Goal: Task Accomplishment & Management: Use online tool/utility

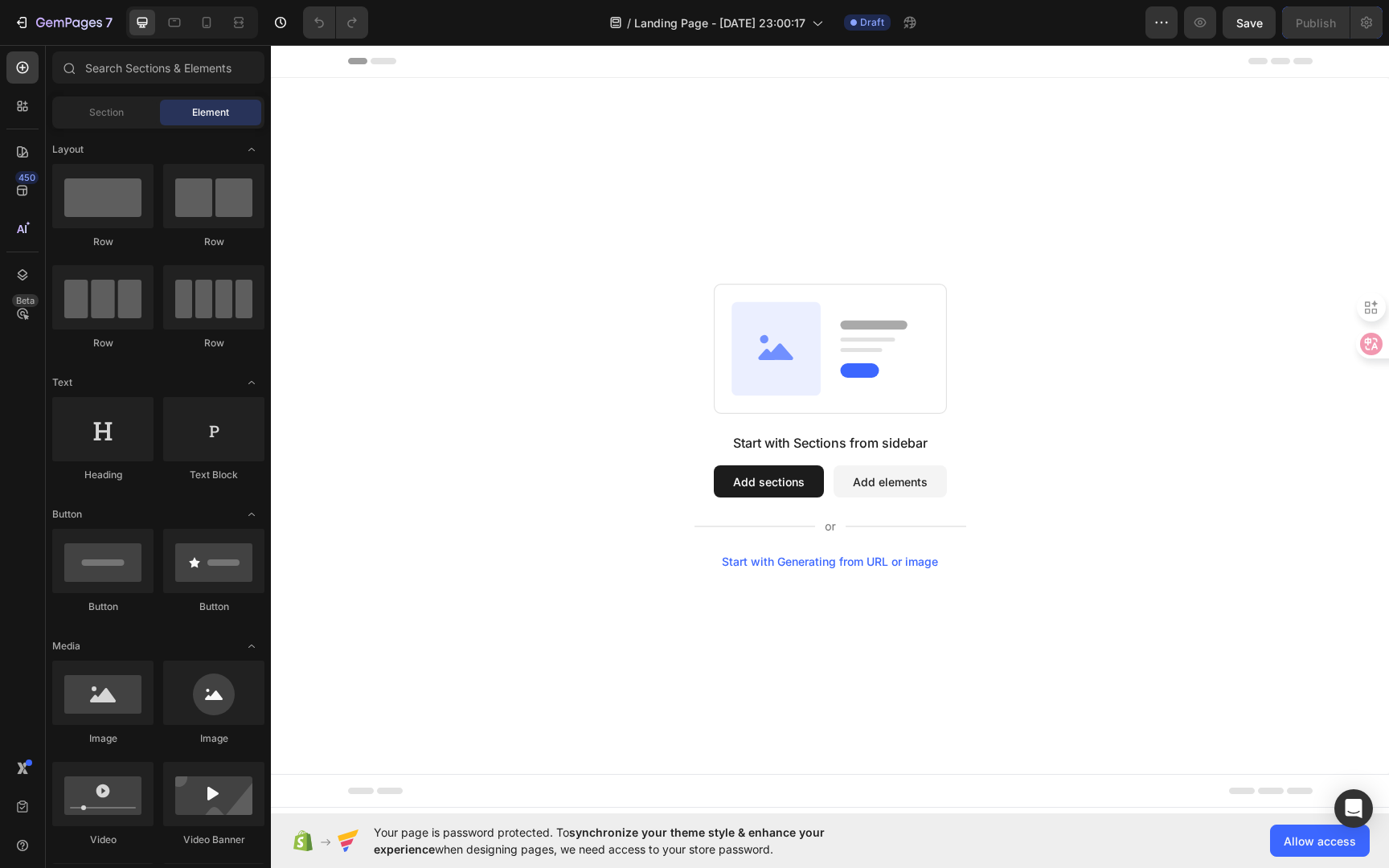
click at [801, 489] on button "Add sections" at bounding box center [769, 481] width 110 height 32
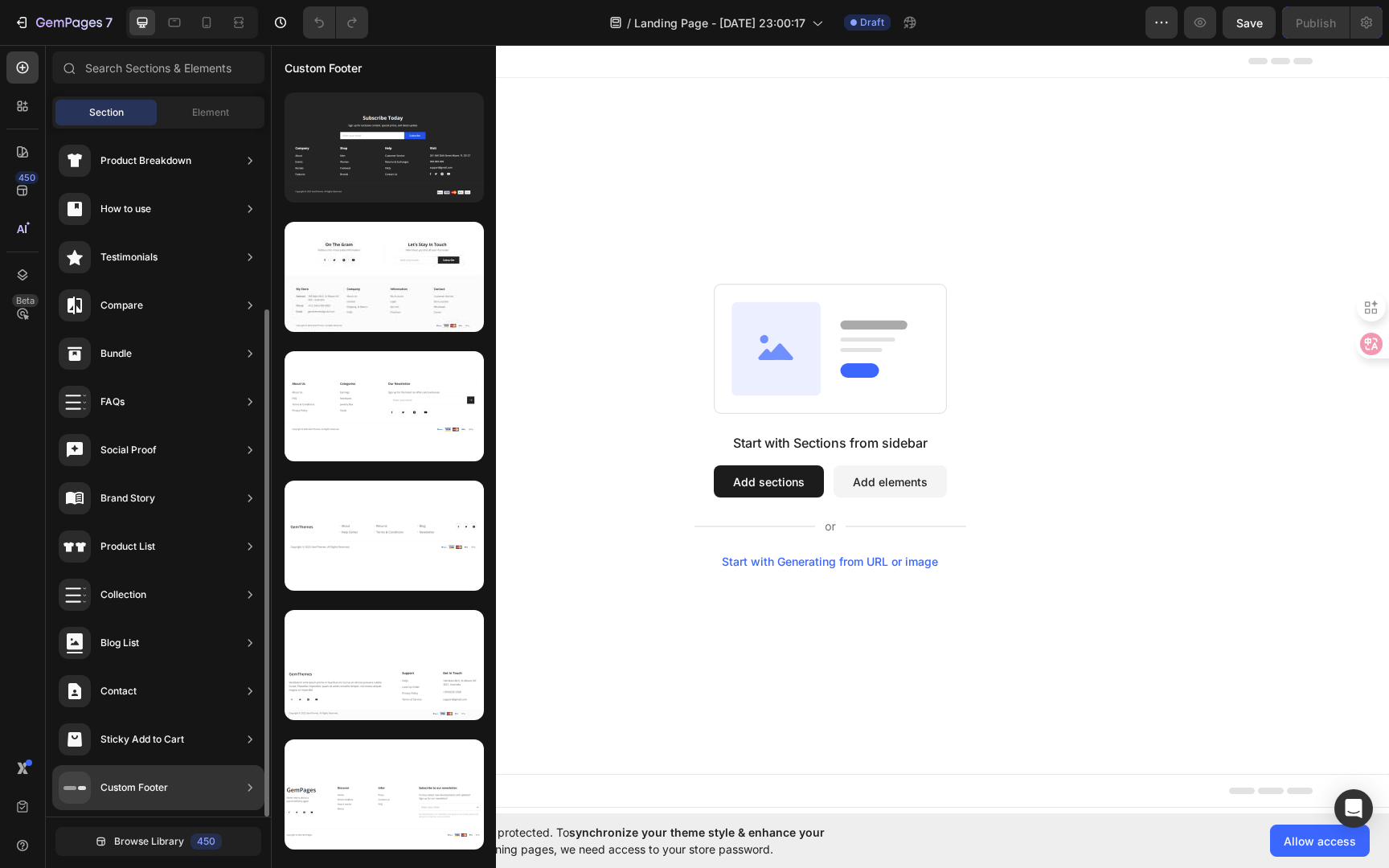
scroll to position [172, 0]
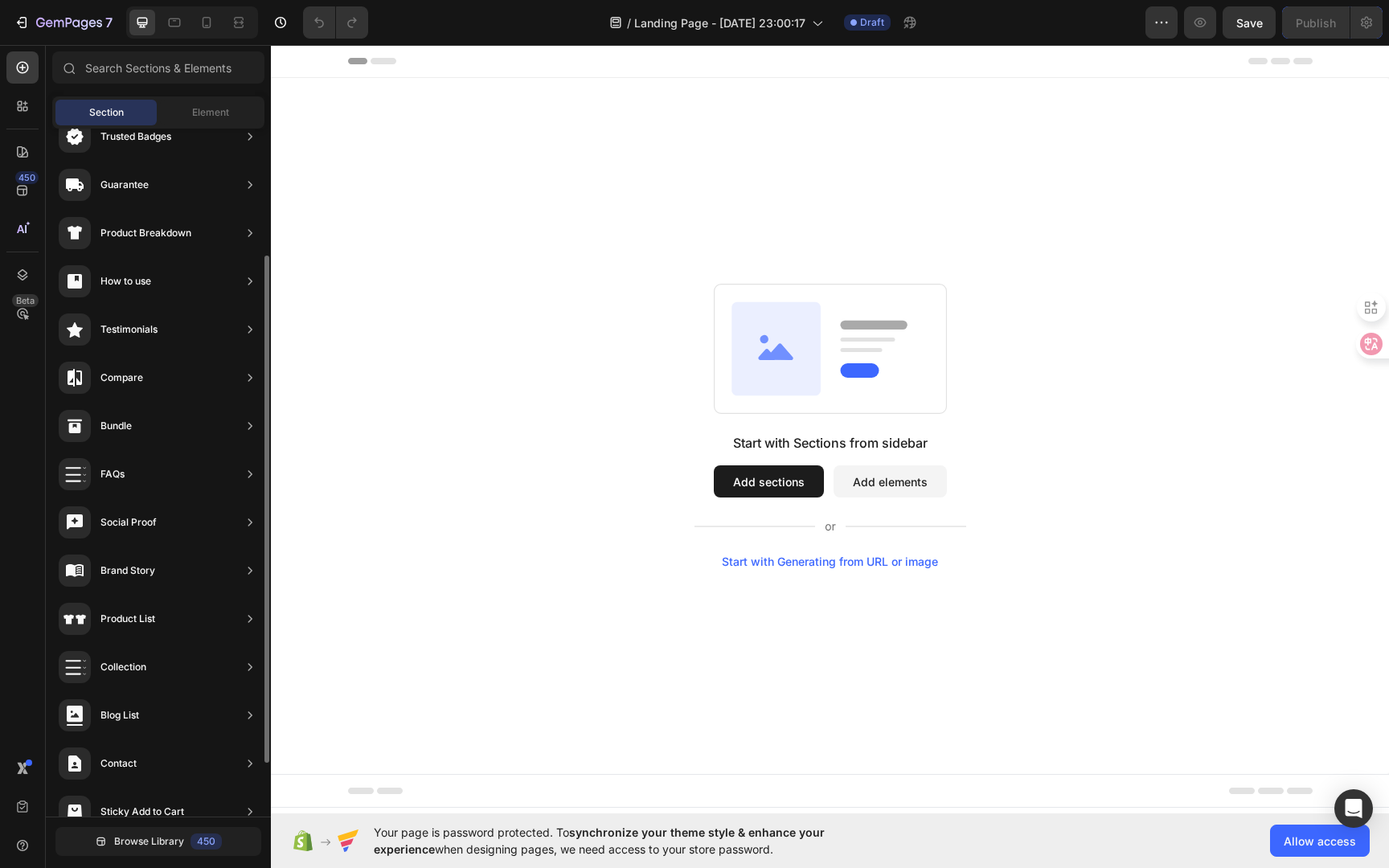
click at [893, 487] on button "Add elements" at bounding box center [890, 481] width 114 height 32
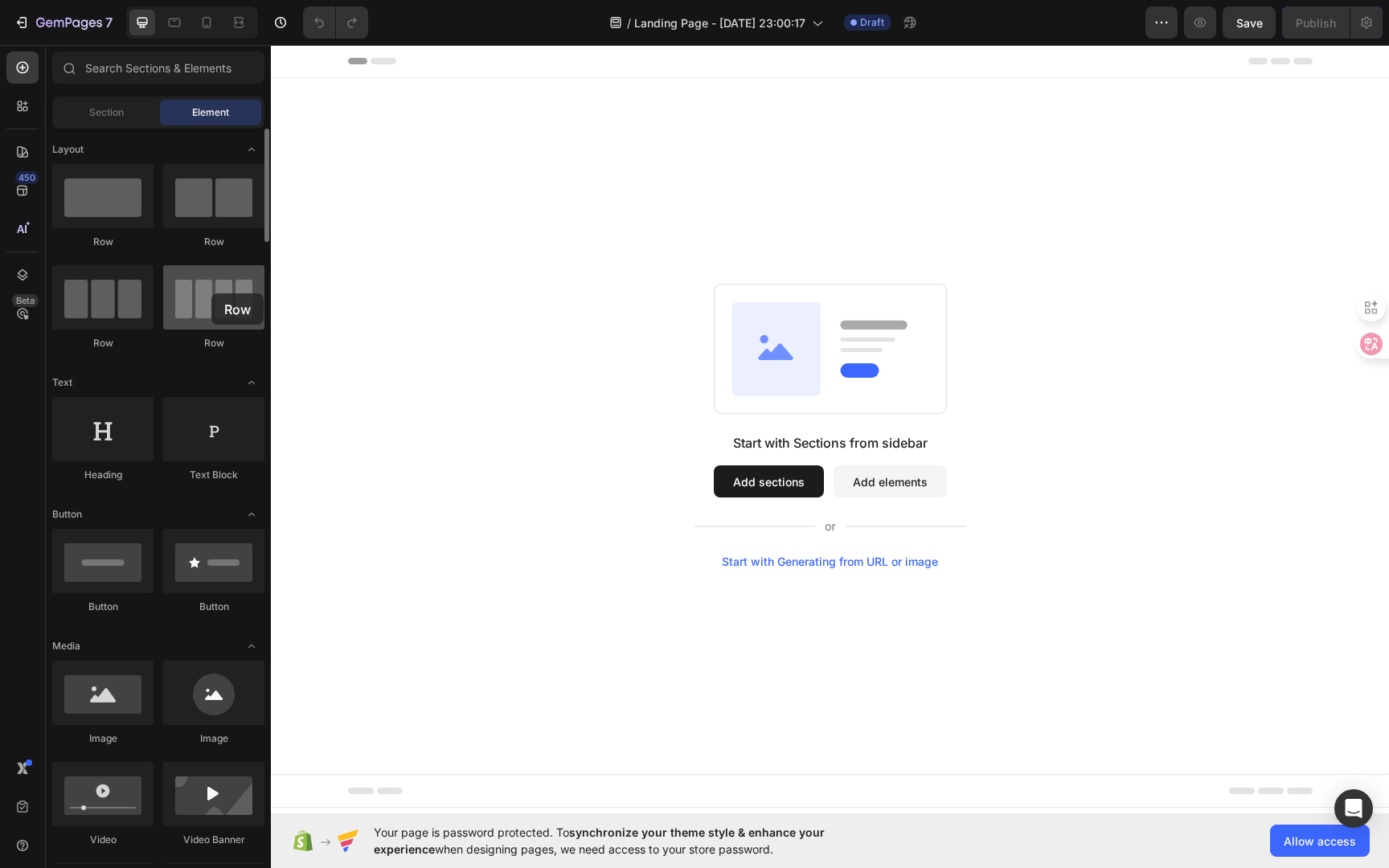
click at [211, 294] on div at bounding box center [213, 297] width 101 height 64
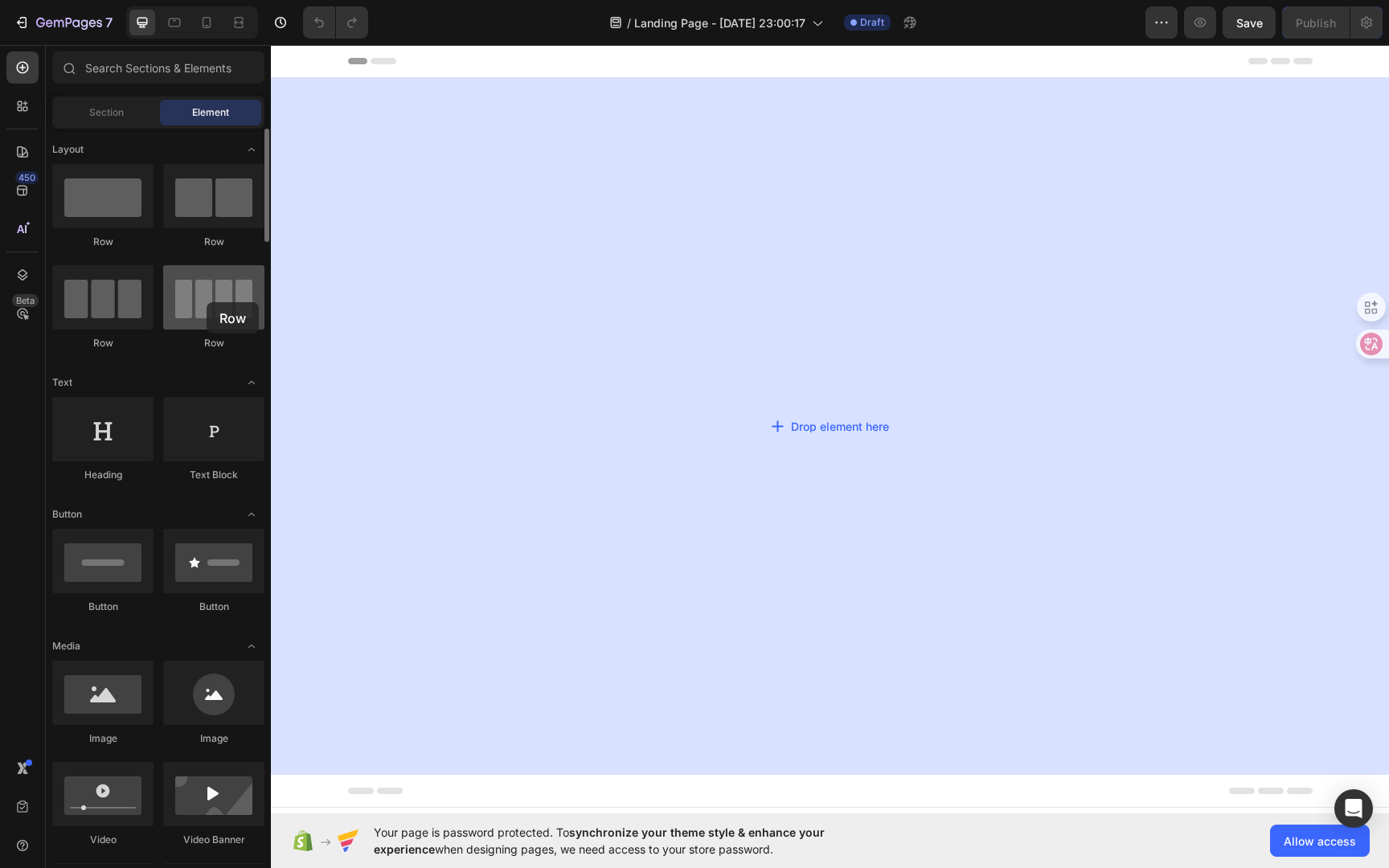
drag, startPoint x: 267, startPoint y: 304, endPoint x: 199, endPoint y: 299, distance: 68.2
click at [199, 299] on div at bounding box center [213, 297] width 101 height 64
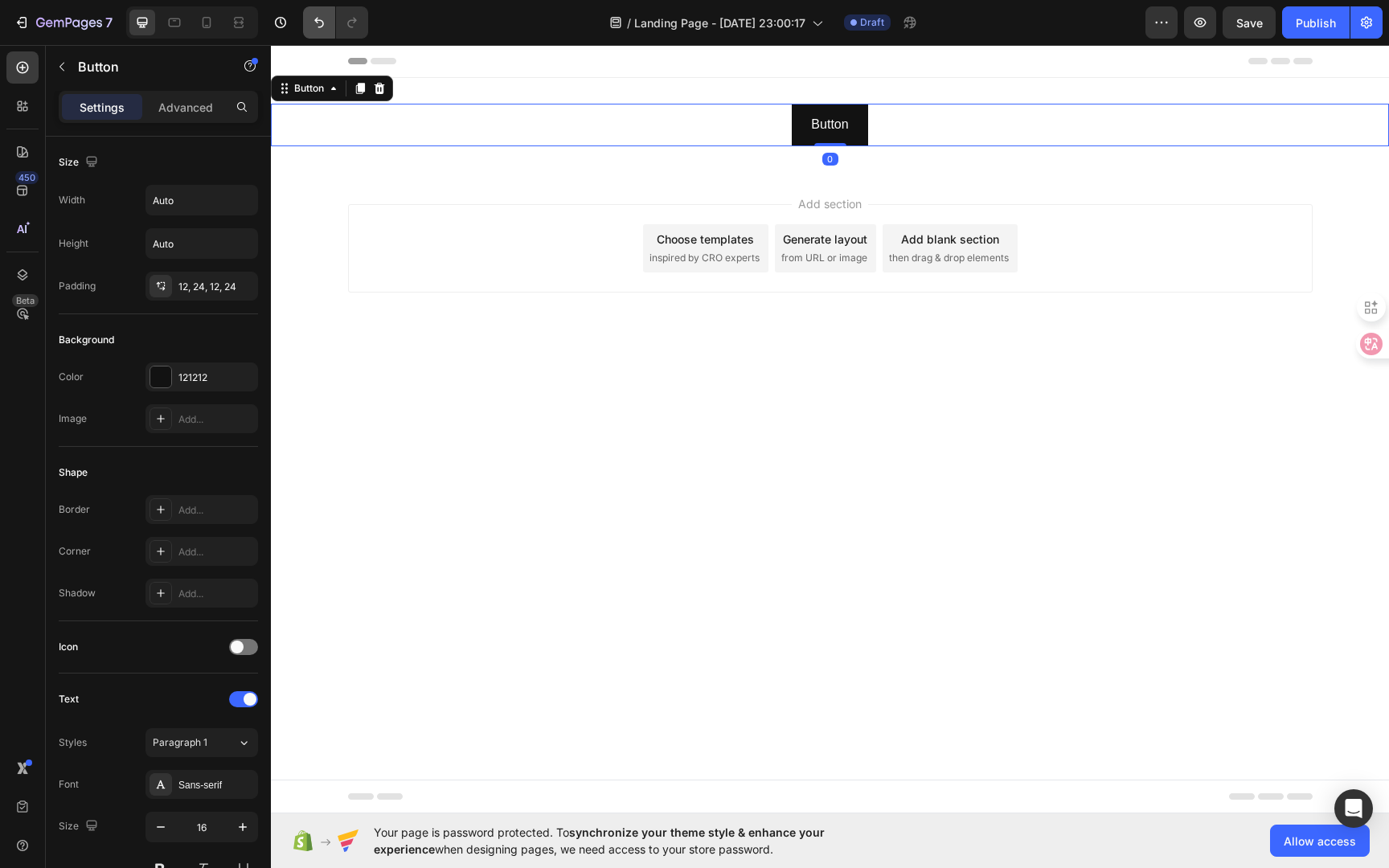
click at [325, 22] on icon "Undo/Redo" at bounding box center [319, 23] width 16 height 16
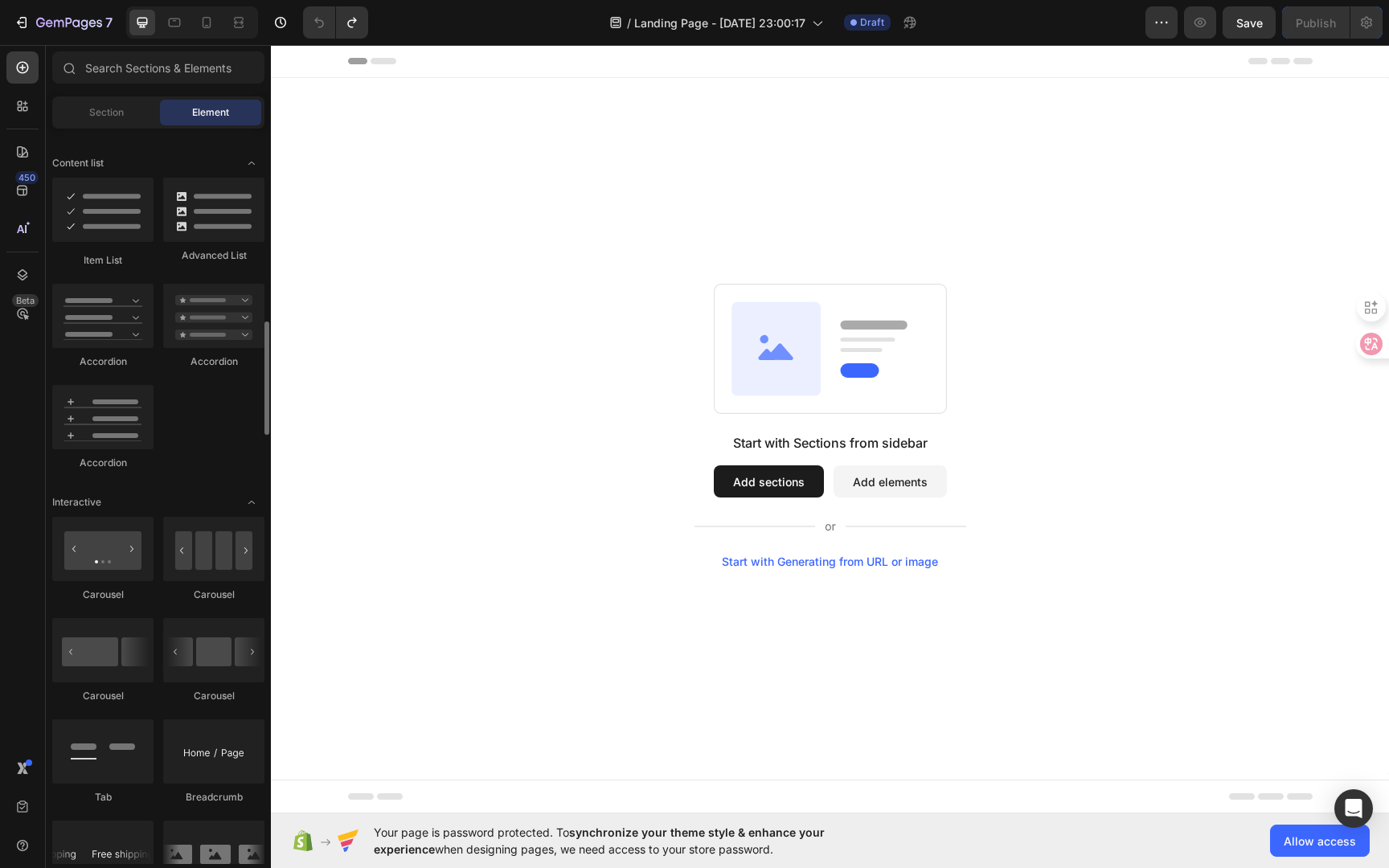
scroll to position [1339, 0]
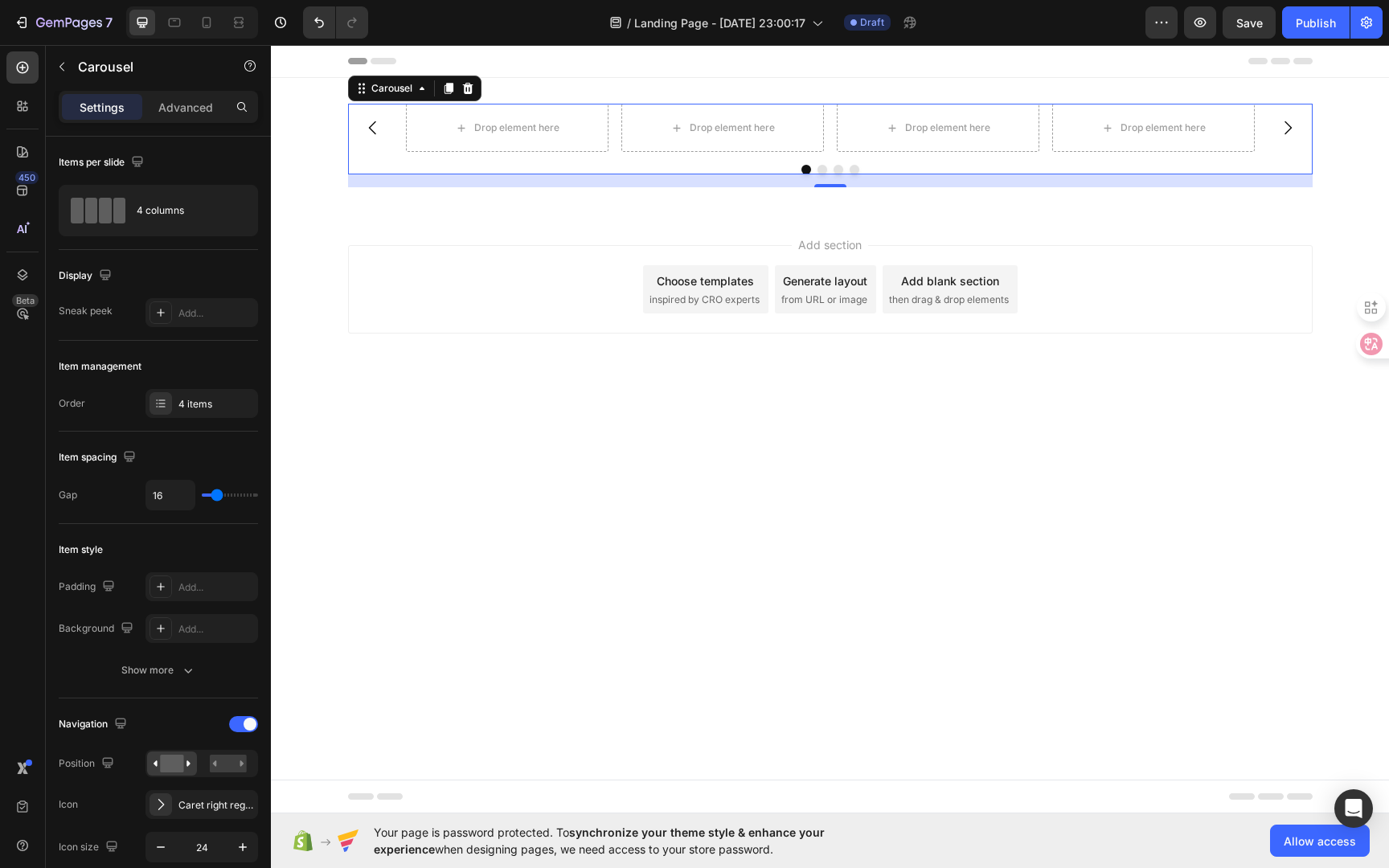
click at [476, 84] on div "Carousel" at bounding box center [415, 88] width 133 height 26
click at [474, 85] on div at bounding box center [467, 88] width 19 height 19
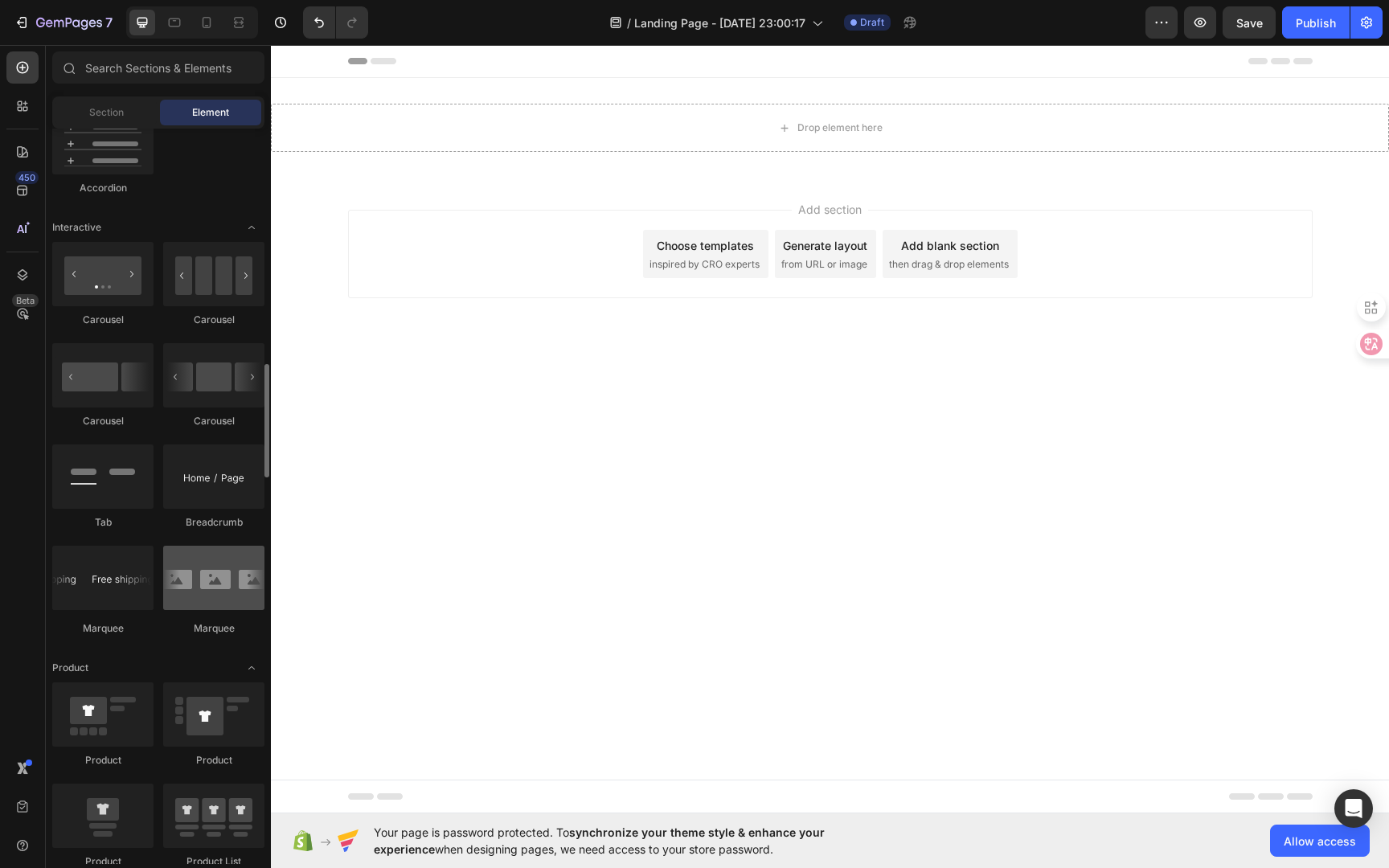
scroll to position [1612, 0]
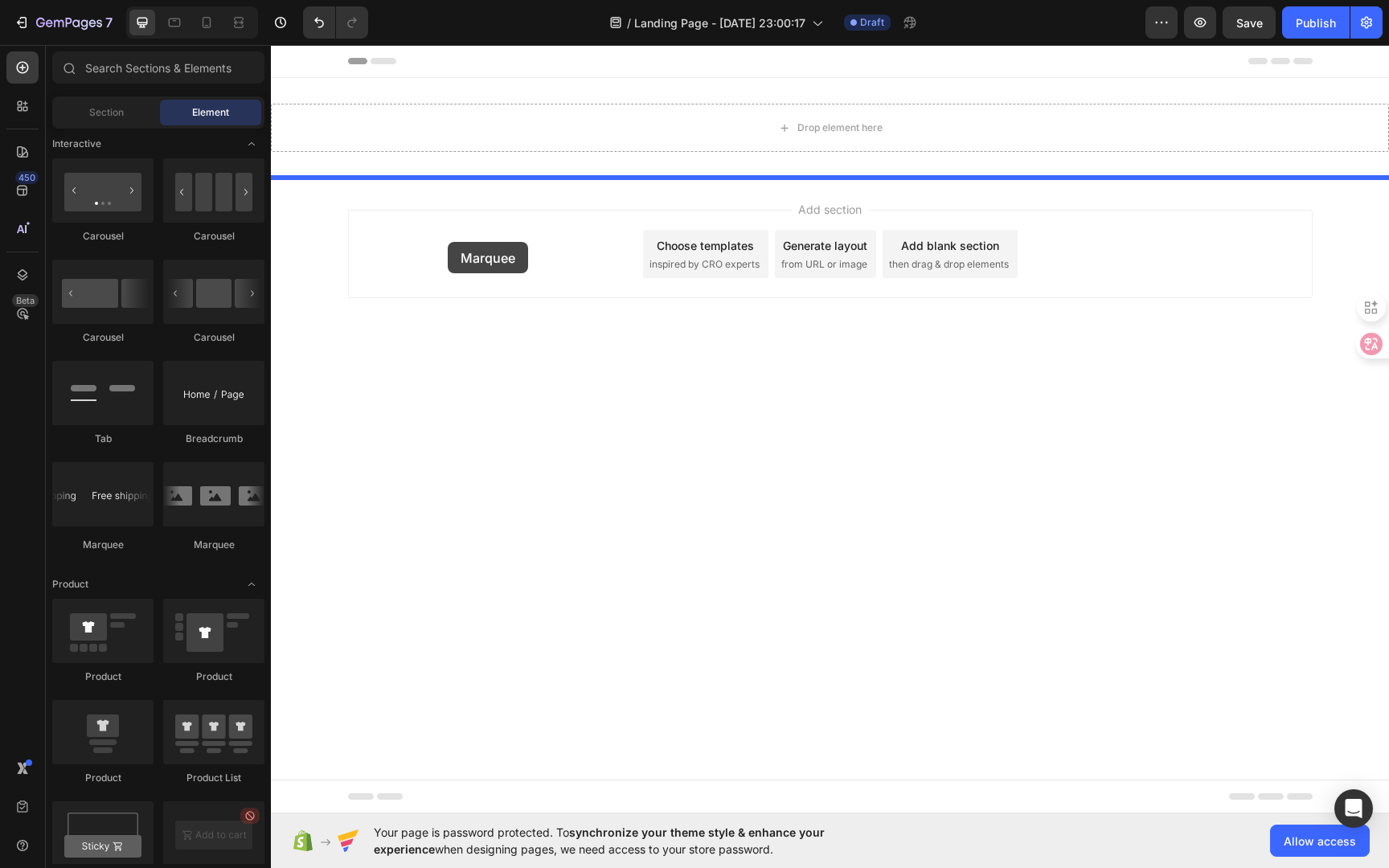
drag, startPoint x: 483, startPoint y: 544, endPoint x: 448, endPoint y: 242, distance: 304.0
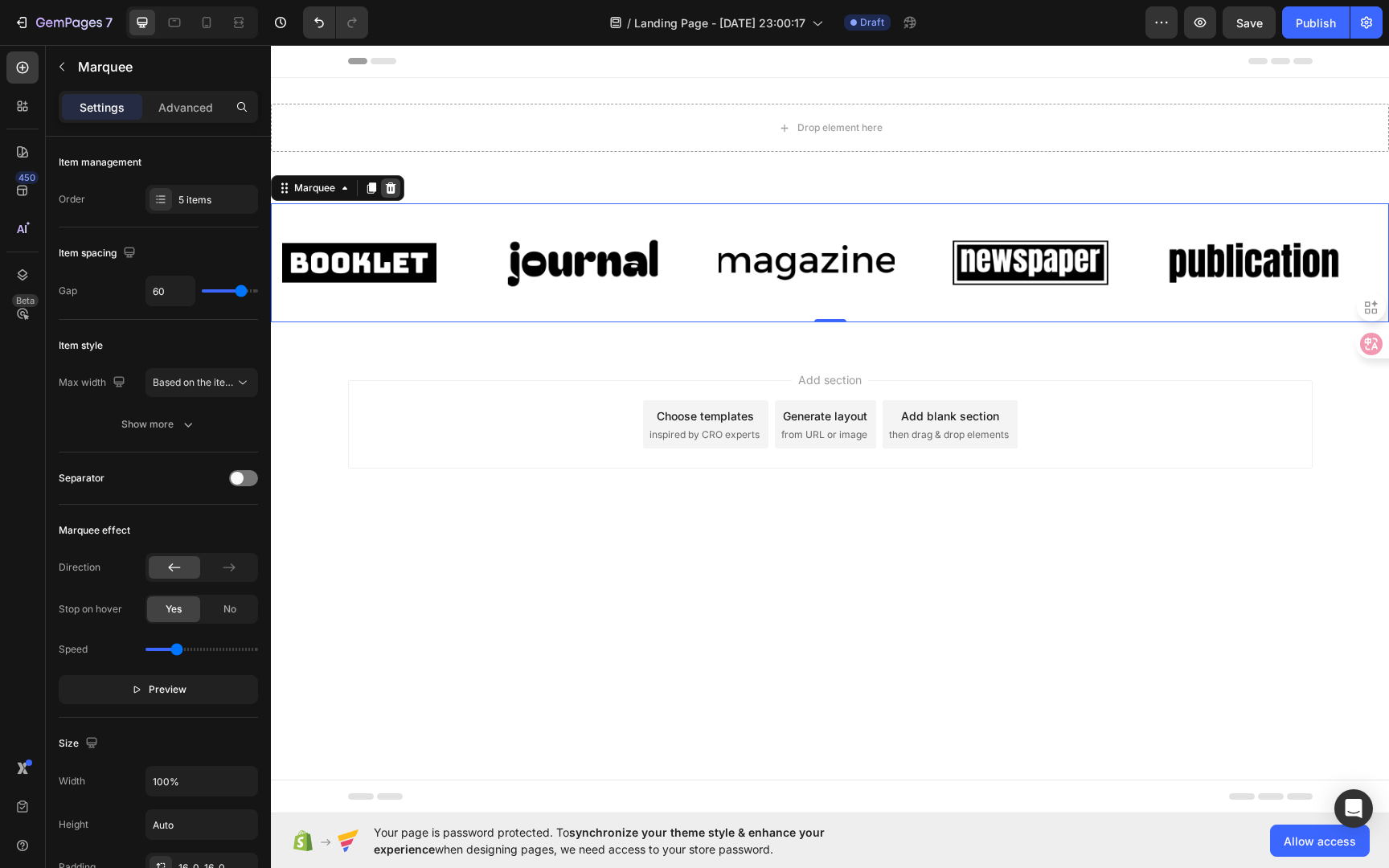
click at [396, 184] on icon at bounding box center [391, 188] width 13 height 13
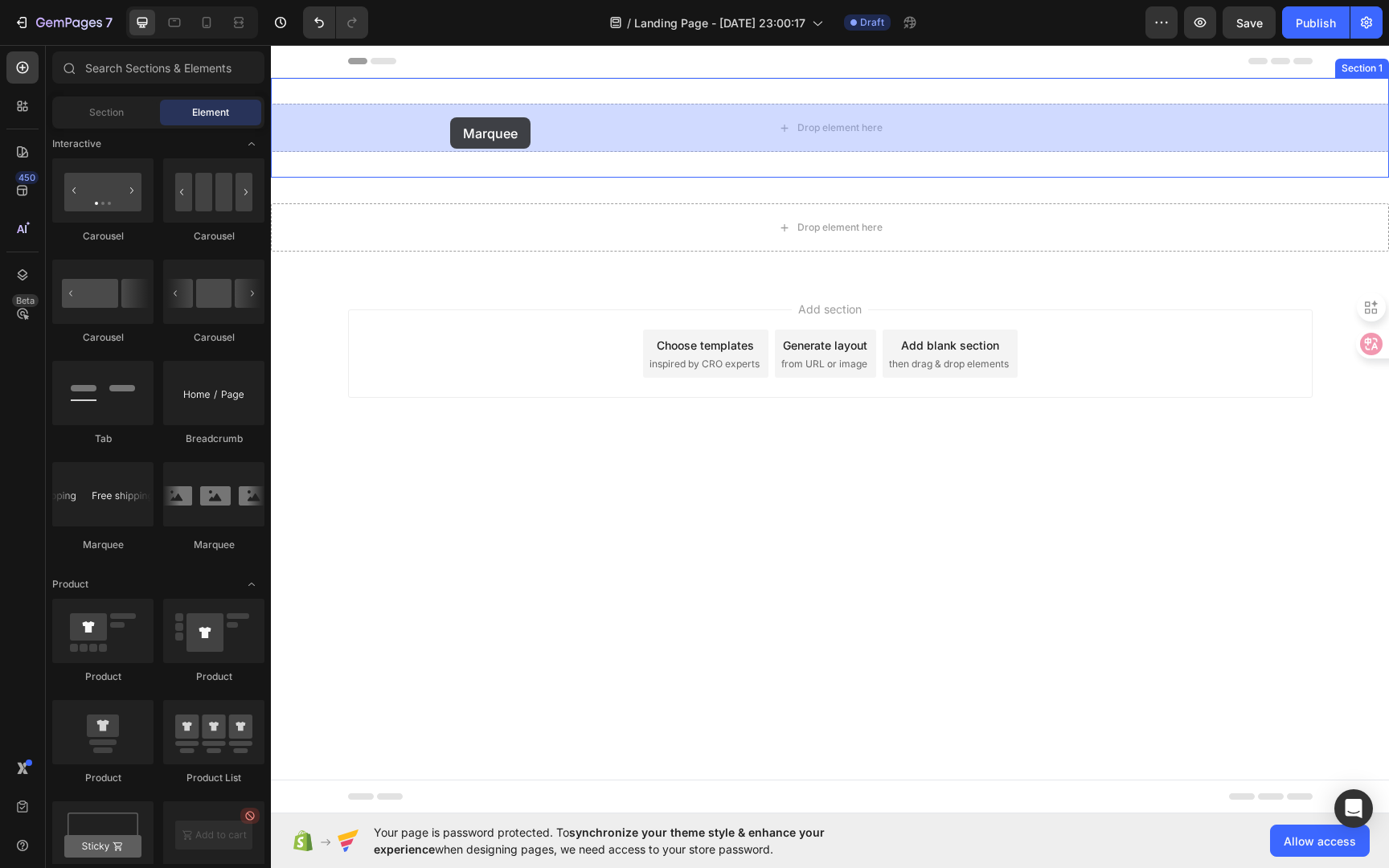
drag, startPoint x: 402, startPoint y: 554, endPoint x: 450, endPoint y: 120, distance: 436.6
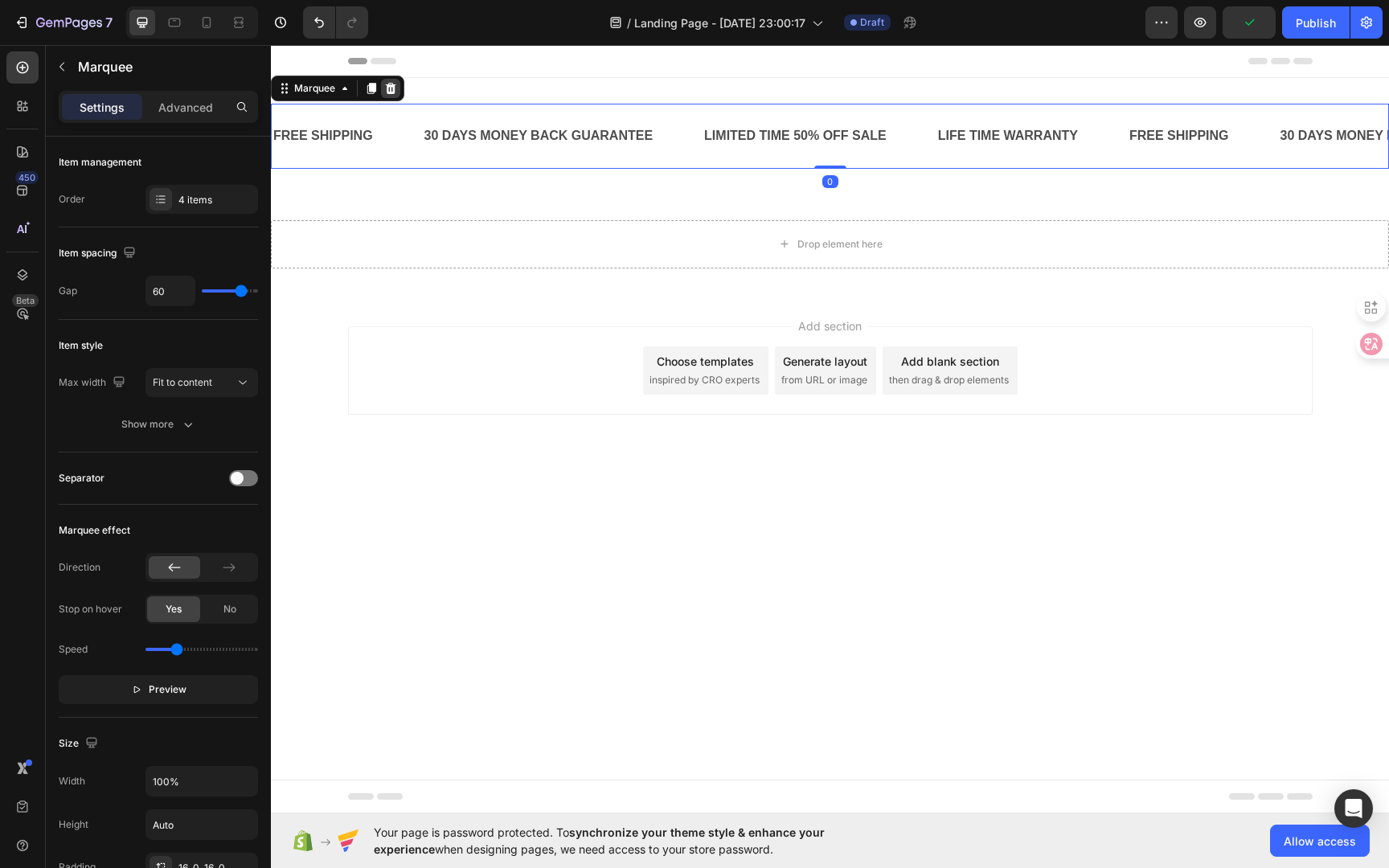
click at [390, 87] on icon at bounding box center [391, 89] width 11 height 12
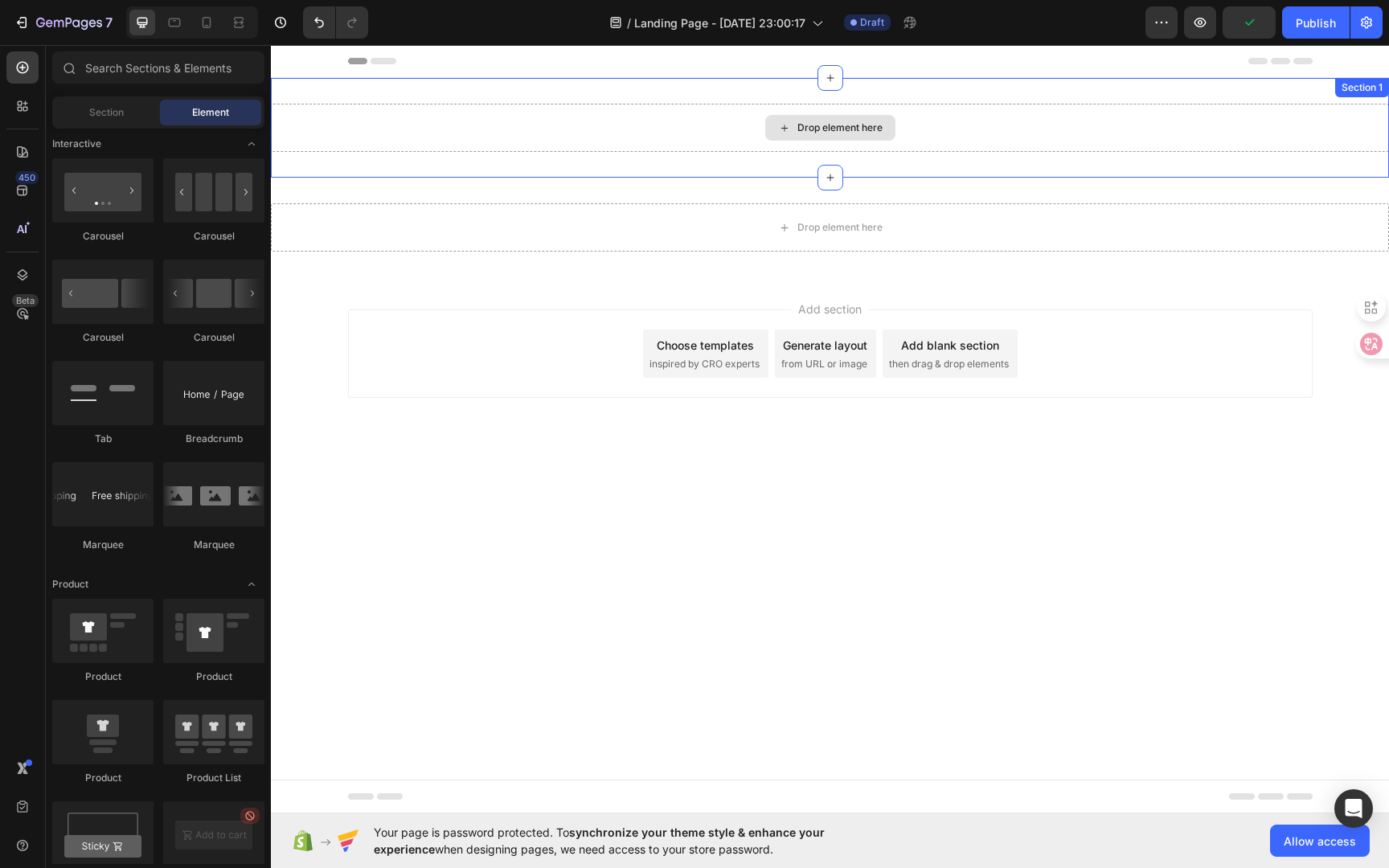
click at [546, 121] on div "Drop element here" at bounding box center [829, 128] width 1118 height 49
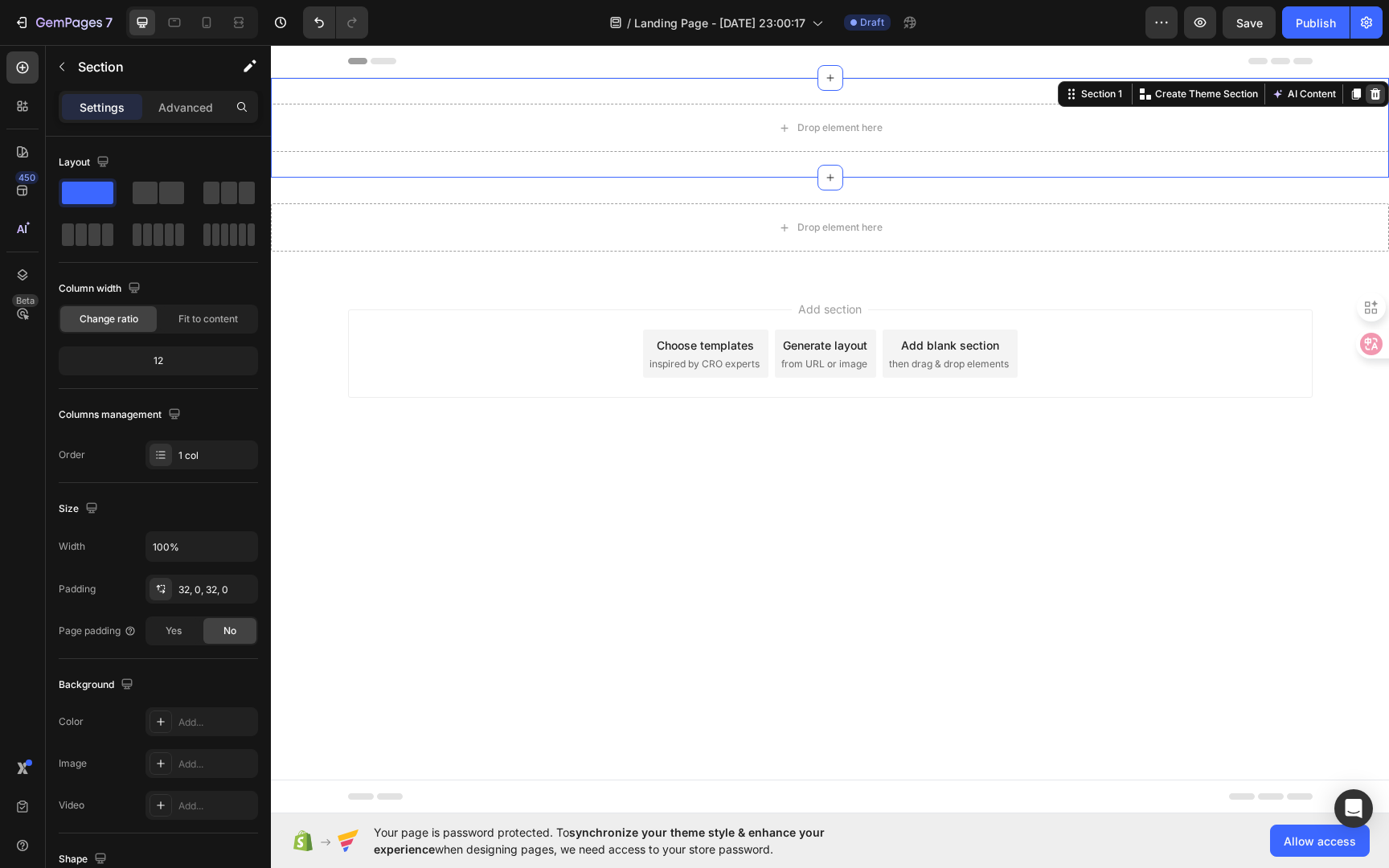
click at [1376, 93] on icon at bounding box center [1376, 94] width 11 height 12
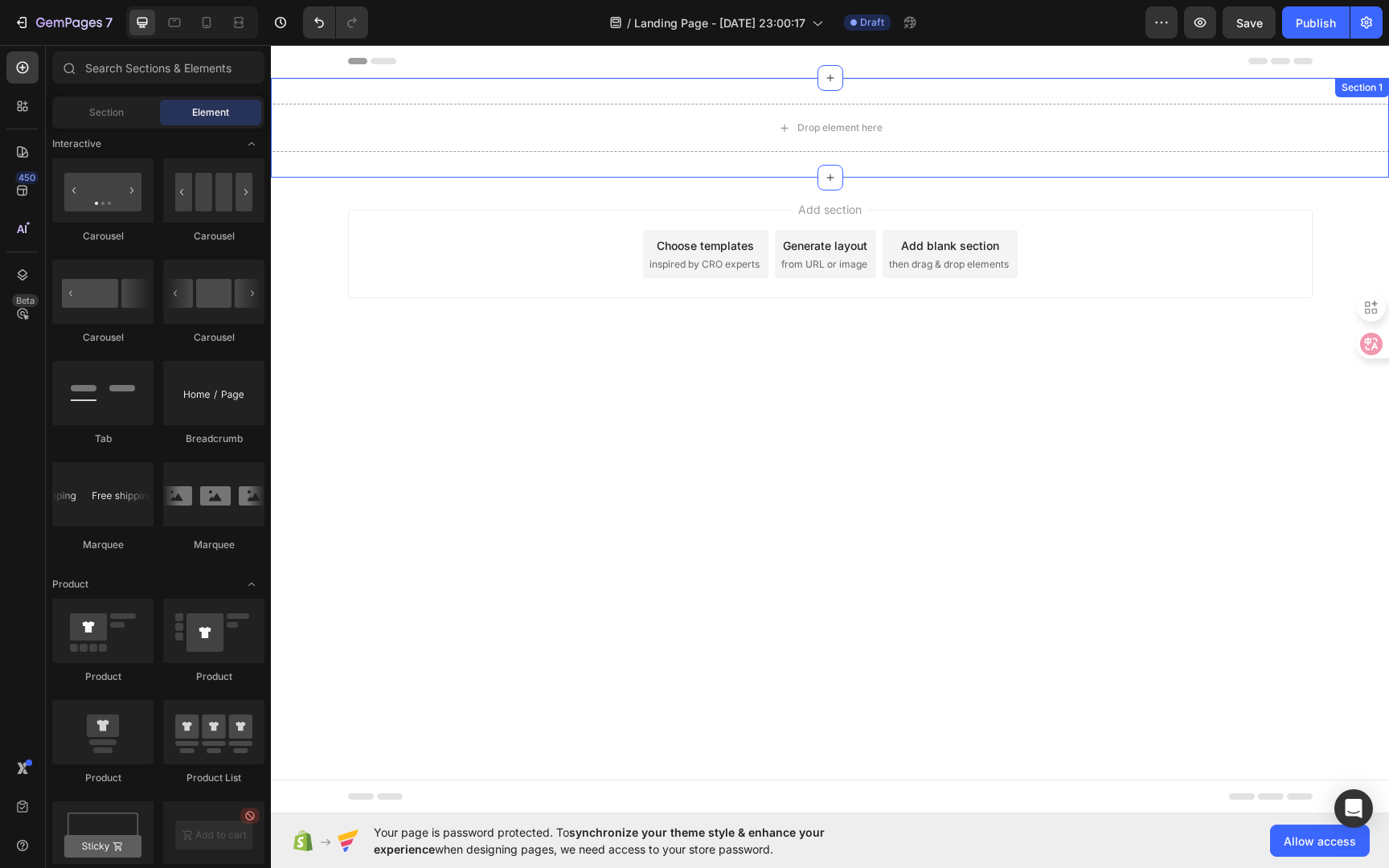
click at [996, 150] on div "Drop element here" at bounding box center [829, 128] width 1118 height 49
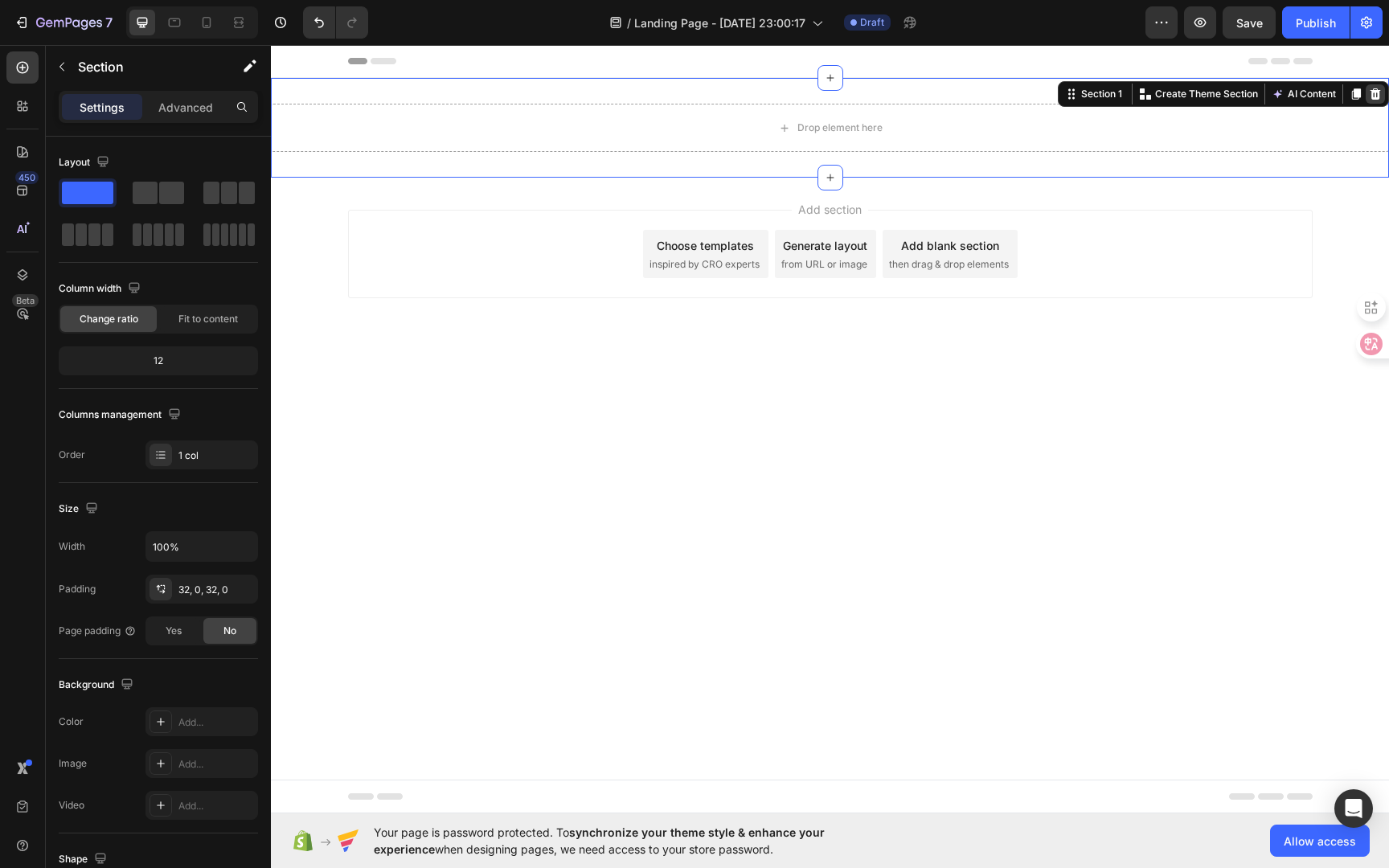
click at [1376, 91] on icon at bounding box center [1376, 94] width 11 height 12
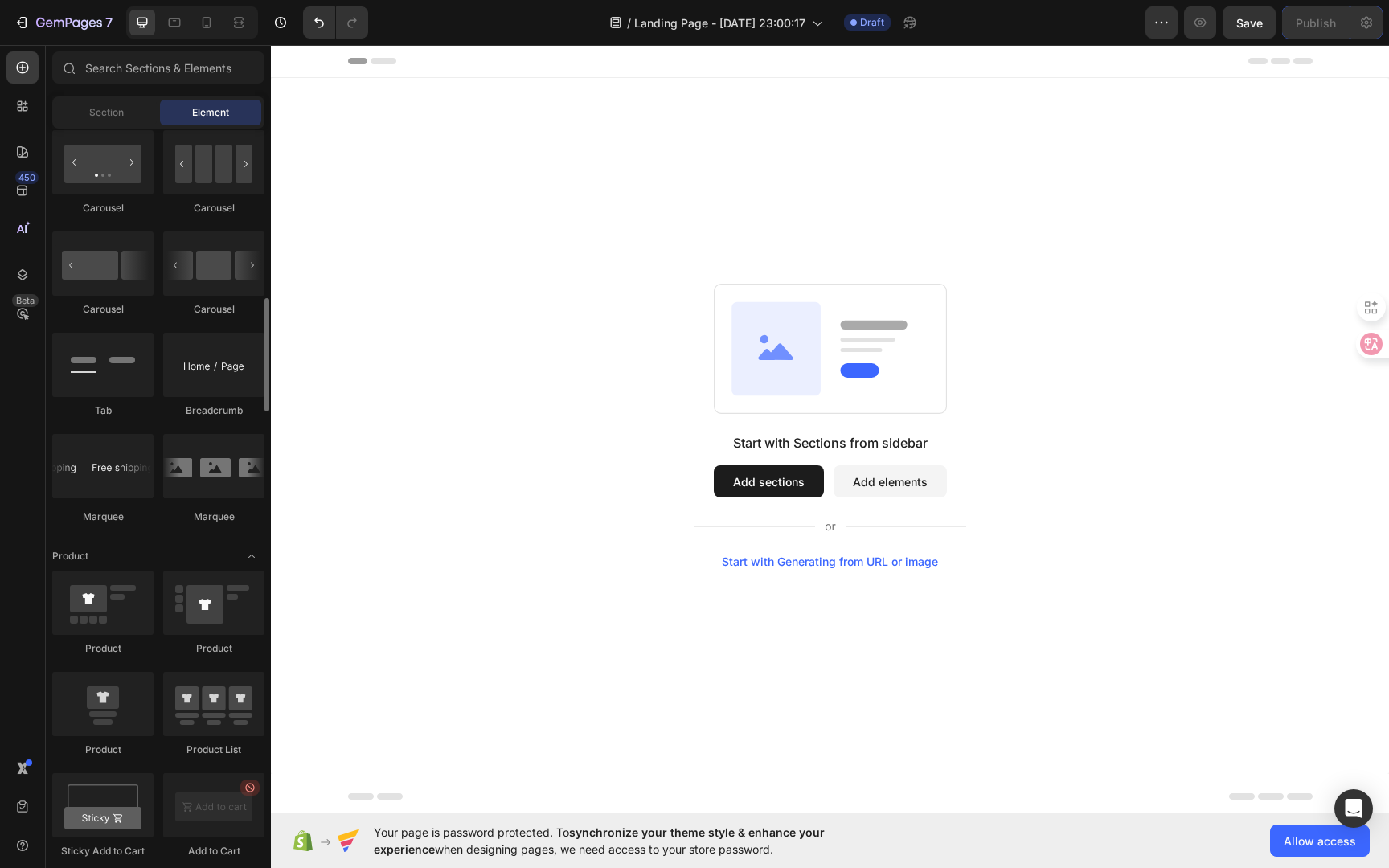
scroll to position [1567, 0]
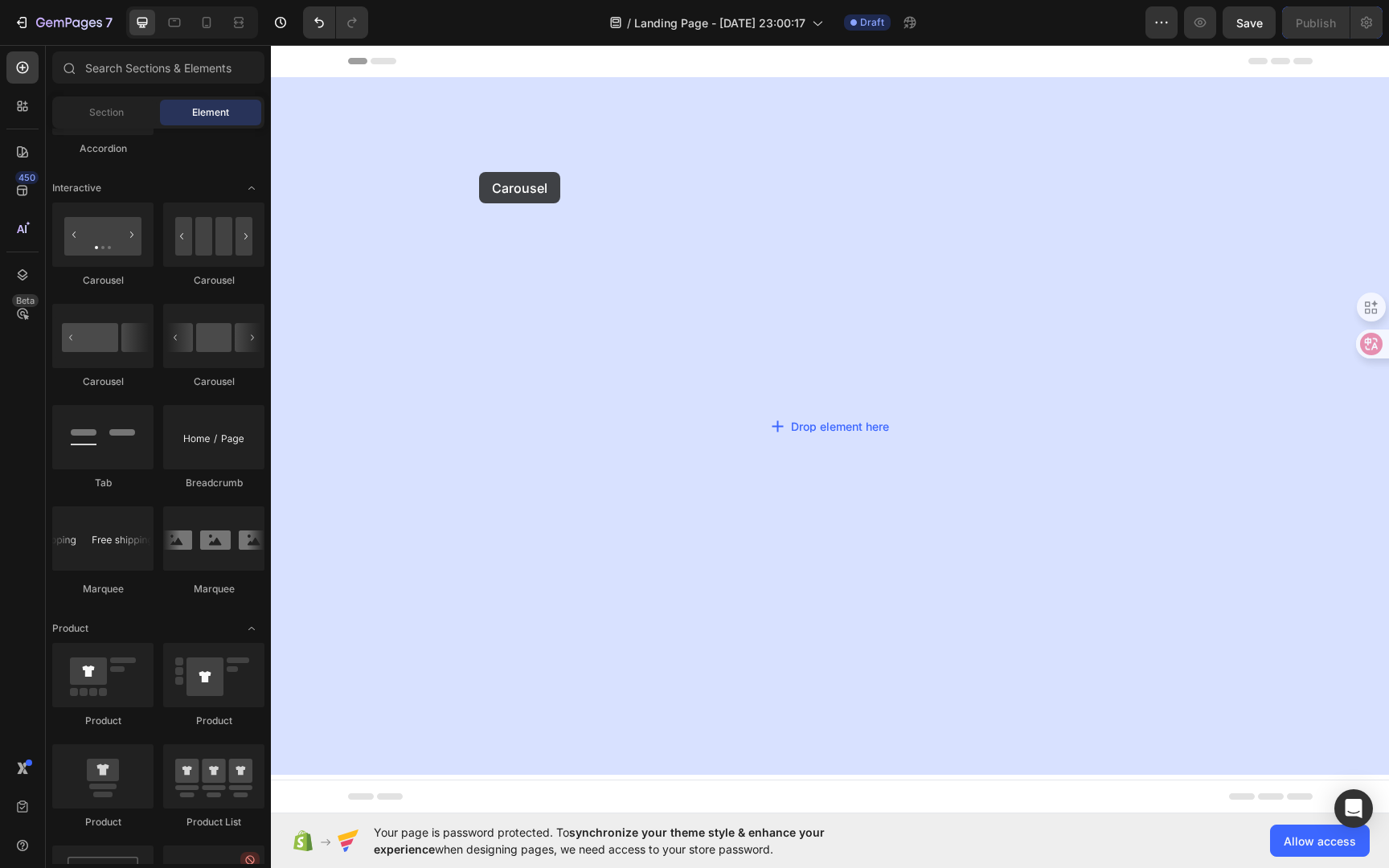
drag, startPoint x: 385, startPoint y: 398, endPoint x: 480, endPoint y: 177, distance: 240.6
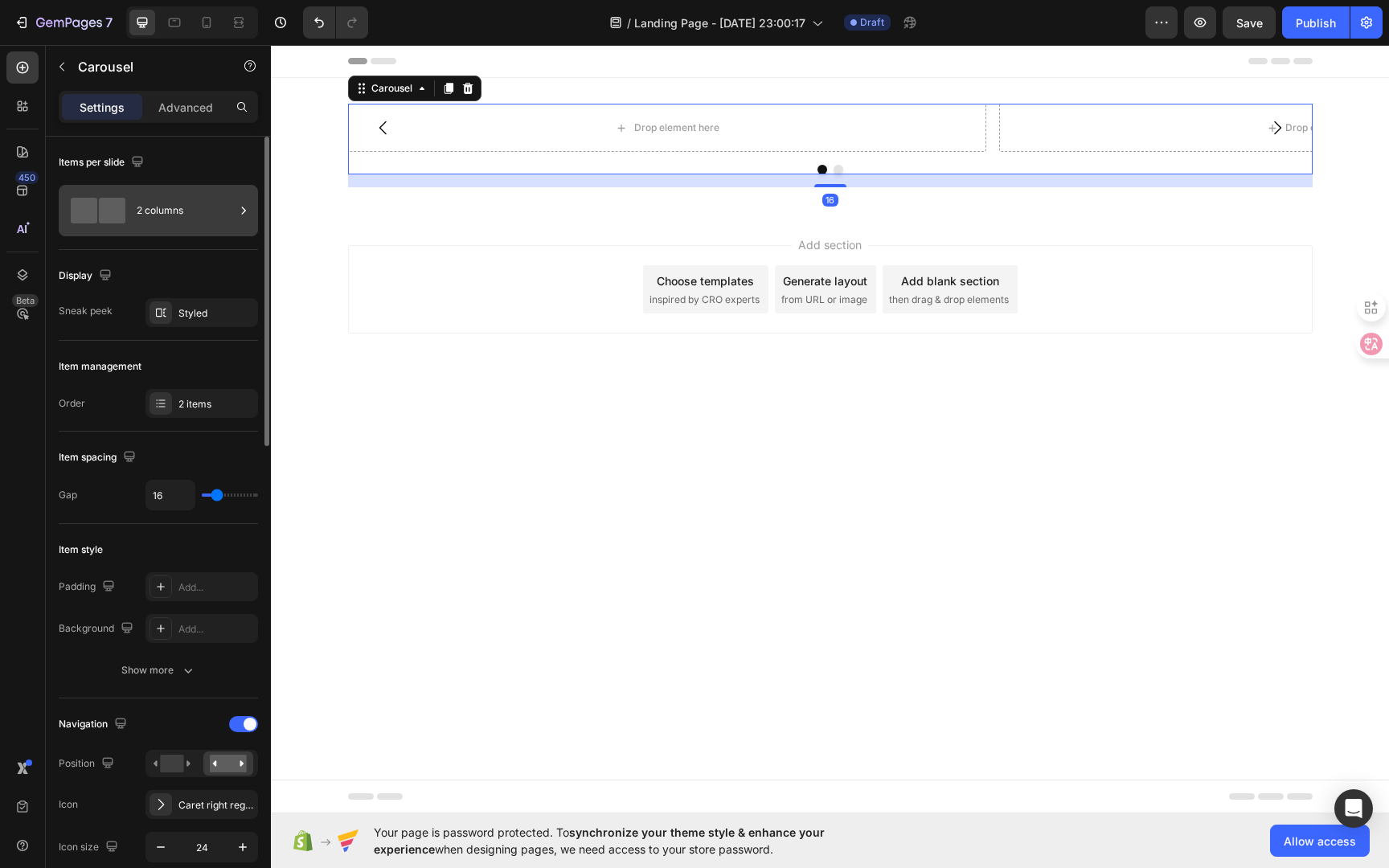
click at [179, 218] on div "2 columns" at bounding box center [185, 211] width 98 height 37
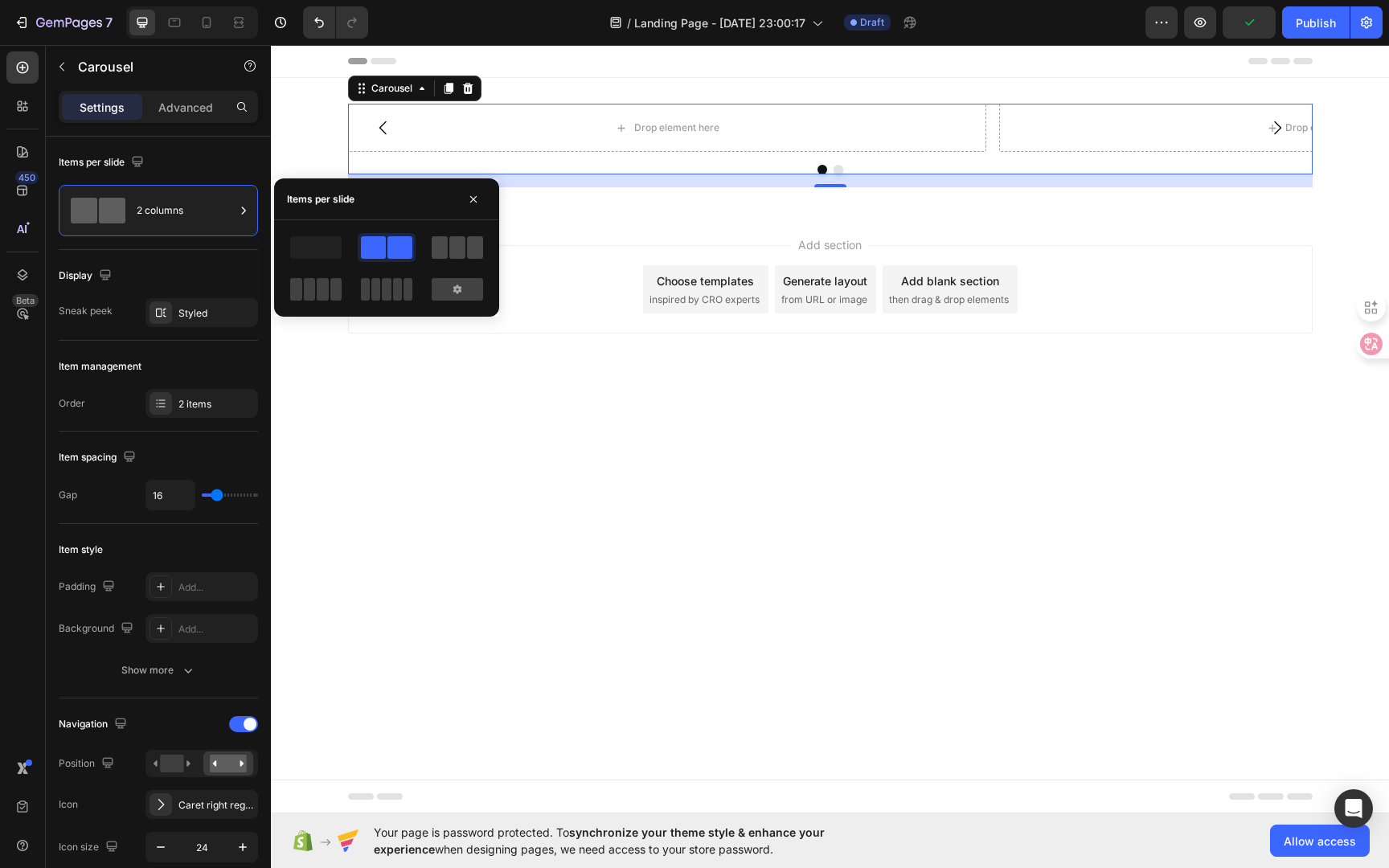
click at [454, 246] on span at bounding box center [458, 247] width 16 height 22
click at [444, 283] on div at bounding box center [458, 289] width 52 height 22
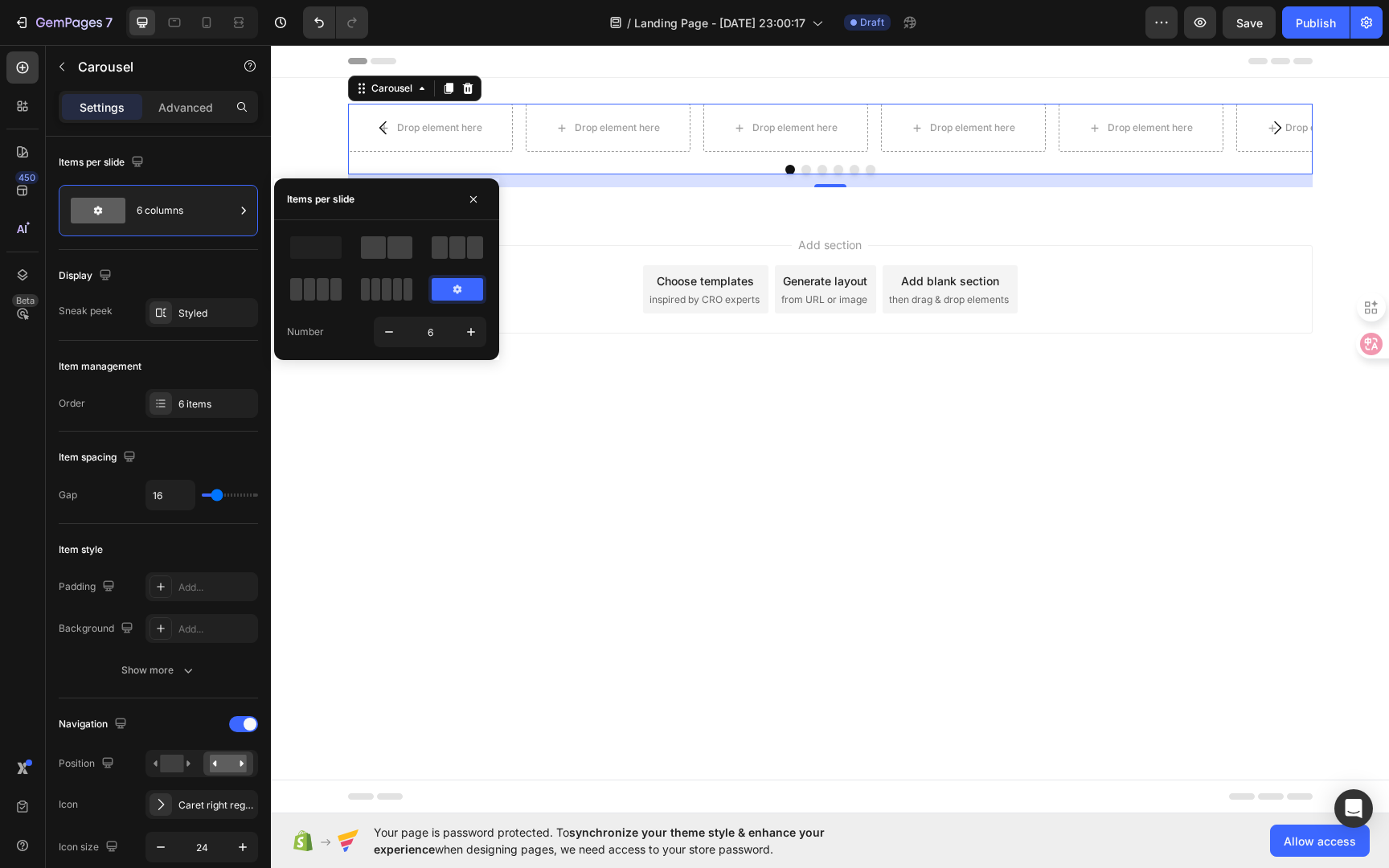
click at [372, 276] on div at bounding box center [387, 289] width 58 height 29
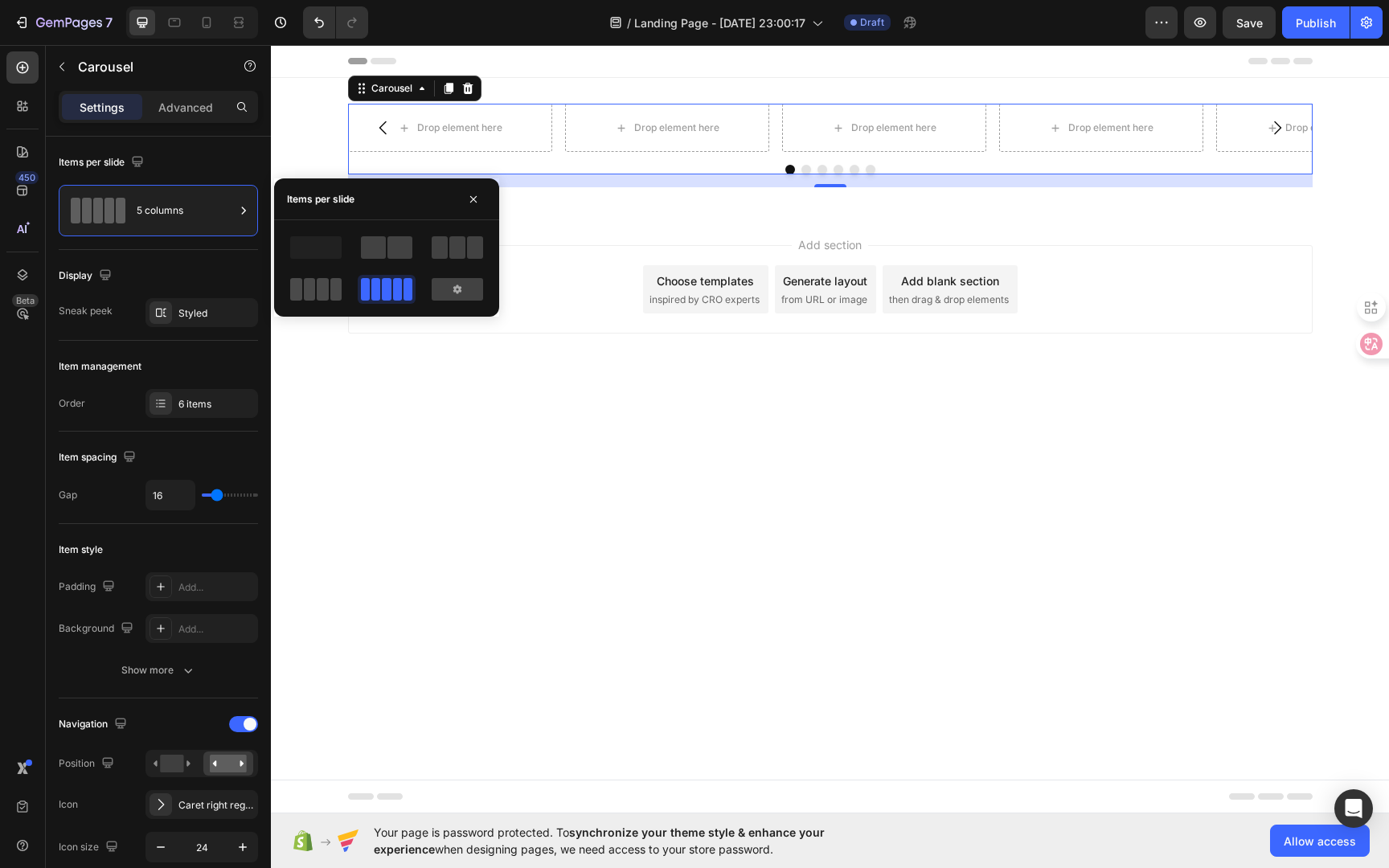
click at [315, 286] on div at bounding box center [316, 289] width 52 height 22
click at [402, 290] on div at bounding box center [387, 289] width 52 height 22
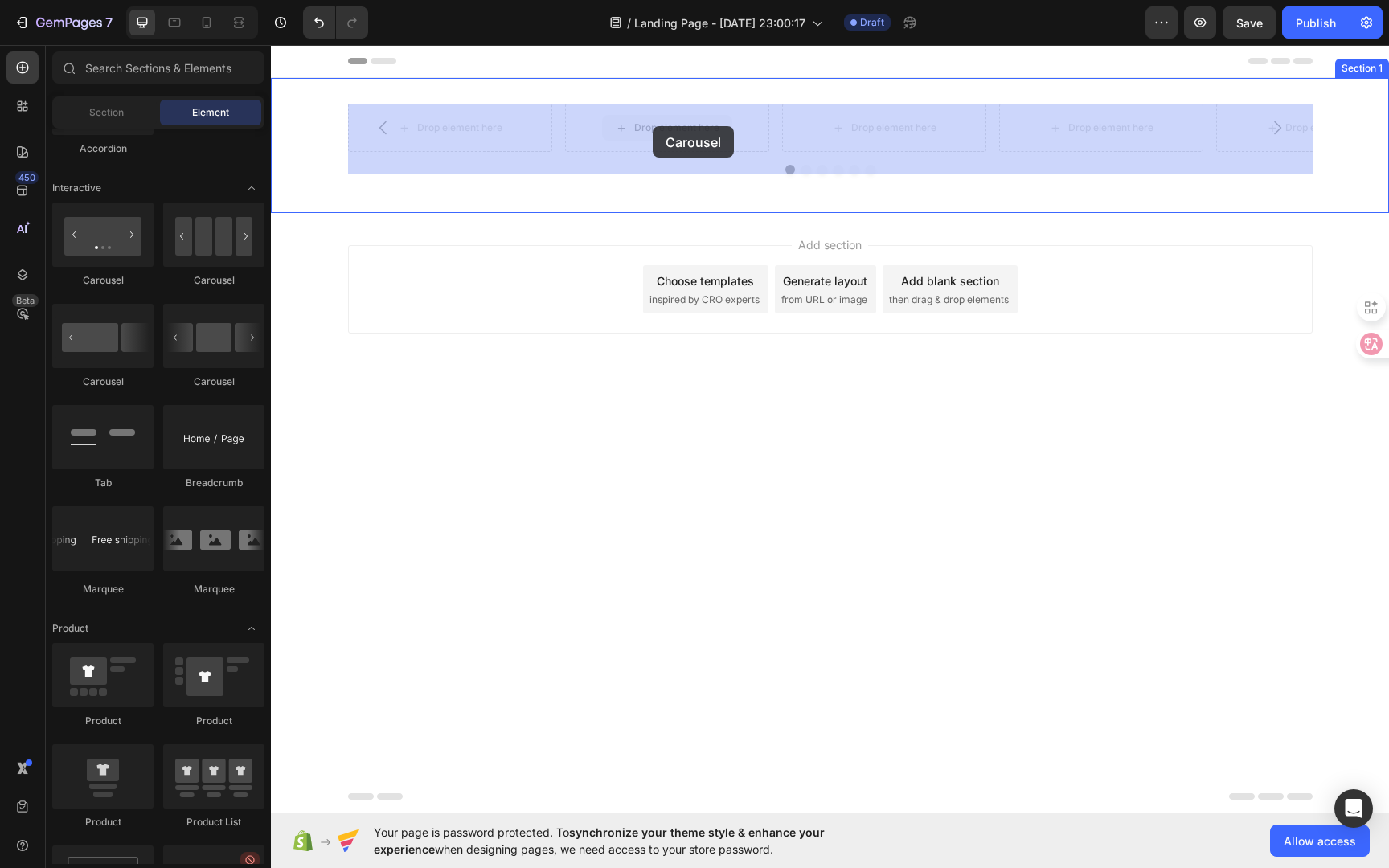
drag, startPoint x: 672, startPoint y: 131, endPoint x: 653, endPoint y: 126, distance: 19.6
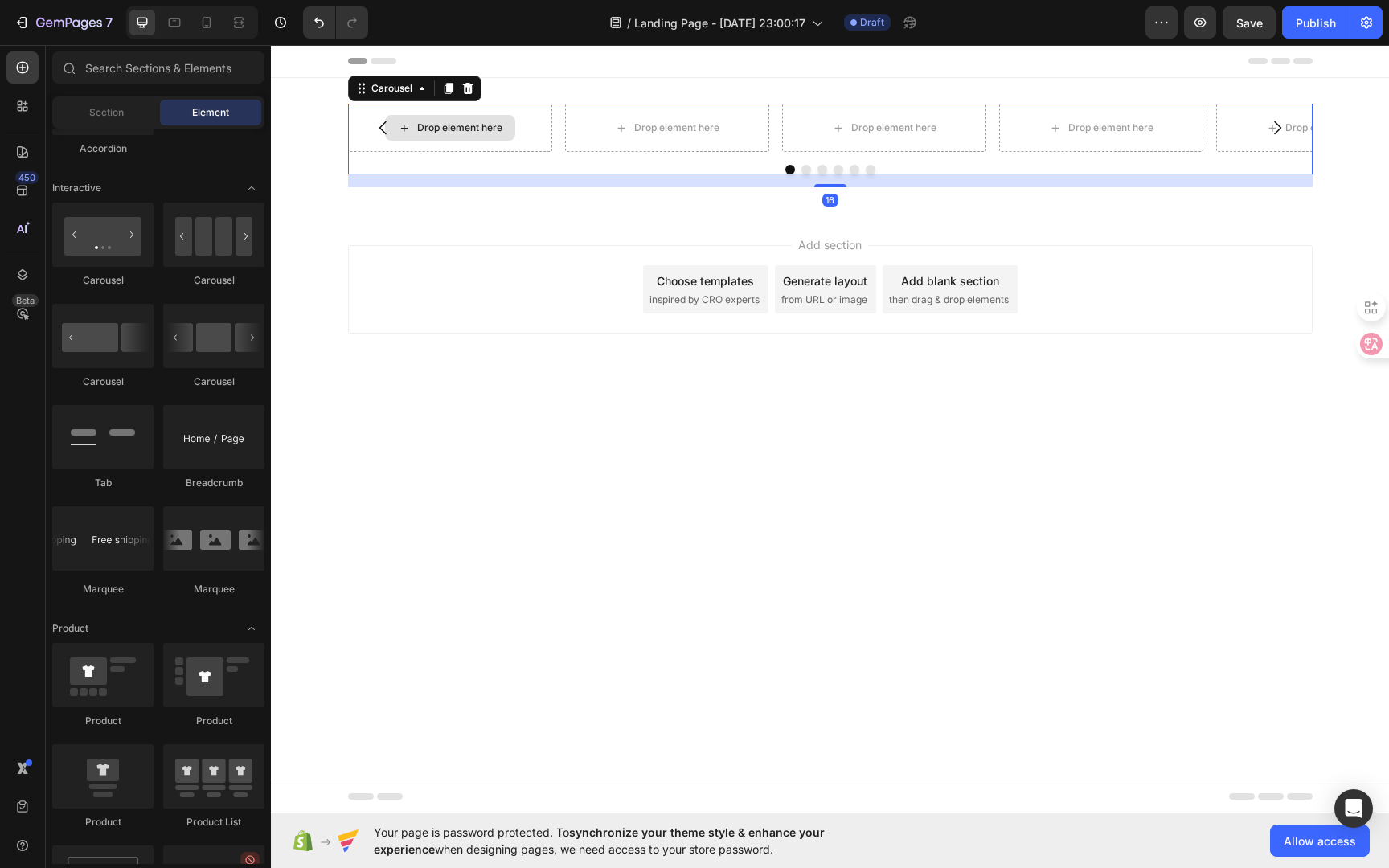
click at [509, 132] on div "Drop element here" at bounding box center [450, 128] width 130 height 26
click at [447, 141] on div "Drop element here" at bounding box center [450, 128] width 204 height 49
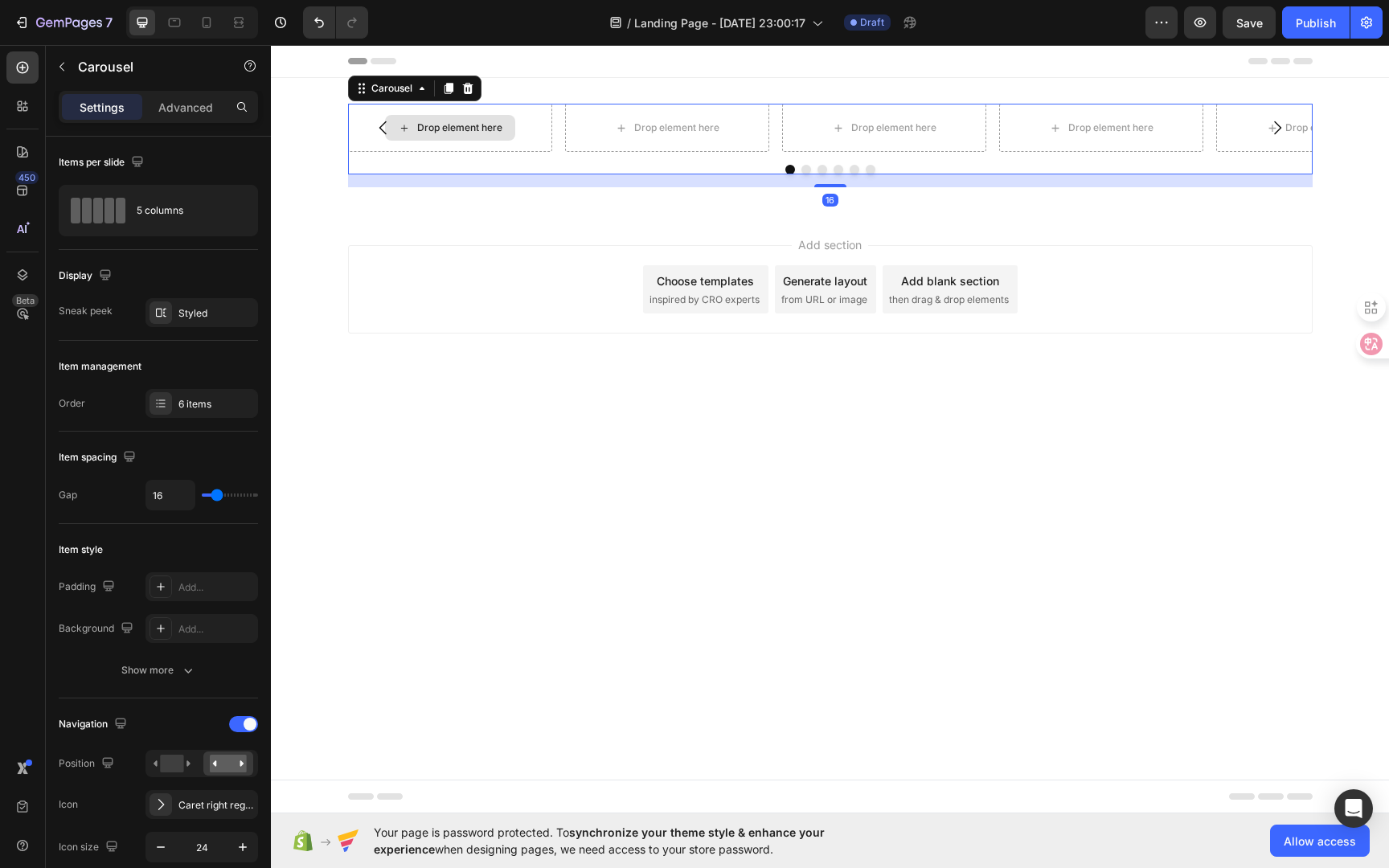
click at [457, 129] on div "Drop element here" at bounding box center [460, 128] width 86 height 13
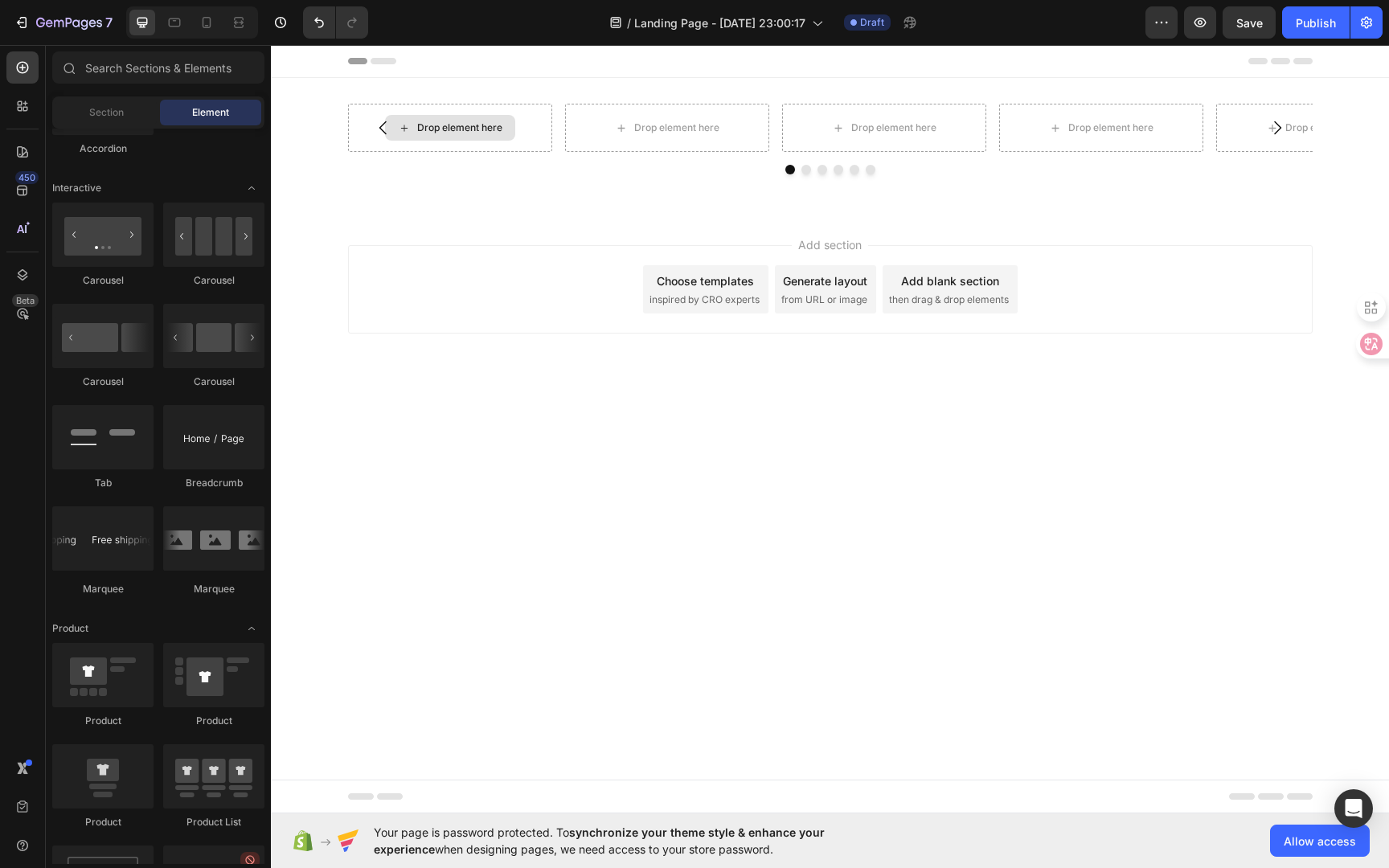
click at [457, 129] on div "Drop element here" at bounding box center [460, 128] width 86 height 13
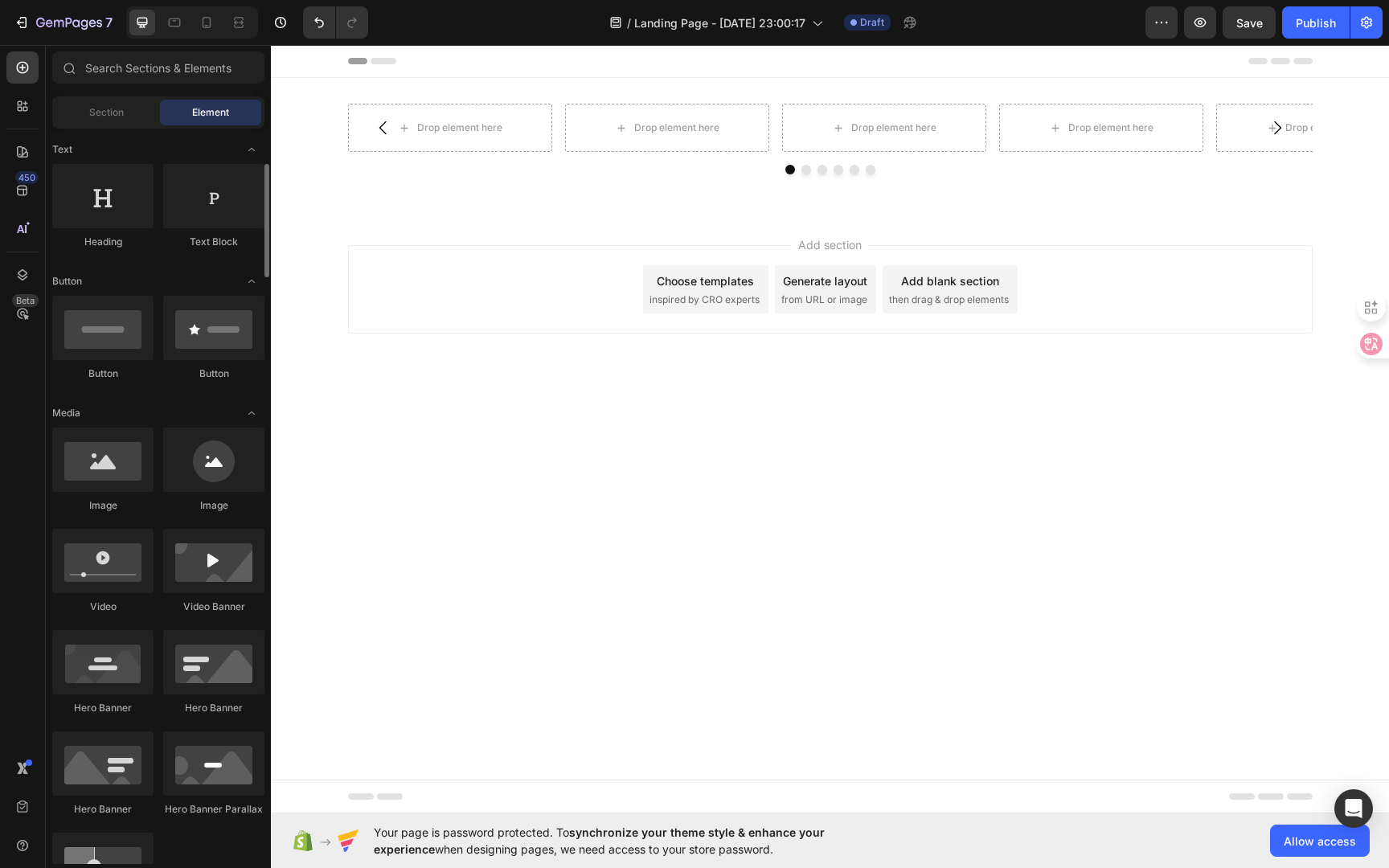
scroll to position [0, 0]
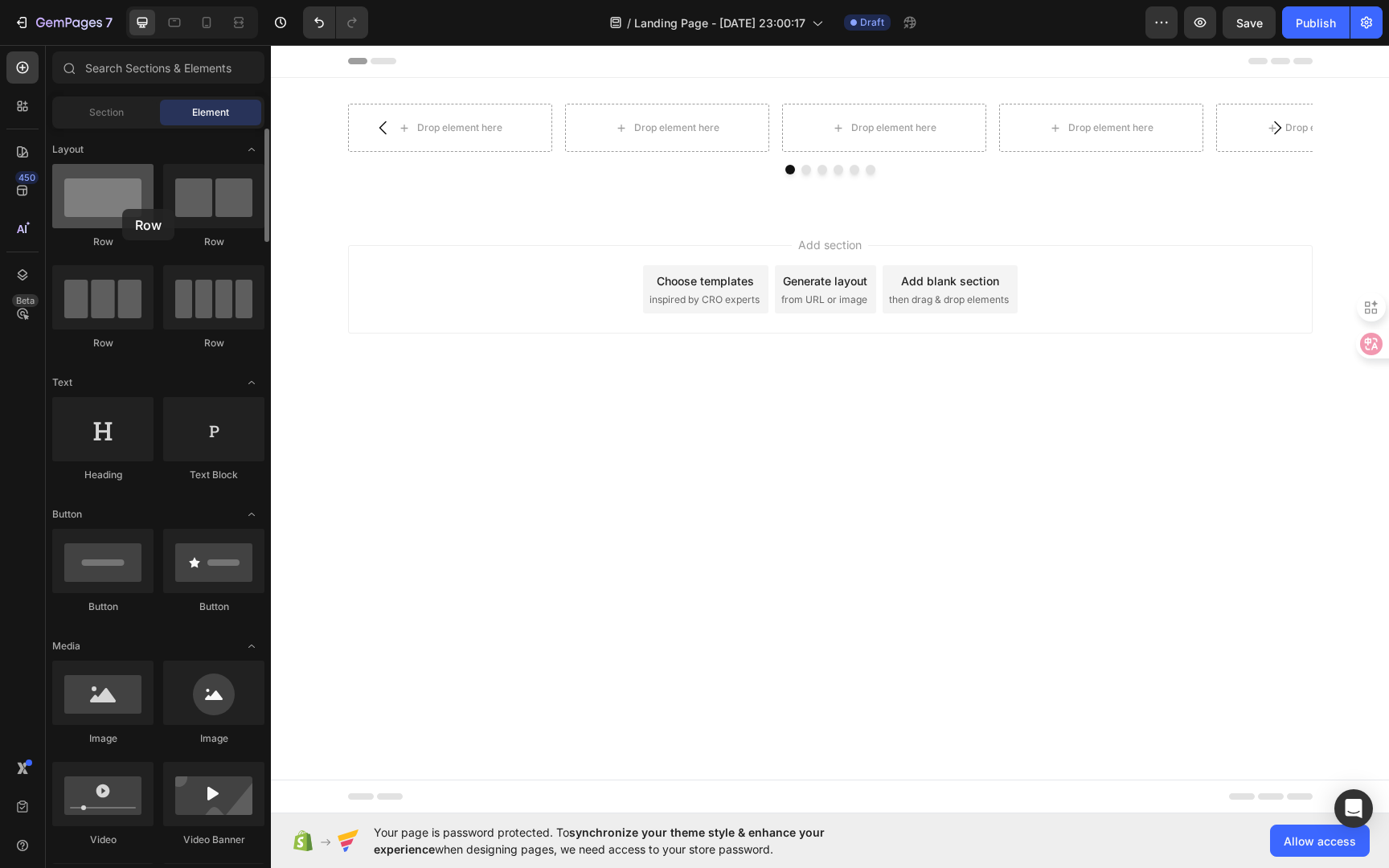
drag, startPoint x: 132, startPoint y: 211, endPoint x: 123, endPoint y: 209, distance: 9.2
click at [123, 209] on div at bounding box center [103, 196] width 101 height 64
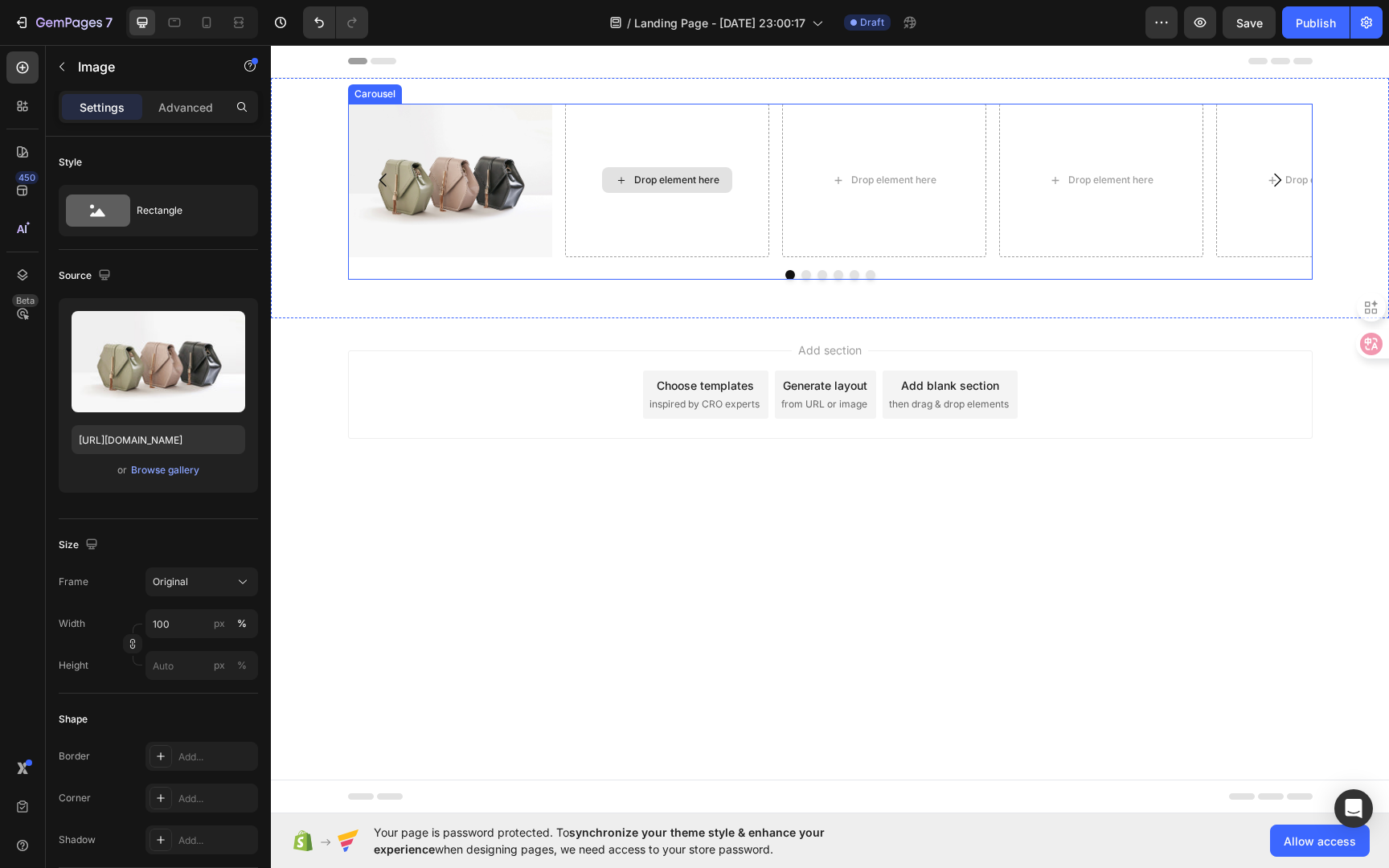
click at [636, 179] on div "Drop element here" at bounding box center [677, 180] width 86 height 13
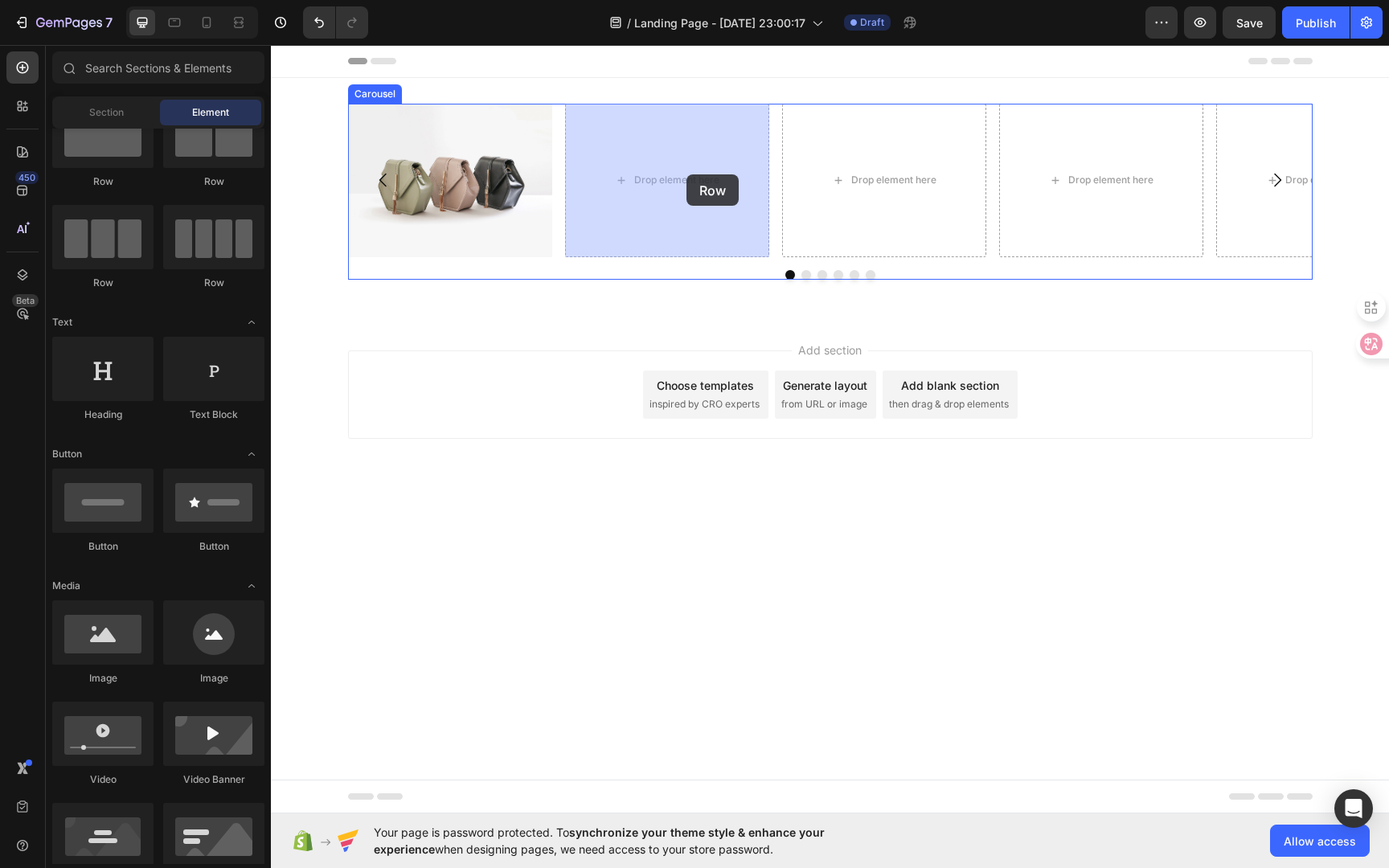
drag, startPoint x: 477, startPoint y: 287, endPoint x: 670, endPoint y: 174, distance: 223.6
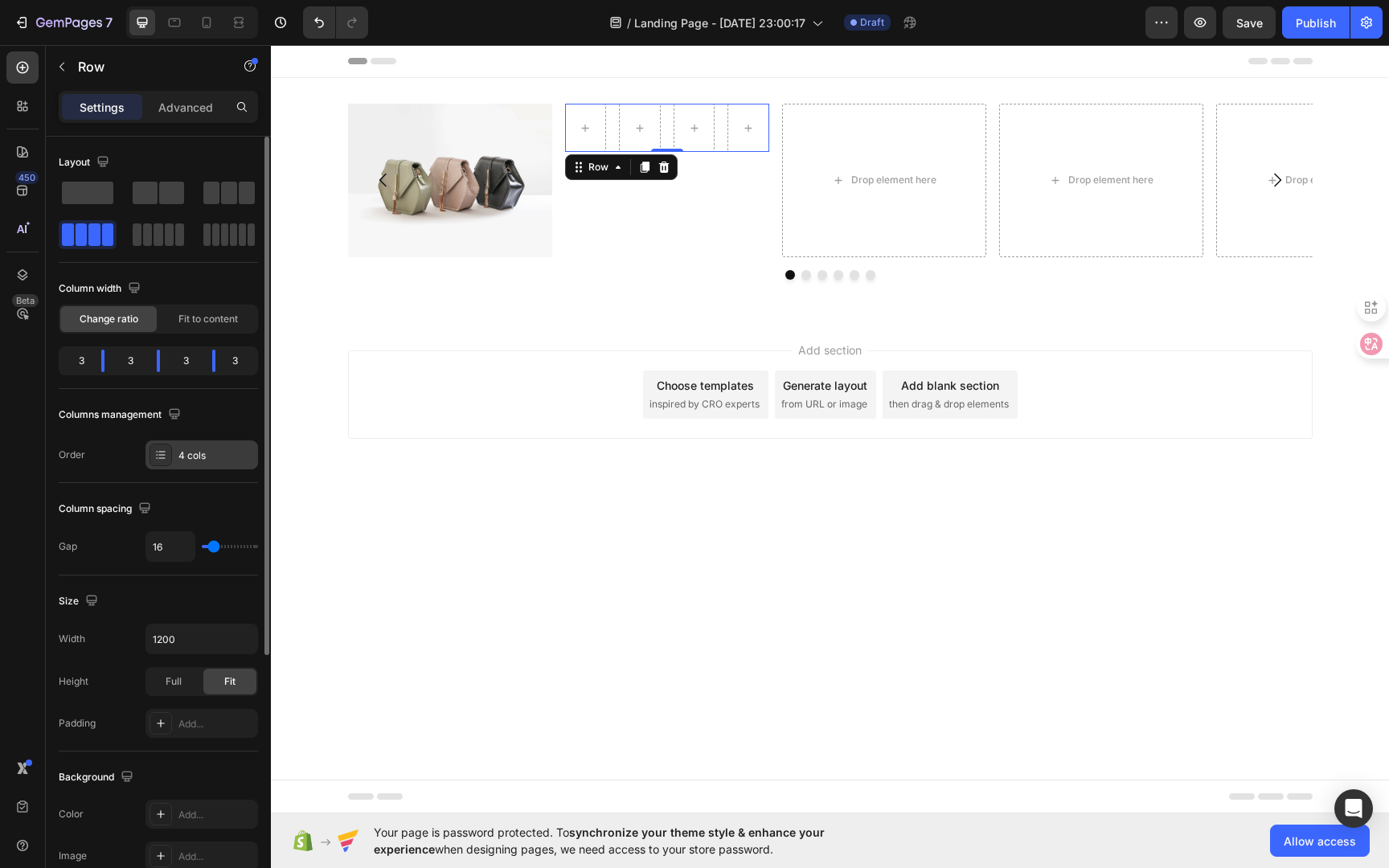
scroll to position [67, 0]
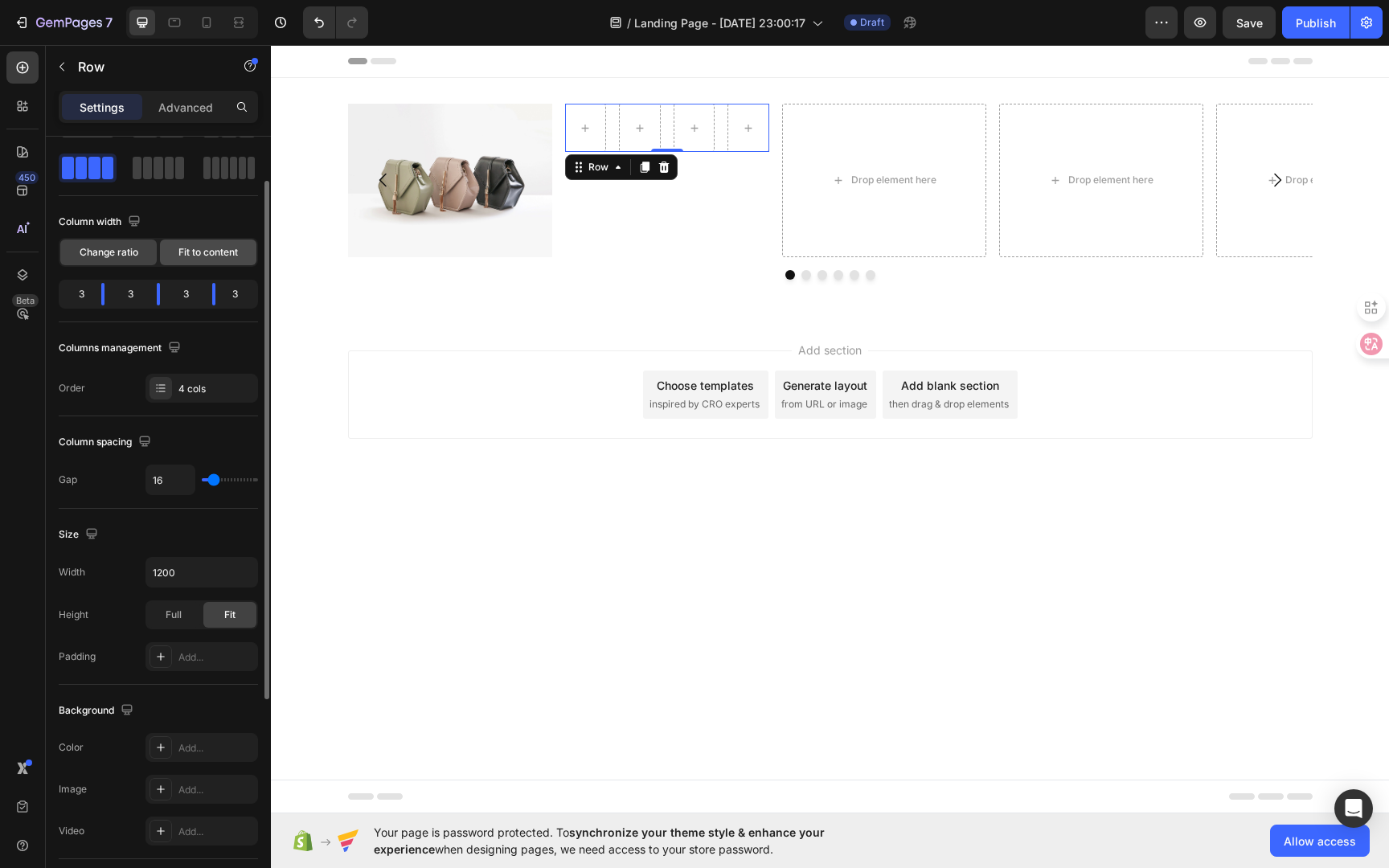
click at [198, 257] on span "Fit to content" at bounding box center [208, 253] width 59 height 15
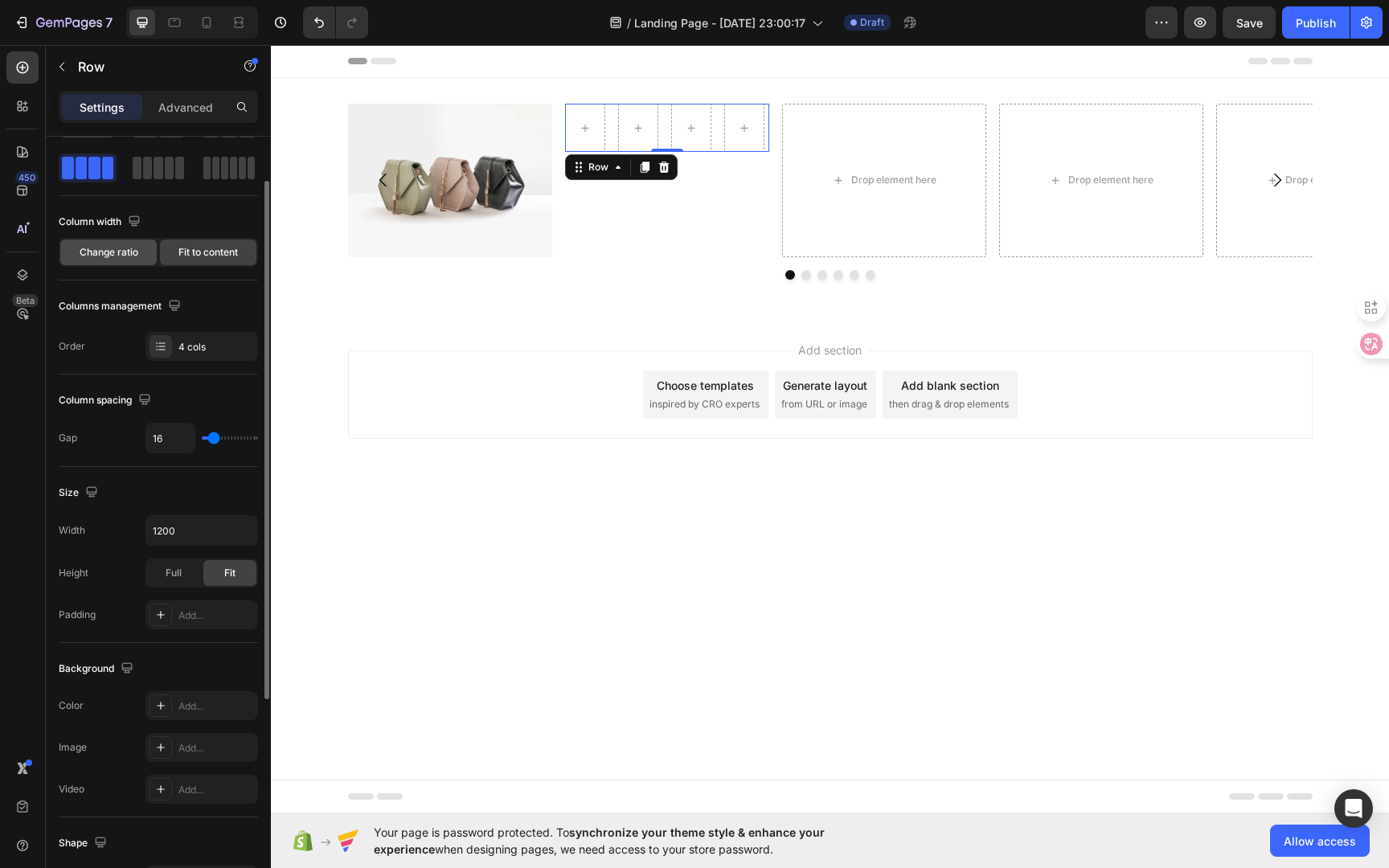
click at [115, 256] on span "Change ratio" at bounding box center [109, 253] width 58 height 15
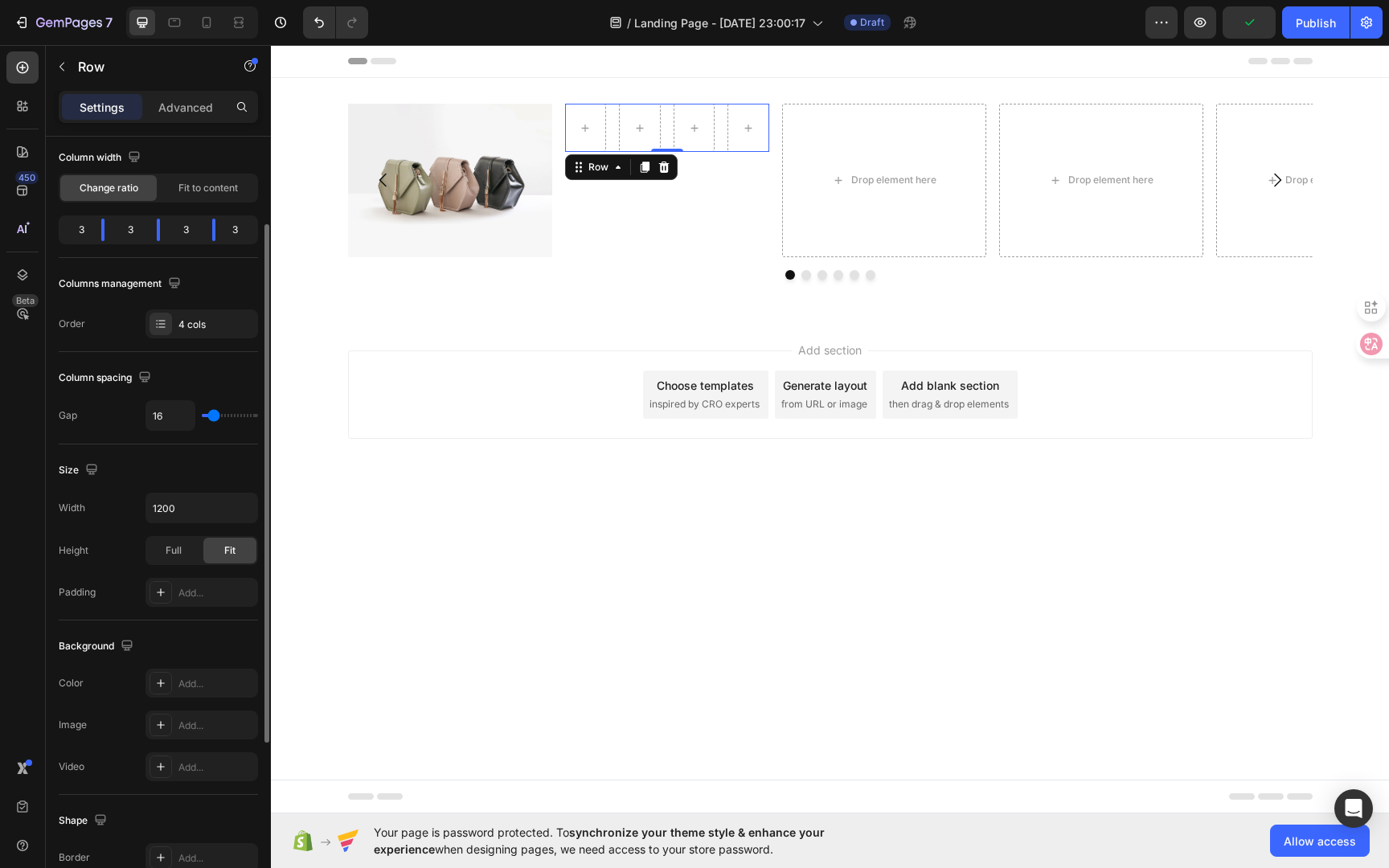
scroll to position [192, 0]
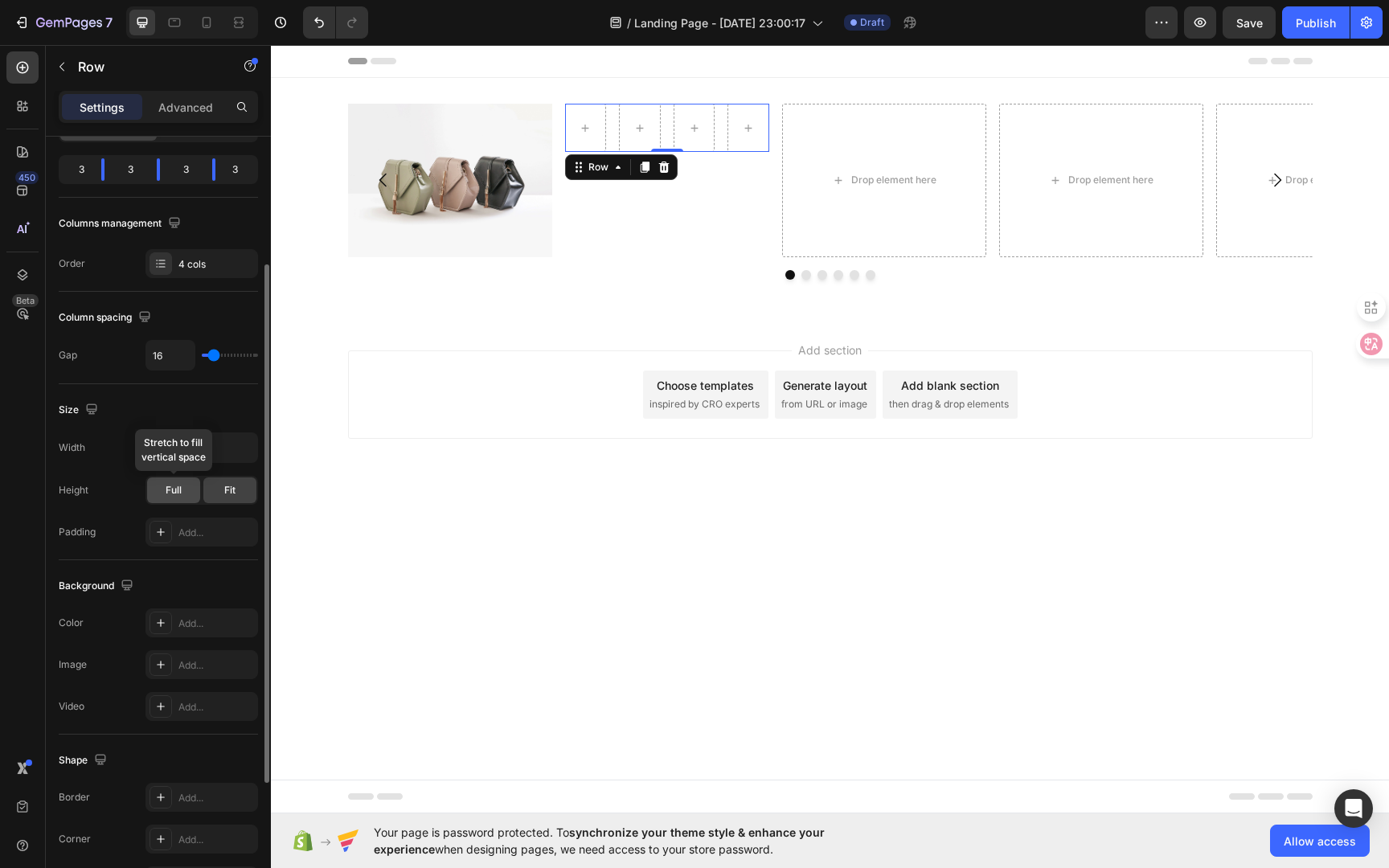
click at [179, 493] on span "Full" at bounding box center [174, 490] width 16 height 15
click at [232, 489] on span "Fit" at bounding box center [230, 490] width 12 height 15
click at [180, 494] on span "Full" at bounding box center [174, 490] width 16 height 15
click at [208, 354] on input "range" at bounding box center [230, 355] width 56 height 3
type input "0"
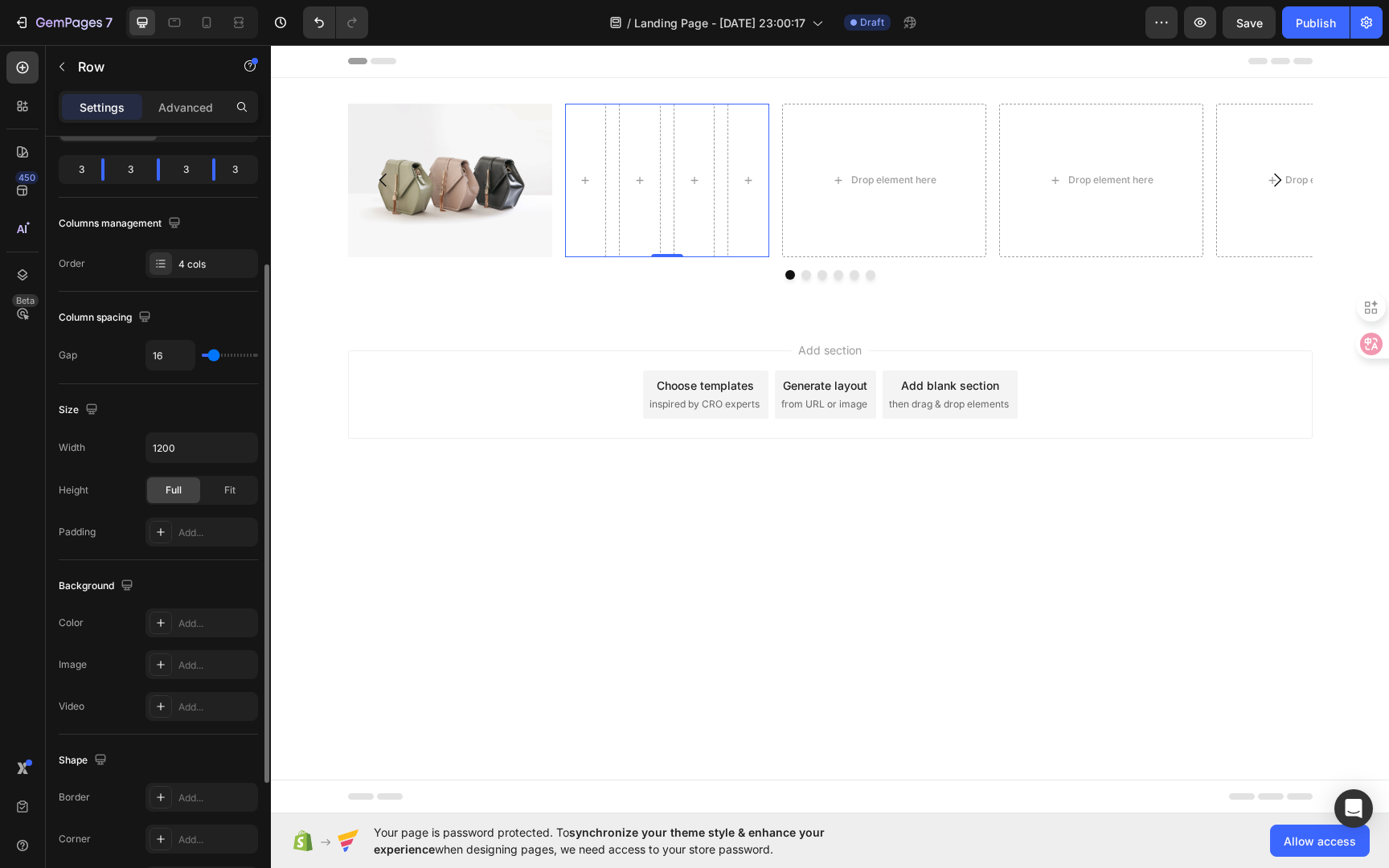
type input "0"
type input "1"
type input "2"
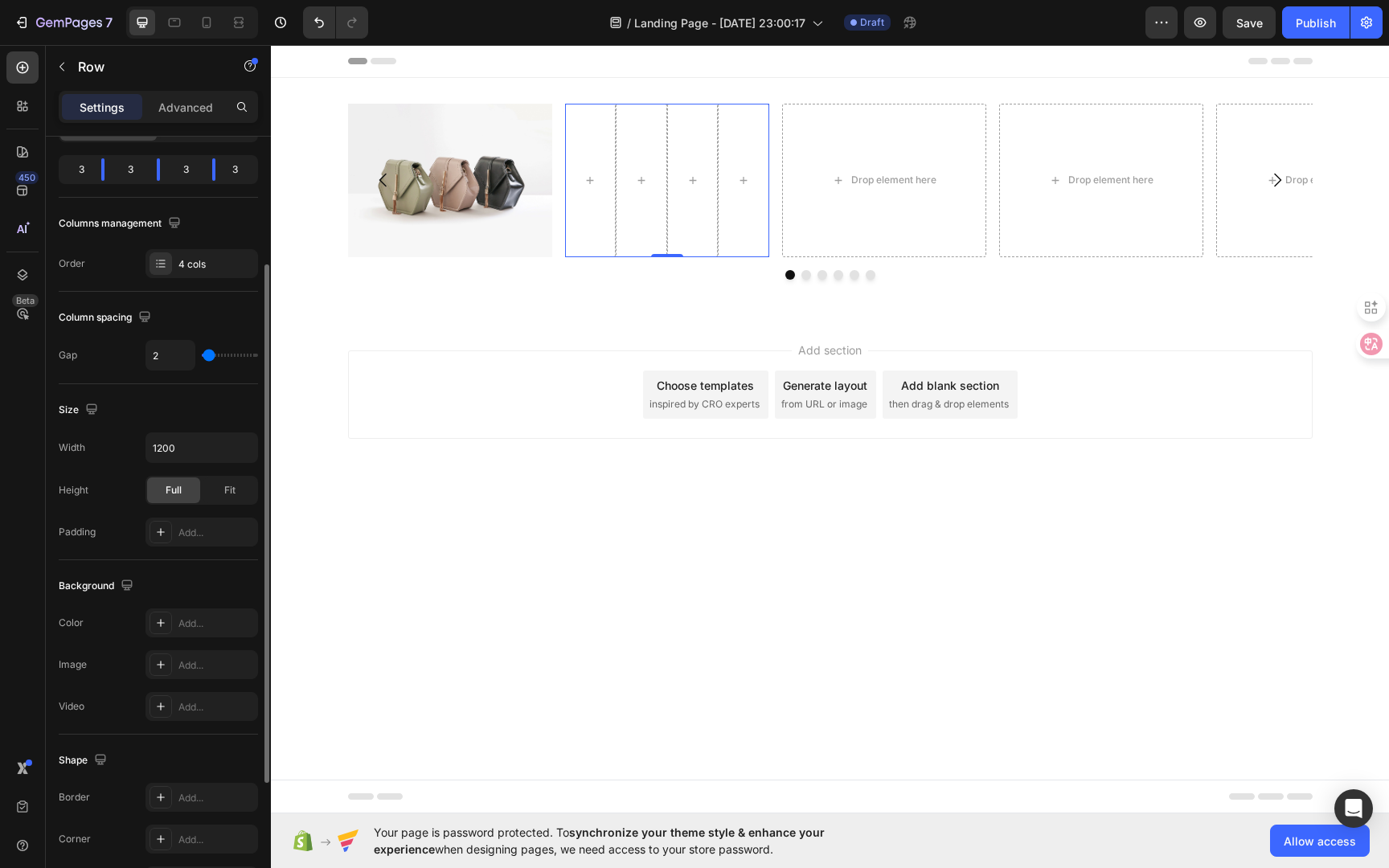
type input "3"
type input "4"
type input "5"
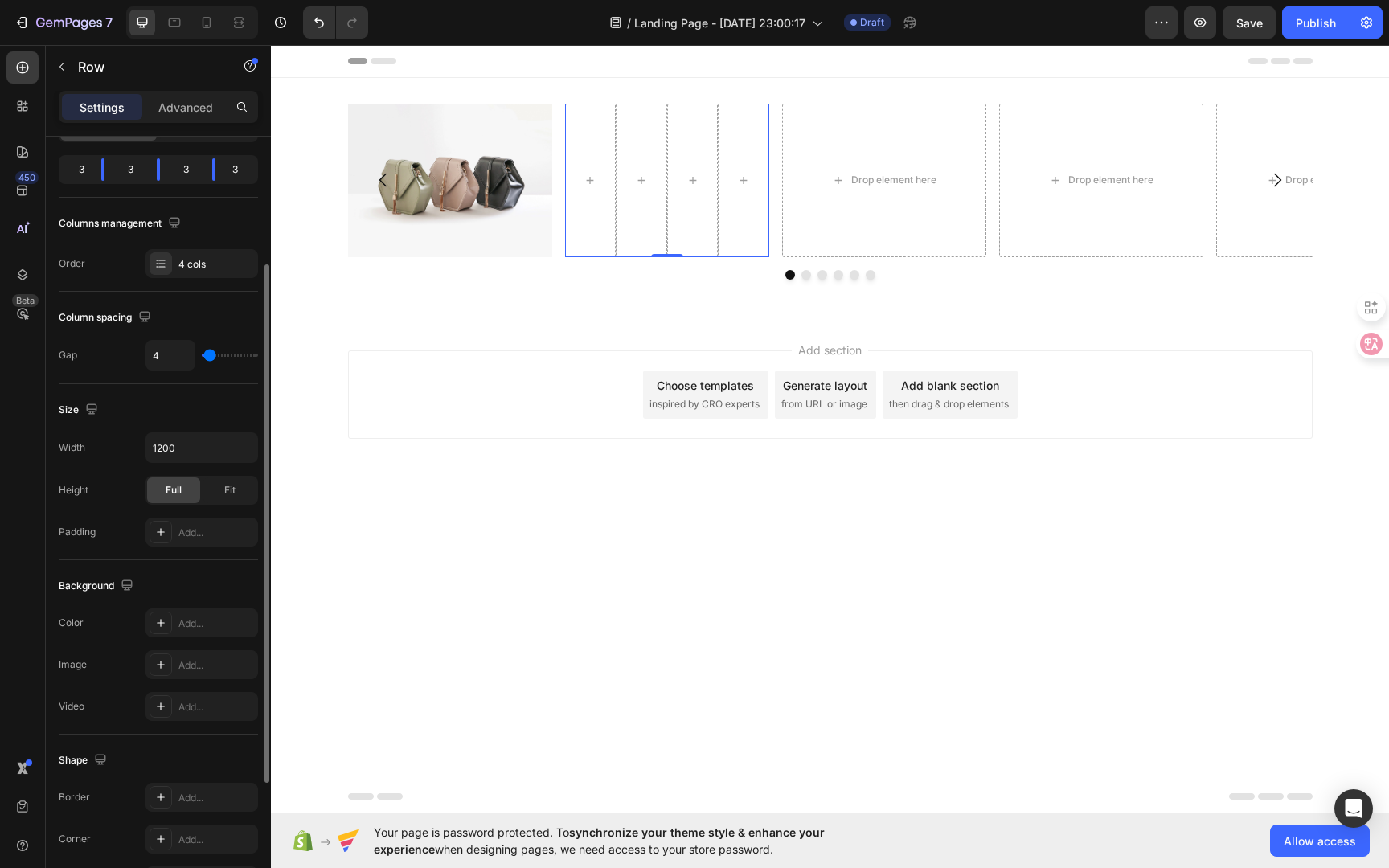
type input "5"
type input "6"
type input "7"
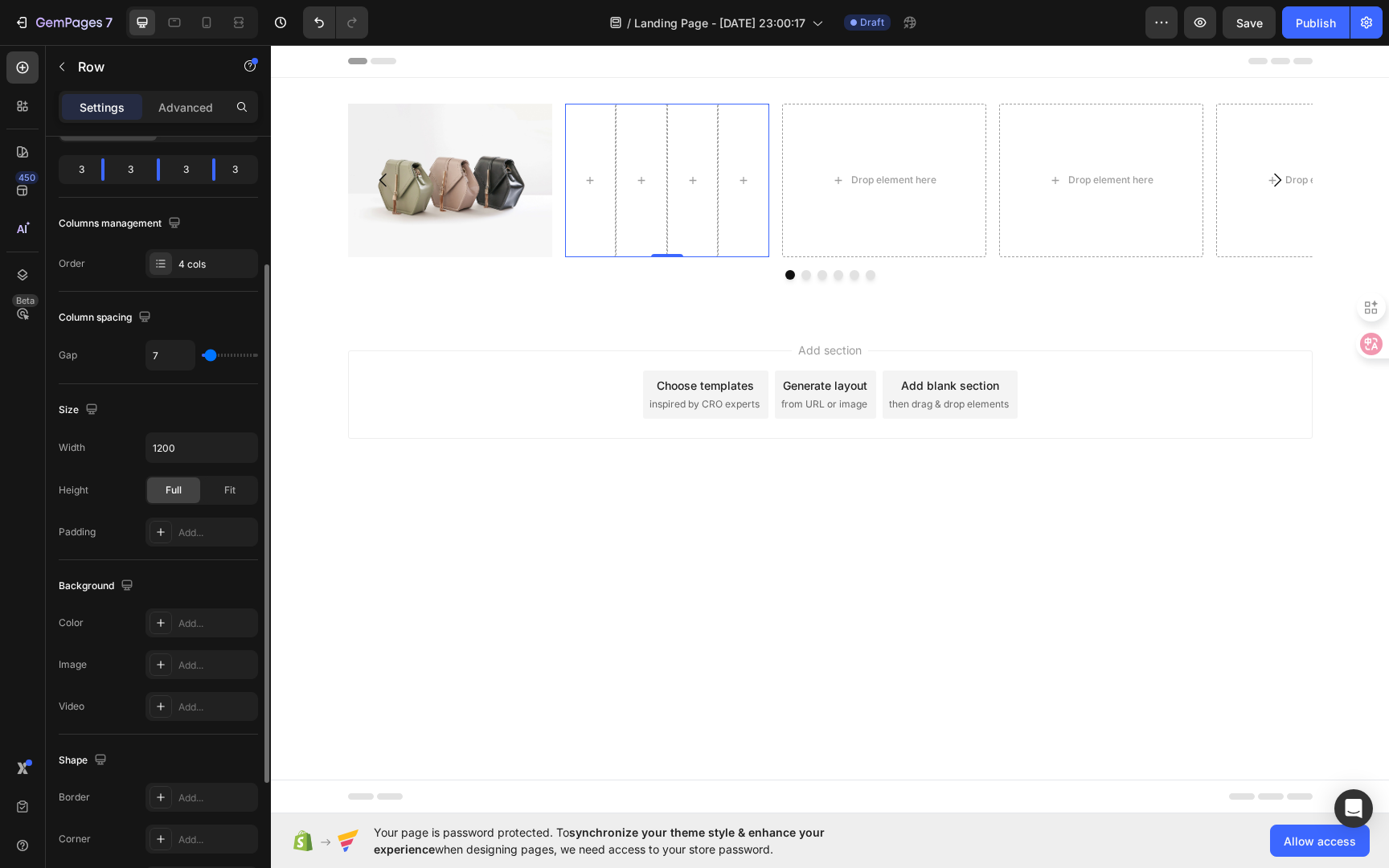
type input "8"
type input "10"
type input "11"
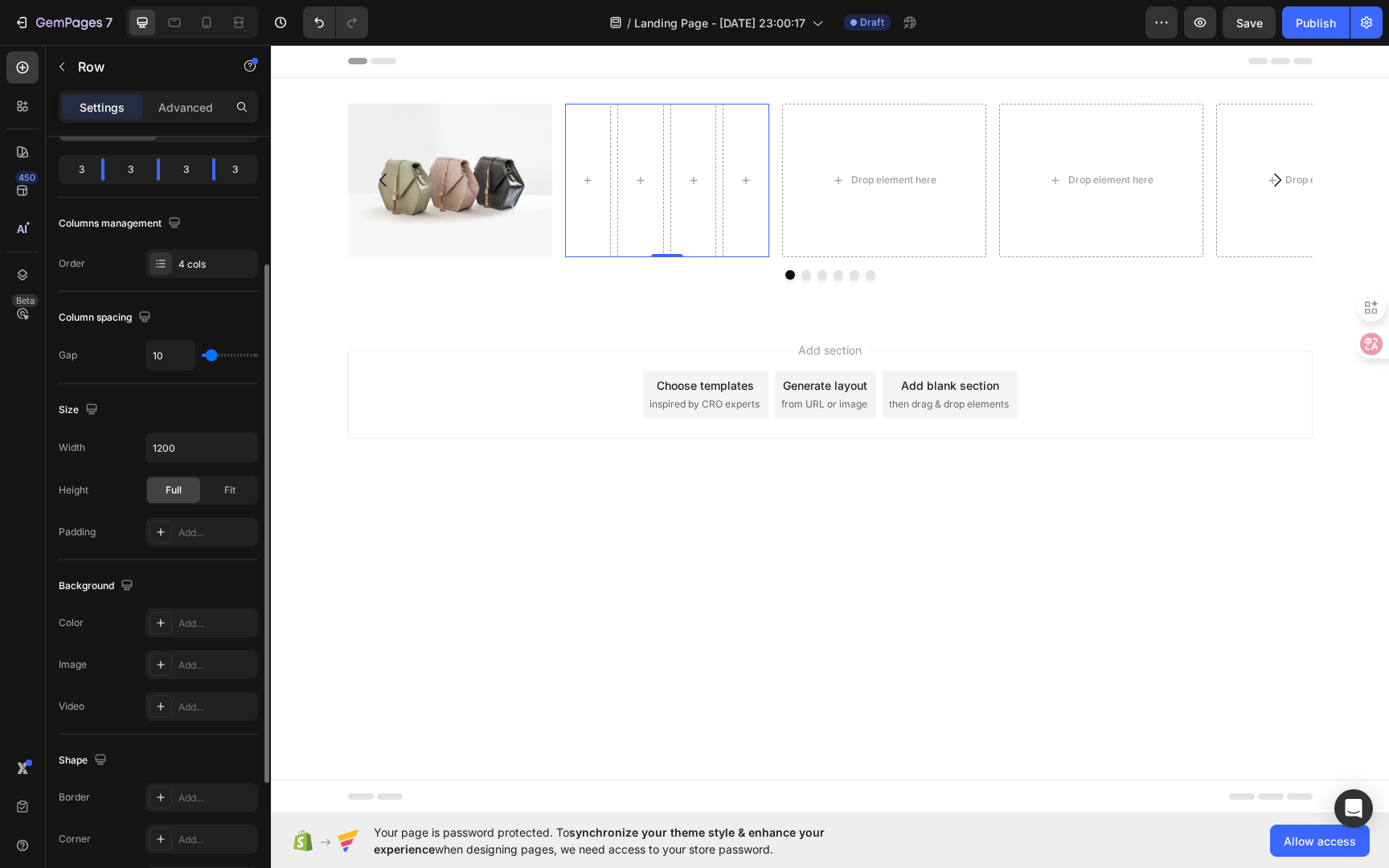
type input "11"
type input "10"
type input "9"
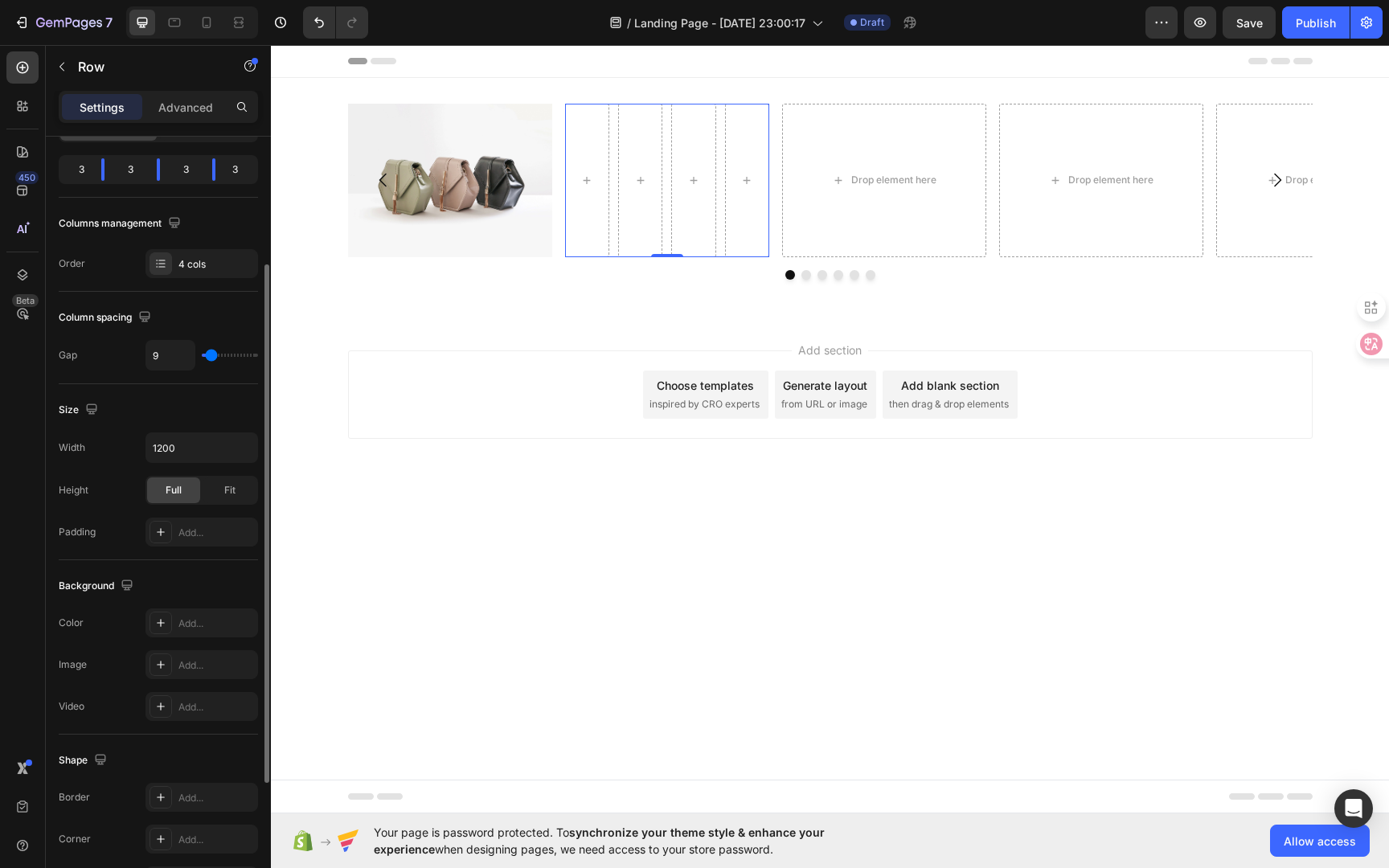
type input "8"
type input "7"
type input "6"
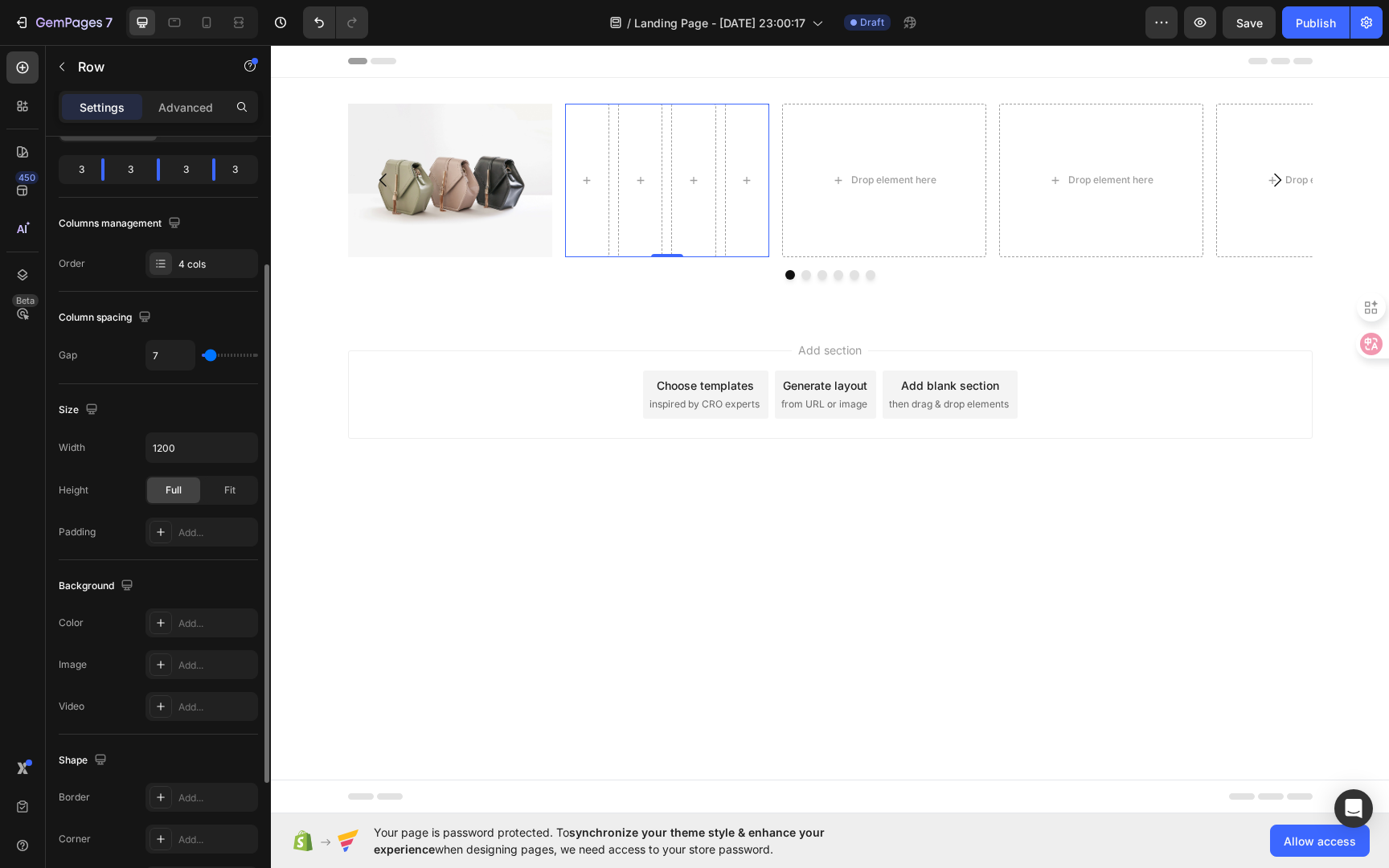
type input "6"
type input "5"
type input "4"
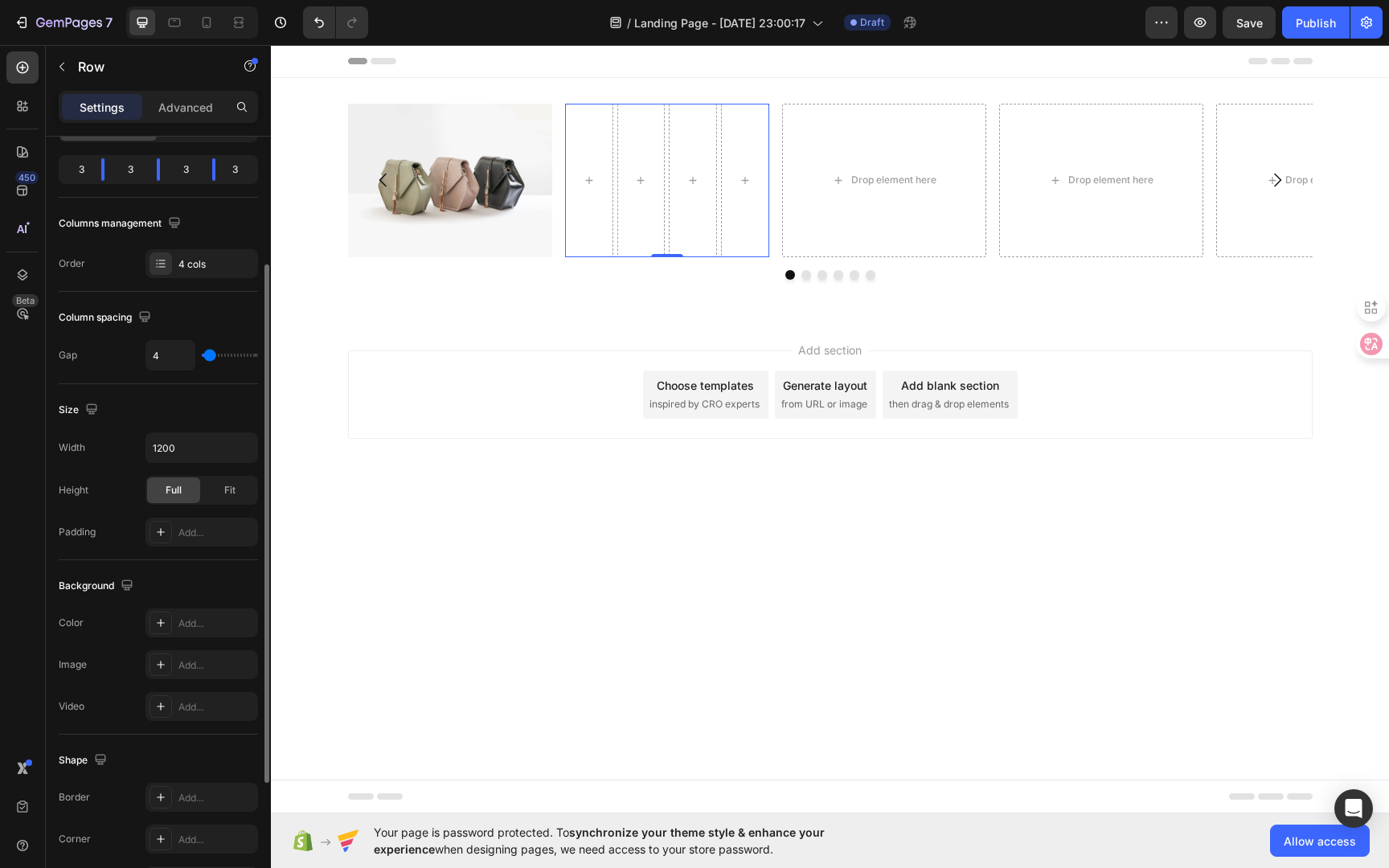
type input "3"
type input "2"
click at [208, 355] on input "range" at bounding box center [230, 355] width 56 height 3
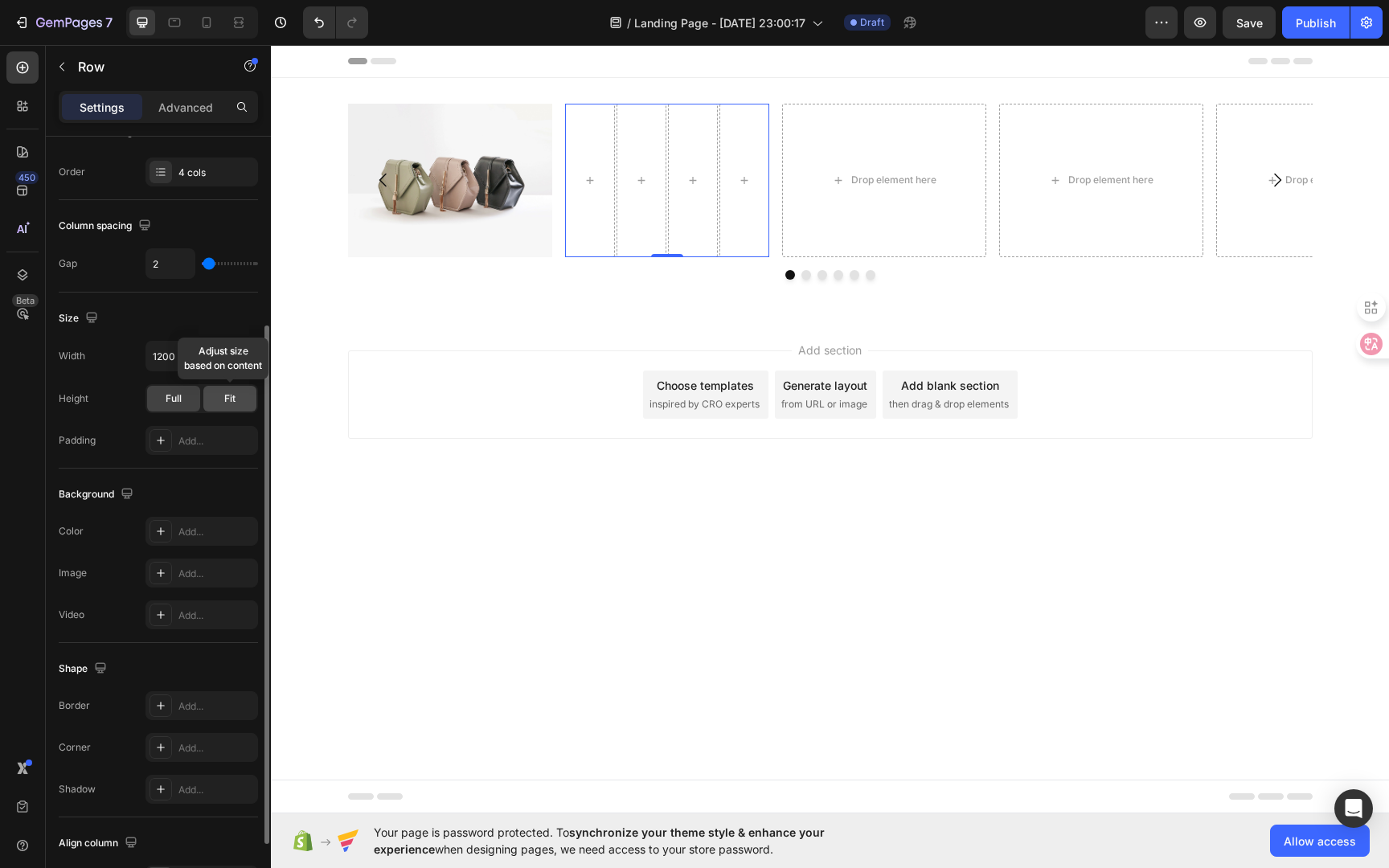
scroll to position [238, 0]
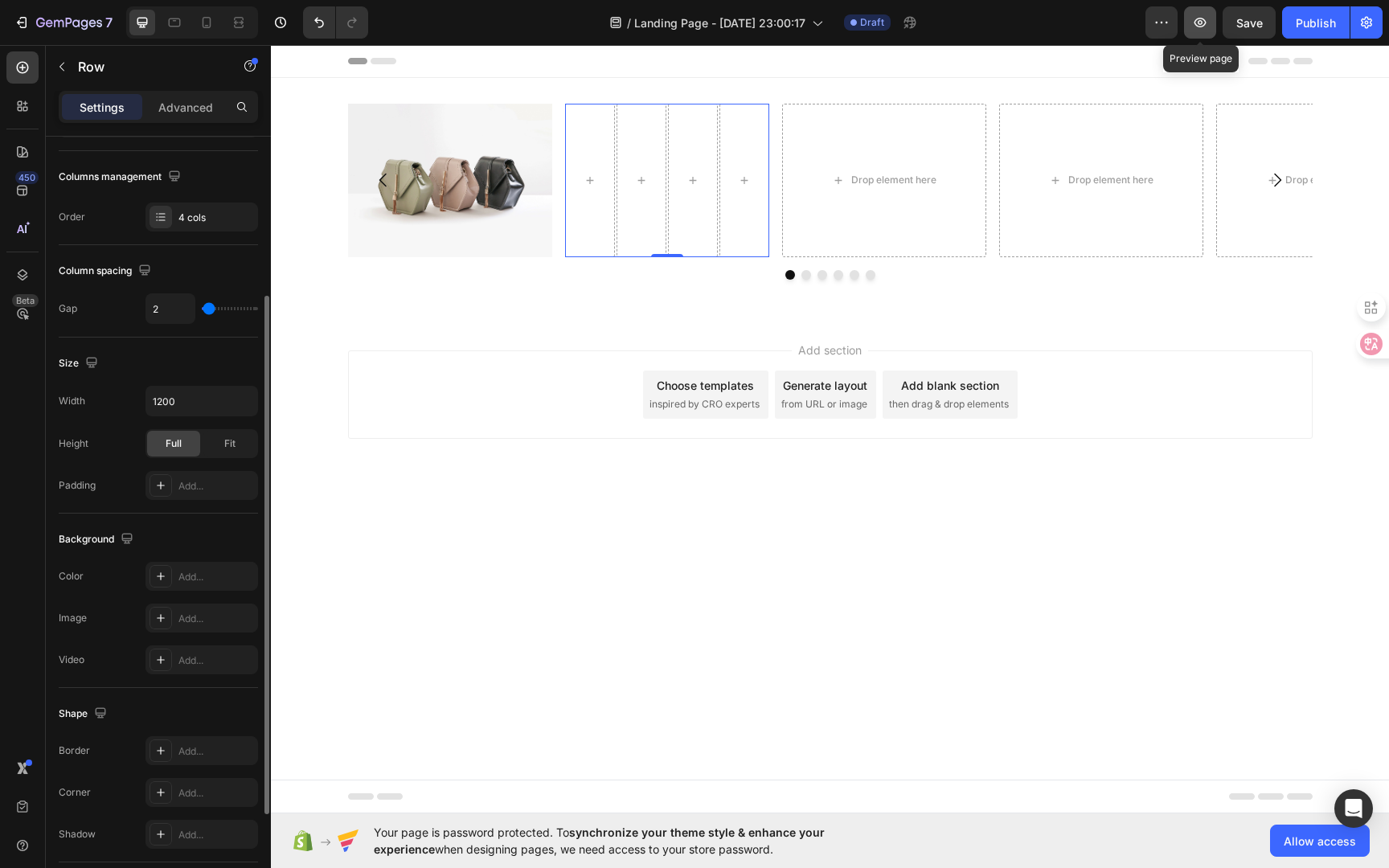
click at [1205, 30] on icon "button" at bounding box center [1201, 23] width 16 height 16
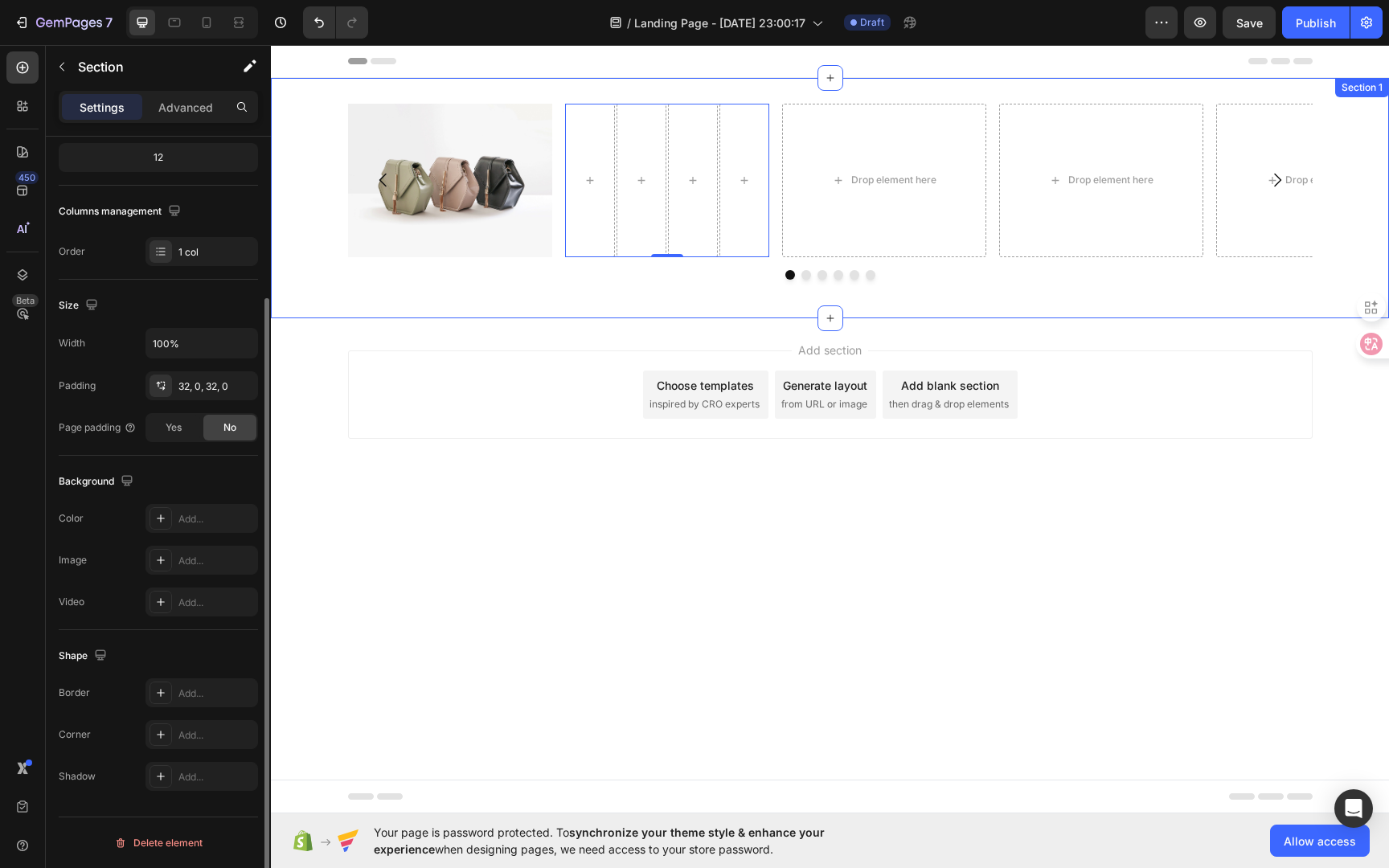
click at [1370, 91] on div "Section 1" at bounding box center [1362, 87] width 53 height 19
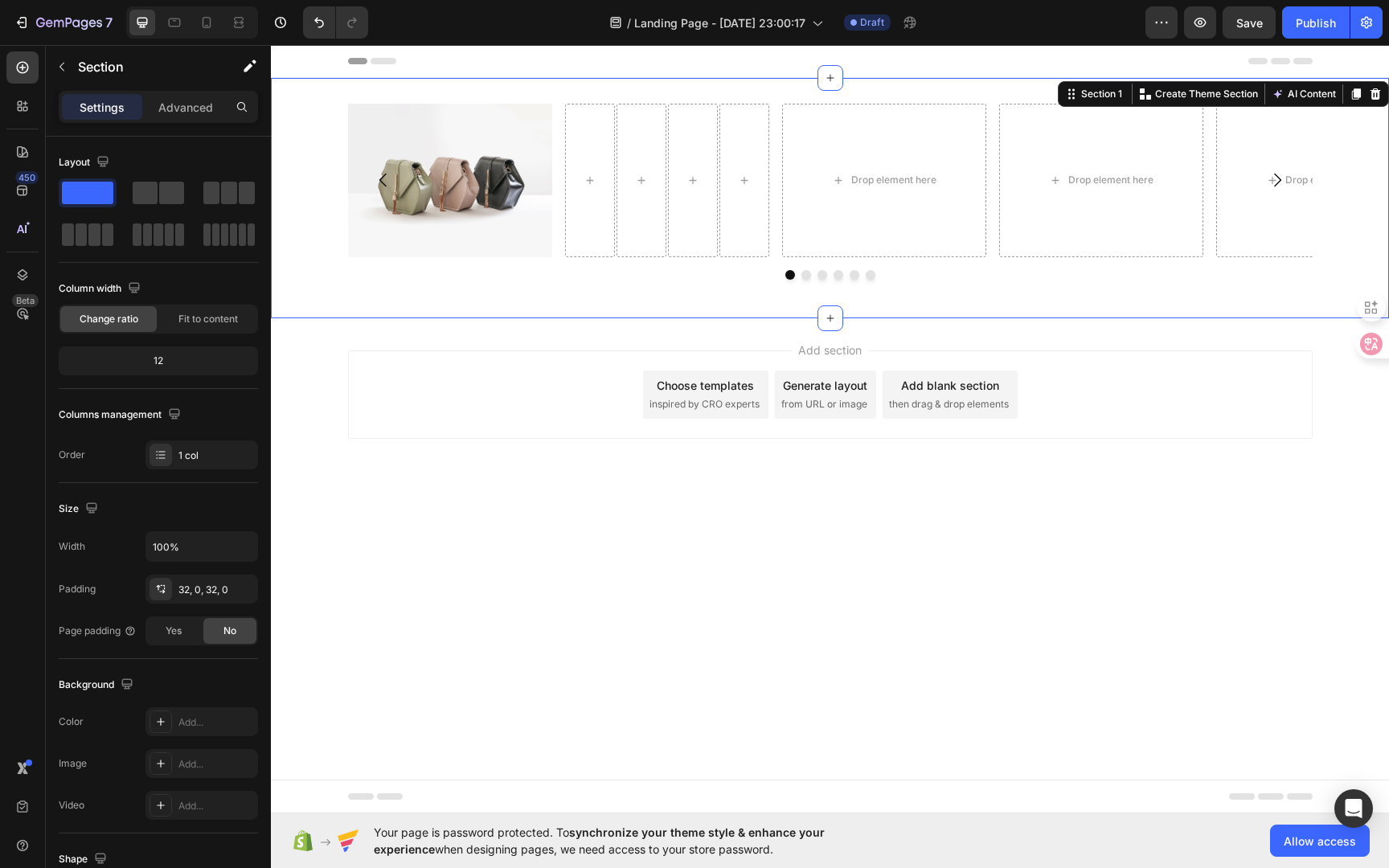
click at [1364, 140] on div "Image Row Drop element here Drop element here Drop element here Drop element he…" at bounding box center [829, 198] width 1118 height 189
click at [1375, 95] on icon at bounding box center [1376, 94] width 11 height 12
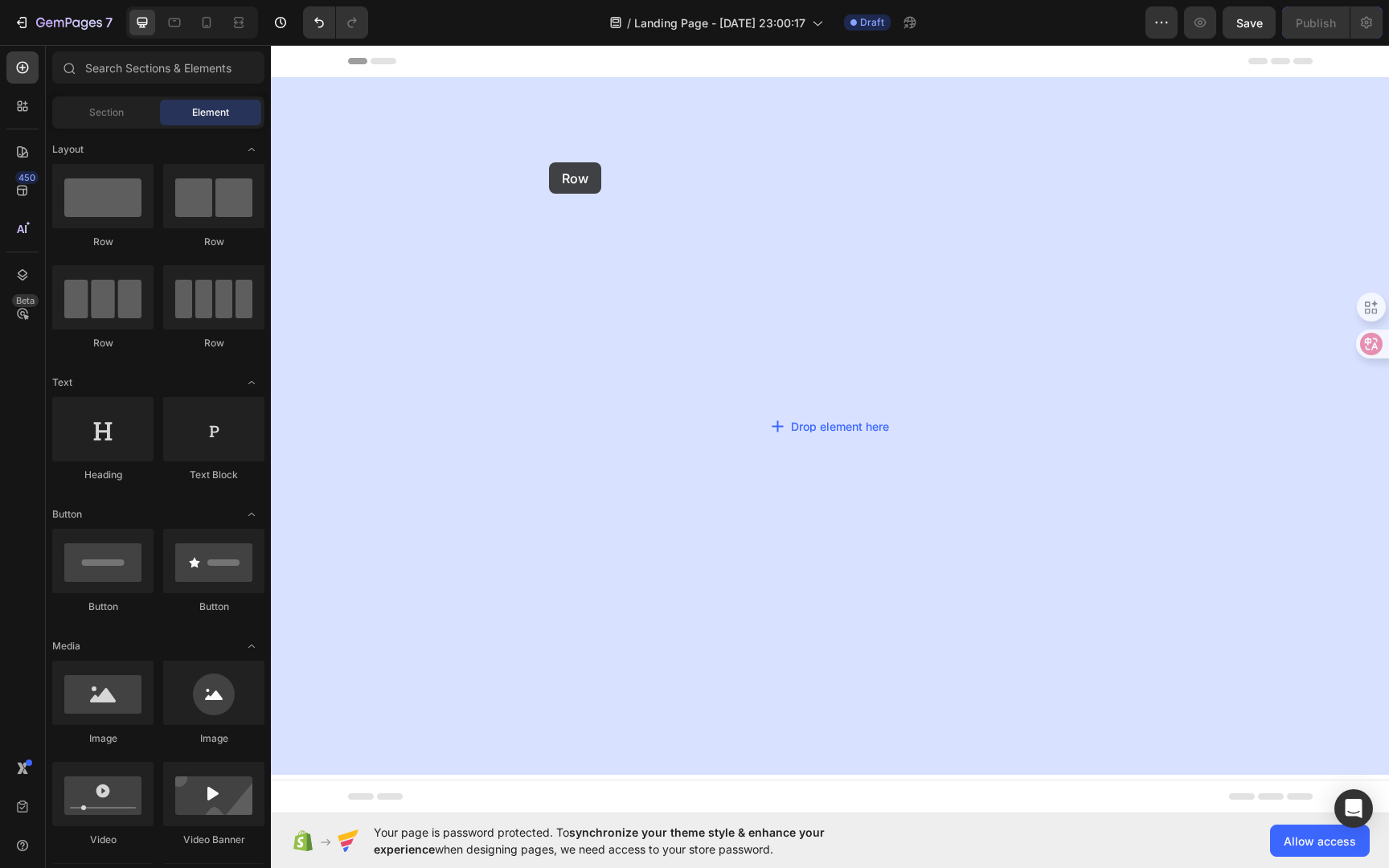
drag, startPoint x: 499, startPoint y: 356, endPoint x: 548, endPoint y: 162, distance: 200.1
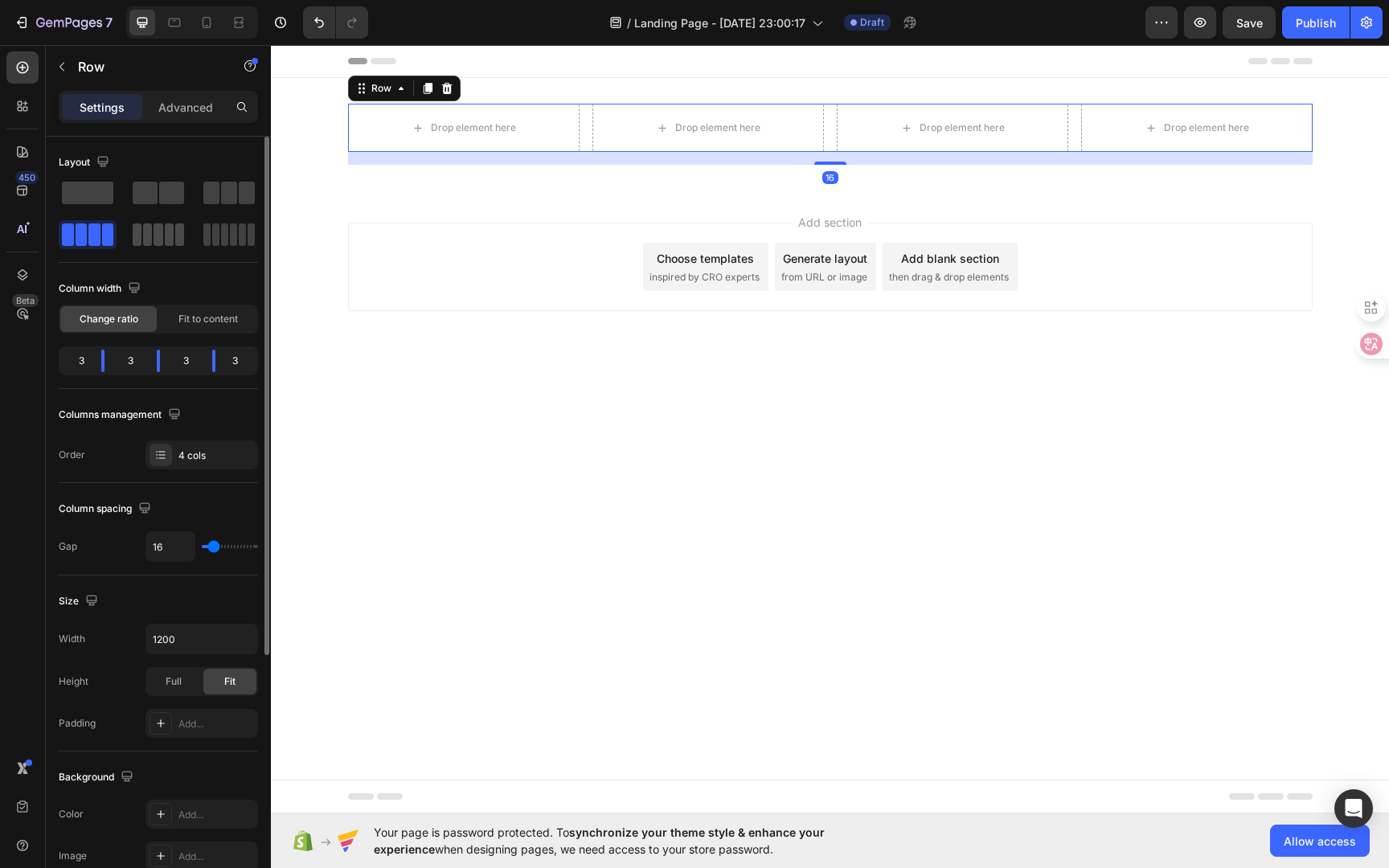
click at [166, 233] on span at bounding box center [169, 234] width 9 height 22
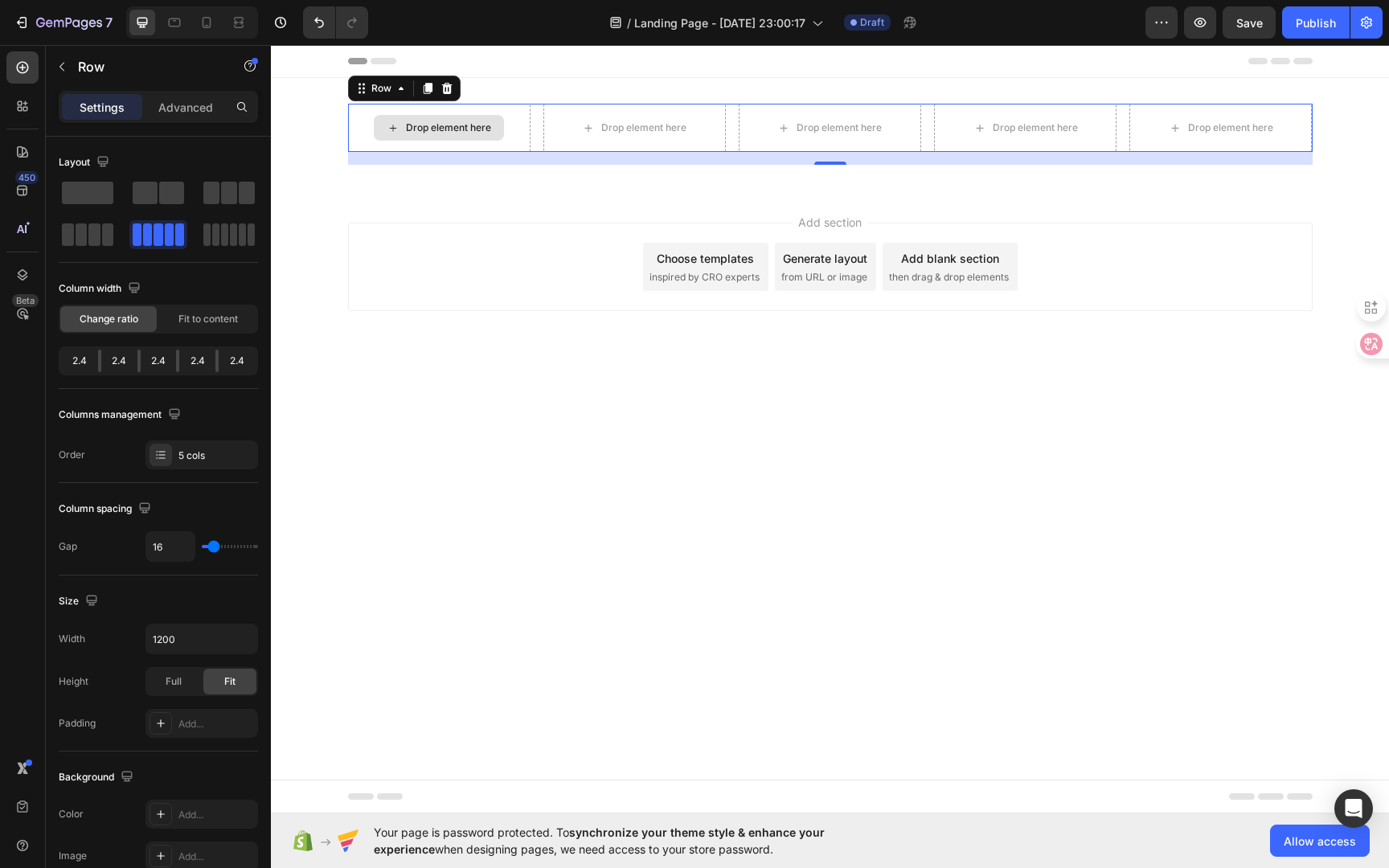
click at [434, 128] on div "Drop element here" at bounding box center [448, 128] width 86 height 13
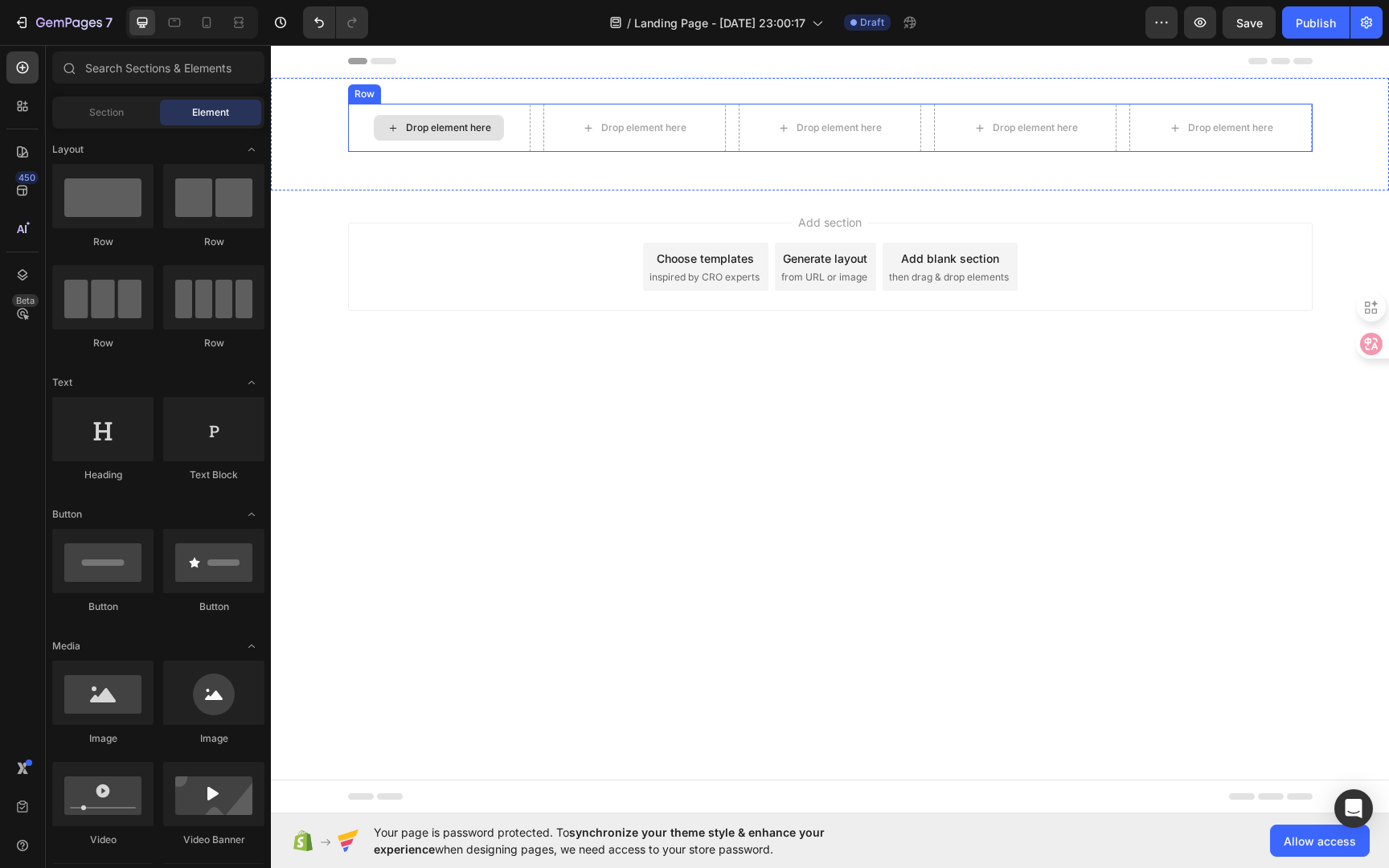
click at [456, 132] on div "Drop element here" at bounding box center [448, 128] width 86 height 13
click at [446, 123] on div "Drop element here" at bounding box center [448, 128] width 86 height 13
drag, startPoint x: 388, startPoint y: 737, endPoint x: 397, endPoint y: 145, distance: 592.1
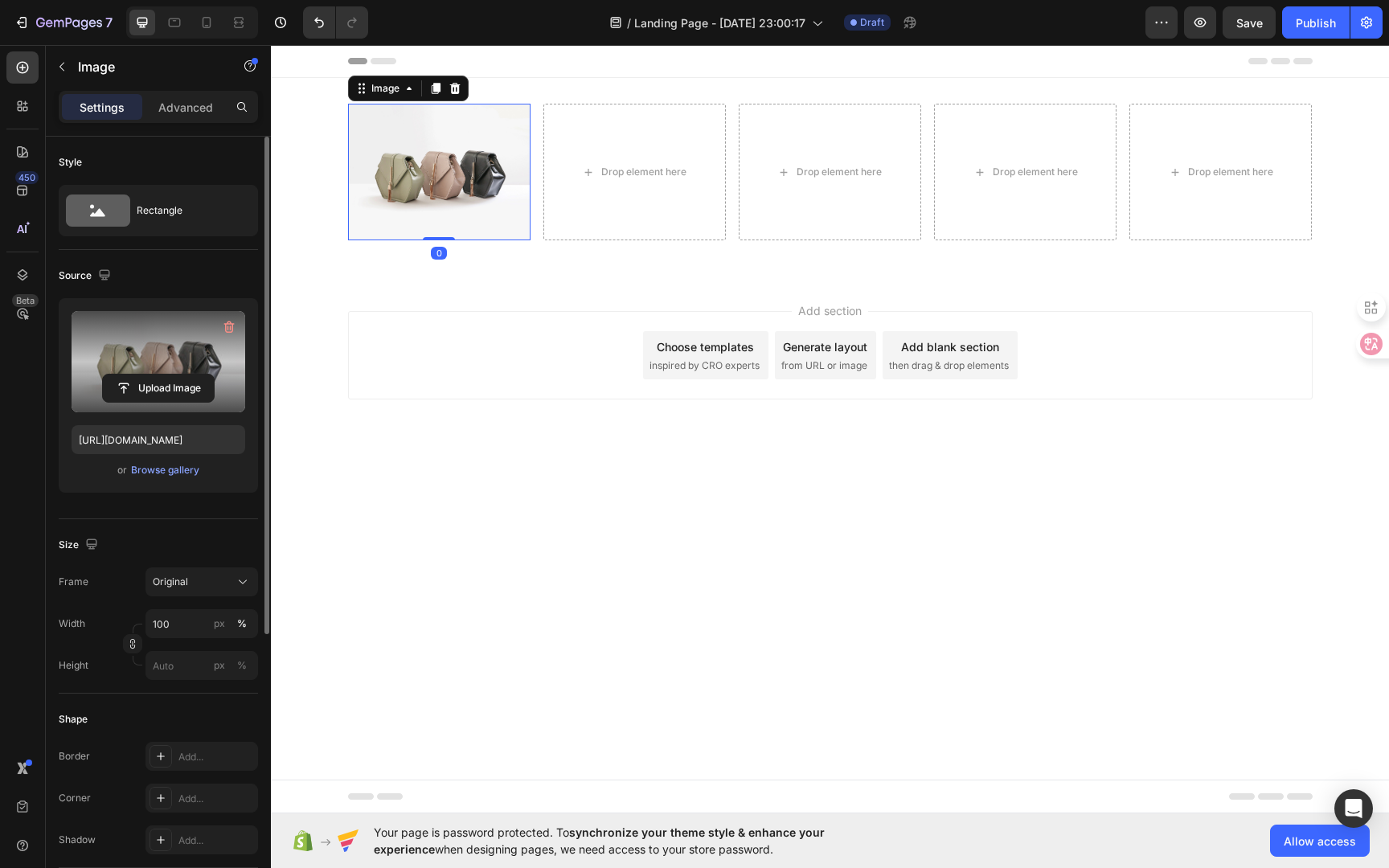
scroll to position [3, 0]
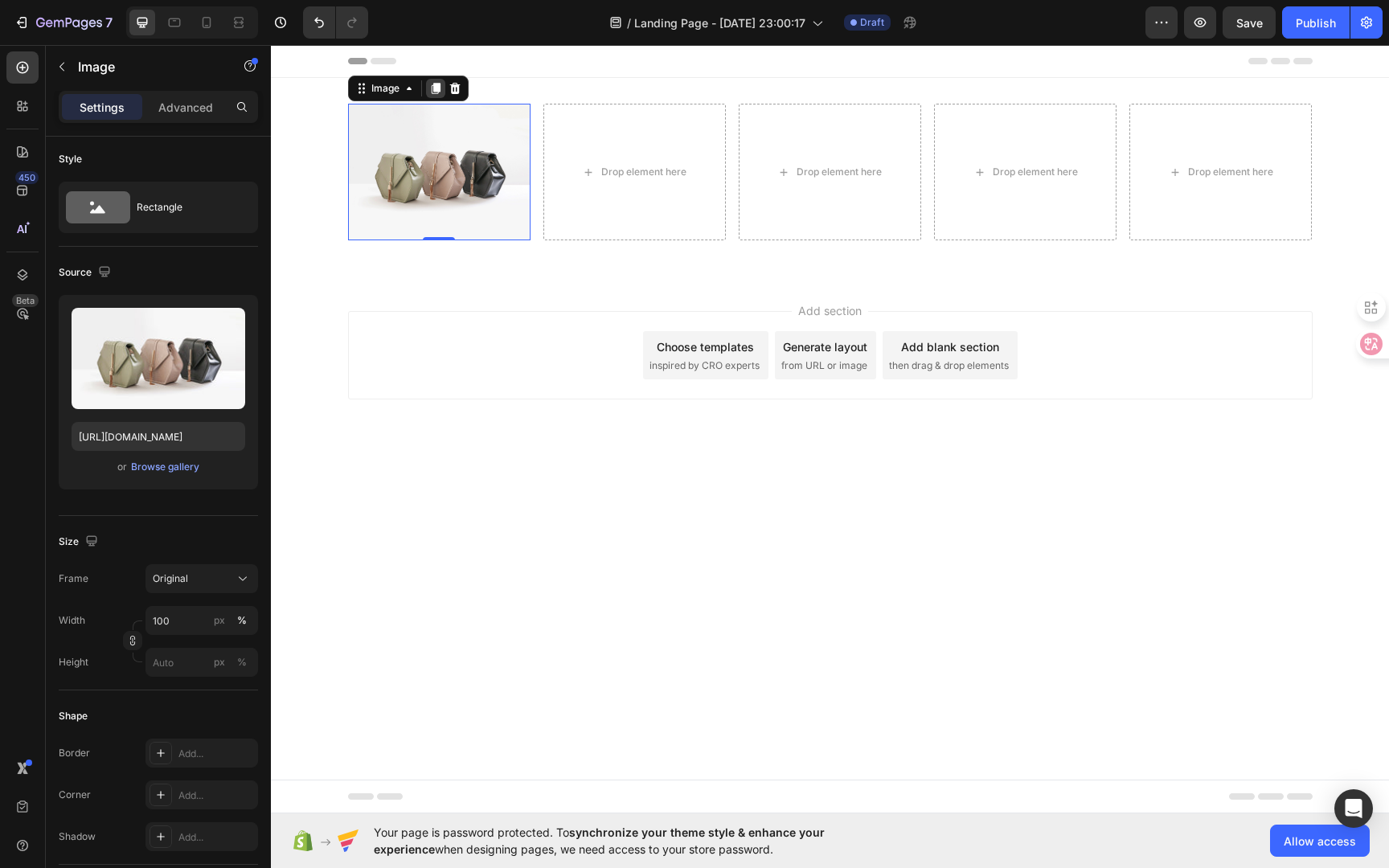
click at [434, 92] on icon at bounding box center [436, 89] width 13 height 13
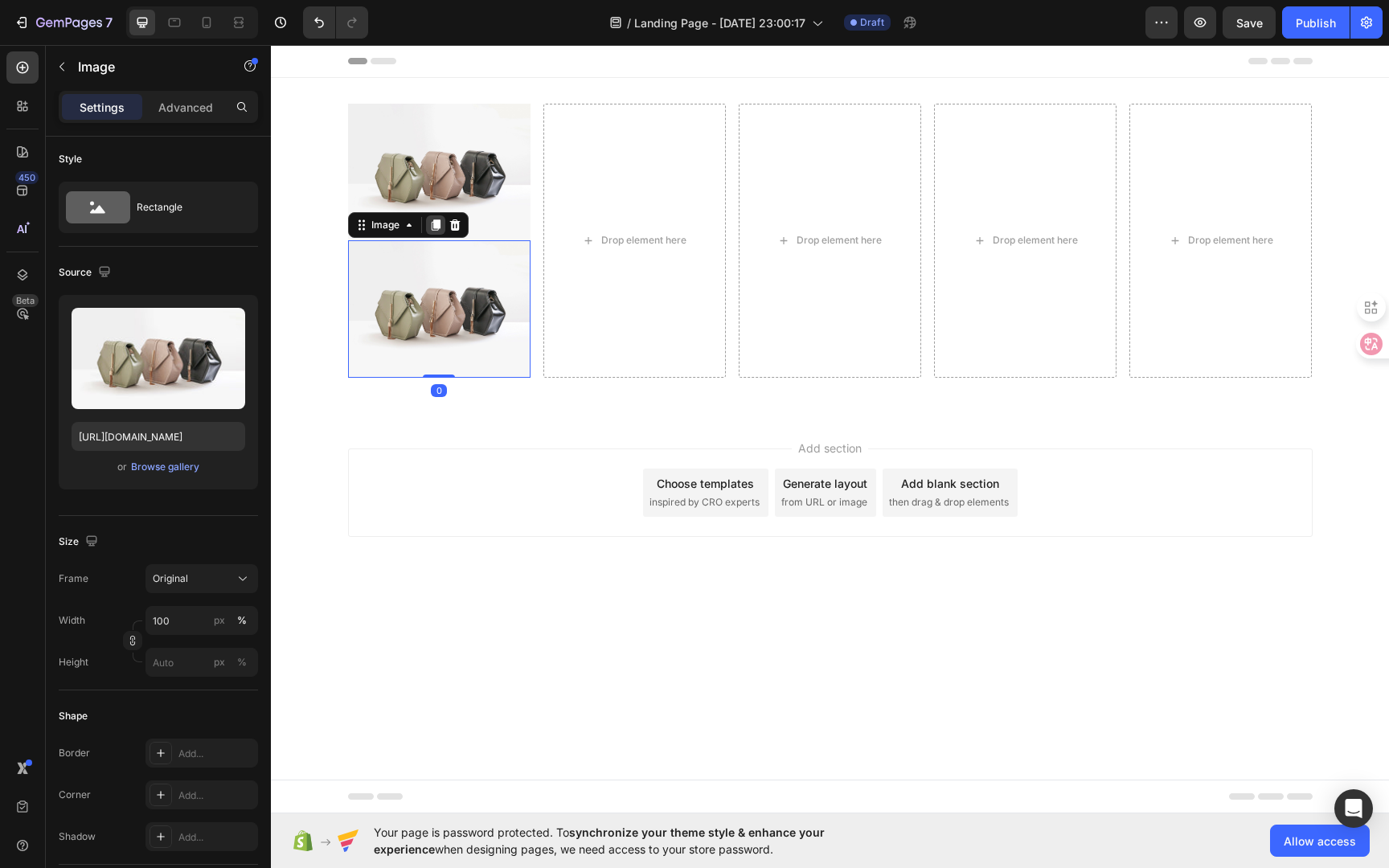
click at [439, 230] on icon at bounding box center [436, 225] width 13 height 13
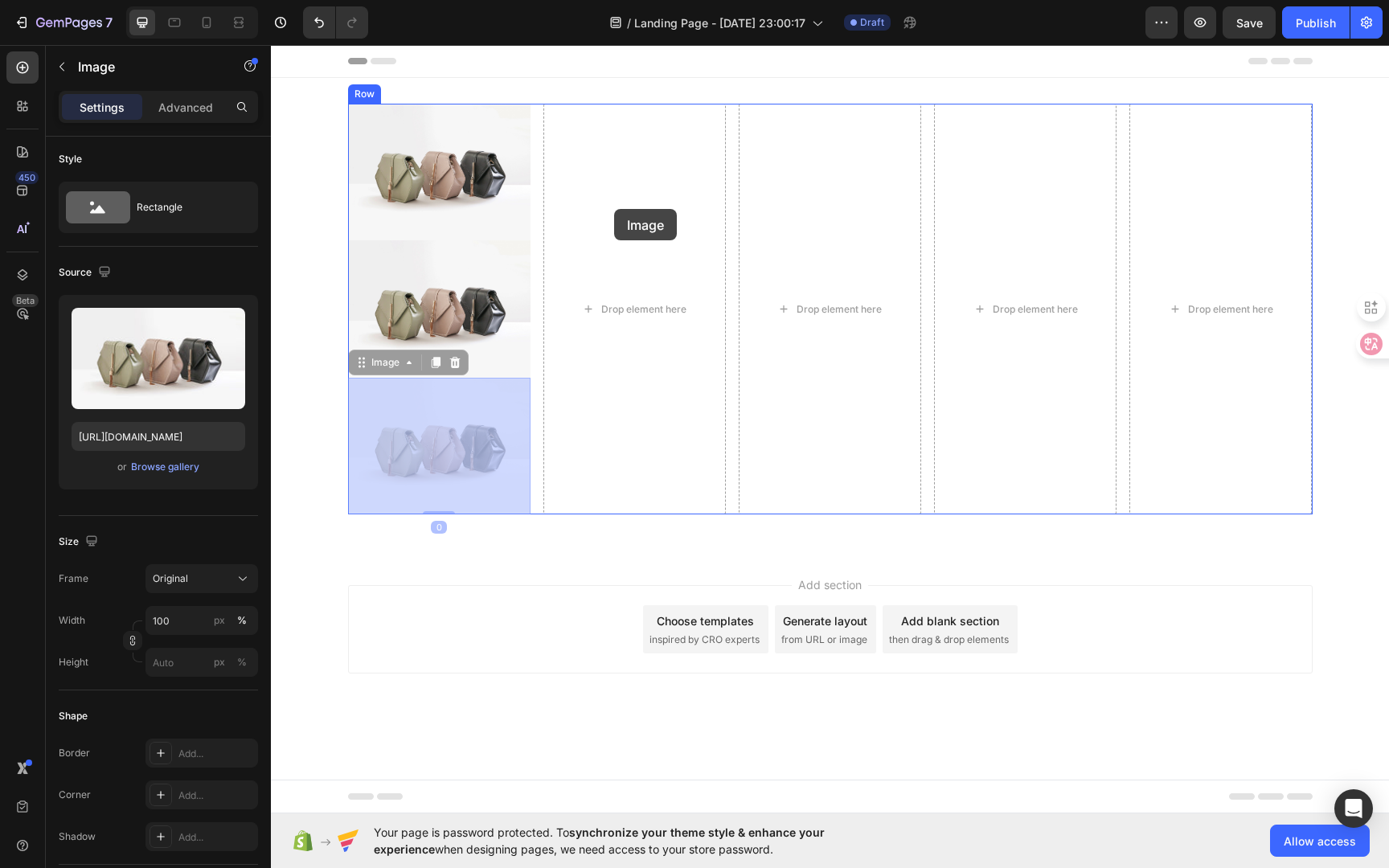
drag, startPoint x: 401, startPoint y: 457, endPoint x: 623, endPoint y: 193, distance: 344.9
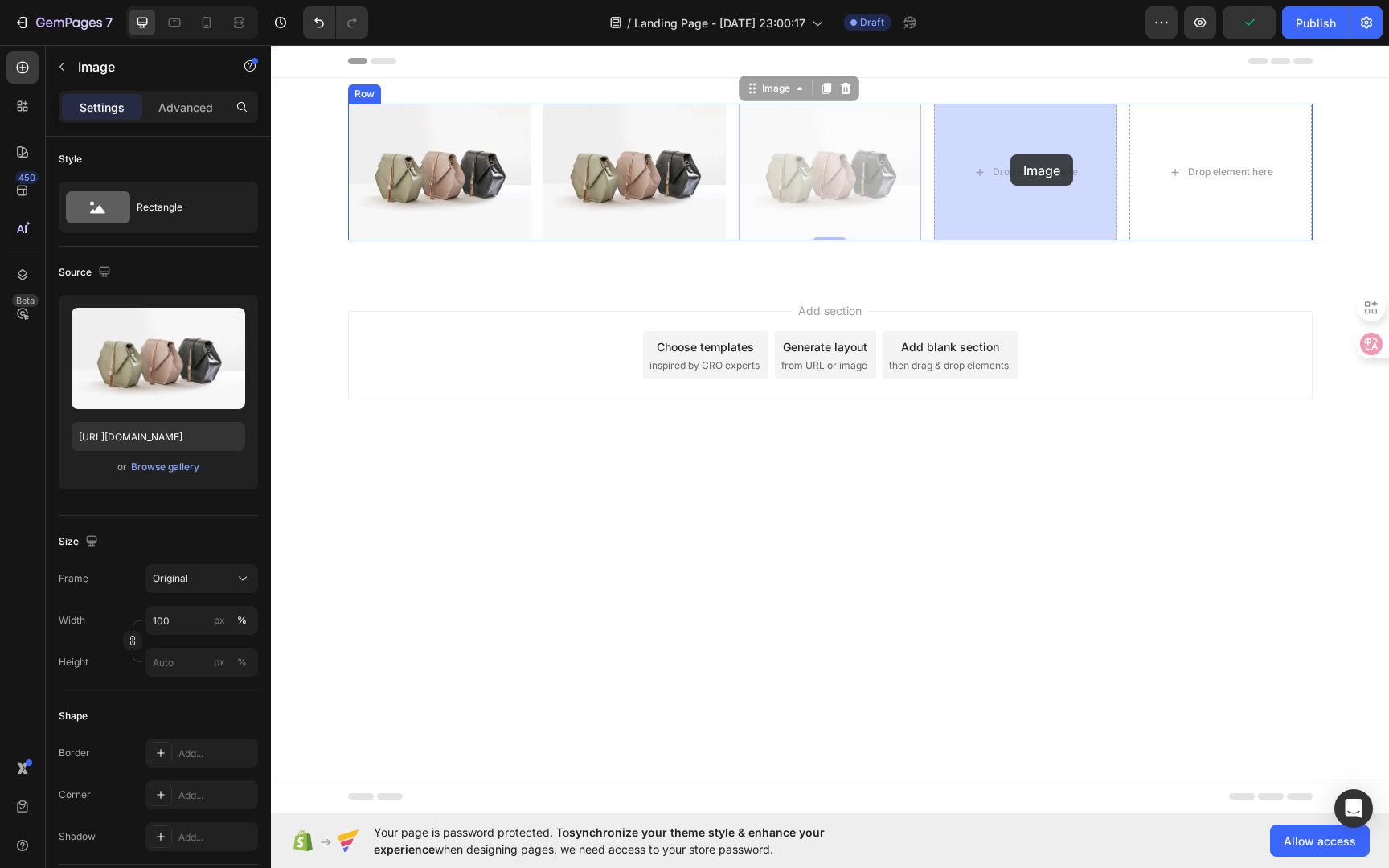
drag, startPoint x: 840, startPoint y: 157, endPoint x: 1010, endPoint y: 153, distance: 170.0
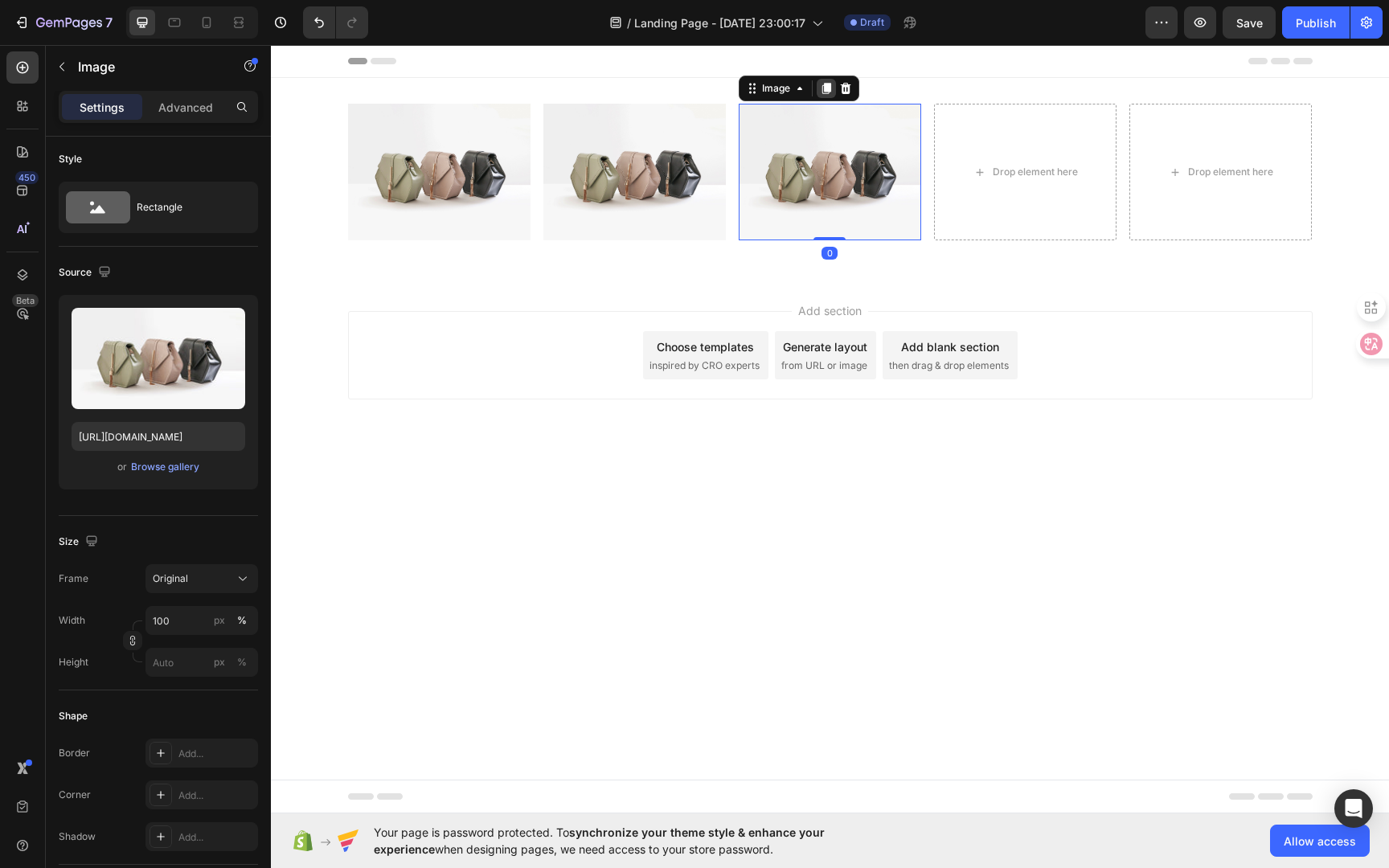
click at [825, 87] on icon at bounding box center [827, 89] width 9 height 12
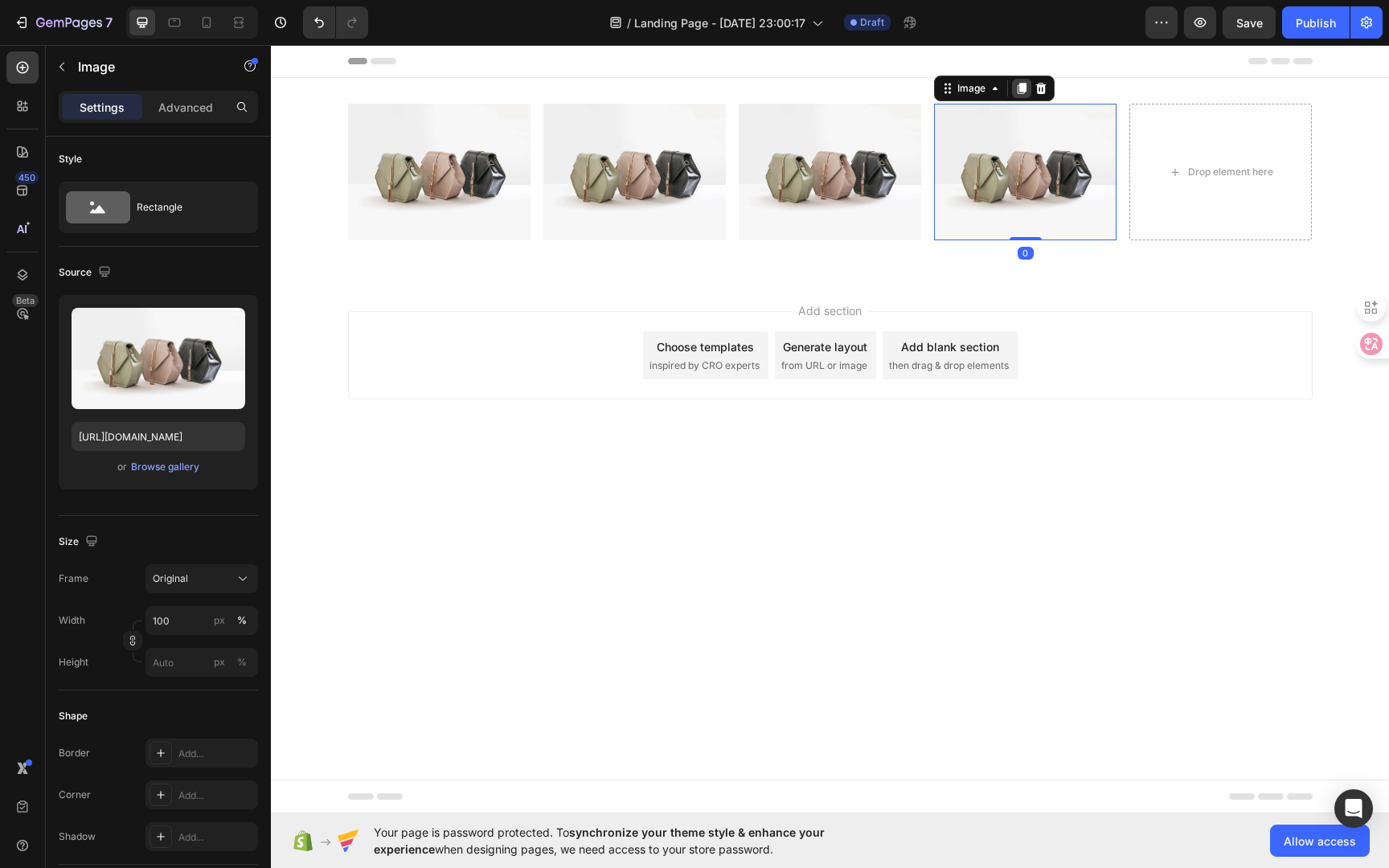
click at [1024, 87] on icon at bounding box center [1022, 89] width 9 height 12
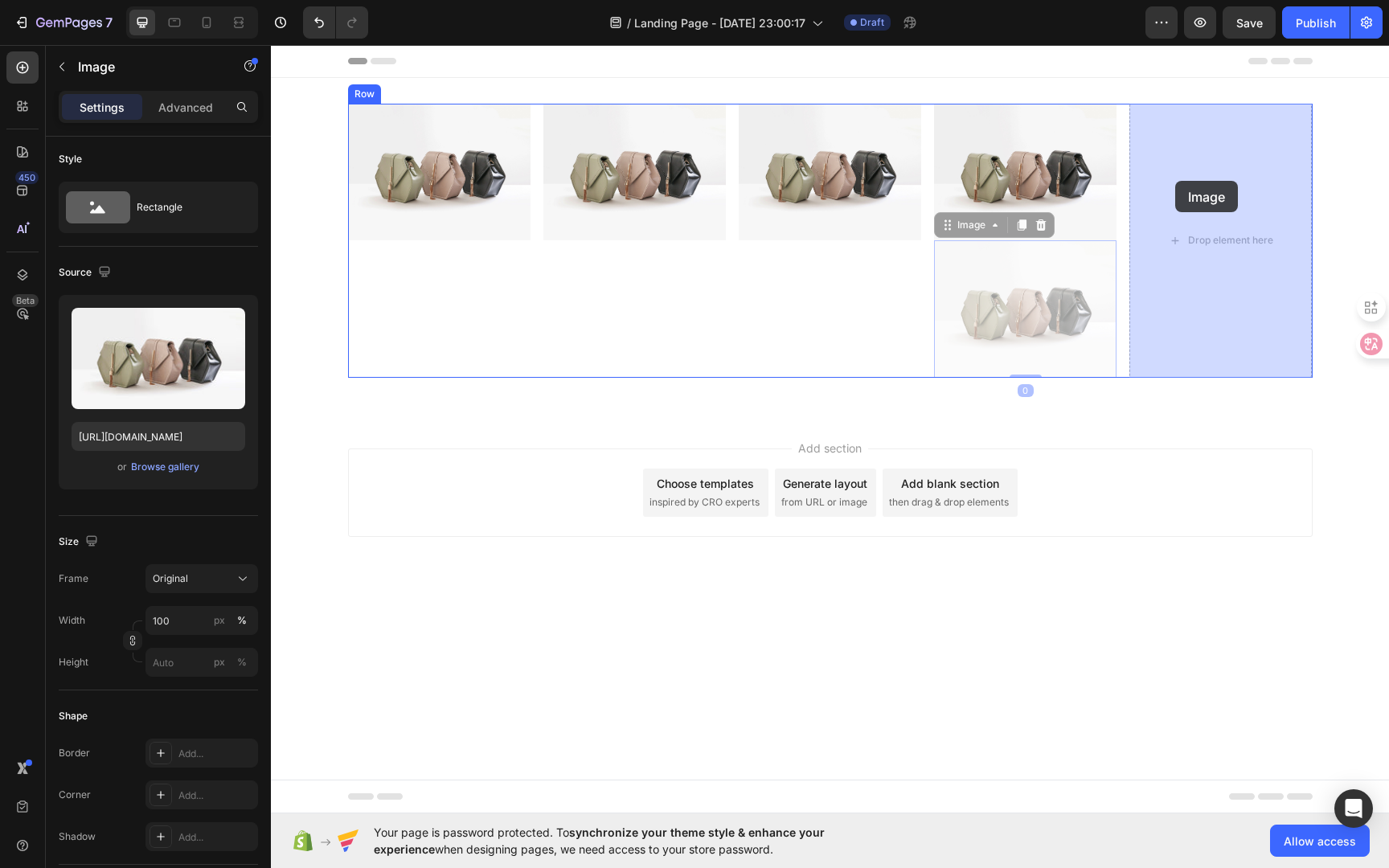
drag, startPoint x: 1038, startPoint y: 259, endPoint x: 1175, endPoint y: 181, distance: 157.6
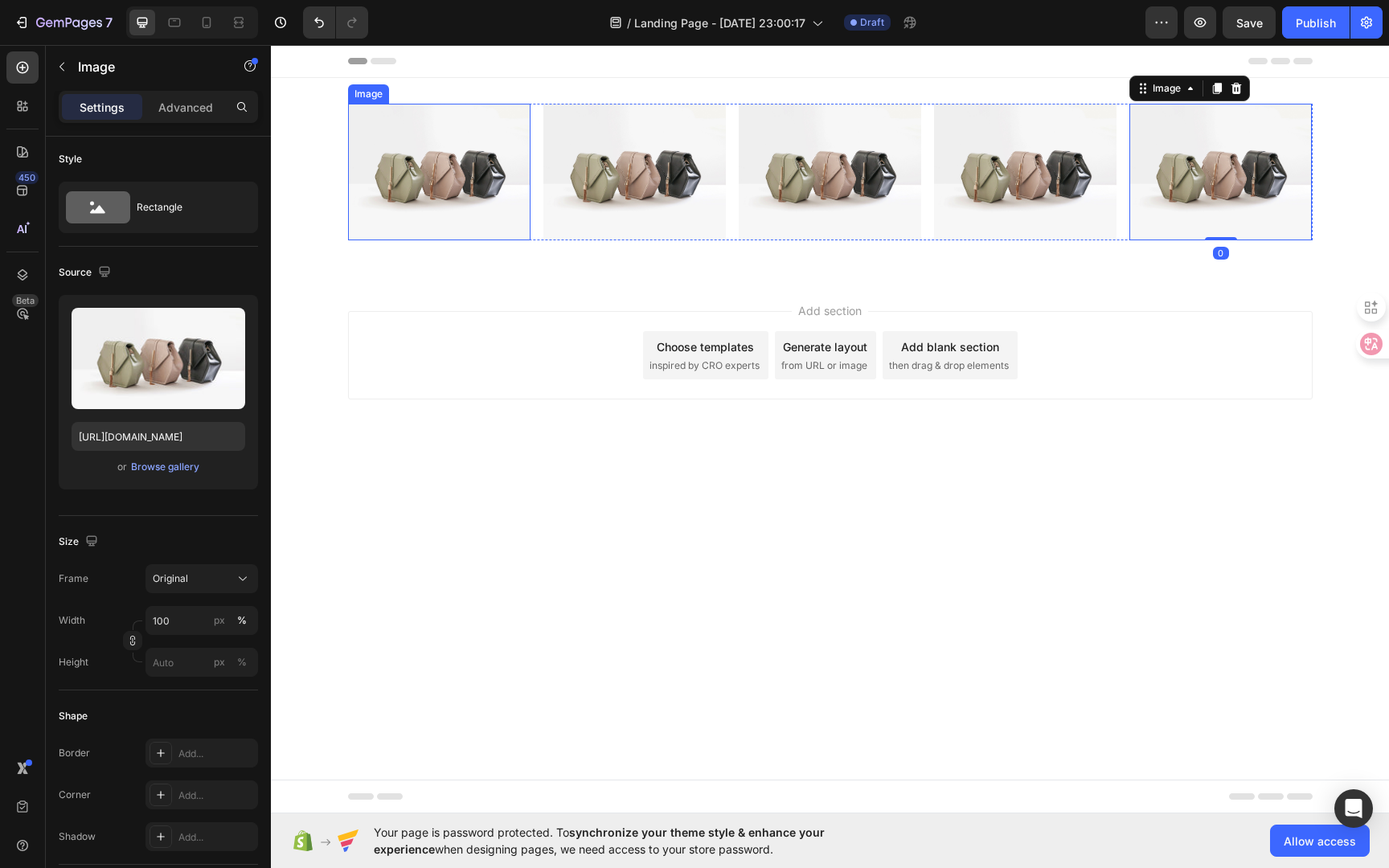
click at [392, 137] on img at bounding box center [439, 172] width 183 height 137
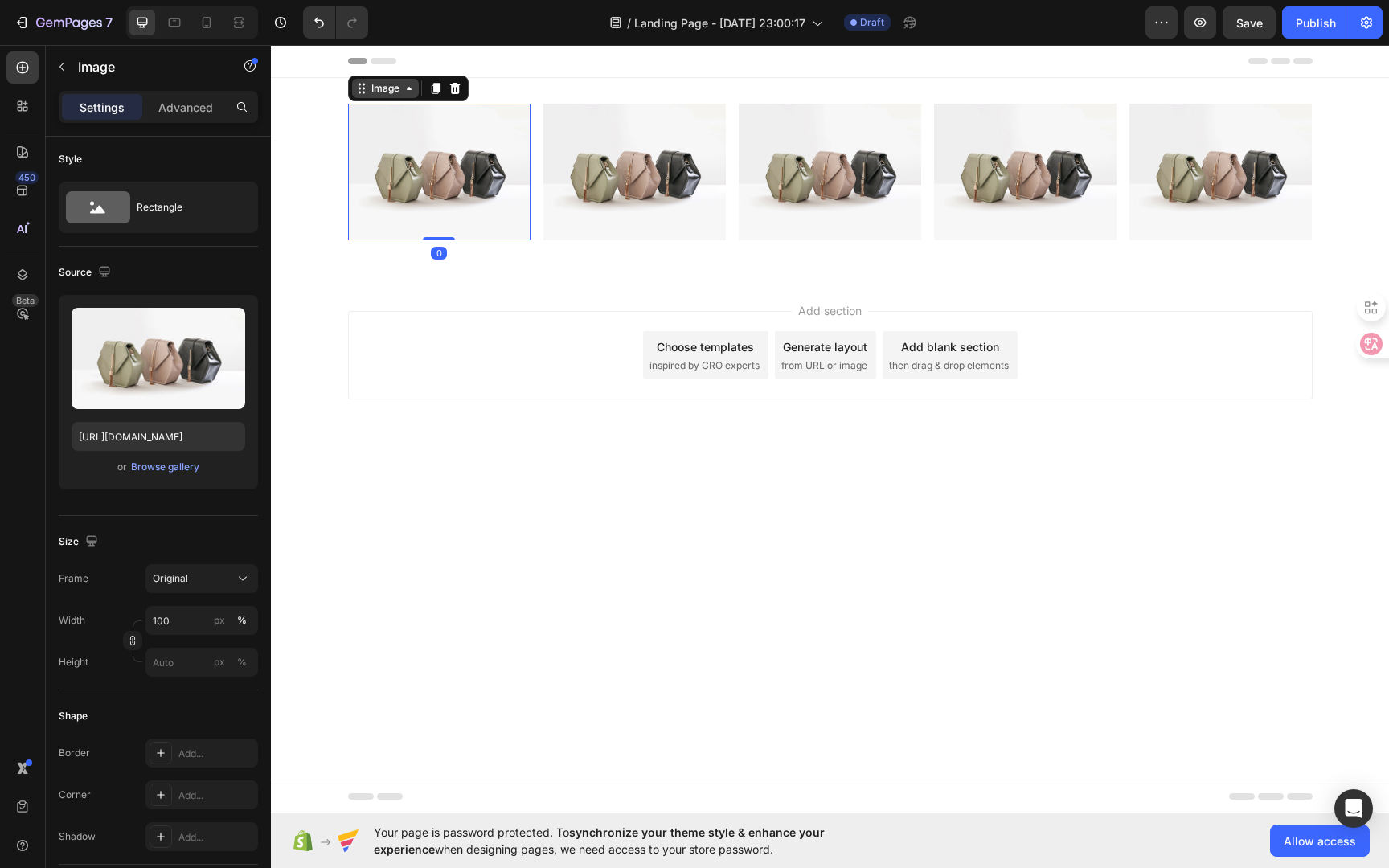
click at [393, 87] on div "Image" at bounding box center [385, 89] width 35 height 15
click at [456, 152] on img at bounding box center [439, 172] width 183 height 137
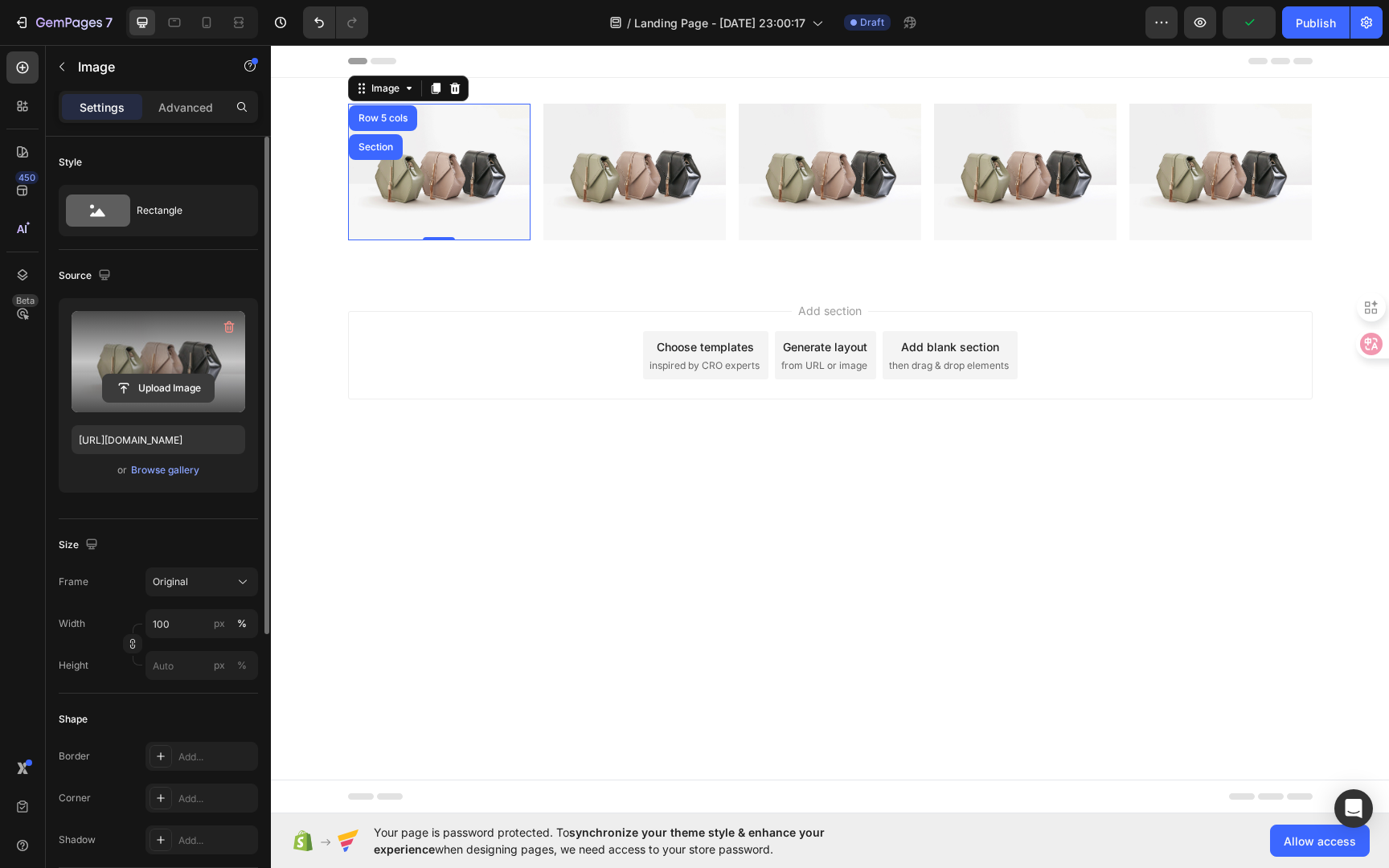
click at [174, 383] on input "file" at bounding box center [158, 388] width 111 height 27
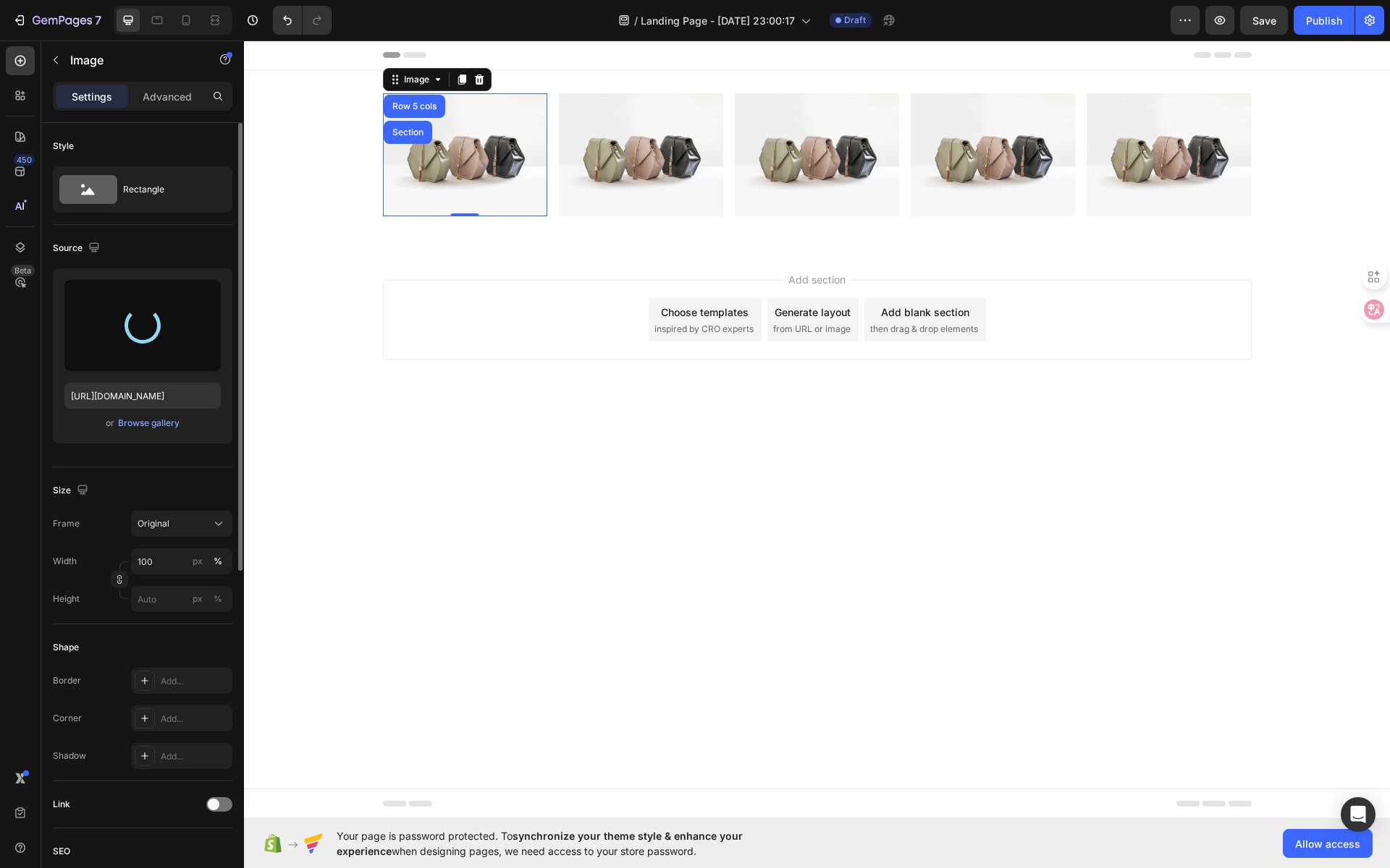
type input "[URL][DOMAIN_NAME]"
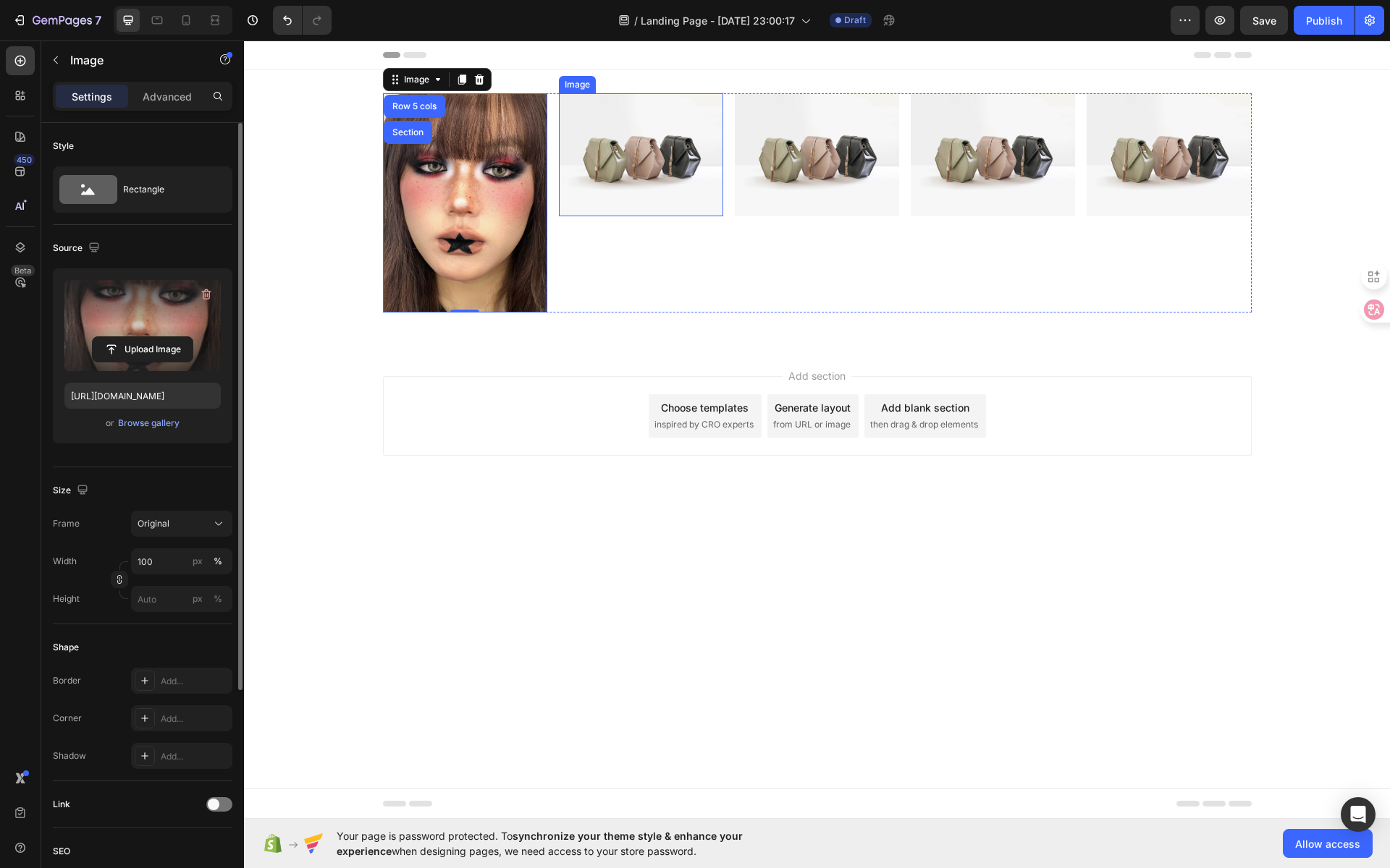
click at [667, 160] on img at bounding box center [641, 155] width 164 height 123
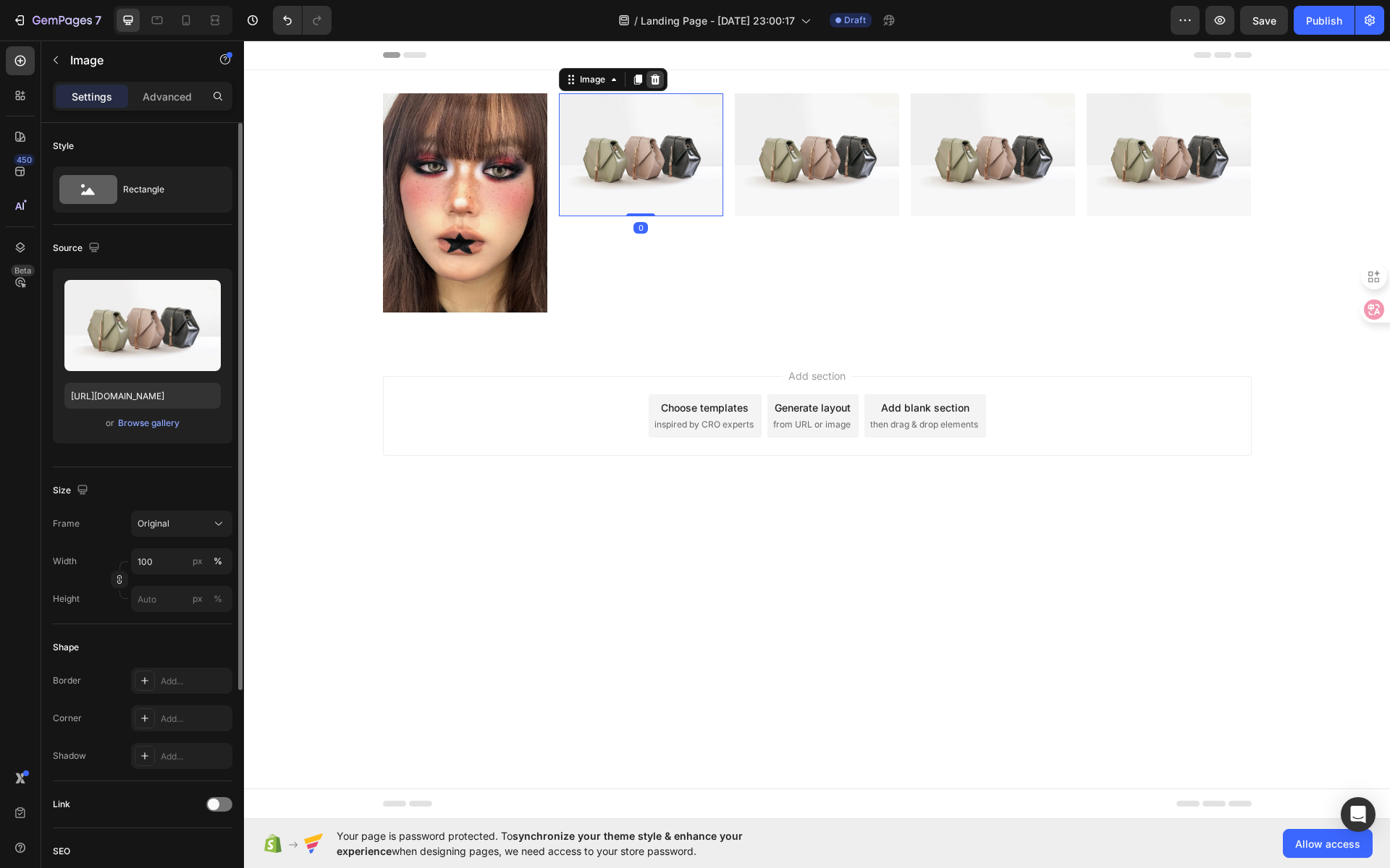
click at [654, 81] on icon at bounding box center [655, 80] width 12 height 12
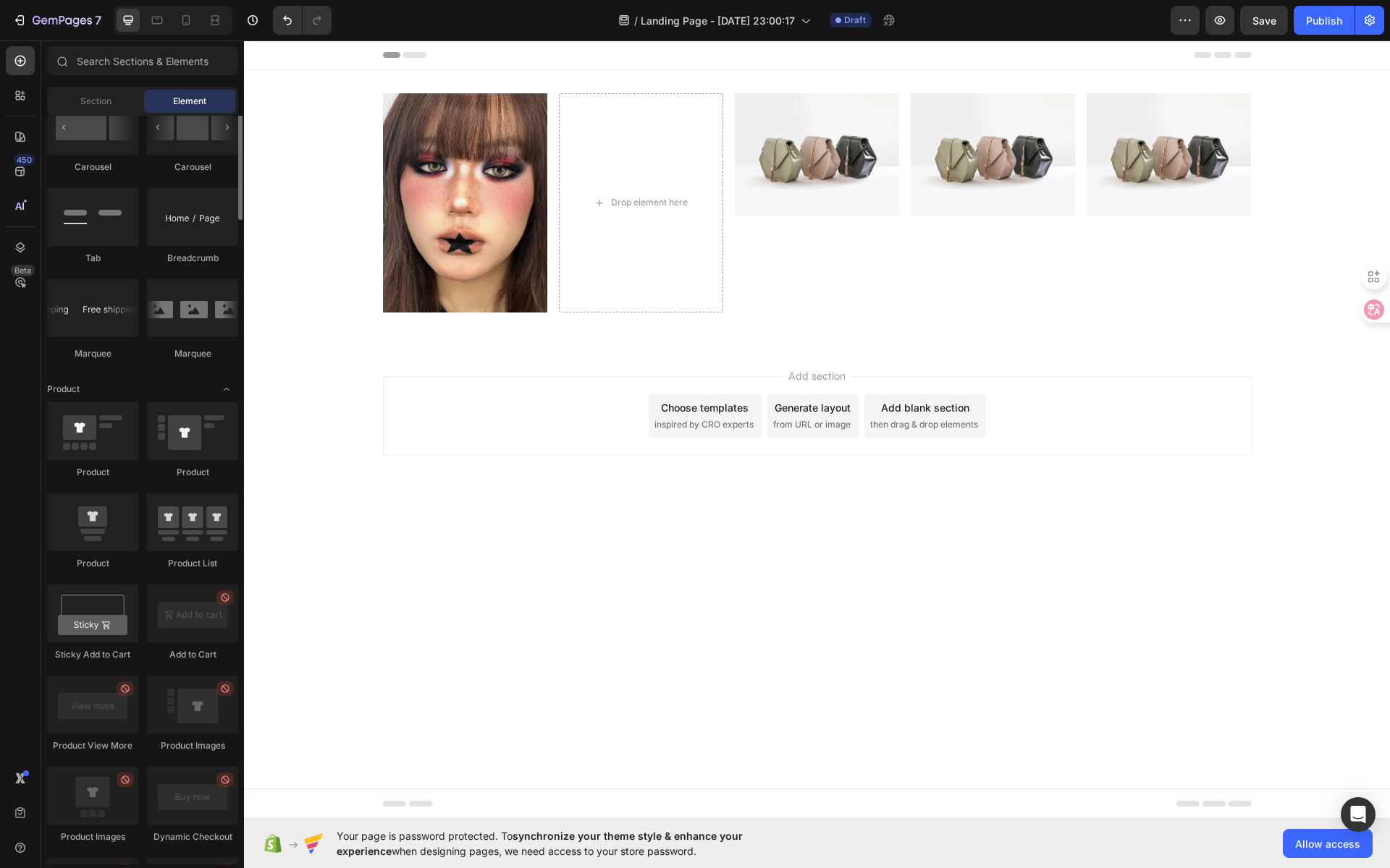
scroll to position [1329, 0]
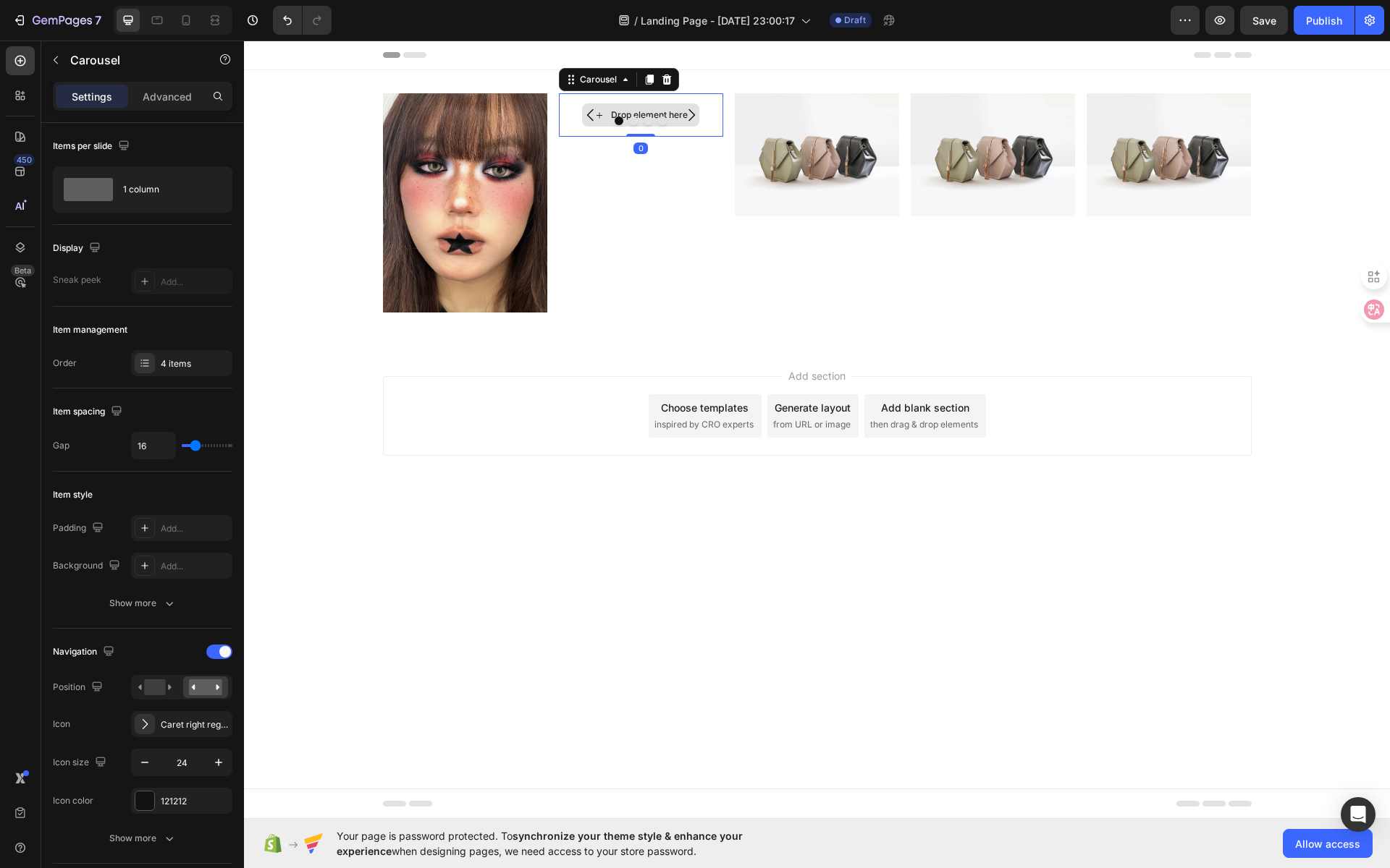
click at [653, 99] on div "Drop element here" at bounding box center [641, 115] width 164 height 44
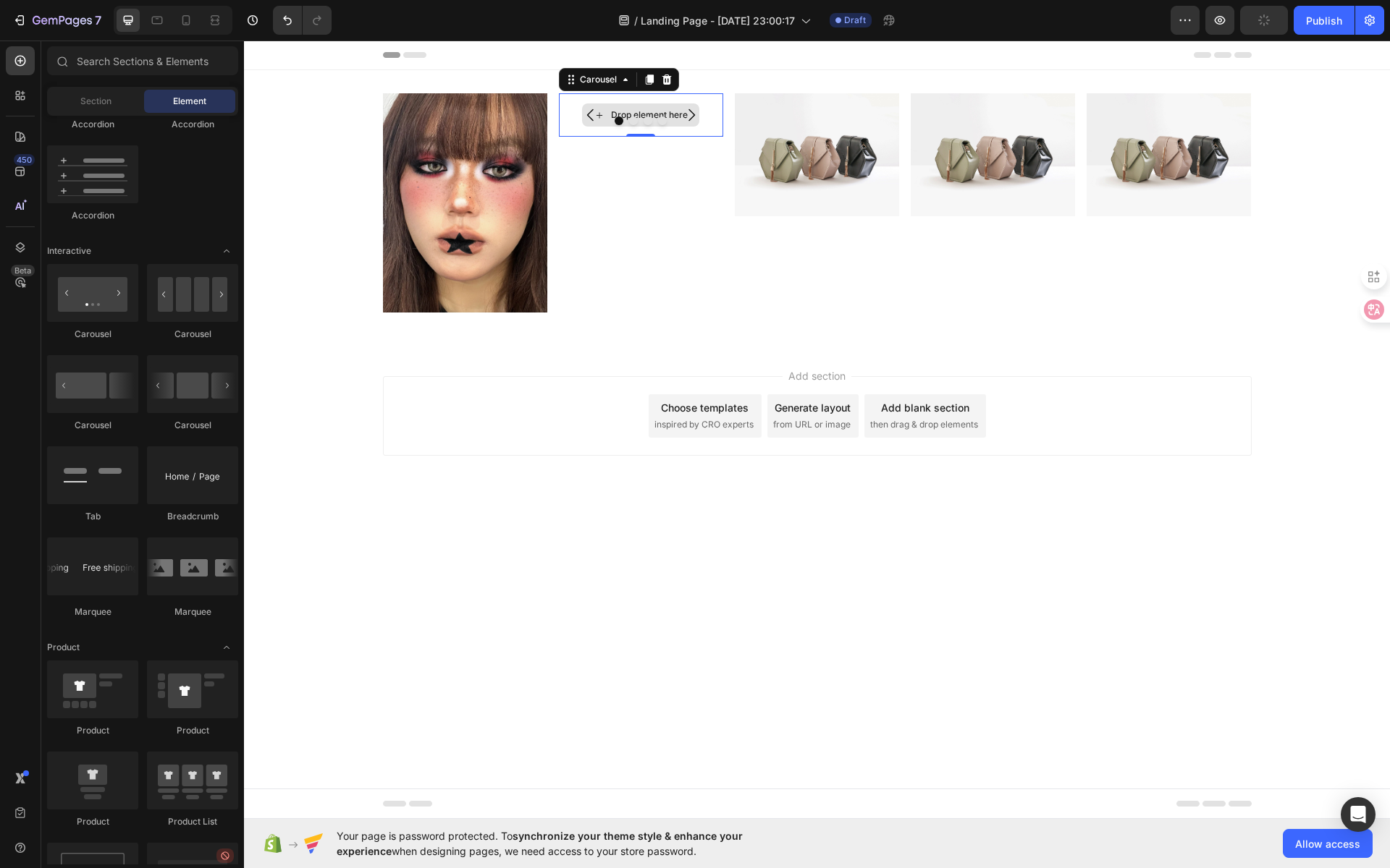
click at [654, 111] on div "Drop element here" at bounding box center [650, 116] width 77 height 12
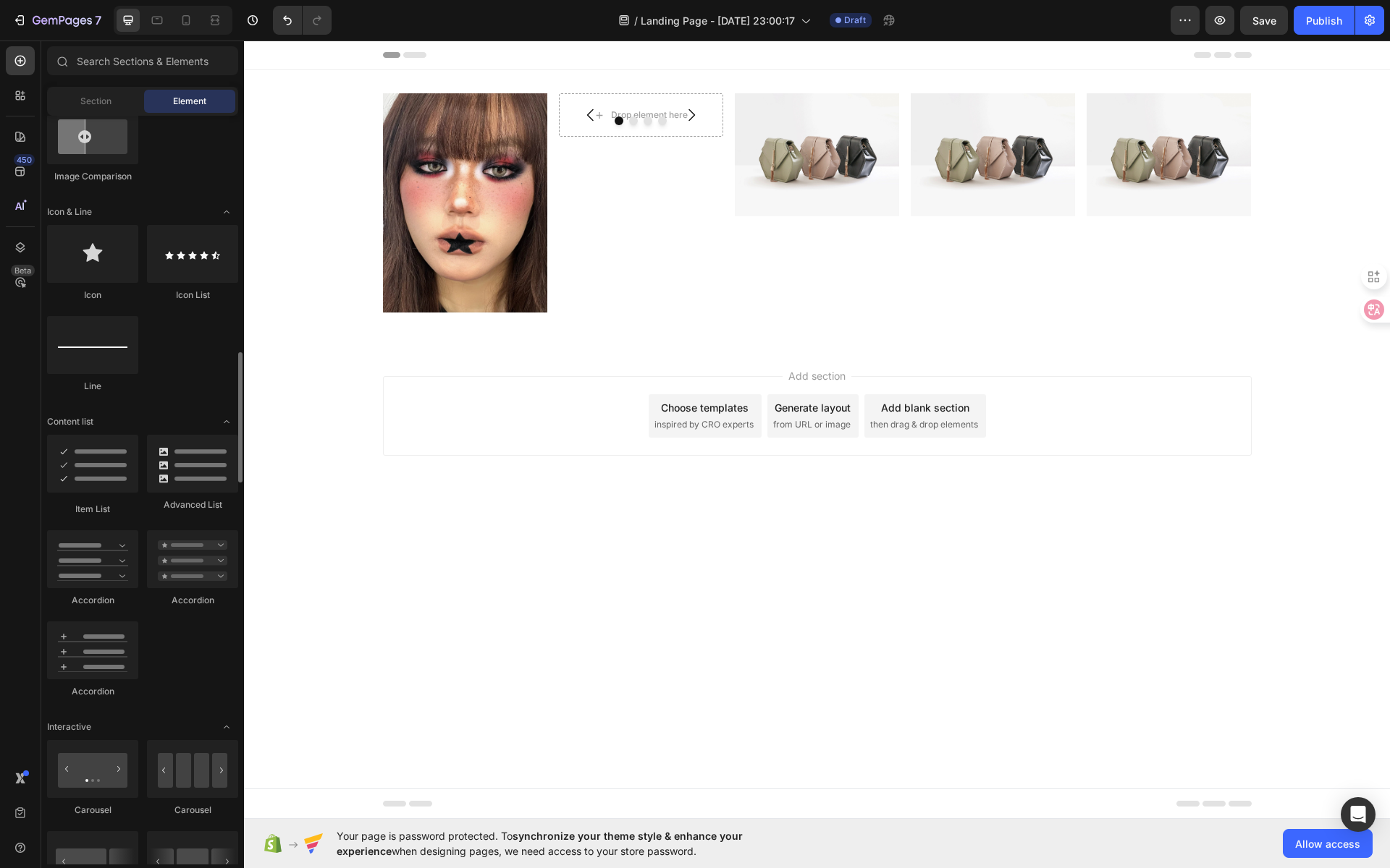
scroll to position [928, 0]
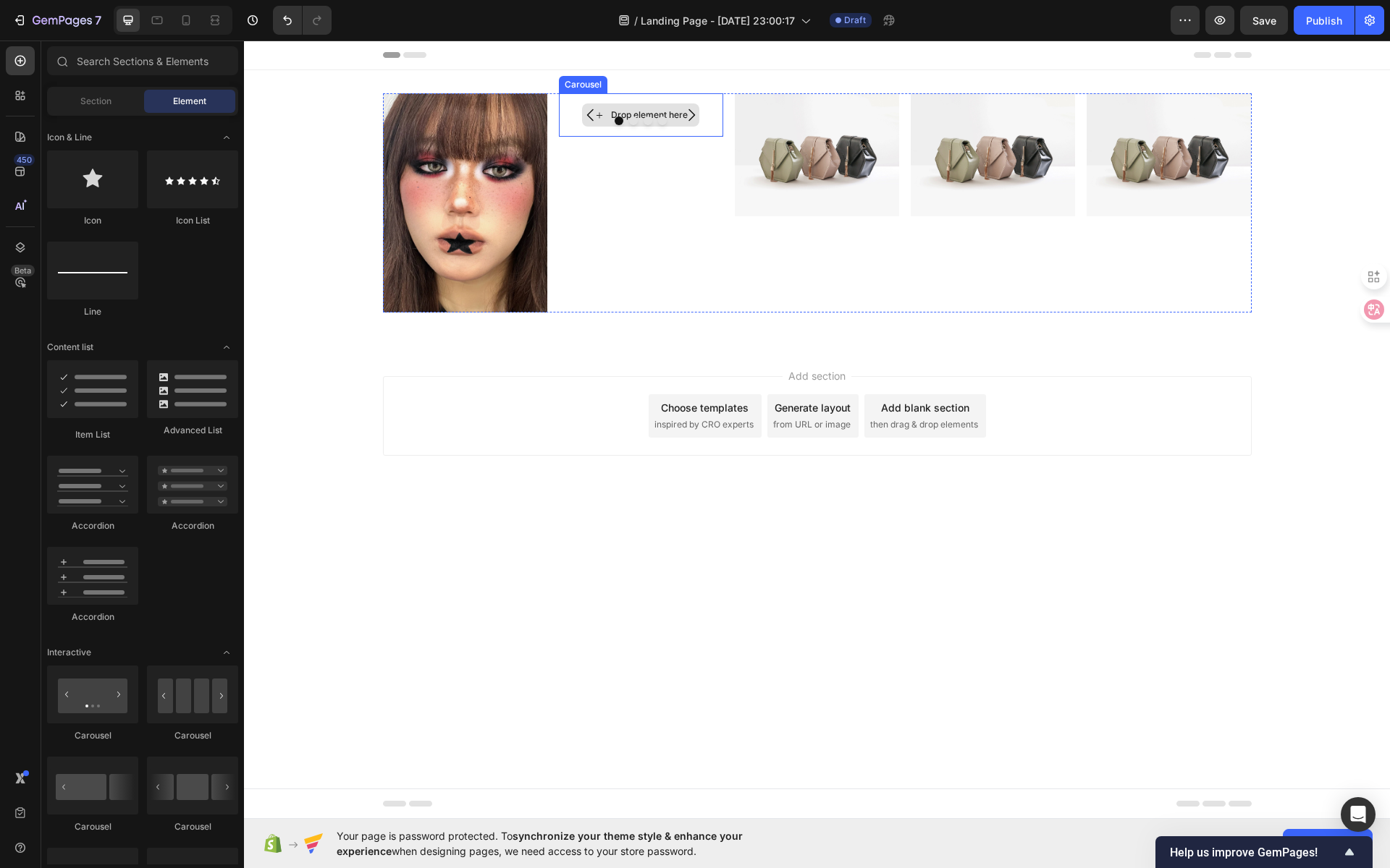
click at [714, 106] on div "Drop element here" at bounding box center [641, 115] width 164 height 44
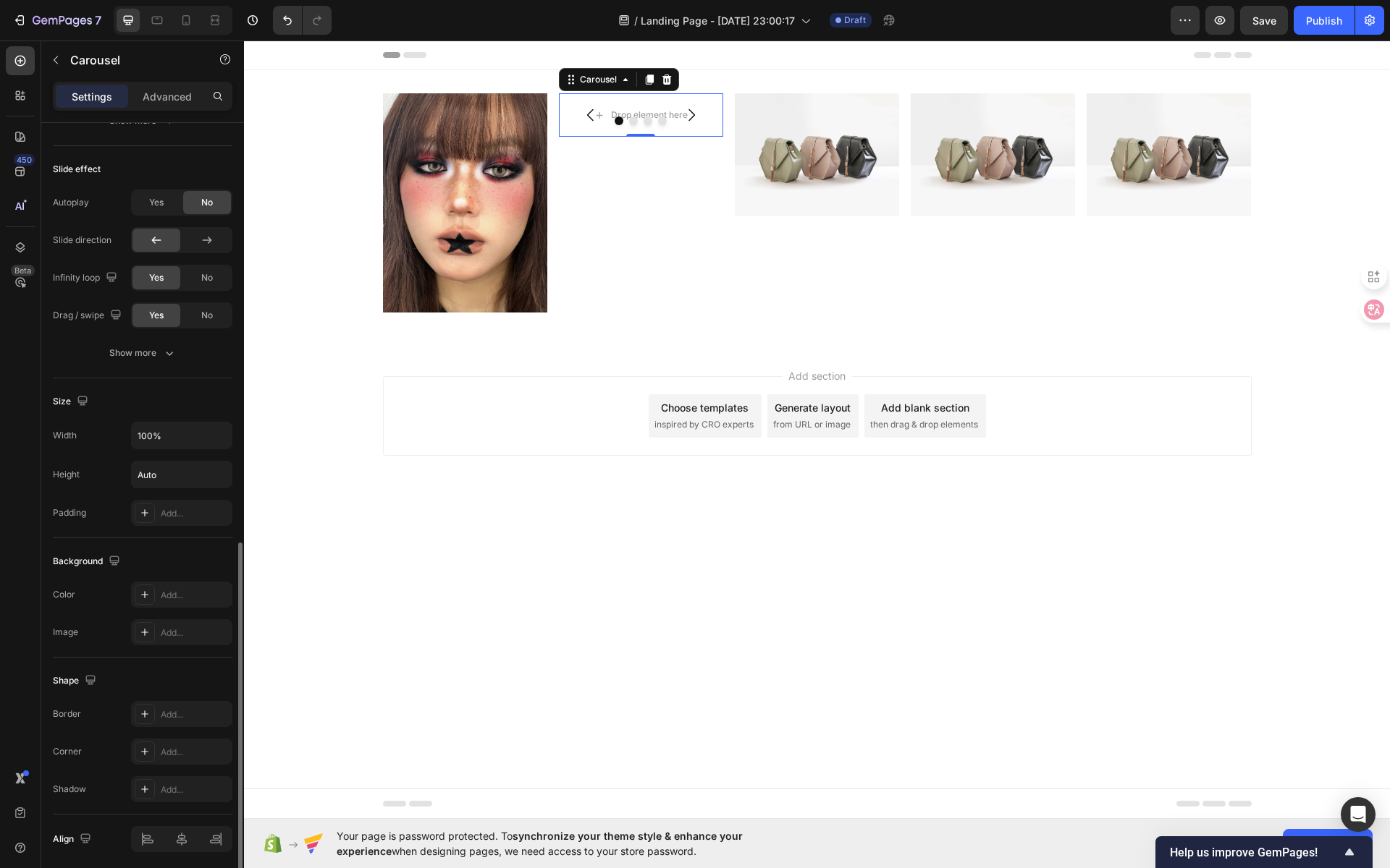
scroll to position [920, 0]
click at [182, 469] on input "Auto" at bounding box center [182, 469] width 100 height 26
click at [213, 464] on icon "button" at bounding box center [219, 469] width 15 height 15
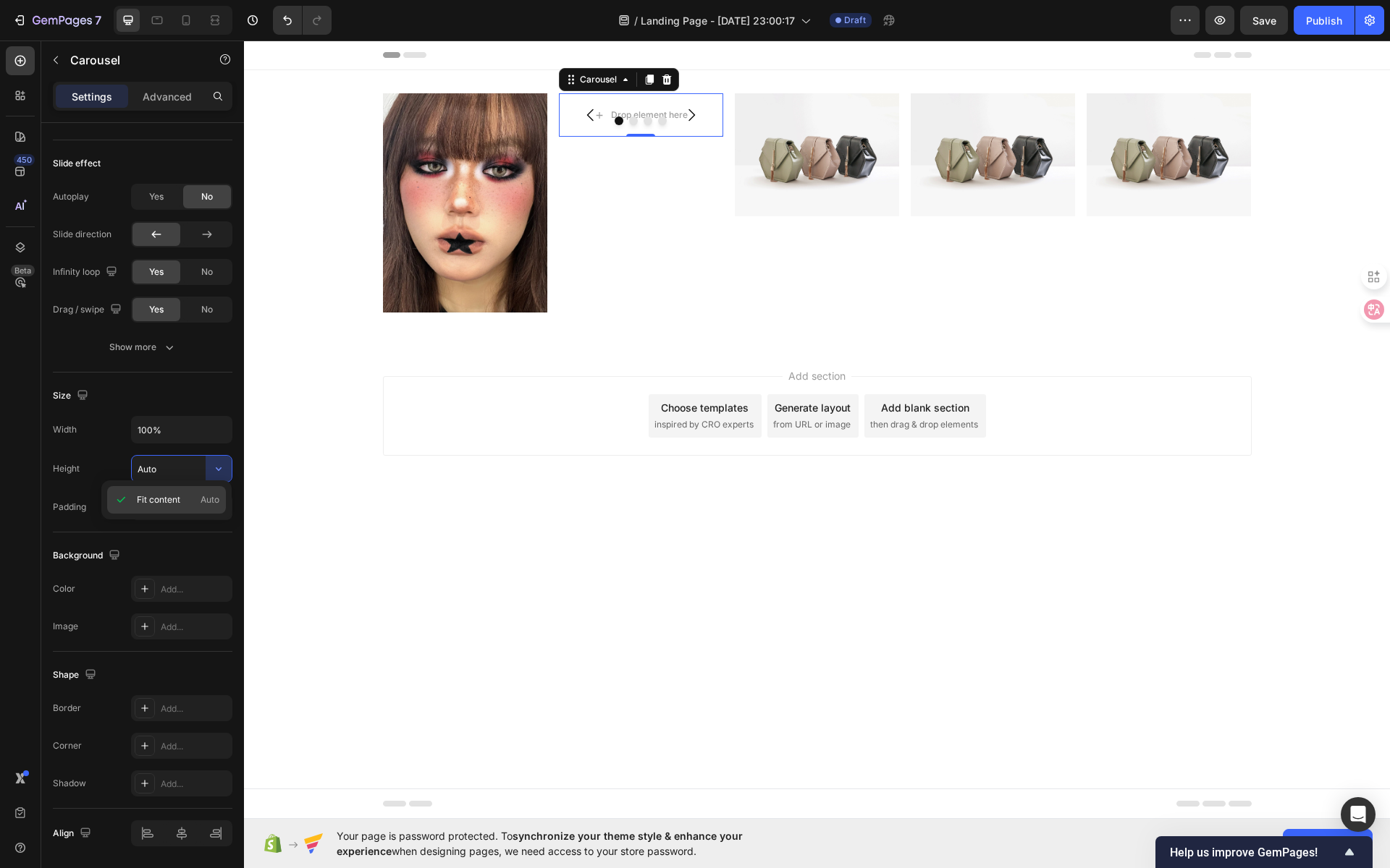
click at [173, 504] on span "Fit content" at bounding box center [159, 500] width 44 height 13
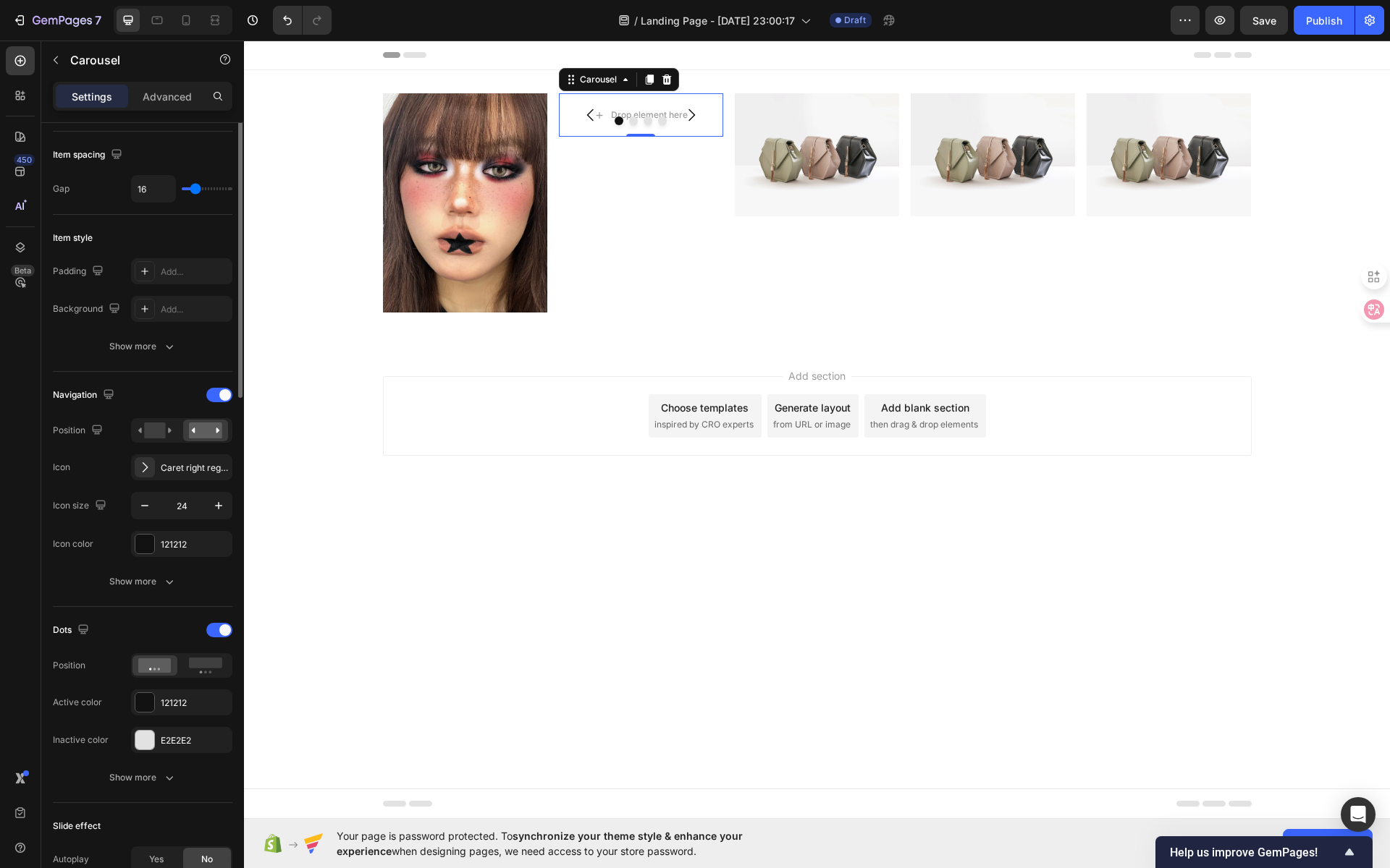
scroll to position [0, 0]
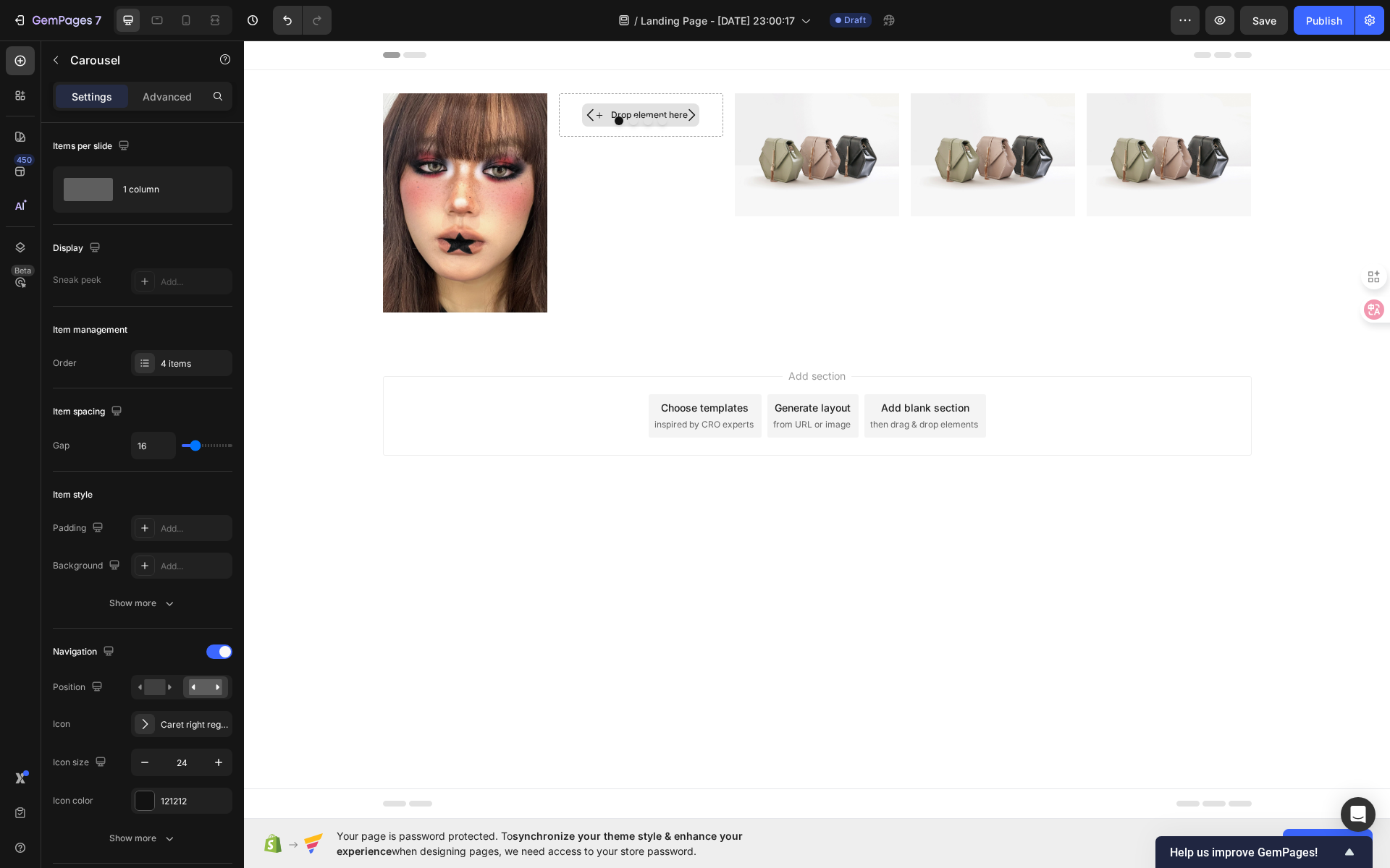
click at [633, 110] on div "Drop element here" at bounding box center [650, 116] width 77 height 12
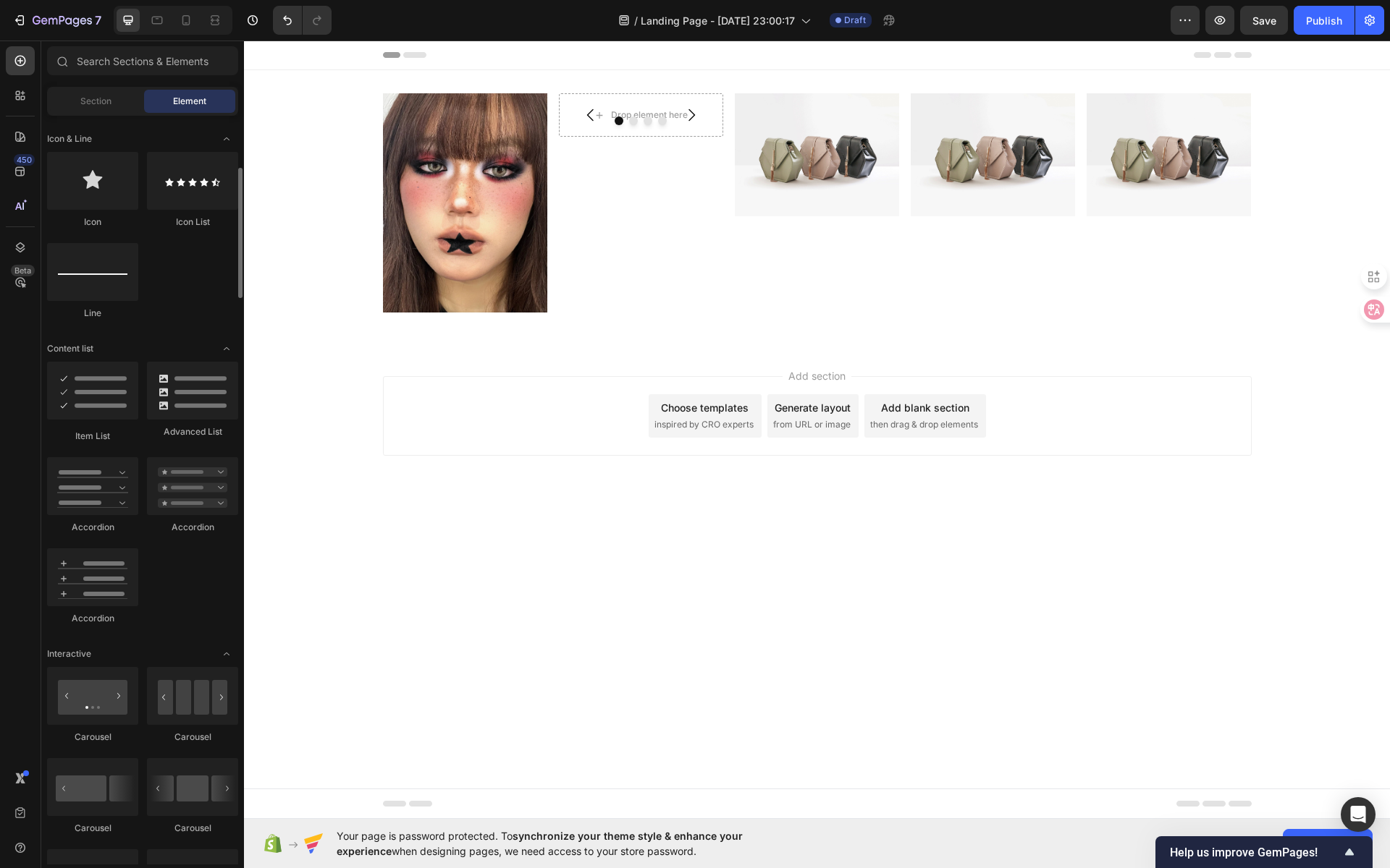
scroll to position [621, 0]
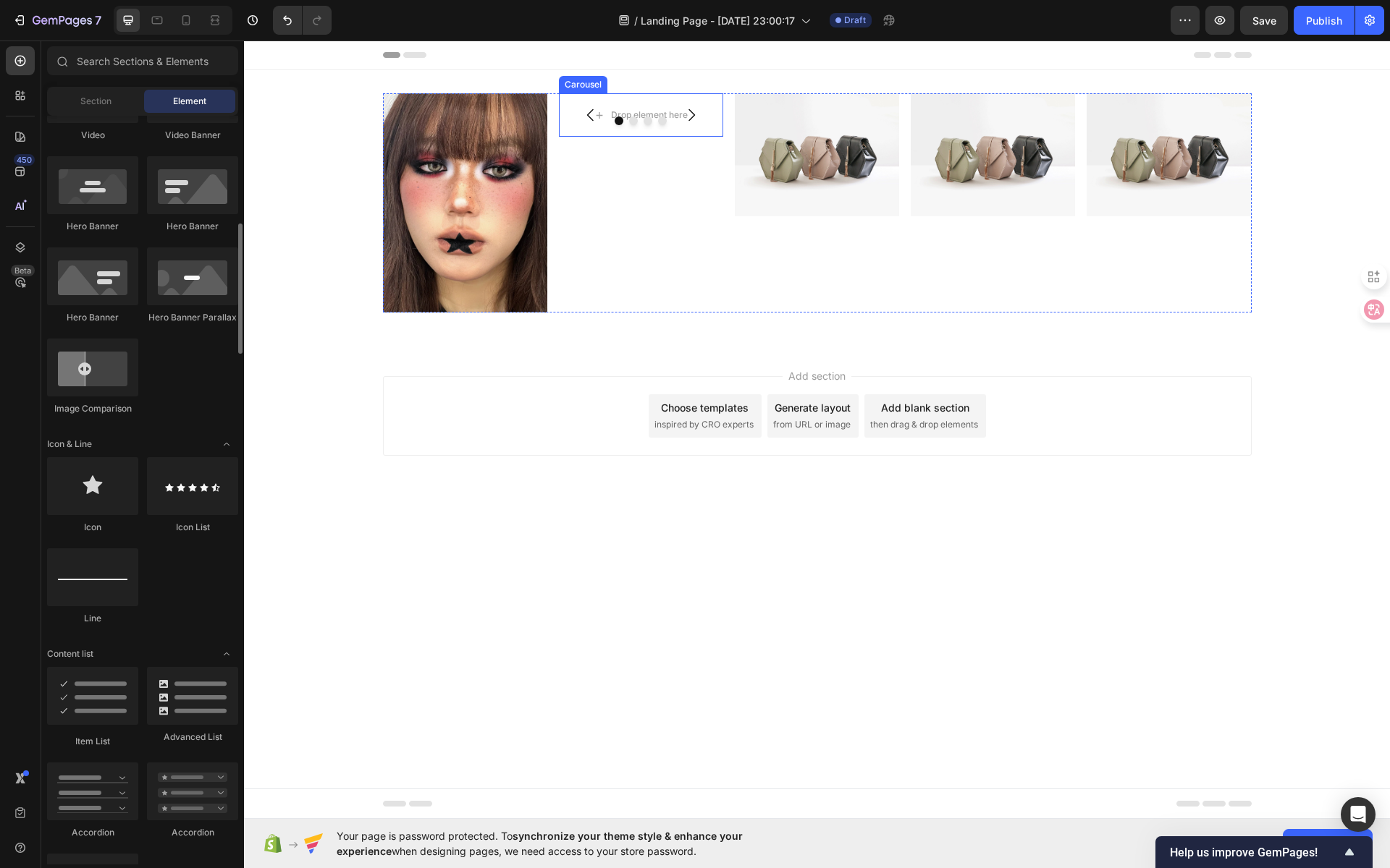
click at [609, 100] on button "Carousel Back Arrow" at bounding box center [591, 115] width 41 height 41
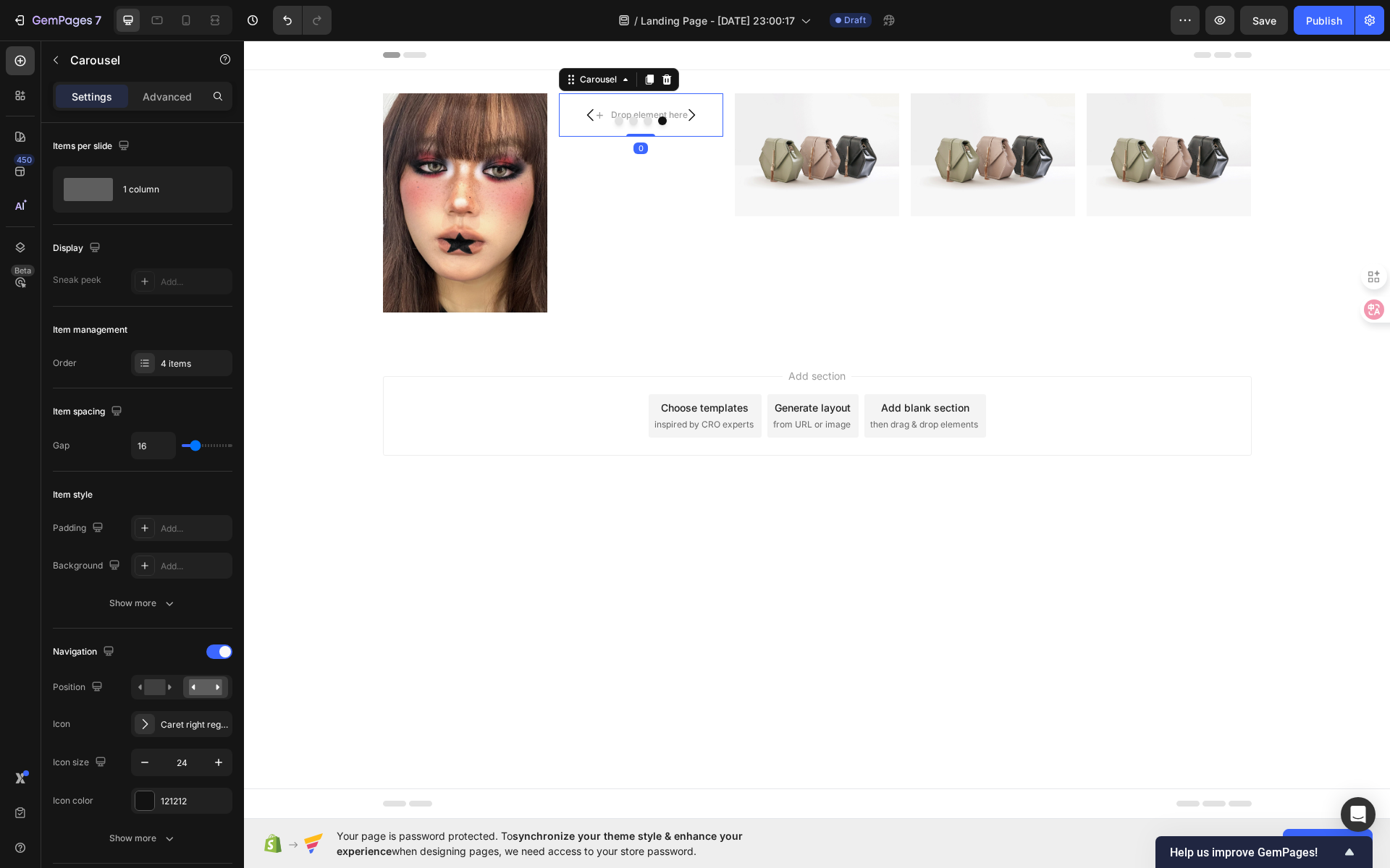
click at [613, 117] on div at bounding box center [641, 121] width 164 height 9
click at [616, 118] on button "Dot" at bounding box center [619, 121] width 9 height 9
click at [623, 101] on div "Drop element here" at bounding box center [641, 115] width 164 height 44
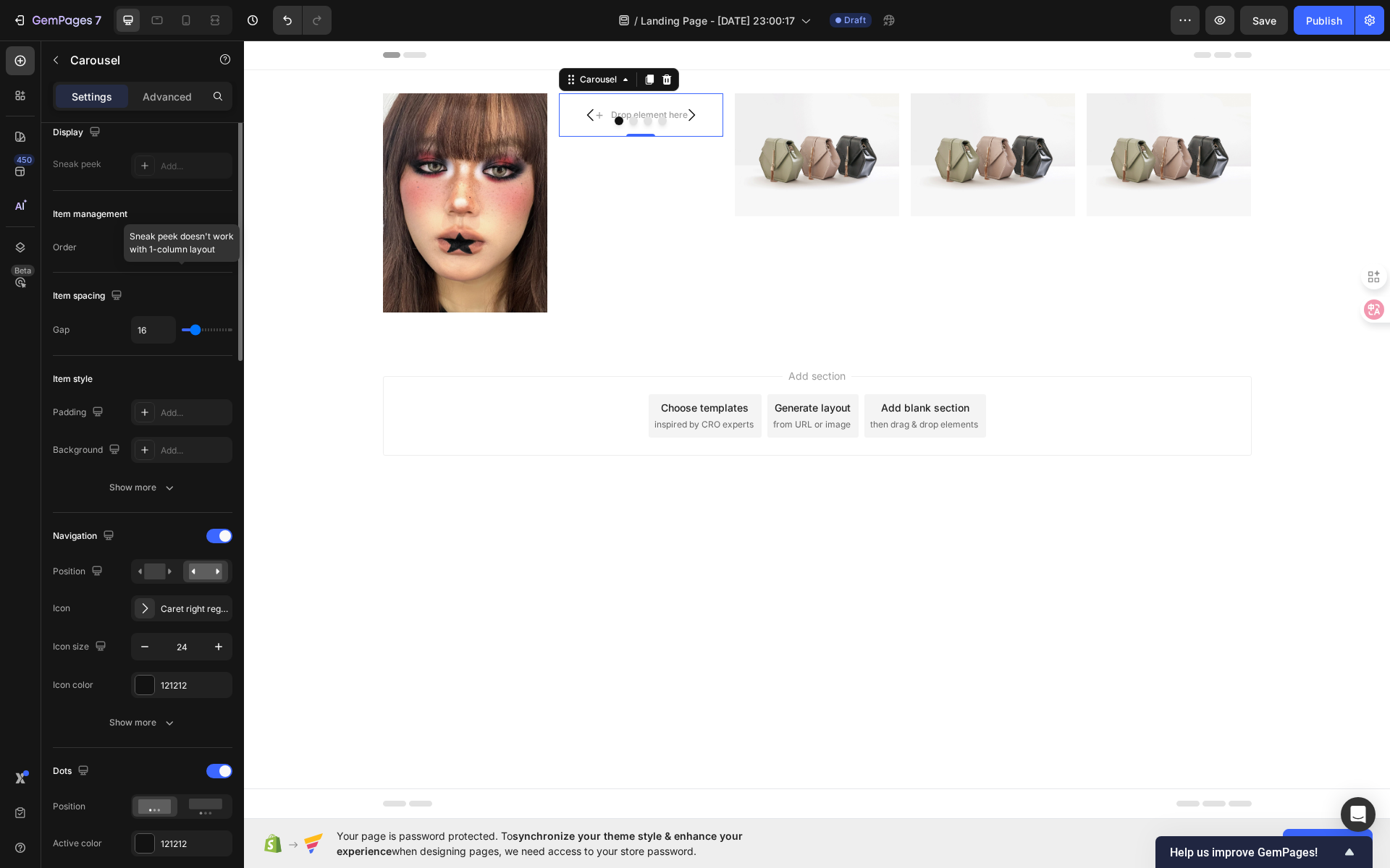
scroll to position [0, 0]
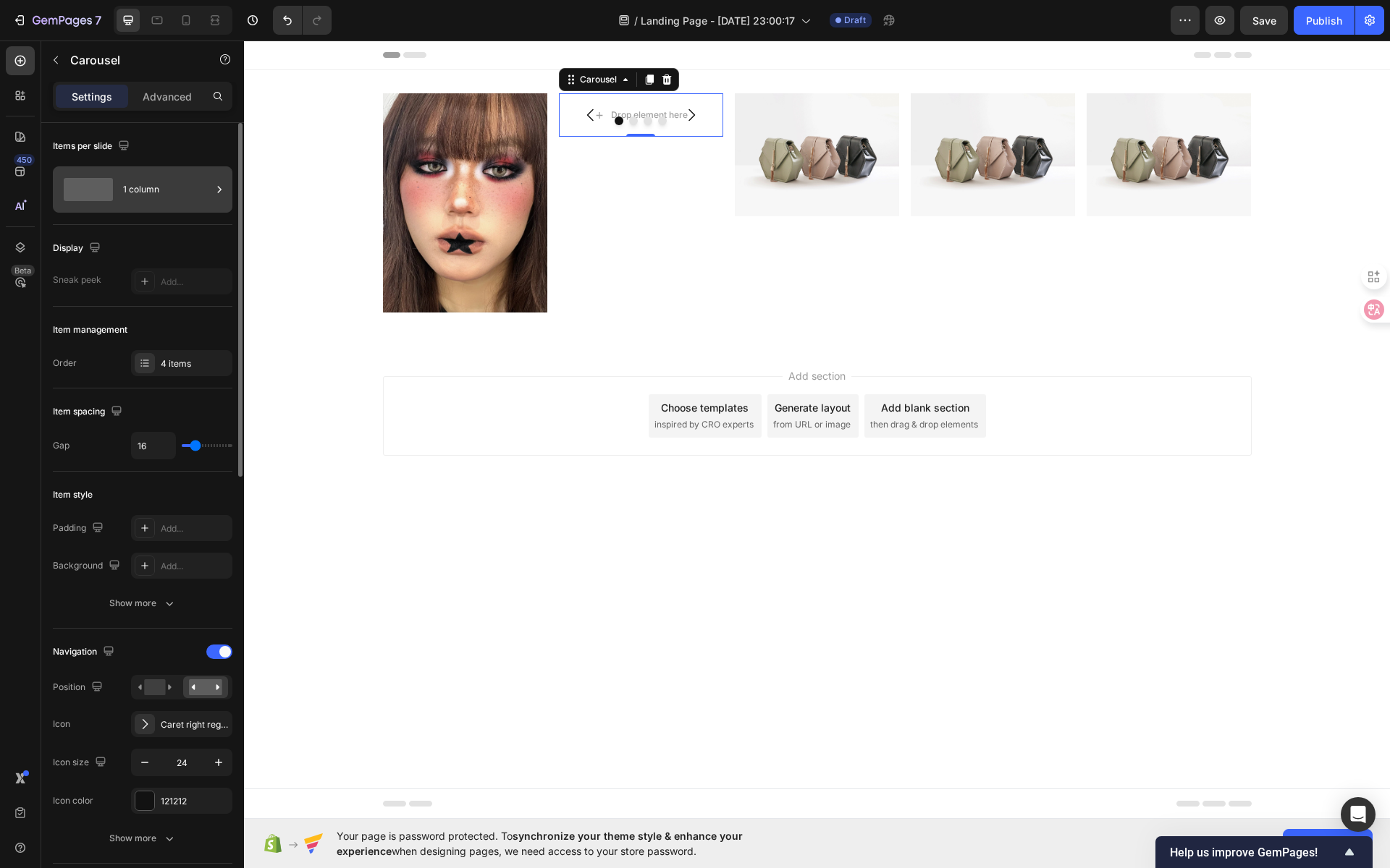
click at [153, 189] on div "1 column" at bounding box center [167, 190] width 88 height 33
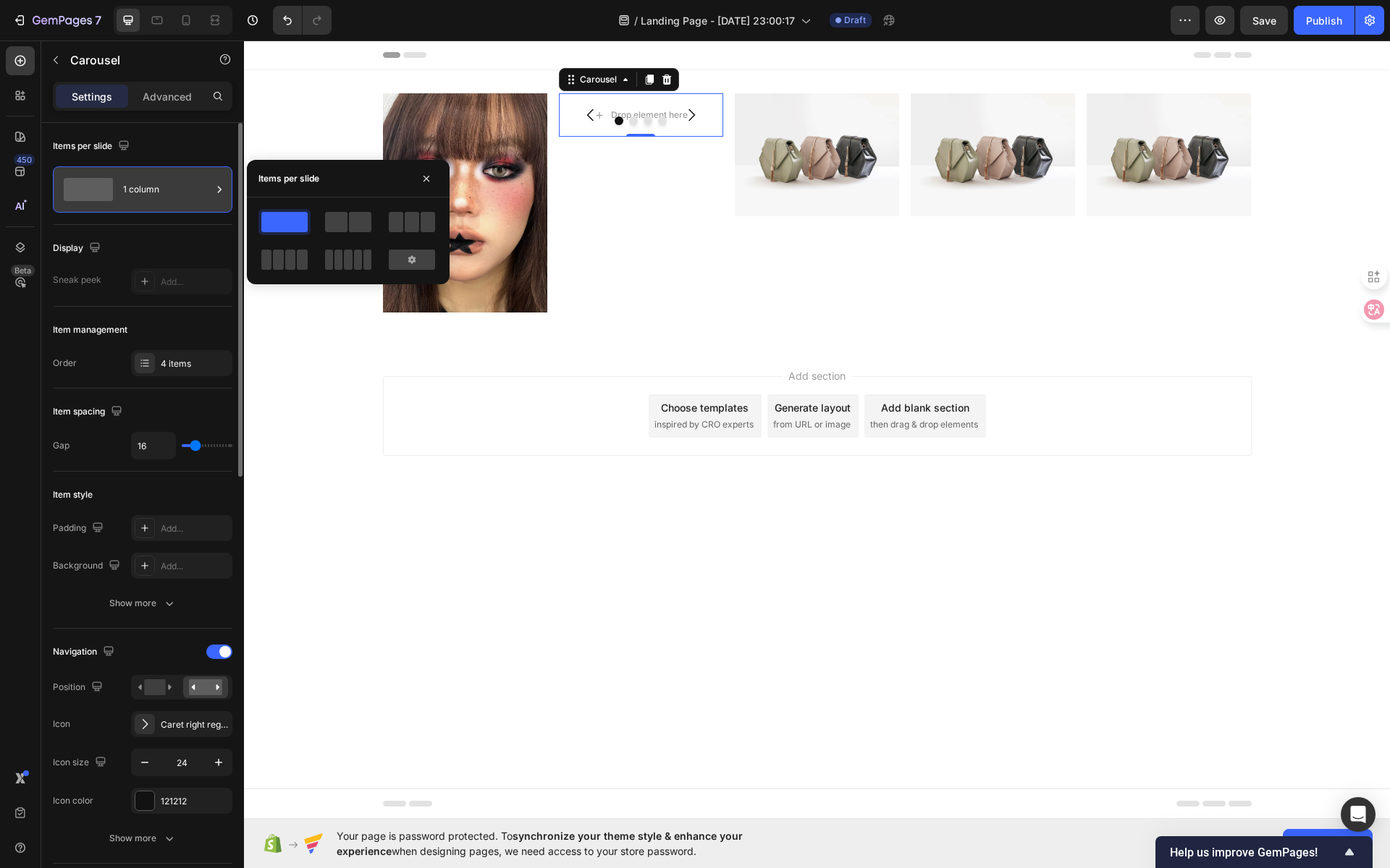
click at [184, 191] on div "1 column" at bounding box center [167, 190] width 88 height 33
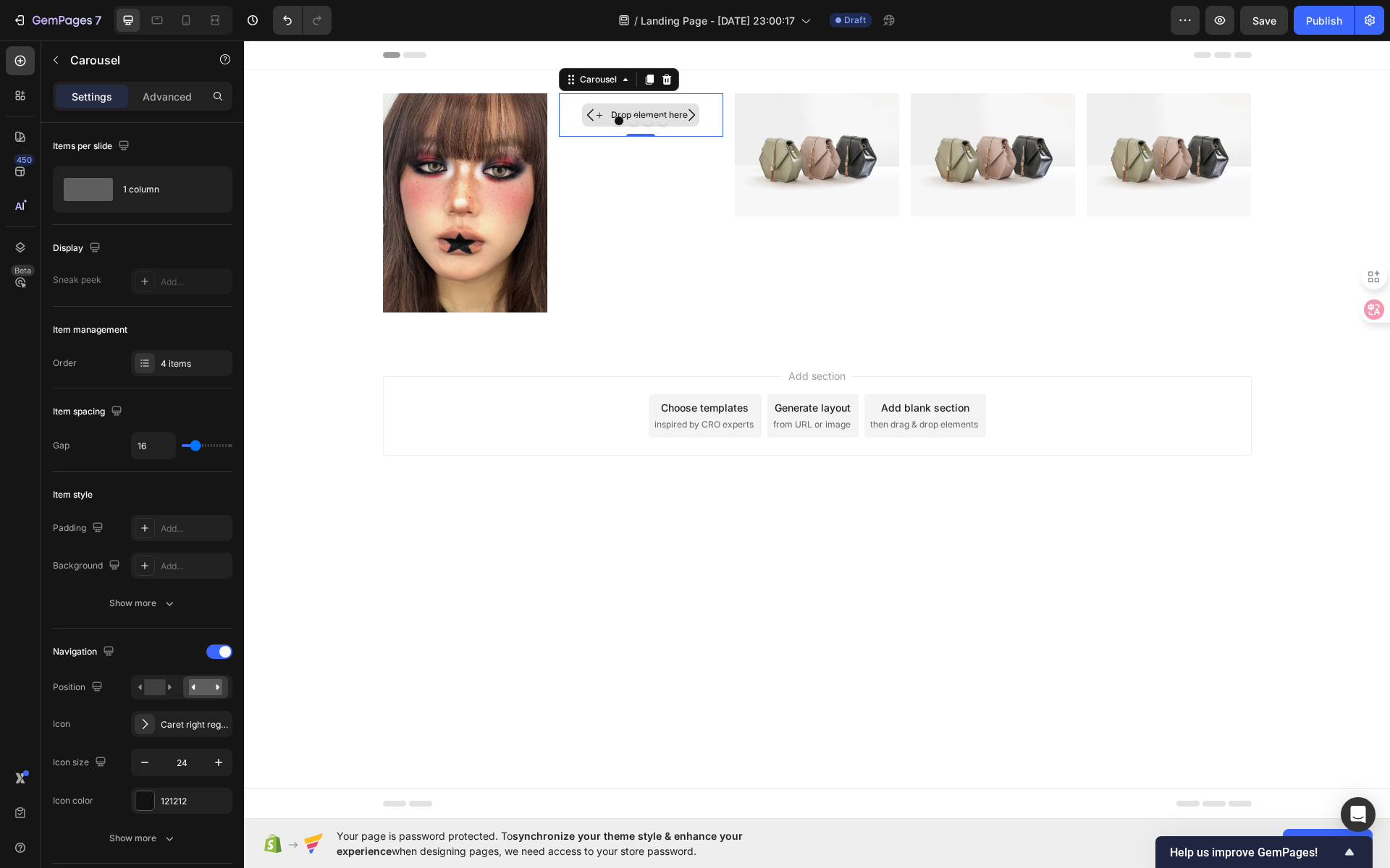
click at [619, 110] on div "Drop element here" at bounding box center [650, 116] width 77 height 12
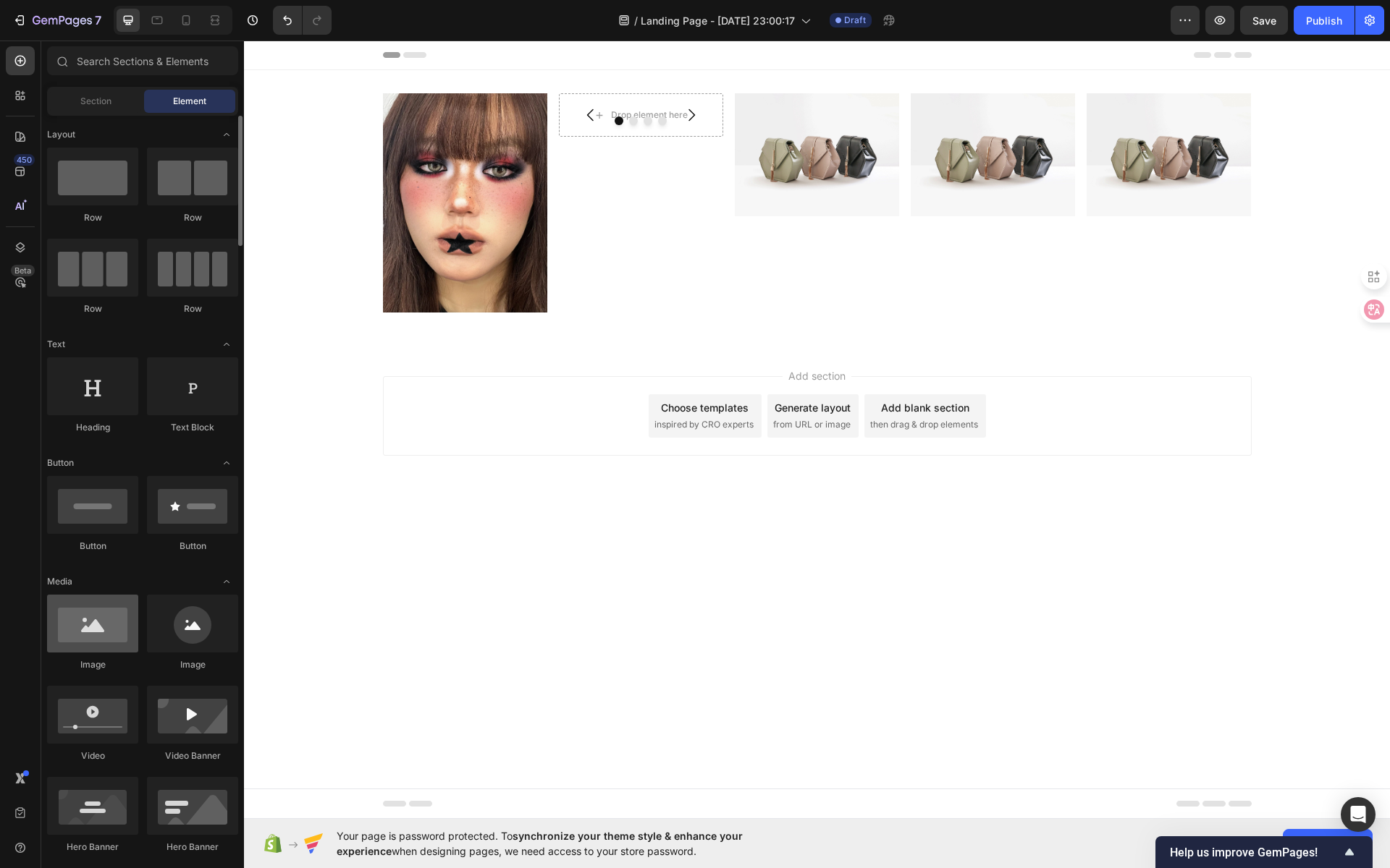
click at [99, 615] on div at bounding box center [93, 624] width 91 height 58
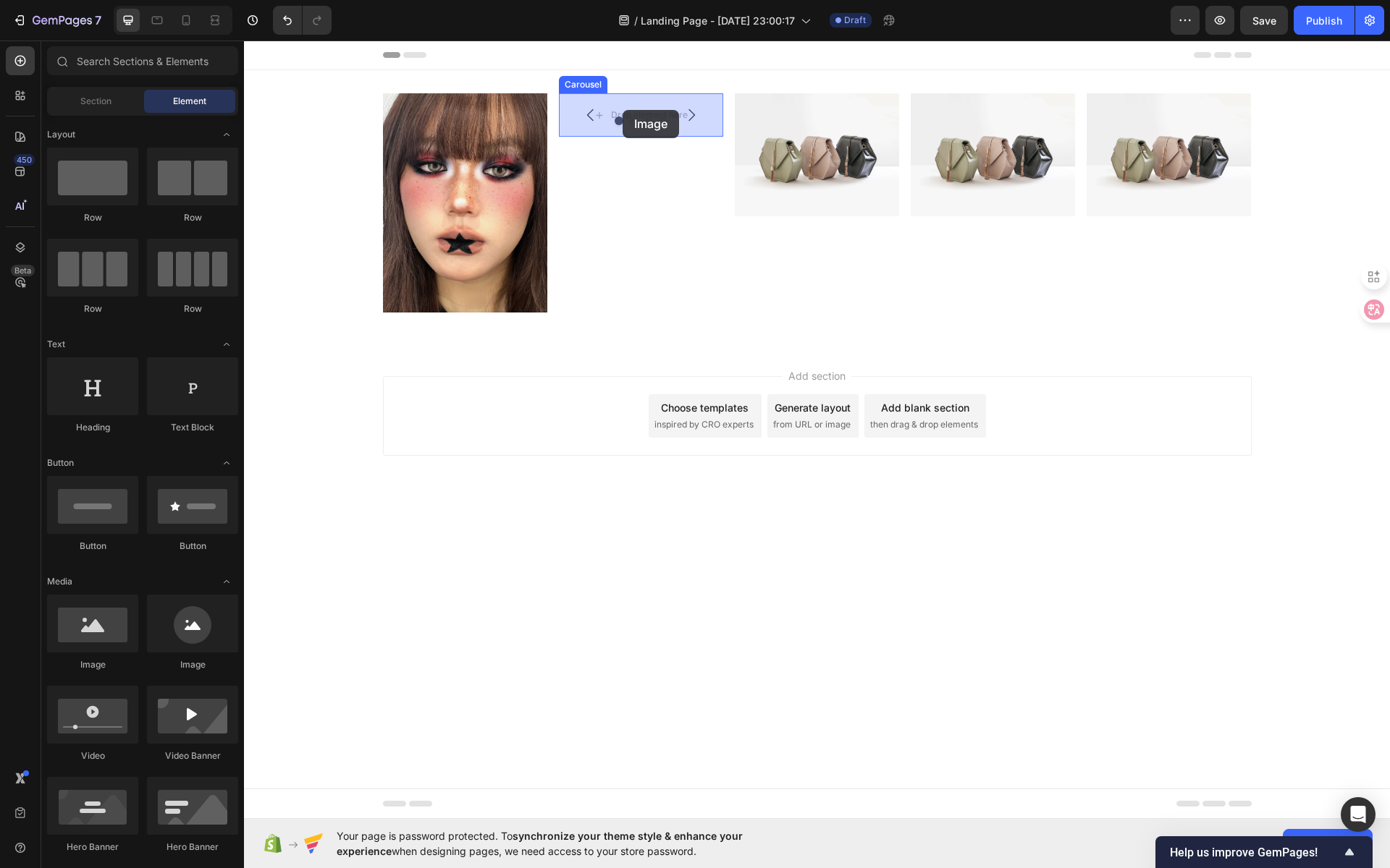
drag, startPoint x: 343, startPoint y: 656, endPoint x: 622, endPoint y: 110, distance: 613.2
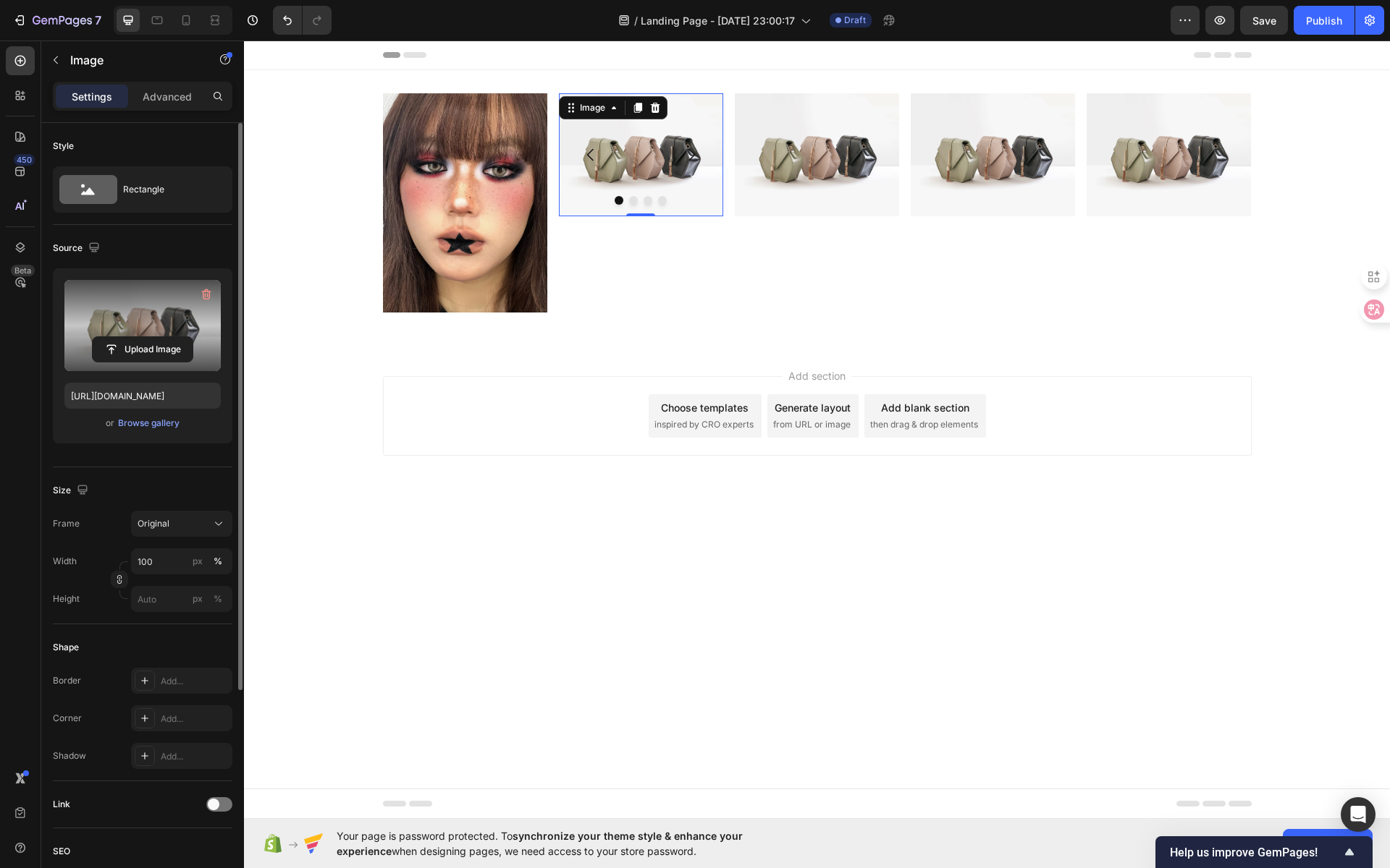
click at [149, 363] on label at bounding box center [142, 325] width 156 height 91
click at [149, 362] on input "file" at bounding box center [142, 349] width 100 height 24
click at [131, 338] on input "file" at bounding box center [142, 349] width 100 height 24
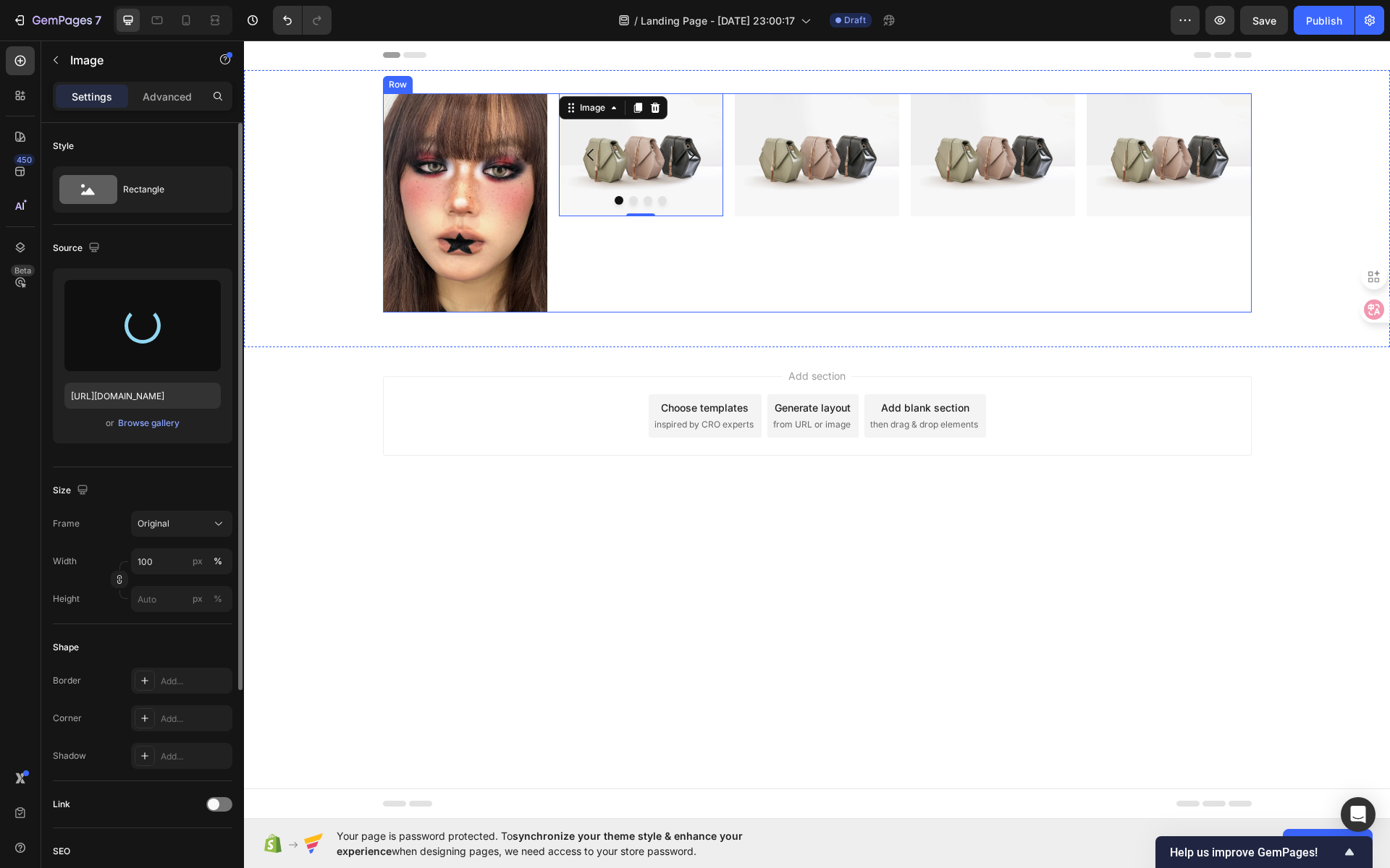
type input "[URL][DOMAIN_NAME]"
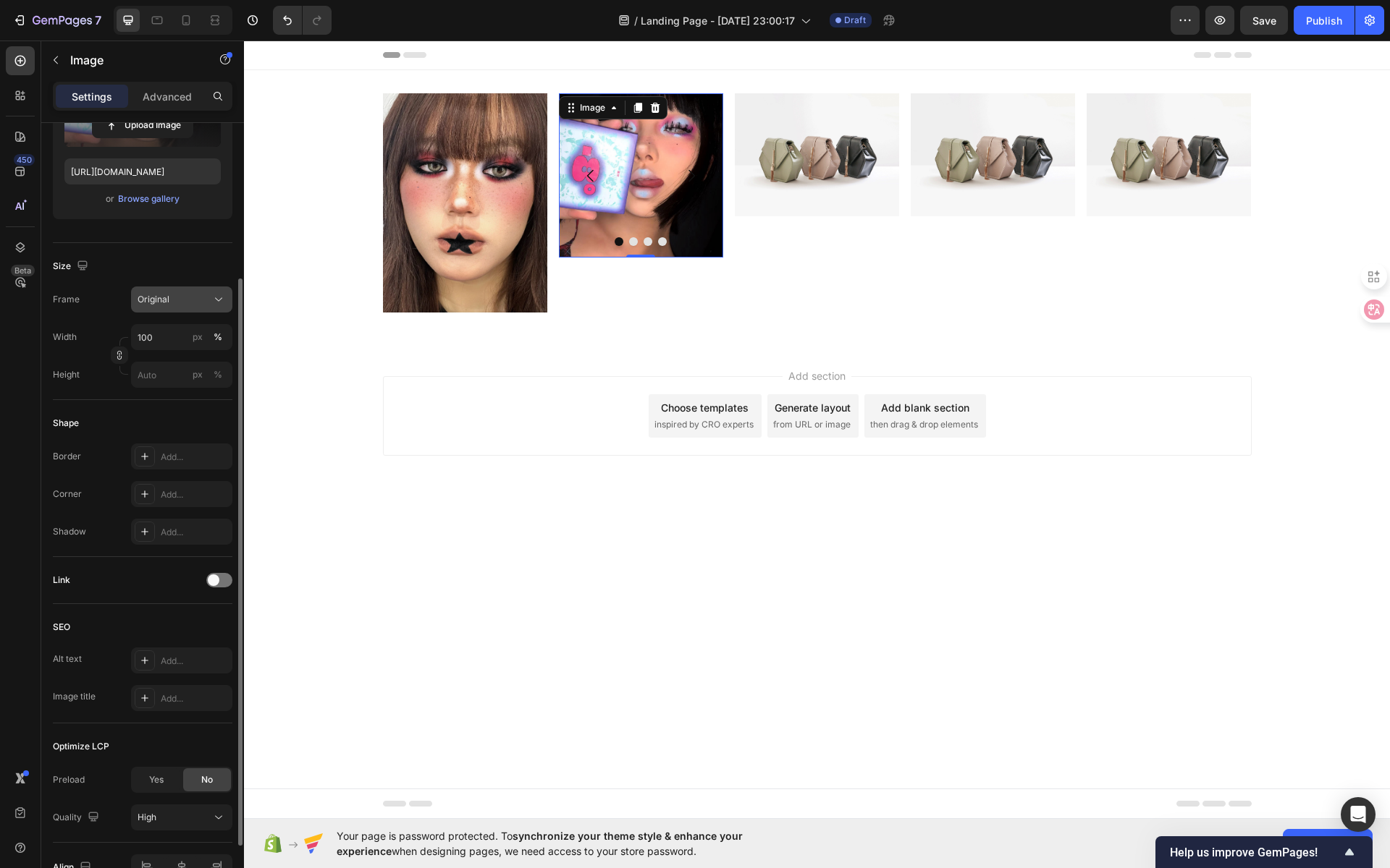
scroll to position [149, 0]
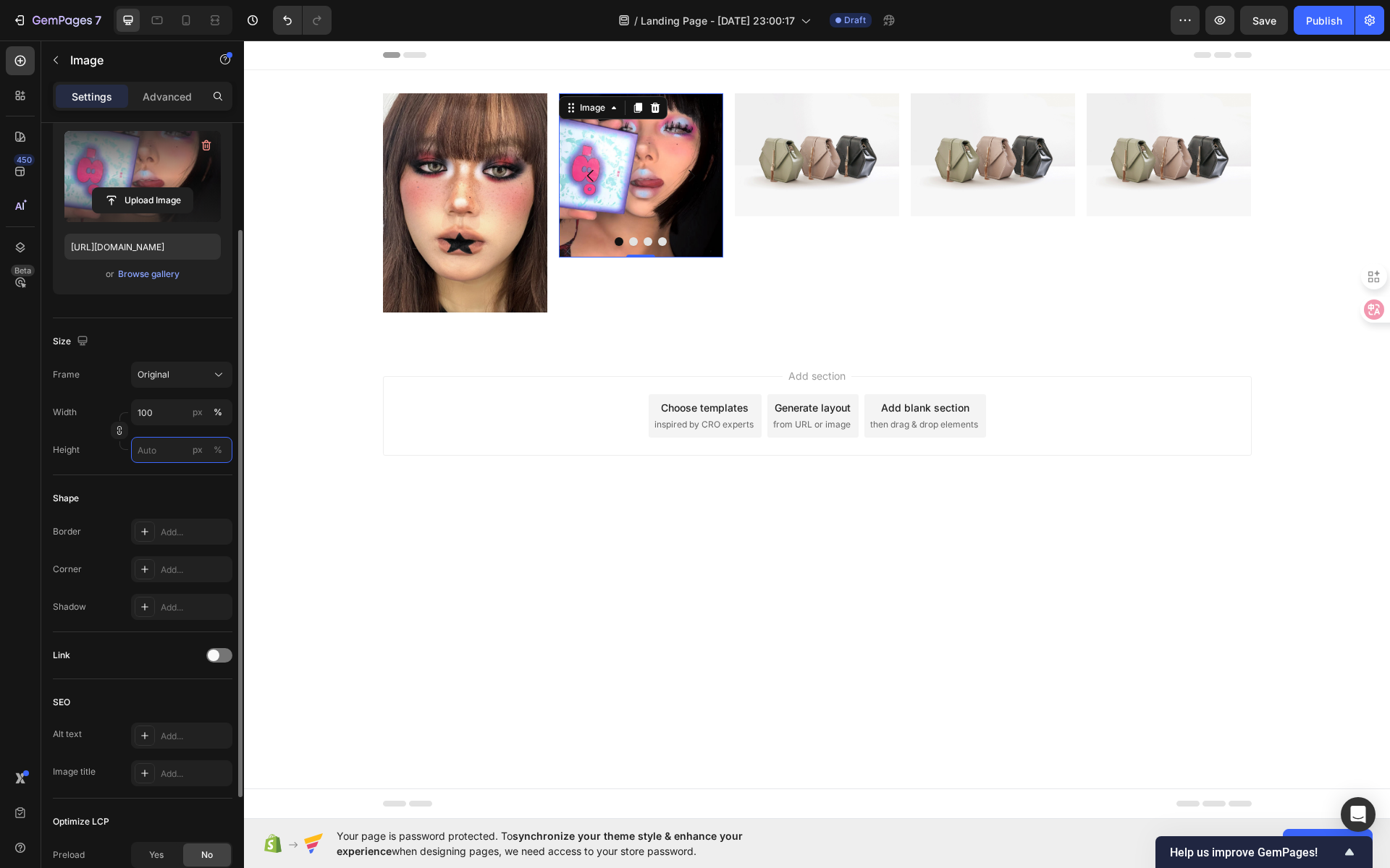
click at [153, 453] on input "px %" at bounding box center [182, 450] width 102 height 26
click at [172, 486] on p "Full 100%" at bounding box center [179, 483] width 84 height 13
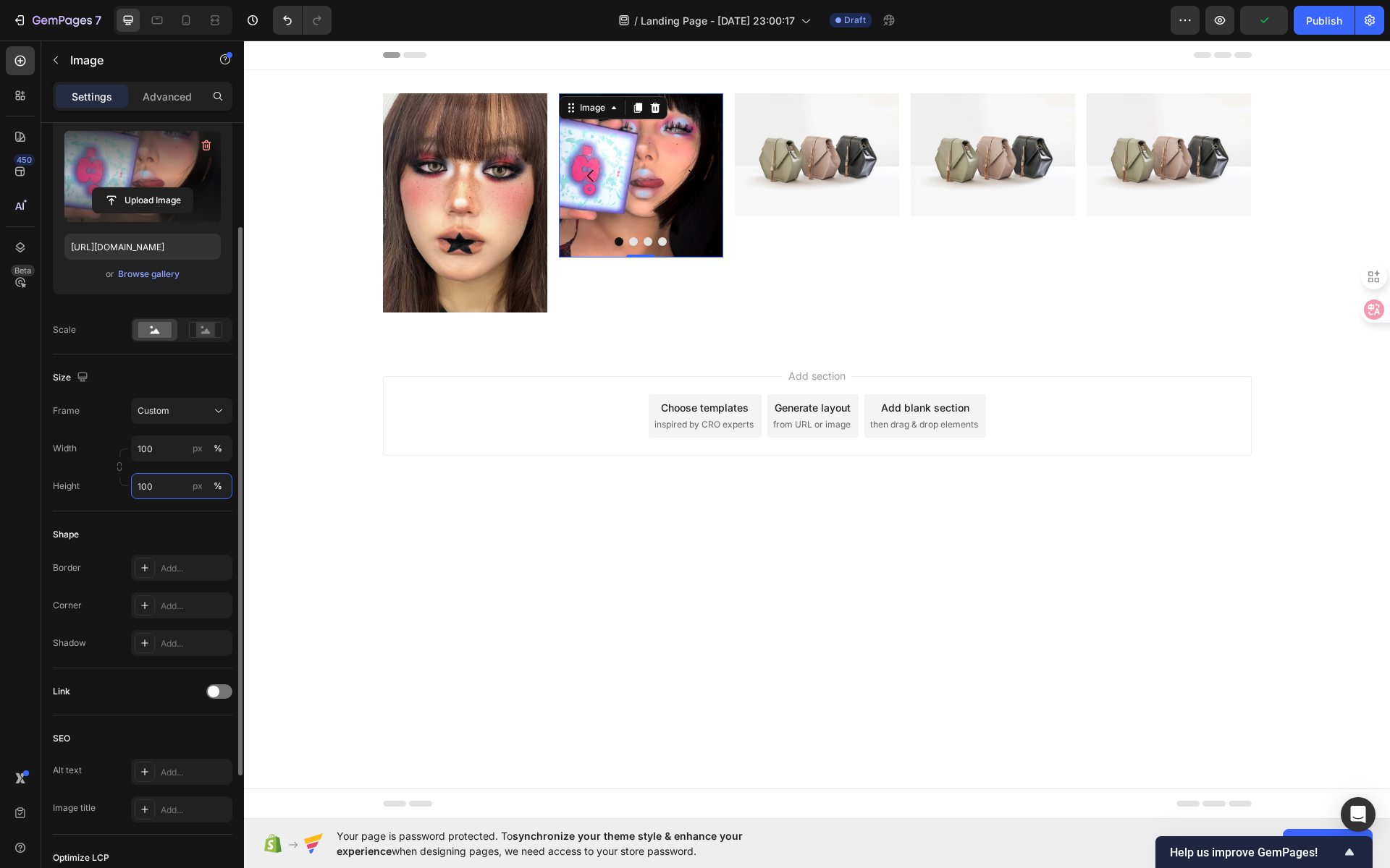
click at [157, 493] on input "100" at bounding box center [182, 486] width 102 height 26
click at [215, 487] on div "%" at bounding box center [218, 487] width 9 height 13
click at [215, 487] on div "%" at bounding box center [218, 487] width 9 height 13
click at [193, 487] on div "px" at bounding box center [198, 487] width 10 height 13
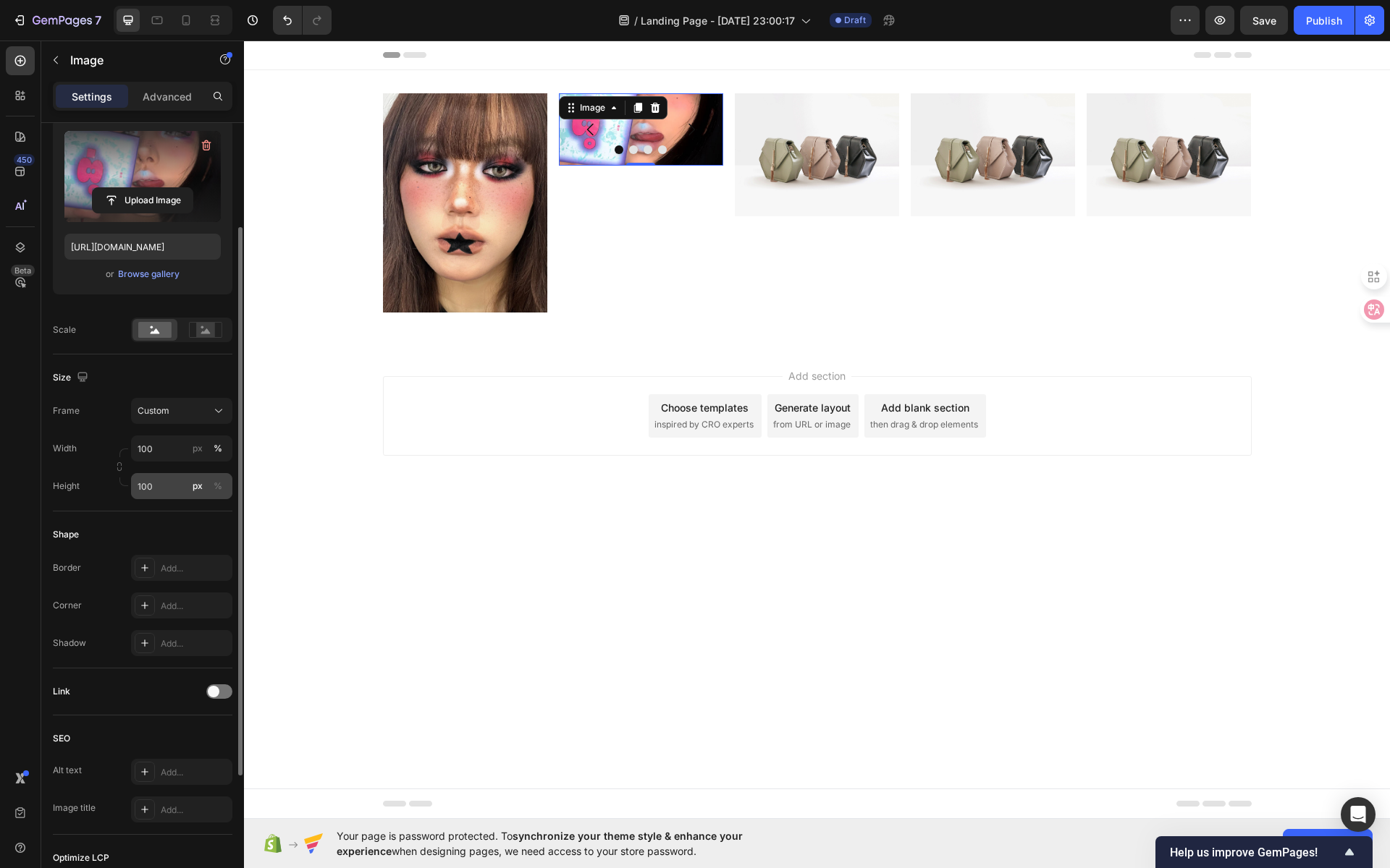
click at [193, 486] on div "px" at bounding box center [198, 487] width 10 height 13
click at [198, 485] on div "px" at bounding box center [198, 487] width 10 height 13
click at [174, 486] on input "100" at bounding box center [182, 486] width 102 height 26
click at [221, 486] on div "%" at bounding box center [218, 487] width 9 height 13
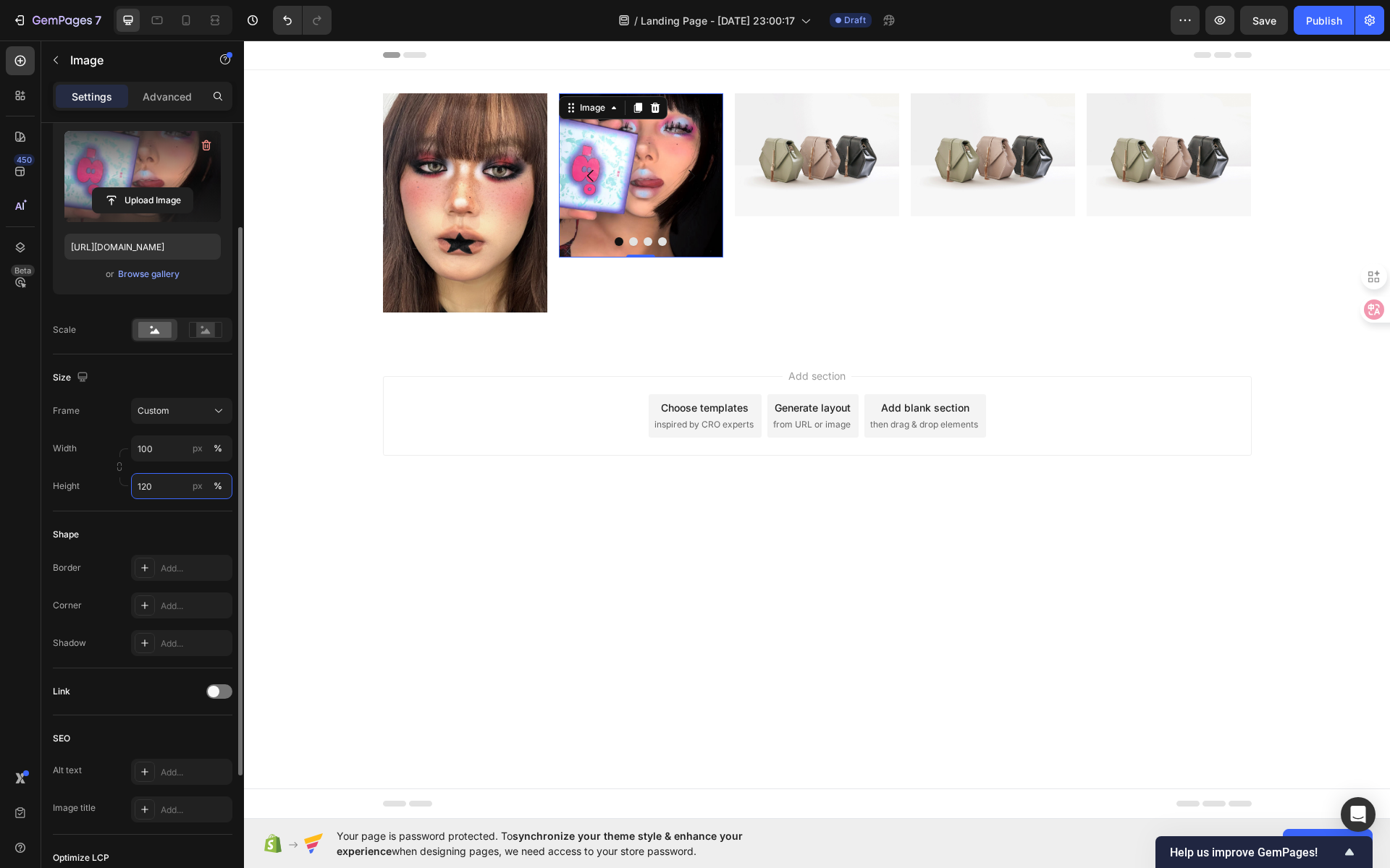
type input "120"
click at [205, 410] on div "Custom" at bounding box center [173, 411] width 71 height 13
click at [187, 468] on div "Vertical" at bounding box center [179, 474] width 84 height 15
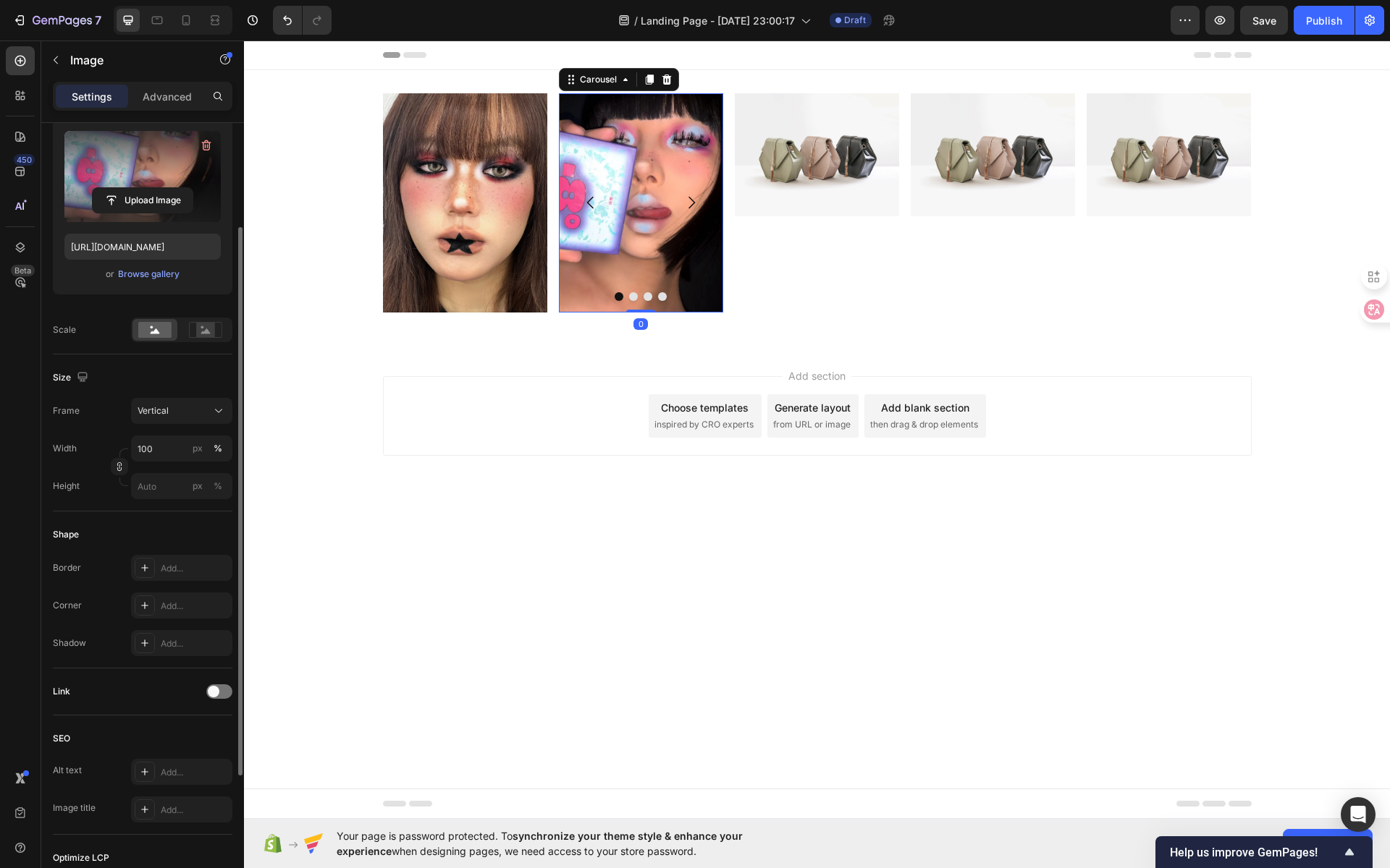
click at [634, 298] on button "Dot" at bounding box center [634, 297] width 9 height 9
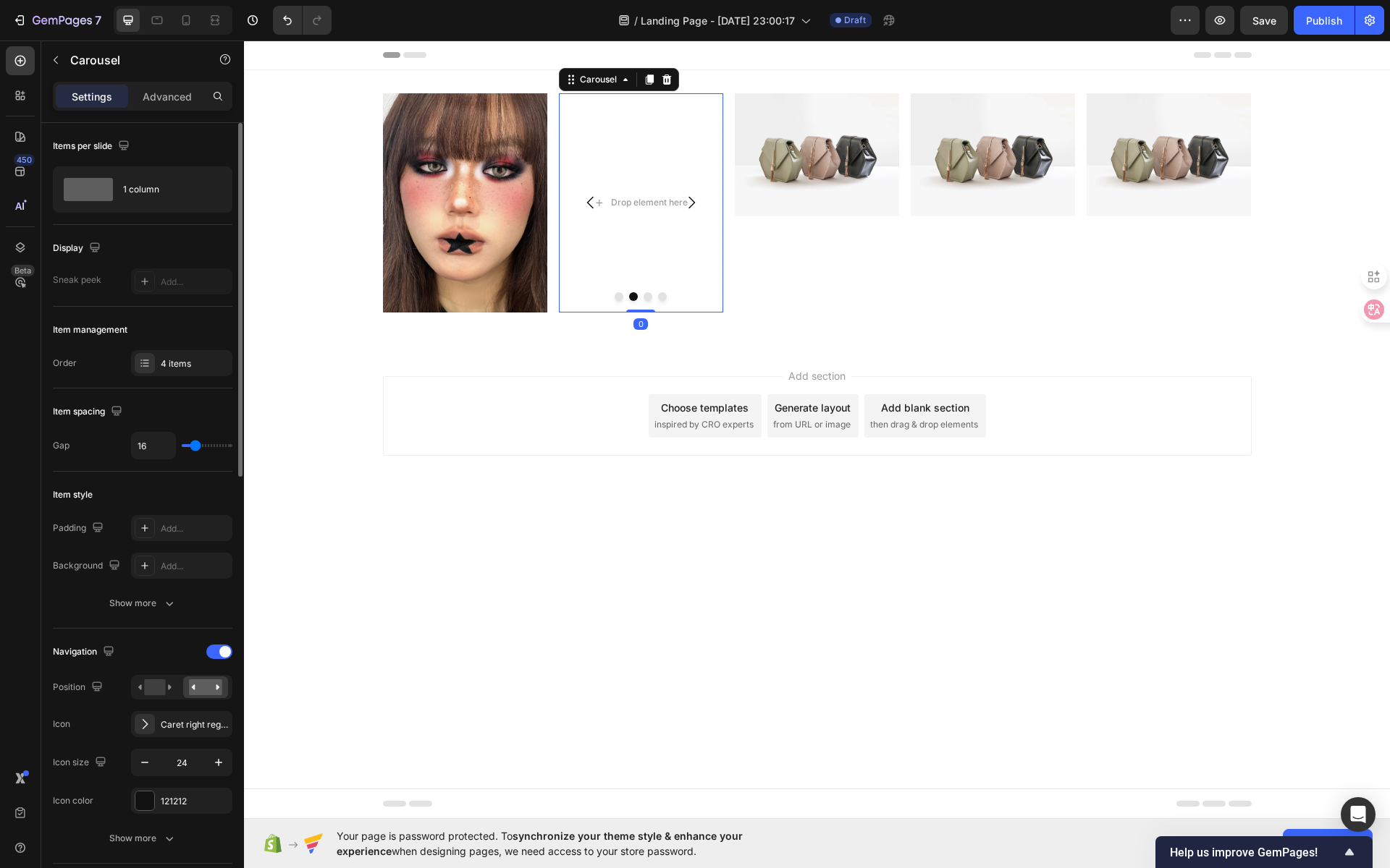
click at [619, 297] on button "Dot" at bounding box center [619, 297] width 9 height 9
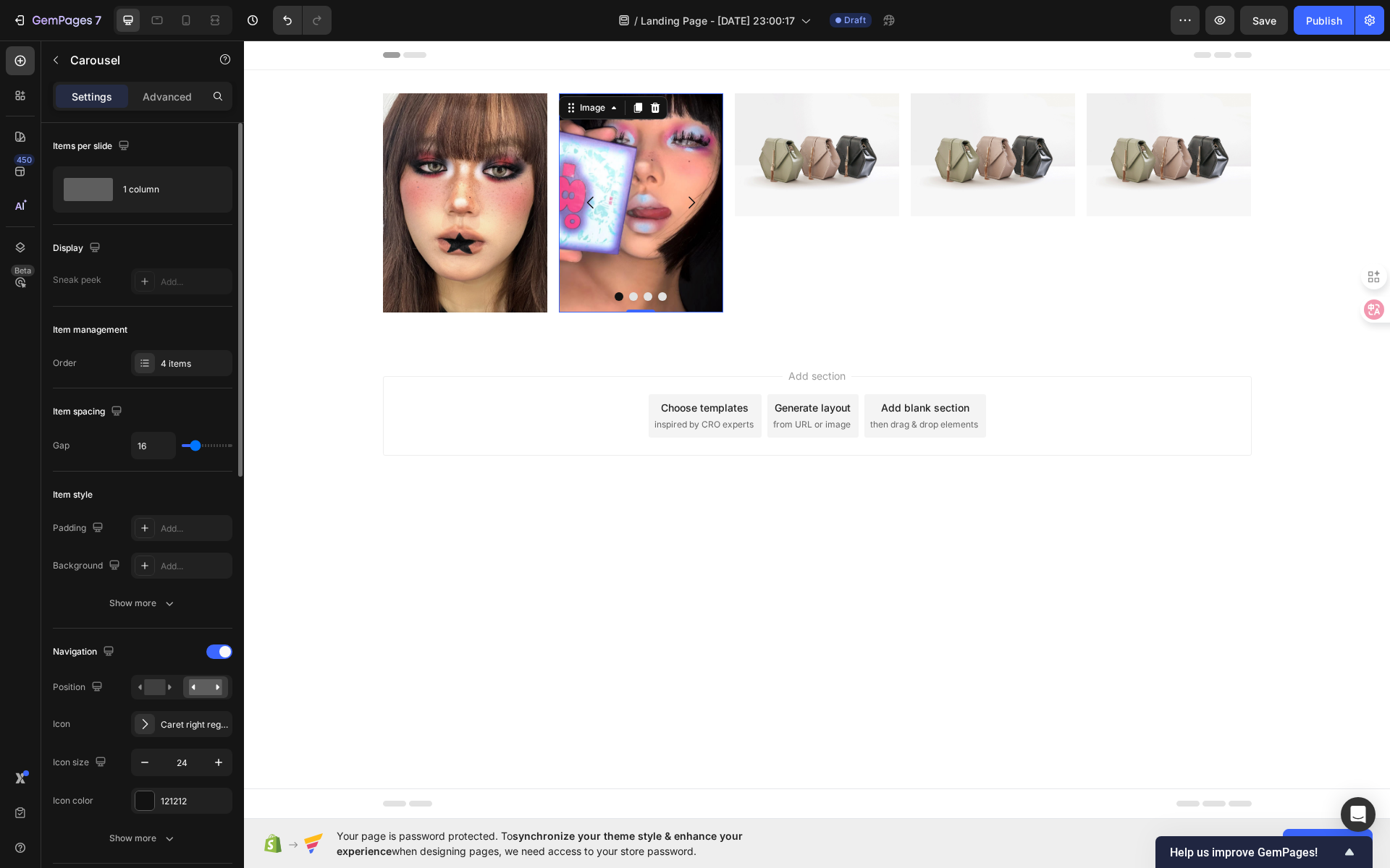
click at [642, 193] on img at bounding box center [641, 203] width 164 height 219
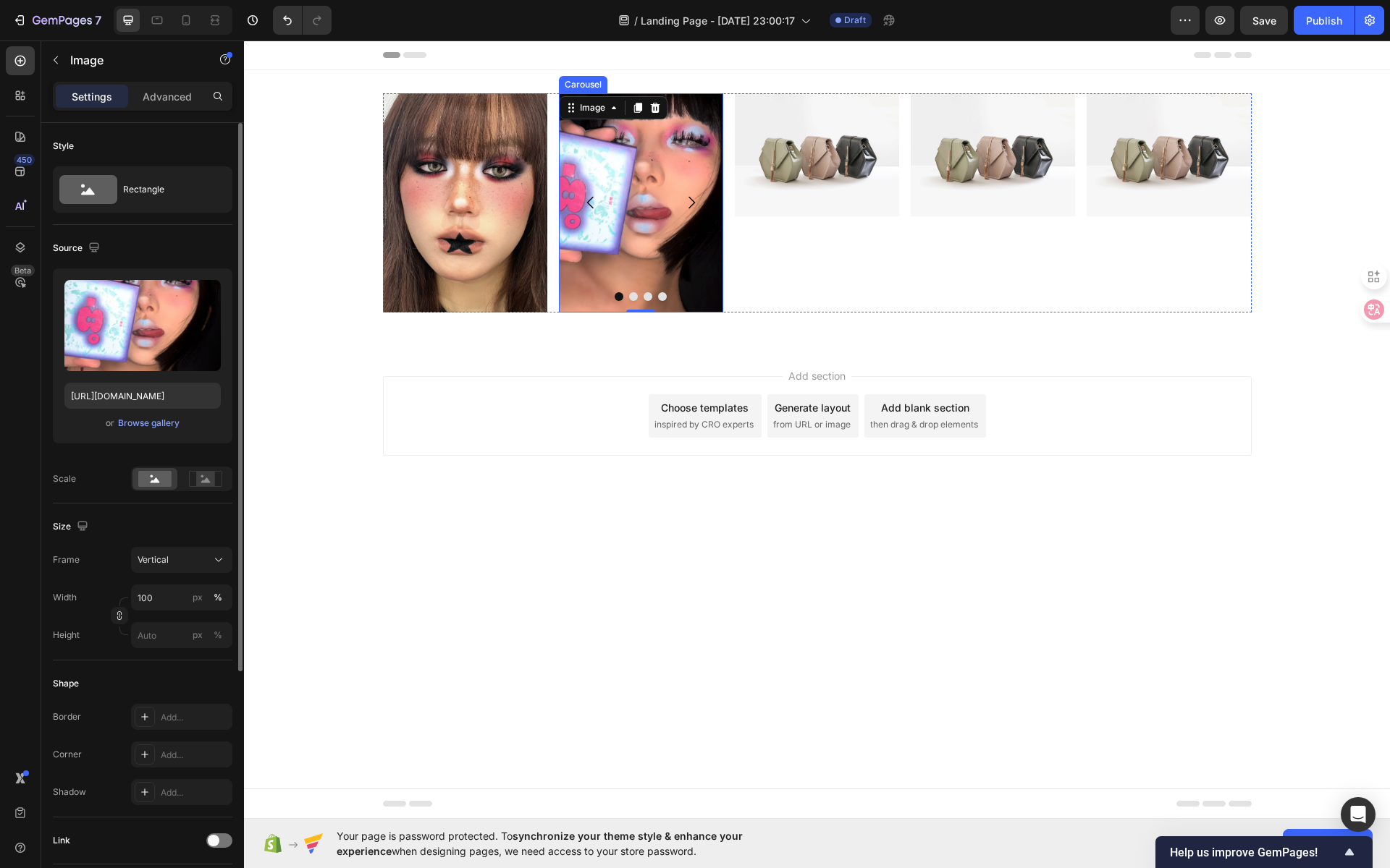
click at [633, 298] on button "Dot" at bounding box center [634, 297] width 9 height 9
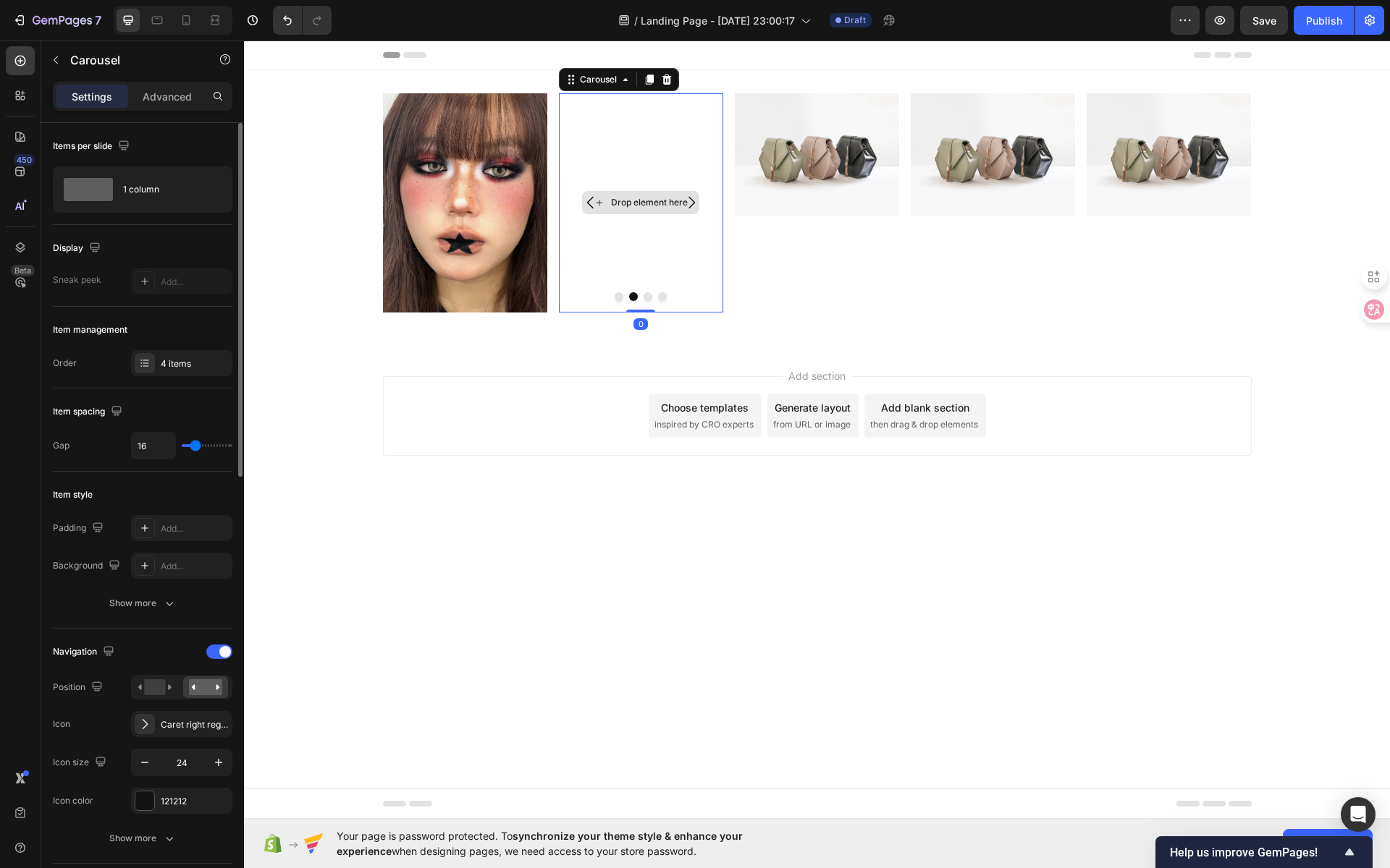
click at [626, 203] on div "Drop element here" at bounding box center [650, 203] width 77 height 12
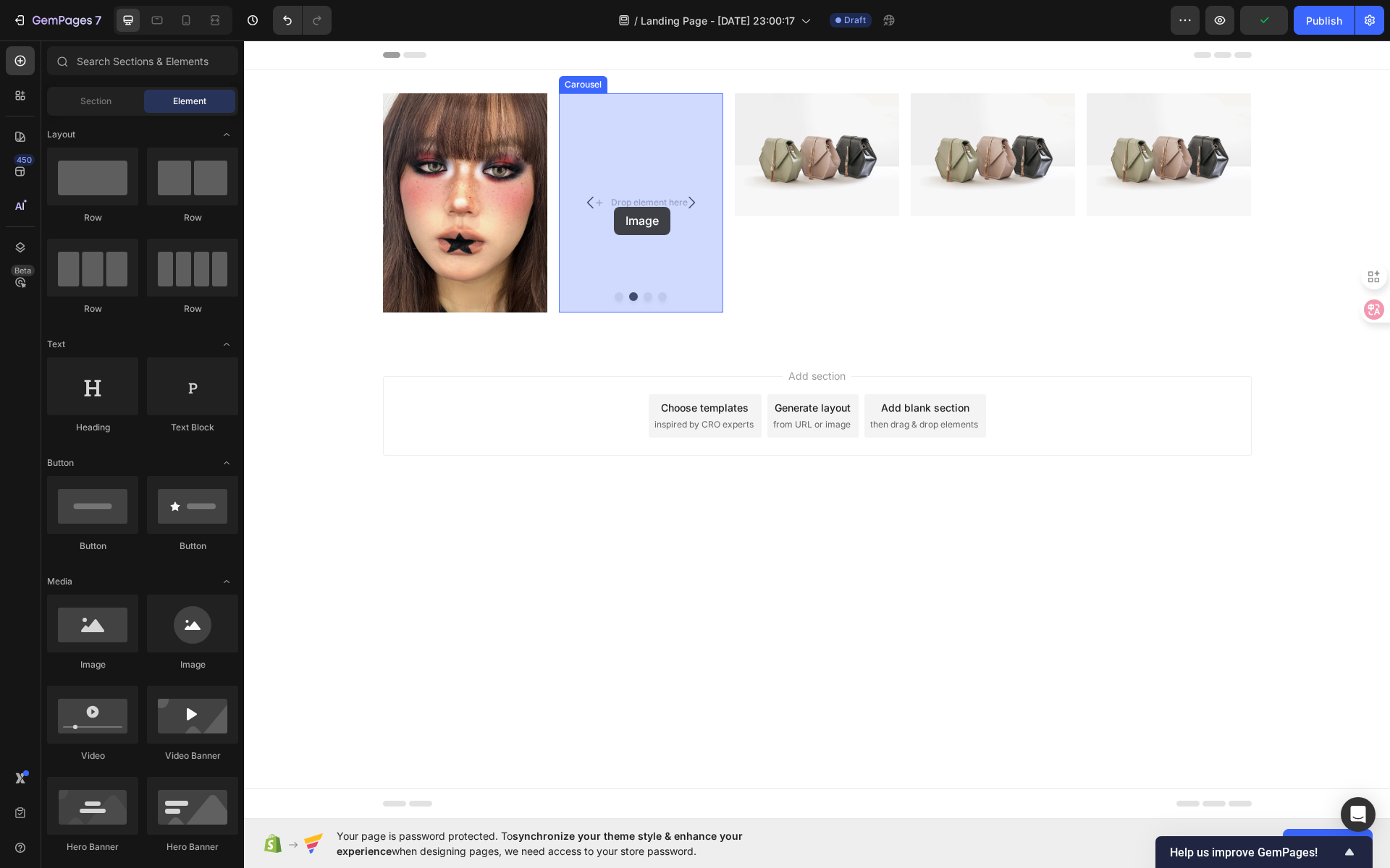
drag, startPoint x: 352, startPoint y: 670, endPoint x: 614, endPoint y: 203, distance: 535.5
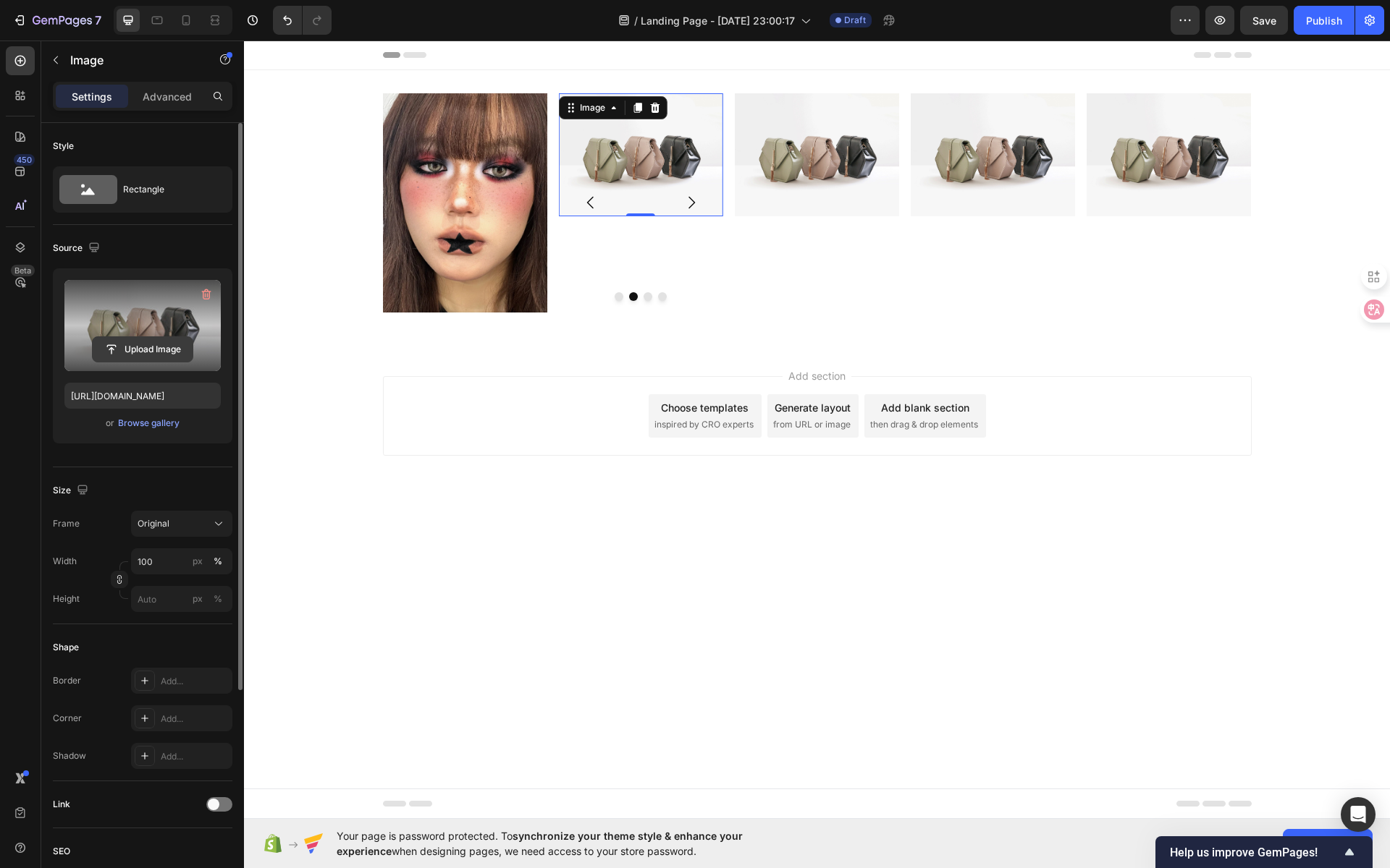
click at [150, 343] on input "file" at bounding box center [142, 349] width 100 height 24
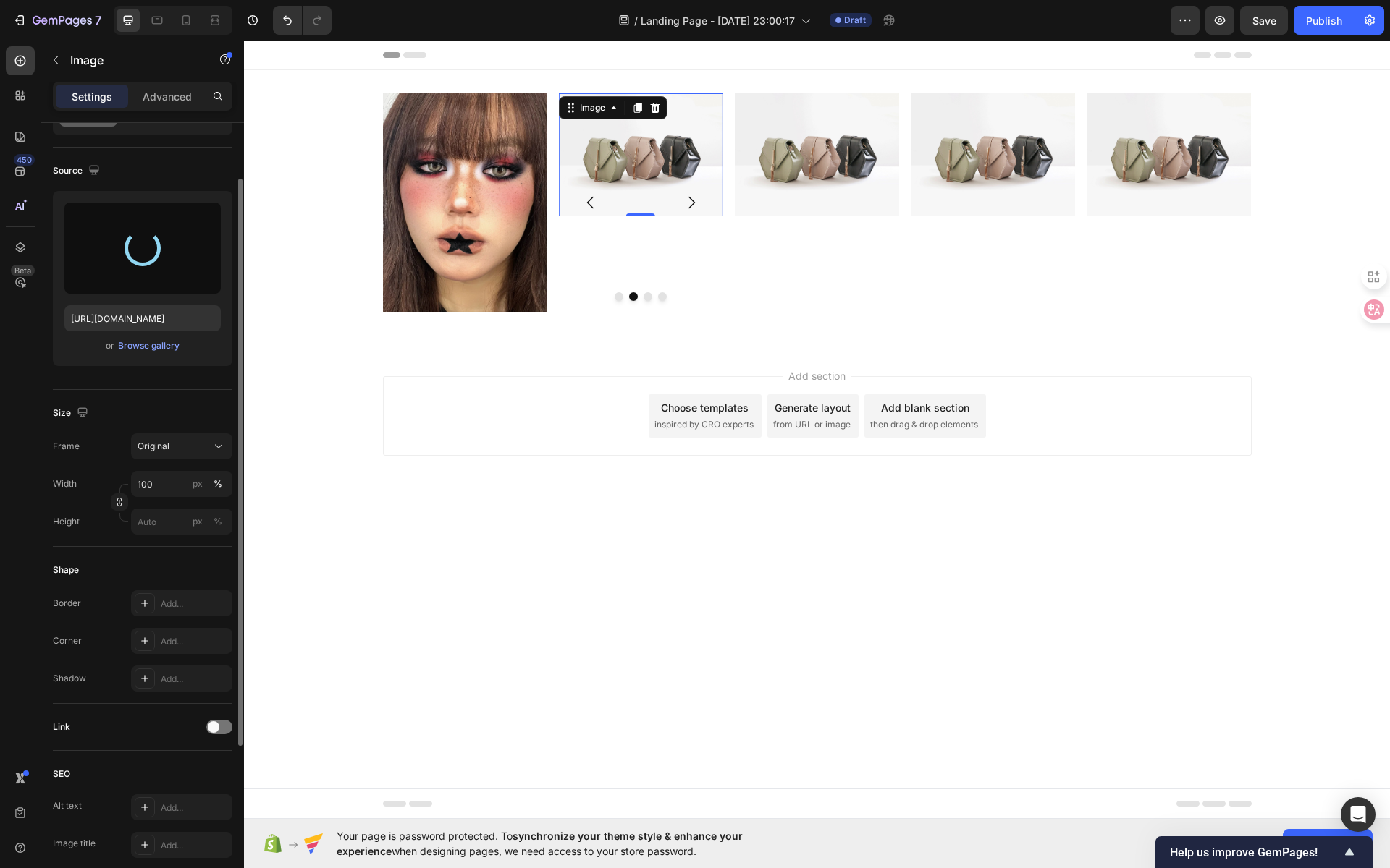
scroll to position [303, 0]
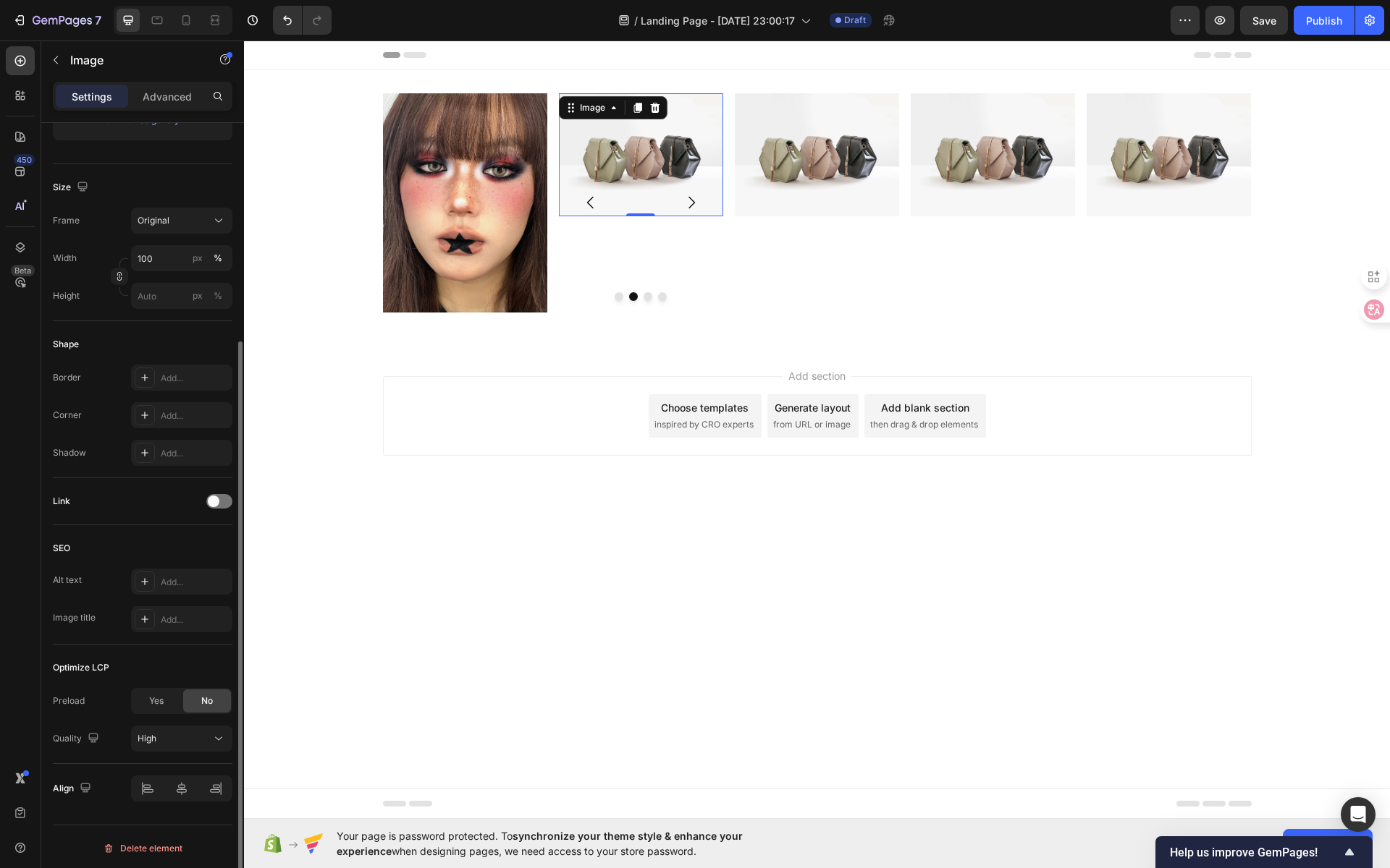
type input "[URL][DOMAIN_NAME]"
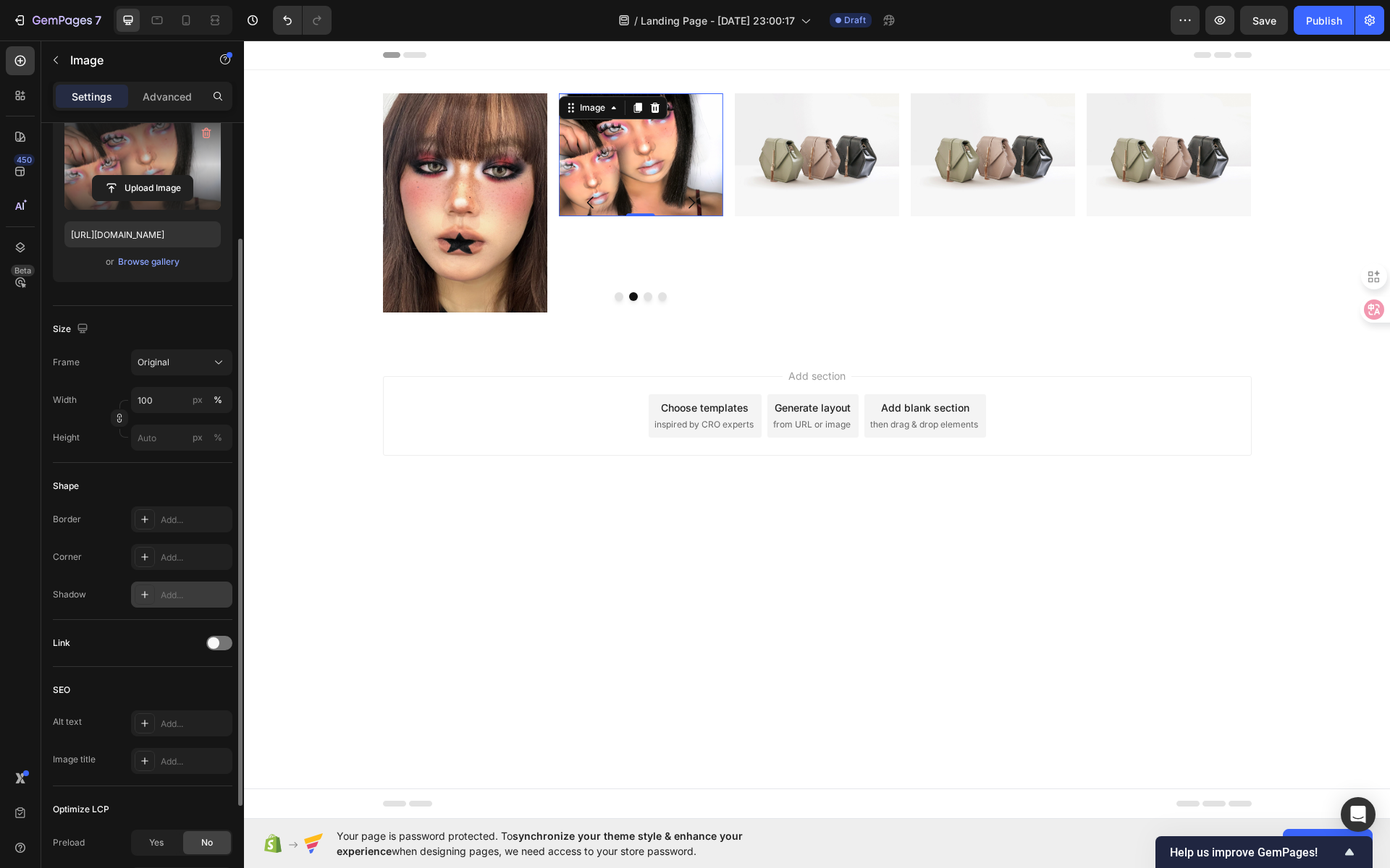
scroll to position [244, 0]
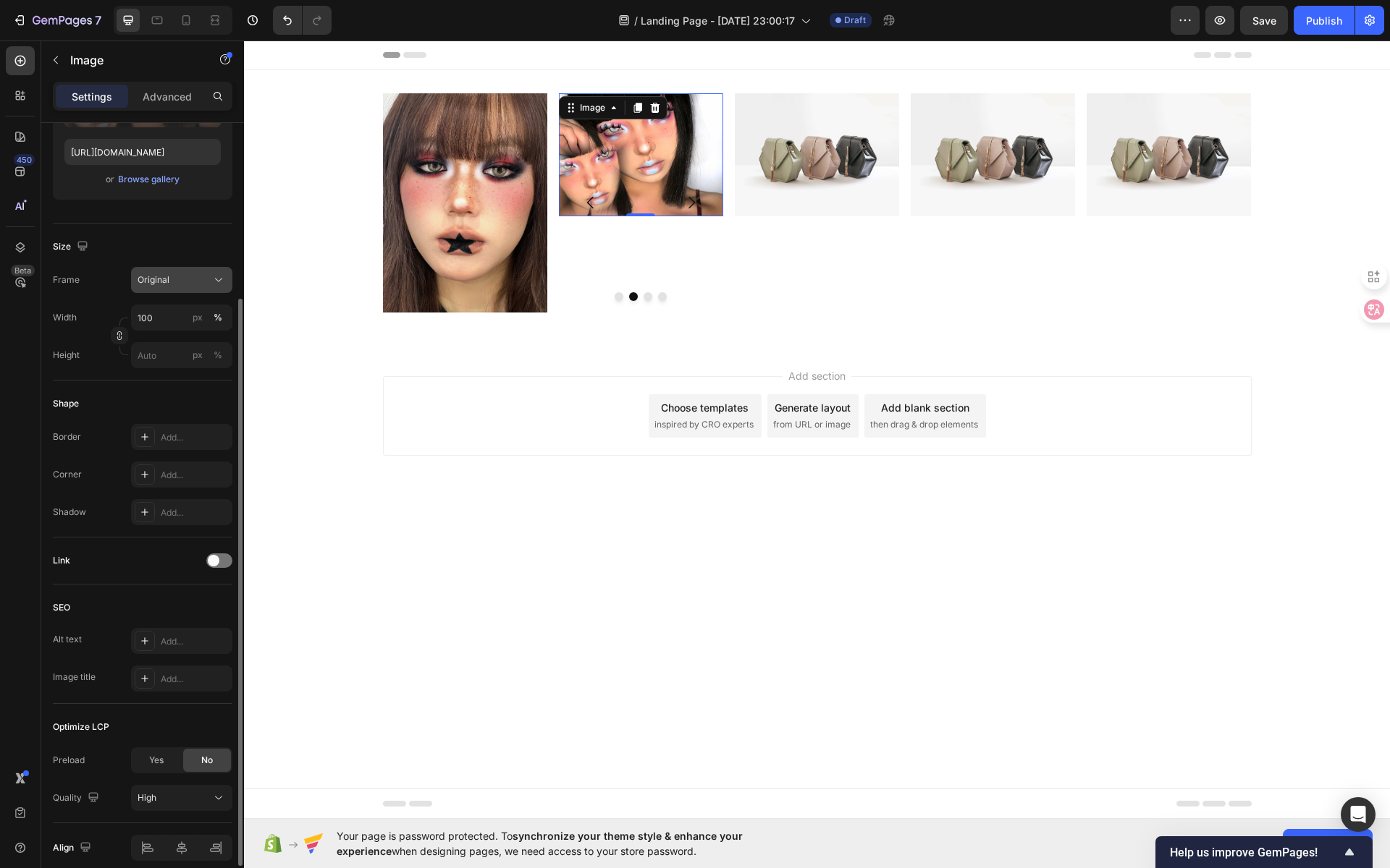
click at [175, 283] on div "Original" at bounding box center [173, 280] width 71 height 13
click at [204, 339] on div "Vertical" at bounding box center [179, 343] width 84 height 15
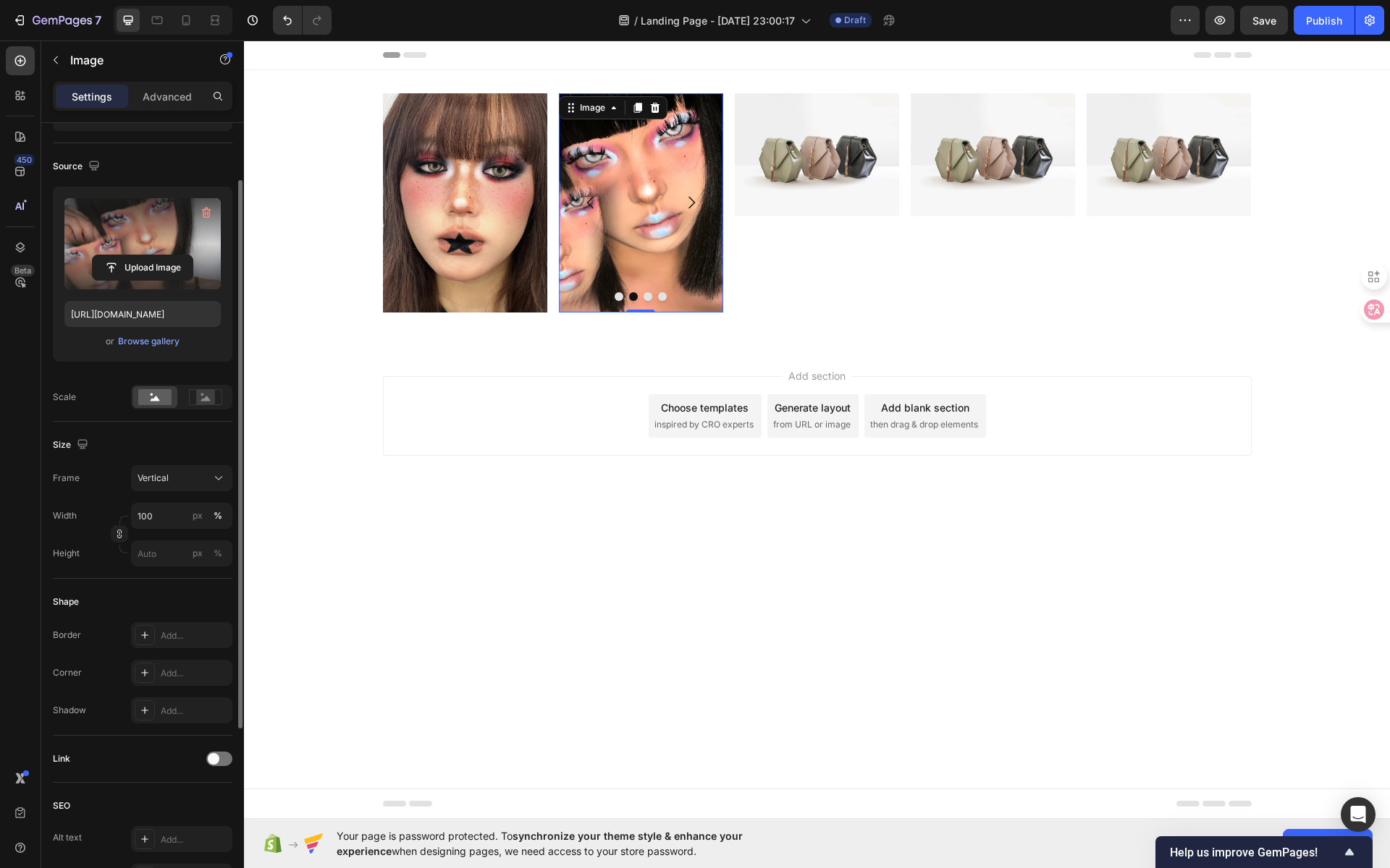
scroll to position [7, 0]
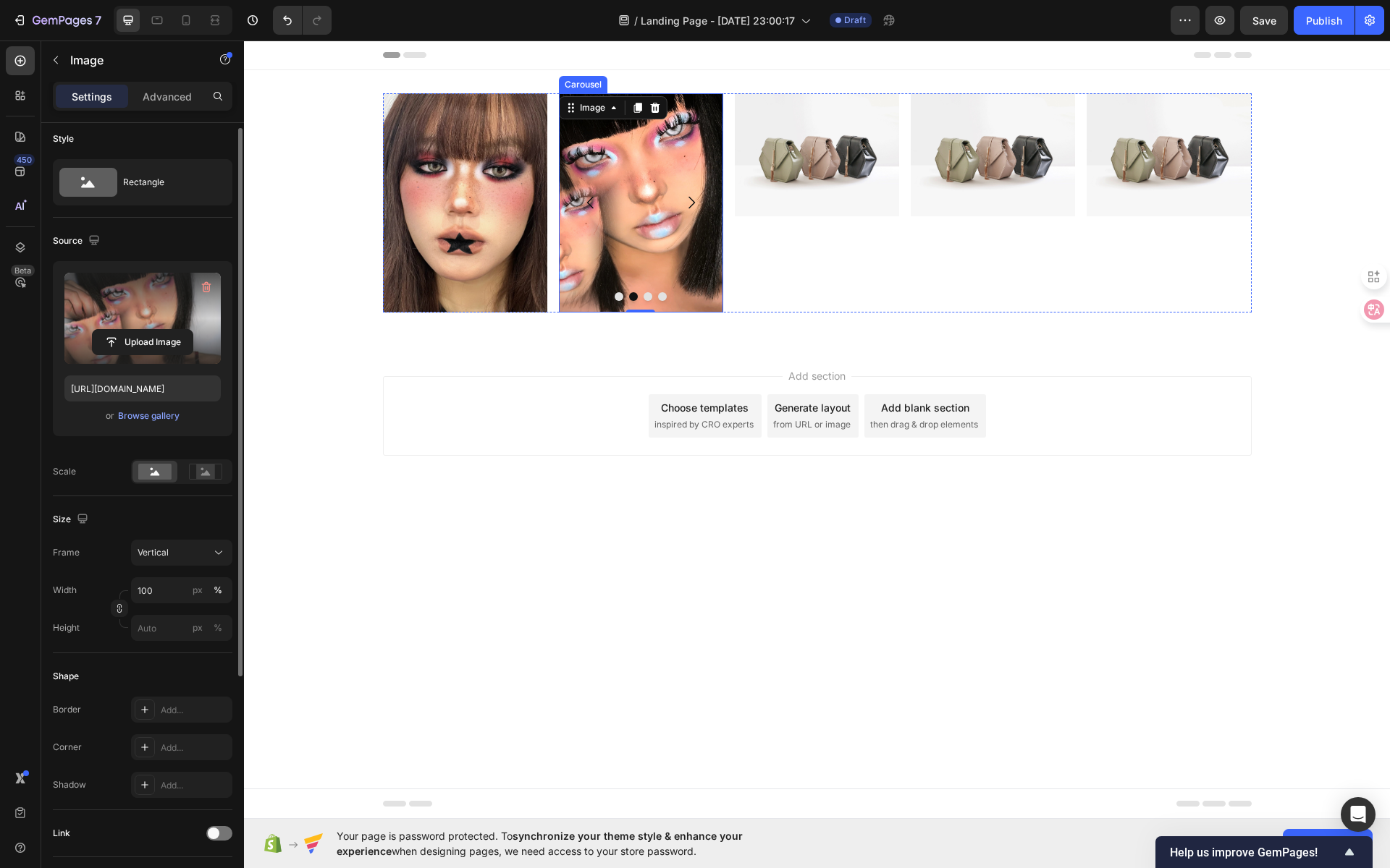
click at [589, 206] on icon "Carousel Back Arrow" at bounding box center [591, 202] width 17 height 17
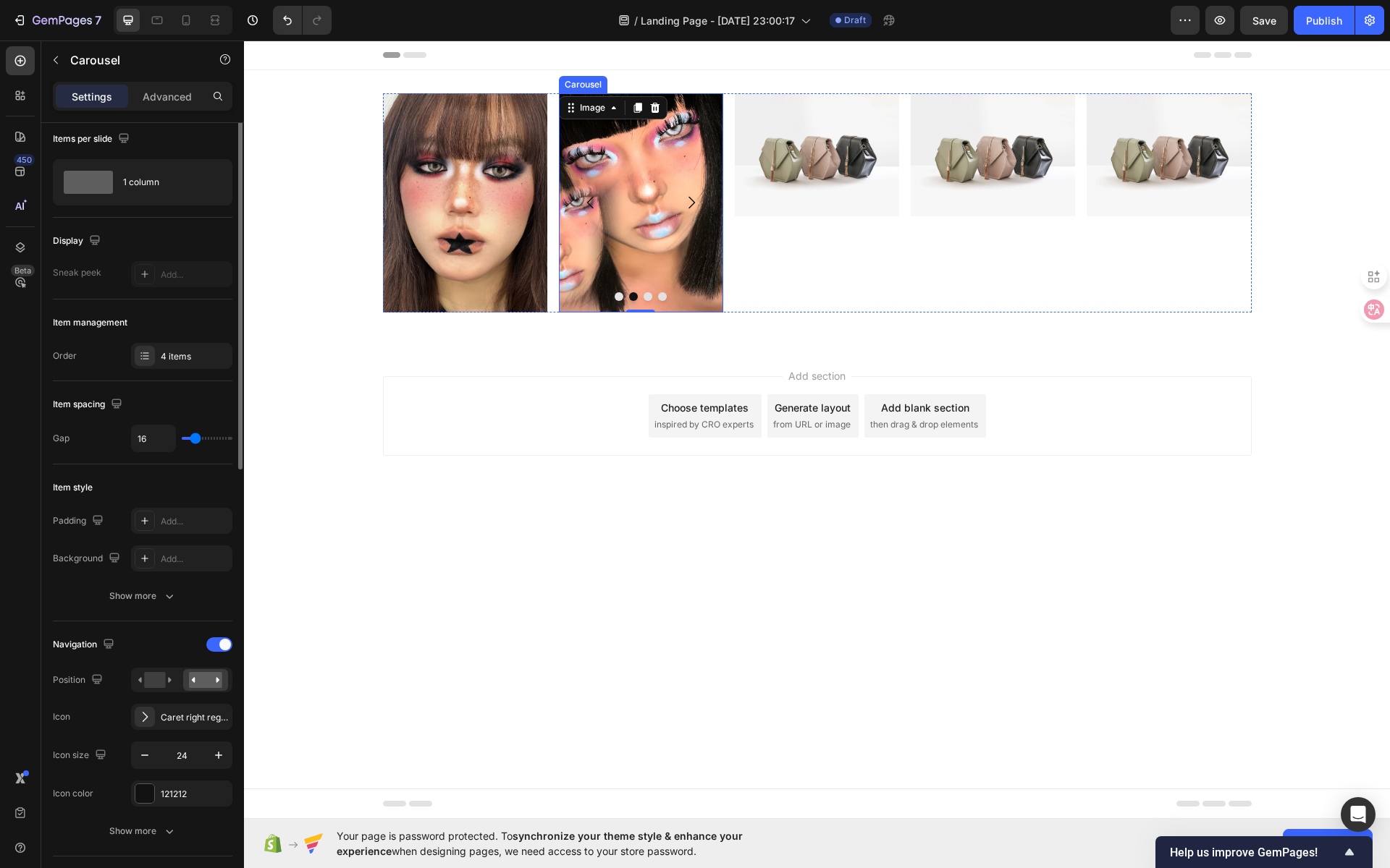
scroll to position [0, 0]
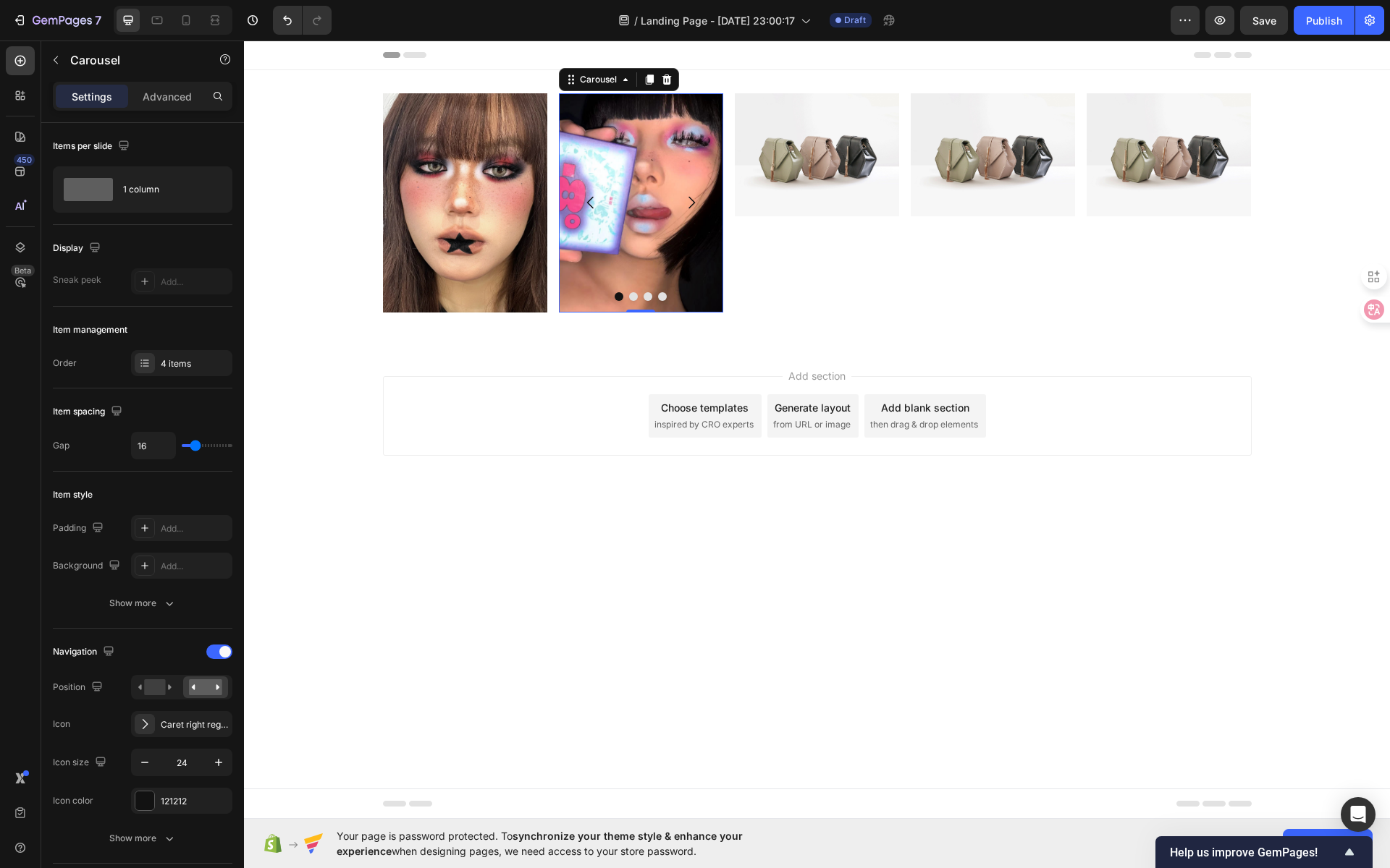
click at [694, 204] on icon "Carousel Next Arrow" at bounding box center [691, 202] width 17 height 17
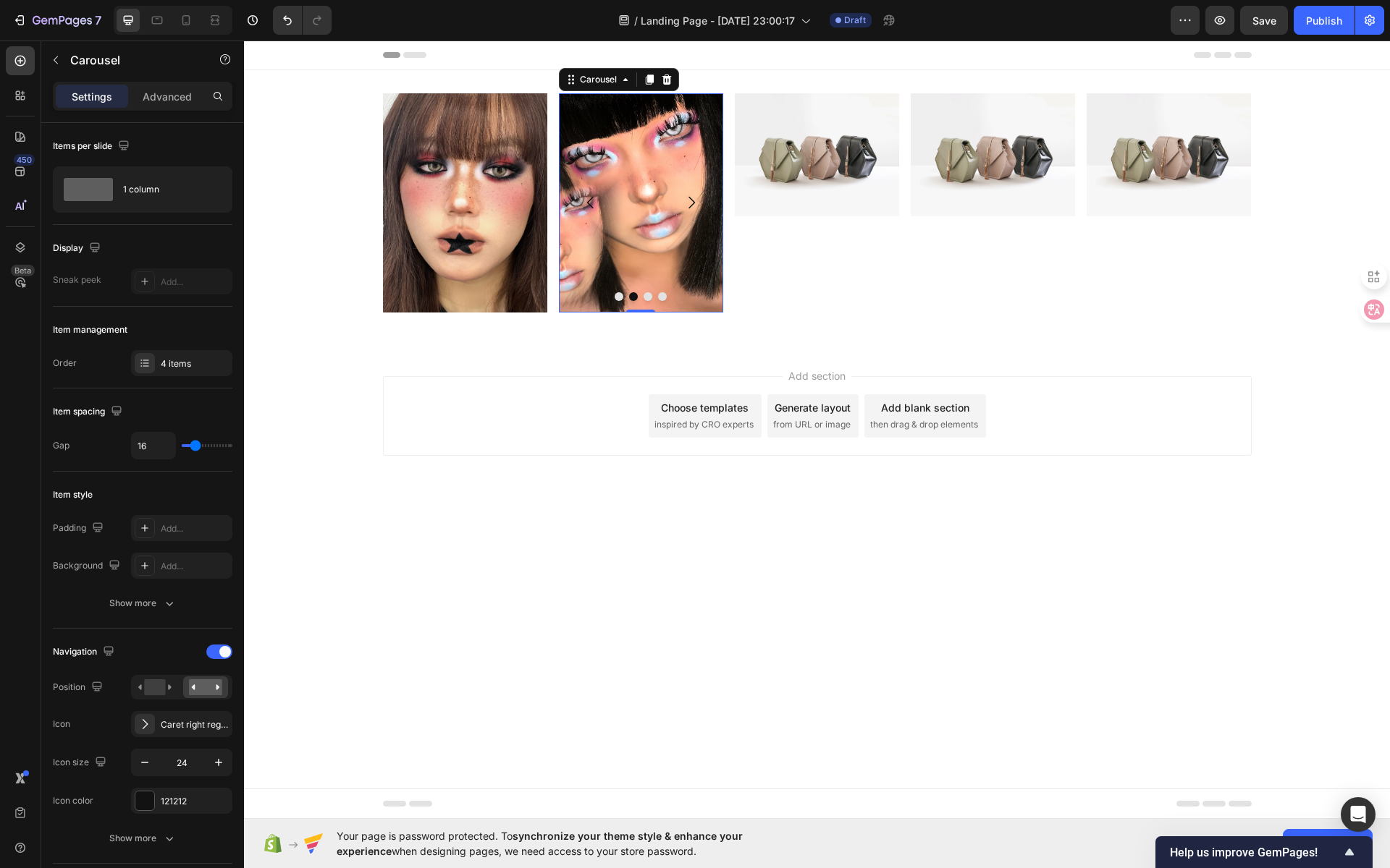
click at [648, 298] on button "Dot" at bounding box center [648, 297] width 9 height 9
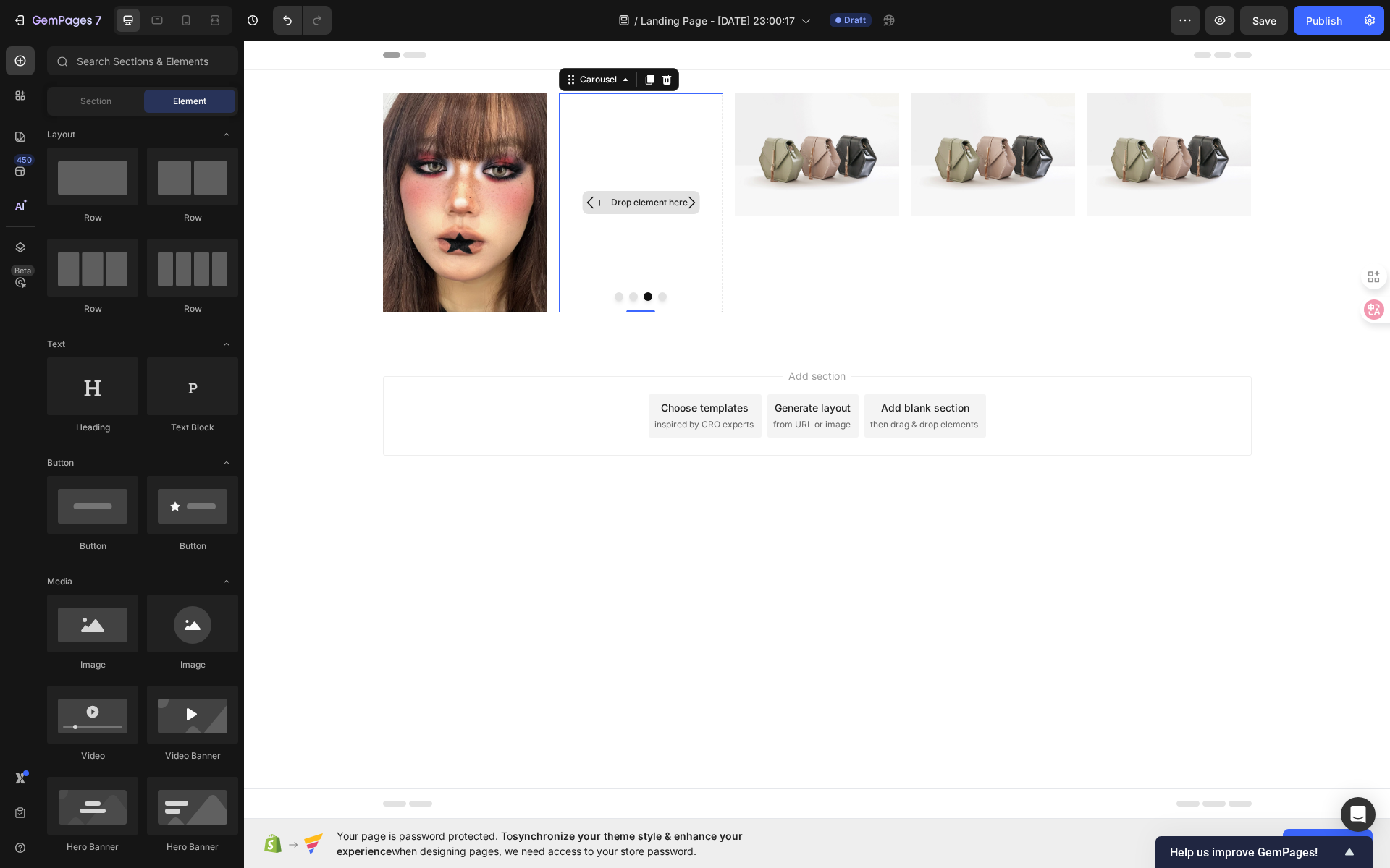
click at [661, 203] on div "Drop element here" at bounding box center [650, 203] width 77 height 12
click at [1217, 19] on icon "button" at bounding box center [1220, 21] width 15 height 15
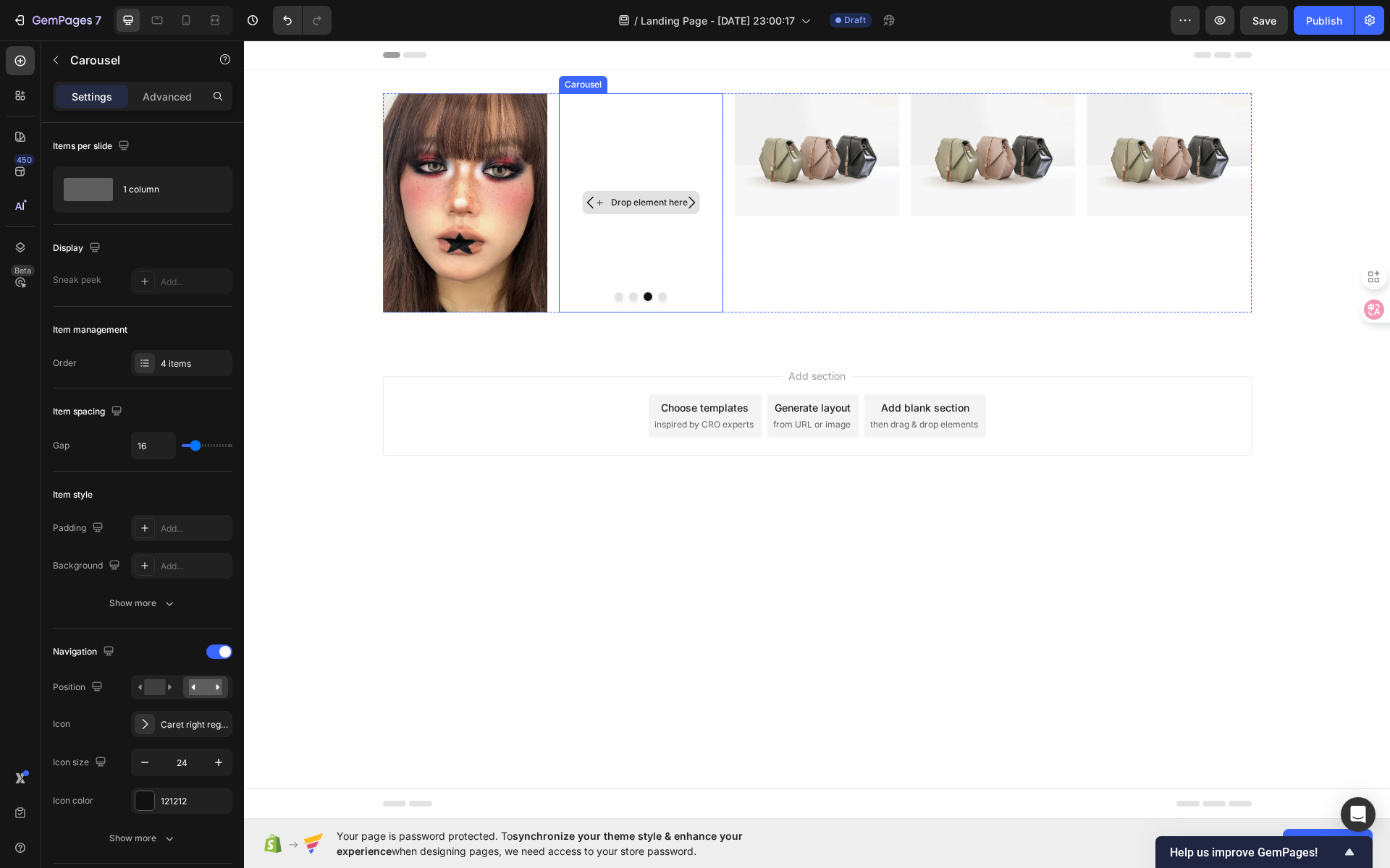
click at [646, 267] on div "Drop element here" at bounding box center [641, 203] width 164 height 219
click at [618, 299] on button "Dot" at bounding box center [619, 297] width 9 height 9
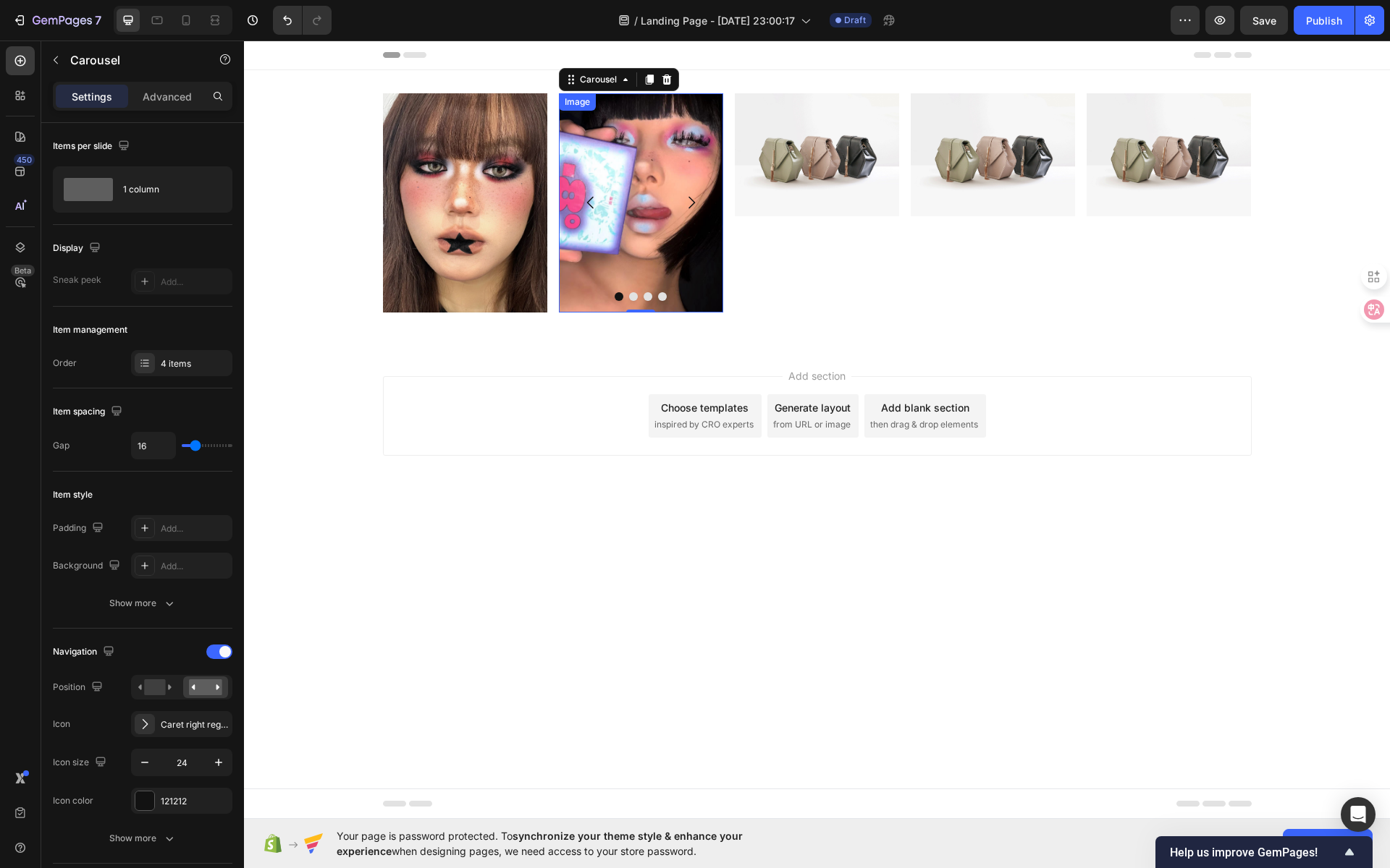
click at [604, 281] on img at bounding box center [641, 203] width 164 height 219
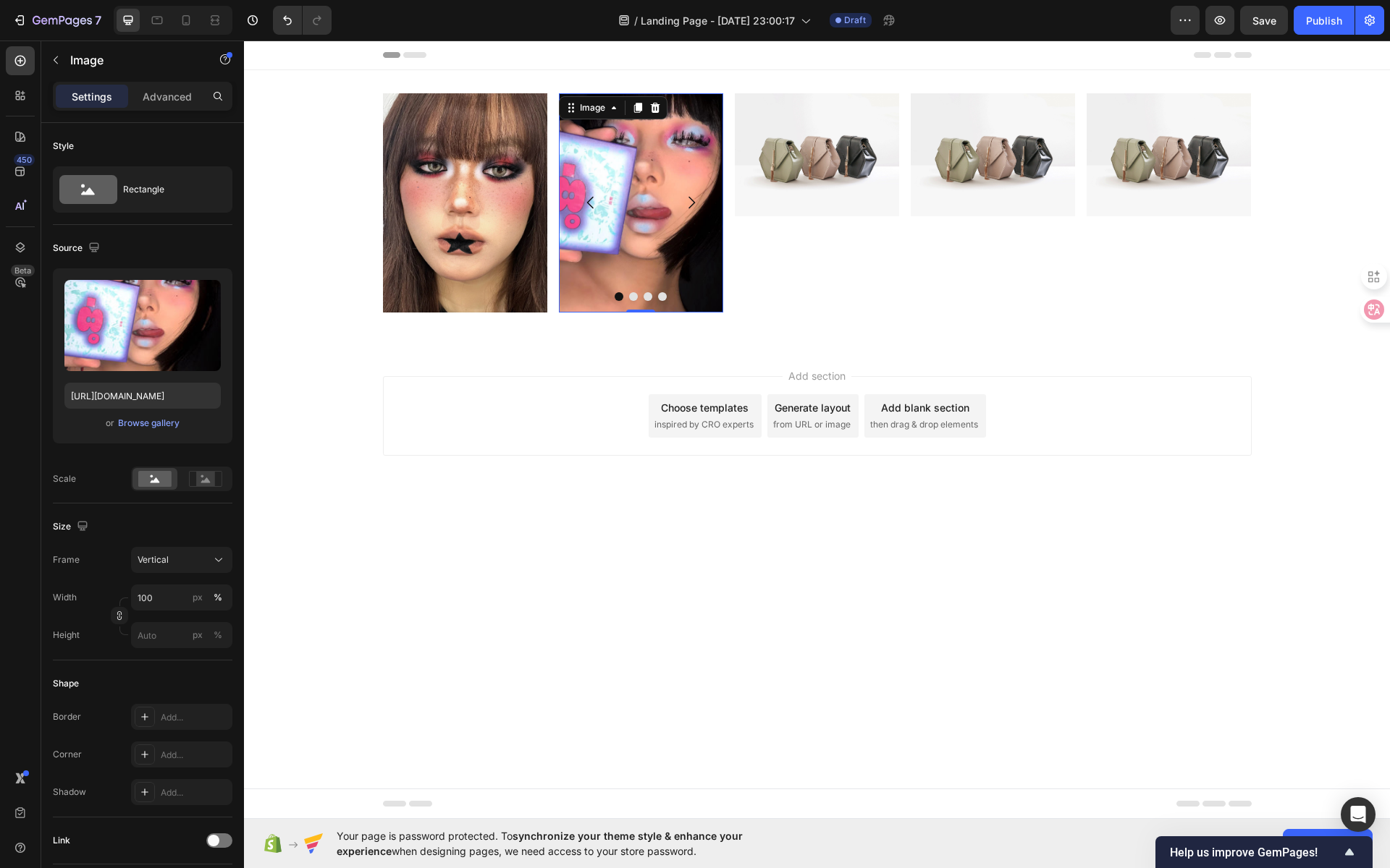
click at [837, 311] on div "Image" at bounding box center [817, 203] width 164 height 219
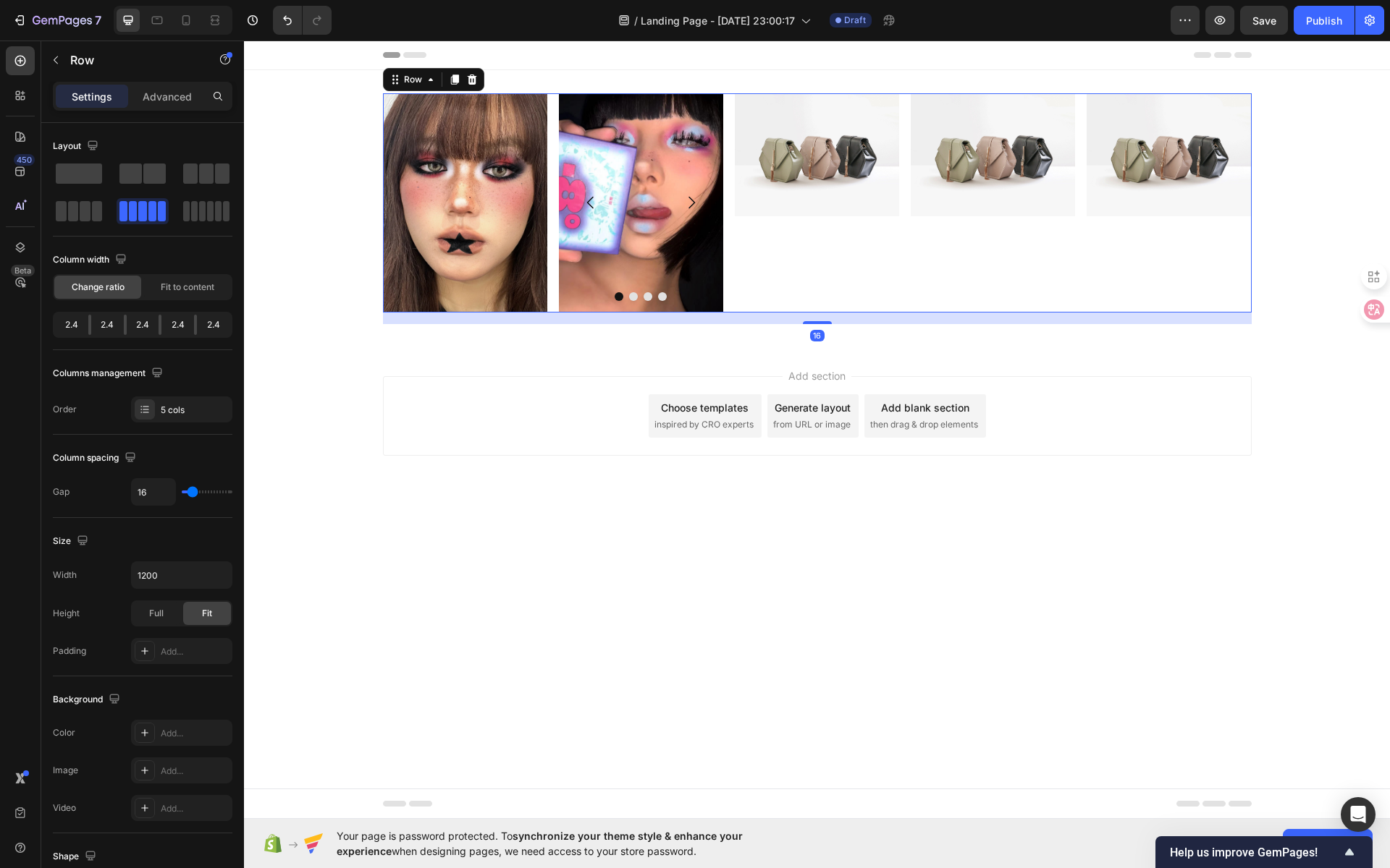
click at [823, 217] on div "Image" at bounding box center [817, 203] width 164 height 219
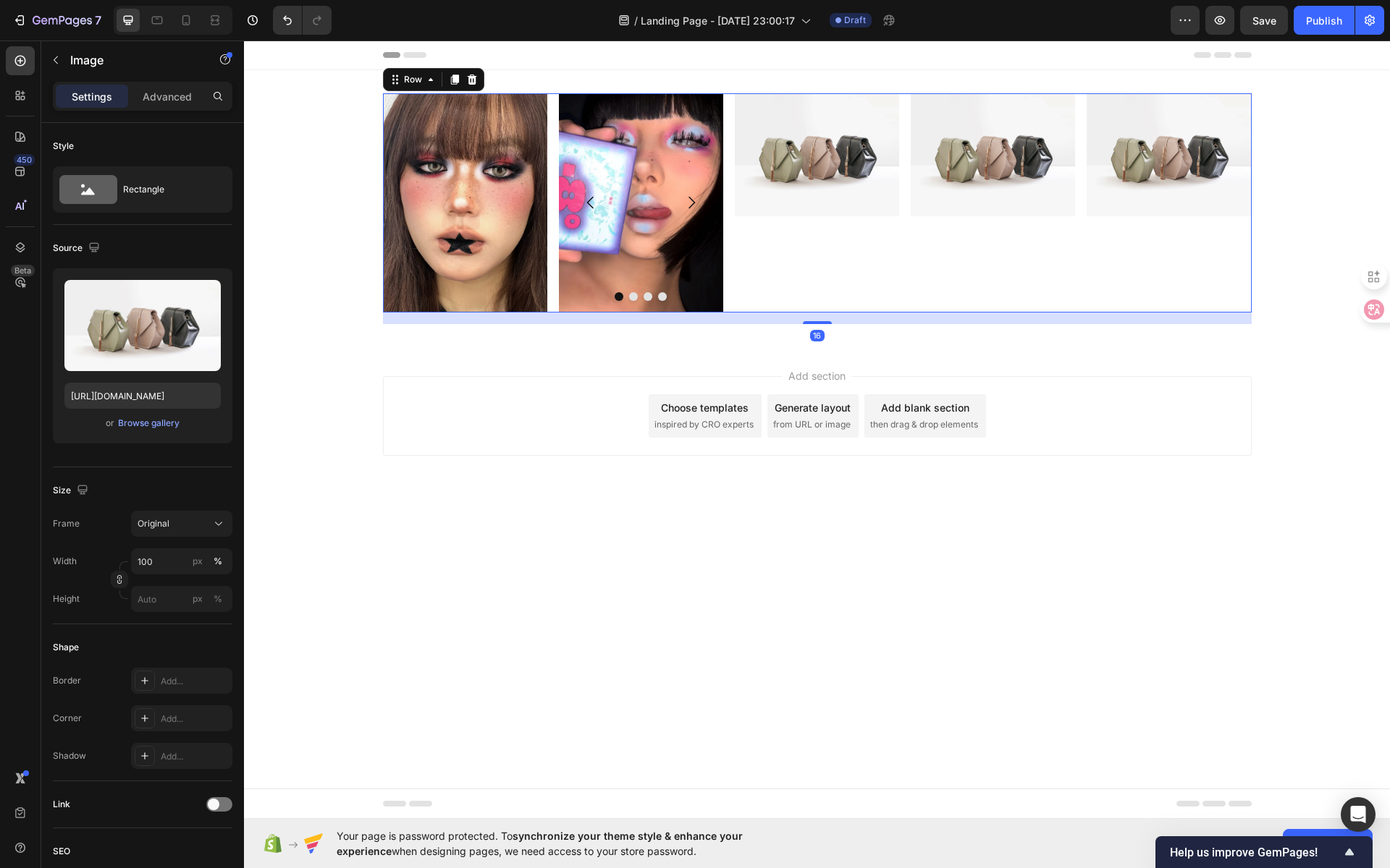
click at [824, 187] on img at bounding box center [817, 155] width 164 height 123
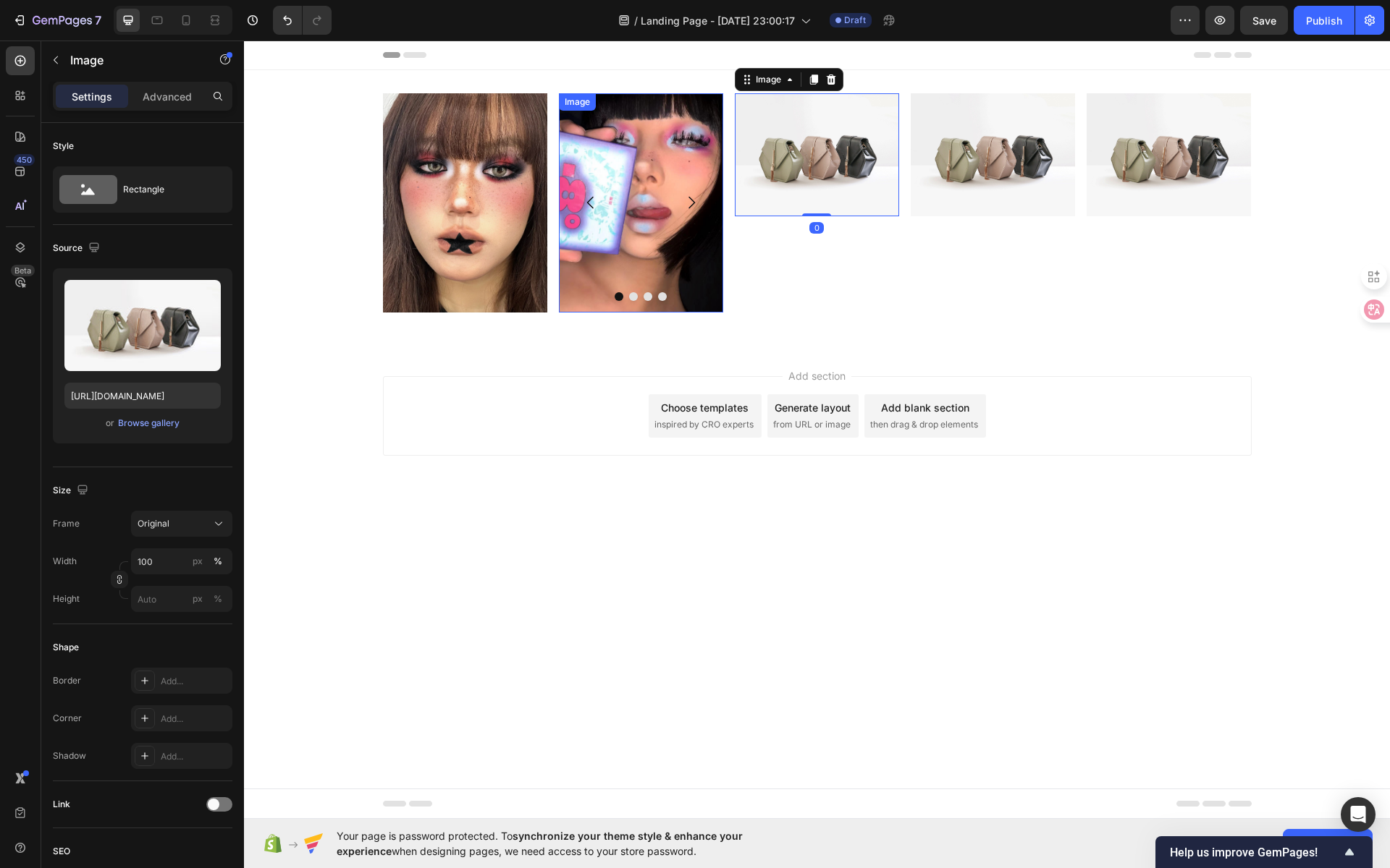
click at [639, 97] on div "Image" at bounding box center [641, 203] width 164 height 219
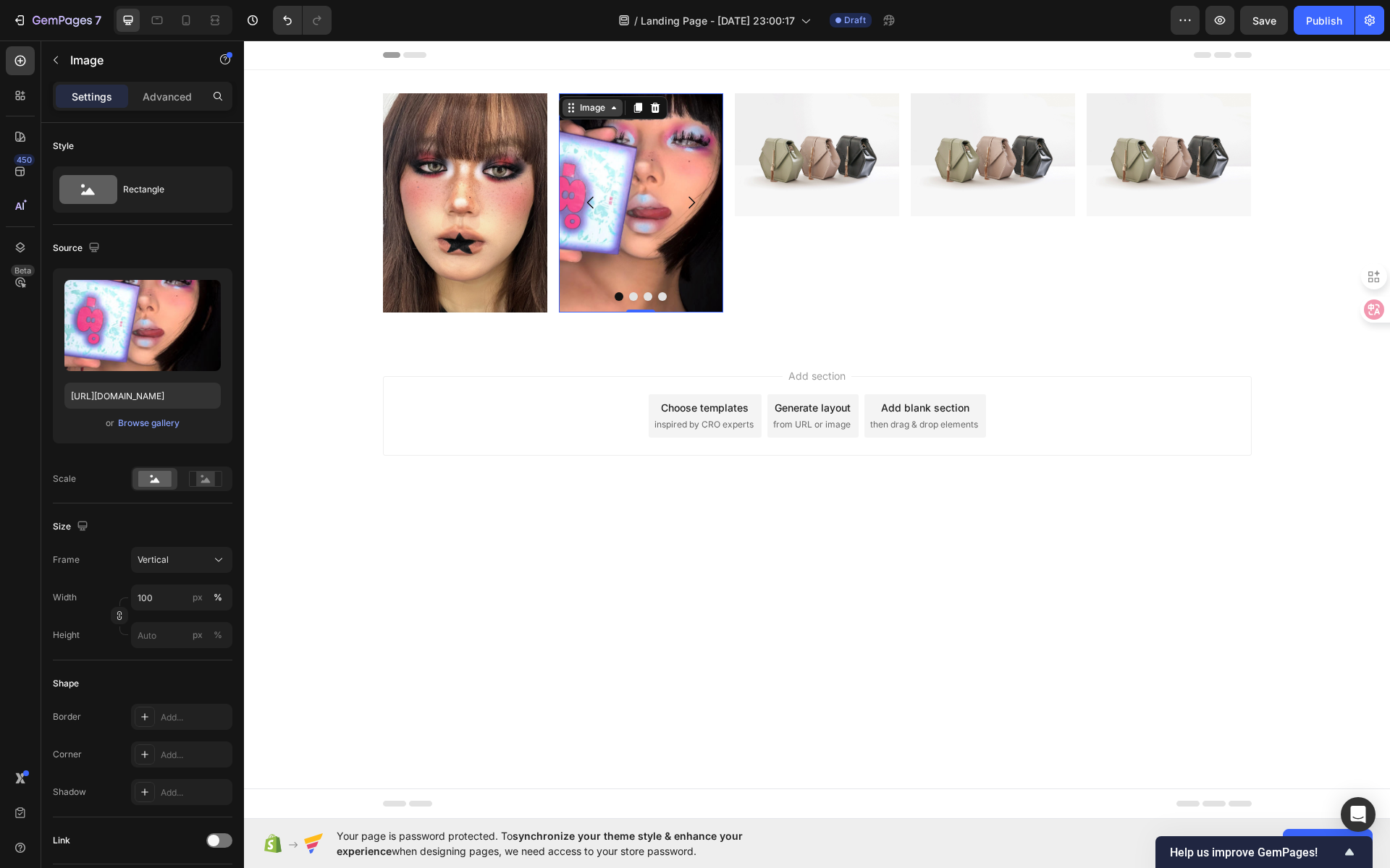
click at [600, 104] on div "Image" at bounding box center [593, 108] width 31 height 13
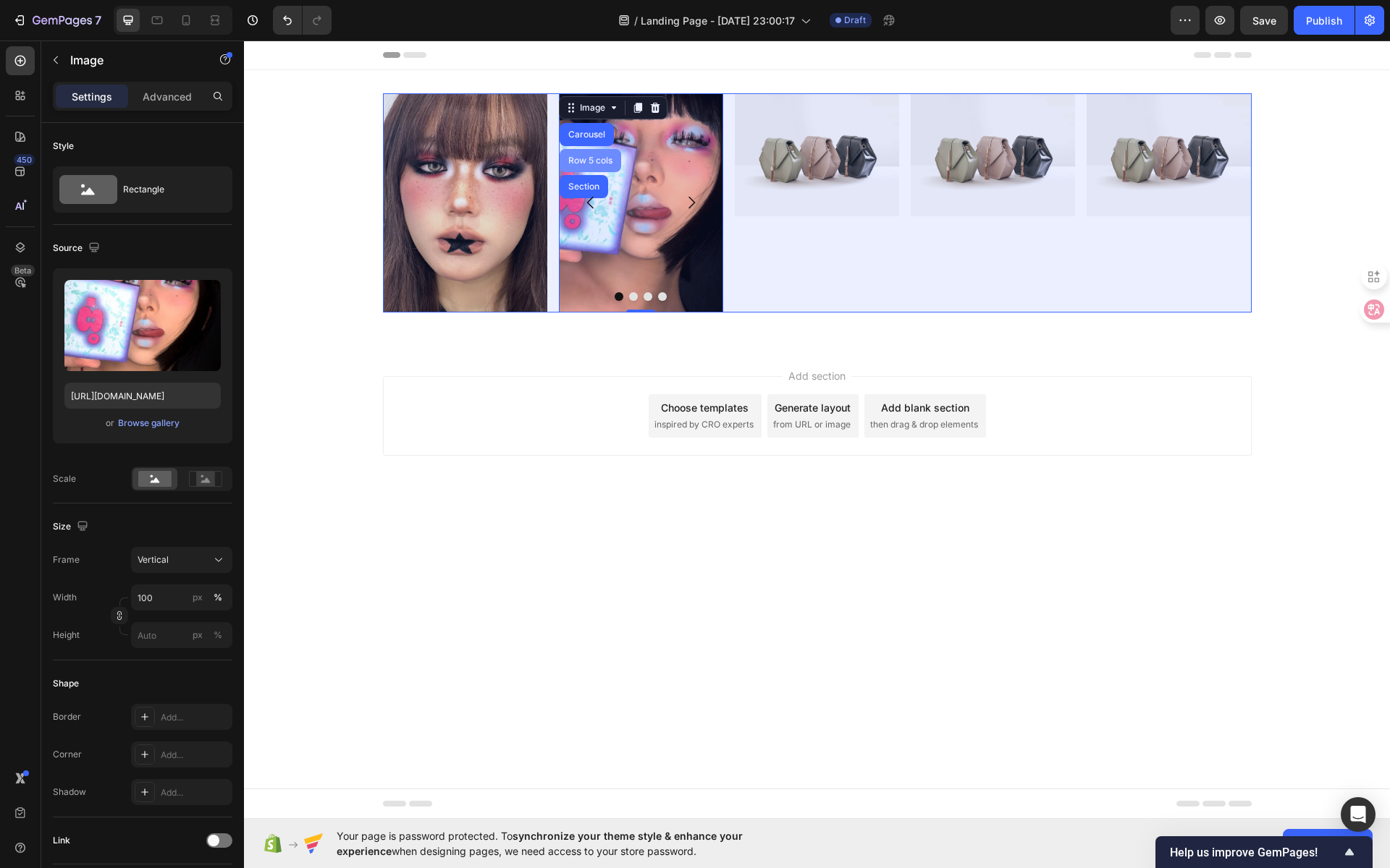
click at [595, 160] on div "Row 5 cols" at bounding box center [590, 161] width 50 height 9
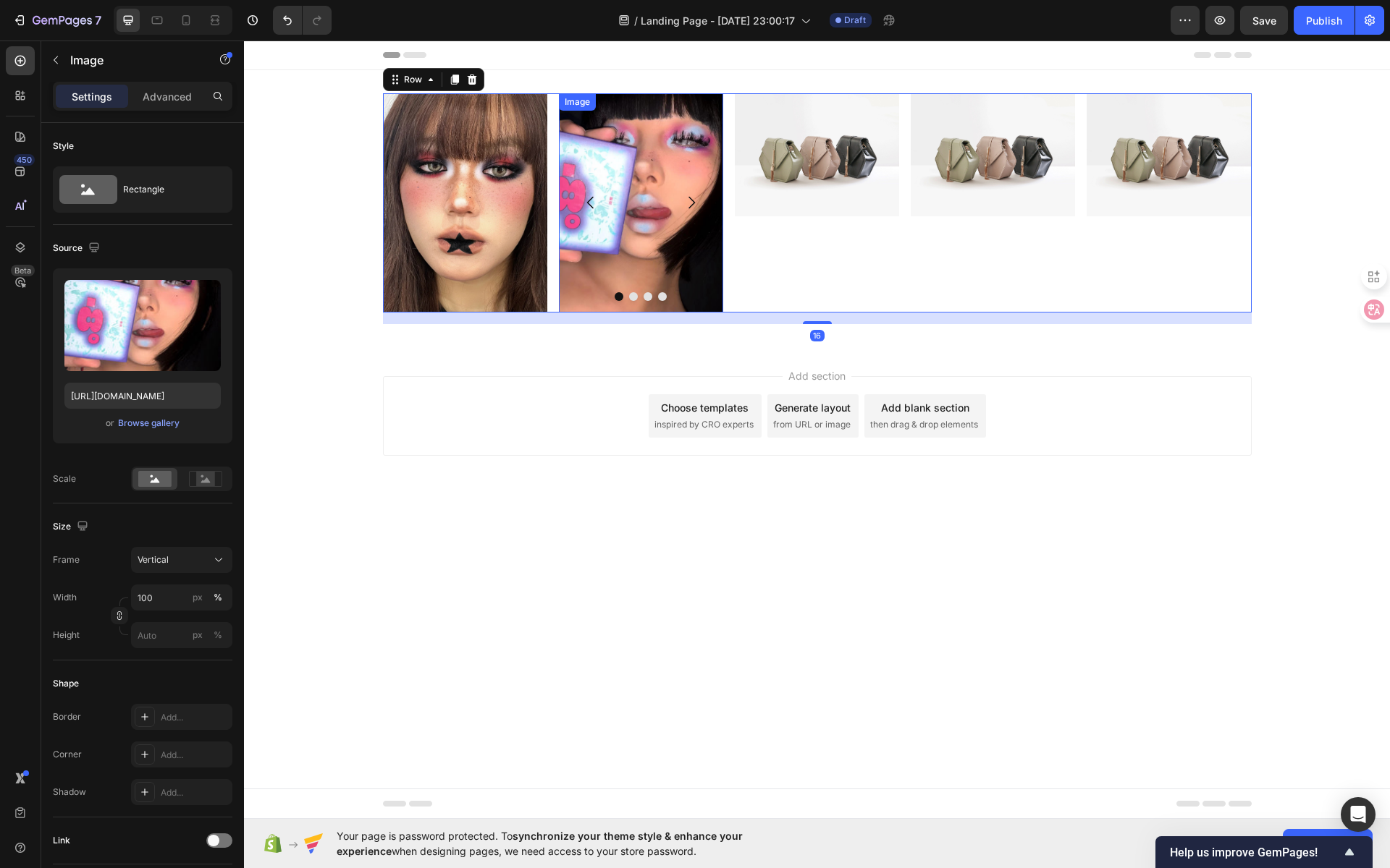
click at [583, 98] on div "Image" at bounding box center [577, 101] width 37 height 17
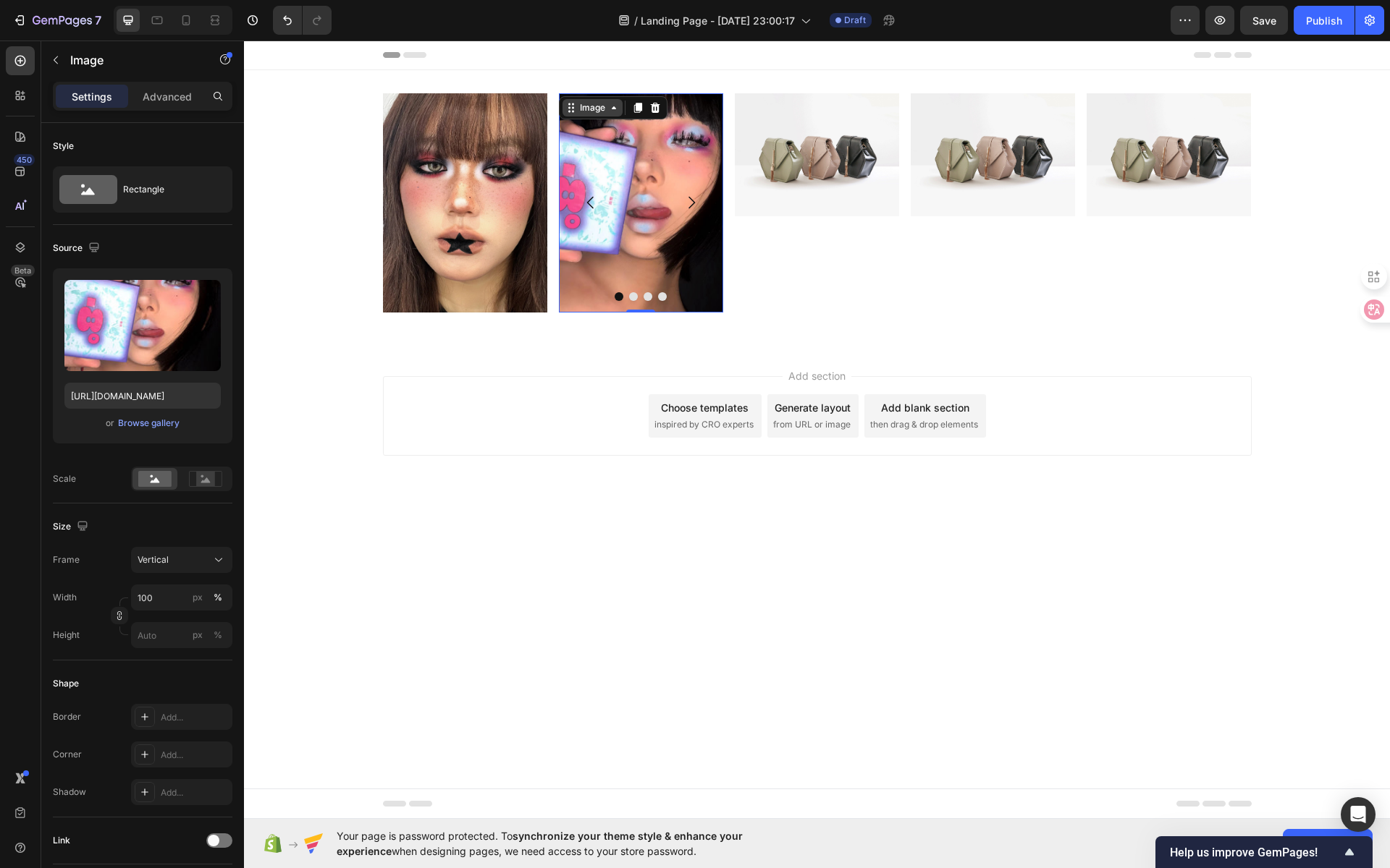
click at [591, 110] on div "Image" at bounding box center [593, 108] width 31 height 13
click at [589, 185] on button "Carousel Back Arrow" at bounding box center [591, 202] width 41 height 41
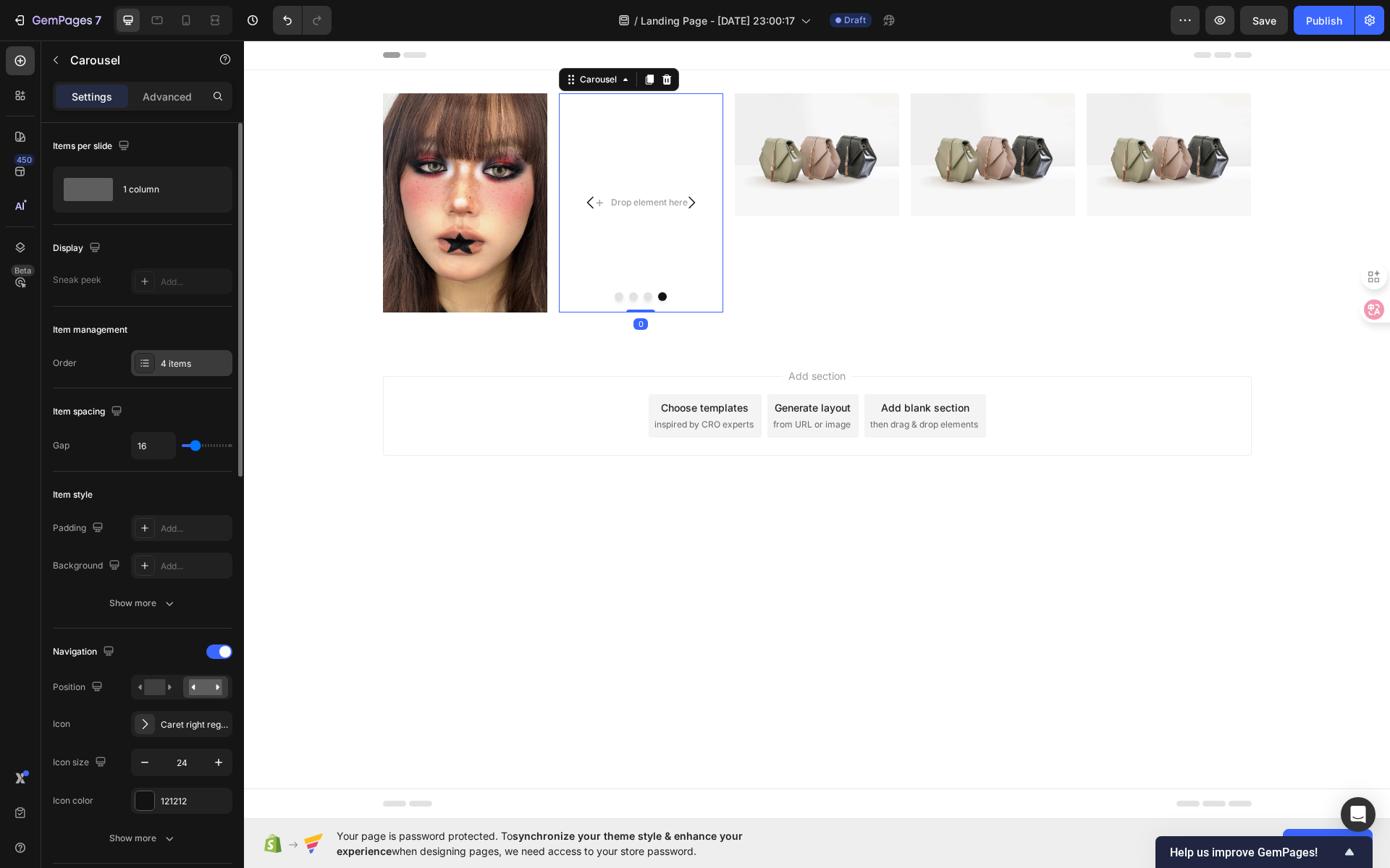
click at [165, 367] on div "4 items" at bounding box center [195, 364] width 68 height 13
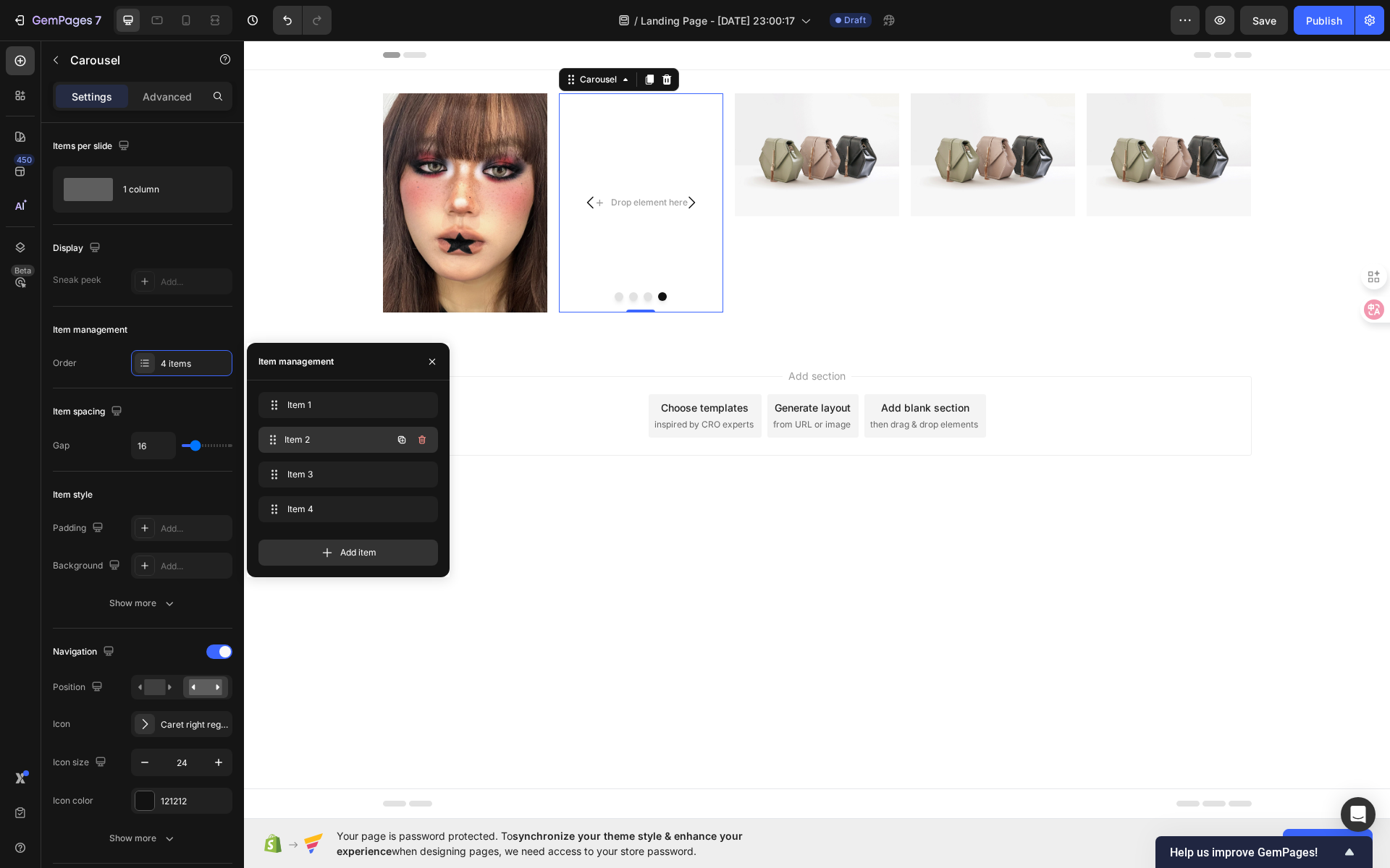
click at [310, 442] on span "Item 2" at bounding box center [338, 440] width 107 height 13
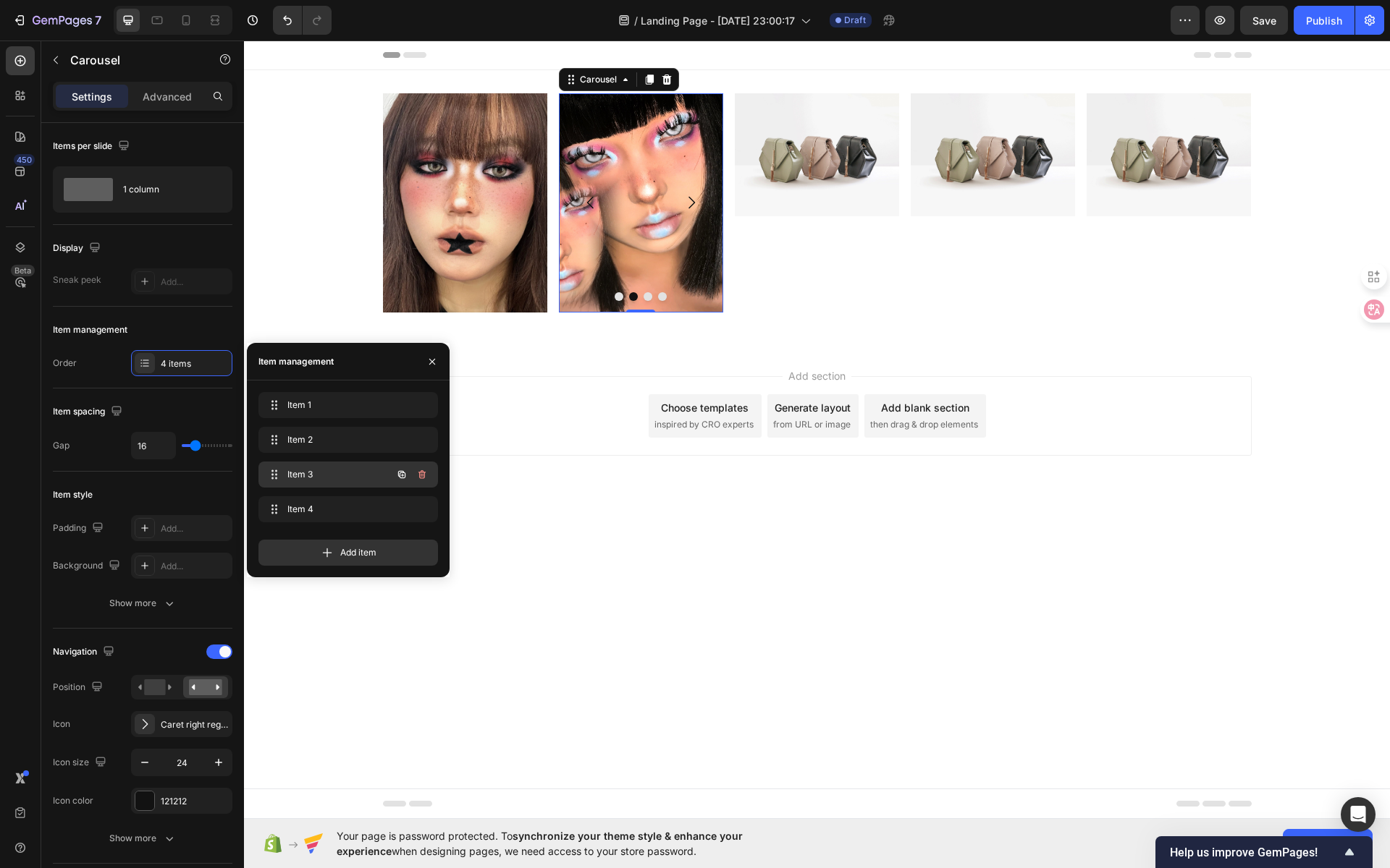
click at [350, 486] on div "Item 3 Item 3" at bounding box center [348, 474] width 179 height 26
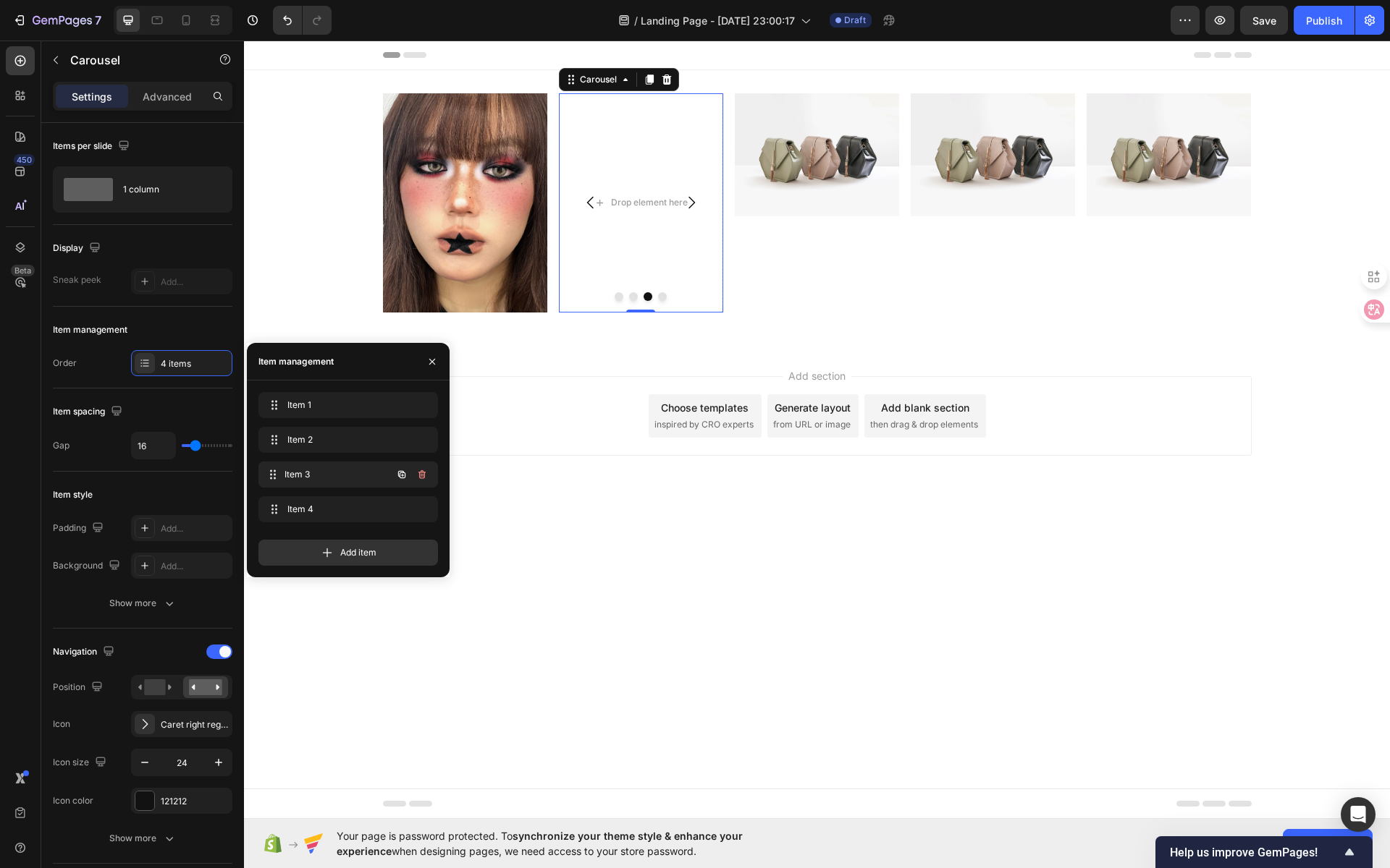
click at [330, 472] on span "Item 3" at bounding box center [338, 475] width 107 height 13
click at [659, 204] on div "Drop element here" at bounding box center [650, 203] width 77 height 12
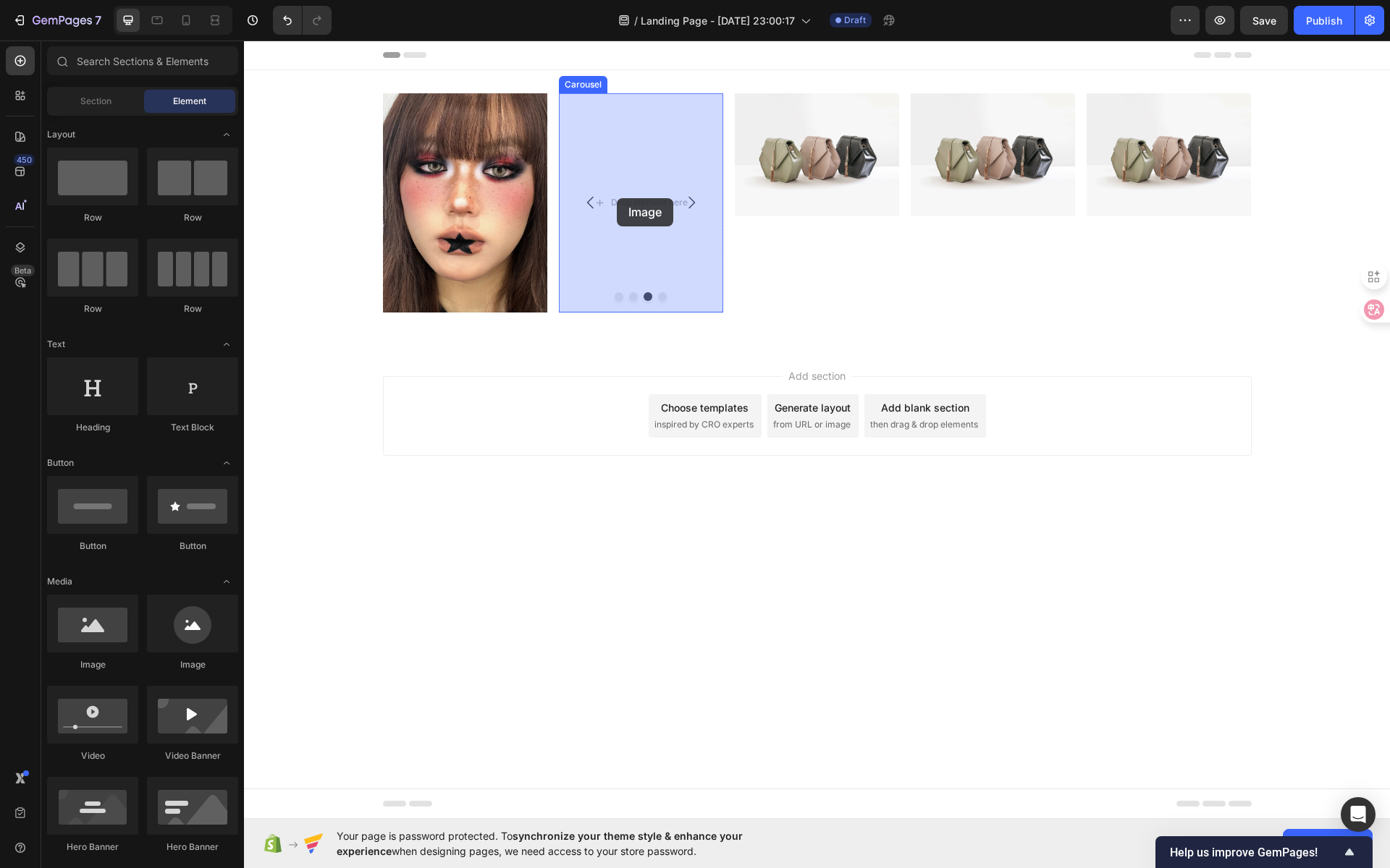
drag, startPoint x: 343, startPoint y: 661, endPoint x: 616, endPoint y: 198, distance: 537.5
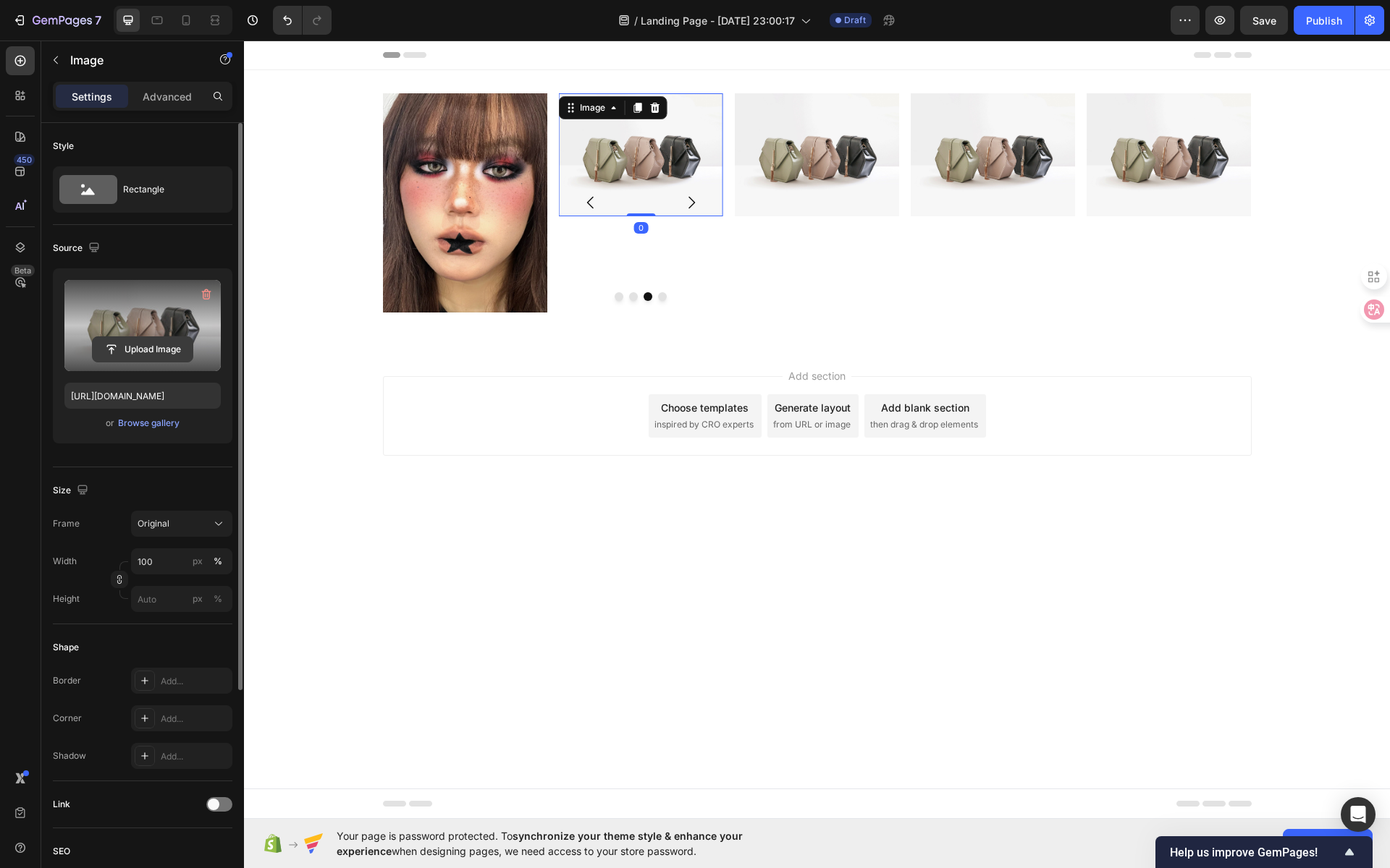
click at [165, 338] on input "file" at bounding box center [142, 349] width 100 height 24
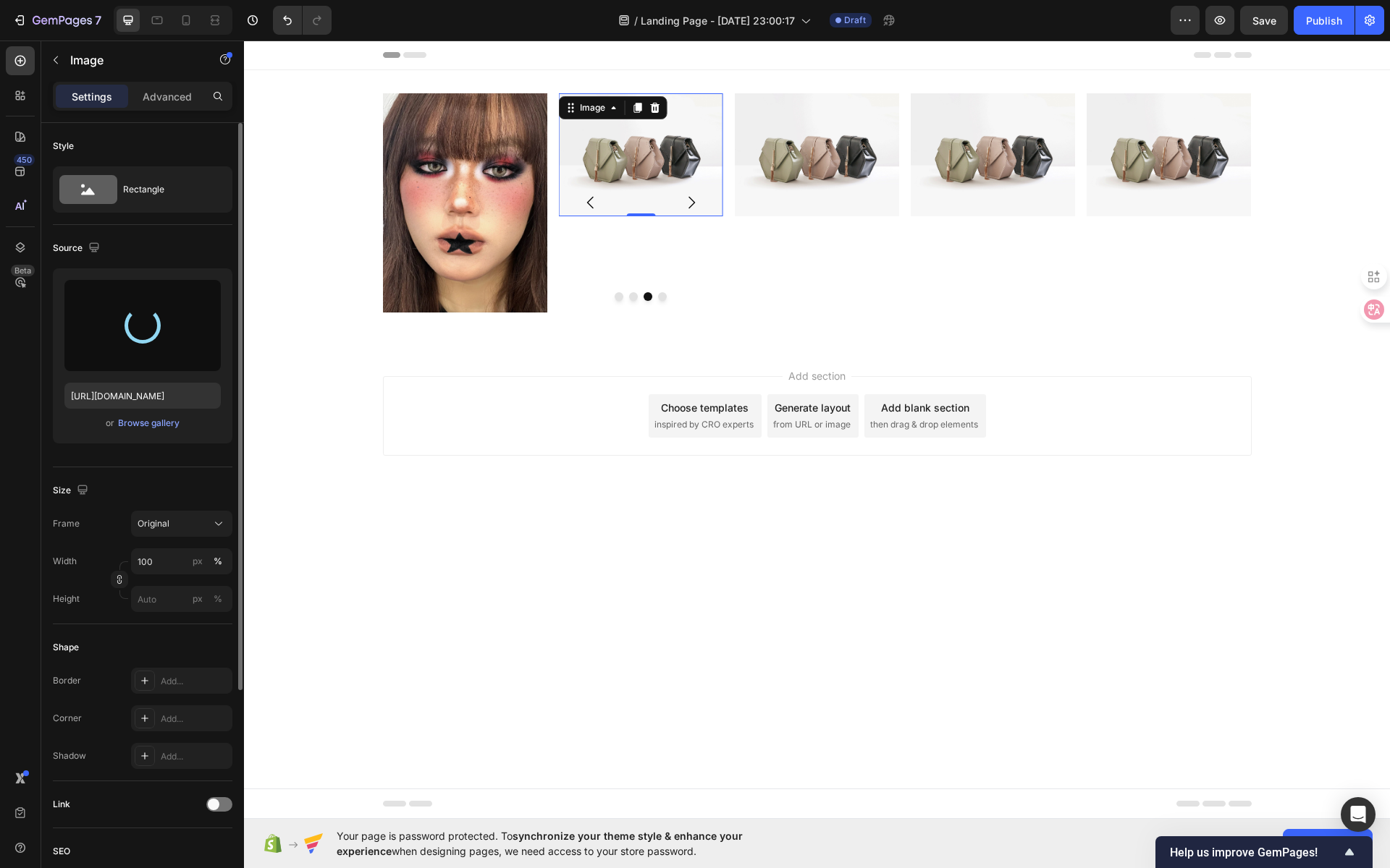
type input "https://cdn.shopify.com/s/files/1/0725/5831/3694/files/gempages_586148509846078…"
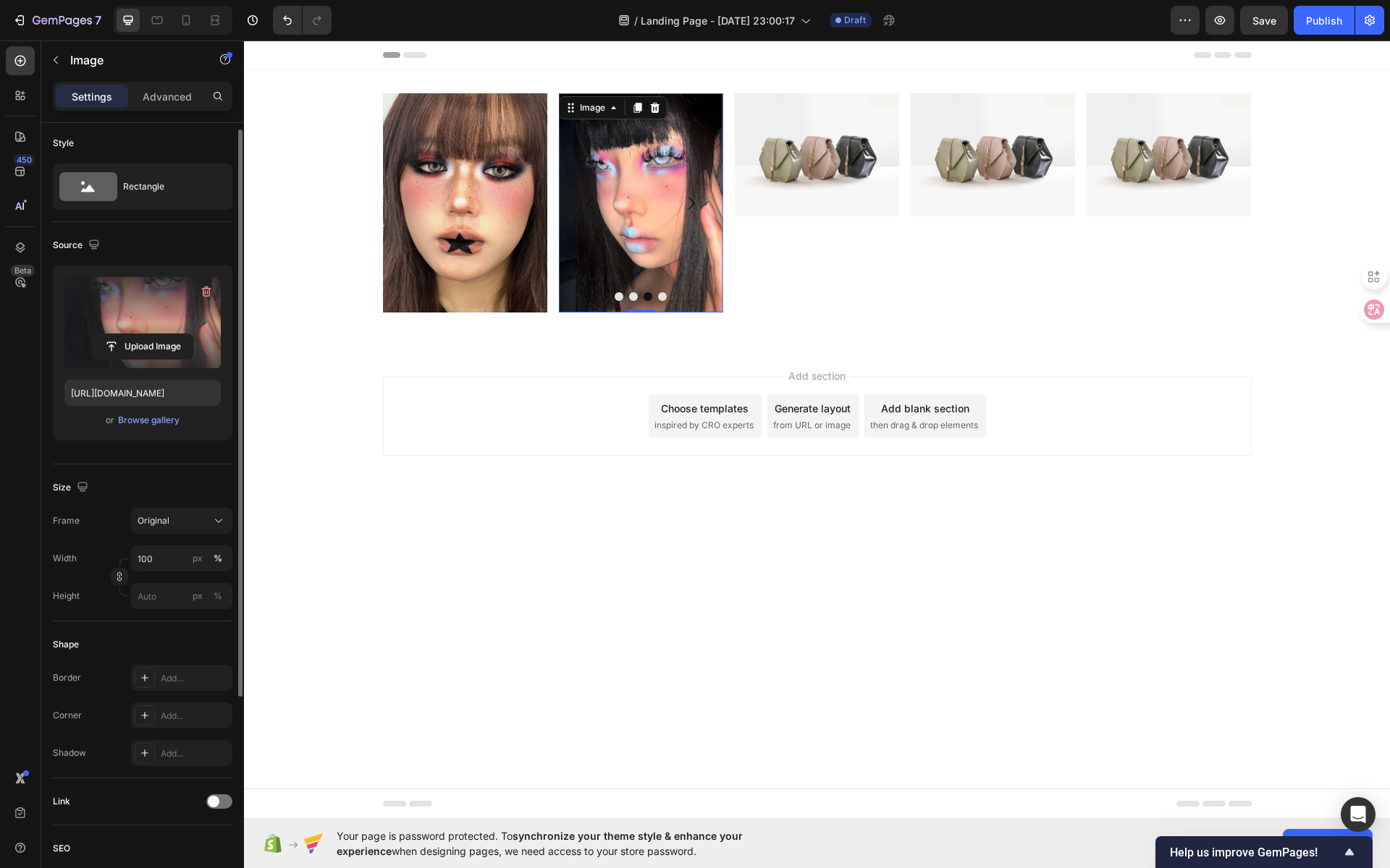
scroll to position [39, 0]
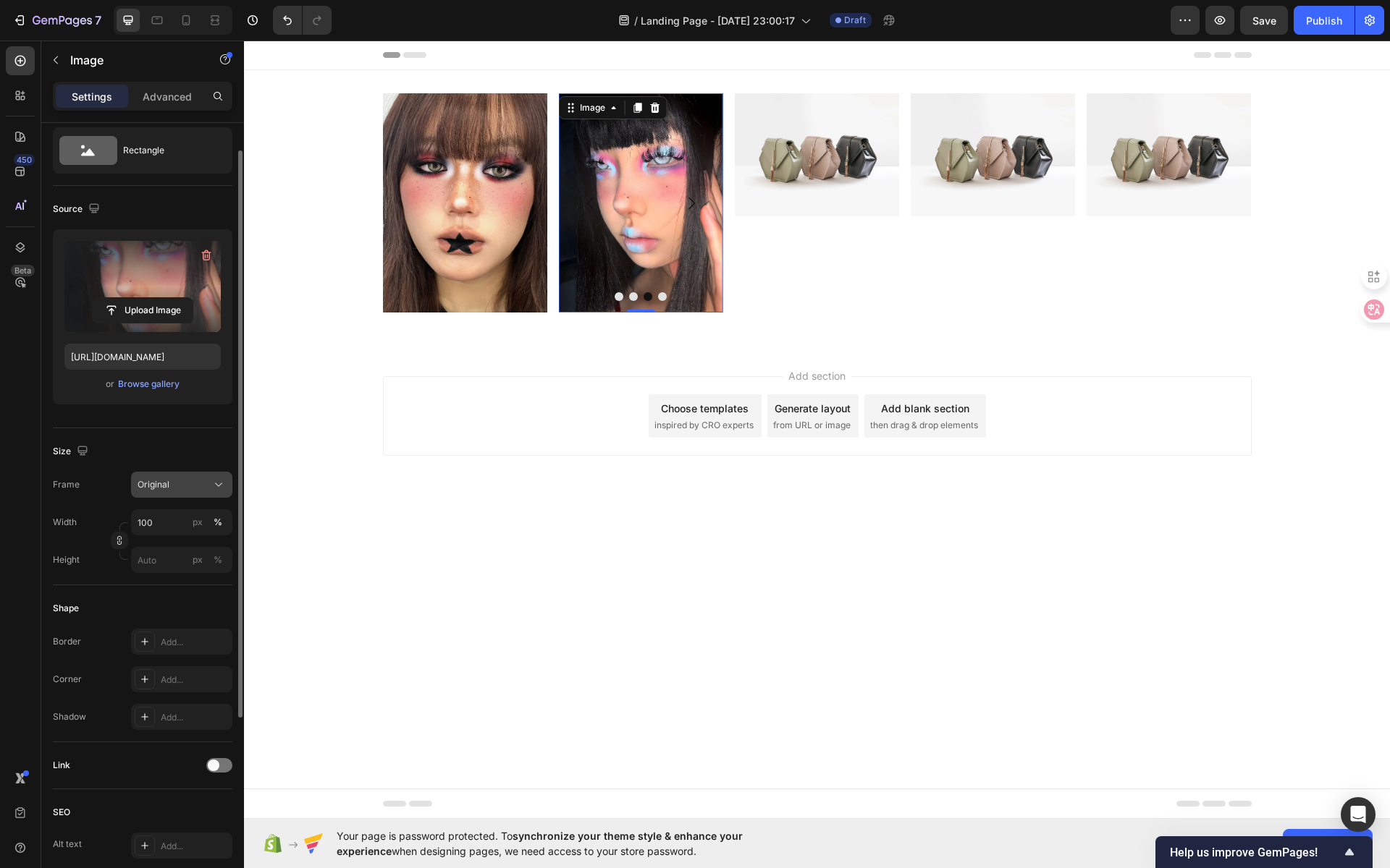
click at [178, 487] on div "Original" at bounding box center [173, 485] width 71 height 13
click at [170, 546] on div "Vertical" at bounding box center [179, 548] width 84 height 15
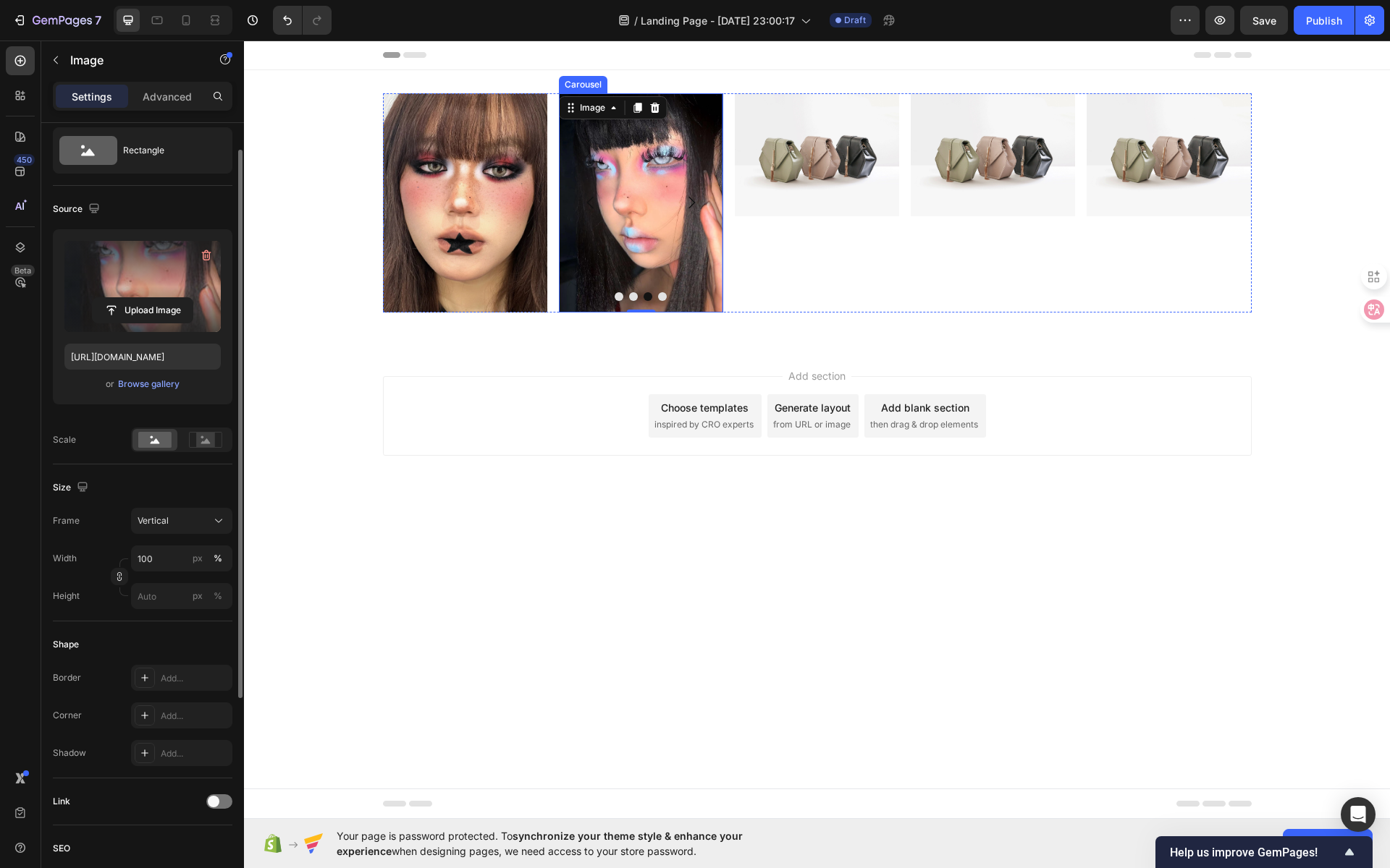
click at [661, 297] on button "Dot" at bounding box center [662, 297] width 9 height 9
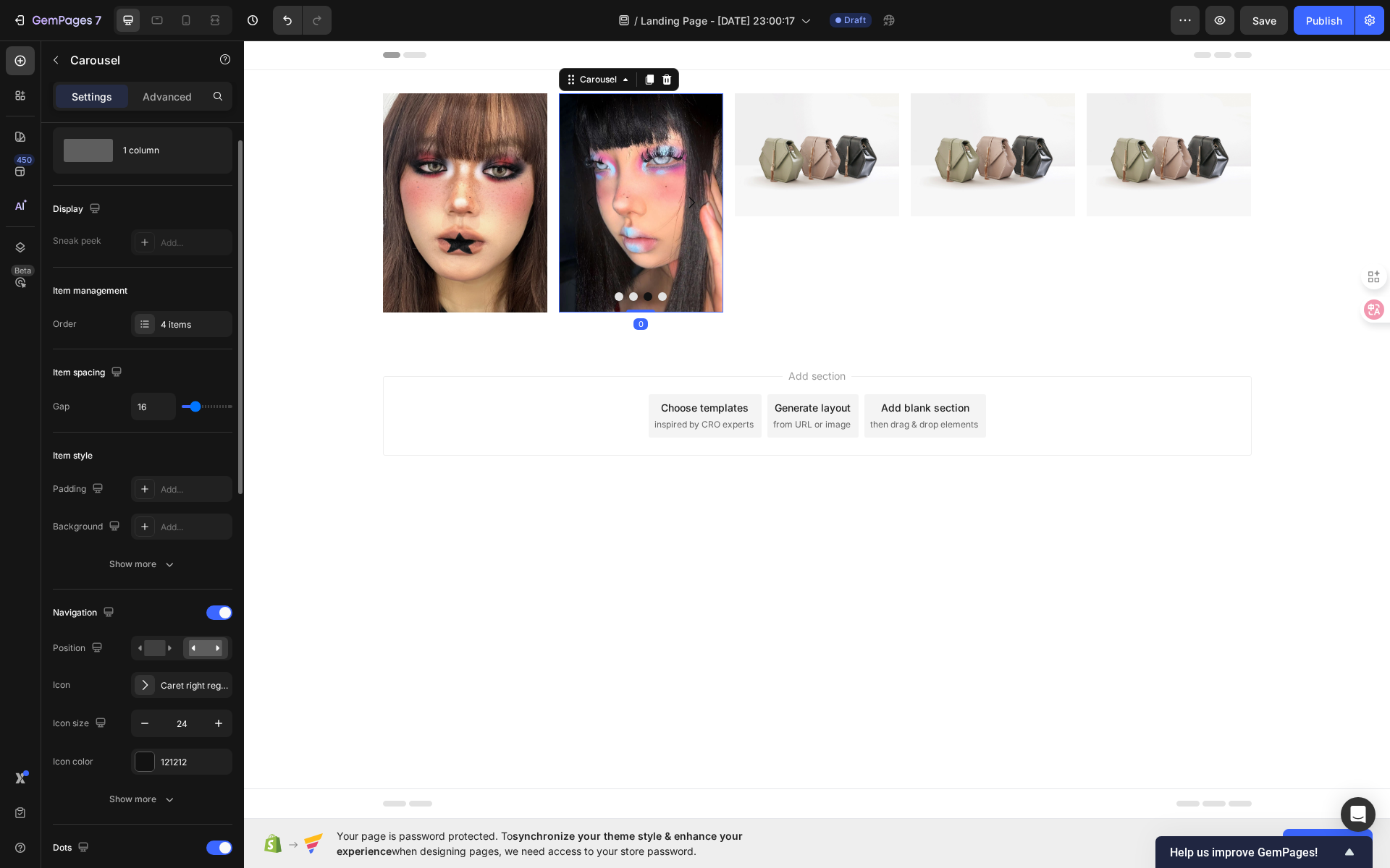
scroll to position [0, 0]
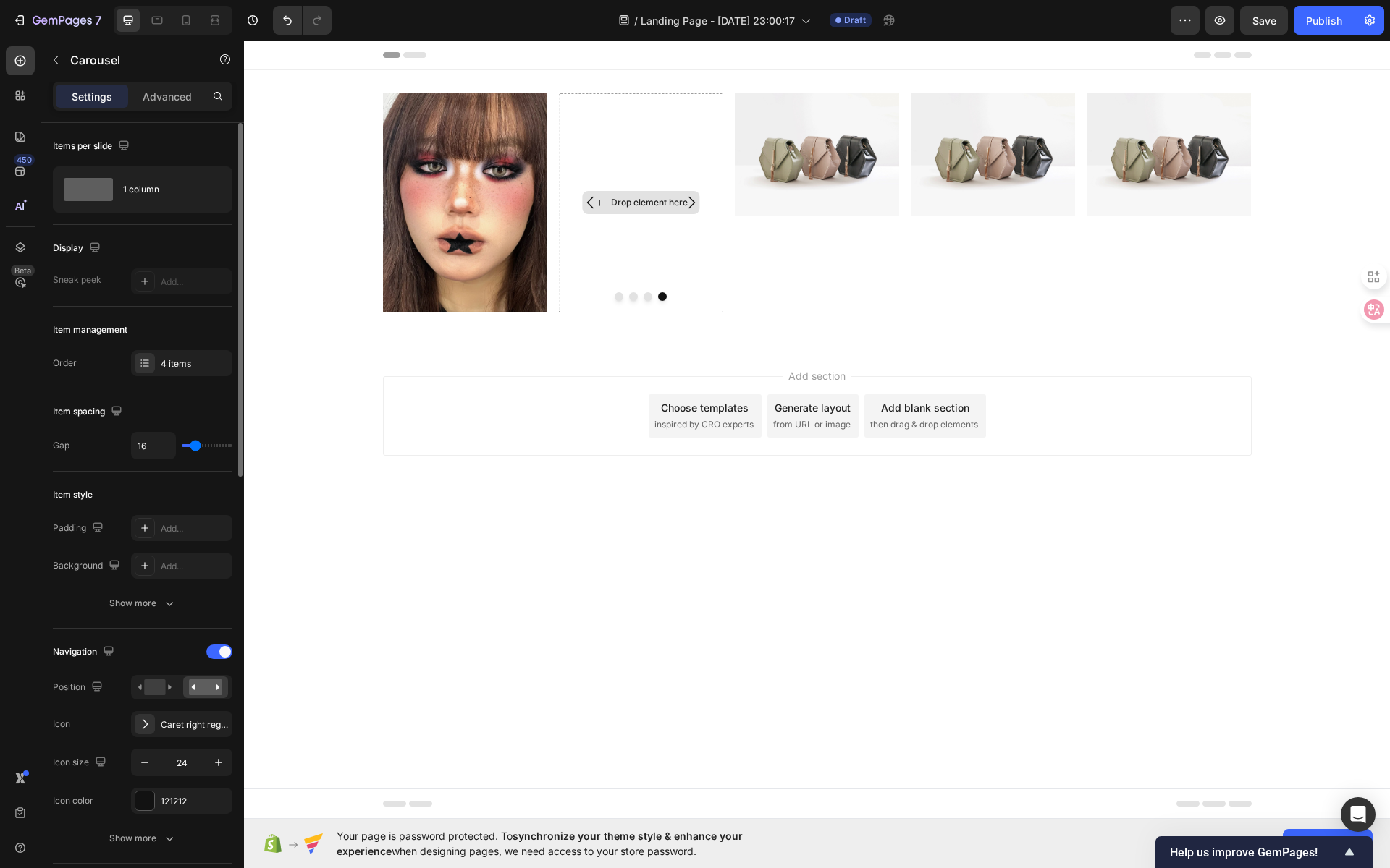
click at [645, 206] on div "Drop element here" at bounding box center [650, 203] width 77 height 12
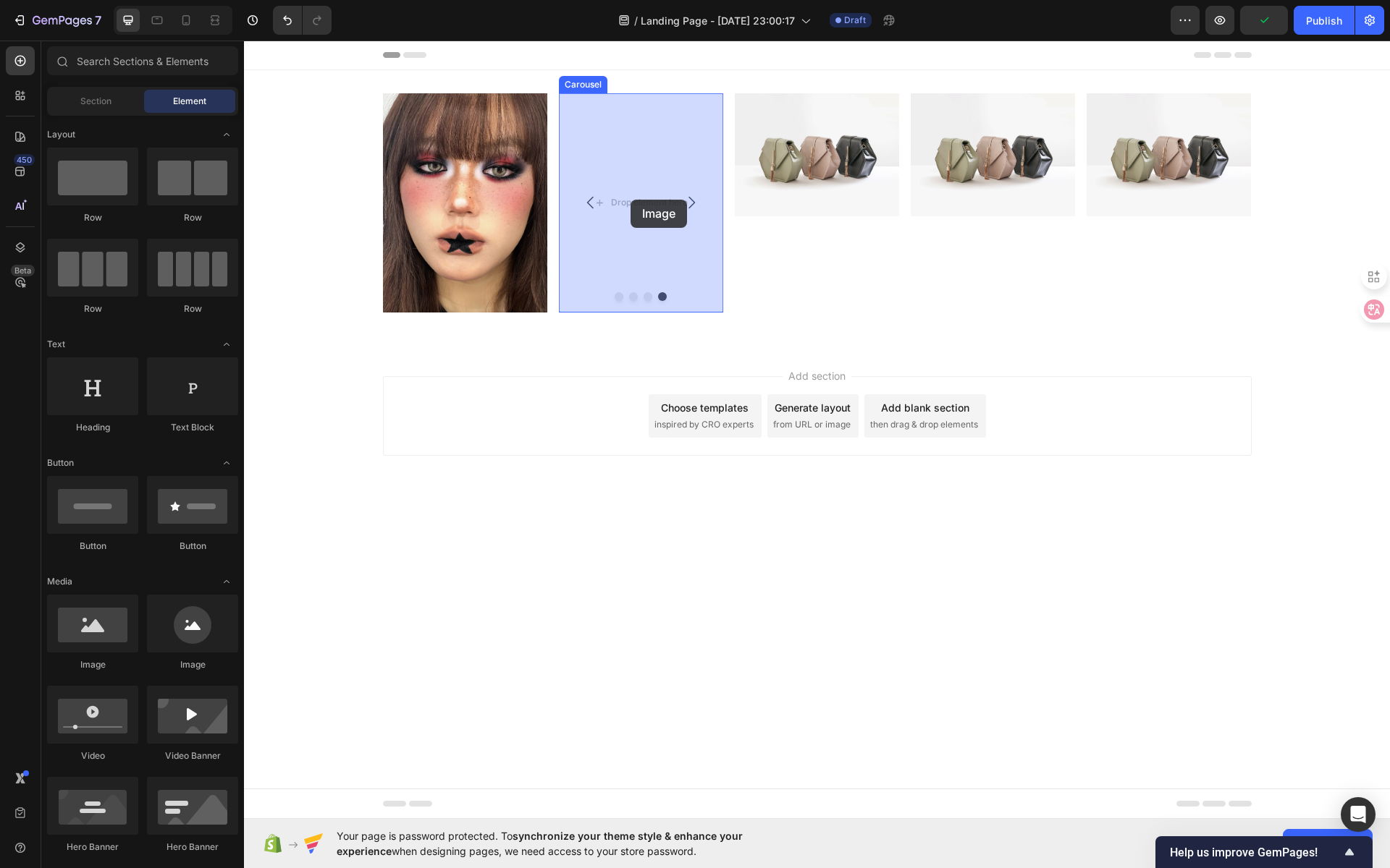
drag, startPoint x: 330, startPoint y: 655, endPoint x: 631, endPoint y: 200, distance: 545.6
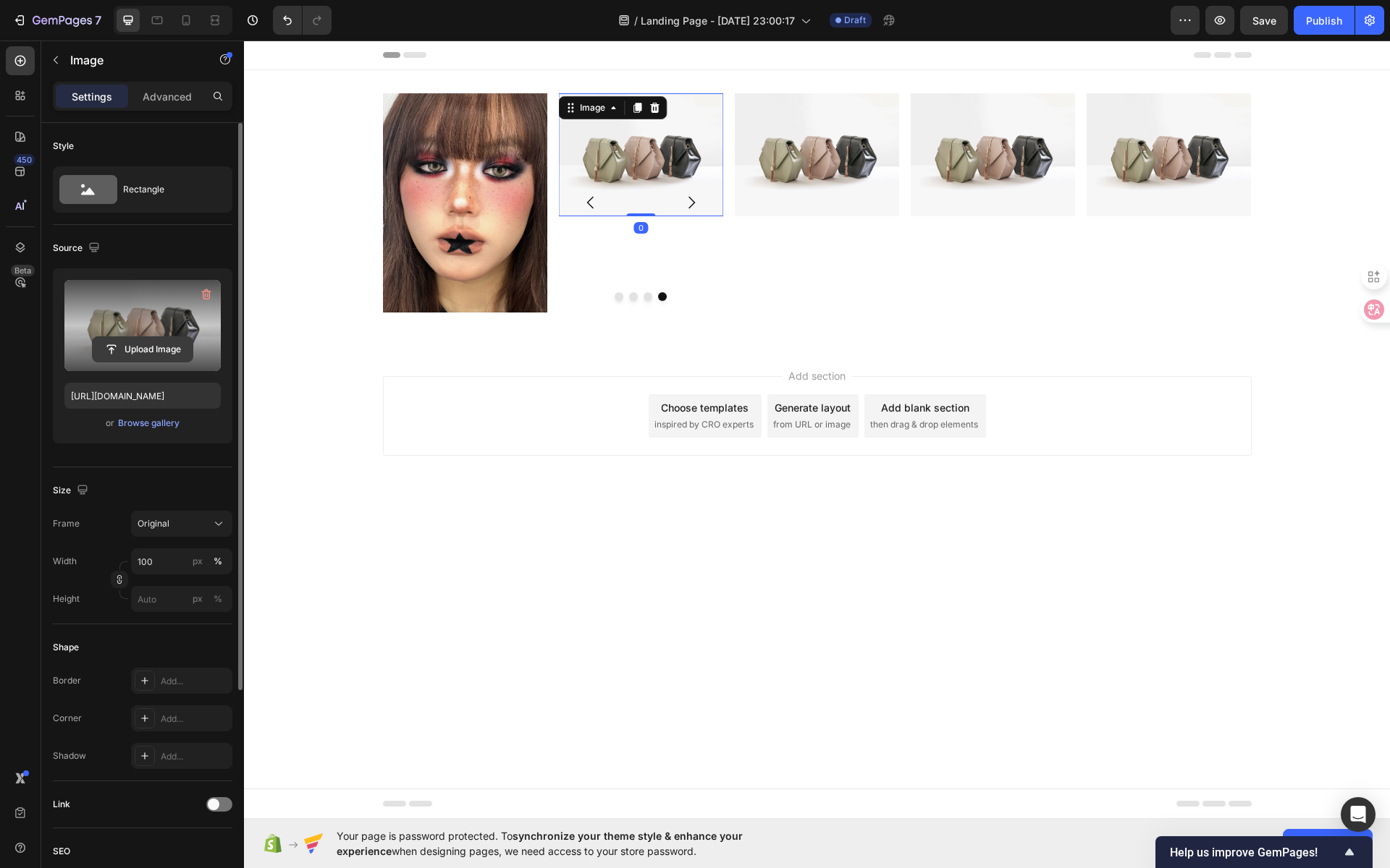
click at [142, 341] on input "file" at bounding box center [142, 349] width 100 height 24
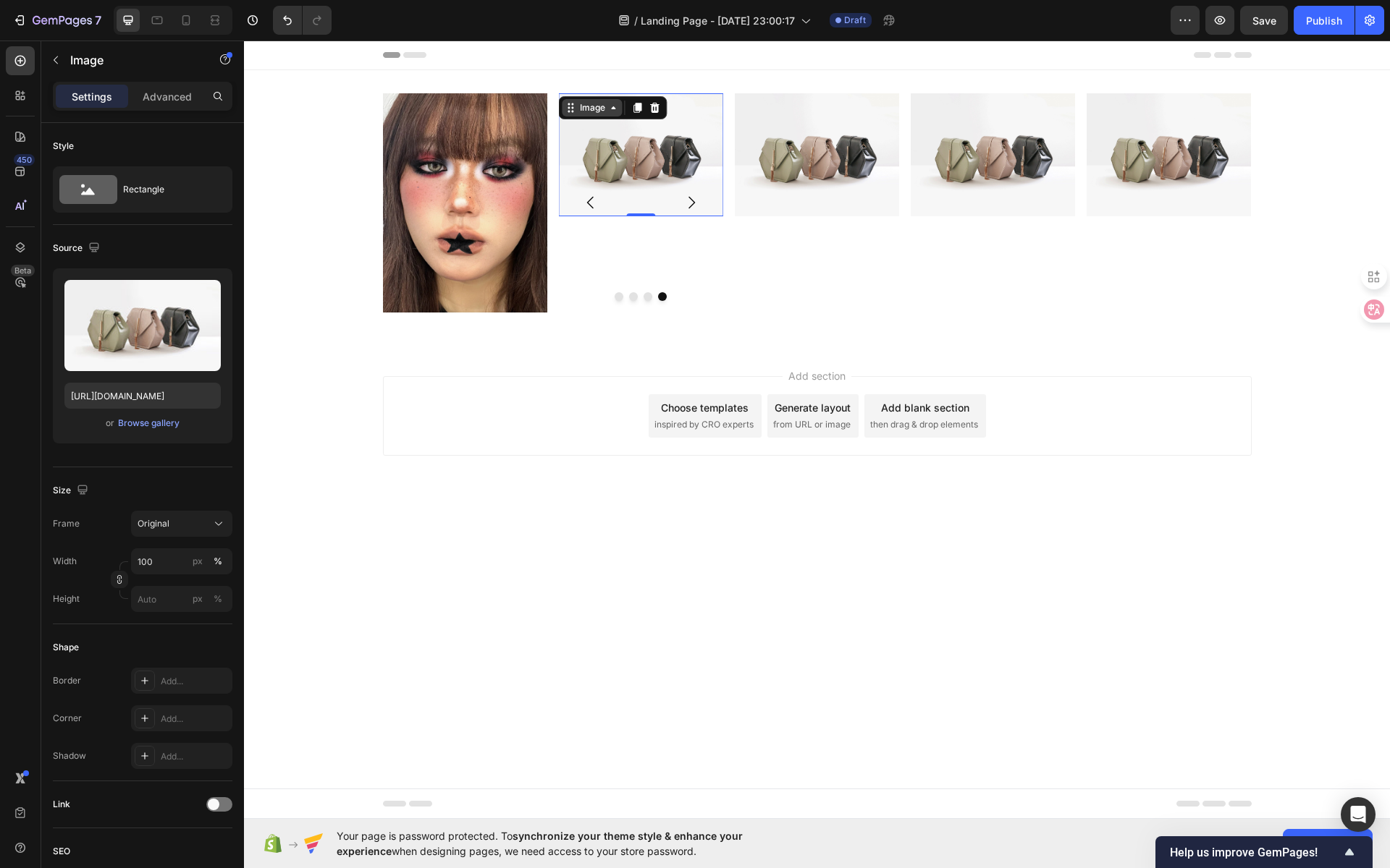
click at [599, 110] on div "Image" at bounding box center [593, 108] width 31 height 13
click at [582, 184] on button "Carousel Back Arrow" at bounding box center [591, 202] width 41 height 41
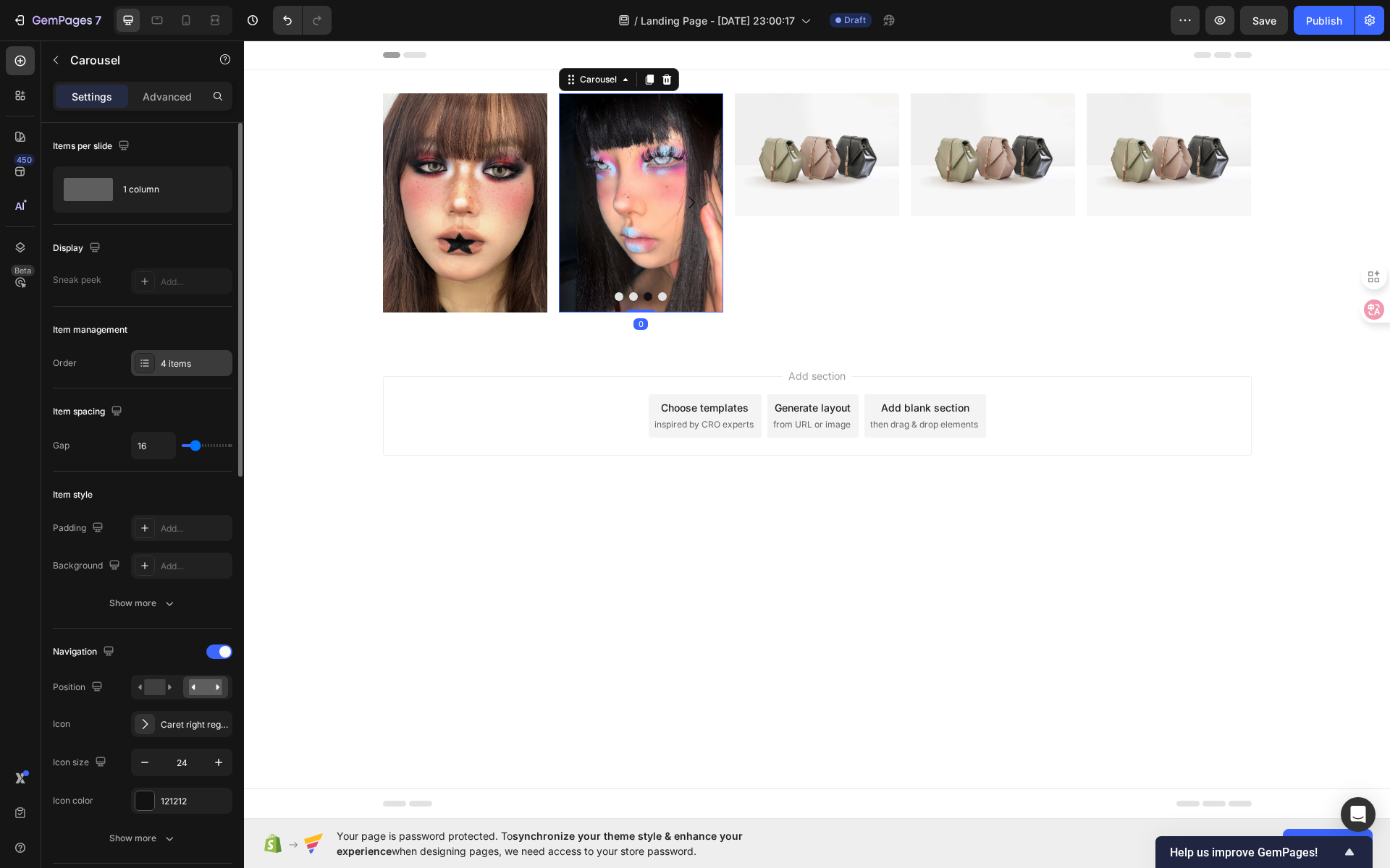
click at [194, 361] on div "4 items" at bounding box center [195, 364] width 68 height 13
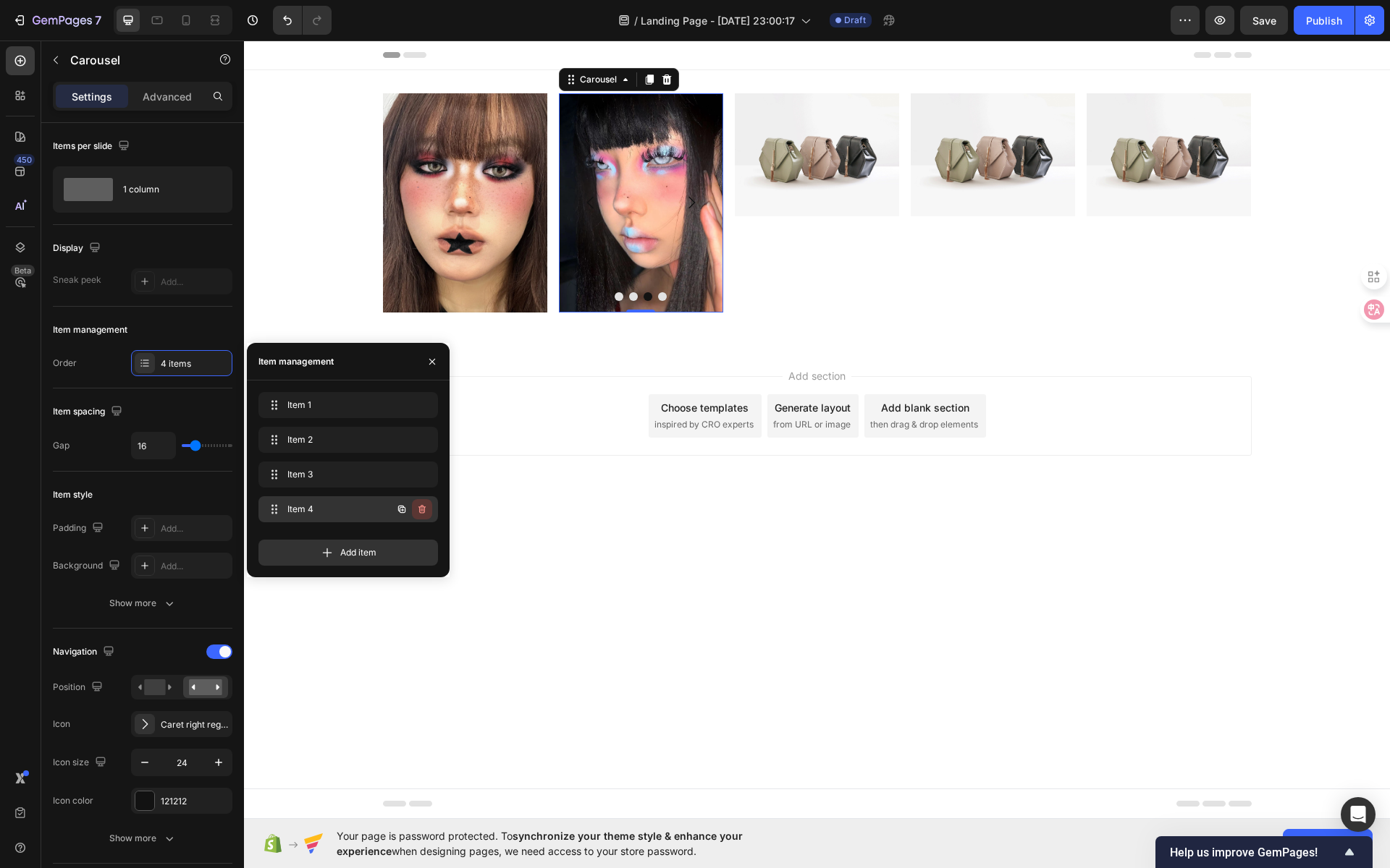
click at [423, 512] on icon "button" at bounding box center [423, 510] width 1 height 4
click at [410, 509] on div "Delete" at bounding box center [412, 510] width 27 height 13
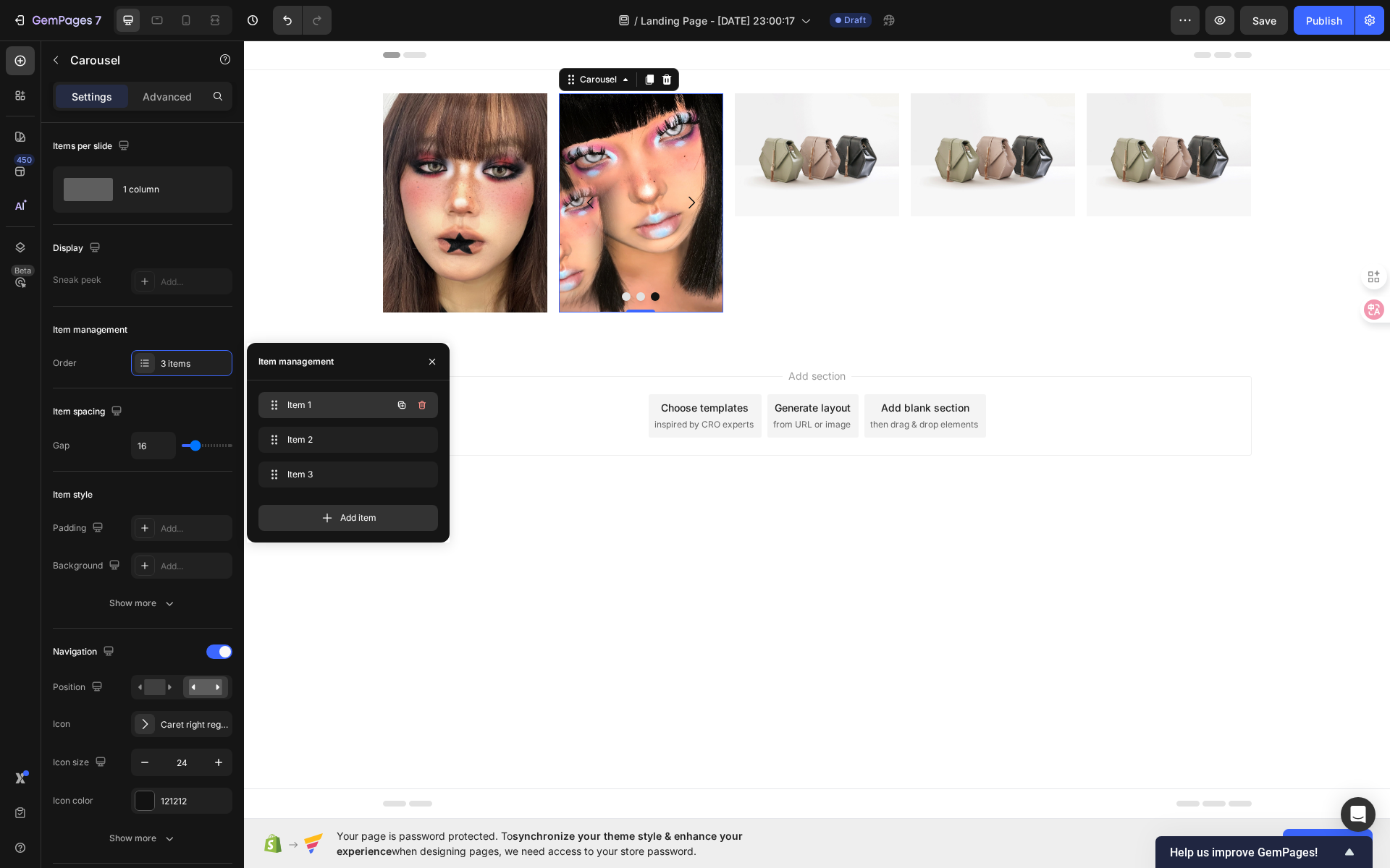
click at [334, 404] on span "Item 1" at bounding box center [328, 405] width 82 height 13
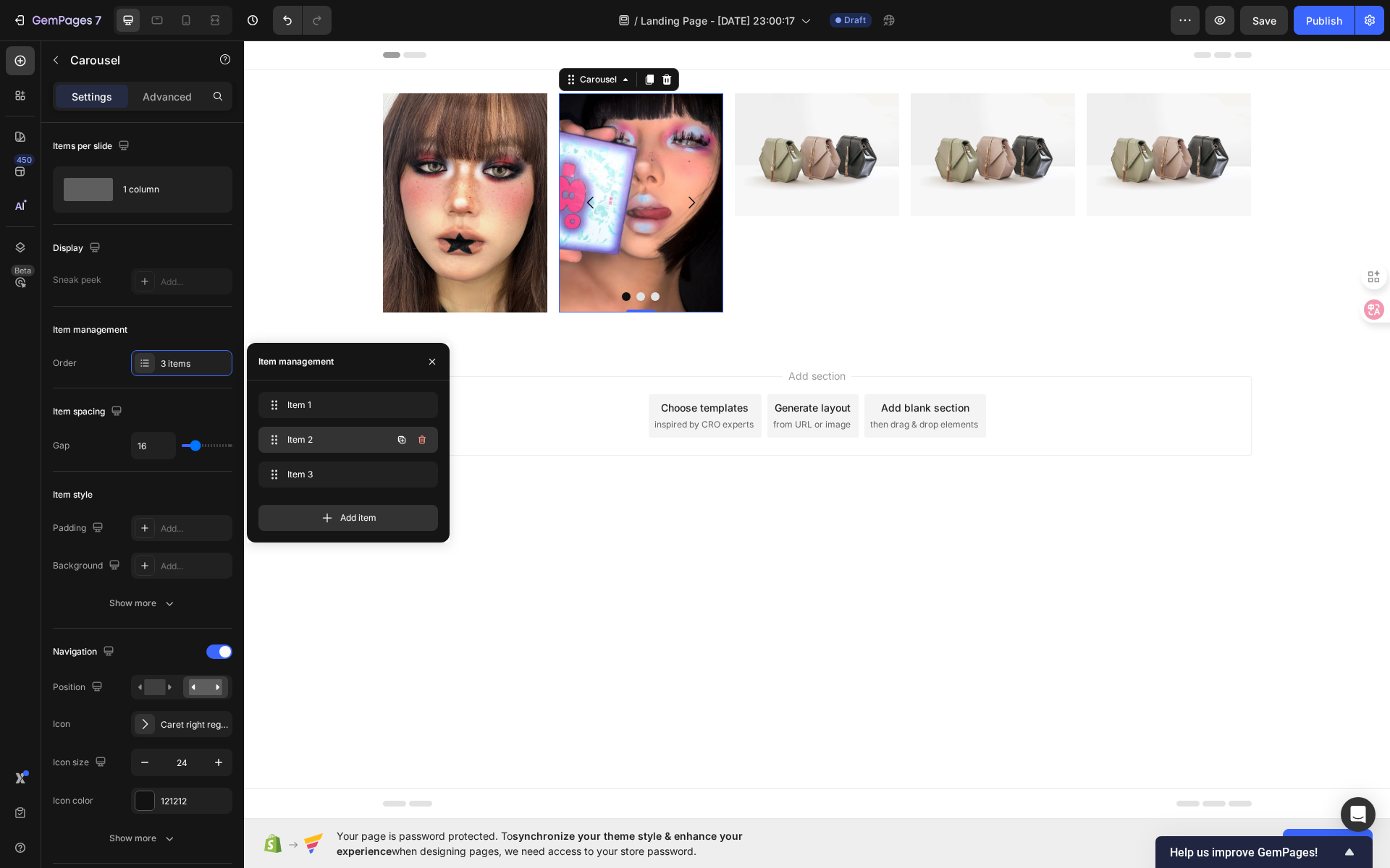
click at [340, 441] on span "Item 2" at bounding box center [328, 440] width 82 height 13
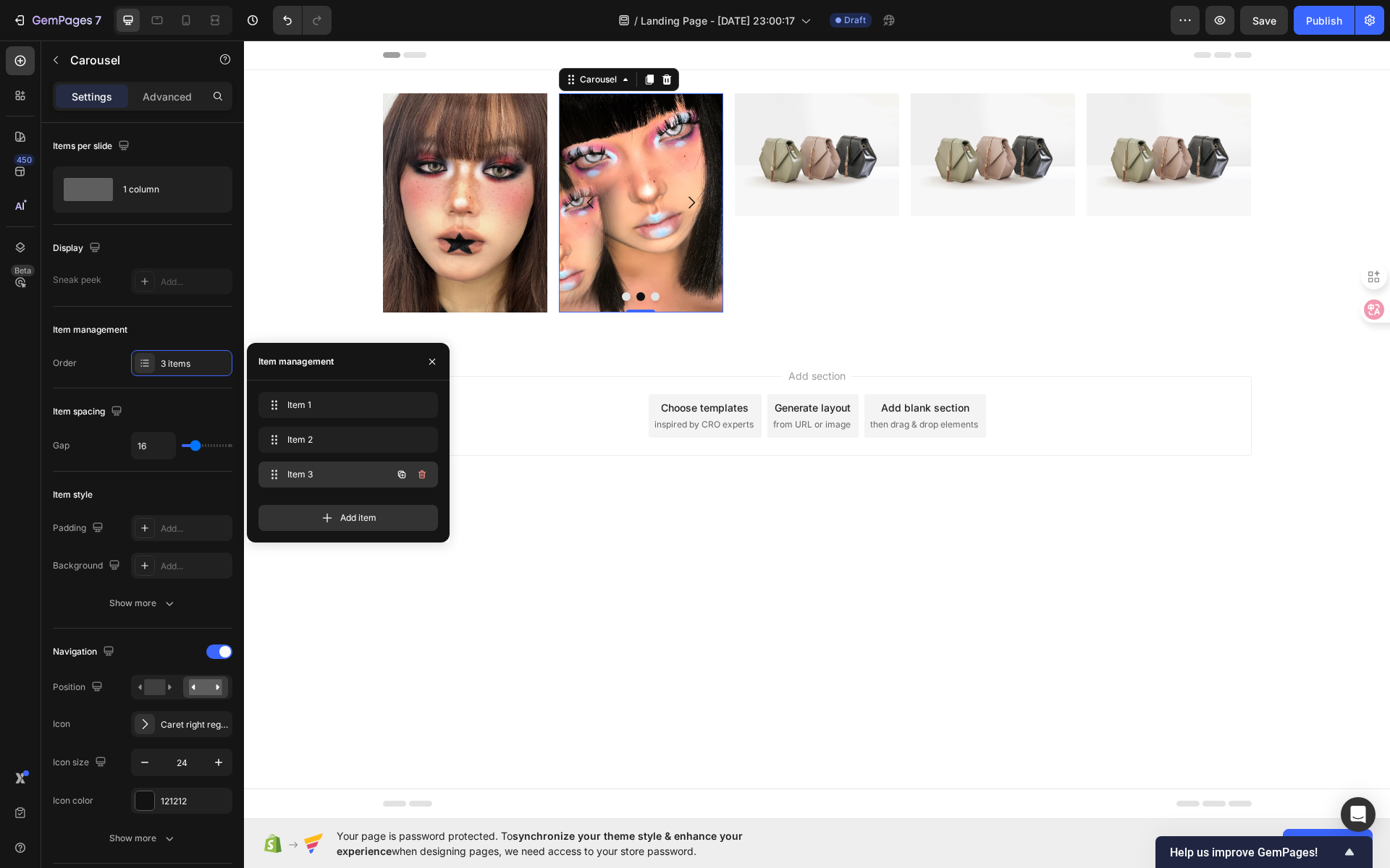
click at [336, 472] on span "Item 3" at bounding box center [328, 475] width 82 height 13
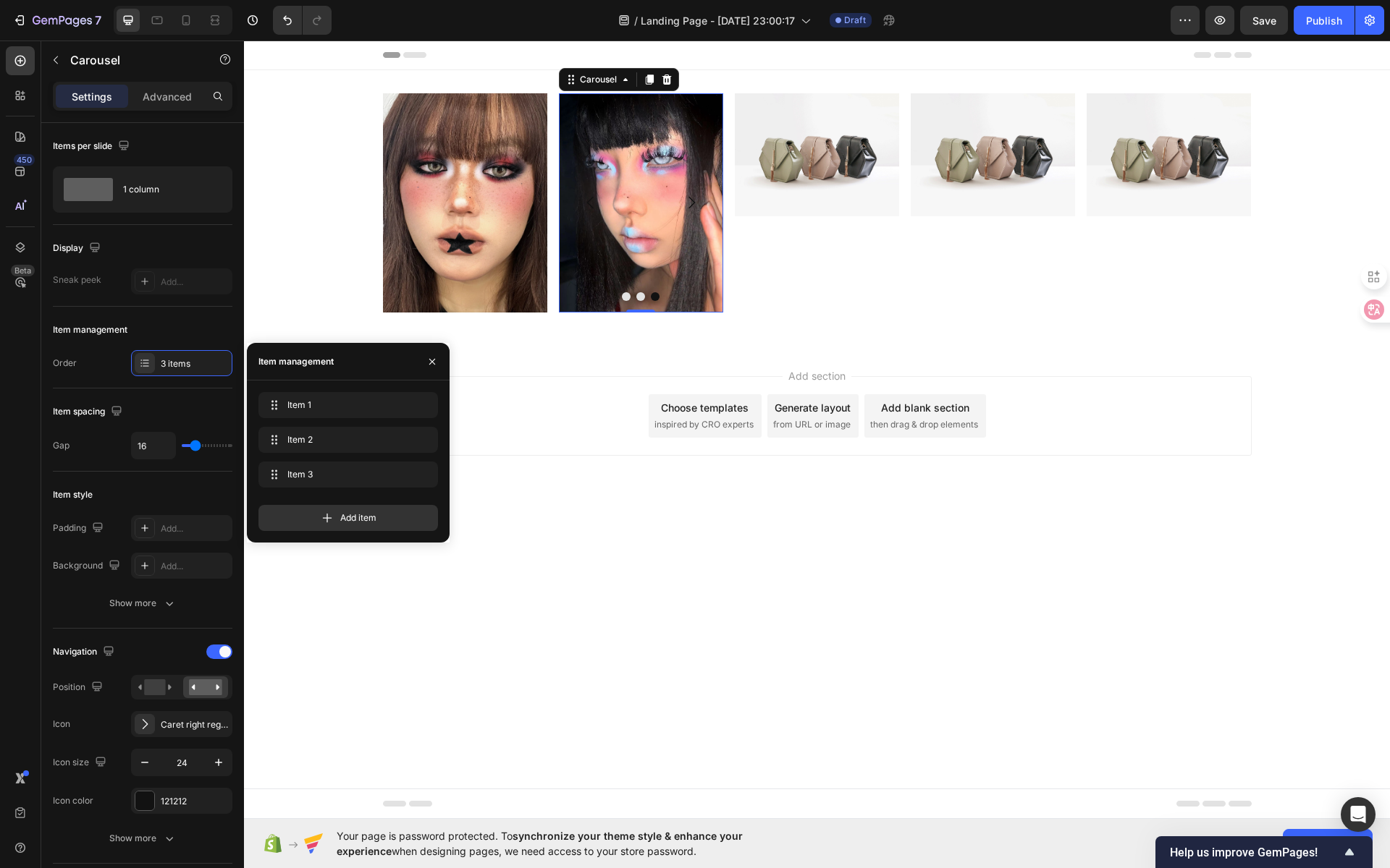
click at [336, 453] on div "Item 2 Item 2" at bounding box center [348, 442] width 179 height 32
drag, startPoint x: 327, startPoint y: 447, endPoint x: 311, endPoint y: 445, distance: 16.1
click at [326, 447] on div "Item 2 Item 2" at bounding box center [328, 439] width 127 height 20
drag, startPoint x: 274, startPoint y: 439, endPoint x: 287, endPoint y: 424, distance: 19.8
click at [291, 404] on span "Item 2" at bounding box center [328, 405] width 82 height 13
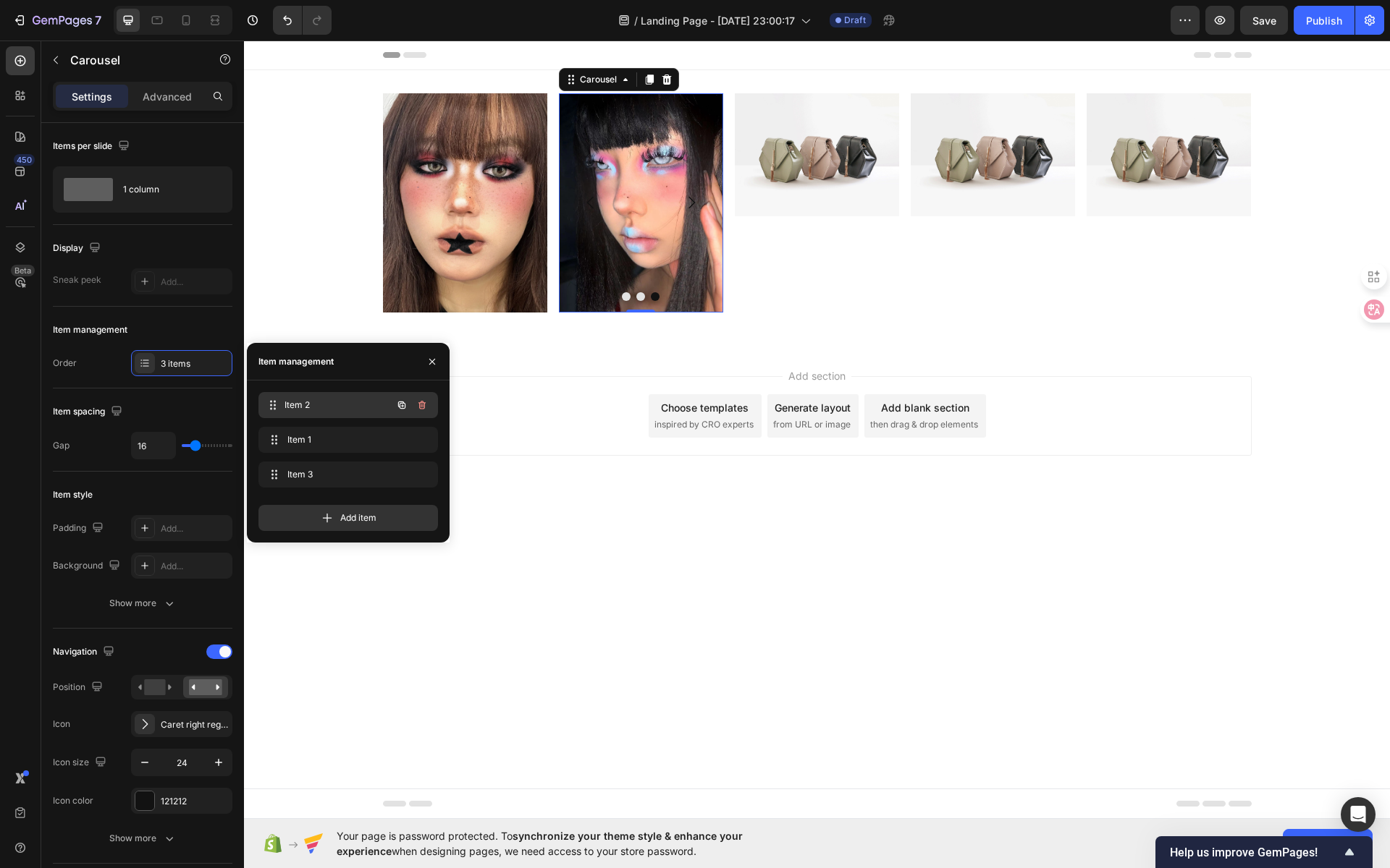
click at [301, 405] on span "Item 2" at bounding box center [338, 405] width 107 height 13
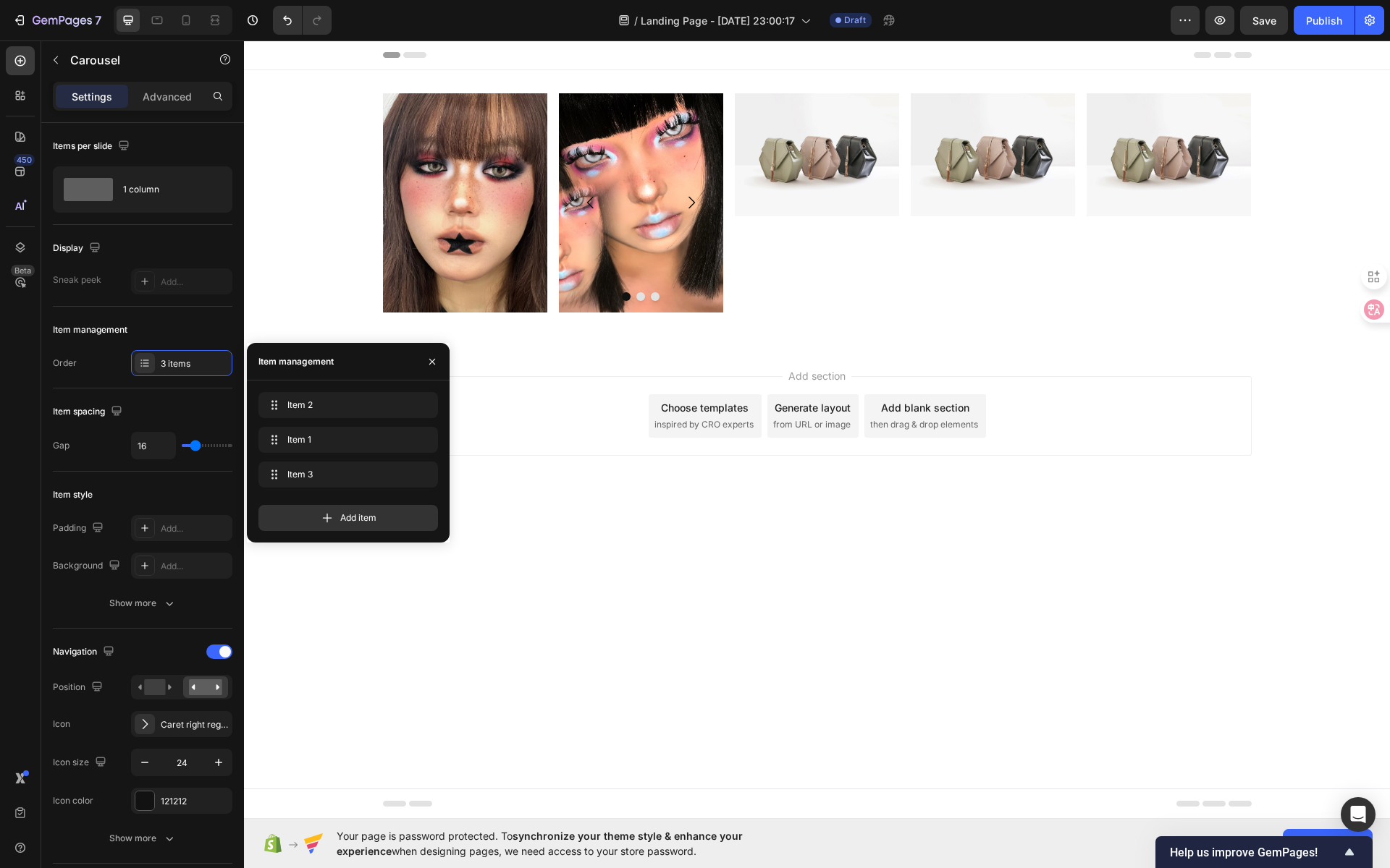
click at [656, 489] on div "Add section Choose templates inspired by CRO experts Generate layout from URL o…" at bounding box center [817, 436] width 1146 height 178
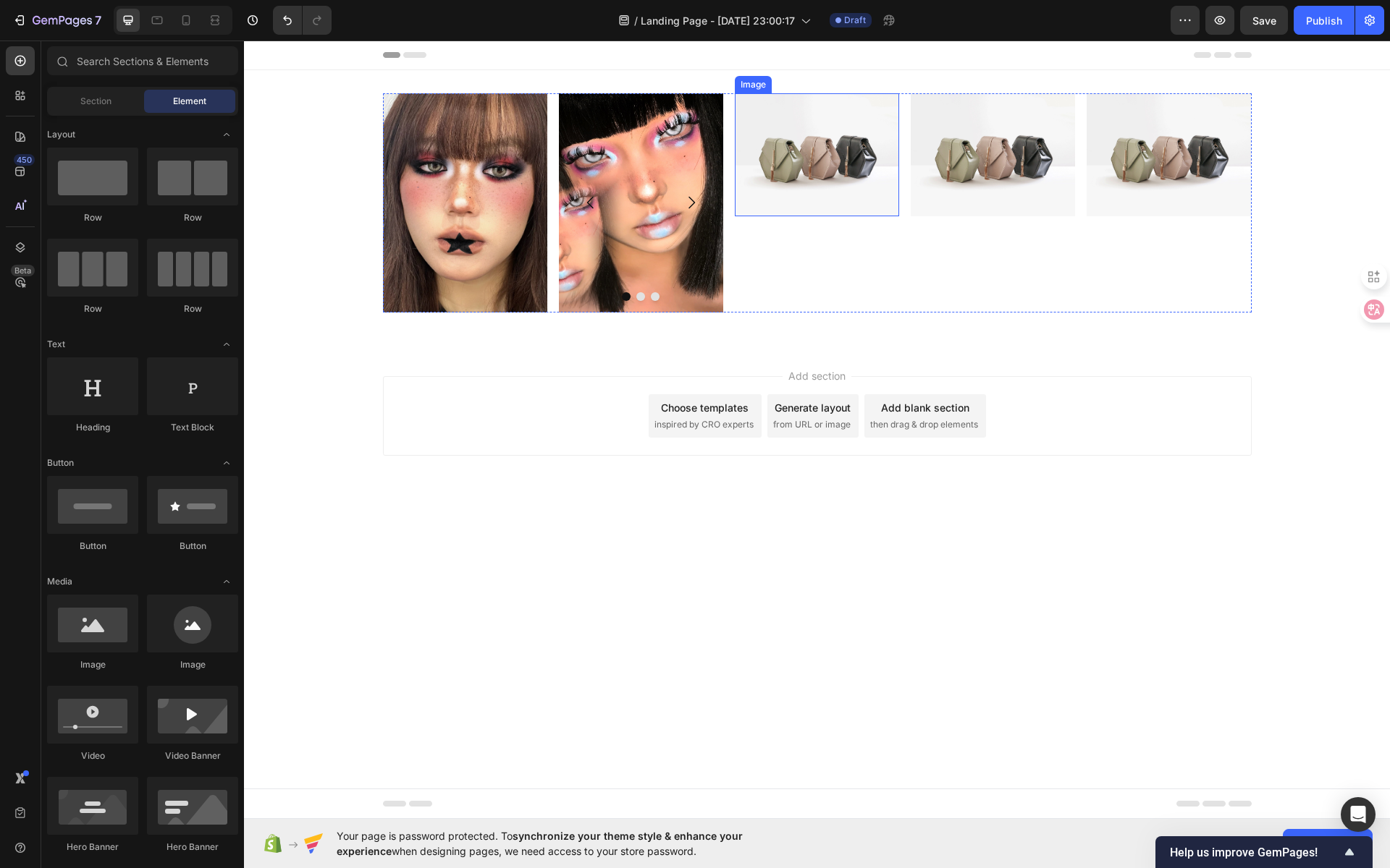
click at [805, 153] on img at bounding box center [817, 155] width 164 height 123
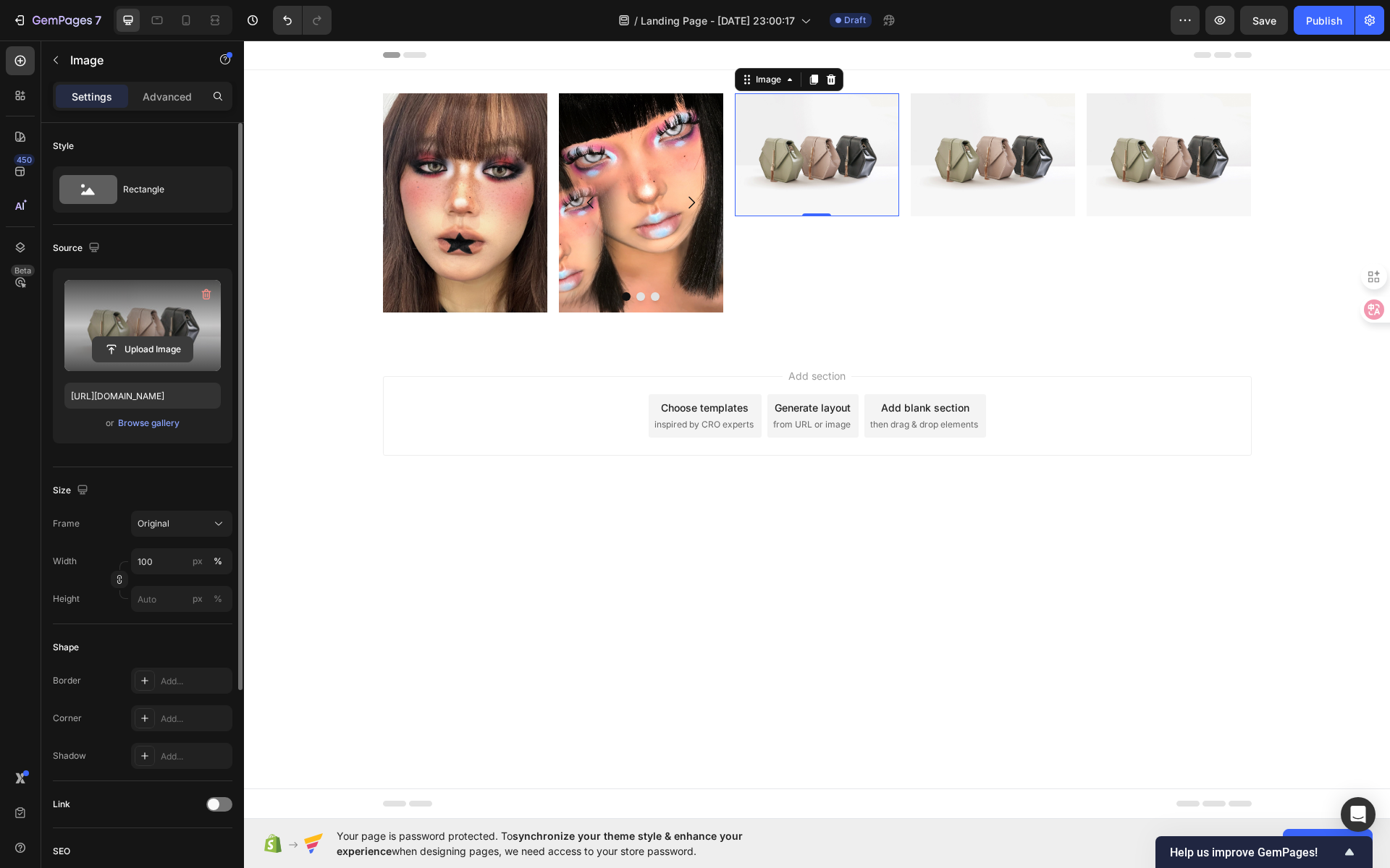
click at [153, 346] on input "file" at bounding box center [142, 349] width 100 height 24
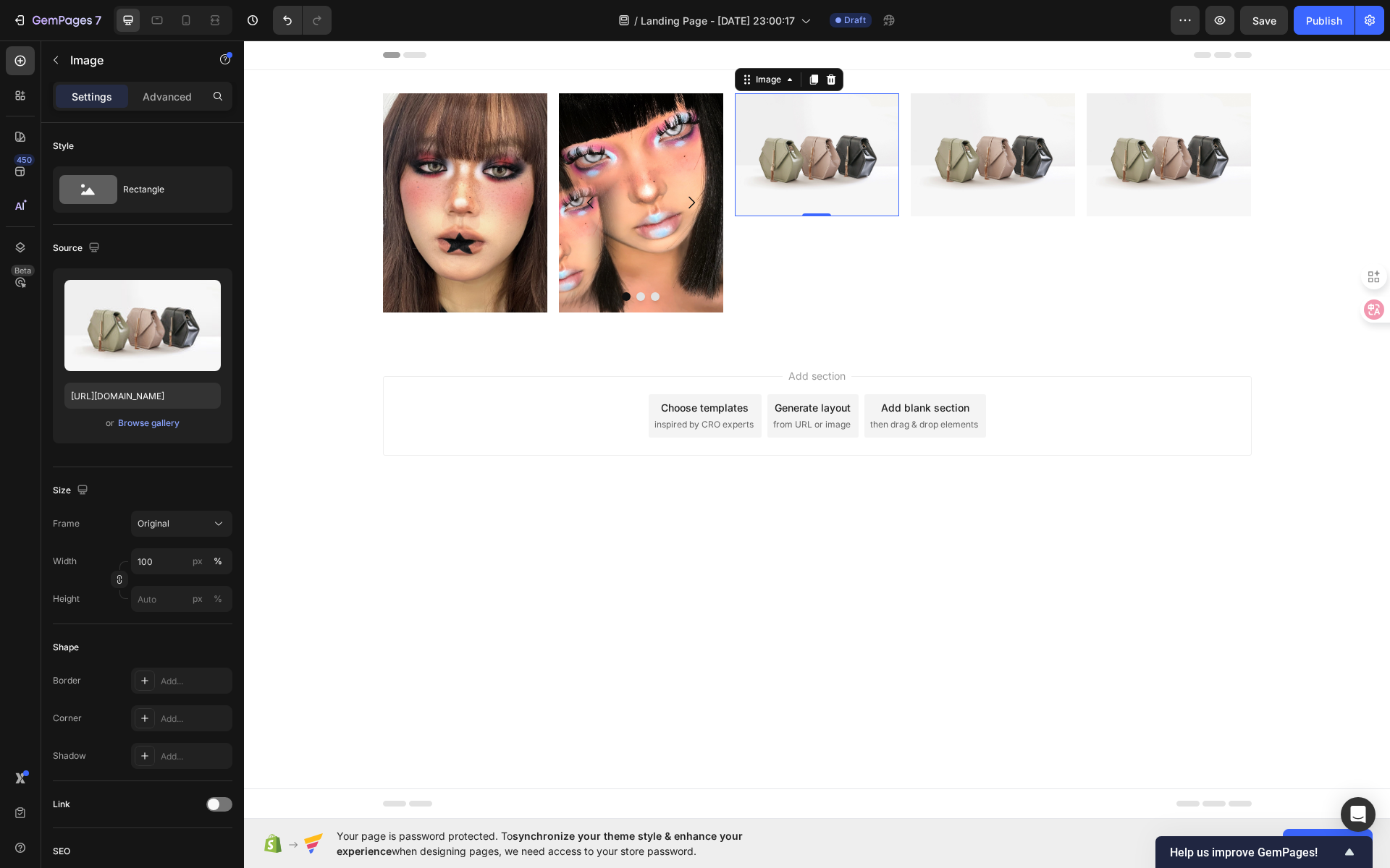
click at [784, 174] on img at bounding box center [817, 155] width 164 height 123
click at [834, 80] on icon at bounding box center [831, 80] width 10 height 10
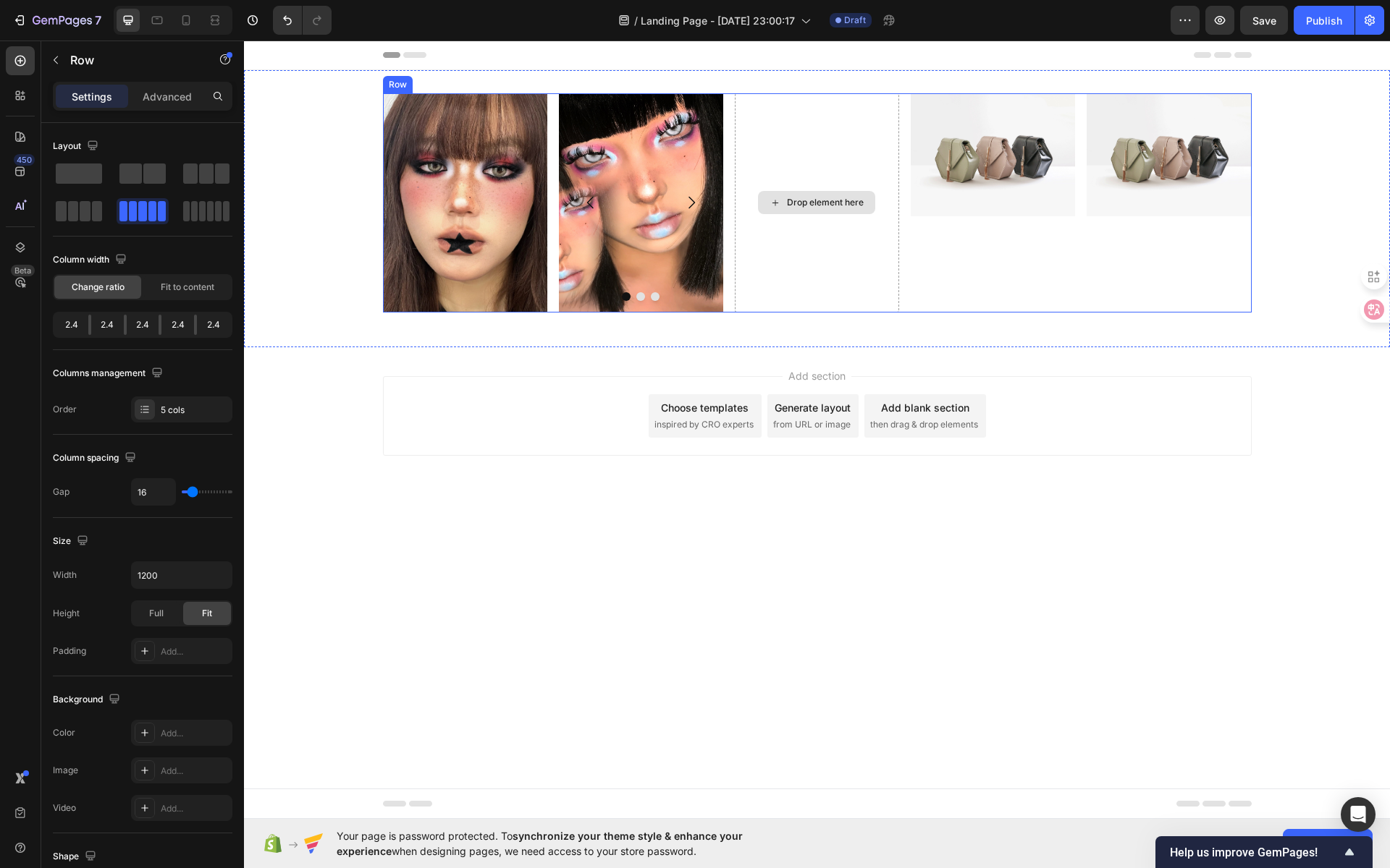
click at [817, 159] on div "Drop element here" at bounding box center [817, 203] width 164 height 219
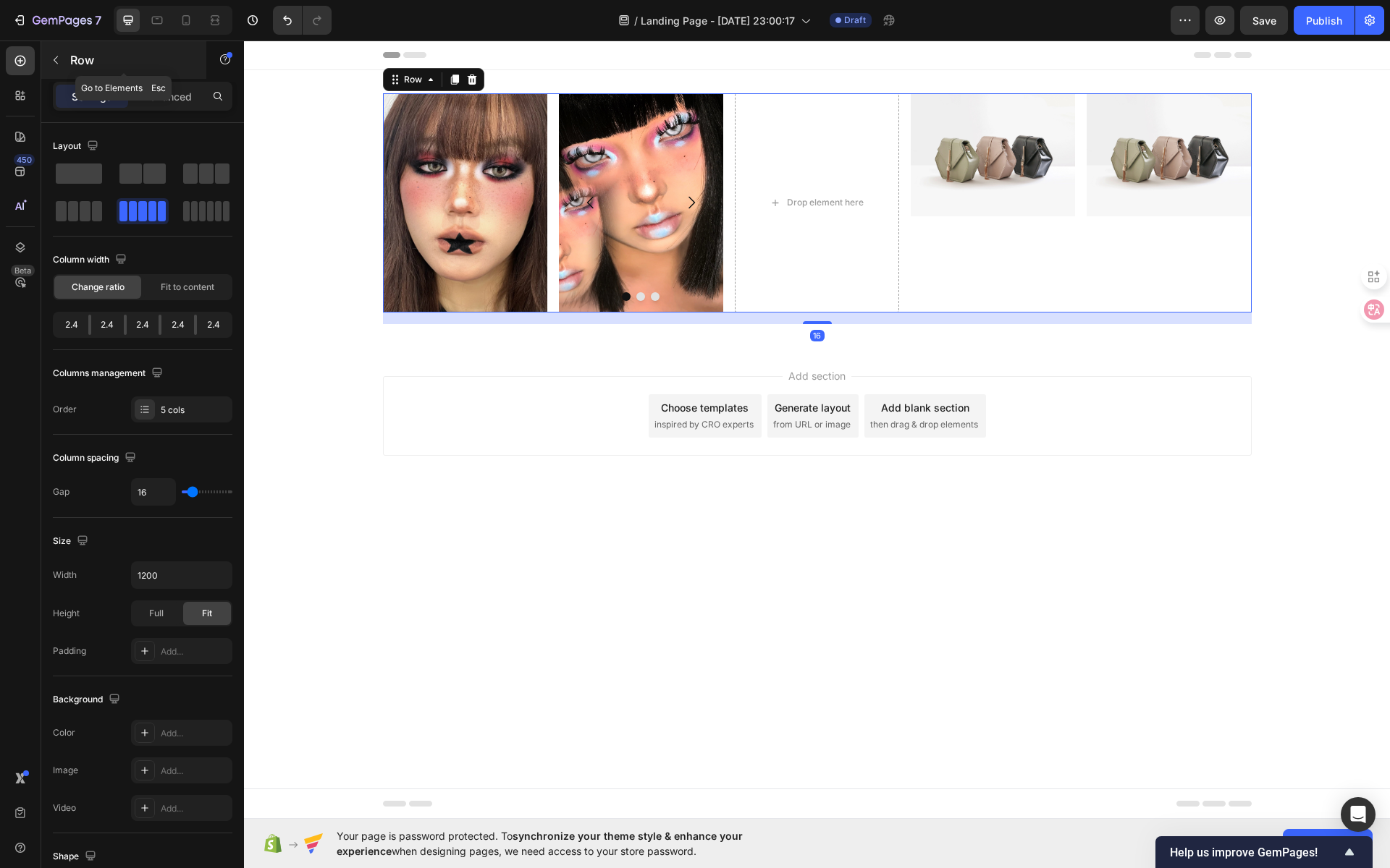
click at [74, 59] on p "Row" at bounding box center [132, 59] width 123 height 17
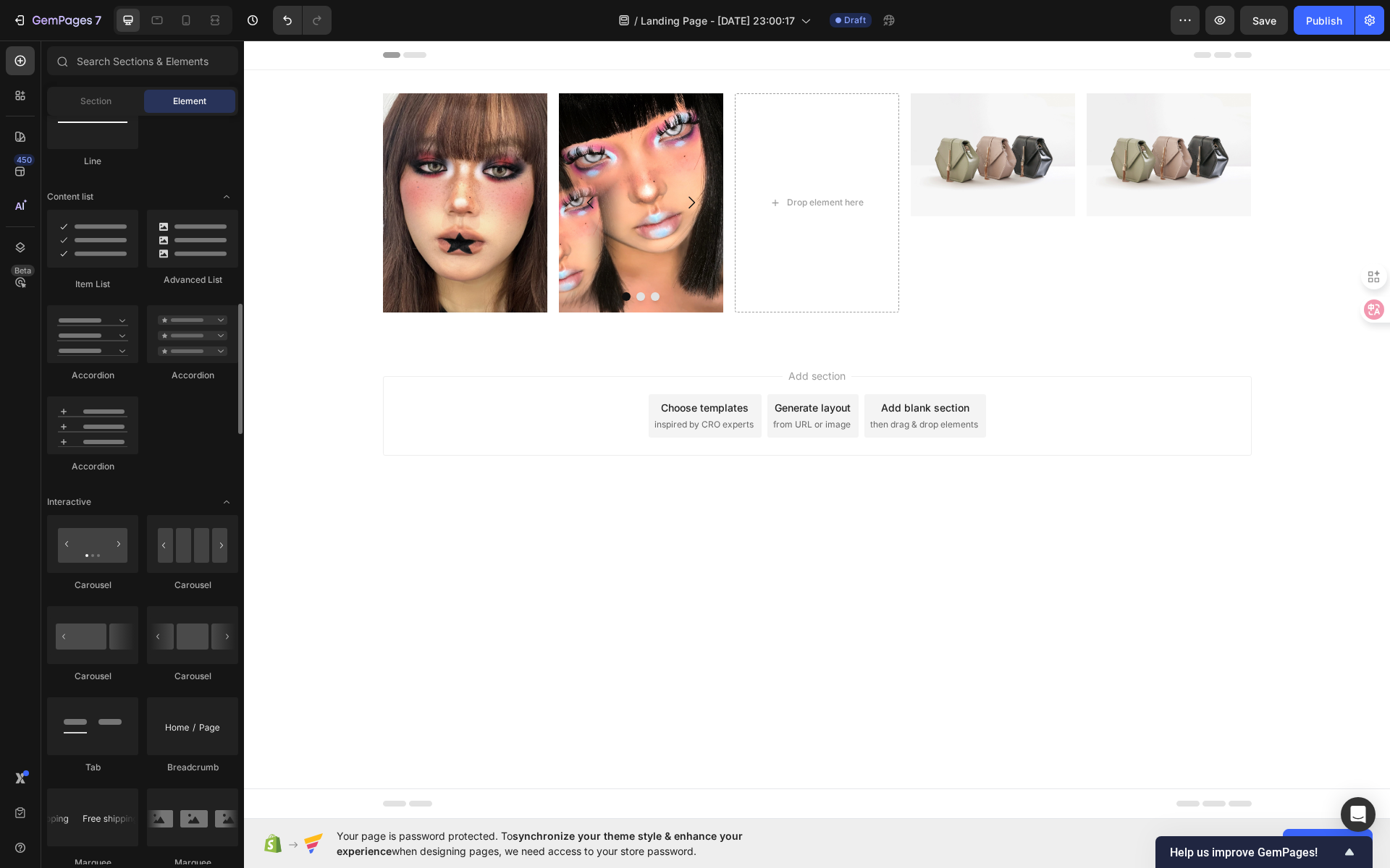
scroll to position [1155, 0]
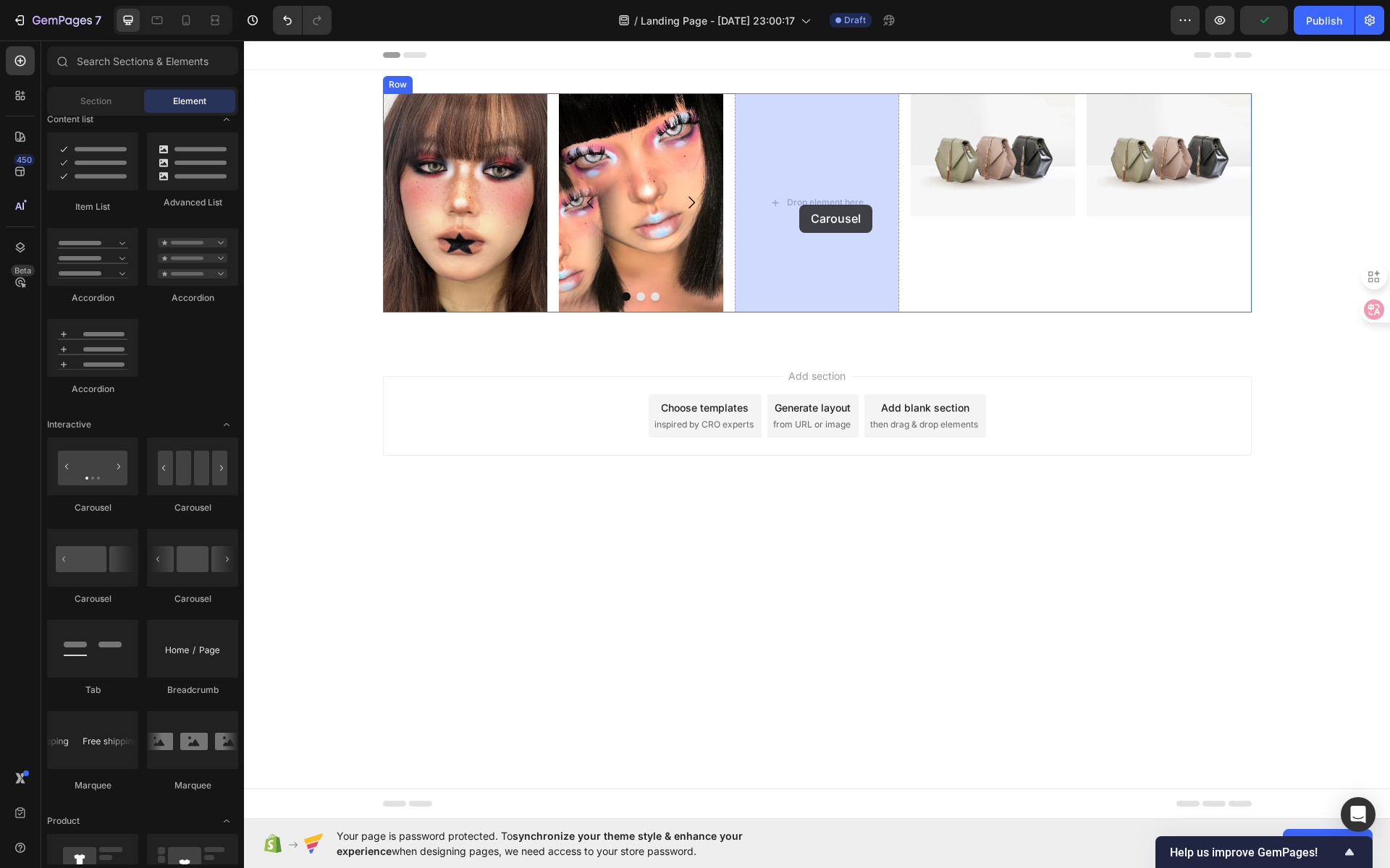
drag, startPoint x: 335, startPoint y: 517, endPoint x: 798, endPoint y: 207, distance: 557.2
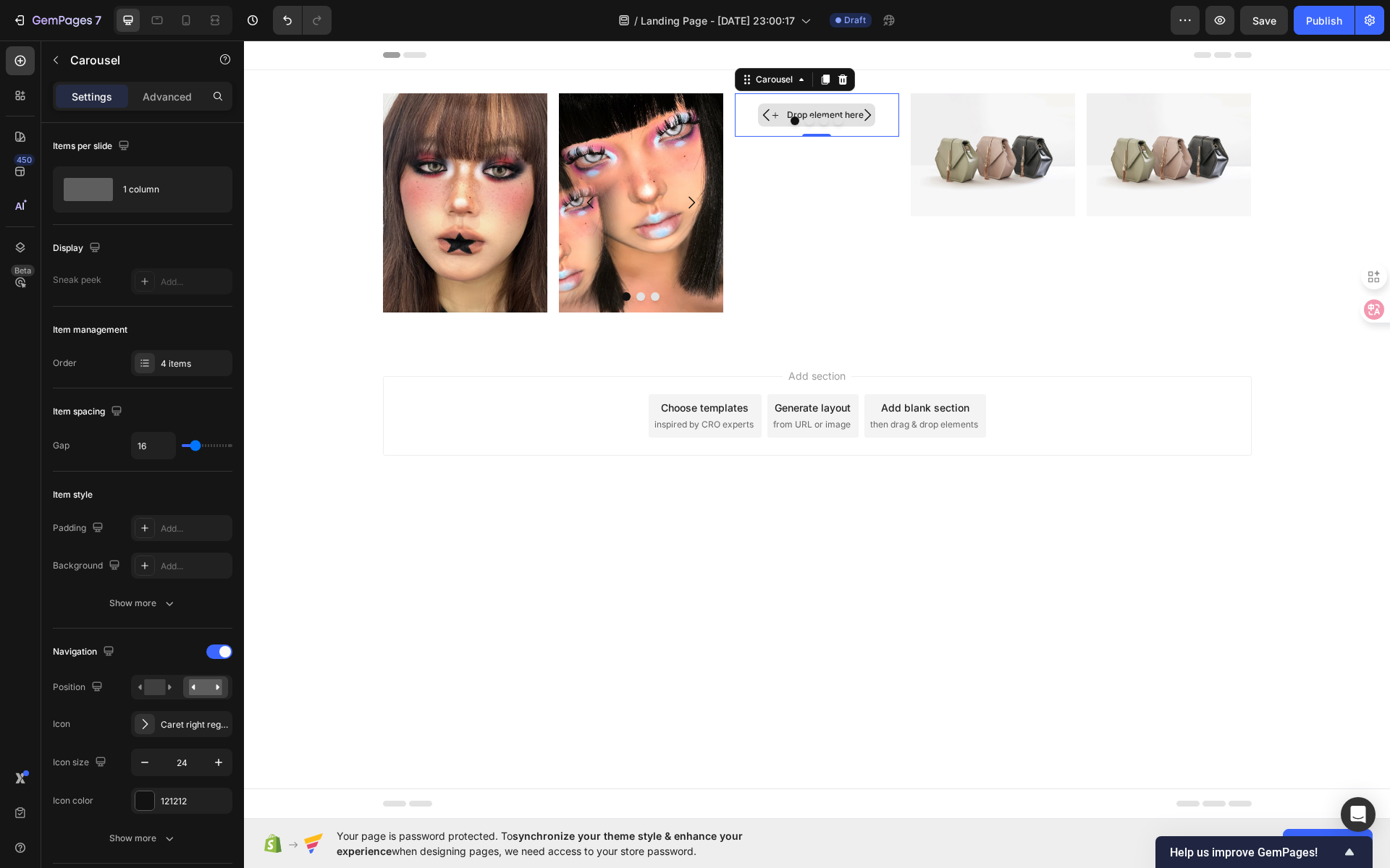
click at [842, 110] on div "Drop element here" at bounding box center [825, 116] width 77 height 12
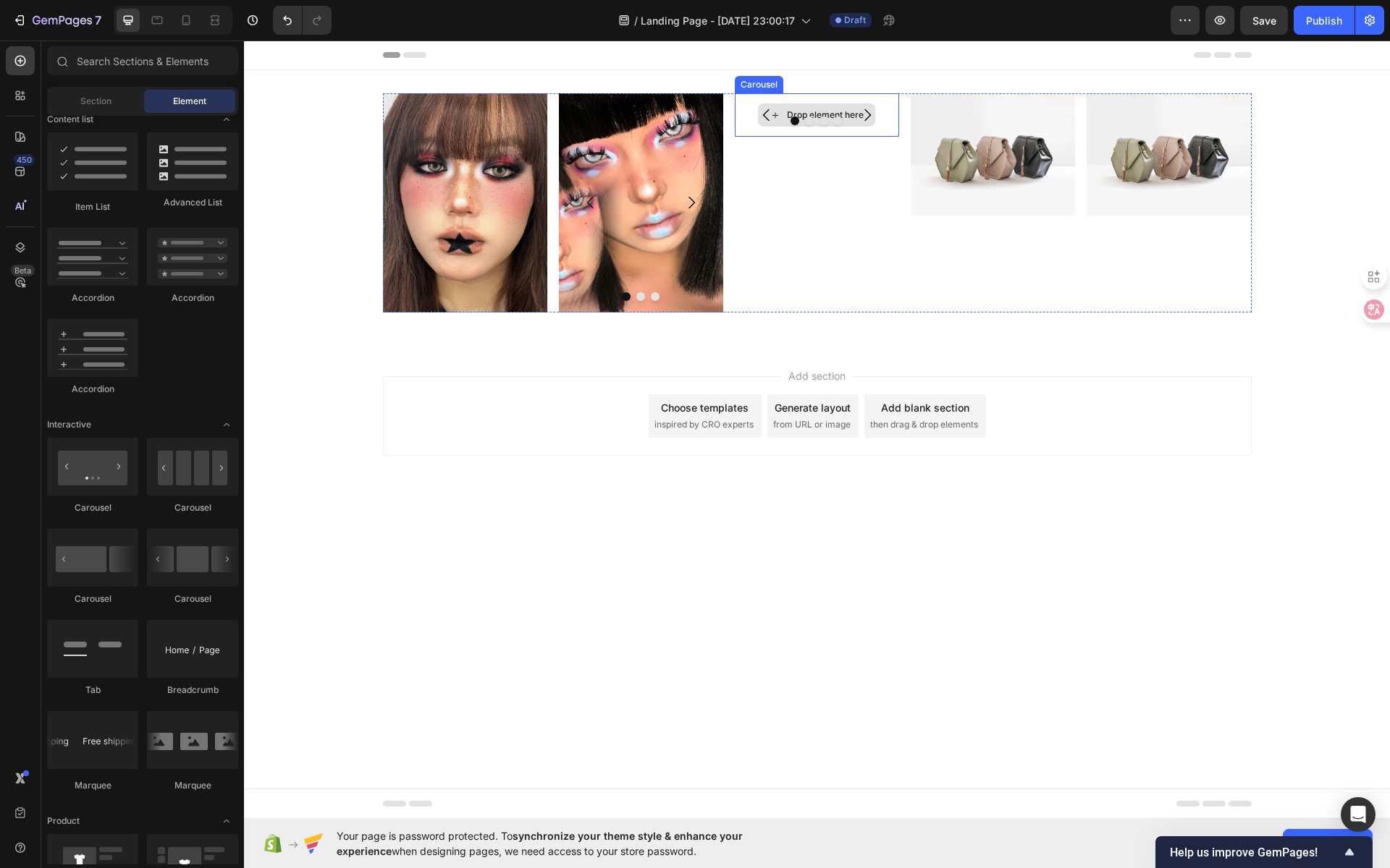
click at [834, 106] on div "Drop element here" at bounding box center [817, 115] width 117 height 23
click at [833, 106] on div "Drop element here" at bounding box center [817, 115] width 117 height 23
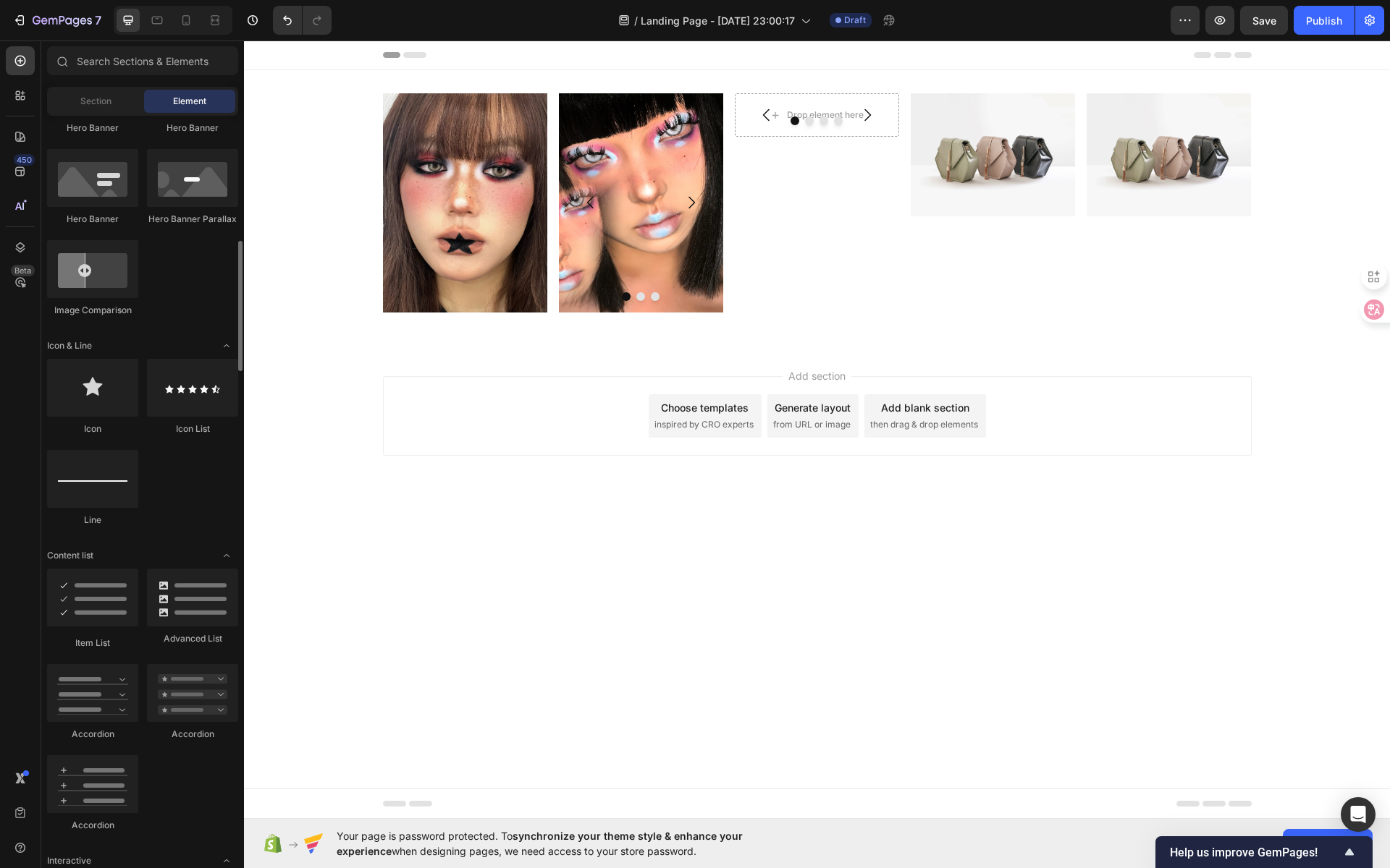
scroll to position [238, 0]
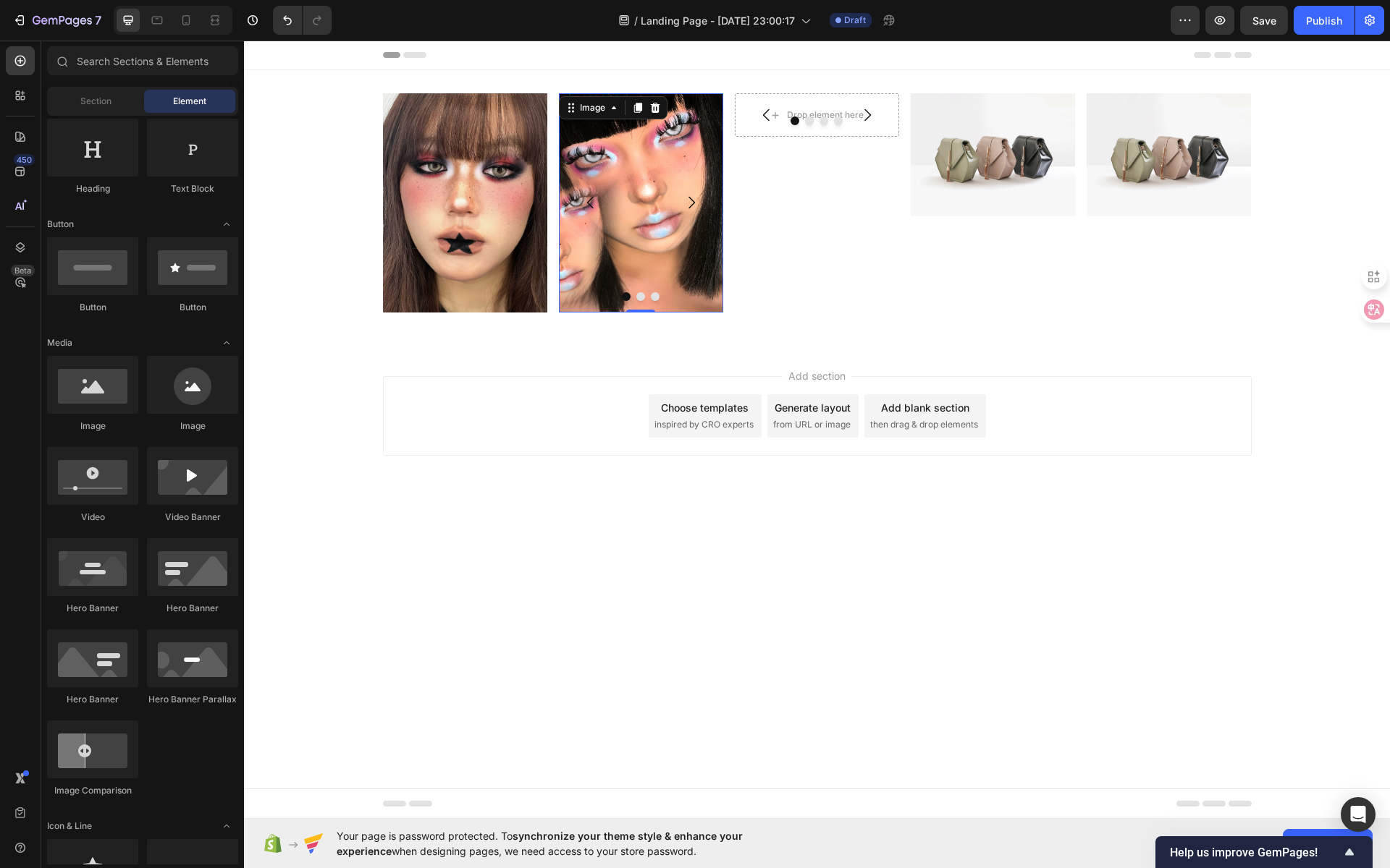
click at [608, 121] on img at bounding box center [641, 203] width 164 height 219
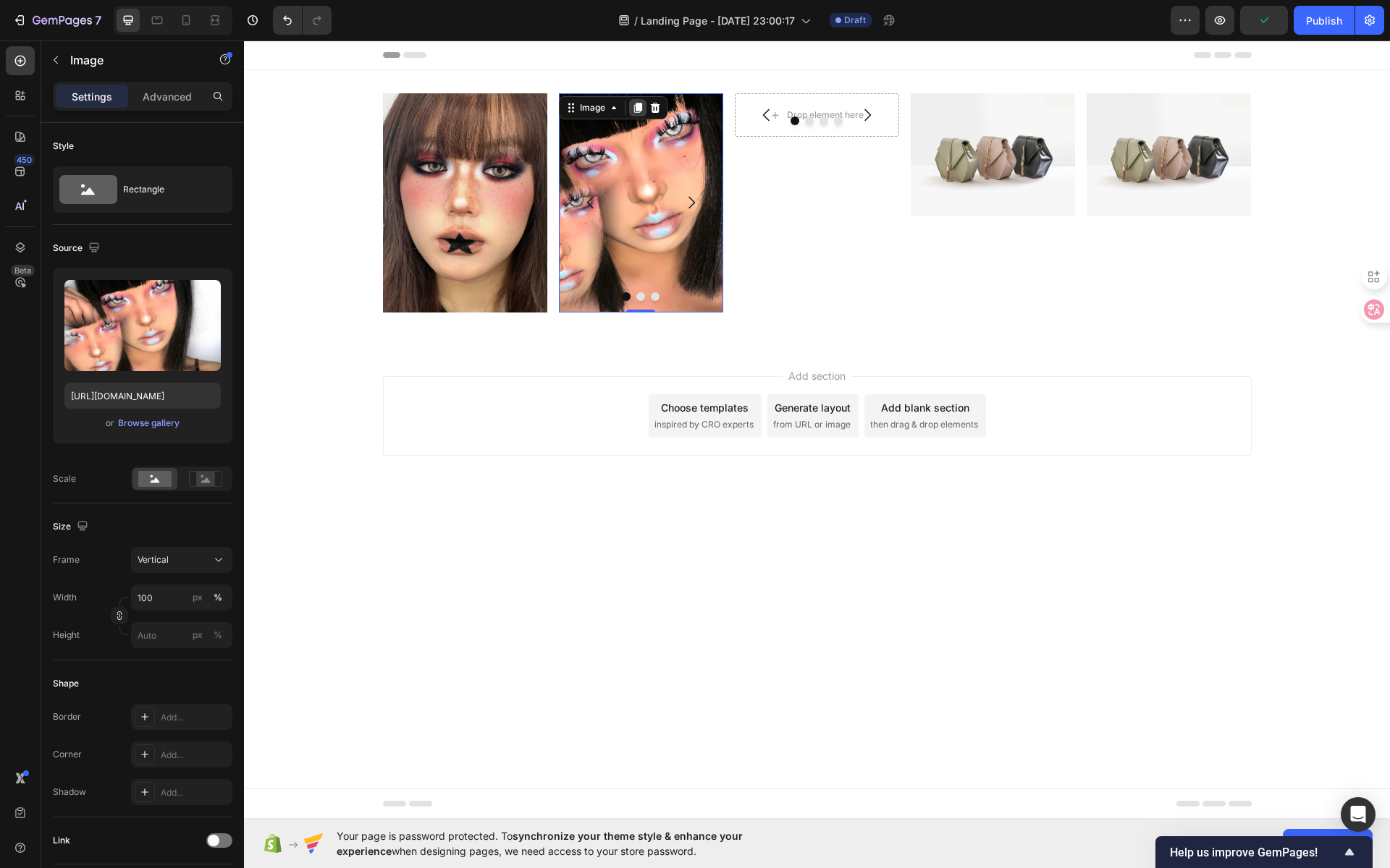
click at [642, 109] on icon at bounding box center [637, 108] width 8 height 10
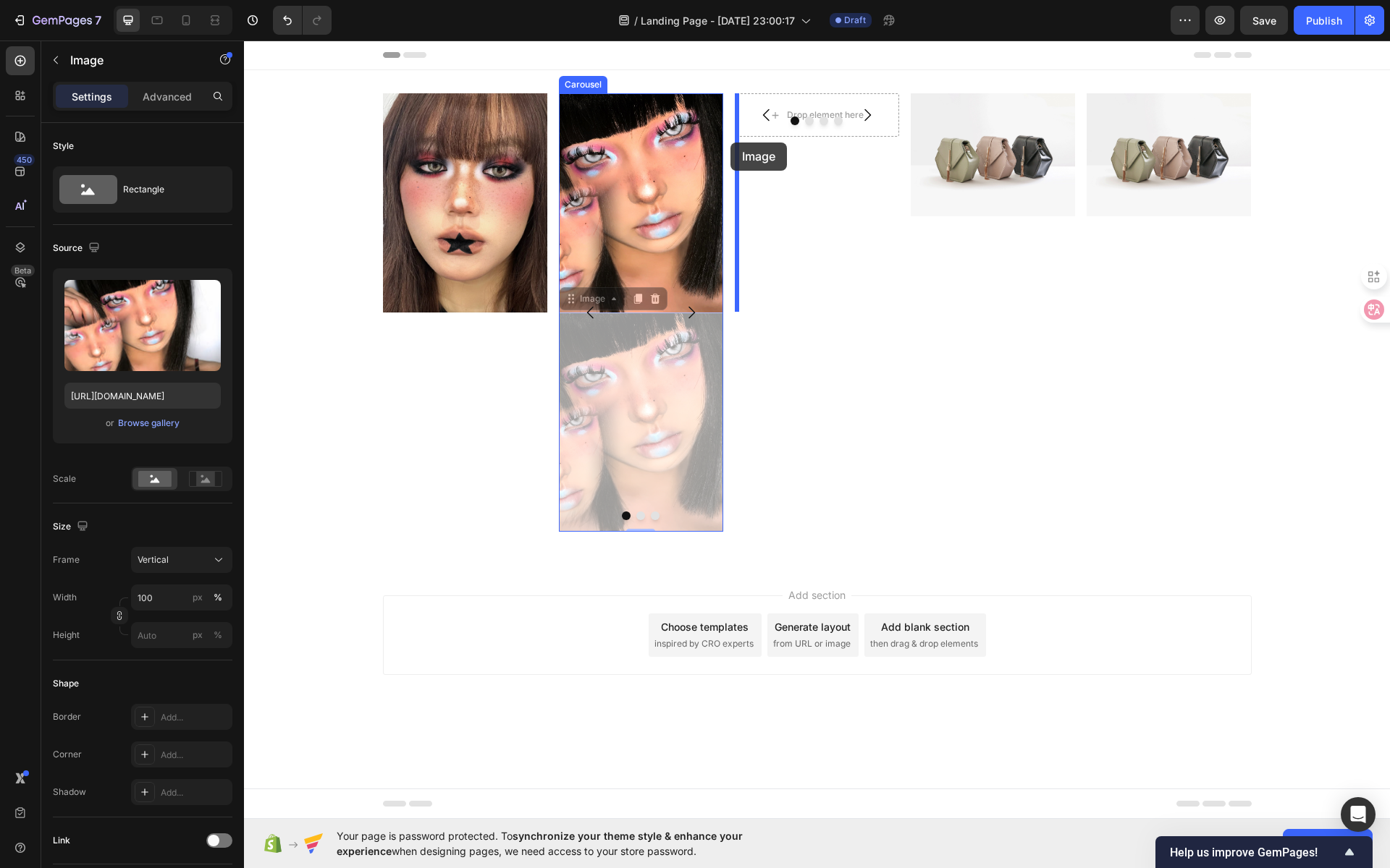
drag, startPoint x: 677, startPoint y: 373, endPoint x: 731, endPoint y: 142, distance: 237.2
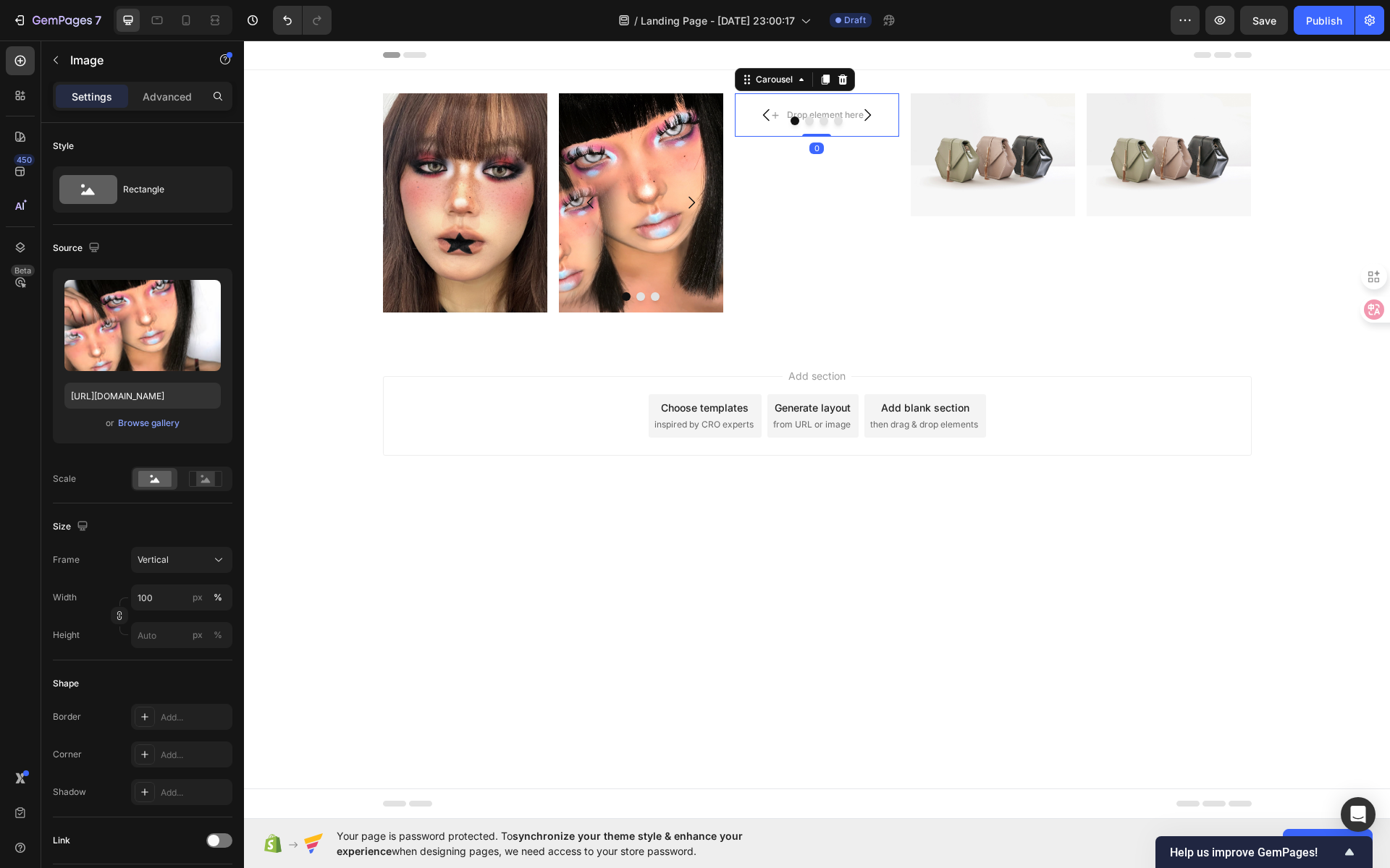
click at [887, 104] on button "Carousel Next Arrow" at bounding box center [867, 115] width 41 height 41
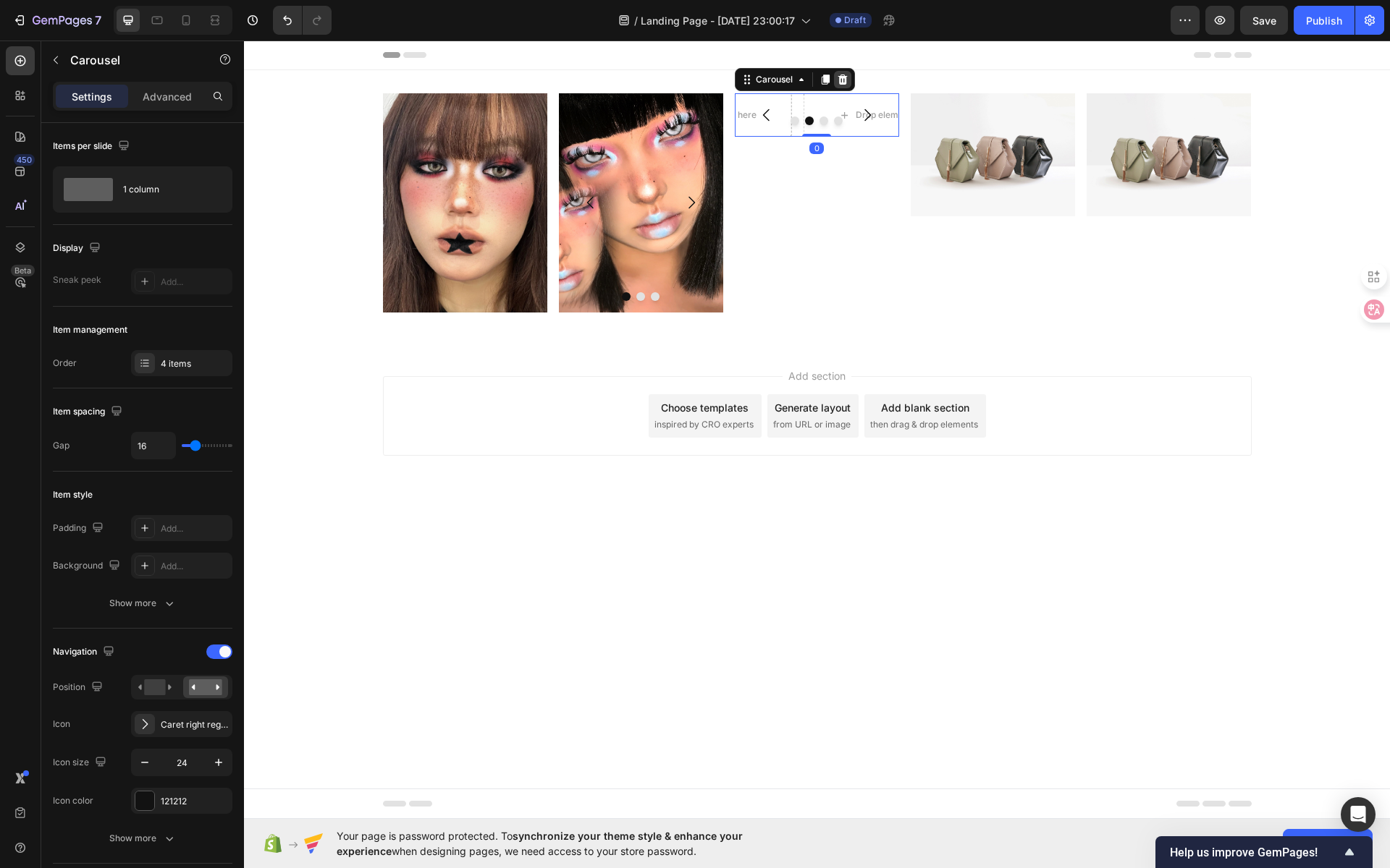
click at [845, 81] on icon at bounding box center [842, 80] width 10 height 10
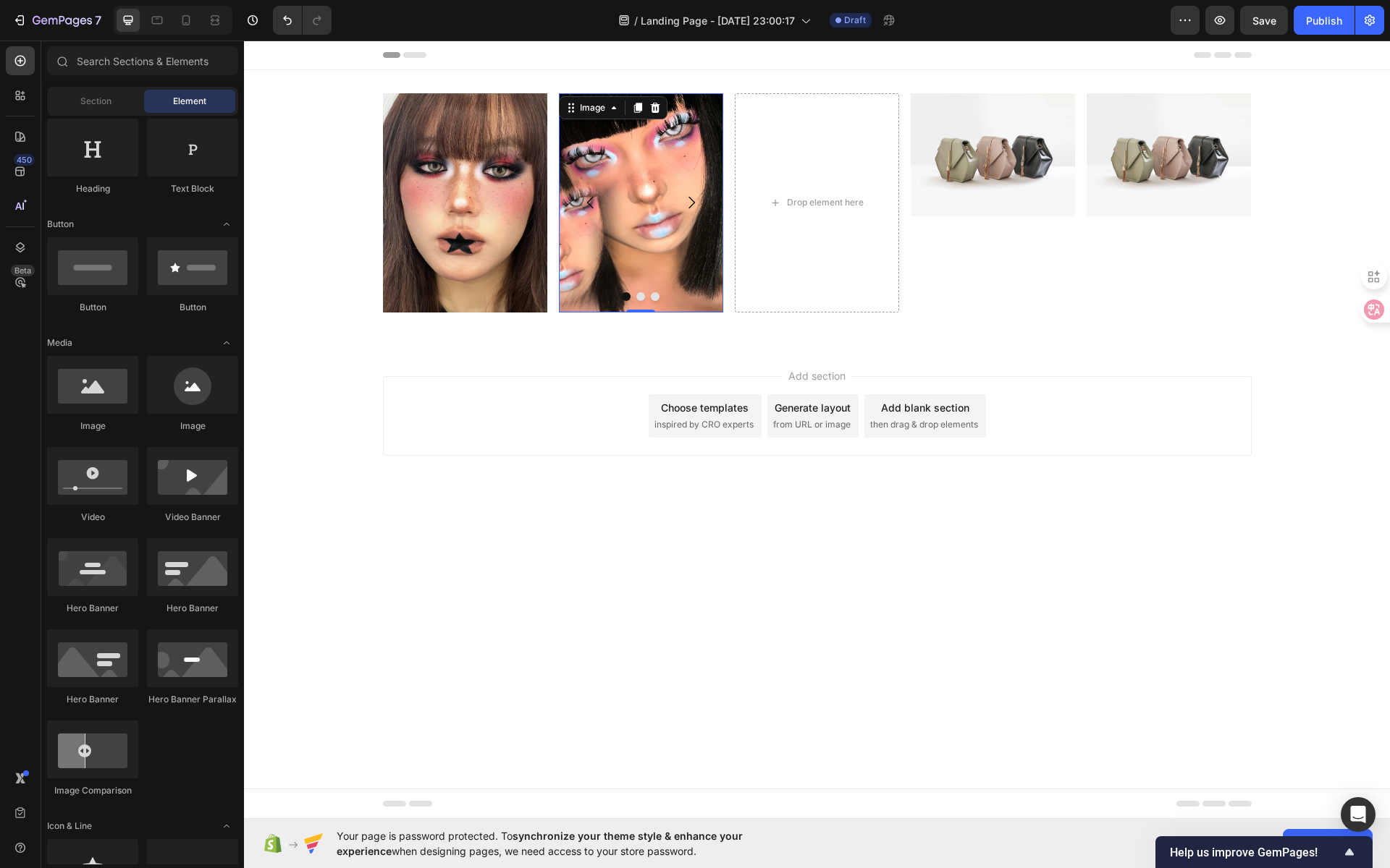
click at [636, 161] on img at bounding box center [641, 203] width 164 height 219
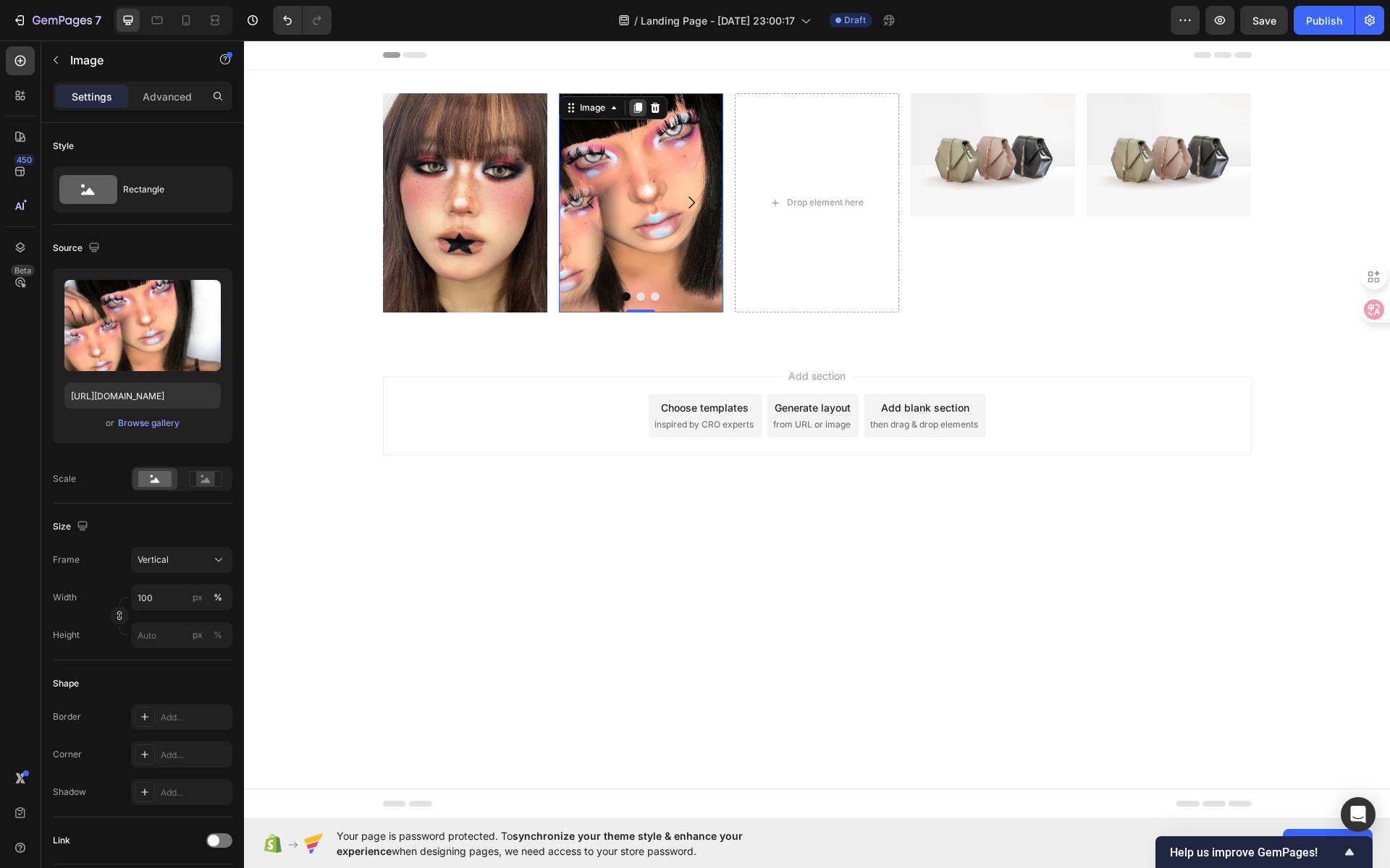
click at [639, 110] on icon at bounding box center [637, 108] width 8 height 10
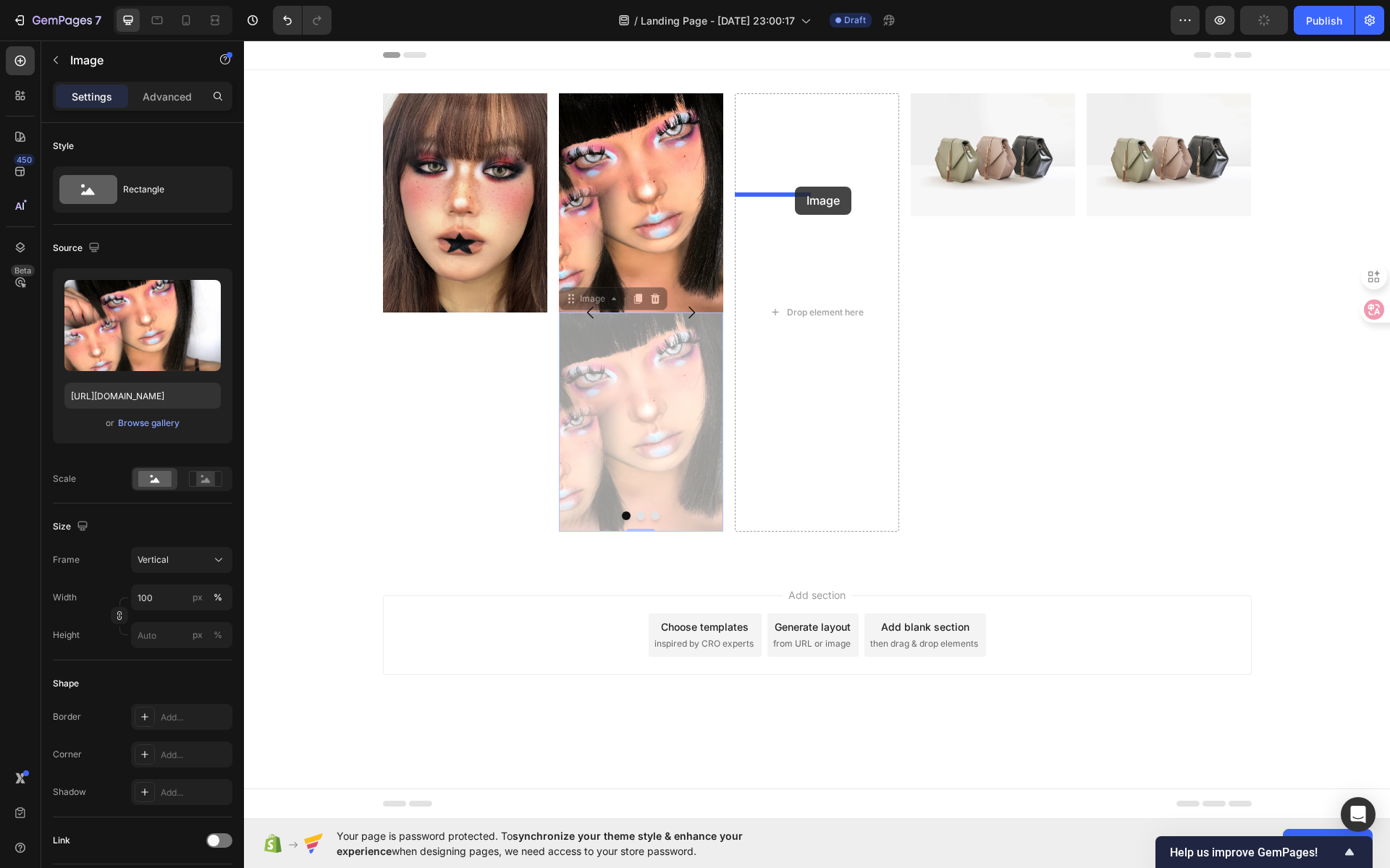
drag, startPoint x: 669, startPoint y: 350, endPoint x: 795, endPoint y: 187, distance: 206.0
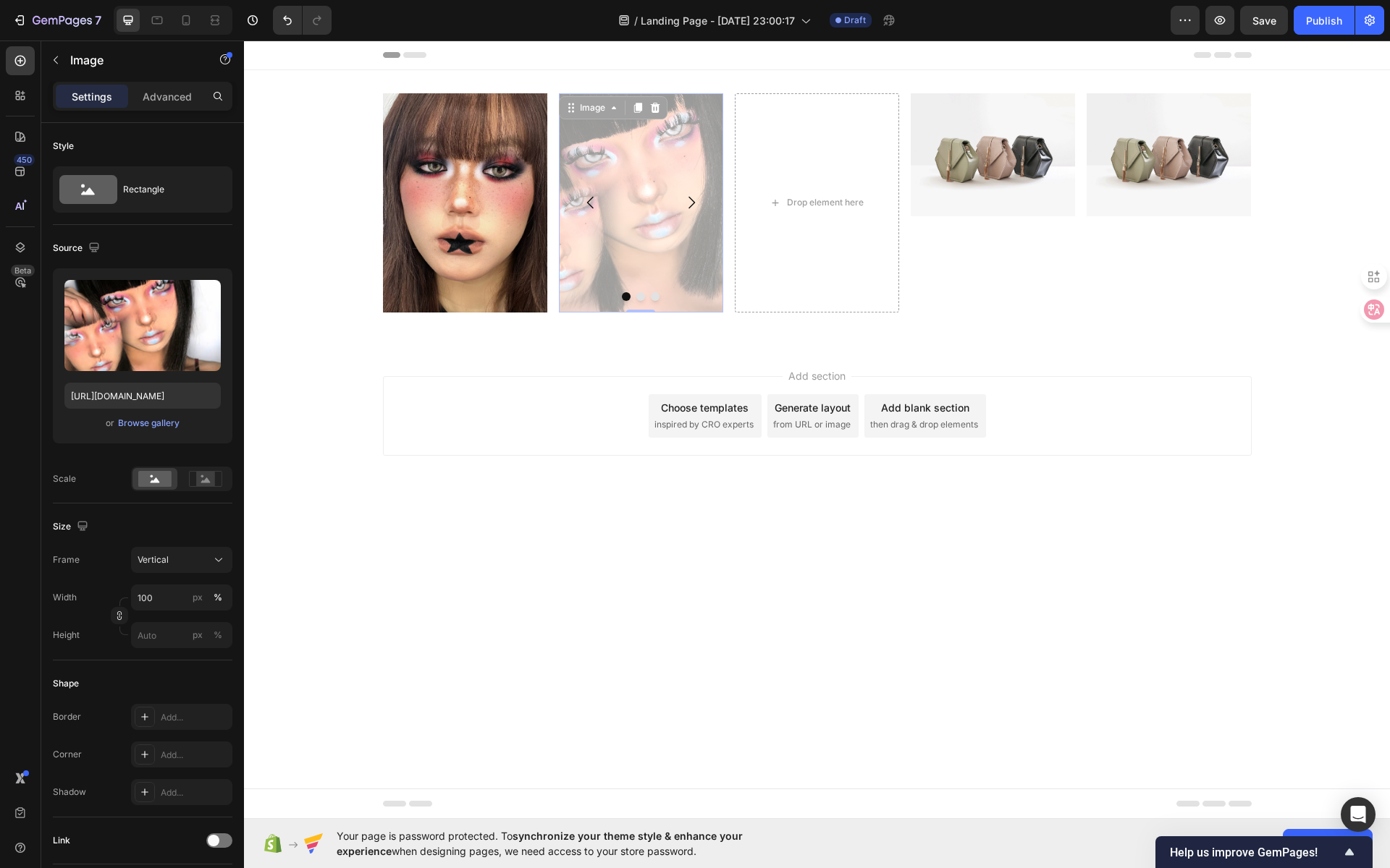
drag, startPoint x: 627, startPoint y: 178, endPoint x: 645, endPoint y: 173, distance: 18.7
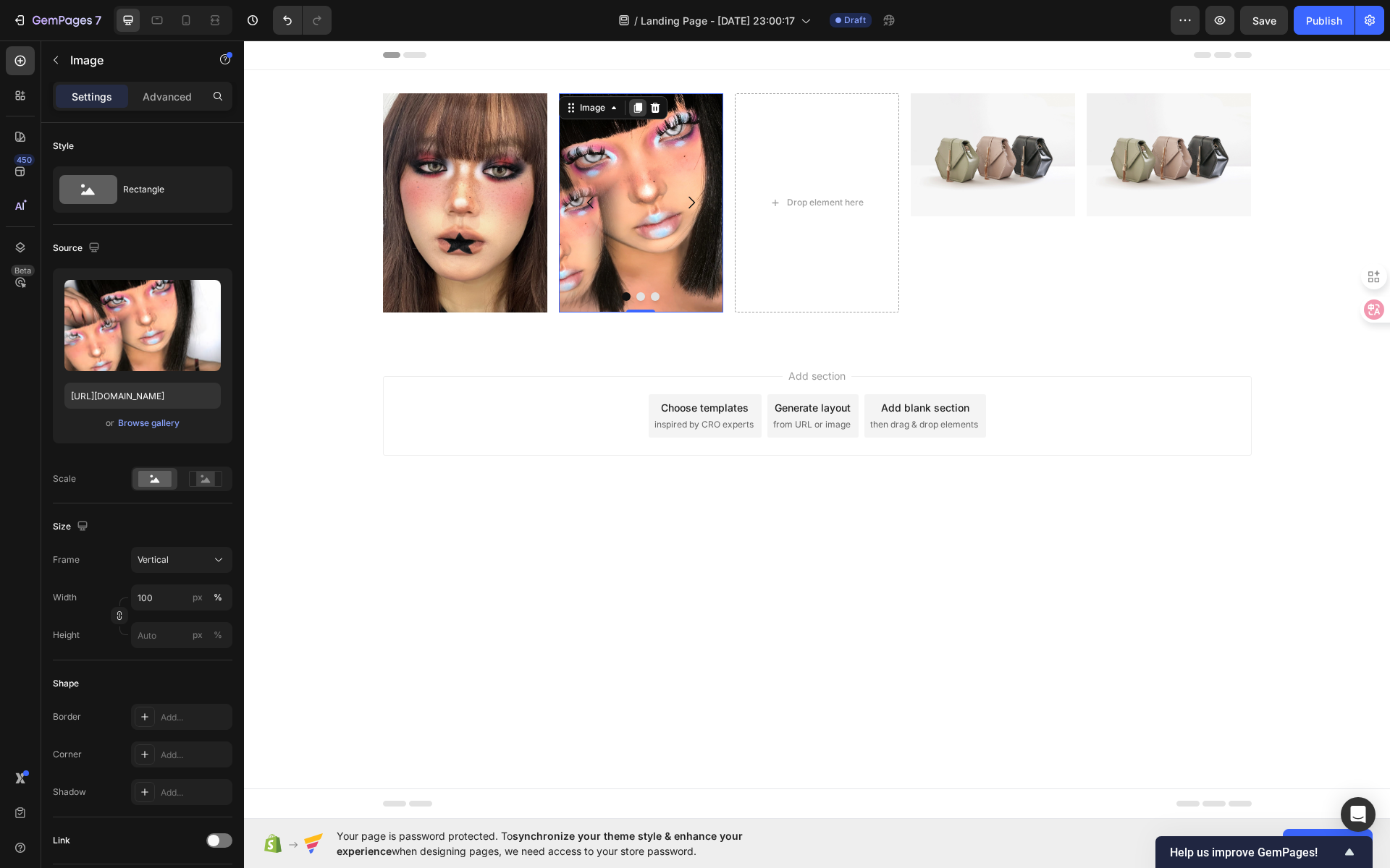
click at [638, 111] on icon at bounding box center [637, 108] width 8 height 10
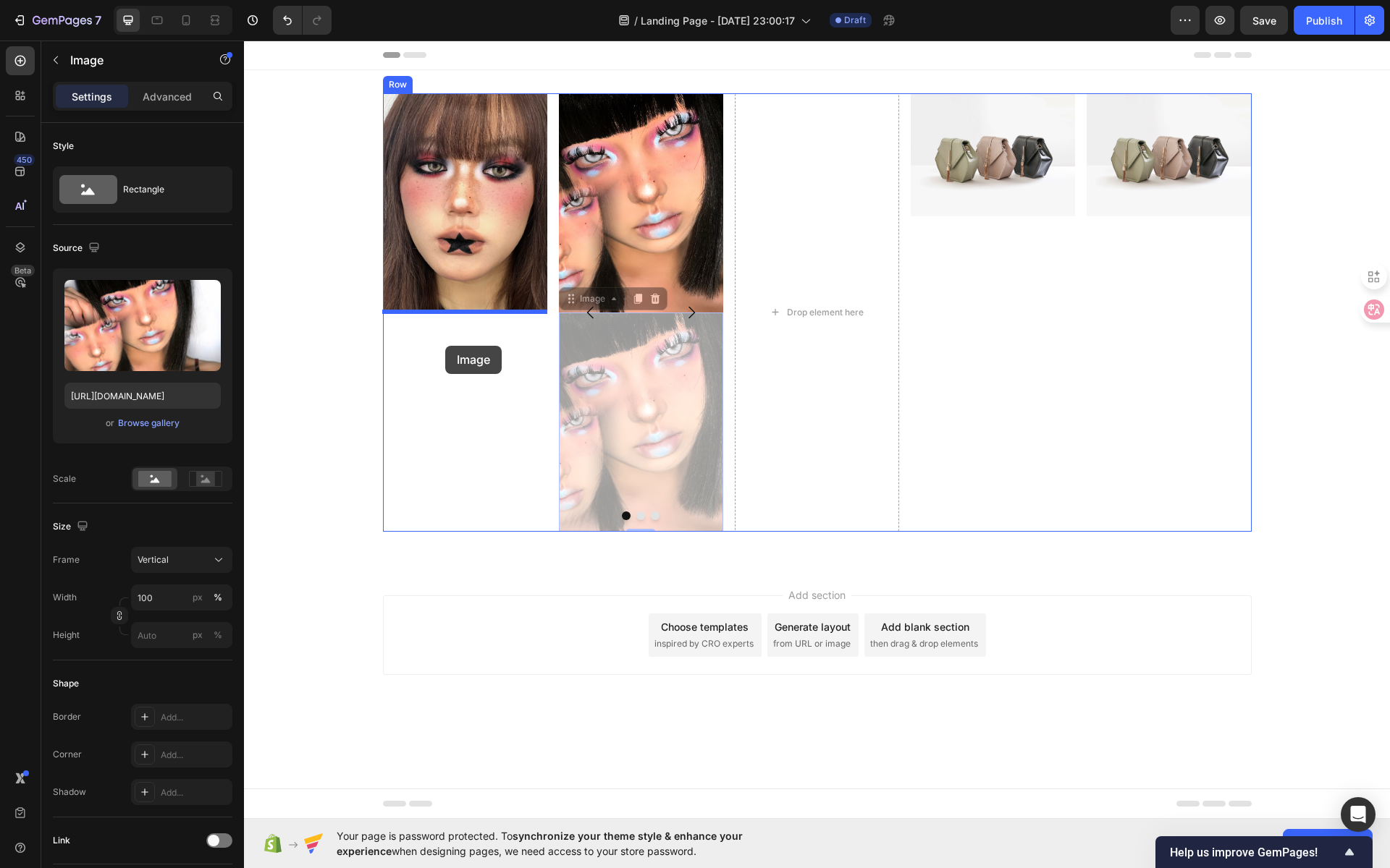
drag, startPoint x: 656, startPoint y: 359, endPoint x: 445, endPoint y: 346, distance: 211.4
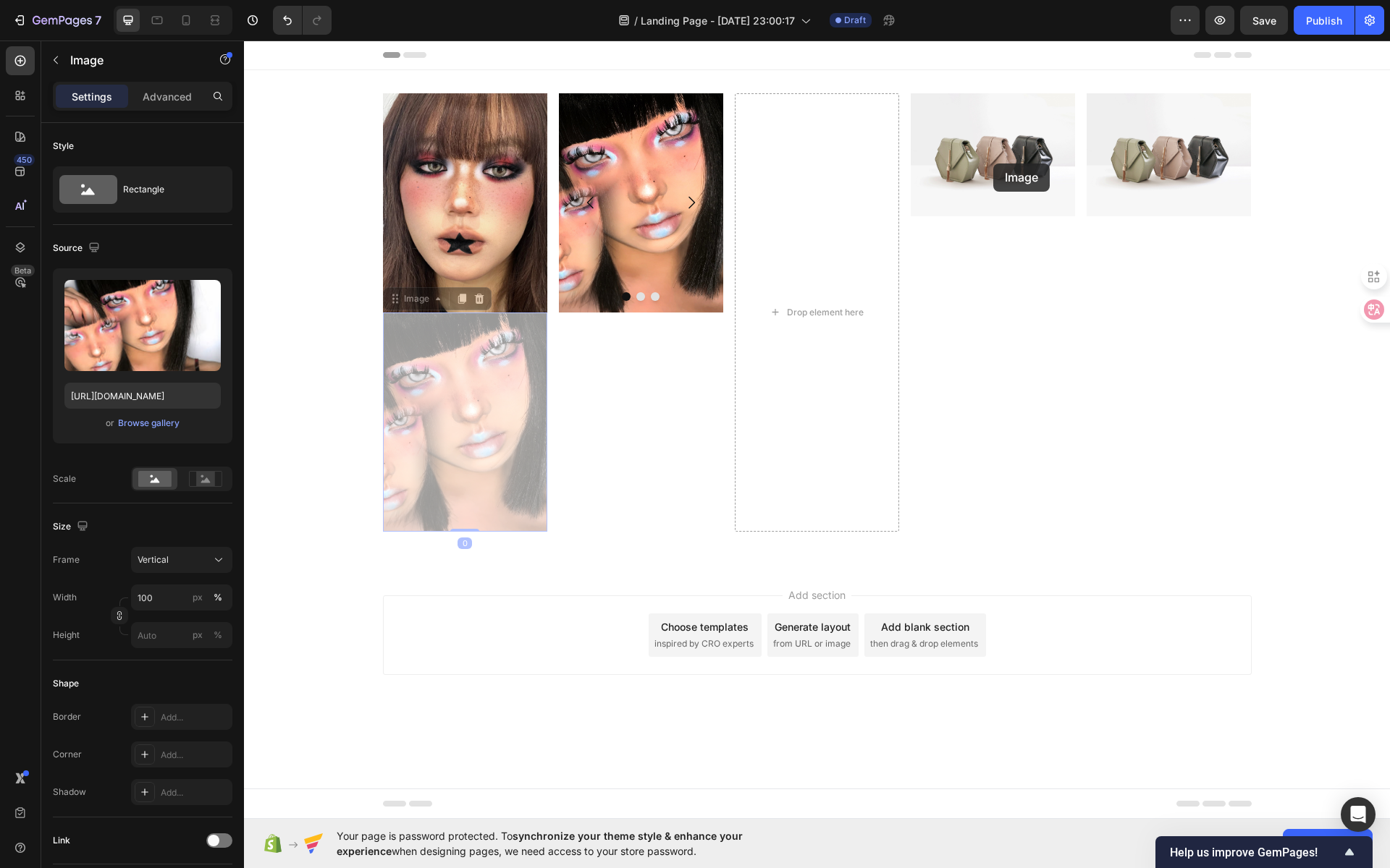
drag, startPoint x: 544, startPoint y: 344, endPoint x: 994, endPoint y: 151, distance: 489.6
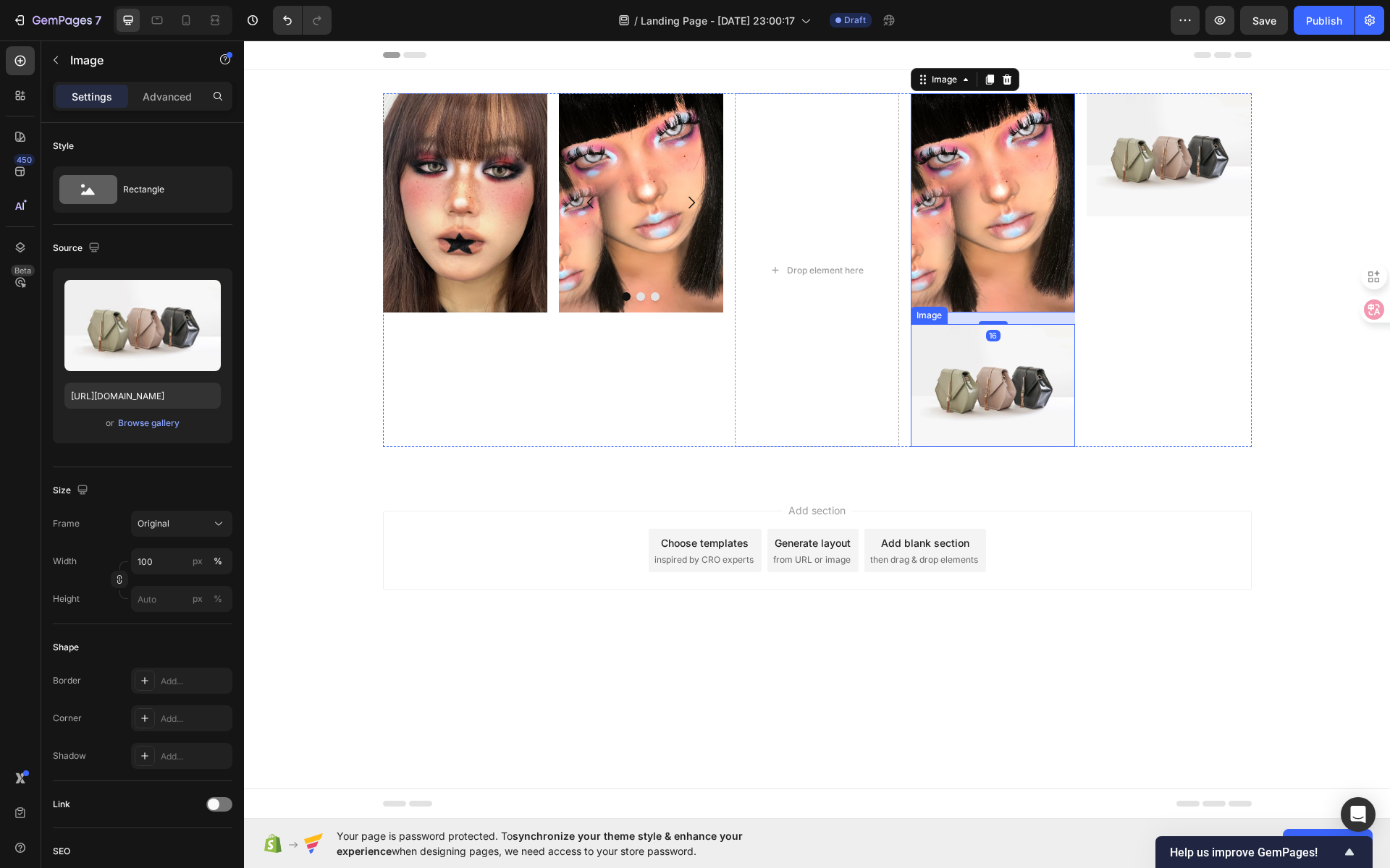
click at [1000, 364] on img at bounding box center [993, 386] width 164 height 123
click at [1005, 308] on icon at bounding box center [1007, 310] width 10 height 10
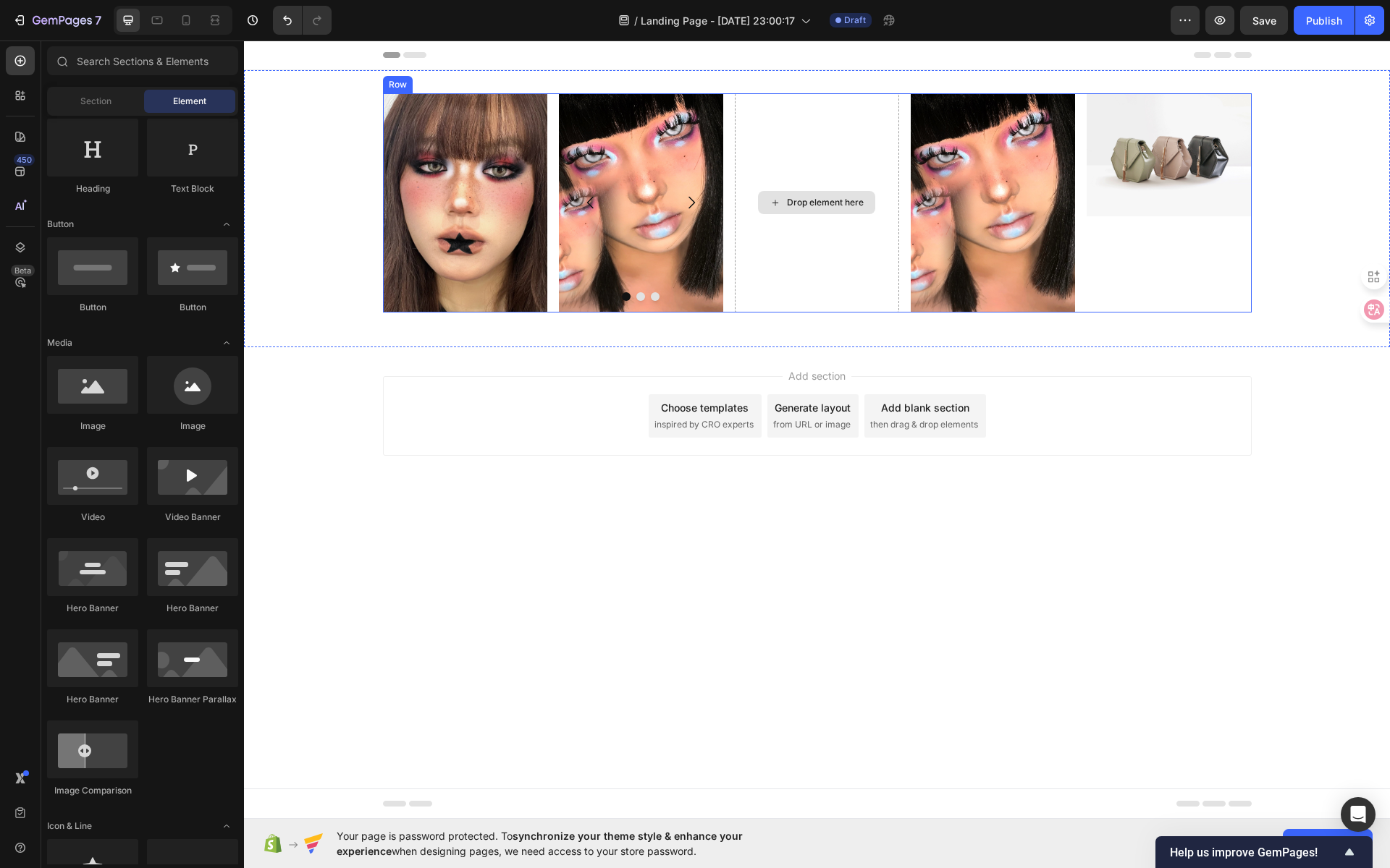
click at [824, 161] on div "Drop element here" at bounding box center [817, 203] width 164 height 219
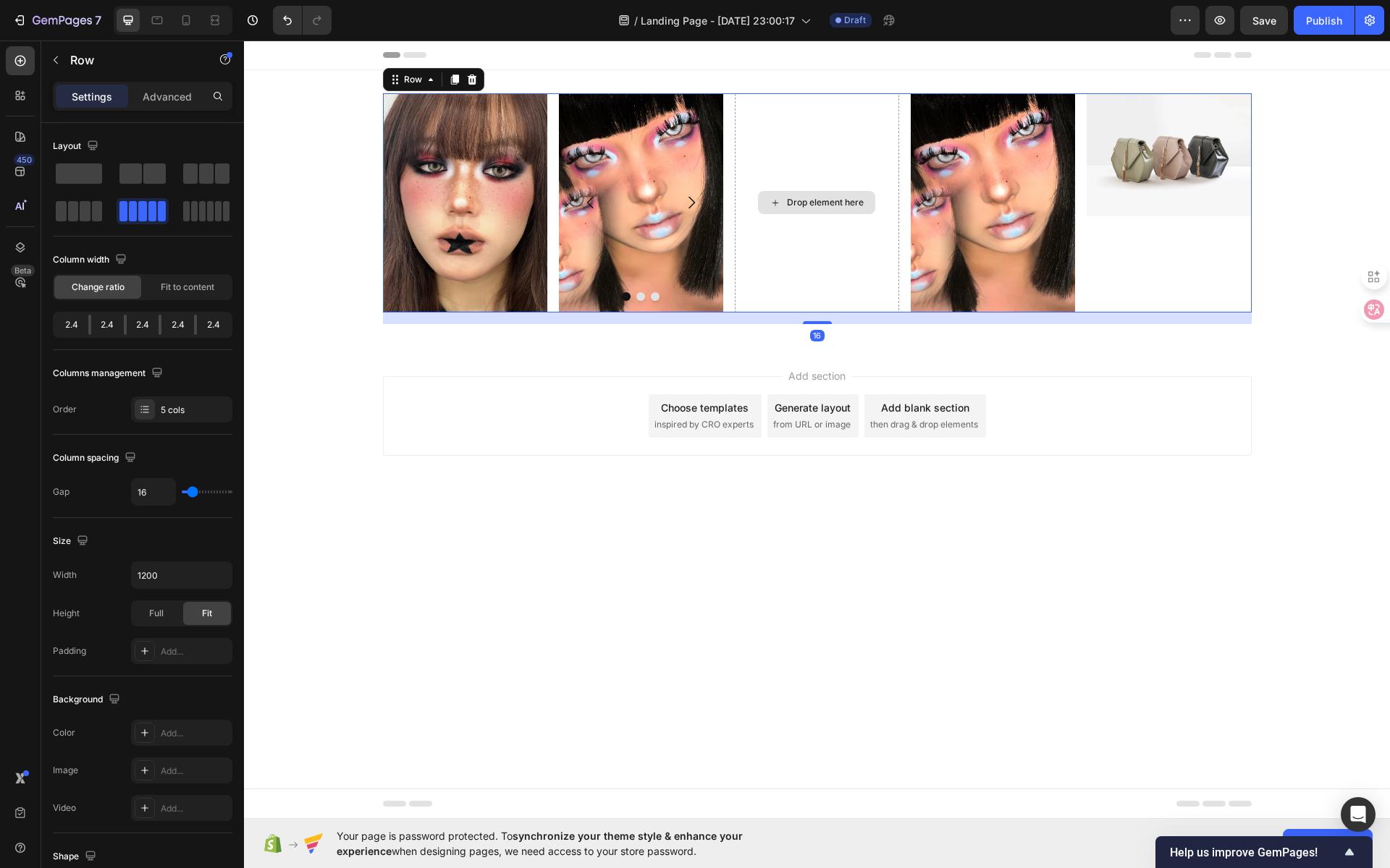
click at [837, 159] on div "Drop element here" at bounding box center [817, 203] width 164 height 219
click at [773, 119] on div "Drop element here" at bounding box center [817, 203] width 164 height 219
click at [844, 134] on div "Drop element here" at bounding box center [817, 203] width 164 height 219
click at [415, 81] on div "Row" at bounding box center [413, 80] width 24 height 13
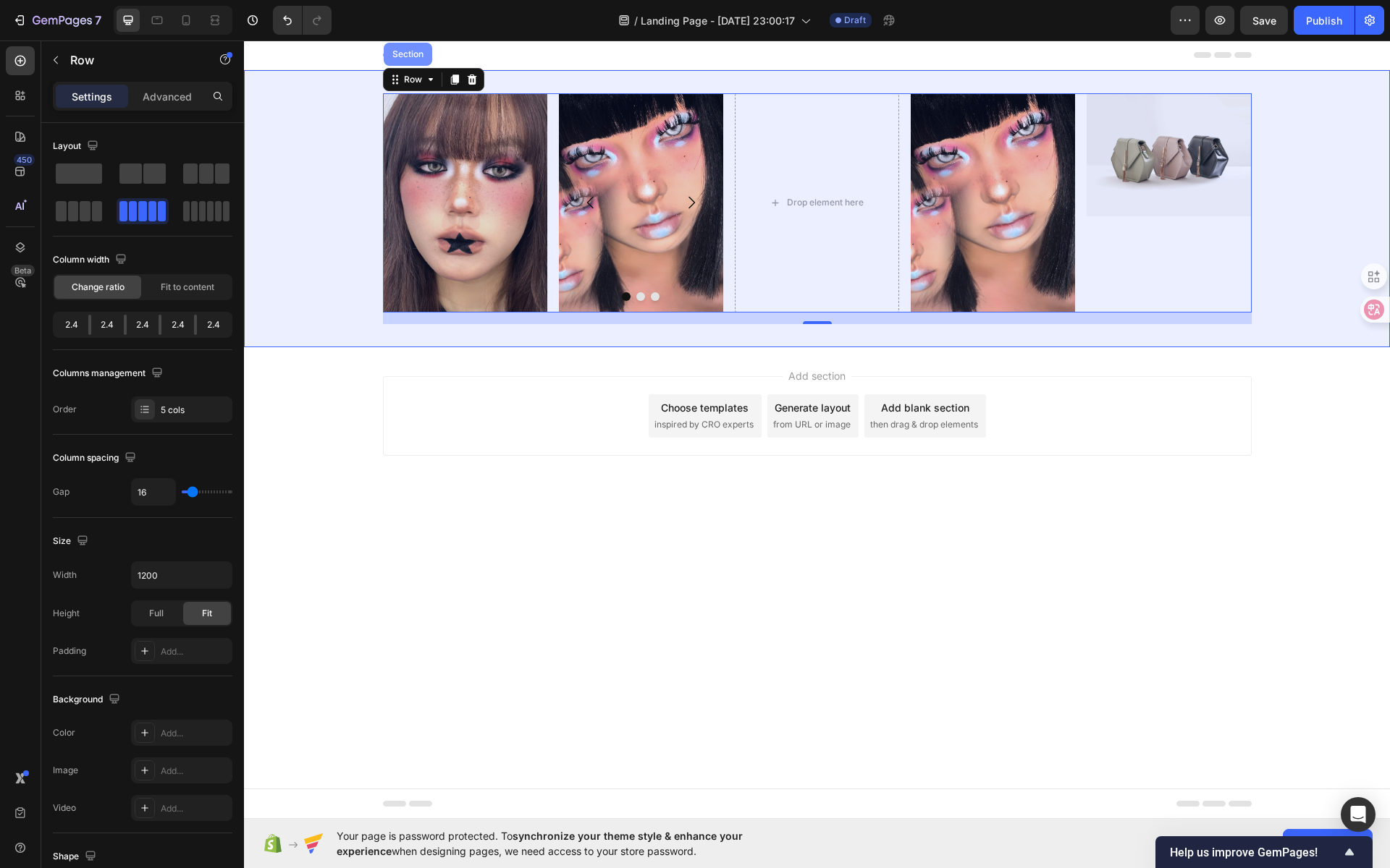
click at [425, 59] on div "Section" at bounding box center [408, 54] width 48 height 23
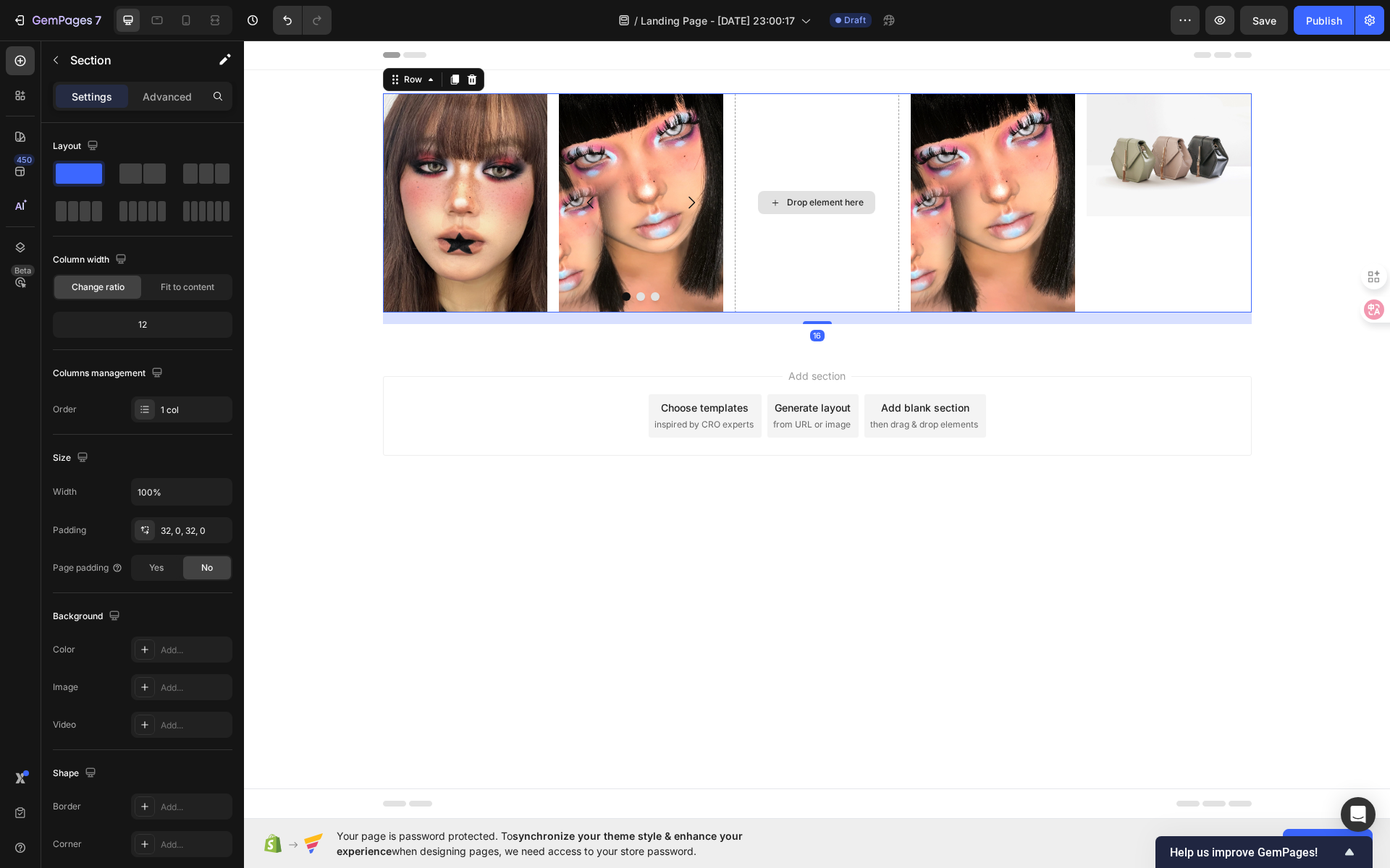
click at [874, 150] on div "Drop element here" at bounding box center [817, 203] width 164 height 219
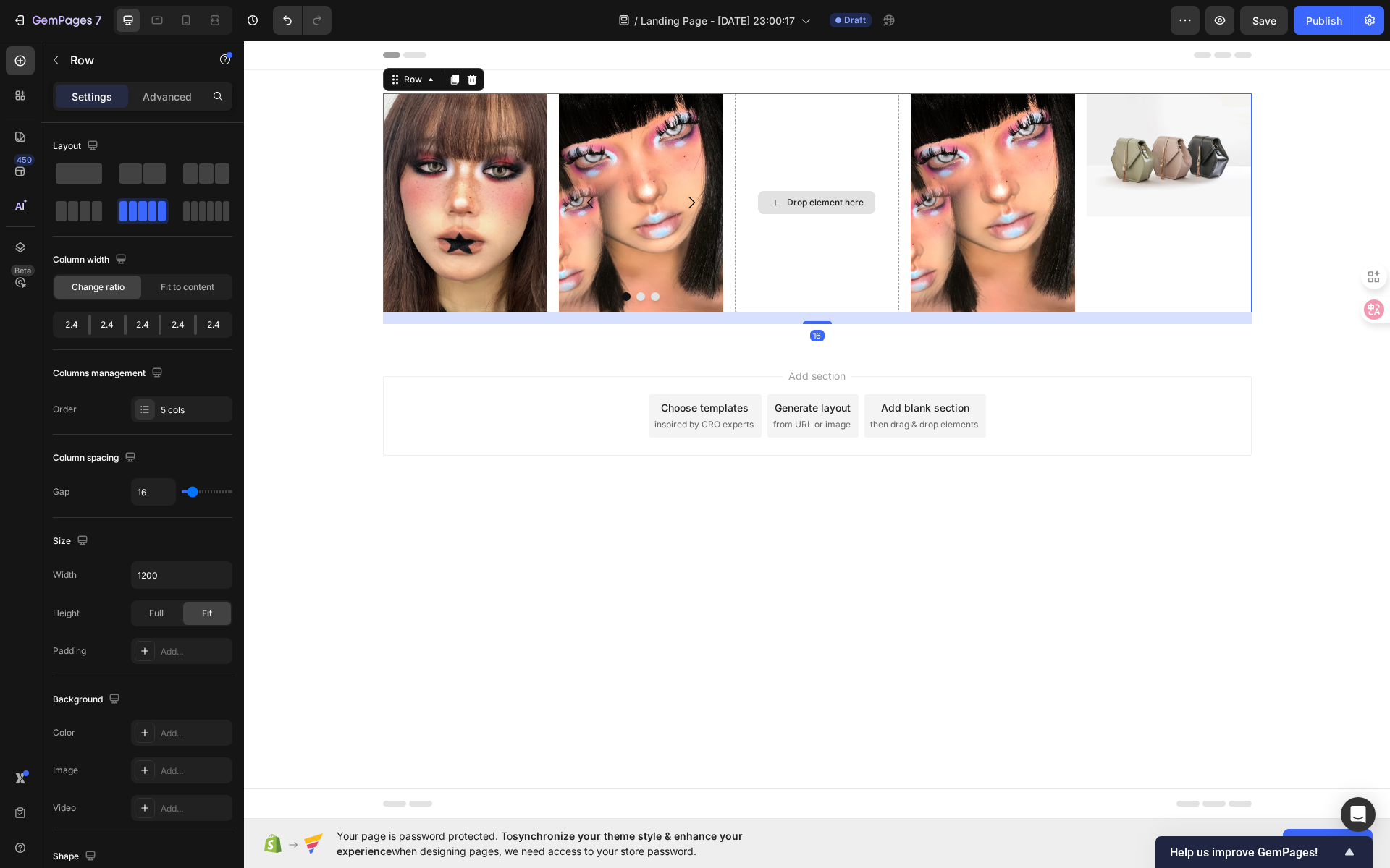
click at [844, 217] on div "Drop element here" at bounding box center [817, 203] width 164 height 219
click at [841, 202] on div "Drop element here" at bounding box center [825, 203] width 77 height 12
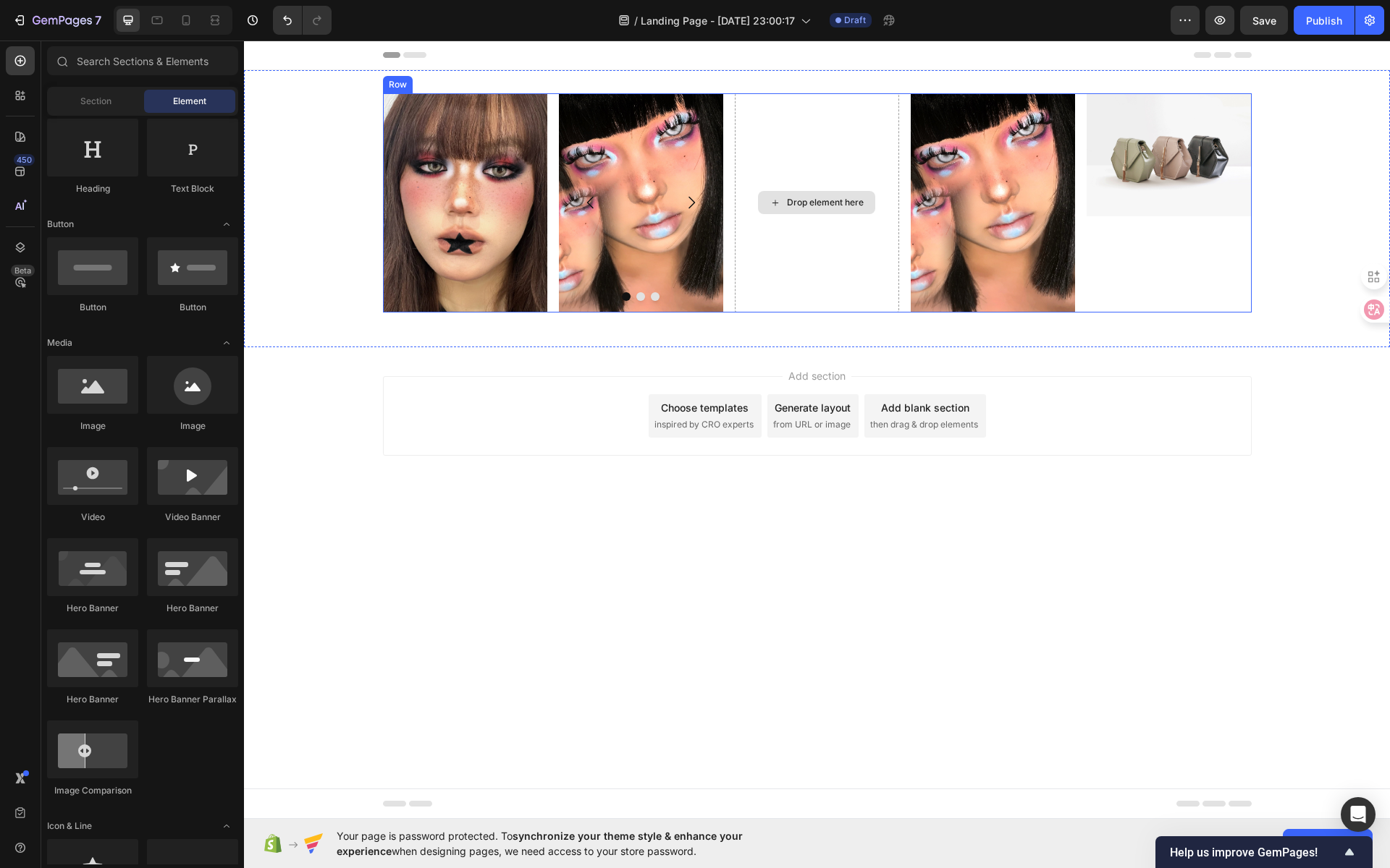
click at [822, 204] on div "Drop element here" at bounding box center [825, 203] width 77 height 12
drag, startPoint x: 366, startPoint y: 421, endPoint x: 789, endPoint y: 224, distance: 466.6
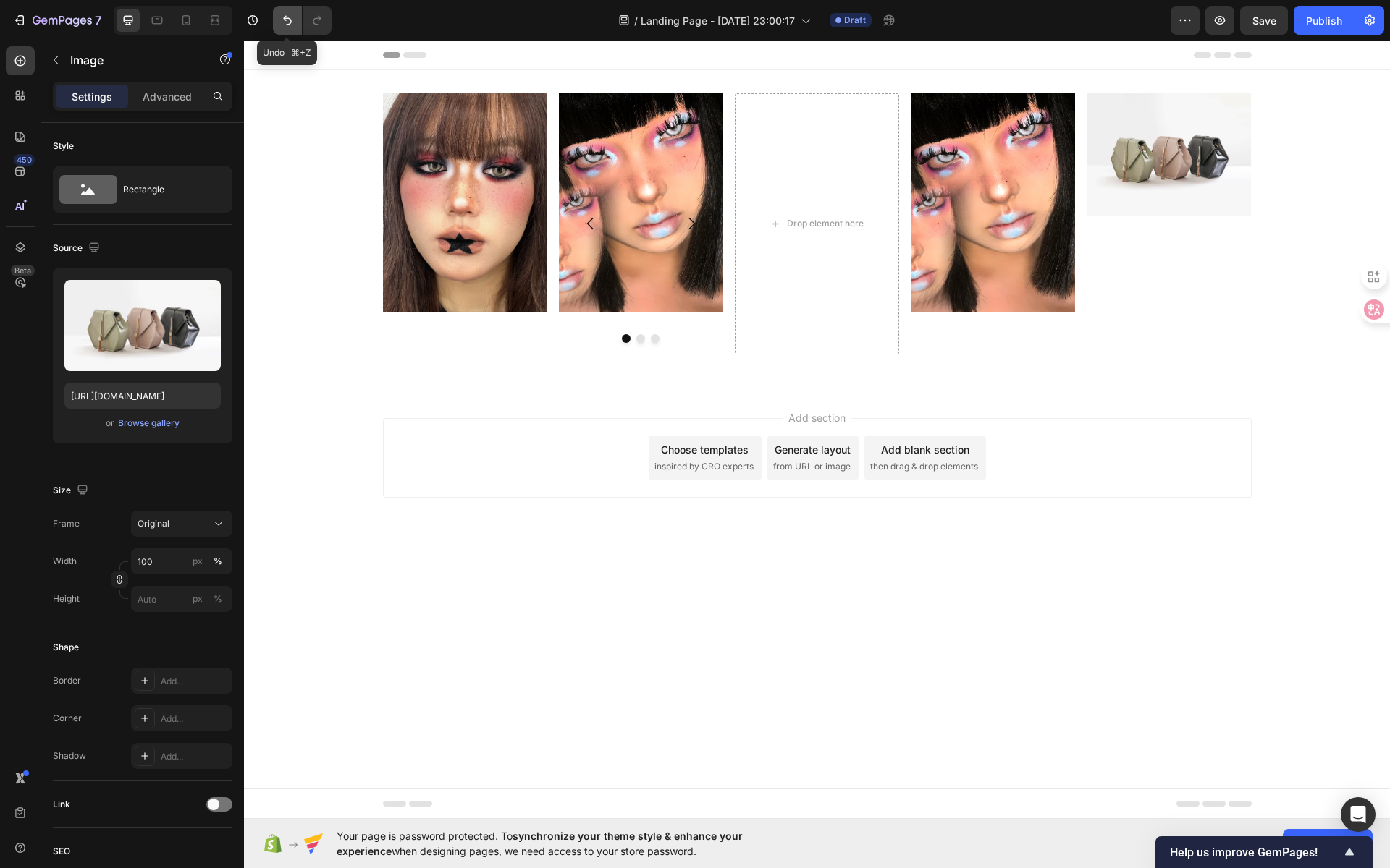
click at [292, 27] on icon "Undo/Redo" at bounding box center [287, 21] width 15 height 15
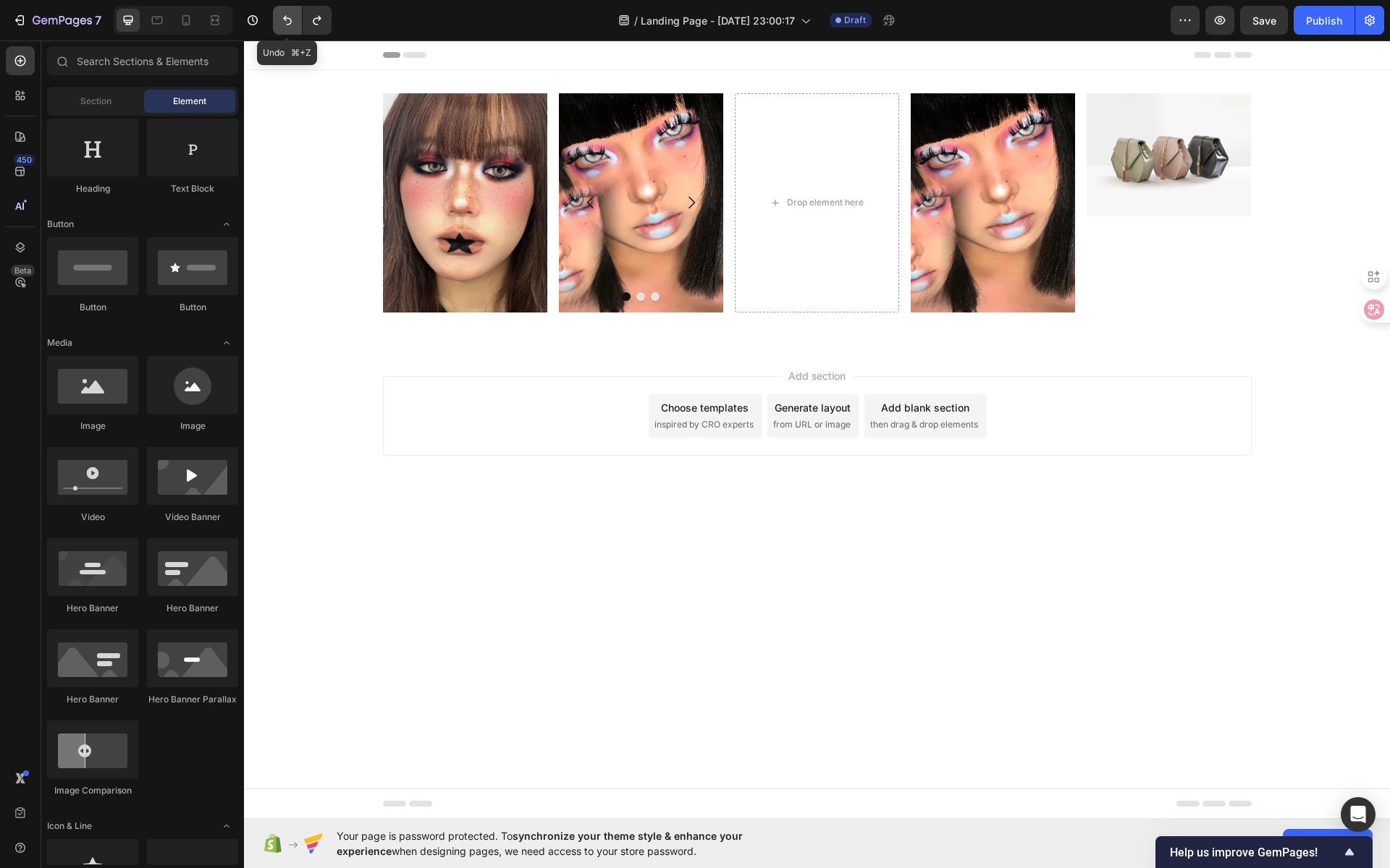
click at [292, 27] on icon "Undo/Redo" at bounding box center [287, 21] width 15 height 15
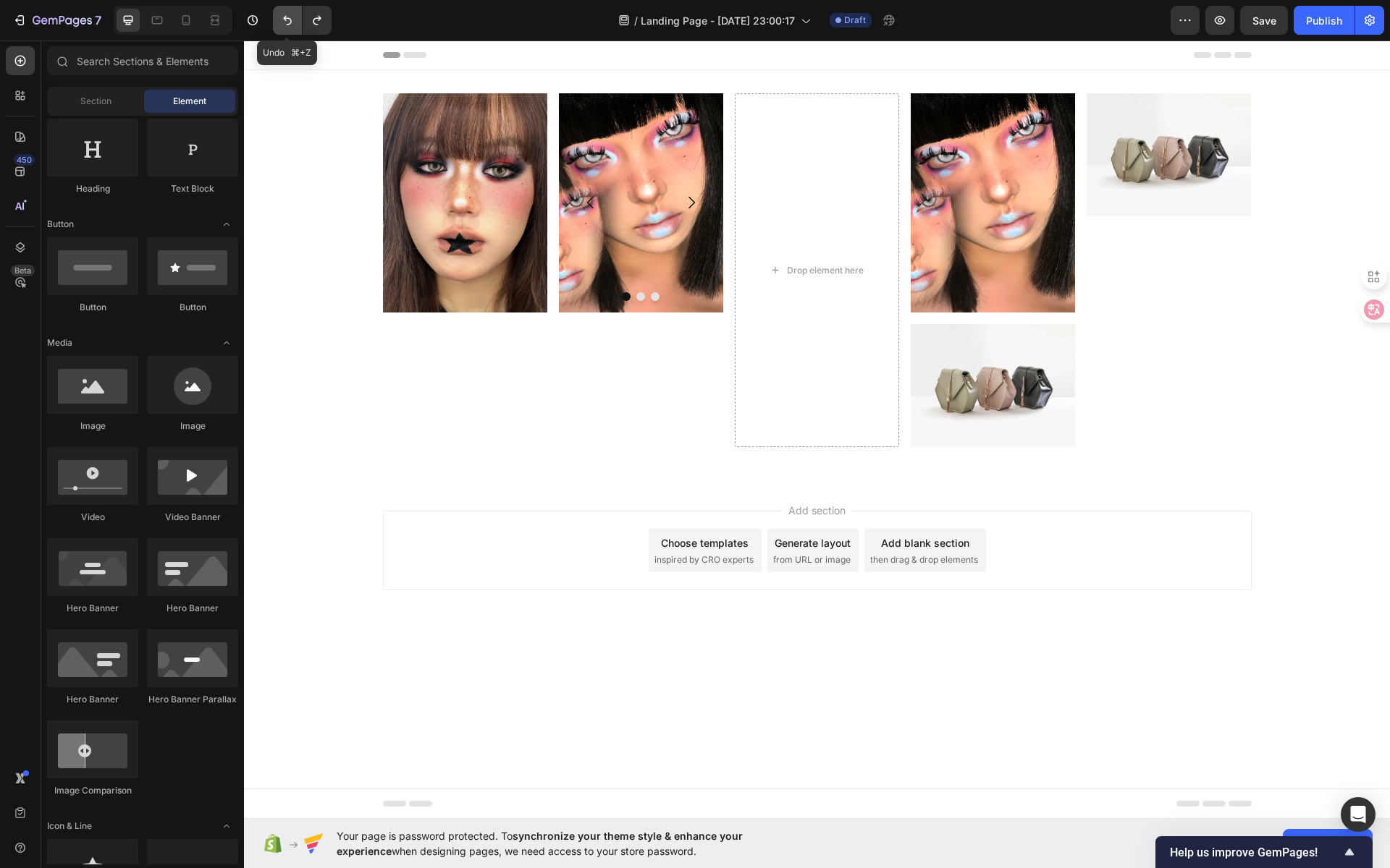
click at [292, 27] on icon "Undo/Redo" at bounding box center [287, 21] width 15 height 15
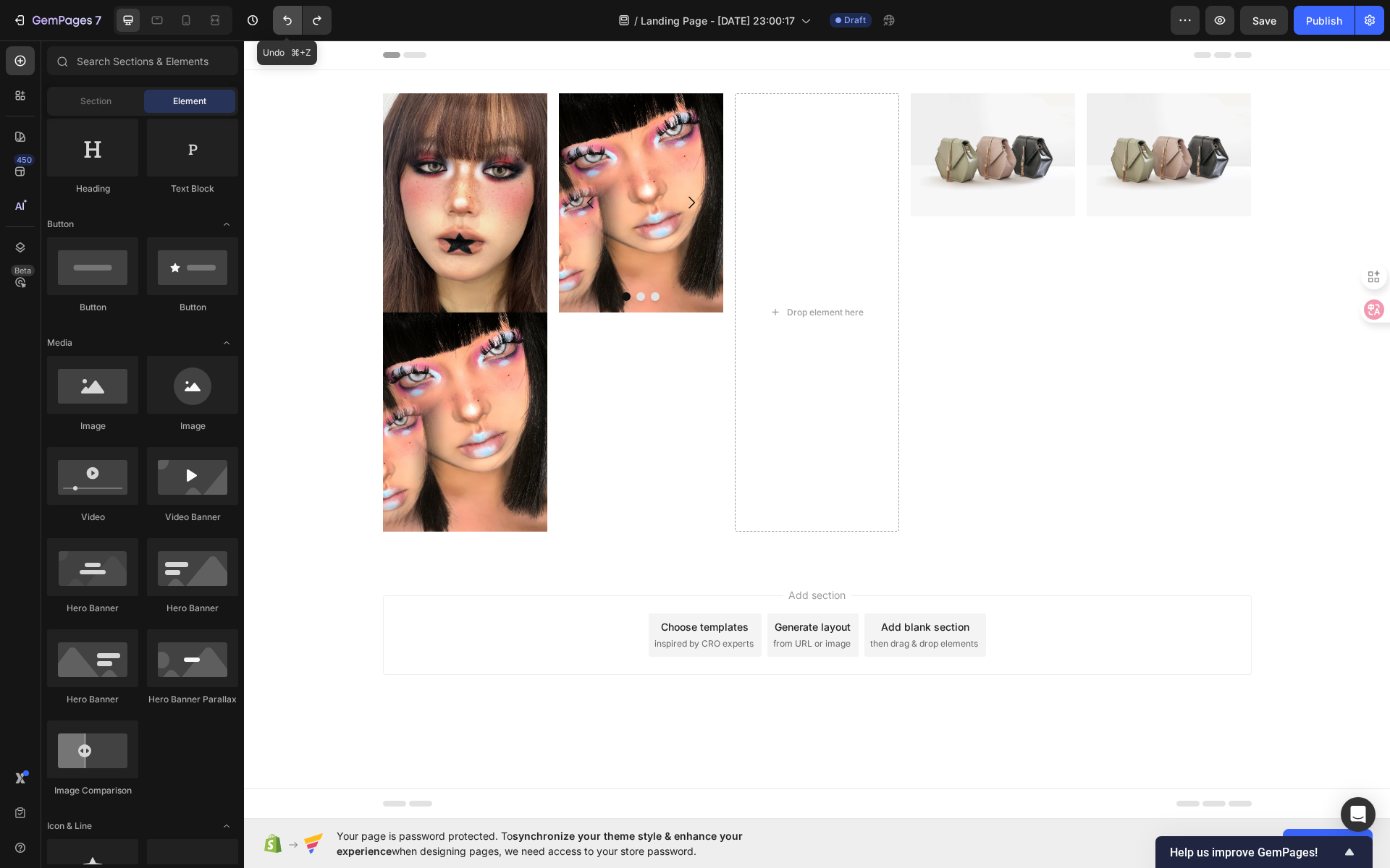
click at [292, 27] on icon "Undo/Redo" at bounding box center [287, 21] width 15 height 15
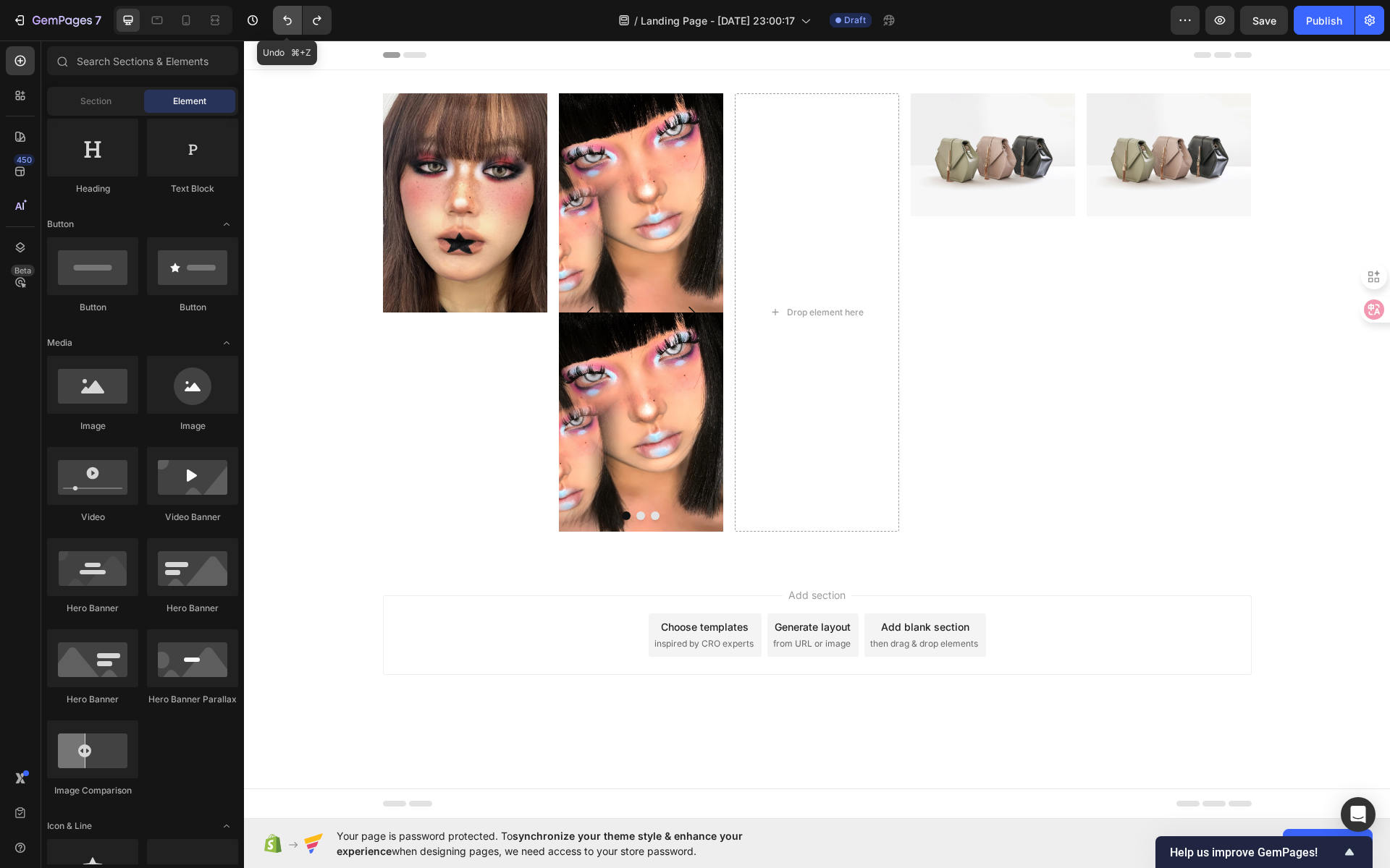
click at [292, 27] on icon "Undo/Redo" at bounding box center [287, 21] width 15 height 15
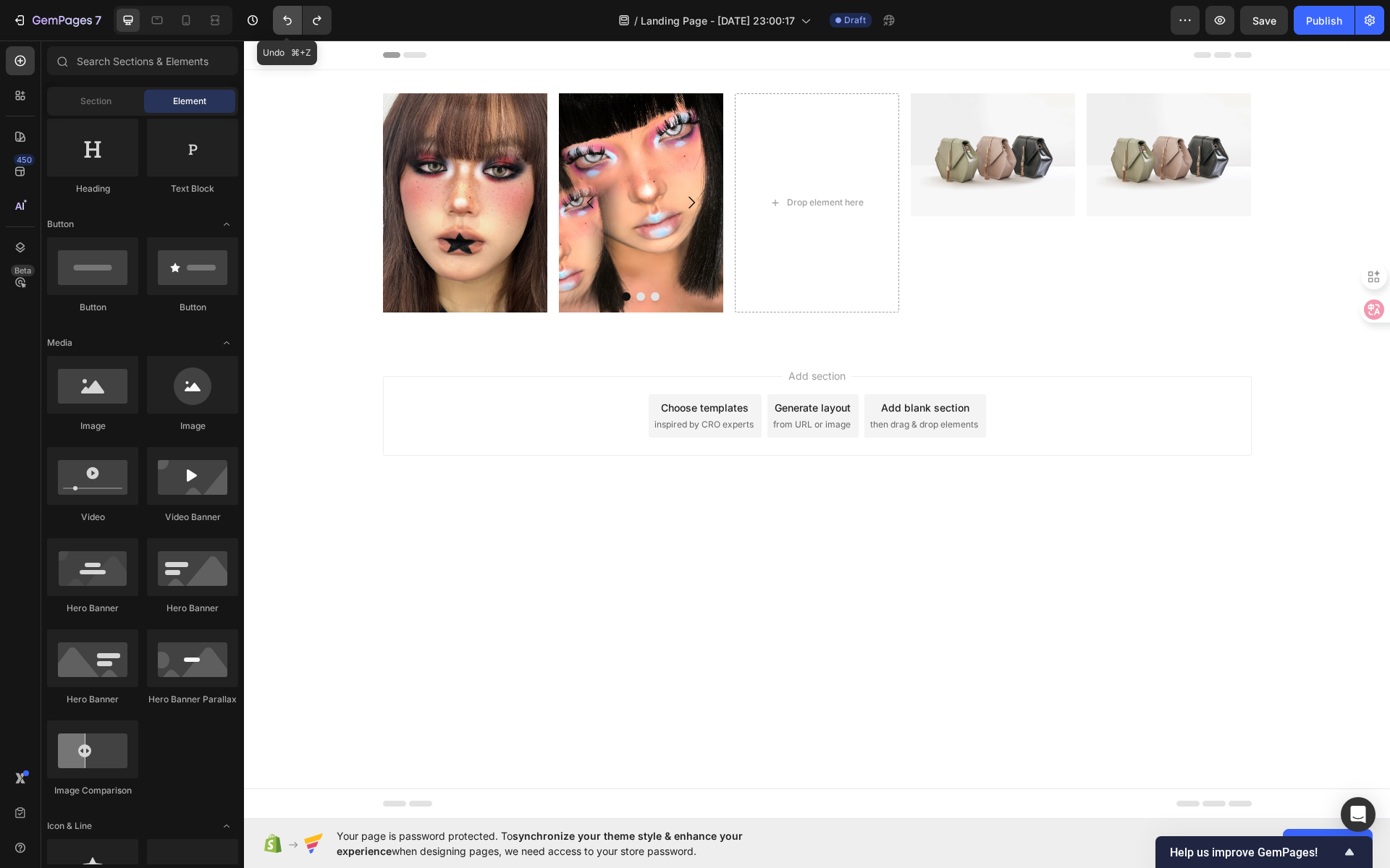
click at [292, 27] on icon "Undo/Redo" at bounding box center [287, 21] width 15 height 15
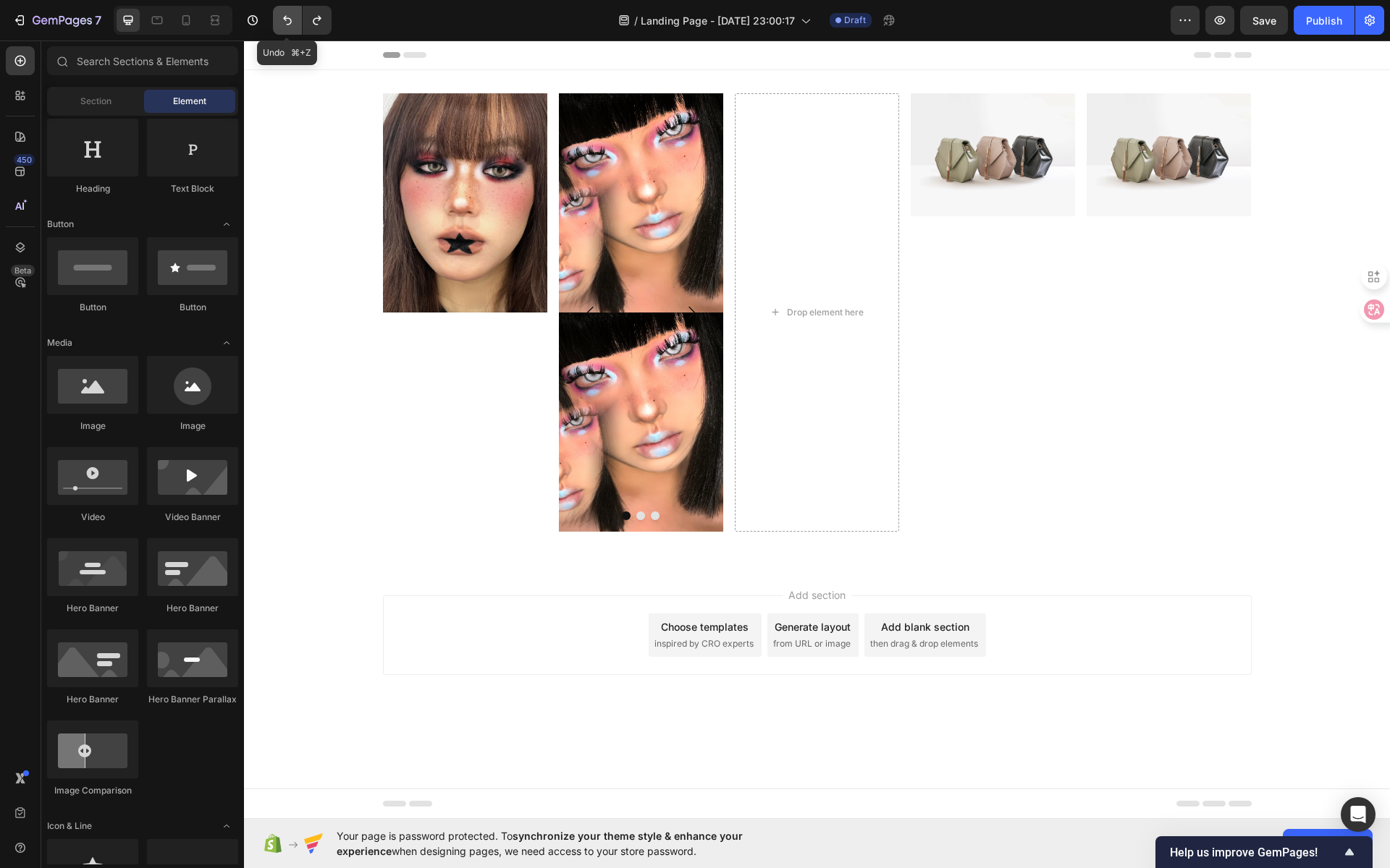
click at [292, 27] on icon "Undo/Redo" at bounding box center [287, 21] width 15 height 15
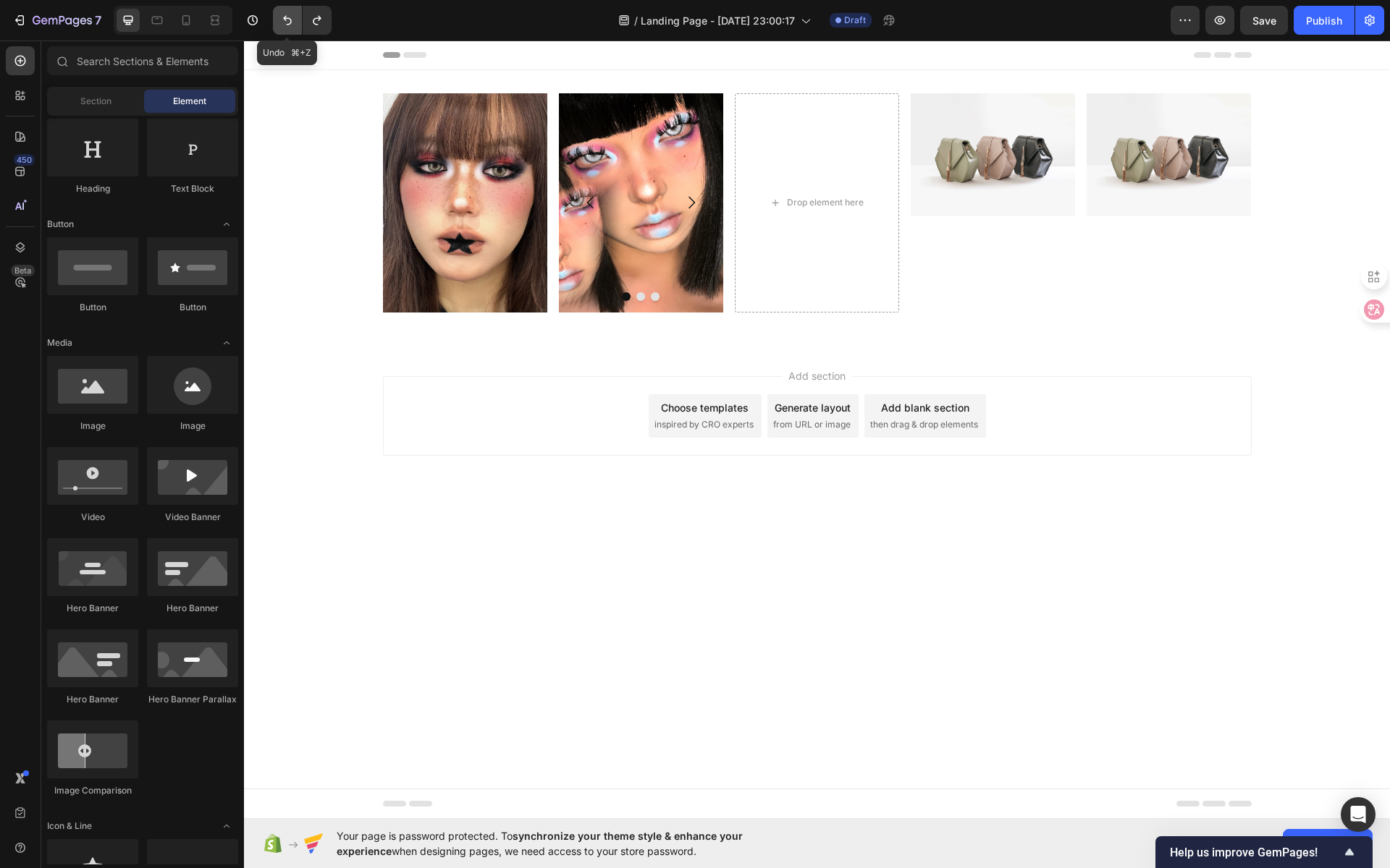
click at [292, 27] on icon "Undo/Redo" at bounding box center [287, 21] width 15 height 15
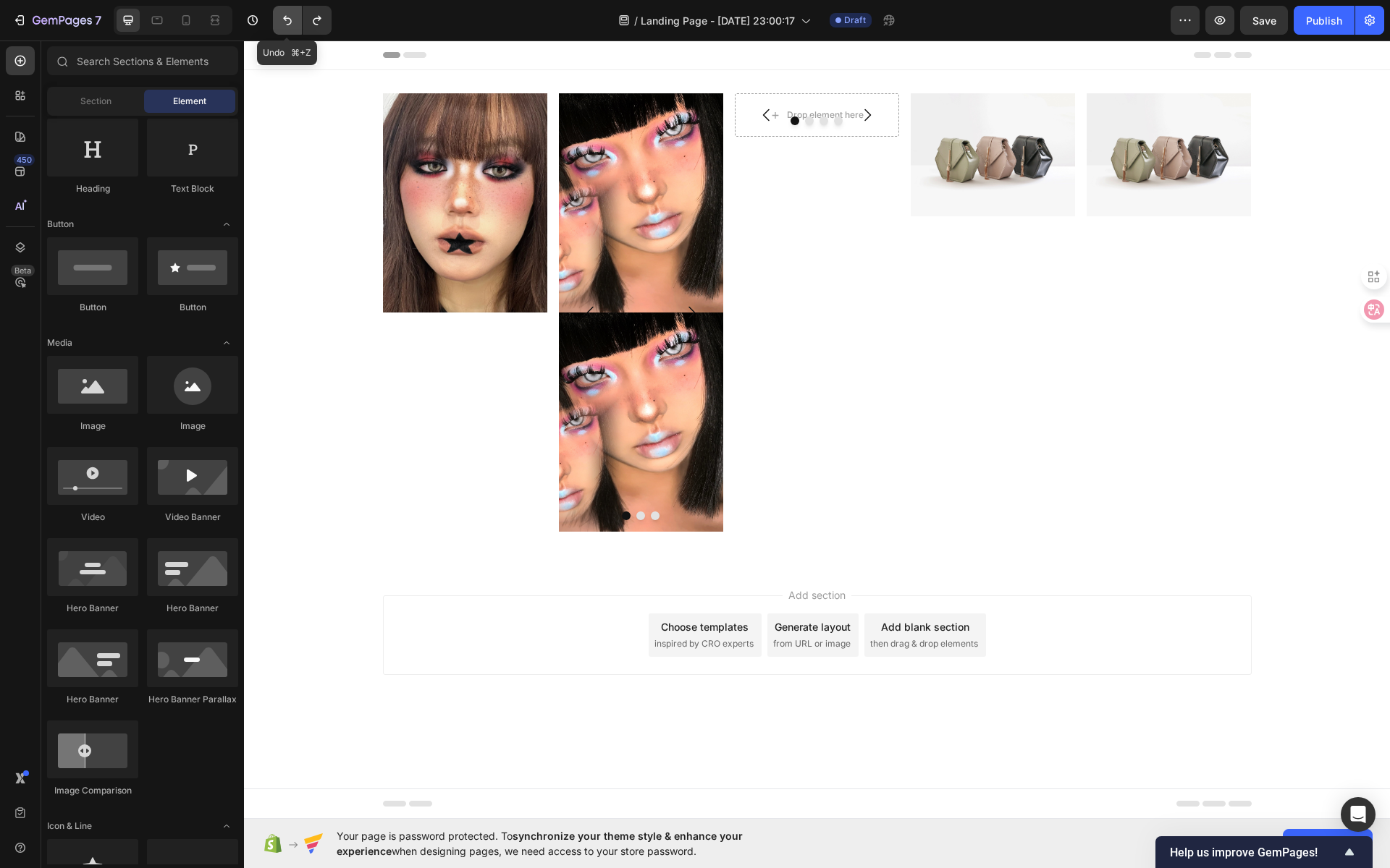
click at [291, 25] on icon "Undo/Redo" at bounding box center [287, 21] width 15 height 15
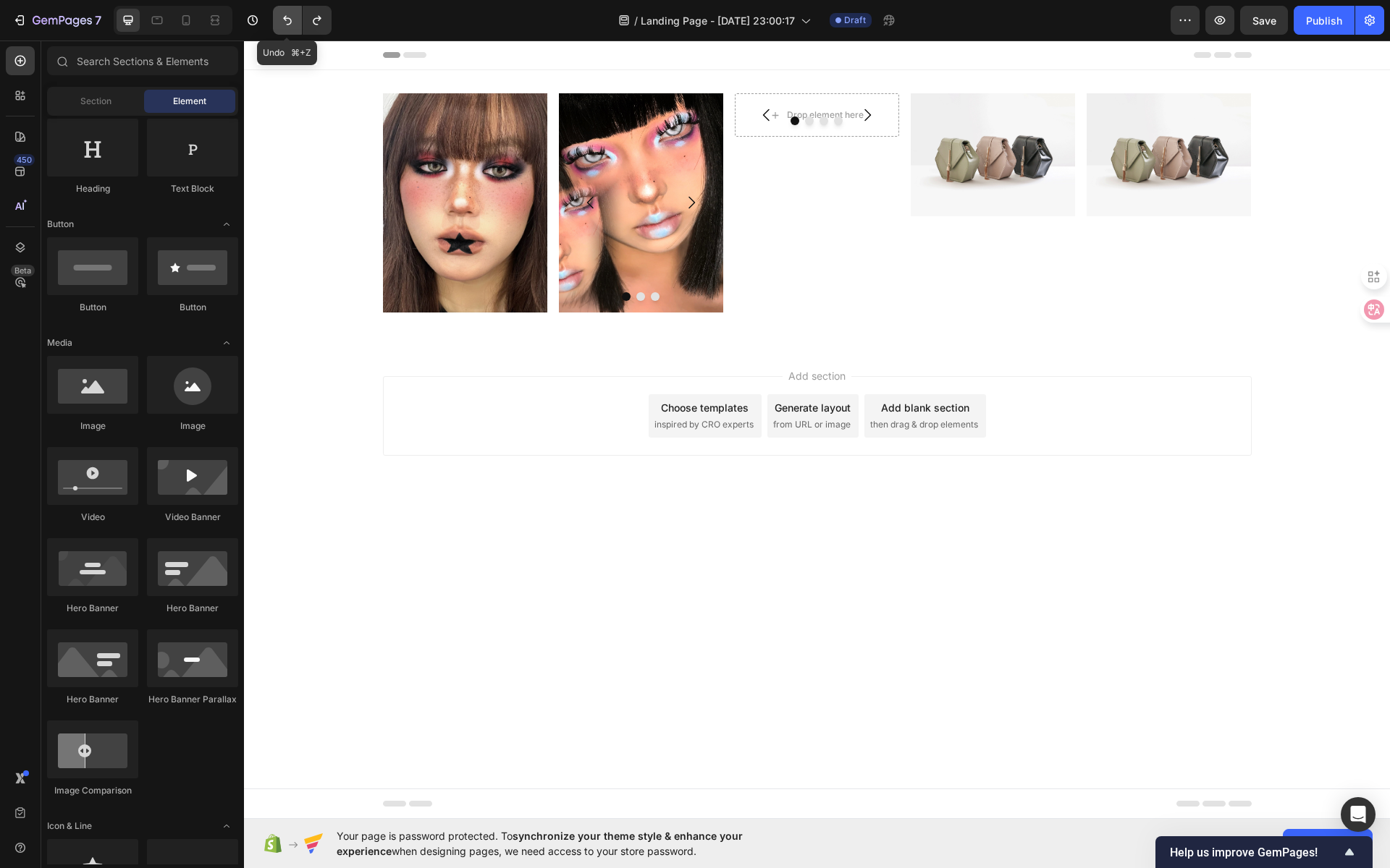
click at [291, 25] on icon "Undo/Redo" at bounding box center [287, 21] width 15 height 15
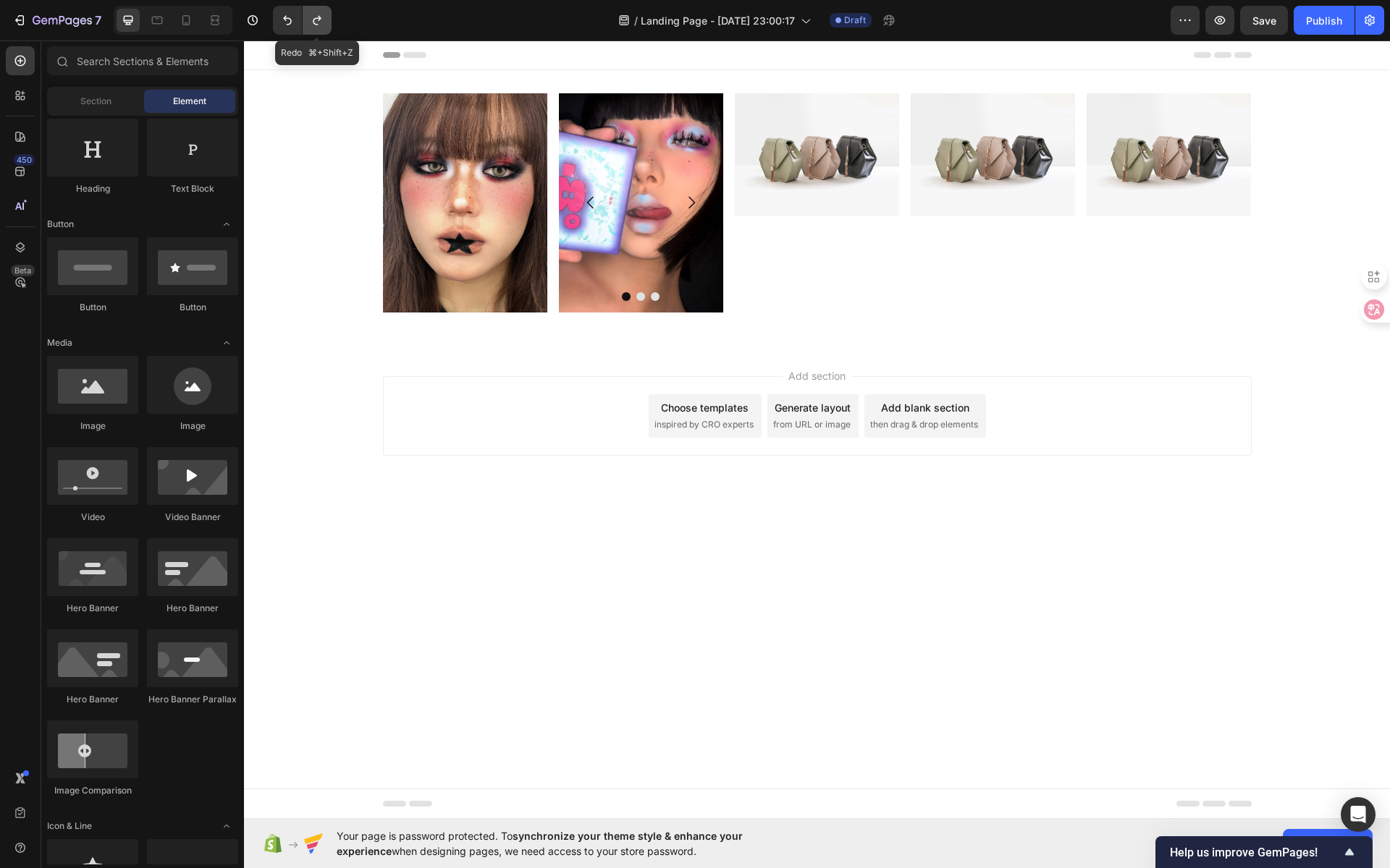
click at [315, 26] on icon "Undo/Redo" at bounding box center [317, 21] width 15 height 15
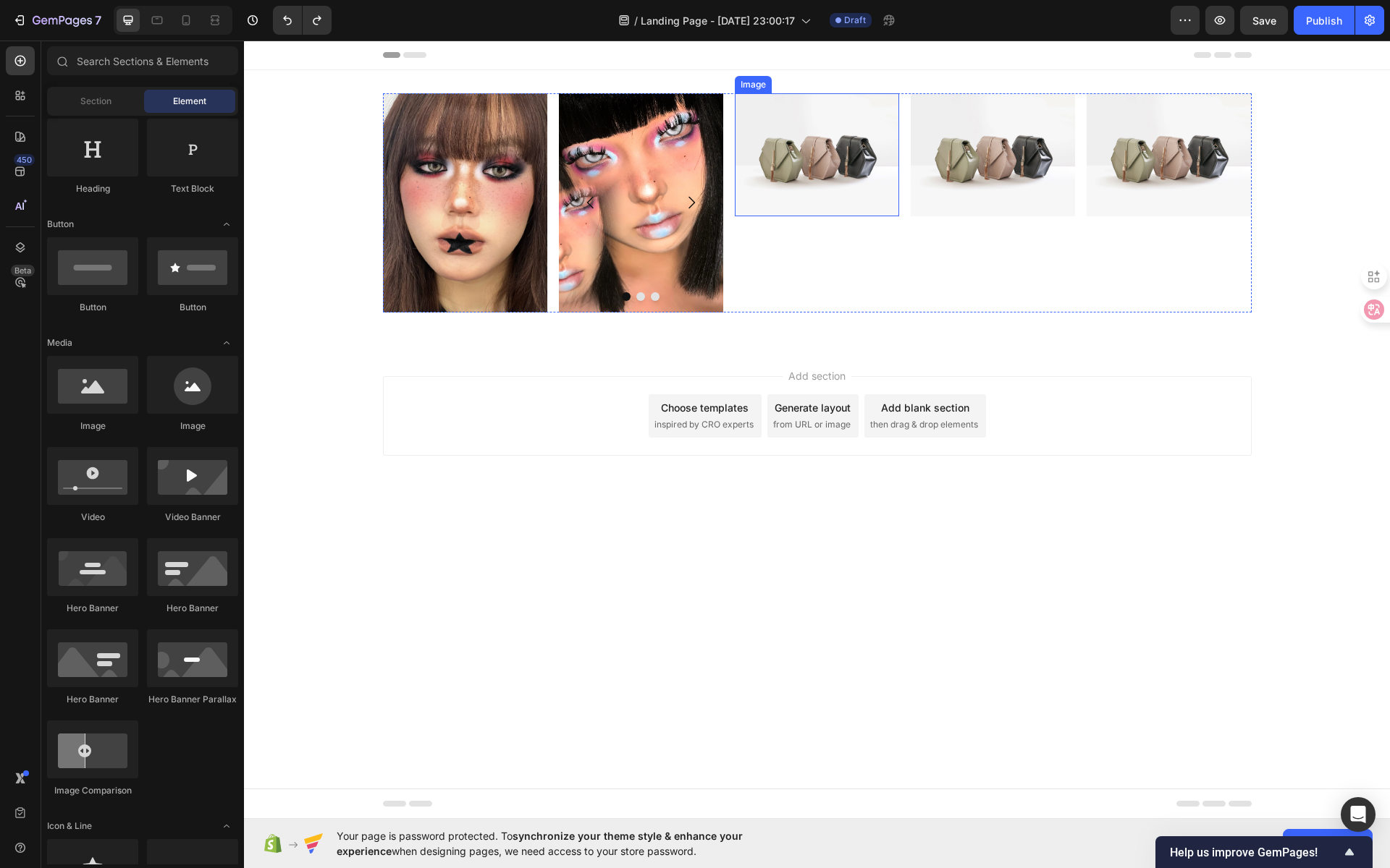
click at [839, 131] on img at bounding box center [817, 155] width 164 height 123
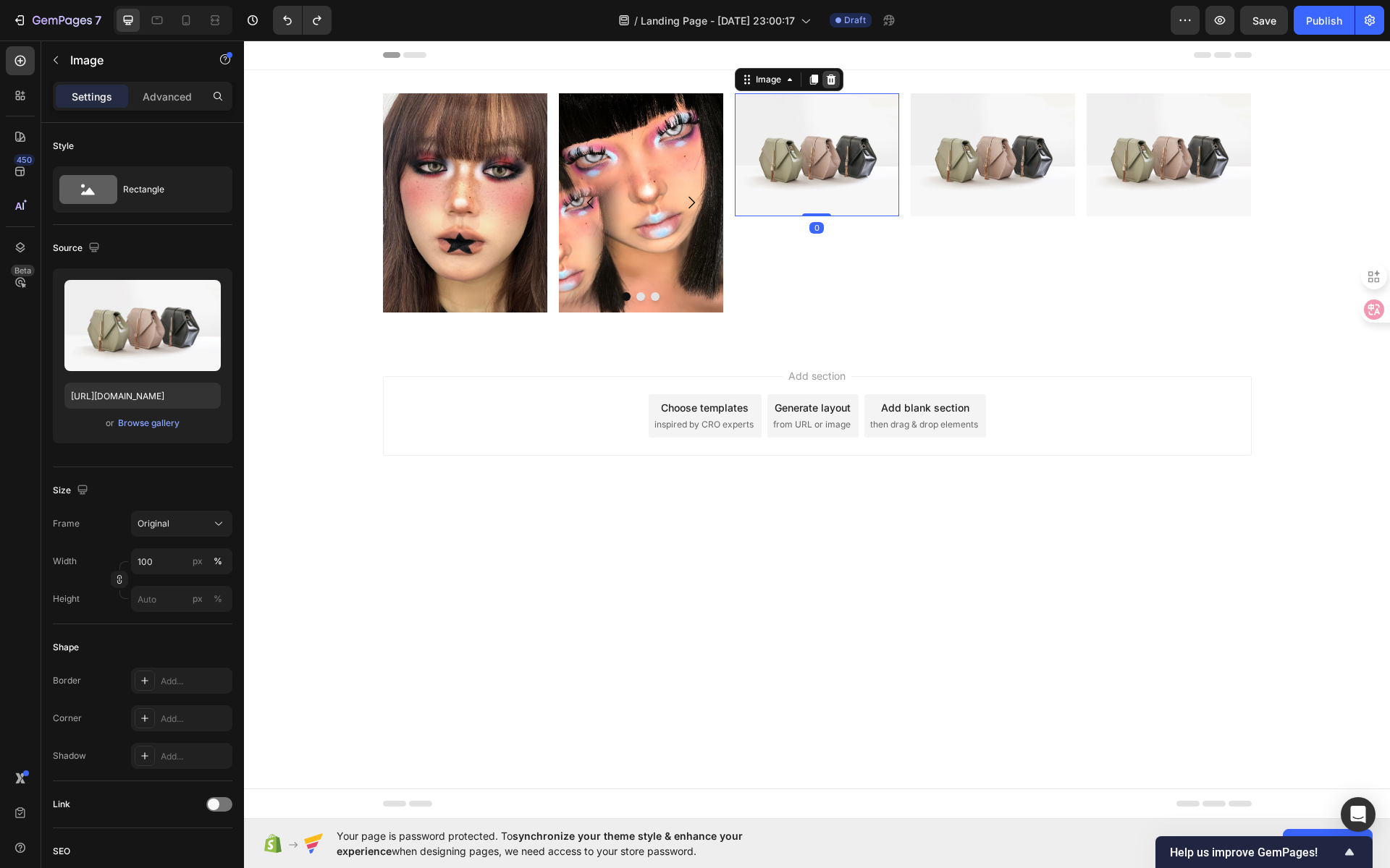
click at [829, 84] on icon at bounding box center [831, 80] width 12 height 12
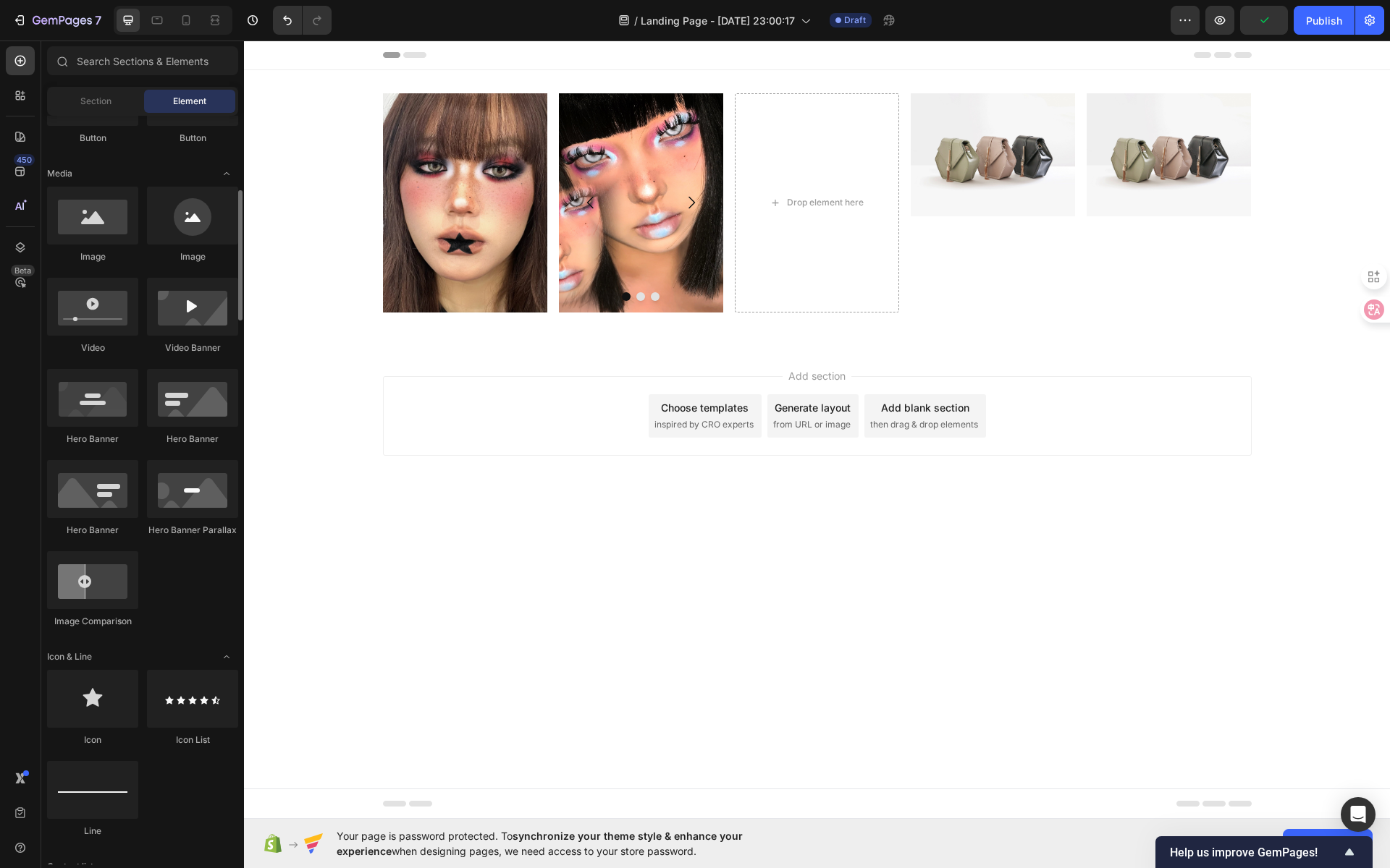
scroll to position [411, 0]
click at [661, 112] on div "Image" at bounding box center [641, 203] width 164 height 219
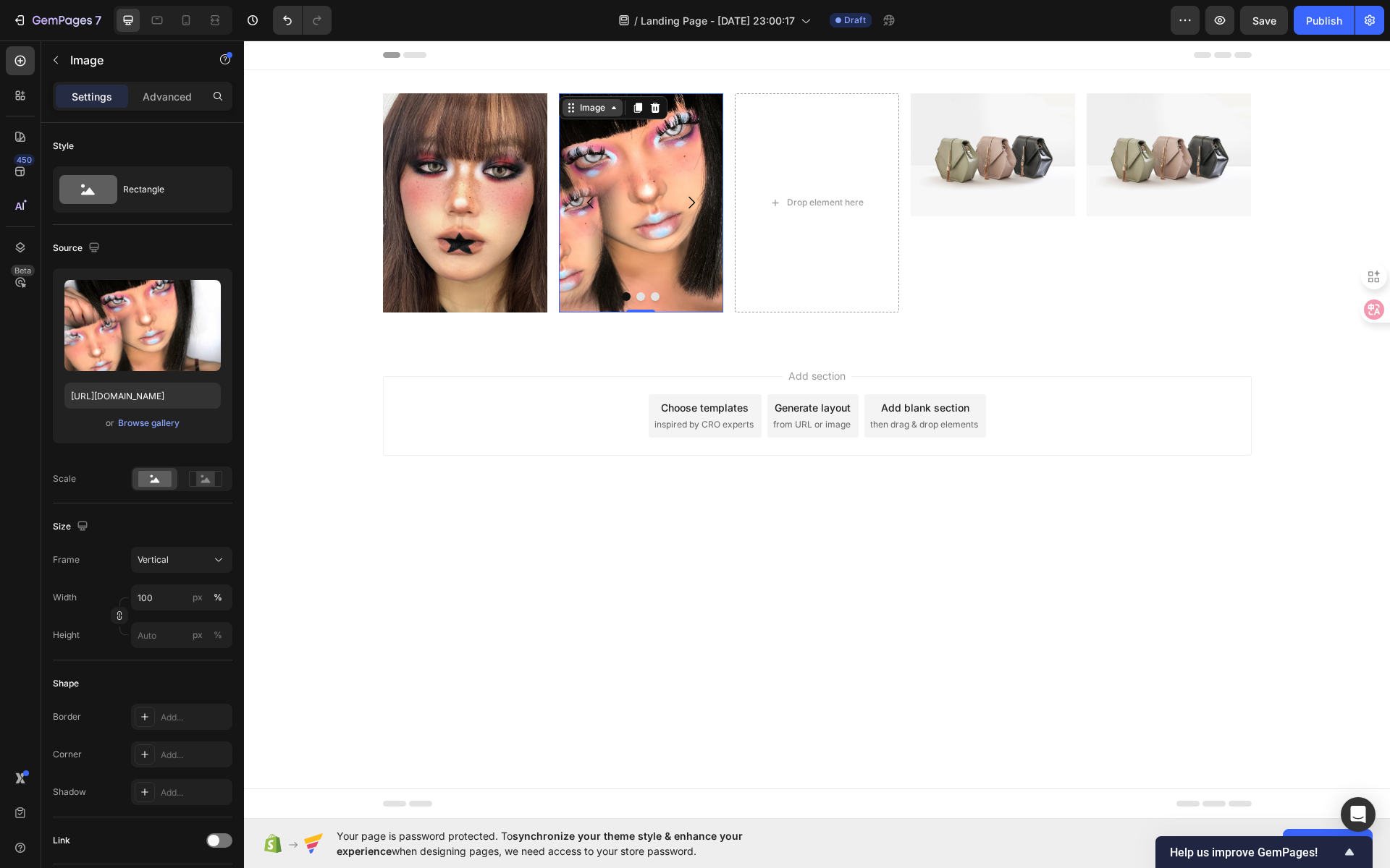
click at [608, 110] on icon at bounding box center [614, 108] width 12 height 12
click at [582, 182] on button "Carousel Back Arrow" at bounding box center [591, 202] width 41 height 41
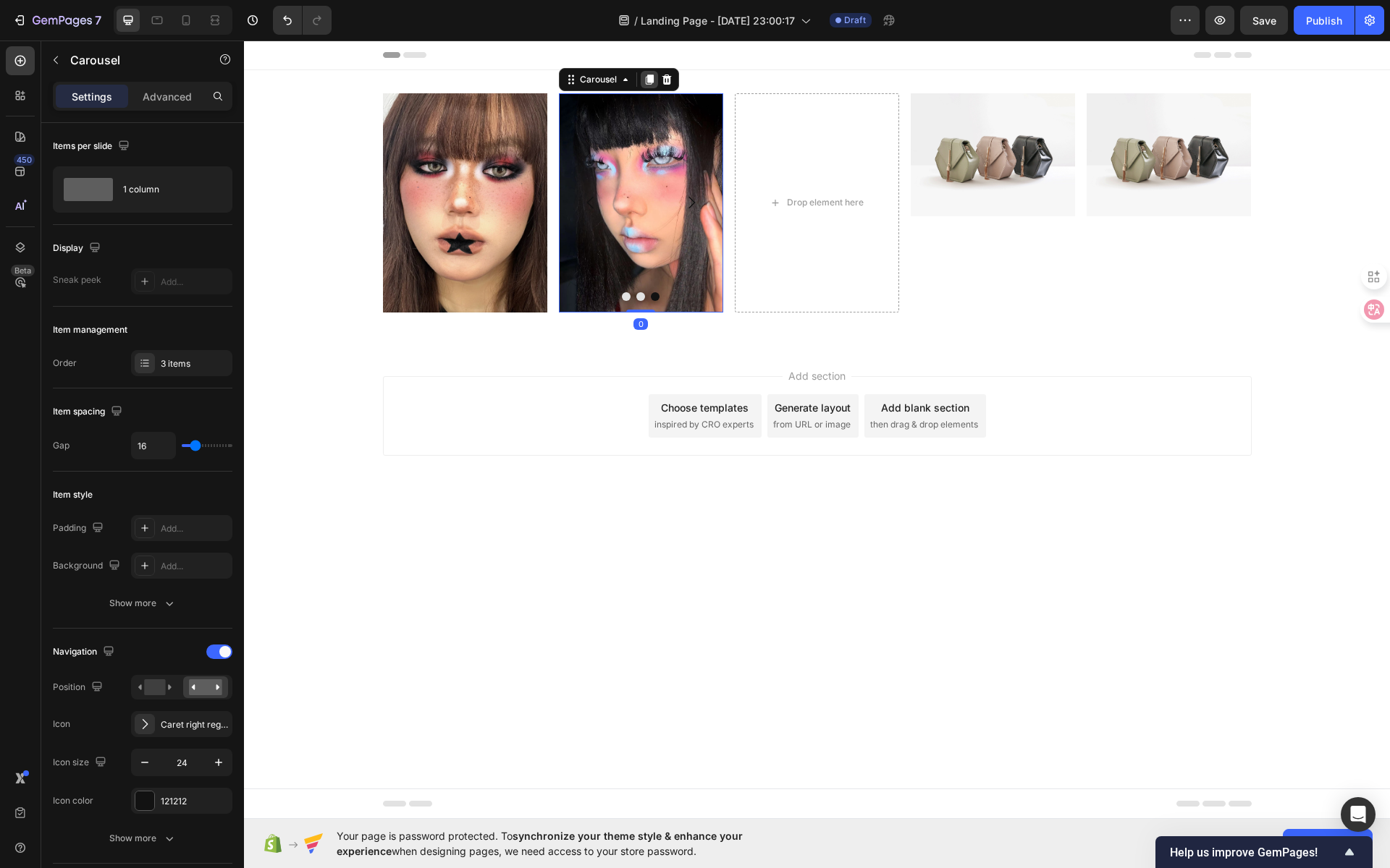
click at [645, 79] on icon at bounding box center [649, 80] width 8 height 10
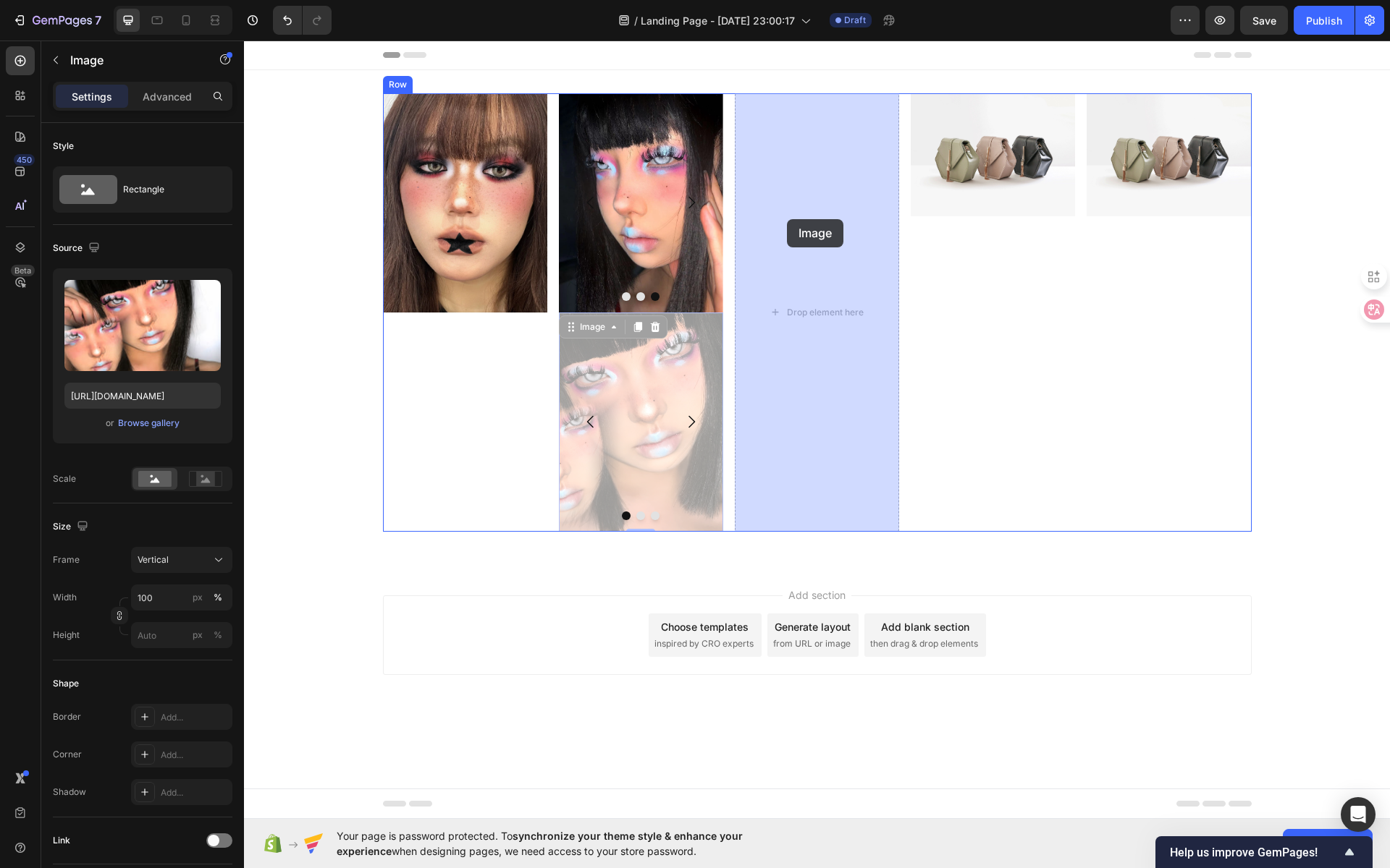
drag, startPoint x: 666, startPoint y: 350, endPoint x: 795, endPoint y: 202, distance: 196.3
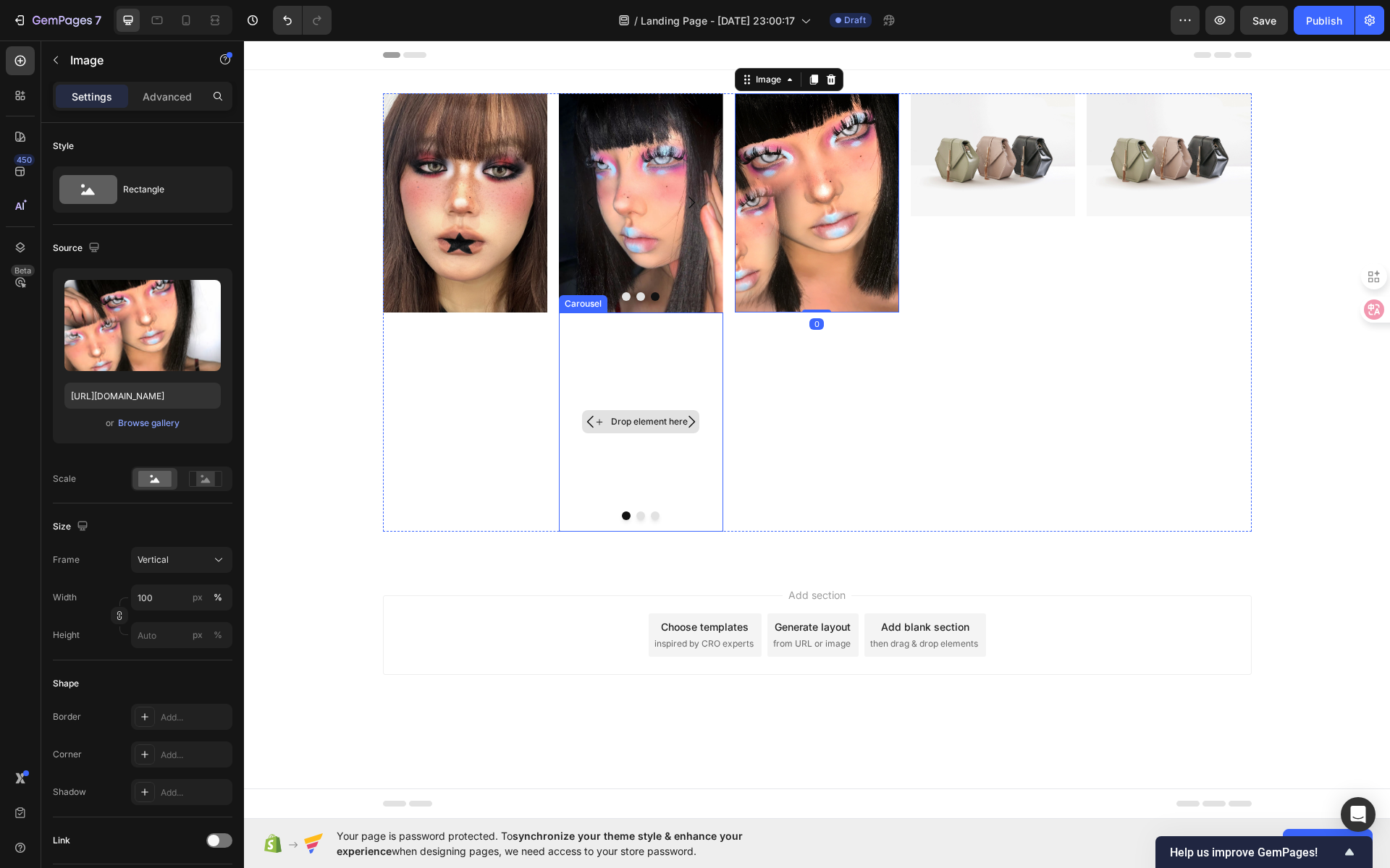
click at [671, 384] on div "Drop element here" at bounding box center [641, 422] width 164 height 219
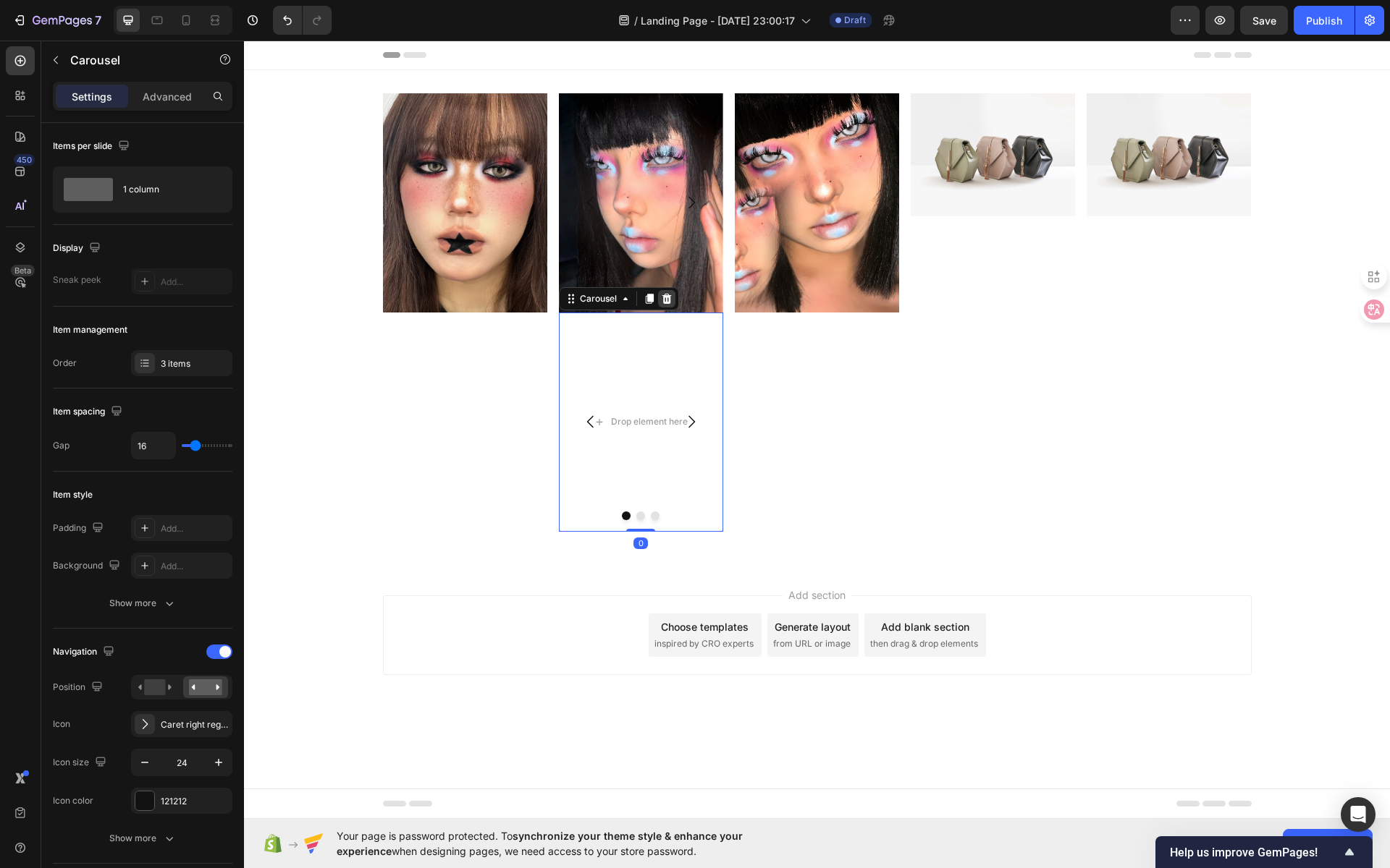
click at [669, 296] on icon at bounding box center [666, 299] width 10 height 10
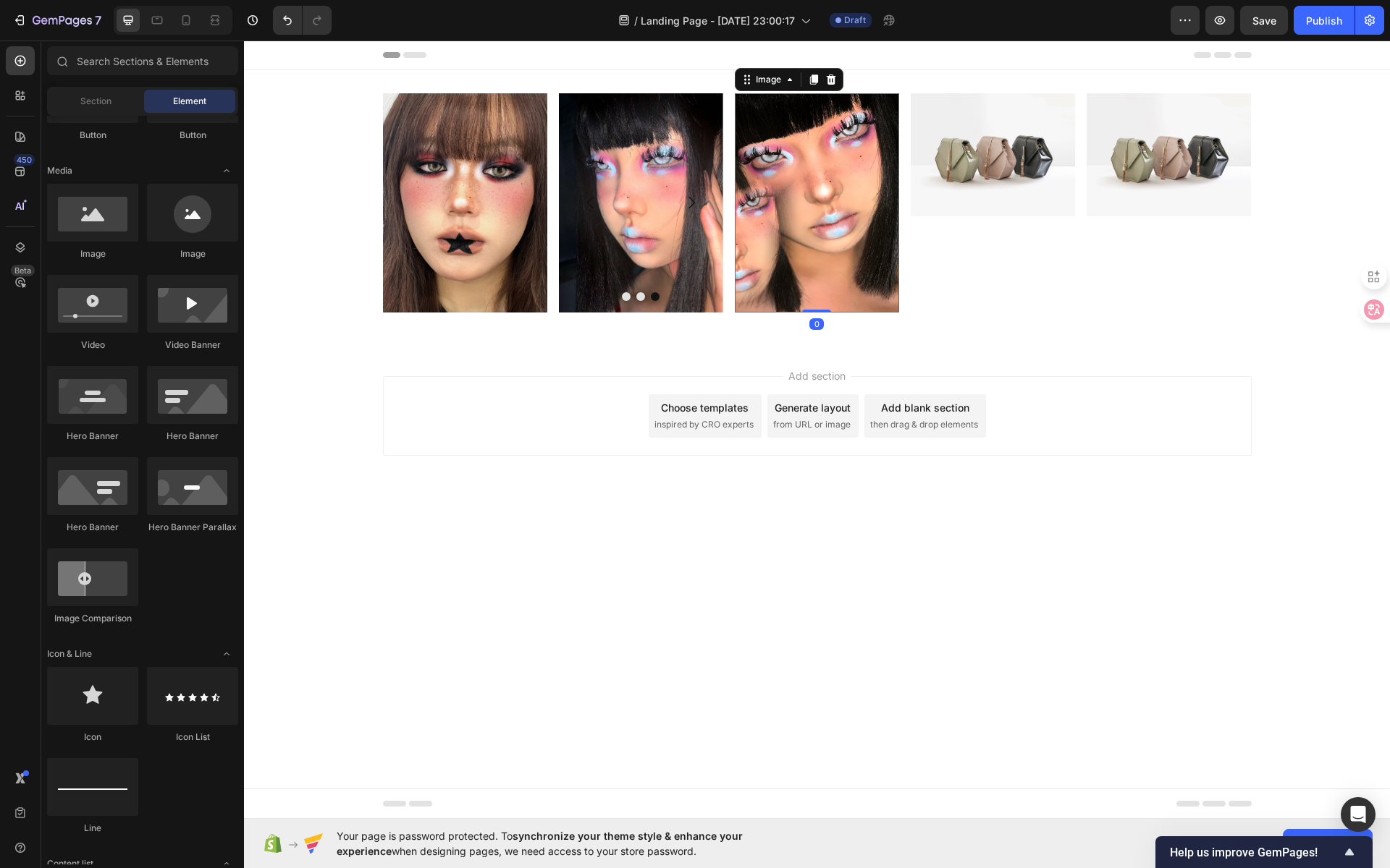
click at [797, 159] on img at bounding box center [817, 203] width 164 height 219
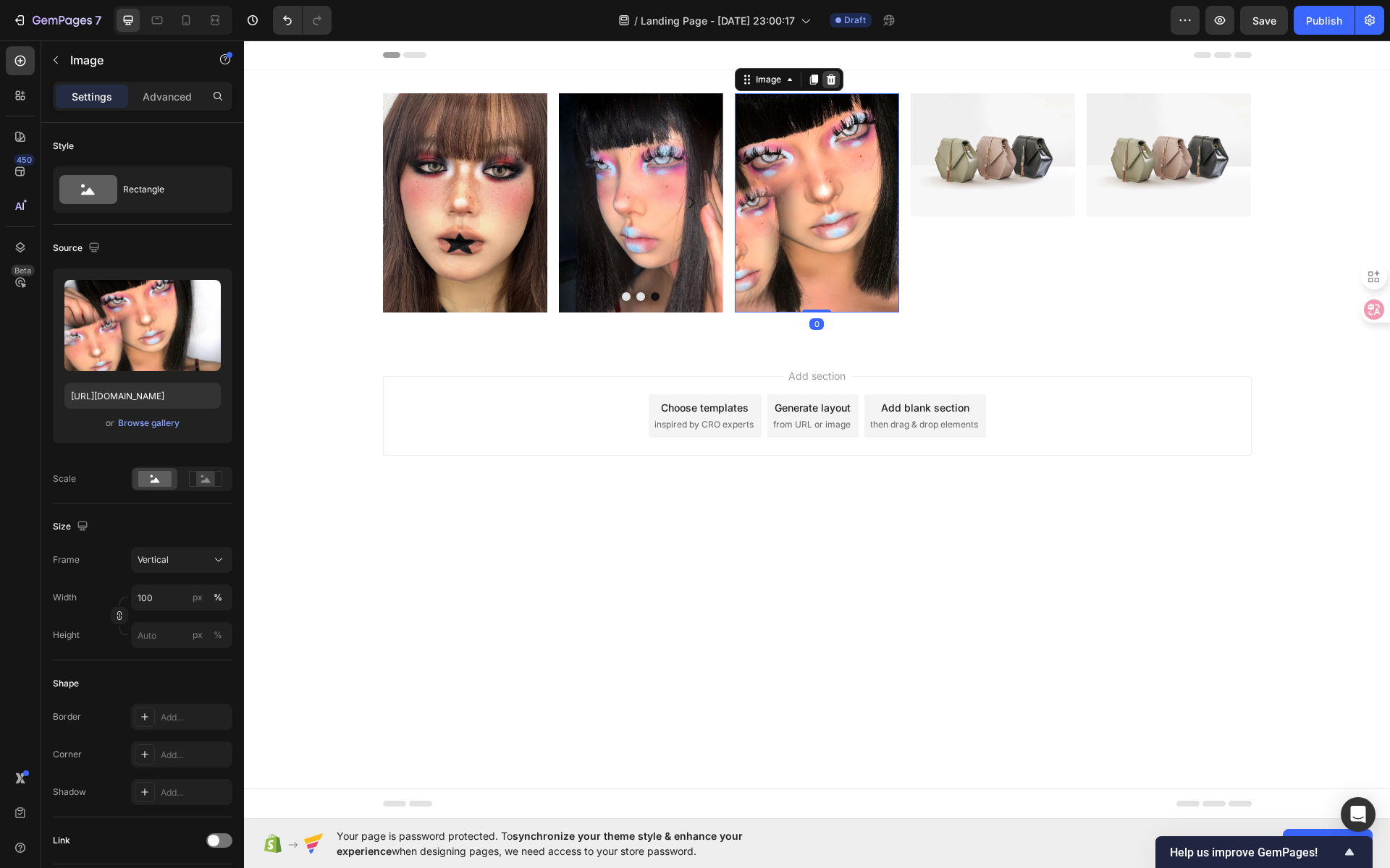
click at [833, 83] on icon at bounding box center [831, 80] width 10 height 10
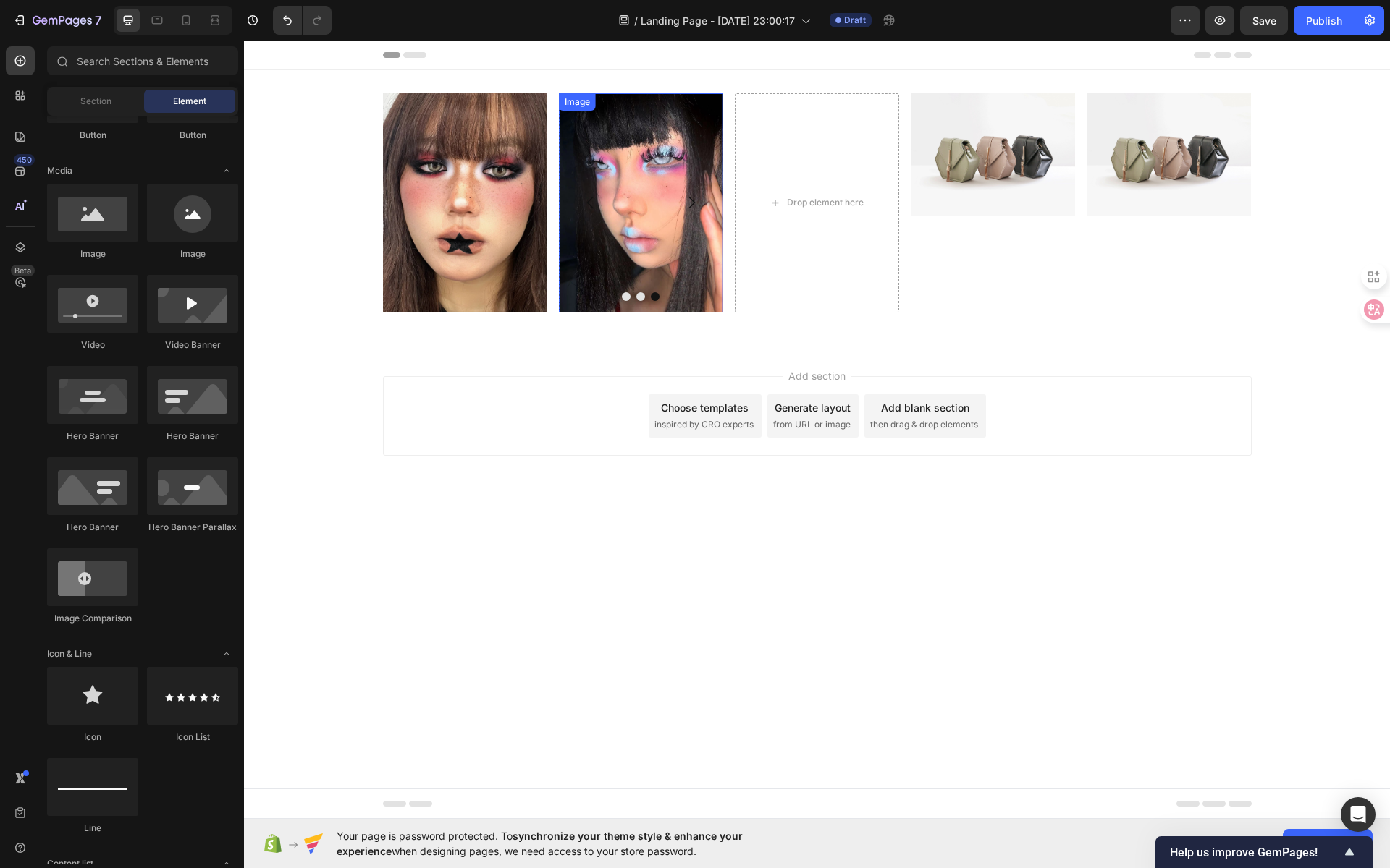
click at [583, 104] on div "Image" at bounding box center [577, 102] width 31 height 13
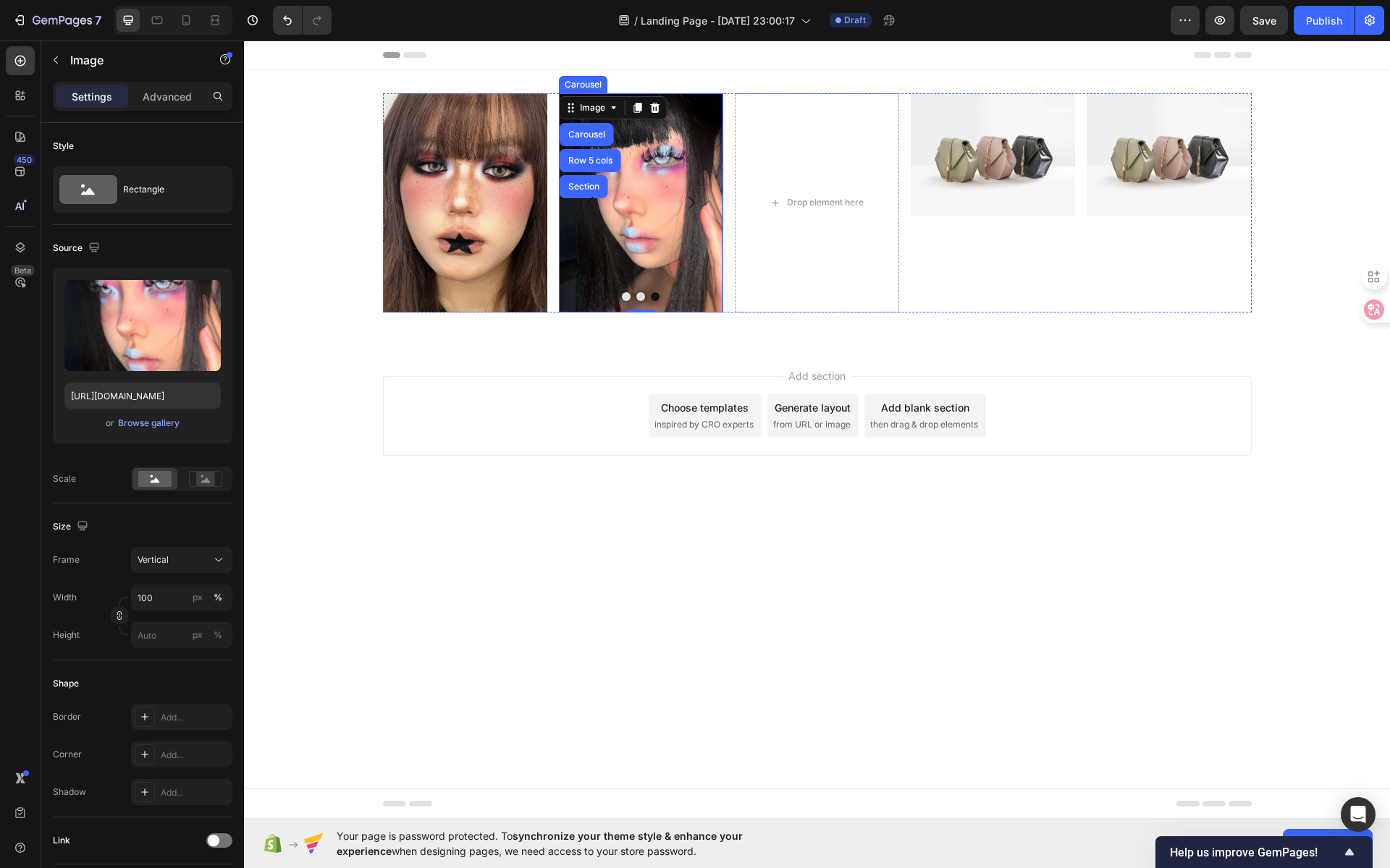
click at [585, 182] on button "Carousel Back Arrow" at bounding box center [591, 202] width 41 height 41
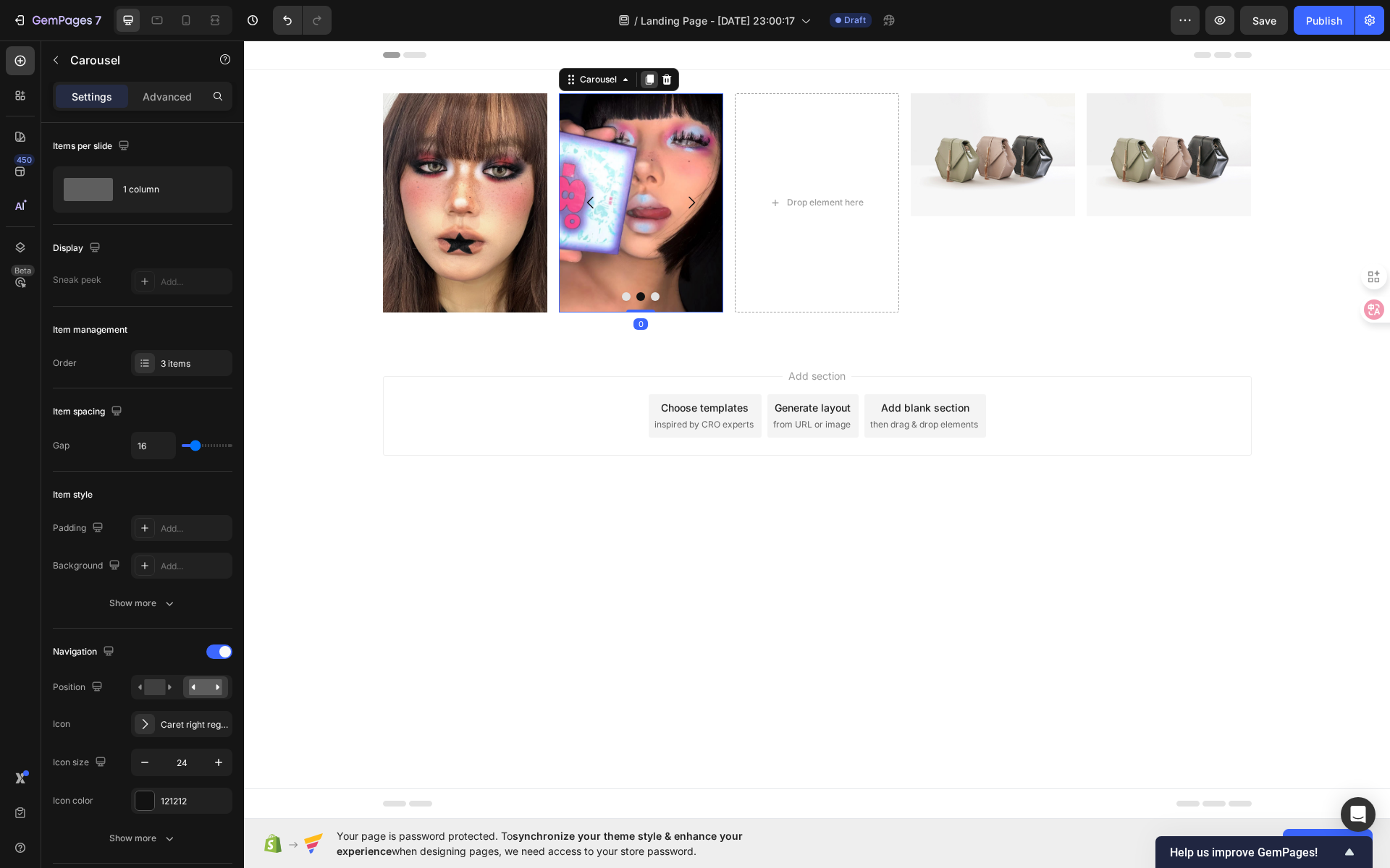
click at [646, 76] on icon at bounding box center [649, 80] width 8 height 10
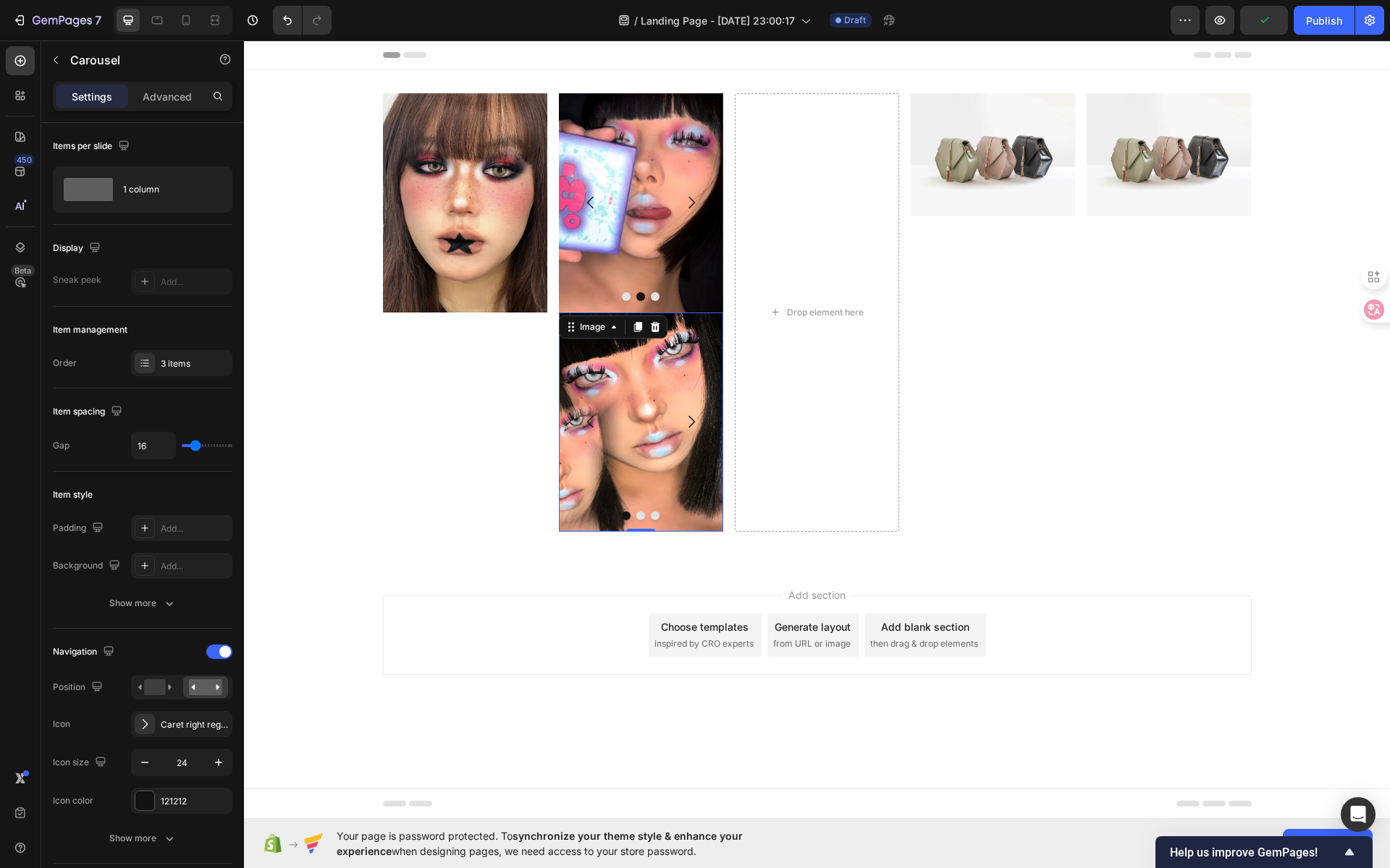
click at [656, 399] on img at bounding box center [641, 422] width 164 height 219
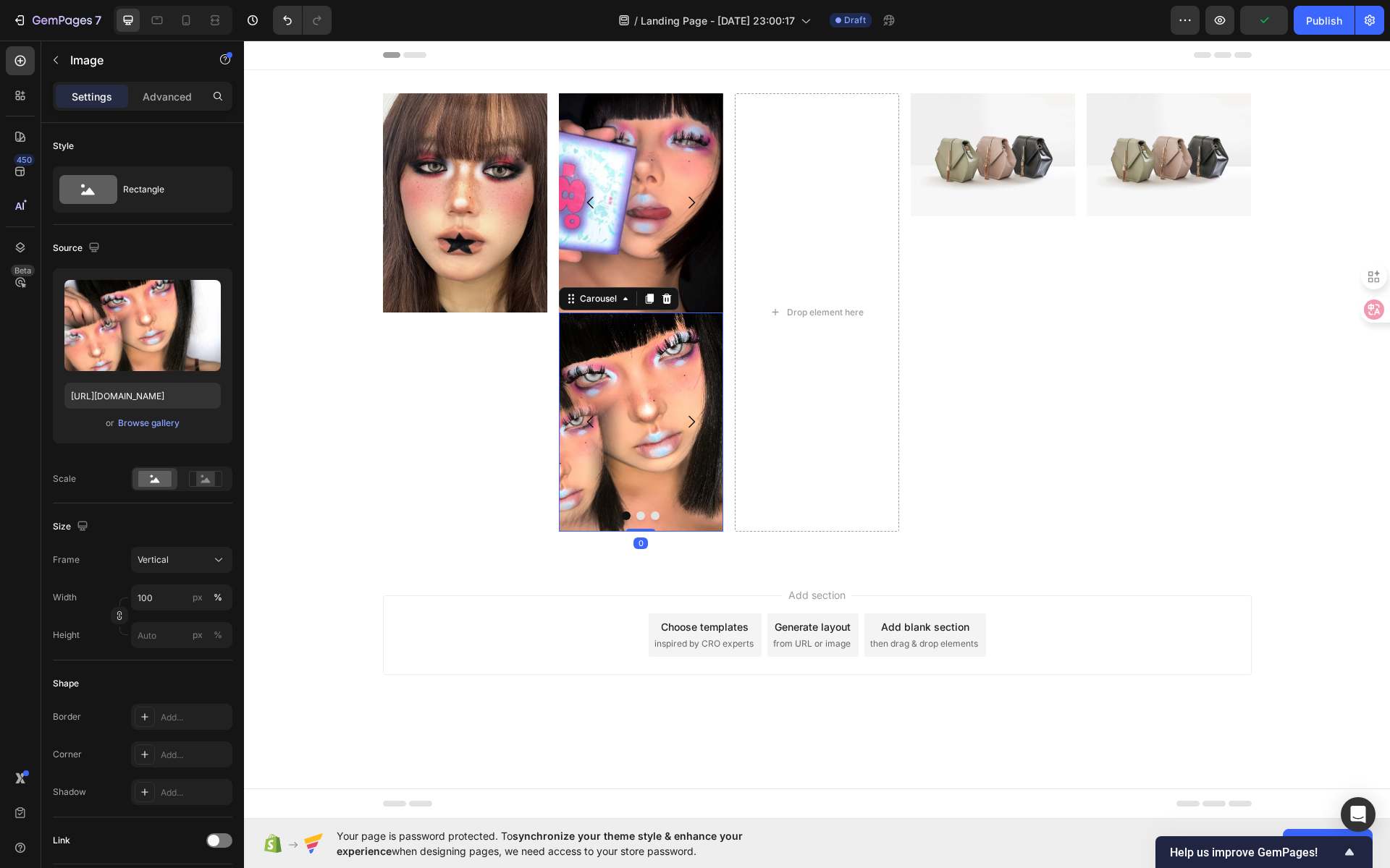
click at [701, 419] on button "Carousel Next Arrow" at bounding box center [691, 421] width 41 height 41
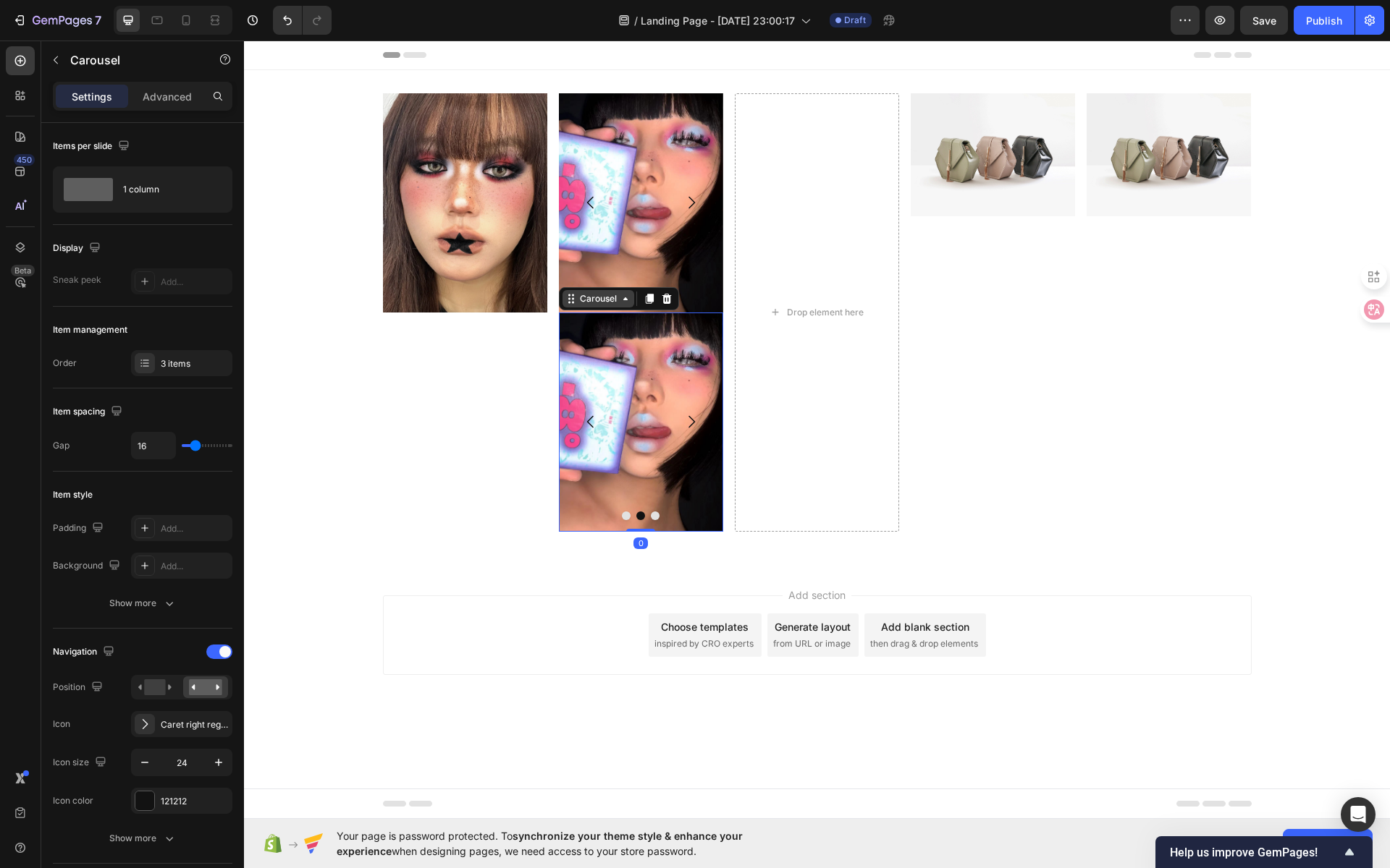
click at [623, 301] on icon at bounding box center [625, 299] width 12 height 12
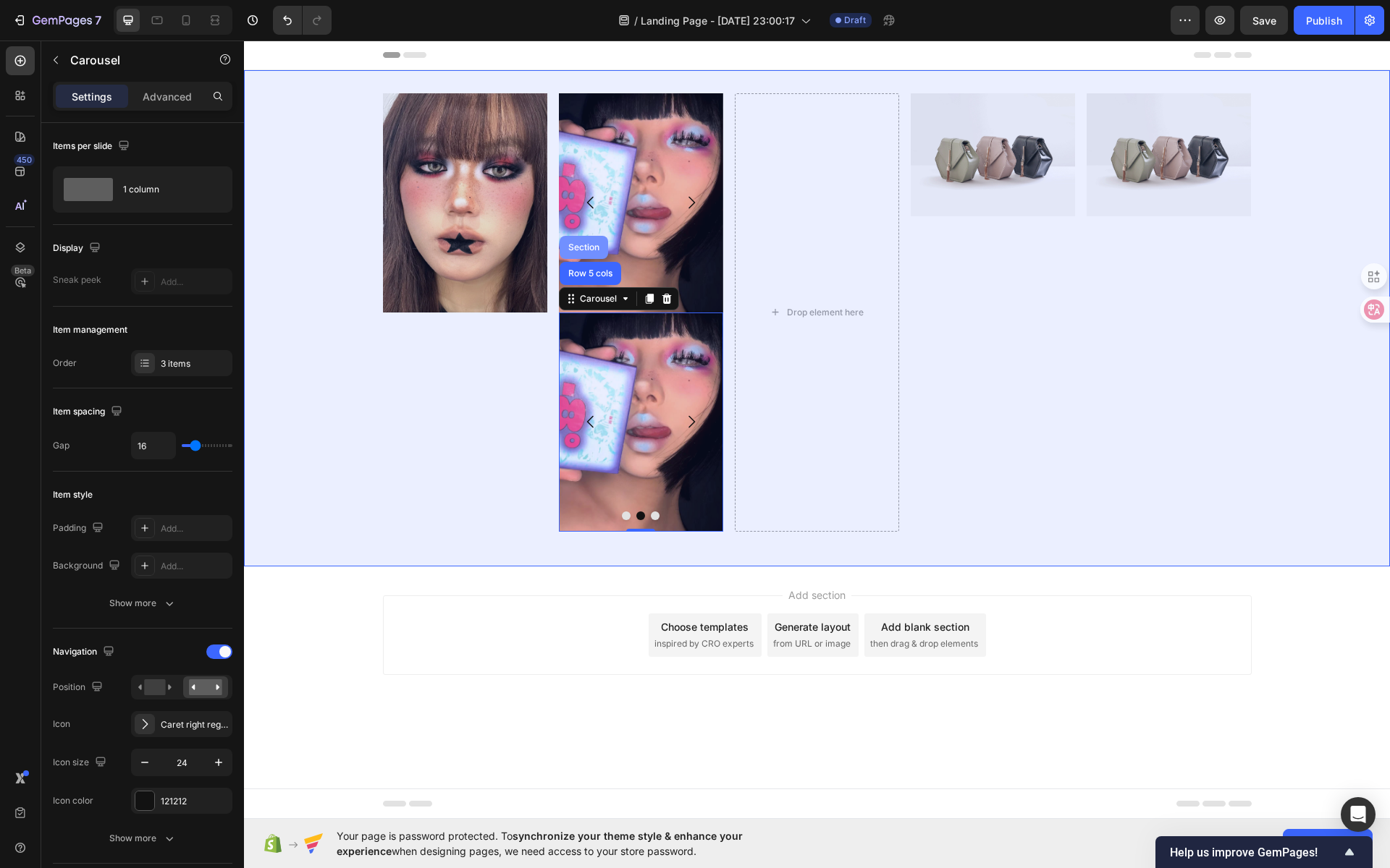
click at [593, 245] on div "Section" at bounding box center [584, 247] width 37 height 9
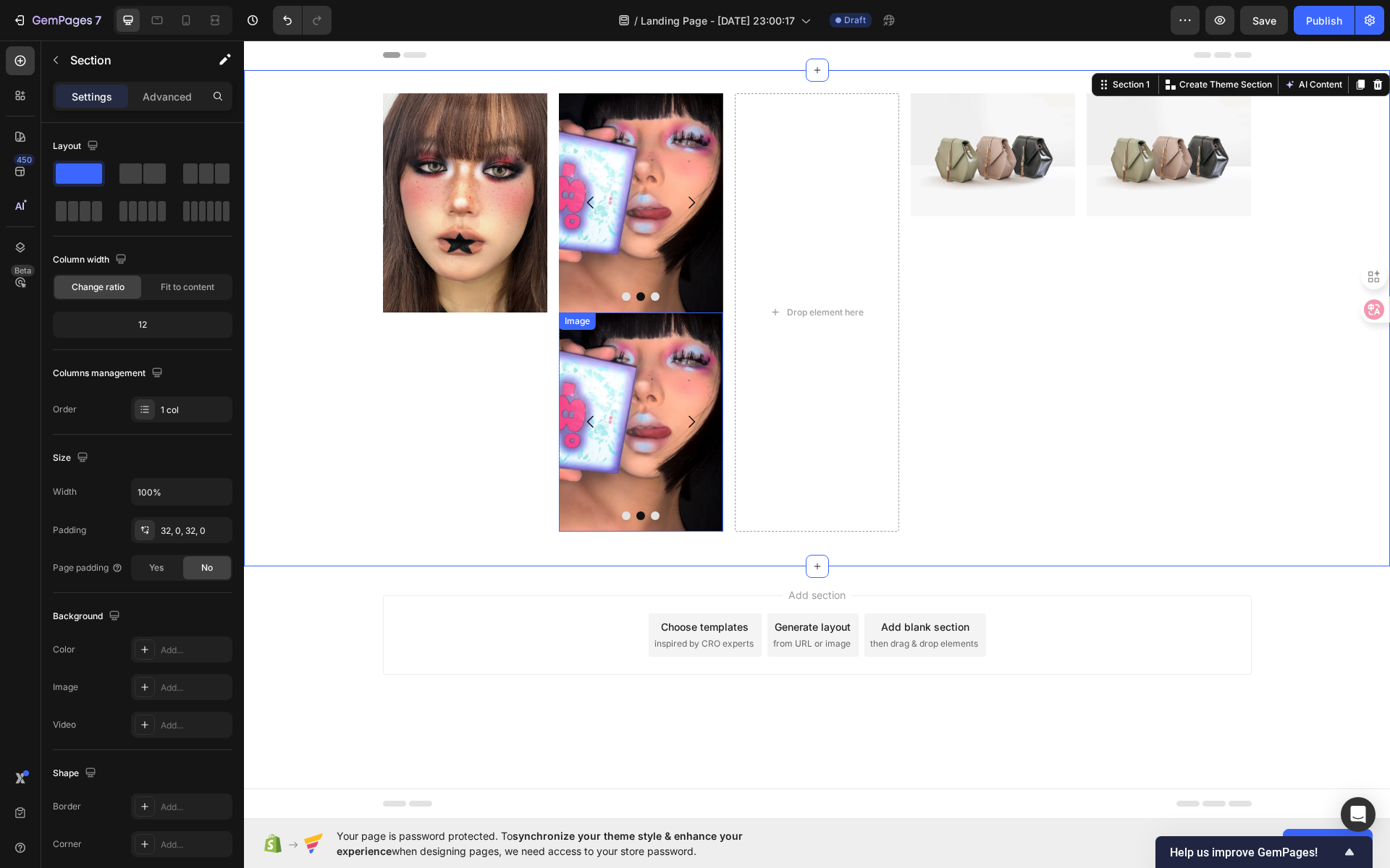
click at [642, 363] on img at bounding box center [641, 422] width 164 height 219
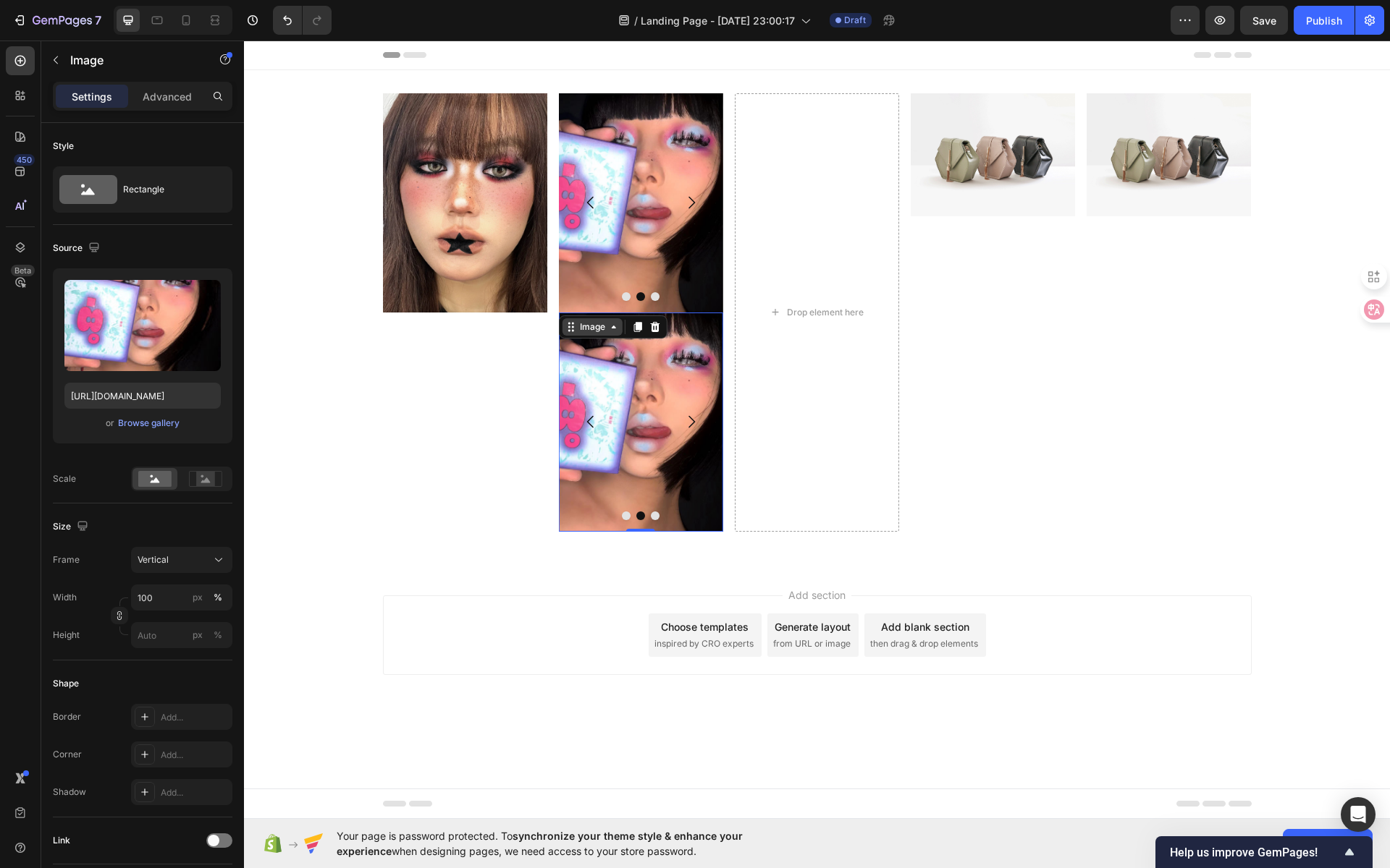
click at [613, 324] on icon at bounding box center [614, 327] width 12 height 12
click at [588, 402] on button "Carousel Back Arrow" at bounding box center [591, 421] width 41 height 41
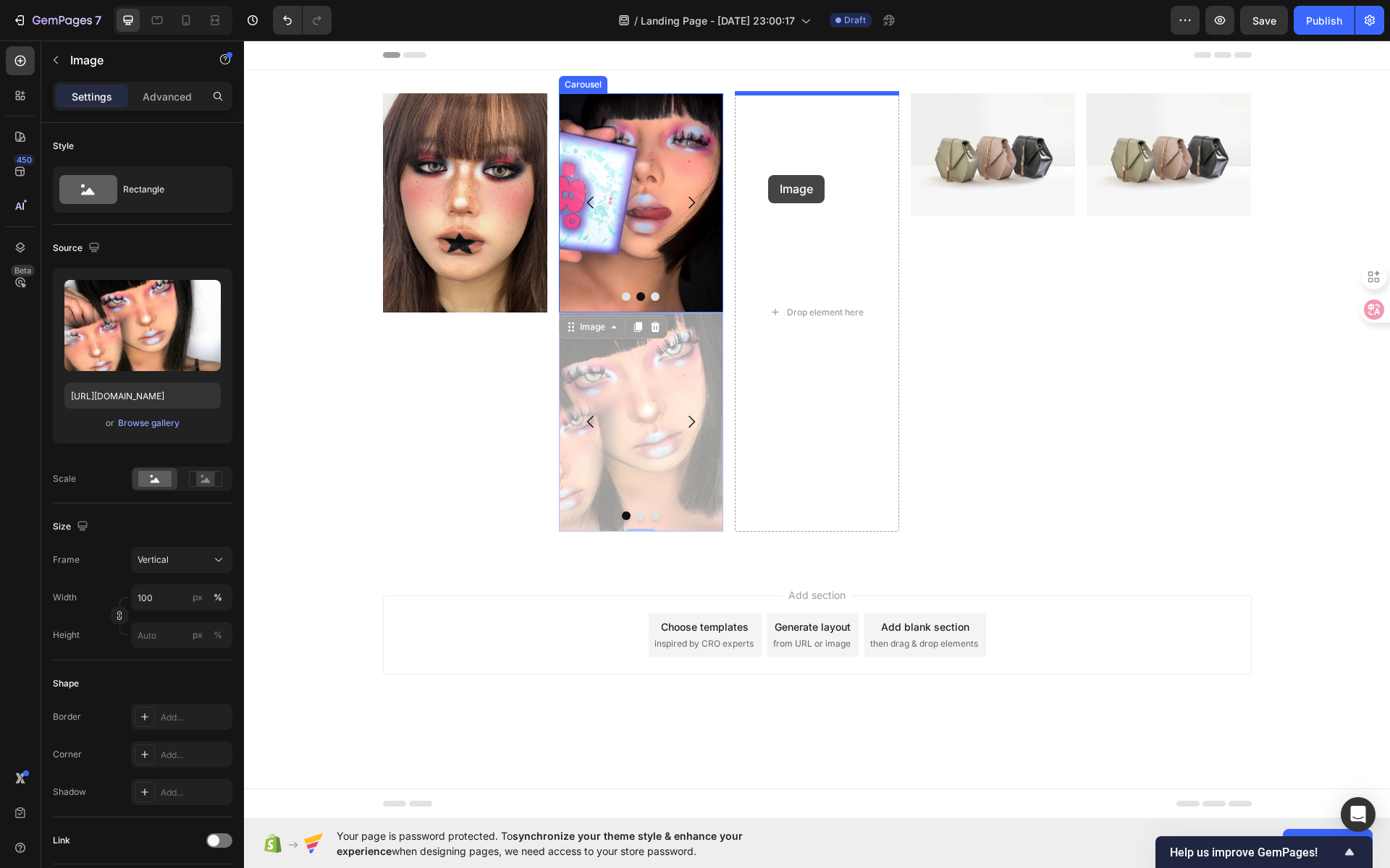
drag, startPoint x: 638, startPoint y: 338, endPoint x: 768, endPoint y: 175, distance: 208.5
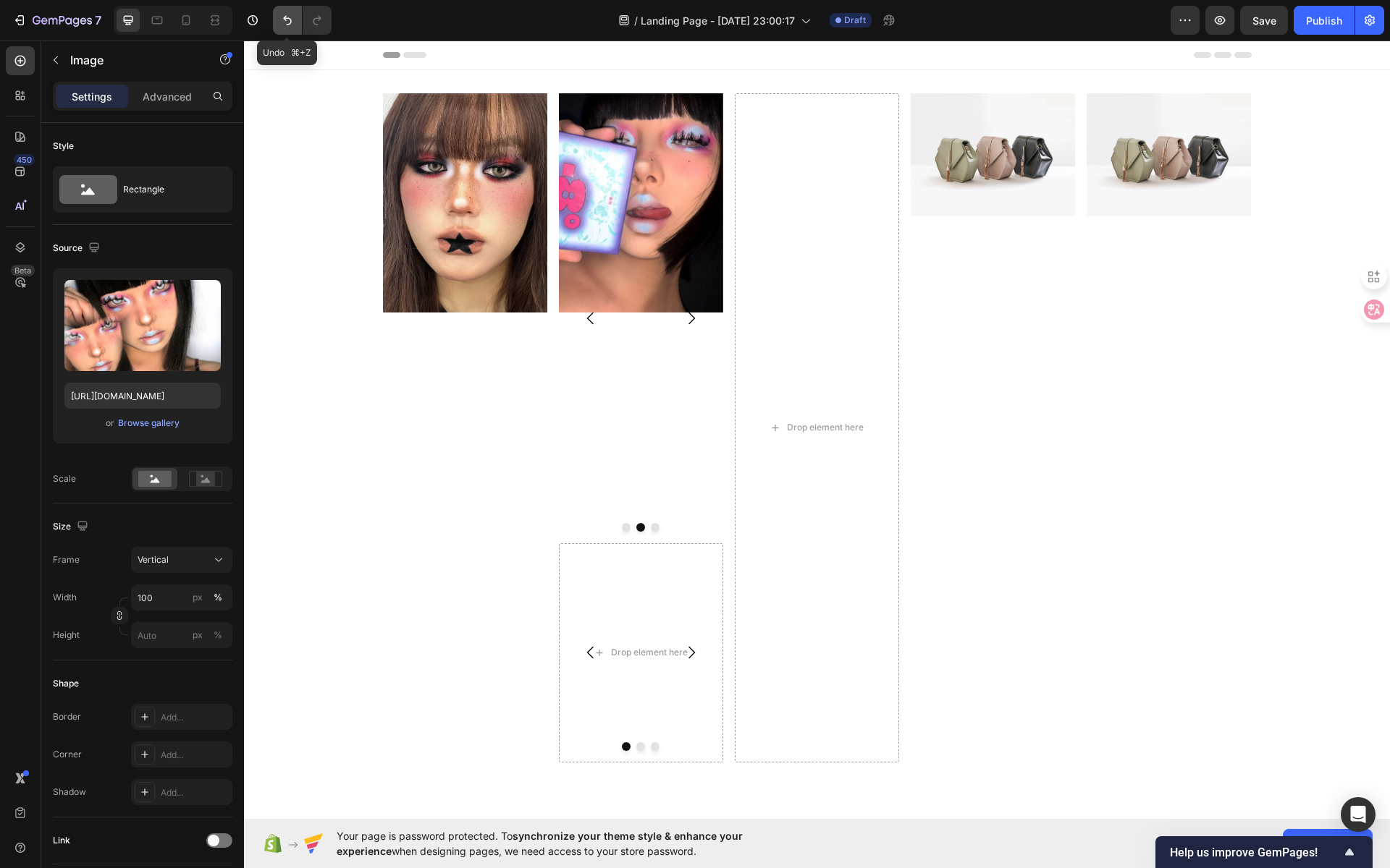
click at [290, 23] on icon "Undo/Redo" at bounding box center [287, 20] width 9 height 10
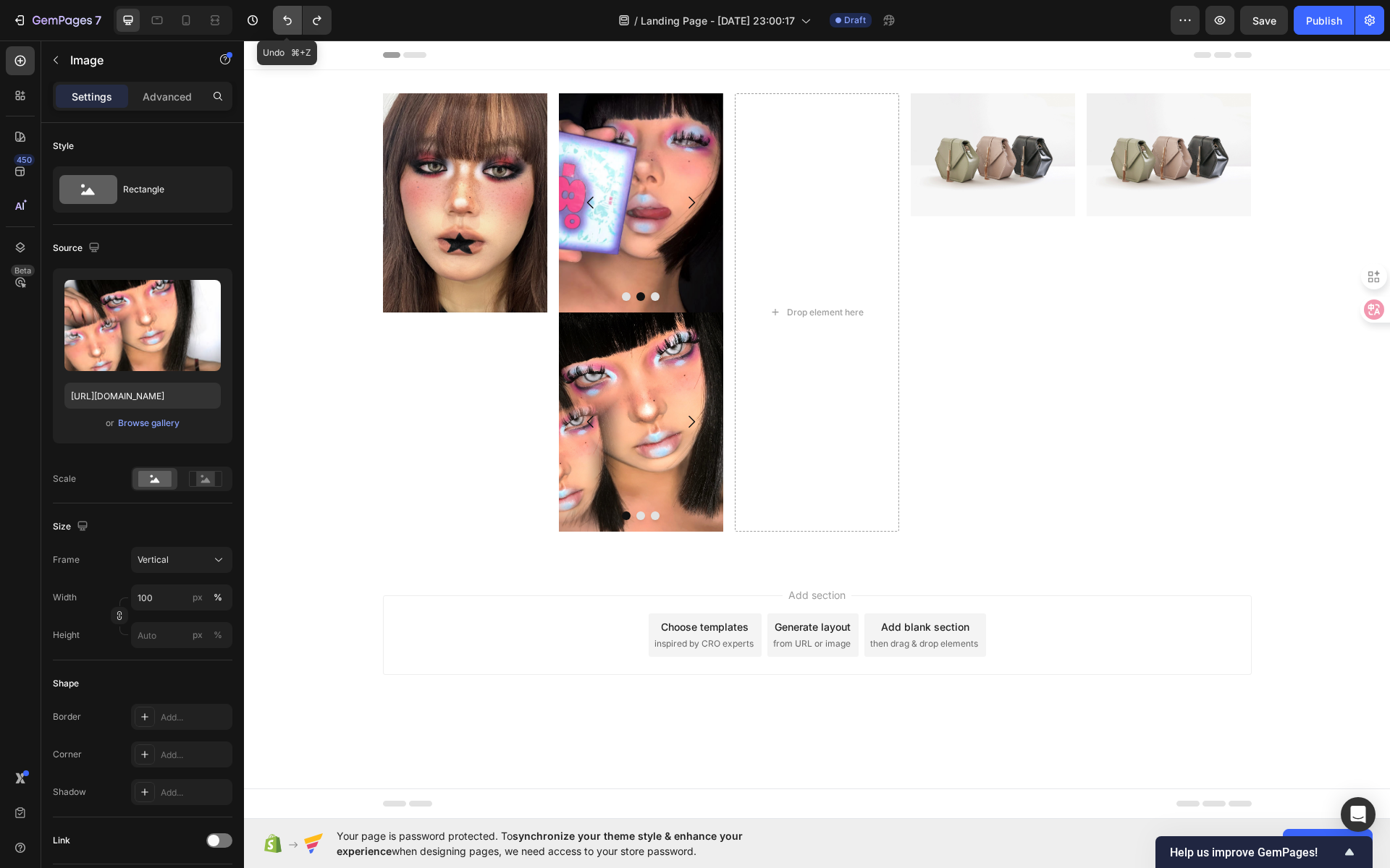
click at [290, 23] on icon "Undo/Redo" at bounding box center [287, 20] width 9 height 10
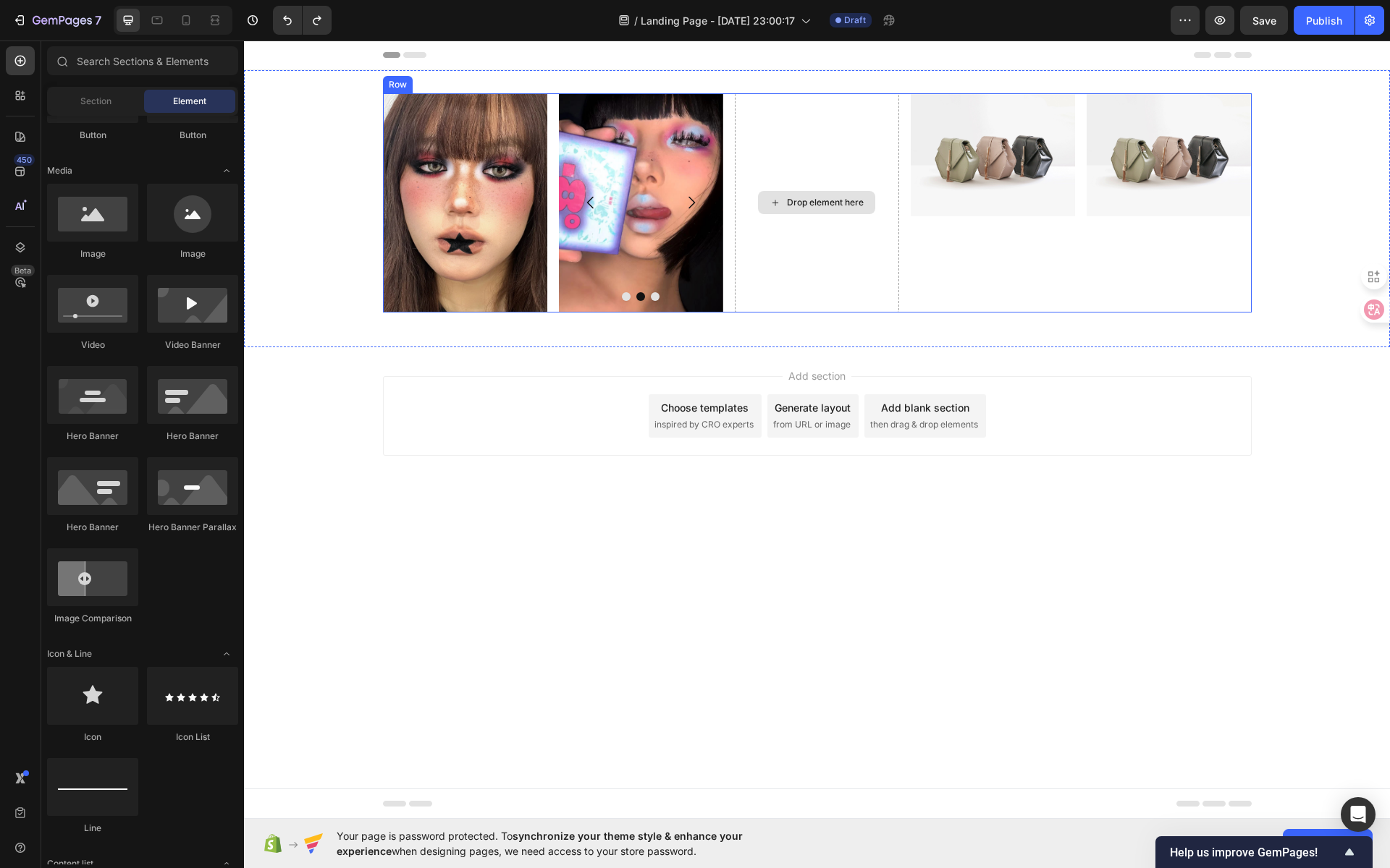
click at [827, 152] on div "Drop element here" at bounding box center [817, 203] width 164 height 219
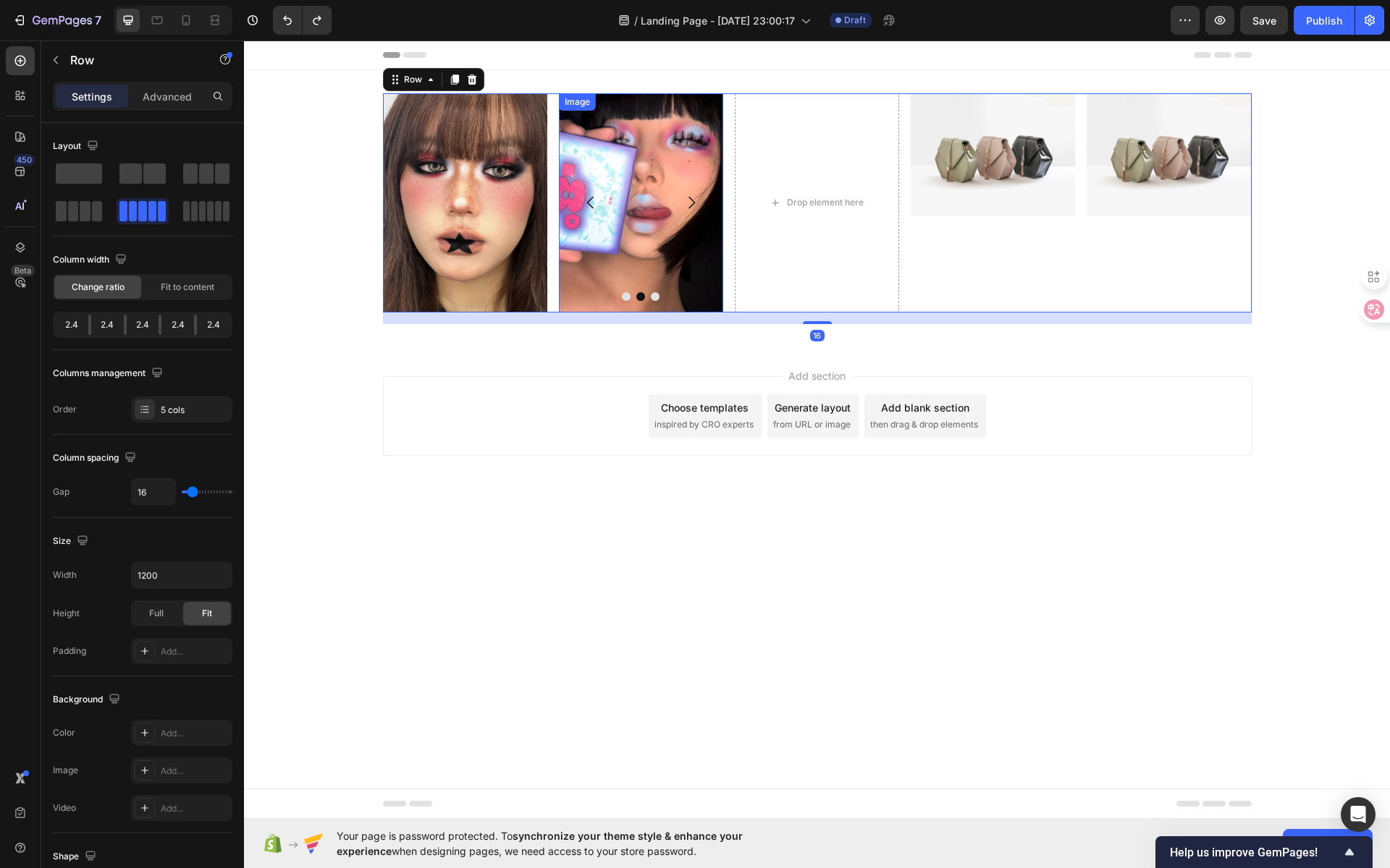
click at [661, 142] on img at bounding box center [641, 203] width 164 height 219
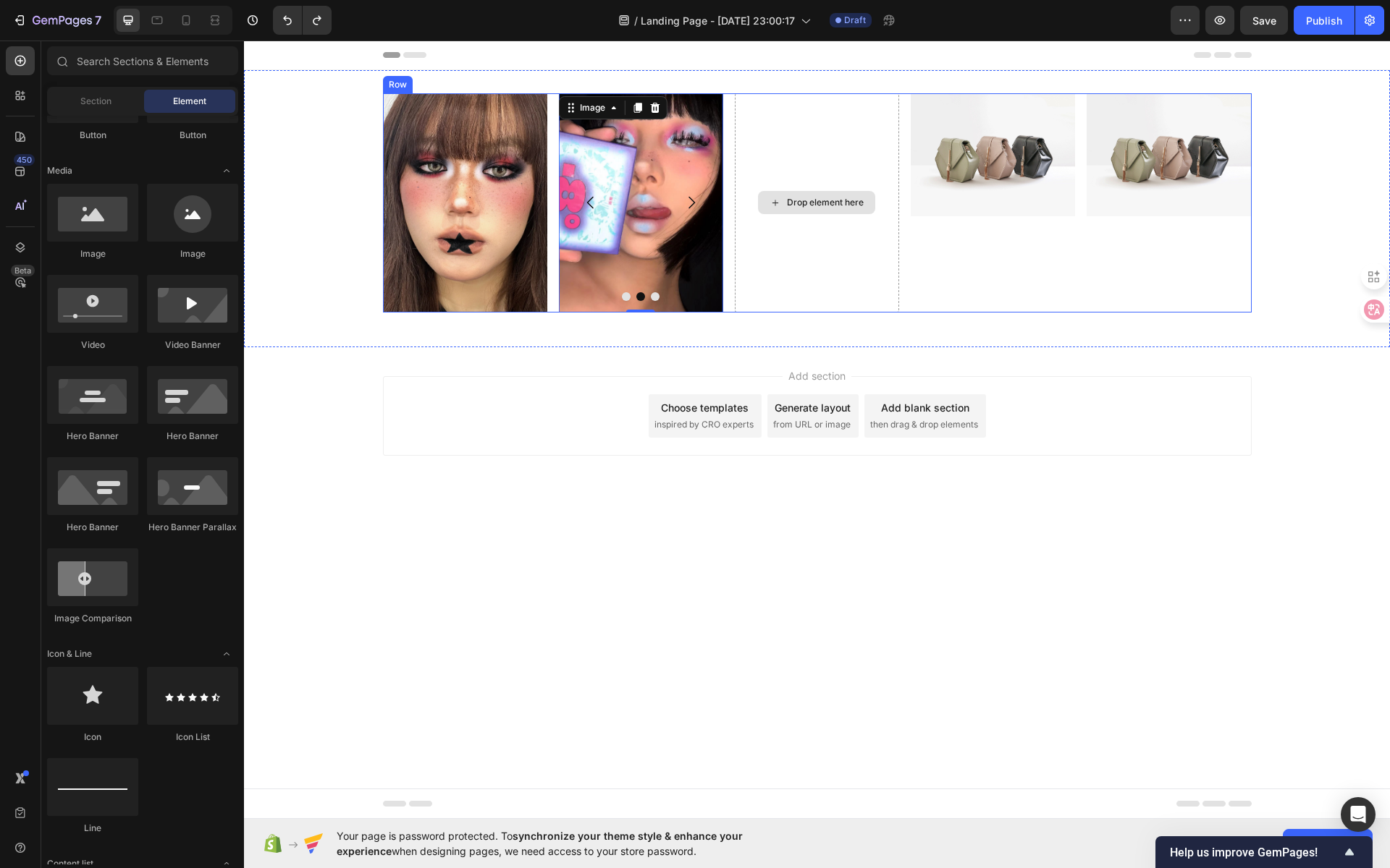
click at [823, 206] on div "Drop element here" at bounding box center [825, 203] width 77 height 12
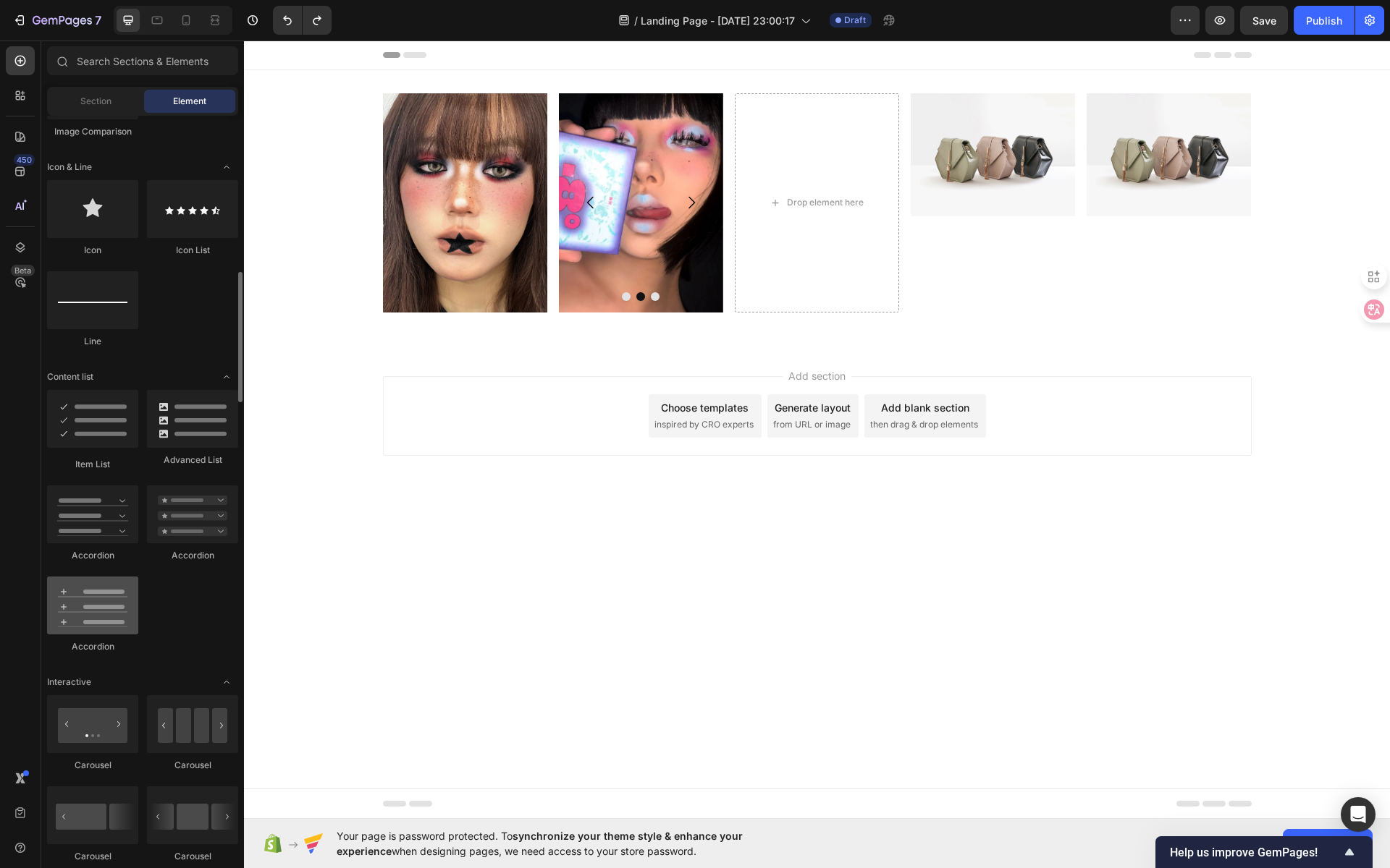
scroll to position [986, 0]
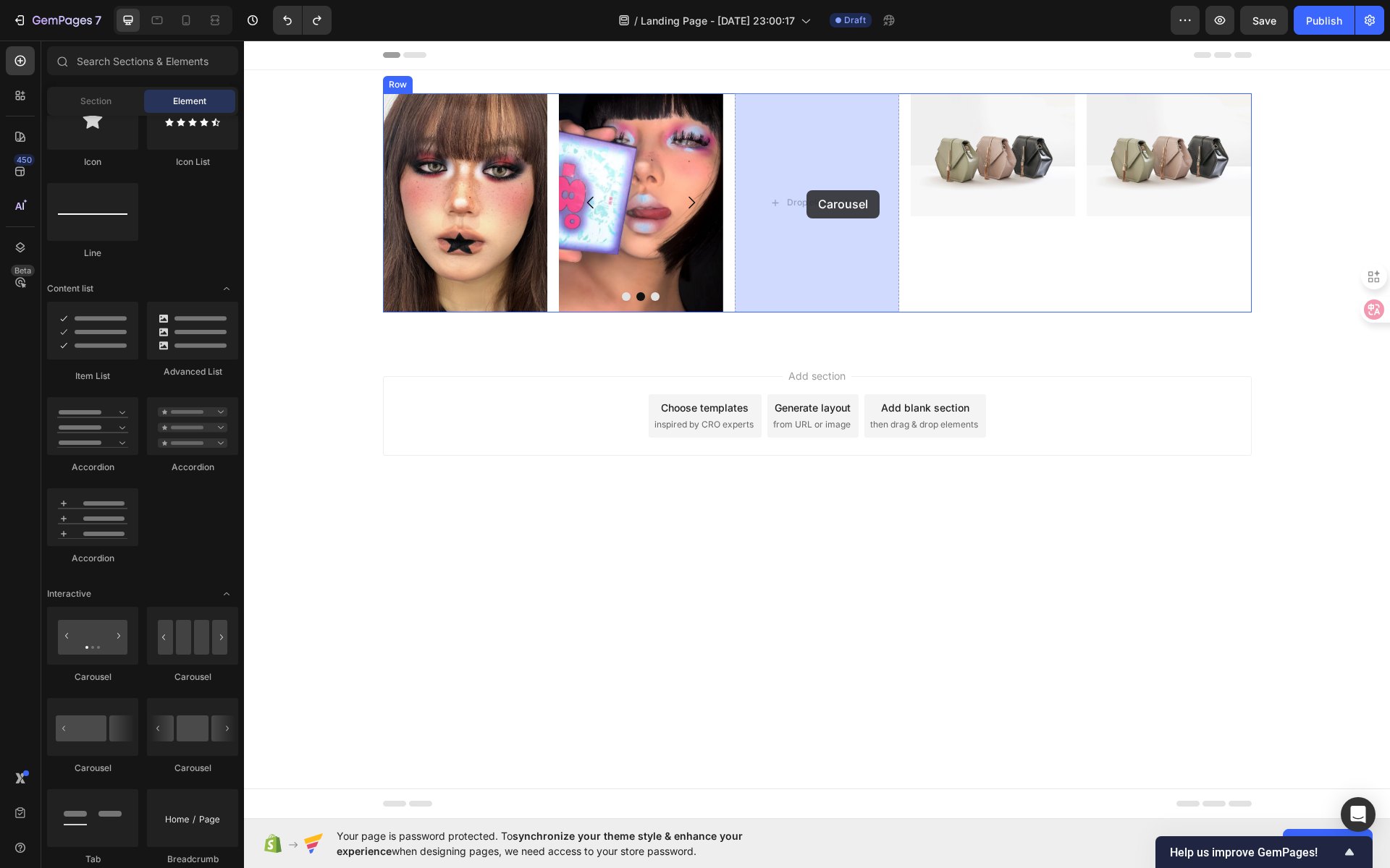
drag, startPoint x: 336, startPoint y: 678, endPoint x: 795, endPoint y: 189, distance: 670.7
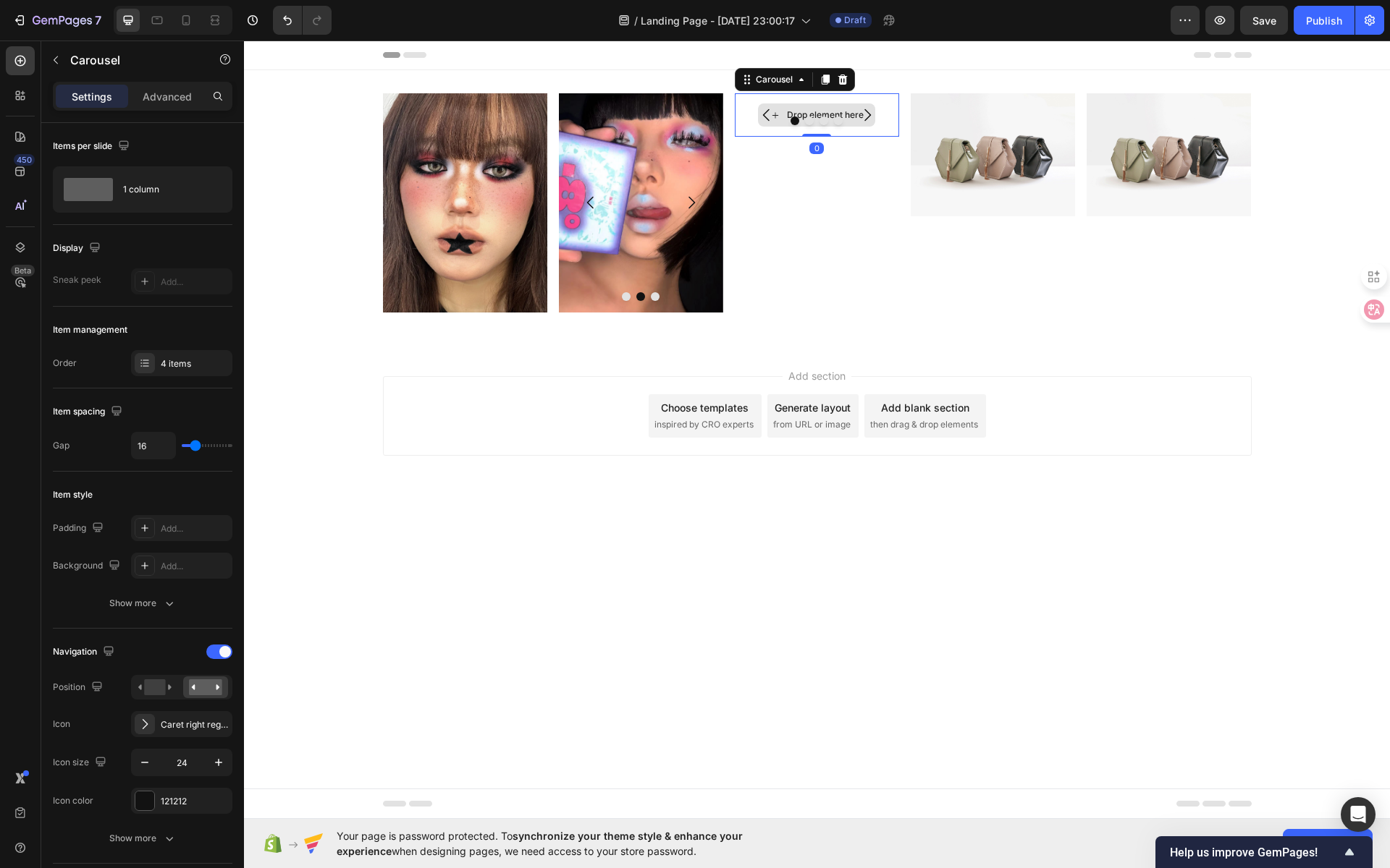
click at [805, 106] on div "Drop element here" at bounding box center [817, 115] width 117 height 23
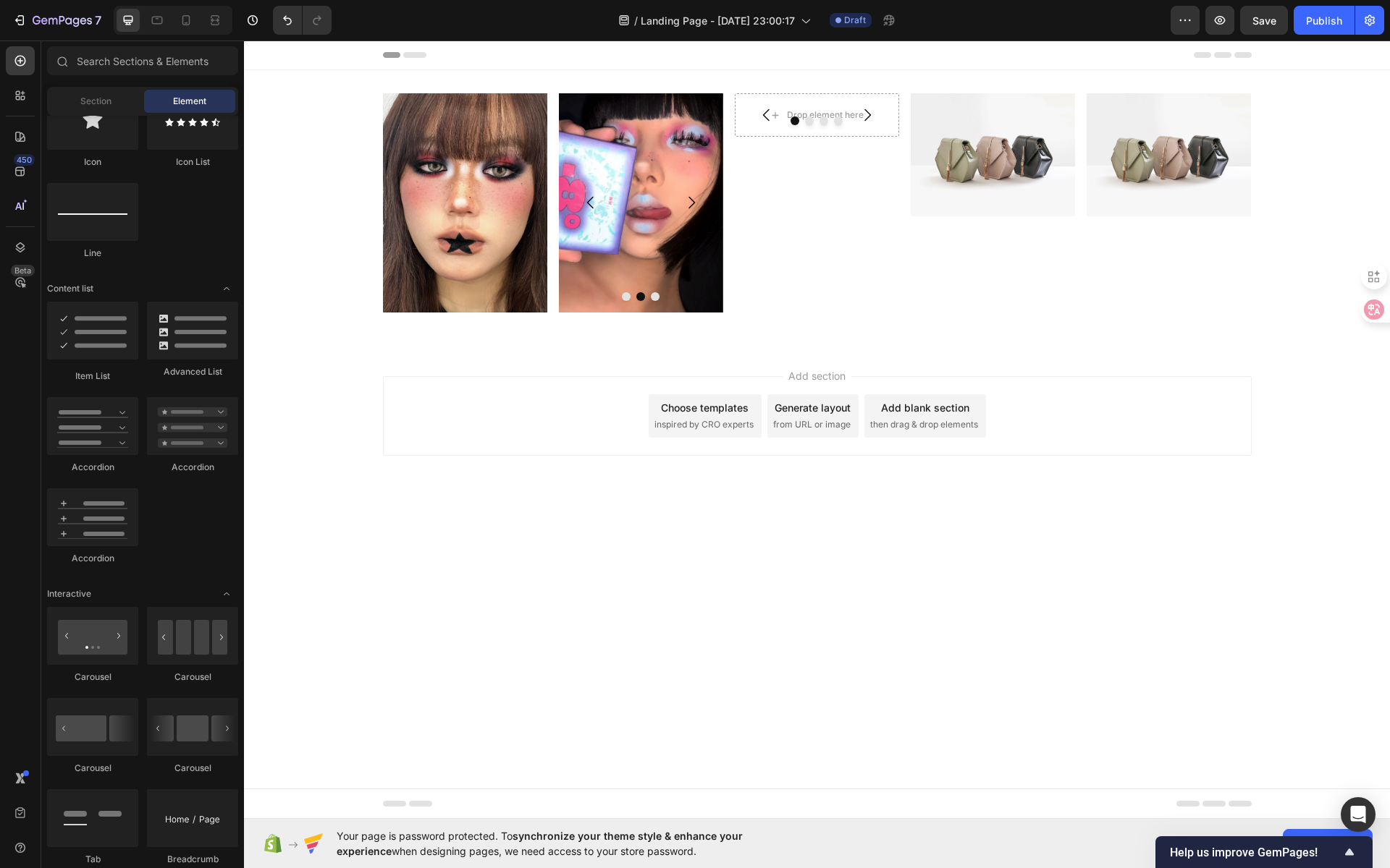
scroll to position [1030, 0]
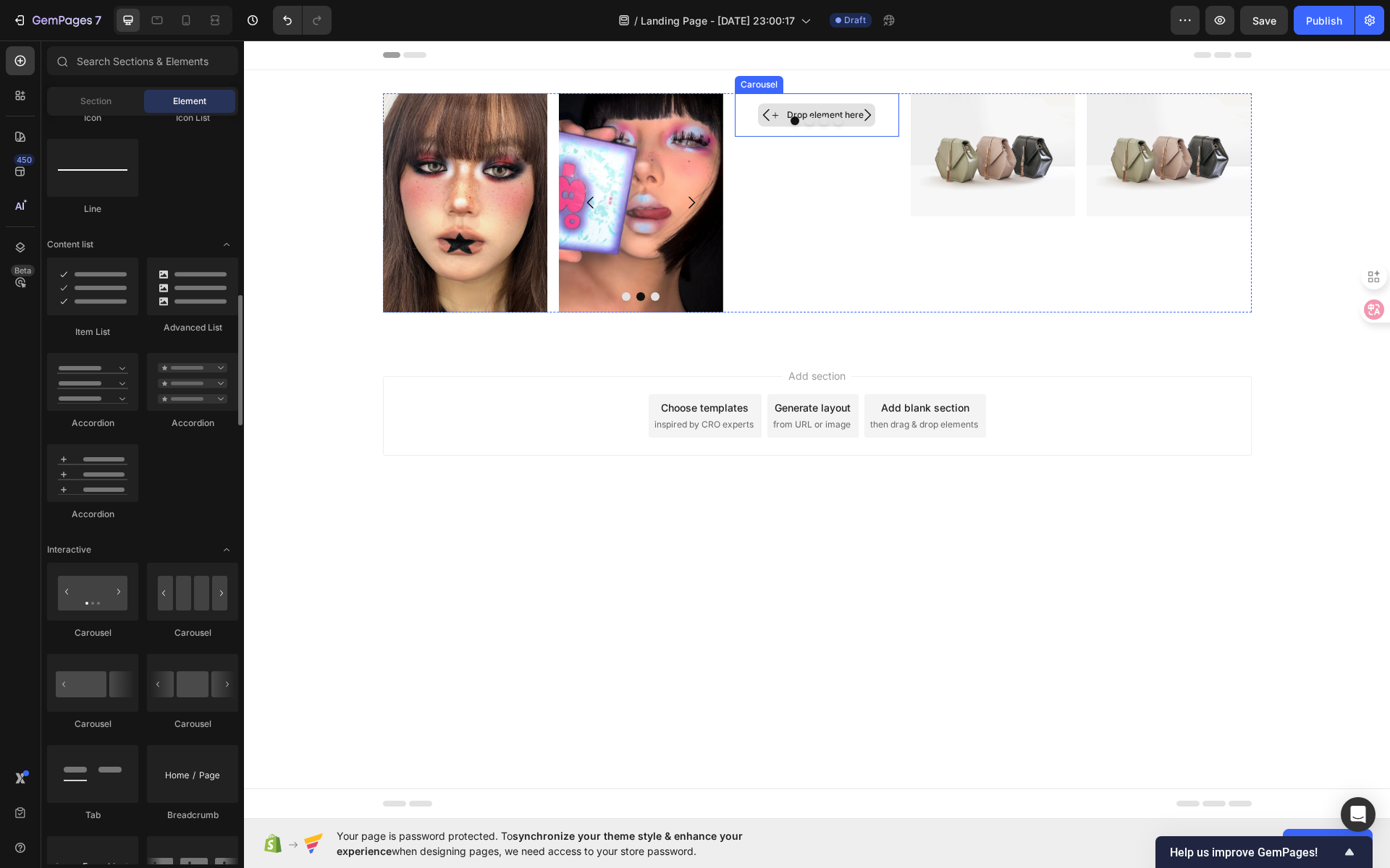
click at [836, 108] on div "Drop element here" at bounding box center [817, 115] width 117 height 23
click at [854, 110] on button "Carousel Next Arrow" at bounding box center [867, 115] width 41 height 41
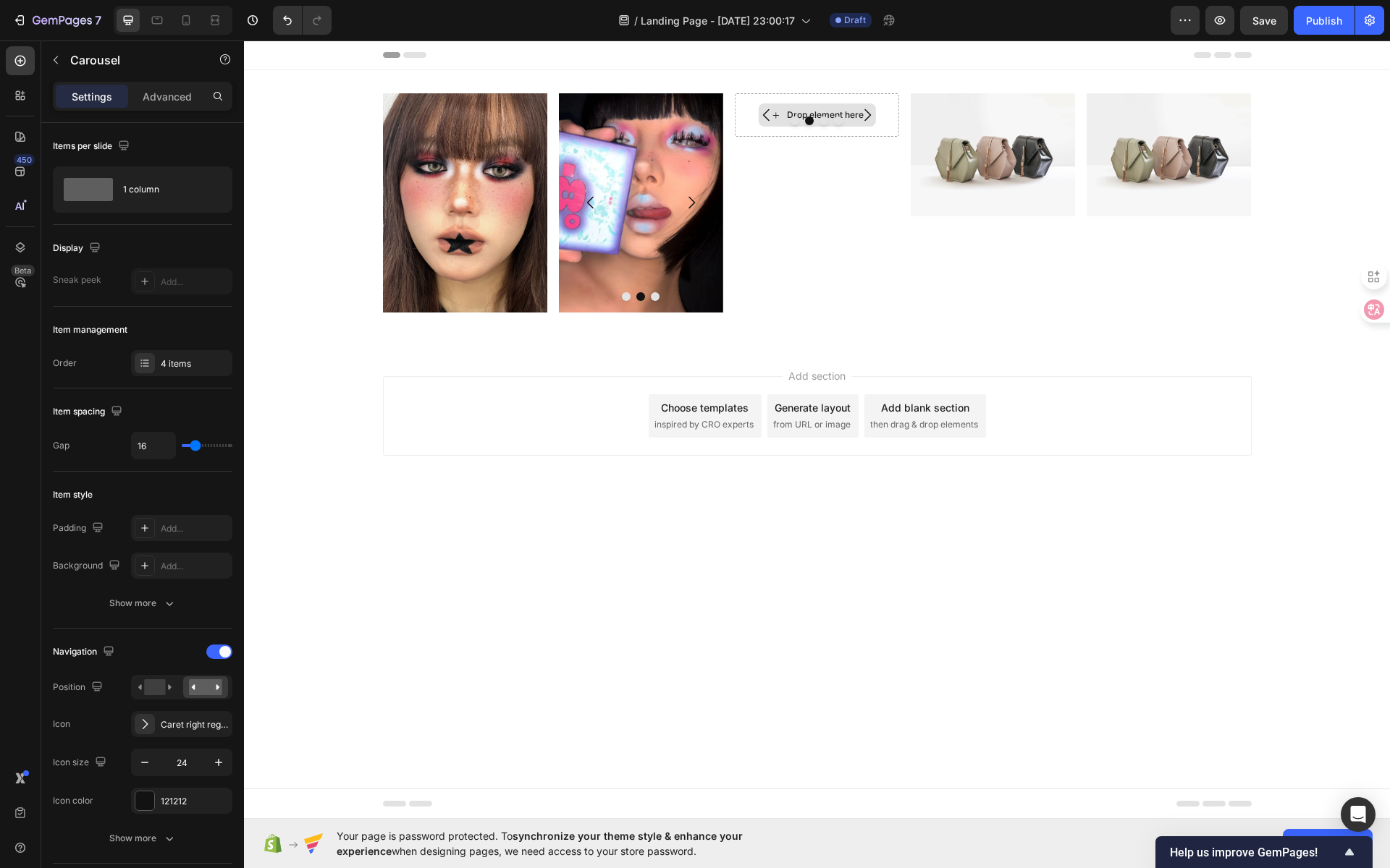
click at [802, 110] on div "Drop element here" at bounding box center [825, 116] width 77 height 12
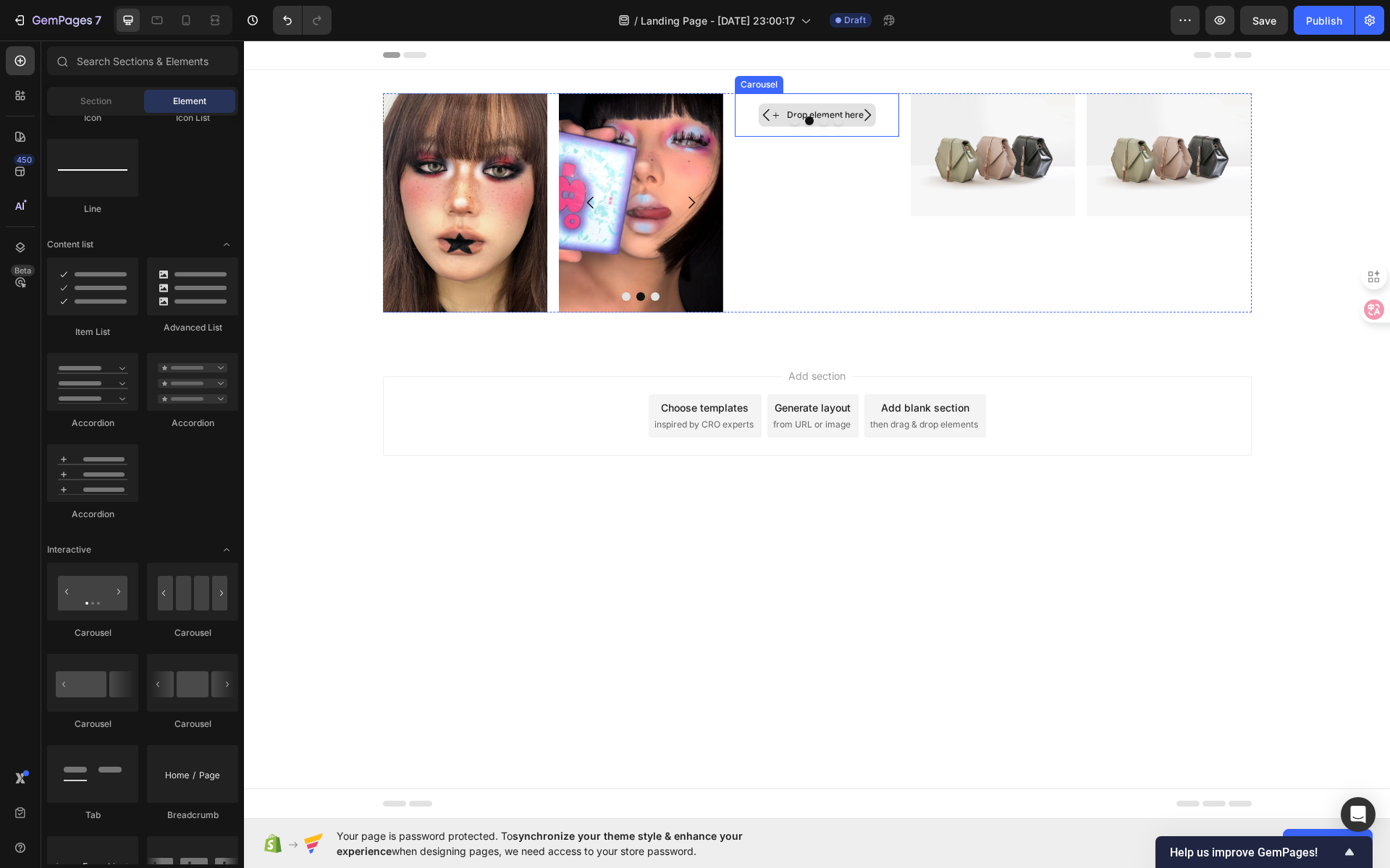
click at [799, 110] on div "Drop element here" at bounding box center [825, 116] width 77 height 12
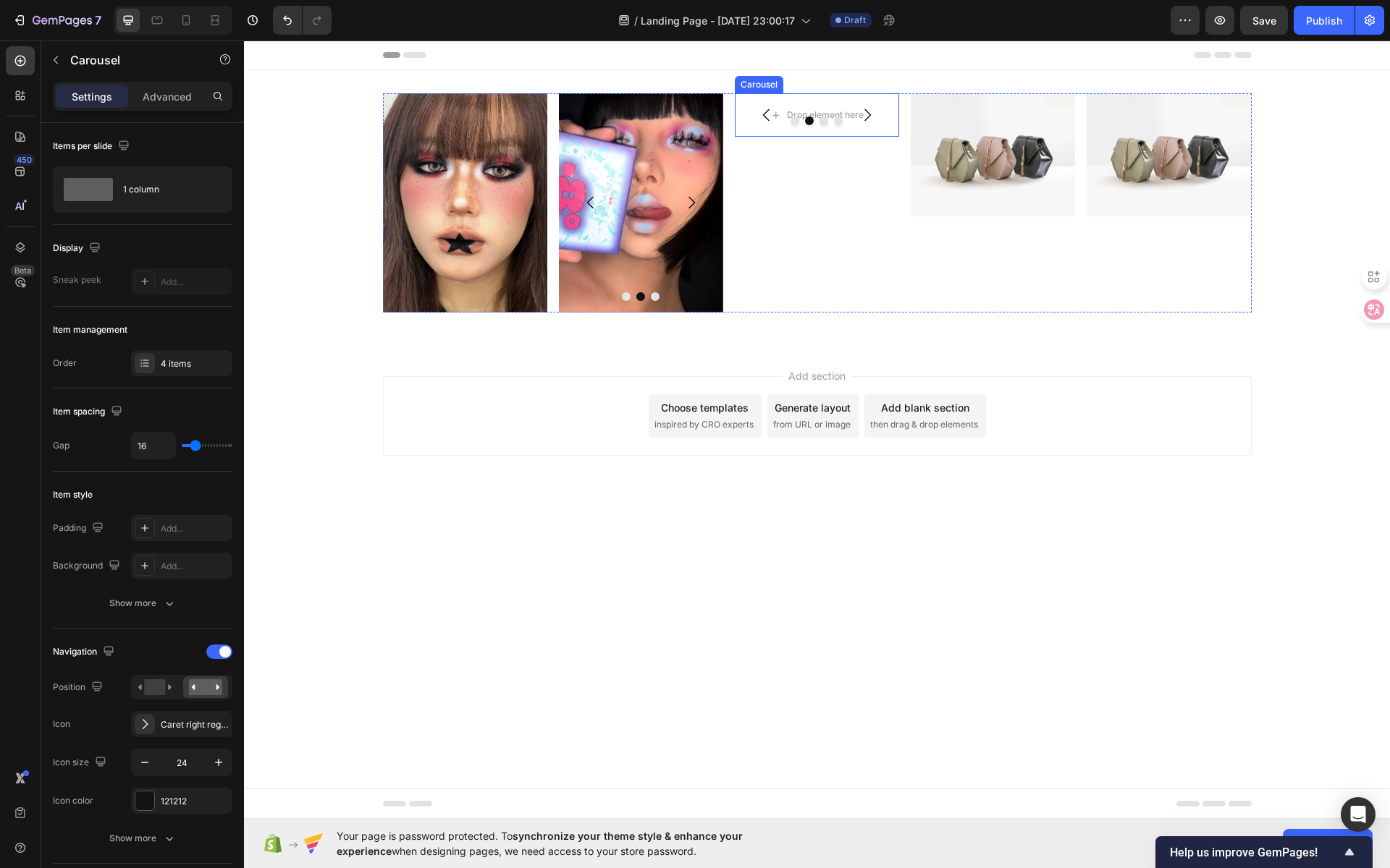
click at [797, 122] on button "Dot" at bounding box center [795, 121] width 9 height 9
click at [804, 110] on div "Drop element here" at bounding box center [825, 116] width 77 height 12
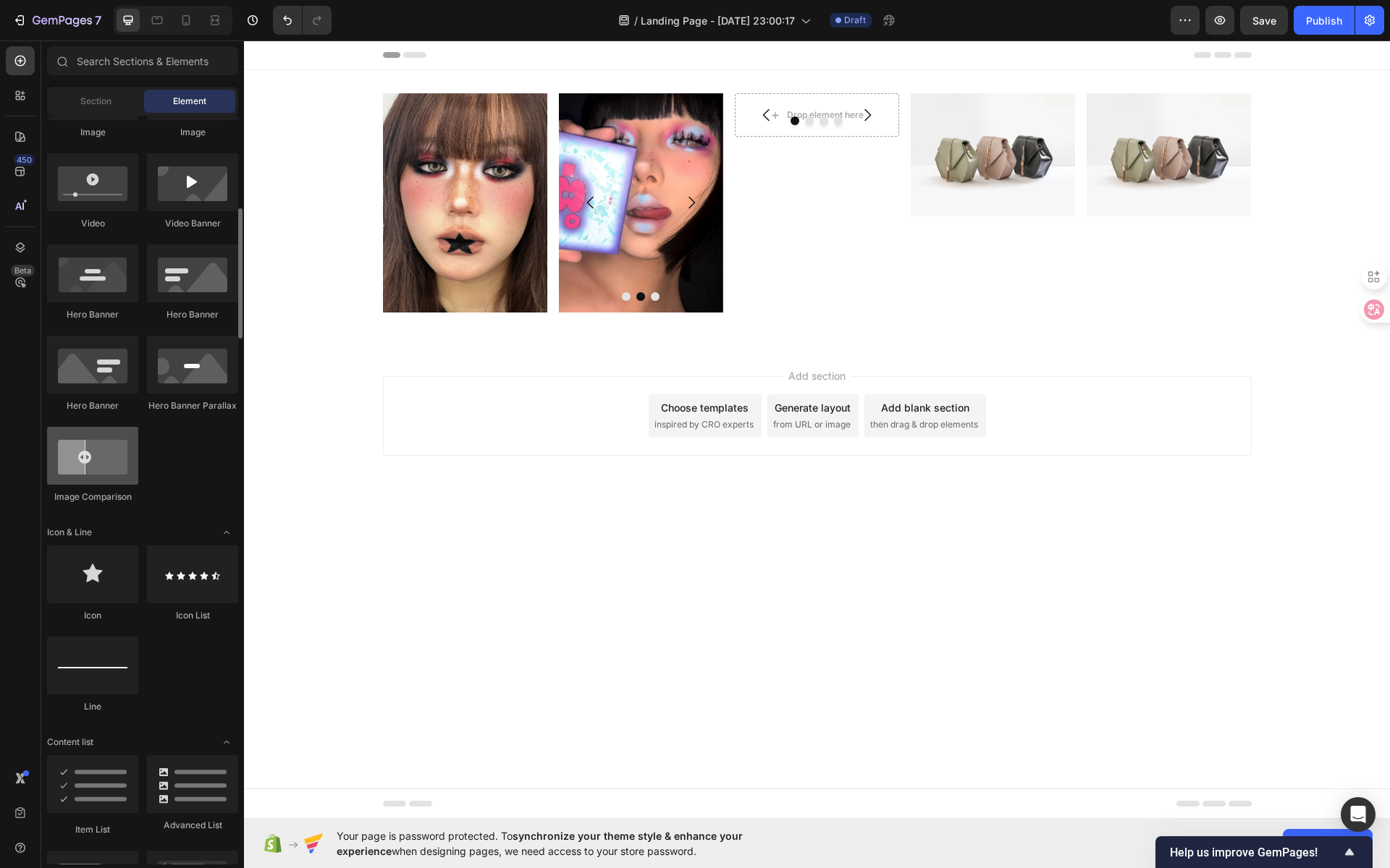
scroll to position [444, 0]
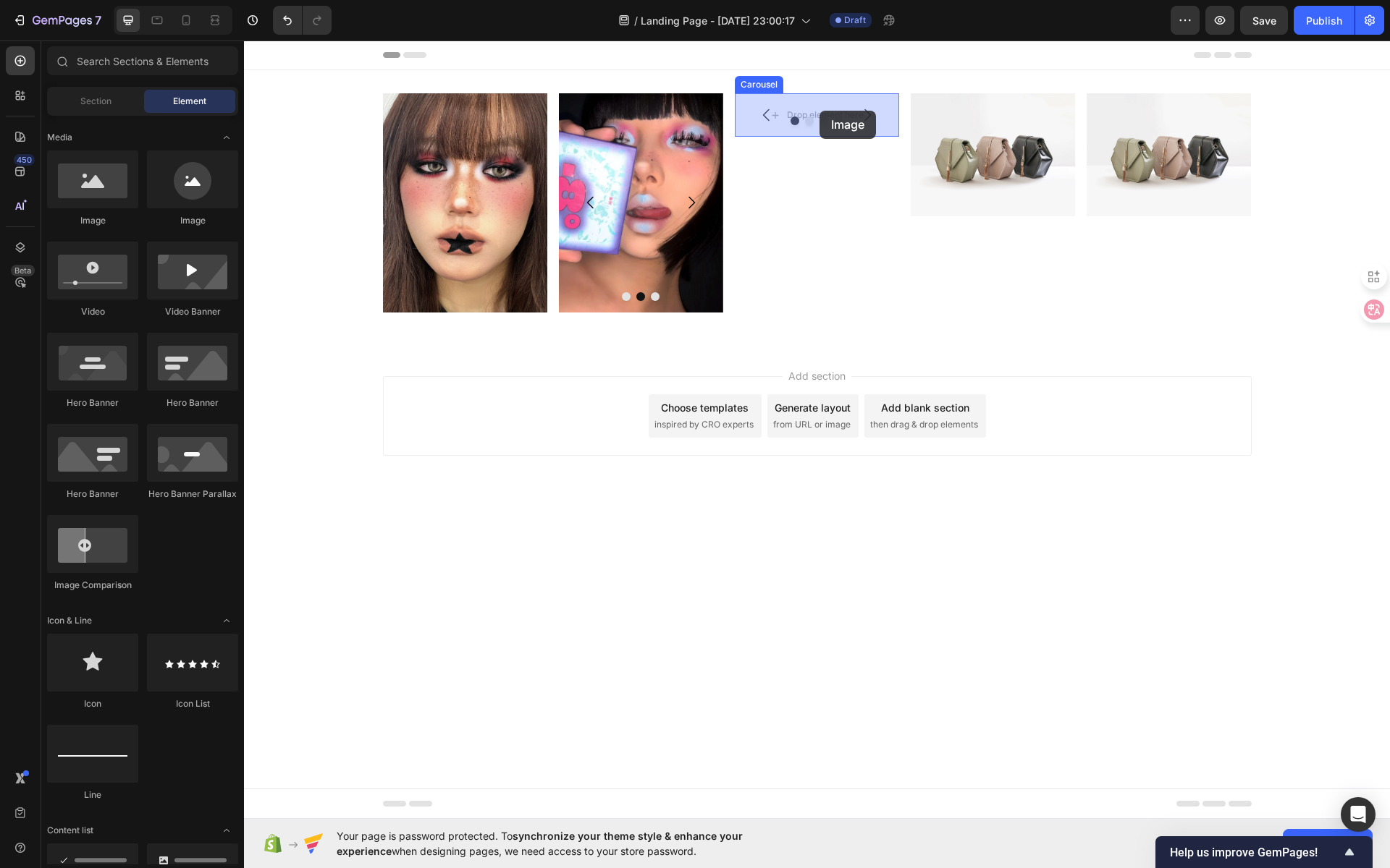
drag, startPoint x: 389, startPoint y: 241, endPoint x: 819, endPoint y: 110, distance: 449.5
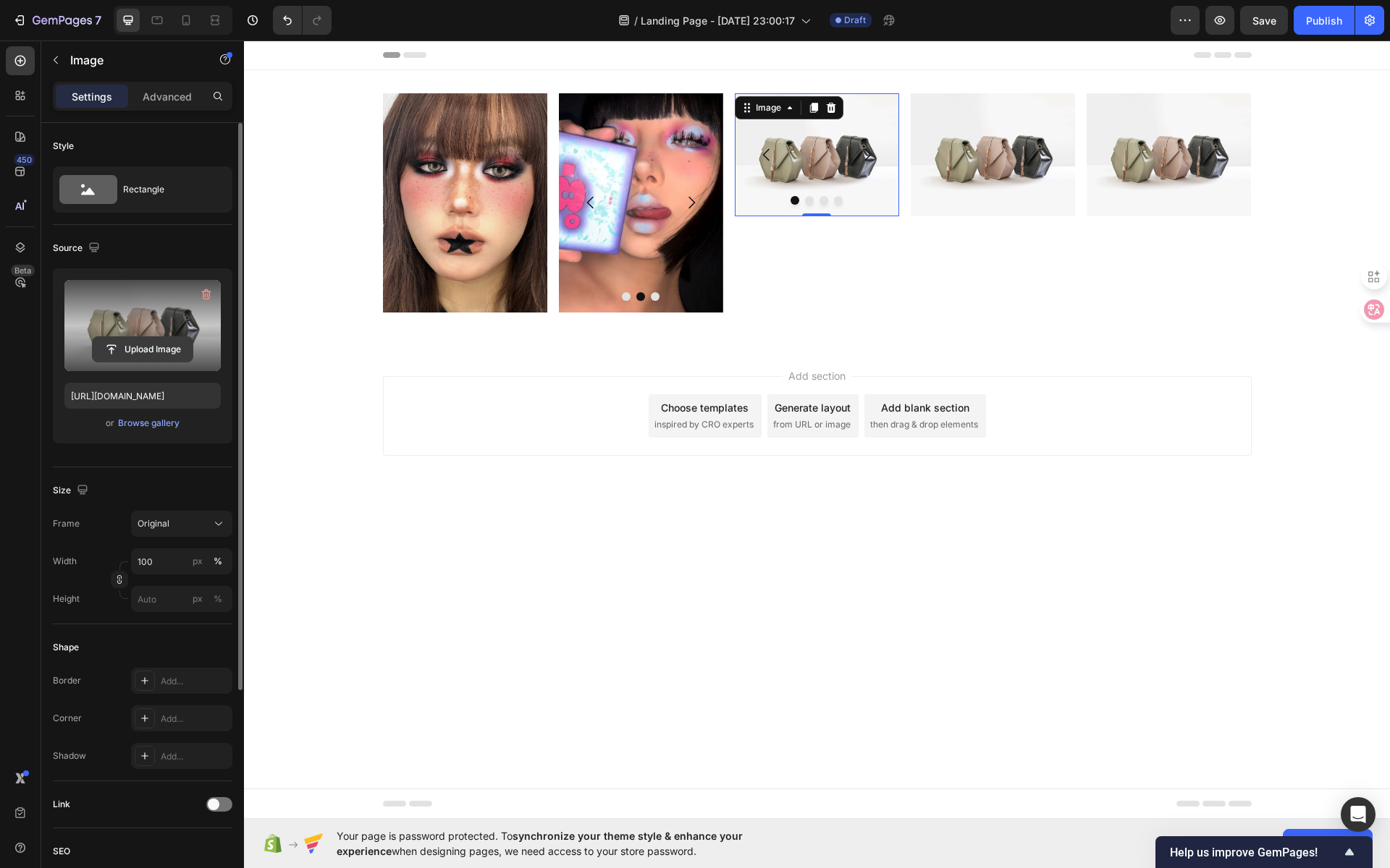
click at [174, 343] on input "file" at bounding box center [142, 349] width 100 height 24
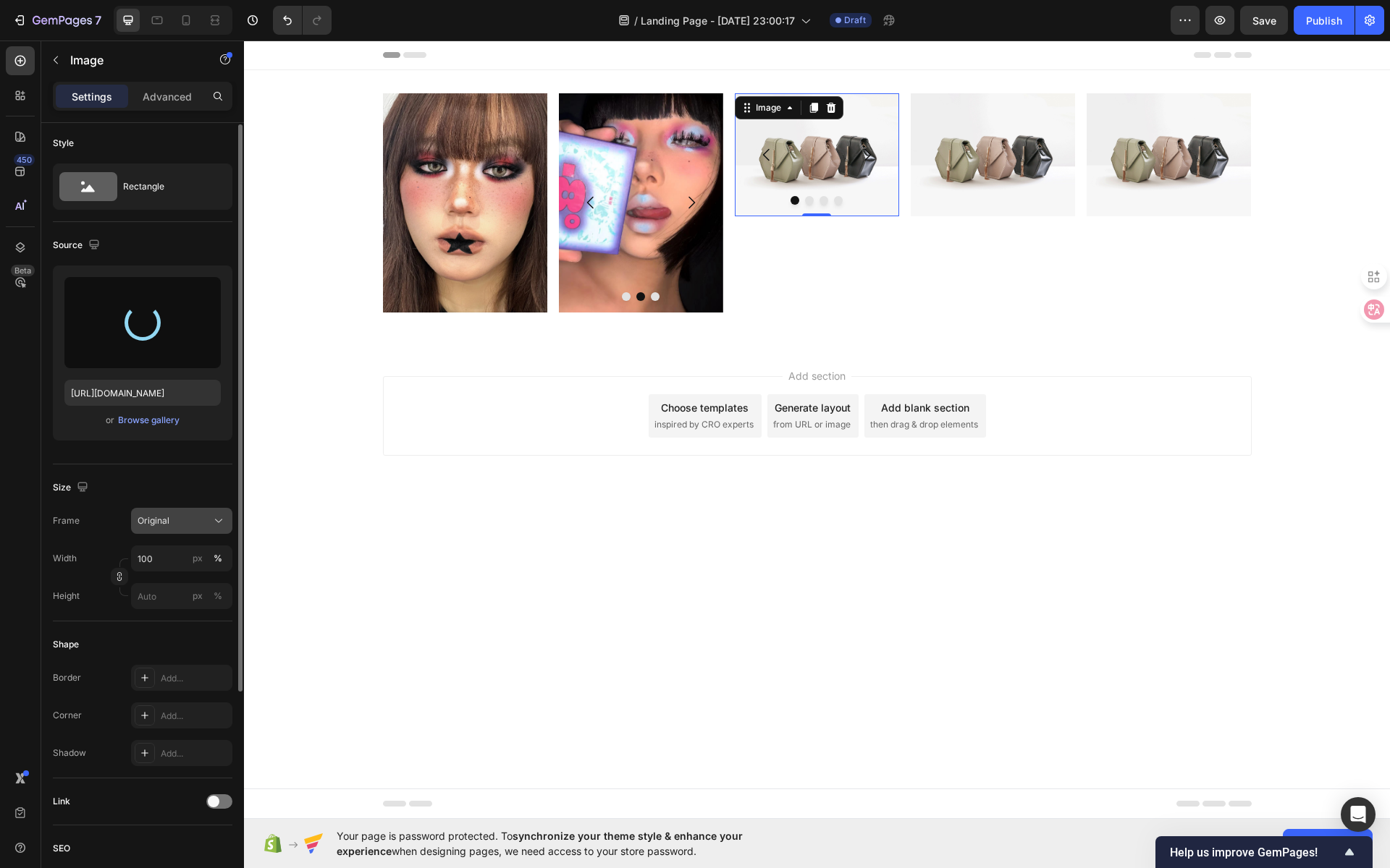
click at [142, 519] on span "Original" at bounding box center [153, 521] width 32 height 13
type input "[URL][DOMAIN_NAME]"
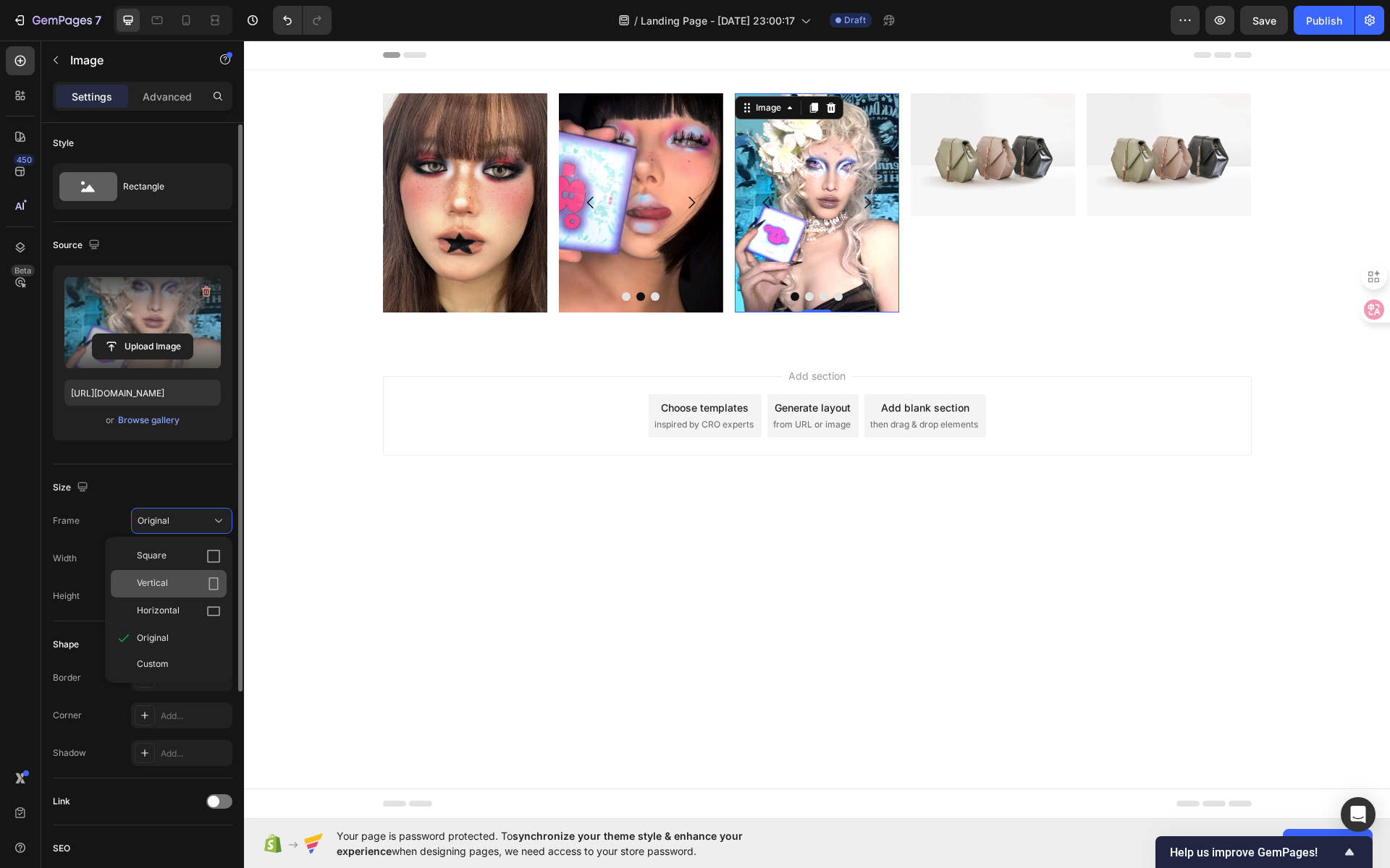
click at [176, 580] on div "Vertical" at bounding box center [179, 584] width 84 height 15
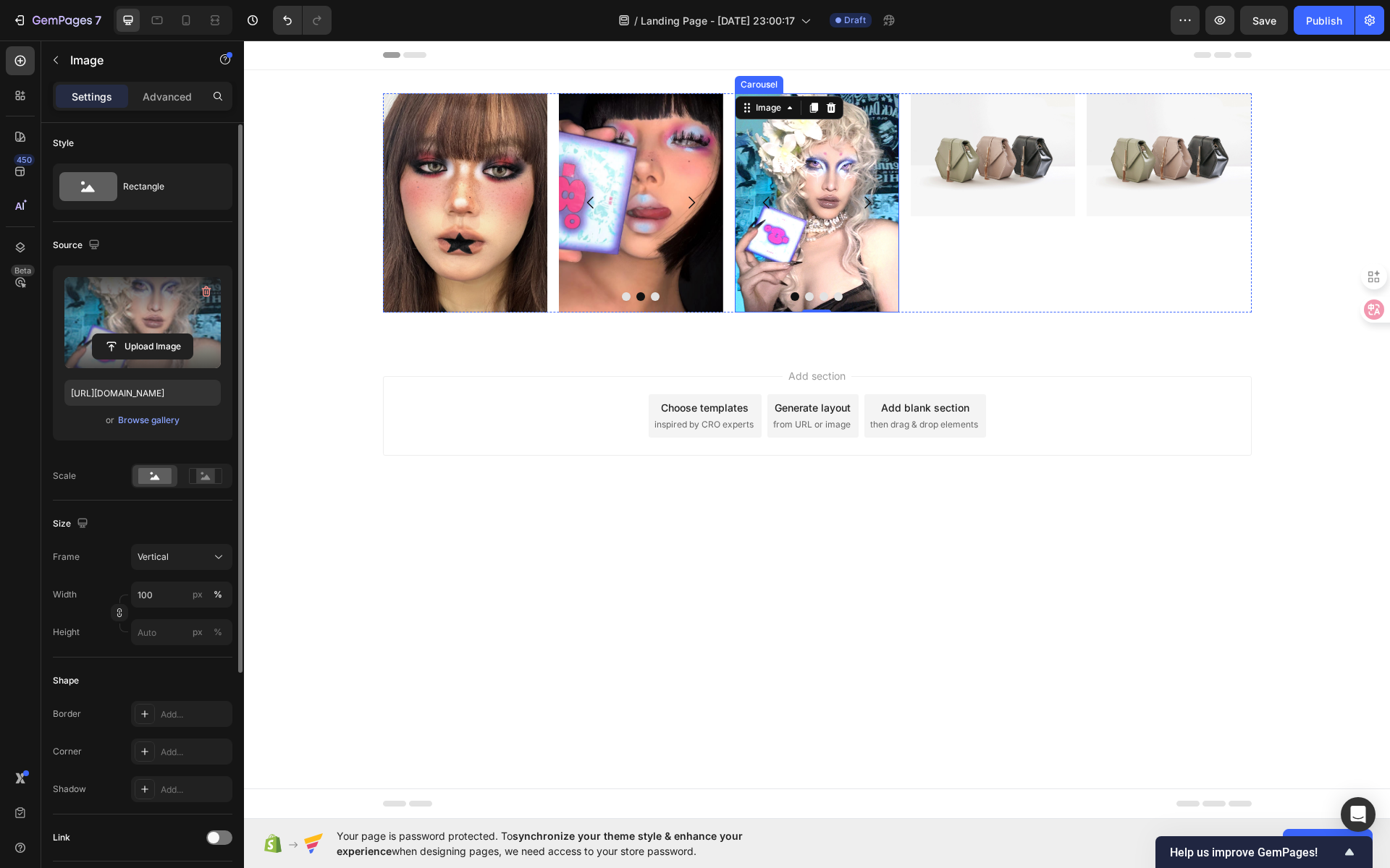
click at [807, 296] on button "Dot" at bounding box center [809, 297] width 9 height 9
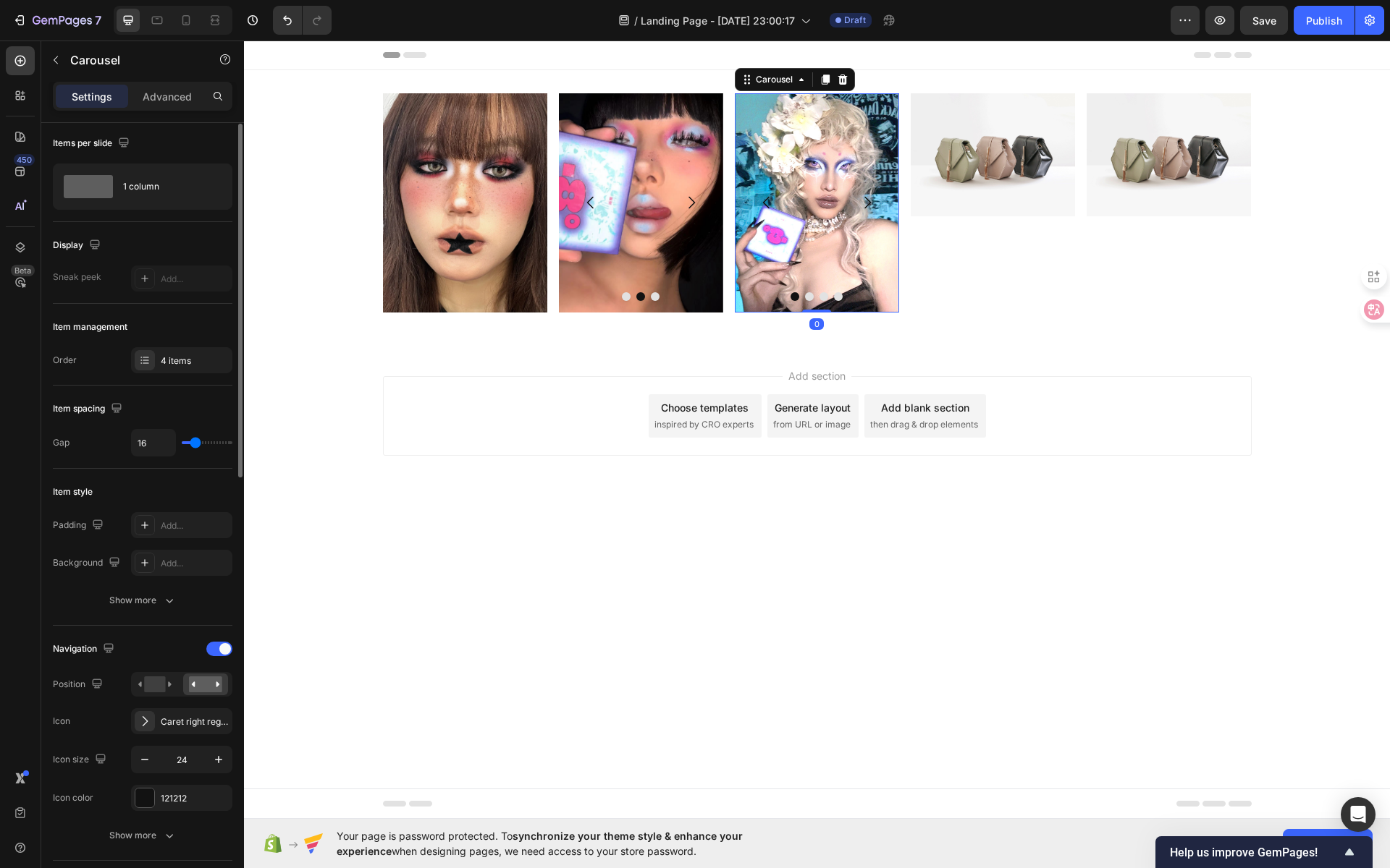
scroll to position [0, 0]
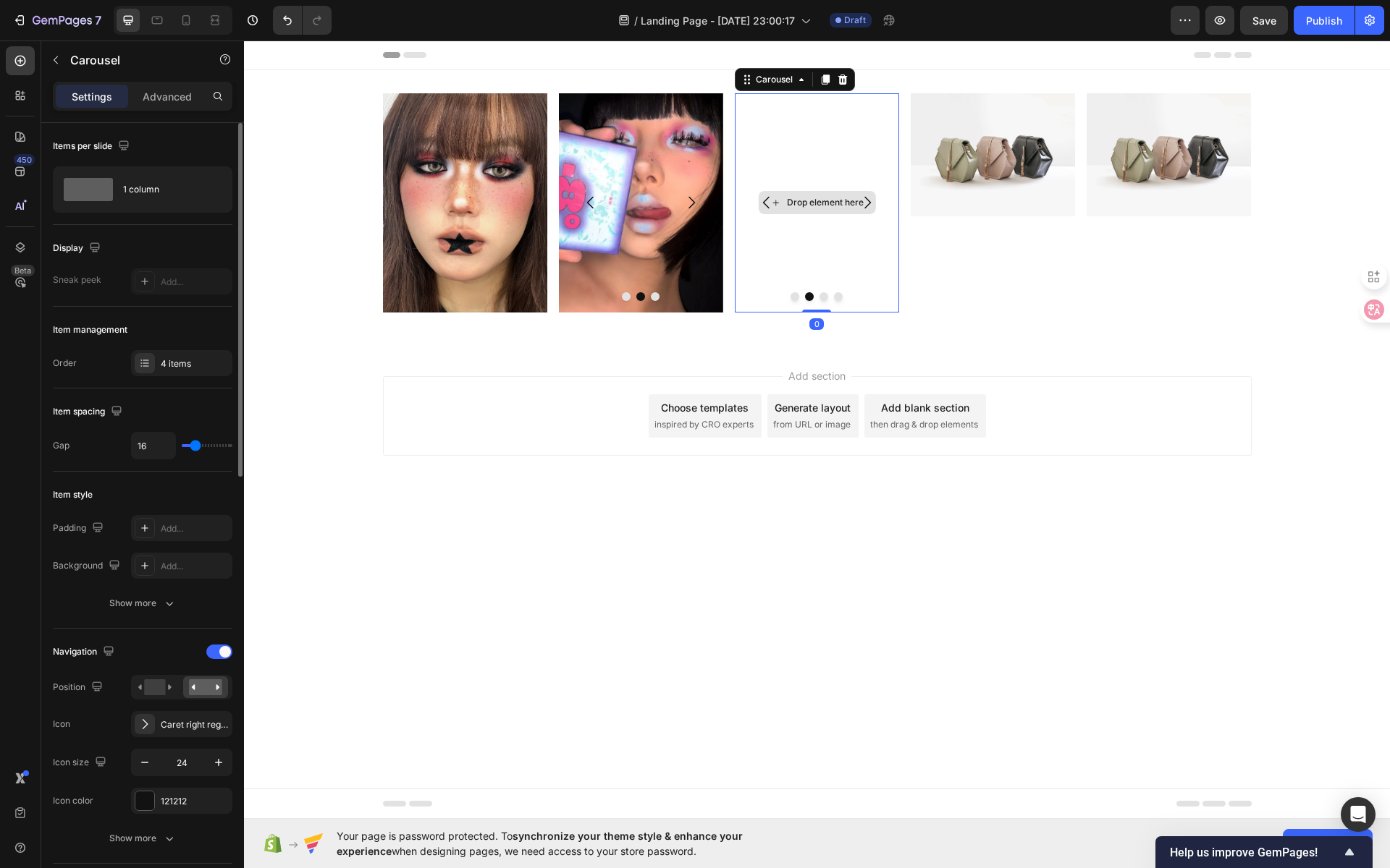
click at [792, 199] on div "Drop element here" at bounding box center [825, 203] width 77 height 12
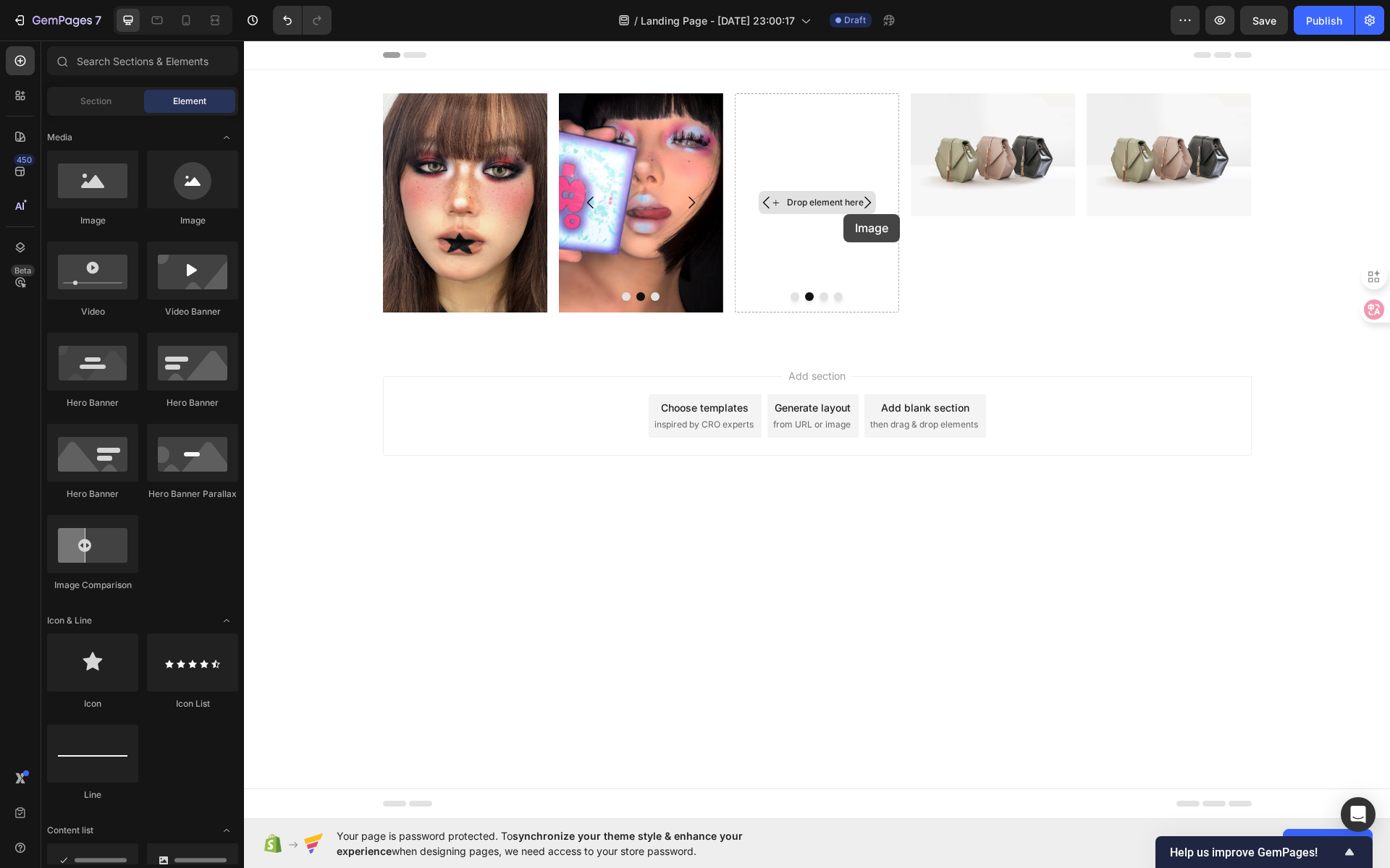
drag, startPoint x: 342, startPoint y: 229, endPoint x: 777, endPoint y: 216, distance: 435.2
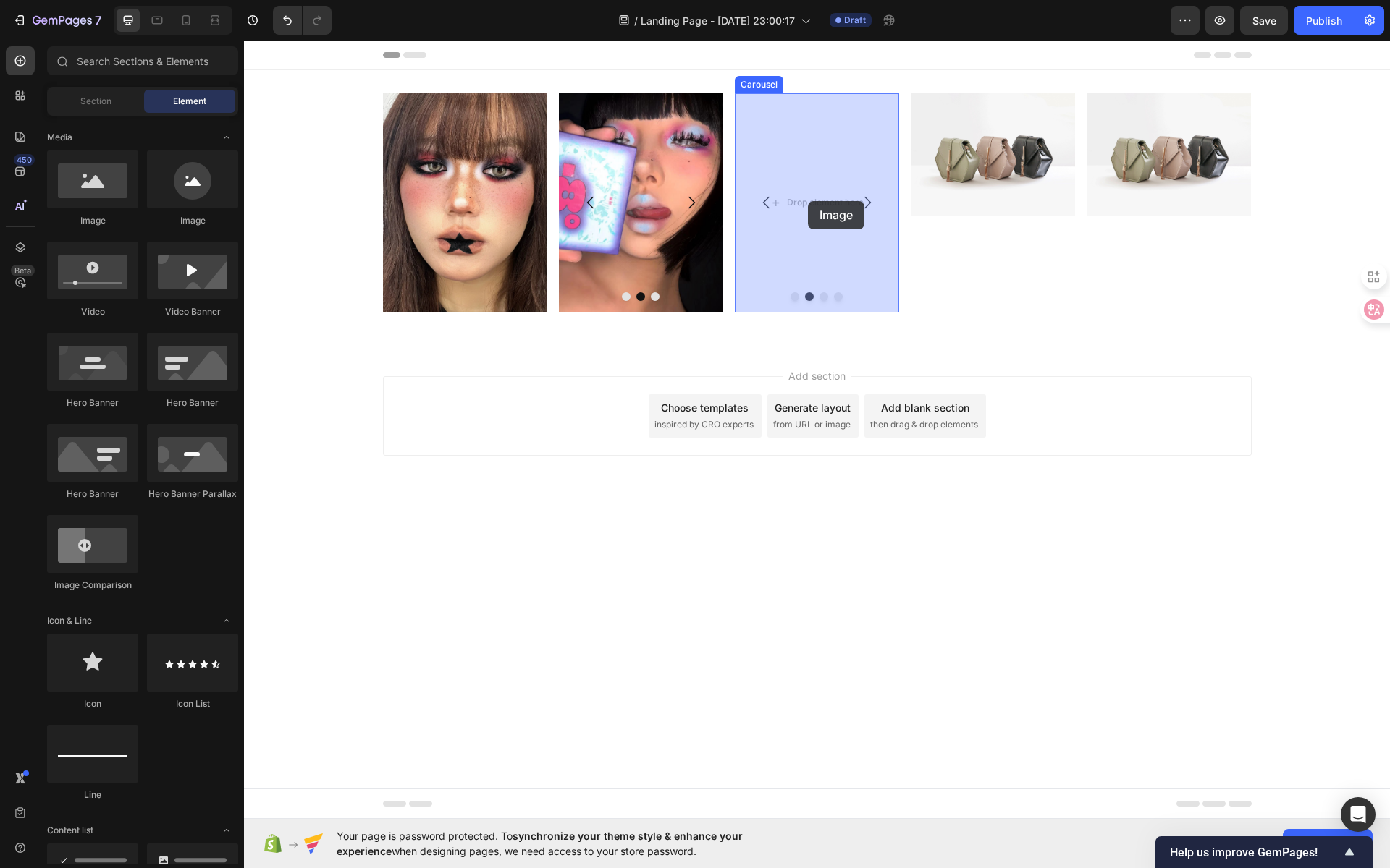
drag, startPoint x: 347, startPoint y: 236, endPoint x: 808, endPoint y: 201, distance: 462.3
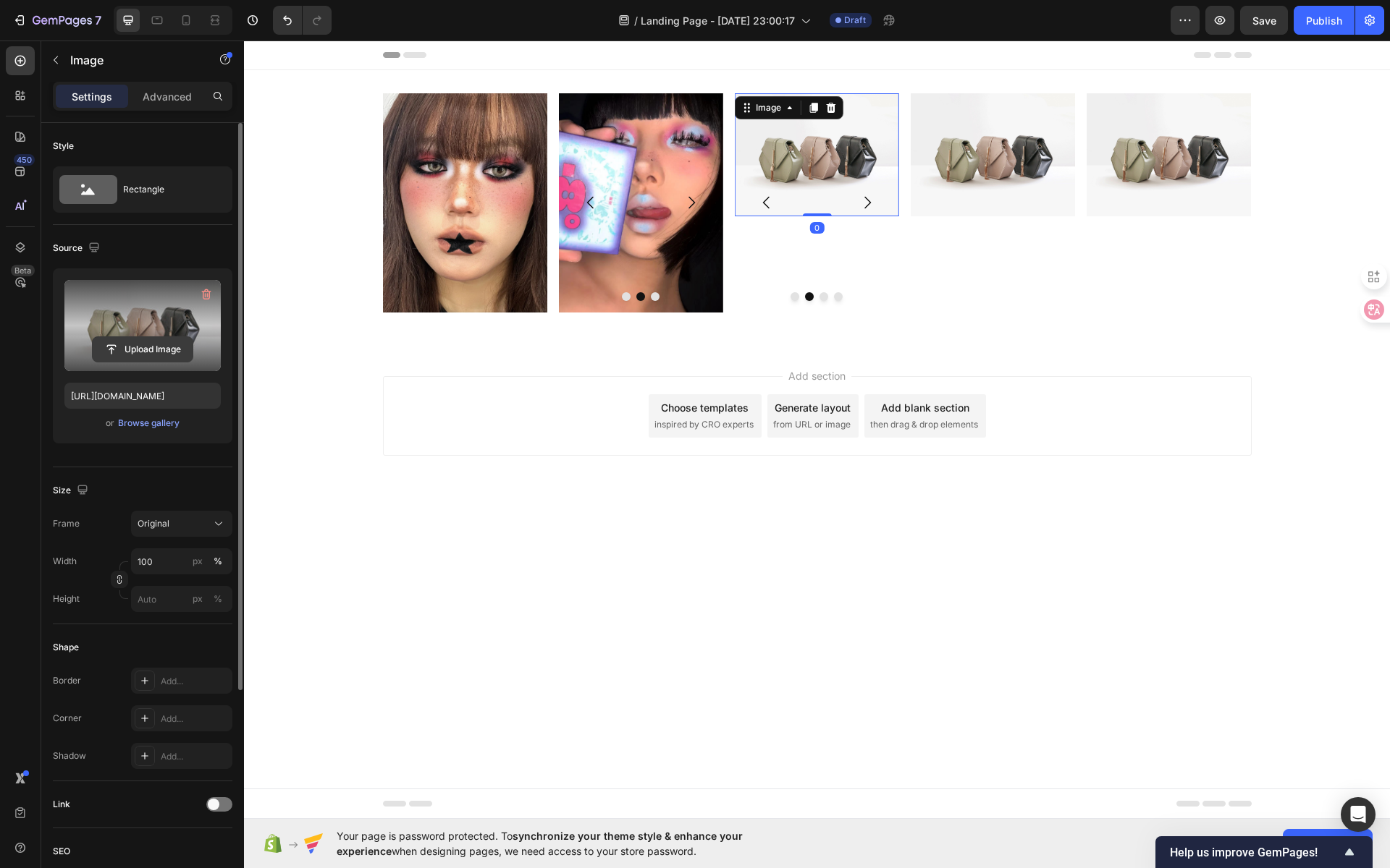
click at [142, 351] on input "file" at bounding box center [142, 349] width 100 height 24
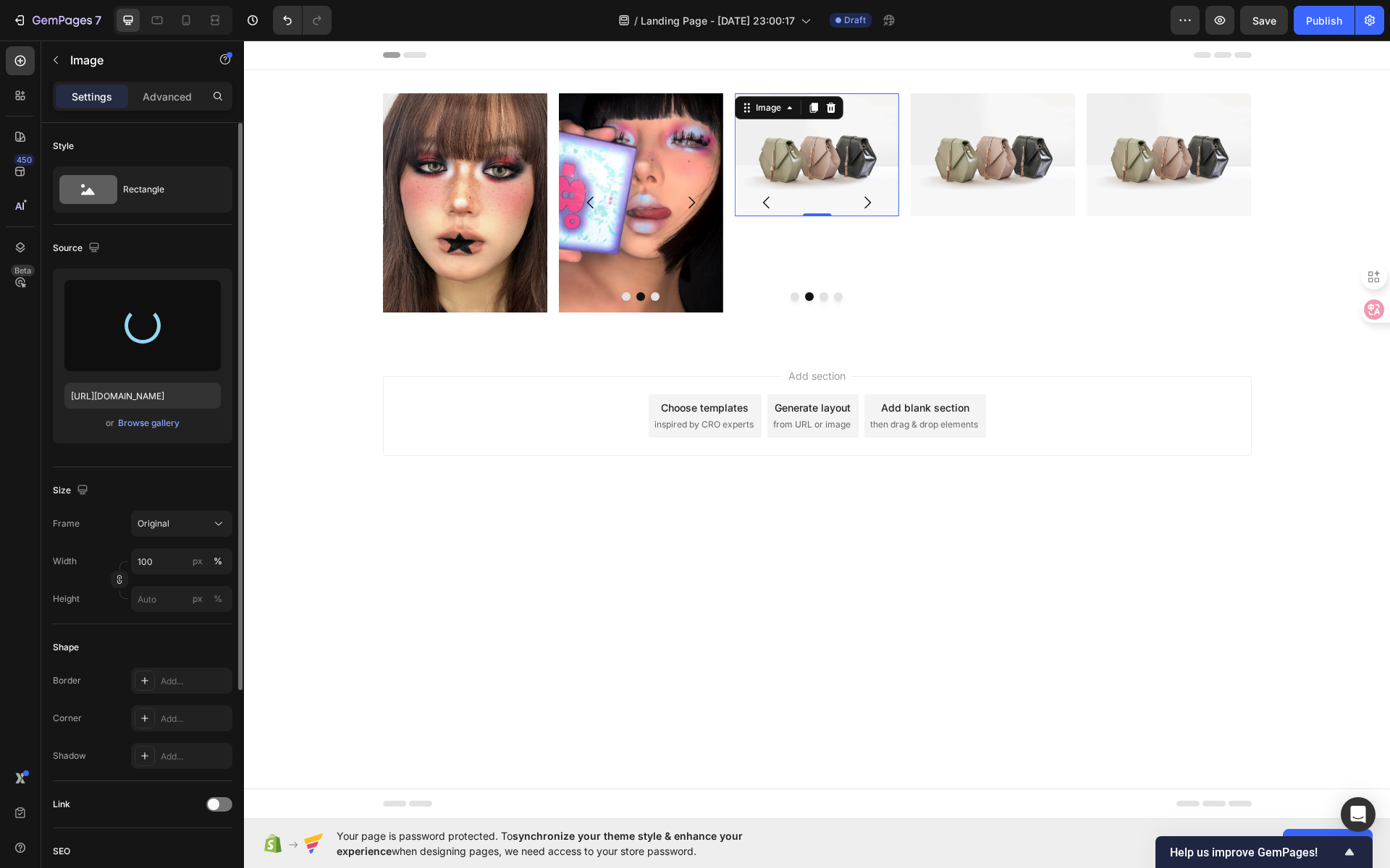
type input "[URL][DOMAIN_NAME]"
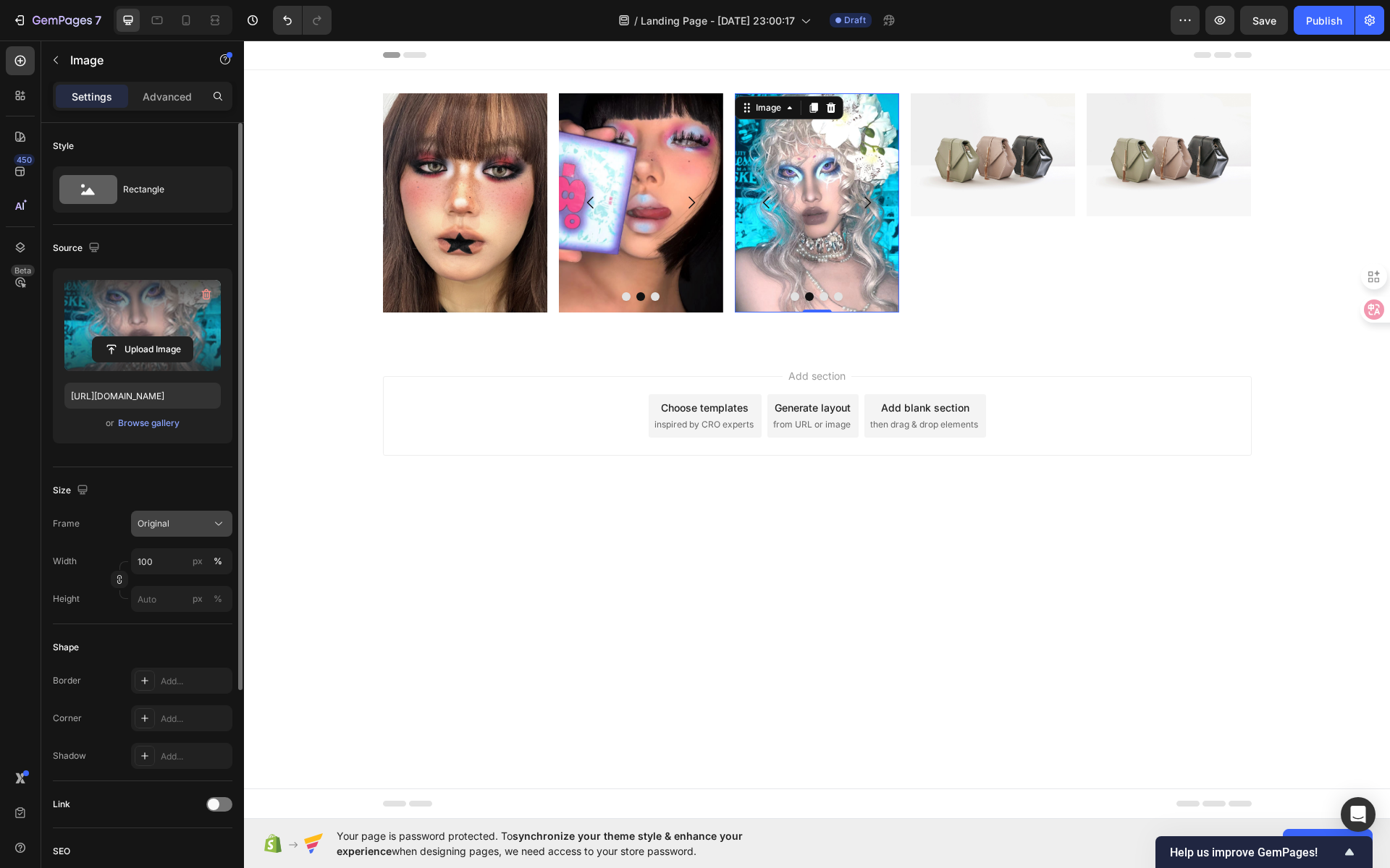
click at [192, 520] on div "Original" at bounding box center [173, 524] width 71 height 13
click at [191, 584] on div "Vertical" at bounding box center [179, 587] width 84 height 15
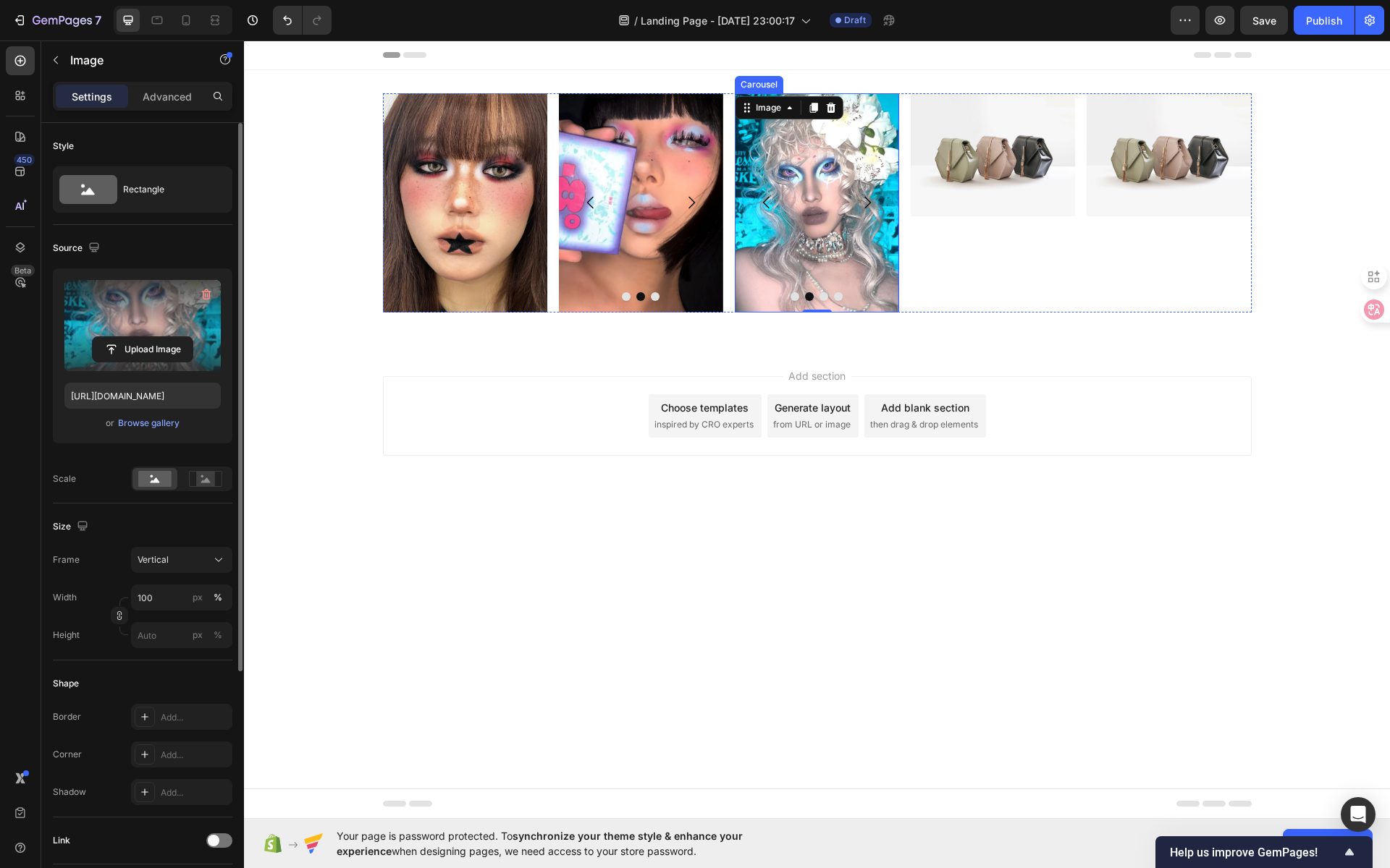
click at [826, 297] on button "Dot" at bounding box center [824, 297] width 9 height 9
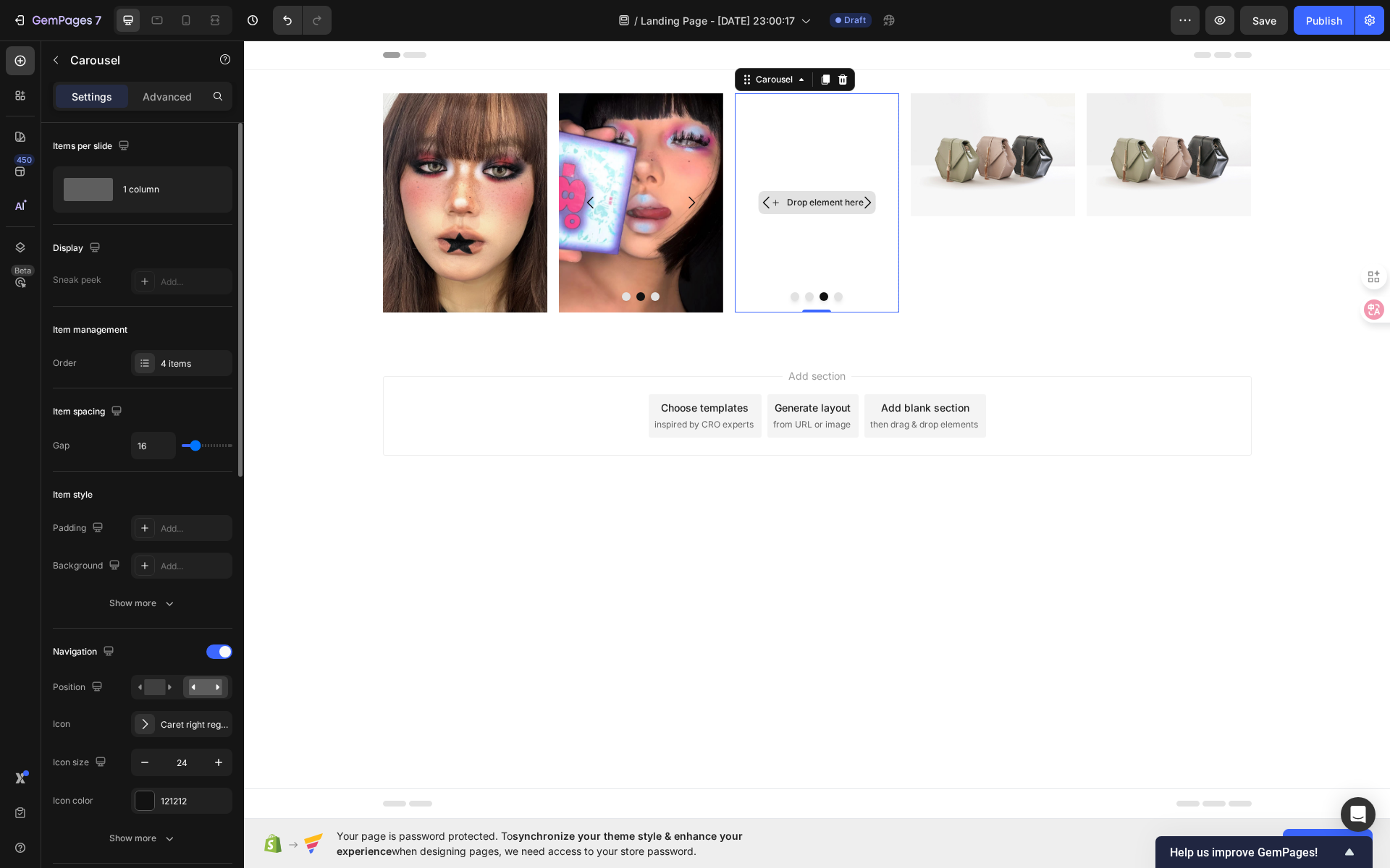
click at [802, 210] on div "Drop element here" at bounding box center [817, 202] width 117 height 23
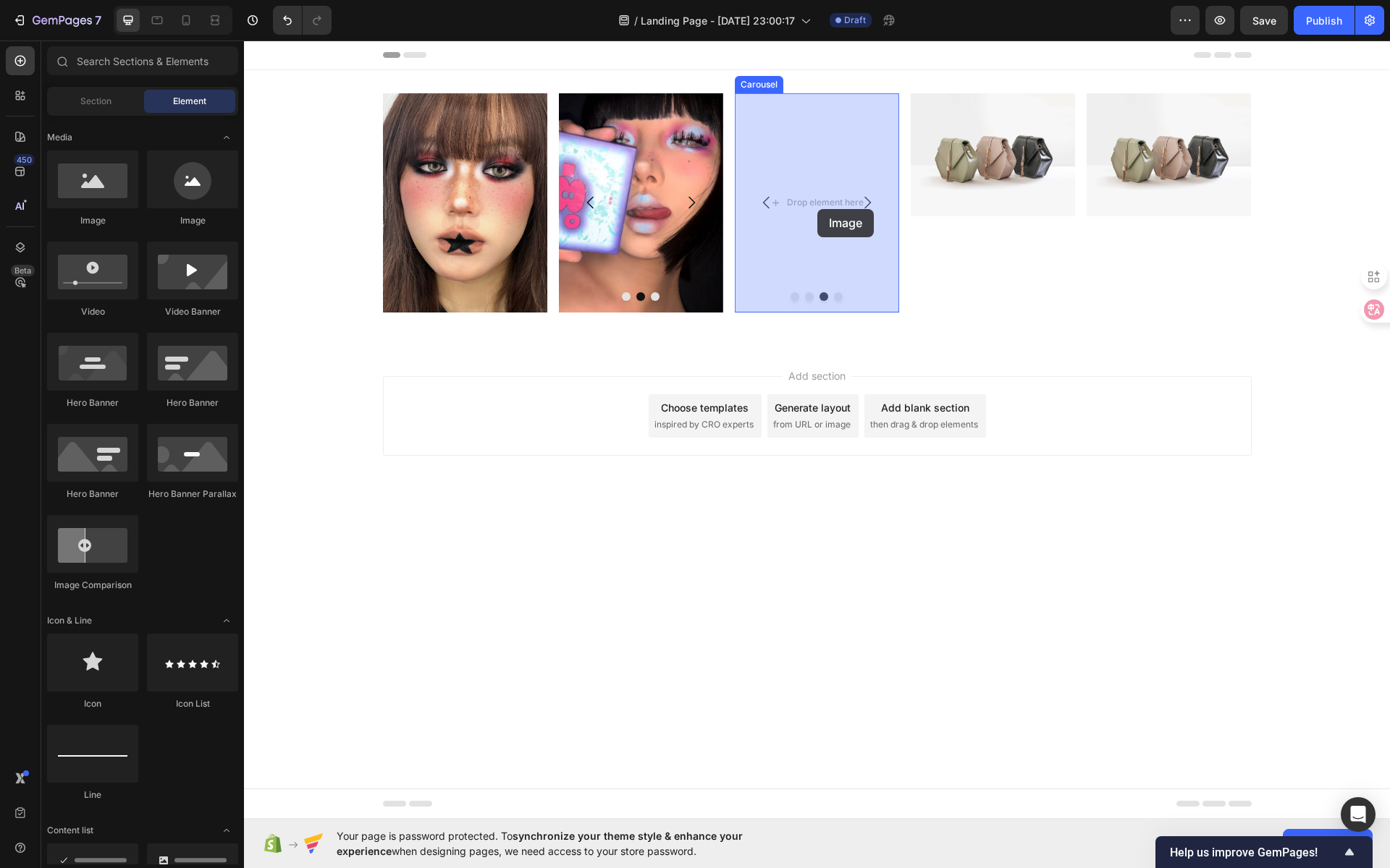
drag, startPoint x: 347, startPoint y: 236, endPoint x: 815, endPoint y: 206, distance: 469.0
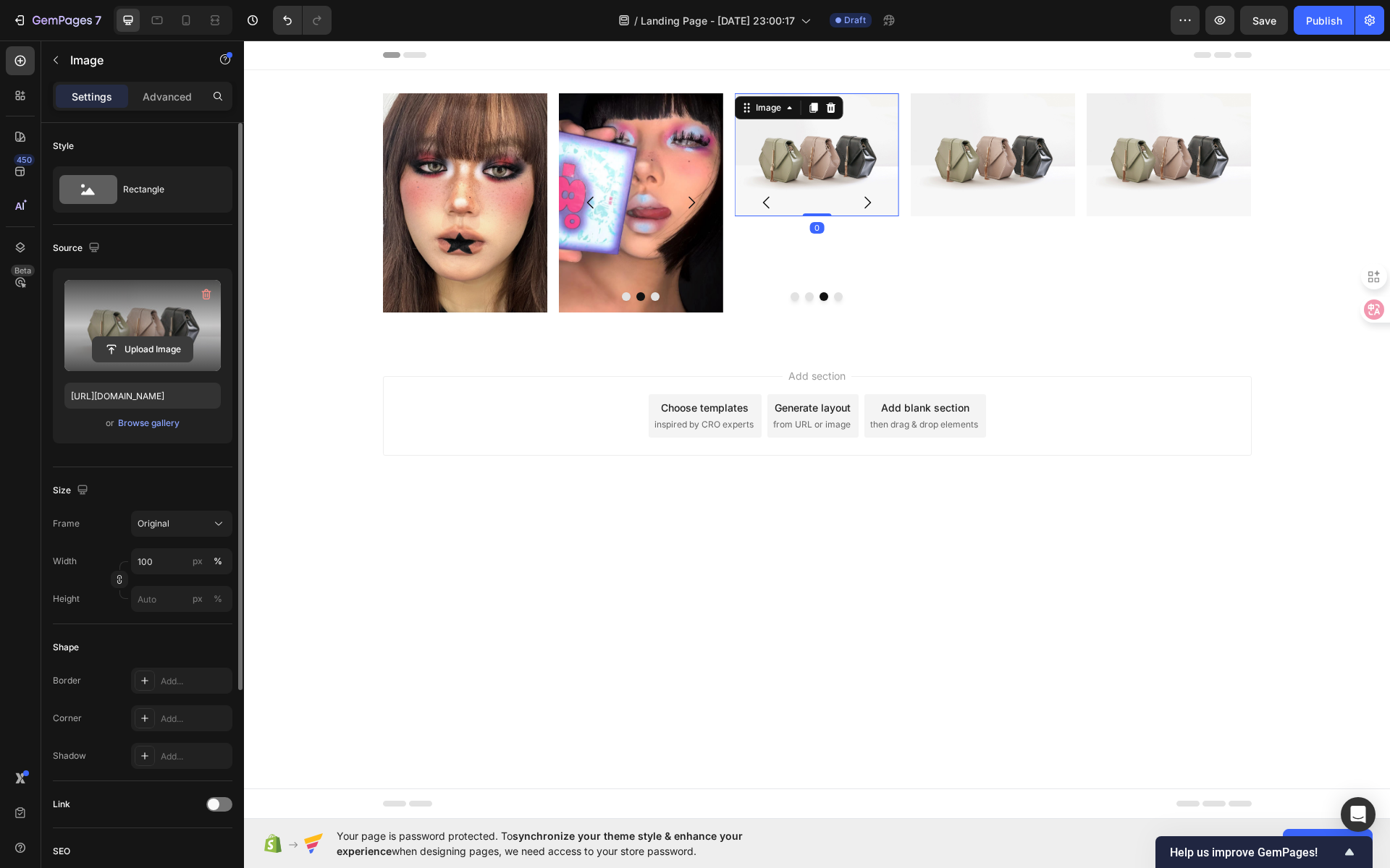
click at [168, 350] on input "file" at bounding box center [142, 349] width 100 height 24
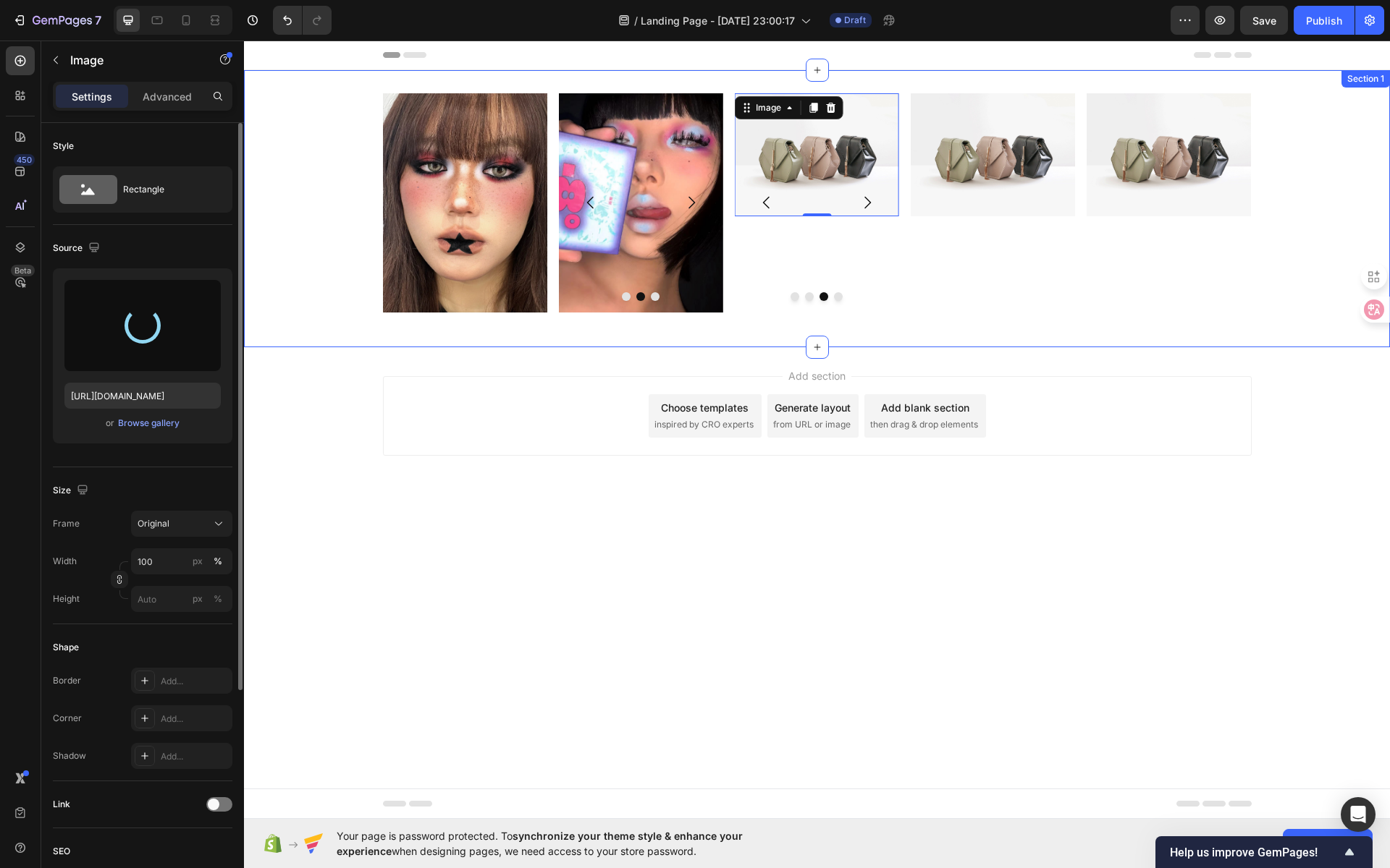
type input "[URL][DOMAIN_NAME]"
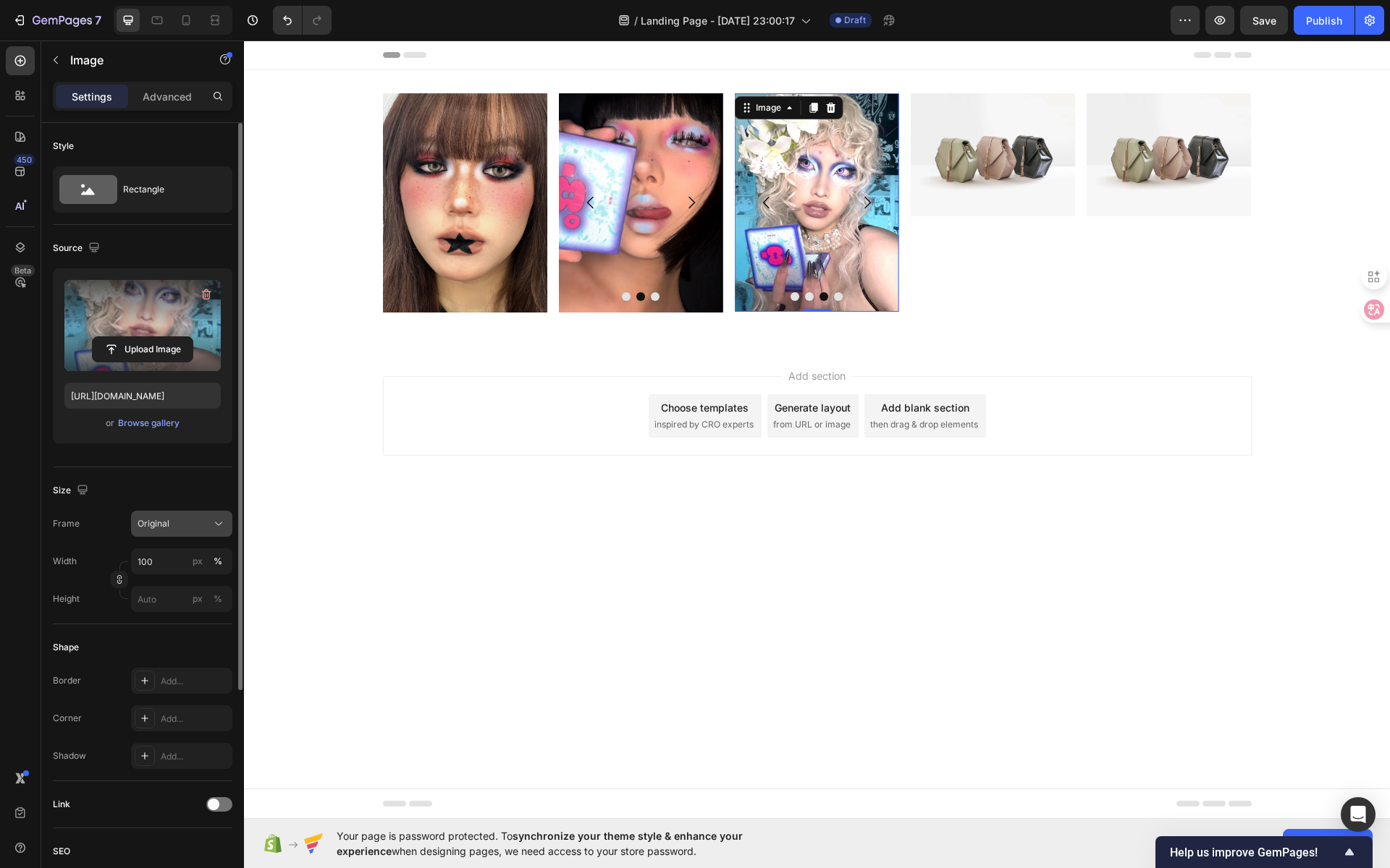
click at [200, 536] on div "Frame Original Width 100 px % Height px %" at bounding box center [142, 561] width 179 height 101
click at [202, 519] on div "Original" at bounding box center [173, 524] width 71 height 13
click at [181, 590] on div "Vertical" at bounding box center [179, 587] width 84 height 15
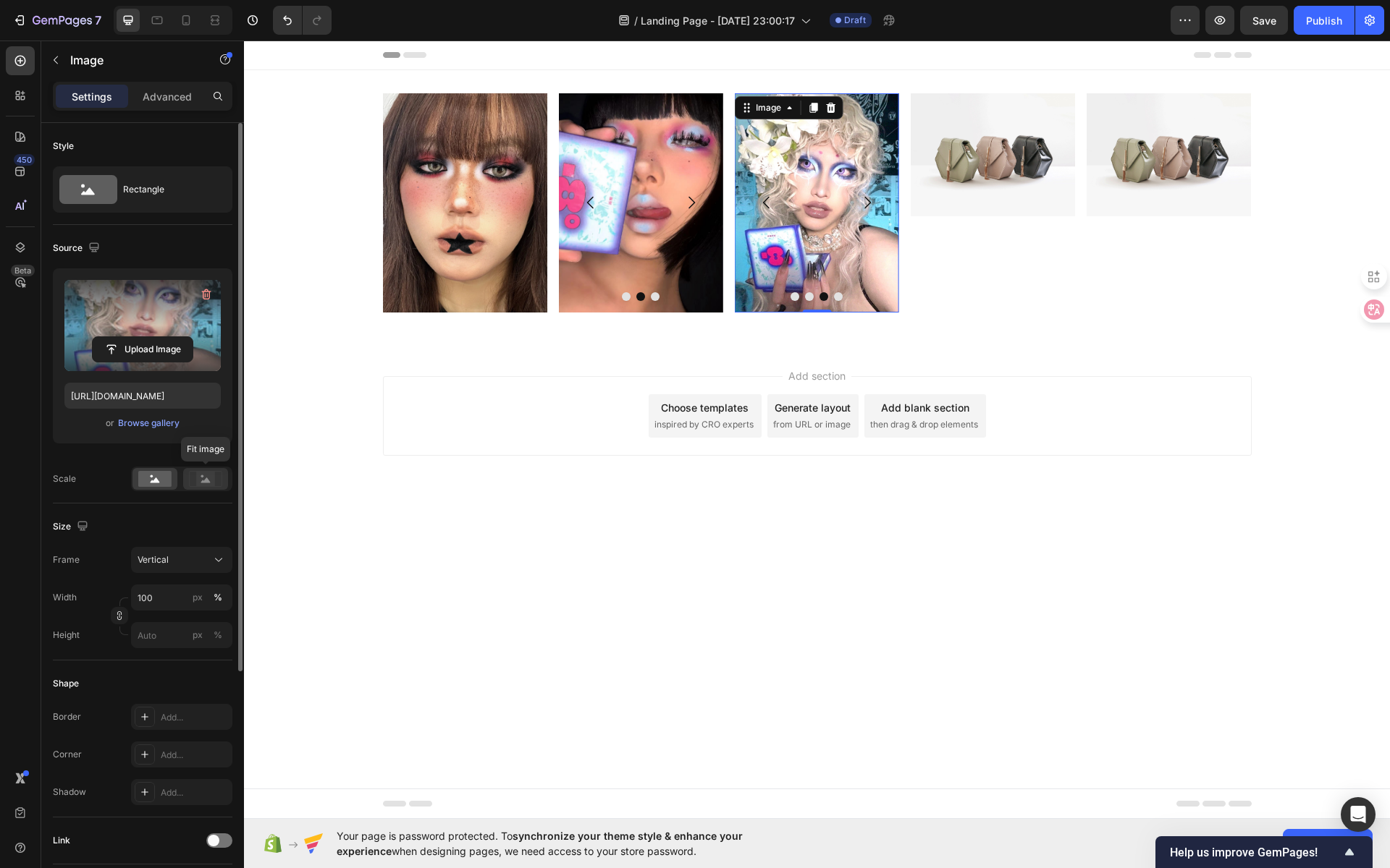
click at [204, 483] on rect at bounding box center [205, 479] width 19 height 15
click at [153, 481] on icon at bounding box center [155, 480] width 10 height 5
click at [779, 109] on div "Image" at bounding box center [768, 108] width 31 height 13
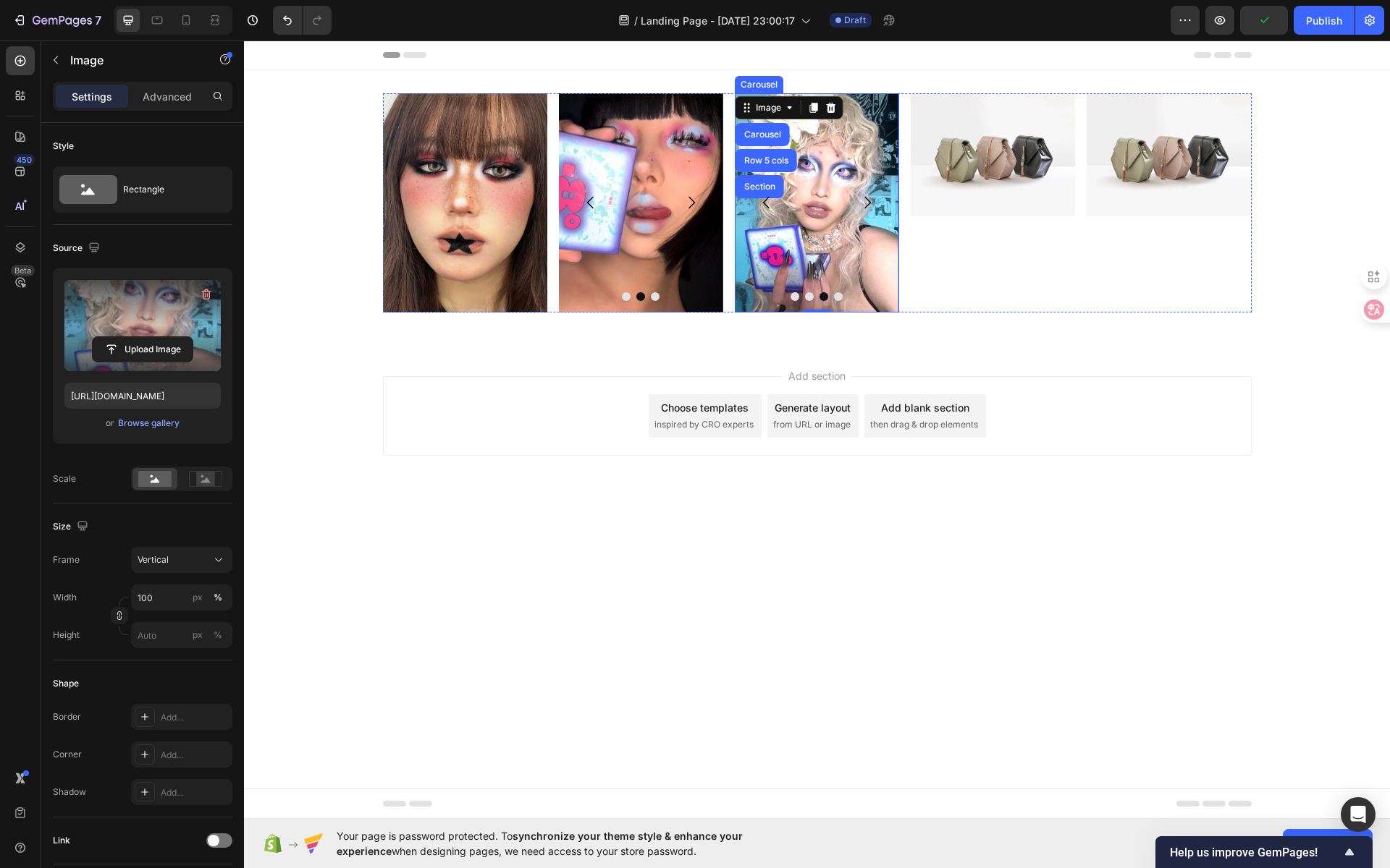
click at [762, 187] on button "Carousel Back Arrow" at bounding box center [766, 202] width 41 height 41
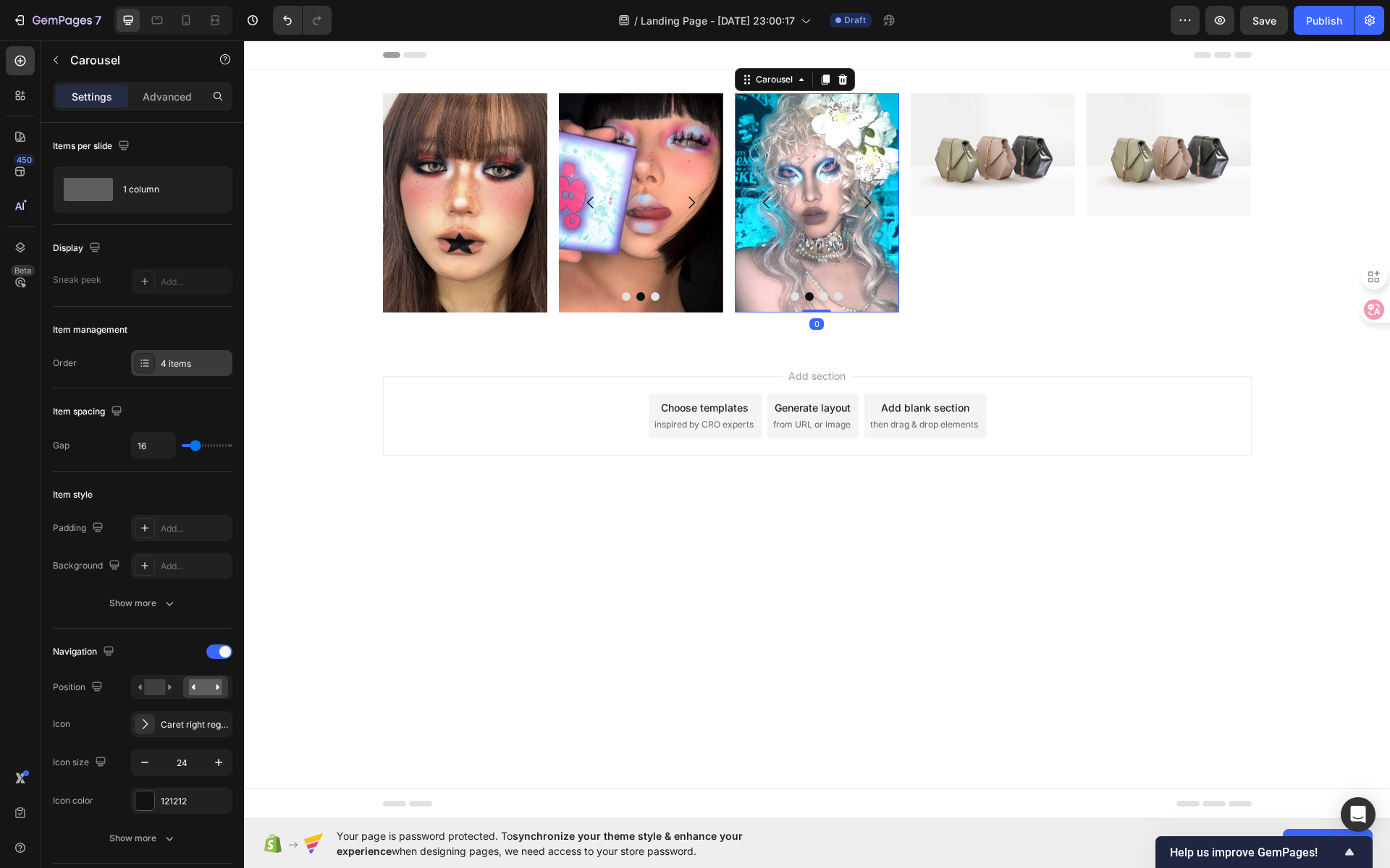
click at [161, 350] on div "4 items" at bounding box center [182, 363] width 102 height 26
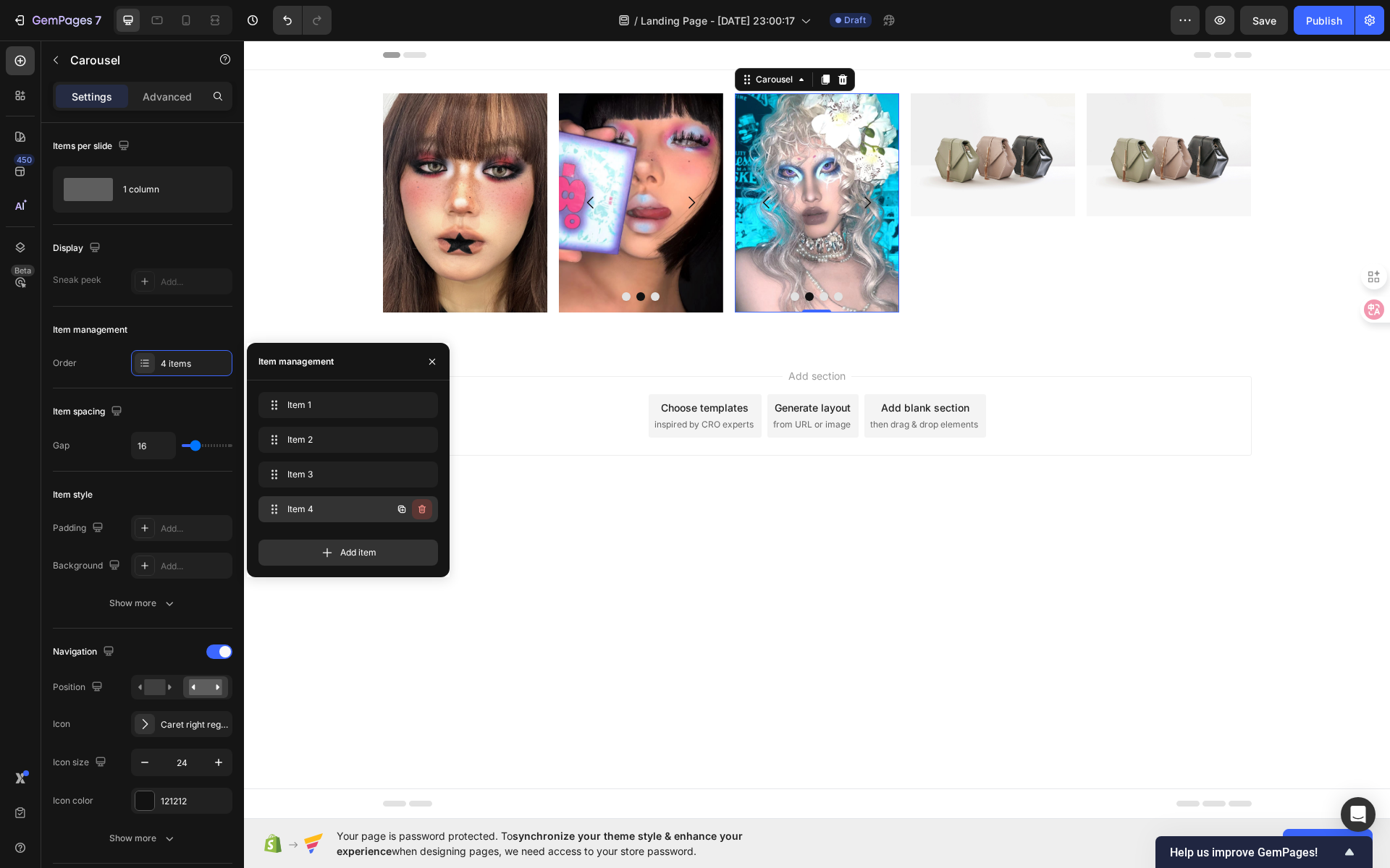
click at [424, 511] on icon "button" at bounding box center [422, 510] width 12 height 12
click at [423, 507] on div "Delete" at bounding box center [412, 510] width 27 height 13
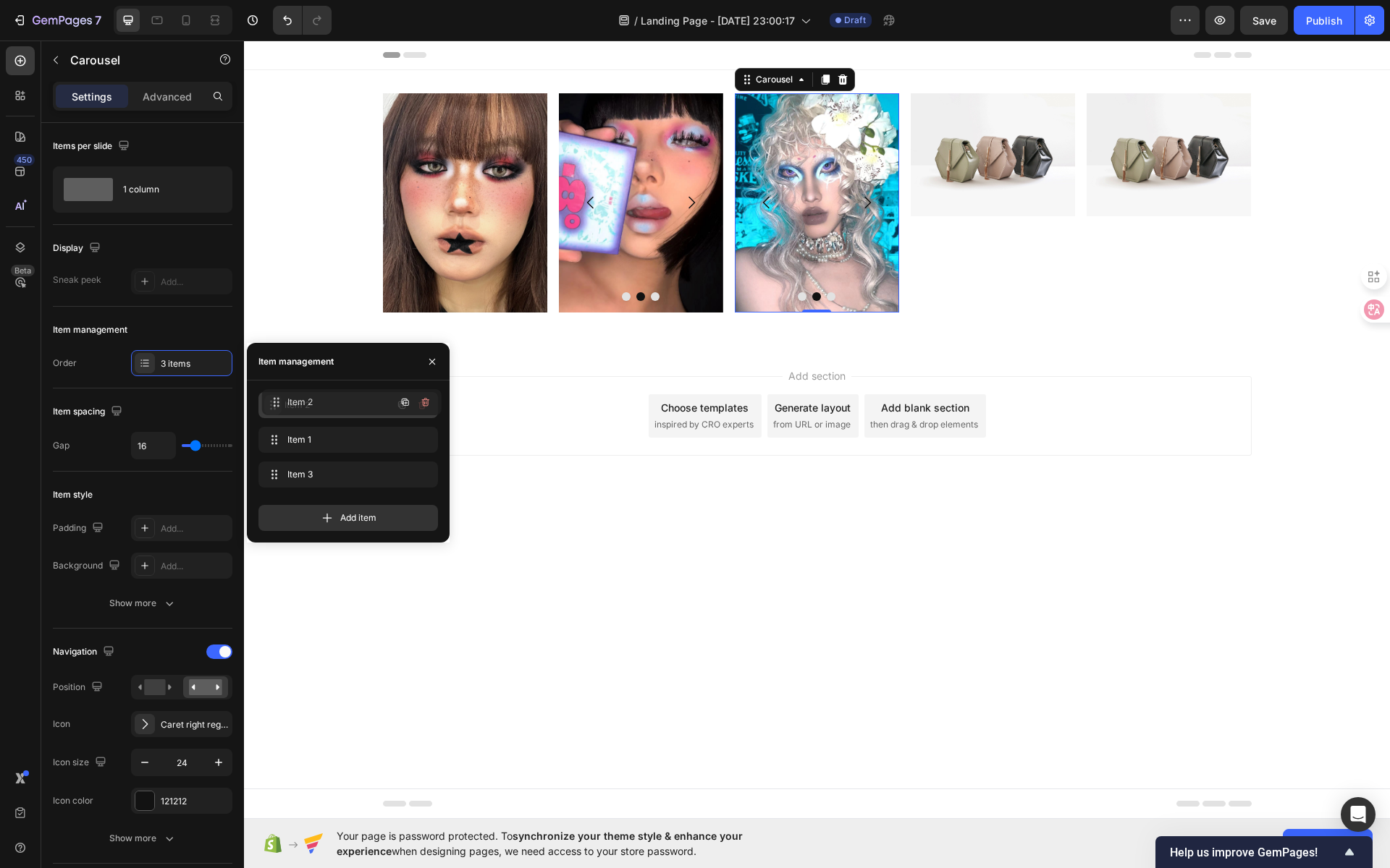
drag, startPoint x: 270, startPoint y: 438, endPoint x: 273, endPoint y: 400, distance: 38.1
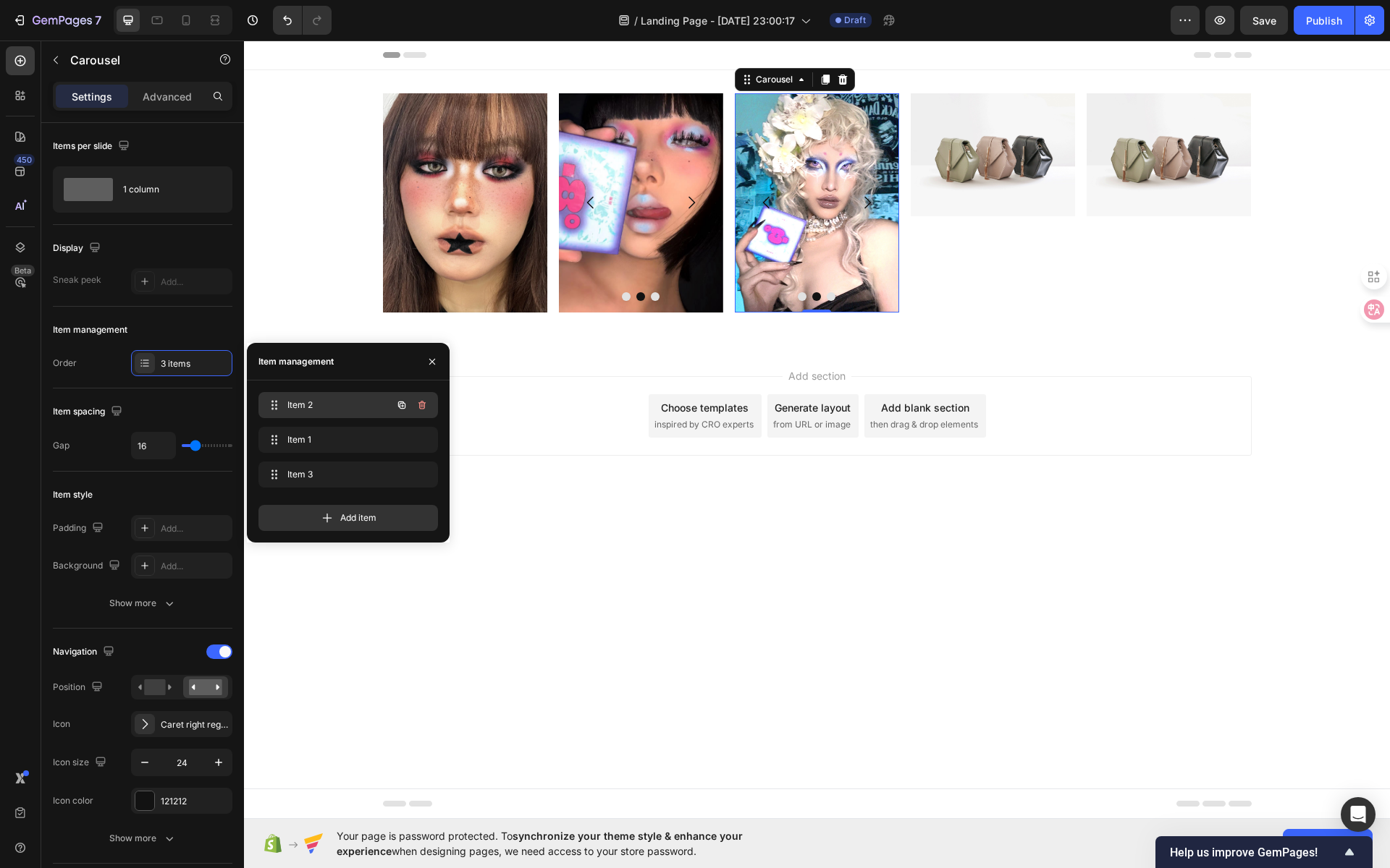
click at [327, 409] on span "Item 2" at bounding box center [328, 405] width 82 height 13
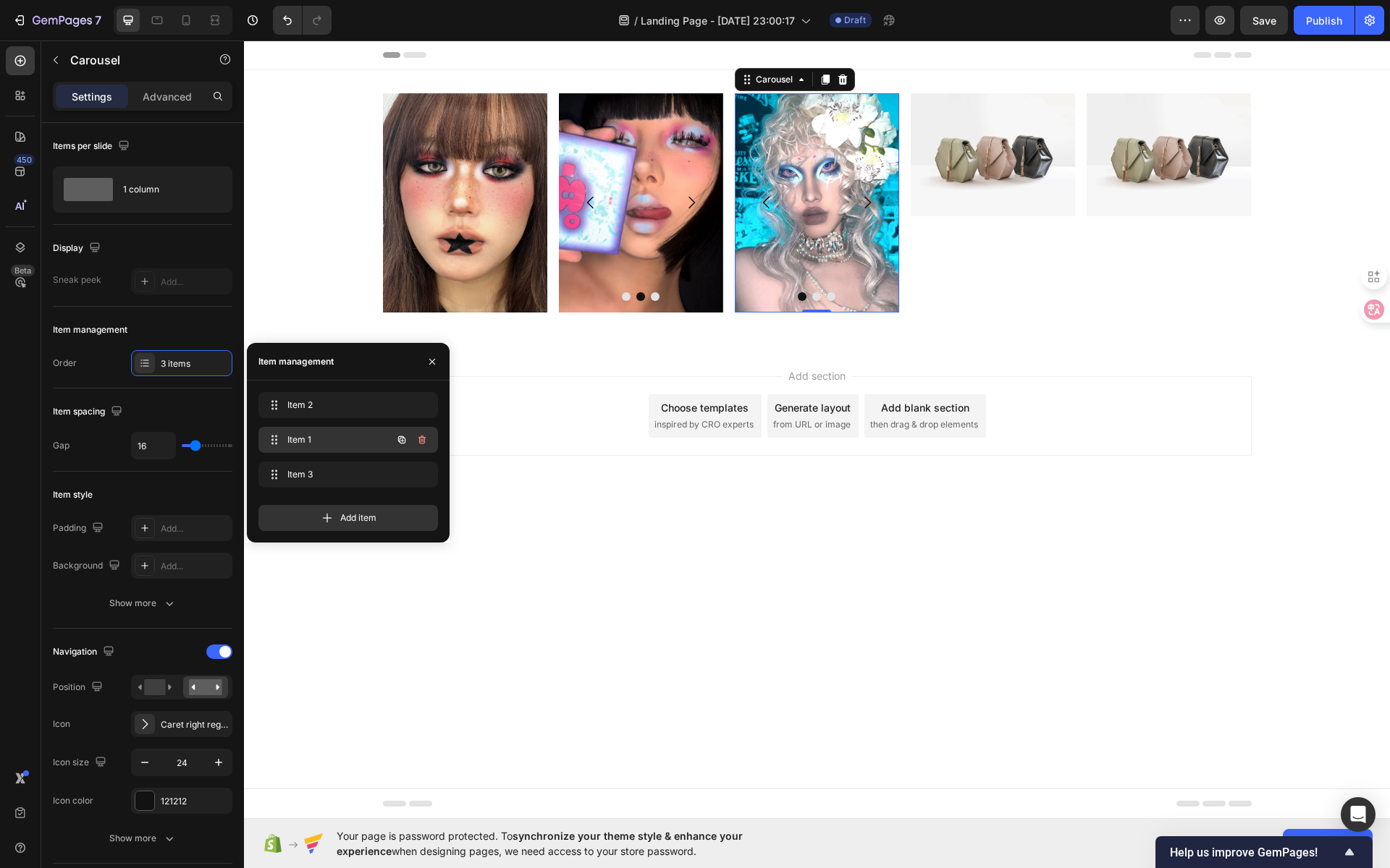
click at [323, 438] on span "Item 1" at bounding box center [328, 440] width 82 height 13
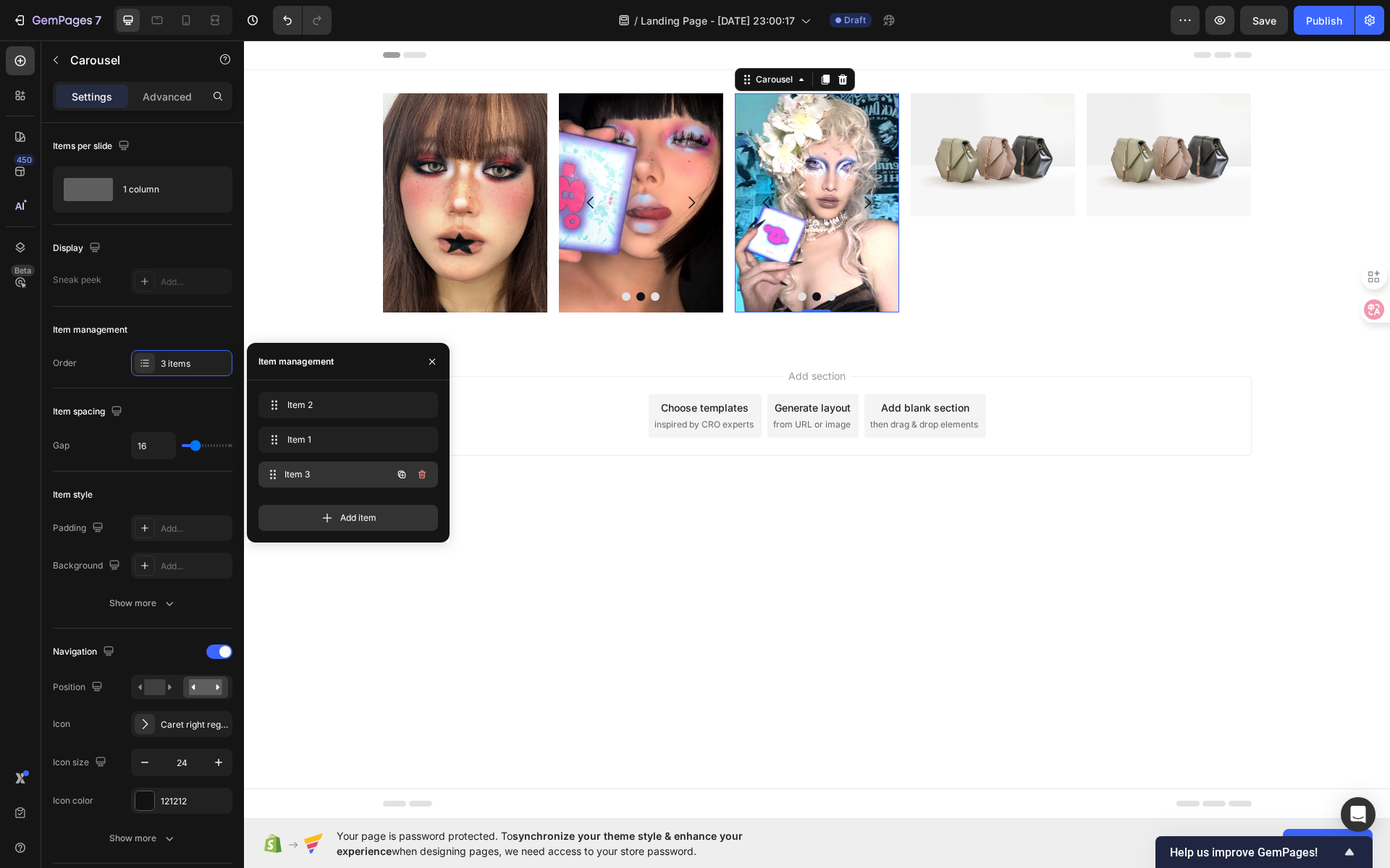
click at [322, 475] on span "Item 3" at bounding box center [338, 475] width 107 height 13
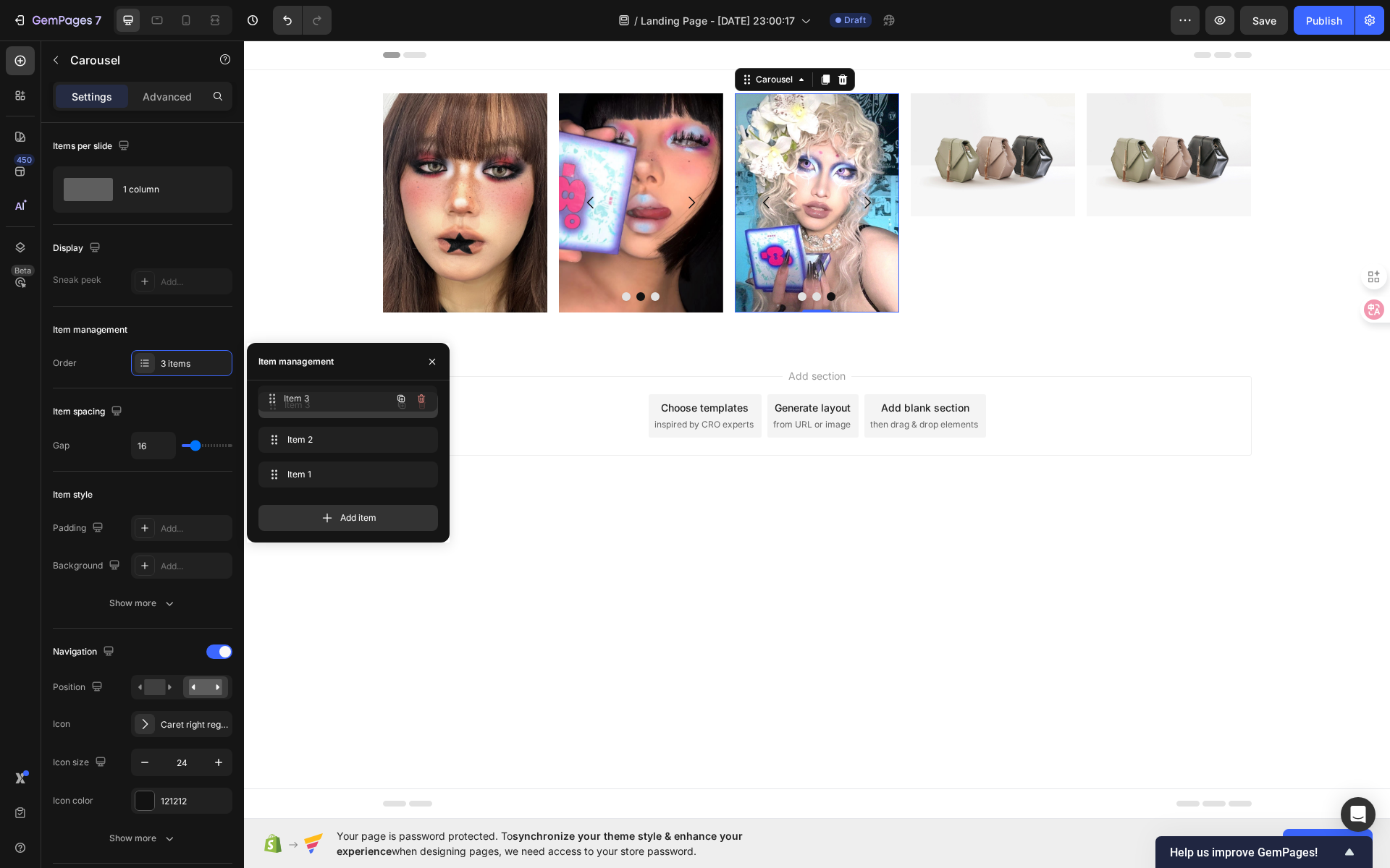
drag, startPoint x: 272, startPoint y: 474, endPoint x: 272, endPoint y: 398, distance: 76.0
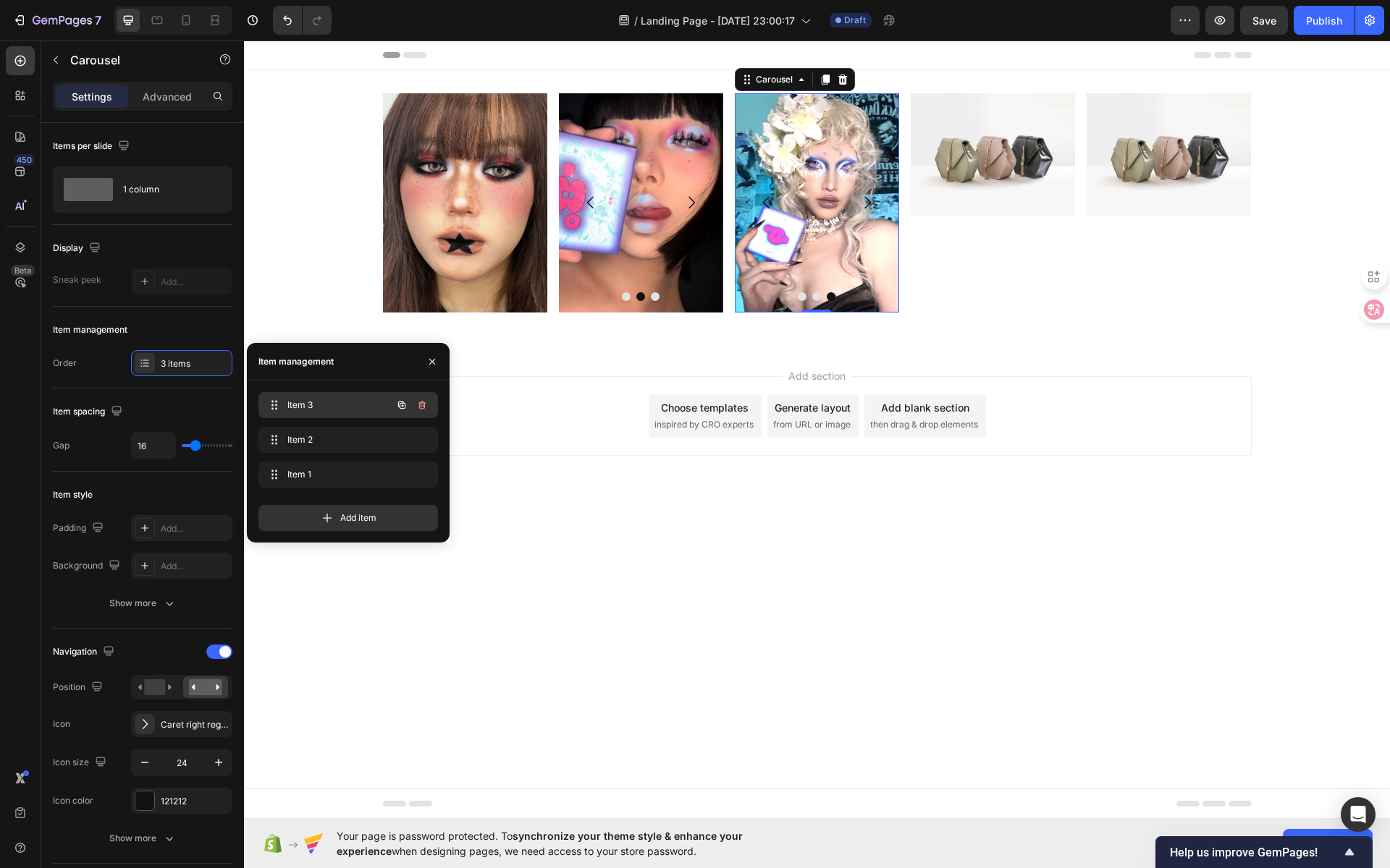
click at [322, 415] on div "Item 3 Item 3" at bounding box center [328, 404] width 127 height 20
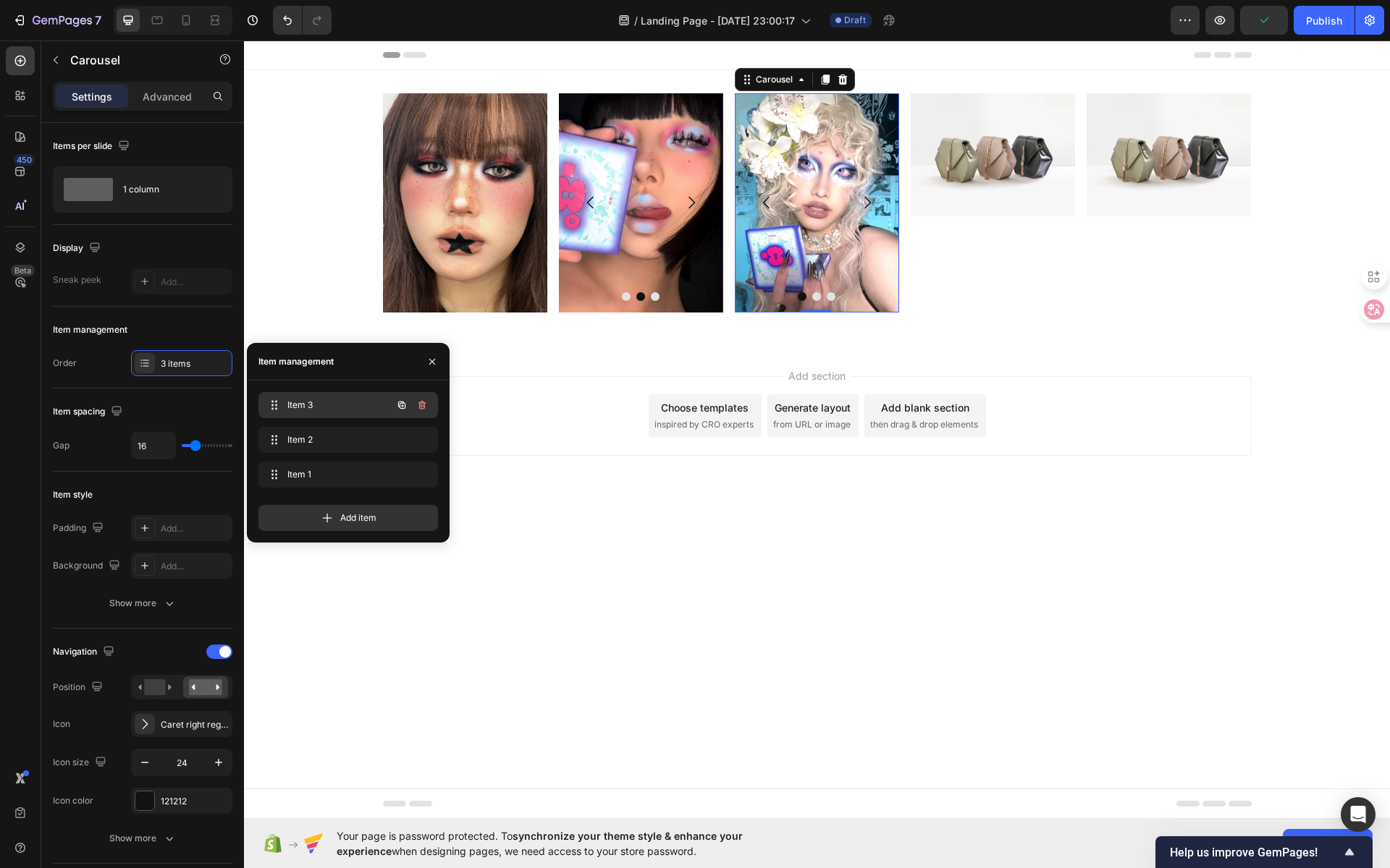
click at [324, 414] on div "Item 3 Item 3" at bounding box center [328, 404] width 127 height 20
click at [327, 434] on span "Item 2" at bounding box center [328, 440] width 82 height 13
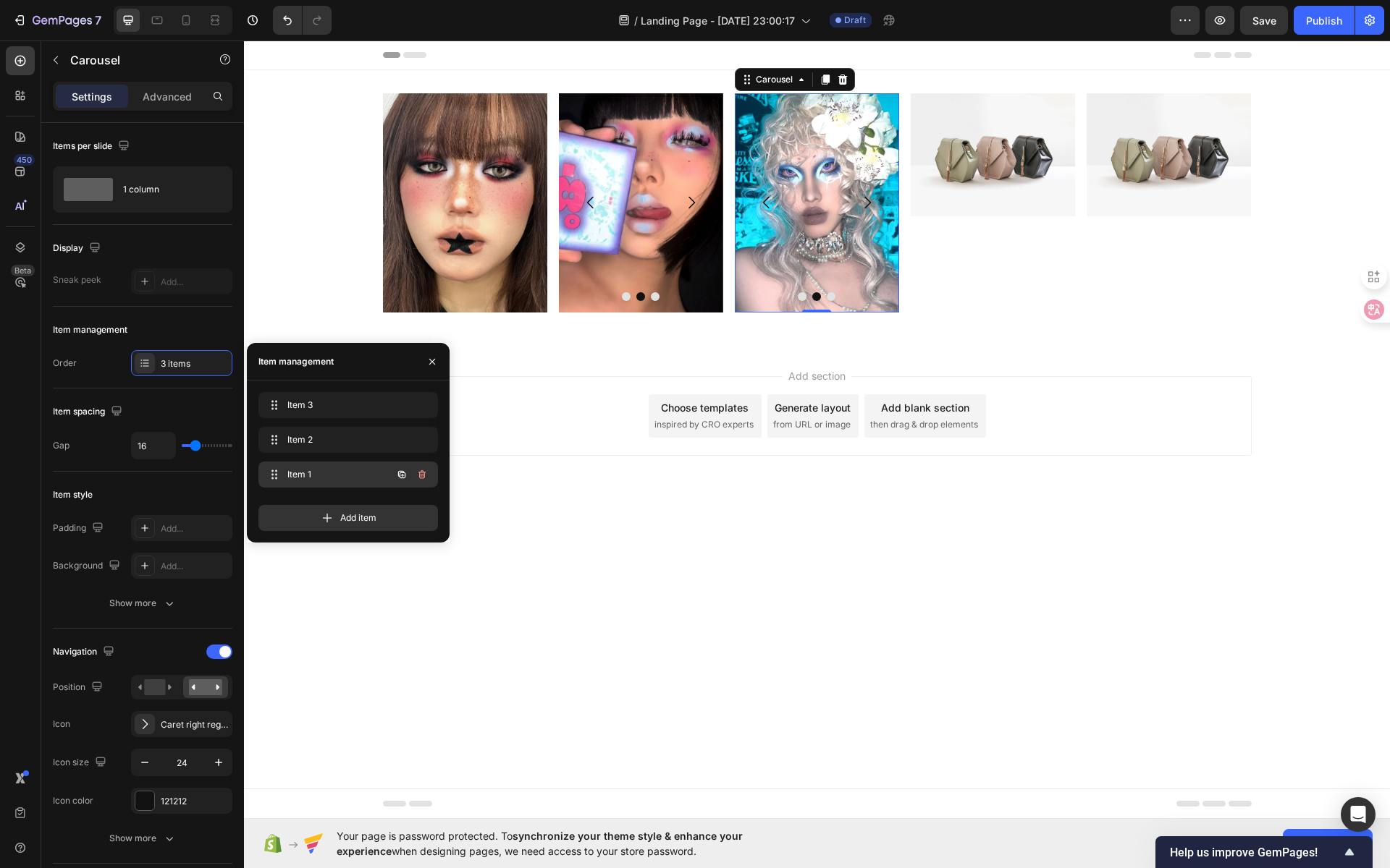
click at [327, 470] on span "Item 1" at bounding box center [328, 475] width 82 height 13
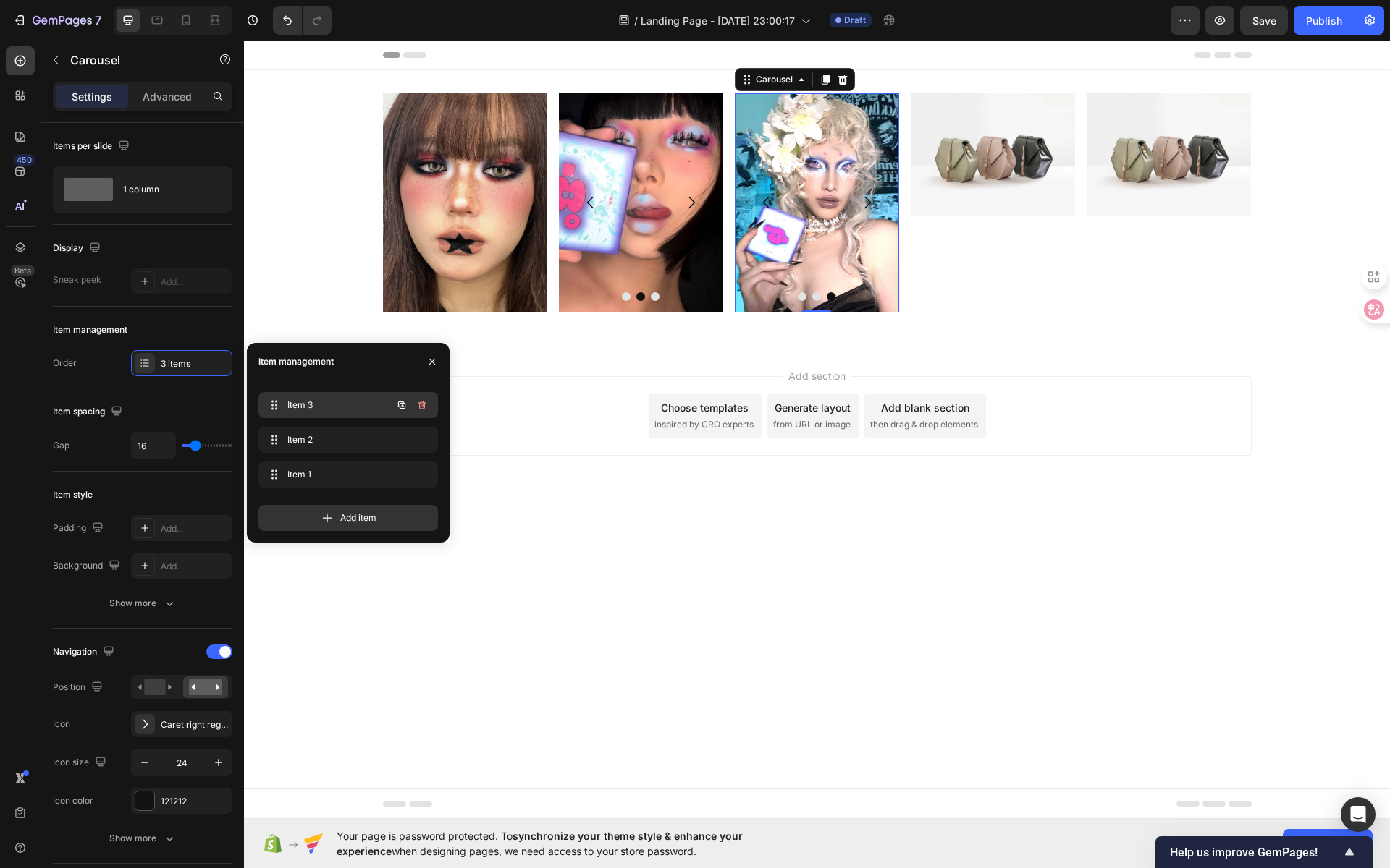
click at [327, 403] on span "Item 3" at bounding box center [328, 405] width 82 height 13
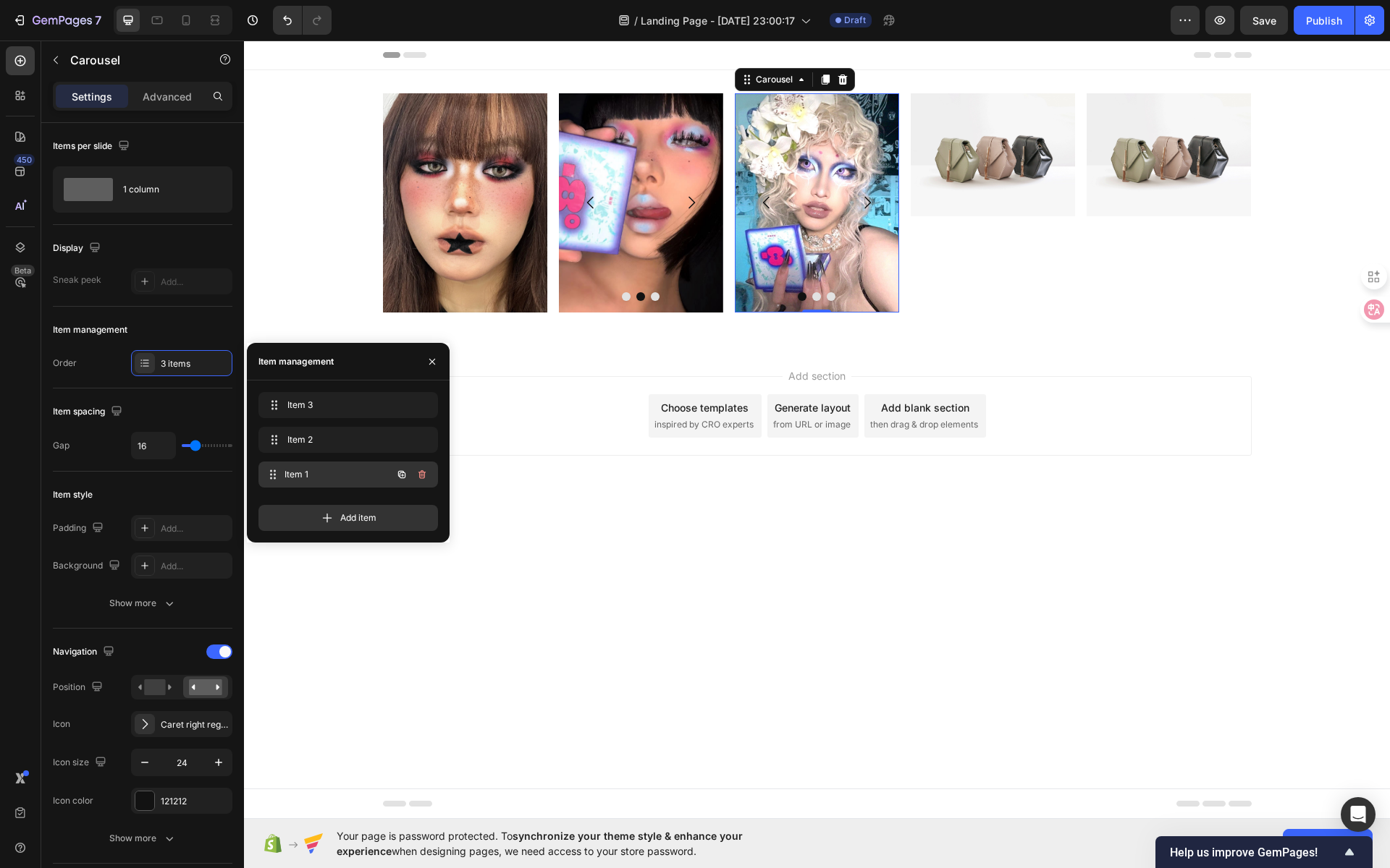
click at [326, 475] on span "Item 1" at bounding box center [338, 475] width 107 height 13
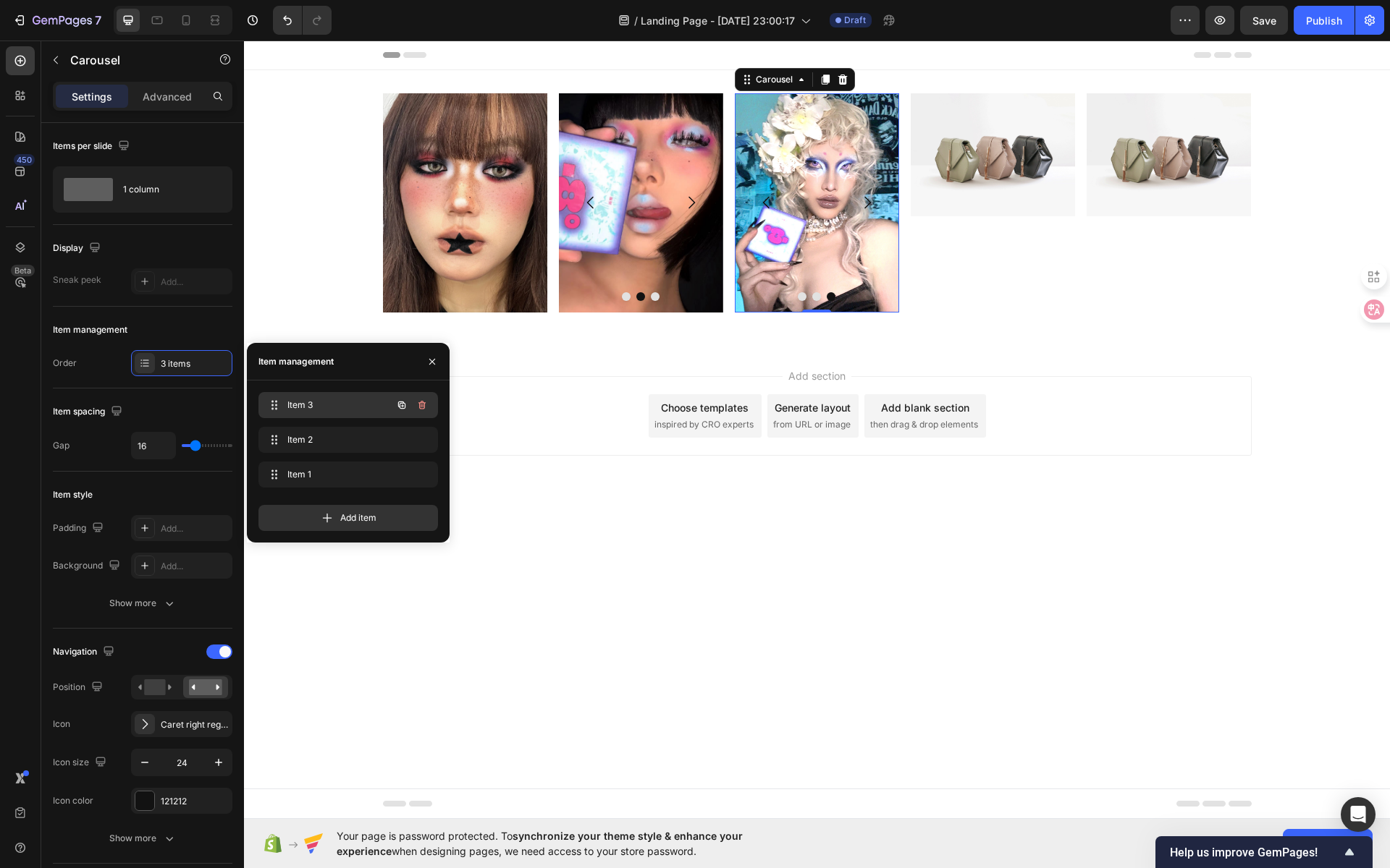
click at [309, 407] on span "Item 3" at bounding box center [328, 405] width 82 height 13
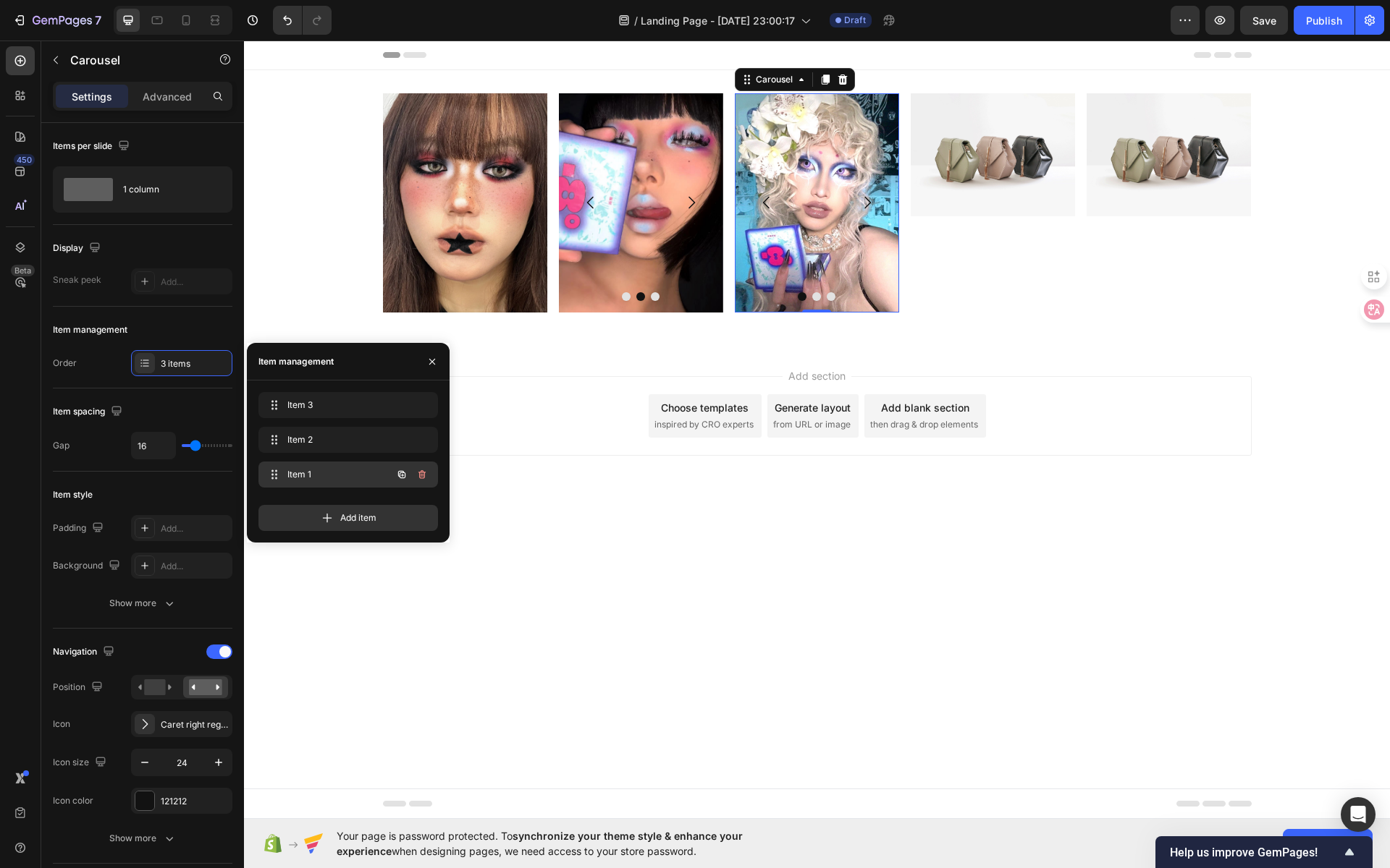
click at [314, 474] on span "Item 1" at bounding box center [328, 475] width 82 height 13
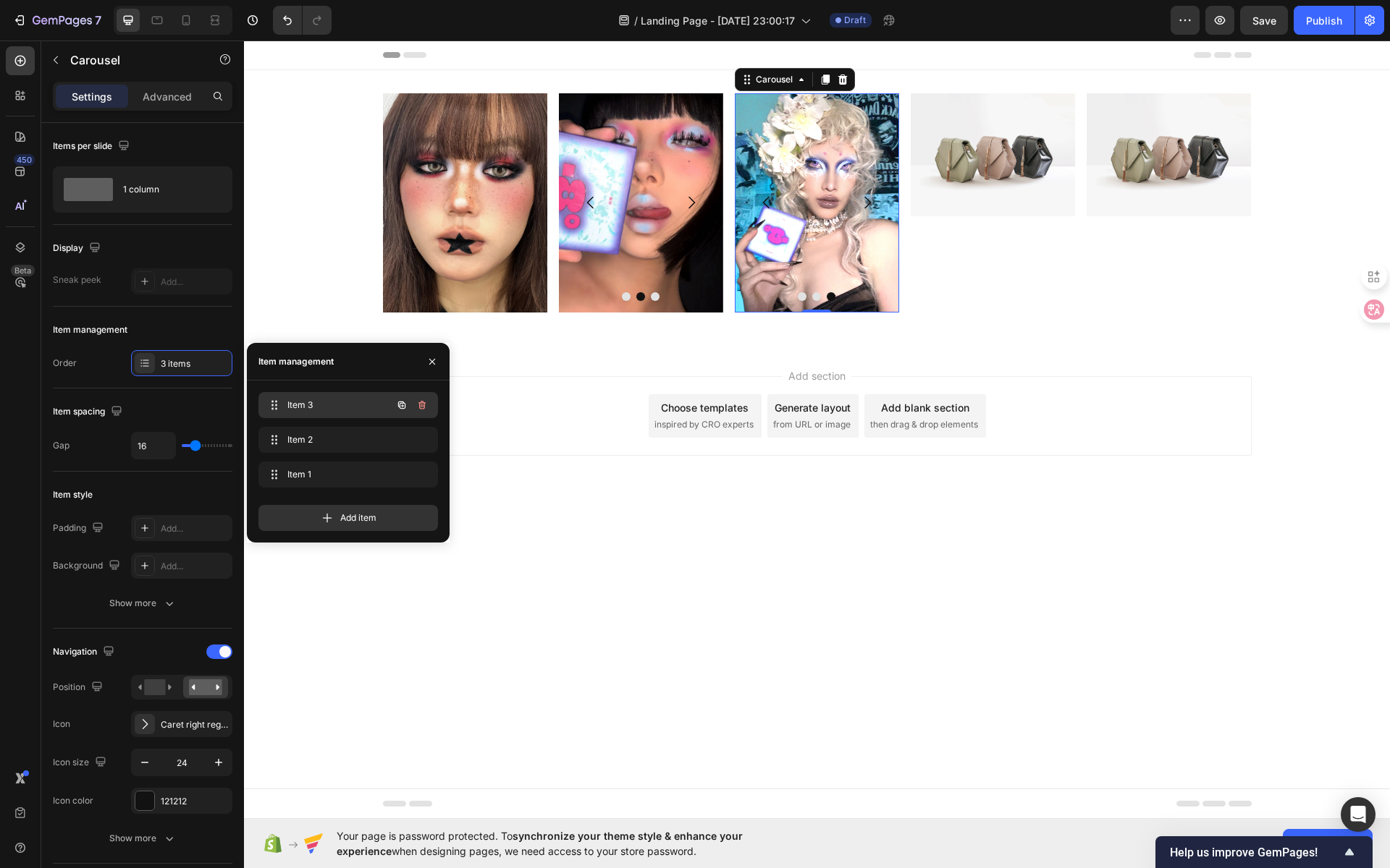
click at [313, 399] on span "Item 3" at bounding box center [328, 405] width 82 height 13
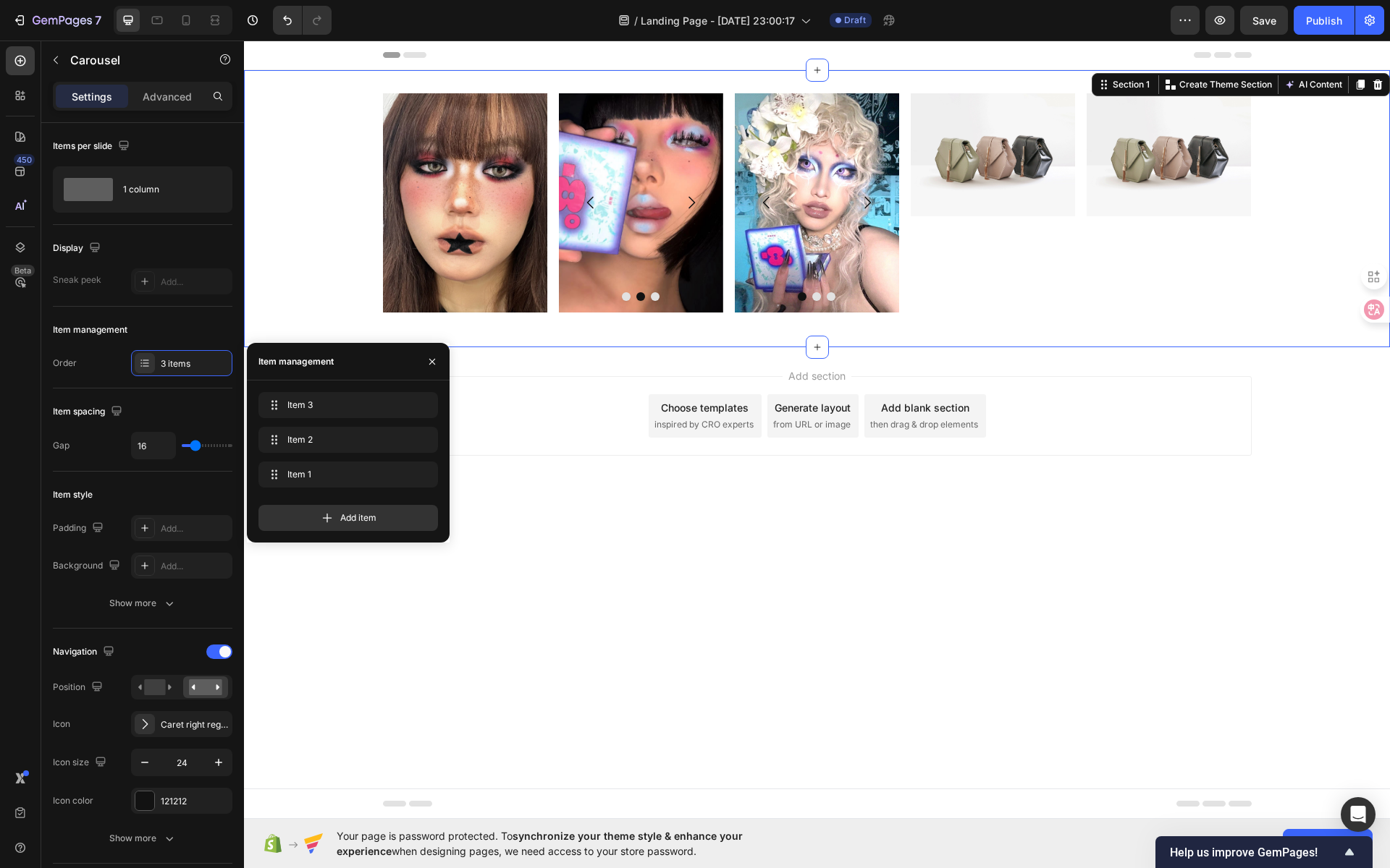
click at [1081, 320] on div "Image Image Image Image [GEOGRAPHIC_DATA] Image Image Image Carousel Image Imag…" at bounding box center [817, 209] width 1146 height 231
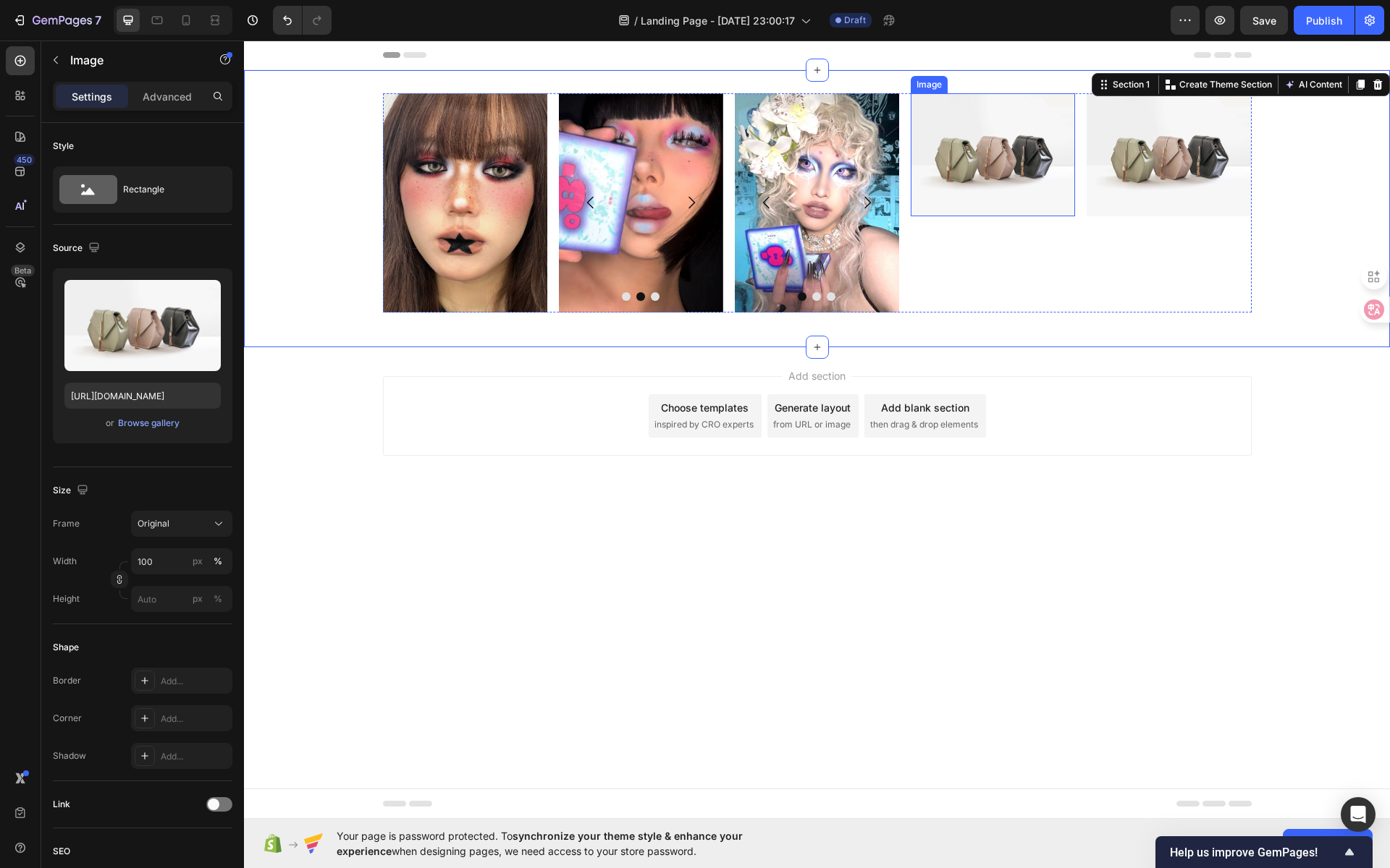
click at [977, 178] on img at bounding box center [993, 155] width 164 height 123
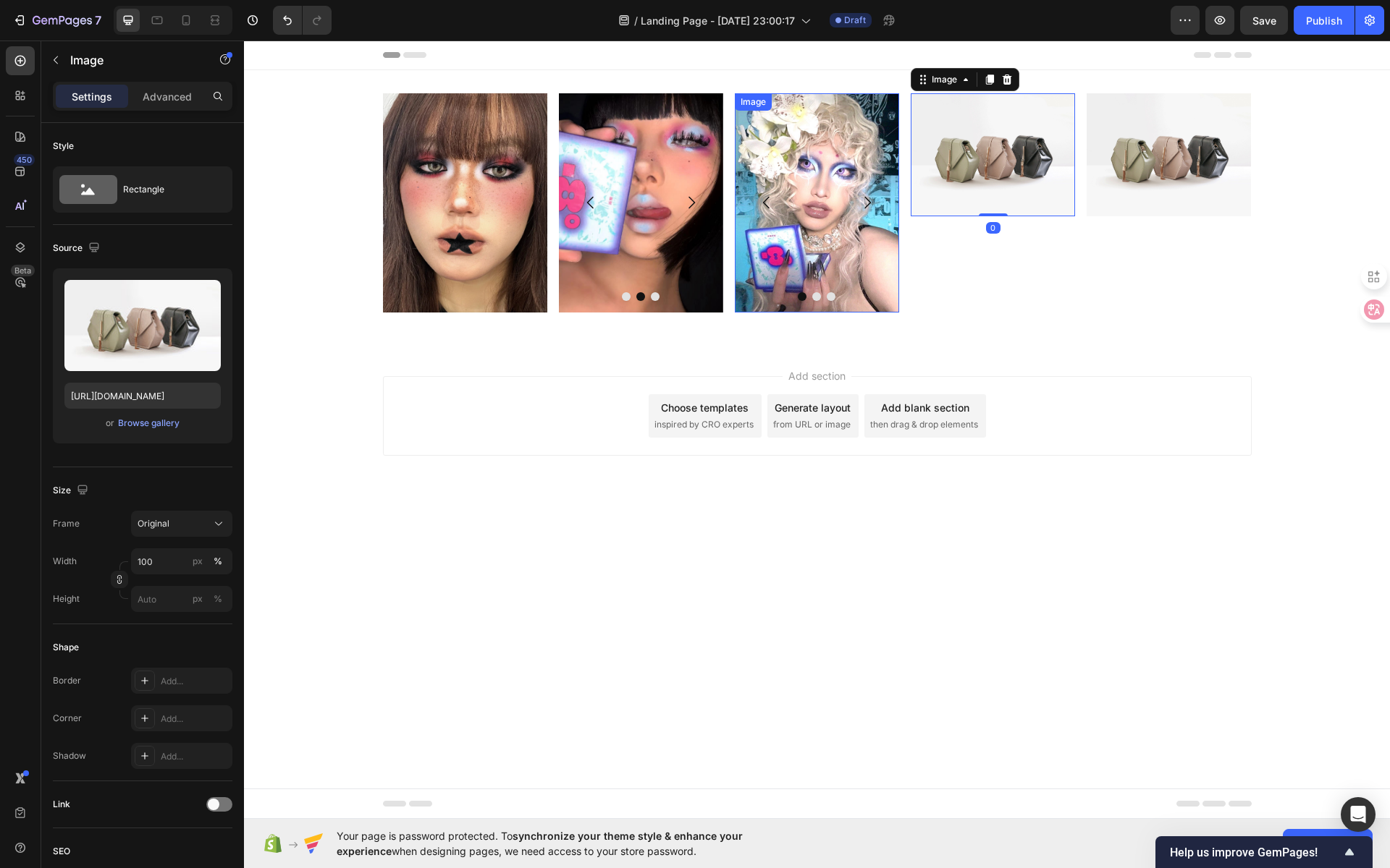
click at [762, 105] on div "Image" at bounding box center [754, 102] width 31 height 13
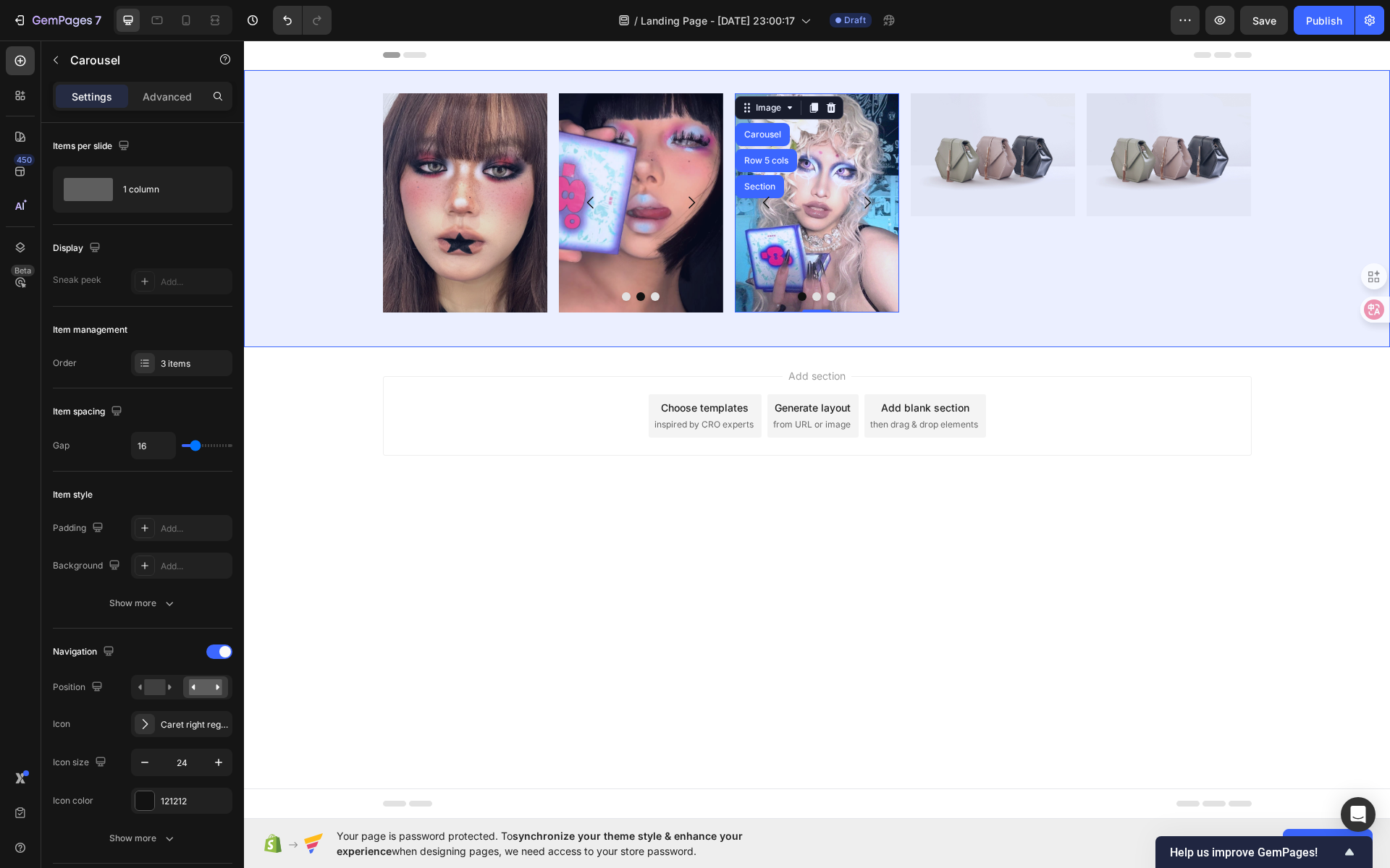
click at [759, 184] on button "Carousel Back Arrow" at bounding box center [766, 202] width 41 height 41
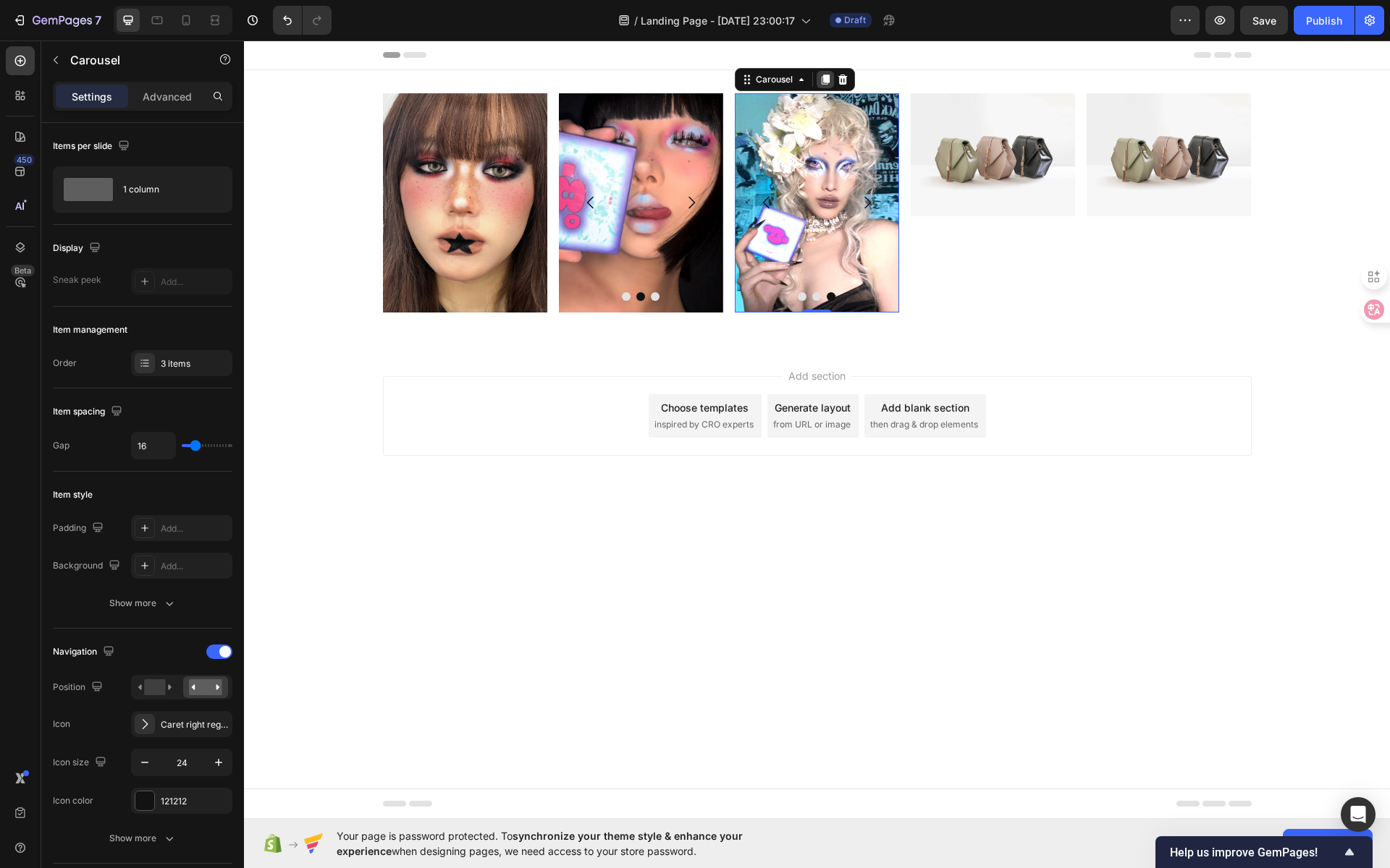
click at [828, 83] on icon at bounding box center [825, 80] width 12 height 12
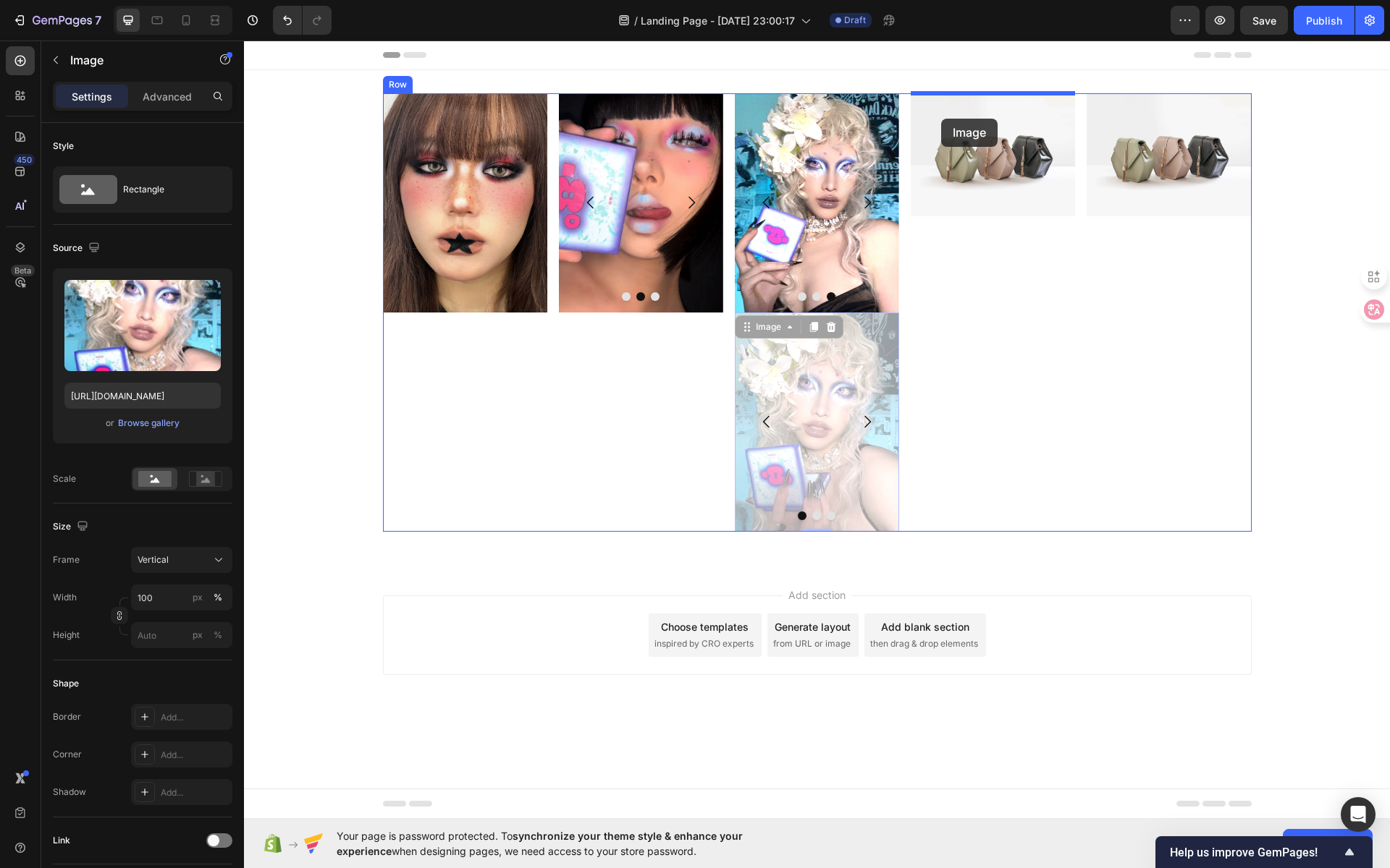
drag, startPoint x: 745, startPoint y: 321, endPoint x: 941, endPoint y: 118, distance: 282.2
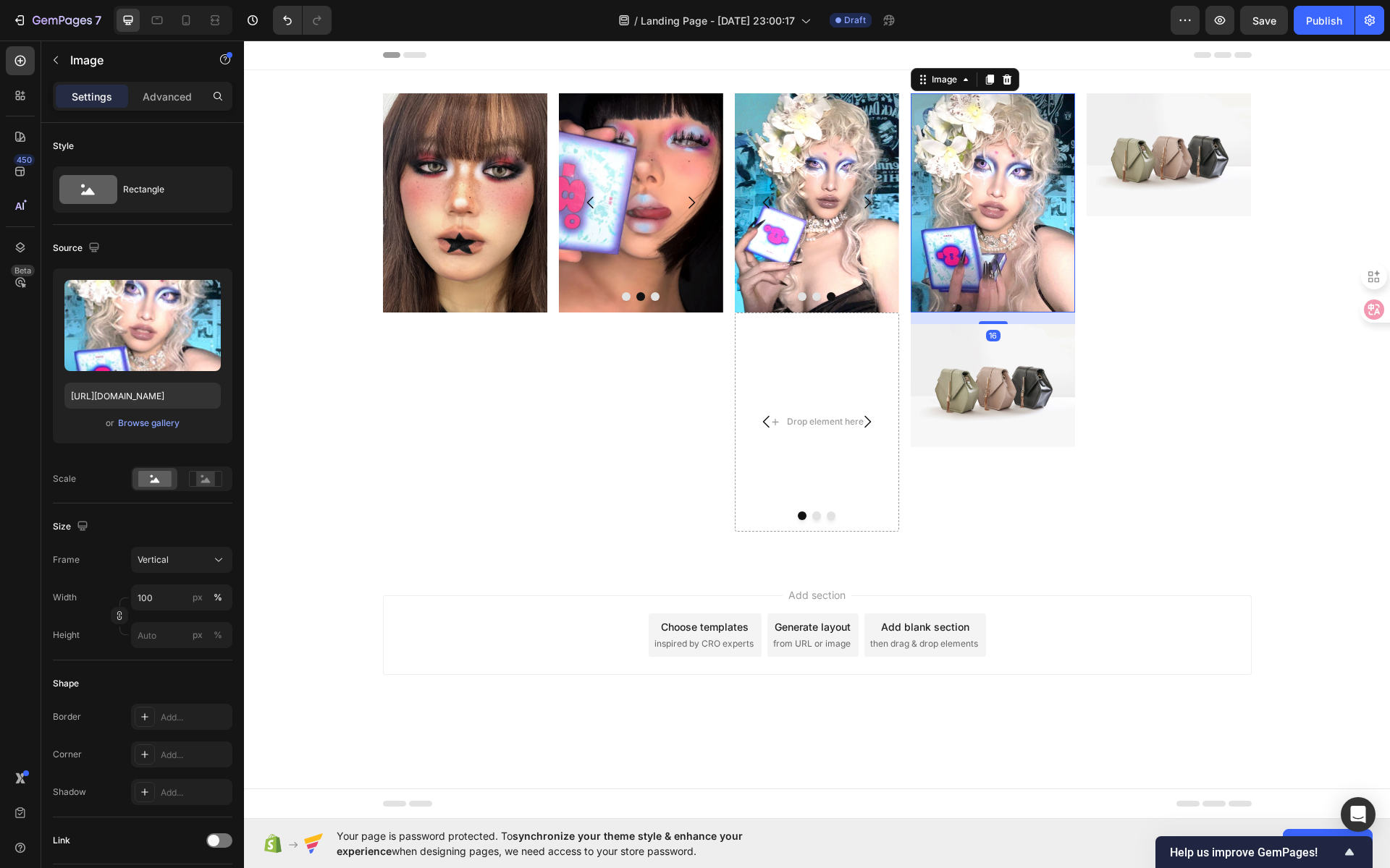
click at [991, 241] on img at bounding box center [993, 203] width 164 height 219
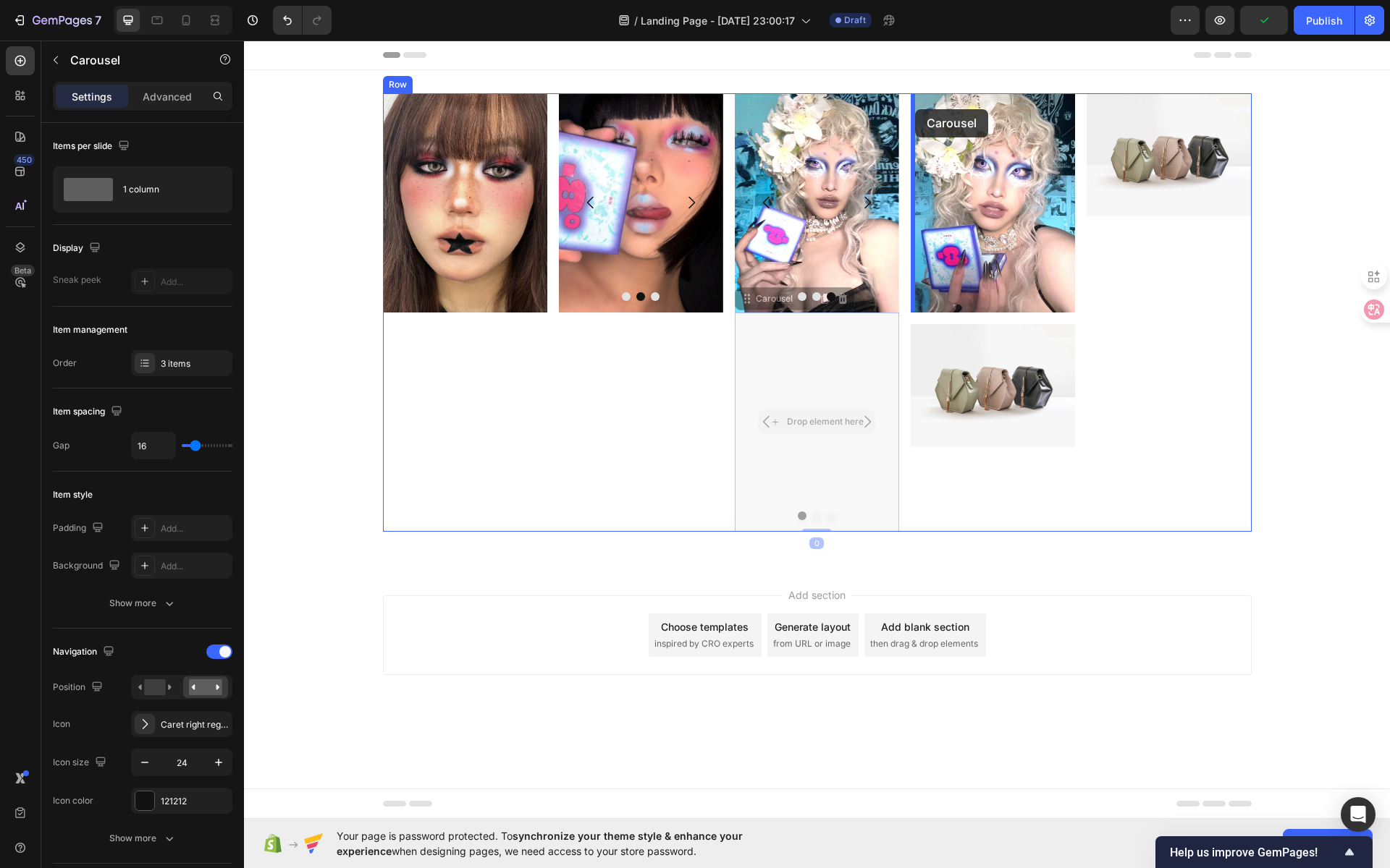
drag, startPoint x: 758, startPoint y: 304, endPoint x: 915, endPoint y: 110, distance: 249.6
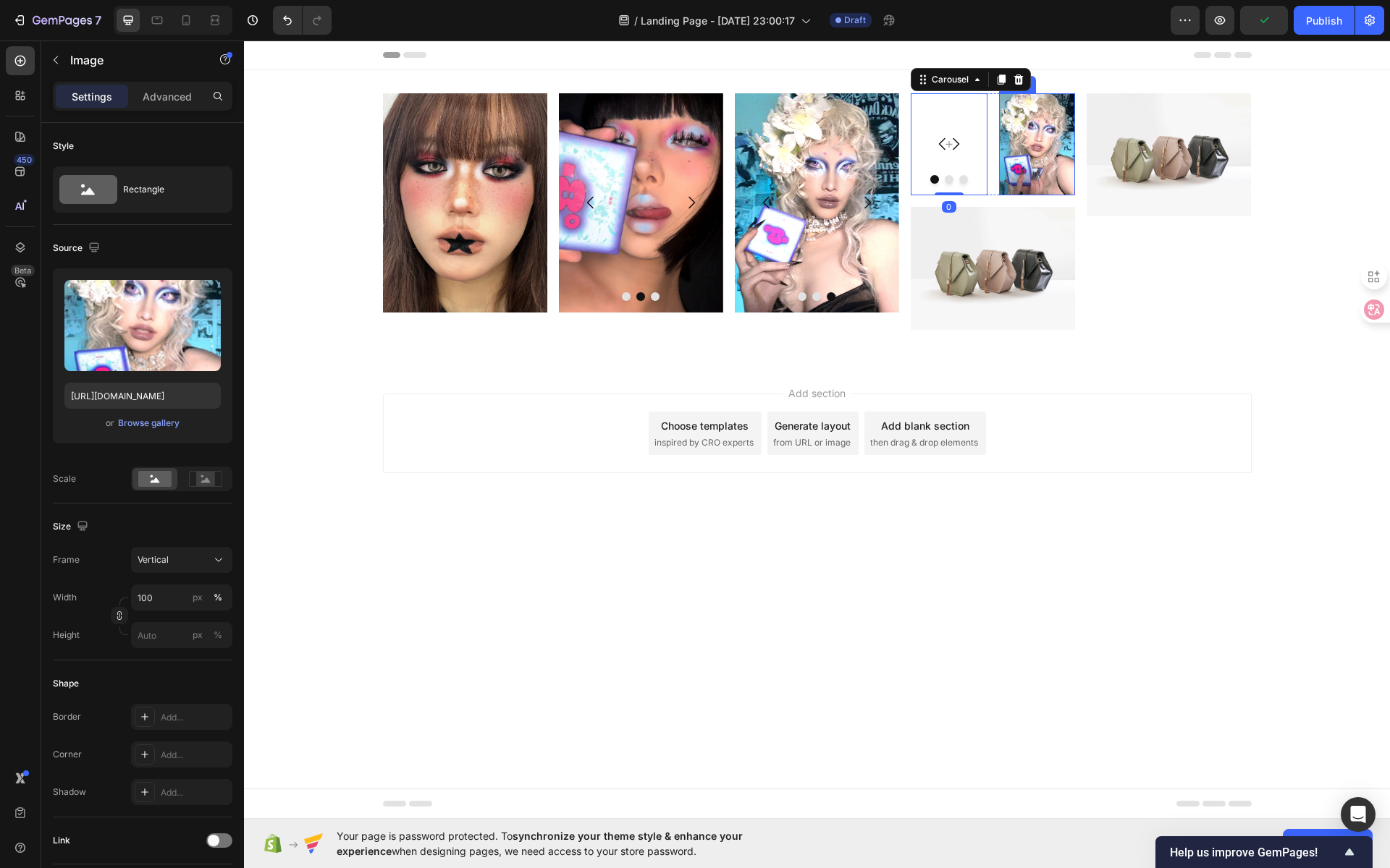
click at [1051, 110] on img at bounding box center [1037, 144] width 77 height 102
click at [1096, 79] on icon at bounding box center [1095, 80] width 12 height 12
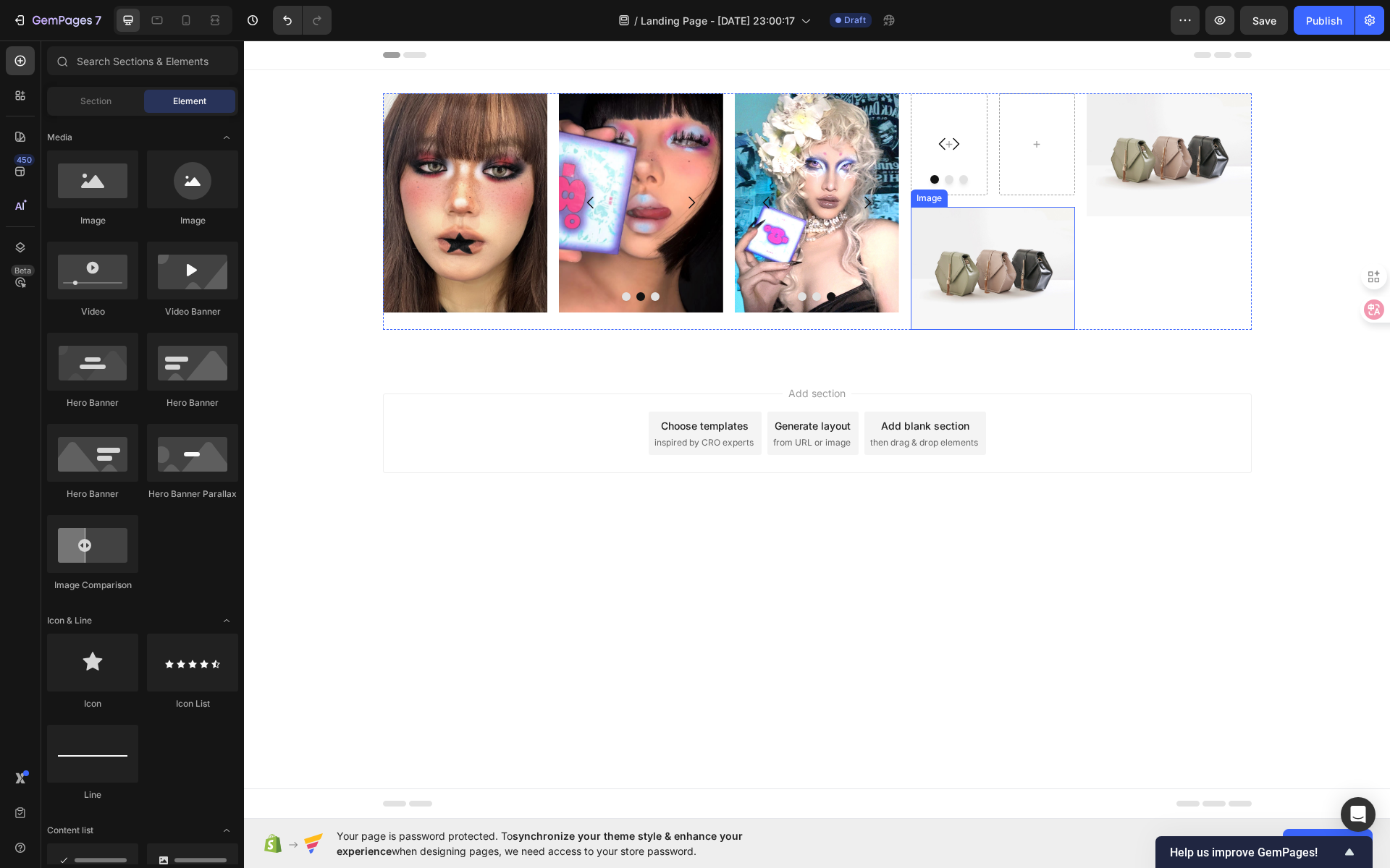
click at [1031, 232] on img at bounding box center [993, 268] width 164 height 123
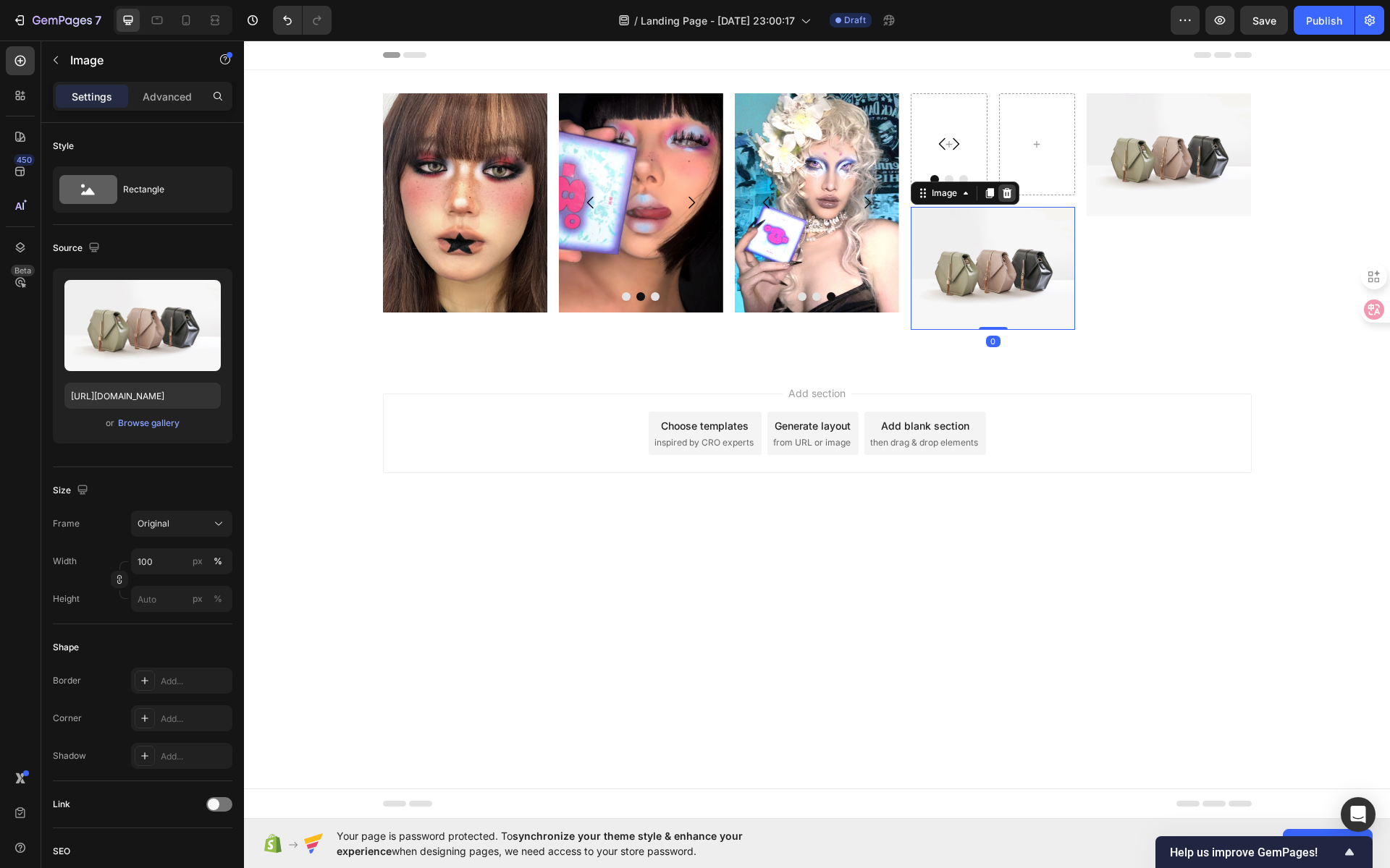
click at [1010, 192] on icon at bounding box center [1007, 193] width 10 height 10
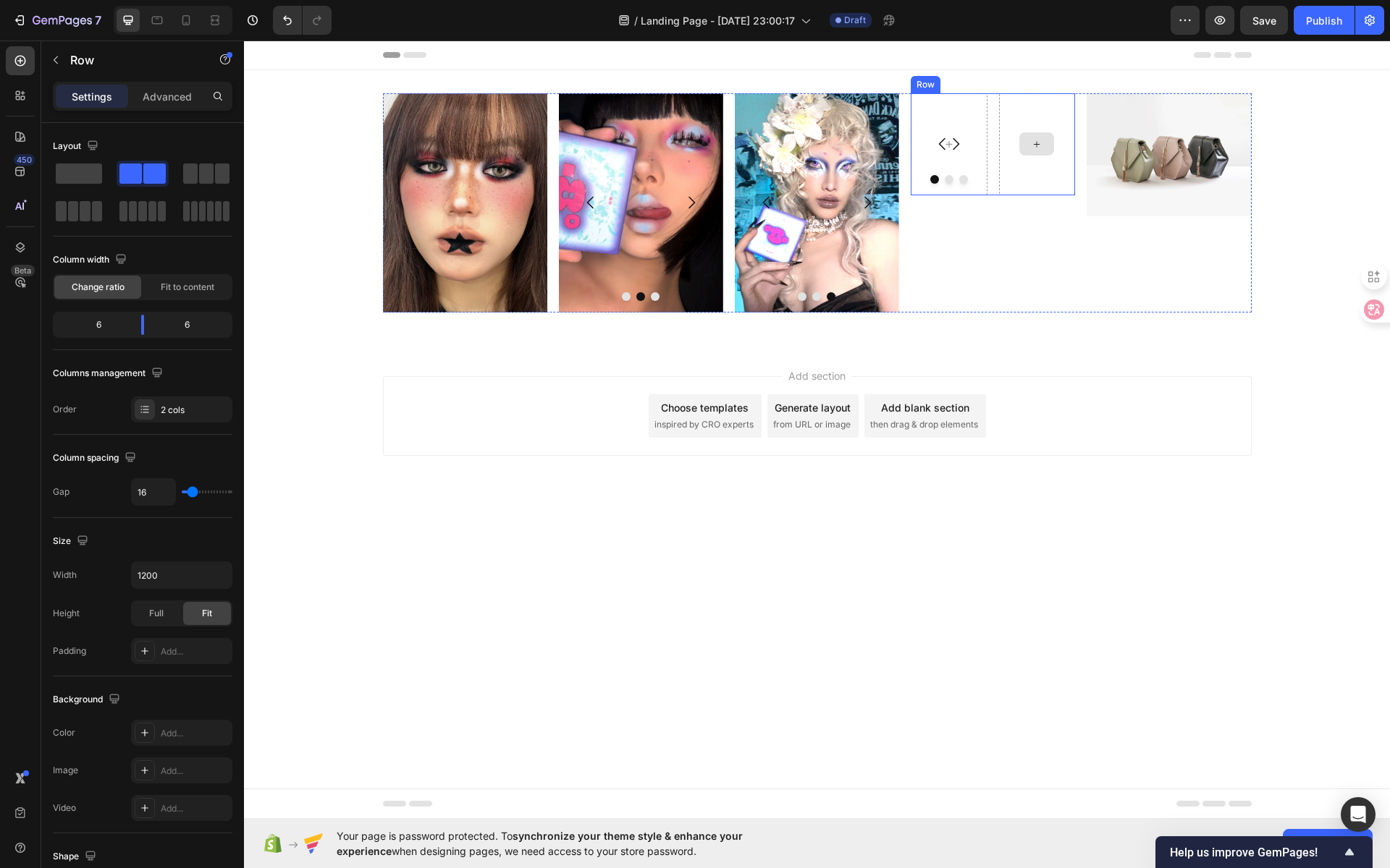
click at [1049, 125] on div at bounding box center [1037, 144] width 77 height 102
click at [1005, 83] on icon at bounding box center [1000, 80] width 12 height 12
click at [998, 158] on div "Drop element here" at bounding box center [993, 203] width 164 height 219
click at [1020, 136] on div at bounding box center [1037, 144] width 35 height 23
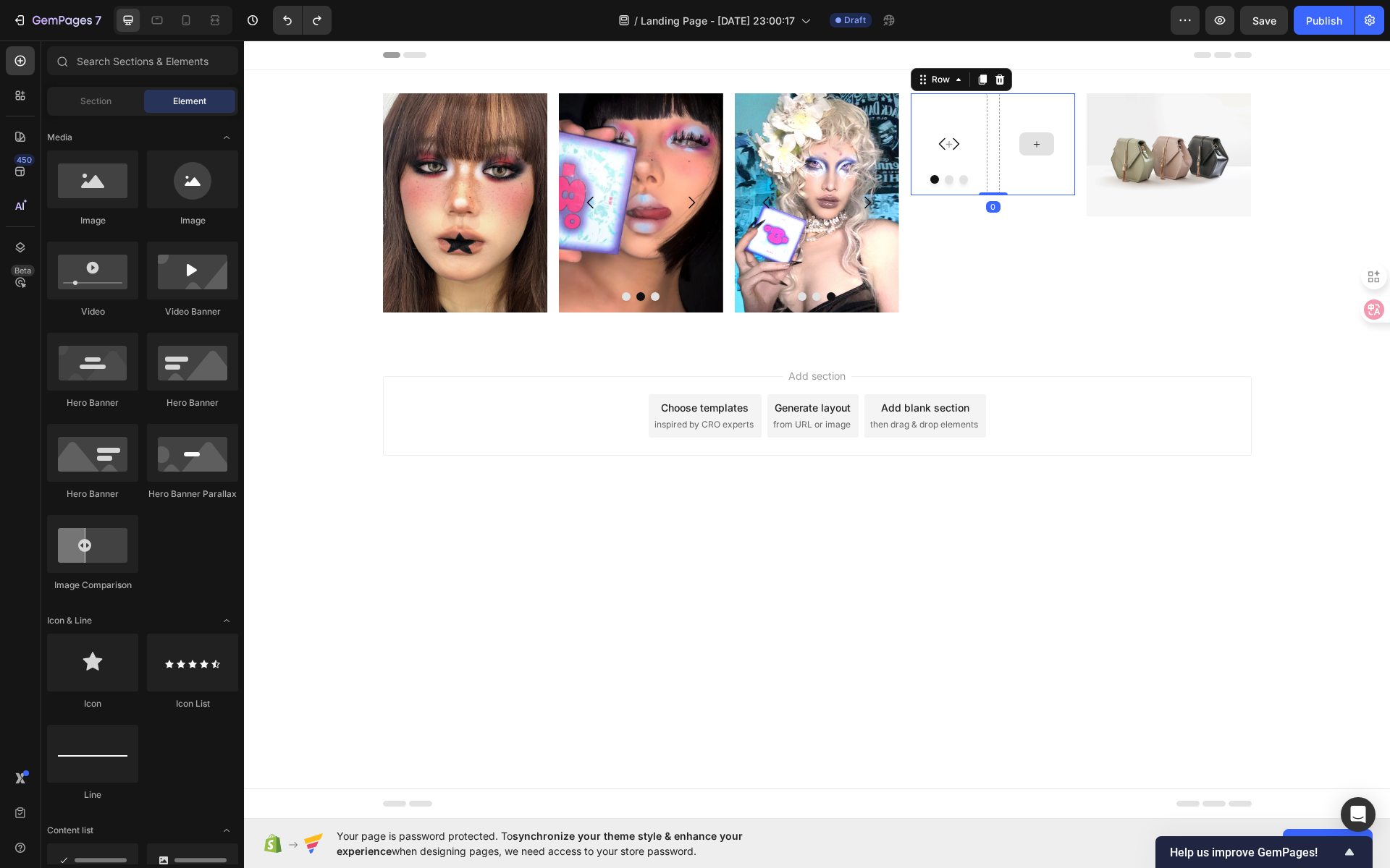
click at [1055, 109] on div at bounding box center [1037, 144] width 77 height 102
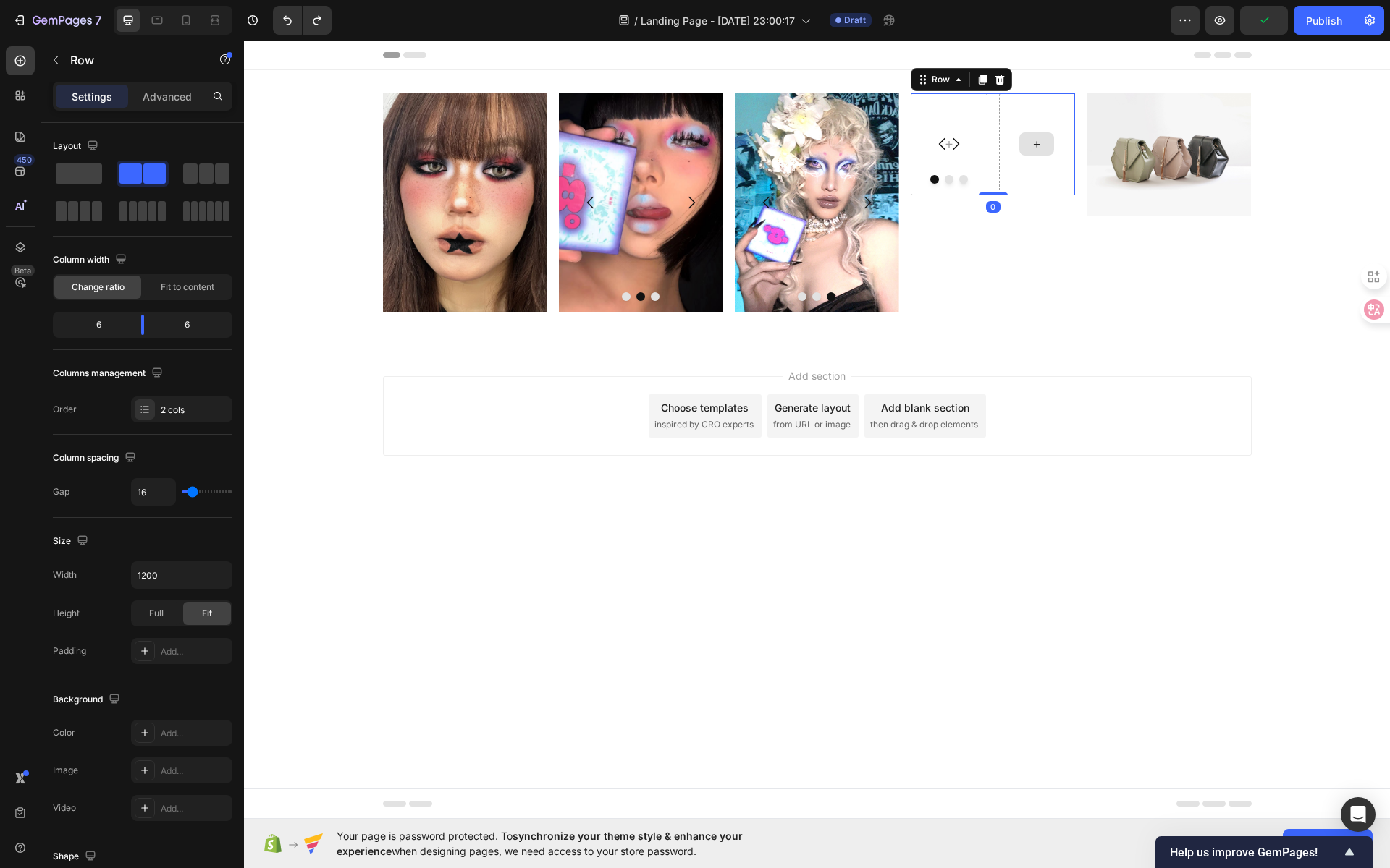
click at [1026, 110] on div at bounding box center [1037, 144] width 77 height 102
click at [957, 79] on icon at bounding box center [959, 80] width 4 height 3
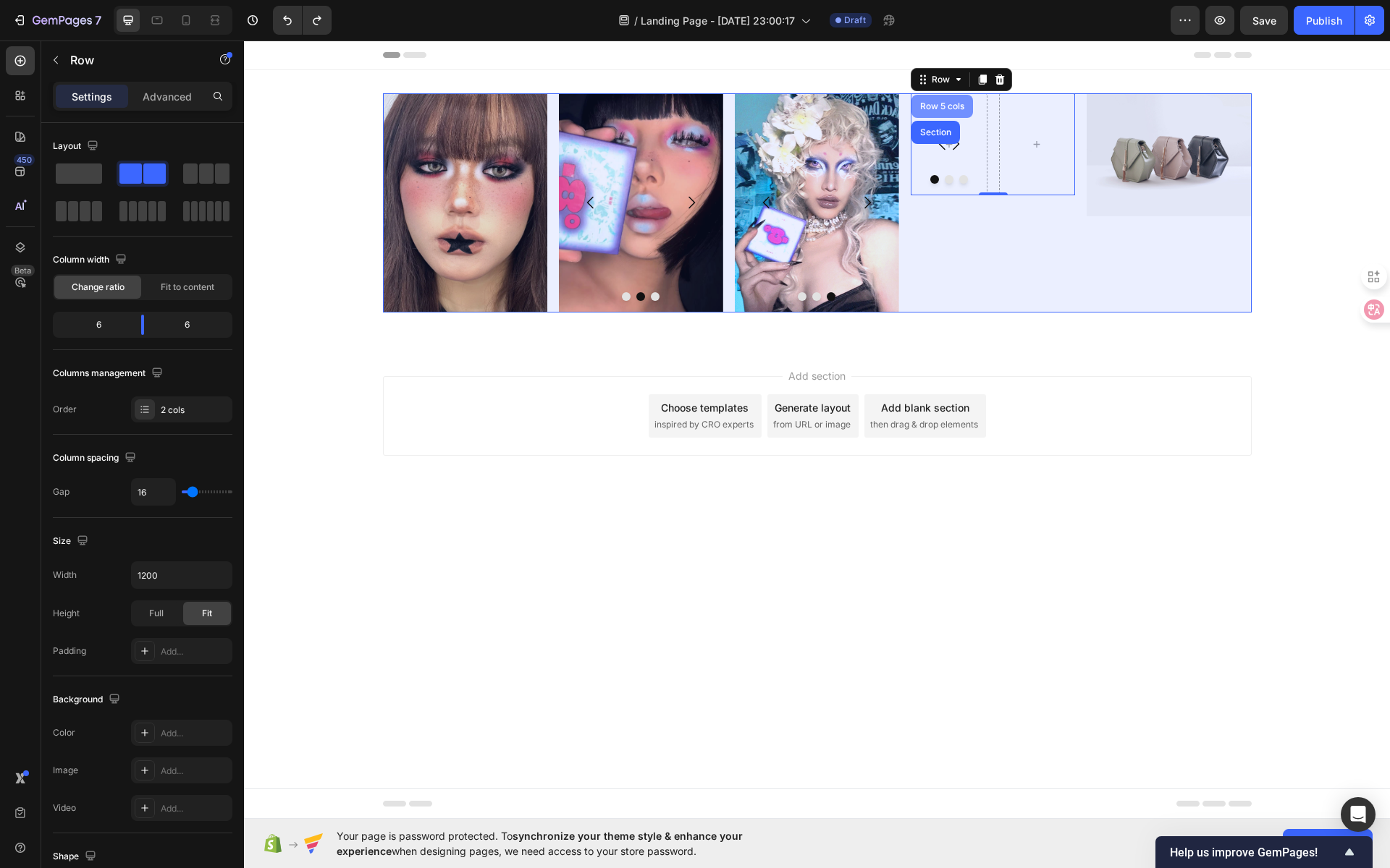
click at [949, 107] on div "Row 5 cols" at bounding box center [942, 107] width 50 height 9
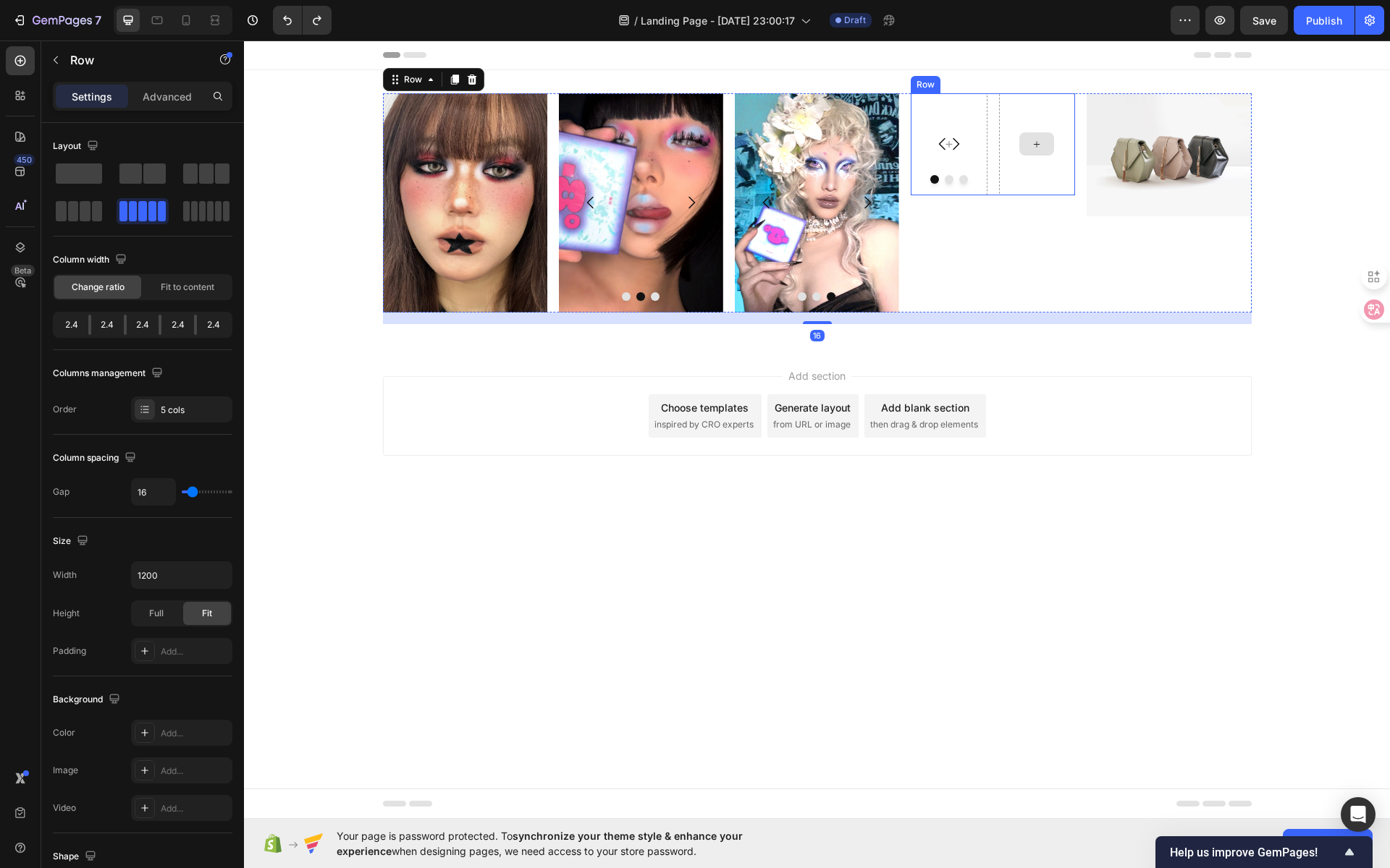
click at [1045, 118] on div at bounding box center [1037, 144] width 77 height 102
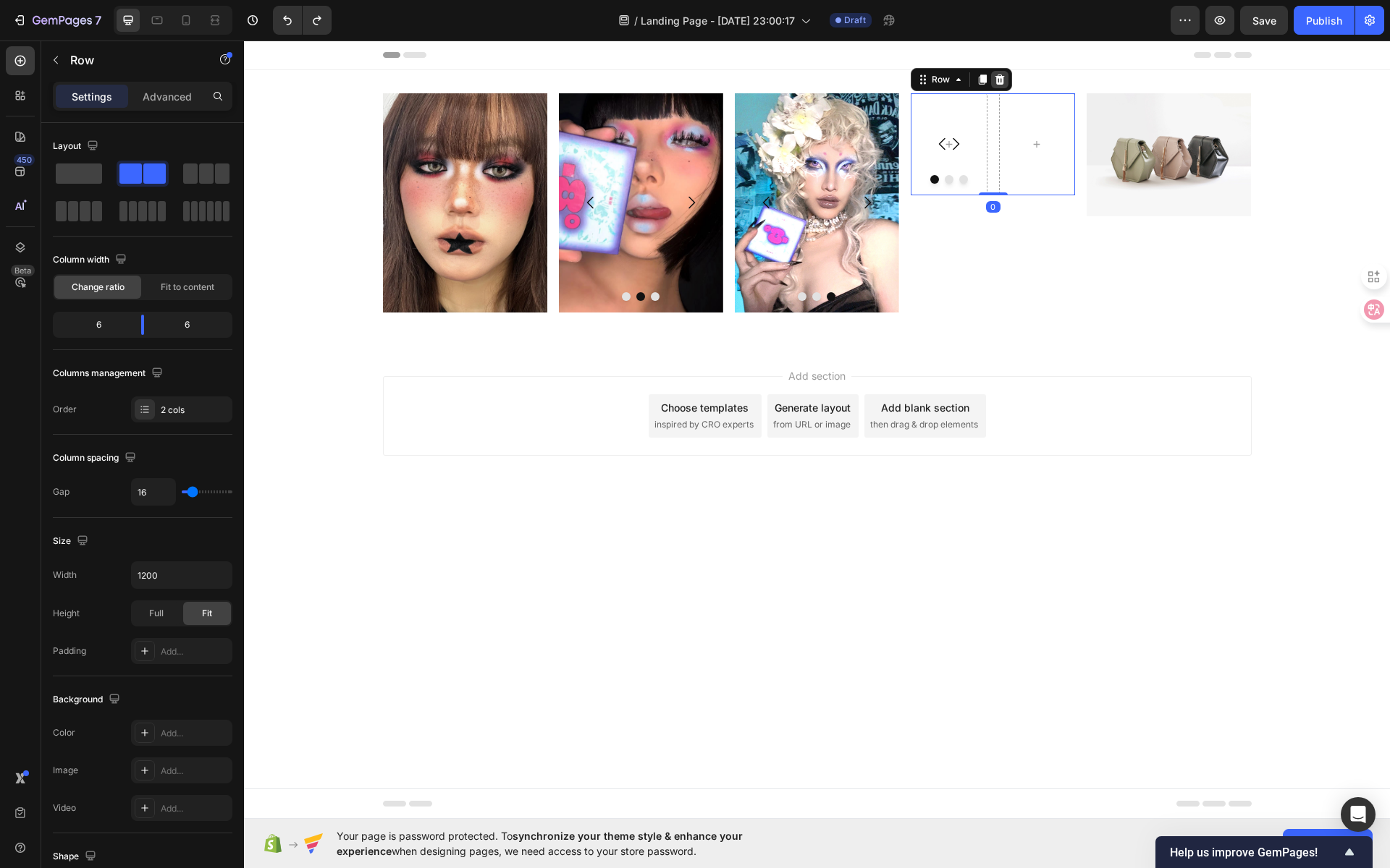
click at [1002, 81] on icon at bounding box center [1000, 80] width 12 height 12
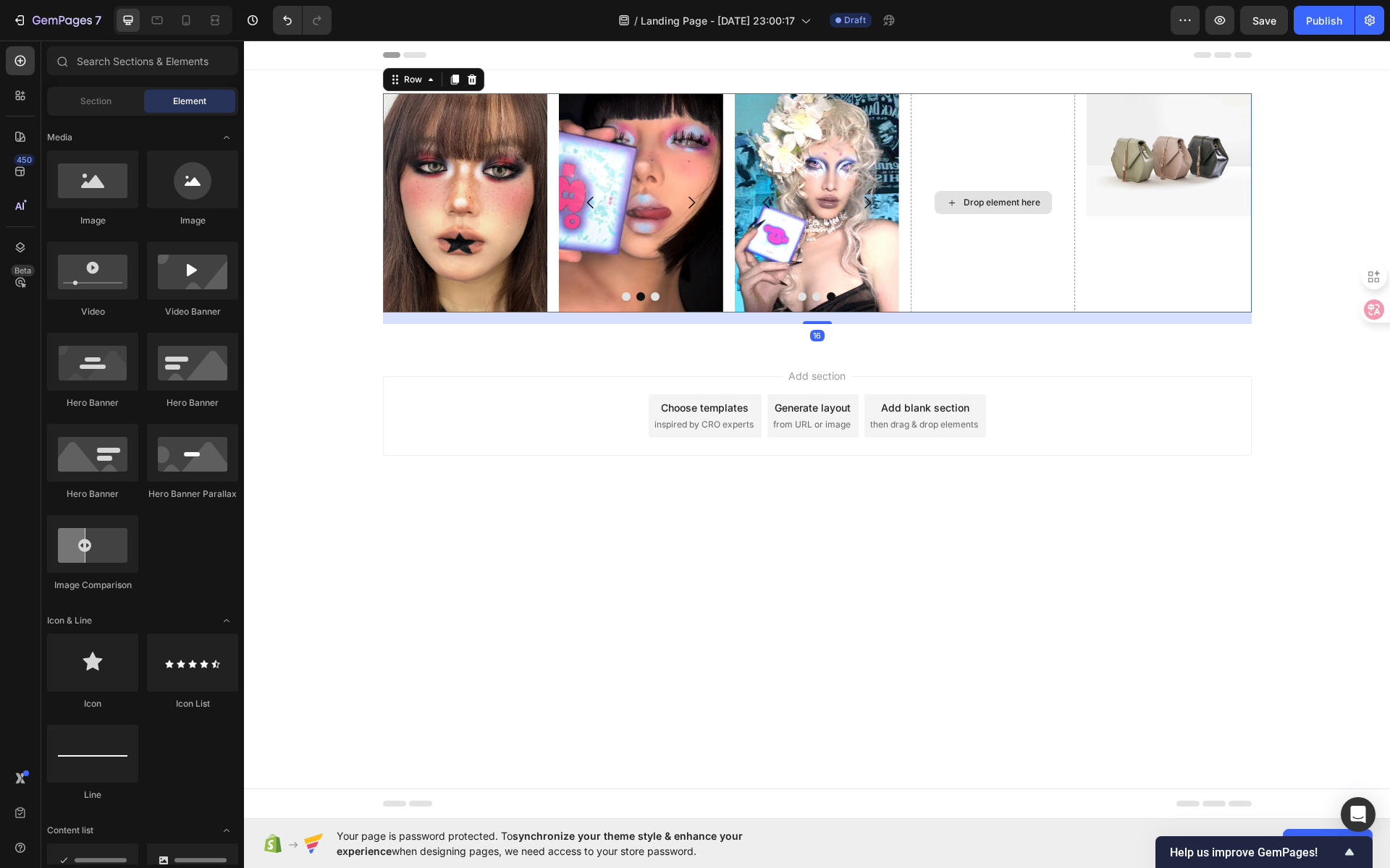
click at [953, 130] on div "Drop element here" at bounding box center [993, 203] width 164 height 219
click at [1031, 200] on div "Drop element here" at bounding box center [1002, 203] width 77 height 12
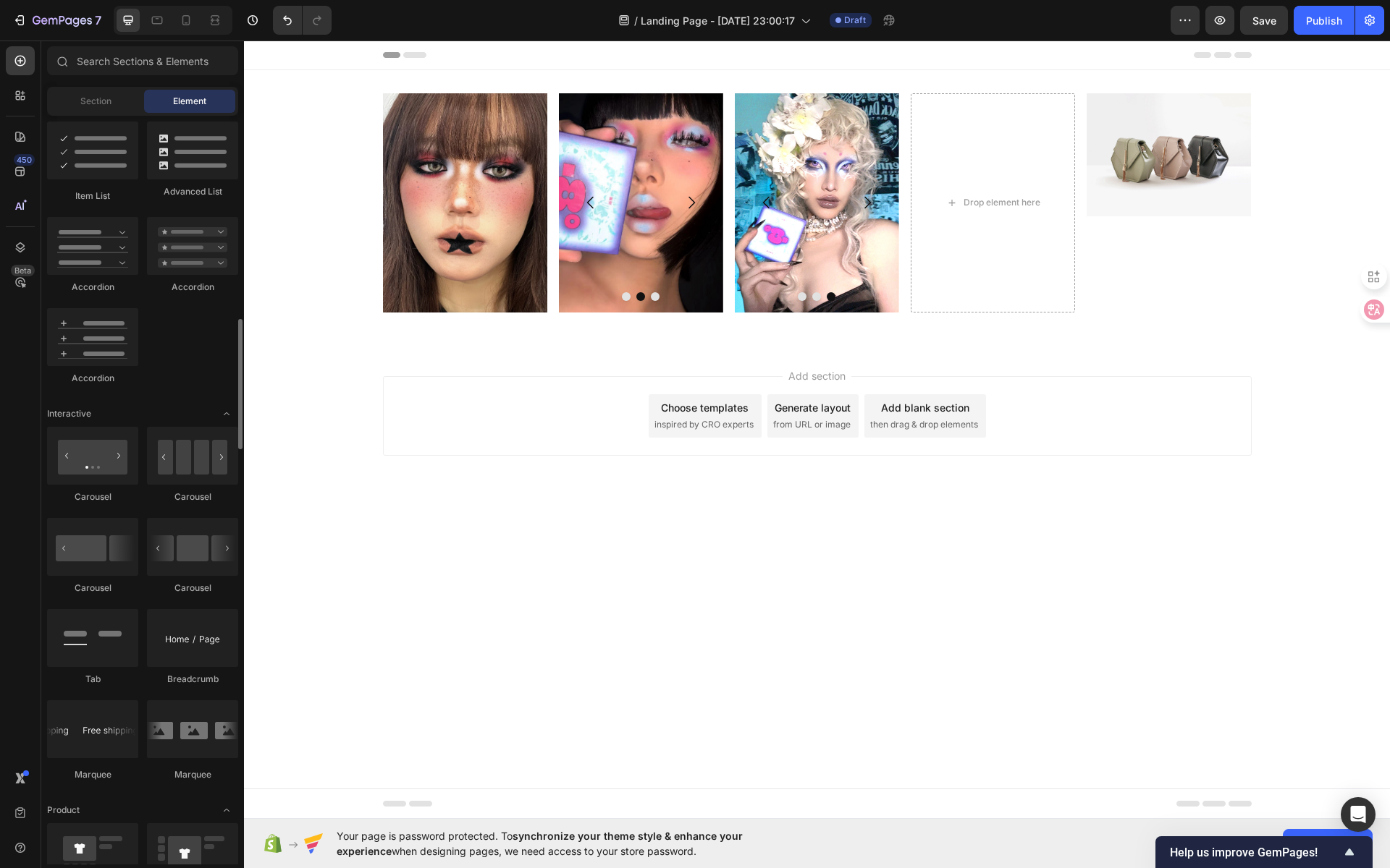
scroll to position [1113, 0]
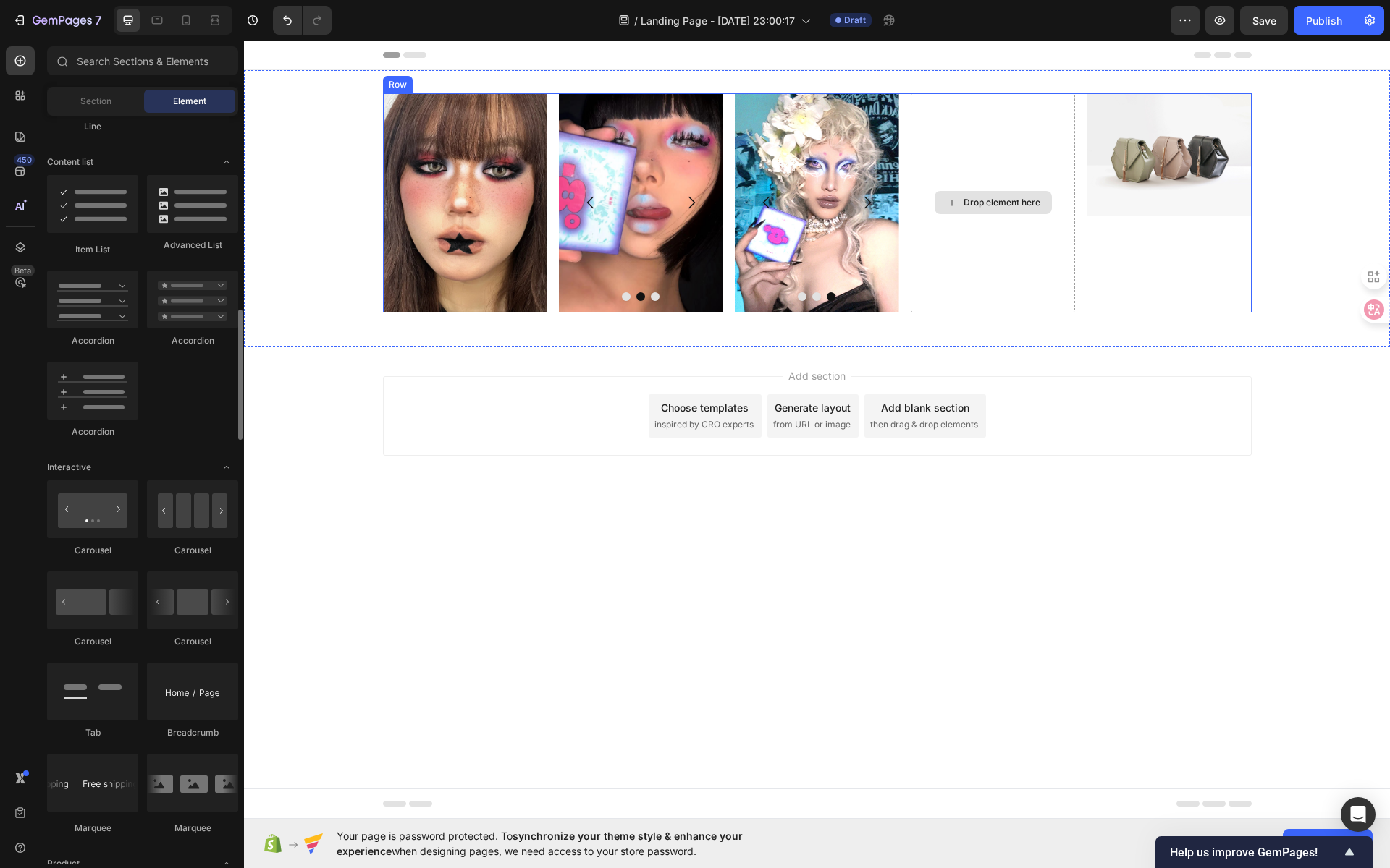
click at [962, 198] on div "Drop element here" at bounding box center [993, 202] width 117 height 23
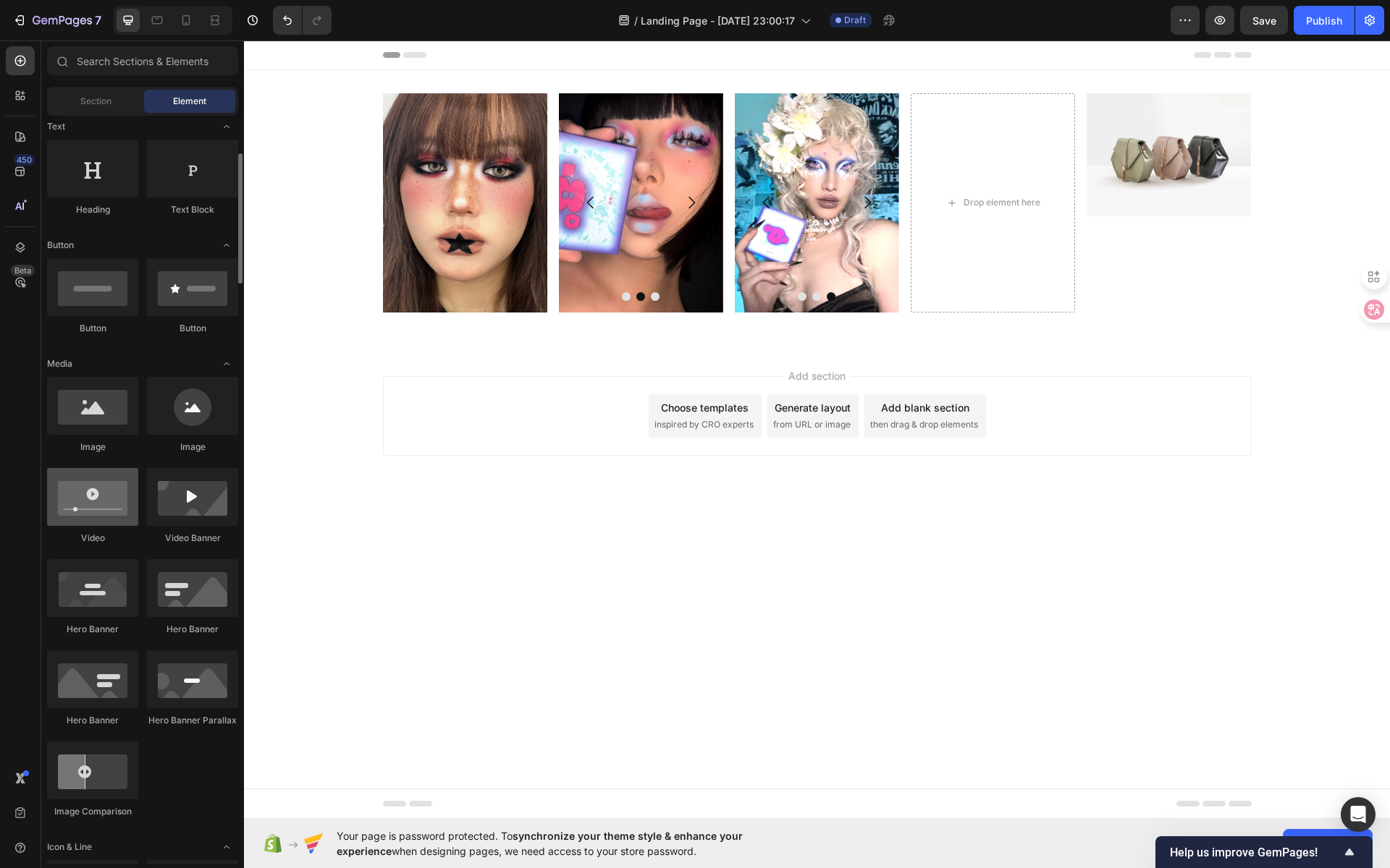
scroll to position [215, 0]
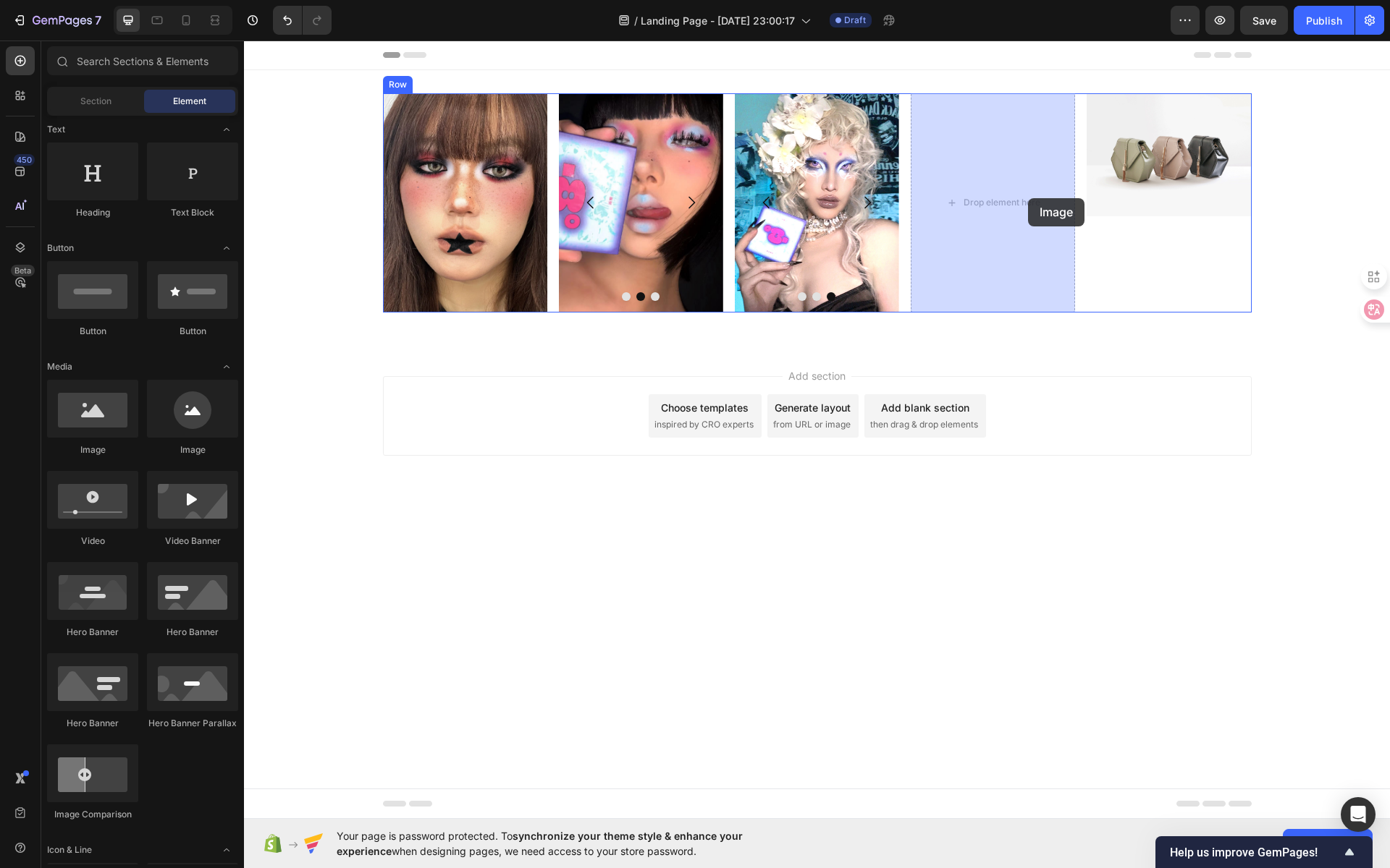
drag, startPoint x: 454, startPoint y: 437, endPoint x: 1012, endPoint y: 201, distance: 605.9
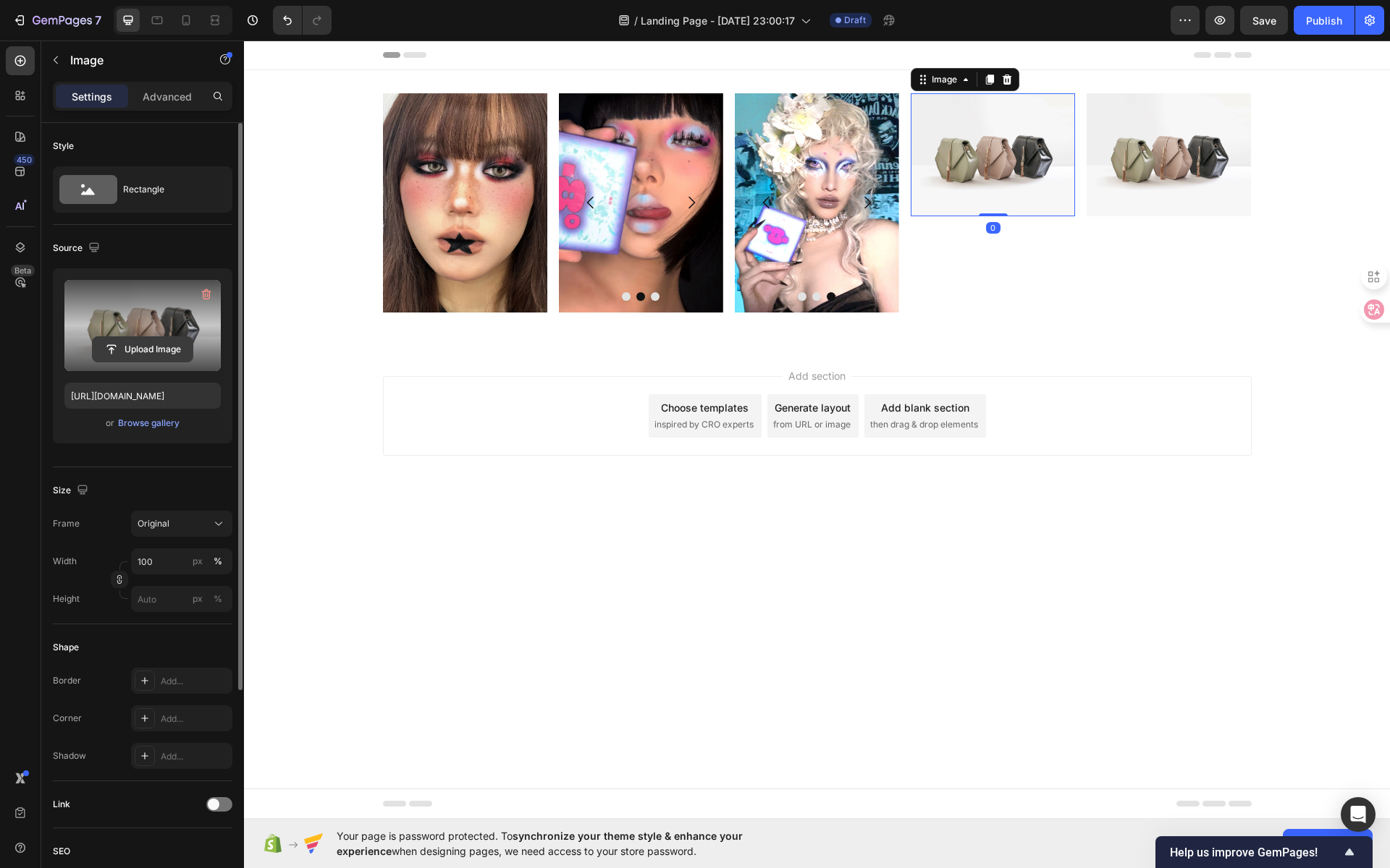
click at [164, 344] on input "file" at bounding box center [142, 349] width 100 height 24
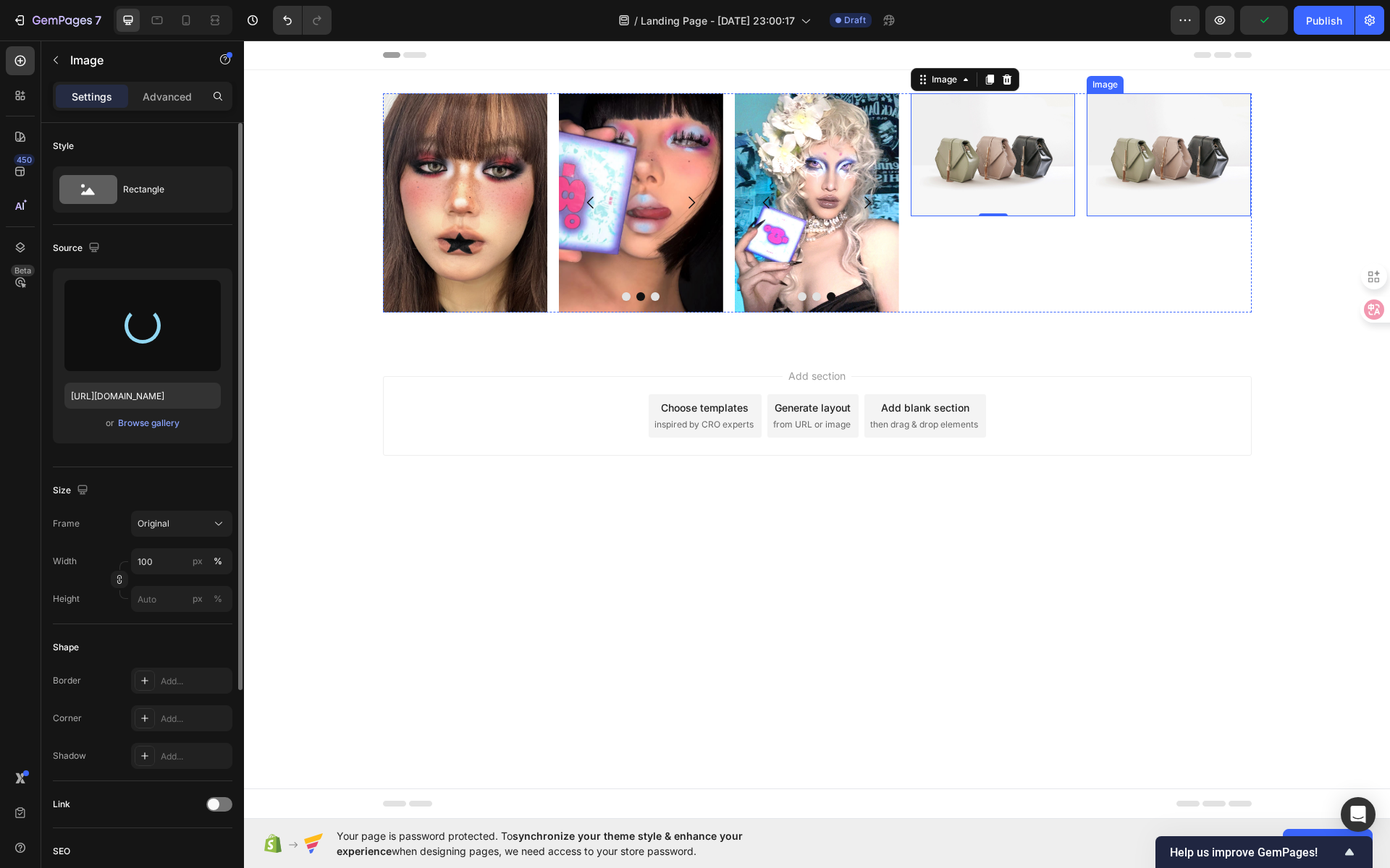
type input "[URL][DOMAIN_NAME]"
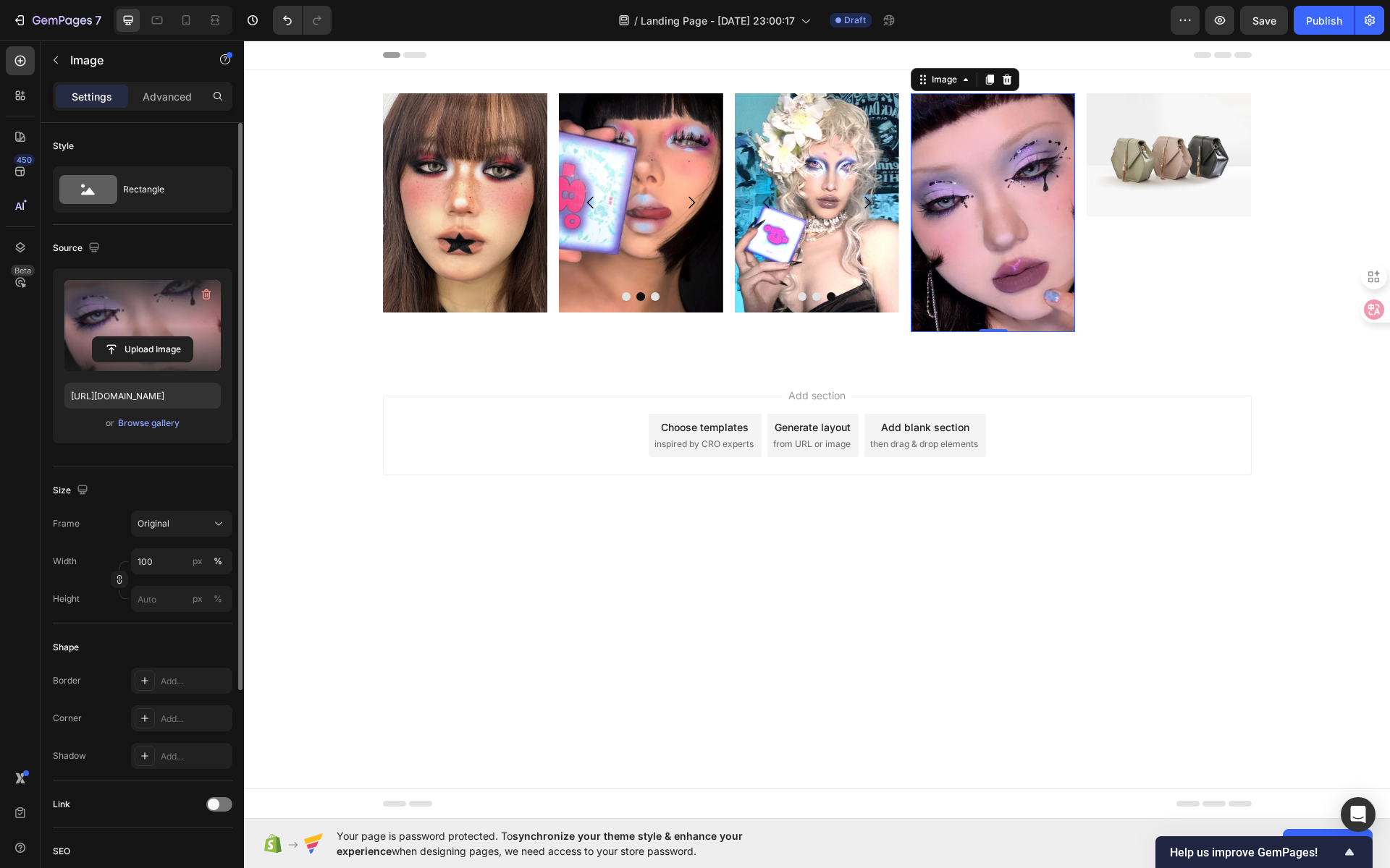
click at [951, 172] on img at bounding box center [993, 213] width 164 height 238
click at [167, 528] on span "Original" at bounding box center [153, 524] width 32 height 13
click at [174, 584] on div "Vertical" at bounding box center [179, 587] width 84 height 15
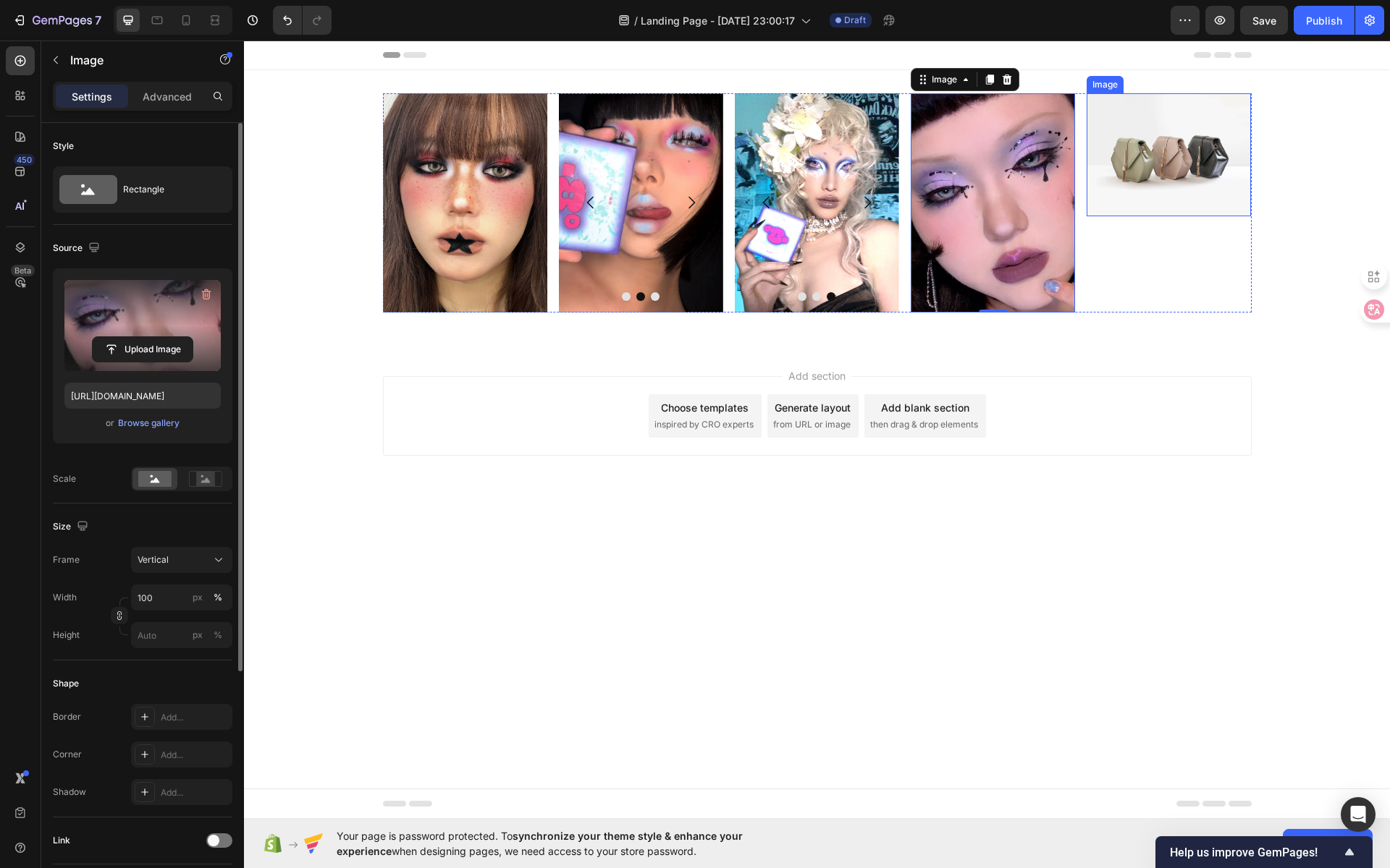
click at [1177, 143] on img at bounding box center [1169, 155] width 164 height 123
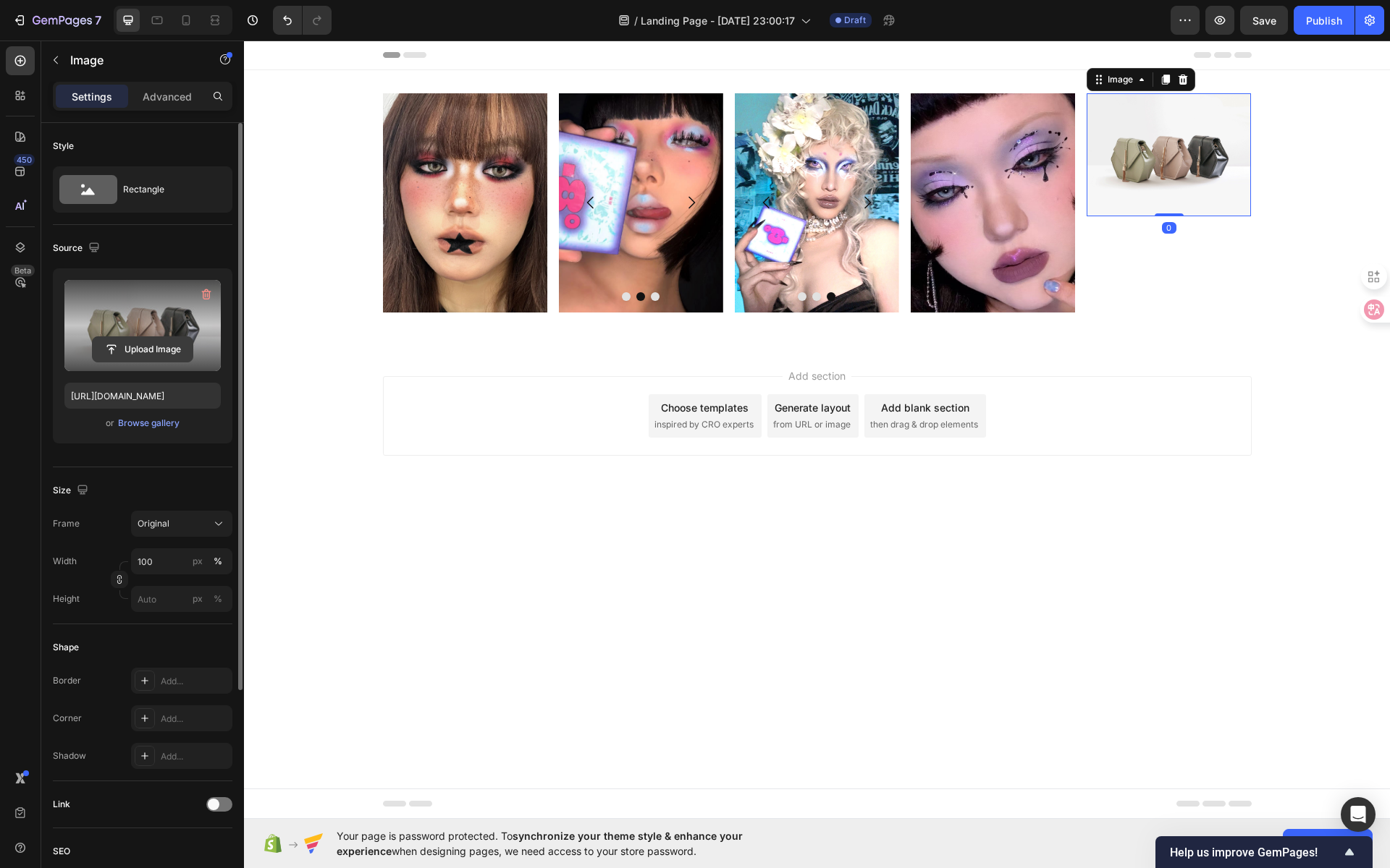
click at [159, 352] on input "file" at bounding box center [142, 349] width 100 height 24
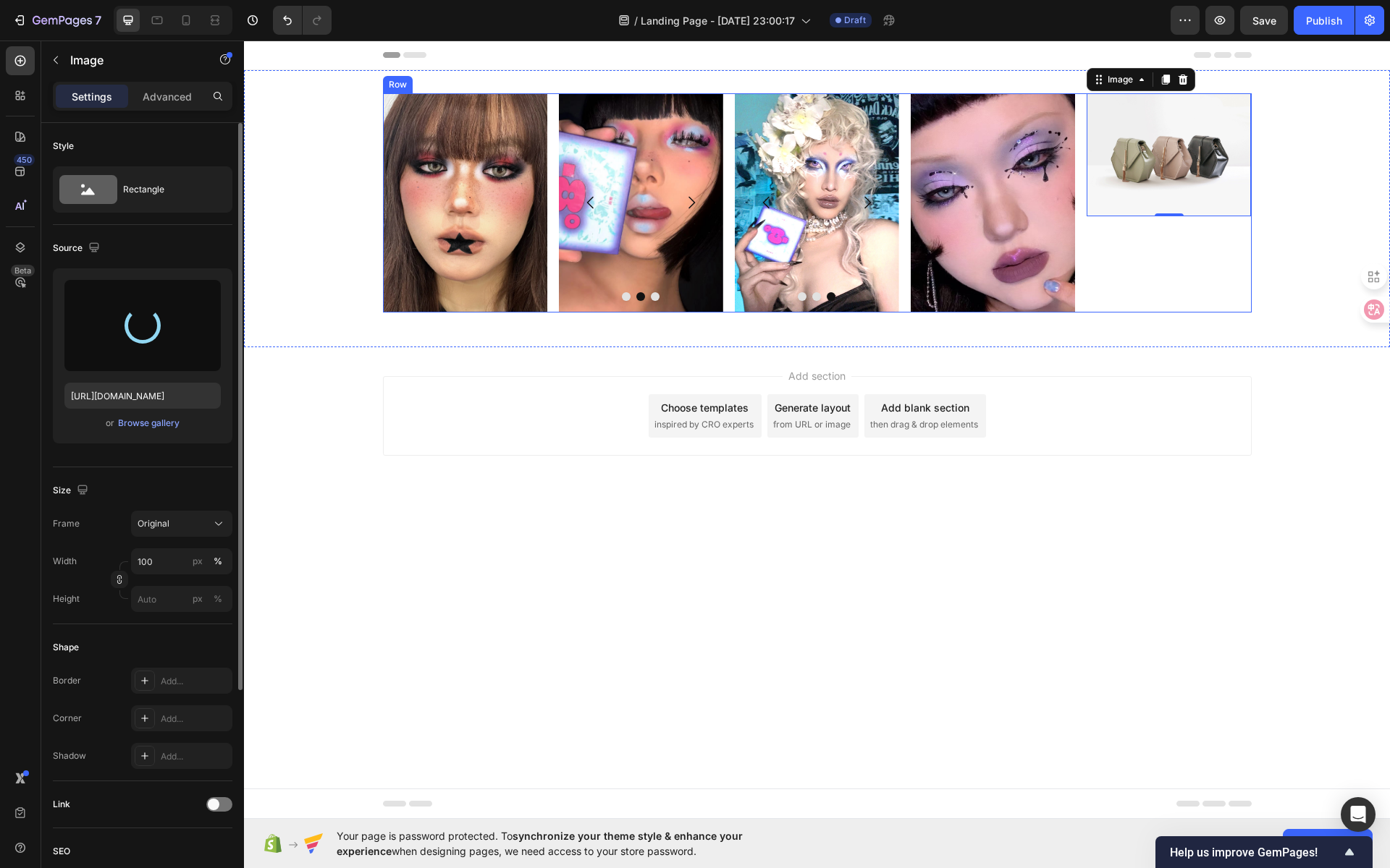
type input "[URL][DOMAIN_NAME]"
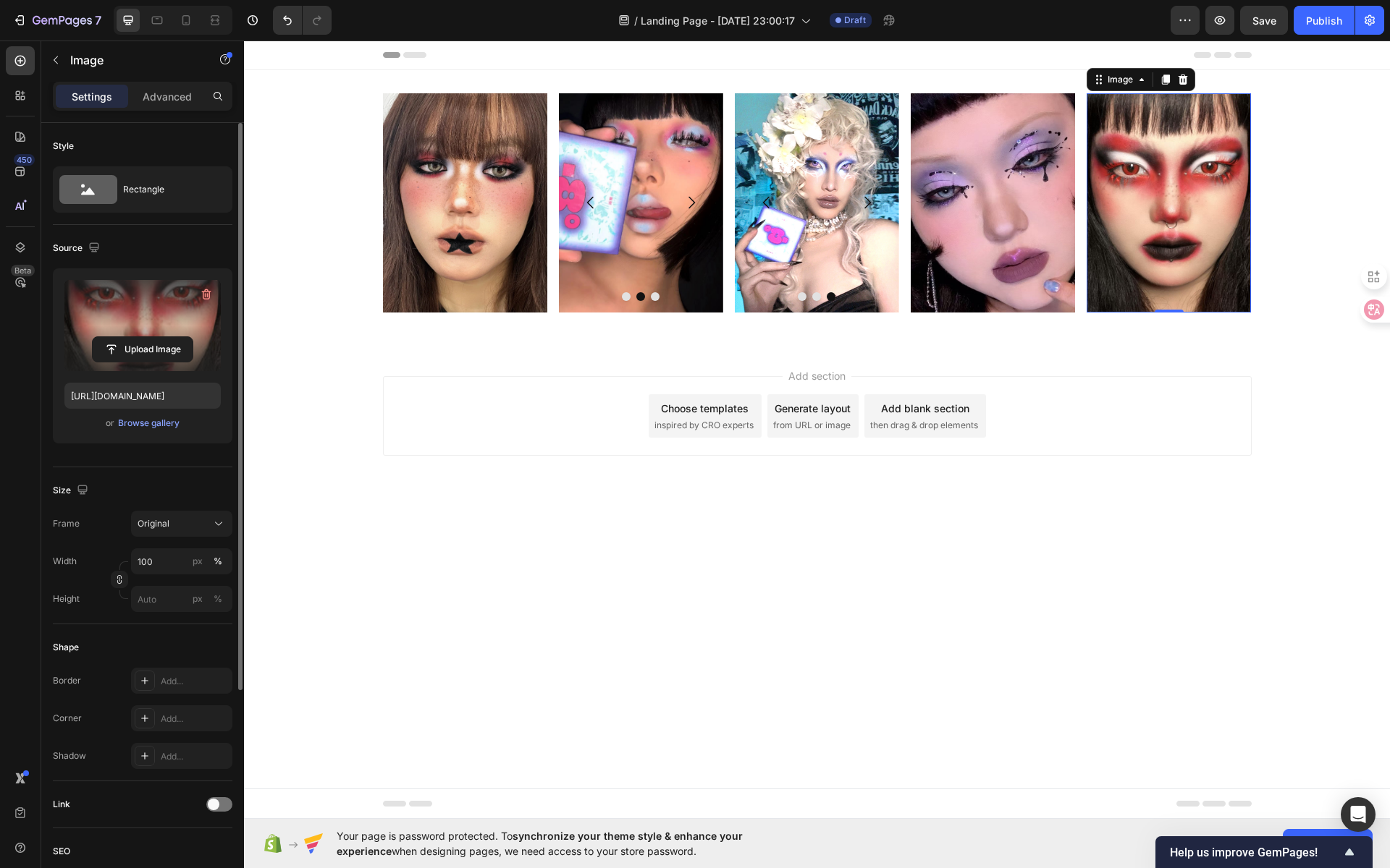
click at [1250, 407] on div "Add section Choose templates inspired by CRO experts Generate layout from URL o…" at bounding box center [817, 436] width 1146 height 178
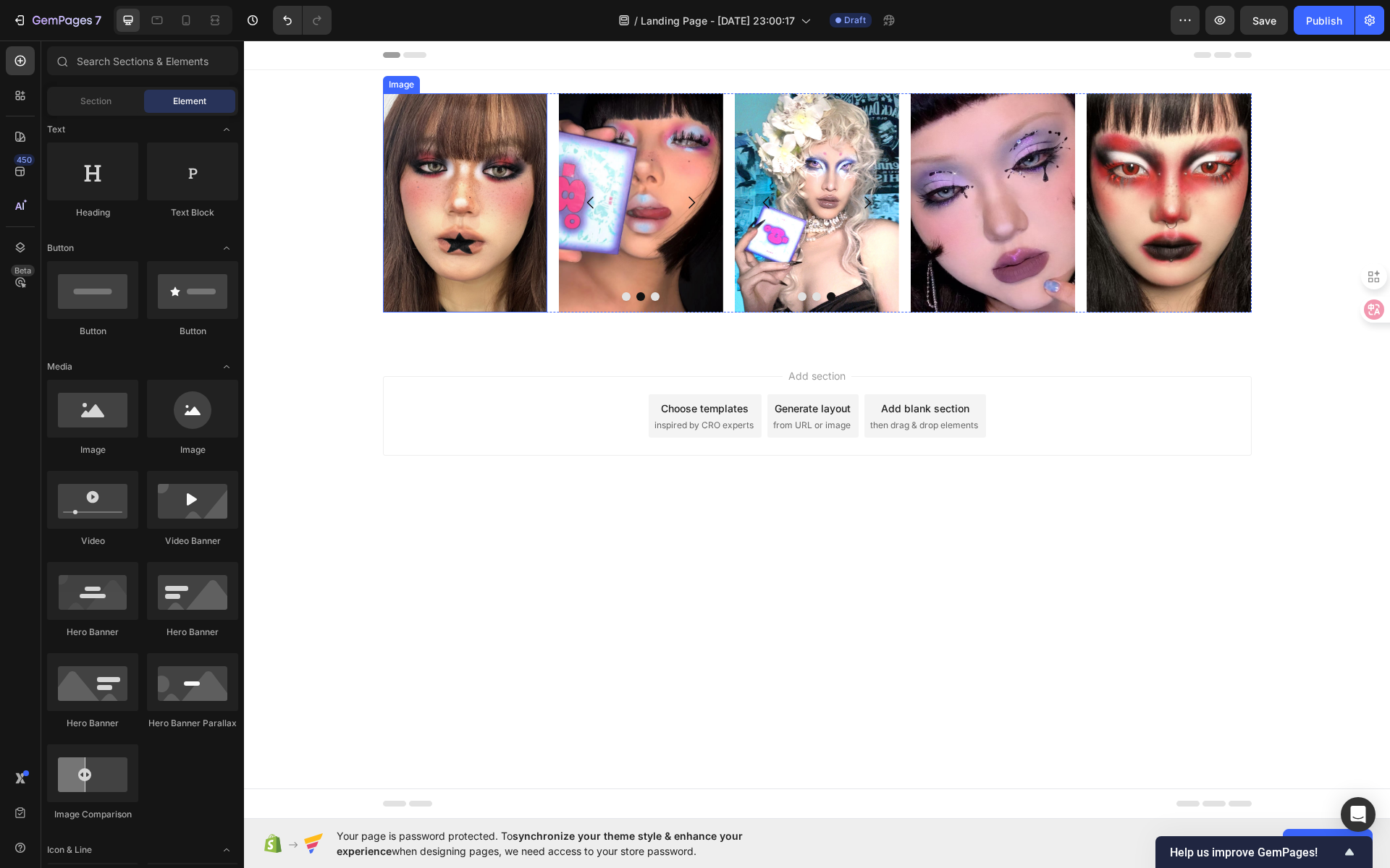
click at [463, 235] on img at bounding box center [465, 203] width 164 height 219
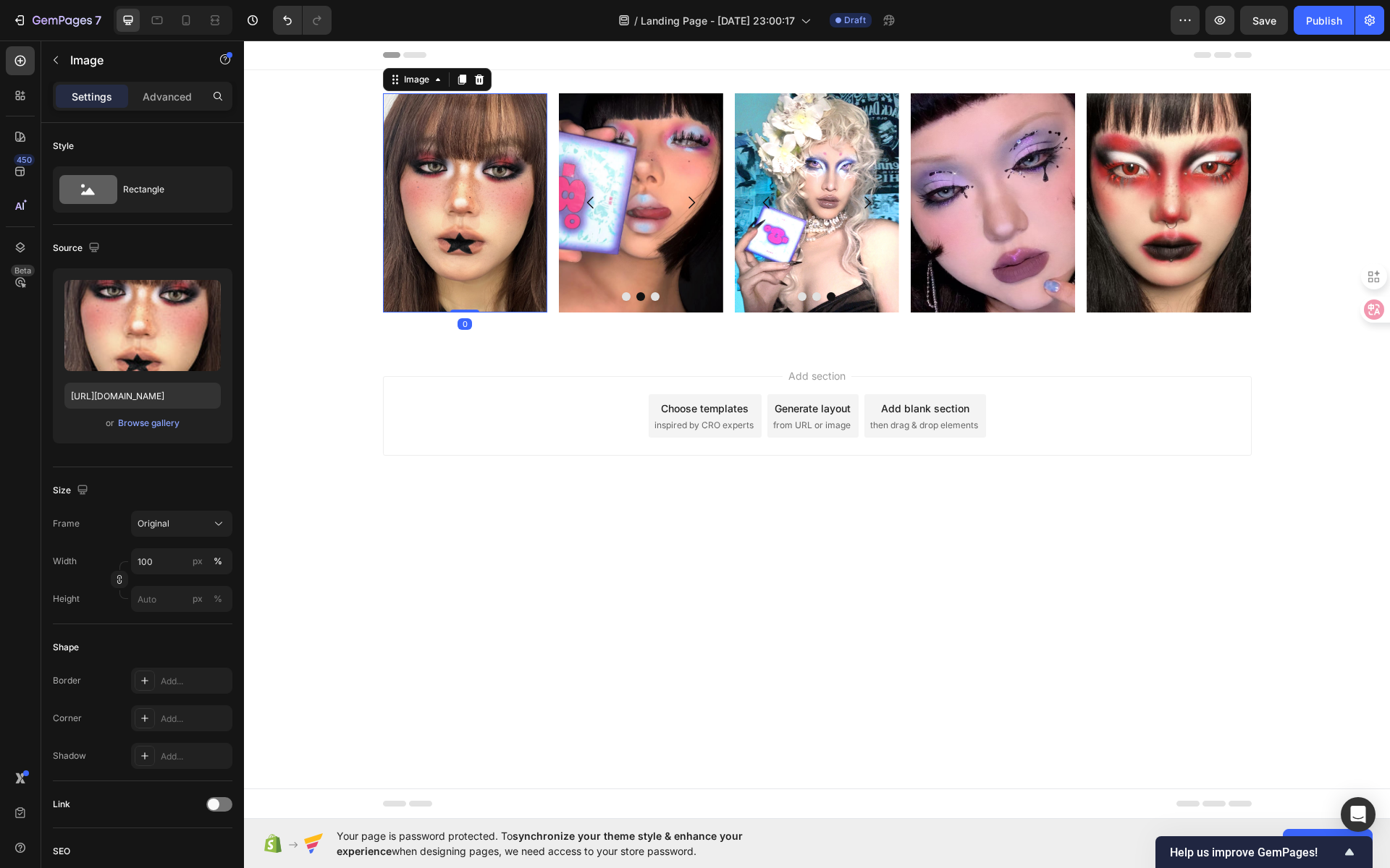
click at [463, 324] on div "0" at bounding box center [465, 324] width 15 height 12
click at [470, 310] on div at bounding box center [465, 310] width 29 height 4
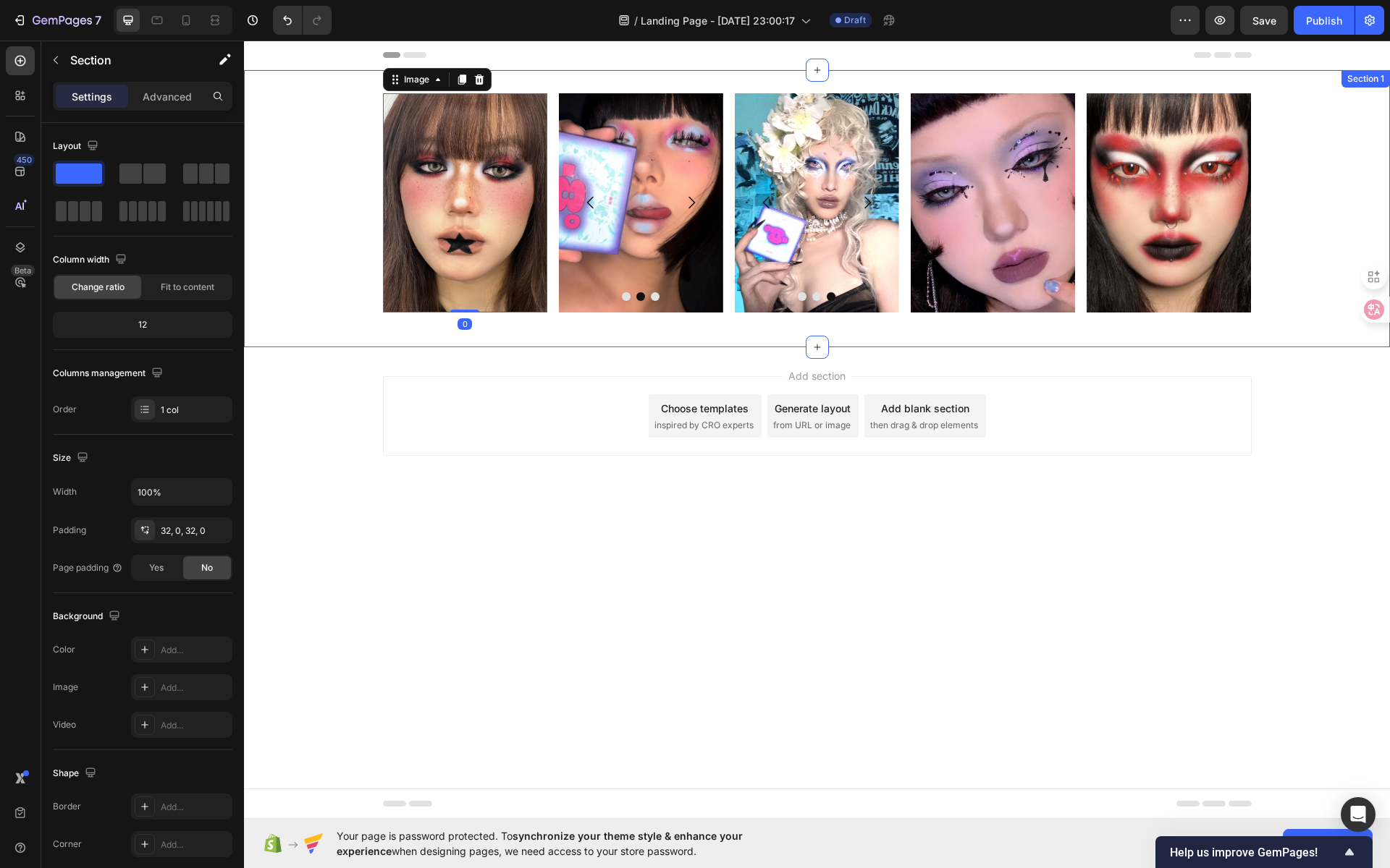
click at [491, 333] on div "Image 0 Image Image Image Carousel Image Image Image Carousel Image Image Row S…" at bounding box center [817, 209] width 1146 height 277
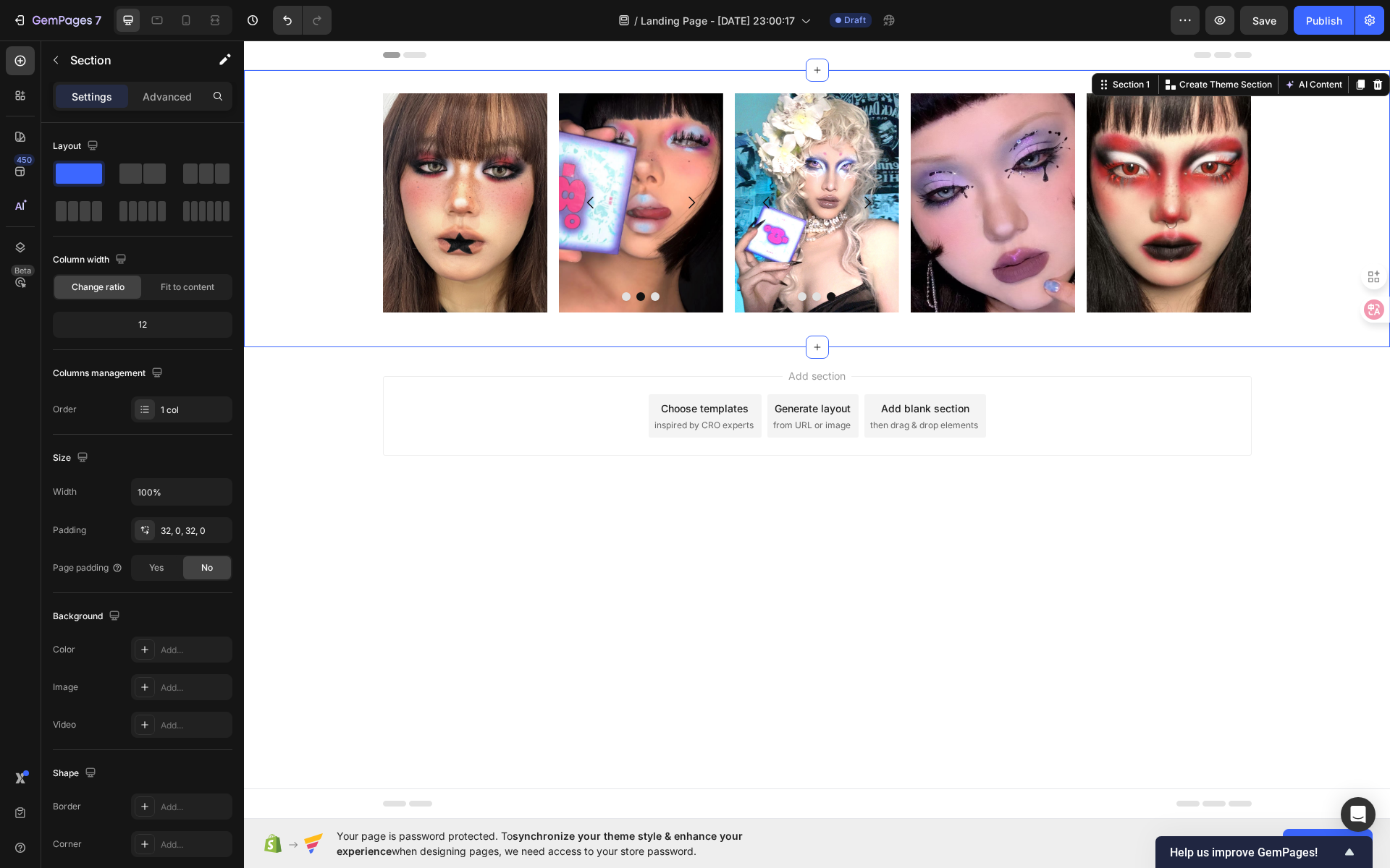
click at [403, 82] on div "Image Image Image Image Carousel Image Image Image Carousel Image Image Row Sec…" at bounding box center [817, 209] width 1146 height 277
click at [1214, 23] on icon "button" at bounding box center [1220, 21] width 15 height 15
click at [1238, 435] on div "Add section Choose templates inspired by CRO experts Generate layout from URL o…" at bounding box center [817, 415] width 868 height 79
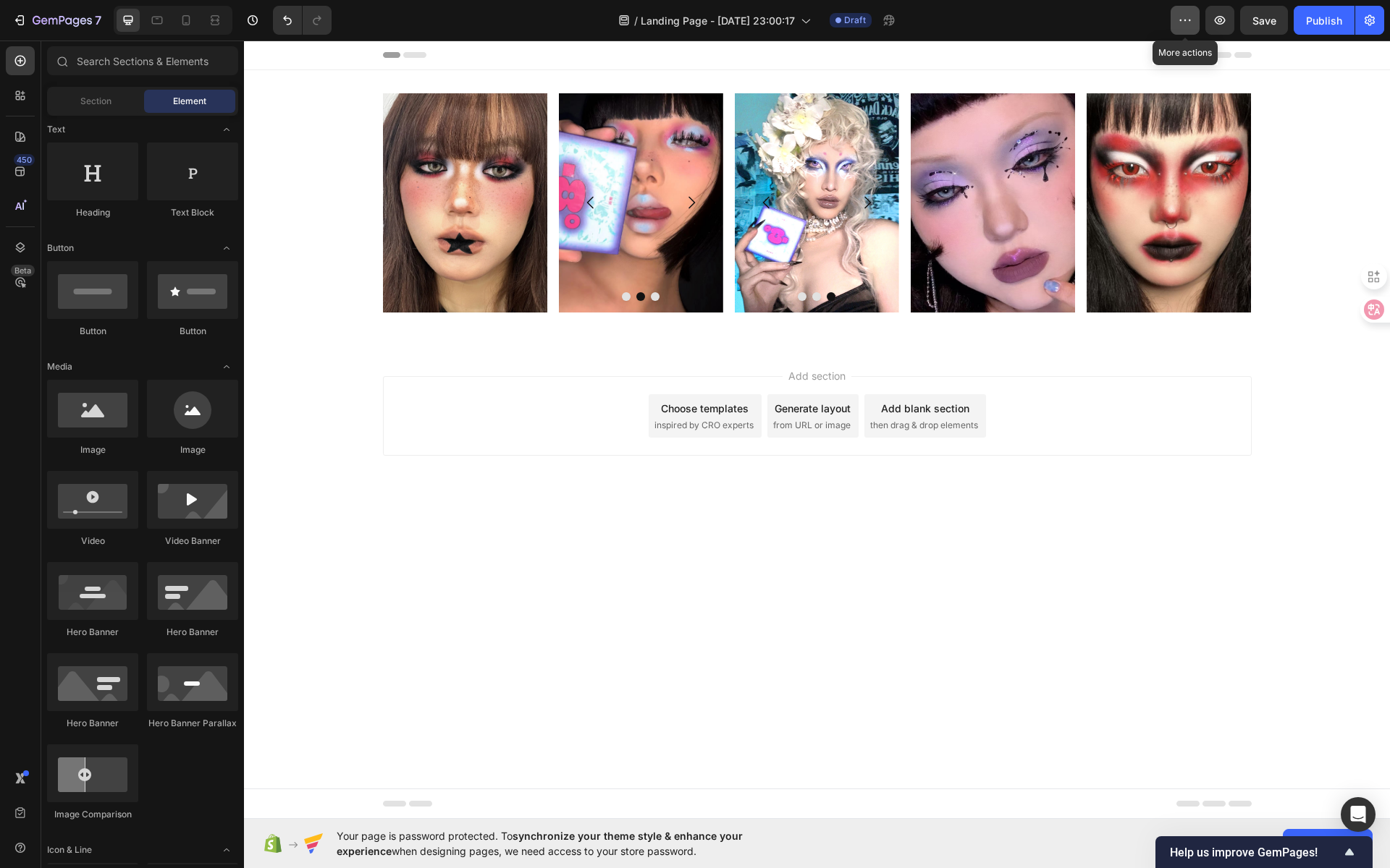
click at [1181, 19] on icon "button" at bounding box center [1186, 21] width 15 height 15
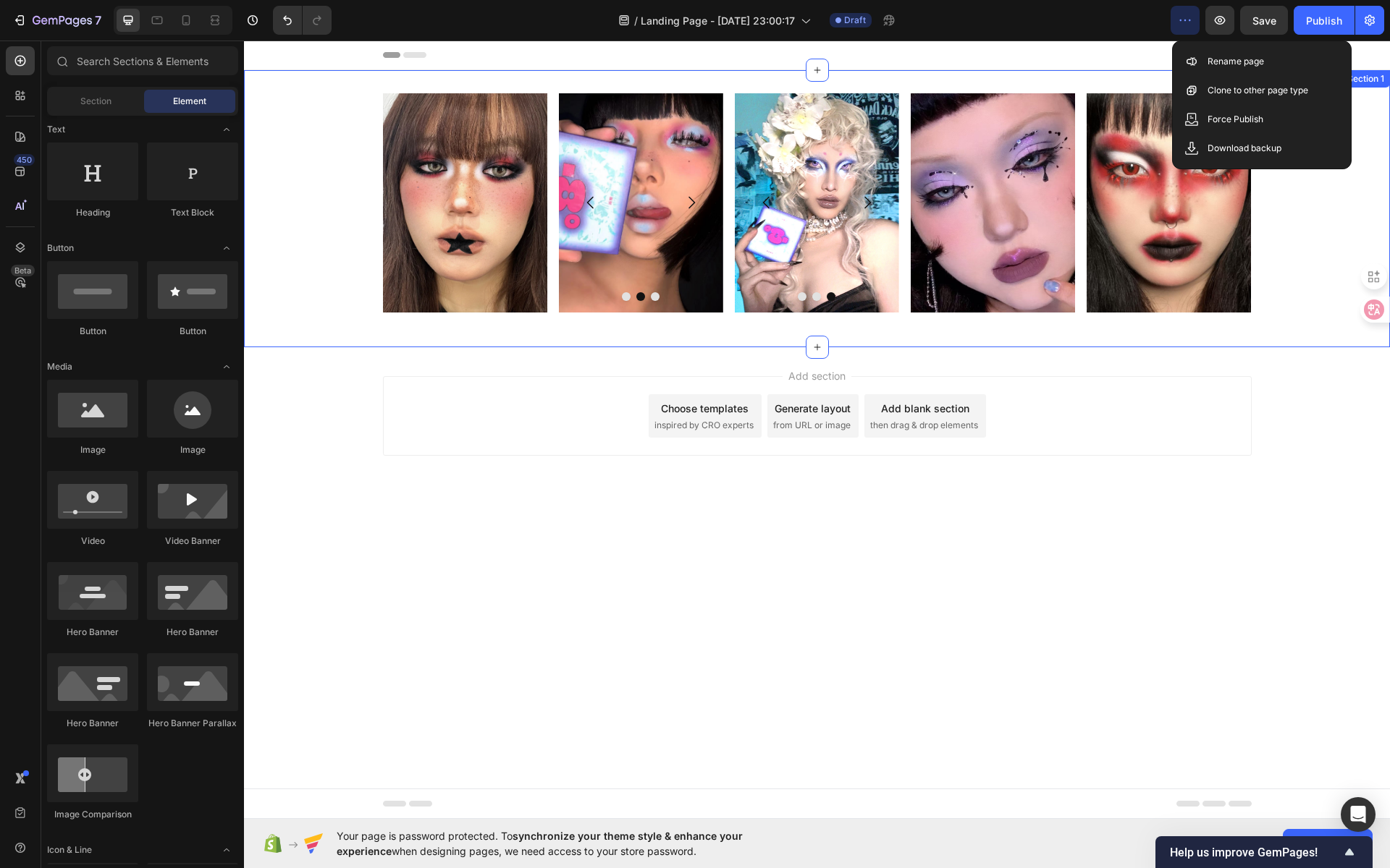
click at [1250, 221] on div "Image Image Image Image [GEOGRAPHIC_DATA] Image Image Image Carousel Image Imag…" at bounding box center [817, 209] width 1146 height 231
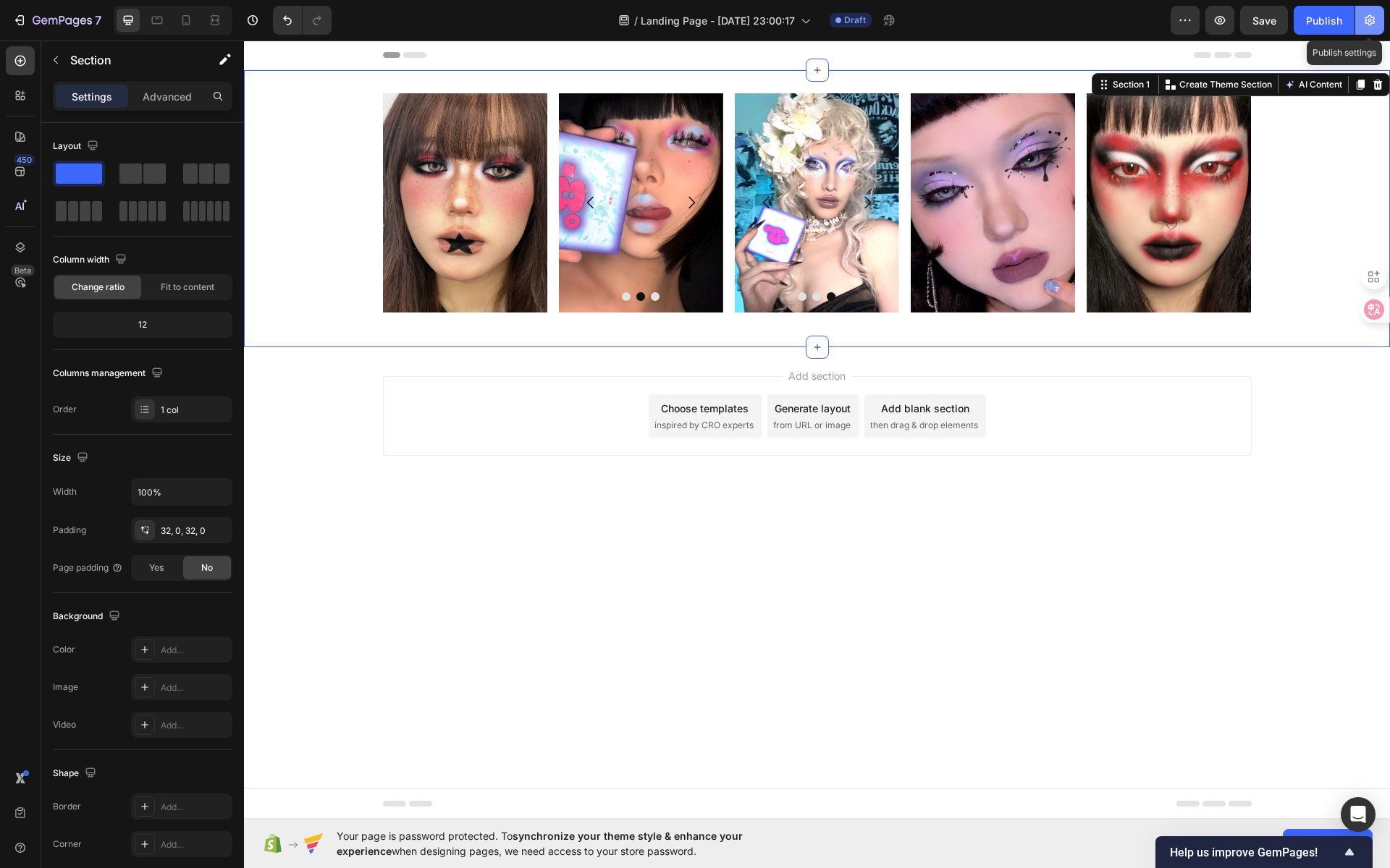
click at [1250, 21] on icon "button" at bounding box center [1370, 21] width 15 height 15
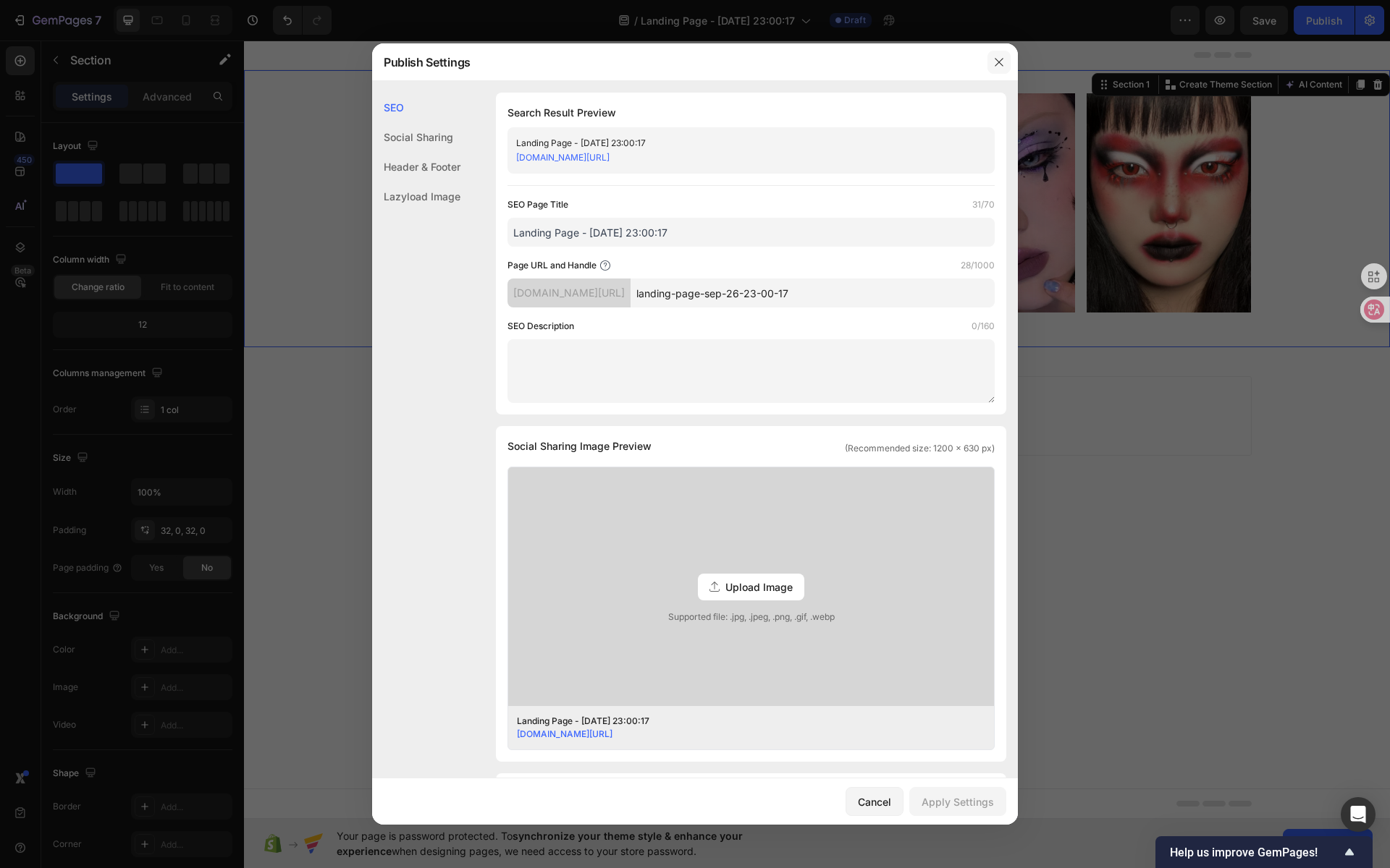
click at [1002, 65] on icon "button" at bounding box center [998, 61] width 8 height 8
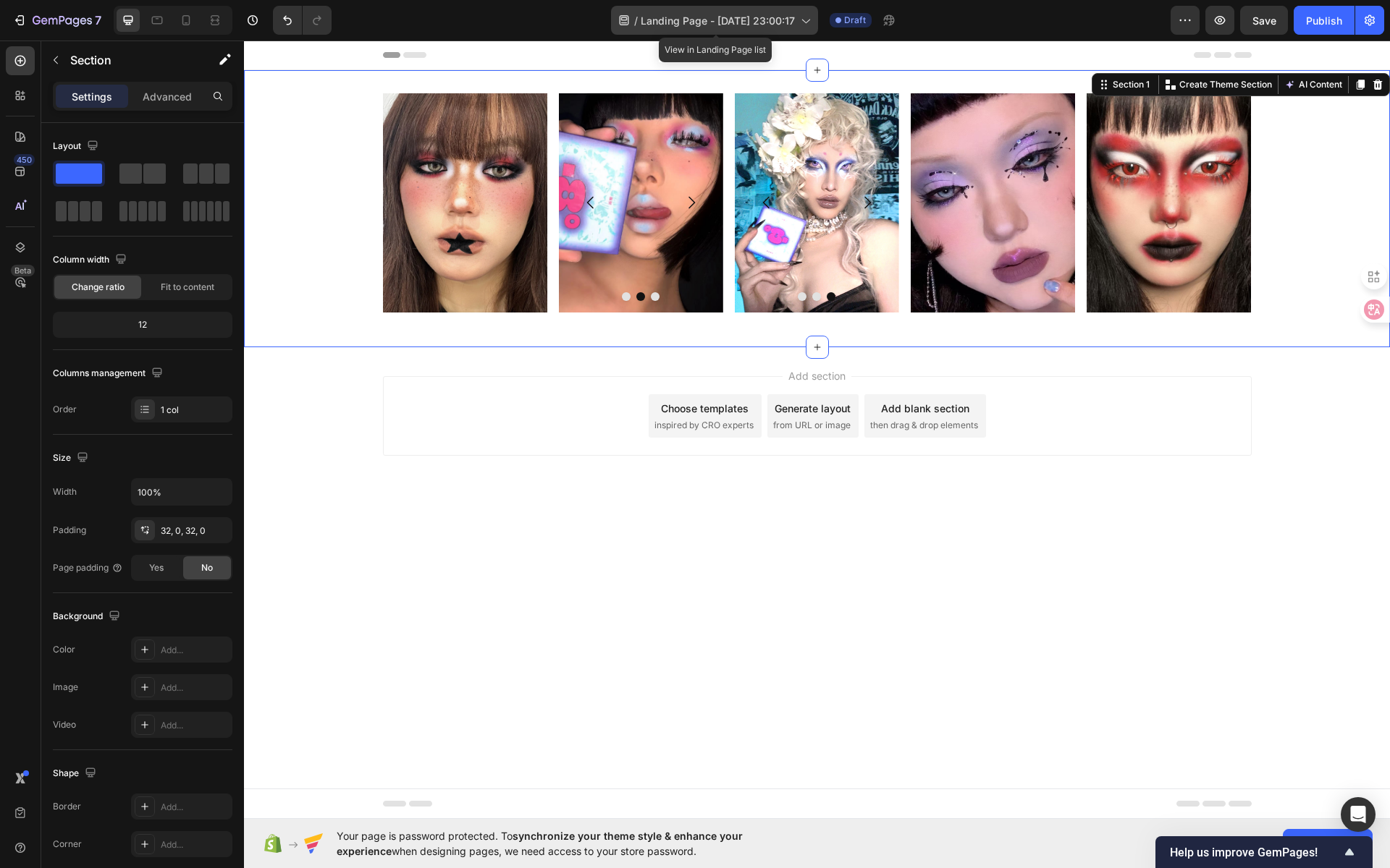
click at [711, 22] on span "Landing Page - [DATE] 23:00:17" at bounding box center [718, 21] width 154 height 16
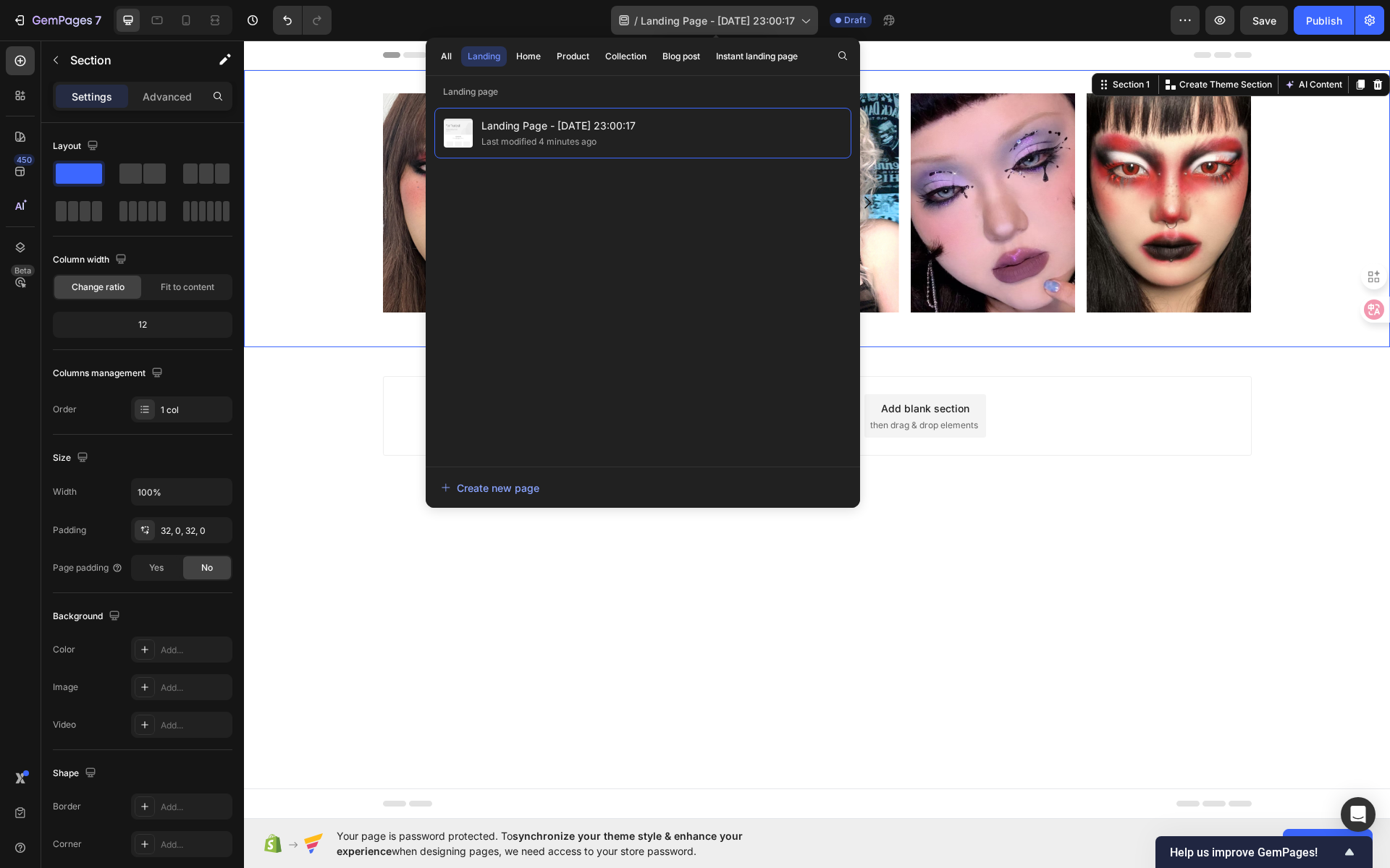
click at [752, 16] on span "Landing Page - [DATE] 23:00:17" at bounding box center [718, 21] width 154 height 16
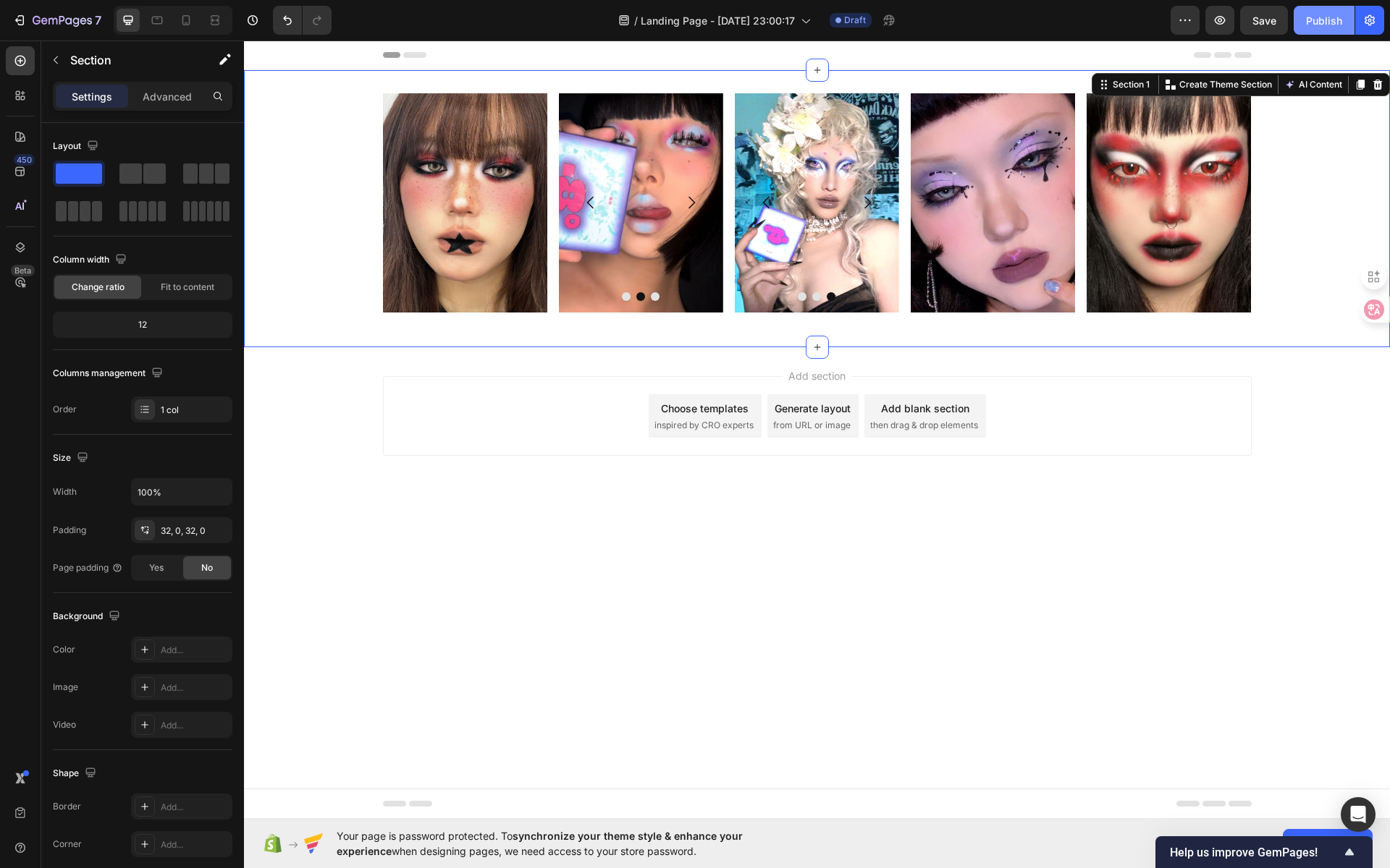
click at [1250, 20] on div "Publish" at bounding box center [1324, 21] width 36 height 16
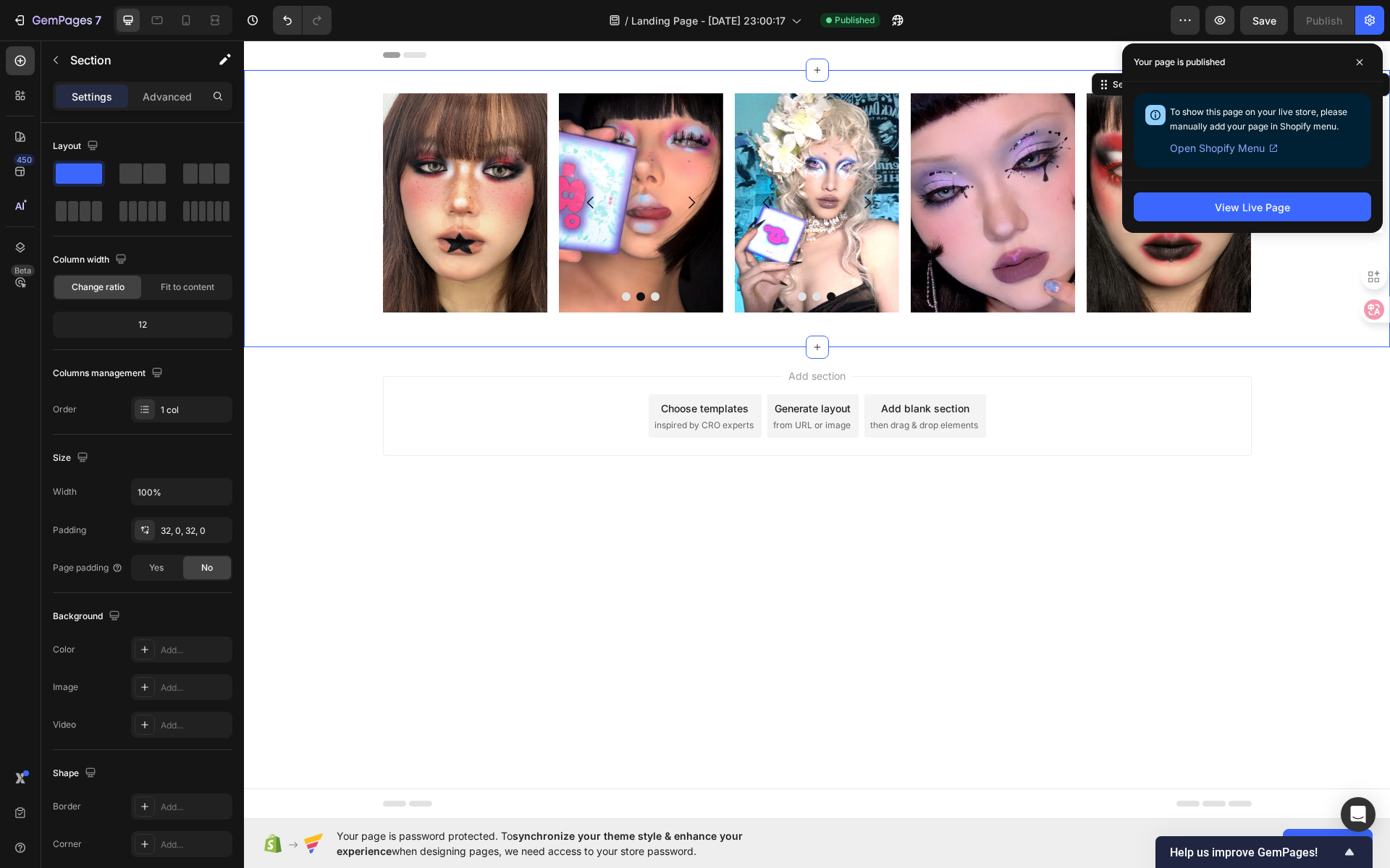
click at [1250, 146] on span "Open Shopify Menu" at bounding box center [1217, 148] width 95 height 17
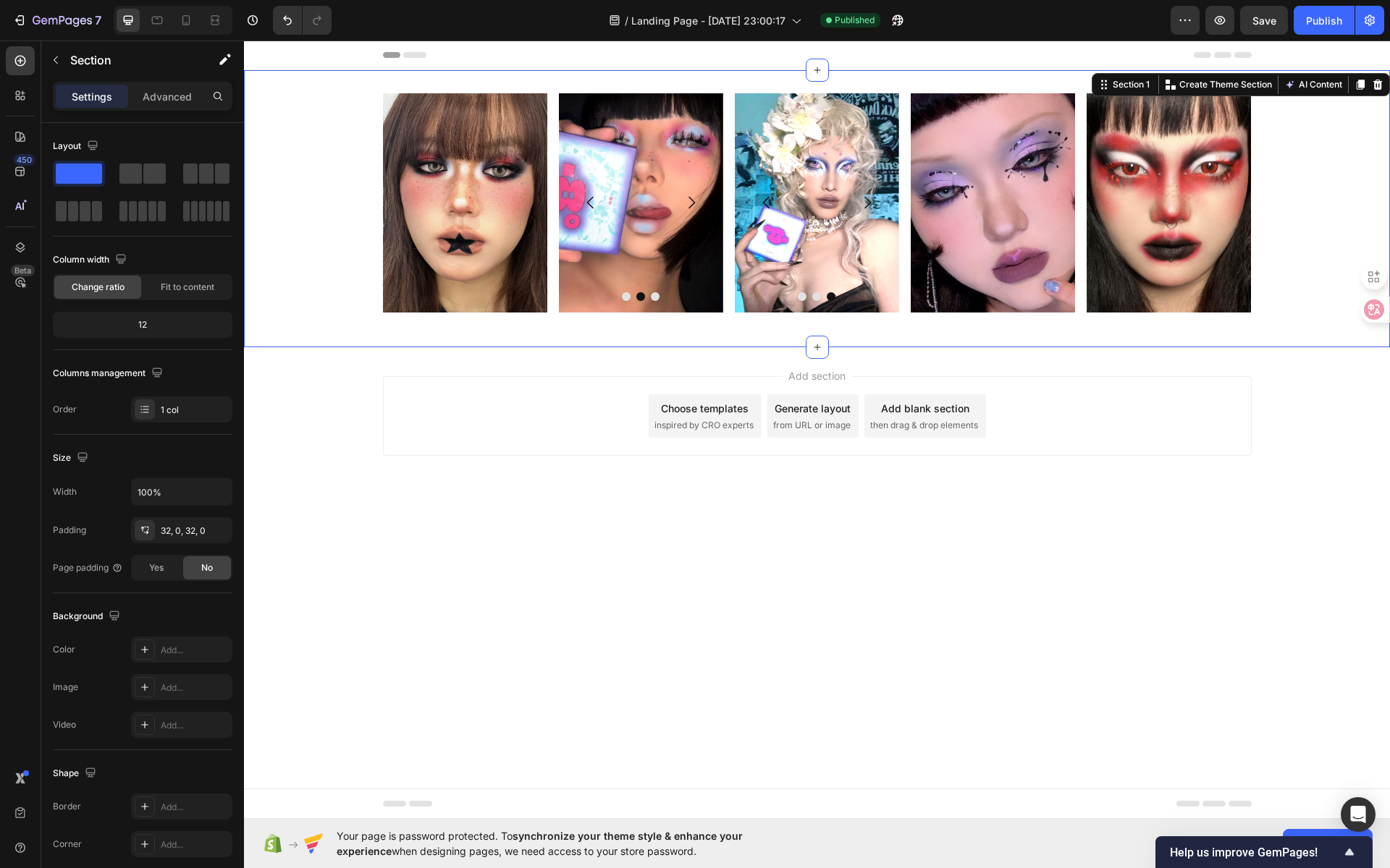
click at [1250, 409] on div "Add section Choose templates inspired by CRO experts Generate layout from URL o…" at bounding box center [817, 436] width 1146 height 178
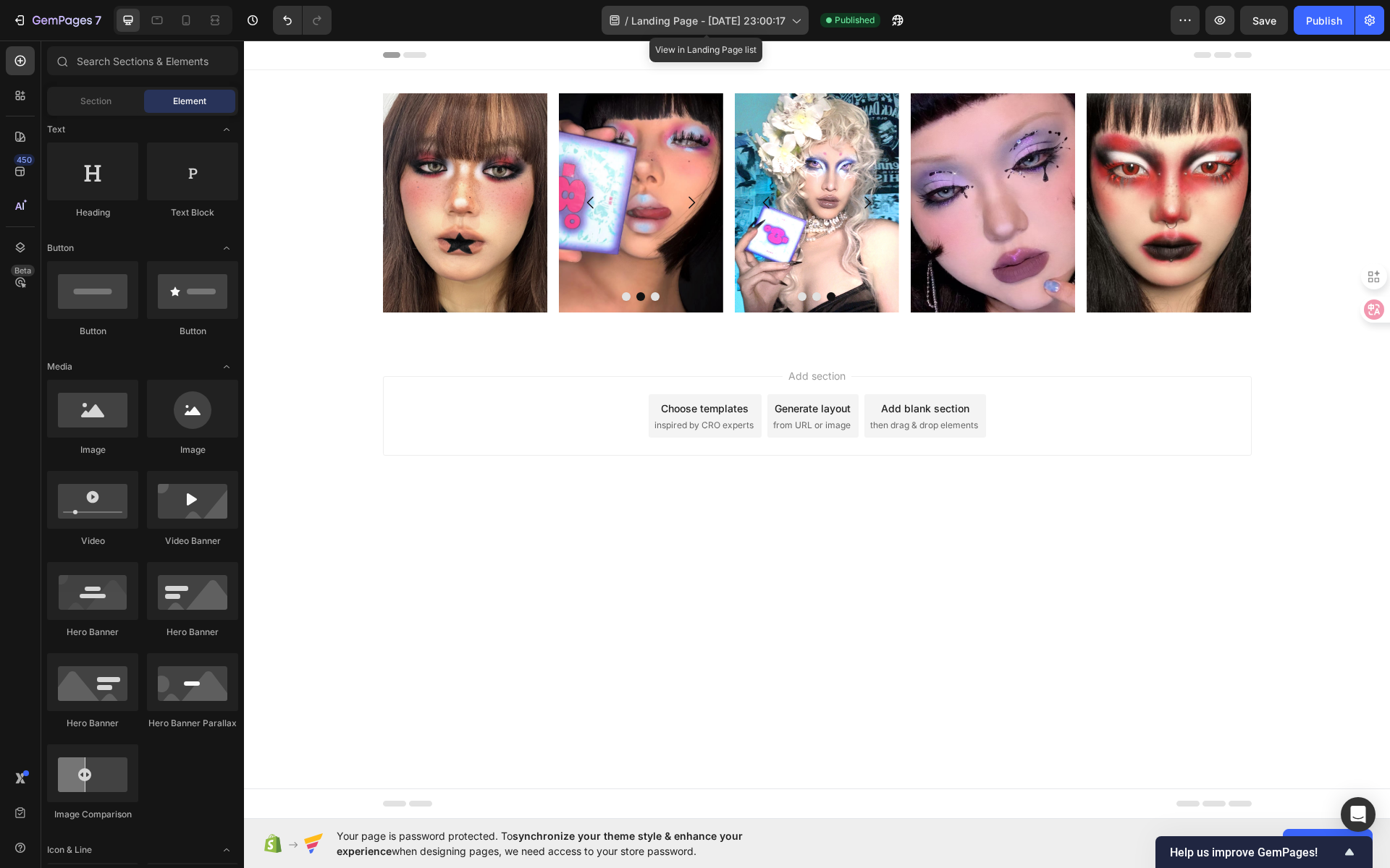
click at [702, 24] on span "Landing Page - [DATE] 23:00:17" at bounding box center [708, 21] width 154 height 16
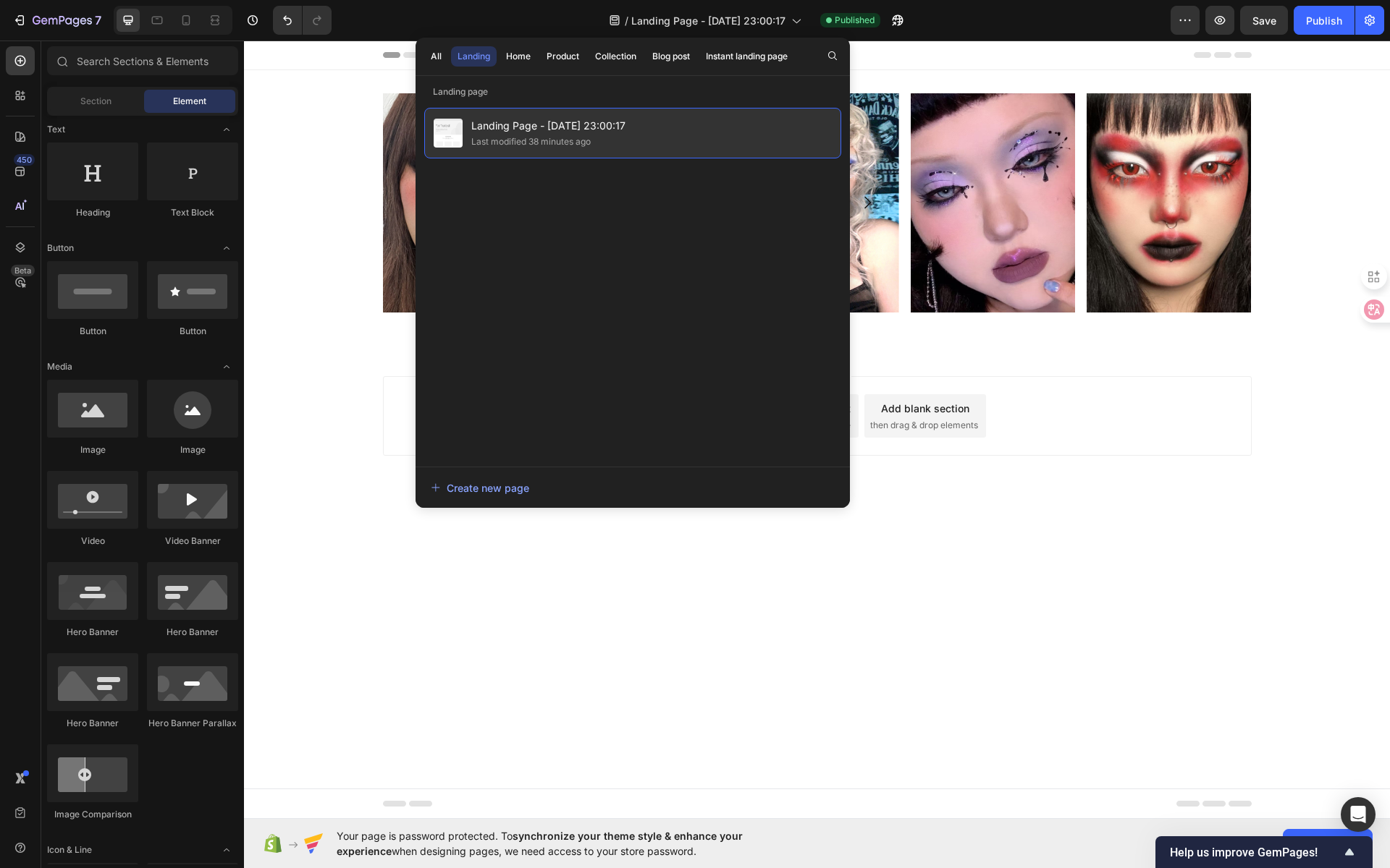
click at [529, 119] on span "Landing Page - [DATE] 23:00:17" at bounding box center [548, 125] width 154 height 17
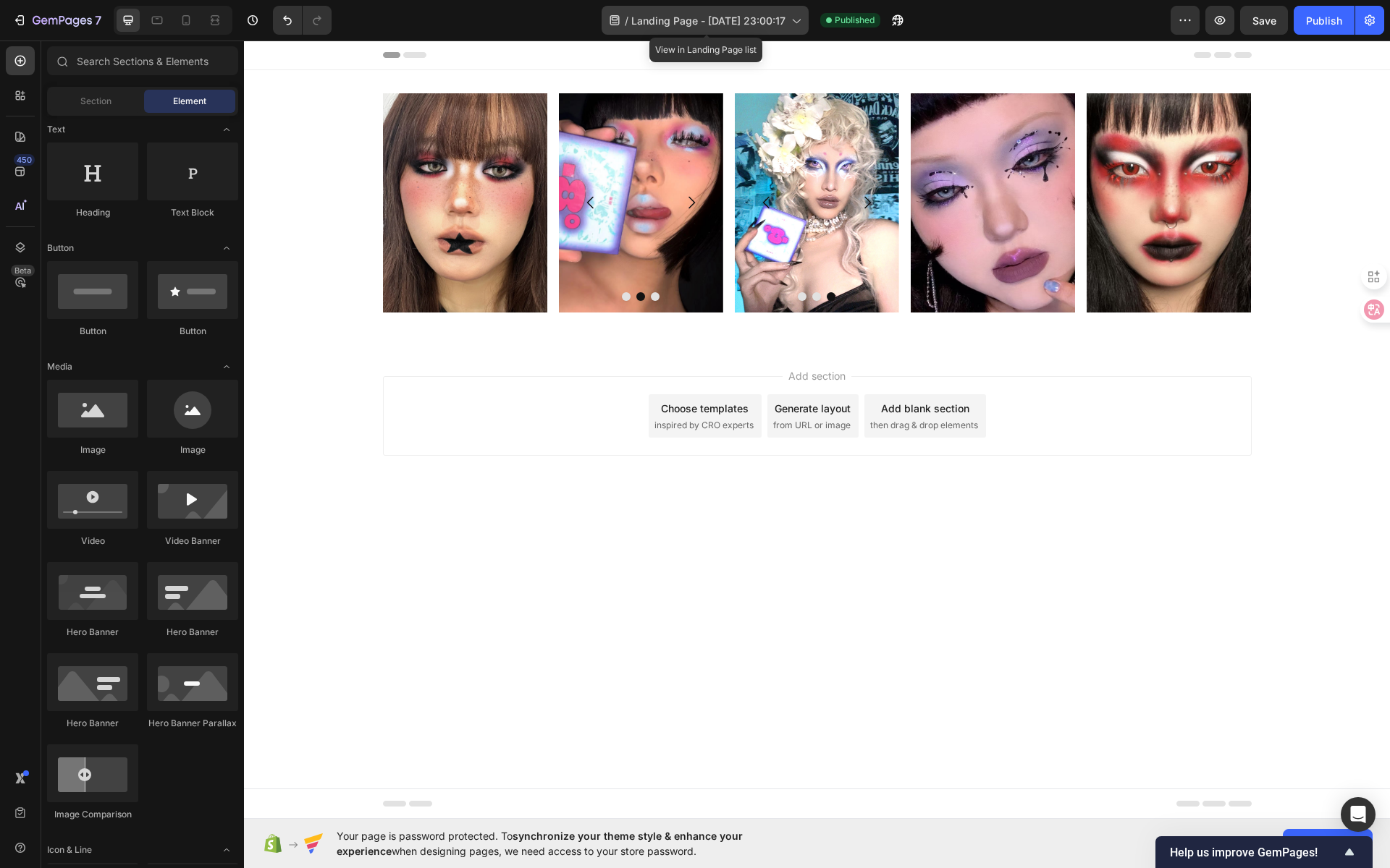
click at [610, 21] on icon at bounding box center [615, 21] width 15 height 15
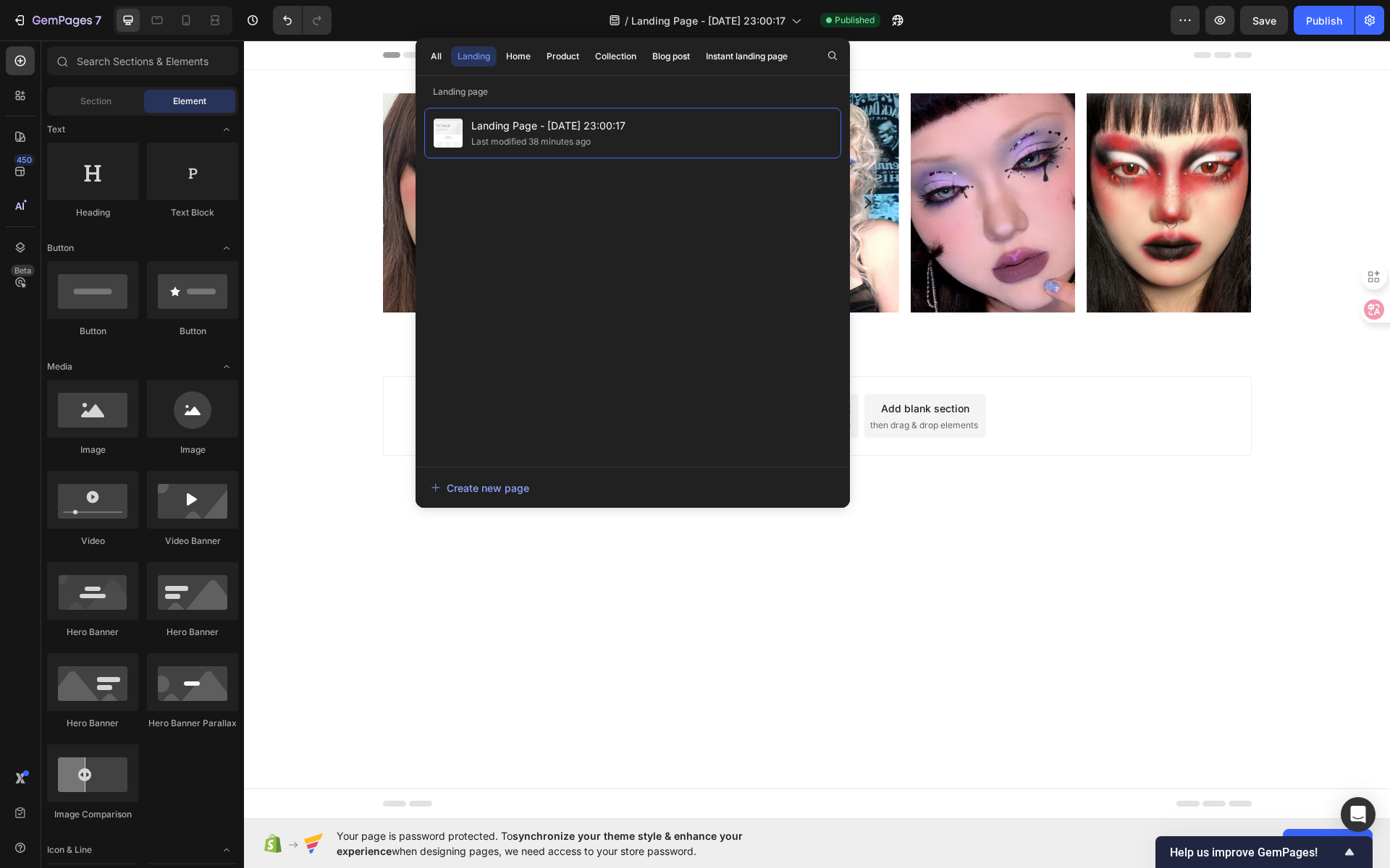
click at [1210, 435] on div "Add section Choose templates inspired by CRO experts Generate layout from URL o…" at bounding box center [817, 415] width 868 height 79
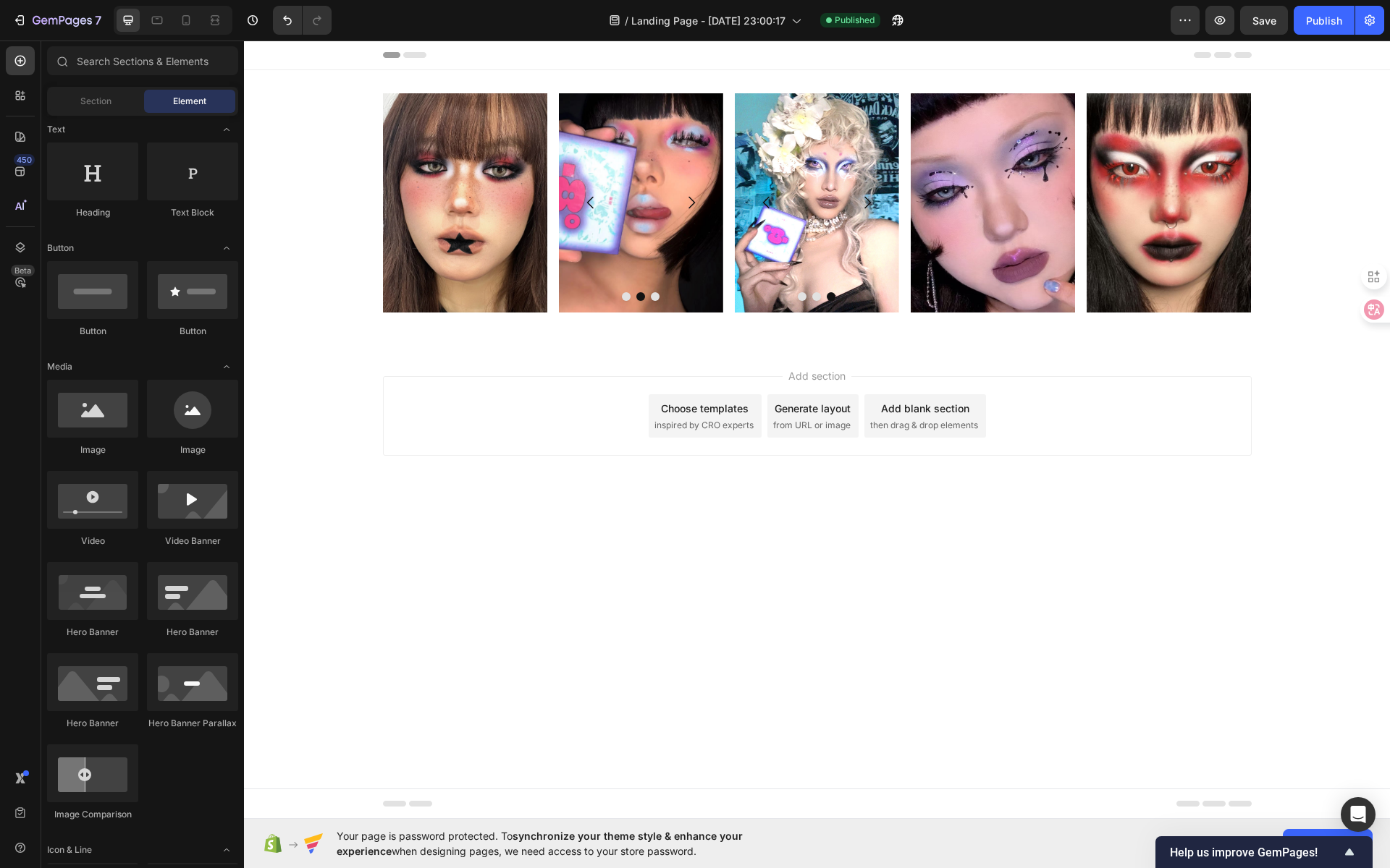
click at [1250, 455] on div "Add section Choose templates inspired by CRO experts Generate layout from URL o…" at bounding box center [817, 436] width 1146 height 178
click at [1250, 21] on div "Publish" at bounding box center [1324, 21] width 36 height 16
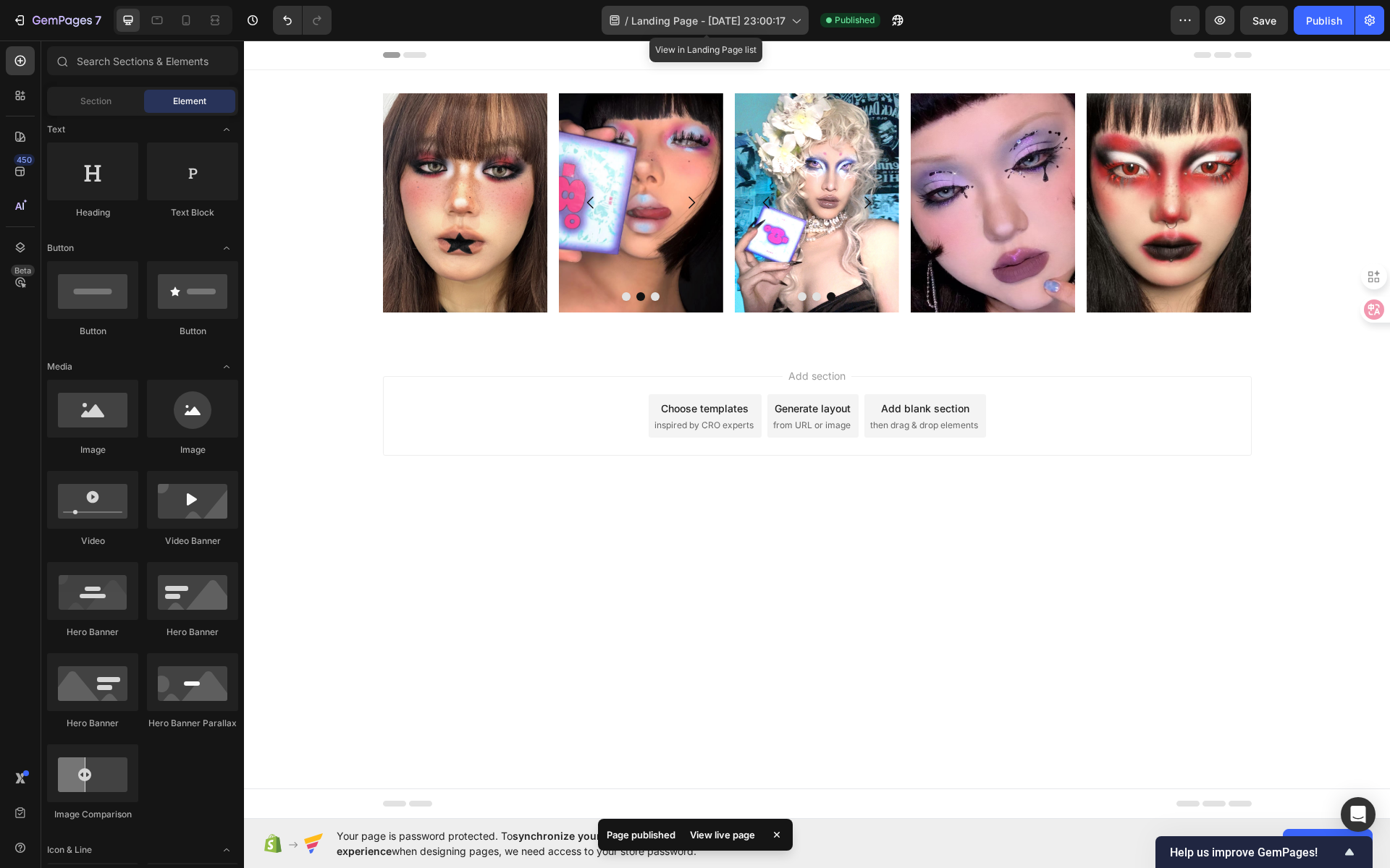
click at [736, 24] on span "Landing Page - [DATE] 23:00:17" at bounding box center [708, 21] width 154 height 16
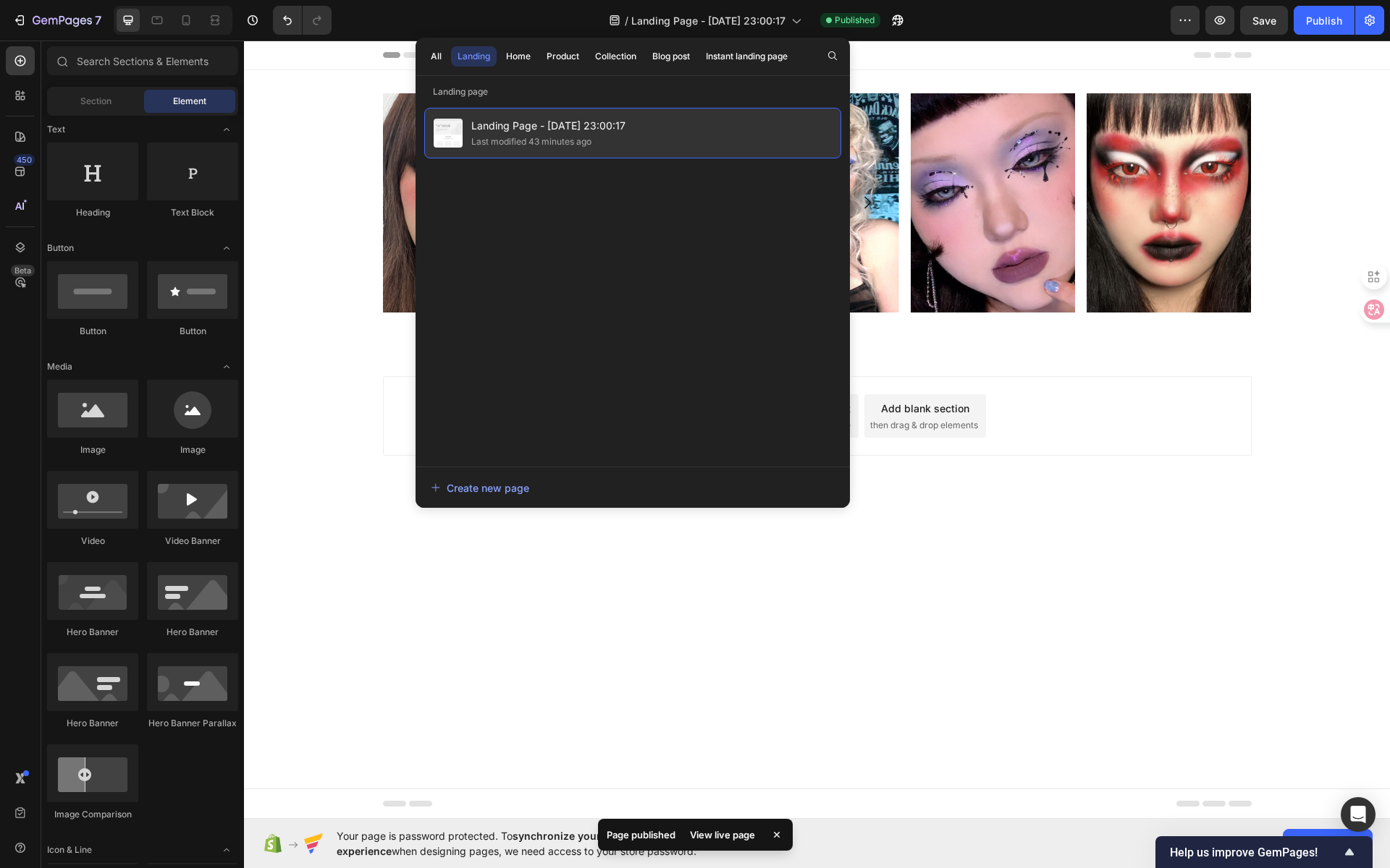
click at [608, 140] on div "Last modified 43 minutes ago" at bounding box center [548, 142] width 154 height 15
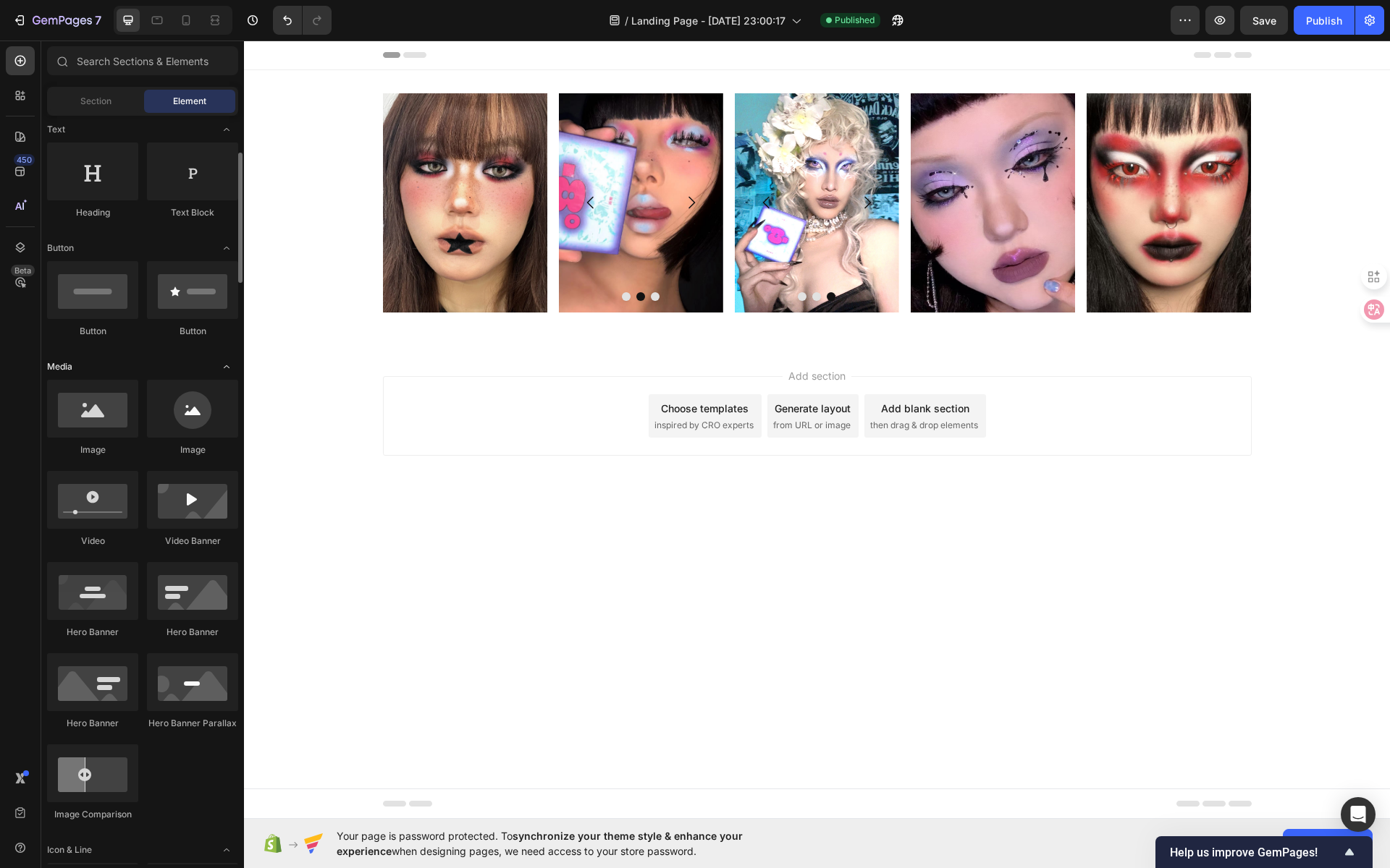
scroll to position [211, 0]
click at [23, 168] on icon at bounding box center [20, 172] width 10 height 10
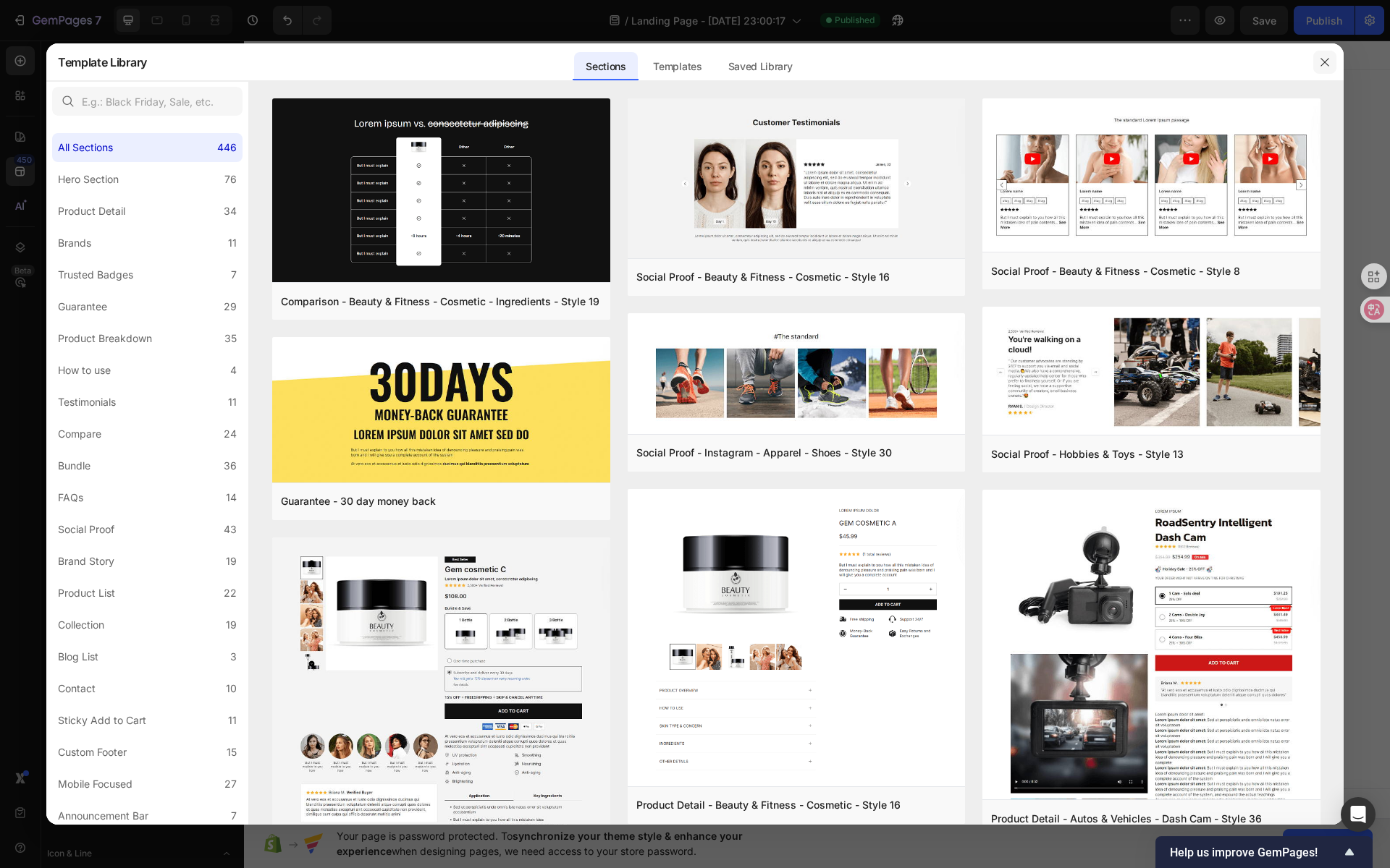
click at [1250, 61] on icon "button" at bounding box center [1325, 62] width 12 height 12
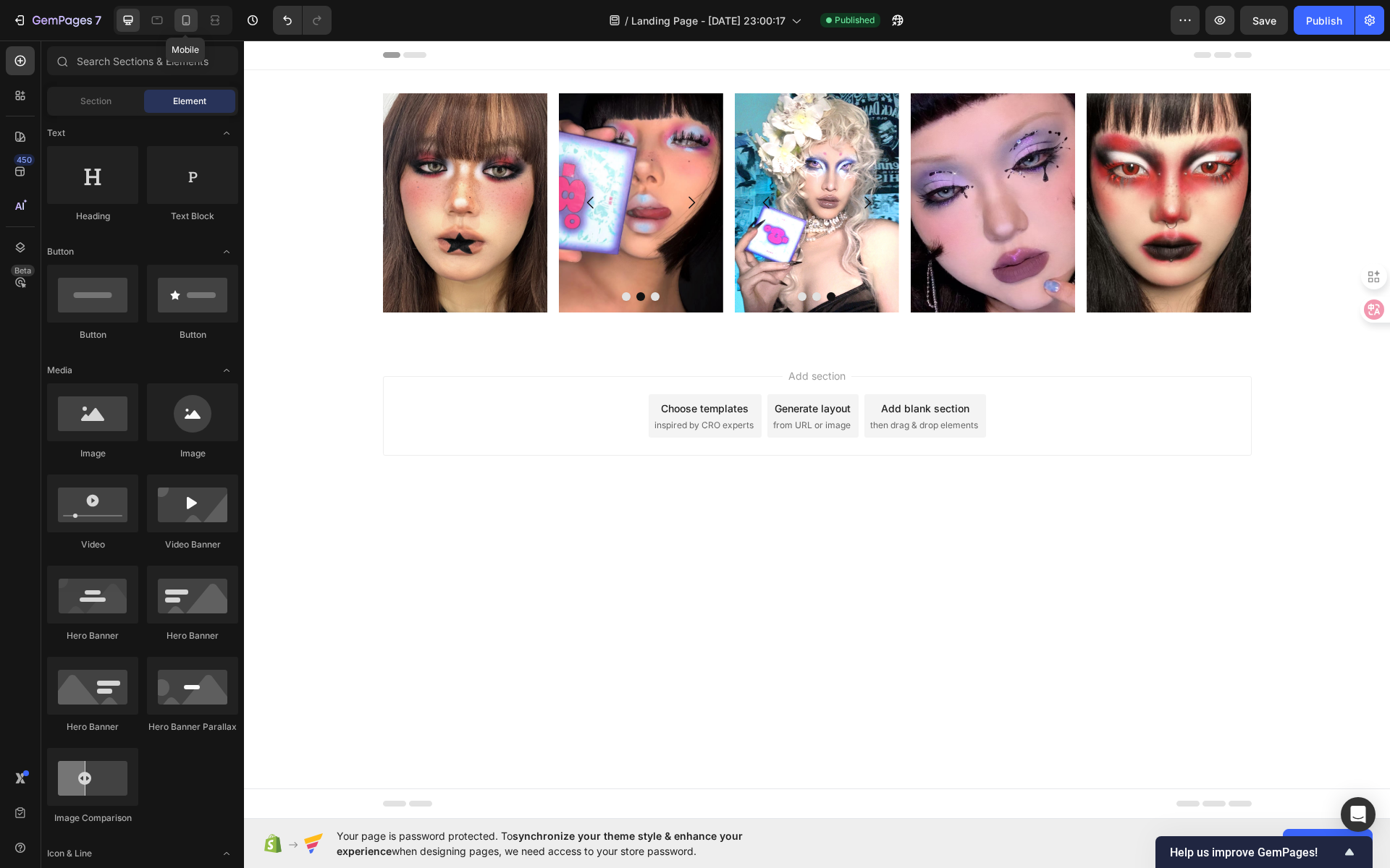
click at [187, 24] on icon at bounding box center [186, 21] width 8 height 10
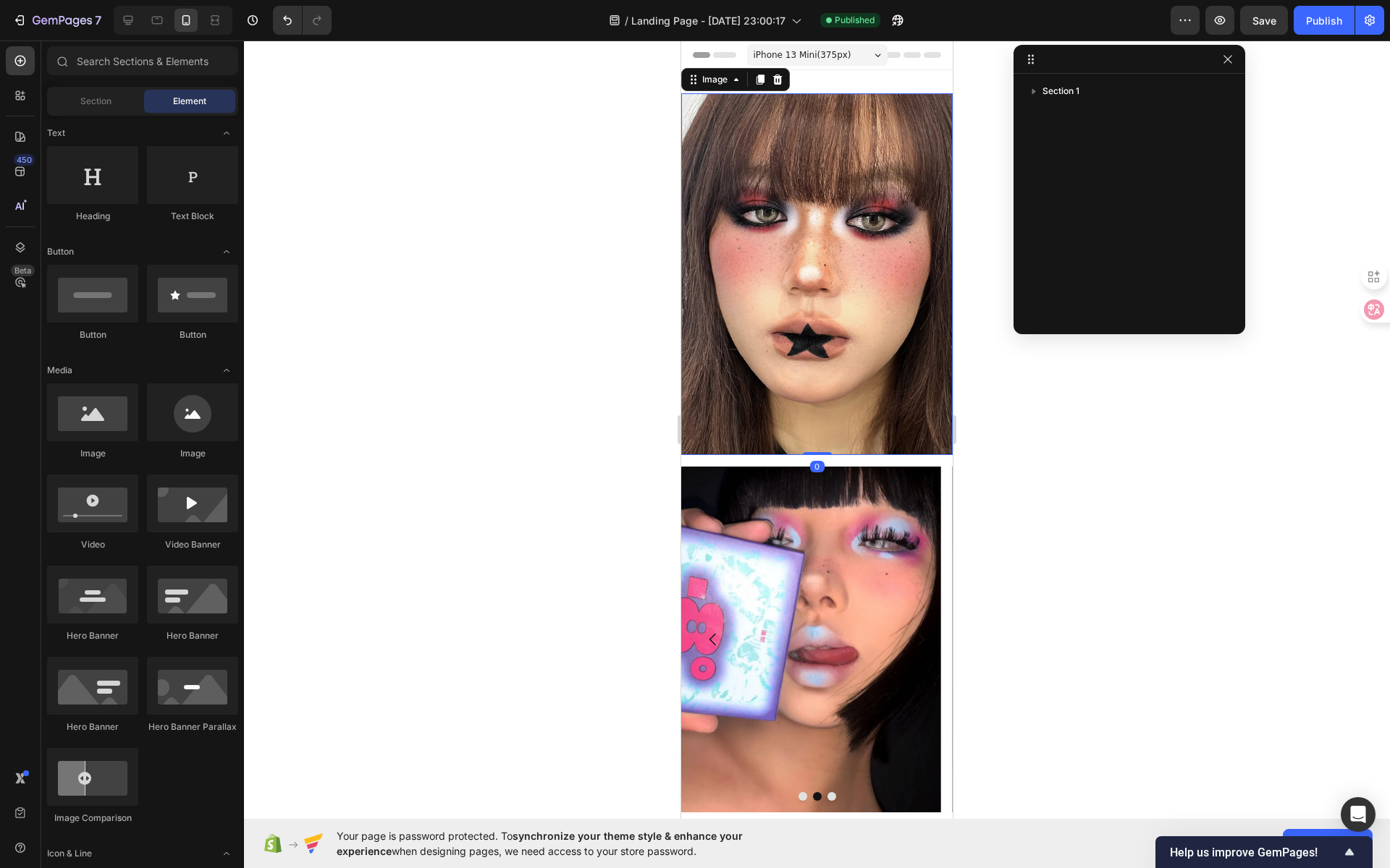
click at [722, 142] on img at bounding box center [817, 274] width 271 height 362
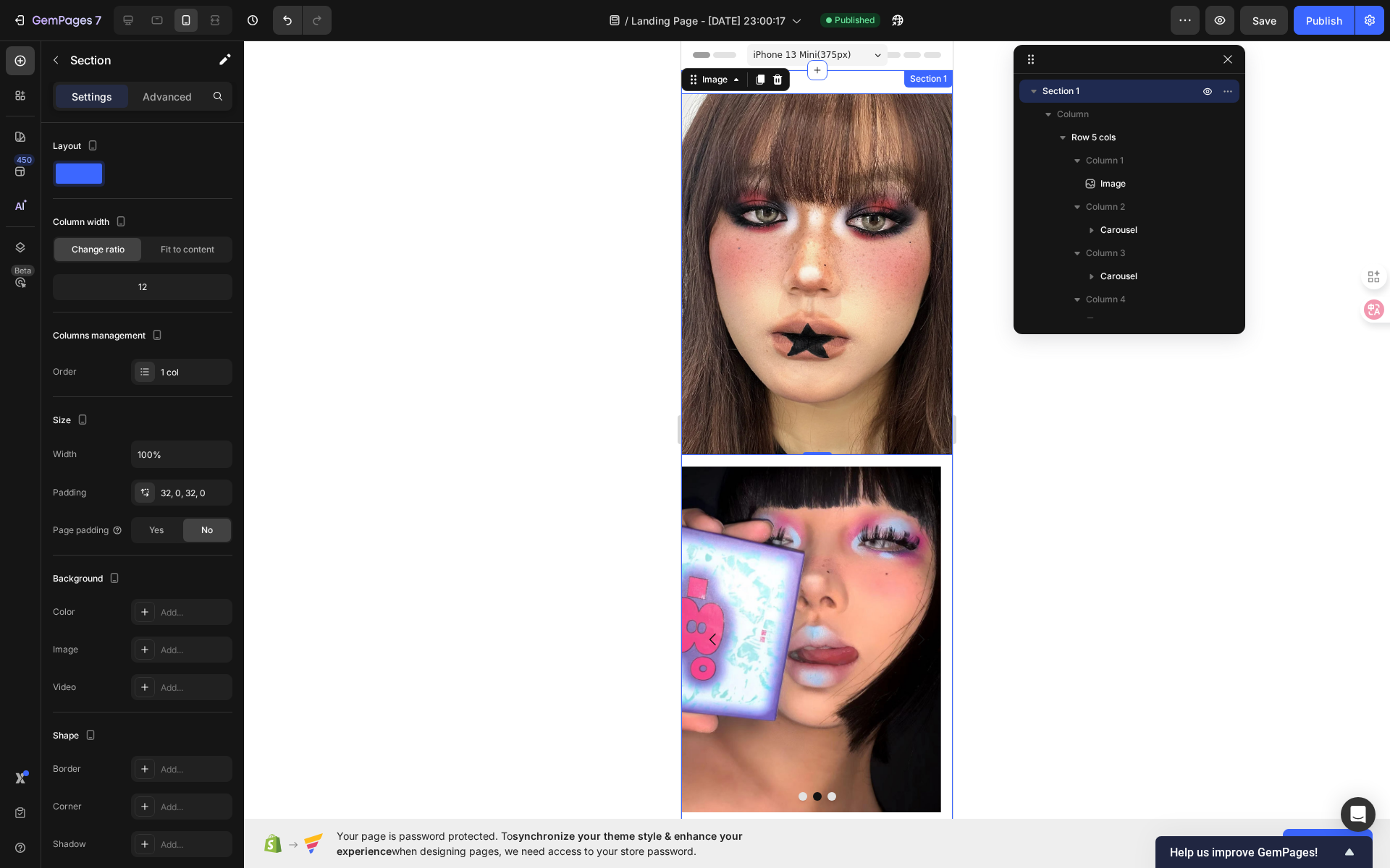
click at [817, 66] on div at bounding box center [817, 70] width 20 height 20
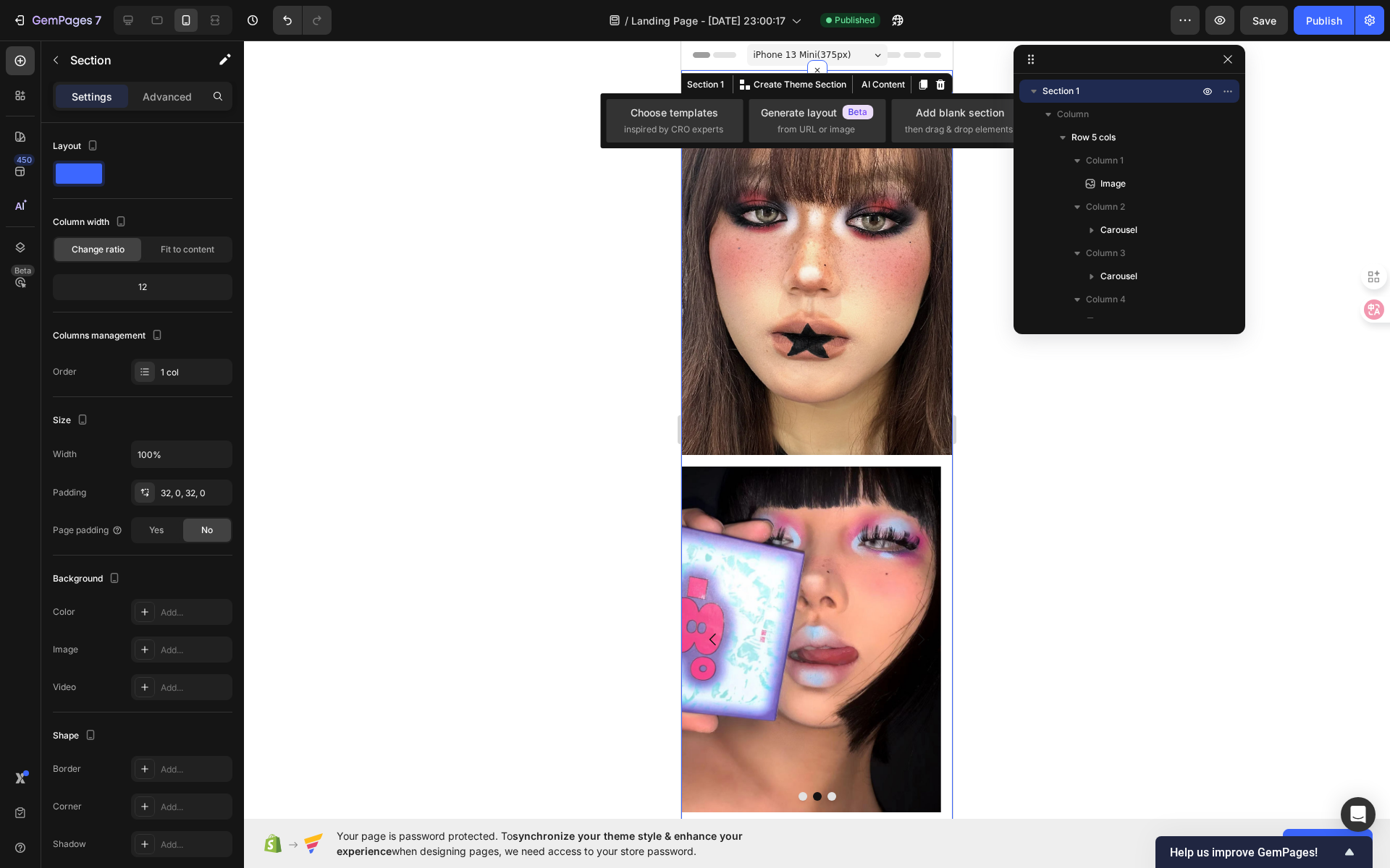
click at [982, 173] on div at bounding box center [817, 455] width 1146 height 828
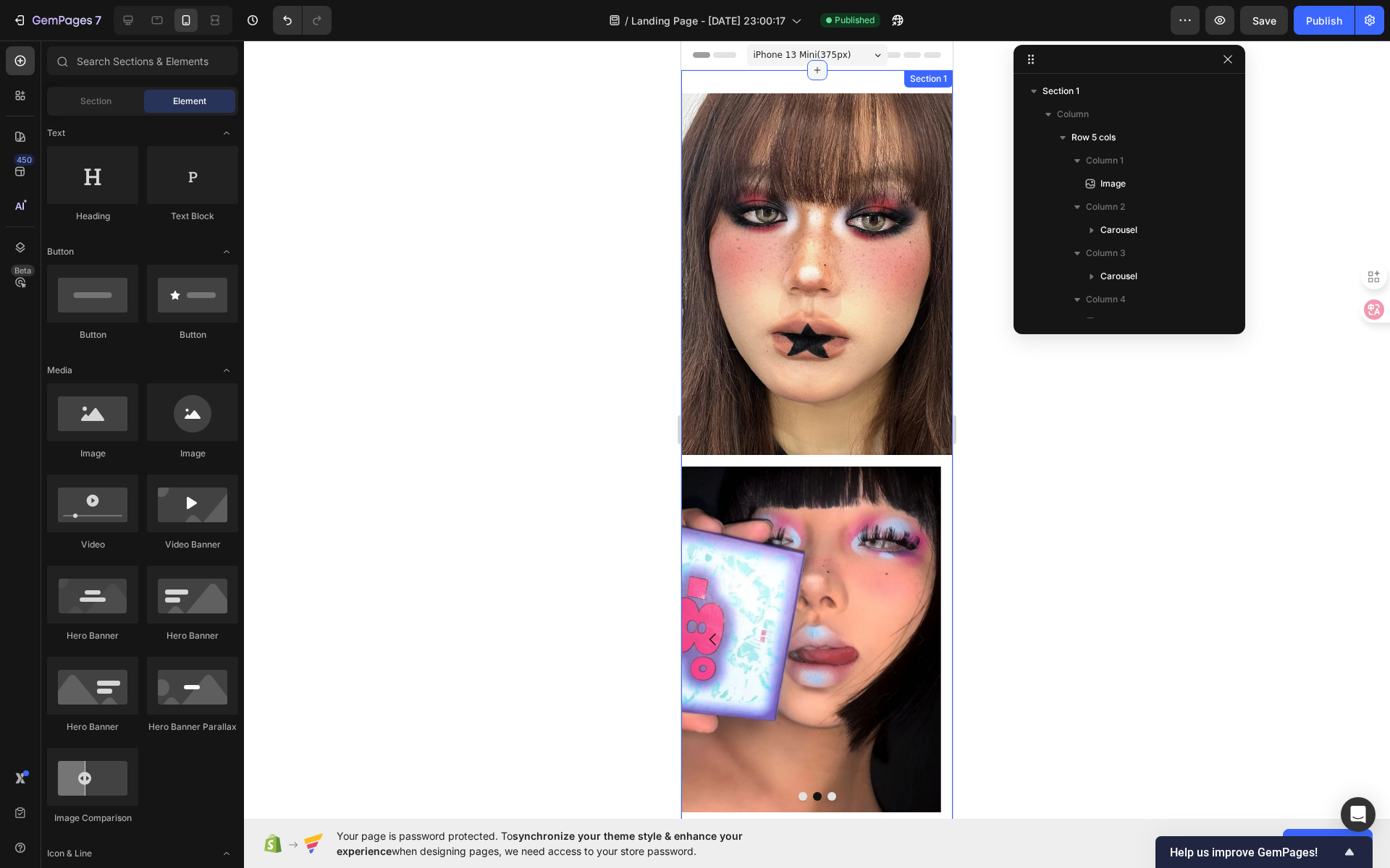
click at [811, 76] on icon at bounding box center [817, 70] width 12 height 12
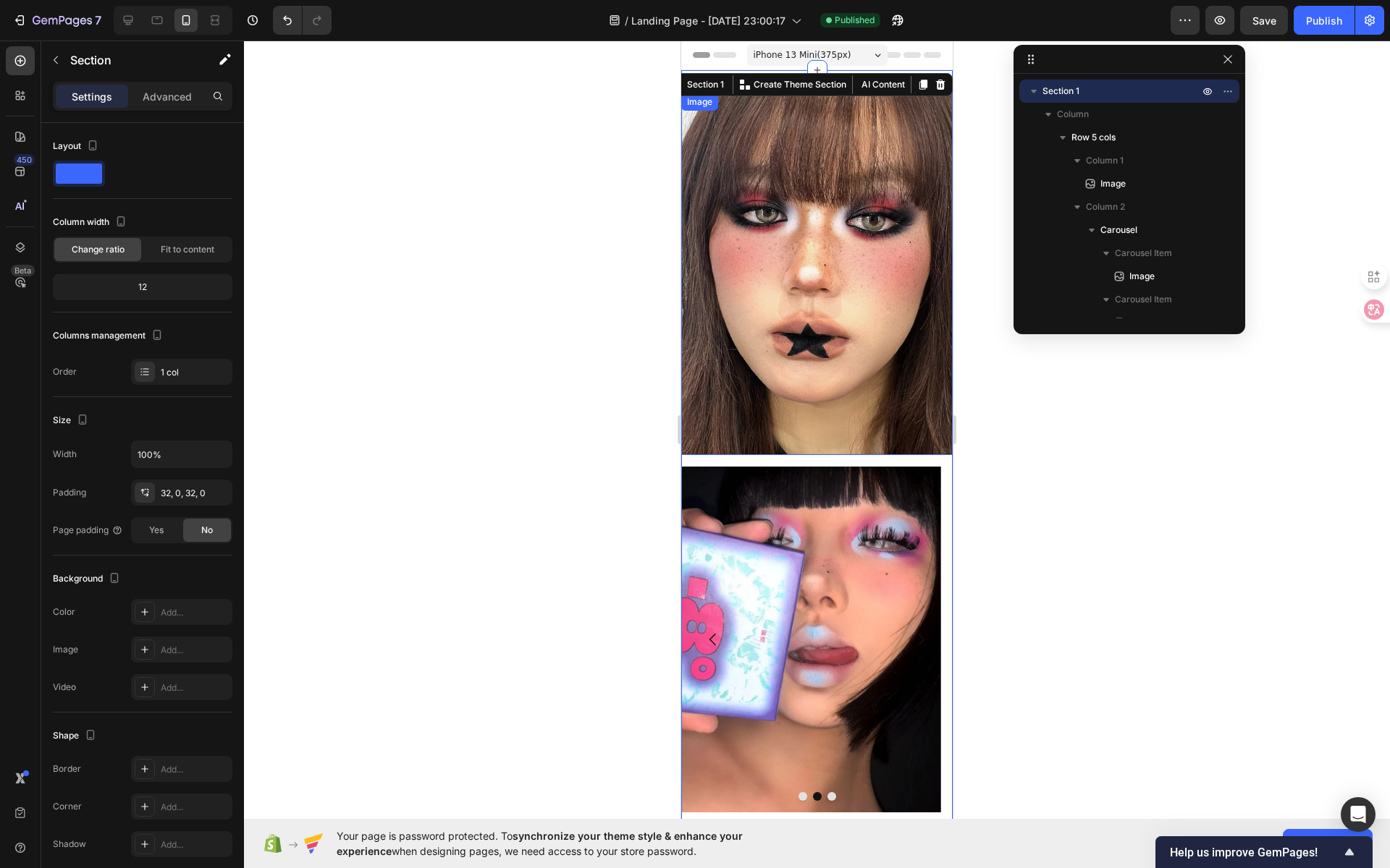
click at [814, 138] on img at bounding box center [817, 274] width 271 height 362
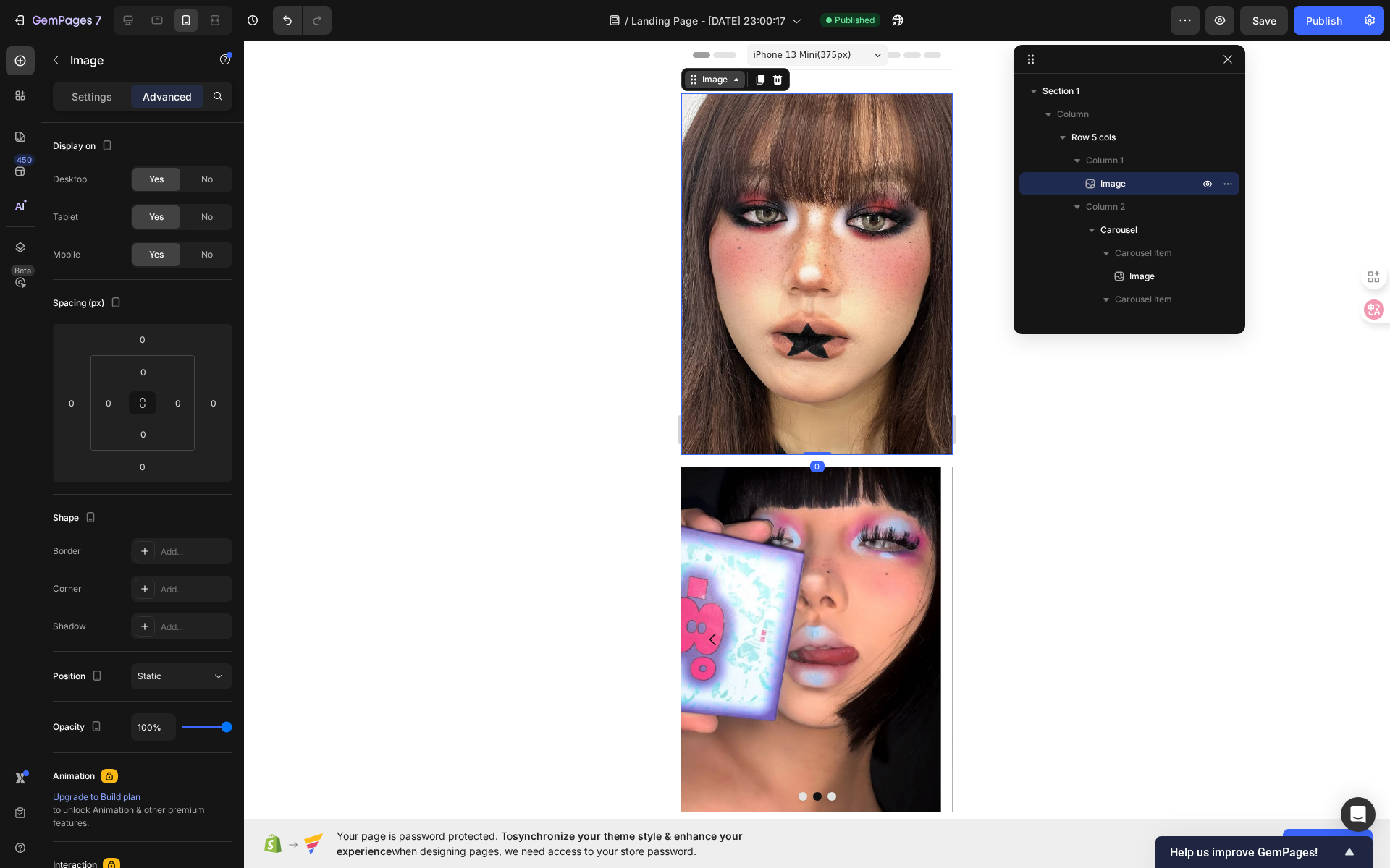
click at [734, 78] on icon at bounding box center [736, 80] width 12 height 12
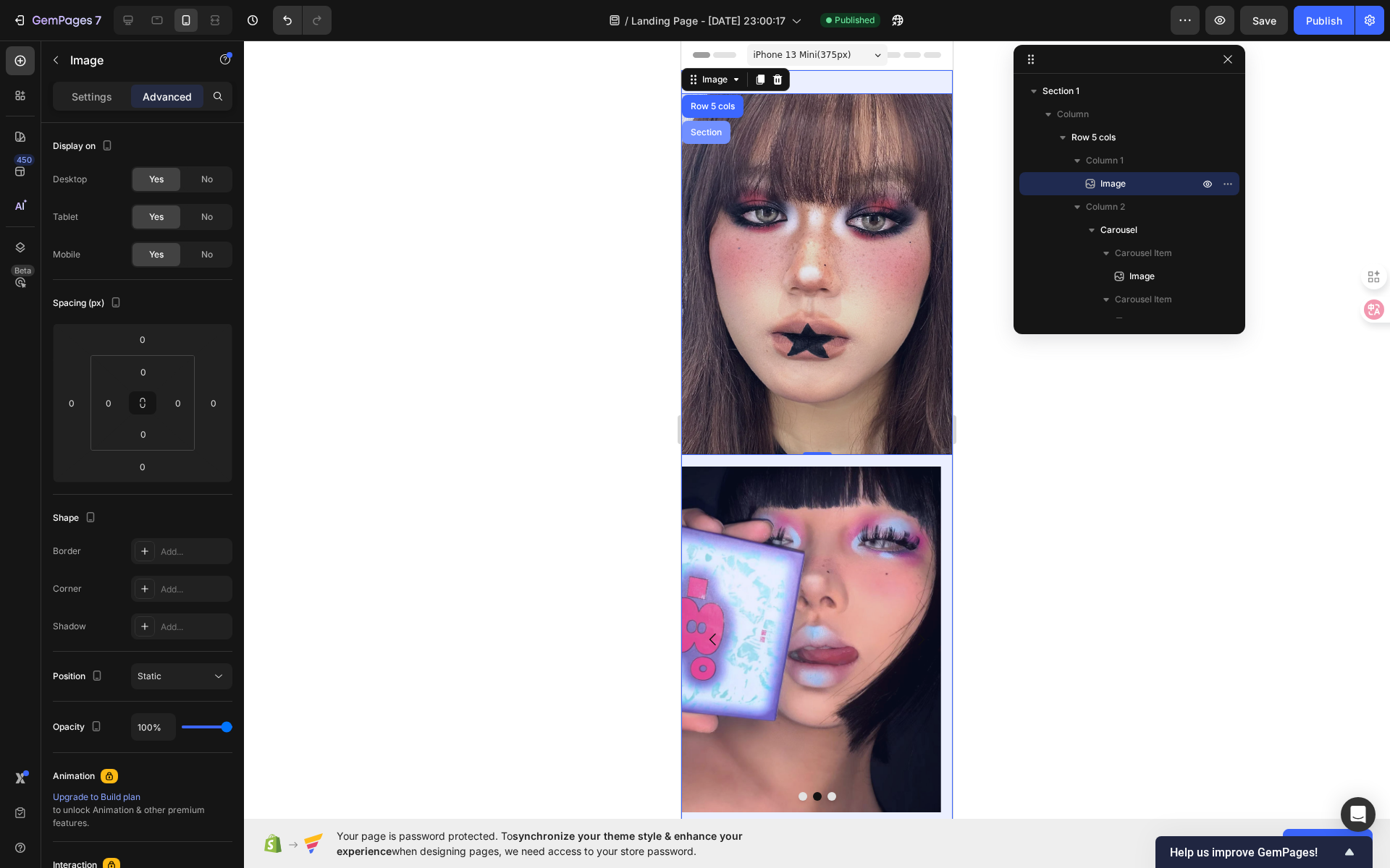
click at [705, 129] on div "Section" at bounding box center [706, 133] width 37 height 9
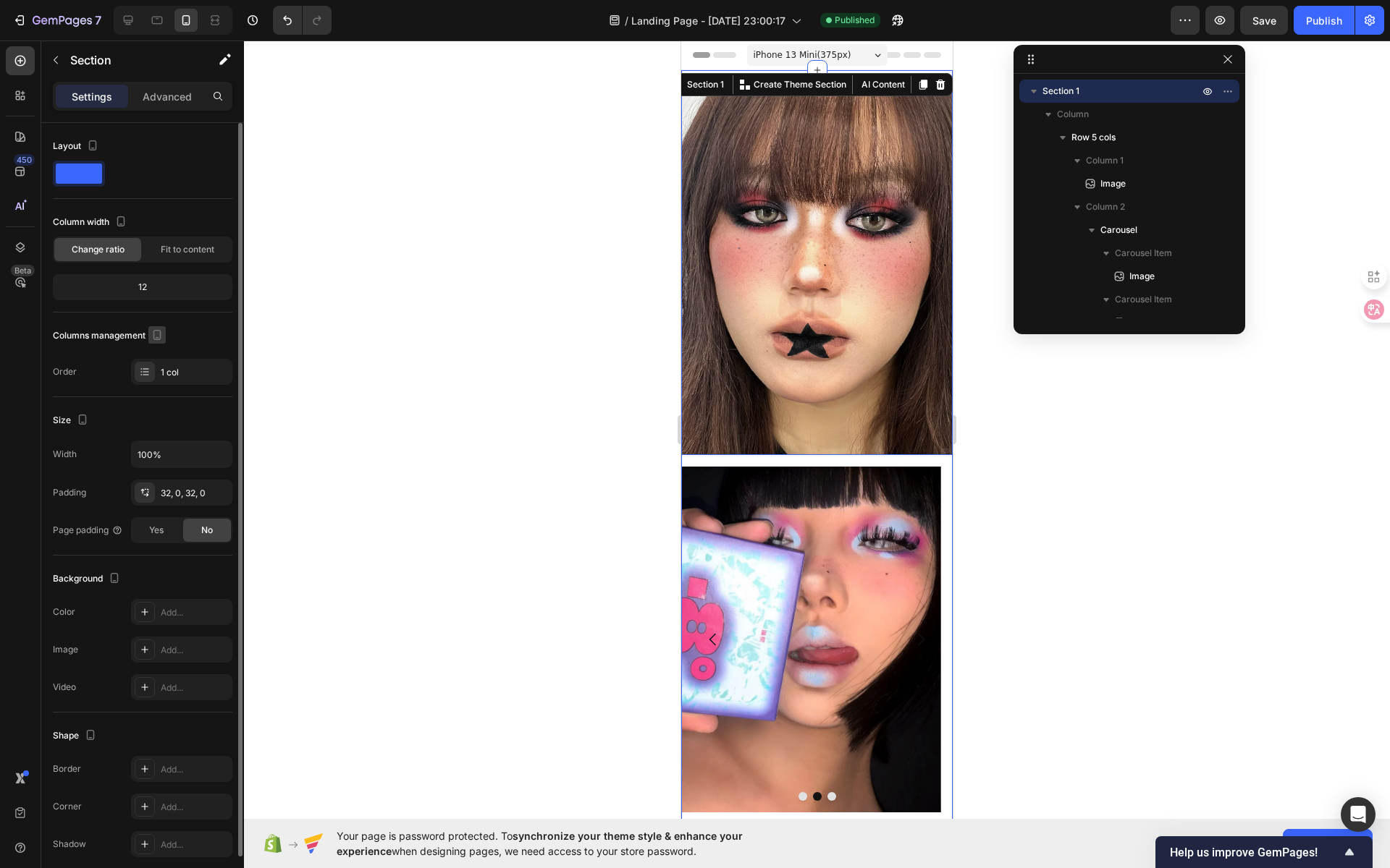
scroll to position [56, 0]
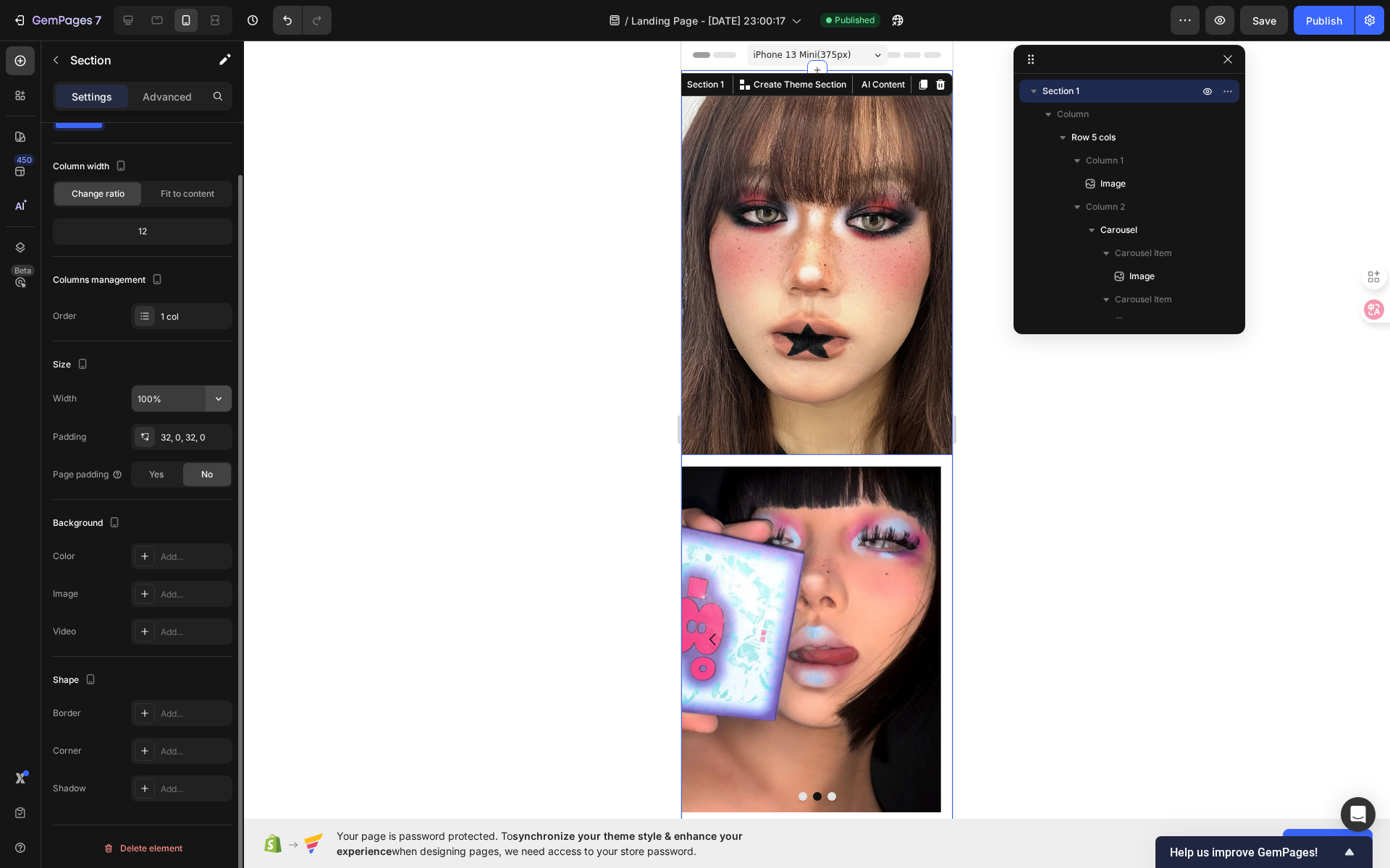
click at [218, 394] on icon "button" at bounding box center [219, 399] width 15 height 15
click at [182, 398] on input "100%" at bounding box center [182, 398] width 100 height 26
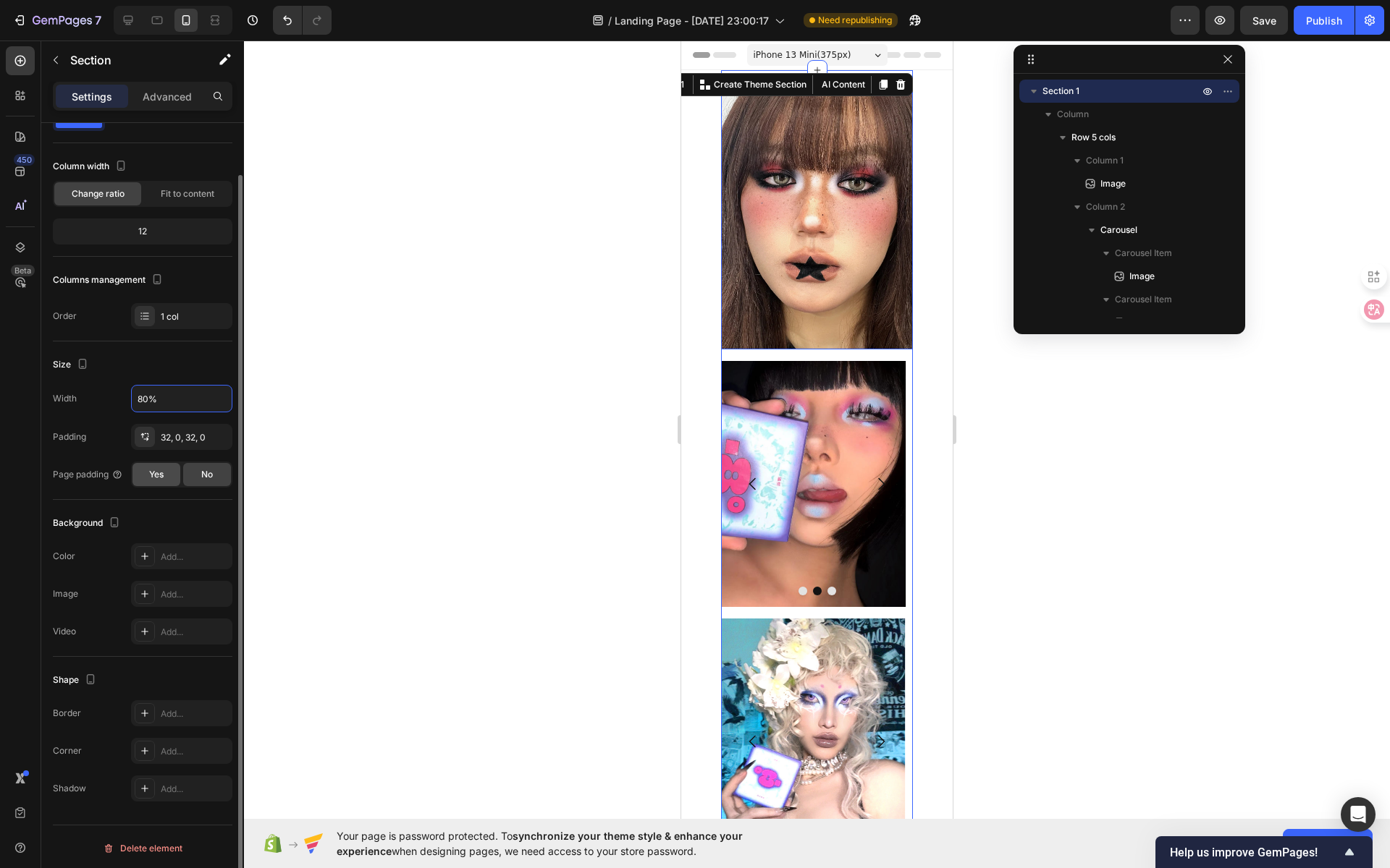
click at [160, 477] on span "Yes" at bounding box center [156, 475] width 15 height 13
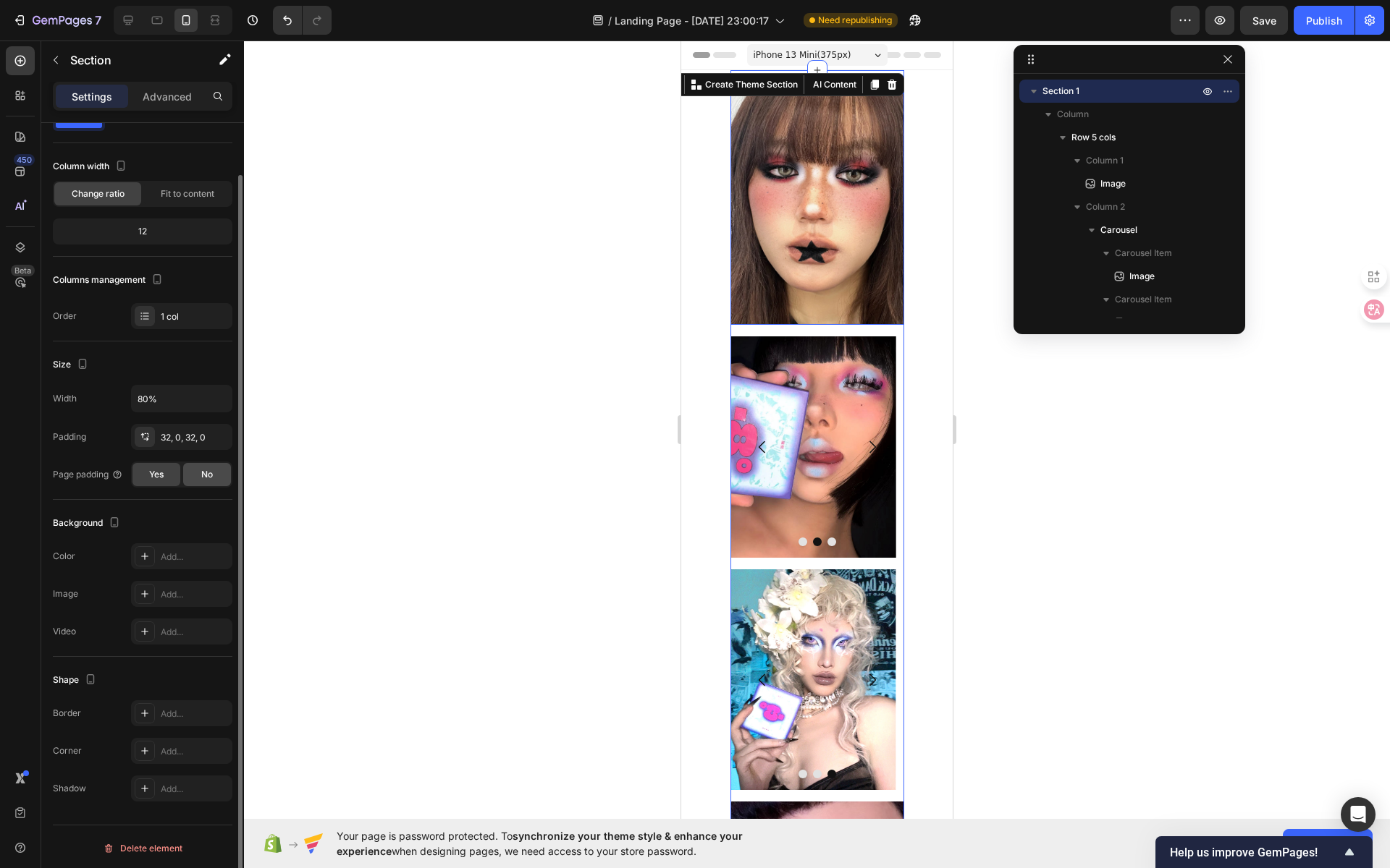
click at [202, 474] on span "No" at bounding box center [207, 475] width 12 height 13
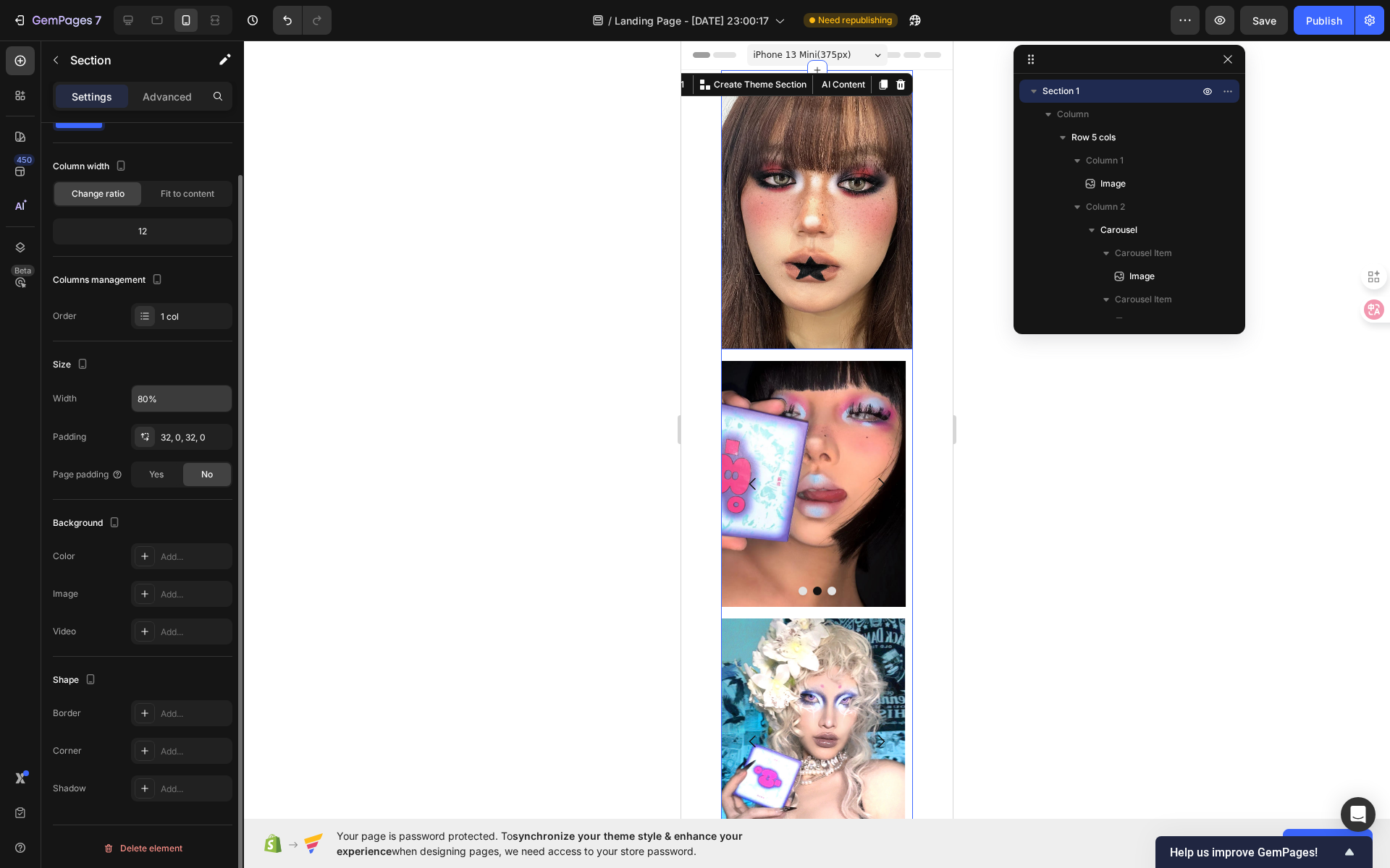
click at [194, 403] on input "80%" at bounding box center [182, 398] width 100 height 26
click at [222, 397] on icon "button" at bounding box center [219, 398] width 6 height 4
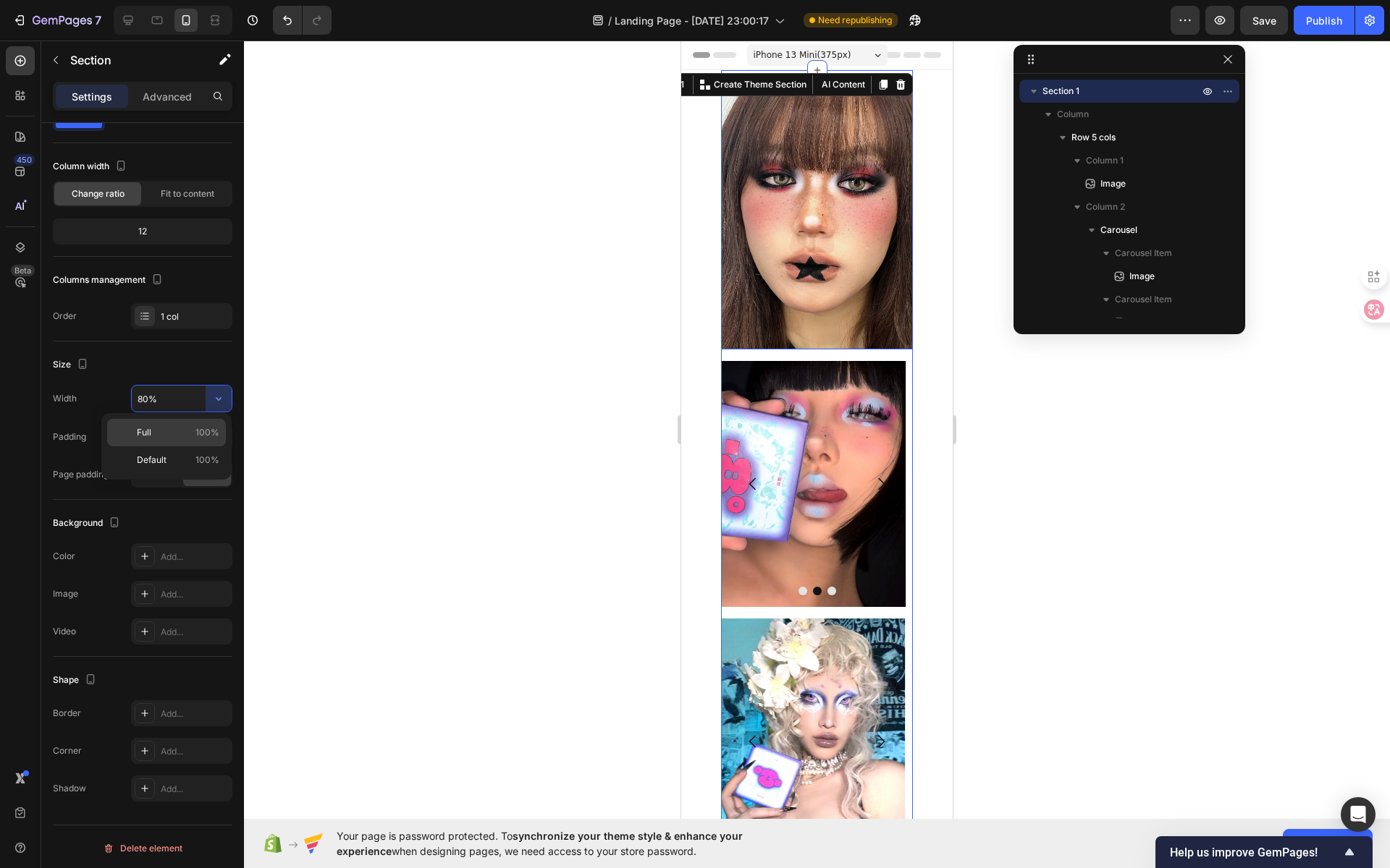
click at [199, 433] on span "100%" at bounding box center [207, 433] width 24 height 13
type input "100%"
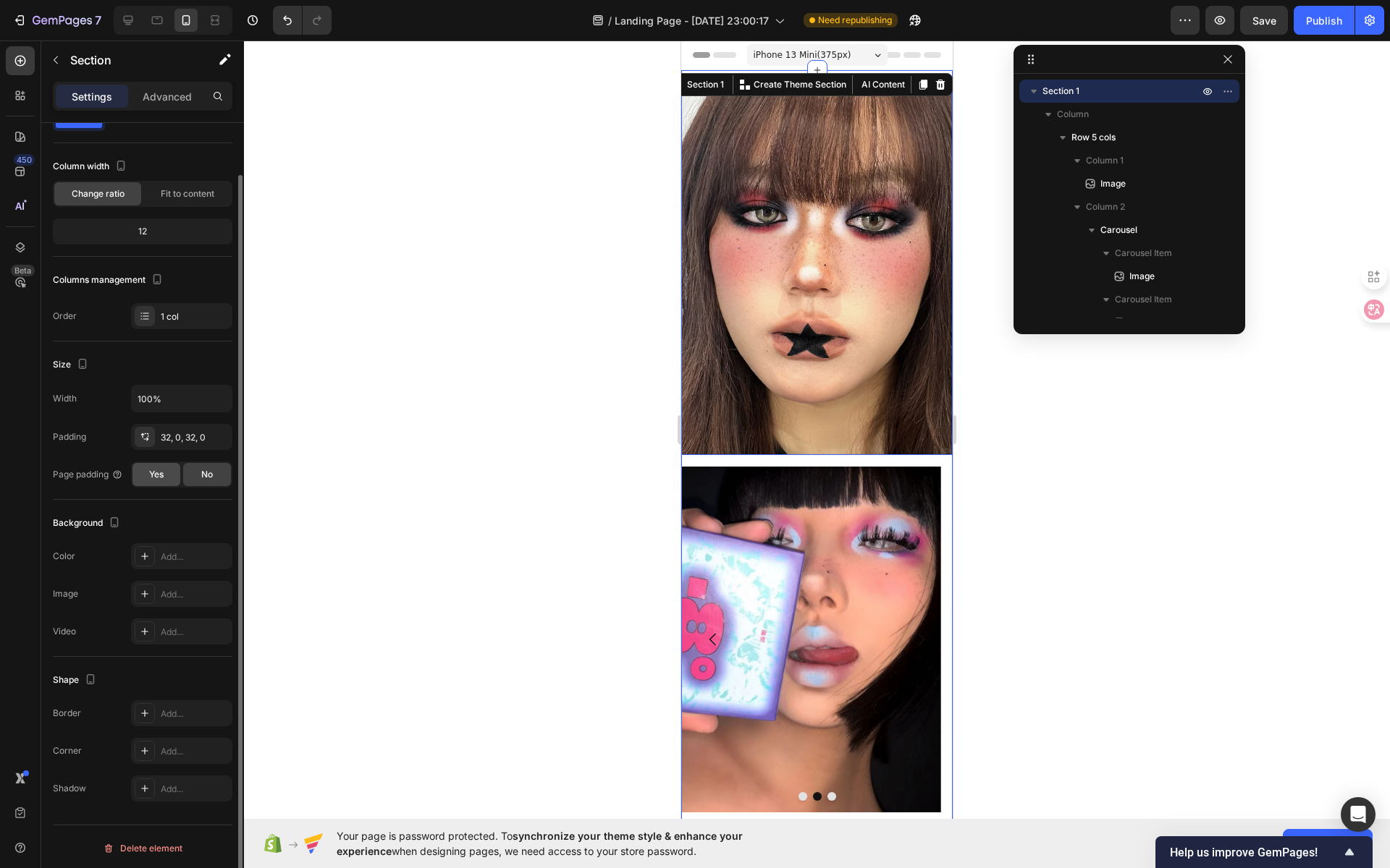
click at [160, 476] on span "Yes" at bounding box center [156, 475] width 15 height 13
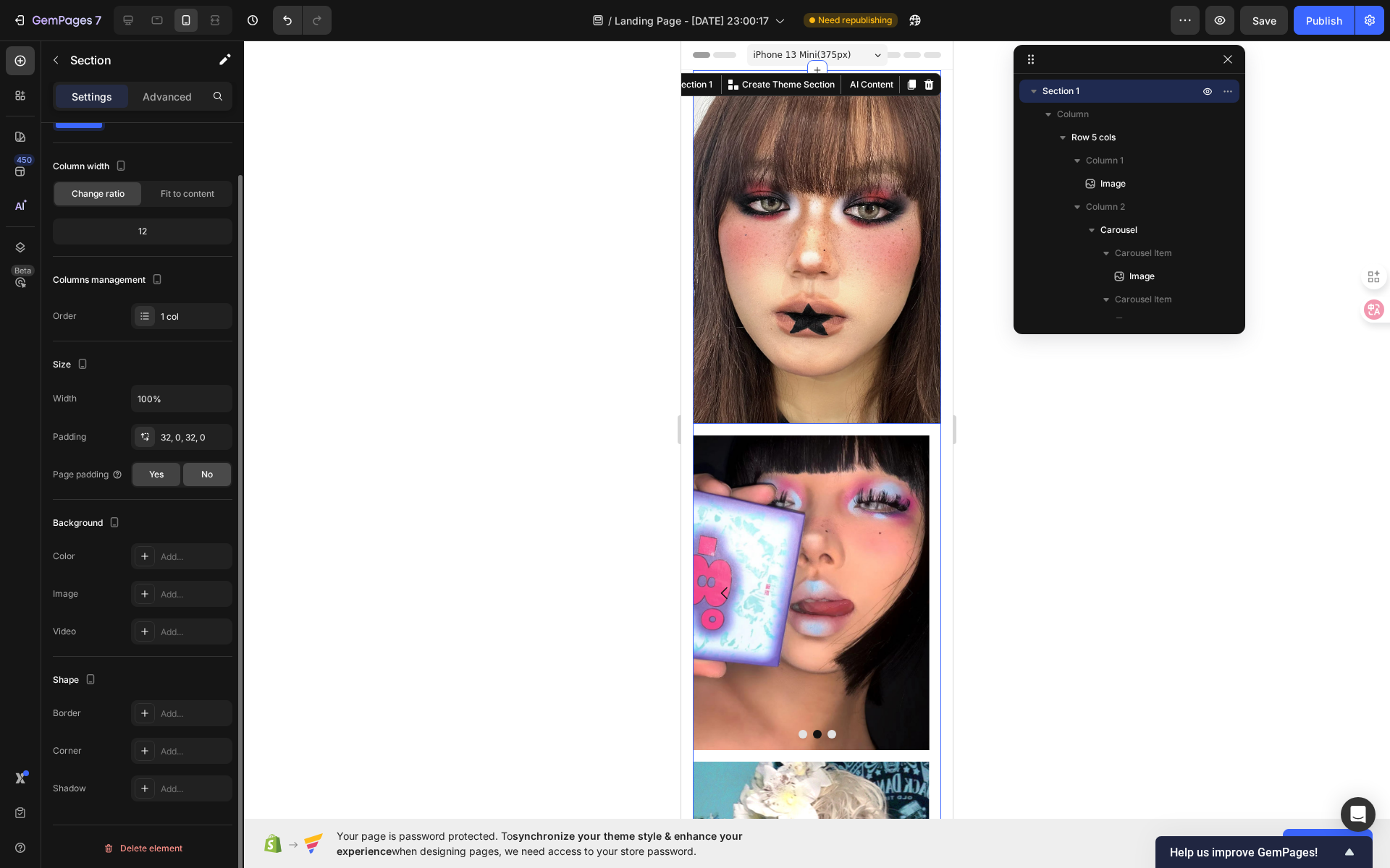
click at [190, 475] on div "No" at bounding box center [207, 474] width 47 height 23
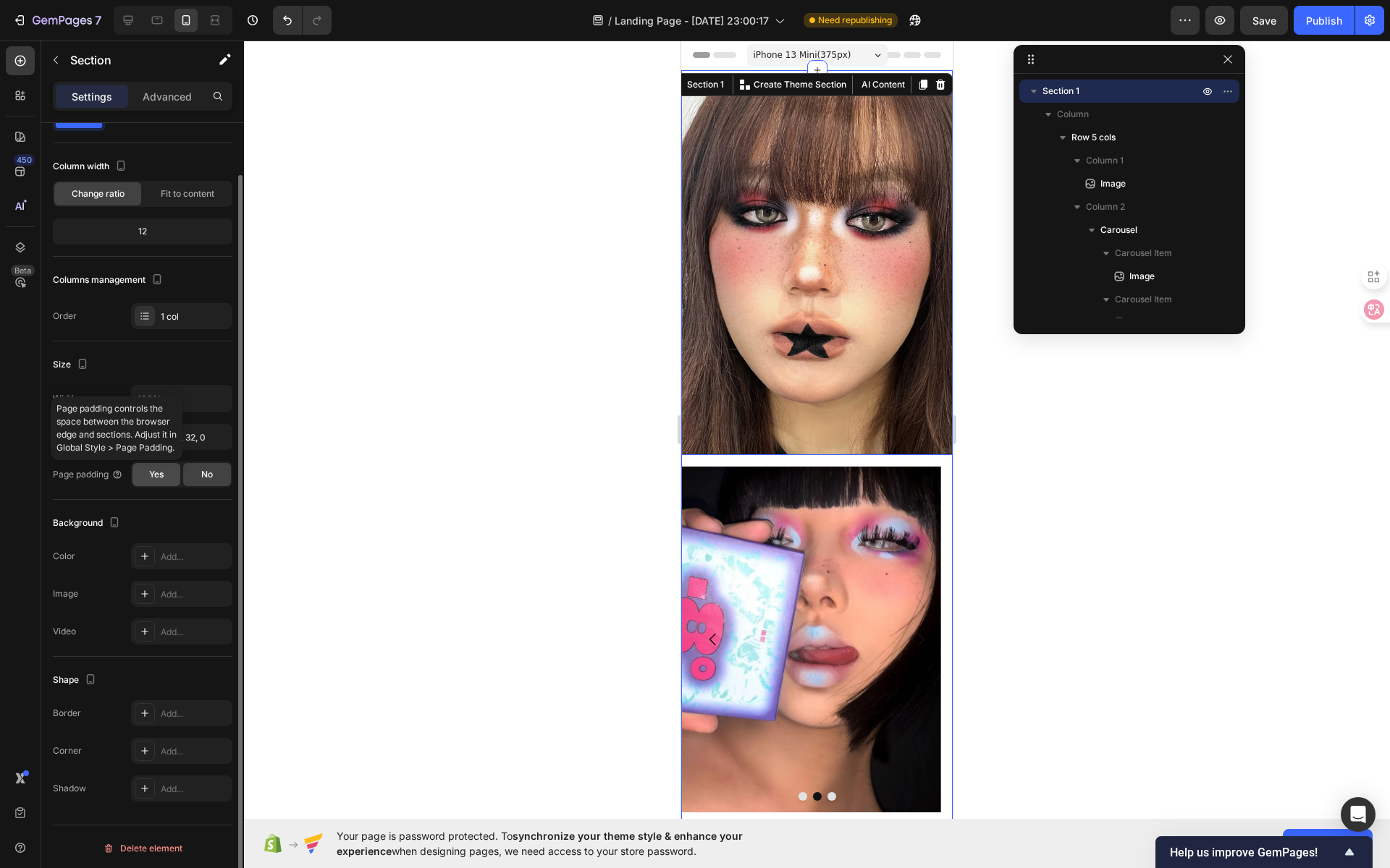
click at [144, 471] on div "Yes" at bounding box center [156, 474] width 47 height 23
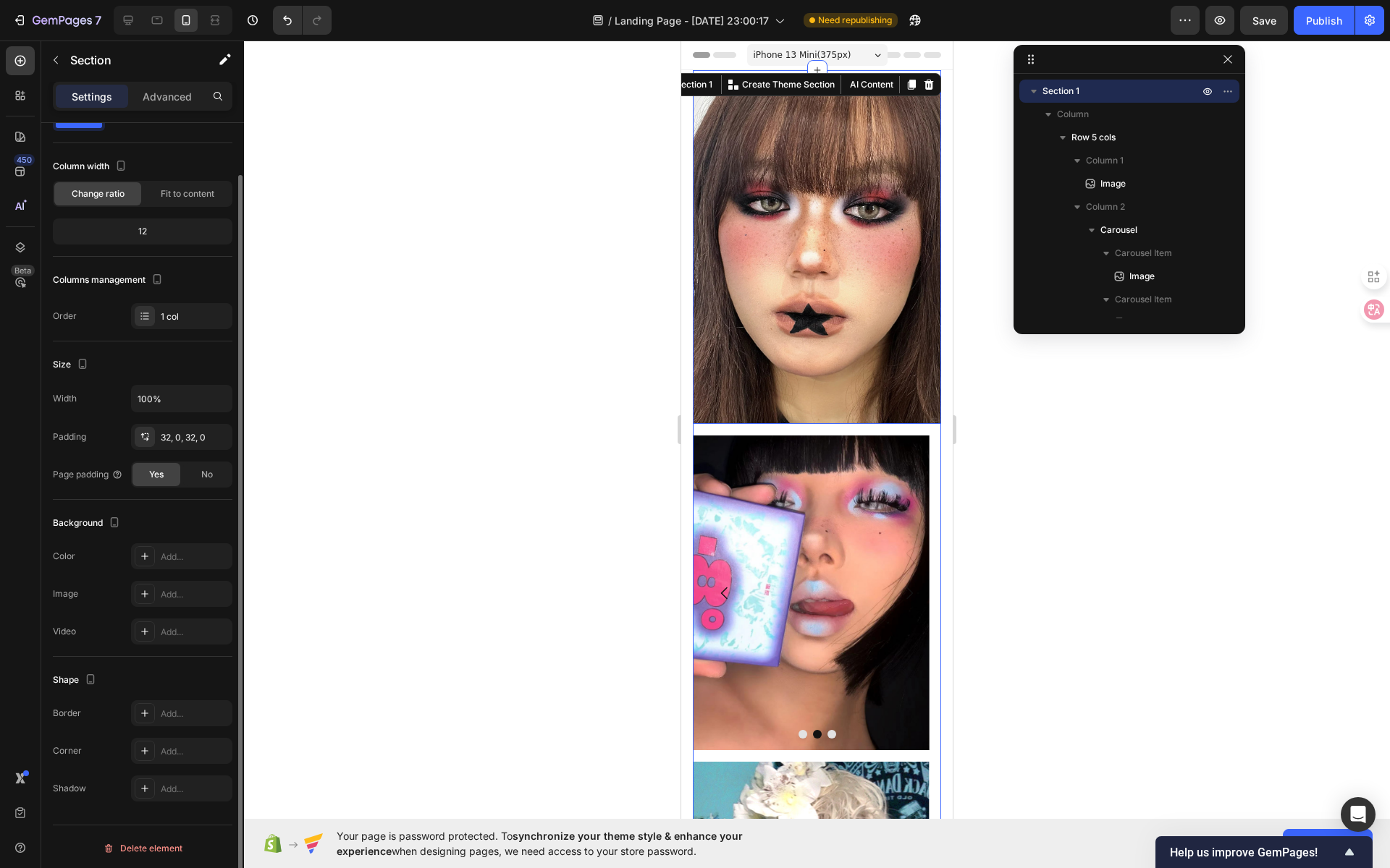
click at [179, 475] on div "Yes" at bounding box center [156, 474] width 47 height 23
click at [192, 473] on div "No" at bounding box center [207, 474] width 47 height 23
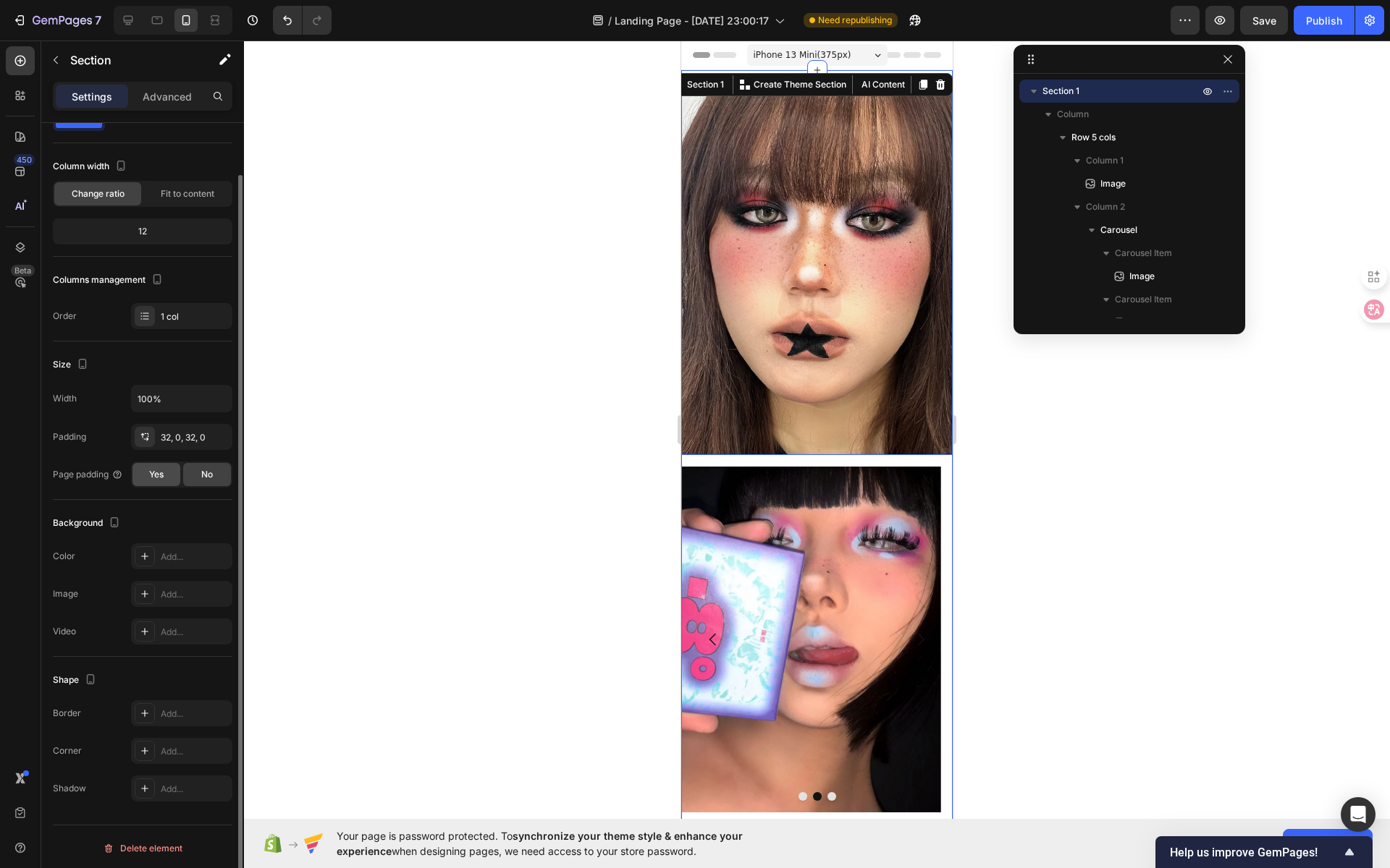
click at [150, 473] on span "Yes" at bounding box center [156, 475] width 15 height 13
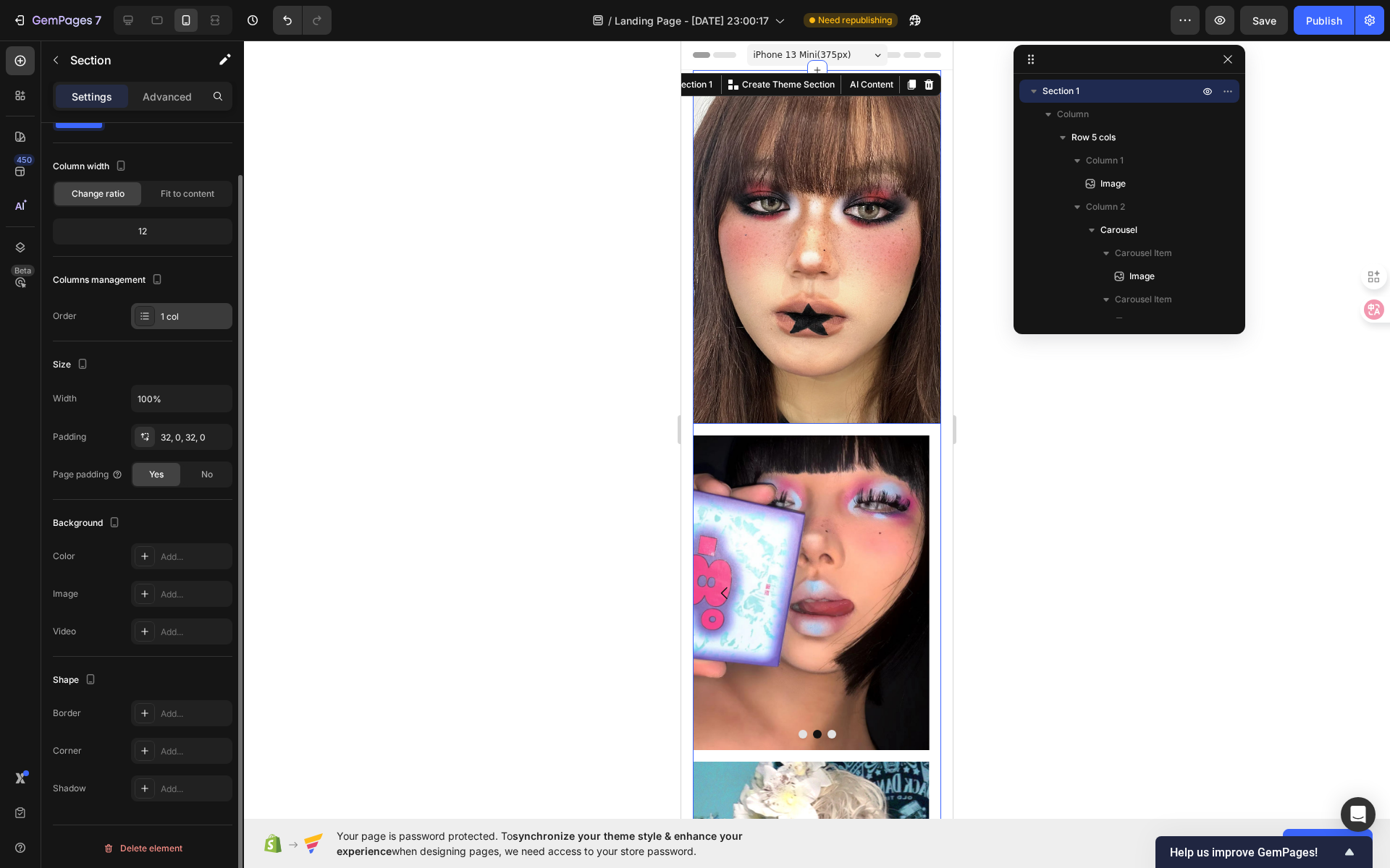
click at [207, 317] on div "1 col" at bounding box center [195, 317] width 68 height 13
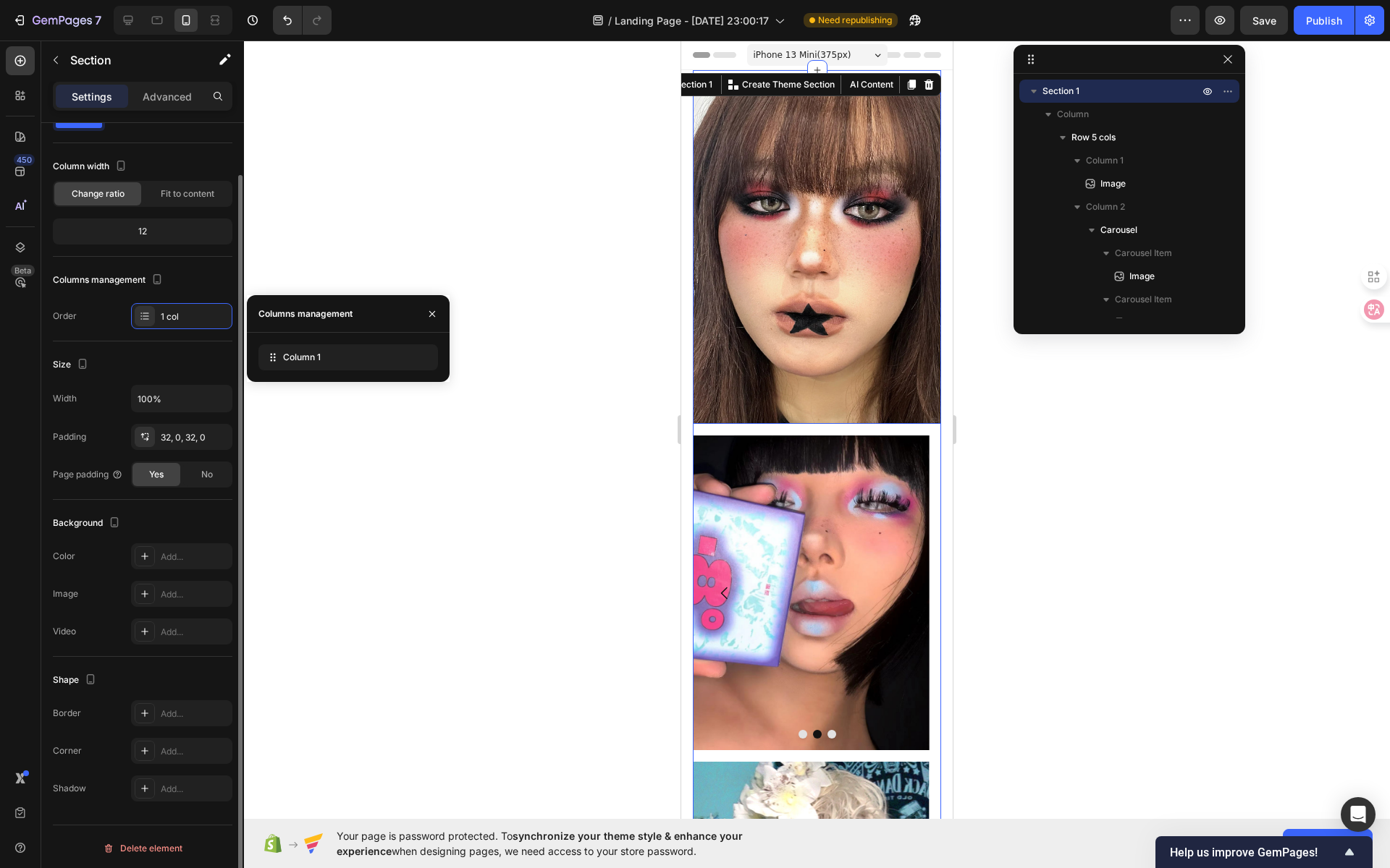
click at [204, 281] on div "Columns management" at bounding box center [142, 279] width 179 height 23
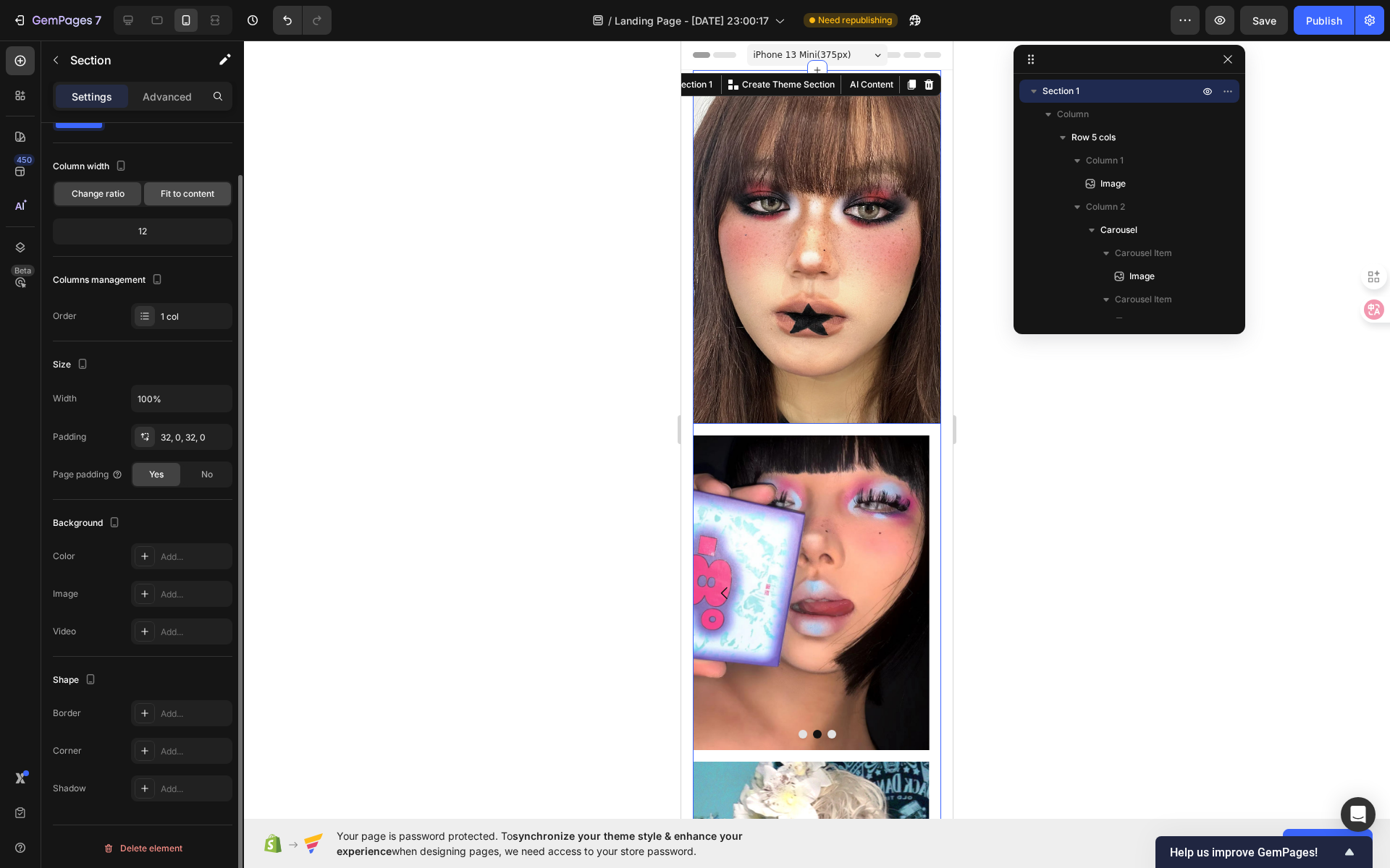
click at [193, 187] on span "Fit to content" at bounding box center [187, 194] width 53 height 13
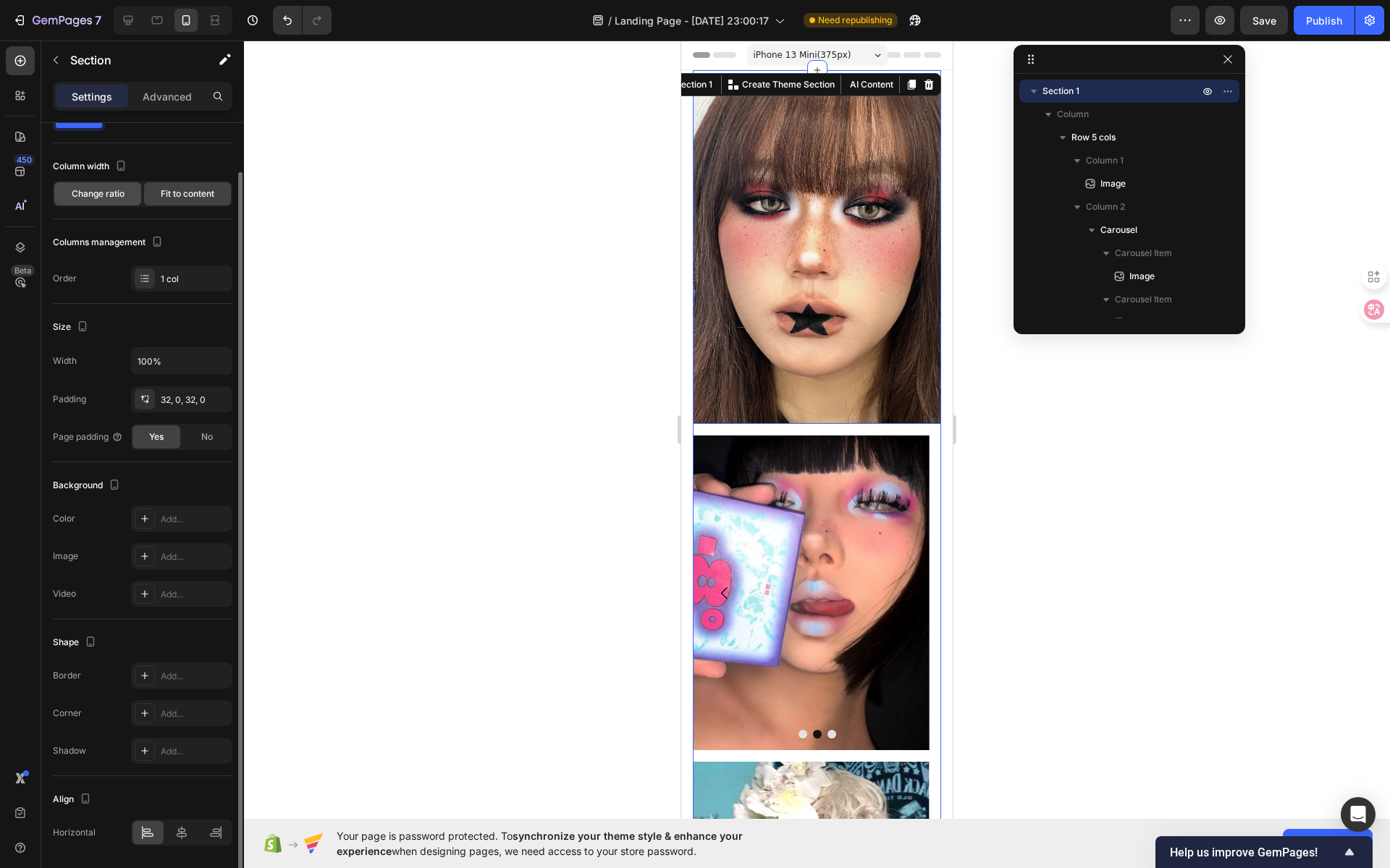
click at [116, 197] on span "Change ratio" at bounding box center [98, 194] width 53 height 13
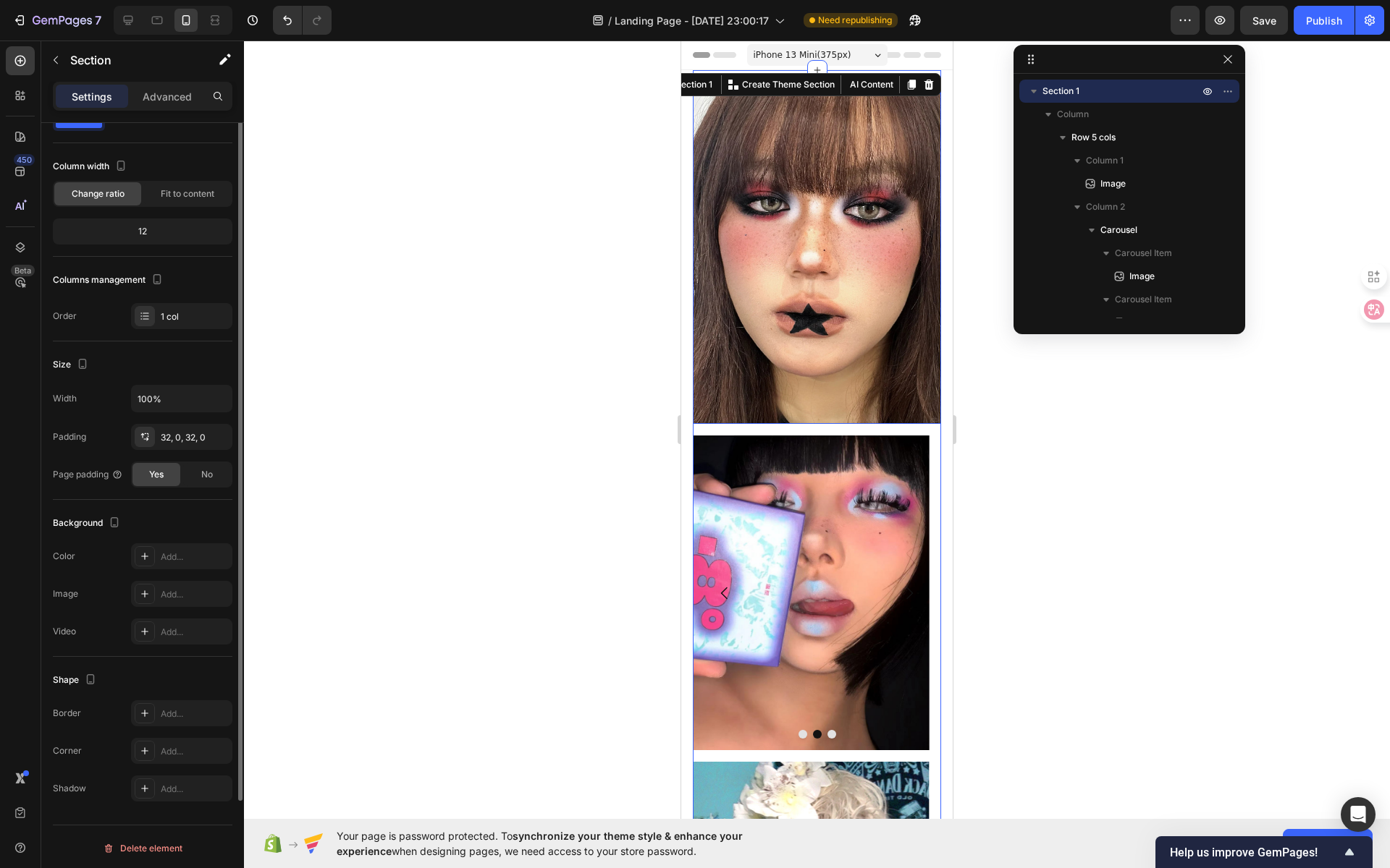
scroll to position [0, 0]
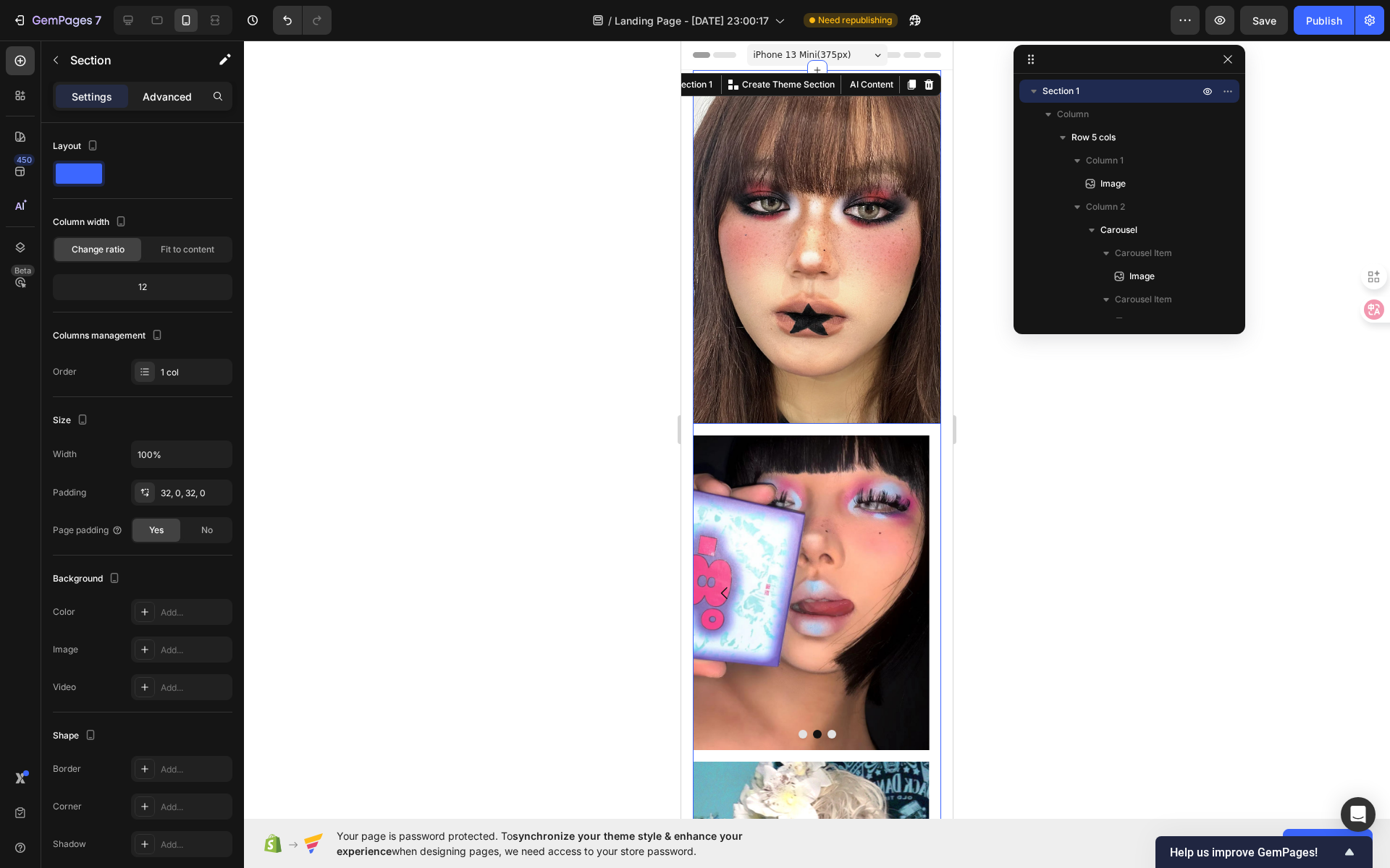
click at [179, 105] on div "Advanced" at bounding box center [167, 96] width 73 height 23
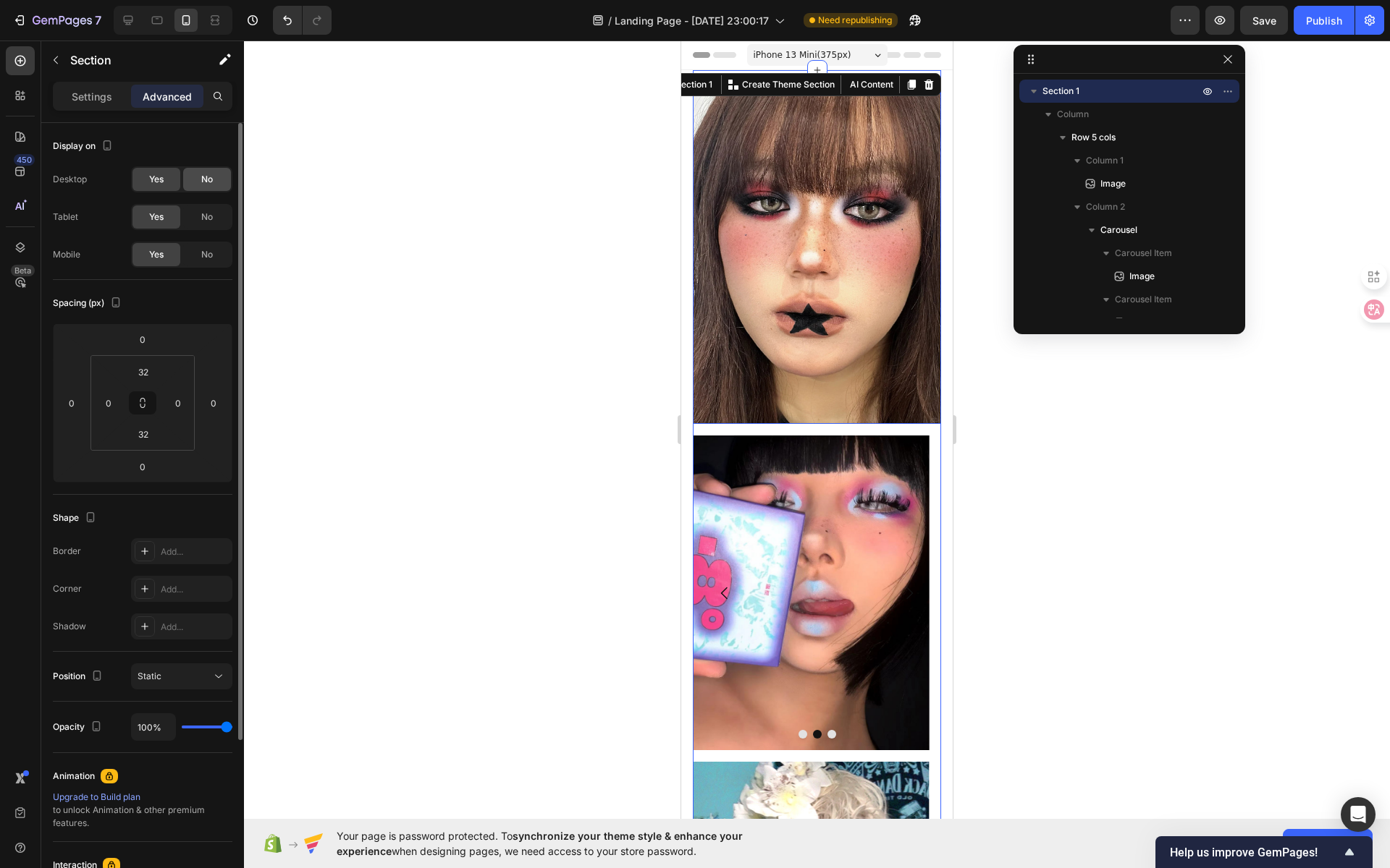
click at [203, 179] on span "No" at bounding box center [207, 180] width 12 height 13
click at [149, 183] on span "Yes" at bounding box center [156, 180] width 15 height 13
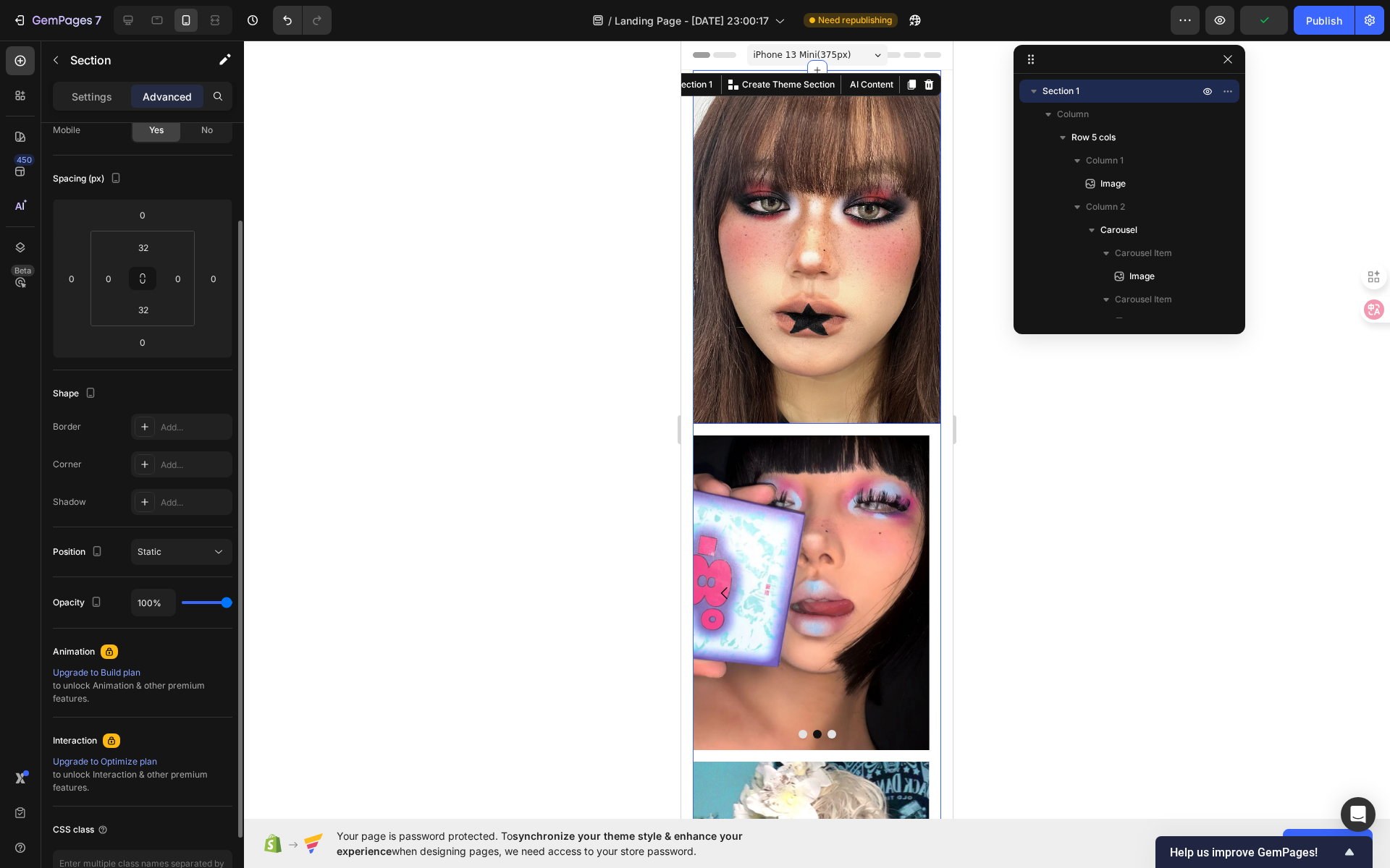
scroll to position [194, 0]
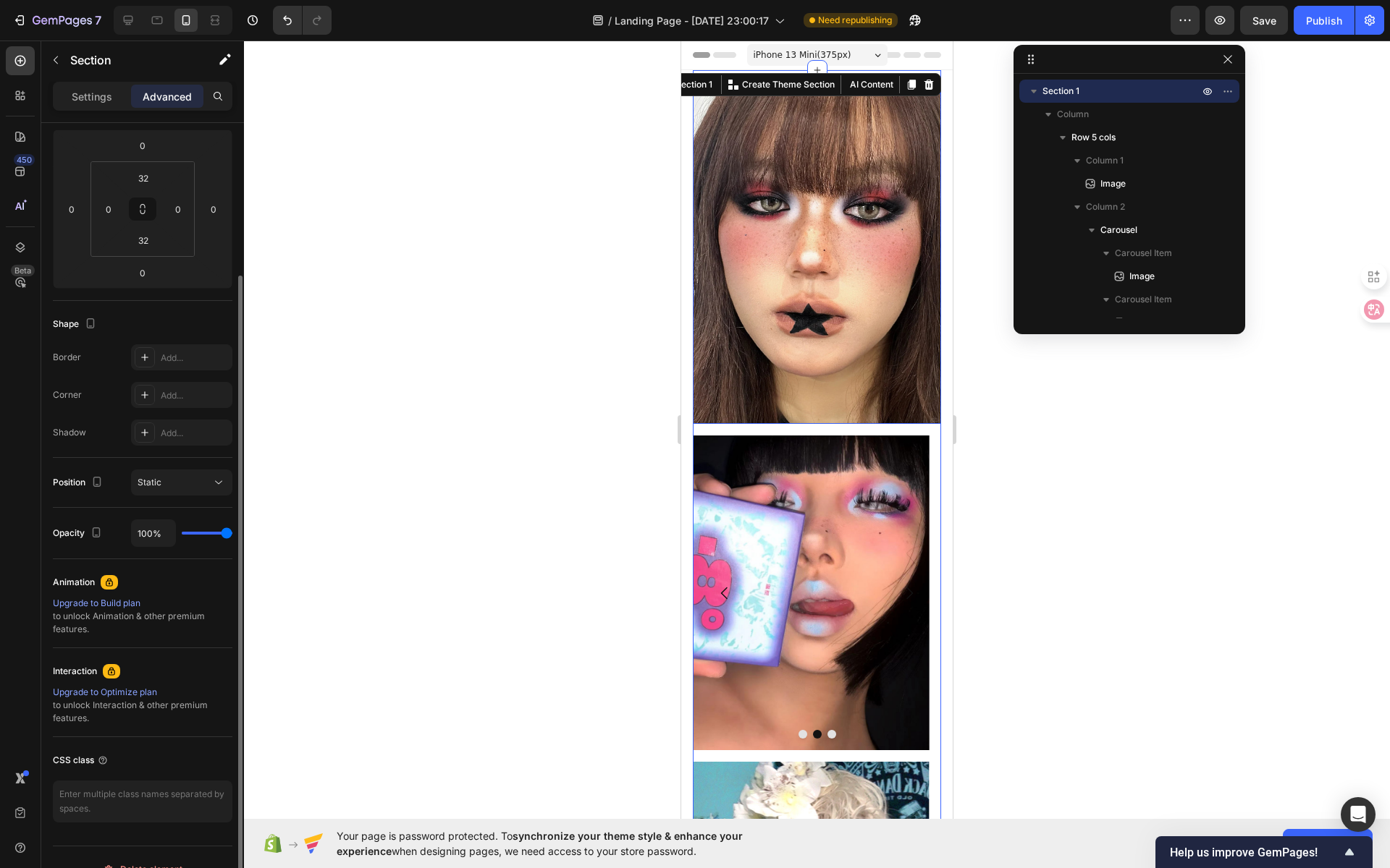
click at [211, 533] on div "100%" at bounding box center [182, 533] width 102 height 27
click at [205, 532] on div "100%" at bounding box center [182, 533] width 102 height 27
type input "66%"
type input "66"
type input "65%"
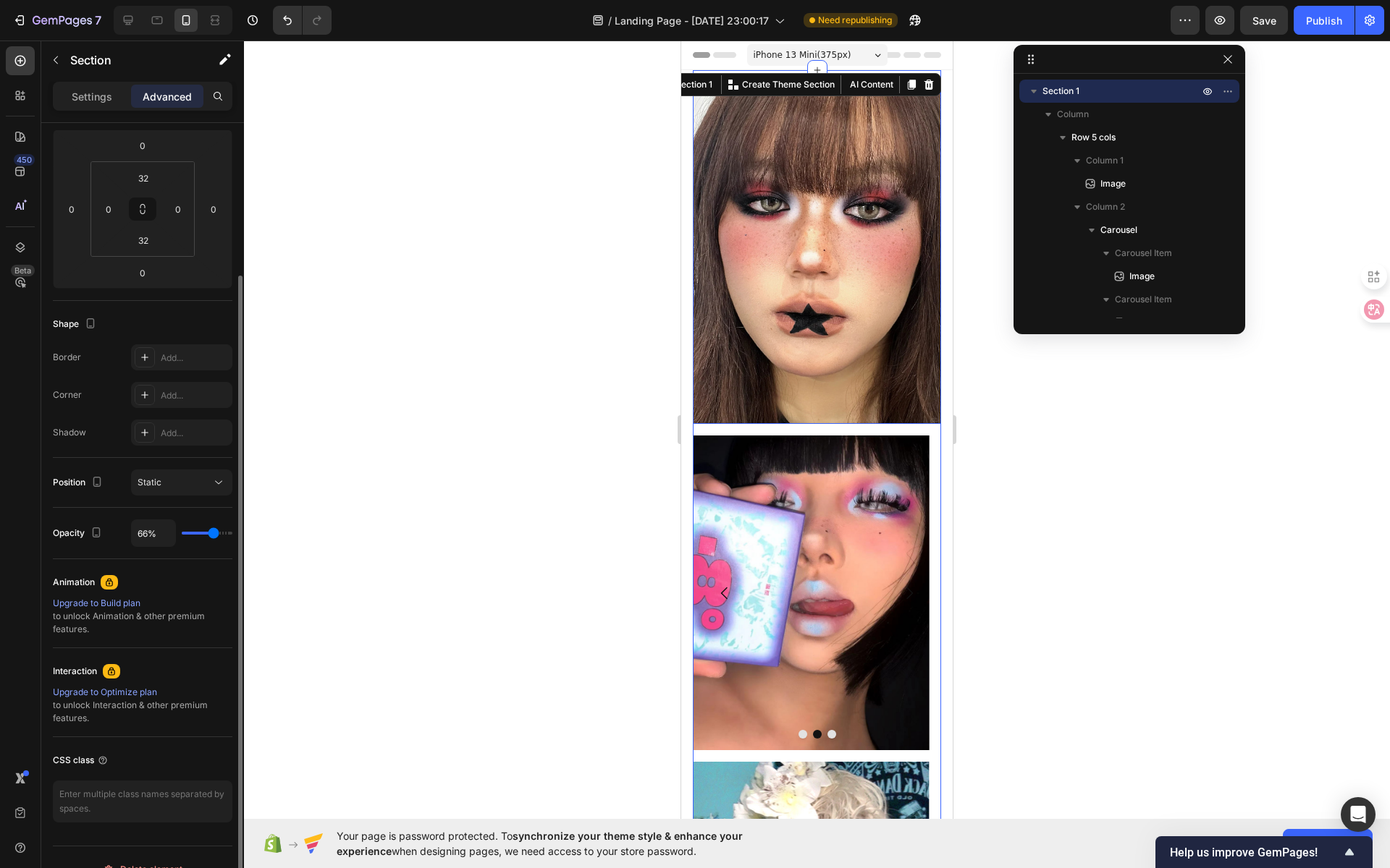
type input "65"
type input "64%"
type input "64"
type input "63%"
type input "63"
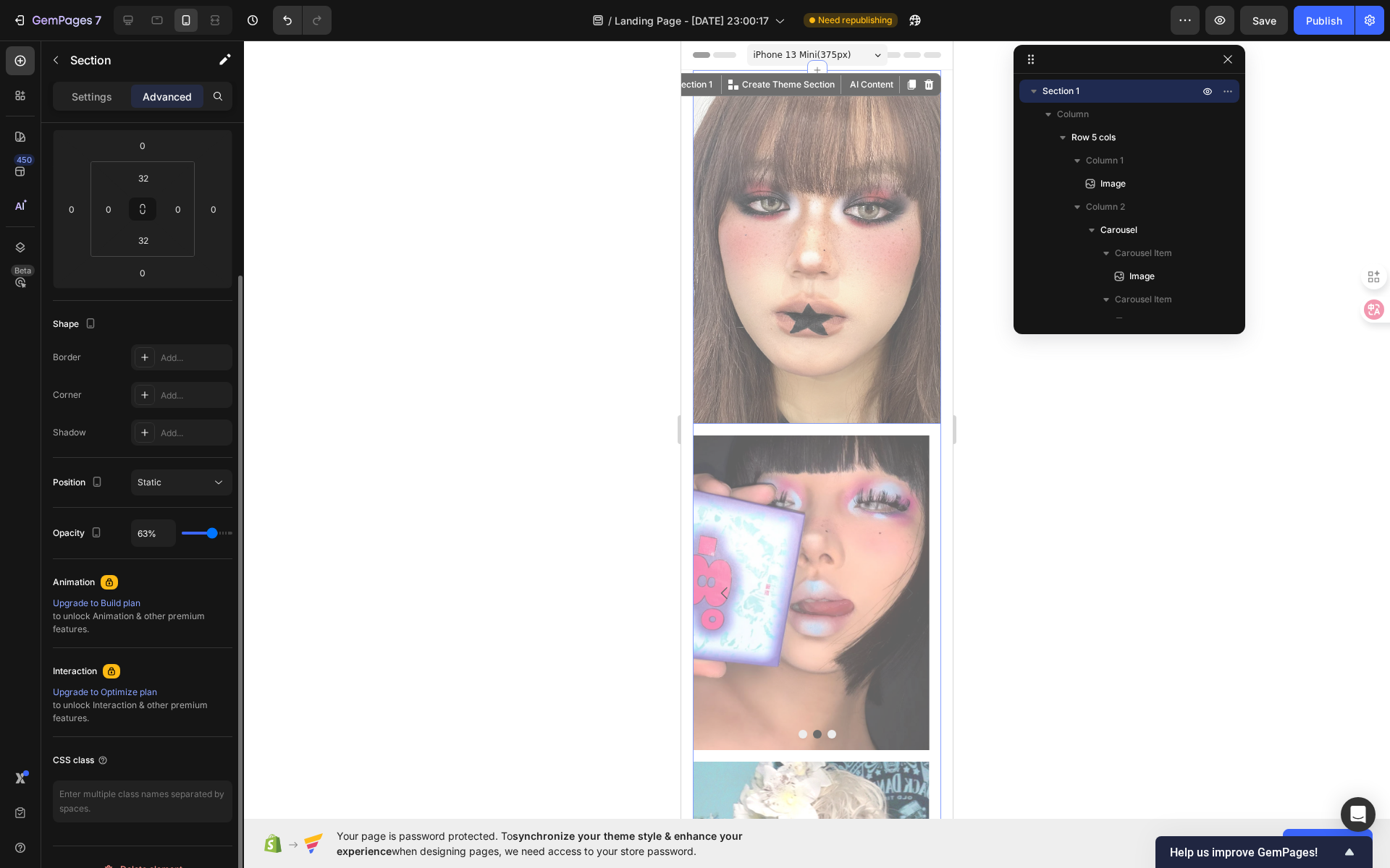
type input "62%"
type input "62"
type input "61%"
type input "61"
type input "60%"
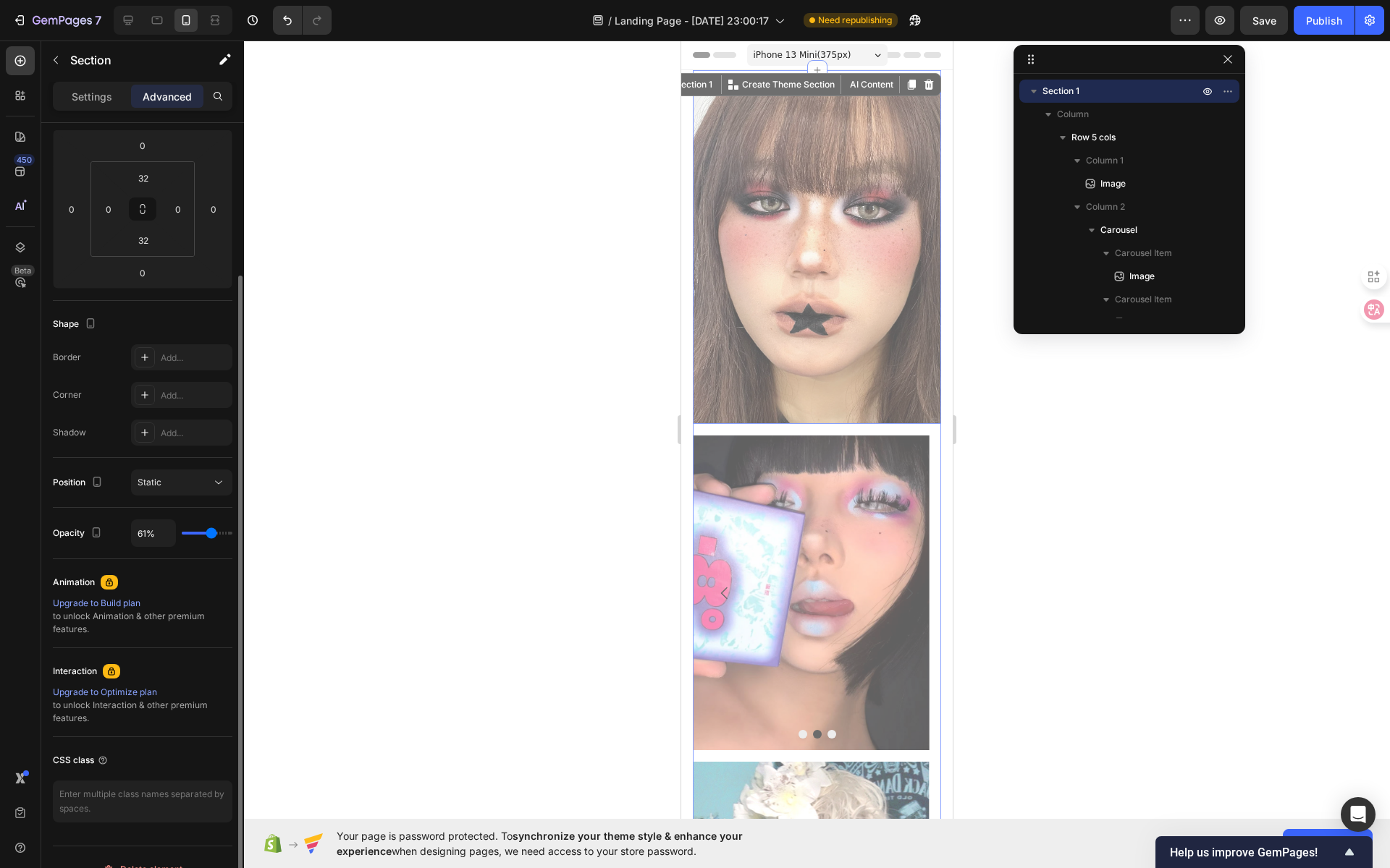
type input "60"
type input "59%"
type input "59"
type input "57%"
type input "57"
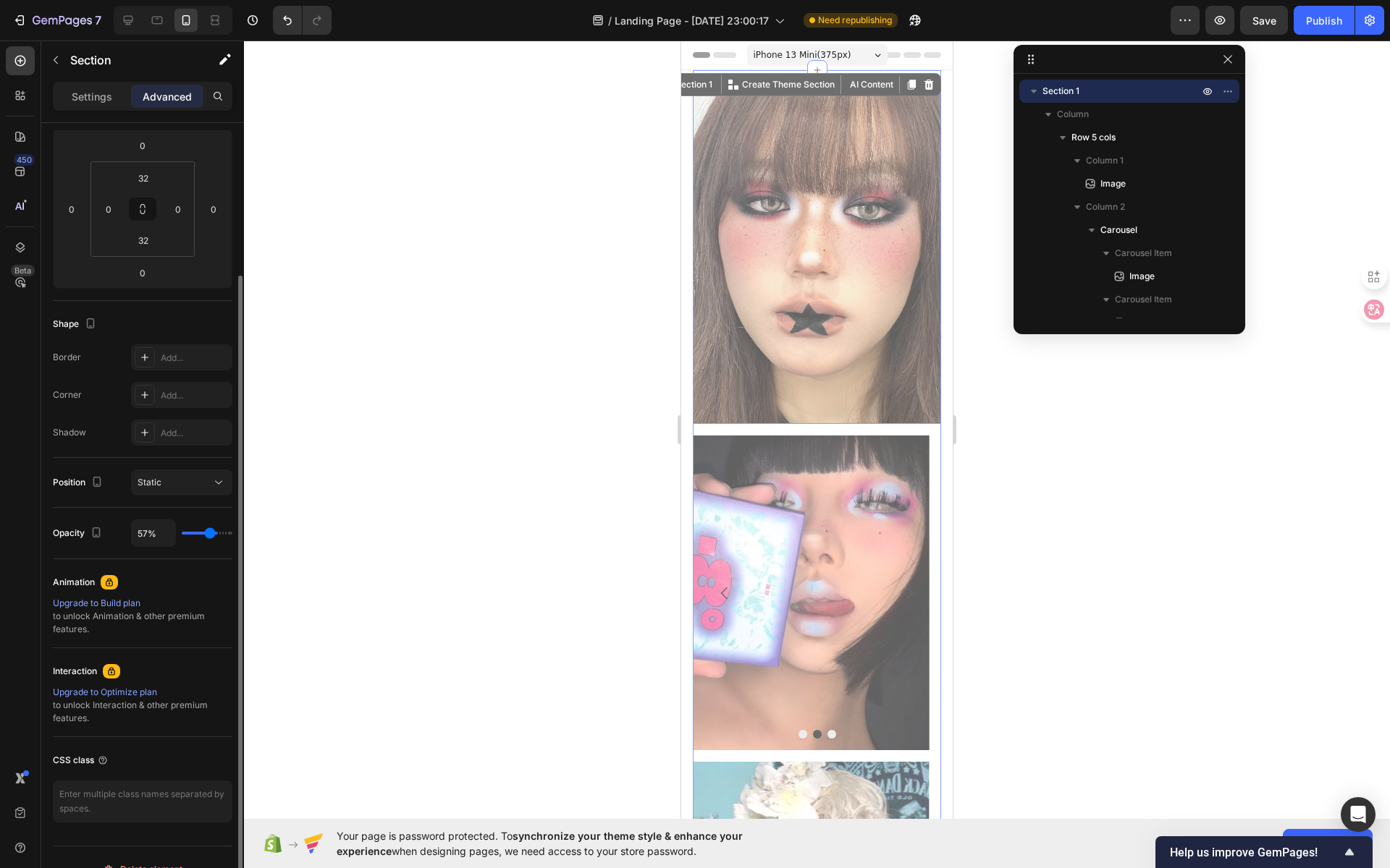
type input "56%"
type input "56"
type input "54%"
type input "54"
type input "52%"
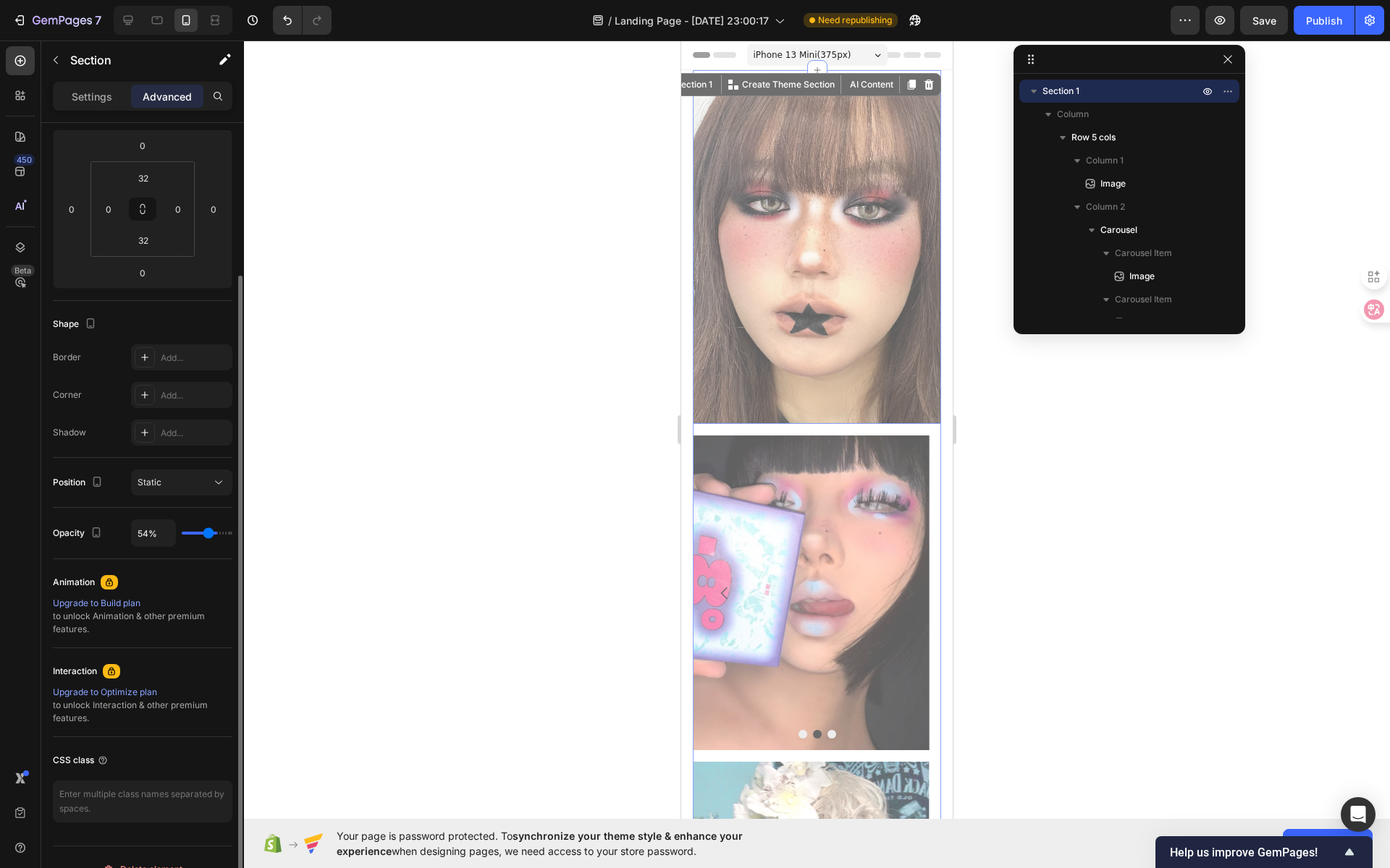
type input "52"
type input "50%"
type input "50"
type input "48%"
type input "48"
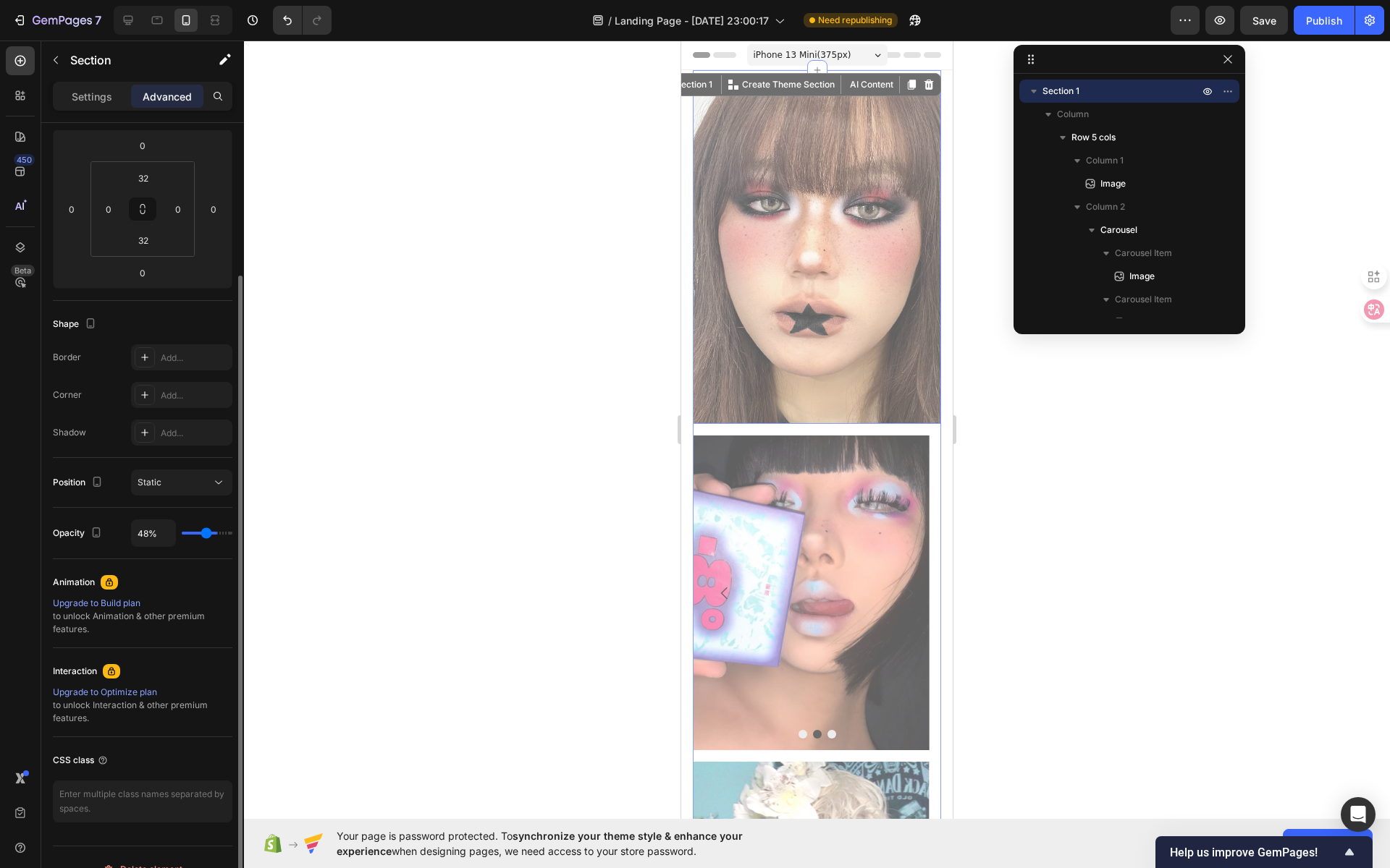
type input "47%"
type input "47"
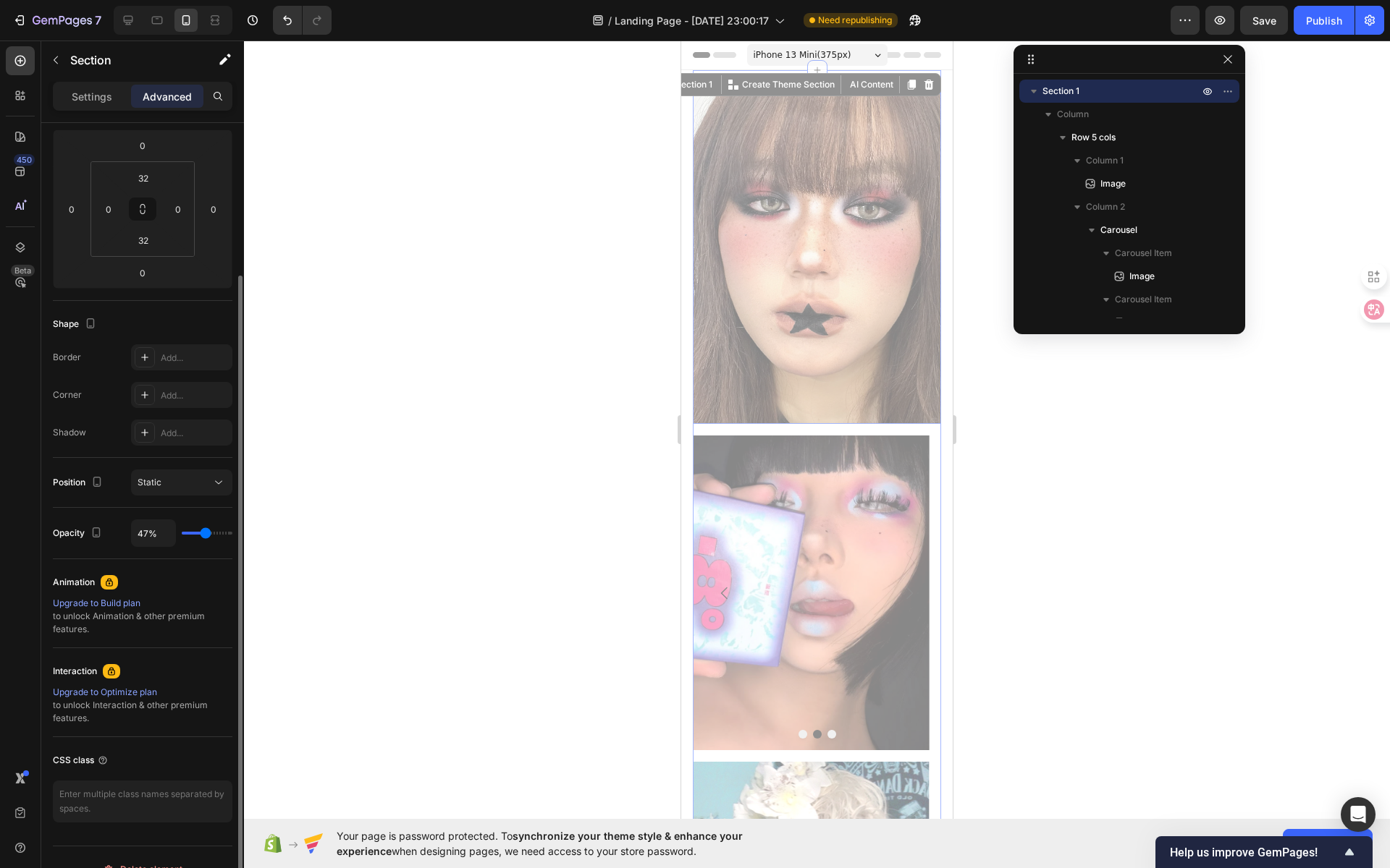
type input "68%"
type input "68"
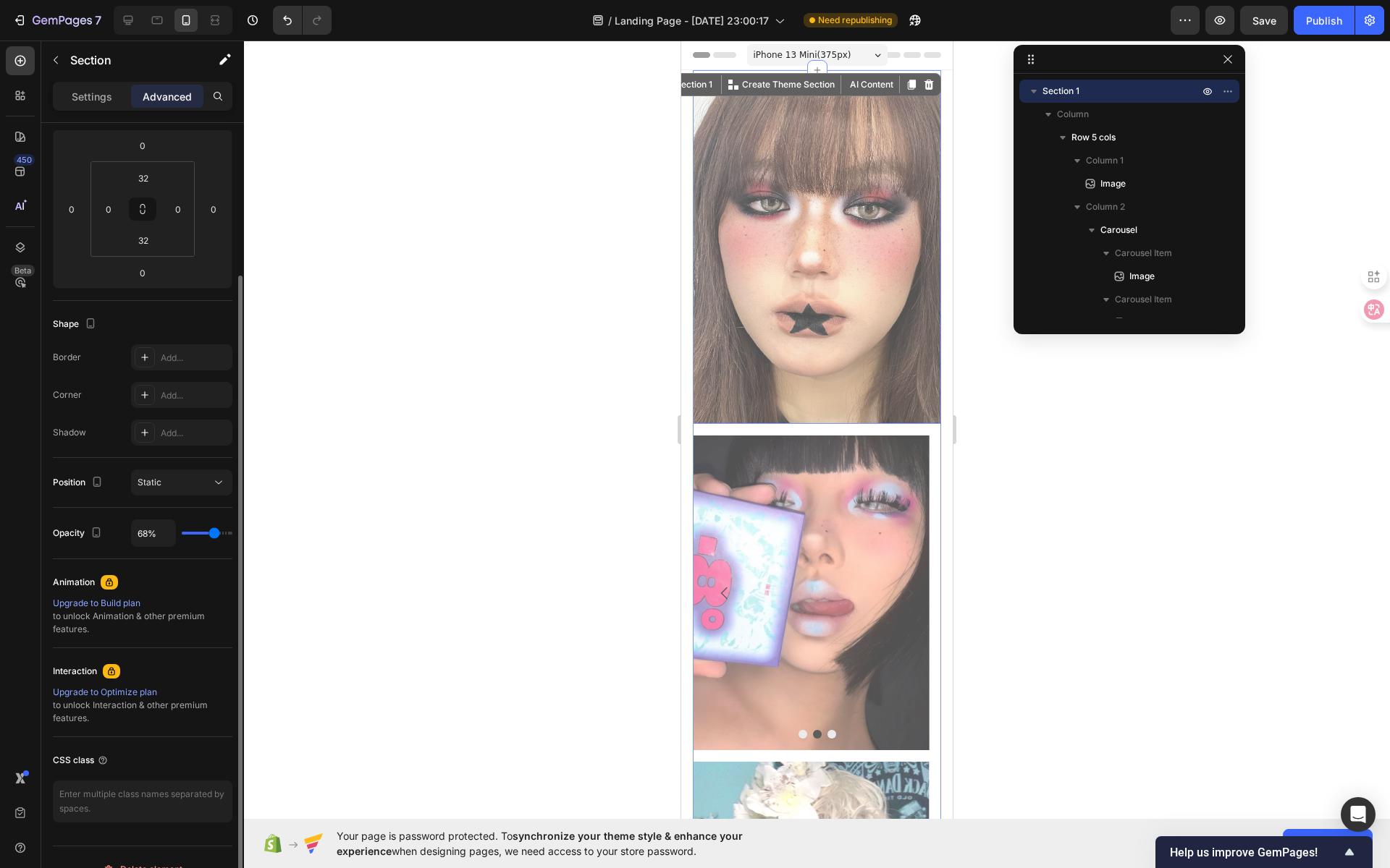
type input "72%"
type input "72"
type input "77%"
type input "77"
type input "81%"
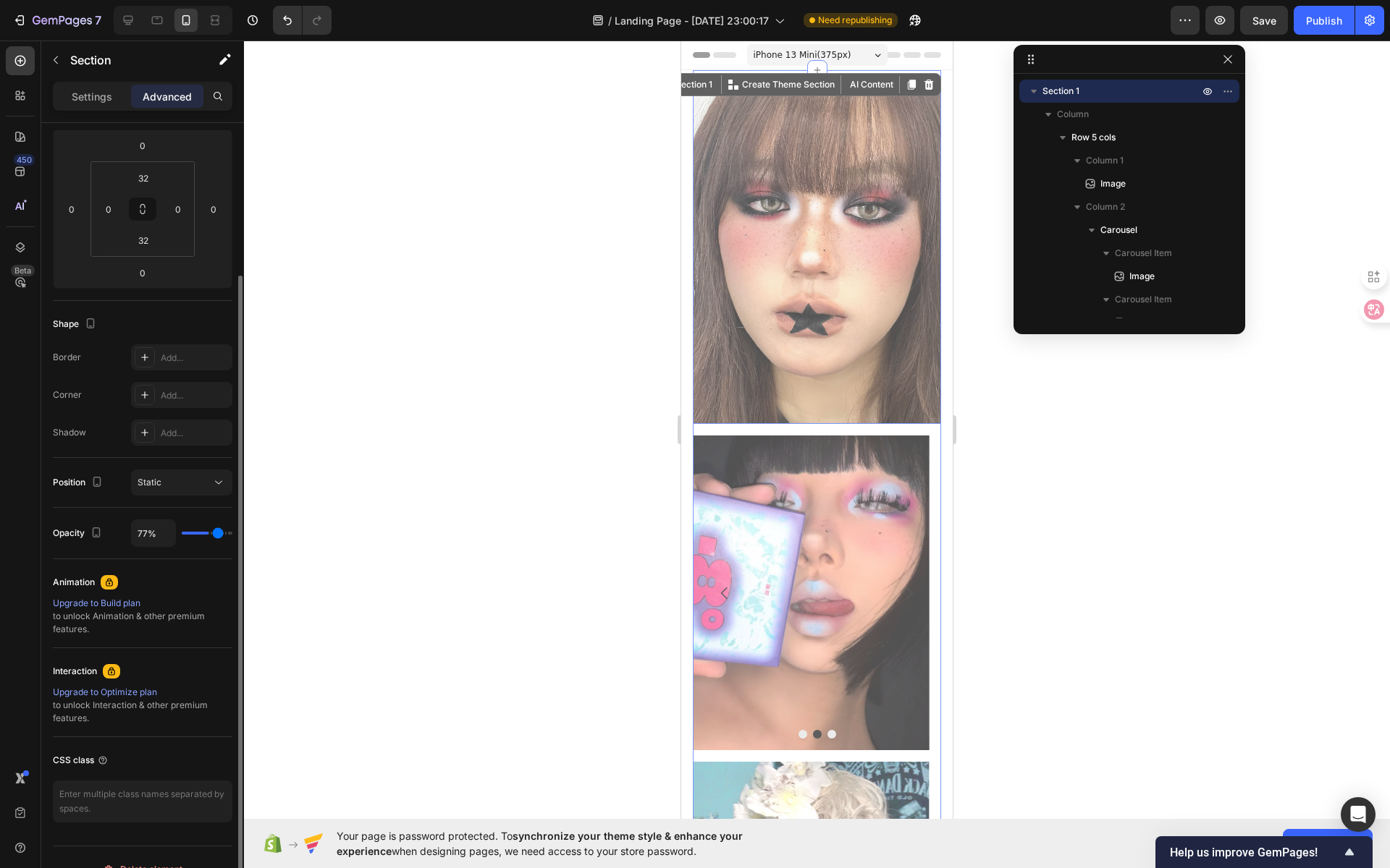
type input "81"
type input "87%"
type input "87"
type input "92%"
type input "92"
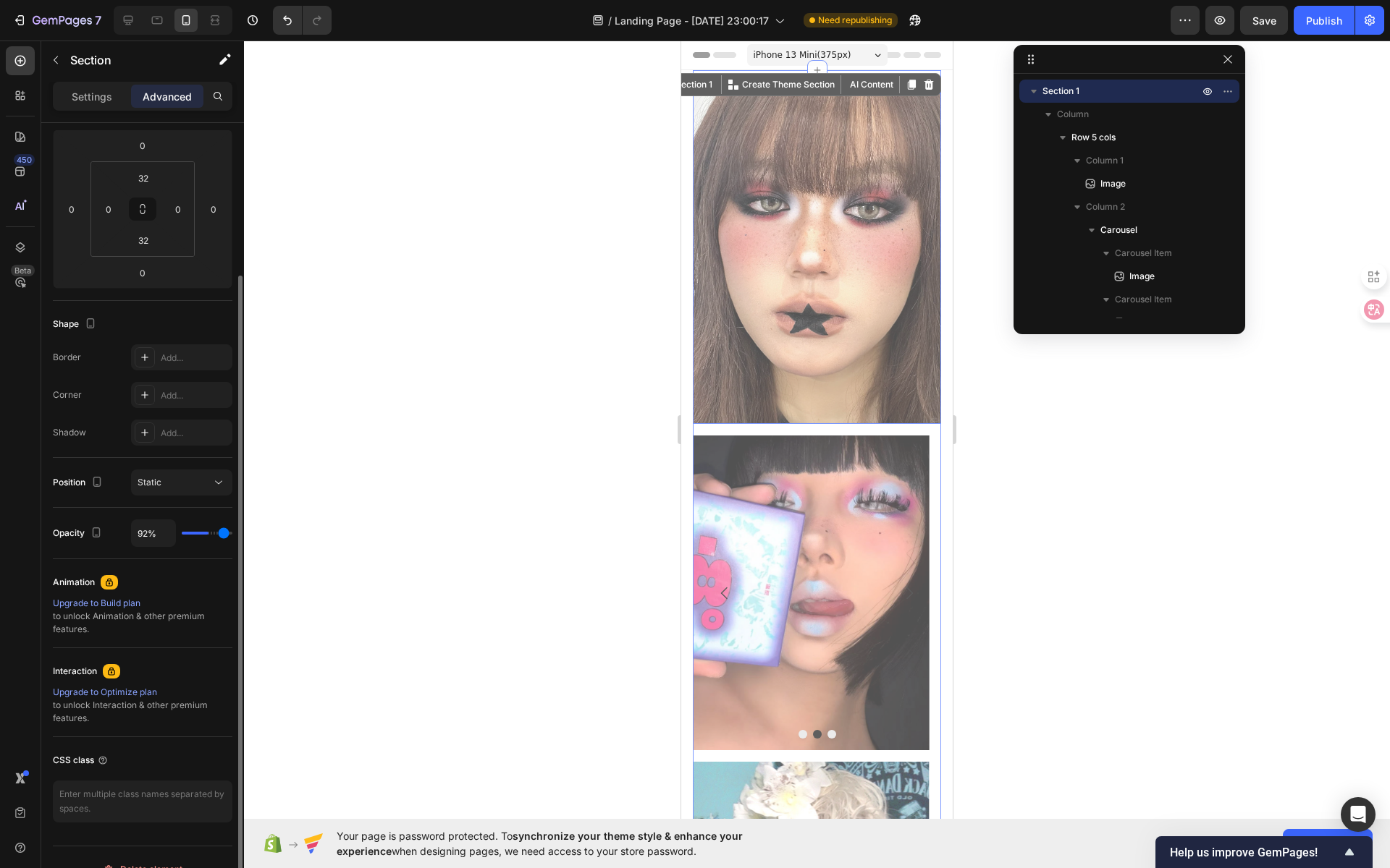
type input "96%"
type input "96"
type input "100%"
type input "100"
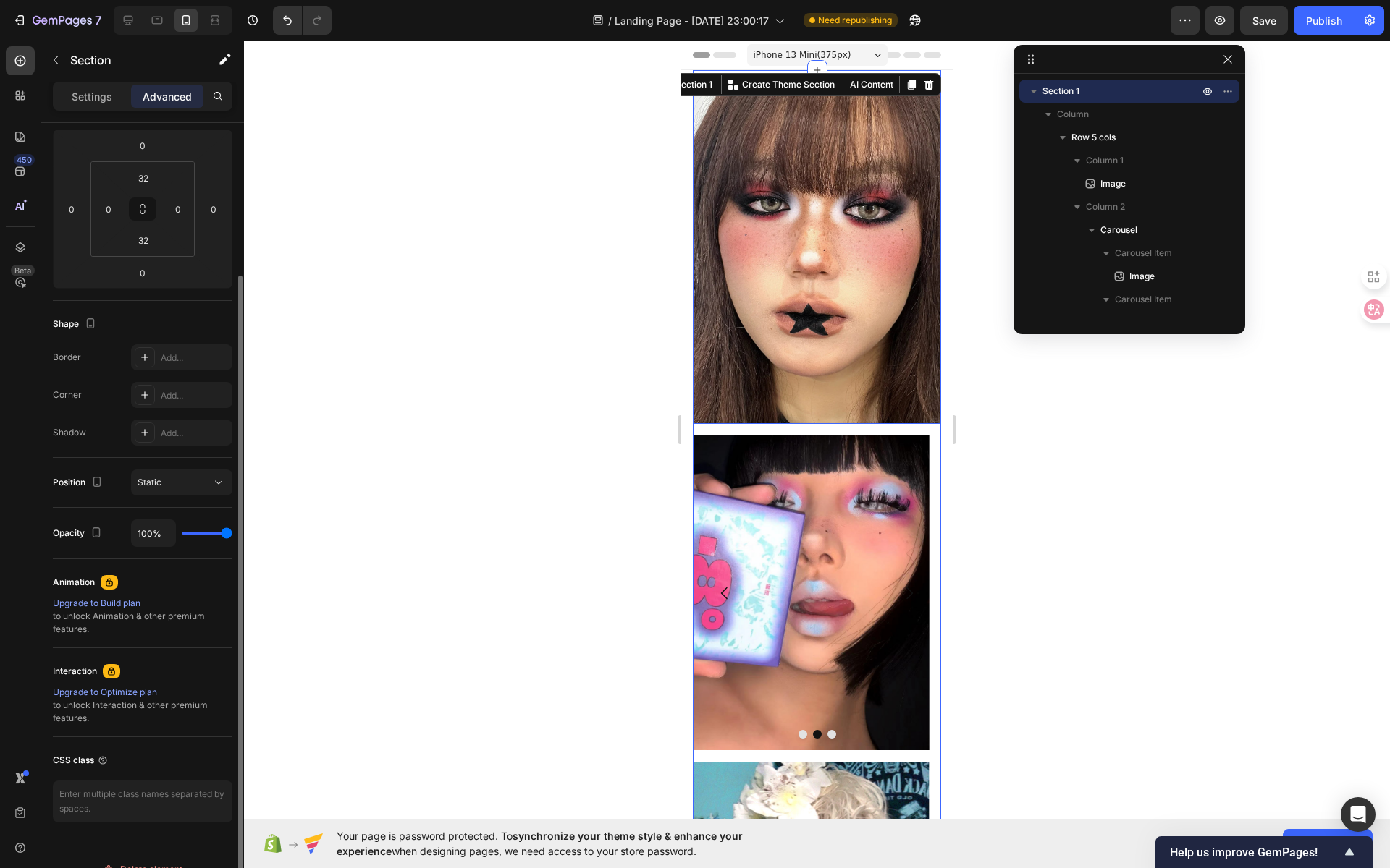
type input "31%"
type input "31"
type input "29%"
type input "29"
type input "26%"
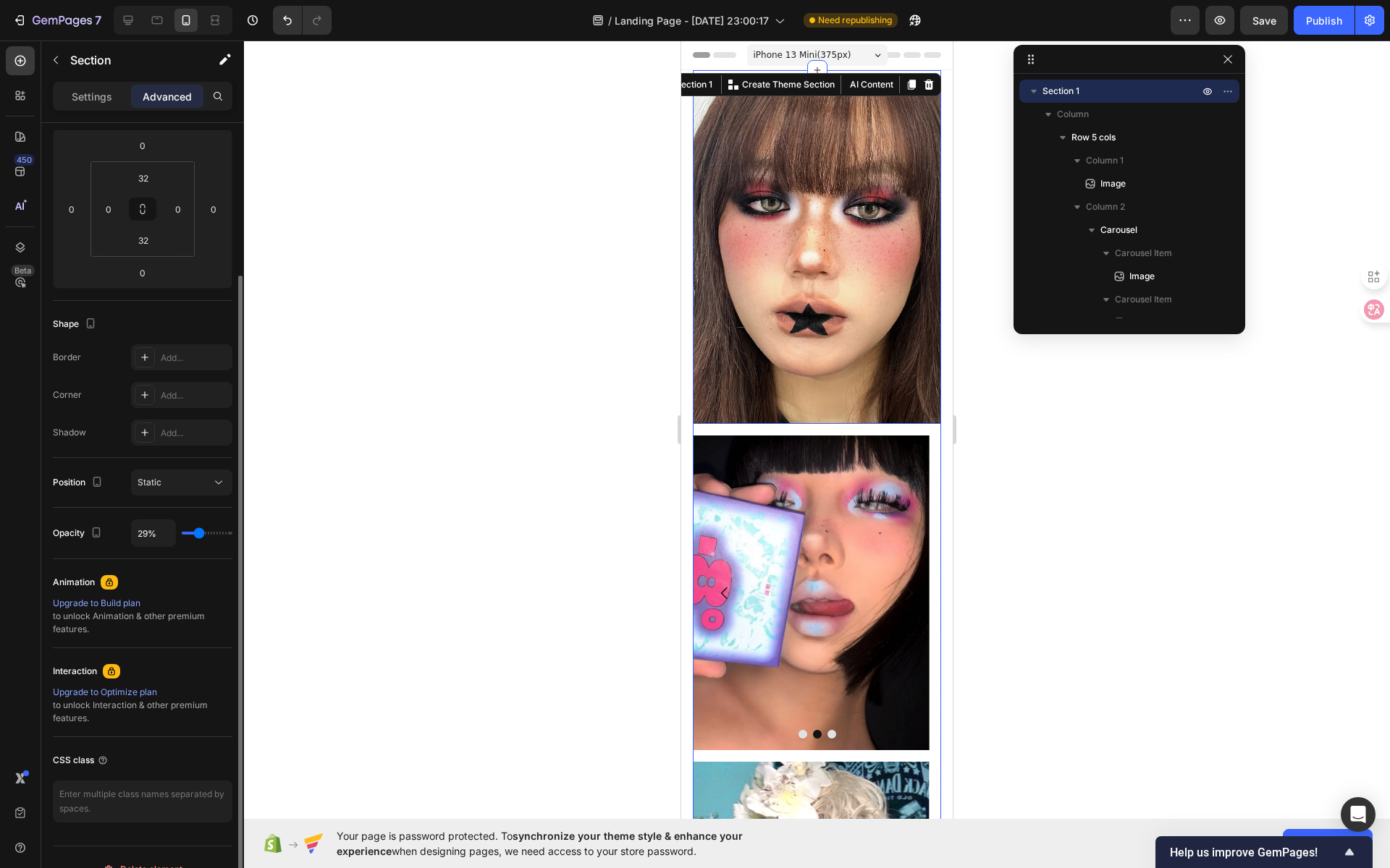
type input "26"
type input "23%"
type input "23"
type input "19%"
type input "19"
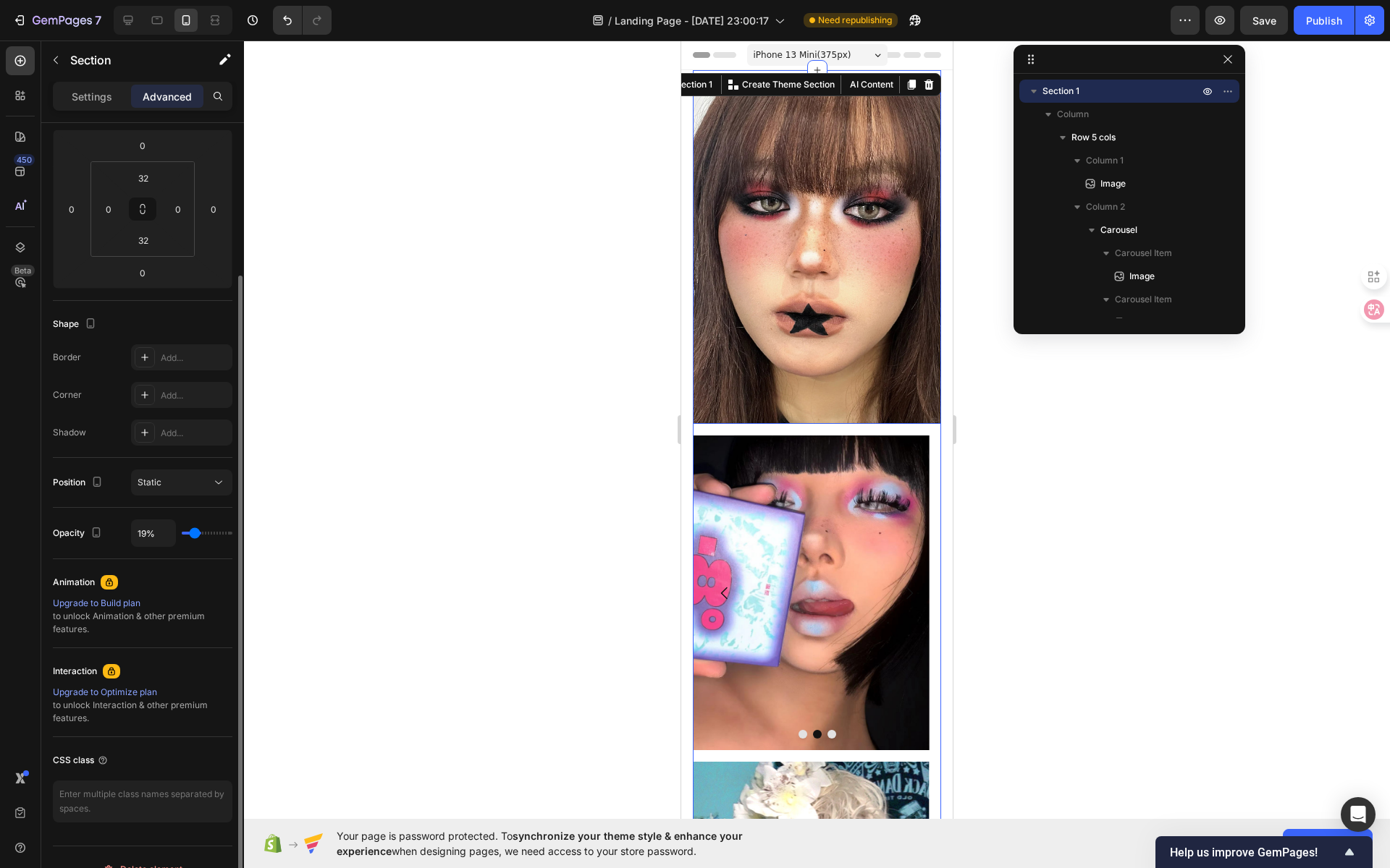
type input "14%"
type input "14"
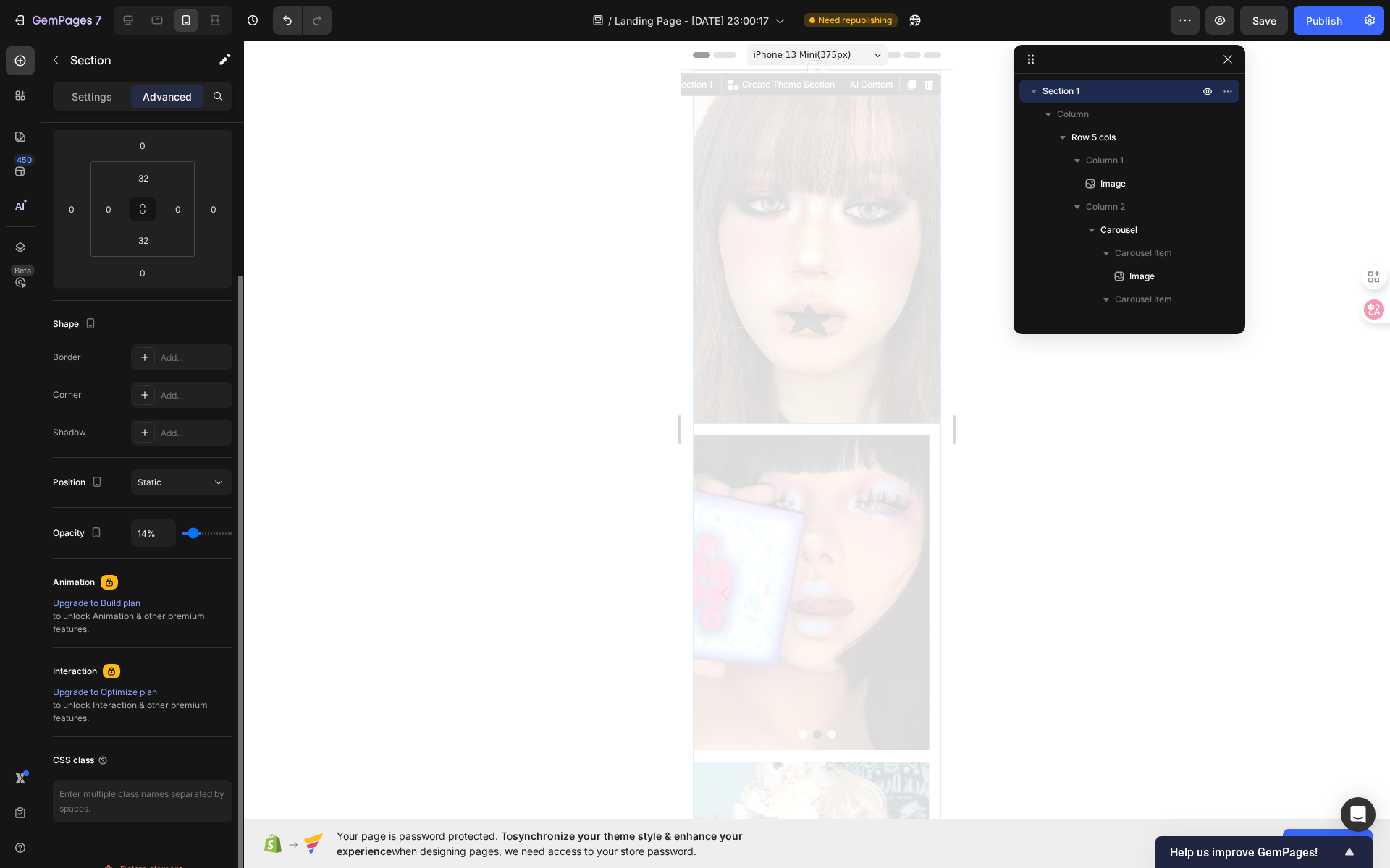
type input "10%"
type input "10"
type input "8%"
type input "8"
type input "5%"
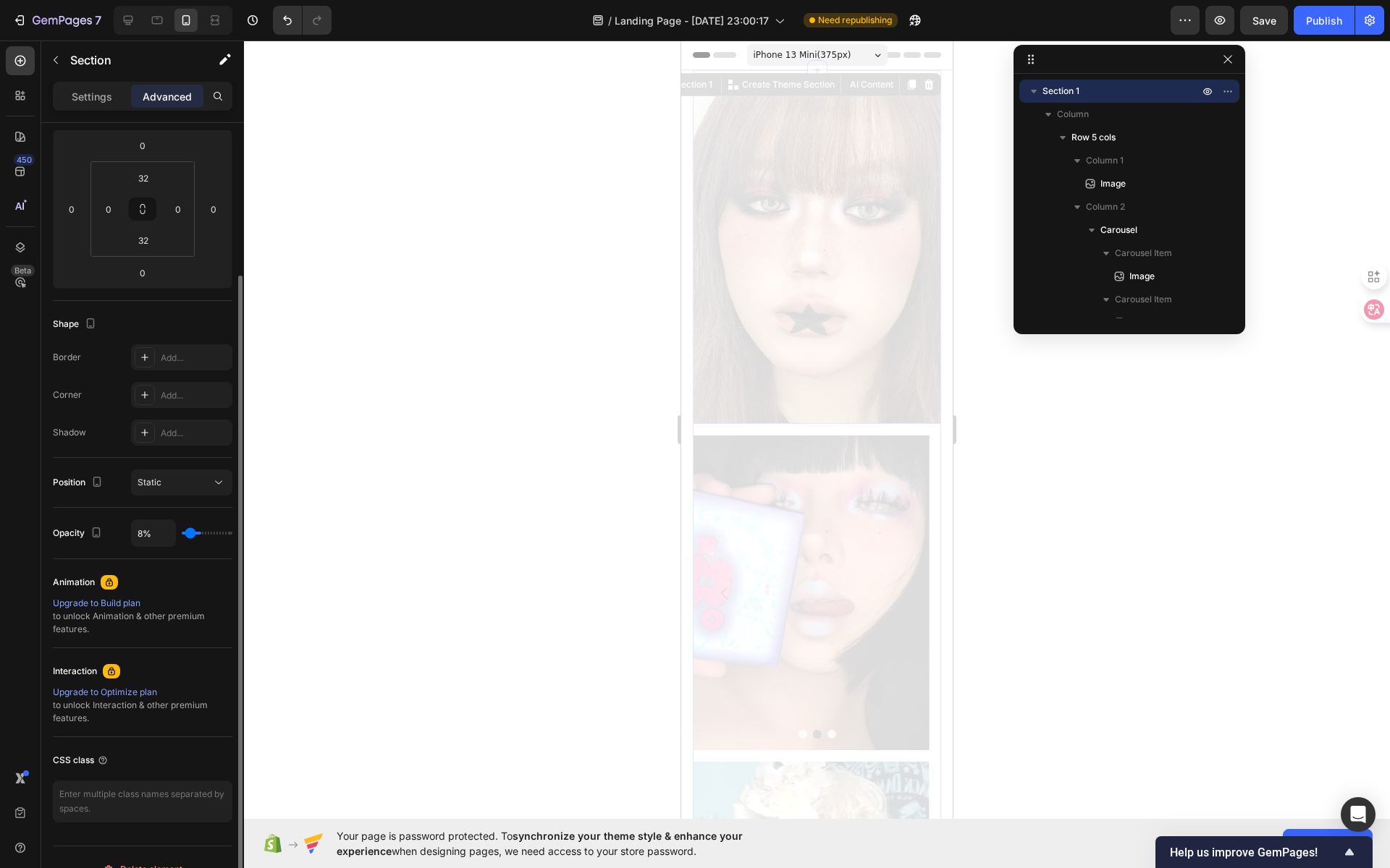
type input "5"
type input "2%"
type input "2"
type input "1%"
type input "1"
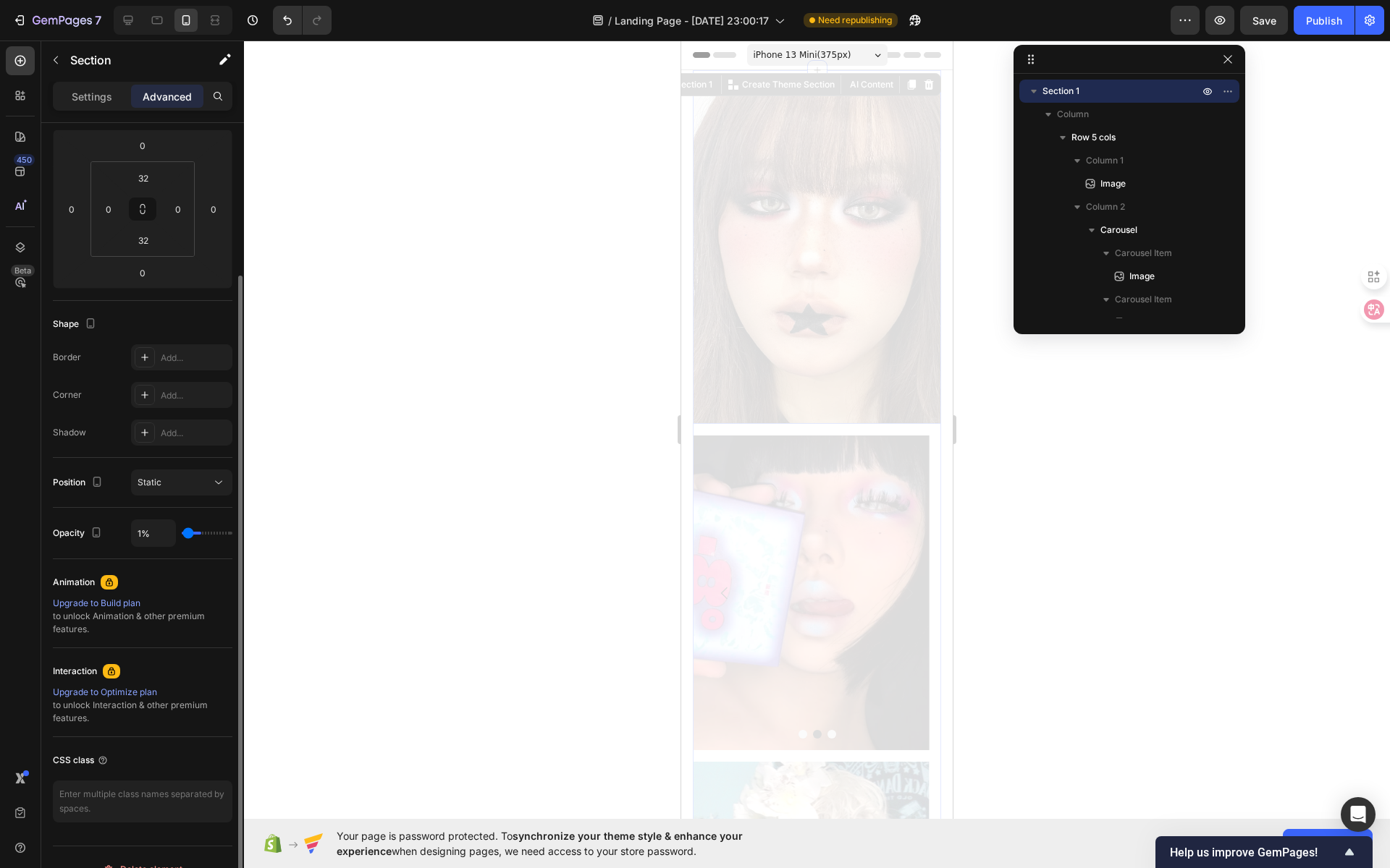
type input "46%"
type input "46"
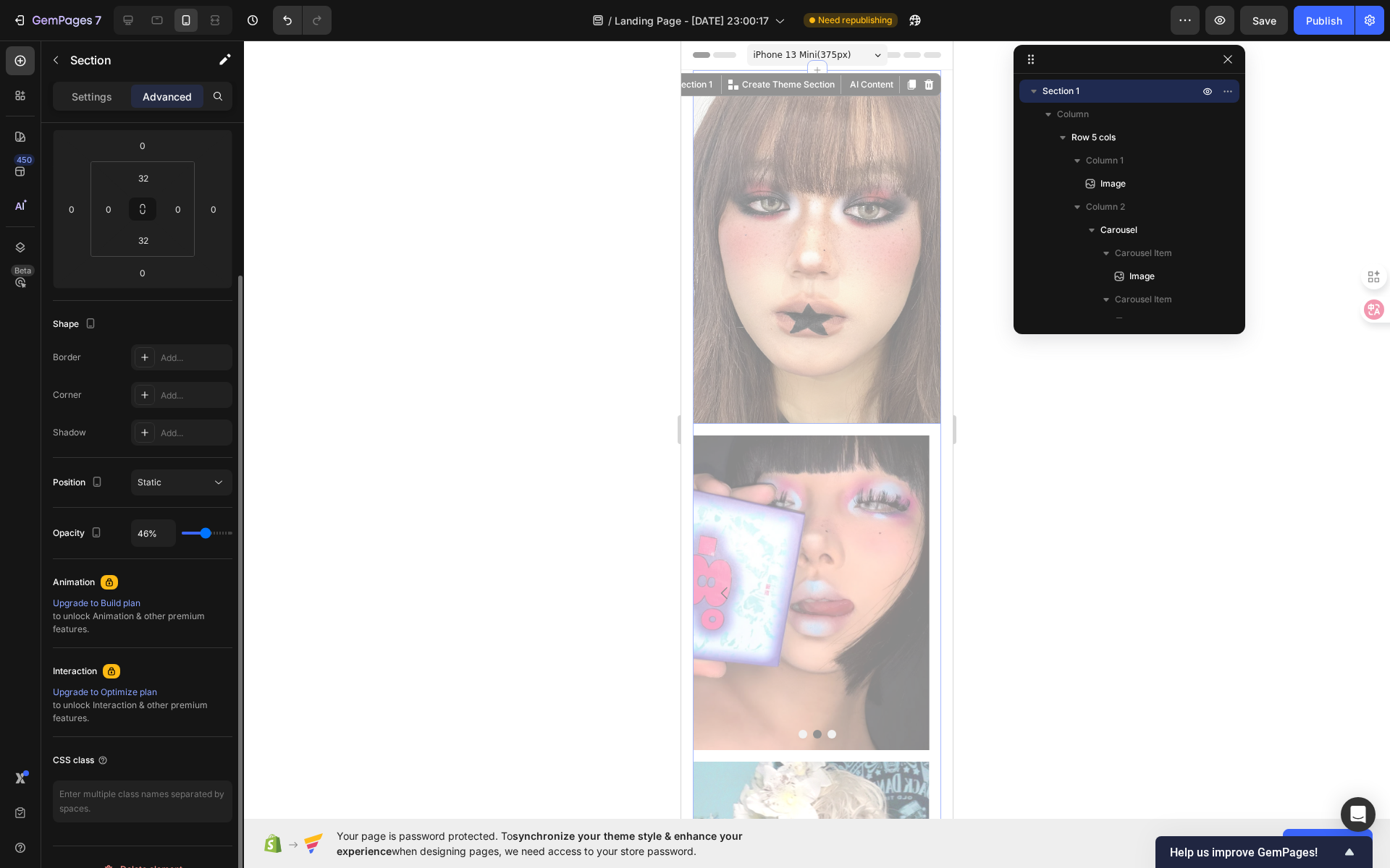
type input "52%"
type input "52"
type input "57%"
type input "57"
type input "62%"
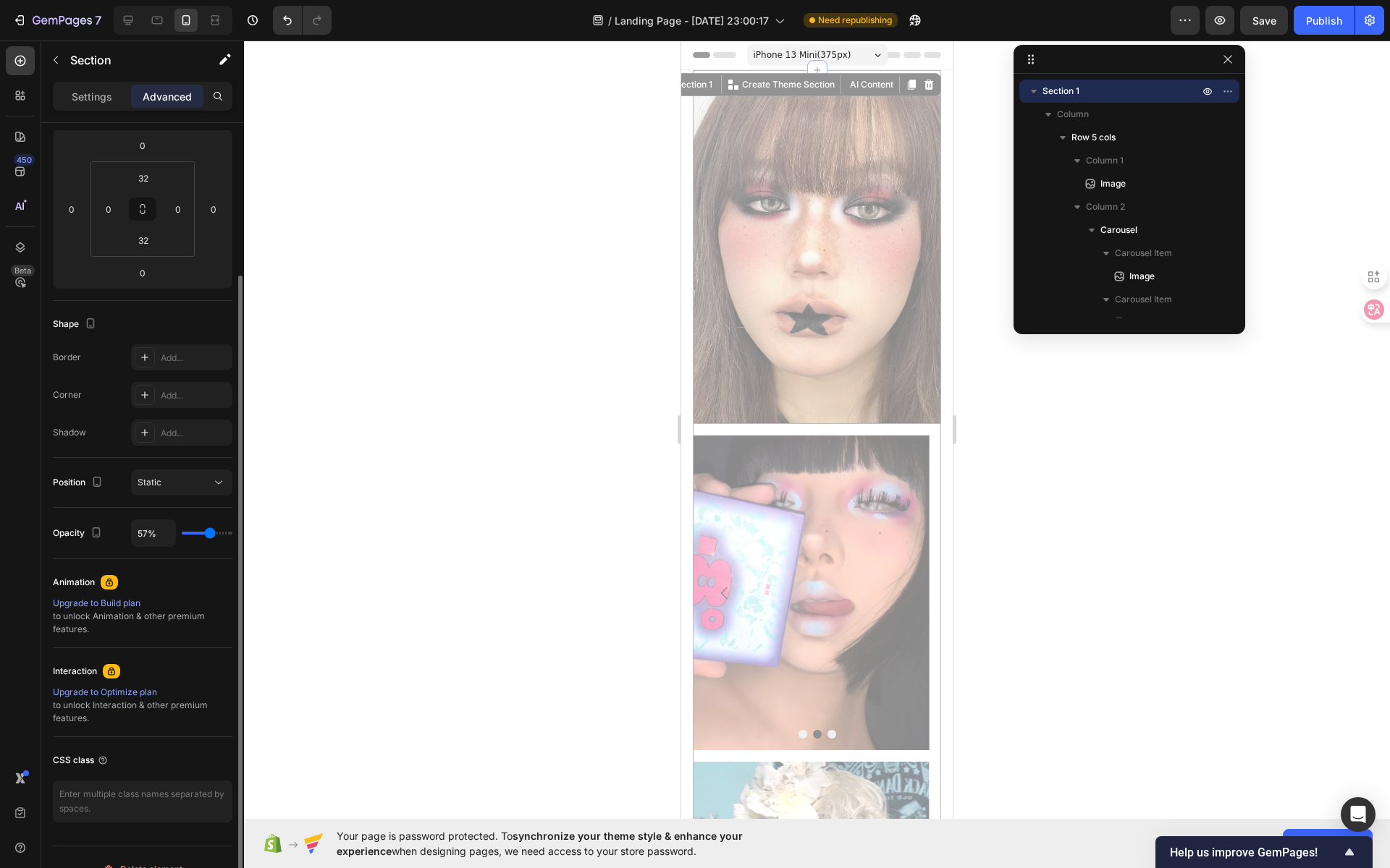
type input "62"
type input "65%"
type input "65"
type input "68%"
type input "68"
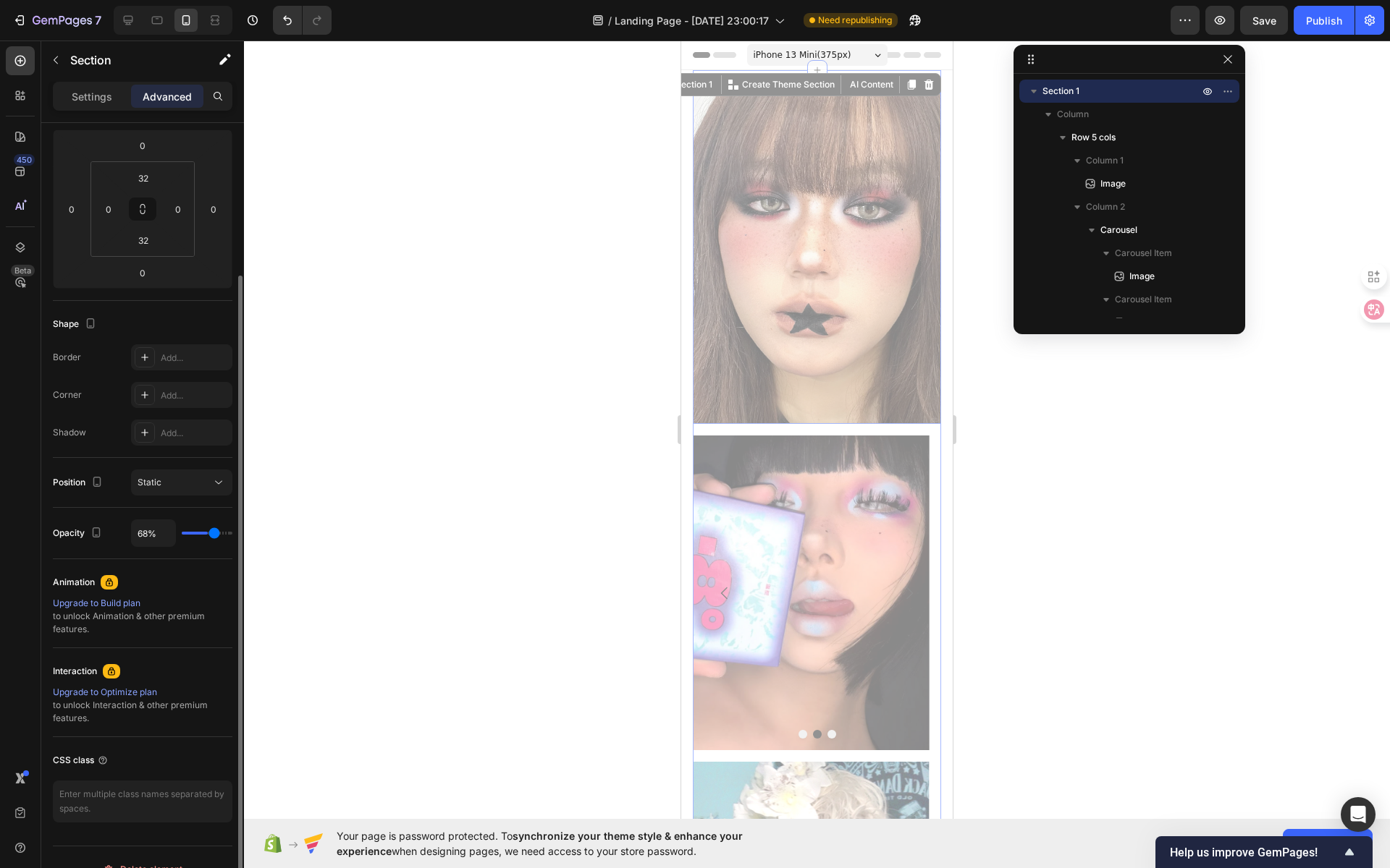
type input "70%"
type input "70"
type input "72%"
type input "72"
type input "74%"
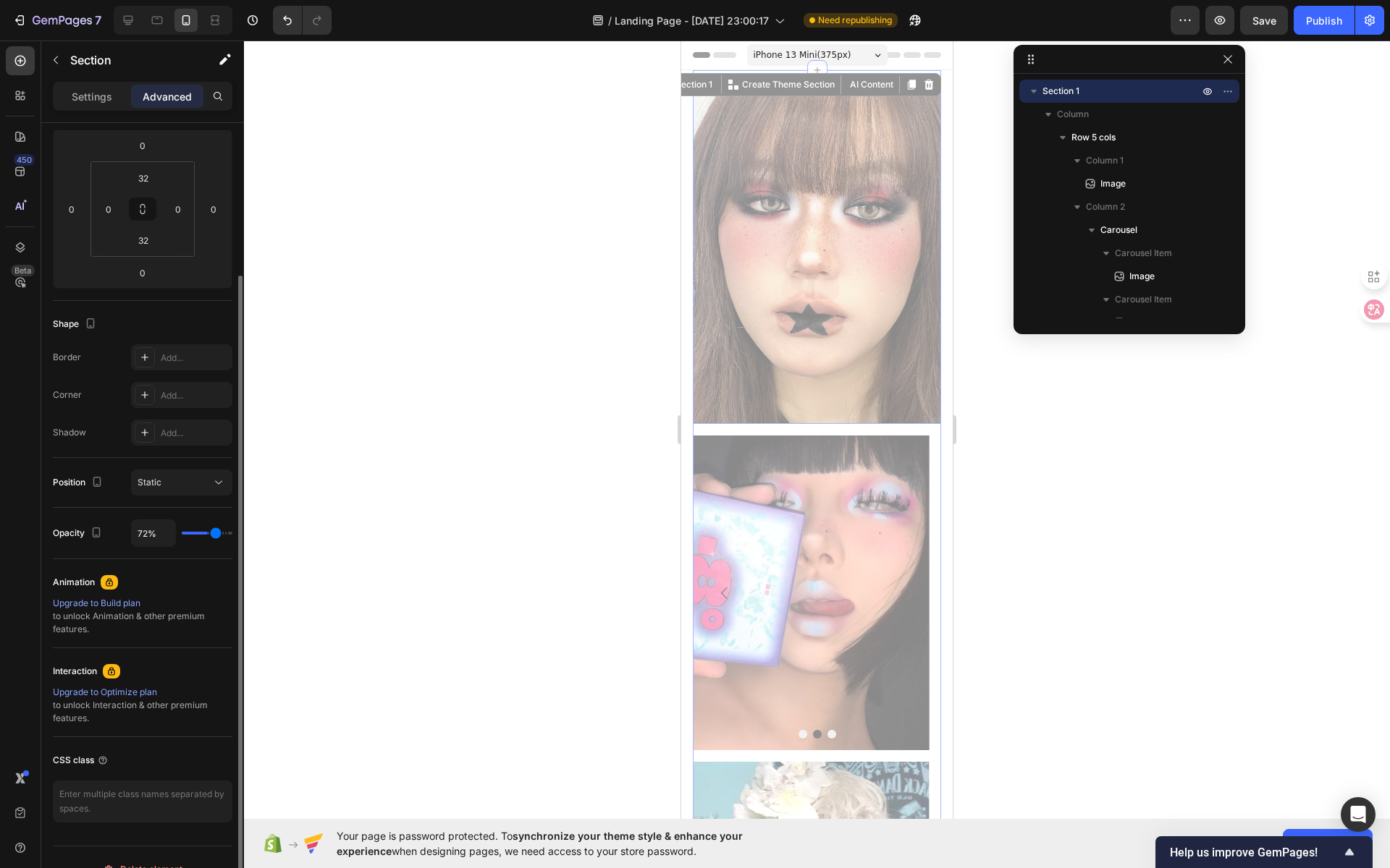
type input "74"
type input "76%"
type input "76"
type input "79%"
type input "79"
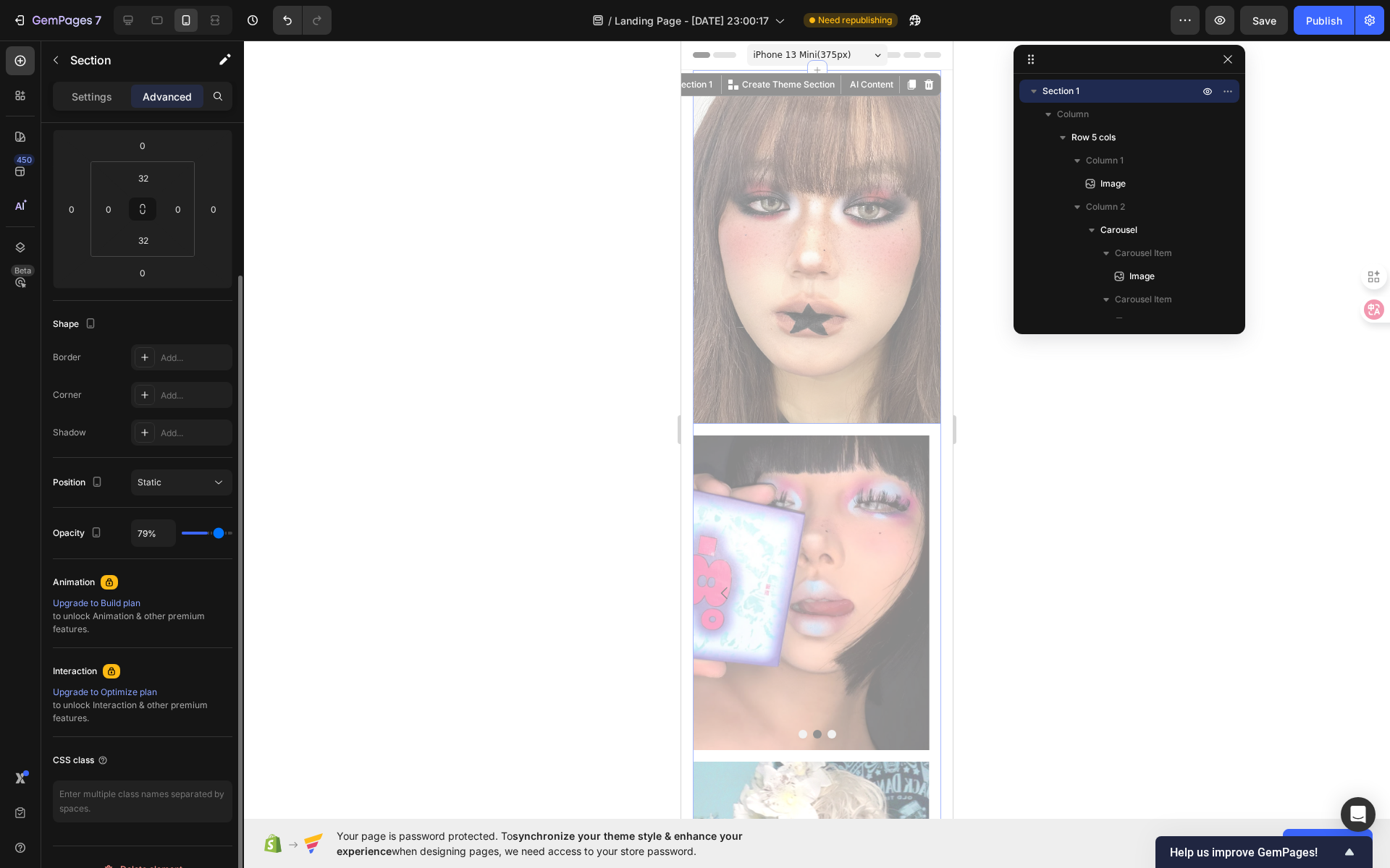
type input "82%"
type input "82"
type input "87%"
type input "87"
type input "92%"
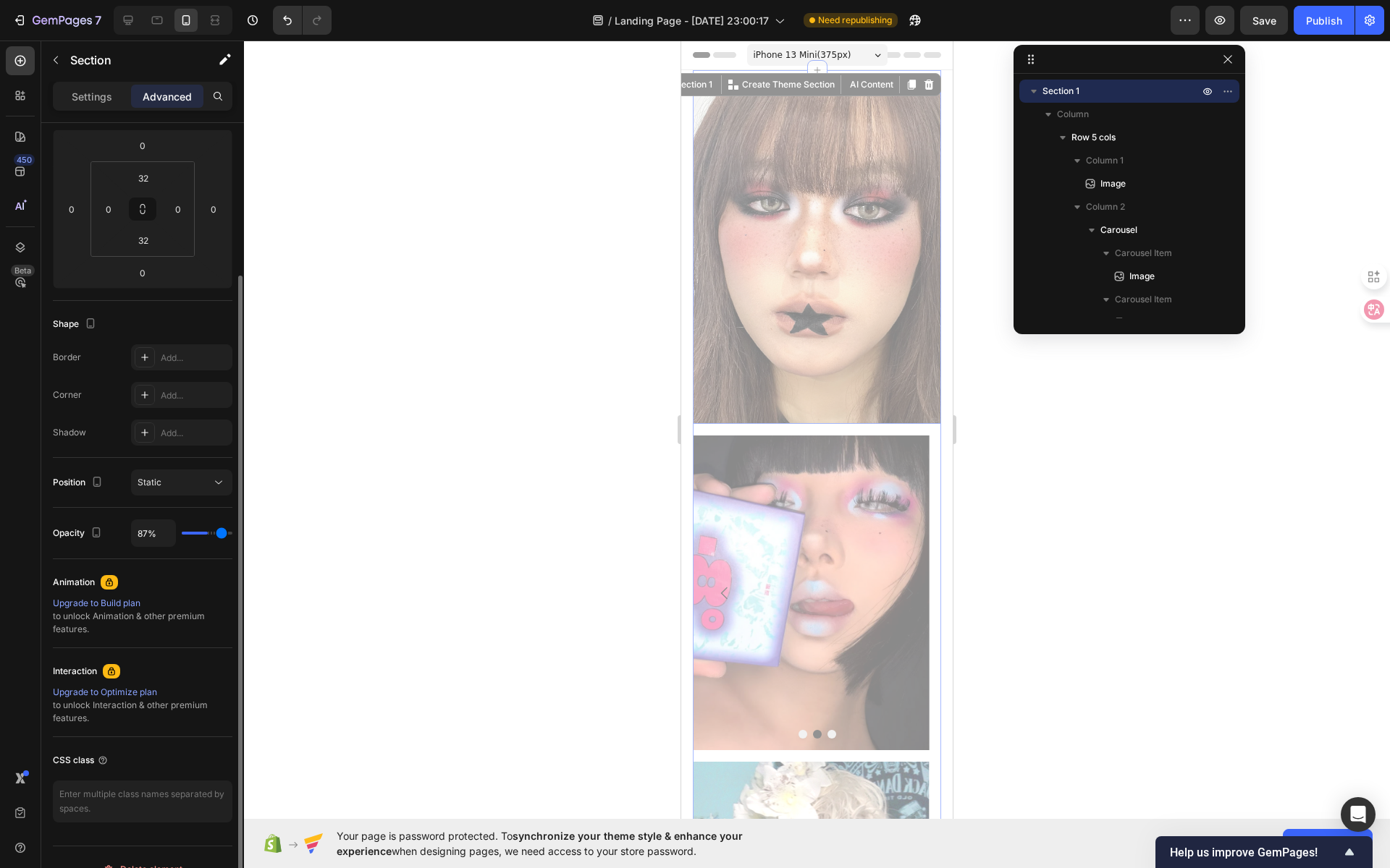
type input "92"
type input "98%"
type input "98"
type input "100%"
type input "100"
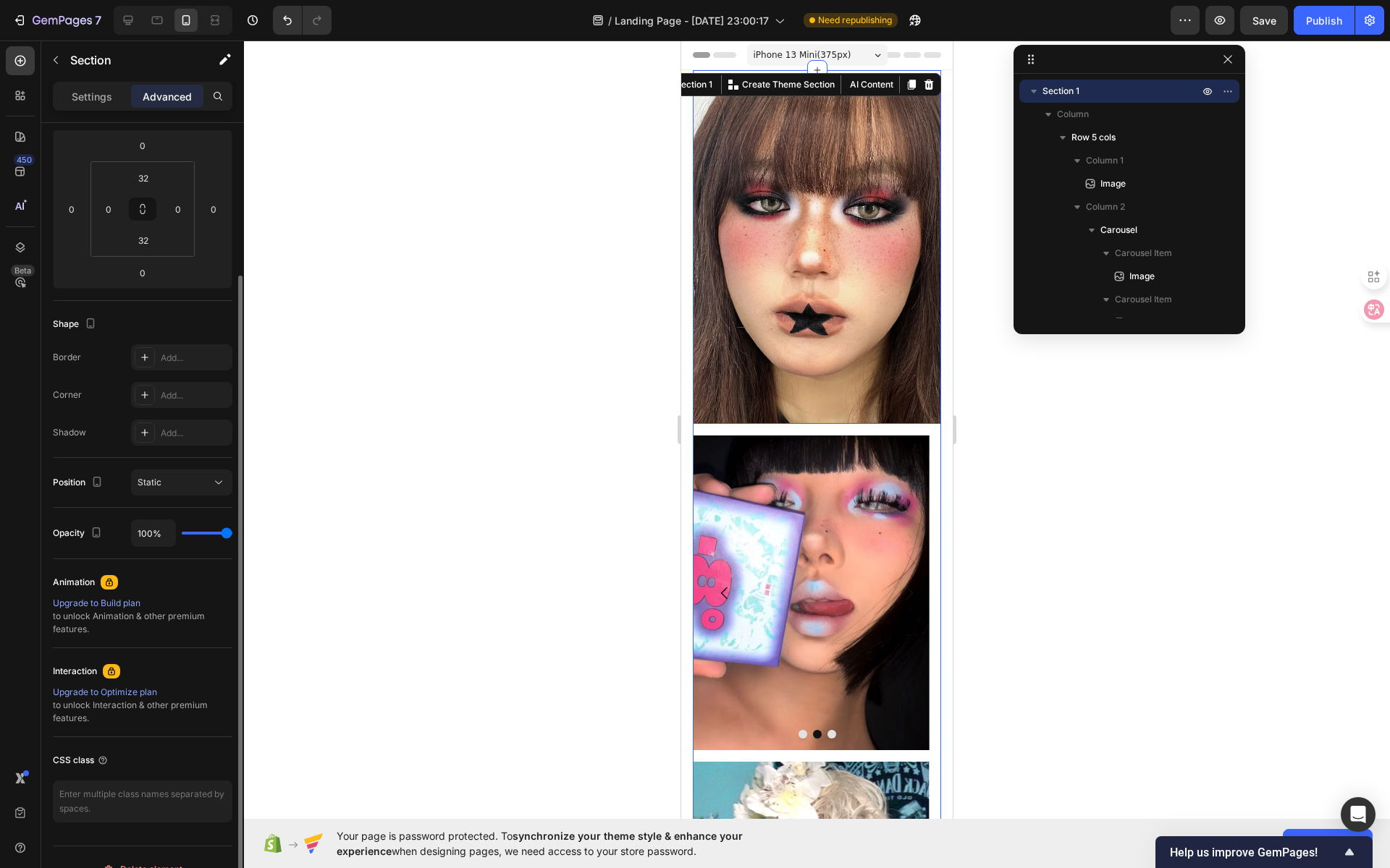
click at [233, 532] on input "range" at bounding box center [207, 533] width 50 height 3
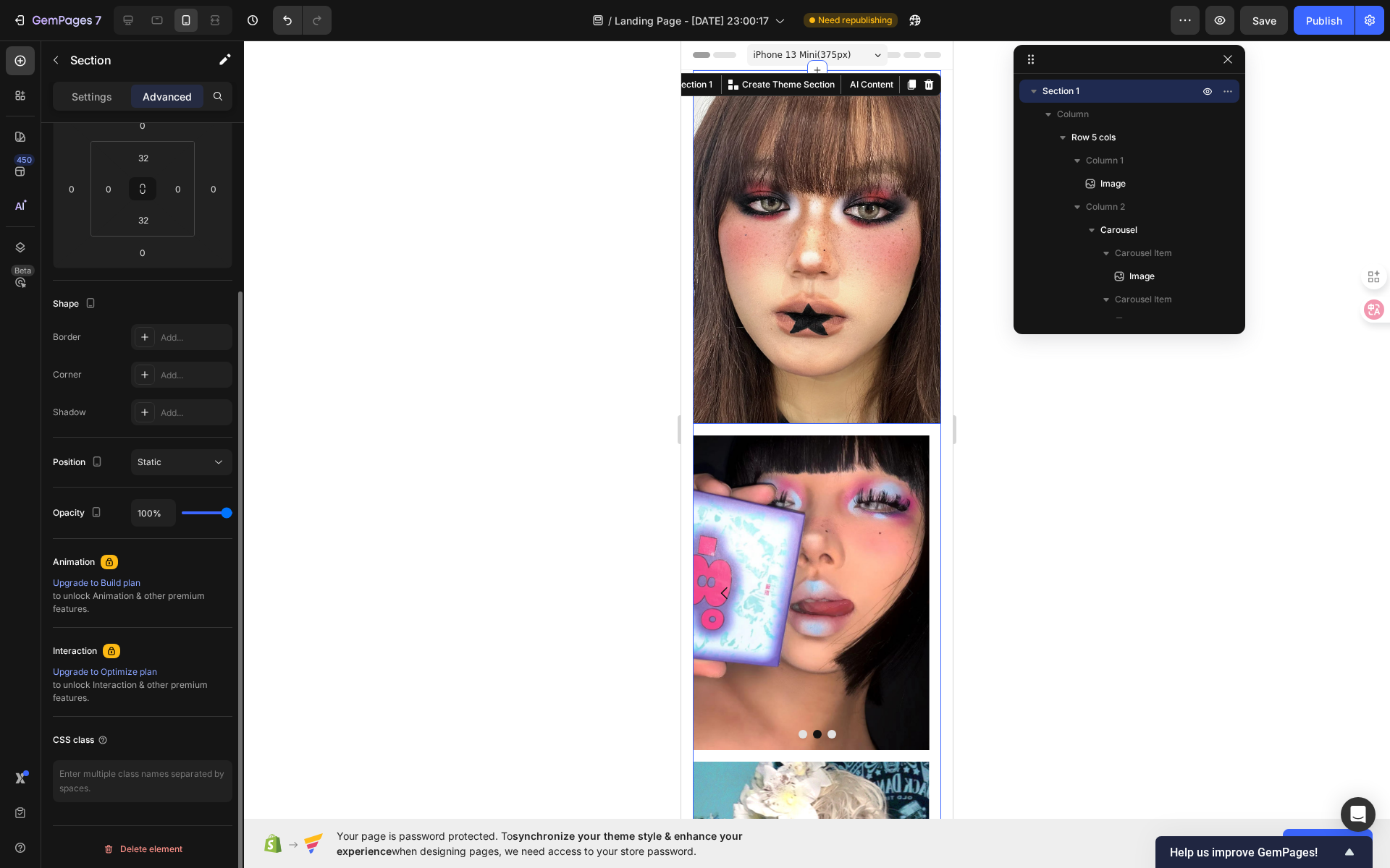
scroll to position [0, 0]
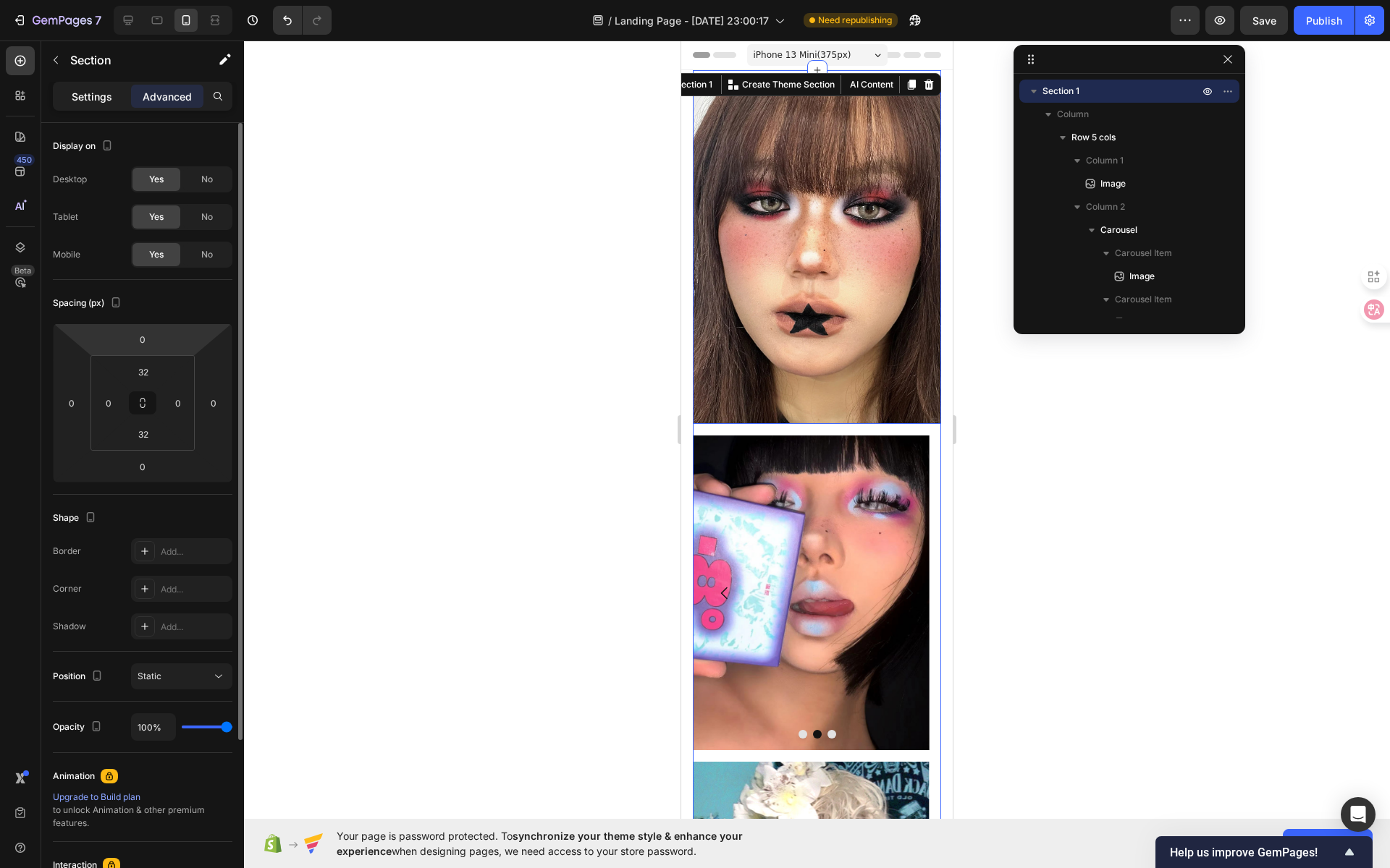
click at [82, 92] on p "Settings" at bounding box center [92, 96] width 41 height 16
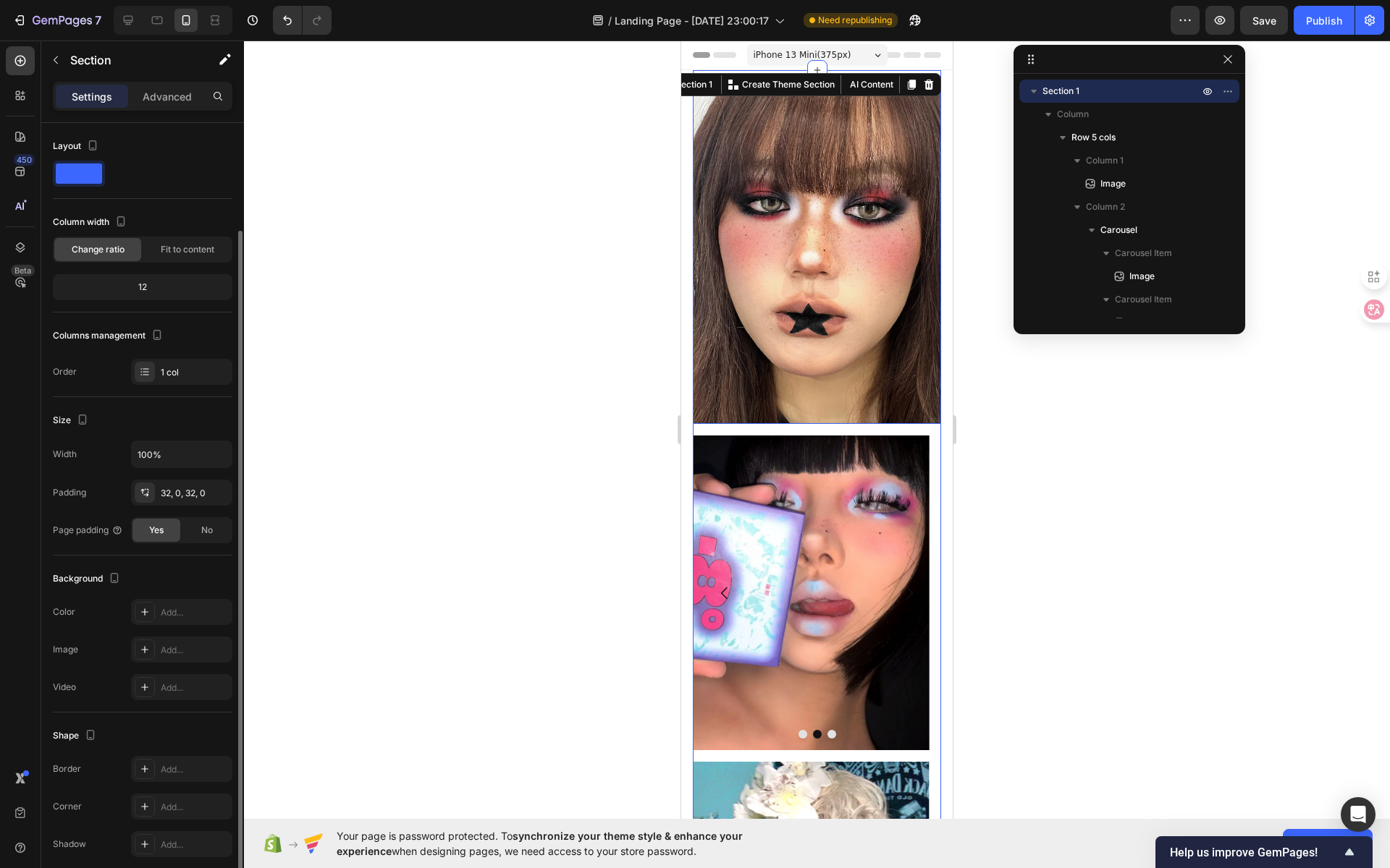
scroll to position [56, 0]
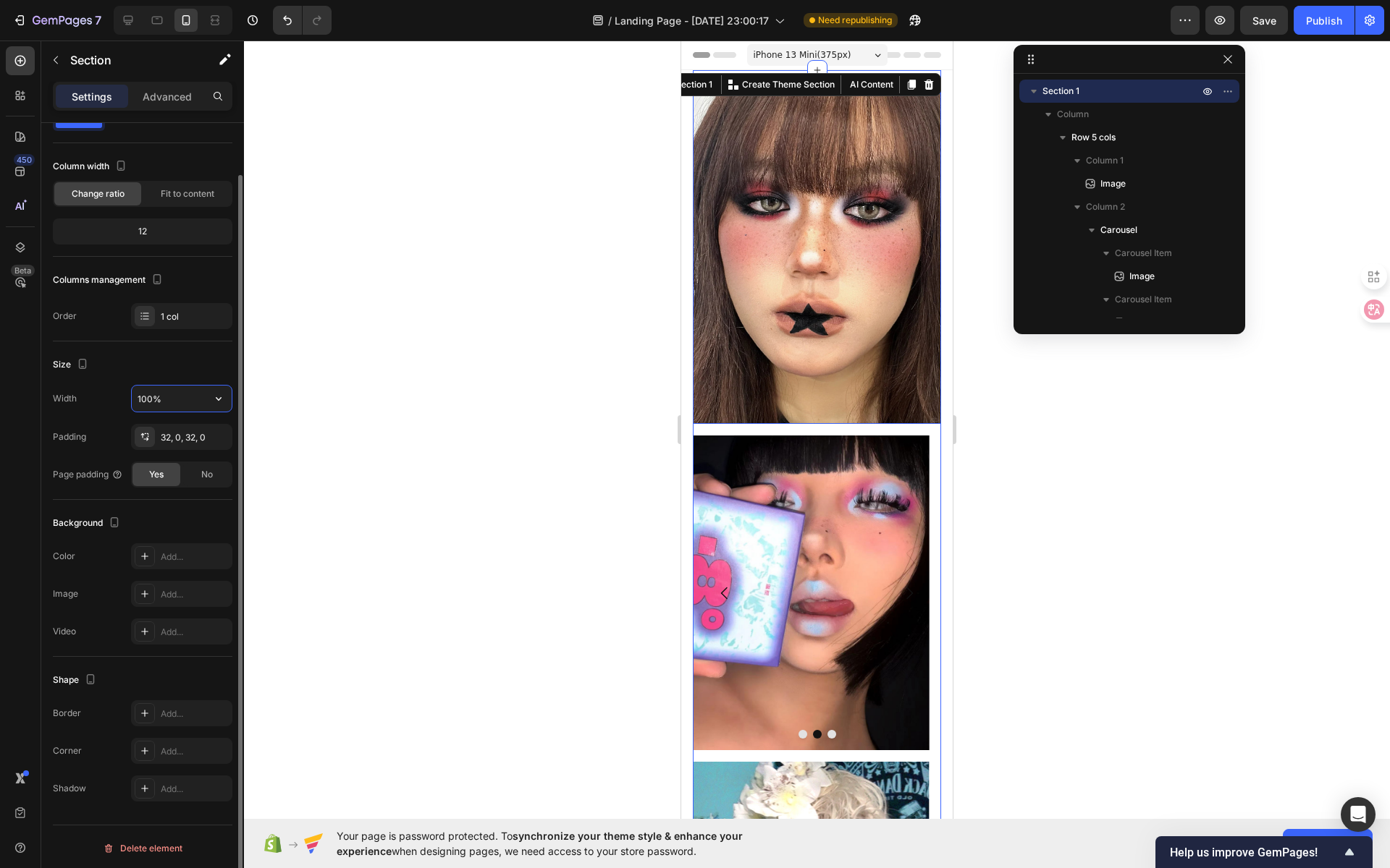
click at [173, 395] on input "100%" at bounding box center [182, 398] width 100 height 26
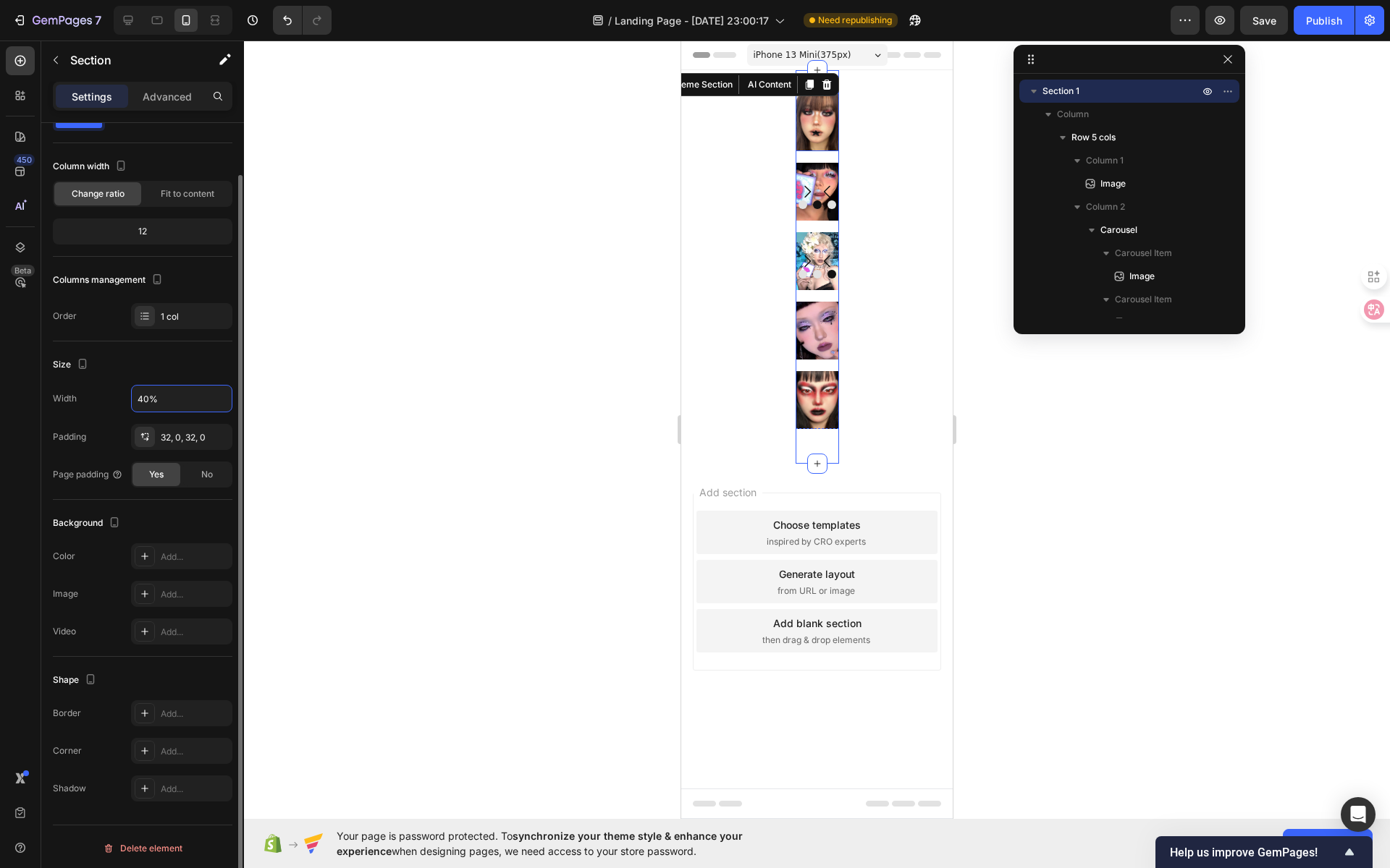
drag, startPoint x: 165, startPoint y: 394, endPoint x: 116, endPoint y: 397, distance: 49.1
click at [116, 397] on div "Width 40%" at bounding box center [142, 398] width 179 height 27
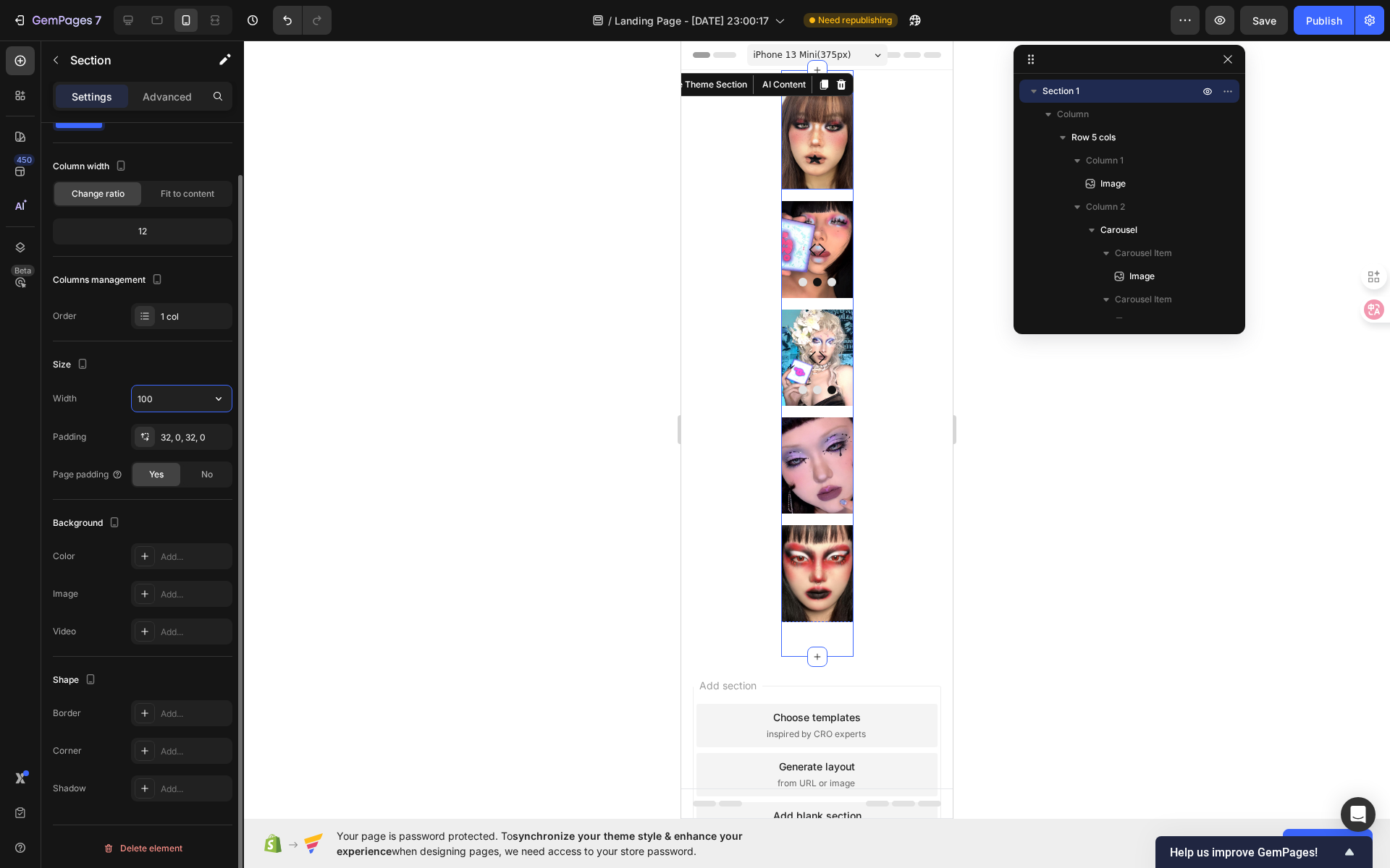
click at [193, 394] on input "100" at bounding box center [182, 398] width 100 height 26
click at [219, 394] on icon "button" at bounding box center [219, 399] width 15 height 15
click at [208, 430] on span "100%" at bounding box center [207, 433] width 24 height 13
type input "100%"
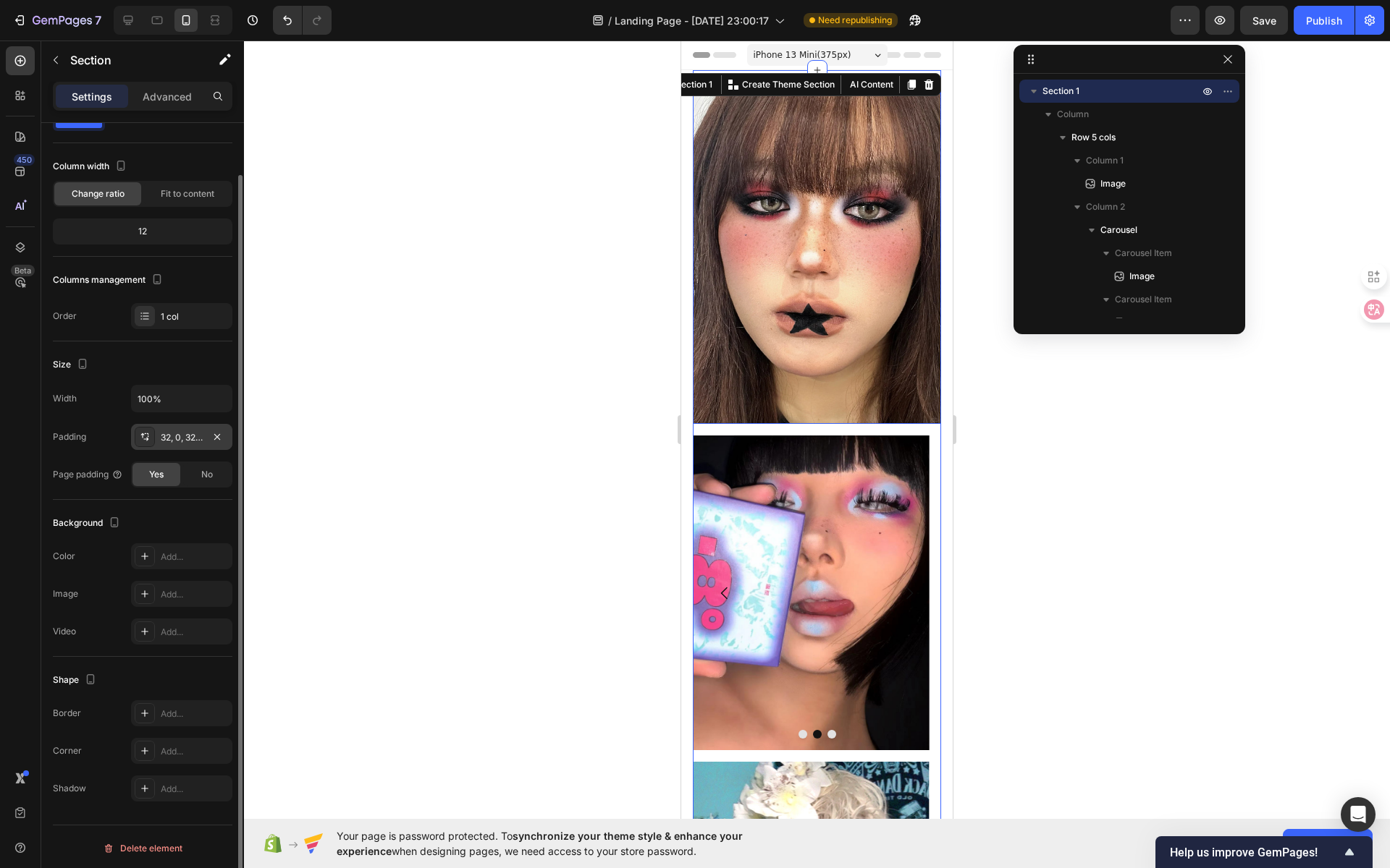
click at [199, 433] on div "32, 0, 32, 0" at bounding box center [182, 438] width 42 height 13
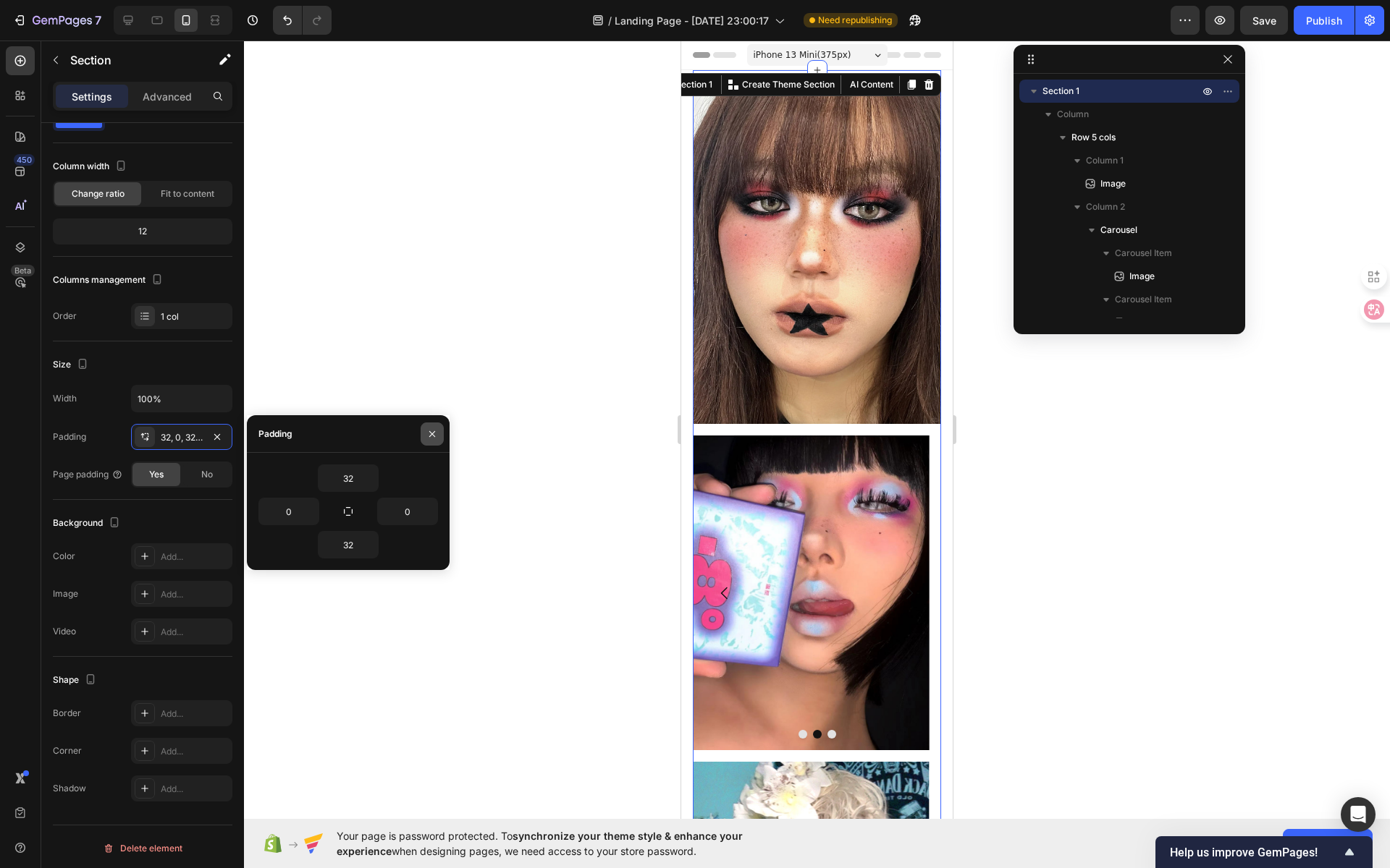
click at [431, 434] on icon "button" at bounding box center [432, 433] width 6 height 6
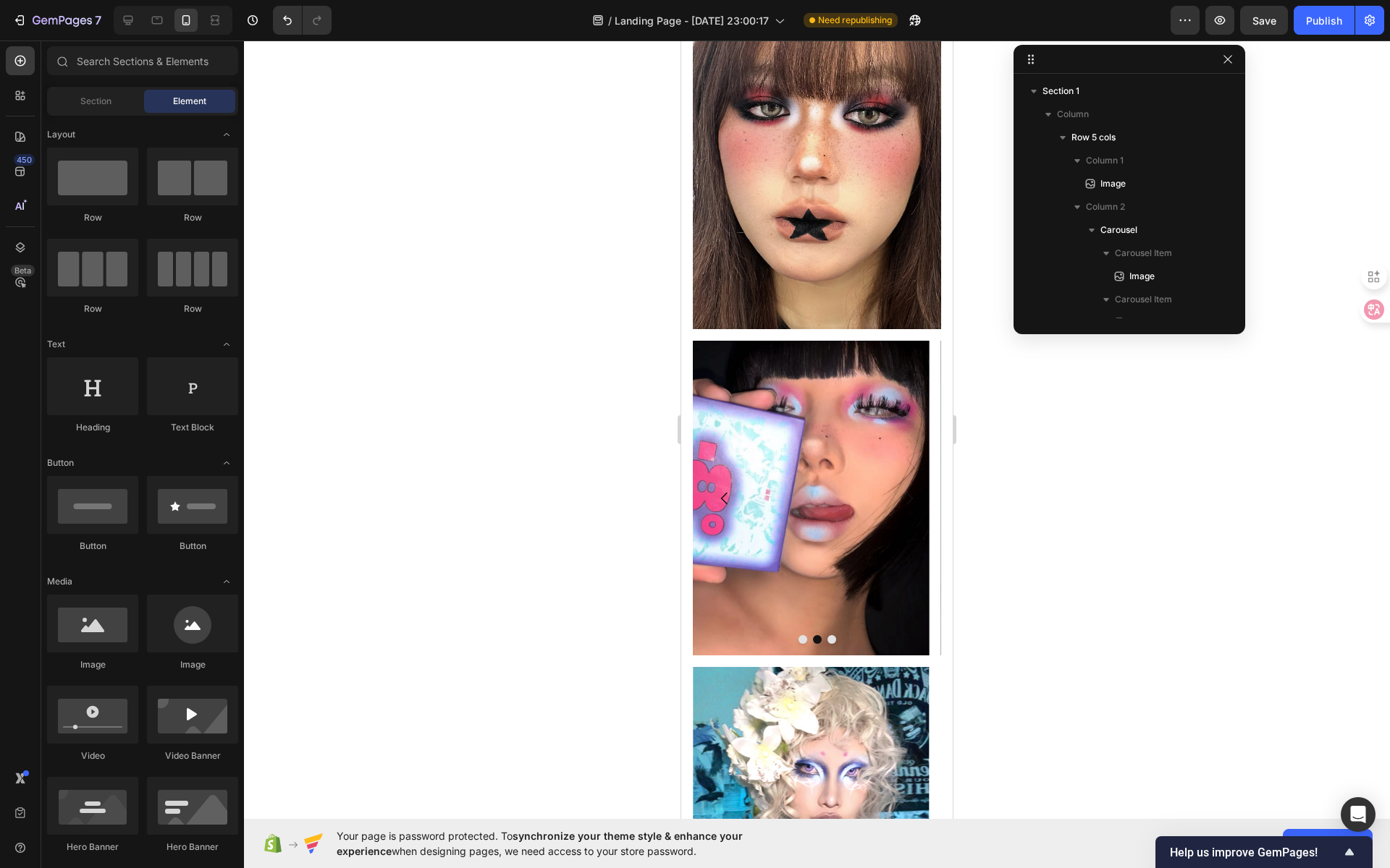
scroll to position [0, 0]
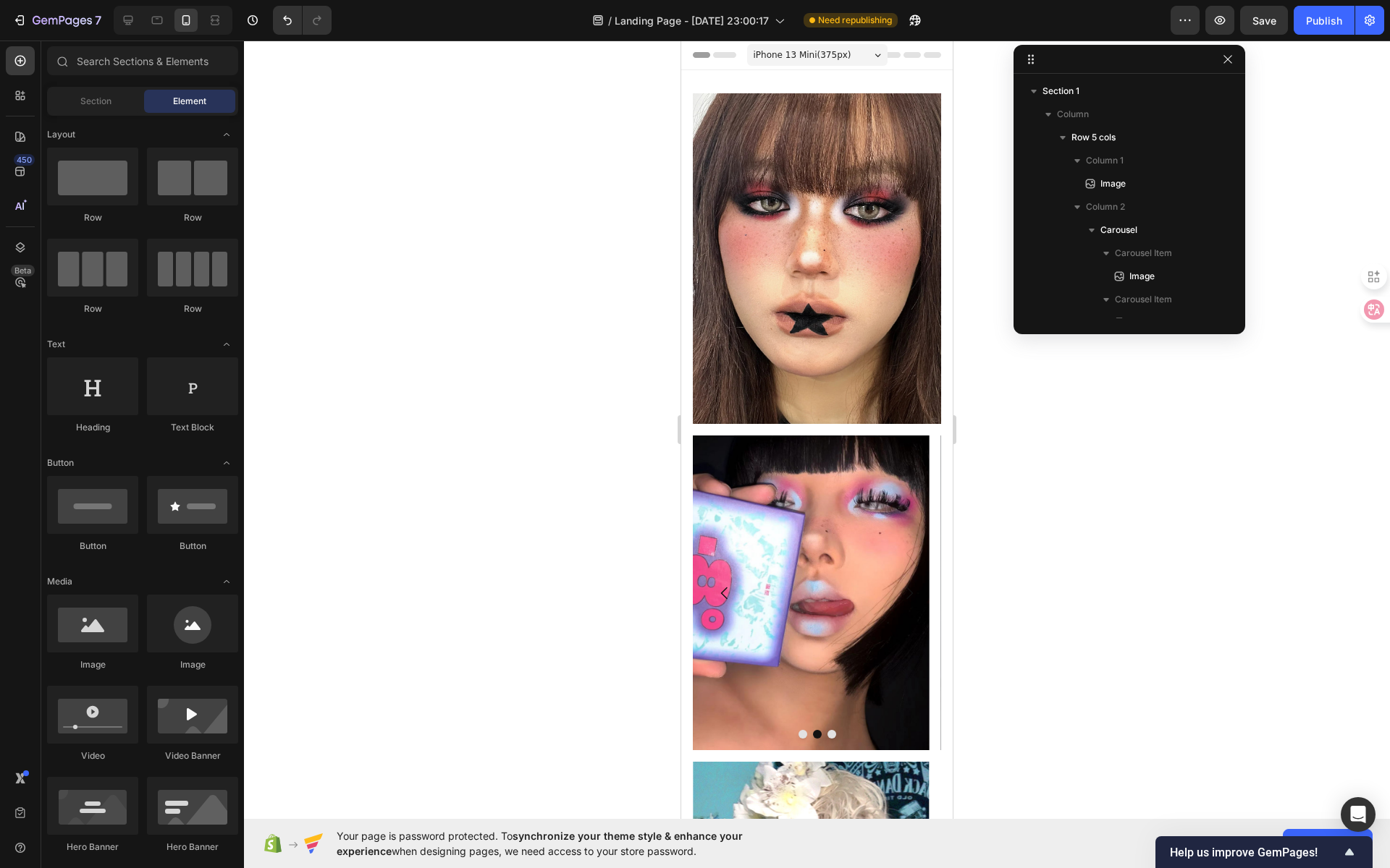
drag, startPoint x: 946, startPoint y: 214, endPoint x: 1635, endPoint y: 203, distance: 689.1
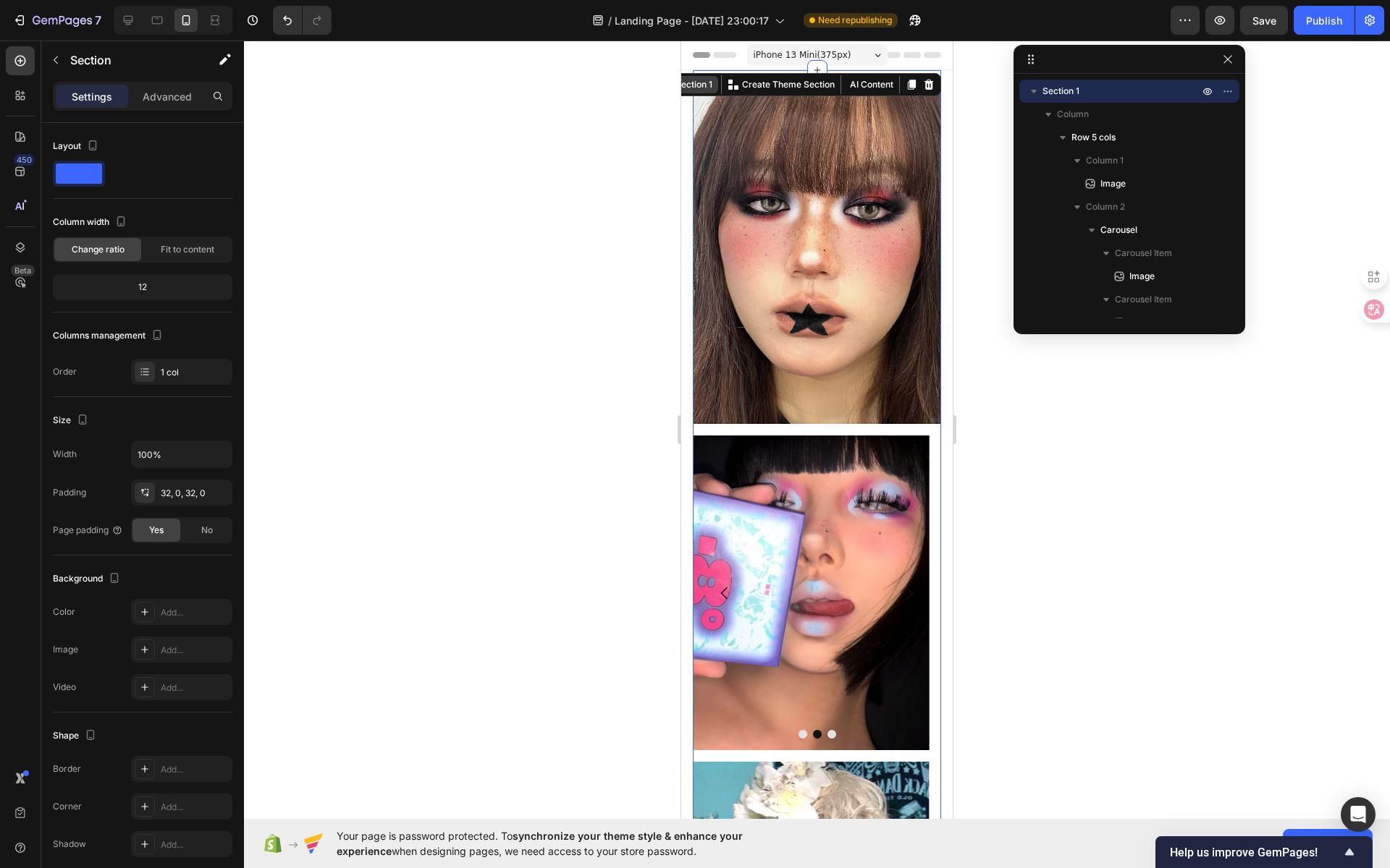
click at [910, 81] on div "Section 1 You can create reusable sections Create Theme Section AI Content Writ…" at bounding box center [797, 84] width 287 height 23
click at [974, 143] on div at bounding box center [817, 455] width 1146 height 828
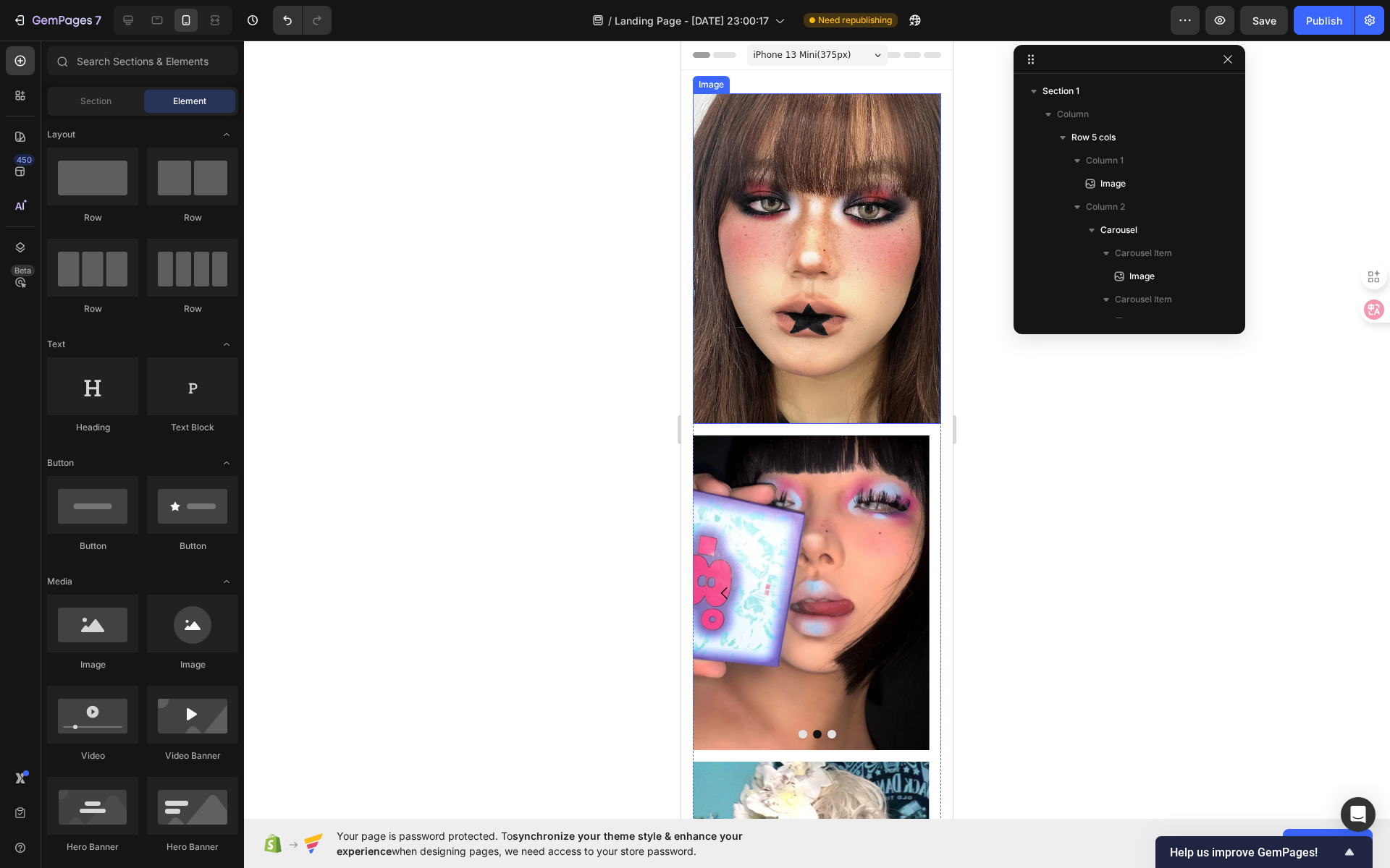
click at [832, 150] on img at bounding box center [817, 258] width 248 height 331
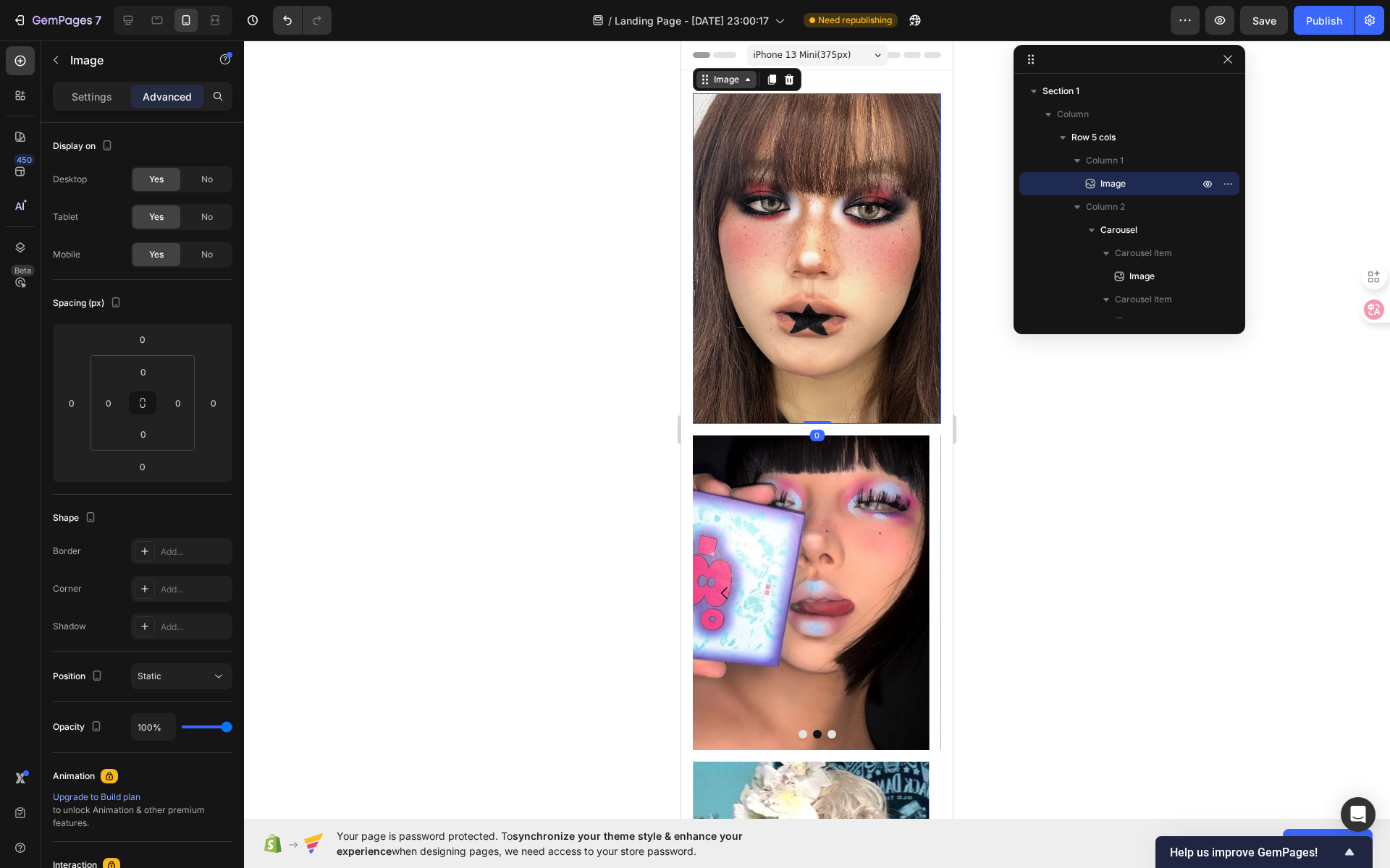
click at [716, 75] on div "Image" at bounding box center [726, 80] width 31 height 13
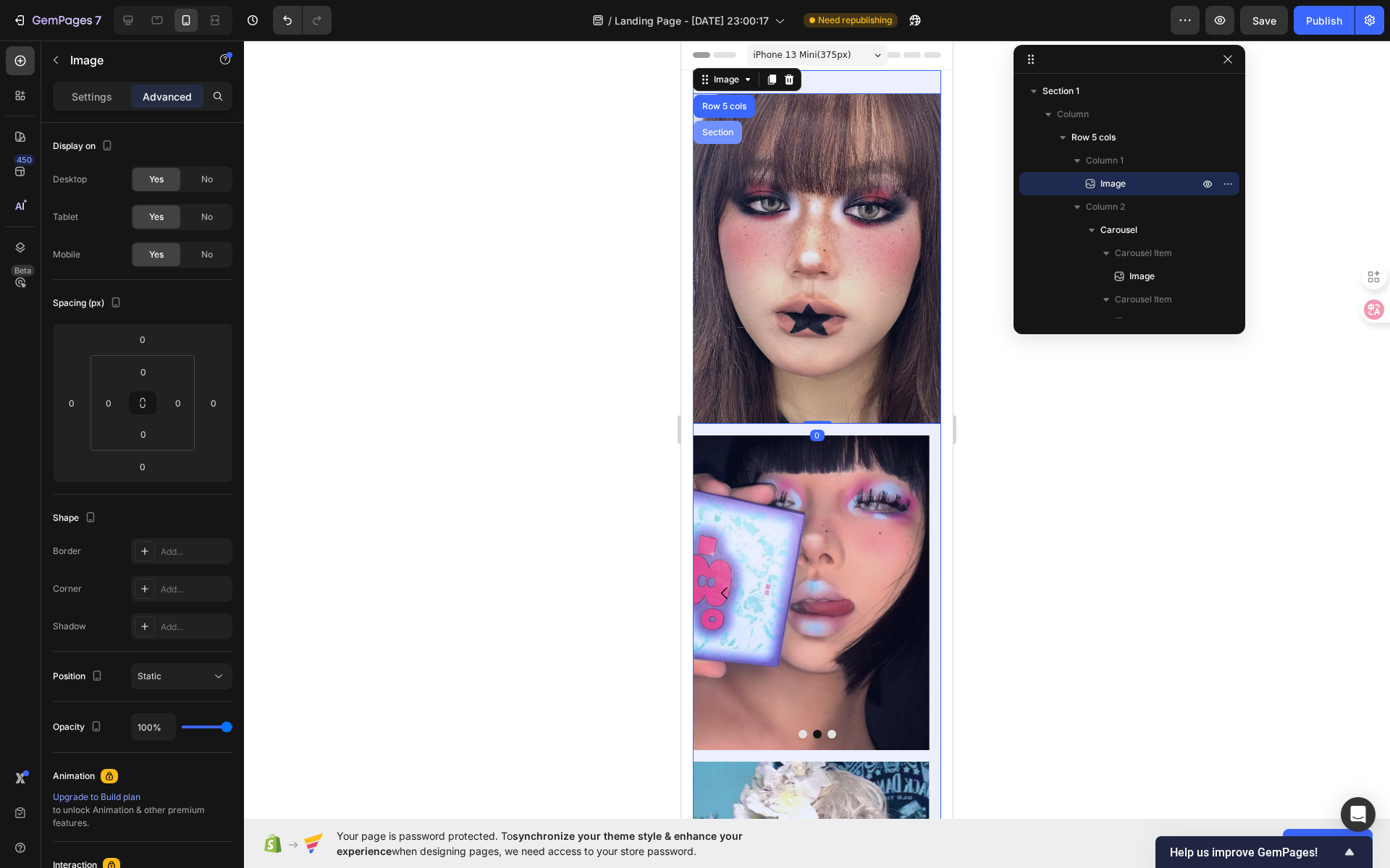
click at [727, 136] on div "Section" at bounding box center [717, 132] width 48 height 23
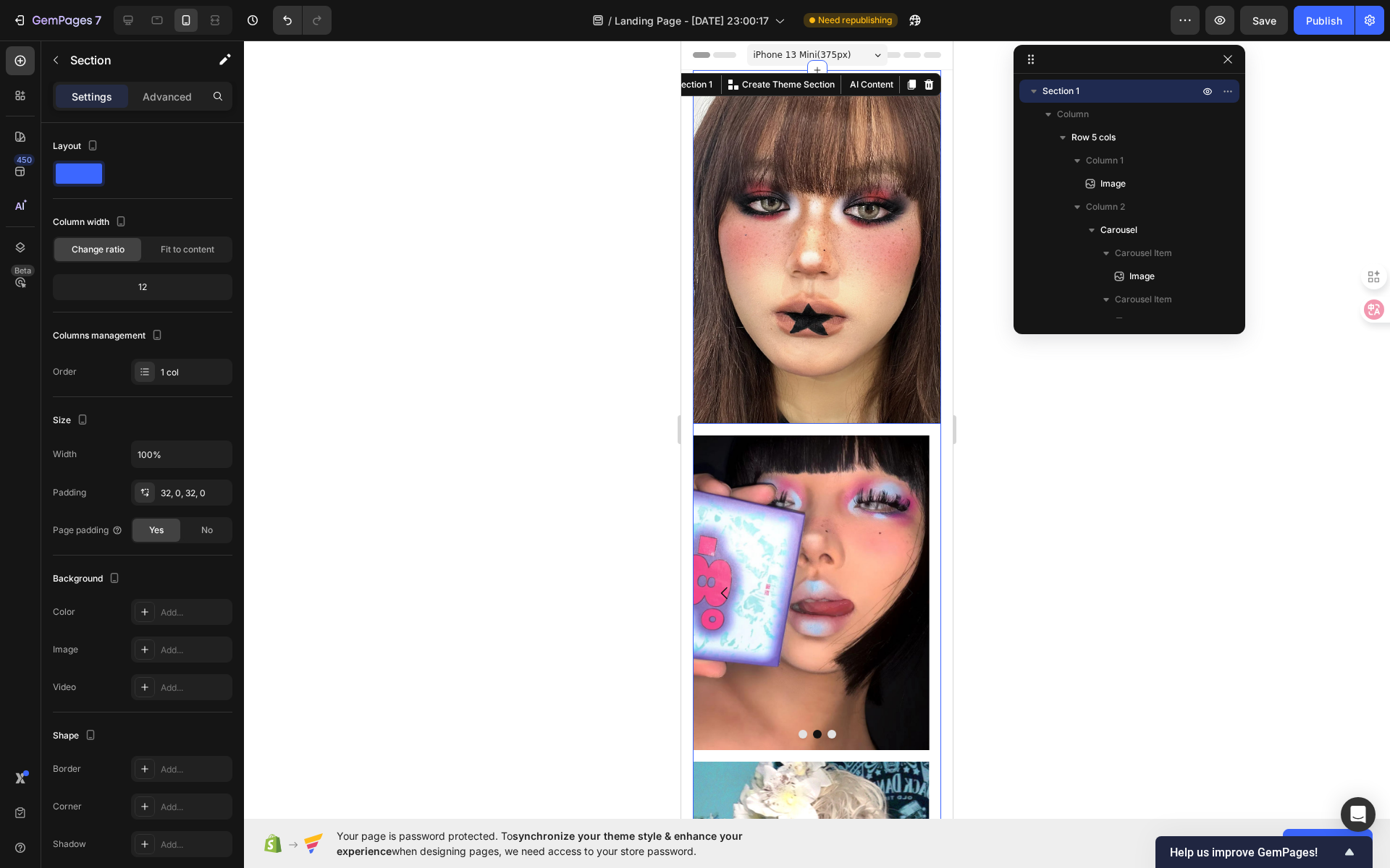
click at [719, 122] on img at bounding box center [817, 258] width 248 height 331
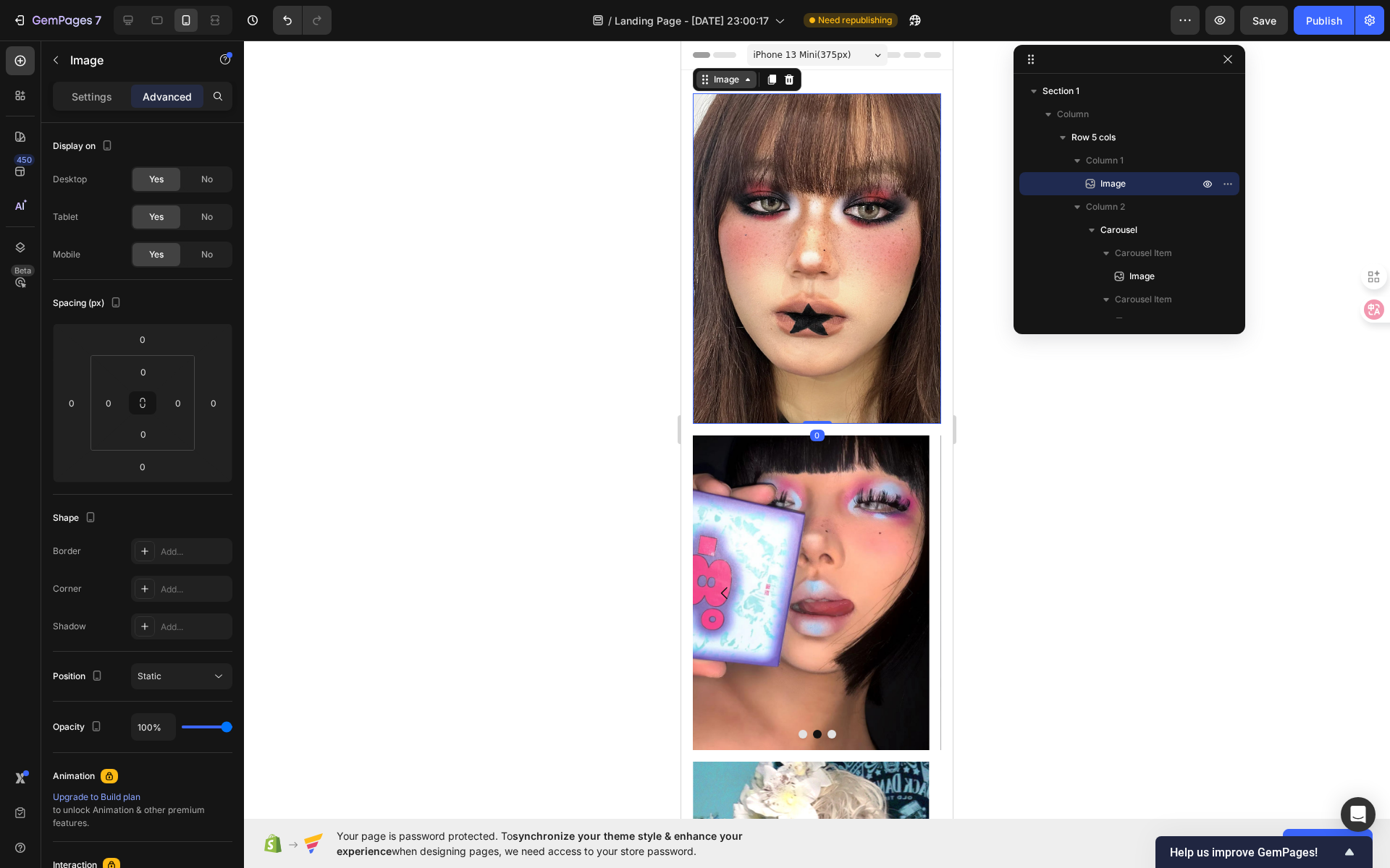
click at [727, 80] on div "Image" at bounding box center [726, 80] width 31 height 13
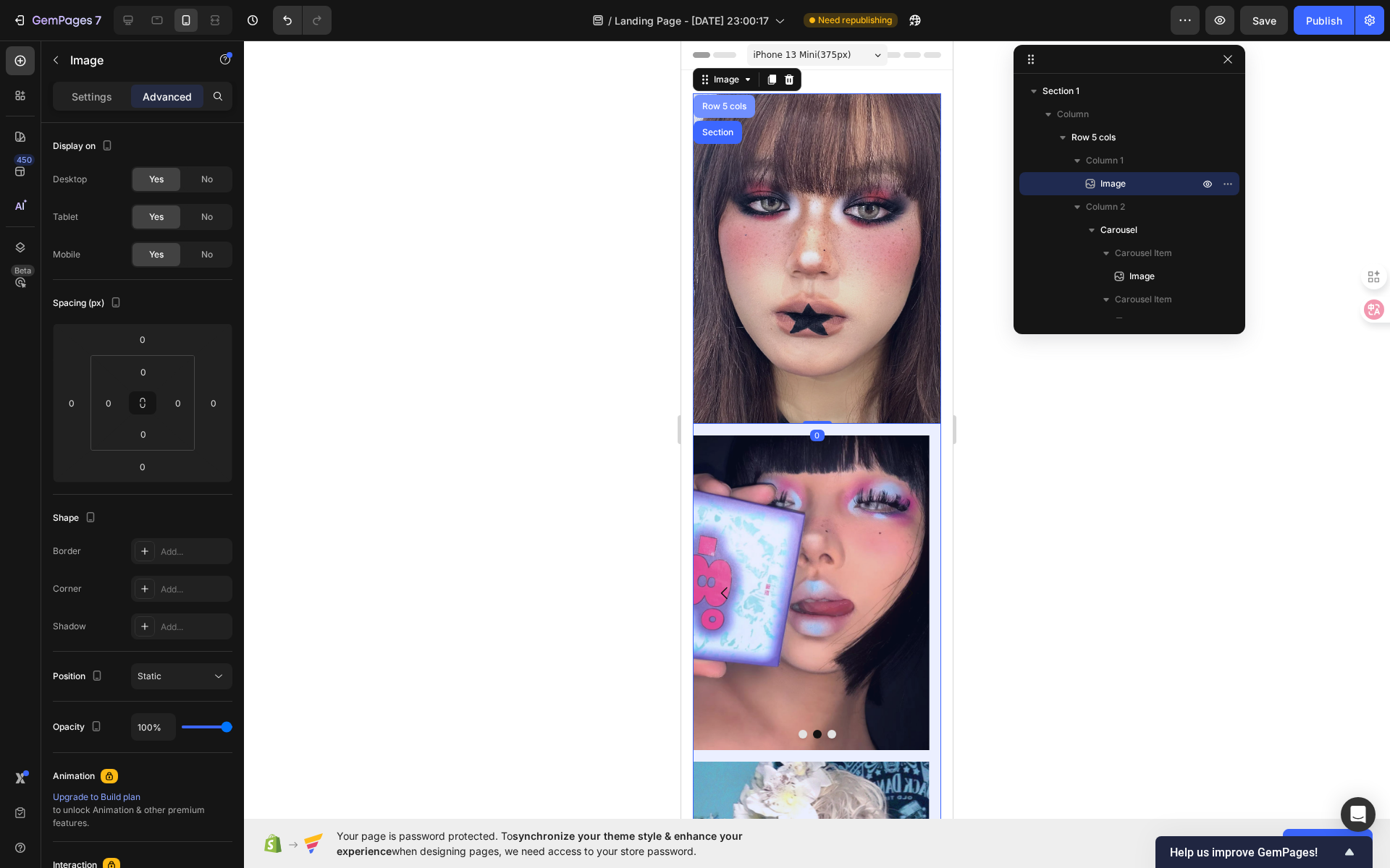
click at [734, 108] on div "Row 5 cols" at bounding box center [724, 107] width 50 height 9
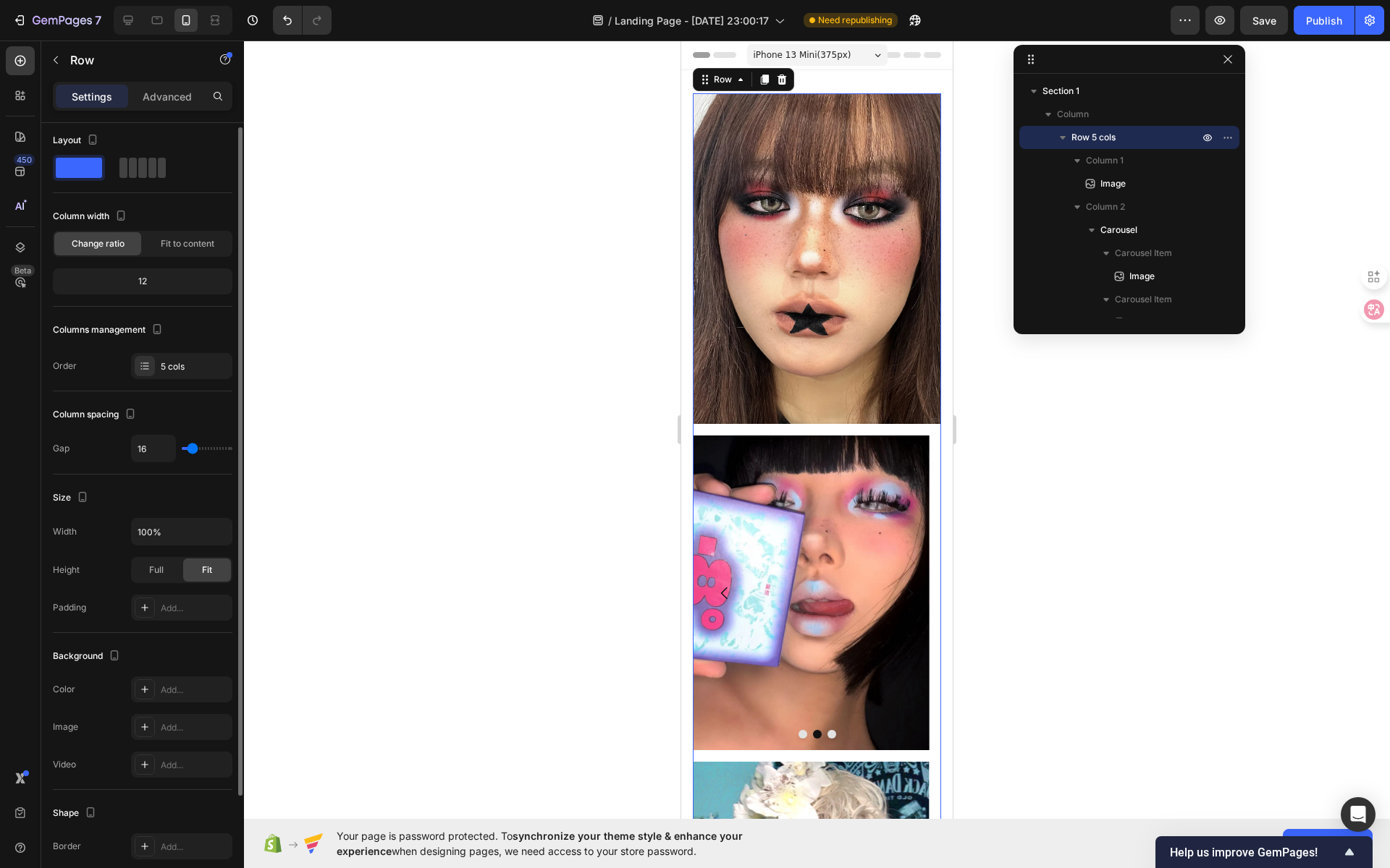
scroll to position [67, 0]
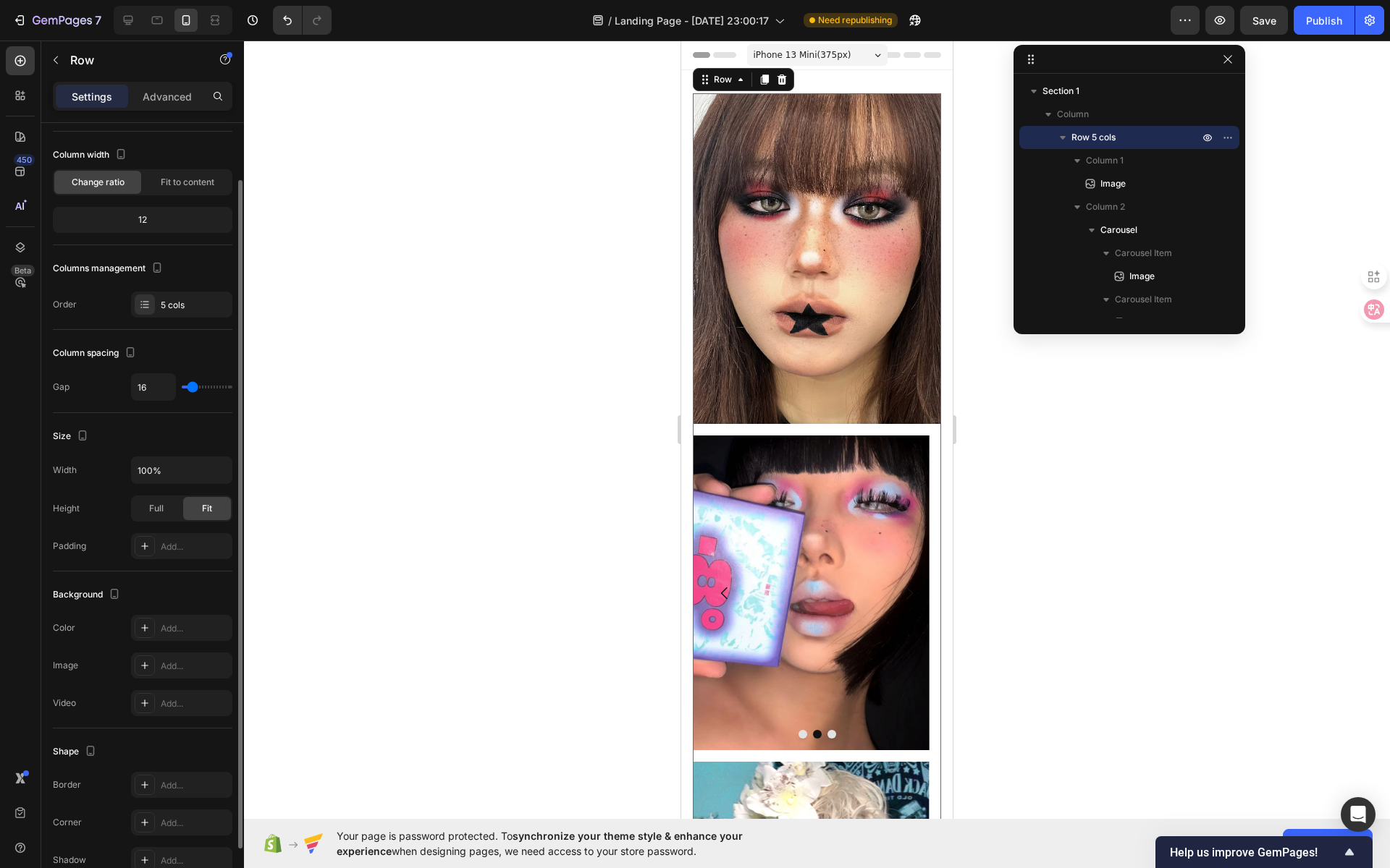
type input "13"
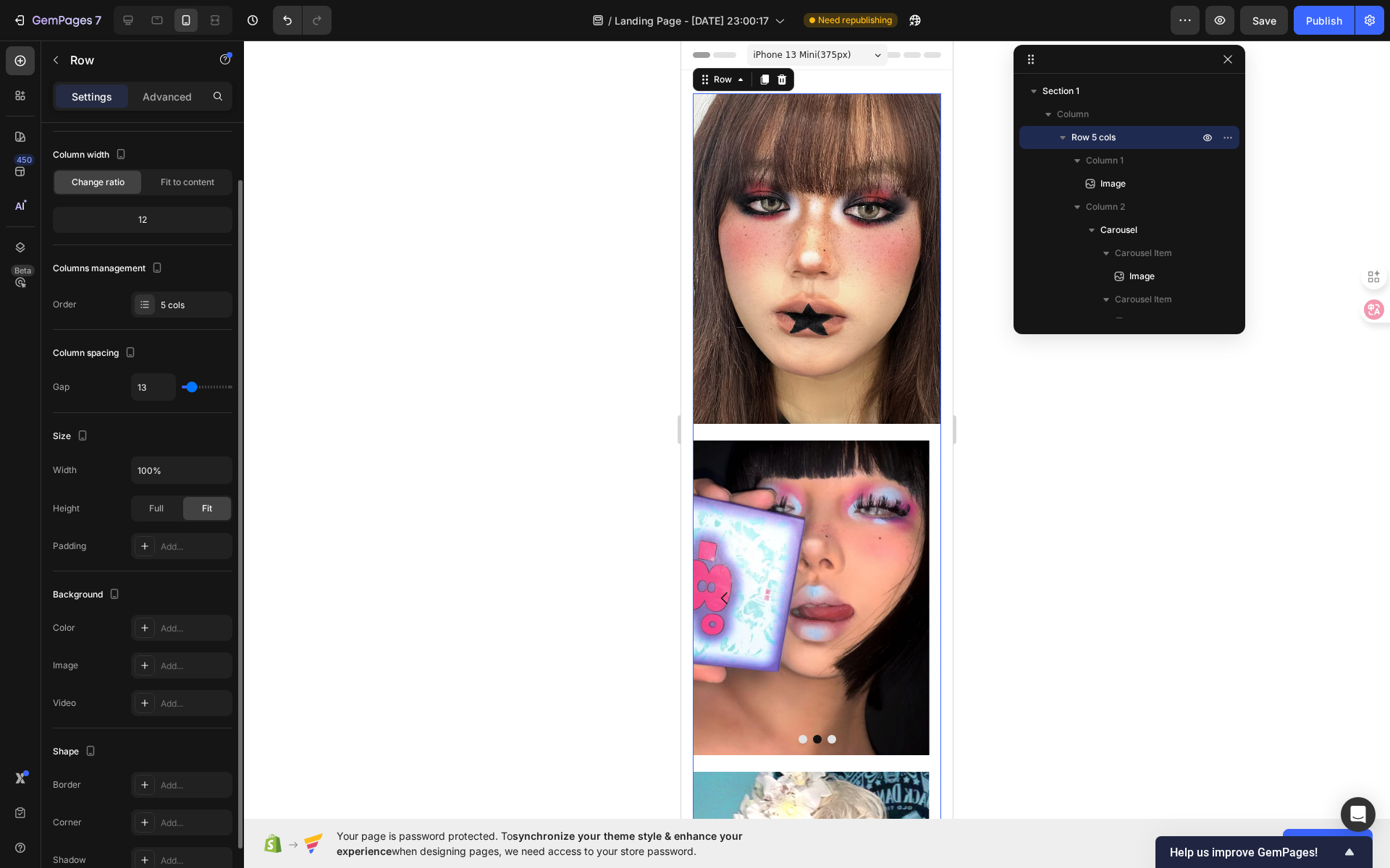
type input "25"
type input "26"
type input "27"
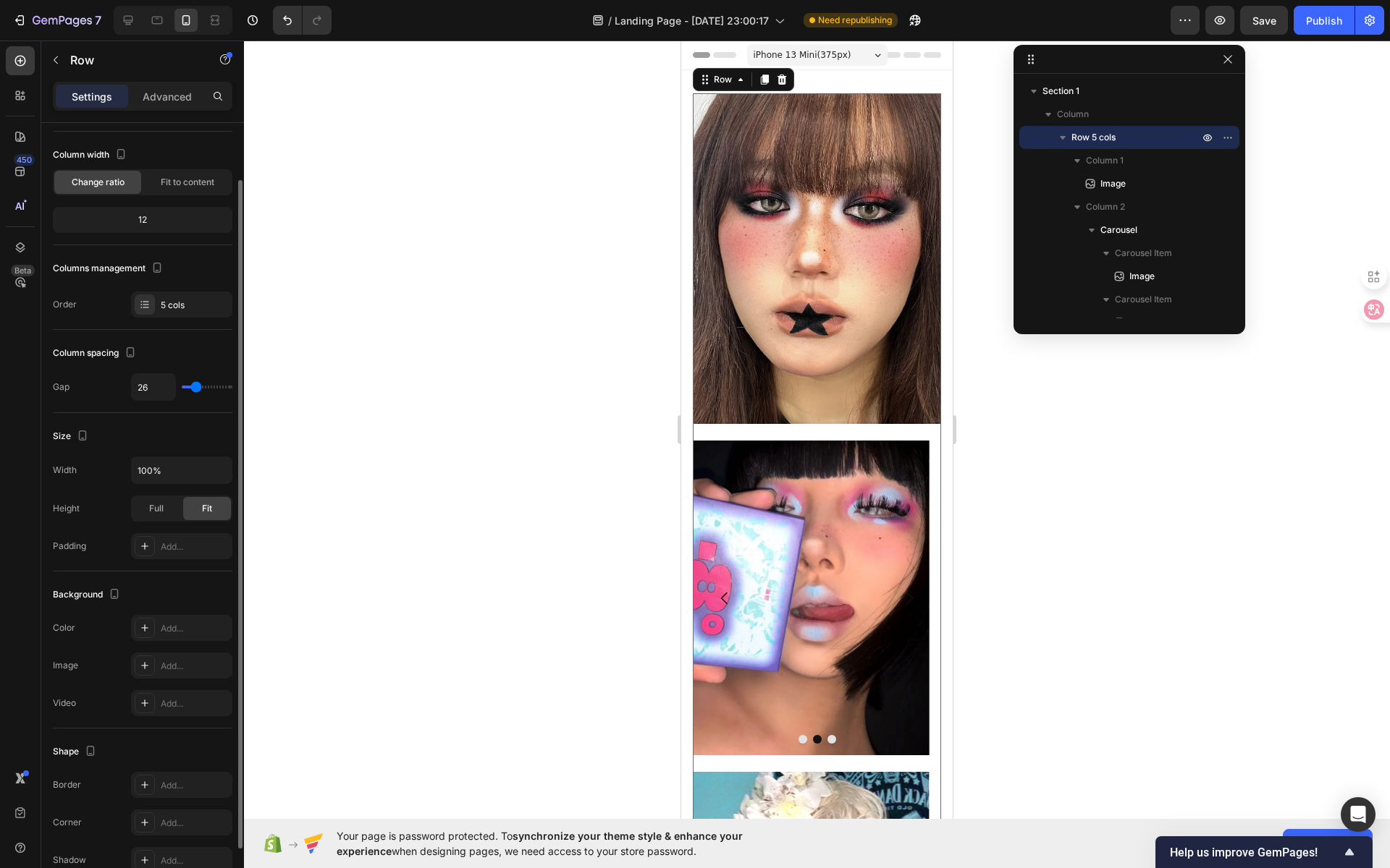
type input "27"
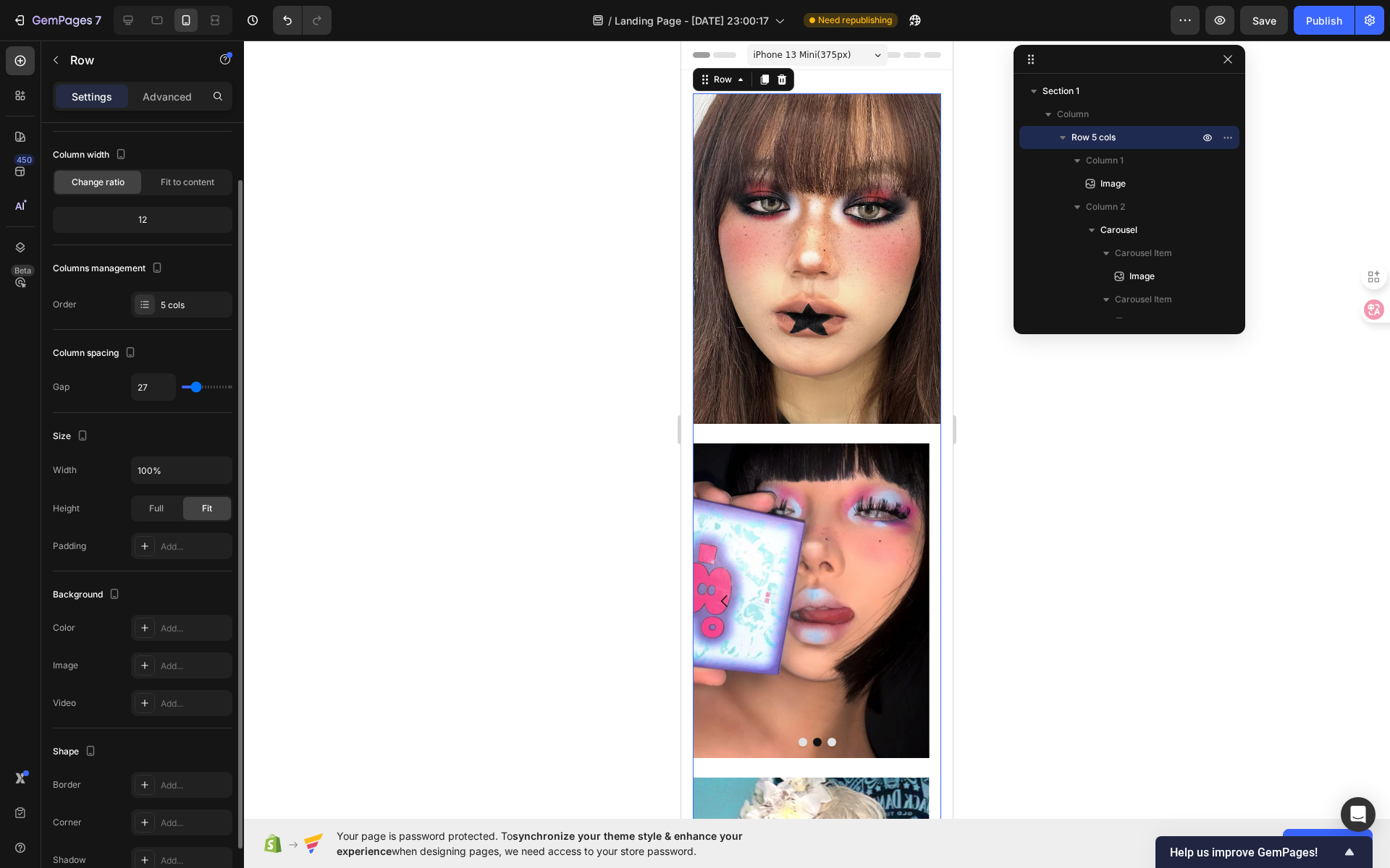
type input "24"
type input "17"
type input "15"
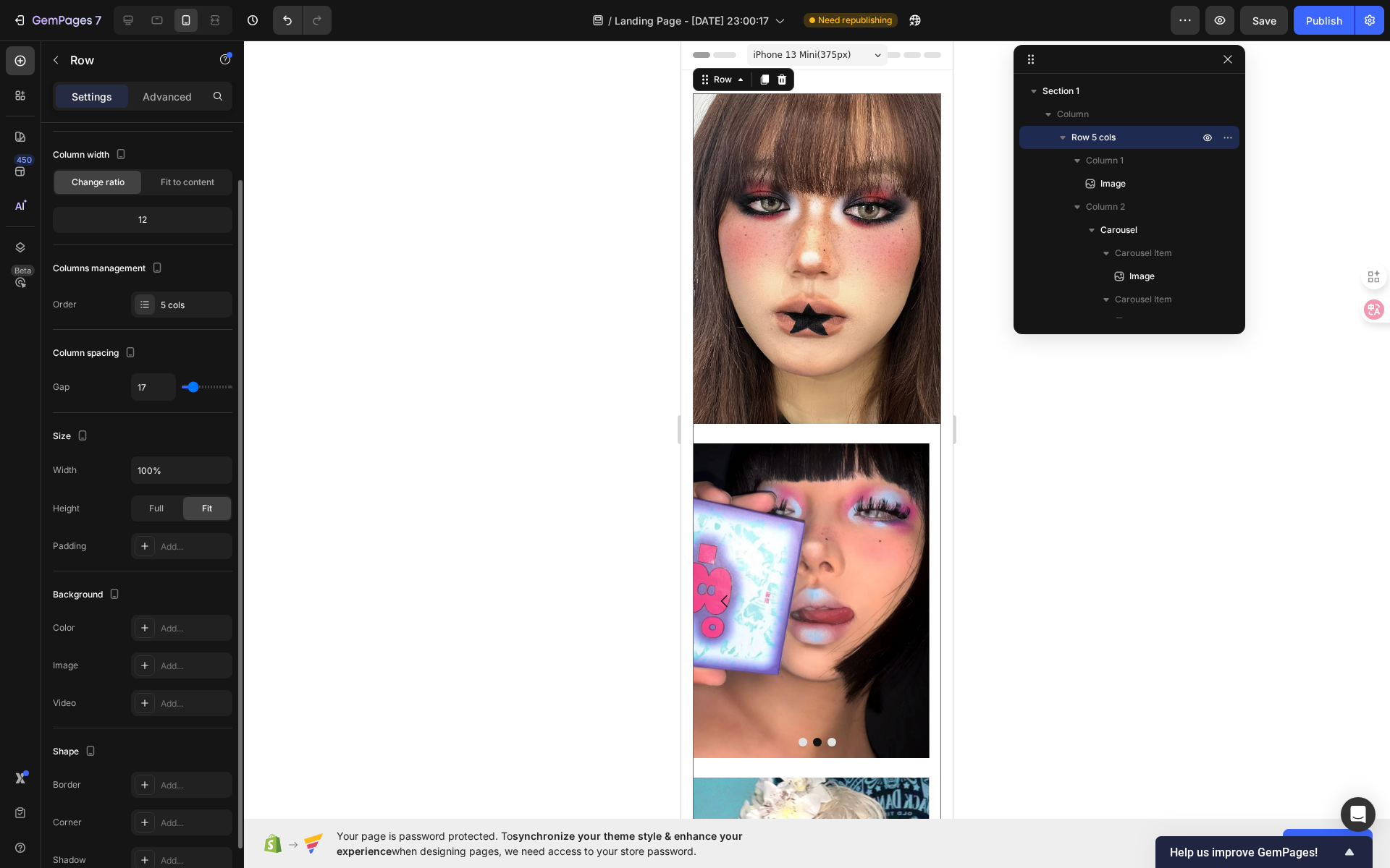
type input "15"
type input "14"
type input "13"
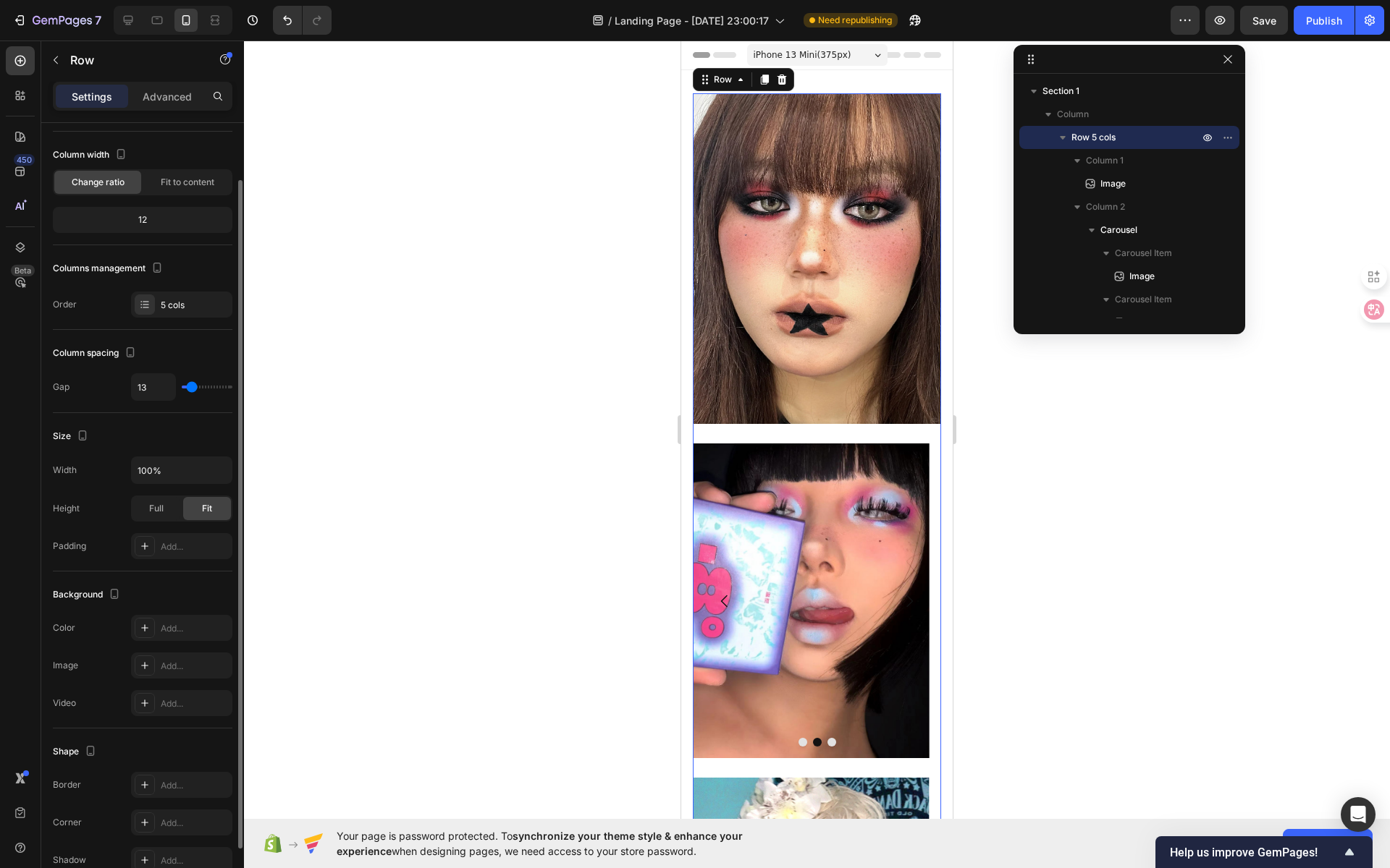
type input "12"
type input "11"
type input "10"
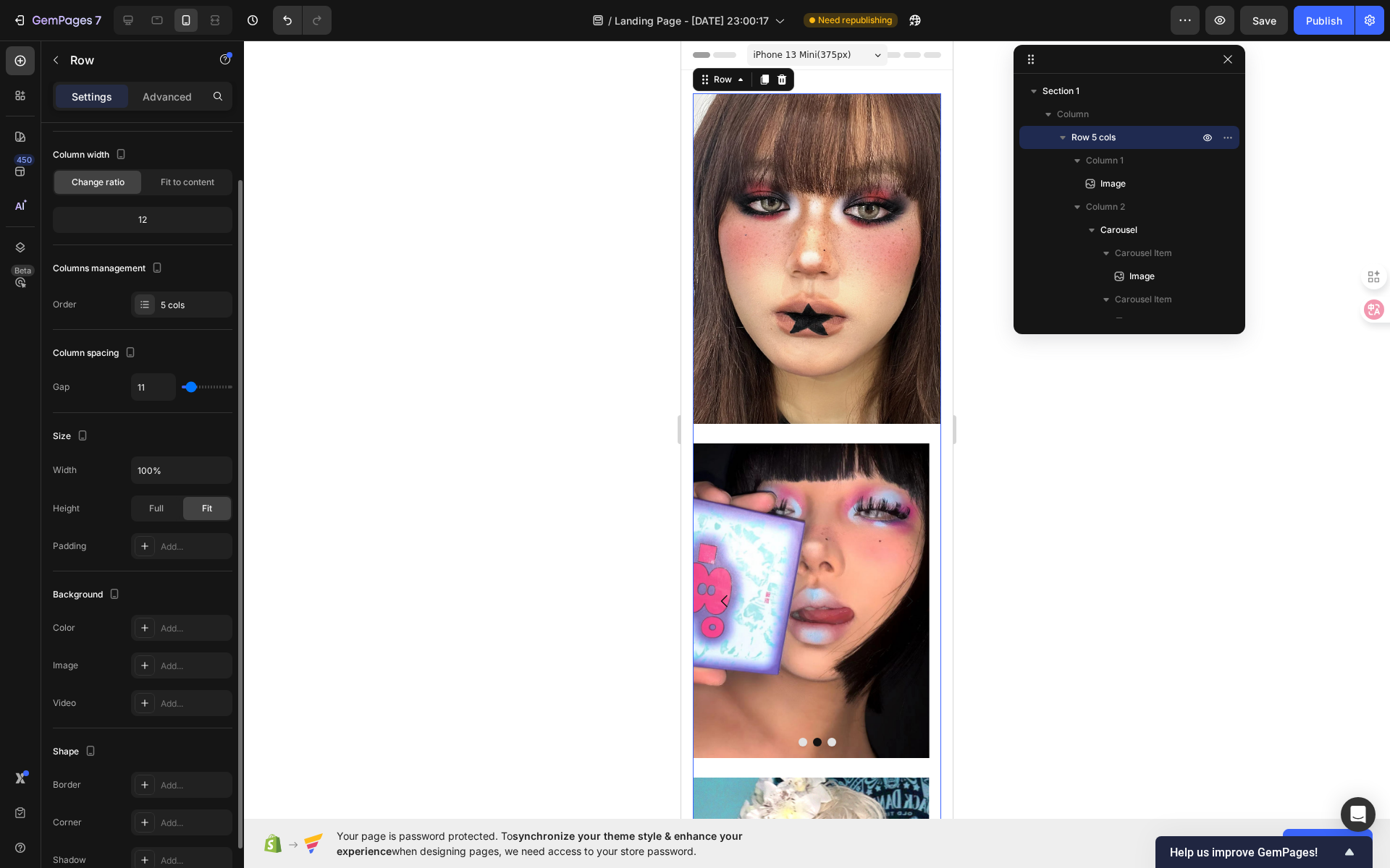
type input "10"
type input "9"
type input "8"
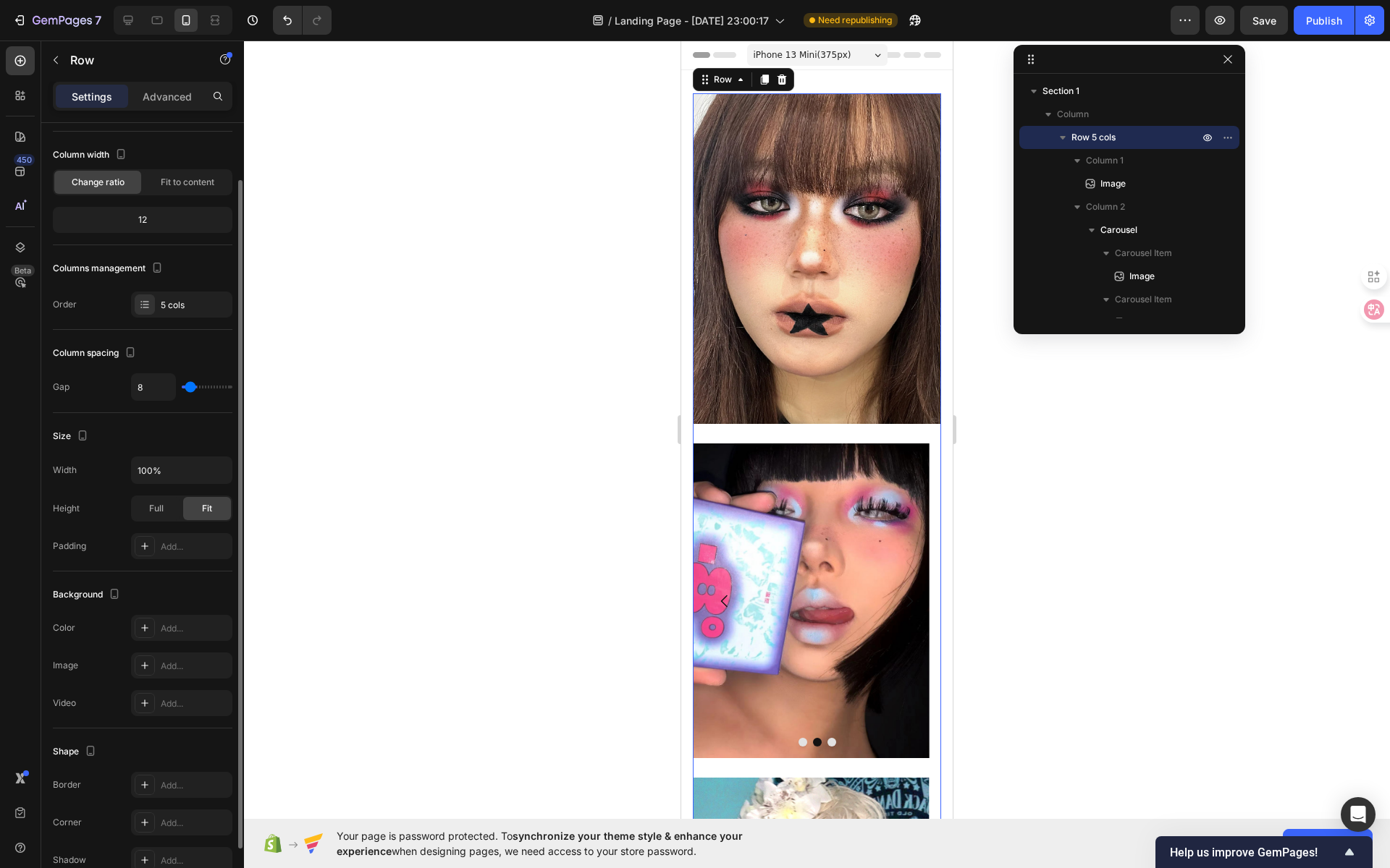
type input "7"
type input "6"
type input "5"
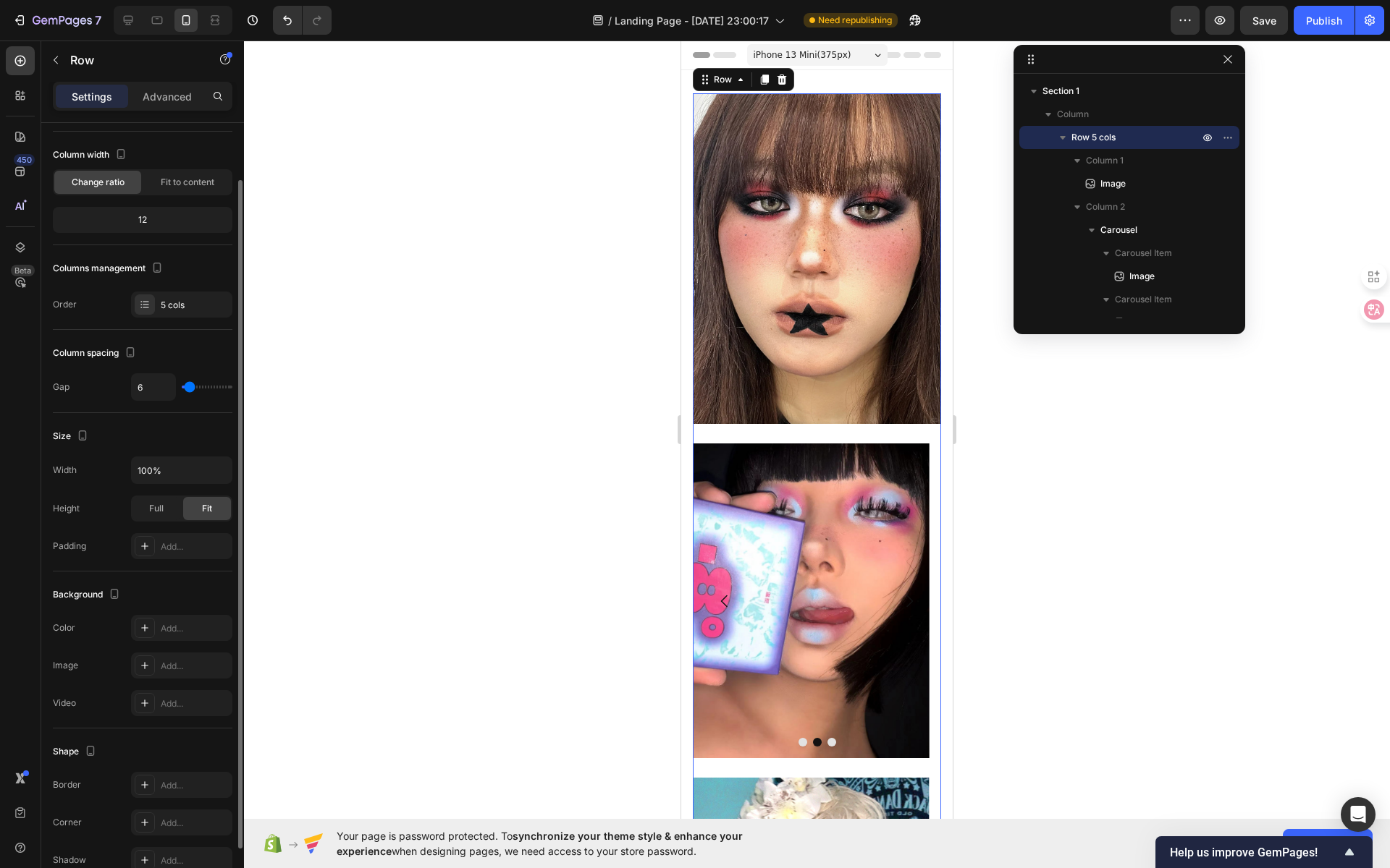
type input "5"
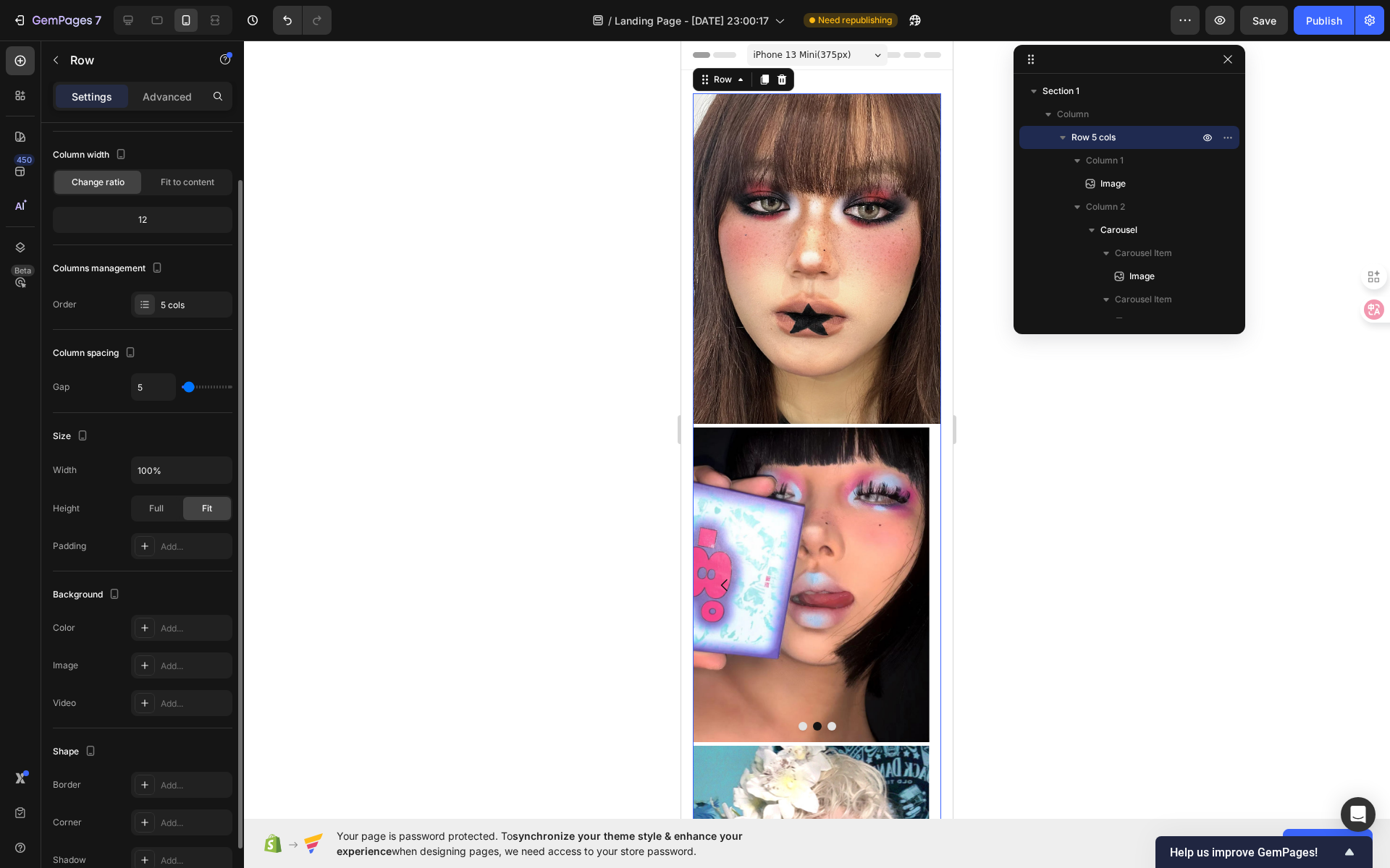
type input "4"
type input "6"
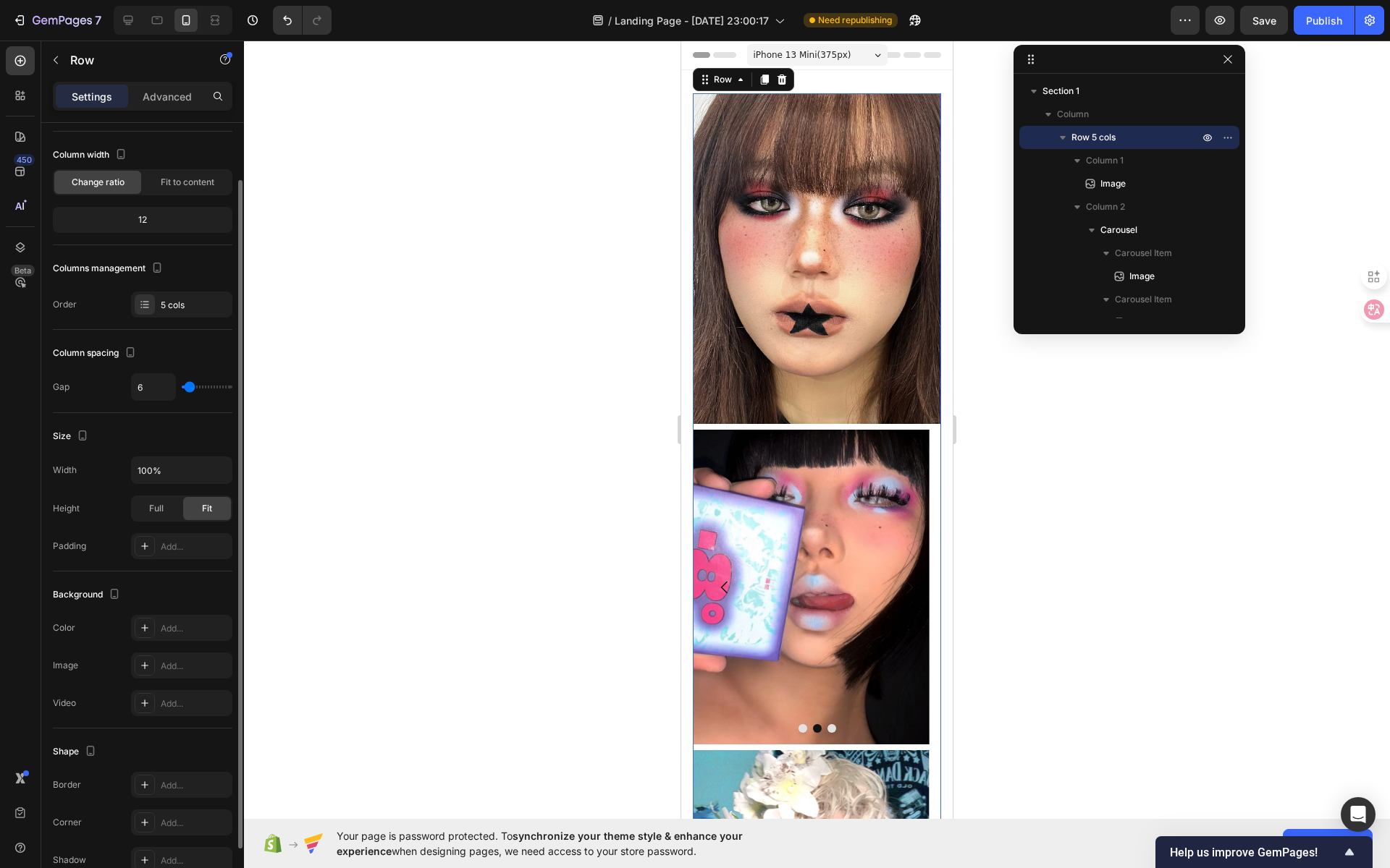
type input "8"
type input "9"
type input "11"
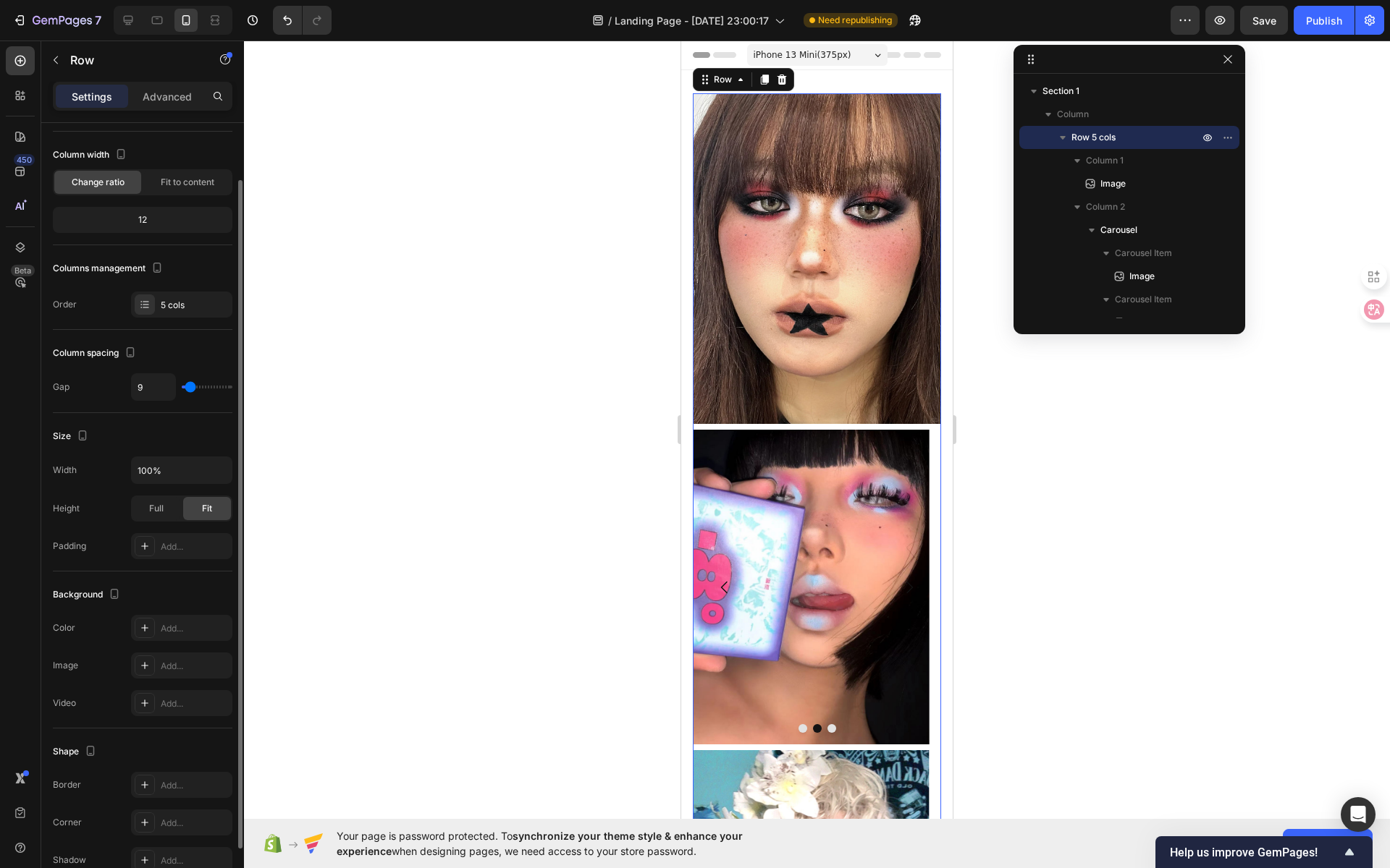
type input "11"
type input "12"
type input "13"
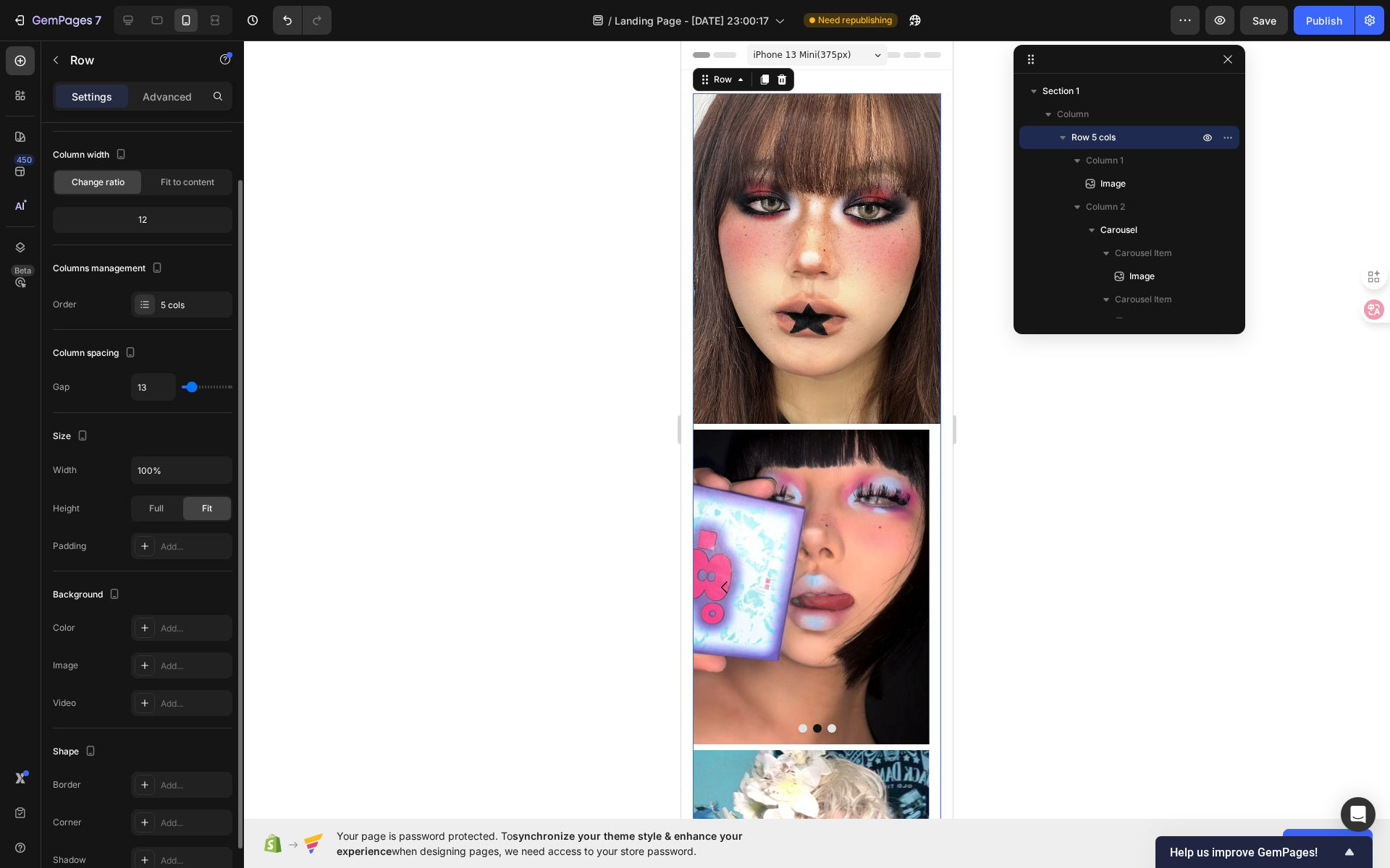
type input "14"
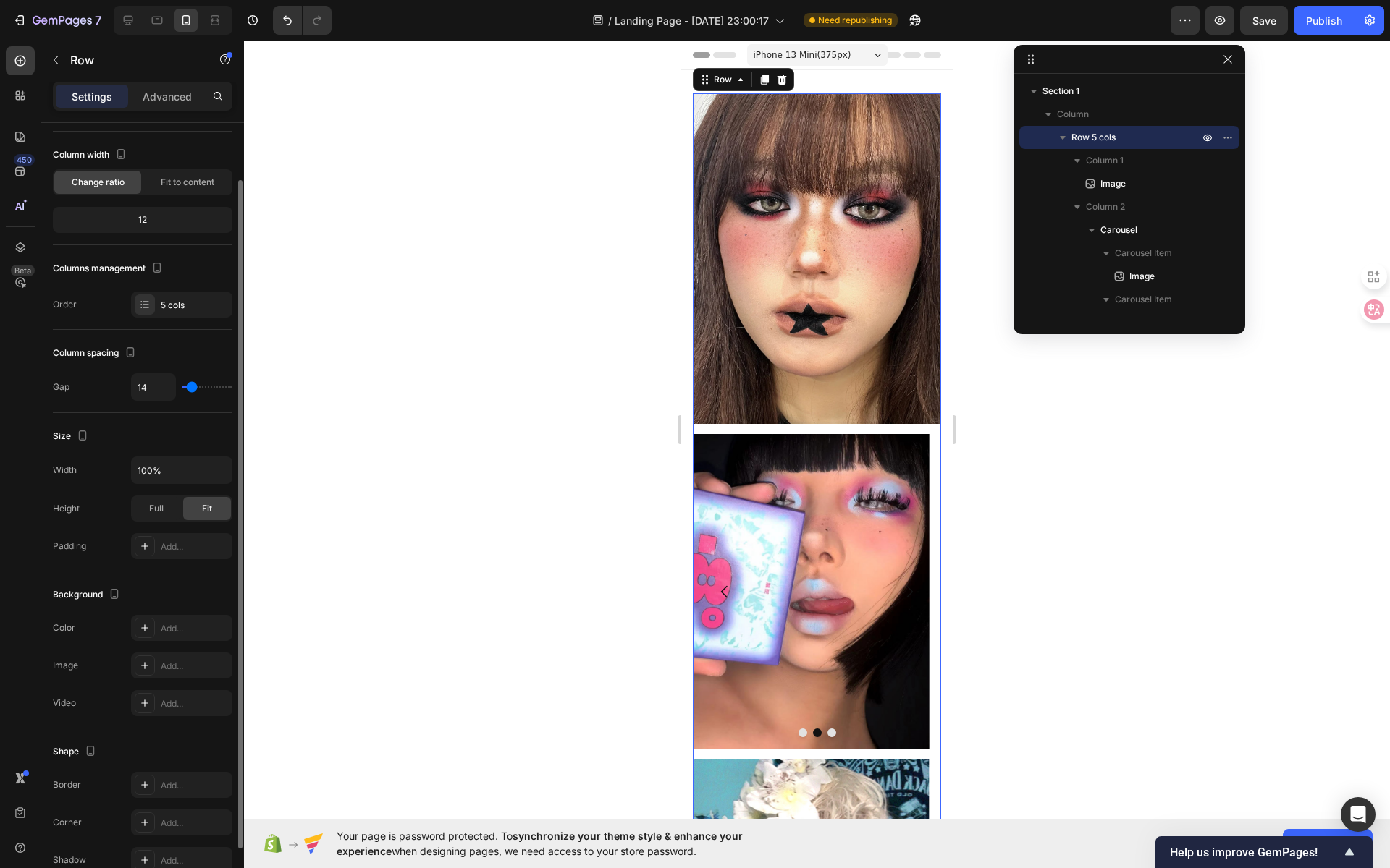
type input "19"
type input "20"
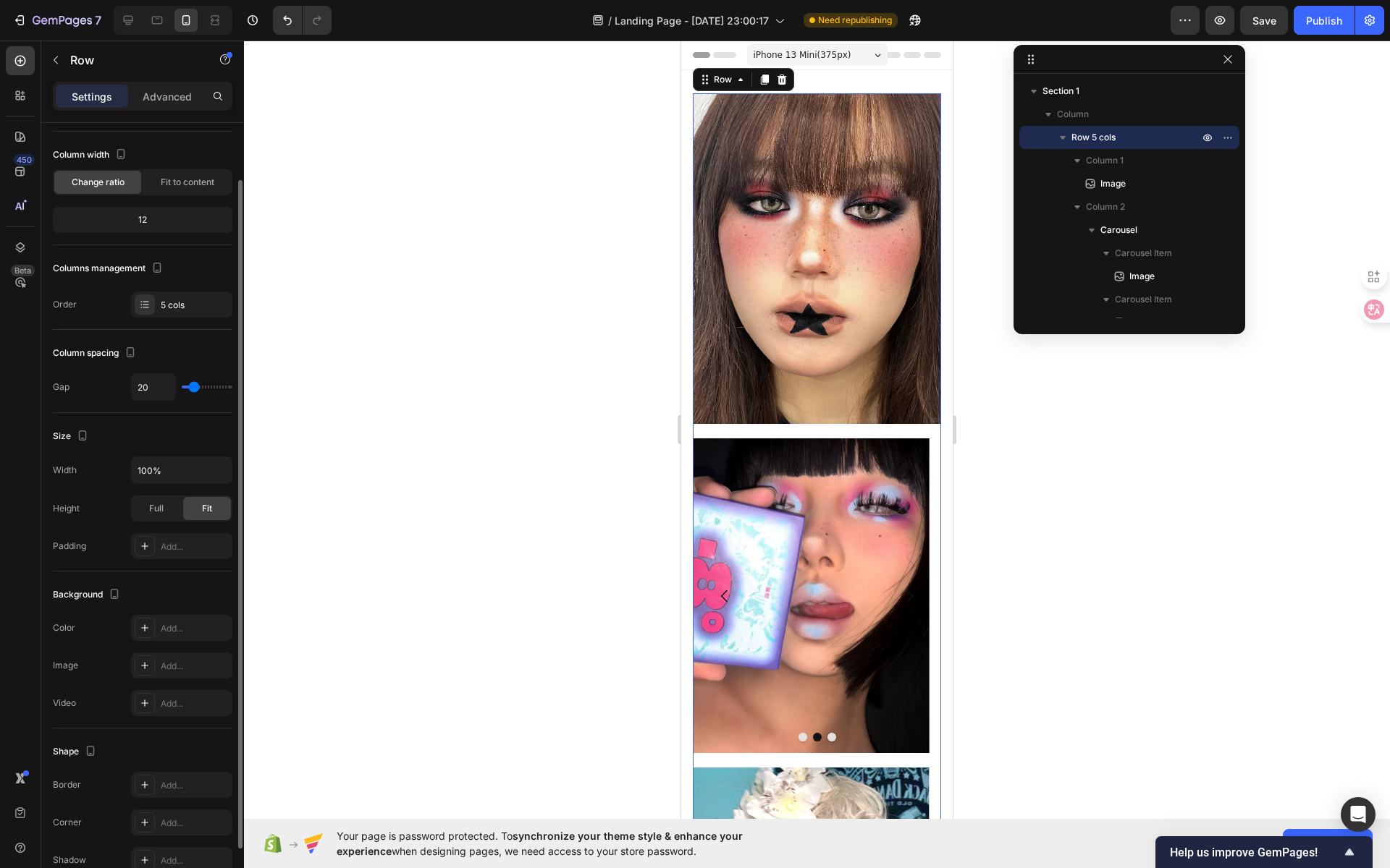
type input "18"
type input "17"
type input "16"
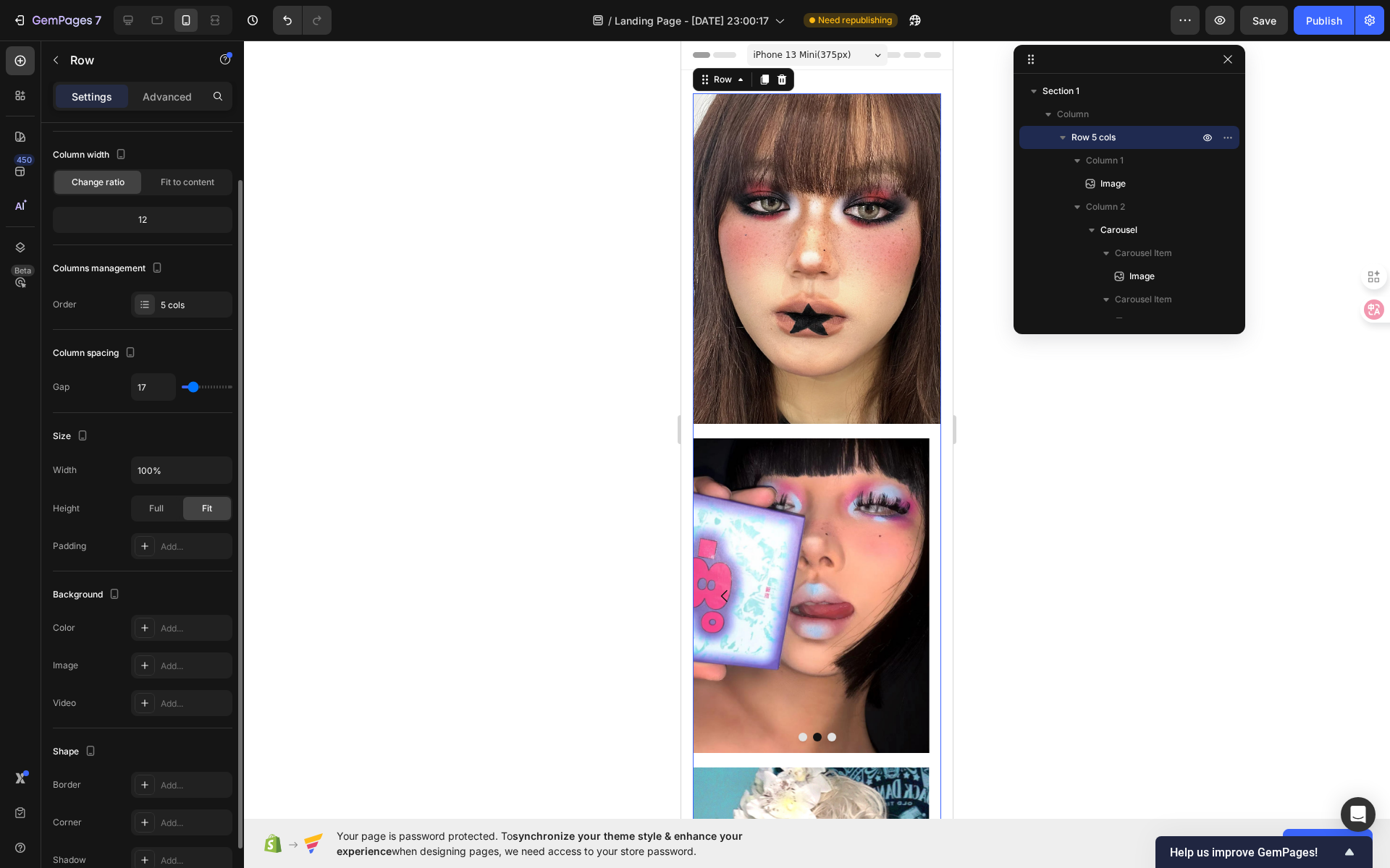
type input "16"
type input "15"
type input "14"
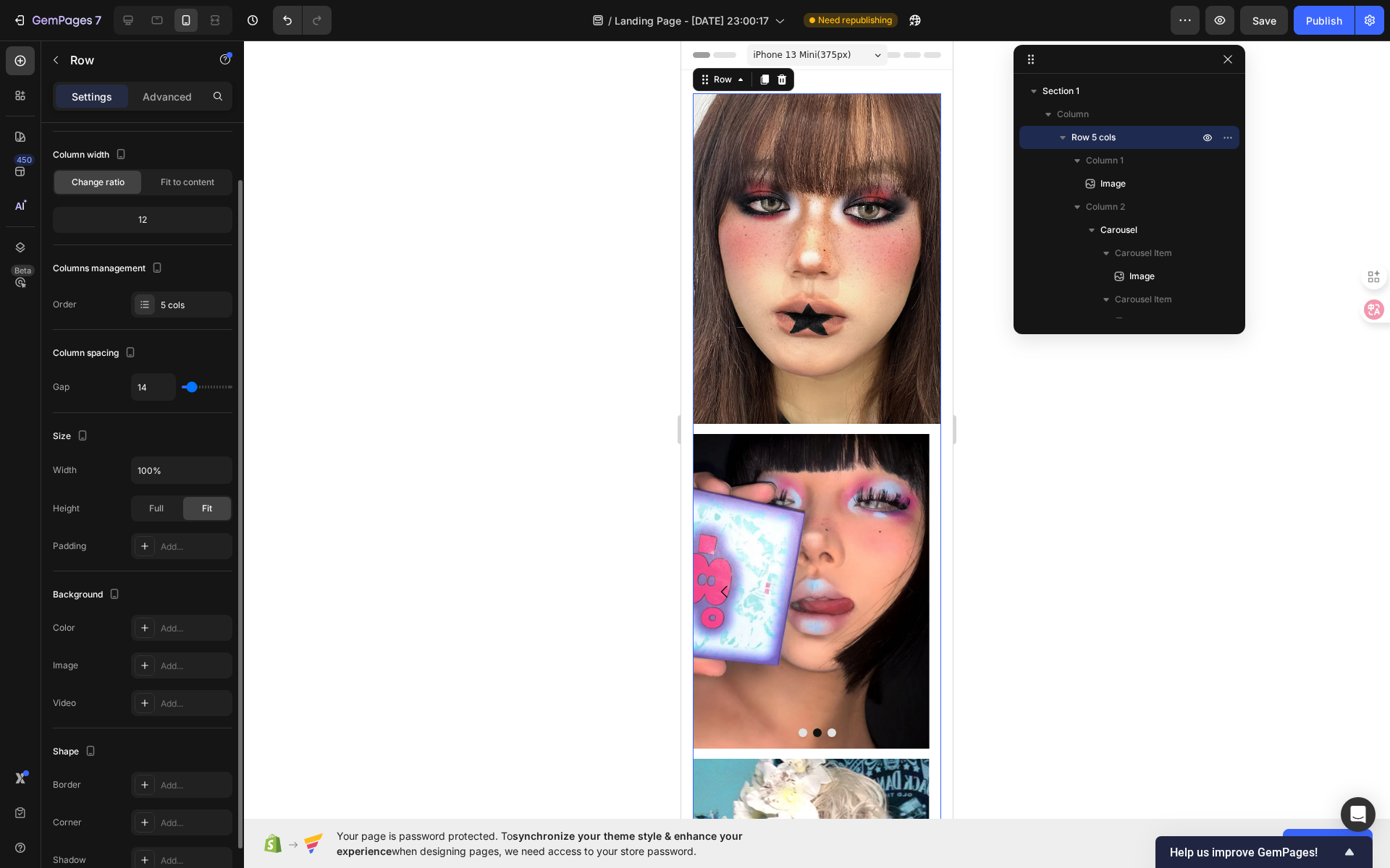
type input "16"
type input "15"
type input "14"
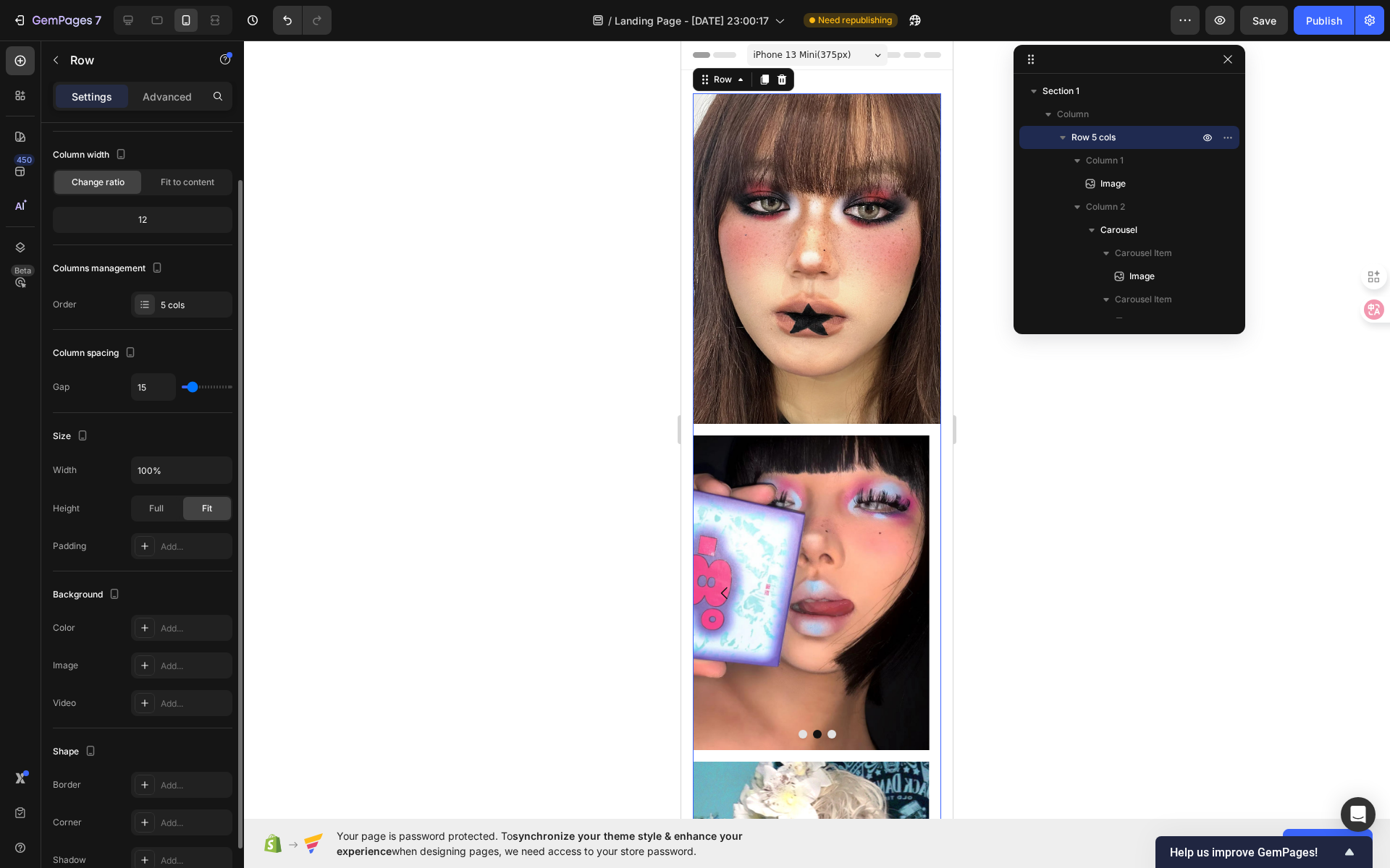
type input "14"
type input "13"
type input "12"
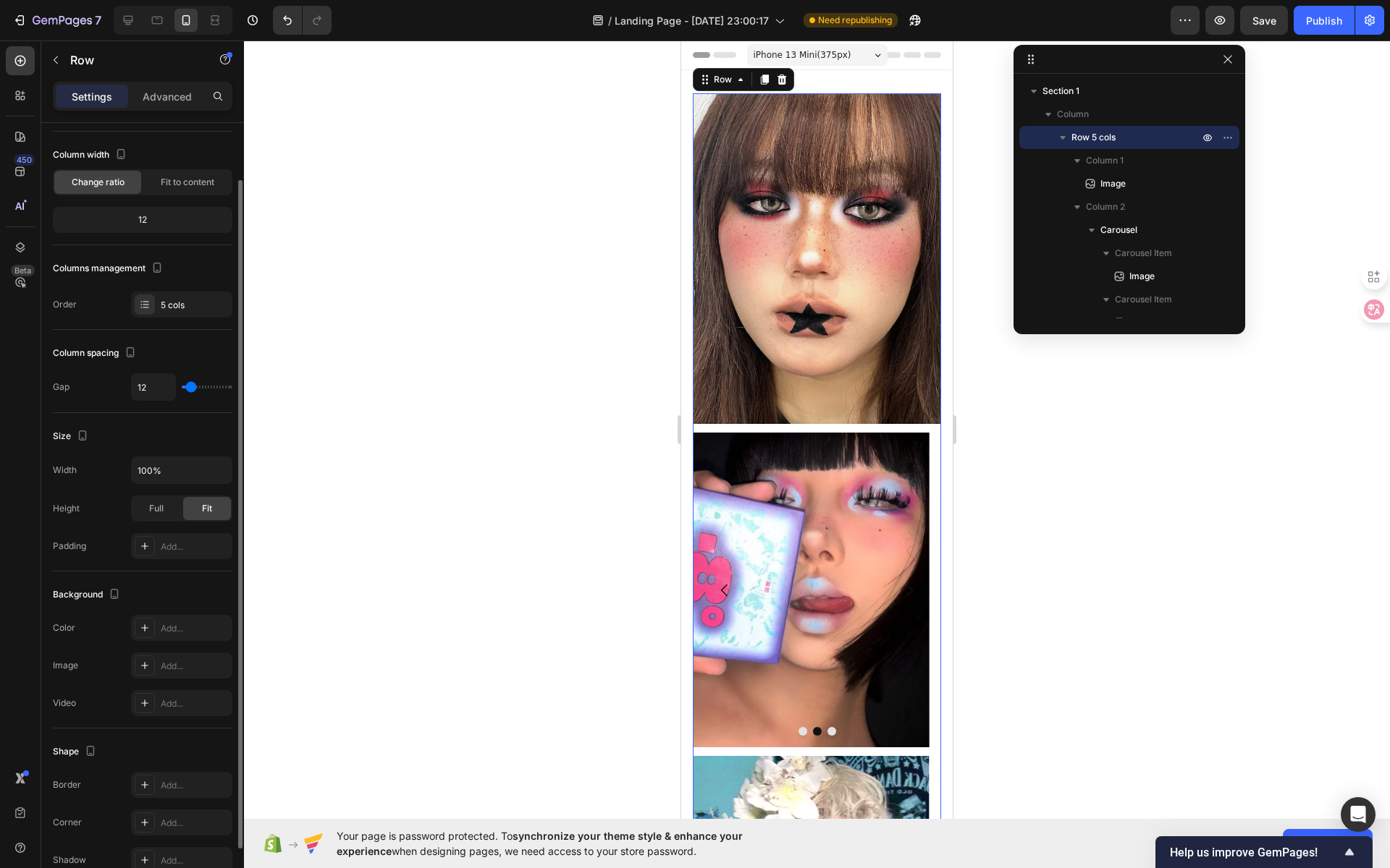
type input "12"
click at [191, 386] on input "range" at bounding box center [207, 387] width 50 height 3
click at [220, 468] on icon "button" at bounding box center [219, 470] width 15 height 15
click at [186, 460] on input "100%" at bounding box center [182, 470] width 100 height 26
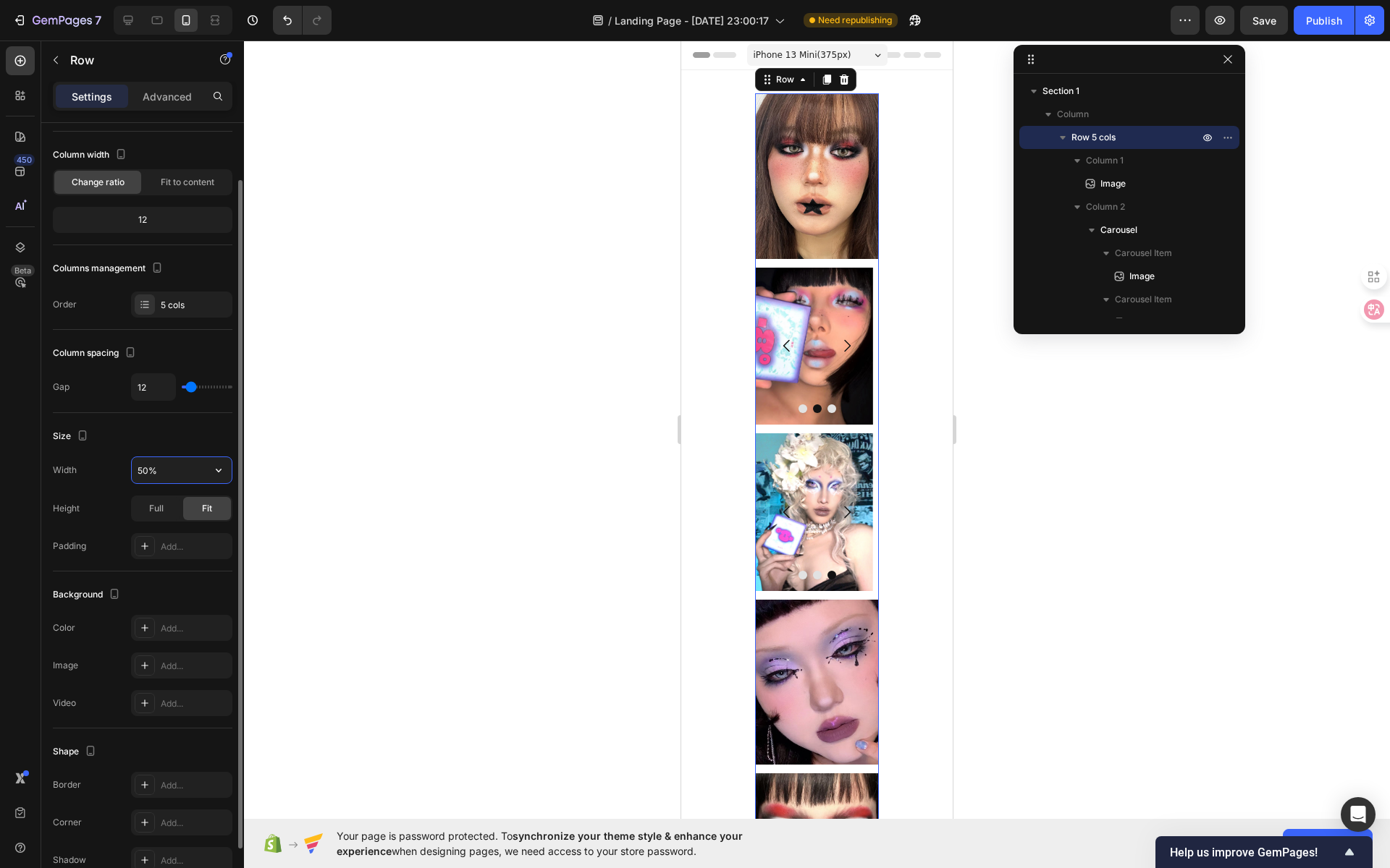
click at [176, 469] on input "50%" at bounding box center [182, 470] width 100 height 26
click at [175, 469] on input "50%" at bounding box center [182, 470] width 100 height 26
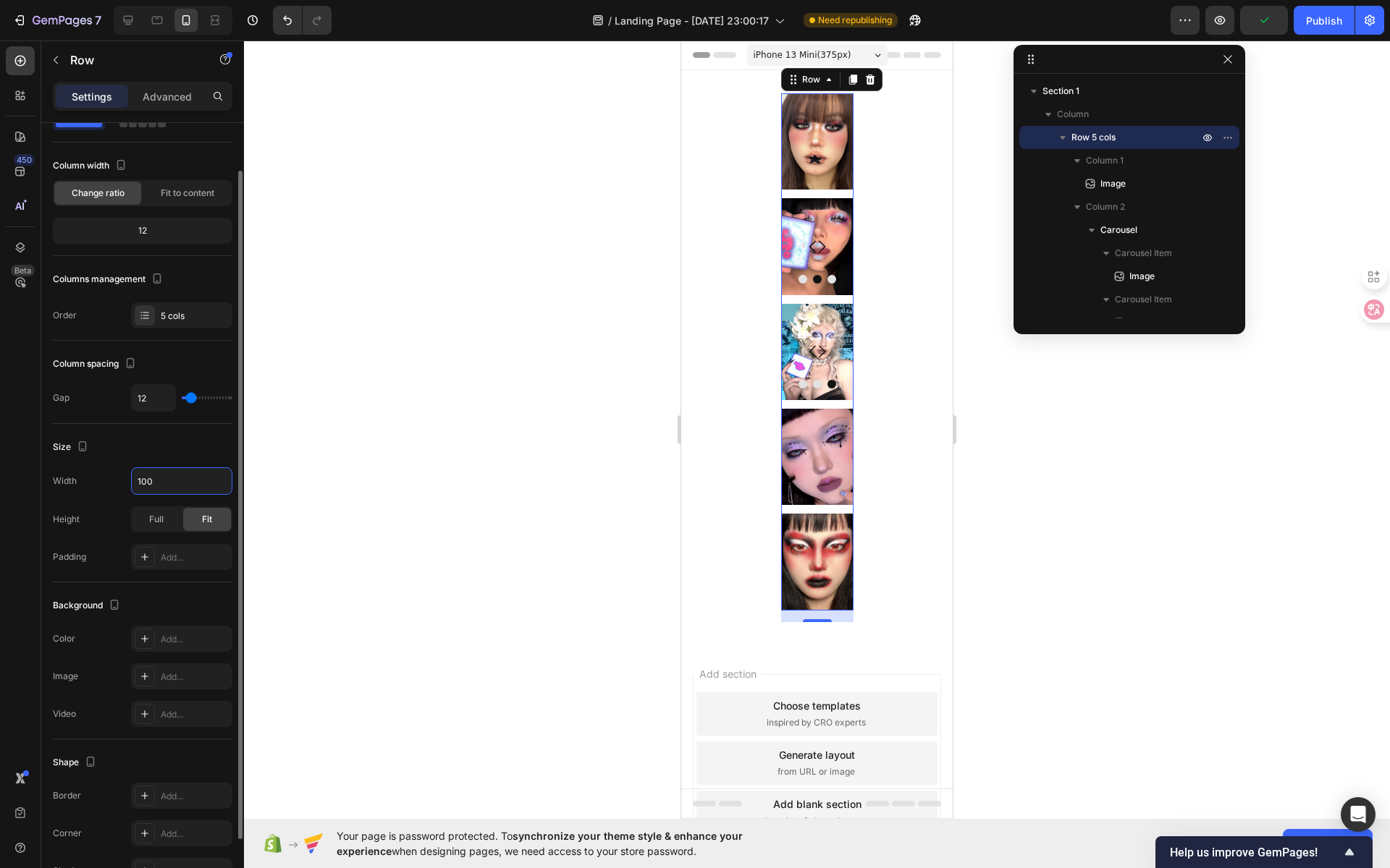
scroll to position [0, 0]
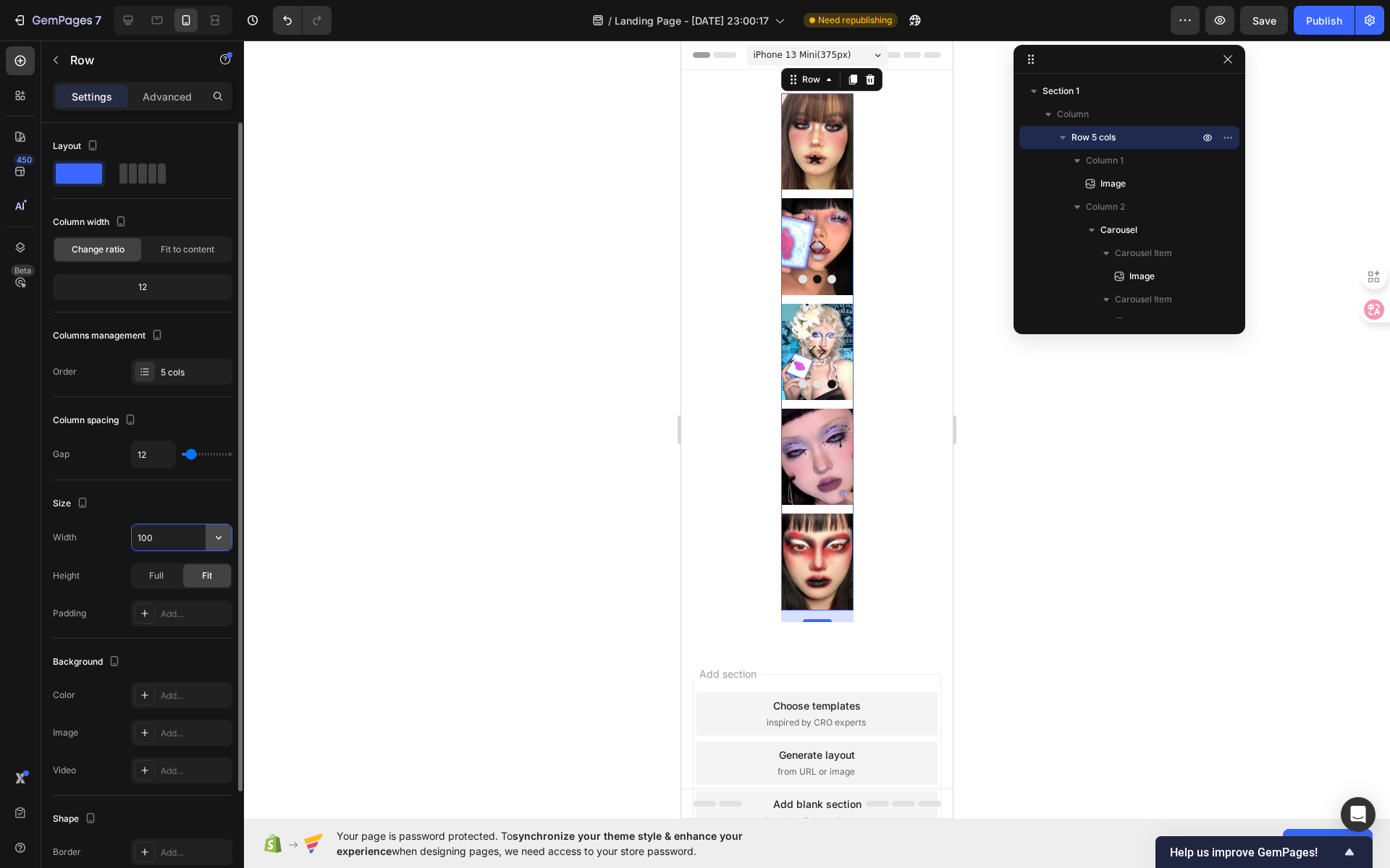
click at [216, 535] on icon "button" at bounding box center [219, 538] width 15 height 15
click at [204, 563] on div "Default 100%" at bounding box center [167, 571] width 119 height 27
type input "100%"
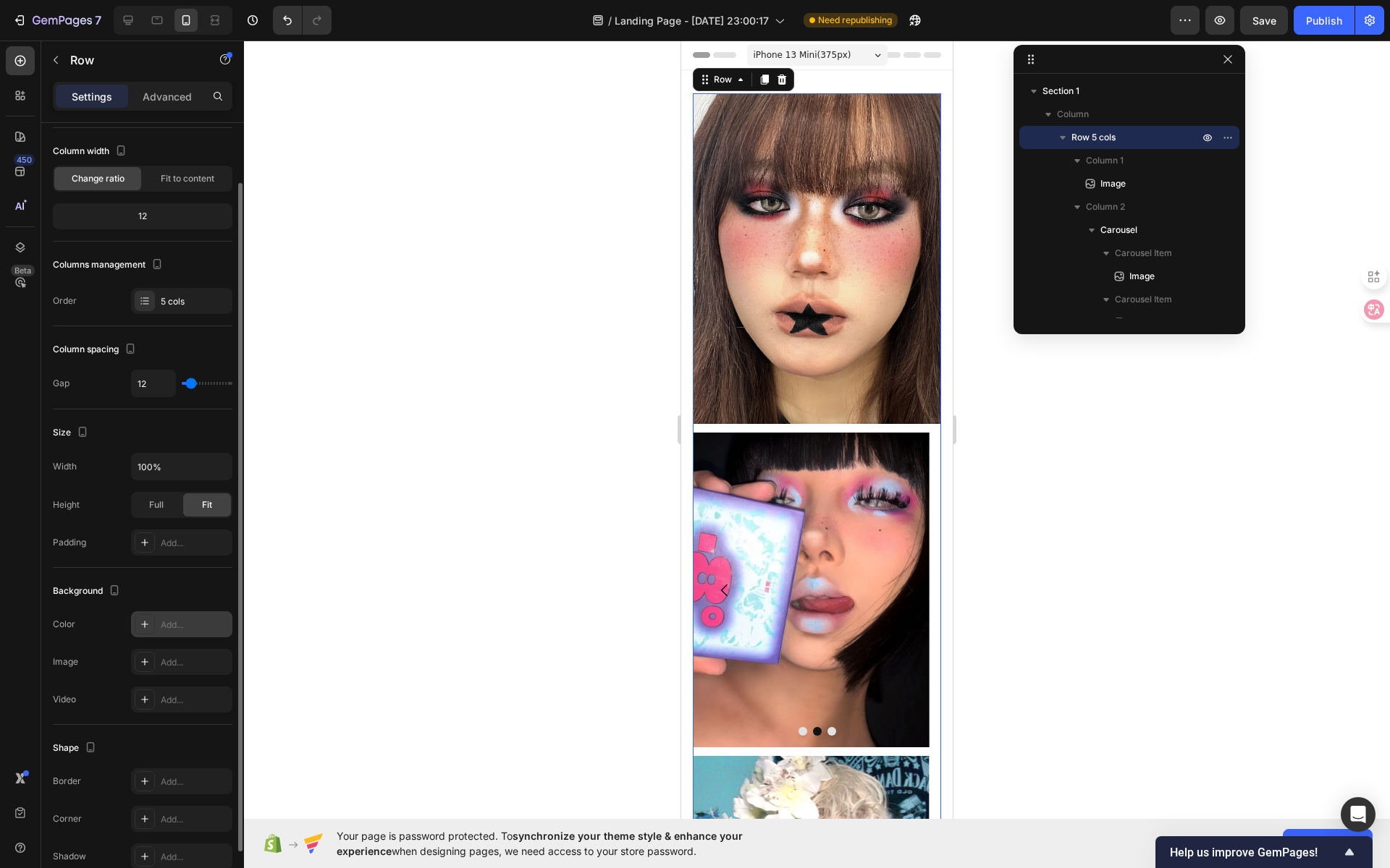
scroll to position [75, 0]
click at [1045, 453] on div at bounding box center [817, 455] width 1146 height 828
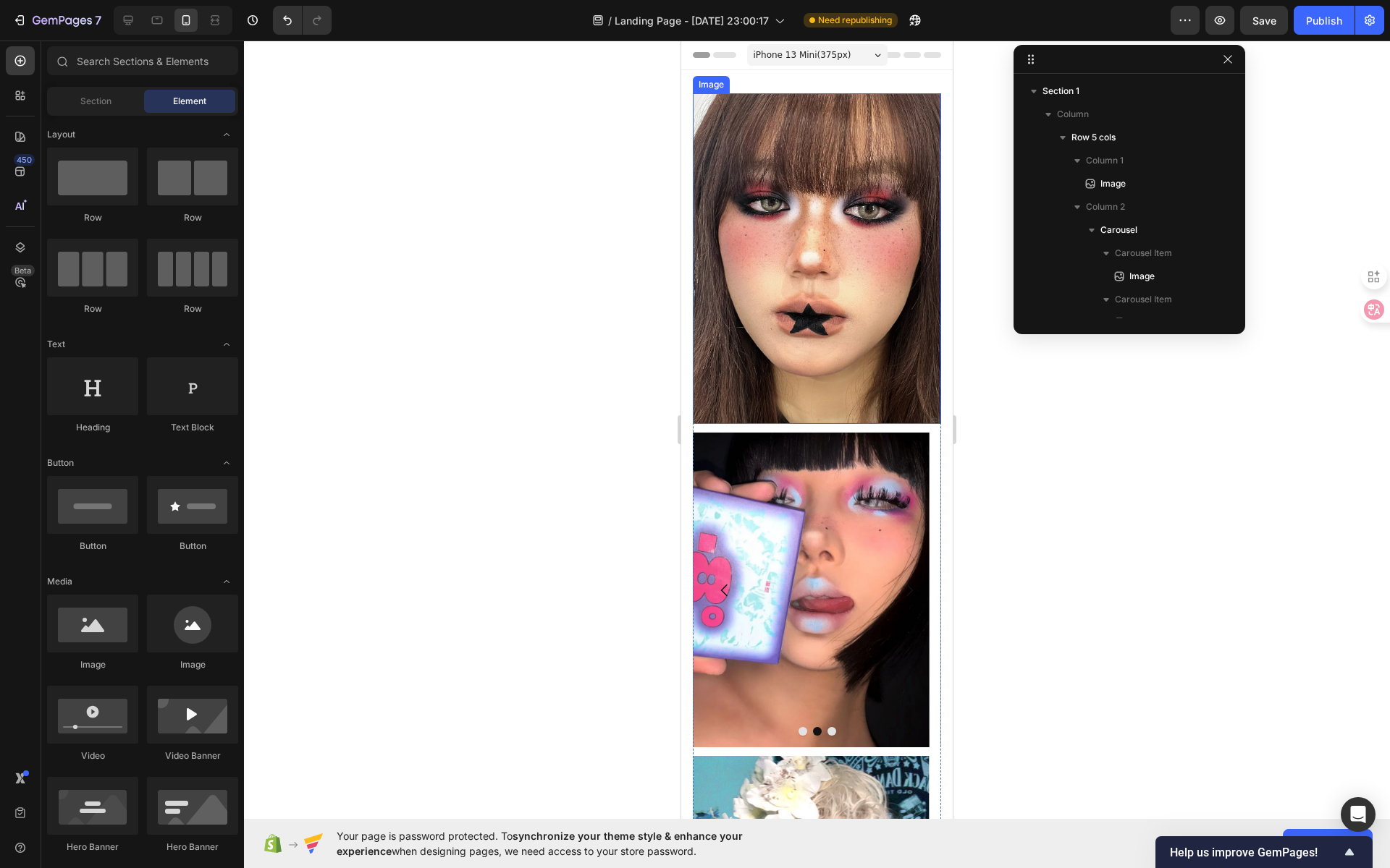
click at [712, 86] on div "Image" at bounding box center [711, 85] width 31 height 13
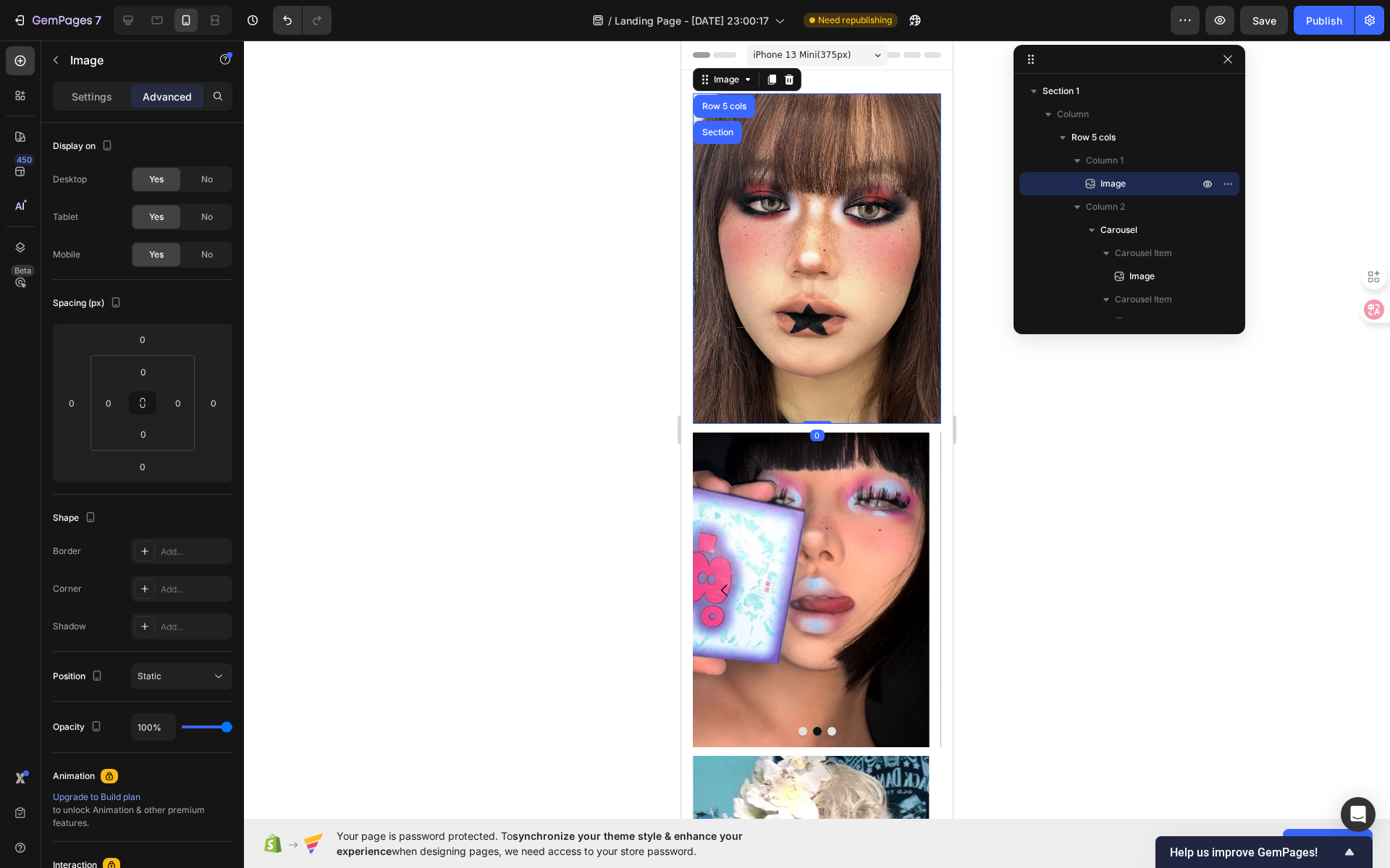
click at [972, 109] on div at bounding box center [817, 455] width 1146 height 828
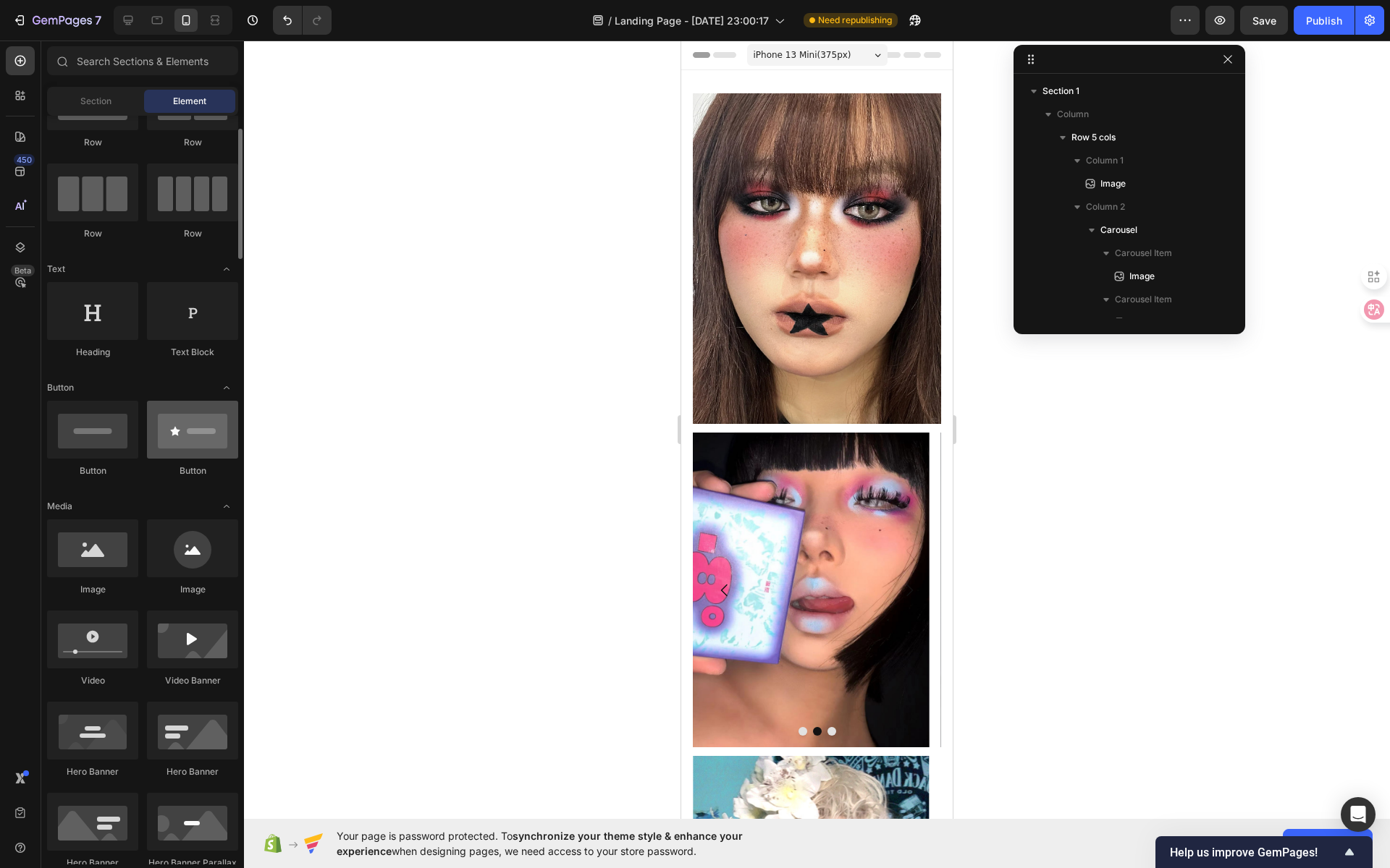
scroll to position [0, 0]
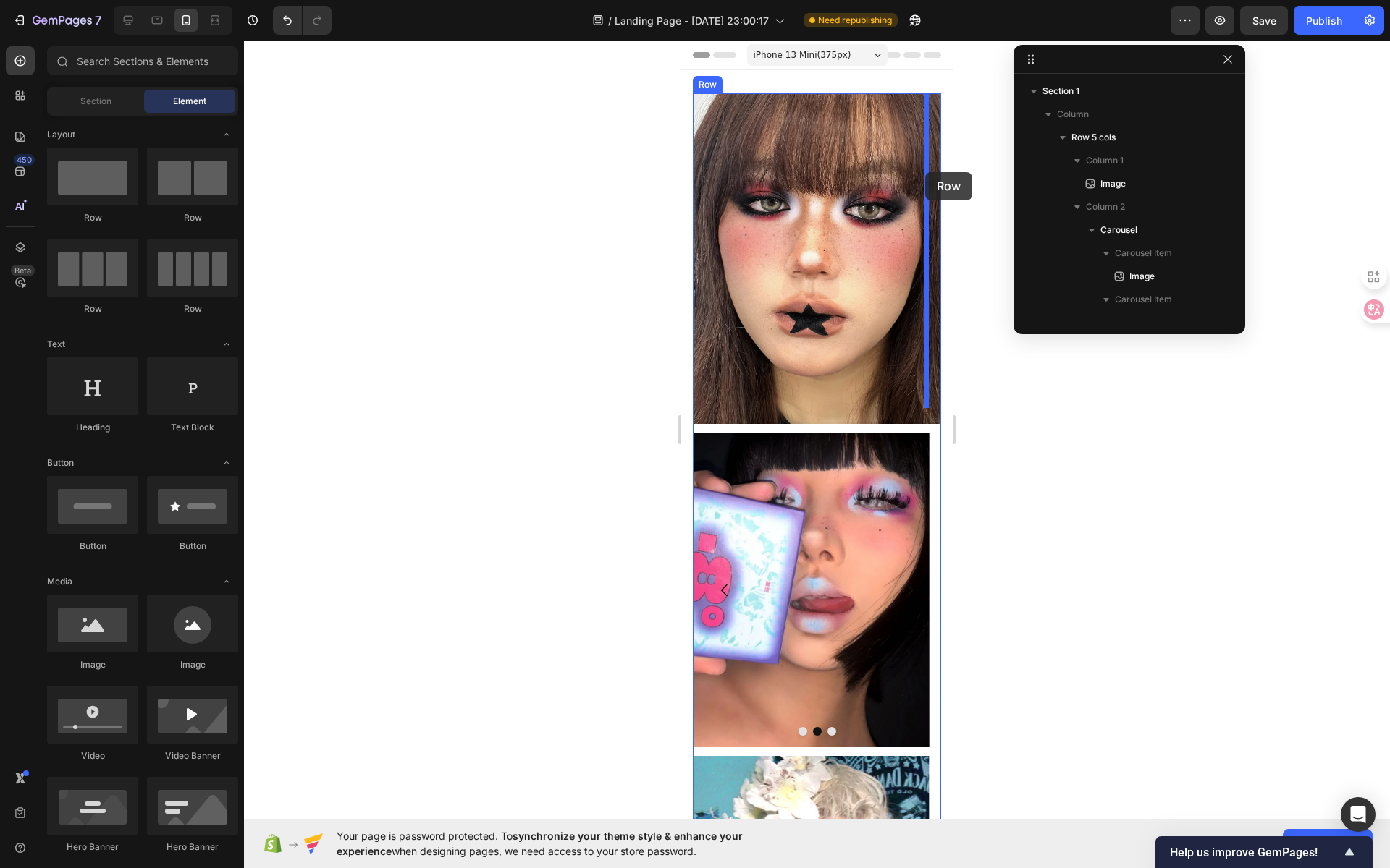
drag, startPoint x: 787, startPoint y: 308, endPoint x: 925, endPoint y: 173, distance: 193.1
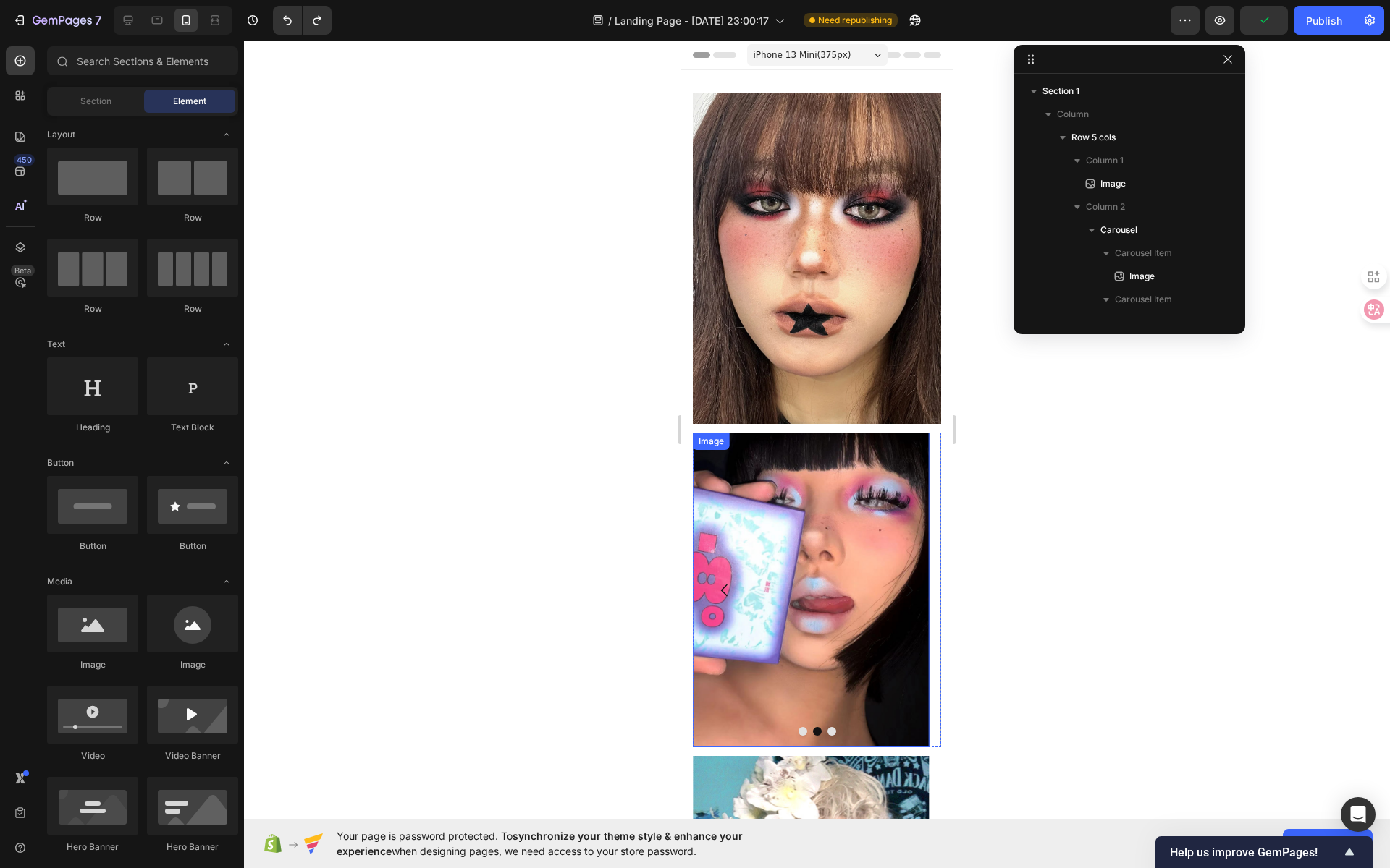
scroll to position [135, 0]
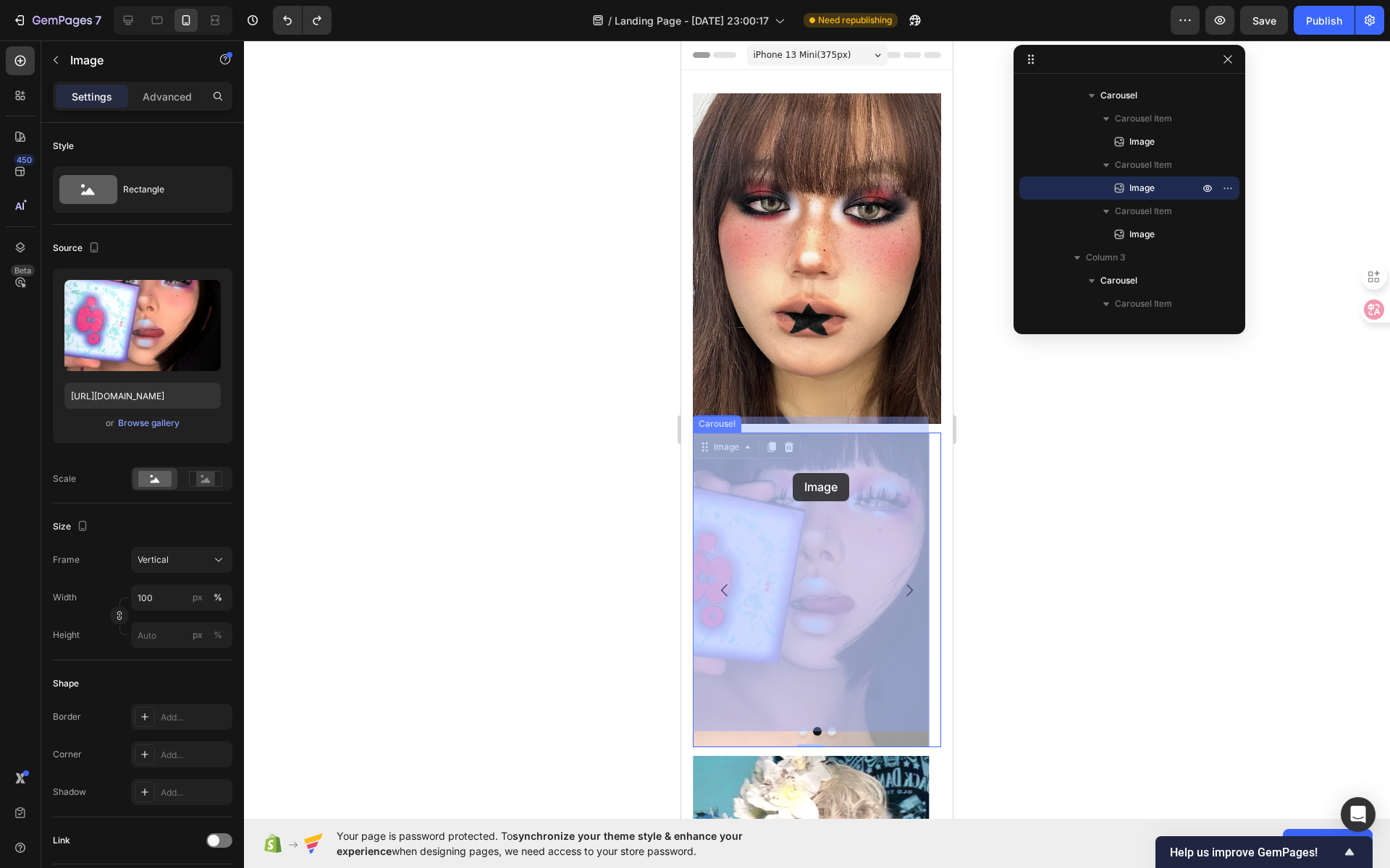
drag, startPoint x: 825, startPoint y: 441, endPoint x: 792, endPoint y: 474, distance: 46.7
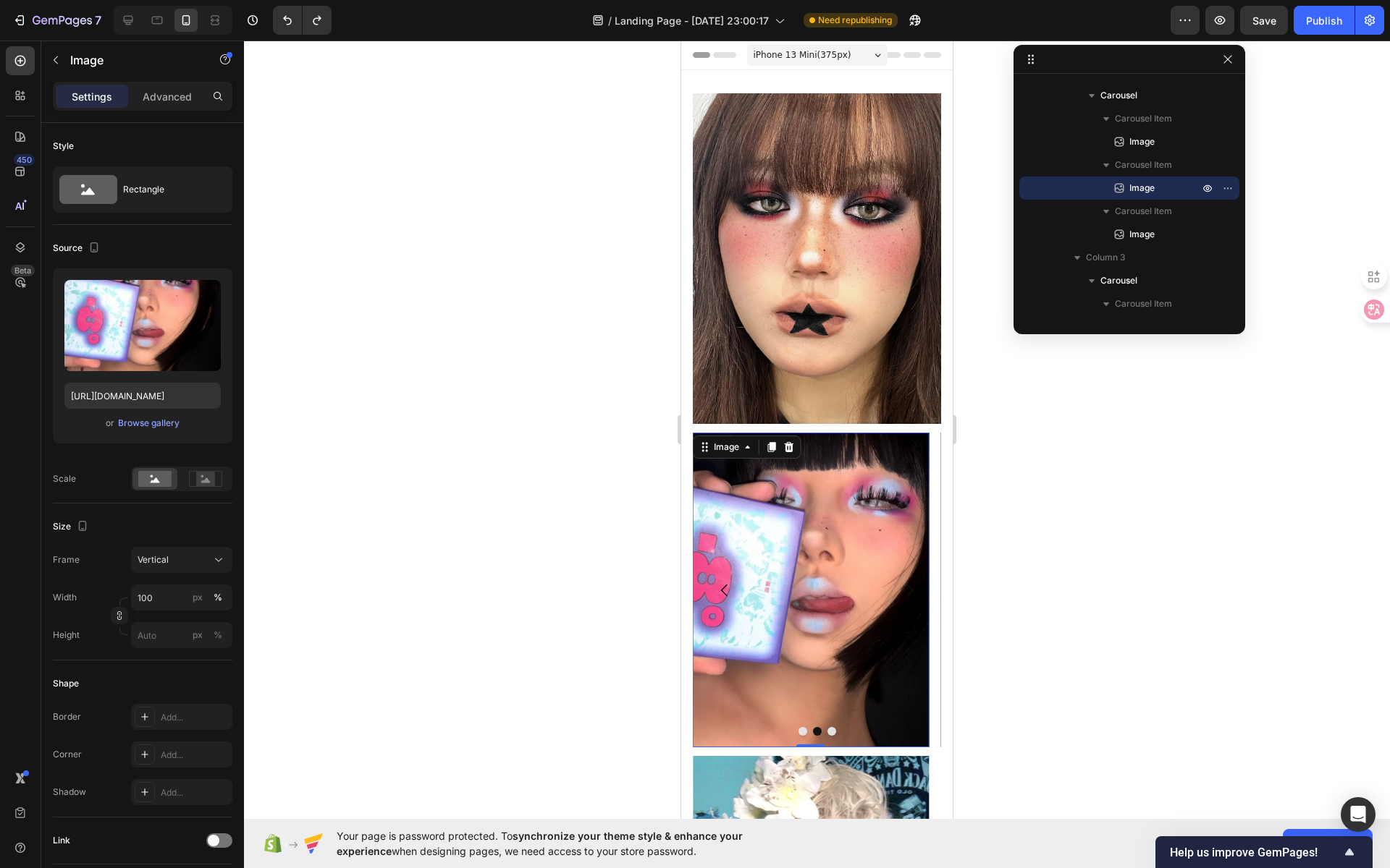
click at [582, 181] on div at bounding box center [817, 455] width 1146 height 828
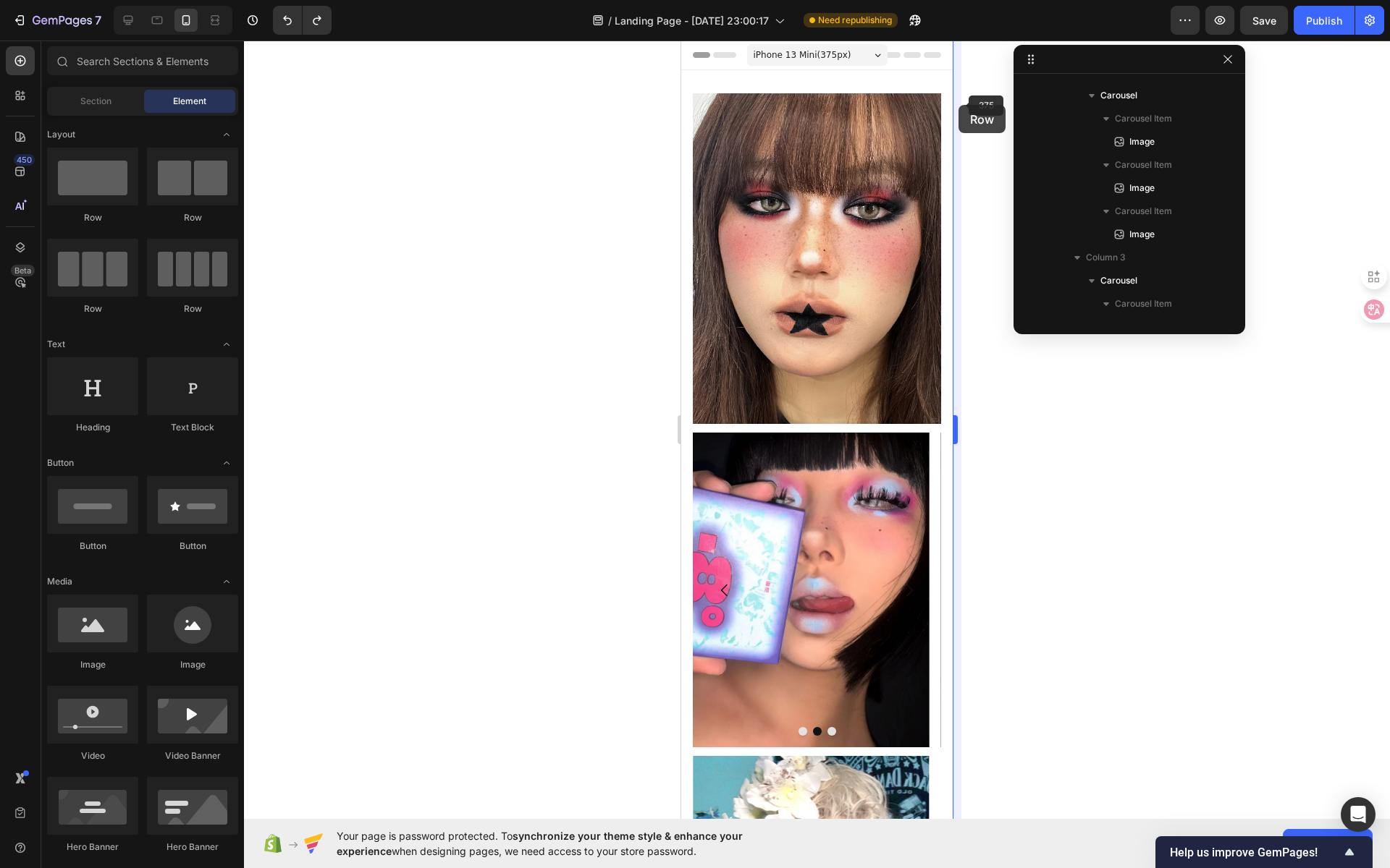
drag, startPoint x: 94, startPoint y: 188, endPoint x: 959, endPoint y: 105, distance: 869.0
click at [959, 0] on div "7 / Landing Page - [DATE] 23:00:17 Need republishing Preview Save Publish 450 B…" at bounding box center [695, 0] width 1390 height 0
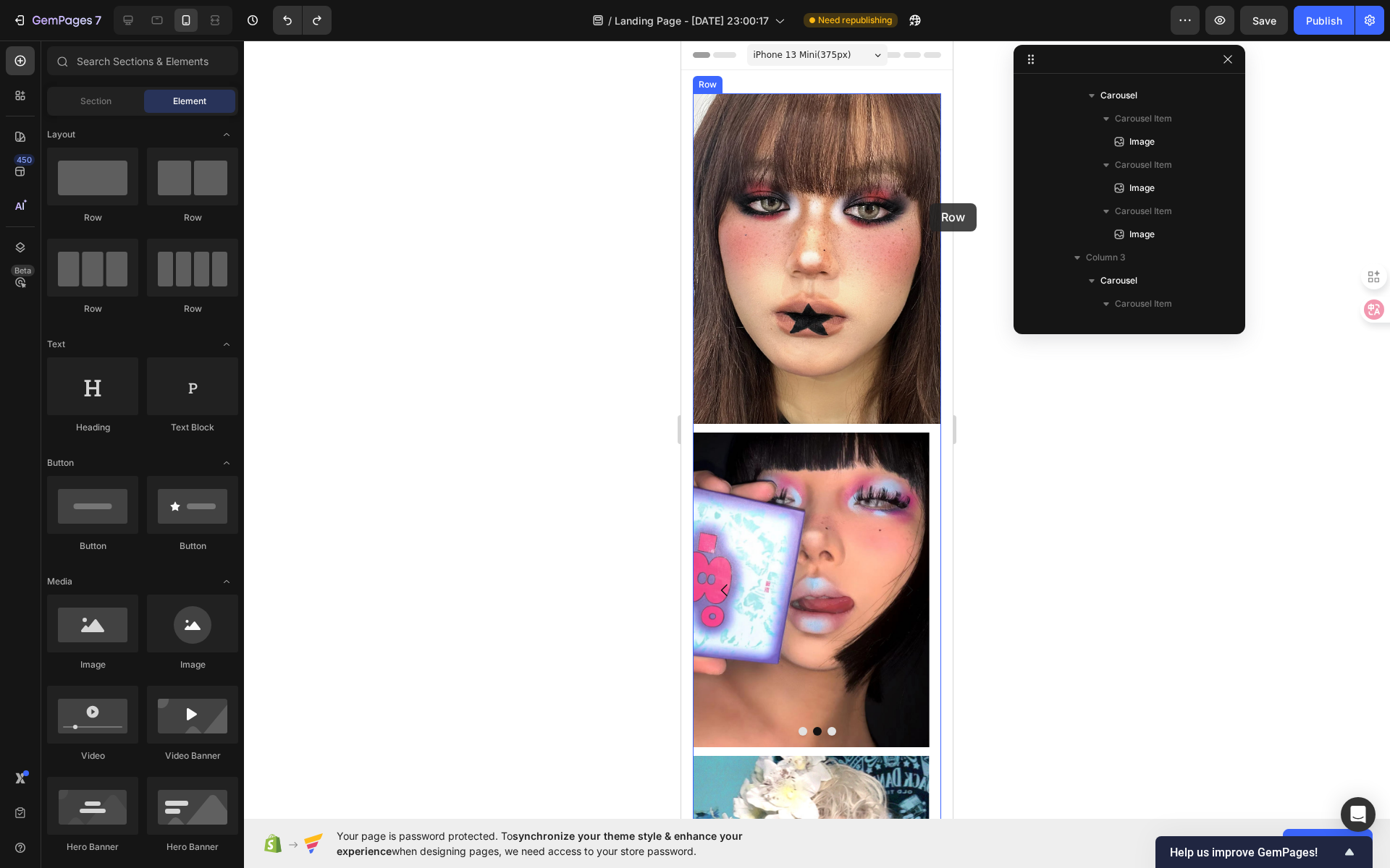
drag, startPoint x: 786, startPoint y: 221, endPoint x: 930, endPoint y: 204, distance: 145.0
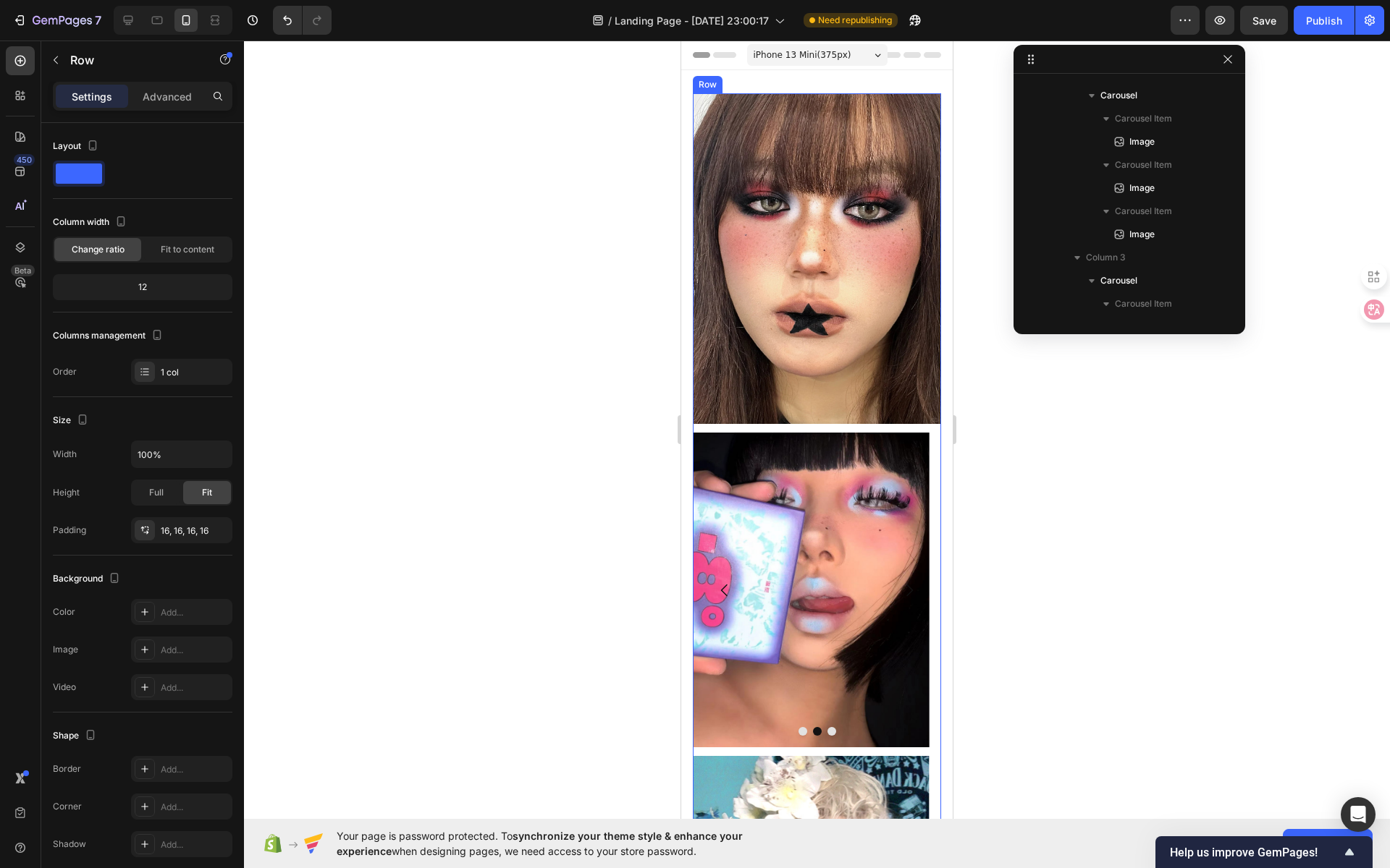
scroll to position [362, 0]
click at [491, 220] on div at bounding box center [817, 455] width 1146 height 828
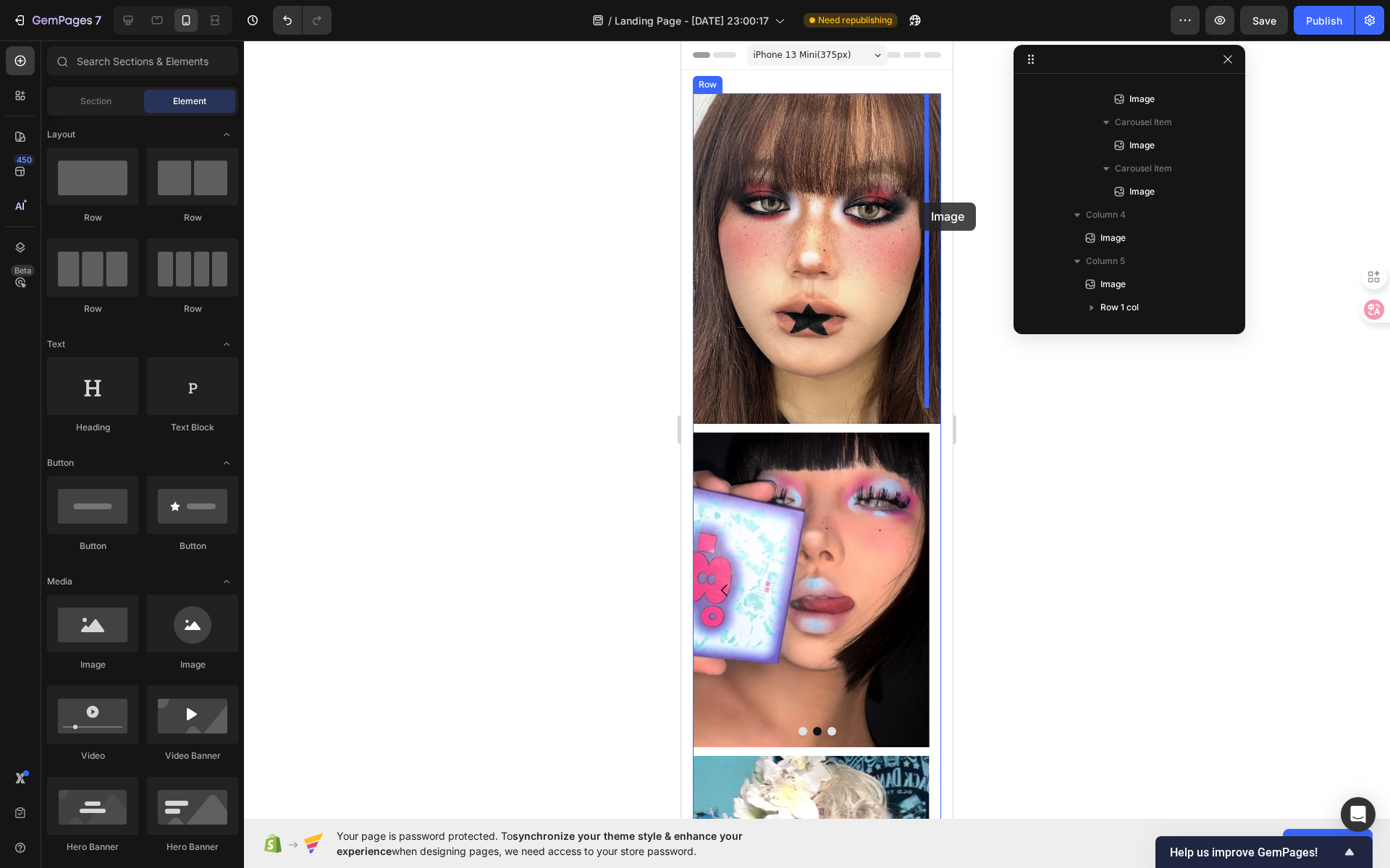
drag, startPoint x: 775, startPoint y: 656, endPoint x: 920, endPoint y: 203, distance: 475.6
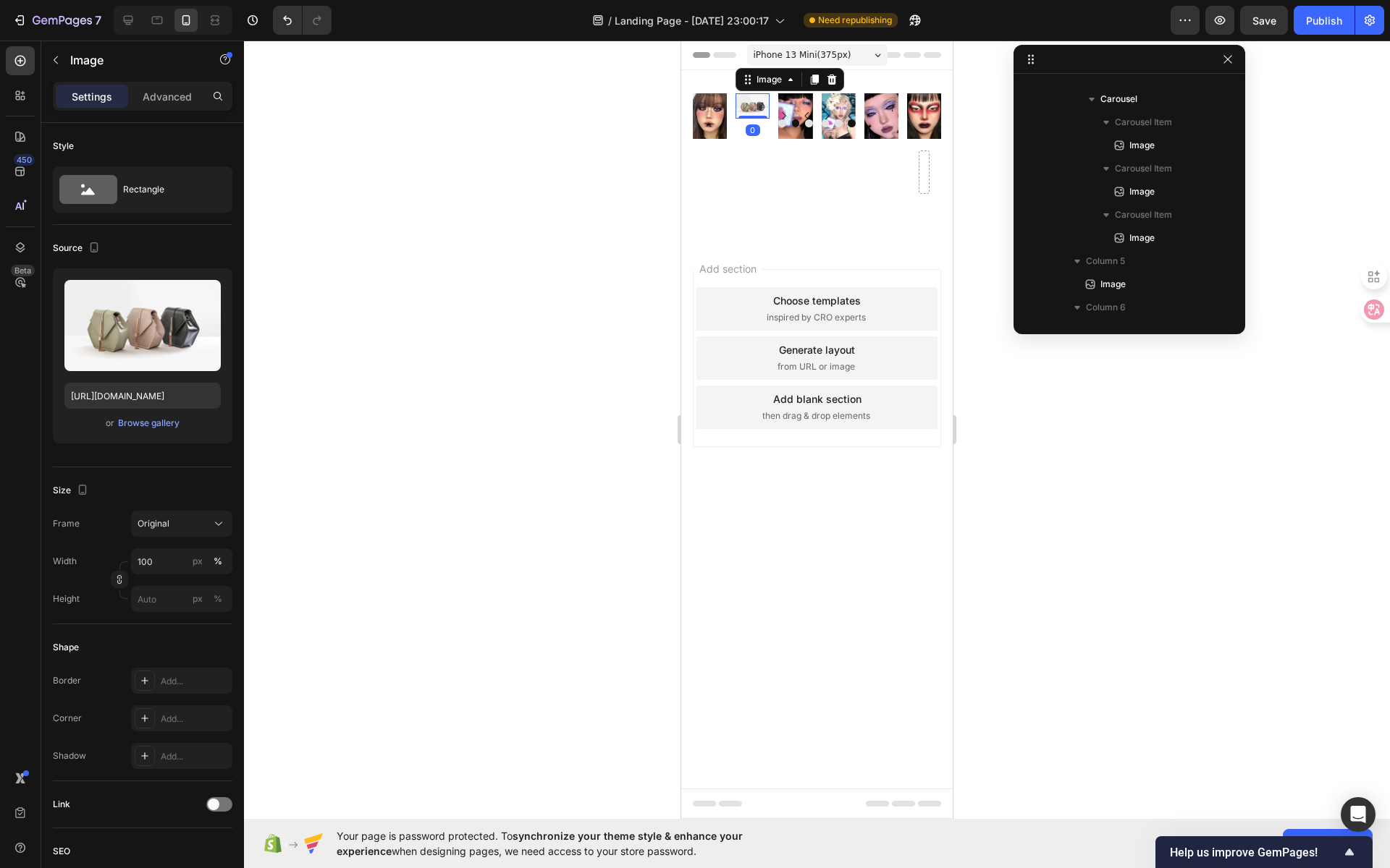
scroll to position [42, 0]
click at [831, 76] on icon at bounding box center [832, 80] width 10 height 10
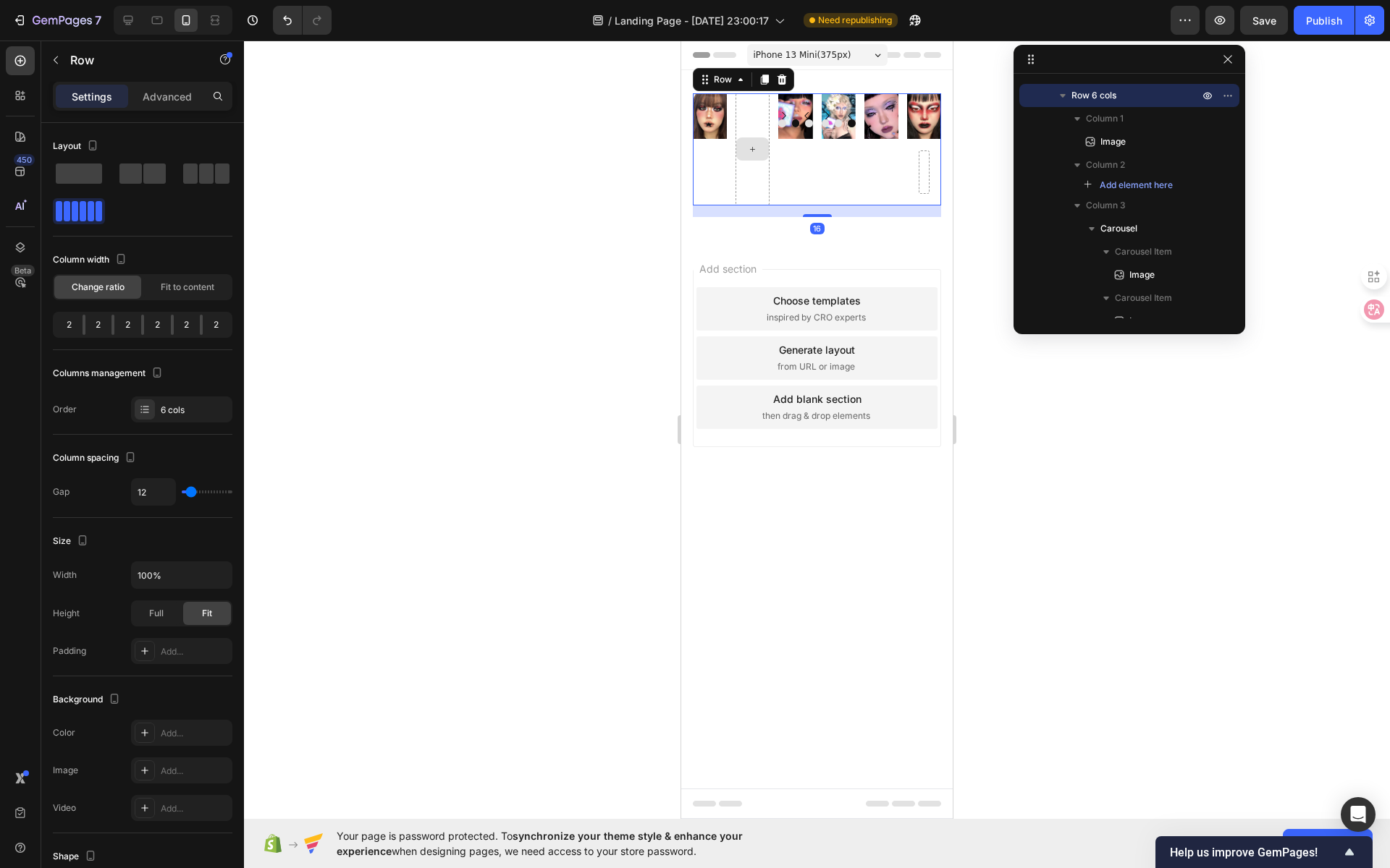
click at [751, 112] on div at bounding box center [753, 149] width 34 height 112
click at [761, 149] on div at bounding box center [753, 149] width 33 height 23
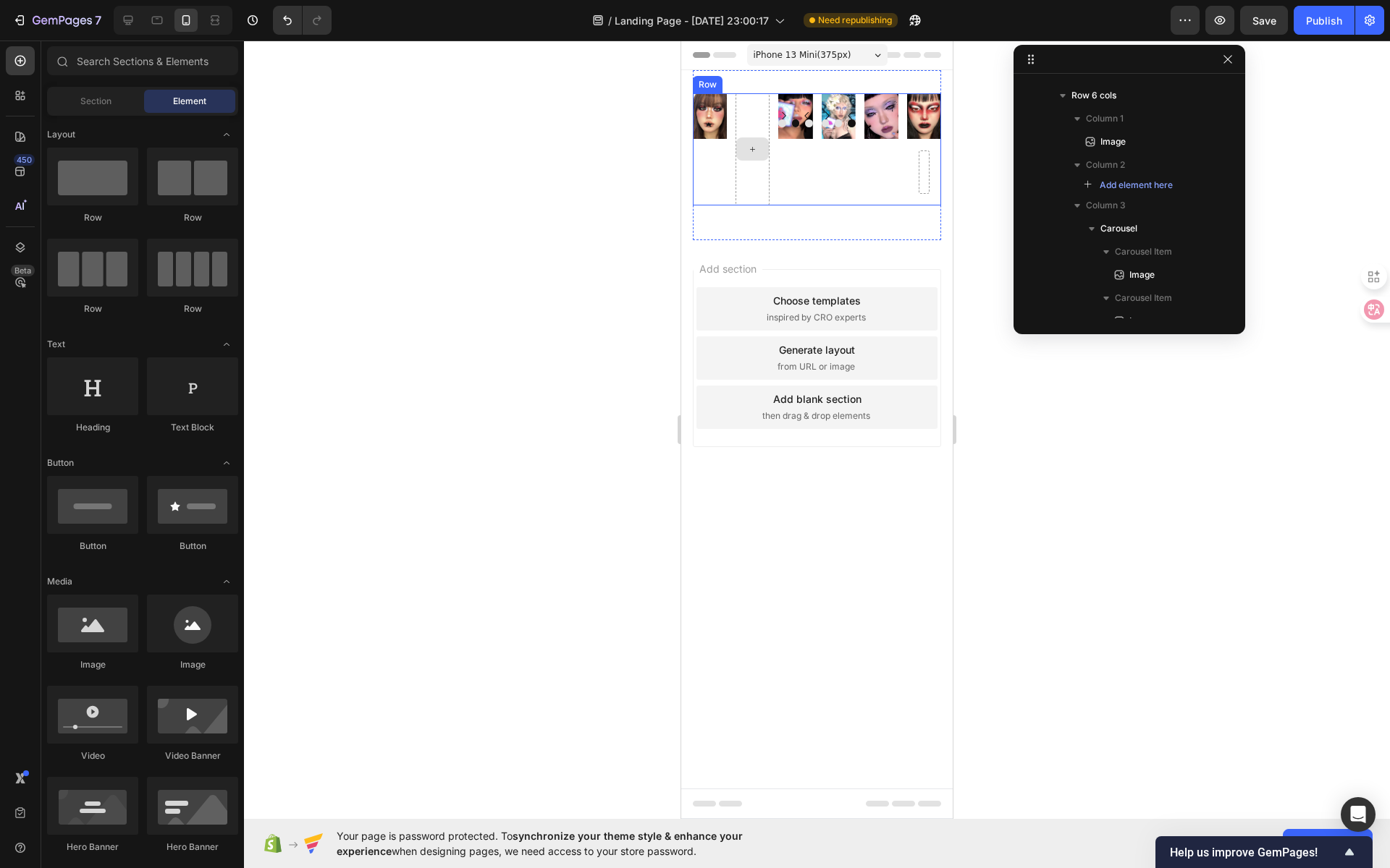
click at [759, 150] on div at bounding box center [753, 149] width 33 height 23
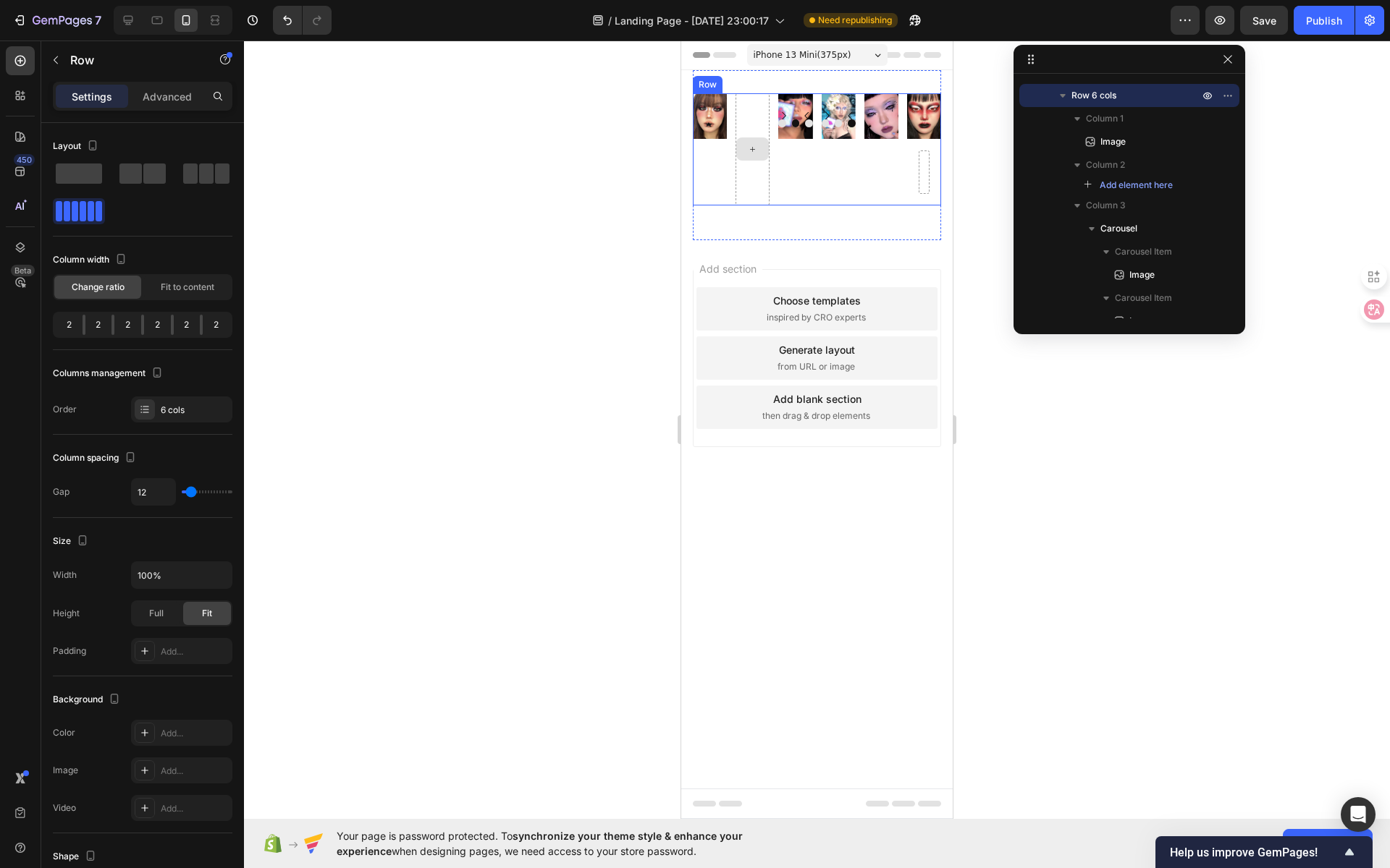
click at [764, 103] on div at bounding box center [753, 149] width 34 height 112
click at [784, 81] on icon at bounding box center [782, 80] width 10 height 10
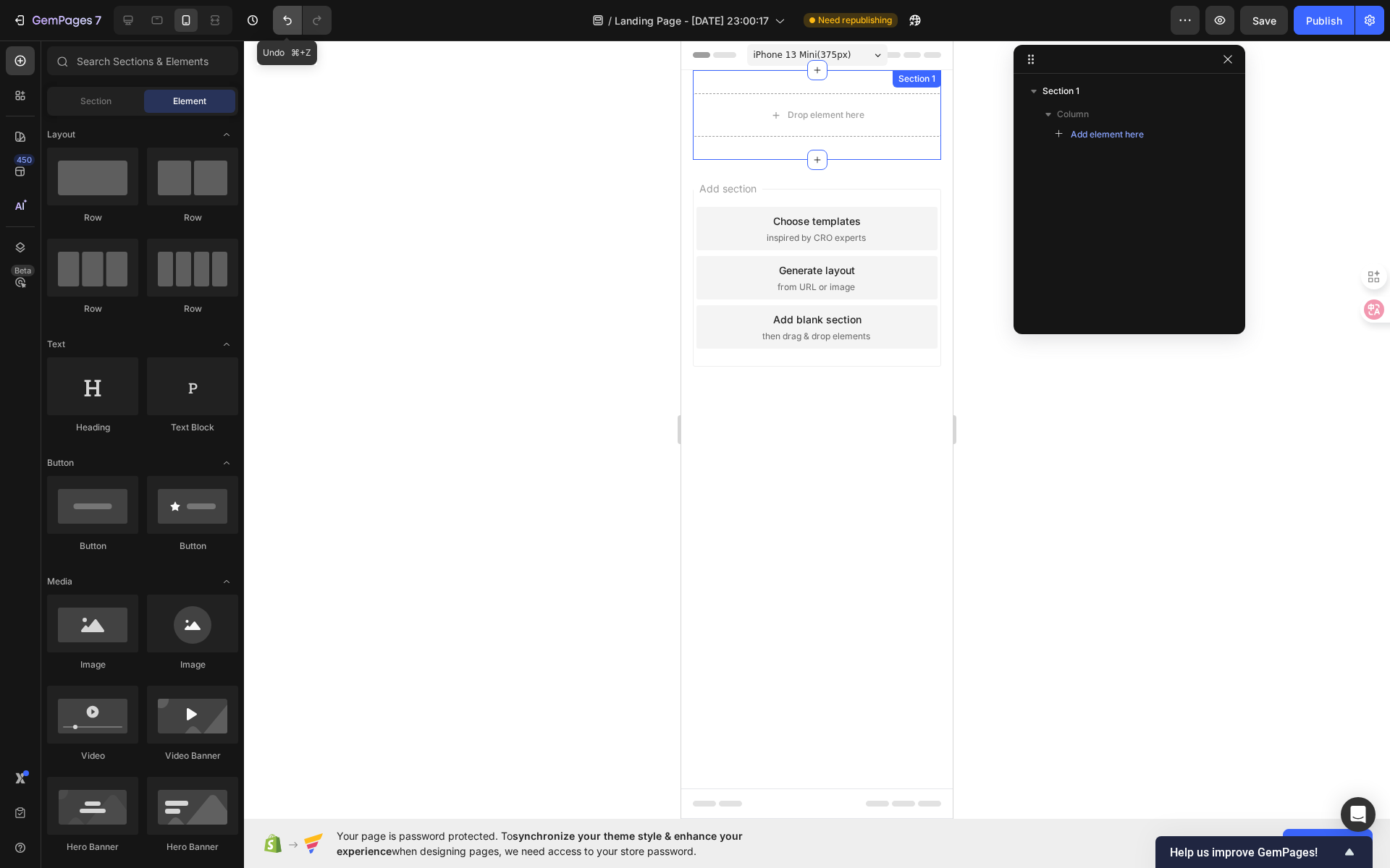
click at [287, 24] on icon "Undo/Redo" at bounding box center [287, 21] width 15 height 15
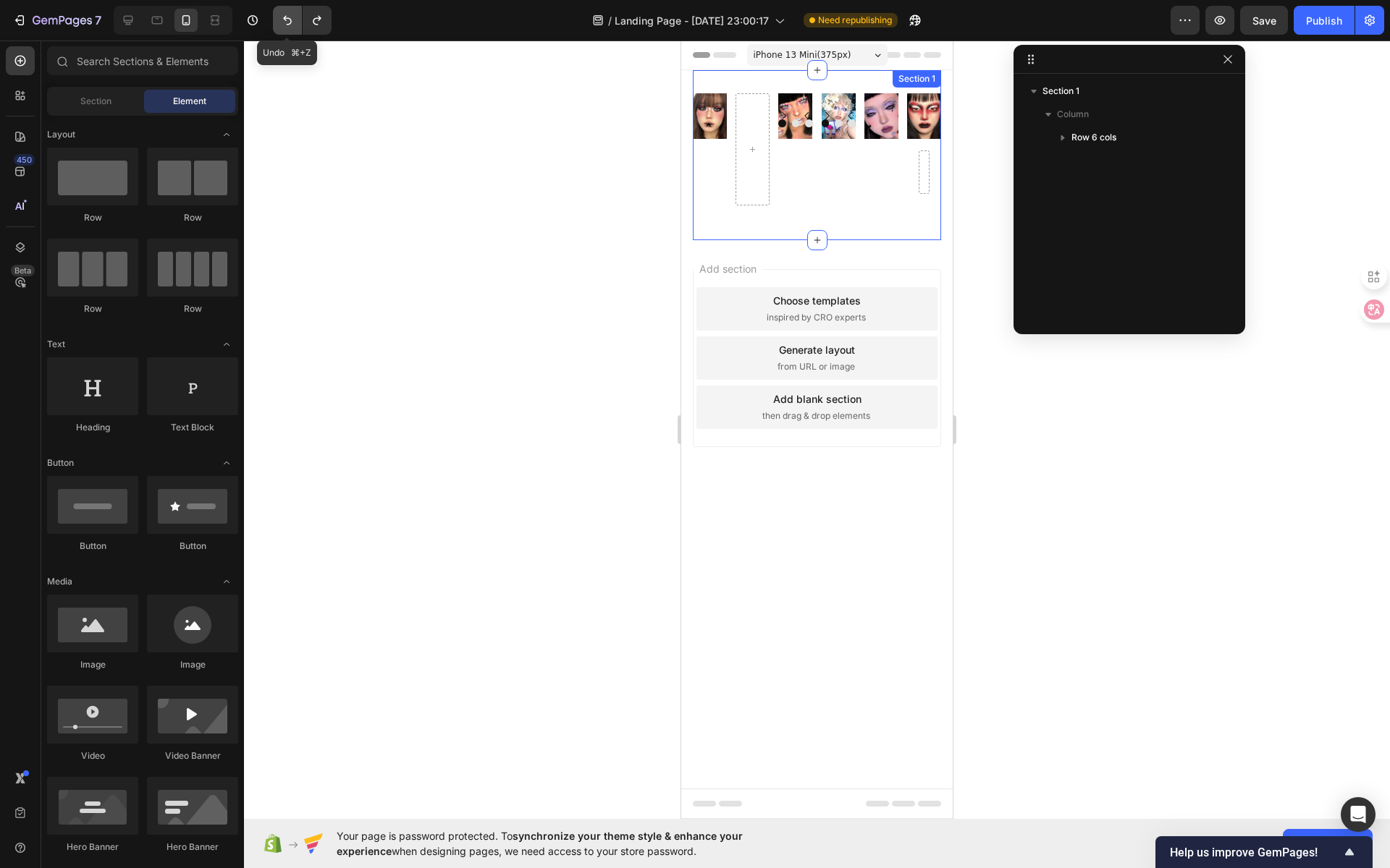
click at [287, 24] on icon "Undo/Redo" at bounding box center [287, 21] width 15 height 15
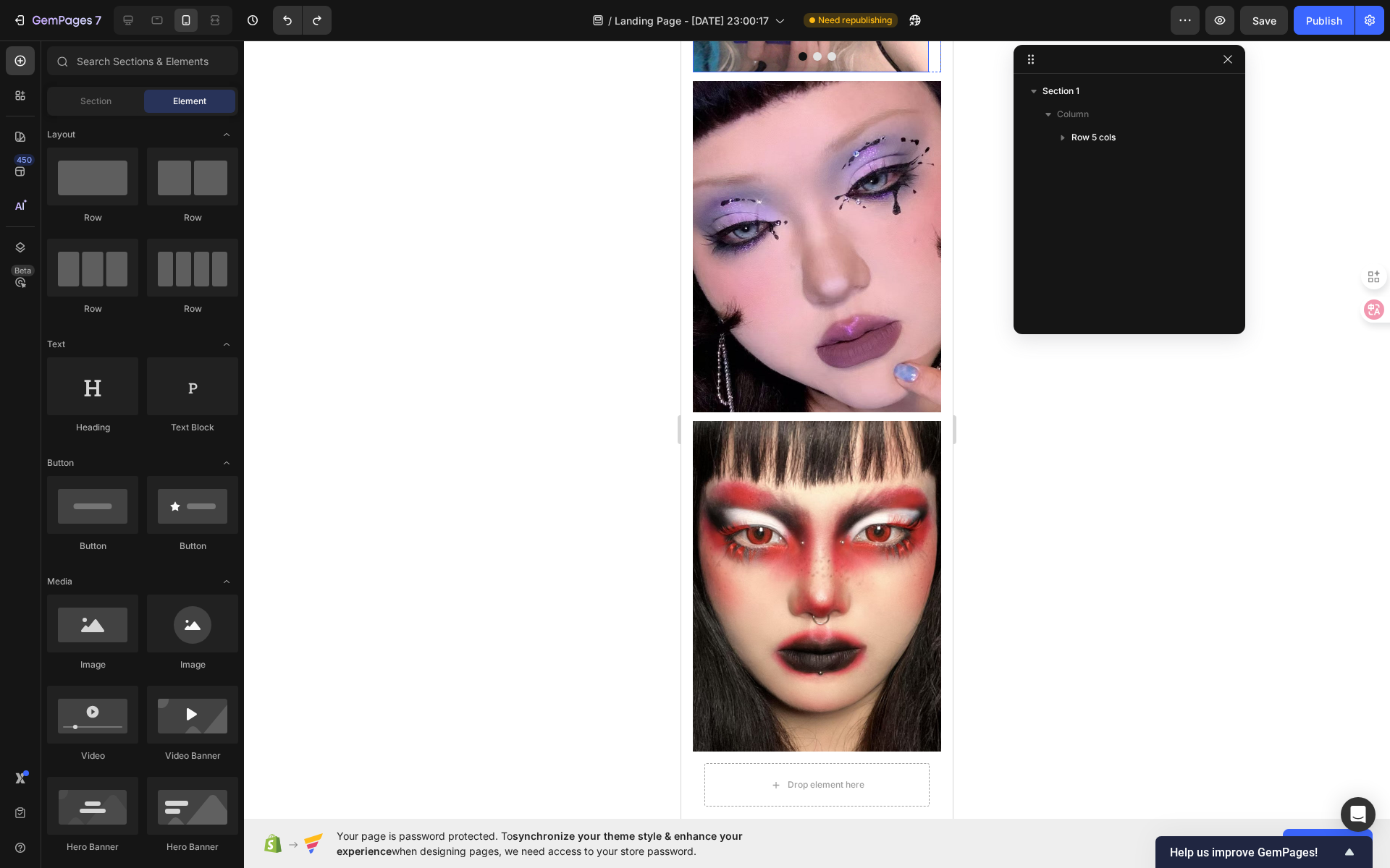
scroll to position [1289, 0]
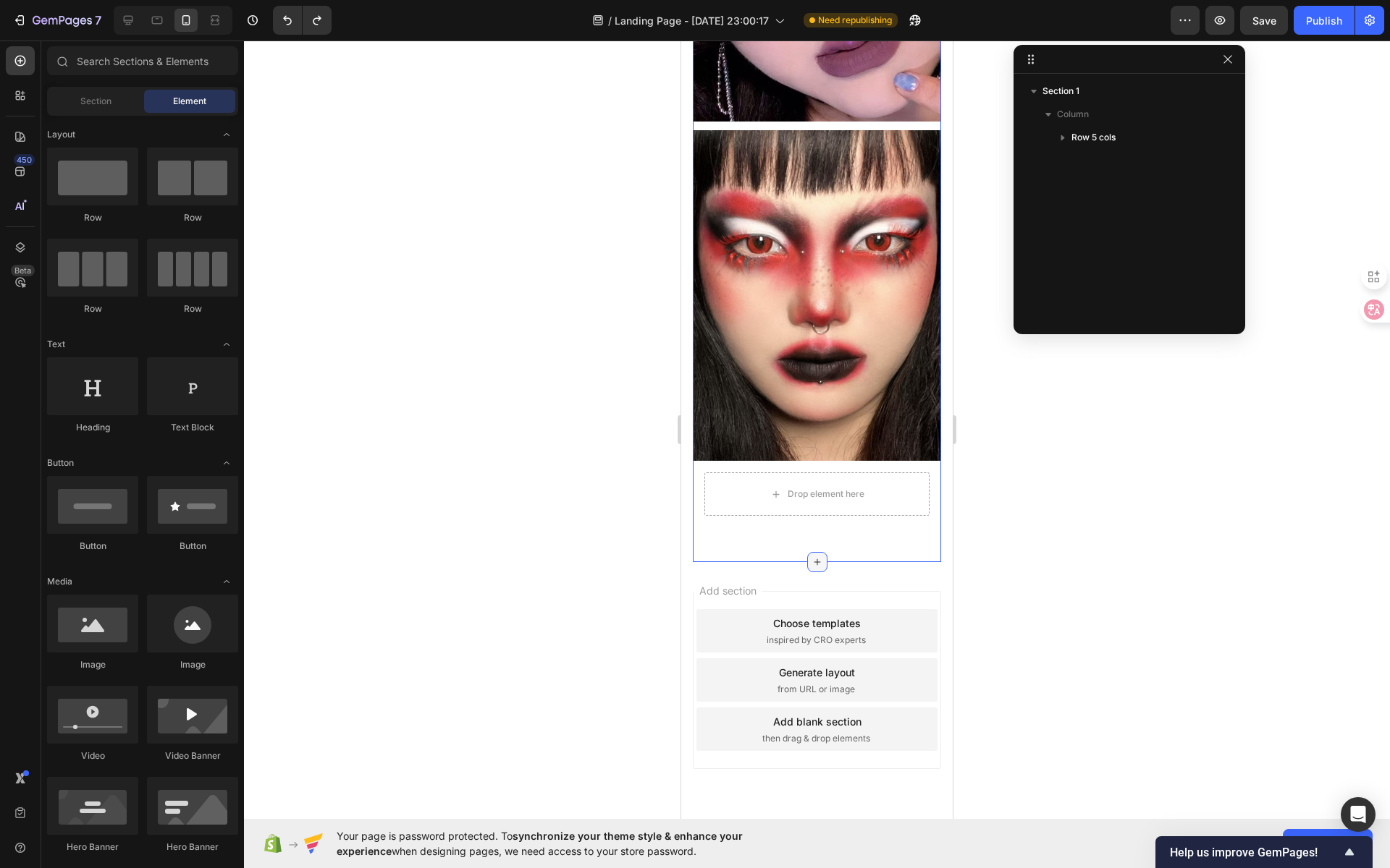
click at [814, 559] on icon at bounding box center [817, 562] width 7 height 7
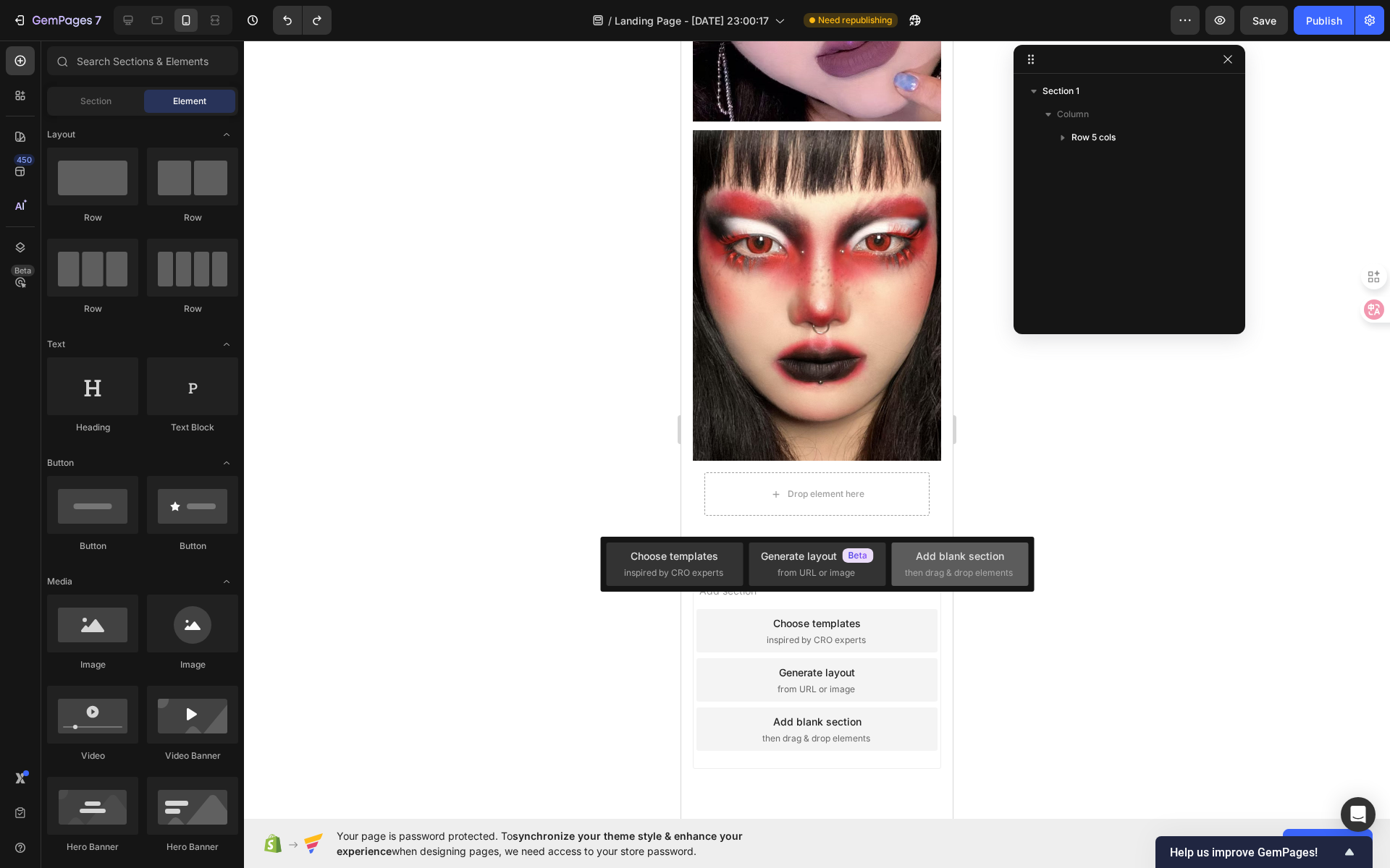
click at [930, 557] on div "Add blank section" at bounding box center [960, 556] width 88 height 16
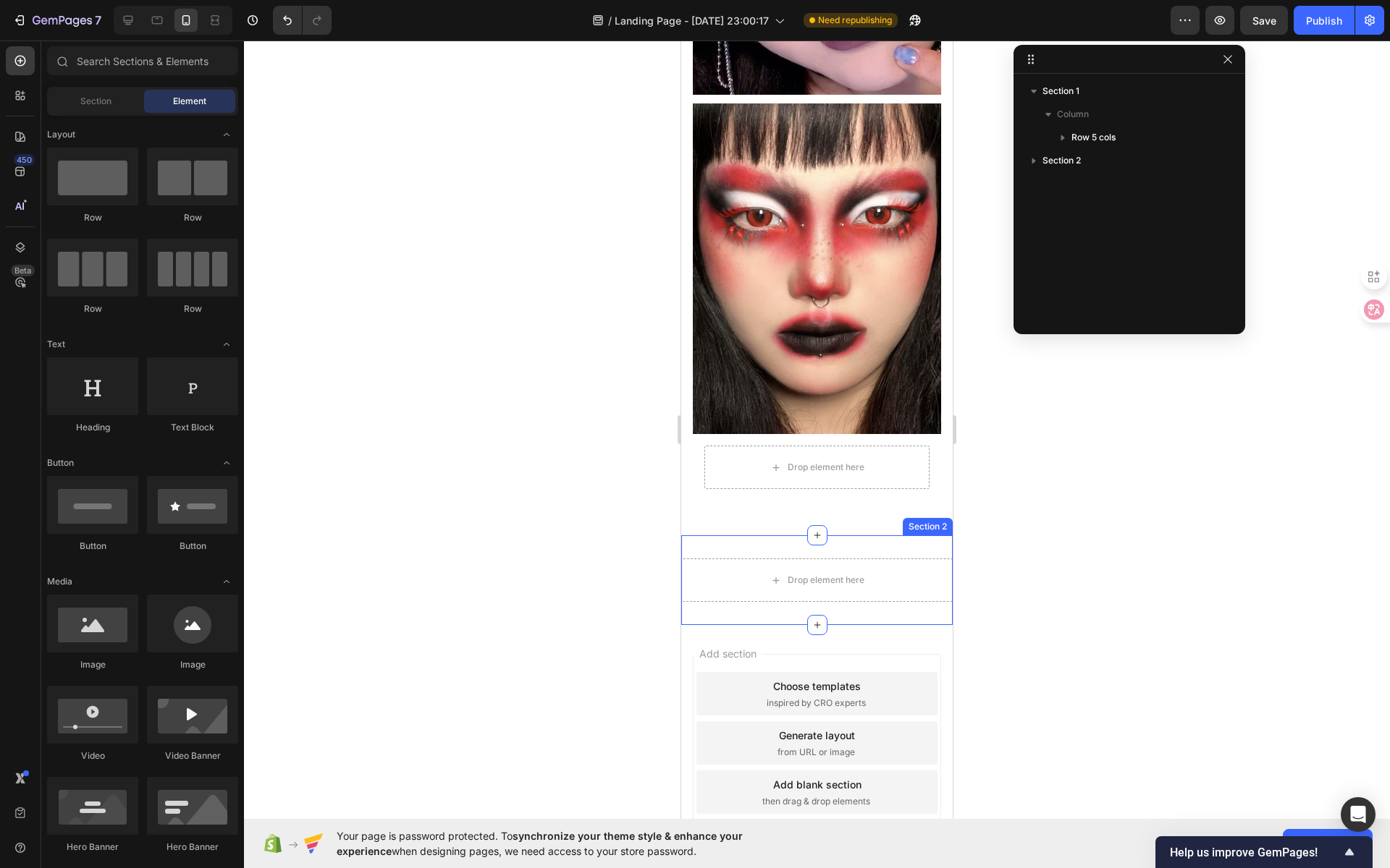
scroll to position [1371, 0]
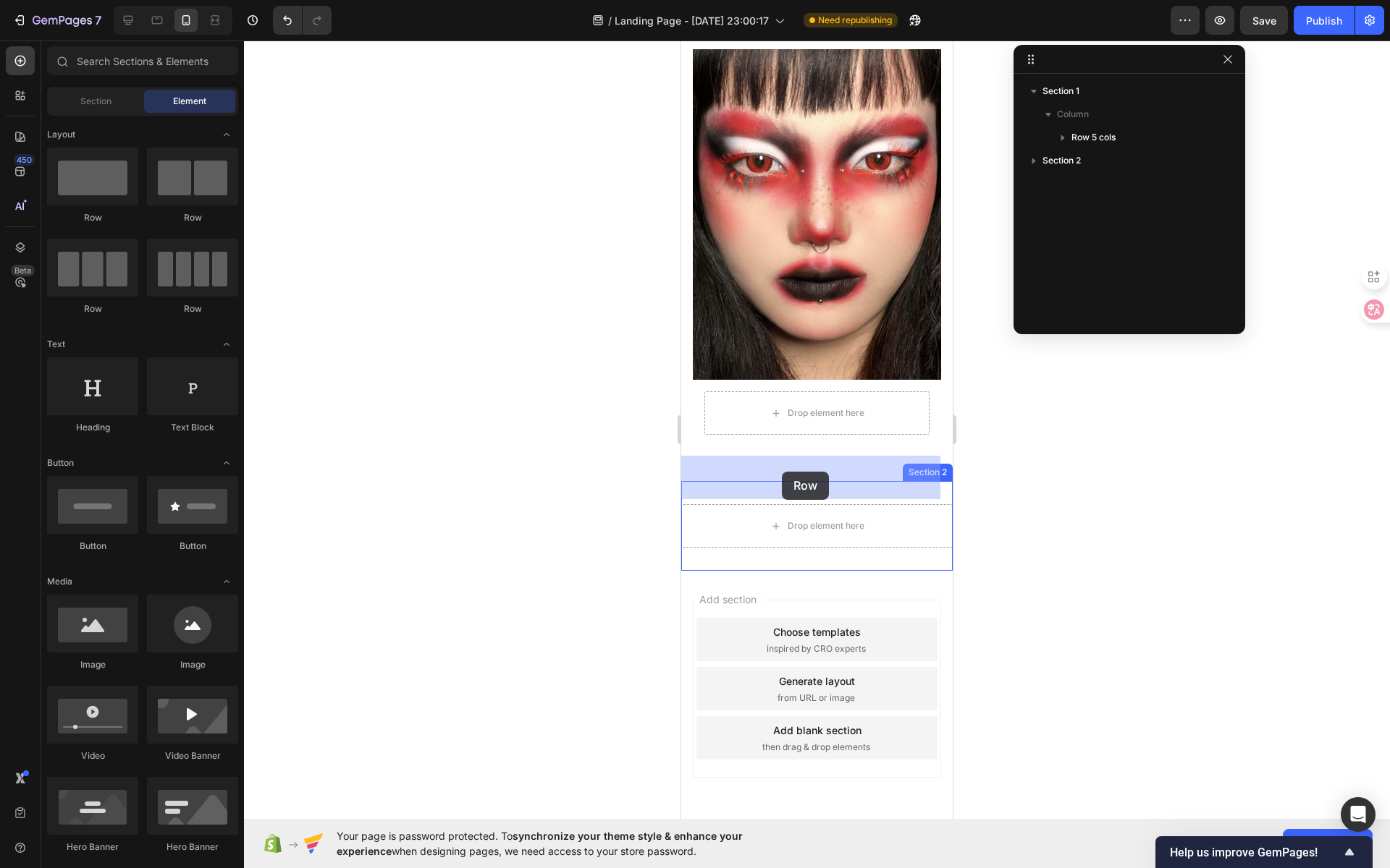
drag, startPoint x: 858, startPoint y: 227, endPoint x: 782, endPoint y: 472, distance: 256.5
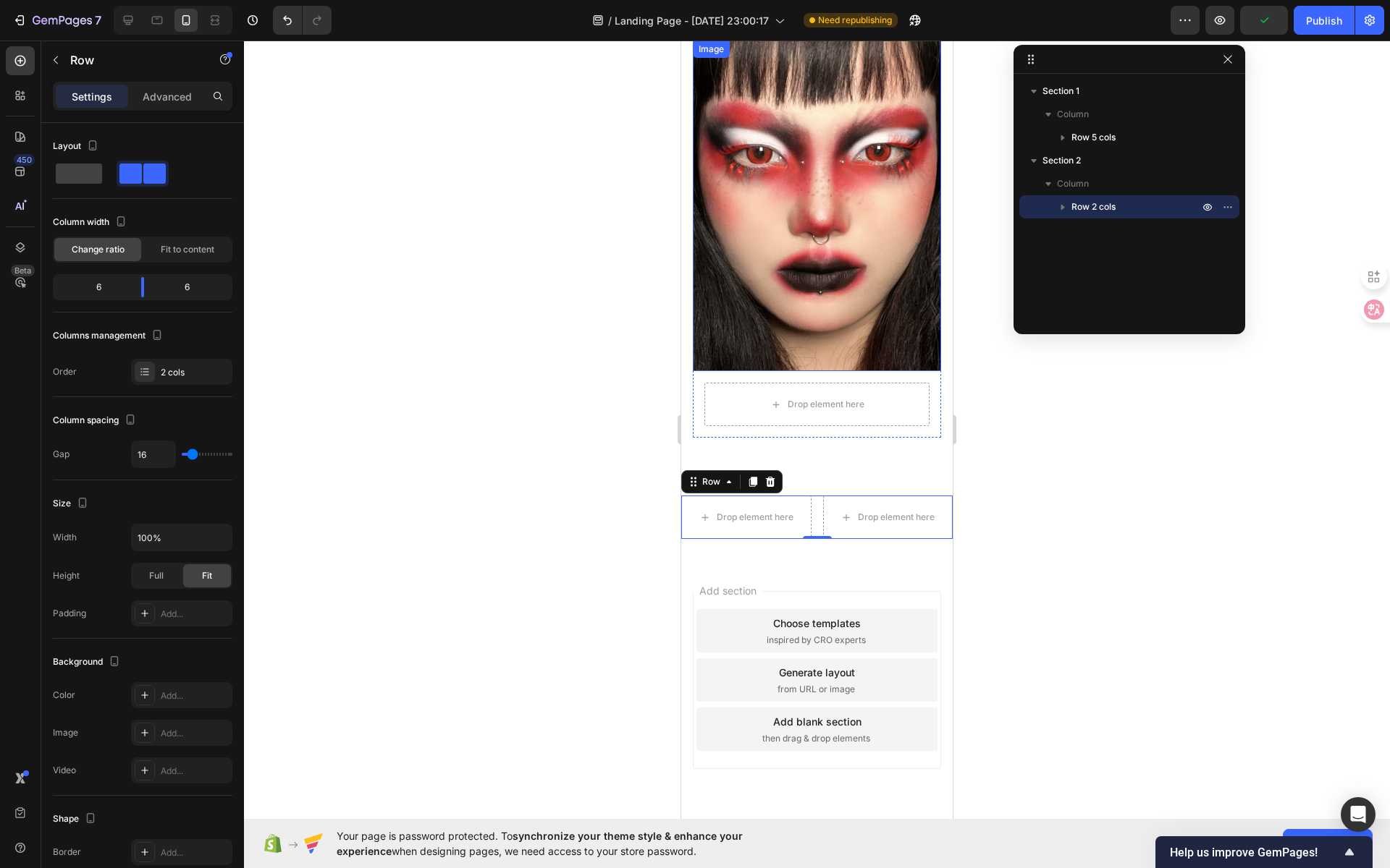
scroll to position [154, 0]
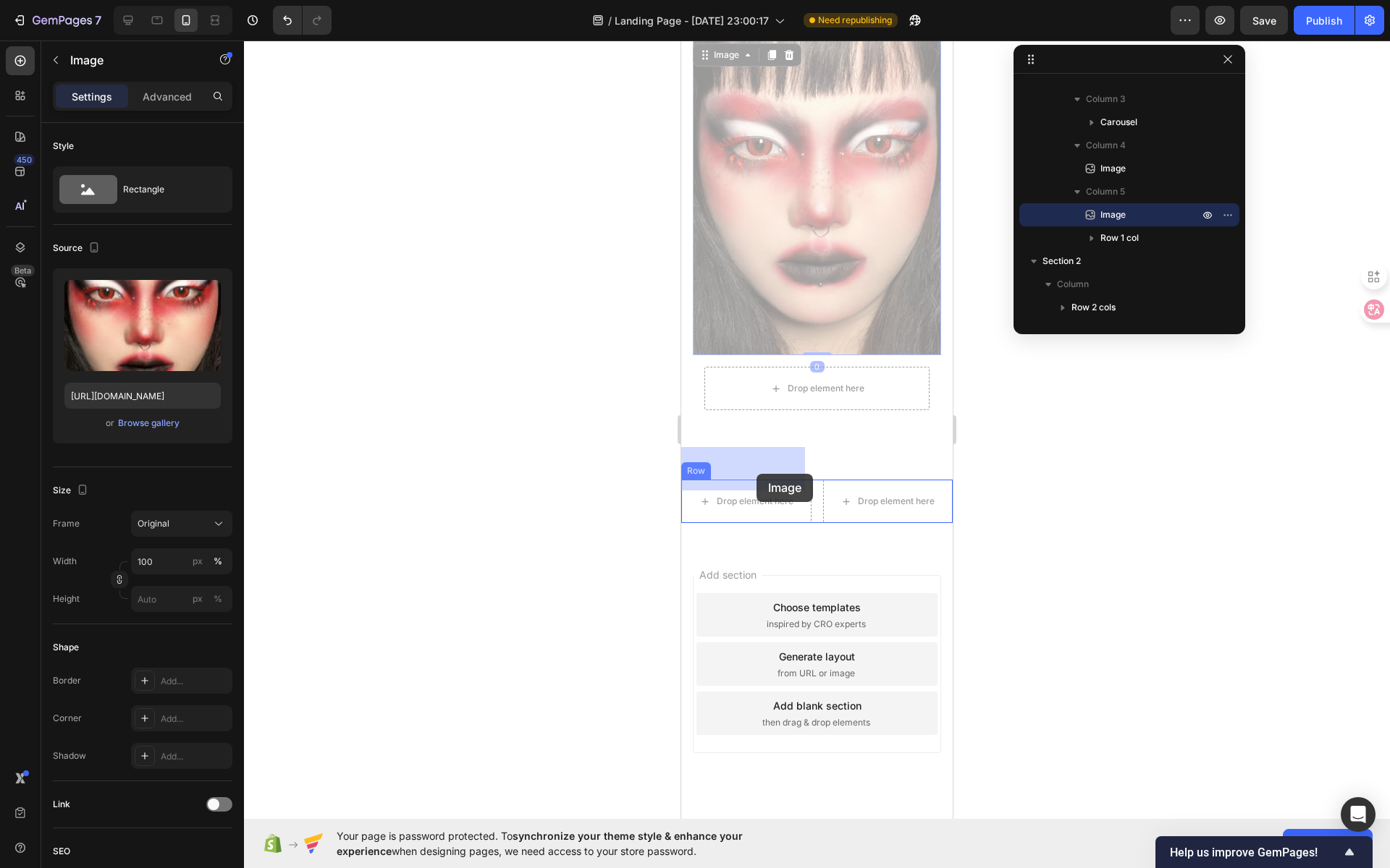
drag, startPoint x: 816, startPoint y: 165, endPoint x: 756, endPoint y: 474, distance: 314.8
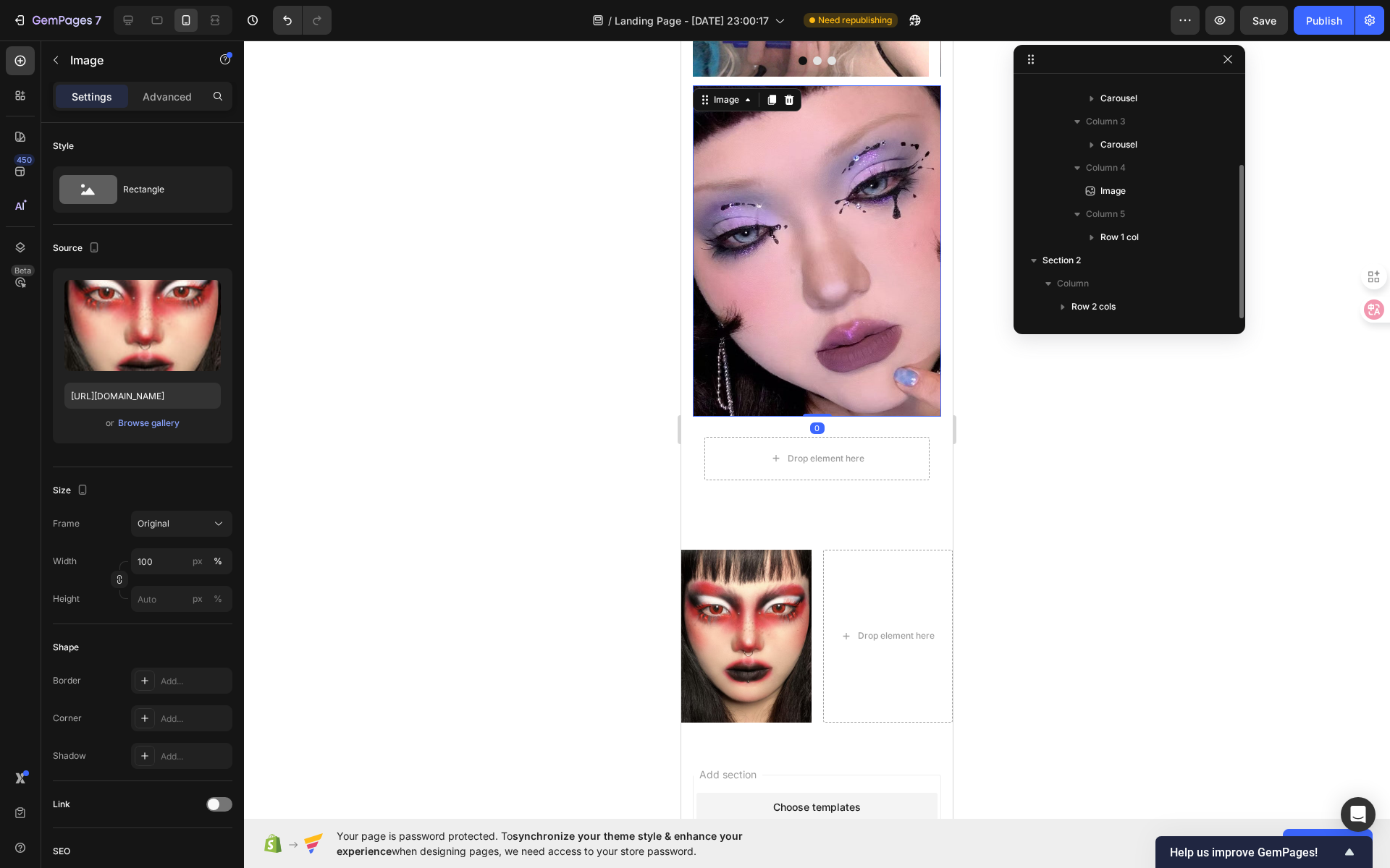
scroll to position [74, 0]
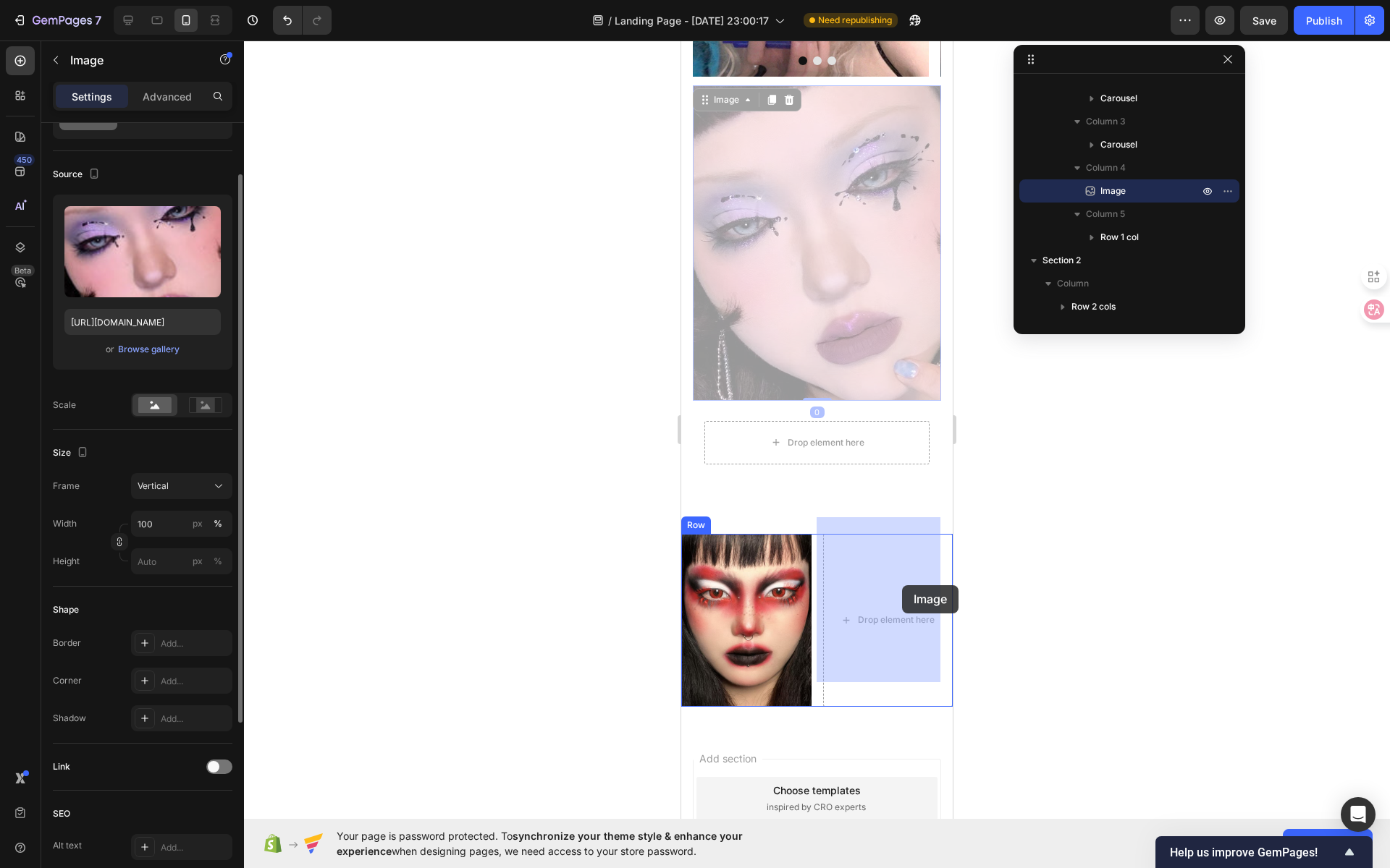
drag, startPoint x: 833, startPoint y: 299, endPoint x: 892, endPoint y: 583, distance: 290.1
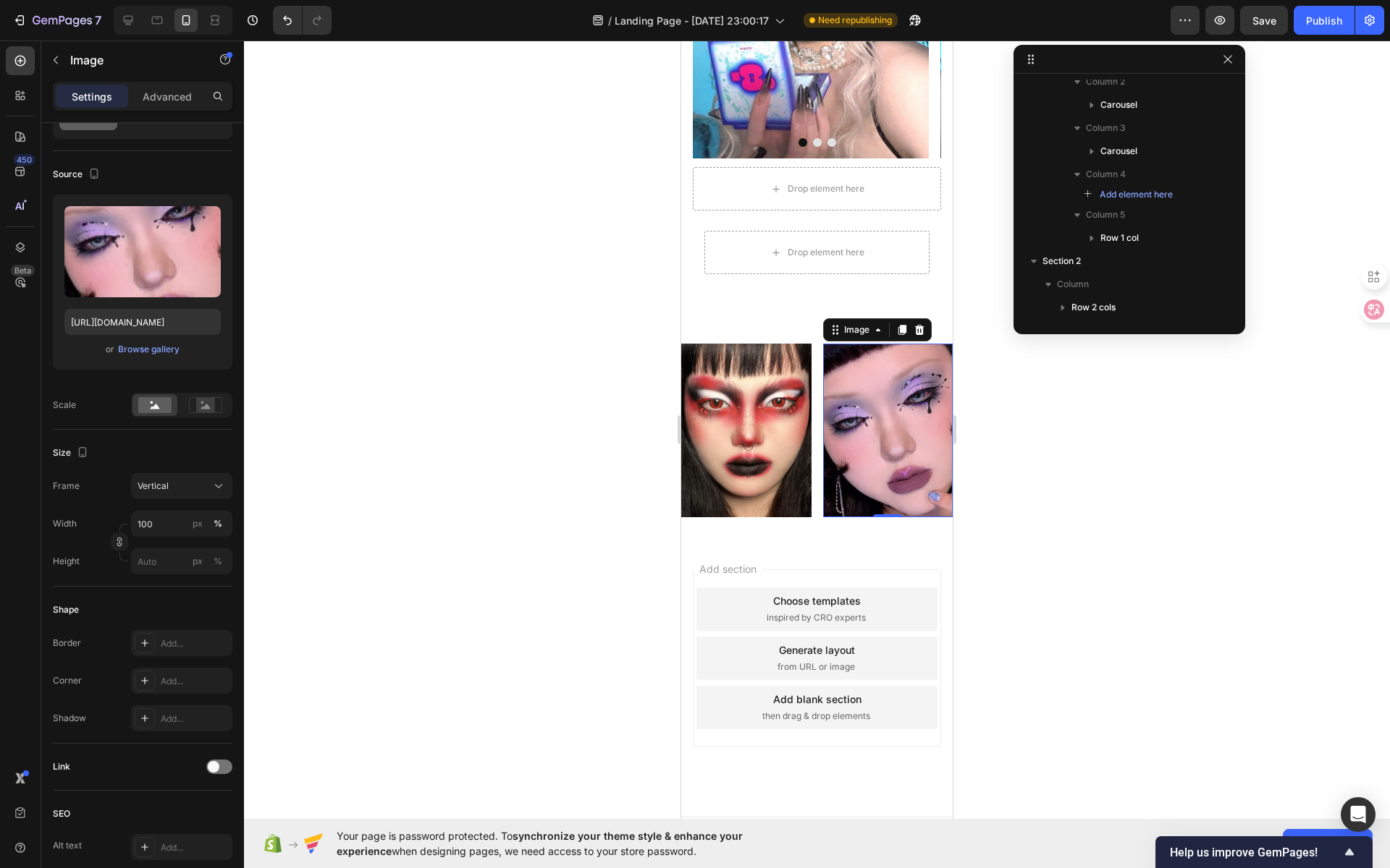
scroll to position [912, 0]
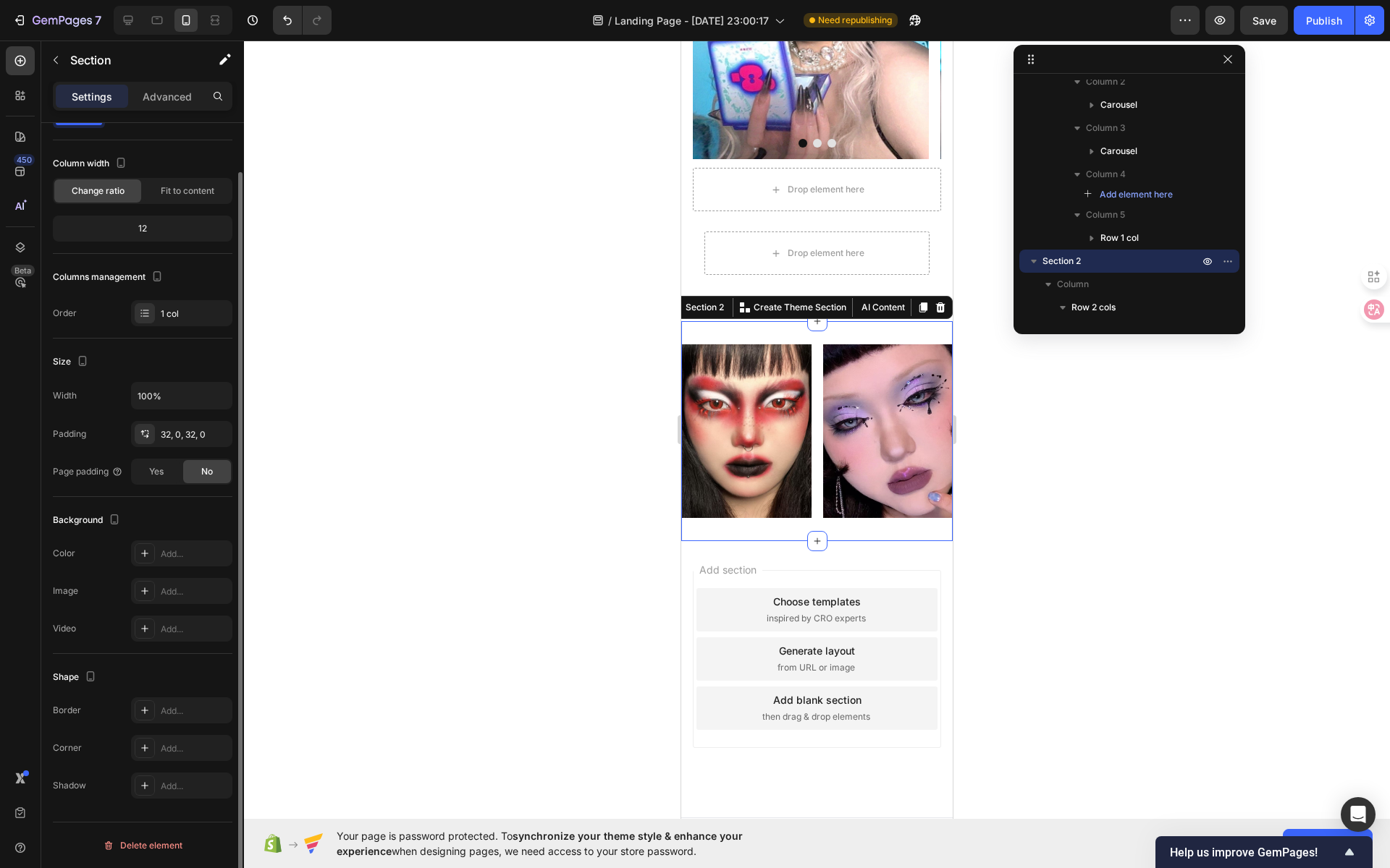
click at [777, 321] on div "Image Image Row Section 2 You can create reusable sections Create Theme Section…" at bounding box center [817, 431] width 271 height 219
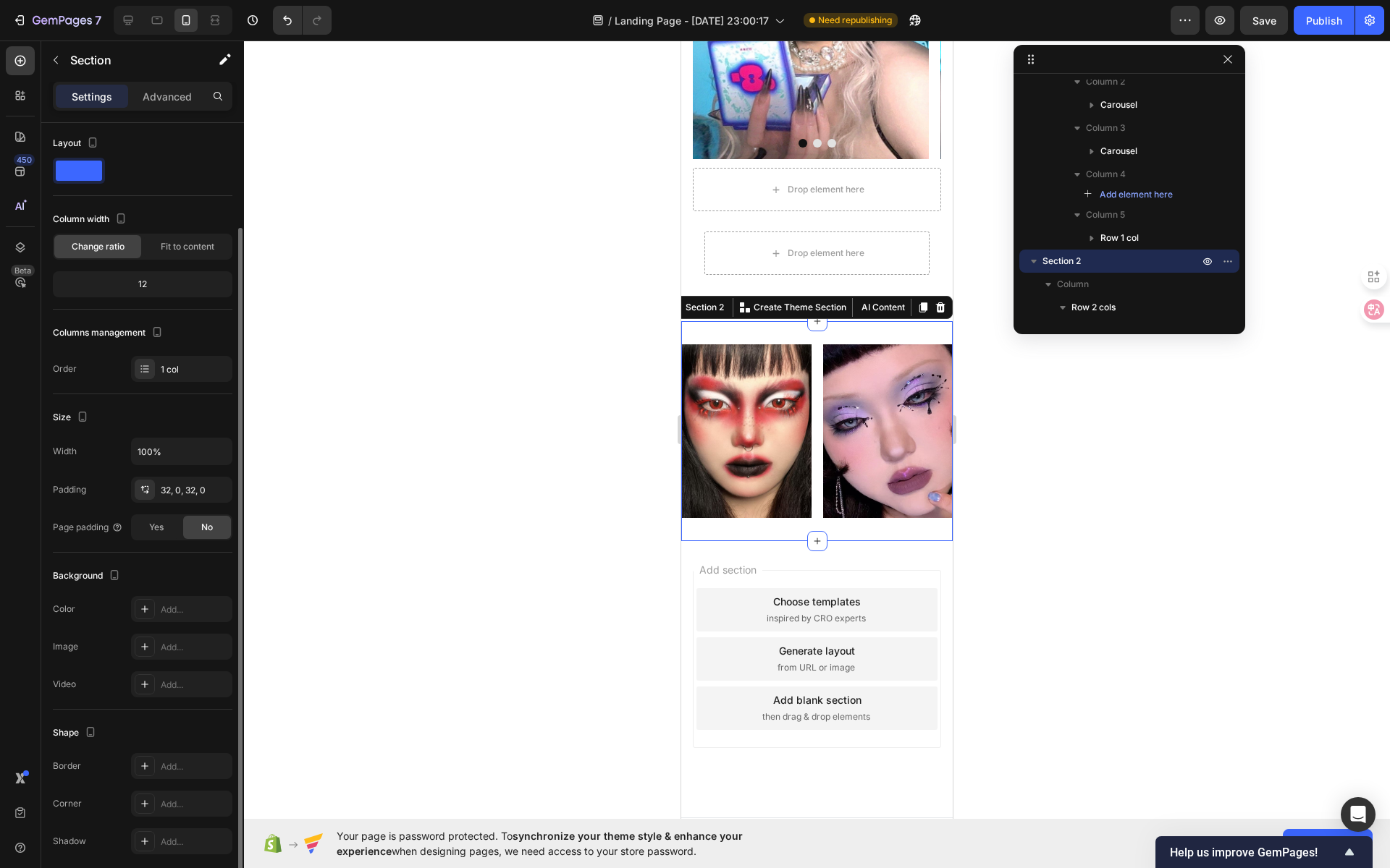
scroll to position [56, 0]
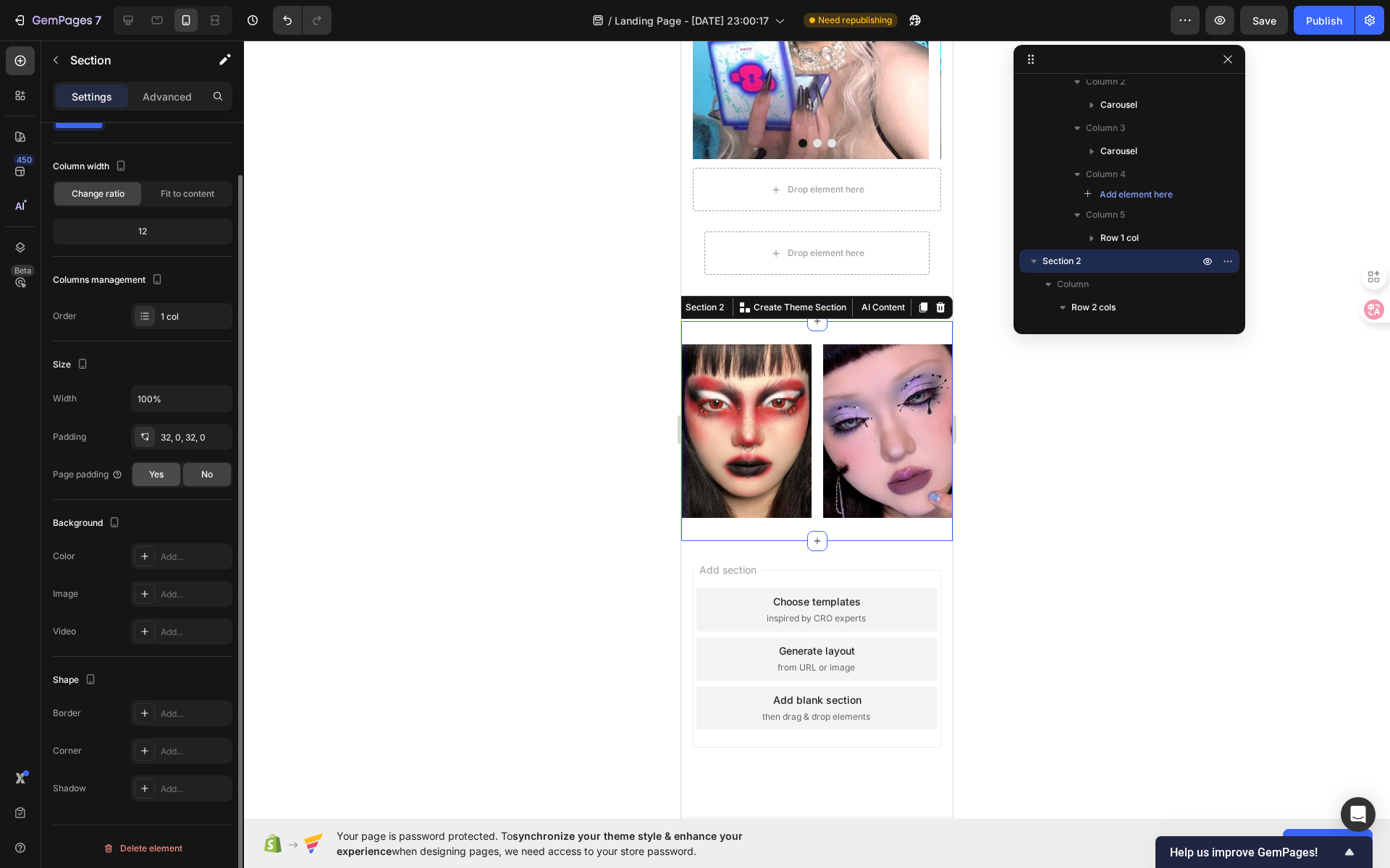
click at [162, 472] on span "Yes" at bounding box center [156, 475] width 15 height 13
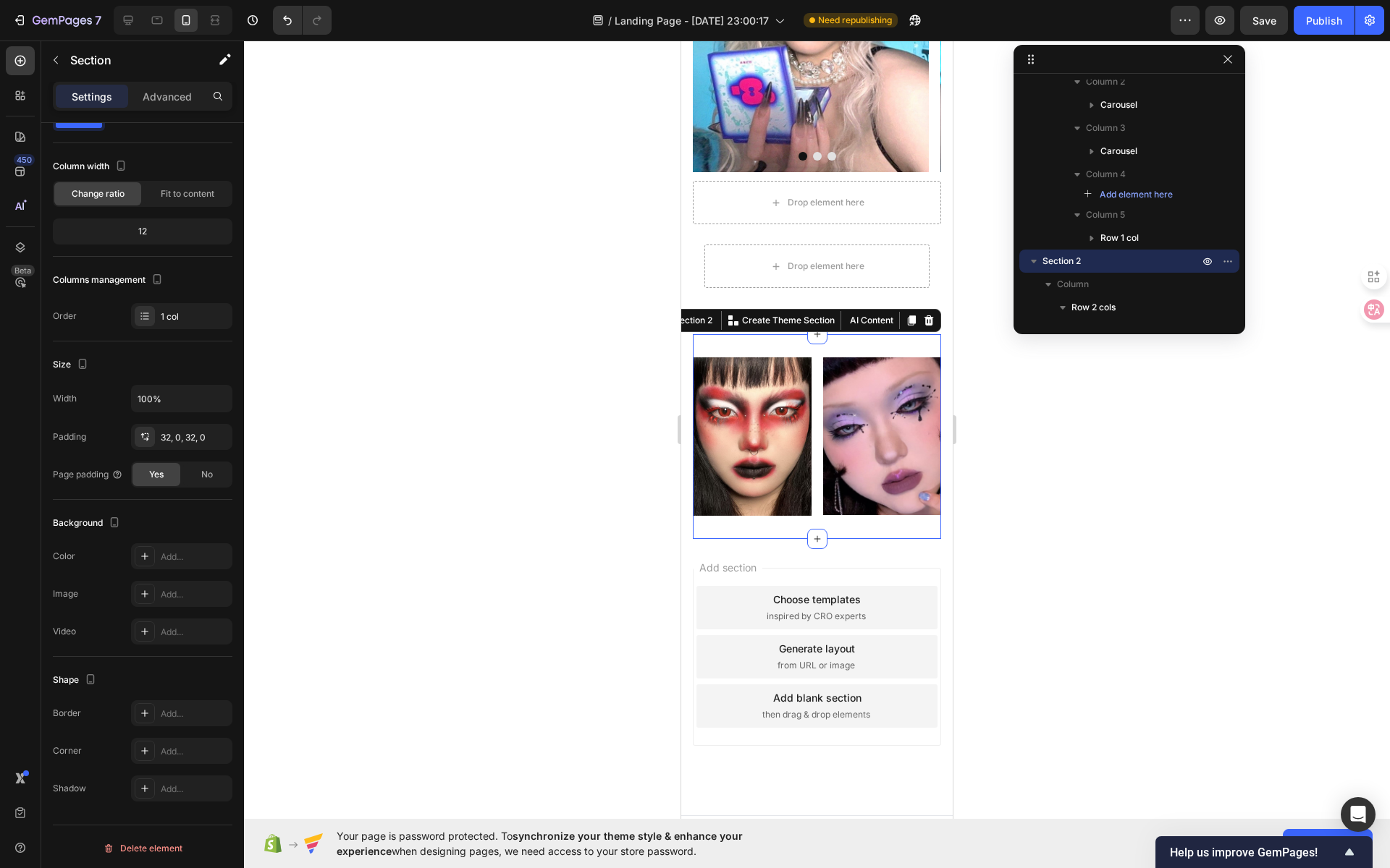
click at [511, 401] on div at bounding box center [817, 455] width 1146 height 828
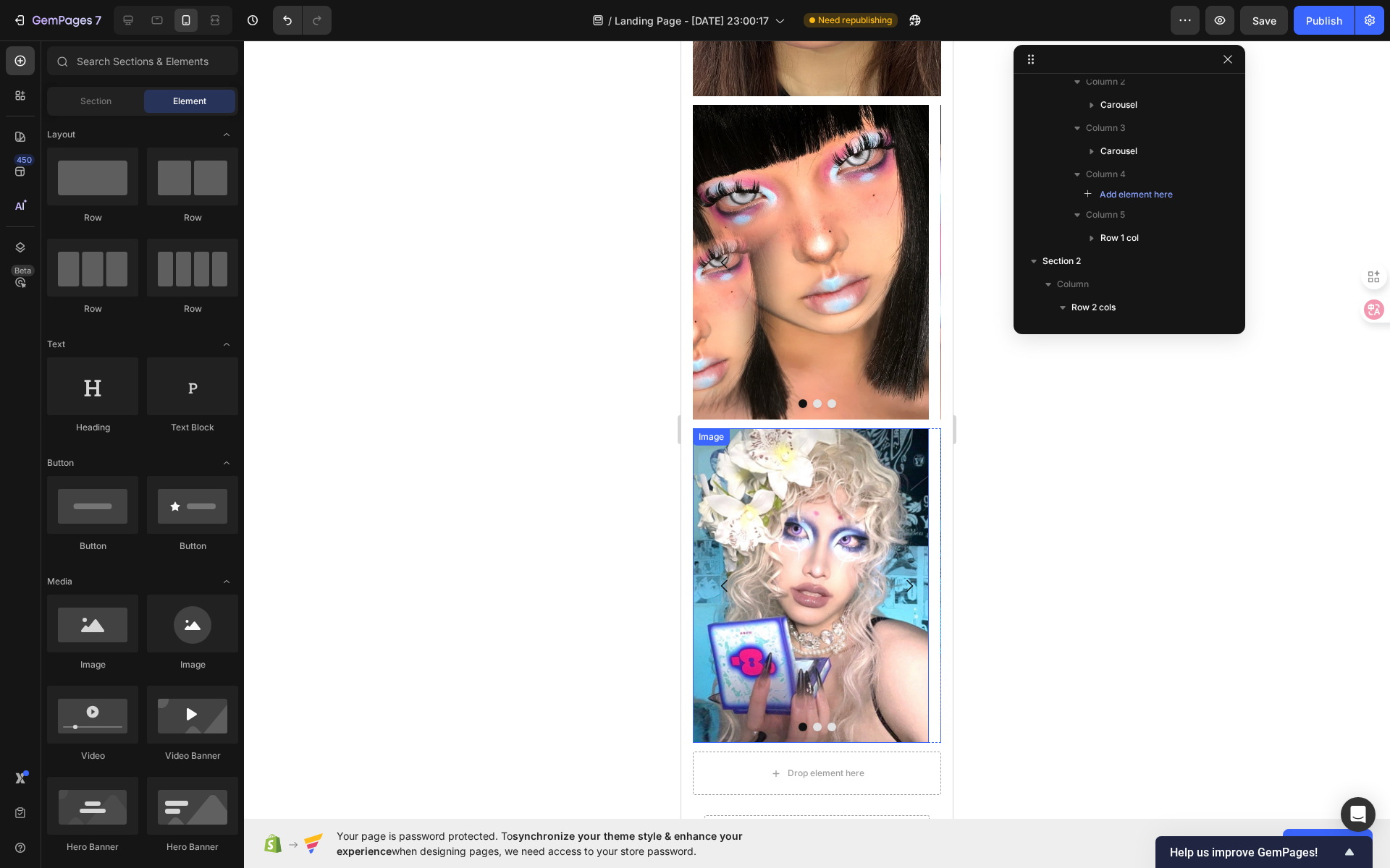
scroll to position [0, 0]
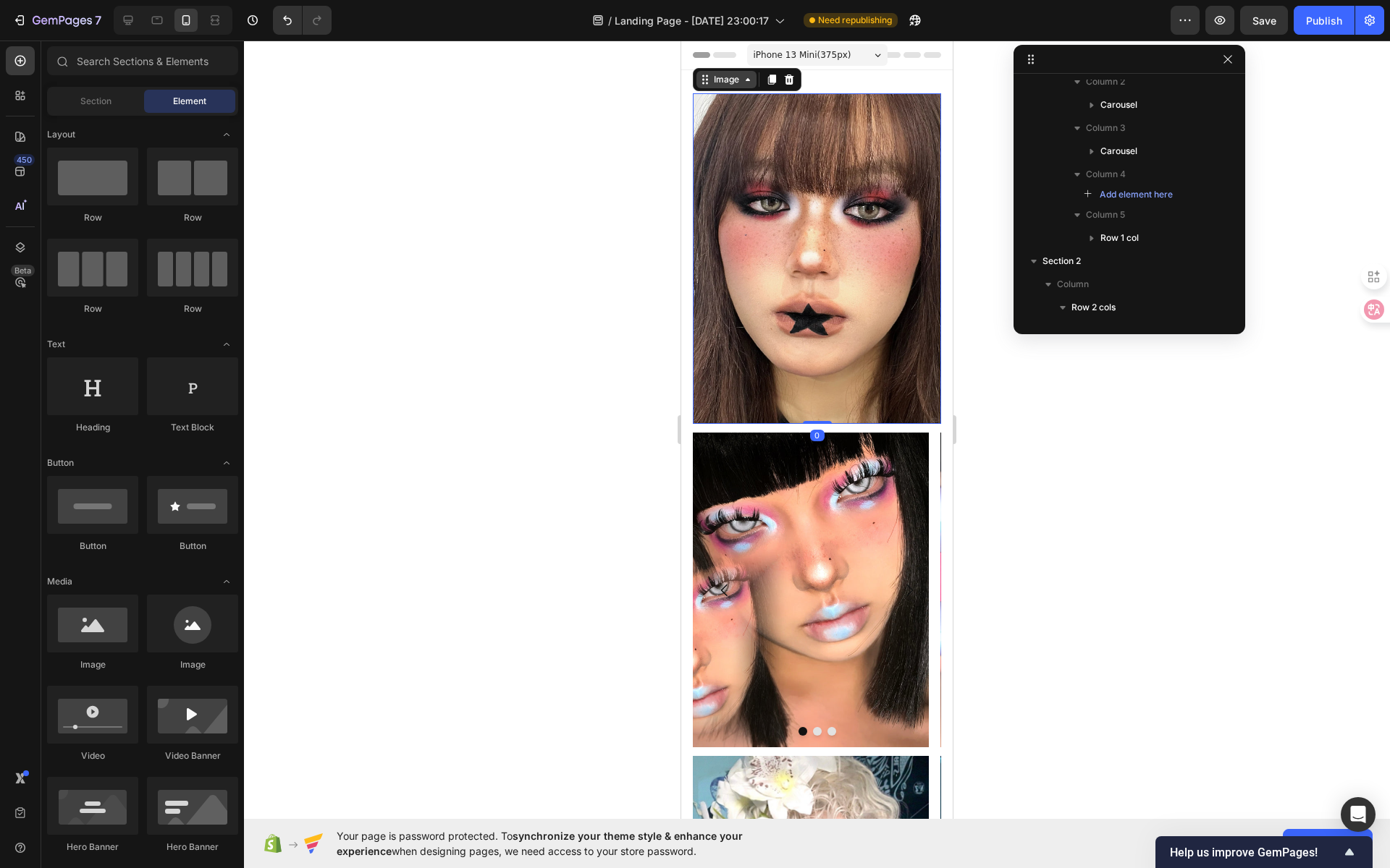
click at [716, 84] on div "Image" at bounding box center [726, 80] width 31 height 13
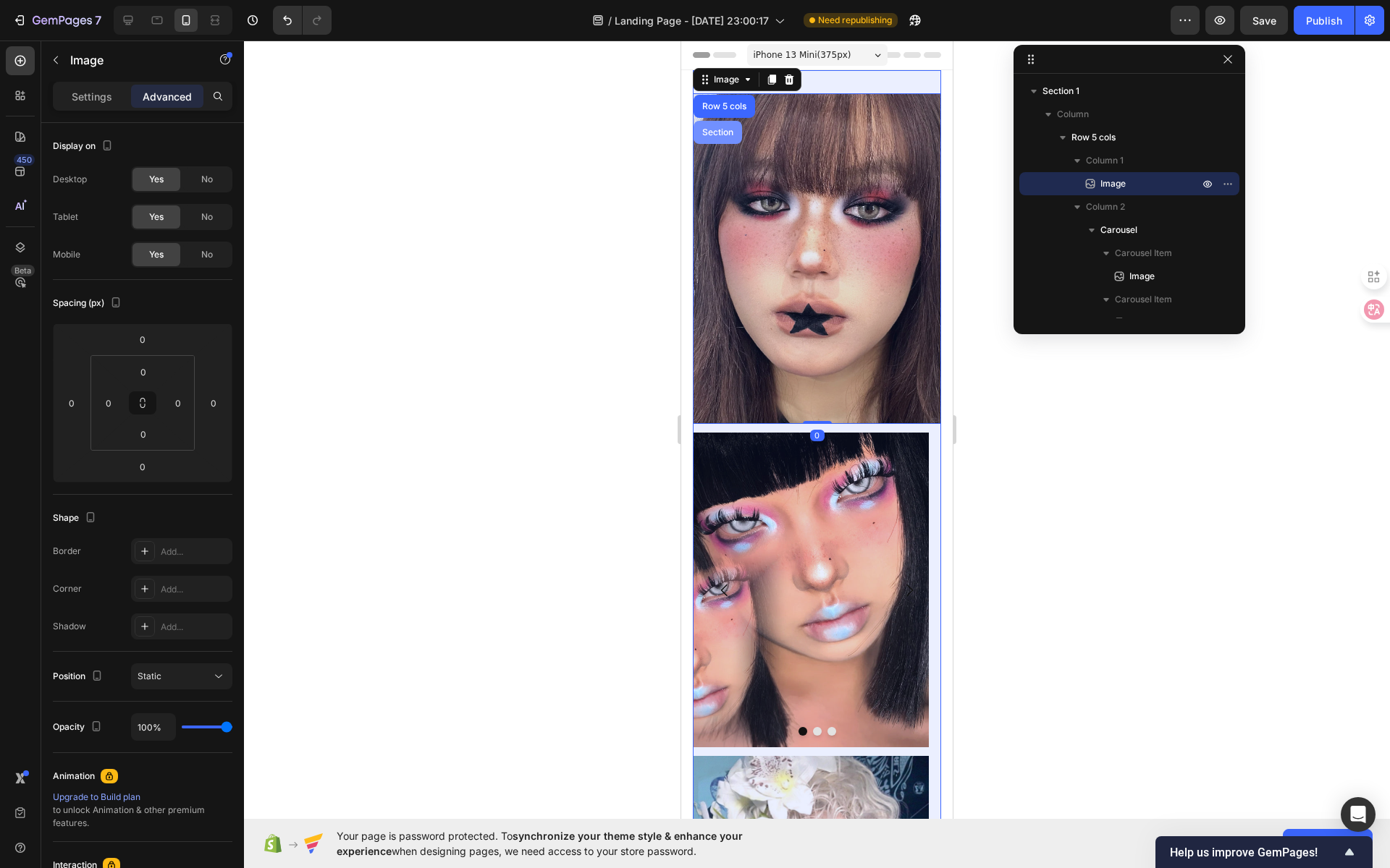
click at [727, 130] on div "Section" at bounding box center [718, 133] width 37 height 9
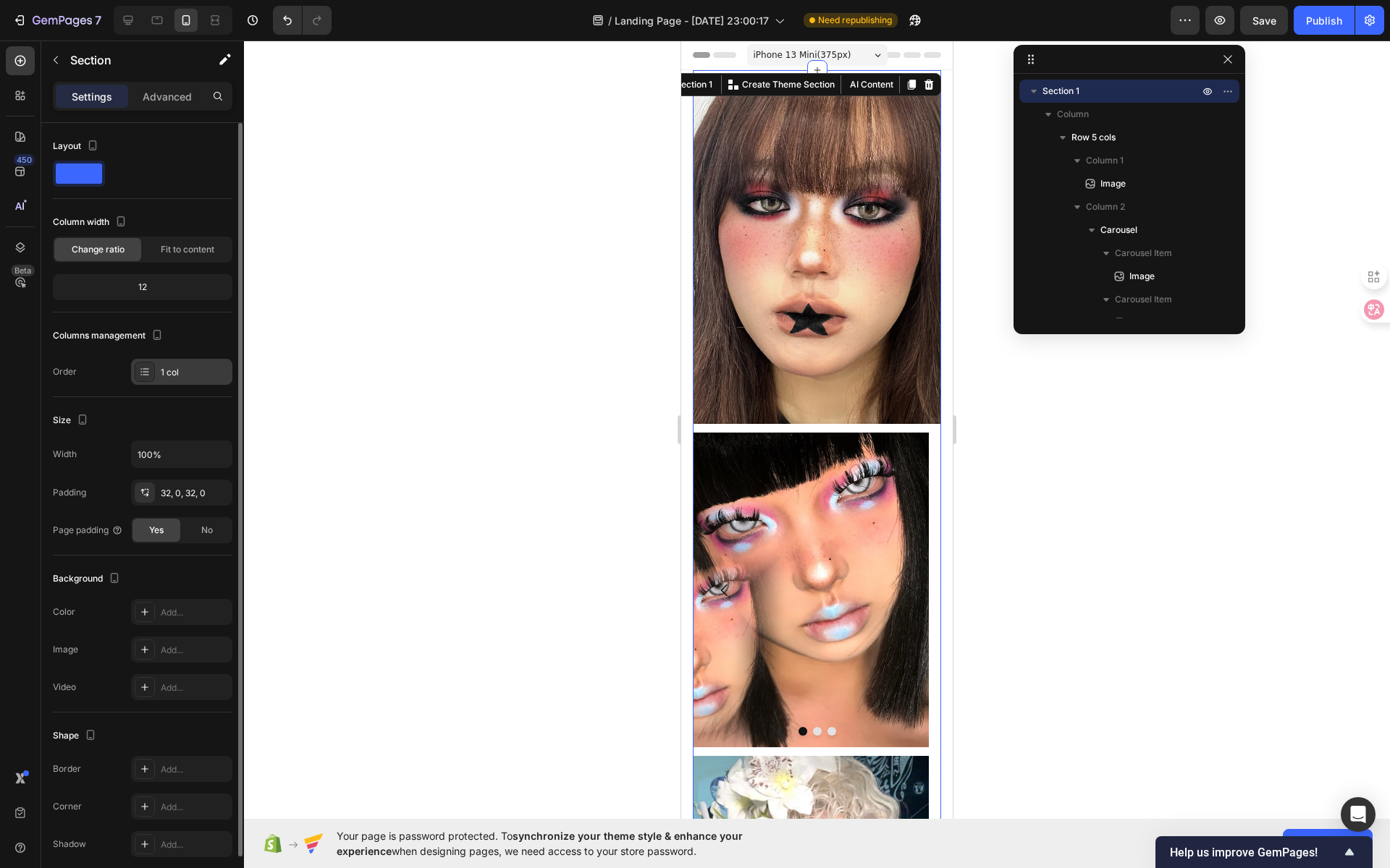
click at [205, 362] on div "1 col" at bounding box center [182, 372] width 102 height 26
click at [521, 583] on div at bounding box center [817, 455] width 1146 height 828
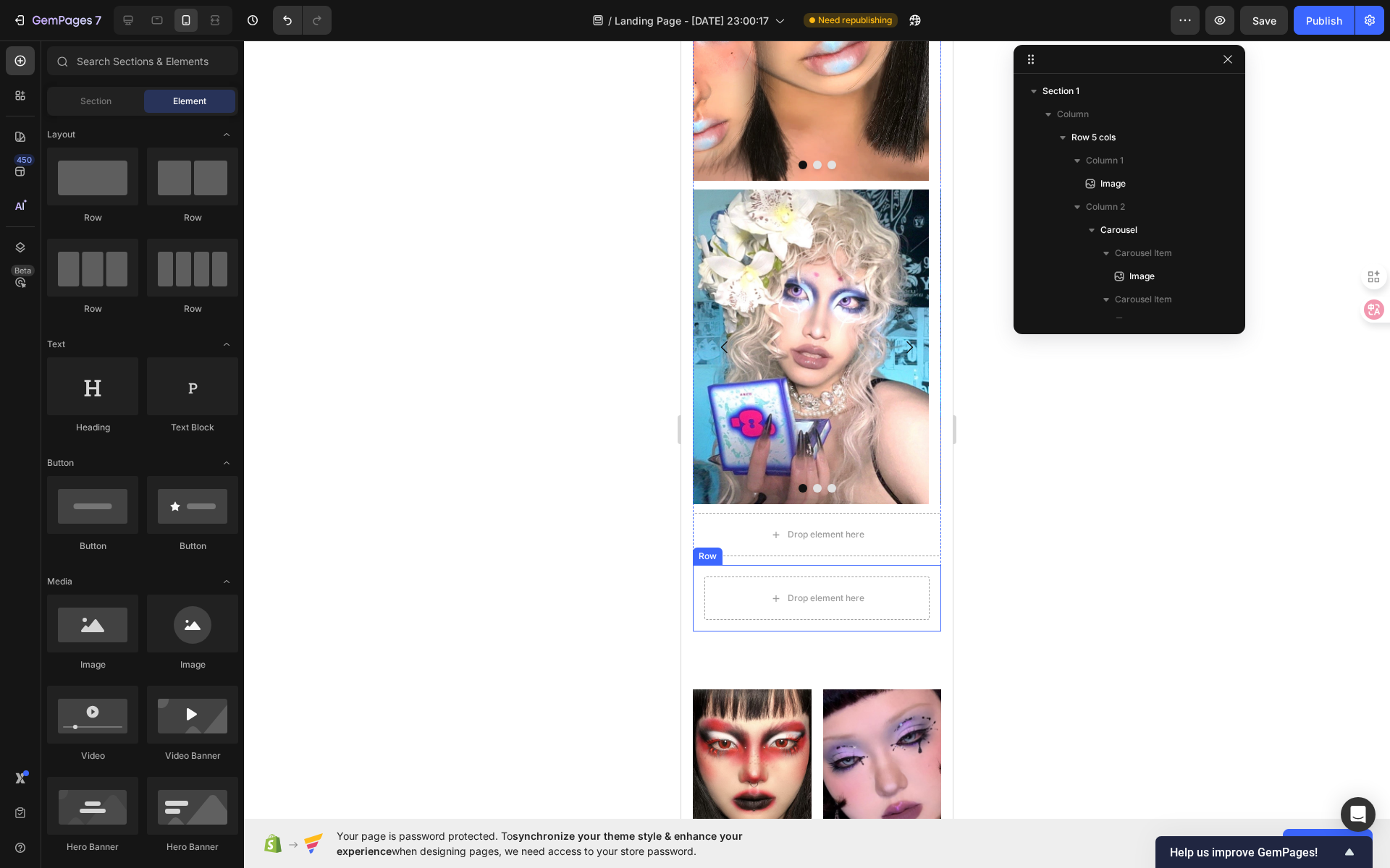
scroll to position [610, 0]
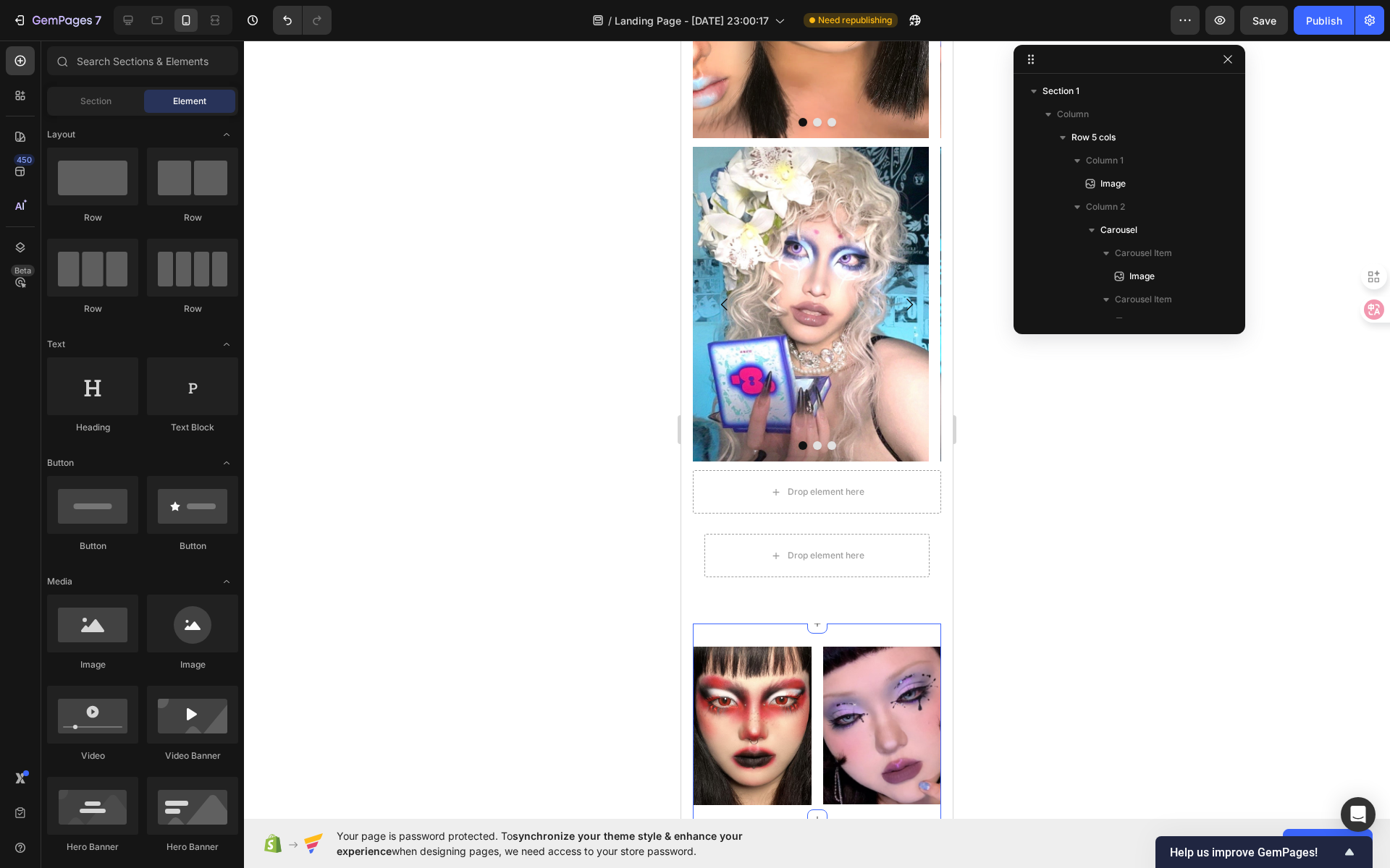
click at [755, 624] on div "Image Image Row Section 2" at bounding box center [817, 721] width 248 height 196
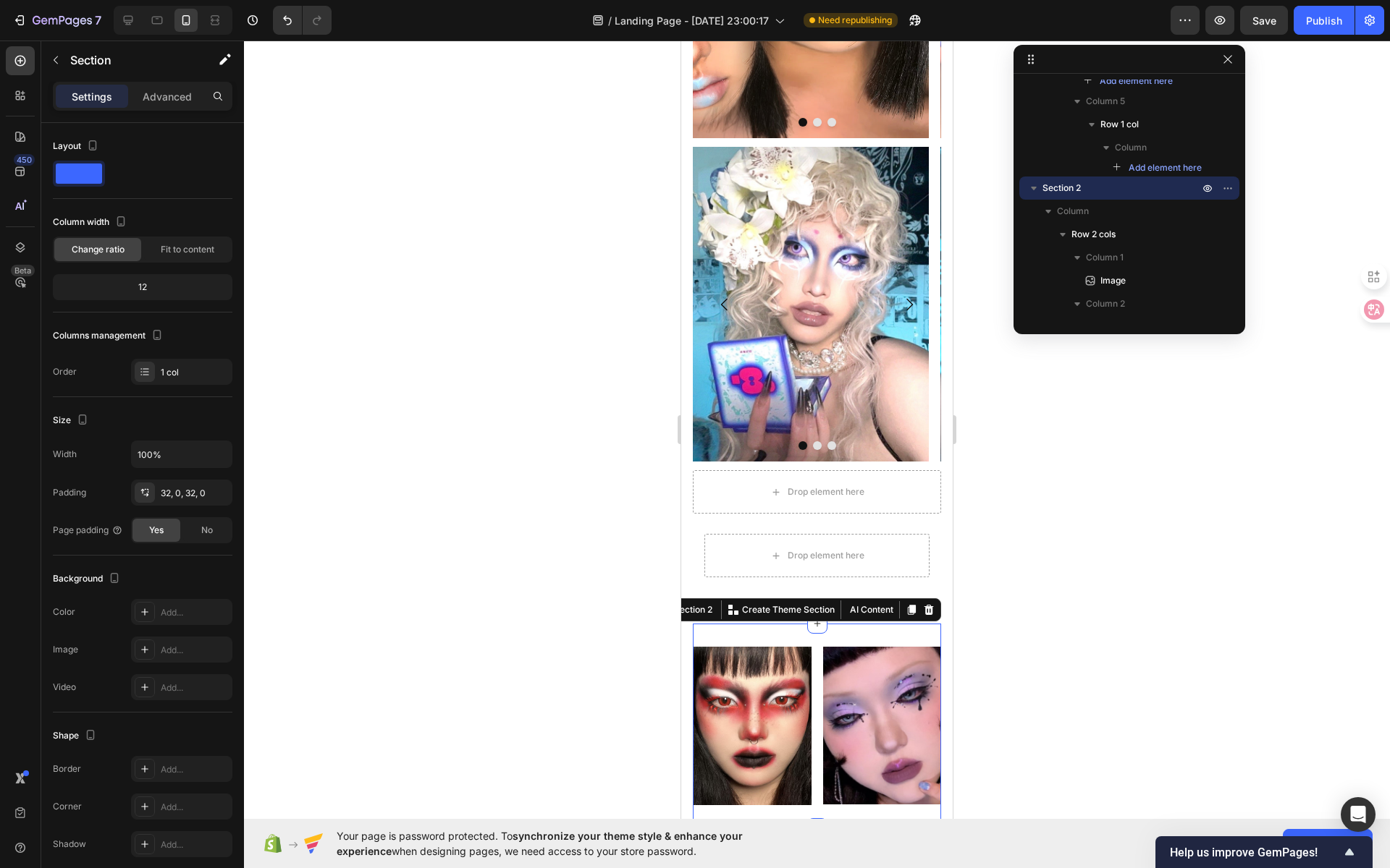
click at [734, 624] on div "Image Image Row Section 2 You can create reusable sections Create Theme Section…" at bounding box center [817, 726] width 248 height 204
click at [752, 656] on img at bounding box center [752, 725] width 119 height 158
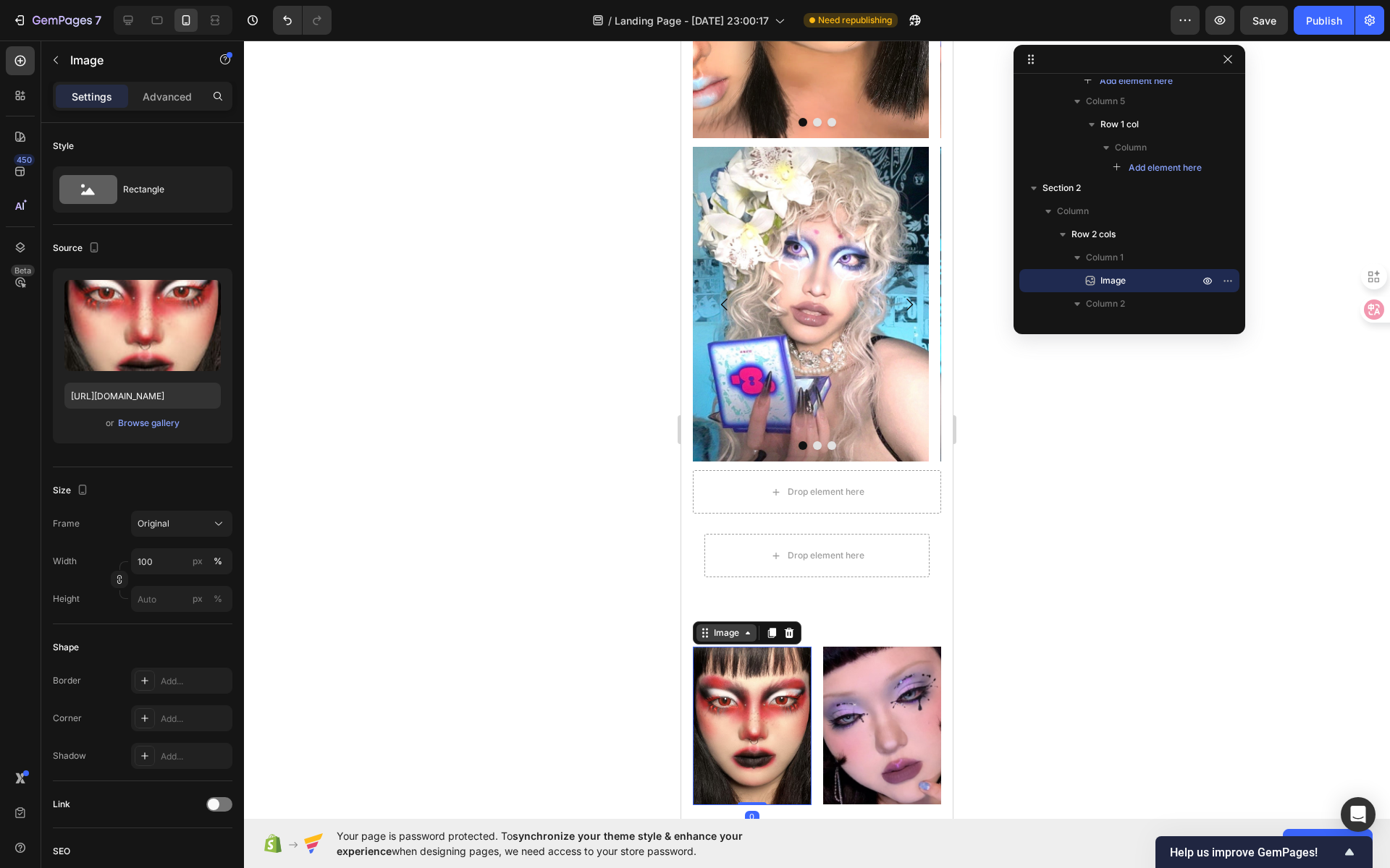
click at [722, 627] on div "Image" at bounding box center [726, 633] width 31 height 13
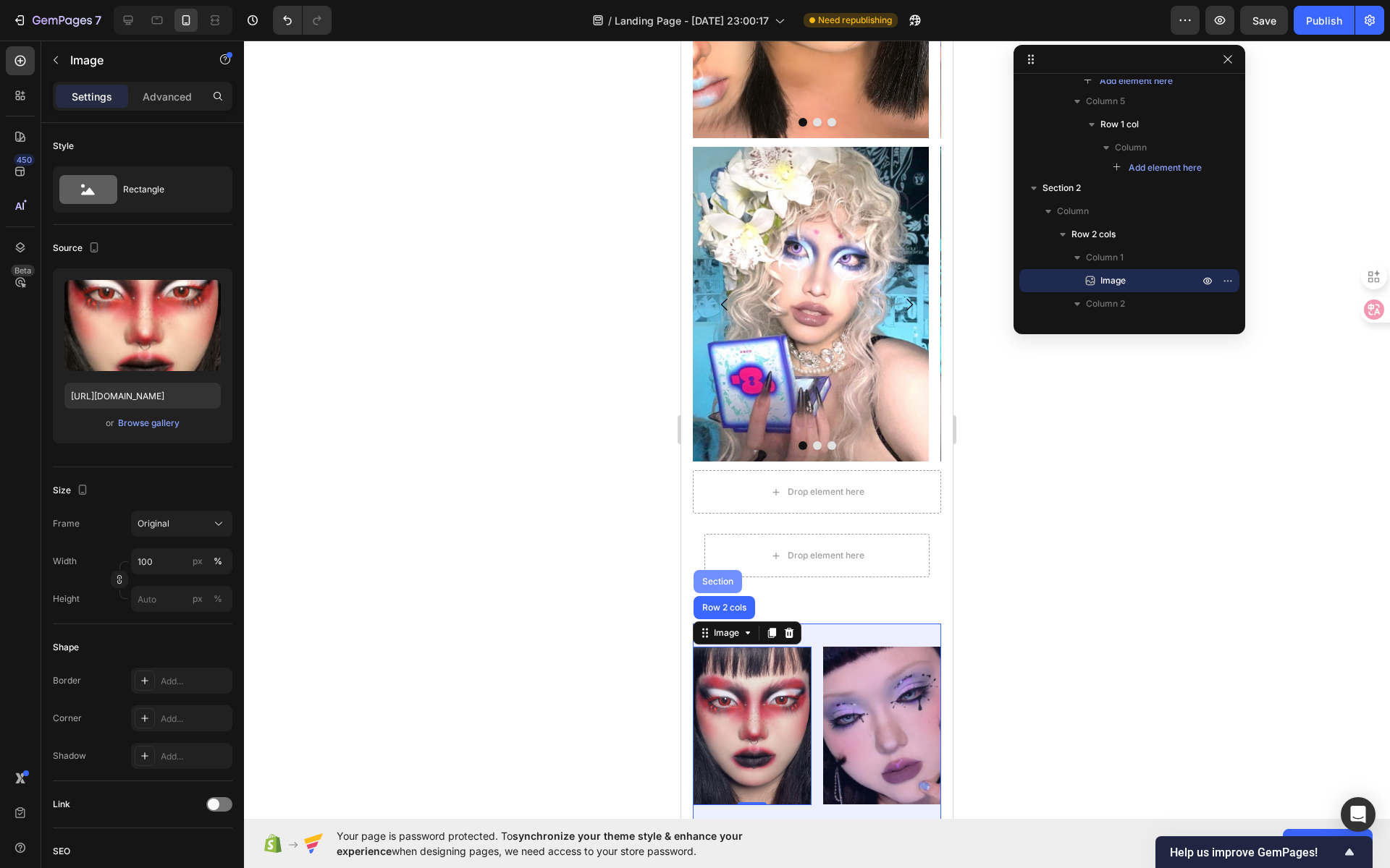
click at [717, 578] on div "Section" at bounding box center [718, 582] width 37 height 9
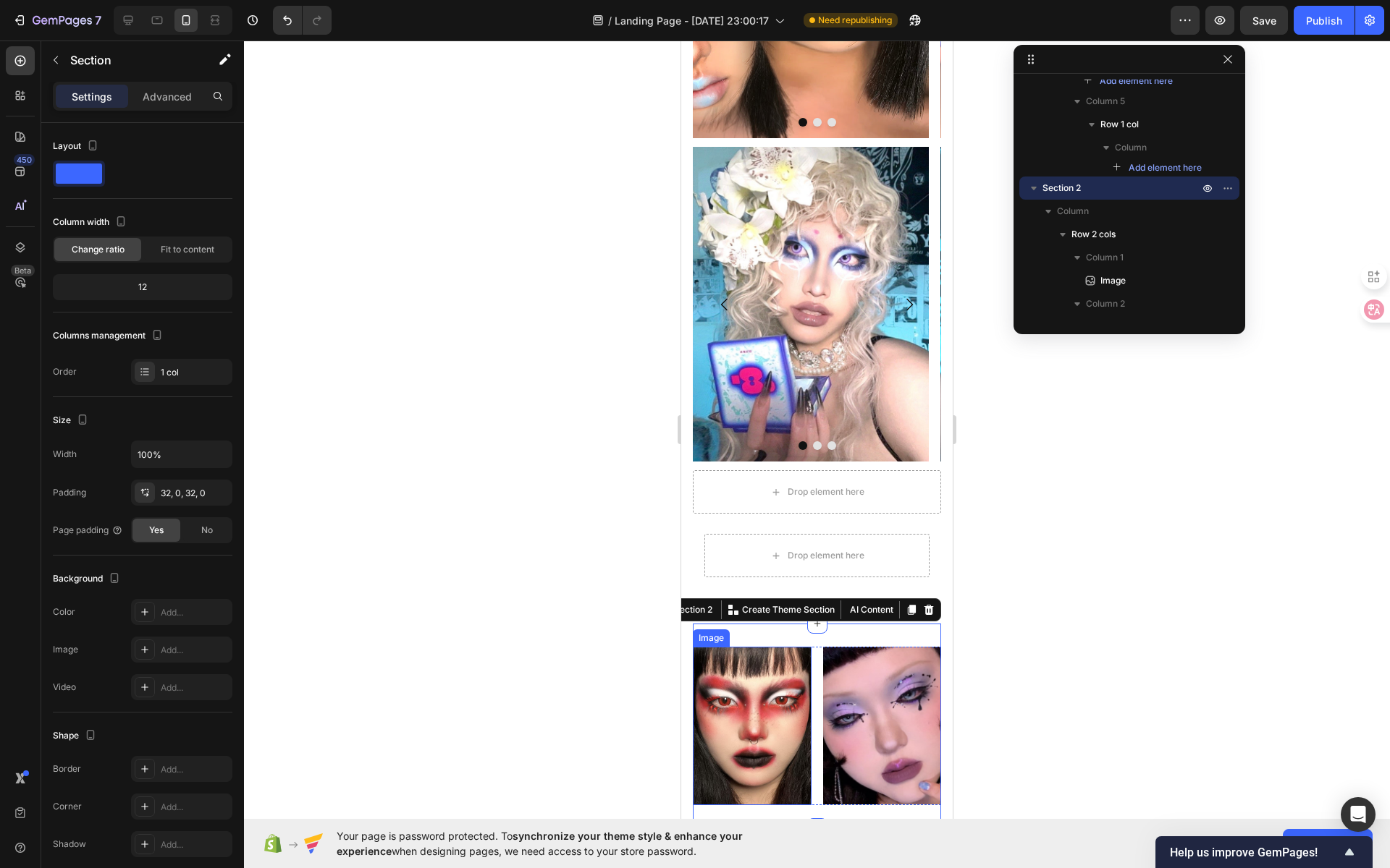
click at [745, 647] on img at bounding box center [752, 725] width 119 height 158
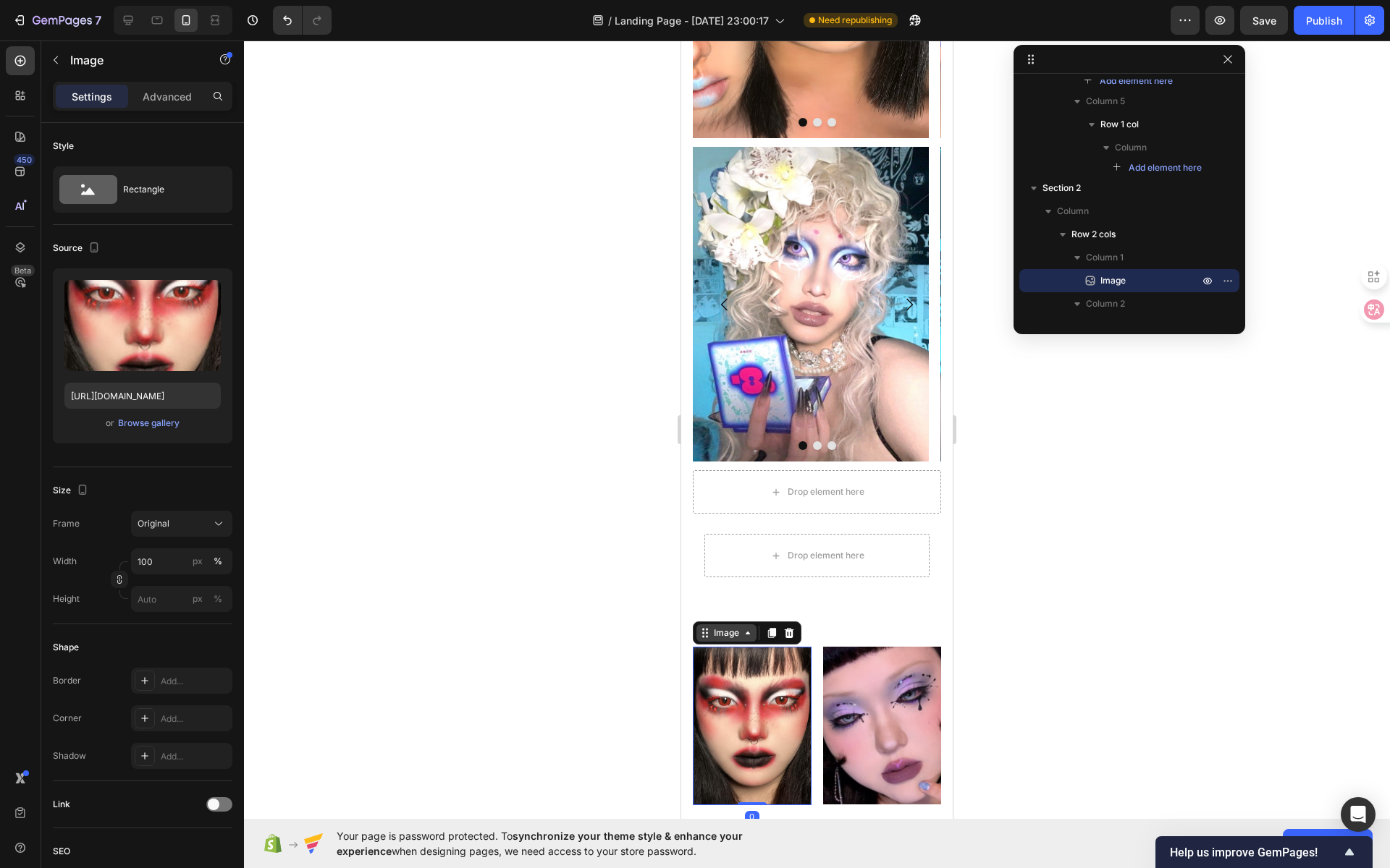
click at [727, 627] on div "Image" at bounding box center [726, 633] width 31 height 13
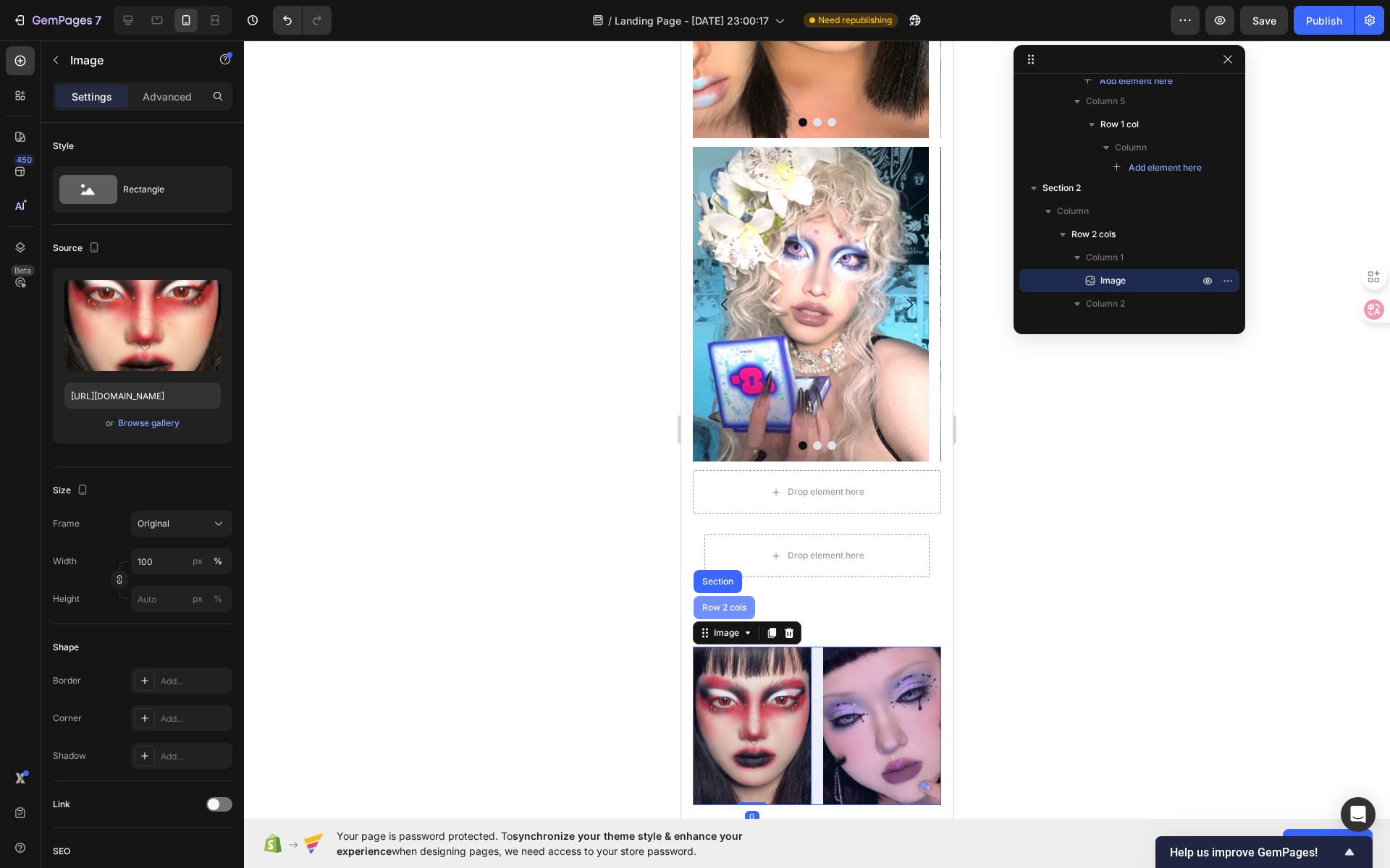
click at [731, 596] on div "Row 2 cols" at bounding box center [724, 607] width 61 height 23
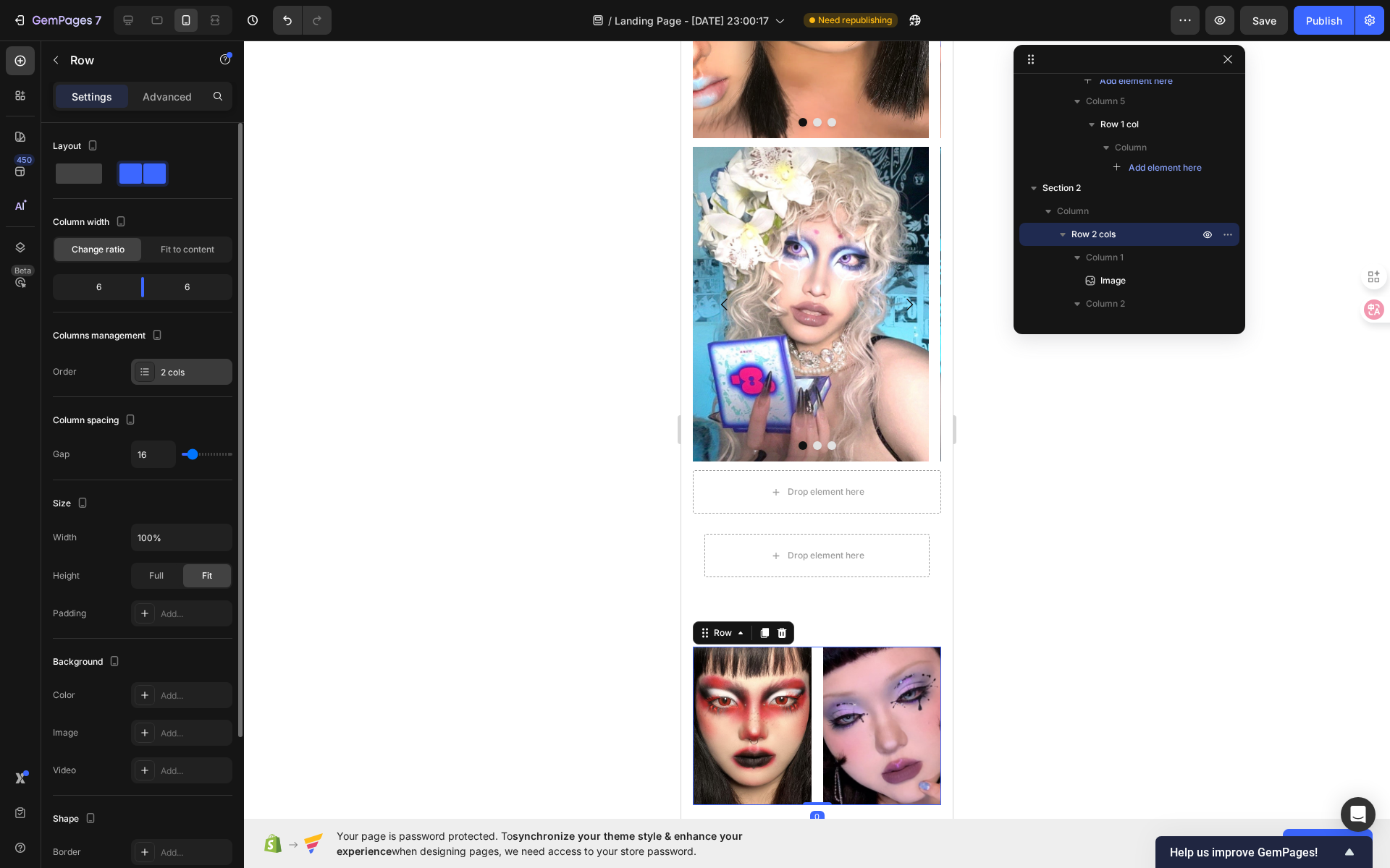
click at [179, 369] on div "2 cols" at bounding box center [195, 373] width 68 height 13
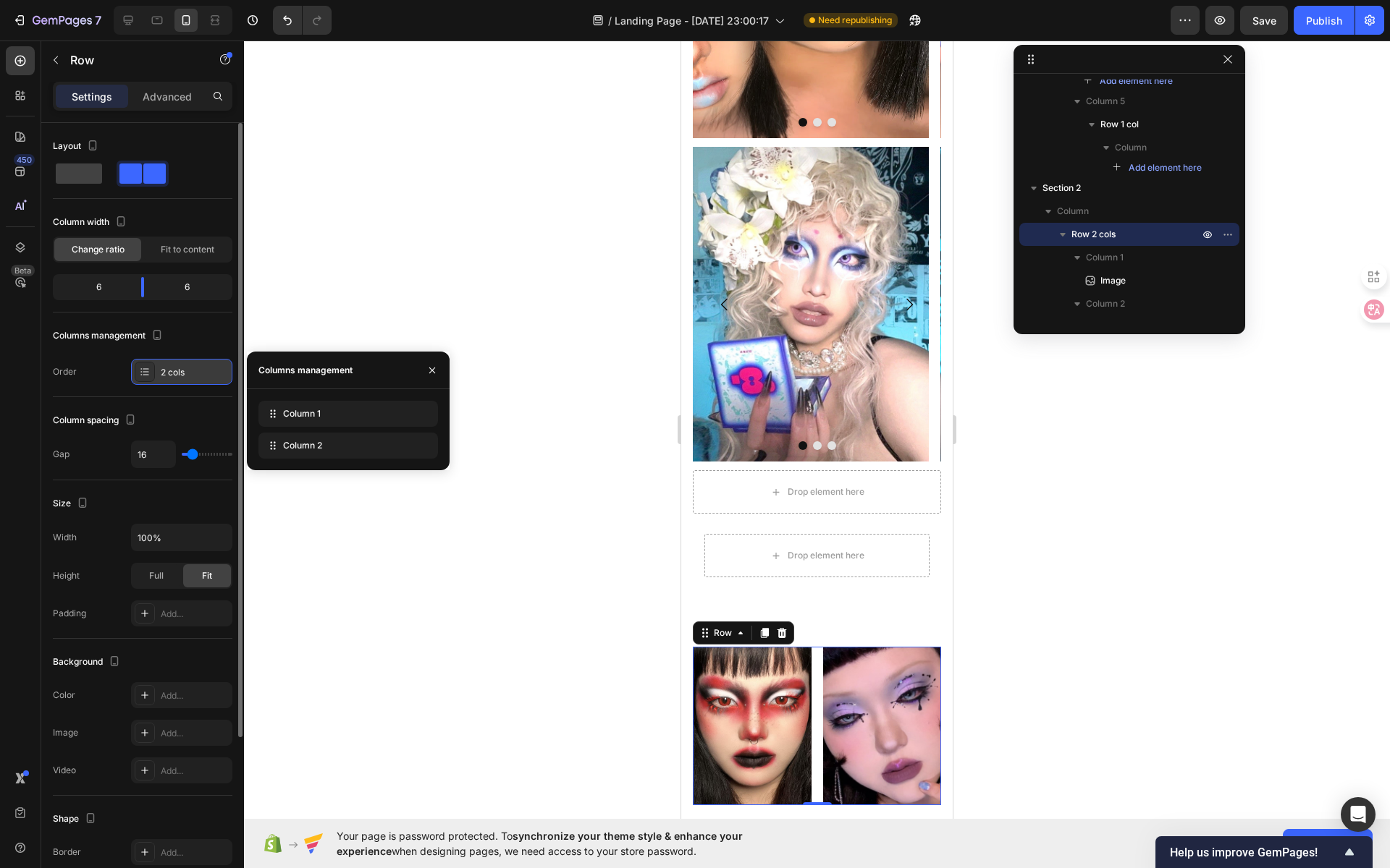
click at [186, 368] on div "2 cols" at bounding box center [195, 373] width 68 height 13
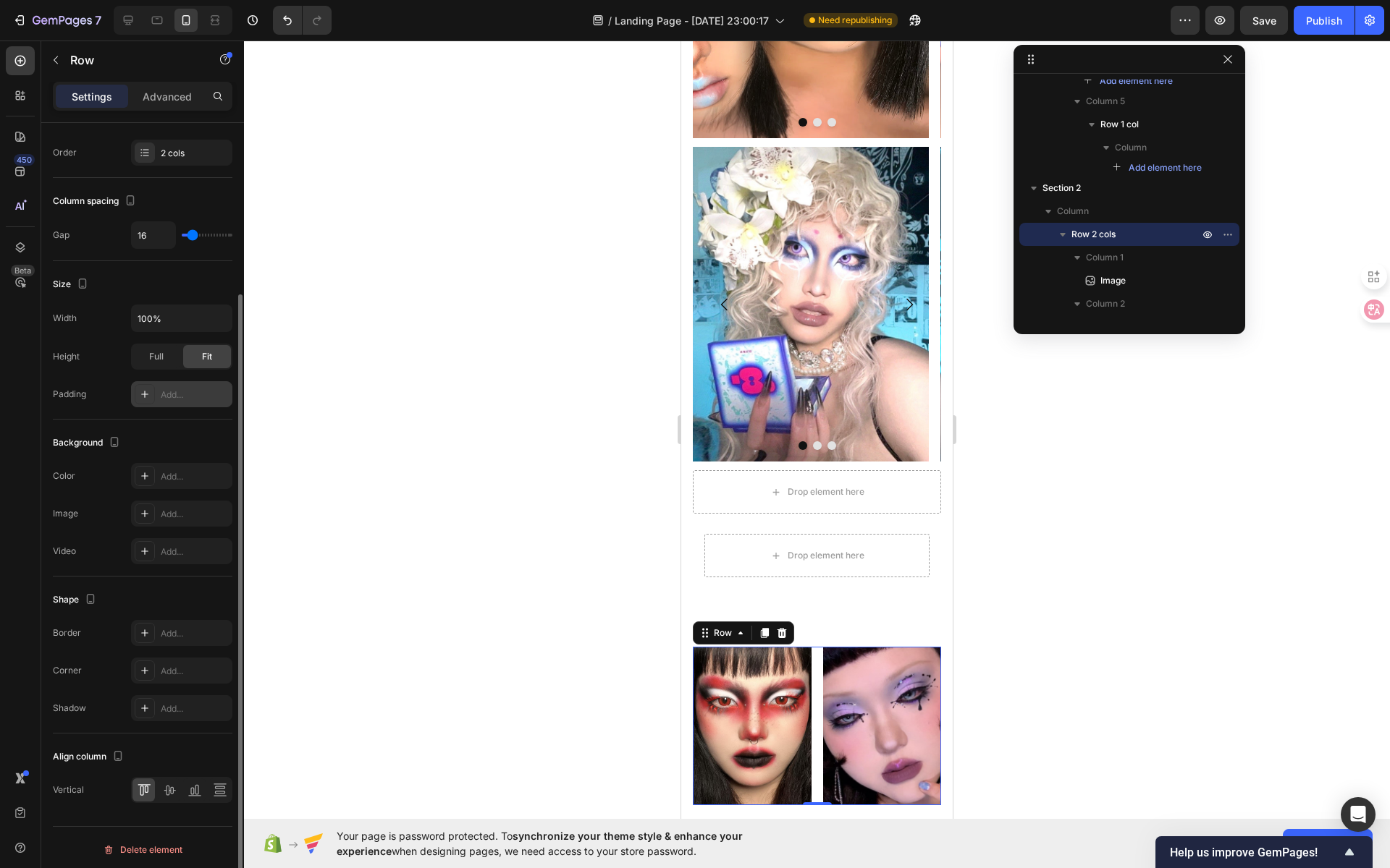
scroll to position [0, 0]
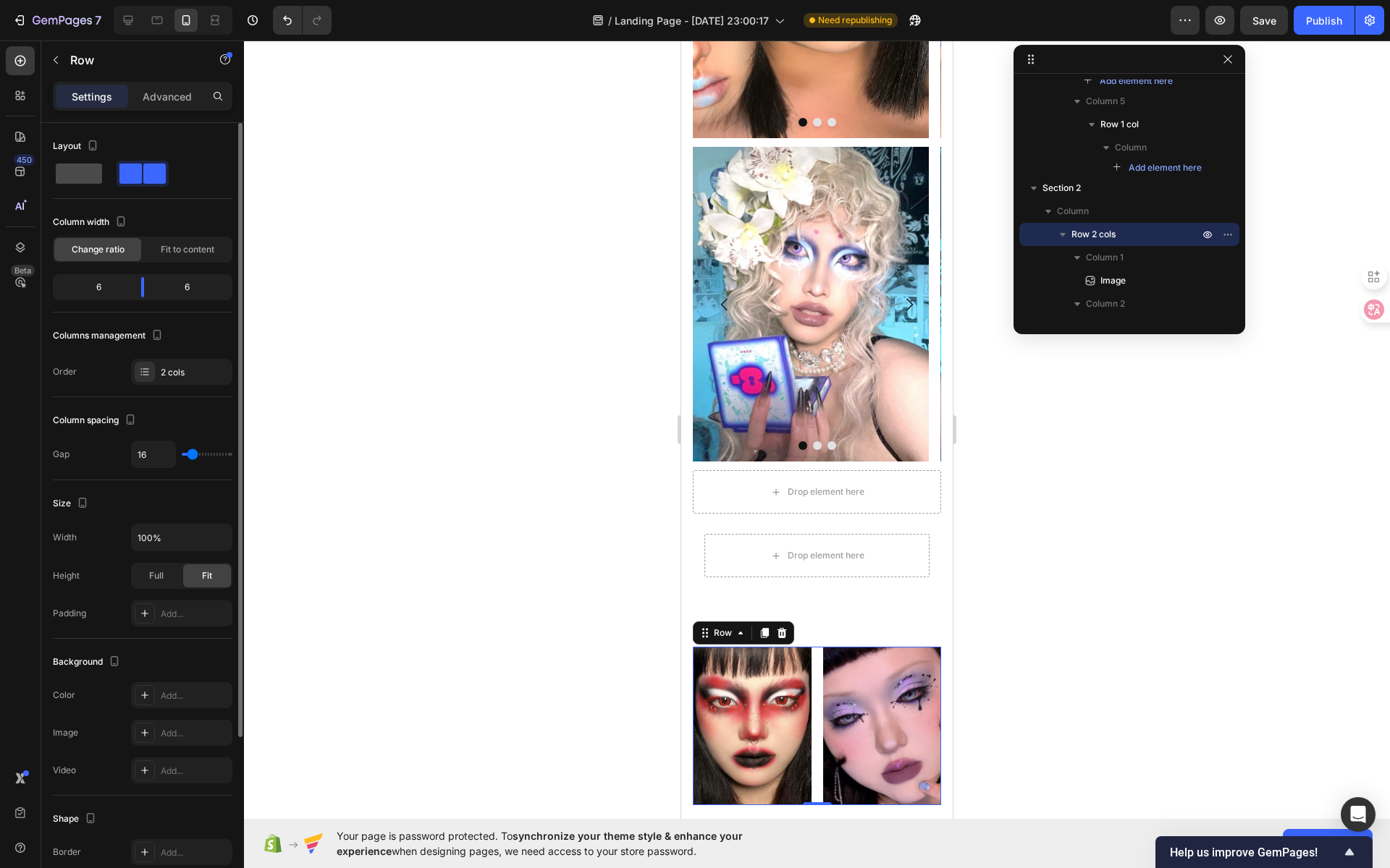
click at [84, 178] on span at bounding box center [79, 173] width 47 height 20
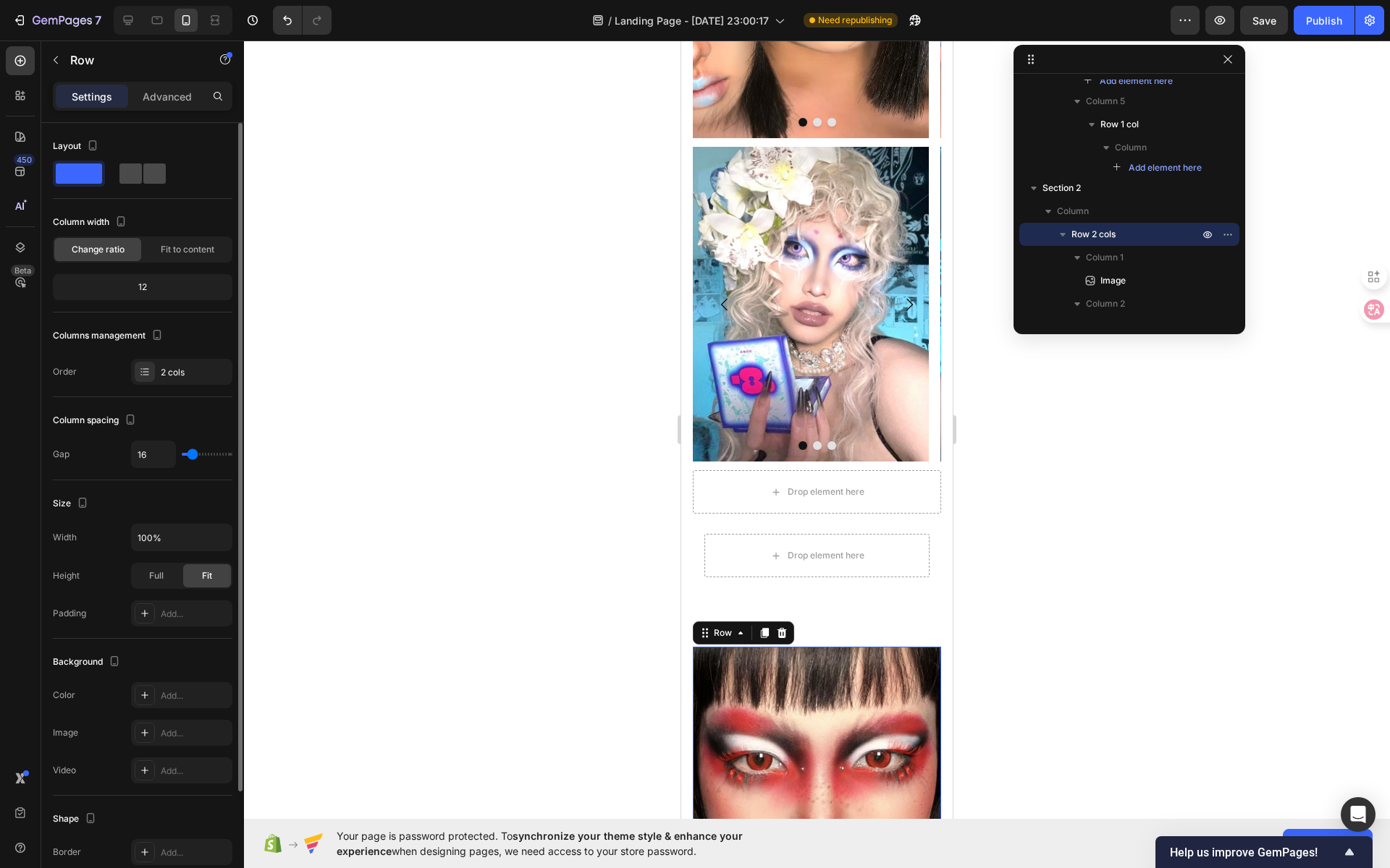
click at [150, 181] on span at bounding box center [154, 173] width 22 height 20
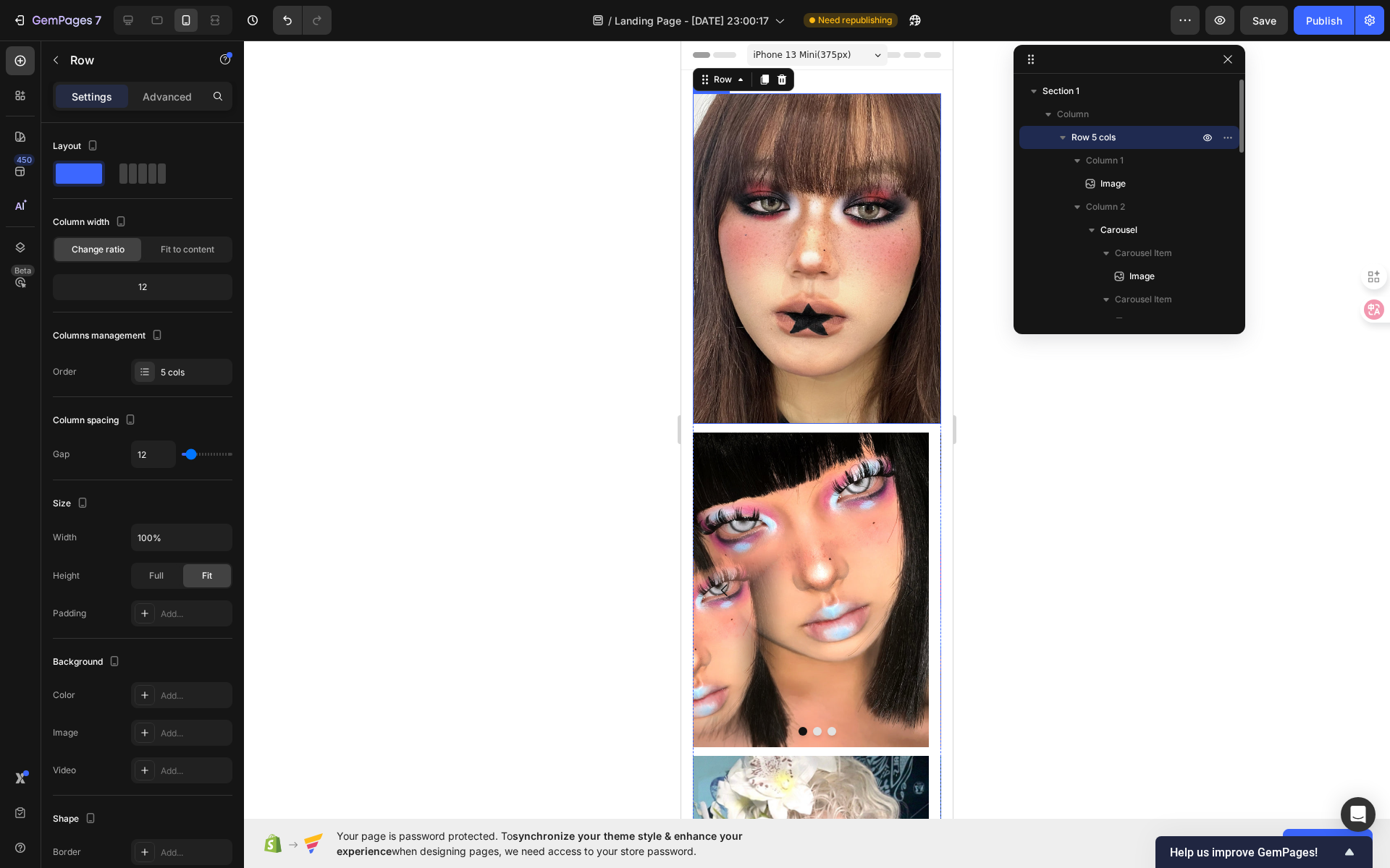
click at [739, 184] on img at bounding box center [817, 258] width 248 height 331
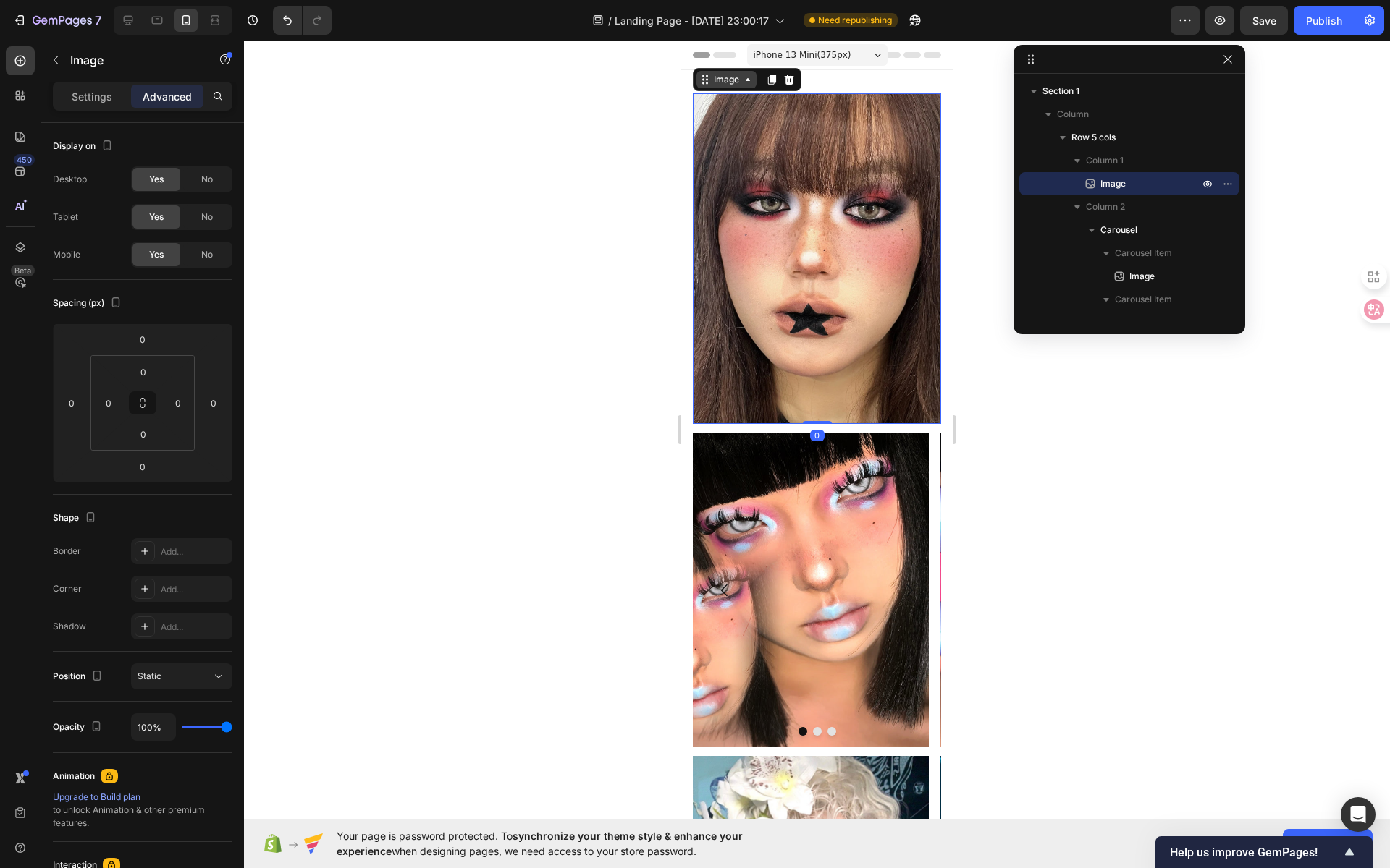
click at [728, 83] on div "Image" at bounding box center [726, 80] width 31 height 13
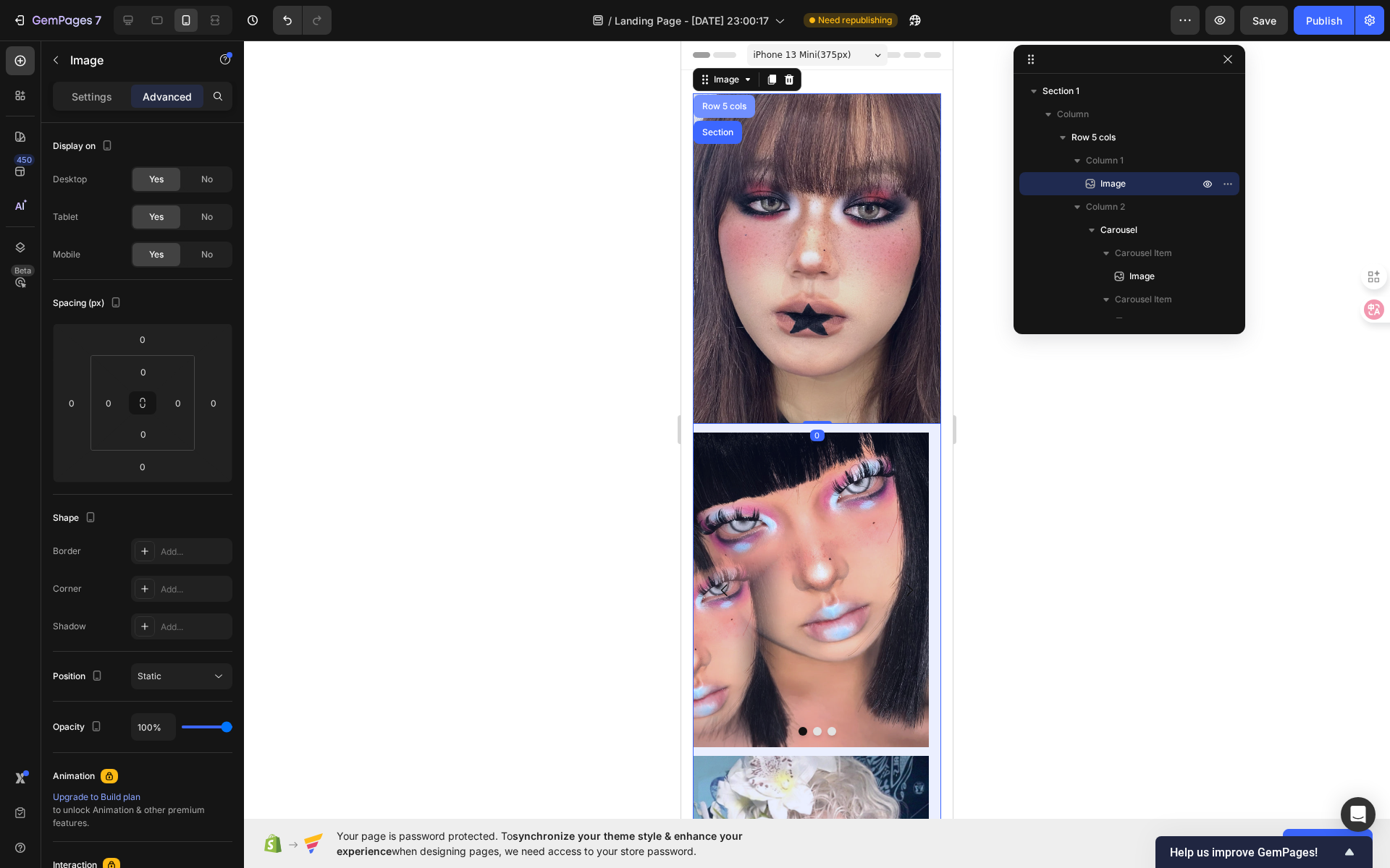
click at [727, 106] on div "Row 5 cols" at bounding box center [724, 107] width 50 height 9
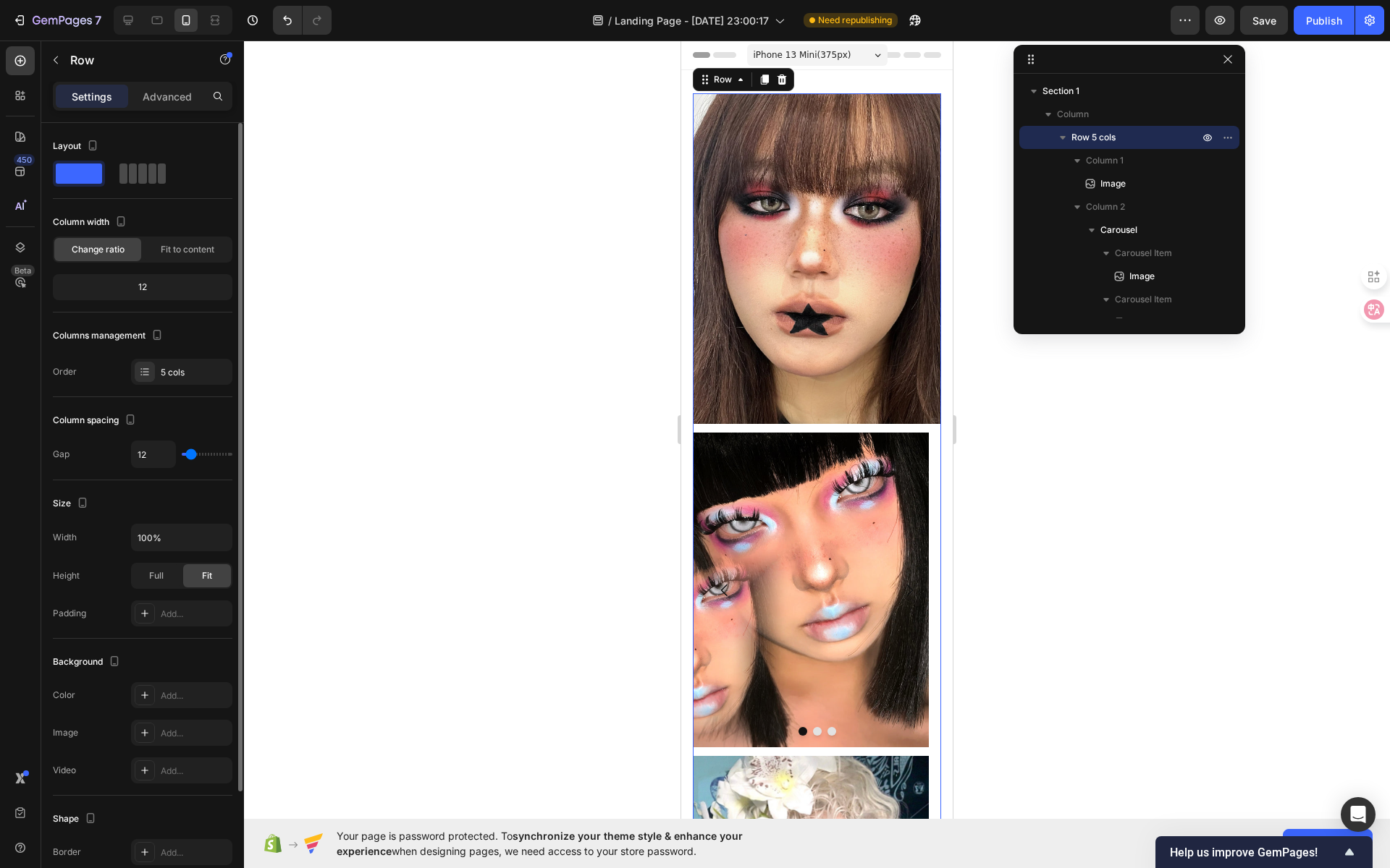
click at [154, 176] on span at bounding box center [152, 173] width 8 height 20
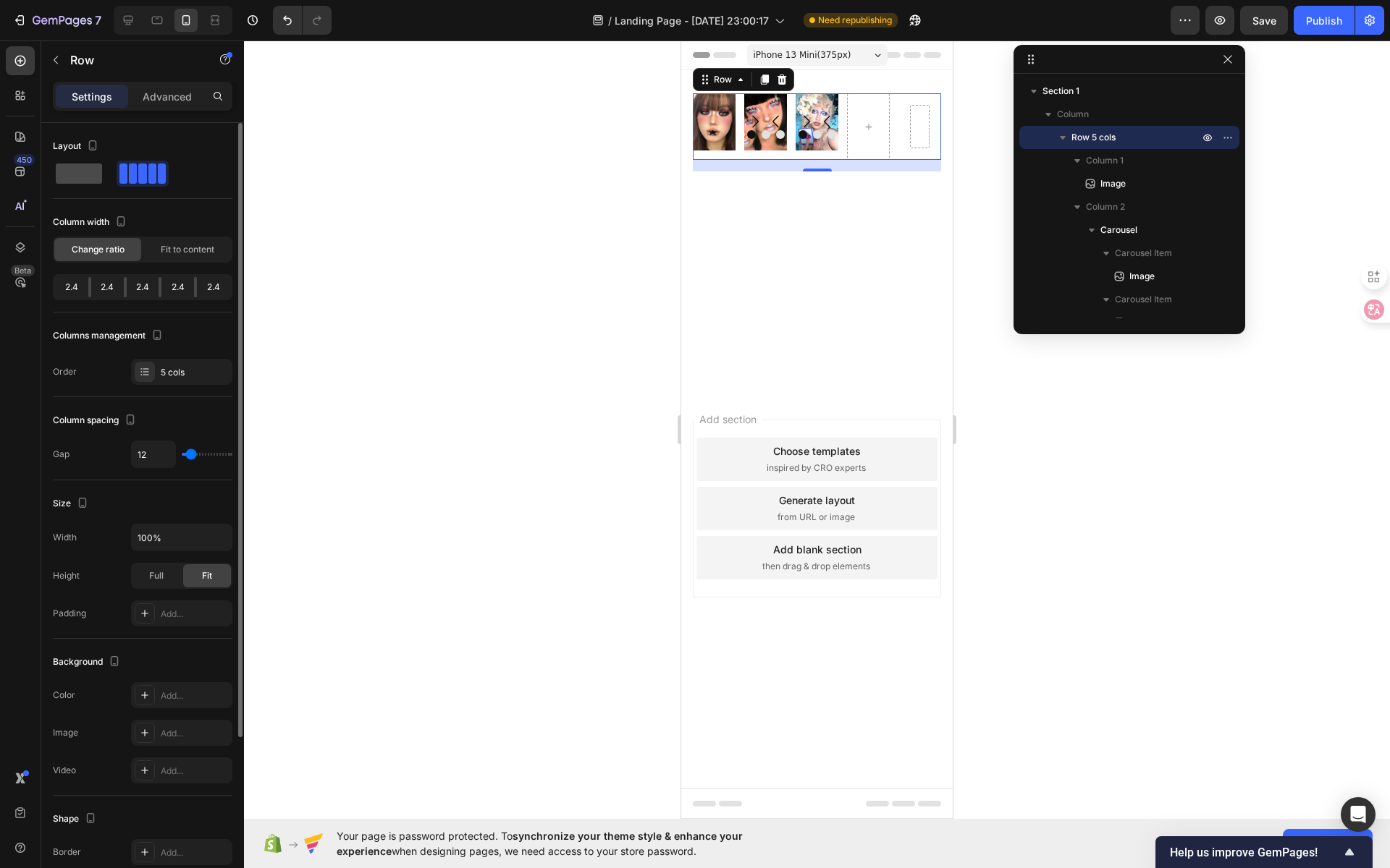
click at [89, 177] on span at bounding box center [79, 173] width 47 height 20
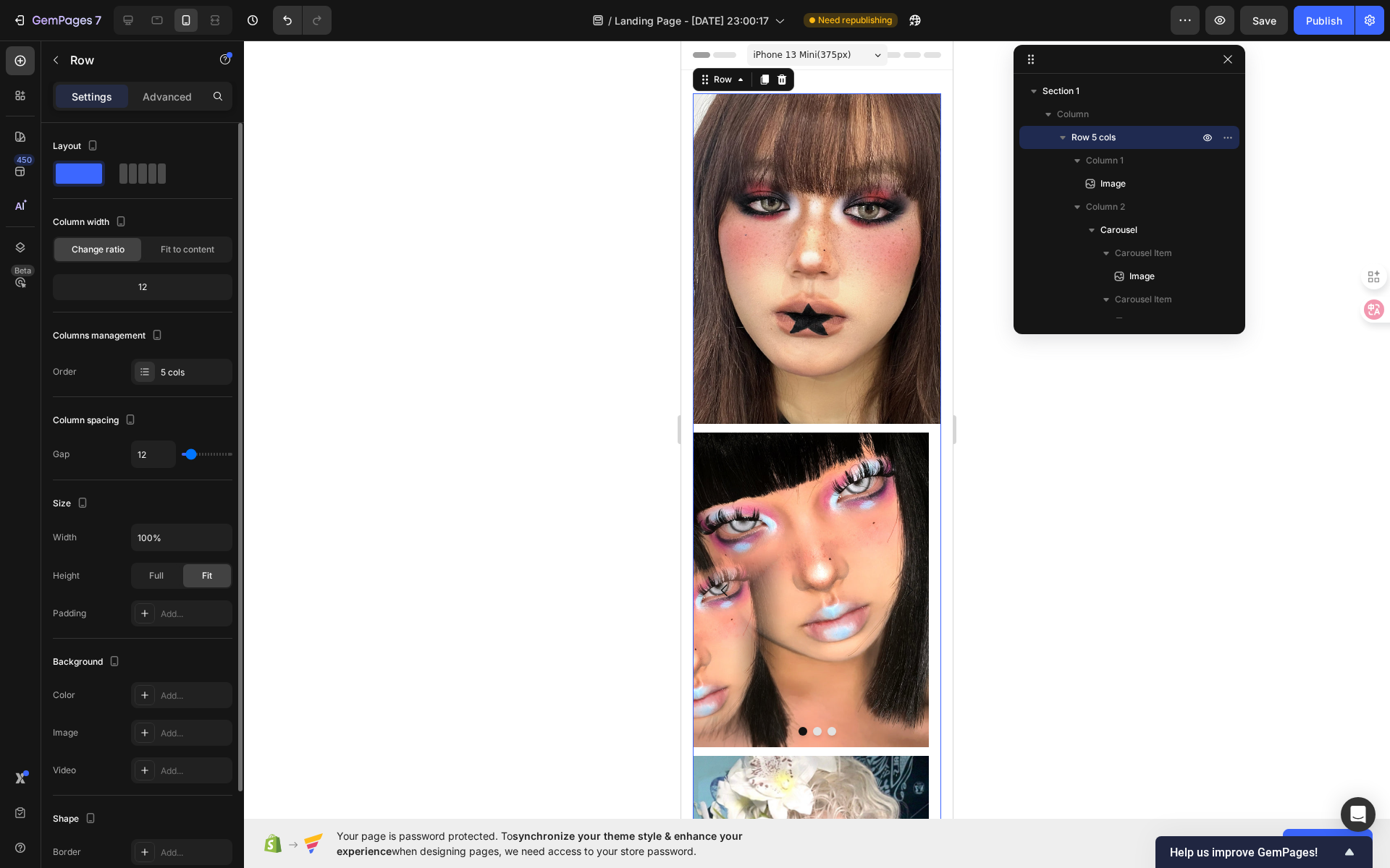
click at [144, 173] on span at bounding box center [142, 173] width 8 height 20
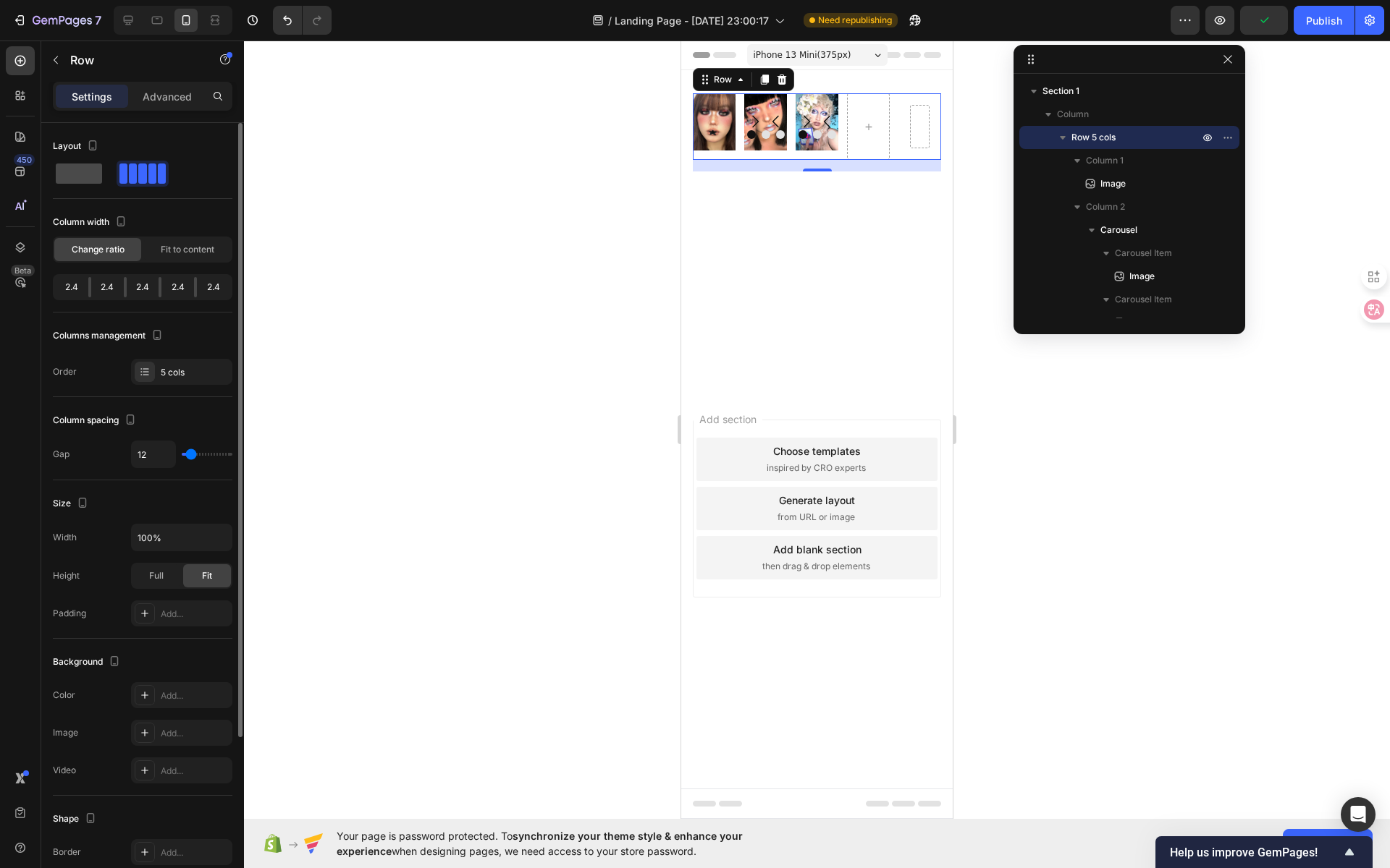
click at [75, 176] on span at bounding box center [79, 173] width 47 height 20
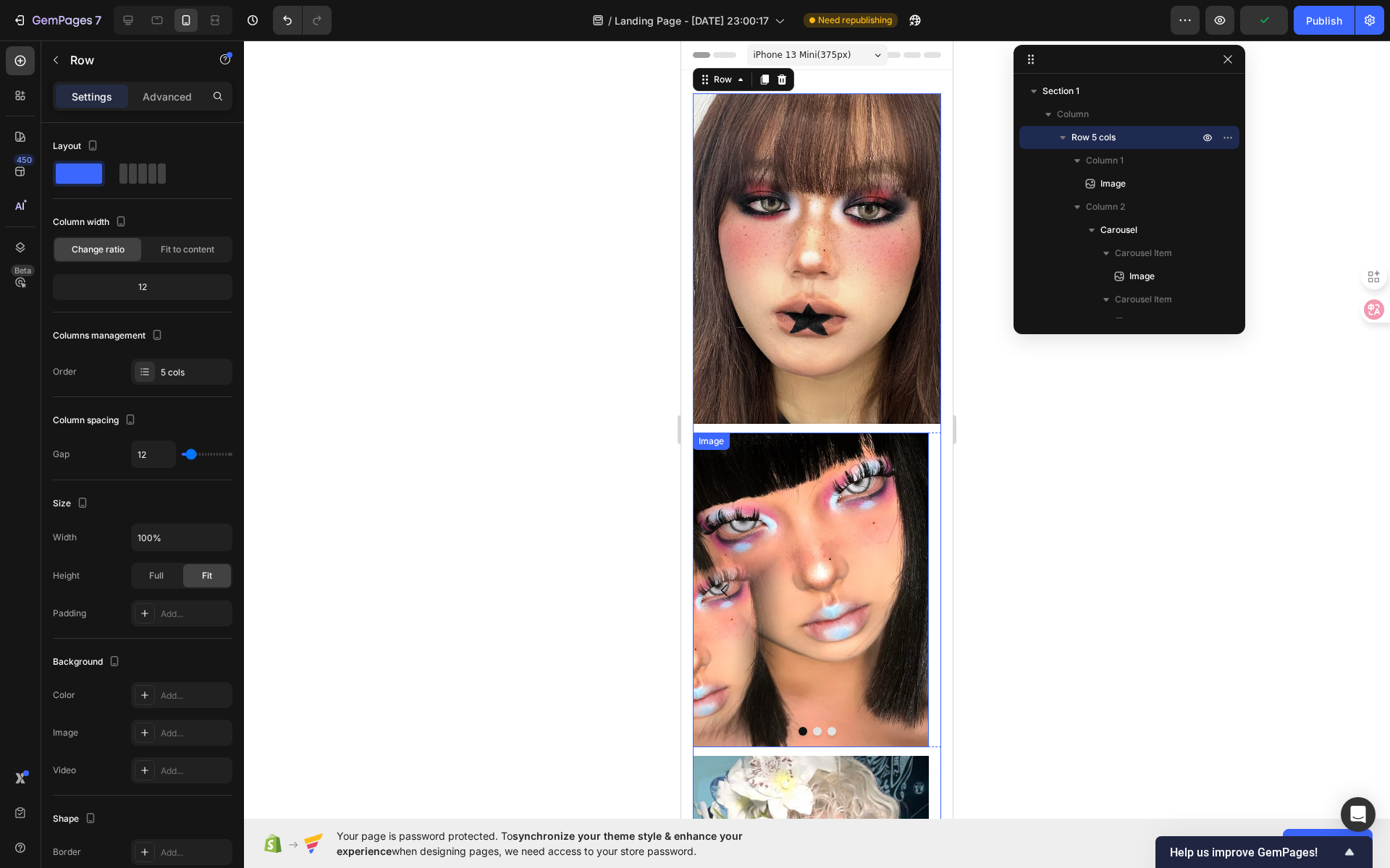
scroll to position [433, 0]
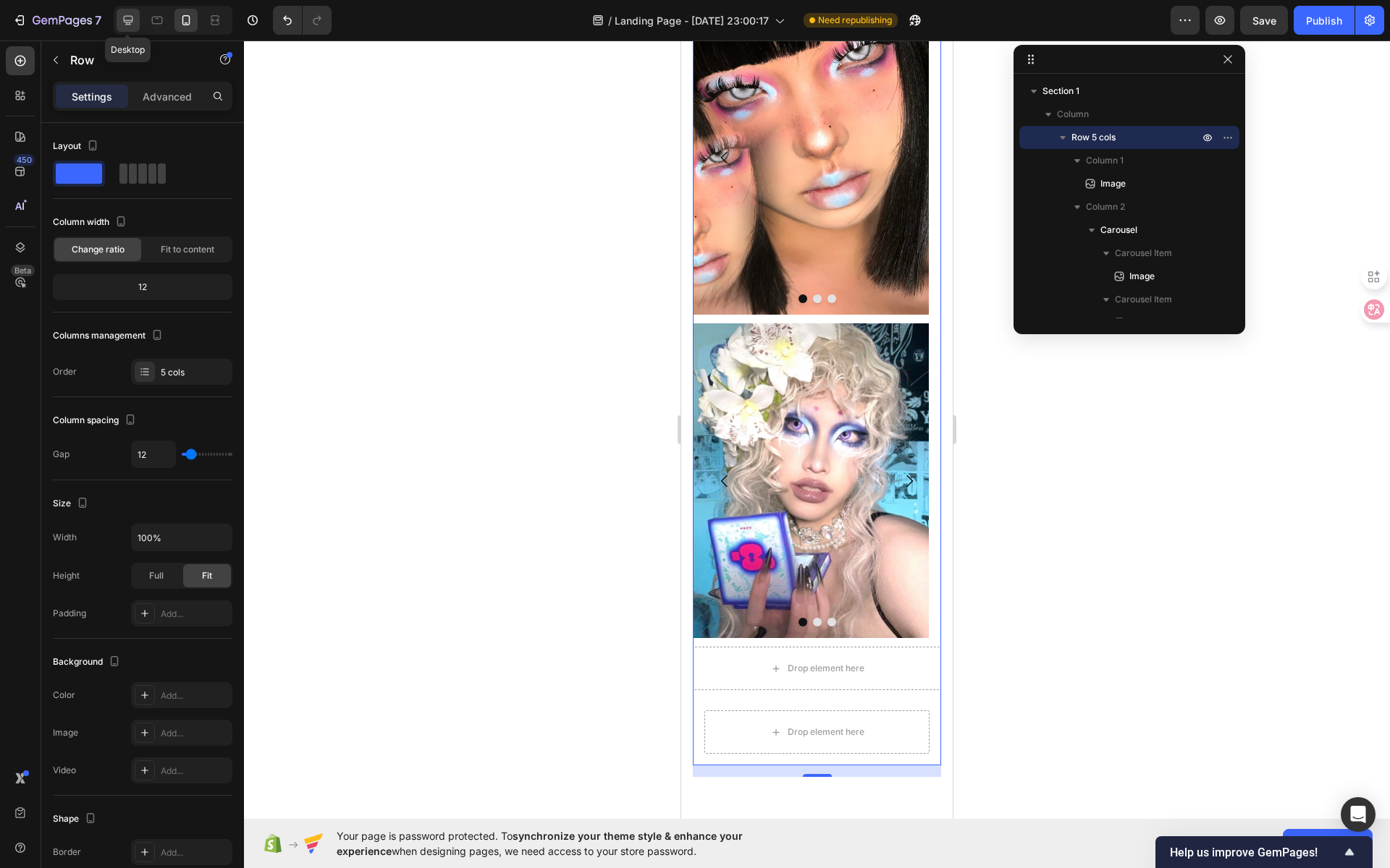
click at [131, 18] on icon at bounding box center [128, 20] width 10 height 10
type input "16"
type input "1200"
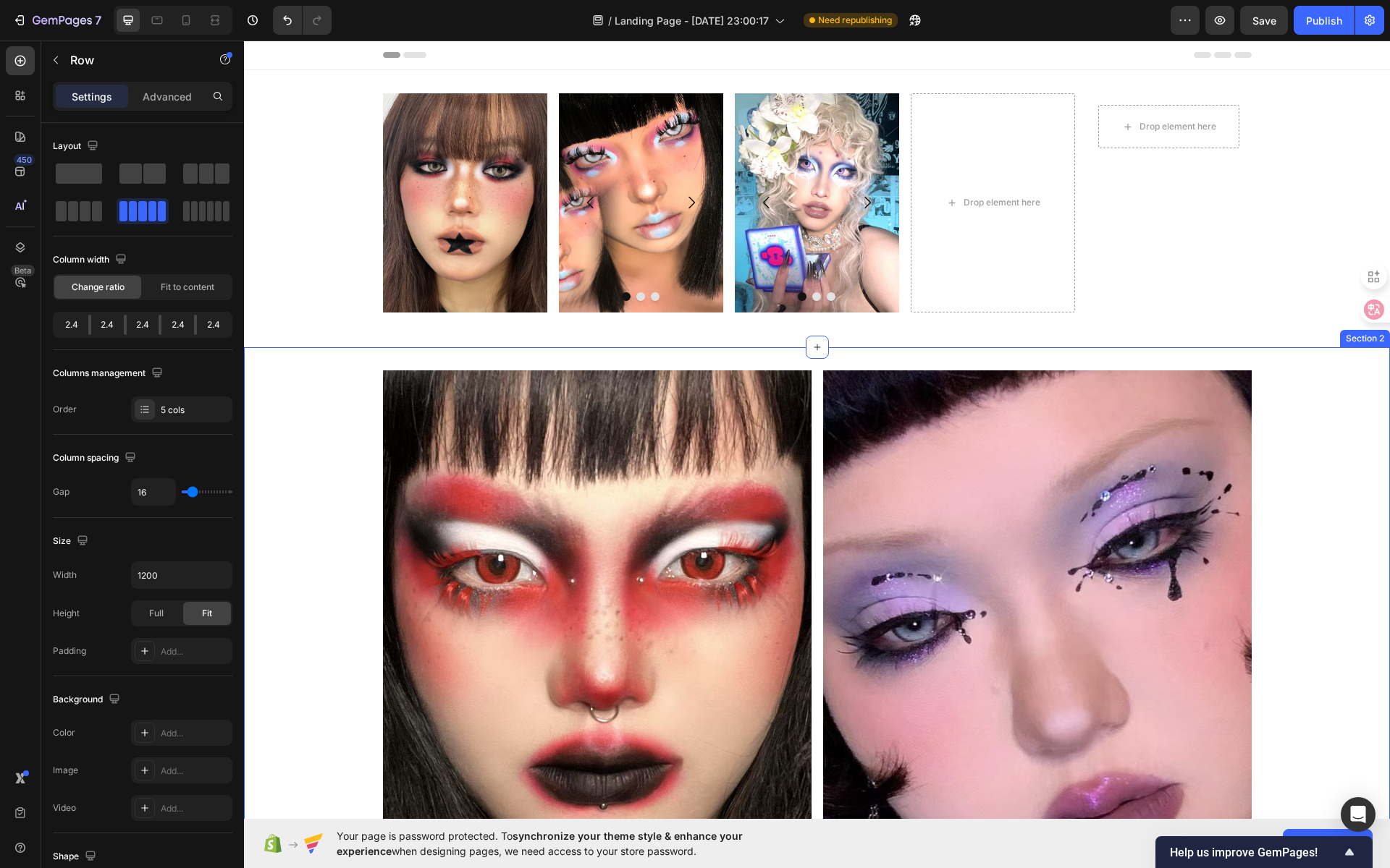
click at [891, 357] on div "Image Image Row Section 2" at bounding box center [817, 656] width 1146 height 618
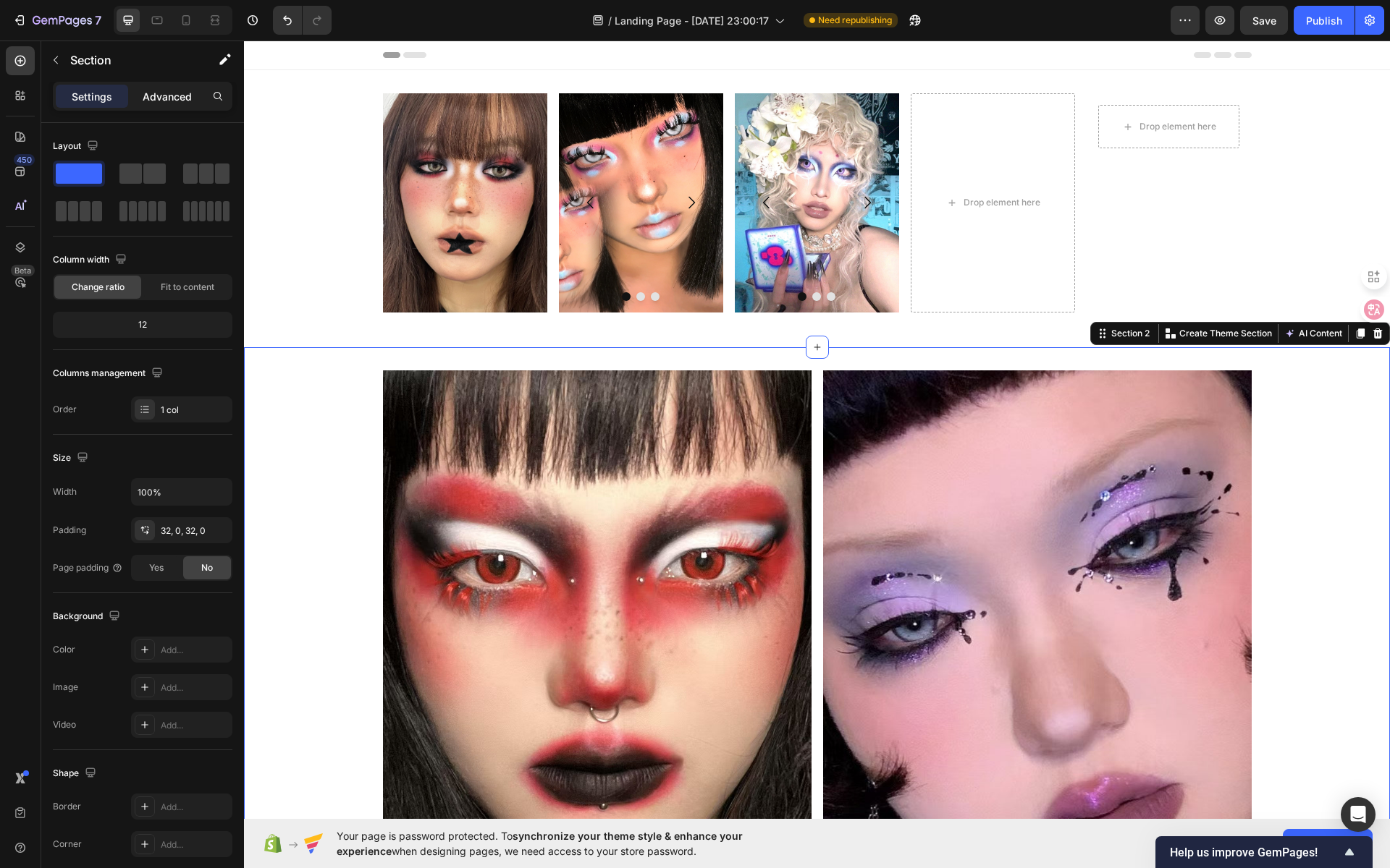
click at [166, 98] on p "Advanced" at bounding box center [167, 96] width 49 height 16
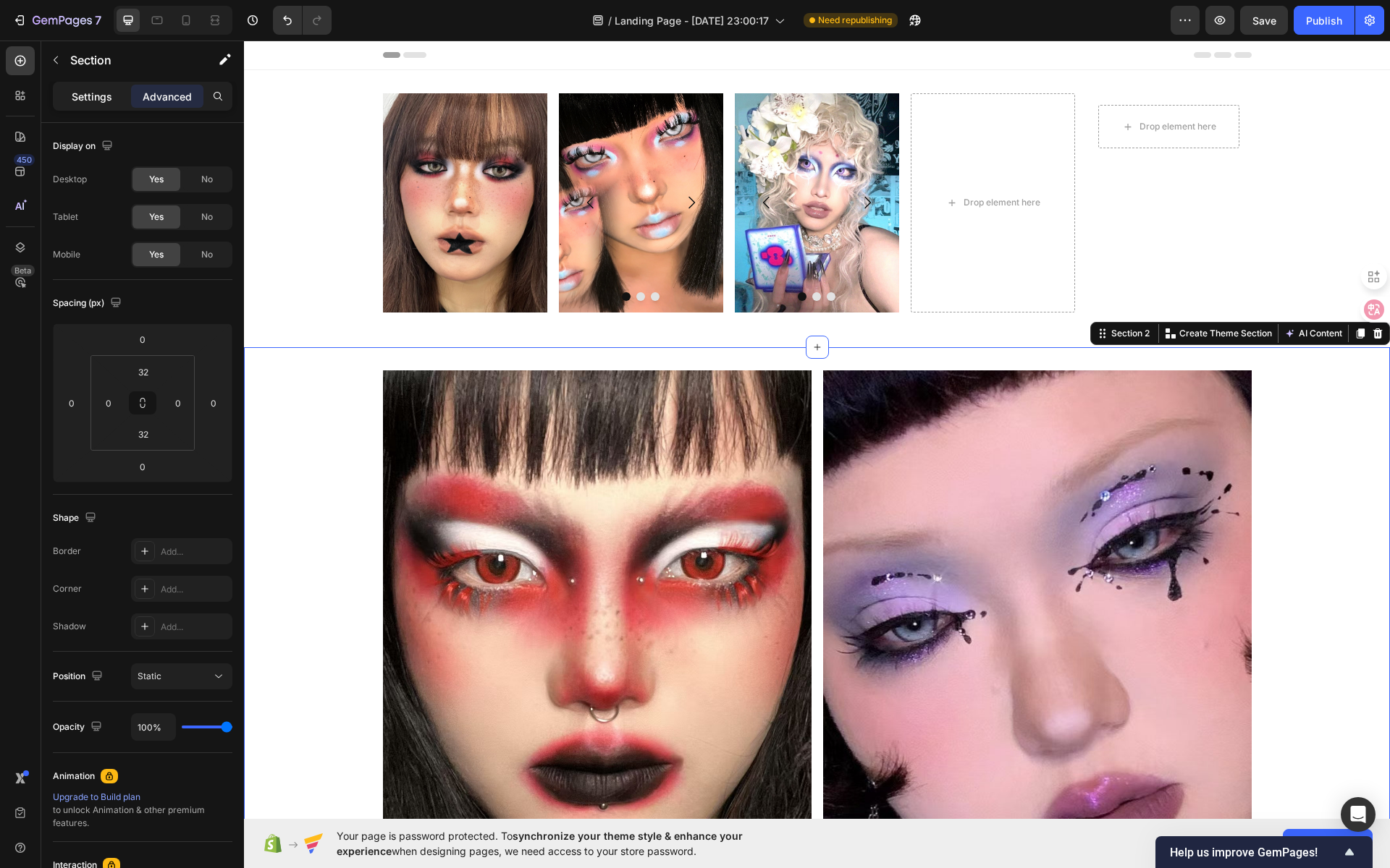
click at [84, 97] on p "Settings" at bounding box center [92, 96] width 41 height 16
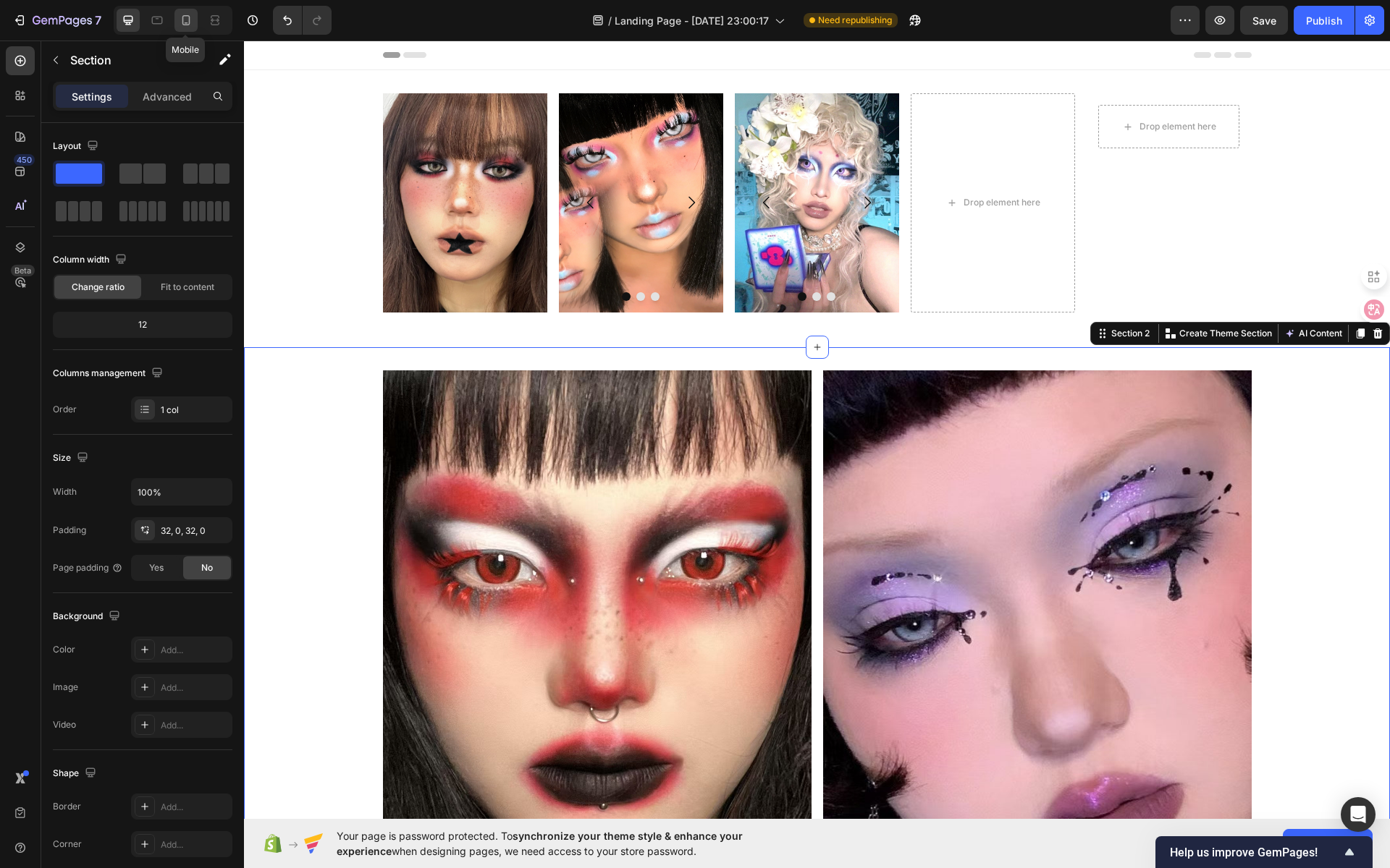
click at [193, 19] on div at bounding box center [185, 20] width 23 height 23
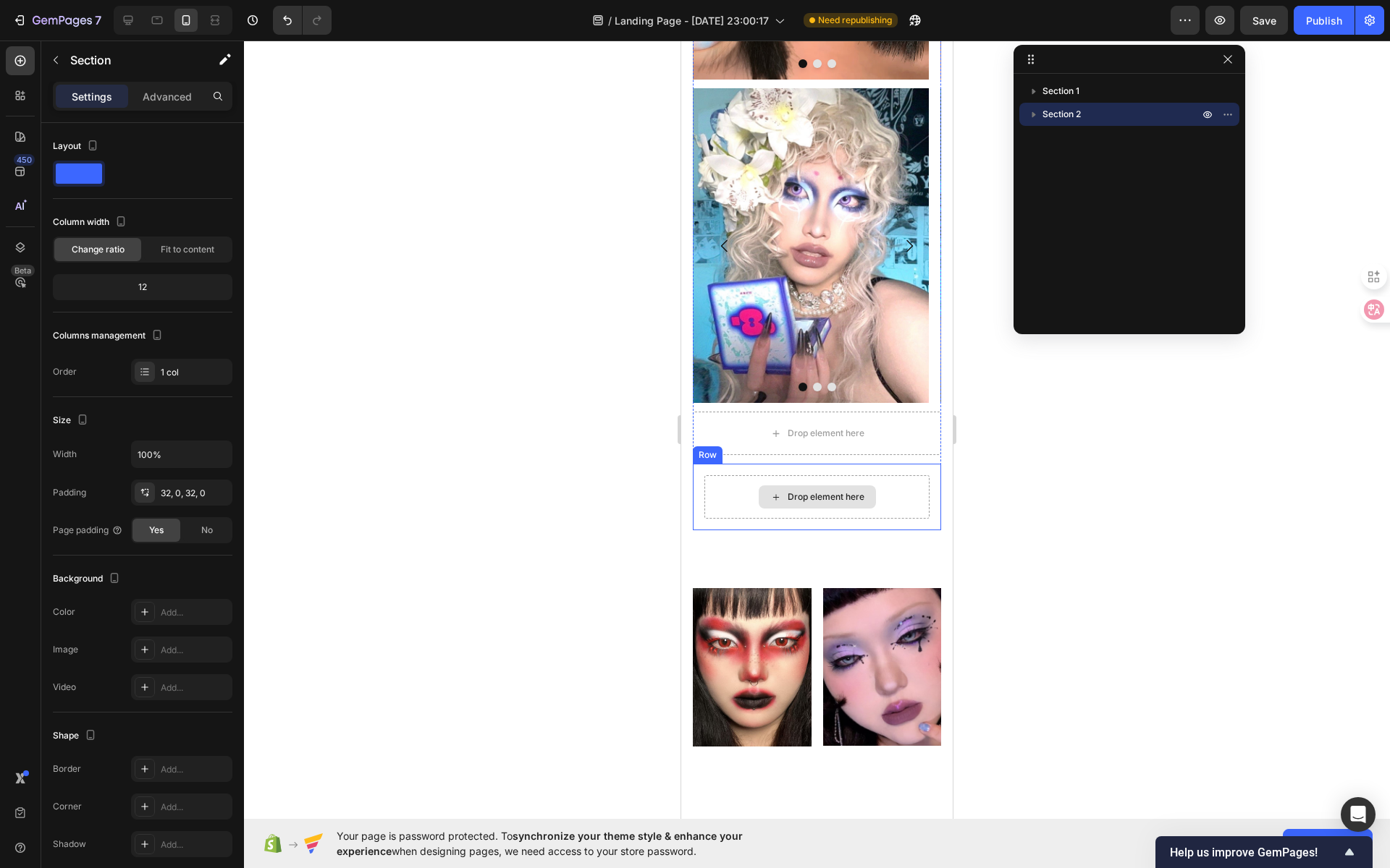
scroll to position [664, 0]
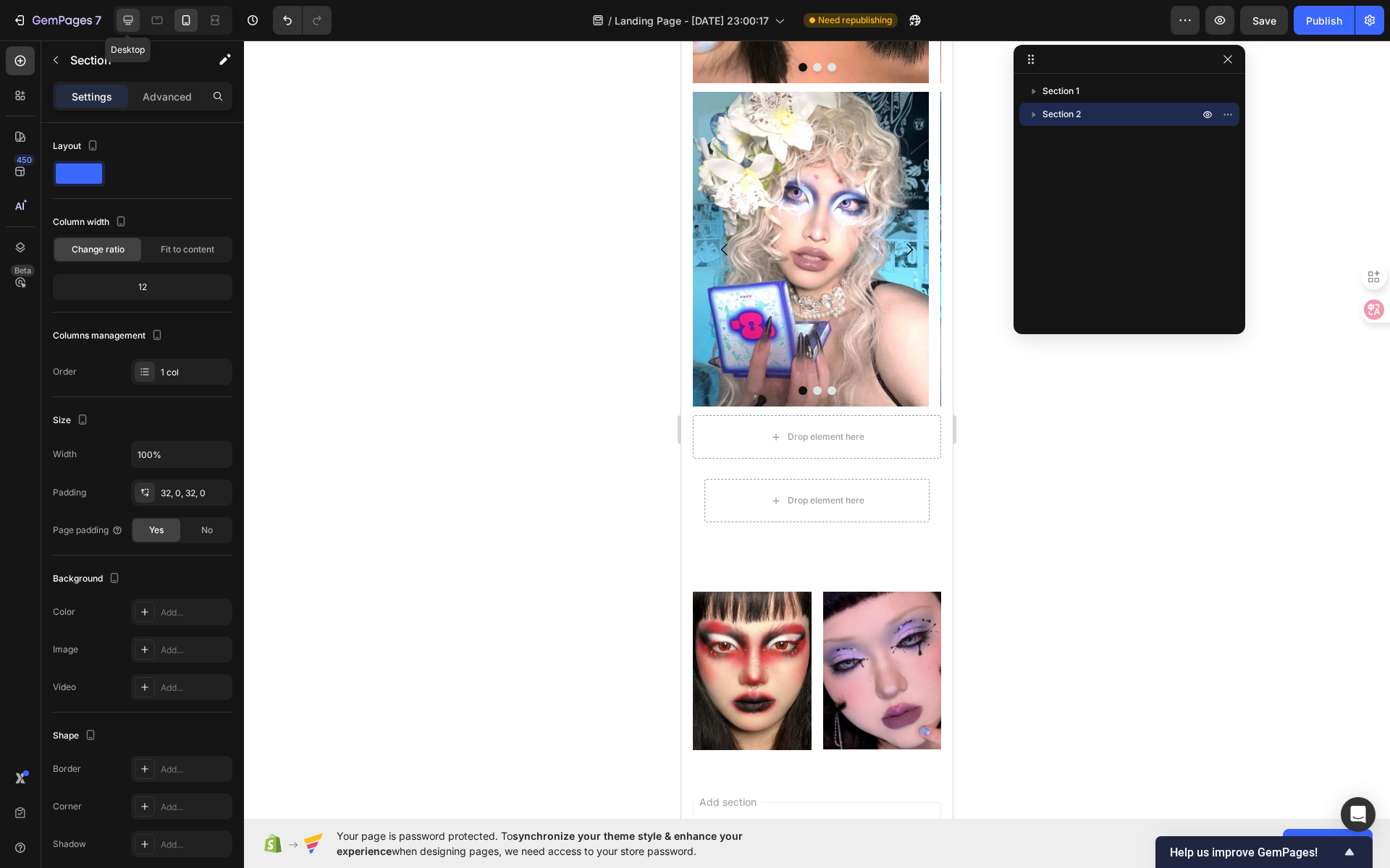
click at [131, 21] on icon at bounding box center [128, 20] width 10 height 10
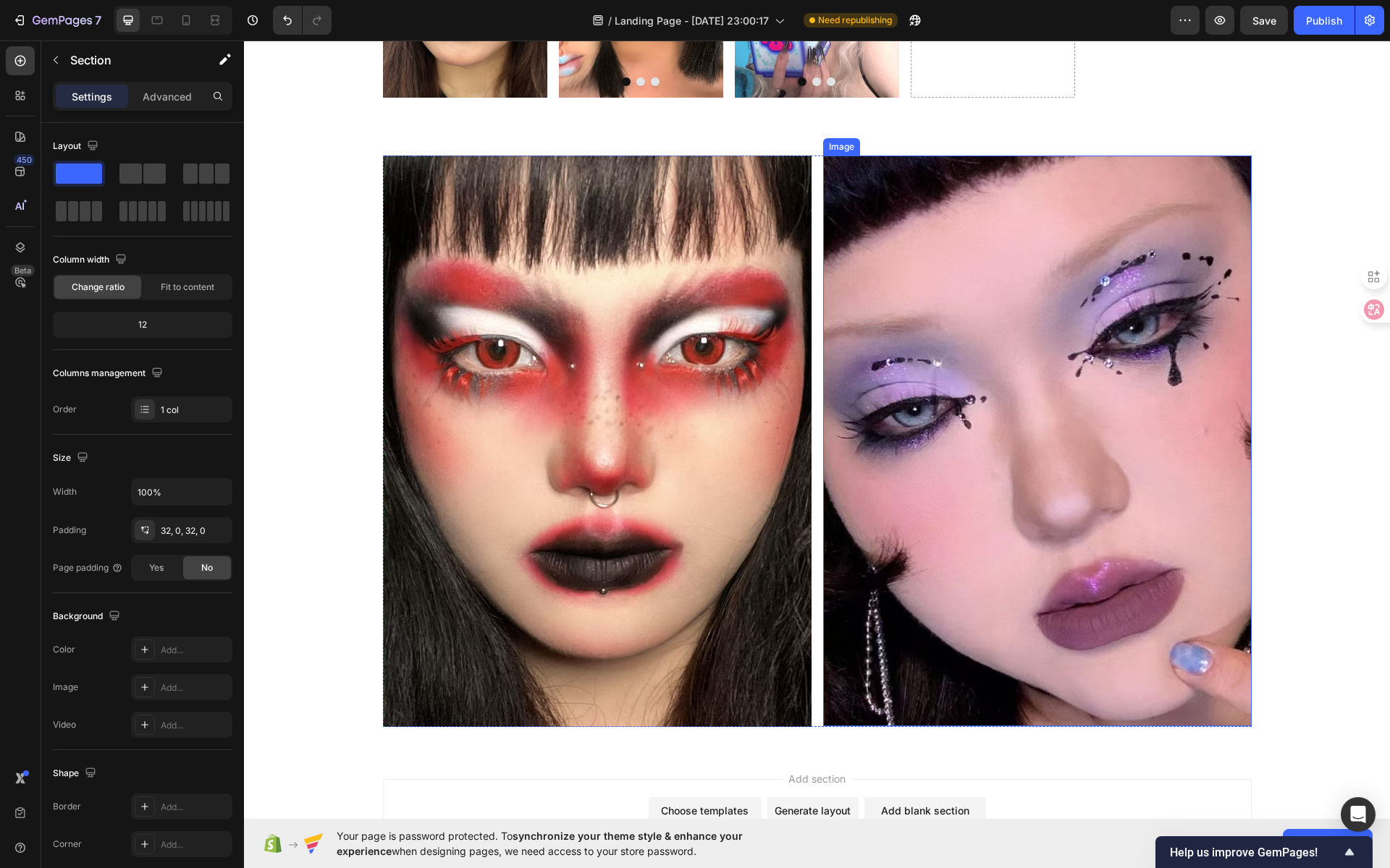
scroll to position [162, 0]
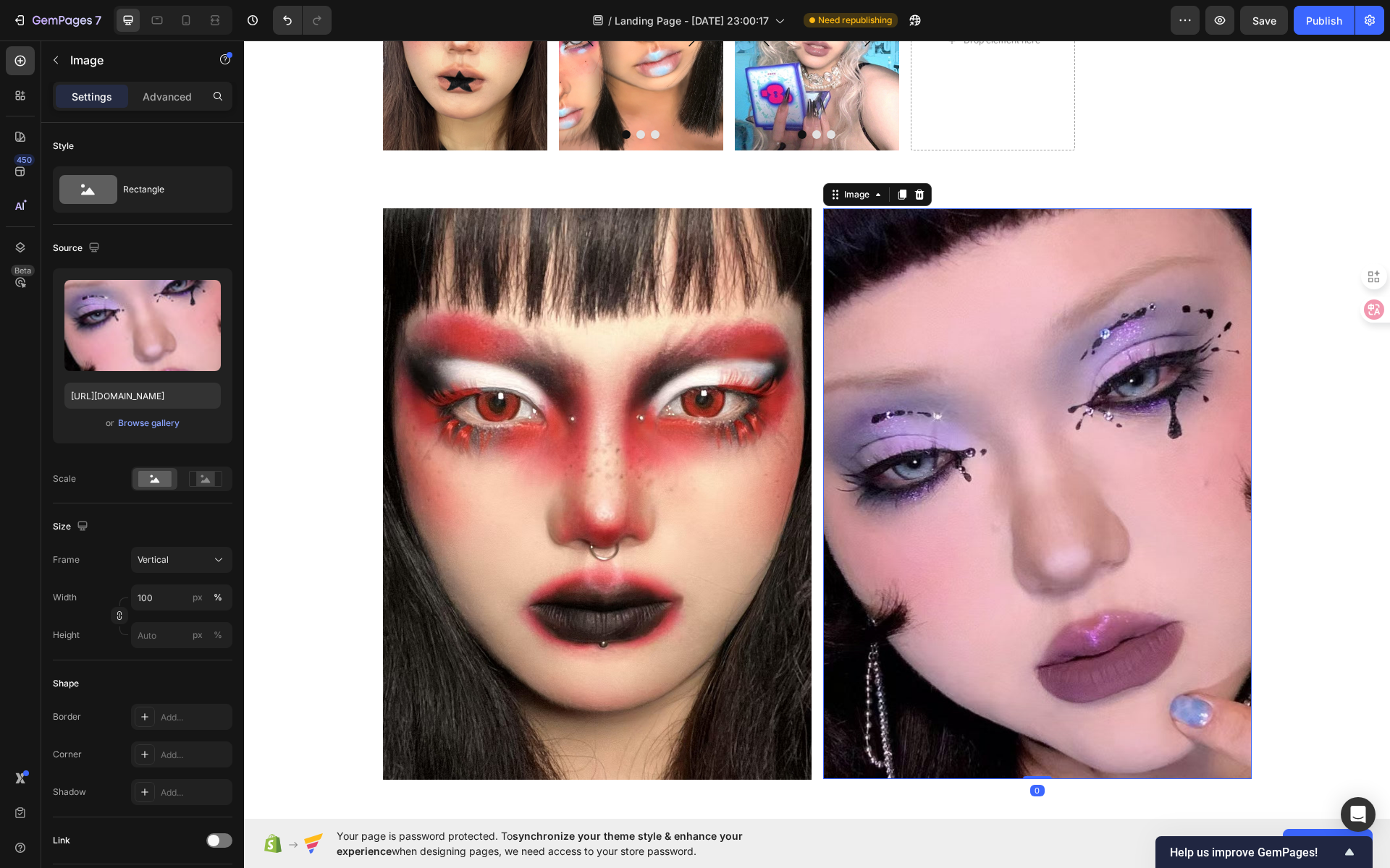
click at [876, 218] on img at bounding box center [1037, 493] width 428 height 571
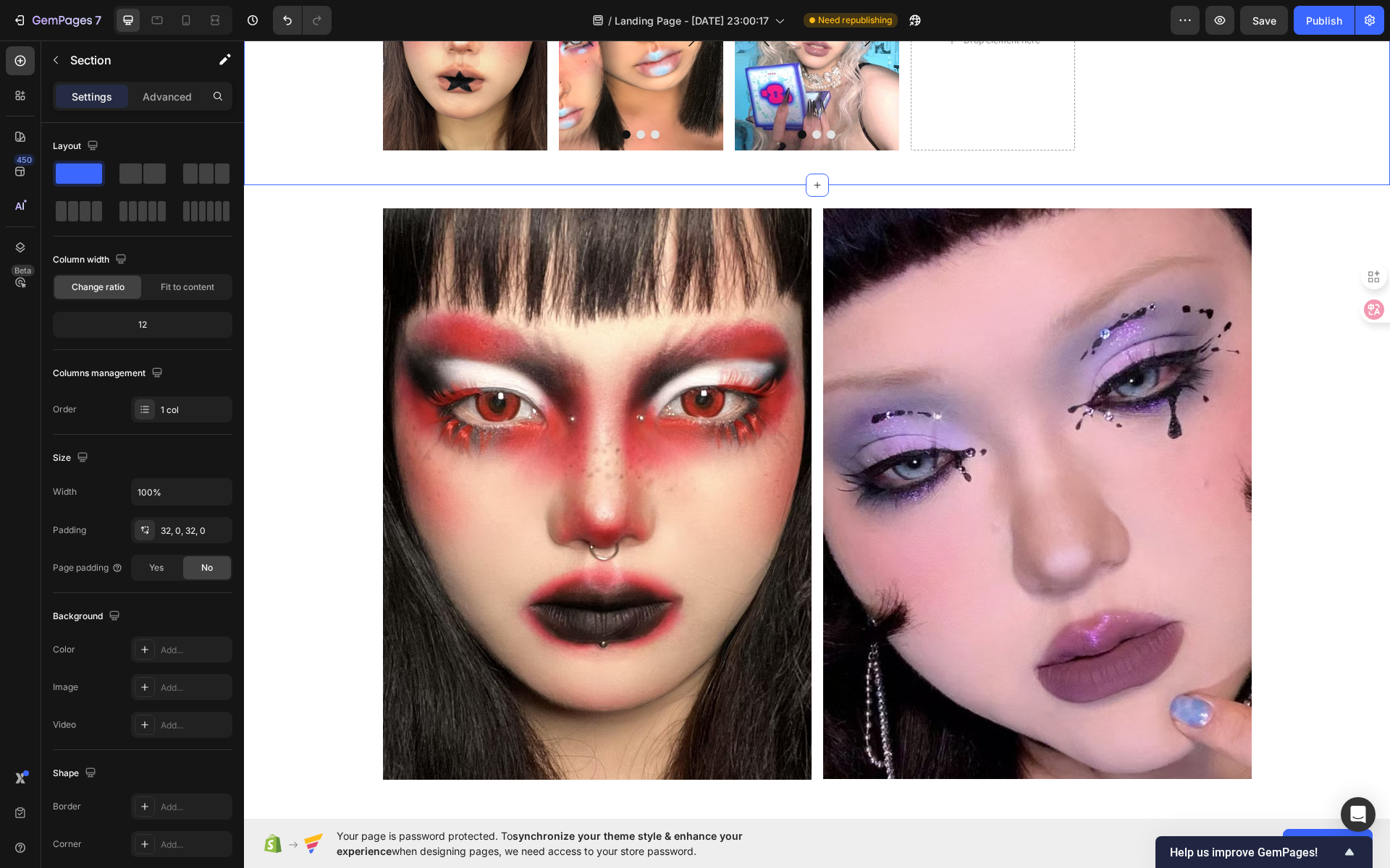
click at [956, 182] on div "Image Image Image Image [GEOGRAPHIC_DATA] Image Image Image [GEOGRAPHIC_DATA] D…" at bounding box center [817, 47] width 1146 height 277
click at [903, 198] on div "Image Image Row Section 2" at bounding box center [817, 494] width 1146 height 618
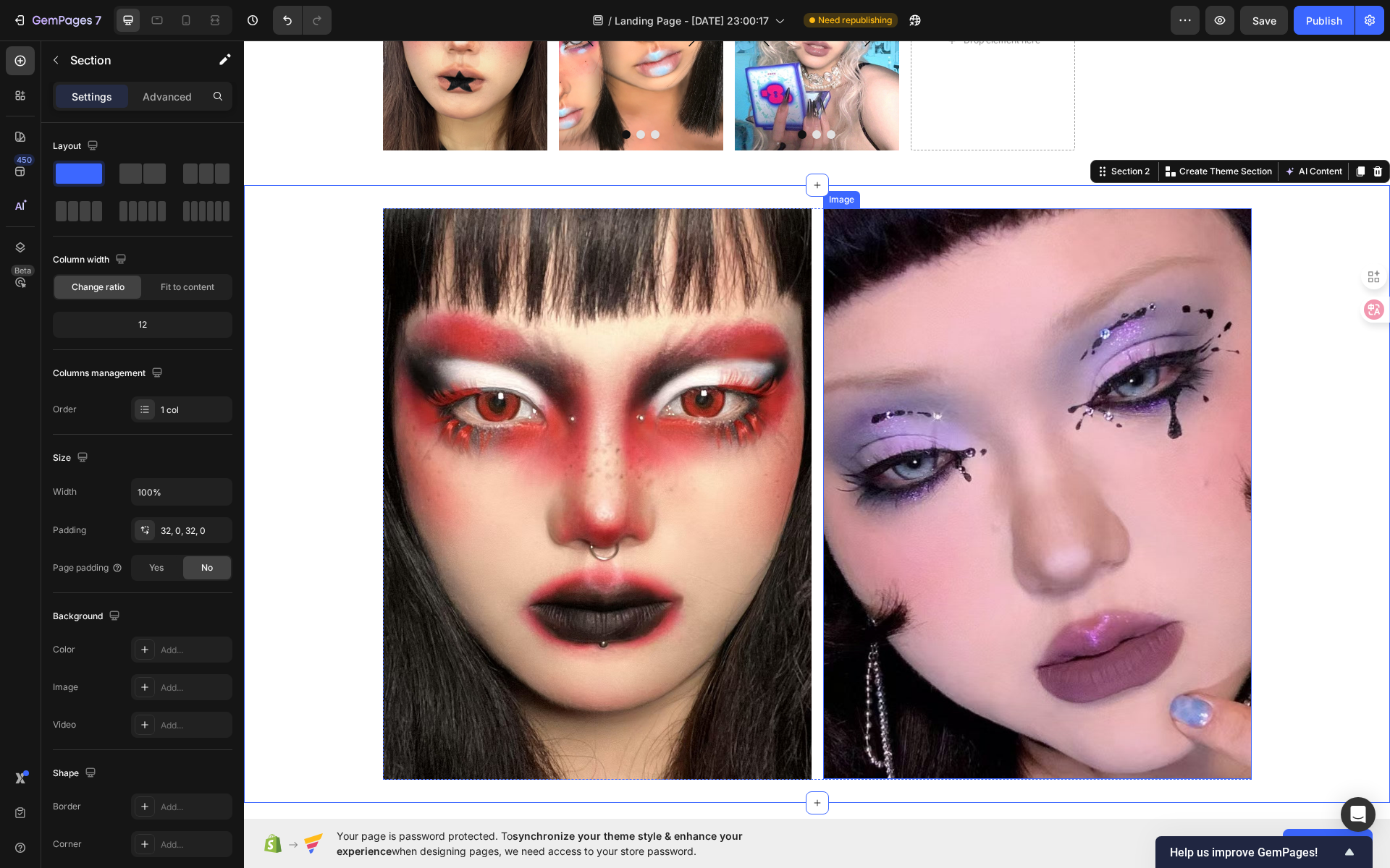
click at [936, 236] on img at bounding box center [1037, 493] width 428 height 571
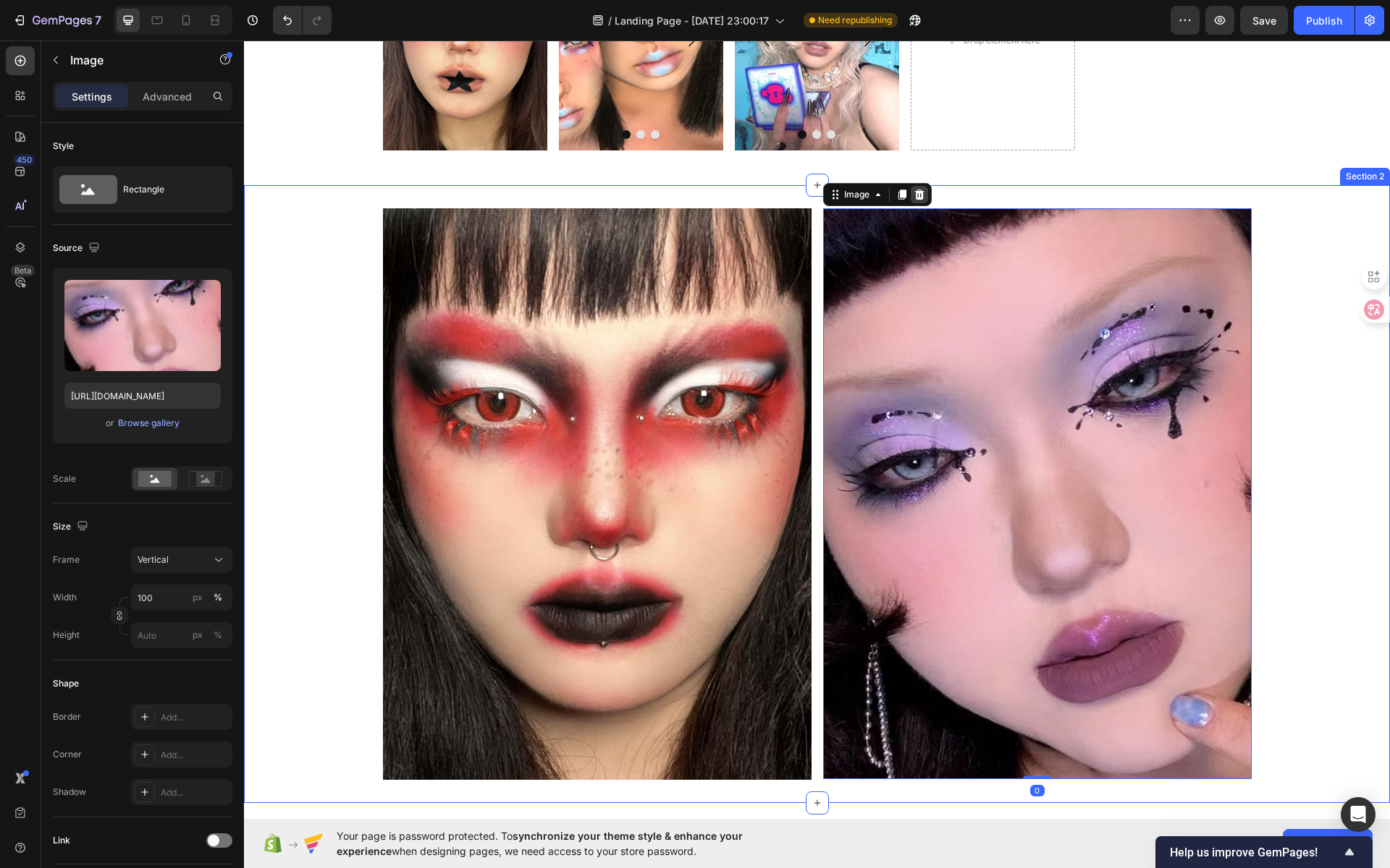
click at [914, 196] on icon at bounding box center [920, 195] width 12 height 12
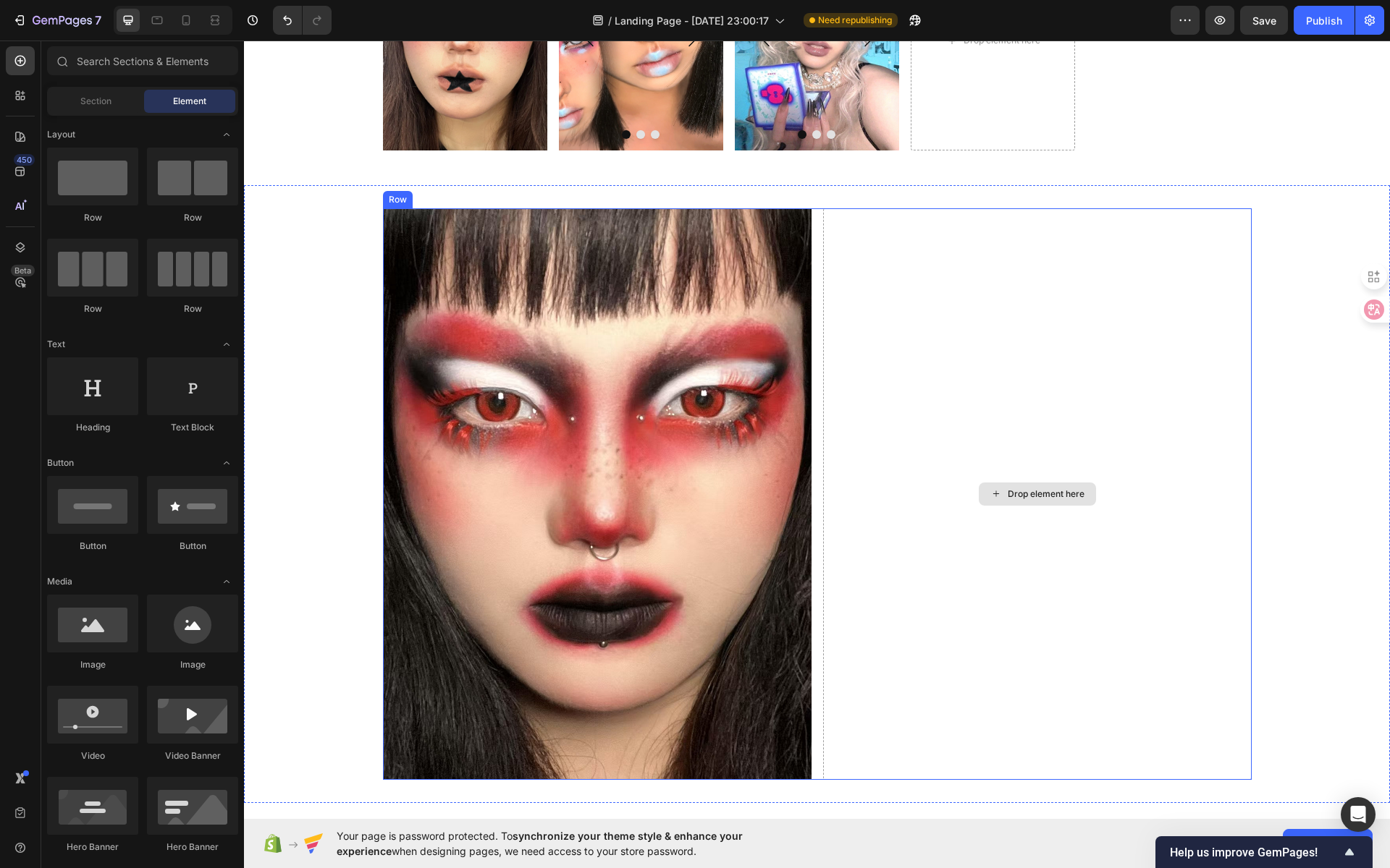
click at [805, 259] on div "Image Drop element here Row" at bounding box center [817, 494] width 868 height 572
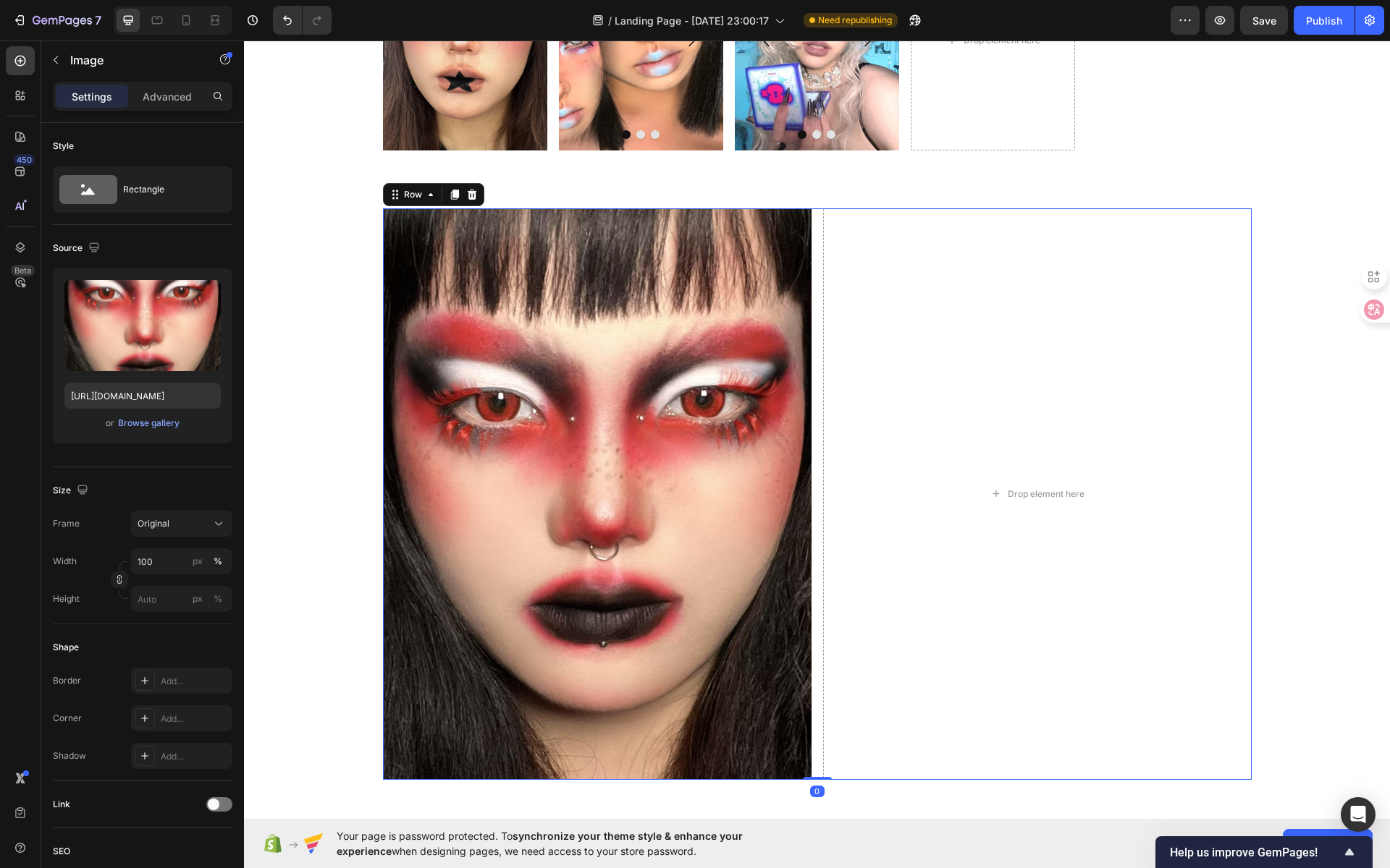
click at [791, 254] on img at bounding box center [597, 494] width 428 height 572
click at [788, 237] on img at bounding box center [597, 494] width 428 height 572
click at [474, 197] on icon at bounding box center [479, 195] width 10 height 10
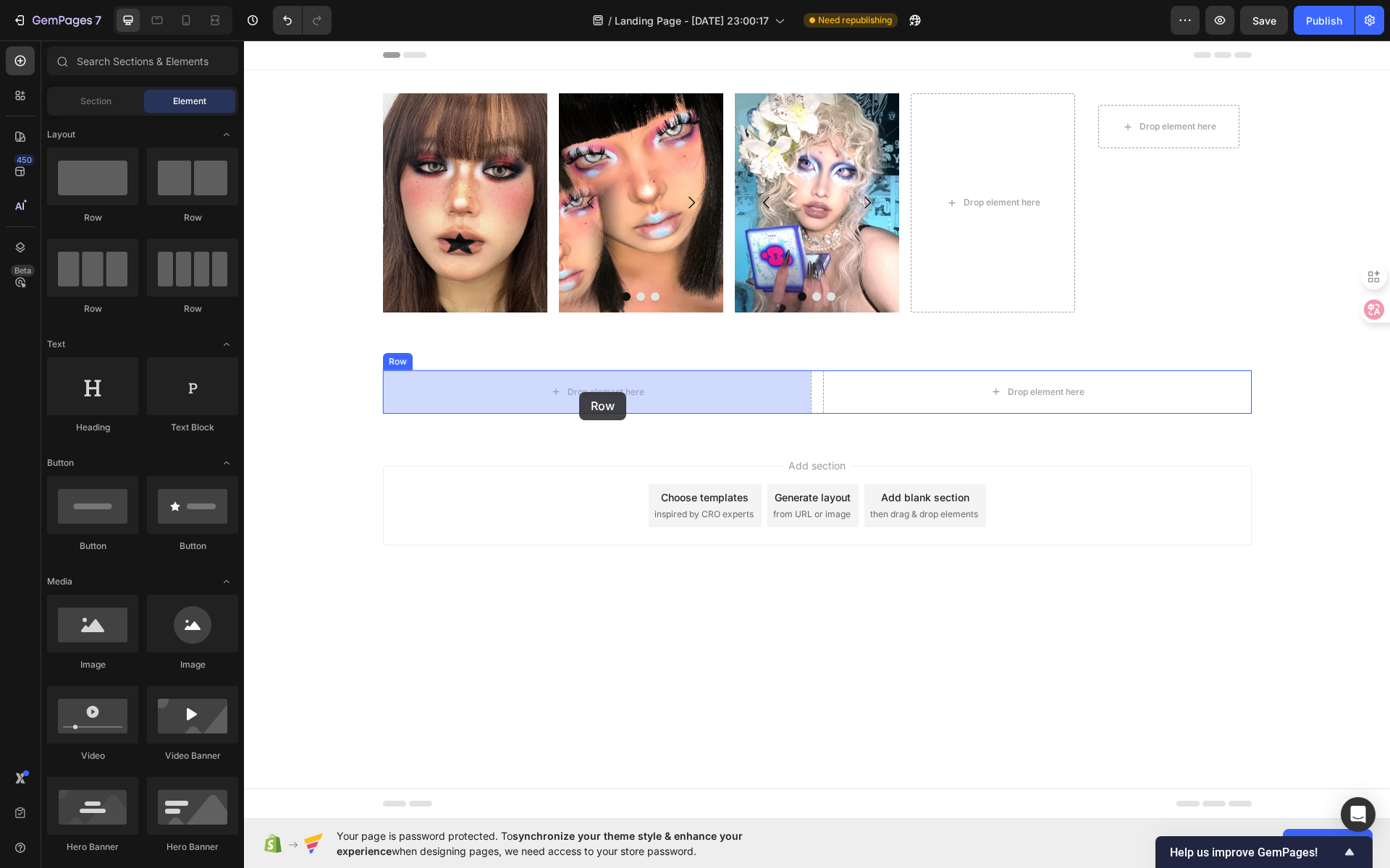
drag, startPoint x: 422, startPoint y: 223, endPoint x: 579, endPoint y: 393, distance: 231.4
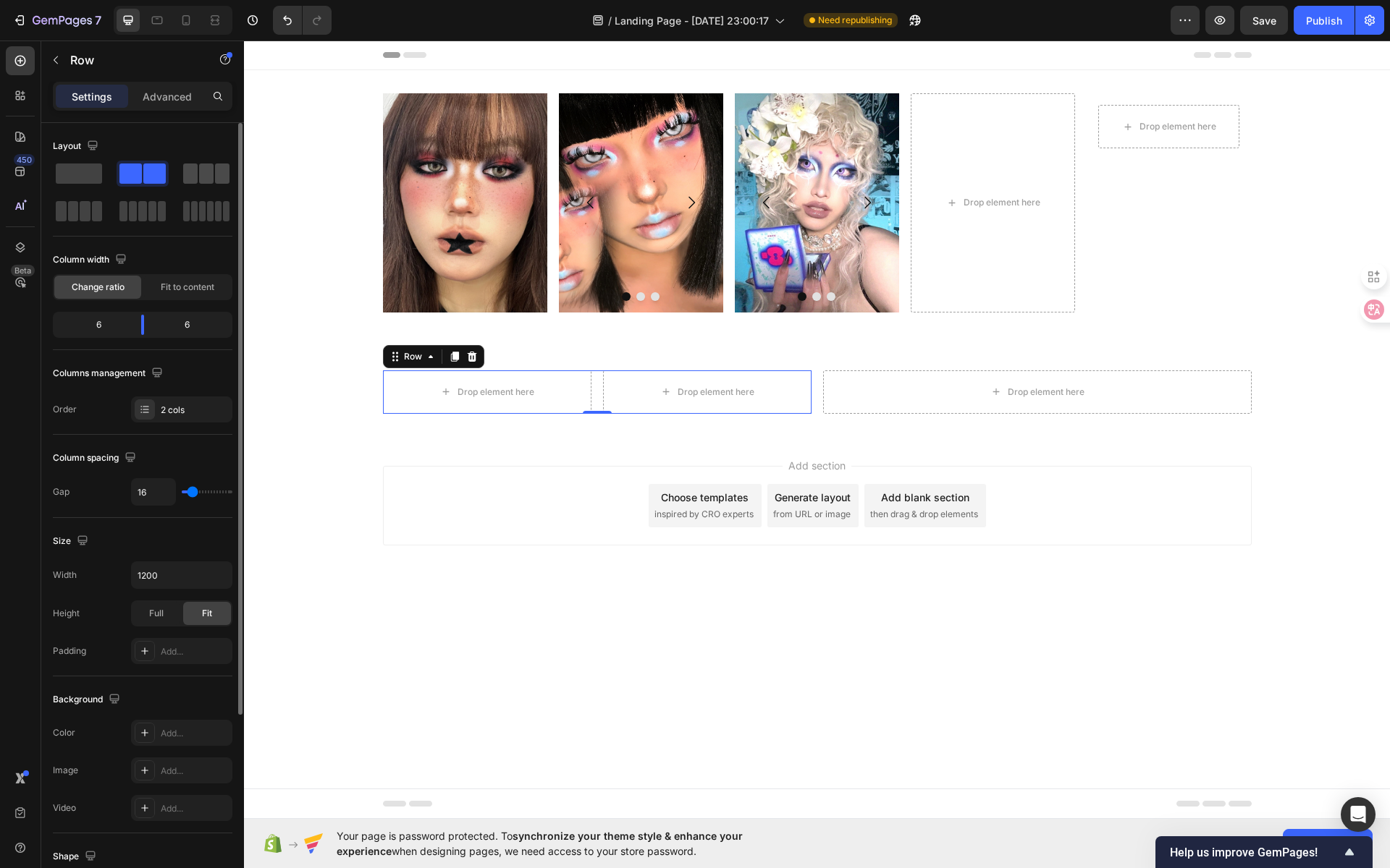
drag, startPoint x: 205, startPoint y: 169, endPoint x: 209, endPoint y: 175, distance: 7.2
click at [209, 175] on span at bounding box center [207, 173] width 15 height 20
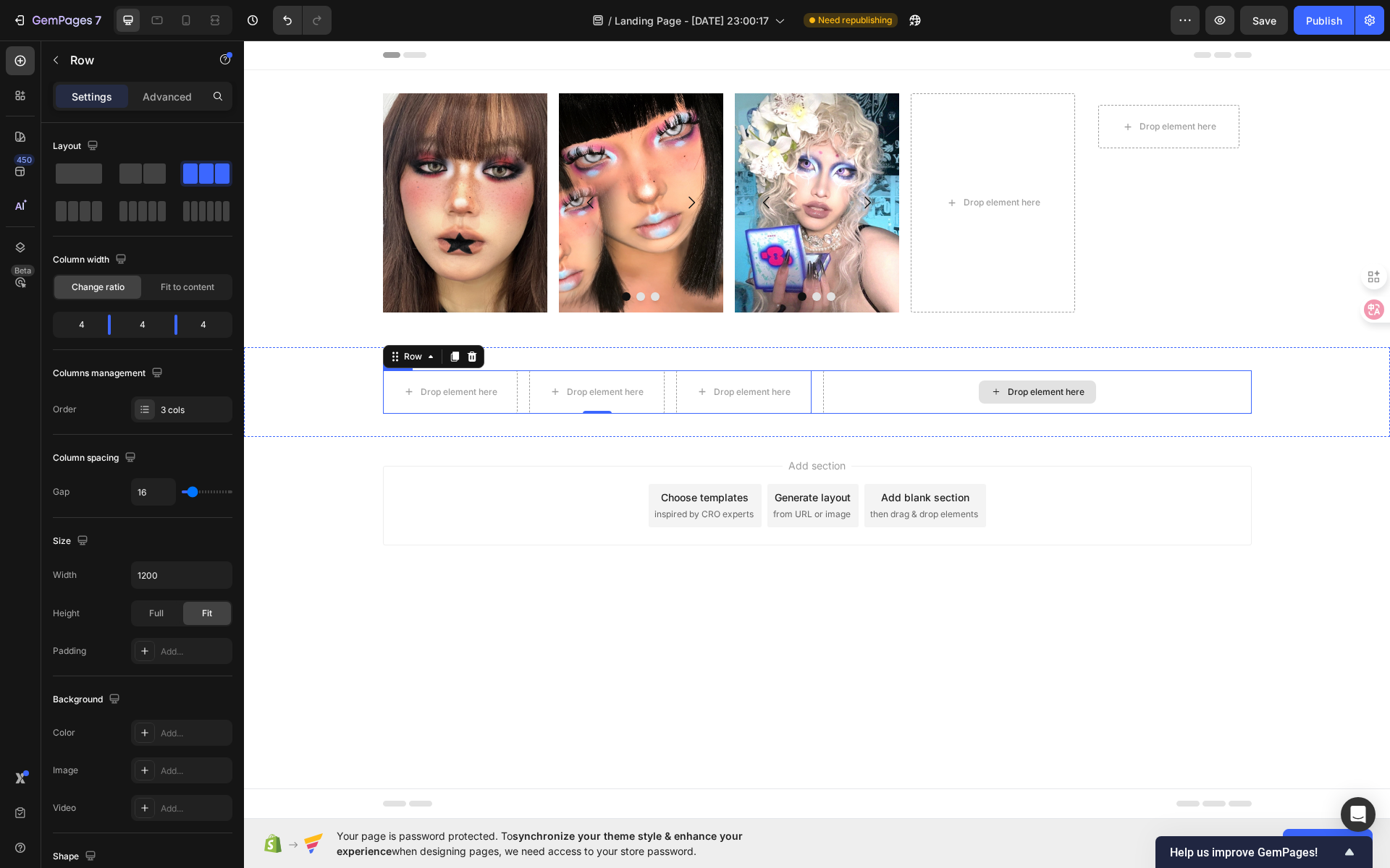
click at [1078, 393] on div "Drop element here" at bounding box center [1046, 393] width 77 height 12
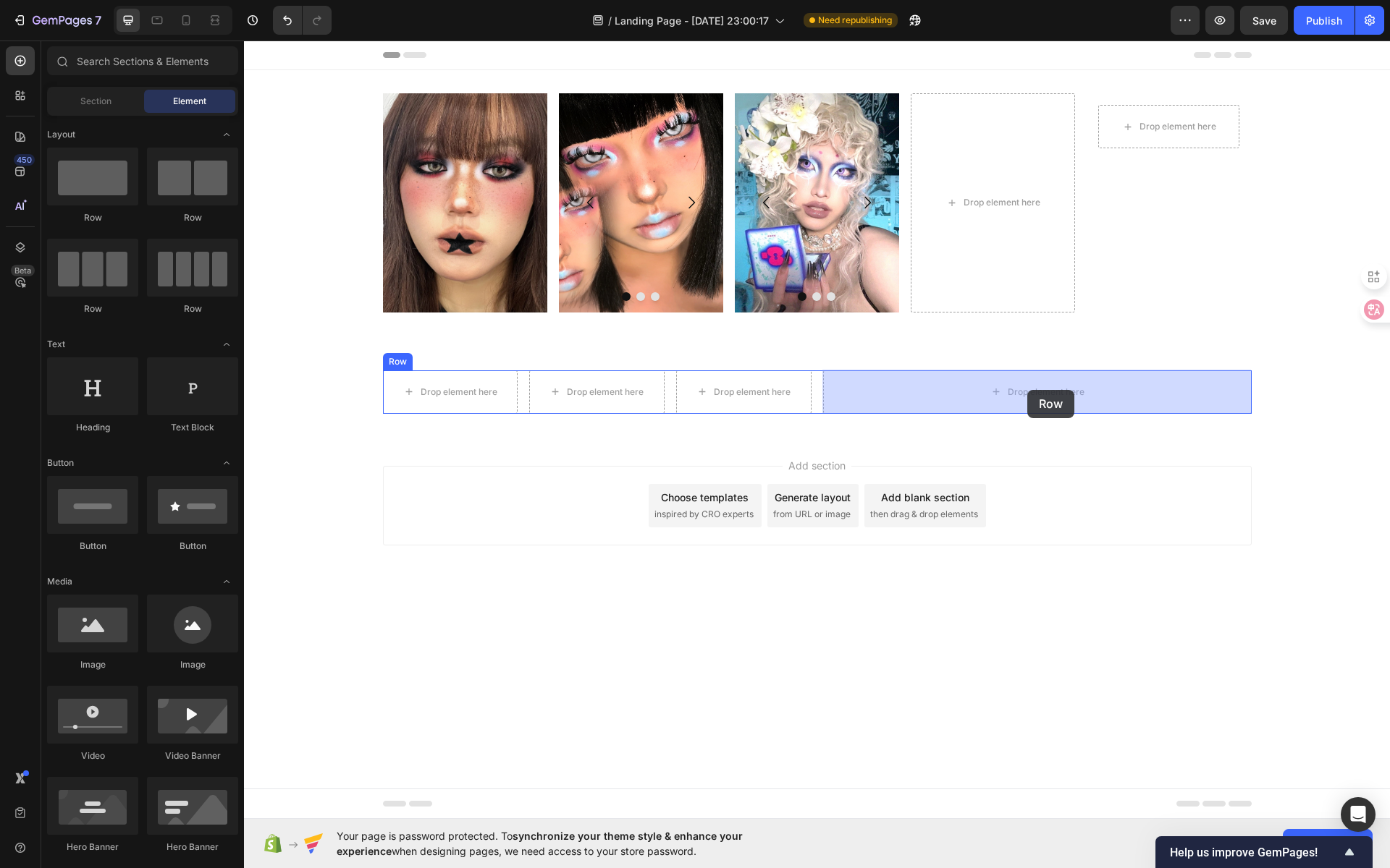
drag, startPoint x: 341, startPoint y: 303, endPoint x: 1027, endPoint y: 390, distance: 691.5
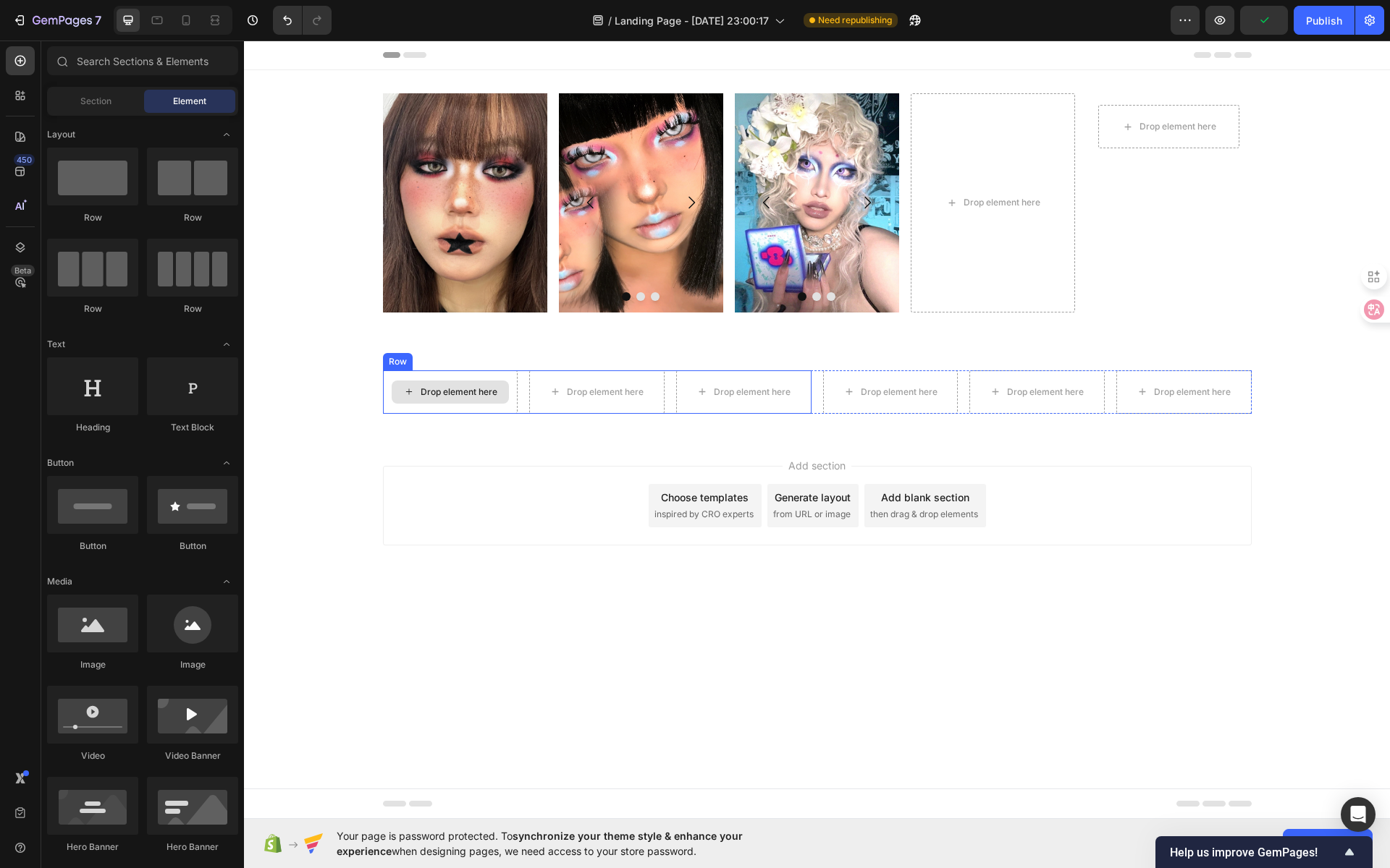
click at [453, 393] on div "Drop element here" at bounding box center [459, 393] width 77 height 12
click at [470, 390] on div "Drop element here" at bounding box center [459, 393] width 77 height 12
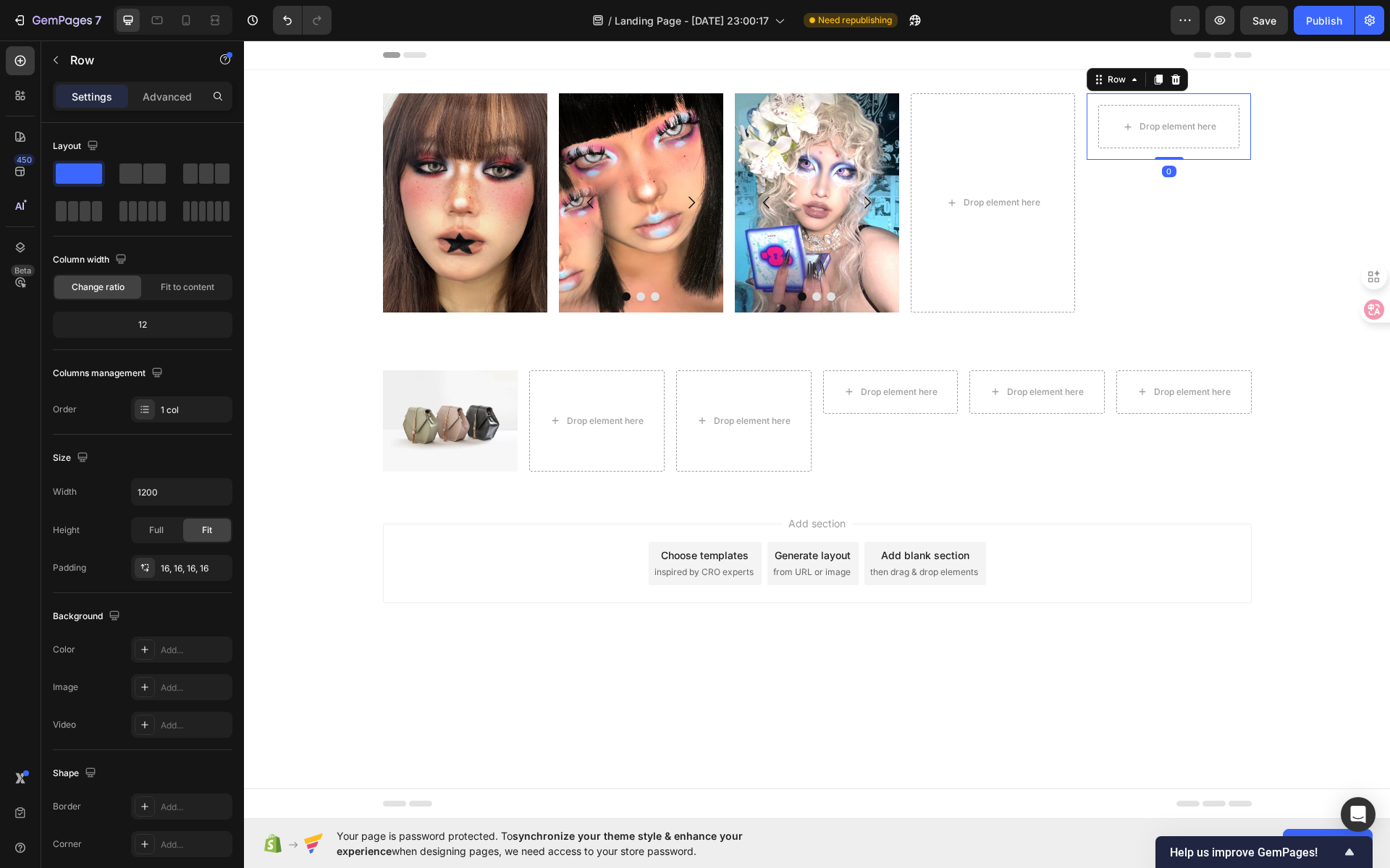
click at [1157, 103] on div "Drop element here Row 0" at bounding box center [1169, 127] width 164 height 67
click at [1174, 79] on icon at bounding box center [1176, 80] width 12 height 12
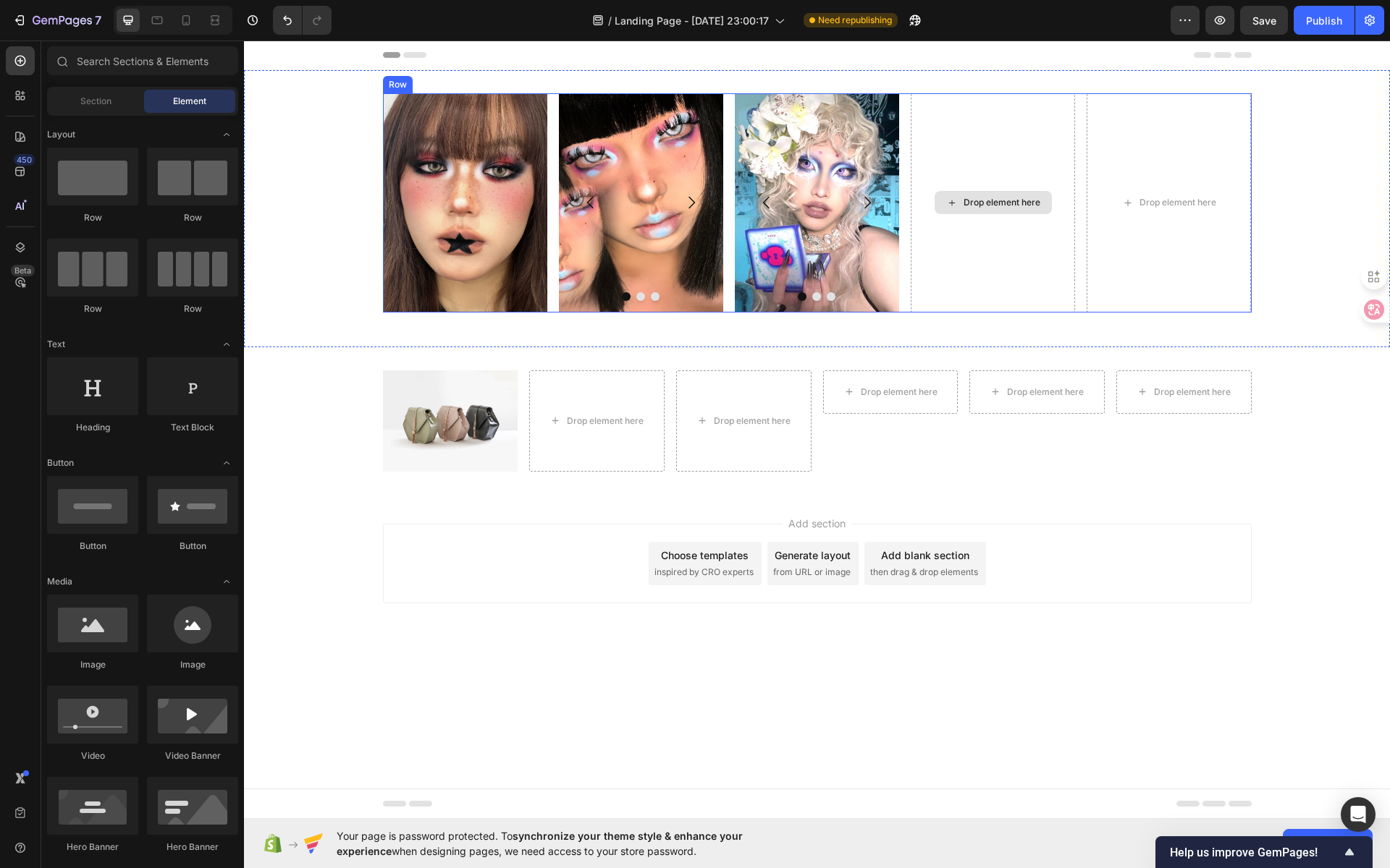
click at [991, 204] on div "Drop element here" at bounding box center [1002, 203] width 77 height 12
drag, startPoint x: 343, startPoint y: 667, endPoint x: 944, endPoint y: 202, distance: 759.9
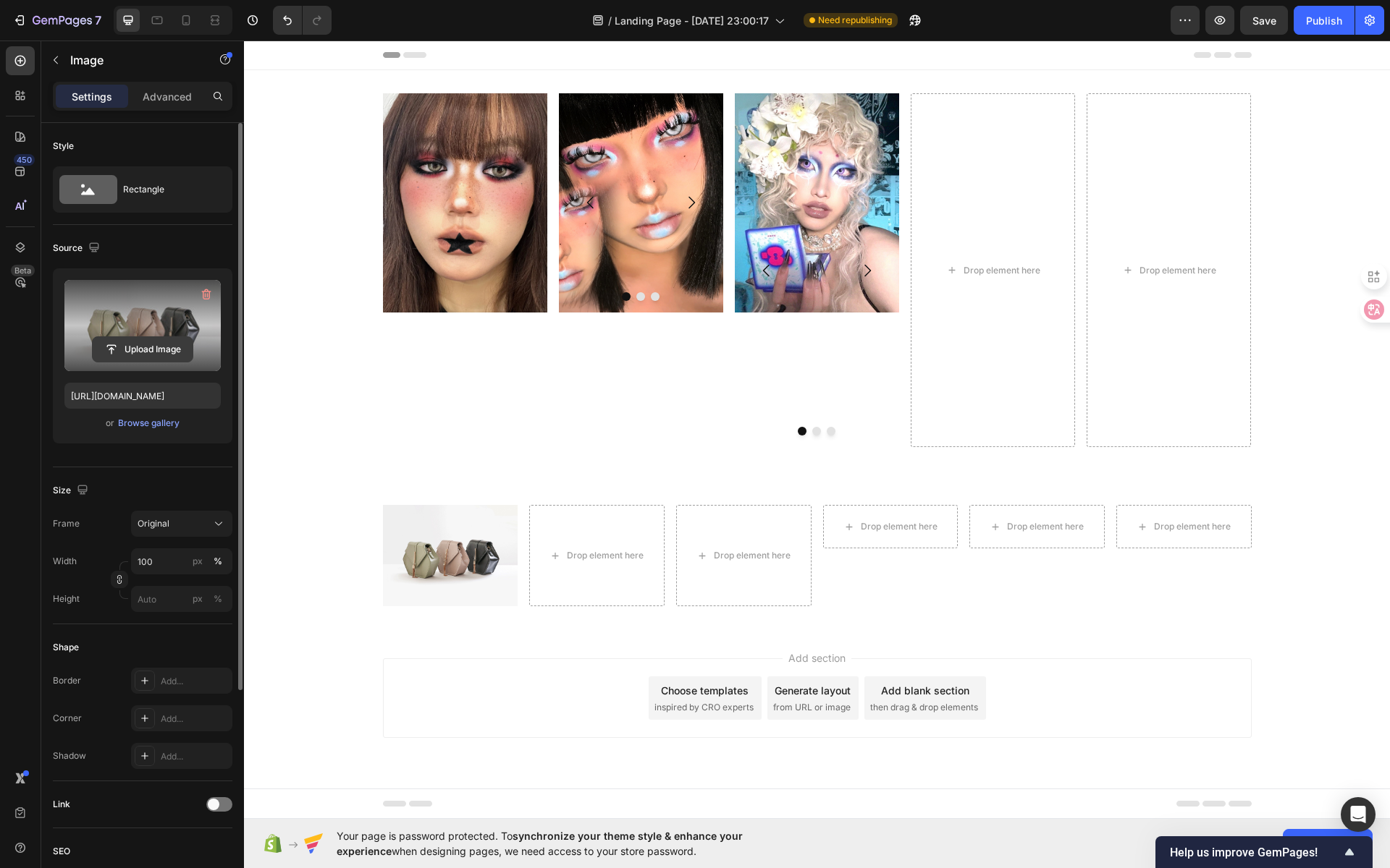
click at [149, 337] on input "file" at bounding box center [142, 349] width 100 height 24
type input "[URL][DOMAIN_NAME]"
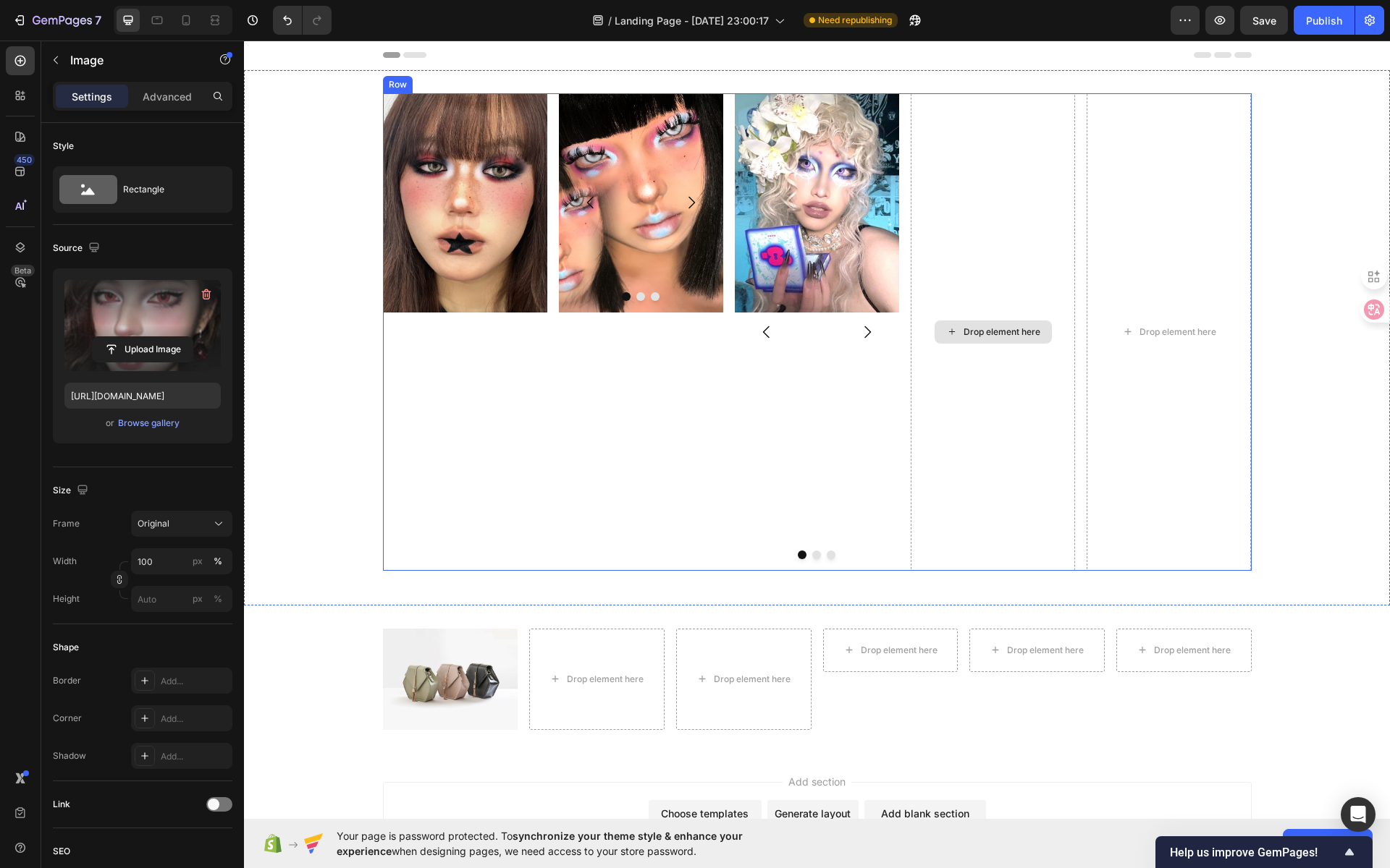
click at [971, 258] on div "Drop element here" at bounding box center [993, 332] width 164 height 478
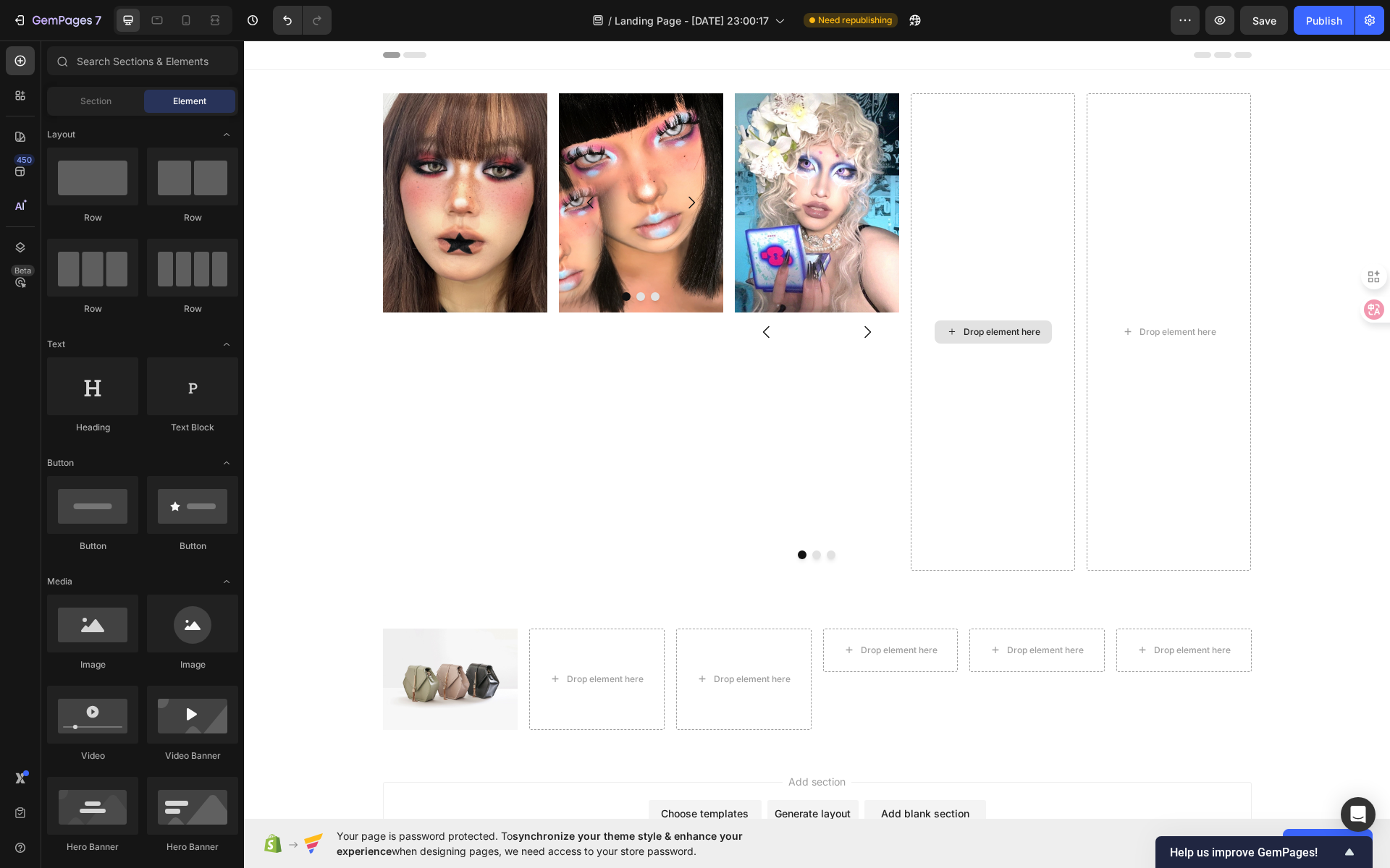
click at [1002, 330] on div "Drop element here" at bounding box center [1002, 333] width 77 height 12
click at [1015, 248] on div "Drop element here" at bounding box center [993, 332] width 164 height 478
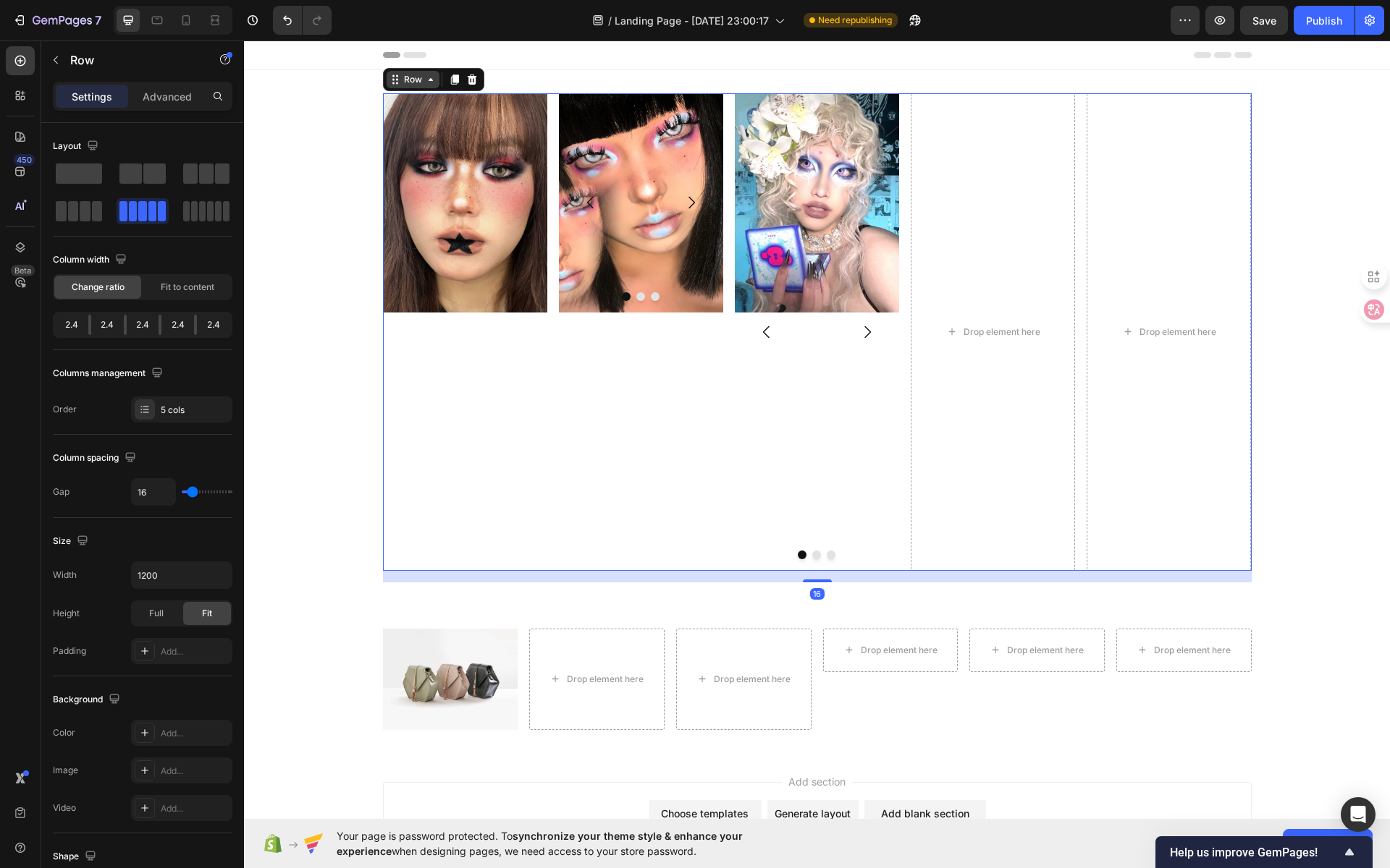
click at [425, 82] on icon at bounding box center [431, 80] width 12 height 12
click at [645, 206] on img at bounding box center [641, 203] width 164 height 219
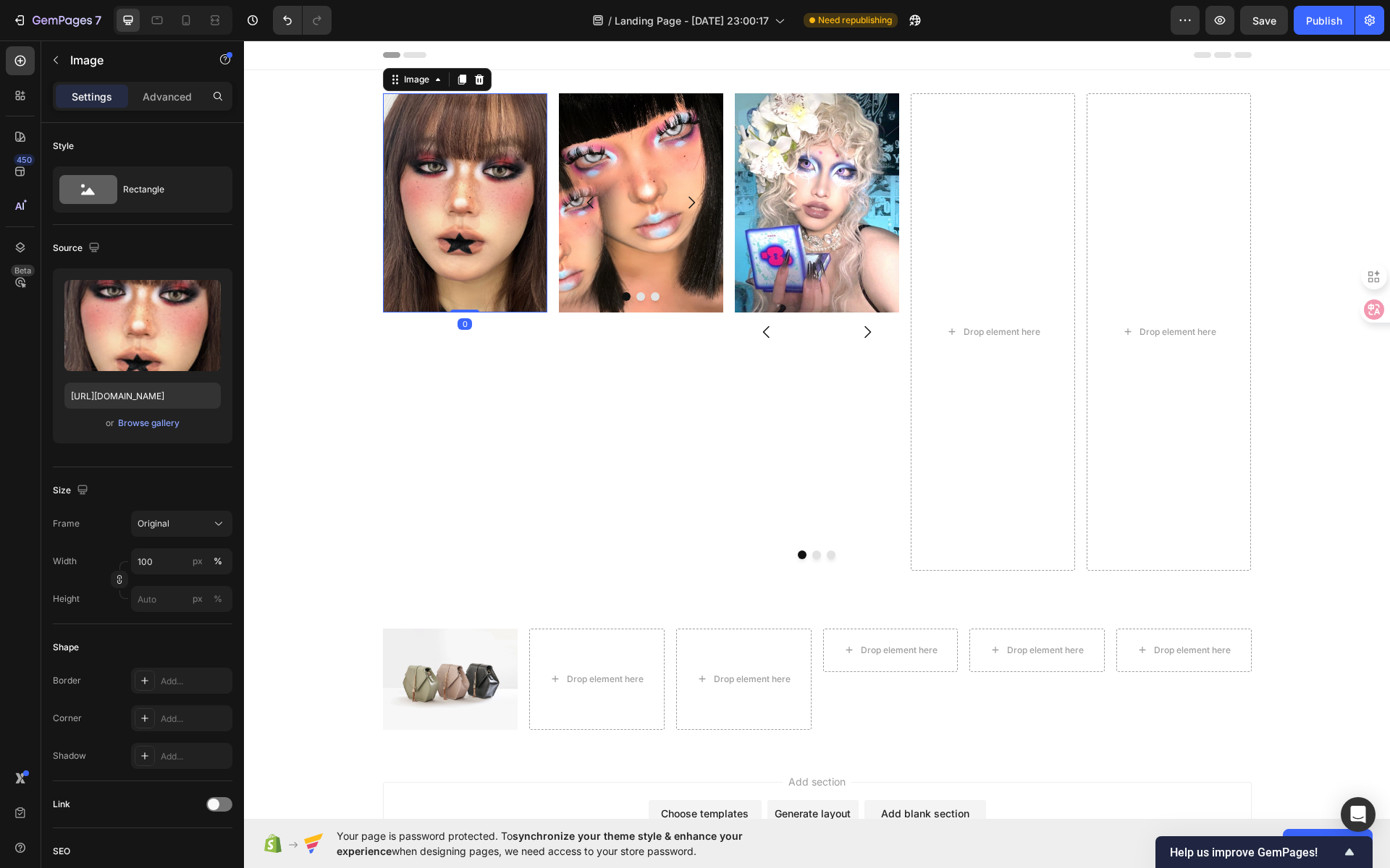
click at [507, 195] on img at bounding box center [465, 203] width 164 height 219
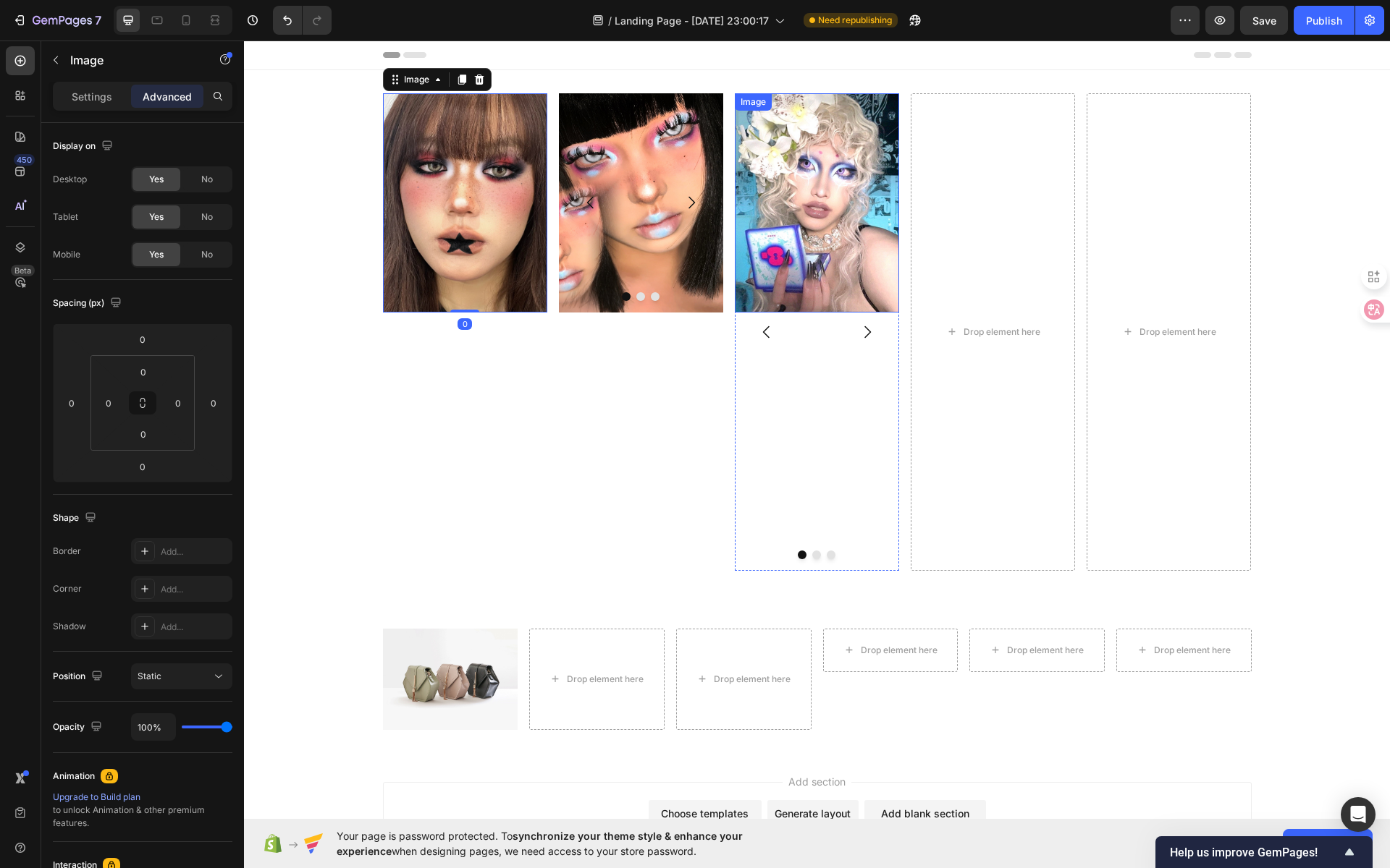
click at [834, 176] on img at bounding box center [817, 203] width 164 height 219
click at [958, 178] on div "Drop element here" at bounding box center [993, 332] width 164 height 478
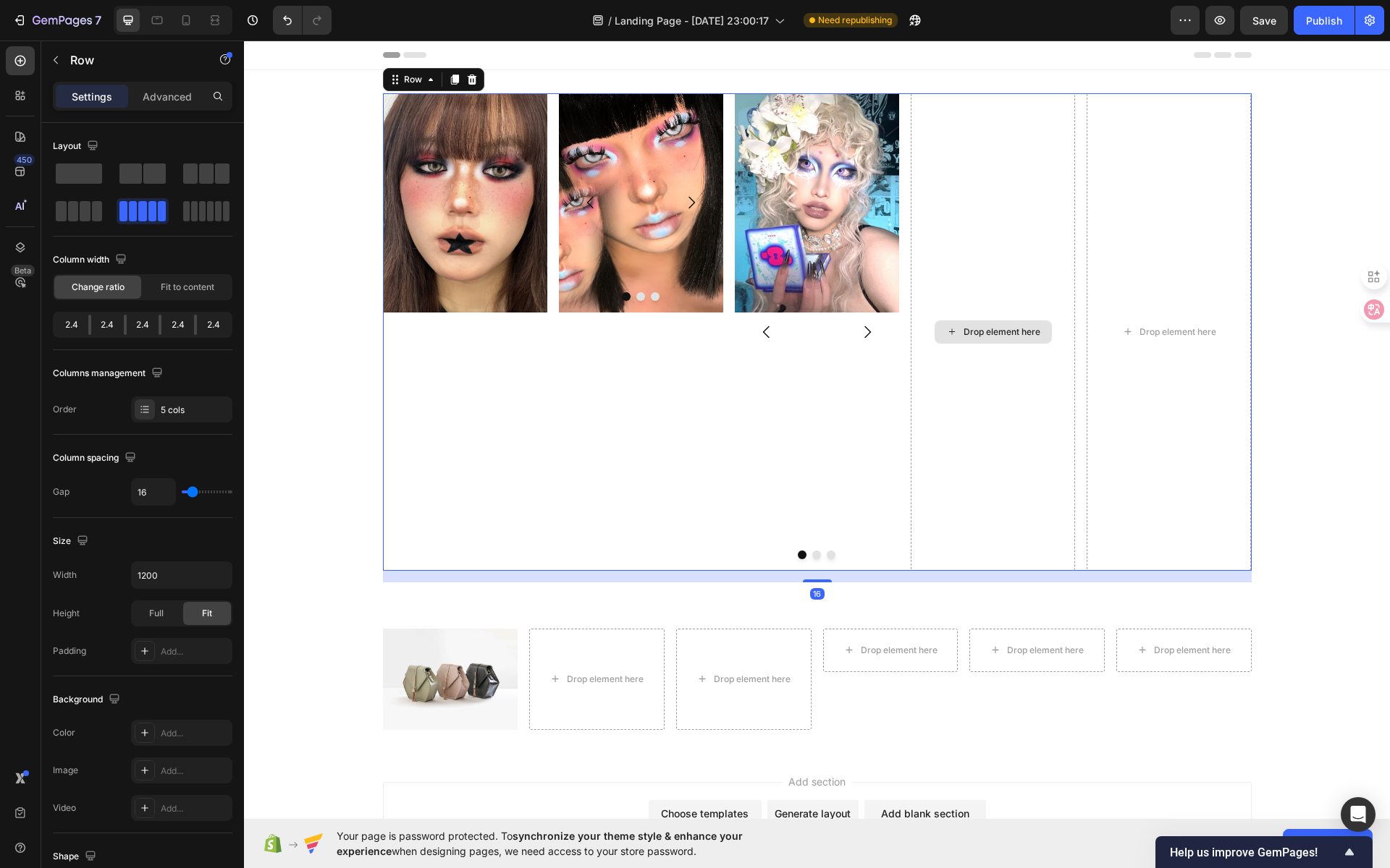
click at [1000, 213] on div "Drop element here" at bounding box center [993, 332] width 164 height 478
click at [1148, 202] on div "Drop element here" at bounding box center [1169, 332] width 164 height 478
click at [966, 315] on div "Drop element here" at bounding box center [993, 332] width 164 height 478
click at [1025, 335] on div "Drop element here" at bounding box center [1002, 333] width 77 height 12
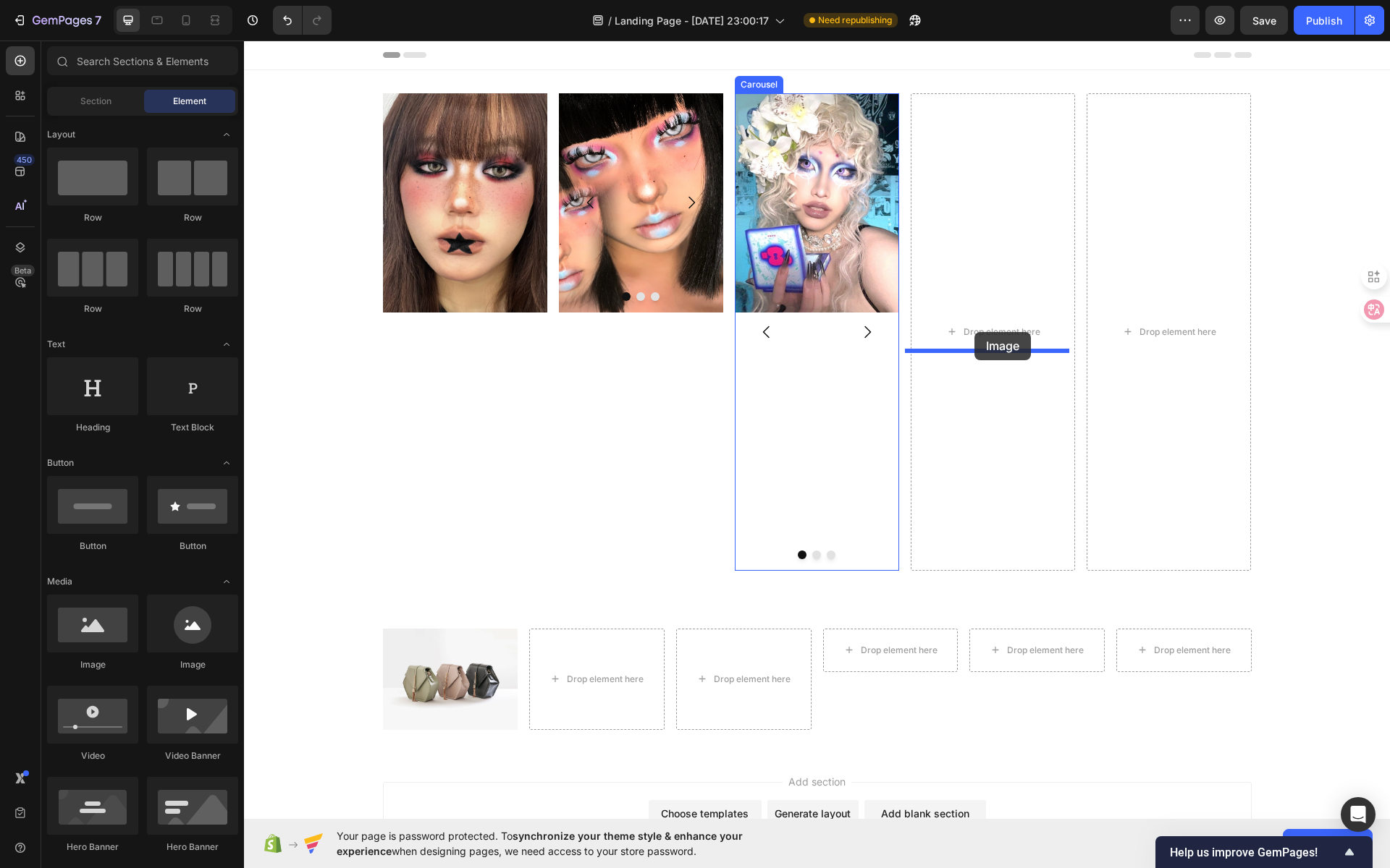
drag, startPoint x: 346, startPoint y: 675, endPoint x: 974, endPoint y: 332, distance: 715.6
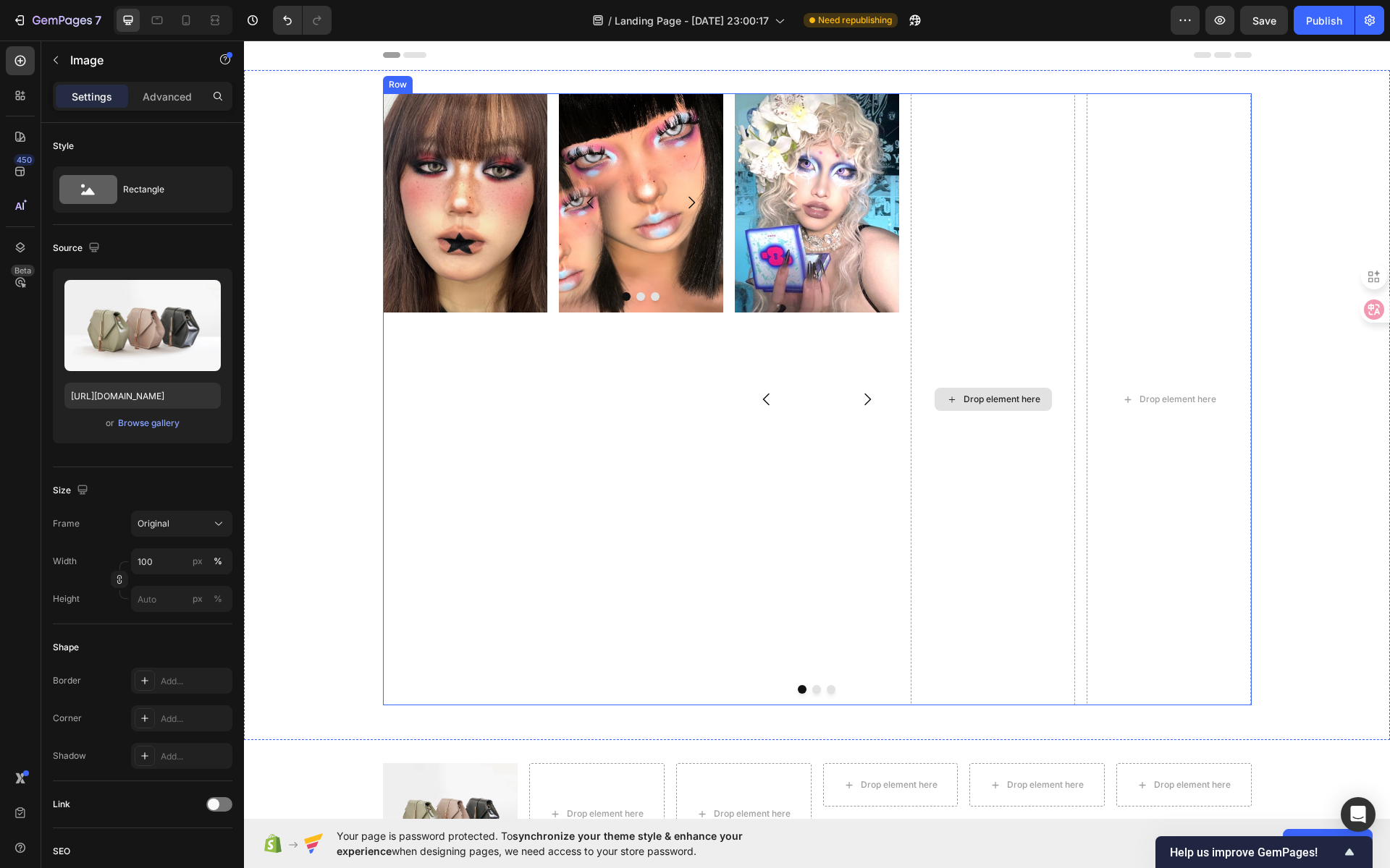
click at [995, 462] on div "Drop element here" at bounding box center [993, 399] width 164 height 612
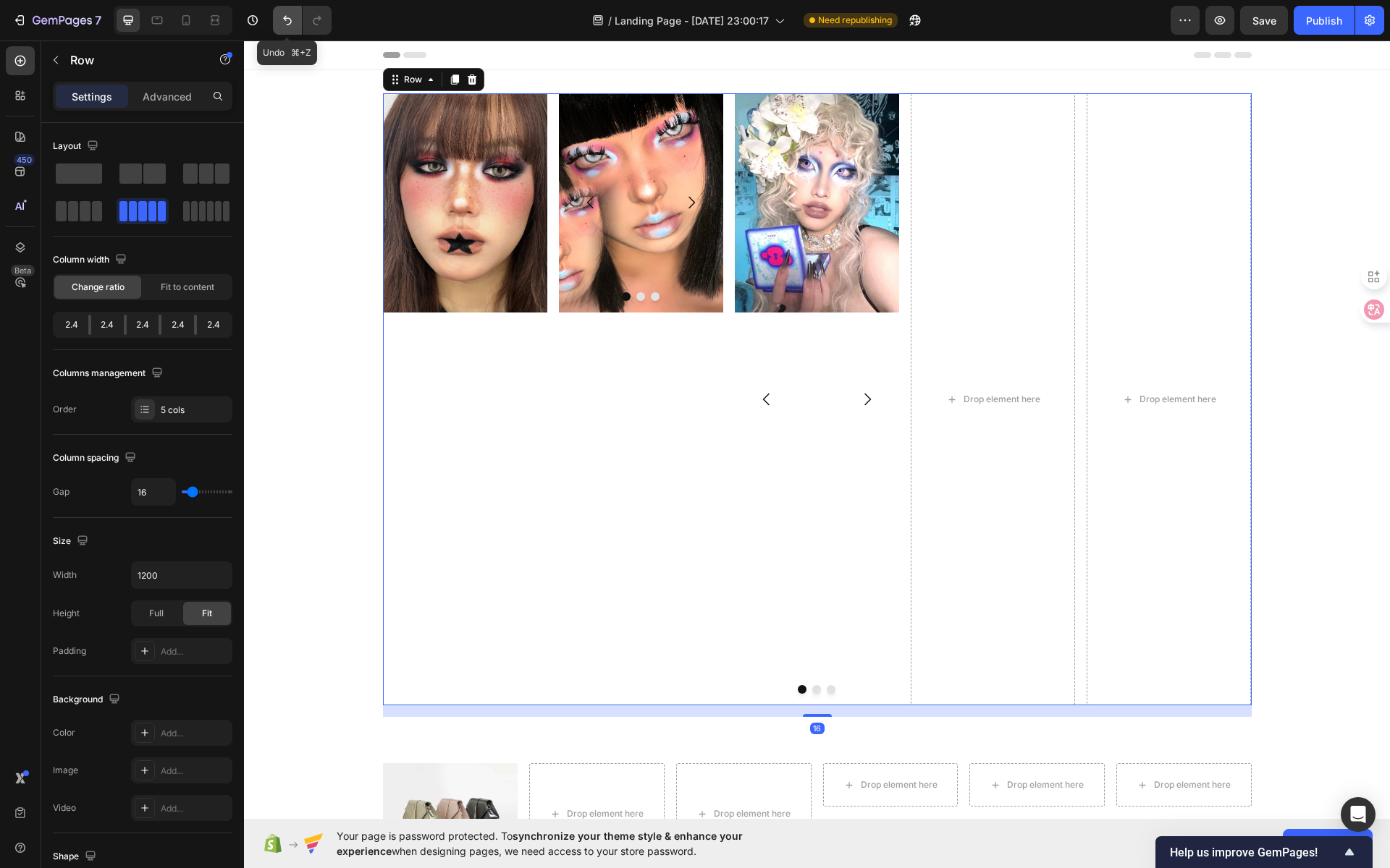
click at [290, 29] on button "Undo/Redo" at bounding box center [287, 20] width 29 height 29
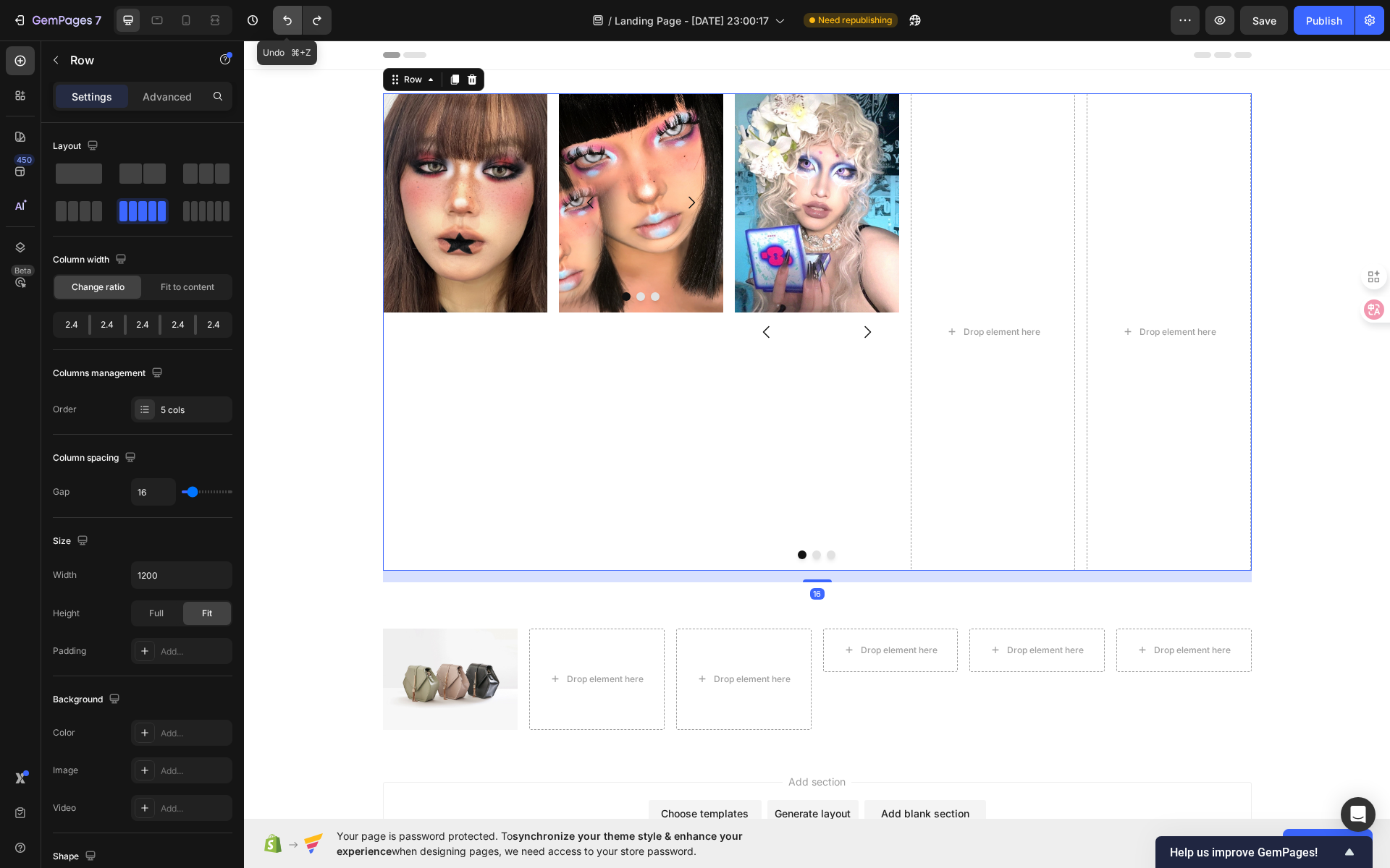
click at [290, 29] on button "Undo/Redo" at bounding box center [287, 20] width 29 height 29
click at [1044, 205] on div "Drop element here" at bounding box center [993, 332] width 164 height 478
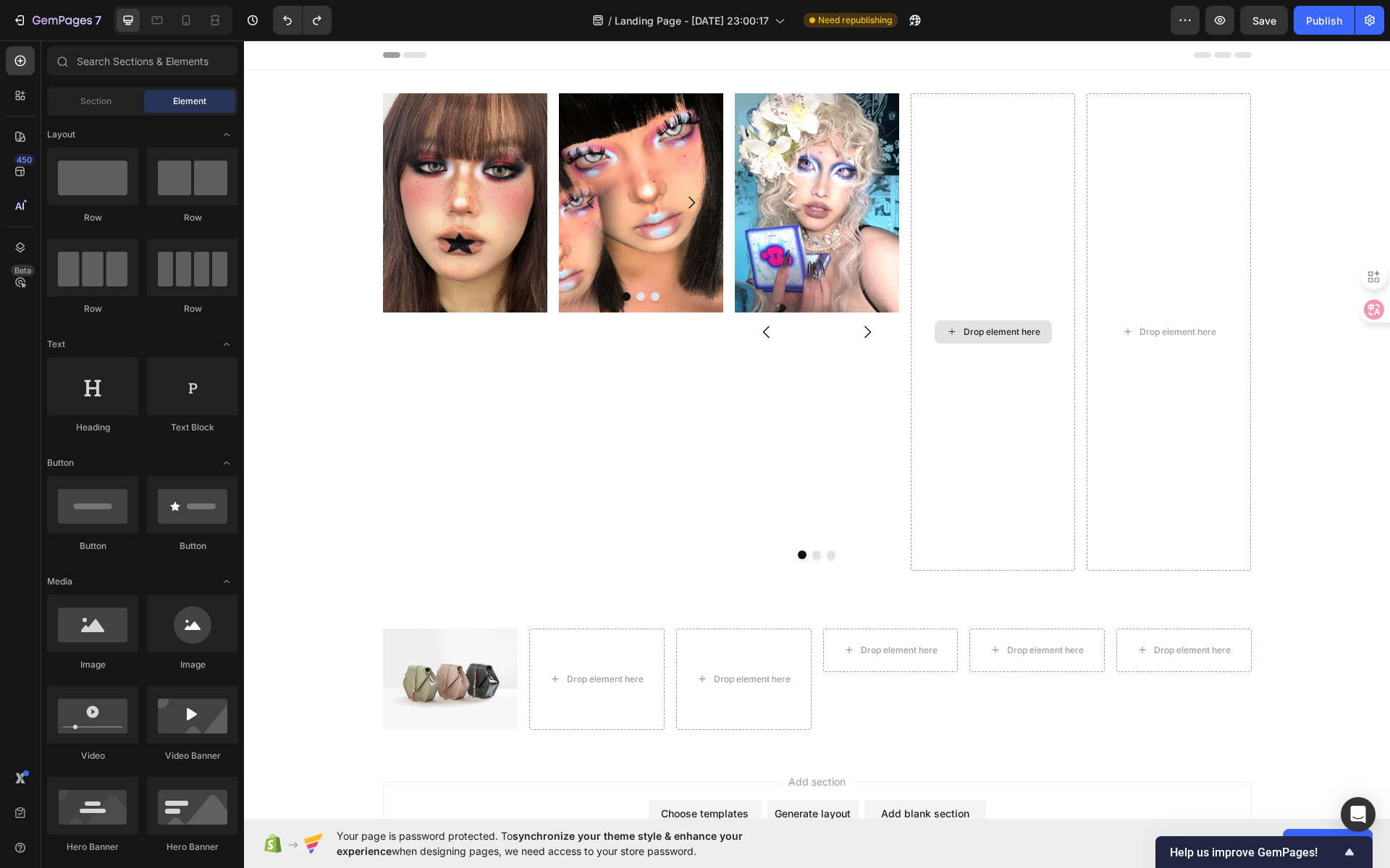
click at [1002, 330] on div "Drop element here" at bounding box center [1002, 333] width 77 height 12
drag, startPoint x: 352, startPoint y: 424, endPoint x: 999, endPoint y: 344, distance: 651.9
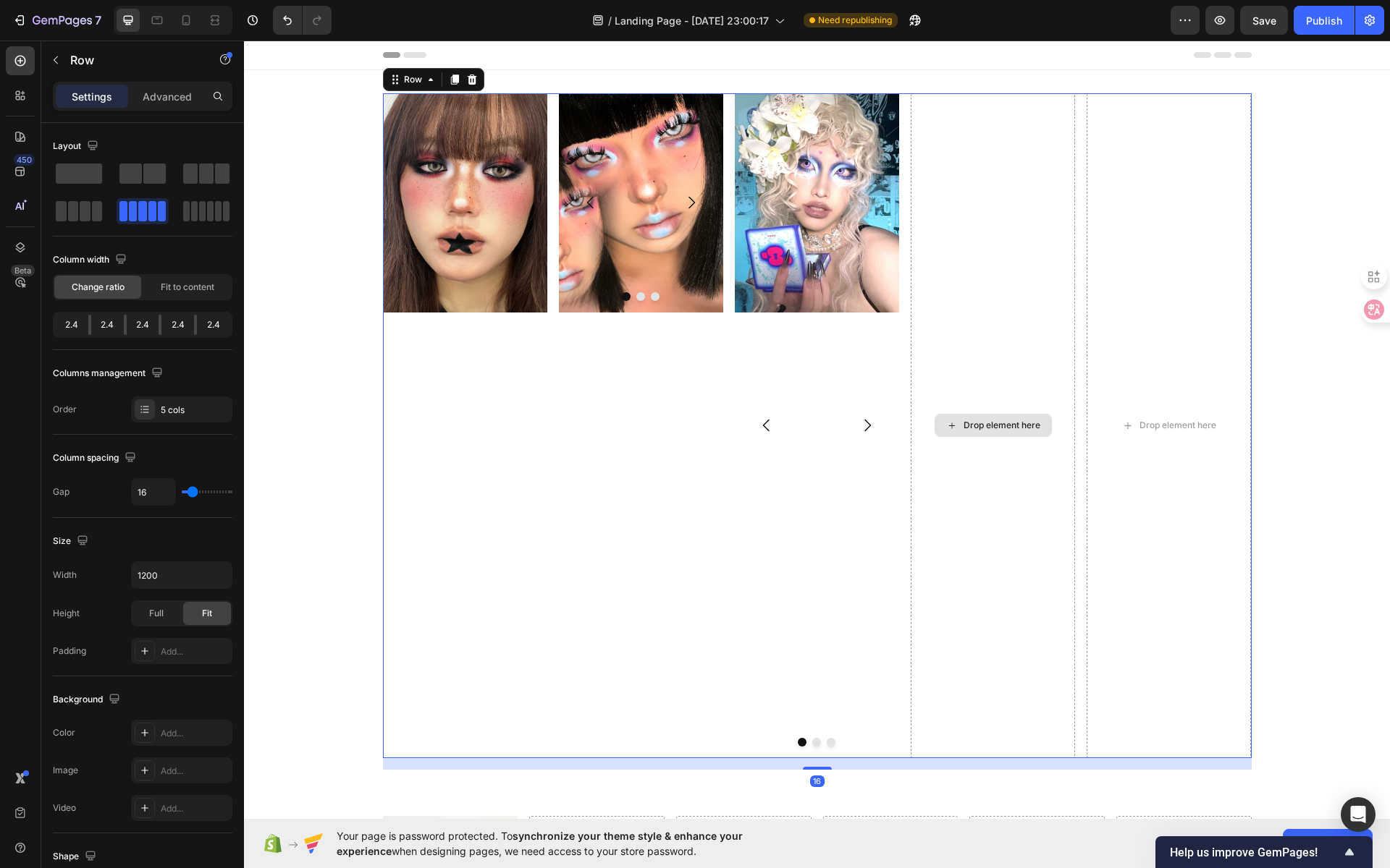
click at [1006, 453] on div "Drop element here" at bounding box center [993, 426] width 164 height 665
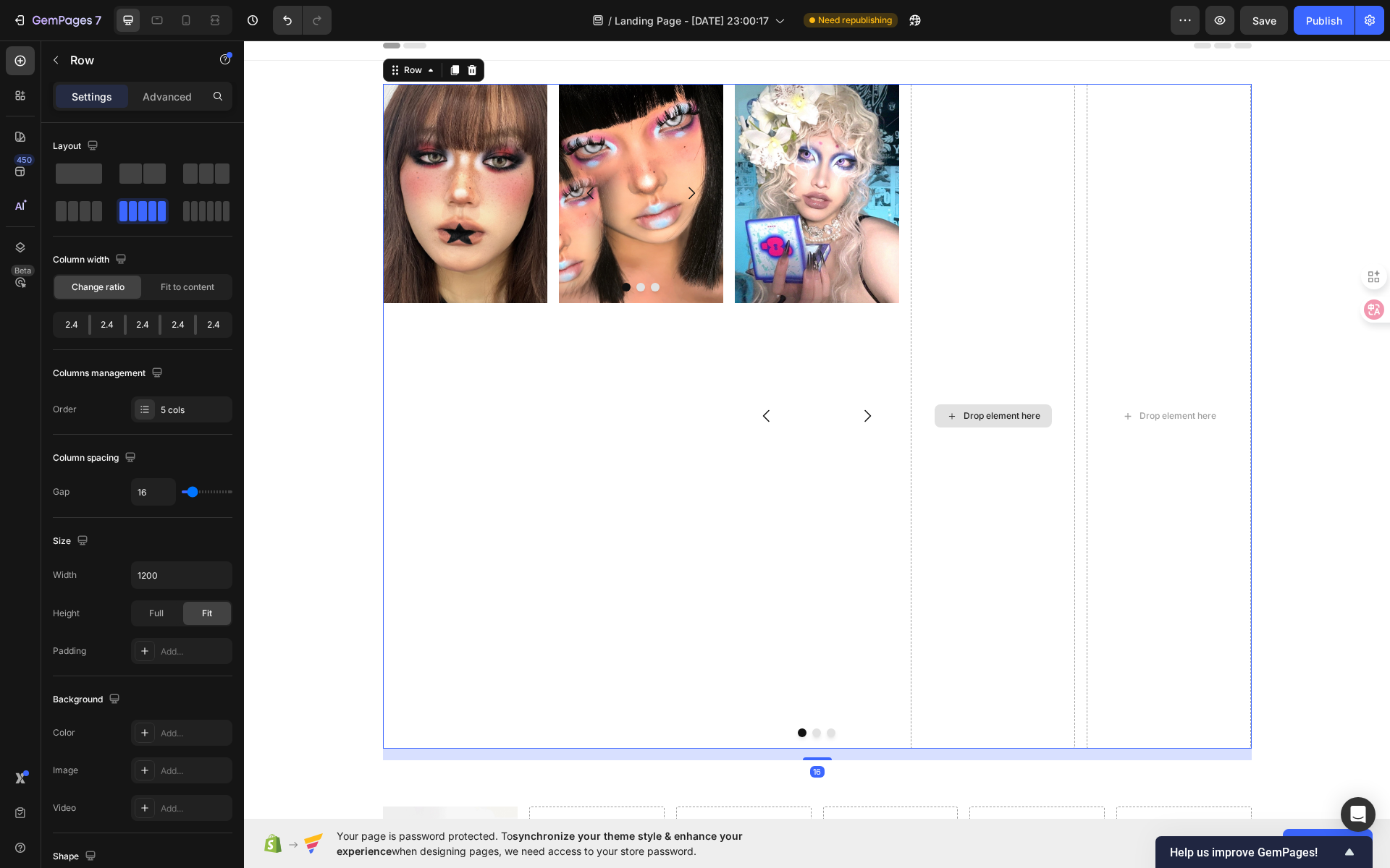
scroll to position [19, 0]
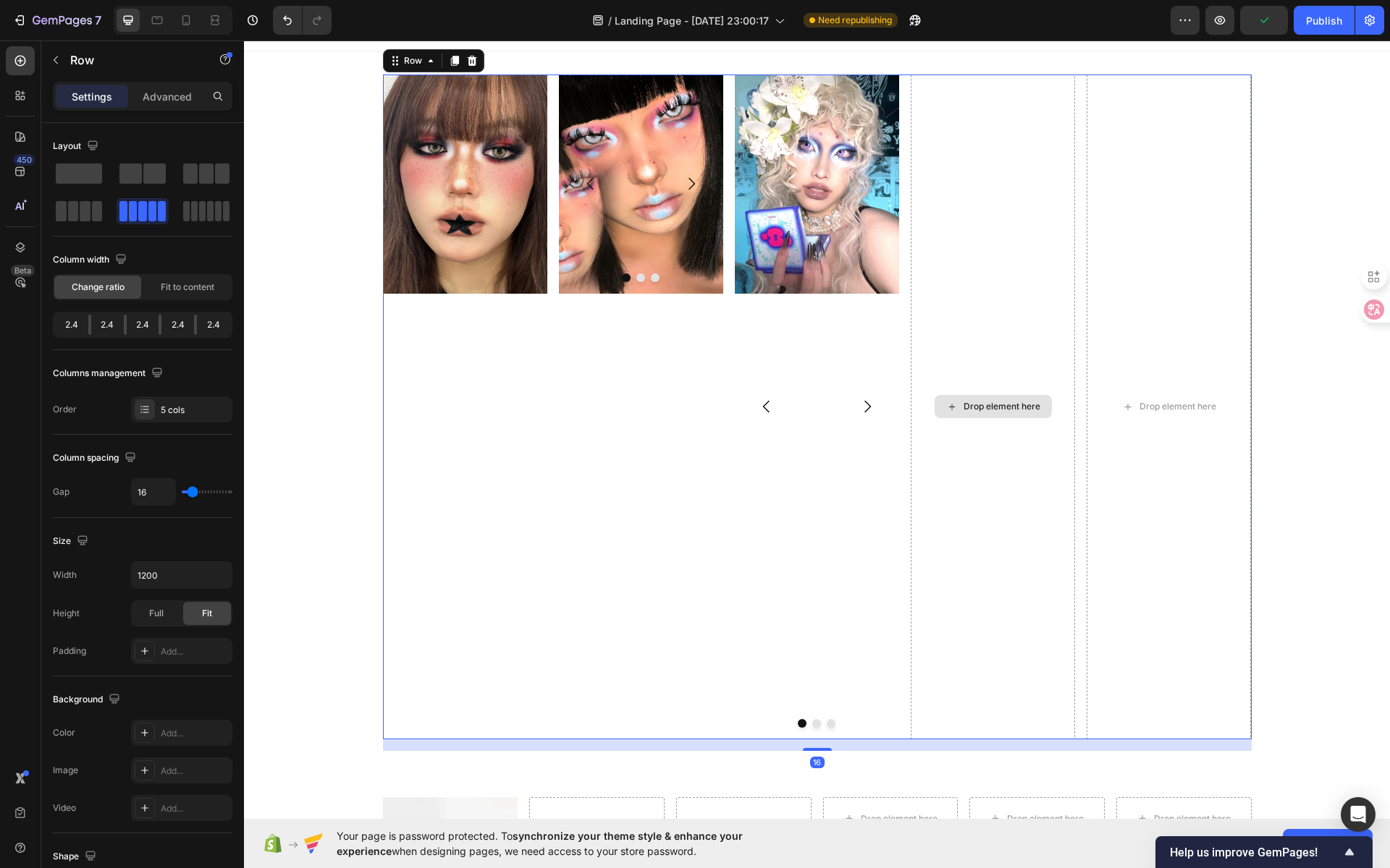
click at [981, 600] on div "Drop element here" at bounding box center [993, 407] width 164 height 665
click at [986, 516] on div "Drop element here" at bounding box center [993, 407] width 164 height 665
click at [289, 24] on icon "Undo/Redo" at bounding box center [287, 20] width 9 height 10
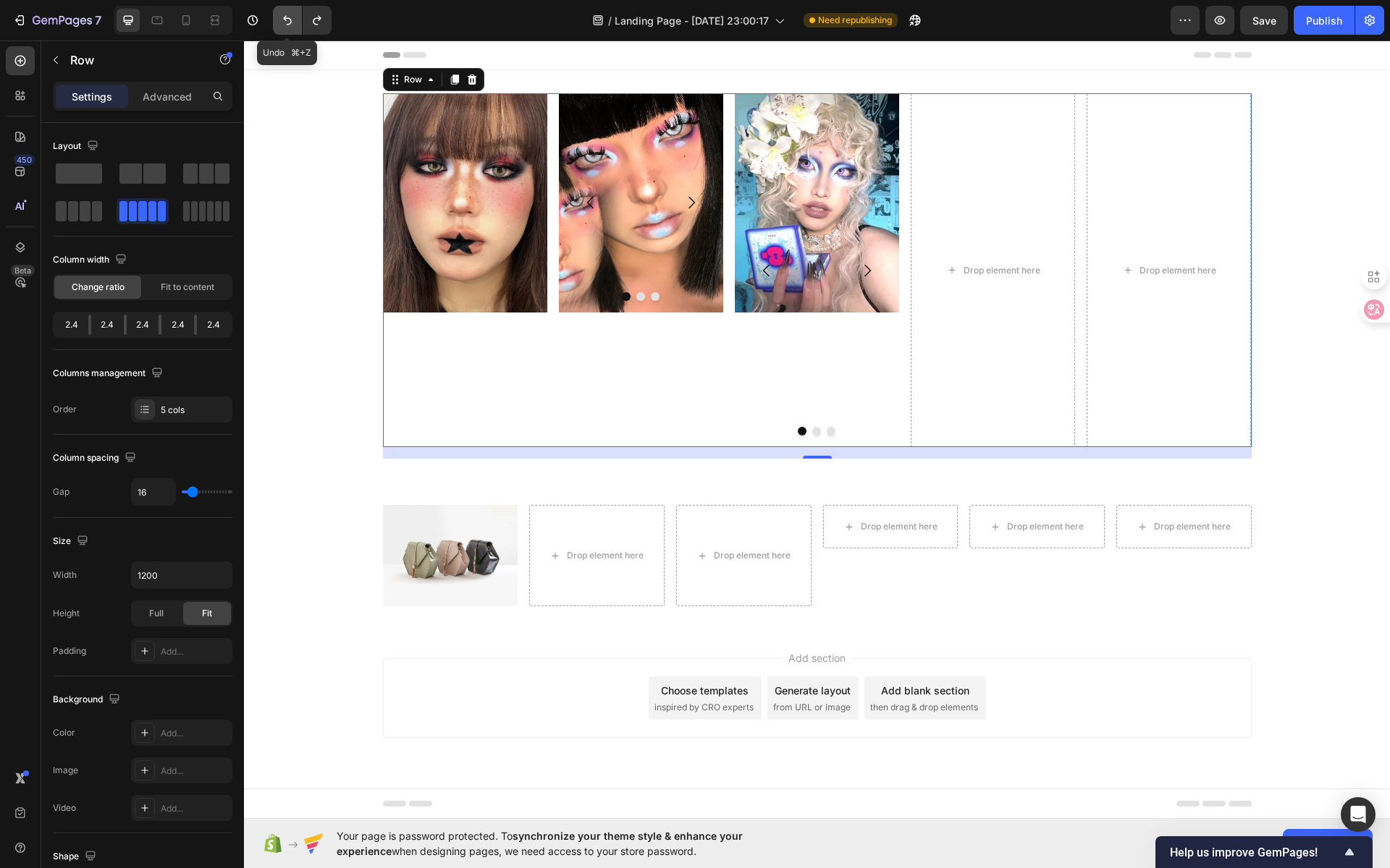
scroll to position [0, 0]
click at [289, 24] on icon "Undo/Redo" at bounding box center [287, 20] width 9 height 10
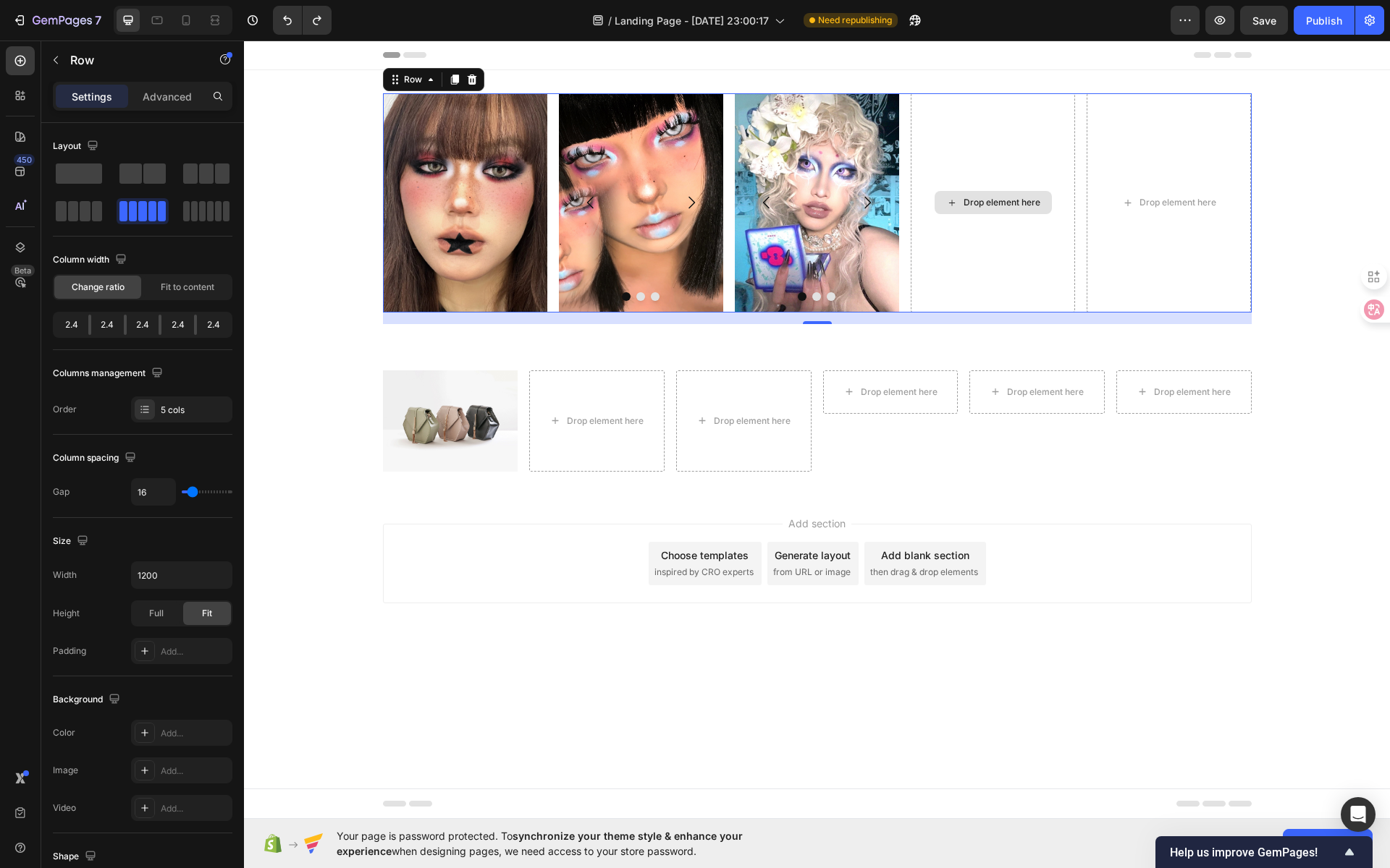
click at [1029, 200] on div "Drop element here" at bounding box center [1002, 203] width 77 height 12
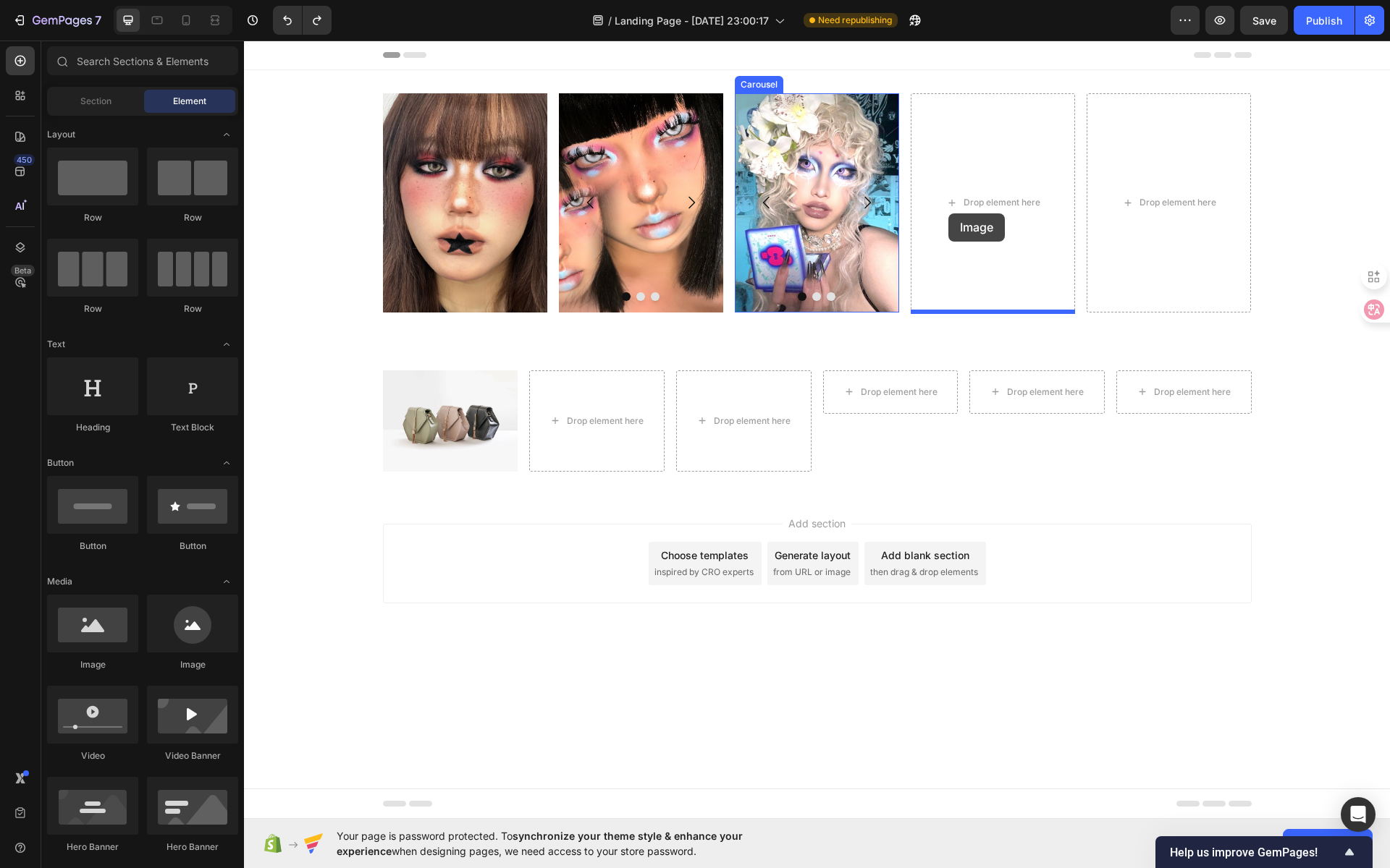
drag, startPoint x: 390, startPoint y: 650, endPoint x: 949, endPoint y: 213, distance: 709.5
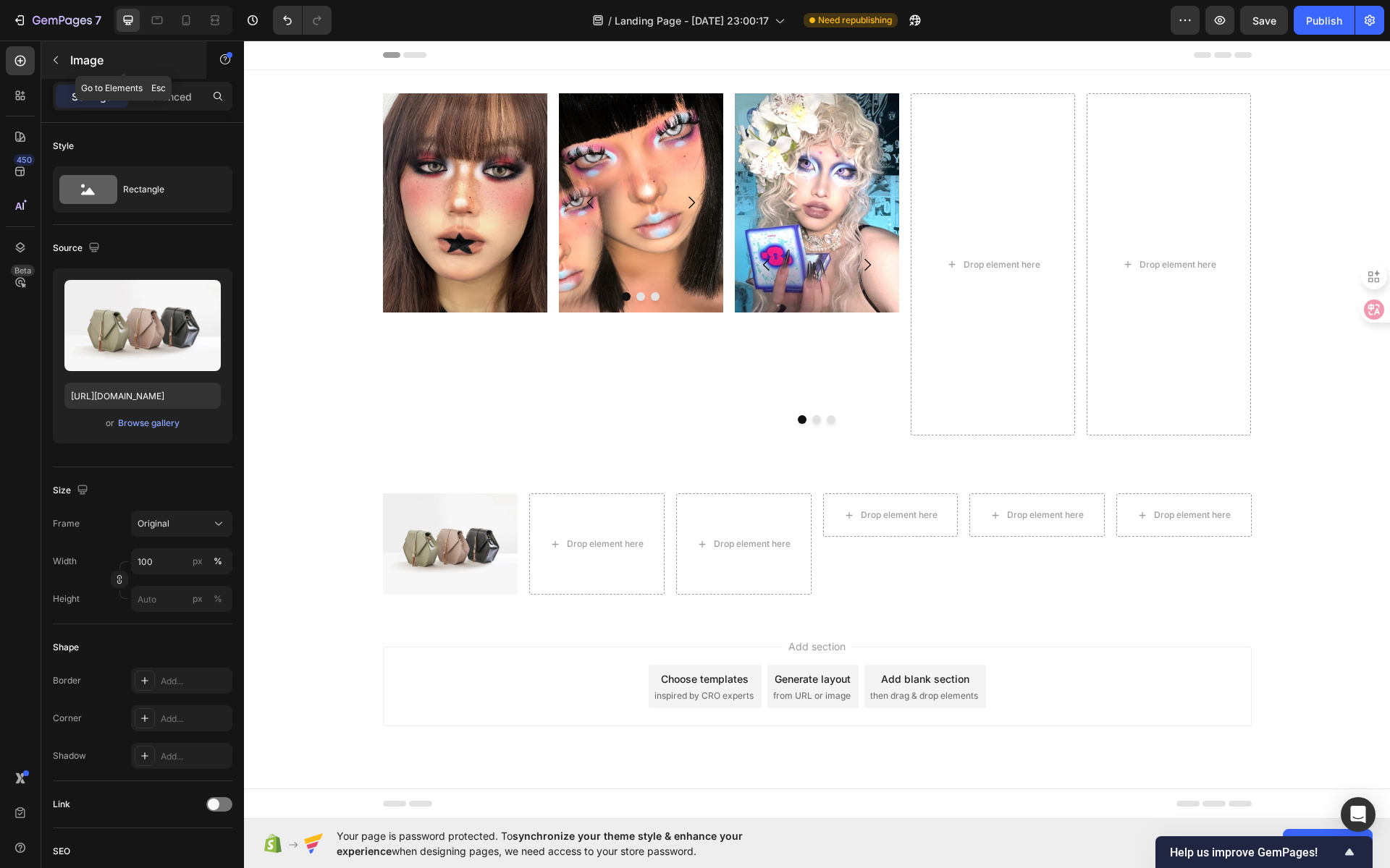
click at [68, 58] on div "Image" at bounding box center [124, 60] width 165 height 38
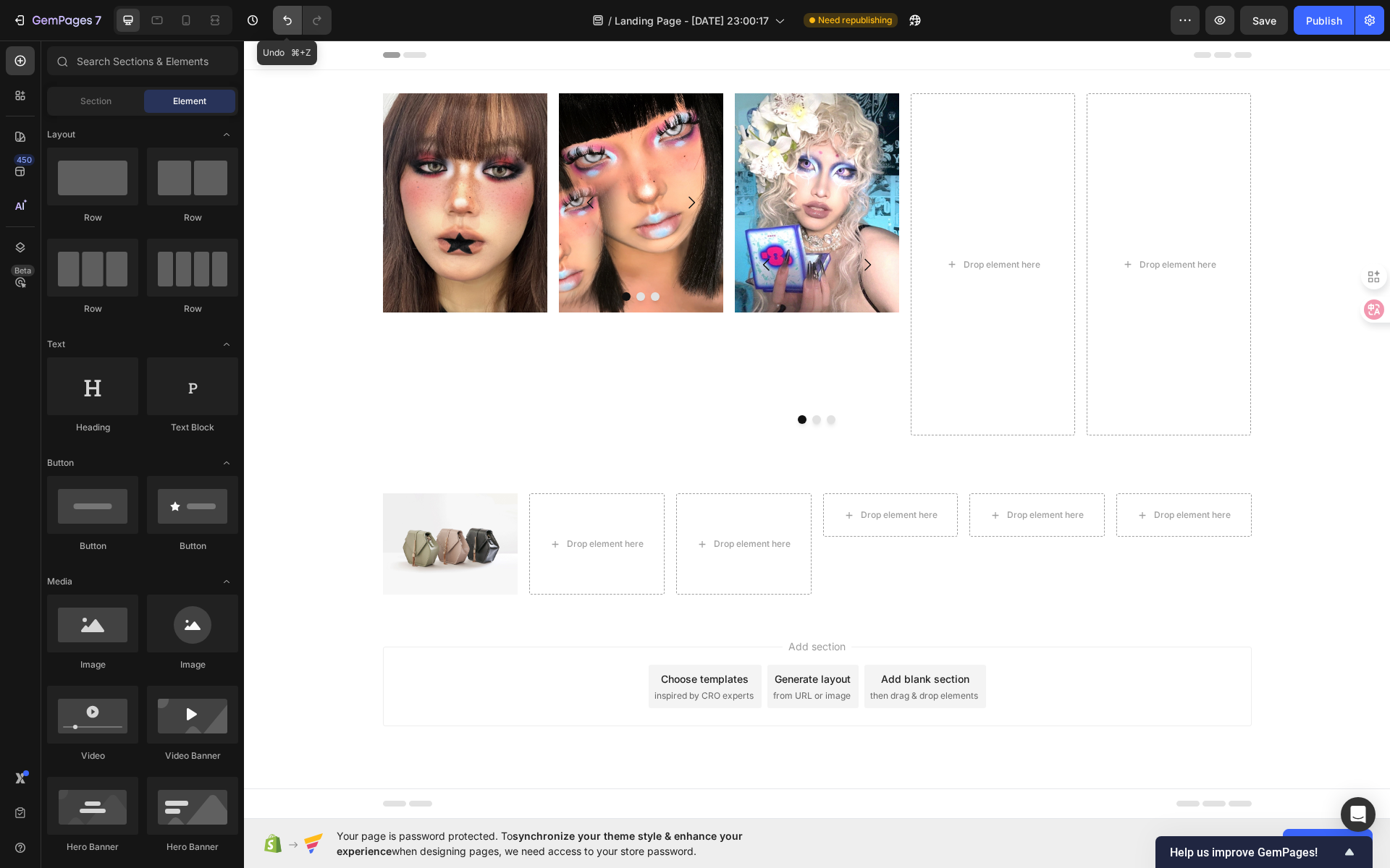
click at [286, 28] on button "Undo/Redo" at bounding box center [287, 20] width 29 height 29
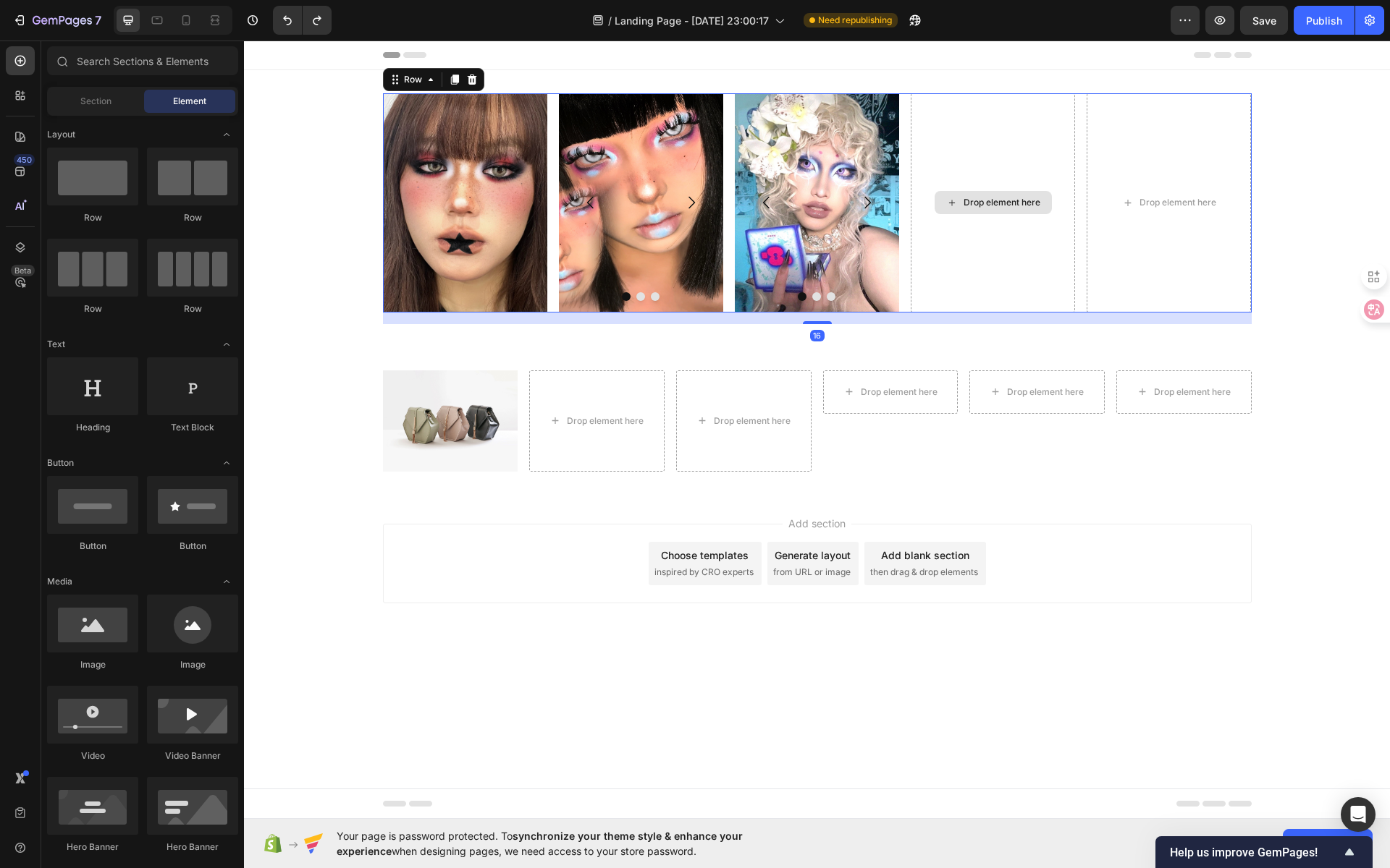
click at [968, 156] on div "Drop element here" at bounding box center [993, 203] width 164 height 219
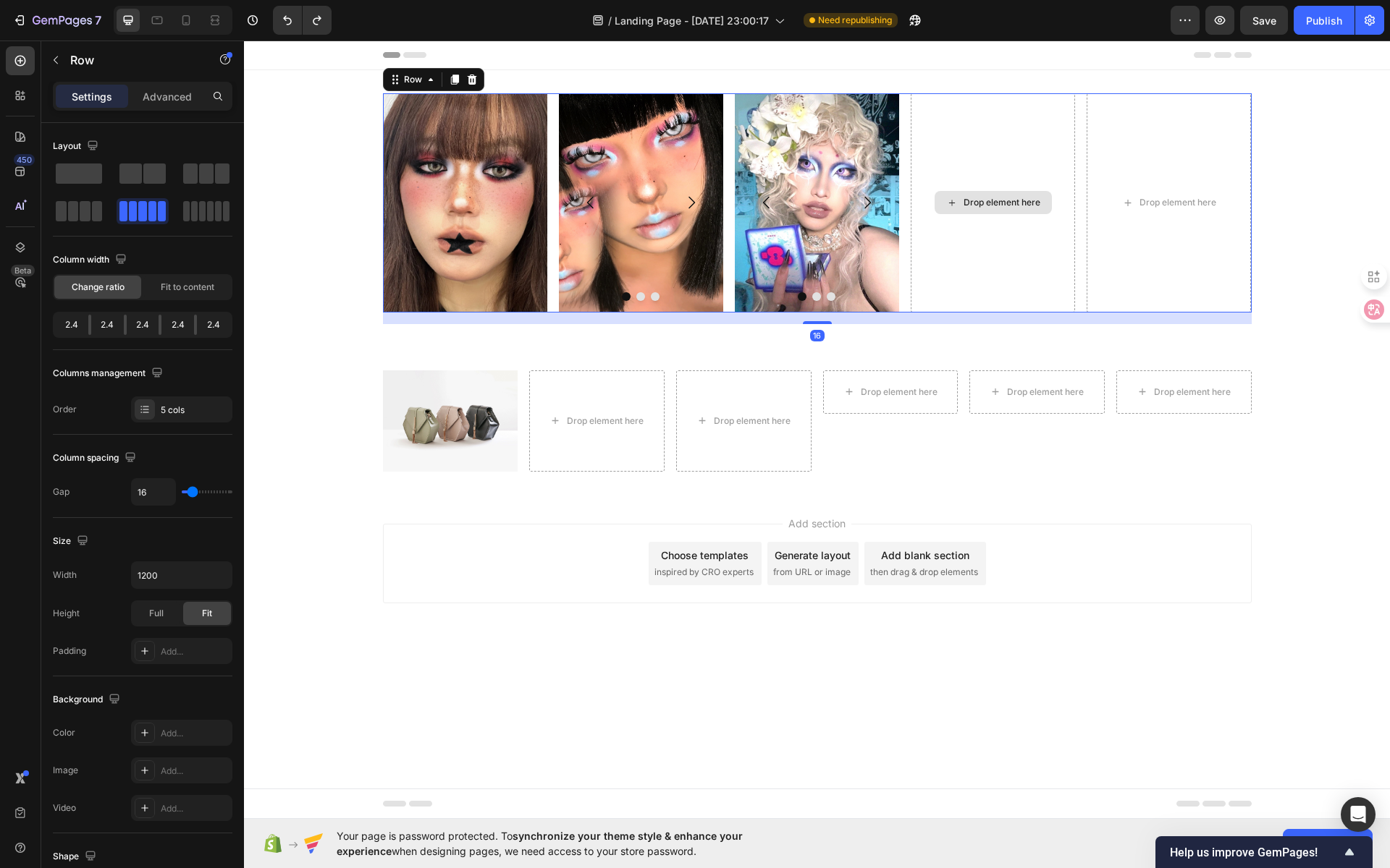
click at [996, 152] on div "Drop element here" at bounding box center [993, 203] width 164 height 219
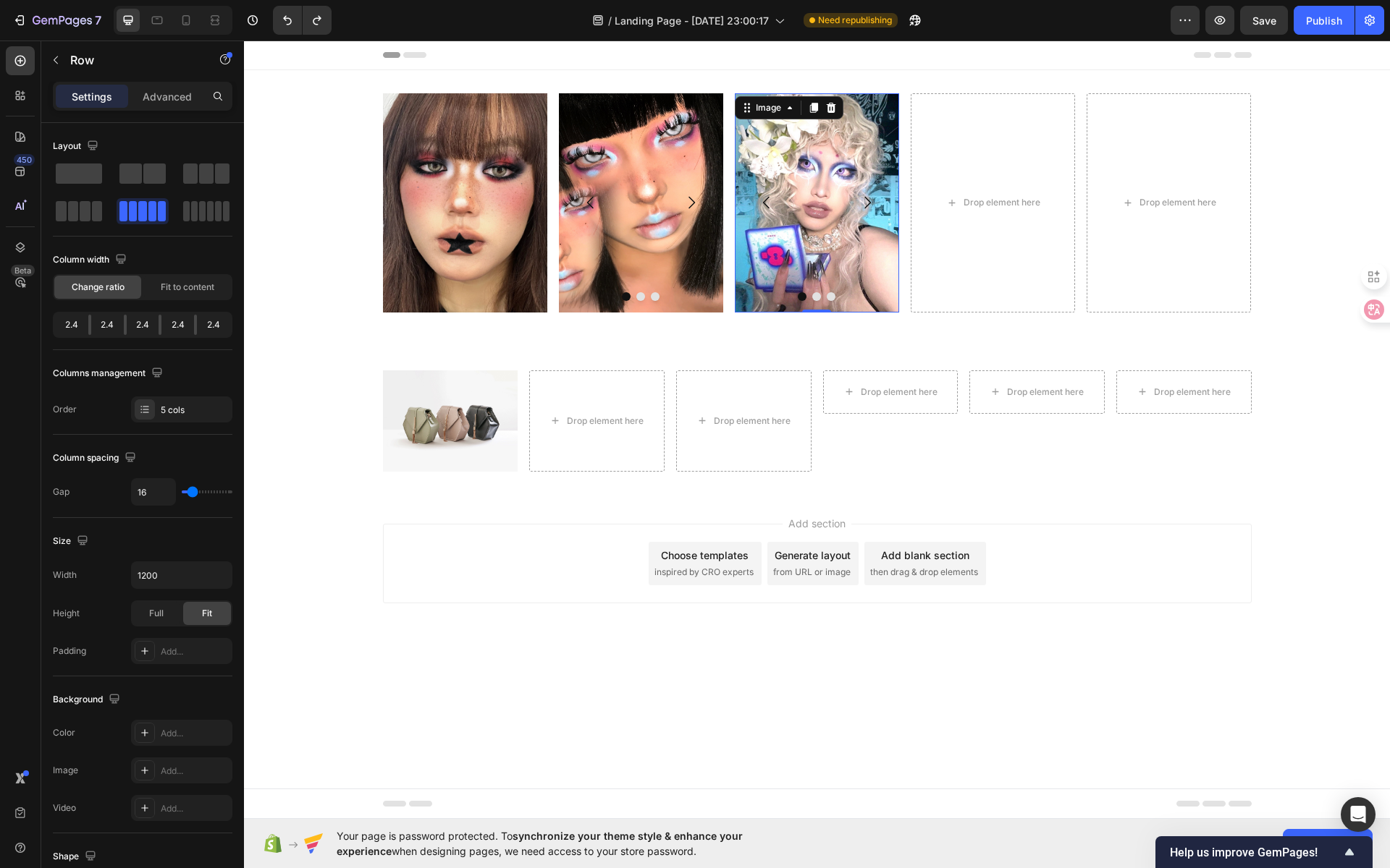
click at [815, 146] on img at bounding box center [817, 203] width 164 height 219
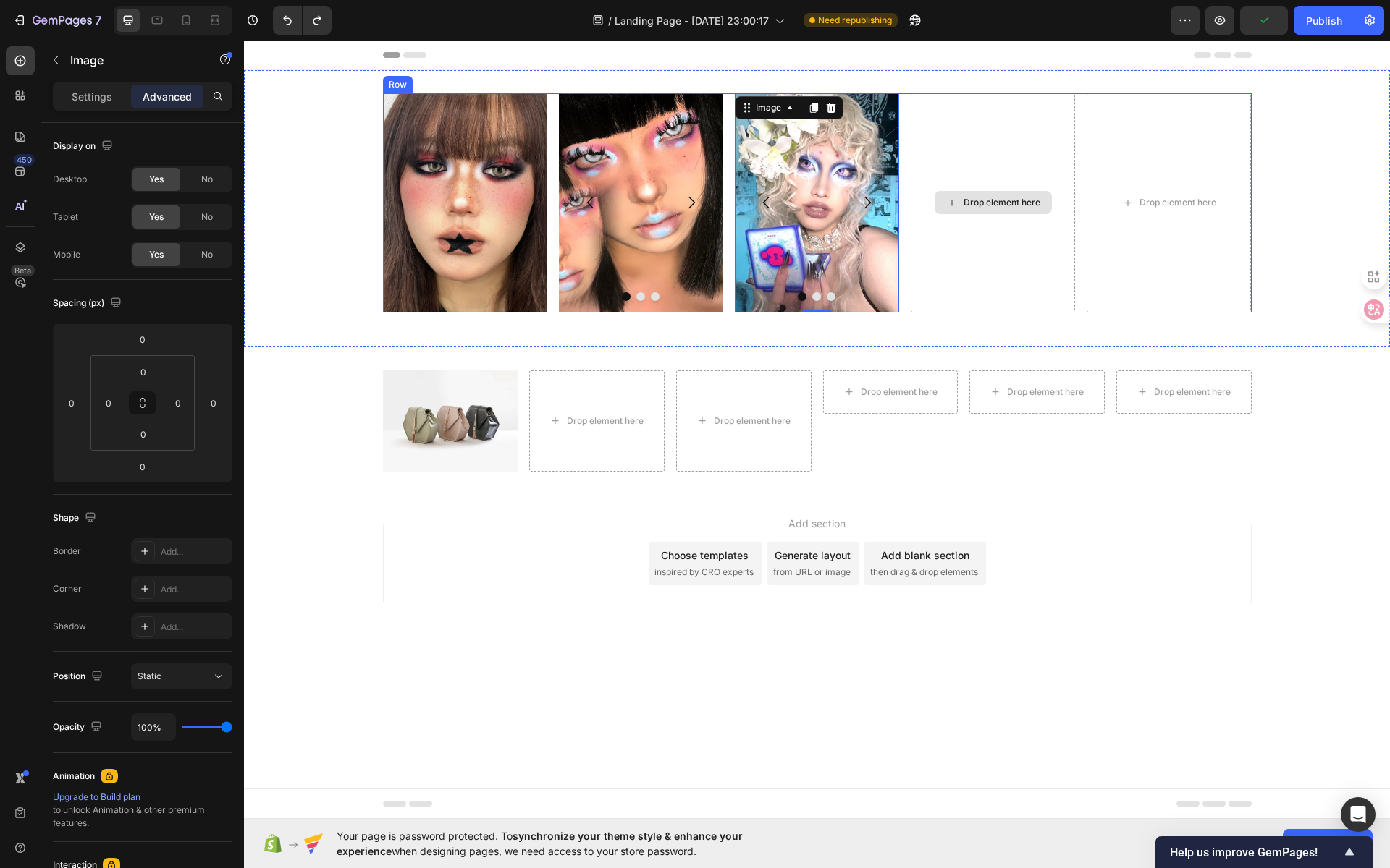
click at [1020, 121] on div "Drop element here" at bounding box center [993, 203] width 164 height 219
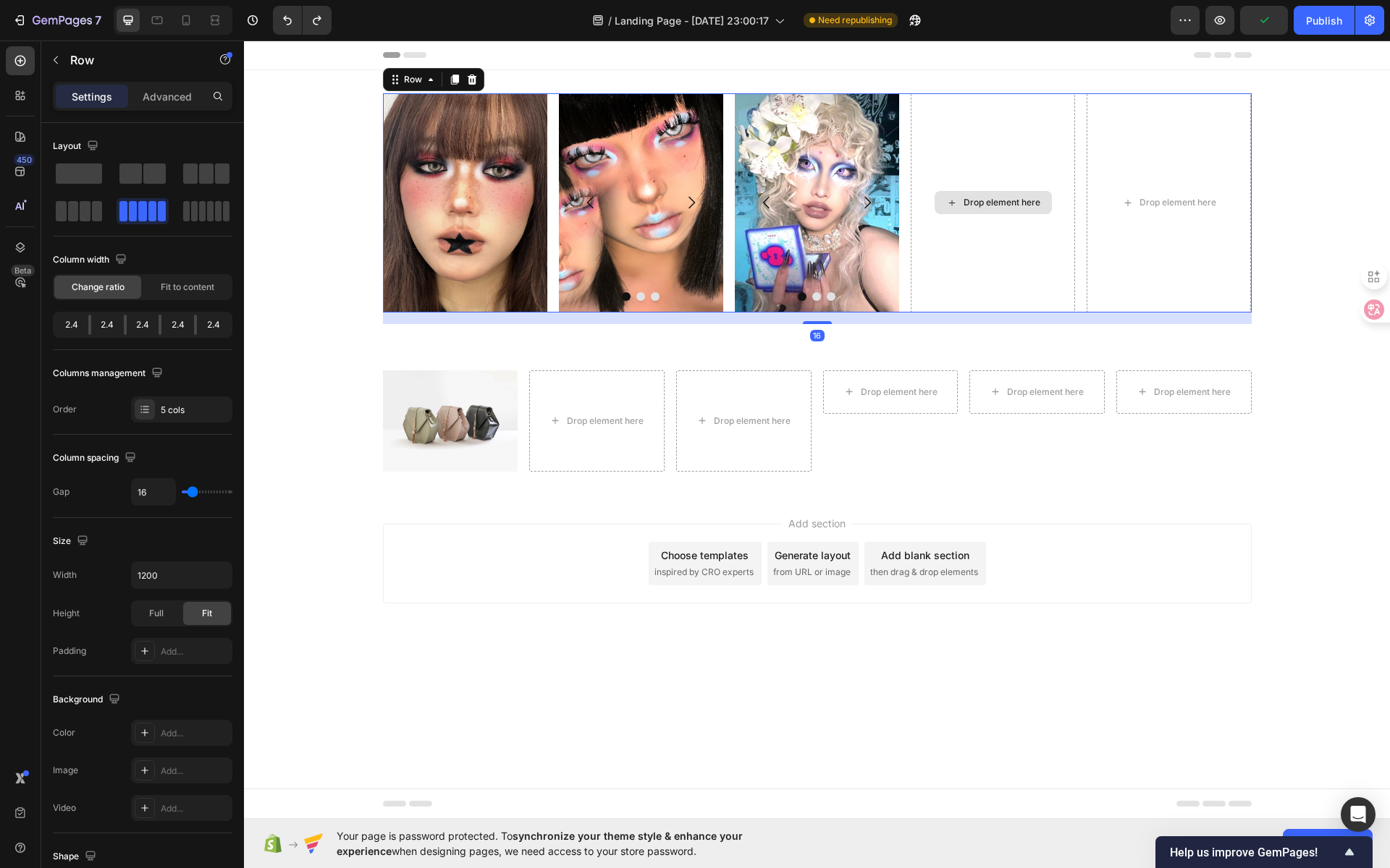
click at [1020, 121] on div "Drop element here" at bounding box center [993, 203] width 164 height 219
click at [288, 27] on icon "Undo/Redo" at bounding box center [287, 21] width 15 height 15
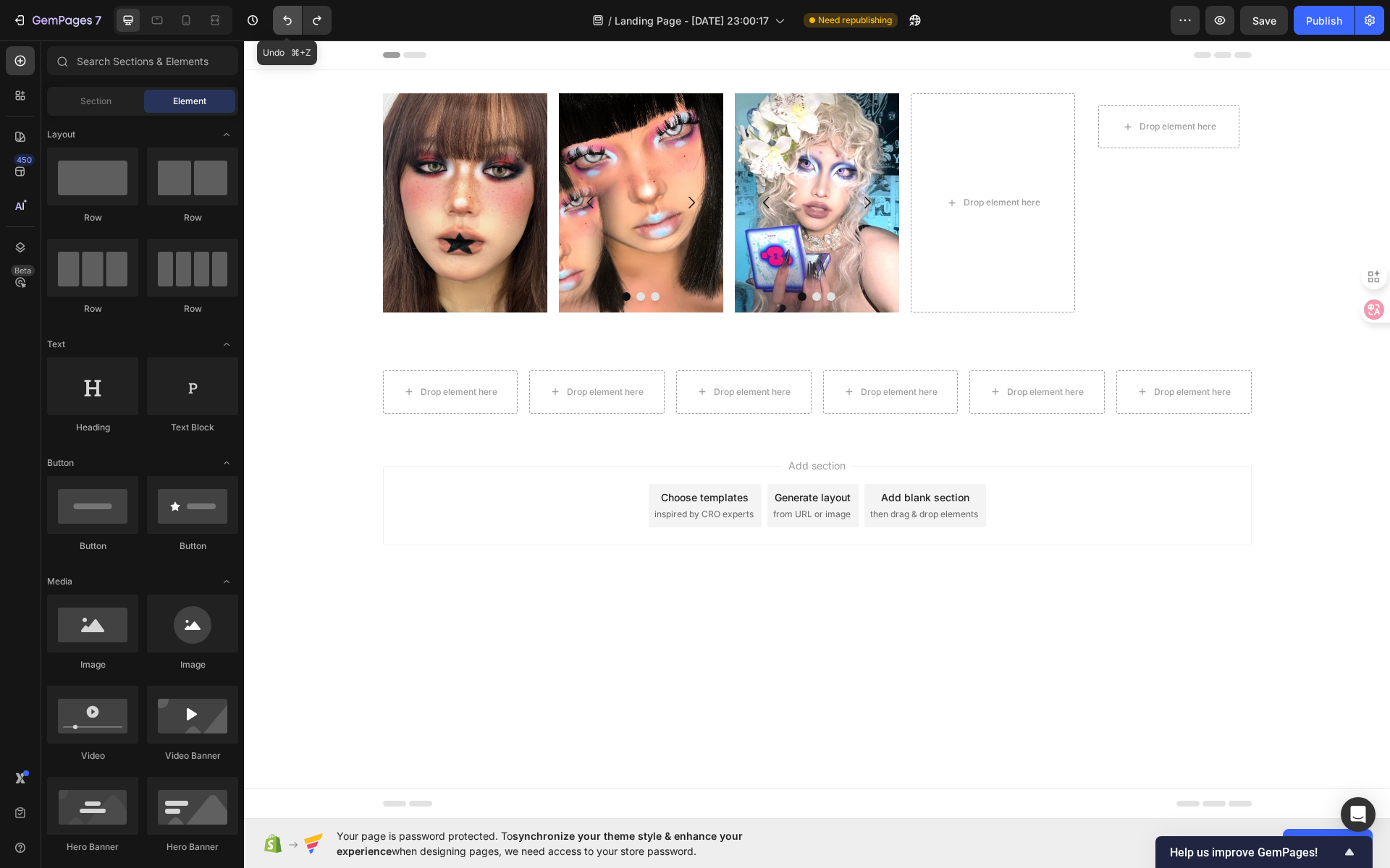
click at [288, 27] on icon "Undo/Redo" at bounding box center [287, 21] width 15 height 15
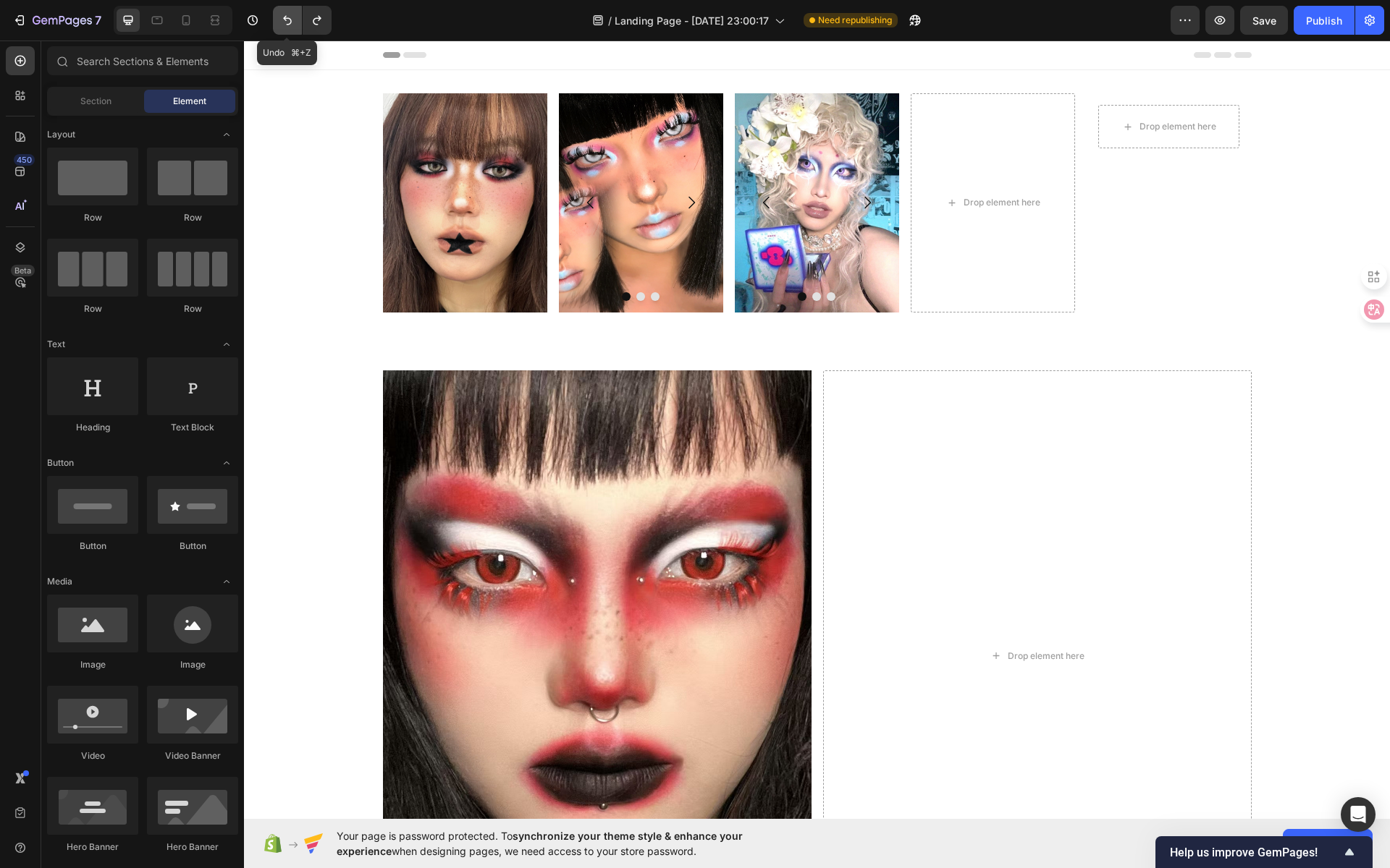
click at [288, 27] on icon "Undo/Redo" at bounding box center [287, 21] width 15 height 15
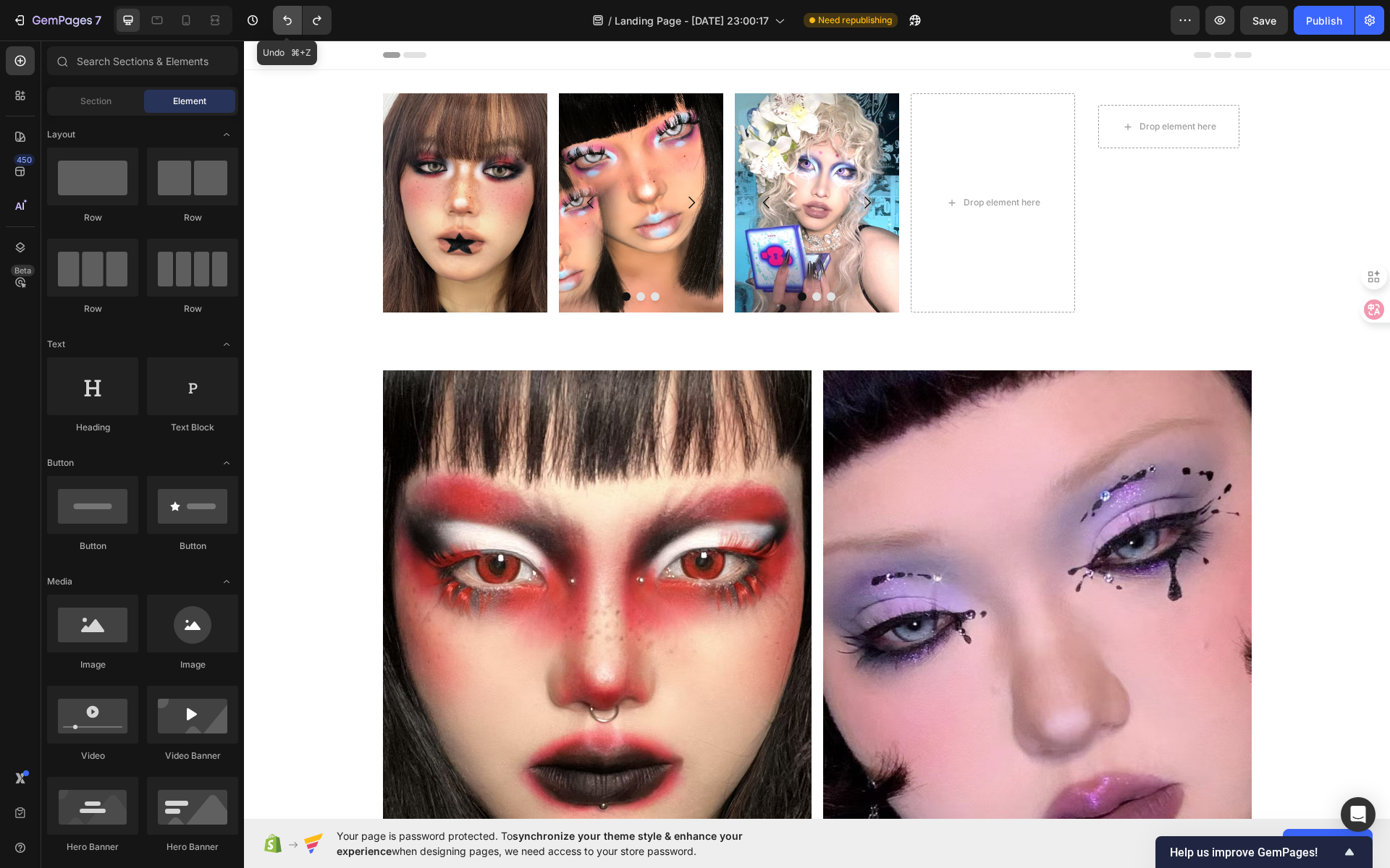
click at [288, 27] on icon "Undo/Redo" at bounding box center [287, 21] width 15 height 15
click at [285, 26] on icon "Undo/Redo" at bounding box center [287, 21] width 15 height 15
click at [285, 24] on icon "Undo/Redo" at bounding box center [287, 21] width 15 height 15
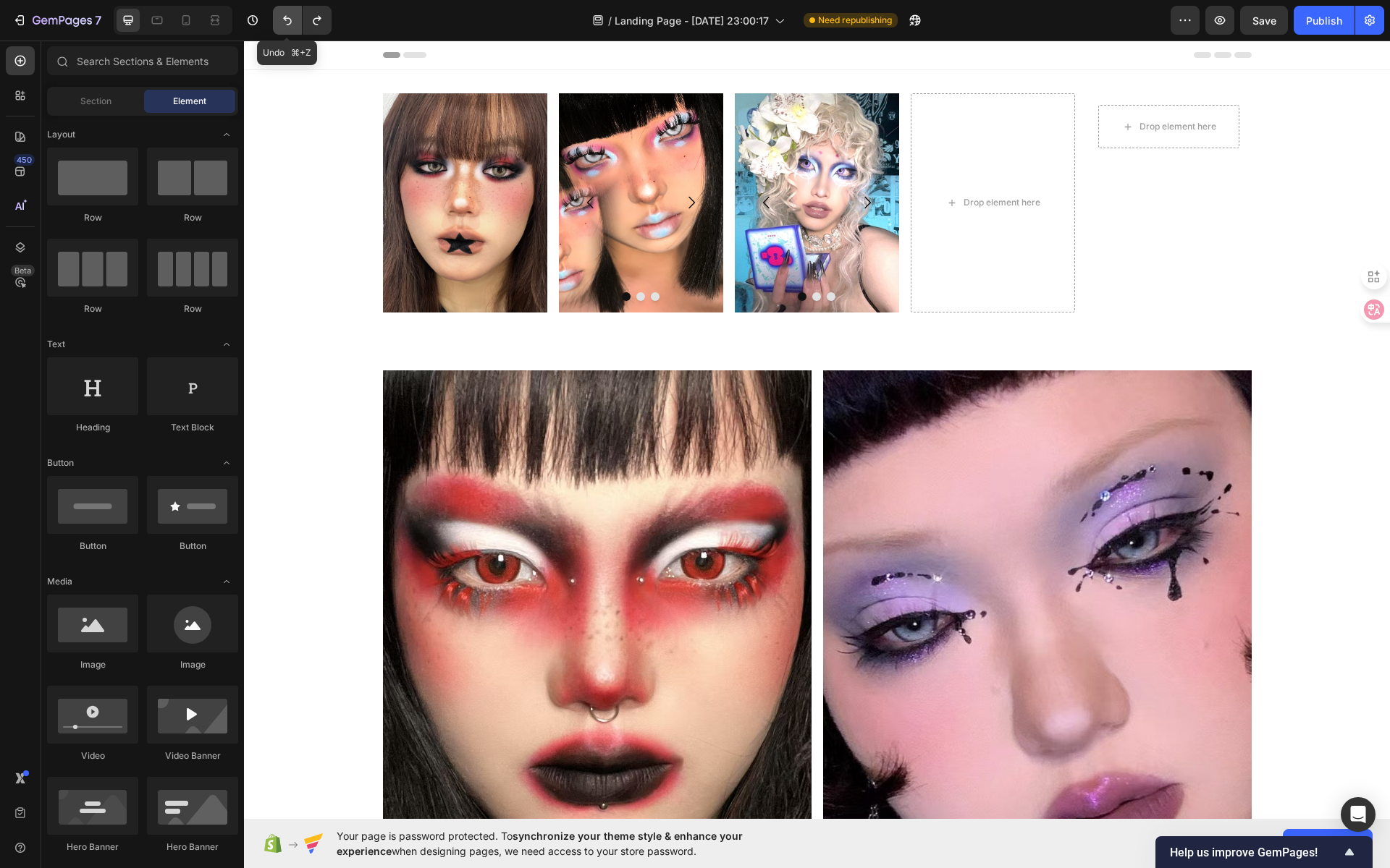
click at [285, 24] on icon "Undo/Redo" at bounding box center [287, 21] width 15 height 15
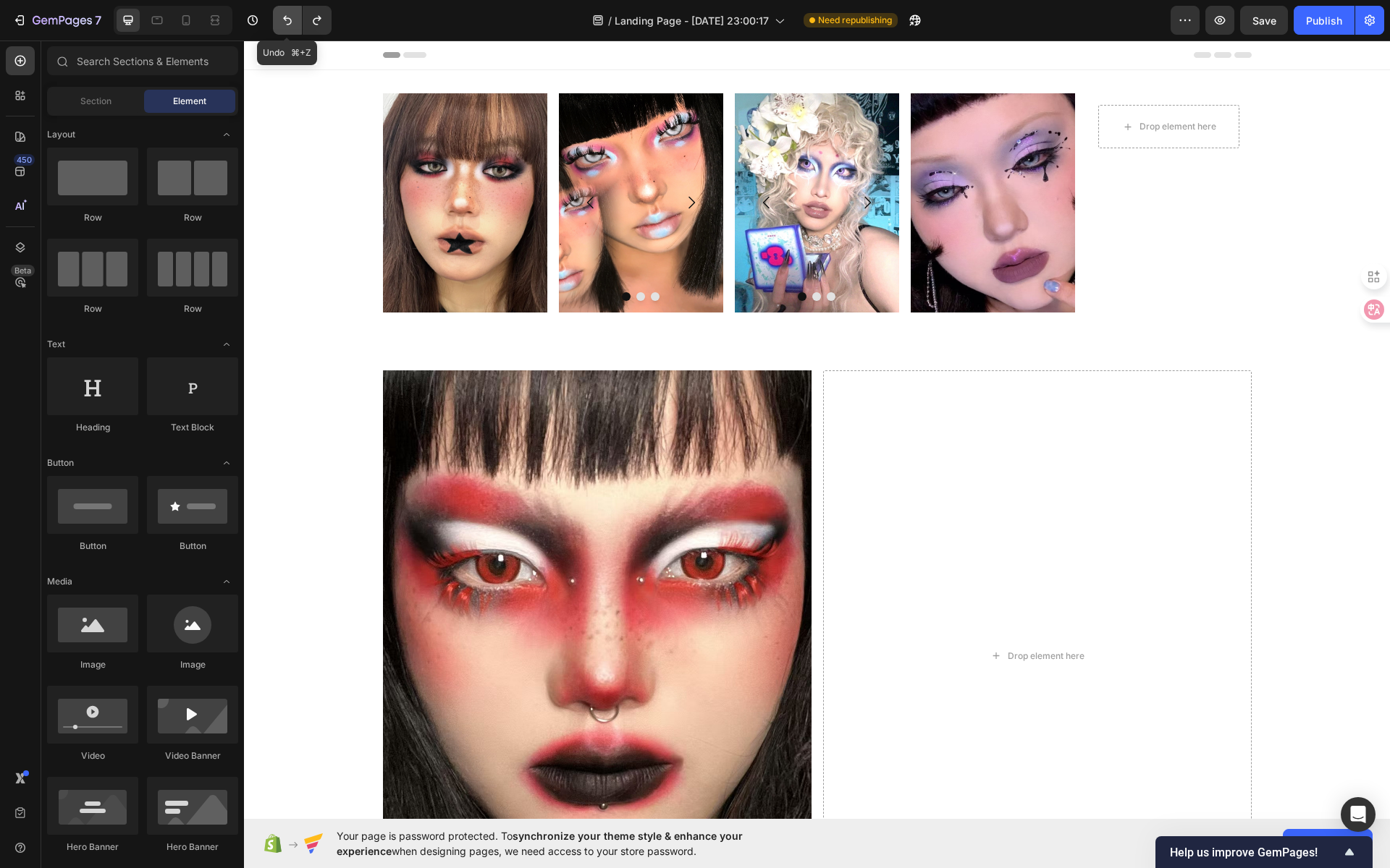
click at [285, 24] on icon "Undo/Redo" at bounding box center [287, 21] width 15 height 15
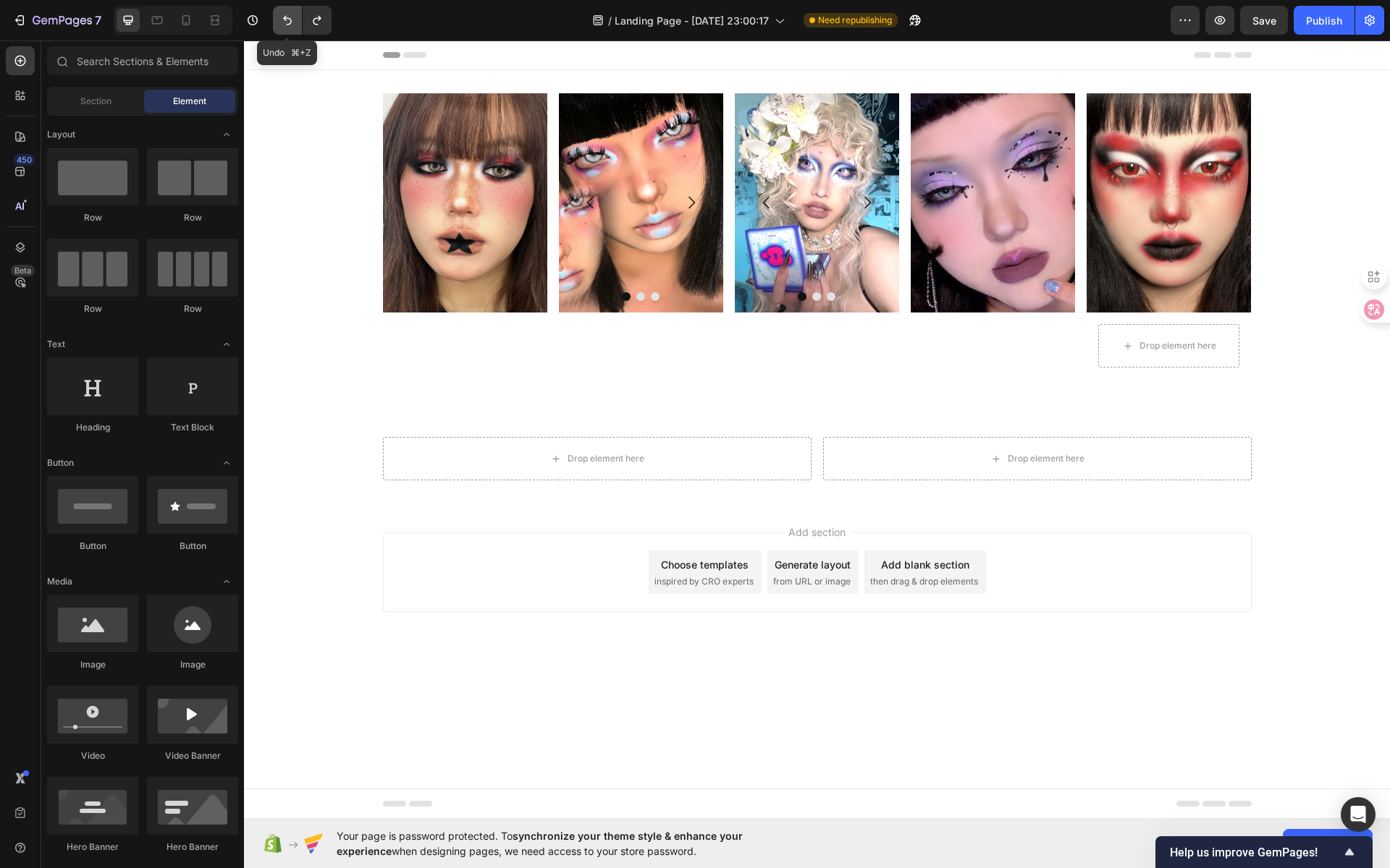
click at [285, 24] on icon "Undo/Redo" at bounding box center [287, 21] width 15 height 15
click at [313, 21] on icon "Undo/Redo" at bounding box center [317, 21] width 15 height 15
click at [290, 18] on icon "Undo/Redo" at bounding box center [287, 21] width 15 height 15
click at [287, 21] on icon "Undo/Redo" at bounding box center [287, 21] width 15 height 15
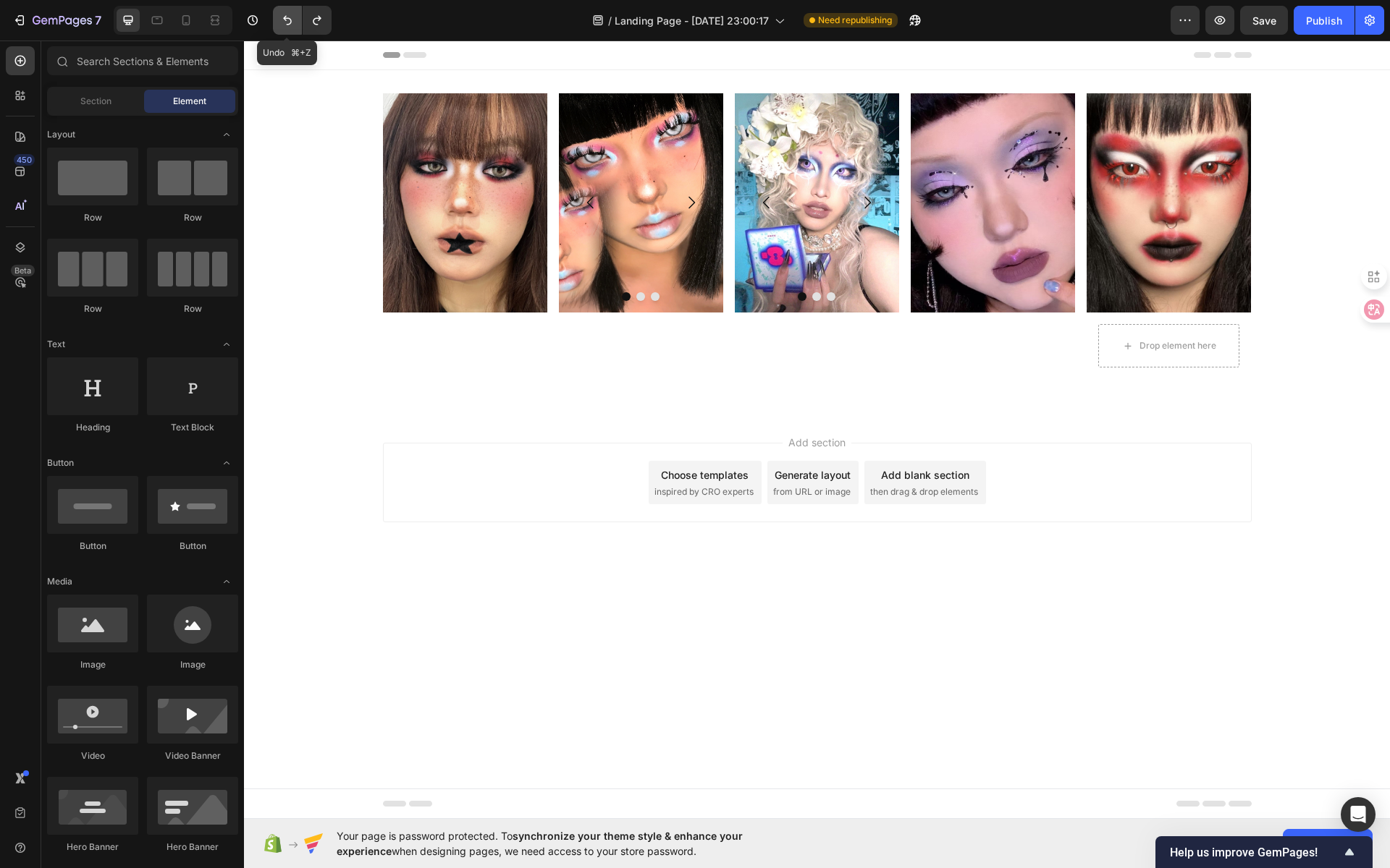
click at [287, 21] on icon "Undo/Redo" at bounding box center [287, 21] width 15 height 15
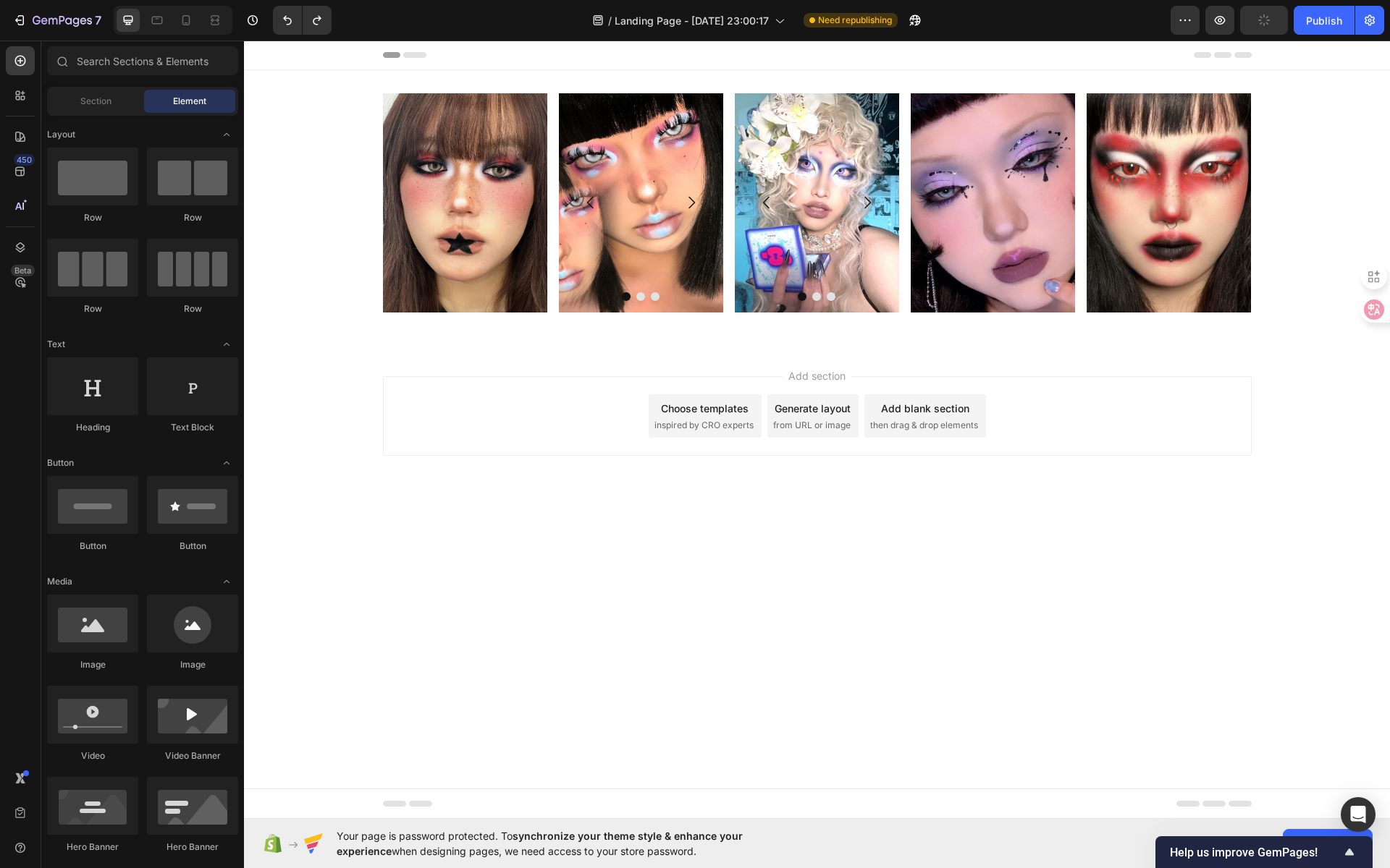
click at [933, 413] on div "Add blank section" at bounding box center [925, 408] width 88 height 16
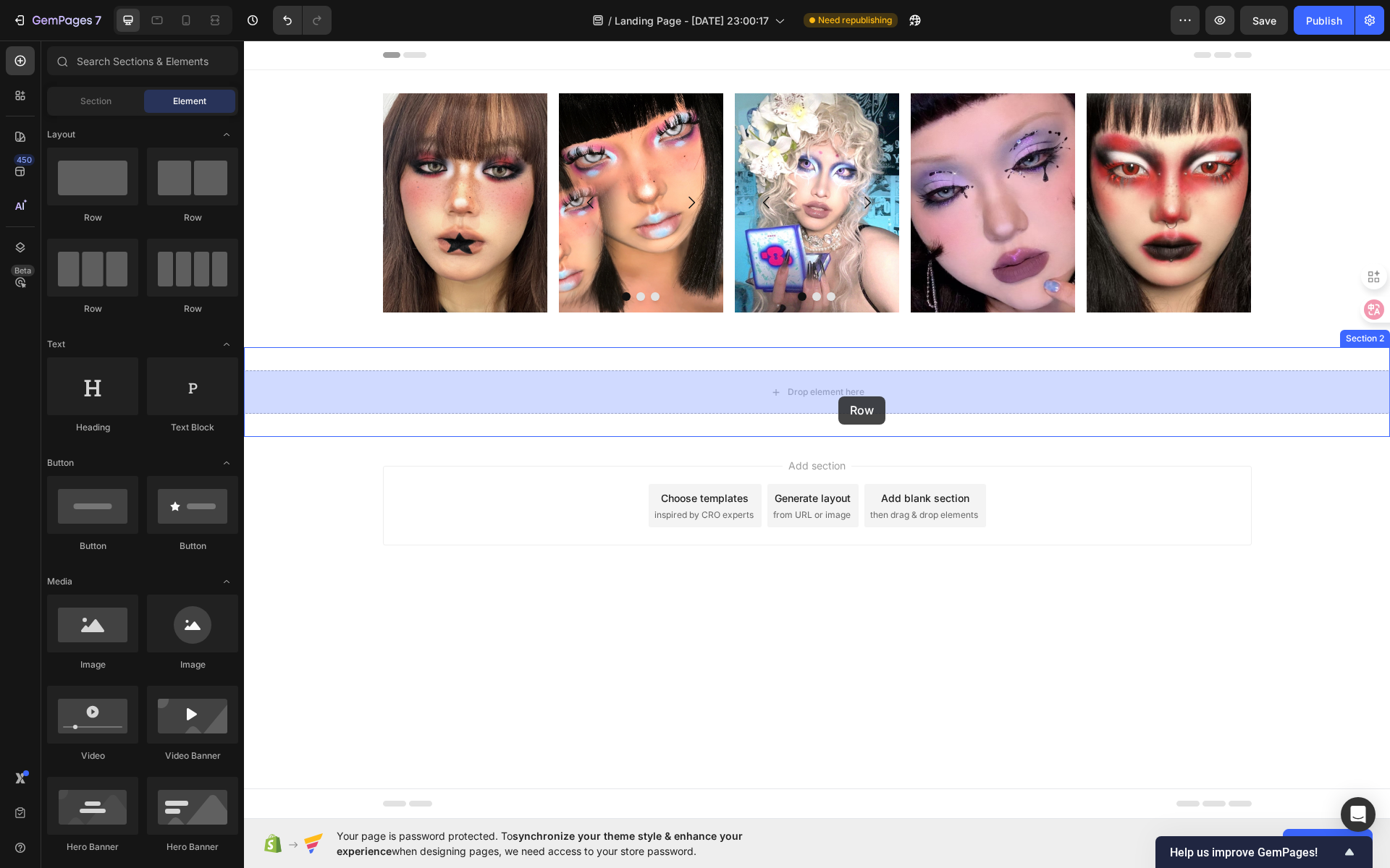
drag, startPoint x: 433, startPoint y: 231, endPoint x: 837, endPoint y: 395, distance: 436.0
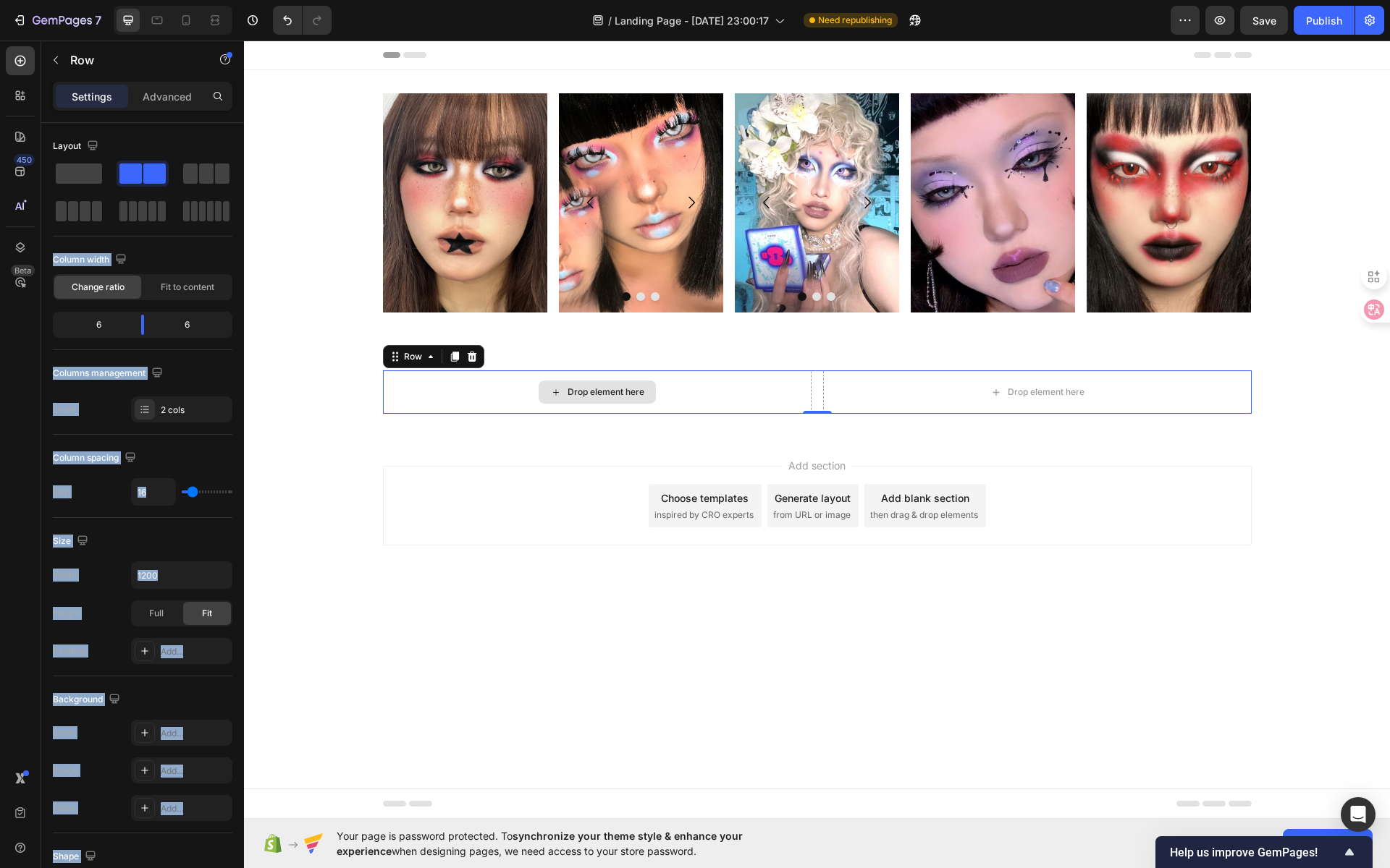
drag, startPoint x: 399, startPoint y: 218, endPoint x: 573, endPoint y: 394, distance: 247.5
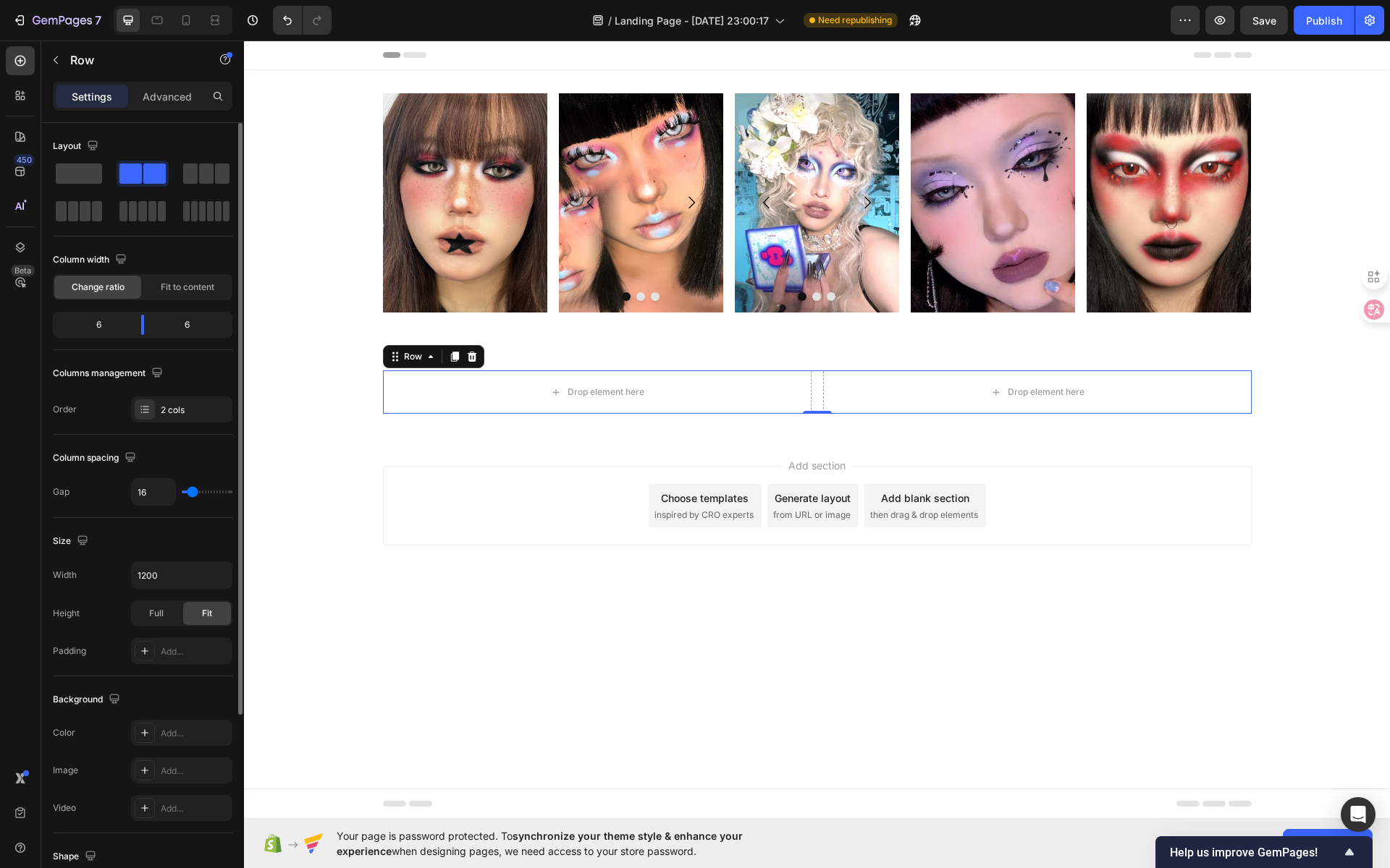
drag, startPoint x: 162, startPoint y: 176, endPoint x: 183, endPoint y: 194, distance: 27.7
click at [186, 196] on div at bounding box center [142, 193] width 179 height 64
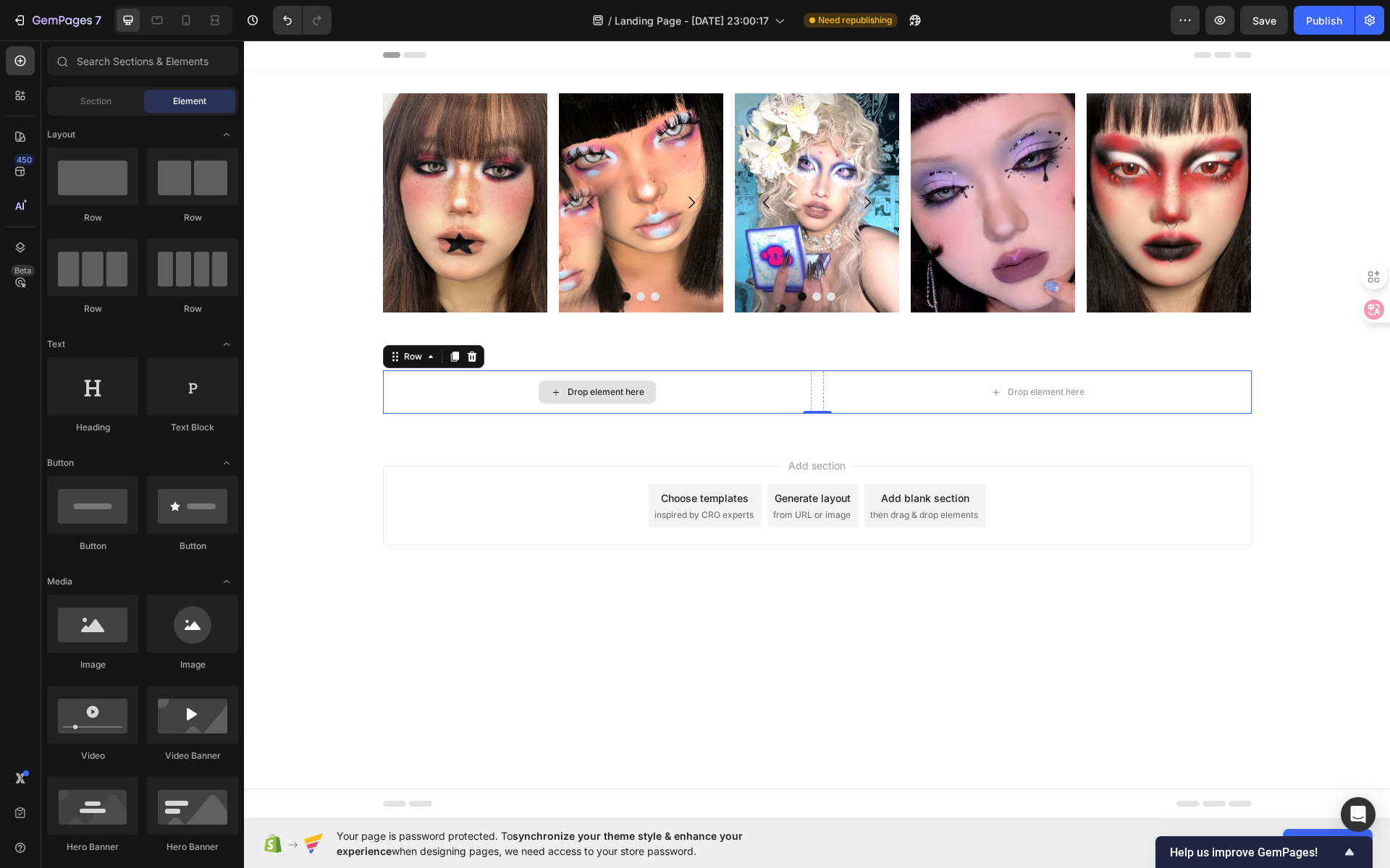
click at [573, 396] on div "Drop element here" at bounding box center [606, 393] width 77 height 12
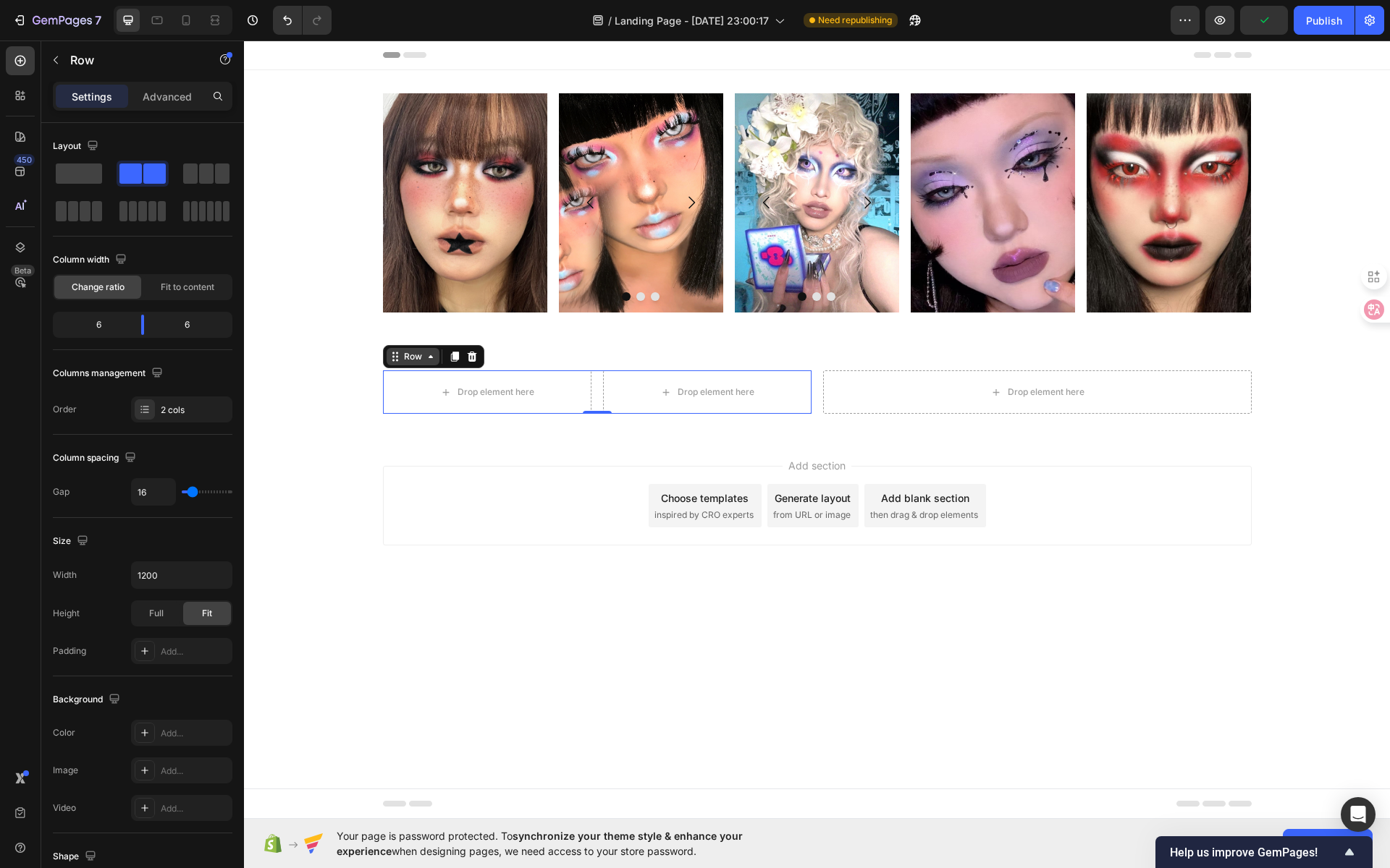
click at [405, 358] on div "Row" at bounding box center [413, 357] width 24 height 13
click at [923, 392] on div "Drop element here" at bounding box center [1037, 392] width 428 height 44
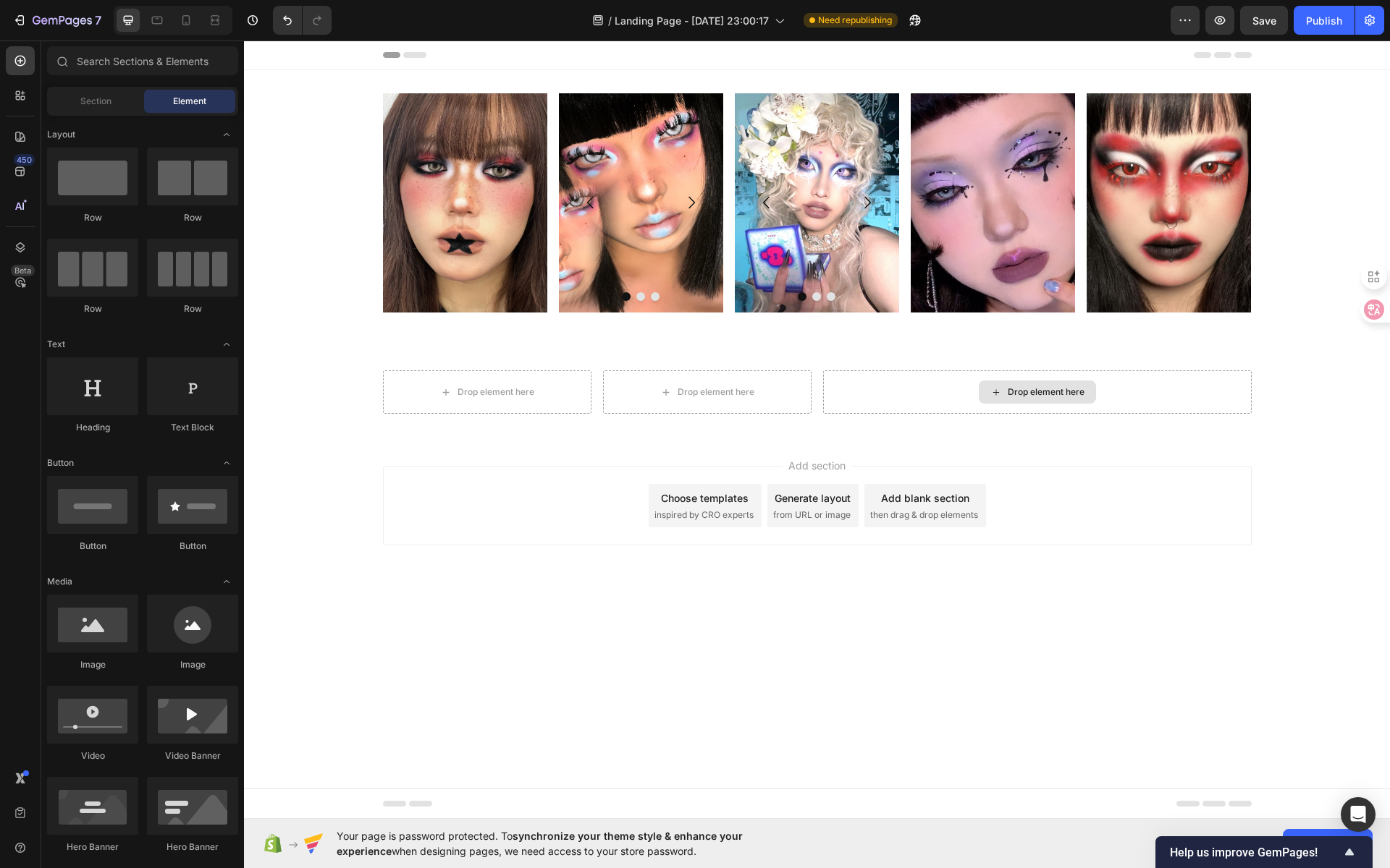
click at [1050, 392] on div "Drop element here" at bounding box center [1046, 393] width 77 height 12
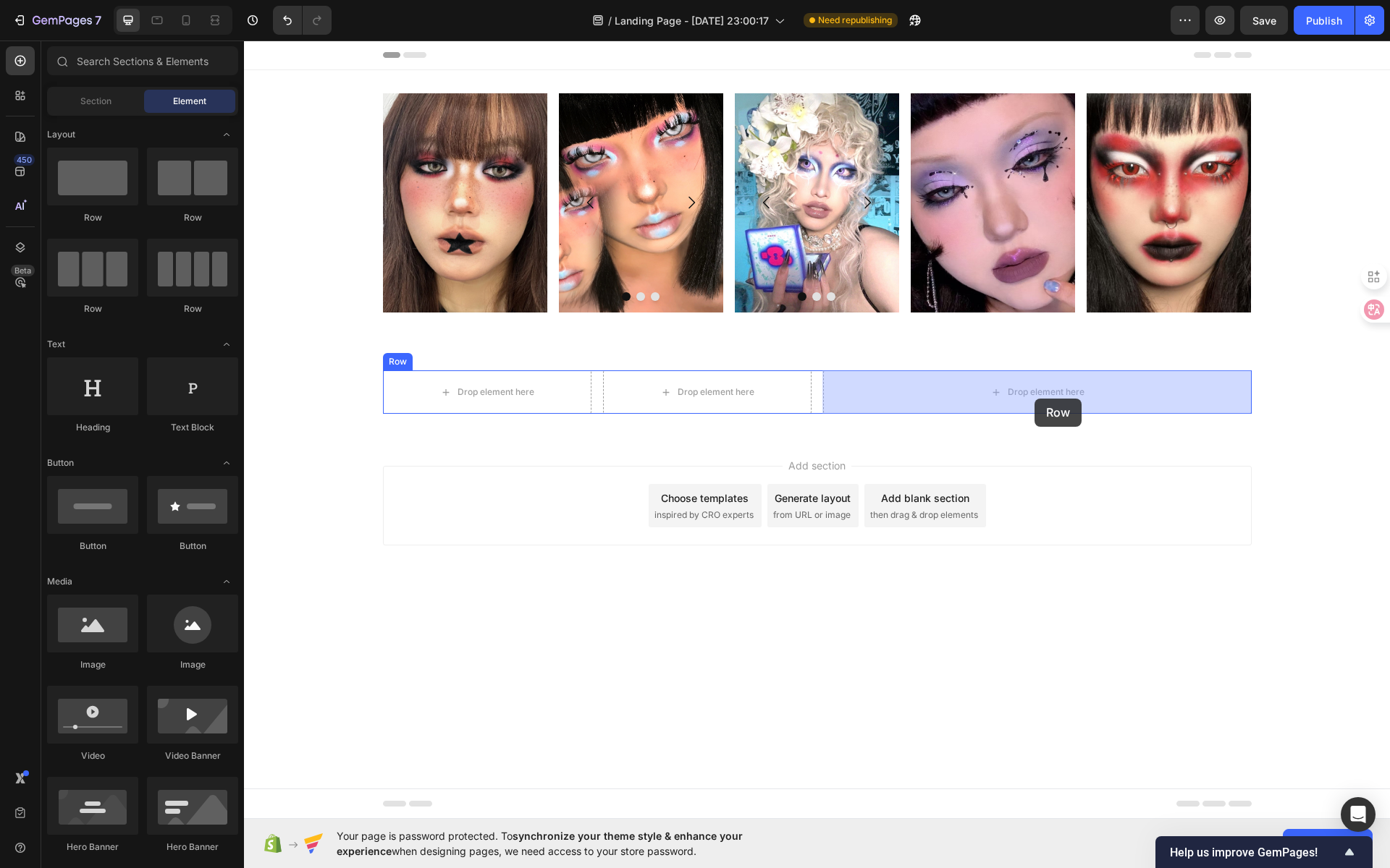
drag, startPoint x: 464, startPoint y: 245, endPoint x: 1034, endPoint y: 398, distance: 590.2
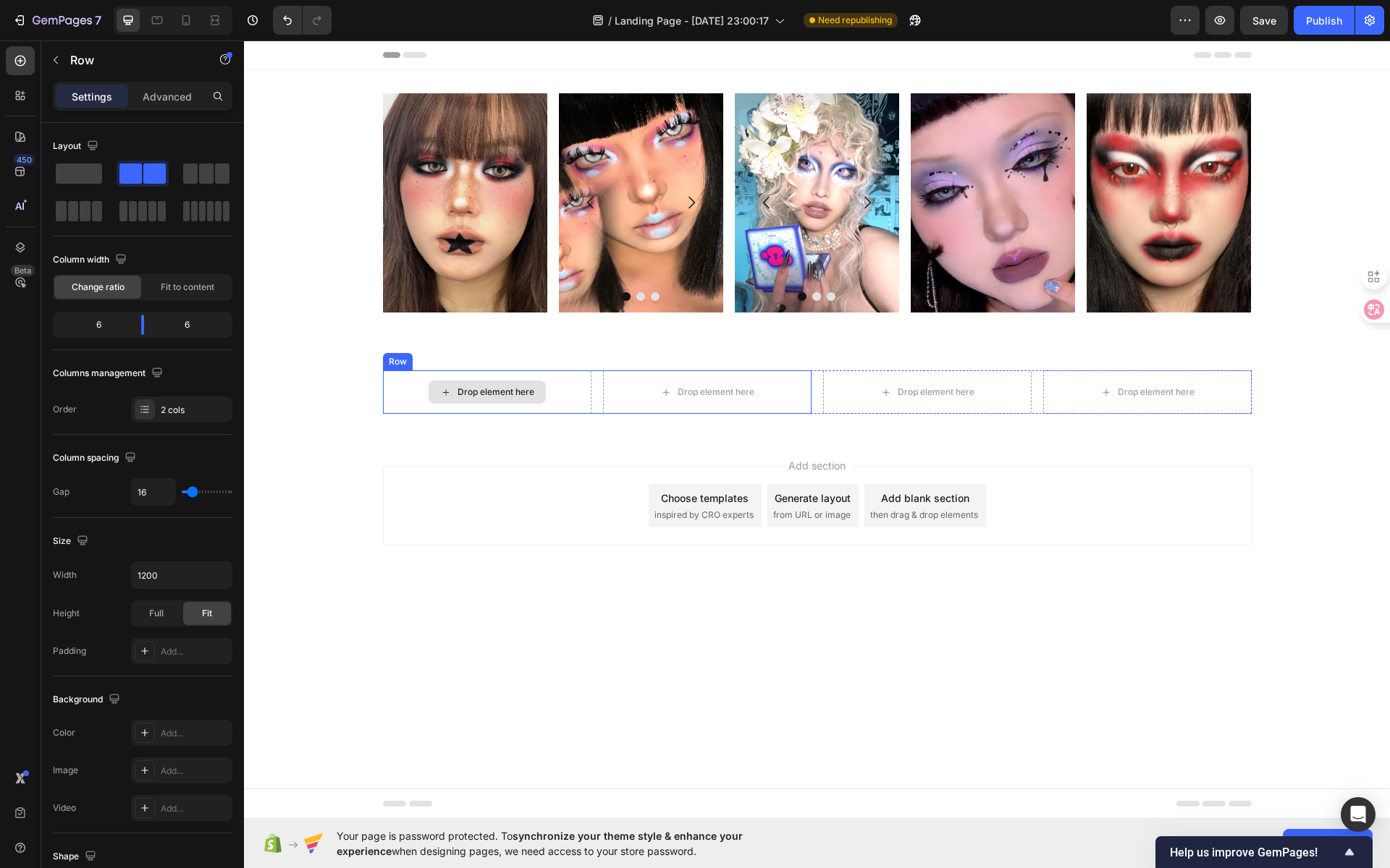
click at [491, 390] on div "Drop element here" at bounding box center [496, 393] width 77 height 12
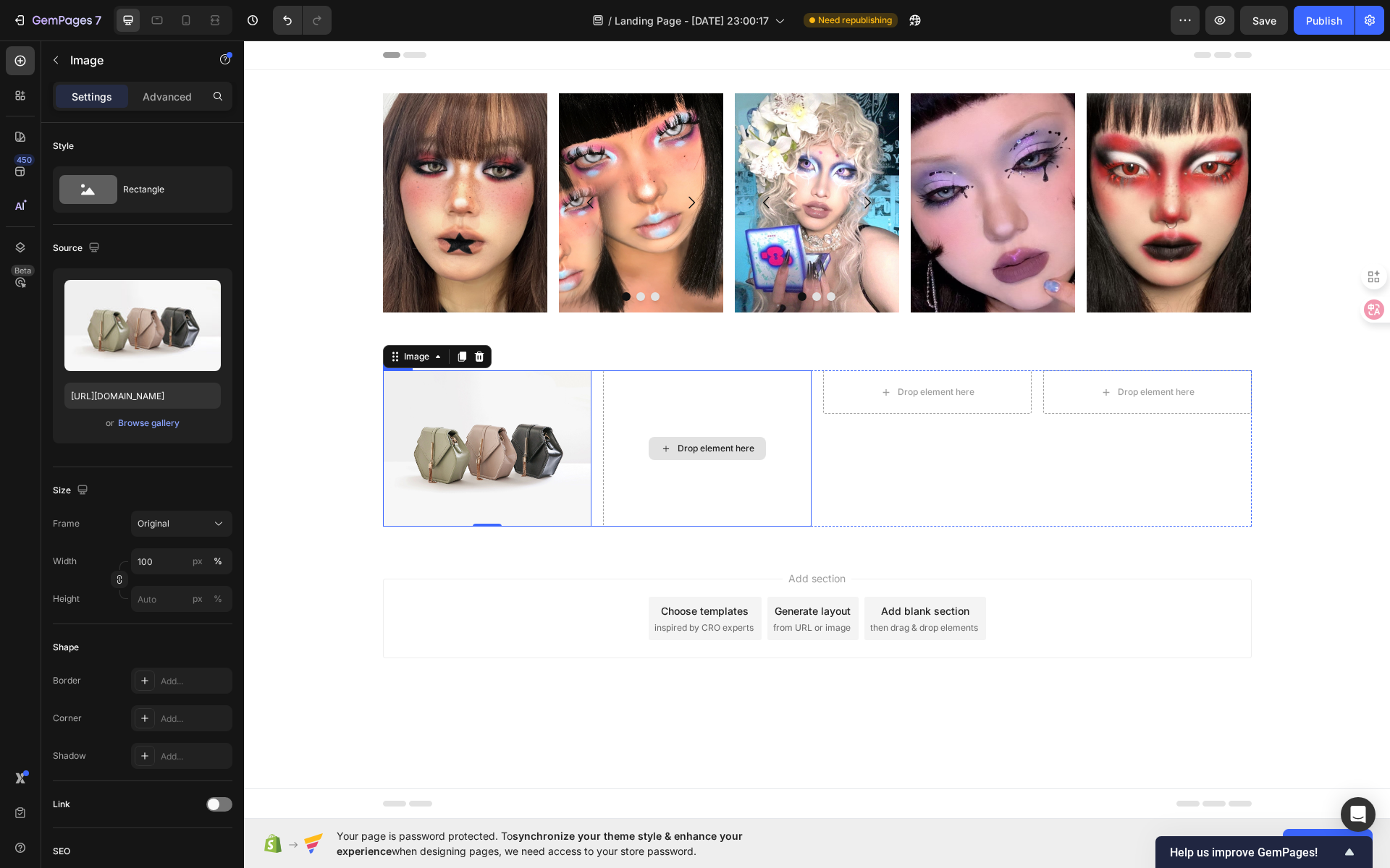
click at [675, 449] on div "Drop element here" at bounding box center [707, 448] width 117 height 23
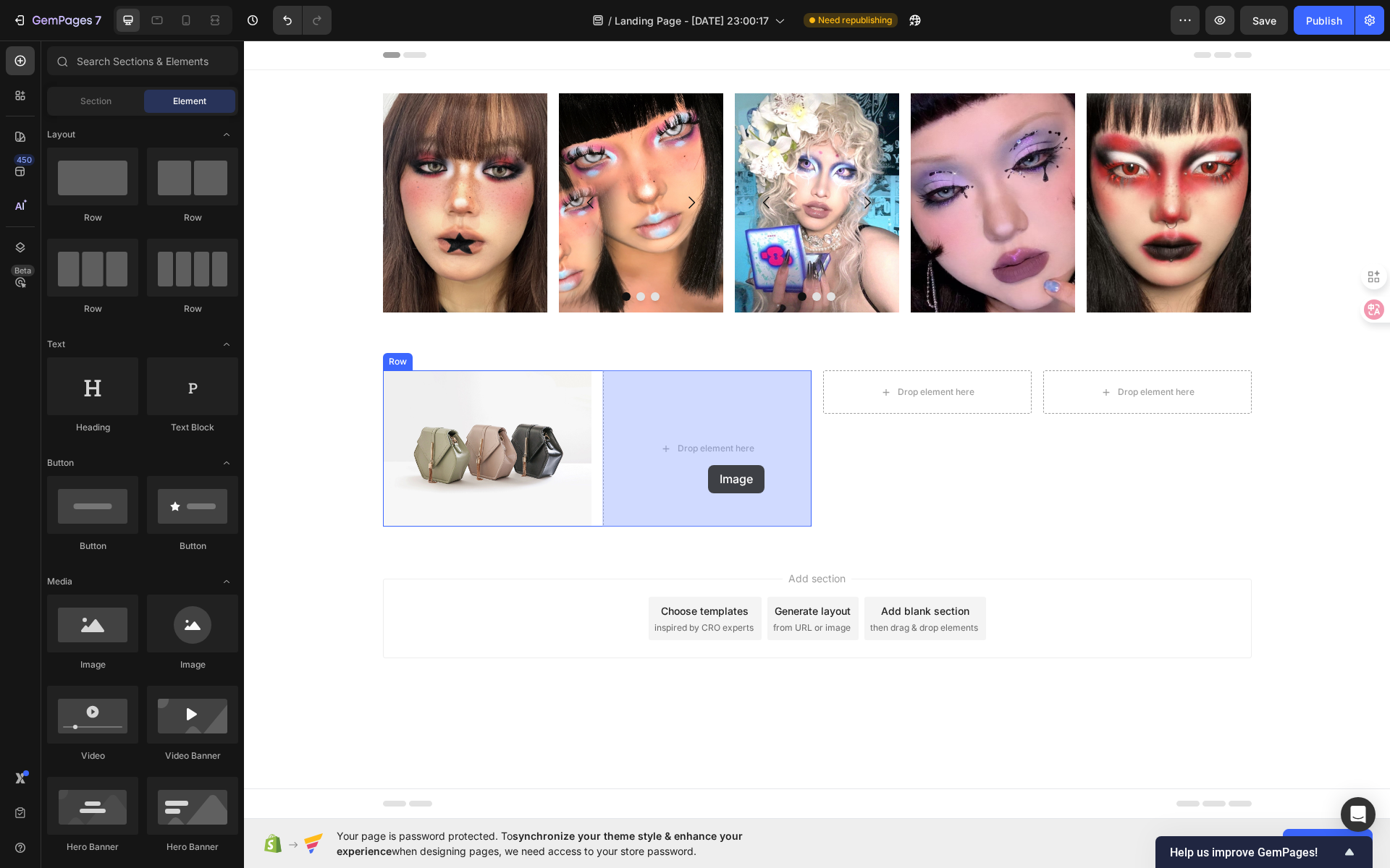
drag, startPoint x: 360, startPoint y: 669, endPoint x: 706, endPoint y: 455, distance: 406.8
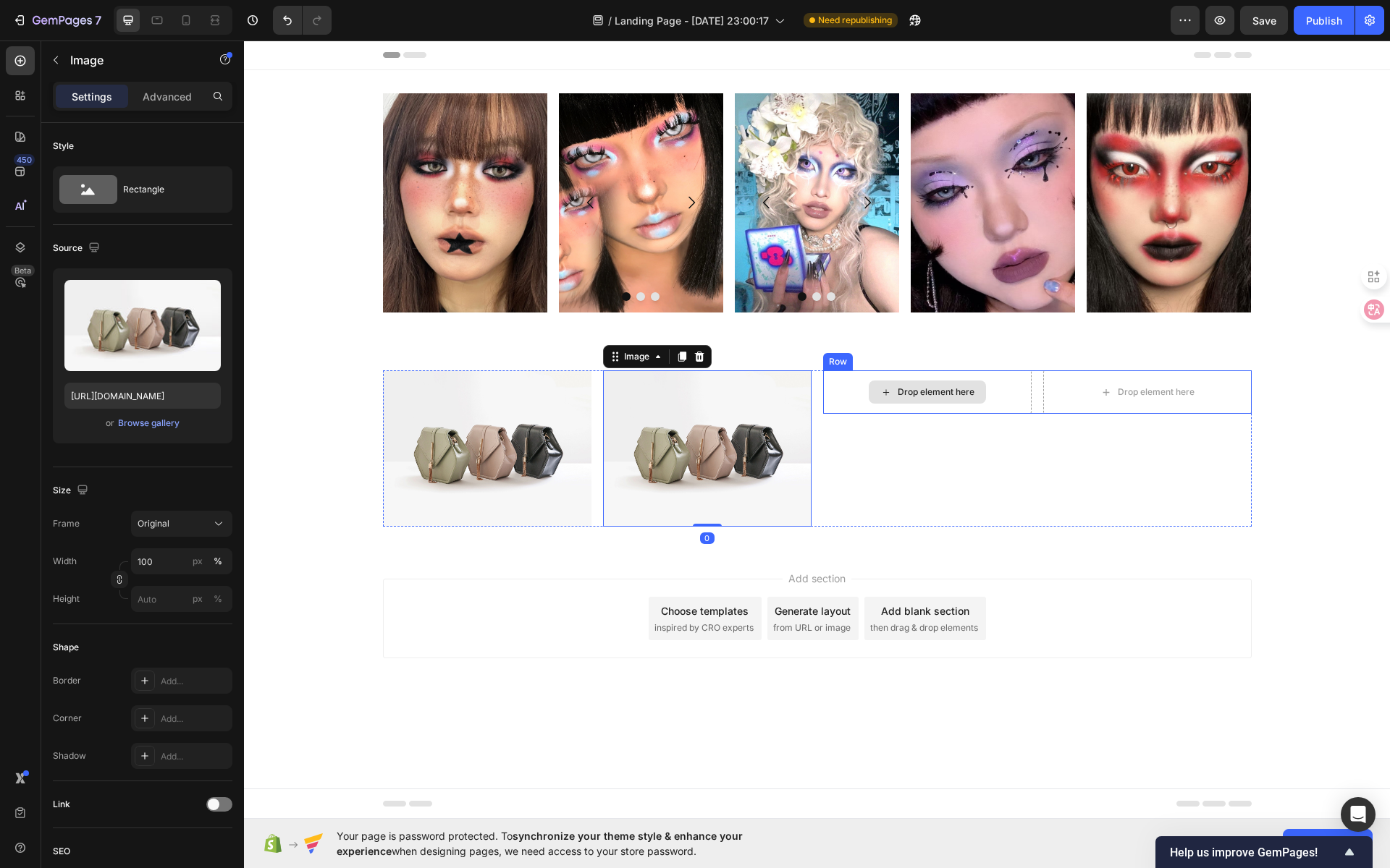
click at [972, 395] on div "Drop element here" at bounding box center [937, 393] width 77 height 12
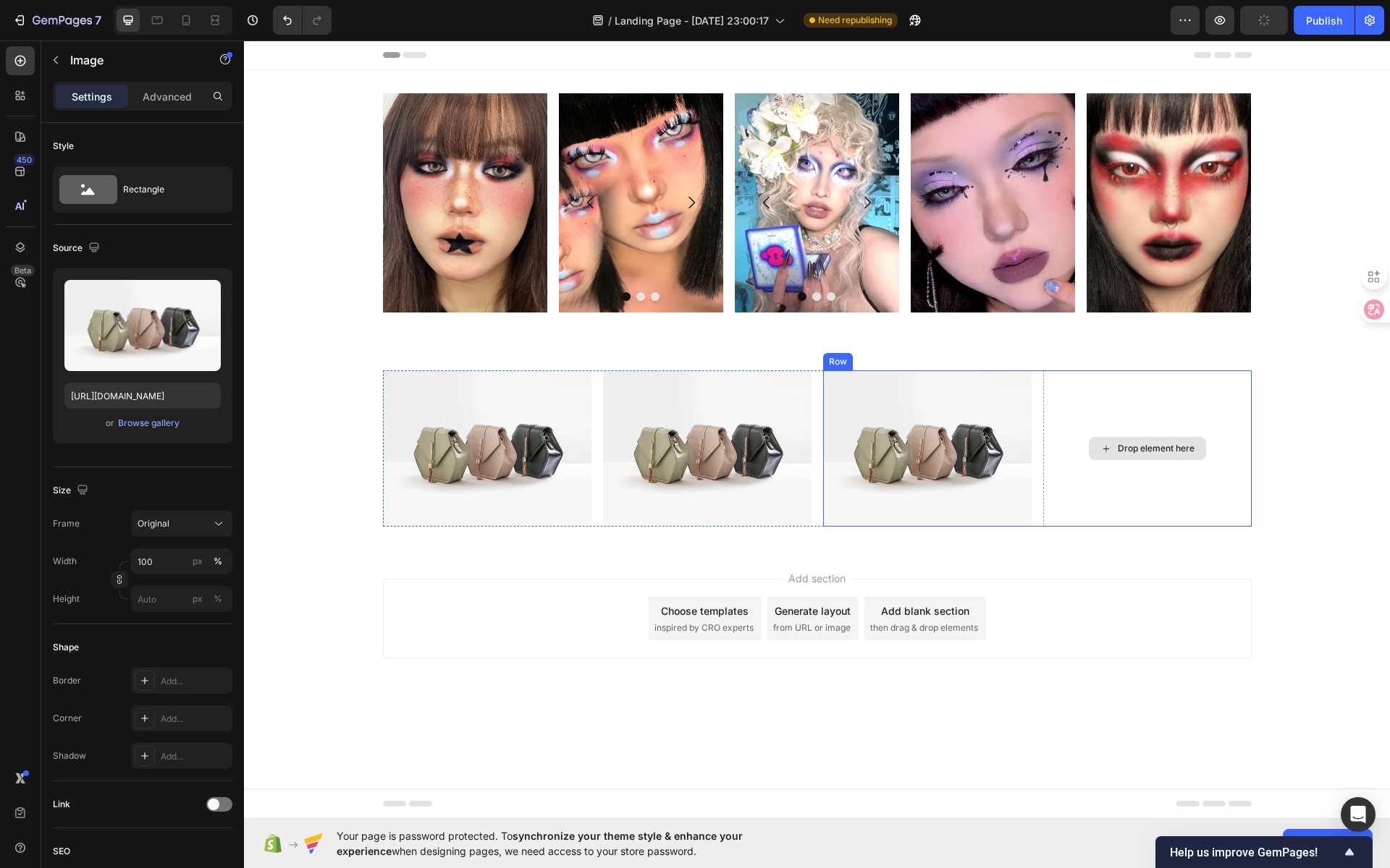
click at [1151, 452] on div "Drop element here" at bounding box center [1157, 449] width 77 height 12
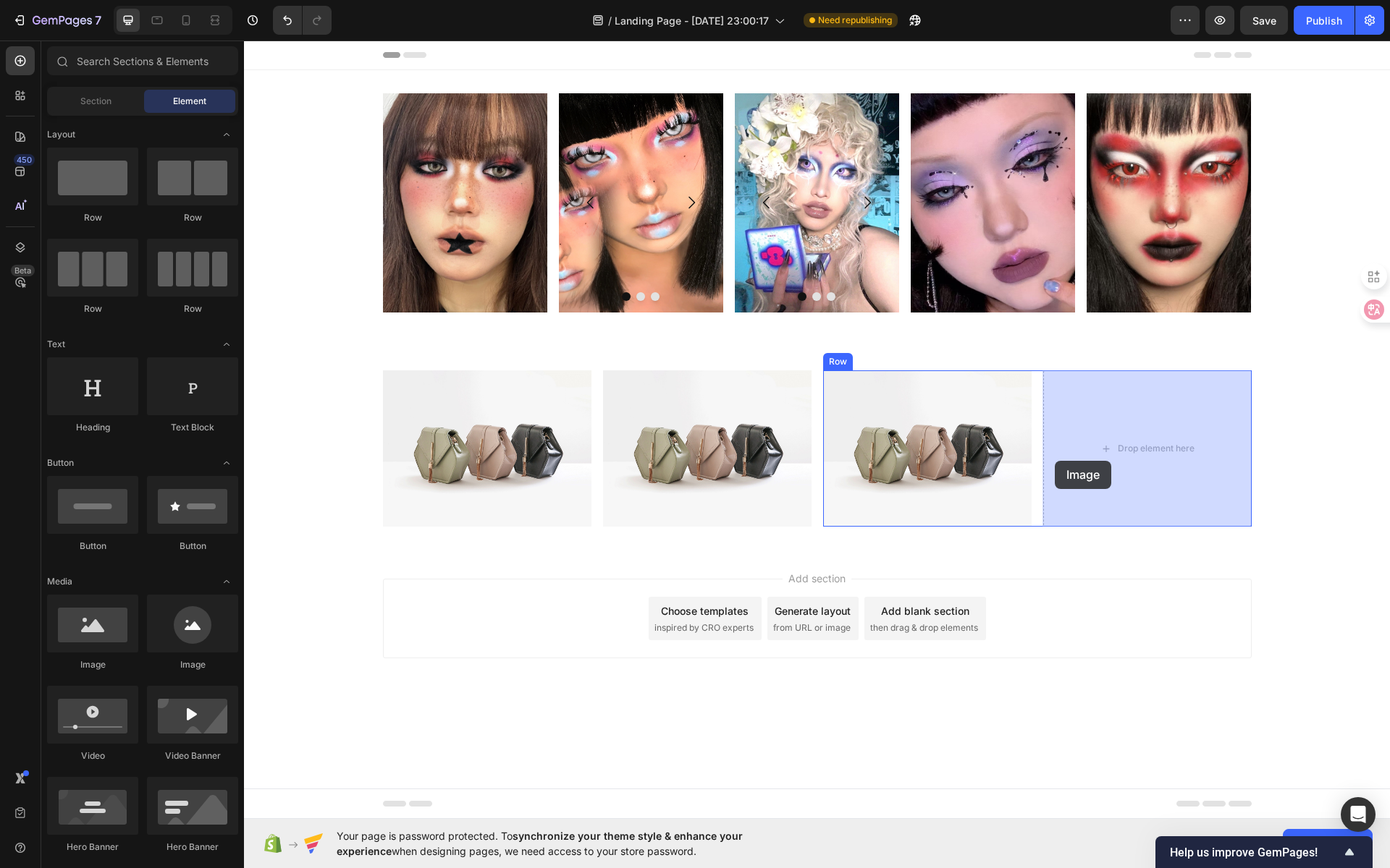
drag, startPoint x: 468, startPoint y: 658, endPoint x: 1111, endPoint y: 451, distance: 675.5
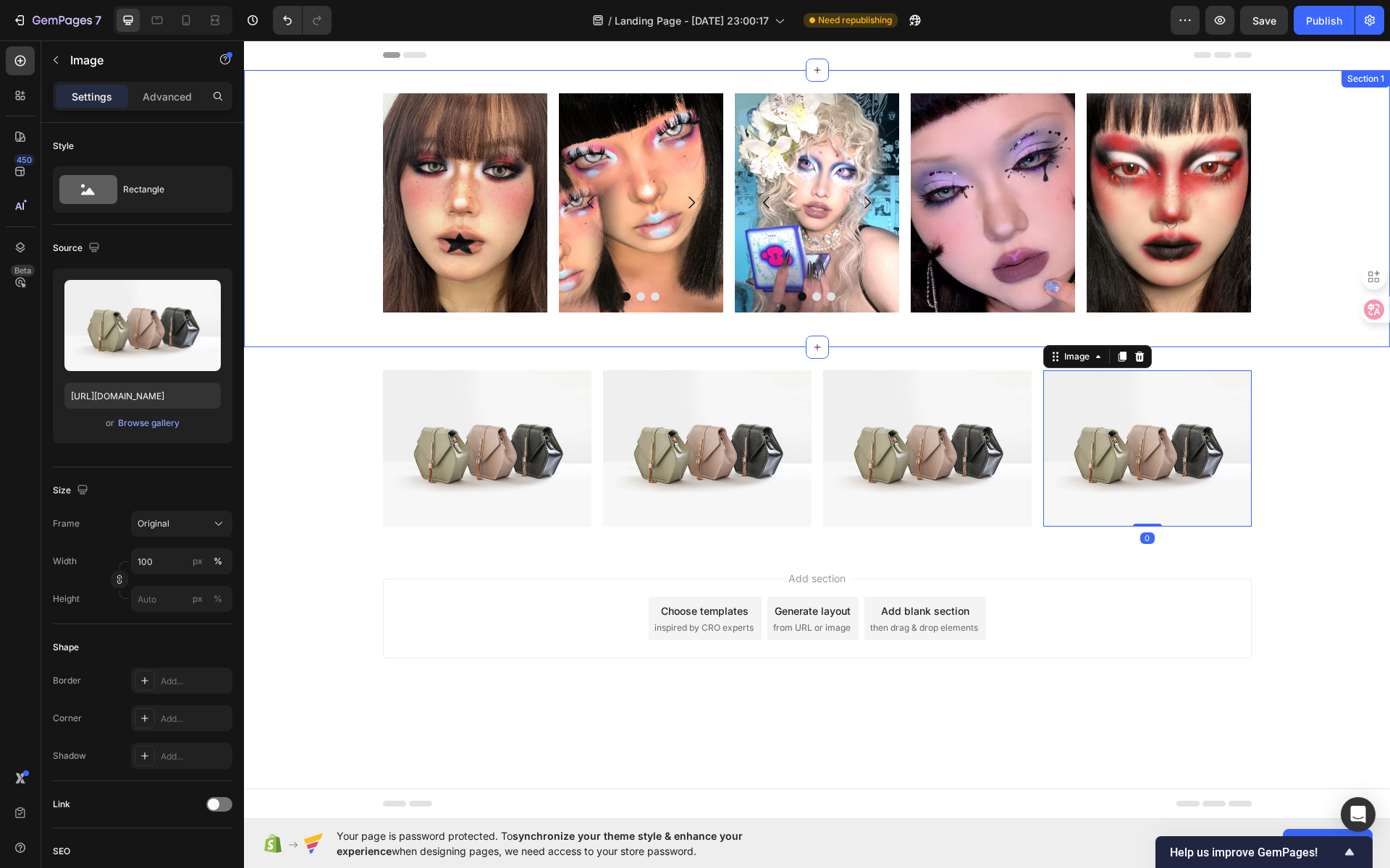
click at [1301, 136] on div "Image Image Image Image [GEOGRAPHIC_DATA] Image Image Image Carousel Image Imag…" at bounding box center [817, 209] width 1146 height 231
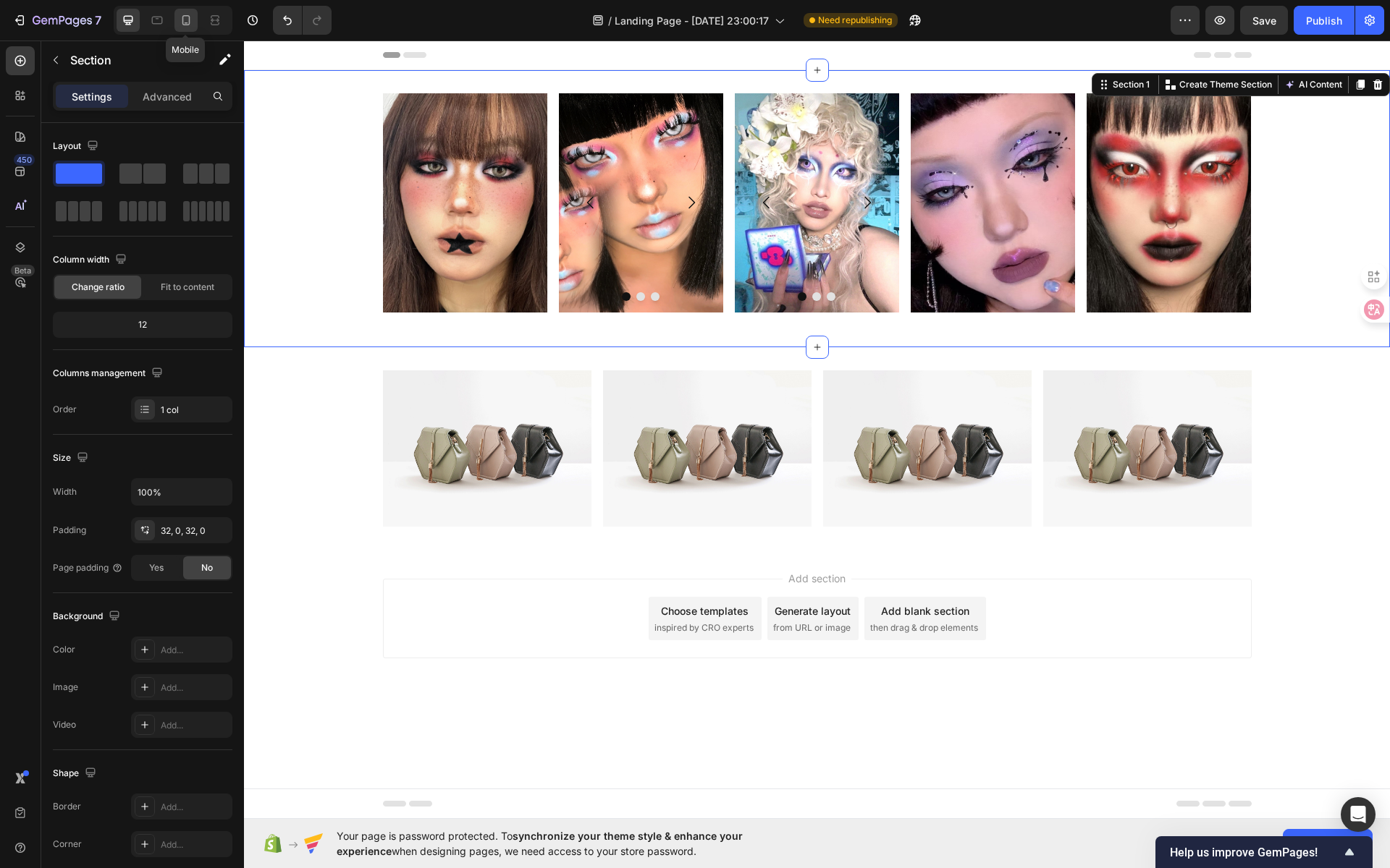
click at [183, 27] on icon at bounding box center [186, 21] width 15 height 15
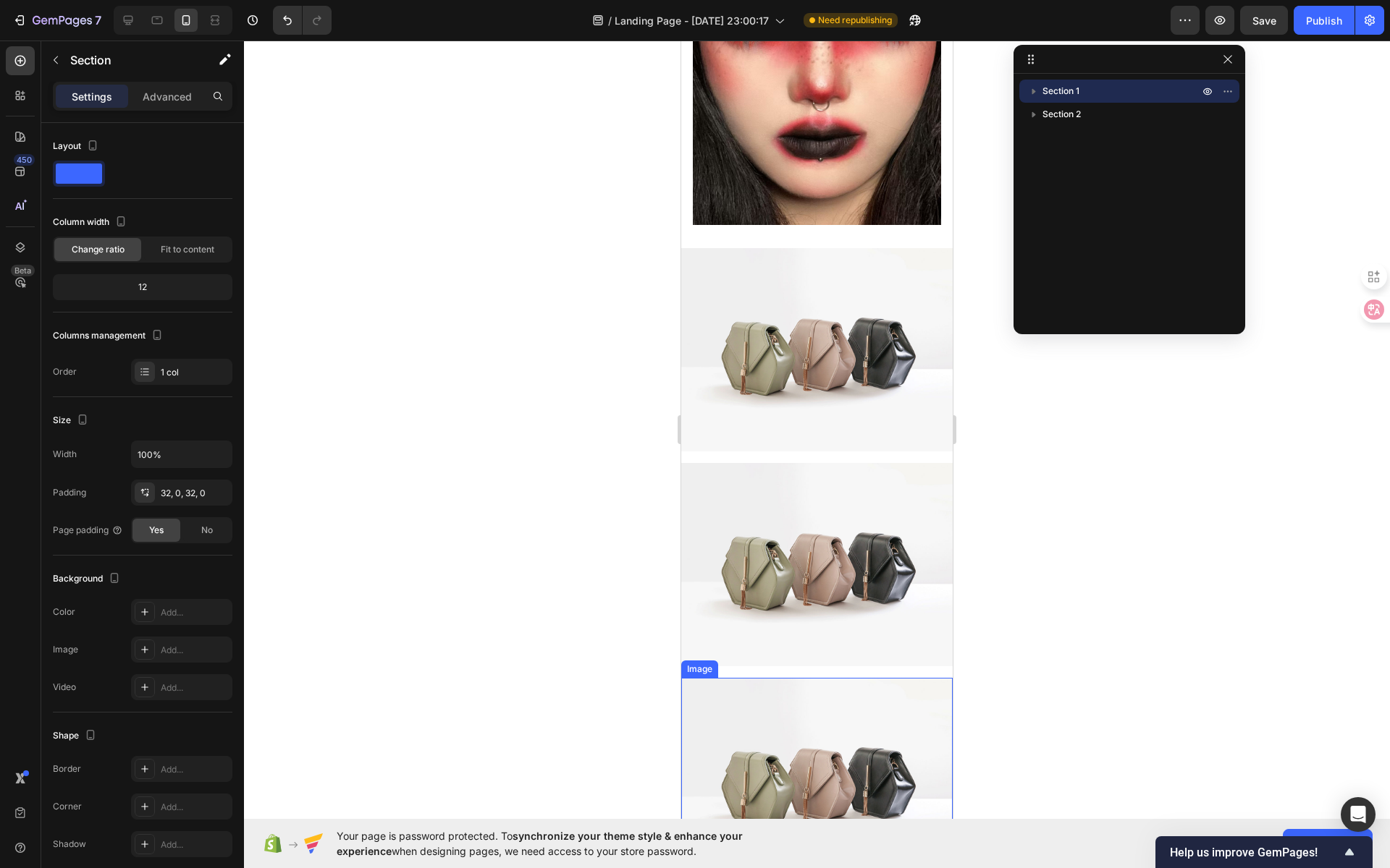
scroll to position [1505, 0]
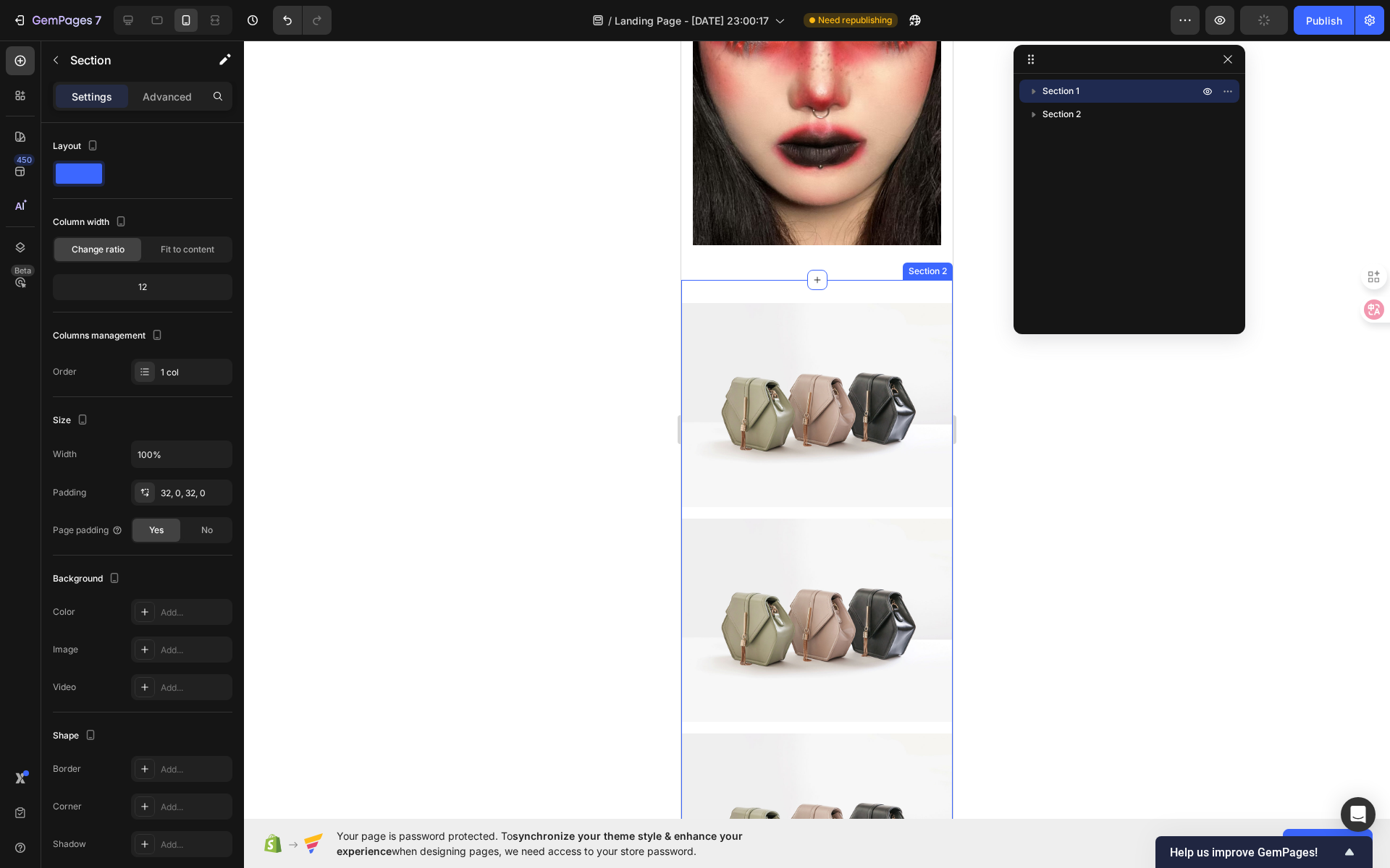
click at [789, 280] on div "Image Image Row Image Image Row Row Section 2" at bounding box center [817, 727] width 271 height 895
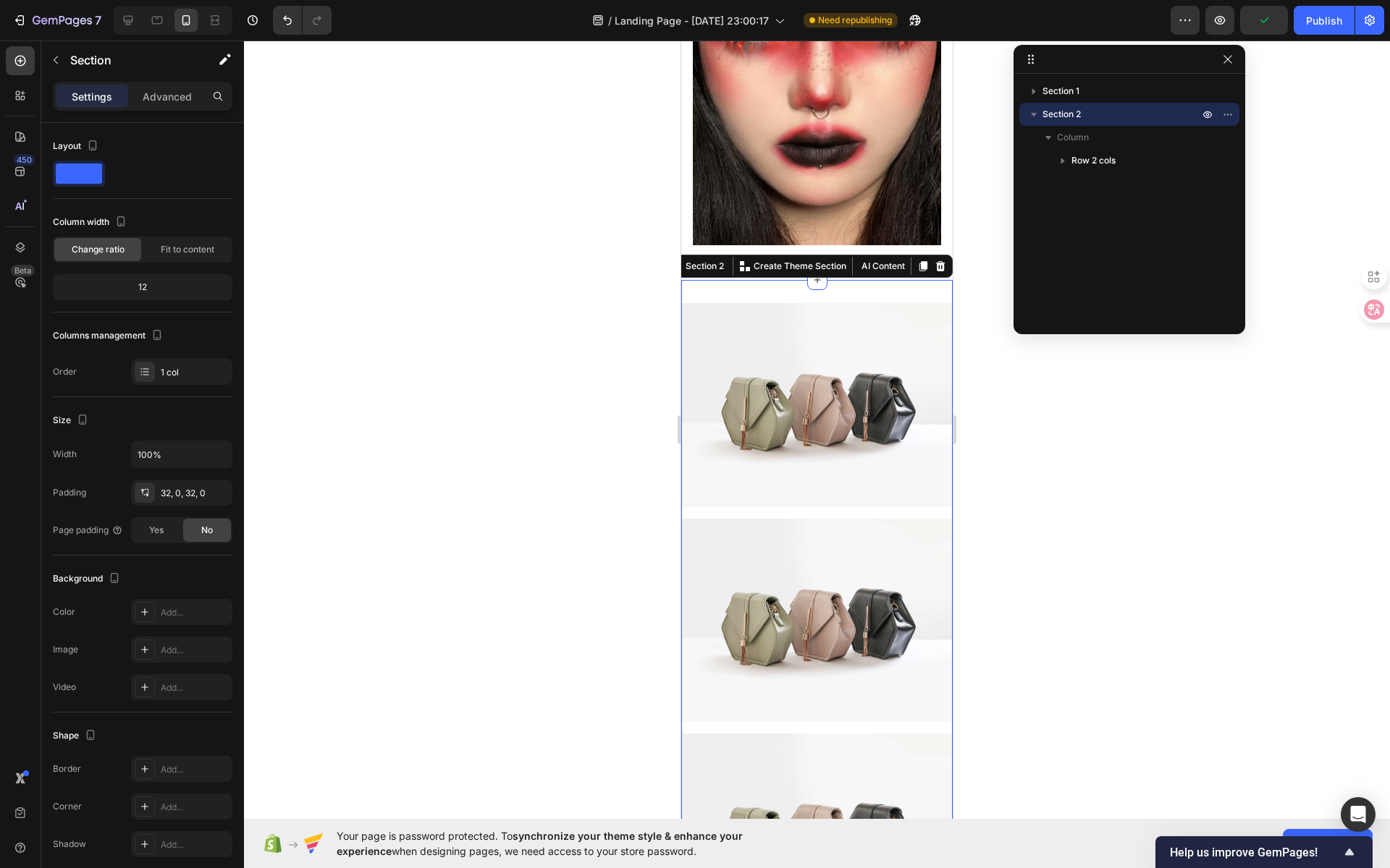
click at [748, 280] on div "Image Image Row Image Image Row Row Section 2 You can create reusable sections …" at bounding box center [817, 727] width 271 height 895
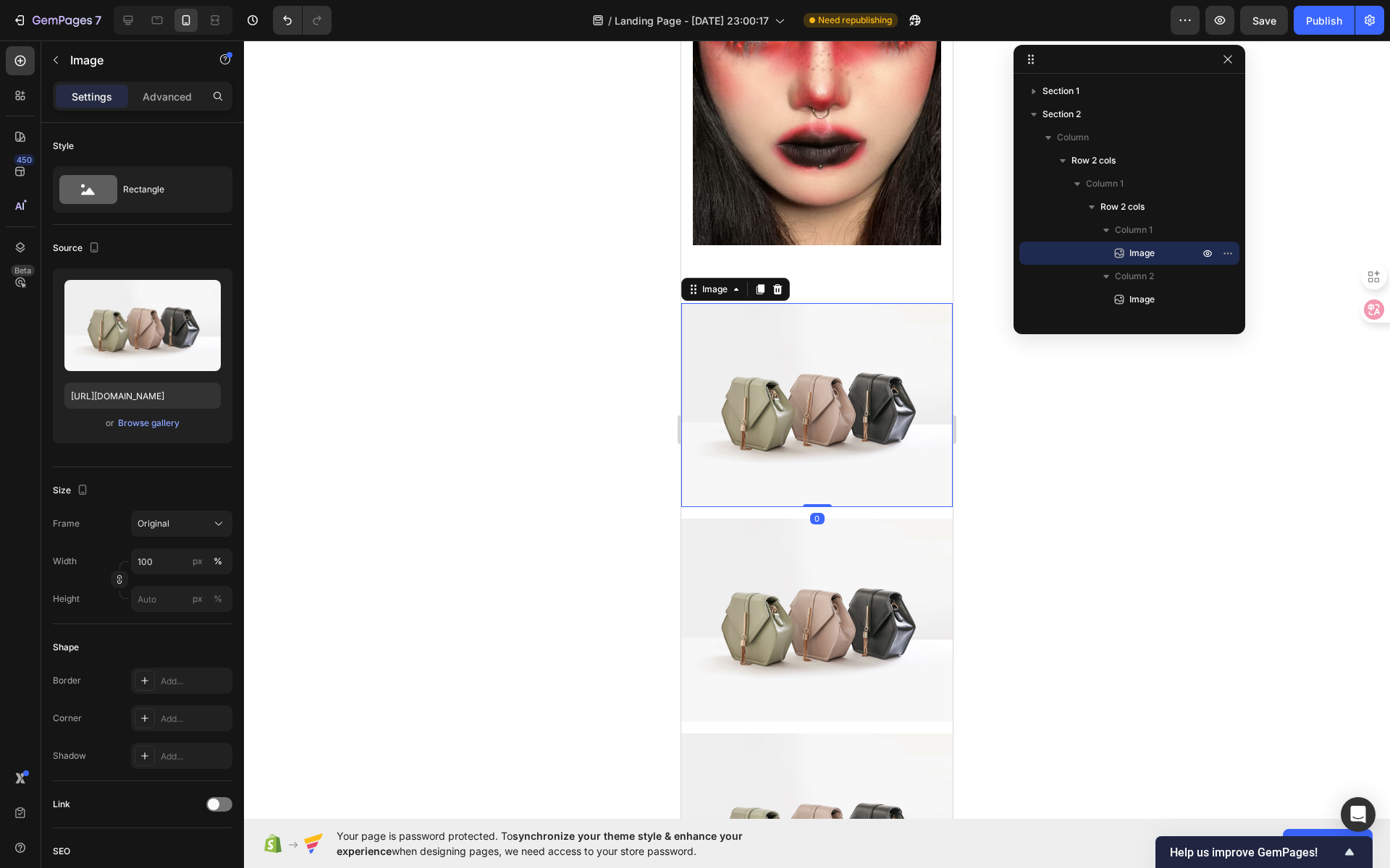
click at [699, 303] on img at bounding box center [817, 404] width 271 height 204
click at [715, 283] on div "Image" at bounding box center [715, 290] width 31 height 13
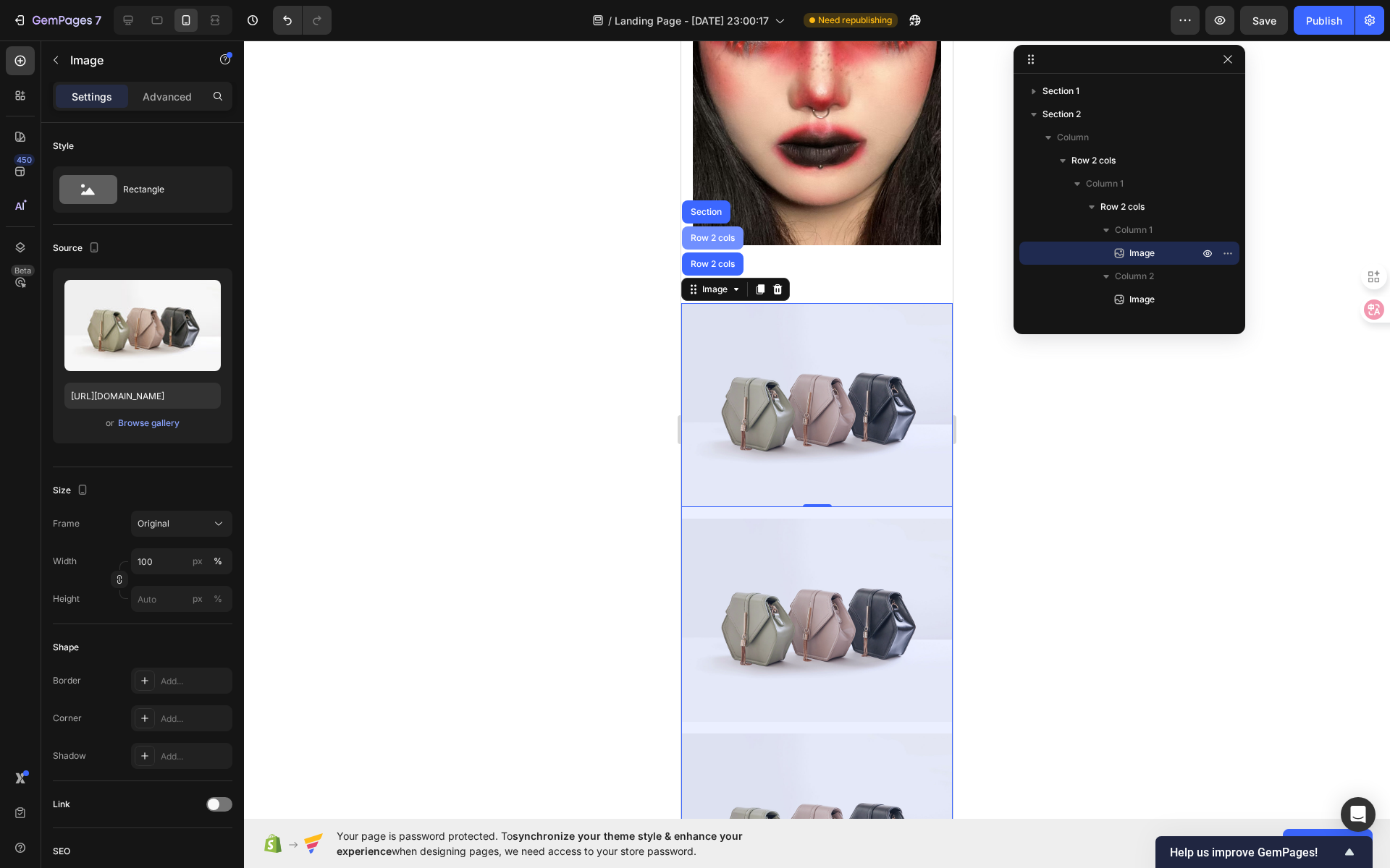
click at [716, 234] on div "Row 2 cols" at bounding box center [712, 238] width 50 height 9
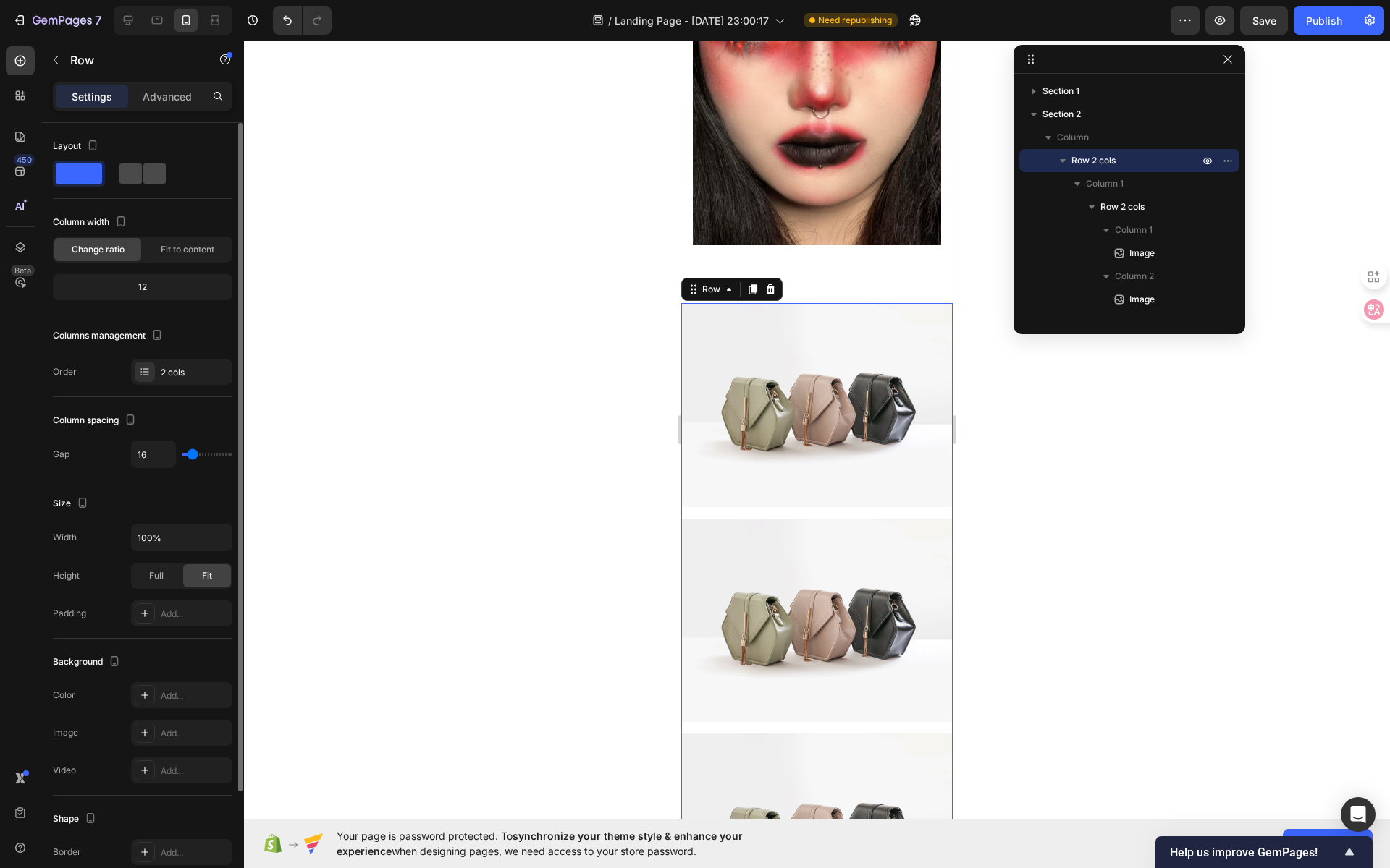
click at [153, 173] on span at bounding box center [154, 173] width 22 height 20
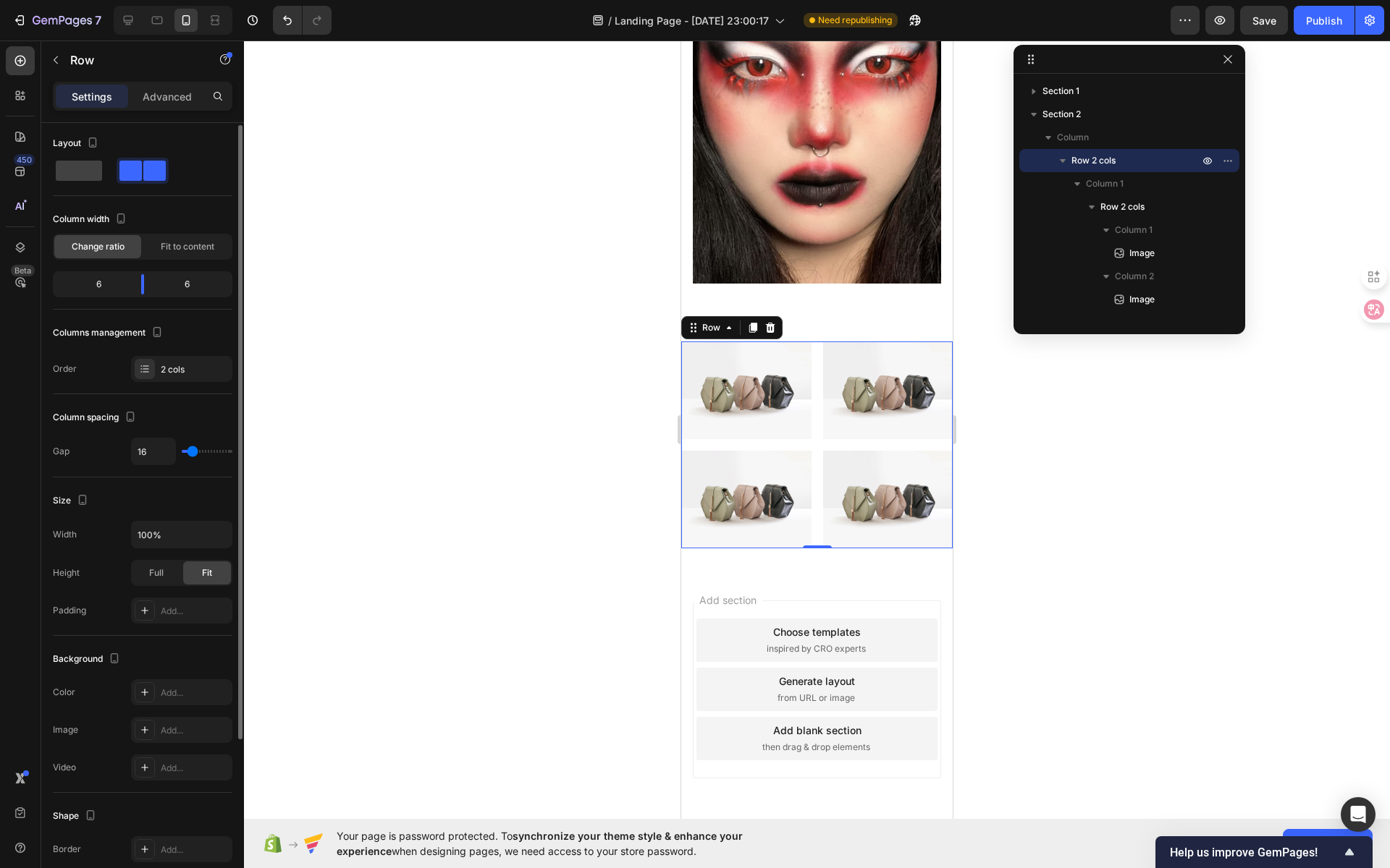
scroll to position [6, 0]
click at [463, 401] on div at bounding box center [817, 455] width 1146 height 828
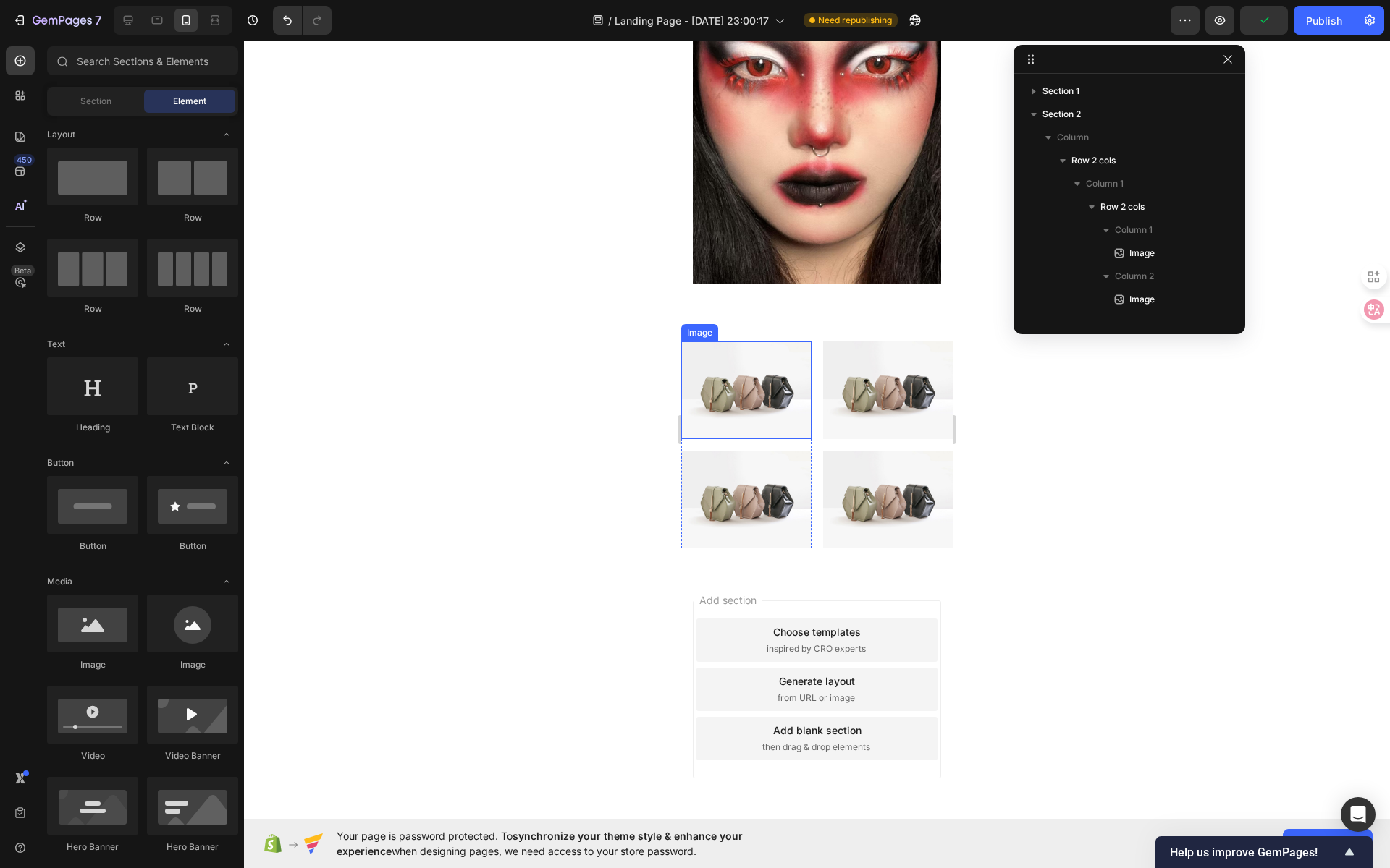
click at [724, 341] on img at bounding box center [746, 390] width 130 height 98
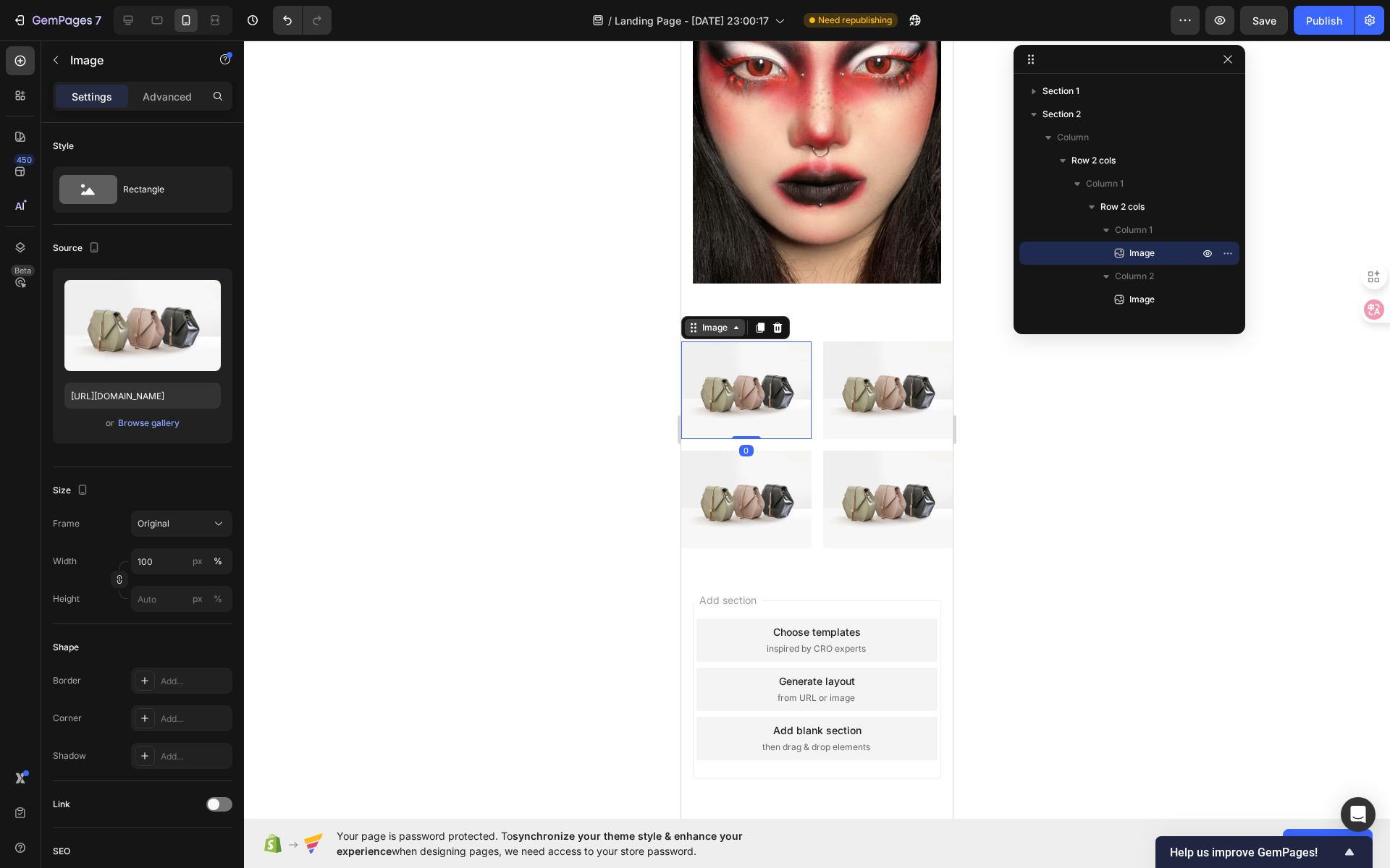
click at [714, 321] on div "Image" at bounding box center [715, 328] width 31 height 13
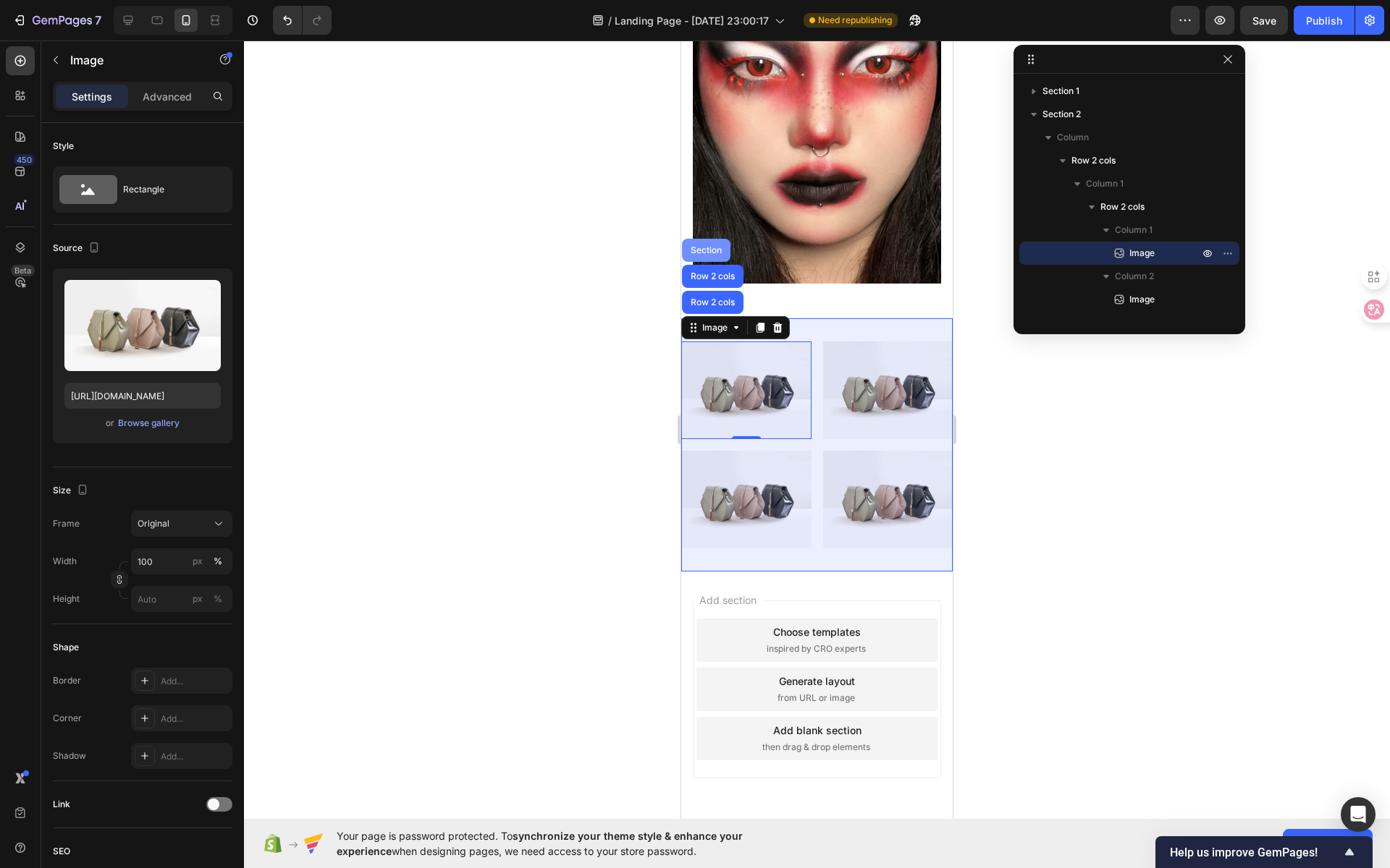
click at [709, 246] on div "Section" at bounding box center [706, 250] width 37 height 9
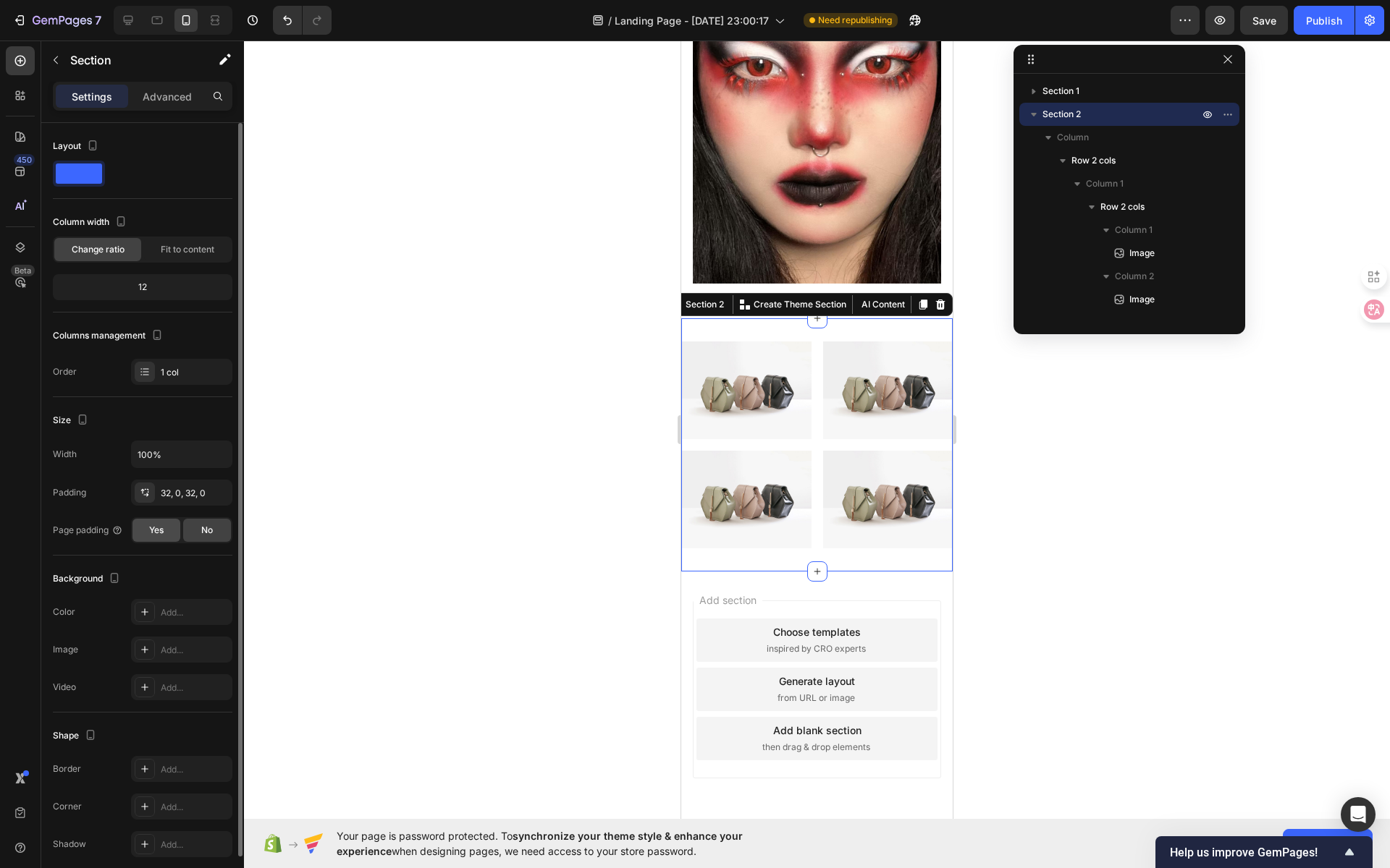
click at [166, 532] on div "Yes" at bounding box center [156, 530] width 47 height 23
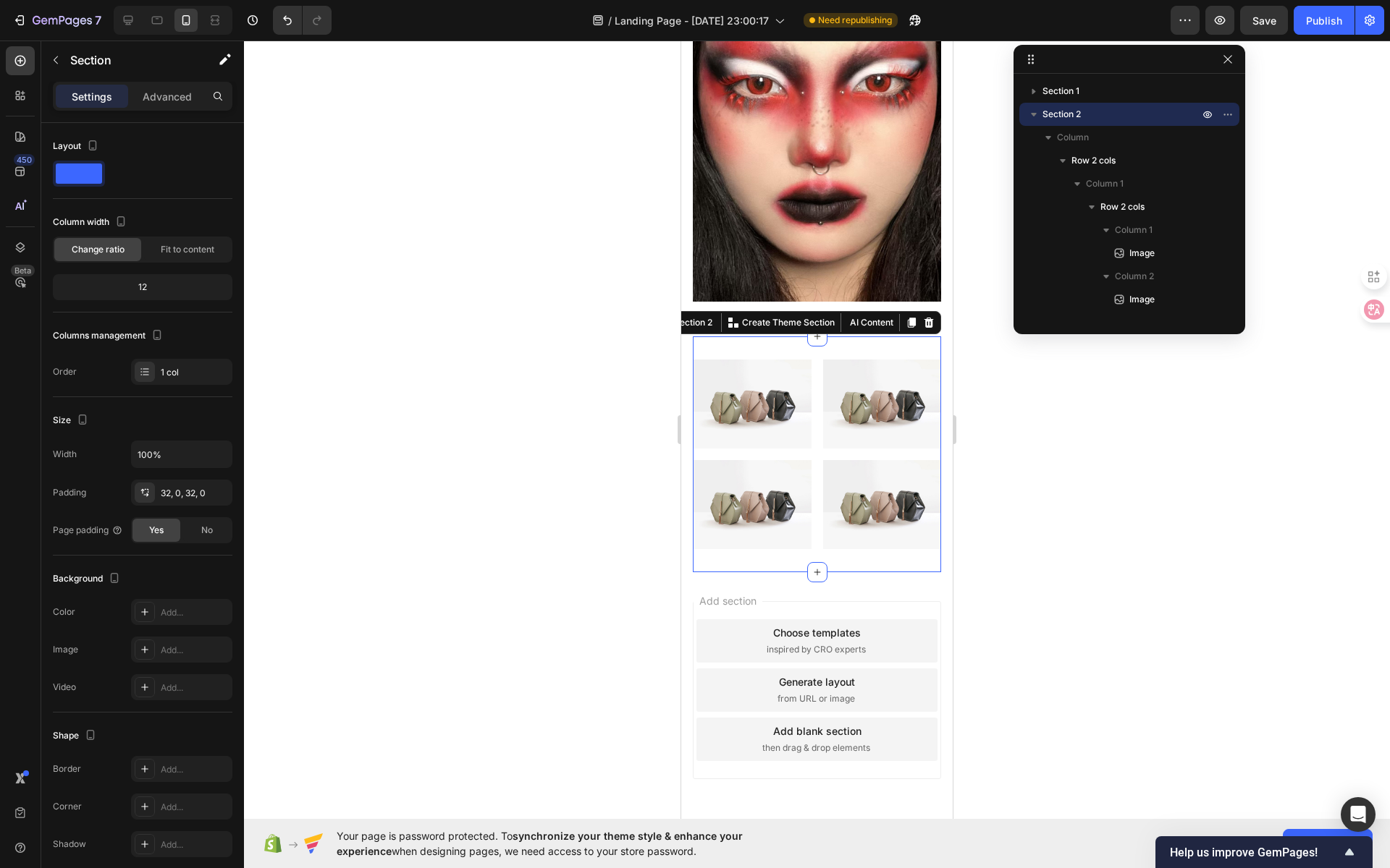
click at [522, 366] on div at bounding box center [817, 455] width 1146 height 828
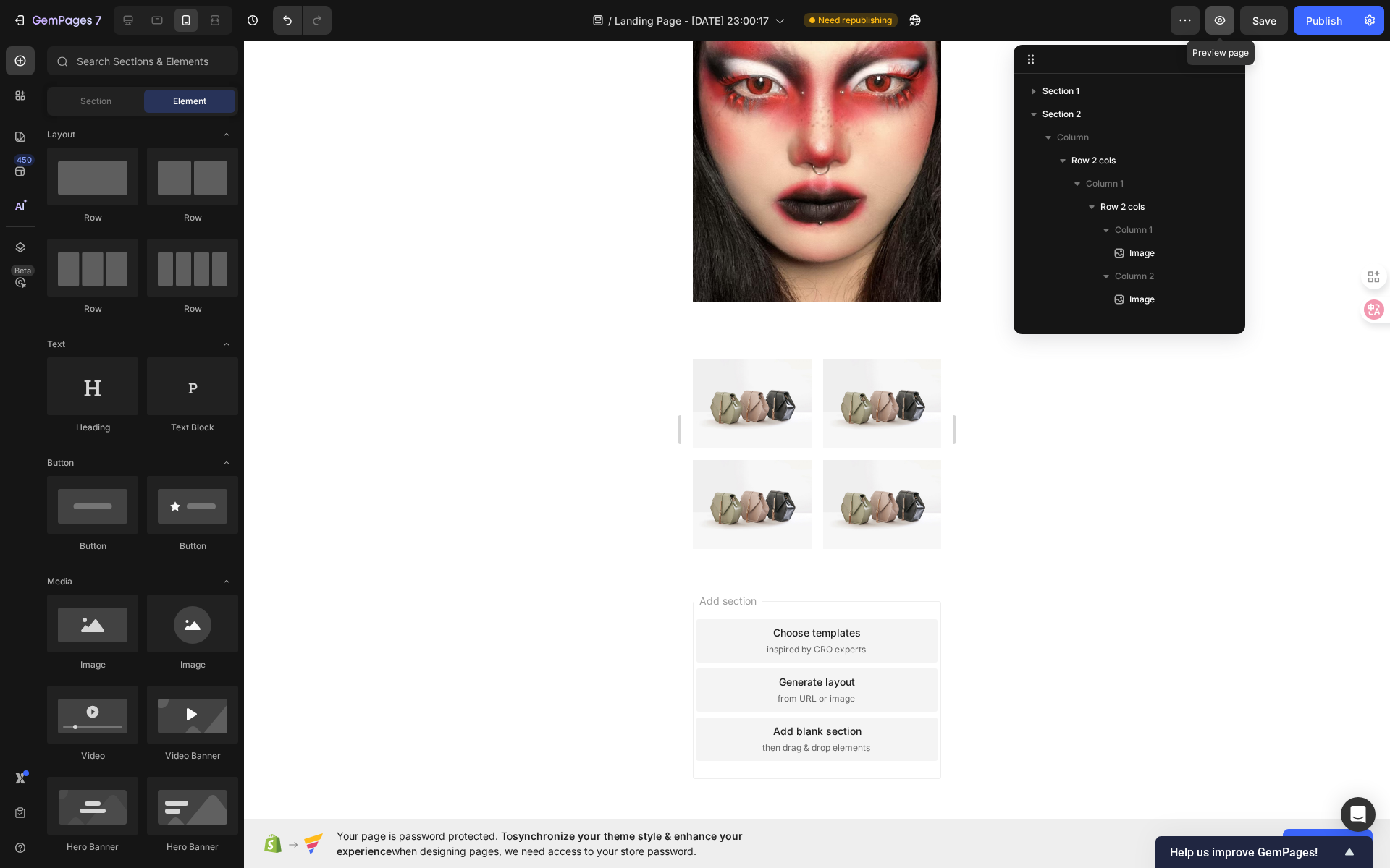
click at [1223, 25] on icon "button" at bounding box center [1220, 21] width 15 height 15
click at [1328, 20] on div "Publish" at bounding box center [1324, 21] width 36 height 16
click at [152, 21] on icon at bounding box center [157, 21] width 15 height 15
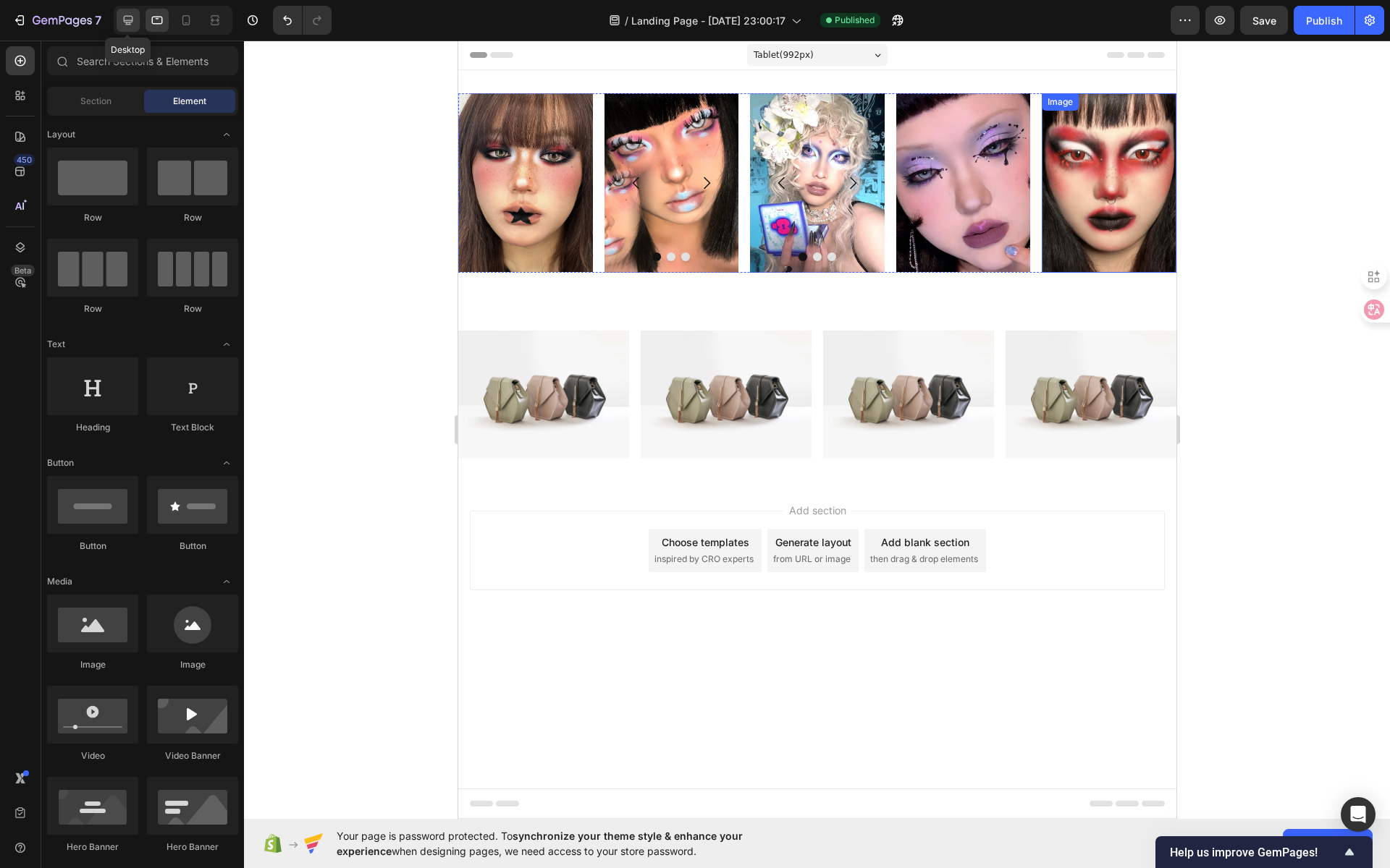
click at [130, 18] on icon at bounding box center [128, 21] width 15 height 15
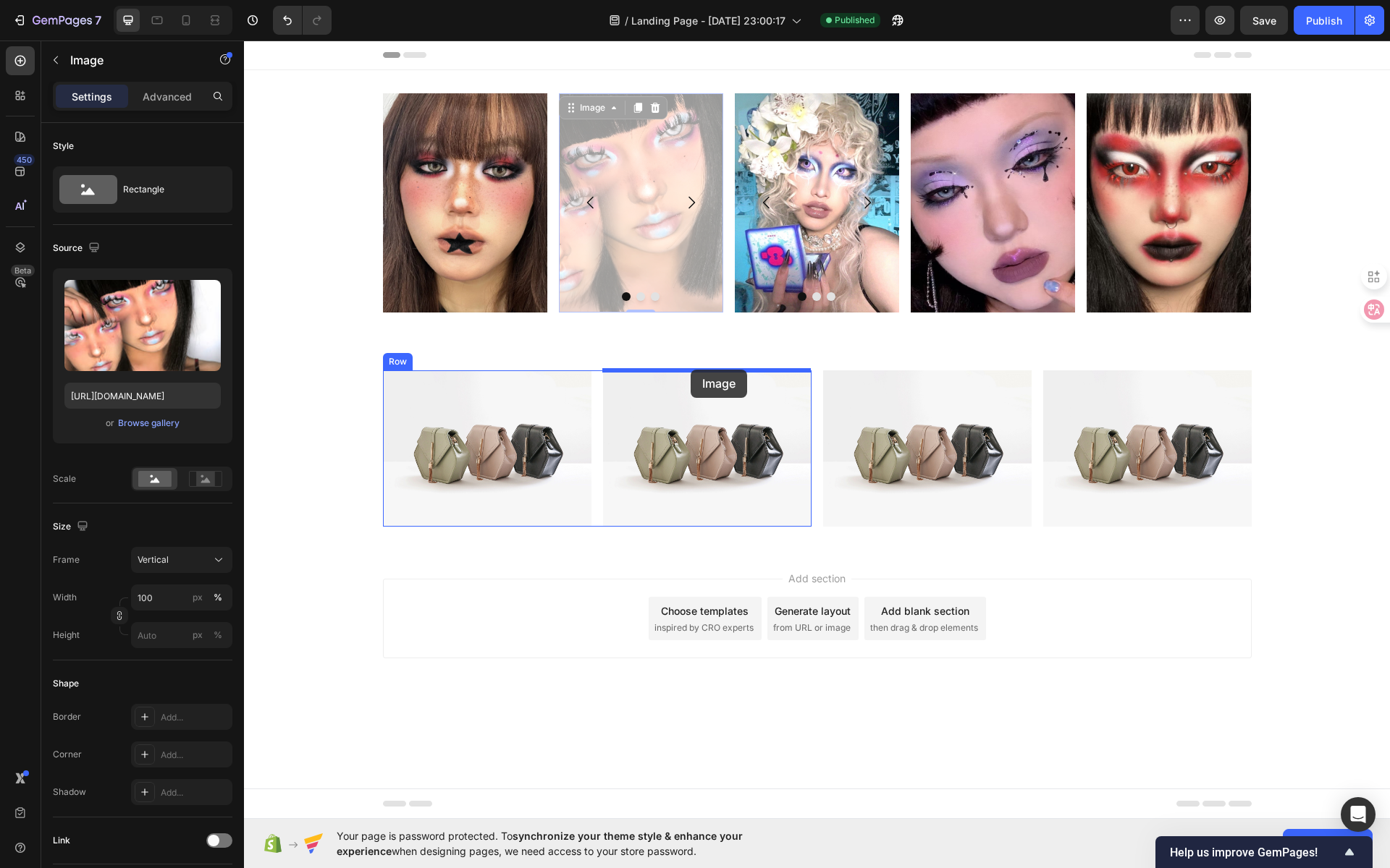
drag, startPoint x: 656, startPoint y: 170, endPoint x: 691, endPoint y: 370, distance: 203.0
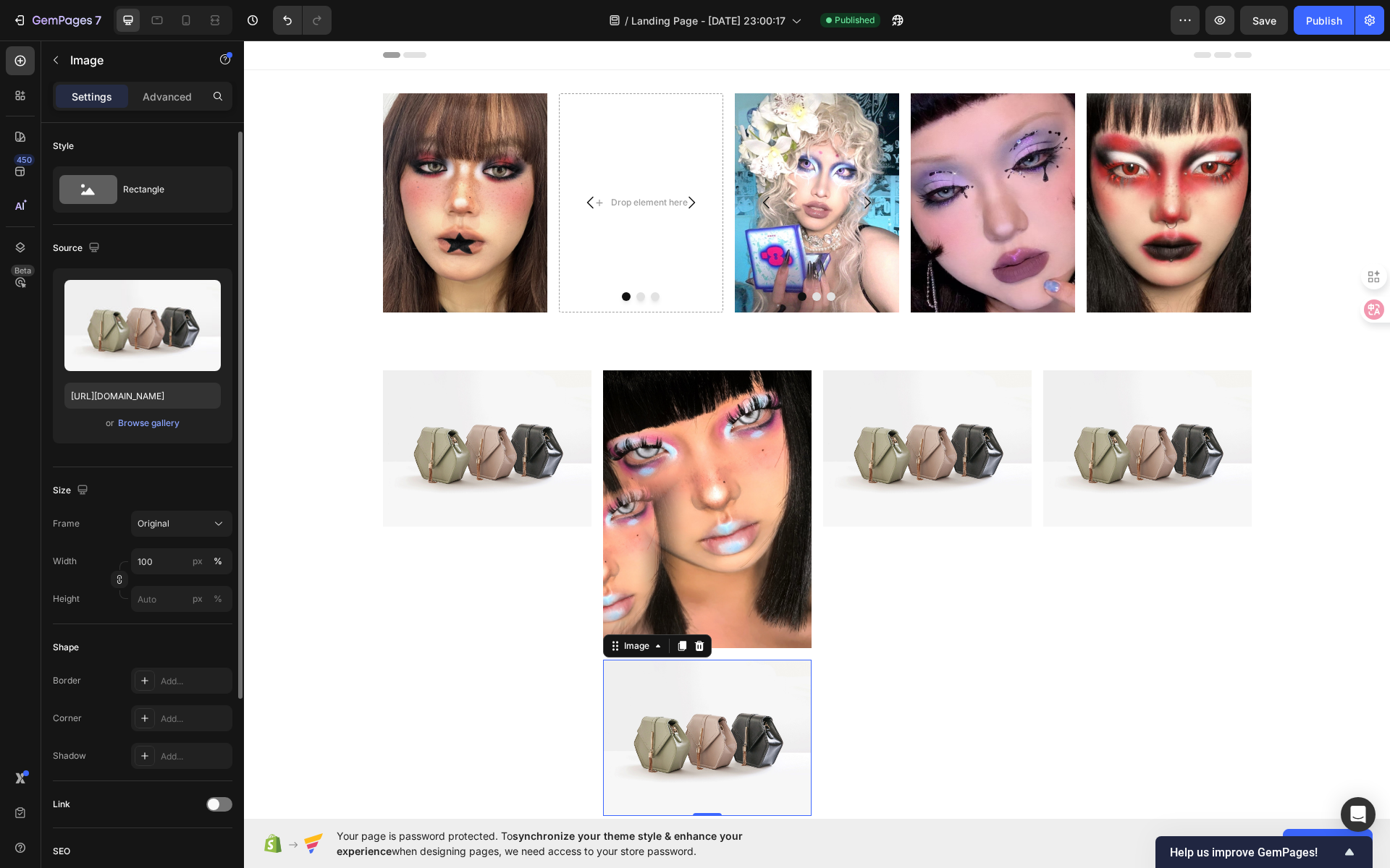
click at [739, 705] on img at bounding box center [707, 738] width 208 height 156
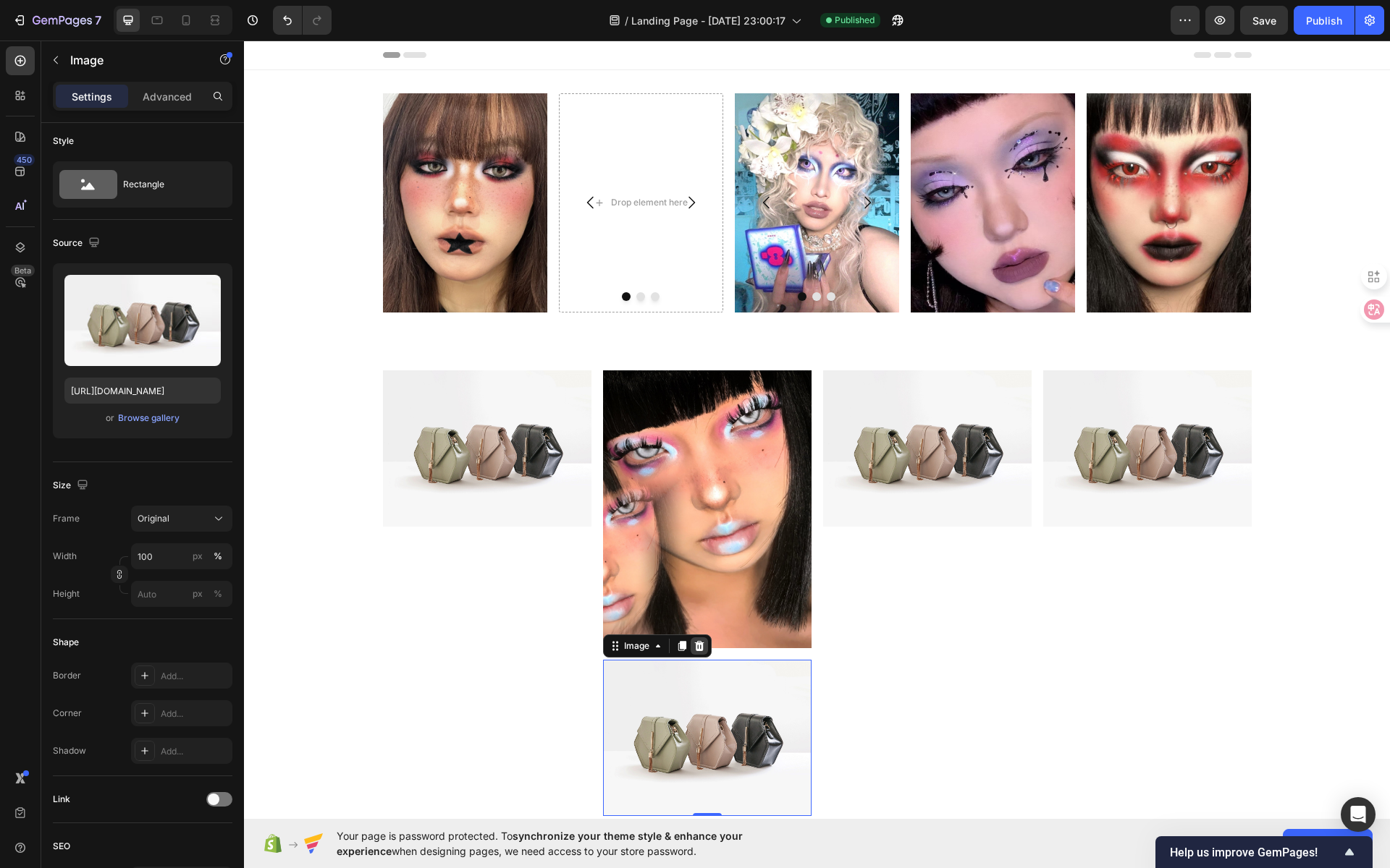
click at [694, 645] on icon at bounding box center [699, 647] width 10 height 10
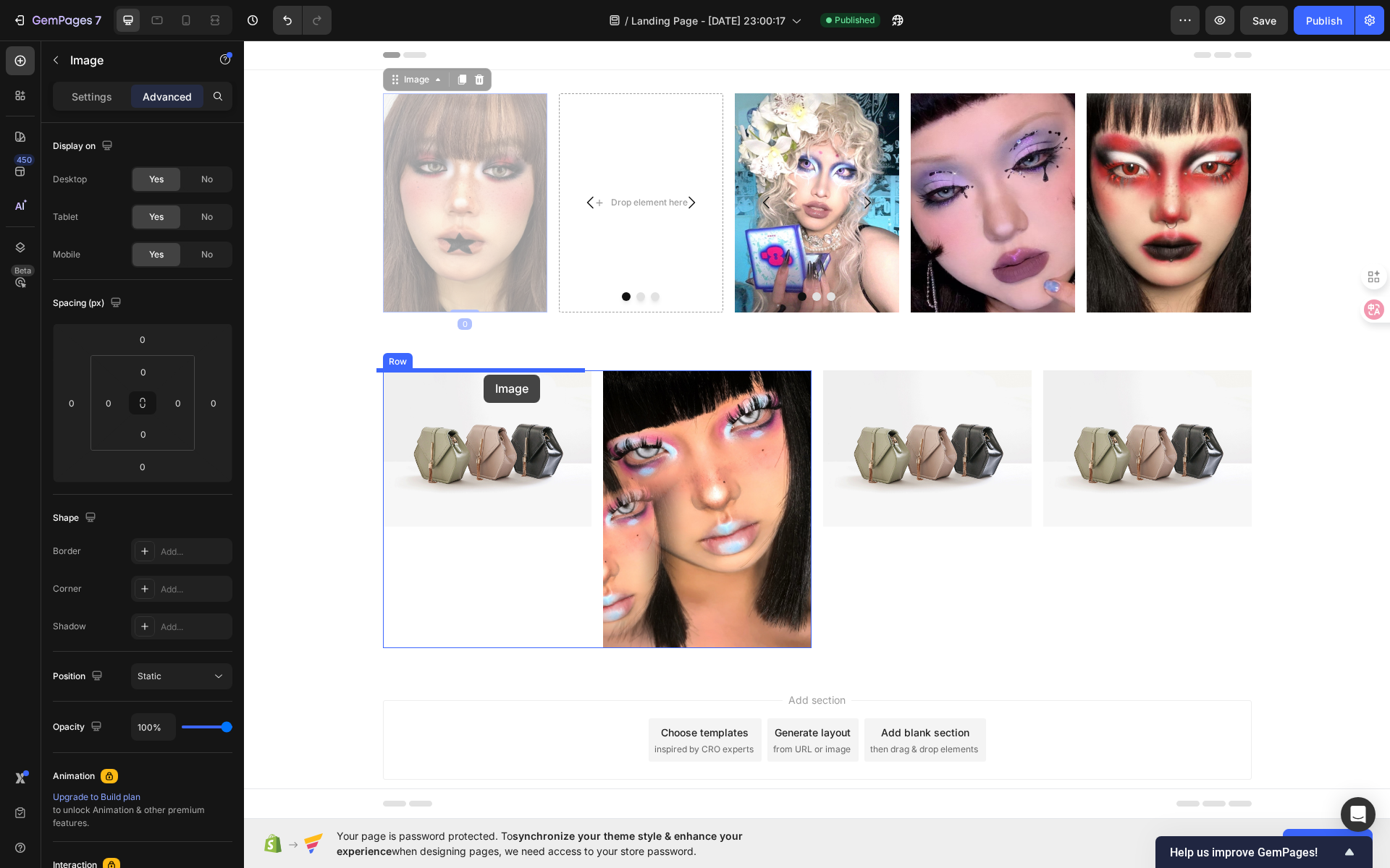
drag, startPoint x: 489, startPoint y: 230, endPoint x: 484, endPoint y: 375, distance: 145.1
type input "16"
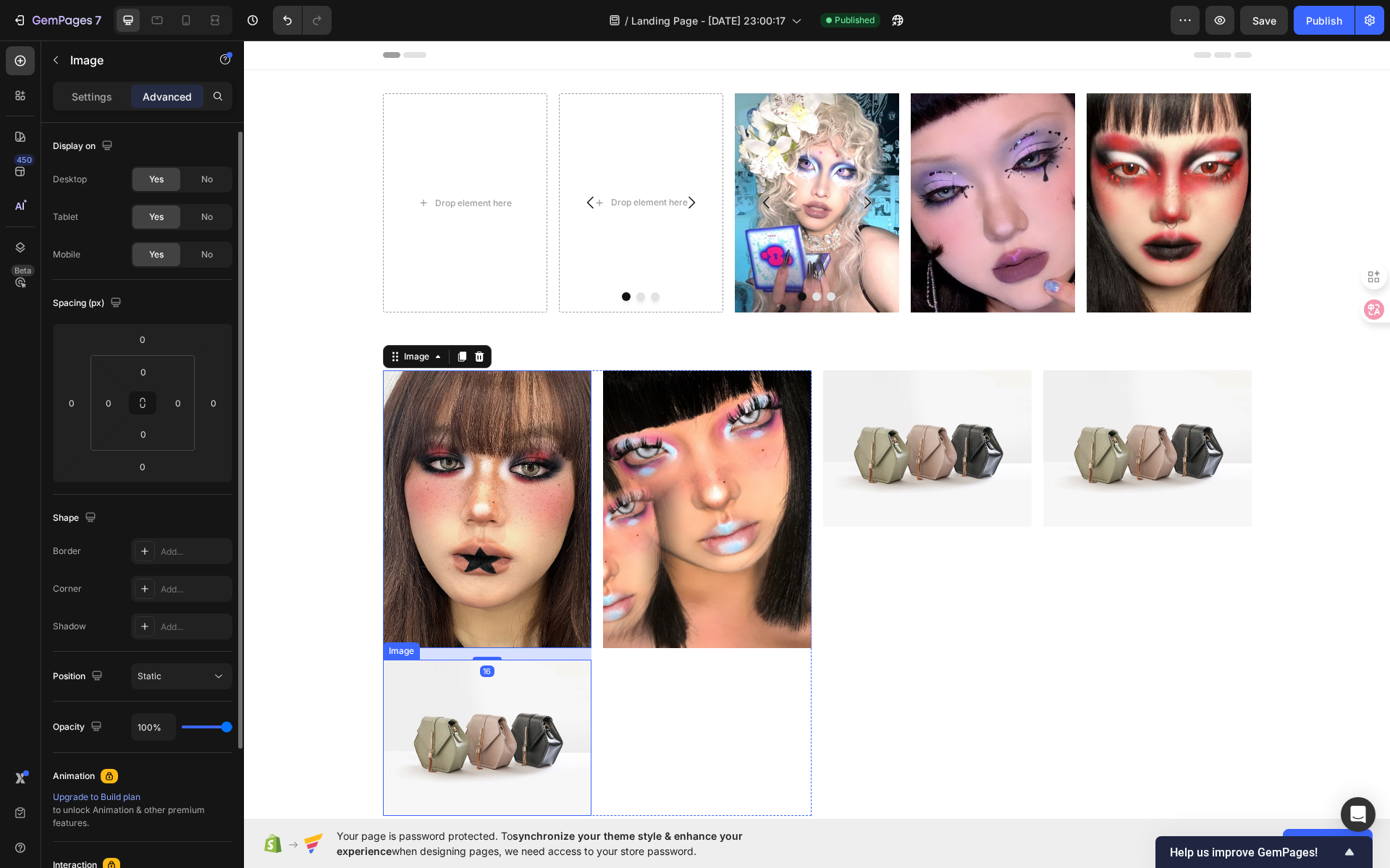
click at [506, 687] on img at bounding box center [487, 738] width 208 height 156
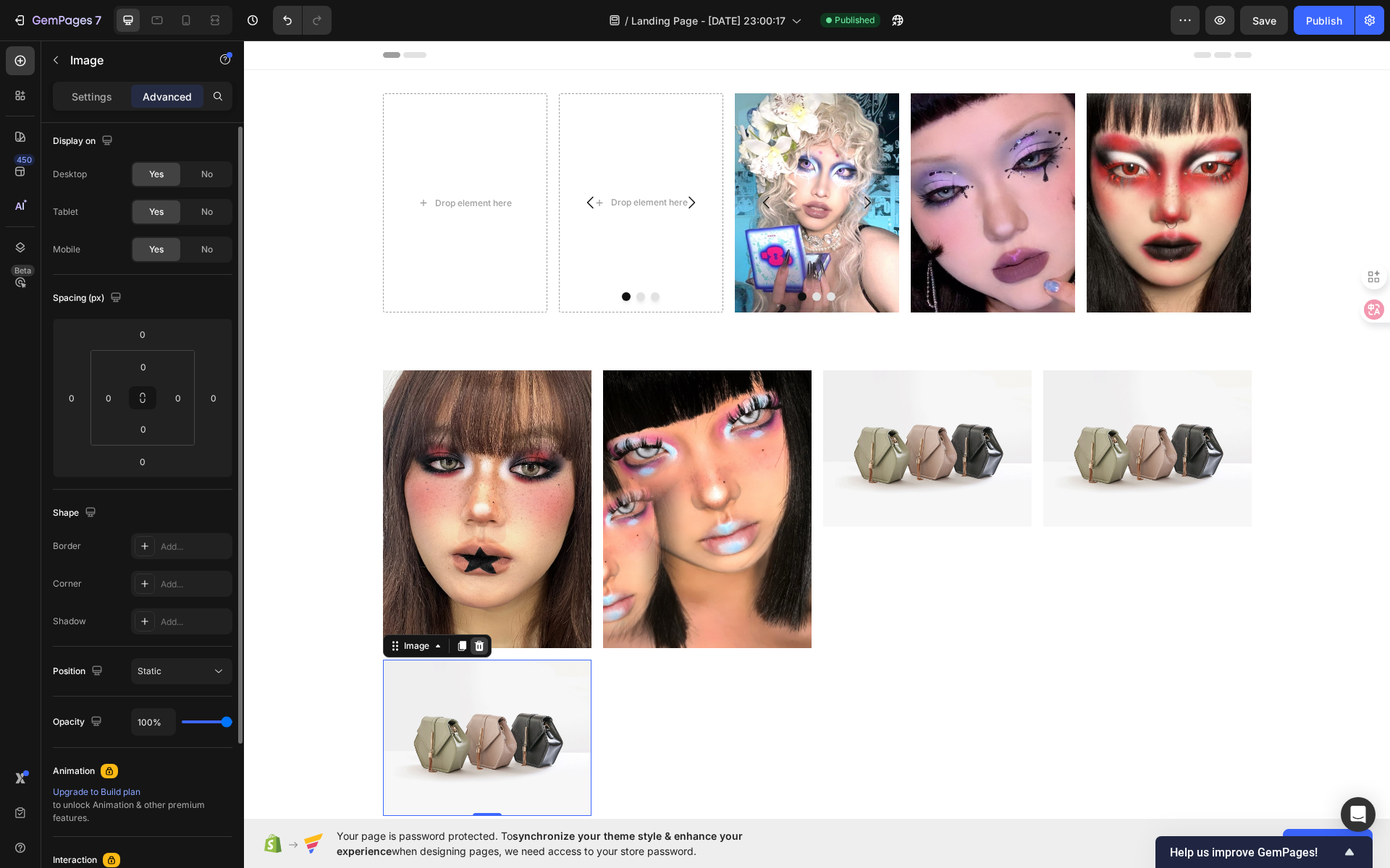
click at [477, 647] on icon at bounding box center [479, 647] width 12 height 12
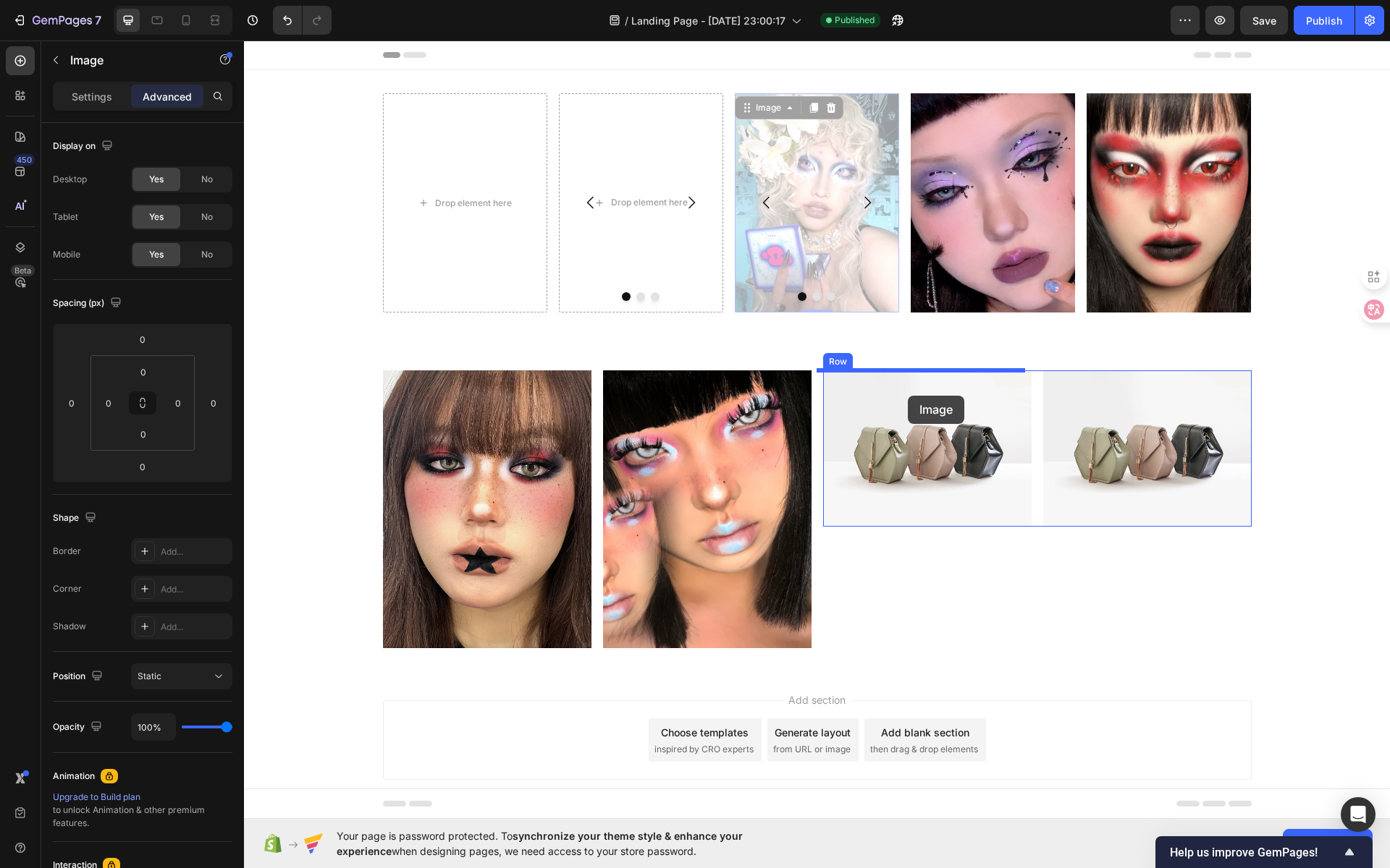
drag, startPoint x: 833, startPoint y: 187, endPoint x: 908, endPoint y: 393, distance: 219.2
type input "16"
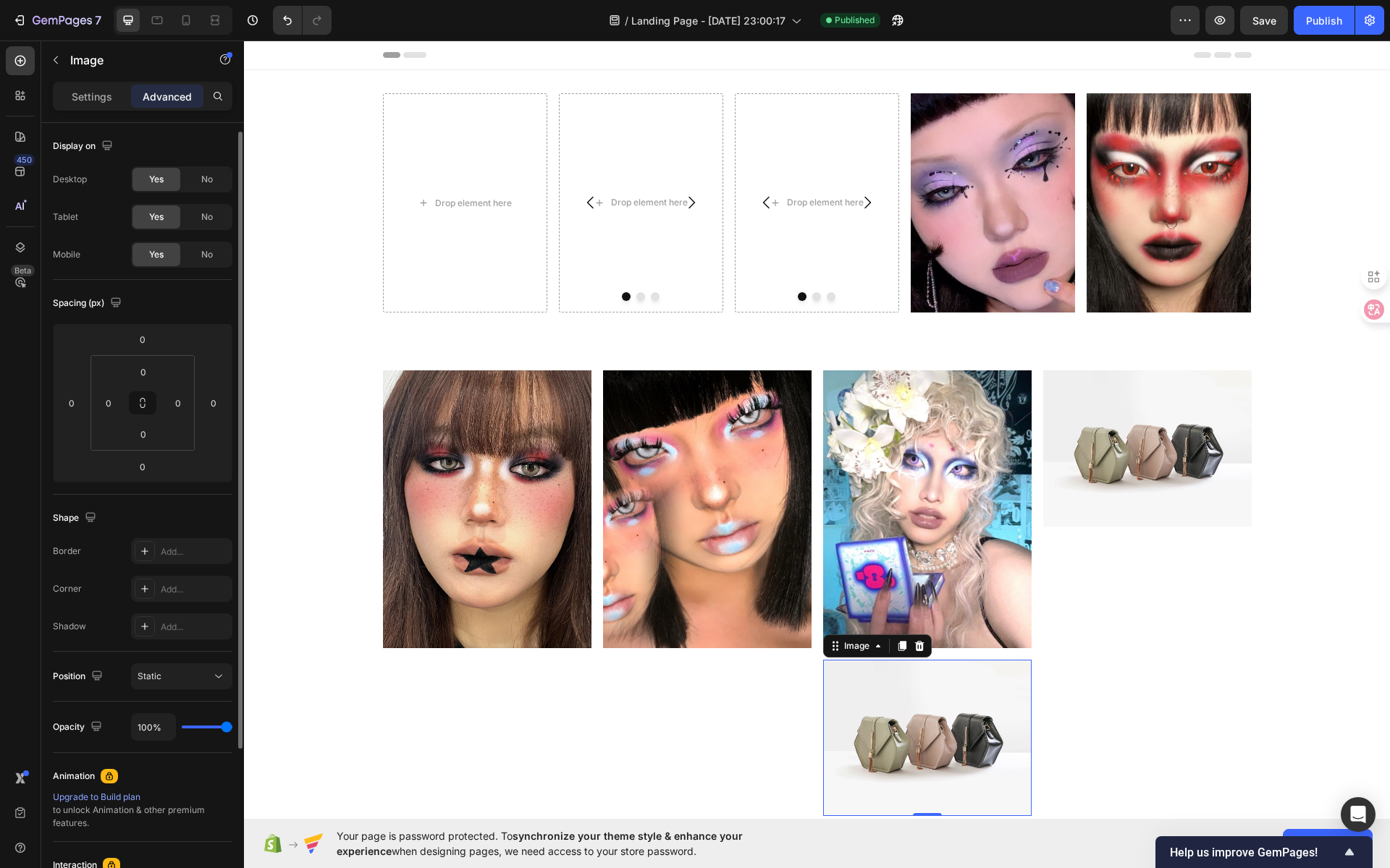
click at [957, 701] on img at bounding box center [927, 738] width 208 height 156
click at [948, 513] on img at bounding box center [927, 509] width 208 height 278
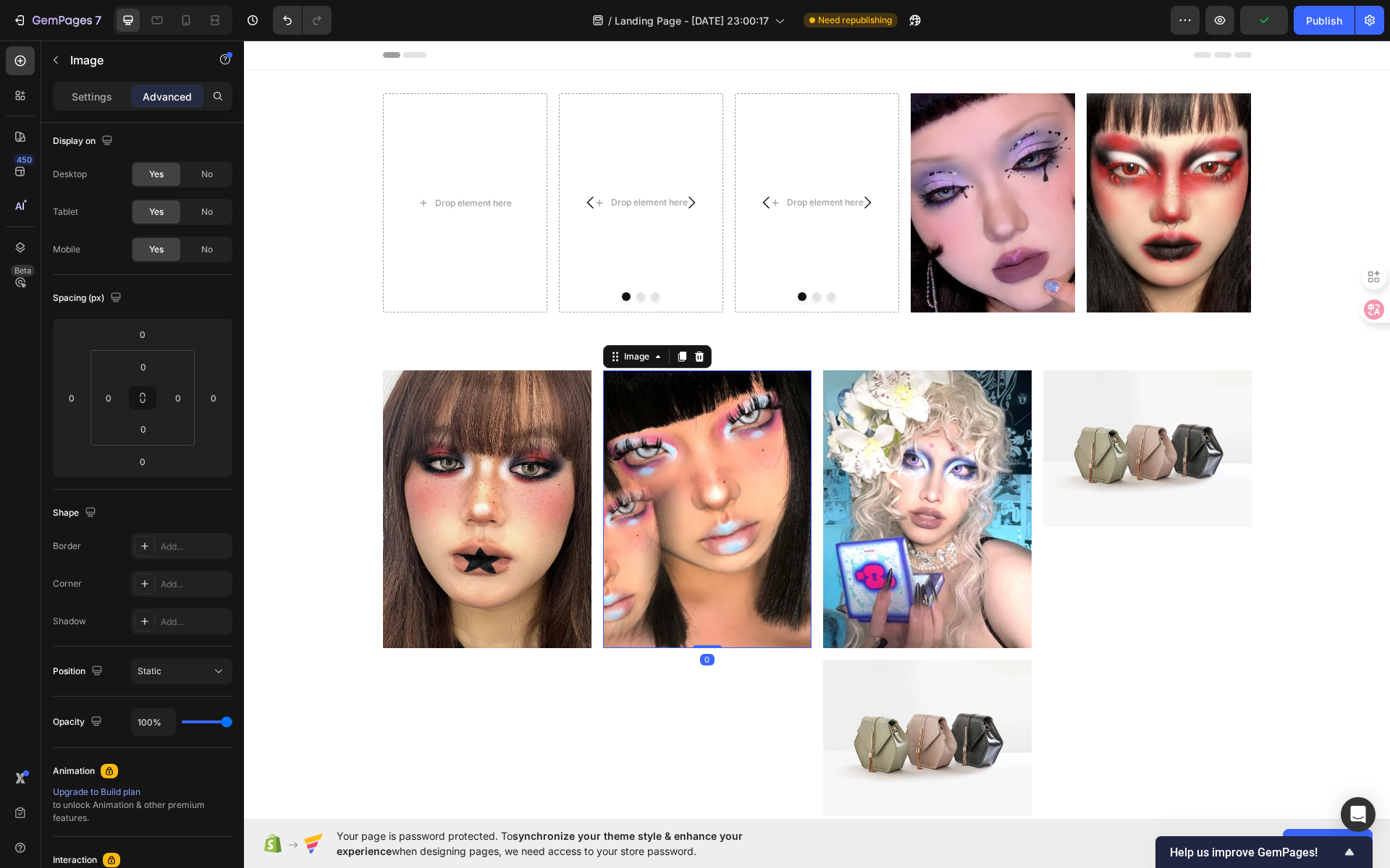
click at [760, 487] on img at bounding box center [707, 509] width 208 height 278
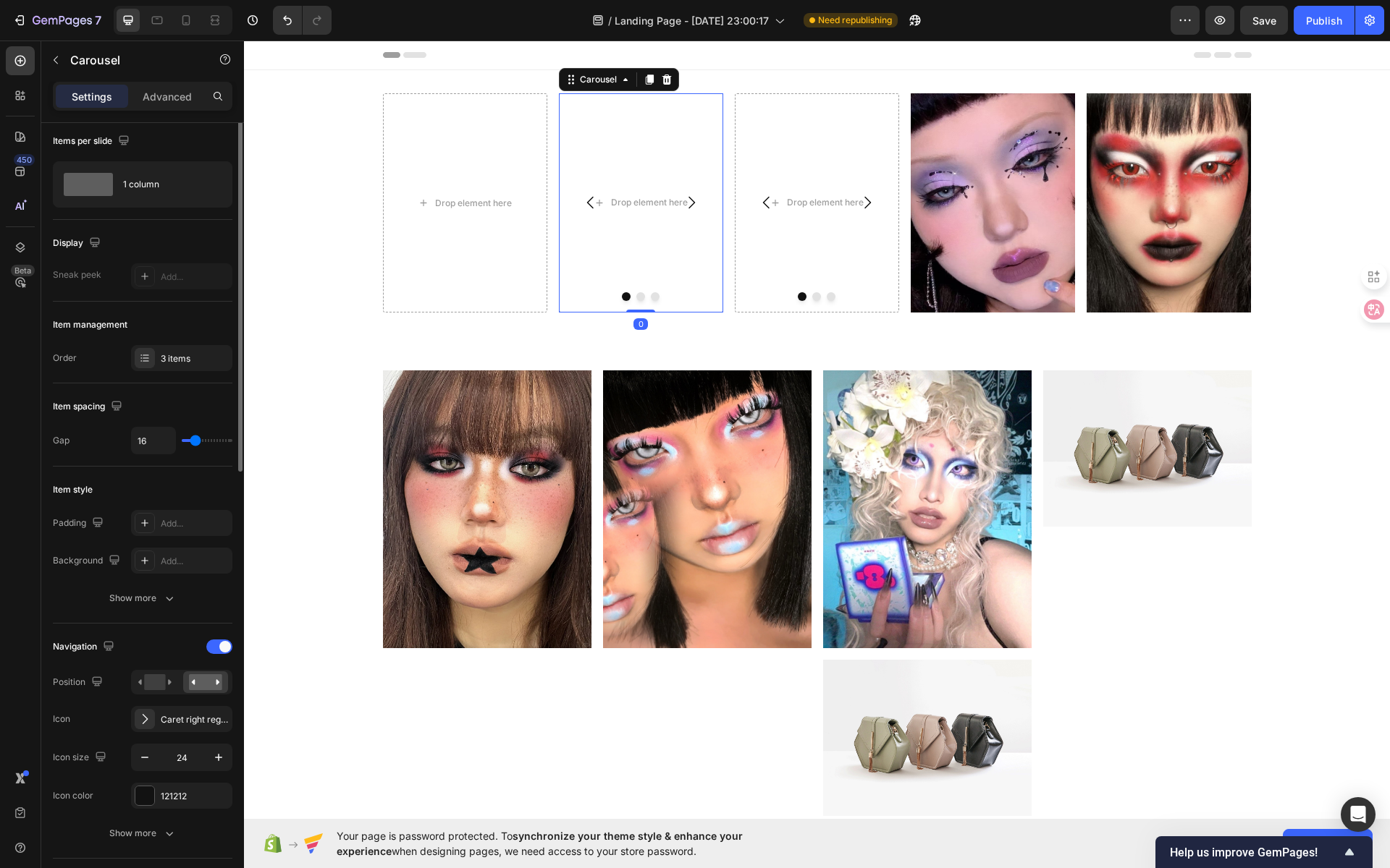
scroll to position [0, 0]
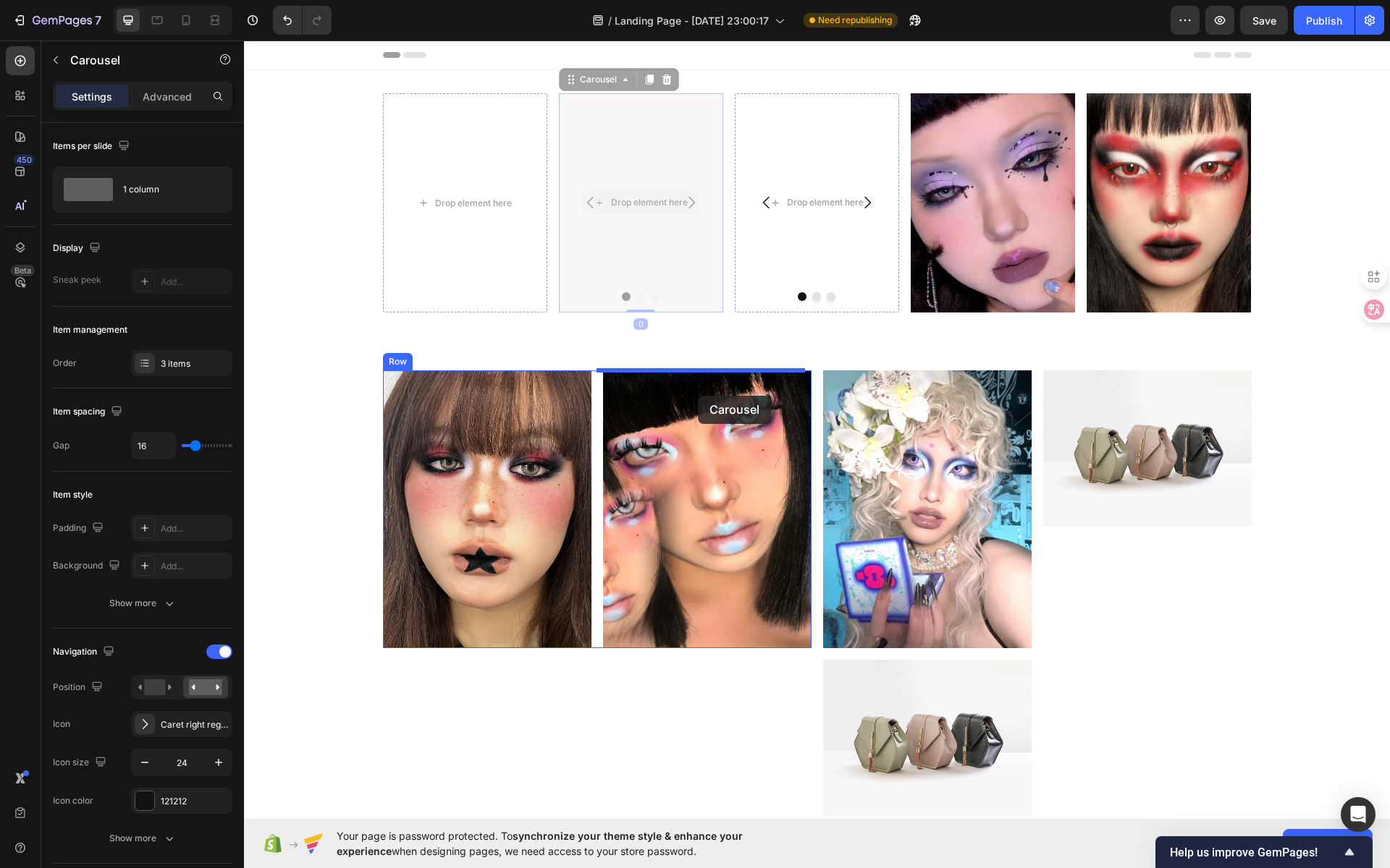
drag, startPoint x: 670, startPoint y: 273, endPoint x: 698, endPoint y: 395, distance: 125.2
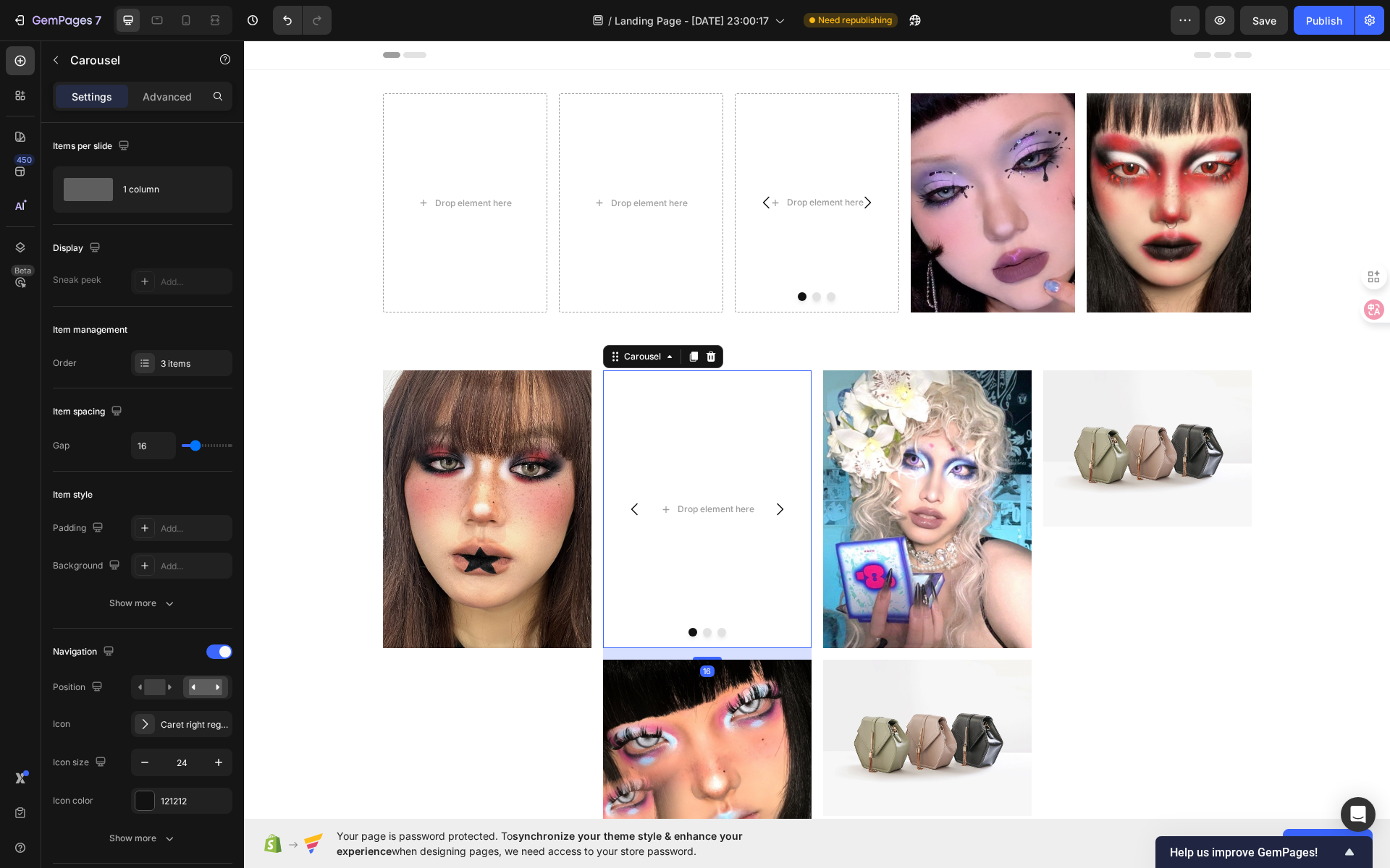
click at [771, 507] on icon "Carousel Next Arrow" at bounding box center [779, 509] width 17 height 17
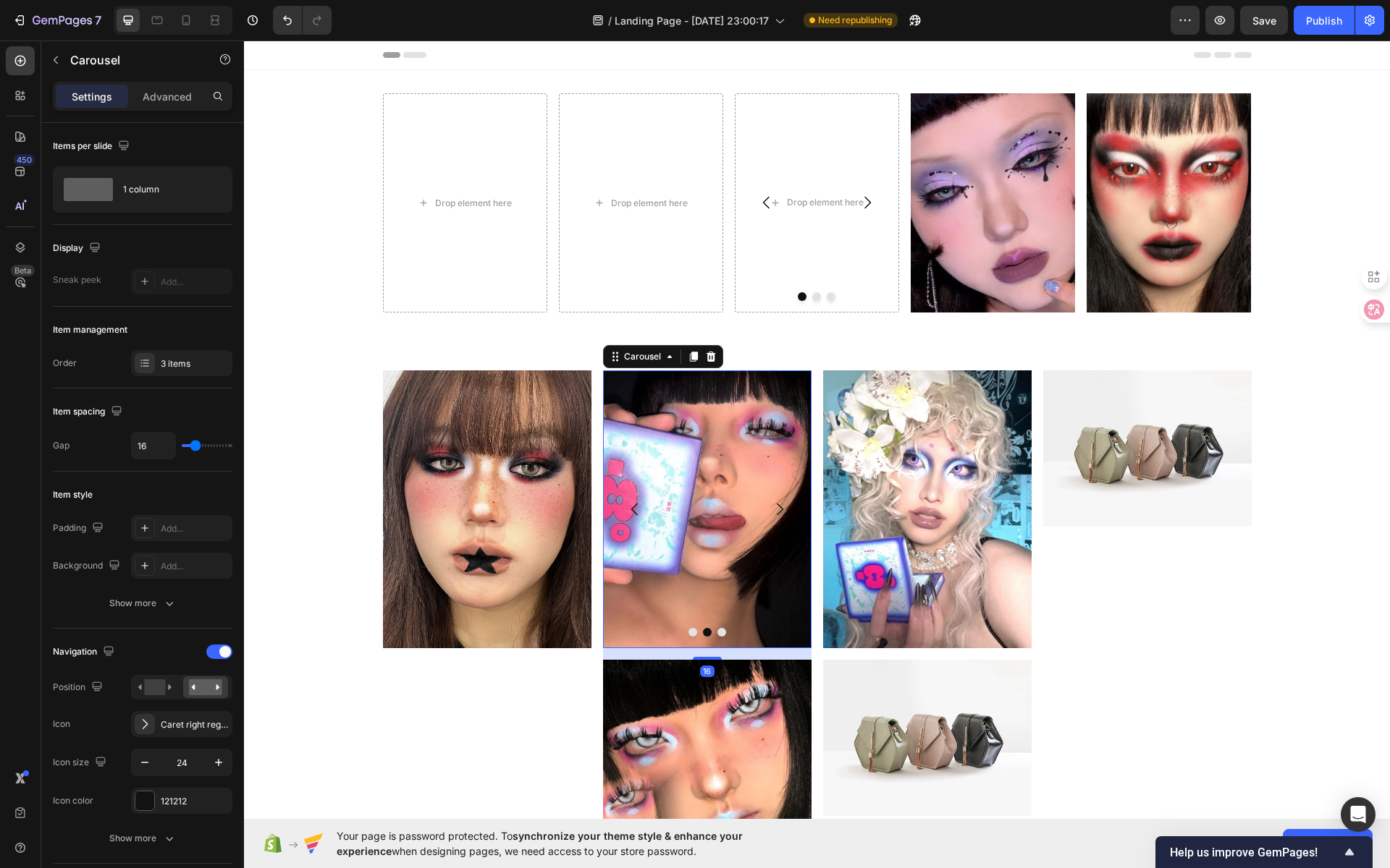
click at [771, 508] on icon "Carousel Next Arrow" at bounding box center [779, 509] width 17 height 17
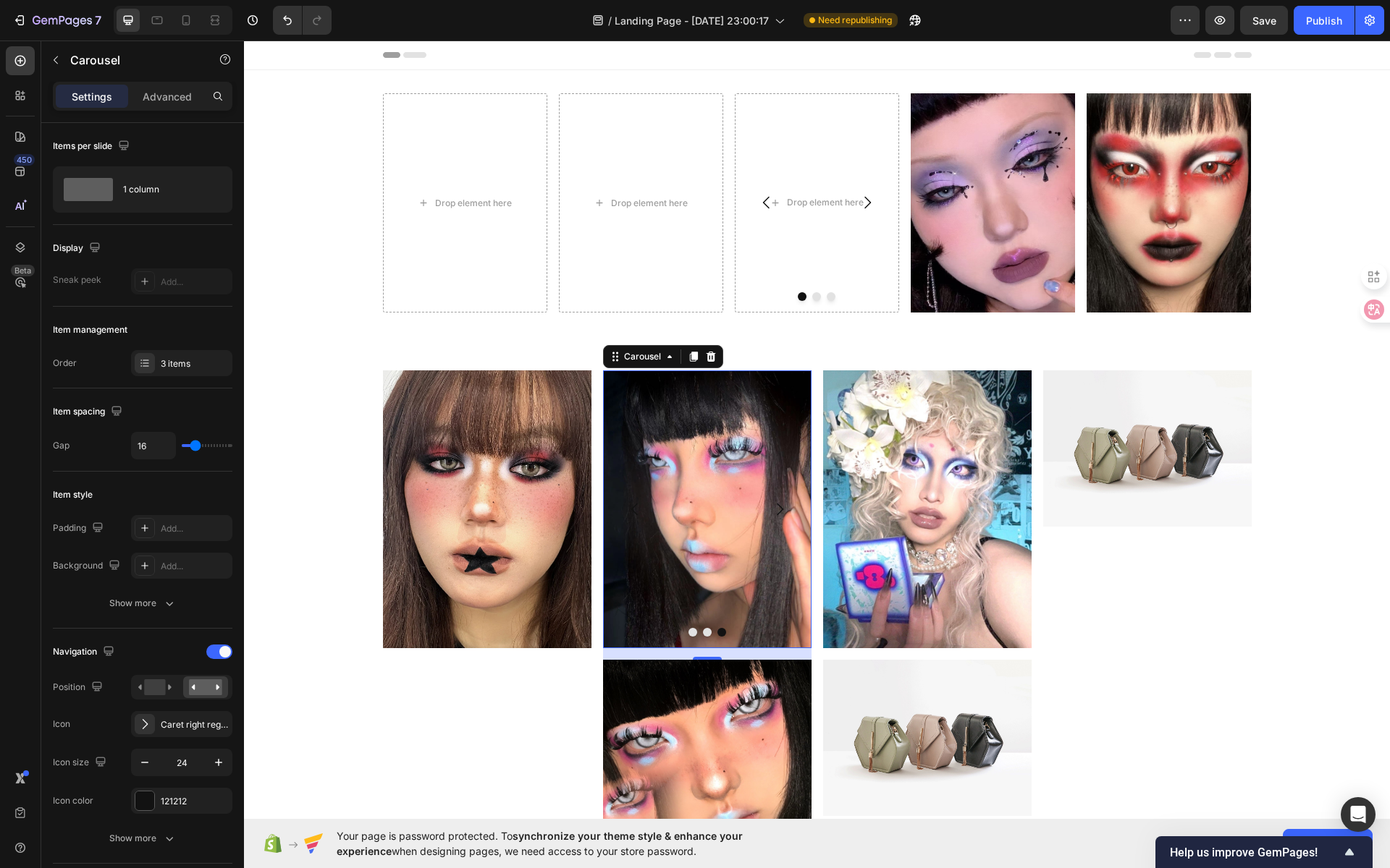
click at [630, 510] on icon "Carousel Back Arrow" at bounding box center [634, 509] width 17 height 17
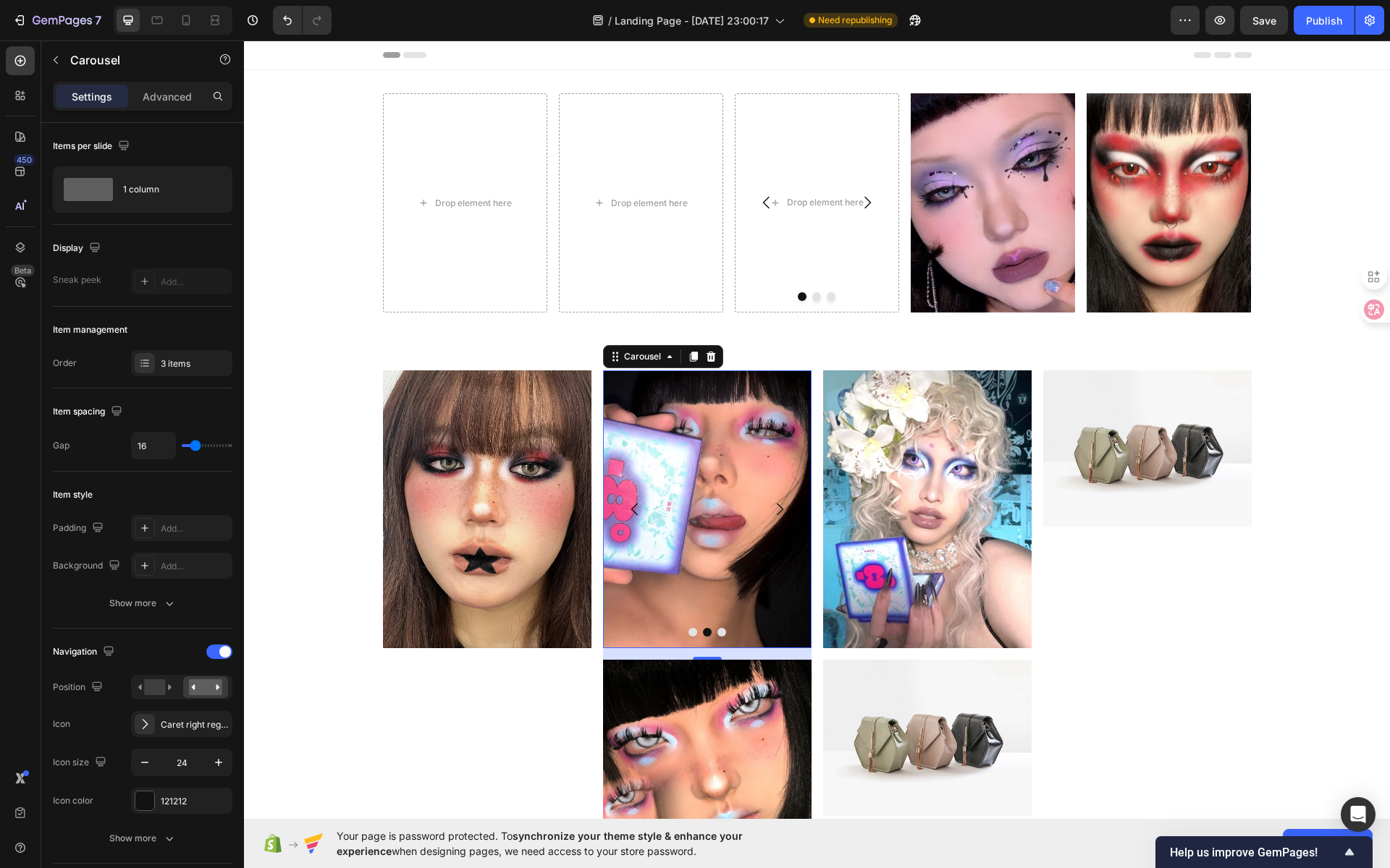
click at [630, 510] on icon "Carousel Back Arrow" at bounding box center [634, 509] width 17 height 17
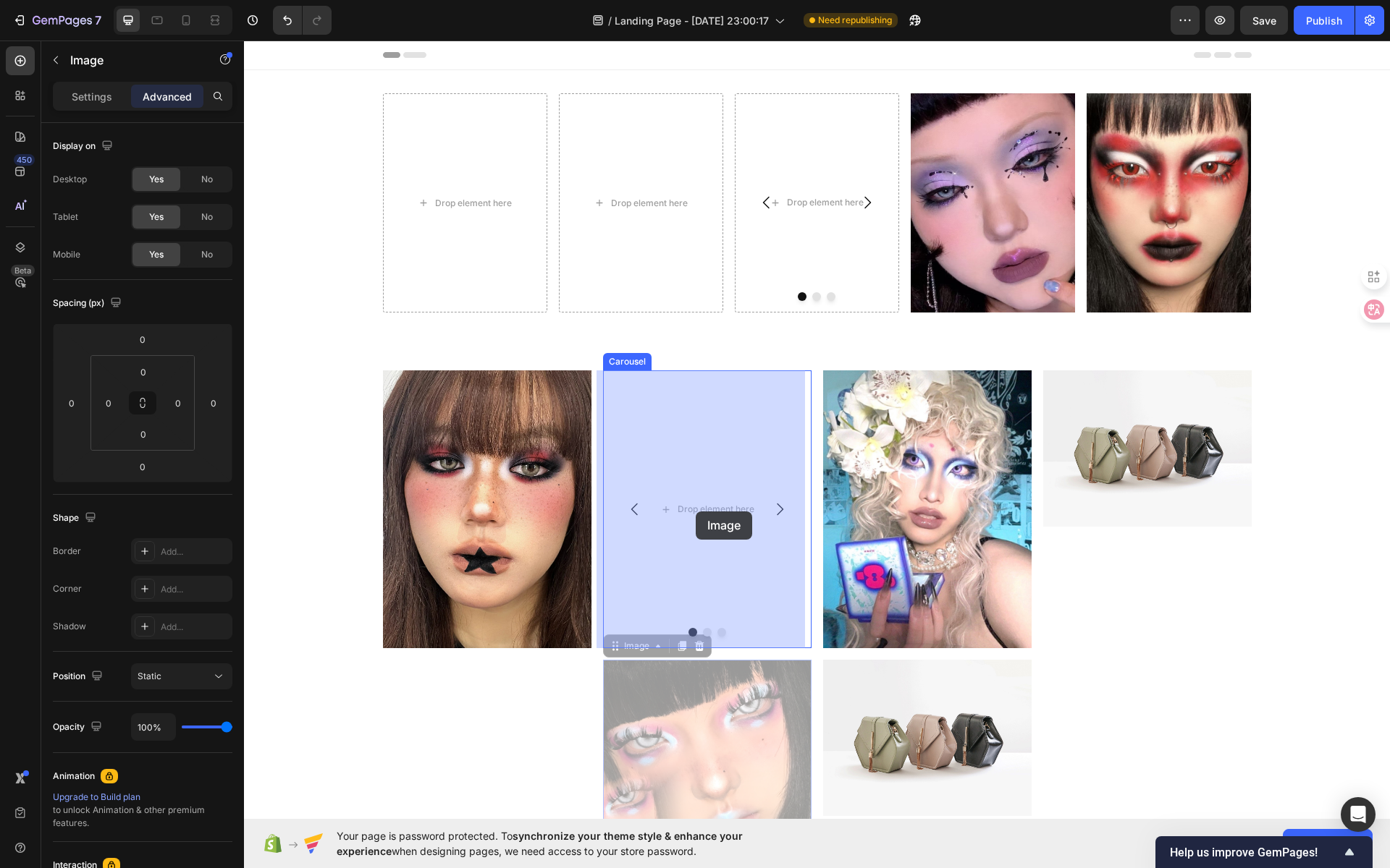
drag, startPoint x: 695, startPoint y: 698, endPoint x: 696, endPoint y: 512, distance: 186.0
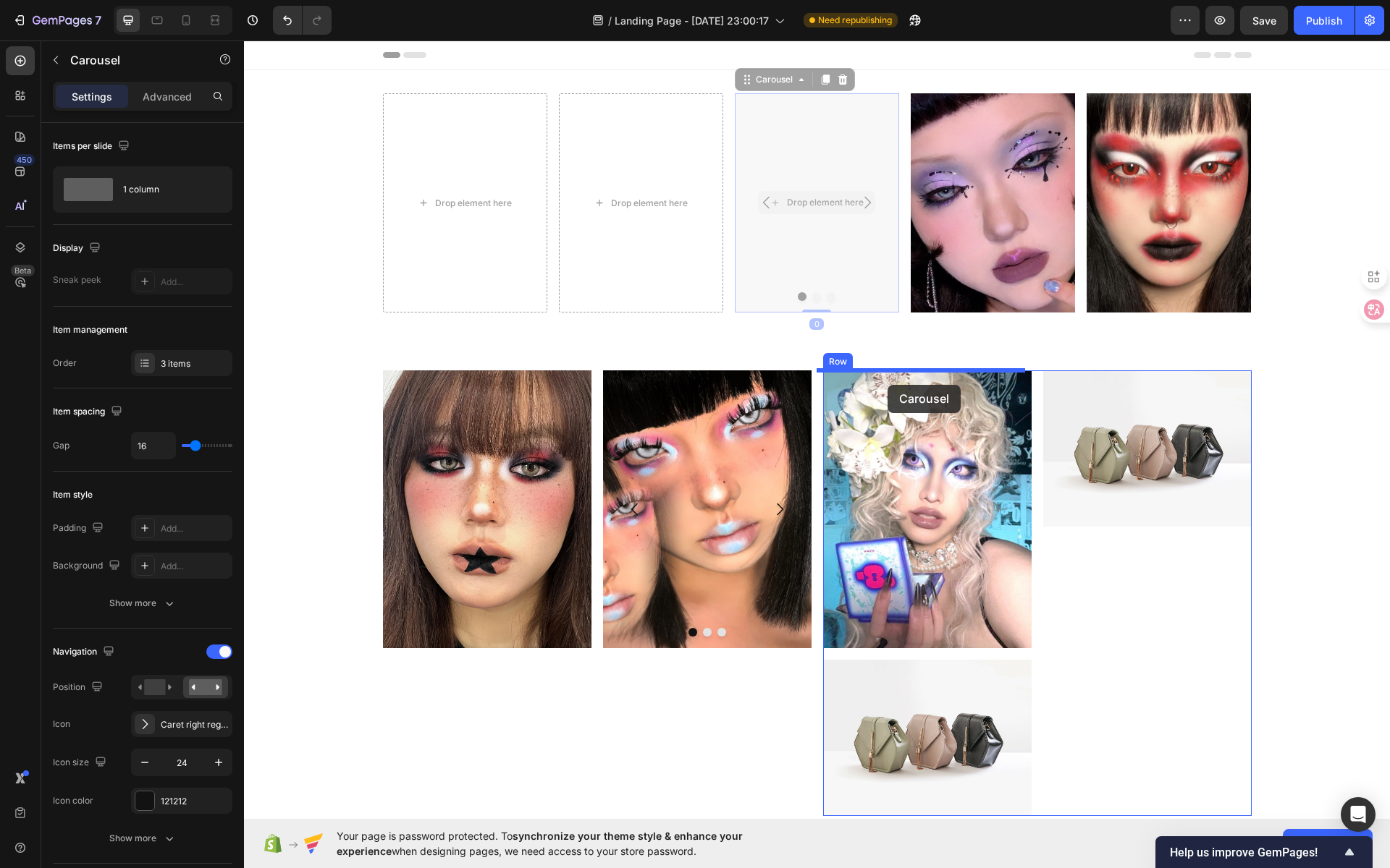
drag, startPoint x: 836, startPoint y: 262, endPoint x: 888, endPoint y: 385, distance: 133.5
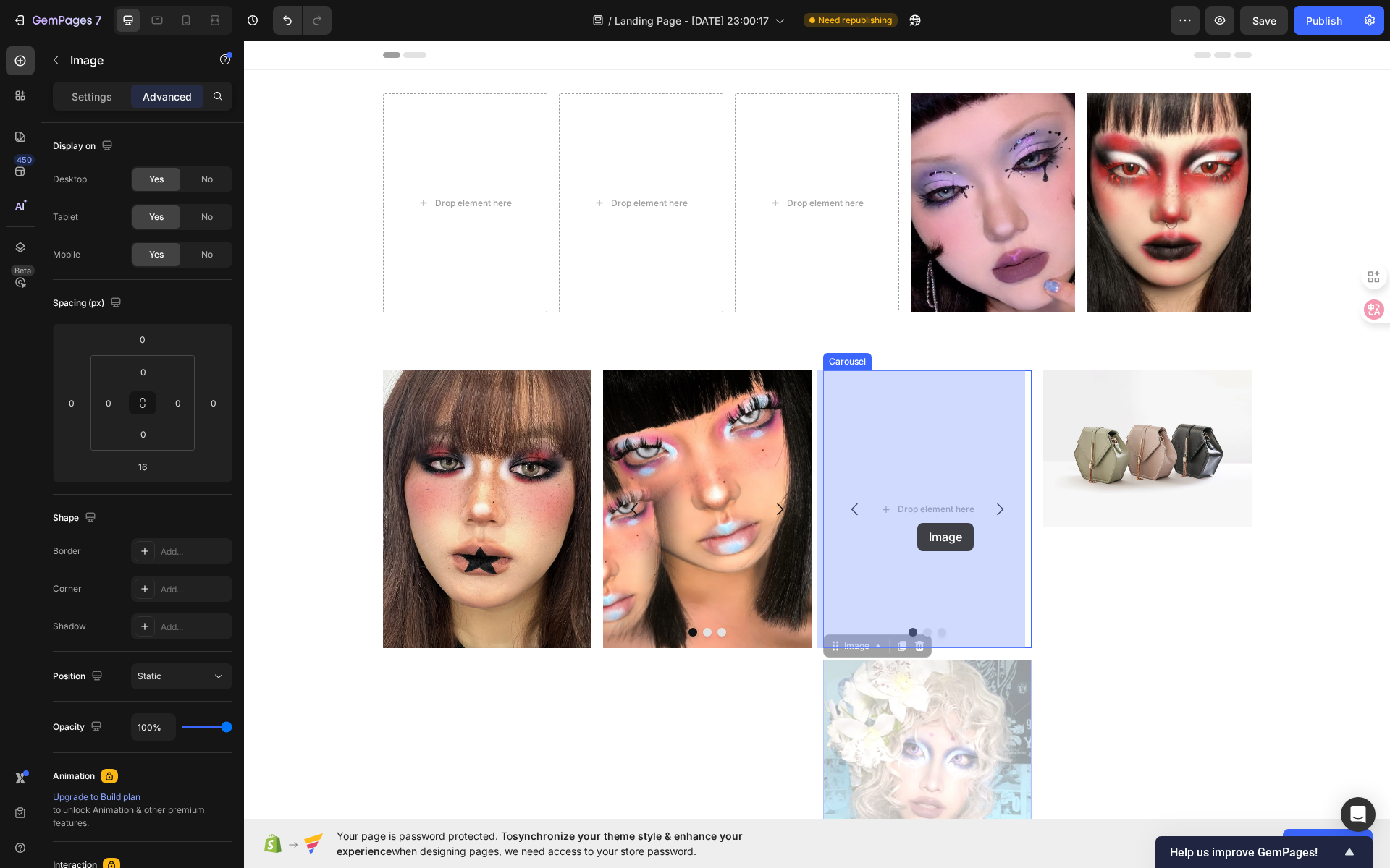
drag, startPoint x: 931, startPoint y: 704, endPoint x: 917, endPoint y: 521, distance: 183.5
type input "0"
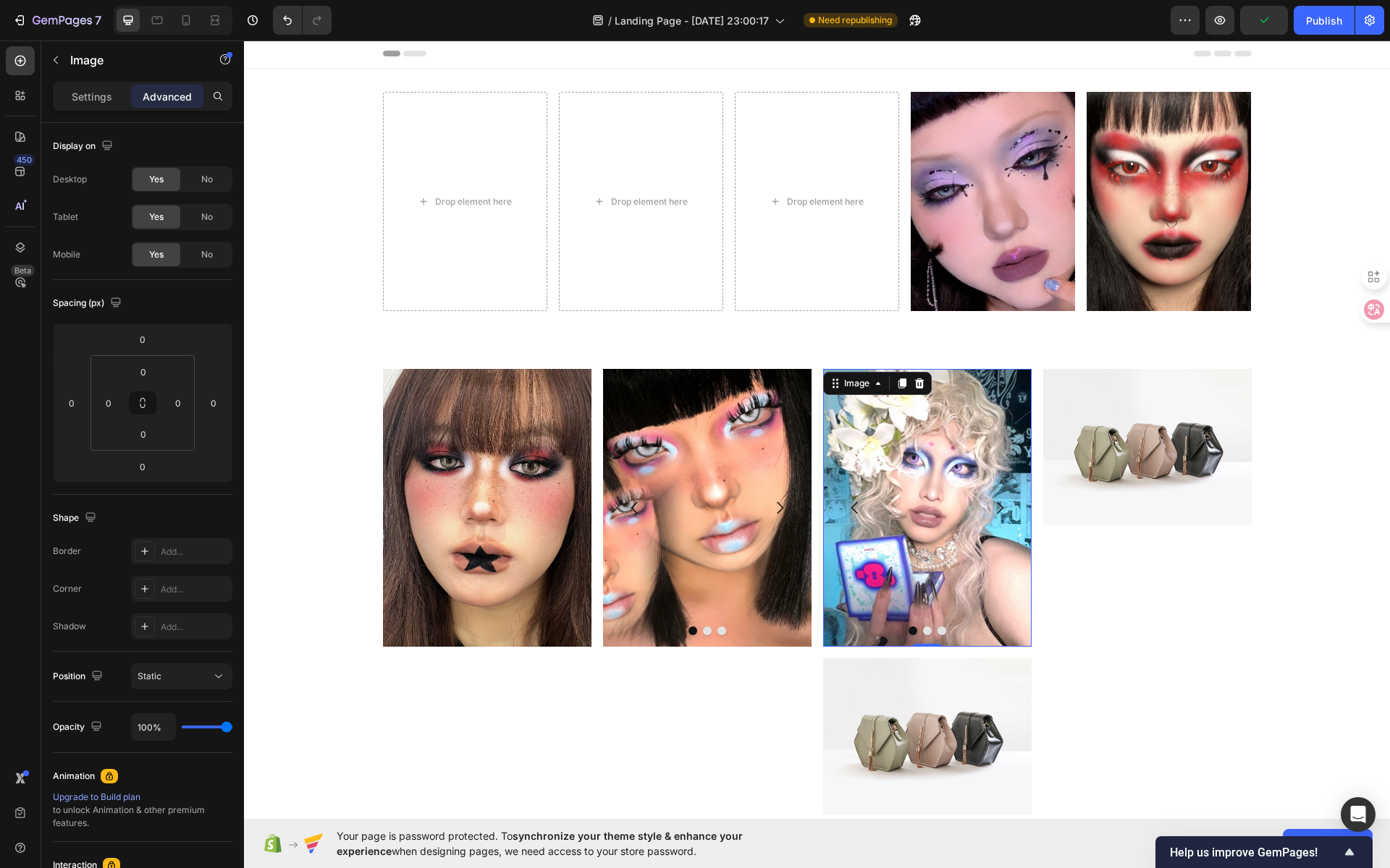
scroll to position [3, 0]
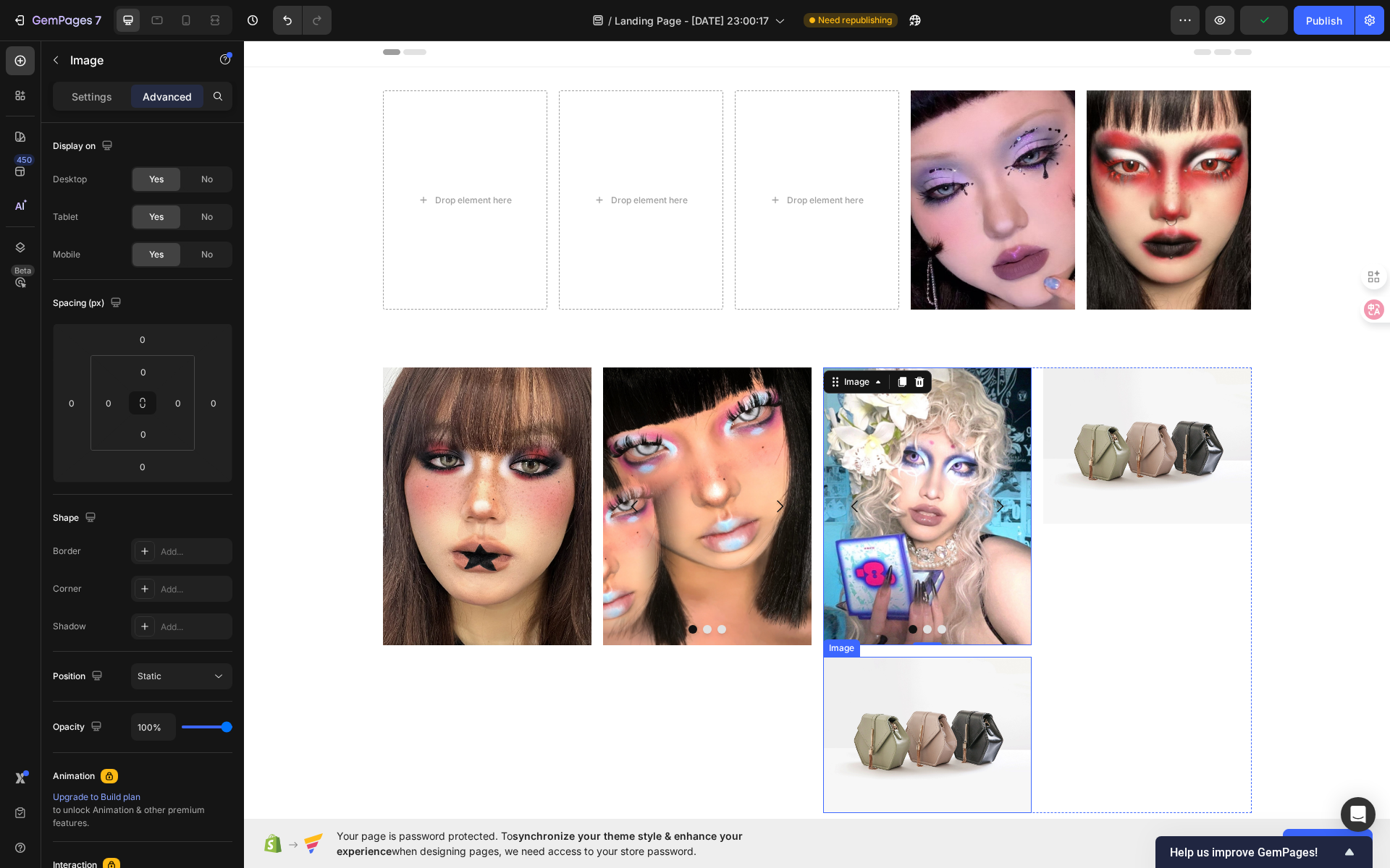
click at [952, 695] on img at bounding box center [927, 735] width 208 height 156
click at [920, 639] on div at bounding box center [919, 643] width 17 height 17
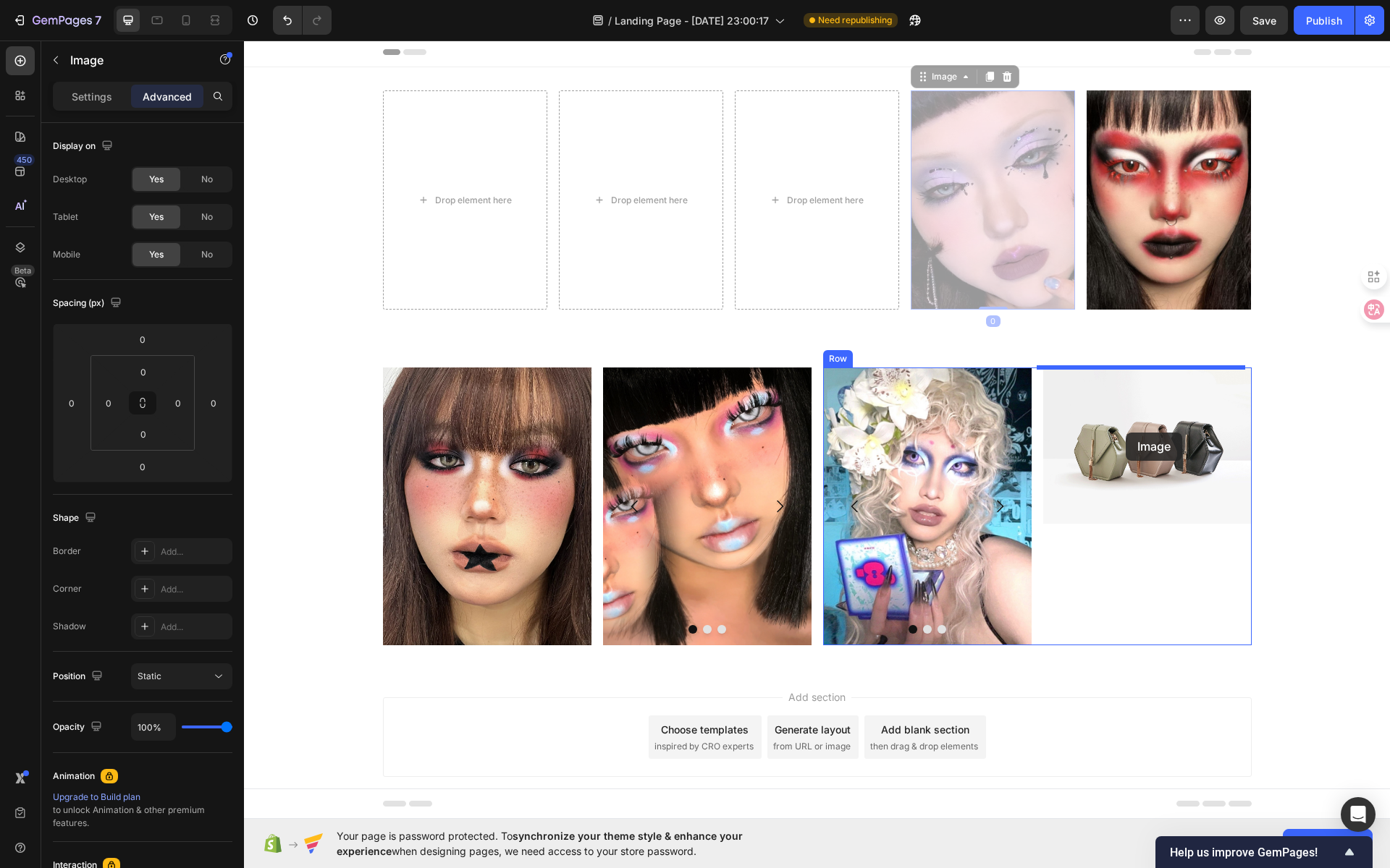
drag, startPoint x: 1003, startPoint y: 241, endPoint x: 1128, endPoint y: 441, distance: 235.8
type input "16"
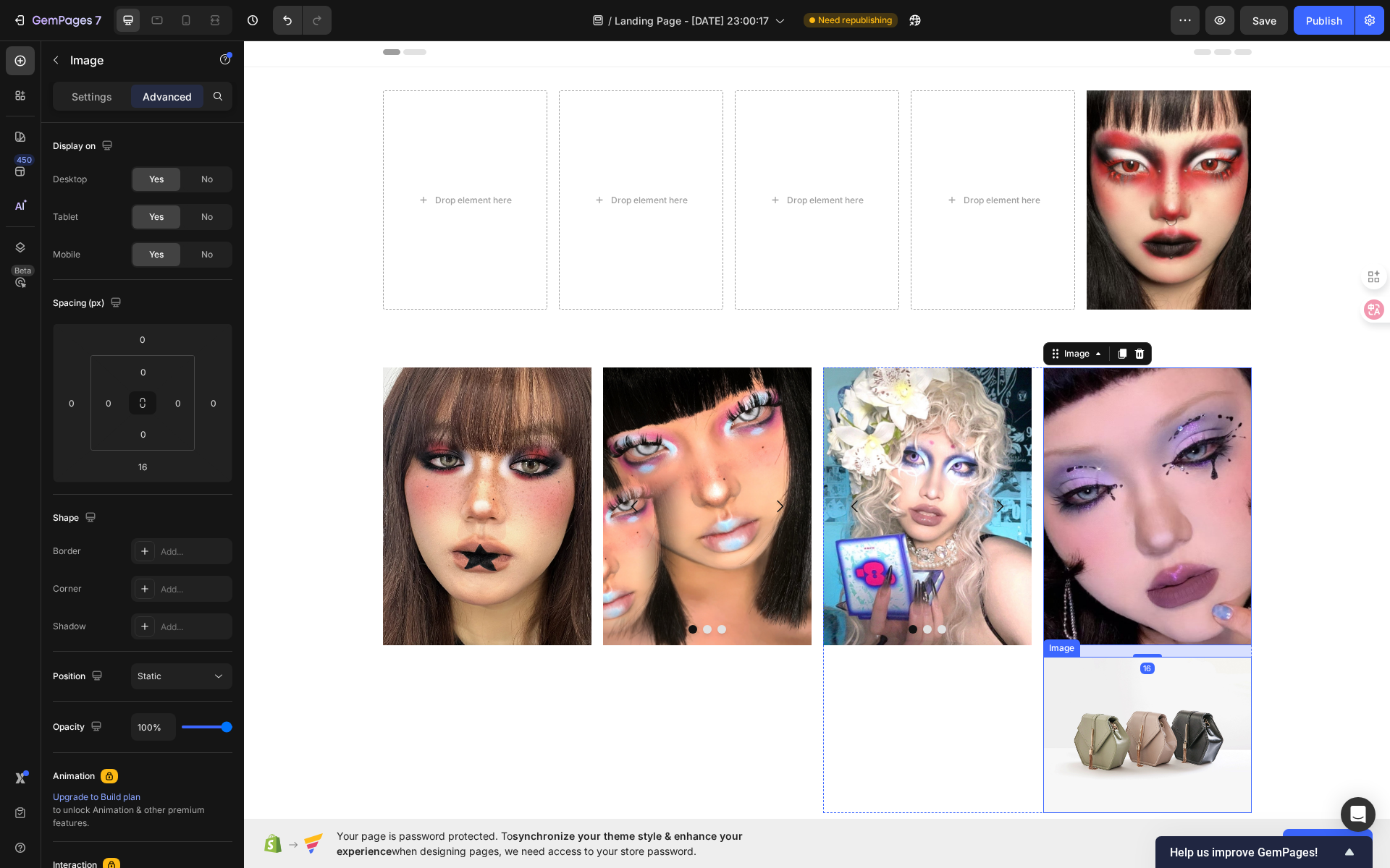
click at [1153, 704] on img at bounding box center [1147, 735] width 208 height 156
click at [1138, 643] on icon at bounding box center [1140, 644] width 12 height 12
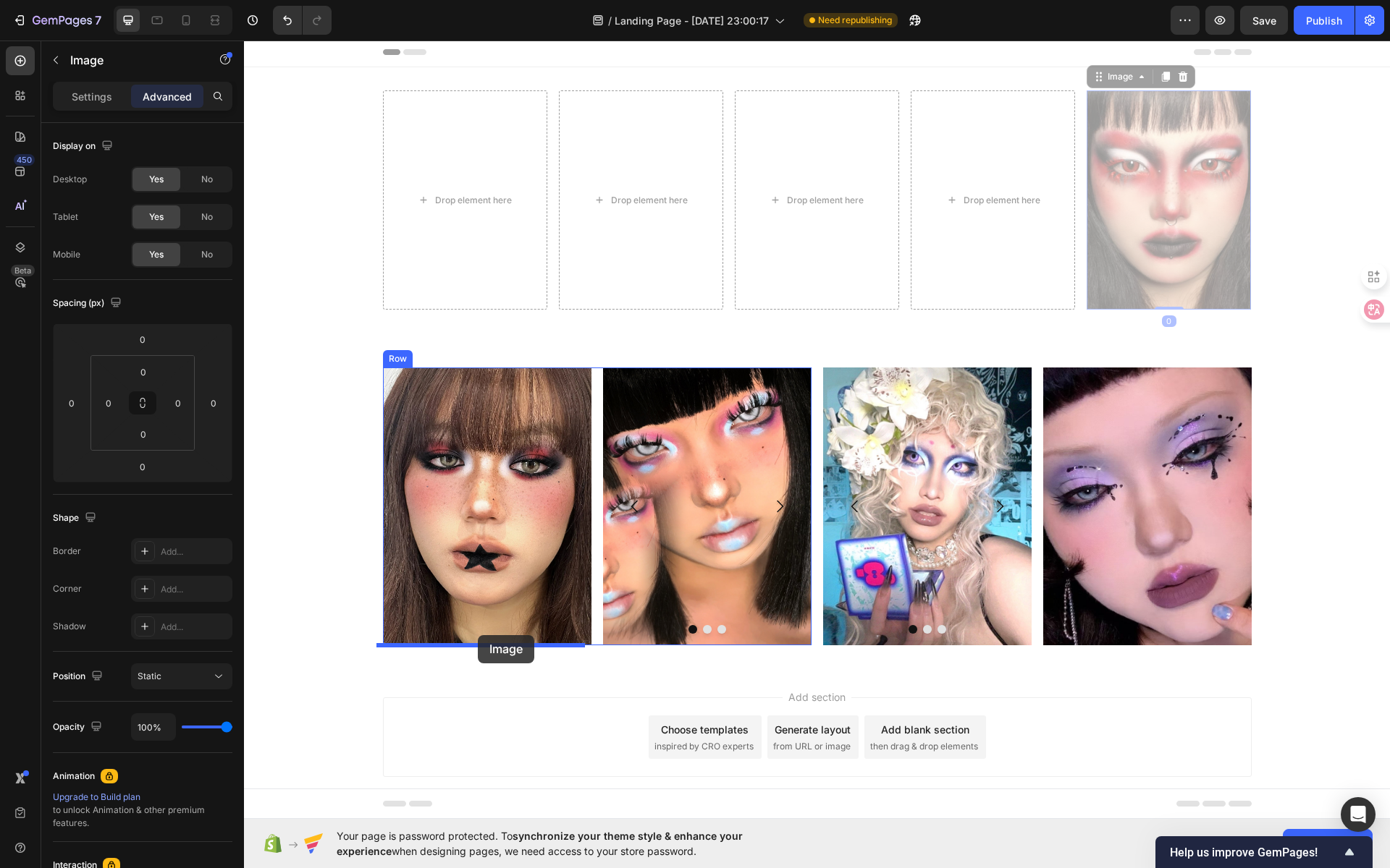
drag, startPoint x: 1179, startPoint y: 163, endPoint x: 478, endPoint y: 635, distance: 845.1
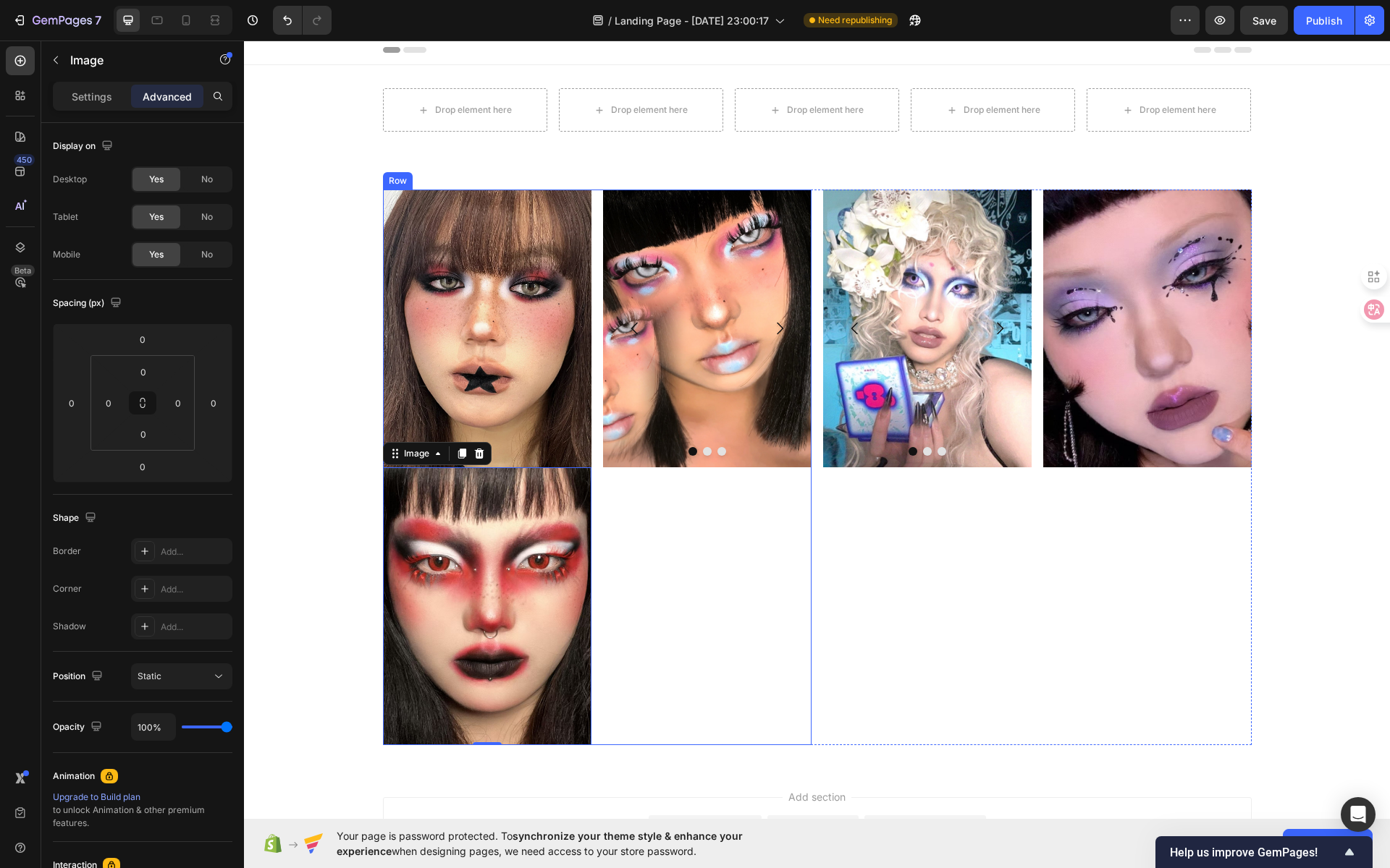
scroll to position [0, 0]
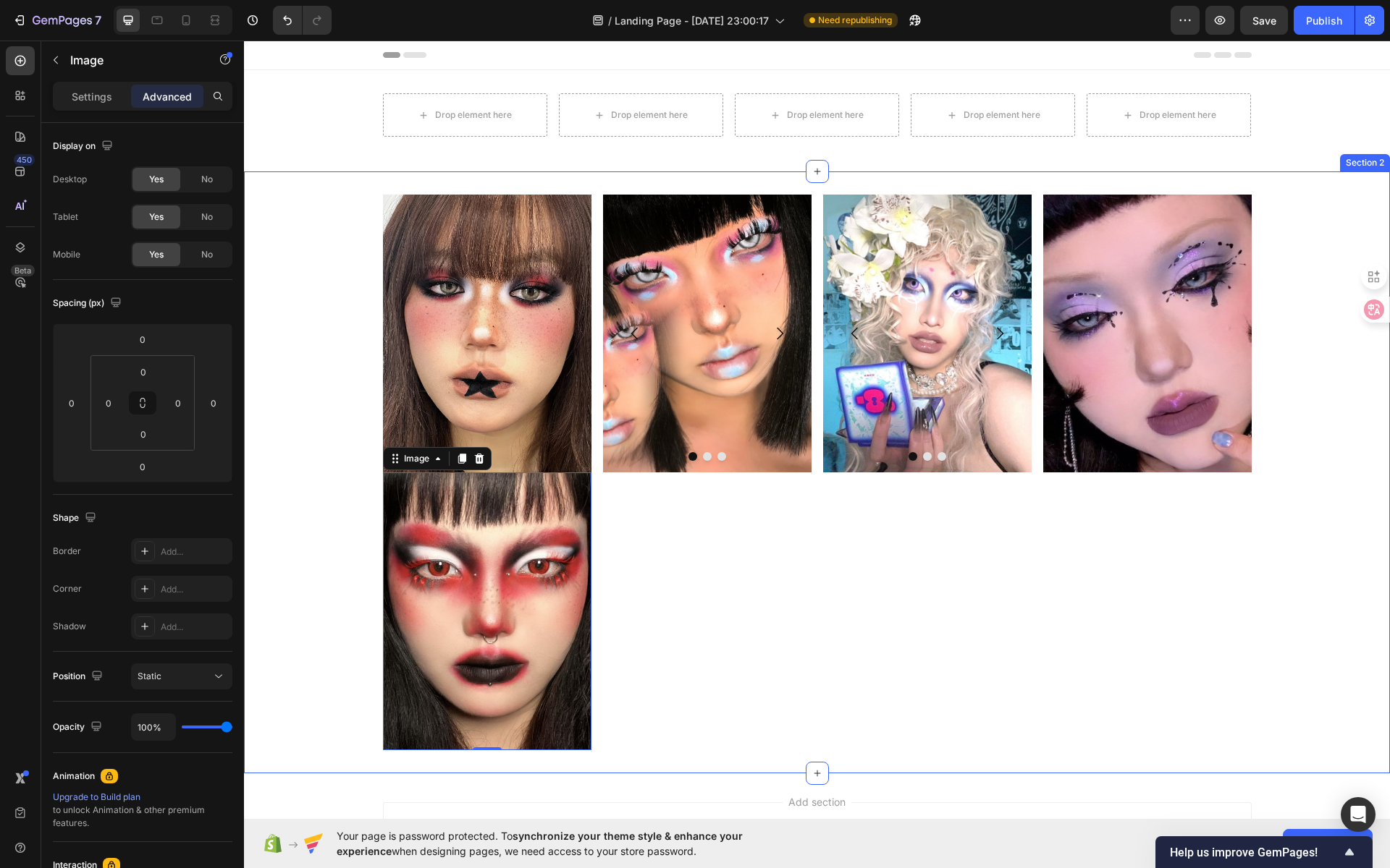
click at [463, 179] on div "Image Image 0 Image Image Image [GEOGRAPHIC_DATA] Image Image Image Carousel Im…" at bounding box center [817, 473] width 1146 height 602
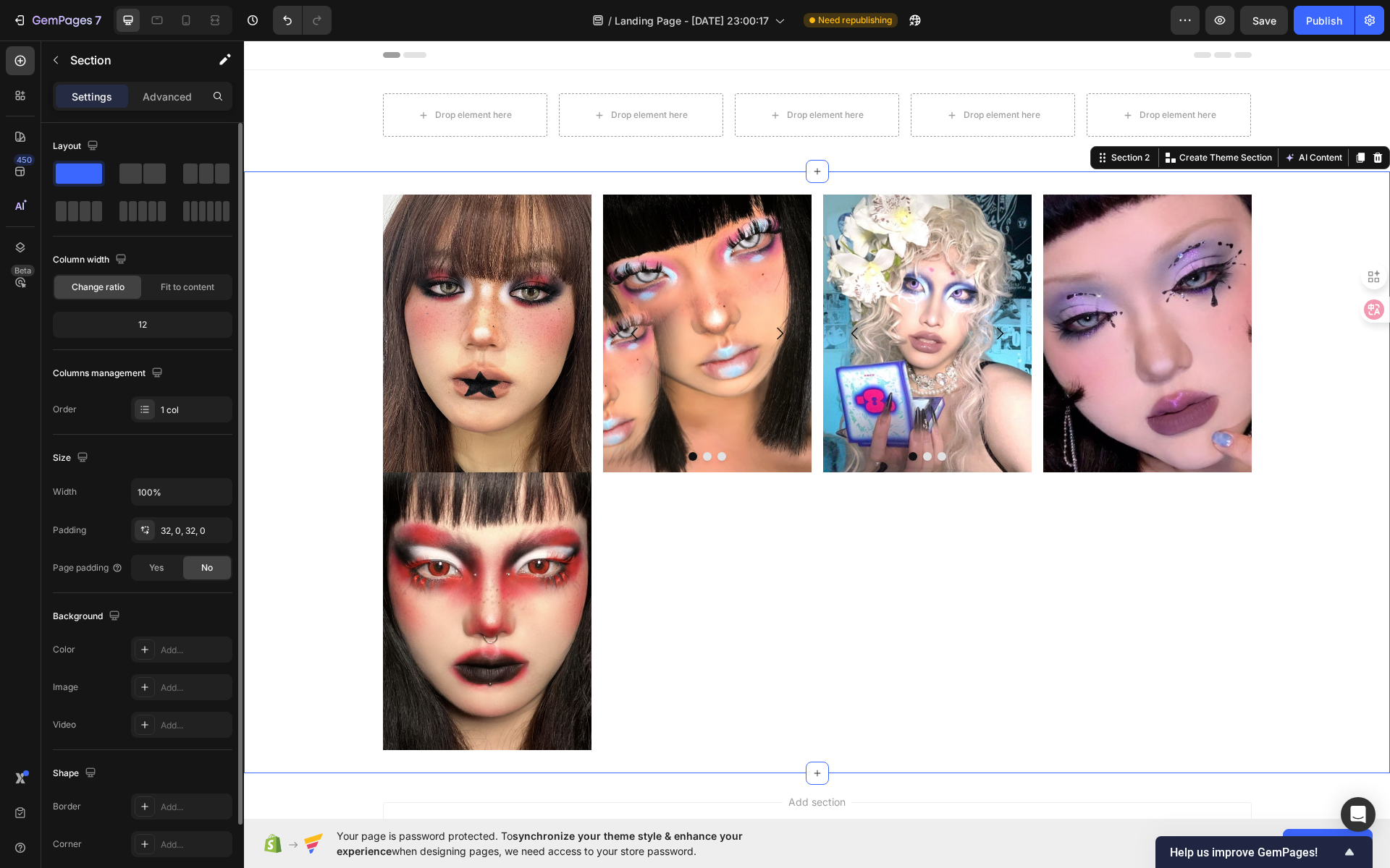
scroll to position [54, 0]
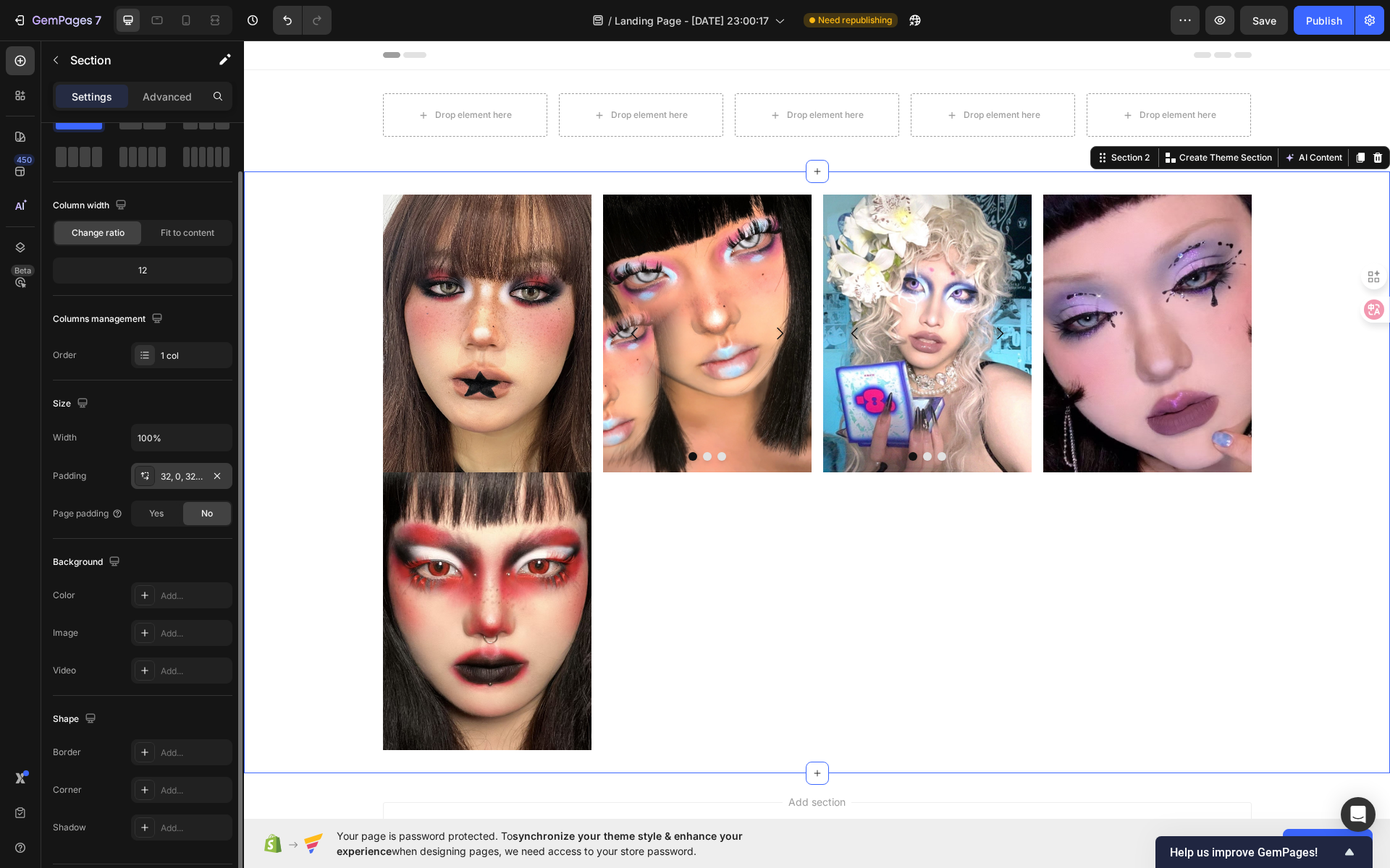
click at [178, 463] on div "32, 0, 32, 0" at bounding box center [182, 475] width 102 height 26
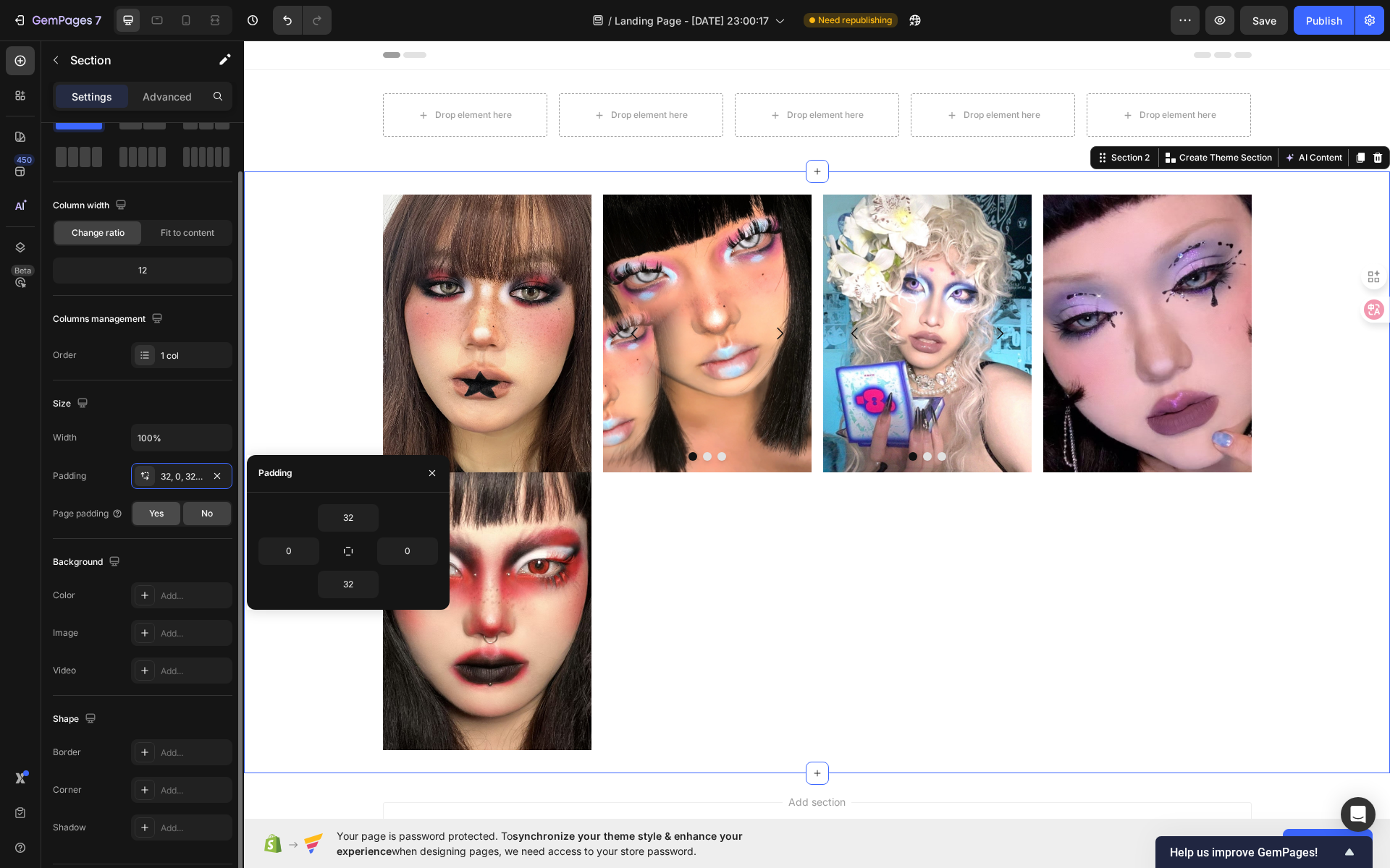
click at [164, 513] on div "Yes" at bounding box center [156, 513] width 47 height 23
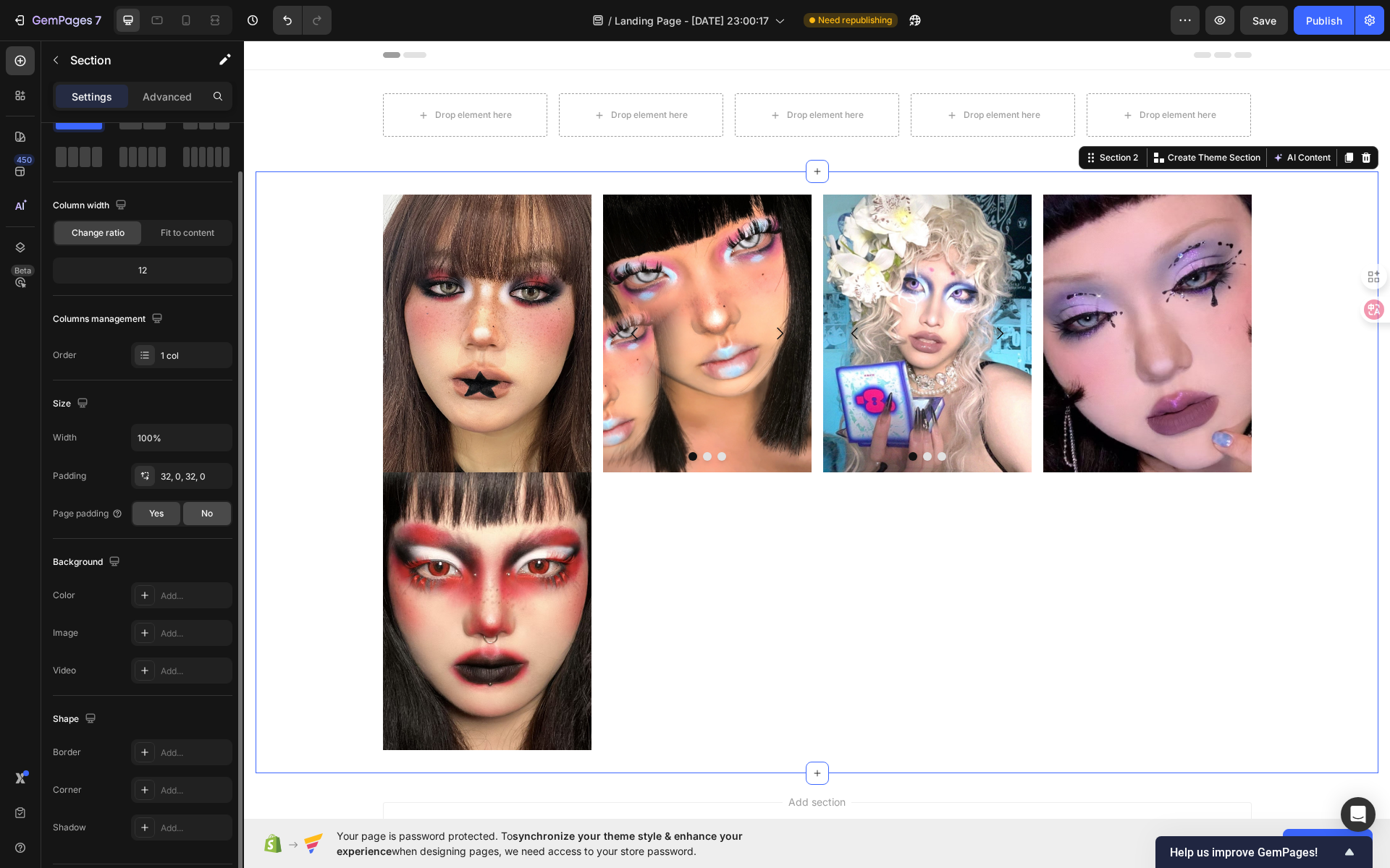
click at [190, 513] on div "No" at bounding box center [207, 513] width 47 height 23
click at [151, 516] on span "Yes" at bounding box center [156, 514] width 15 height 13
click at [196, 516] on div "No" at bounding box center [207, 513] width 47 height 23
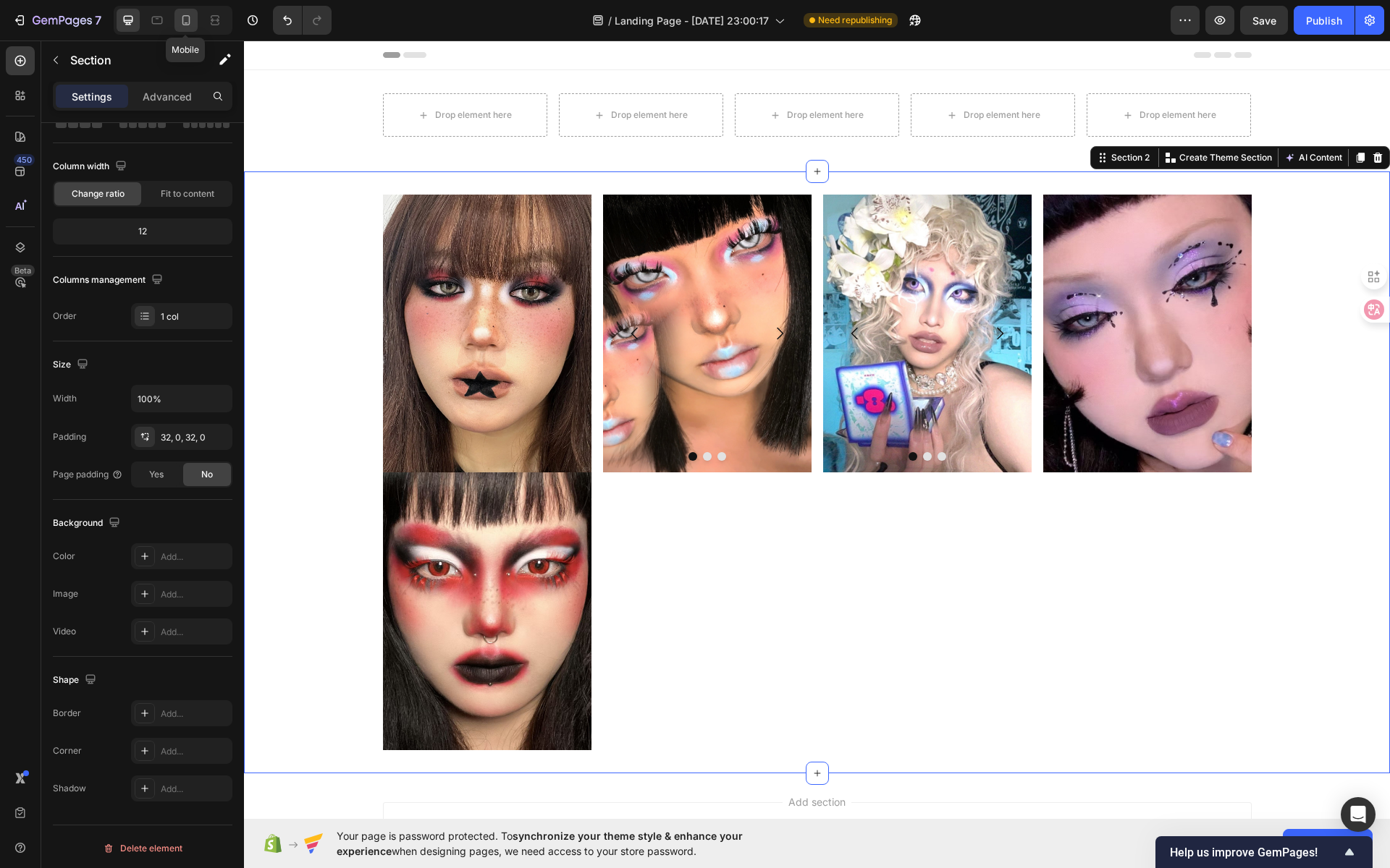
click at [186, 24] on icon at bounding box center [186, 21] width 8 height 10
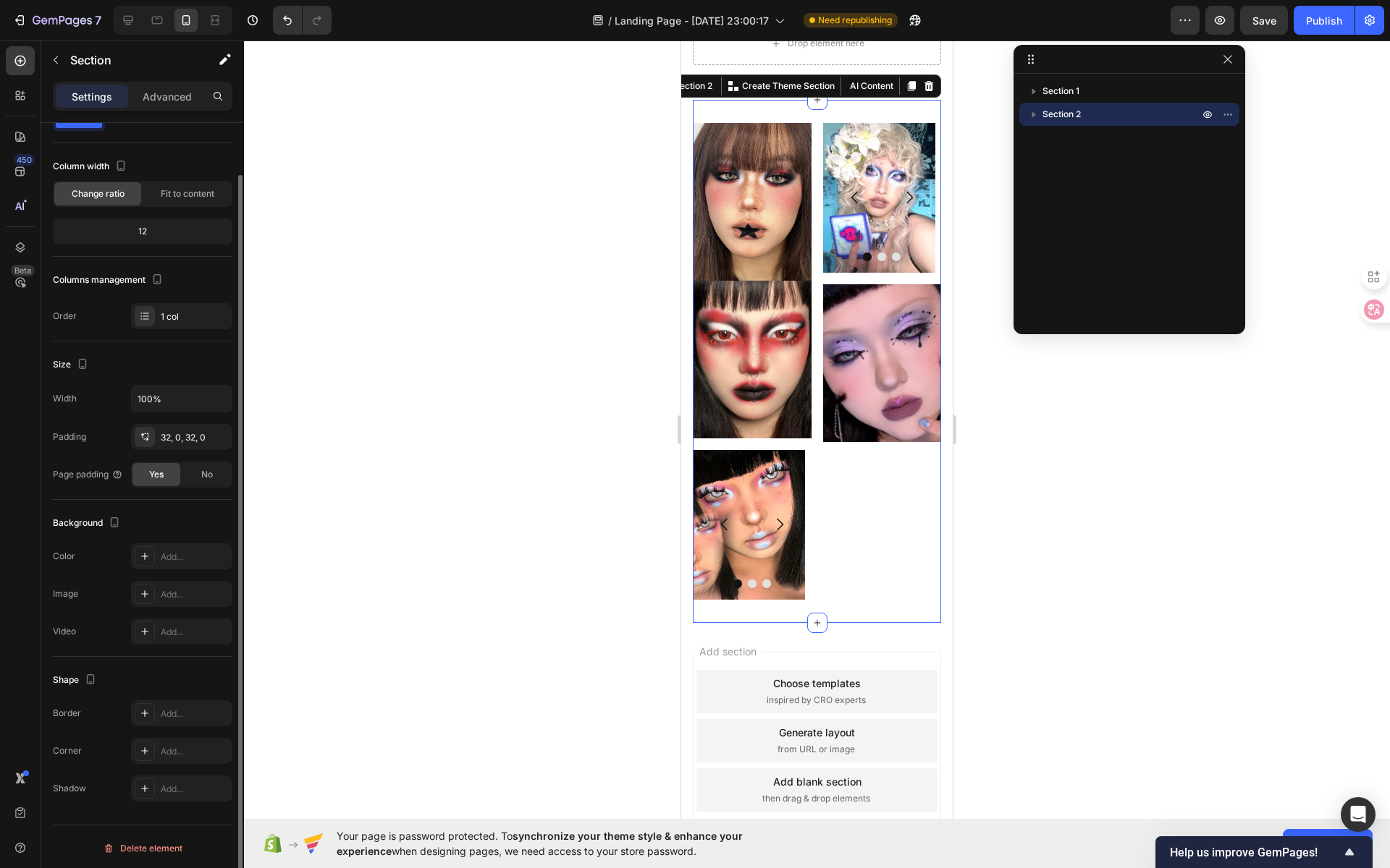
scroll to position [288, 0]
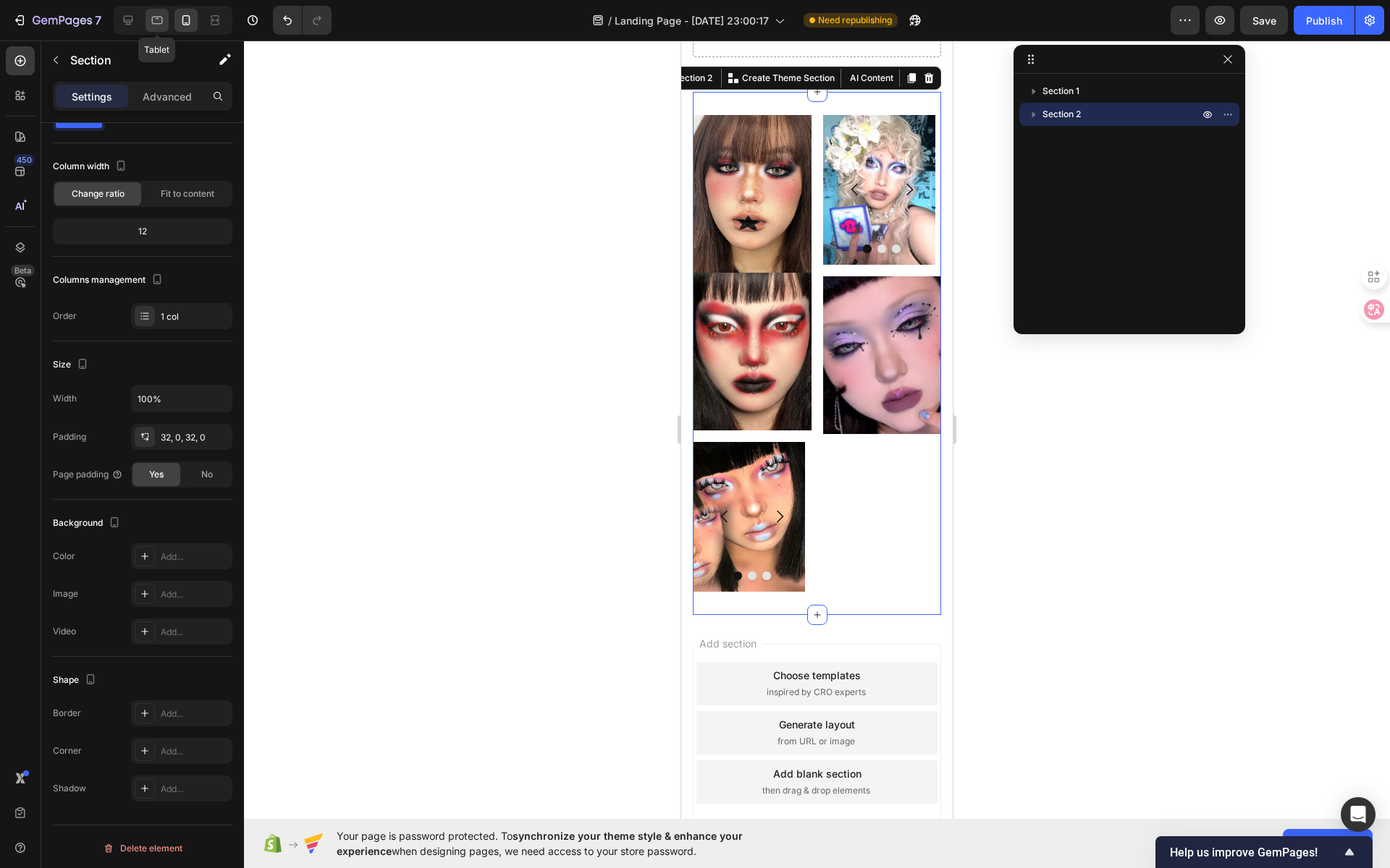
click at [159, 21] on icon at bounding box center [157, 21] width 15 height 15
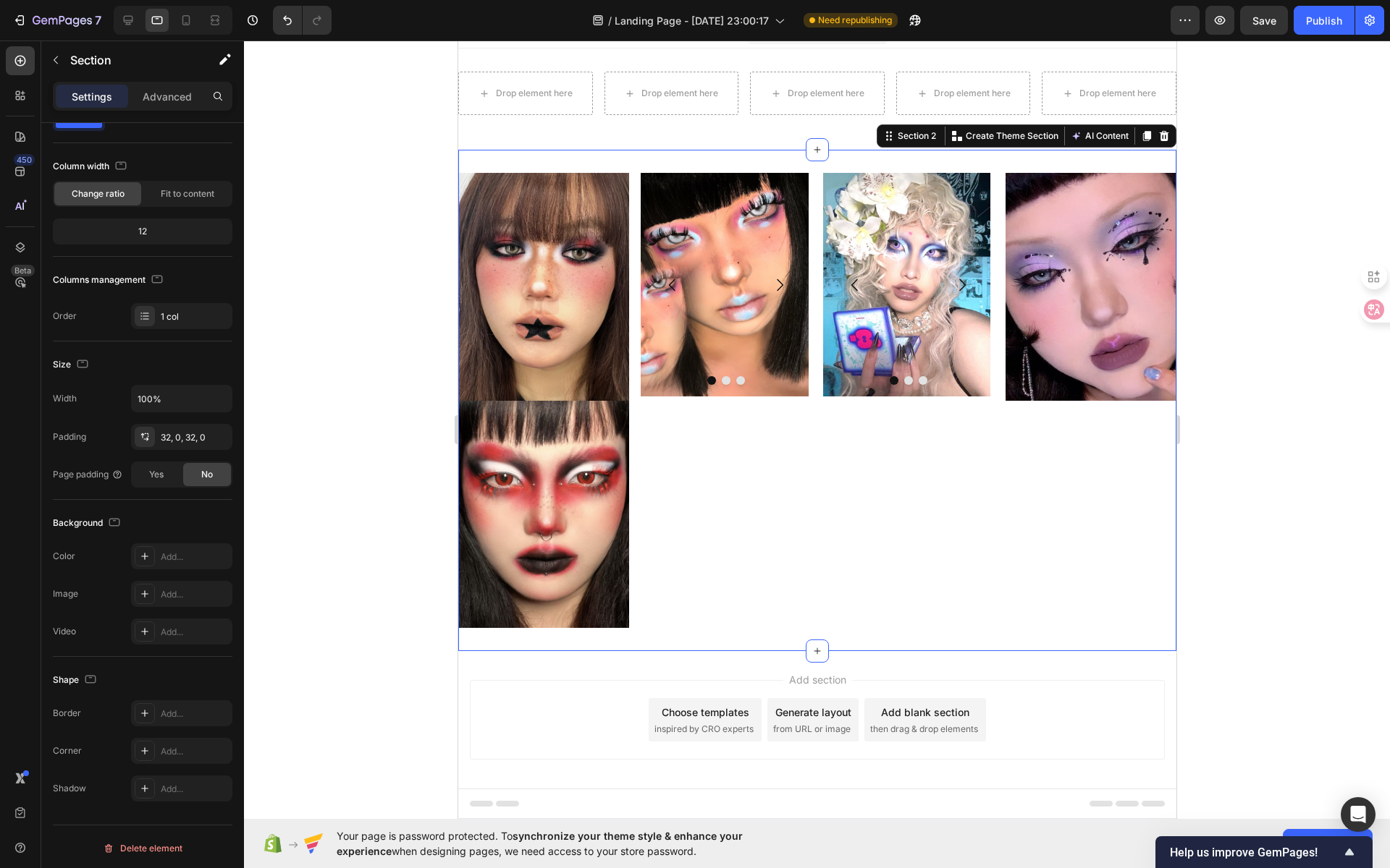
scroll to position [23, 0]
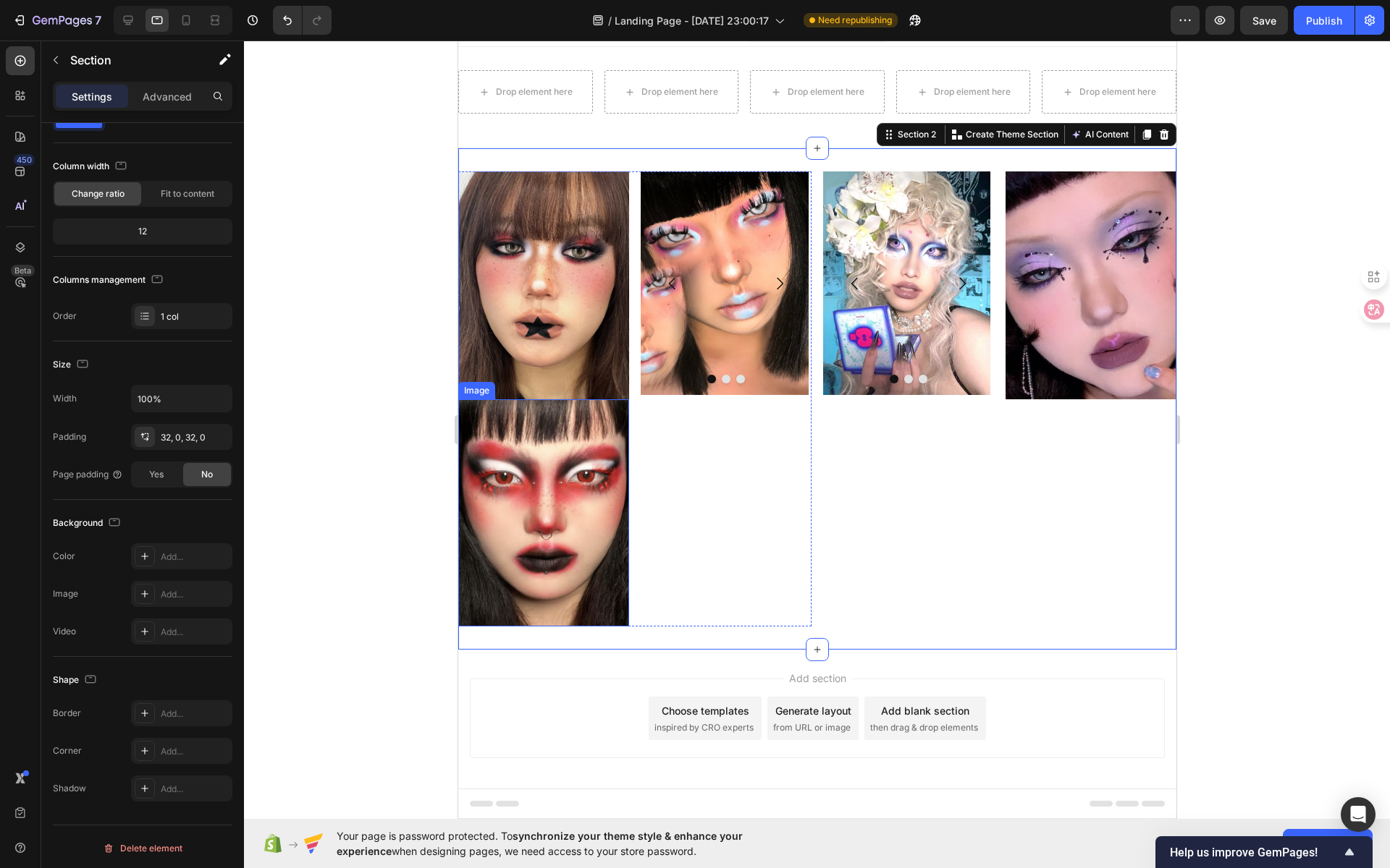
click at [573, 429] on img at bounding box center [542, 513] width 171 height 228
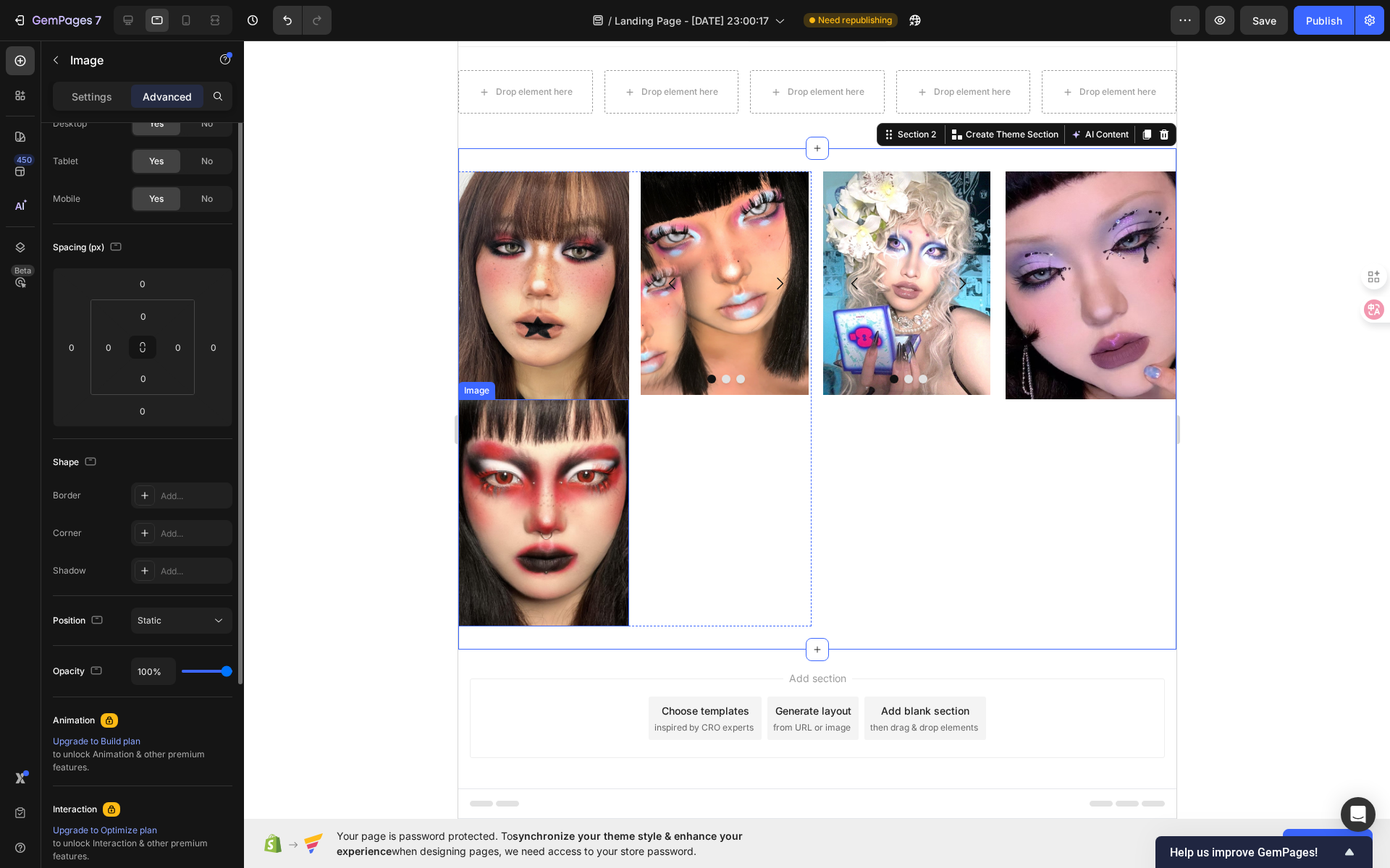
scroll to position [0, 0]
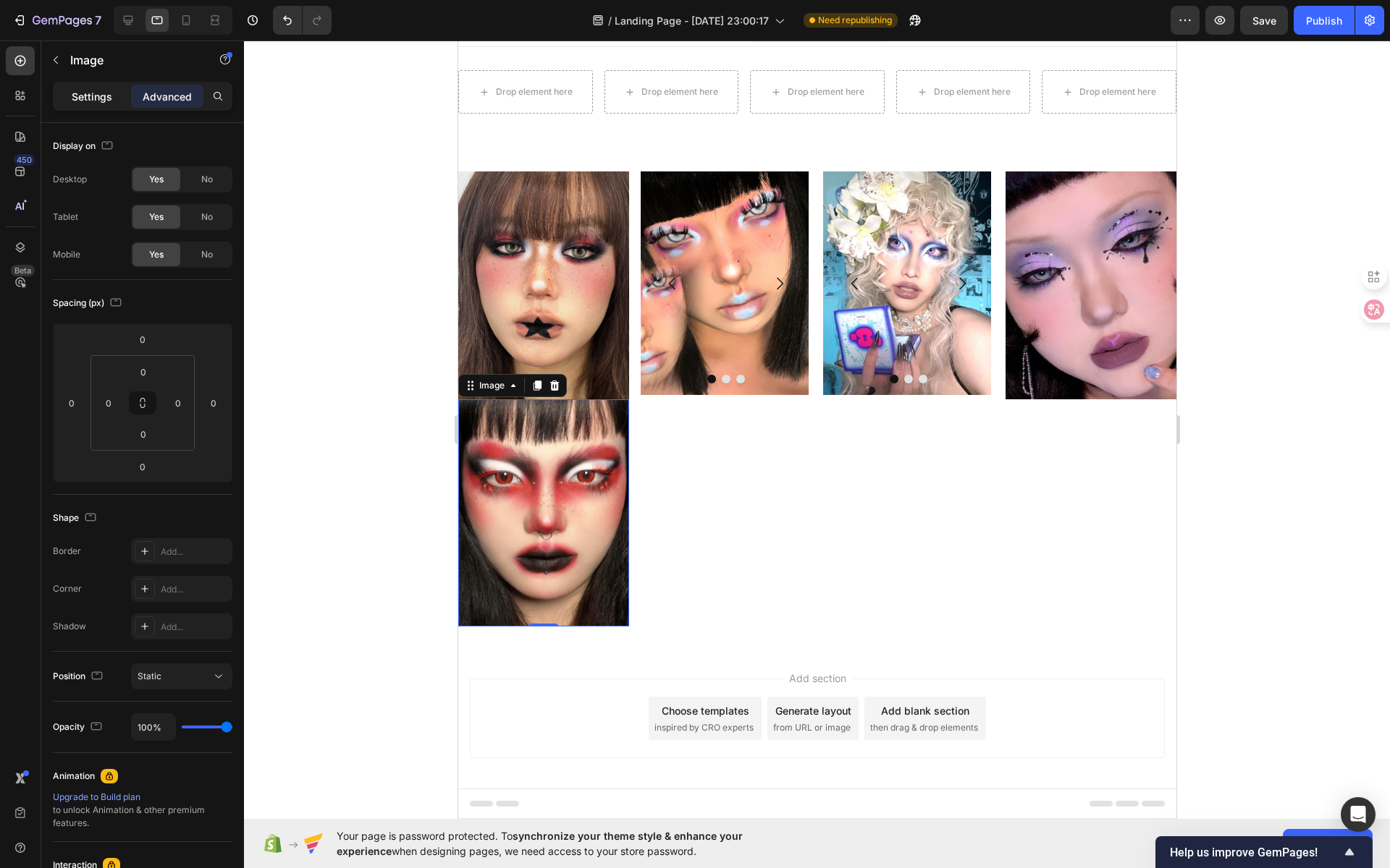
click at [84, 101] on p "Settings" at bounding box center [92, 96] width 41 height 16
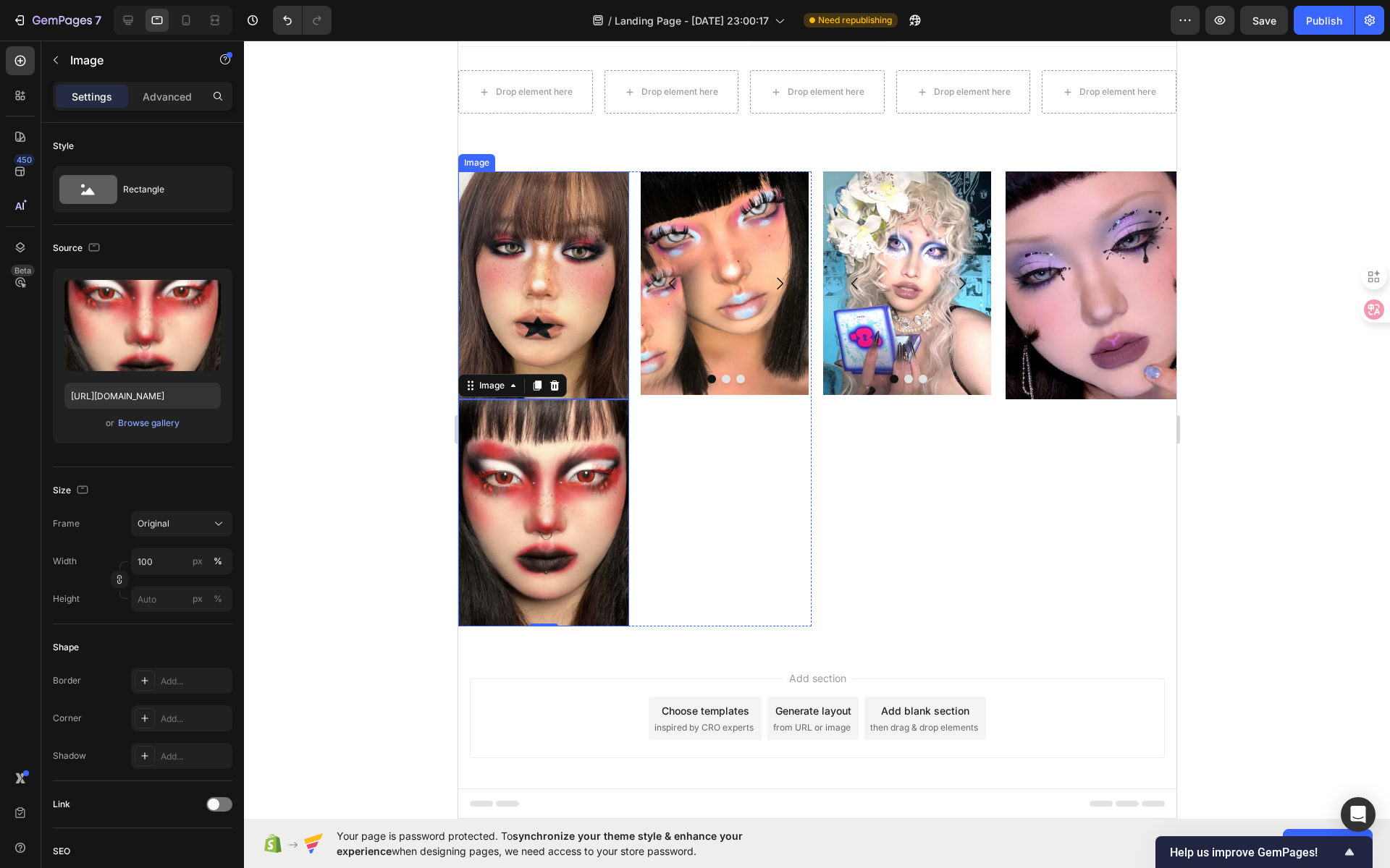
click at [536, 201] on img at bounding box center [542, 286] width 171 height 228
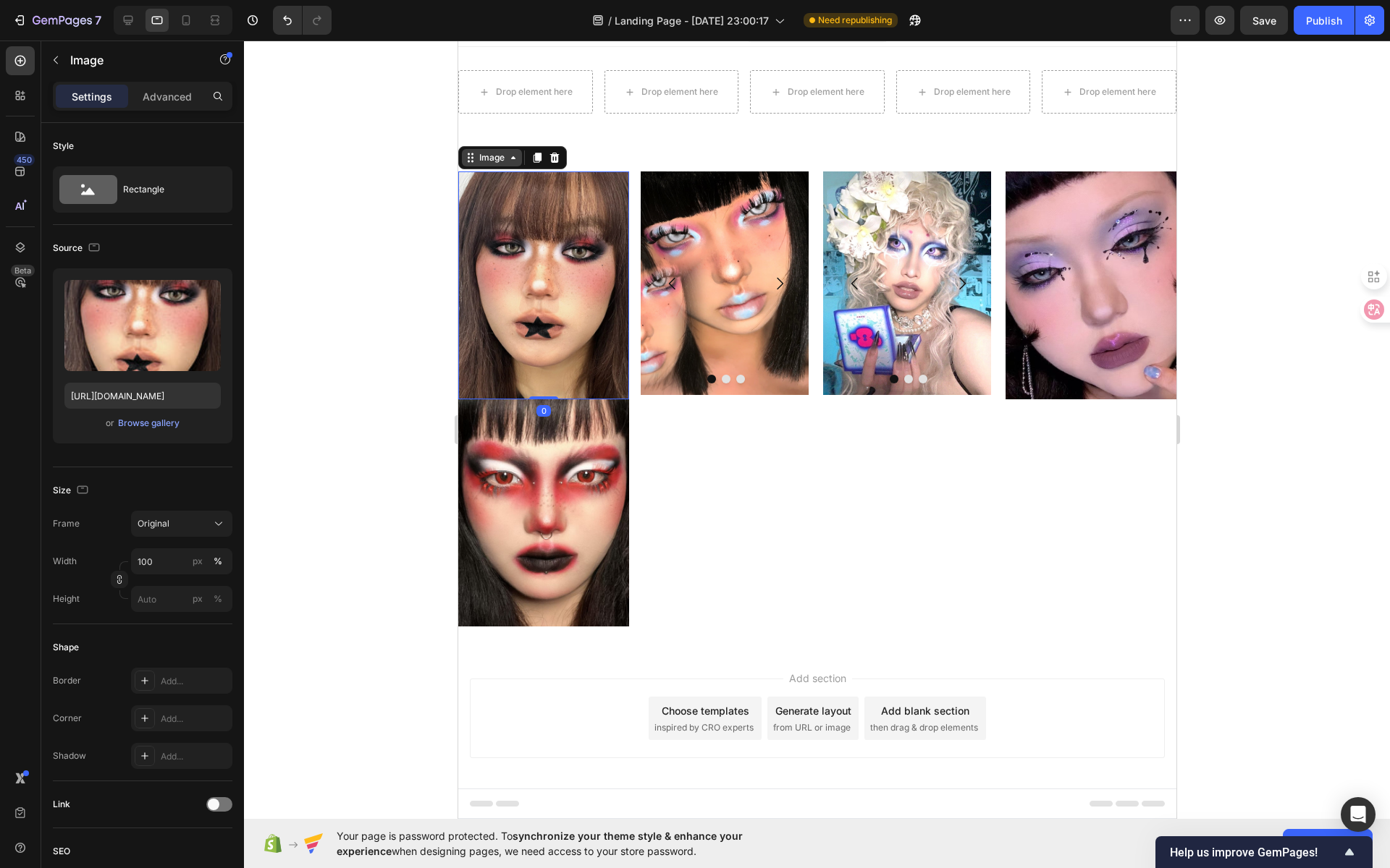
click at [508, 164] on div "Image" at bounding box center [491, 157] width 60 height 17
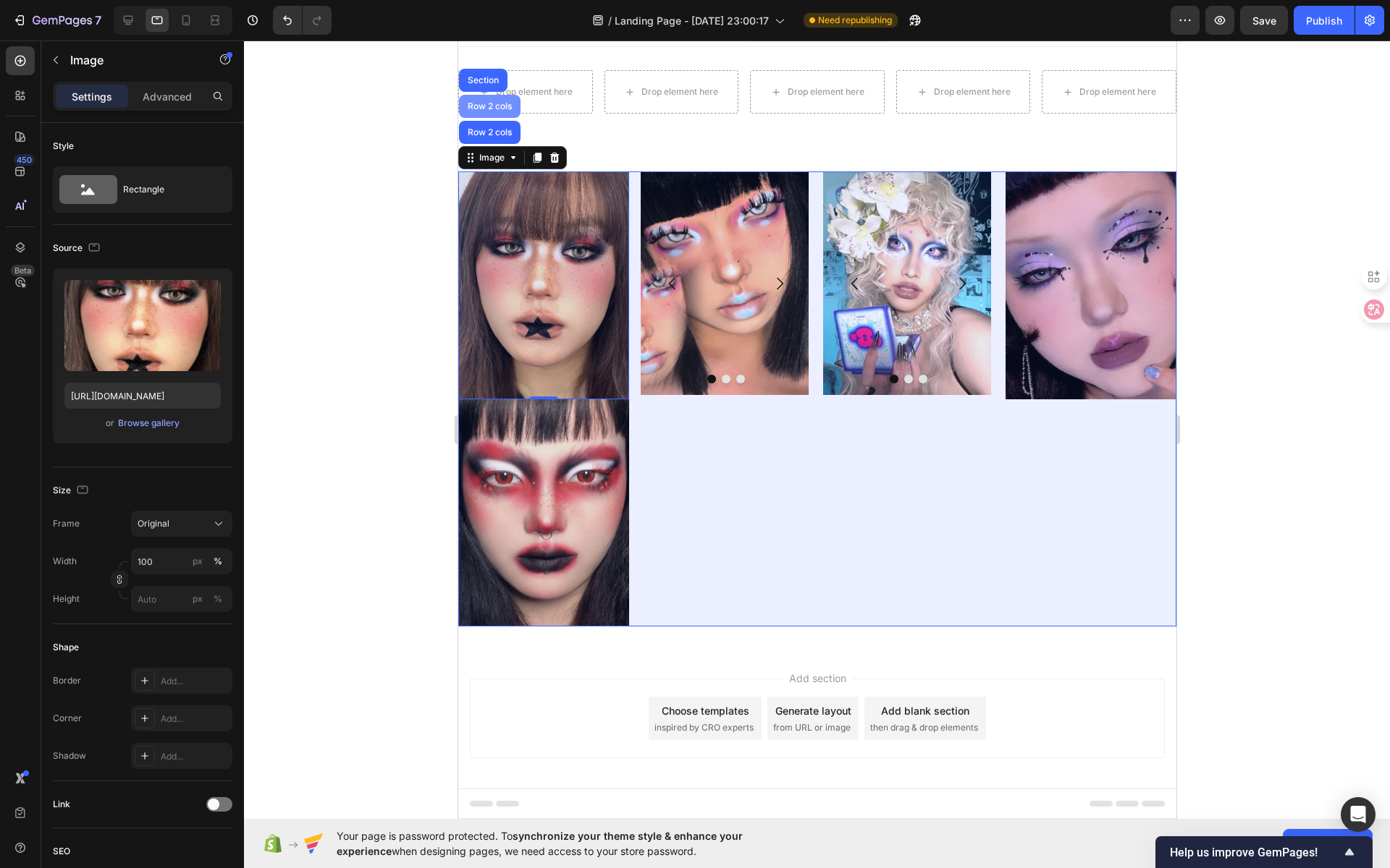
click at [499, 107] on div "Row 2 cols" at bounding box center [488, 107] width 50 height 9
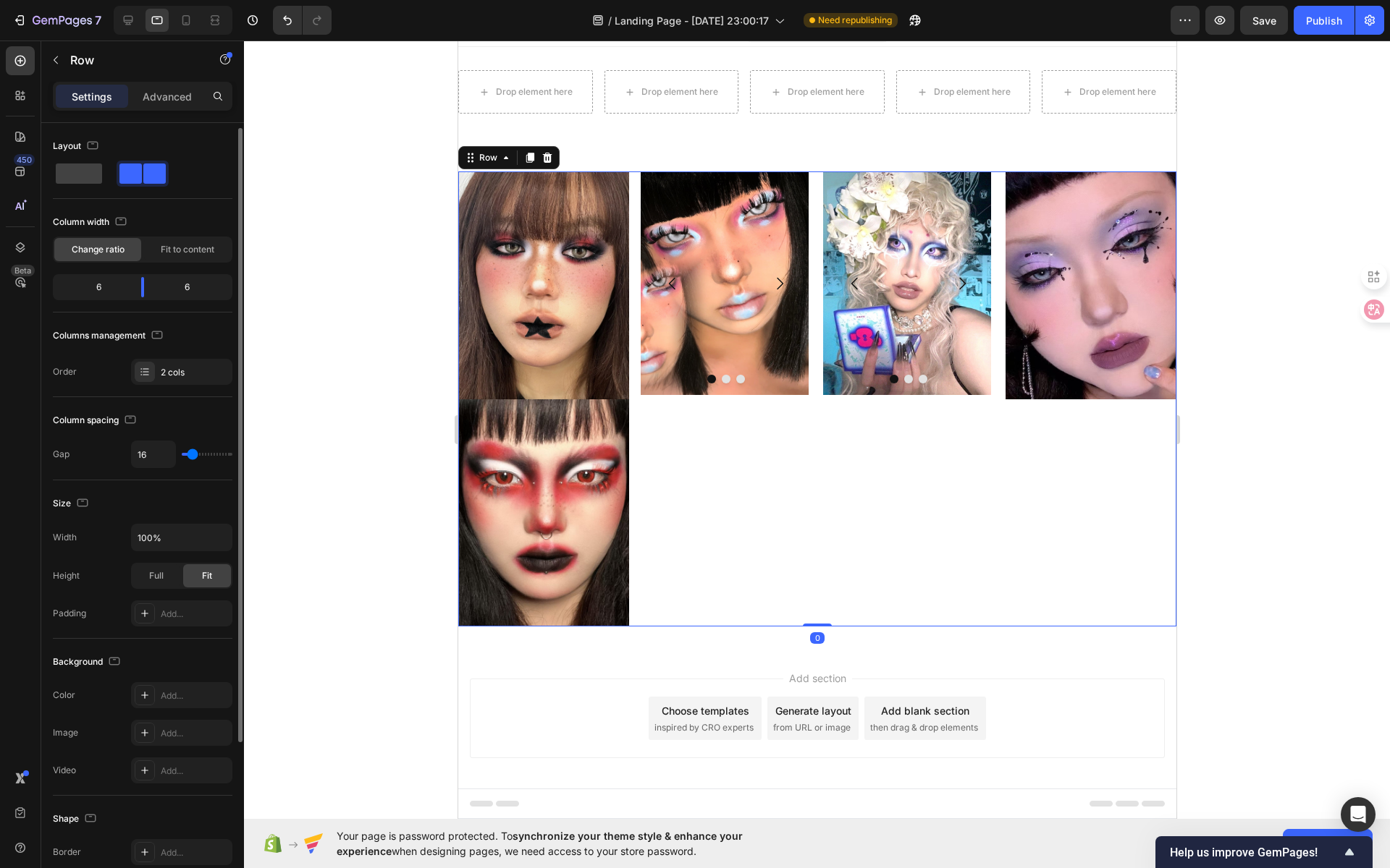
scroll to position [3, 0]
click at [170, 610] on div "Add..." at bounding box center [195, 612] width 68 height 13
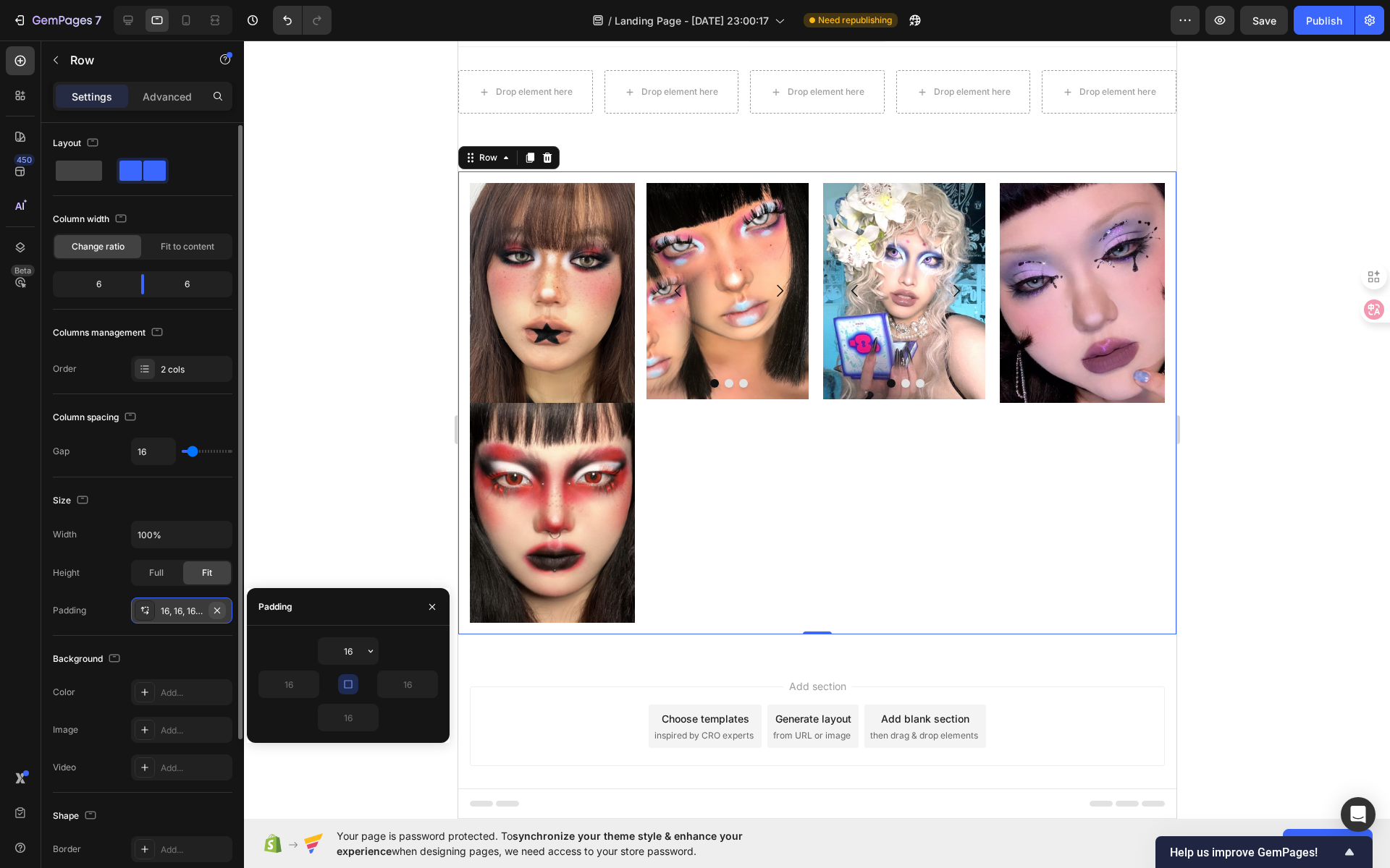
click at [222, 606] on icon "button" at bounding box center [217, 611] width 12 height 12
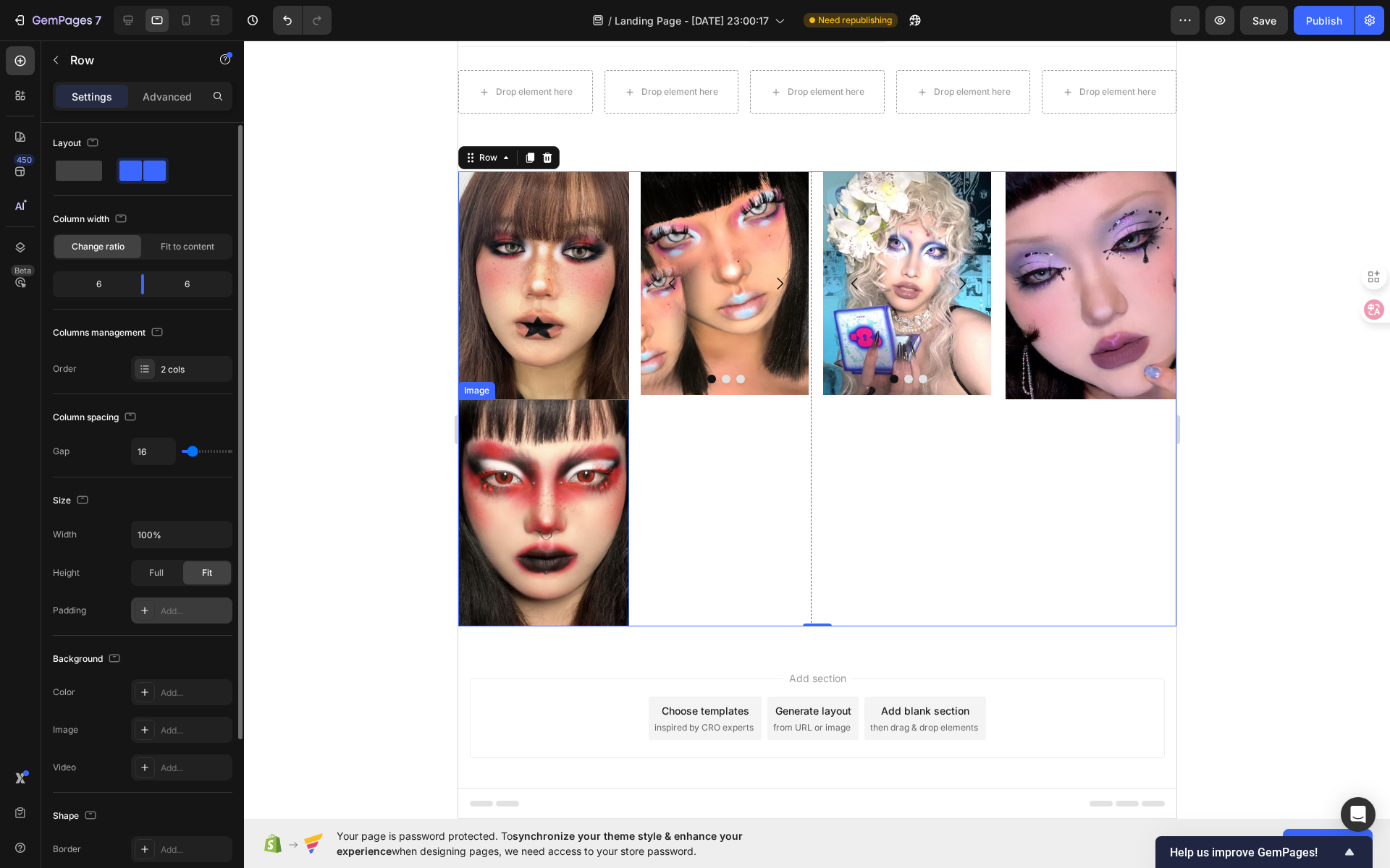
click at [508, 457] on img at bounding box center [542, 513] width 171 height 228
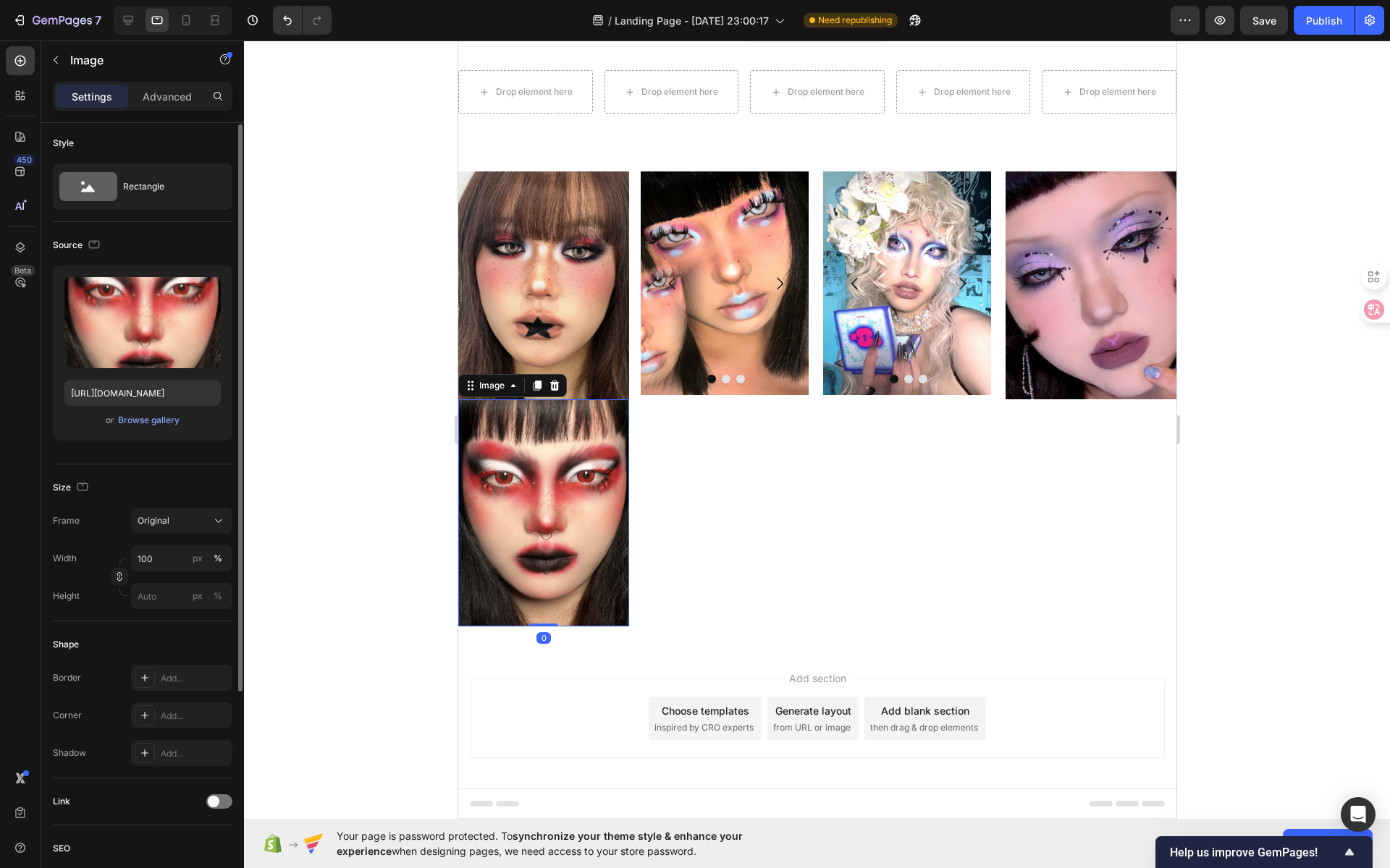
scroll to position [0, 0]
click at [589, 448] on img at bounding box center [542, 513] width 171 height 228
click at [556, 381] on icon at bounding box center [554, 385] width 10 height 10
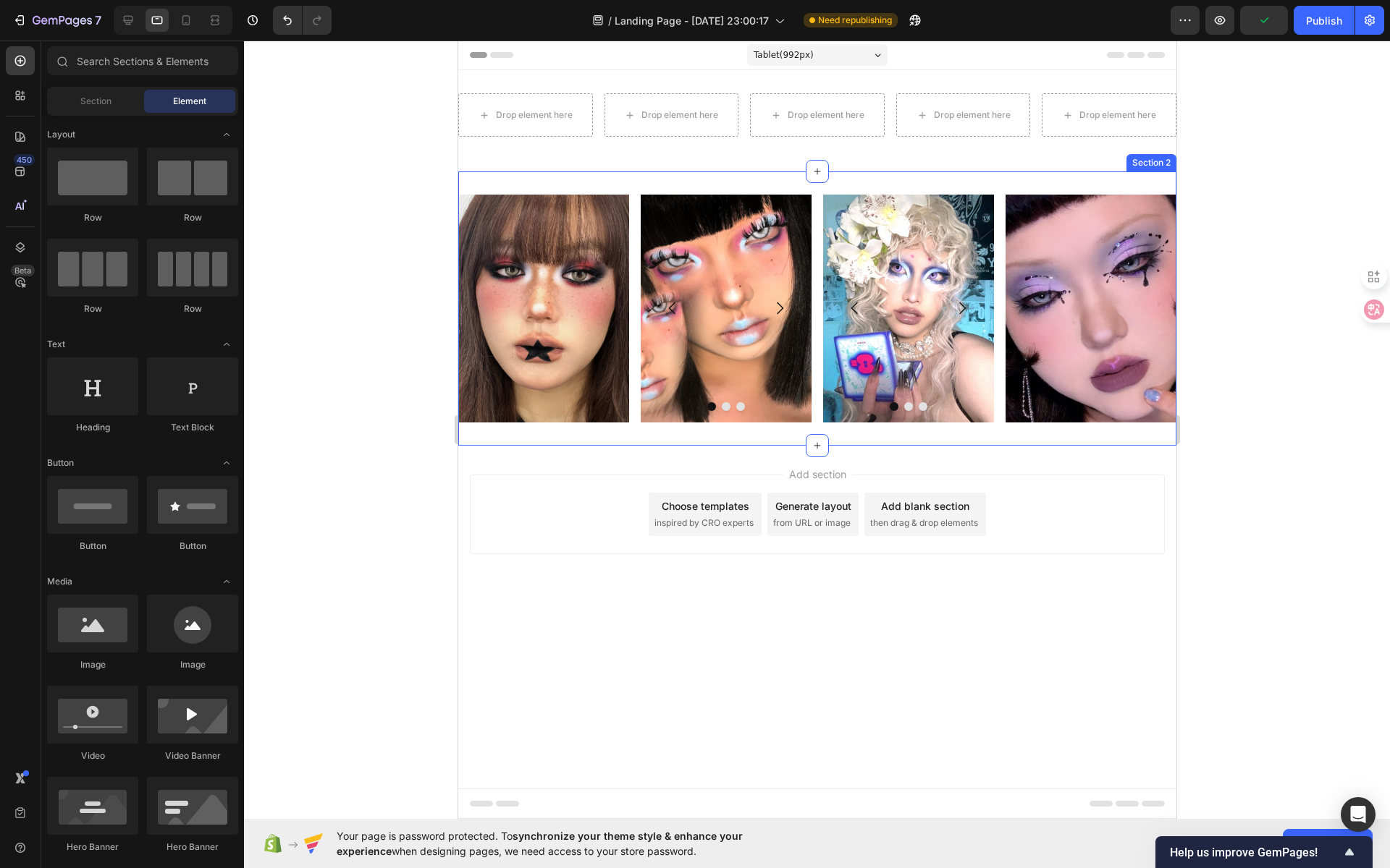
click at [644, 181] on div "Image Image Image Image [GEOGRAPHIC_DATA] Image Image Image Carousel Image Row …" at bounding box center [816, 309] width 718 height 274
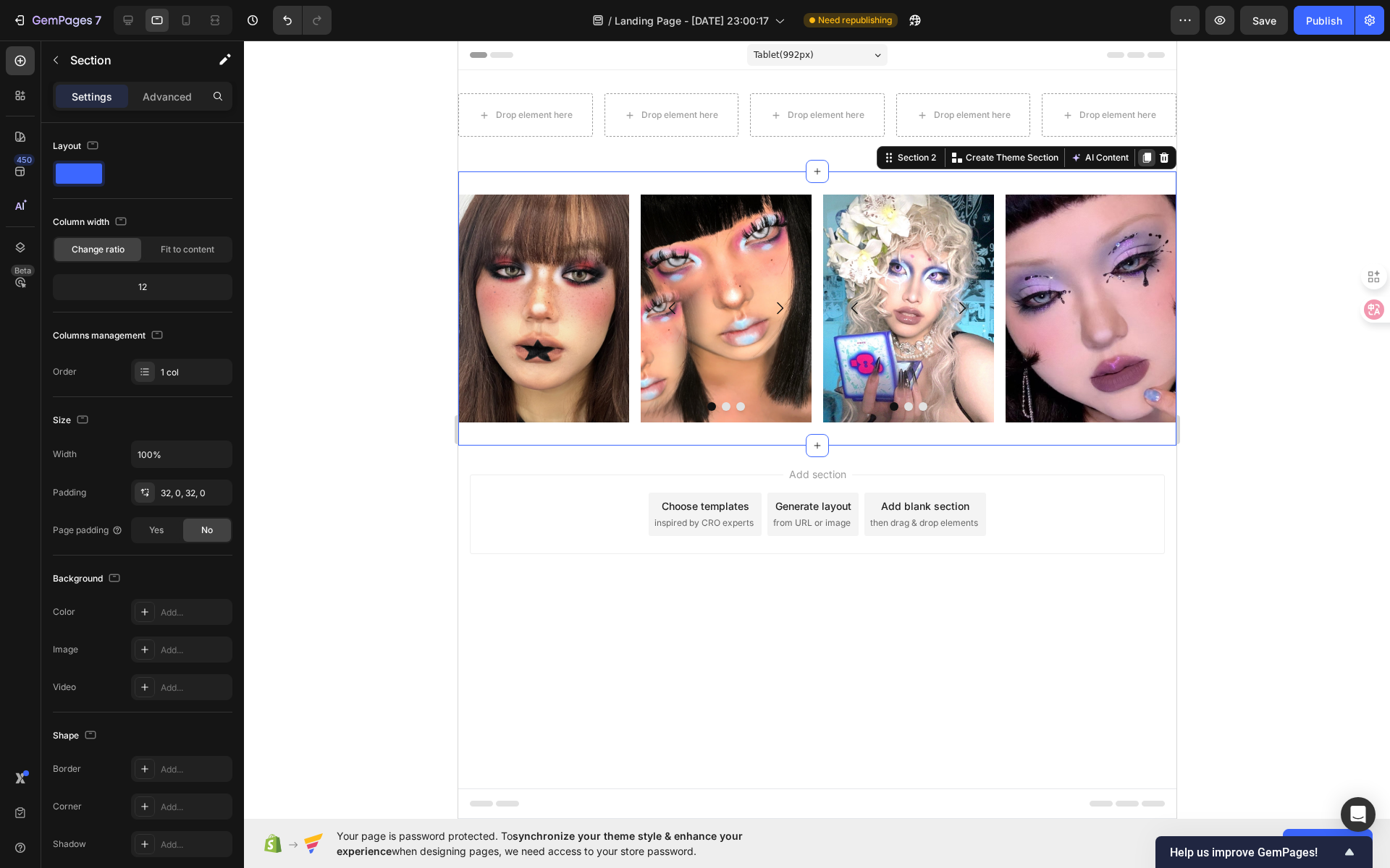
click at [1150, 152] on icon at bounding box center [1146, 158] width 12 height 12
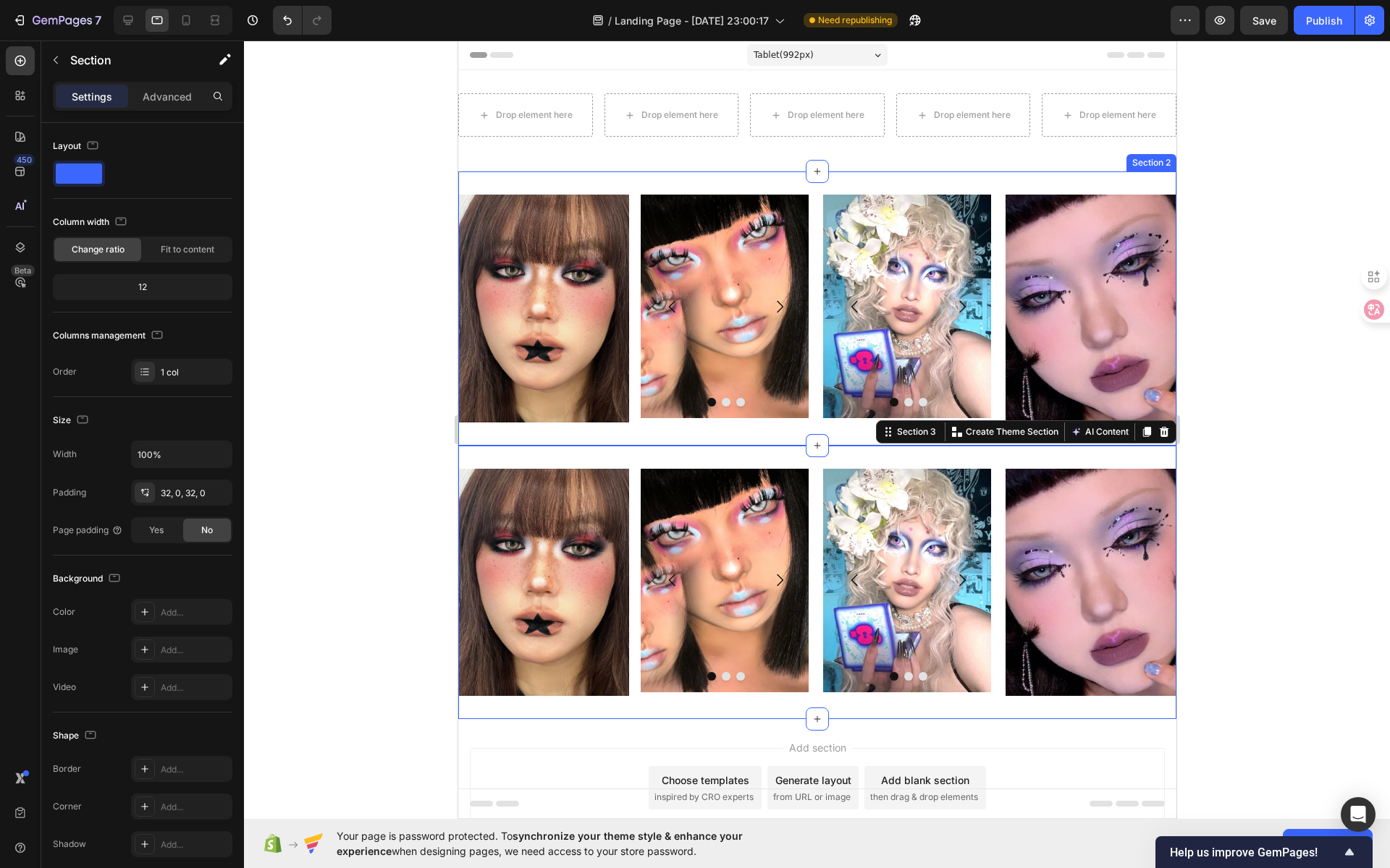
click at [777, 180] on div "Image Image Image Image [GEOGRAPHIC_DATA] Image Image Image Carousel Image Row …" at bounding box center [816, 309] width 718 height 274
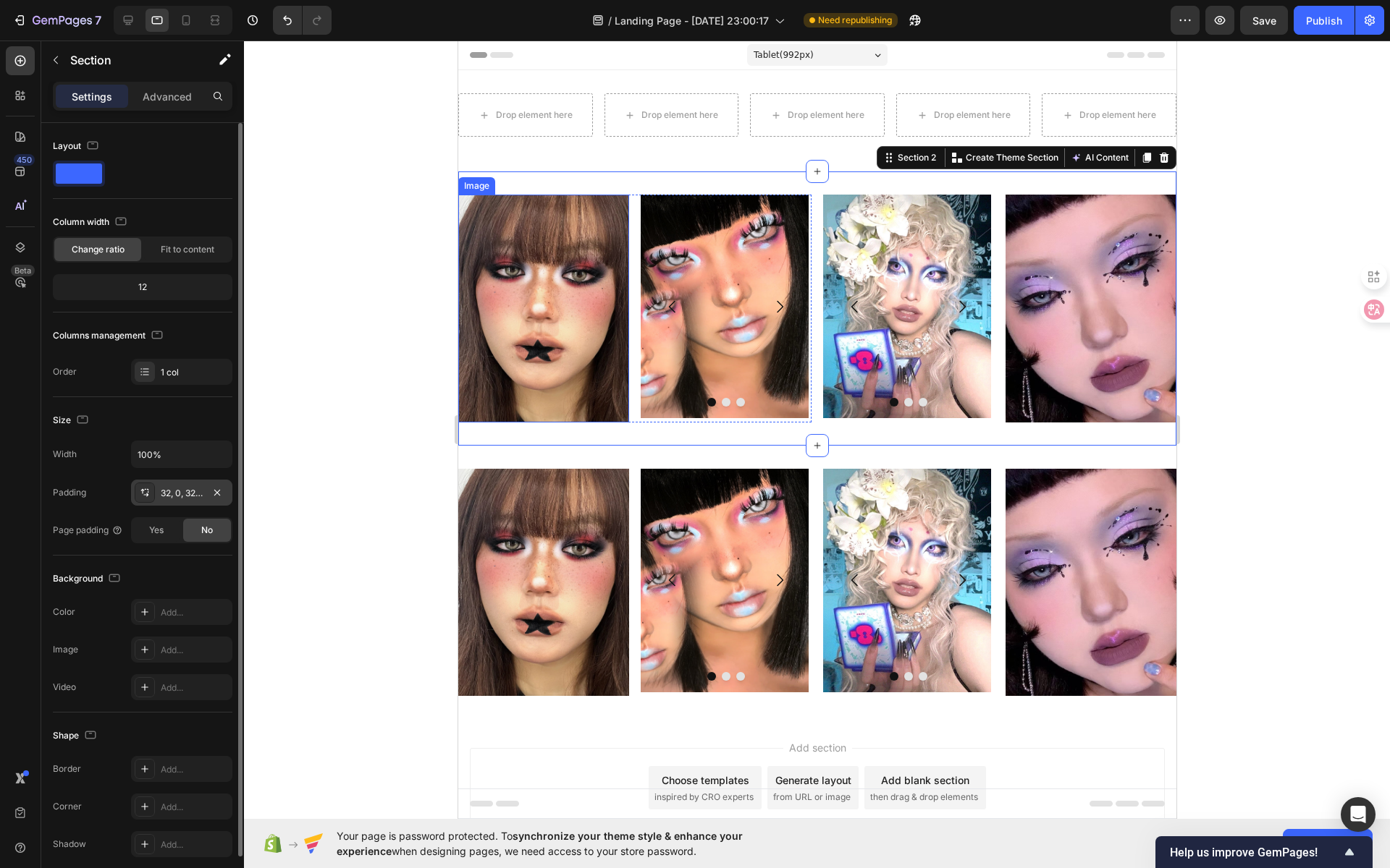
click at [192, 490] on div "32, 0, 32, 0" at bounding box center [182, 494] width 42 height 13
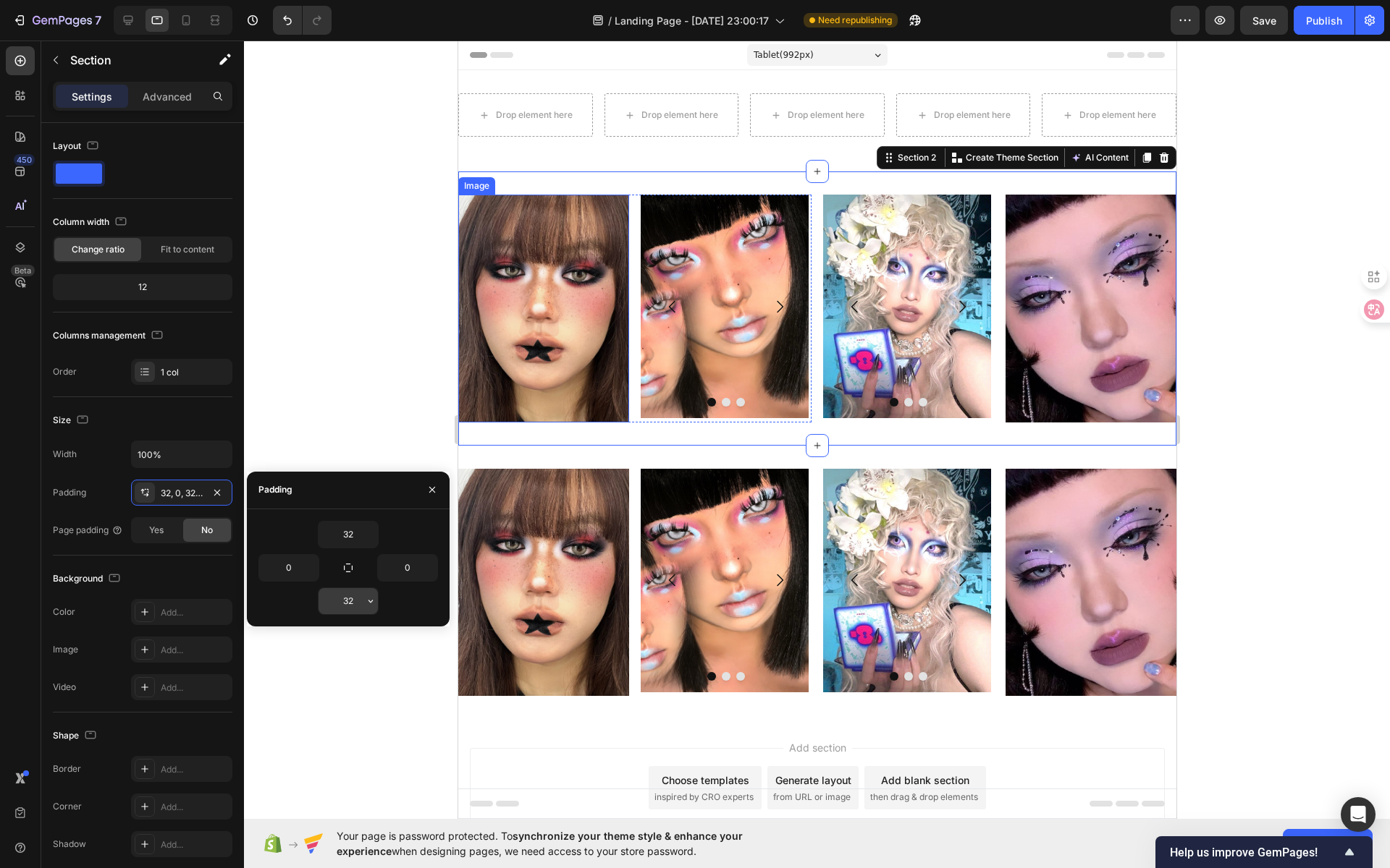
click at [345, 597] on input "32" at bounding box center [348, 601] width 59 height 26
type input "0"
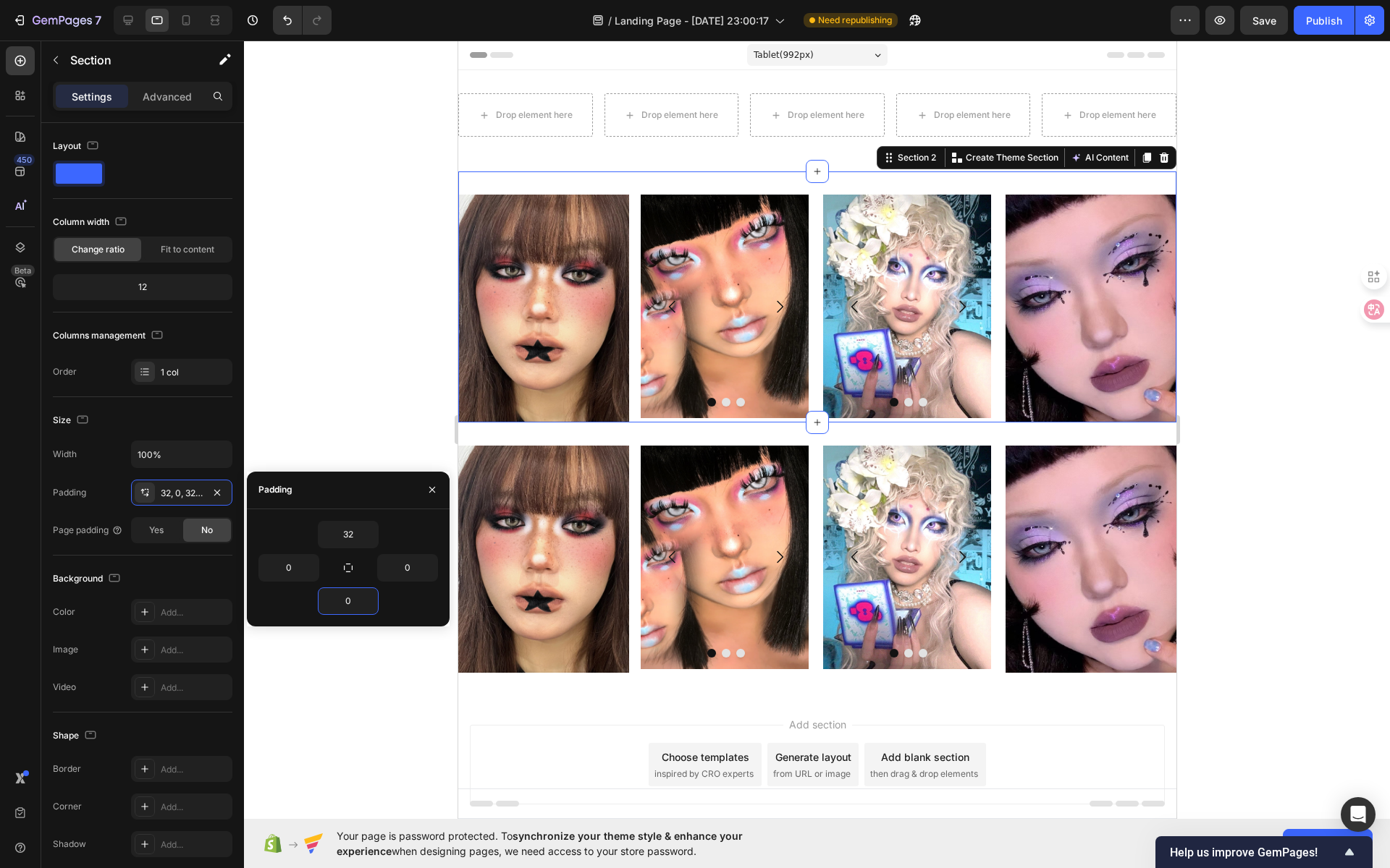
click at [1240, 309] on div at bounding box center [817, 455] width 1146 height 828
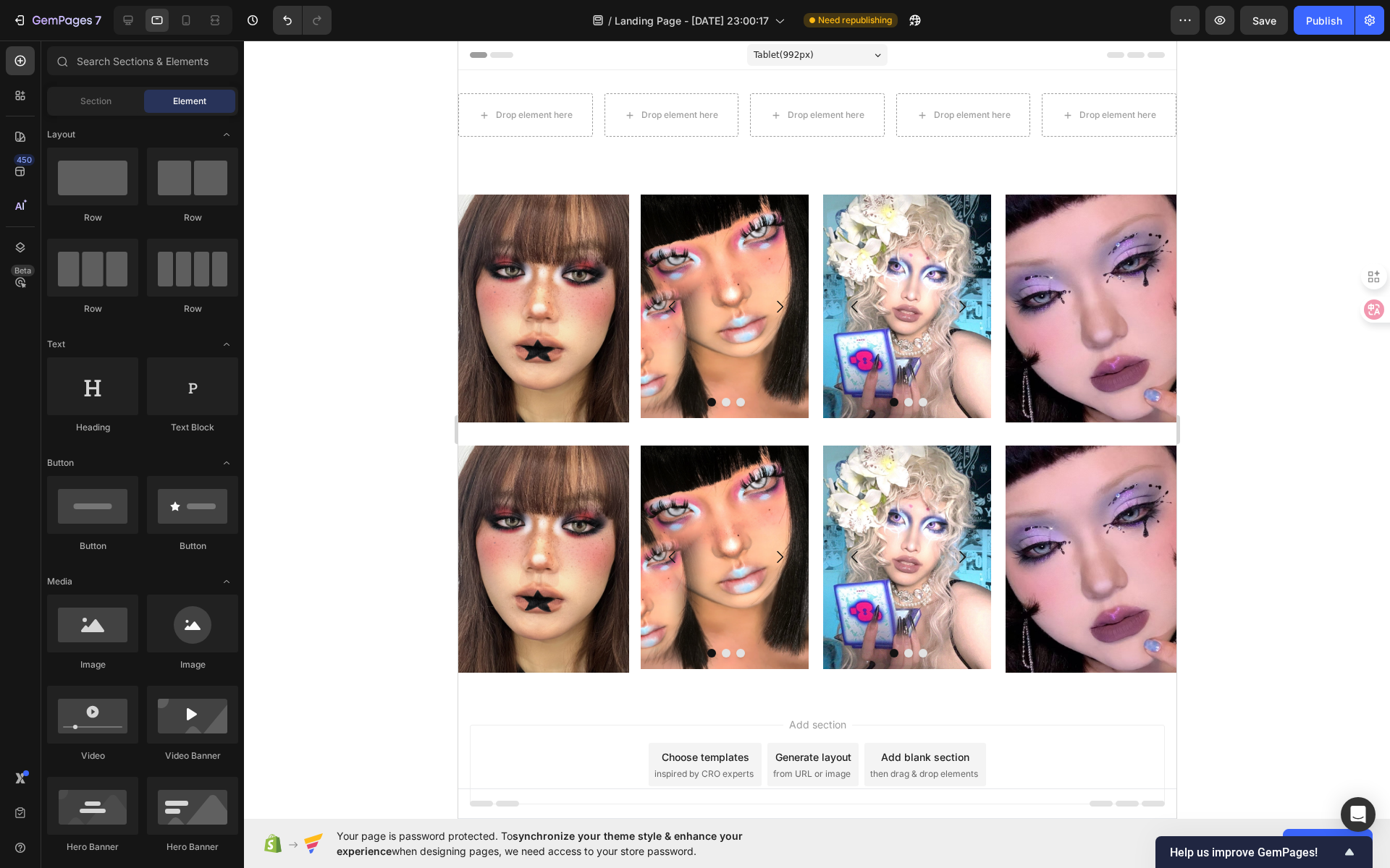
click at [1213, 256] on div at bounding box center [817, 455] width 1146 height 828
click at [522, 434] on div "Image Image Image Image [GEOGRAPHIC_DATA] Image Image Image Carousel Image Row …" at bounding box center [816, 560] width 718 height 274
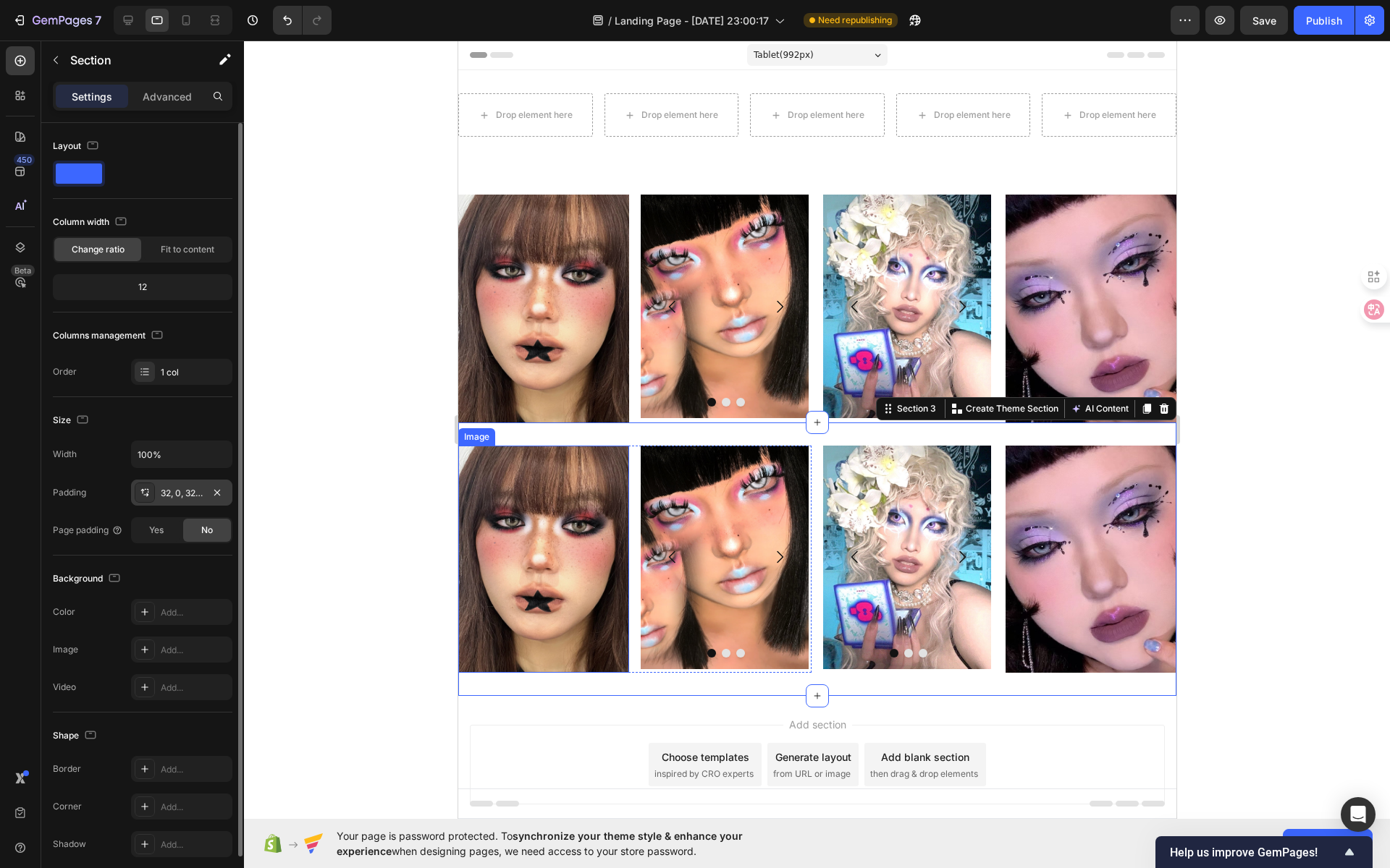
click at [190, 493] on div "32, 0, 32, 0" at bounding box center [182, 494] width 42 height 13
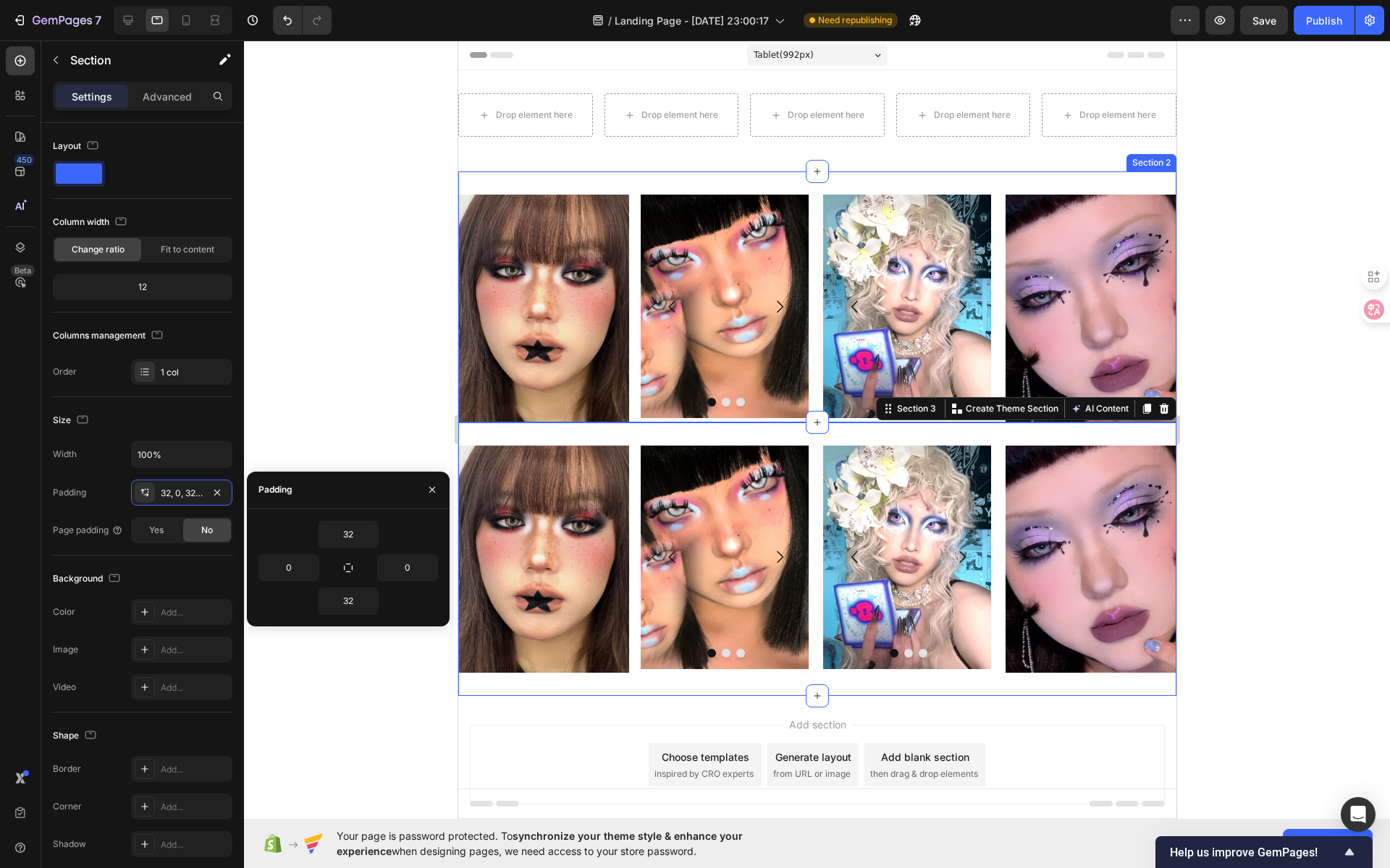
click at [531, 185] on div "Image Image Image Image [GEOGRAPHIC_DATA] Image Image Image Carousel Image Row …" at bounding box center [816, 297] width 718 height 251
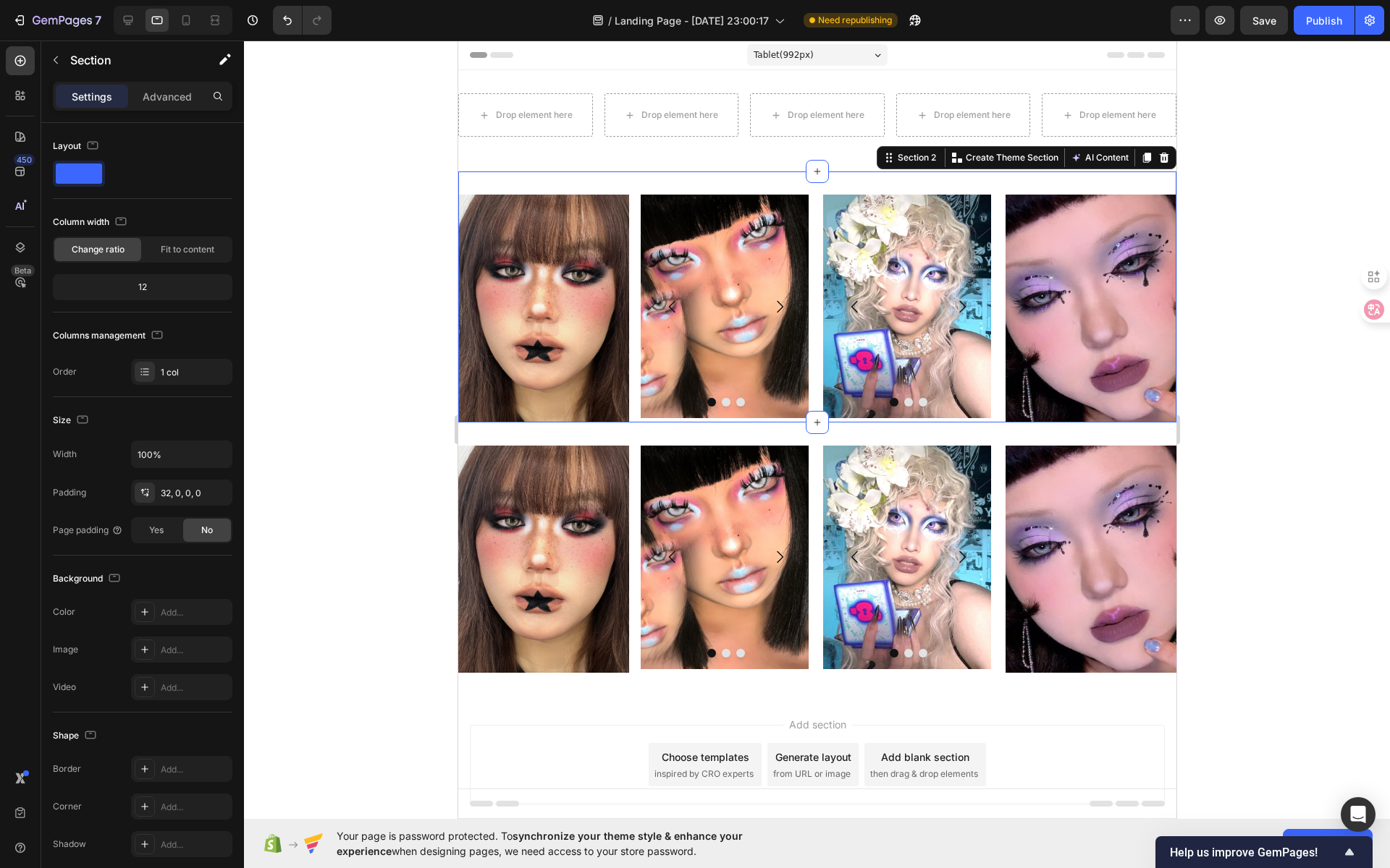
click at [558, 184] on div "Image Image Image Image [GEOGRAPHIC_DATA] Image Image Image Carousel Image Row …" at bounding box center [816, 297] width 718 height 251
click at [487, 187] on div "Image Image Image Image [GEOGRAPHIC_DATA] Image Image Image Carousel Image Row …" at bounding box center [816, 297] width 718 height 251
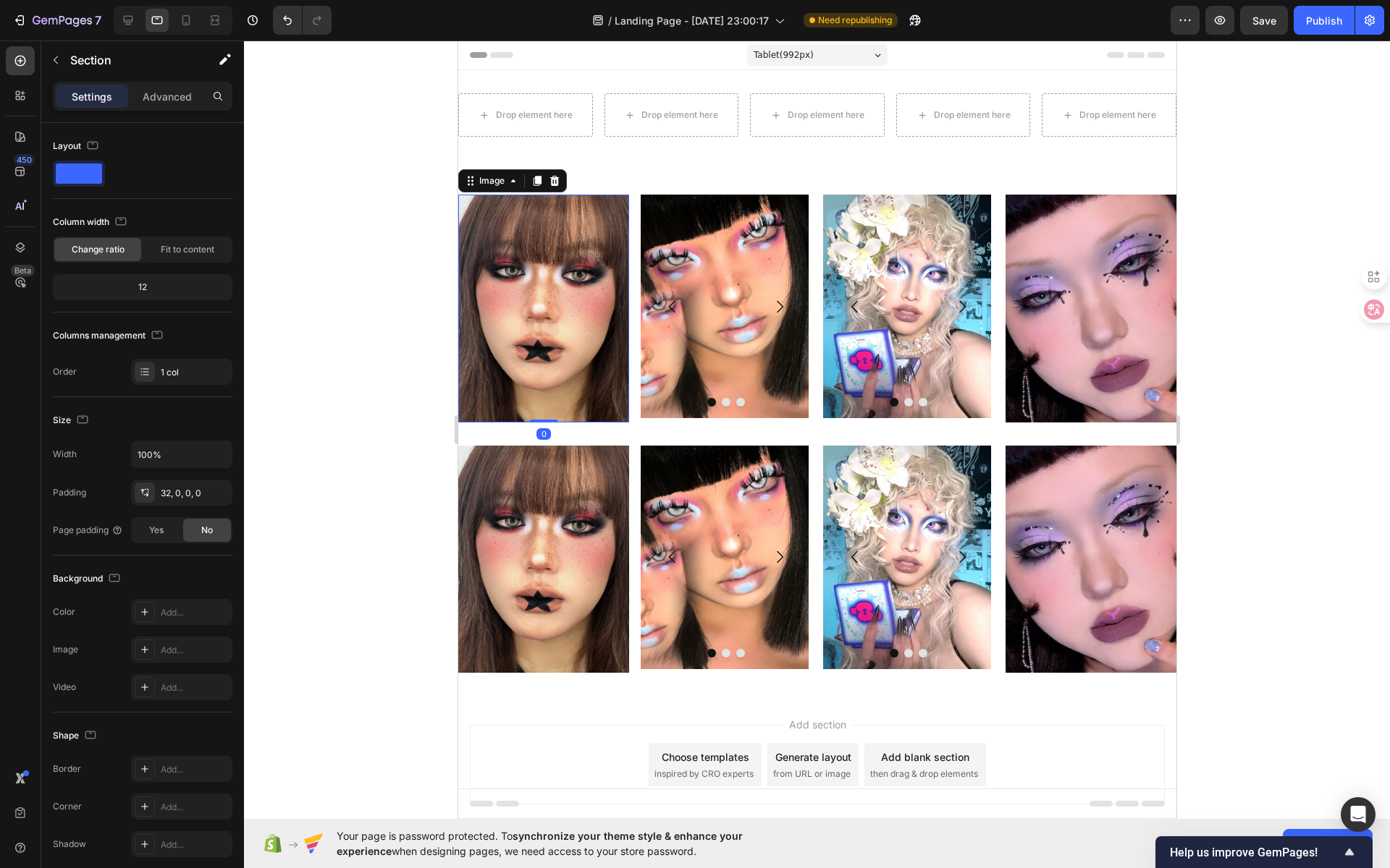
click at [486, 223] on img at bounding box center [542, 309] width 171 height 228
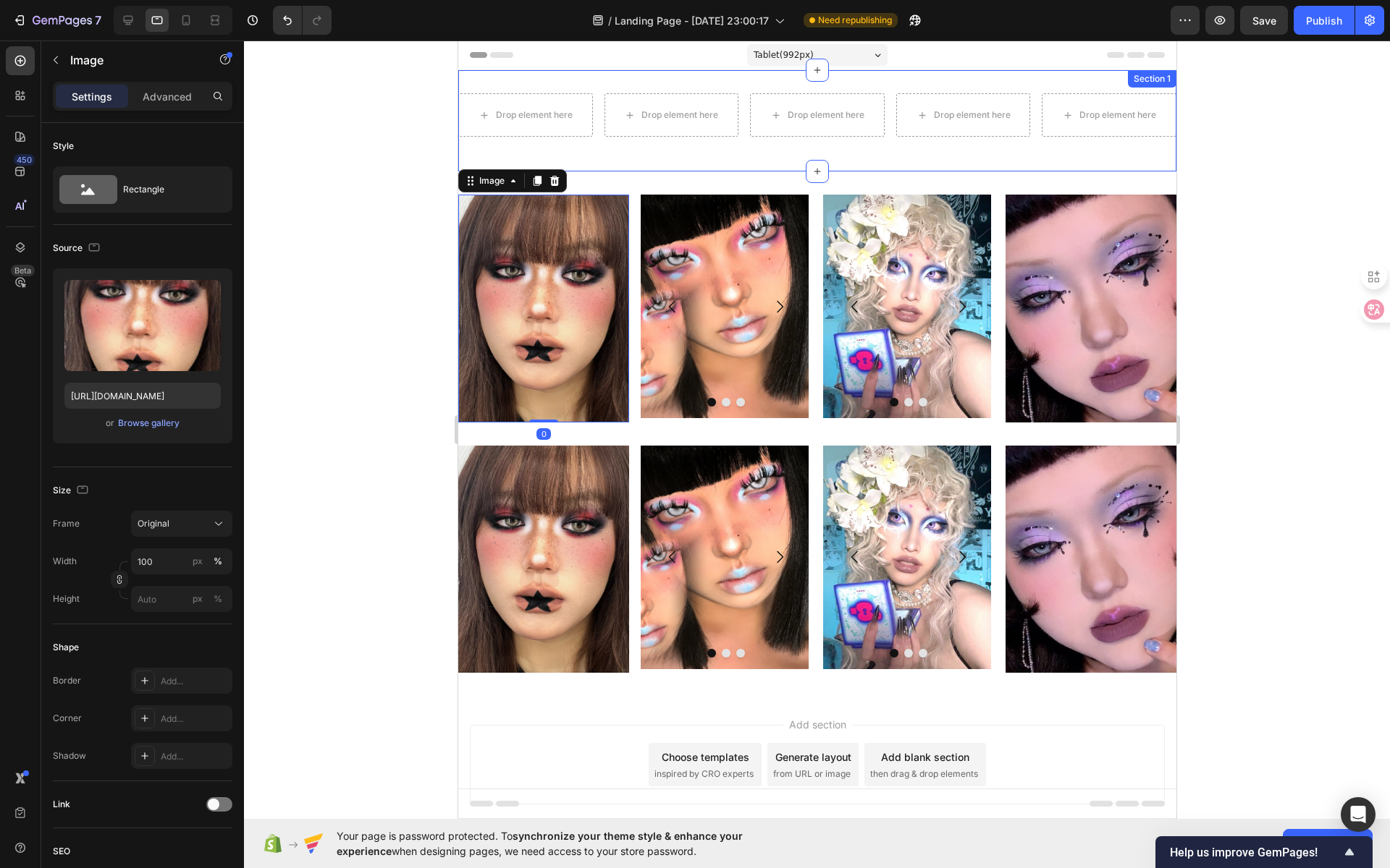
click at [642, 167] on div "Drop element here Drop element here Drop element here Drop element here Drop el…" at bounding box center [816, 121] width 718 height 101
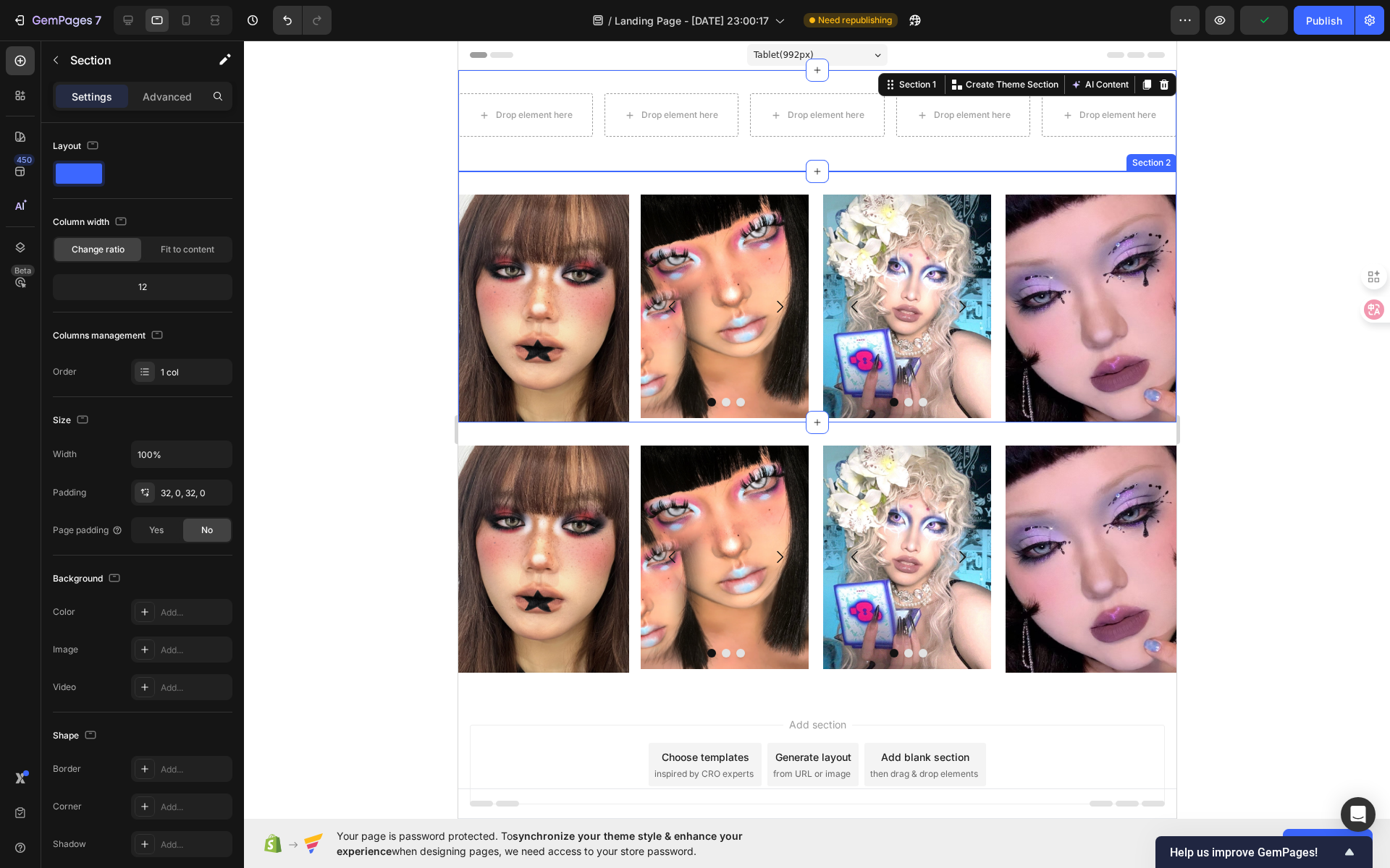
click at [618, 184] on div "Image Image Image Image [GEOGRAPHIC_DATA] Image Image Image Carousel Image Row …" at bounding box center [816, 297] width 718 height 251
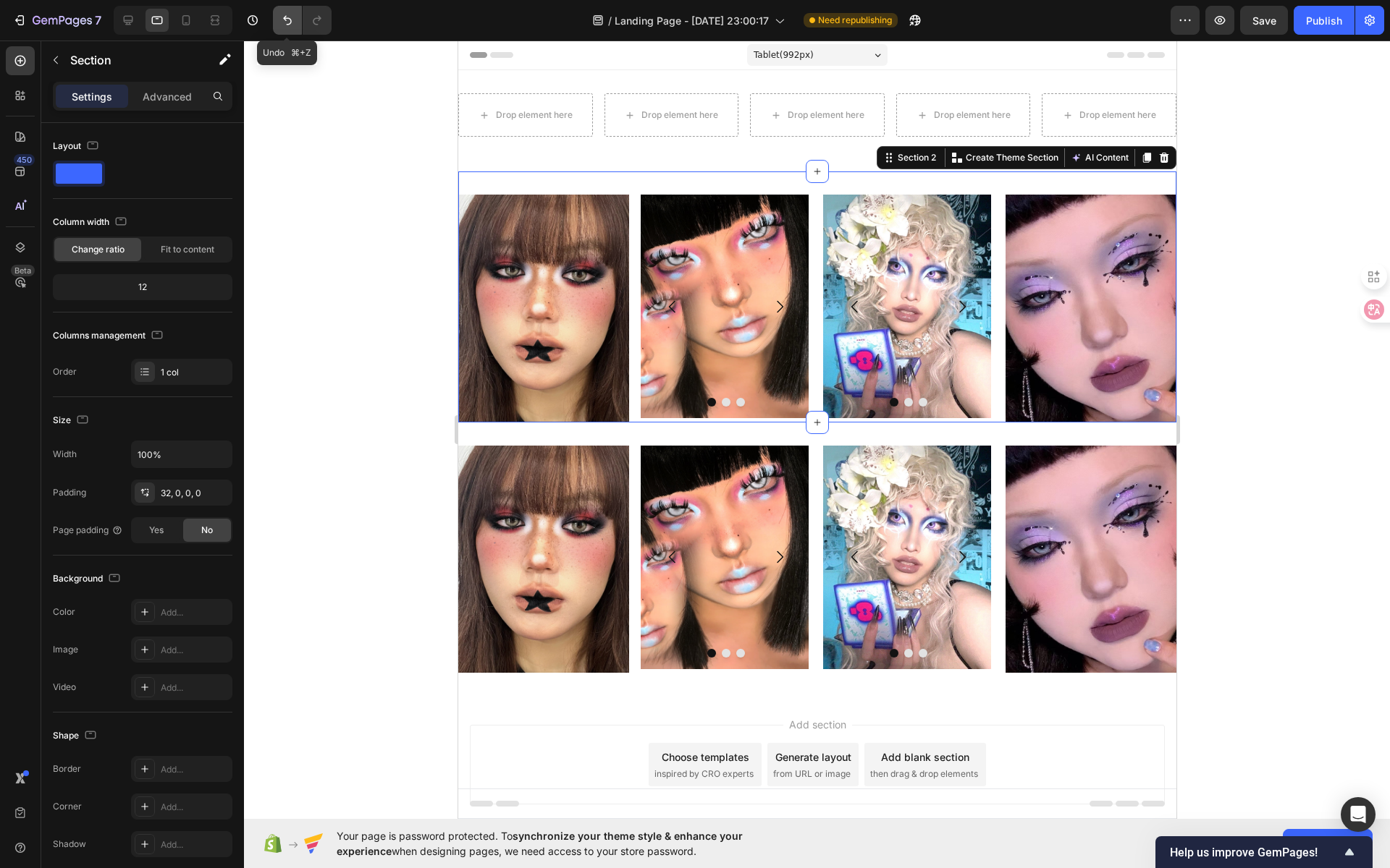
click at [290, 24] on icon "Undo/Redo" at bounding box center [287, 21] width 15 height 15
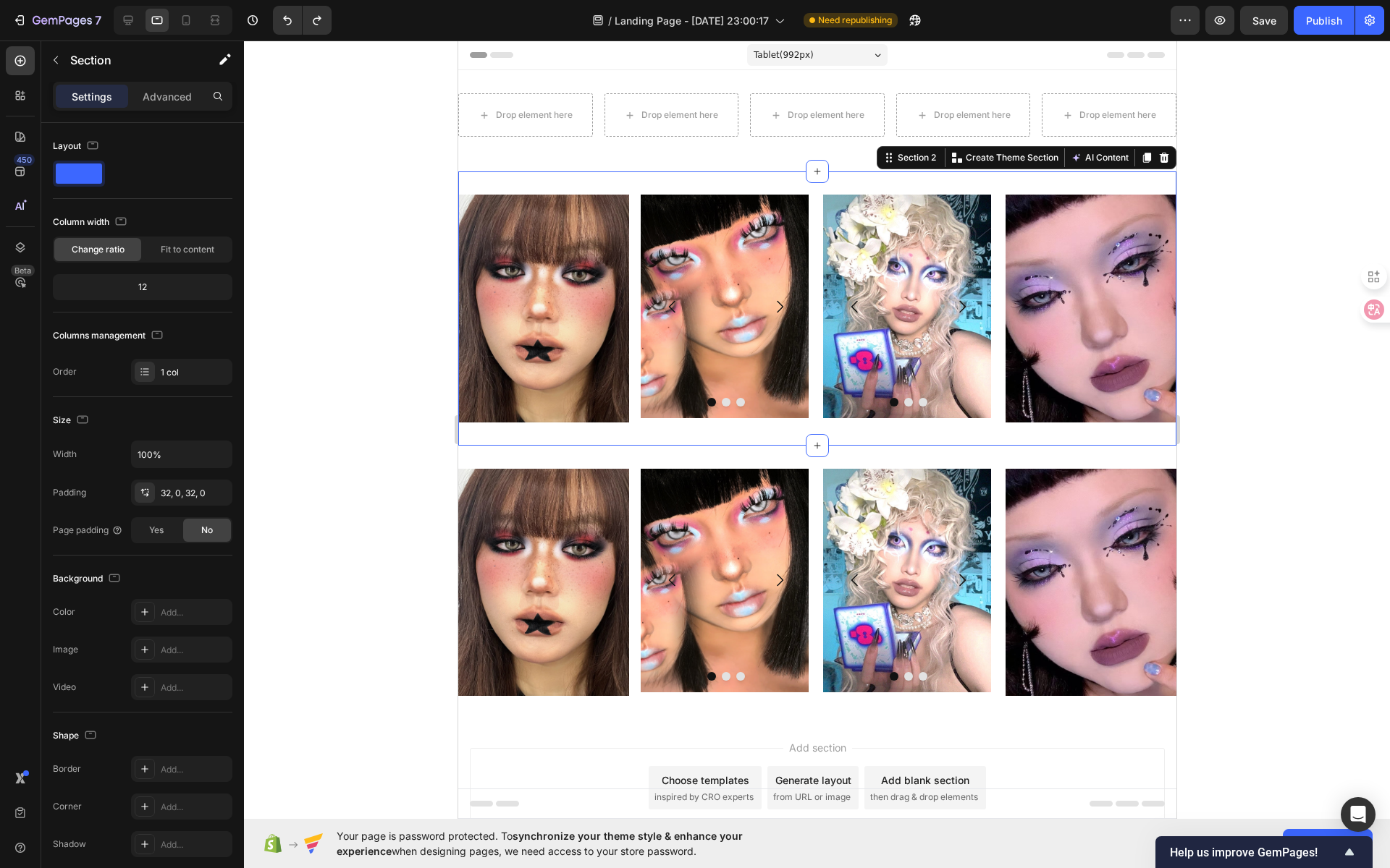
click at [550, 181] on div "Image Image Image Image [GEOGRAPHIC_DATA] Image Image Image Carousel Image Row …" at bounding box center [816, 309] width 718 height 274
click at [200, 491] on div "32, 0, 32, 0" at bounding box center [182, 494] width 42 height 13
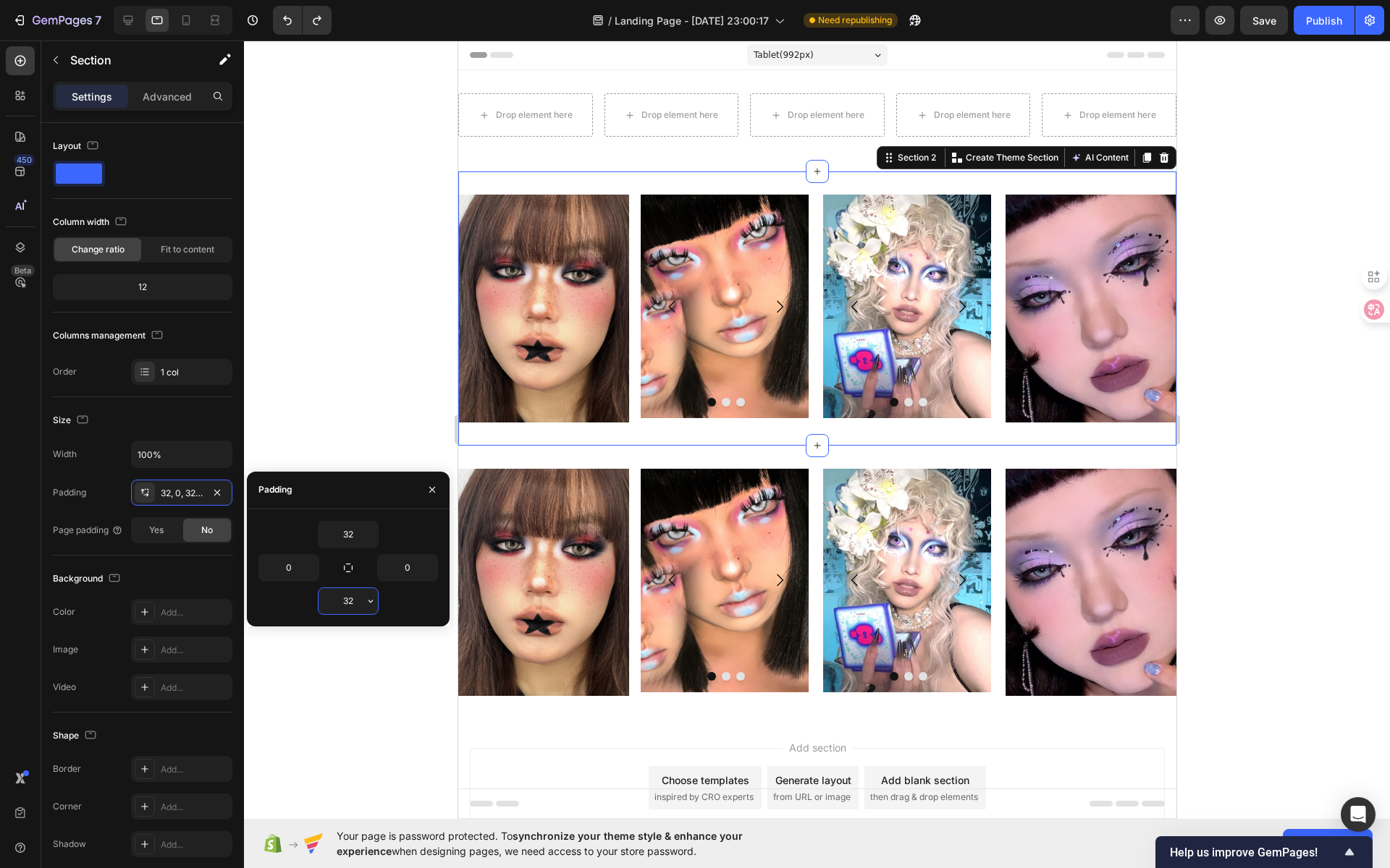
click at [362, 598] on input "32" at bounding box center [348, 601] width 59 height 26
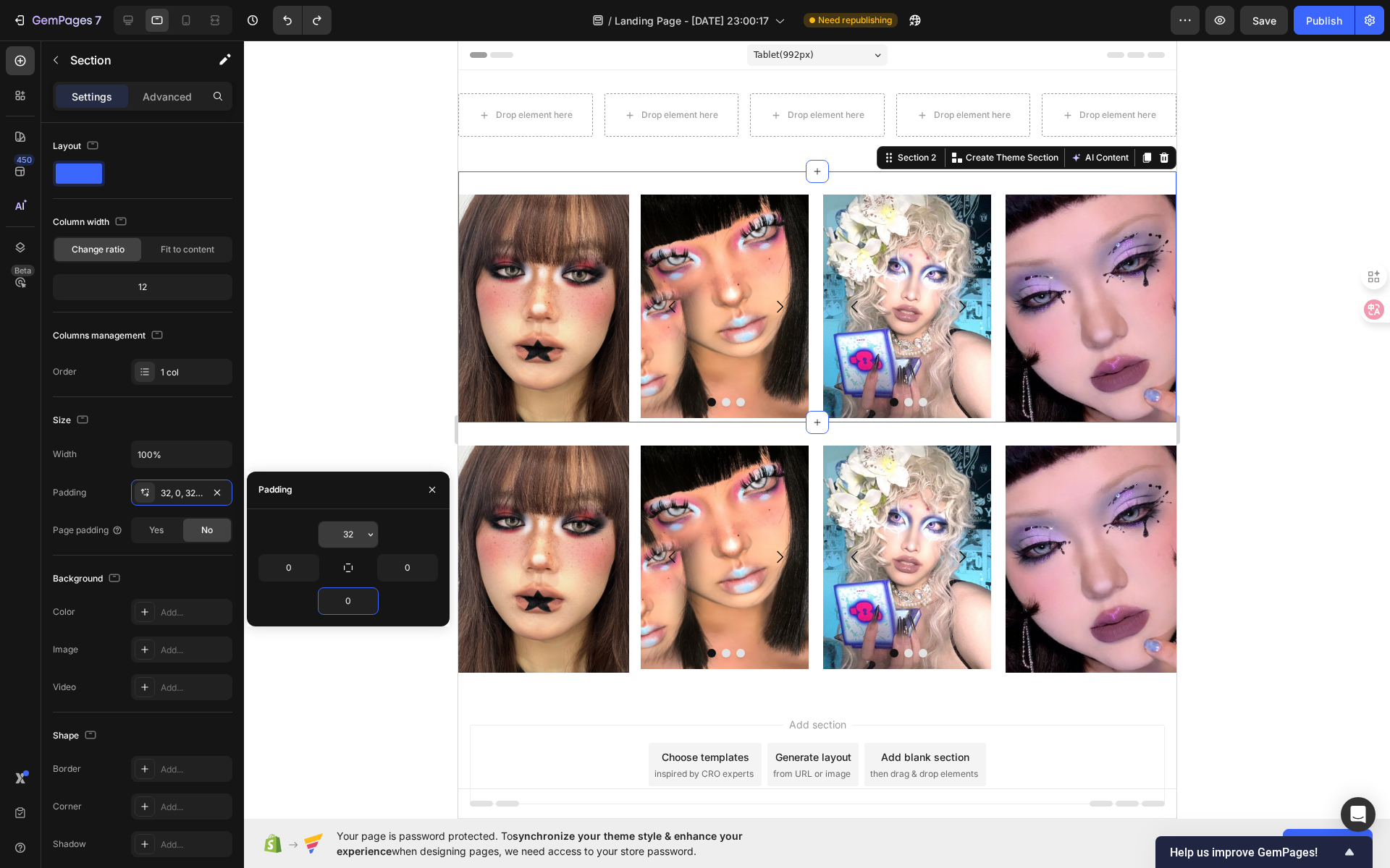
type input "0"
click at [355, 535] on input "32" at bounding box center [348, 534] width 59 height 26
type input "0"
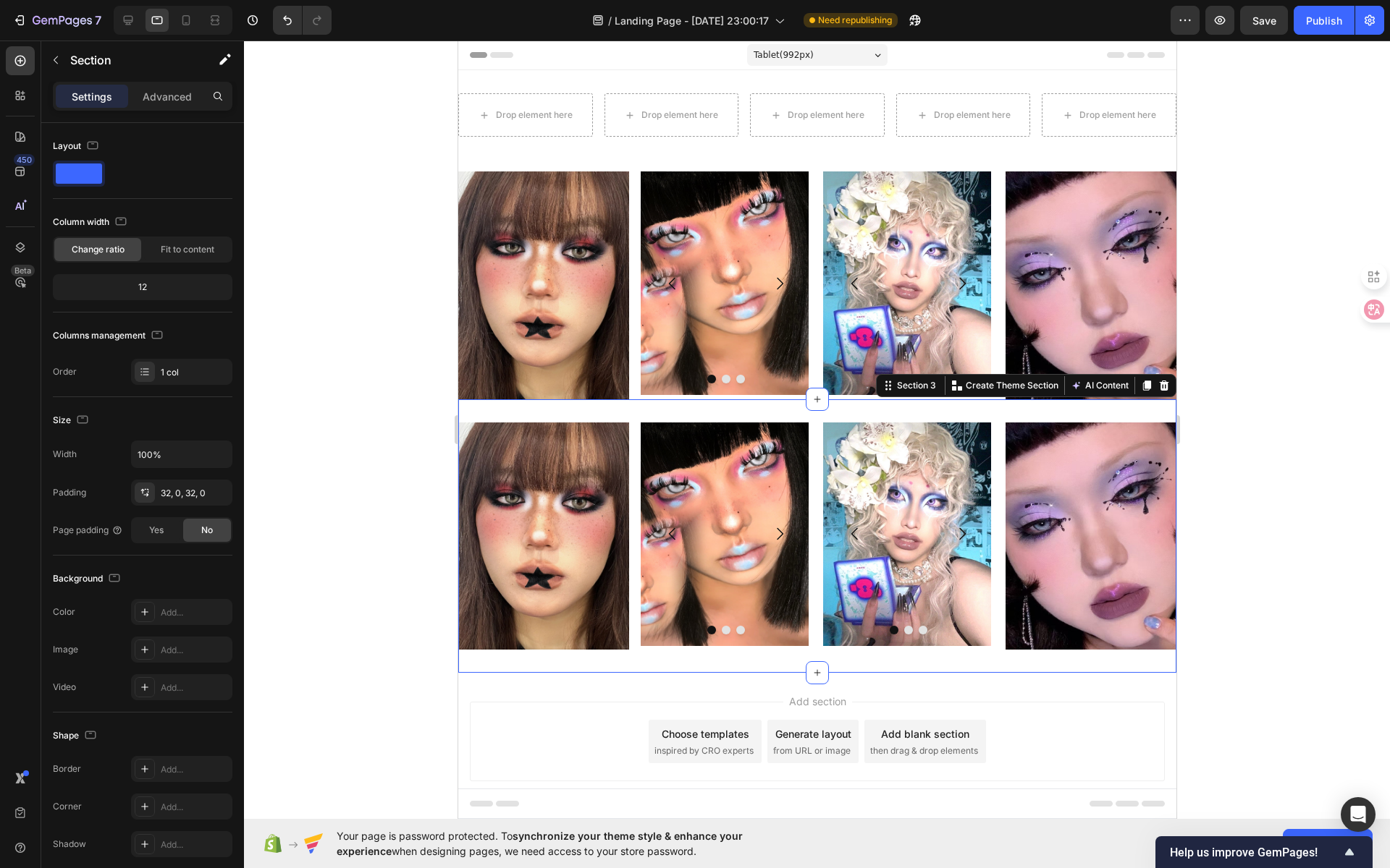
click at [537, 404] on div "Image Image Image Image [GEOGRAPHIC_DATA] Image Image Image Carousel Image Row …" at bounding box center [816, 536] width 718 height 274
click at [1159, 382] on icon at bounding box center [1163, 386] width 10 height 10
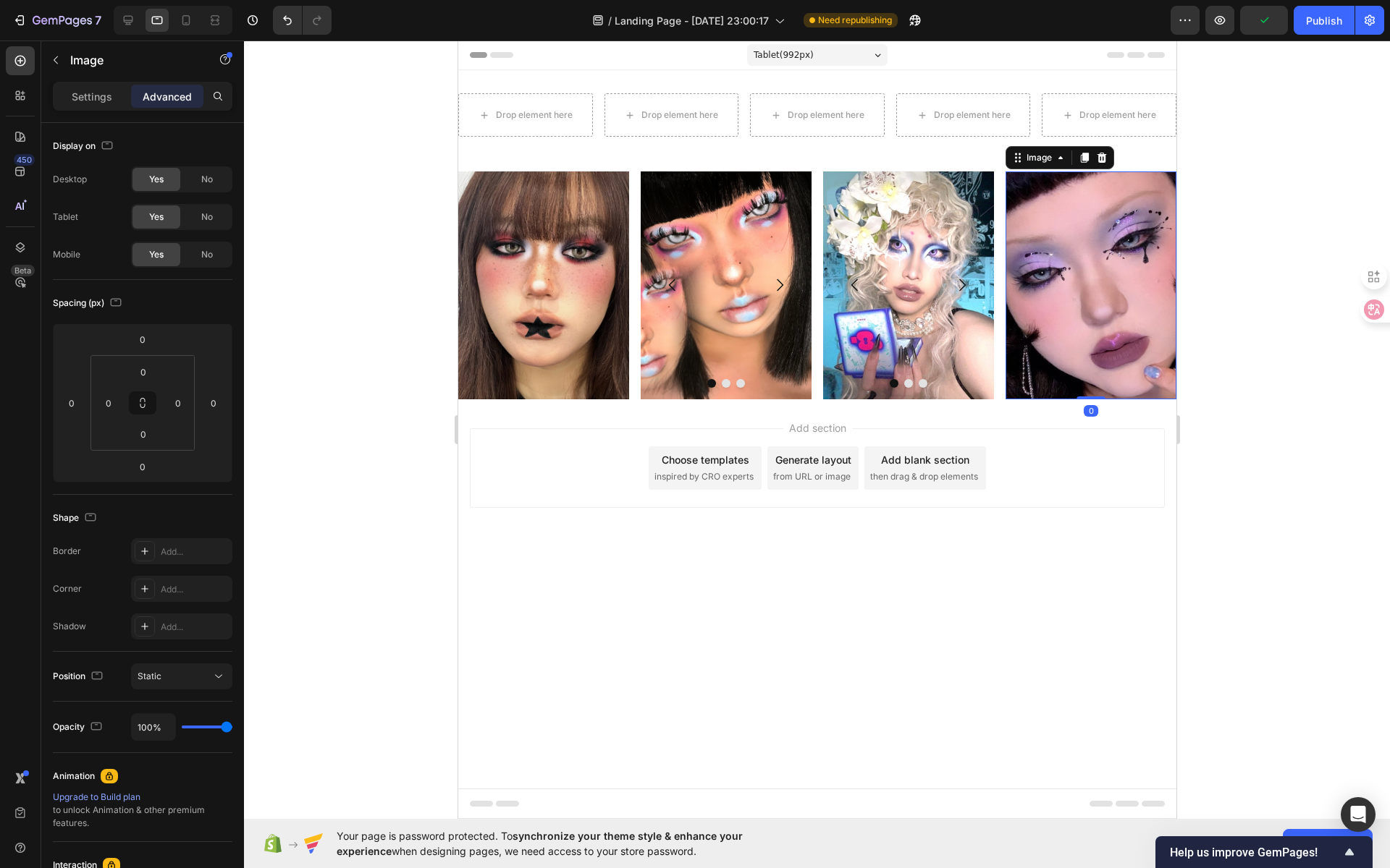
click at [1114, 196] on img at bounding box center [1090, 286] width 171 height 228
click at [639, 545] on div "Add section Choose templates inspired by CRO experts Generate layout from URL o…" at bounding box center [816, 488] width 718 height 178
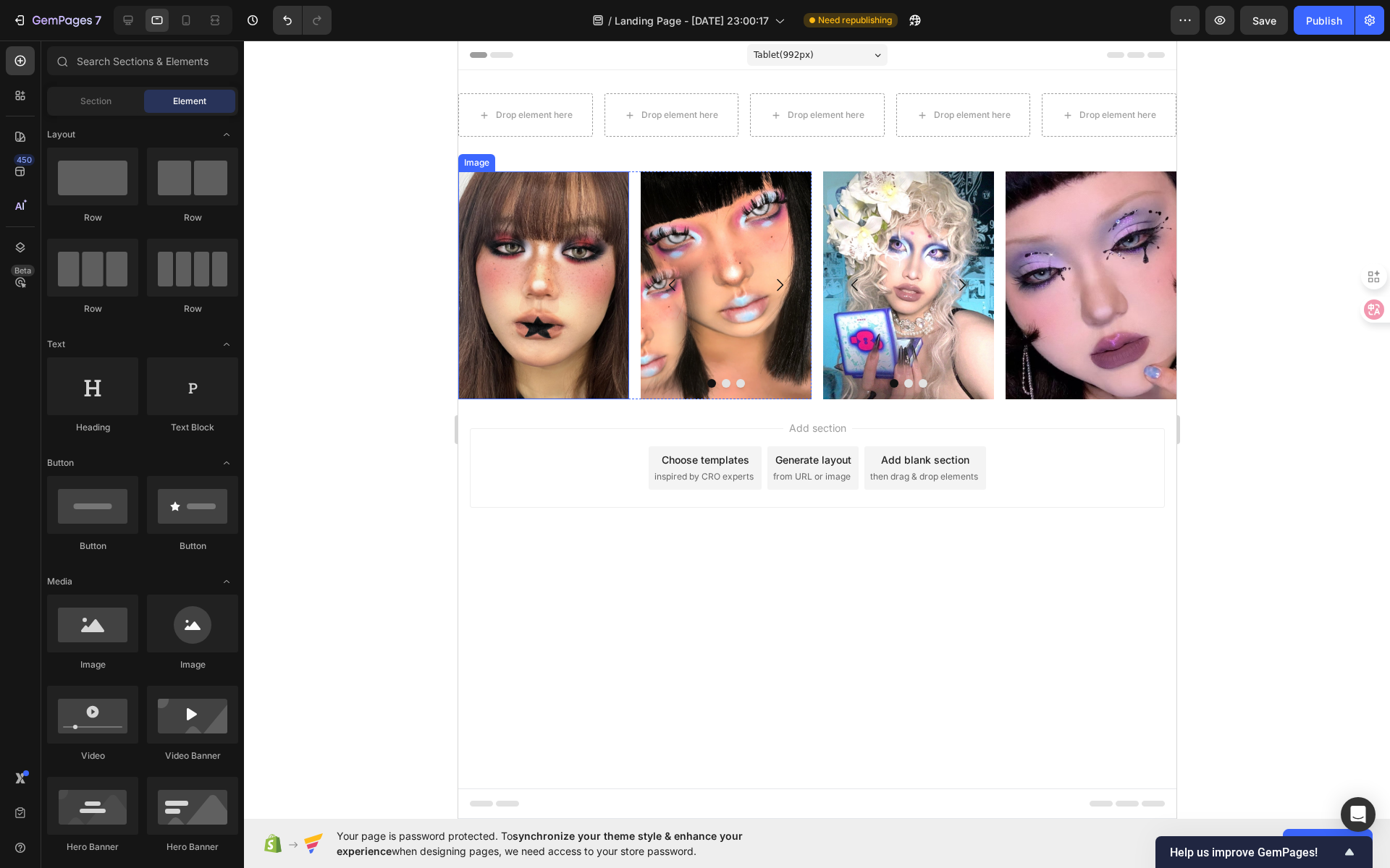
click at [525, 191] on img at bounding box center [542, 286] width 171 height 228
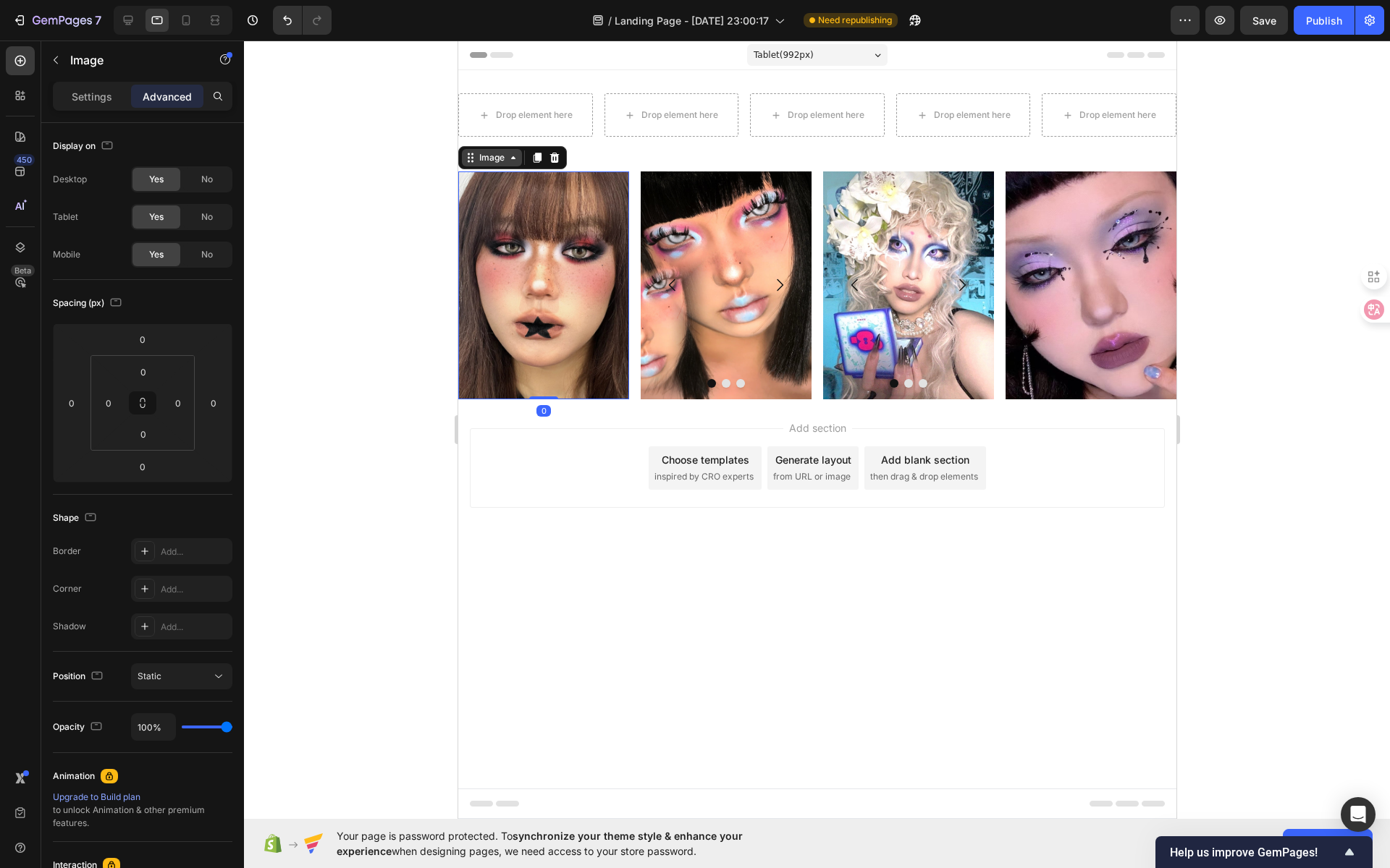
click at [486, 161] on div "Image" at bounding box center [491, 158] width 31 height 13
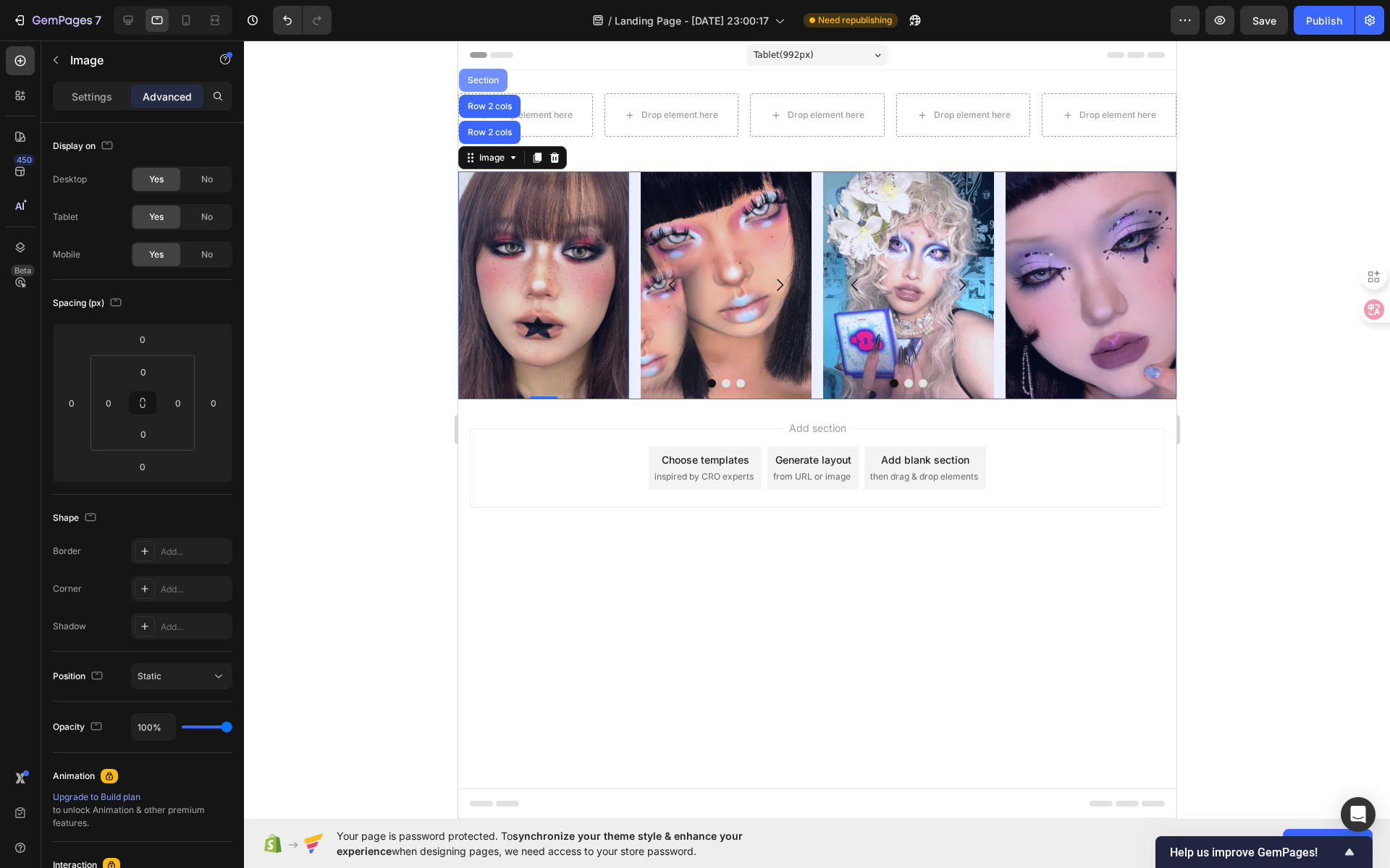
click at [491, 81] on div "Section" at bounding box center [482, 81] width 37 height 9
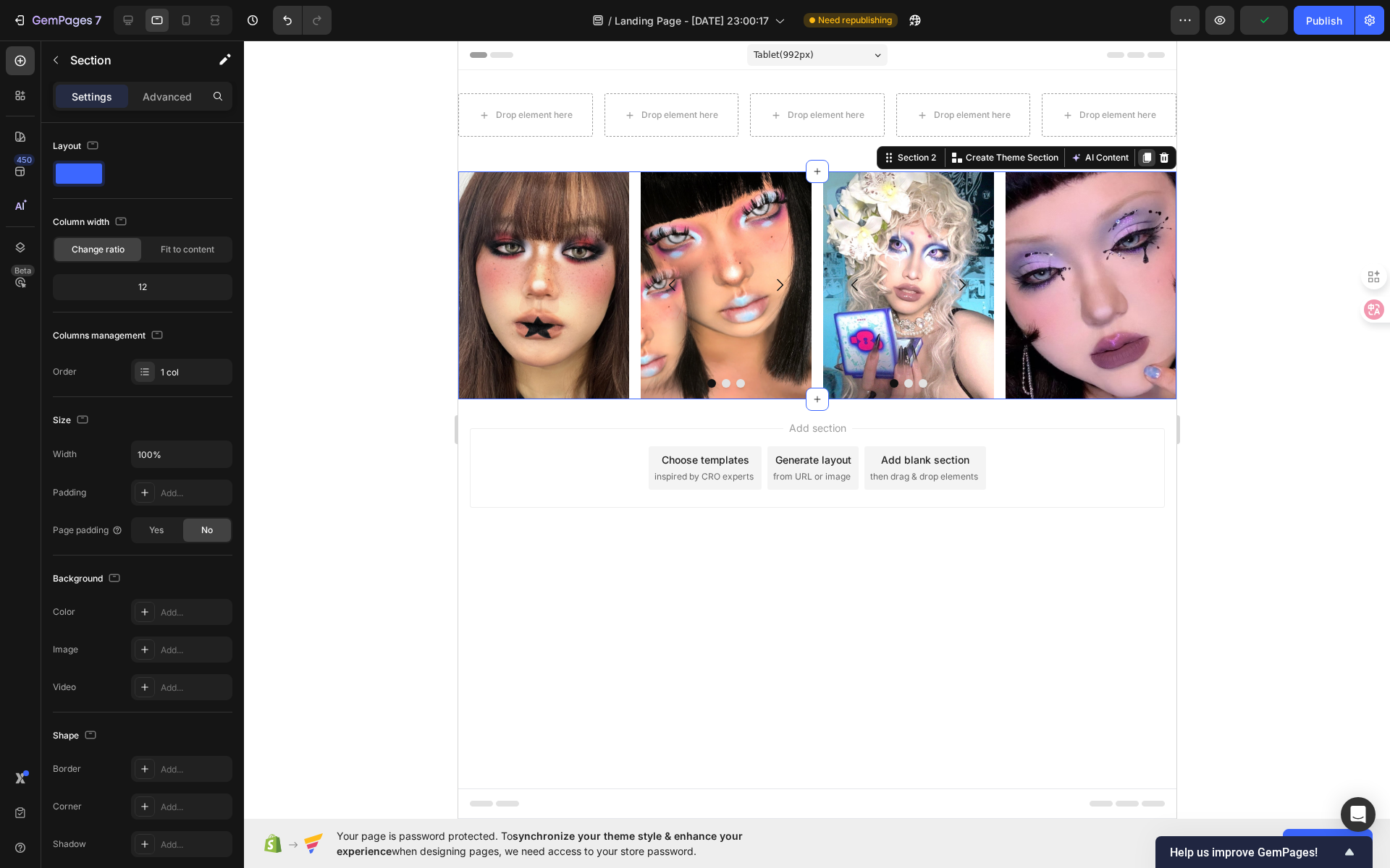
click at [1147, 160] on icon at bounding box center [1146, 158] width 8 height 10
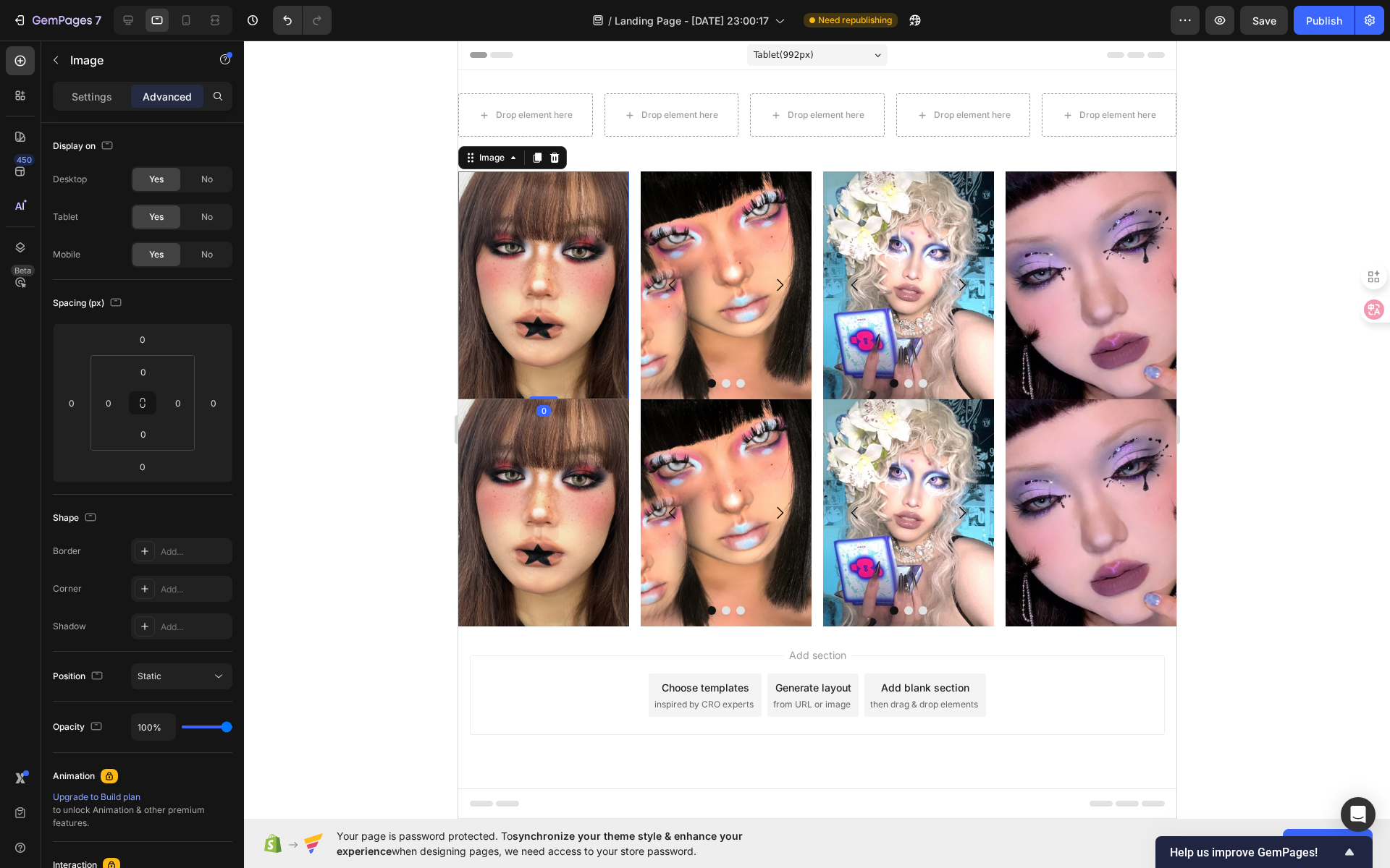
click at [529, 301] on img at bounding box center [542, 286] width 171 height 228
click at [481, 158] on div "Image" at bounding box center [491, 158] width 31 height 13
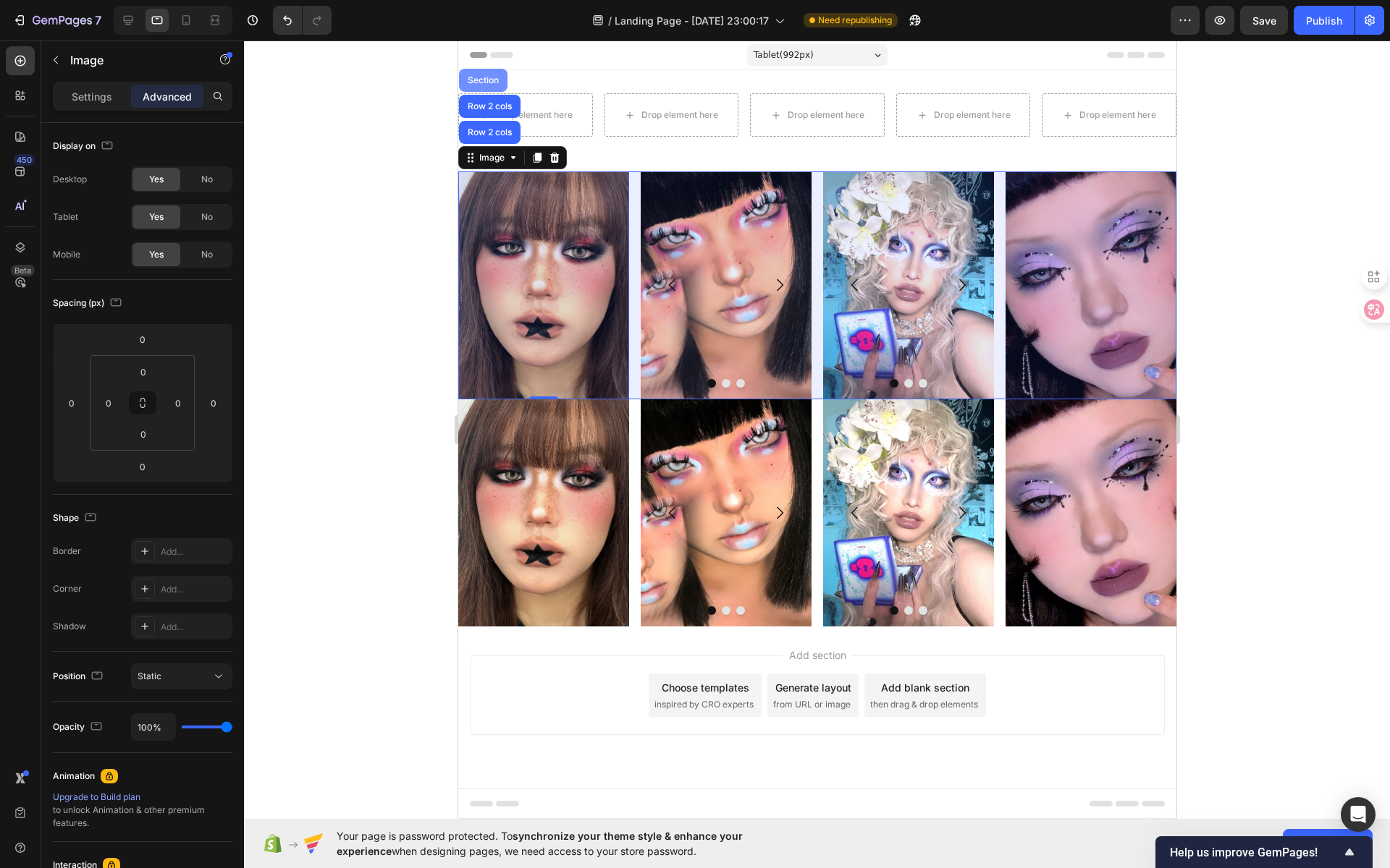
click at [489, 81] on div "Section" at bounding box center [482, 81] width 37 height 9
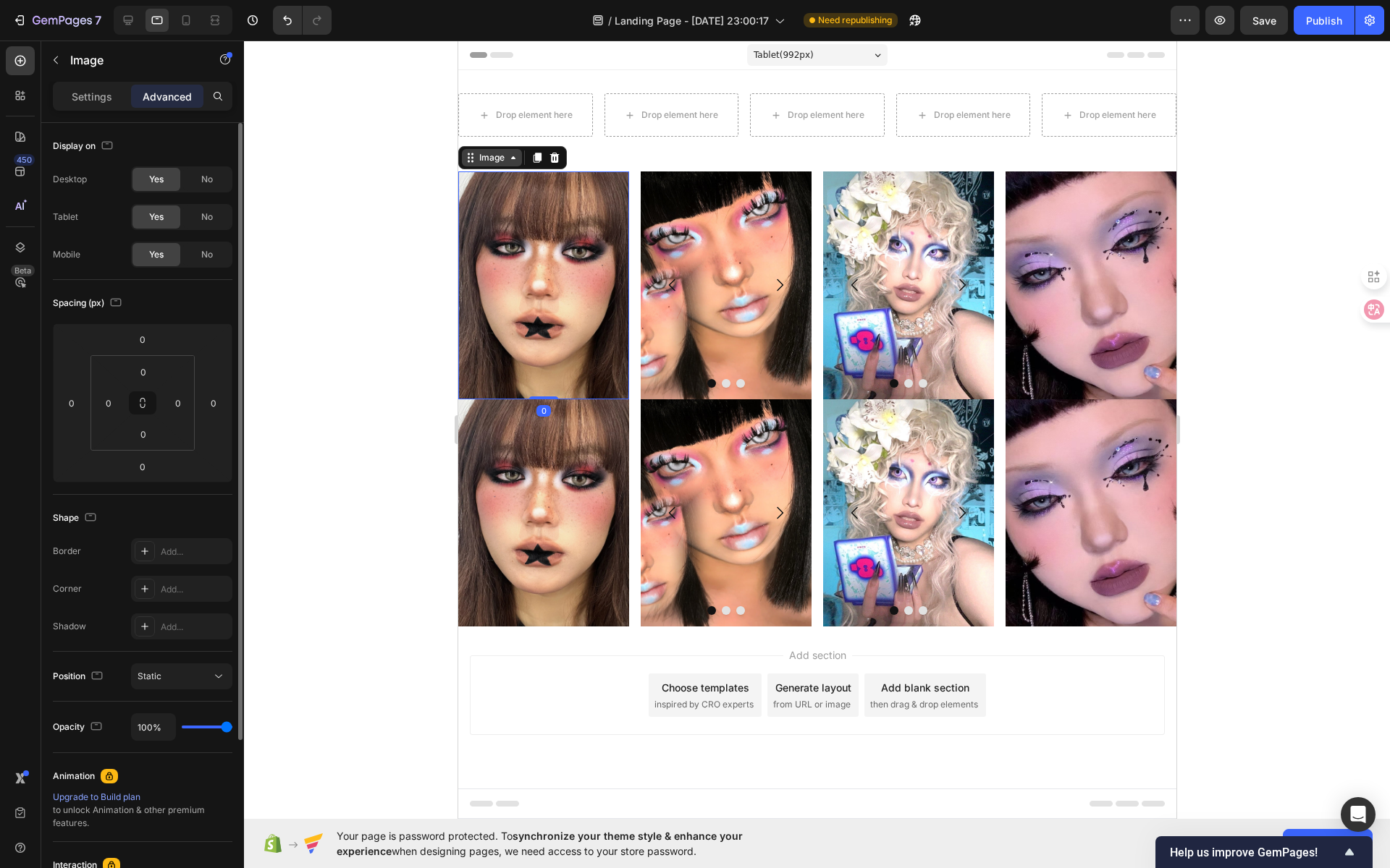
click at [479, 161] on div "Image" at bounding box center [491, 158] width 31 height 13
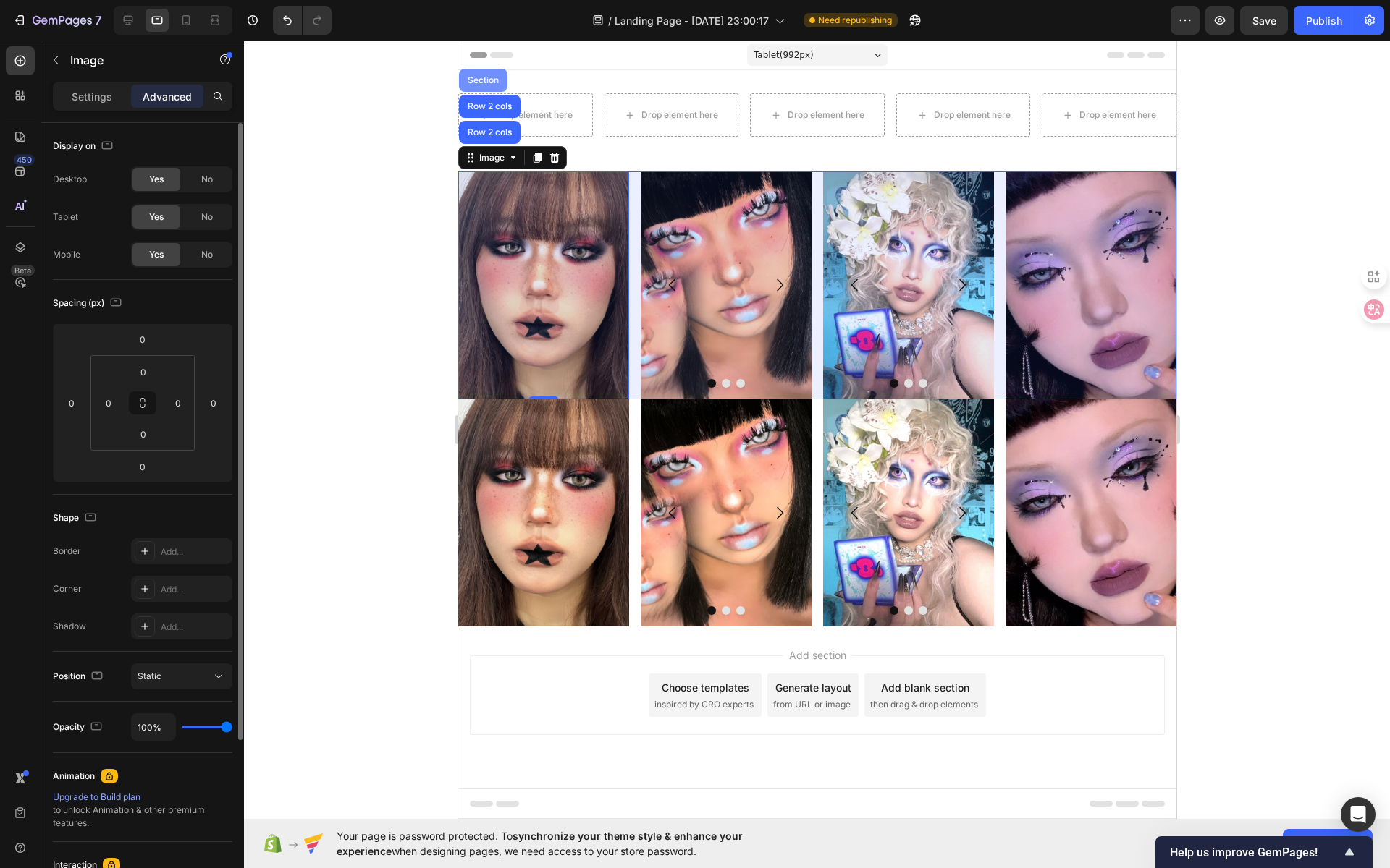
click at [491, 74] on div "Section" at bounding box center [482, 80] width 48 height 23
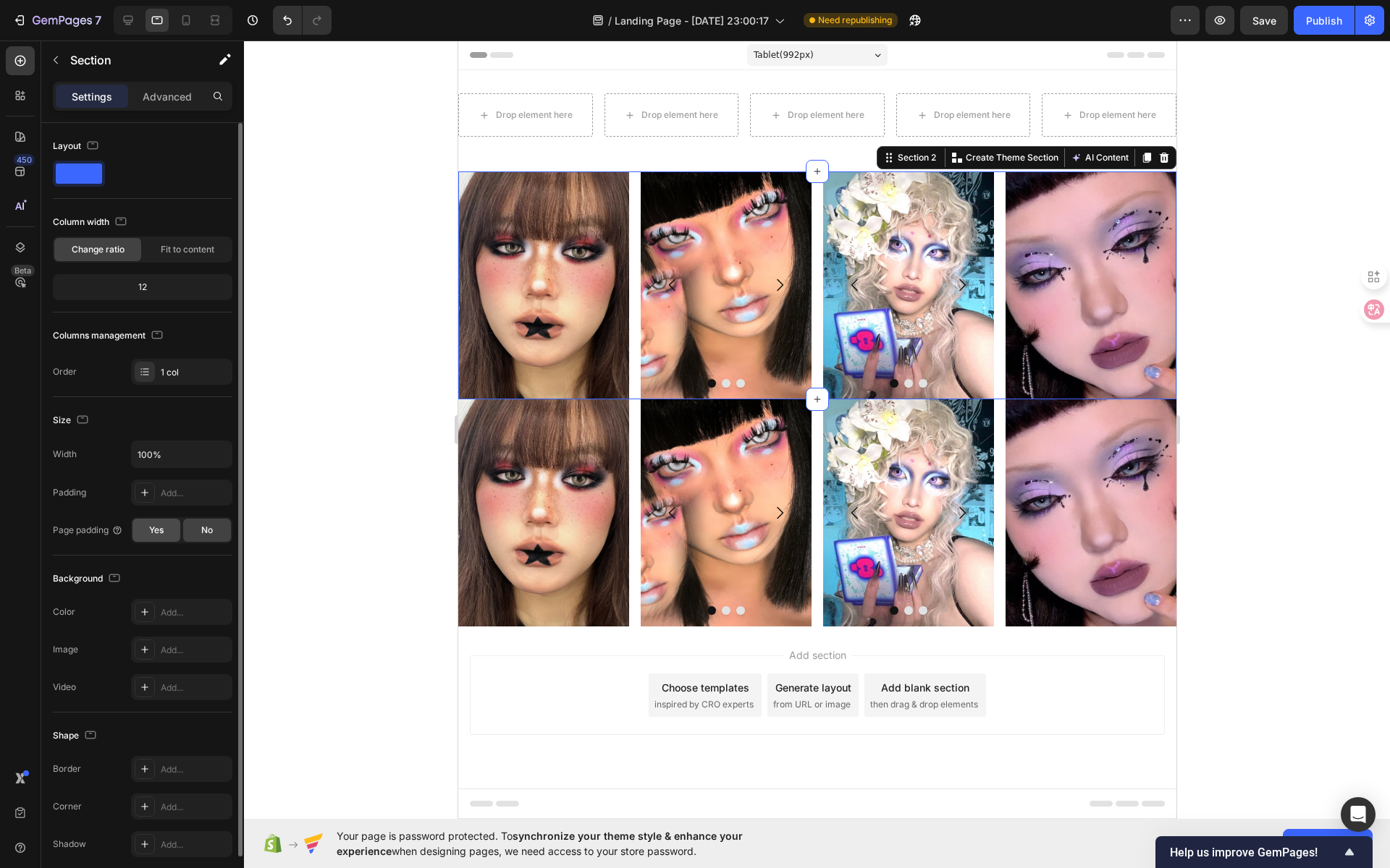
click at [164, 530] on span "Yes" at bounding box center [156, 530] width 15 height 13
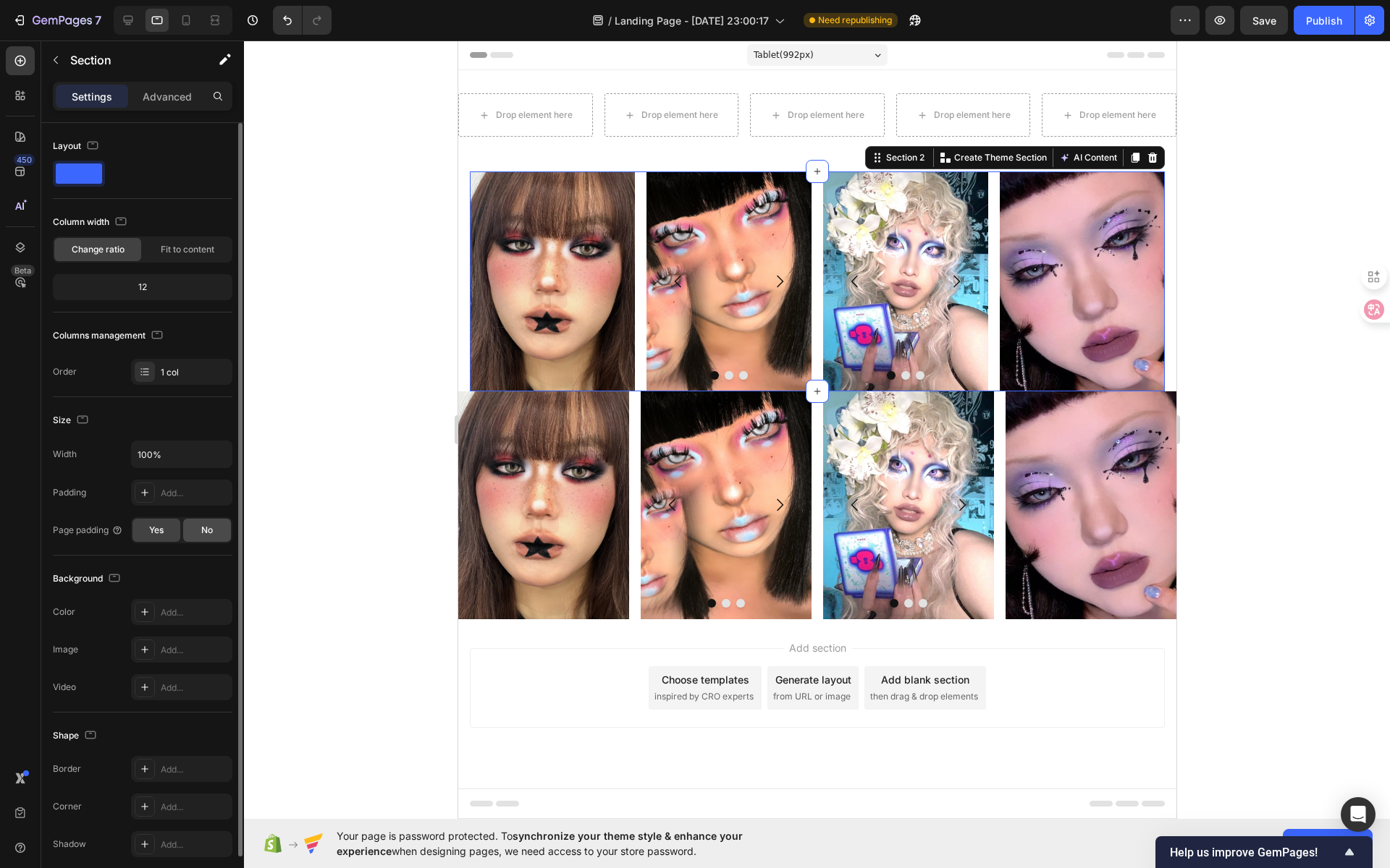
click at [215, 531] on div "No" at bounding box center [207, 530] width 47 height 23
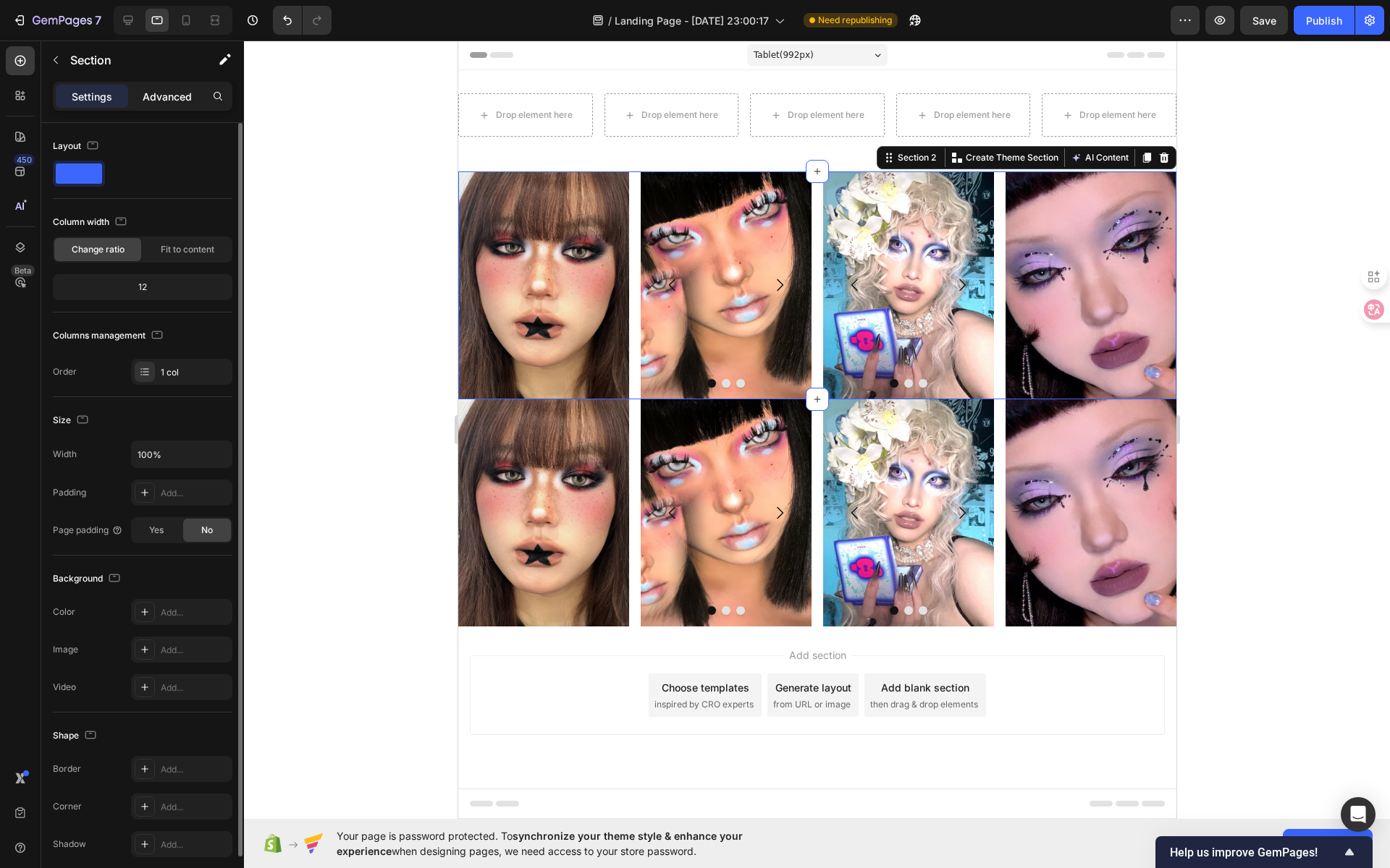
click at [173, 96] on p "Advanced" at bounding box center [167, 96] width 49 height 16
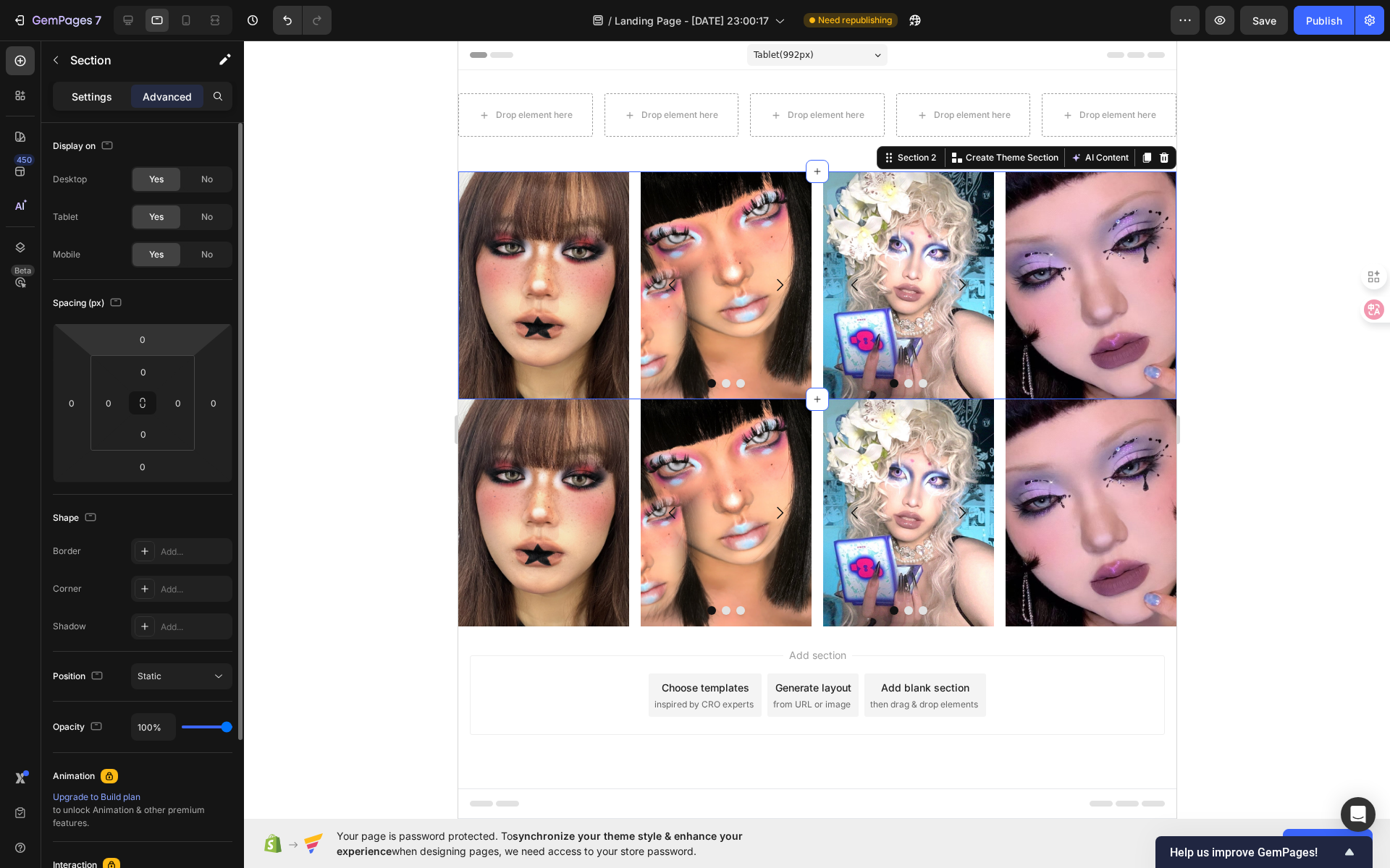
click at [102, 99] on p "Settings" at bounding box center [92, 96] width 41 height 16
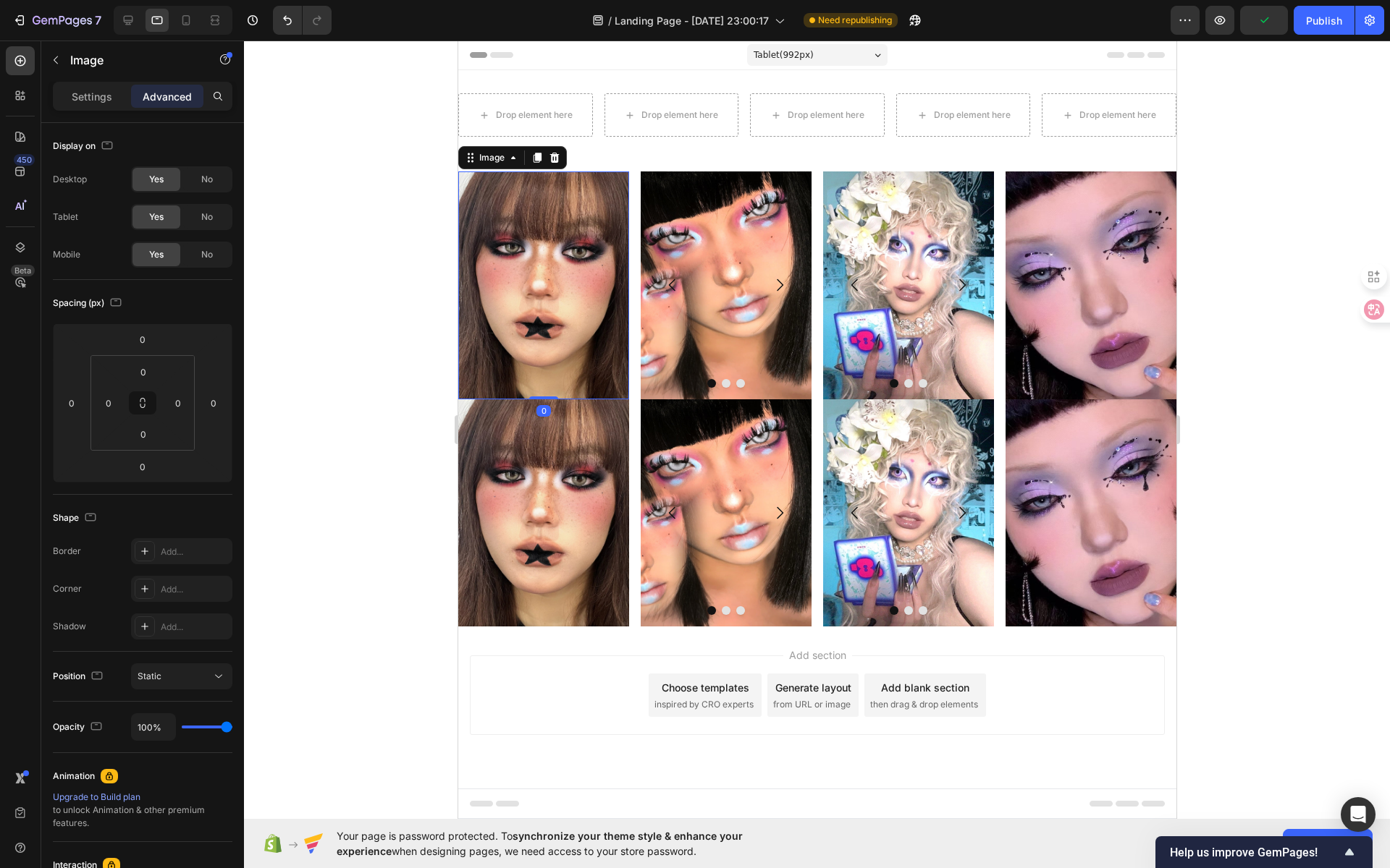
click at [489, 170] on div "Drop element here Drop element here Drop element here Drop element here Drop el…" at bounding box center [816, 348] width 718 height 556
click at [505, 158] on div "Image" at bounding box center [491, 158] width 31 height 13
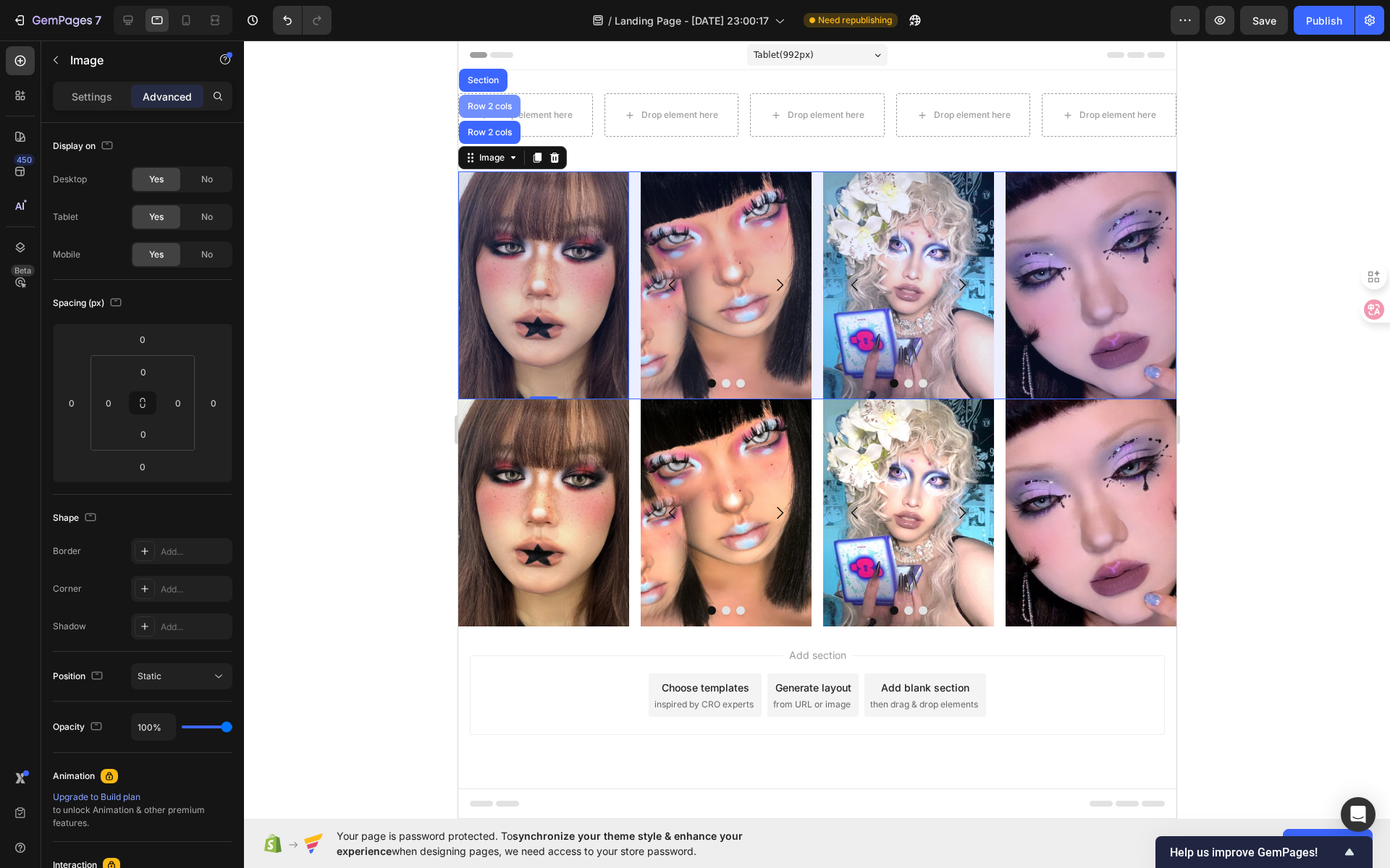
click at [498, 101] on div "Row 2 cols" at bounding box center [488, 106] width 61 height 23
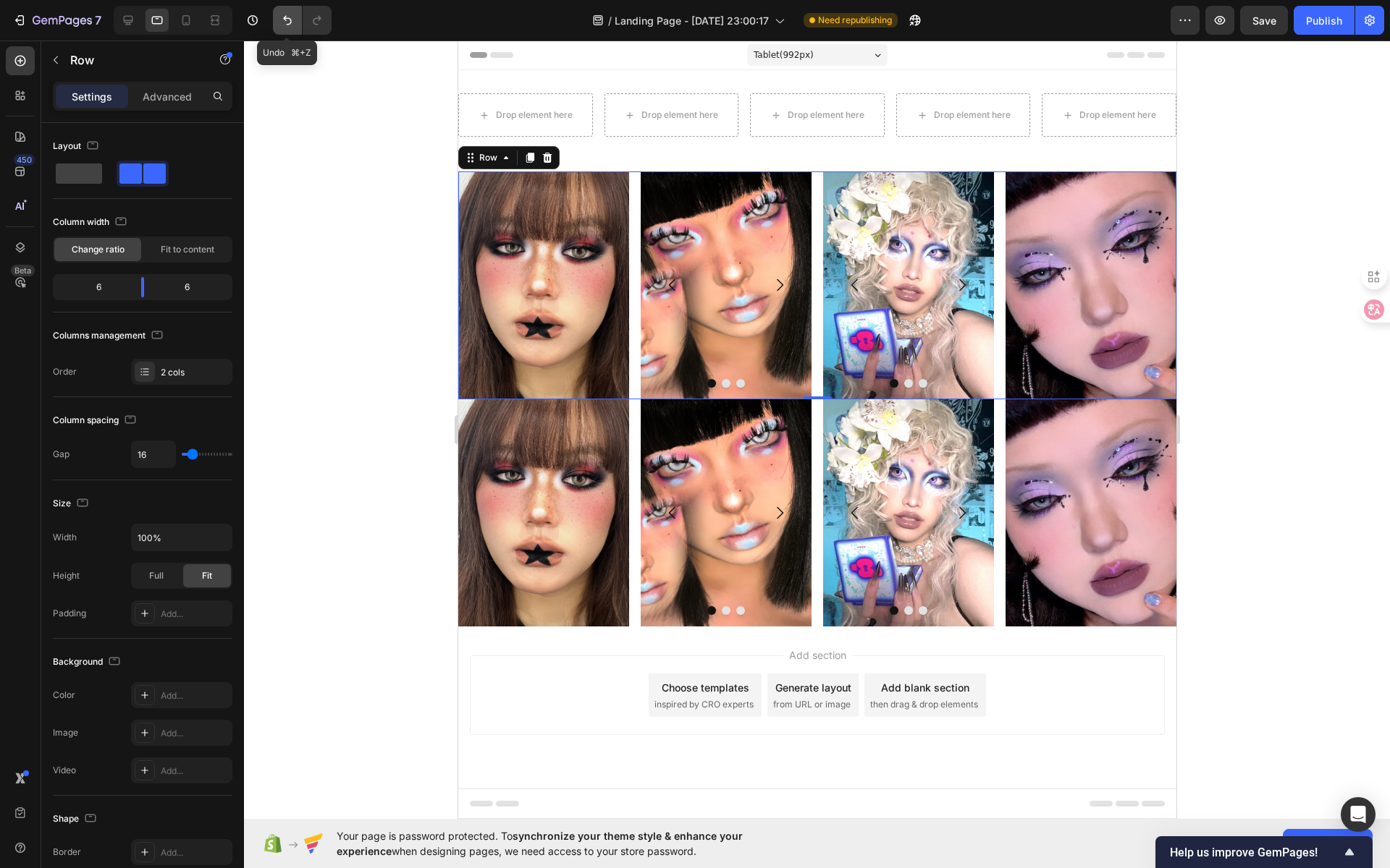
click at [288, 28] on button "Undo/Redo" at bounding box center [287, 20] width 29 height 29
click at [288, 27] on icon "Undo/Redo" at bounding box center [287, 21] width 15 height 15
click at [287, 27] on icon "Undo/Redo" at bounding box center [287, 21] width 15 height 15
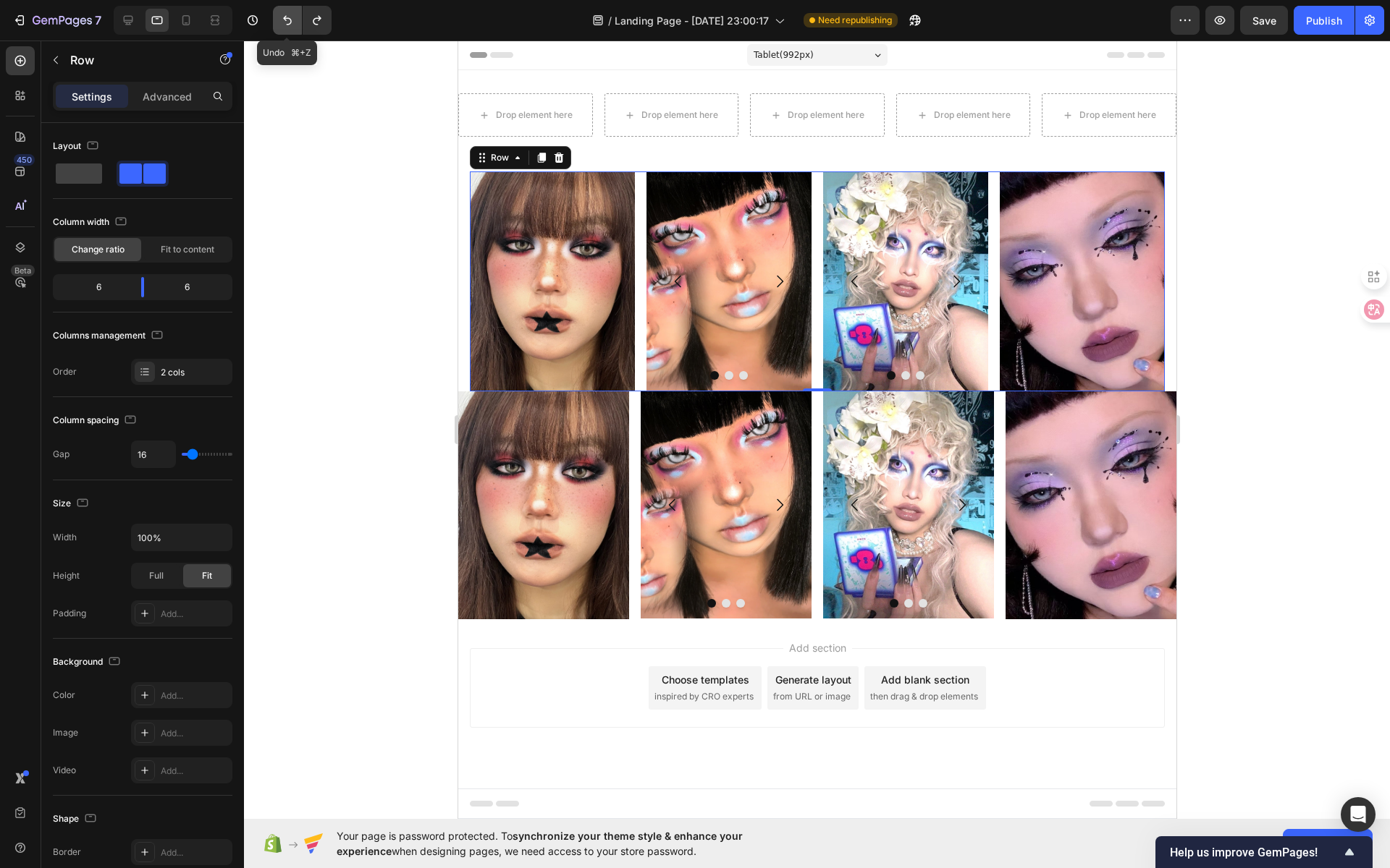
click at [287, 27] on icon "Undo/Redo" at bounding box center [287, 21] width 15 height 15
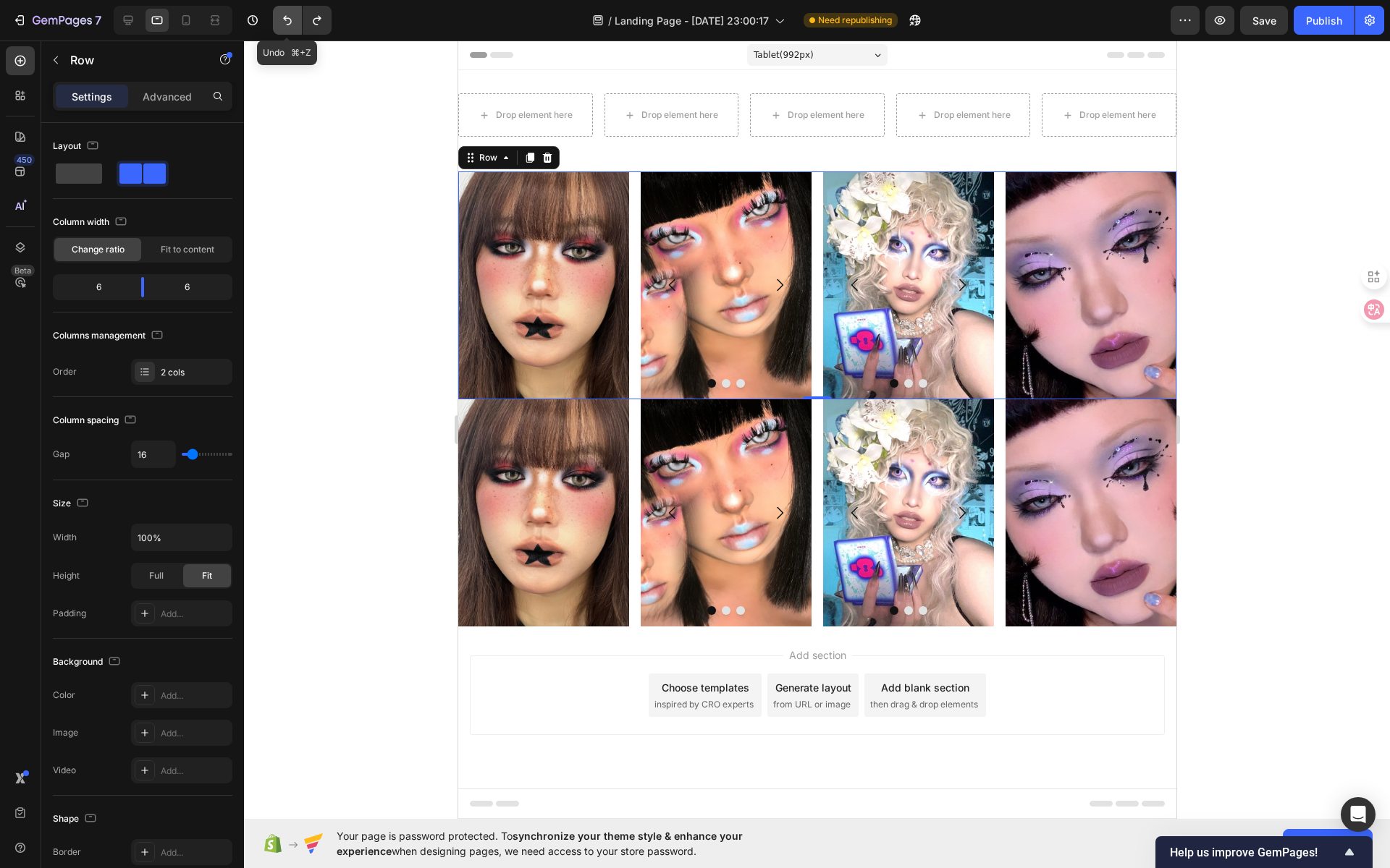
click at [287, 27] on icon "Undo/Redo" at bounding box center [287, 21] width 15 height 15
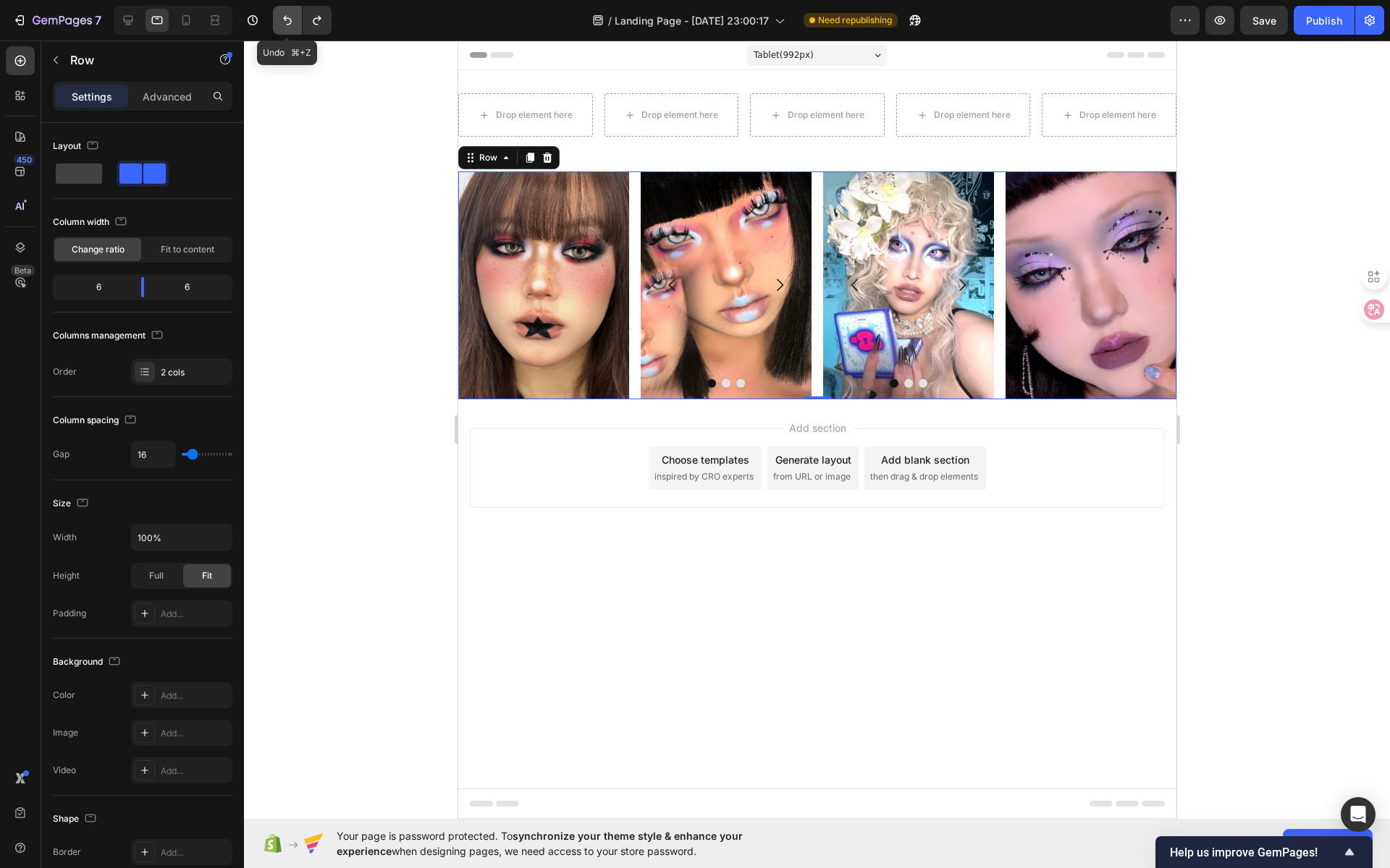
click at [287, 27] on icon "Undo/Redo" at bounding box center [287, 21] width 15 height 15
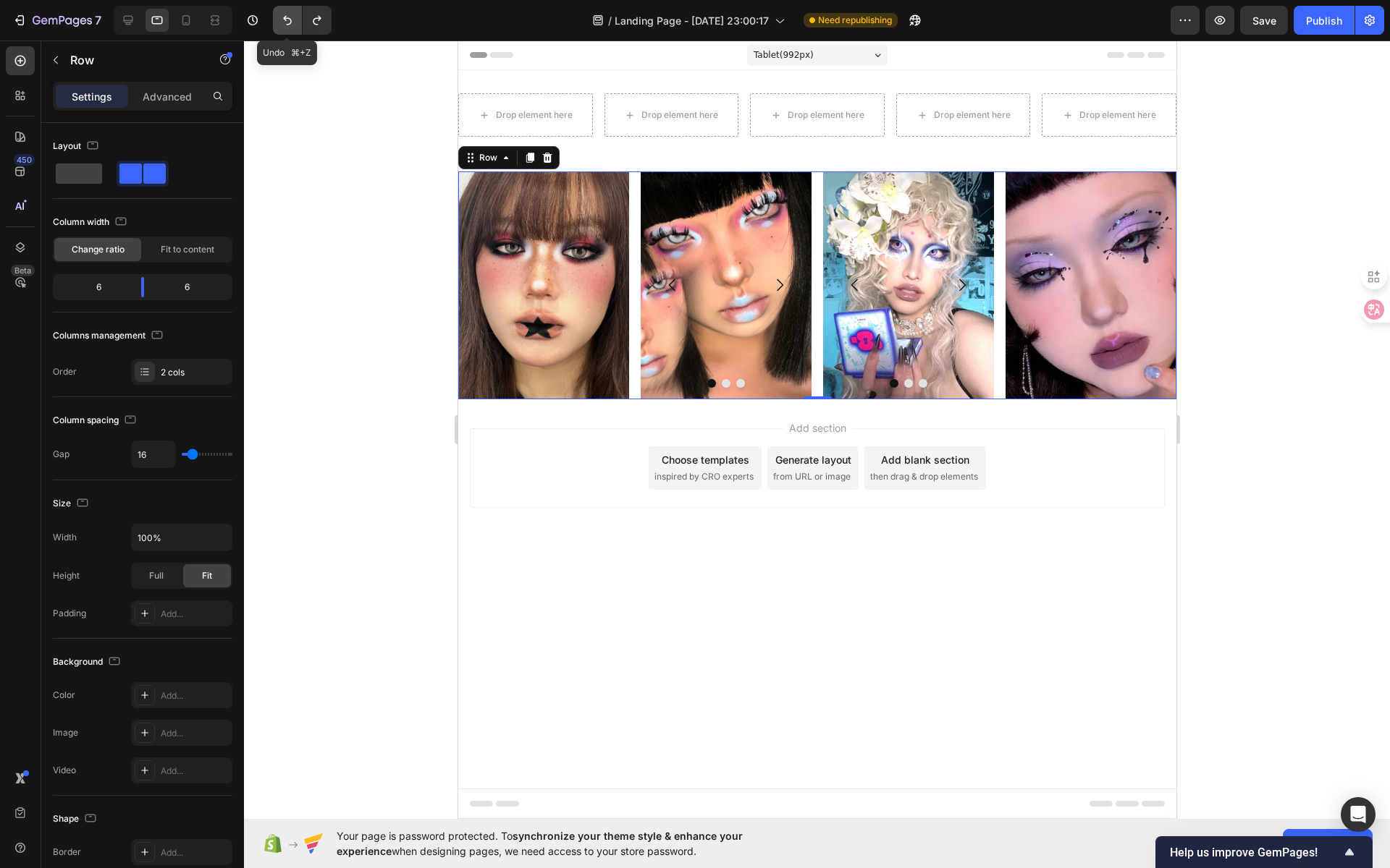
click at [287, 27] on icon "Undo/Redo" at bounding box center [287, 21] width 15 height 15
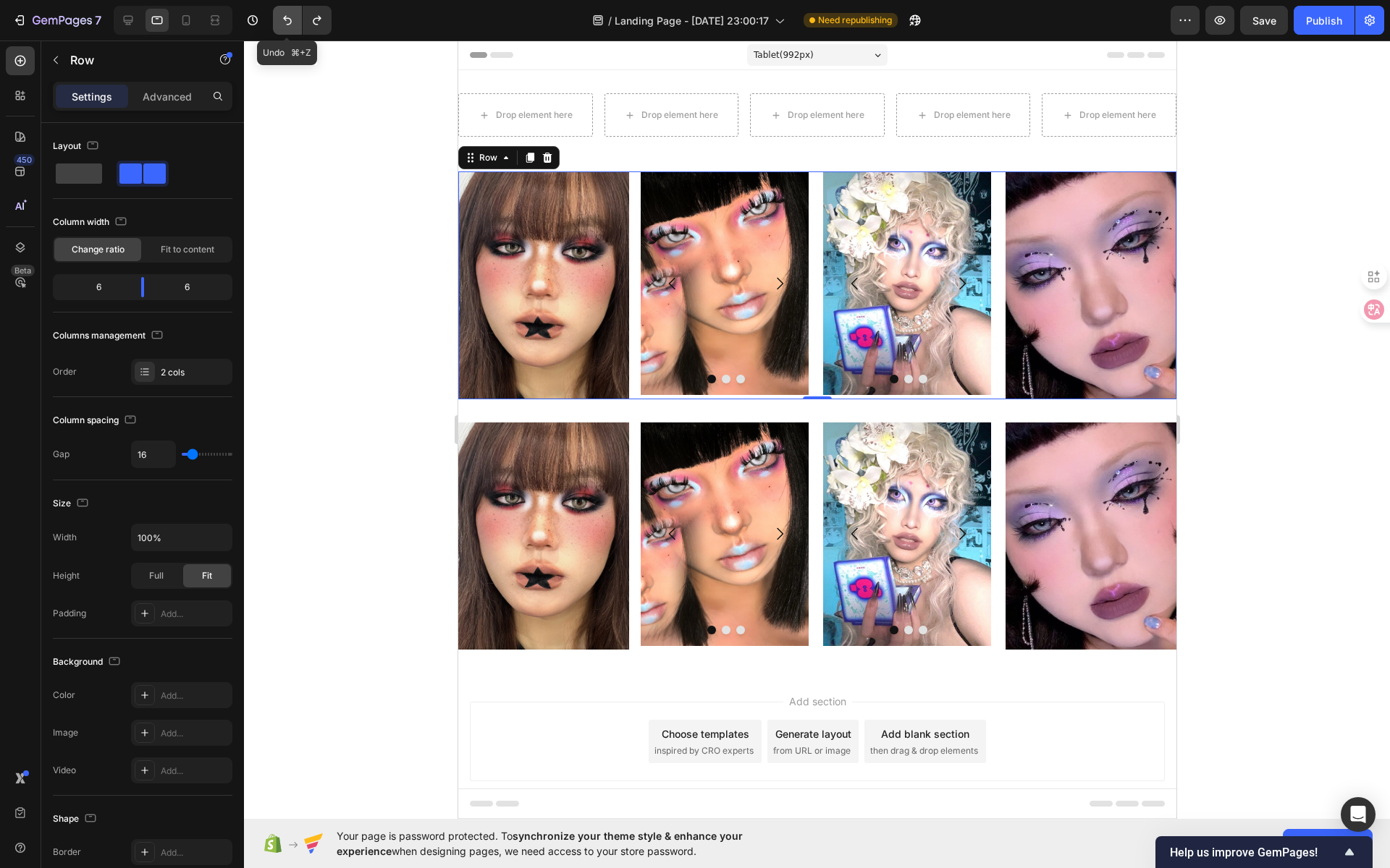
click at [287, 27] on icon "Undo/Redo" at bounding box center [287, 21] width 15 height 15
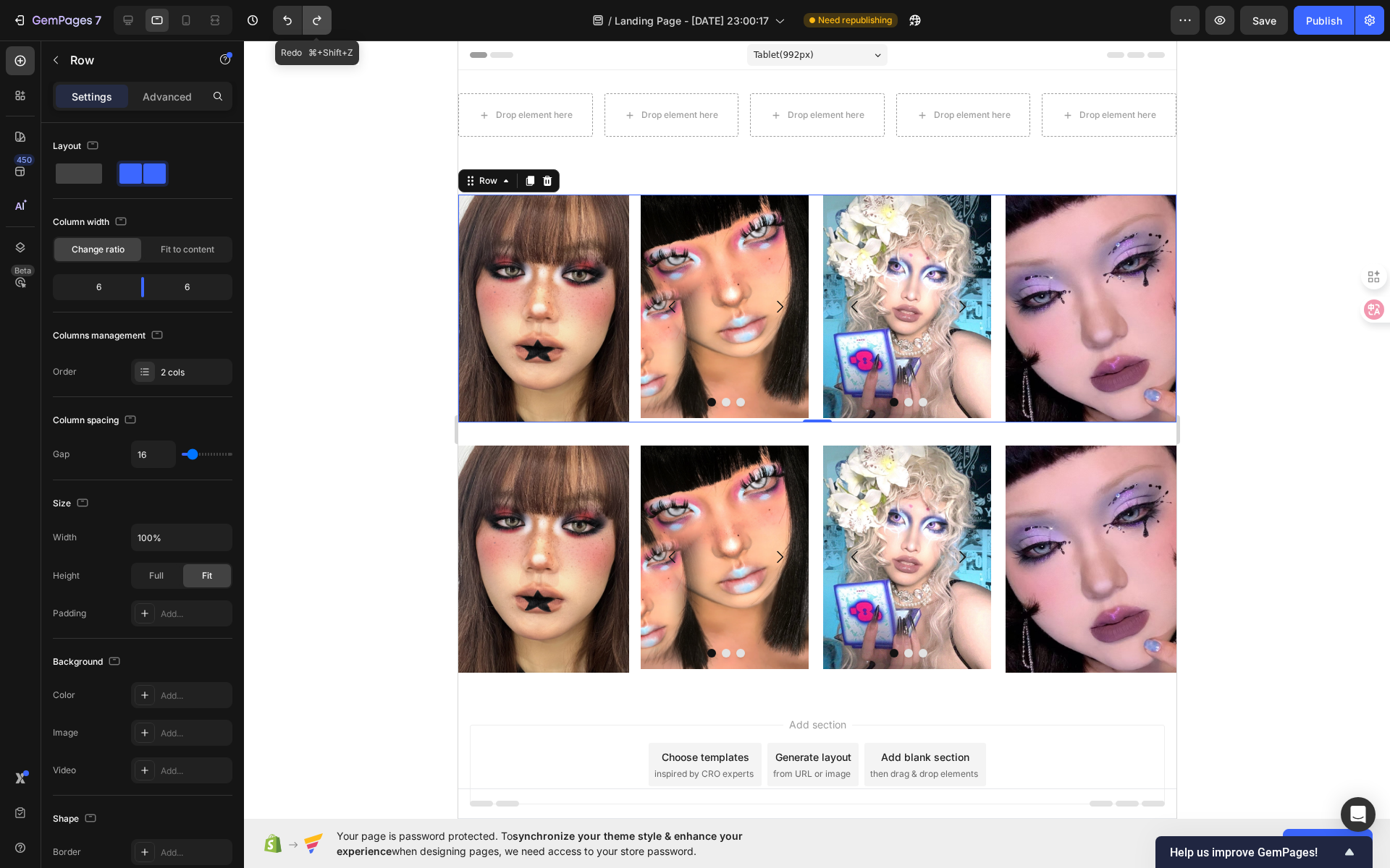
click at [310, 26] on icon "Undo/Redo" at bounding box center [317, 21] width 15 height 15
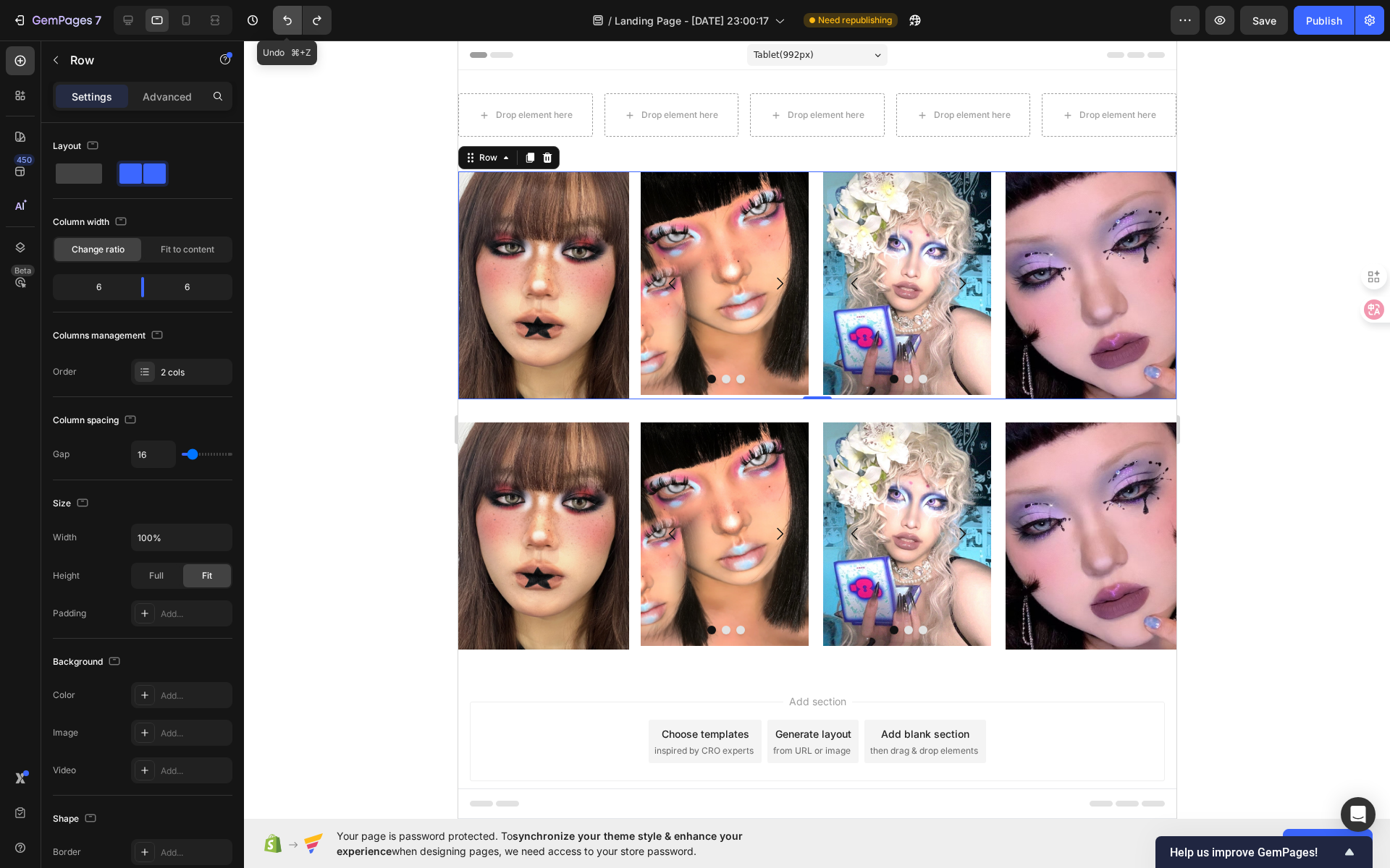
click at [288, 22] on icon "Undo/Redo" at bounding box center [287, 21] width 15 height 15
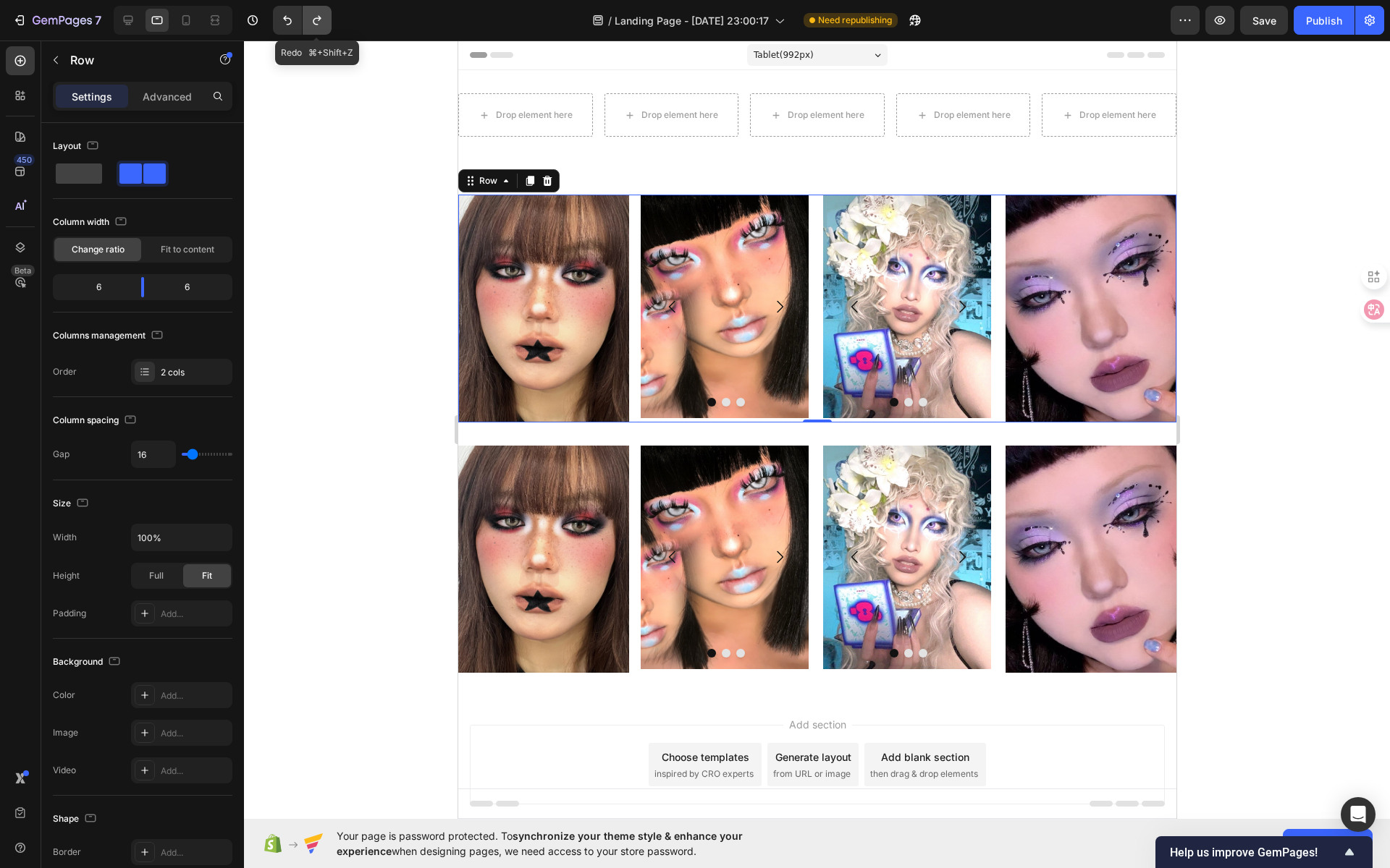
click at [313, 24] on icon "Undo/Redo" at bounding box center [317, 21] width 15 height 15
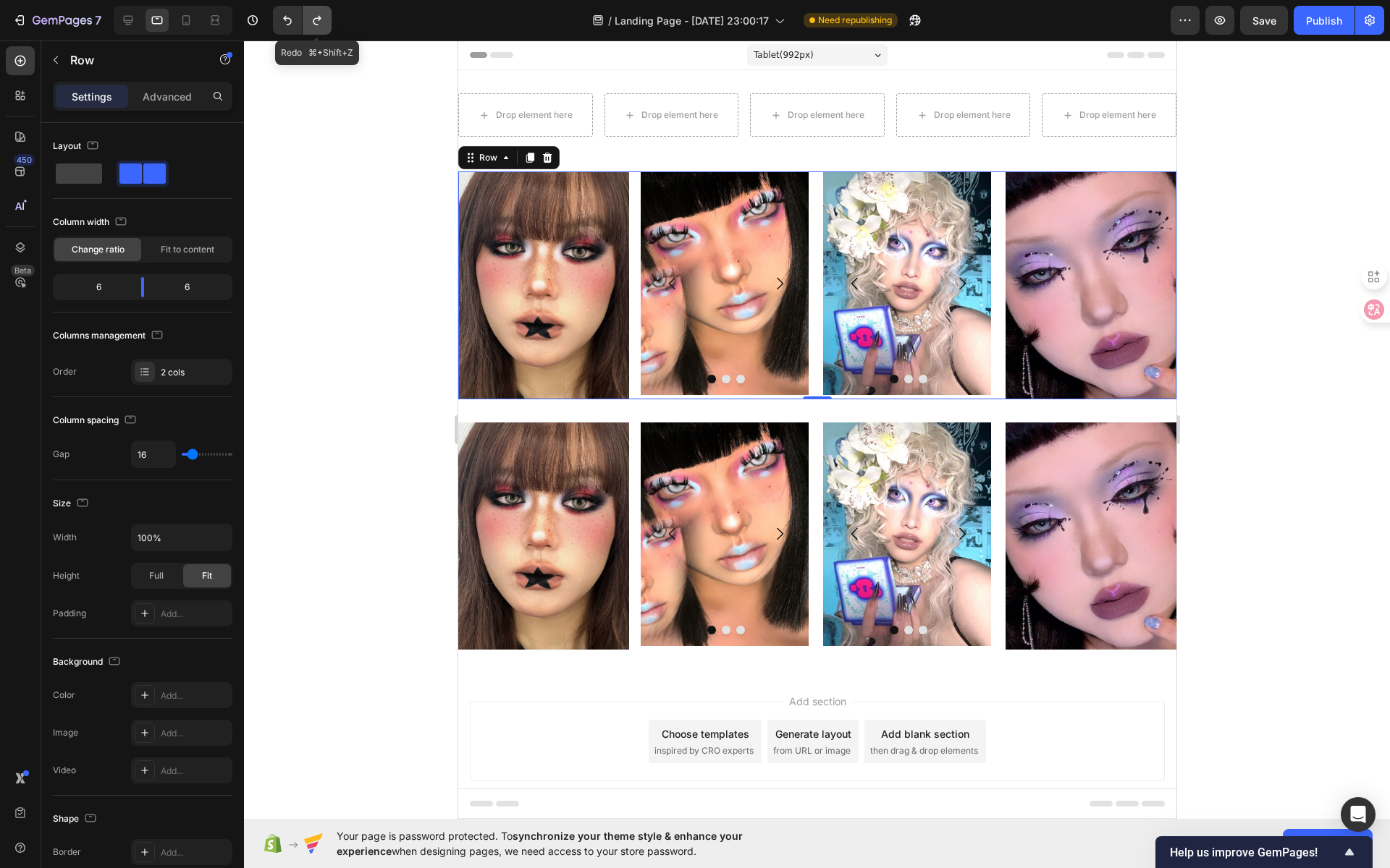
click at [312, 24] on icon "Undo/Redo" at bounding box center [317, 21] width 15 height 15
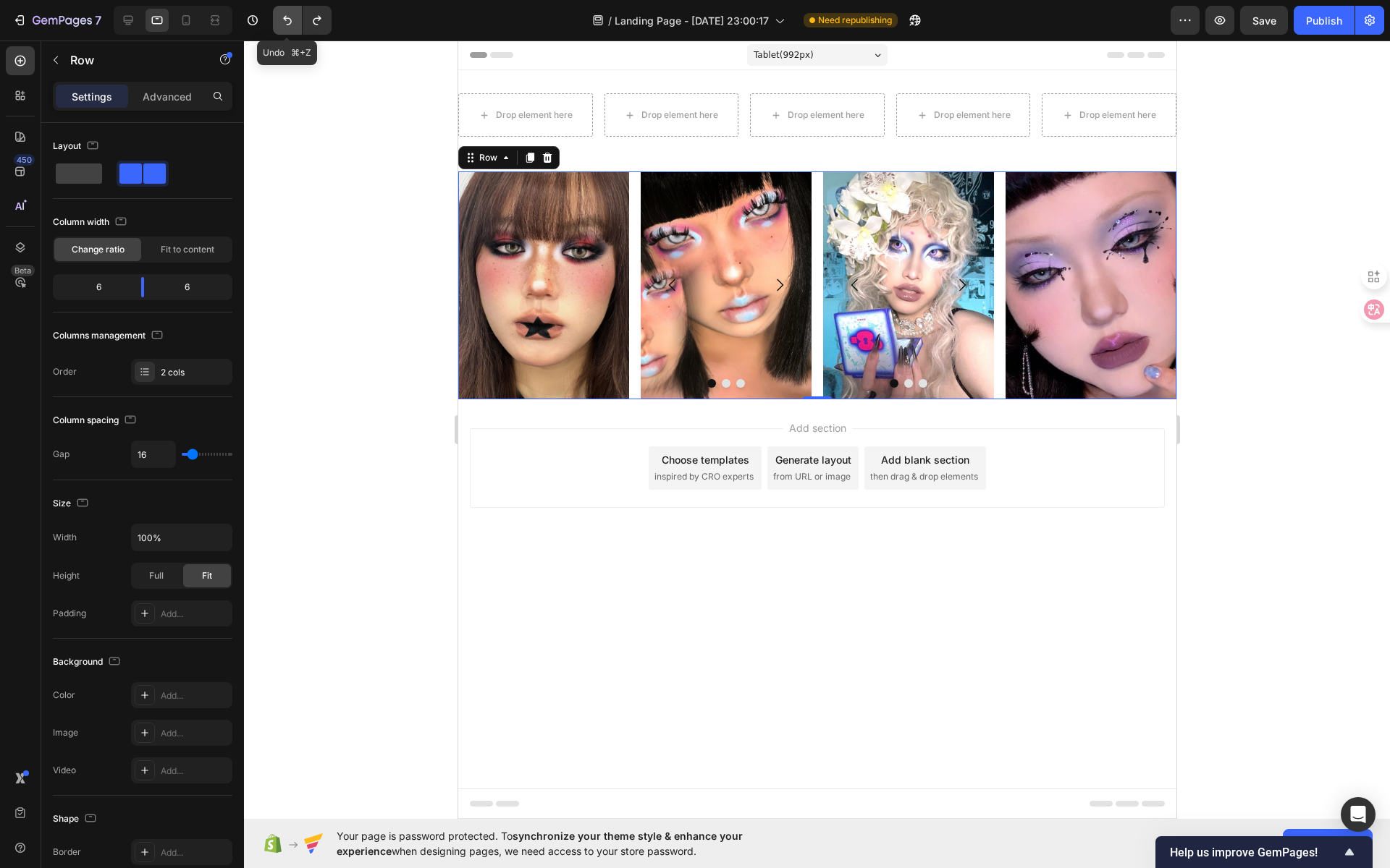
click at [289, 21] on icon "Undo/Redo" at bounding box center [287, 21] width 15 height 15
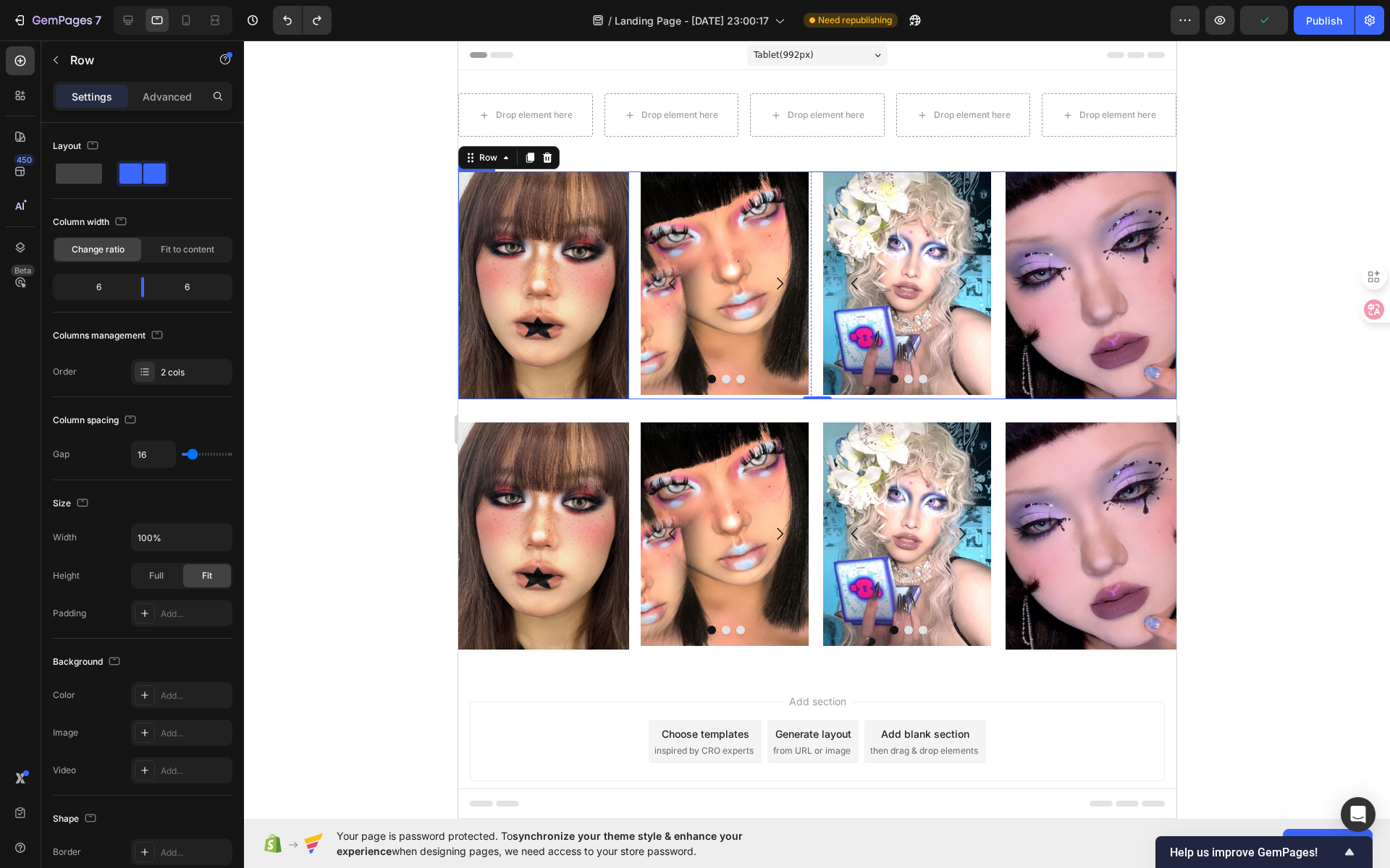
click at [585, 350] on img at bounding box center [542, 286] width 171 height 228
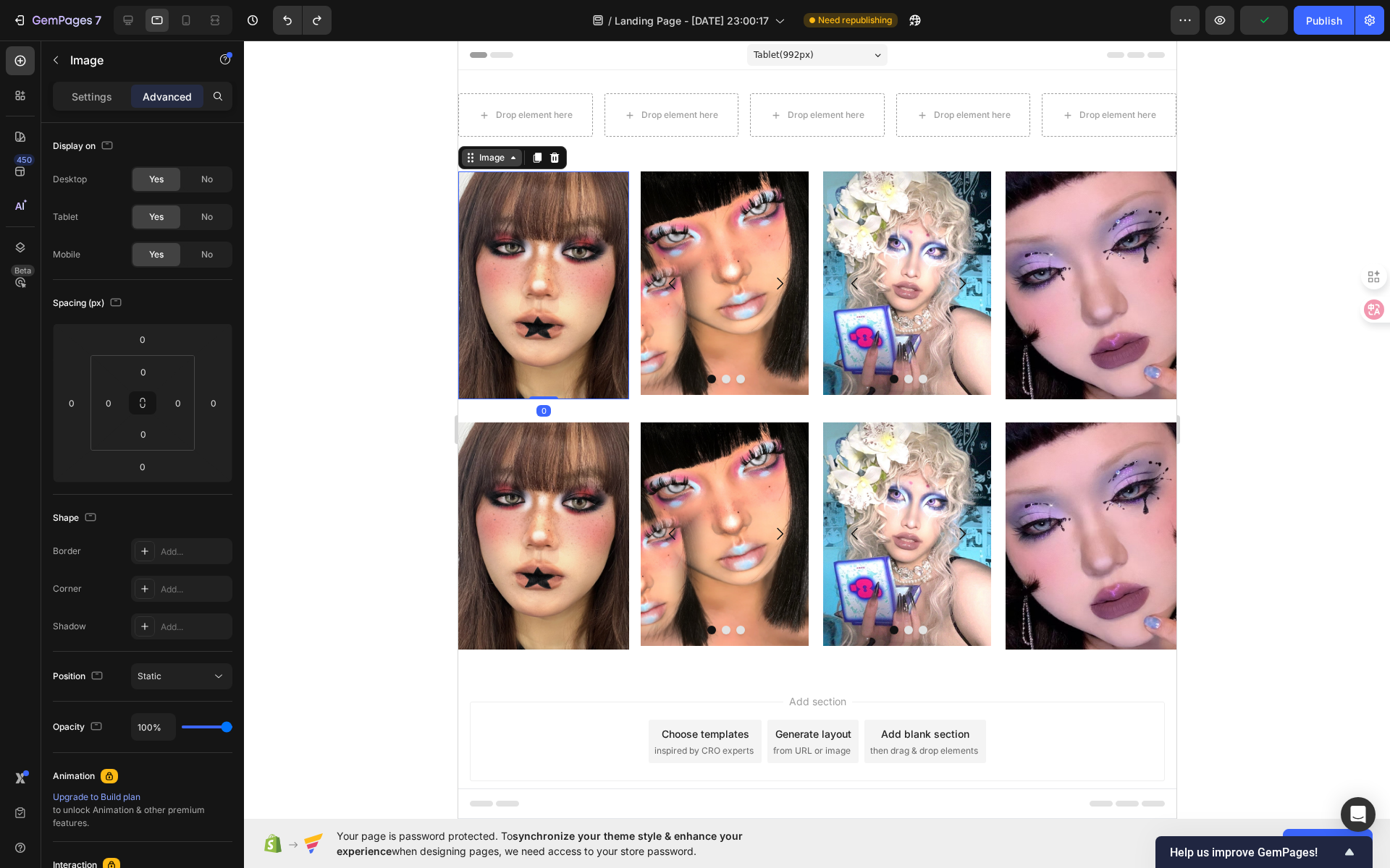
click at [510, 164] on div "Image" at bounding box center [491, 157] width 60 height 17
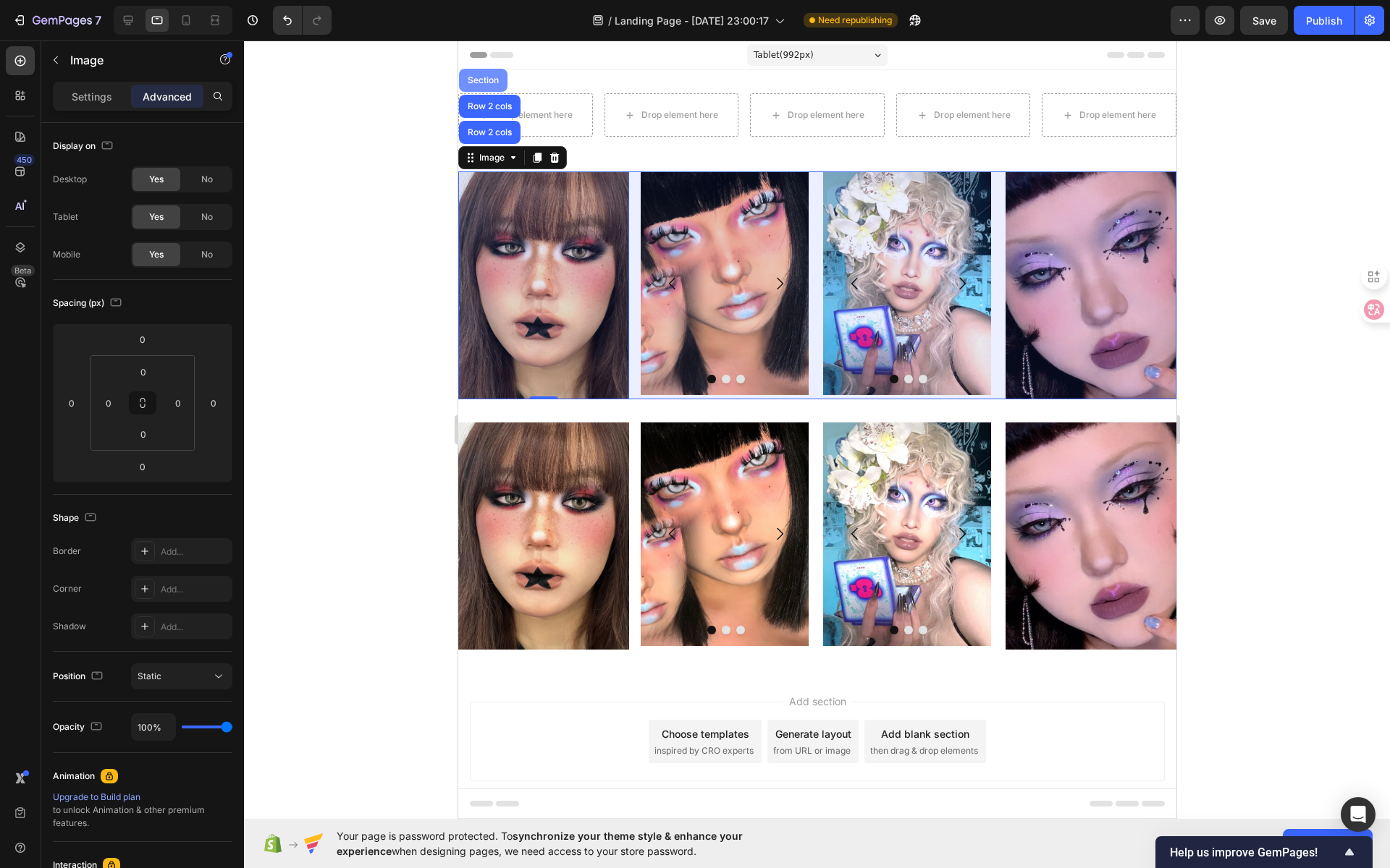
click at [488, 84] on div "Section" at bounding box center [482, 80] width 48 height 23
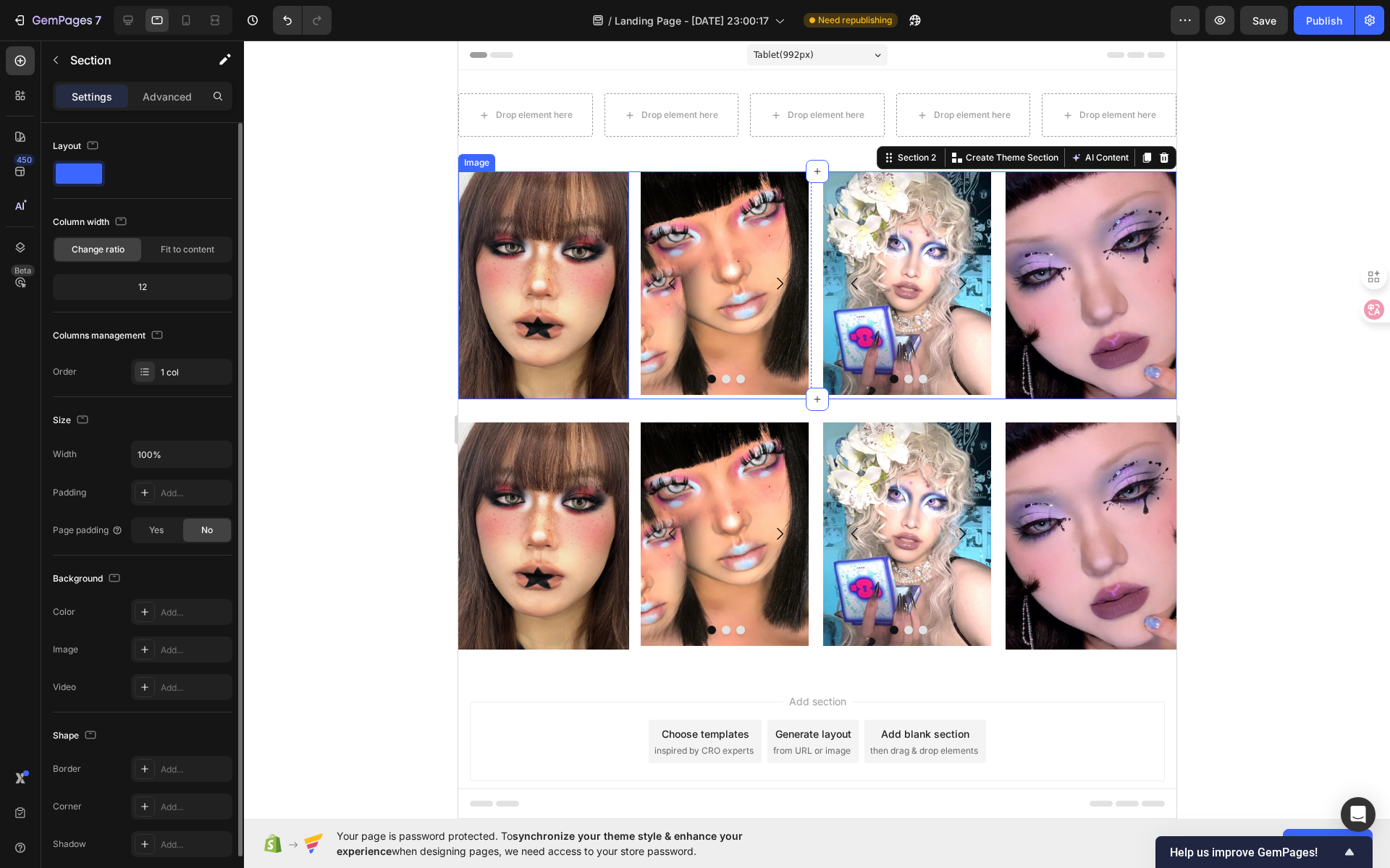
click at [572, 241] on img at bounding box center [542, 286] width 171 height 228
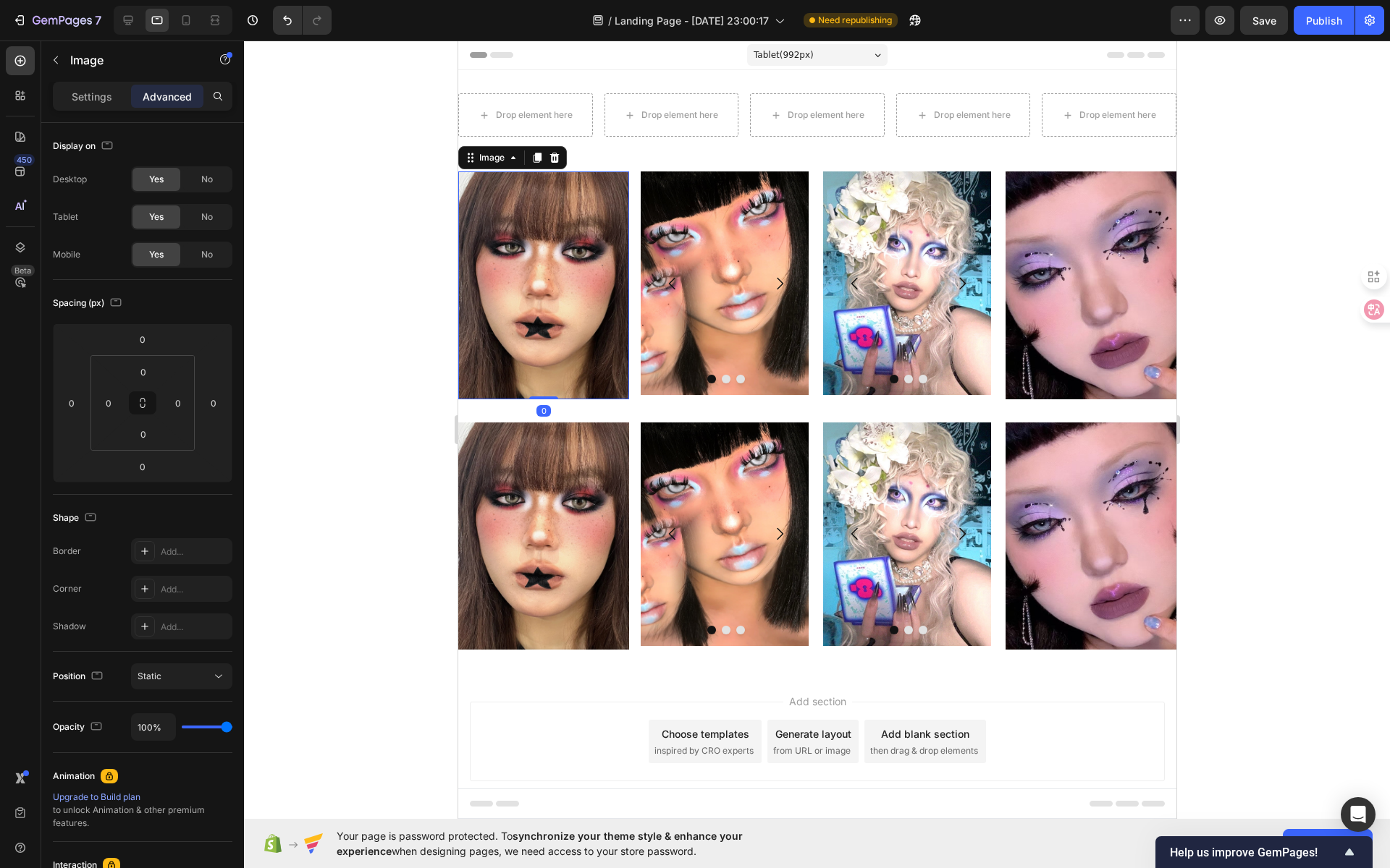
click at [568, 250] on img at bounding box center [542, 286] width 171 height 228
click at [511, 161] on icon at bounding box center [513, 158] width 12 height 12
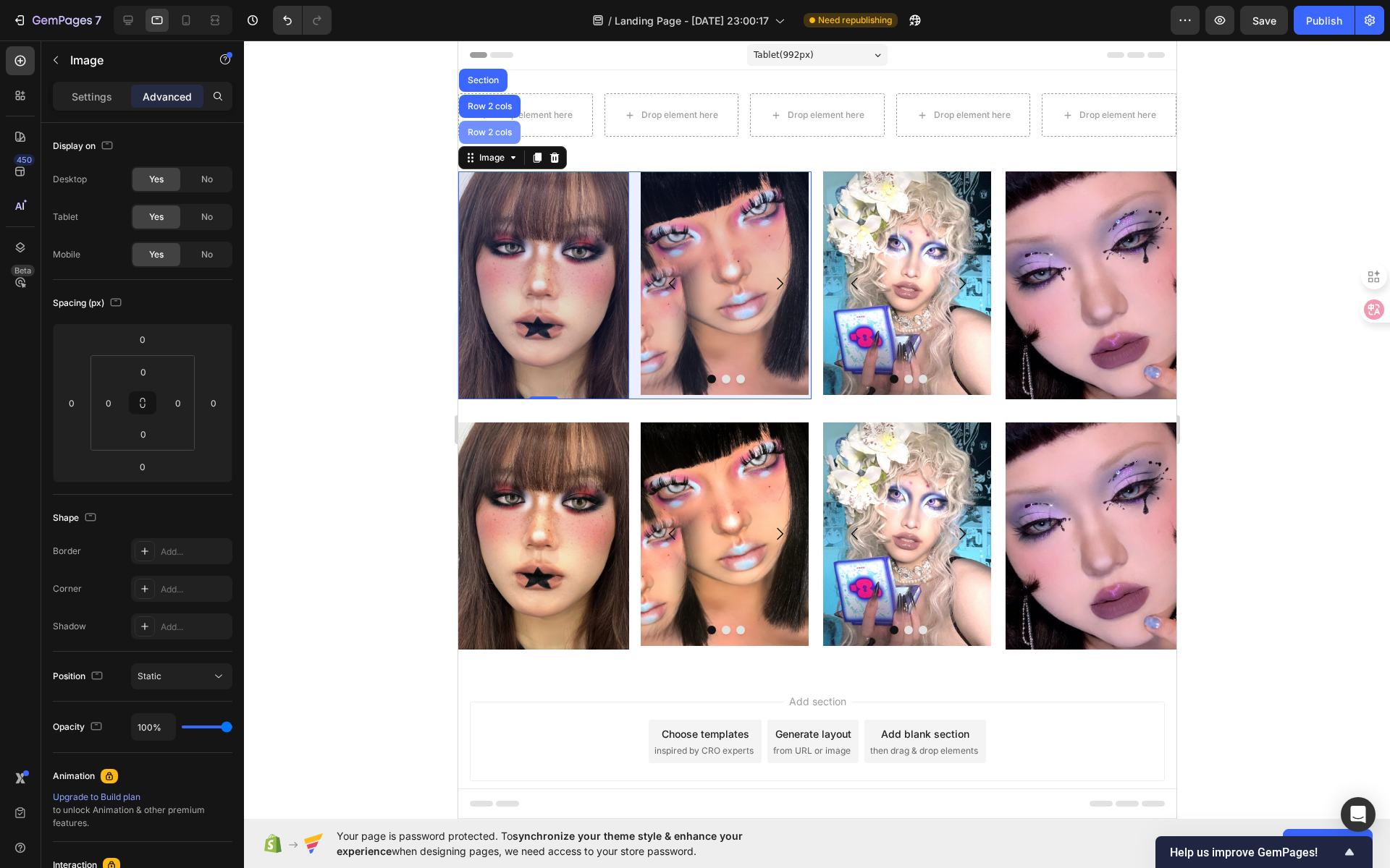
click at [499, 136] on div "Row 2 cols" at bounding box center [488, 132] width 61 height 23
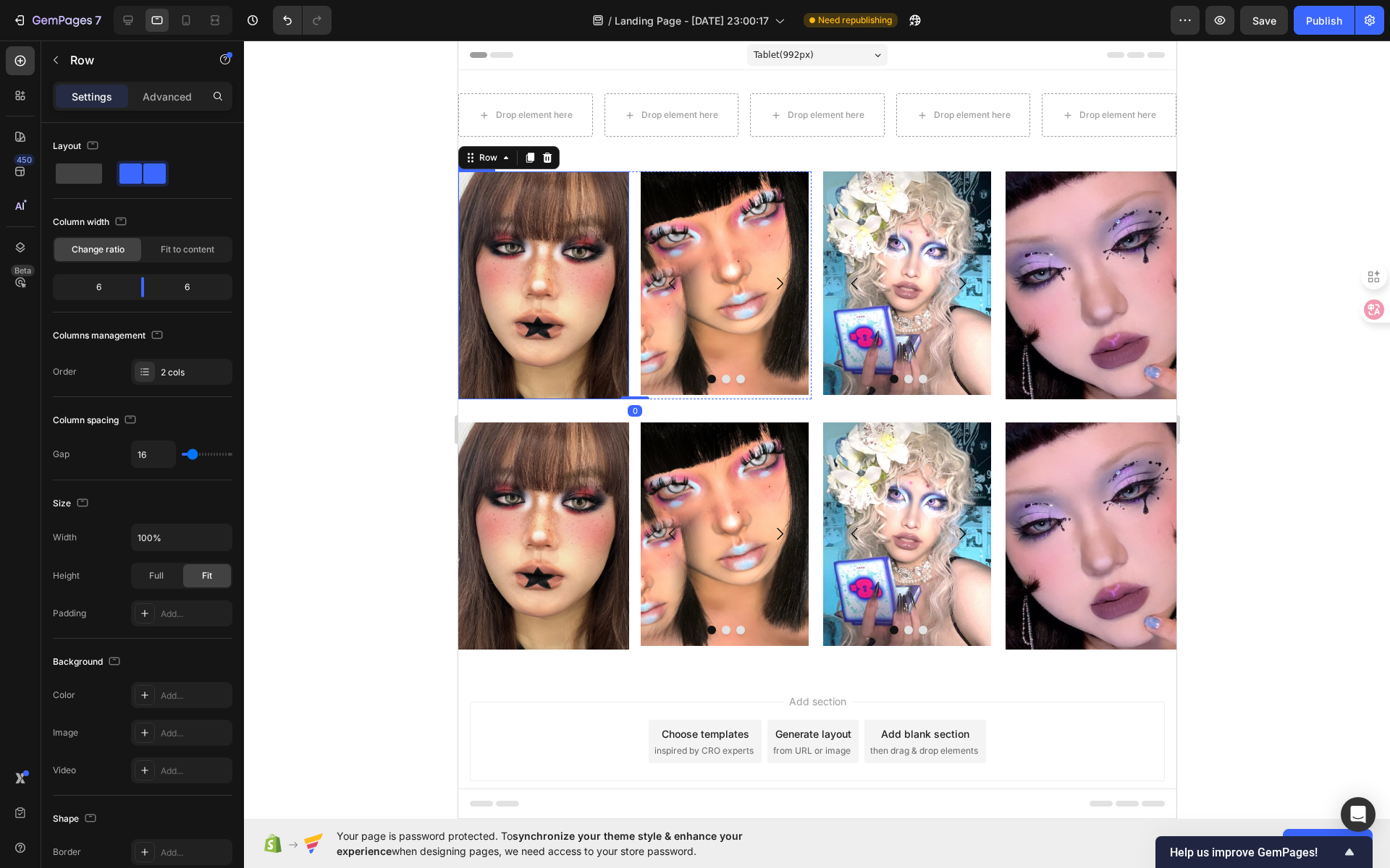
click at [528, 248] on img at bounding box center [542, 286] width 171 height 228
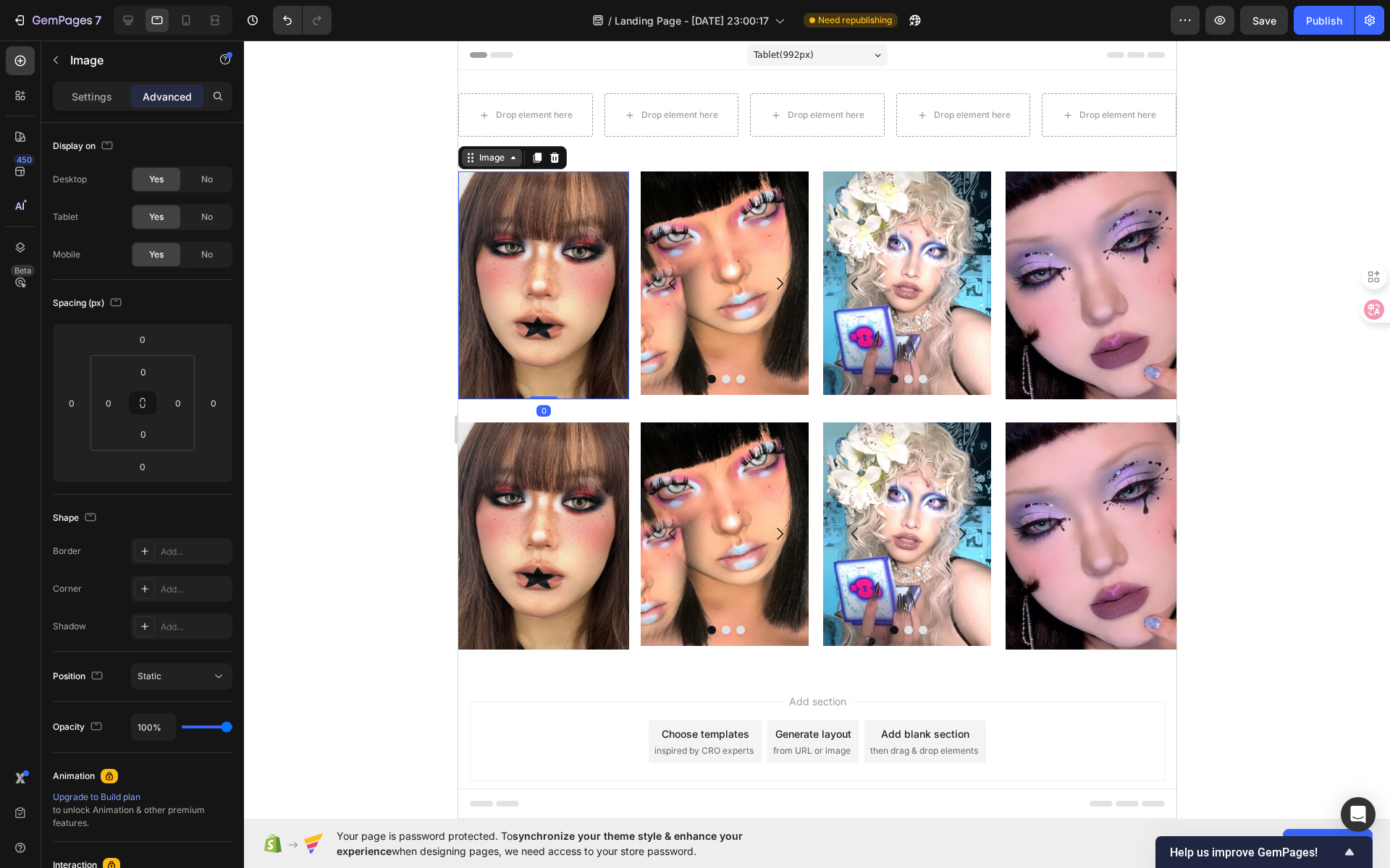
click at [491, 153] on div "Image" at bounding box center [491, 158] width 31 height 13
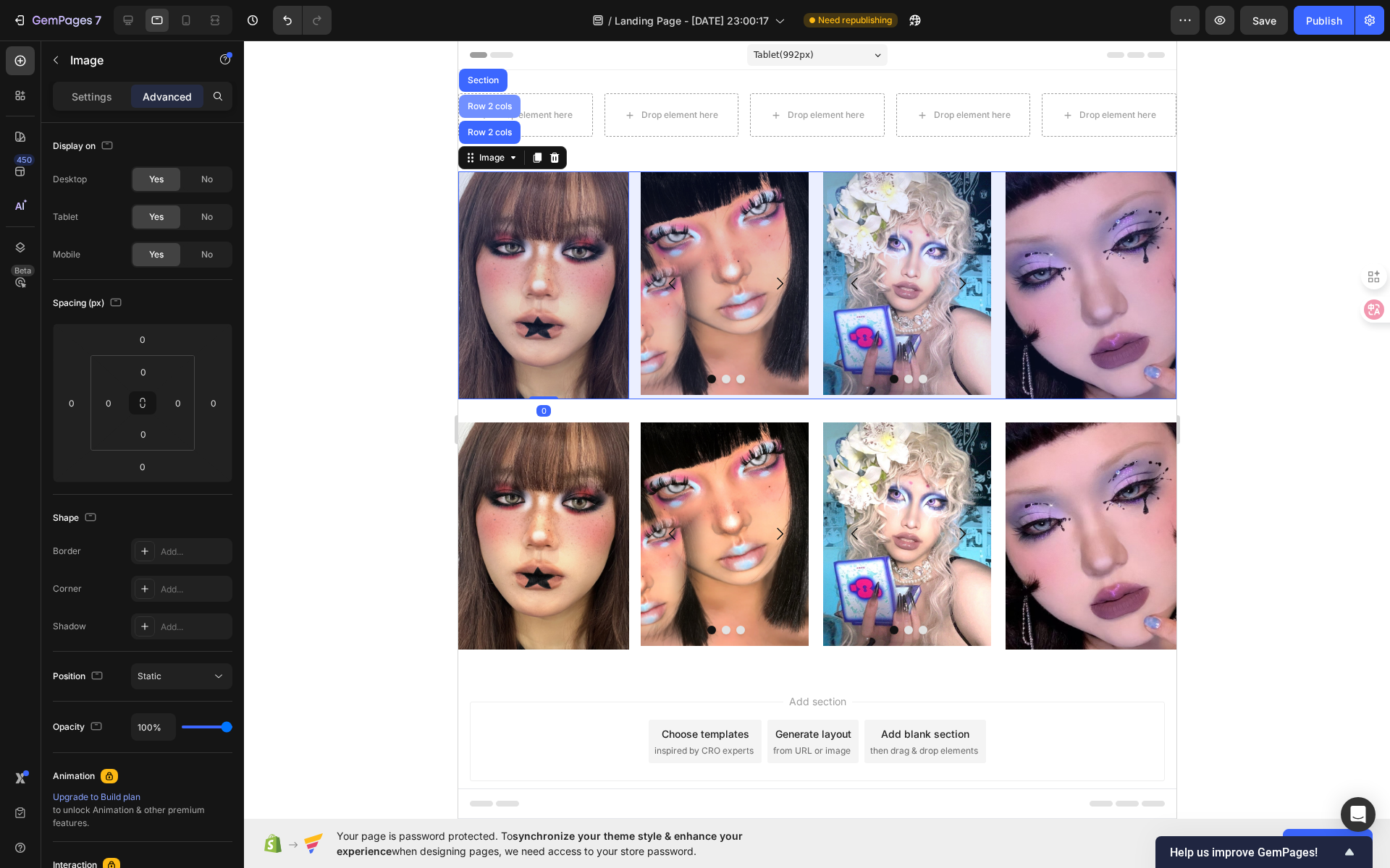
click at [489, 105] on div "Row 2 cols" at bounding box center [488, 107] width 50 height 9
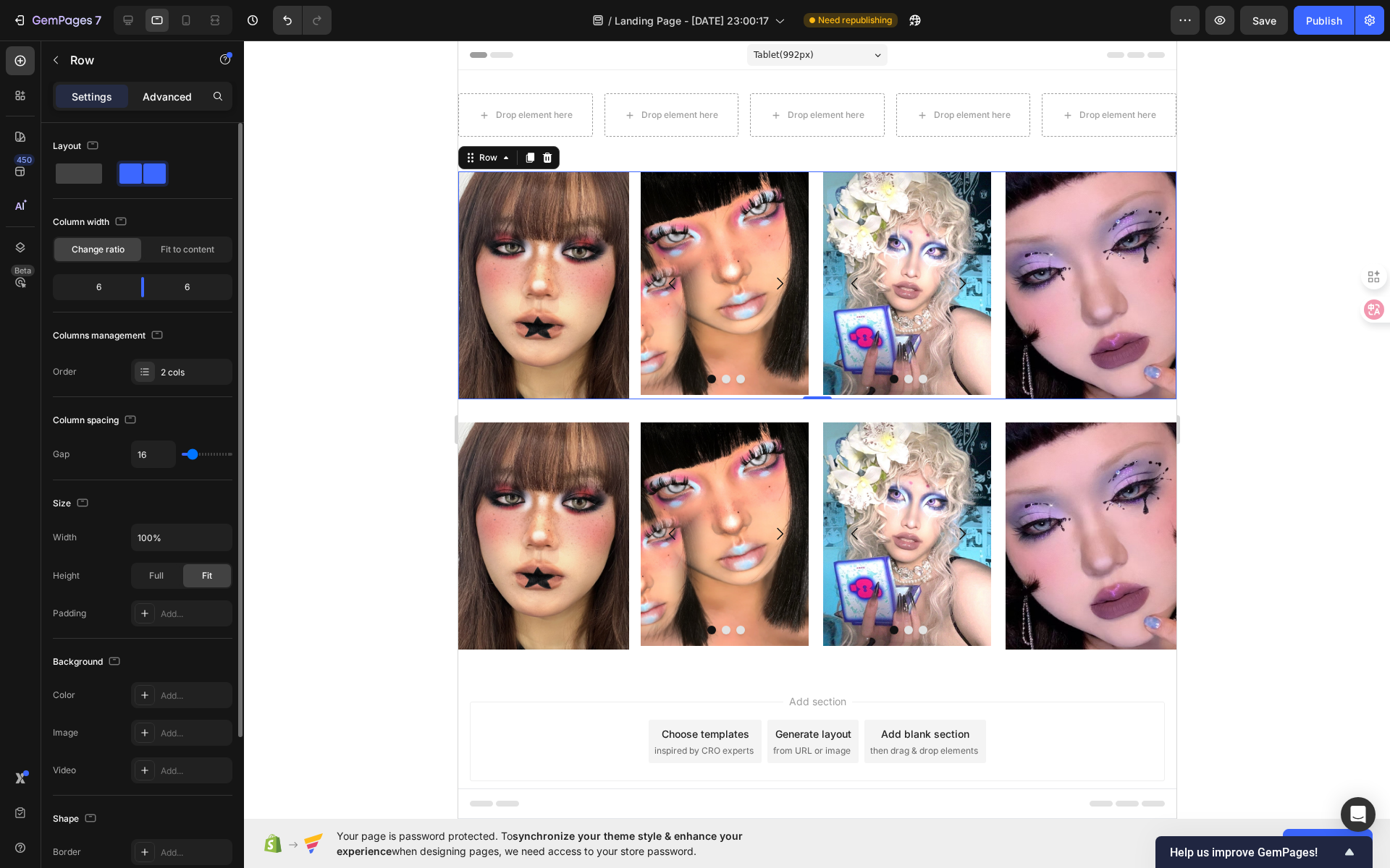
click at [166, 105] on div "Advanced" at bounding box center [167, 96] width 73 height 23
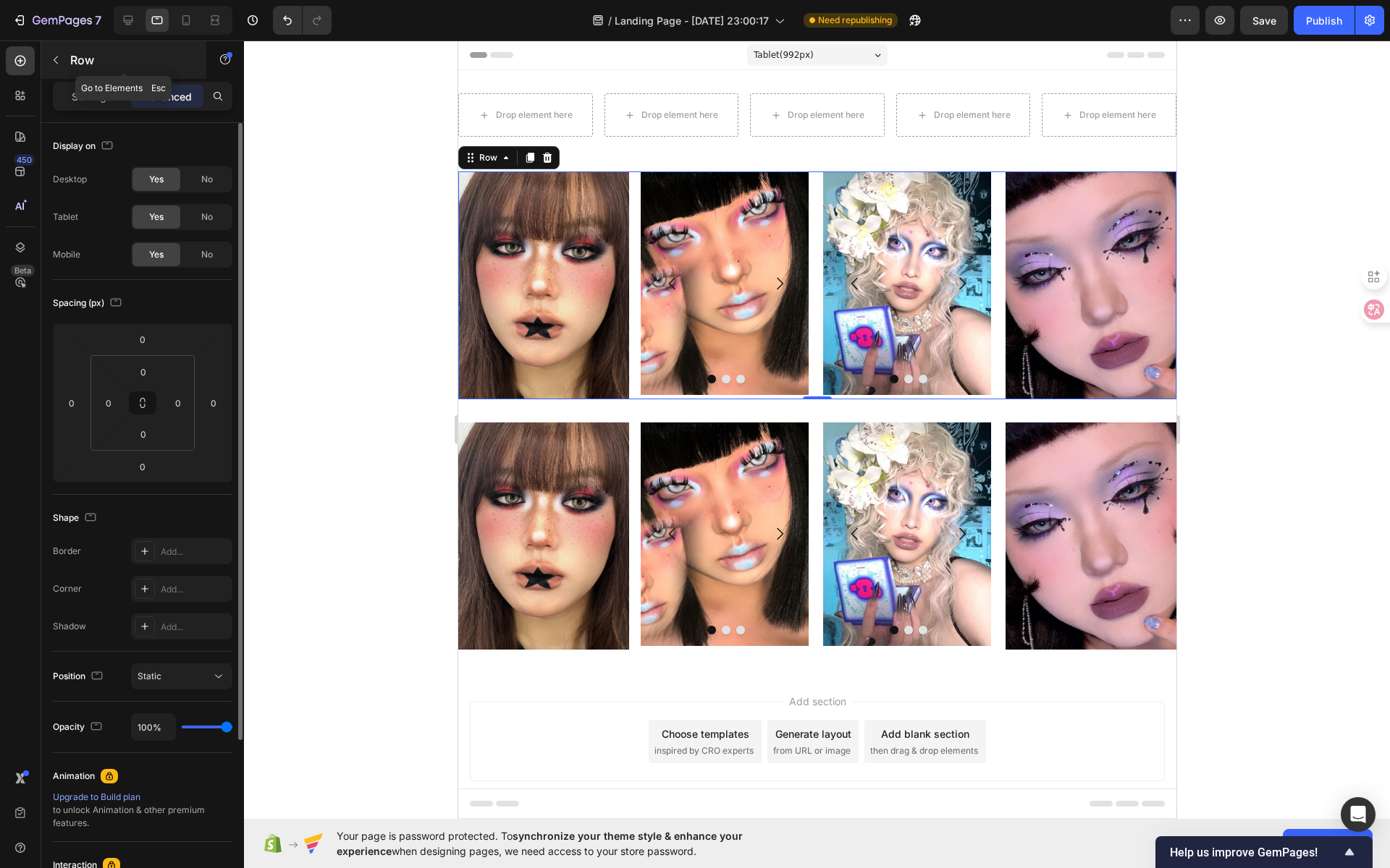
click at [83, 61] on p "Row" at bounding box center [132, 59] width 123 height 17
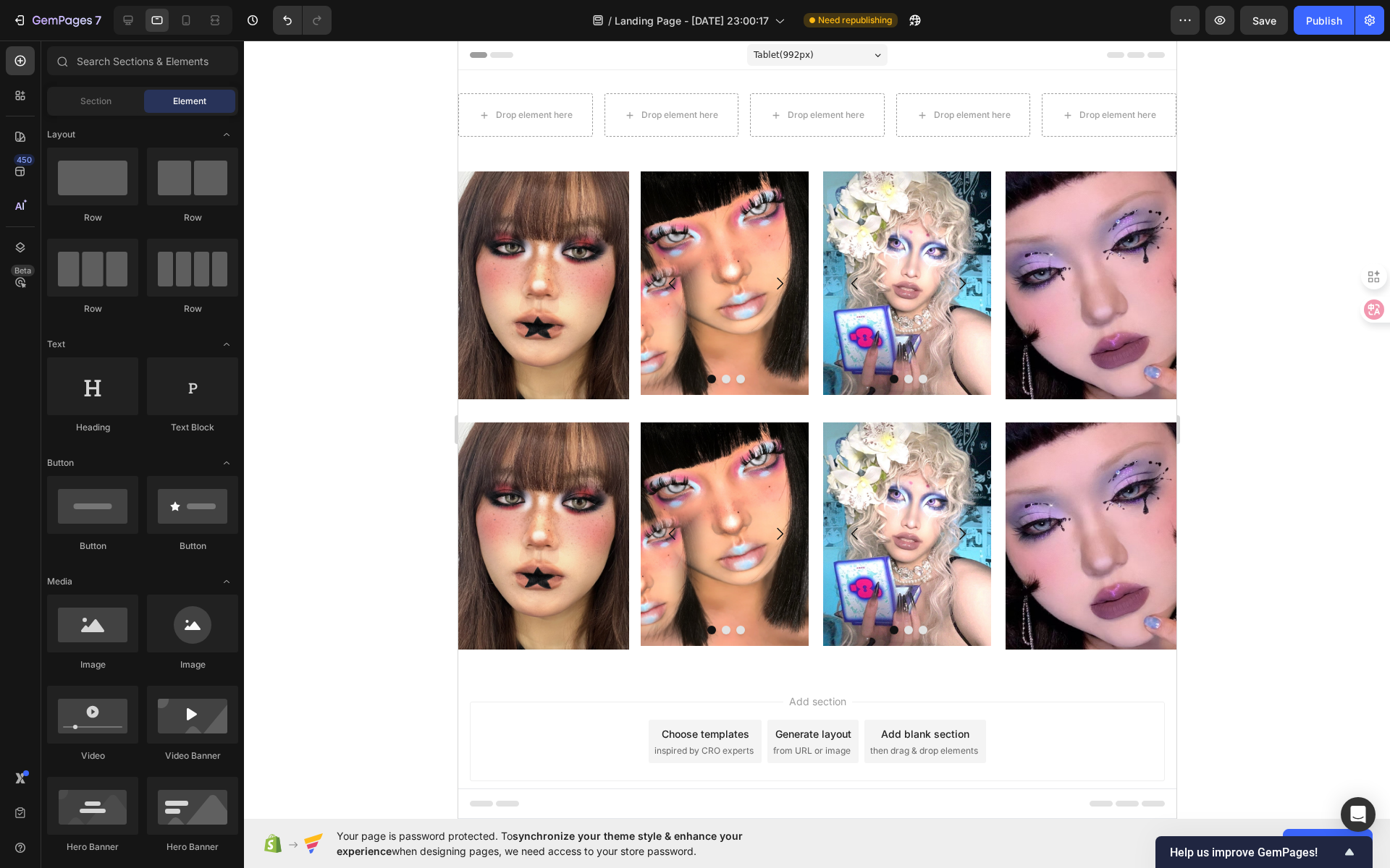
click at [375, 196] on div at bounding box center [817, 455] width 1146 height 828
click at [568, 155] on div "Drop element here Drop element here Drop element here Drop element here Drop el…" at bounding box center [816, 121] width 718 height 101
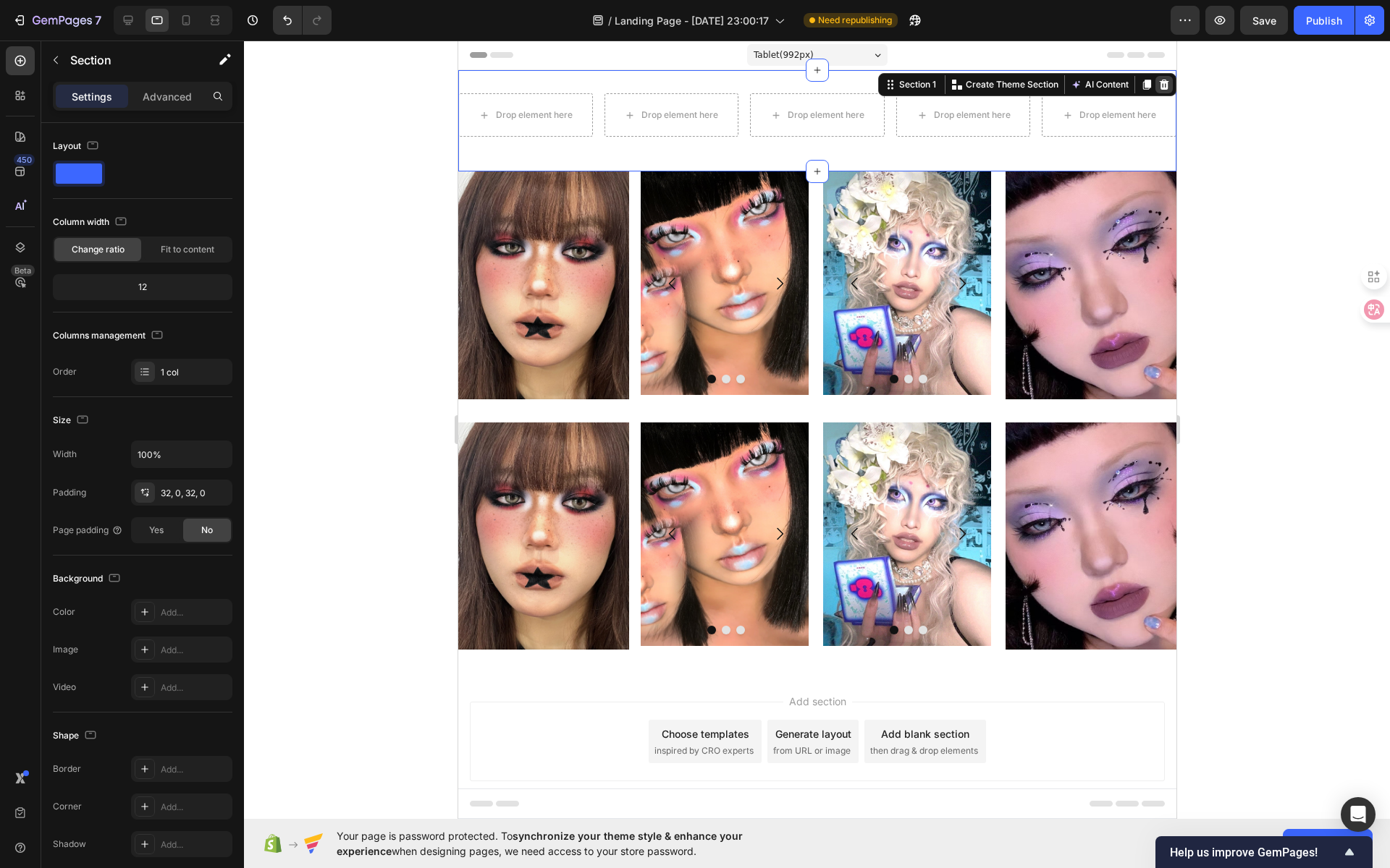
click at [1159, 81] on icon at bounding box center [1163, 84] width 10 height 10
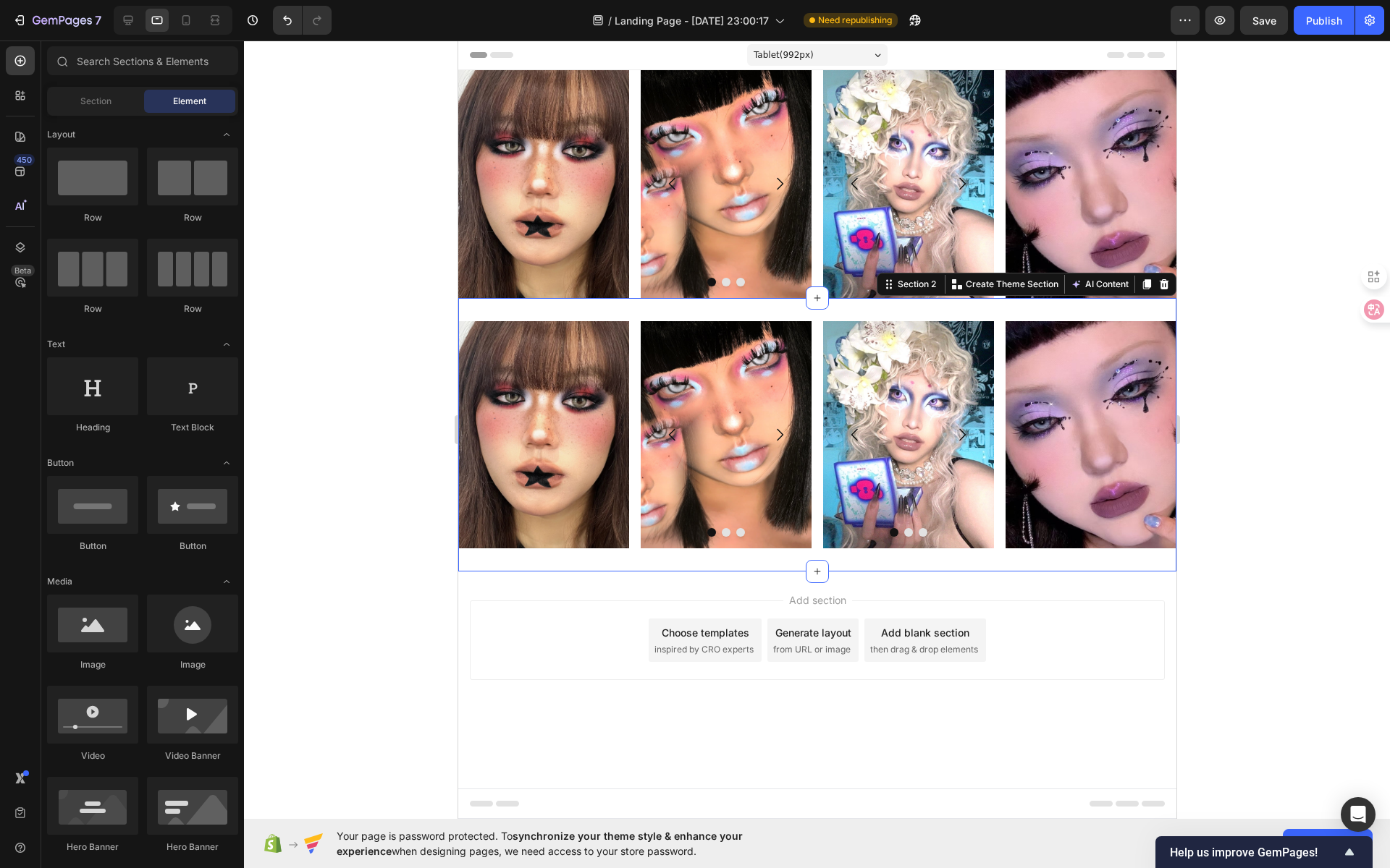
click at [592, 311] on div "Image Image Image Image [GEOGRAPHIC_DATA] Image Image Image Carousel Image Row …" at bounding box center [816, 435] width 718 height 274
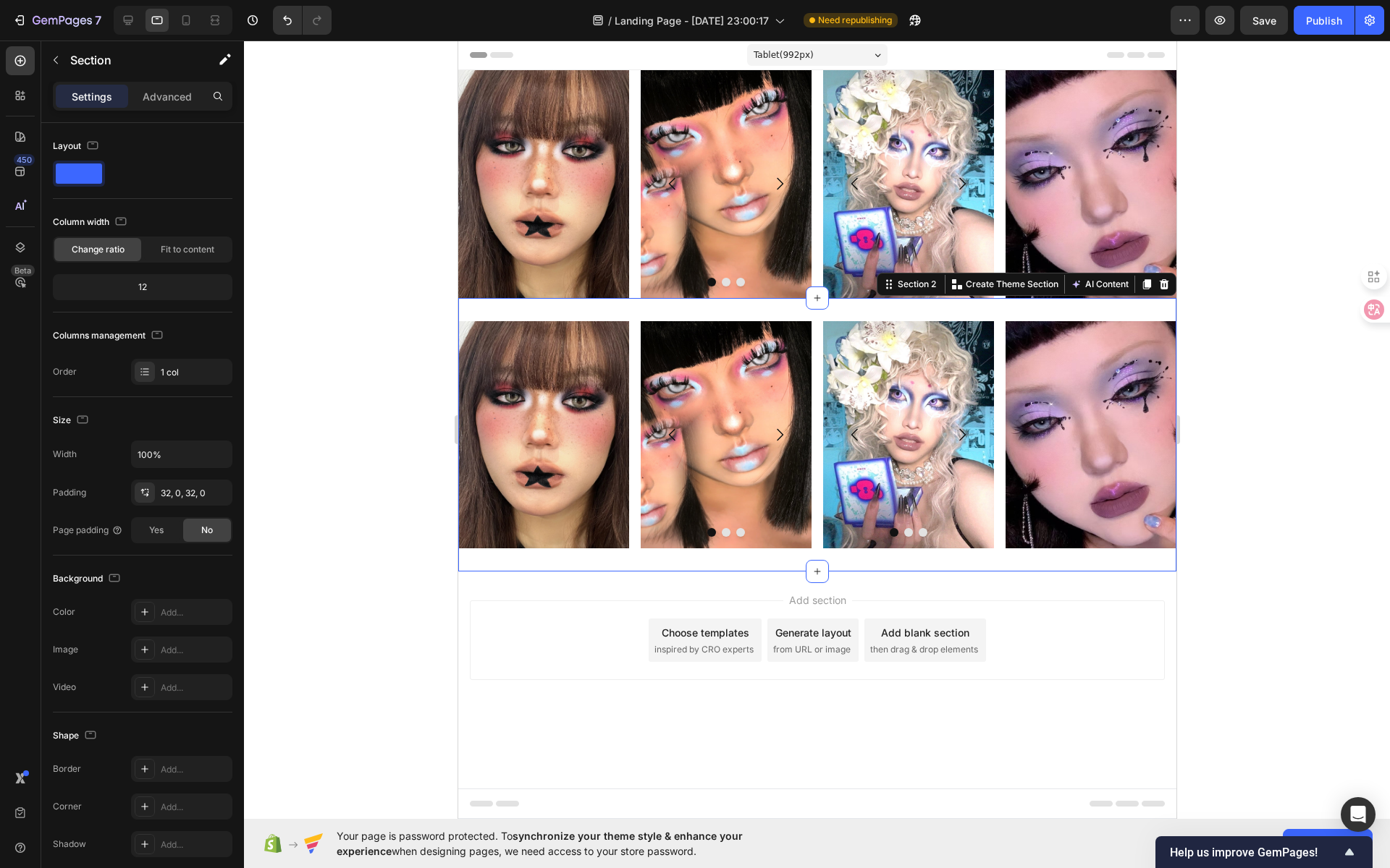
click at [603, 311] on div "Image Image Image Image [GEOGRAPHIC_DATA] Image Image Image Carousel Image Row …" at bounding box center [816, 435] width 718 height 274
click at [382, 301] on div at bounding box center [817, 455] width 1146 height 828
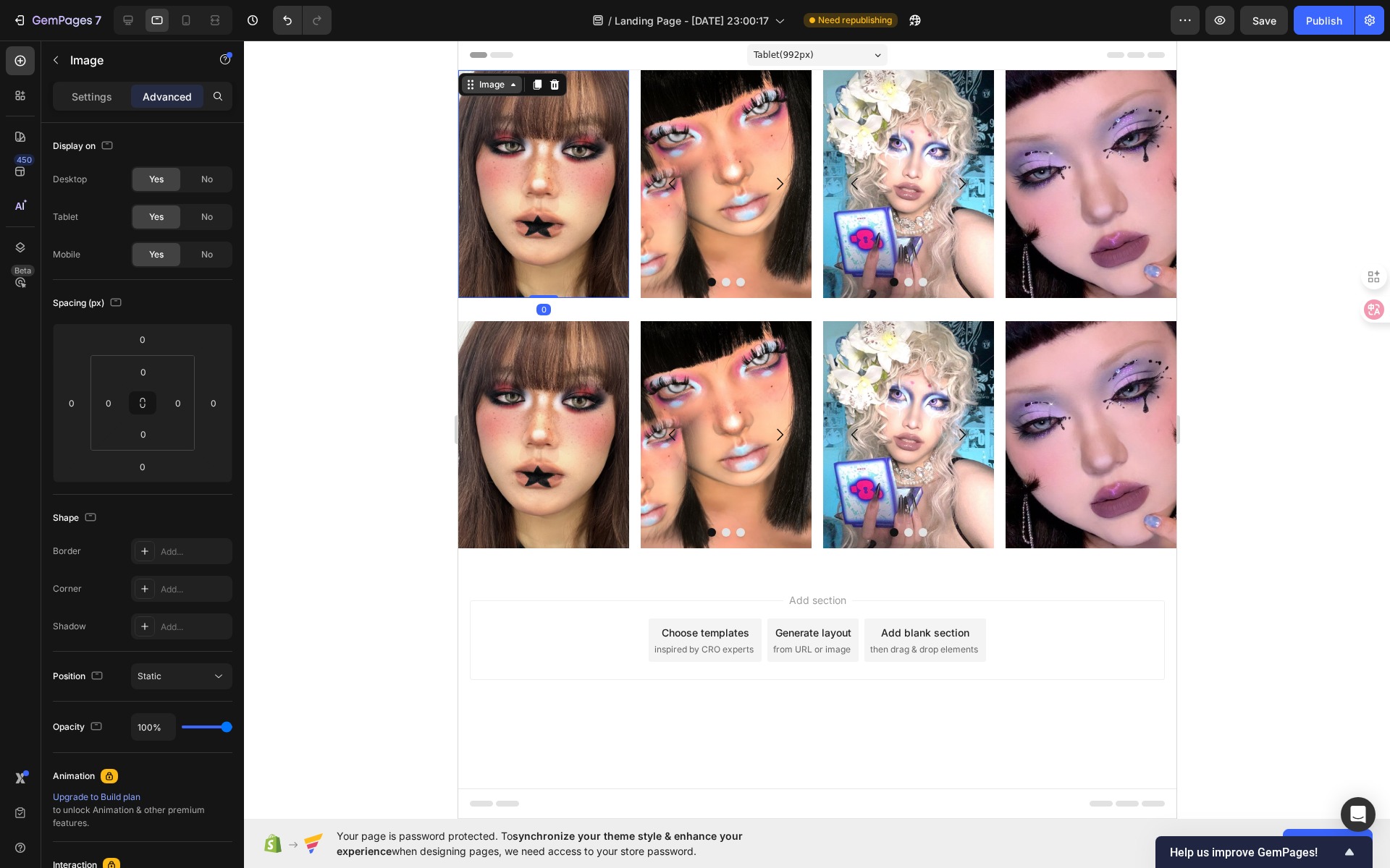
click at [485, 80] on div "Image" at bounding box center [491, 85] width 31 height 13
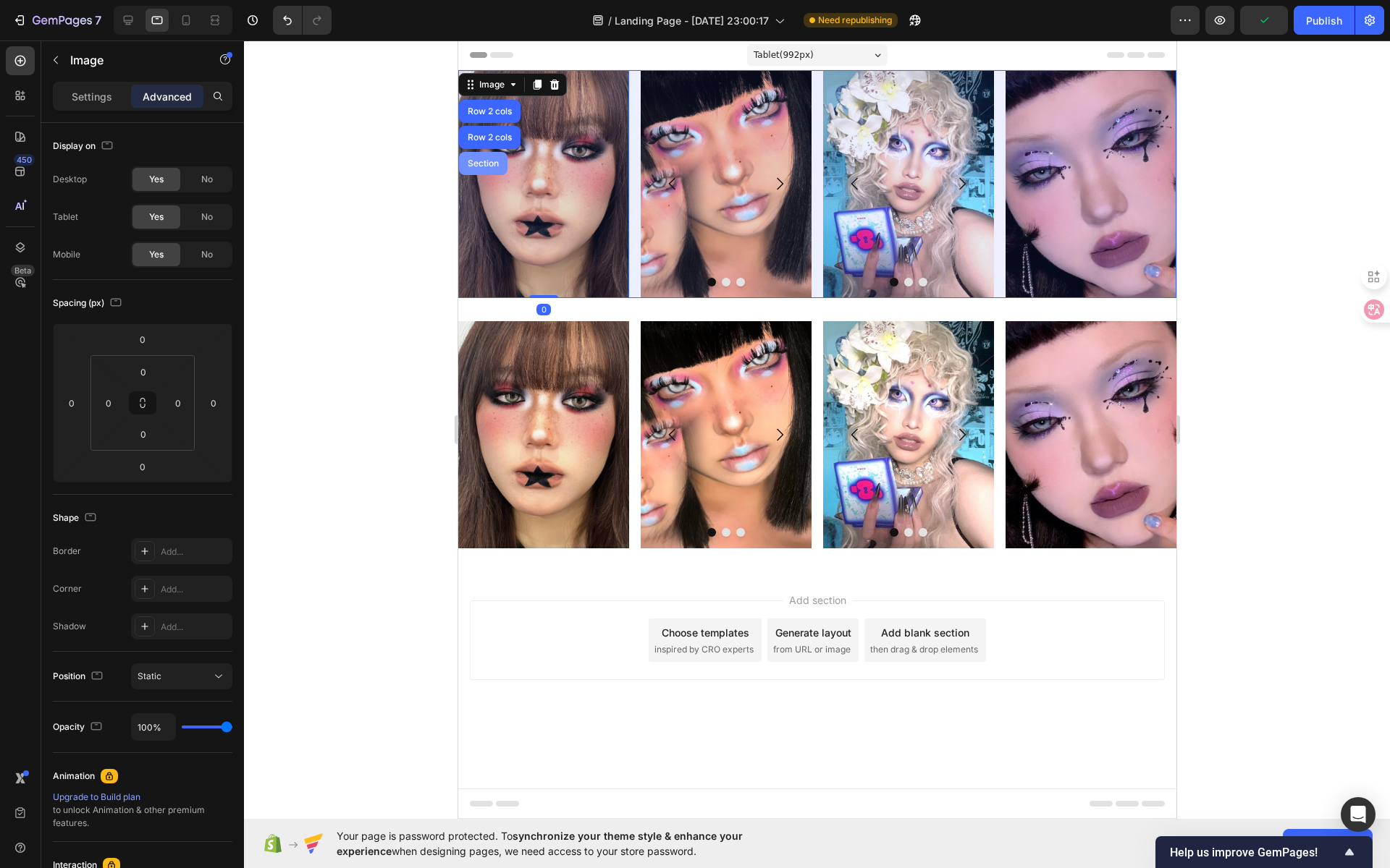
click at [489, 167] on div "Section" at bounding box center [482, 164] width 37 height 9
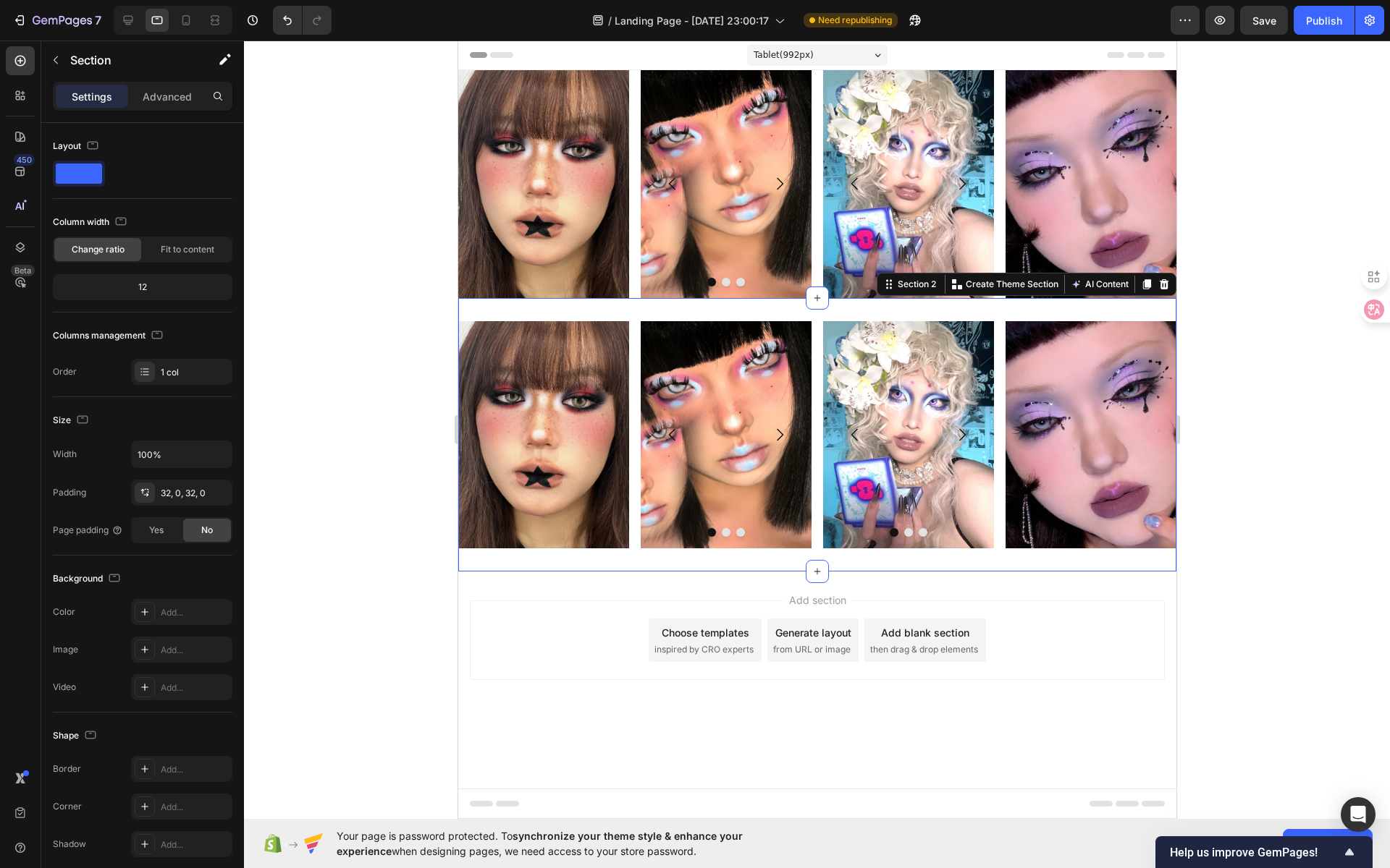
click at [624, 307] on div "Image Image Image Image [GEOGRAPHIC_DATA] Image Image Image Carousel Image Row …" at bounding box center [816, 435] width 718 height 274
click at [634, 92] on div "Image Image Image Image [GEOGRAPHIC_DATA]" at bounding box center [634, 184] width 353 height 228
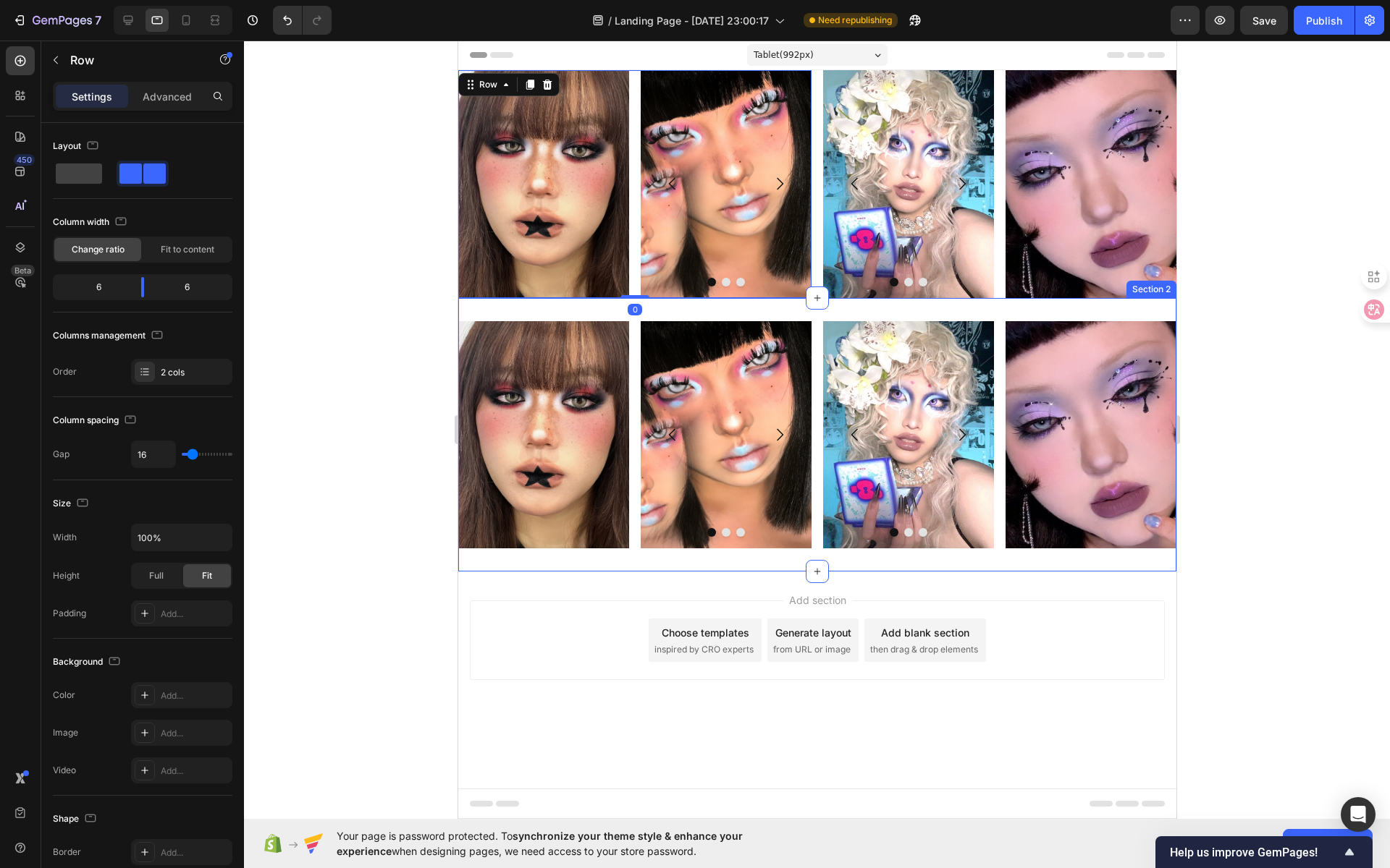
click at [665, 310] on div "Image Image Image Image [GEOGRAPHIC_DATA] Image Image Image Carousel Image Row …" at bounding box center [816, 435] width 718 height 274
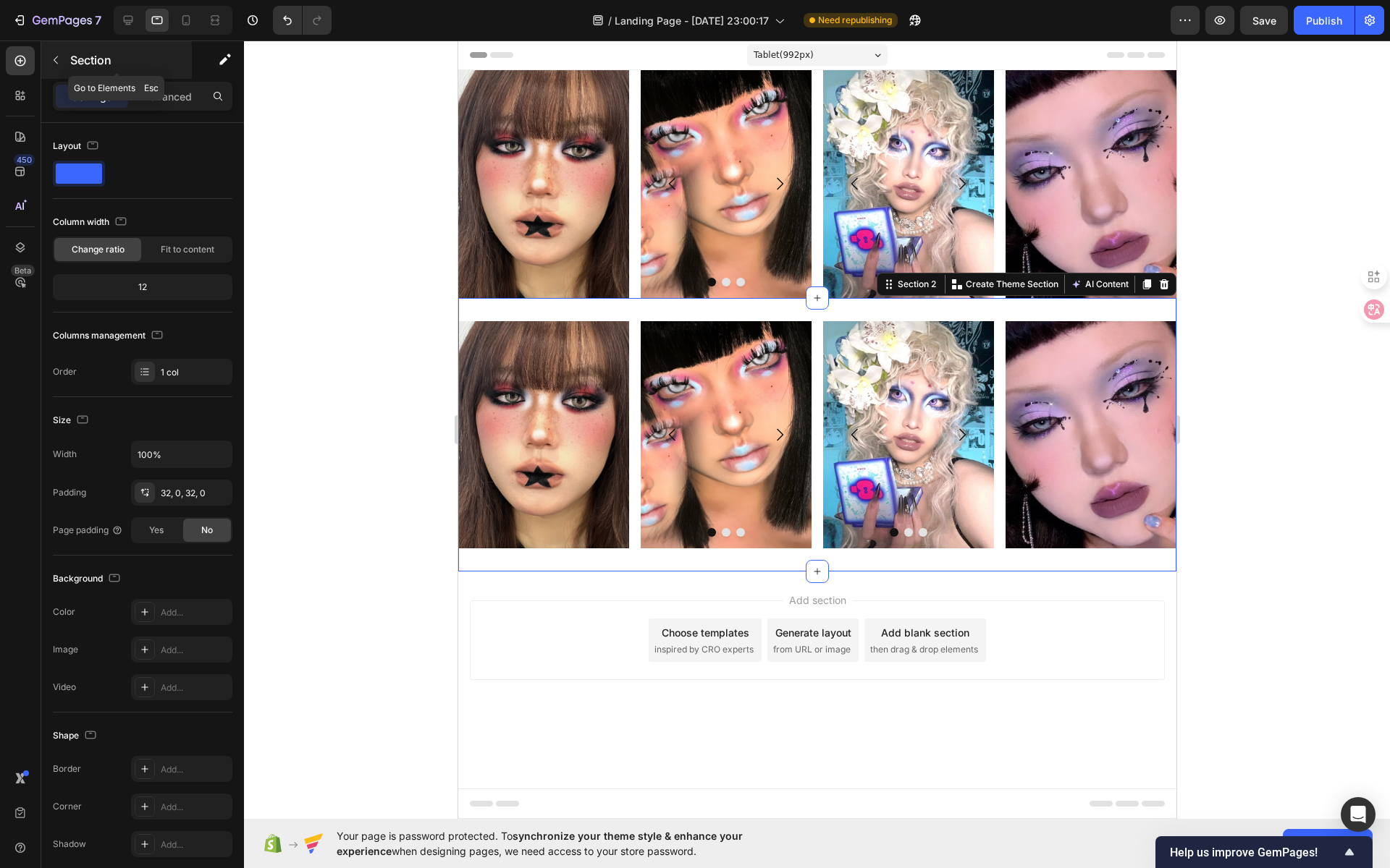
click at [57, 58] on icon "button" at bounding box center [56, 60] width 12 height 12
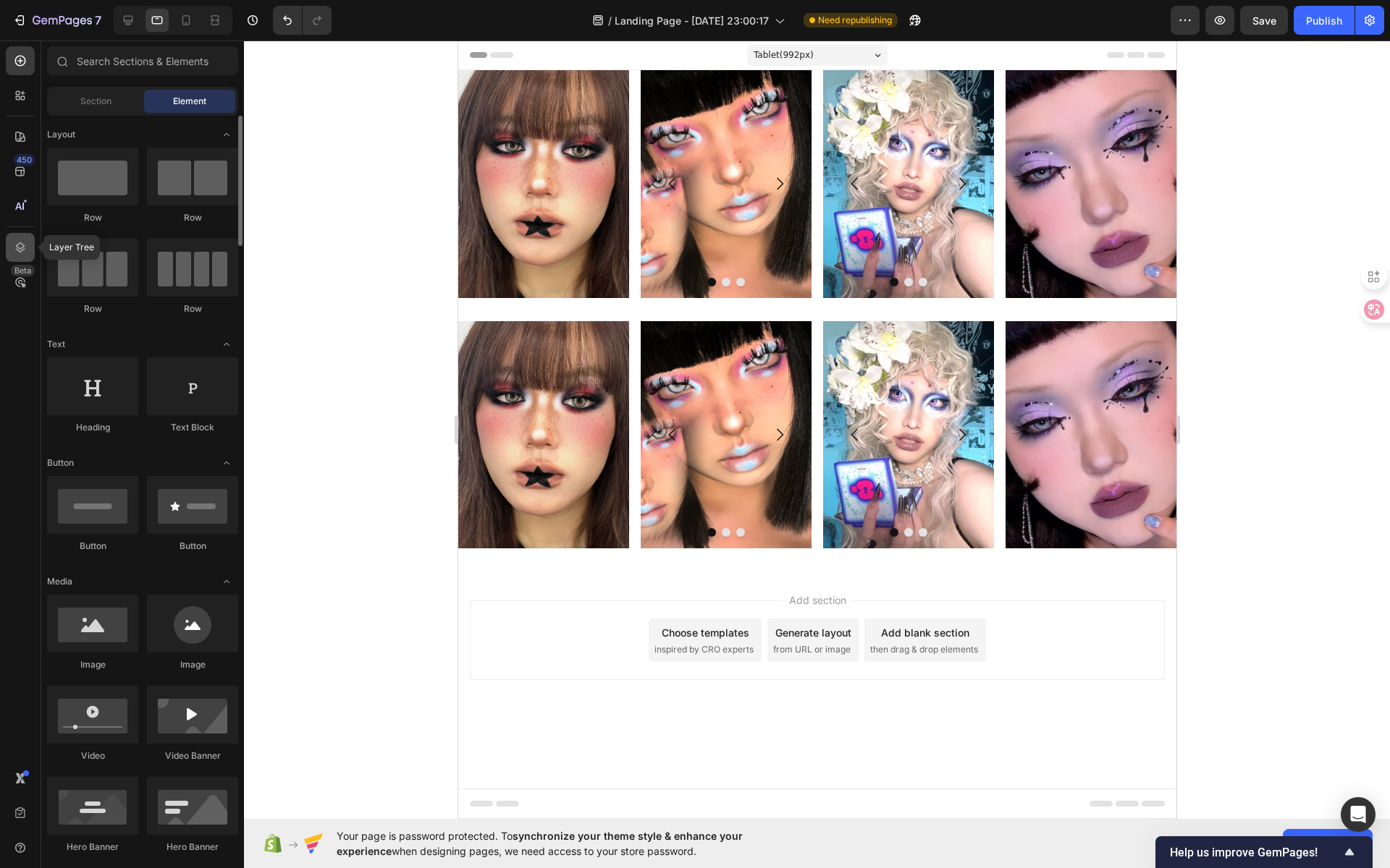
click at [19, 246] on icon at bounding box center [21, 247] width 15 height 15
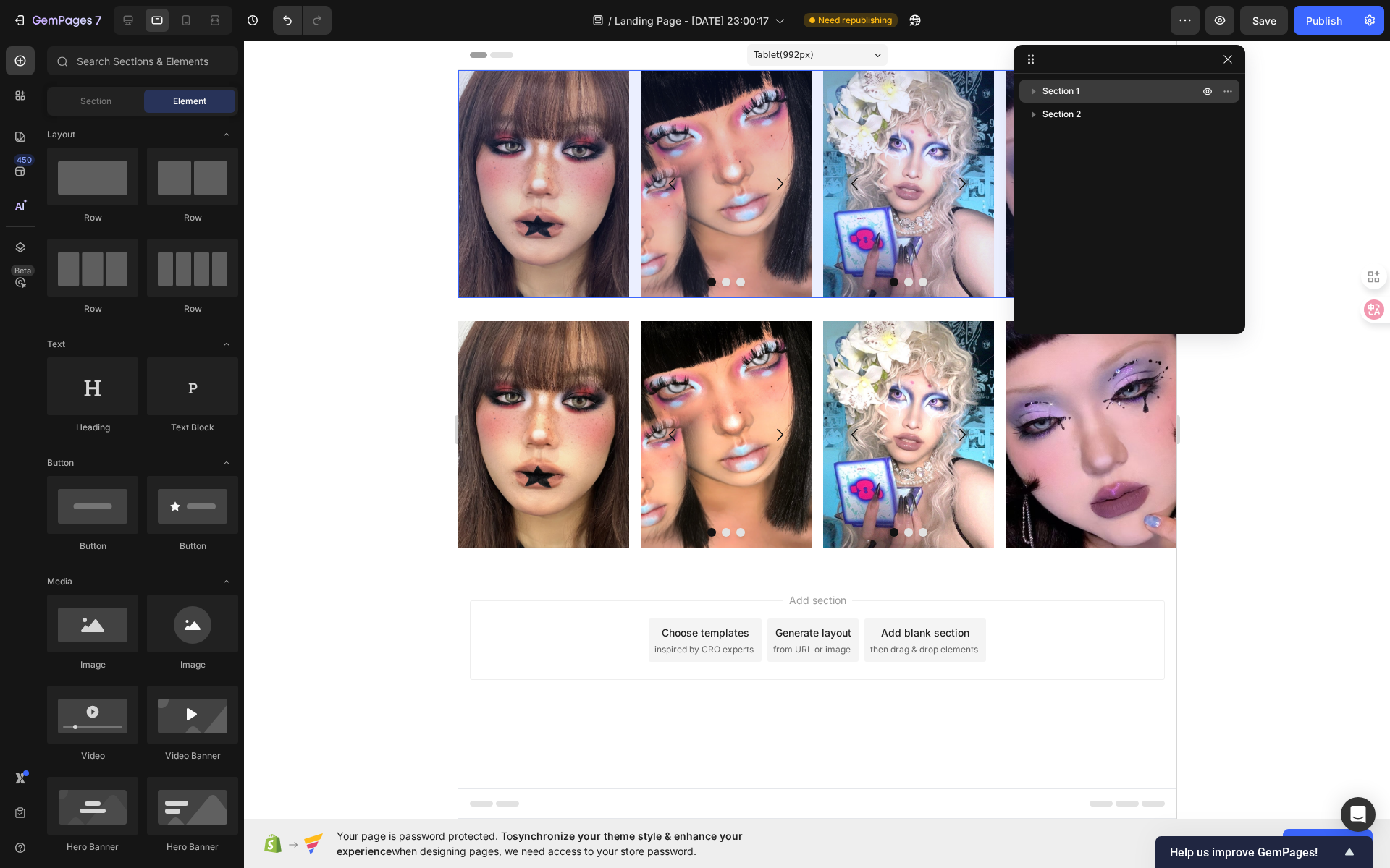
click at [1077, 92] on span "Section 1" at bounding box center [1061, 91] width 37 height 15
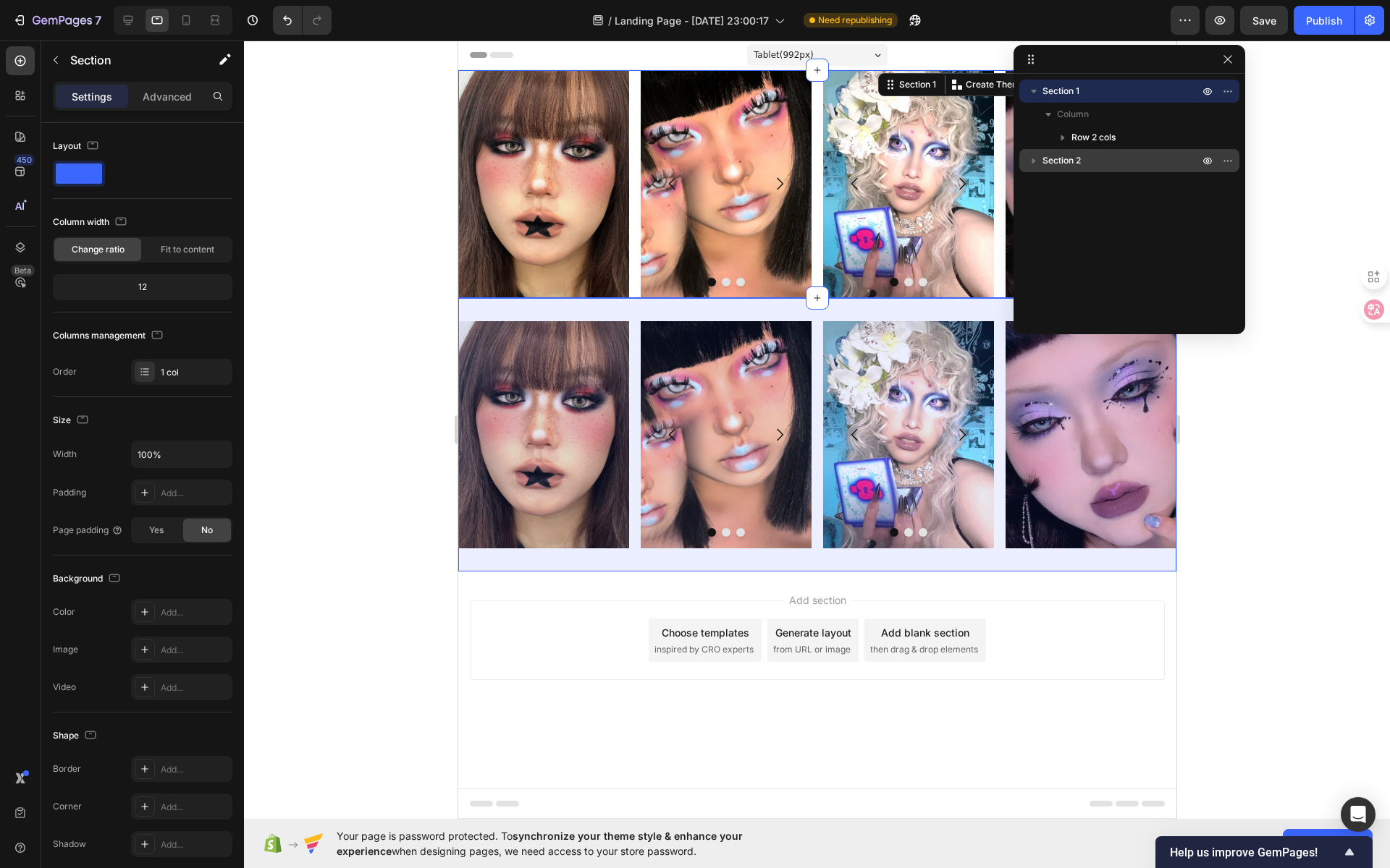
click at [1078, 163] on span "Section 2" at bounding box center [1062, 161] width 39 height 15
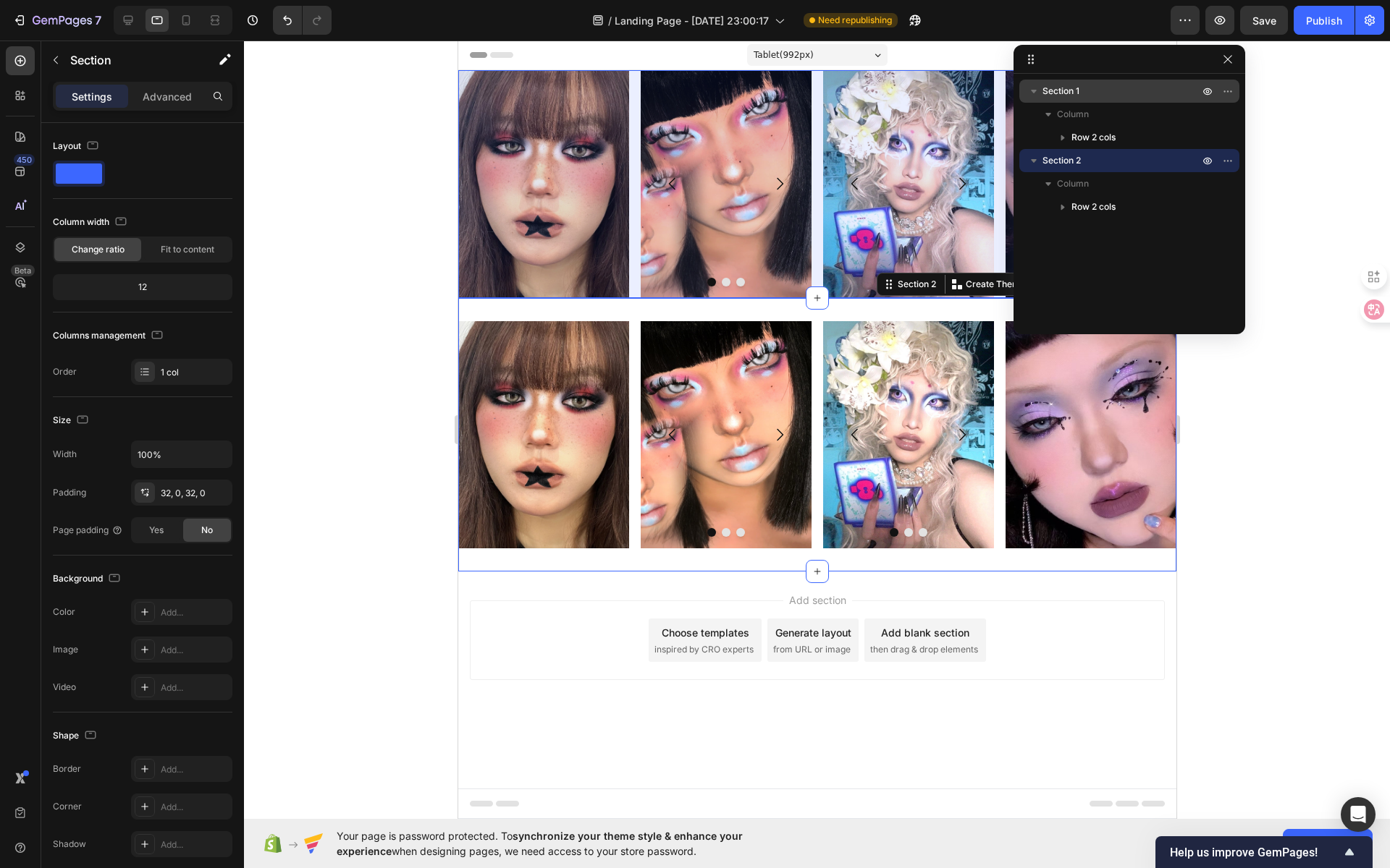
click at [1080, 86] on span "Section 1" at bounding box center [1061, 91] width 37 height 15
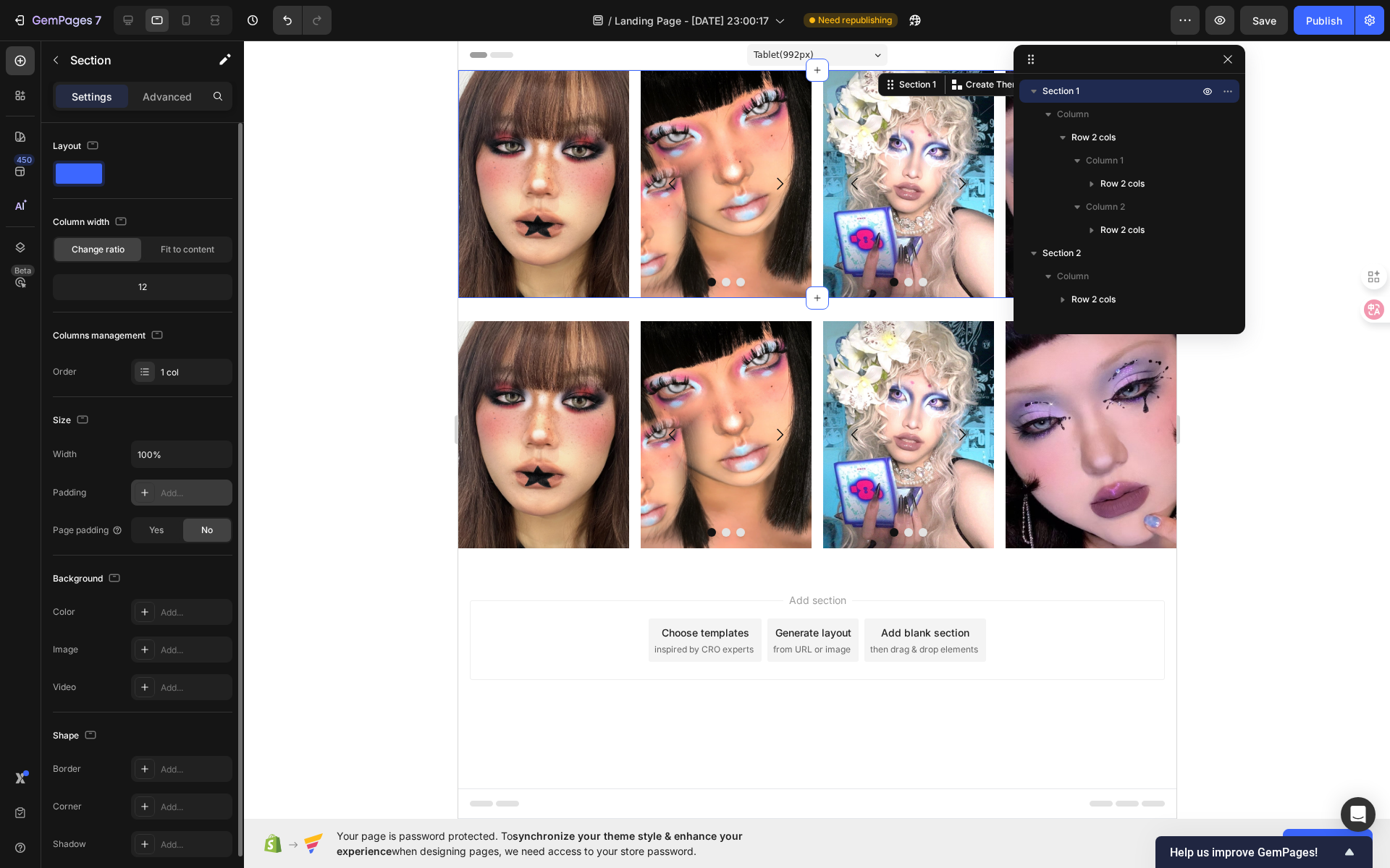
click at [147, 491] on icon at bounding box center [145, 493] width 12 height 12
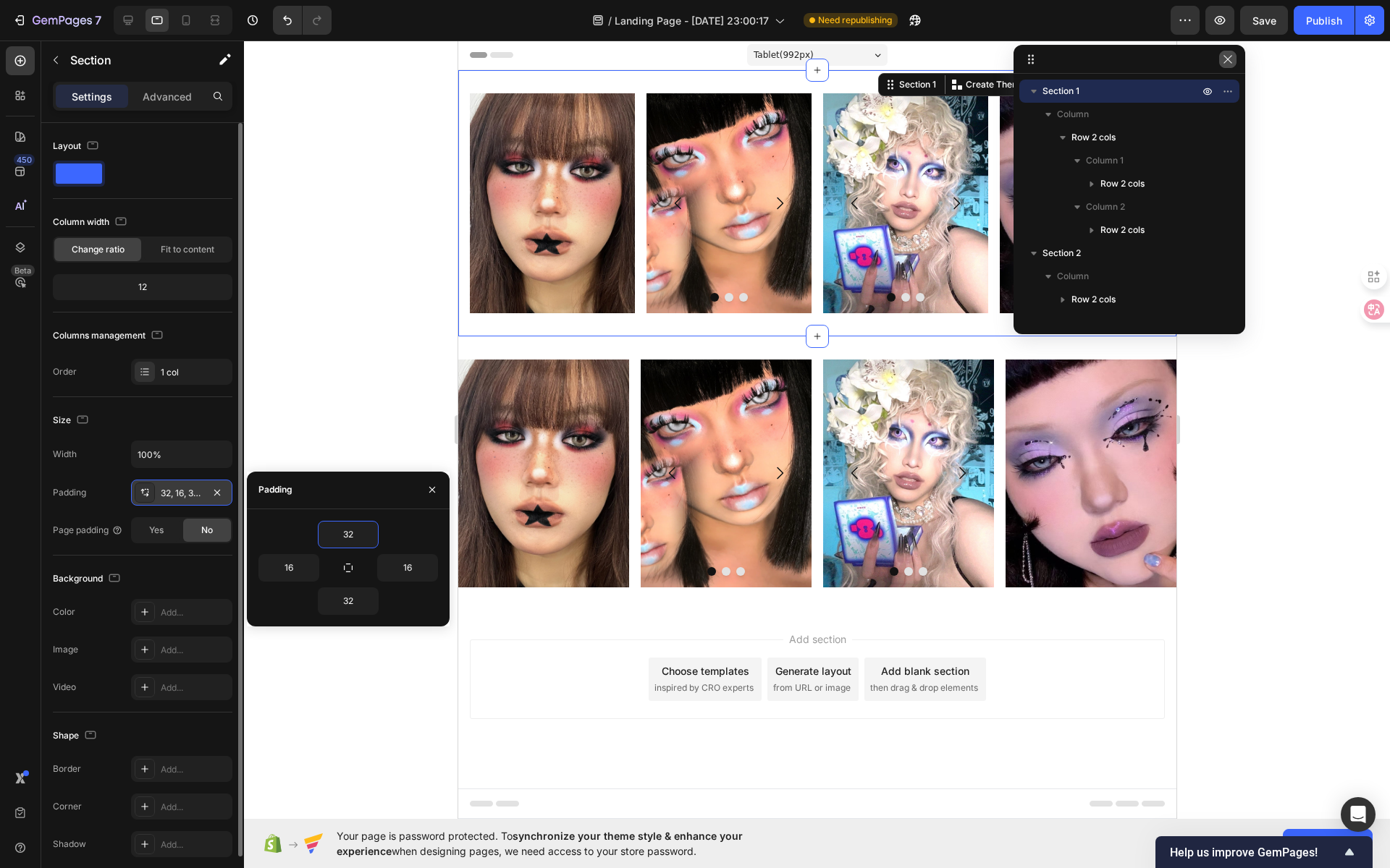
click at [1231, 56] on icon "button" at bounding box center [1228, 59] width 12 height 12
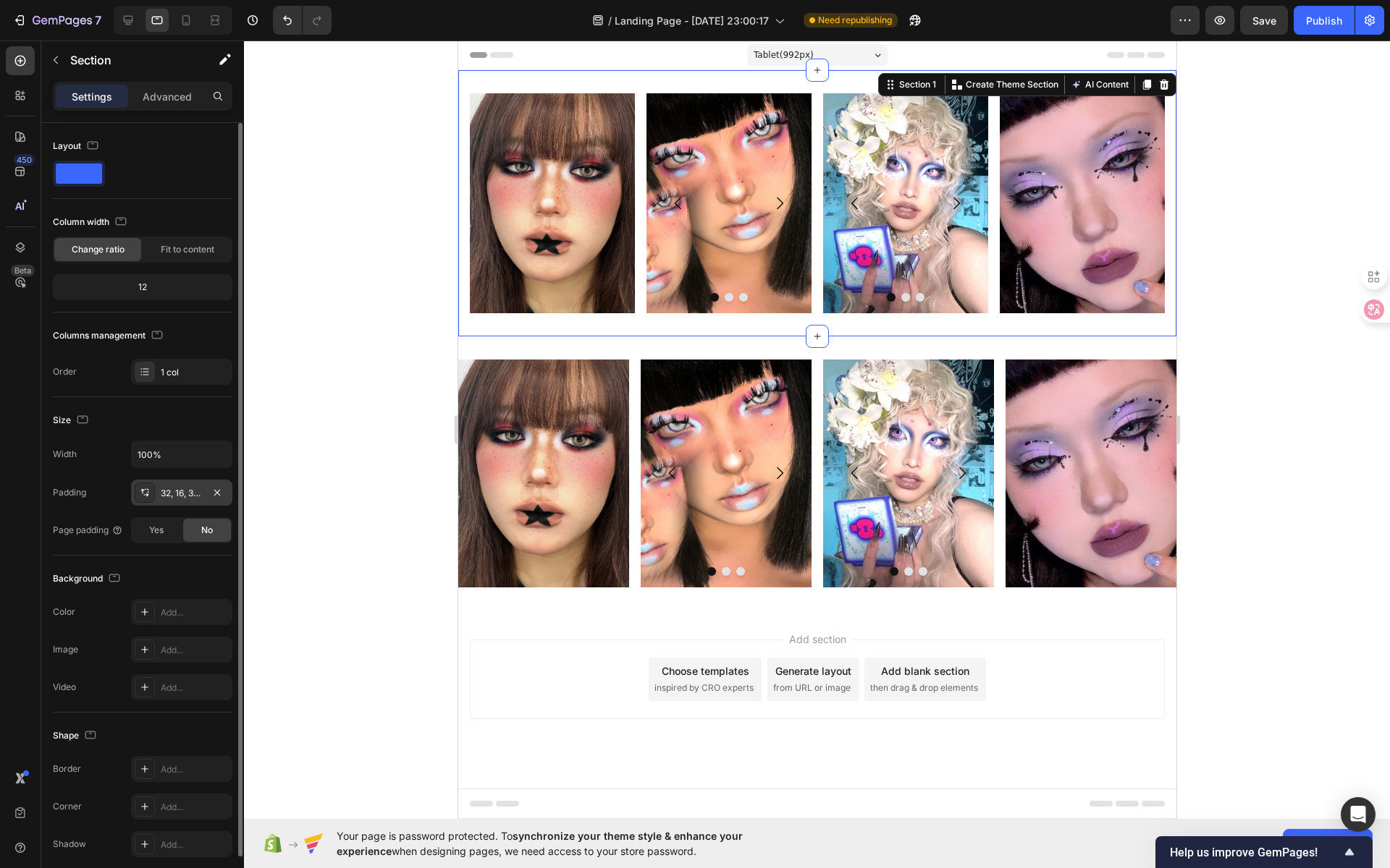
click at [188, 493] on div "32, 16, 32, 16" at bounding box center [182, 494] width 42 height 13
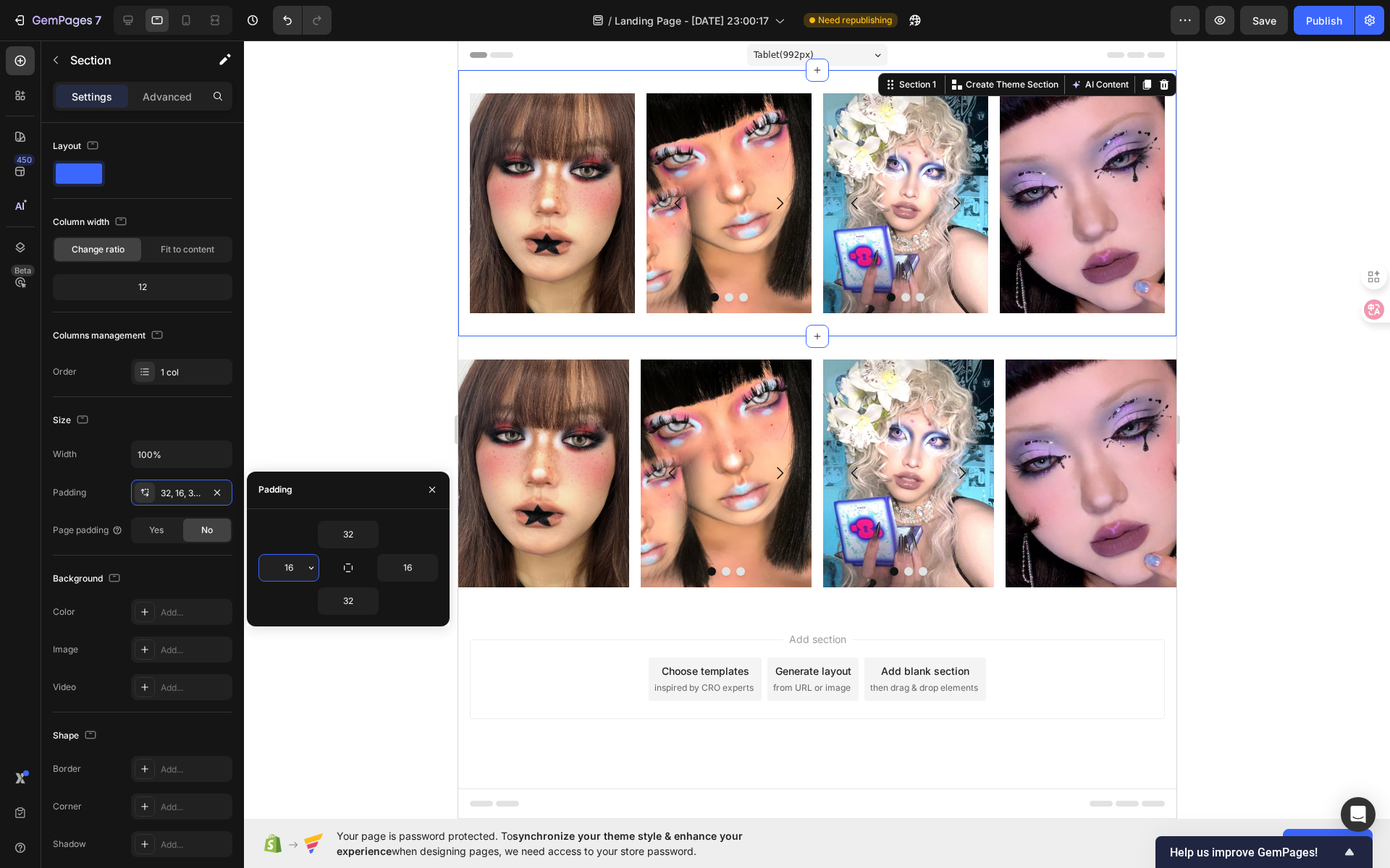
click at [289, 570] on input "16" at bounding box center [289, 567] width 59 height 26
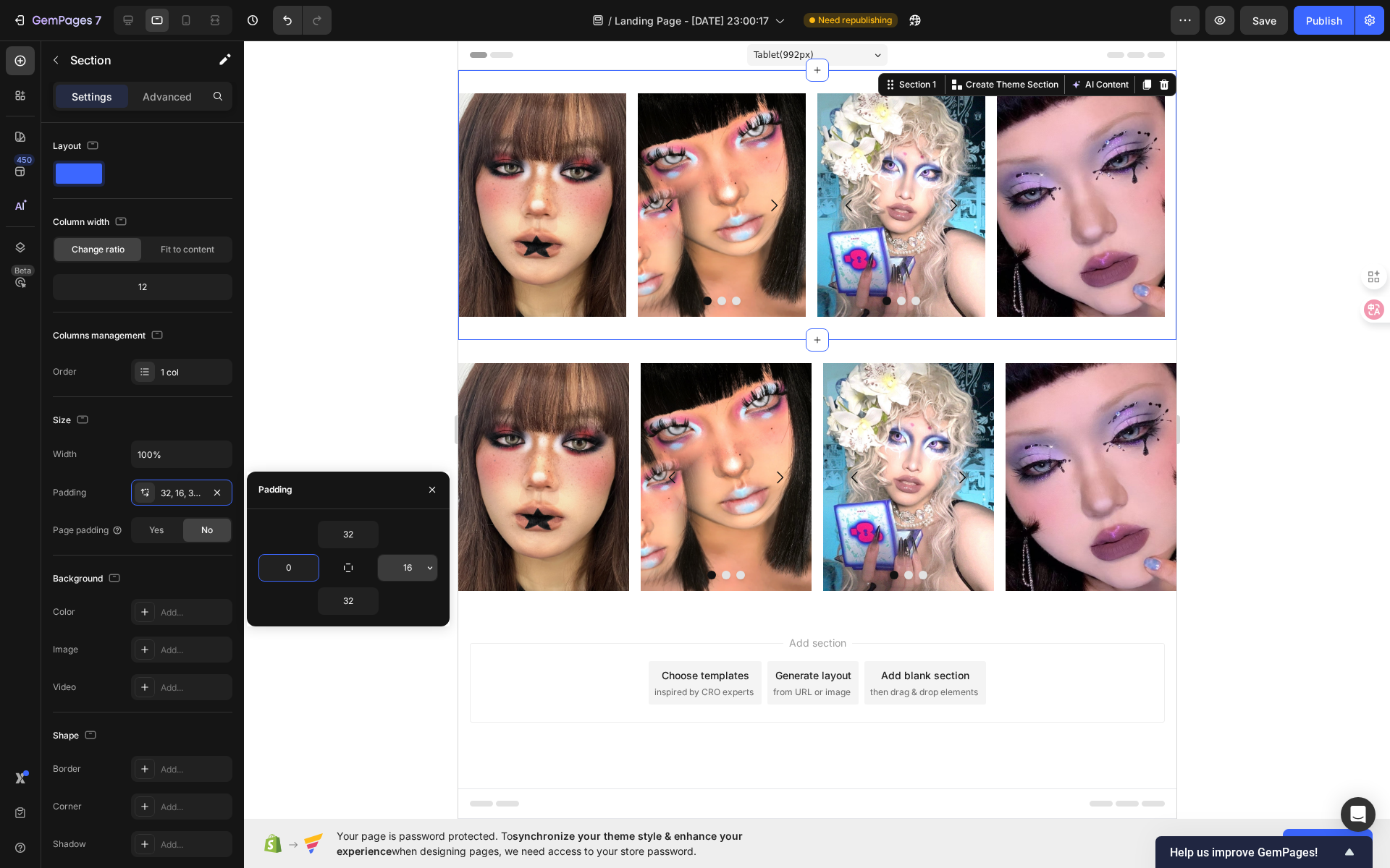
type input "0"
click at [407, 564] on input "16" at bounding box center [408, 567] width 59 height 26
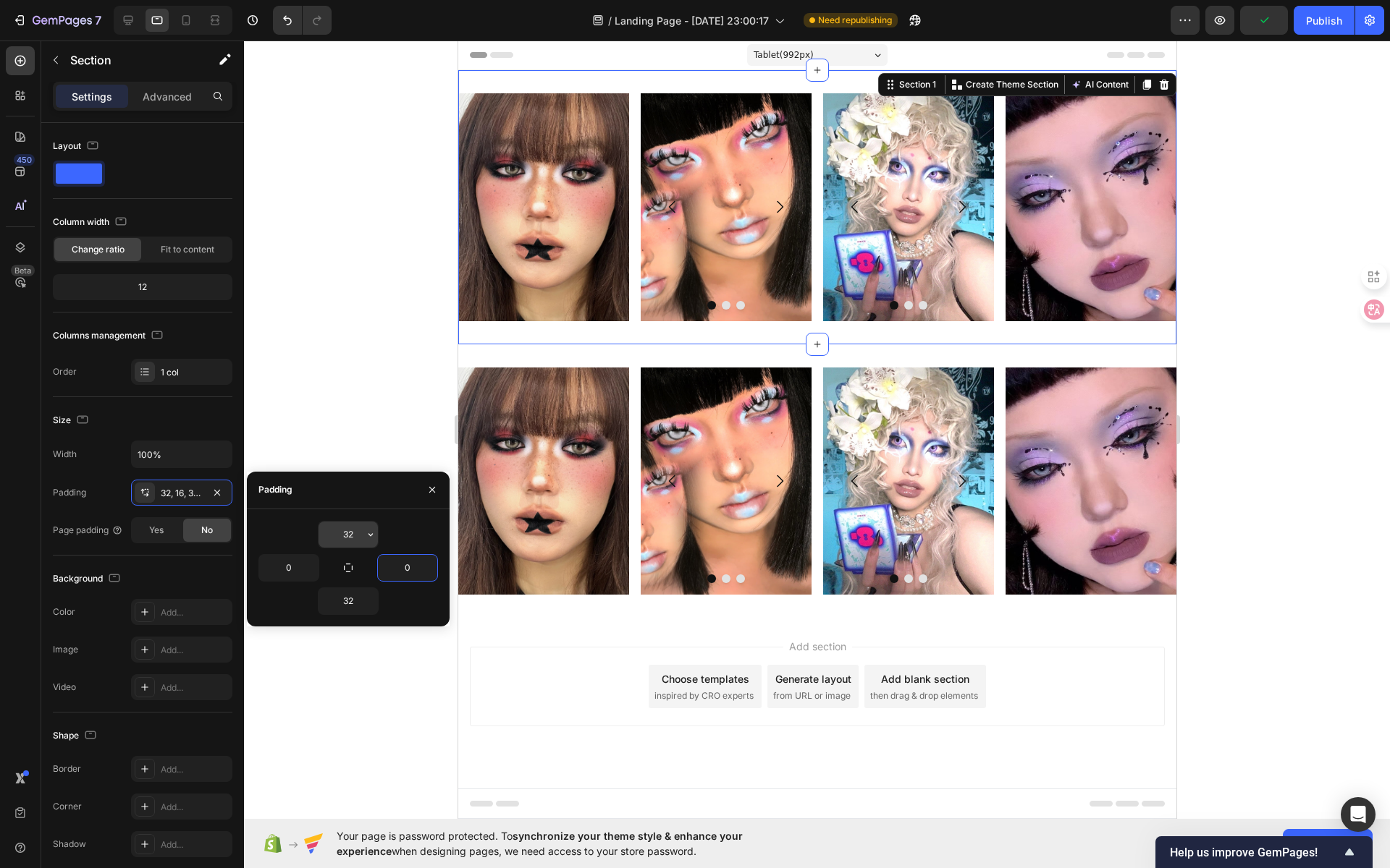
type input "0"
click at [345, 535] on input "32" at bounding box center [348, 534] width 59 height 26
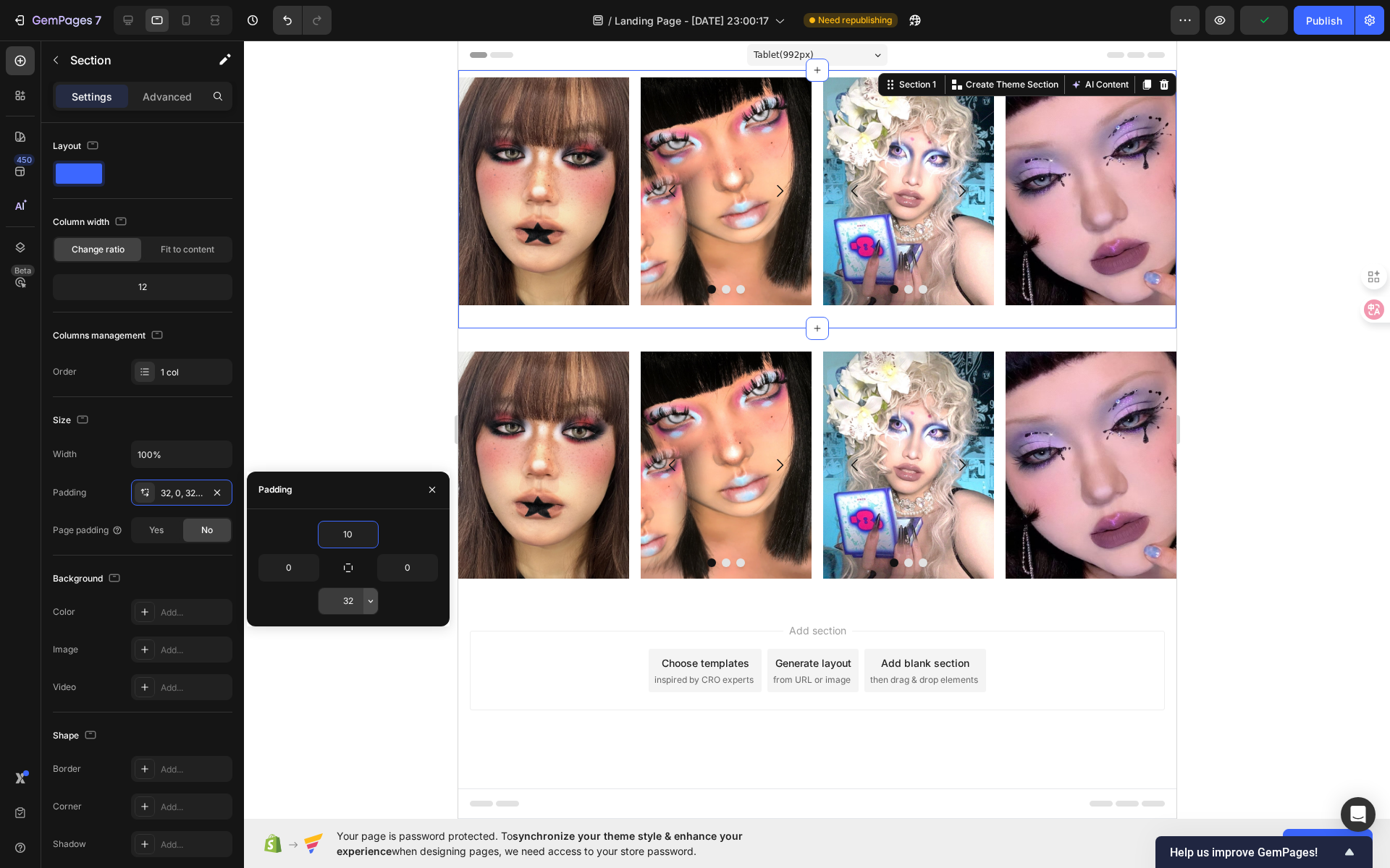
type input "10"
click at [368, 604] on icon "button" at bounding box center [370, 601] width 12 height 12
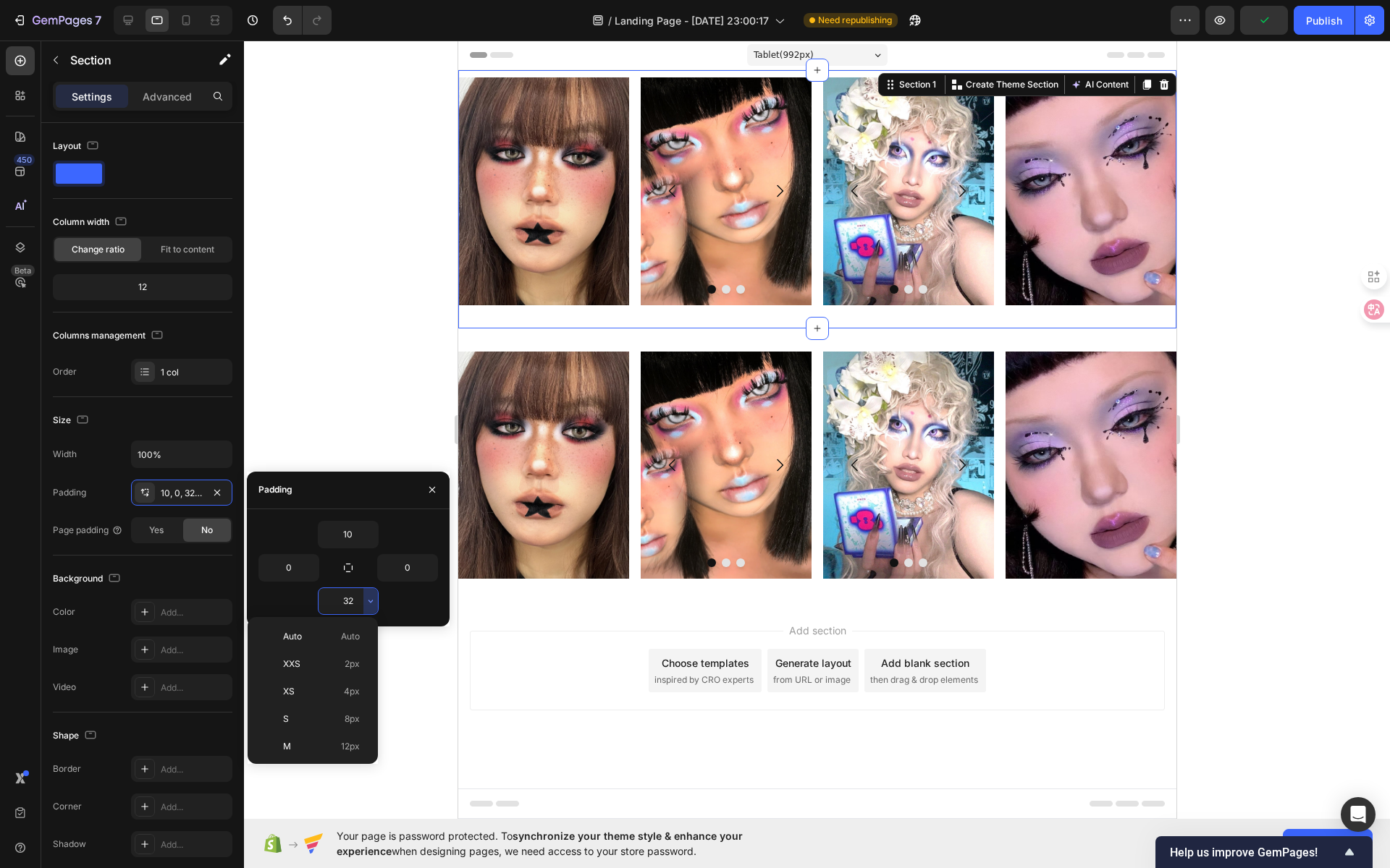
scroll to position [104, 0]
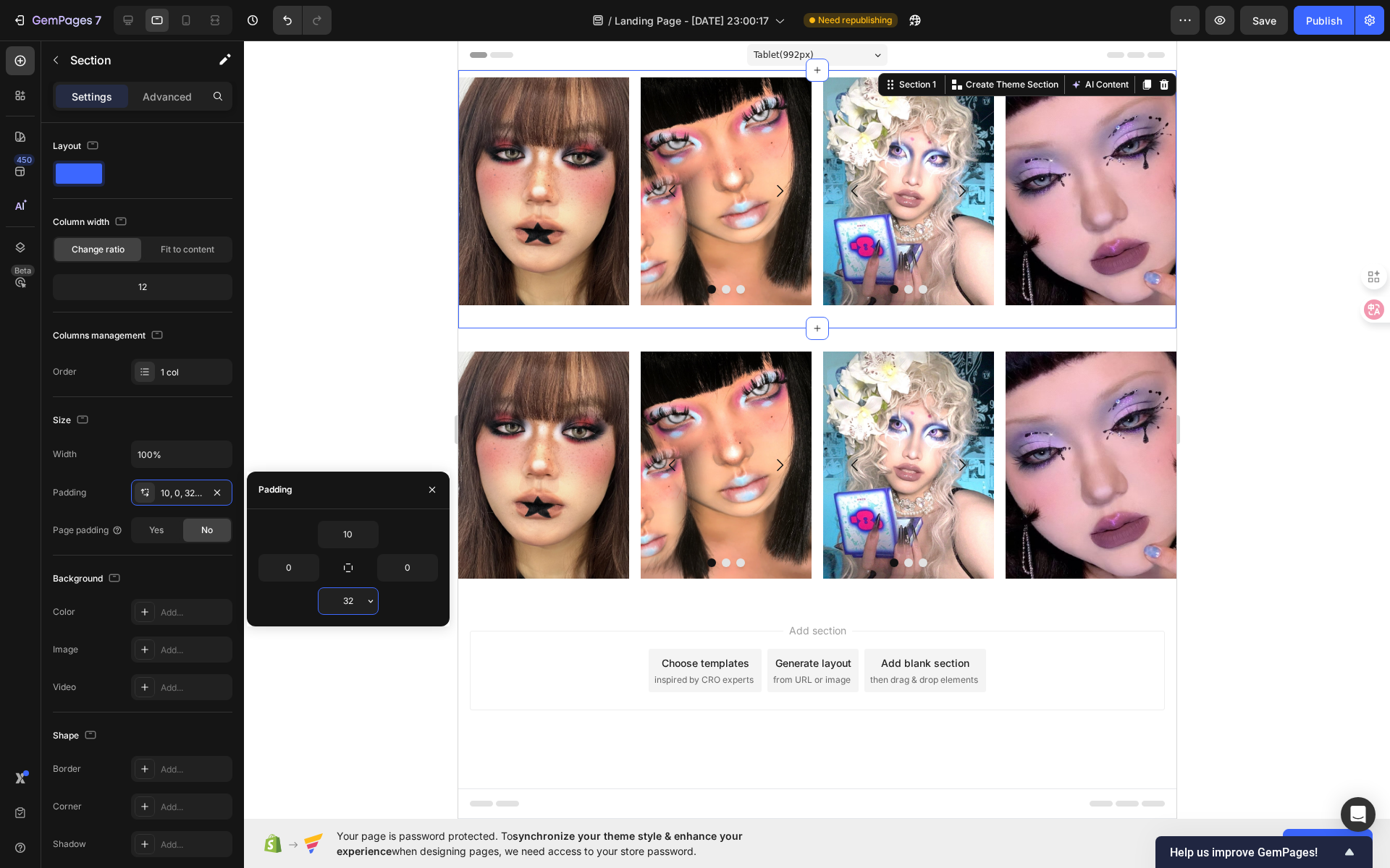
click at [346, 604] on input "32" at bounding box center [348, 601] width 59 height 26
click at [350, 604] on input "32" at bounding box center [348, 601] width 59 height 26
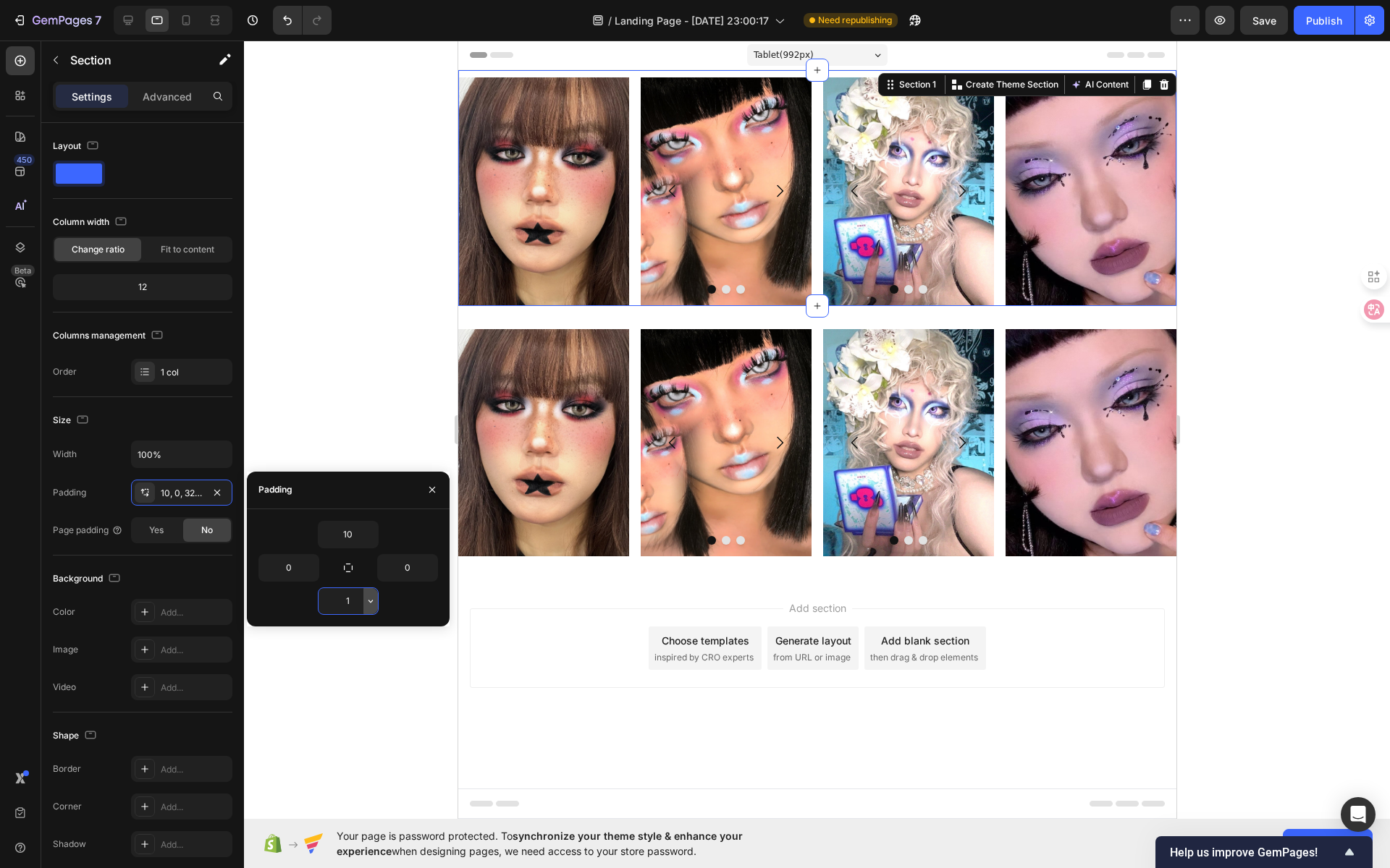
type input "10"
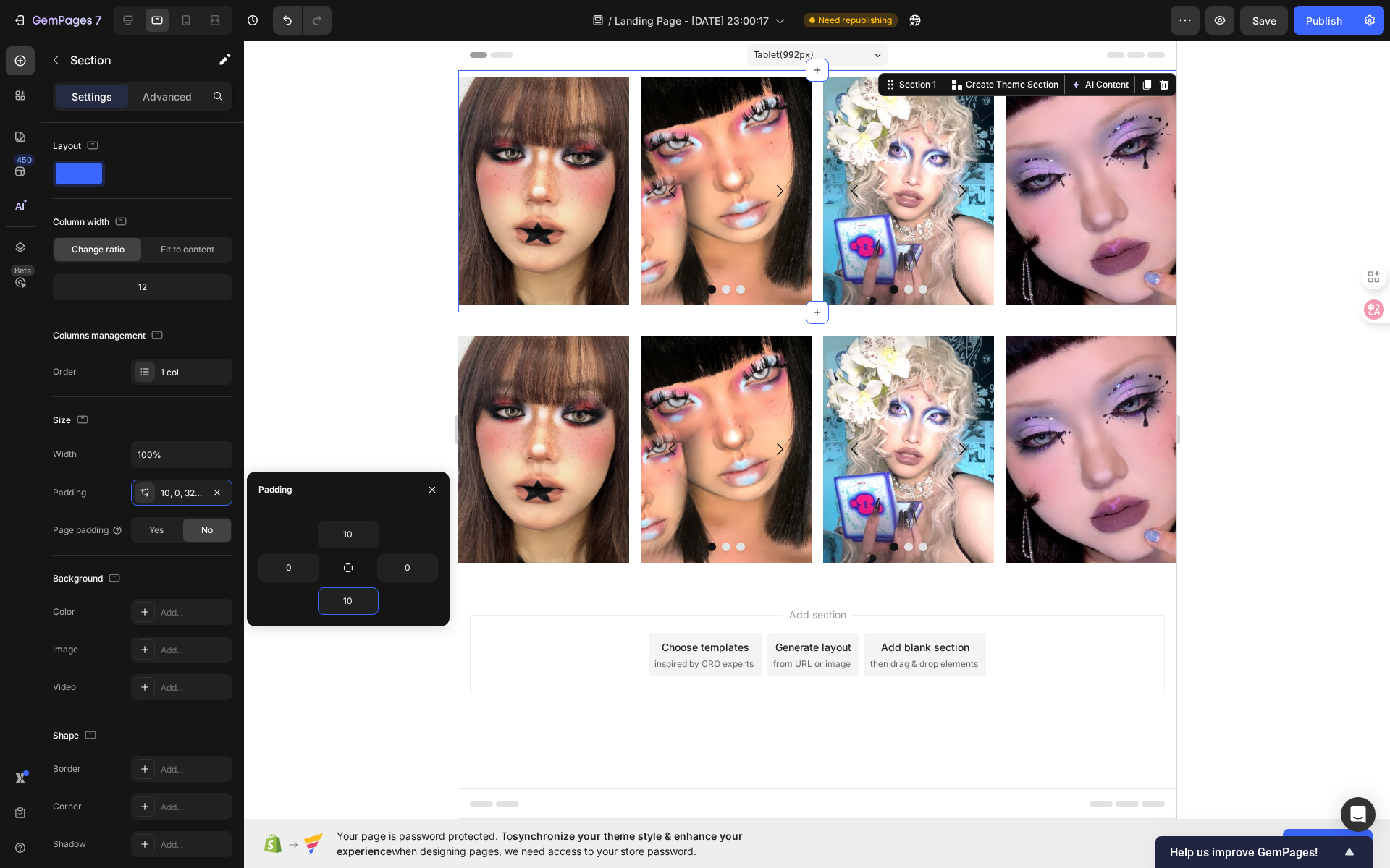
click at [422, 349] on div at bounding box center [817, 455] width 1146 height 828
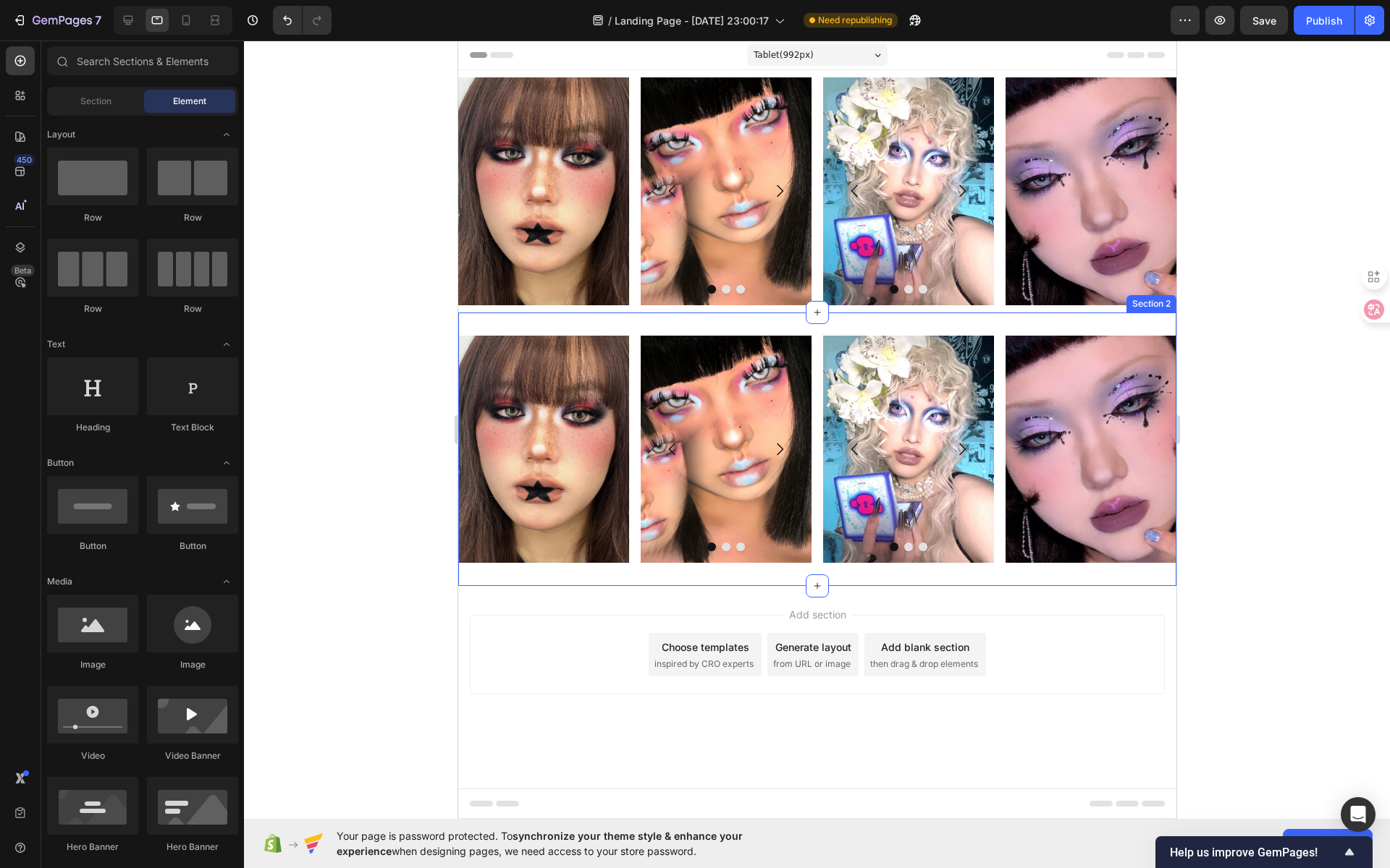
click at [1125, 324] on div "Image Image Image Image [GEOGRAPHIC_DATA] Image Image Image Carousel Image Row …" at bounding box center [816, 450] width 718 height 274
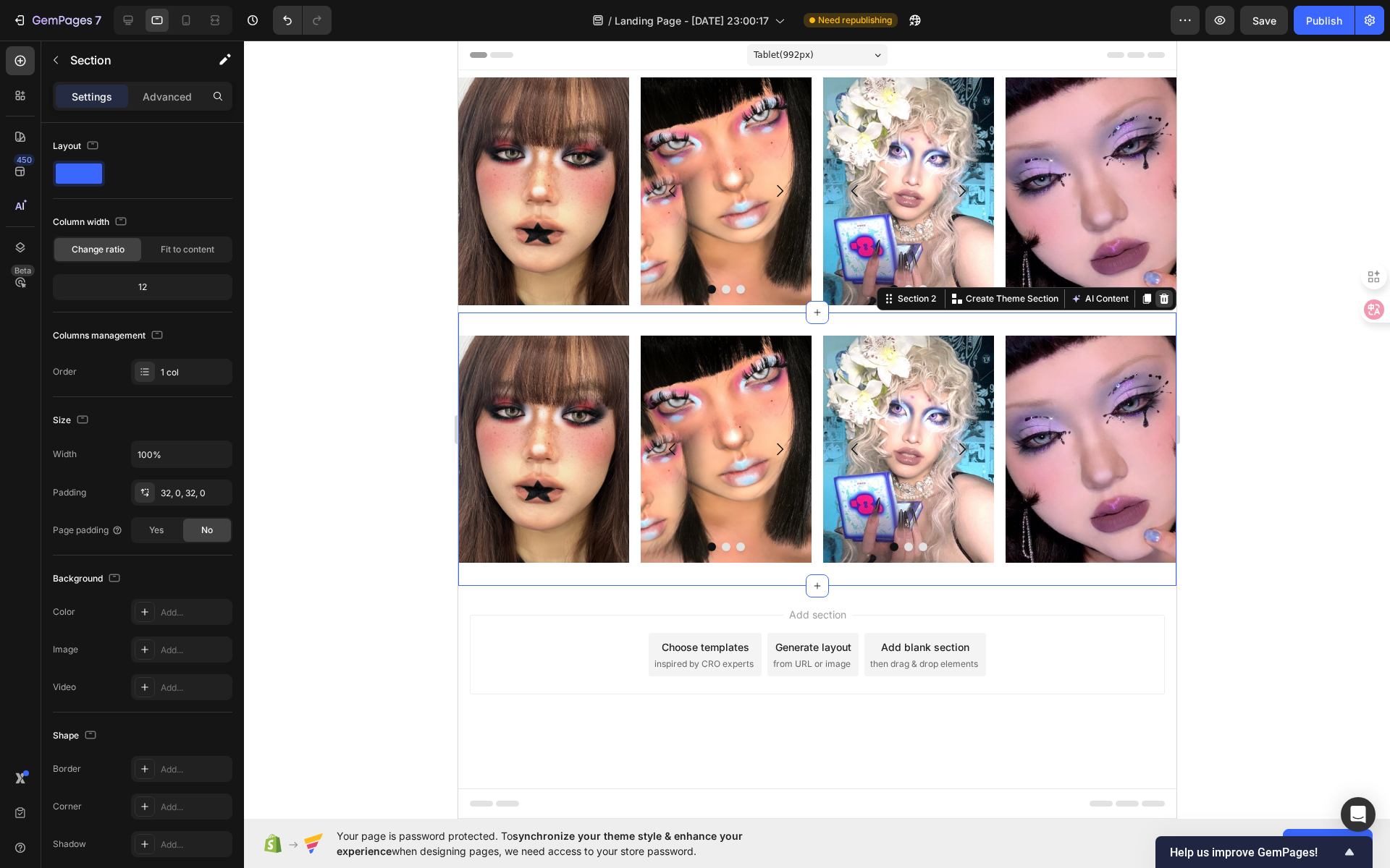
click at [1161, 298] on icon at bounding box center [1163, 299] width 10 height 10
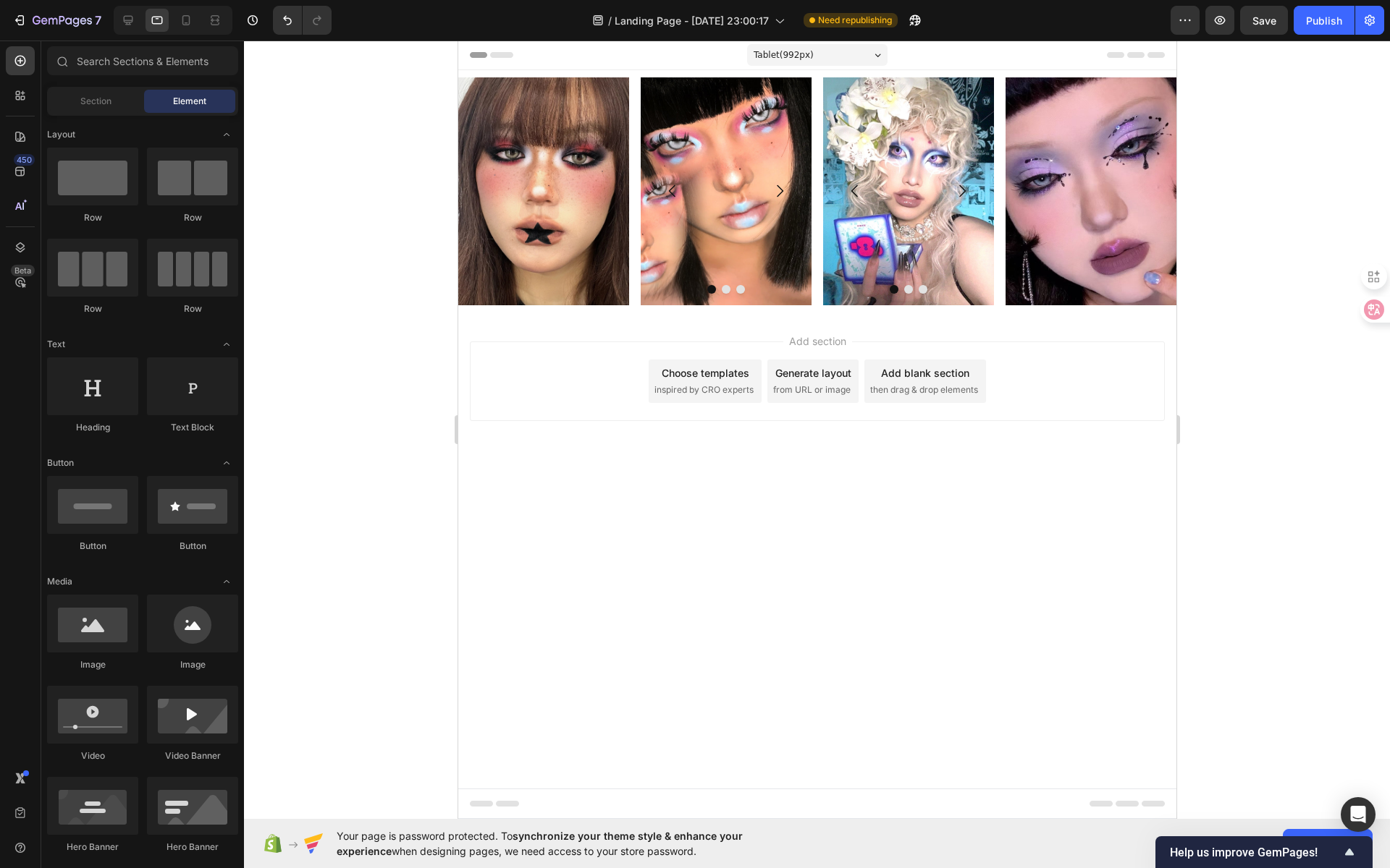
click at [1044, 63] on div "Header" at bounding box center [817, 55] width 695 height 29
click at [1042, 69] on div "Header" at bounding box center [817, 55] width 695 height 29
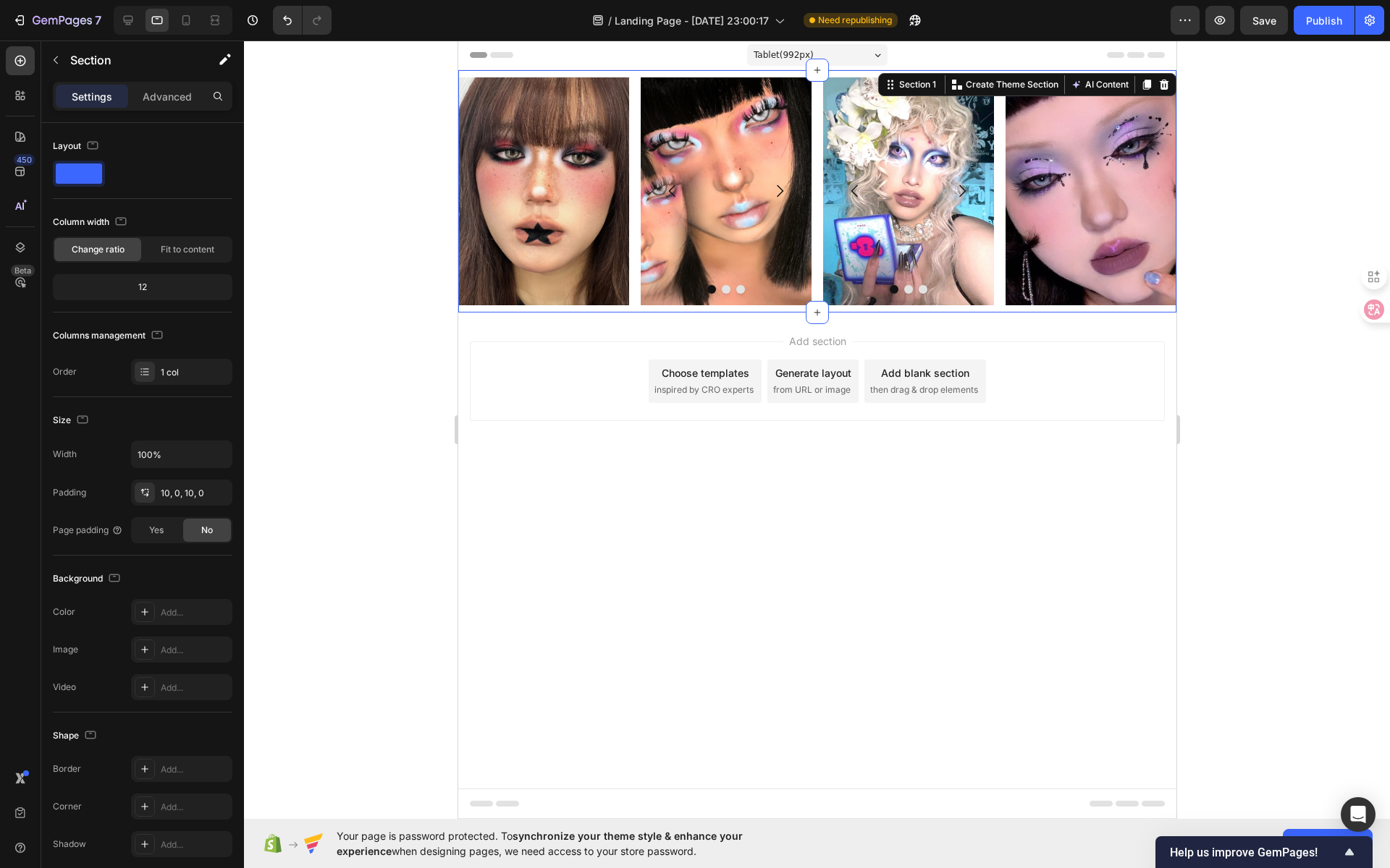
click at [1004, 70] on div "Image Image Image Image [GEOGRAPHIC_DATA] Image Image Image Carousel Image Row …" at bounding box center [816, 191] width 718 height 242
click at [1143, 81] on icon at bounding box center [1146, 84] width 8 height 10
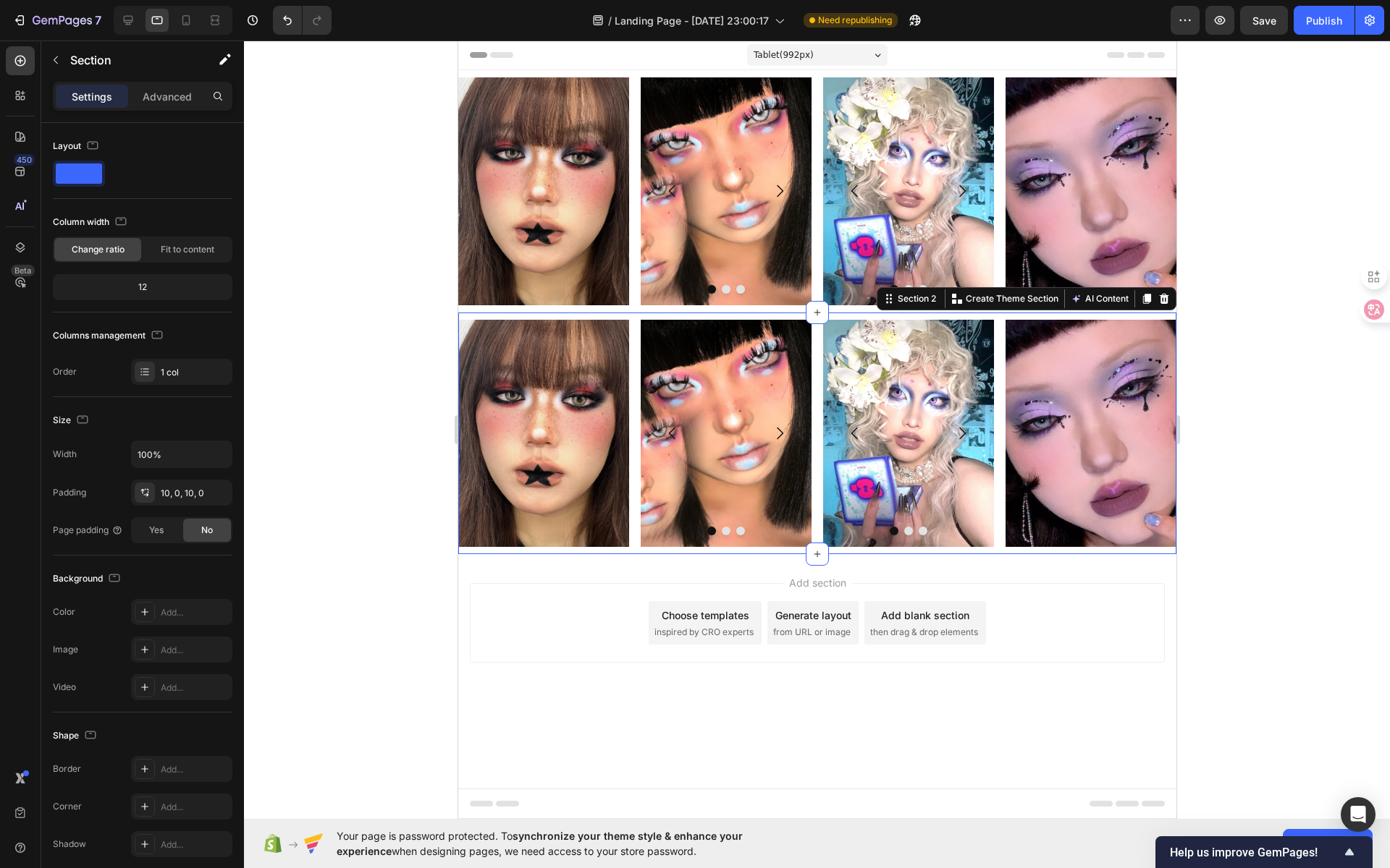
click at [1253, 257] on div at bounding box center [817, 455] width 1146 height 828
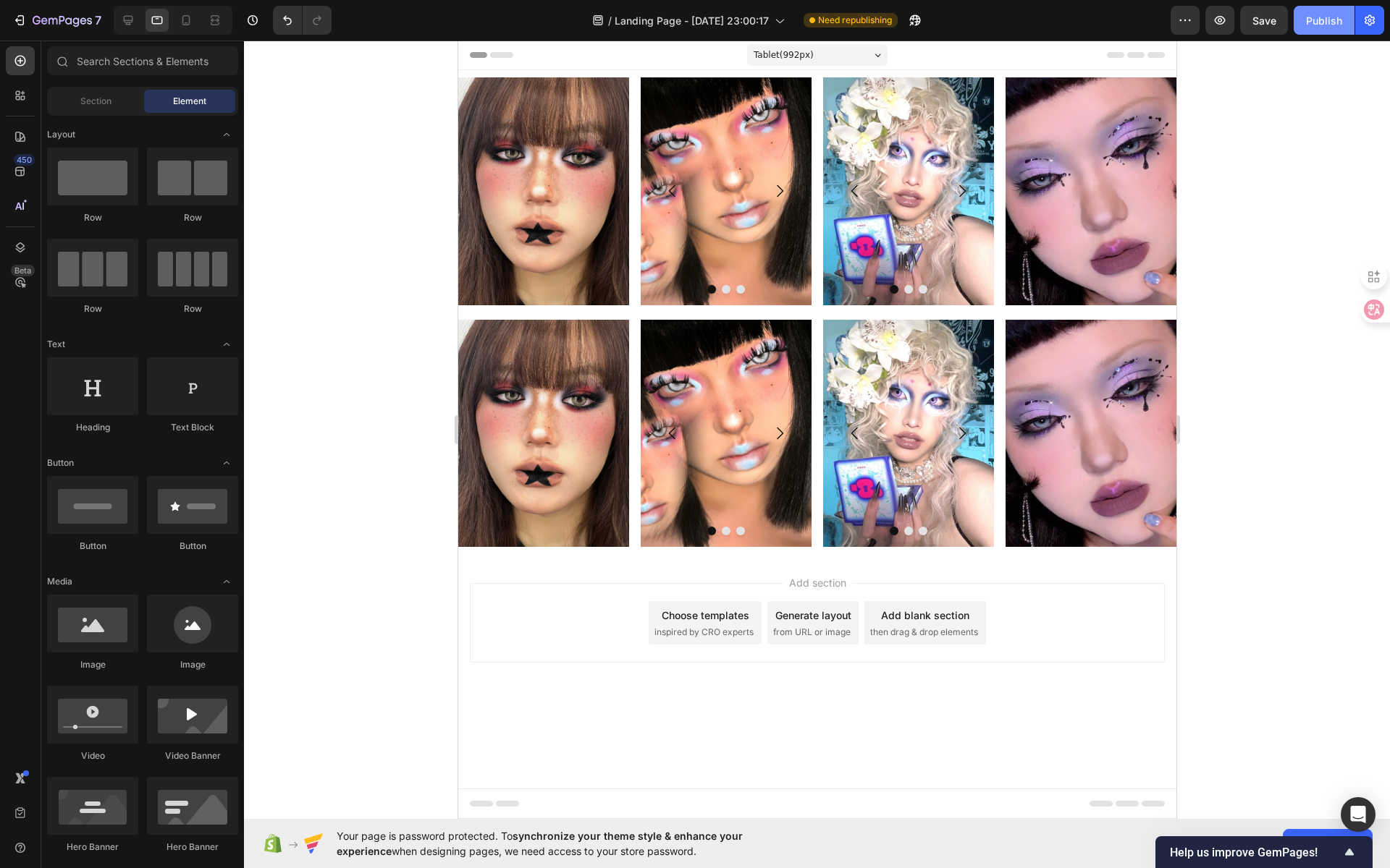
click at [1319, 19] on div "Publish" at bounding box center [1324, 21] width 36 height 16
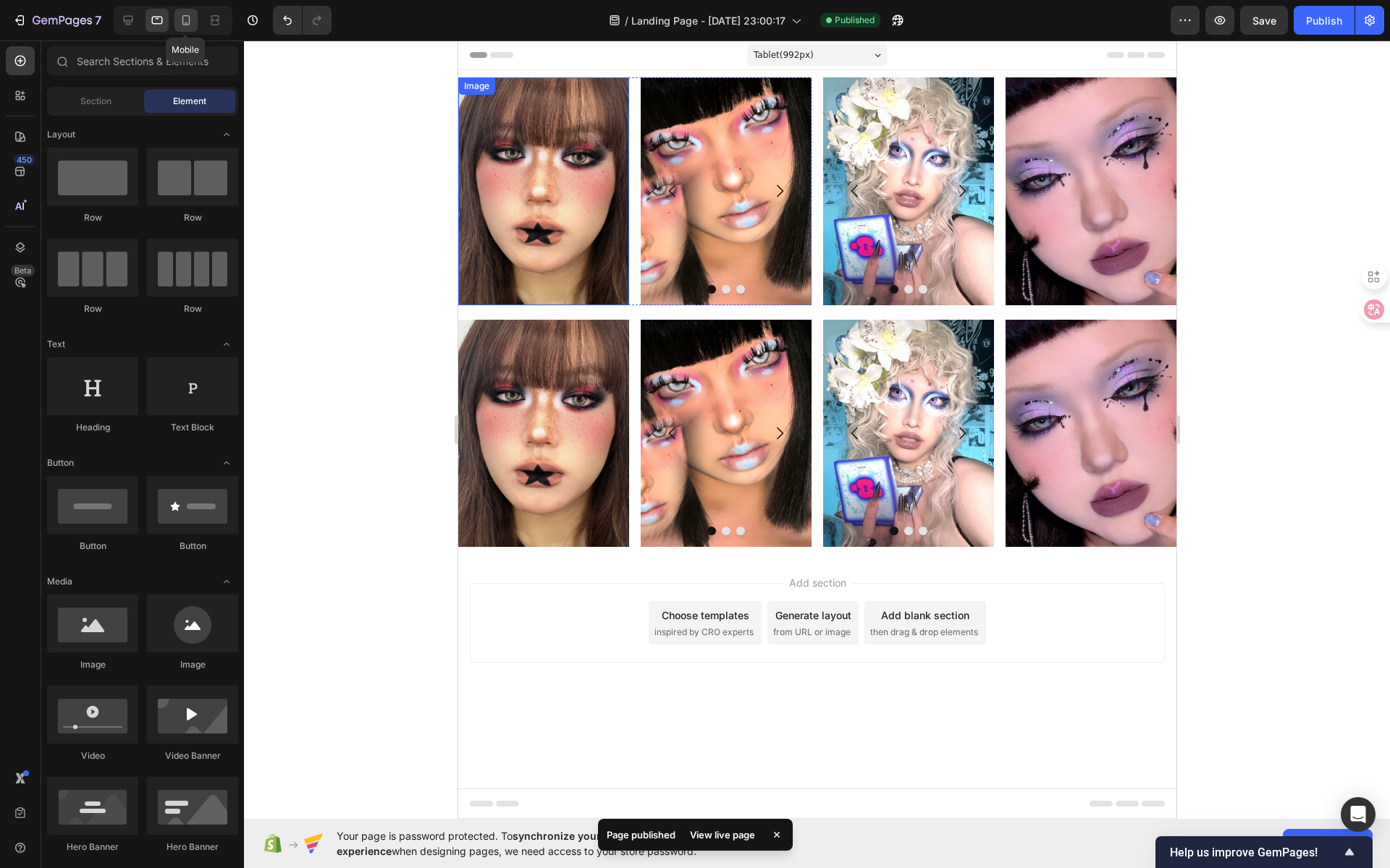
click at [186, 20] on icon at bounding box center [186, 21] width 15 height 15
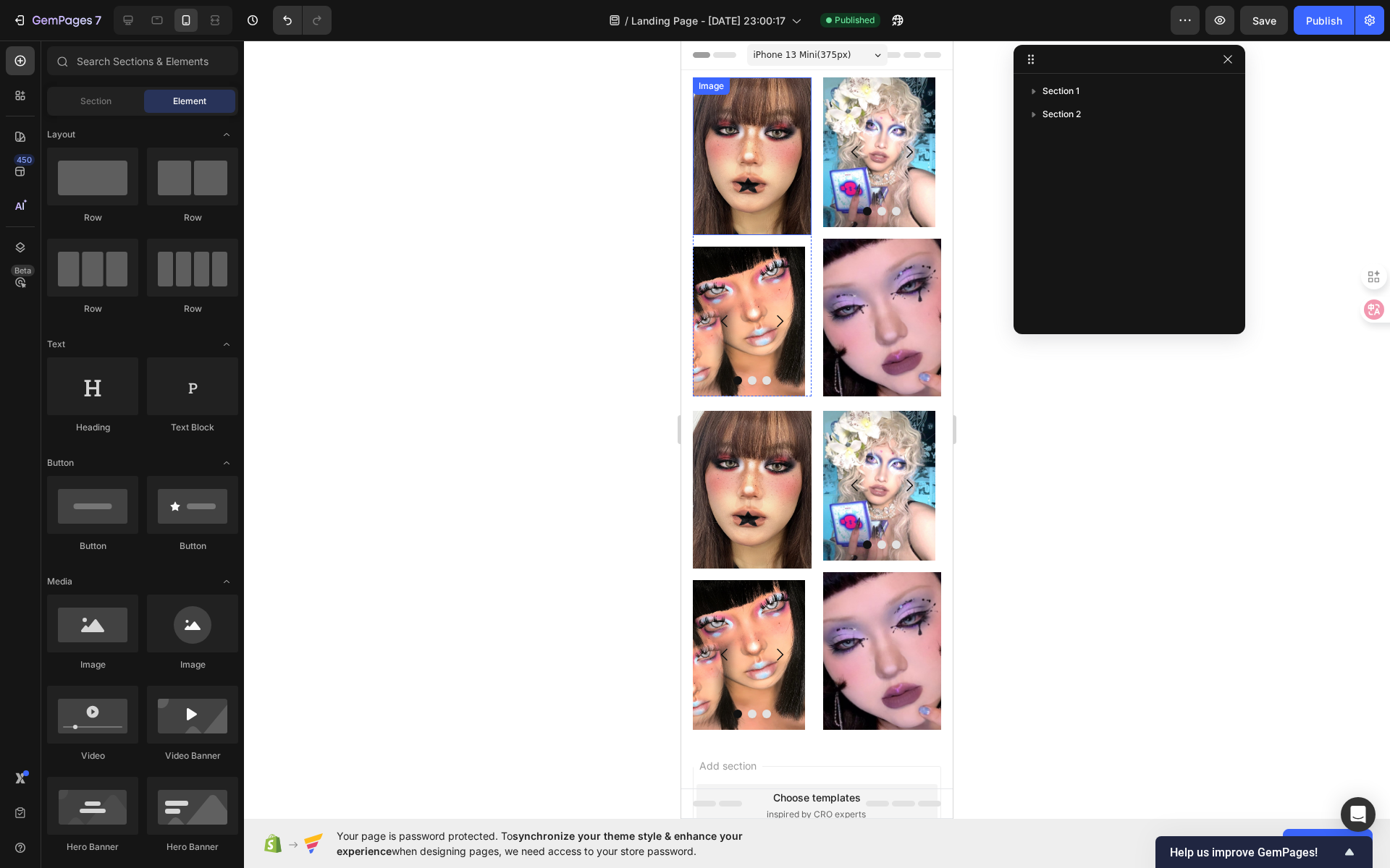
click at [741, 148] on img at bounding box center [752, 156] width 119 height 158
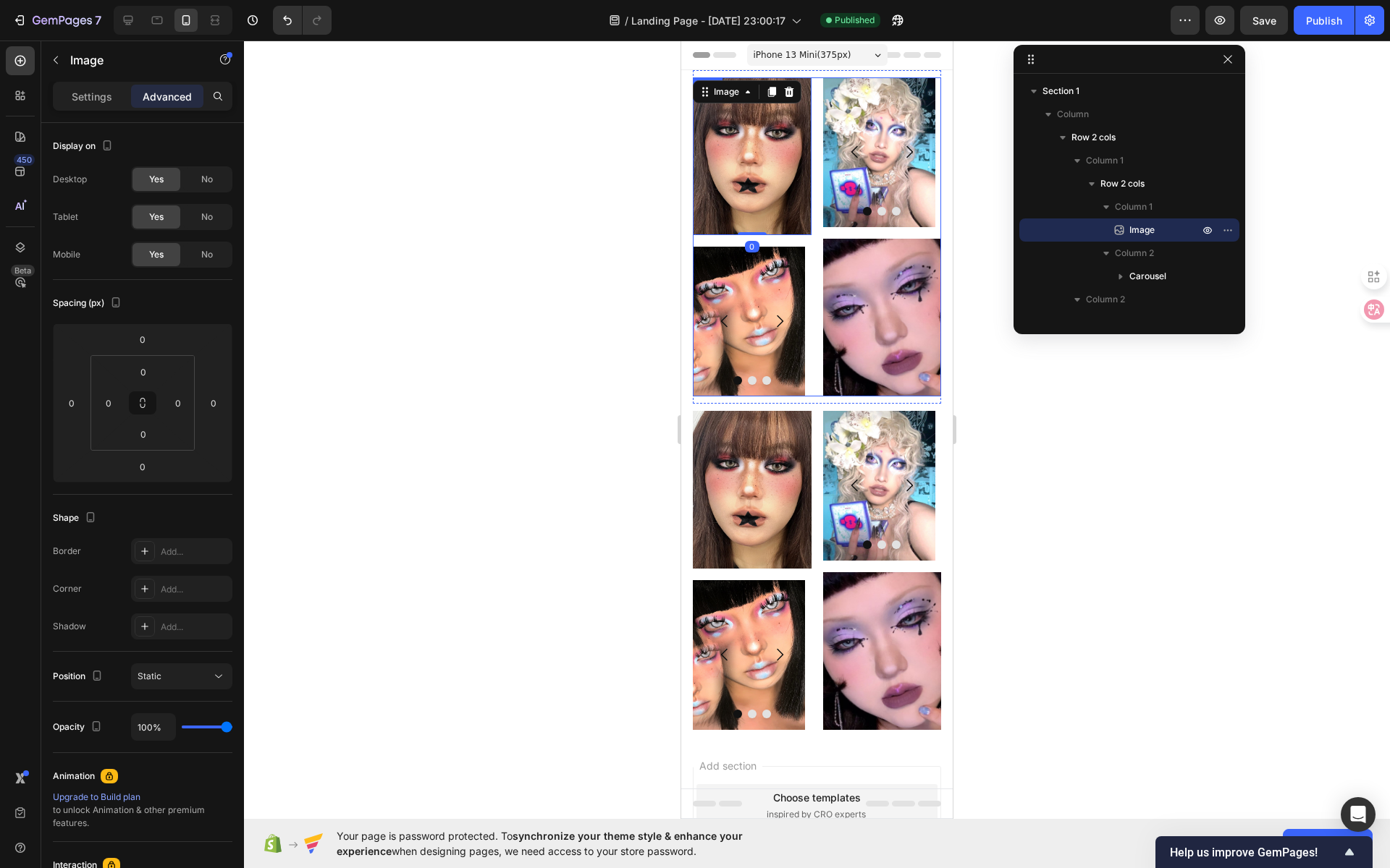
click at [814, 230] on div "Image 0 Image Image Image [GEOGRAPHIC_DATA] Image Image Image Carousel Image Ro…" at bounding box center [817, 237] width 248 height 319
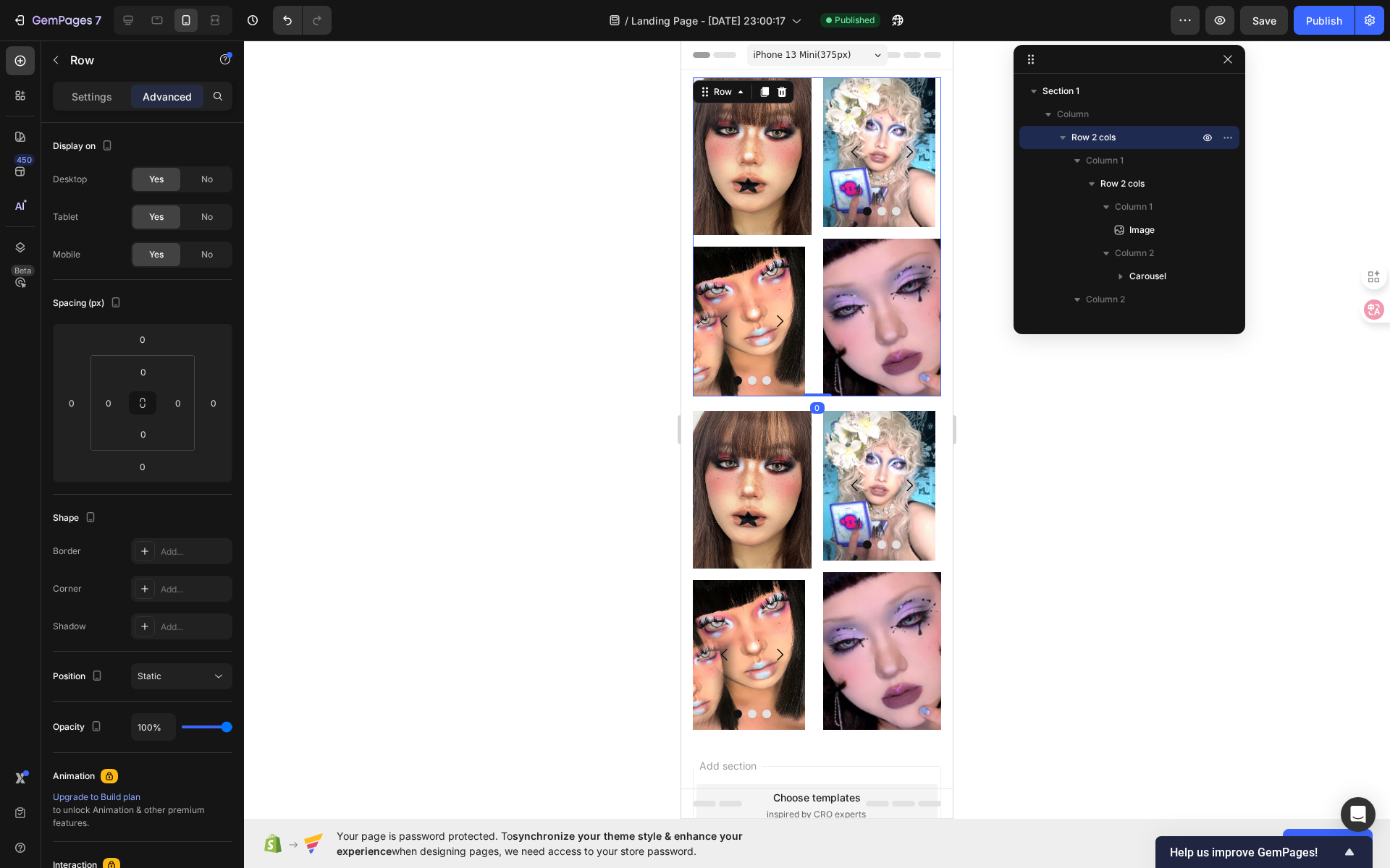
click at [811, 233] on div "Image Image Image Image [GEOGRAPHIC_DATA] Image Image Image Carousel Image Row …" at bounding box center [817, 237] width 248 height 319
click at [708, 93] on icon at bounding box center [705, 92] width 12 height 12
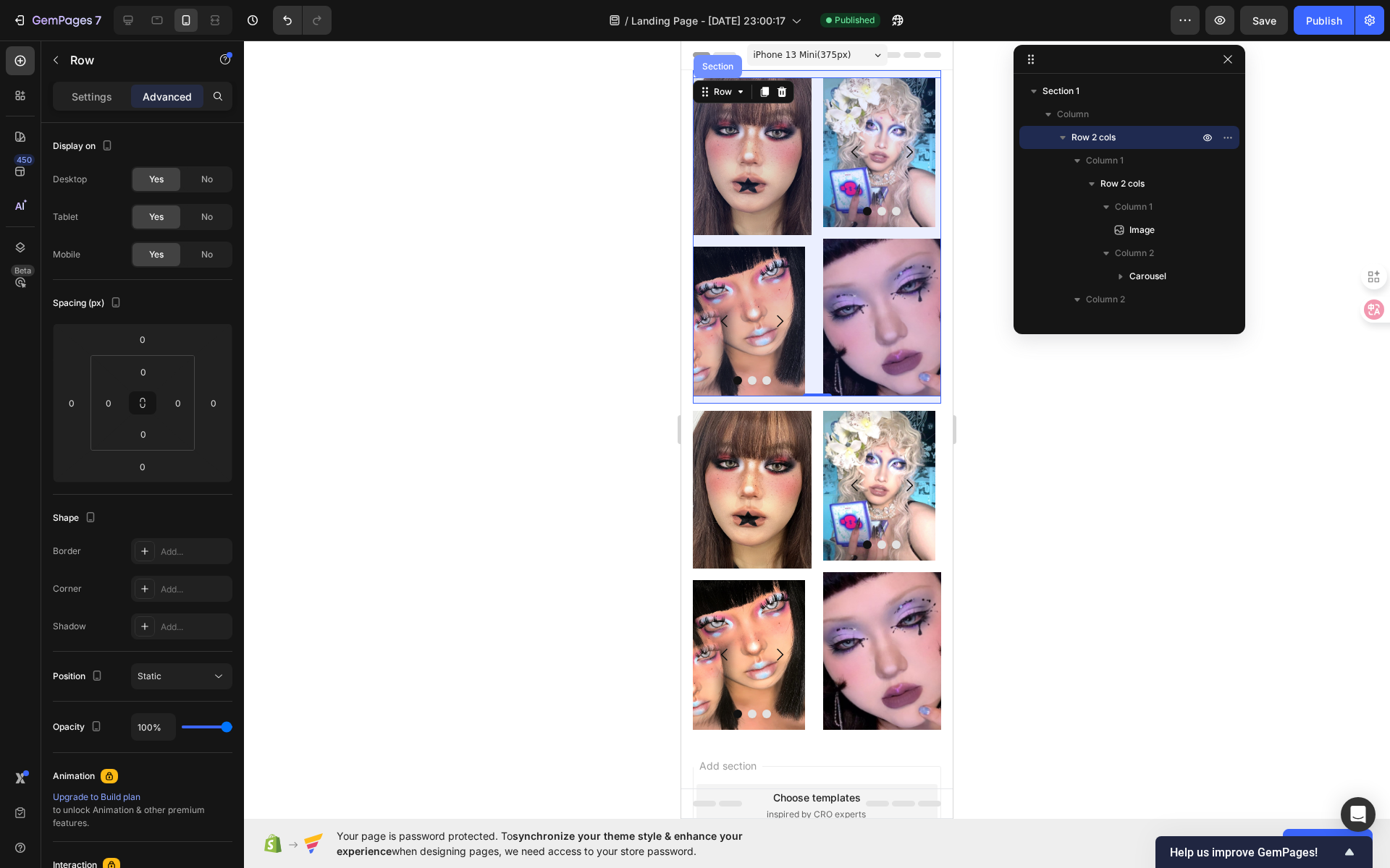
click at [711, 73] on div "Section" at bounding box center [717, 66] width 48 height 23
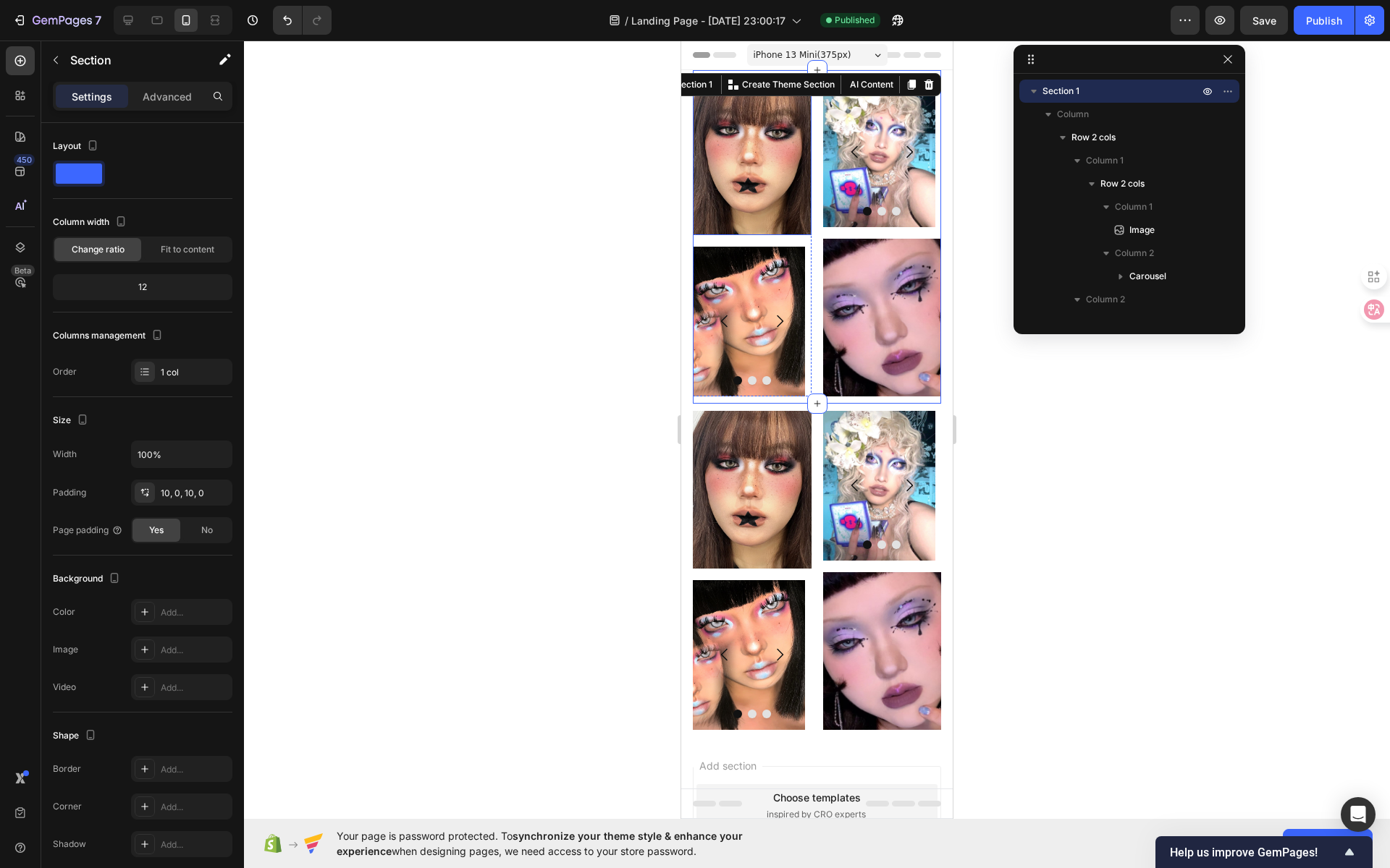
click at [760, 130] on img at bounding box center [752, 156] width 119 height 158
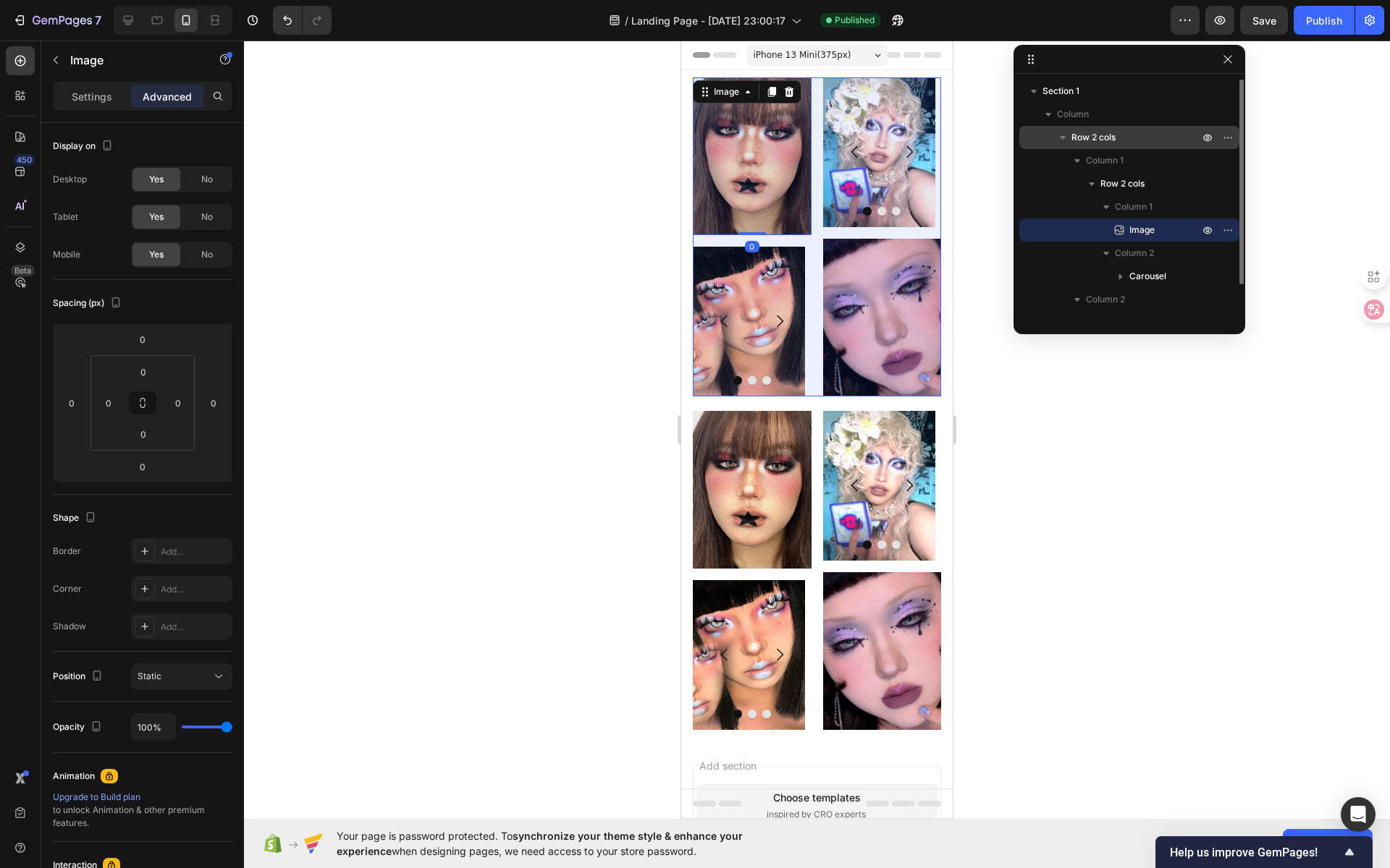
click at [1097, 133] on span "Row 2 cols" at bounding box center [1094, 138] width 44 height 15
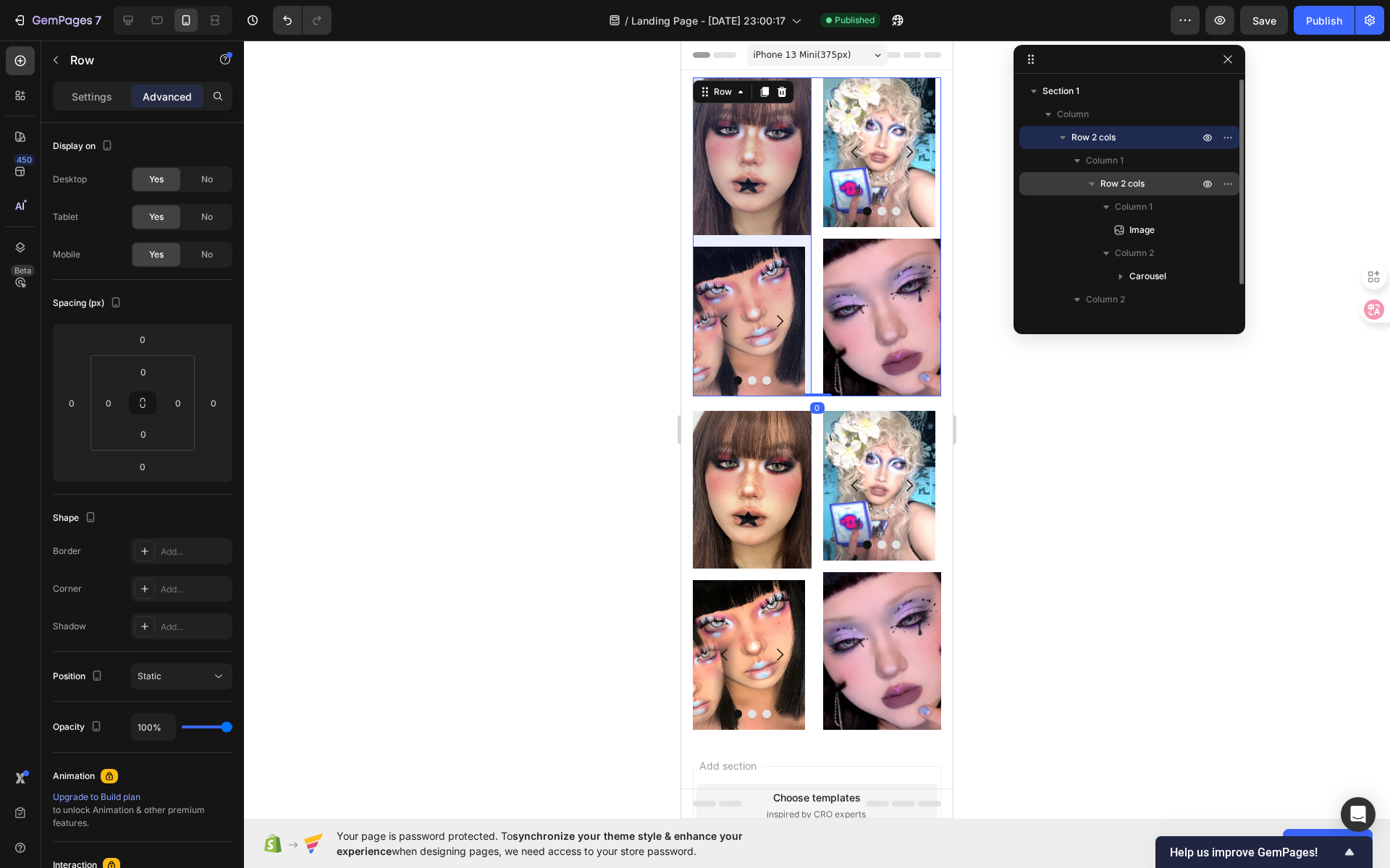
click at [1109, 185] on span "Row 2 cols" at bounding box center [1123, 184] width 44 height 15
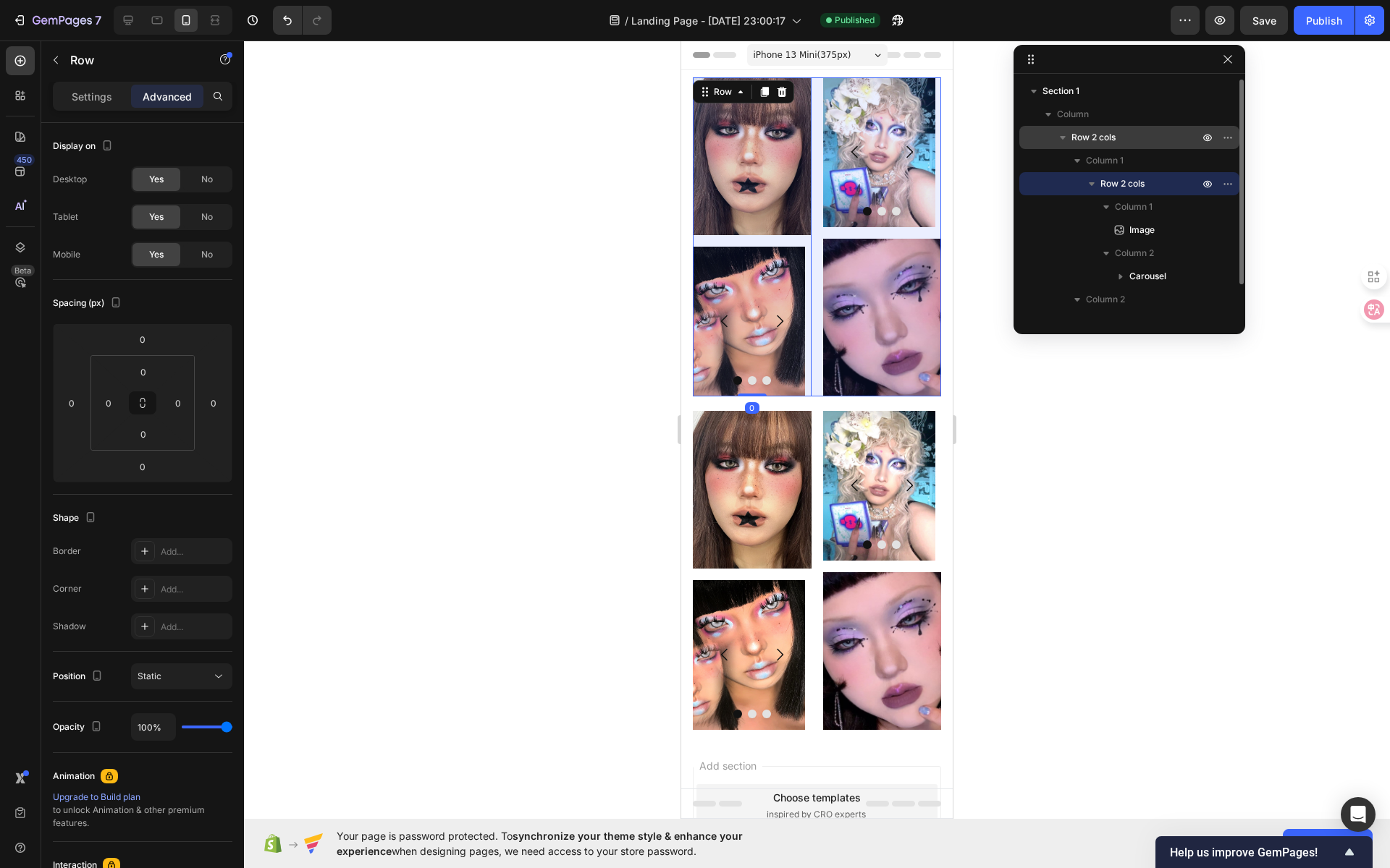
click at [1102, 141] on span "Row 2 cols" at bounding box center [1094, 138] width 44 height 15
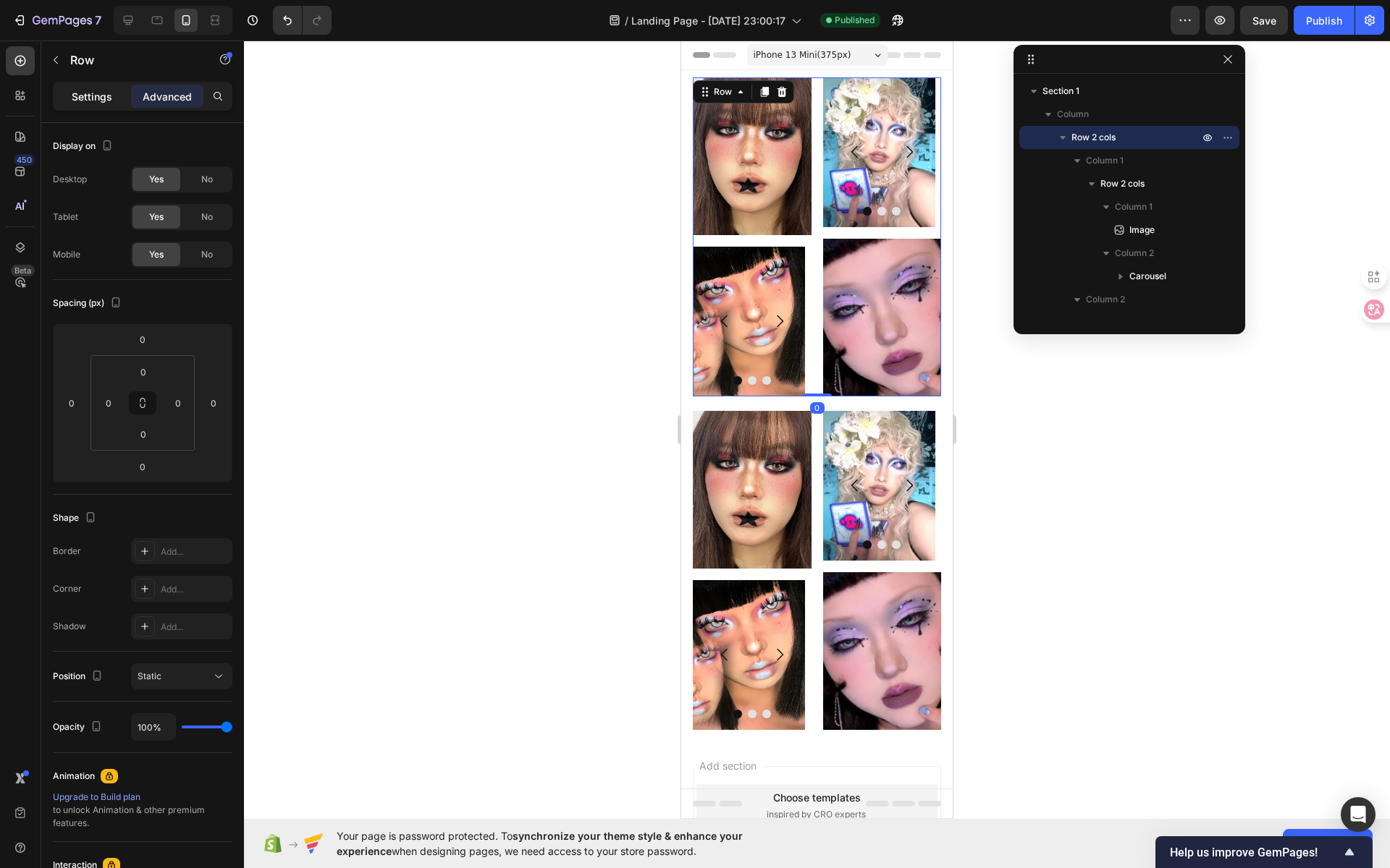
click at [92, 96] on p "Settings" at bounding box center [92, 96] width 41 height 16
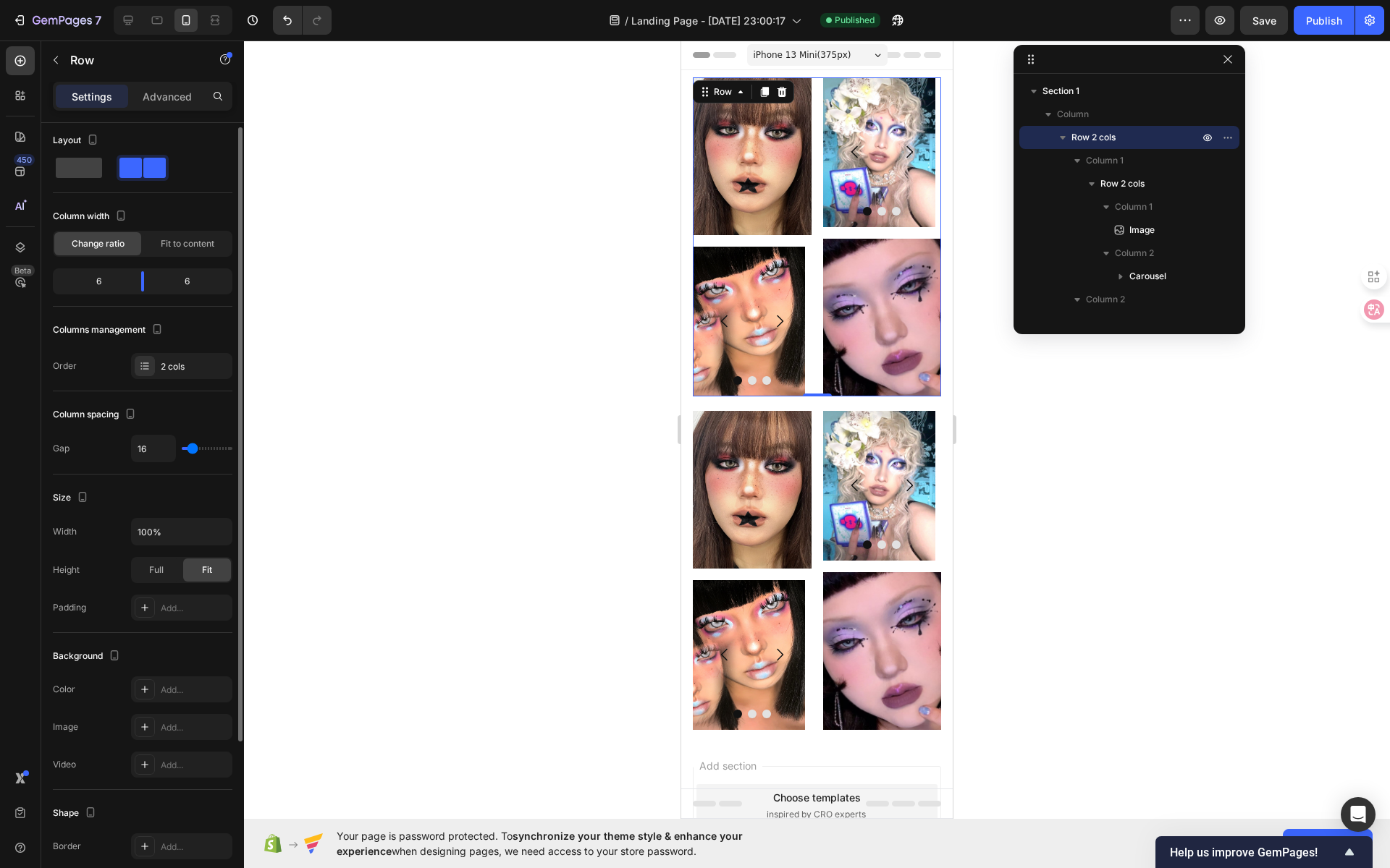
scroll to position [3, 0]
type input "10"
type input "18"
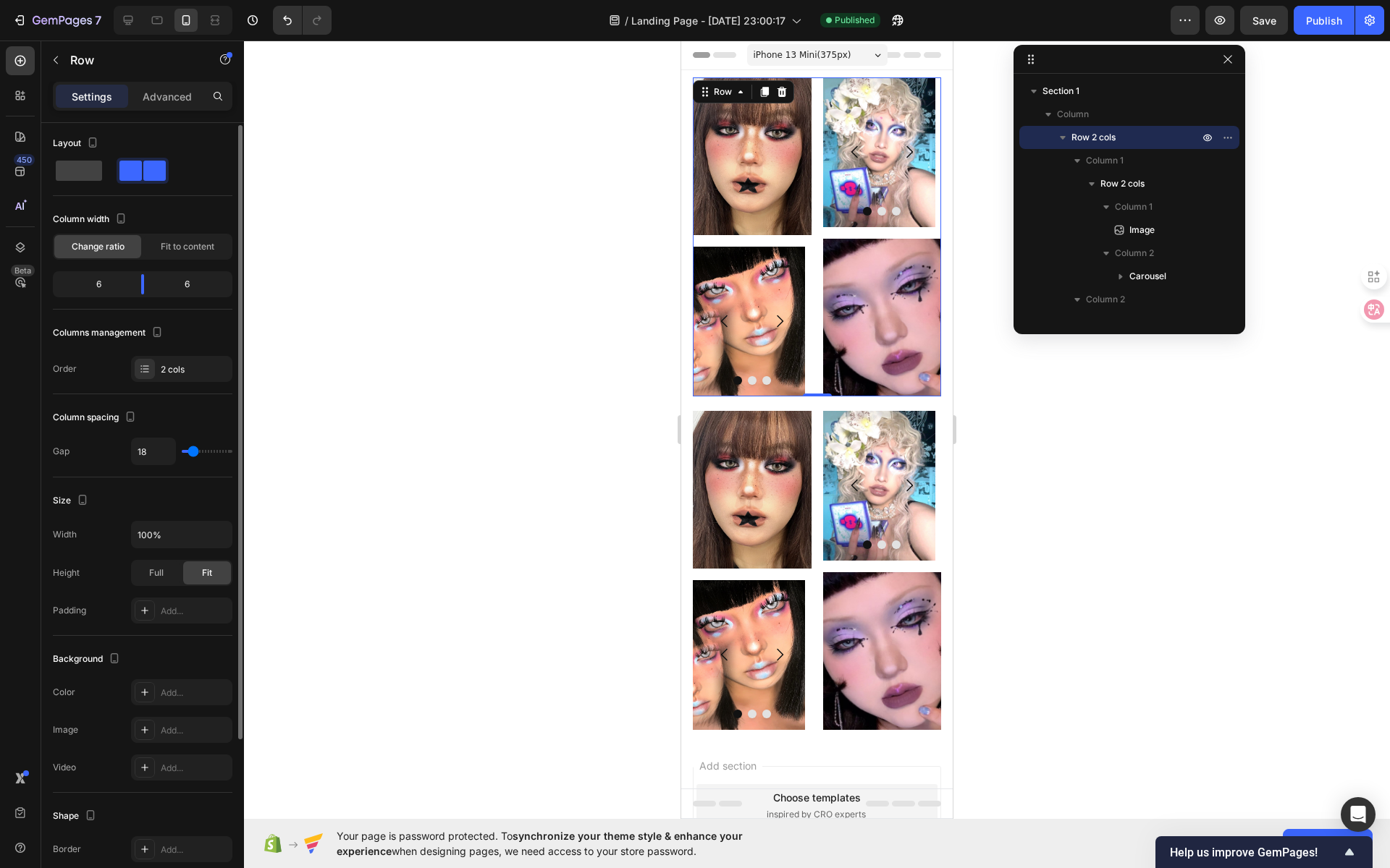
type input "19"
type input "20"
type input "21"
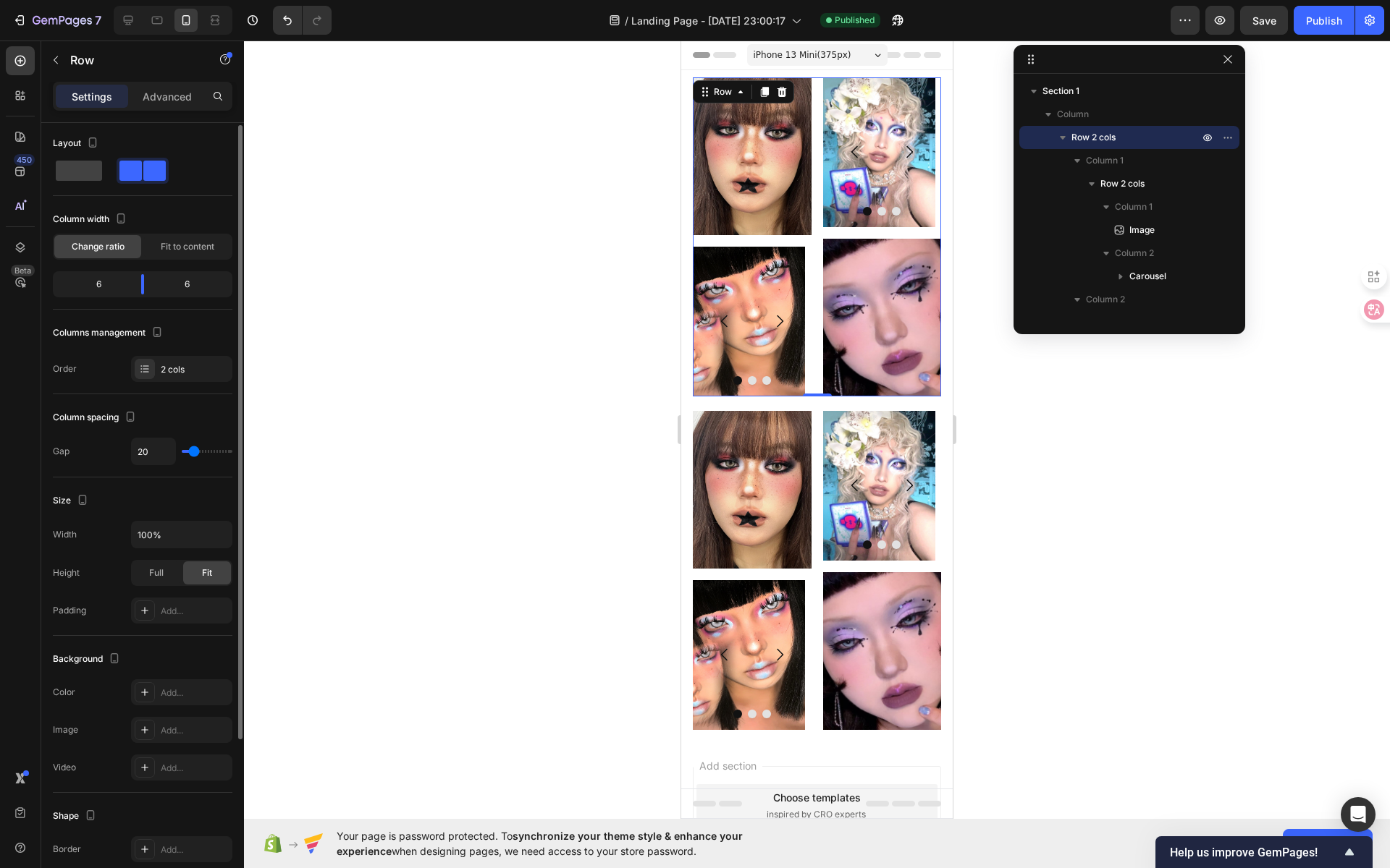
type input "21"
type input "22"
type input "23"
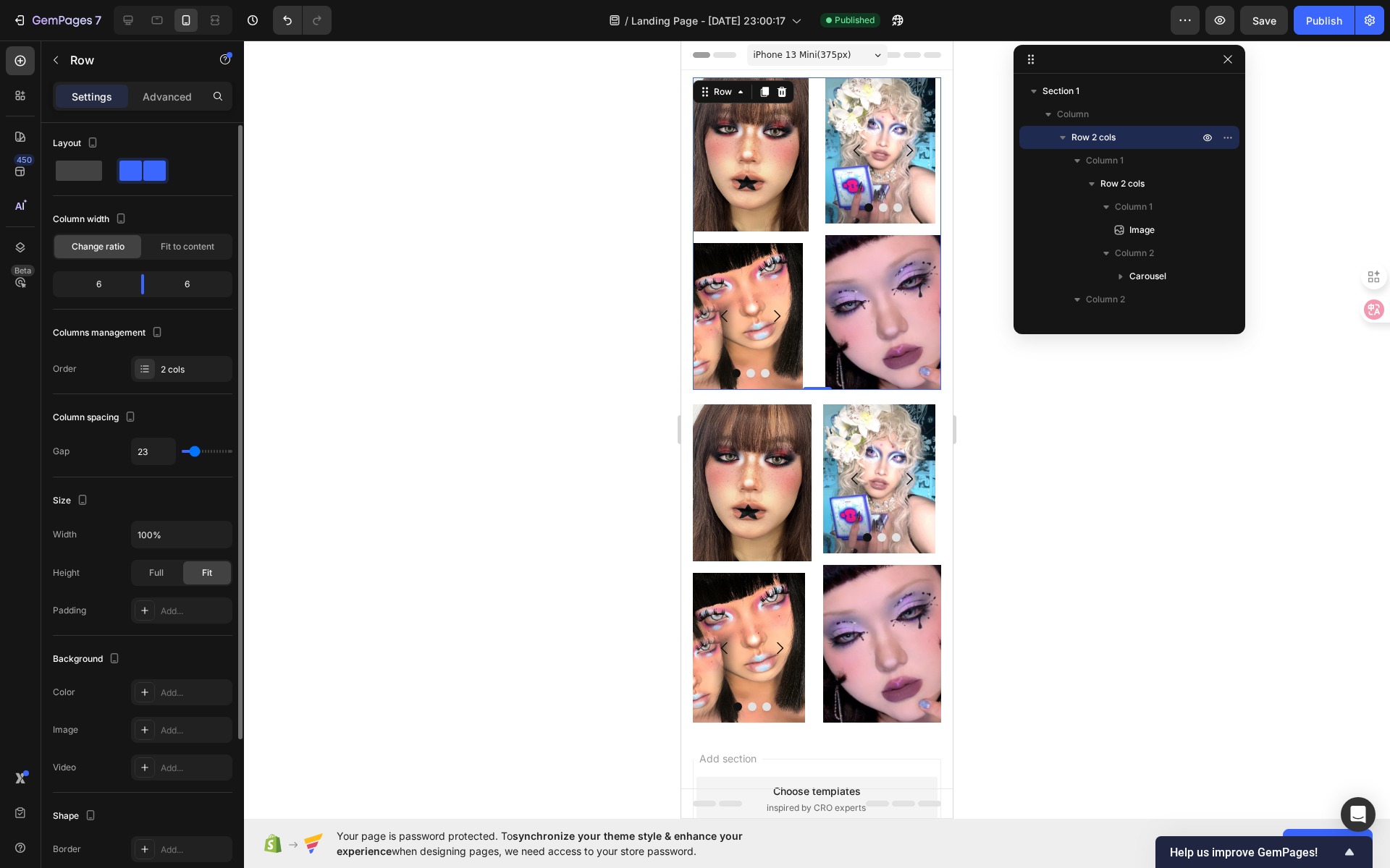
type input "18"
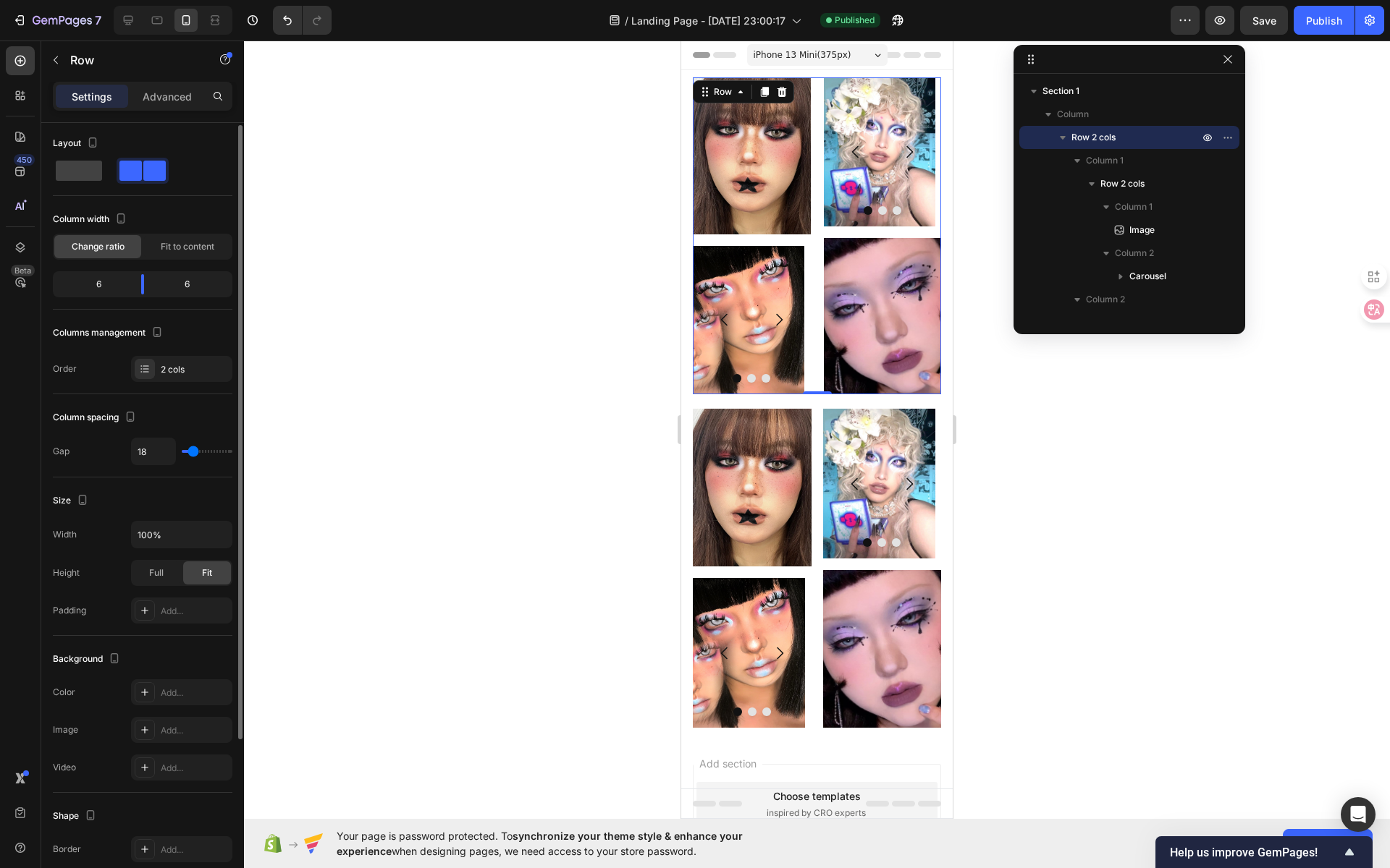
type input "17"
type input "16"
type input "15"
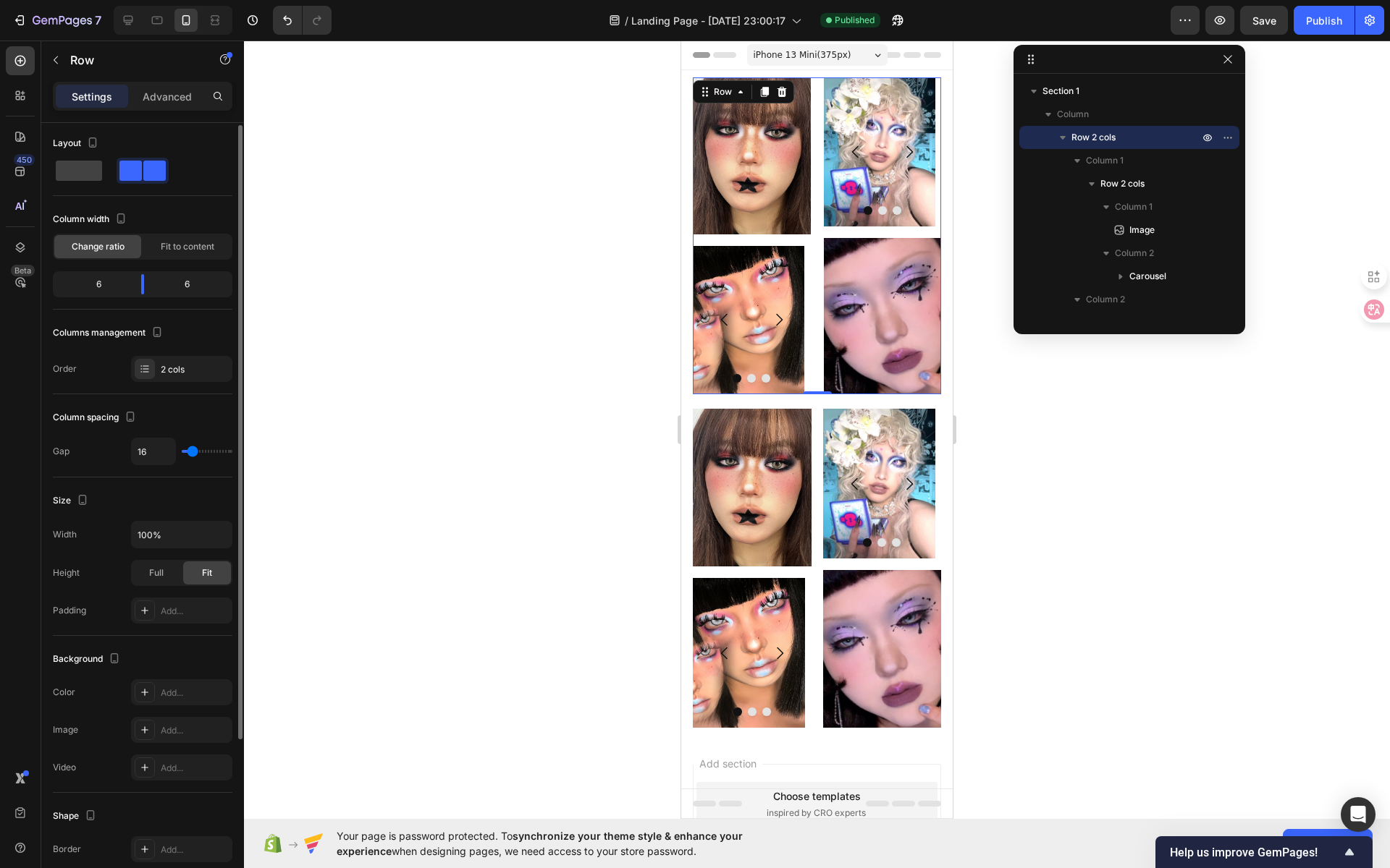
type input "15"
type input "14"
type input "13"
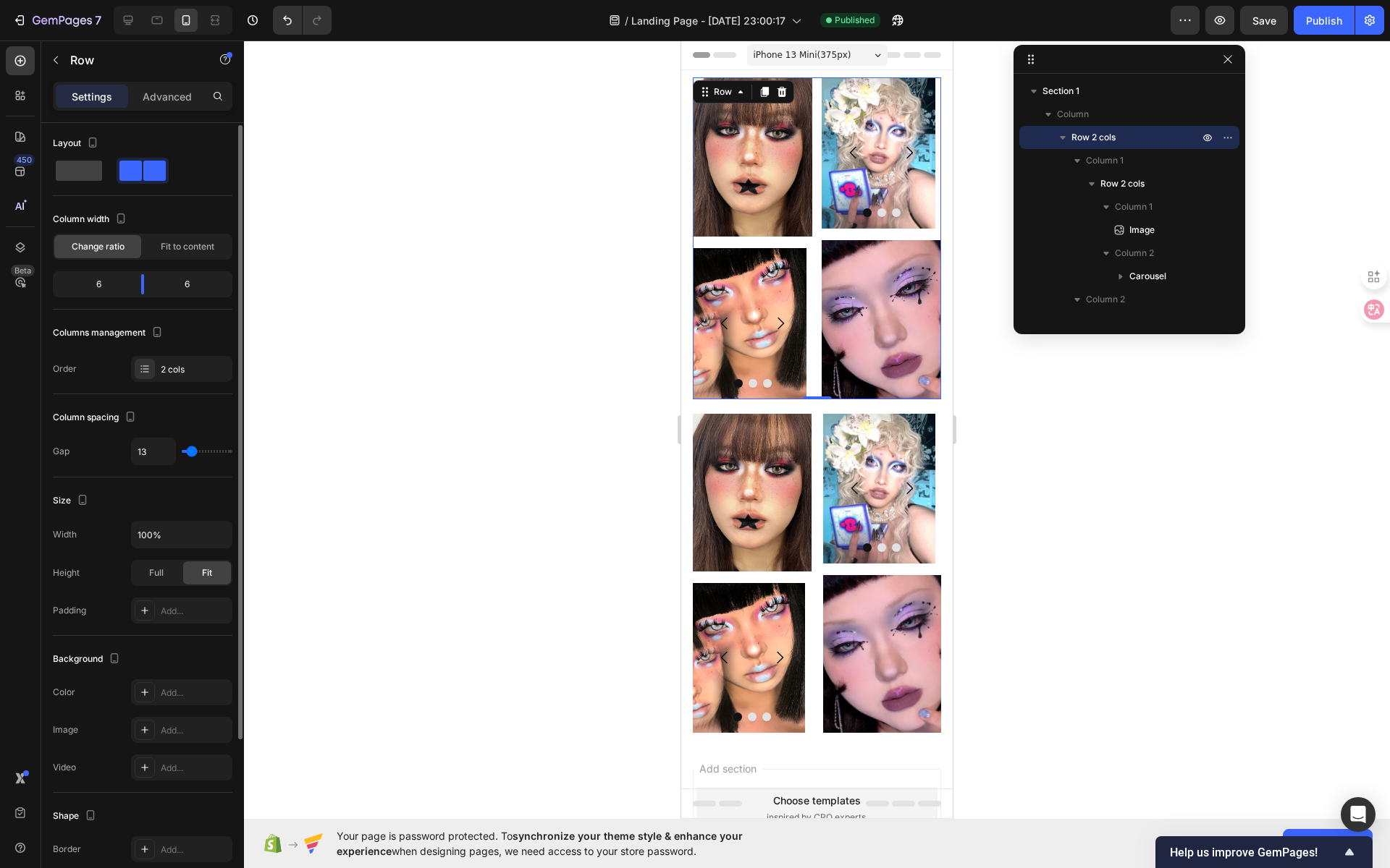
type input "10"
type input "9"
type input "8"
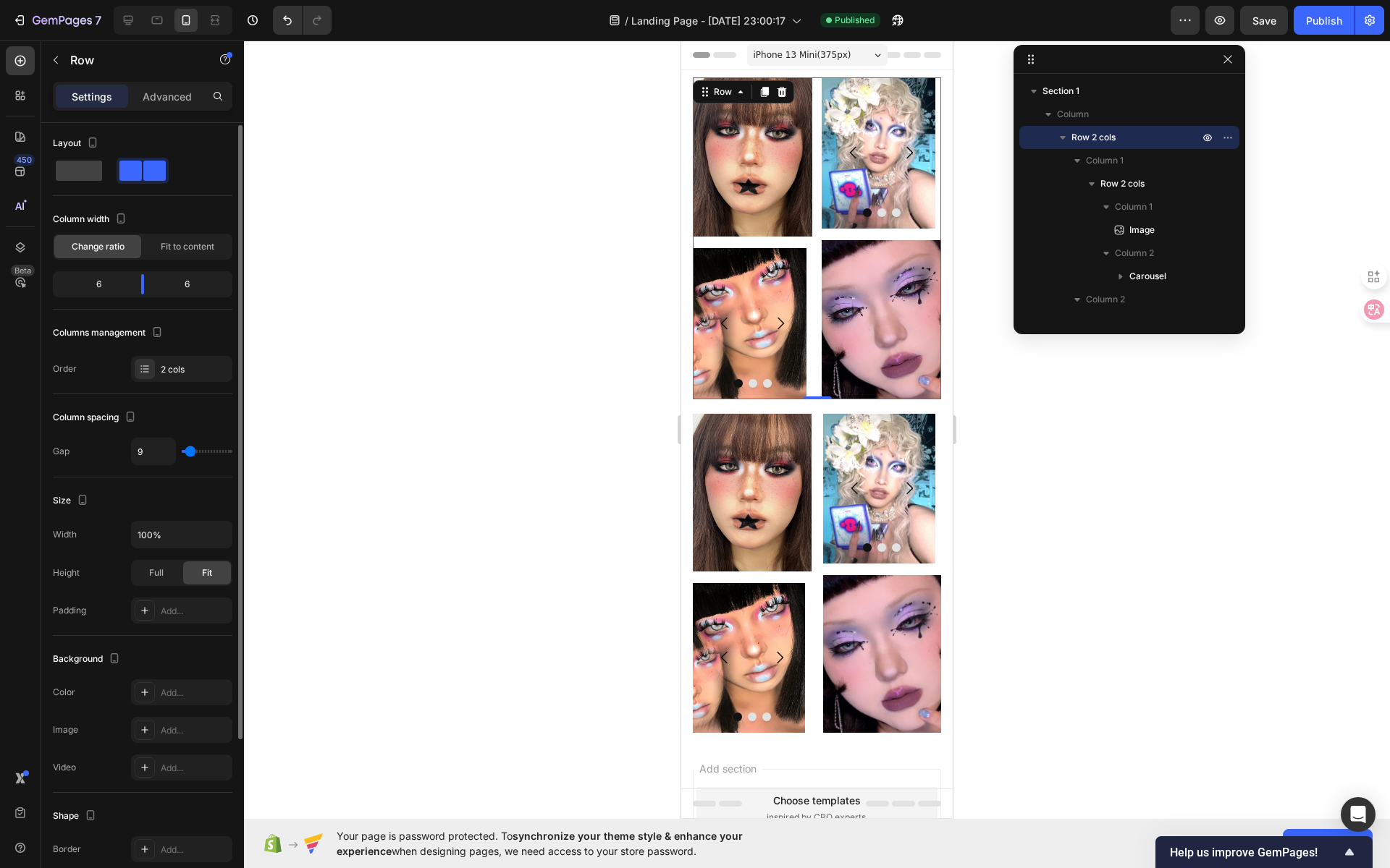
type input "8"
type input "7"
type input "6"
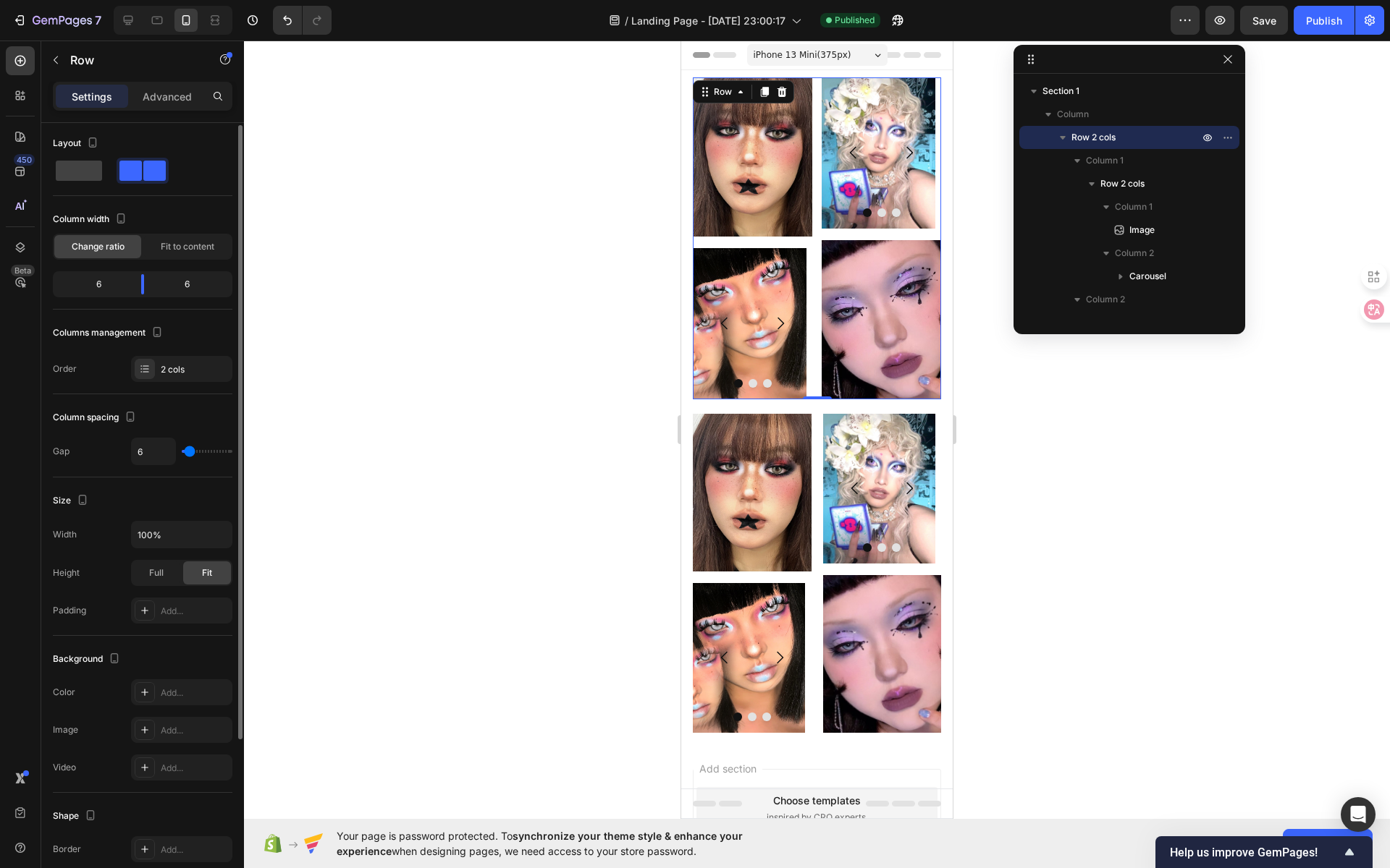
type input "5"
type input "4"
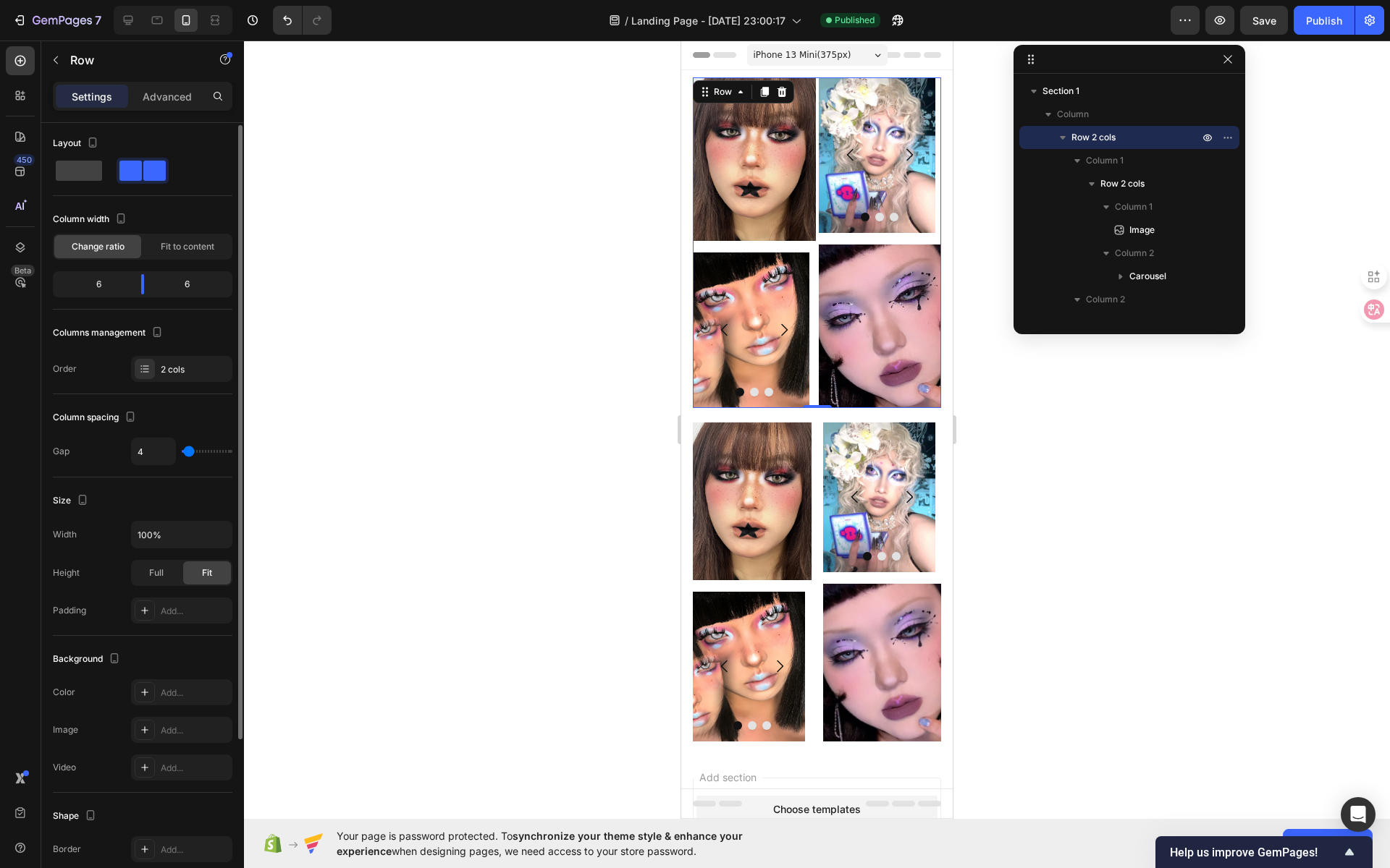
type input "1"
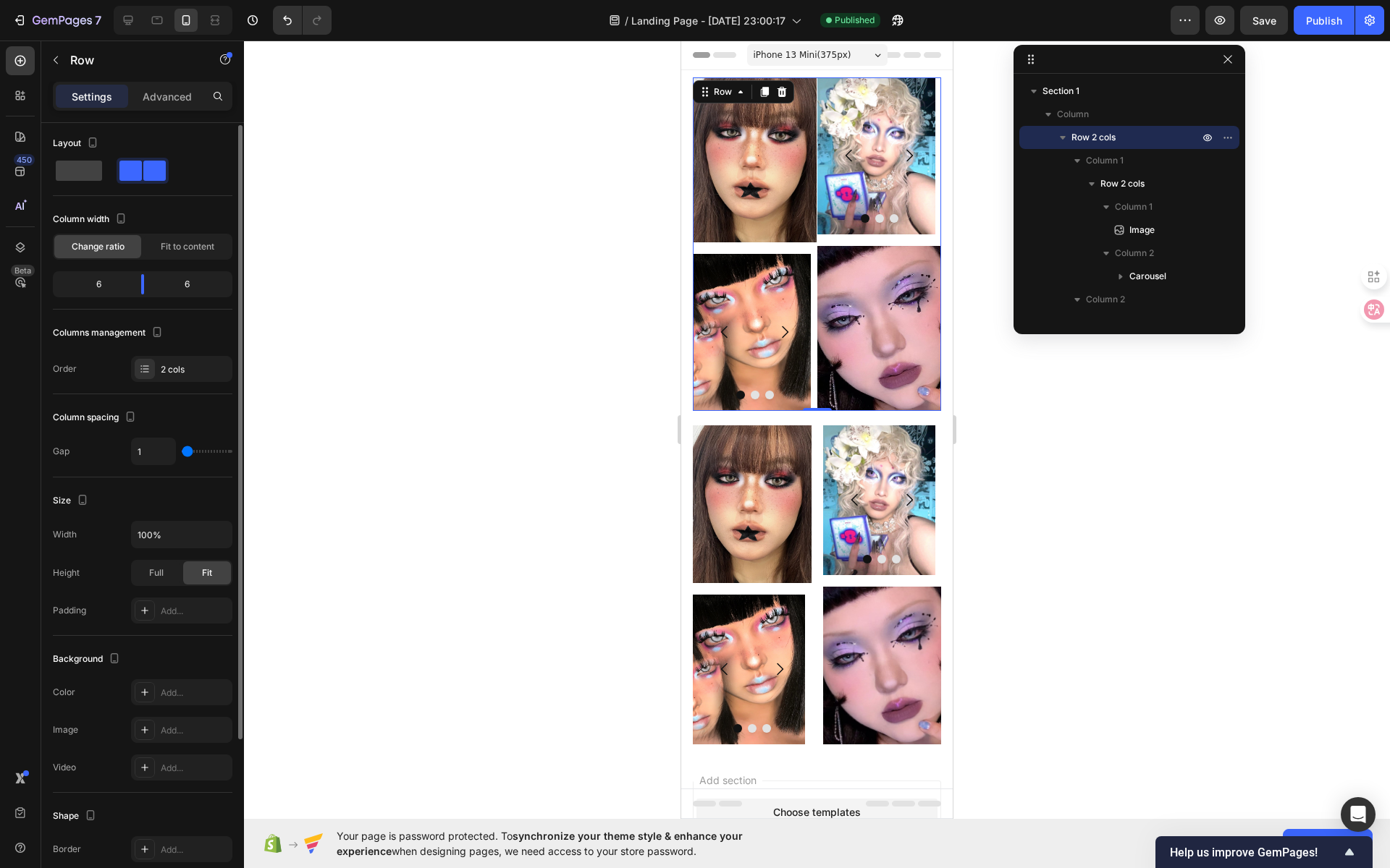
type input "2"
type input "4"
type input "5"
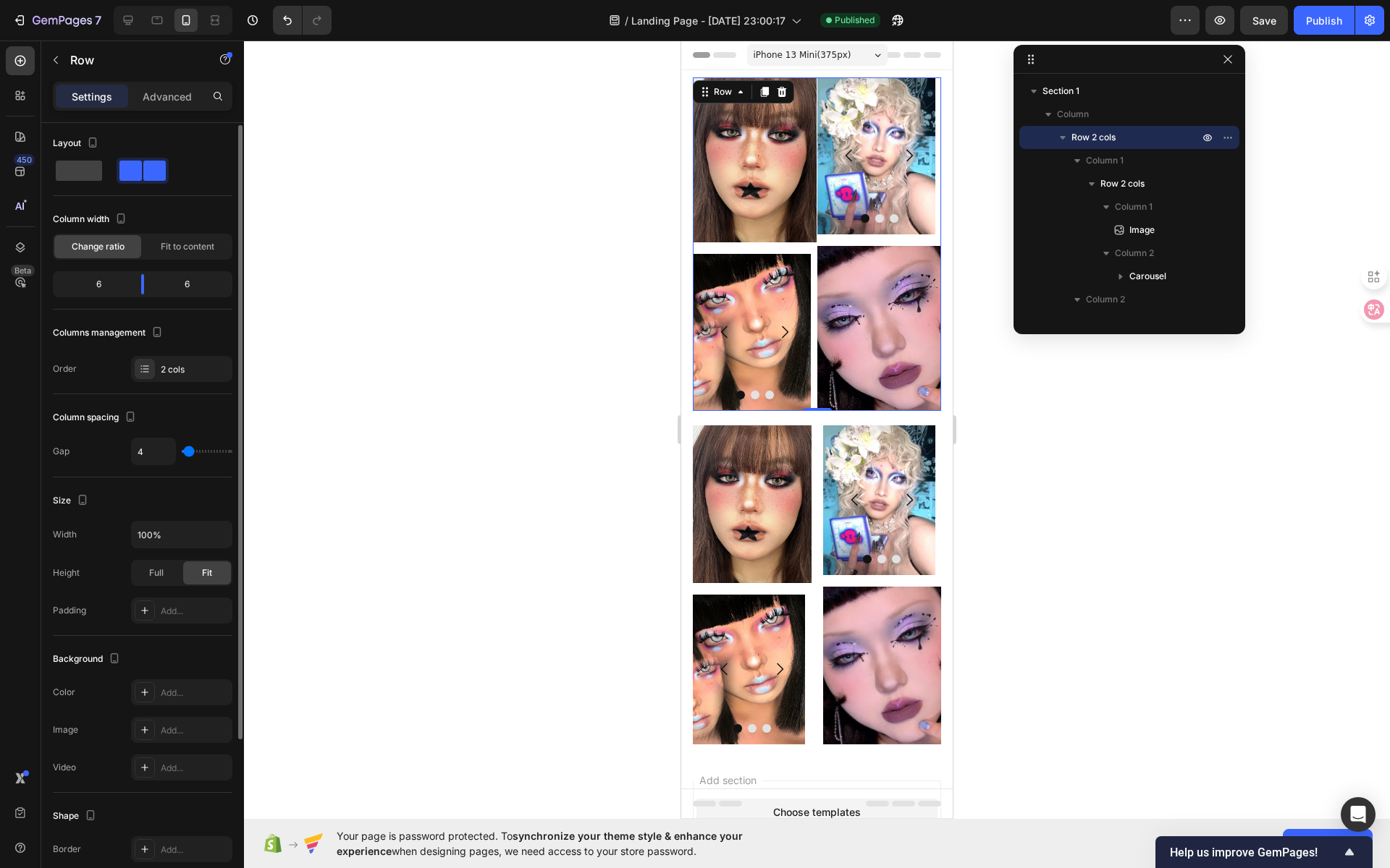
type input "5"
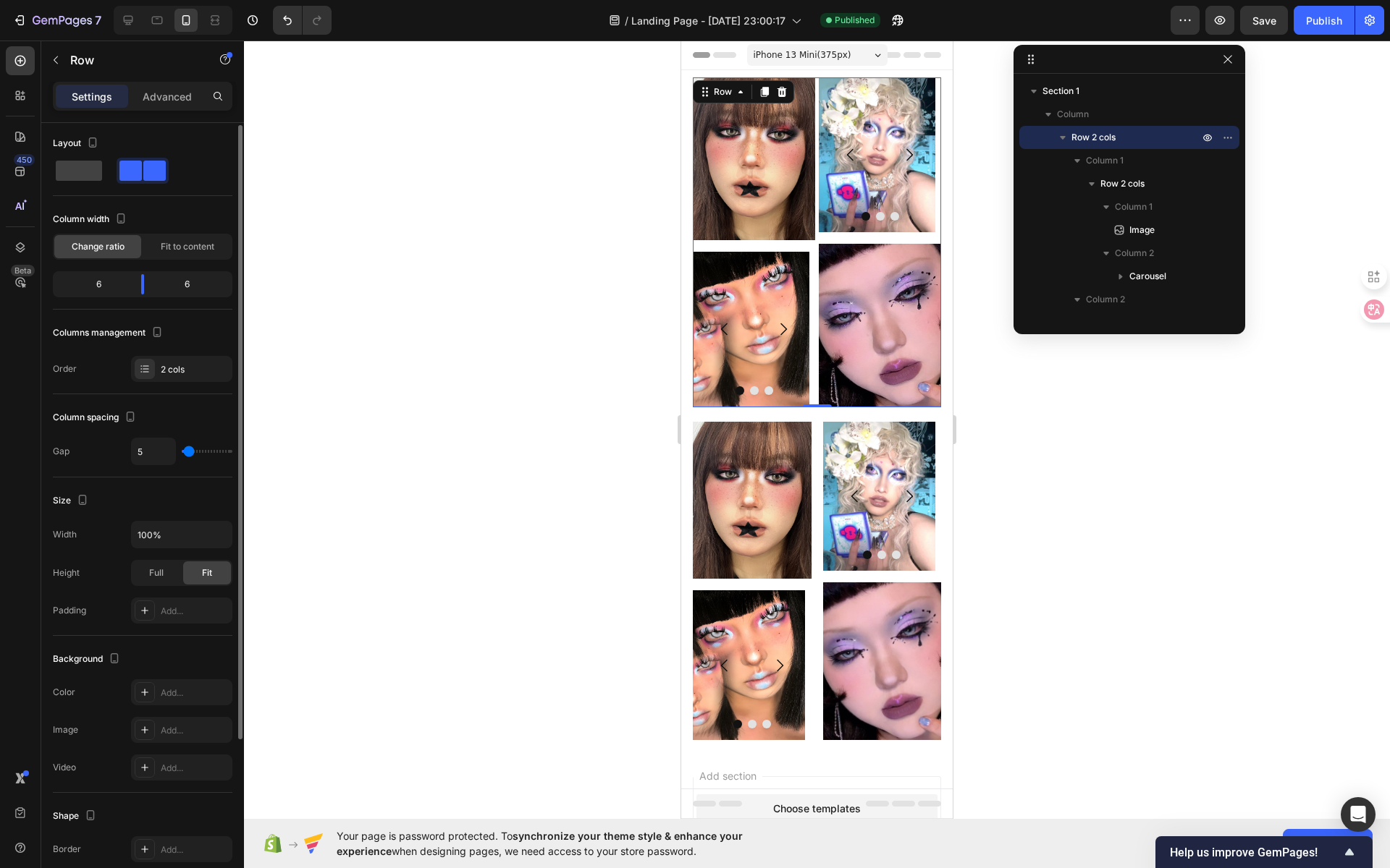
type input "6"
type input "7"
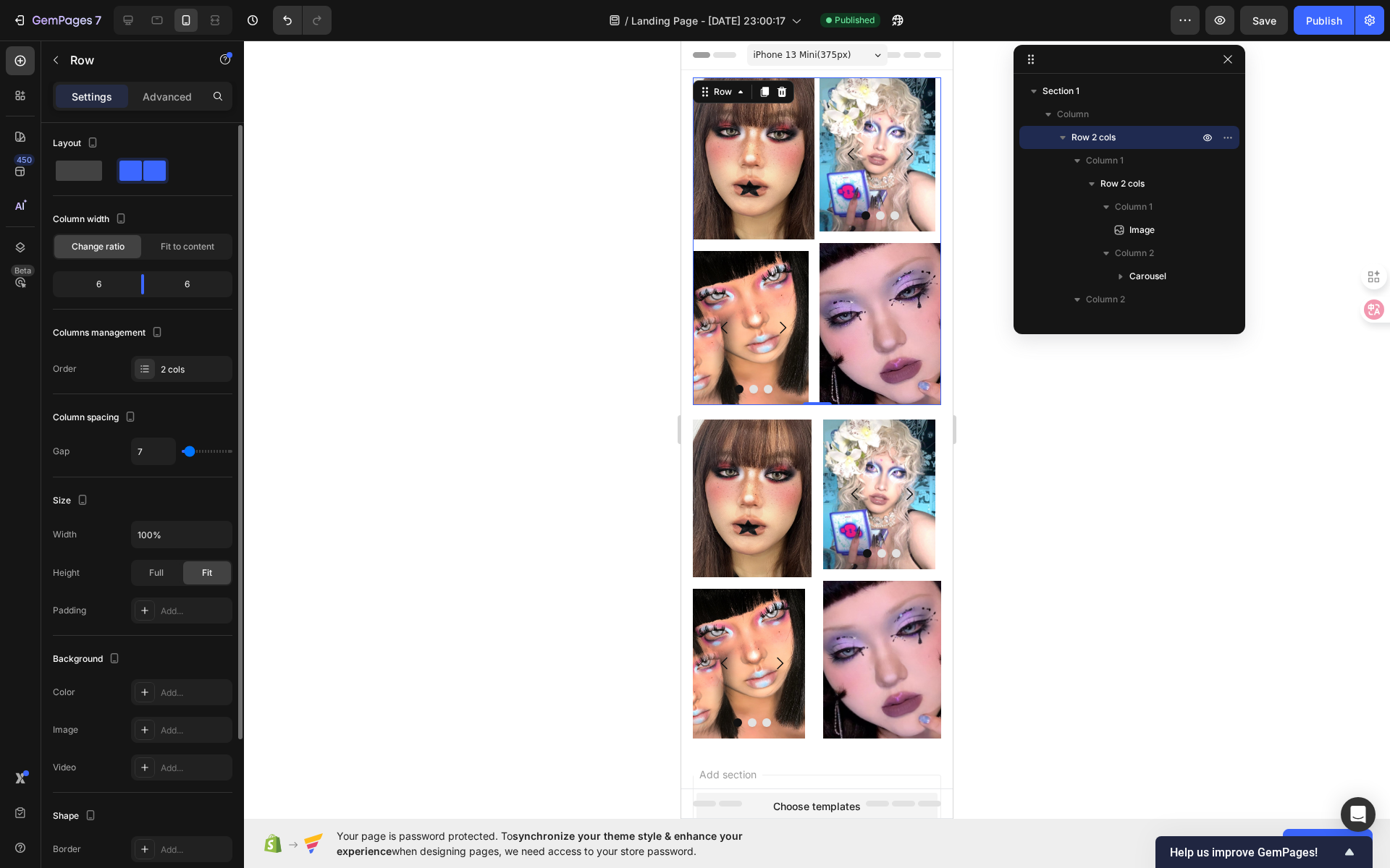
type input "9"
type input "11"
type input "12"
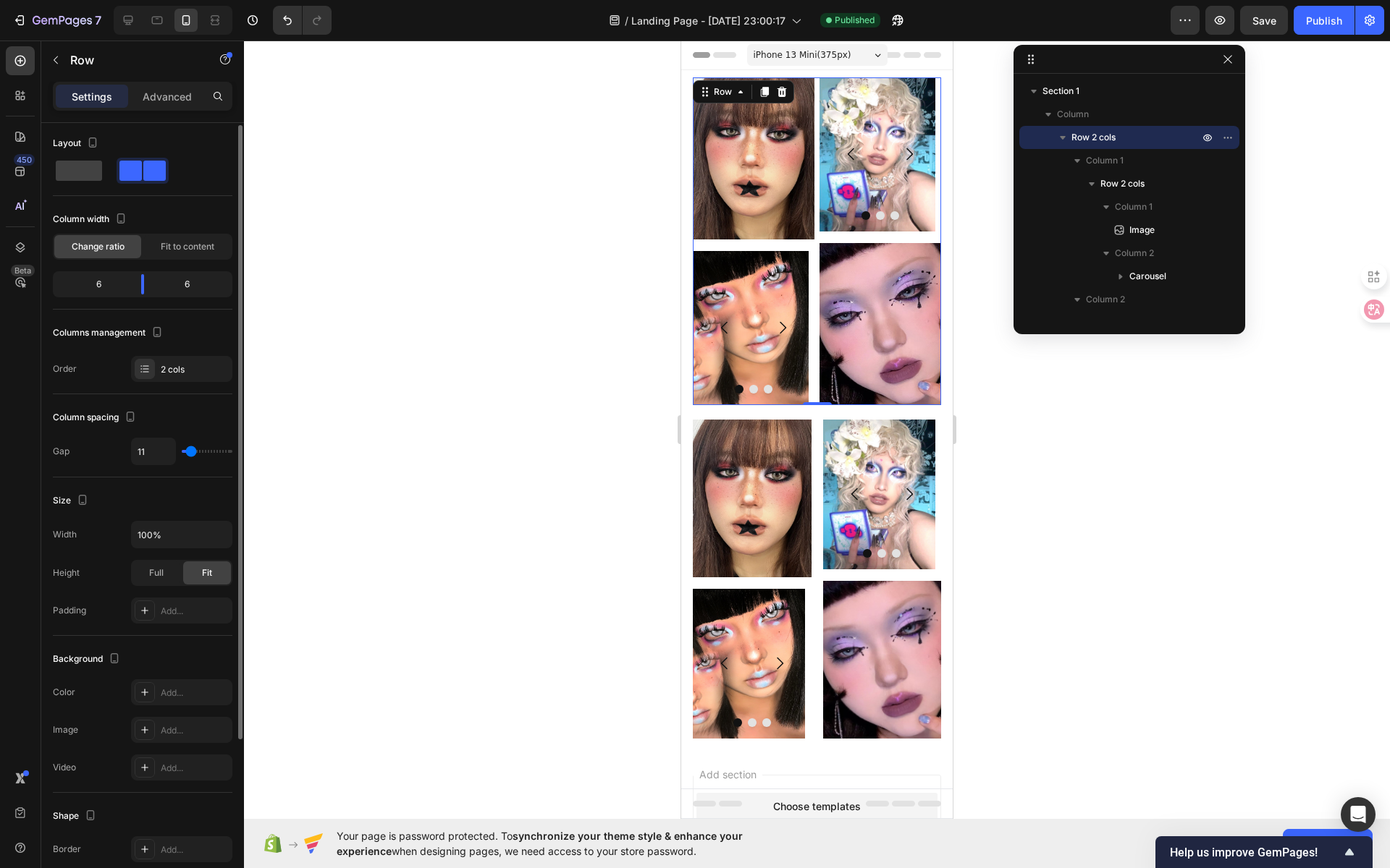
type input "12"
type input "13"
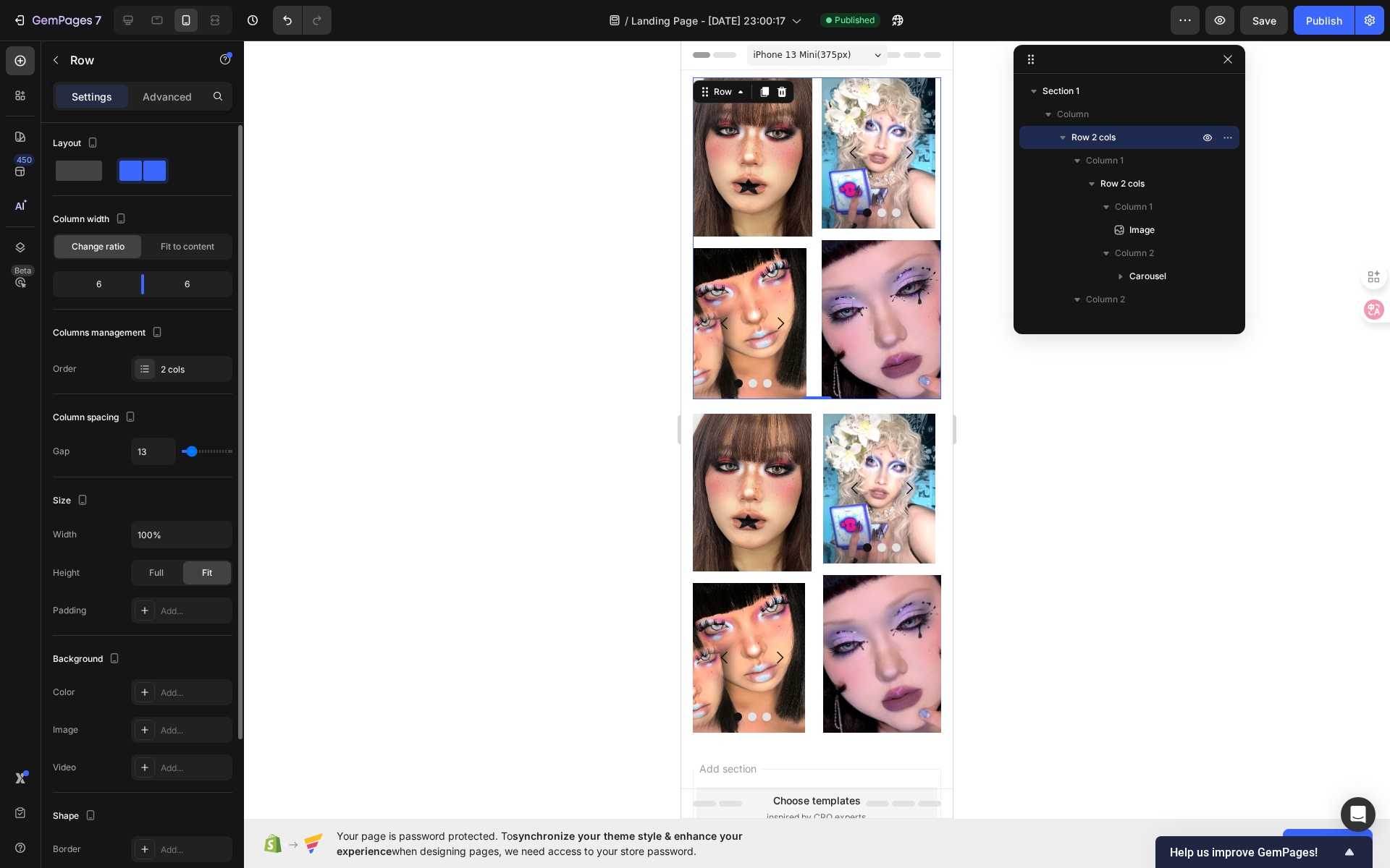
type input "14"
type input "15"
type input "16"
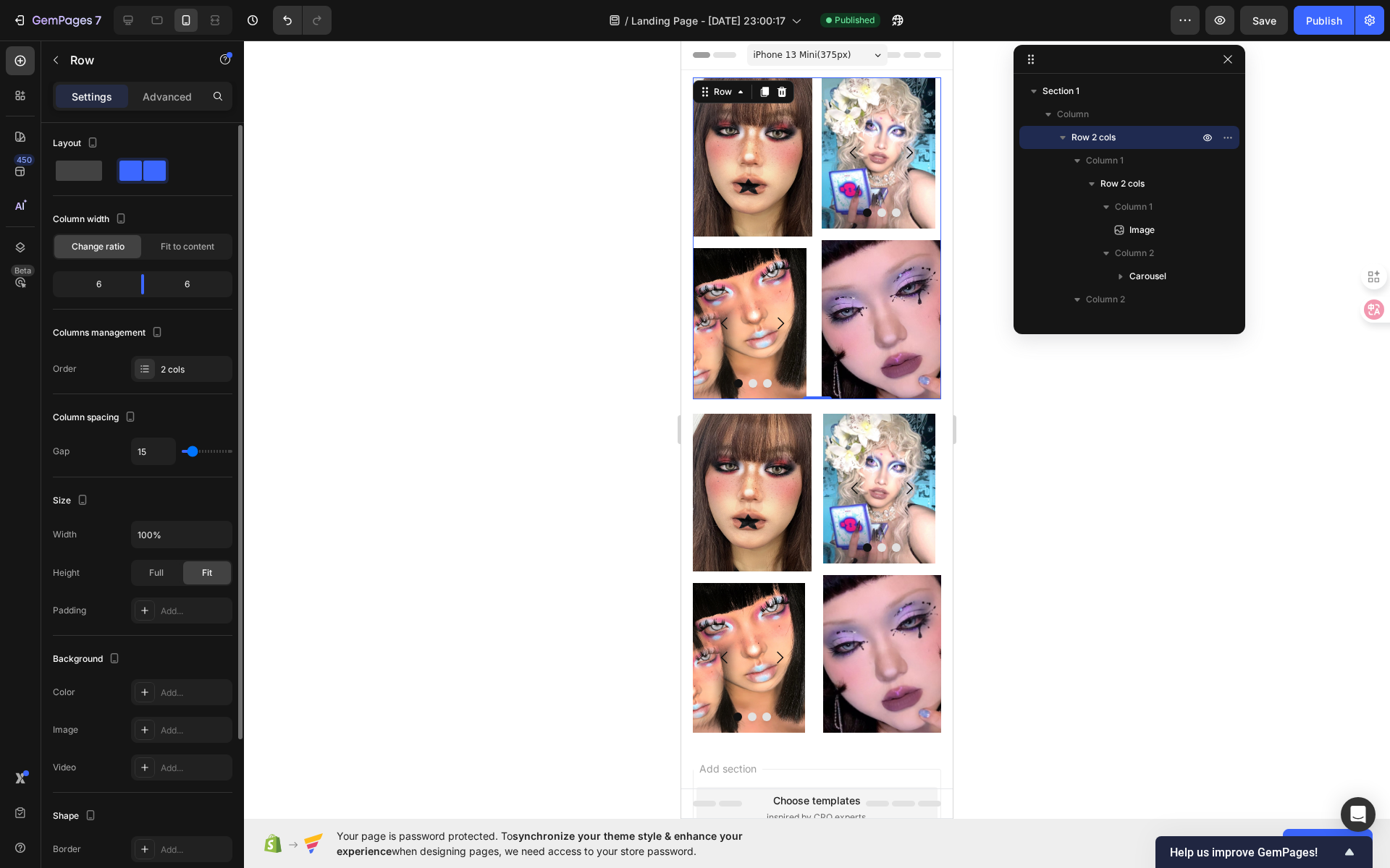
type input "16"
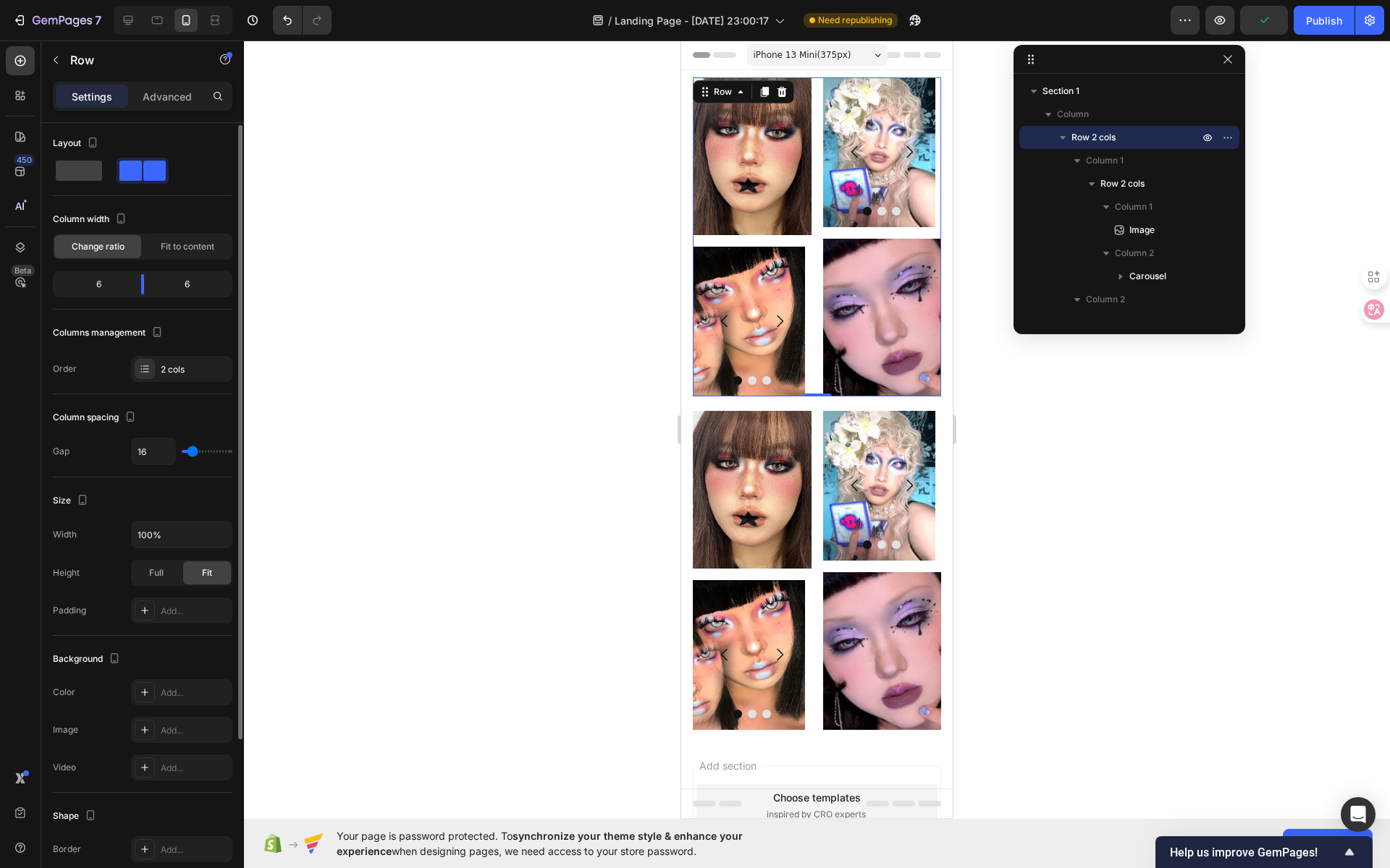
click at [193, 450] on input "range" at bounding box center [207, 452] width 50 height 3
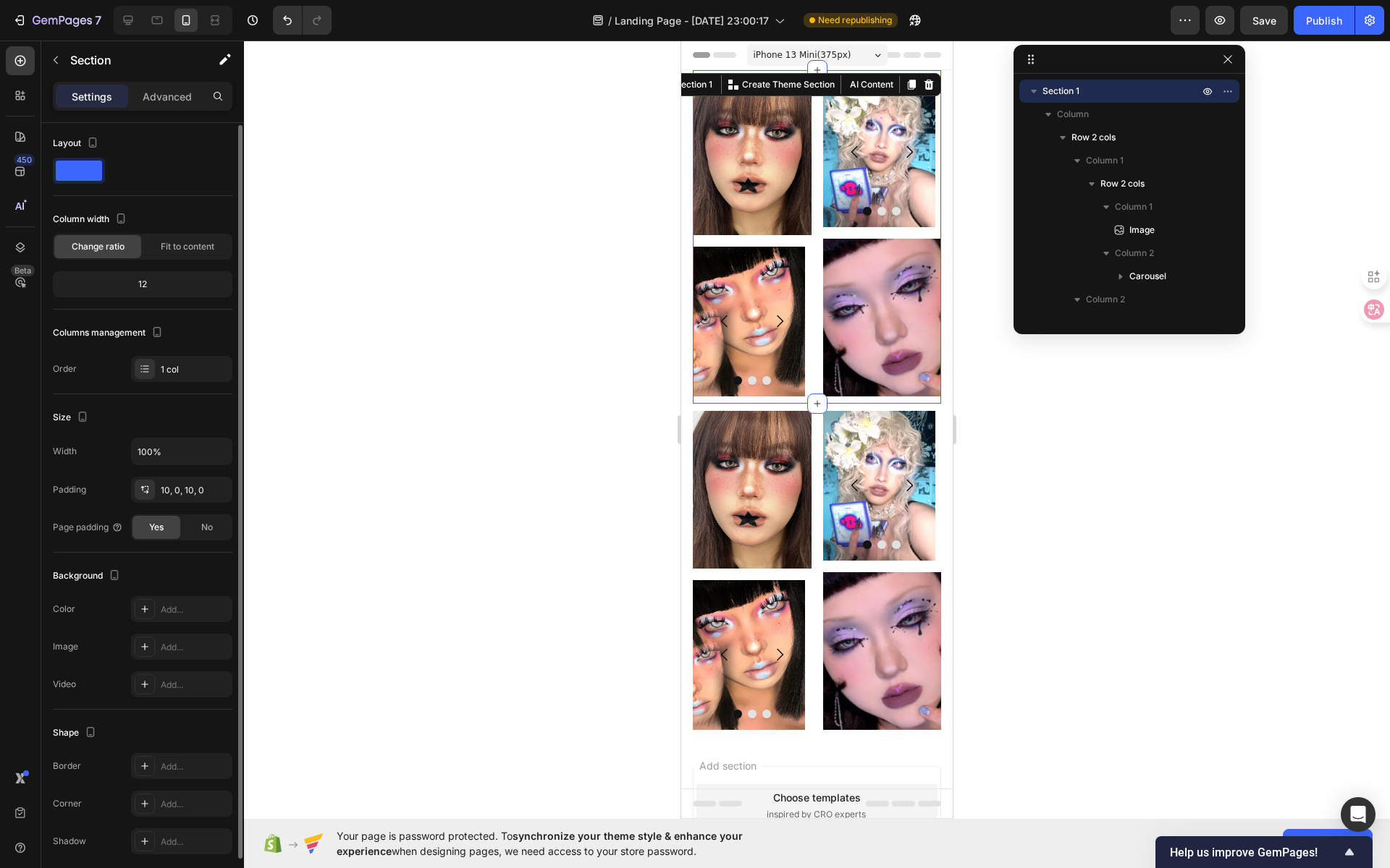
click at [788, 391] on div "Image Image Image Image [GEOGRAPHIC_DATA] Image Image Image Carousel Image Row …" at bounding box center [817, 237] width 248 height 333
click at [198, 487] on div "10, 0, 10, 0" at bounding box center [182, 494] width 42 height 13
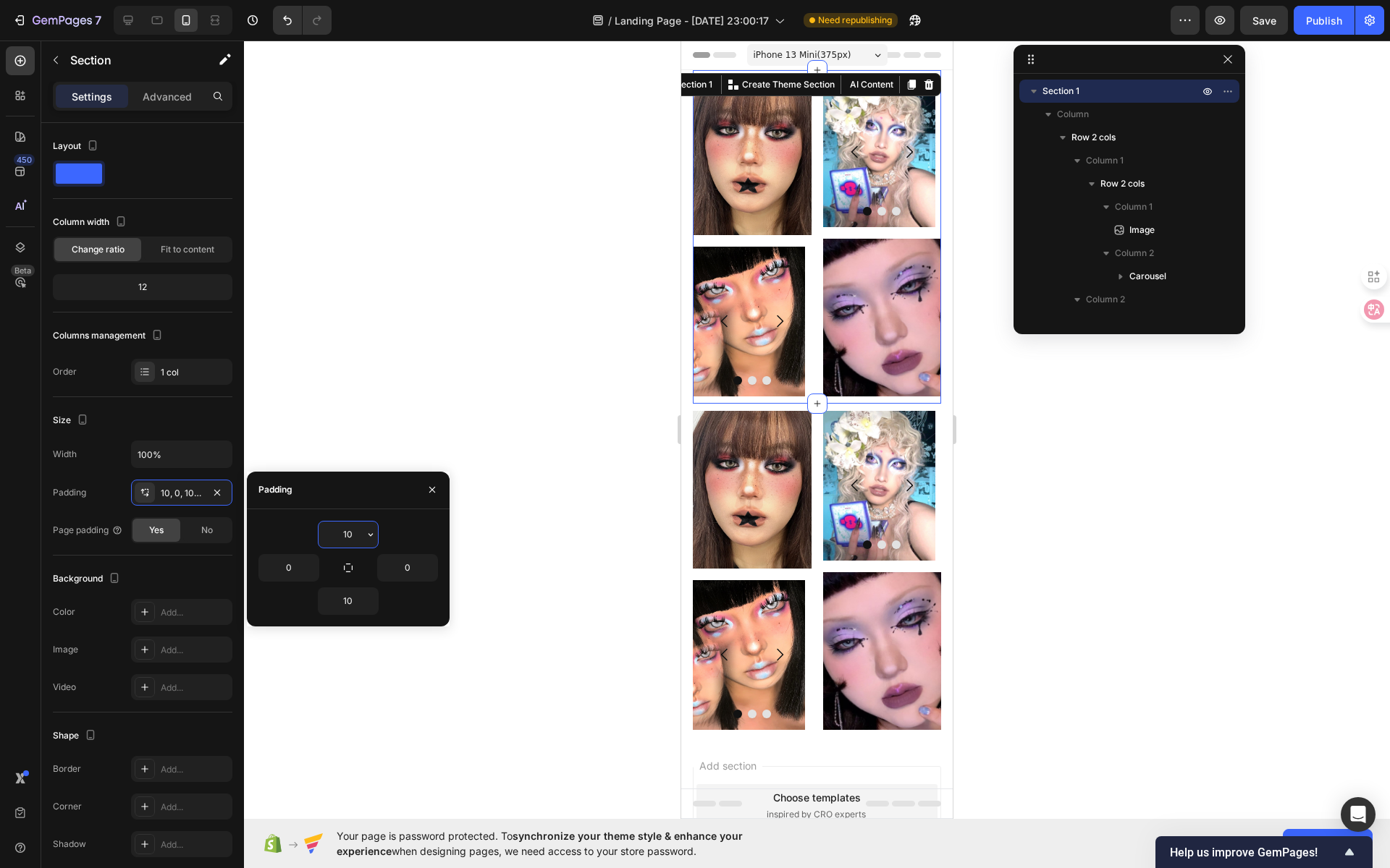
click at [333, 528] on input "10" at bounding box center [348, 534] width 59 height 26
drag, startPoint x: 358, startPoint y: 530, endPoint x: 336, endPoint y: 530, distance: 22.0
click at [336, 530] on input "10" at bounding box center [348, 534] width 59 height 26
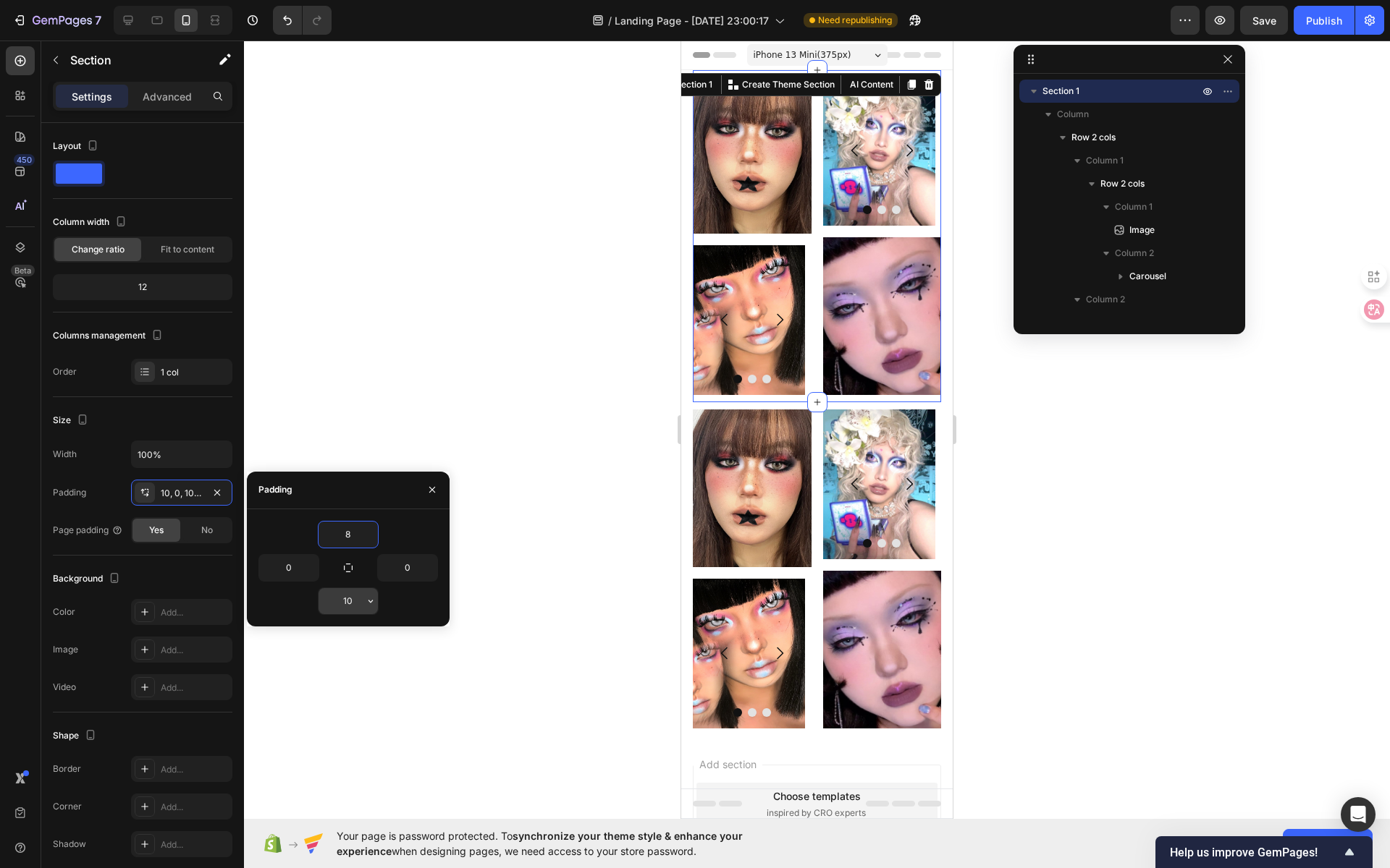
type input "8"
drag, startPoint x: 351, startPoint y: 602, endPoint x: 362, endPoint y: 603, distance: 11.0
click at [341, 602] on input "10" at bounding box center [348, 601] width 59 height 26
drag, startPoint x: 353, startPoint y: 600, endPoint x: 339, endPoint y: 602, distance: 14.1
click at [339, 602] on input "10" at bounding box center [348, 601] width 59 height 26
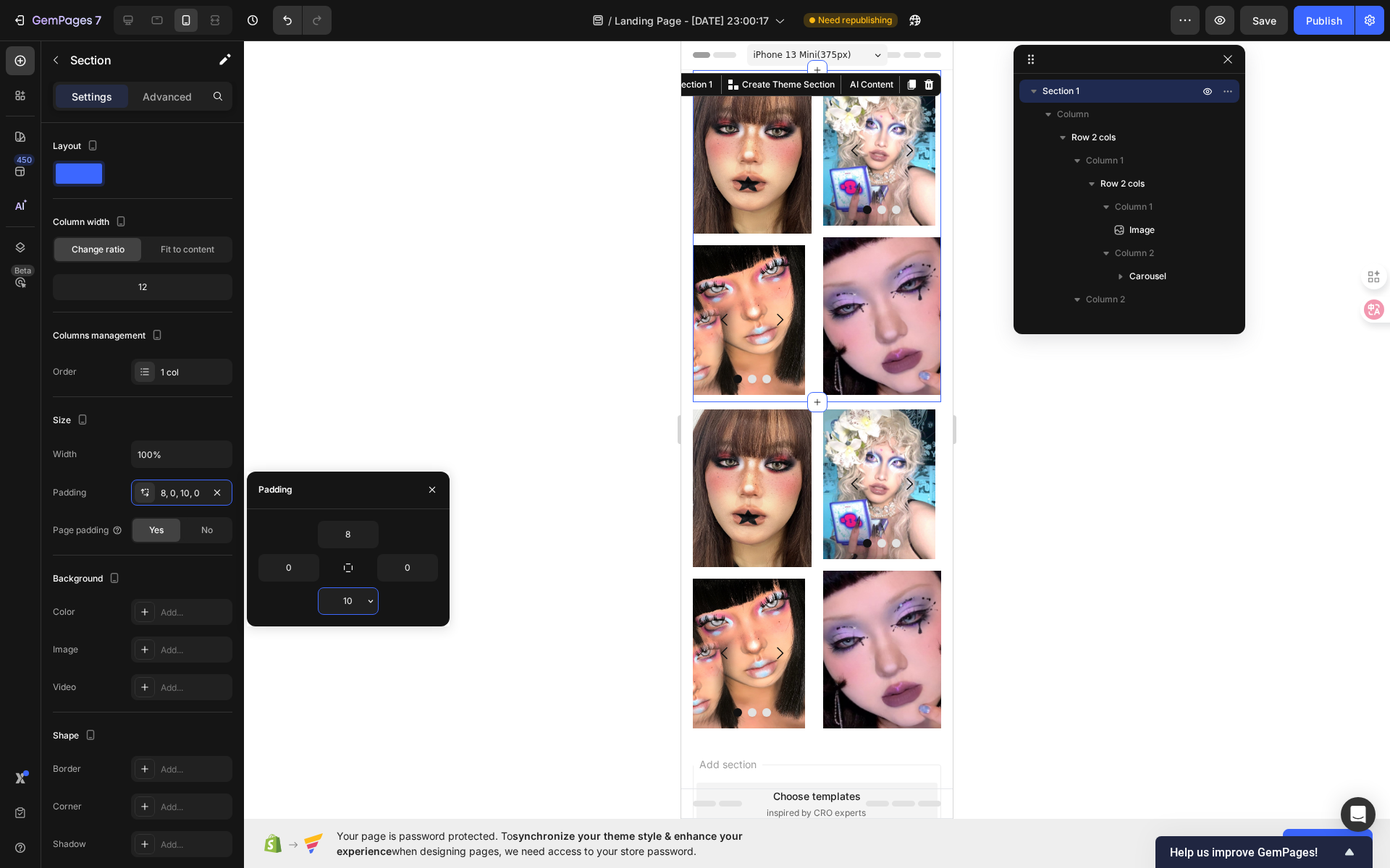
type input "8"
click at [871, 735] on div "Add section Choose templates inspired by CRO experts Generate layout from URL o…" at bounding box center [817, 872] width 271 height 276
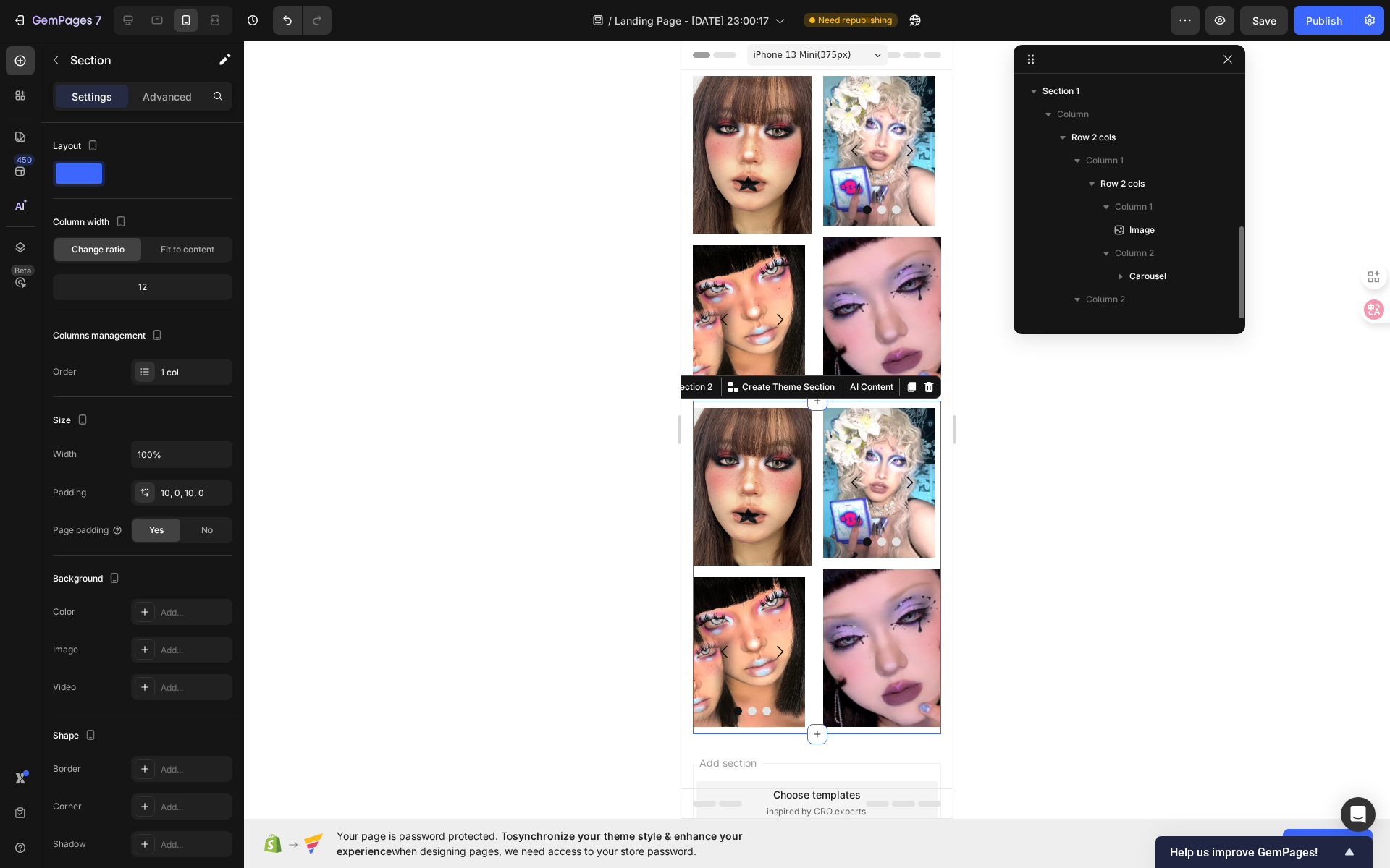
scroll to position [84, 0]
click at [883, 714] on div "Image Image Image Image [GEOGRAPHIC_DATA] Image Image Image Carousel Image Row …" at bounding box center [817, 567] width 248 height 333
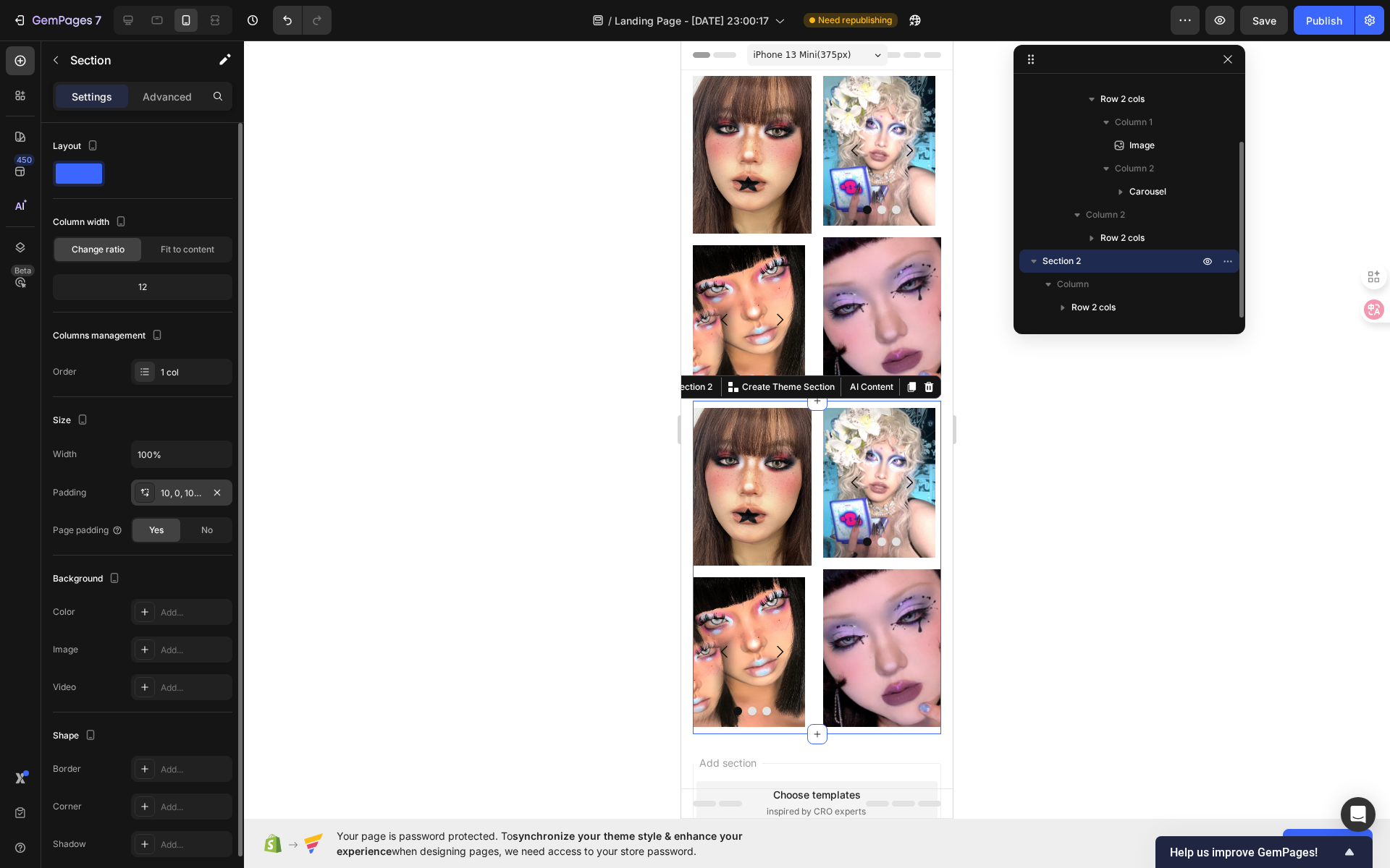
drag, startPoint x: 187, startPoint y: 490, endPoint x: 212, endPoint y: 501, distance: 27.3
click at [187, 490] on div "10, 0, 10, 0" at bounding box center [182, 494] width 42 height 13
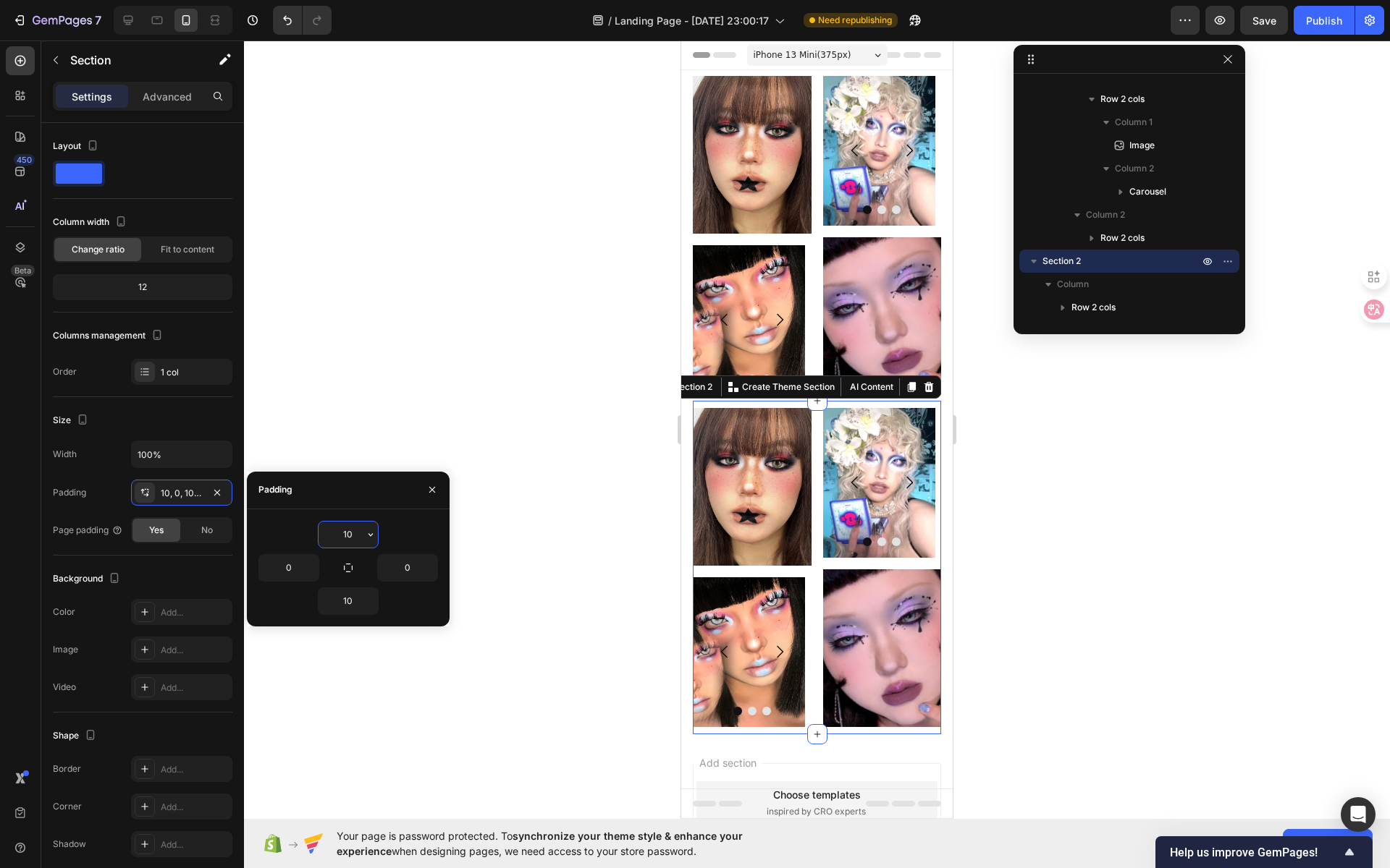
drag, startPoint x: 356, startPoint y: 533, endPoint x: 336, endPoint y: 532, distance: 20.0
click at [336, 532] on input "10" at bounding box center [348, 534] width 59 height 26
click at [356, 532] on input "10" at bounding box center [348, 534] width 59 height 26
type input "8"
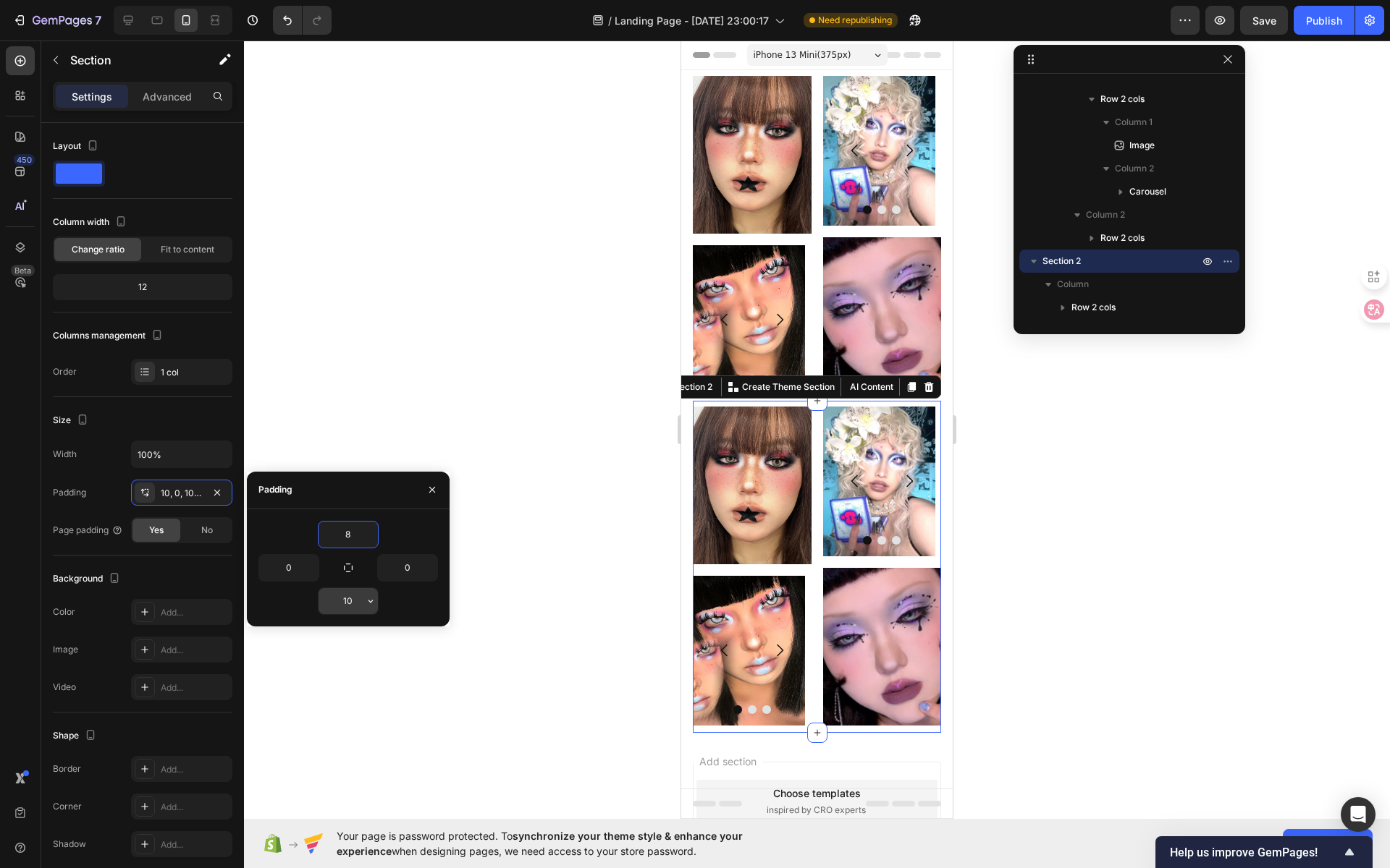
click at [350, 601] on input "10" at bounding box center [348, 601] width 59 height 26
type input "8"
click at [1048, 496] on div at bounding box center [817, 455] width 1146 height 828
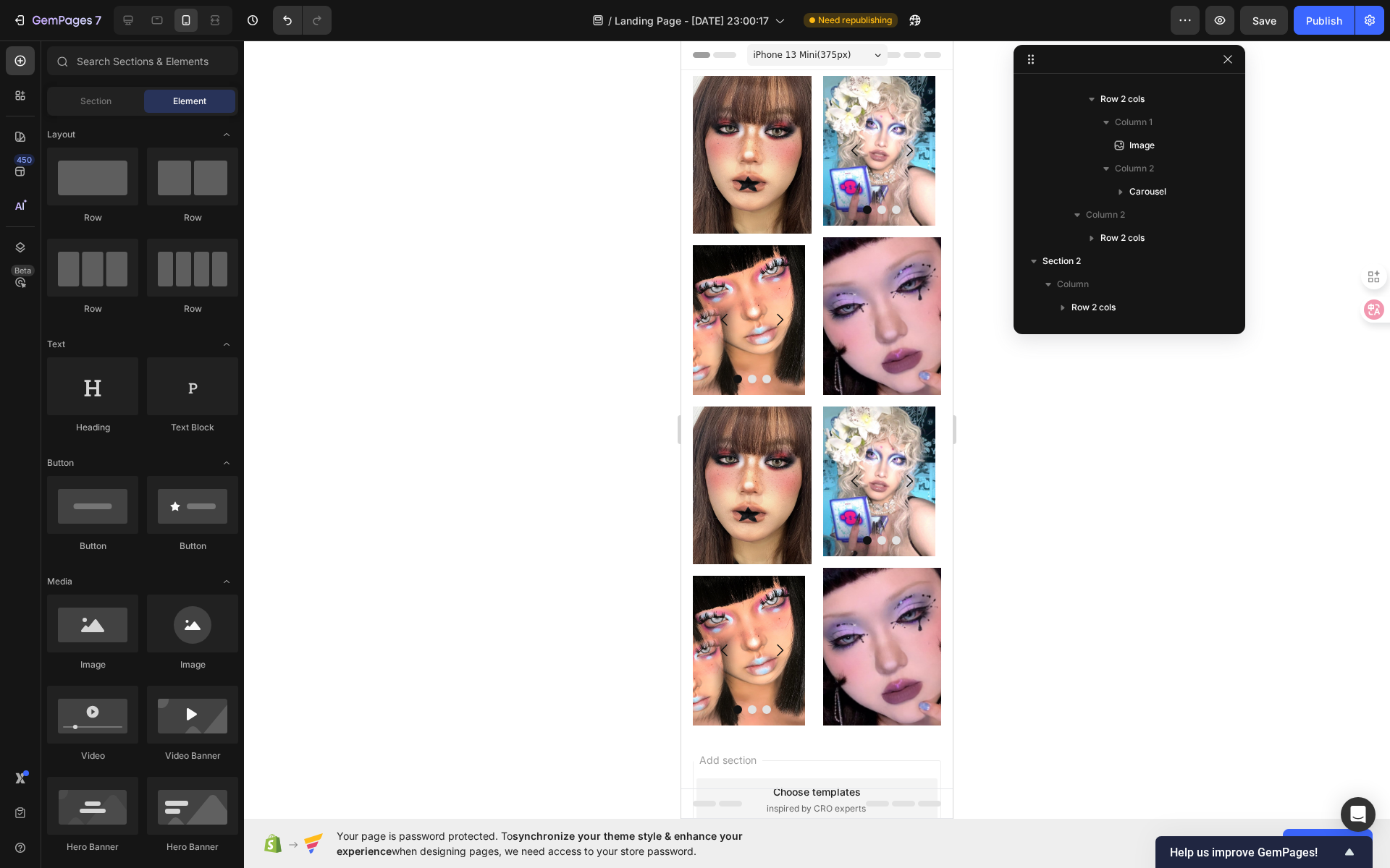
click at [1108, 448] on div at bounding box center [817, 455] width 1146 height 828
click at [1329, 21] on div "Publish" at bounding box center [1324, 21] width 36 height 16
click at [133, 24] on icon at bounding box center [128, 21] width 15 height 15
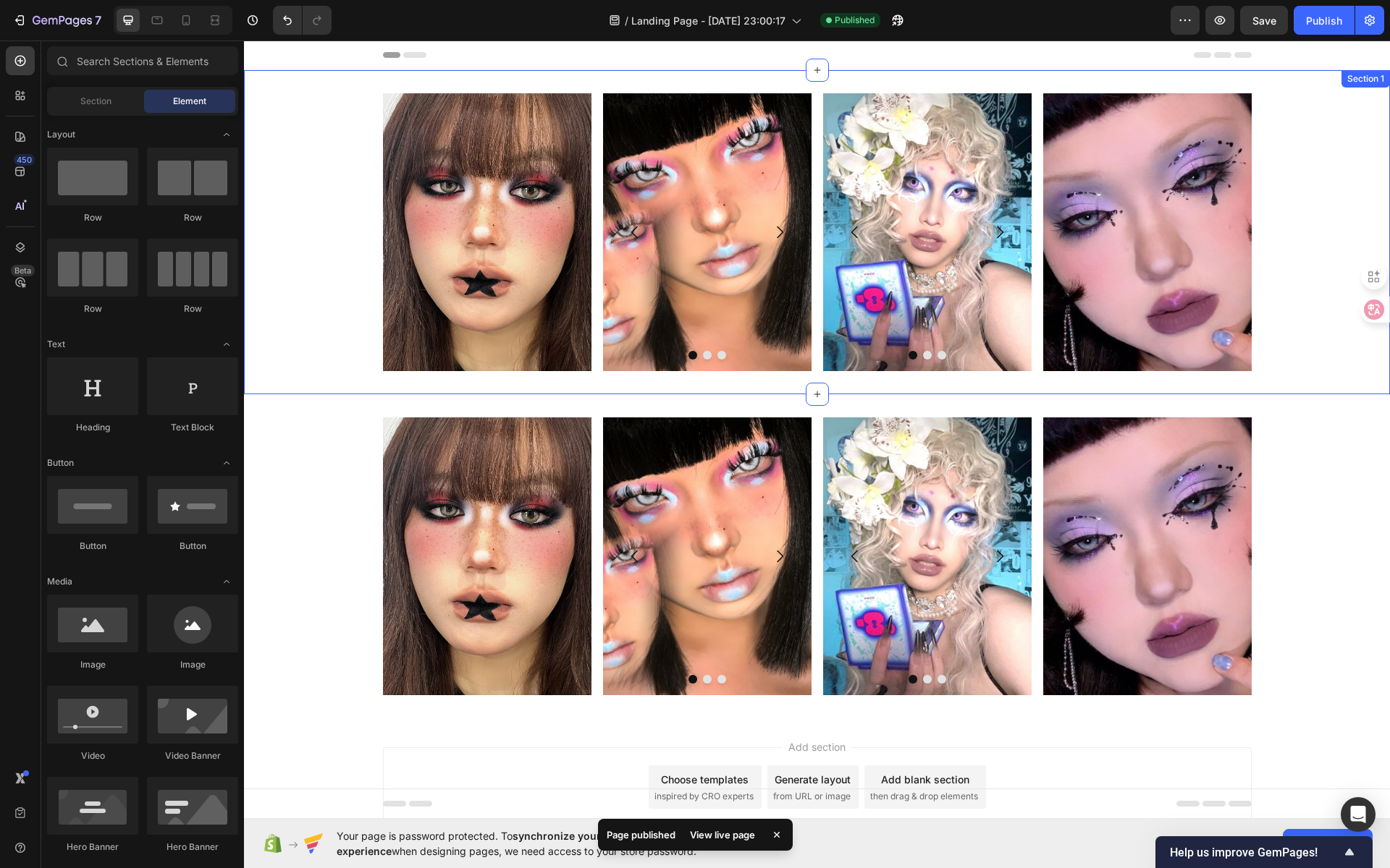
click at [724, 387] on div "Image Image Image Image [GEOGRAPHIC_DATA] Image Image Image Carousel Image Row …" at bounding box center [817, 233] width 1146 height 324
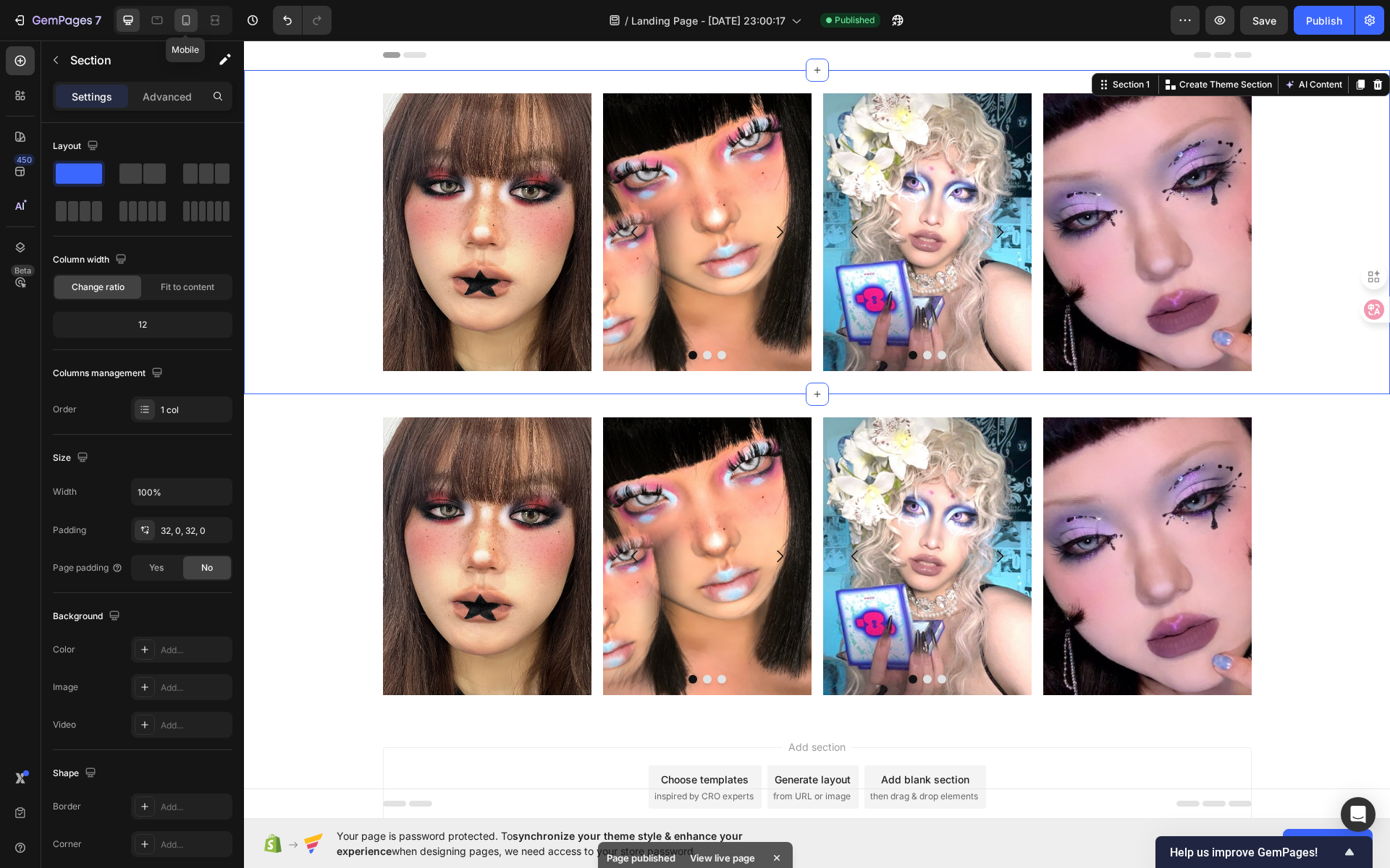
click at [190, 21] on icon at bounding box center [186, 21] width 15 height 15
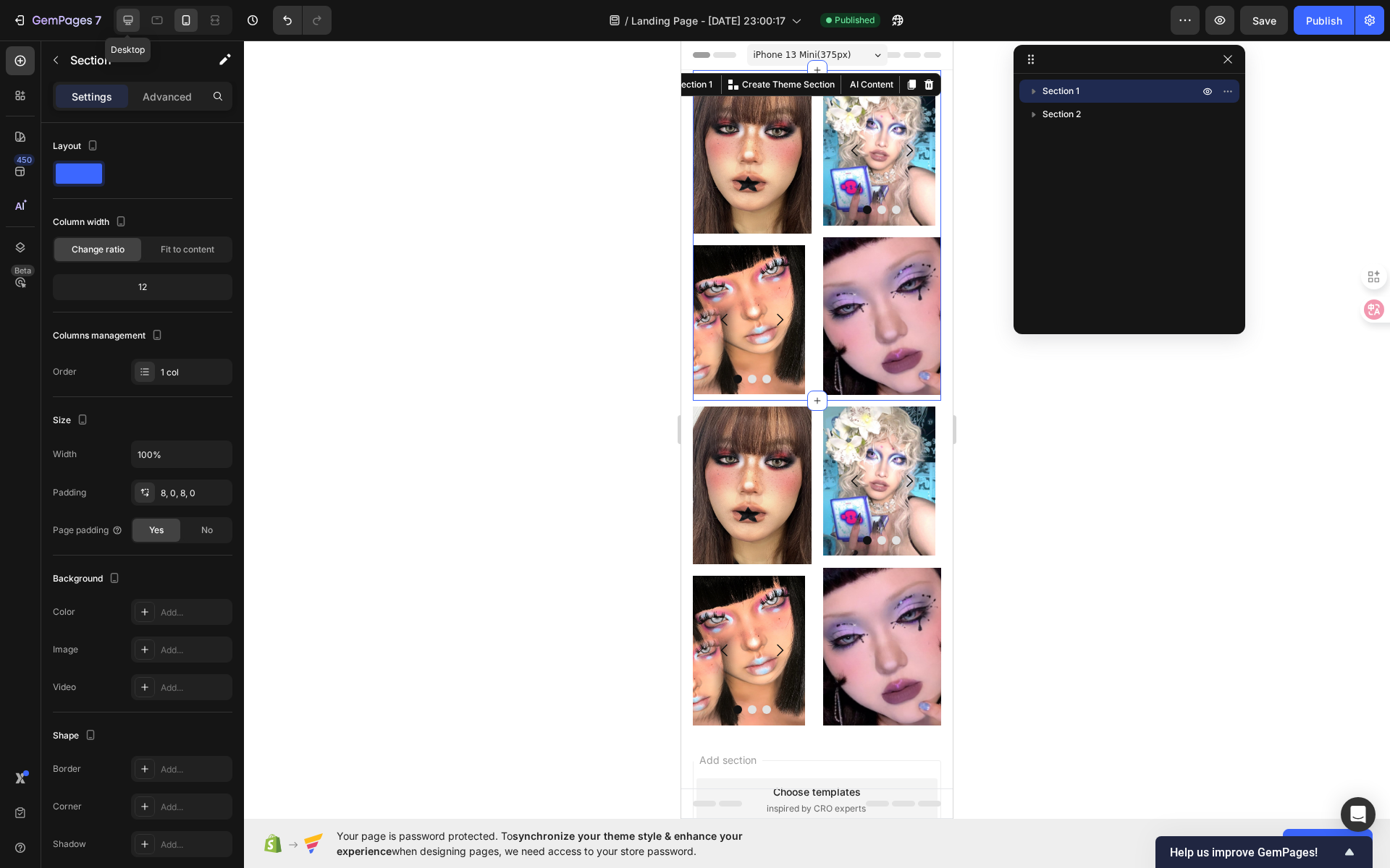
click at [128, 24] on icon at bounding box center [128, 20] width 10 height 10
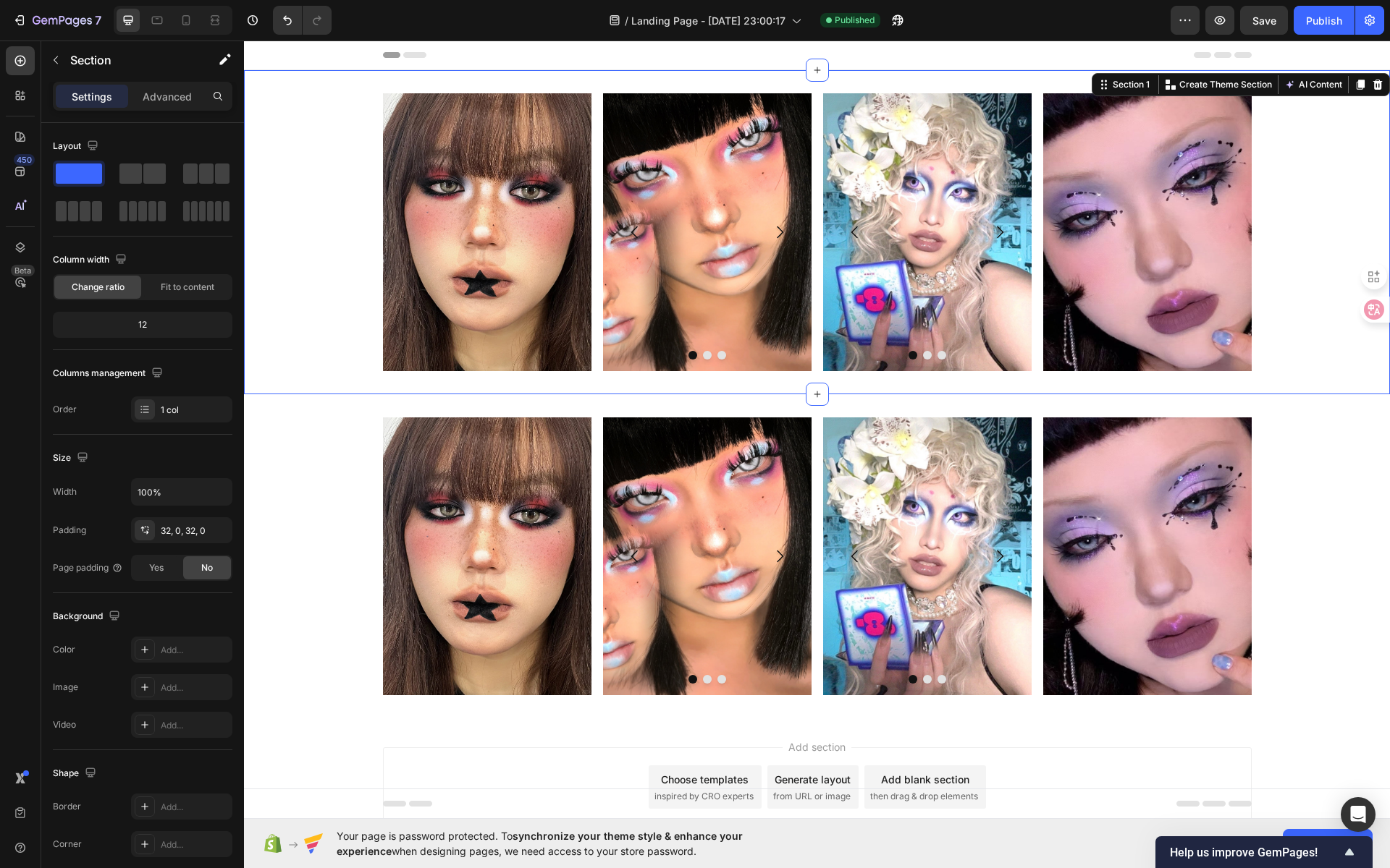
click at [722, 381] on div "Image Image Image Image [GEOGRAPHIC_DATA] Image Image Image Carousel Image Row …" at bounding box center [817, 233] width 1146 height 324
click at [176, 533] on div "32, 0, 32, 0" at bounding box center [182, 531] width 42 height 13
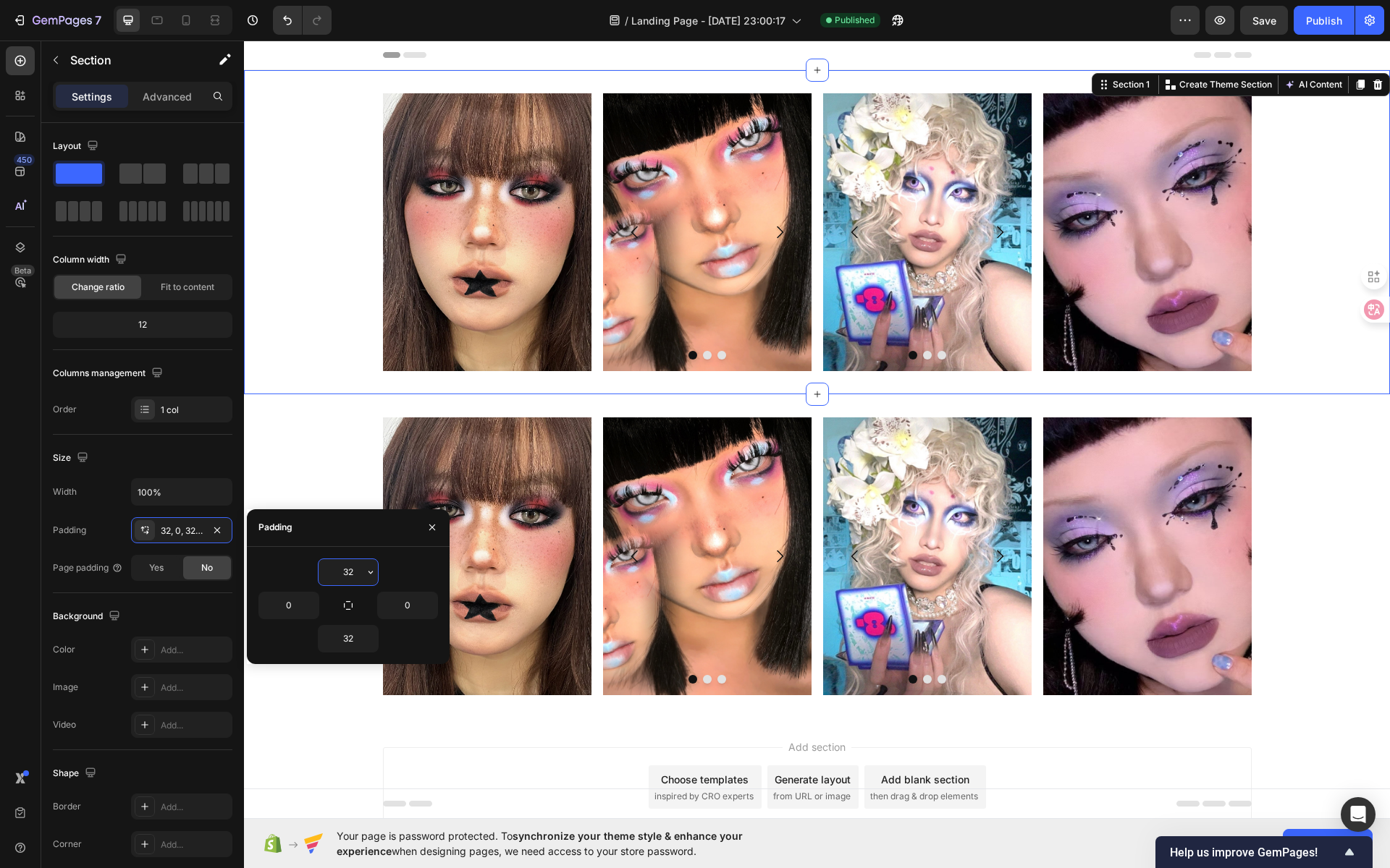
drag, startPoint x: 344, startPoint y: 566, endPoint x: 328, endPoint y: 572, distance: 17.1
click at [323, 568] on input "32" at bounding box center [348, 572] width 59 height 26
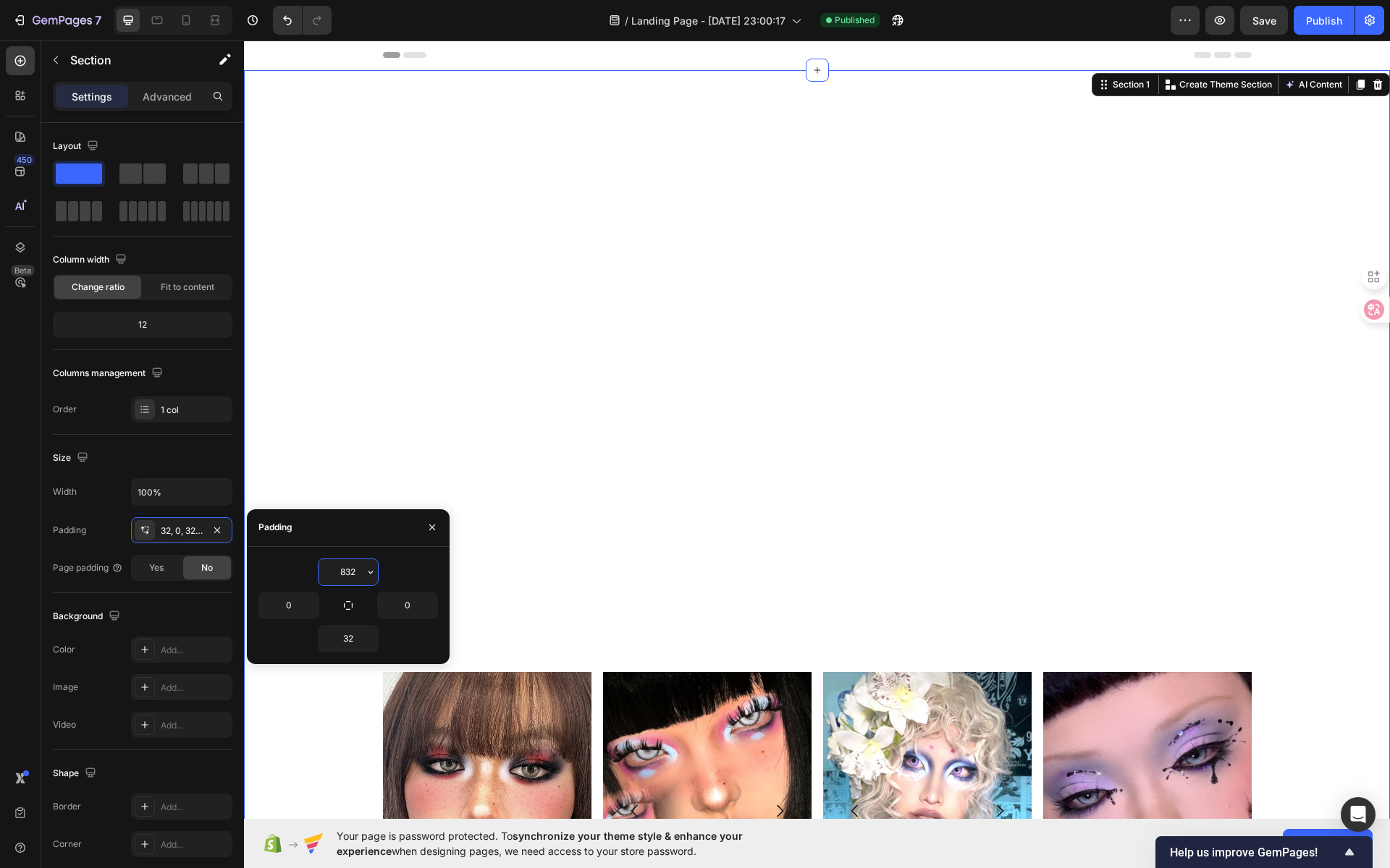
click at [350, 569] on input "832" at bounding box center [348, 572] width 59 height 26
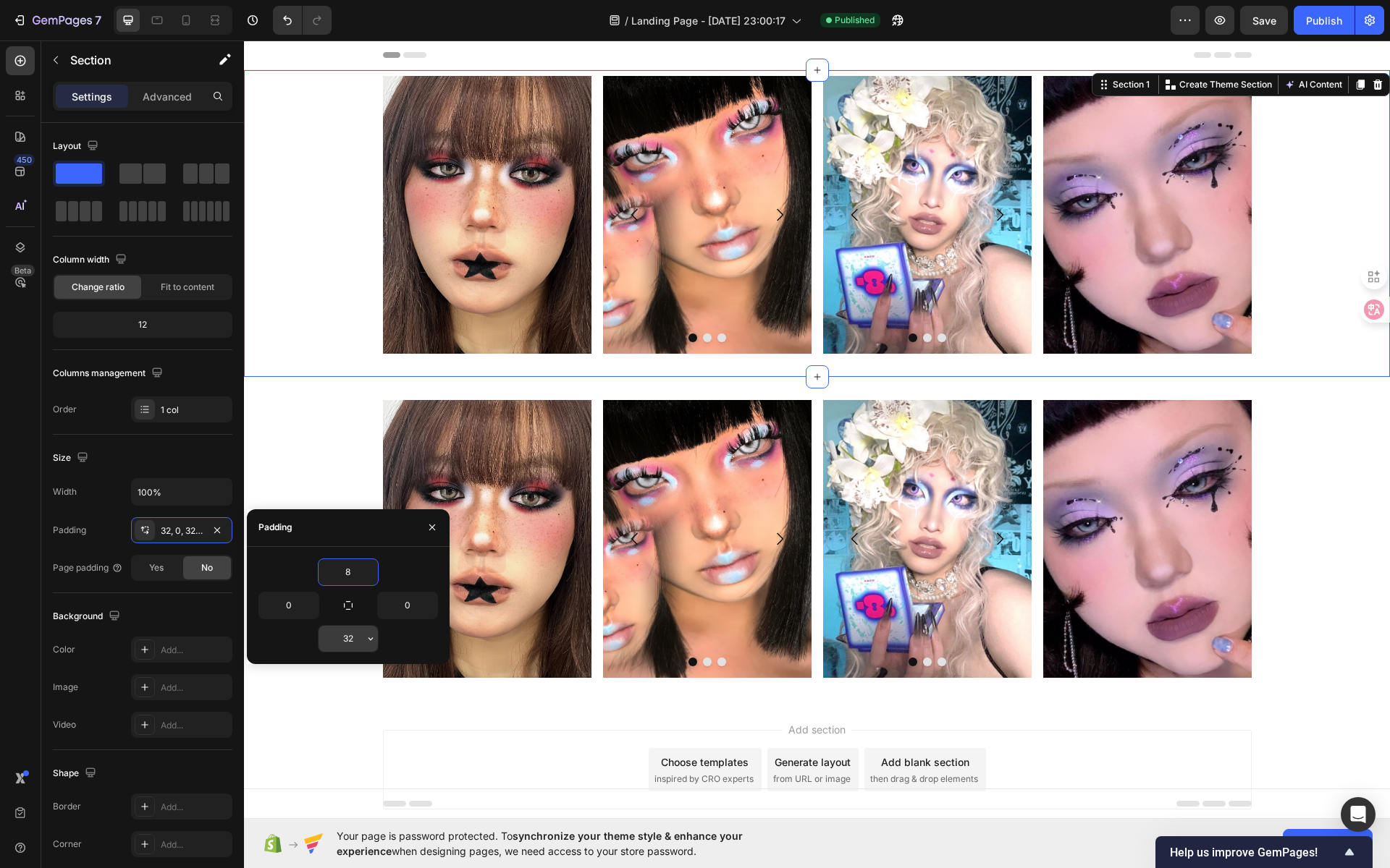
type input "8"
click at [356, 638] on input "32" at bounding box center [348, 638] width 59 height 26
type input "8"
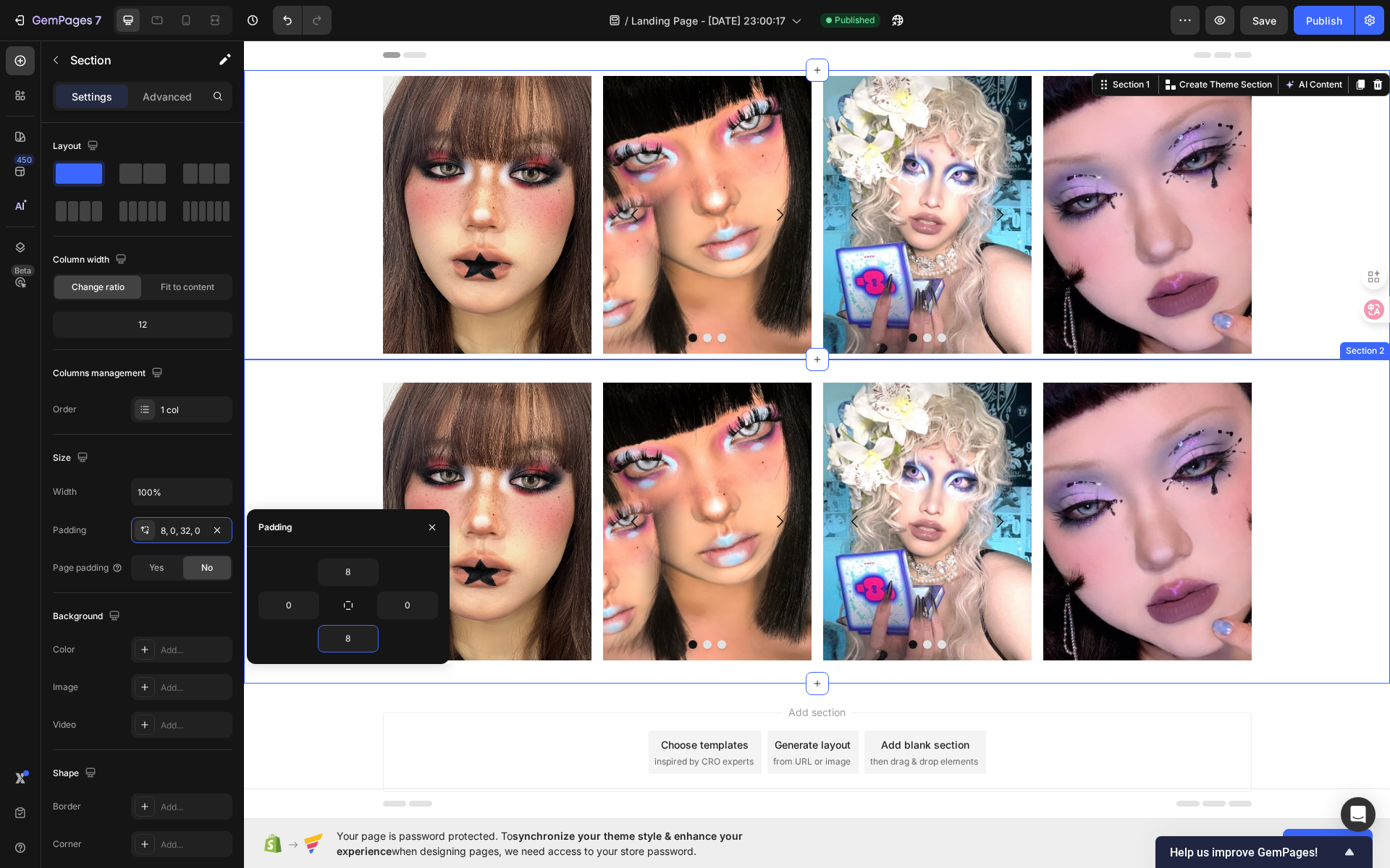
click at [471, 375] on div "Image Image Image Image [GEOGRAPHIC_DATA] Image Image Image Carousel Image Row …" at bounding box center [817, 522] width 1146 height 324
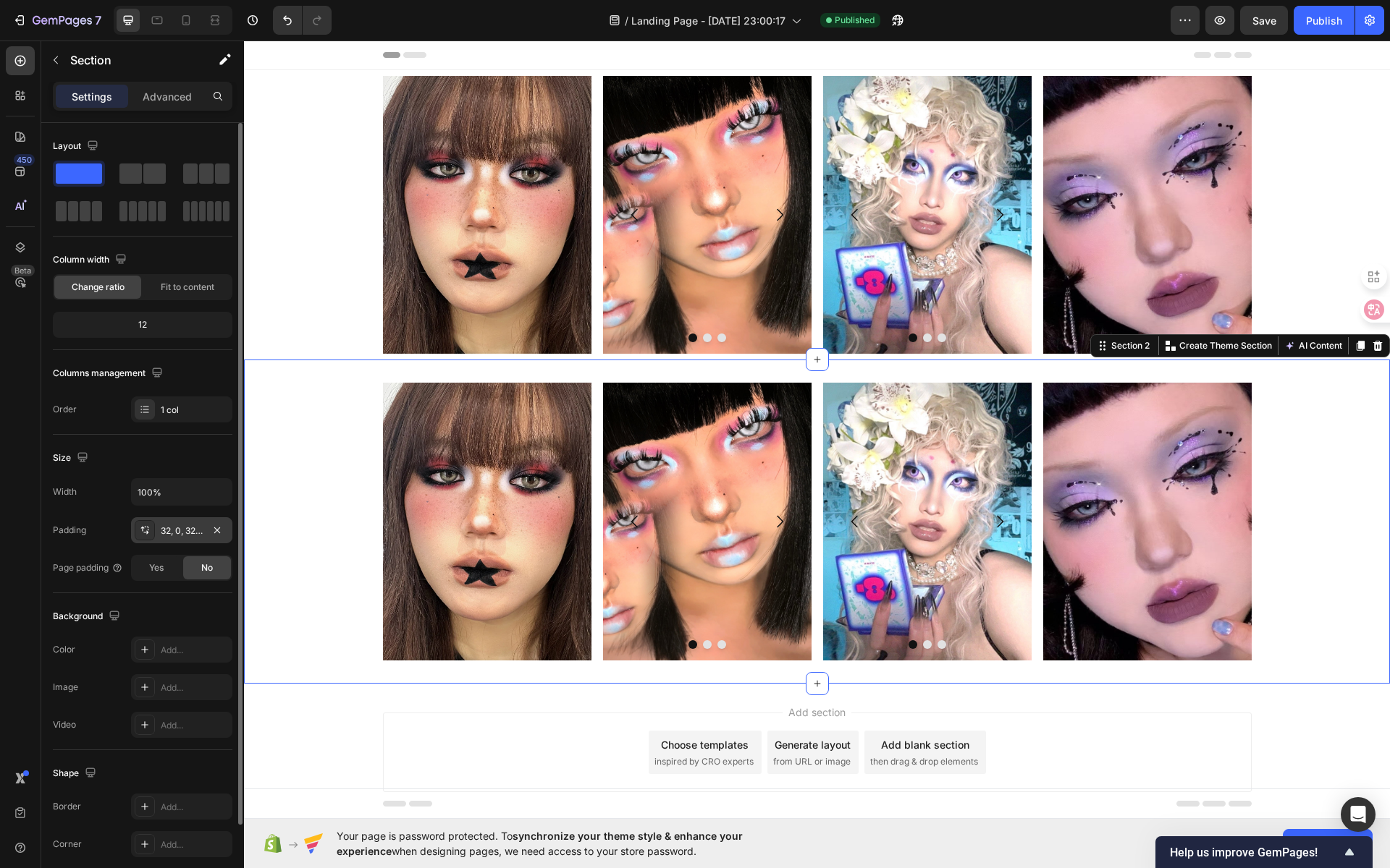
click at [176, 531] on div "32, 0, 32, 0" at bounding box center [182, 531] width 42 height 13
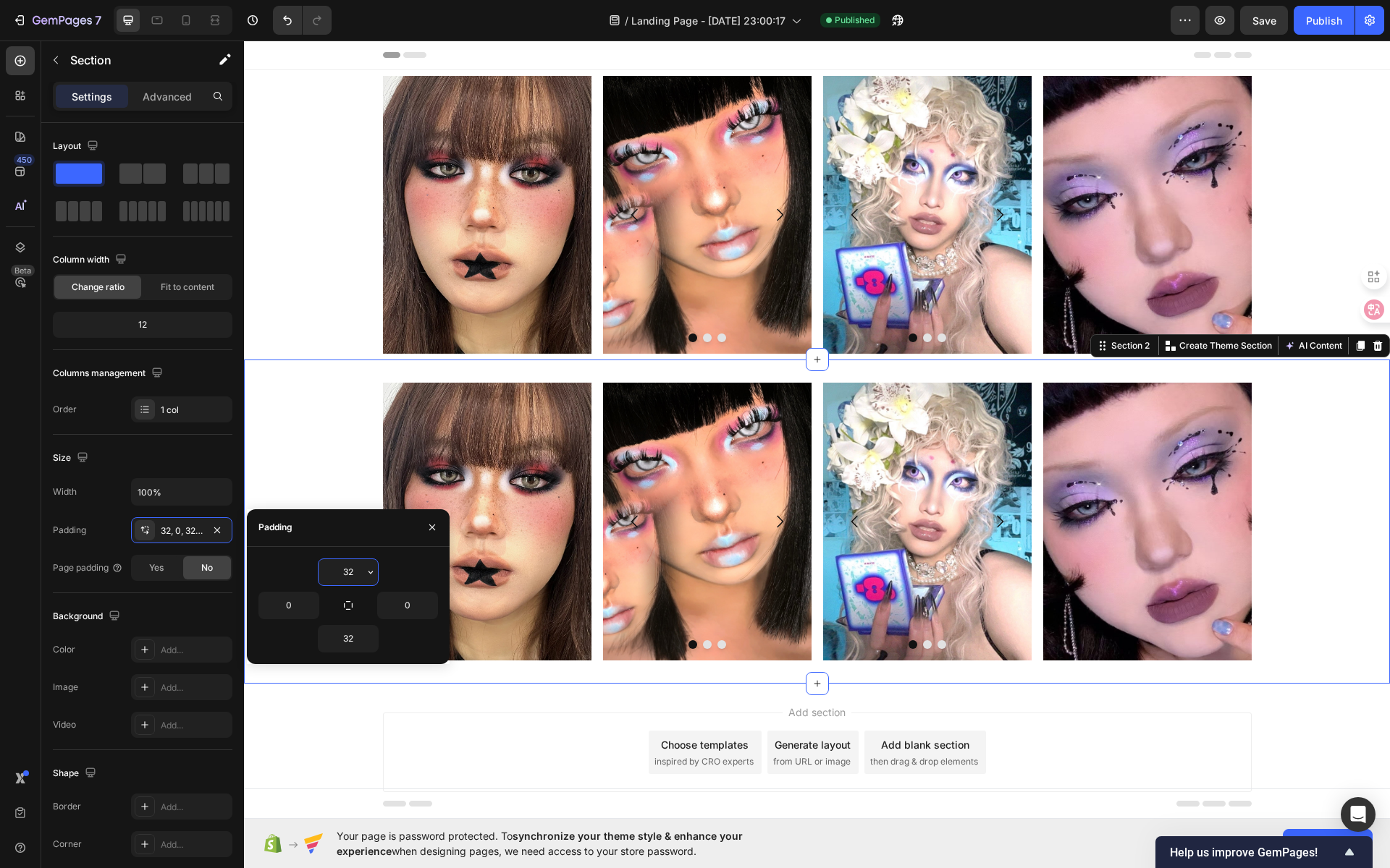
click at [350, 574] on input "32" at bounding box center [348, 572] width 59 height 26
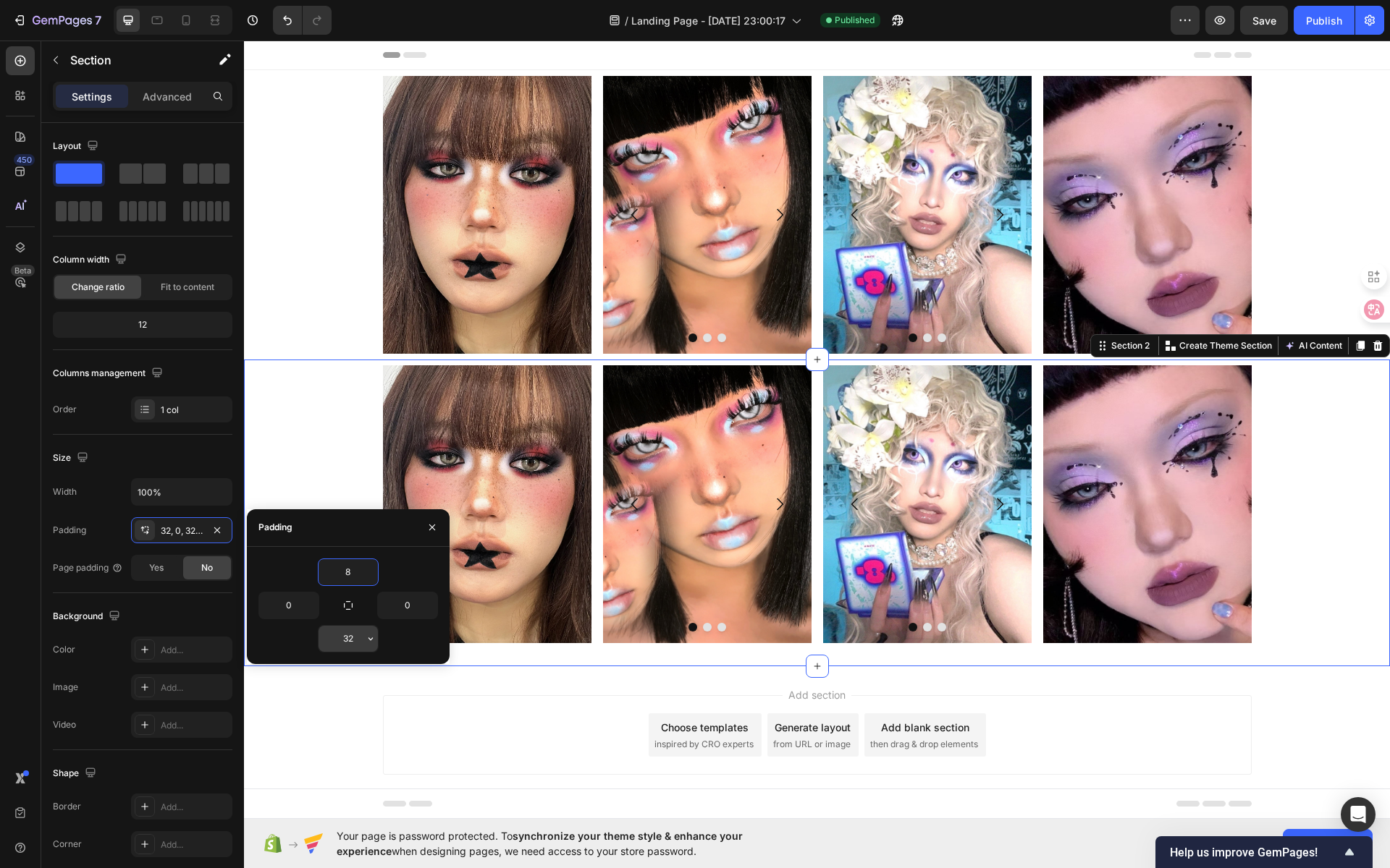
type input "8"
click at [349, 641] on input "32" at bounding box center [348, 638] width 59 height 26
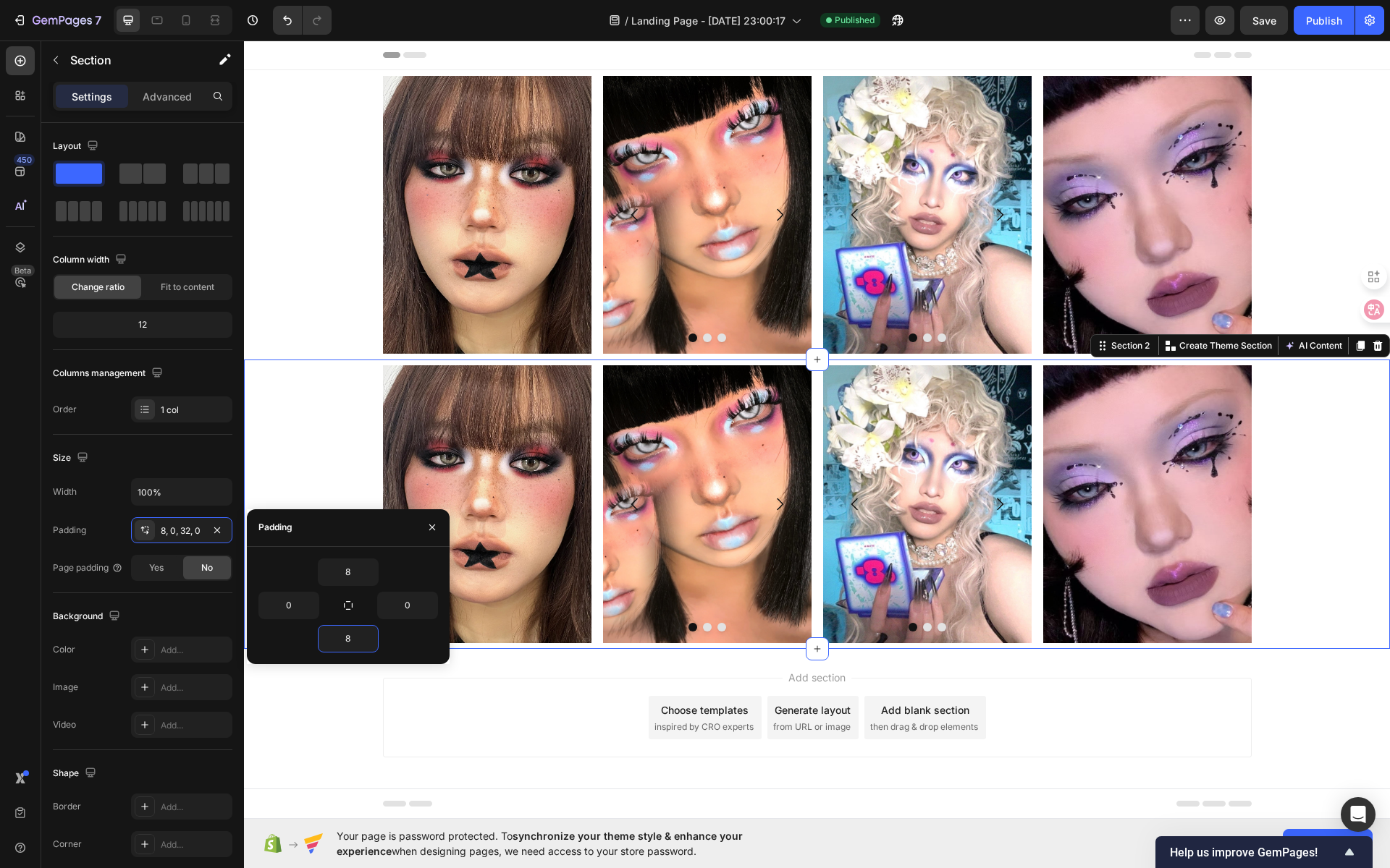
type input "8"
click at [1303, 477] on div "Image Image Image Image [GEOGRAPHIC_DATA] Image Image Image Carousel Image Row …" at bounding box center [817, 504] width 1146 height 278
click at [1284, 678] on div "Add section Choose templates inspired by CRO experts Generate layout from URL o…" at bounding box center [817, 738] width 1146 height 178
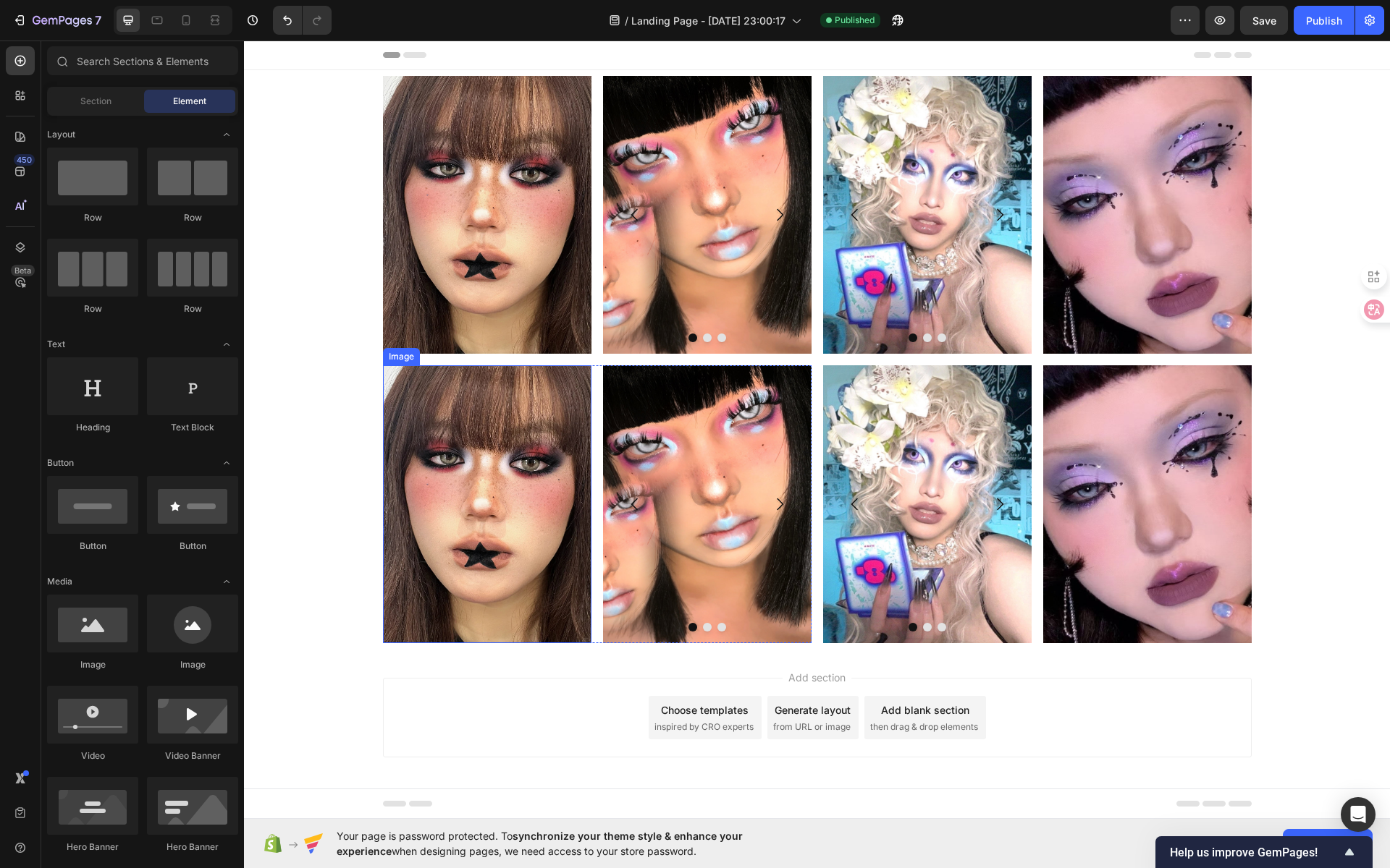
click at [489, 478] on img at bounding box center [487, 504] width 208 height 278
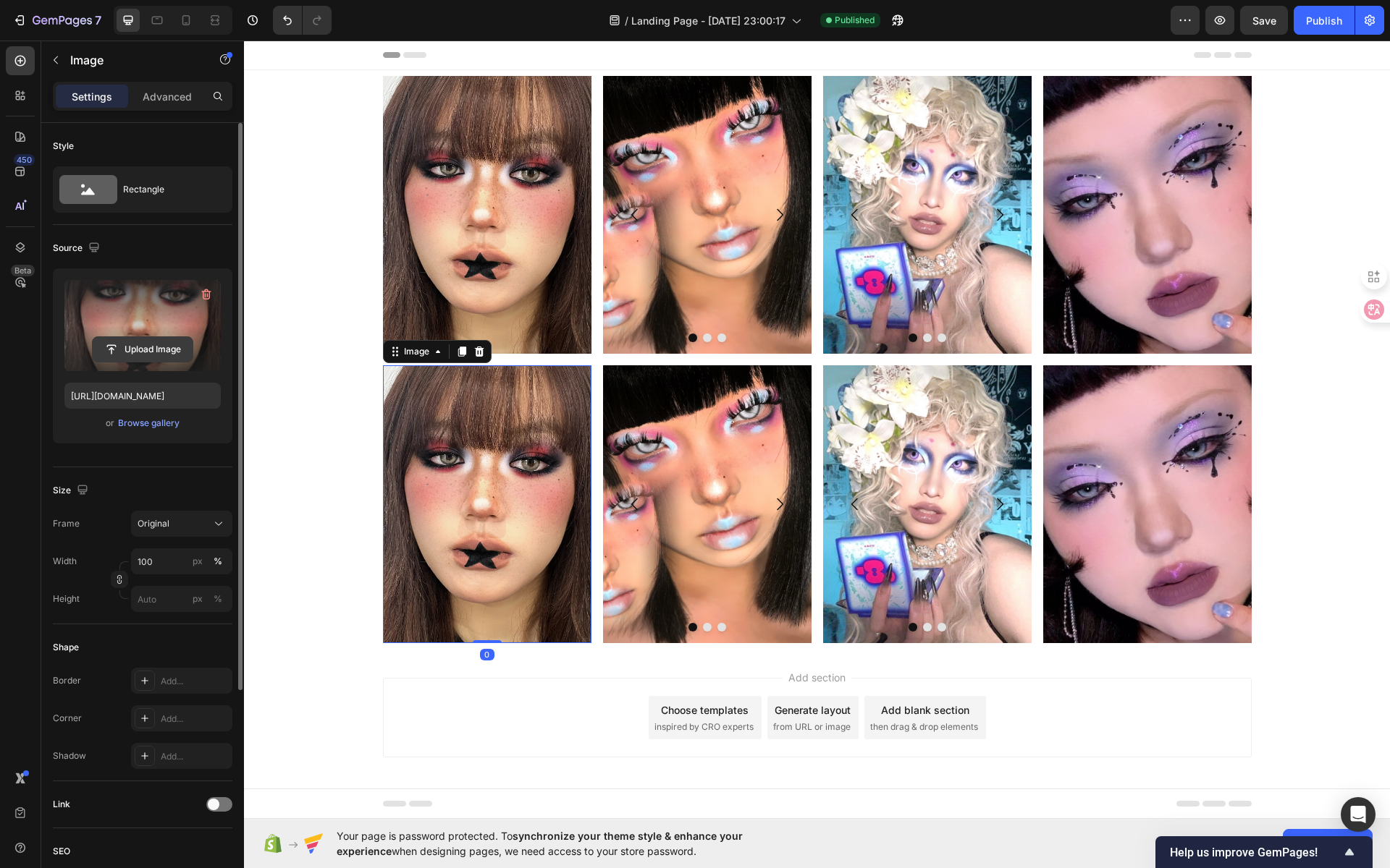
click at [144, 358] on input "file" at bounding box center [142, 349] width 100 height 24
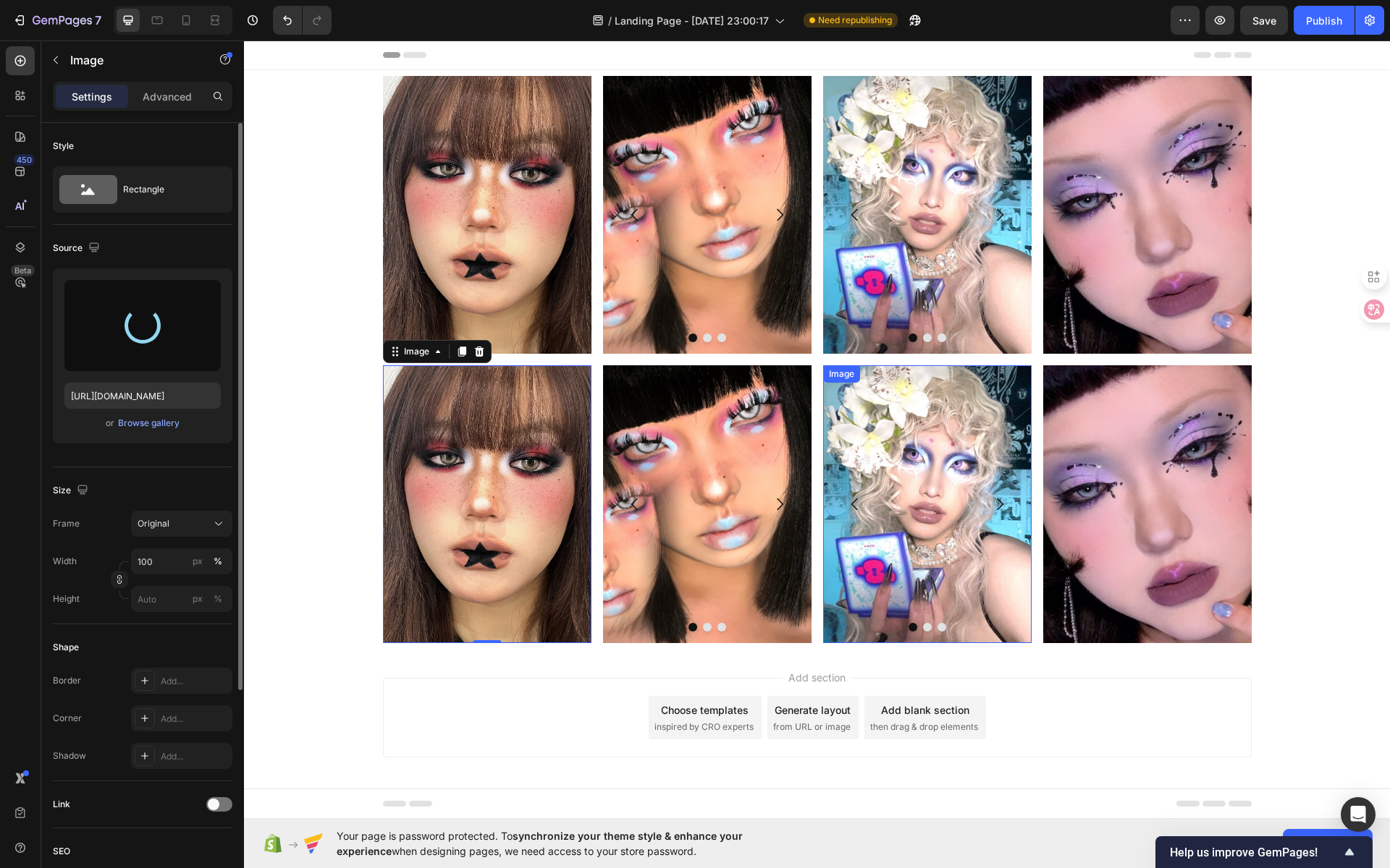
type input "[URL][DOMAIN_NAME]"
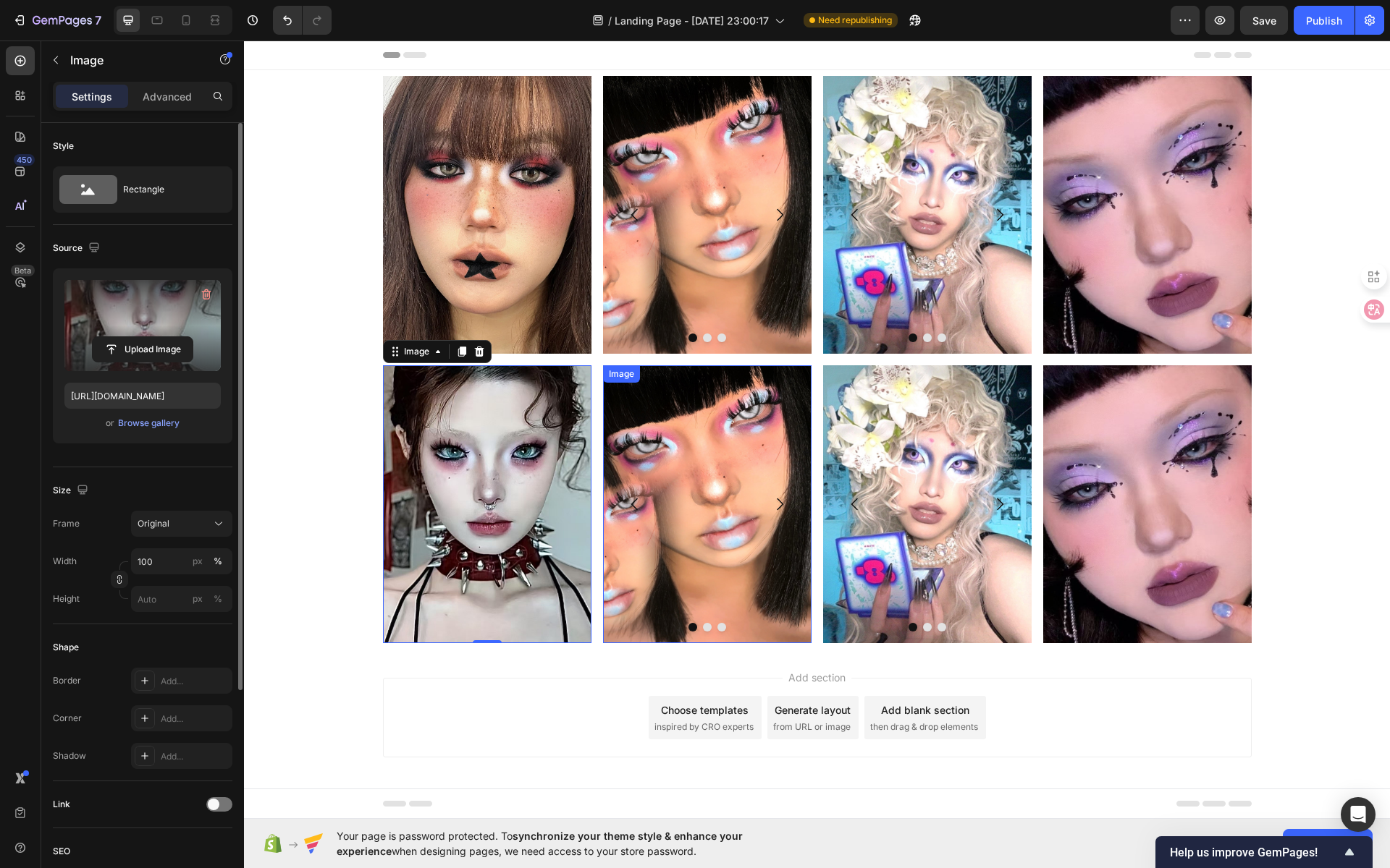
click at [722, 488] on img at bounding box center [707, 504] width 208 height 278
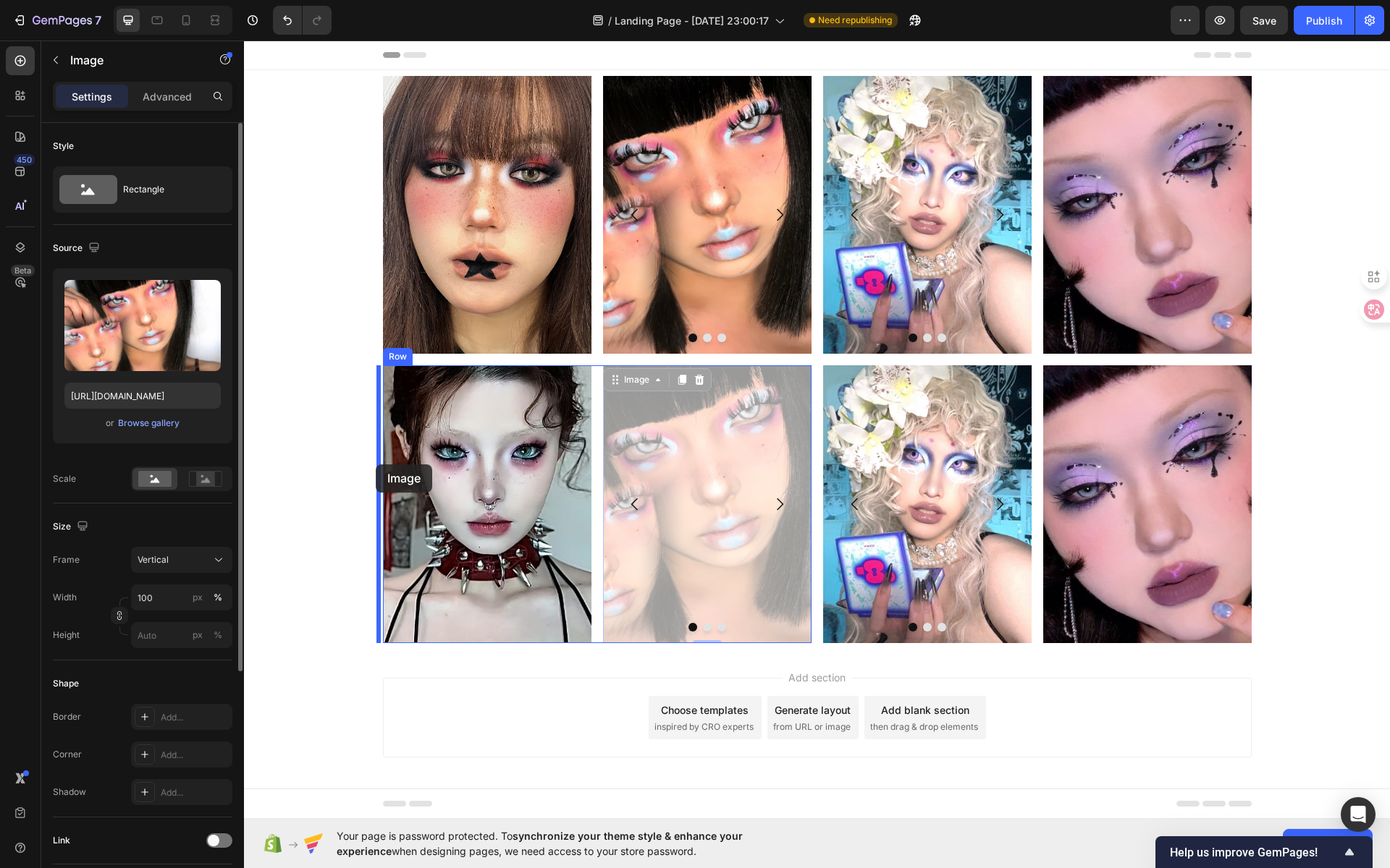
drag, startPoint x: 716, startPoint y: 459, endPoint x: 376, endPoint y: 464, distance: 340.0
drag, startPoint x: 764, startPoint y: 441, endPoint x: 339, endPoint y: 494, distance: 428.3
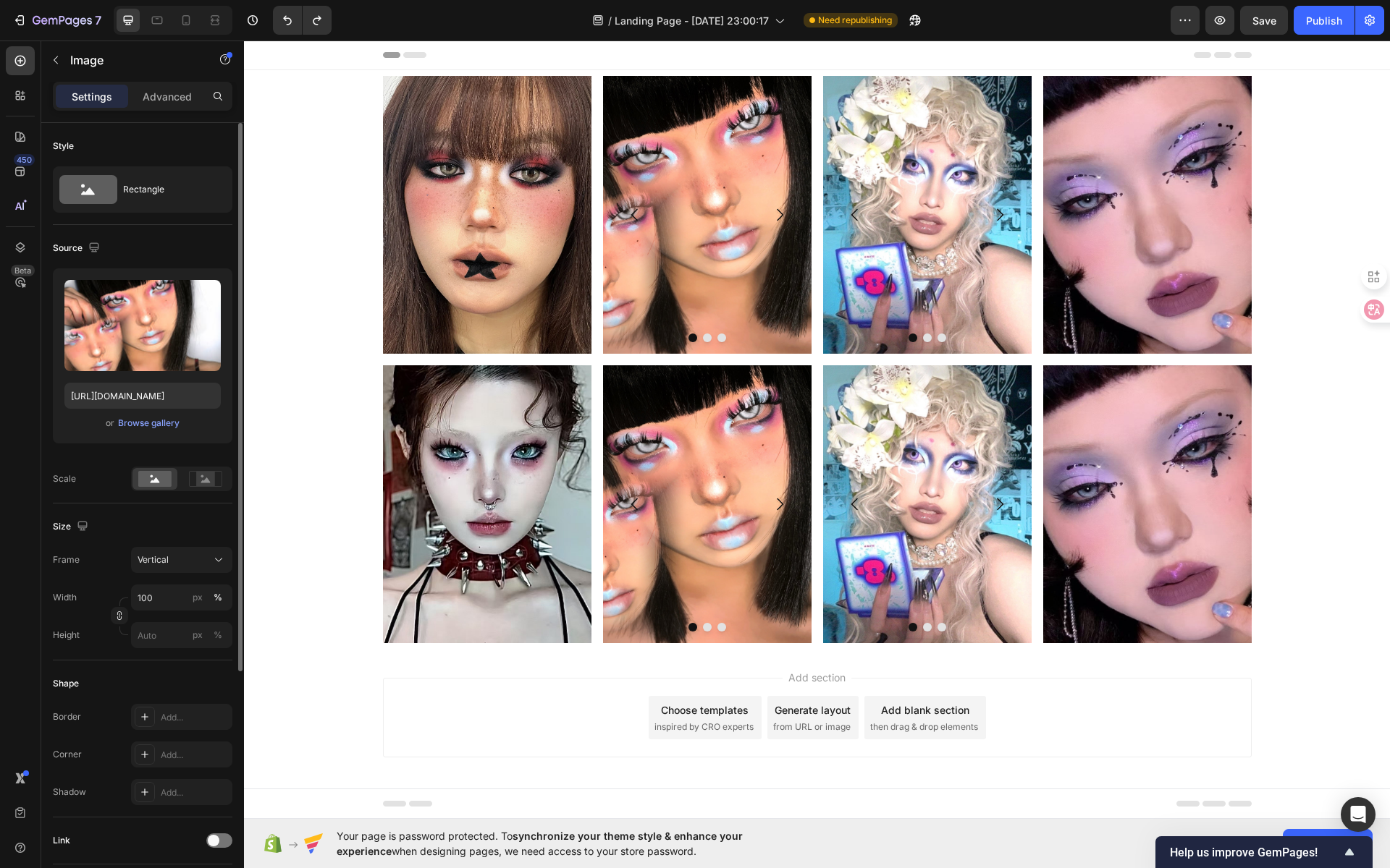
click at [696, 426] on img at bounding box center [707, 504] width 208 height 278
click at [637, 378] on img at bounding box center [707, 504] width 208 height 278
click at [701, 484] on img at bounding box center [707, 504] width 208 height 278
click at [973, 438] on img at bounding box center [927, 504] width 208 height 278
click at [643, 453] on img at bounding box center [707, 504] width 208 height 278
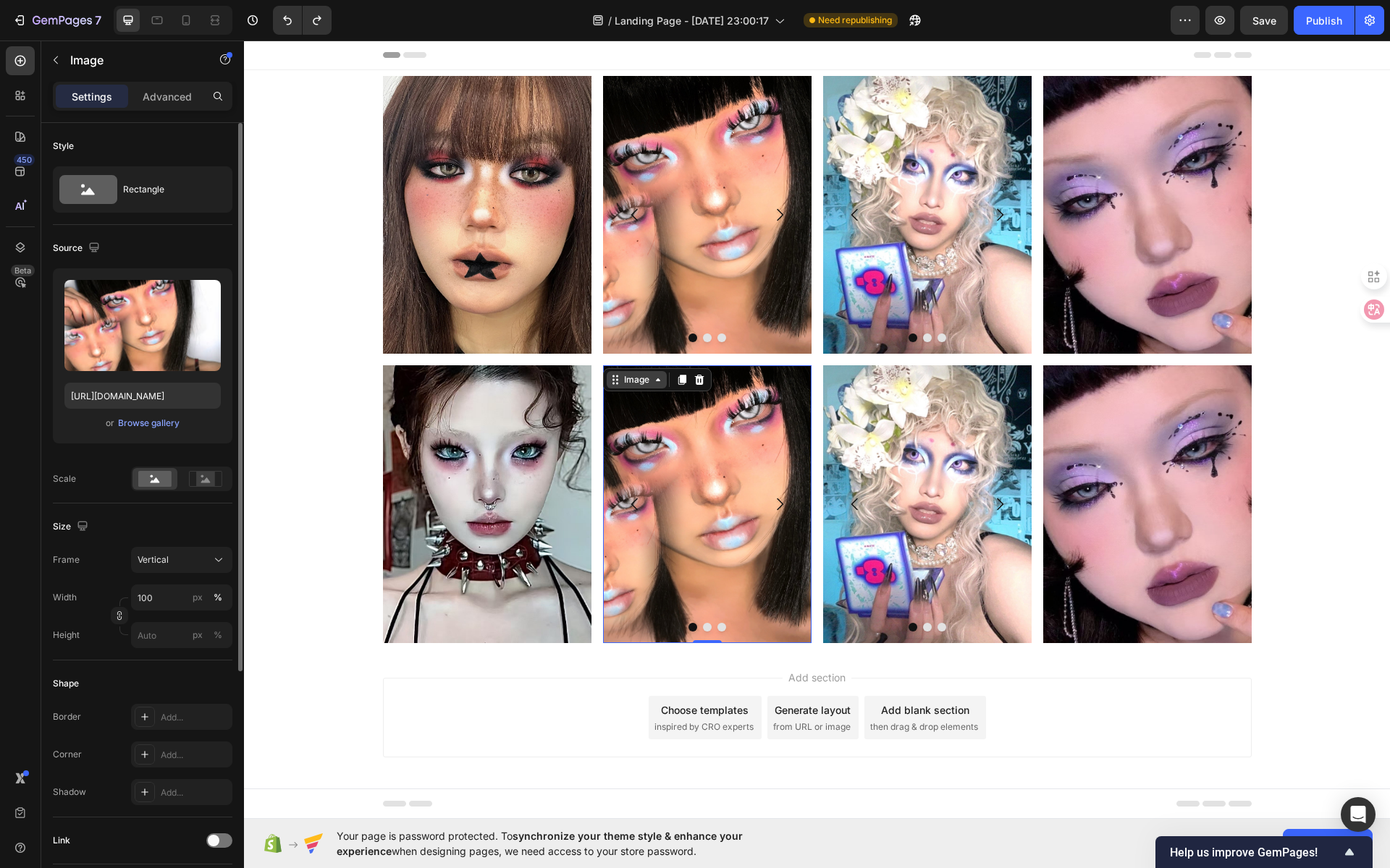
click at [635, 386] on div "Image" at bounding box center [636, 380] width 31 height 13
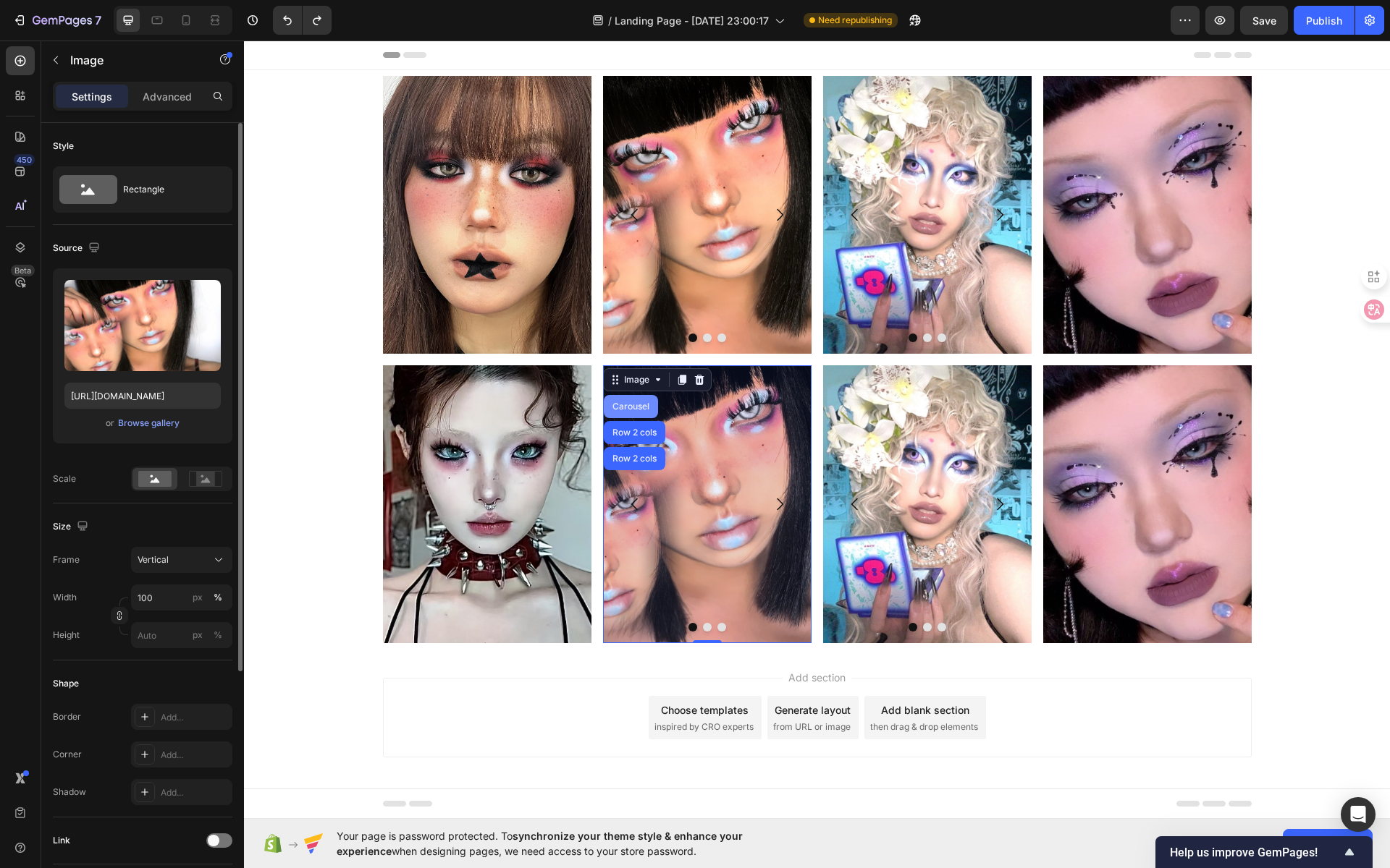
click at [625, 409] on div "Carousel" at bounding box center [631, 407] width 43 height 9
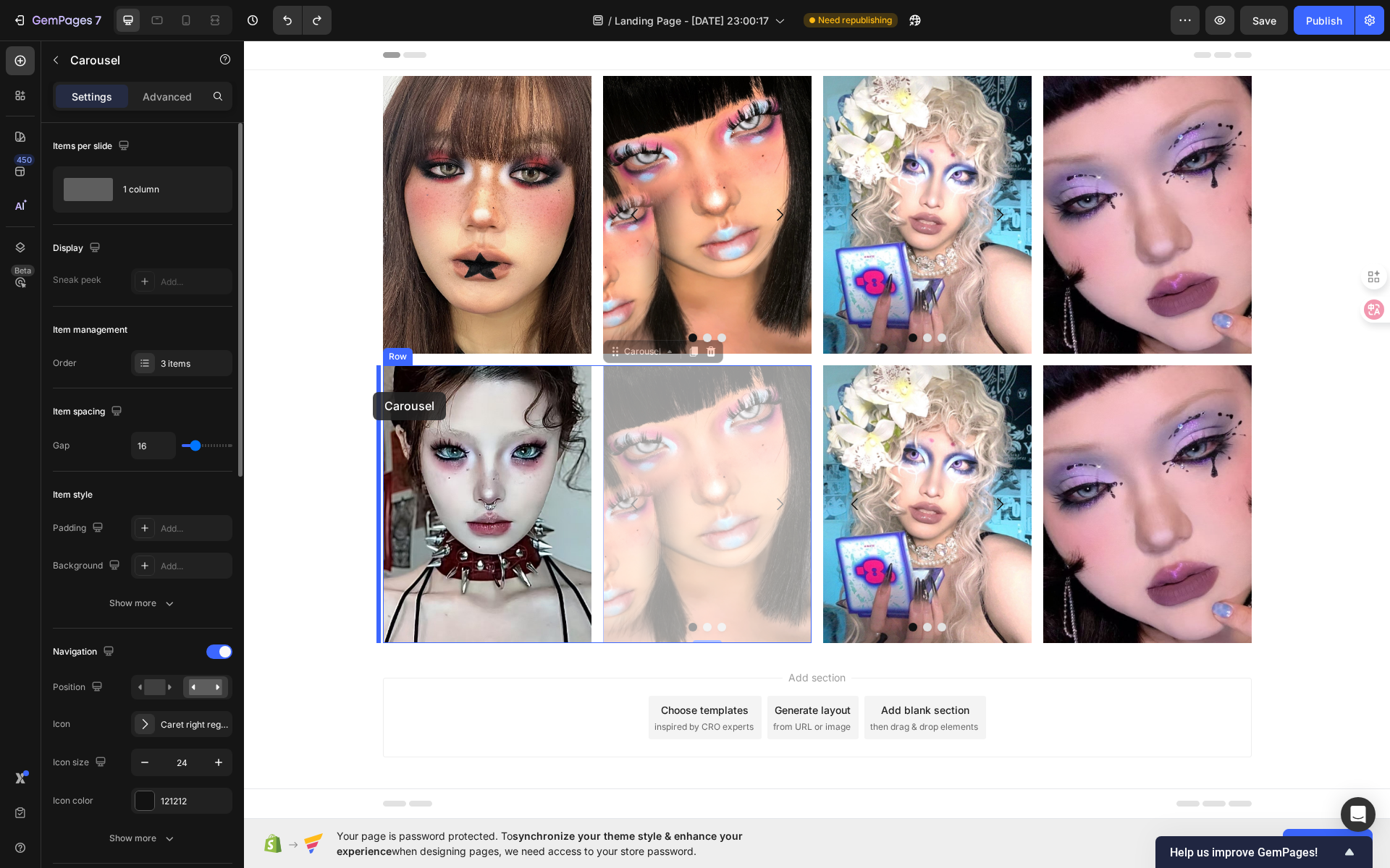
drag, startPoint x: 642, startPoint y: 354, endPoint x: 373, endPoint y: 393, distance: 271.8
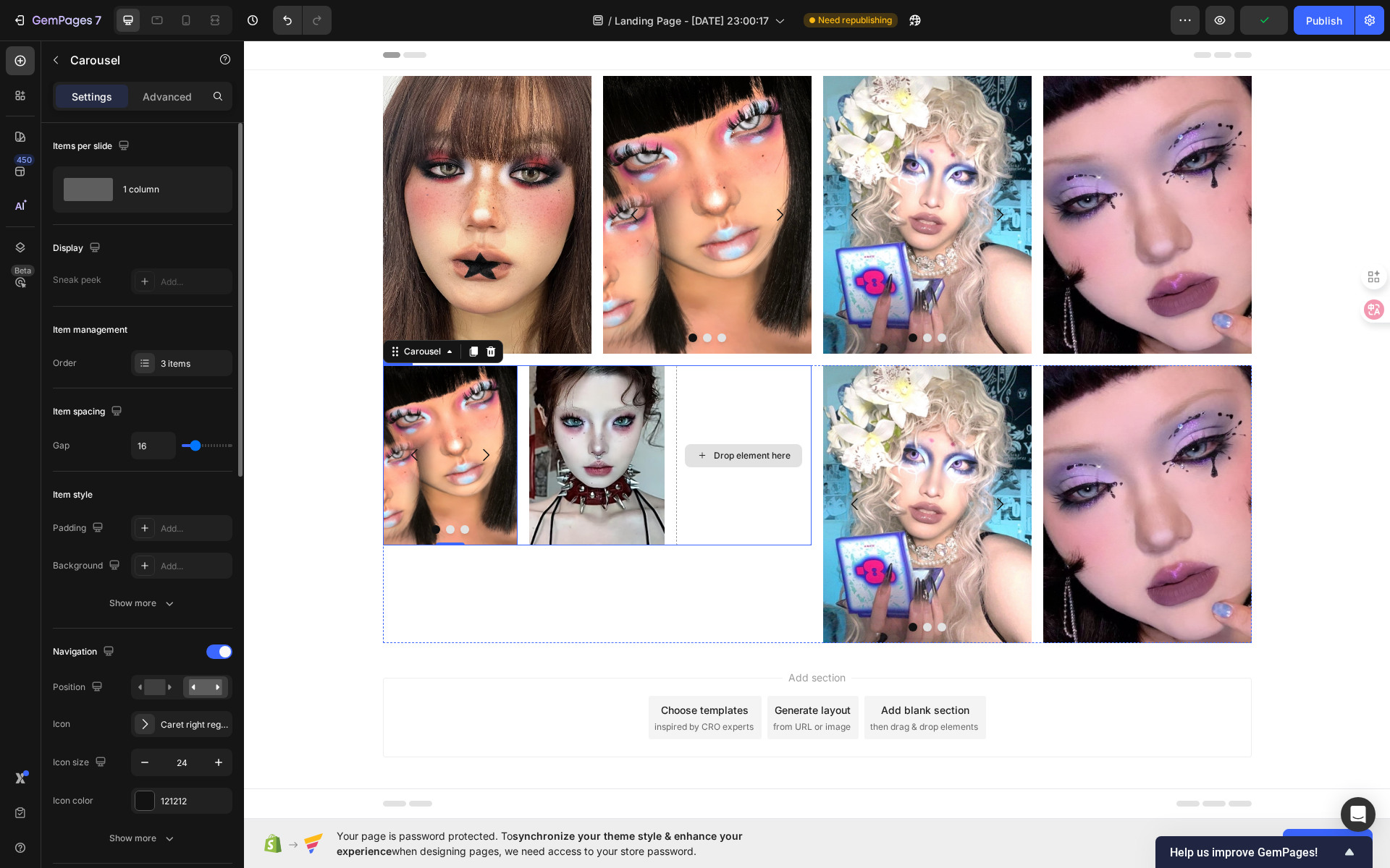
click at [749, 429] on div "Drop element here" at bounding box center [744, 455] width 136 height 180
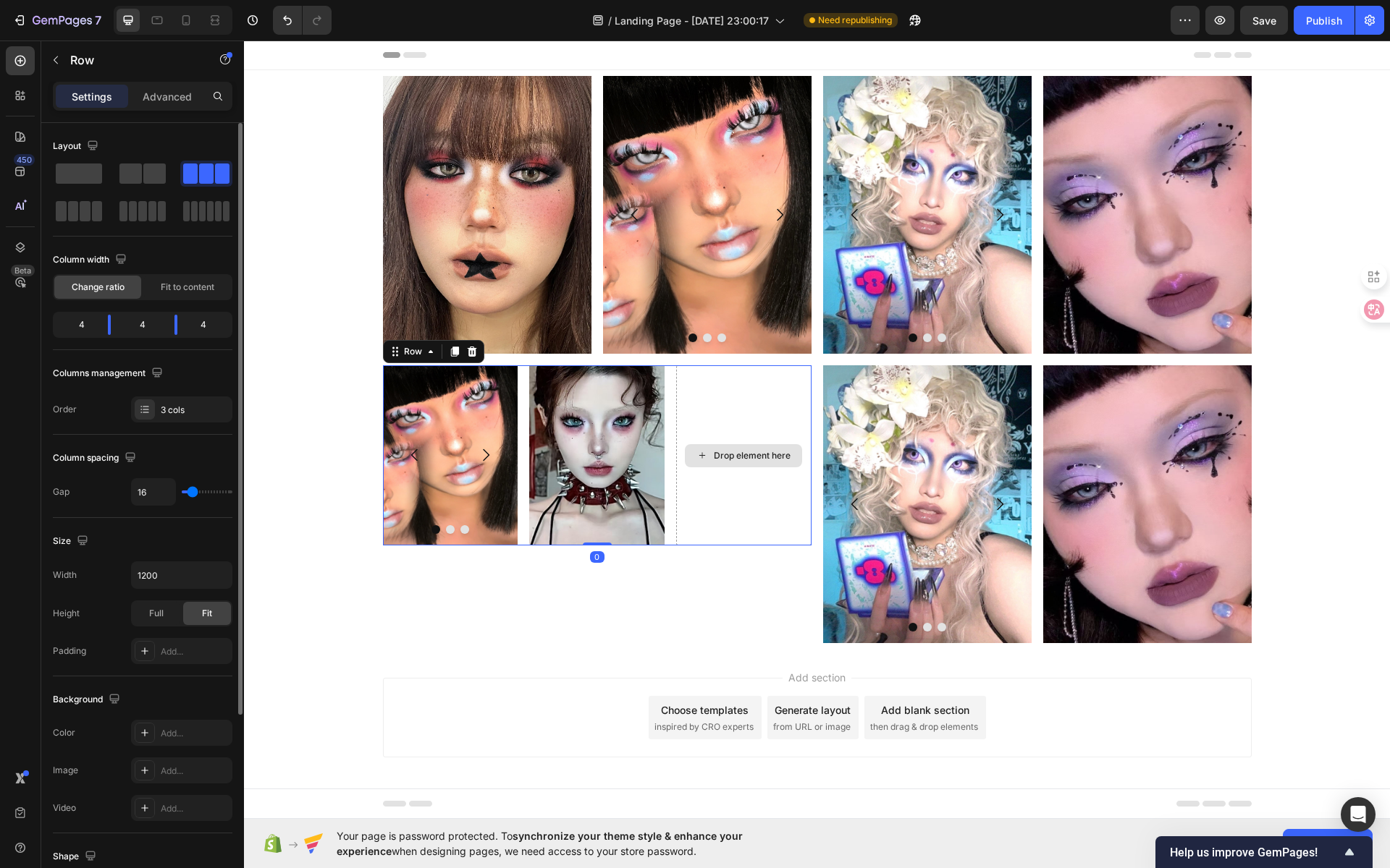
click at [763, 450] on div "Drop element here" at bounding box center [752, 456] width 77 height 12
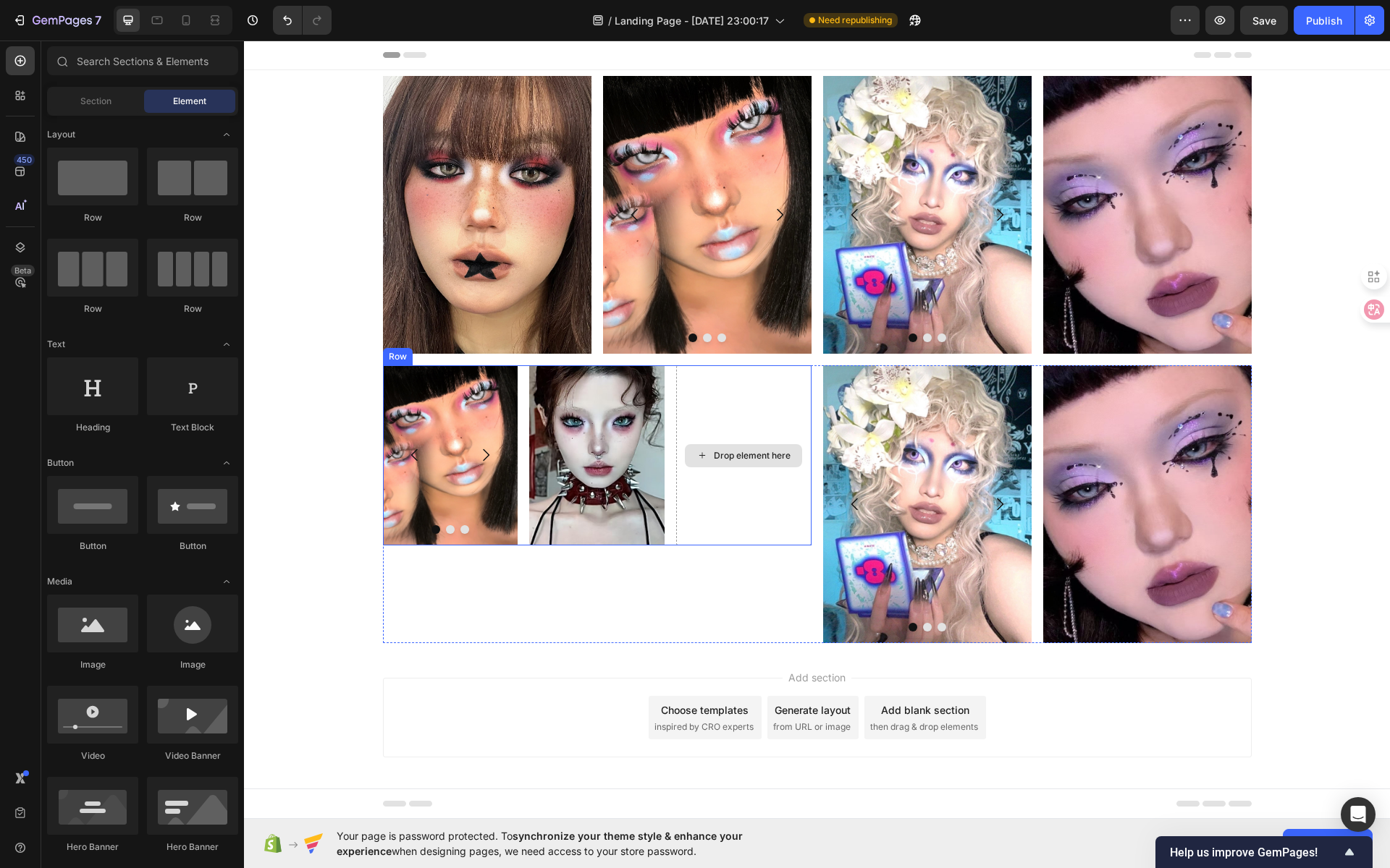
click at [759, 410] on div "Drop element here" at bounding box center [744, 455] width 136 height 180
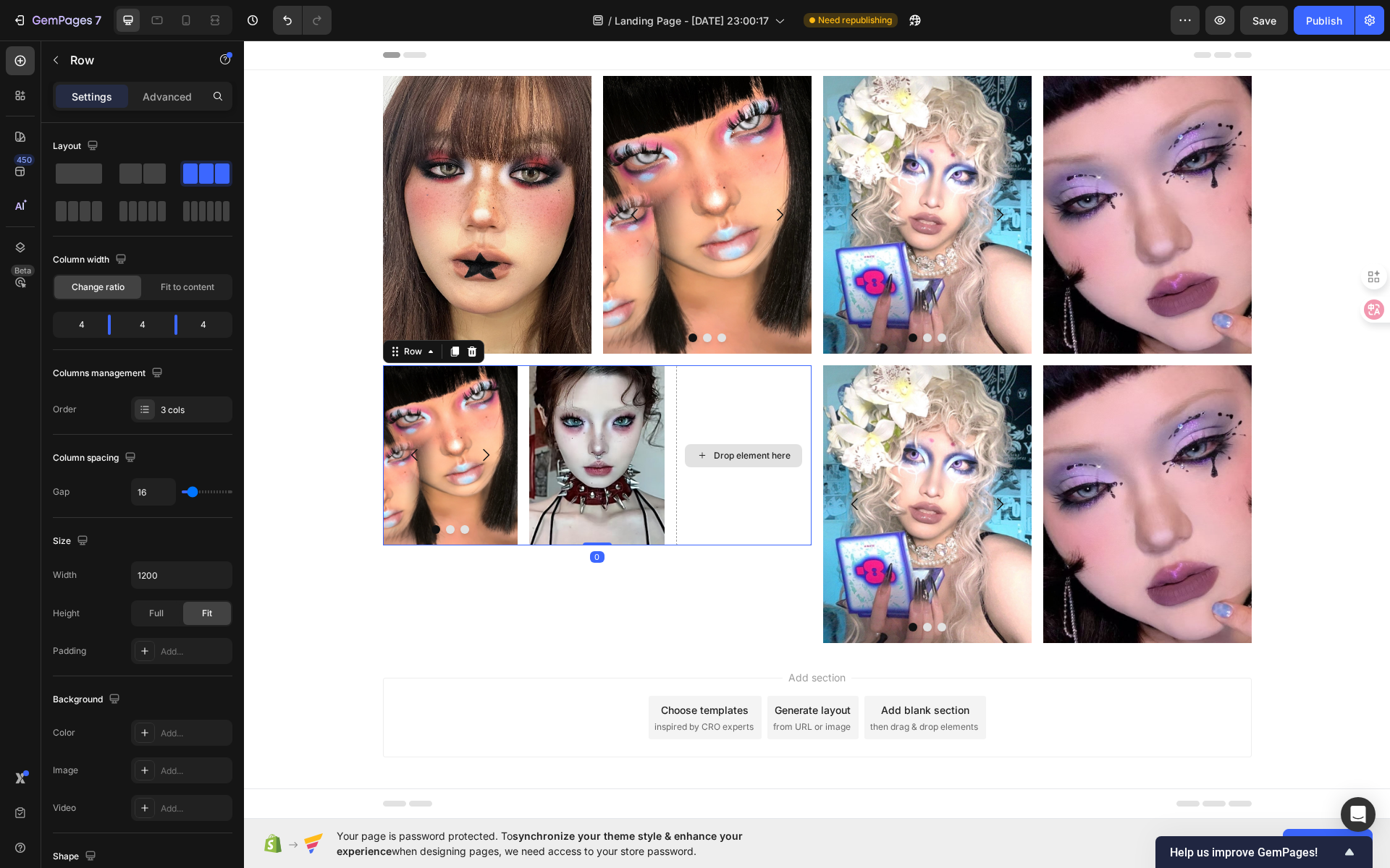
click at [783, 404] on div "Drop element here" at bounding box center [744, 455] width 136 height 180
click at [25, 242] on icon at bounding box center [21, 247] width 15 height 15
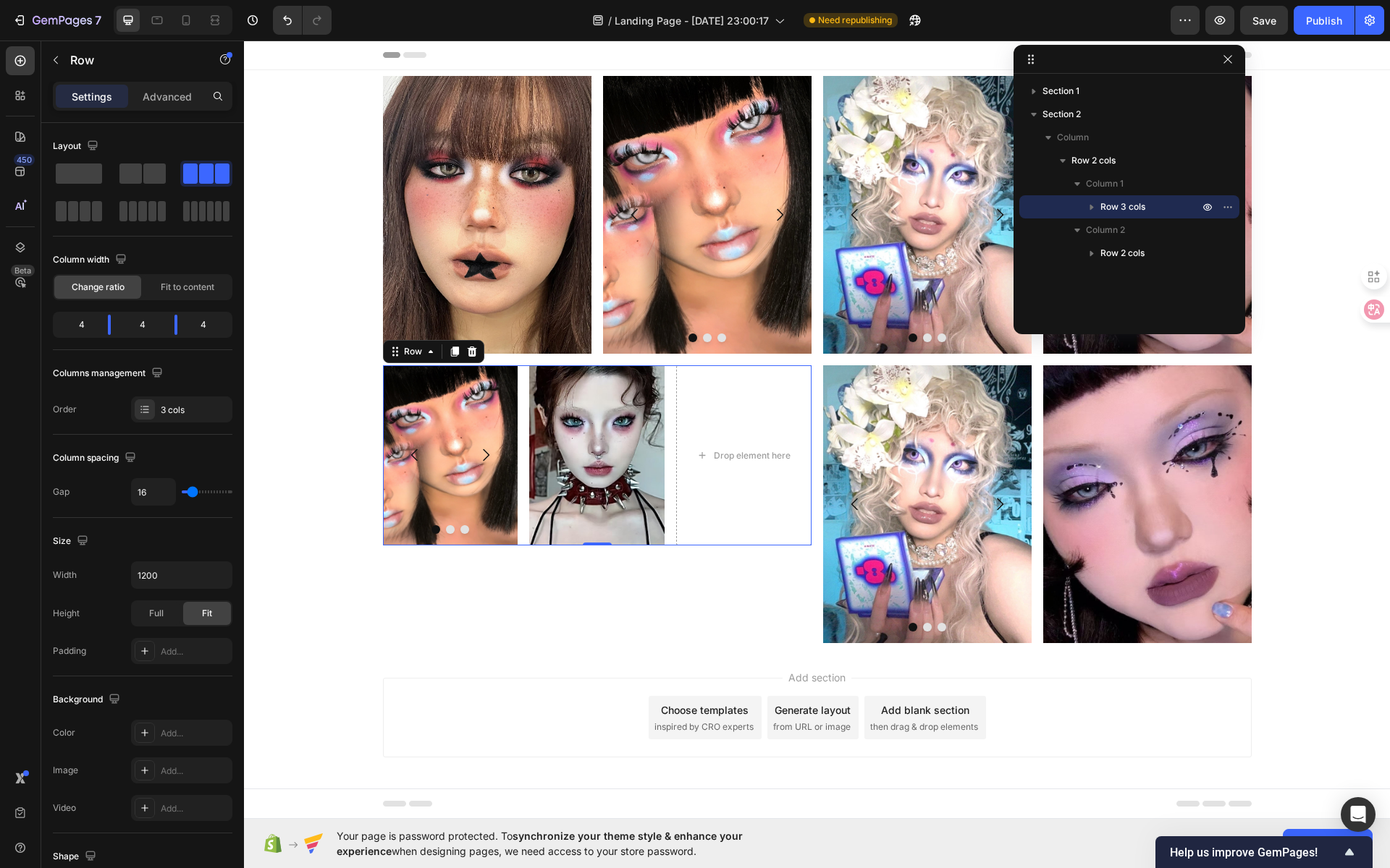
click at [1096, 208] on icon "button" at bounding box center [1092, 207] width 15 height 15
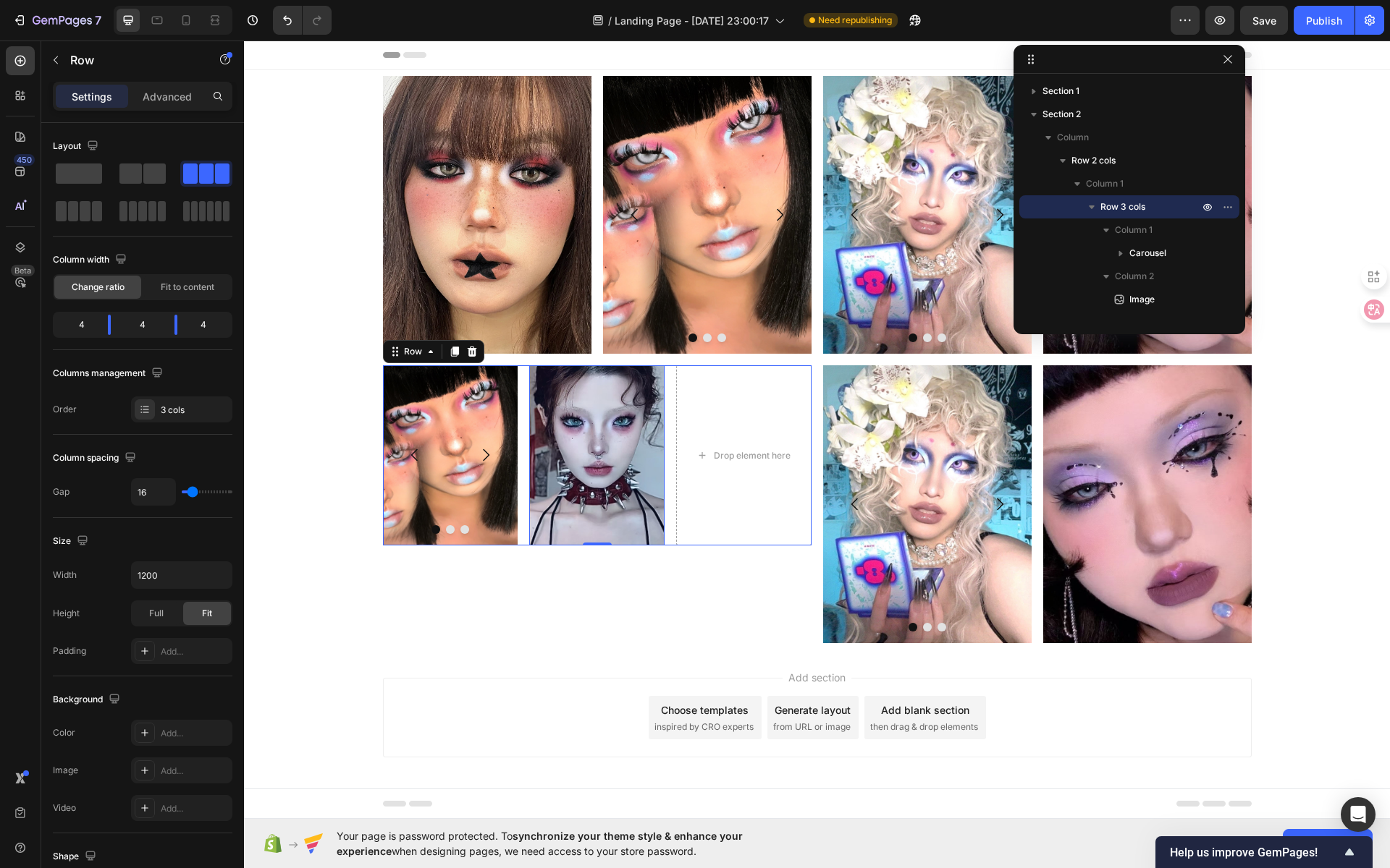
scroll to position [66, 0]
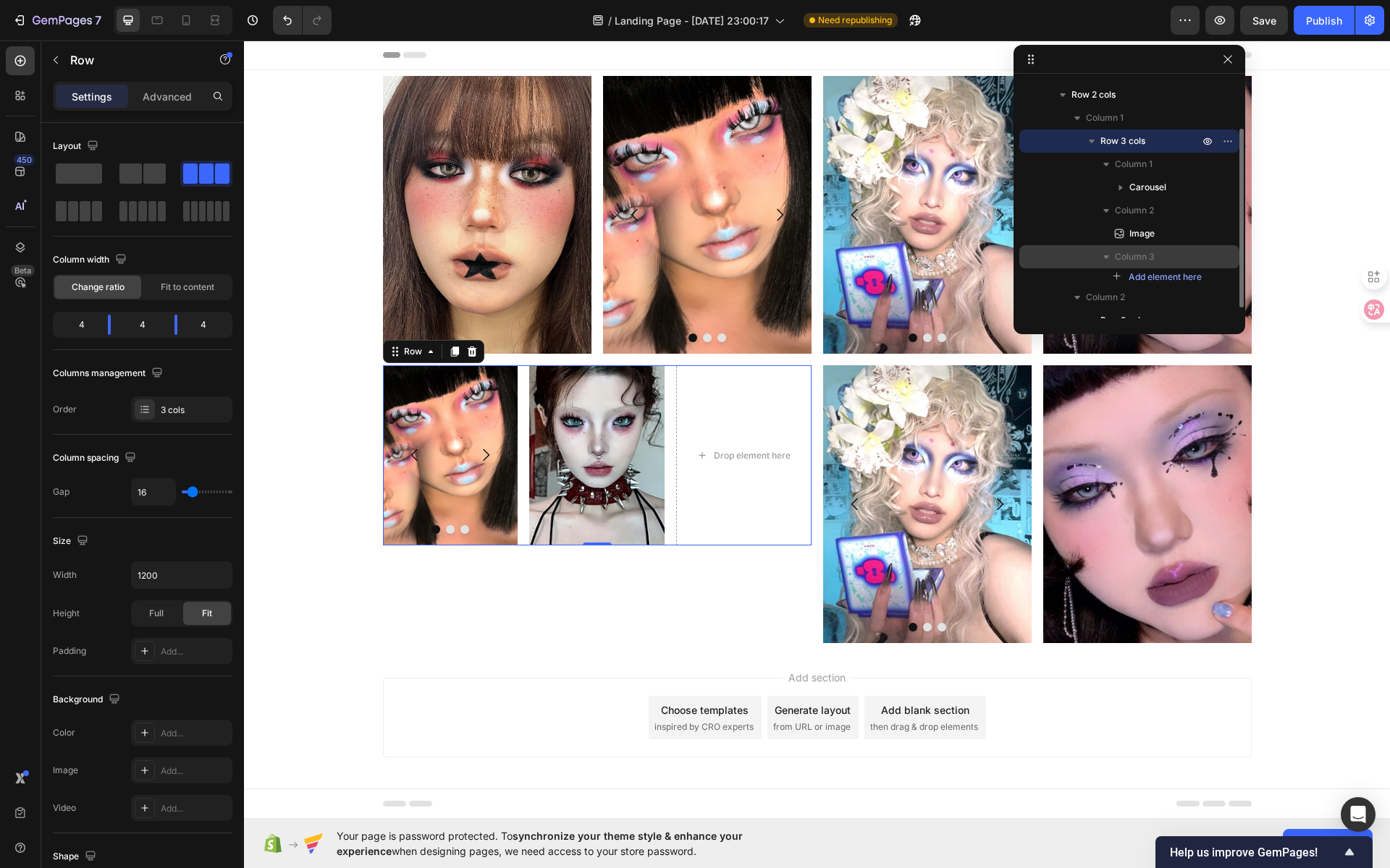
click at [1153, 258] on span "Column 3" at bounding box center [1135, 257] width 40 height 15
click at [1109, 257] on icon "button" at bounding box center [1106, 257] width 15 height 15
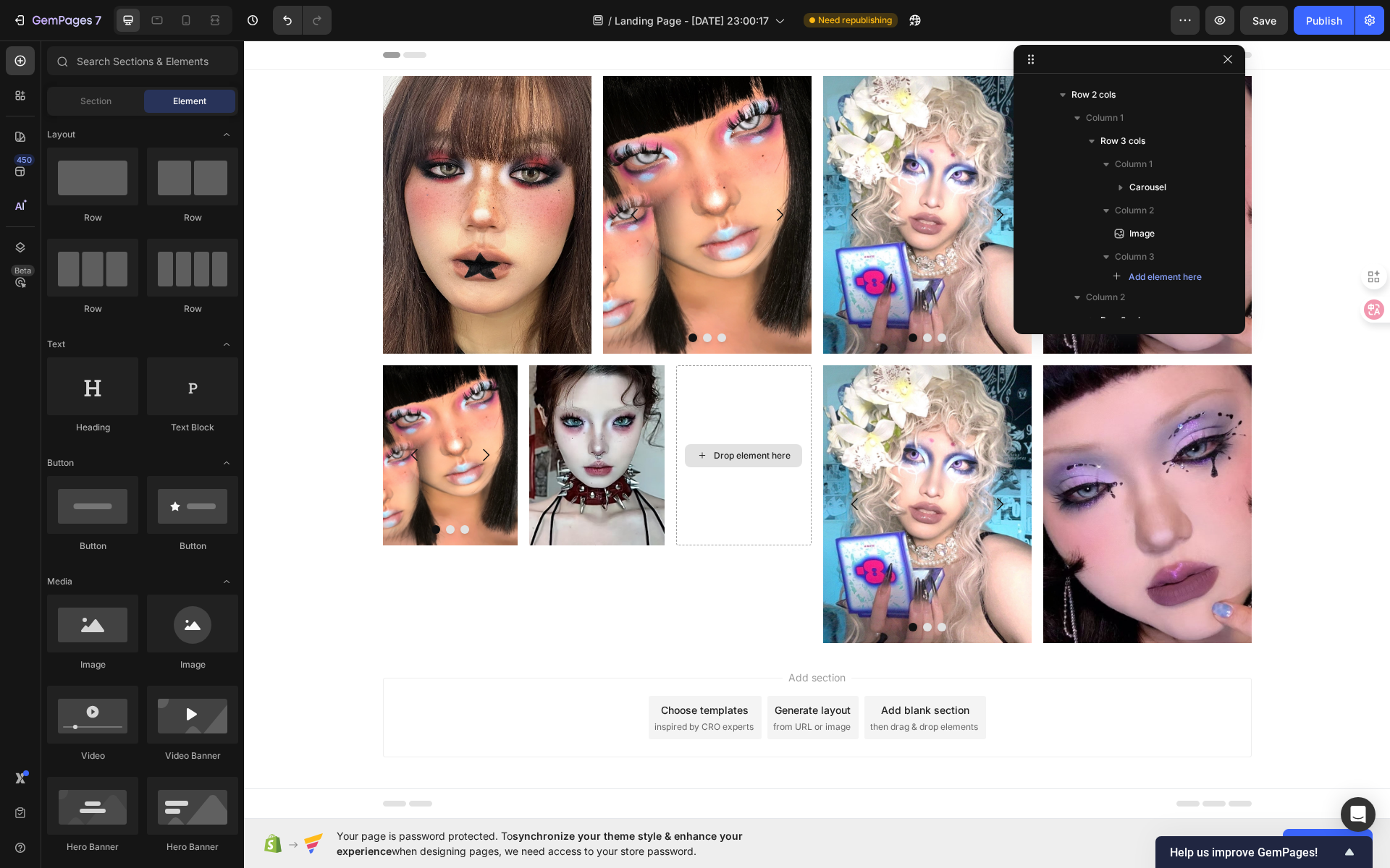
click at [756, 447] on div "Drop element here" at bounding box center [743, 455] width 117 height 23
drag, startPoint x: 454, startPoint y: 650, endPoint x: 727, endPoint y: 447, distance: 340.2
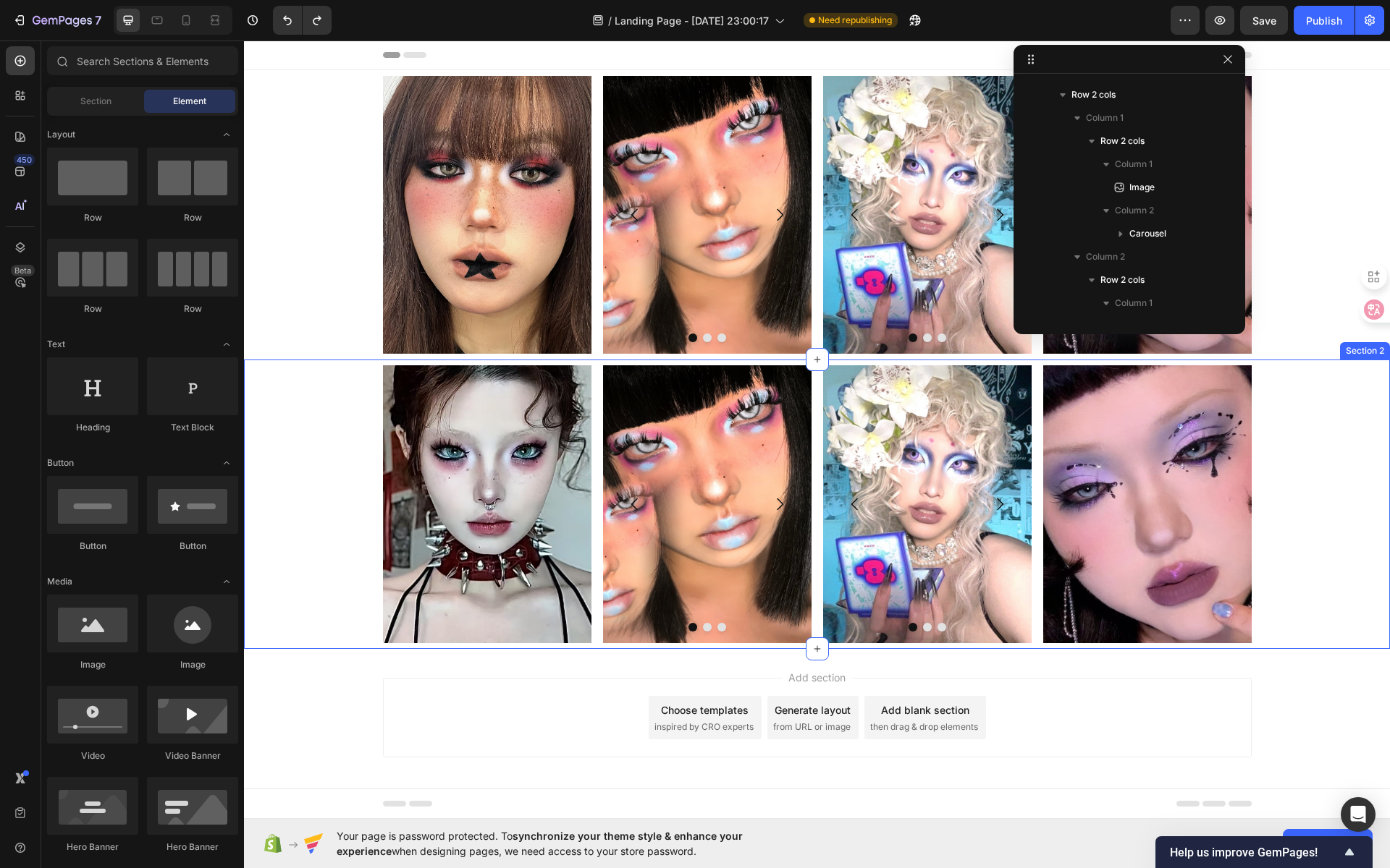
click at [1304, 454] on div "Image Image Image Image [GEOGRAPHIC_DATA] Image Image Image Carousel Image Row …" at bounding box center [817, 504] width 1146 height 278
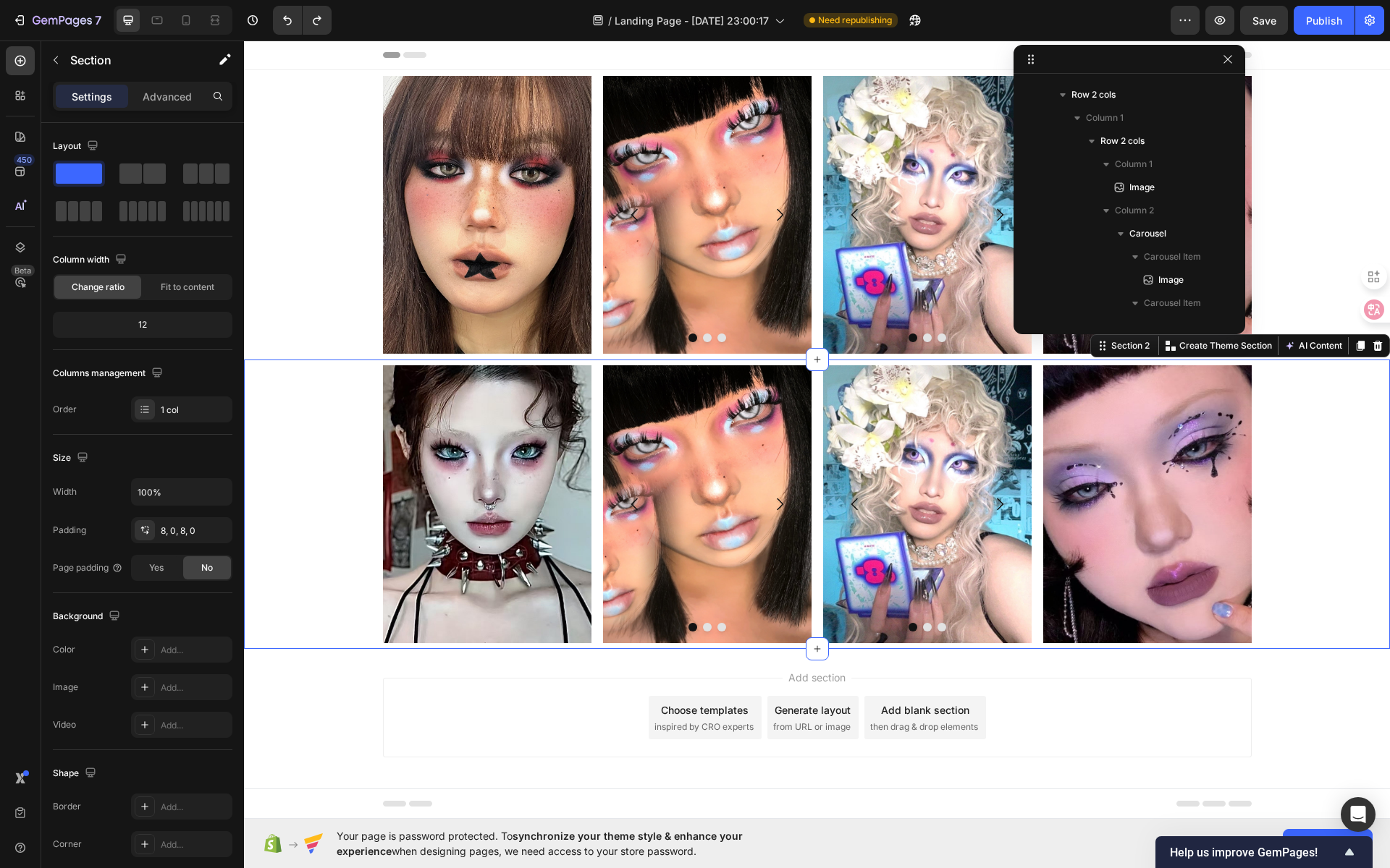
click at [1297, 459] on div "Image Image Image Image [GEOGRAPHIC_DATA] Image Image Image Carousel Image Row …" at bounding box center [817, 504] width 1146 height 278
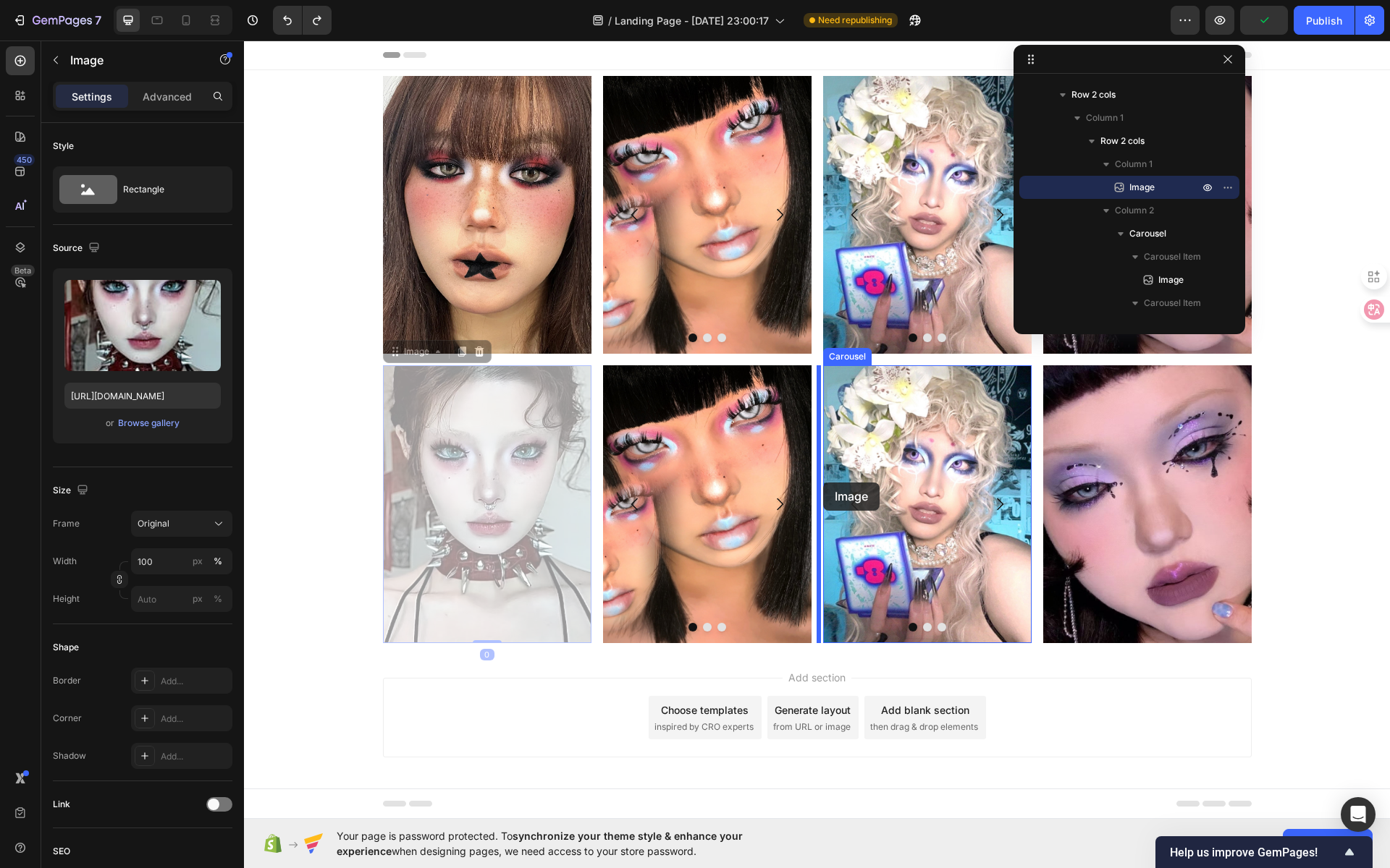
drag, startPoint x: 485, startPoint y: 427, endPoint x: 823, endPoint y: 483, distance: 342.6
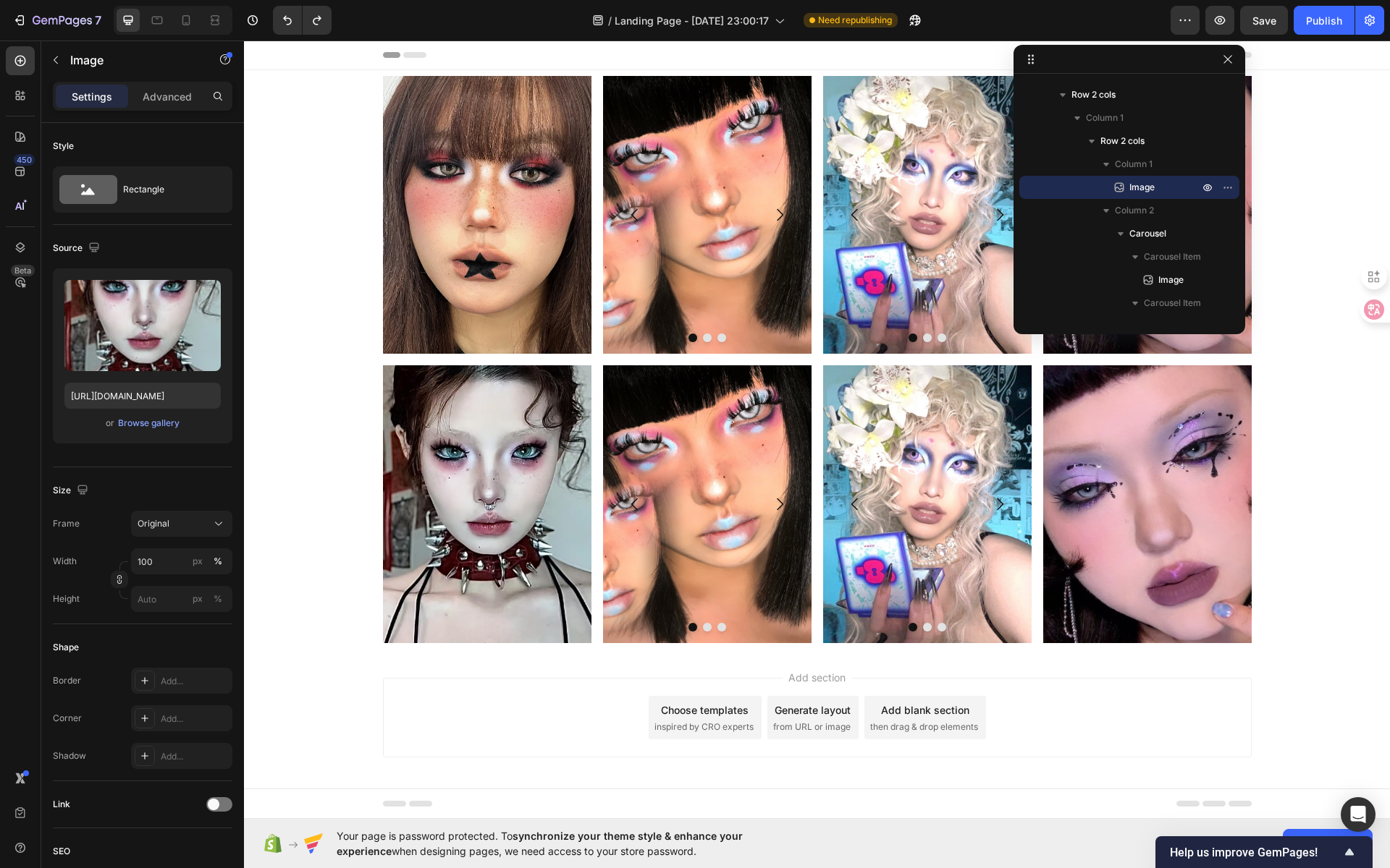
click at [521, 435] on img at bounding box center [487, 504] width 208 height 278
click at [682, 434] on img at bounding box center [707, 504] width 208 height 278
click at [503, 456] on img at bounding box center [487, 504] width 208 height 278
click at [692, 467] on img at bounding box center [707, 504] width 208 height 278
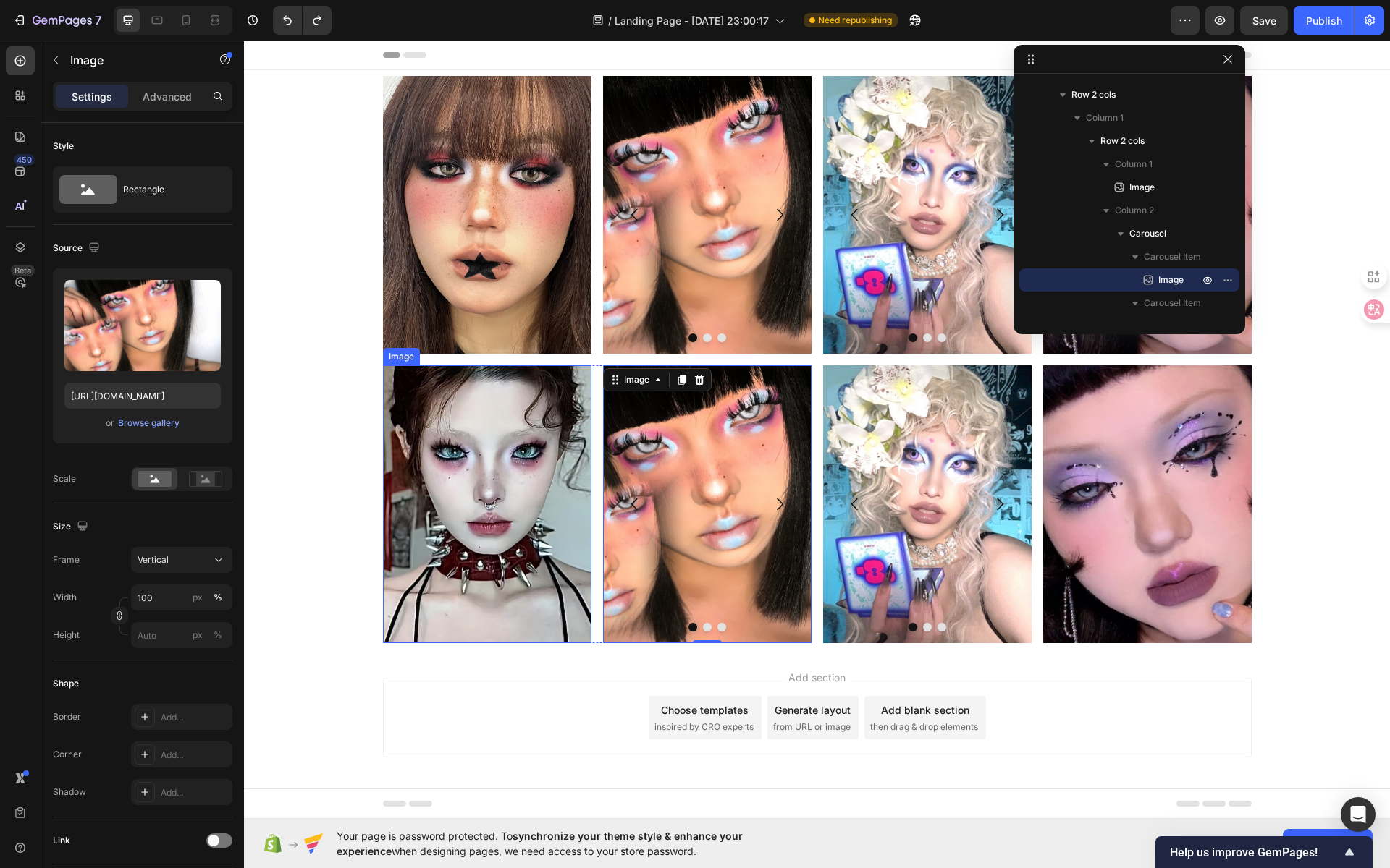
click at [524, 465] on img at bounding box center [487, 504] width 208 height 278
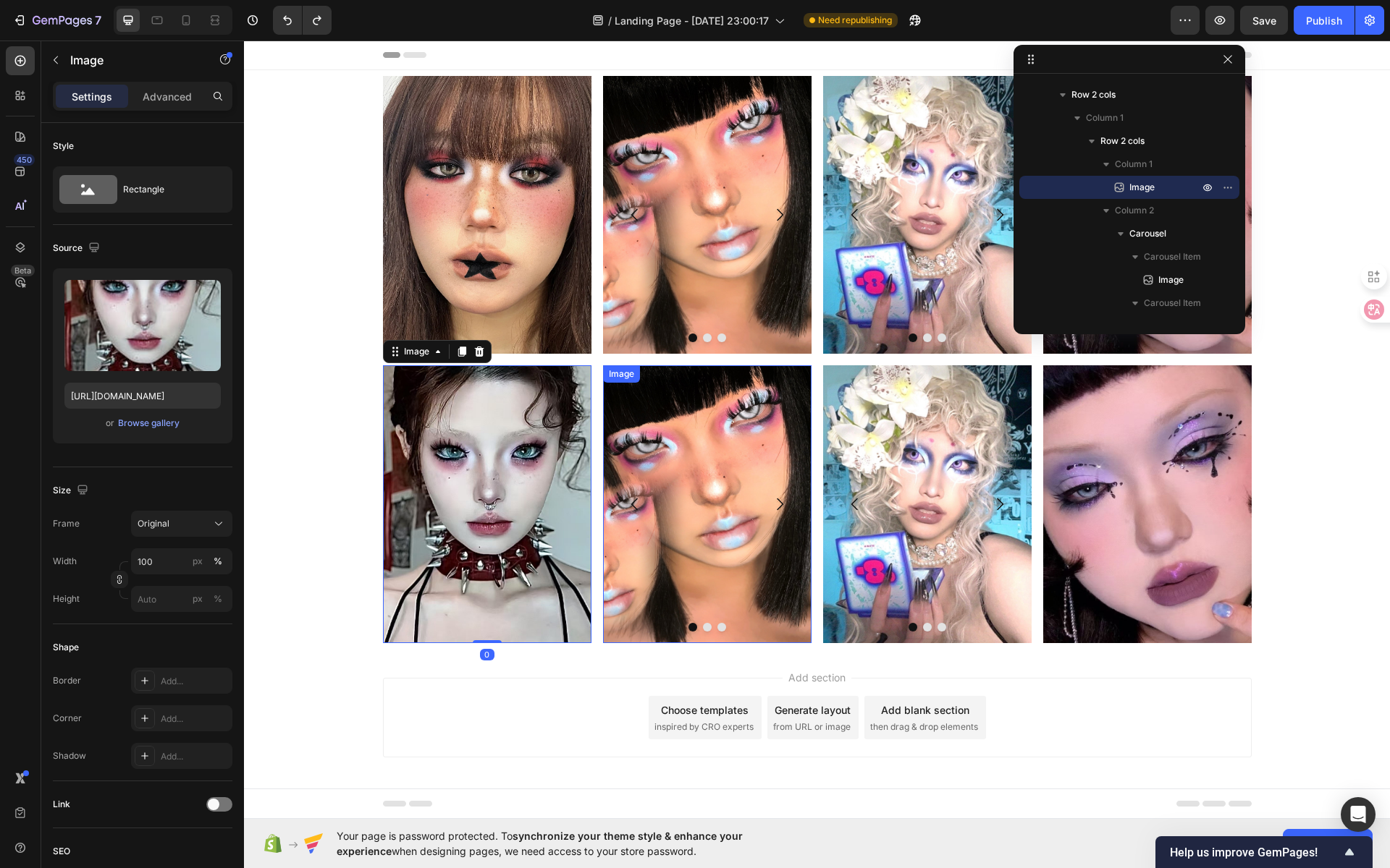
click at [647, 467] on img at bounding box center [707, 504] width 208 height 278
click at [487, 473] on img at bounding box center [487, 504] width 208 height 278
click at [611, 477] on img at bounding box center [707, 504] width 208 height 278
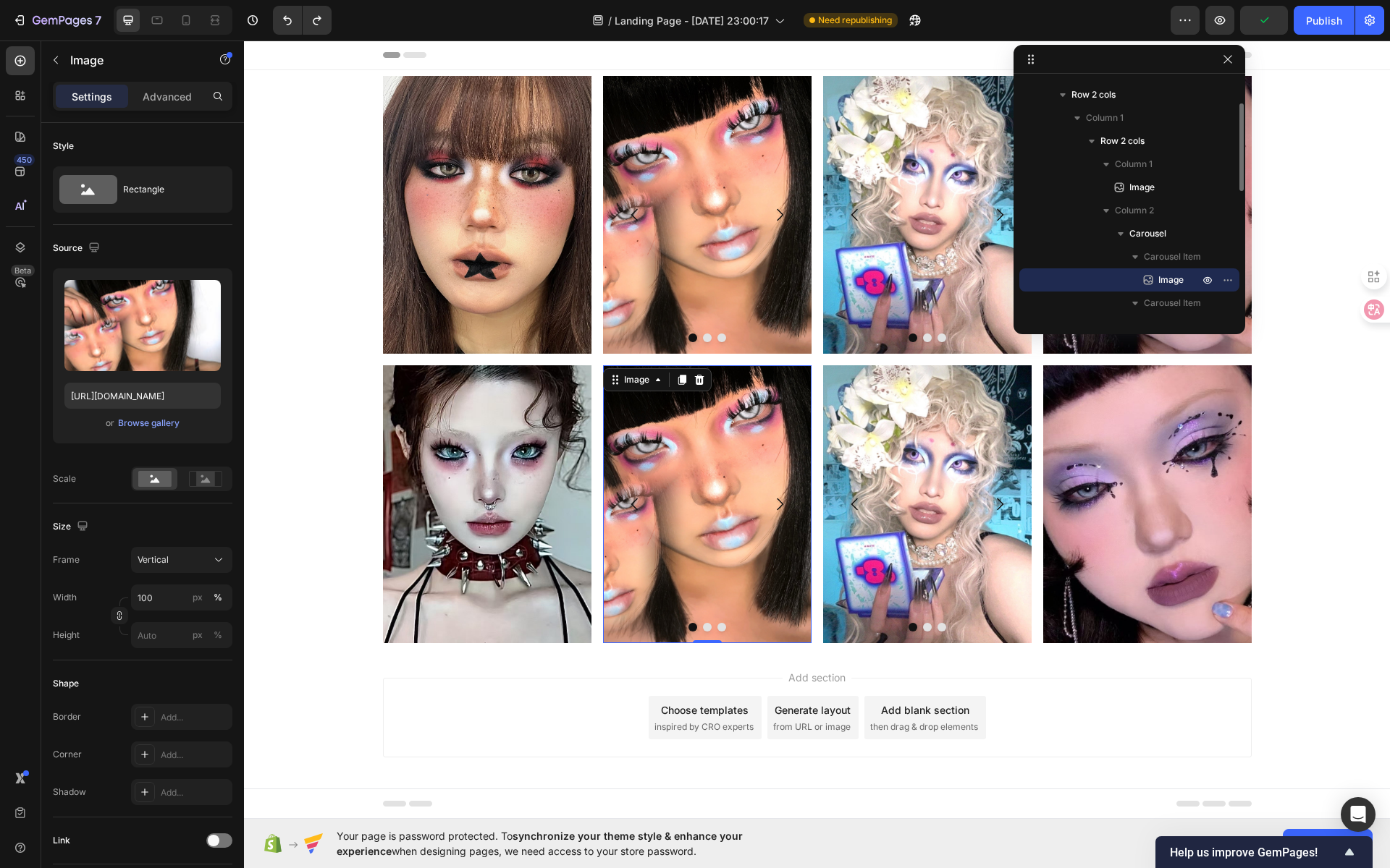
drag, startPoint x: 1130, startPoint y: 281, endPoint x: 1140, endPoint y: 276, distance: 11.2
click at [1140, 276] on div "Image" at bounding box center [1128, 279] width 208 height 23
click at [431, 512] on img at bounding box center [487, 504] width 208 height 278
click at [684, 498] on img at bounding box center [707, 504] width 208 height 278
click at [191, 17] on icon at bounding box center [186, 21] width 15 height 15
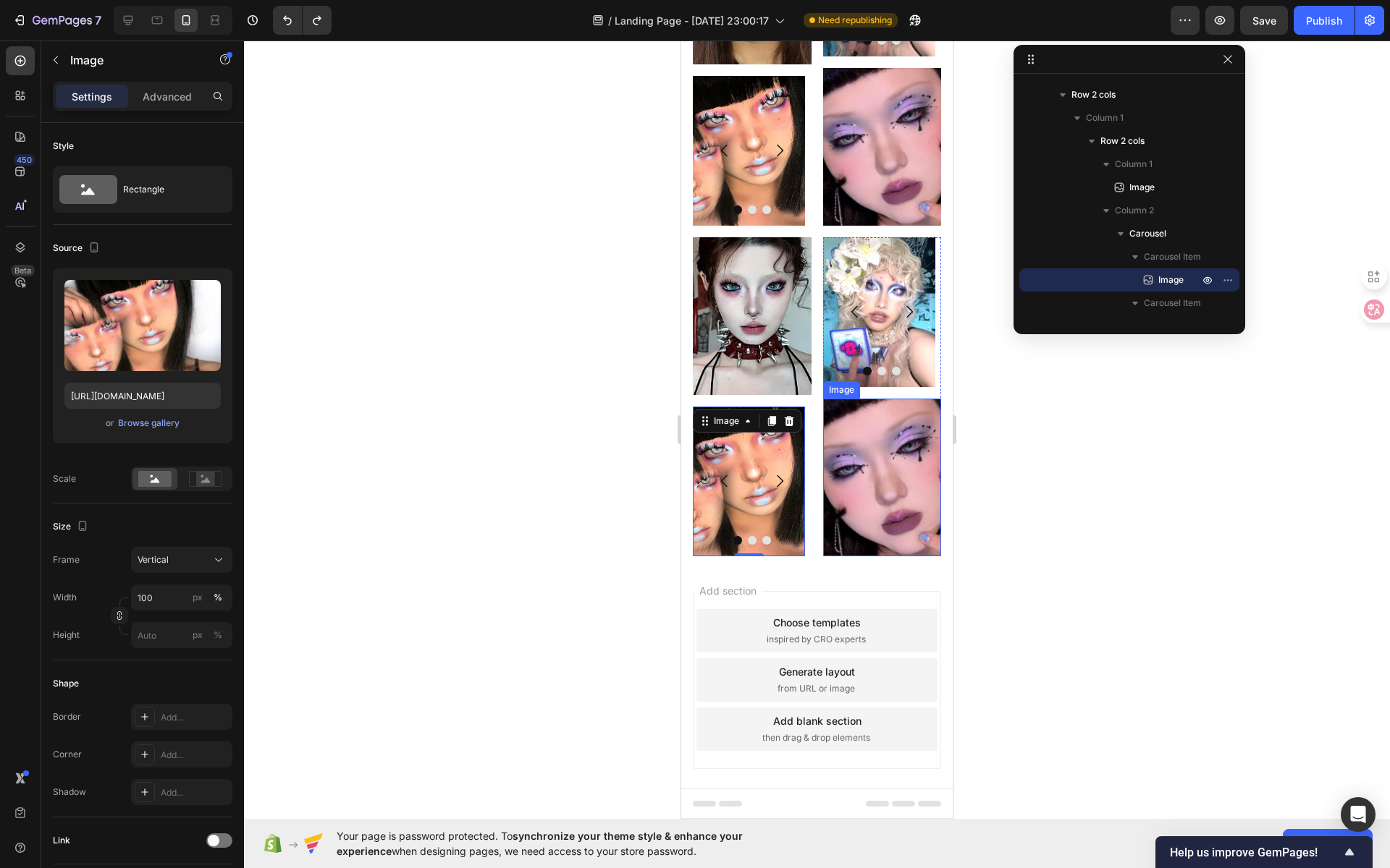
scroll to position [168, 0]
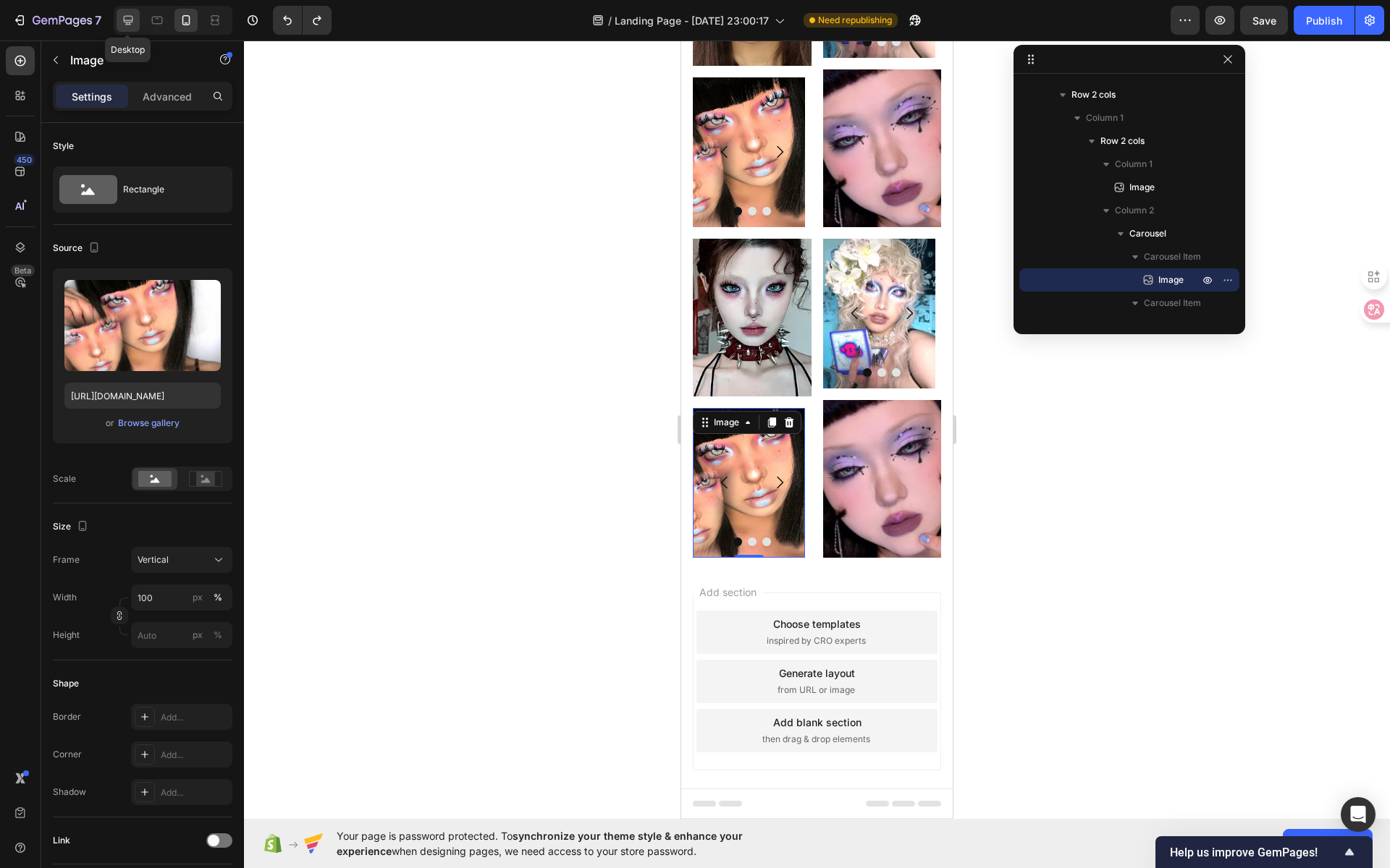
click at [133, 24] on icon at bounding box center [128, 21] width 15 height 15
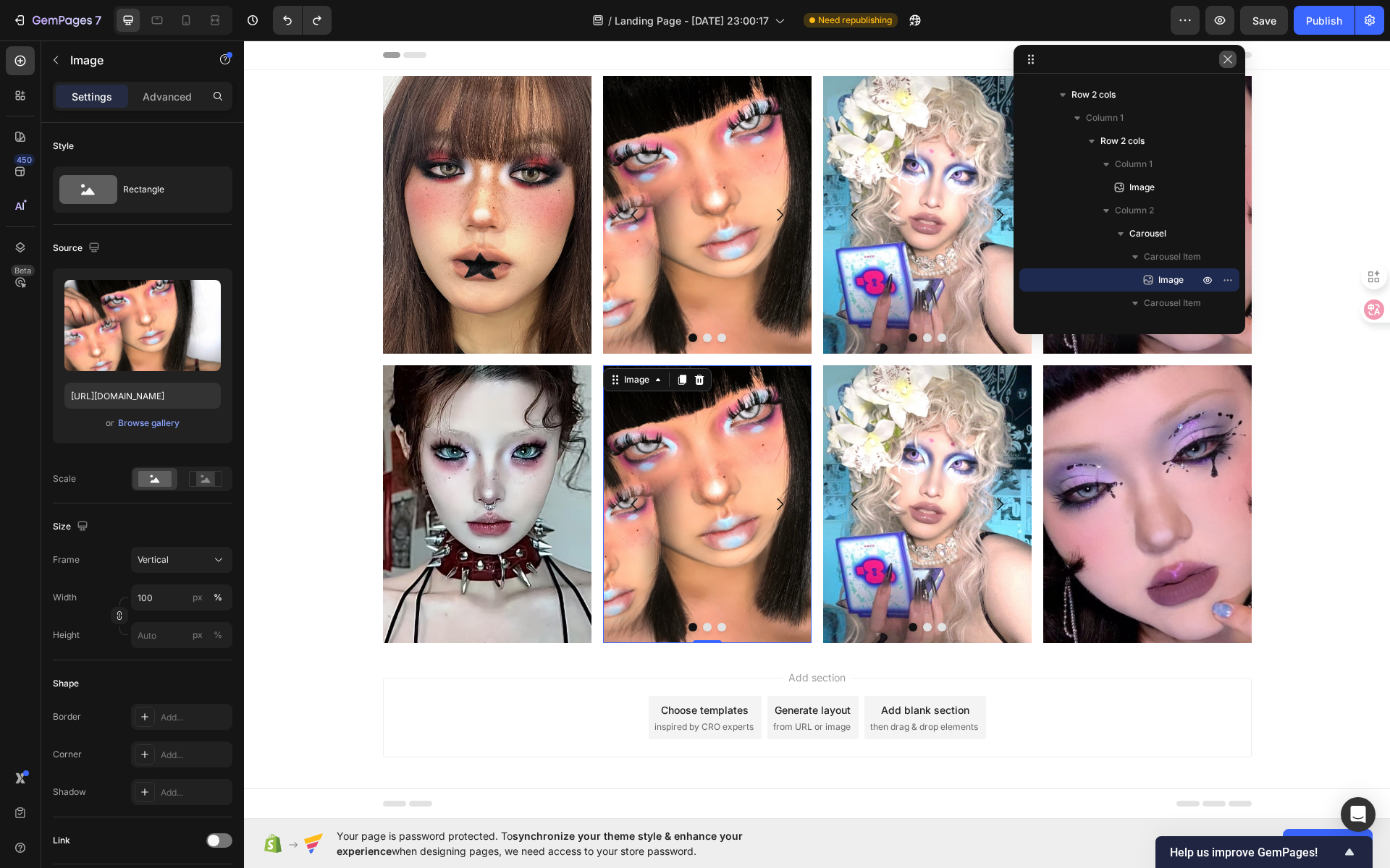
click at [1231, 60] on icon "button" at bounding box center [1228, 59] width 12 height 12
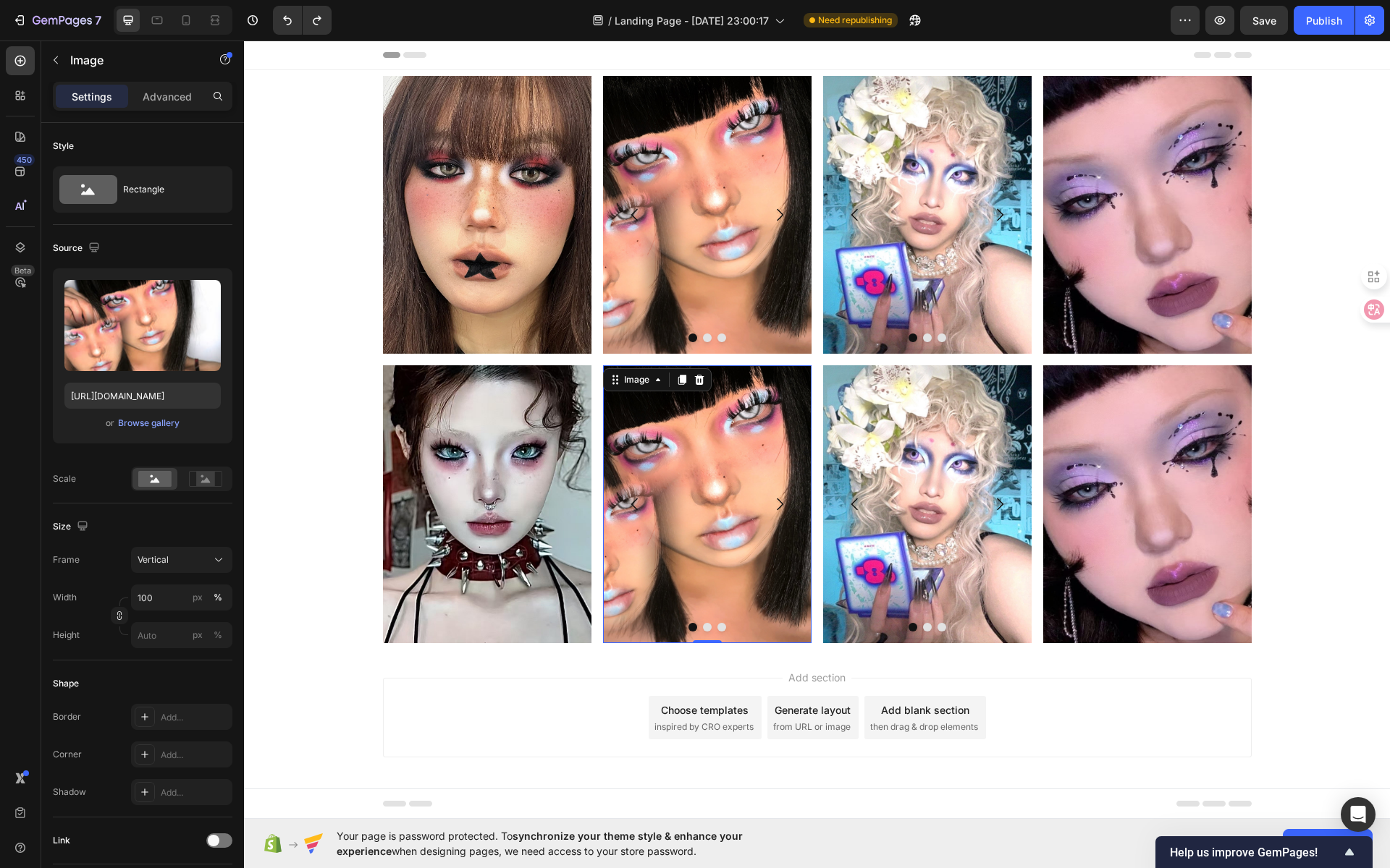
click at [712, 476] on img at bounding box center [707, 504] width 208 height 278
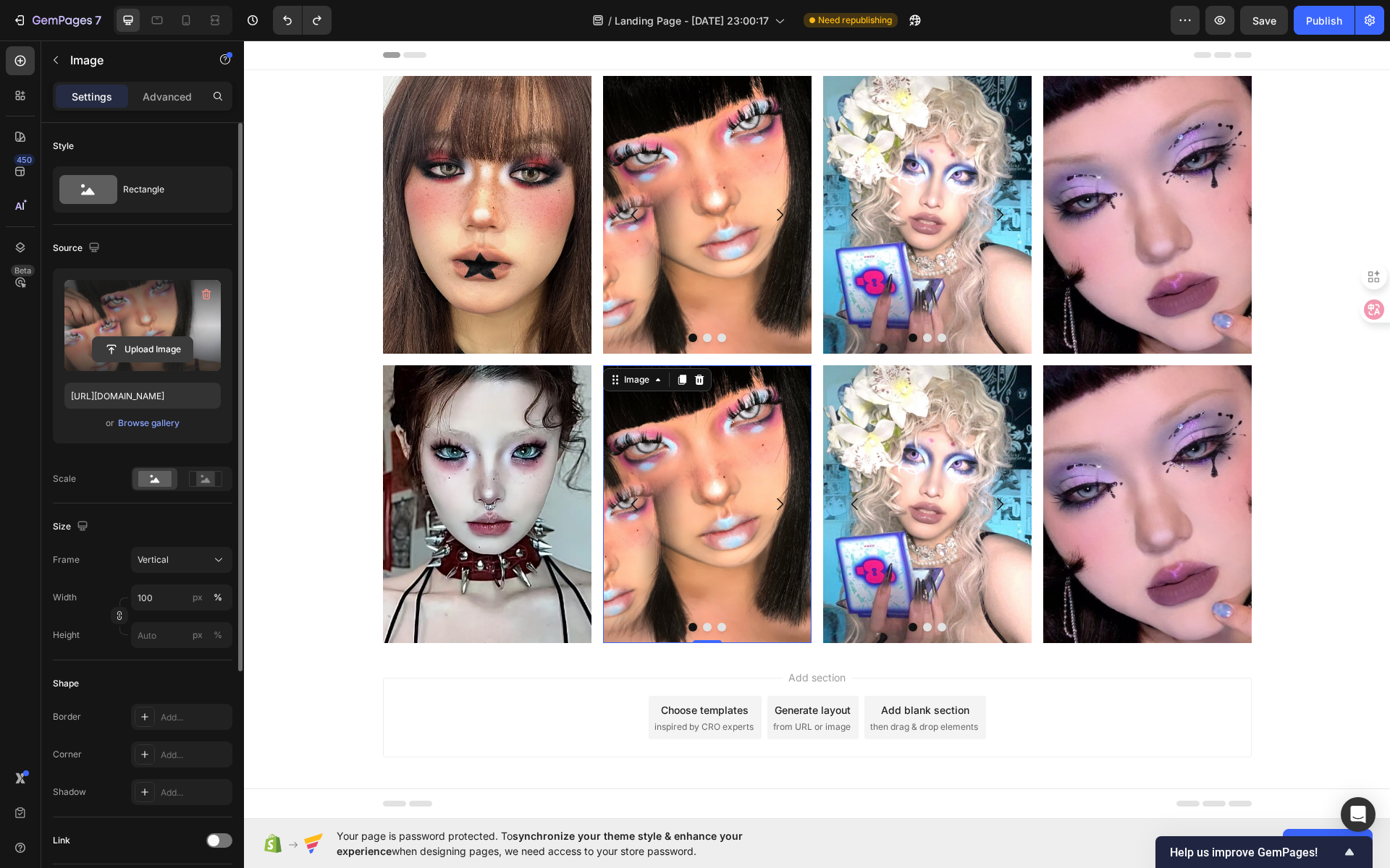
click at [152, 351] on input "file" at bounding box center [142, 349] width 100 height 24
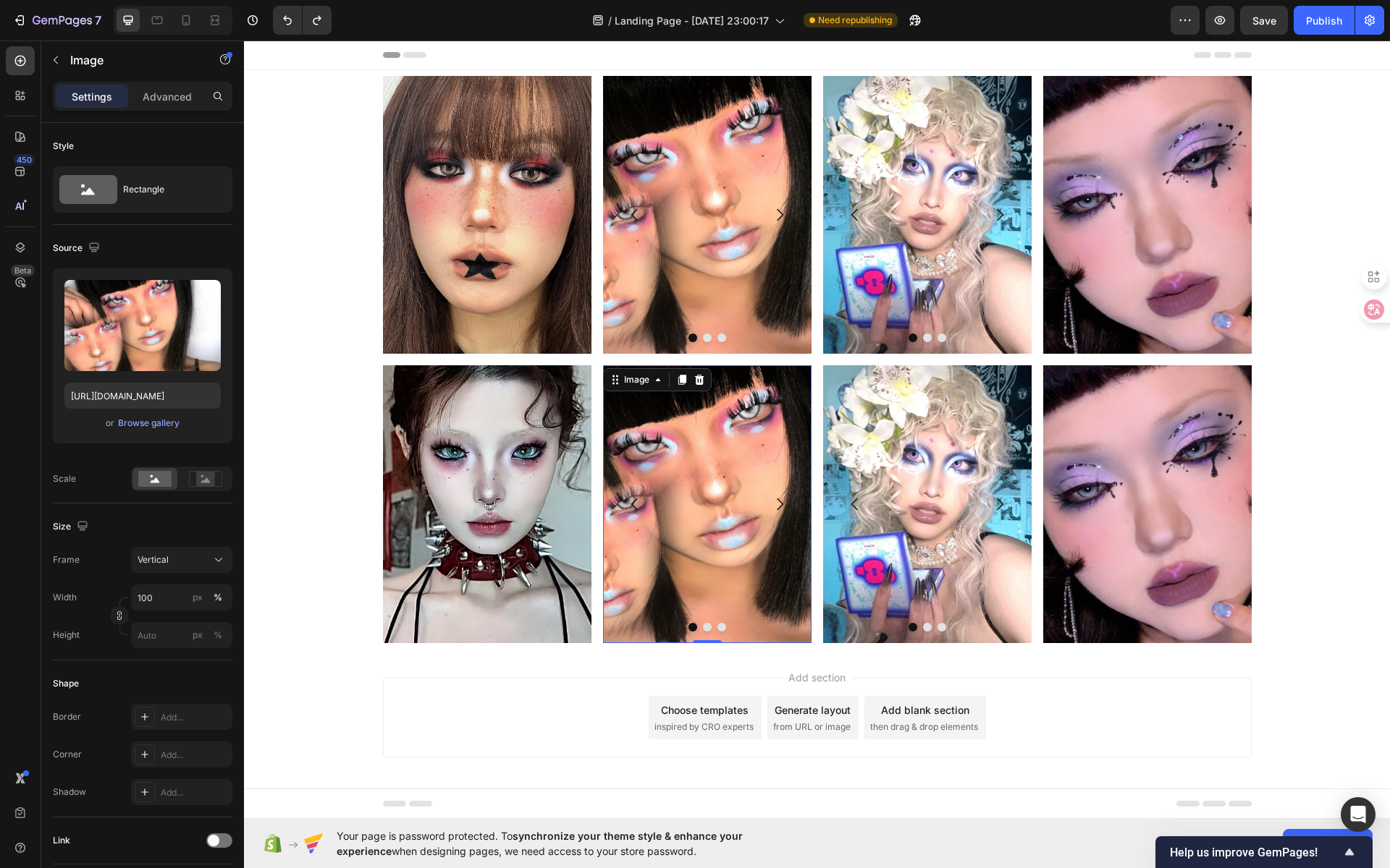
click at [656, 473] on img at bounding box center [707, 504] width 208 height 278
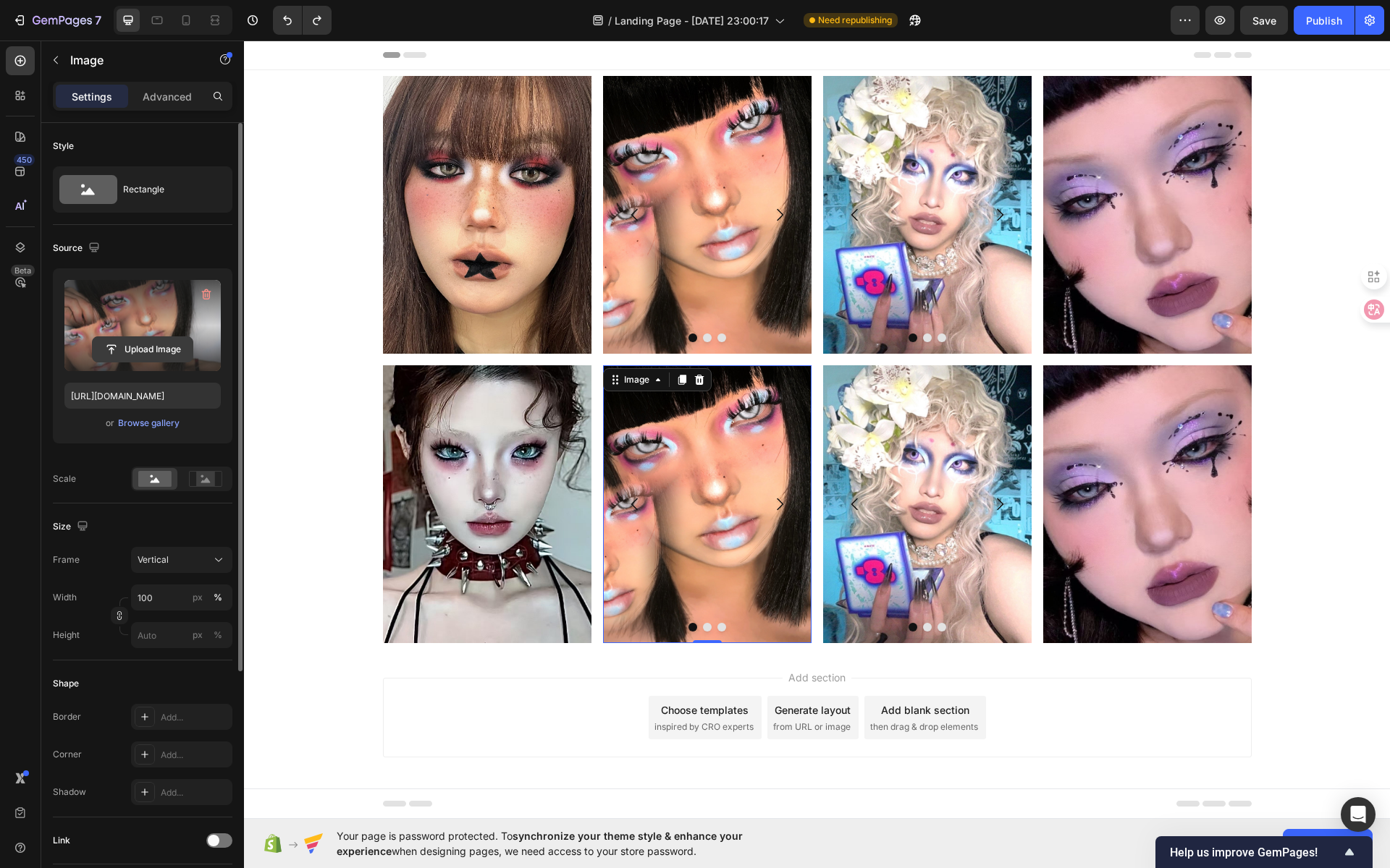
click at [131, 350] on input "file" at bounding box center [142, 349] width 100 height 24
type input "[URL][DOMAIN_NAME]"
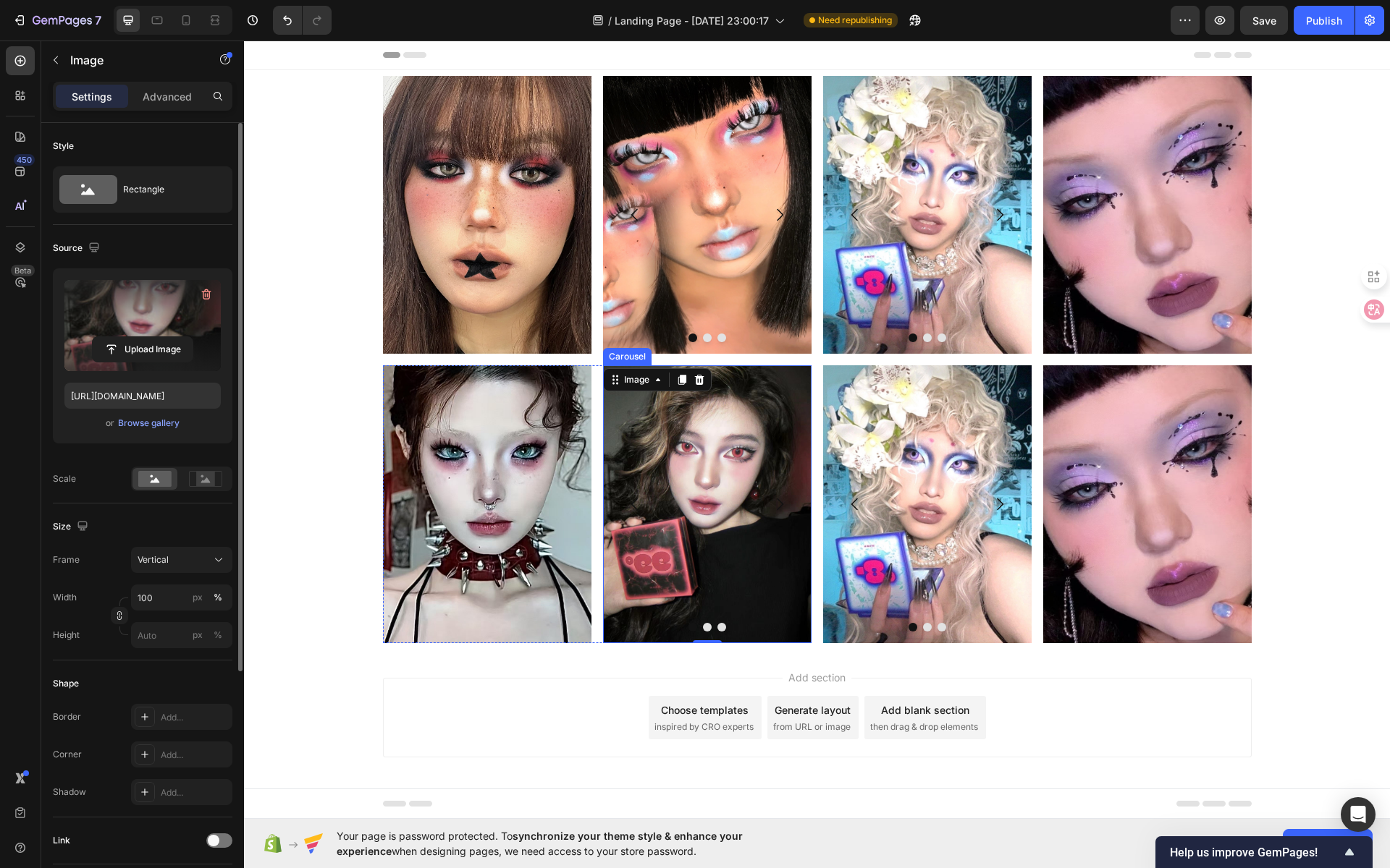
click at [717, 627] on button "Dot" at bounding box center [722, 627] width 9 height 9
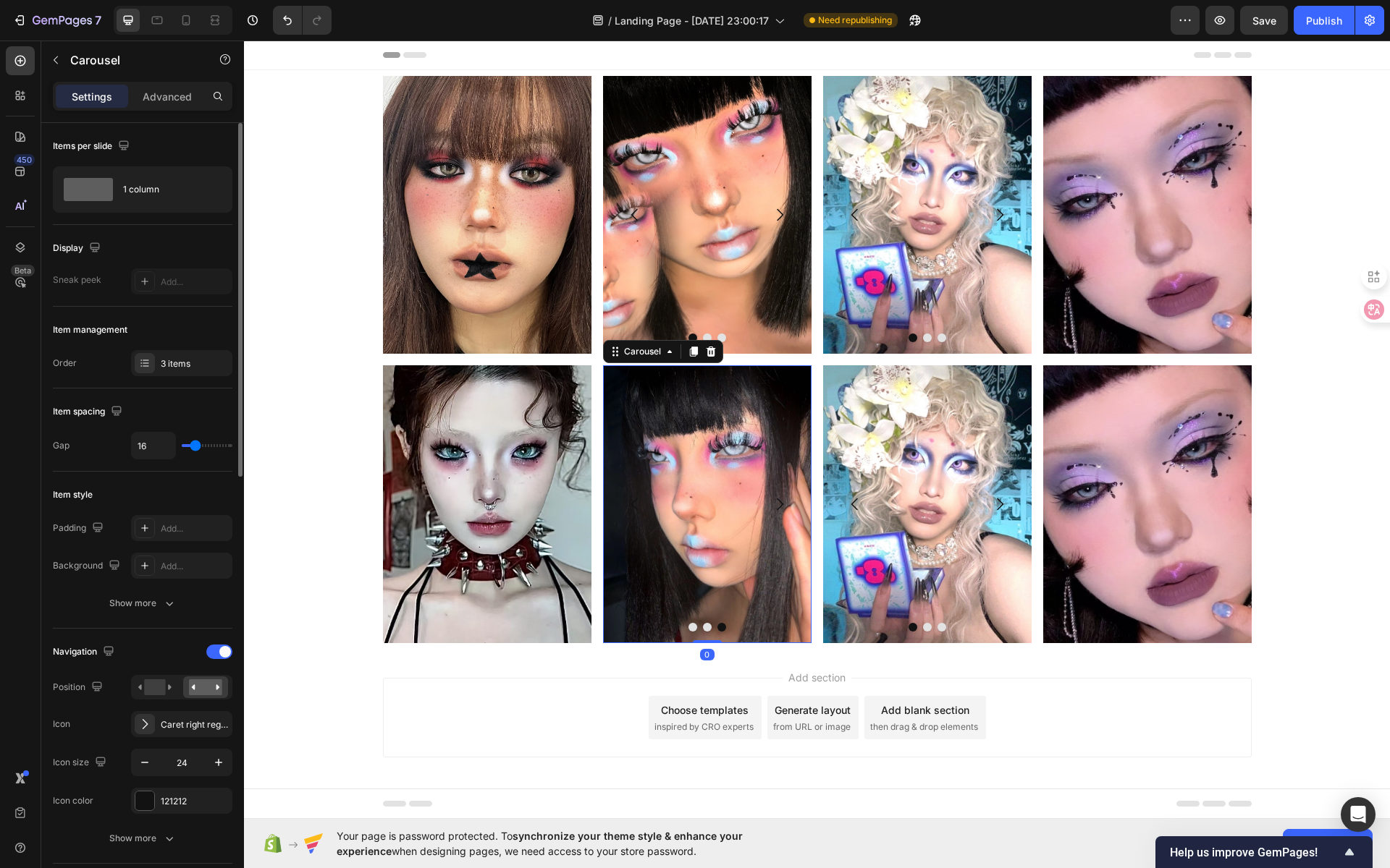
click at [703, 628] on button "Dot" at bounding box center [708, 627] width 9 height 9
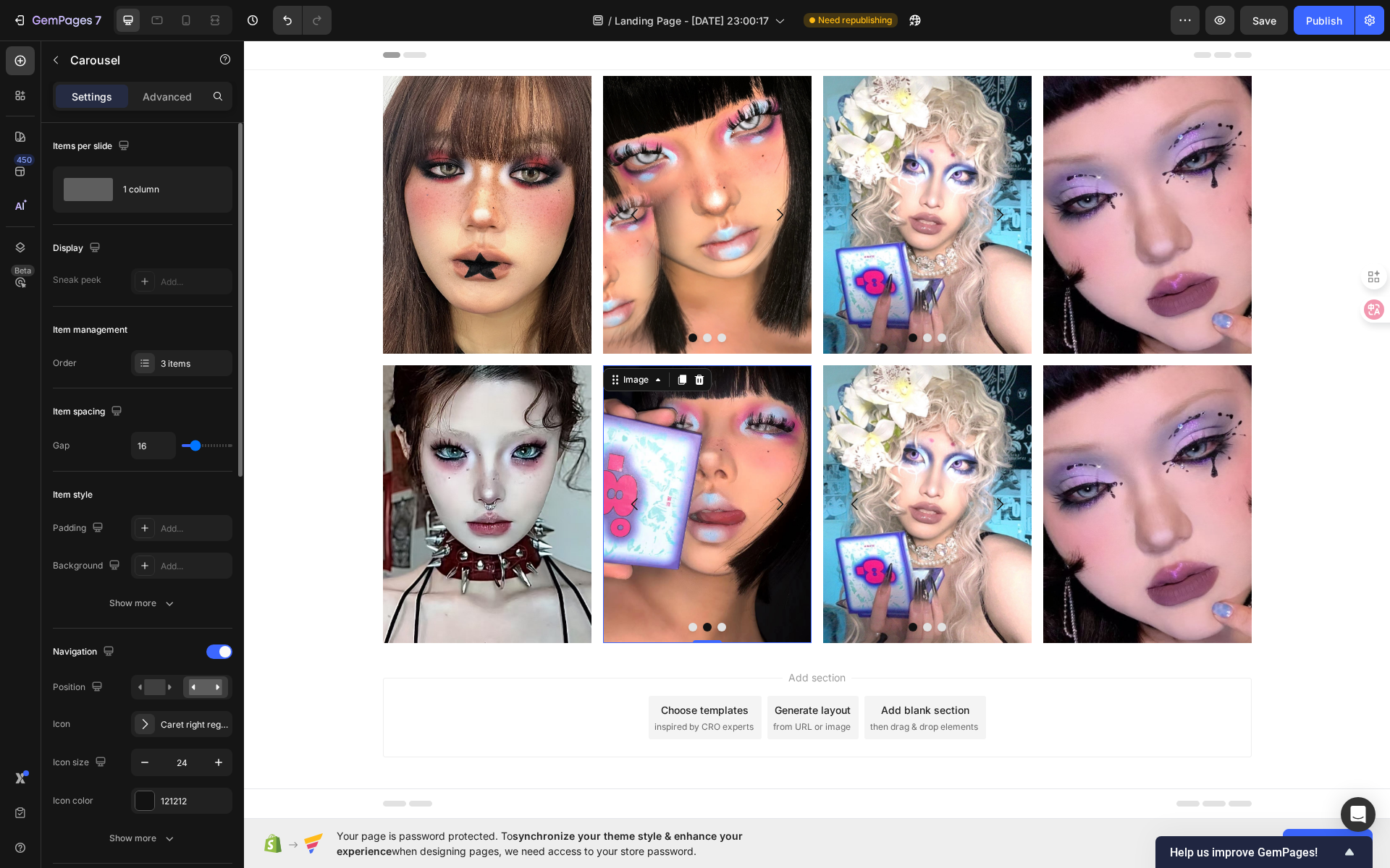
click at [705, 512] on img at bounding box center [706, 504] width 208 height 278
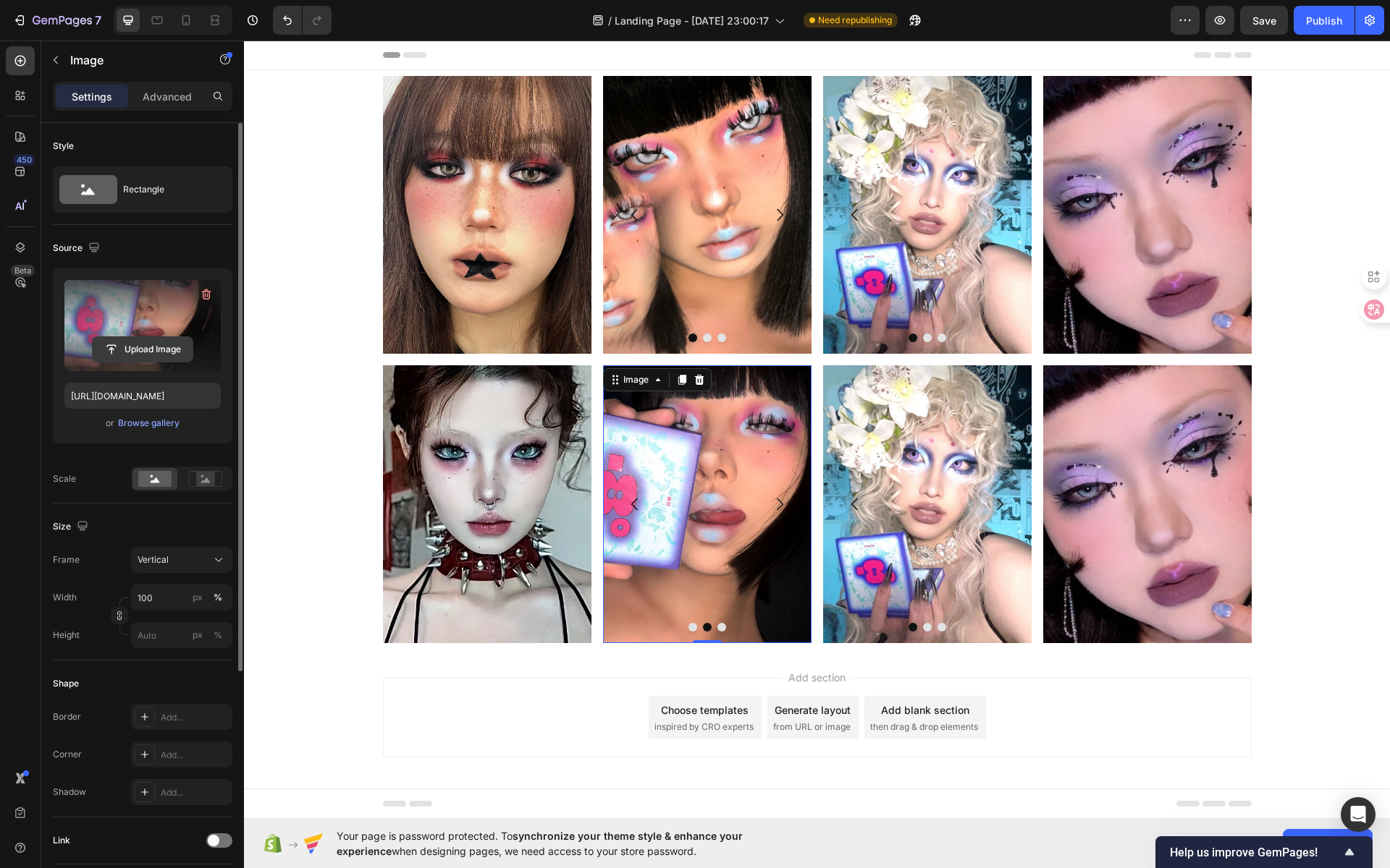
click at [162, 347] on input "file" at bounding box center [142, 349] width 100 height 24
type input "[URL][DOMAIN_NAME]"
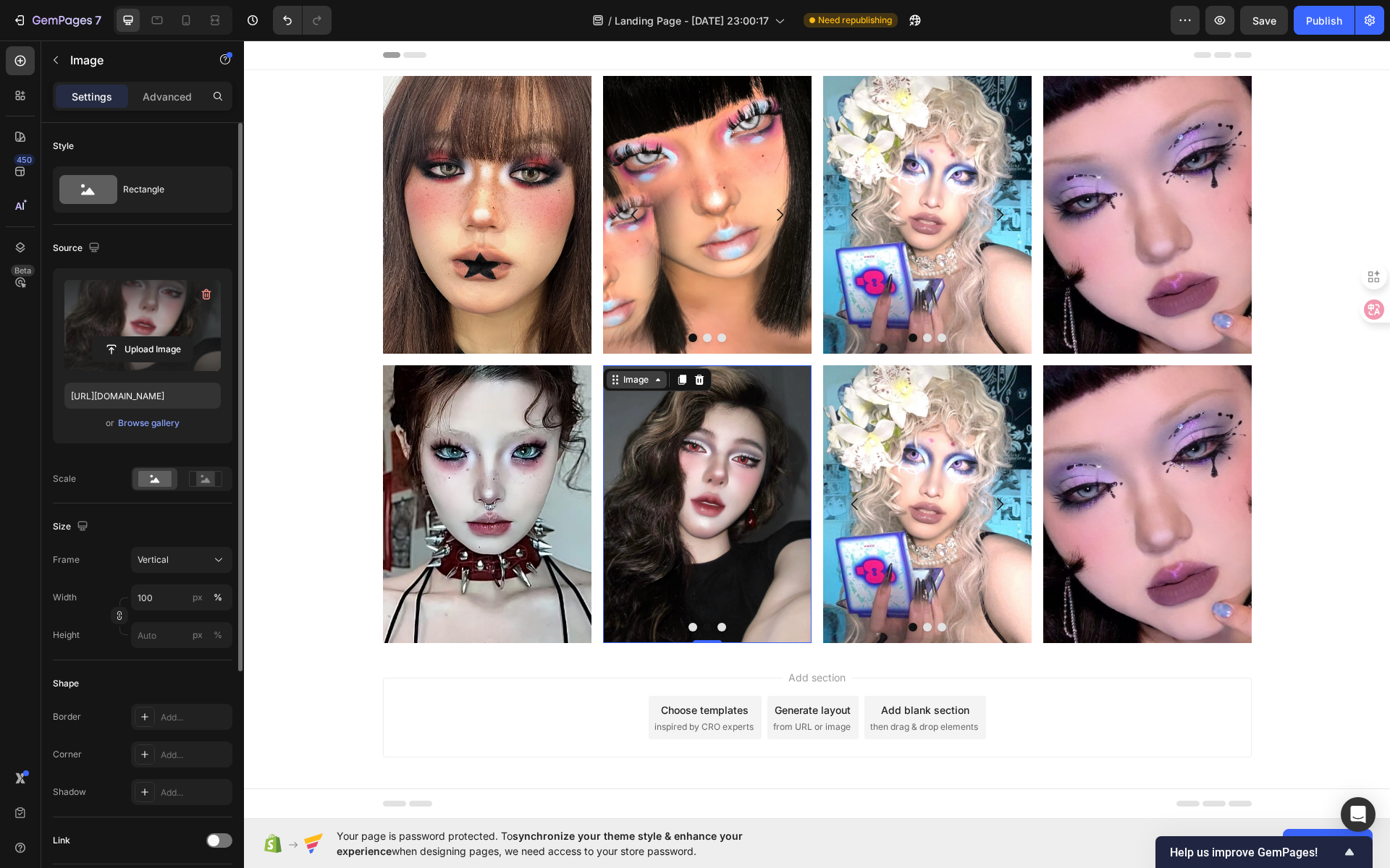
click at [634, 385] on div "Image" at bounding box center [636, 380] width 31 height 13
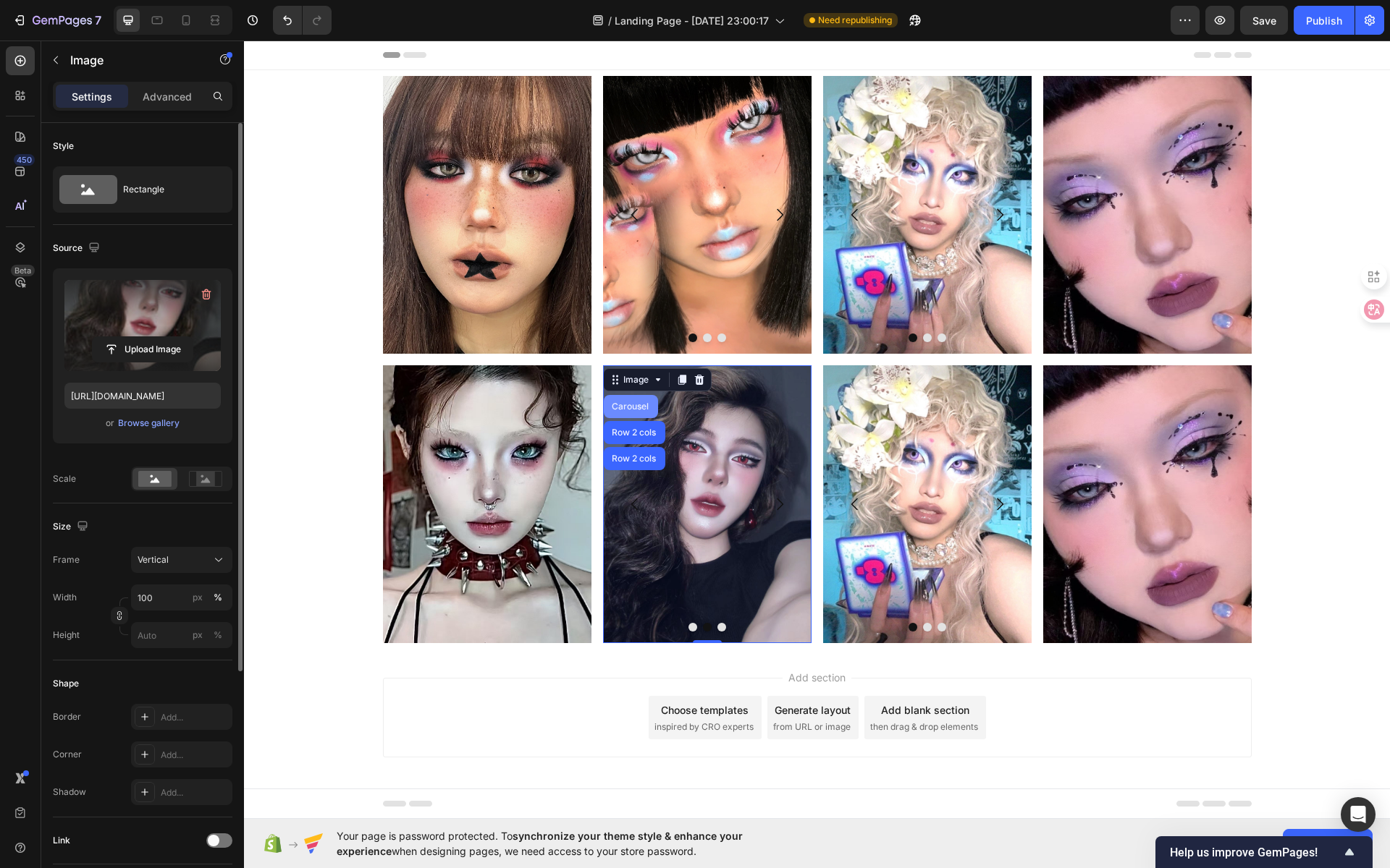
click at [642, 410] on div "Carousel" at bounding box center [631, 407] width 43 height 9
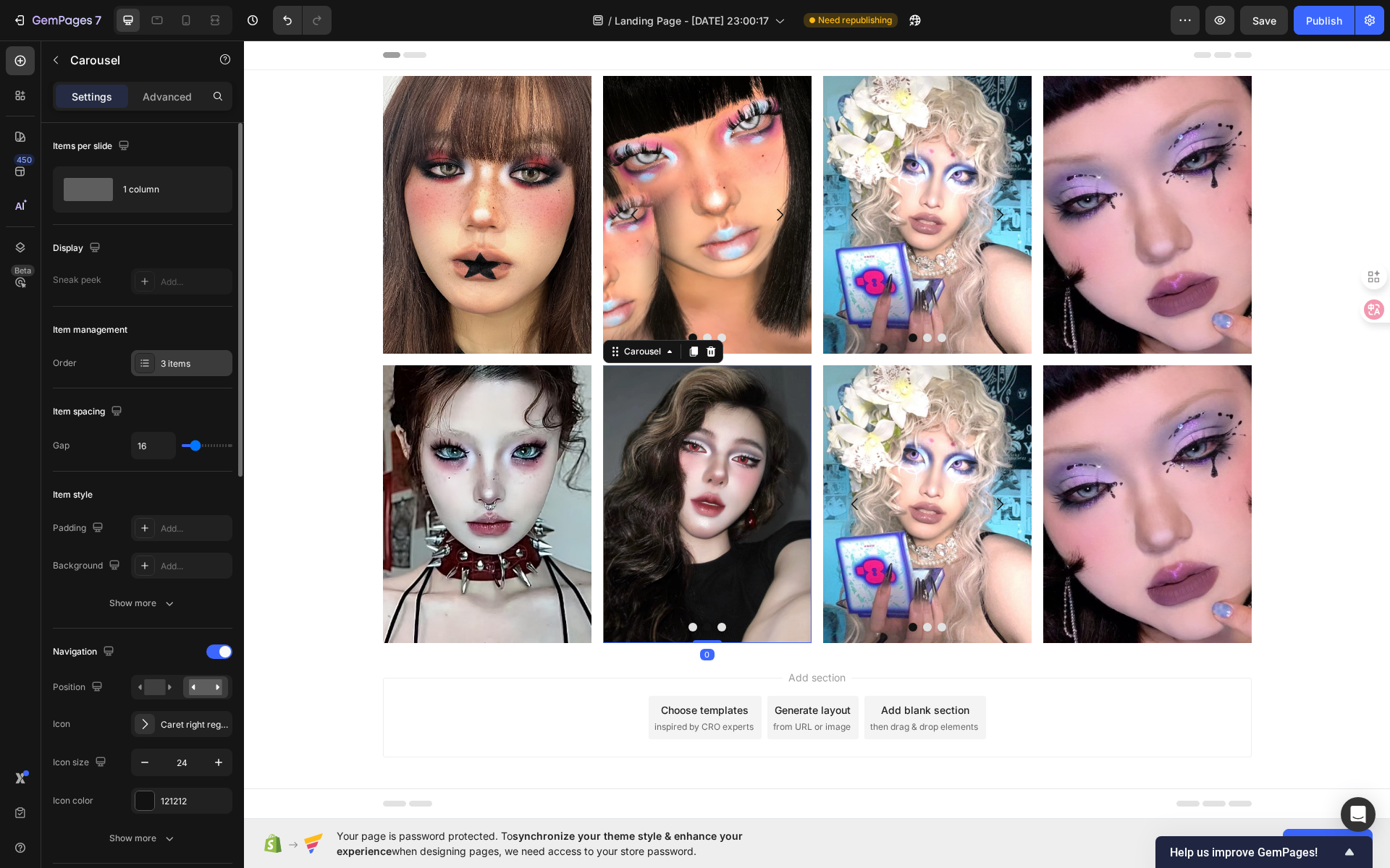
click at [205, 361] on div "3 items" at bounding box center [195, 364] width 68 height 13
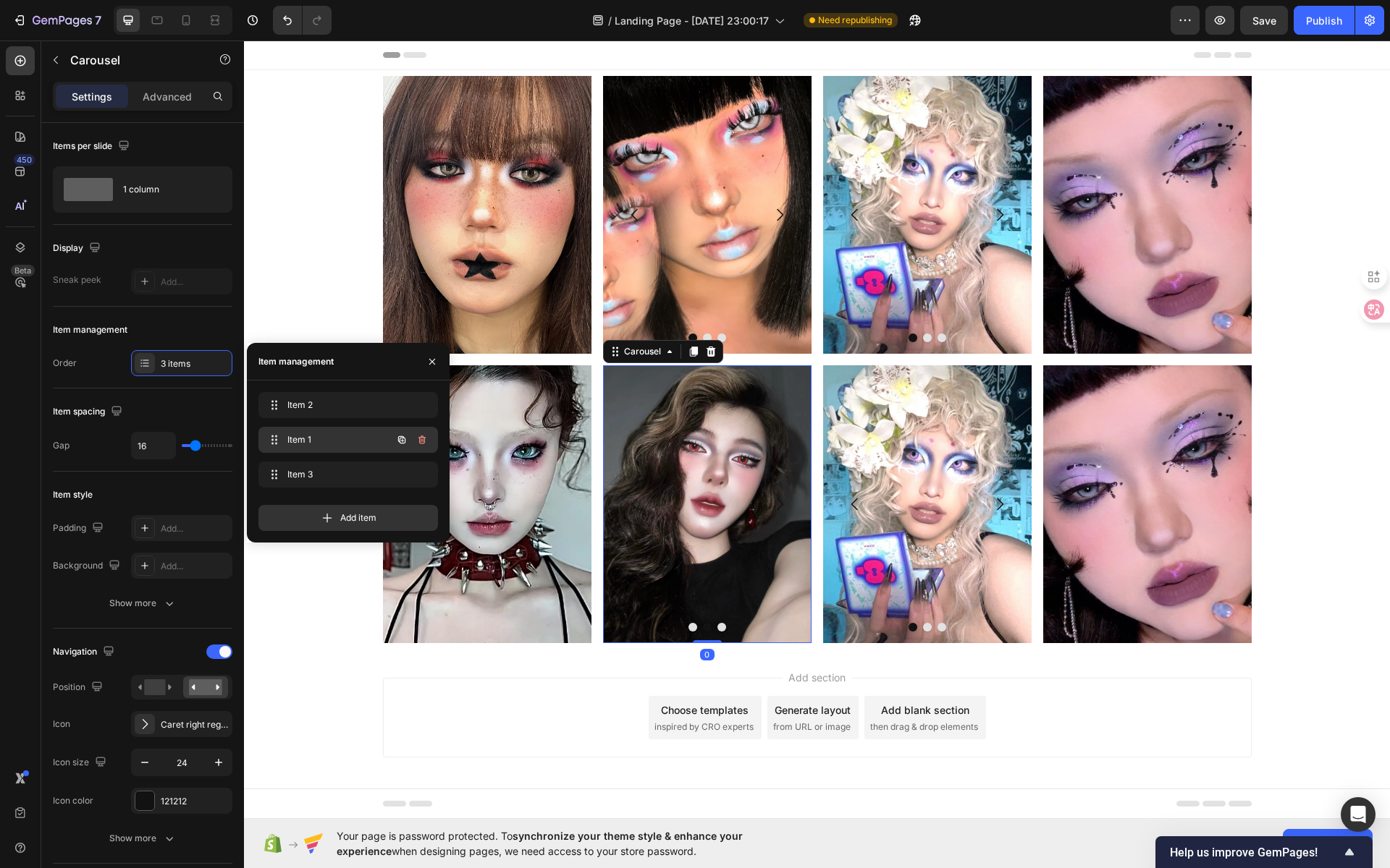
click at [308, 447] on div "Item 1 Item 1" at bounding box center [328, 439] width 127 height 20
click at [320, 446] on span "Item 1" at bounding box center [328, 440] width 82 height 13
click at [330, 476] on span "Item 3" at bounding box center [328, 475] width 82 height 13
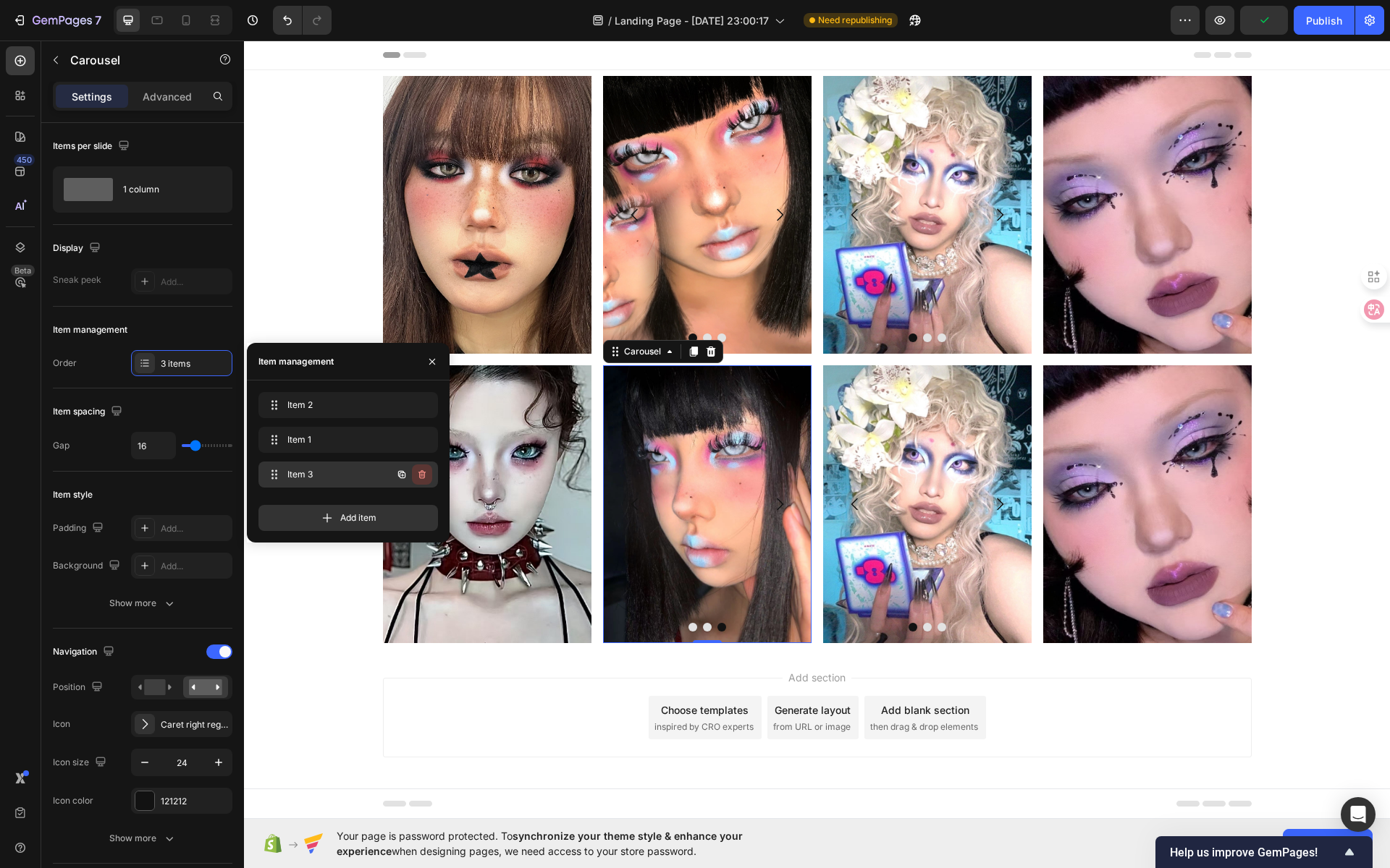
click at [422, 475] on icon "button" at bounding box center [421, 475] width 1 height 4
click at [425, 475] on div "Delete" at bounding box center [412, 475] width 27 height 13
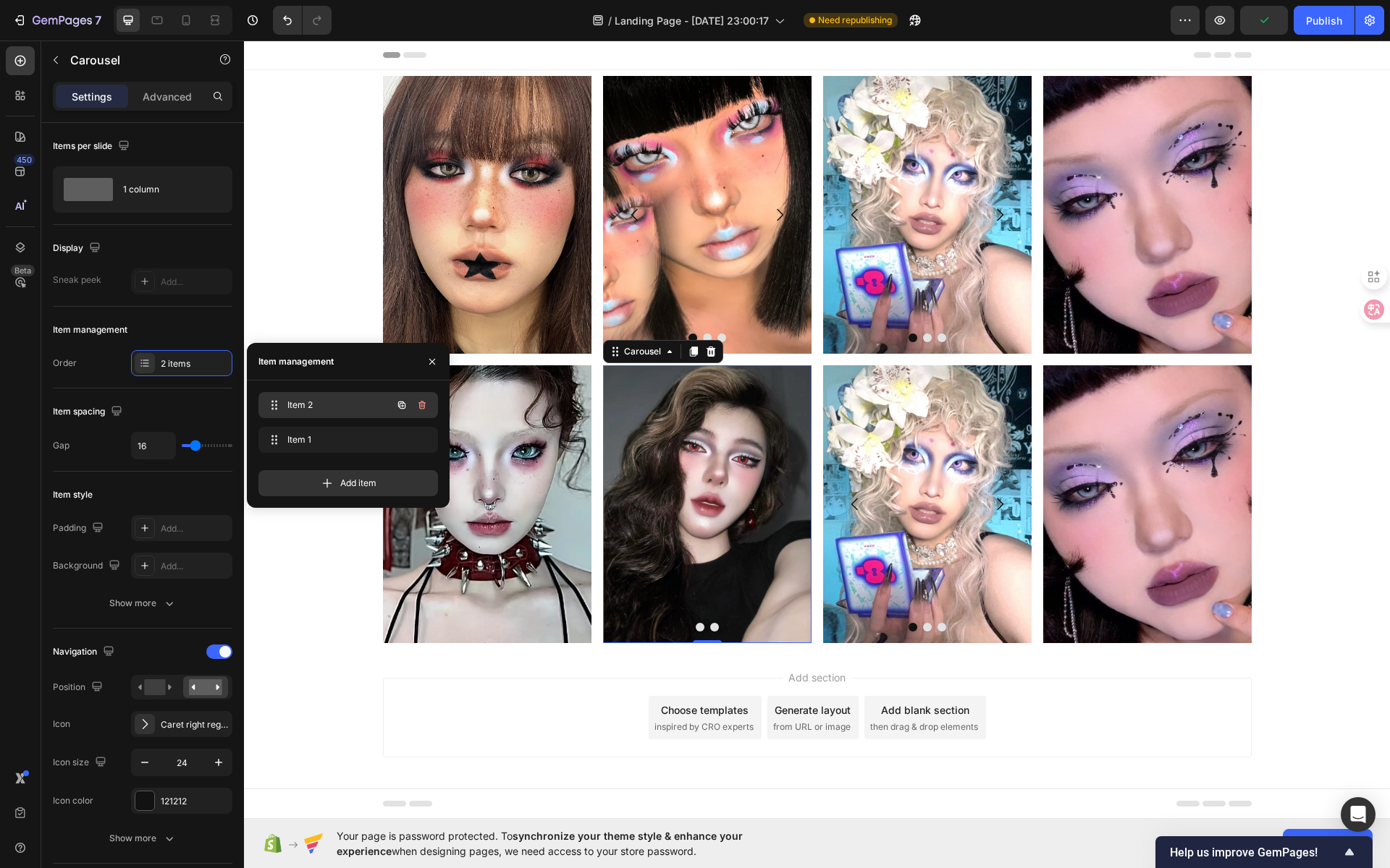
click at [354, 404] on span "Item 2" at bounding box center [328, 405] width 82 height 13
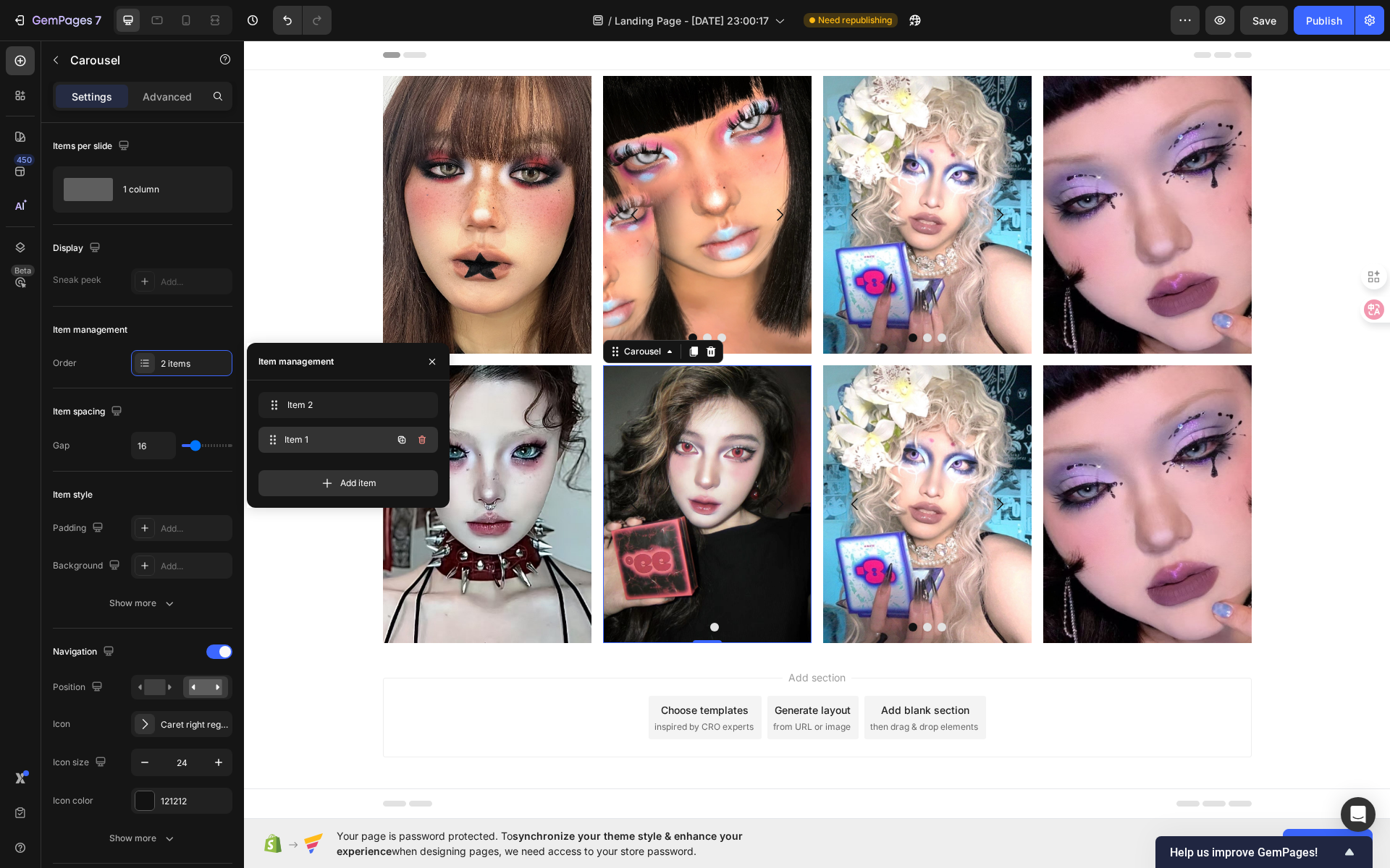
click at [342, 433] on span "Item 1" at bounding box center [338, 440] width 107 height 13
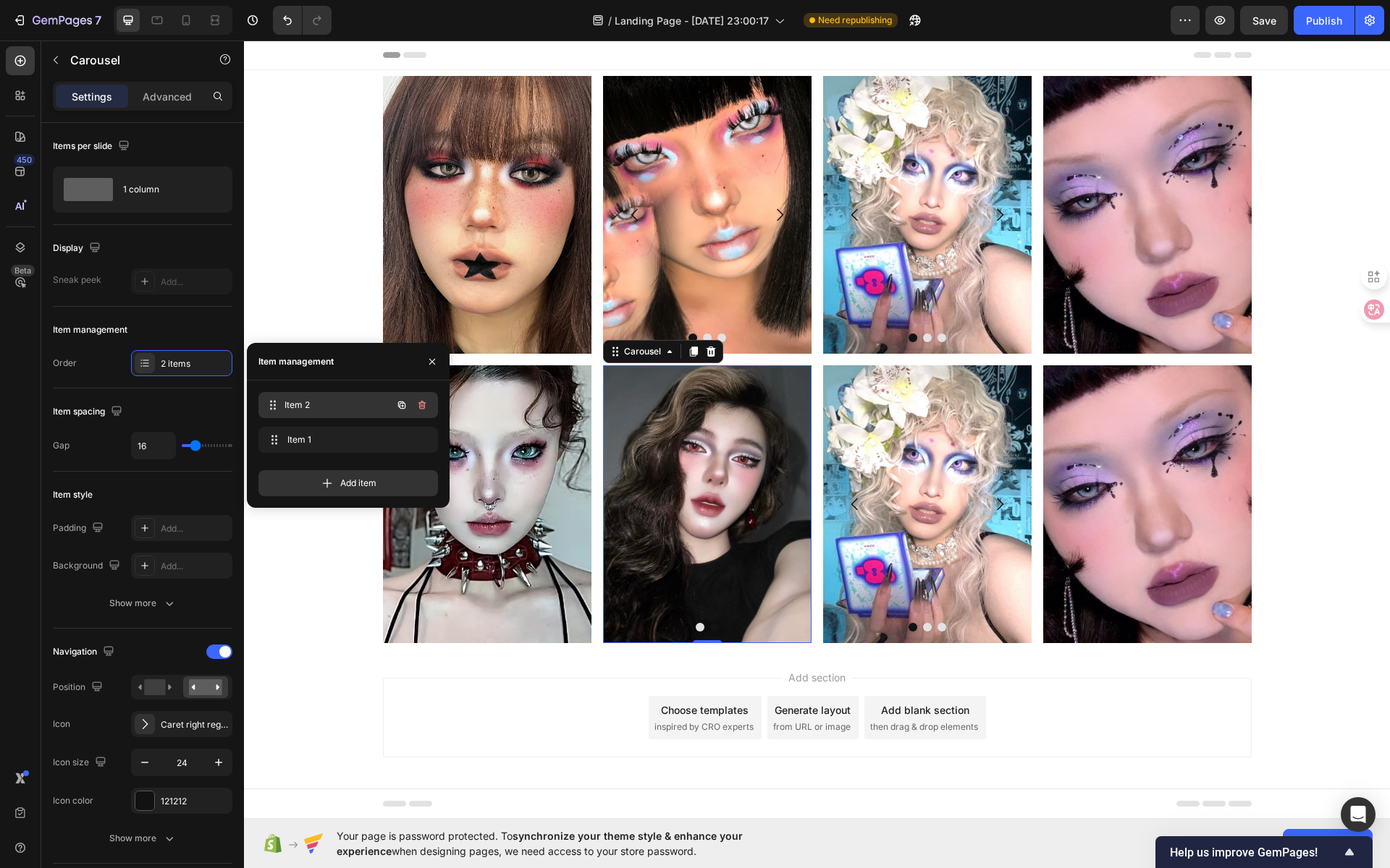
click at [322, 402] on span "Item 2" at bounding box center [338, 405] width 107 height 13
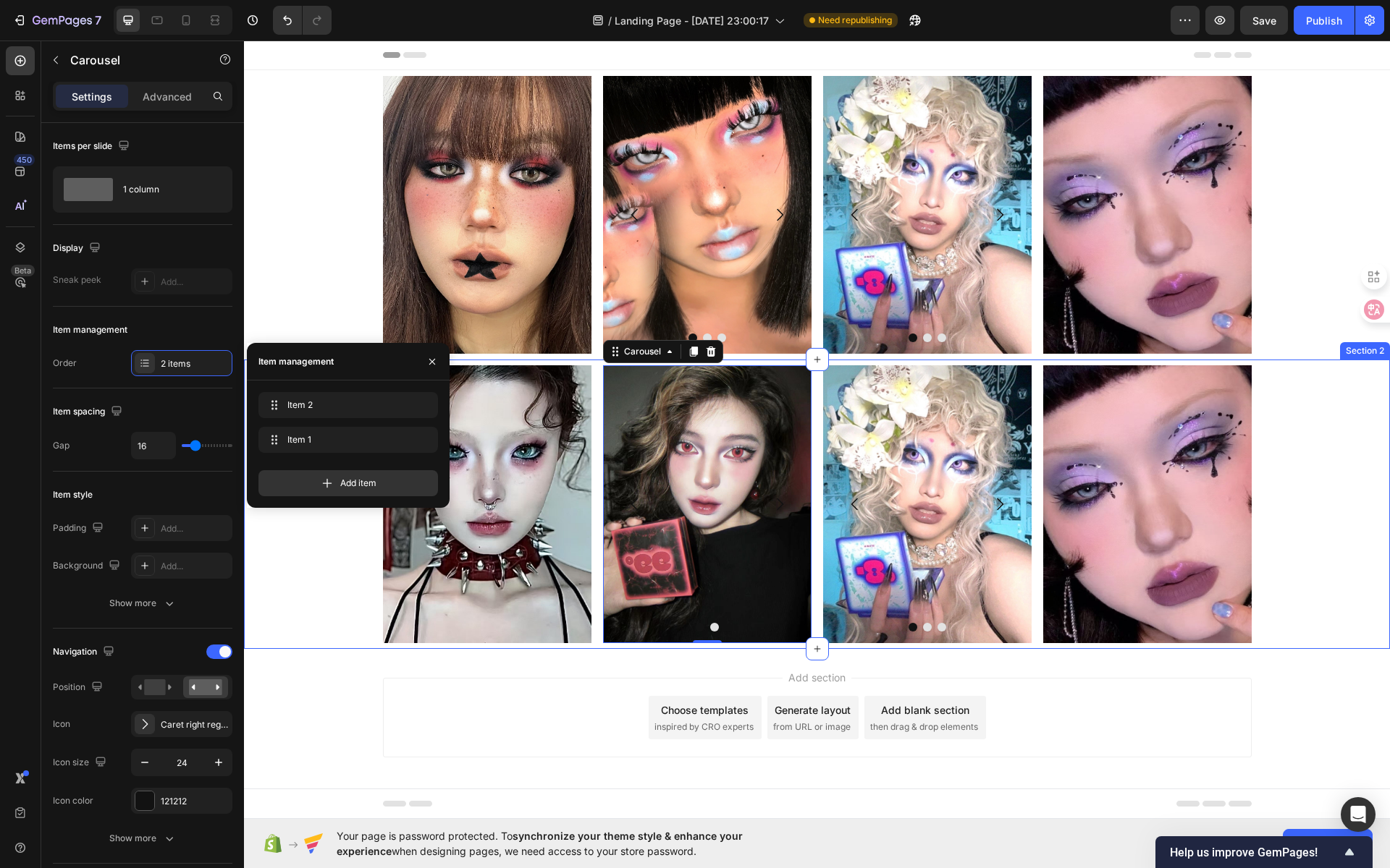
click at [1263, 467] on div "Image Image Image Carousel 0 Row Image Image Image Carousel Image Row Row" at bounding box center [817, 504] width 1146 height 278
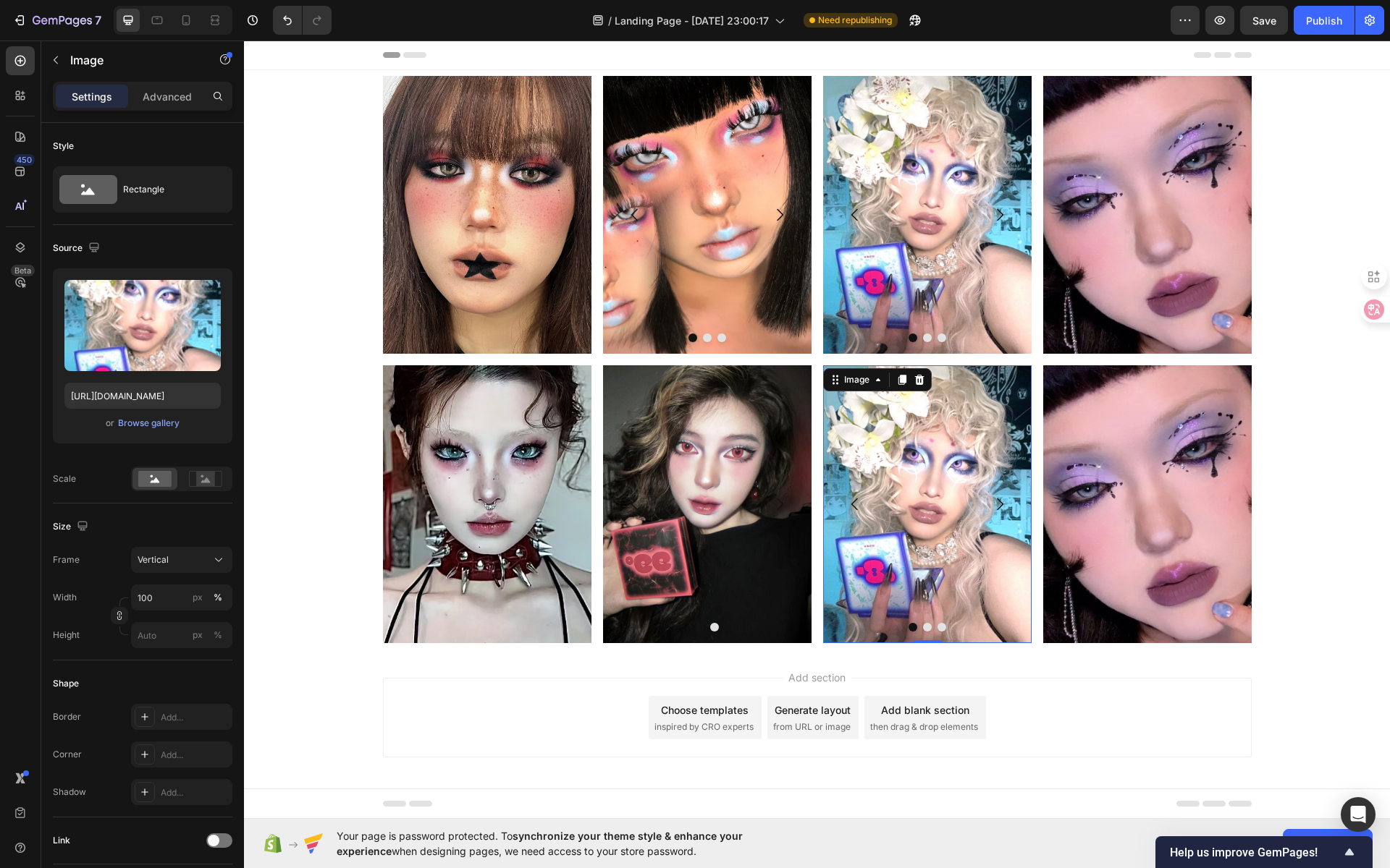
click at [916, 539] on img at bounding box center [927, 504] width 208 height 278
click at [153, 356] on input "file" at bounding box center [142, 349] width 100 height 24
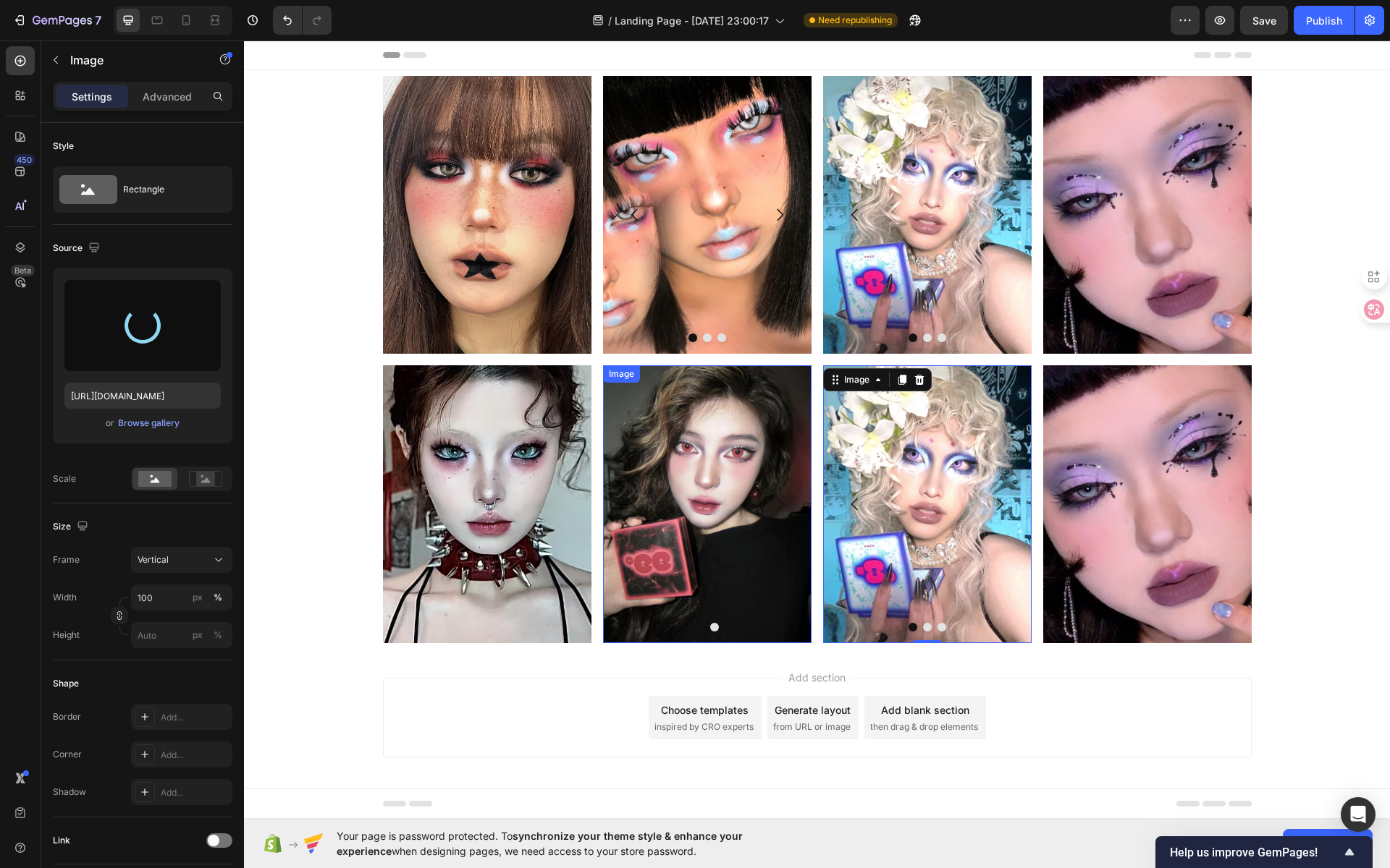
type input "[URL][DOMAIN_NAME]"
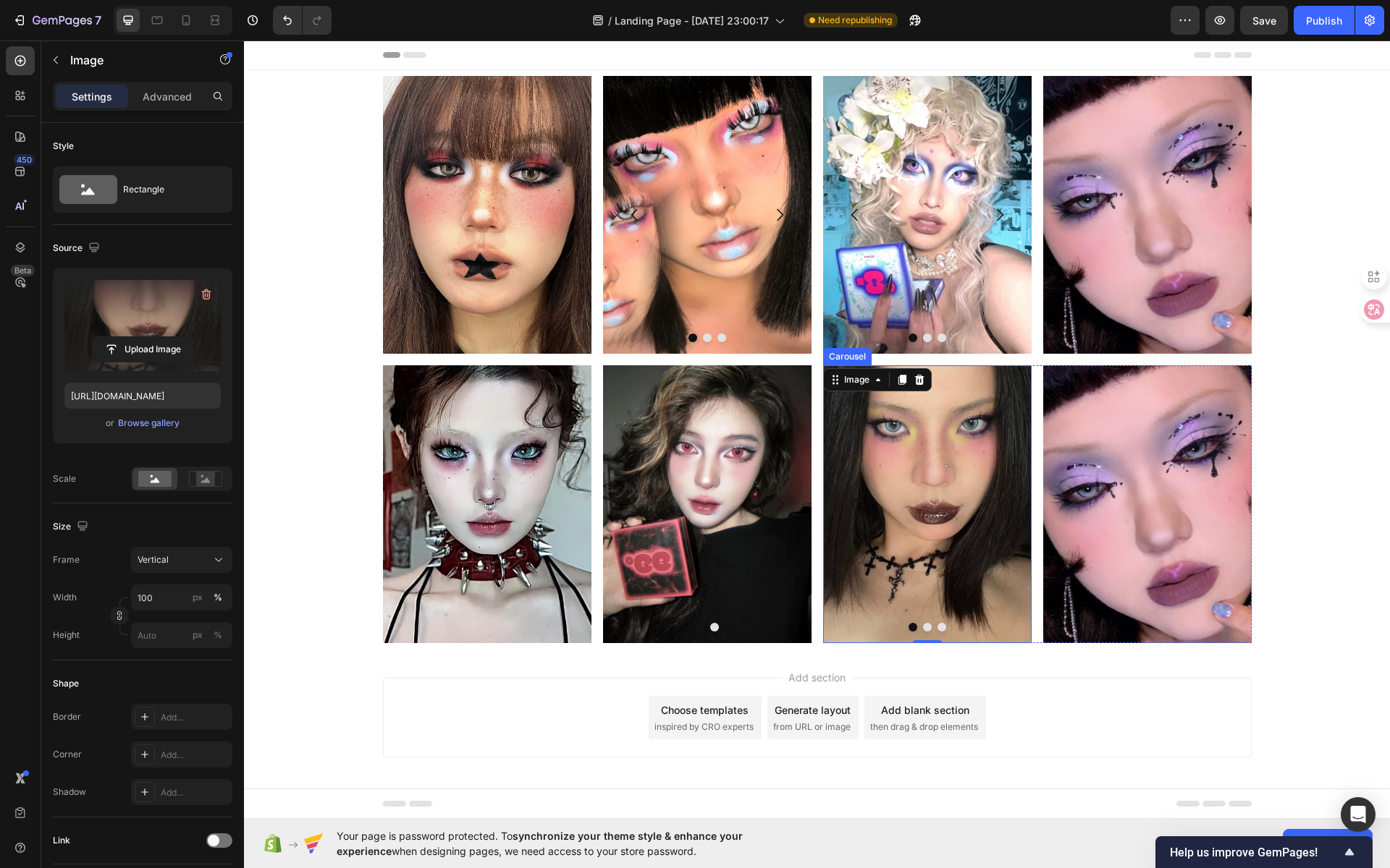
click at [923, 628] on button "Dot" at bounding box center [928, 627] width 9 height 9
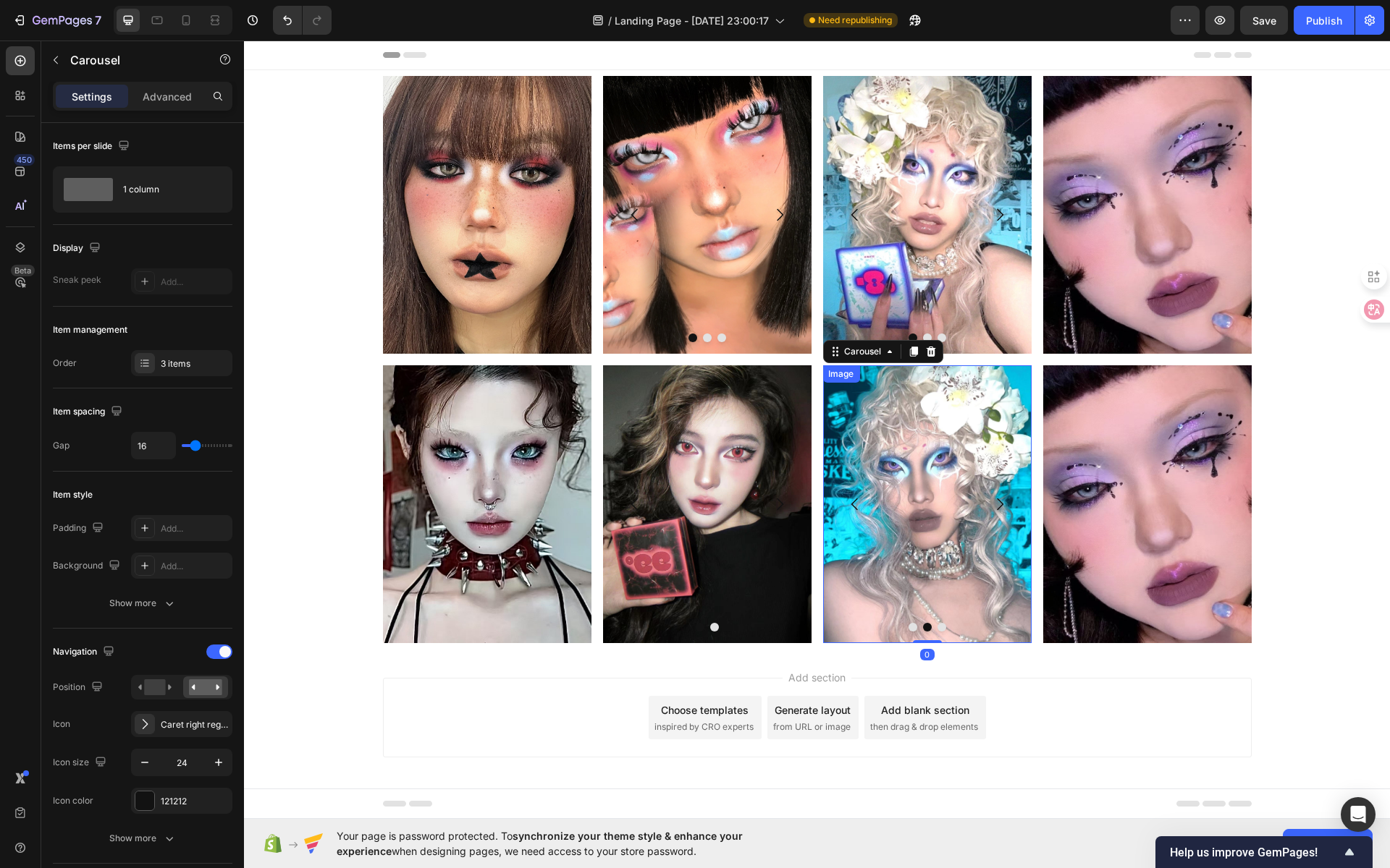
click at [911, 490] on img at bounding box center [926, 504] width 208 height 278
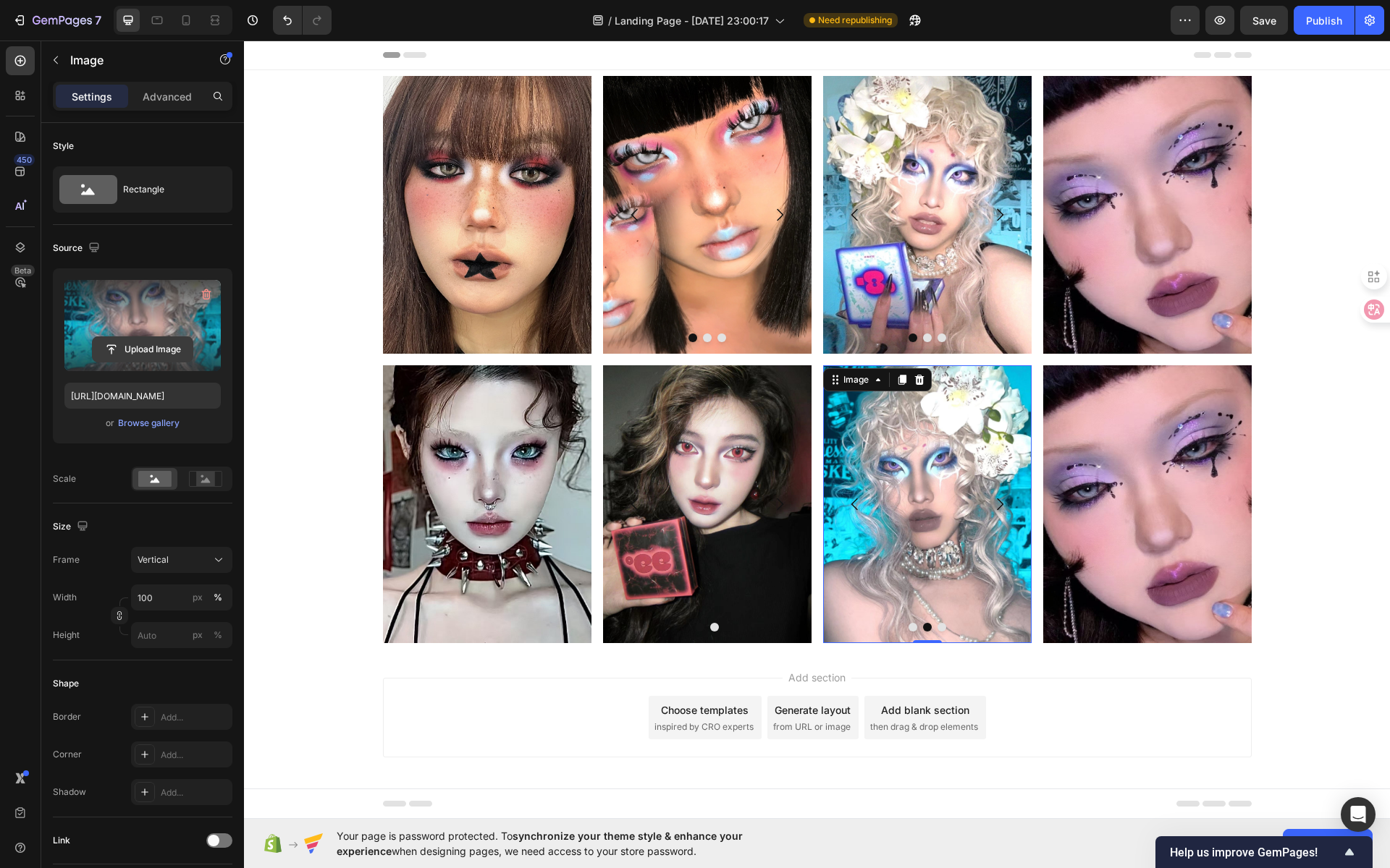
click at [170, 351] on input "file" at bounding box center [142, 349] width 100 height 24
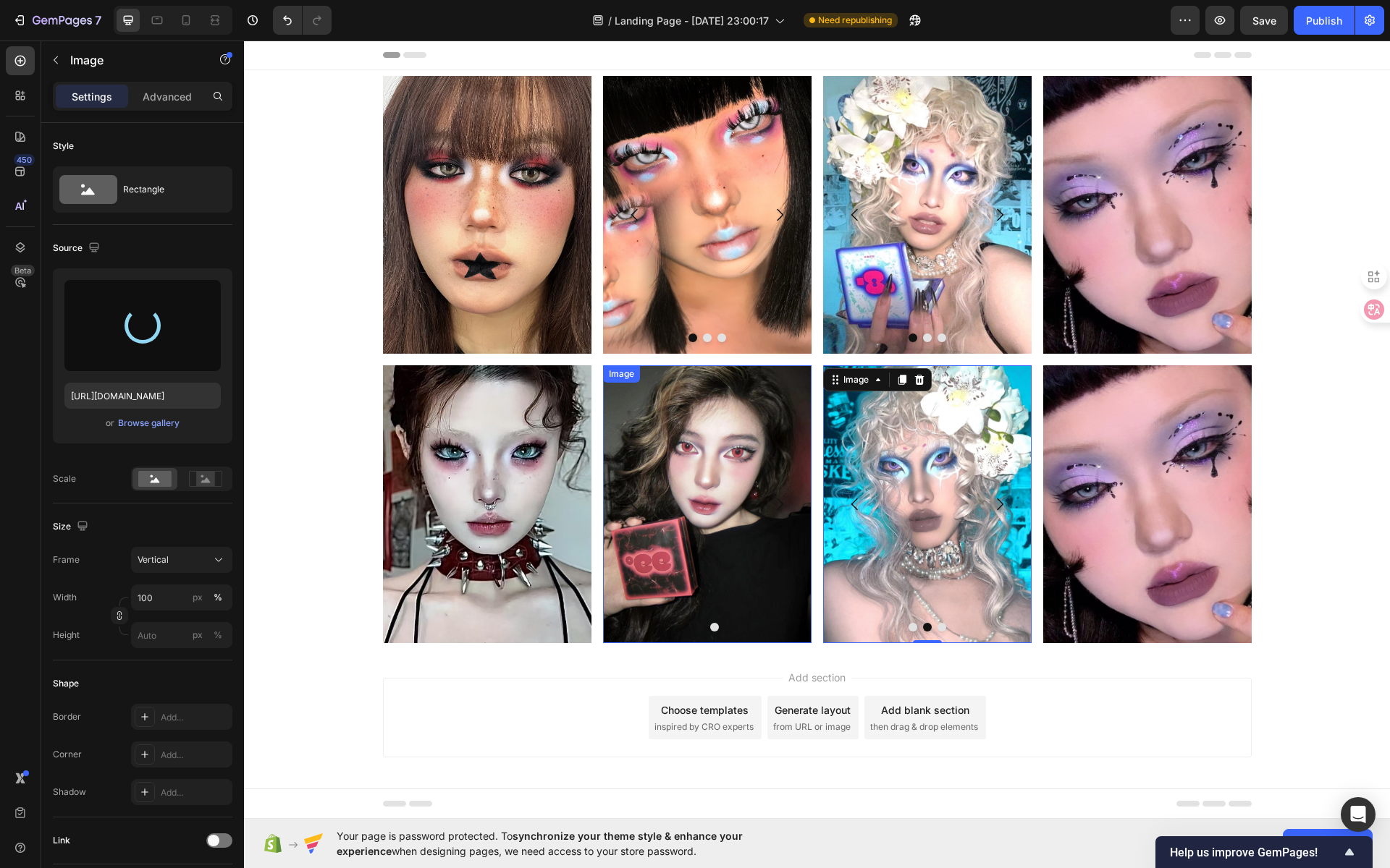
type input "[URL][DOMAIN_NAME]"
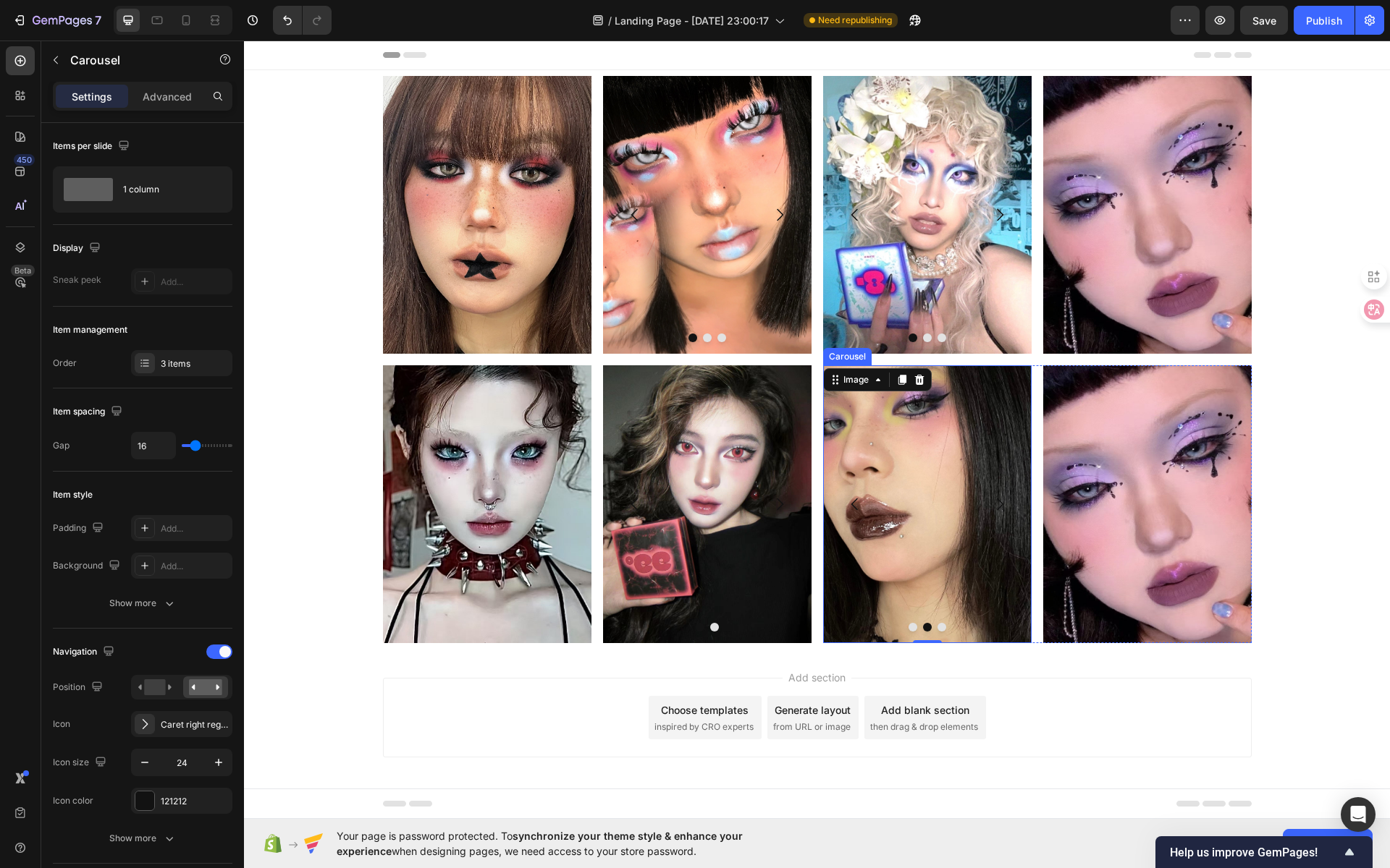
click at [940, 626] on div at bounding box center [927, 627] width 208 height 9
click at [938, 626] on button "Dot" at bounding box center [942, 627] width 9 height 9
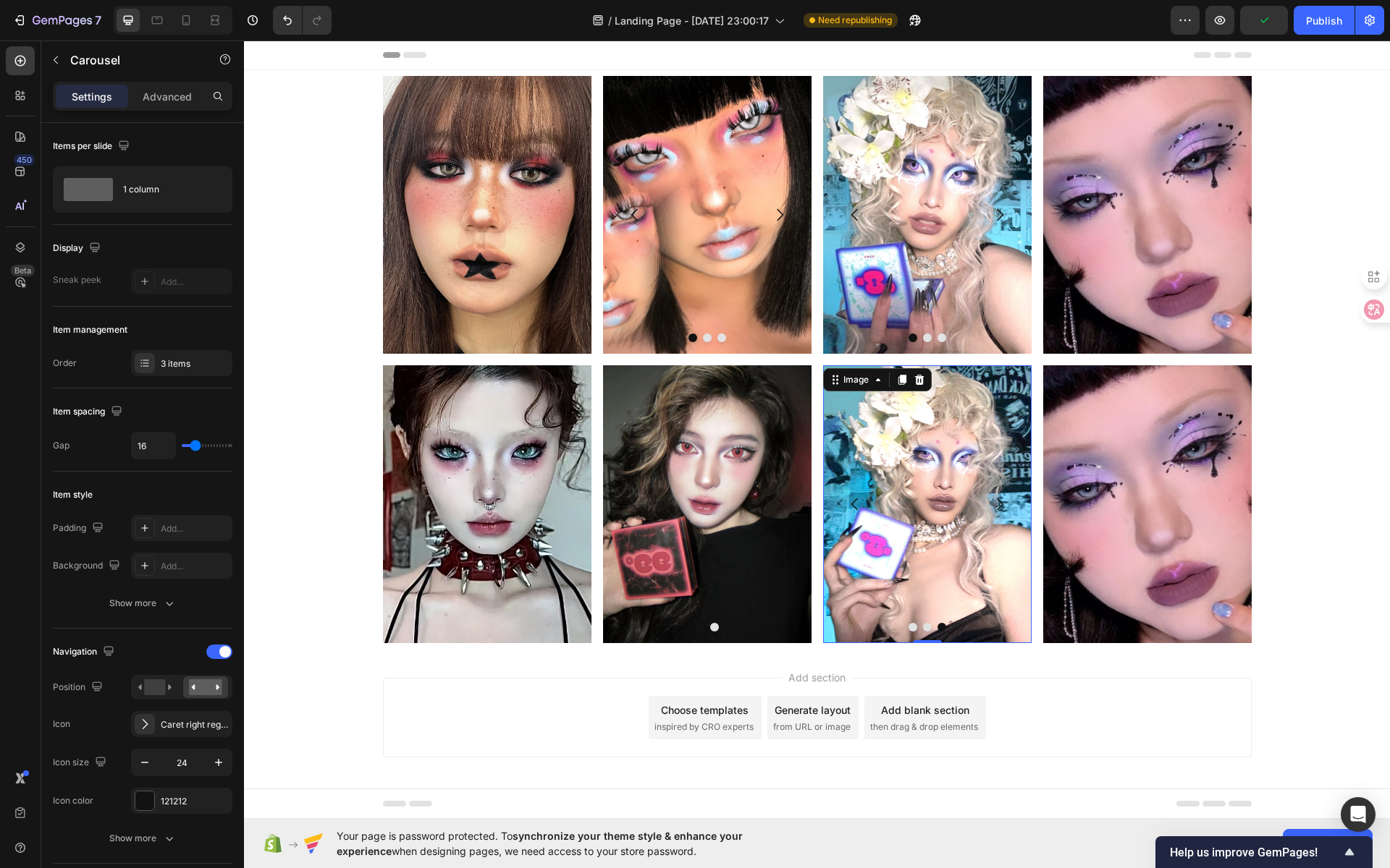
click at [925, 473] on img at bounding box center [926, 504] width 208 height 278
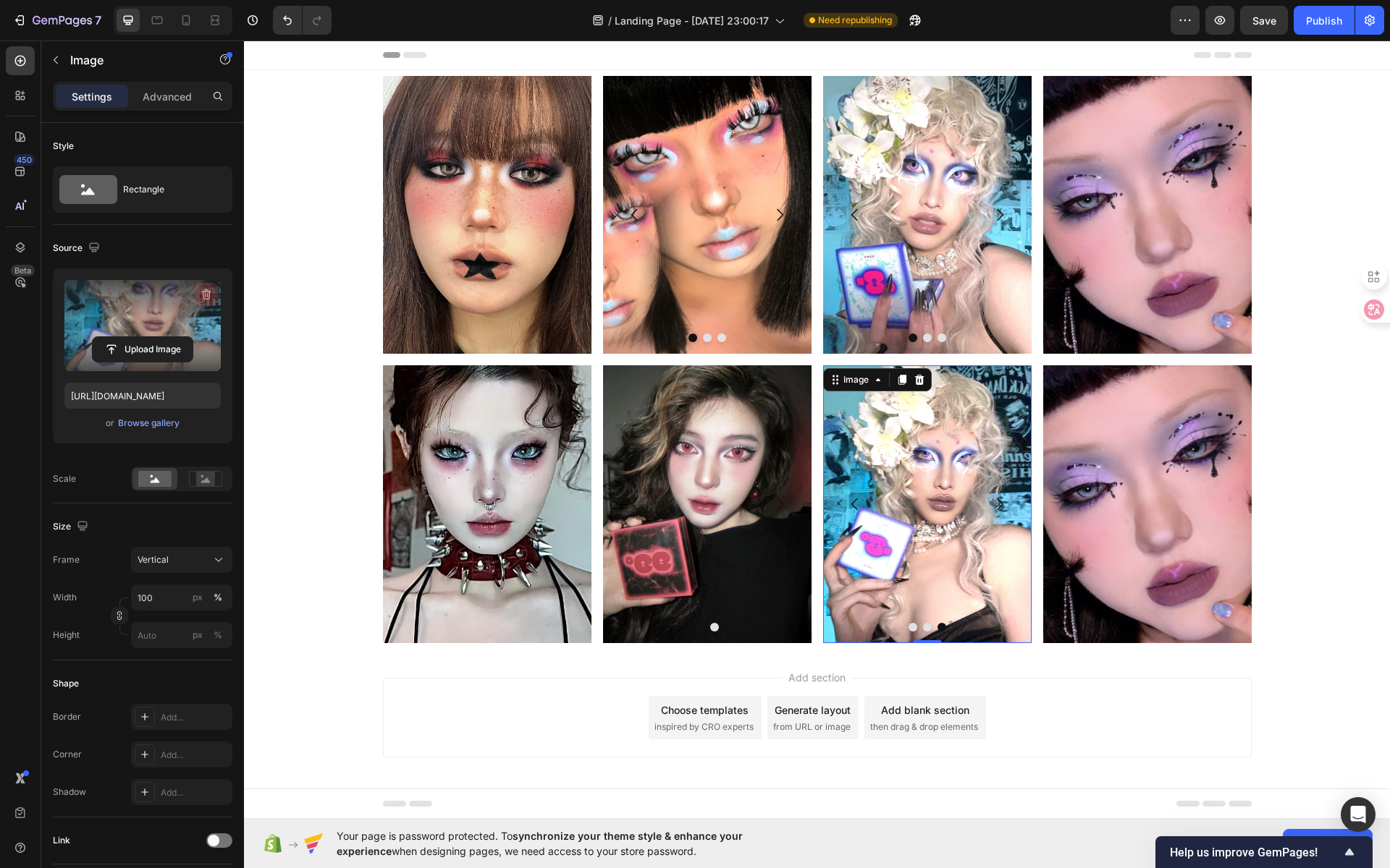
click at [202, 294] on icon "button" at bounding box center [207, 295] width 15 height 15
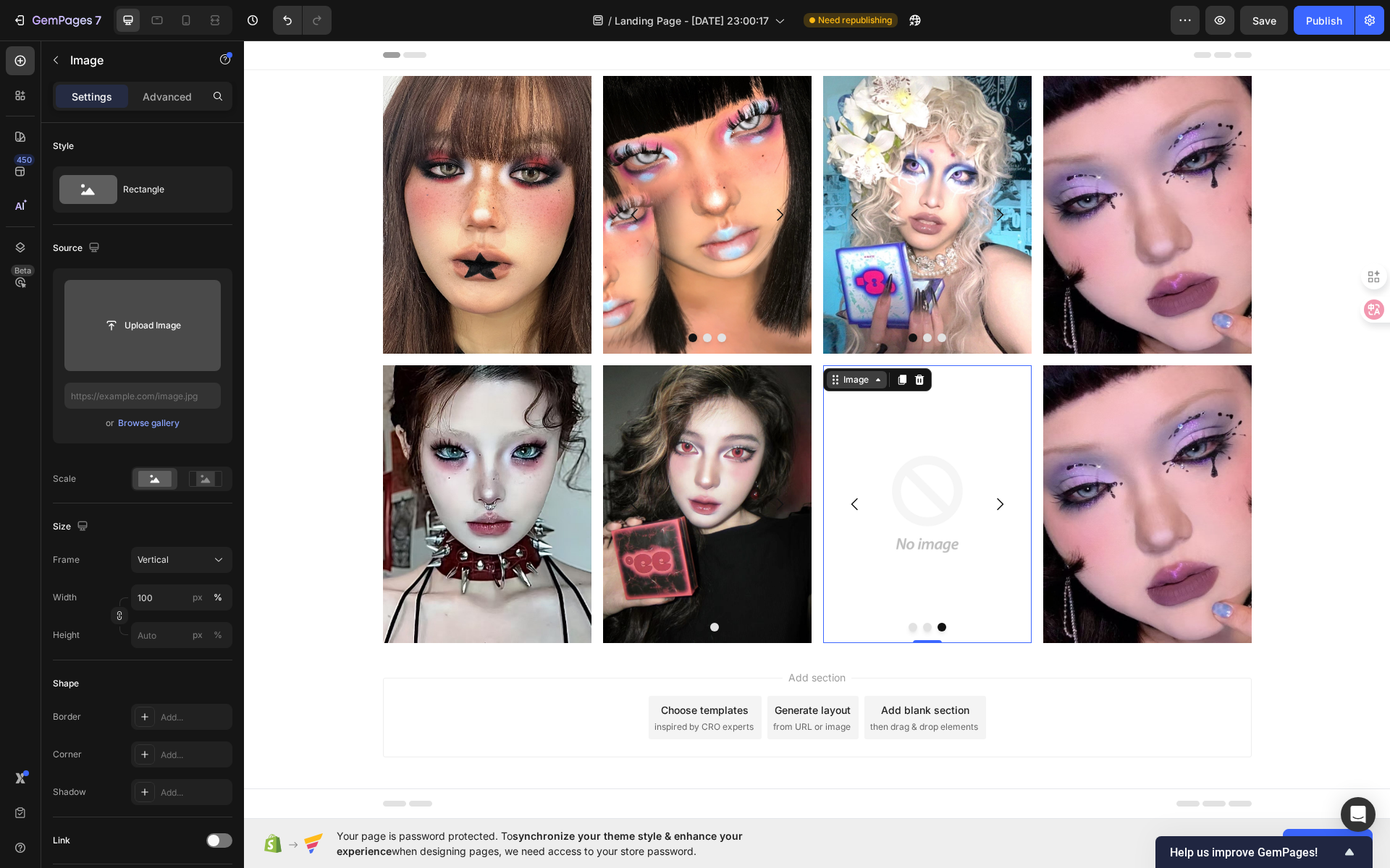
click at [856, 383] on div "Image" at bounding box center [856, 380] width 31 height 13
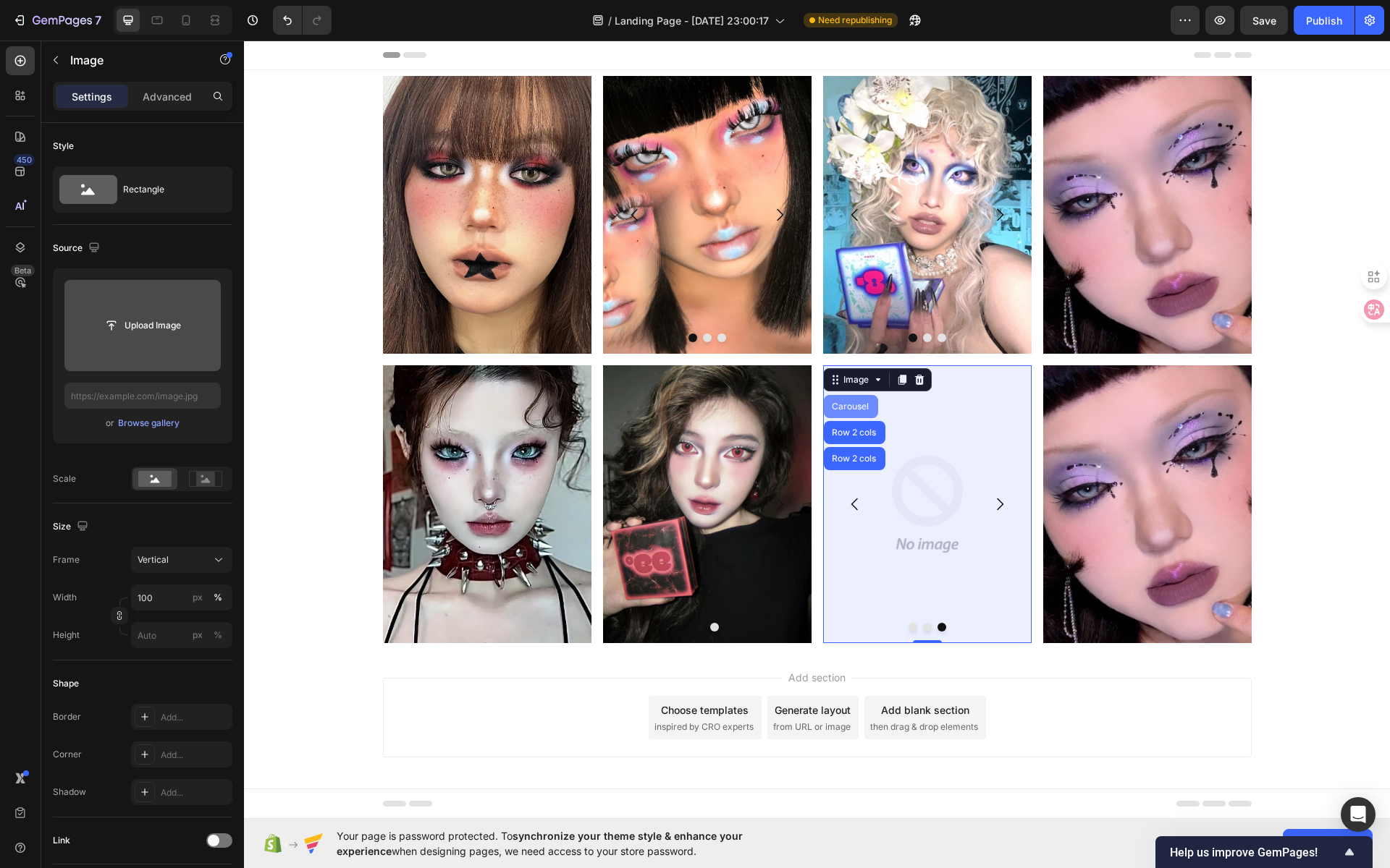
click at [841, 404] on div "Carousel" at bounding box center [851, 407] width 43 height 9
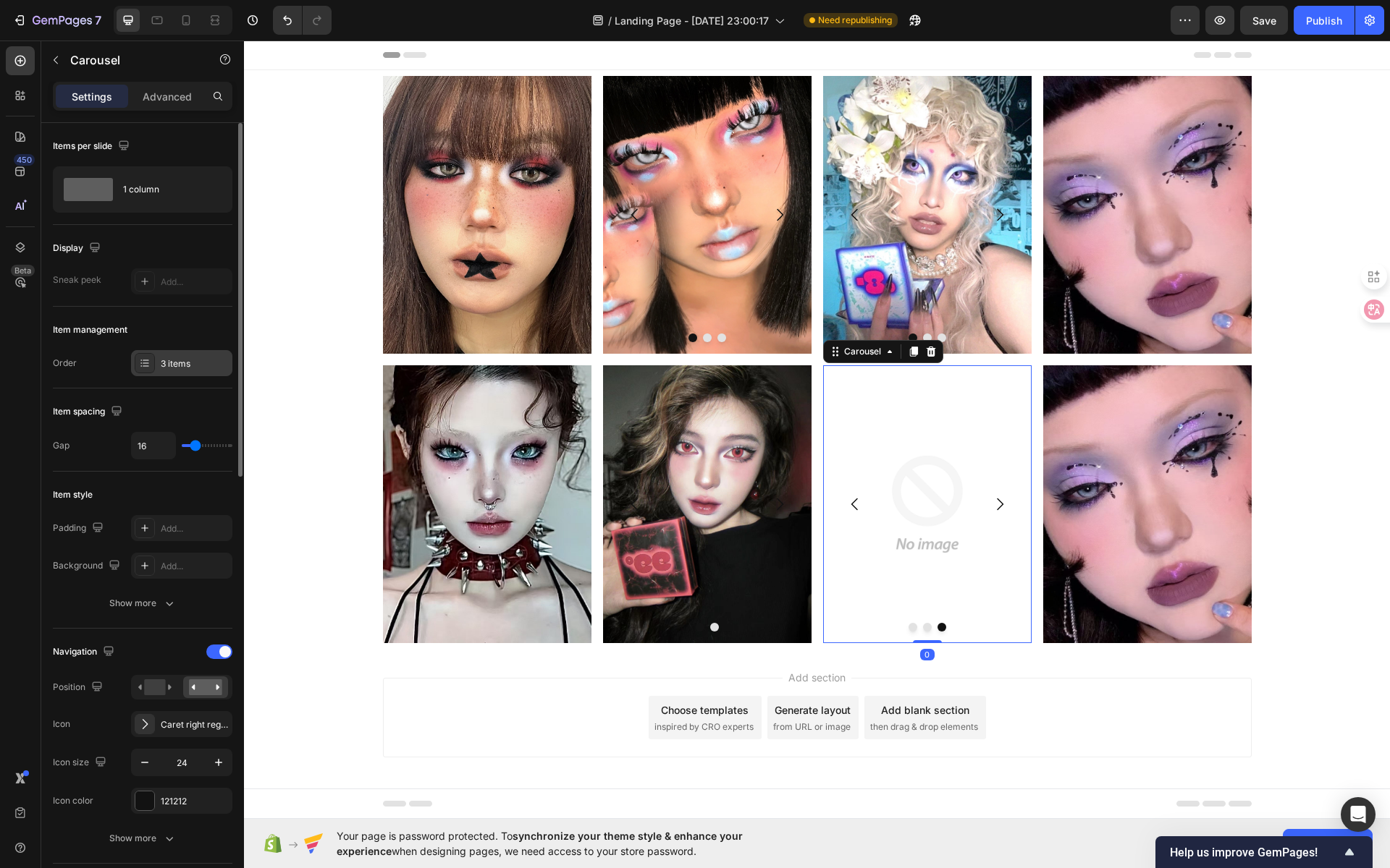
click at [192, 364] on div "3 items" at bounding box center [195, 364] width 68 height 13
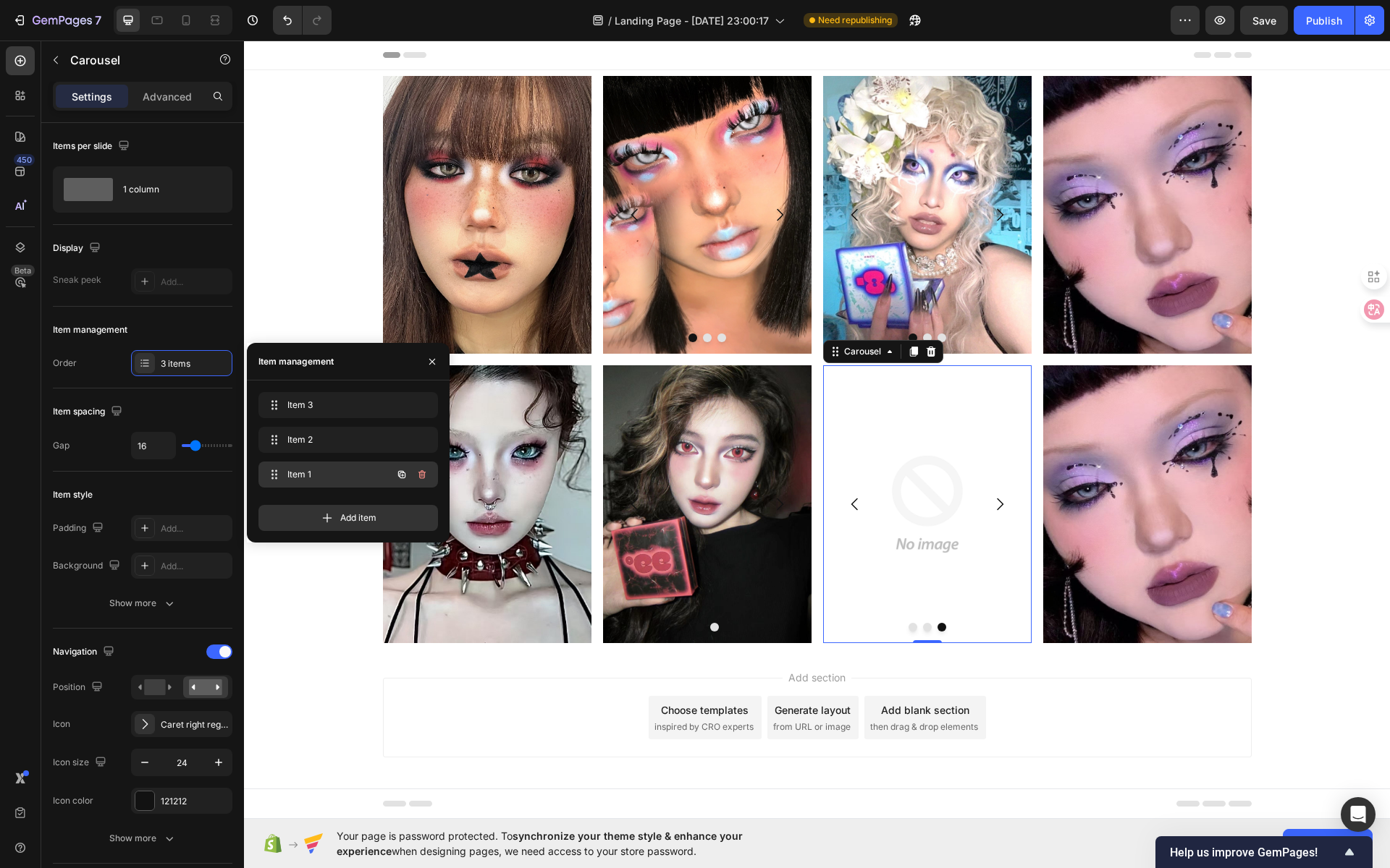
click at [338, 470] on span "Item 1" at bounding box center [328, 475] width 82 height 13
click at [324, 476] on span "Item 1" at bounding box center [328, 475] width 82 height 13
click at [418, 475] on icon "button" at bounding box center [422, 475] width 12 height 12
click at [407, 476] on div "Delete" at bounding box center [412, 475] width 27 height 13
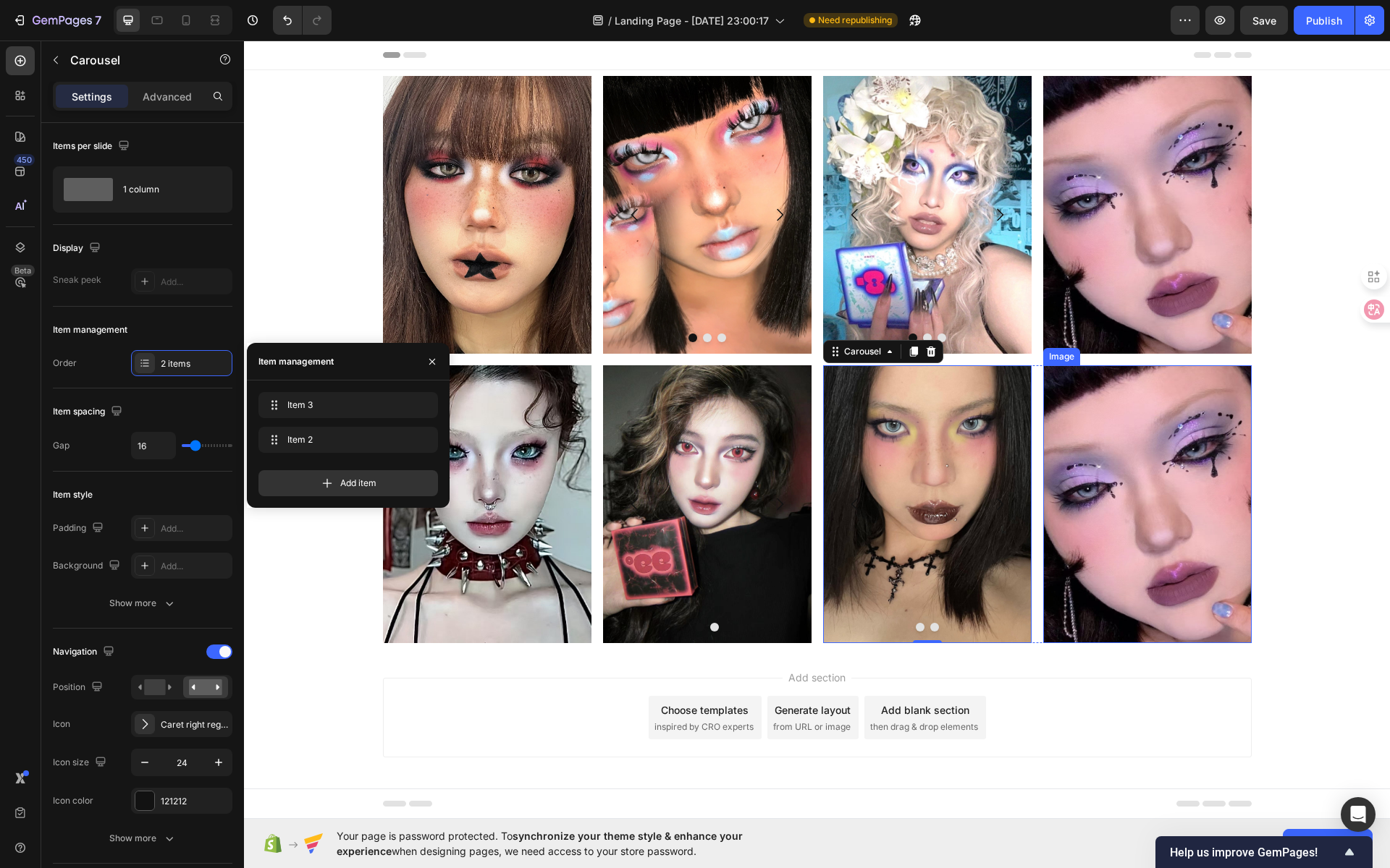
click at [1141, 510] on img at bounding box center [1147, 504] width 208 height 278
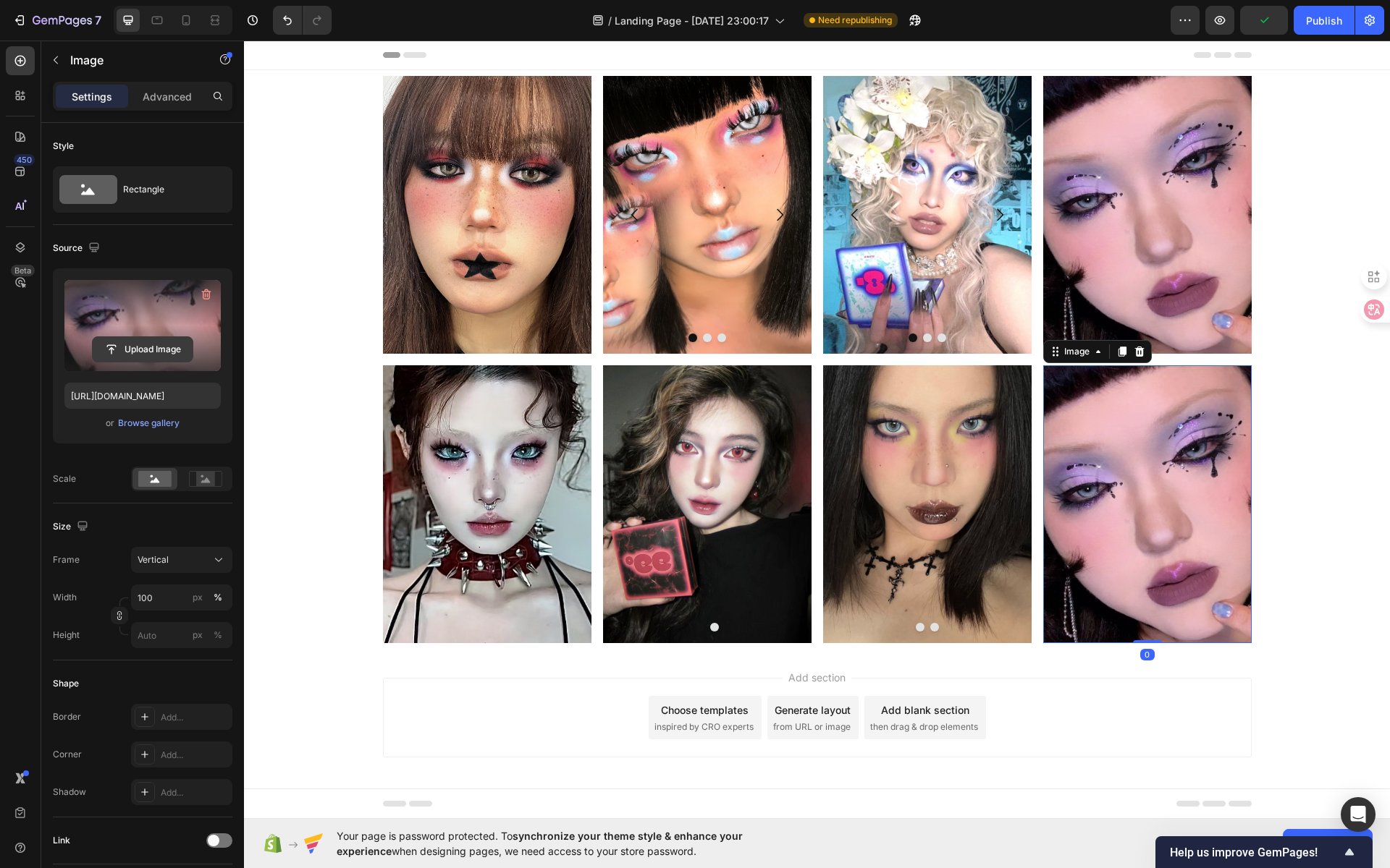
click at [122, 357] on input "file" at bounding box center [142, 349] width 100 height 24
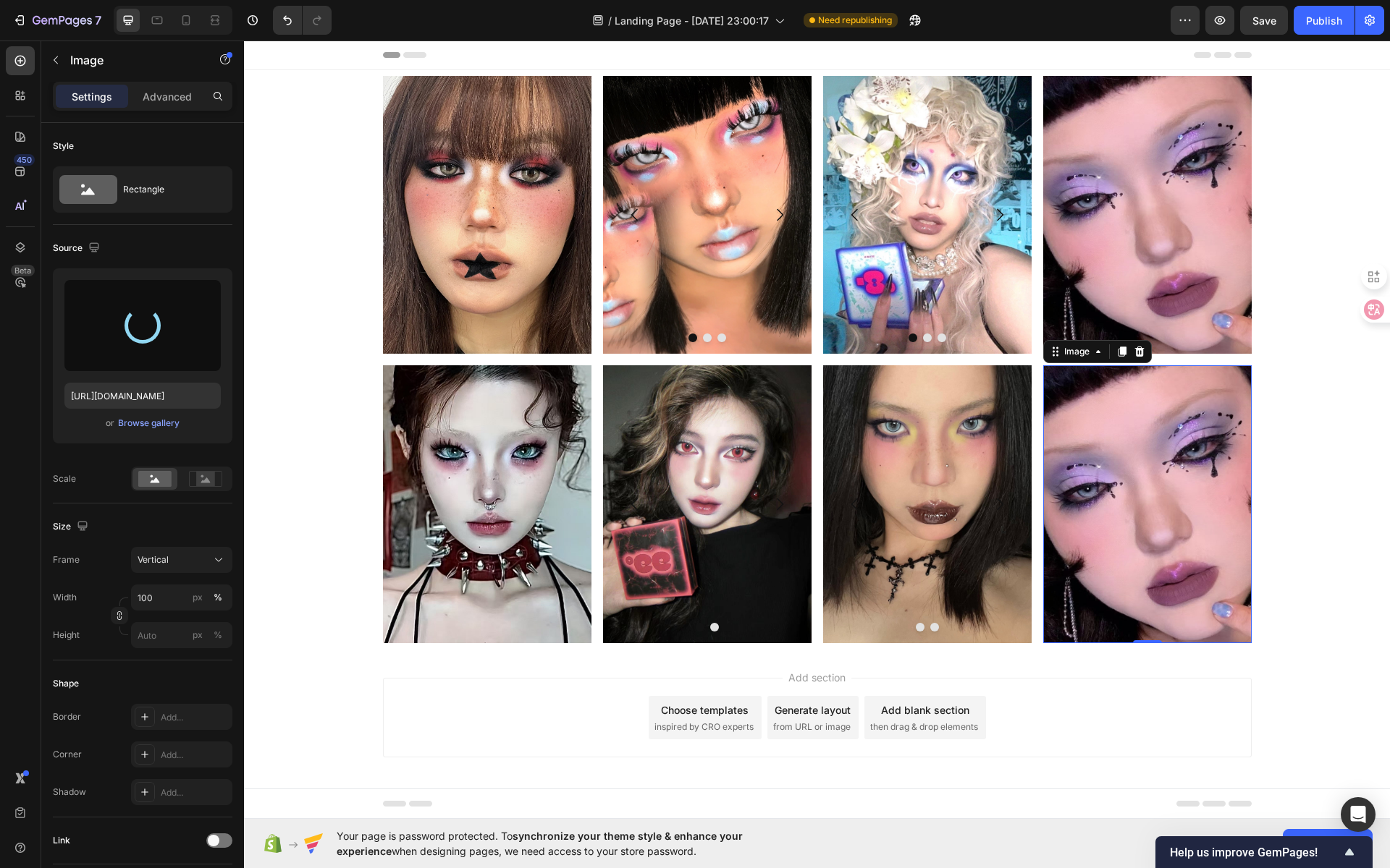
type input "[URL][DOMAIN_NAME]"
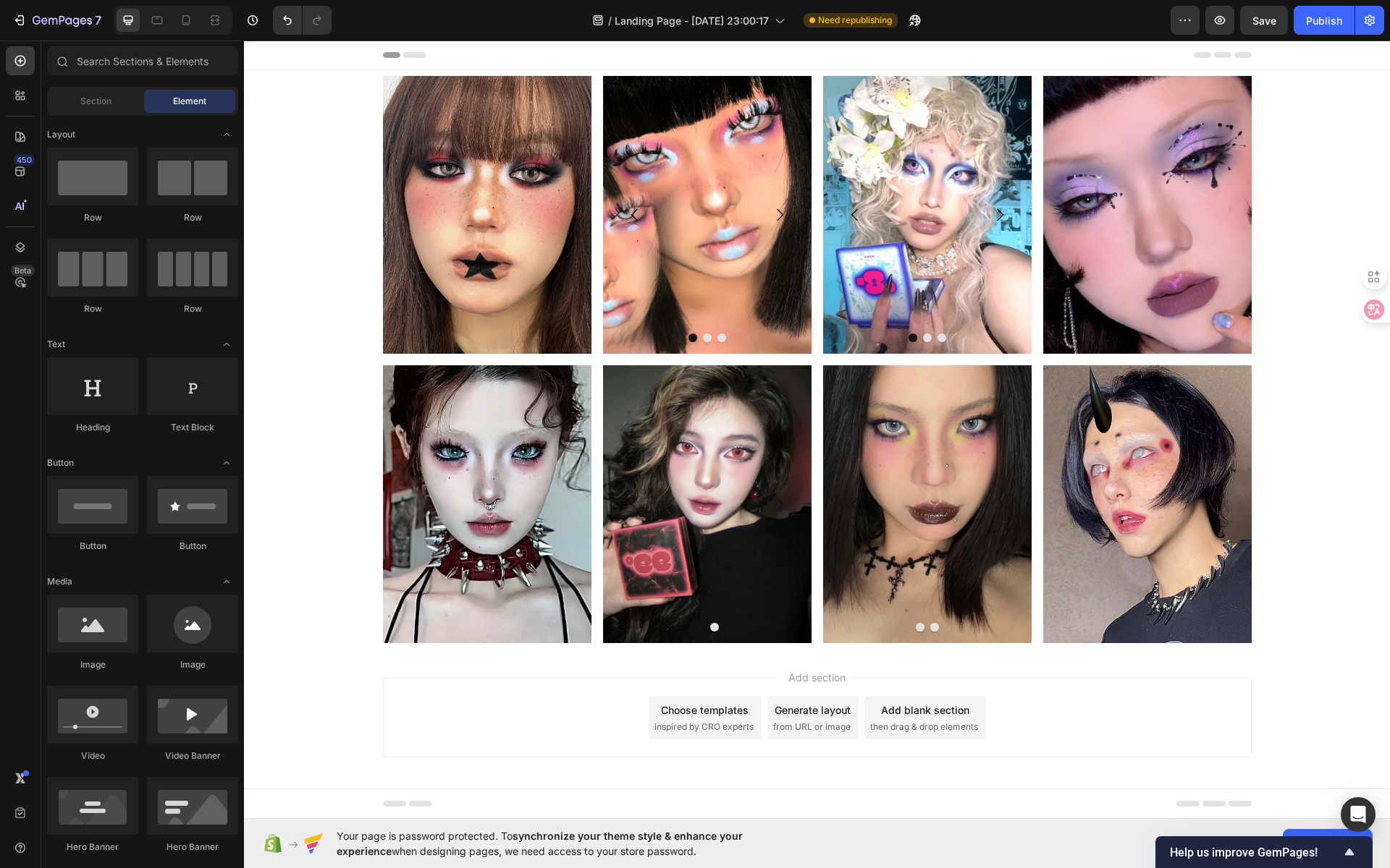
click at [1317, 668] on div "Add section Choose templates inspired by CRO experts Generate layout from URL o…" at bounding box center [817, 738] width 1146 height 178
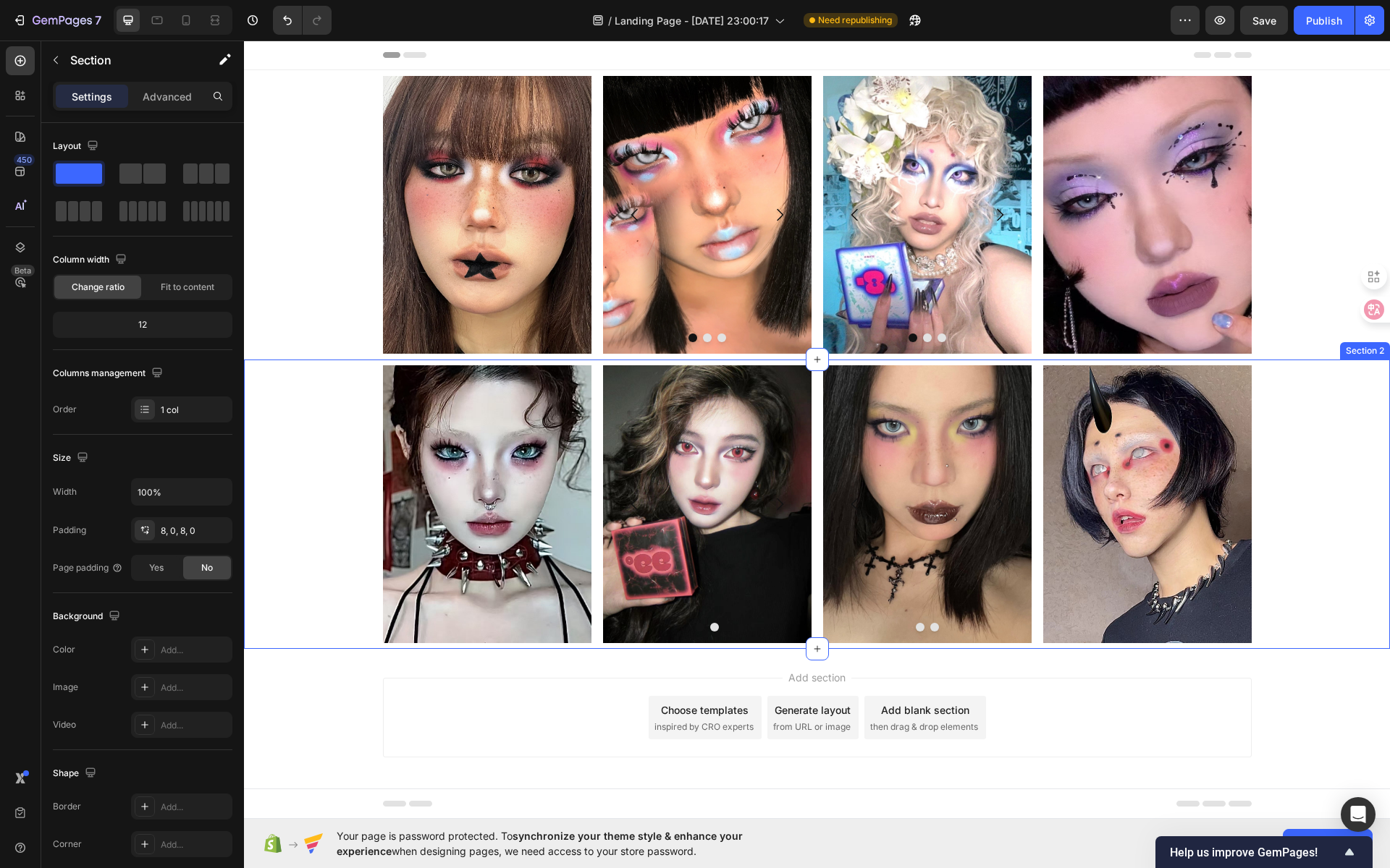
click at [1249, 408] on div "Image Image Image [GEOGRAPHIC_DATA] Image Image Carousel Image Row Row" at bounding box center [817, 504] width 1146 height 278
click at [1357, 345] on icon at bounding box center [1360, 346] width 8 height 10
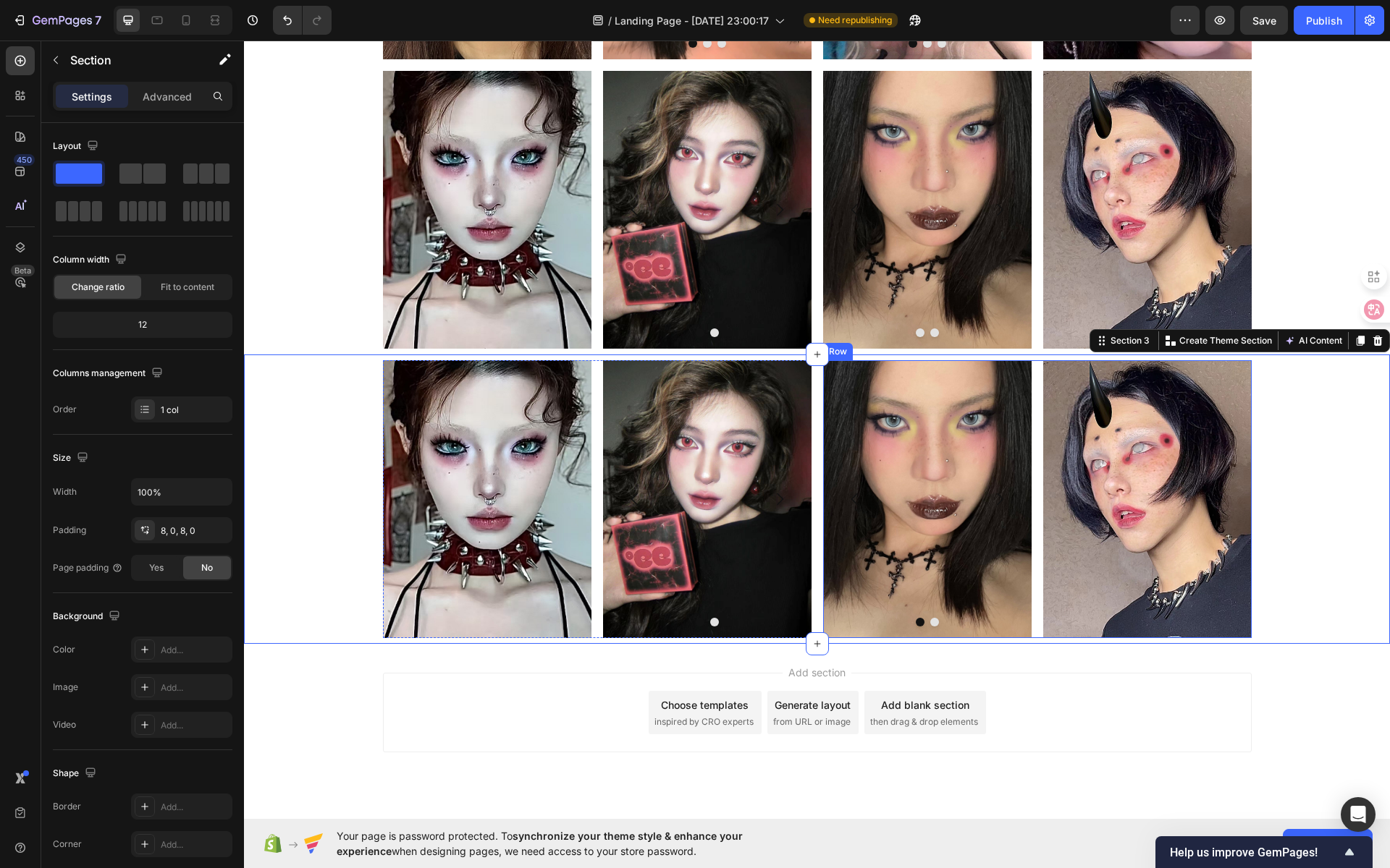
scroll to position [297, 0]
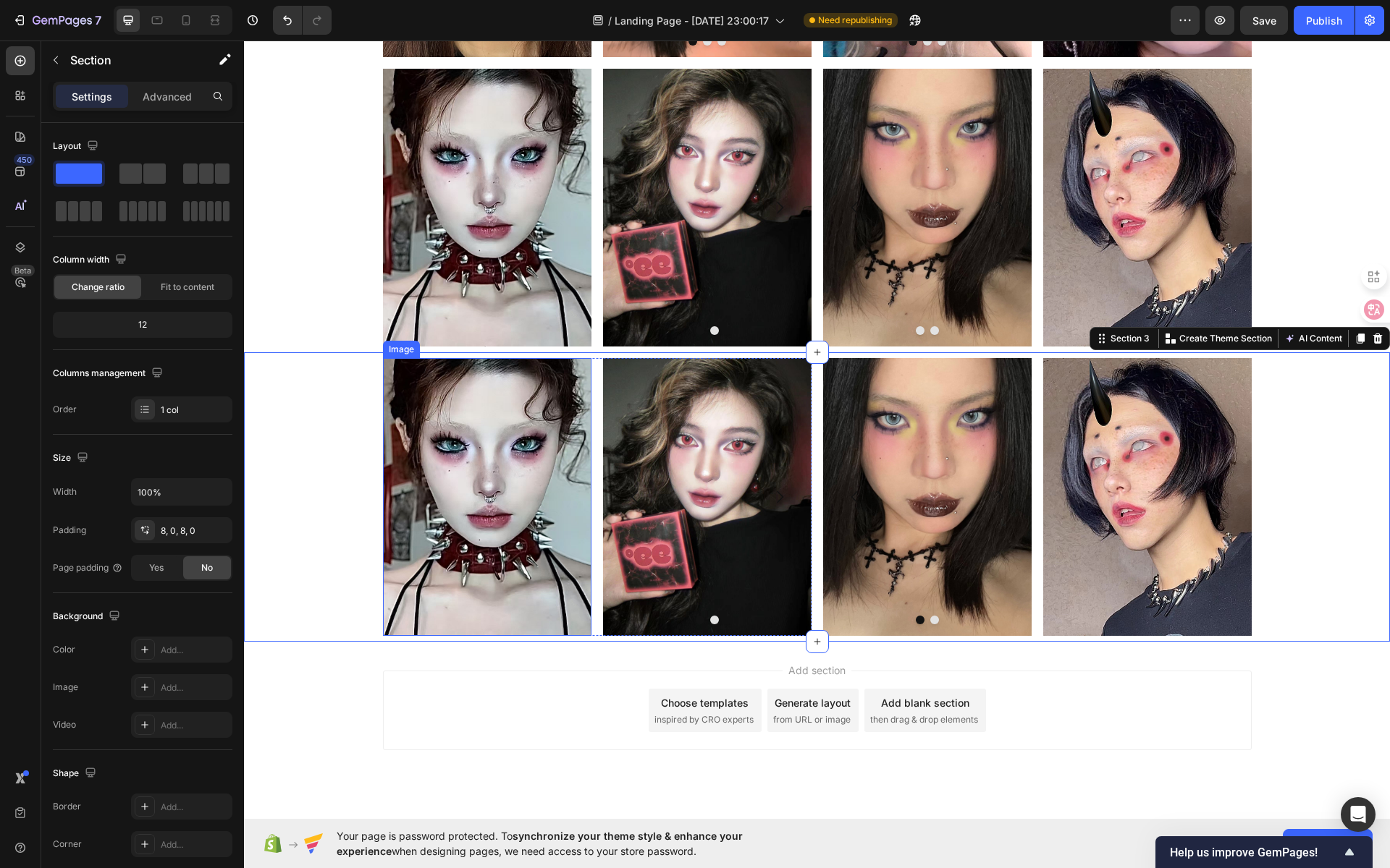
click at [473, 507] on img at bounding box center [487, 497] width 208 height 278
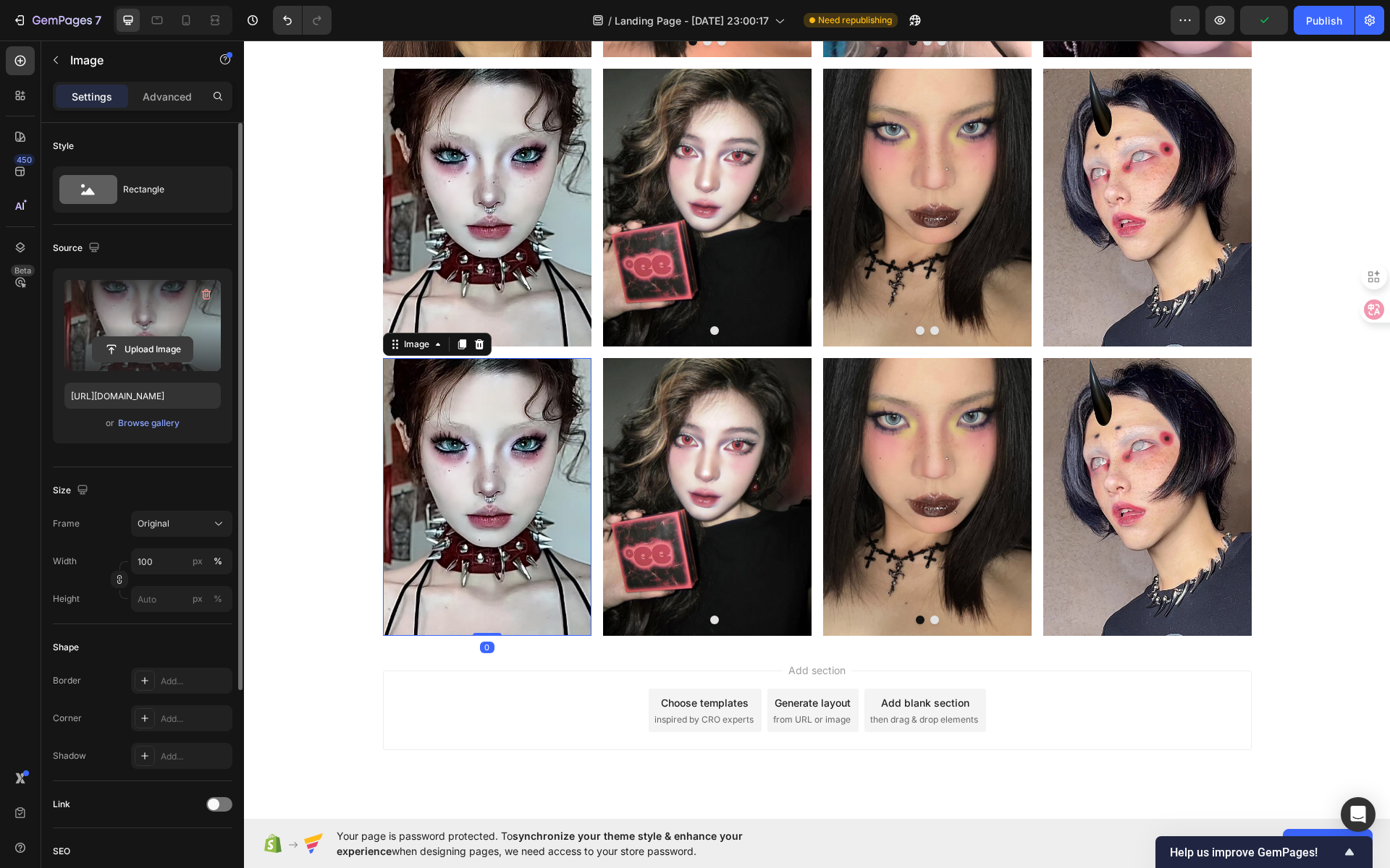
click at [178, 353] on input "file" at bounding box center [142, 349] width 100 height 24
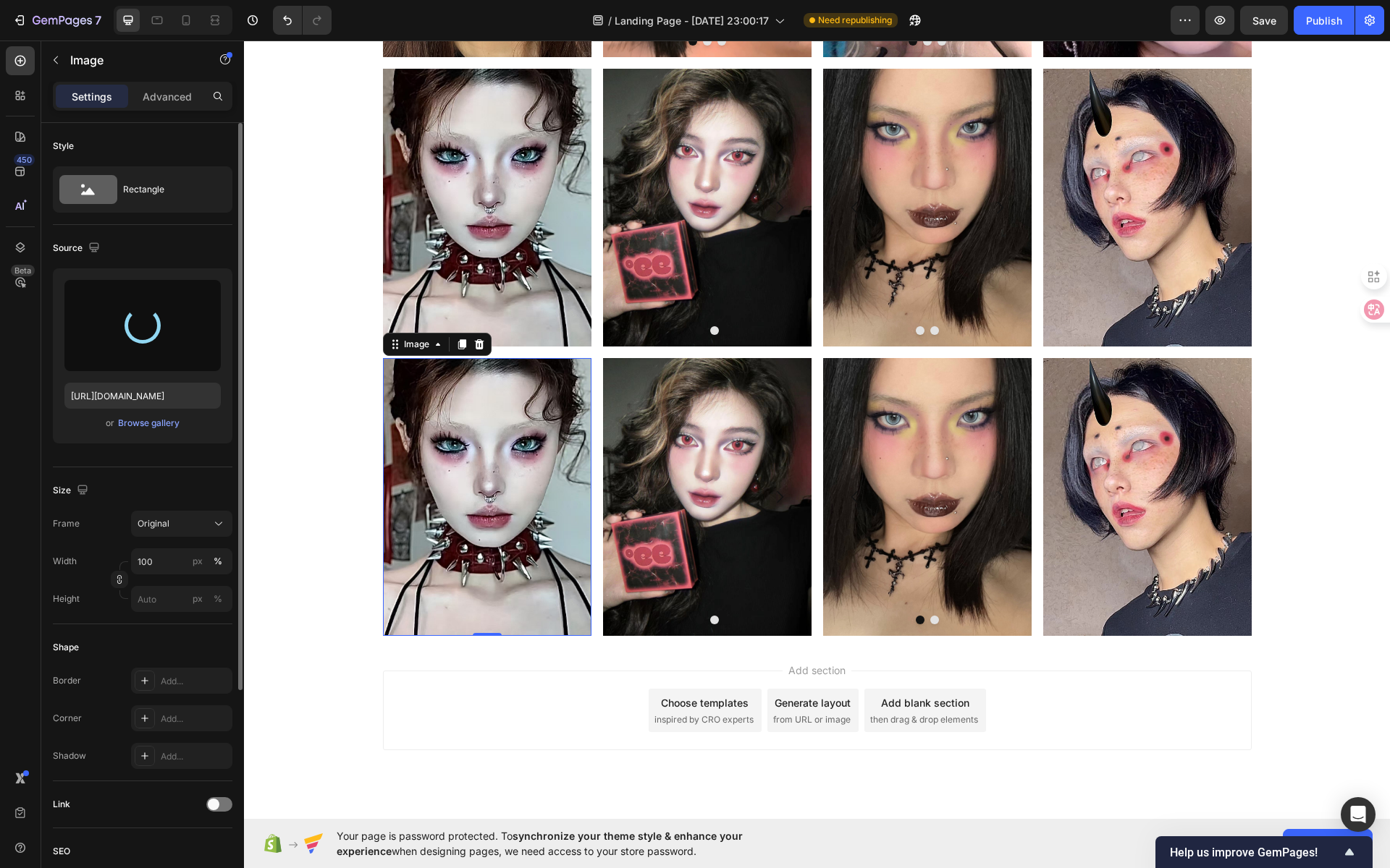
type input "[URL][DOMAIN_NAME]"
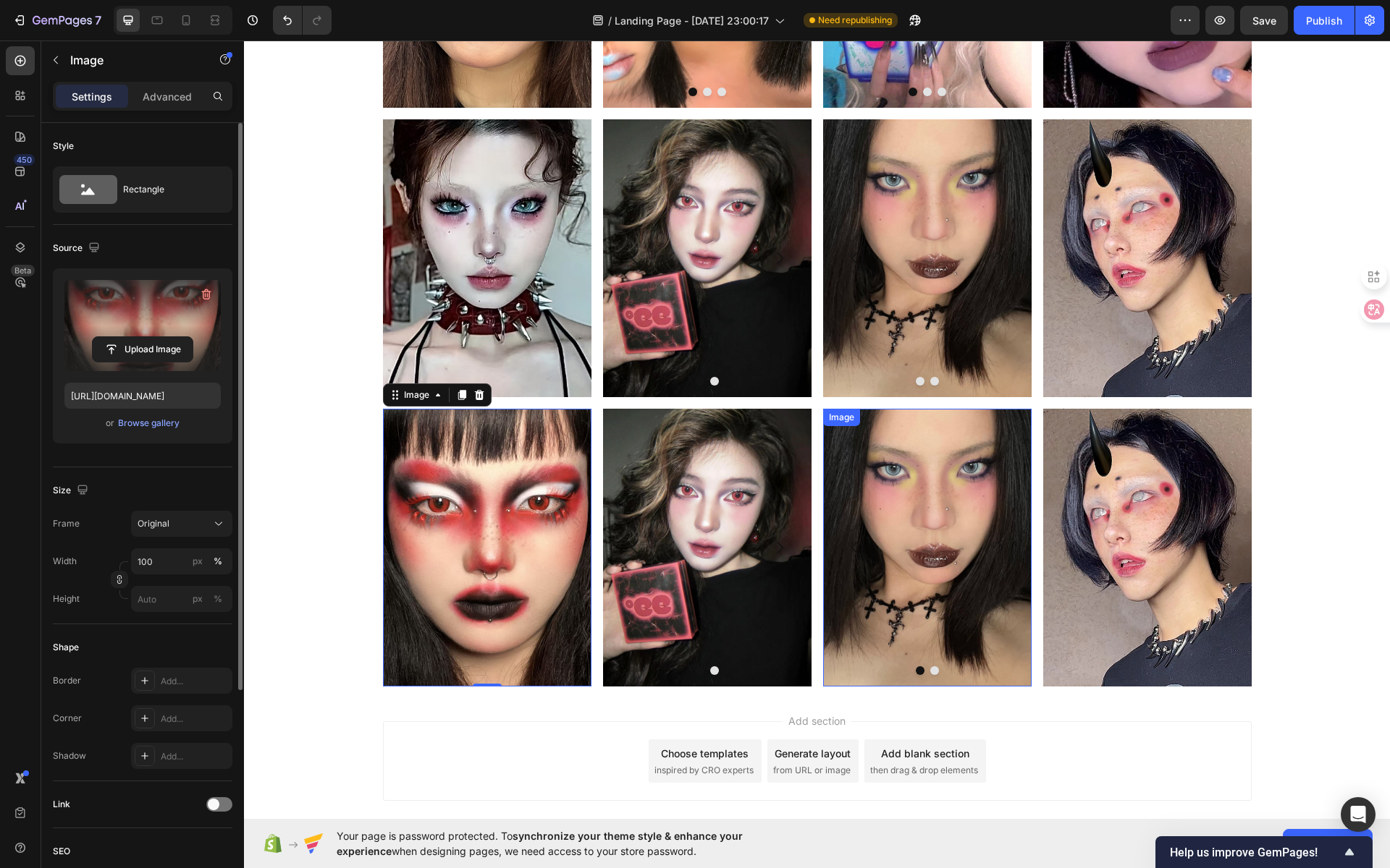
scroll to position [237, 0]
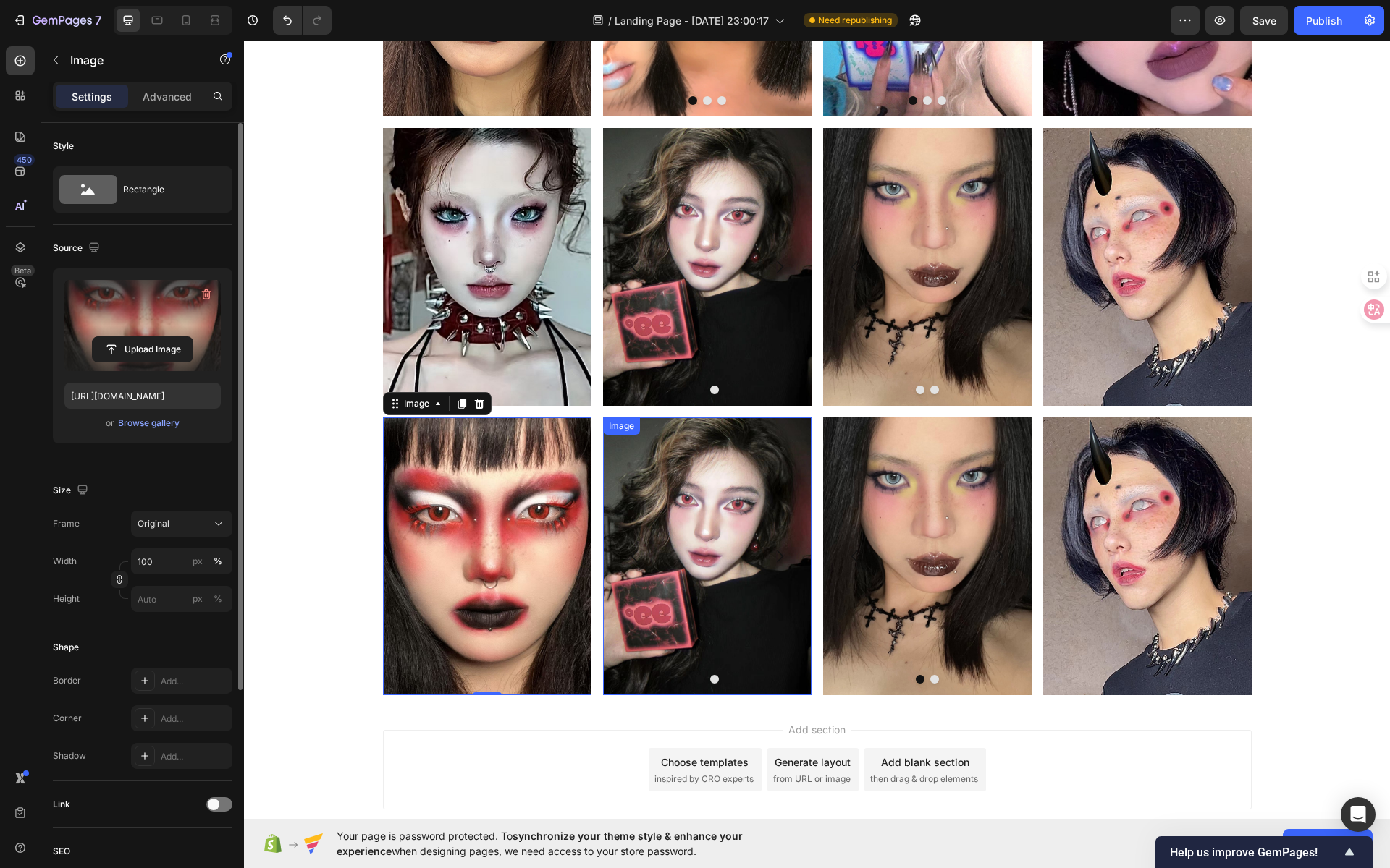
click at [675, 587] on img at bounding box center [707, 556] width 208 height 278
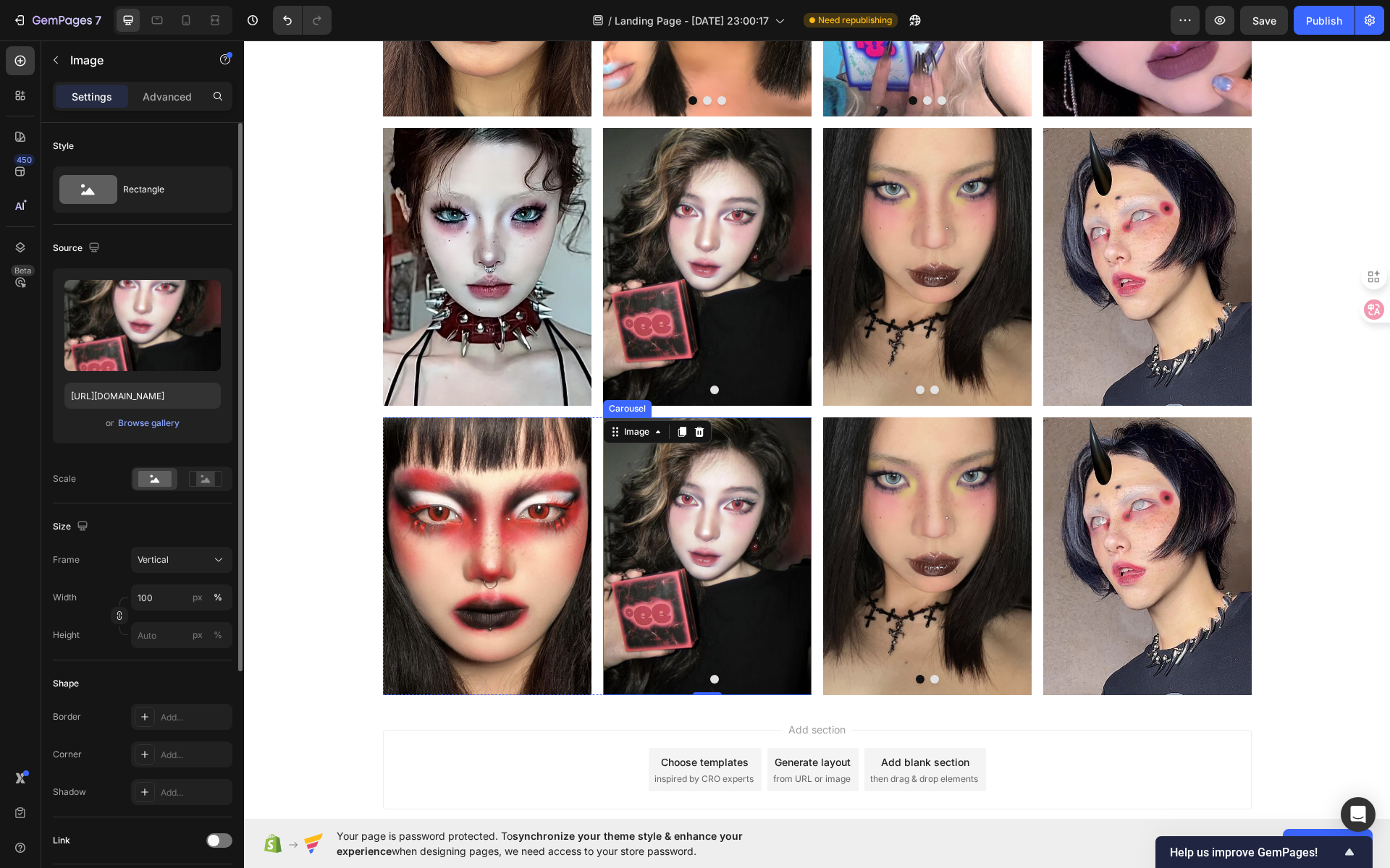
click at [694, 683] on img at bounding box center [707, 556] width 208 height 278
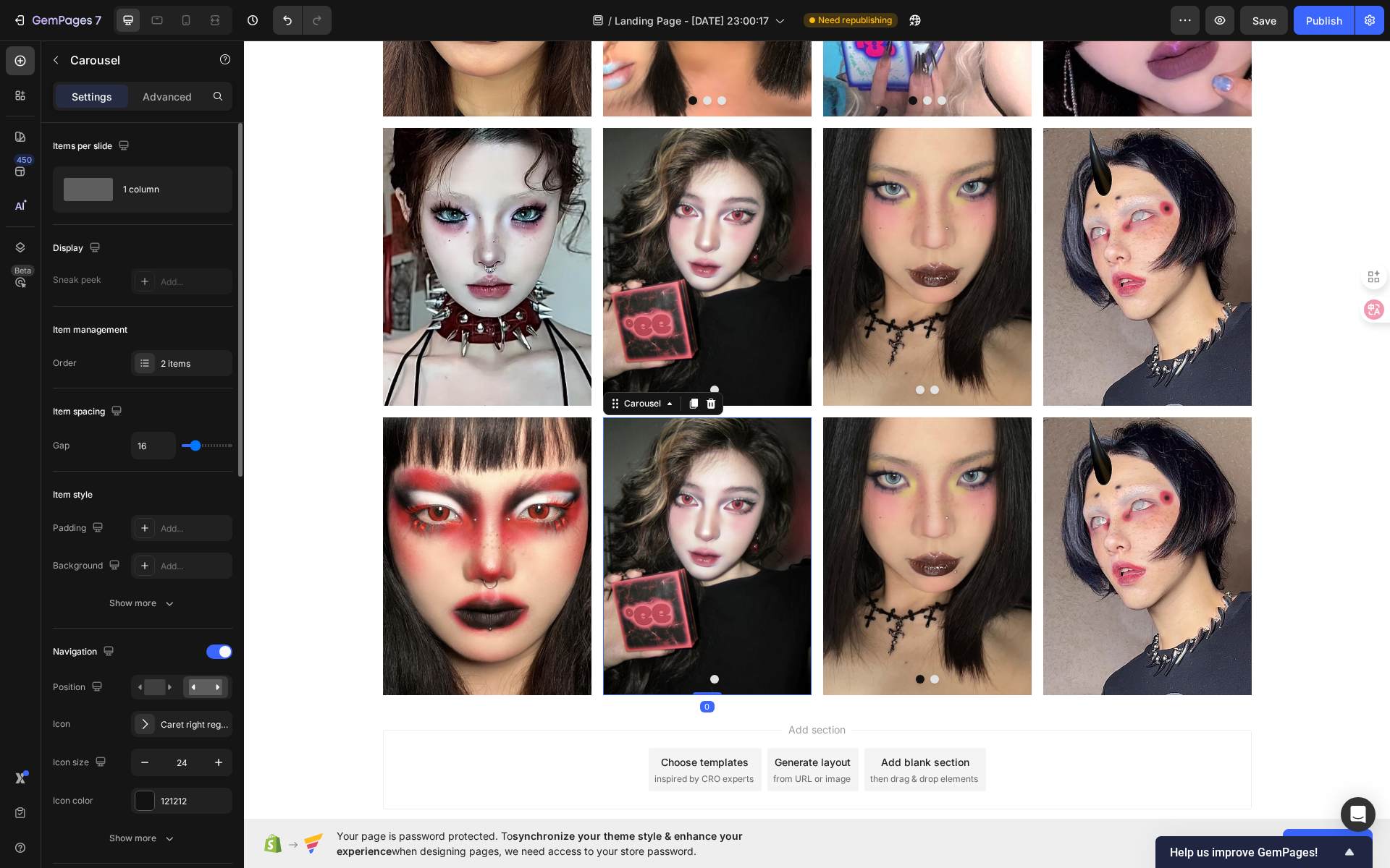
click at [696, 677] on button "Dot" at bounding box center [700, 680] width 9 height 9
click at [696, 678] on button "Dot" at bounding box center [700, 680] width 9 height 9
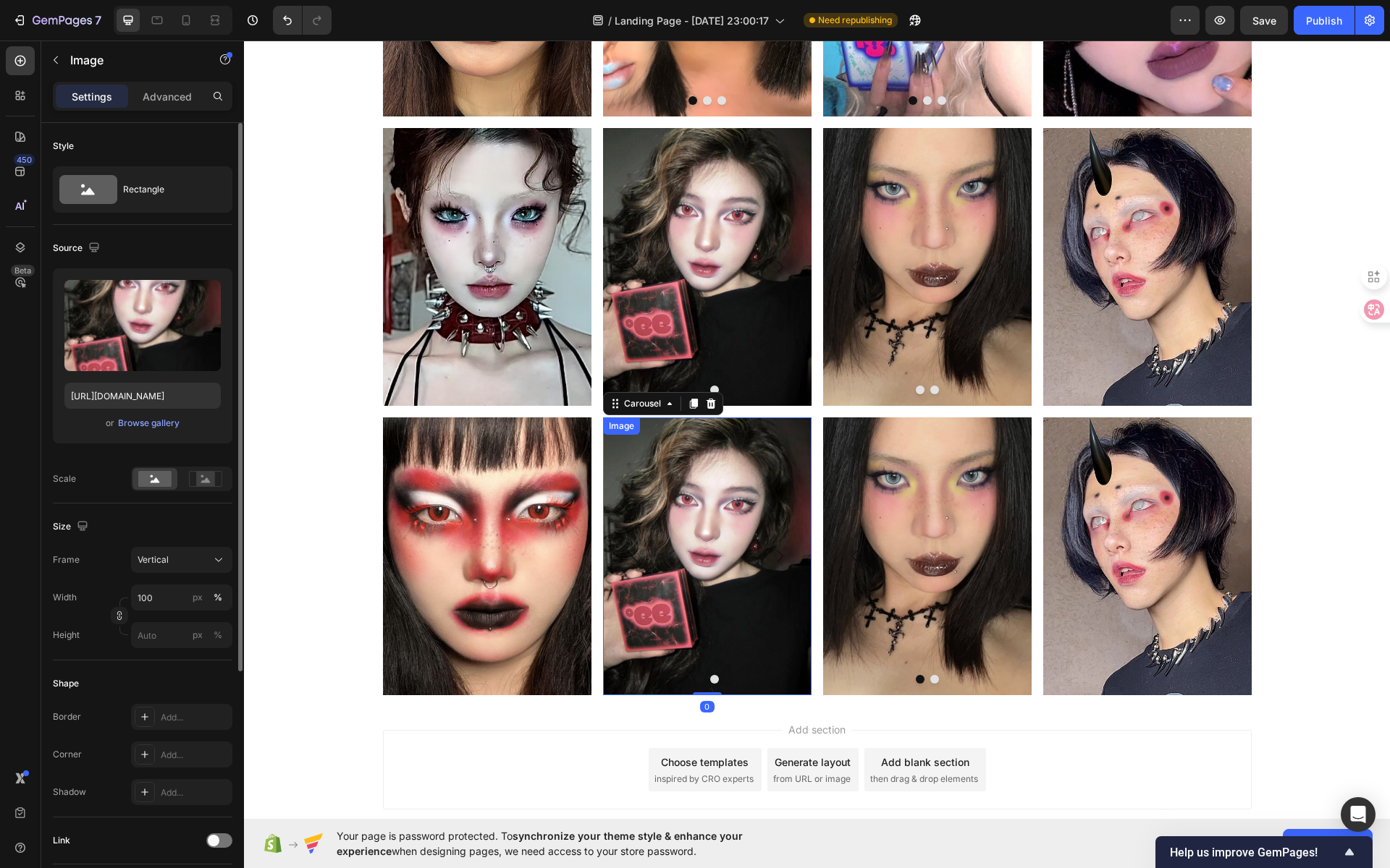
click at [684, 630] on img at bounding box center [707, 556] width 208 height 278
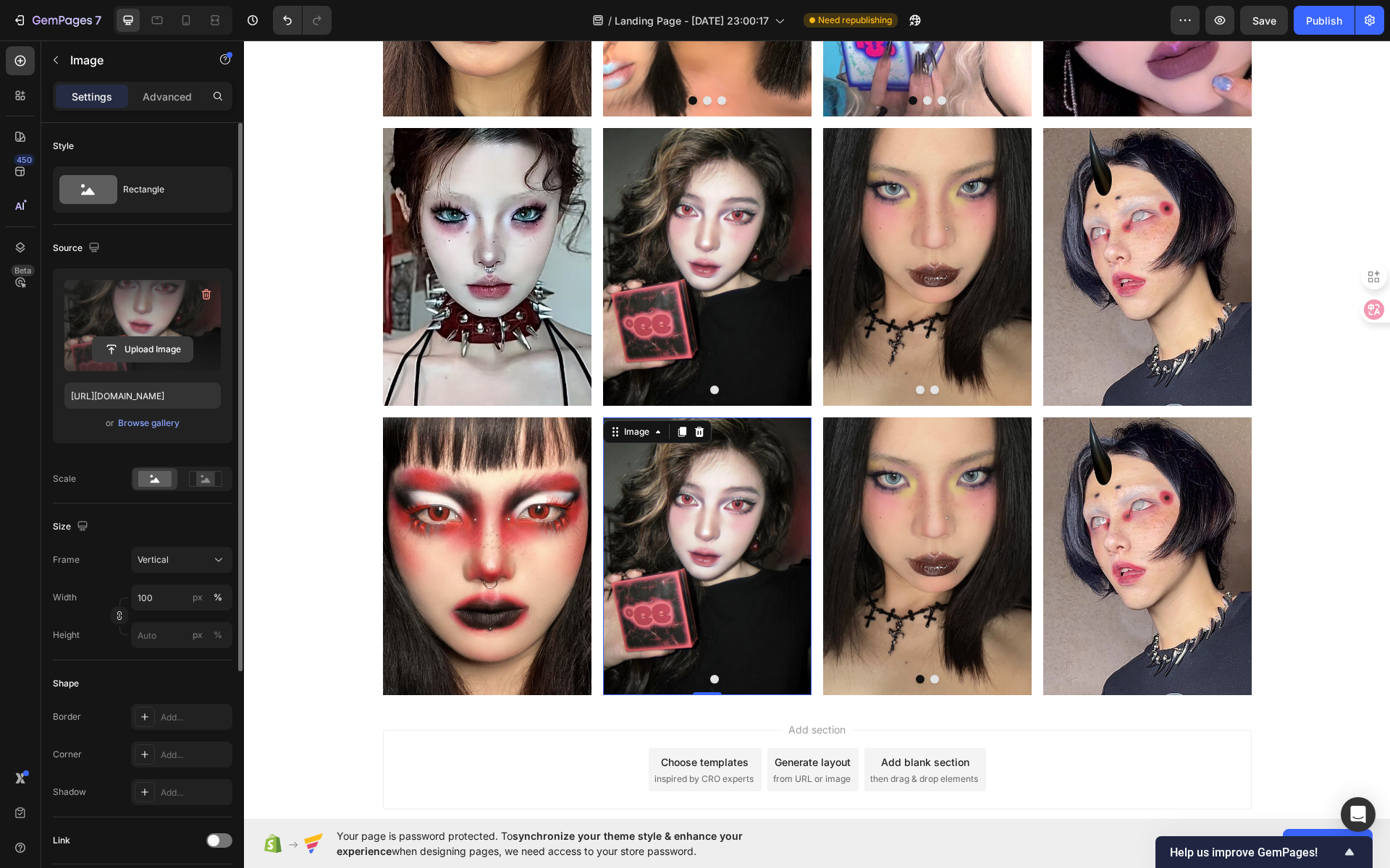
click at [152, 357] on input "file" at bounding box center [142, 349] width 100 height 24
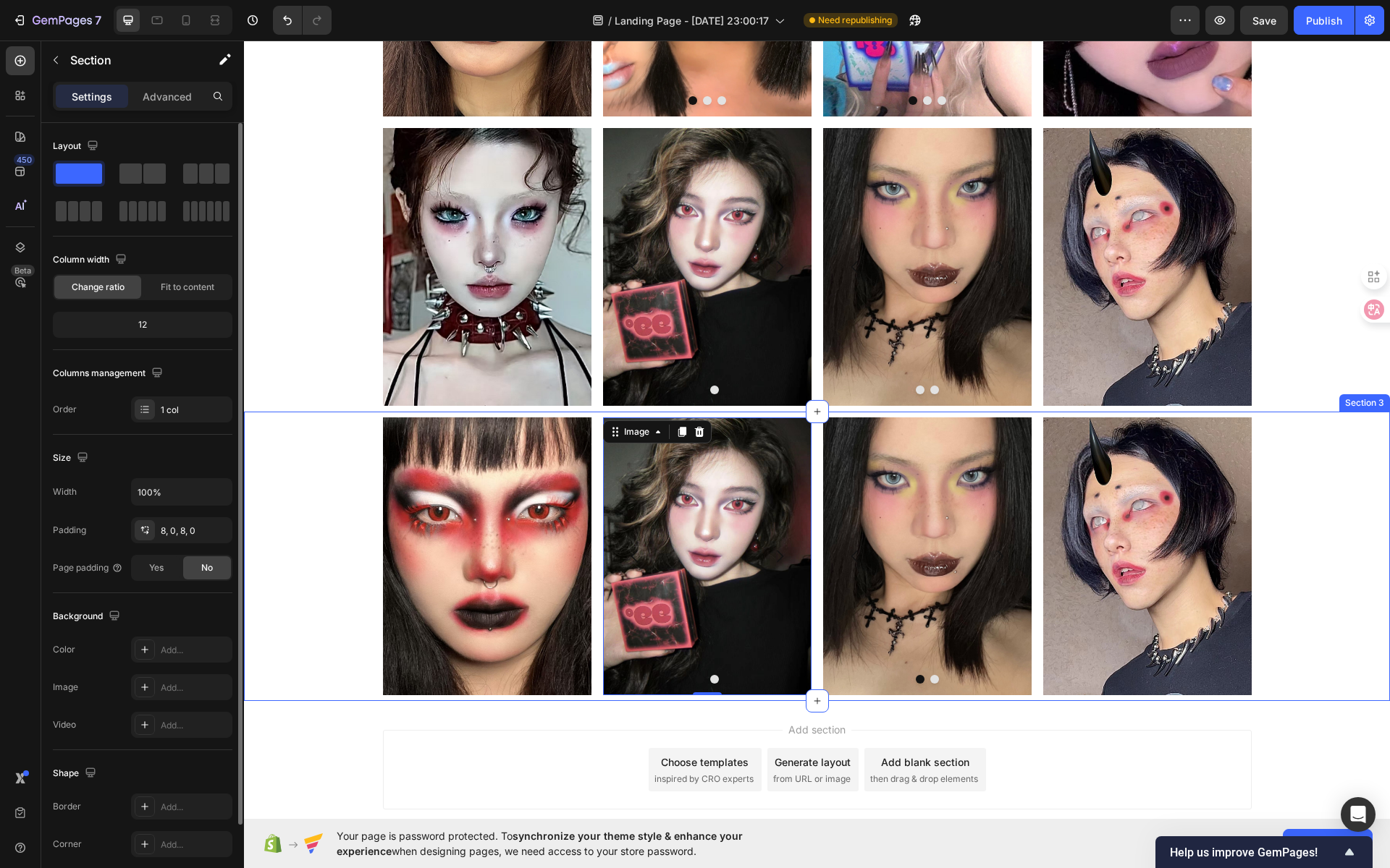
click at [1287, 484] on div "Image Image 0 Image [GEOGRAPHIC_DATA] Image Image Carousel Image Row Row" at bounding box center [817, 556] width 1146 height 278
click at [729, 503] on img at bounding box center [707, 556] width 208 height 278
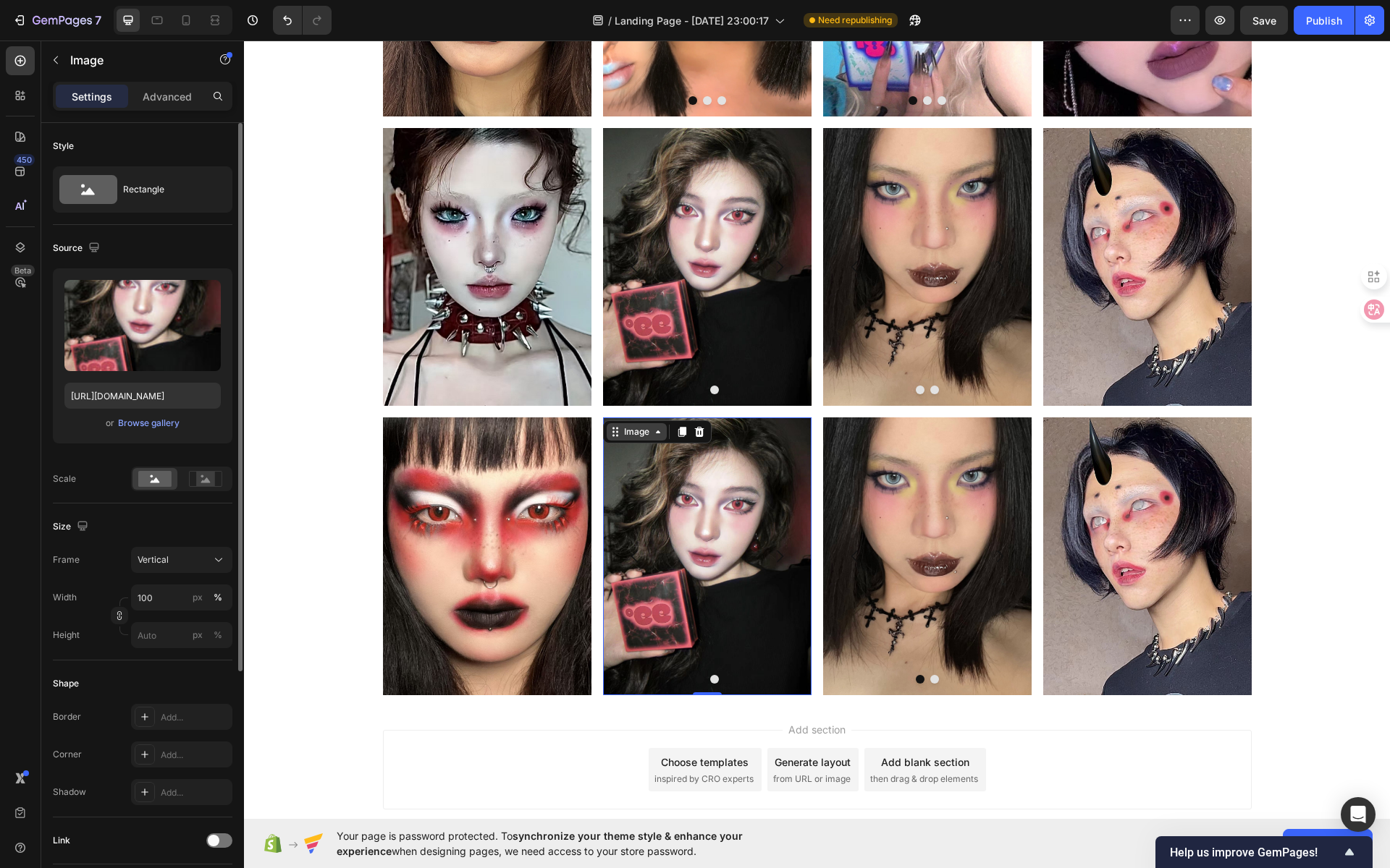
click at [644, 437] on div "Image" at bounding box center [636, 433] width 31 height 13
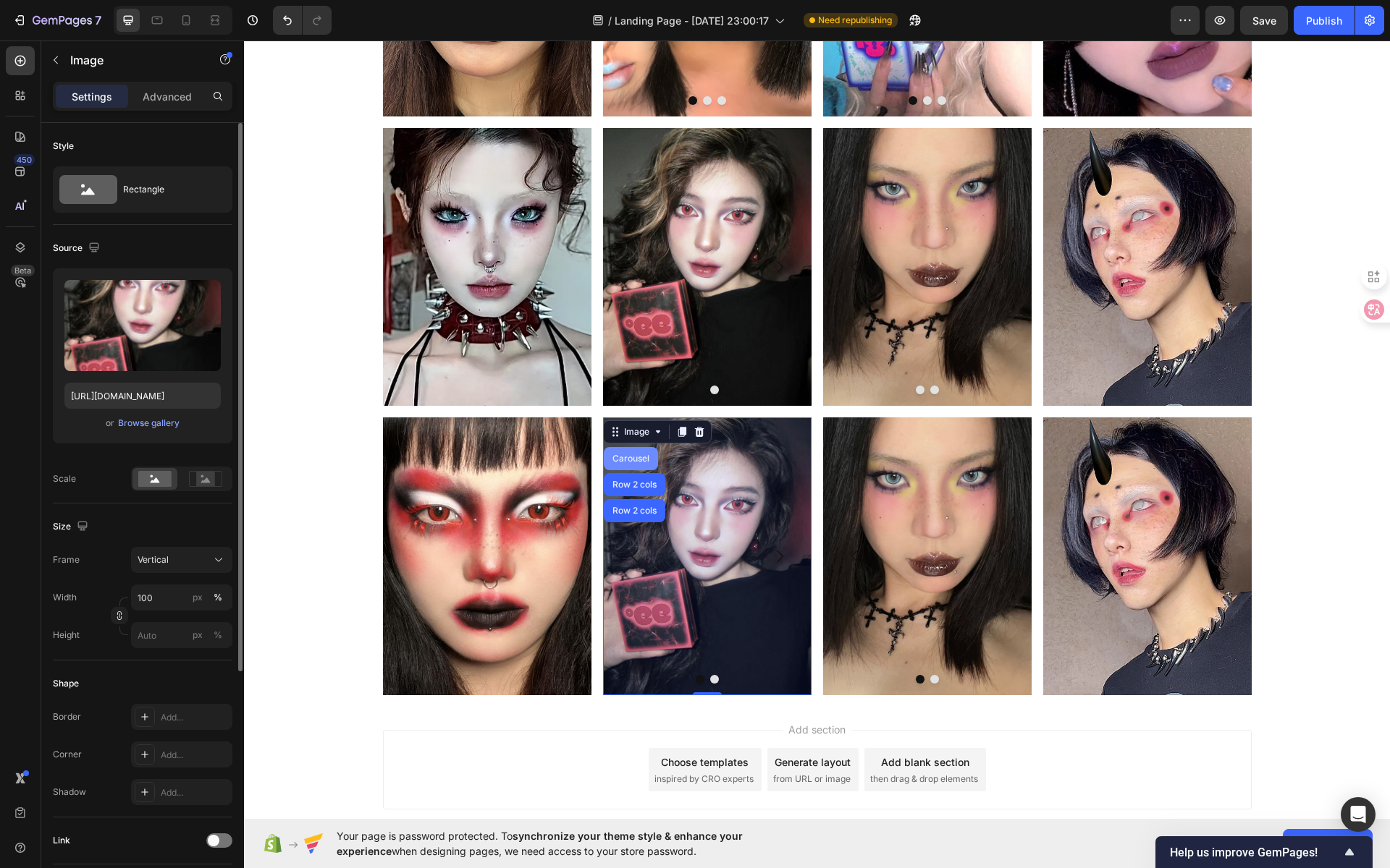
click at [639, 458] on div "Carousel" at bounding box center [631, 459] width 43 height 9
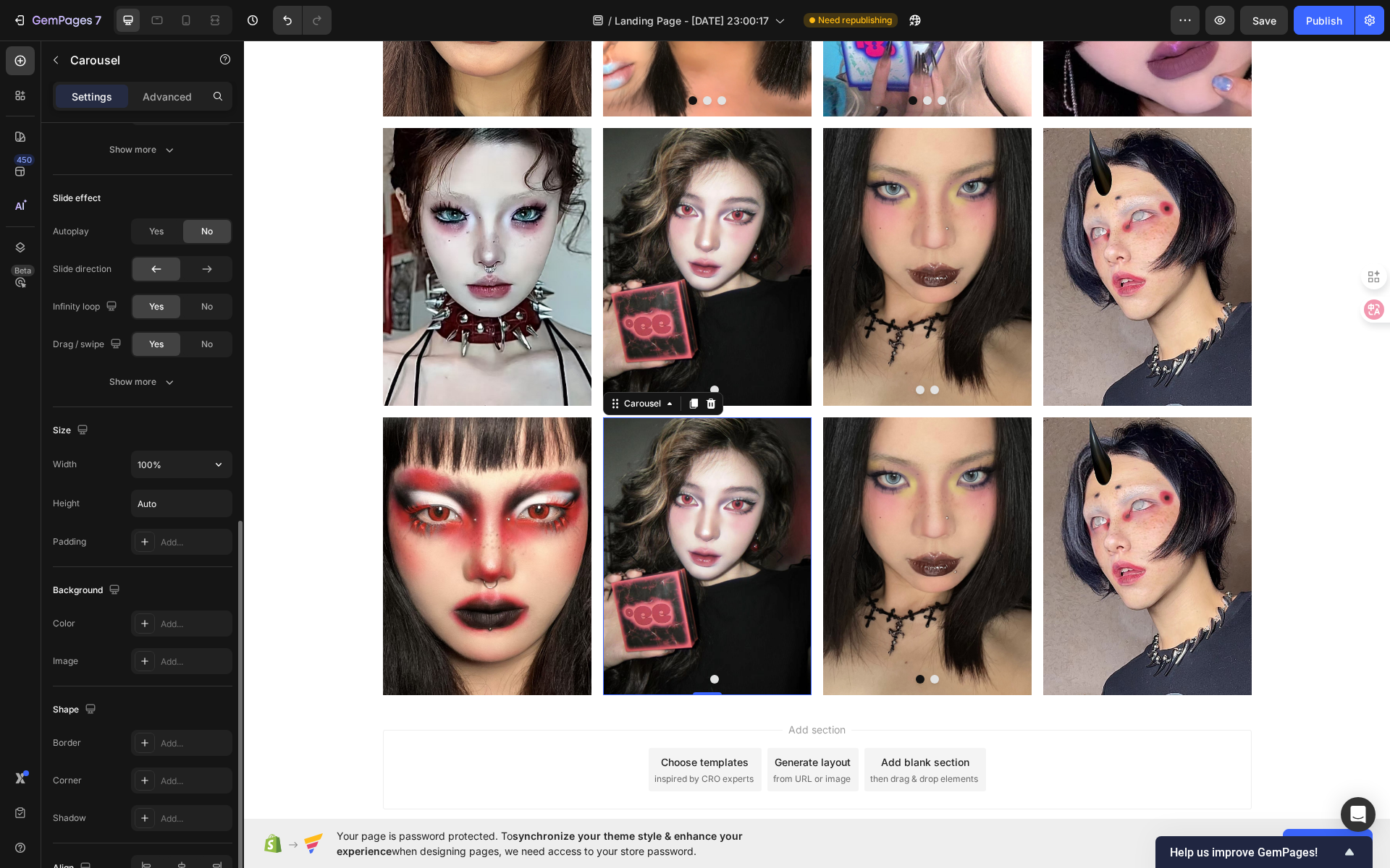
scroll to position [507, 0]
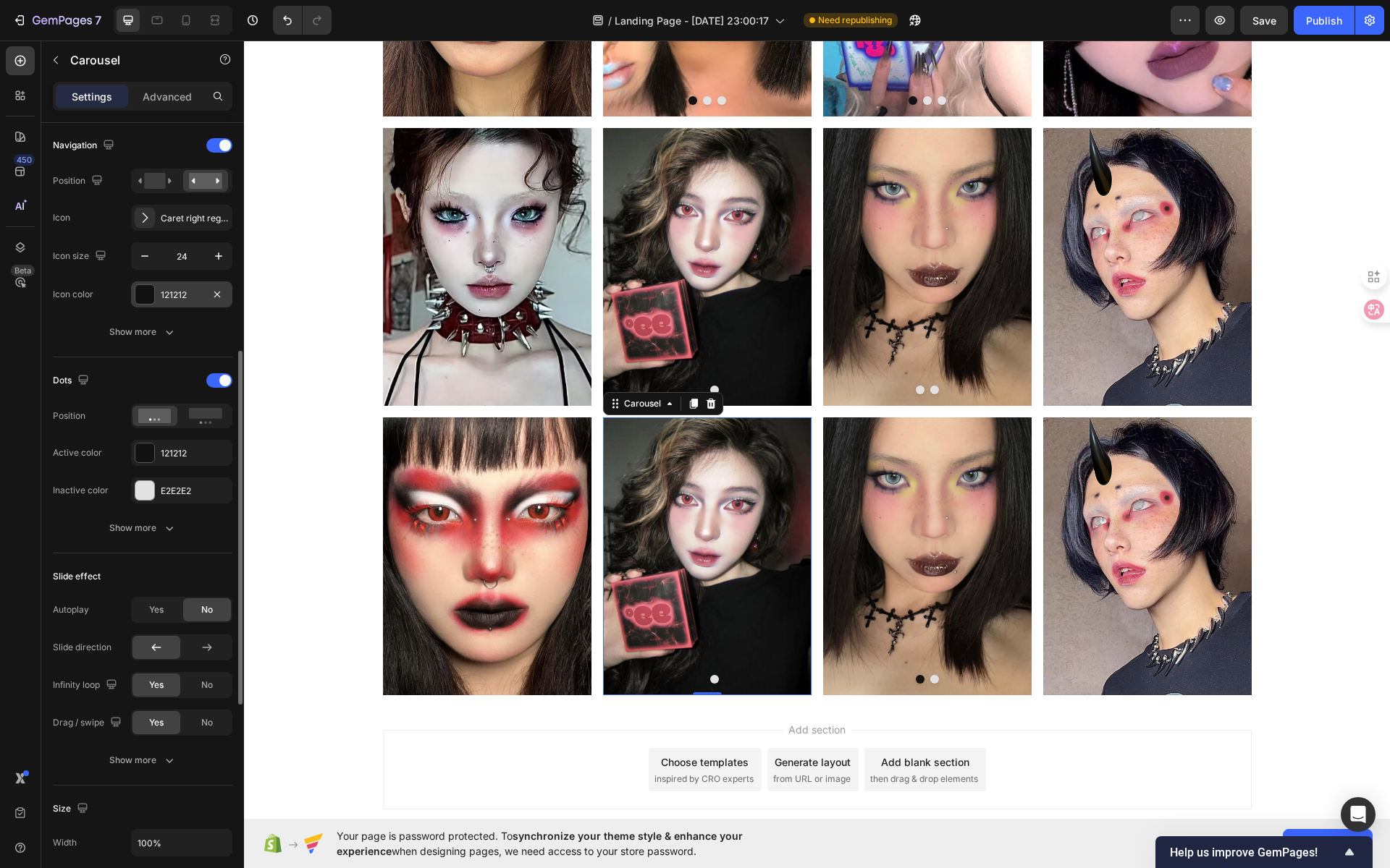
click at [173, 289] on div "121212" at bounding box center [182, 296] width 42 height 13
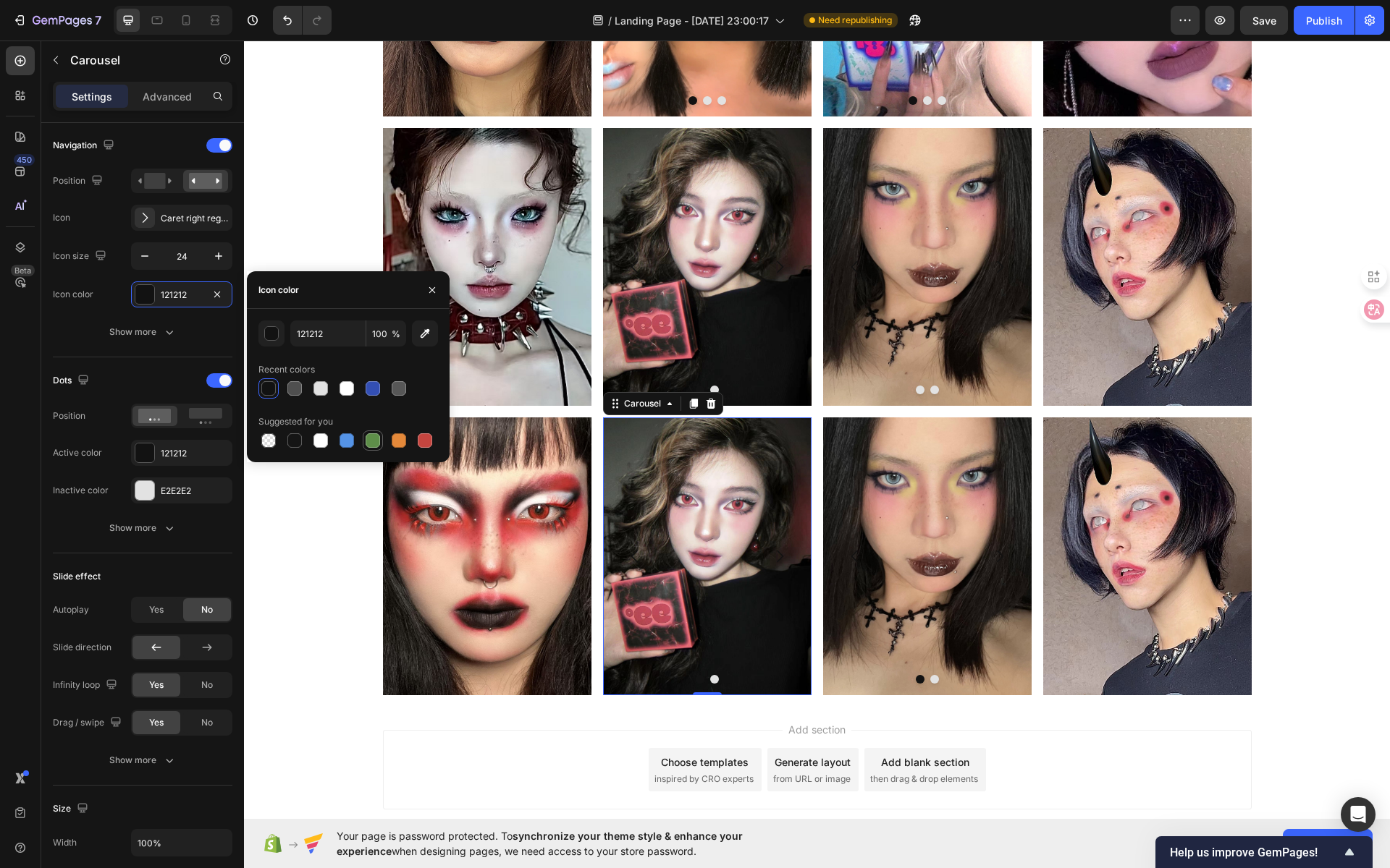
click at [374, 438] on div at bounding box center [373, 441] width 15 height 15
click at [324, 390] on div at bounding box center [321, 389] width 15 height 15
type input "E2E2E2"
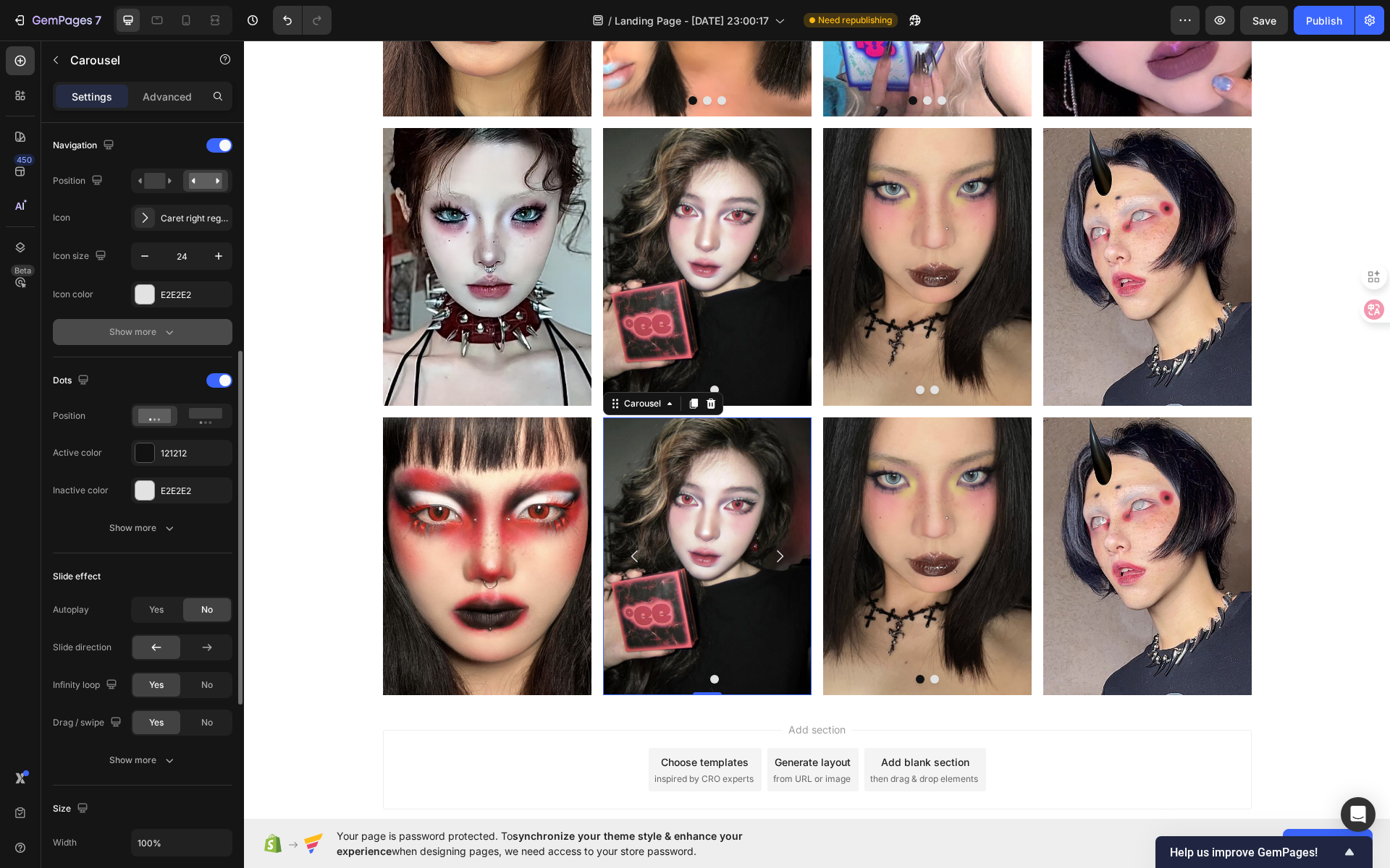
click at [172, 333] on icon "button" at bounding box center [170, 333] width 15 height 15
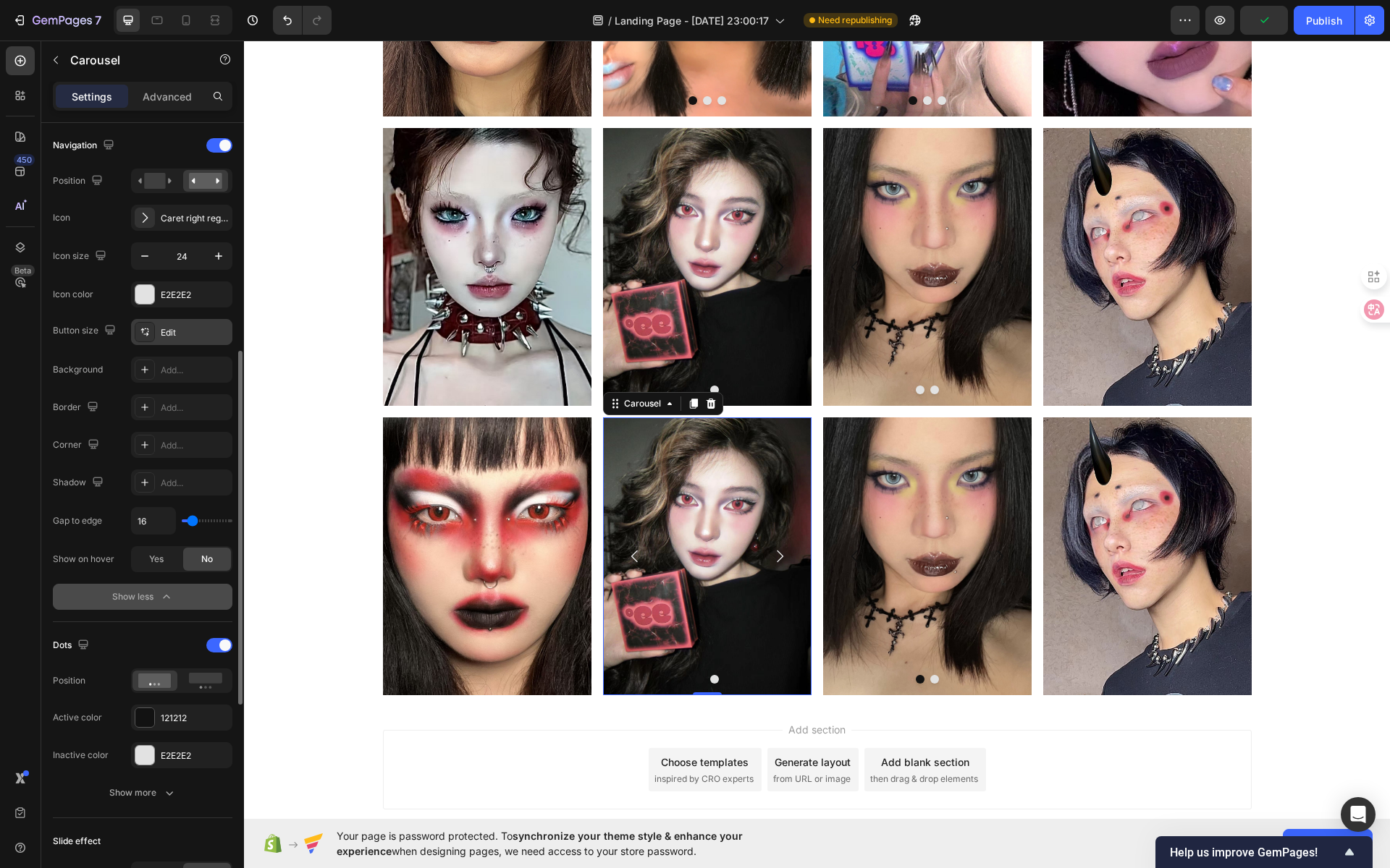
click at [153, 330] on div at bounding box center [144, 332] width 20 height 20
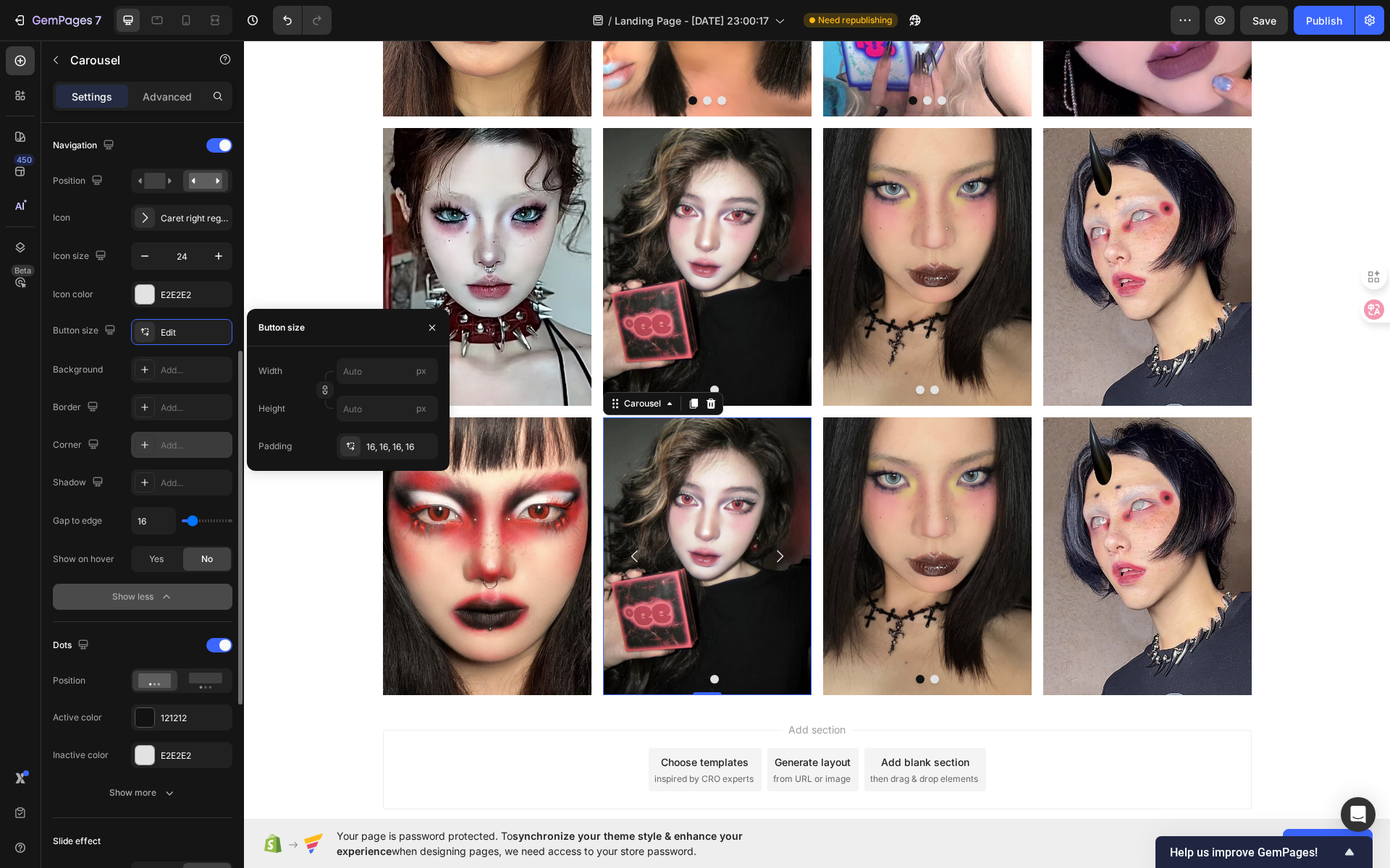
click at [182, 440] on div "Add..." at bounding box center [195, 446] width 68 height 13
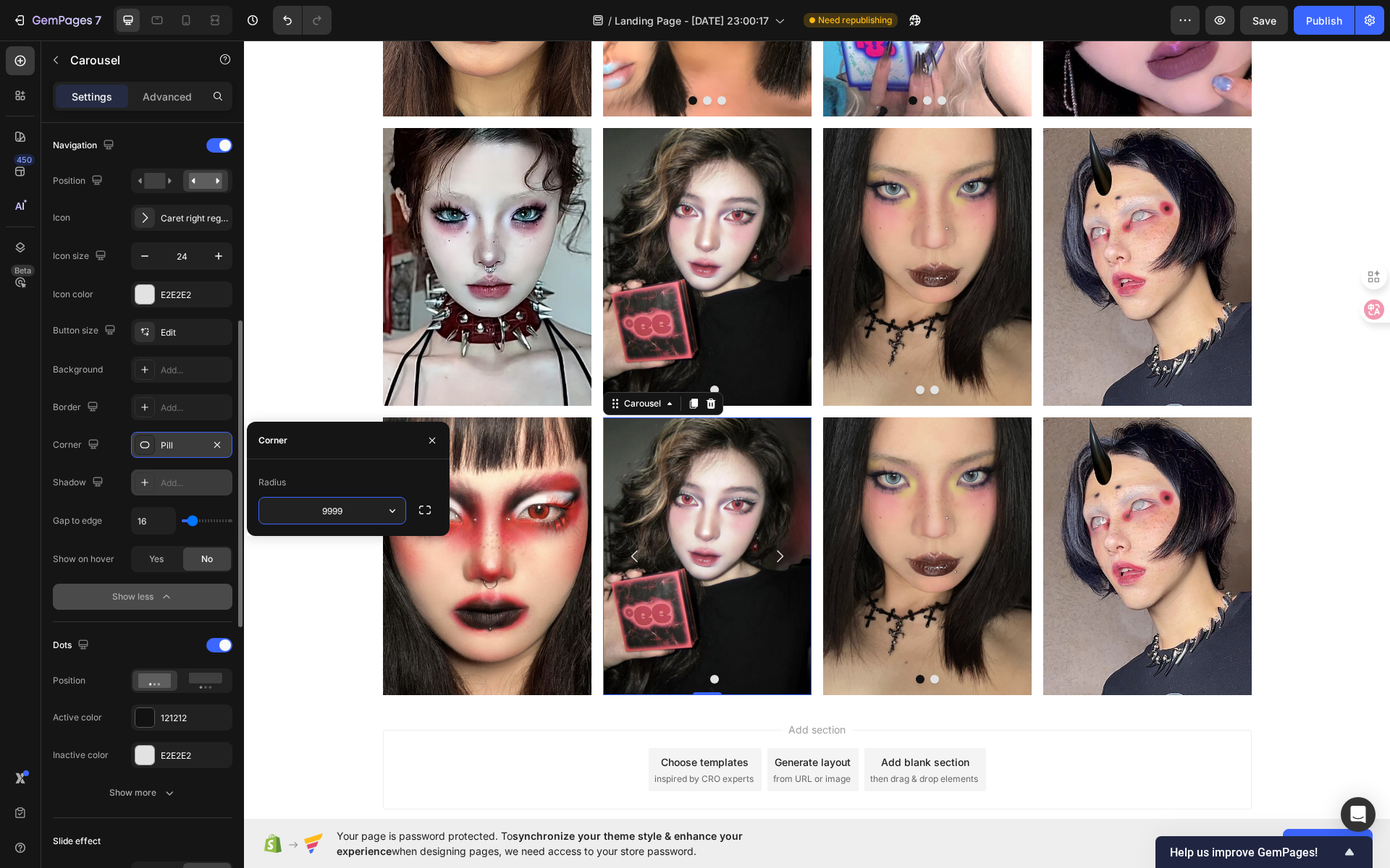
click at [180, 479] on div "Add..." at bounding box center [195, 484] width 68 height 13
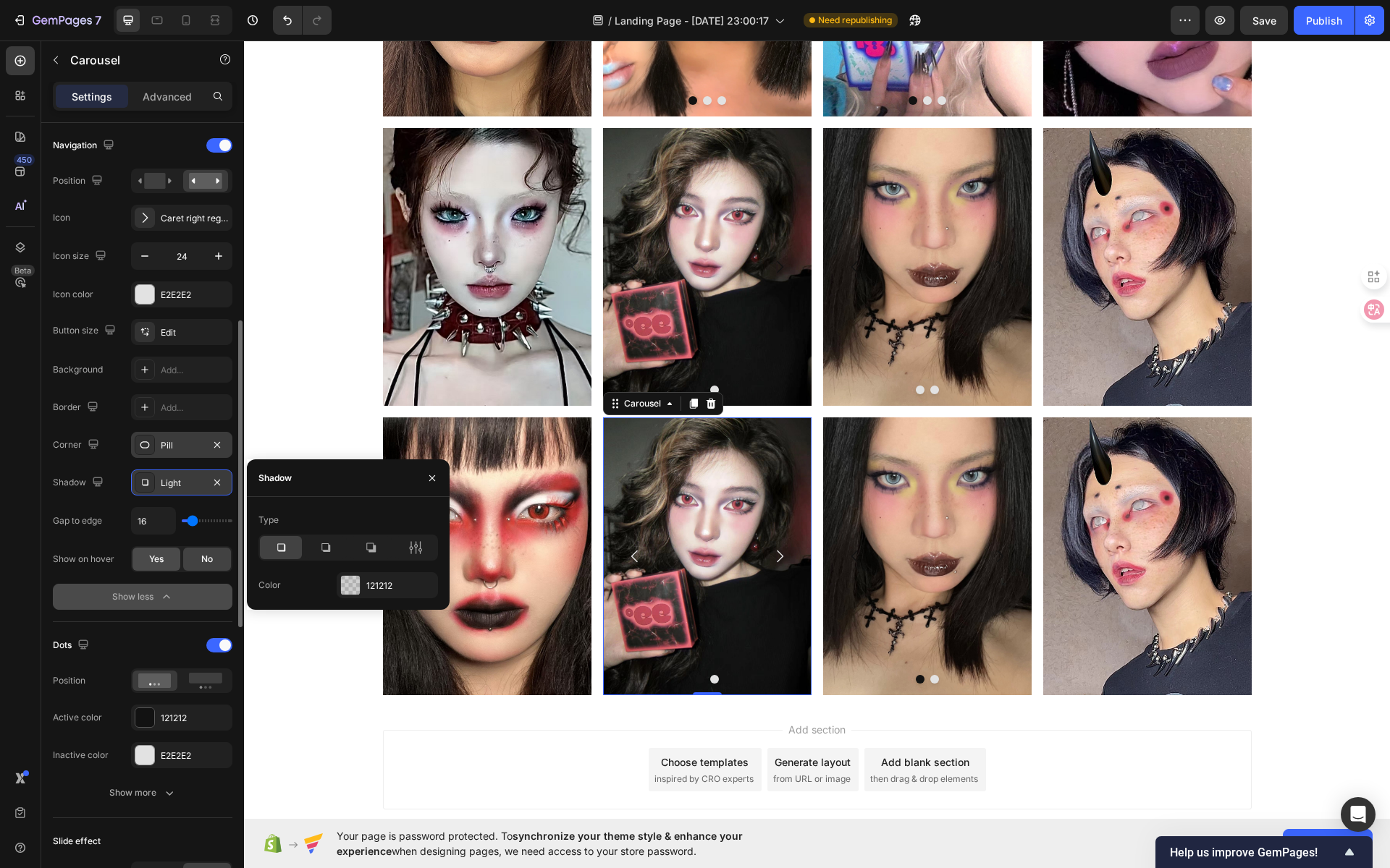
click at [152, 564] on div "Yes" at bounding box center [156, 559] width 47 height 23
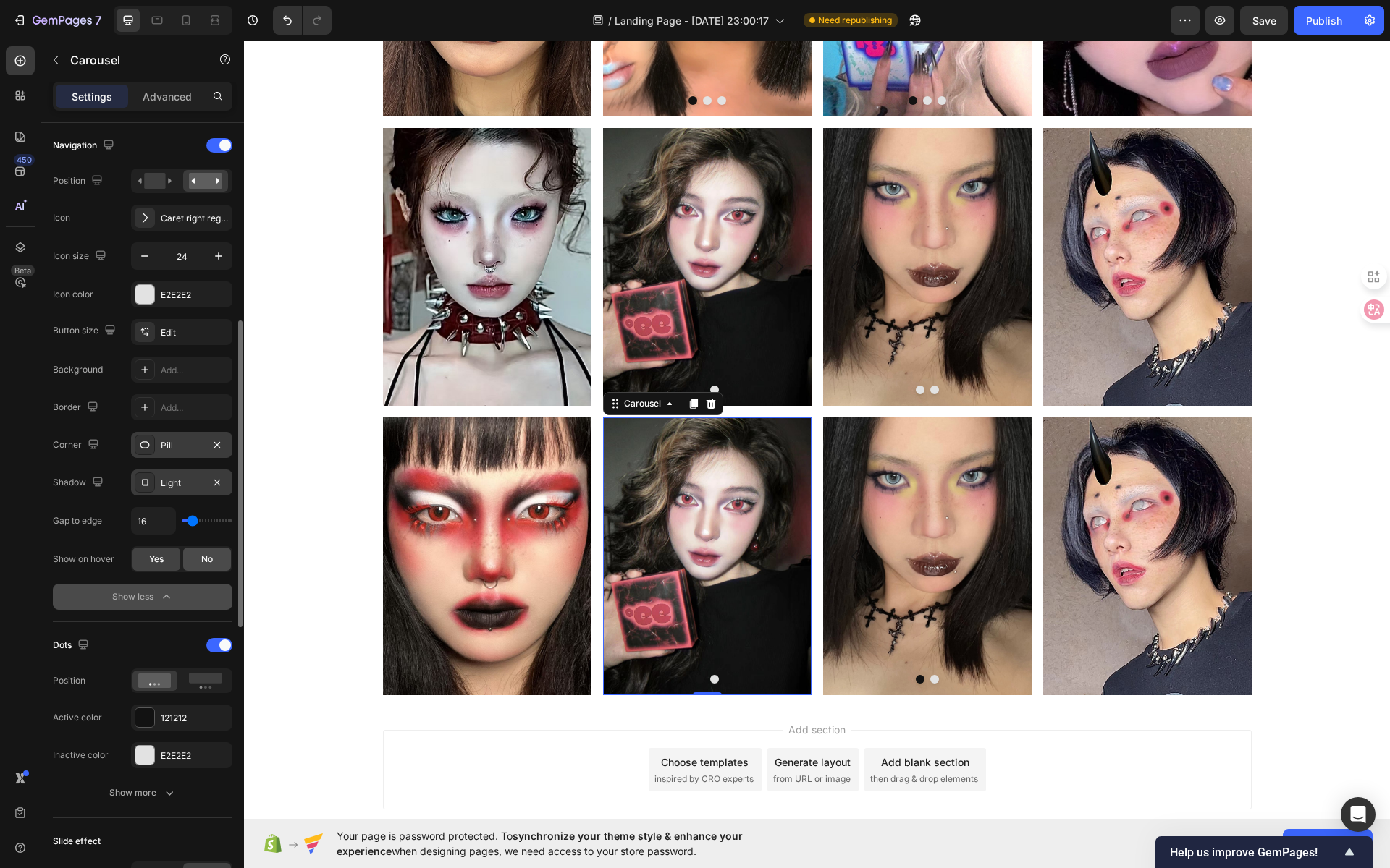
click at [202, 556] on span "No" at bounding box center [207, 559] width 12 height 13
click at [158, 555] on span "Yes" at bounding box center [156, 559] width 15 height 13
click at [205, 557] on span "No" at bounding box center [207, 559] width 12 height 13
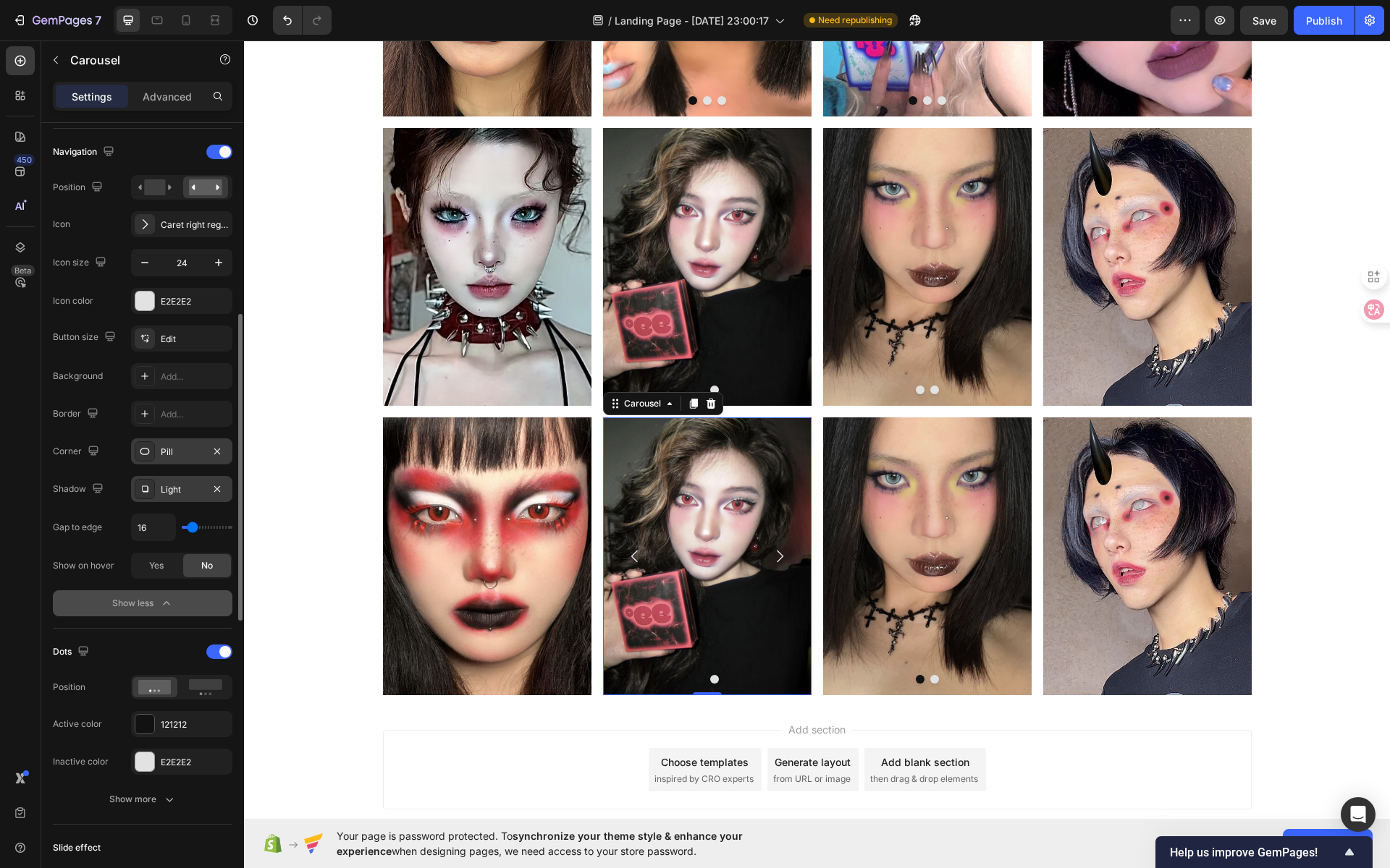
scroll to position [497, 0]
click at [188, 721] on div "121212" at bounding box center [182, 728] width 42 height 13
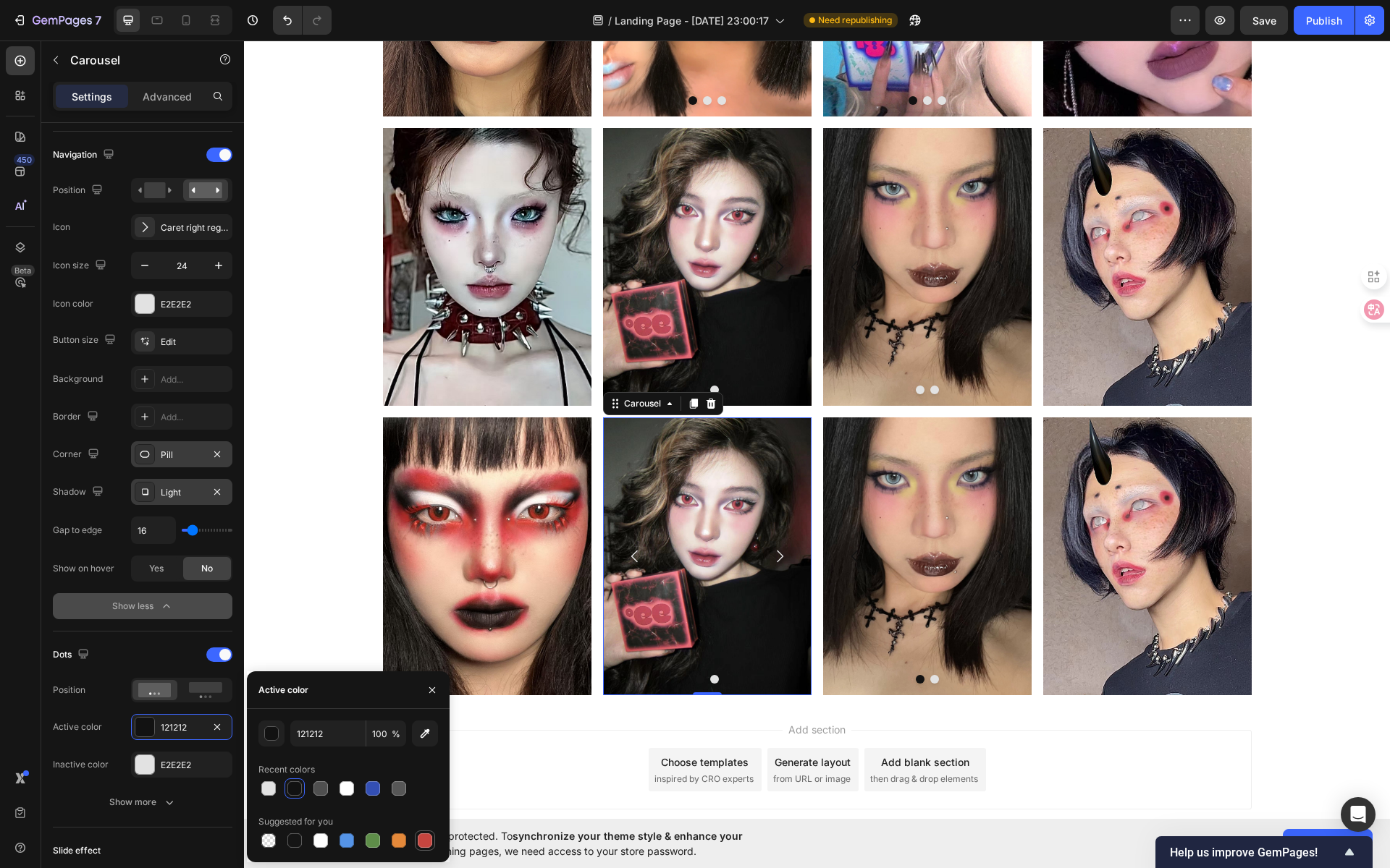
click at [423, 838] on div at bounding box center [425, 841] width 15 height 15
click at [368, 836] on div at bounding box center [373, 841] width 15 height 15
click at [333, 735] on input "5E8E49" at bounding box center [328, 733] width 76 height 26
paste input "9CFF8"
type input "9CFF89"
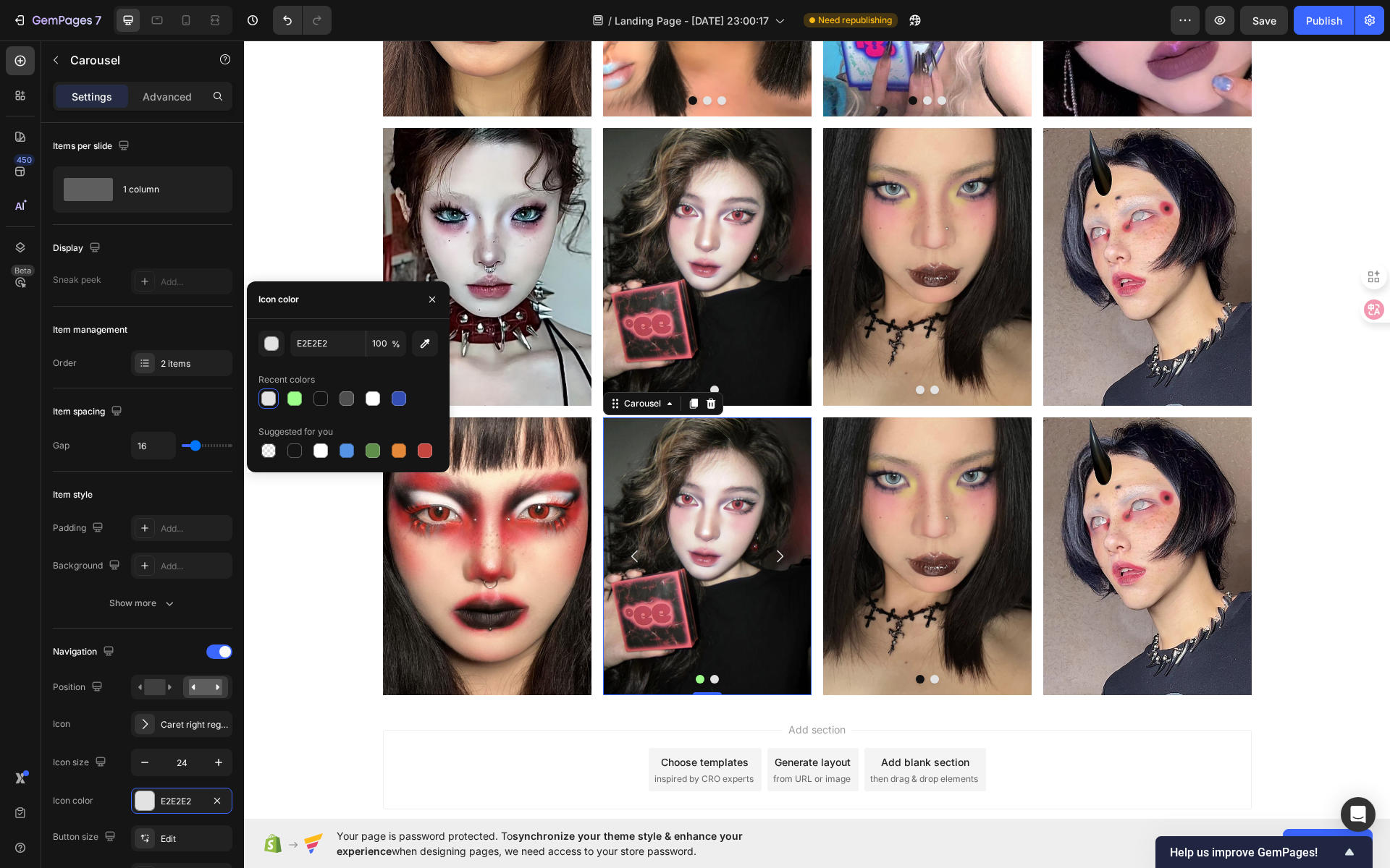
scroll to position [497, 0]
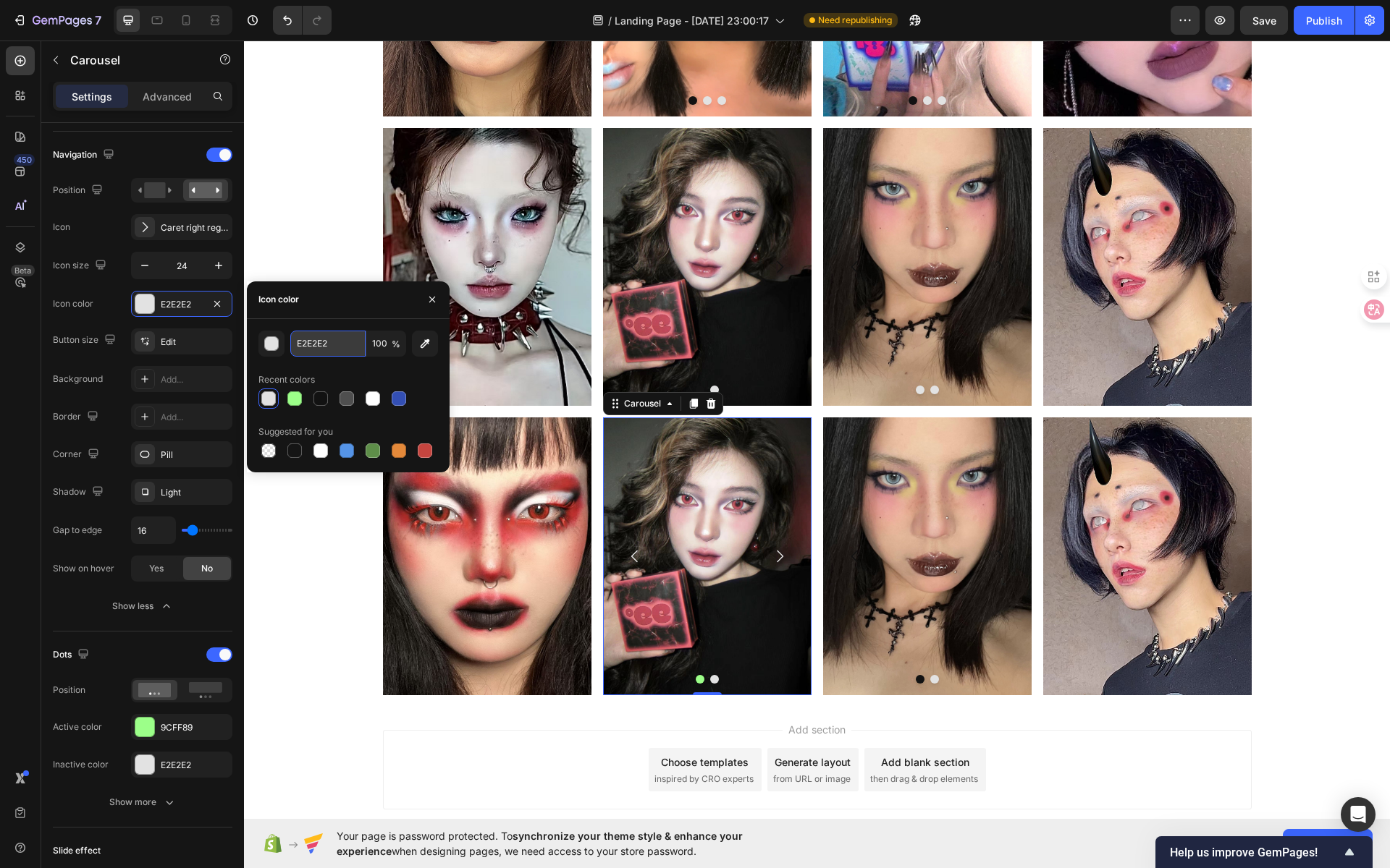
click at [345, 355] on input "E2E2E2" at bounding box center [328, 344] width 76 height 26
paste input "9CFF89"
type input "9CFF89"
click at [903, 526] on img at bounding box center [927, 556] width 208 height 278
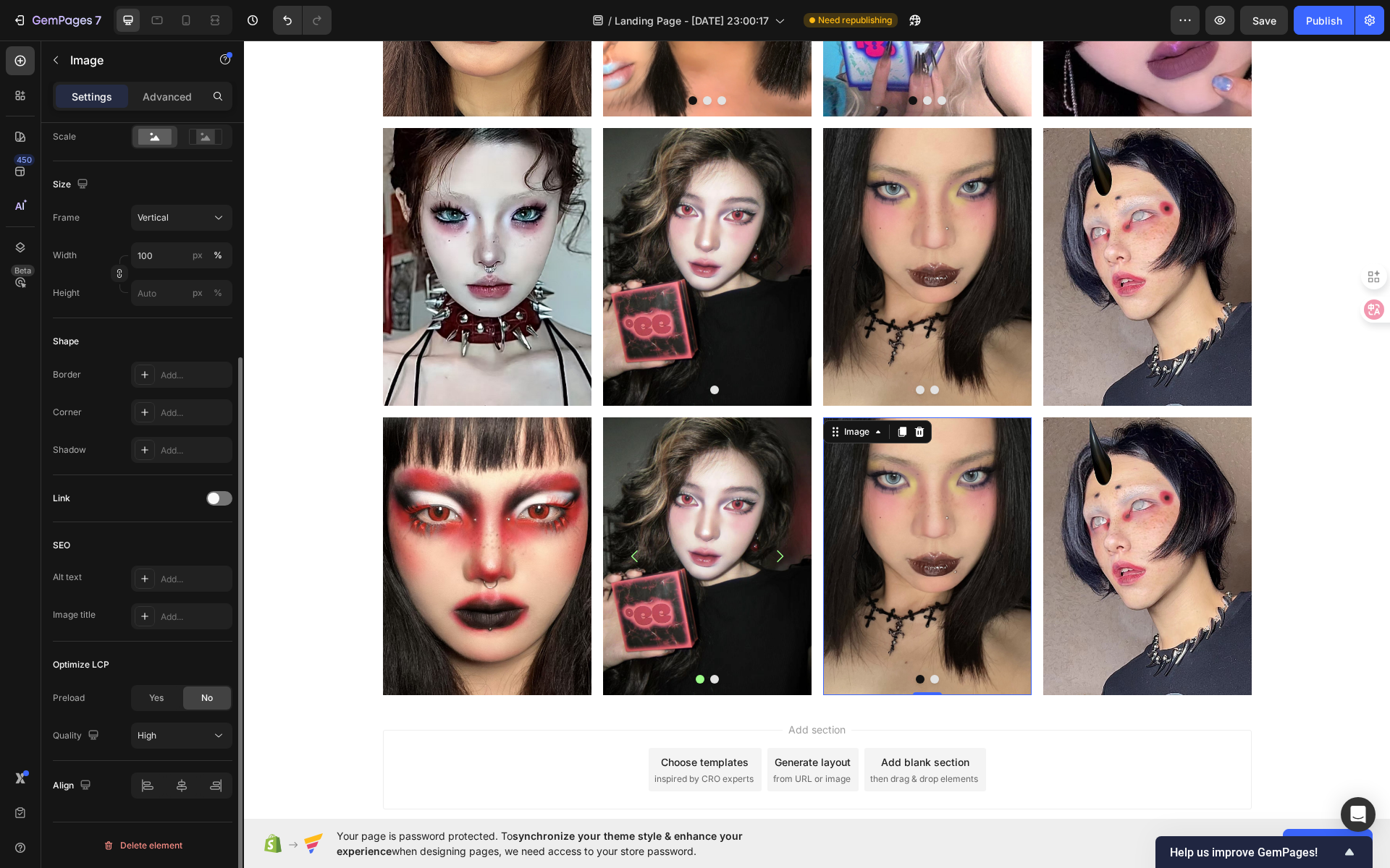
scroll to position [0, 0]
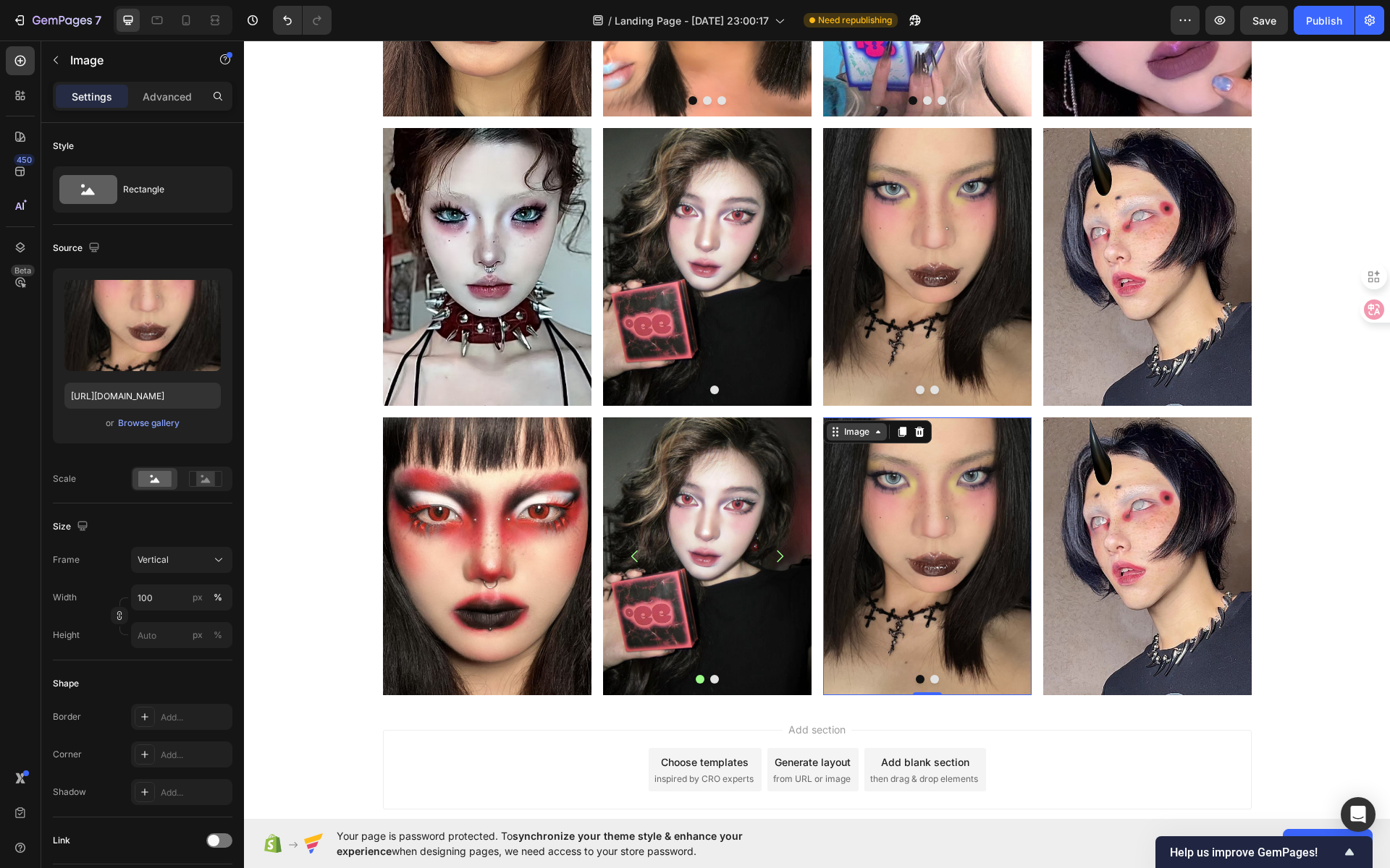
click at [861, 435] on div "Image" at bounding box center [857, 433] width 31 height 13
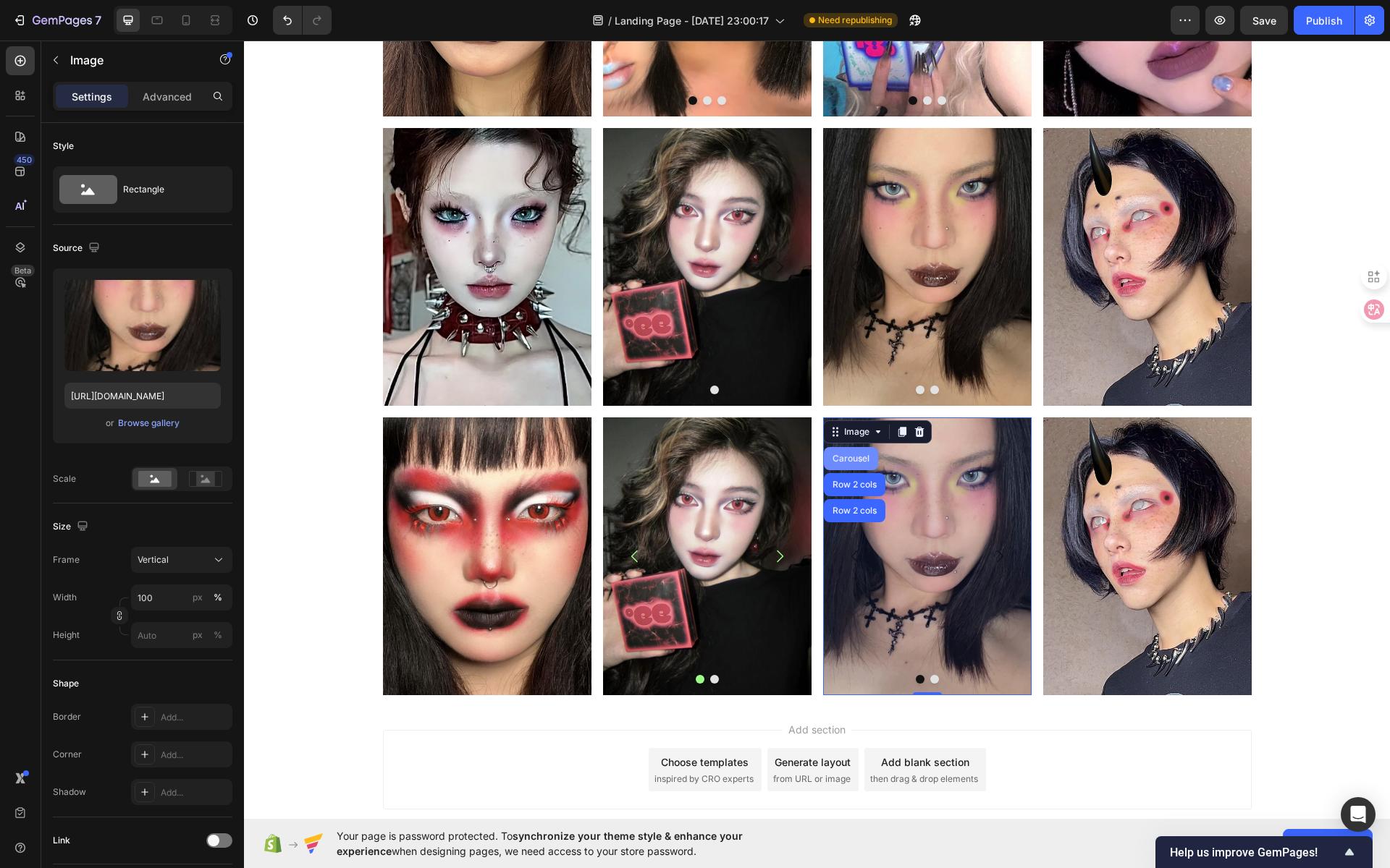
click at [854, 450] on div "Carousel" at bounding box center [851, 458] width 54 height 23
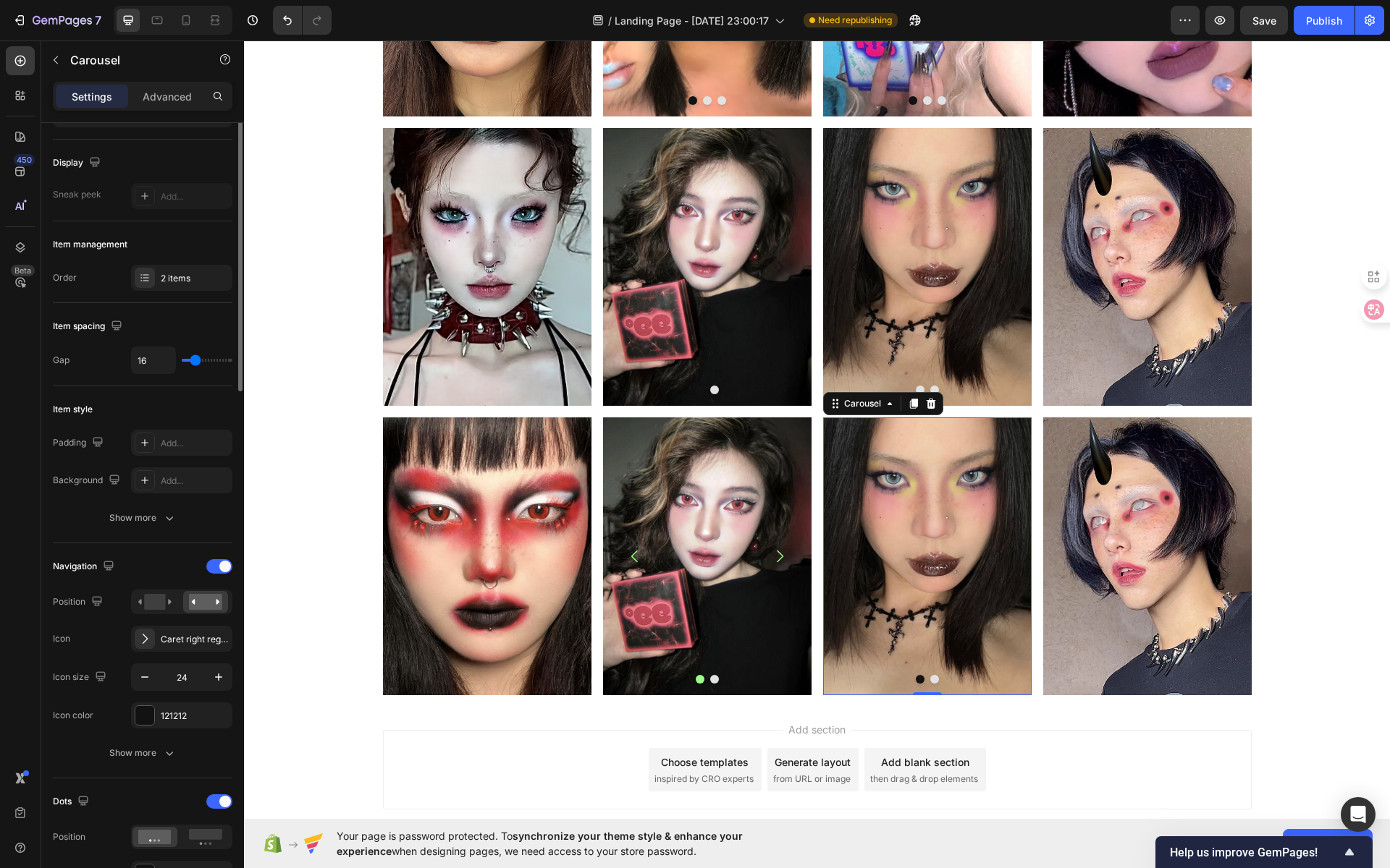
scroll to position [387, 0]
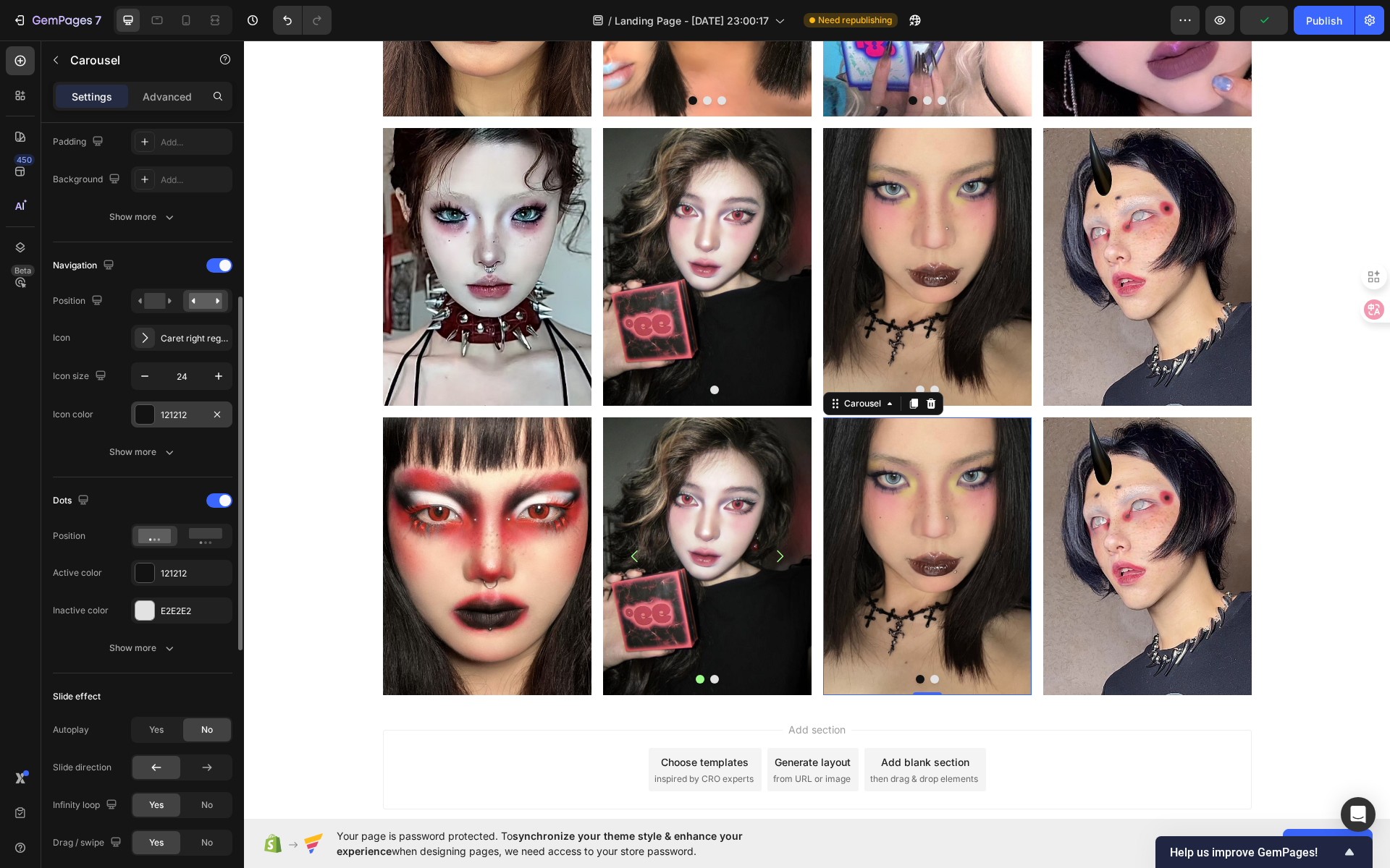
click at [179, 412] on div "121212" at bounding box center [182, 415] width 42 height 13
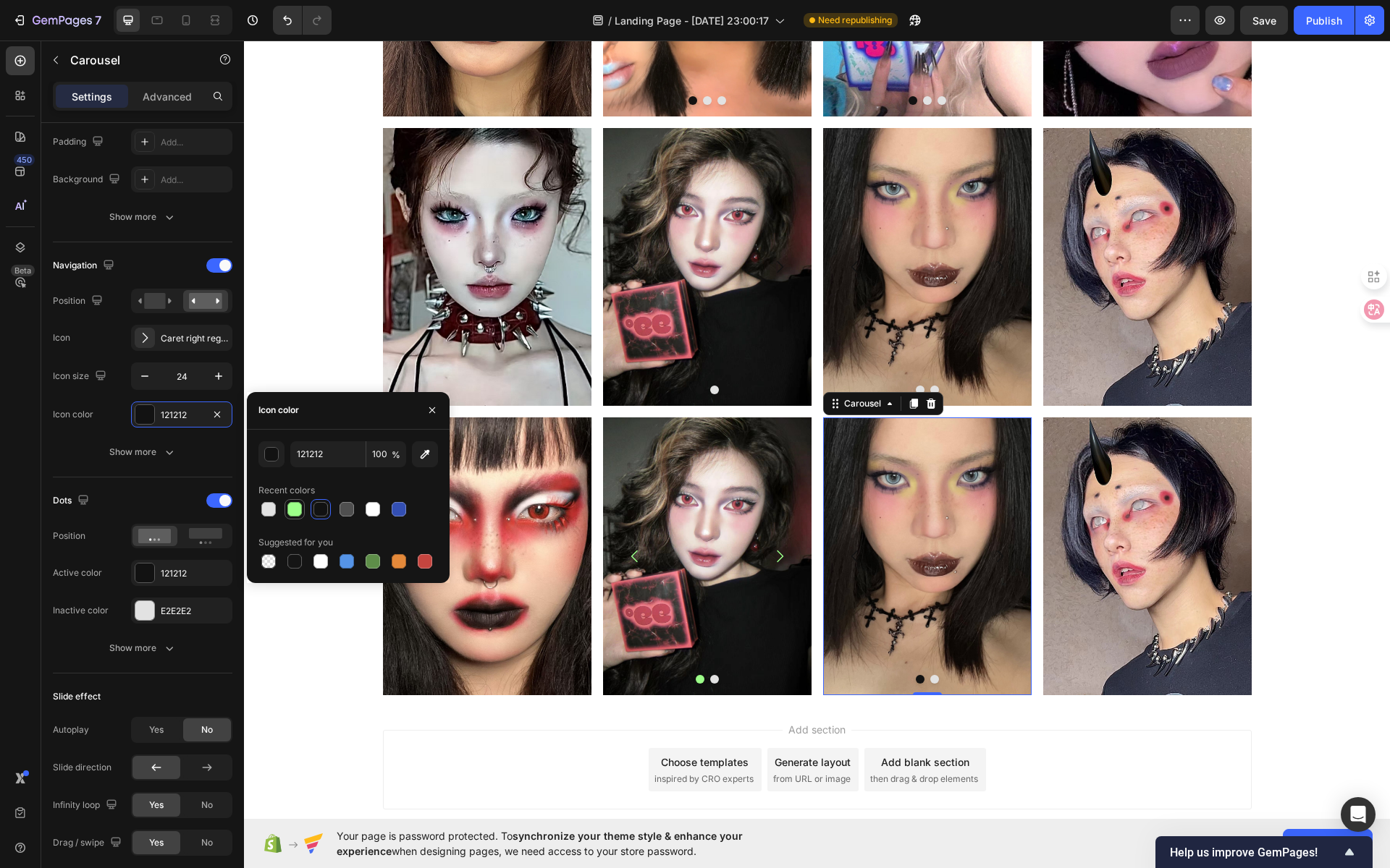
click at [300, 508] on div at bounding box center [295, 510] width 15 height 15
type input "9CFF89"
click at [183, 567] on div "121212" at bounding box center [182, 574] width 42 height 13
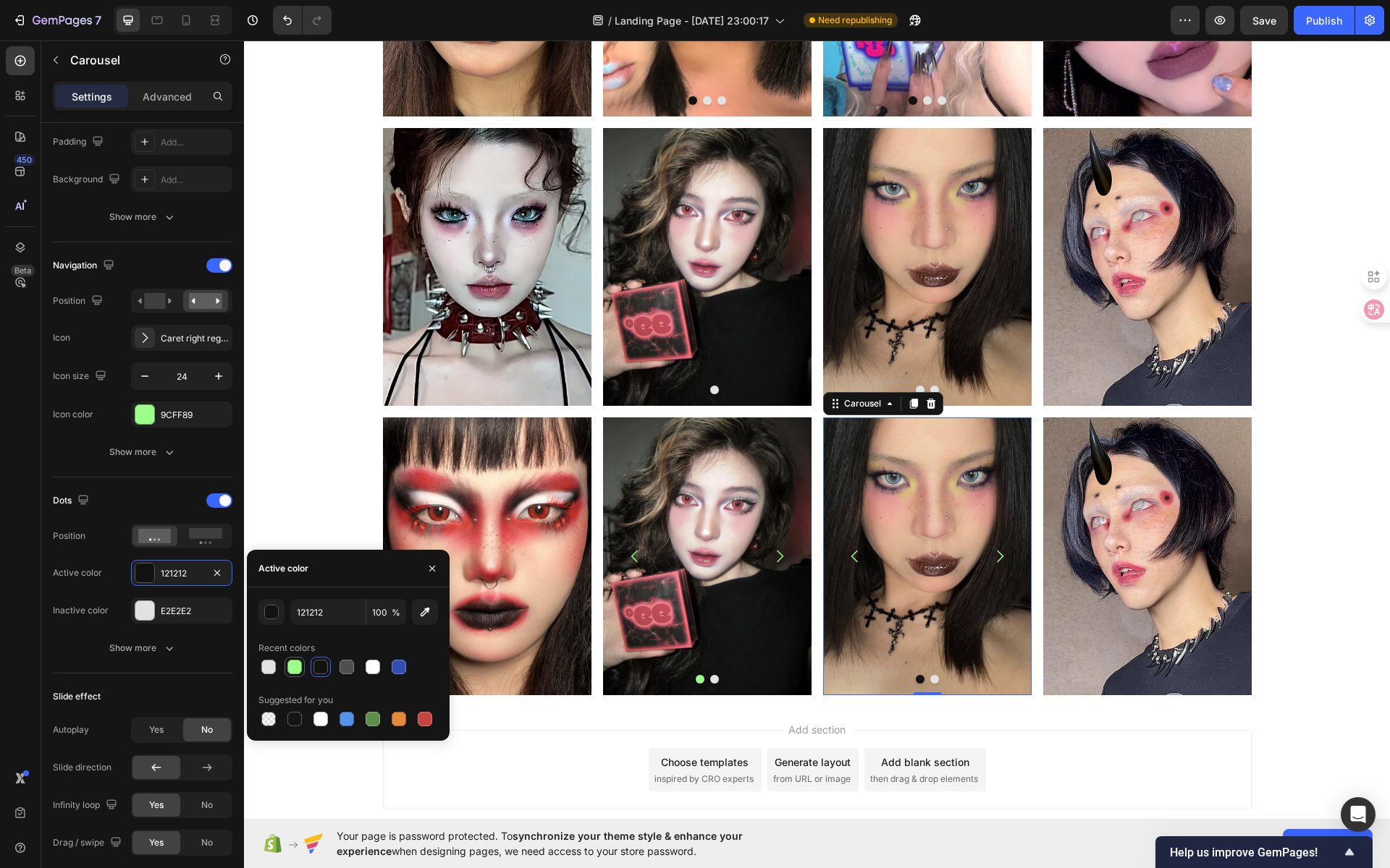
click at [293, 668] on div at bounding box center [295, 667] width 15 height 15
type input "9CFF89"
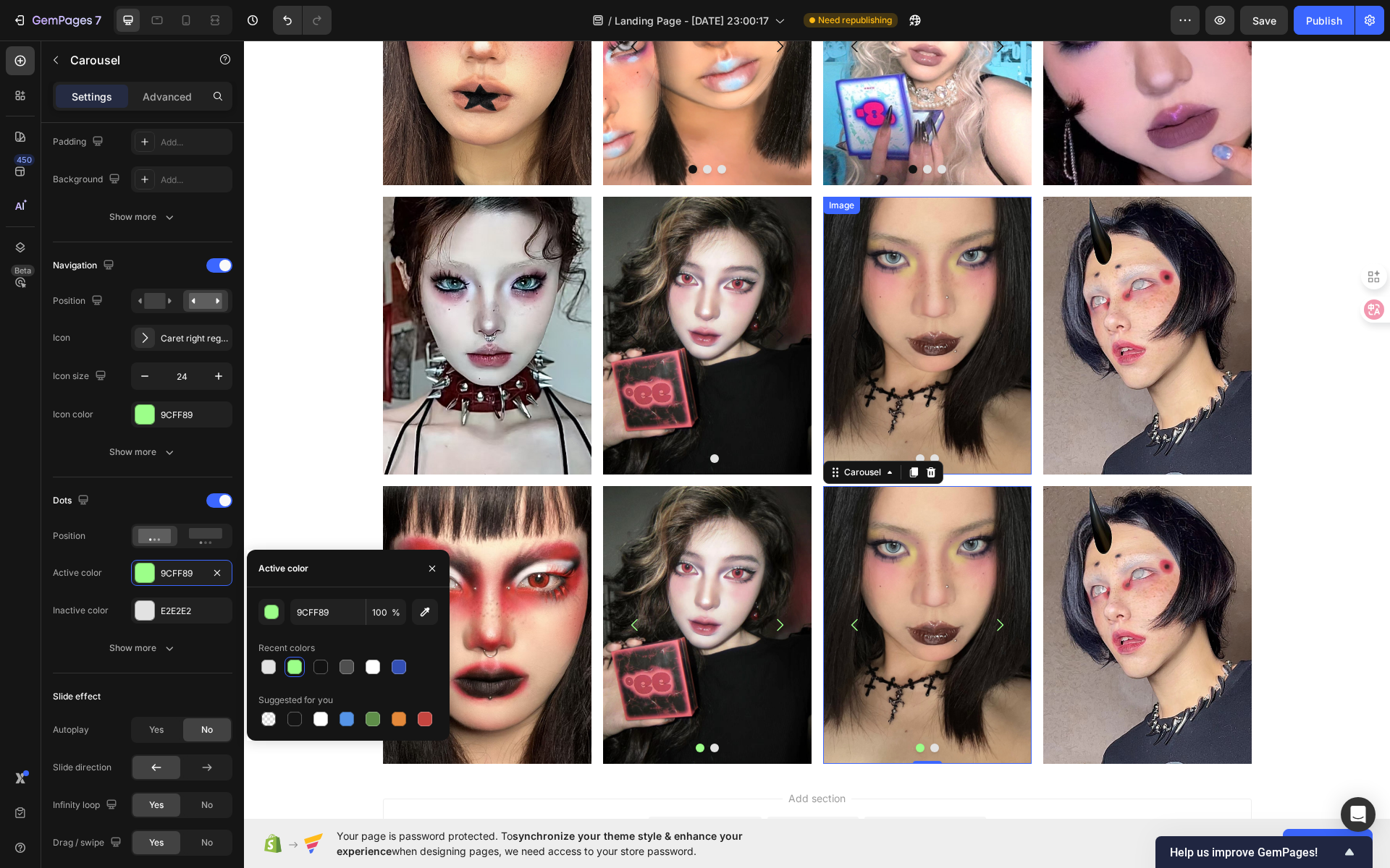
scroll to position [166, 0]
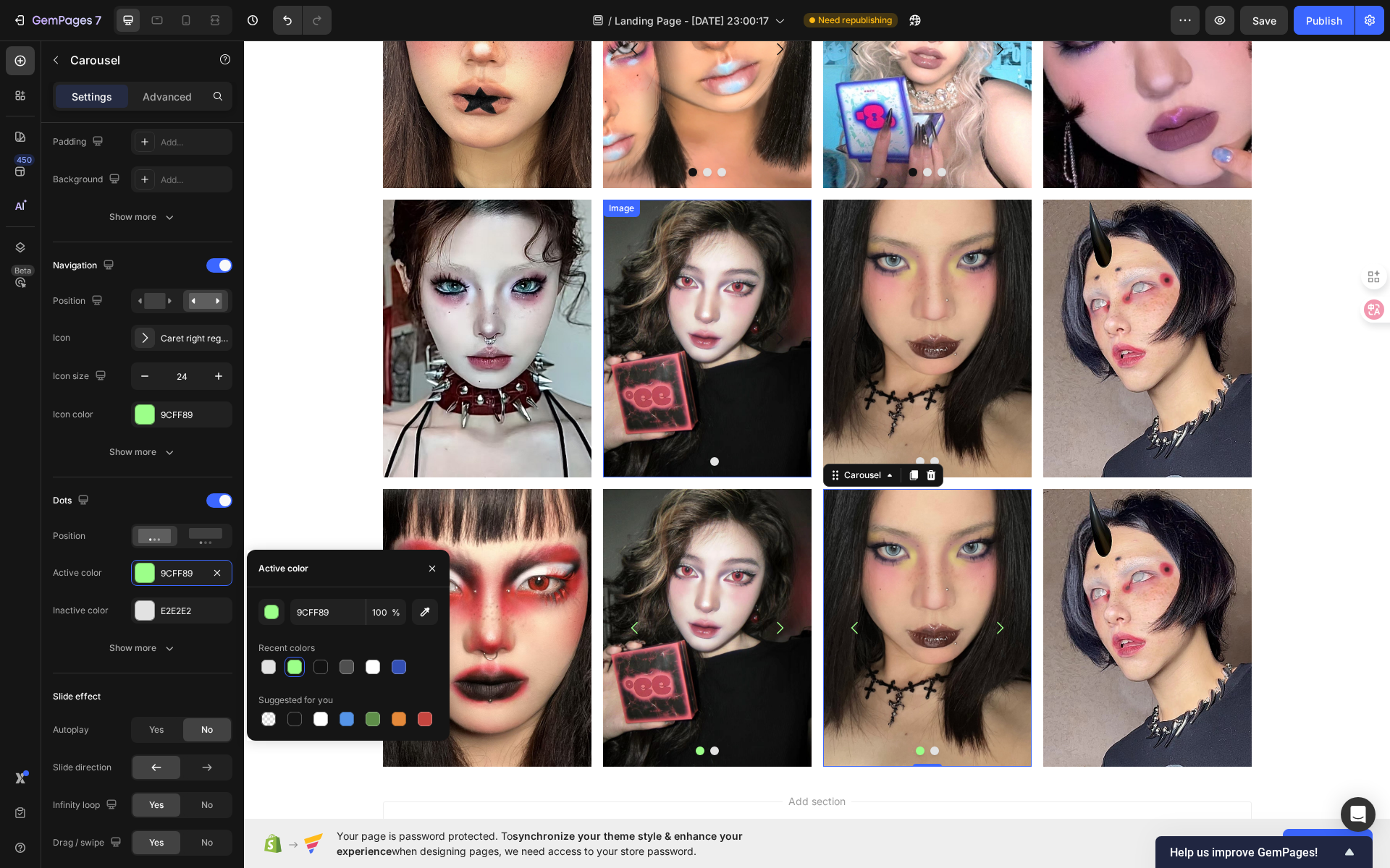
click at [699, 330] on img at bounding box center [707, 338] width 208 height 278
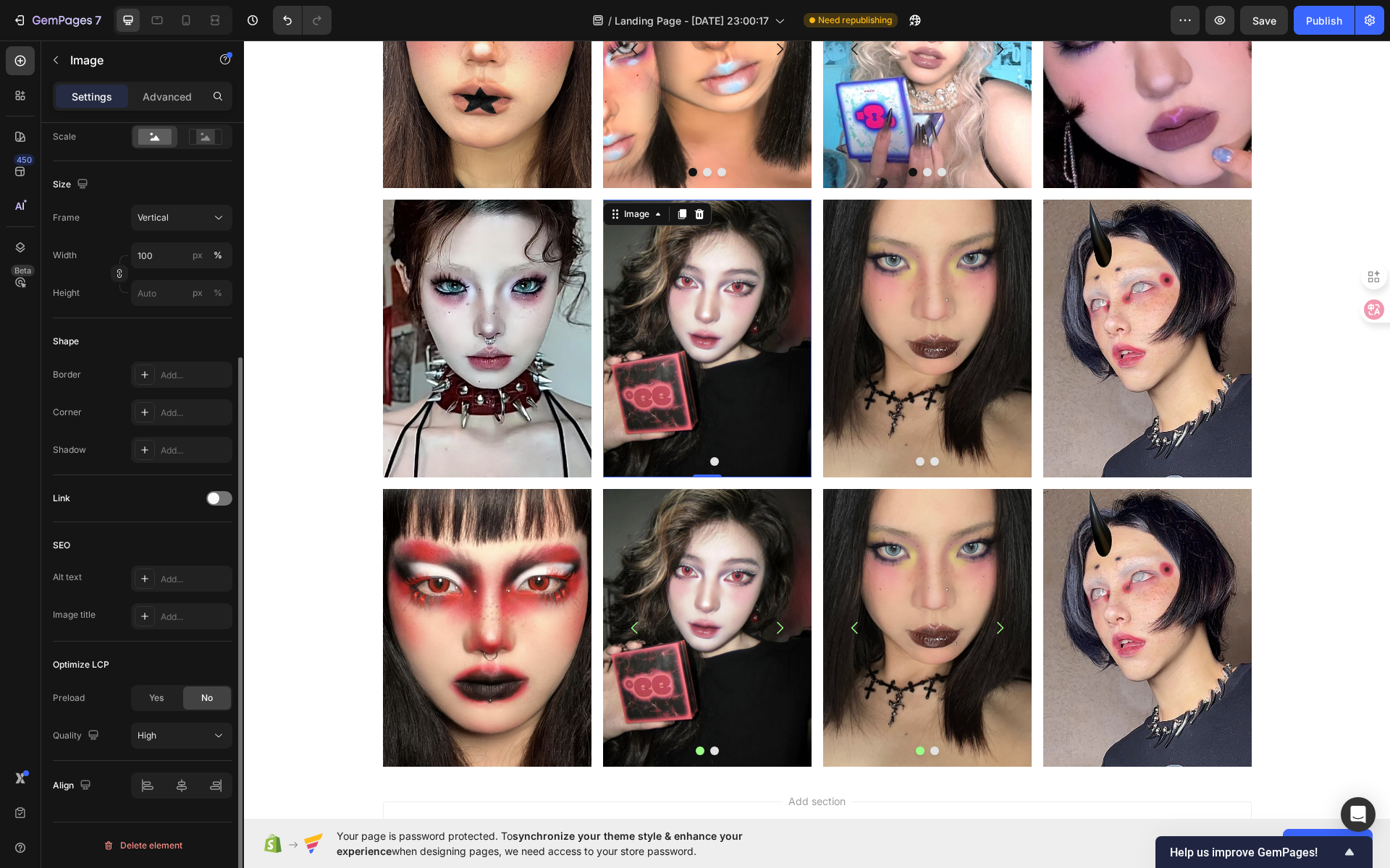
scroll to position [0, 0]
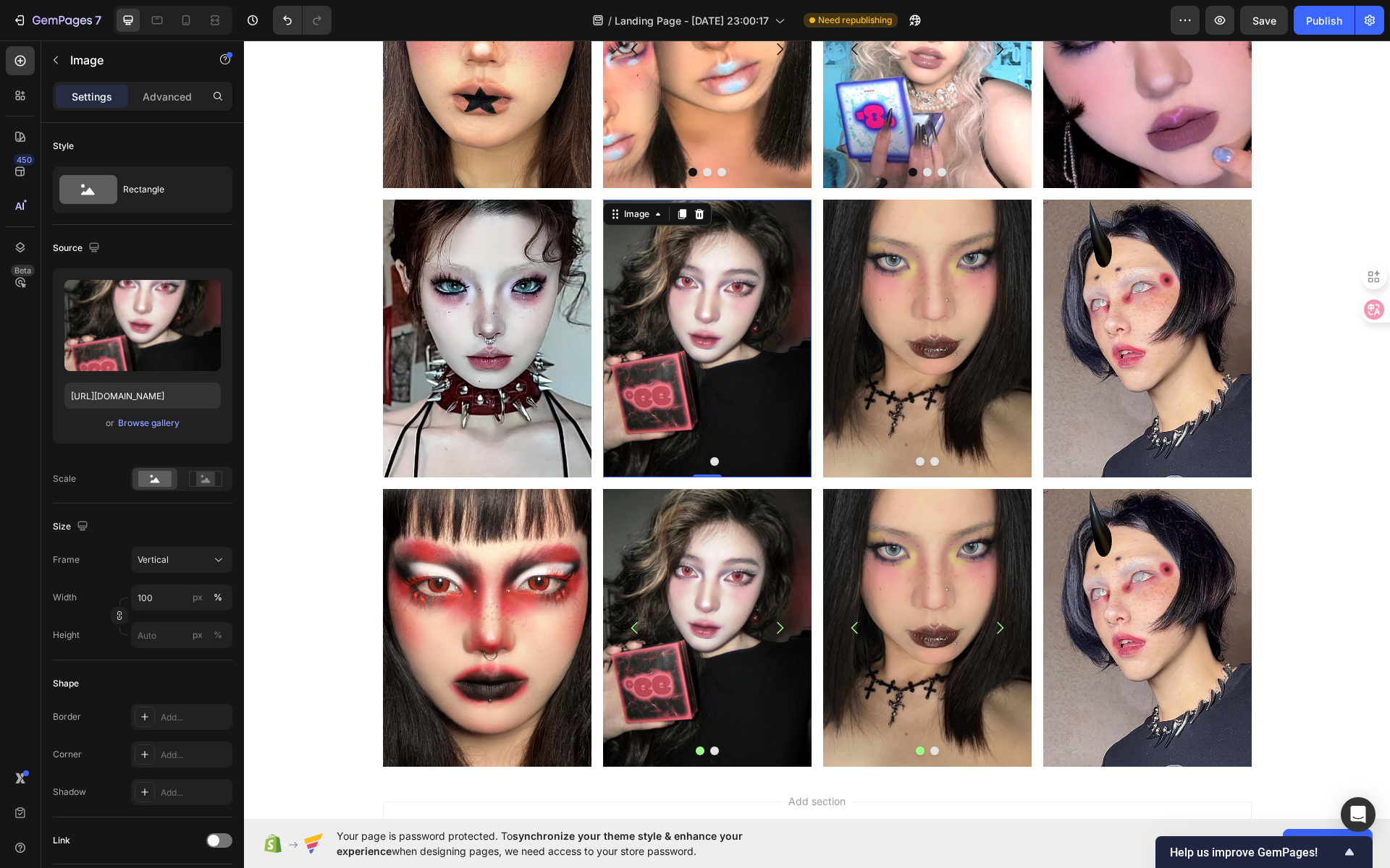
click at [704, 341] on img at bounding box center [707, 338] width 208 height 278
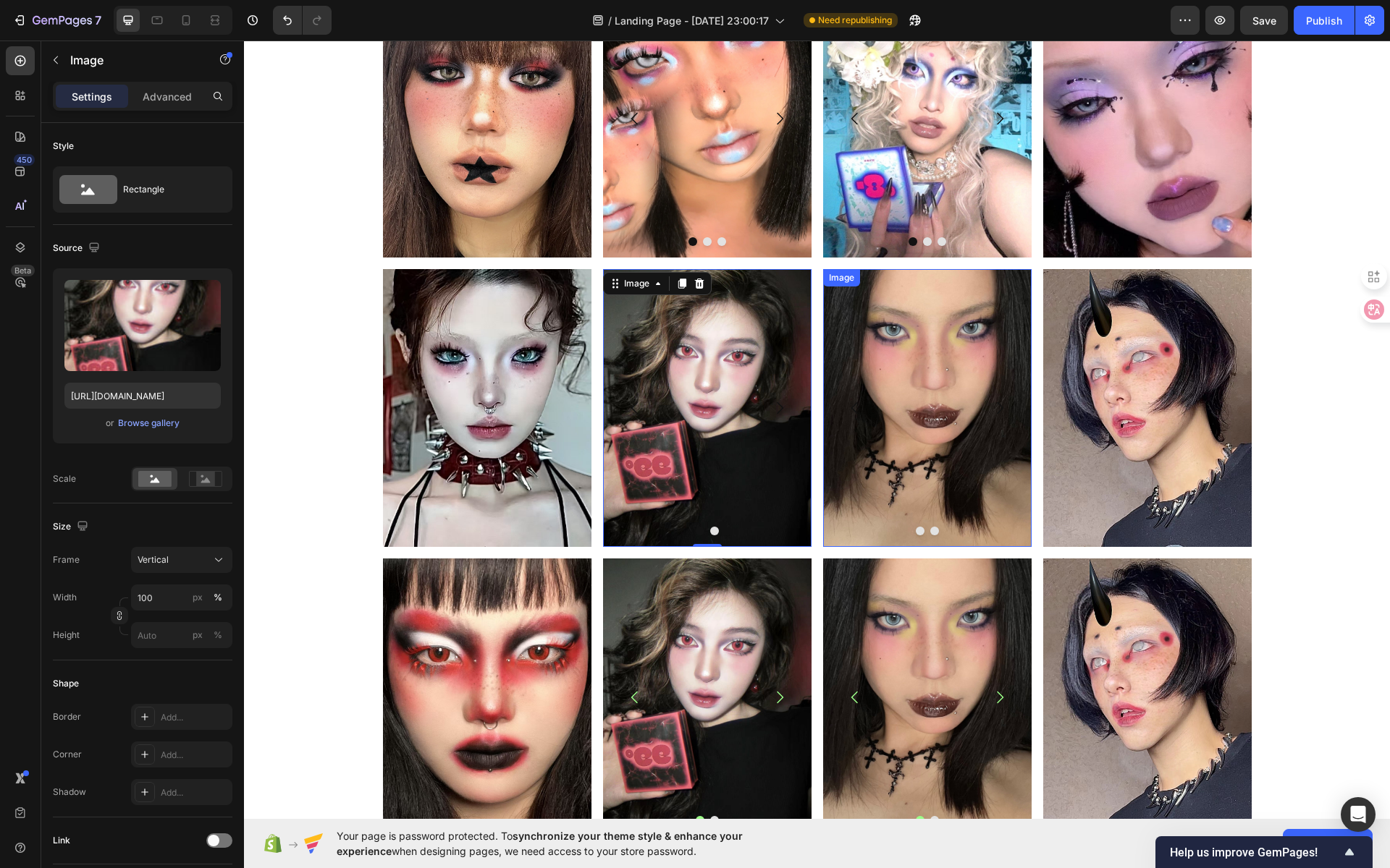
click at [948, 394] on img at bounding box center [927, 407] width 208 height 278
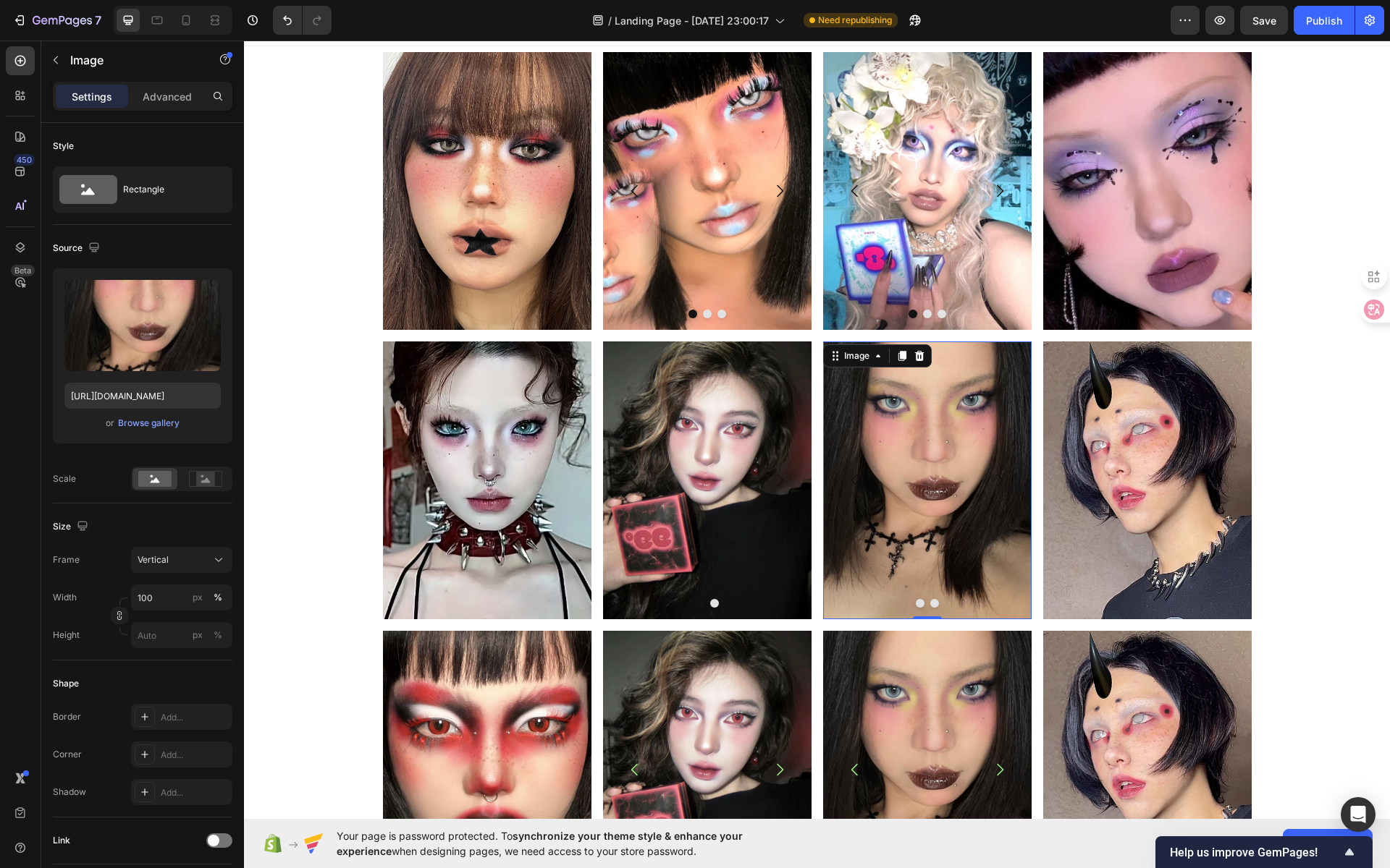
scroll to position [19, 0]
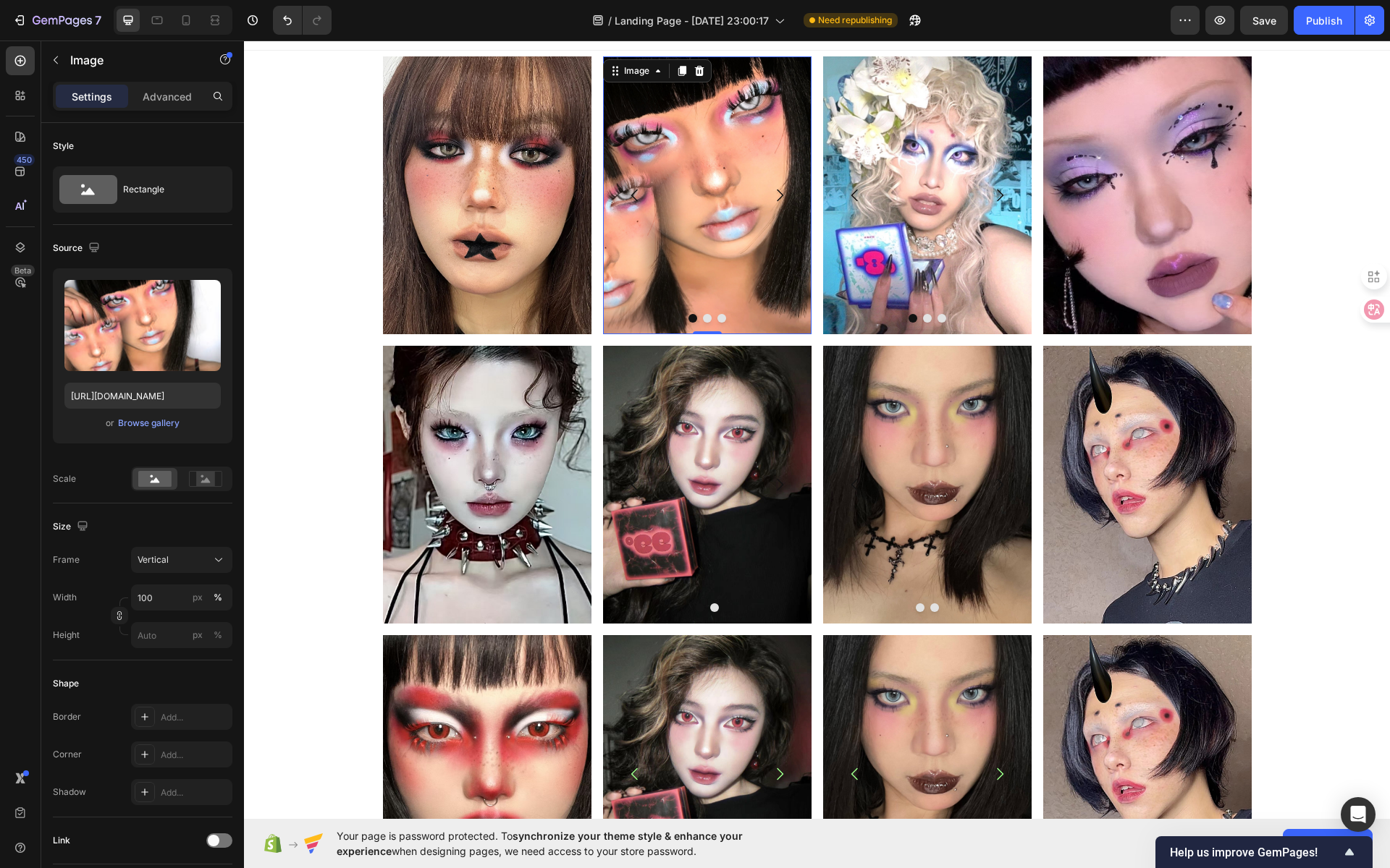
click at [738, 227] on img at bounding box center [707, 195] width 208 height 278
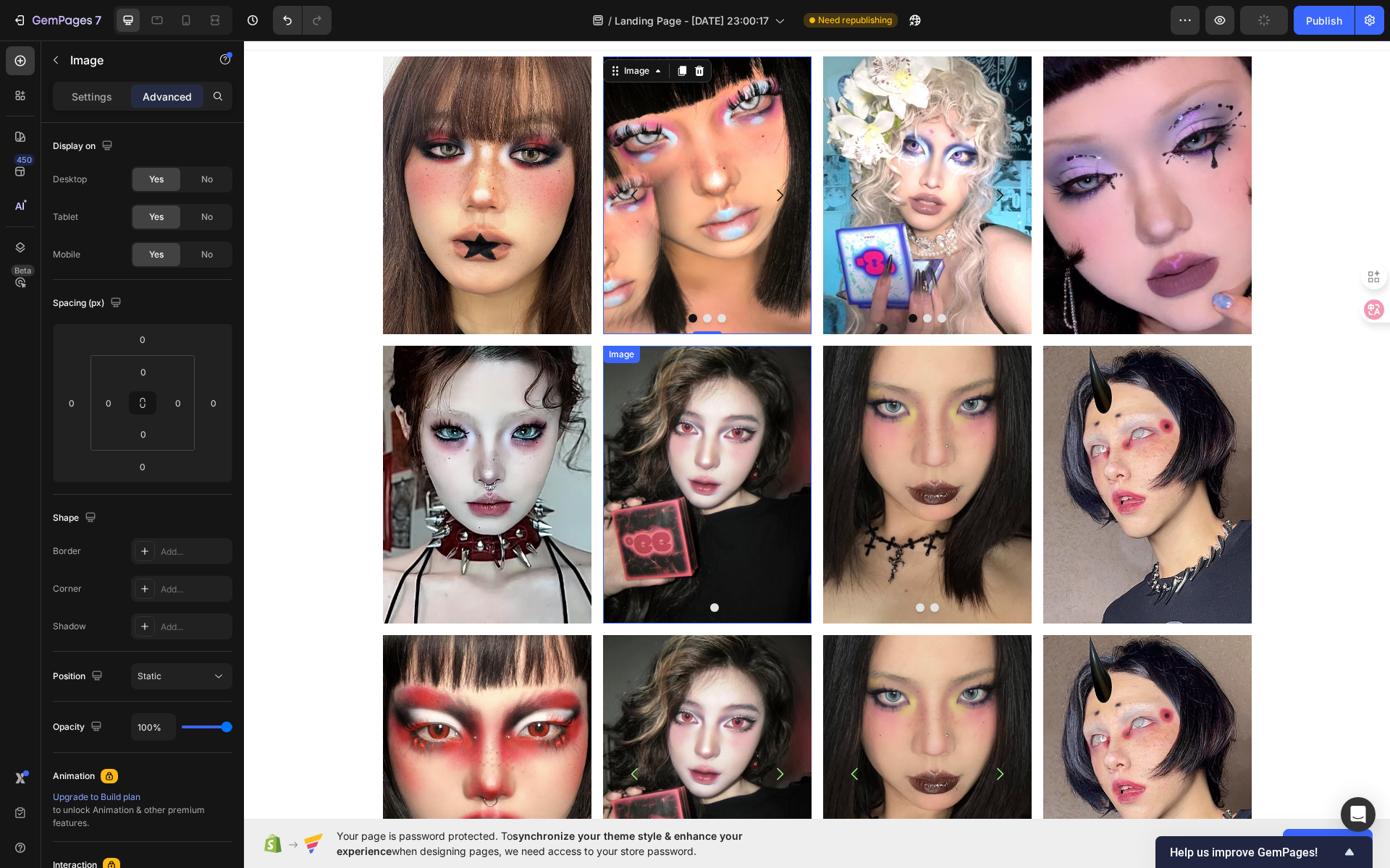
click at [766, 535] on img at bounding box center [707, 484] width 208 height 278
click at [791, 490] on button "Carousel Next Arrow" at bounding box center [779, 484] width 41 height 41
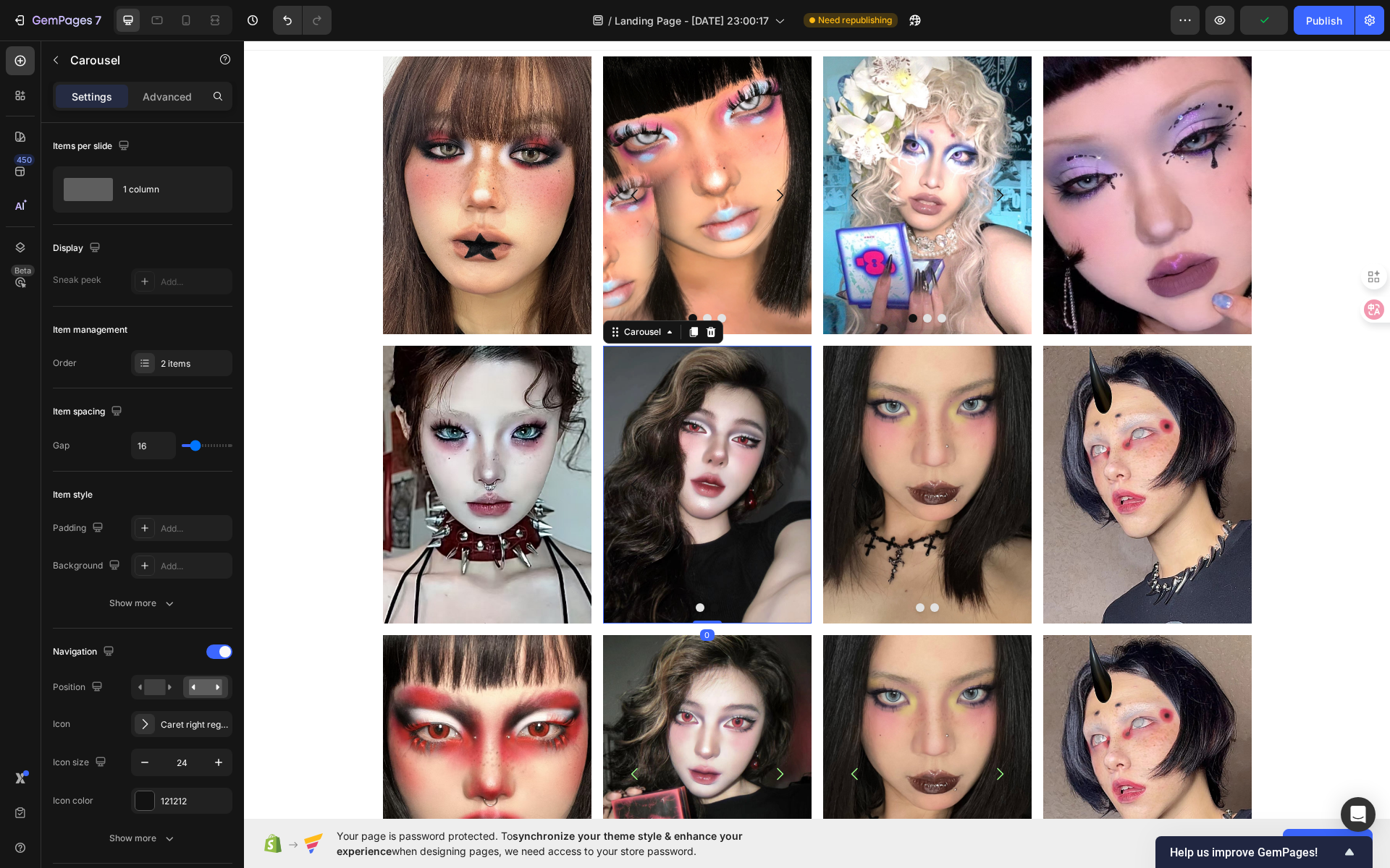
click at [615, 482] on button "Carousel Back Arrow" at bounding box center [635, 484] width 41 height 41
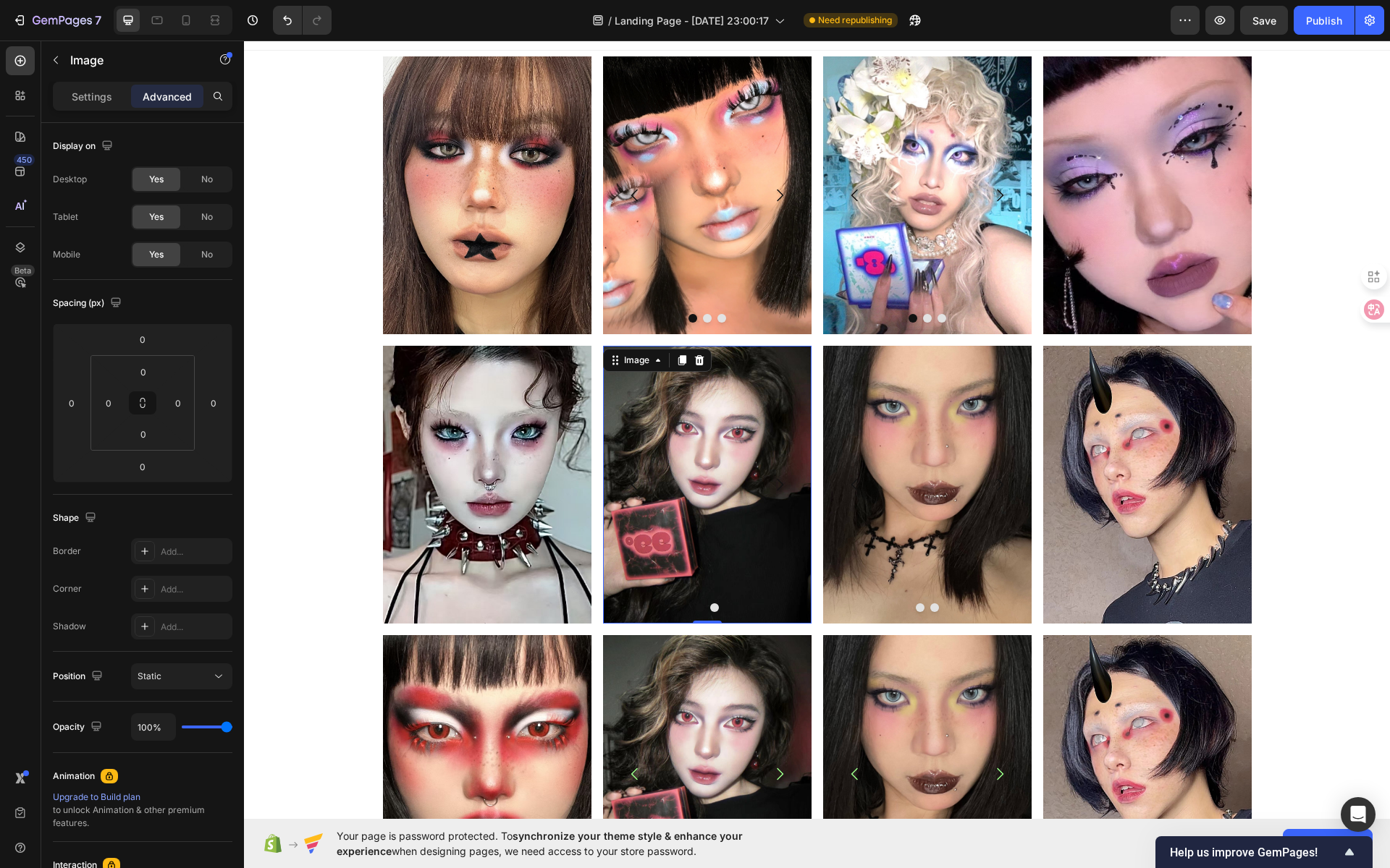
click at [702, 461] on img at bounding box center [707, 484] width 208 height 278
click at [621, 363] on div "Image" at bounding box center [636, 361] width 31 height 13
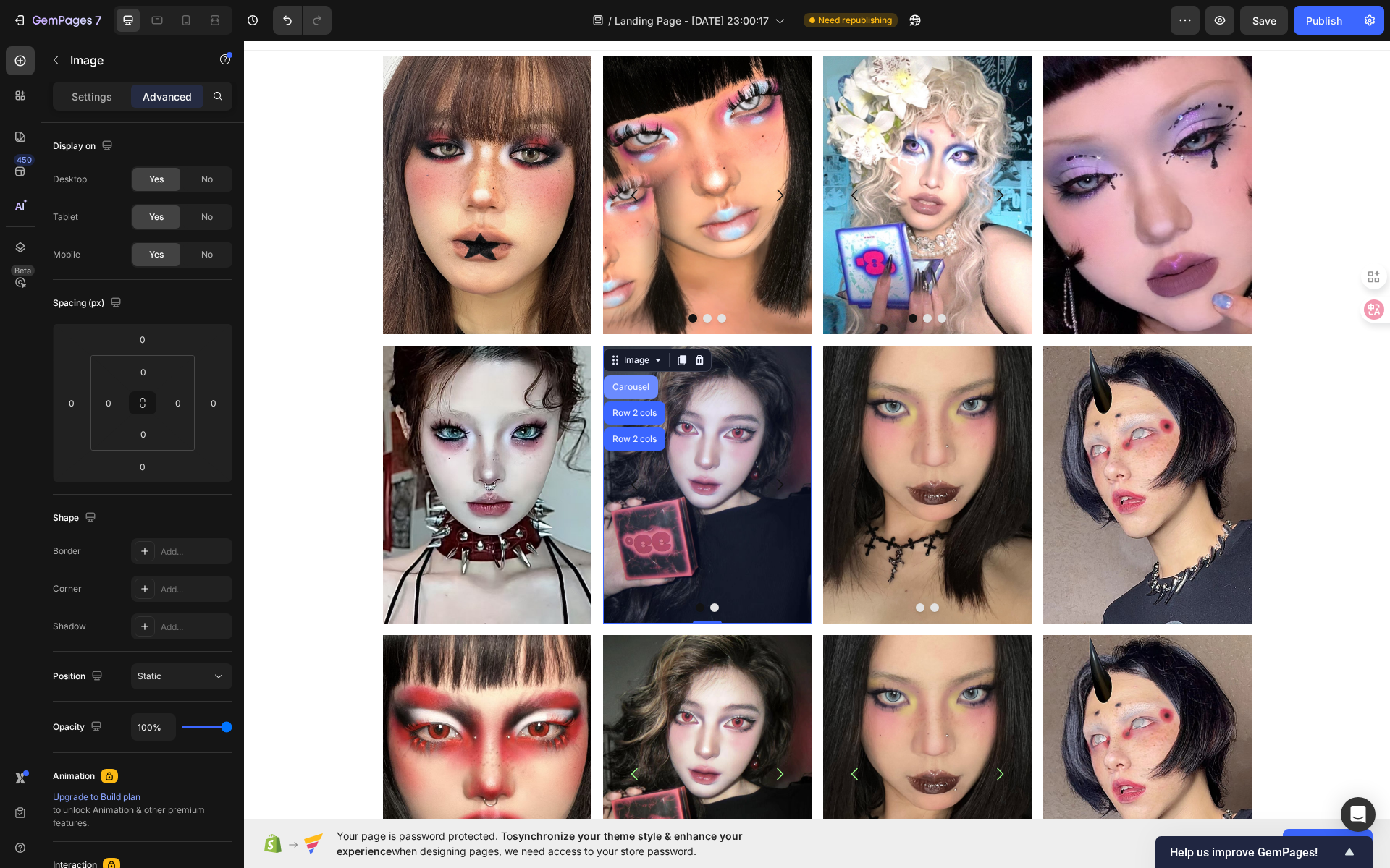
click at [626, 384] on div "Carousel" at bounding box center [631, 387] width 43 height 9
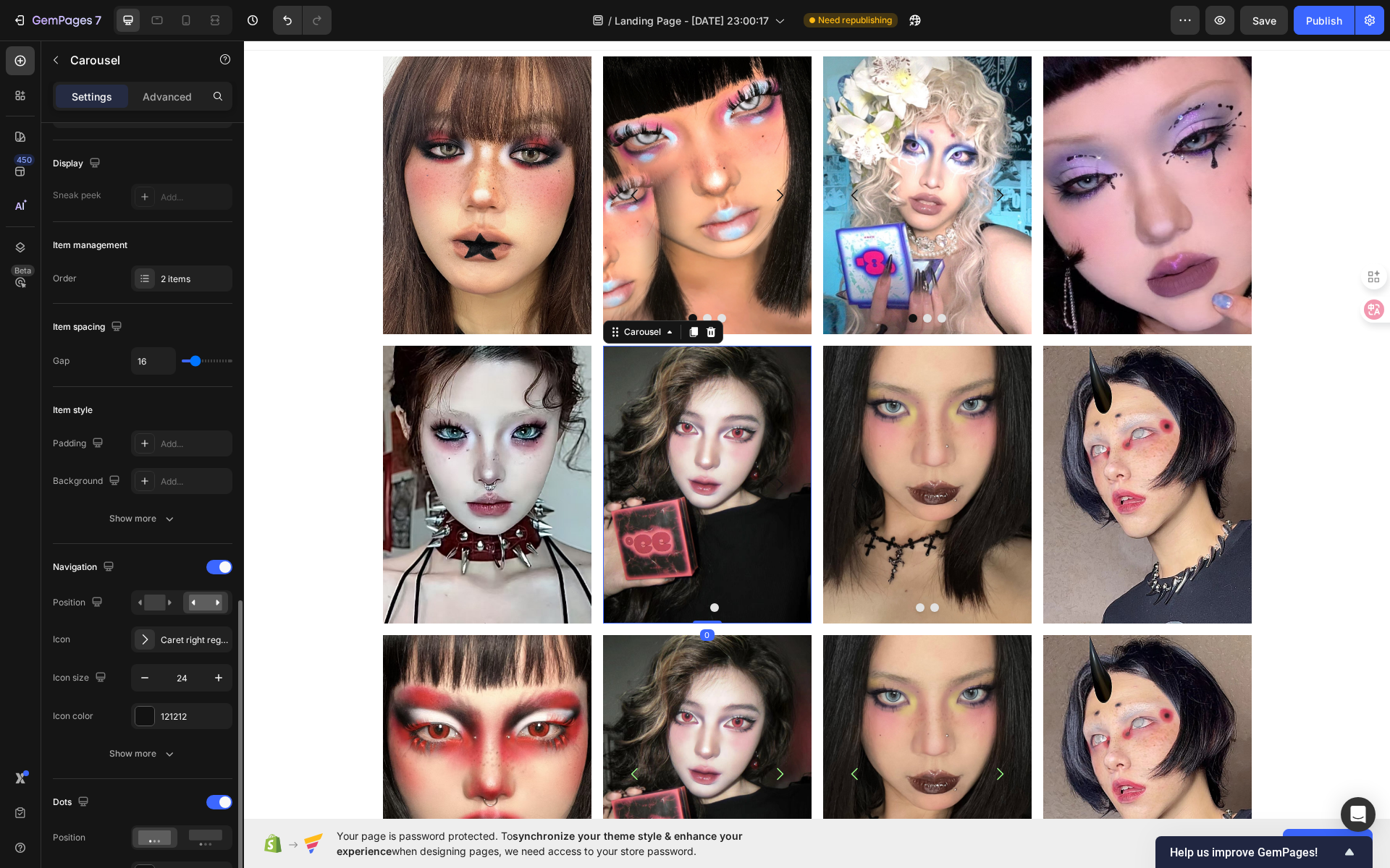
scroll to position [388, 0]
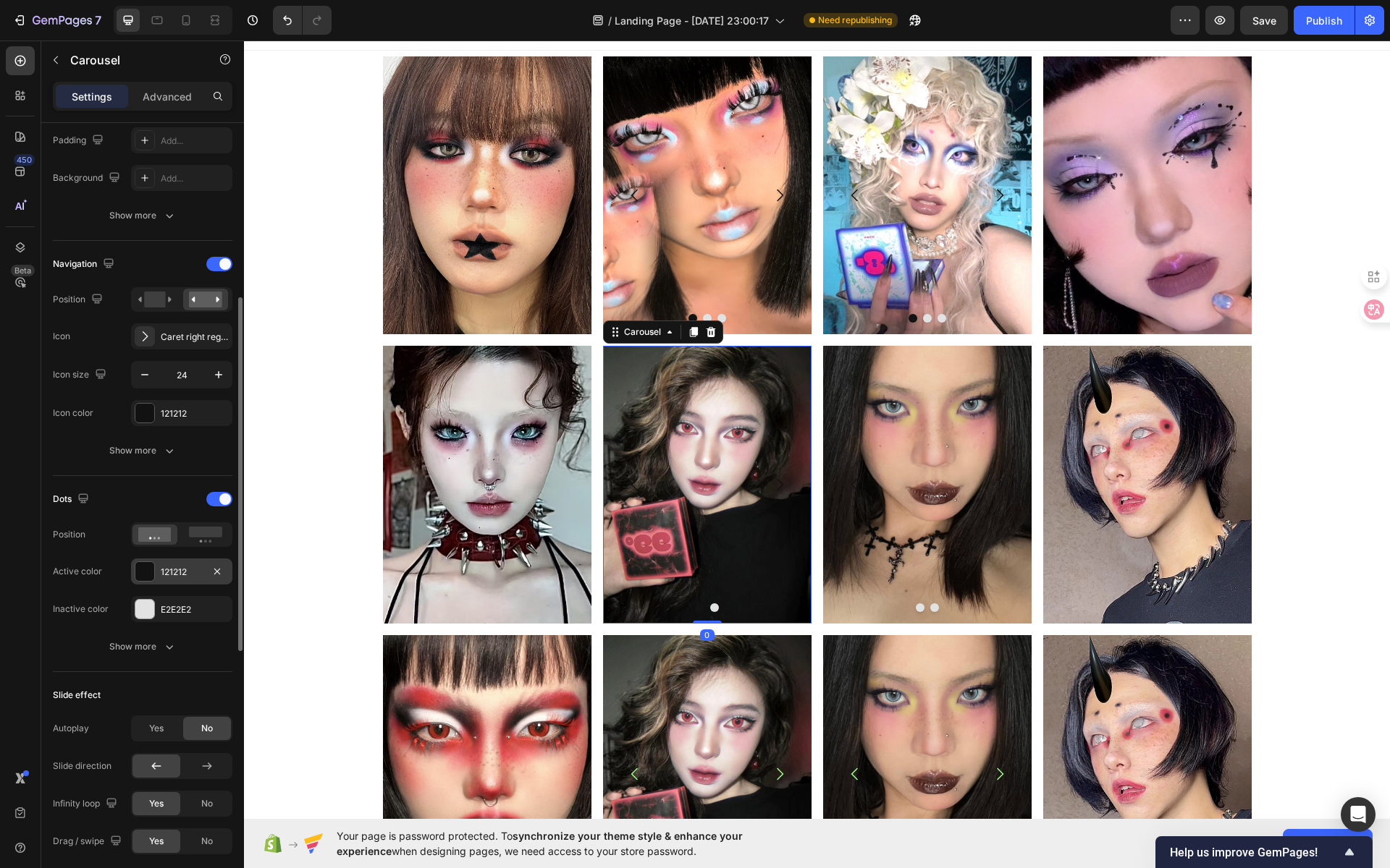
click at [186, 559] on div "121212" at bounding box center [182, 571] width 102 height 26
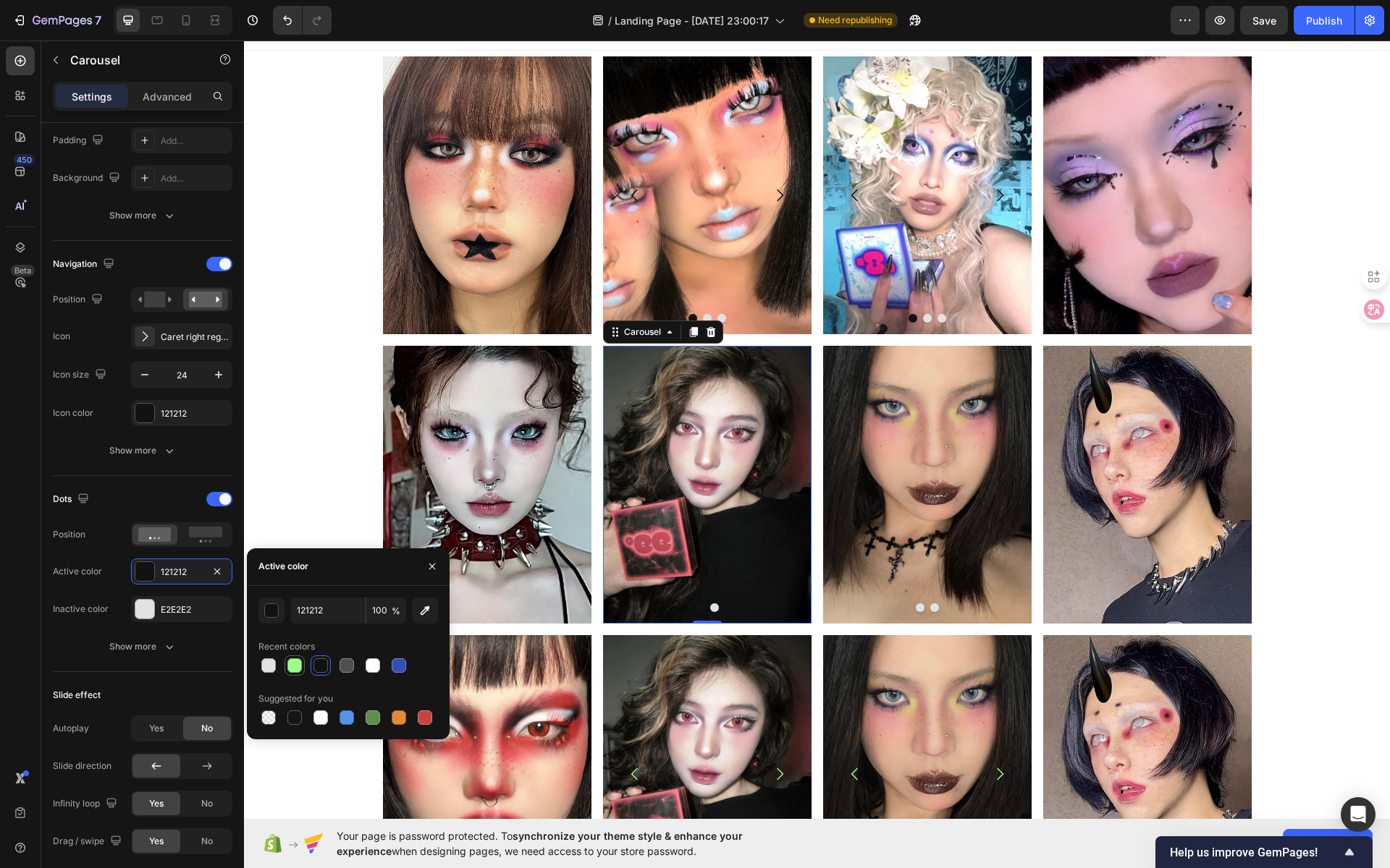
click at [286, 665] on div at bounding box center [294, 665] width 17 height 17
type input "9CFF89"
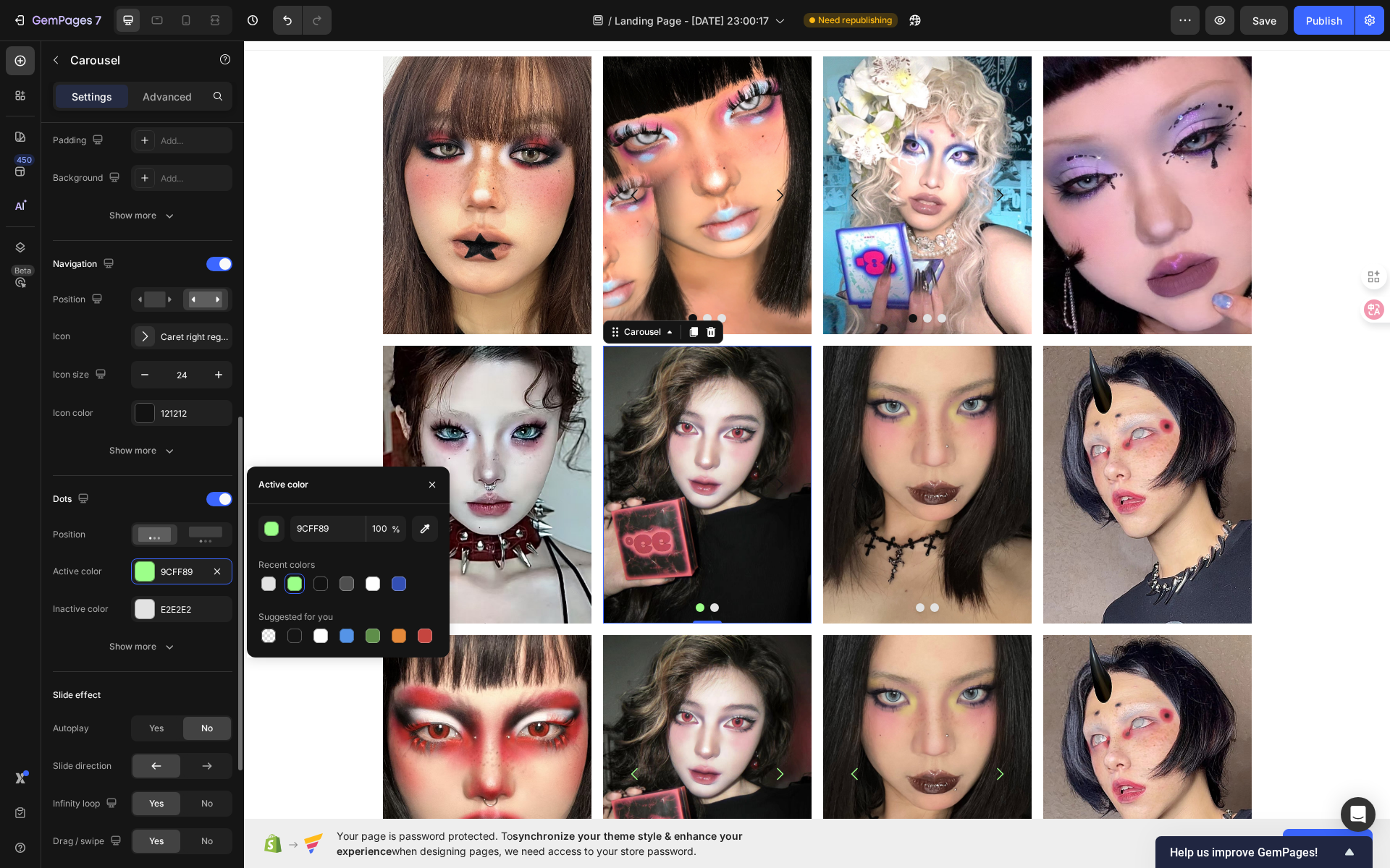
scroll to position [733, 0]
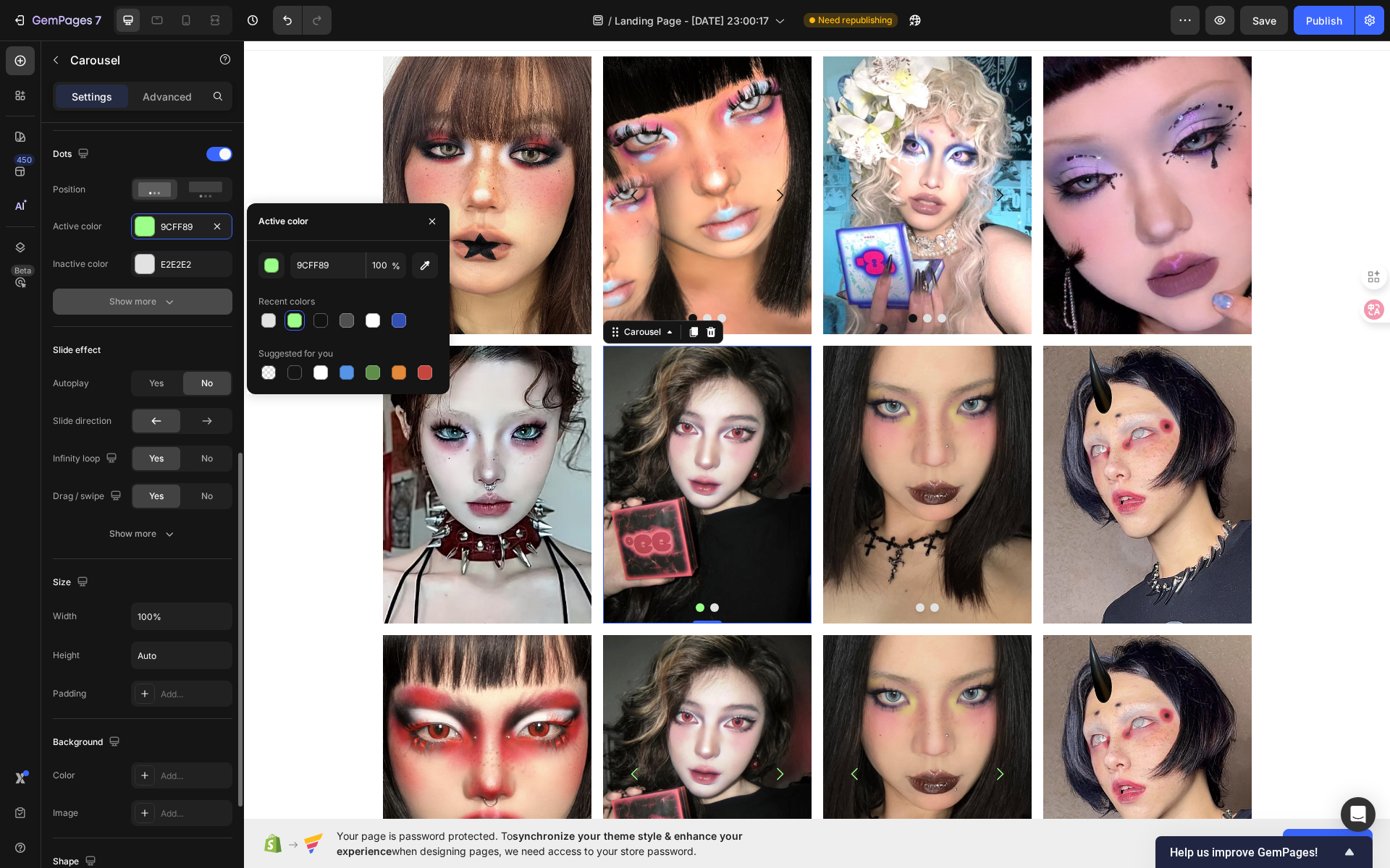
click at [165, 297] on icon "button" at bounding box center [170, 302] width 15 height 15
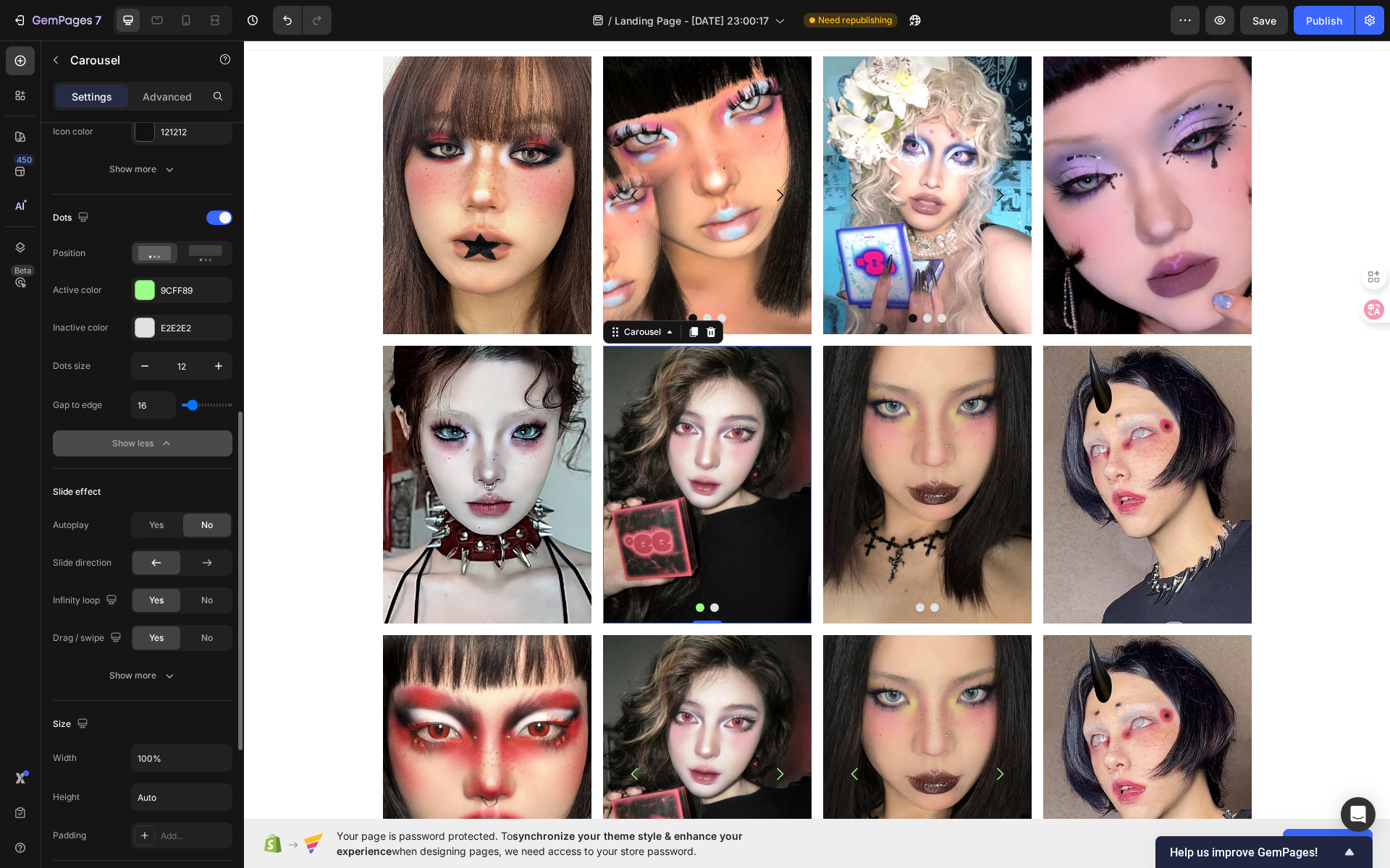
scroll to position [593, 0]
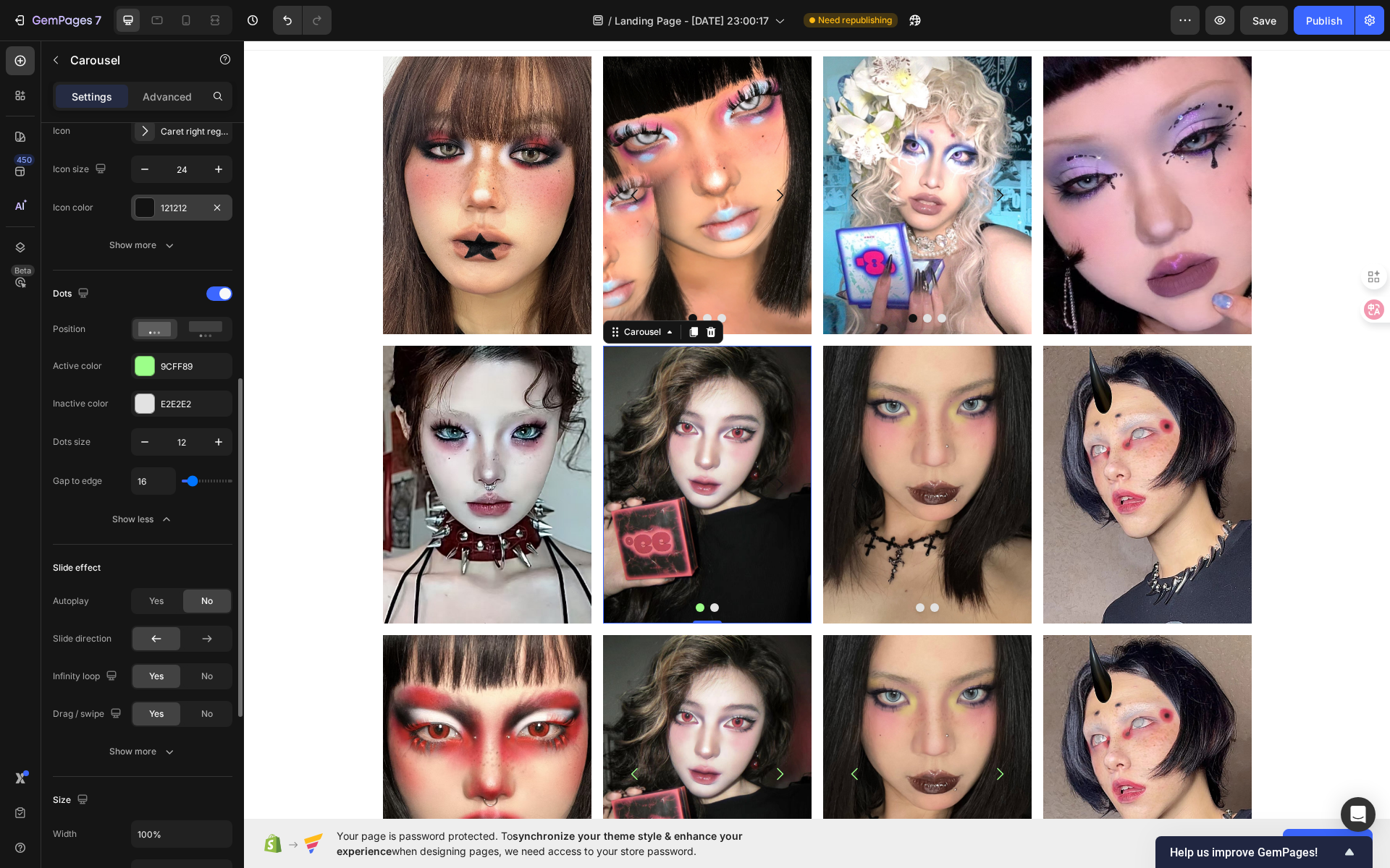
click at [157, 212] on div "121212" at bounding box center [182, 207] width 102 height 26
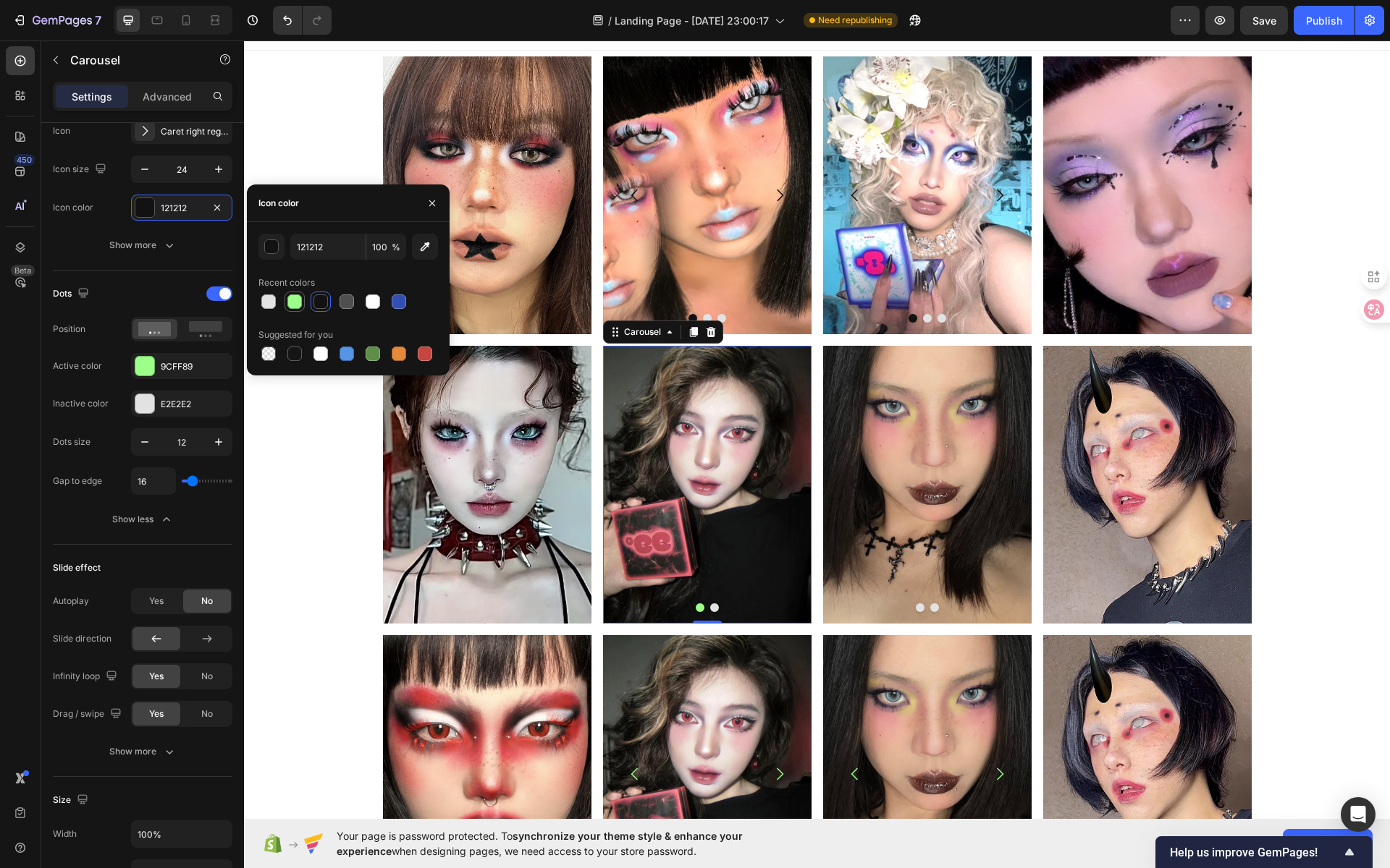
click at [296, 302] on div at bounding box center [295, 302] width 15 height 15
type input "9CFF89"
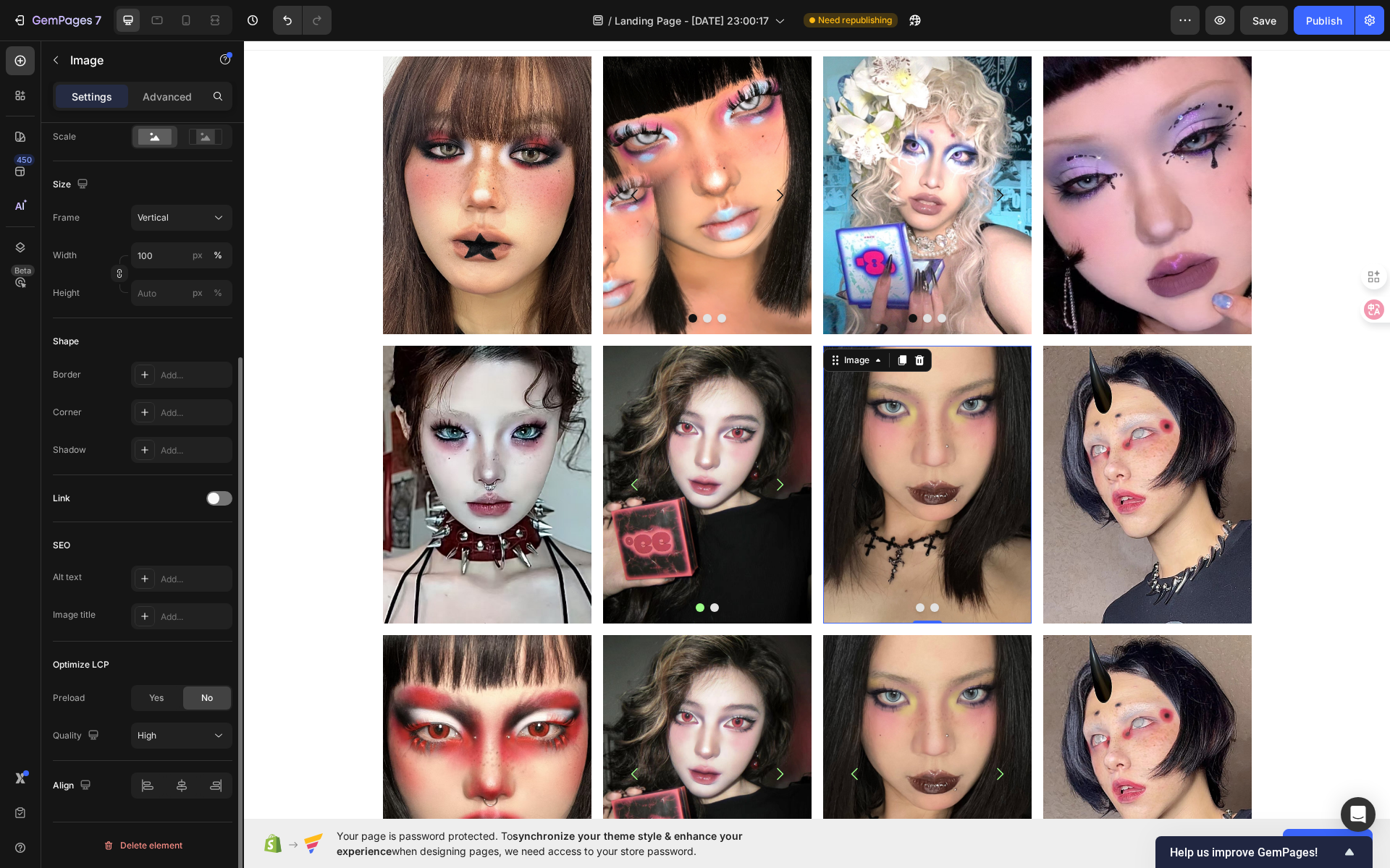
click at [885, 453] on img at bounding box center [927, 484] width 208 height 278
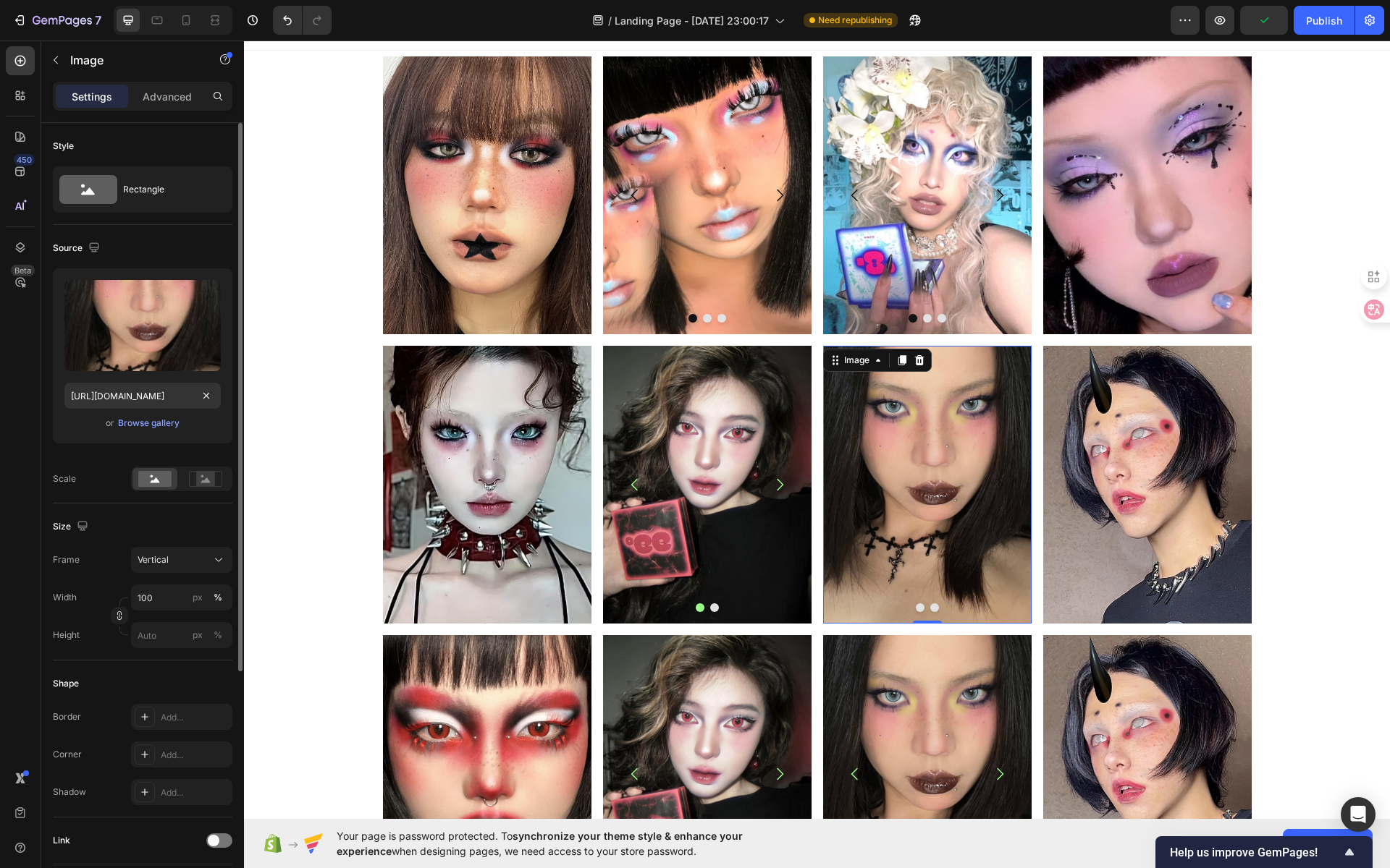
scroll to position [47, 0]
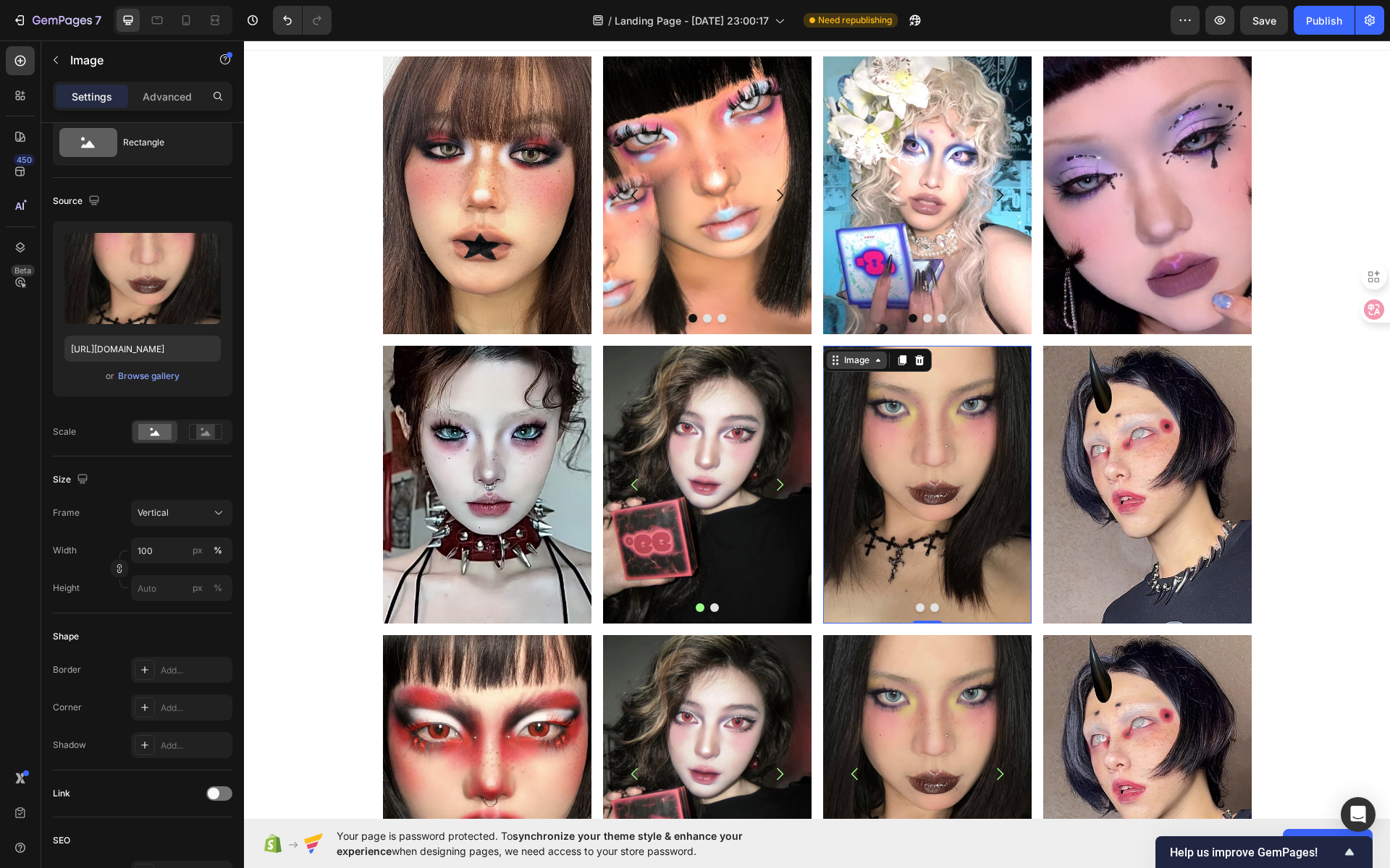
click at [860, 360] on div "Image" at bounding box center [857, 361] width 31 height 13
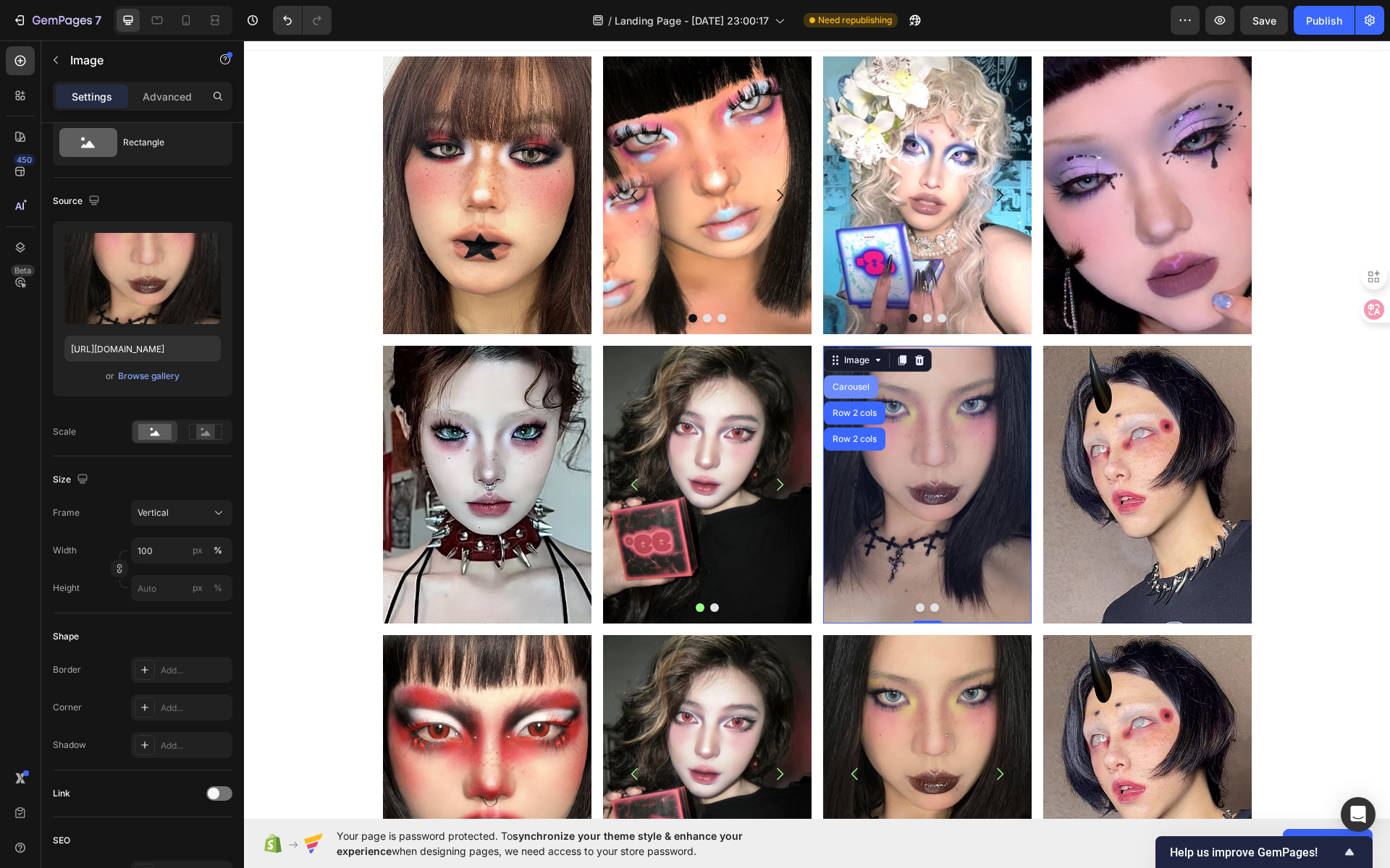
click at [859, 389] on div "Carousel" at bounding box center [851, 387] width 43 height 9
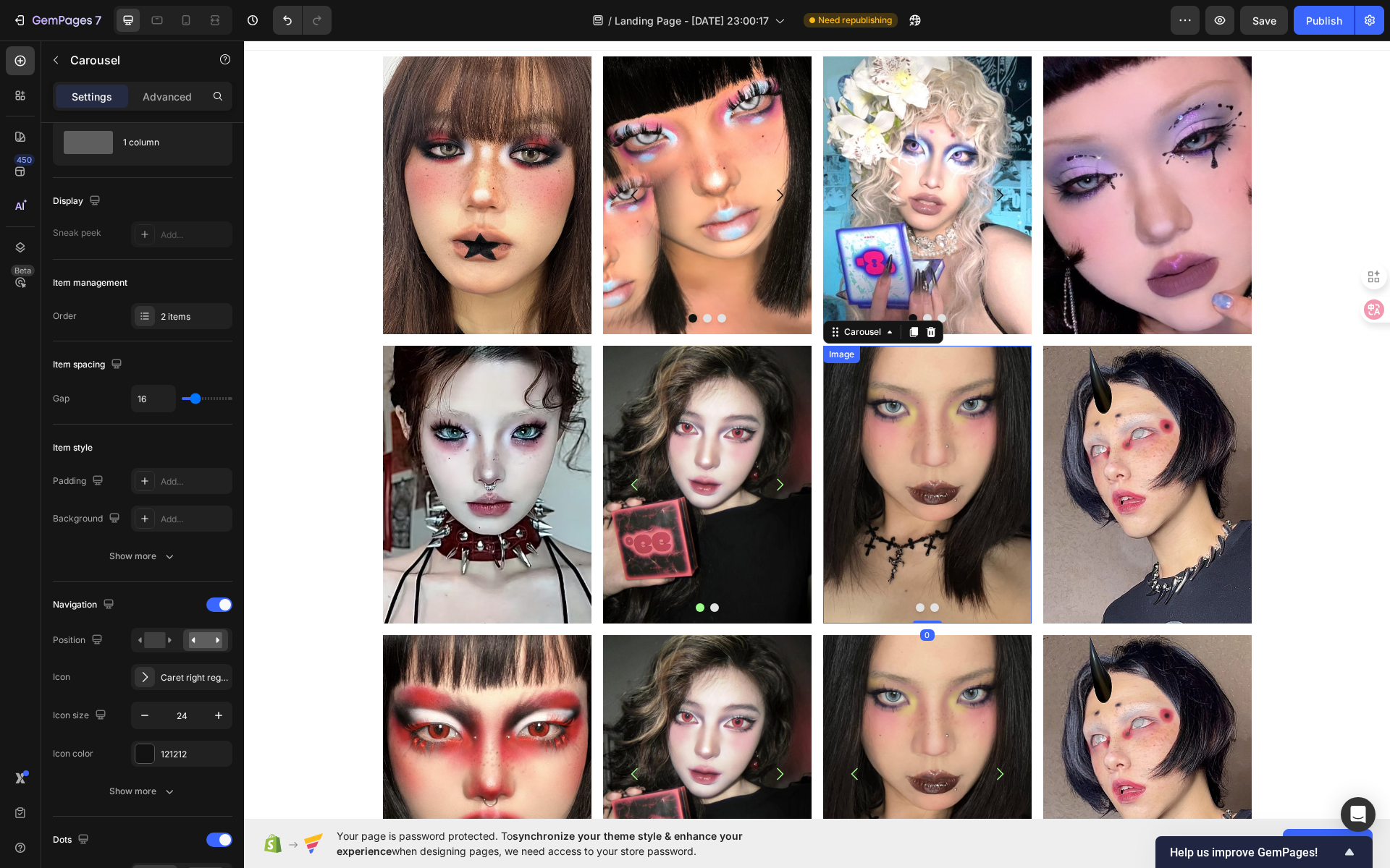
scroll to position [0, 0]
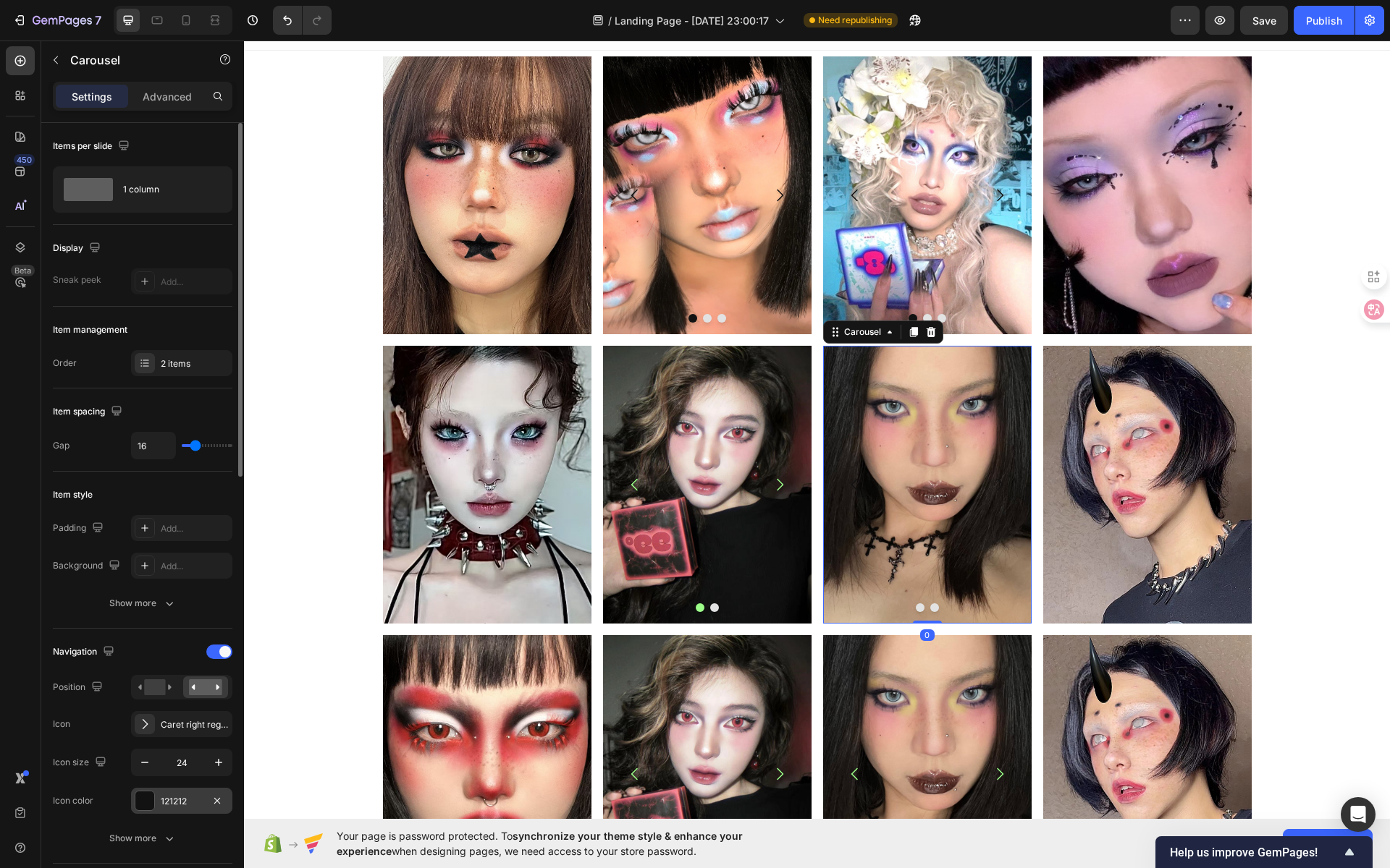
click at [173, 796] on div "121212" at bounding box center [182, 802] width 42 height 13
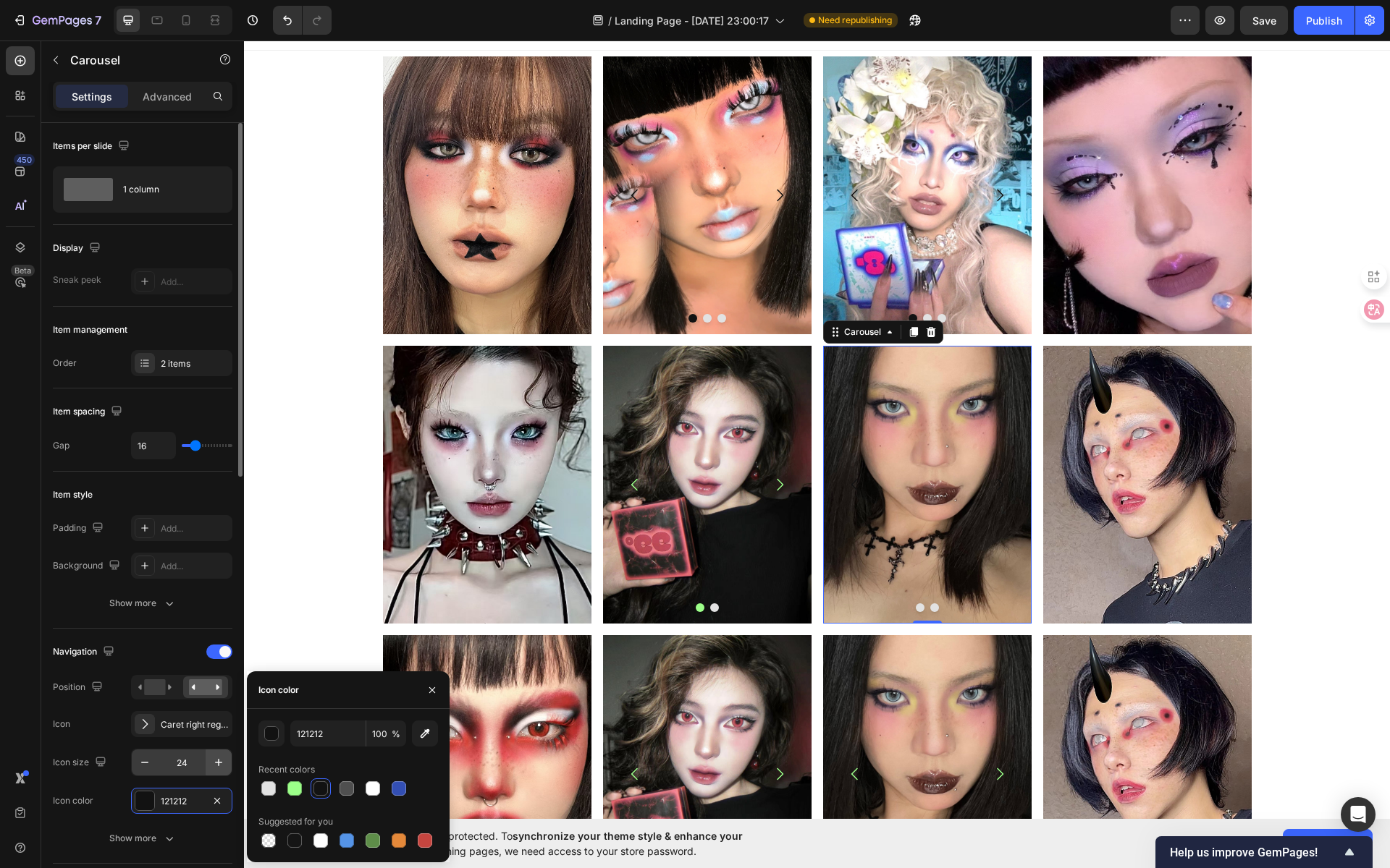
drag, startPoint x: 287, startPoint y: 788, endPoint x: 229, endPoint y: 753, distance: 67.7
click at [287, 788] on div at bounding box center [295, 789] width 15 height 15
type input "9CFF89"
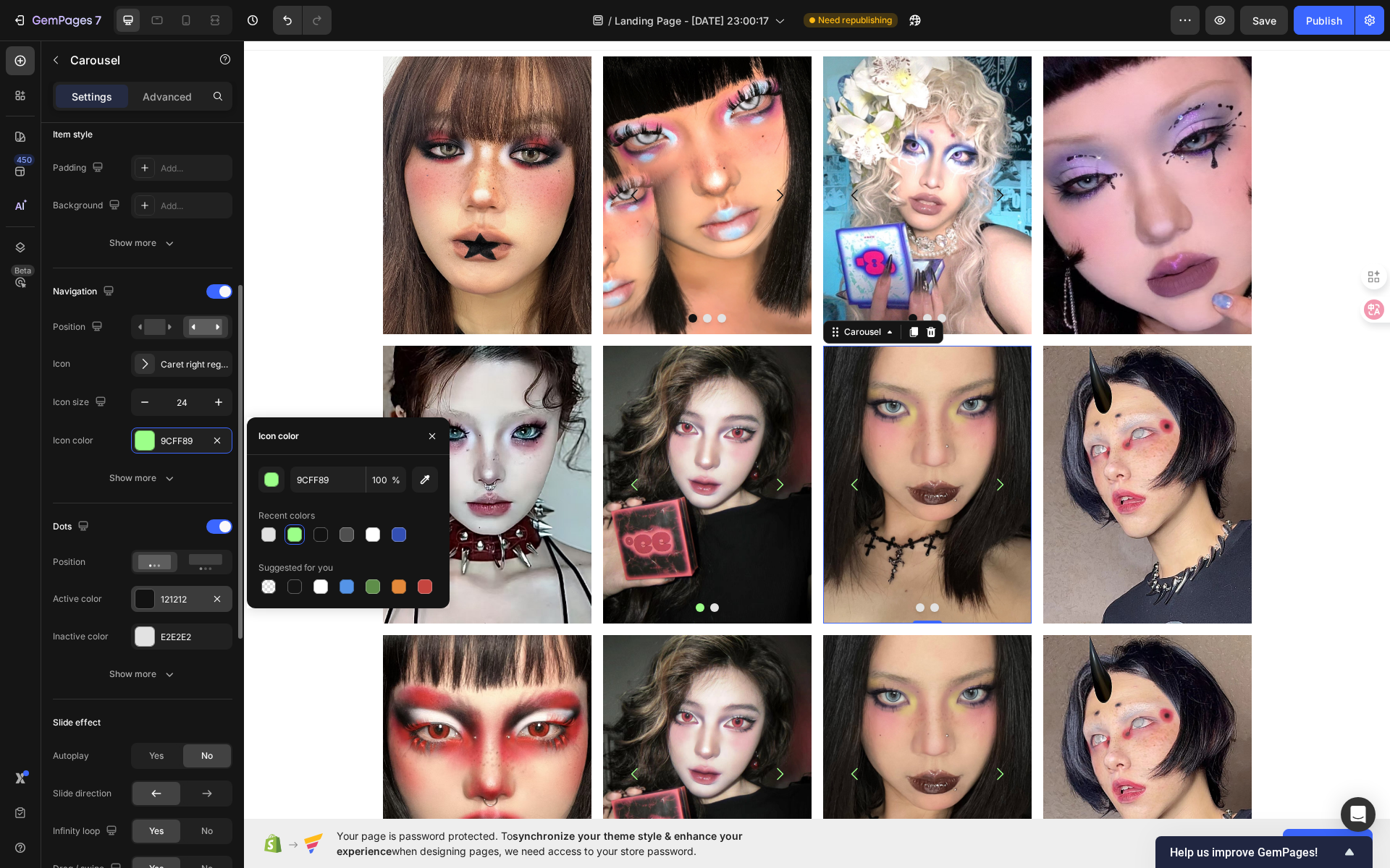
click at [185, 593] on div "121212" at bounding box center [182, 600] width 42 height 13
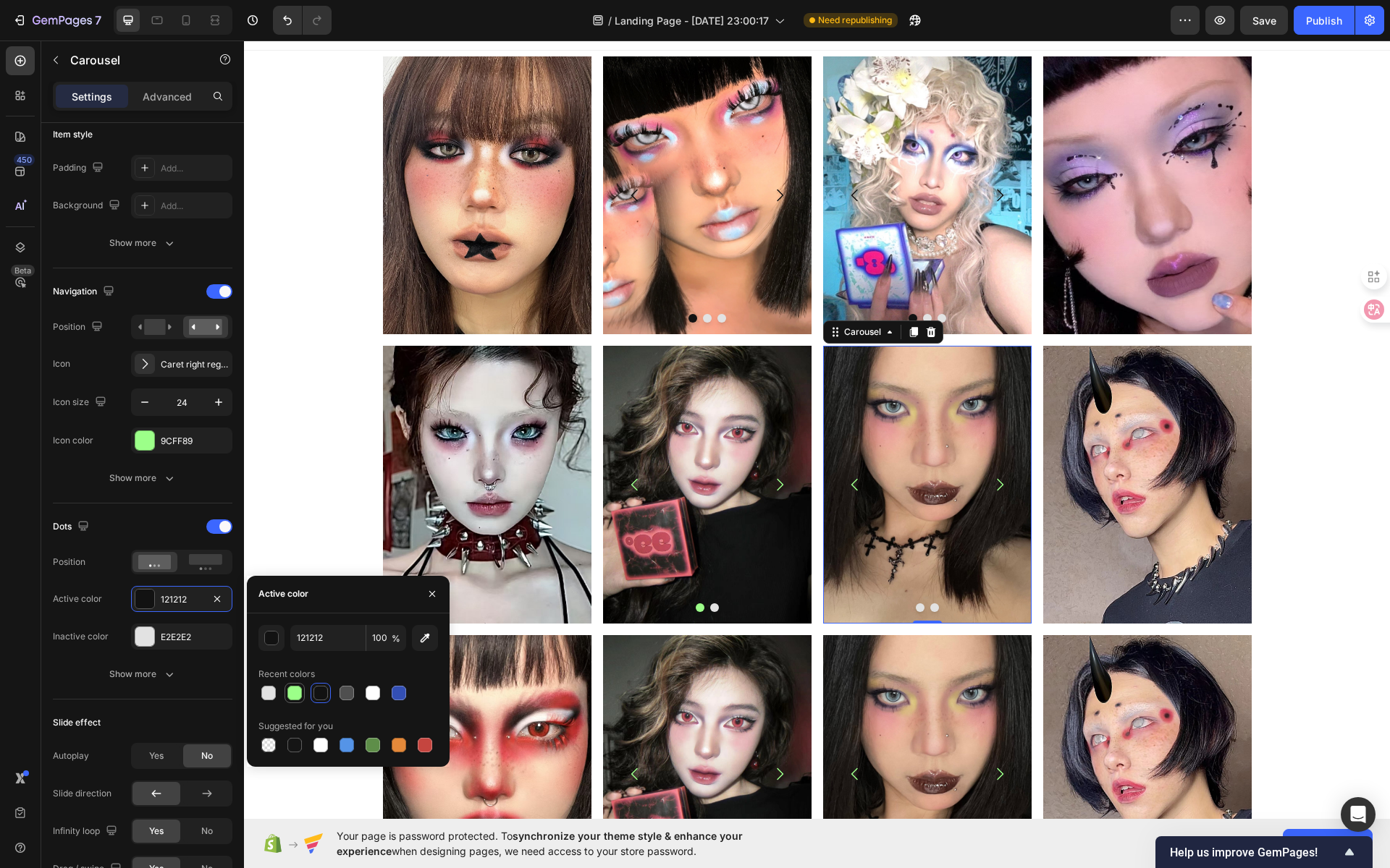
click at [296, 696] on div at bounding box center [295, 693] width 15 height 15
type input "9CFF89"
click at [297, 687] on div at bounding box center [295, 693] width 15 height 15
click at [966, 514] on img at bounding box center [927, 484] width 208 height 278
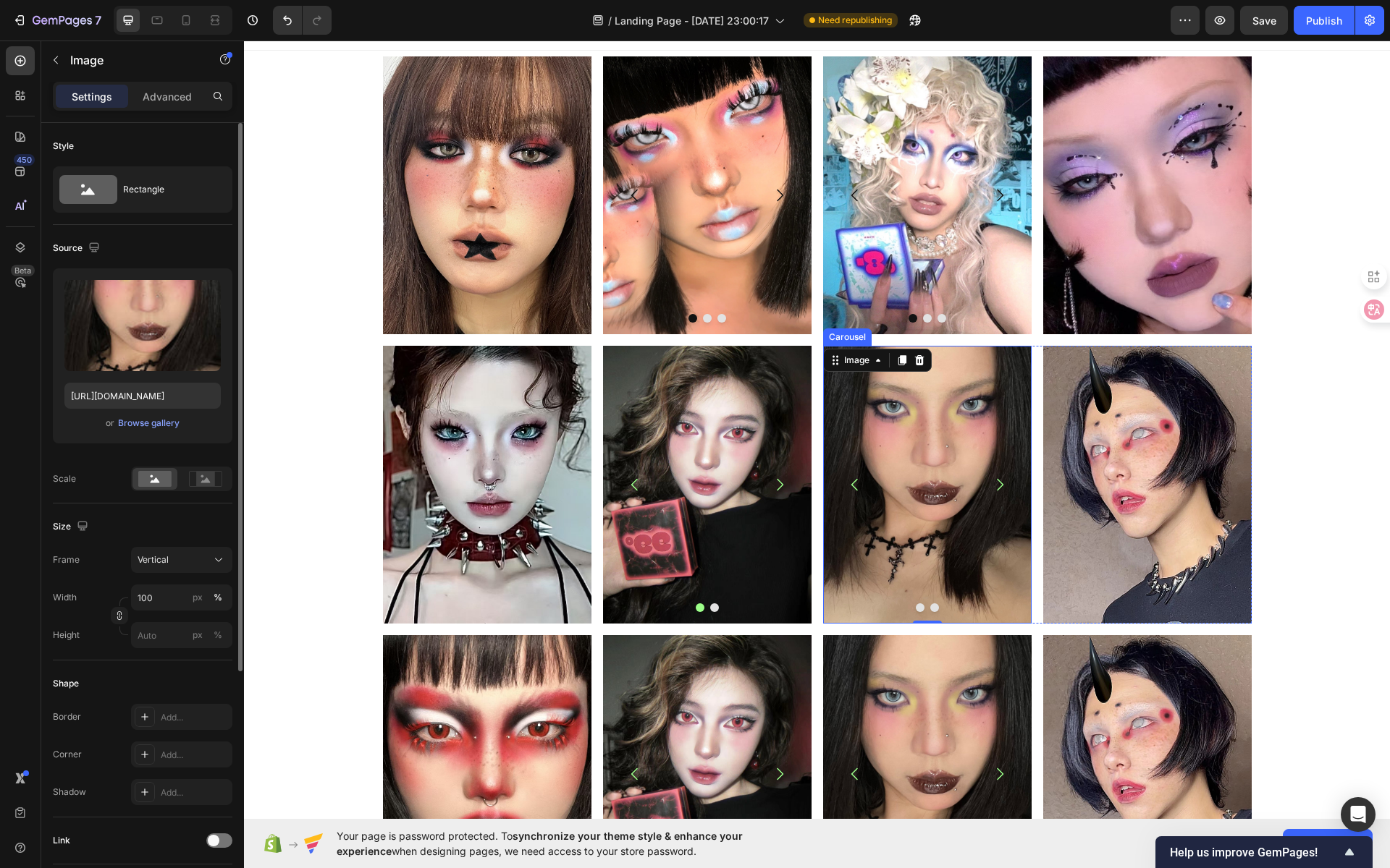
click at [991, 484] on icon "Carousel Next Arrow" at bounding box center [1000, 484] width 17 height 17
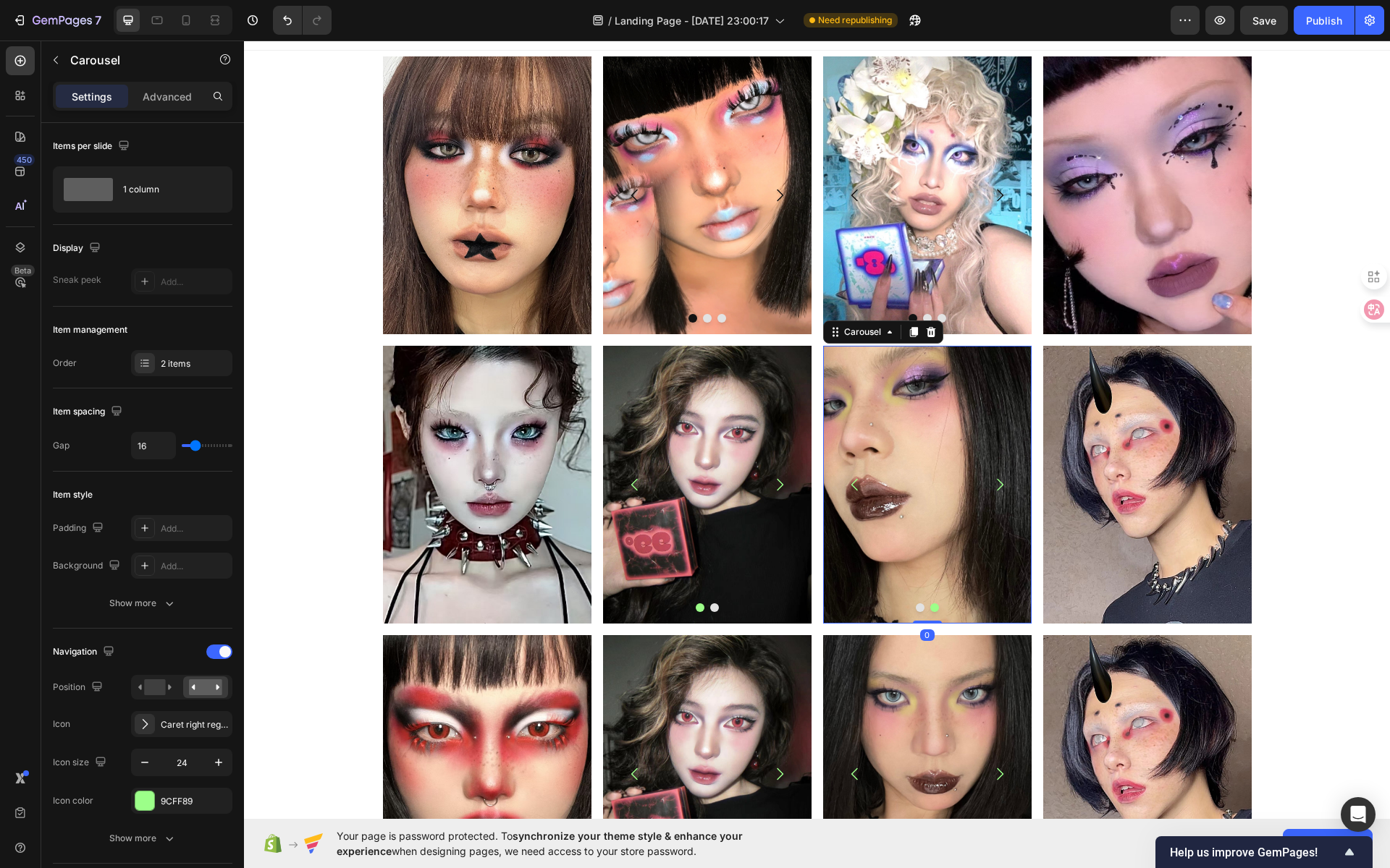
click at [846, 481] on icon "Carousel Back Arrow" at bounding box center [854, 484] width 17 height 17
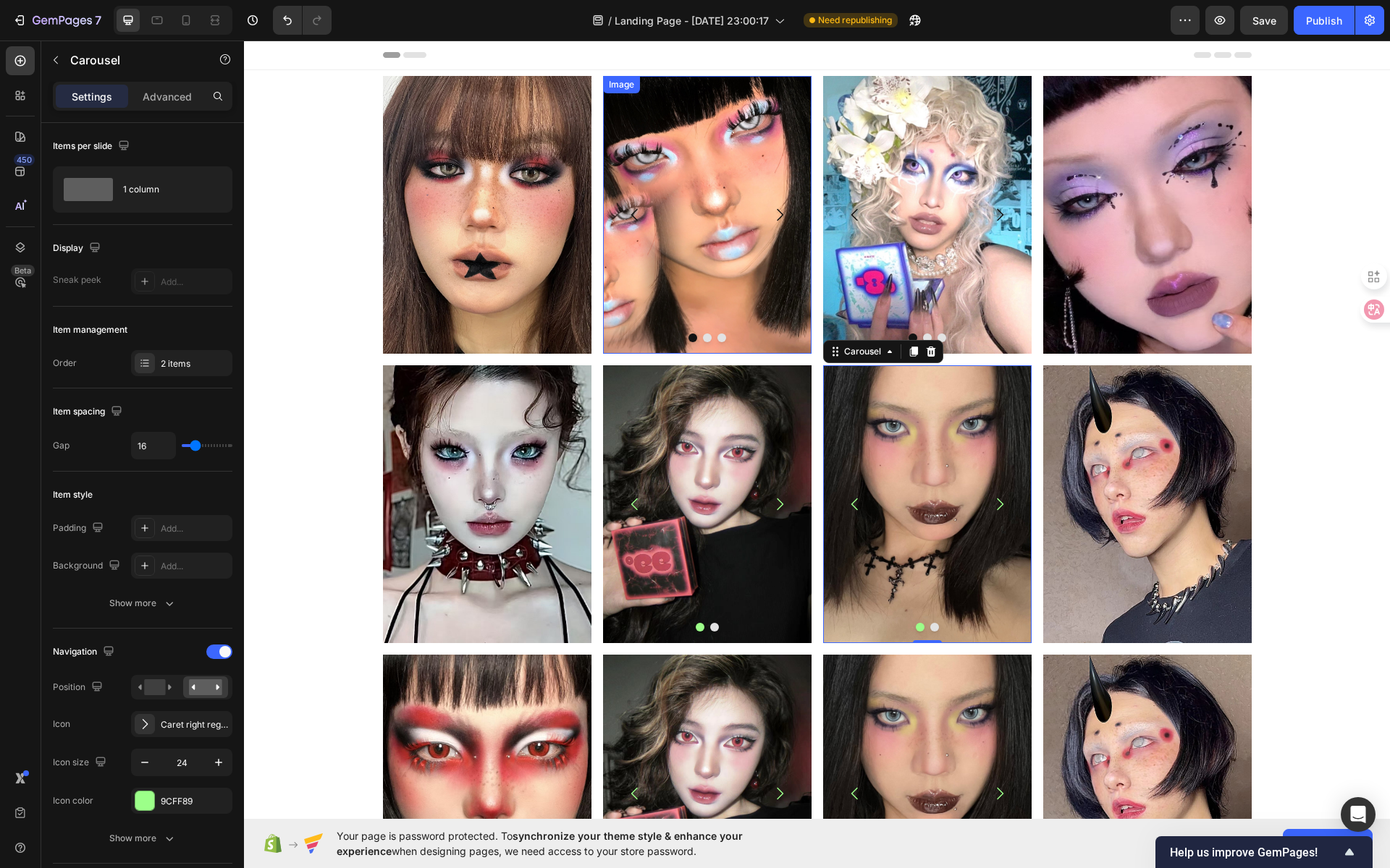
click at [706, 236] on img at bounding box center [707, 215] width 208 height 278
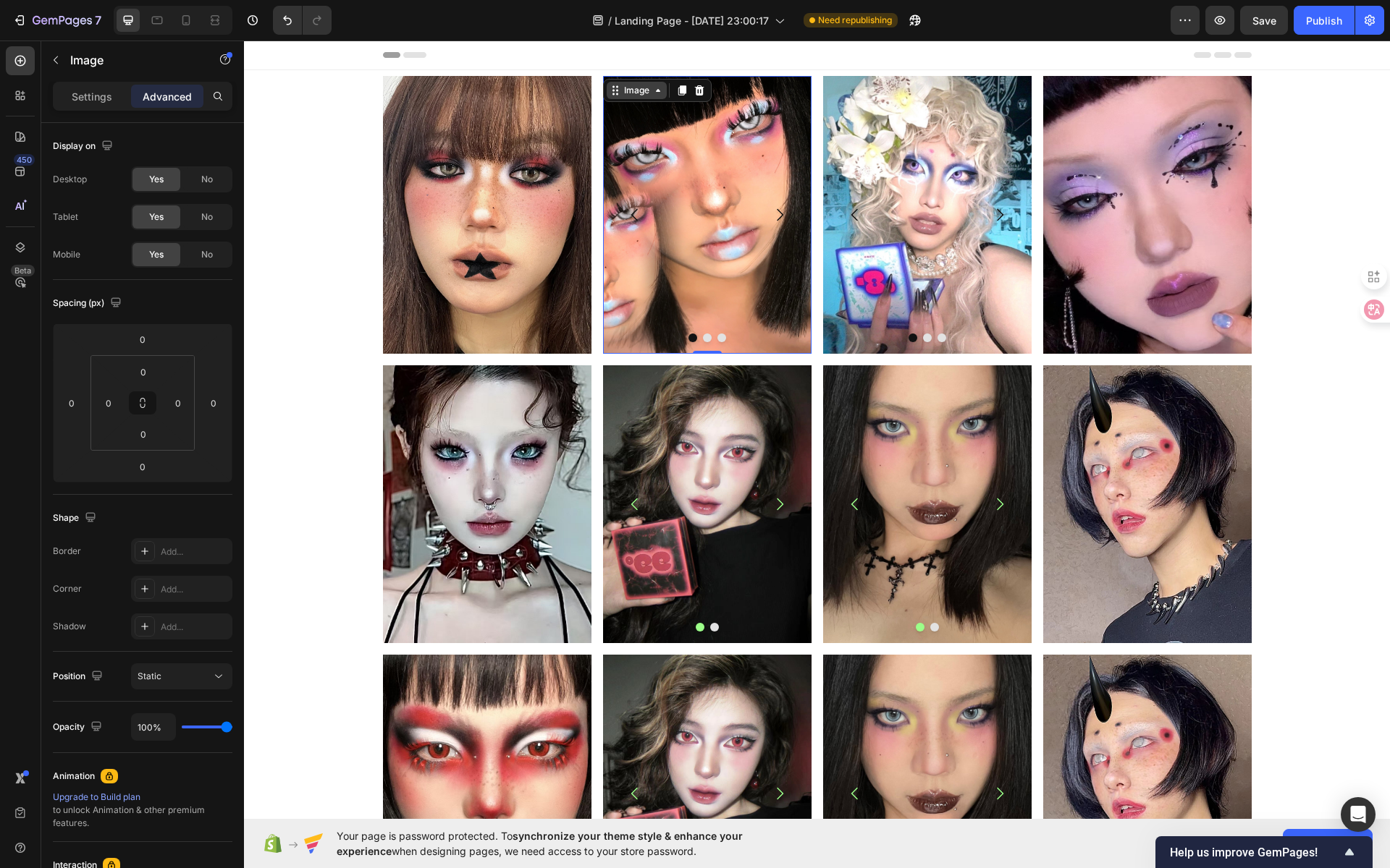
click at [656, 89] on icon at bounding box center [658, 90] width 4 height 3
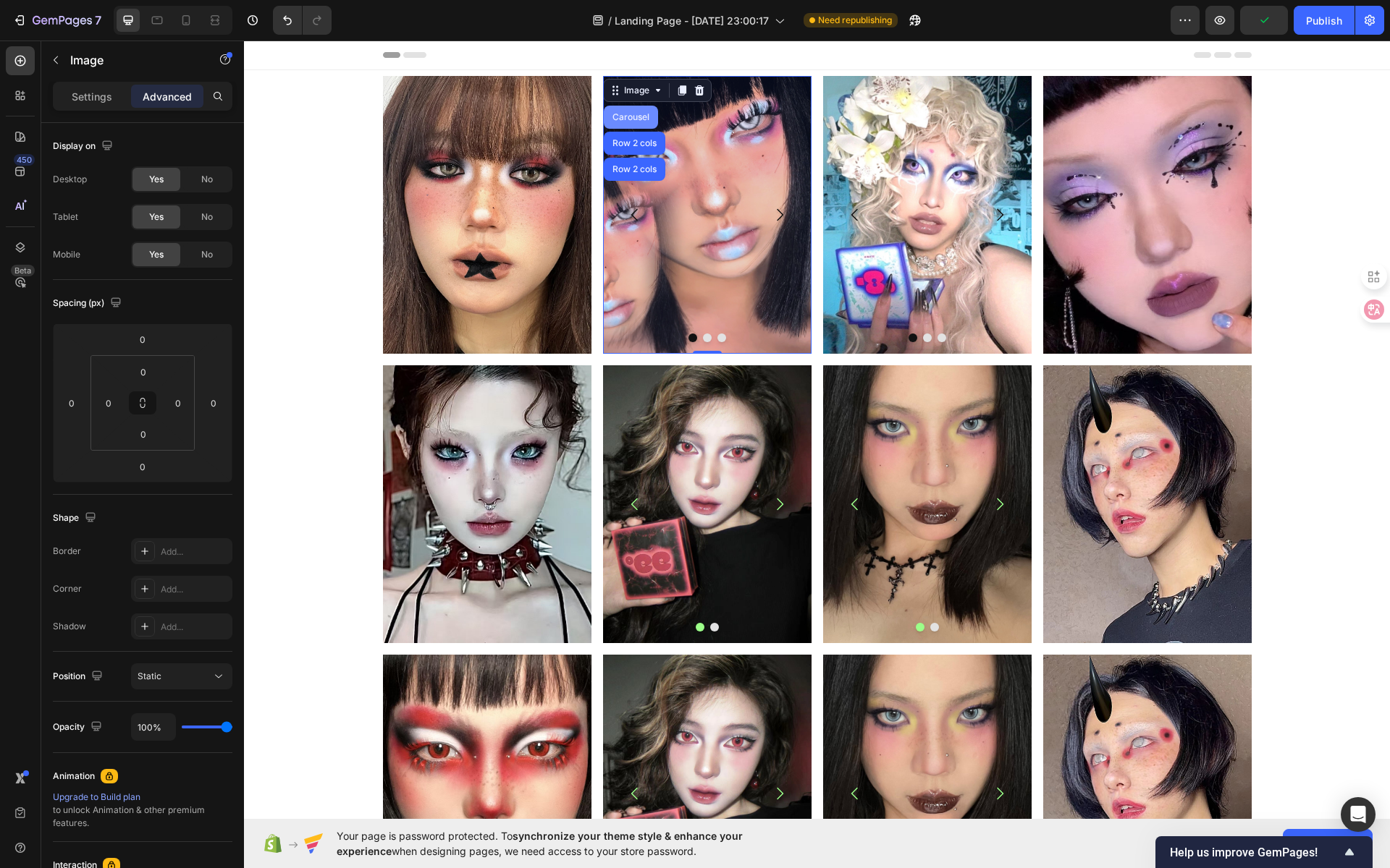
click at [615, 110] on div "Carousel" at bounding box center [631, 117] width 54 height 23
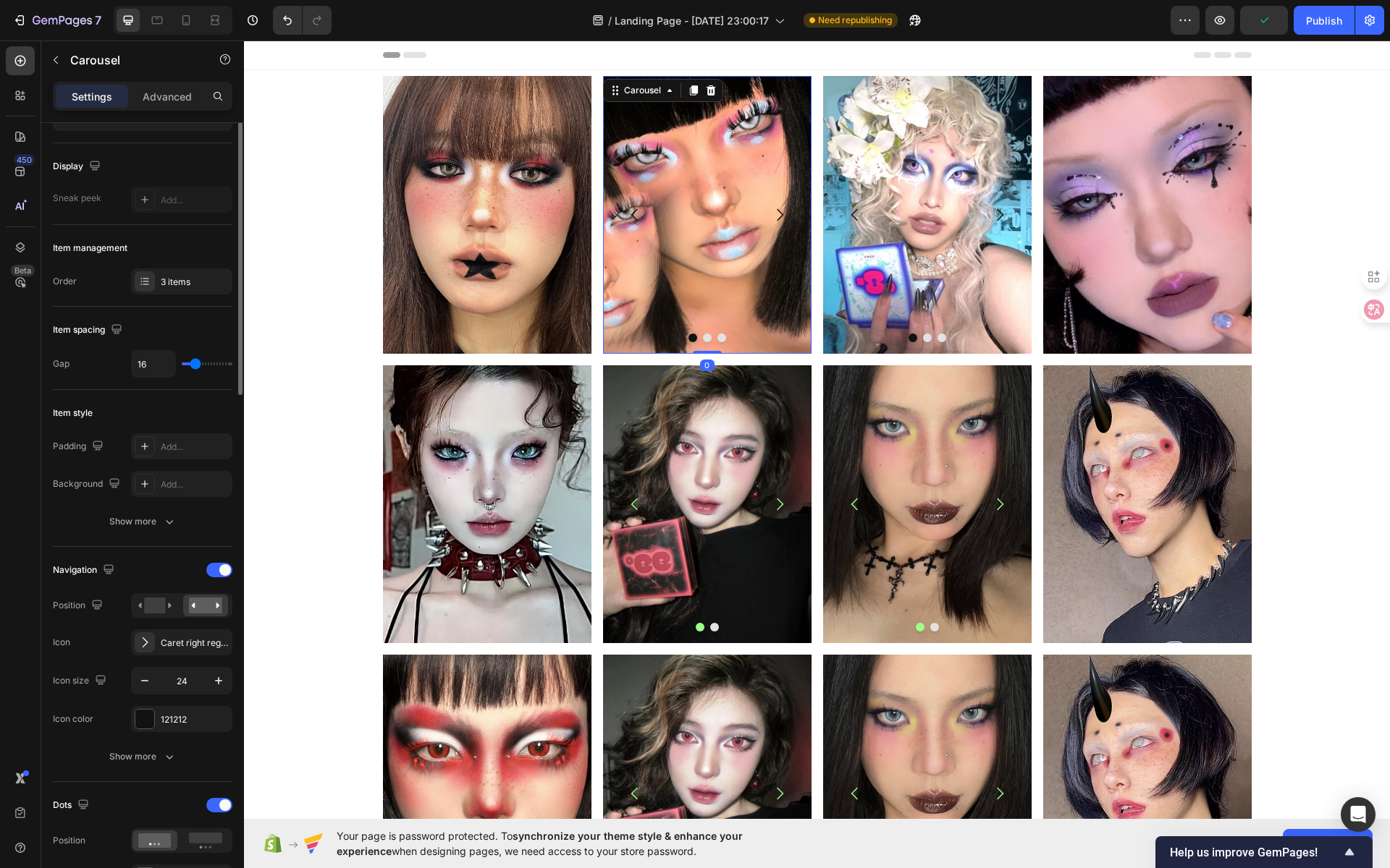
scroll to position [281, 0]
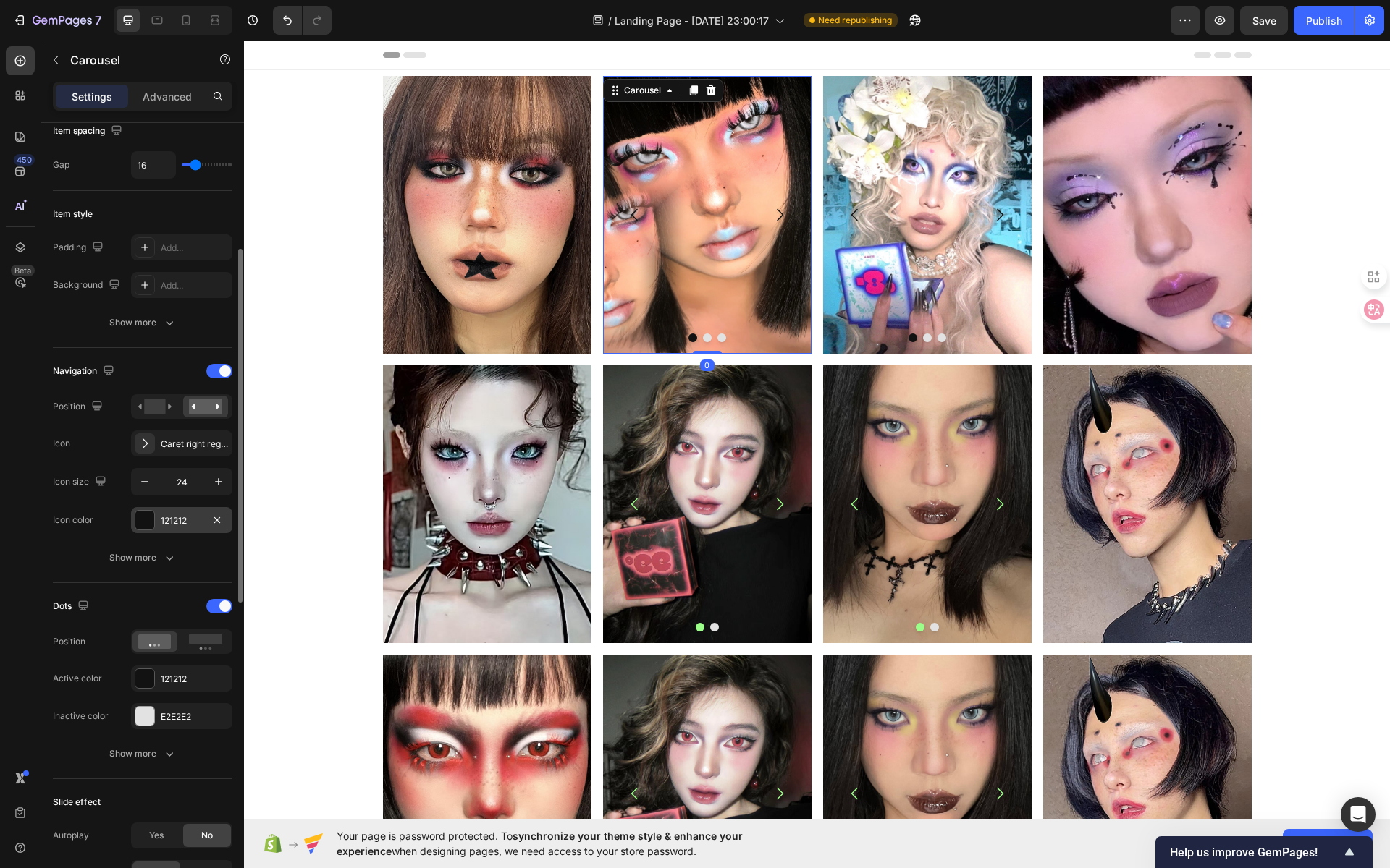
click at [200, 515] on div "121212" at bounding box center [182, 521] width 42 height 13
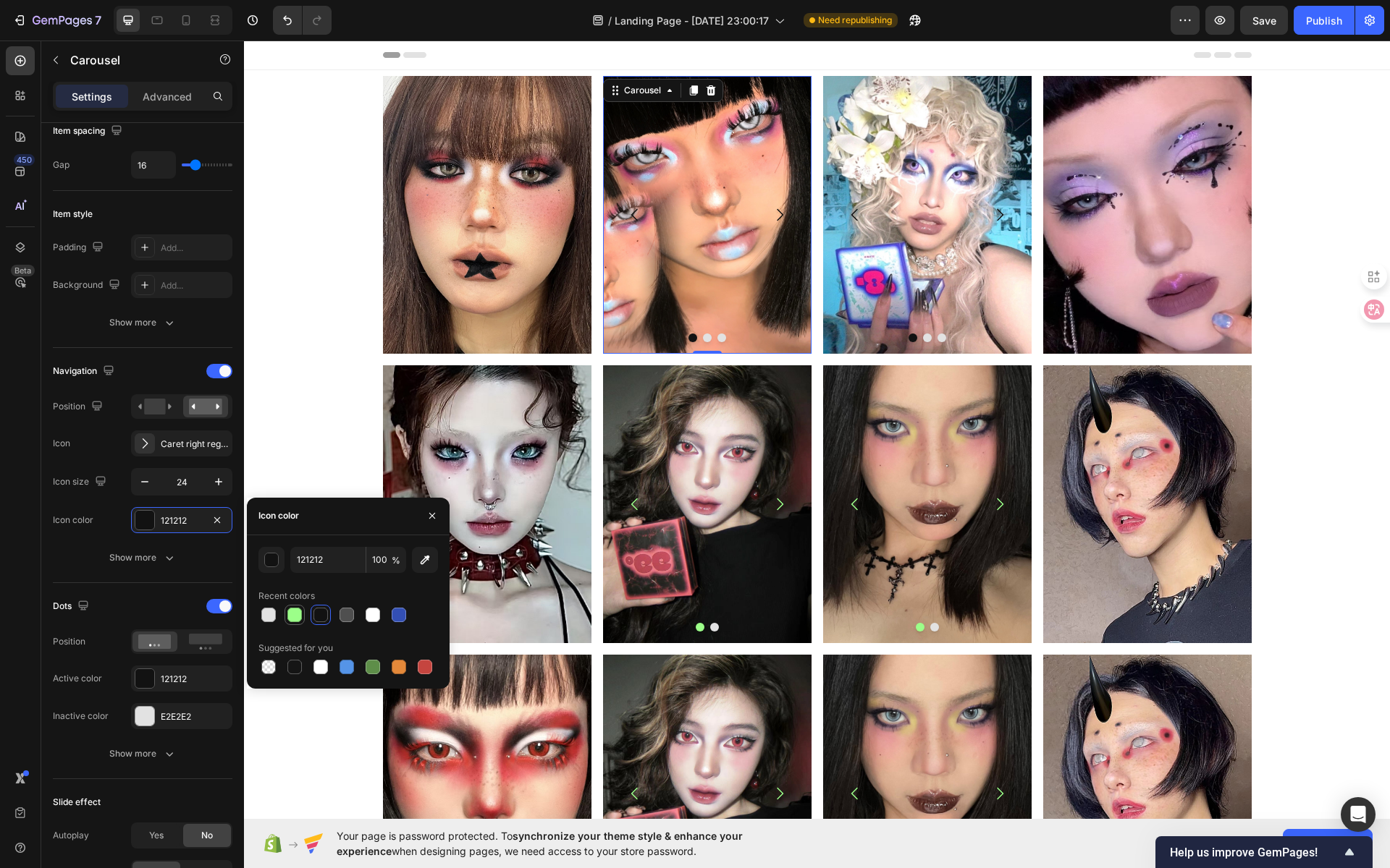
click at [291, 613] on div at bounding box center [295, 615] width 15 height 15
type input "9CFF89"
click at [198, 667] on div "121212" at bounding box center [182, 678] width 102 height 26
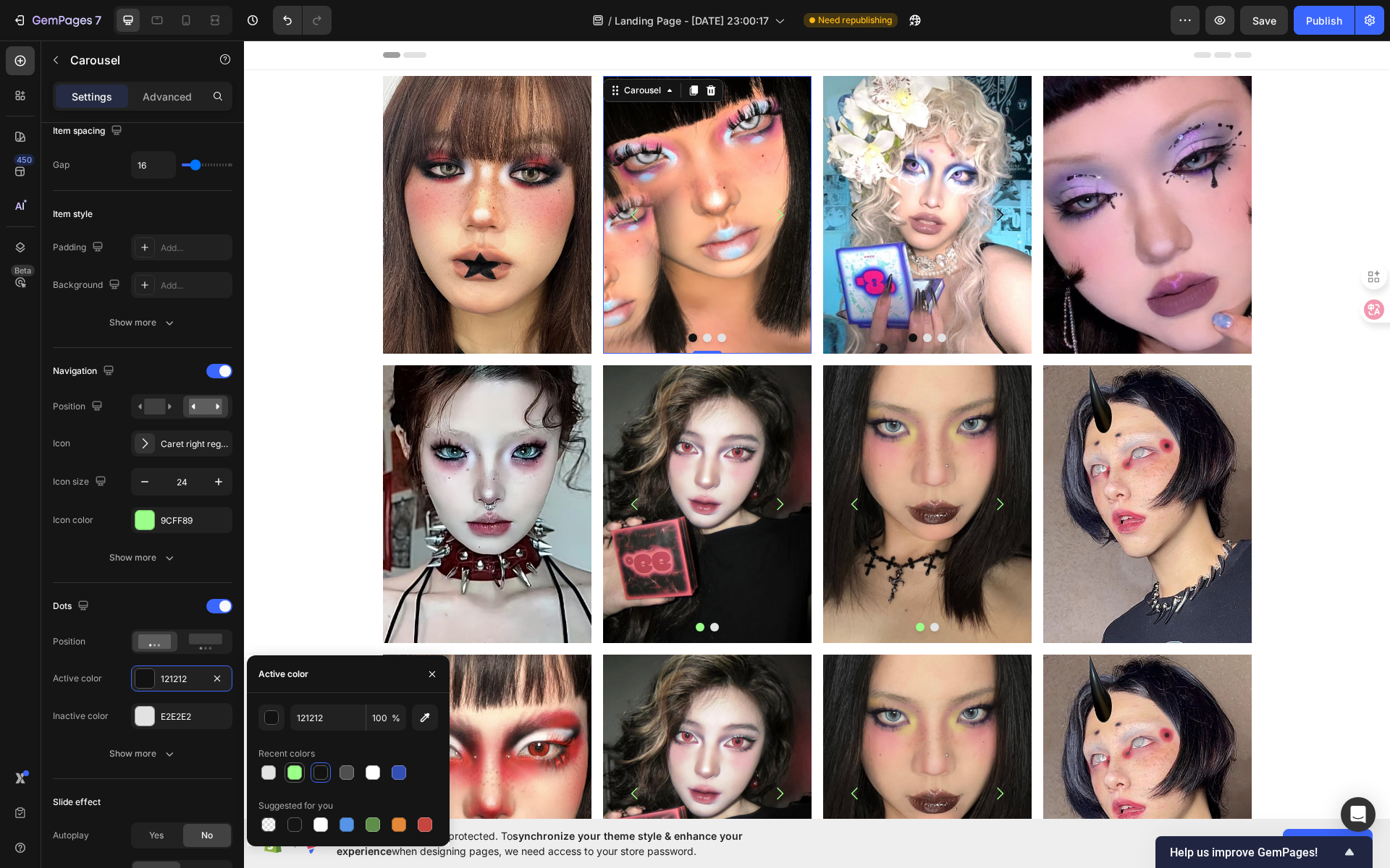
click at [295, 770] on div at bounding box center [295, 773] width 15 height 15
type input "9CFF89"
click at [204, 641] on icon at bounding box center [205, 641] width 33 height 16
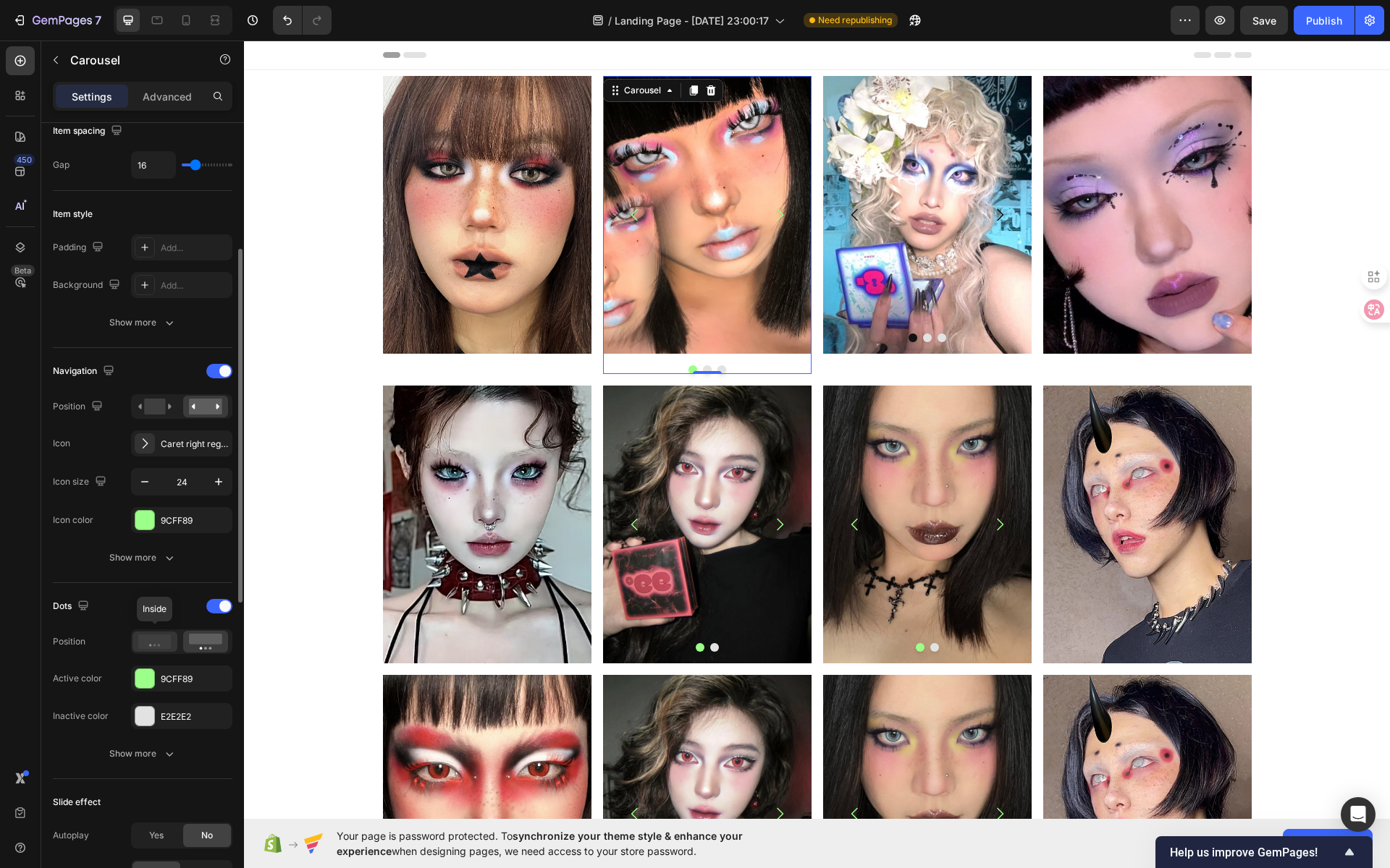
click at [165, 638] on icon at bounding box center [155, 642] width 33 height 15
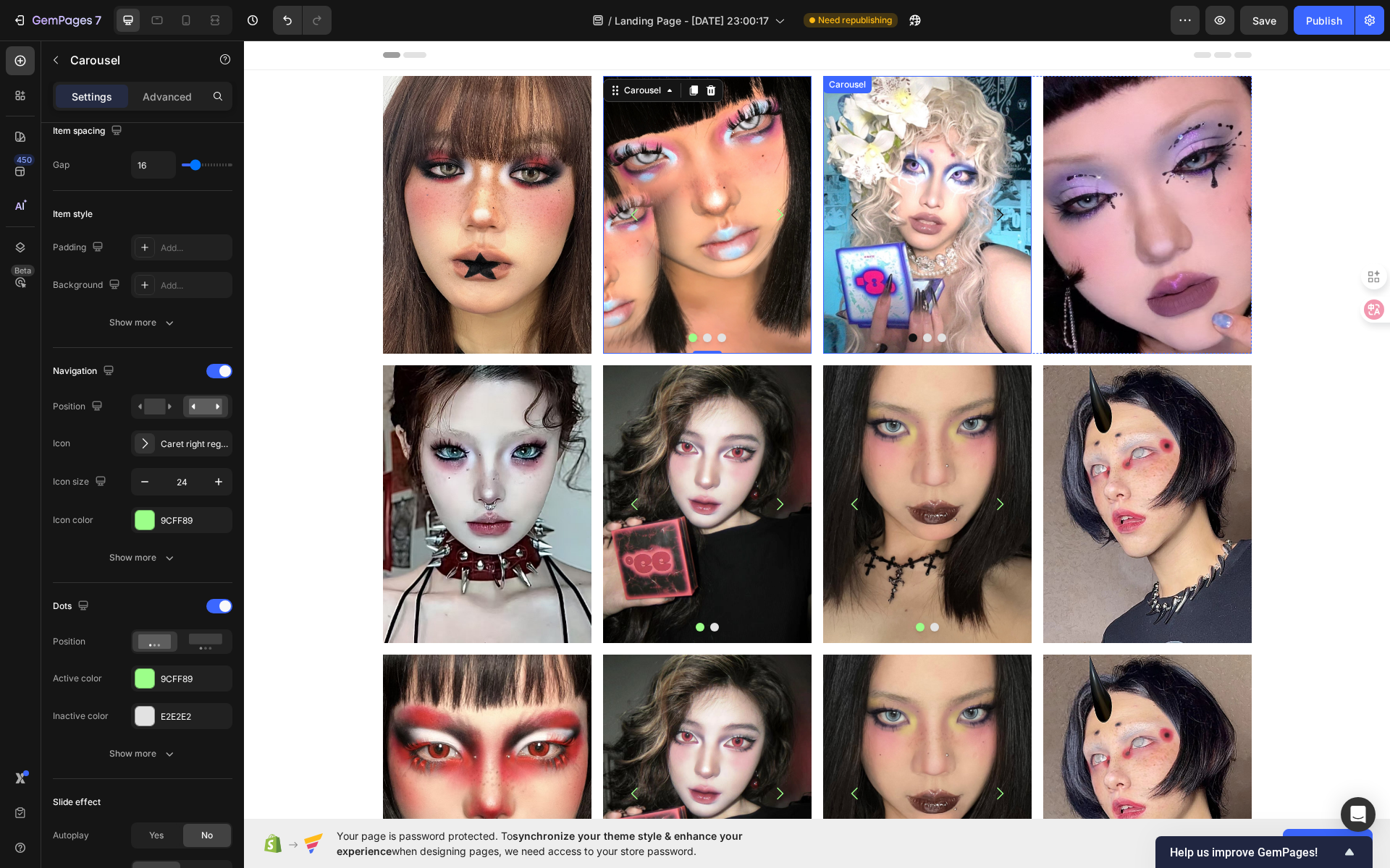
click at [864, 233] on button "Carousel Back Arrow" at bounding box center [855, 215] width 41 height 41
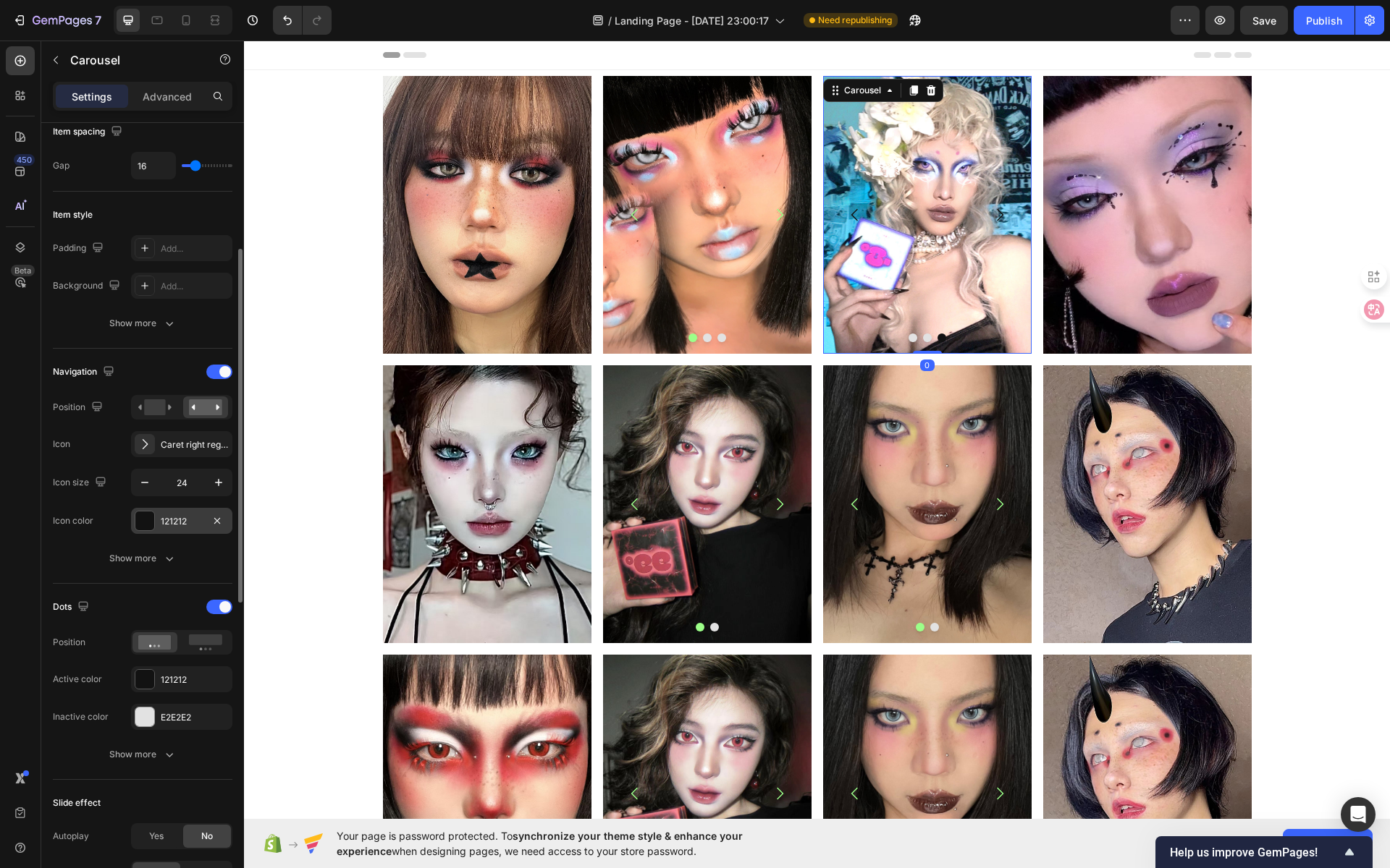
click at [159, 512] on div "121212" at bounding box center [182, 521] width 102 height 26
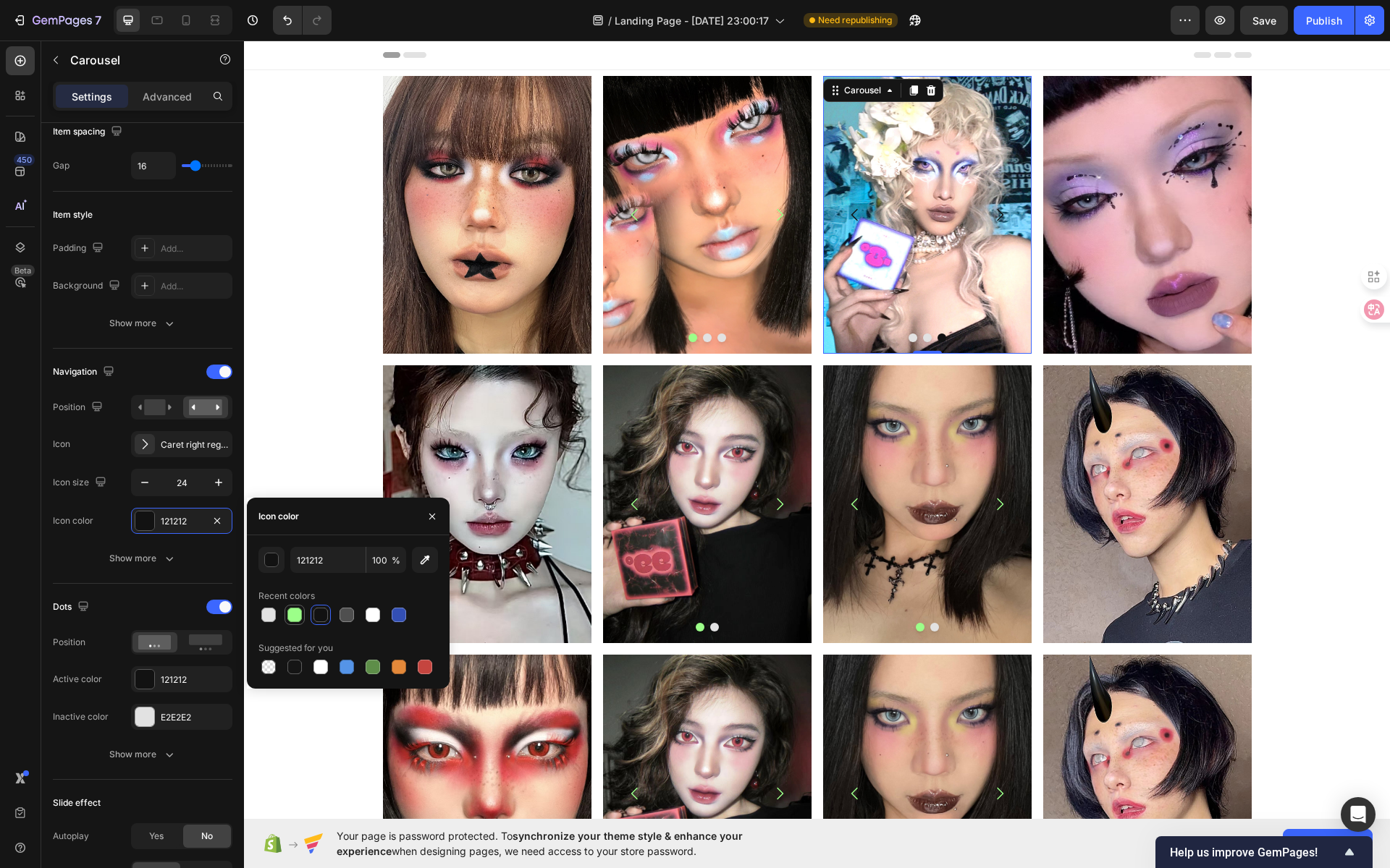
click at [299, 618] on div at bounding box center [295, 615] width 15 height 15
type input "9CFF89"
click at [206, 675] on div "121212" at bounding box center [182, 679] width 102 height 26
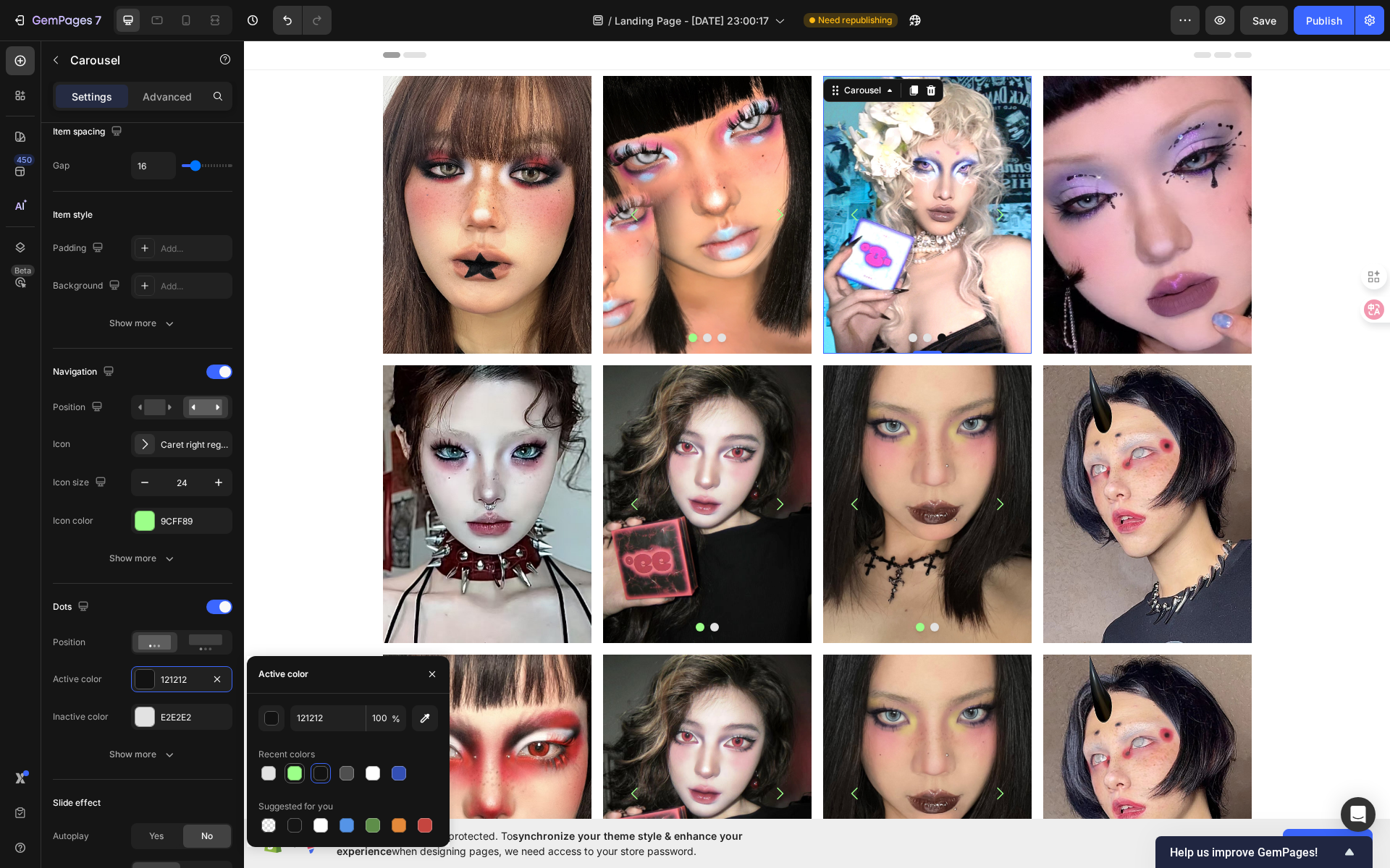
click at [289, 772] on div at bounding box center [295, 774] width 15 height 15
type input "9CFF89"
click at [1271, 331] on div "Image Image Image Image Carousel Row Image Image Image Carousel 0 Image Row Row" at bounding box center [817, 215] width 1146 height 278
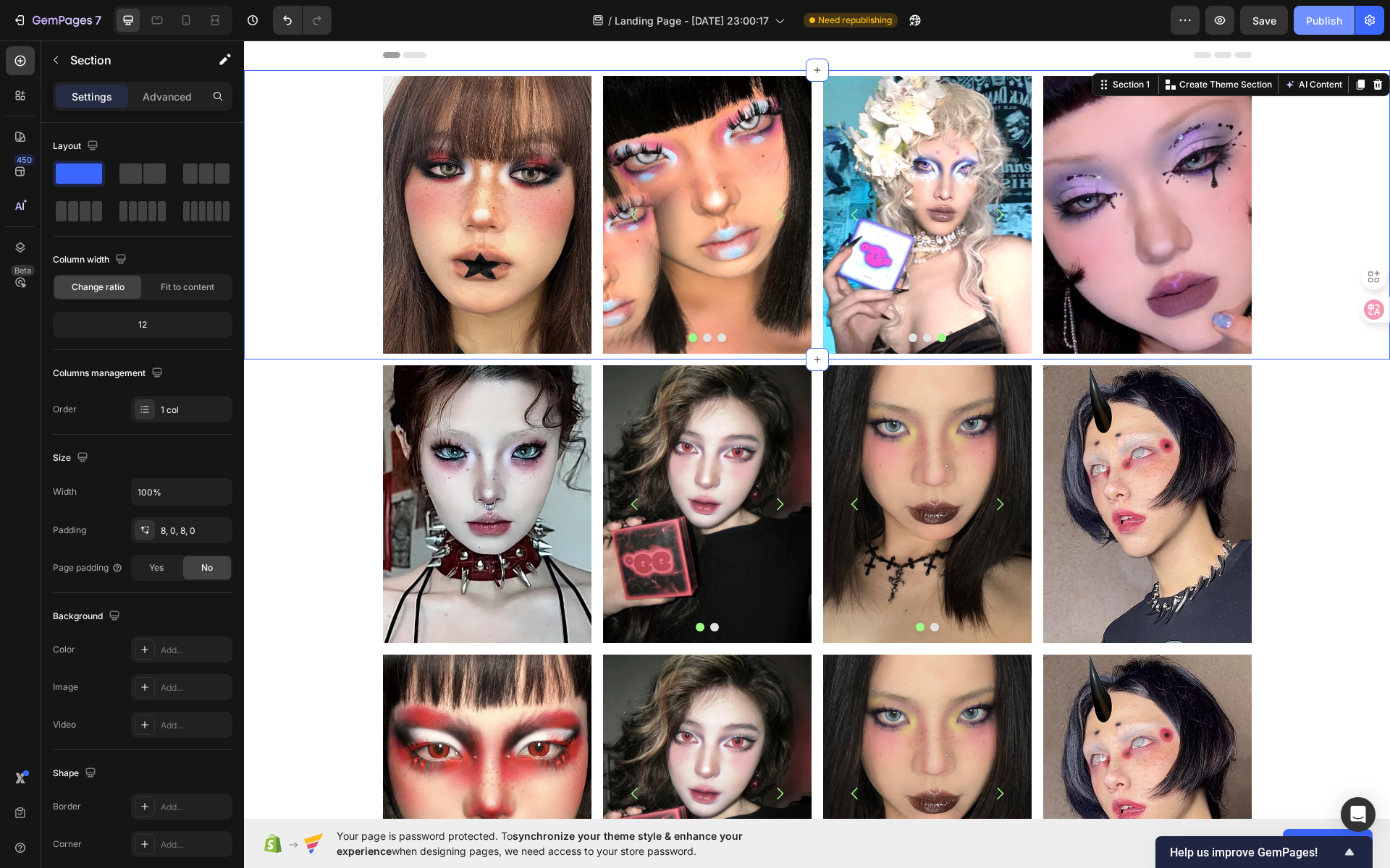
click at [1318, 27] on div "Publish" at bounding box center [1324, 21] width 36 height 16
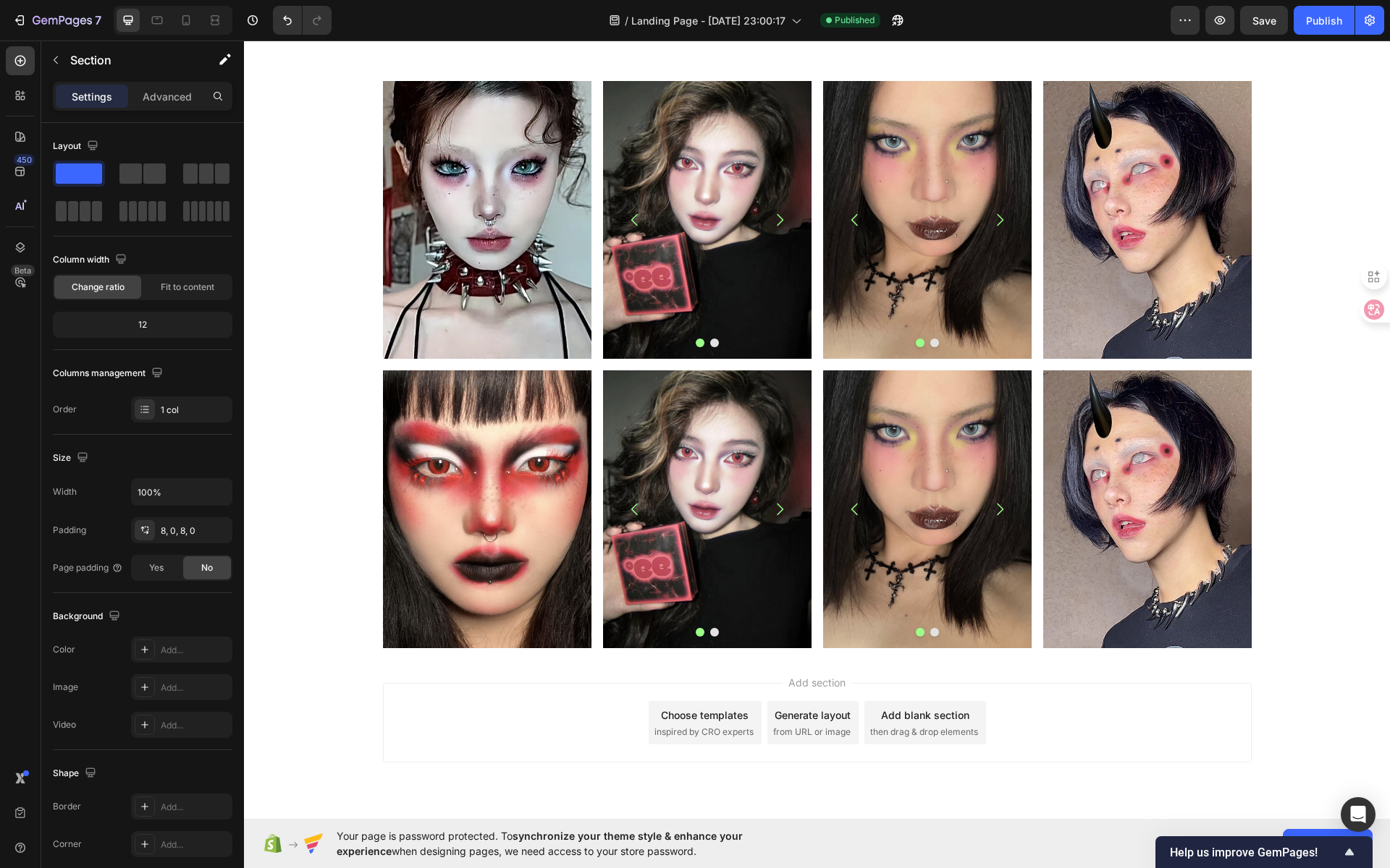
scroll to position [247, 0]
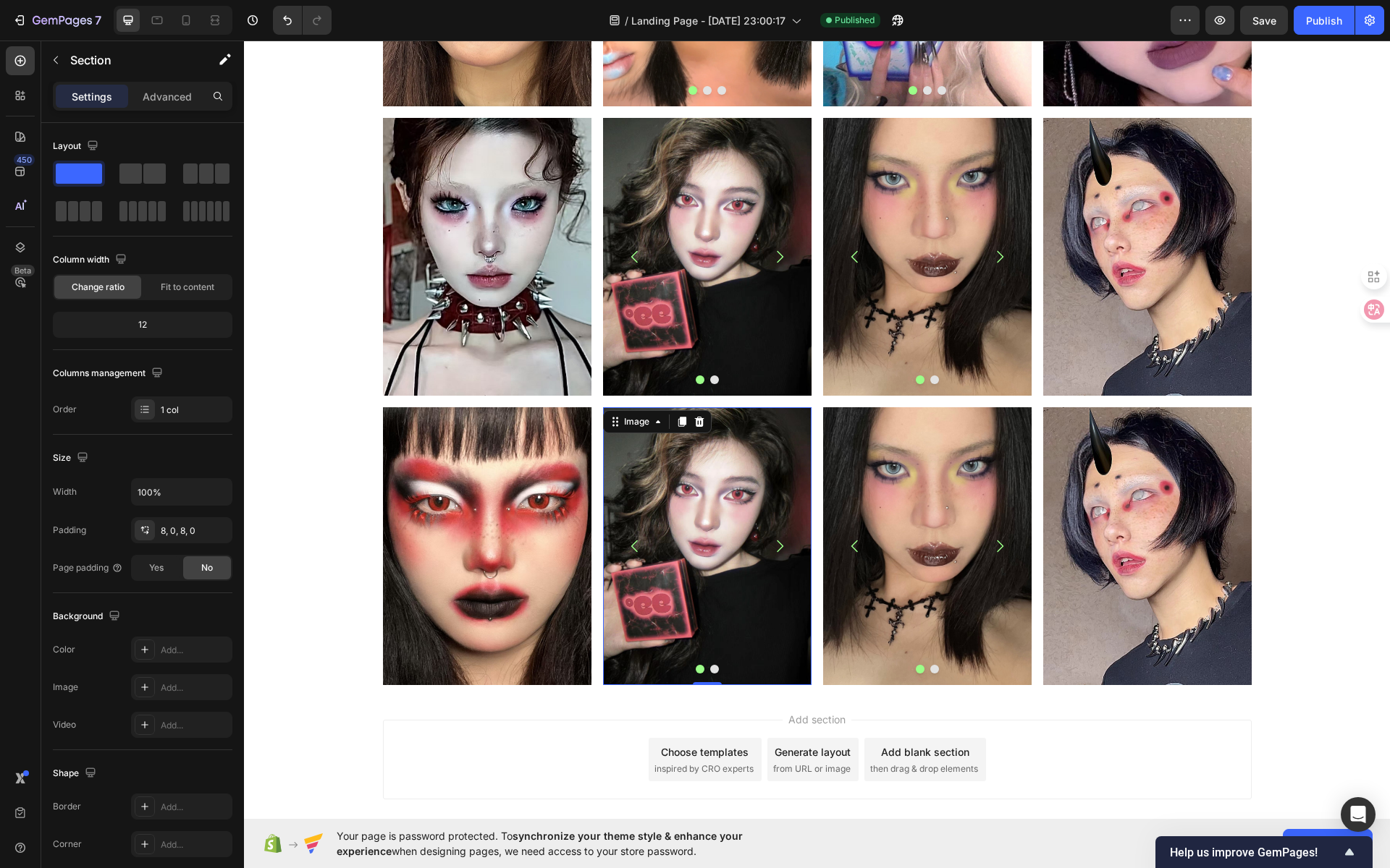
click at [716, 567] on img at bounding box center [707, 546] width 208 height 278
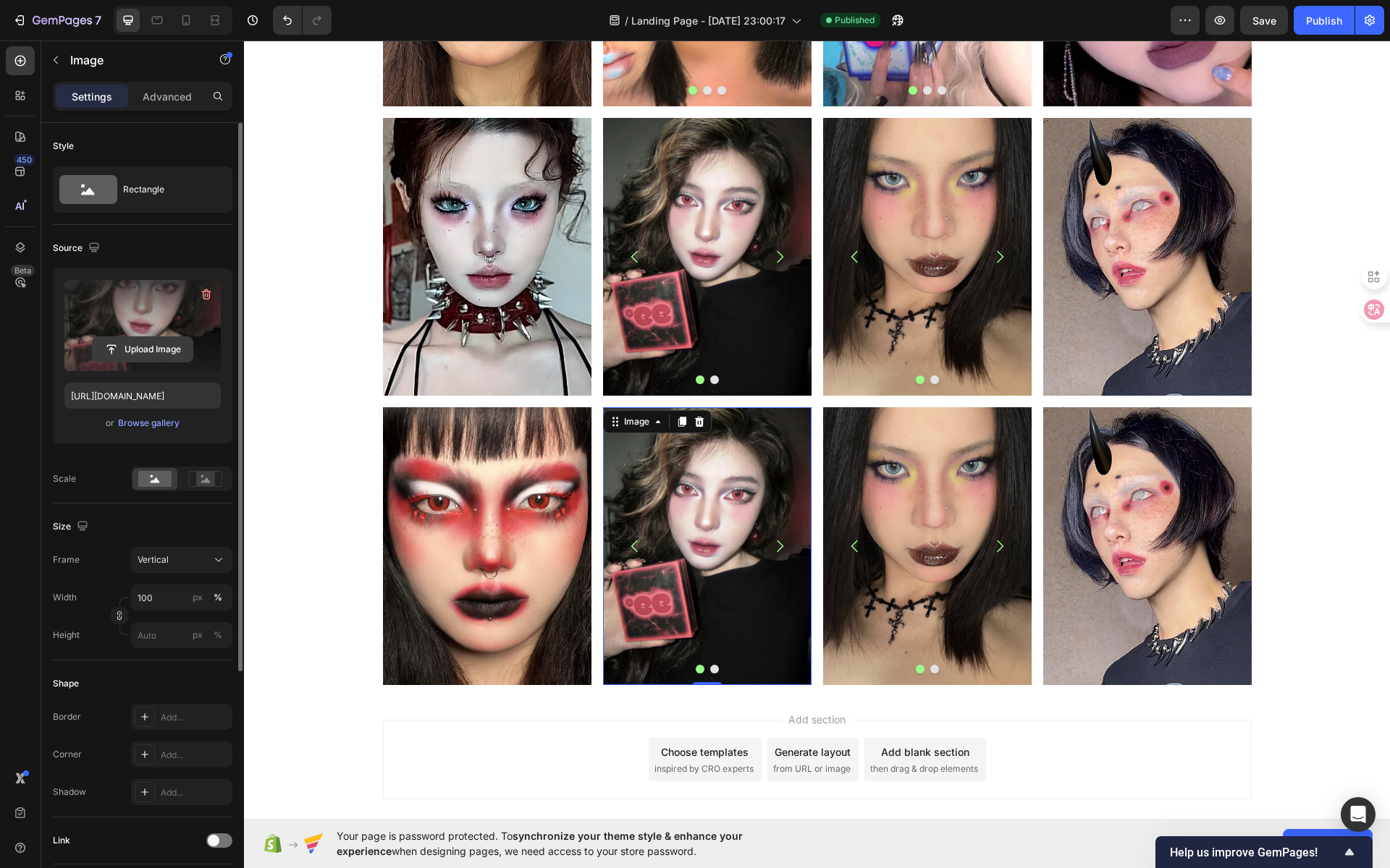
click at [142, 347] on input "file" at bounding box center [142, 349] width 100 height 24
type input "https://cdn.shopify.com/s/files/1/0725/5831/3694/files/gempages_586148509846078…"
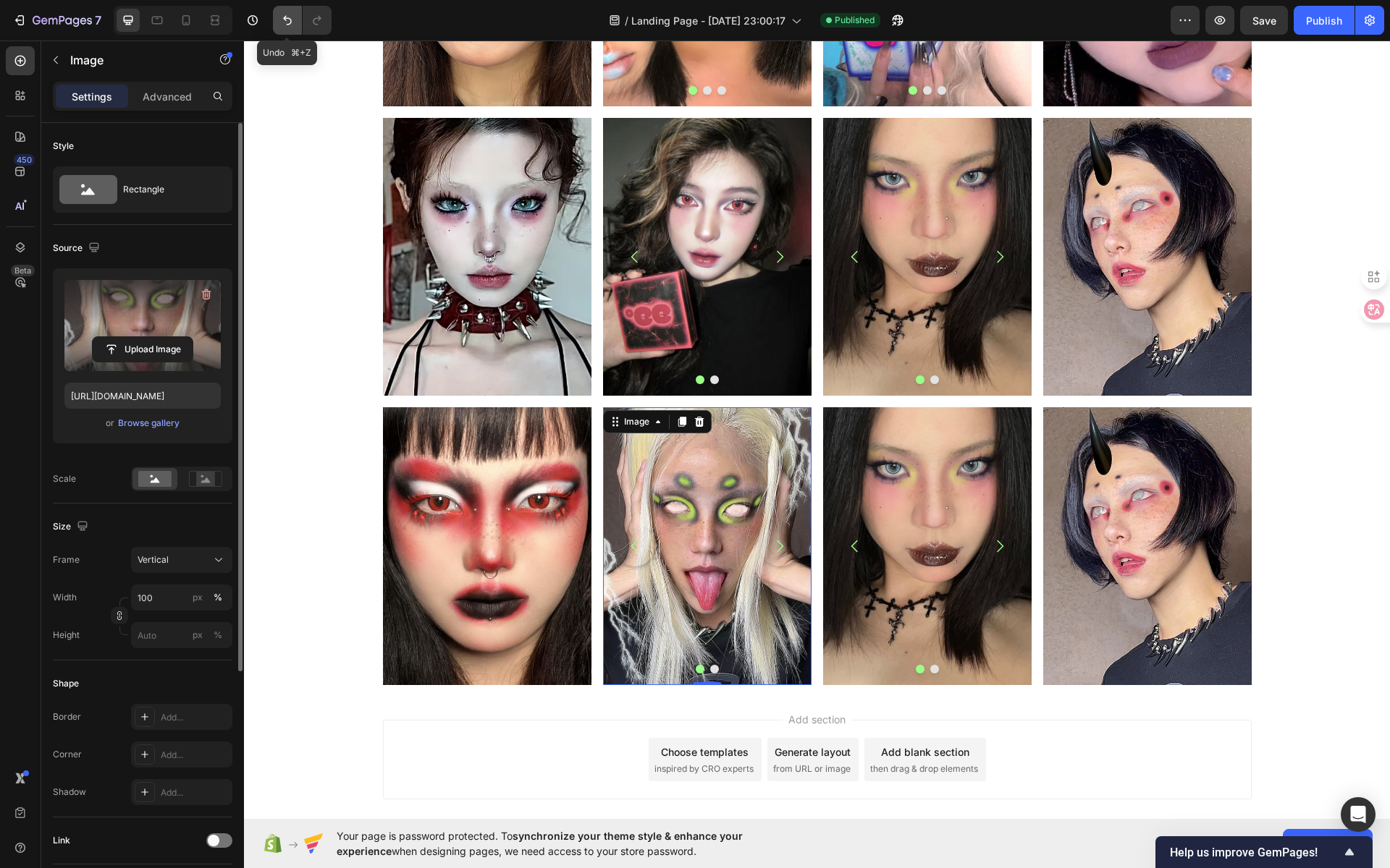
click at [286, 28] on button "Undo/Redo" at bounding box center [287, 20] width 29 height 29
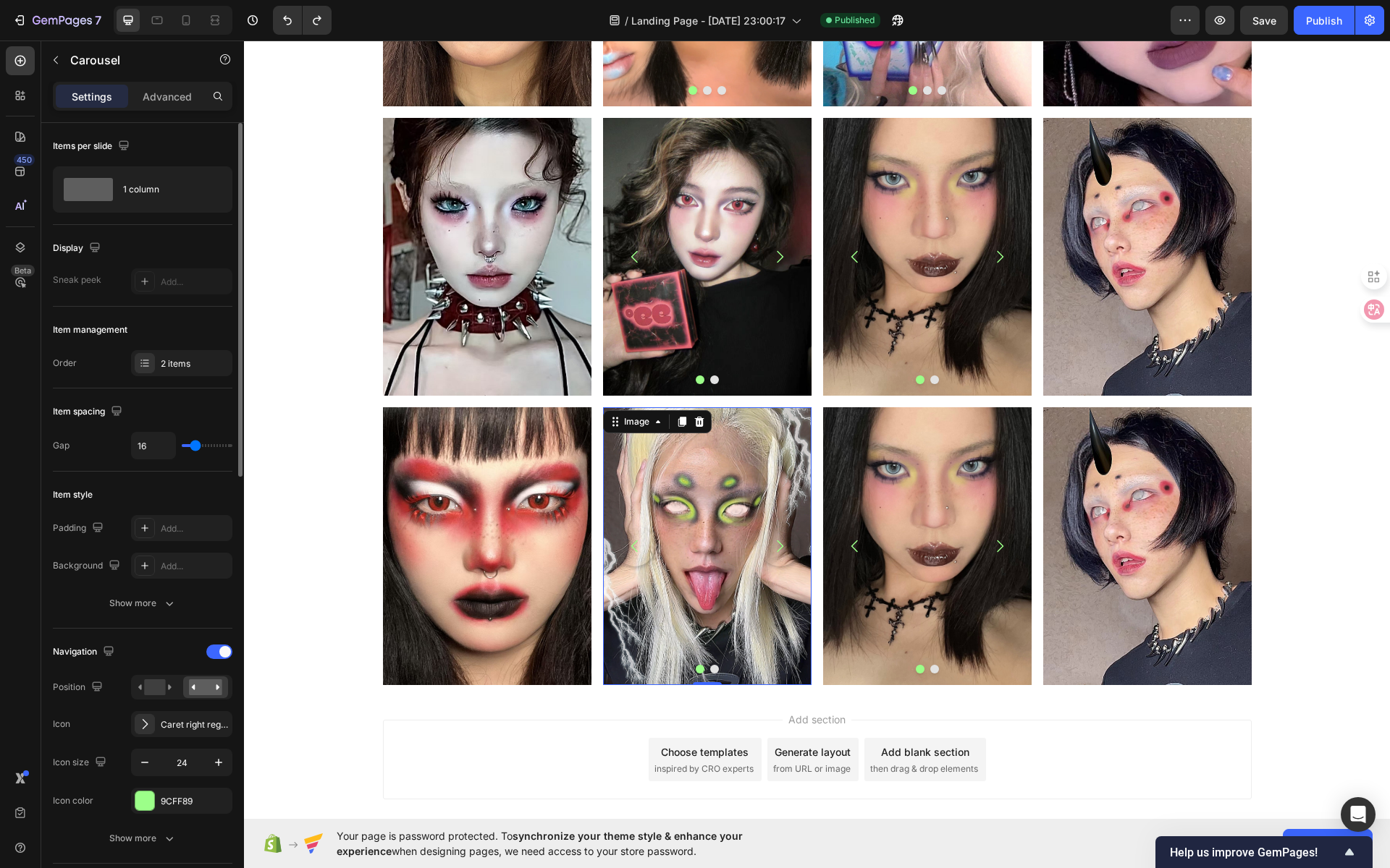
click at [710, 665] on button "Dot" at bounding box center [714, 670] width 9 height 9
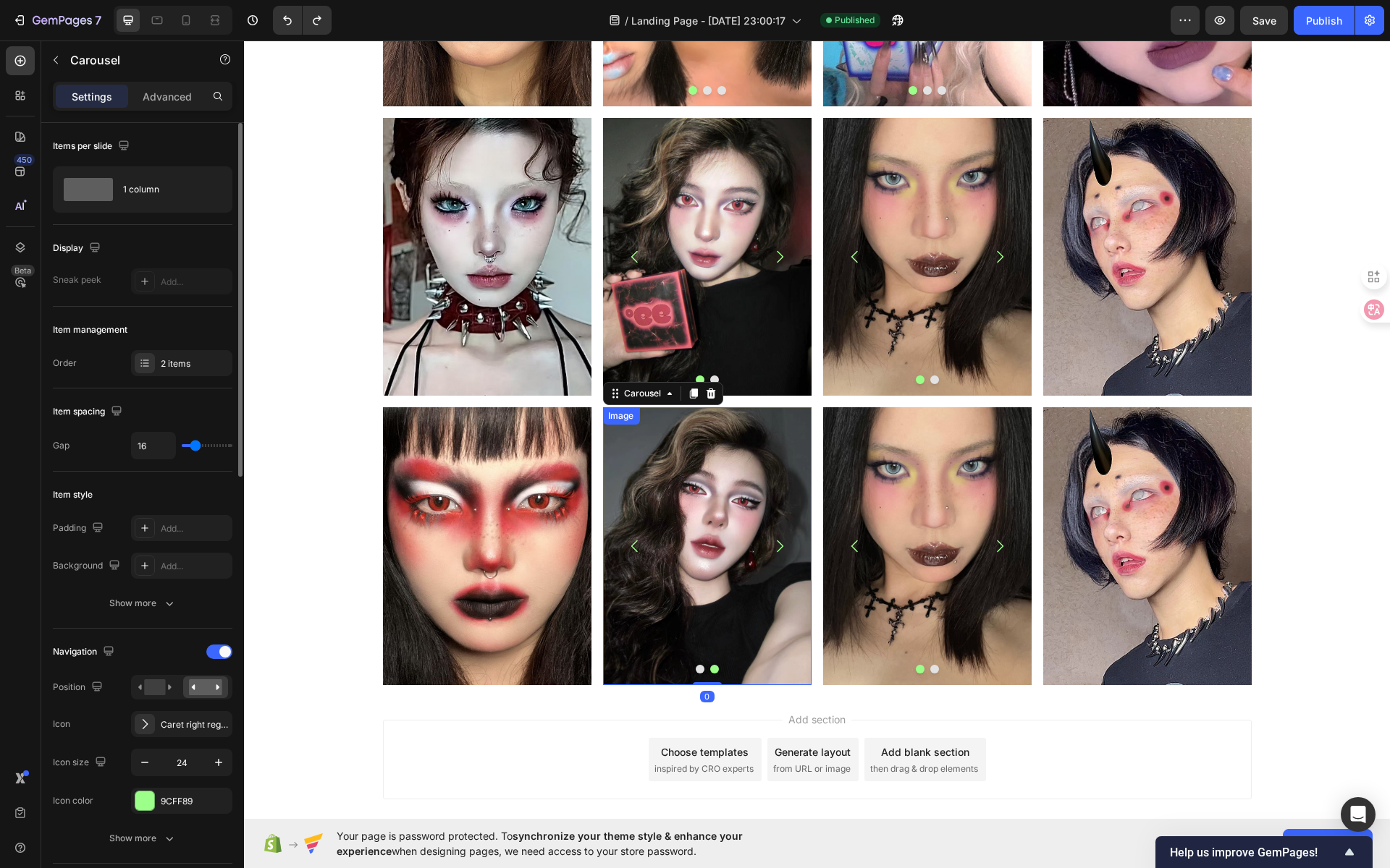
click at [691, 567] on img at bounding box center [706, 546] width 208 height 278
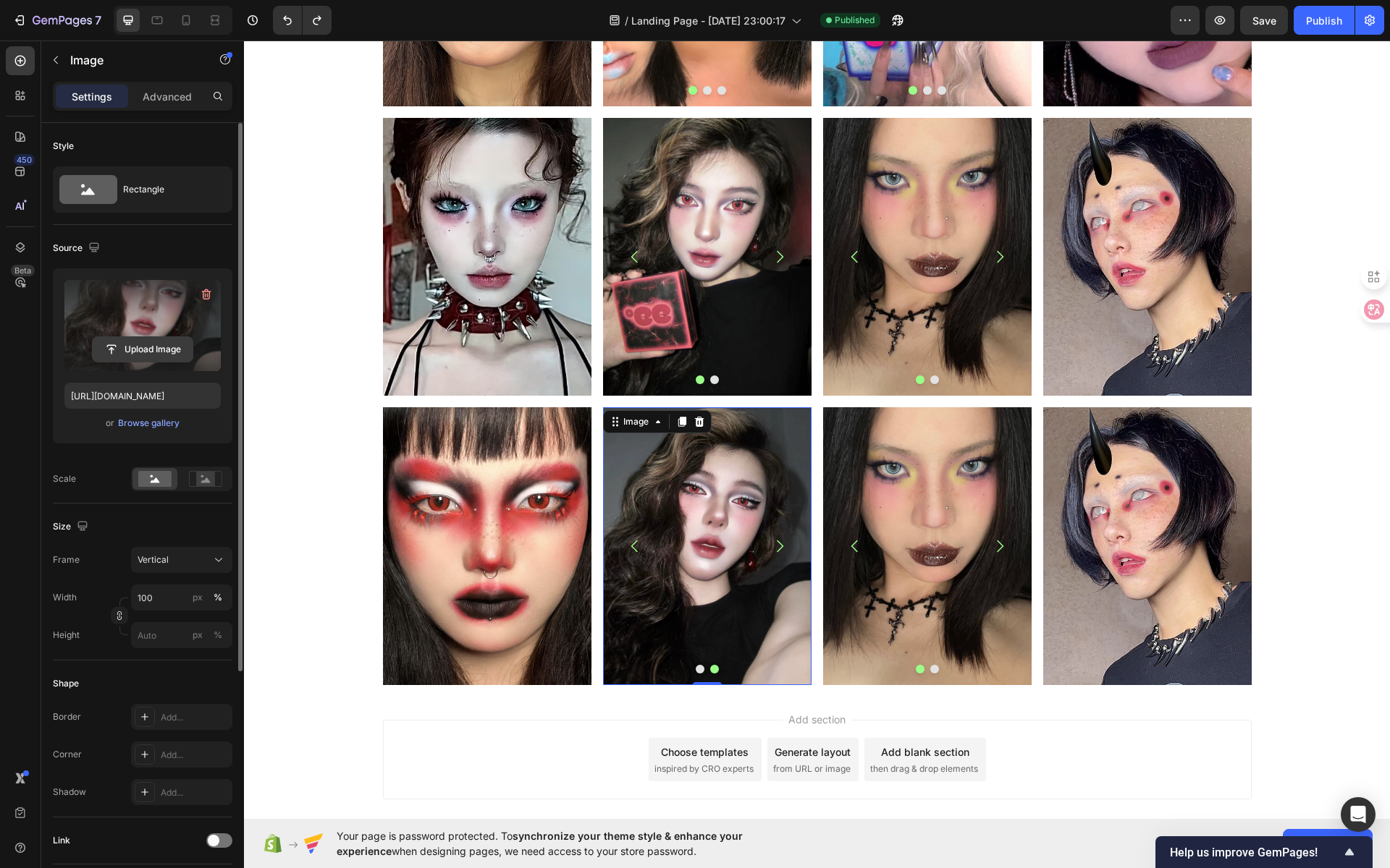
click at [157, 346] on input "file" at bounding box center [142, 349] width 100 height 24
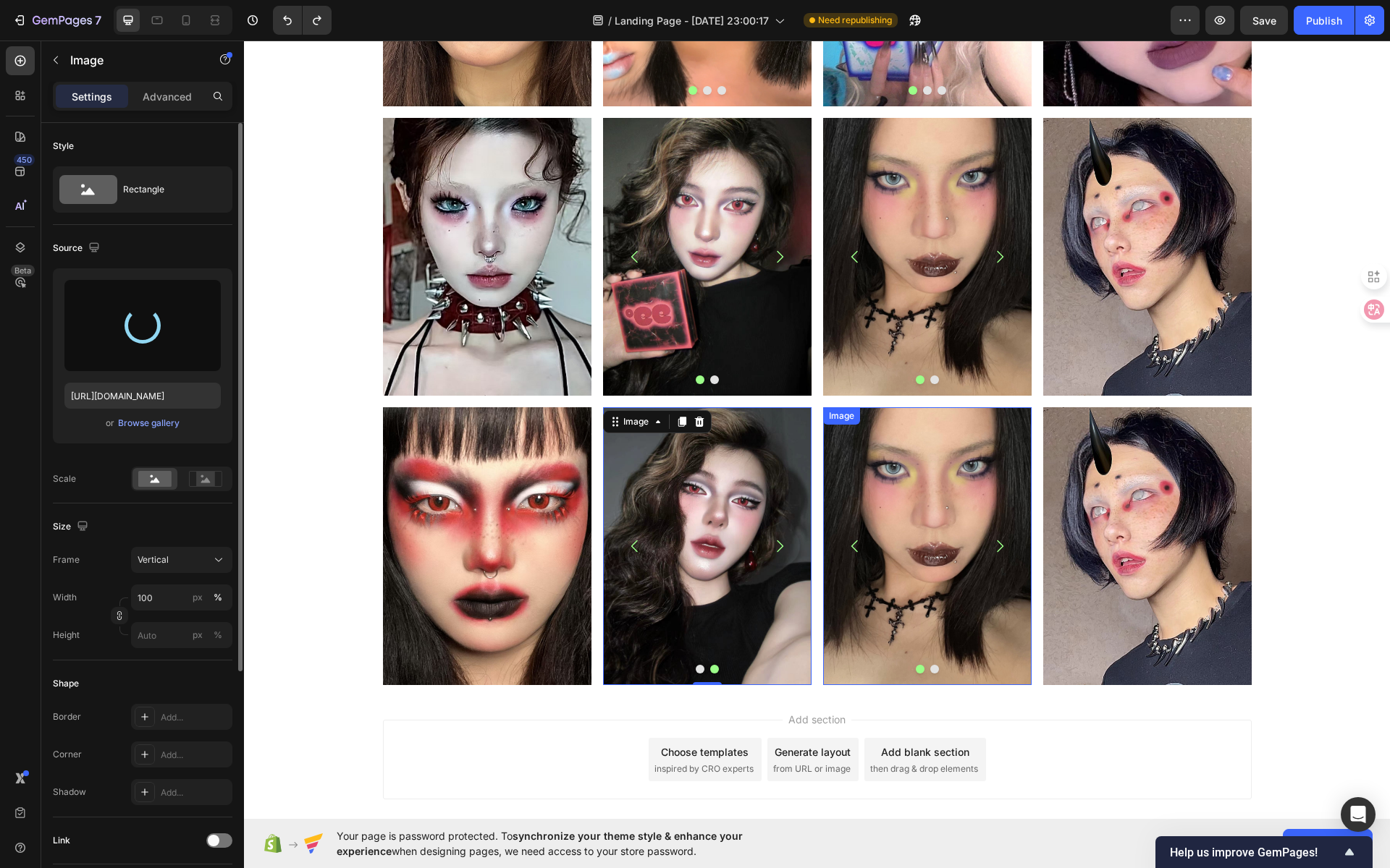
type input "https://cdn.shopify.com/s/files/1/0725/5831/3694/files/gempages_586148509846078…"
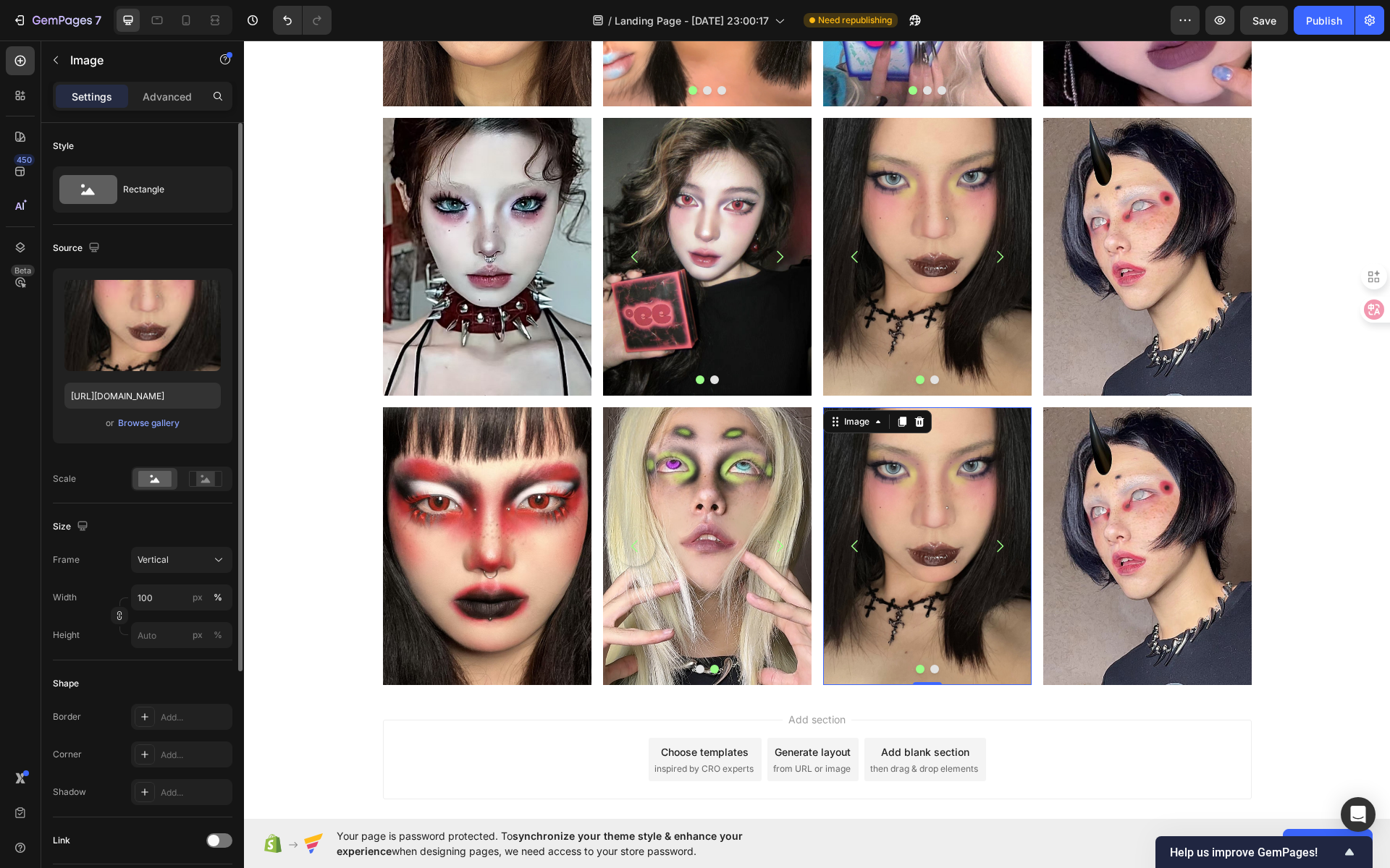
click at [931, 533] on img at bounding box center [927, 546] width 208 height 278
click at [168, 350] on input "file" at bounding box center [142, 349] width 100 height 24
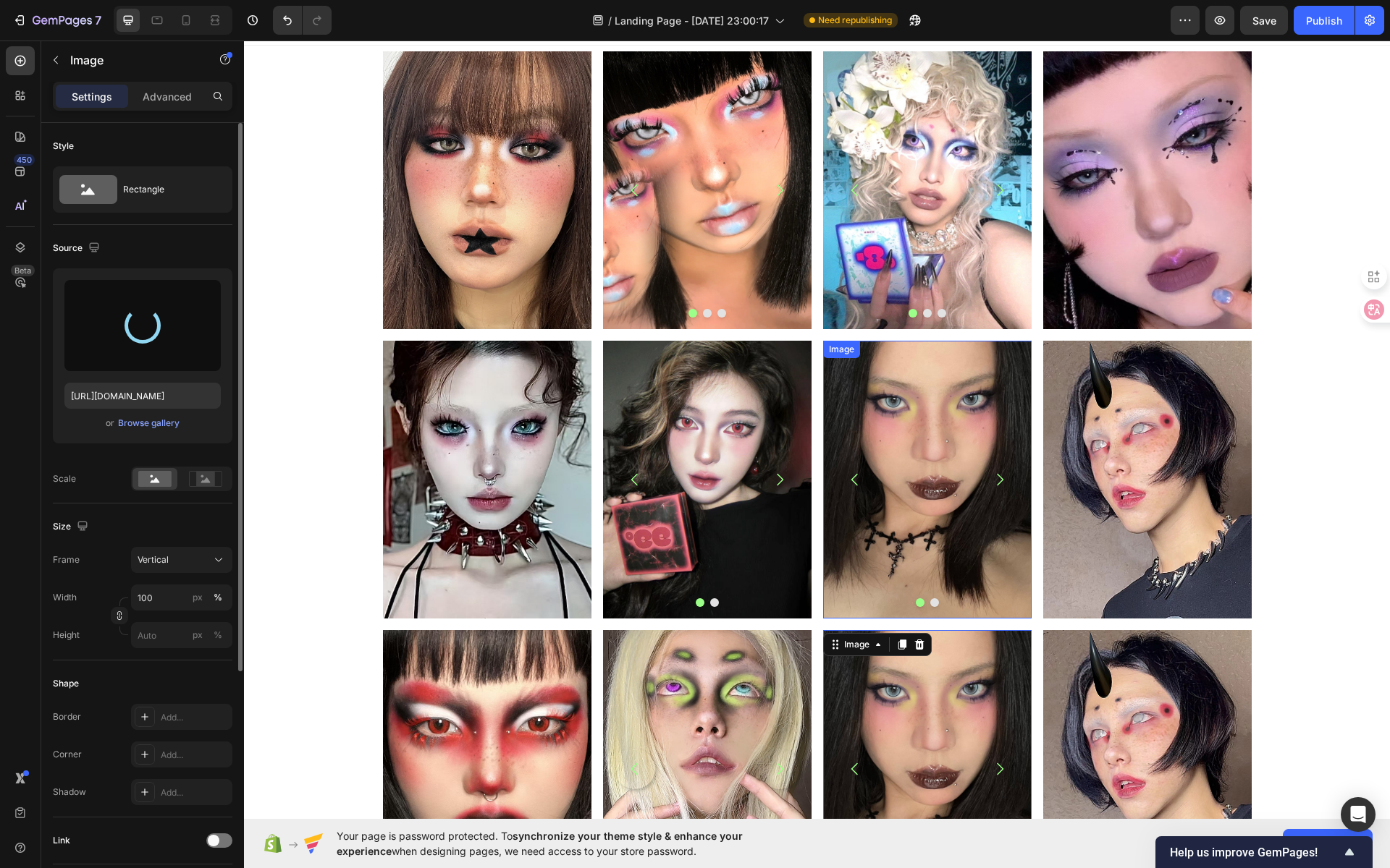
scroll to position [74, 0]
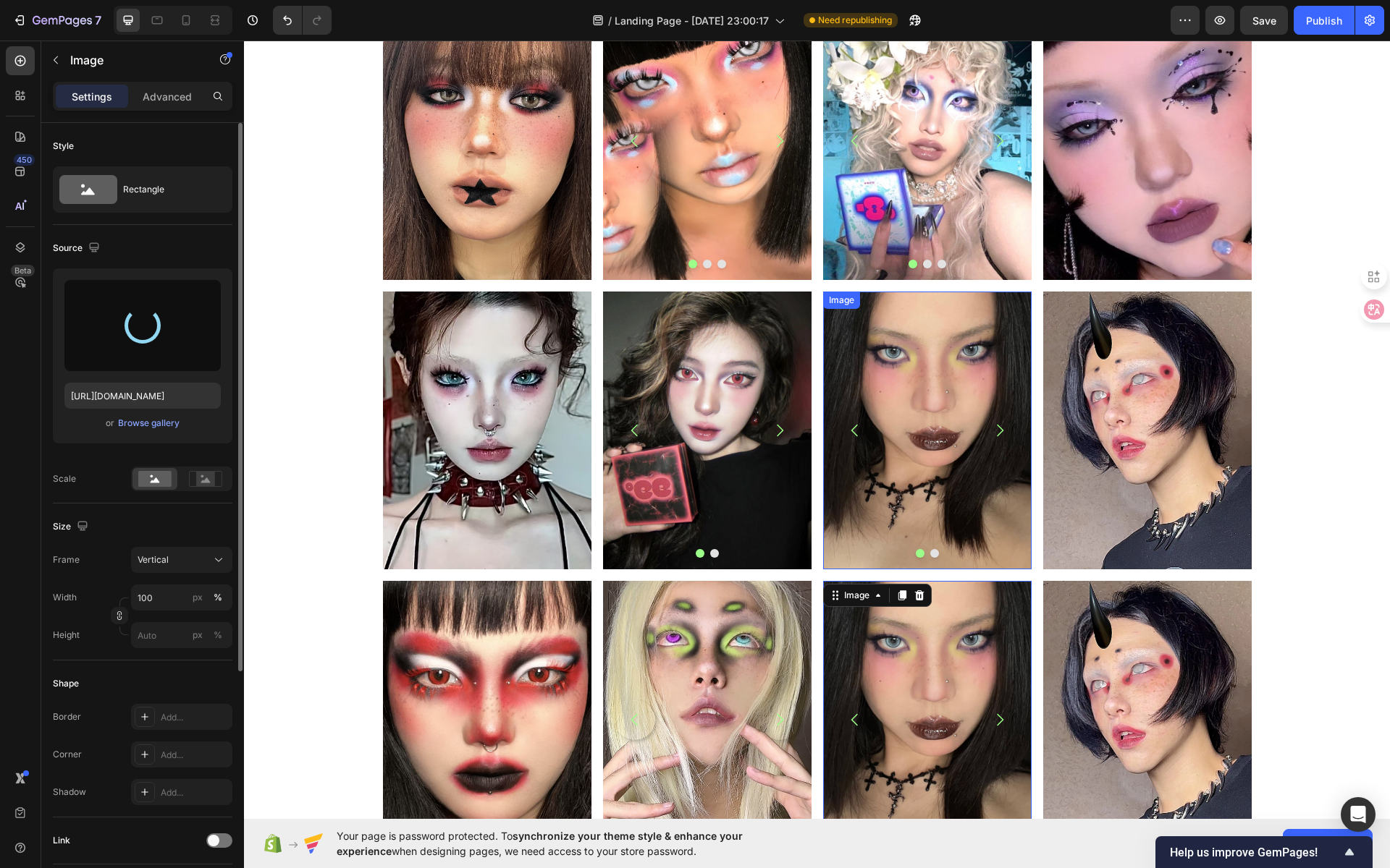
type input "https://cdn.shopify.com/s/files/1/0725/5831/3694/files/gempages_586148509846078…"
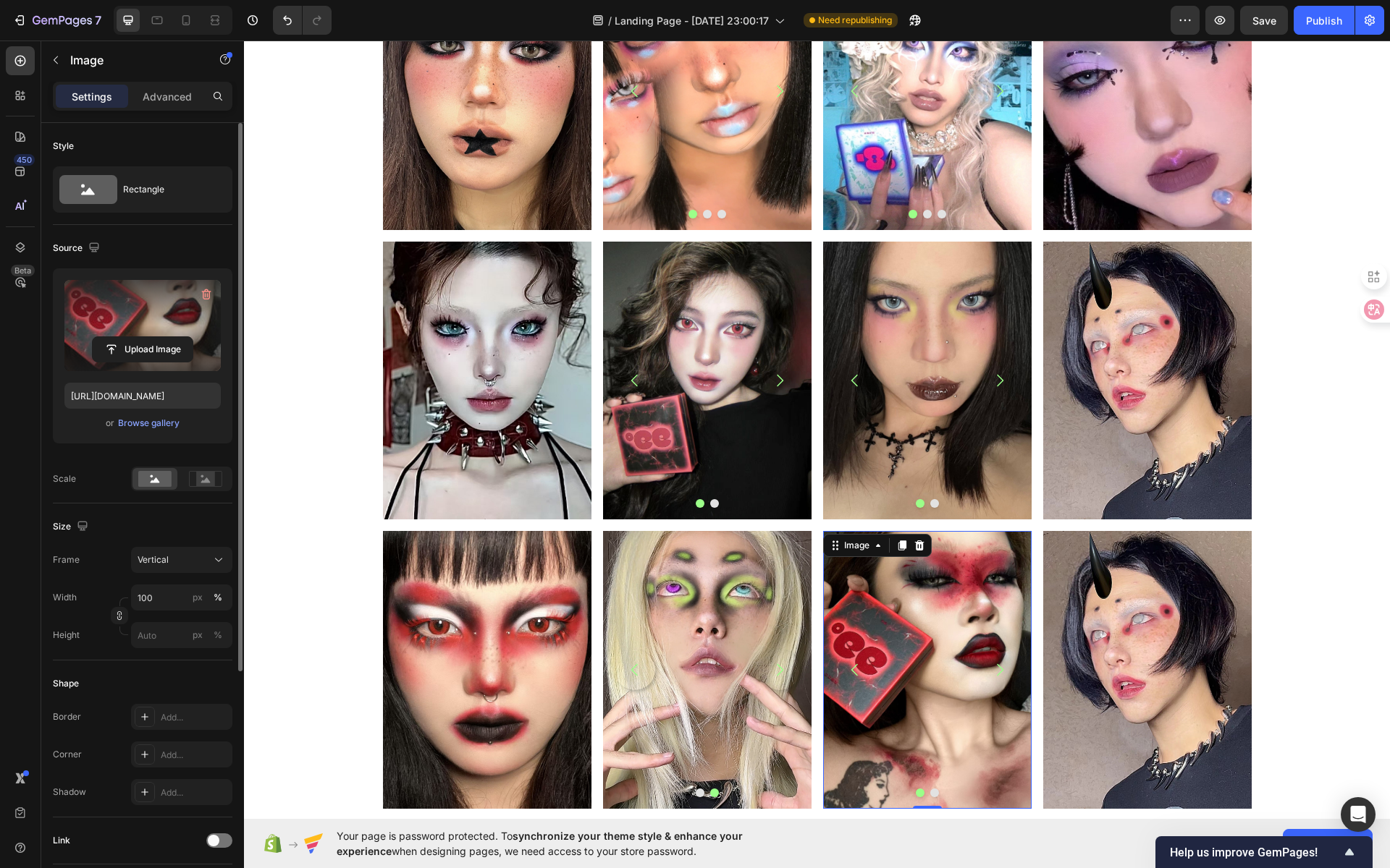
scroll to position [327, 0]
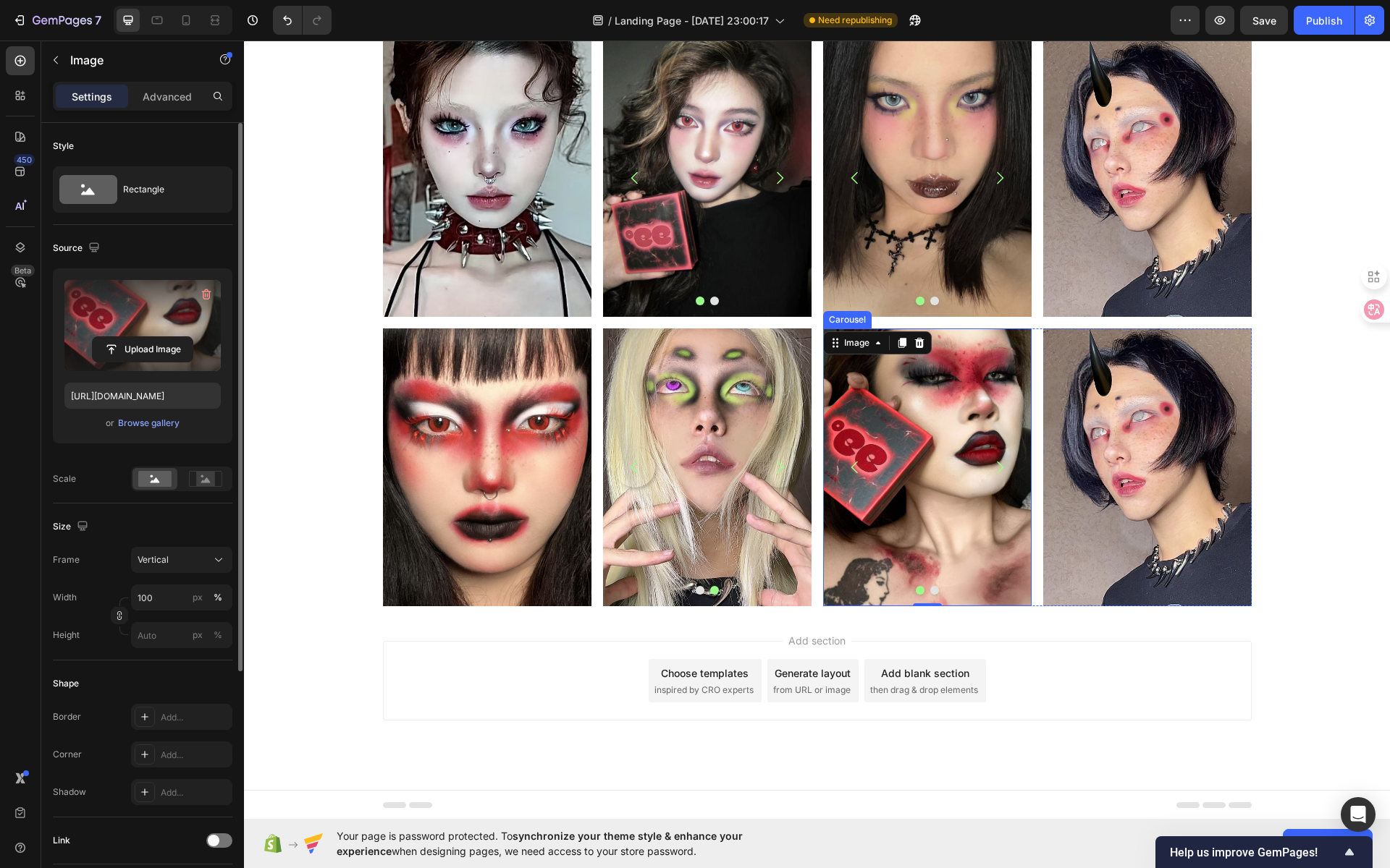
click at [930, 588] on button "Dot" at bounding box center [934, 590] width 9 height 9
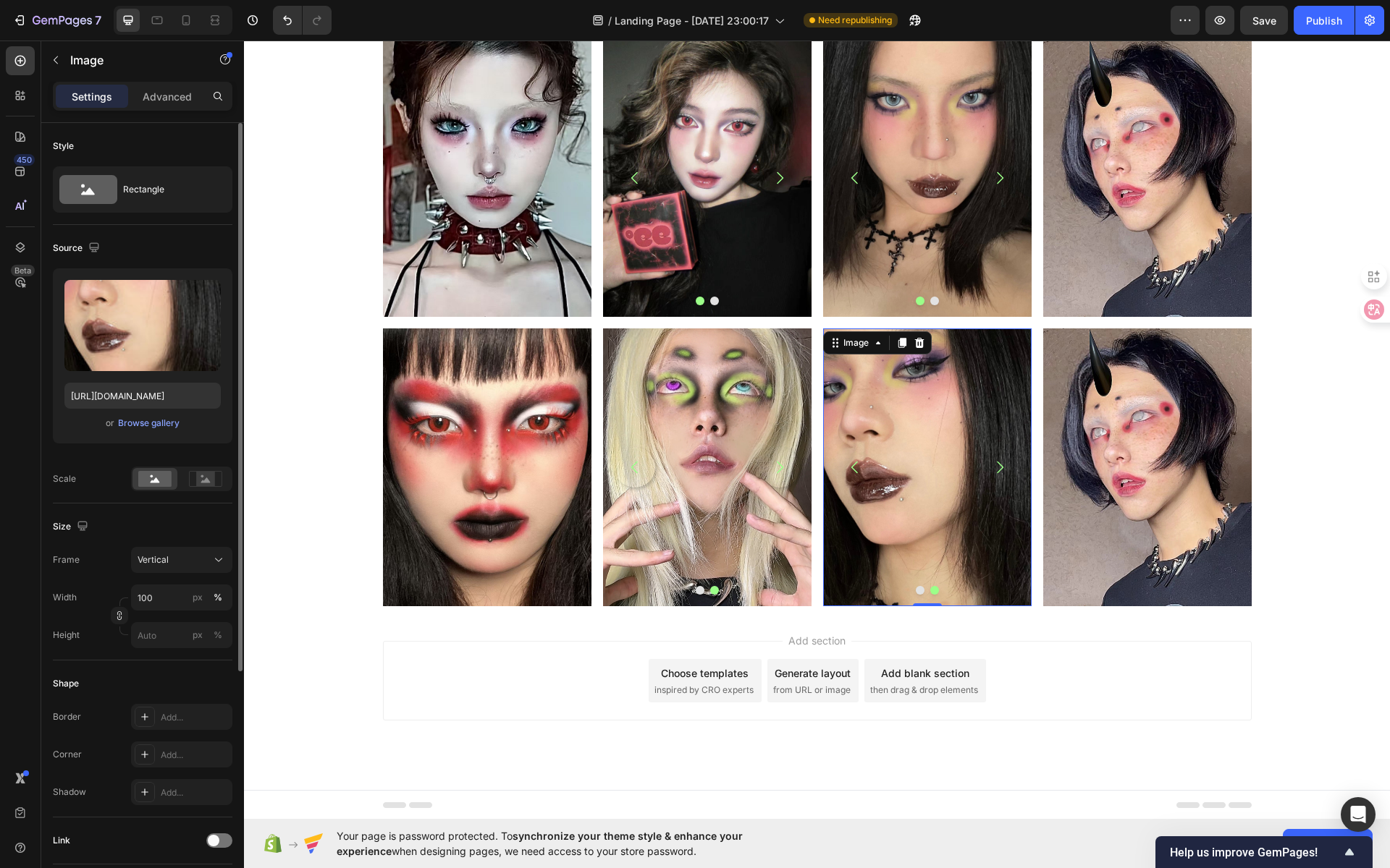
click at [897, 465] on img at bounding box center [926, 467] width 208 height 278
click at [156, 353] on input "file" at bounding box center [142, 349] width 100 height 24
click at [871, 341] on icon at bounding box center [877, 343] width 12 height 12
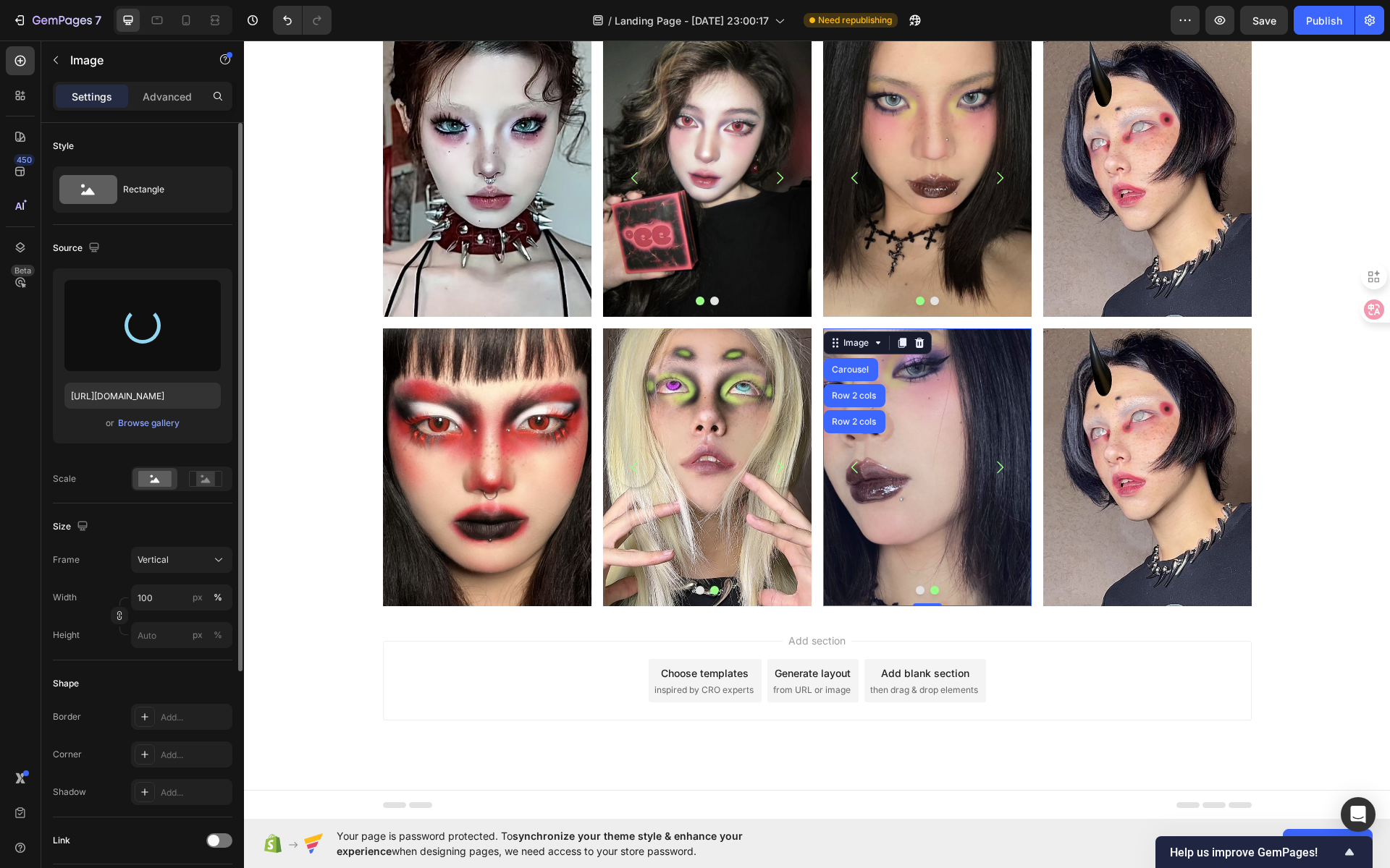
click at [854, 365] on div "Carousel" at bounding box center [851, 370] width 43 height 9
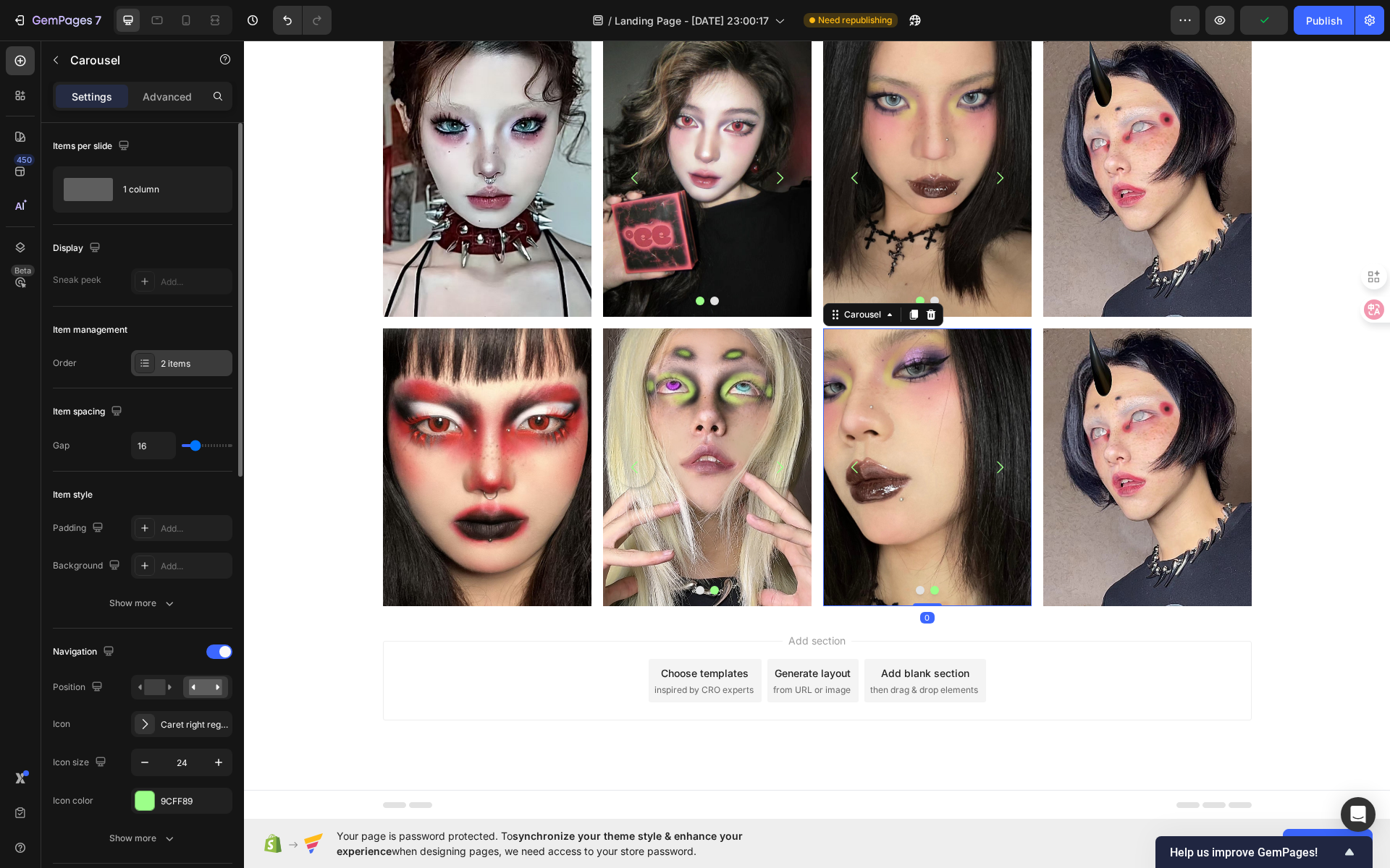
click at [180, 362] on div "2 items" at bounding box center [195, 364] width 68 height 13
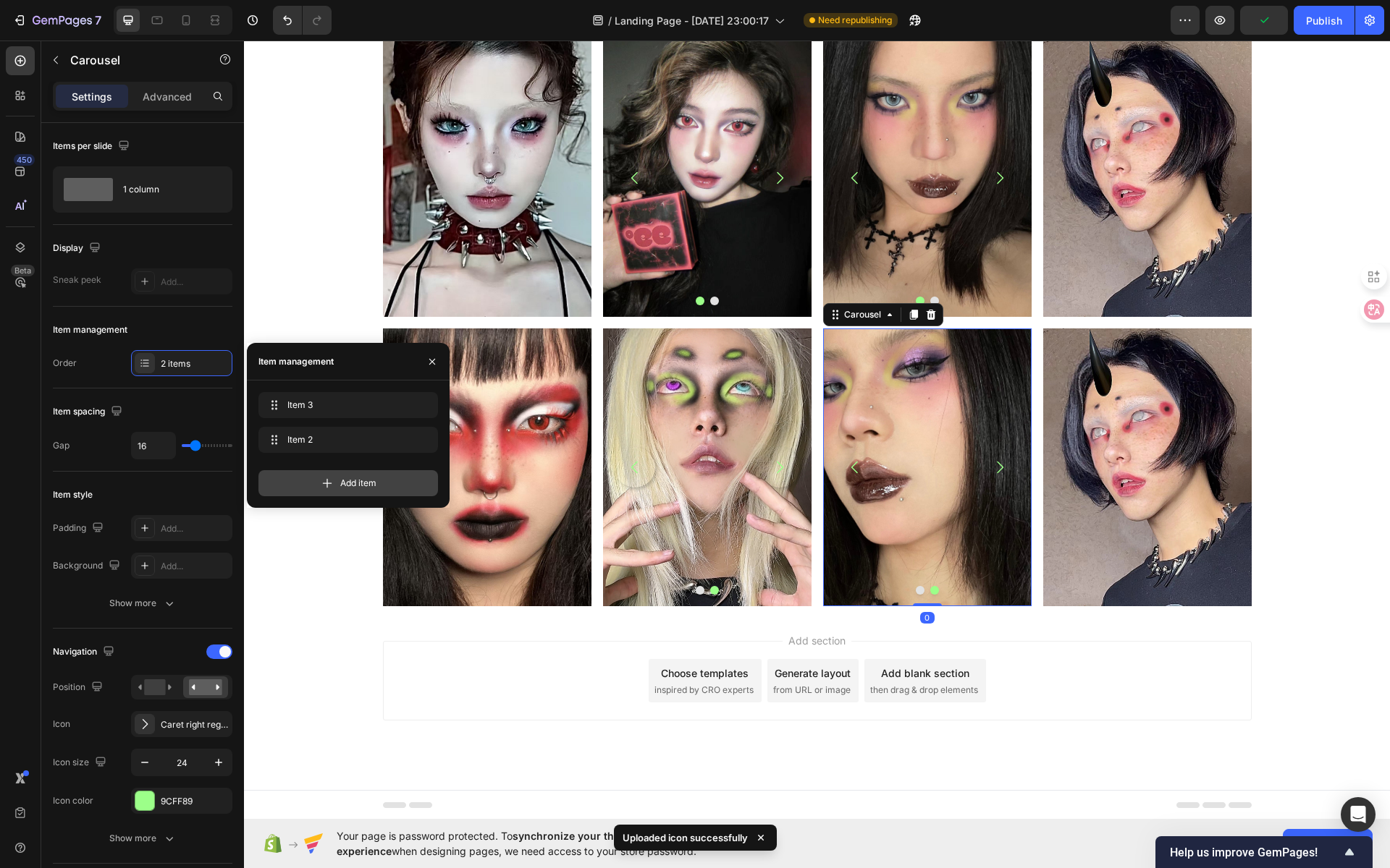
click at [342, 484] on span "Add item" at bounding box center [358, 484] width 36 height 13
click at [365, 476] on span "Item 3" at bounding box center [328, 475] width 82 height 13
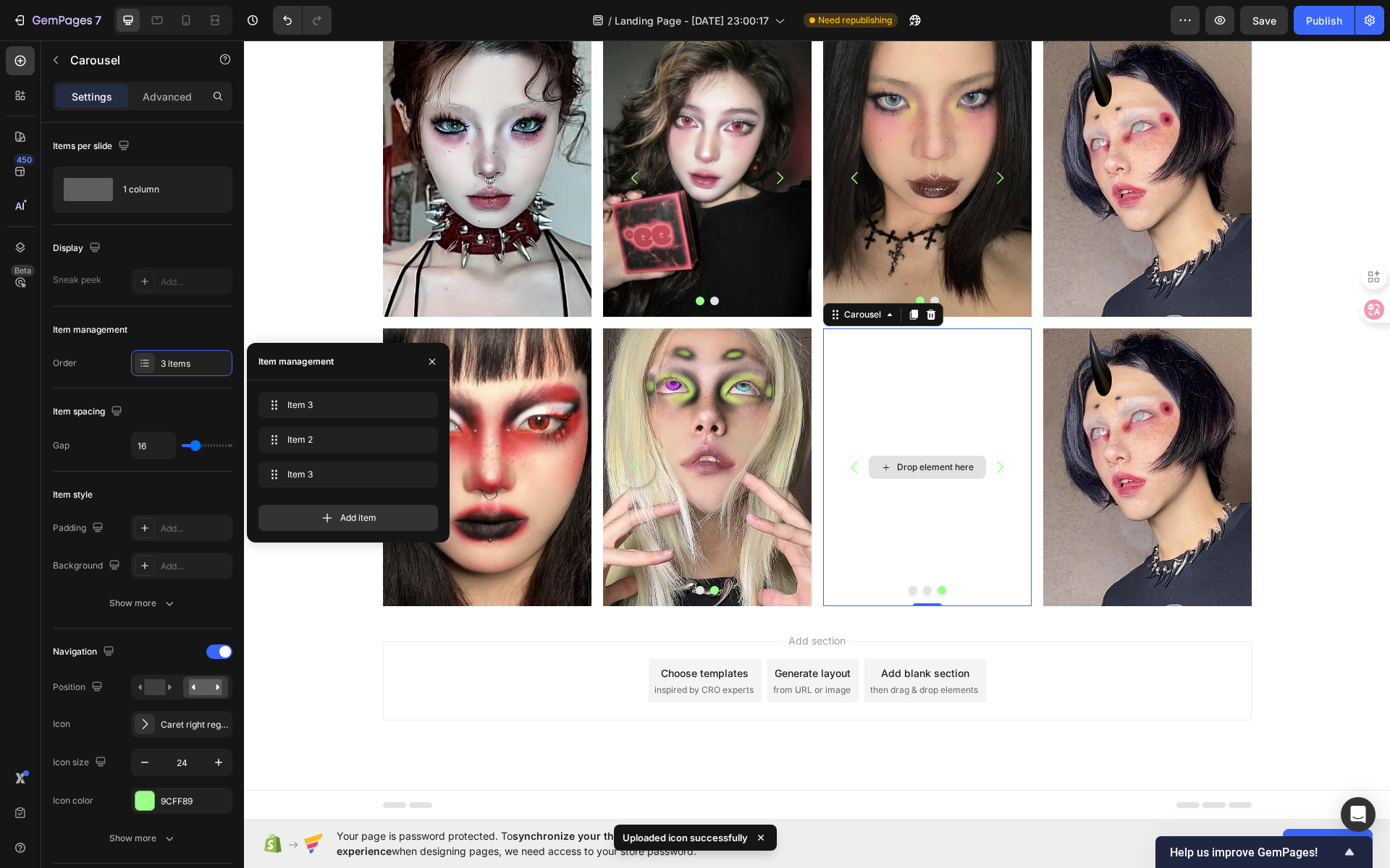
click at [897, 463] on div "Drop element here" at bounding box center [936, 467] width 77 height 12
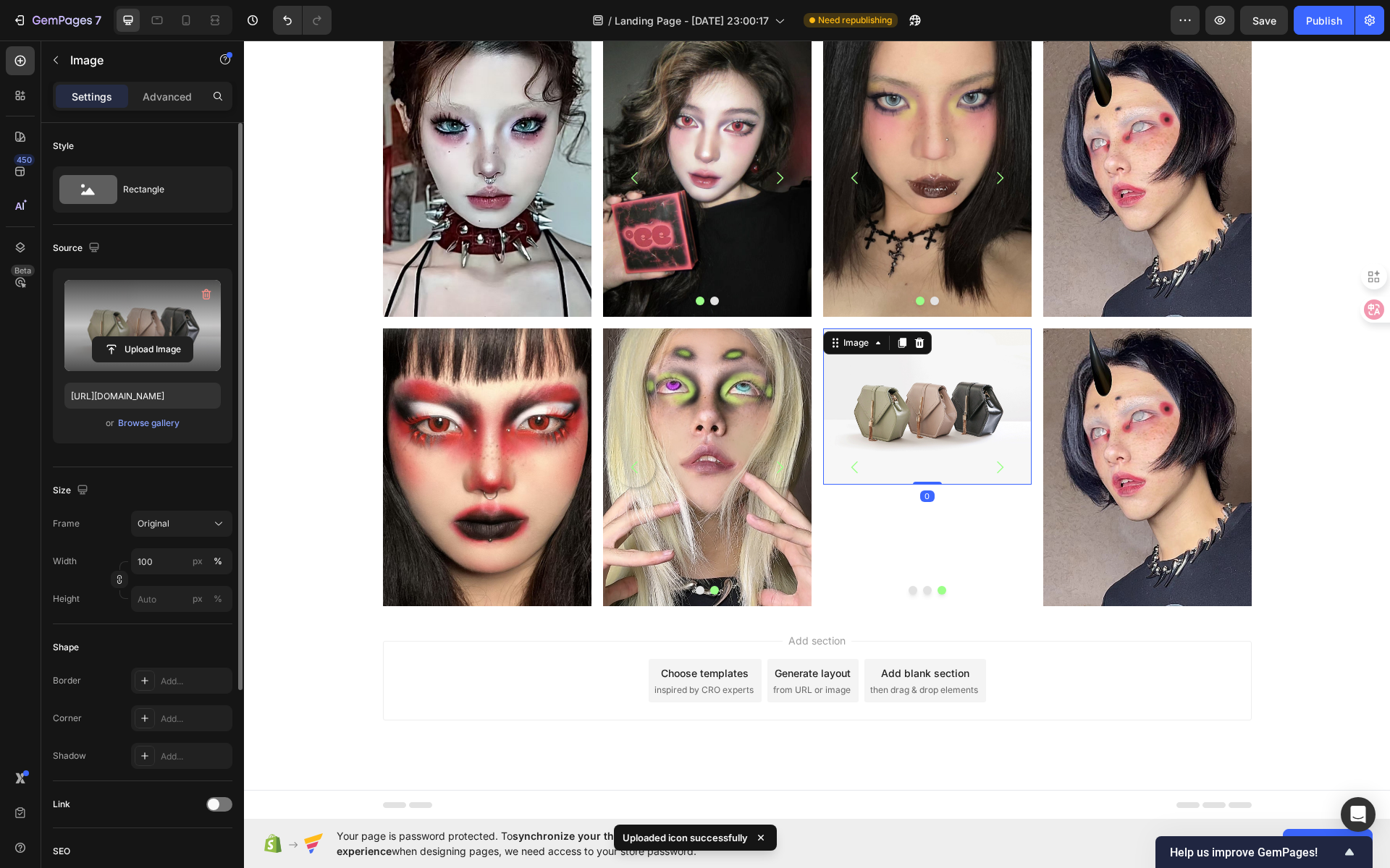
click at [179, 322] on label at bounding box center [142, 325] width 156 height 91
click at [179, 337] on input "file" at bounding box center [142, 349] width 100 height 24
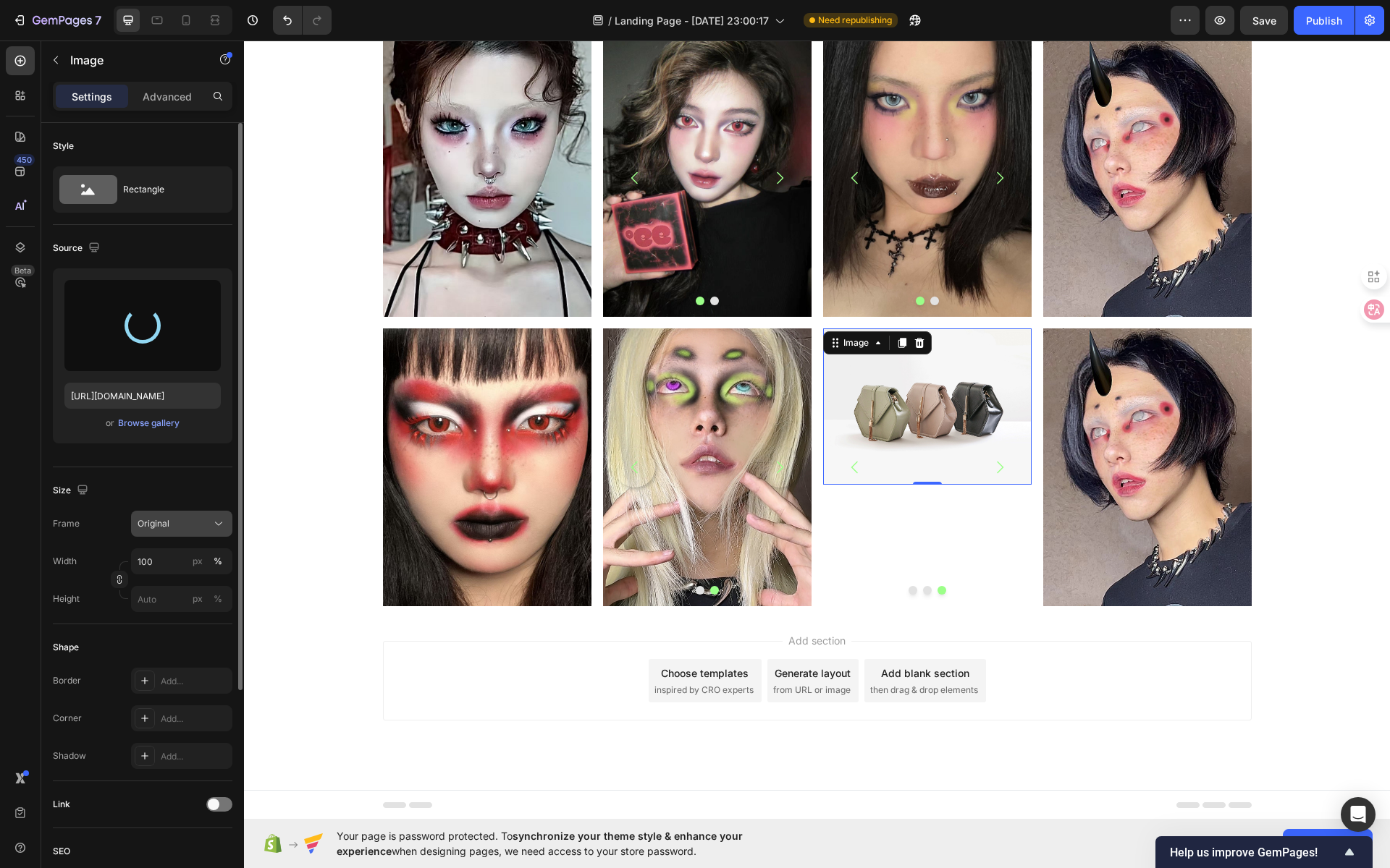
click at [184, 527] on div "Original" at bounding box center [173, 524] width 71 height 13
click at [174, 584] on div "Vertical" at bounding box center [179, 587] width 84 height 15
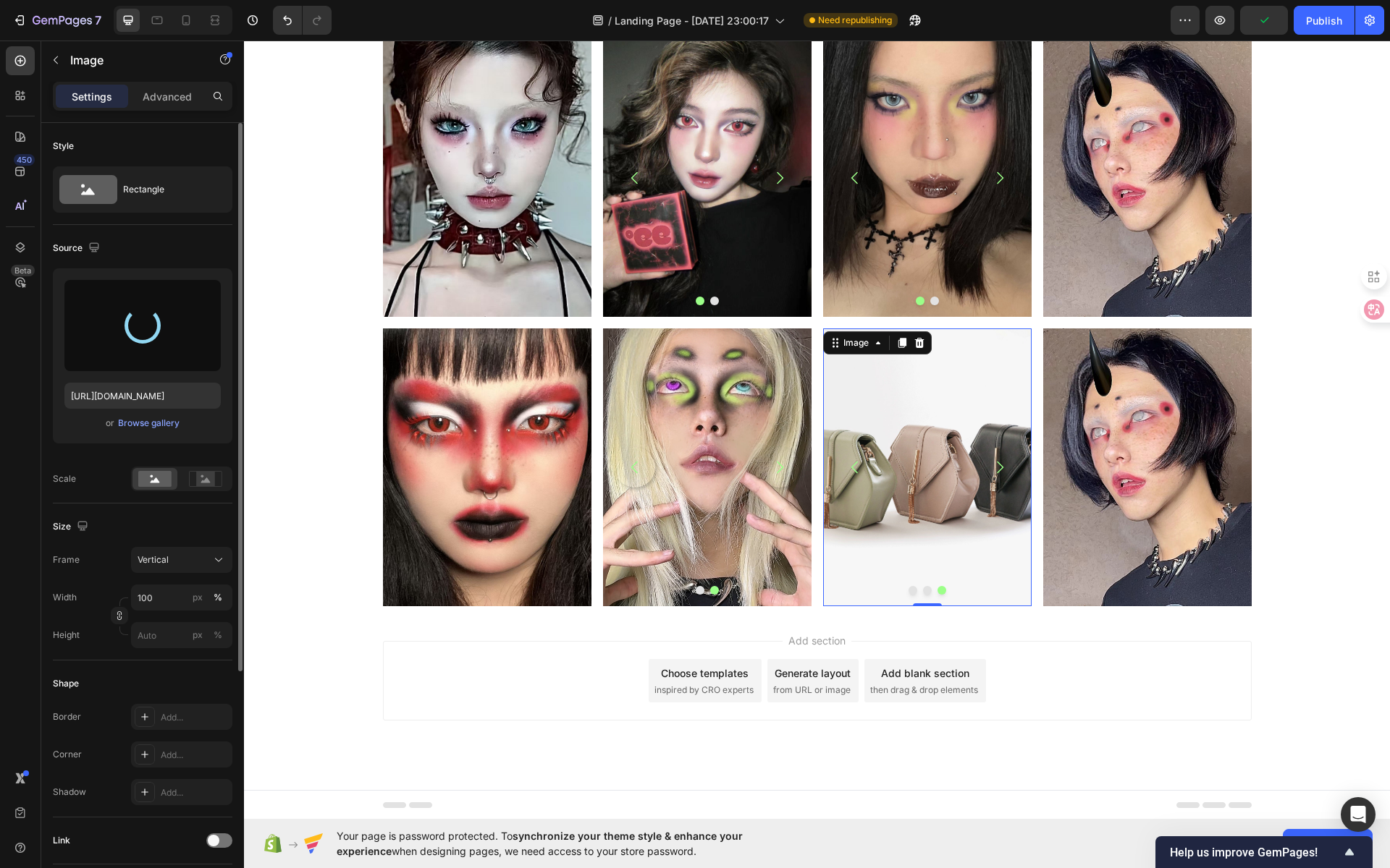
type input "https://cdn.shopify.com/s/files/1/0725/5831/3694/files/gempages_586148509846078…"
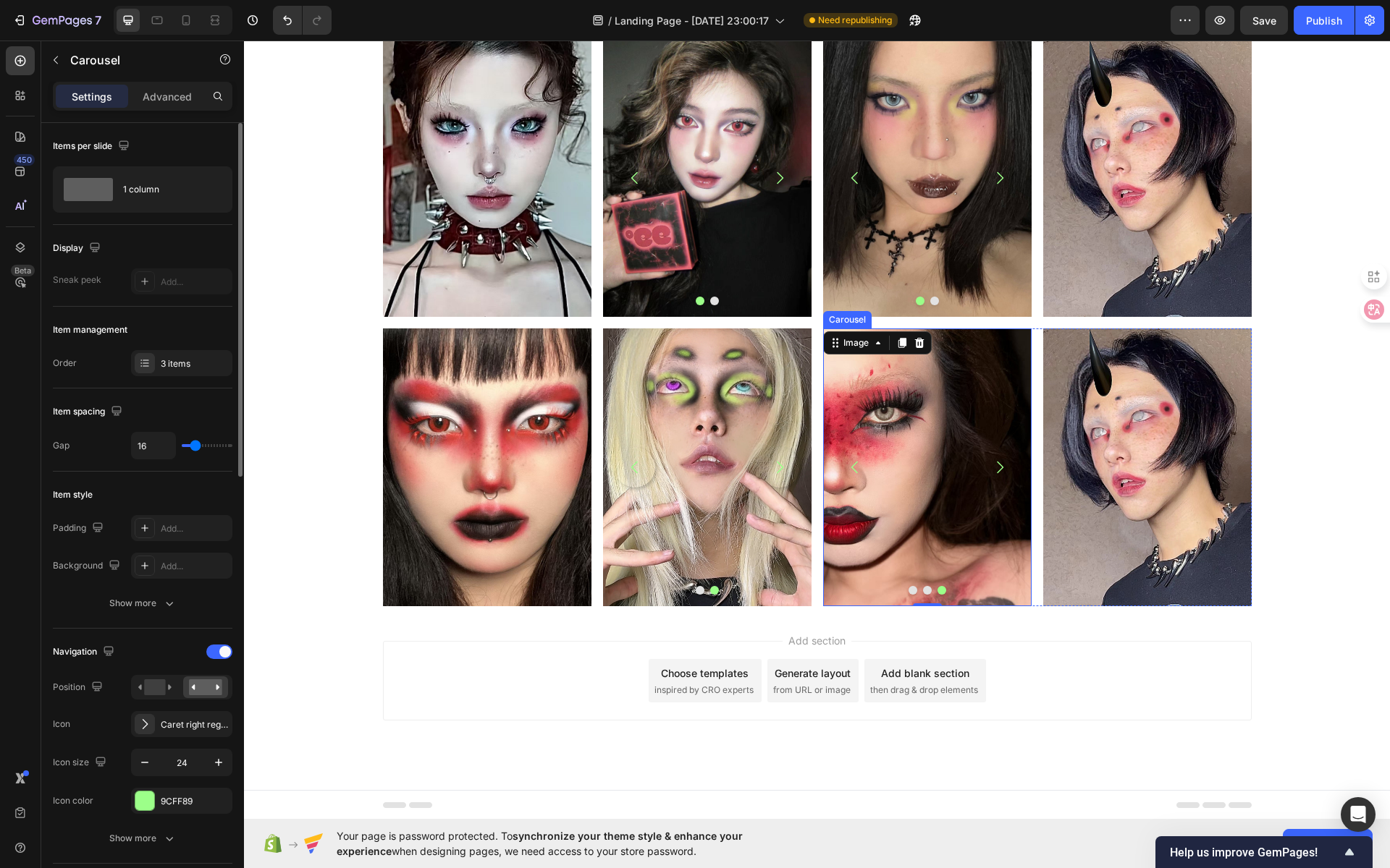
click at [849, 473] on icon "Carousel Back Arrow" at bounding box center [854, 467] width 17 height 17
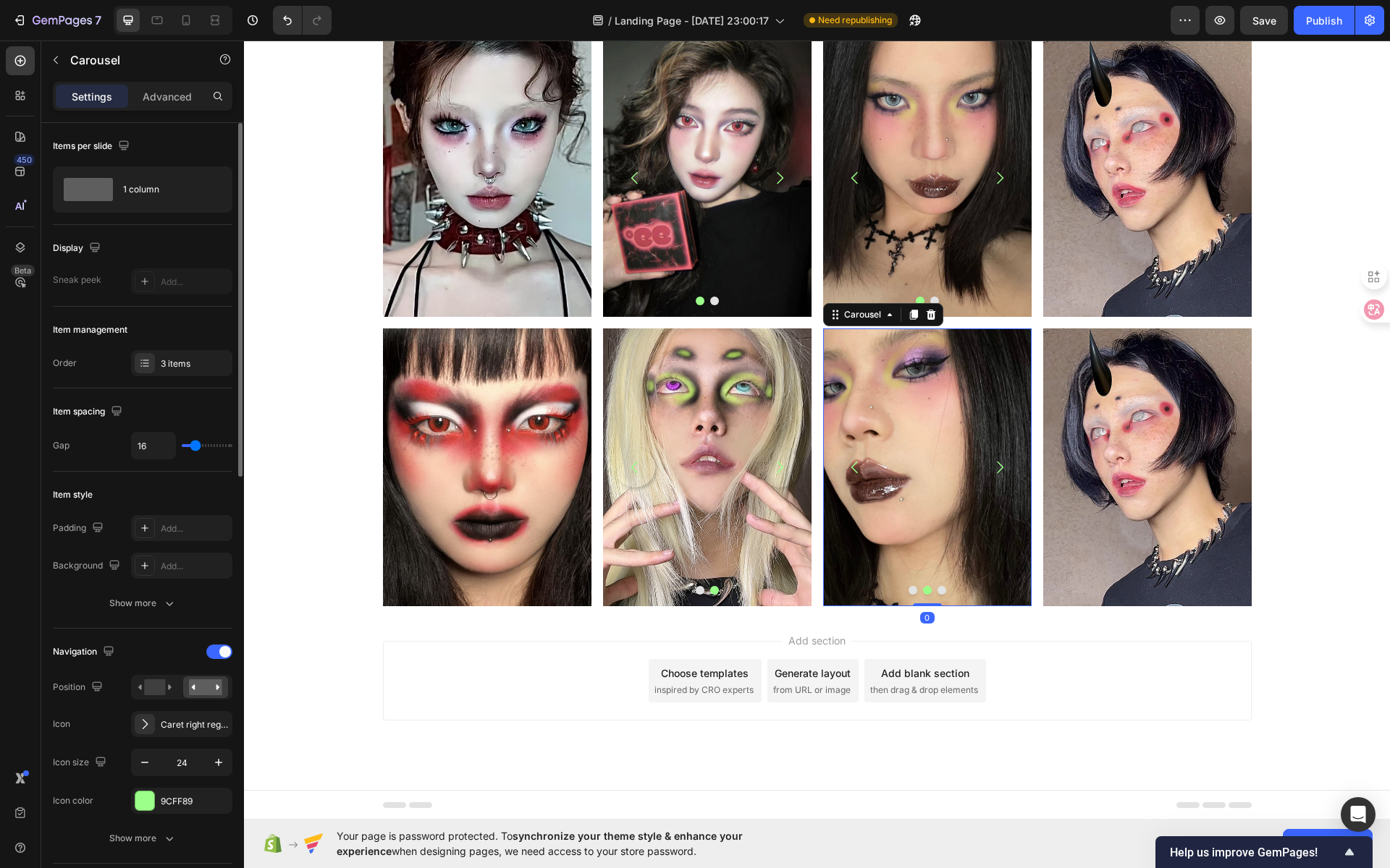
click at [861, 473] on button "Carousel Back Arrow" at bounding box center [855, 467] width 41 height 41
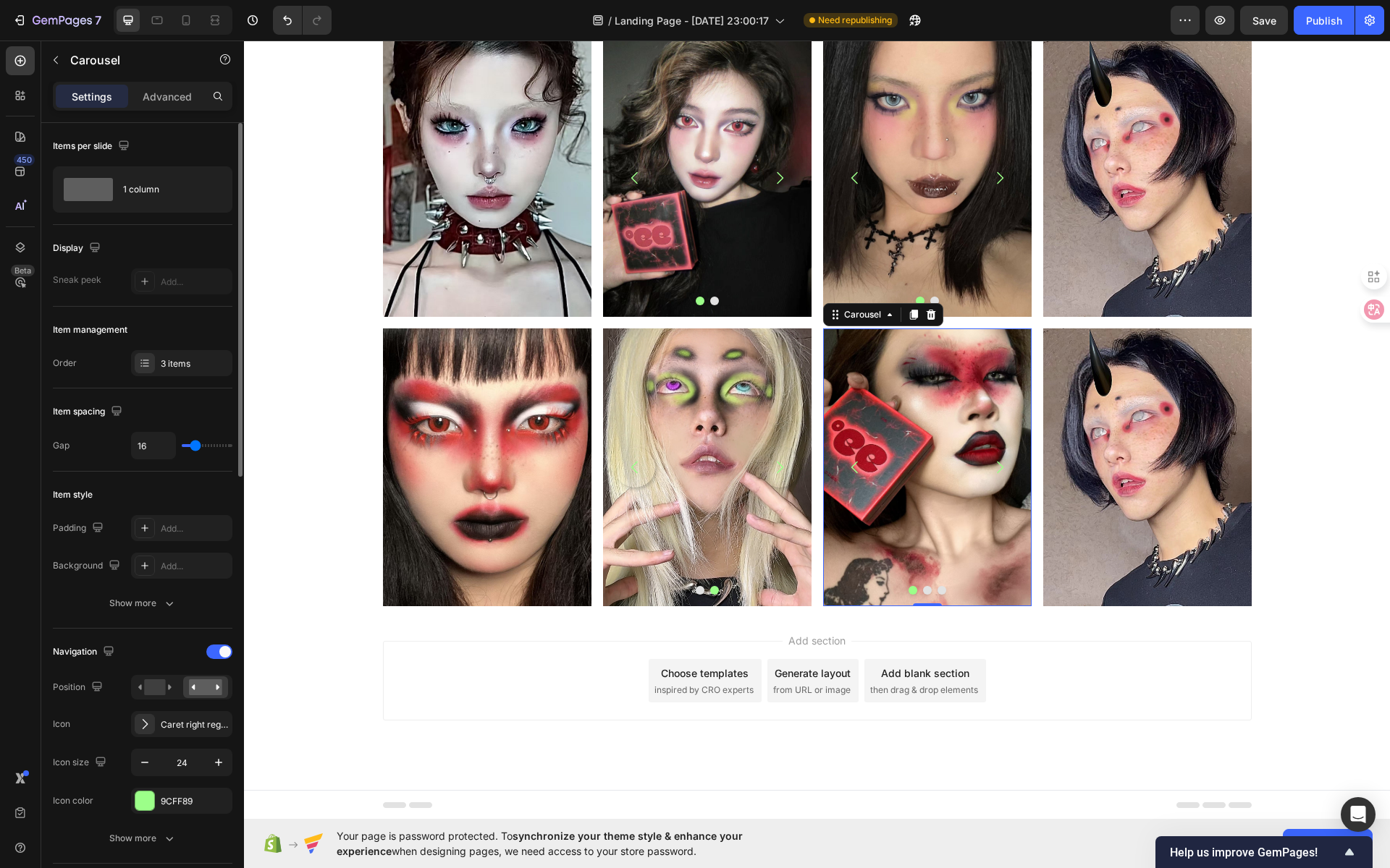
click at [999, 473] on icon "Carousel Next Arrow" at bounding box center [1000, 467] width 17 height 17
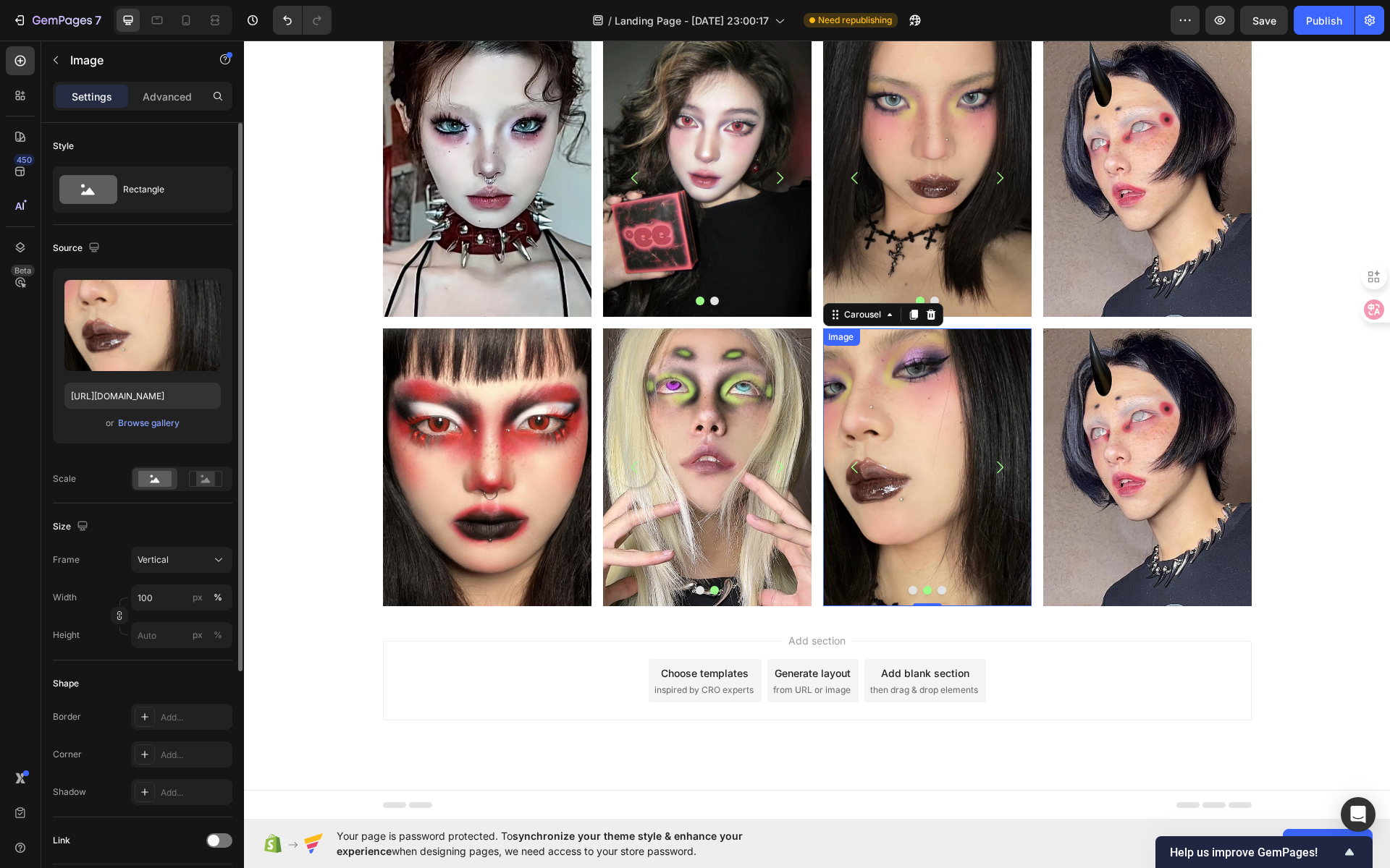
click at [902, 433] on img at bounding box center [926, 467] width 208 height 278
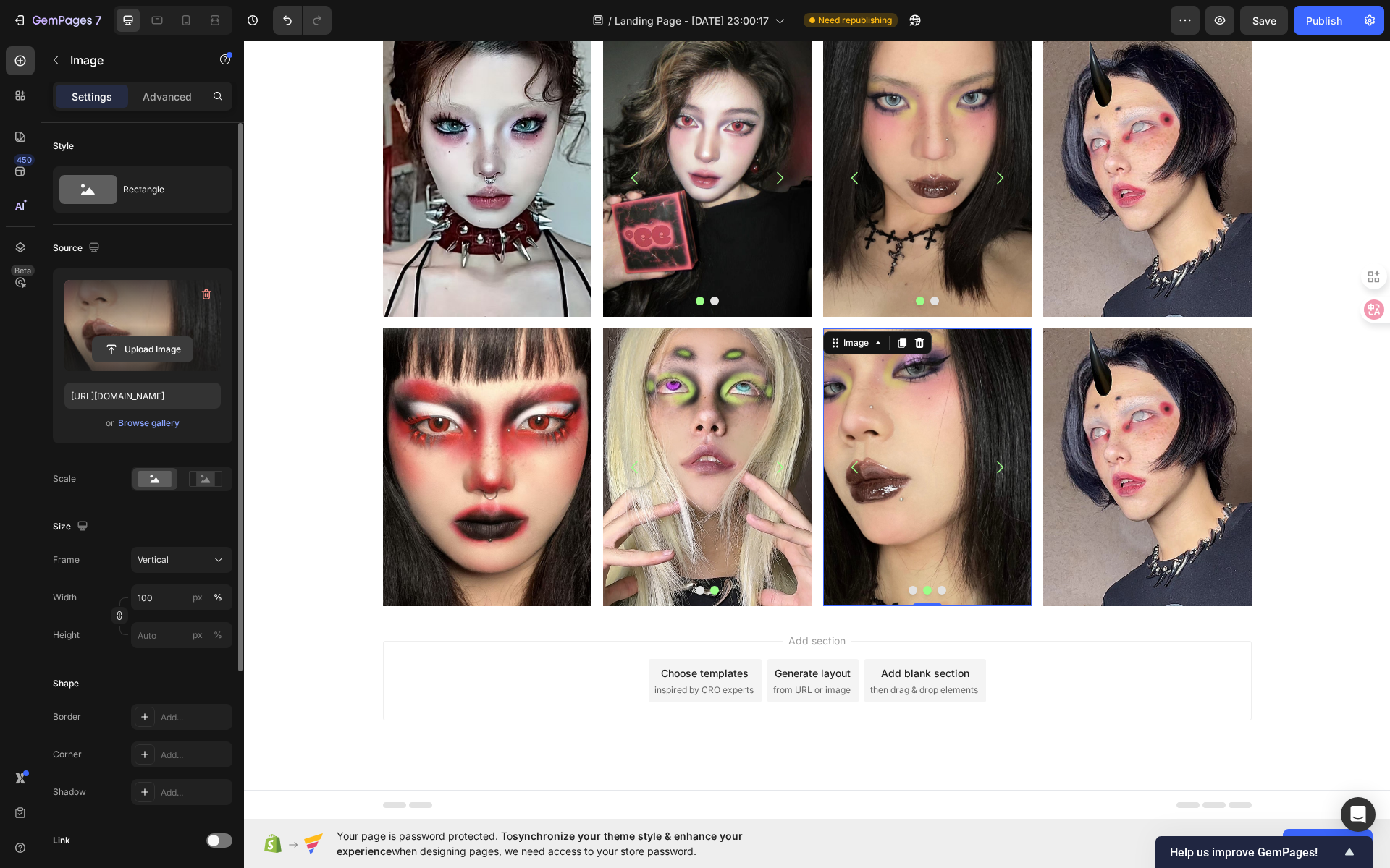
click at [161, 346] on input "file" at bounding box center [142, 349] width 100 height 24
type input "https://cdn.shopify.com/s/files/1/0725/5831/3694/files/gempages_586148509846078…"
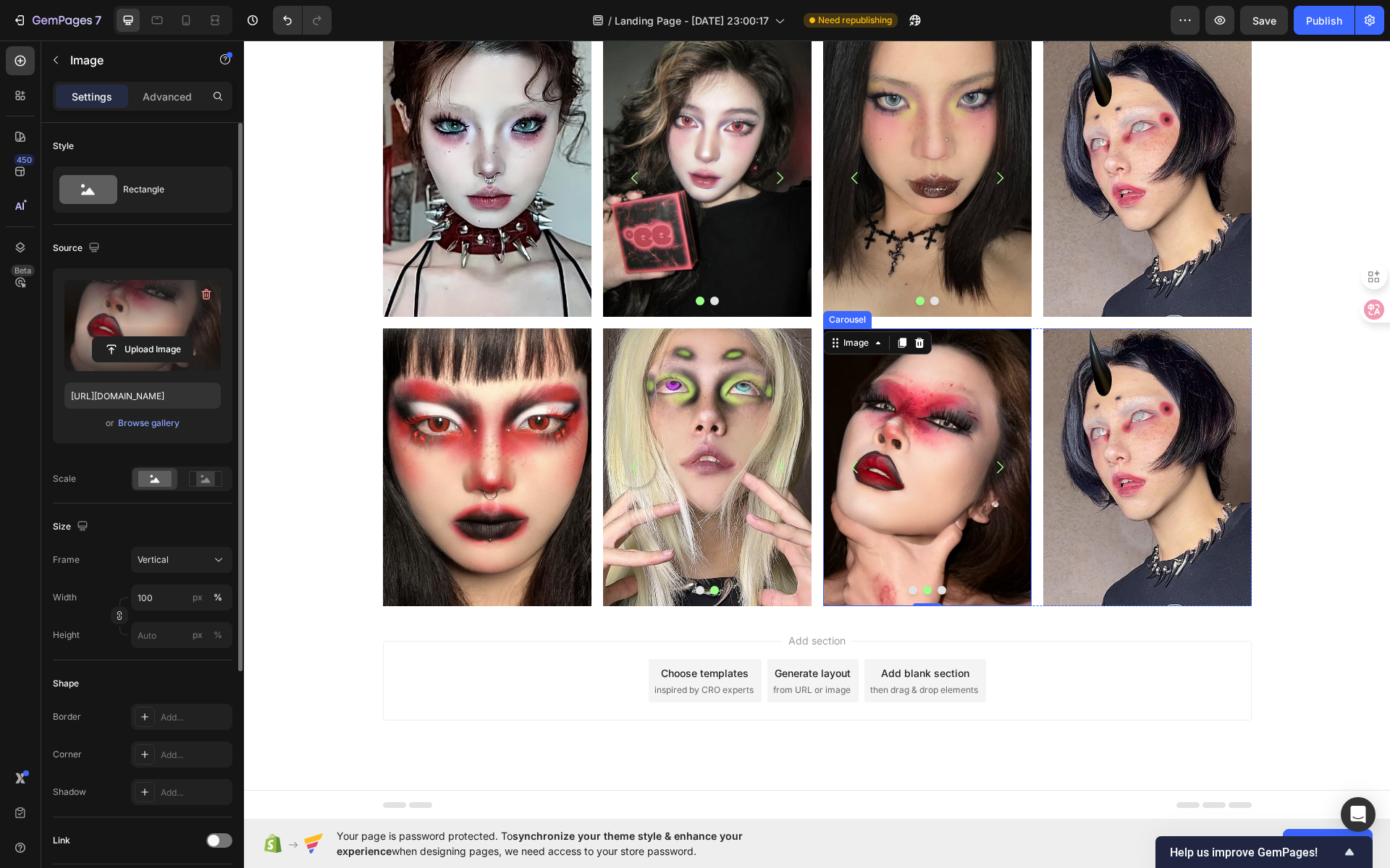
click at [849, 467] on icon "Carousel Back Arrow" at bounding box center [854, 467] width 17 height 17
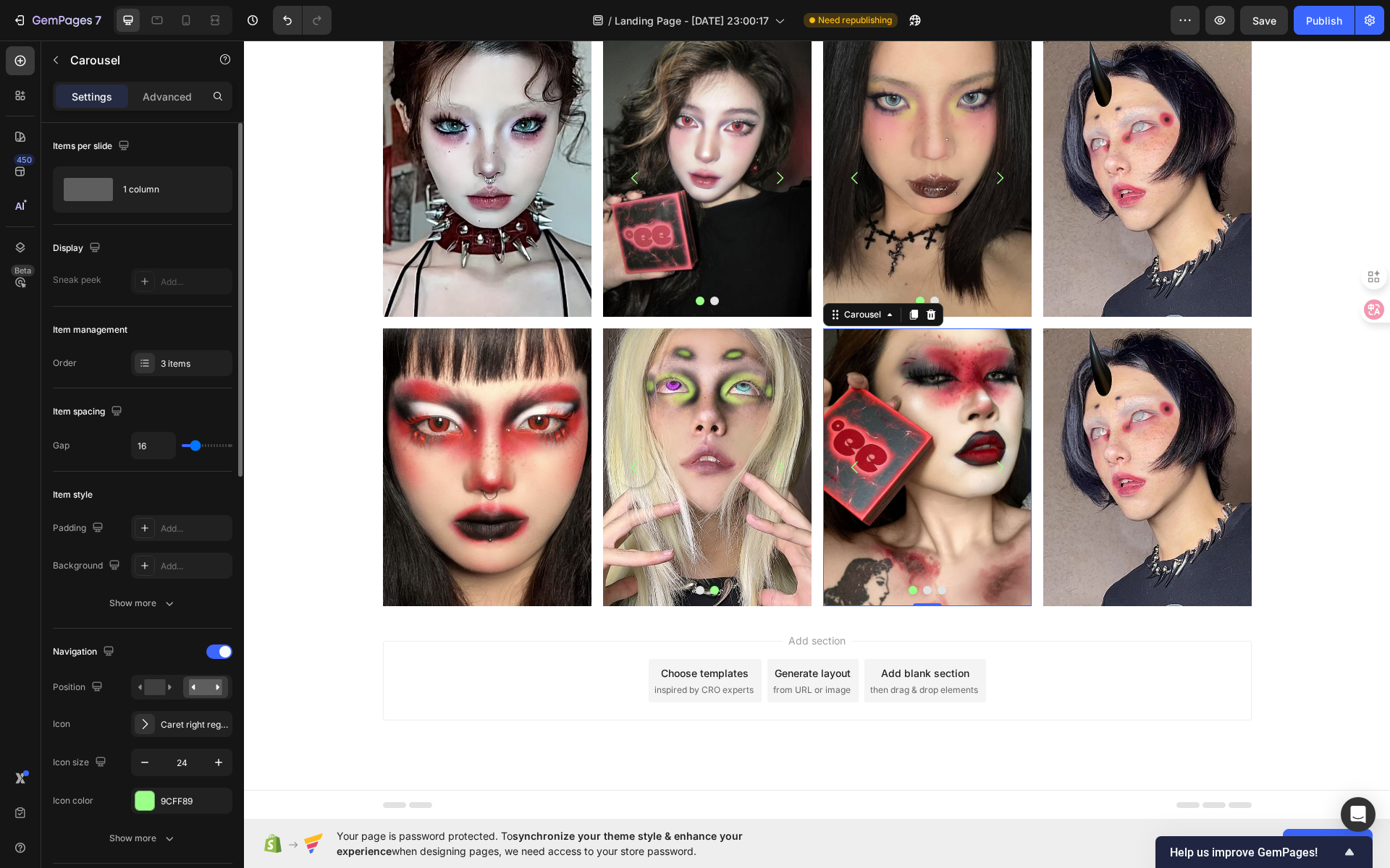
click at [1000, 470] on icon "Carousel Next Arrow" at bounding box center [1000, 467] width 17 height 17
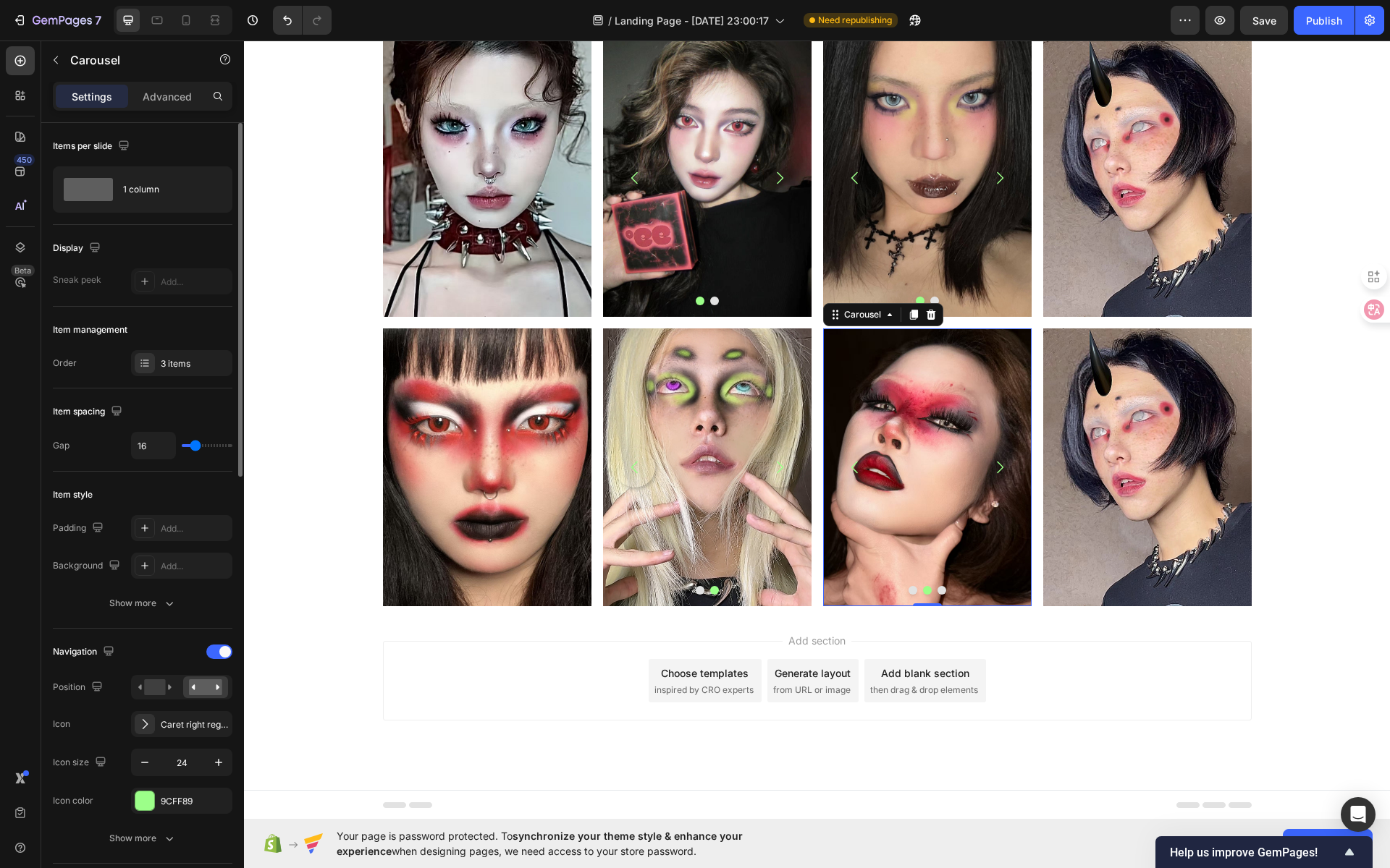
click at [999, 472] on icon "Carousel Next Arrow" at bounding box center [1000, 467] width 17 height 17
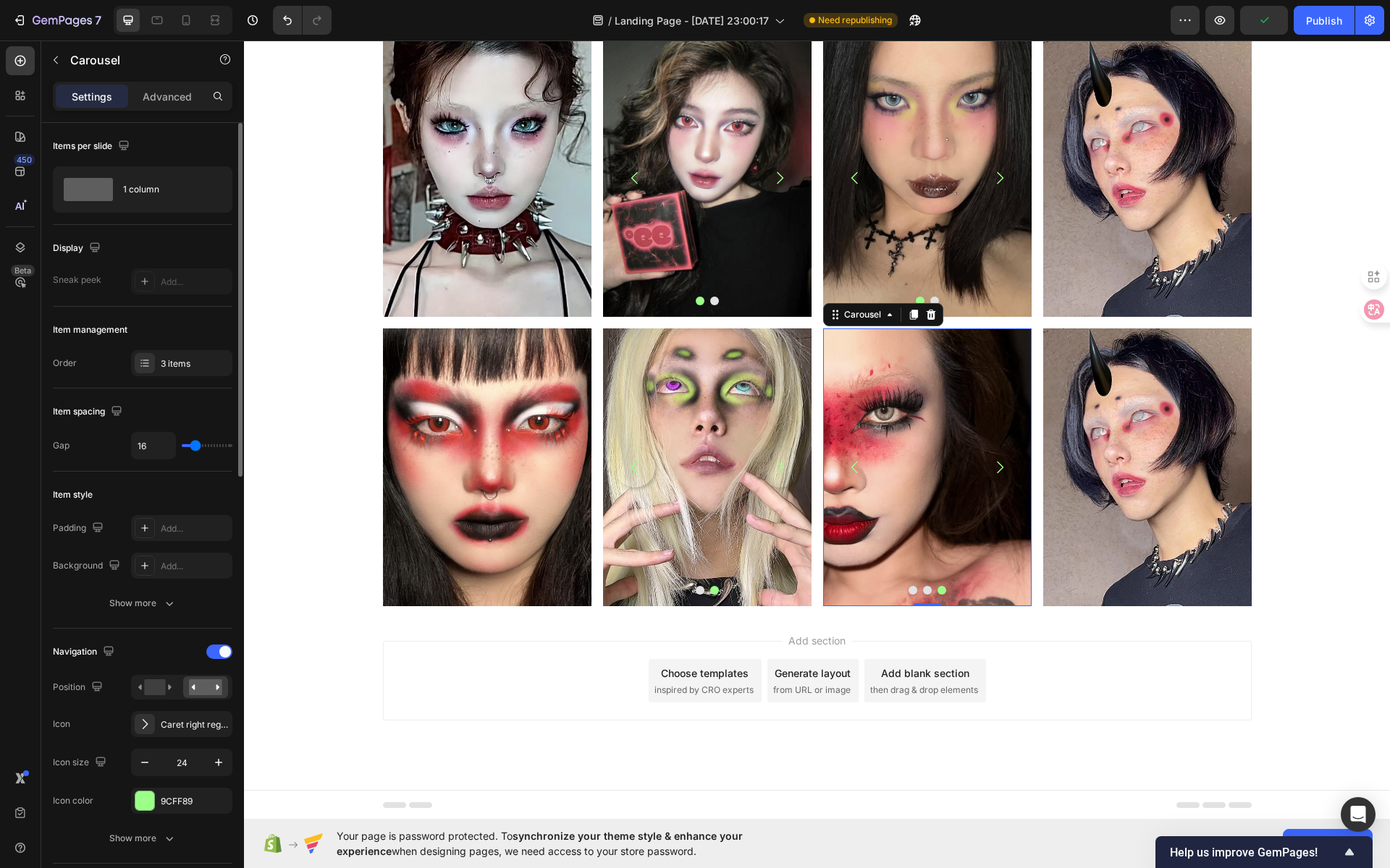
click at [848, 469] on icon "Carousel Back Arrow" at bounding box center [854, 467] width 17 height 17
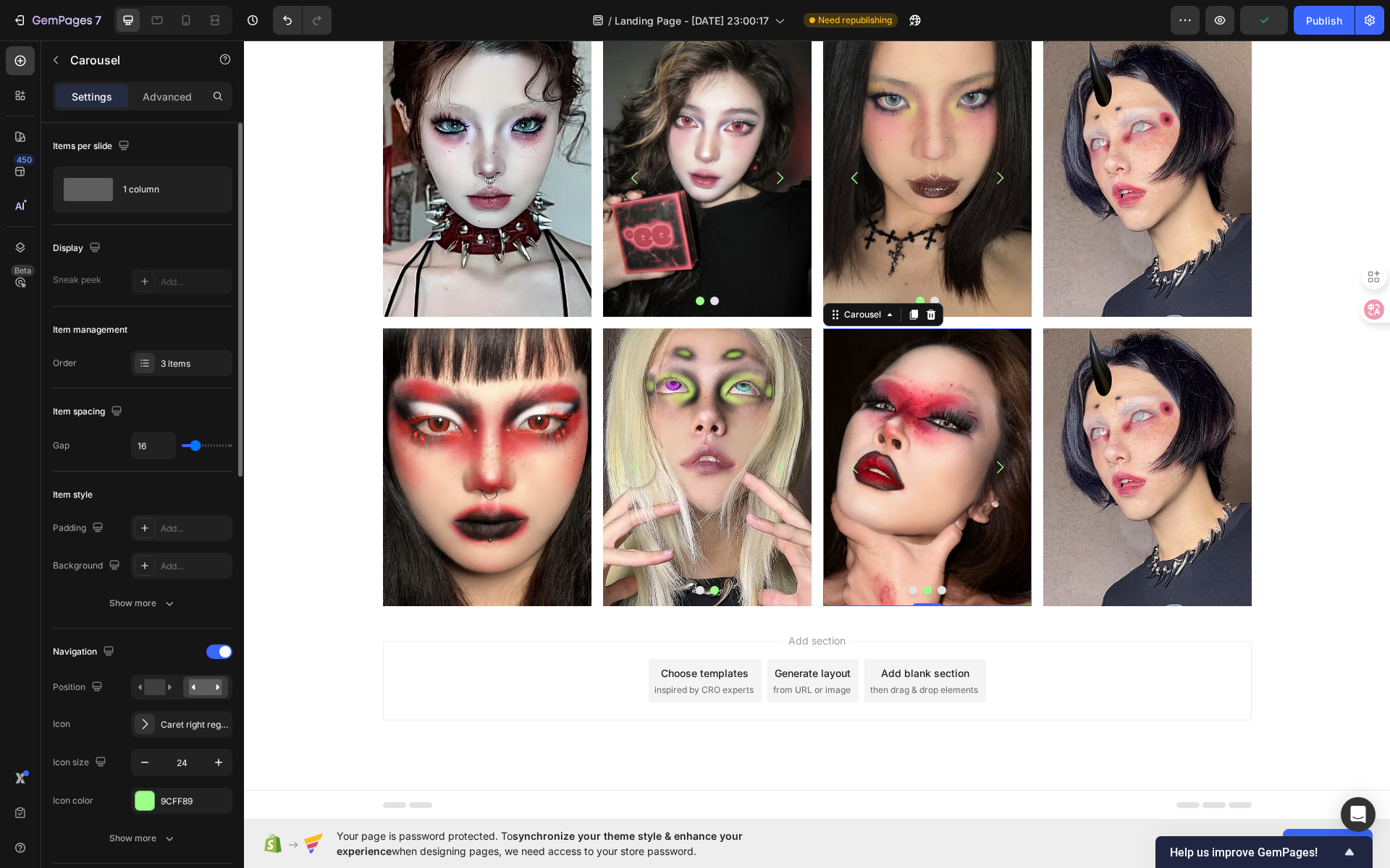
click at [848, 469] on icon "Carousel Back Arrow" at bounding box center [854, 467] width 17 height 17
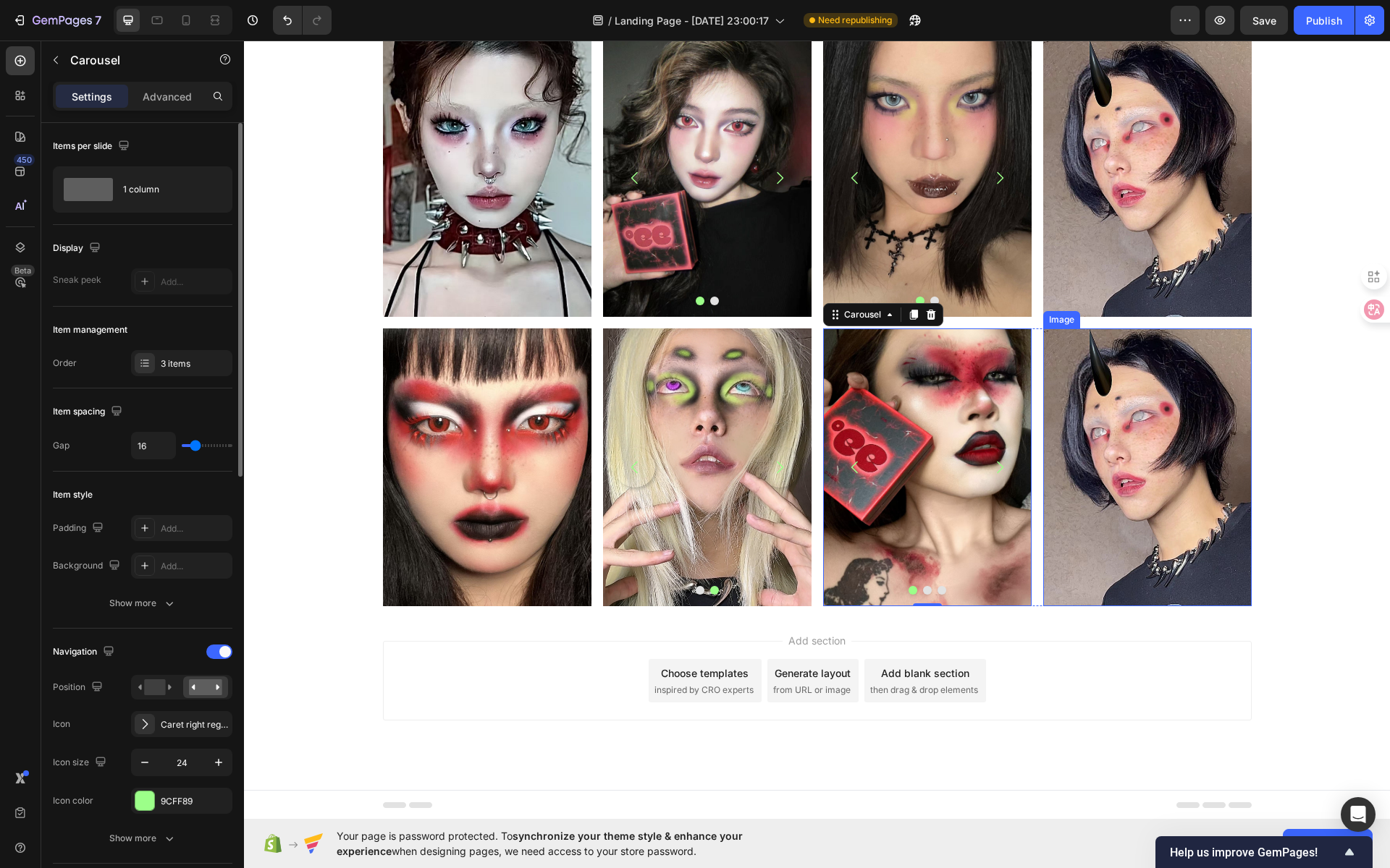
click at [1120, 447] on img at bounding box center [1147, 467] width 208 height 278
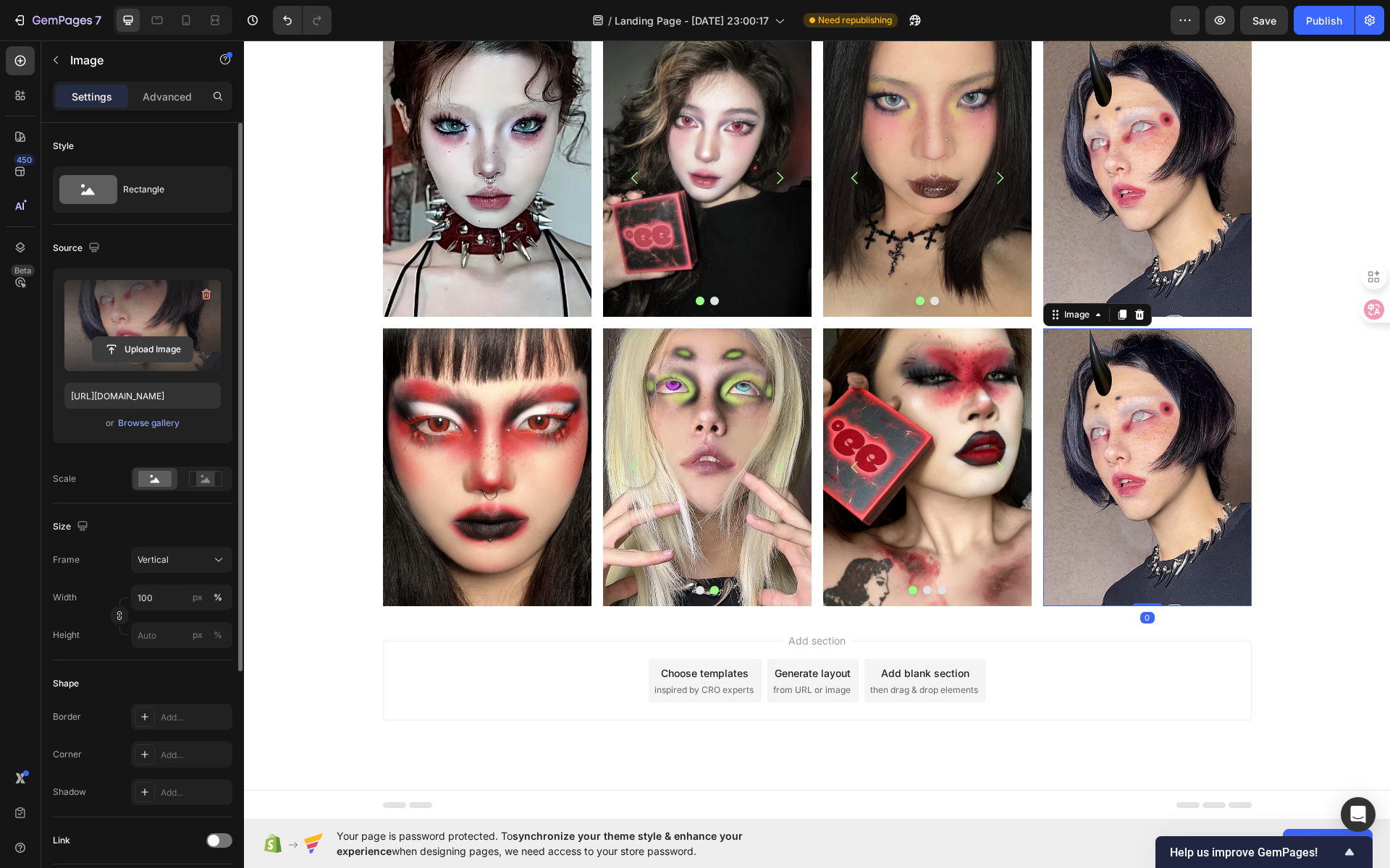
click at [162, 350] on input "file" at bounding box center [142, 349] width 100 height 24
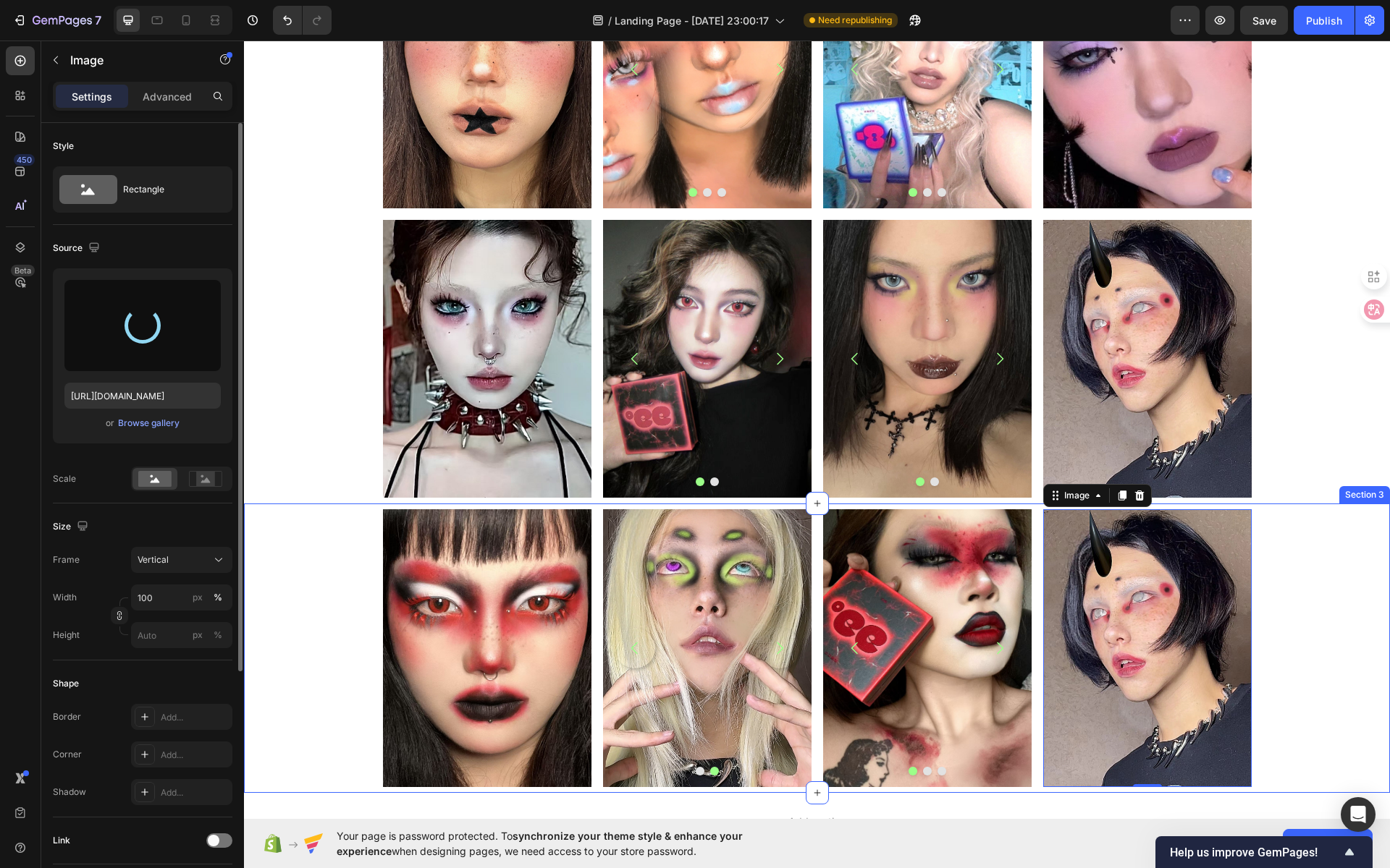
scroll to position [0, 0]
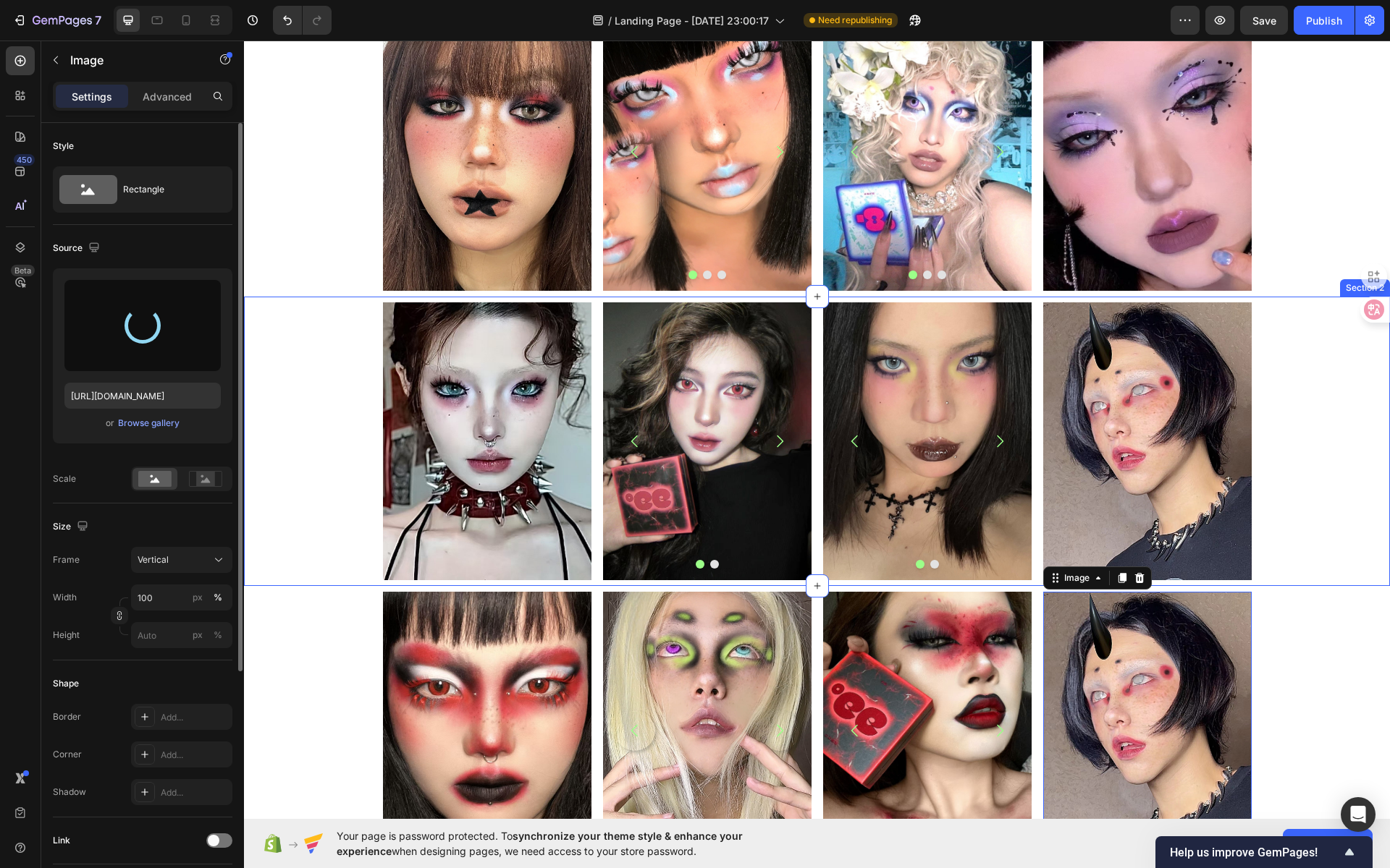
type input "https://cdn.shopify.com/s/files/1/0725/5831/3694/files/gempages_586148509846078…"
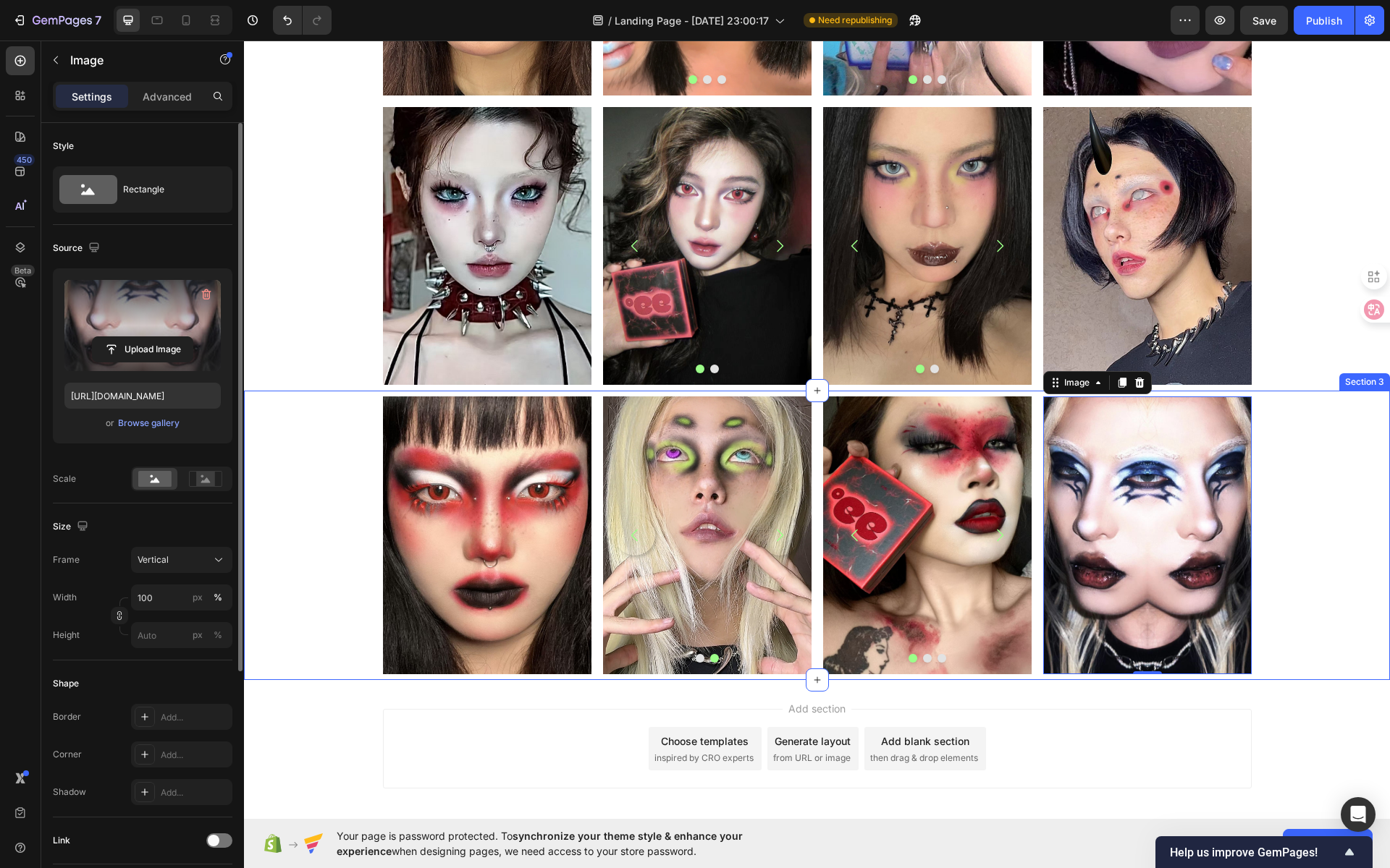
scroll to position [258, 0]
click at [1295, 455] on div "Image Image Image Carousel Row Image Image Image Carousel Image 0 Row Row" at bounding box center [817, 535] width 1146 height 278
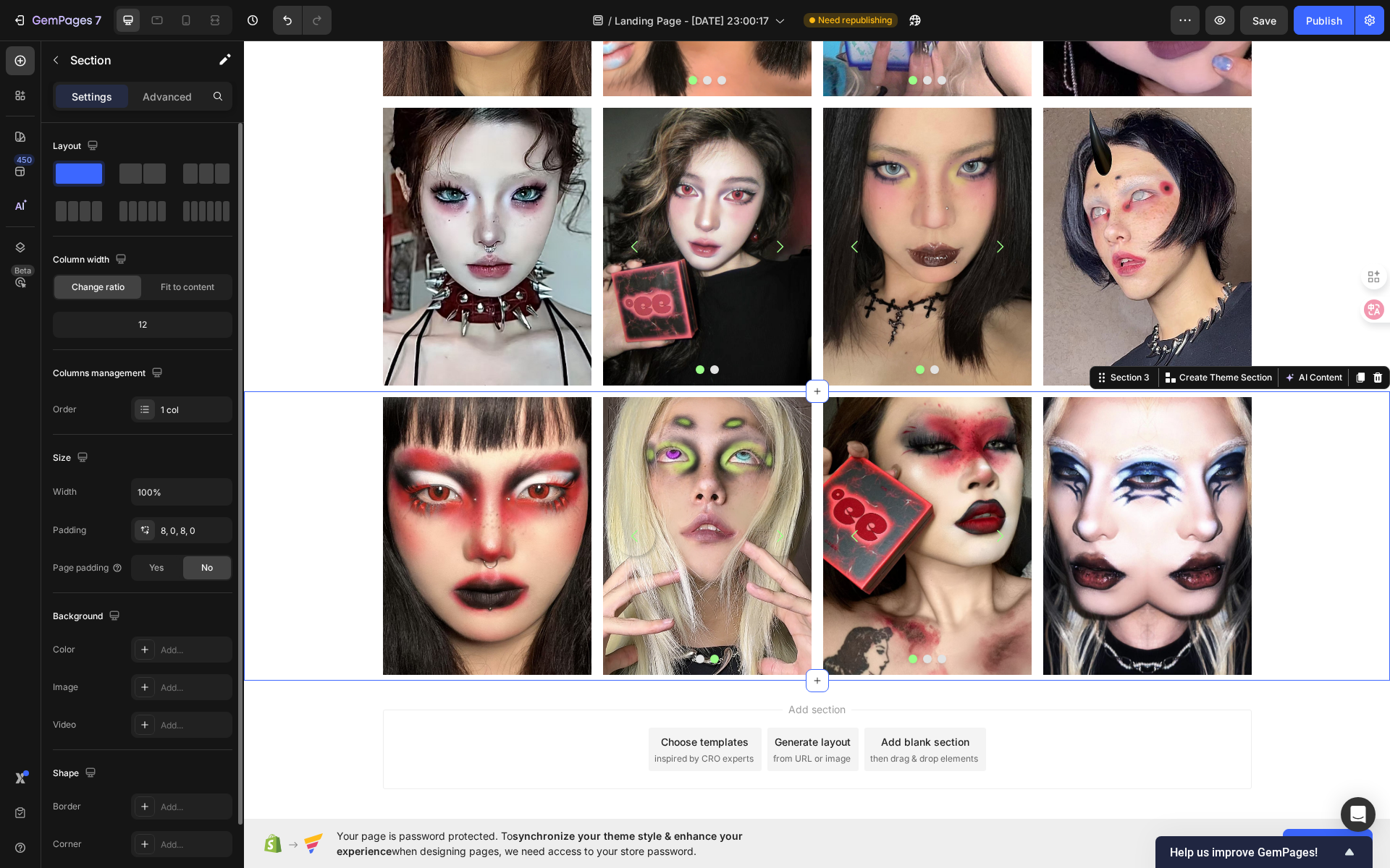
scroll to position [0, 0]
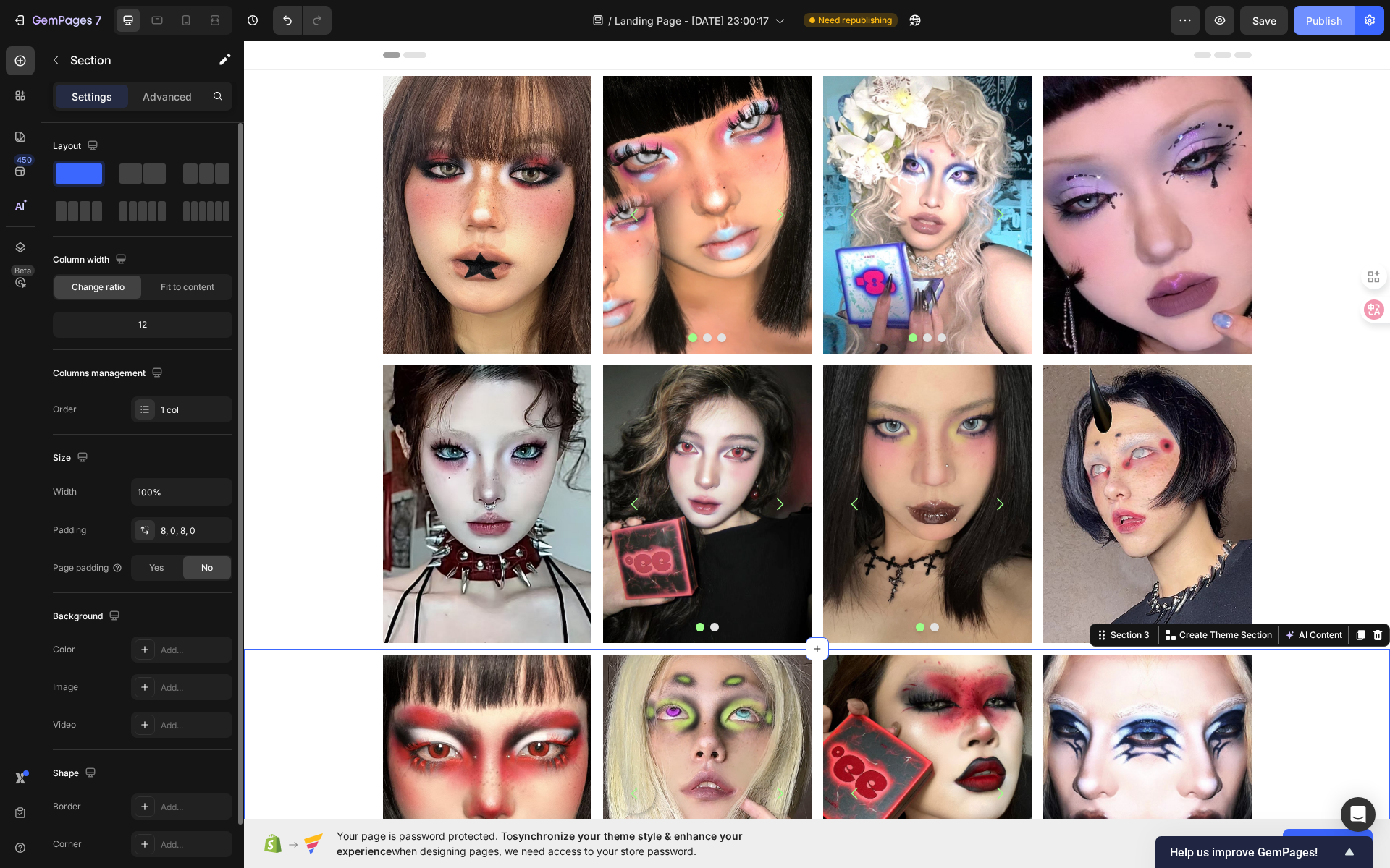
click at [1306, 32] on button "Publish" at bounding box center [1324, 20] width 61 height 29
click at [210, 19] on icon at bounding box center [215, 21] width 15 height 15
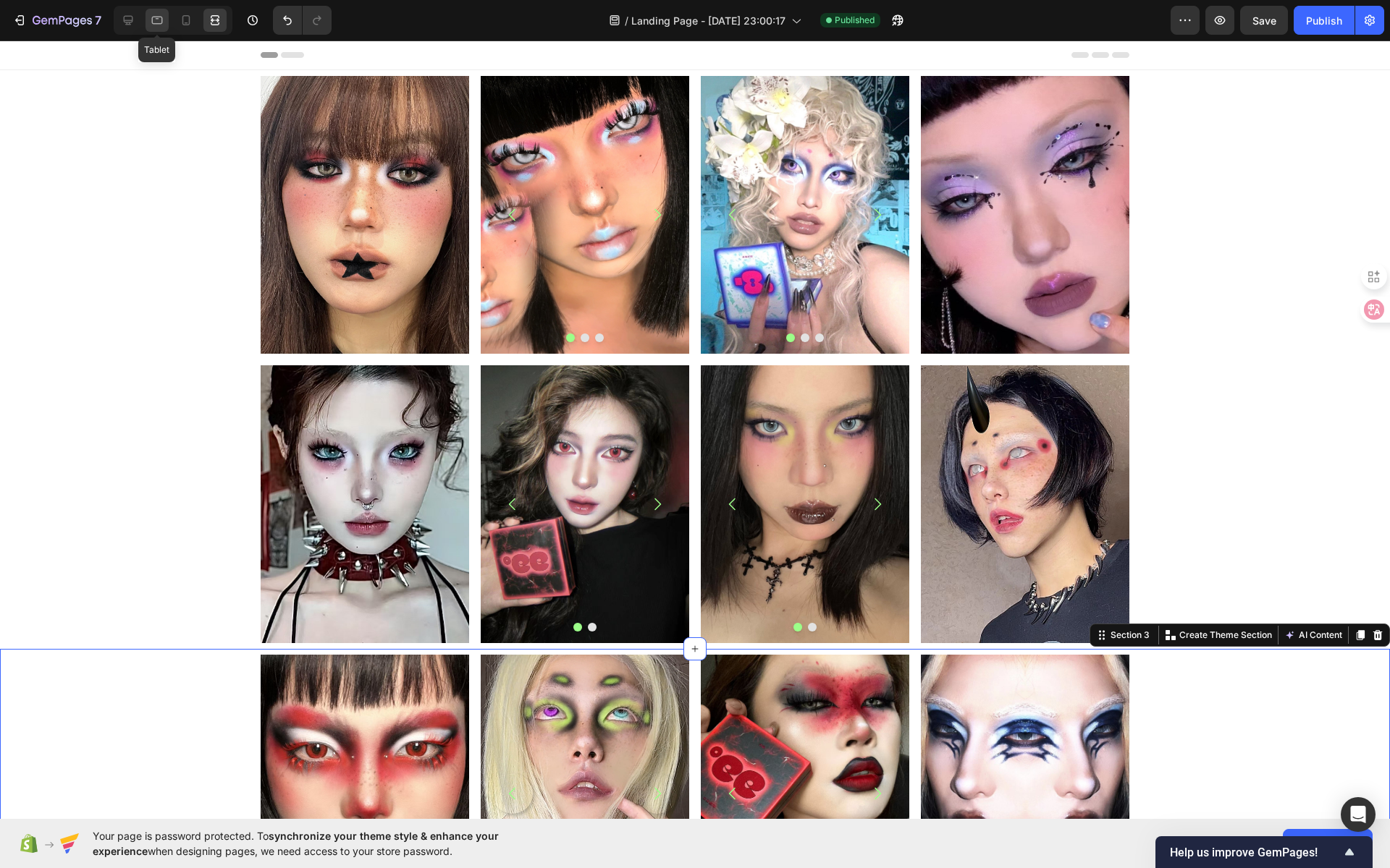
click at [150, 25] on icon at bounding box center [157, 21] width 15 height 15
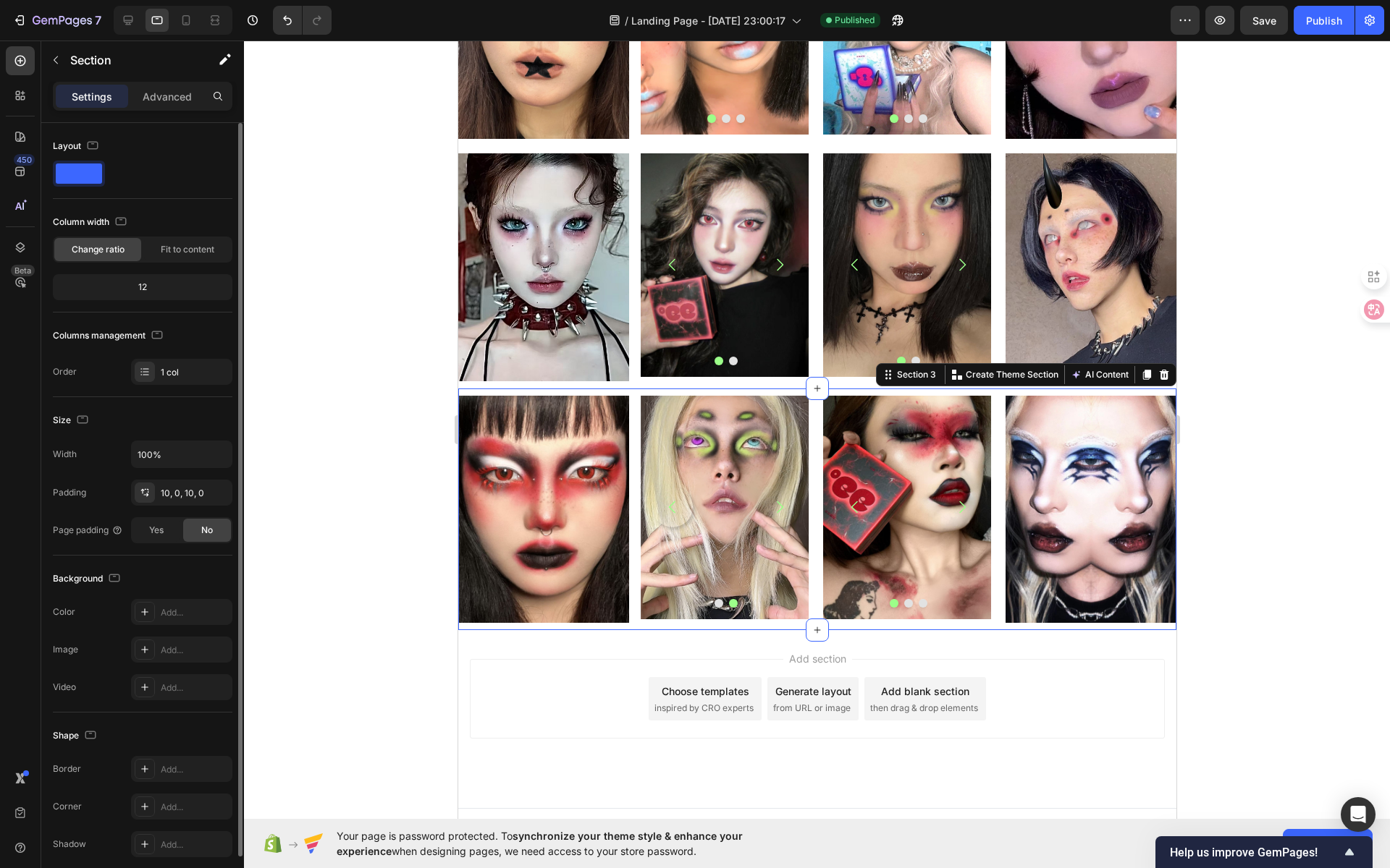
scroll to position [173, 0]
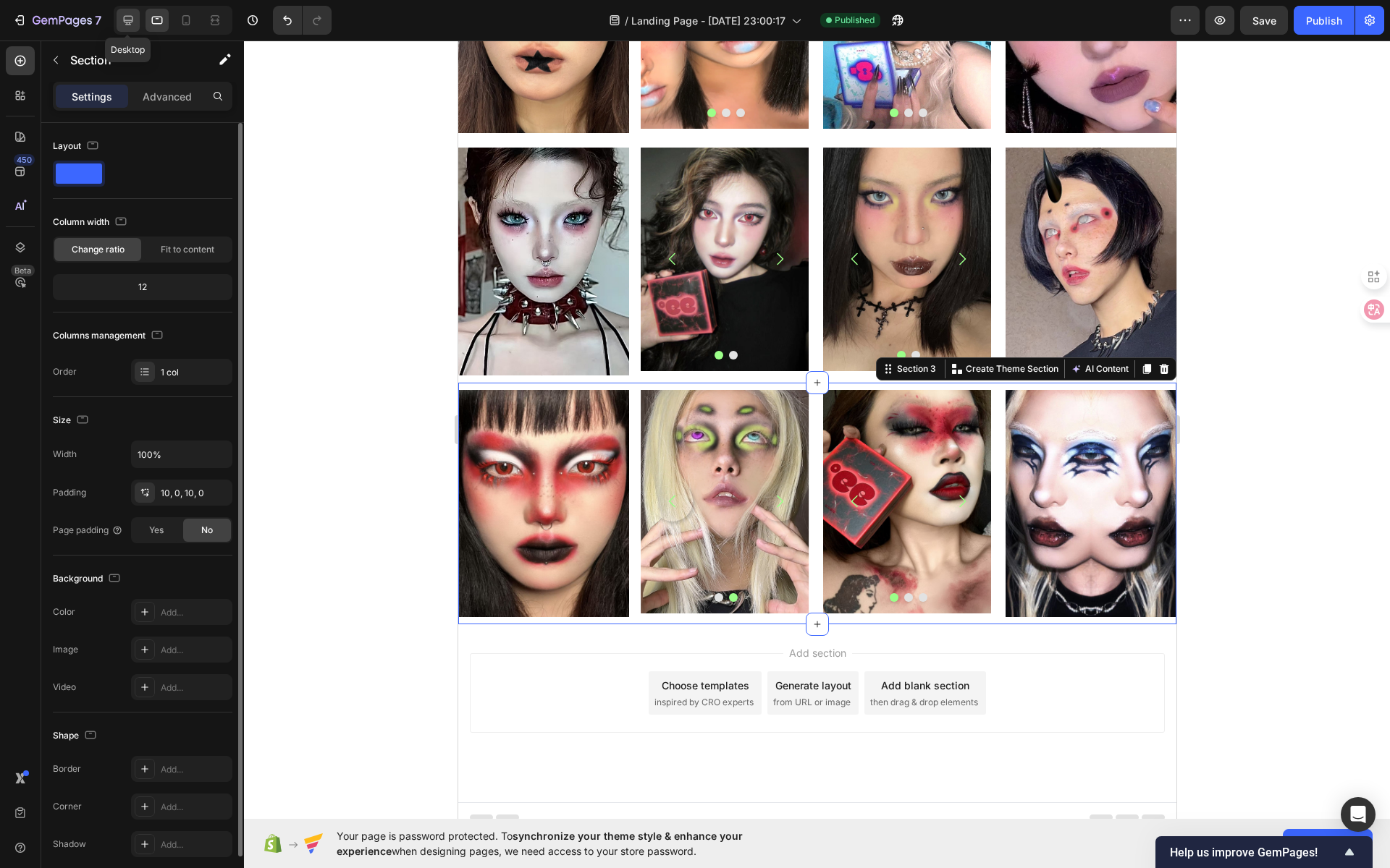
click at [126, 22] on icon at bounding box center [128, 20] width 10 height 10
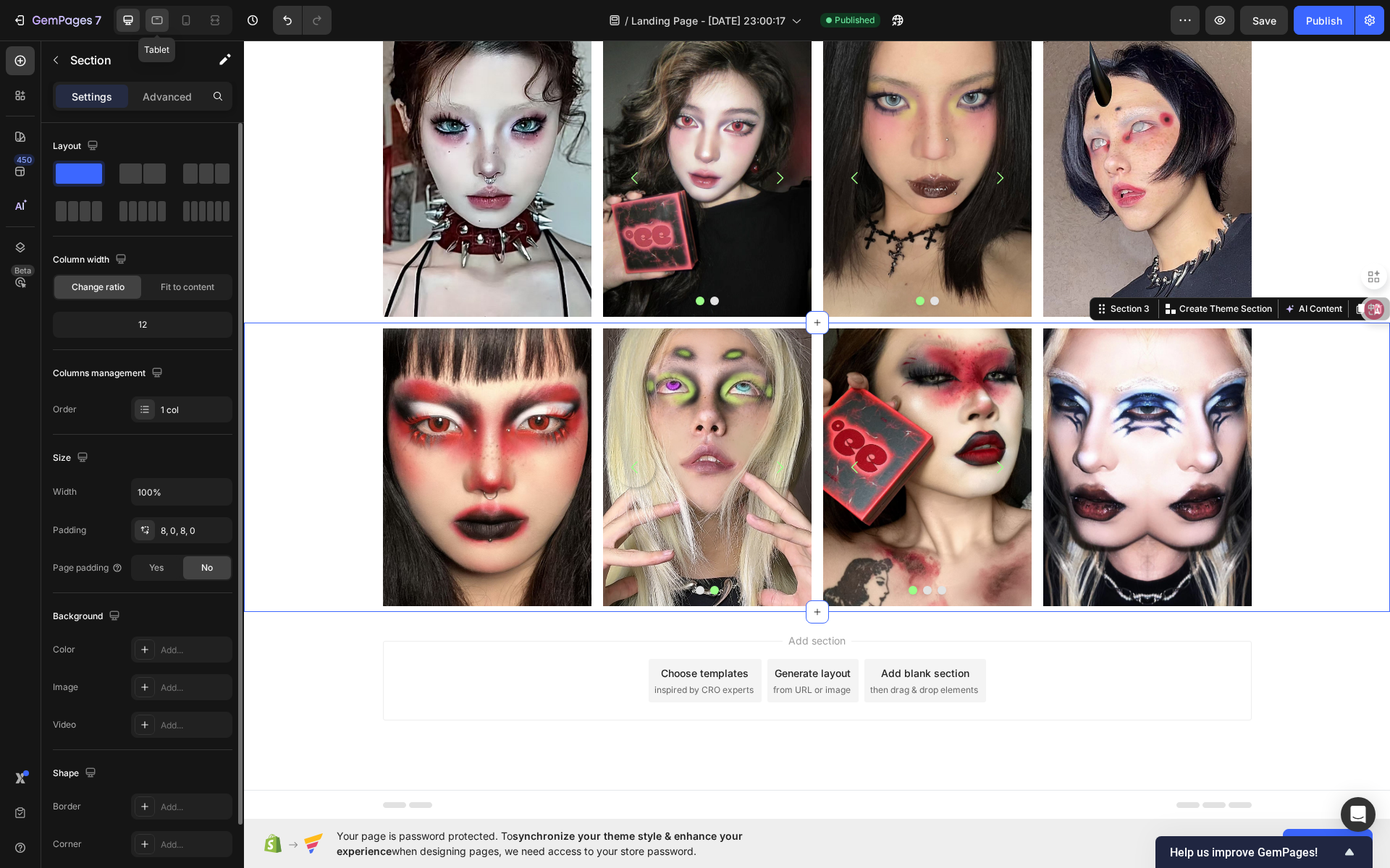
click at [158, 28] on div at bounding box center [156, 20] width 23 height 23
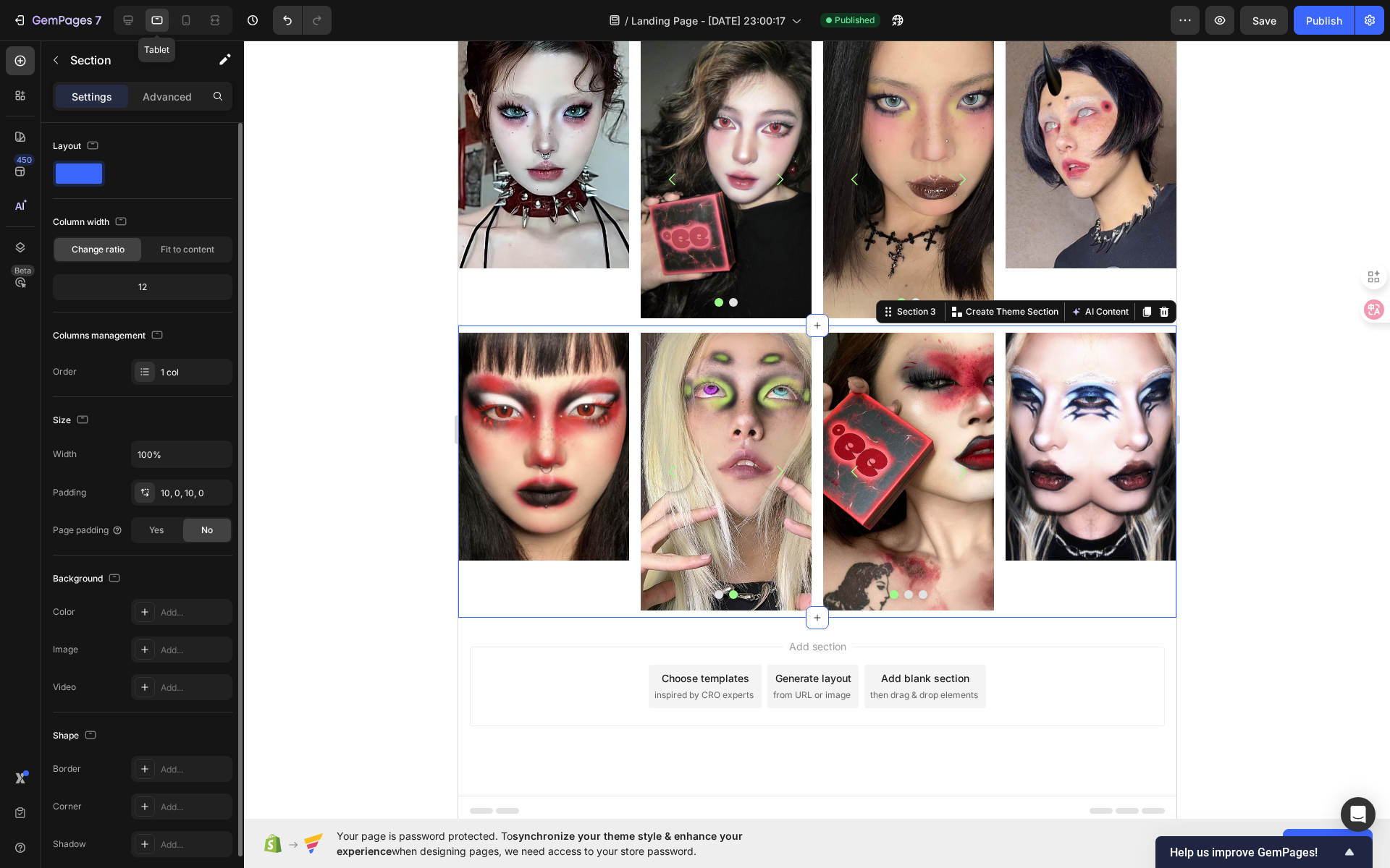
scroll to position [224, 0]
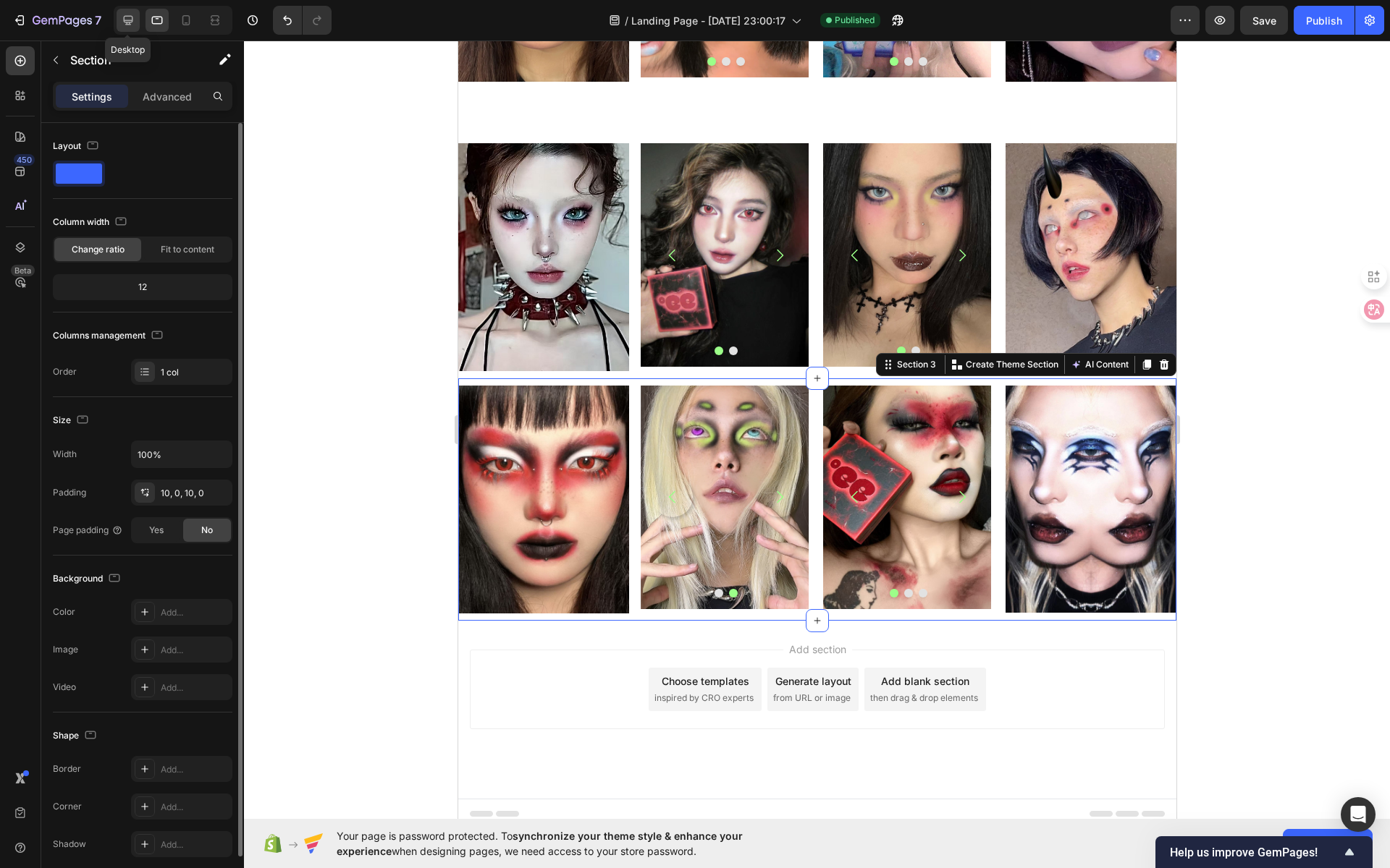
click at [124, 27] on div at bounding box center [127, 20] width 23 height 23
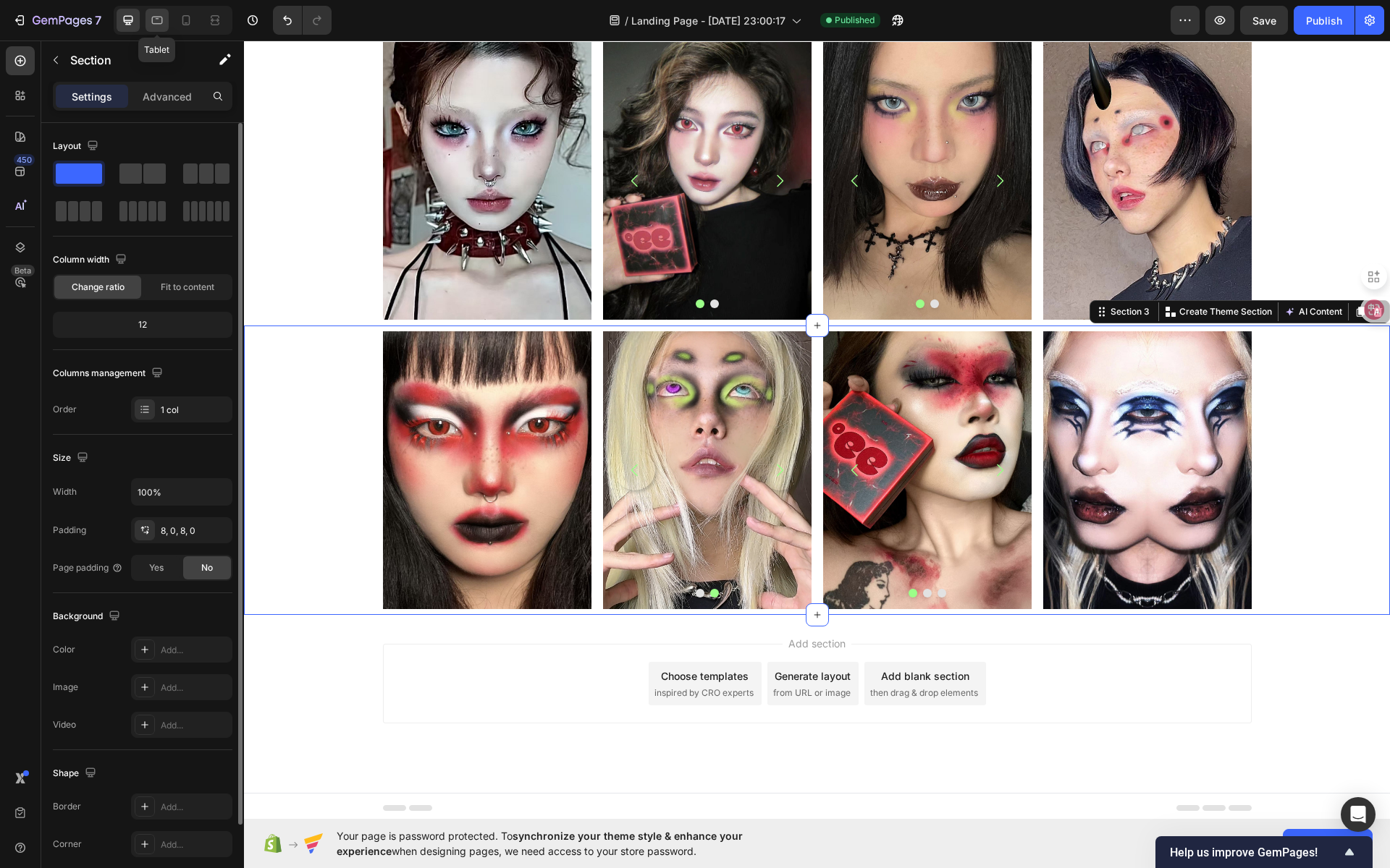
scroll to position [327, 0]
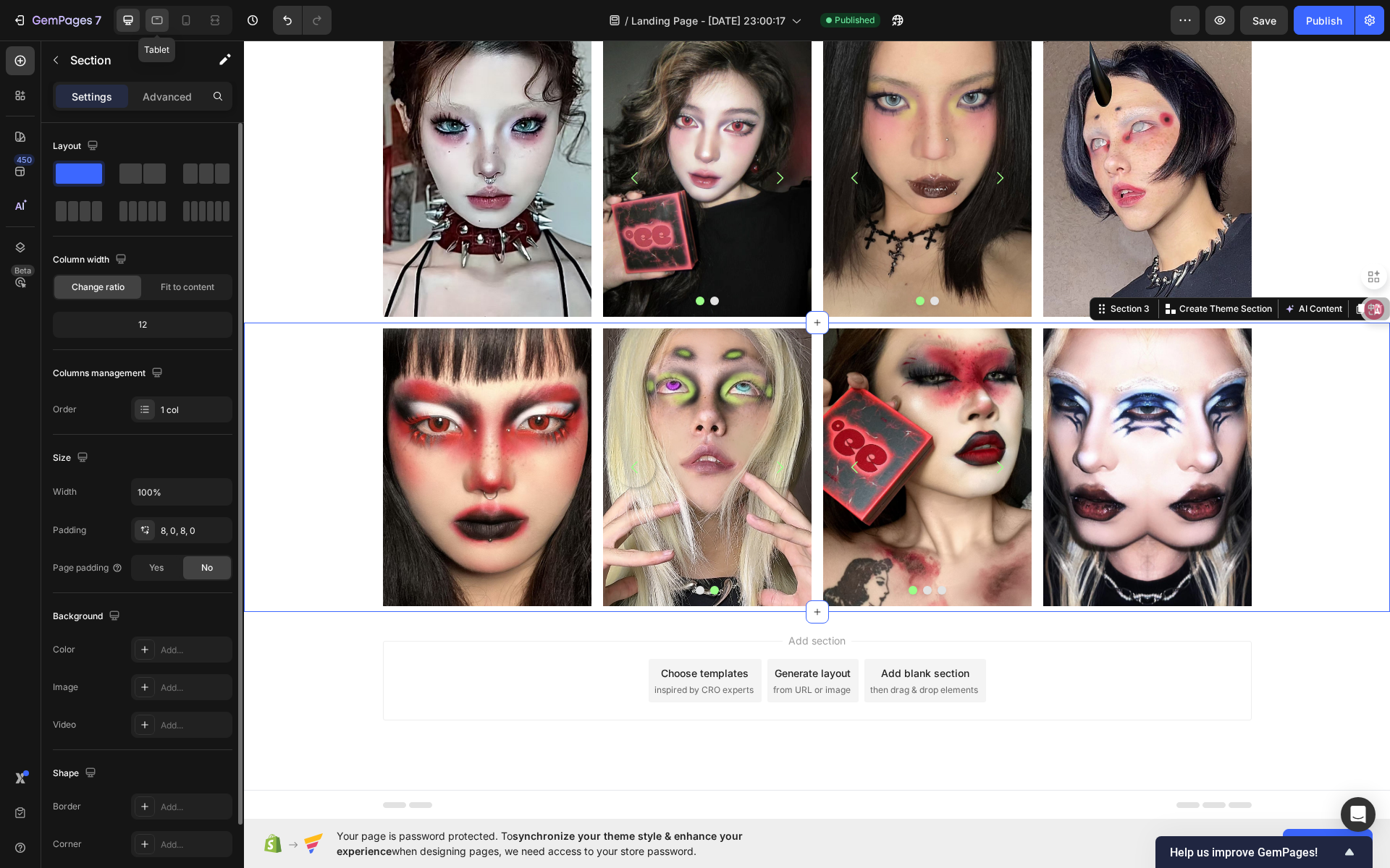
click at [153, 21] on icon at bounding box center [157, 21] width 15 height 15
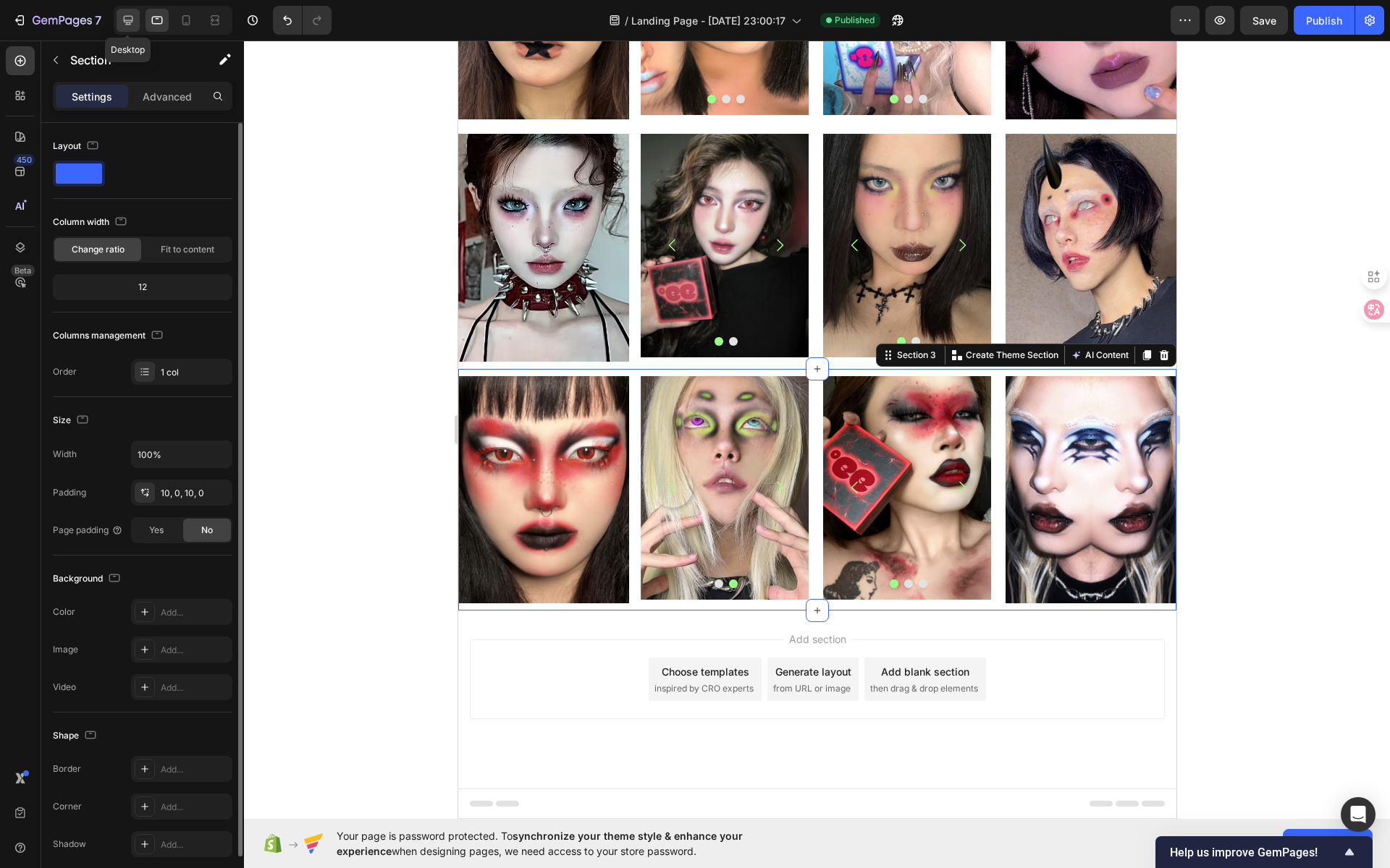
scroll to position [173, 0]
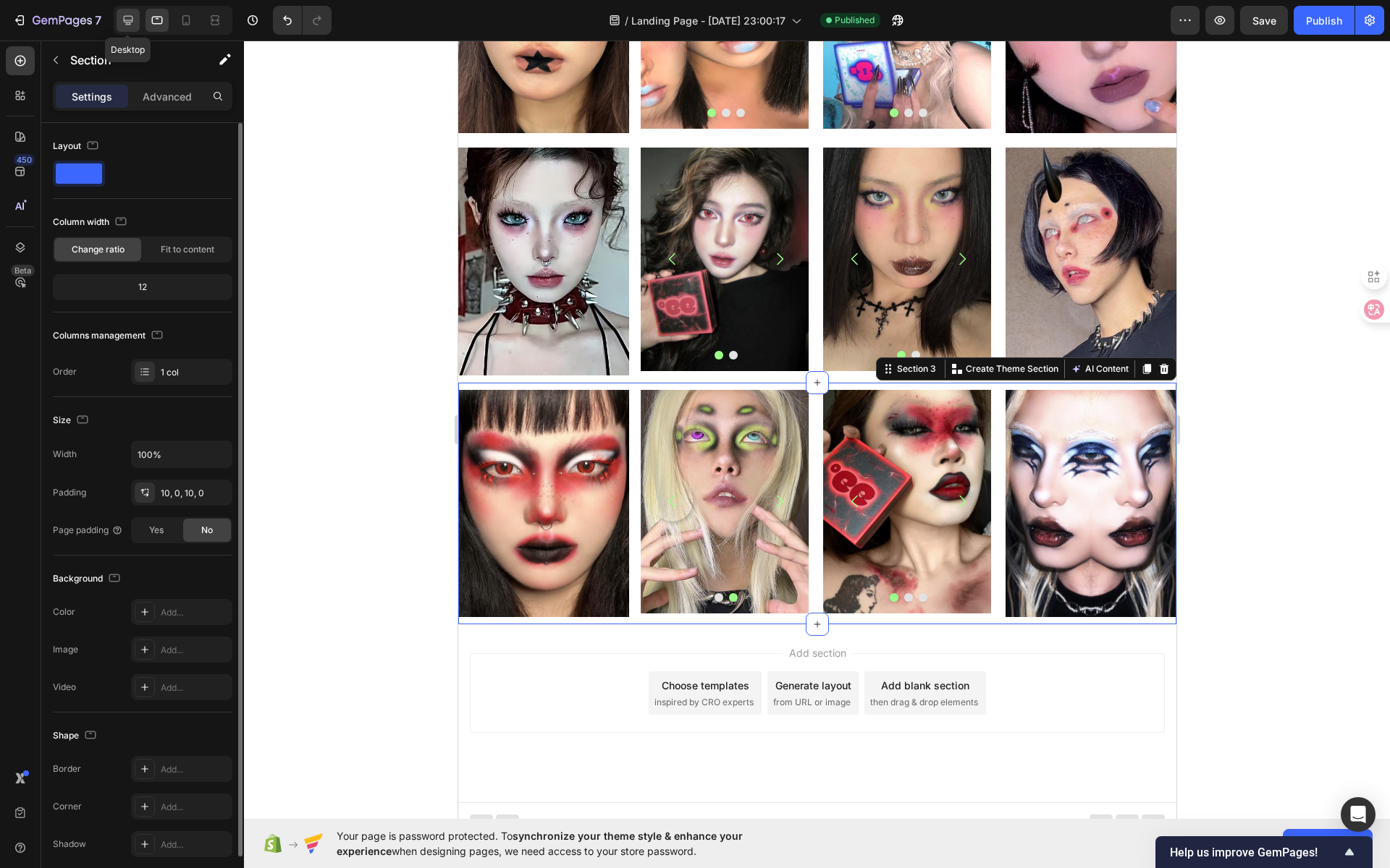
click at [127, 24] on icon at bounding box center [128, 20] width 10 height 10
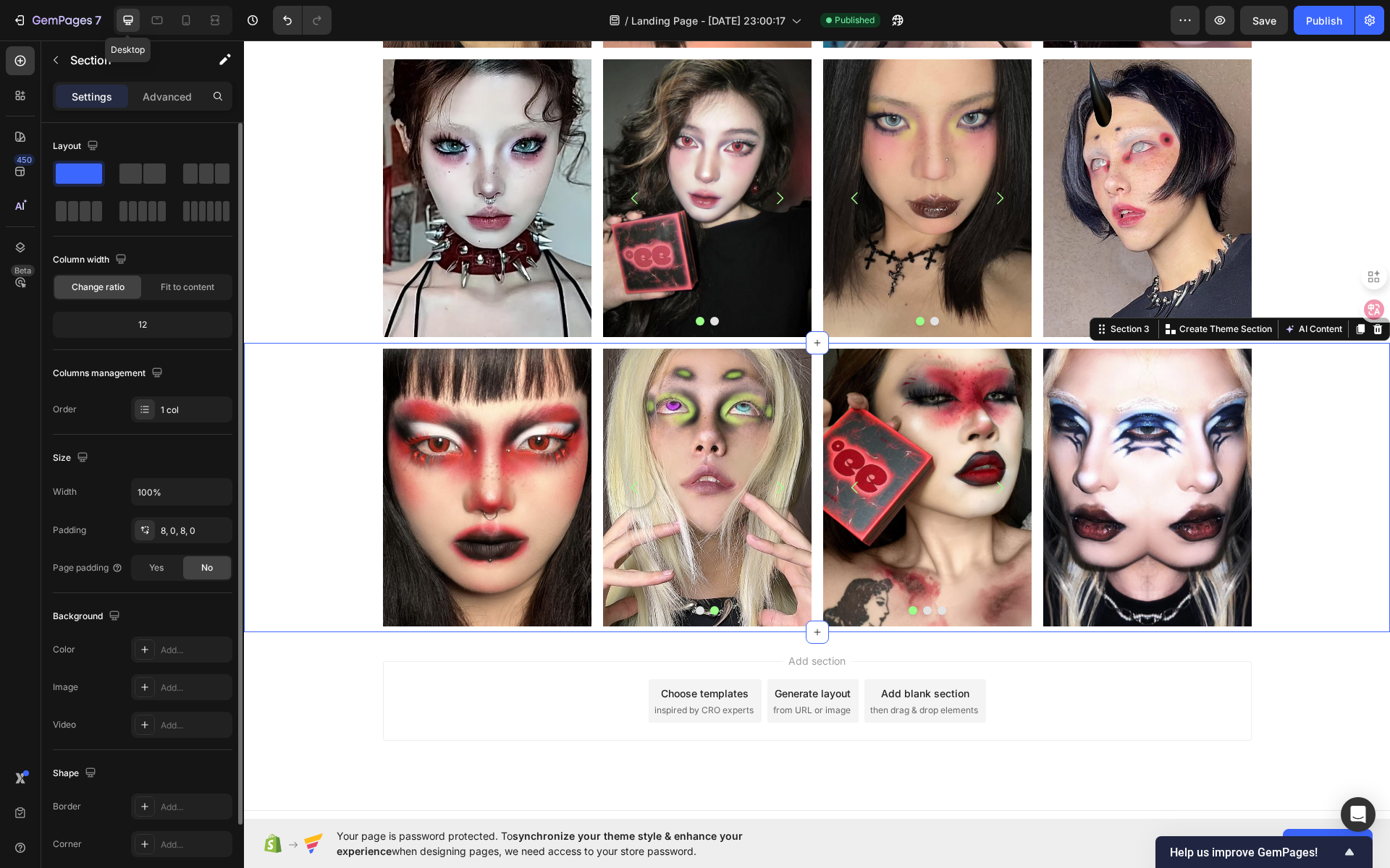
scroll to position [327, 0]
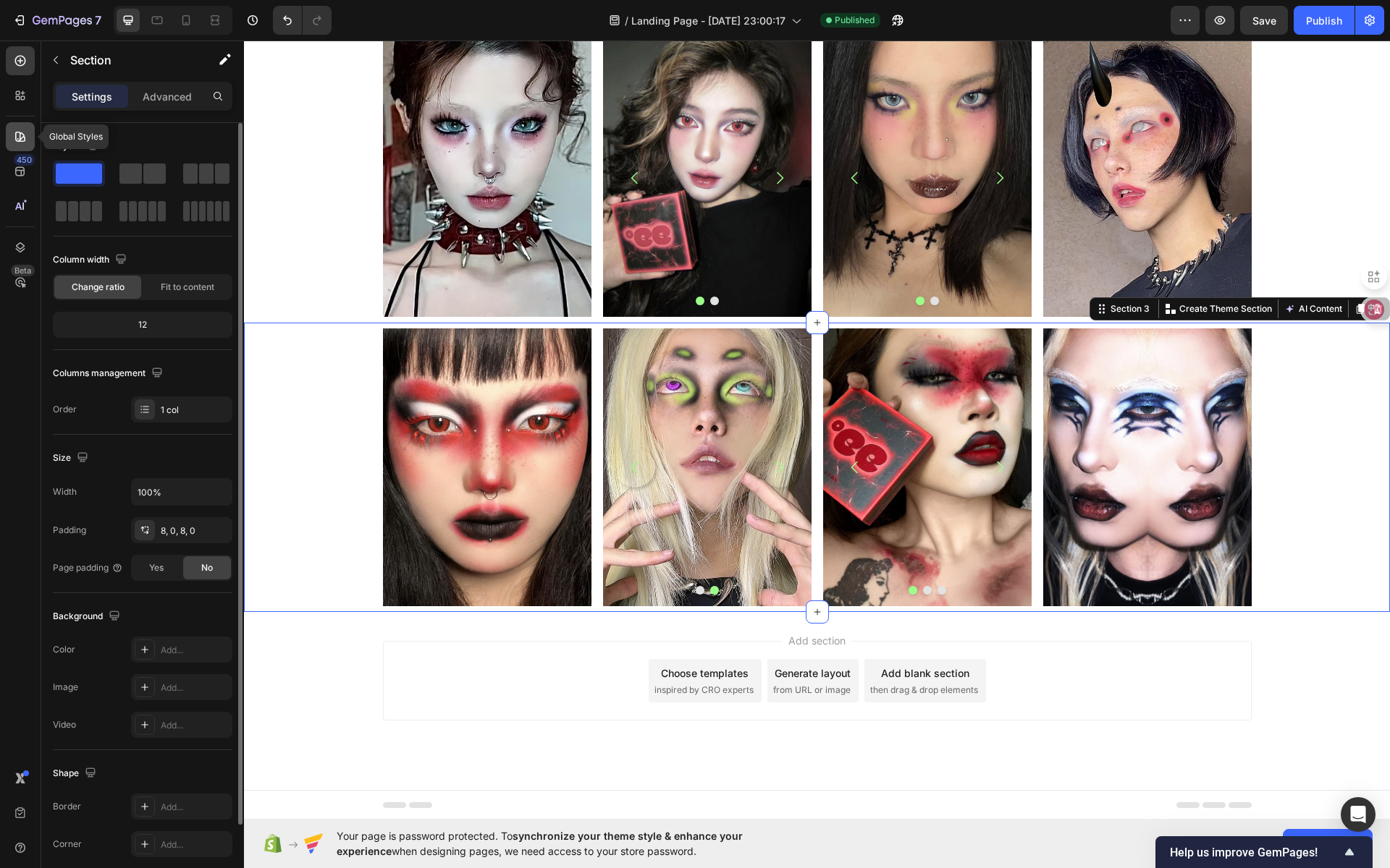
click at [26, 140] on icon at bounding box center [21, 137] width 15 height 15
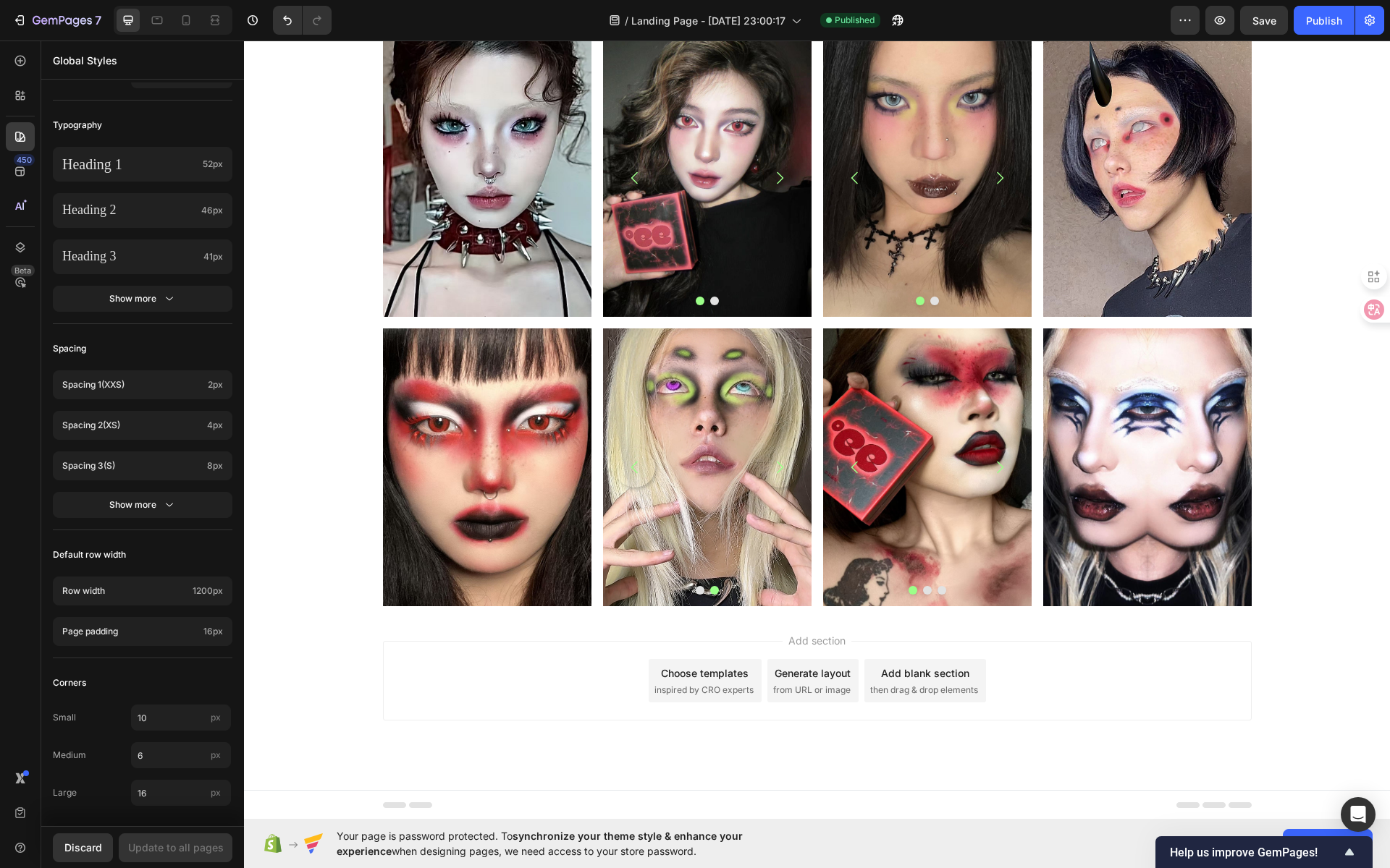
click at [904, 672] on div "Add blank section" at bounding box center [925, 673] width 88 height 16
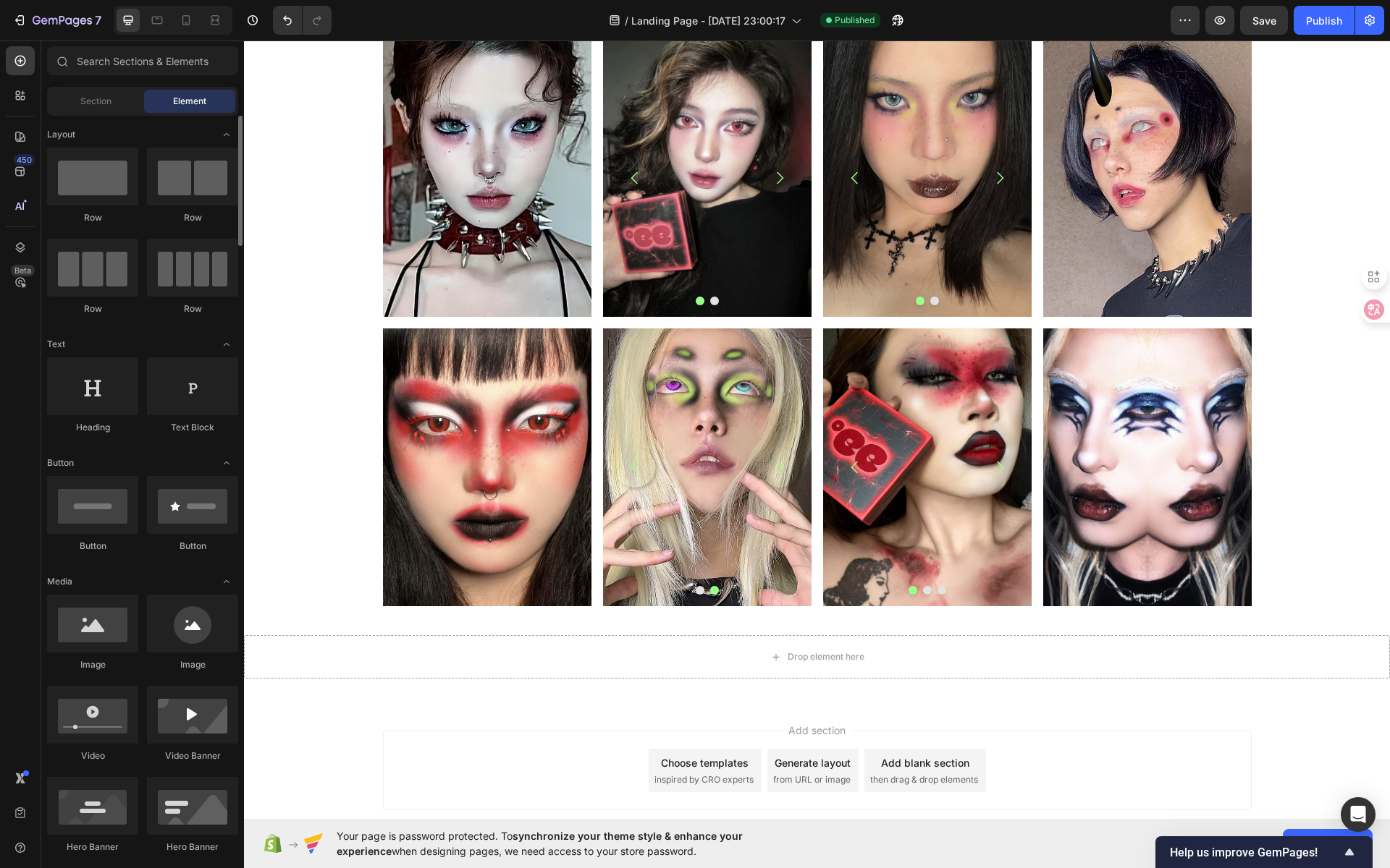
scroll to position [65, 0]
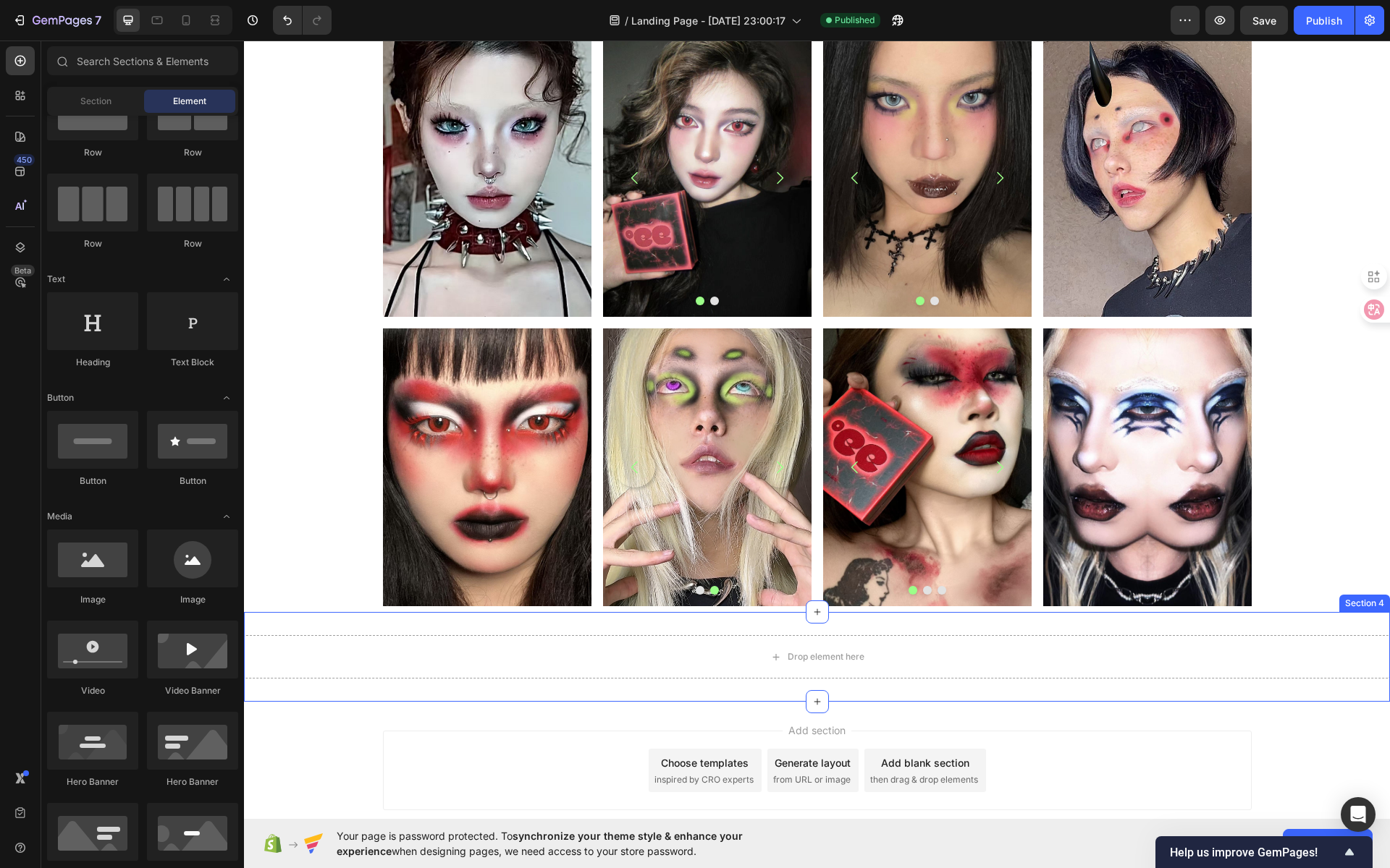
click at [1357, 604] on div "Section 4" at bounding box center [1365, 603] width 50 height 17
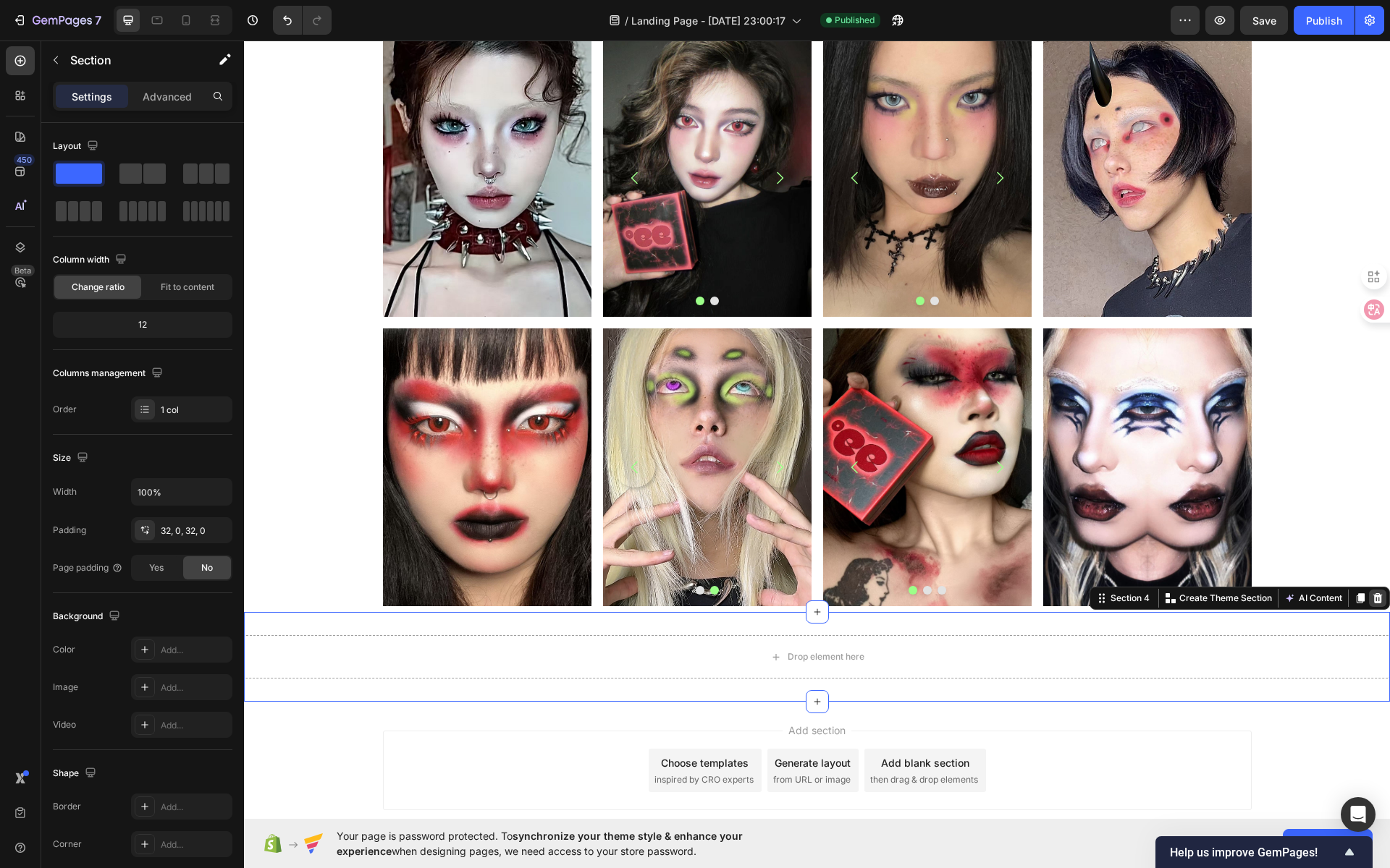
click at [1373, 597] on icon at bounding box center [1377, 598] width 10 height 10
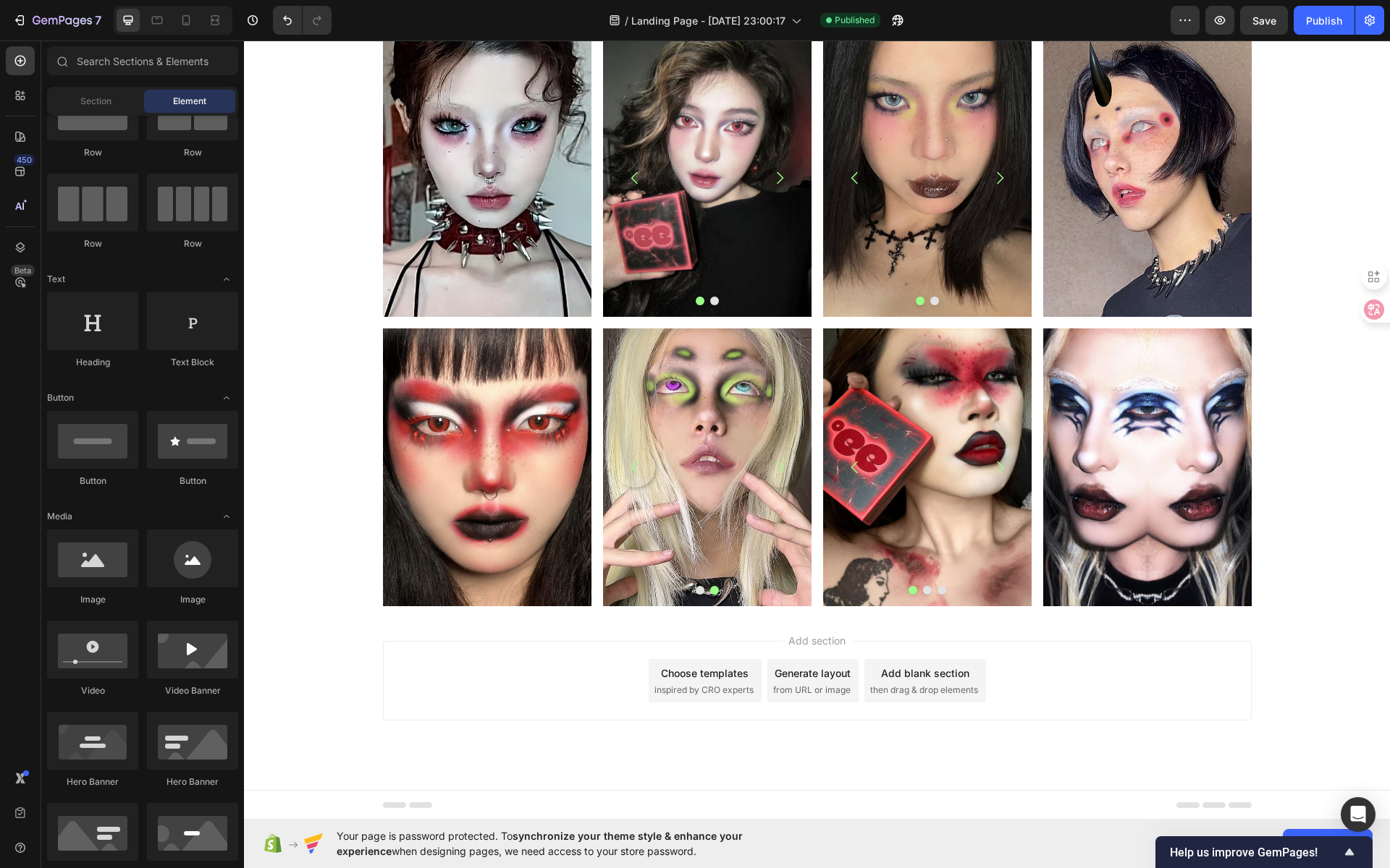
click at [707, 675] on div "Choose templates" at bounding box center [705, 673] width 87 height 16
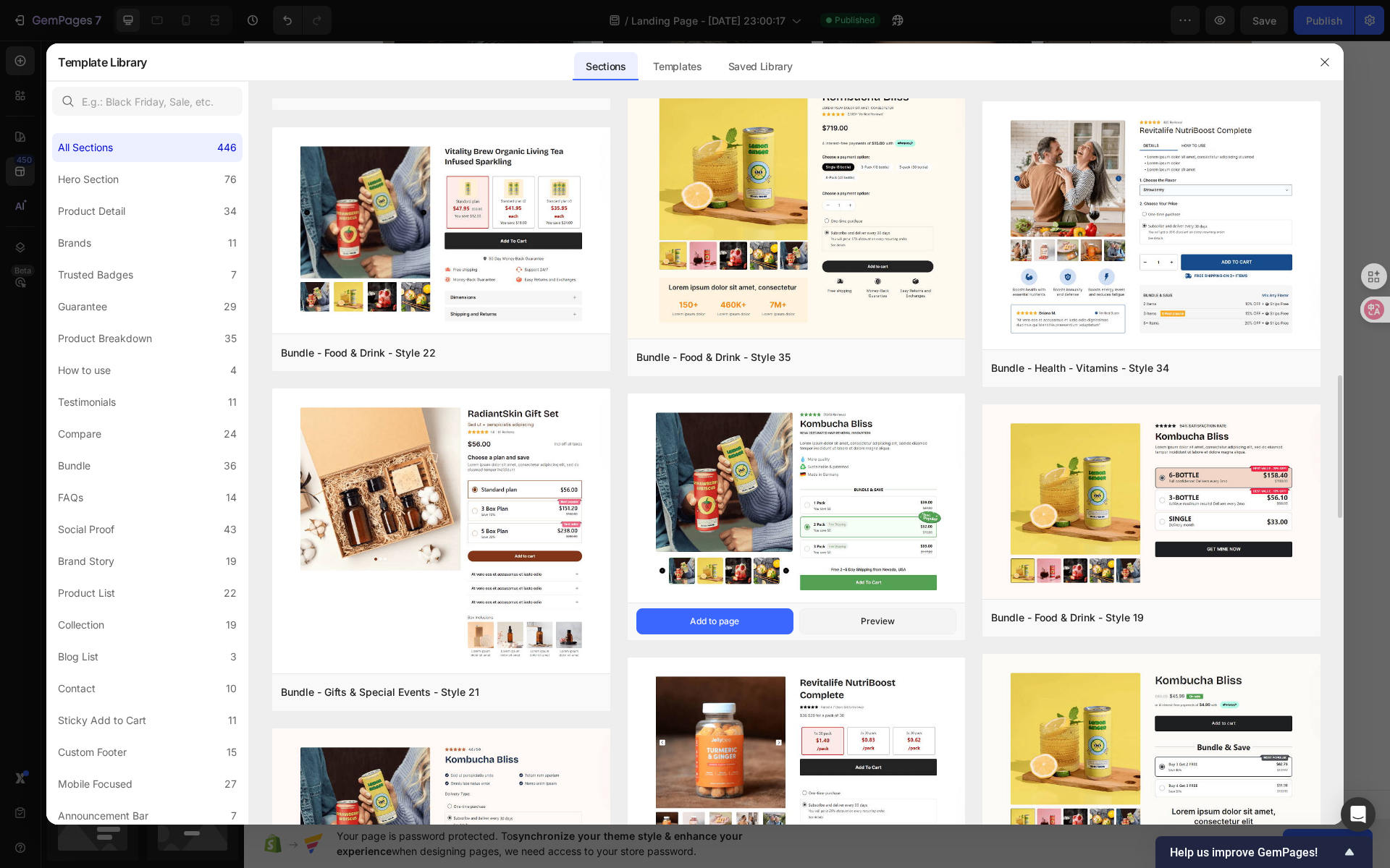
scroll to position [1343, 0]
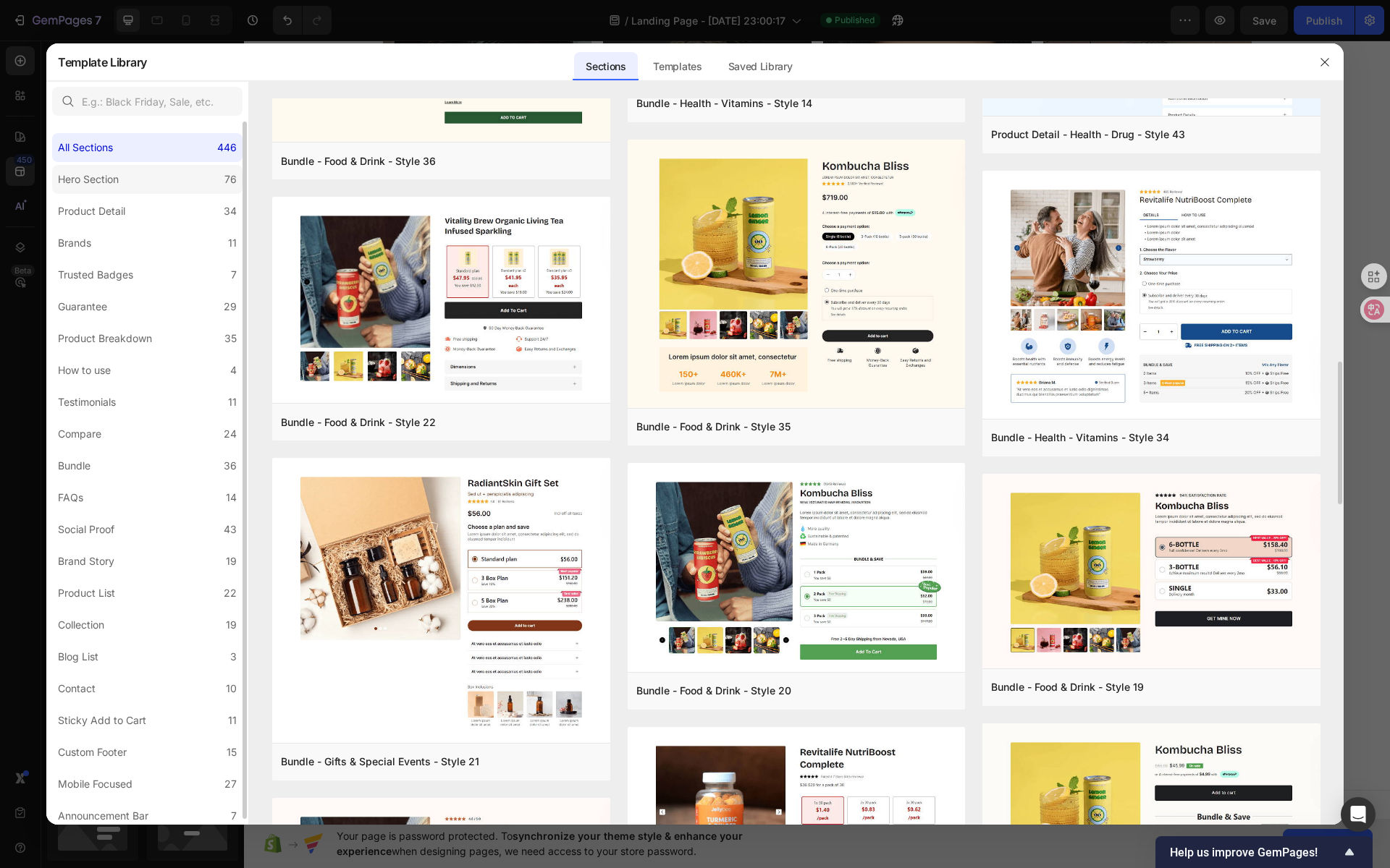
click at [162, 175] on label "Hero Section 76" at bounding box center [147, 179] width 190 height 29
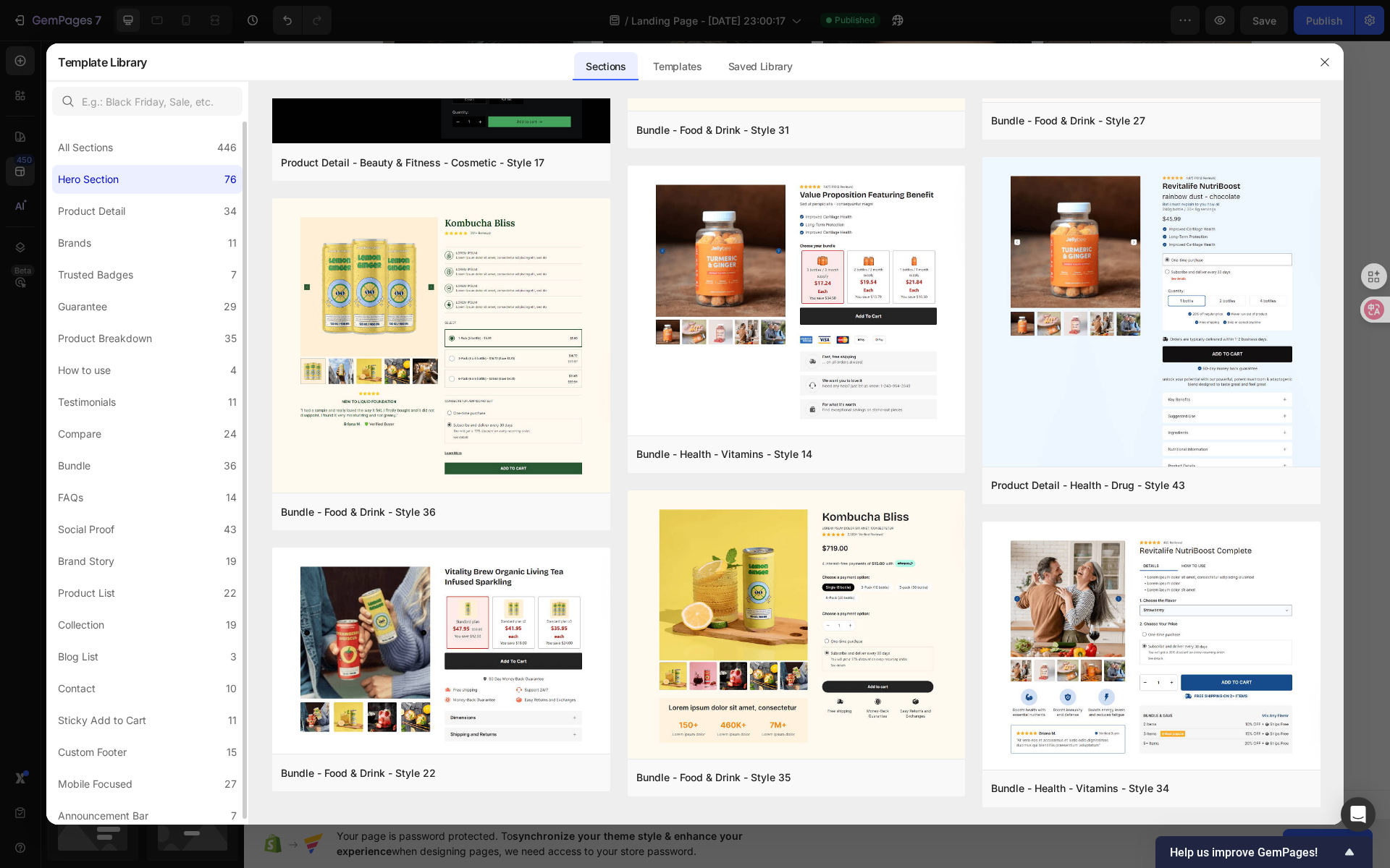
scroll to position [0, 0]
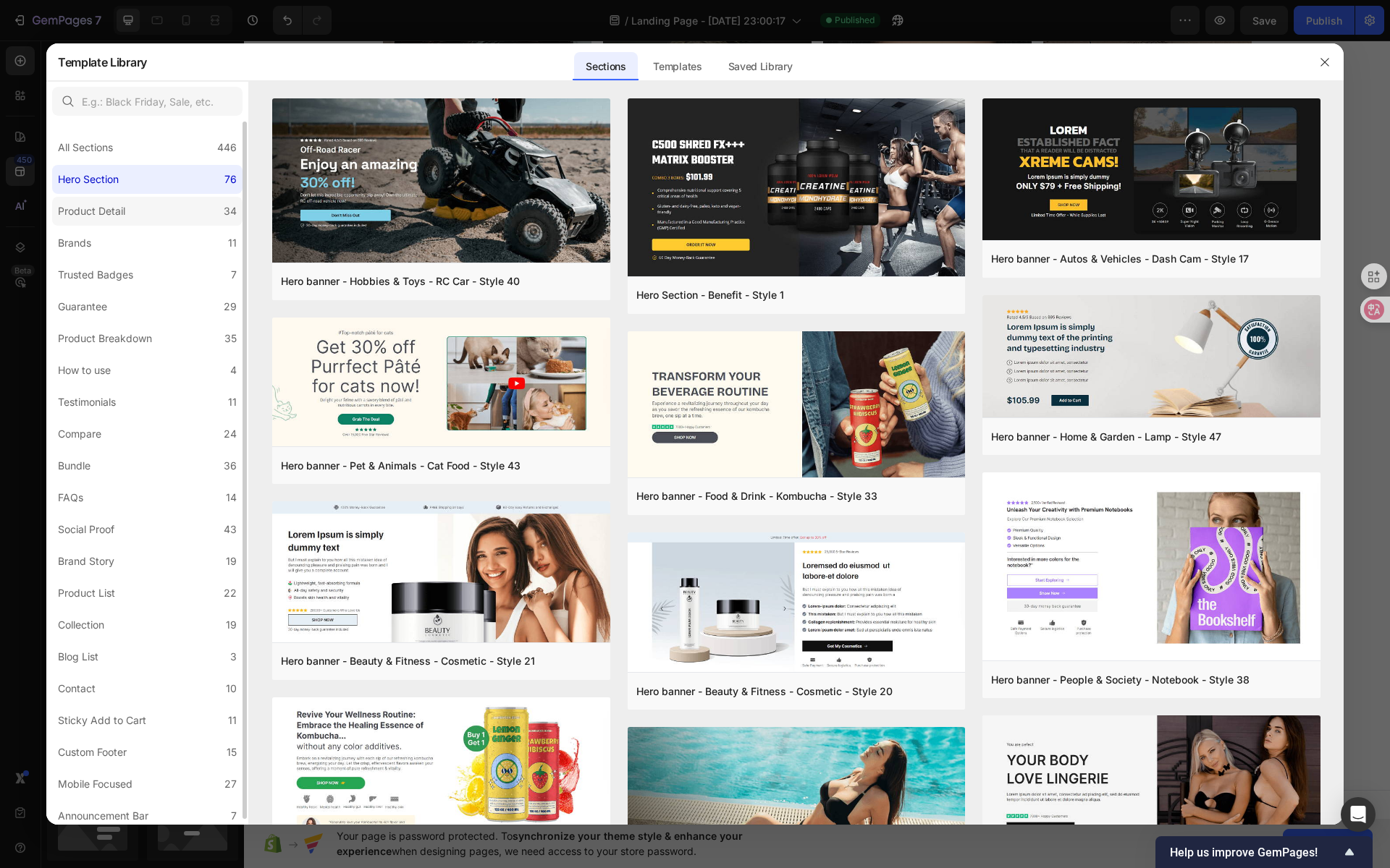
click at [156, 210] on label "Product Detail 34" at bounding box center [147, 211] width 190 height 29
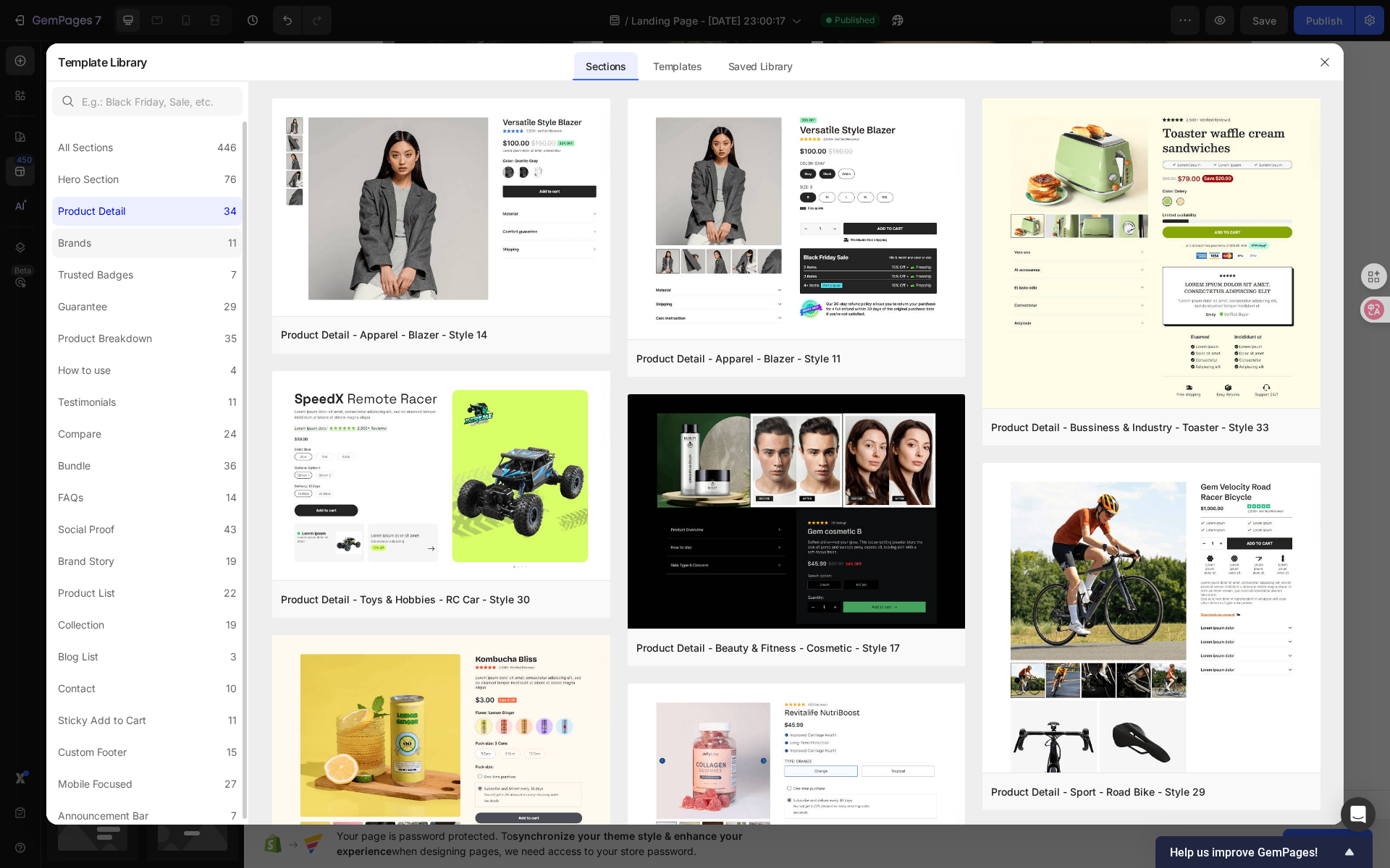
click at [151, 238] on label "Brands 11" at bounding box center [147, 243] width 190 height 29
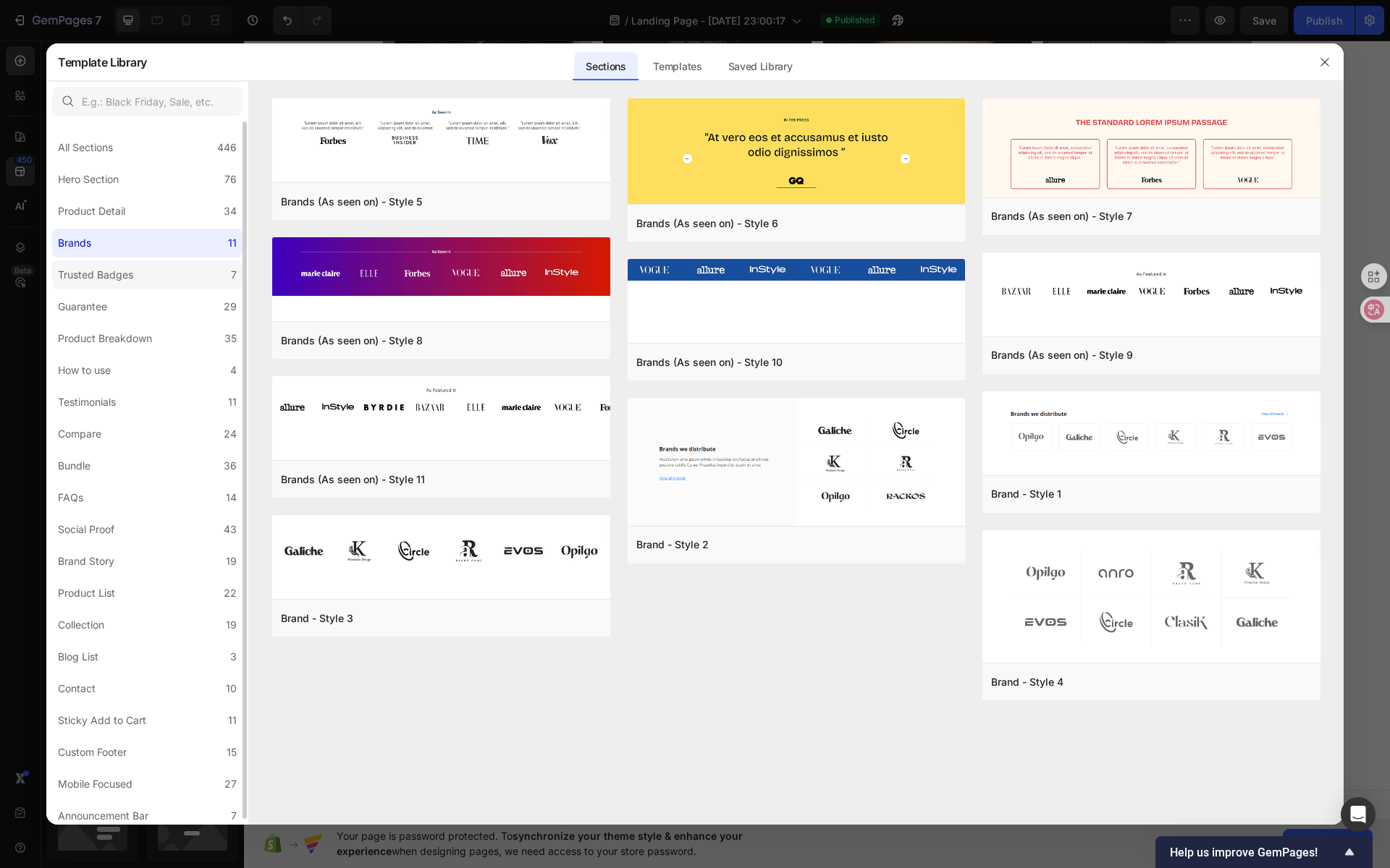
click at [149, 275] on label "Trusted Badges 7" at bounding box center [147, 275] width 190 height 29
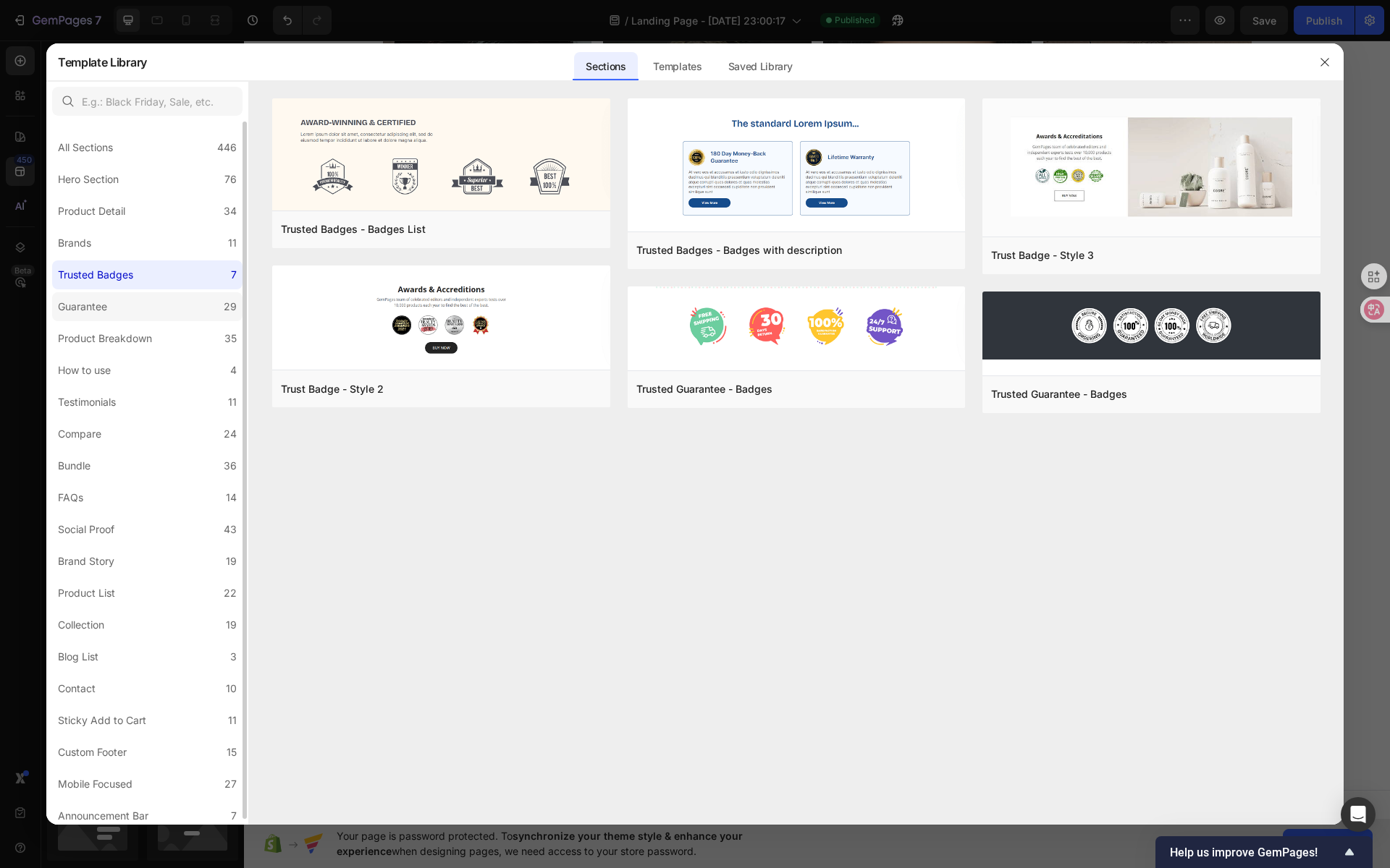
click at [173, 313] on label "Guarantee 29" at bounding box center [147, 307] width 190 height 29
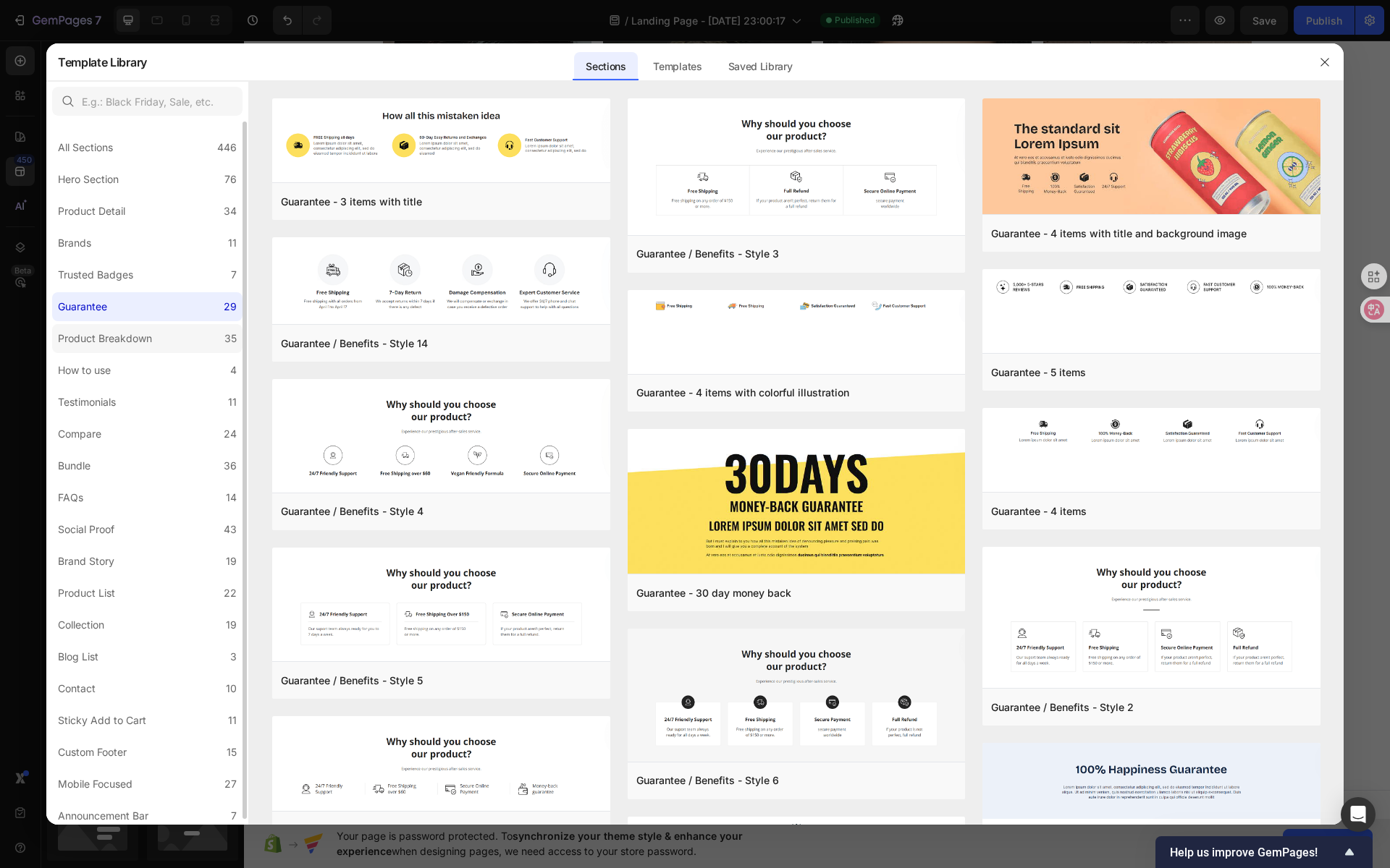
click at [167, 339] on label "Product Breakdown 35" at bounding box center [147, 338] width 190 height 29
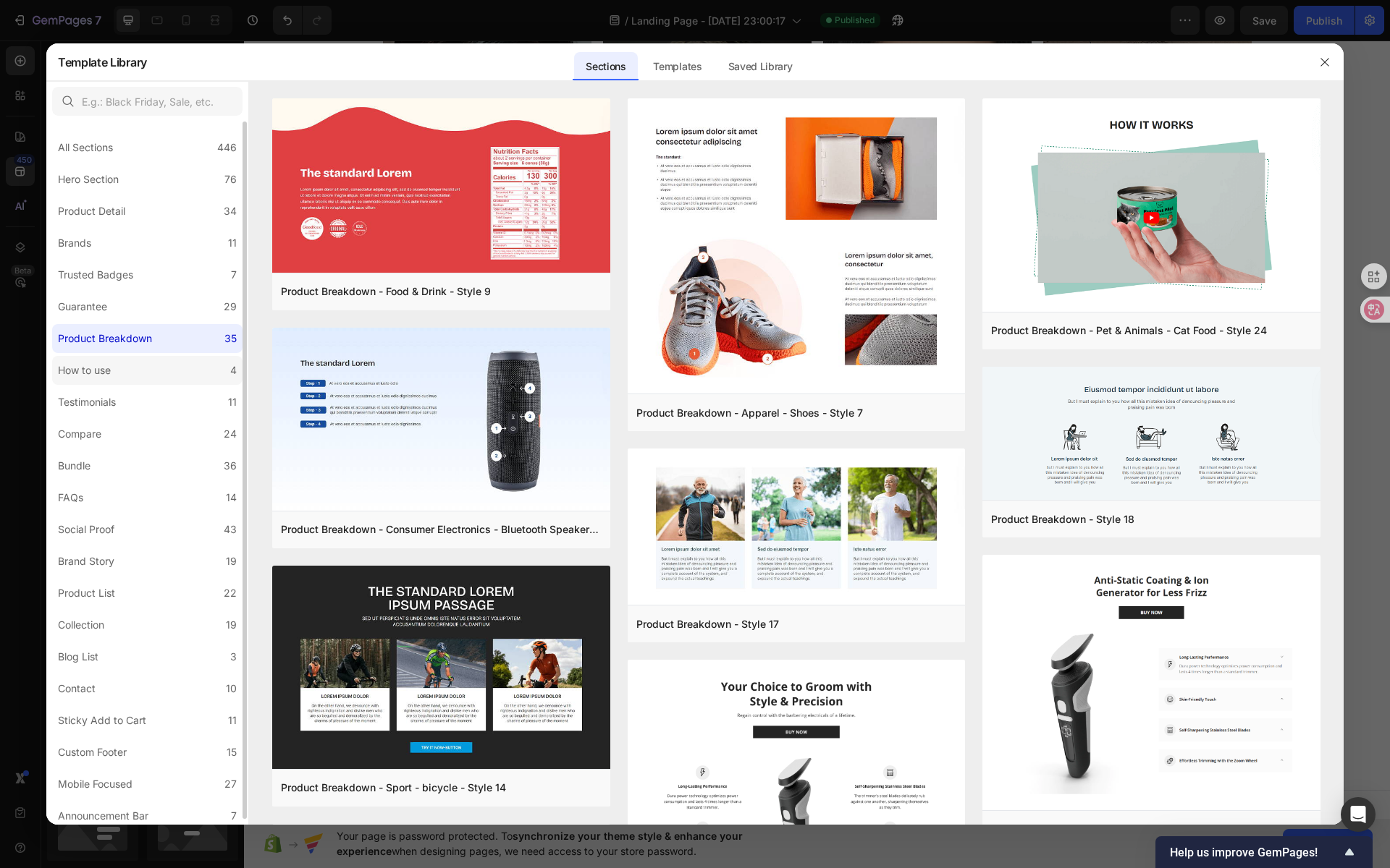
click at [173, 356] on label "How to use 4" at bounding box center [147, 370] width 190 height 29
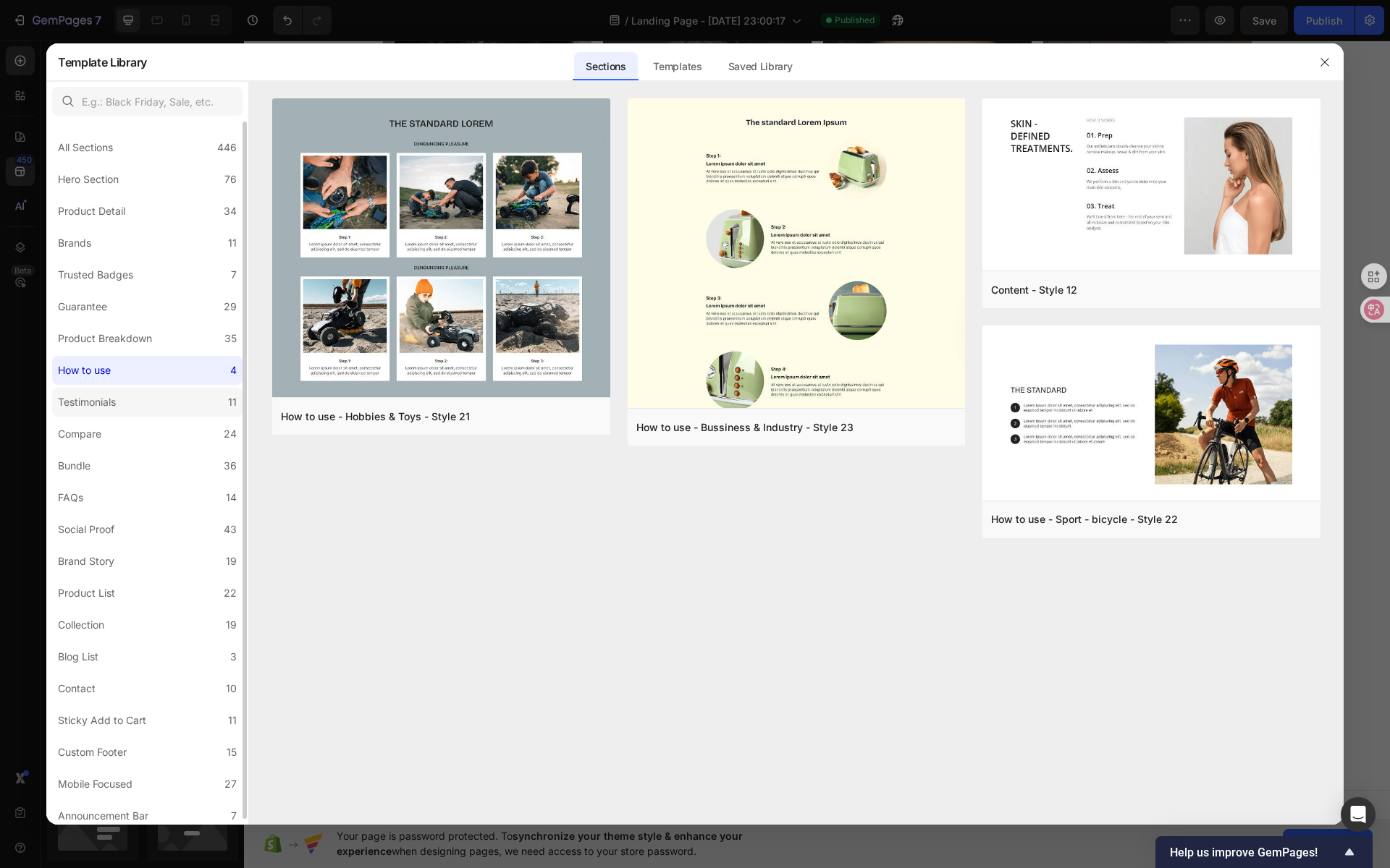
click at [181, 404] on label "Testimonials 11" at bounding box center [147, 402] width 190 height 29
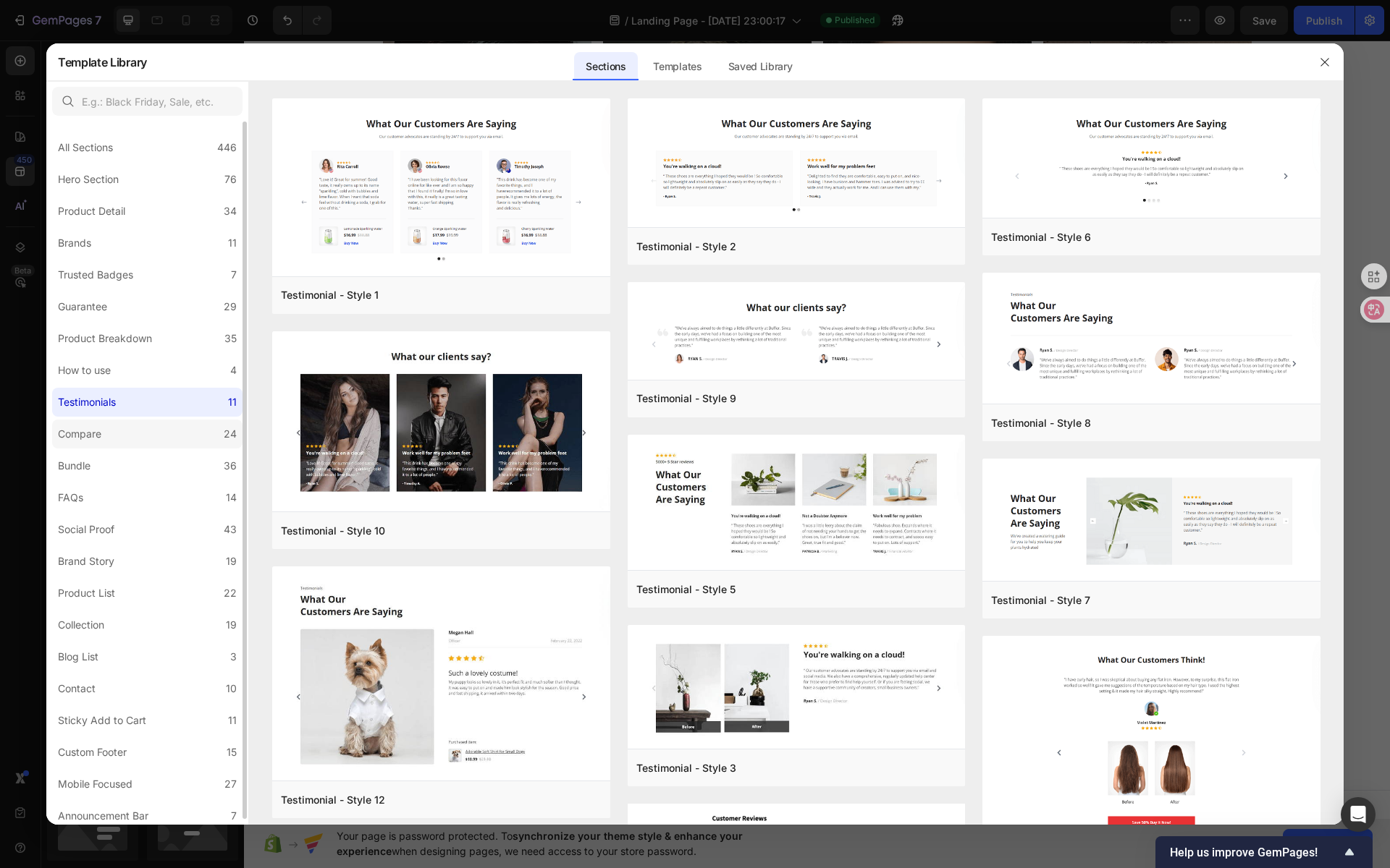
click at [159, 429] on label "Compare 24" at bounding box center [147, 434] width 190 height 29
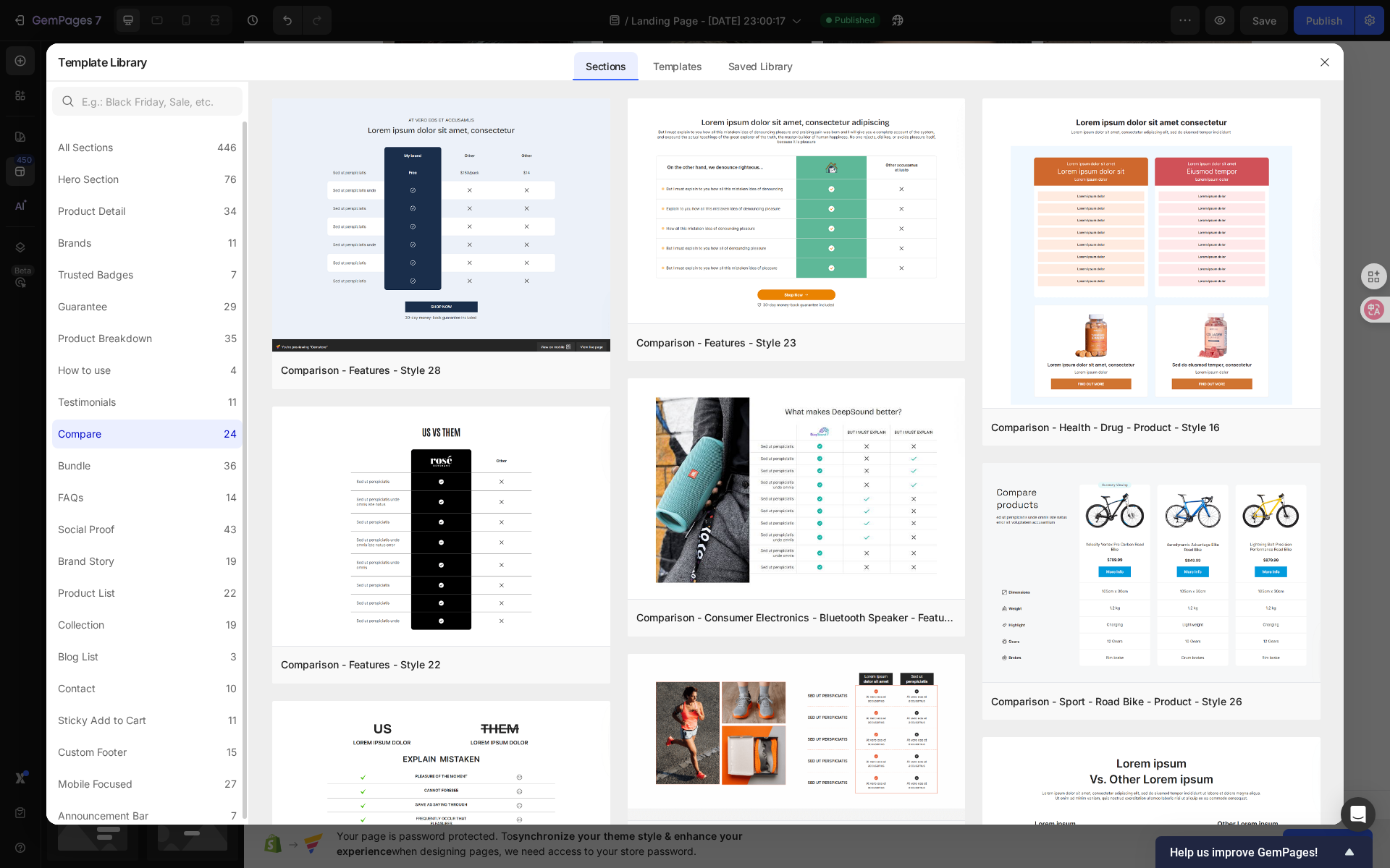
scroll to position [3, 0]
click at [156, 460] on label "Bundle 36" at bounding box center [147, 463] width 190 height 29
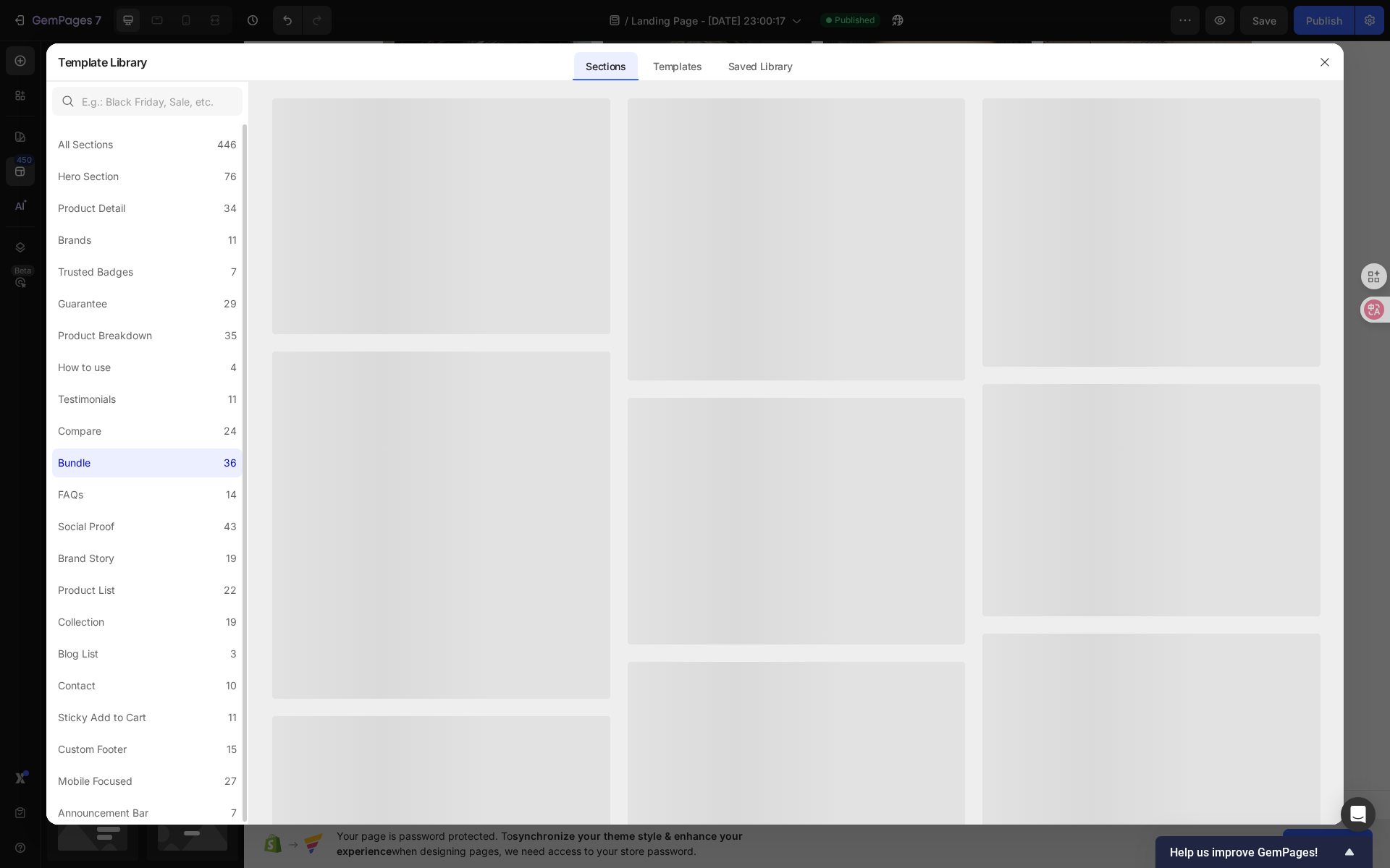
scroll to position [5, 0]
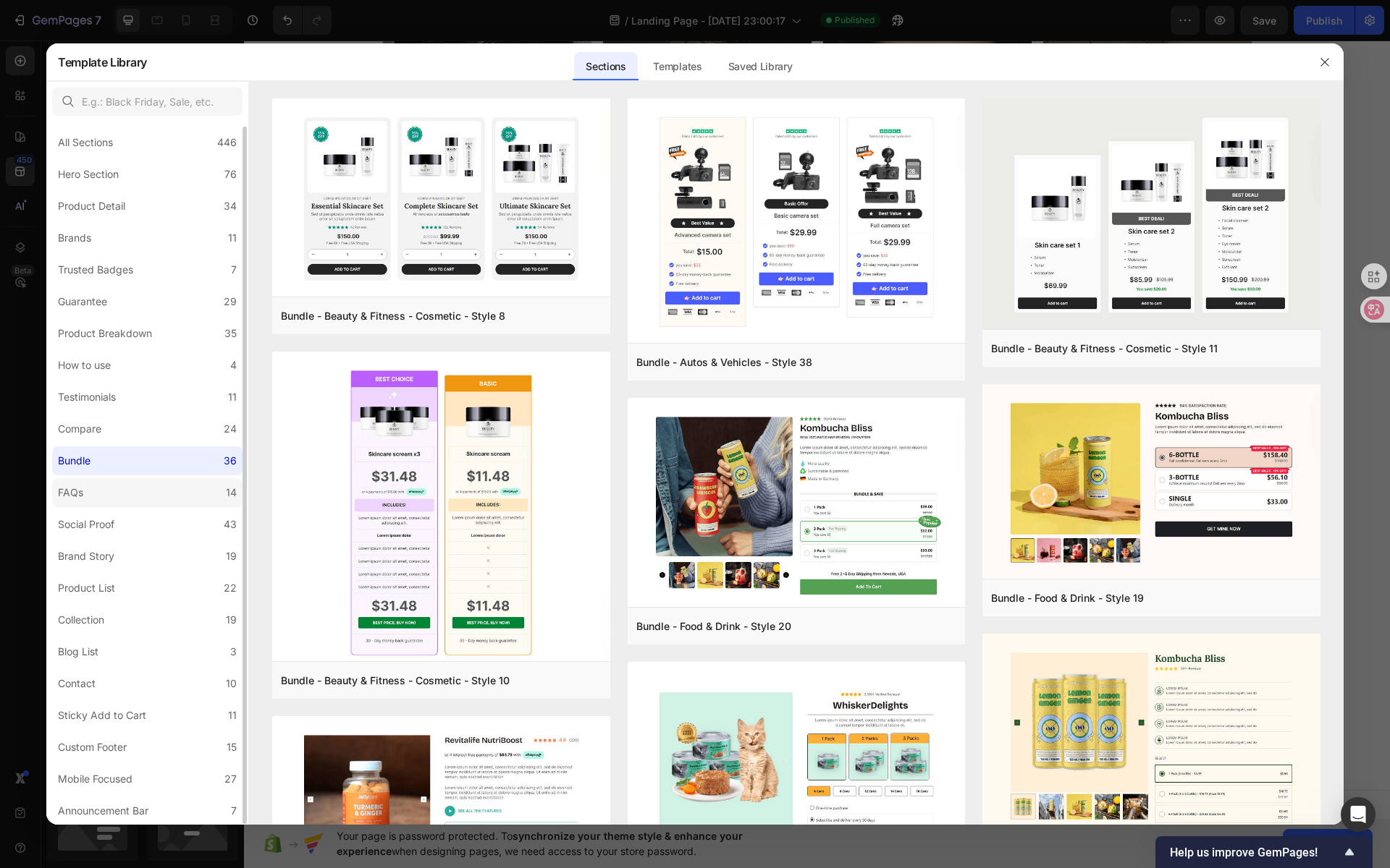
click at [153, 484] on label "FAQs 14" at bounding box center [147, 493] width 190 height 29
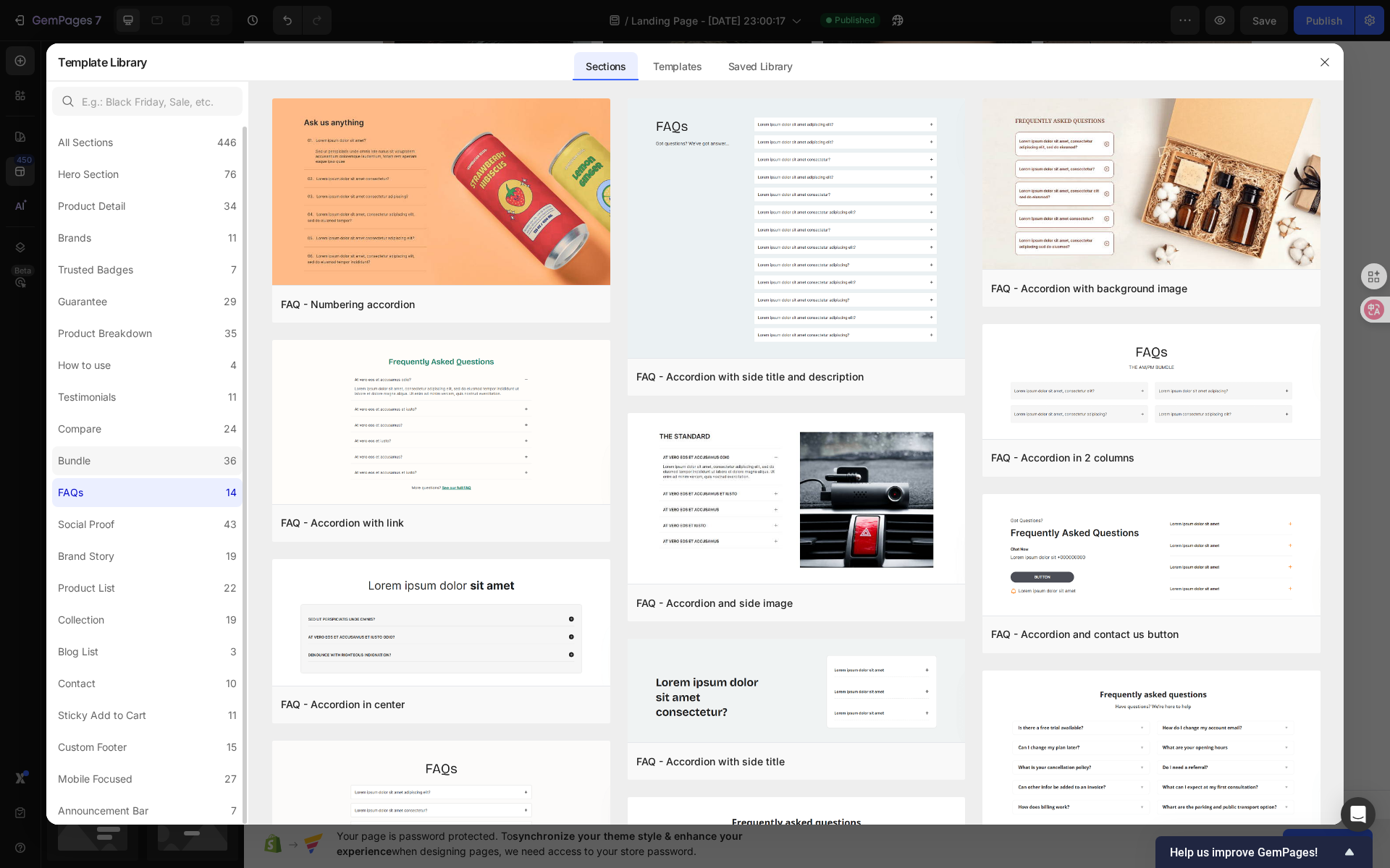
click at [159, 465] on label "Bundle 36" at bounding box center [147, 461] width 190 height 29
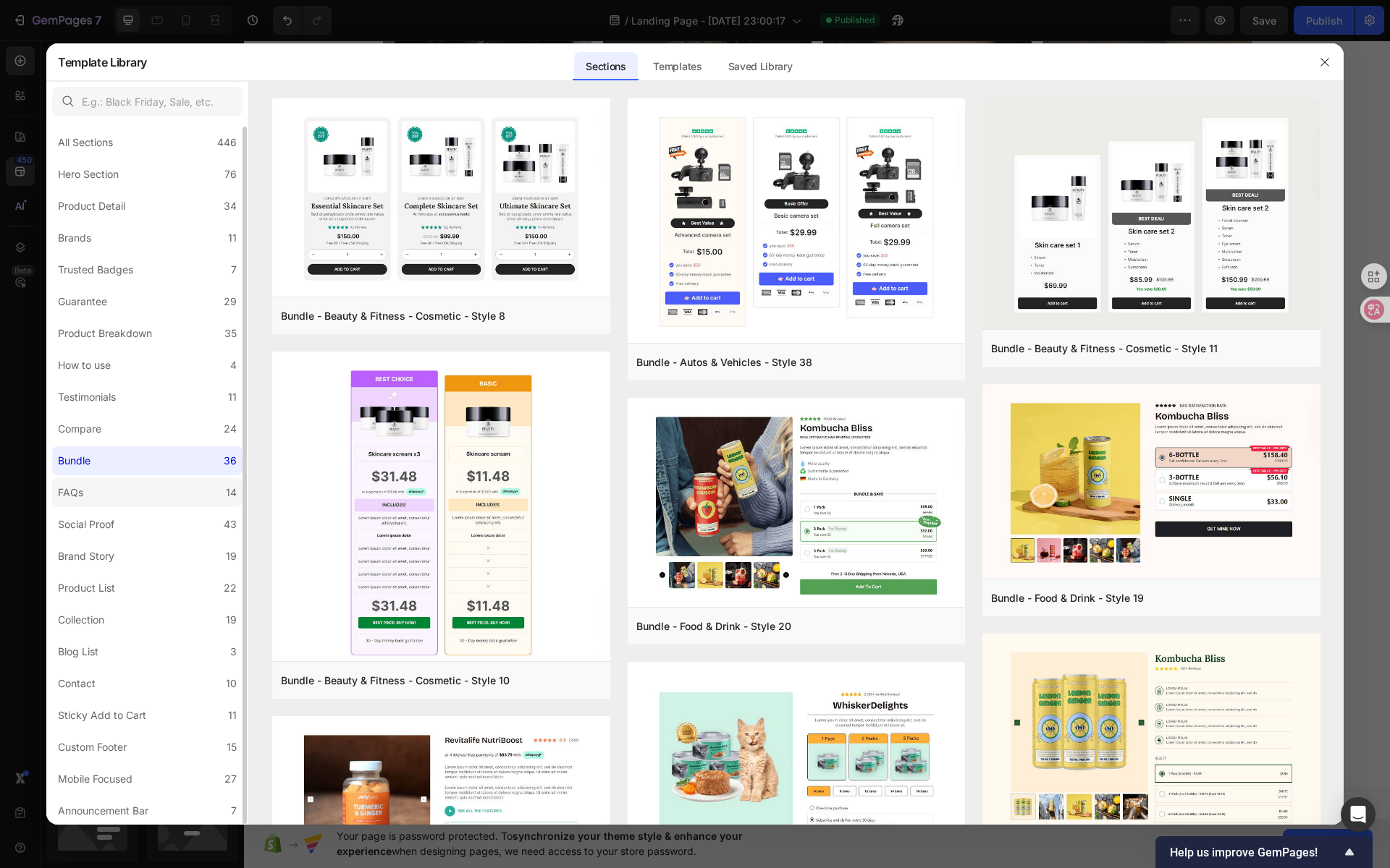
click at [157, 482] on label "FAQs 14" at bounding box center [147, 493] width 190 height 29
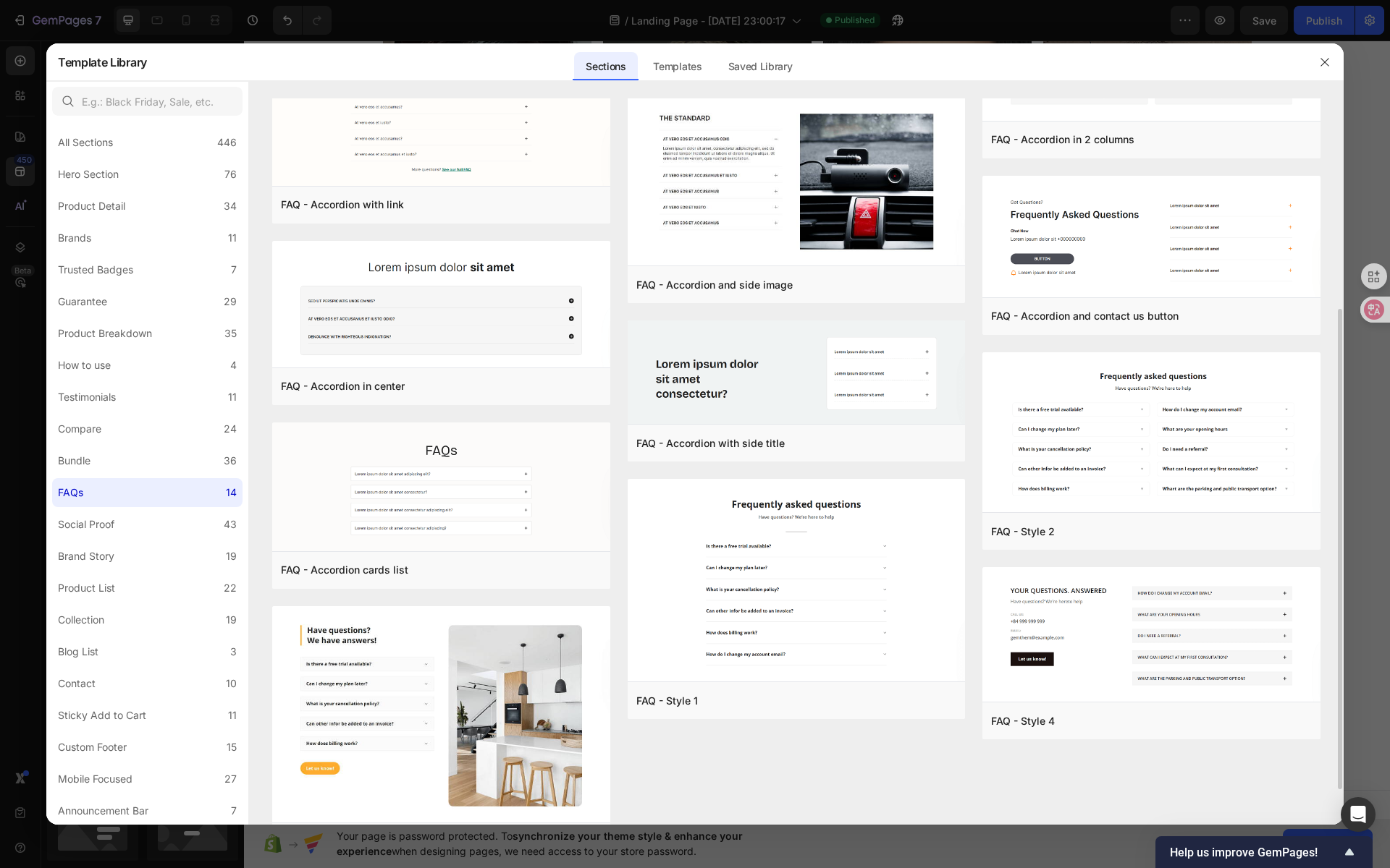
scroll to position [371, 0]
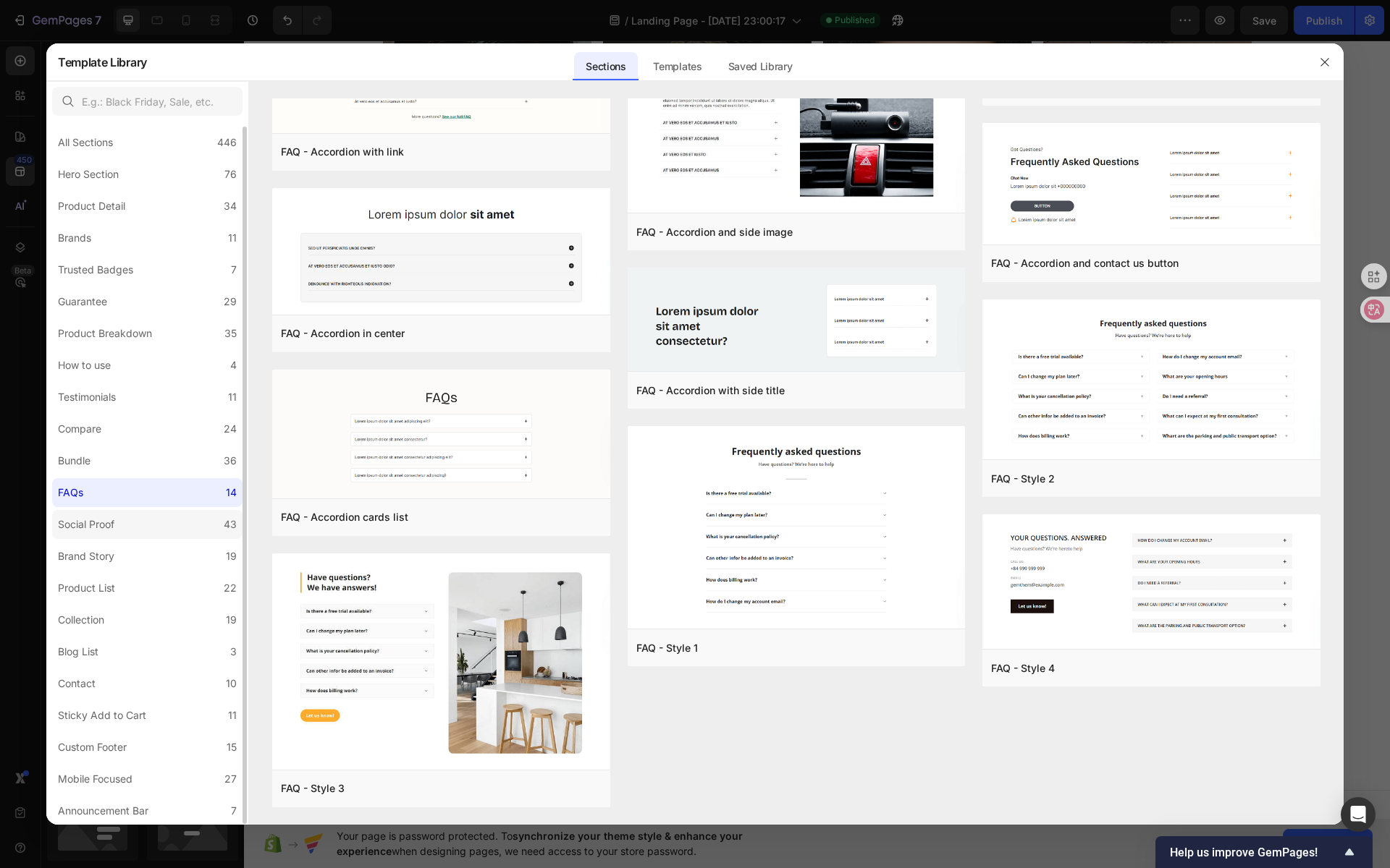
click at [139, 520] on label "Social Proof 43" at bounding box center [147, 524] width 190 height 29
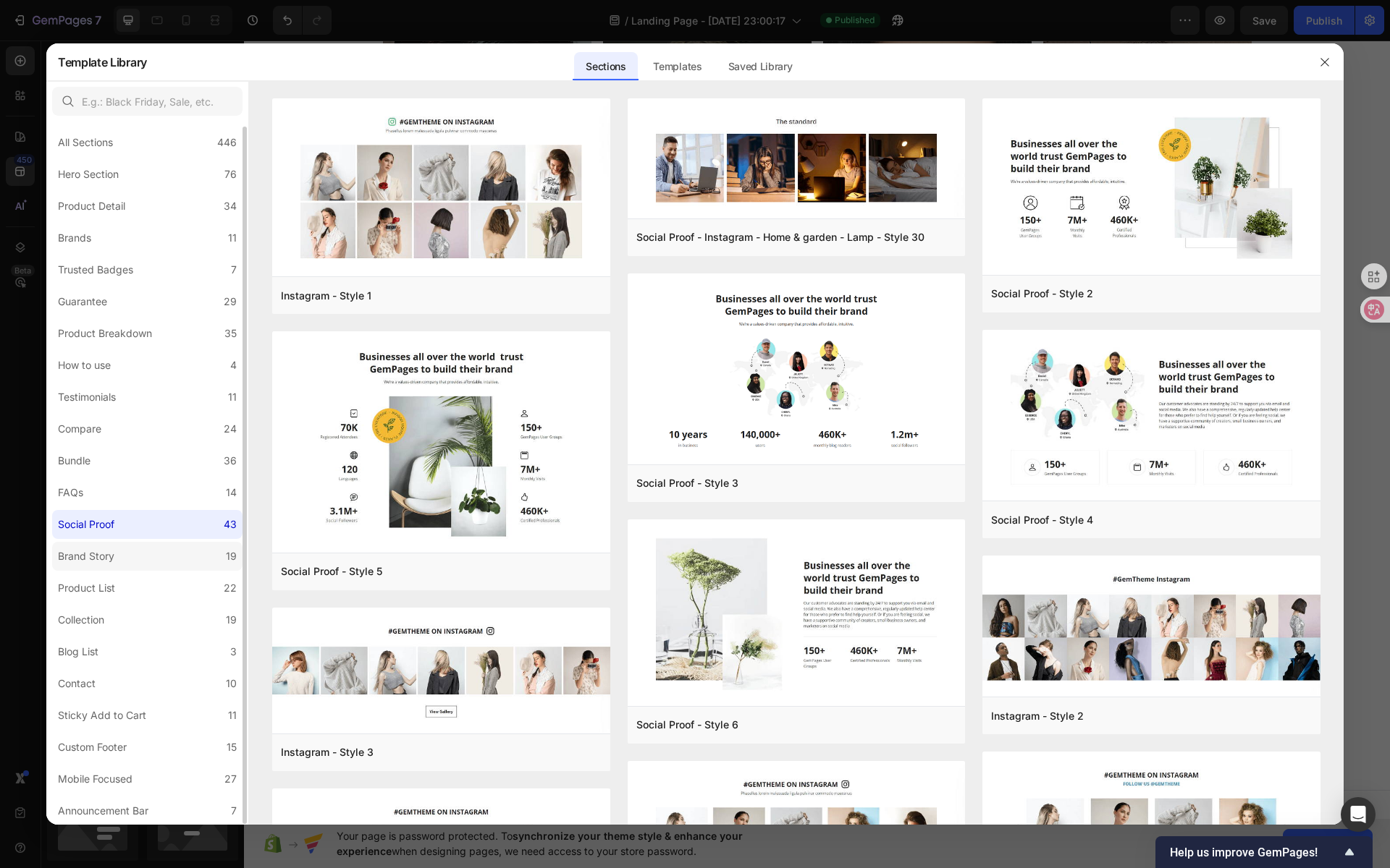
click at [136, 557] on label "Brand Story 19" at bounding box center [147, 556] width 190 height 29
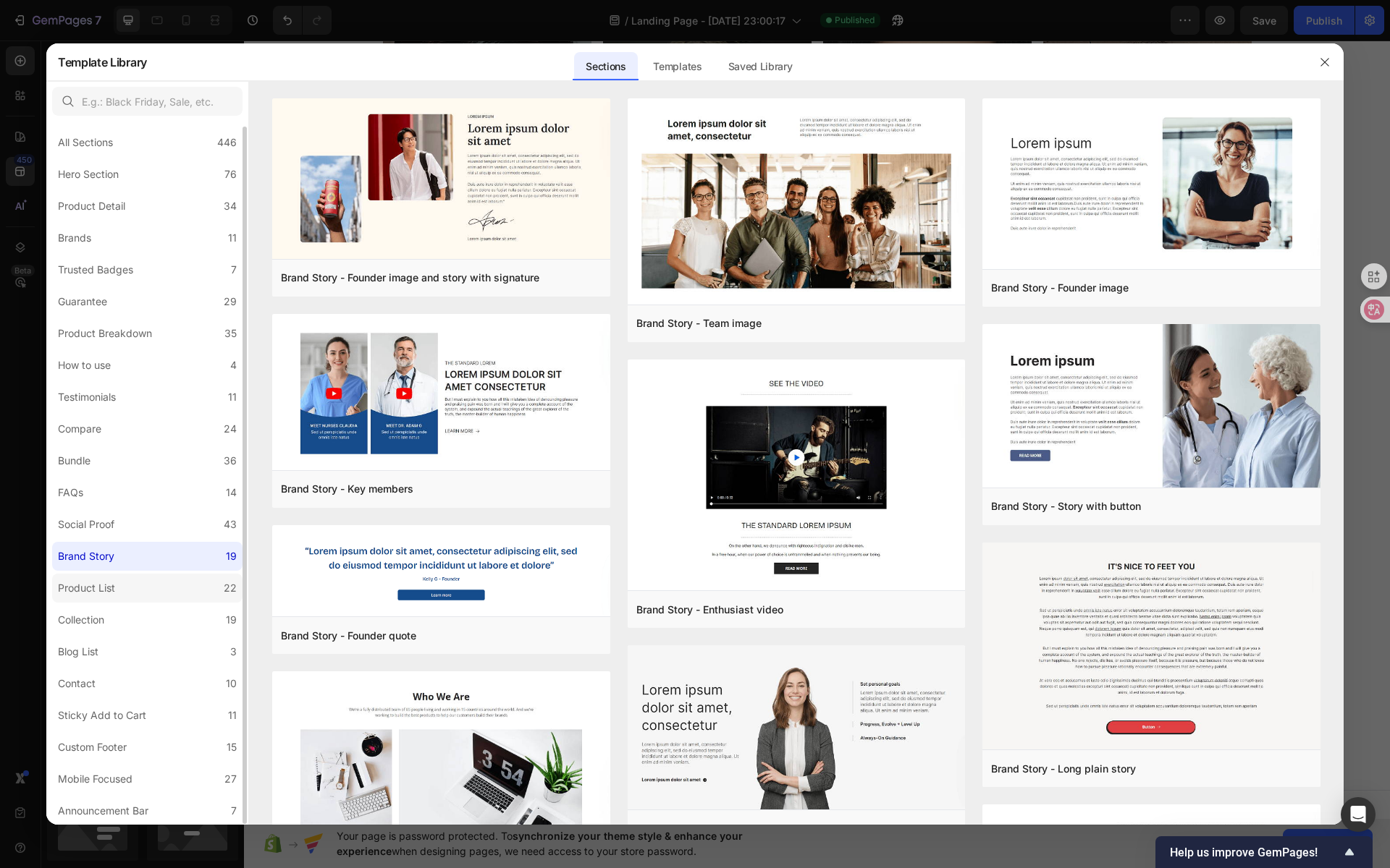
click at [130, 589] on label "Product List 22" at bounding box center [147, 588] width 190 height 29
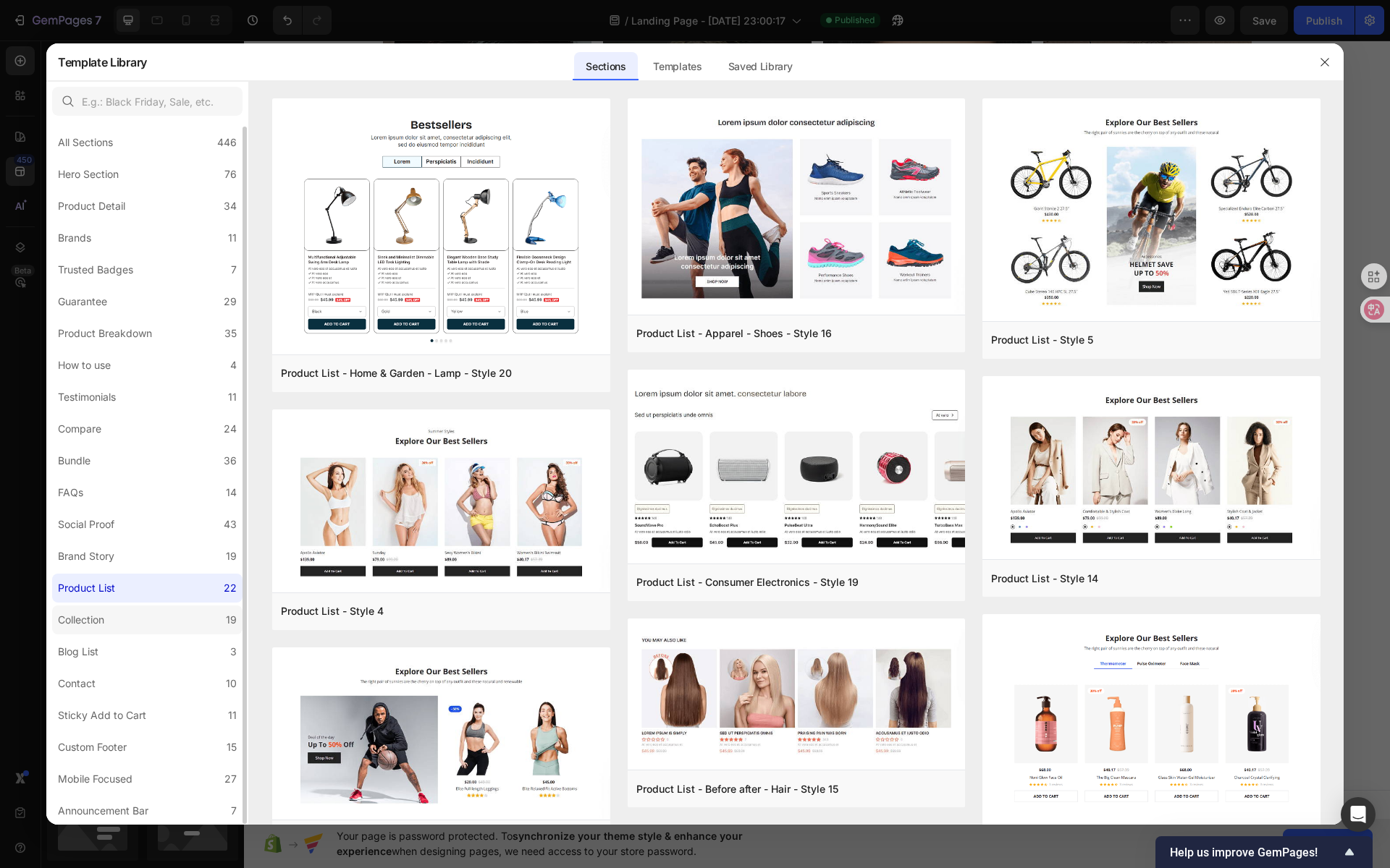
click at [124, 623] on label "Collection 19" at bounding box center [147, 620] width 190 height 29
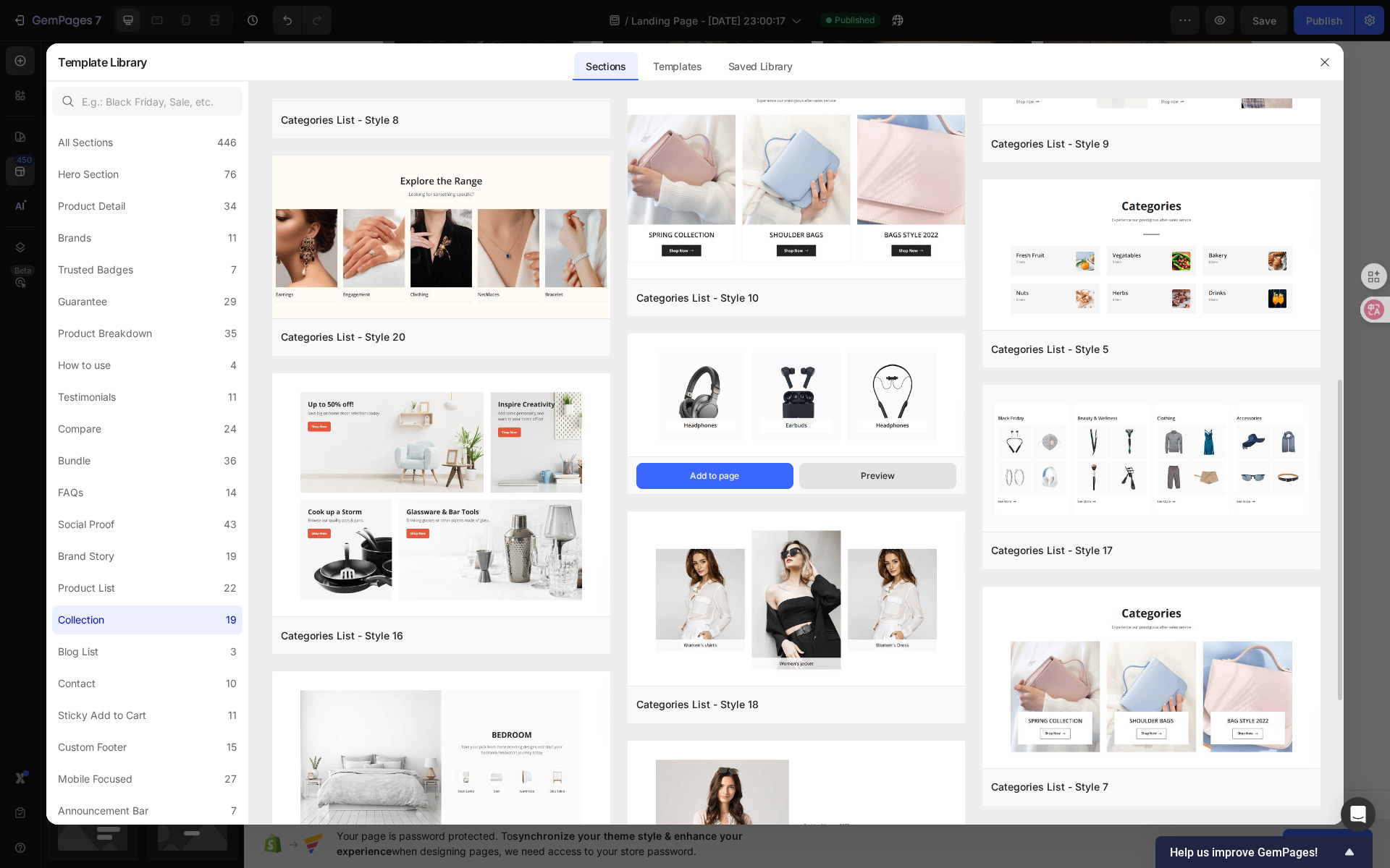
scroll to position [917, 0]
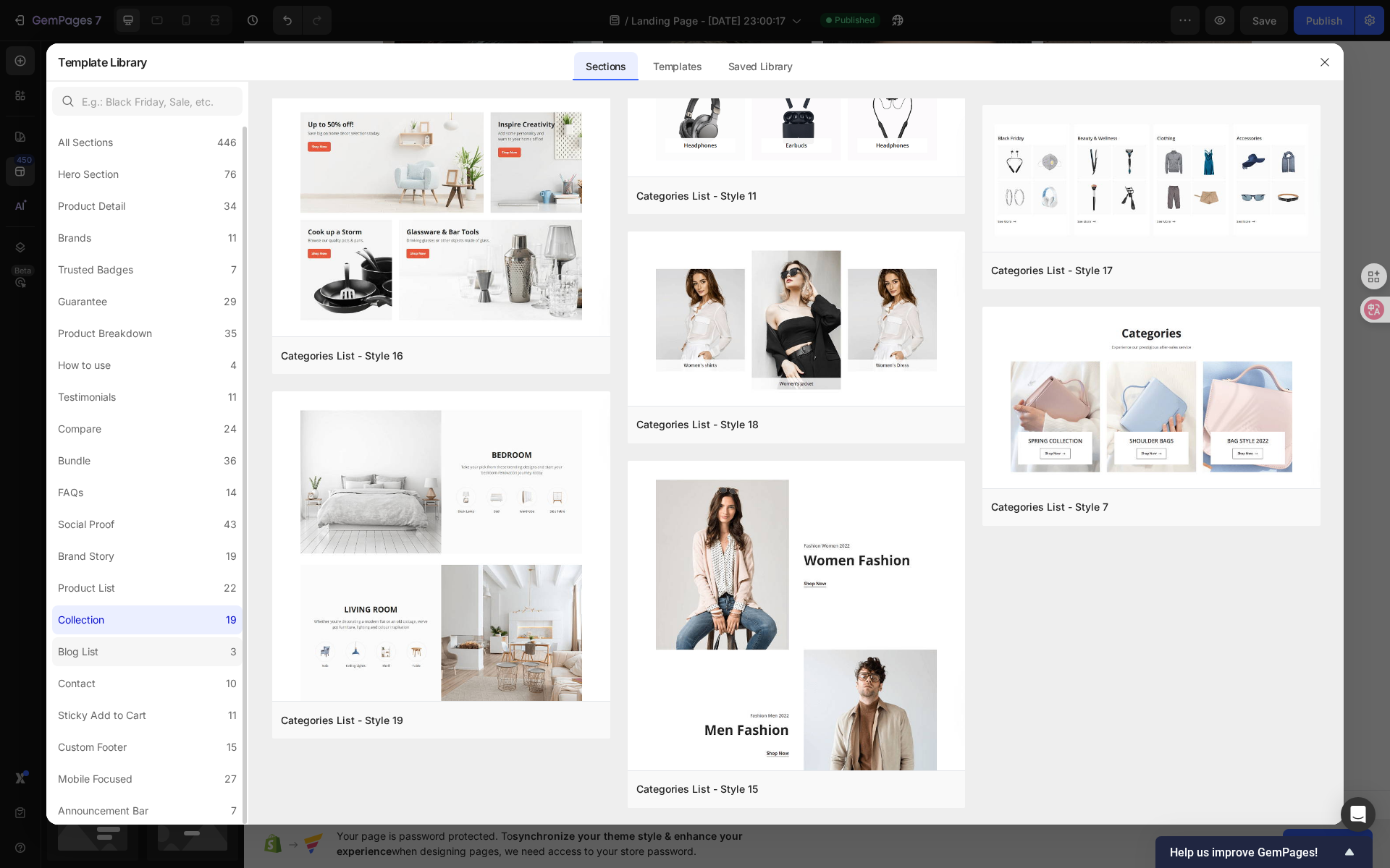
click at [123, 661] on label "Blog List 3" at bounding box center [147, 652] width 190 height 29
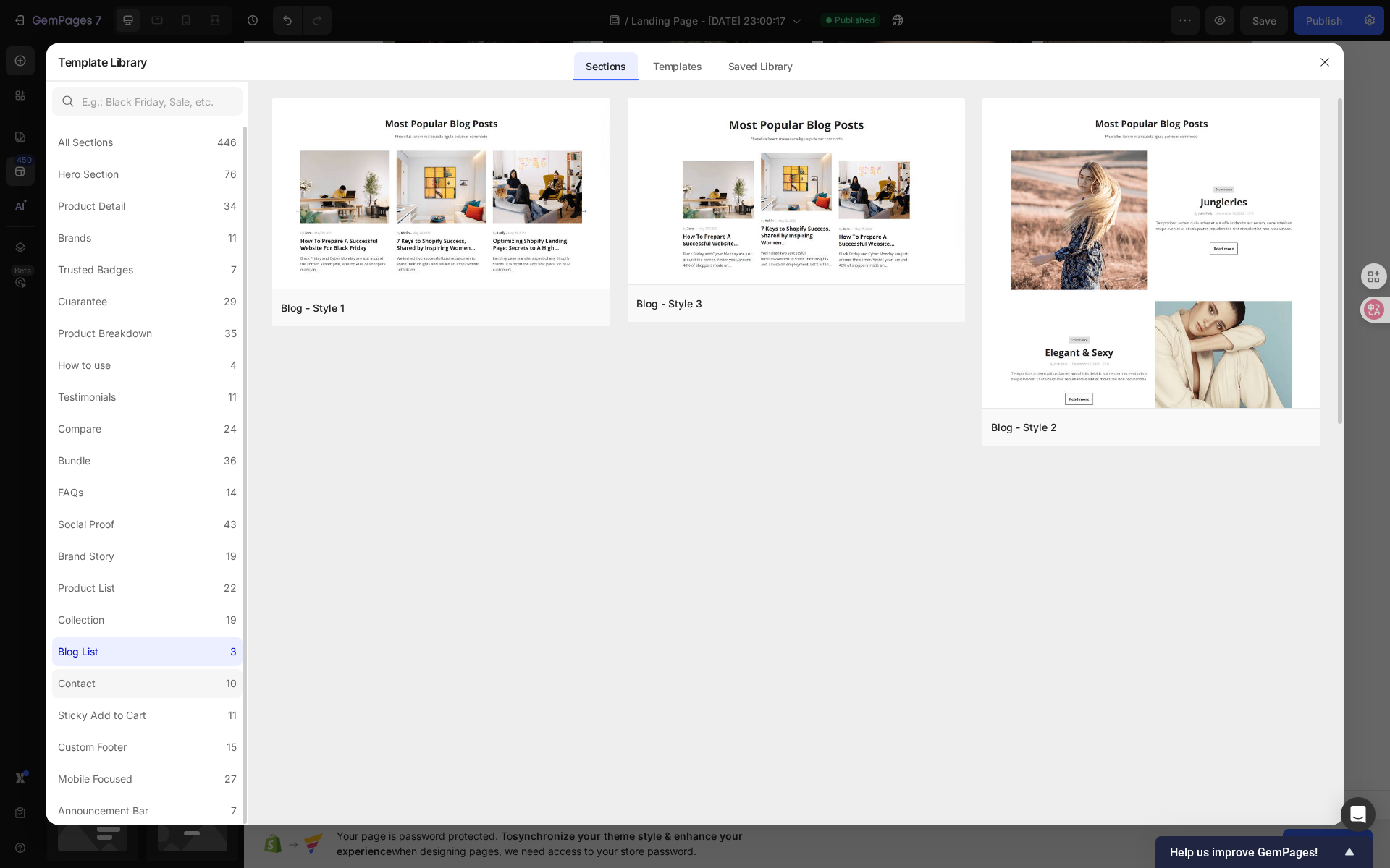
click at [127, 682] on label "Contact 10" at bounding box center [147, 684] width 190 height 29
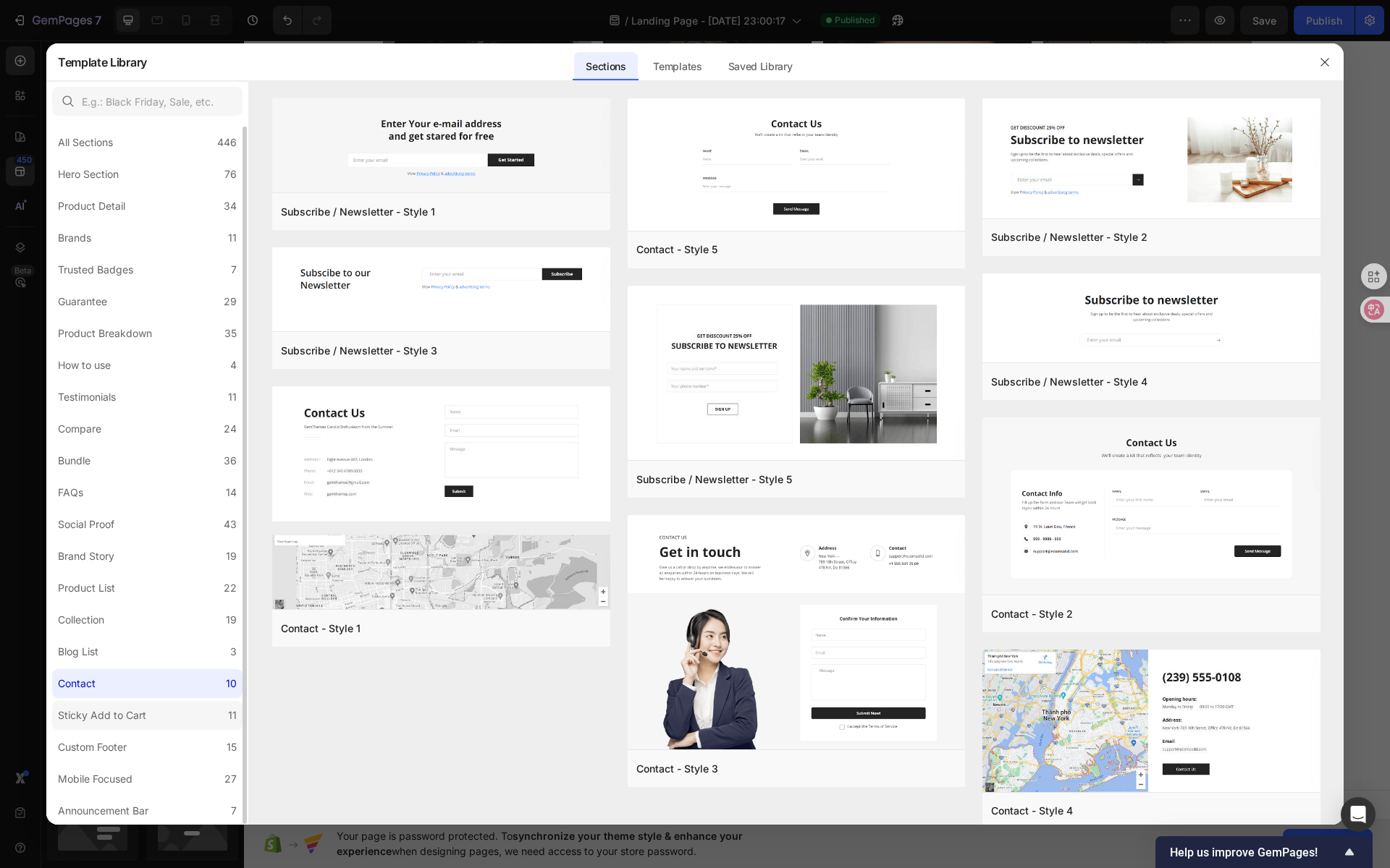
click at [130, 718] on div "Sticky Add to Cart" at bounding box center [102, 715] width 88 height 17
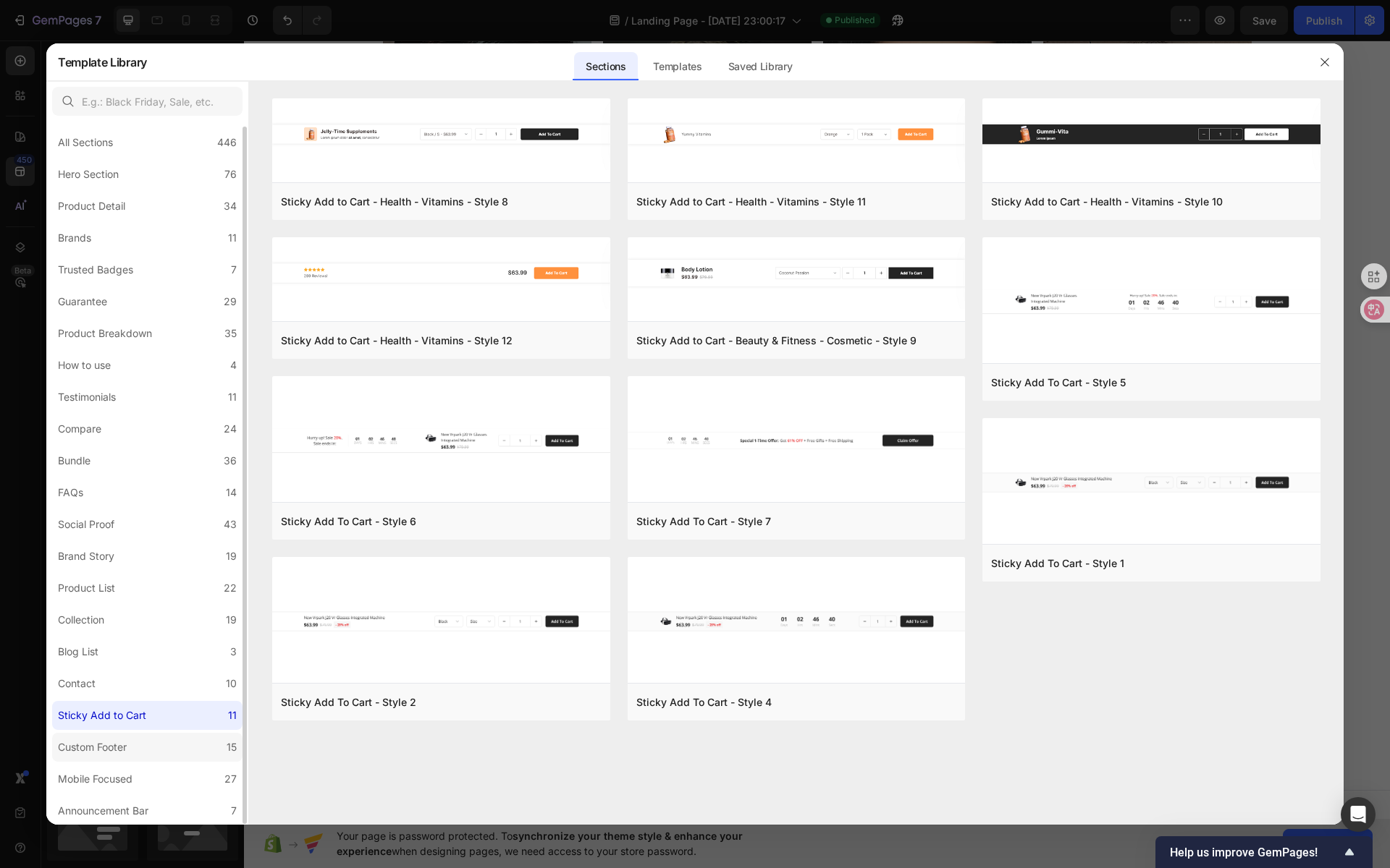
click at [138, 748] on label "Custom Footer 15" at bounding box center [147, 747] width 190 height 29
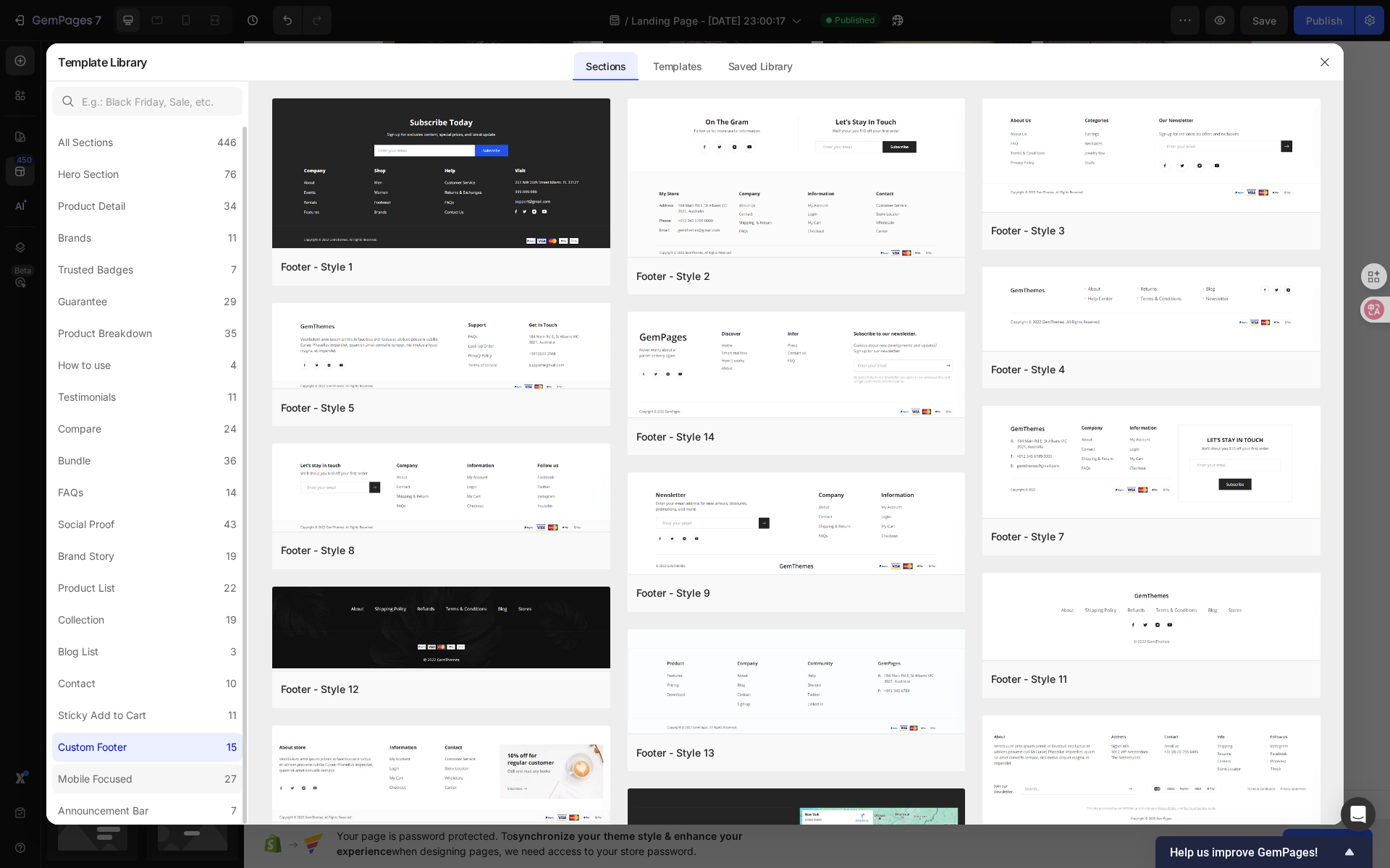
click at [150, 775] on label "Mobile Focused 27" at bounding box center [147, 779] width 190 height 29
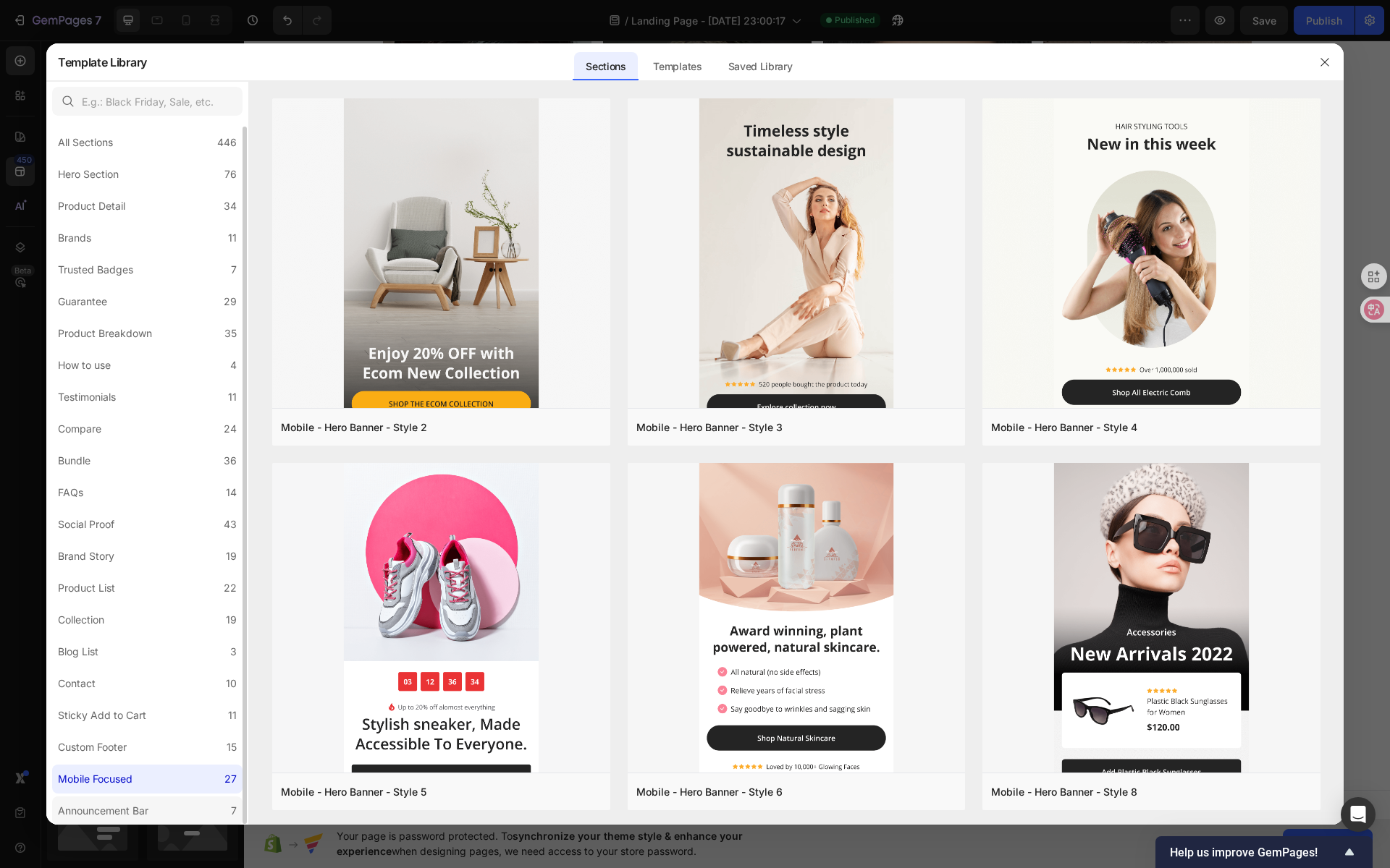
click at [156, 810] on label "Announcement Bar 7" at bounding box center [147, 811] width 190 height 29
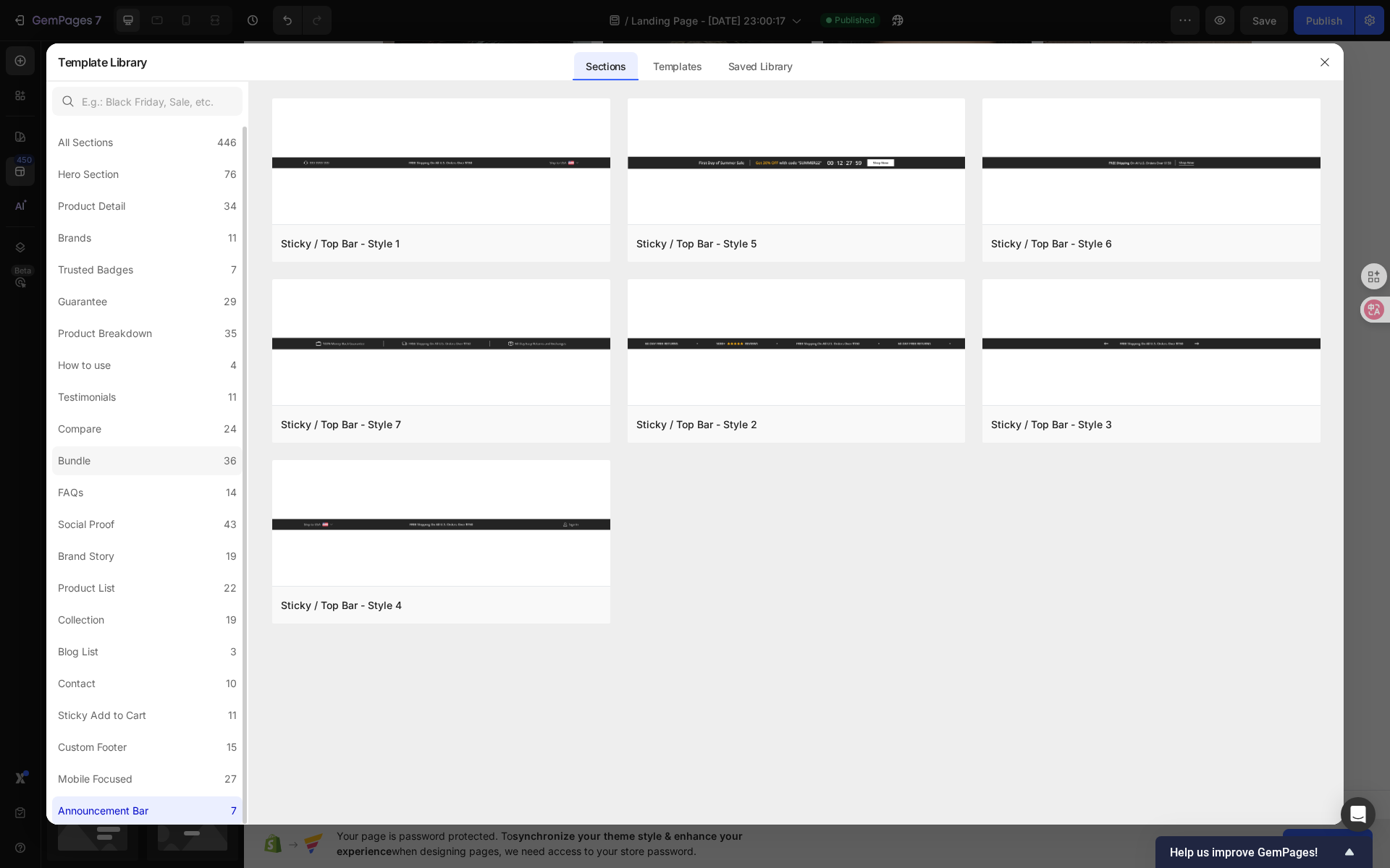
scroll to position [1, 0]
click at [1328, 61] on icon "button" at bounding box center [1325, 62] width 12 height 12
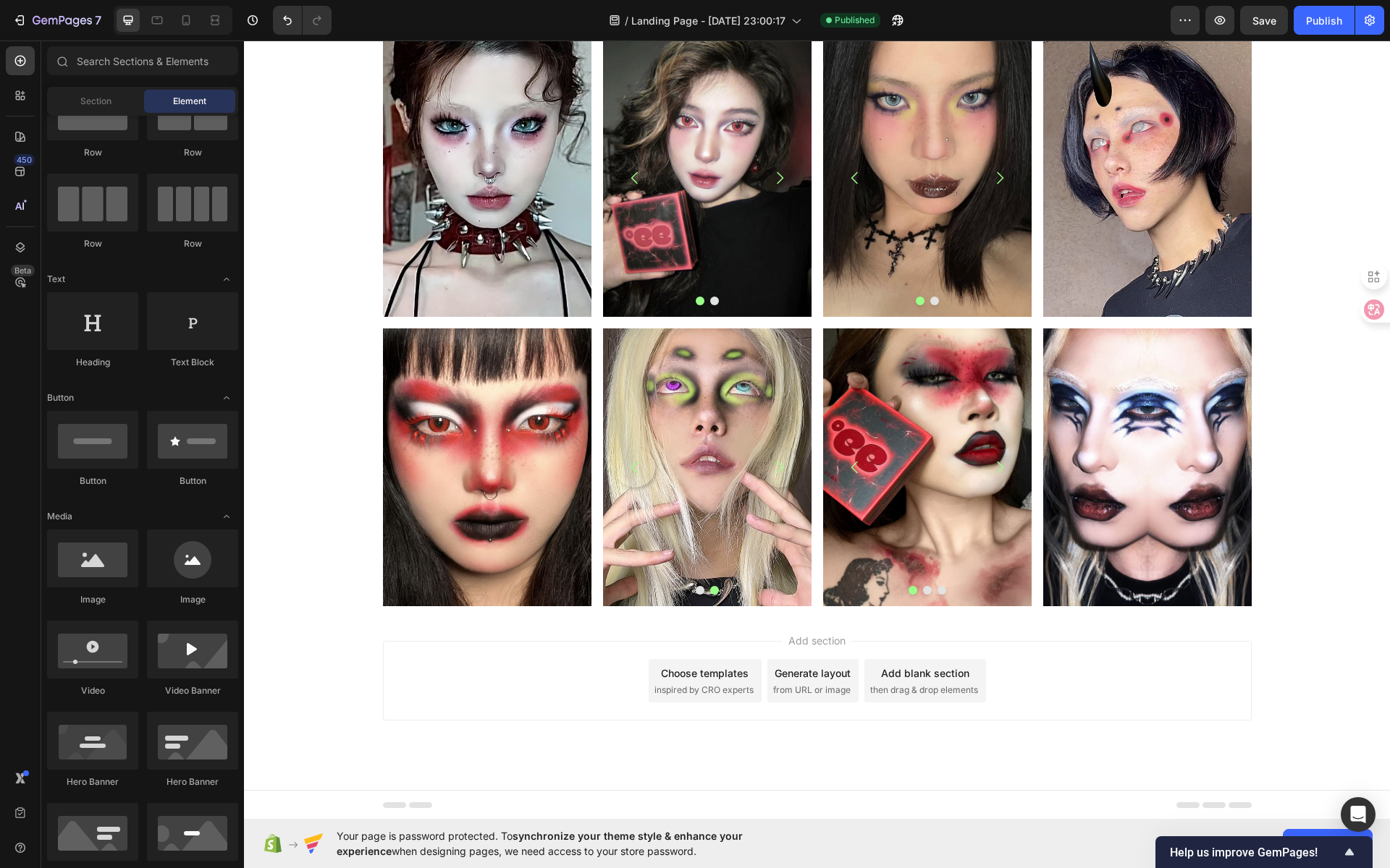
click at [929, 681] on div "Add blank section then drag & drop elements" at bounding box center [925, 681] width 122 height 44
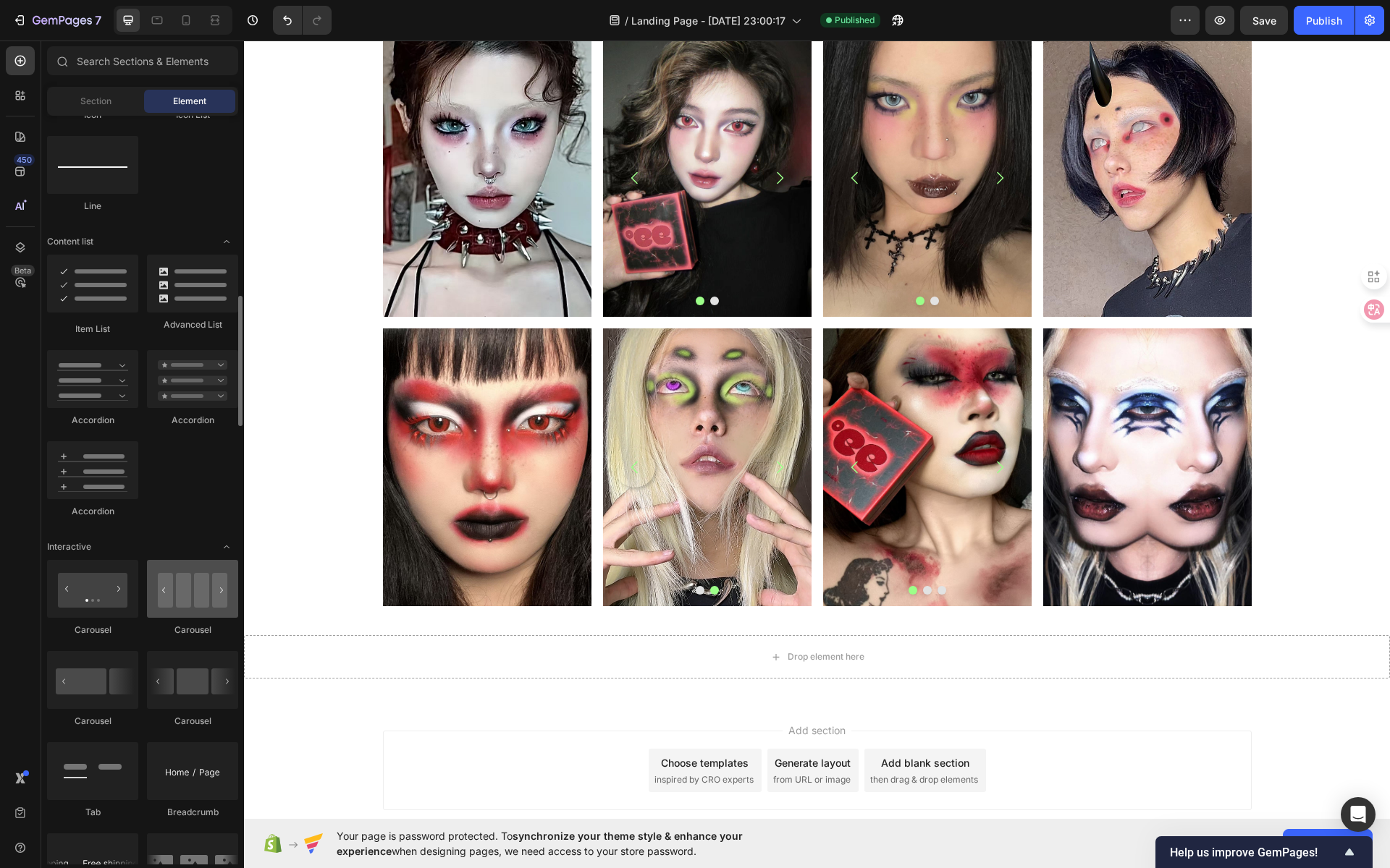
scroll to position [1091, 0]
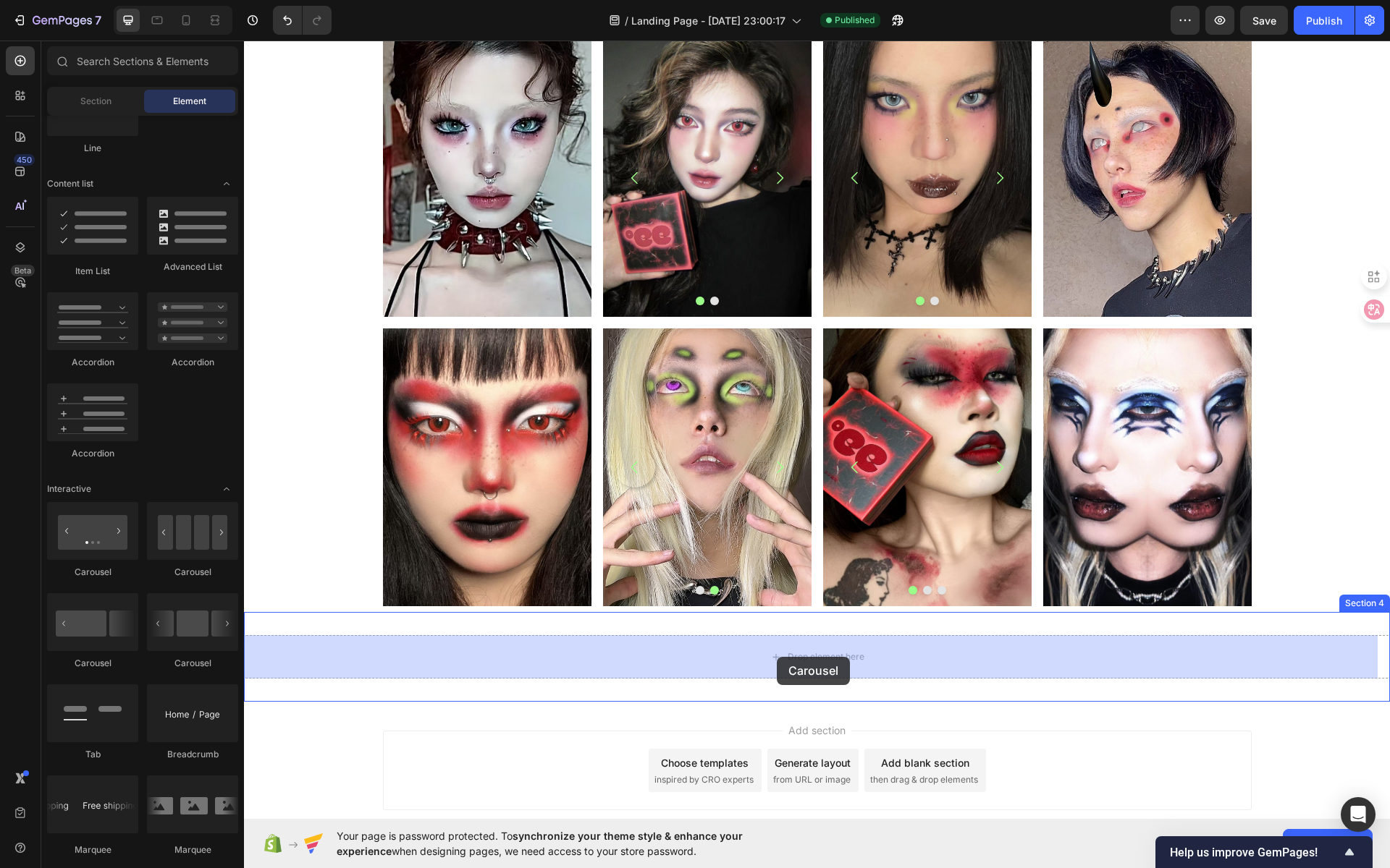
drag, startPoint x: 436, startPoint y: 668, endPoint x: 774, endPoint y: 660, distance: 338.1
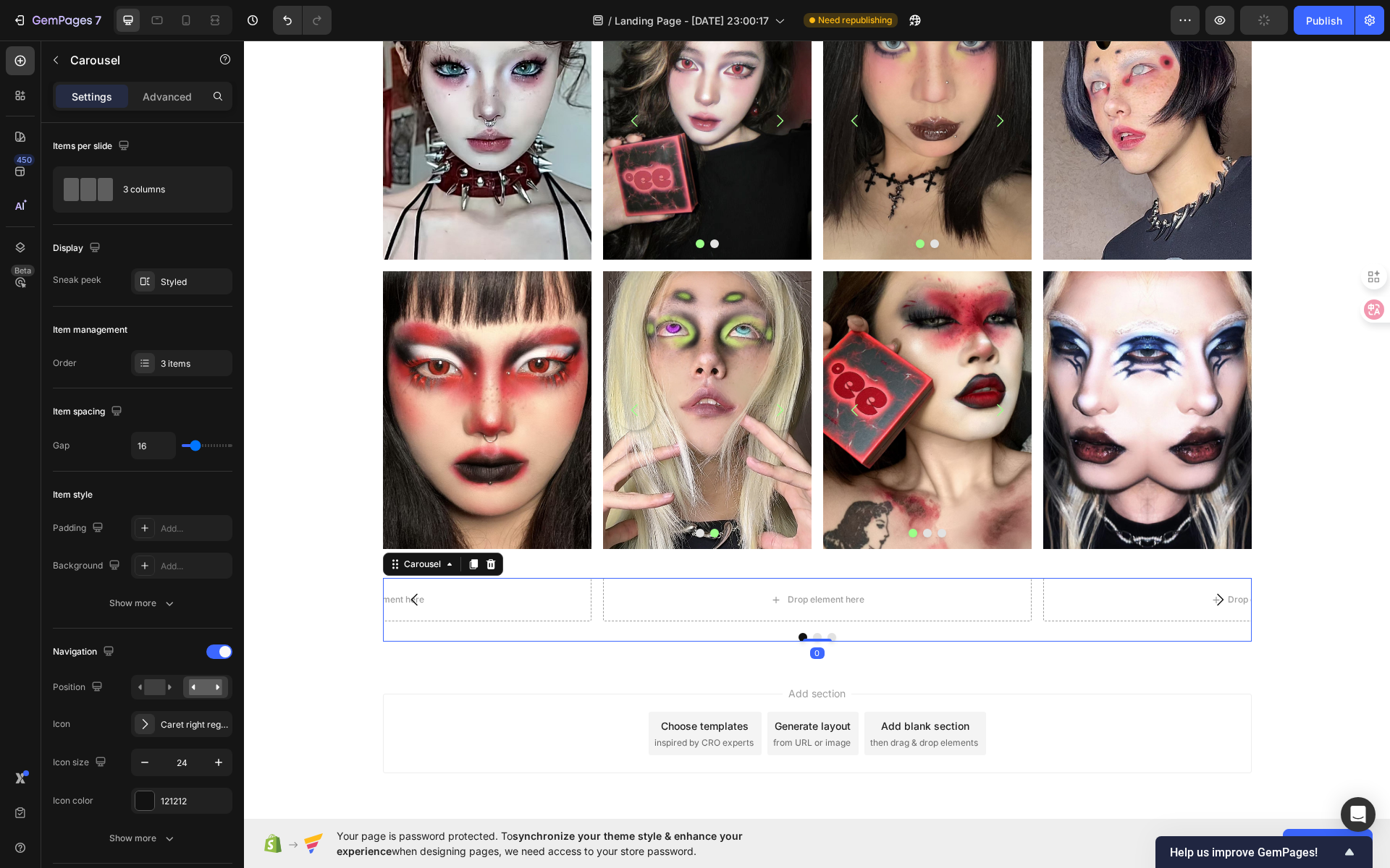
scroll to position [387, 0]
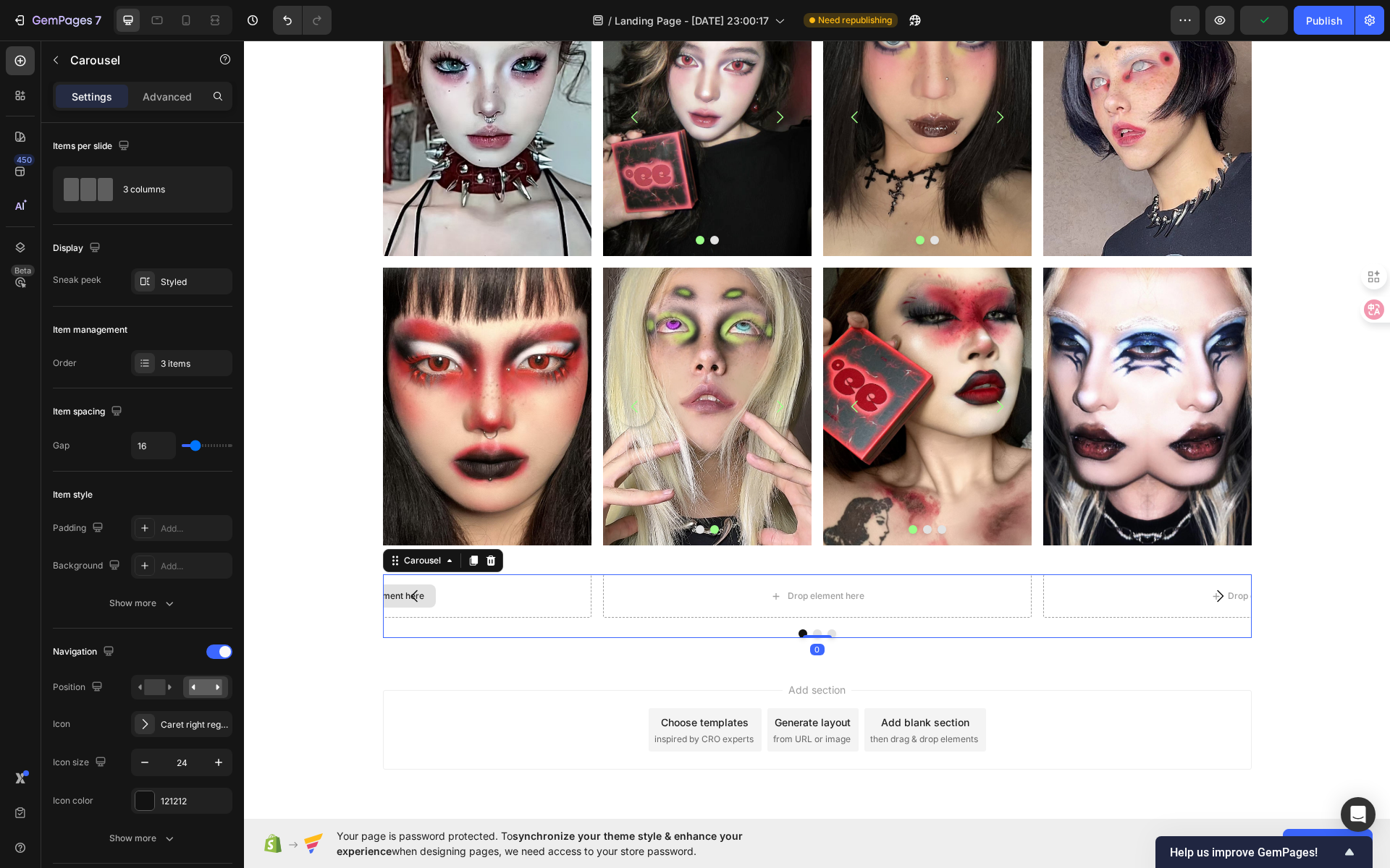
click at [562, 601] on div "Drop element here" at bounding box center [377, 596] width 428 height 44
click at [419, 565] on div "Carousel" at bounding box center [422, 561] width 43 height 13
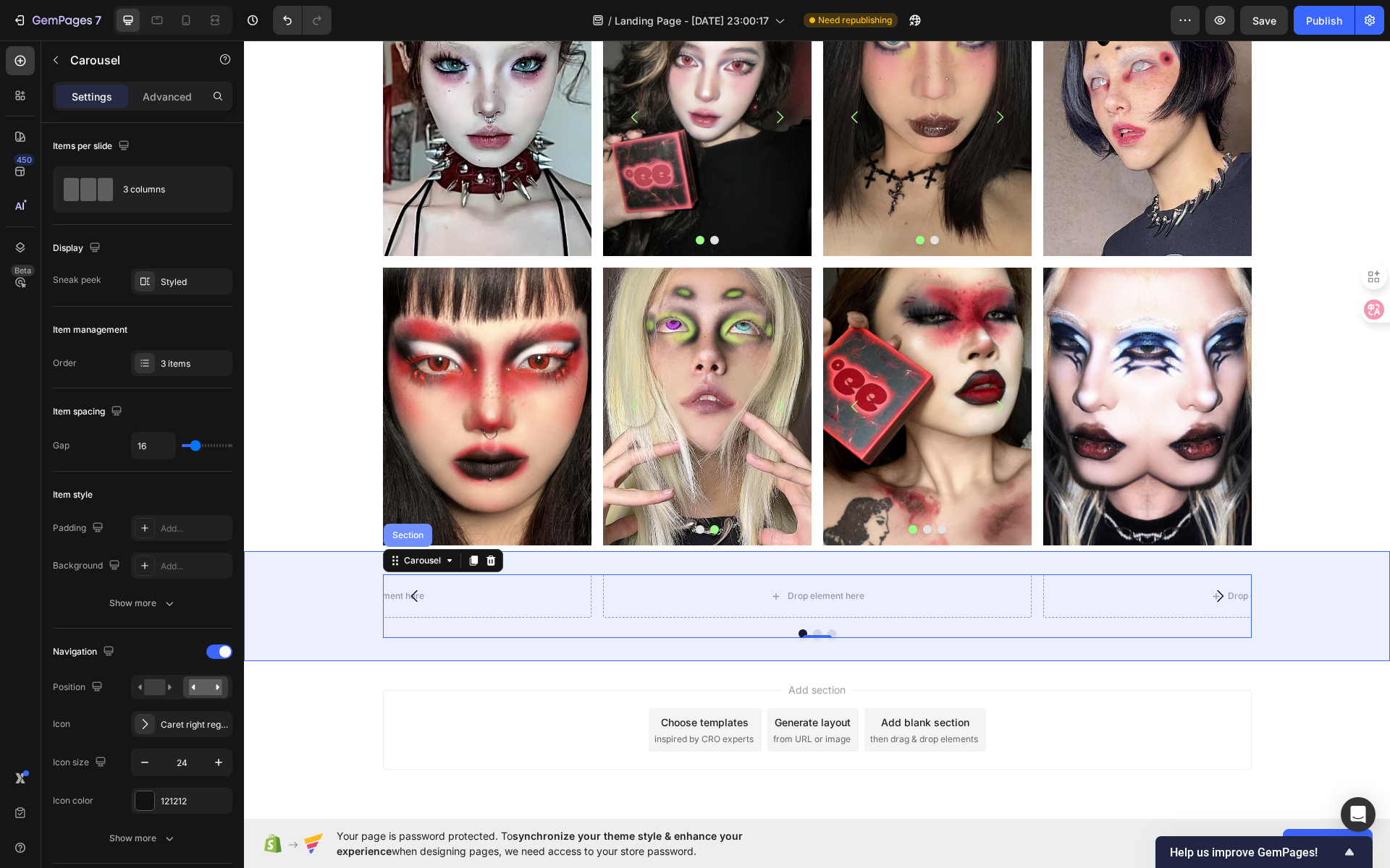
click at [404, 535] on div "Section" at bounding box center [408, 535] width 37 height 9
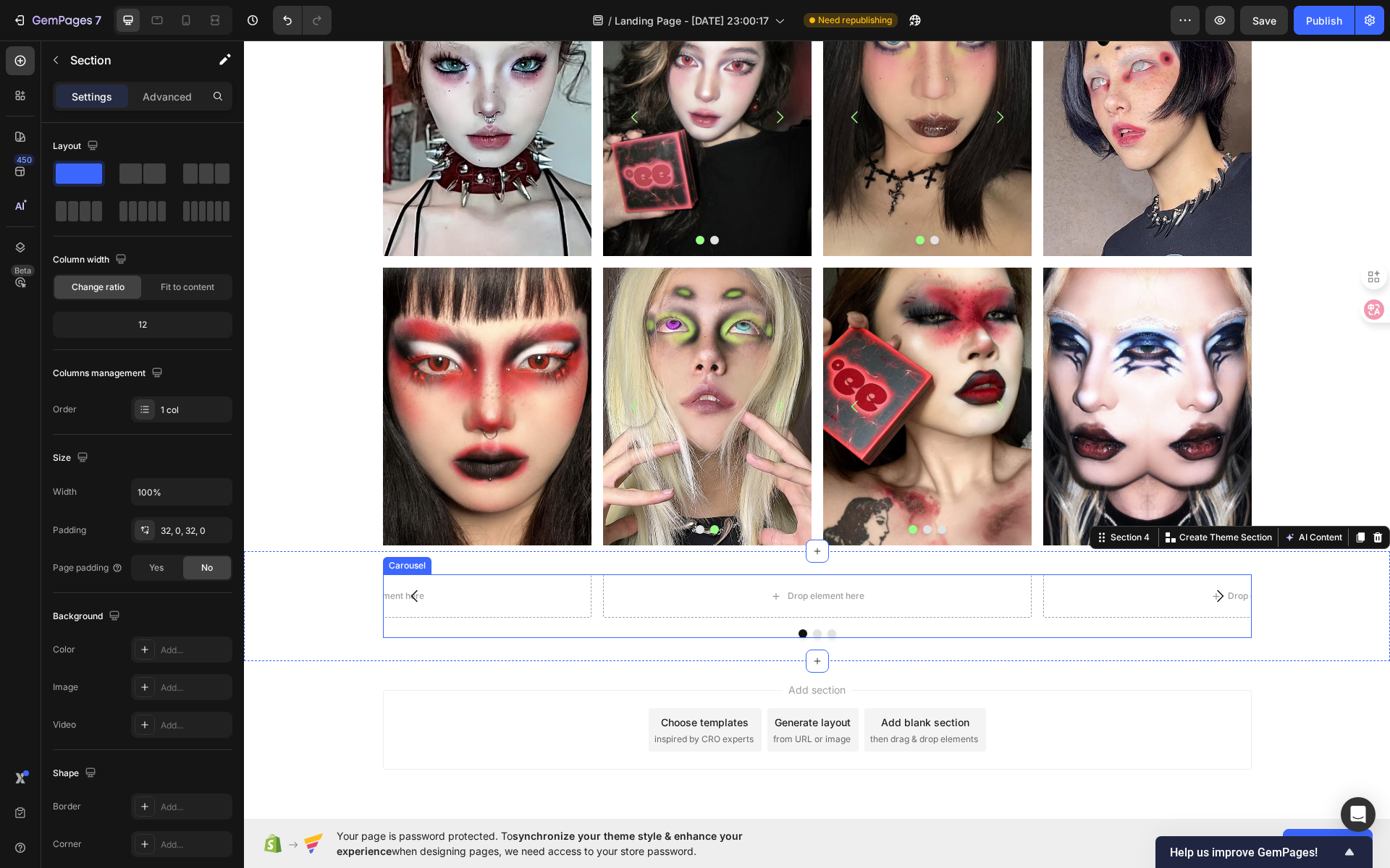
click at [412, 567] on div "Carousel" at bounding box center [408, 566] width 43 height 13
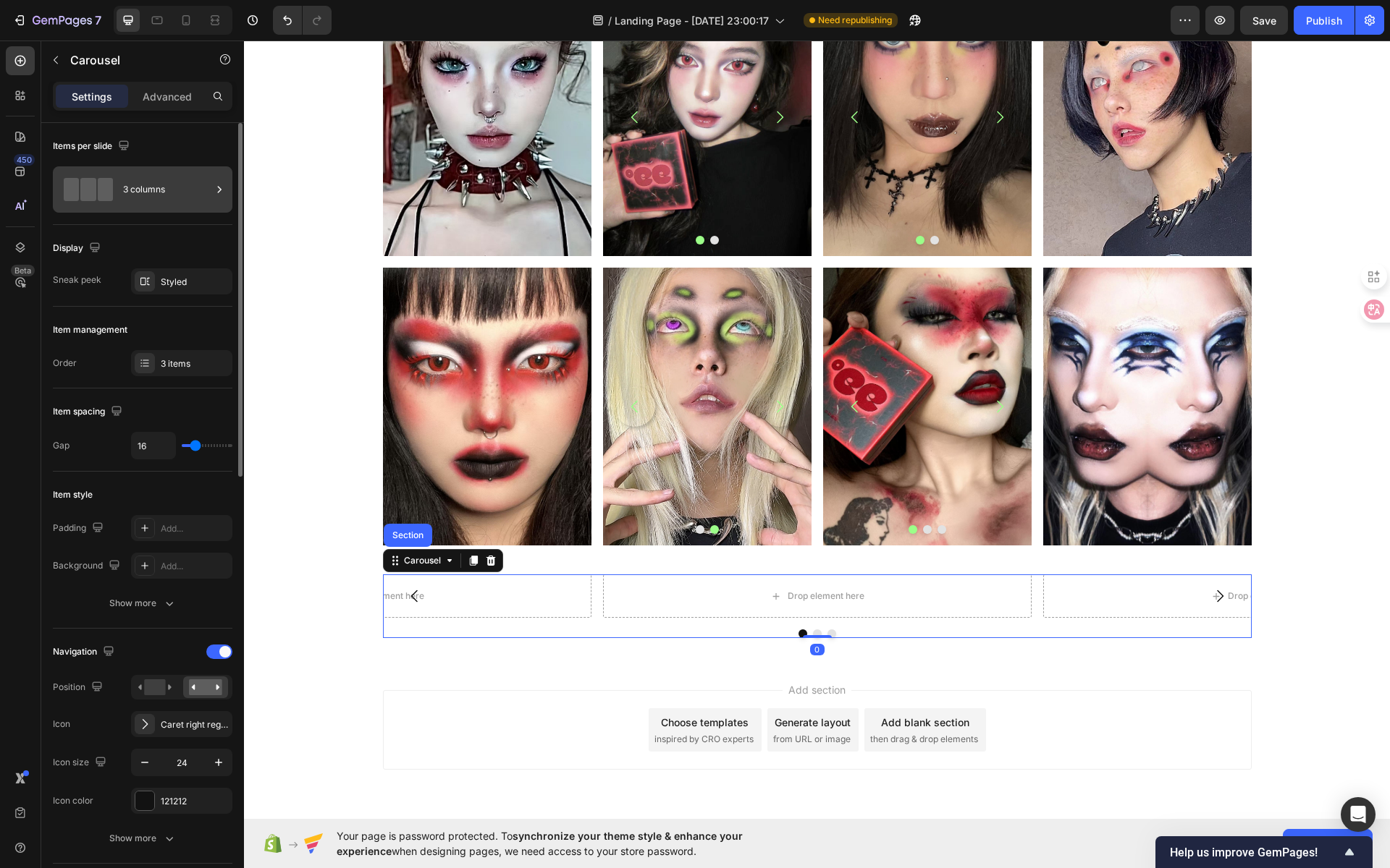
click at [167, 190] on div "3 columns" at bounding box center [167, 190] width 88 height 33
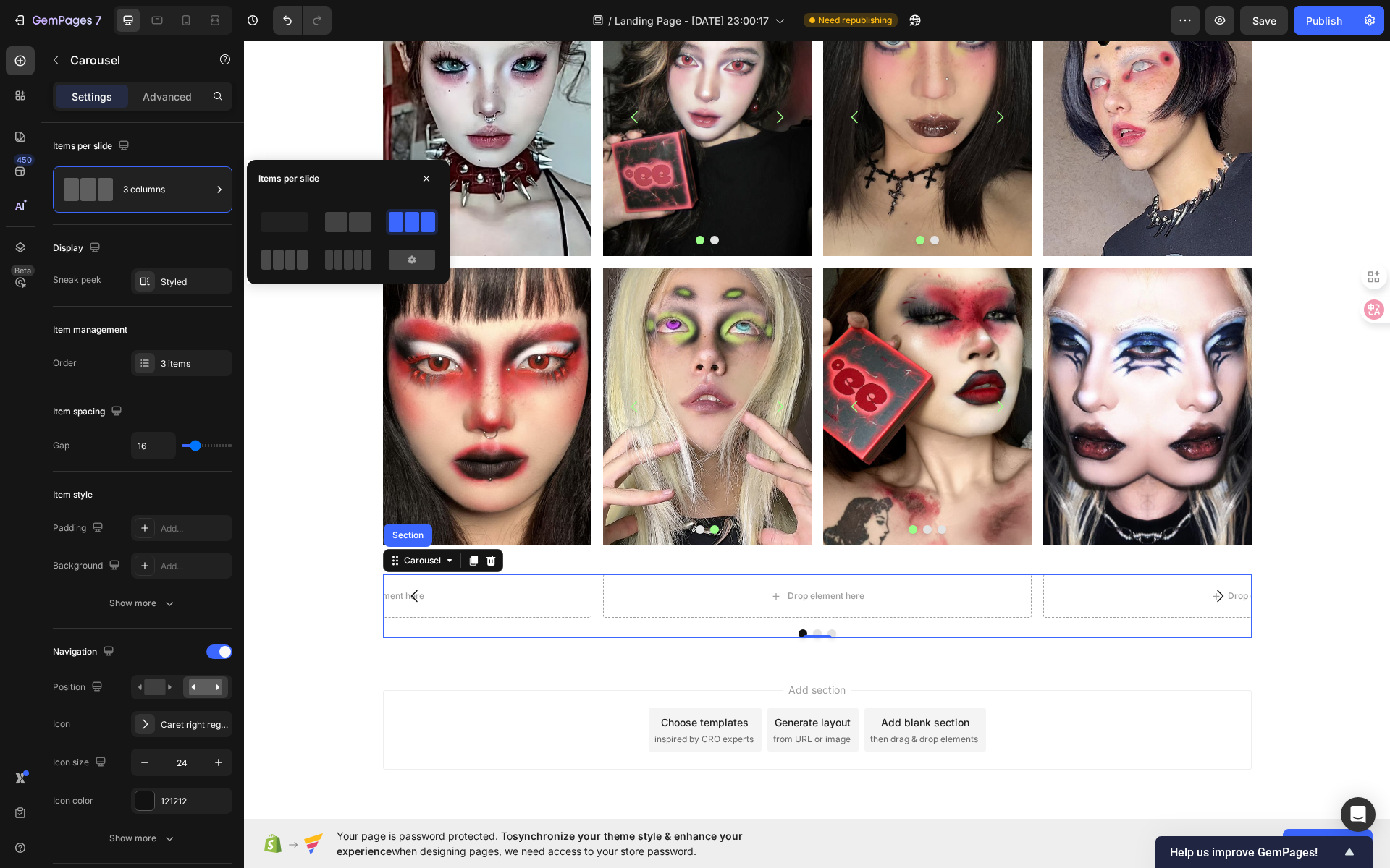
click at [279, 259] on span at bounding box center [278, 259] width 11 height 20
click at [345, 266] on span at bounding box center [348, 259] width 8 height 20
click at [462, 611] on div "Drop element here" at bounding box center [376, 596] width 208 height 44
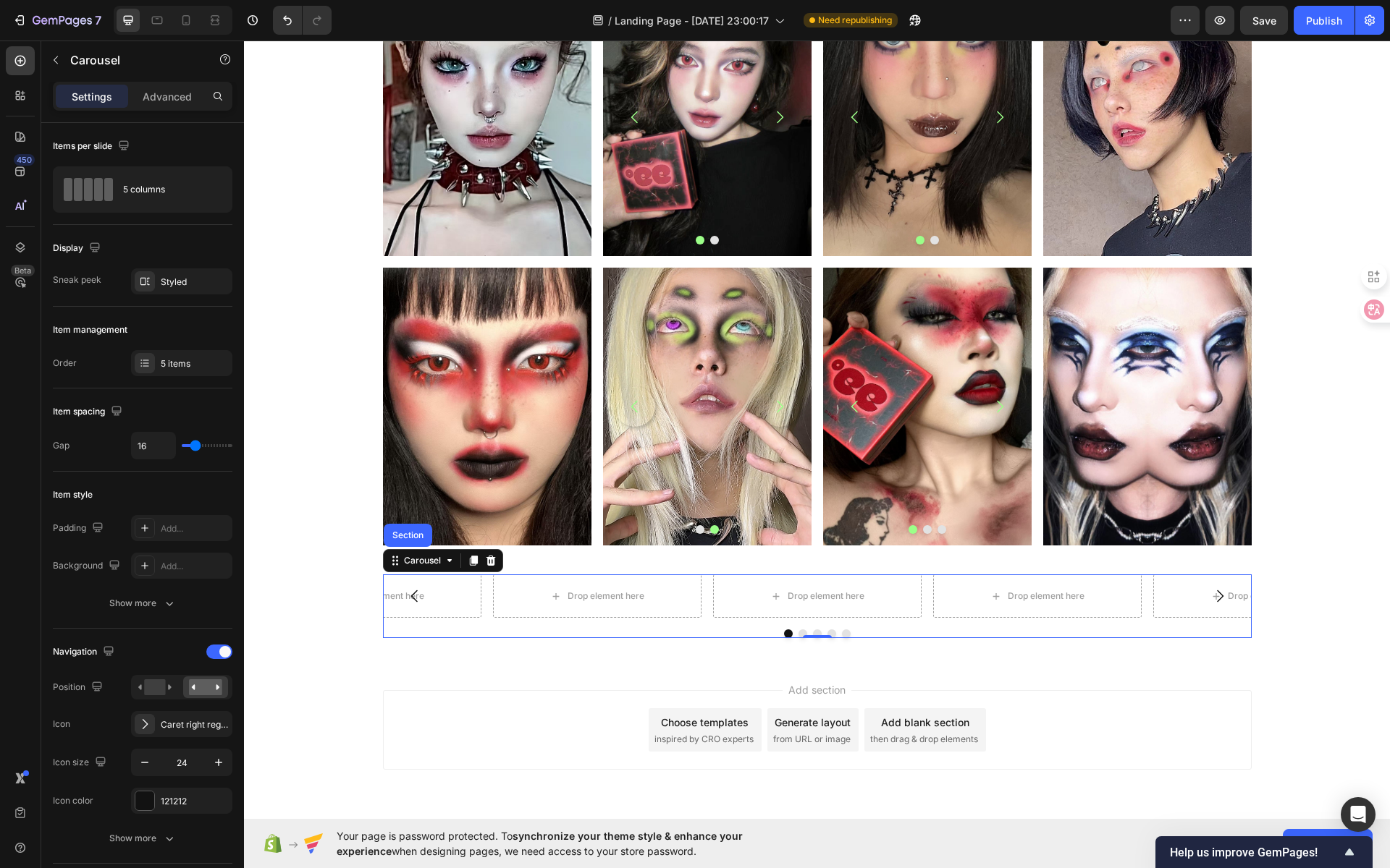
click at [422, 598] on button "Carousel Back Arrow" at bounding box center [414, 596] width 41 height 41
click at [584, 600] on div "Drop element here" at bounding box center [606, 596] width 77 height 12
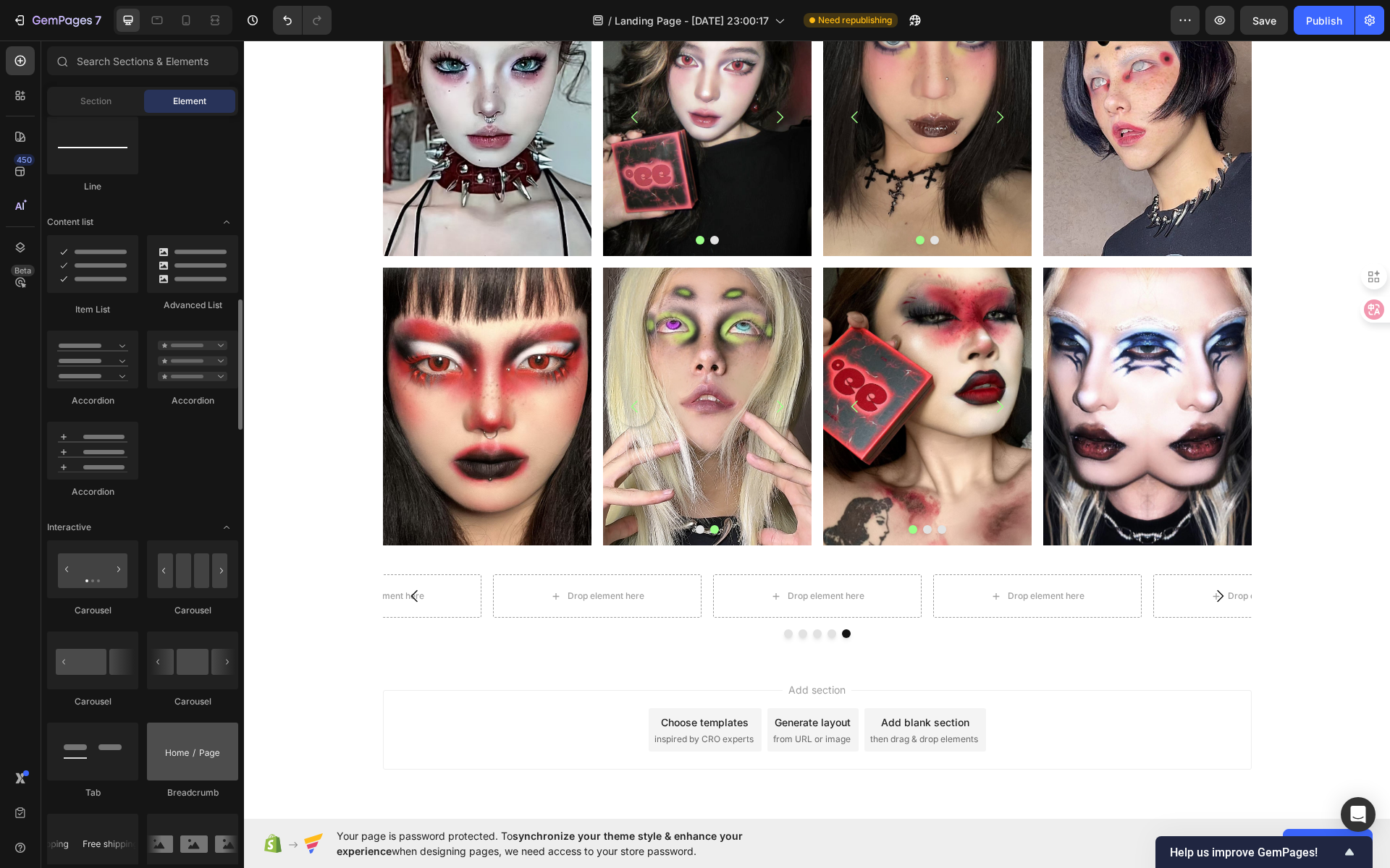
scroll to position [1135, 0]
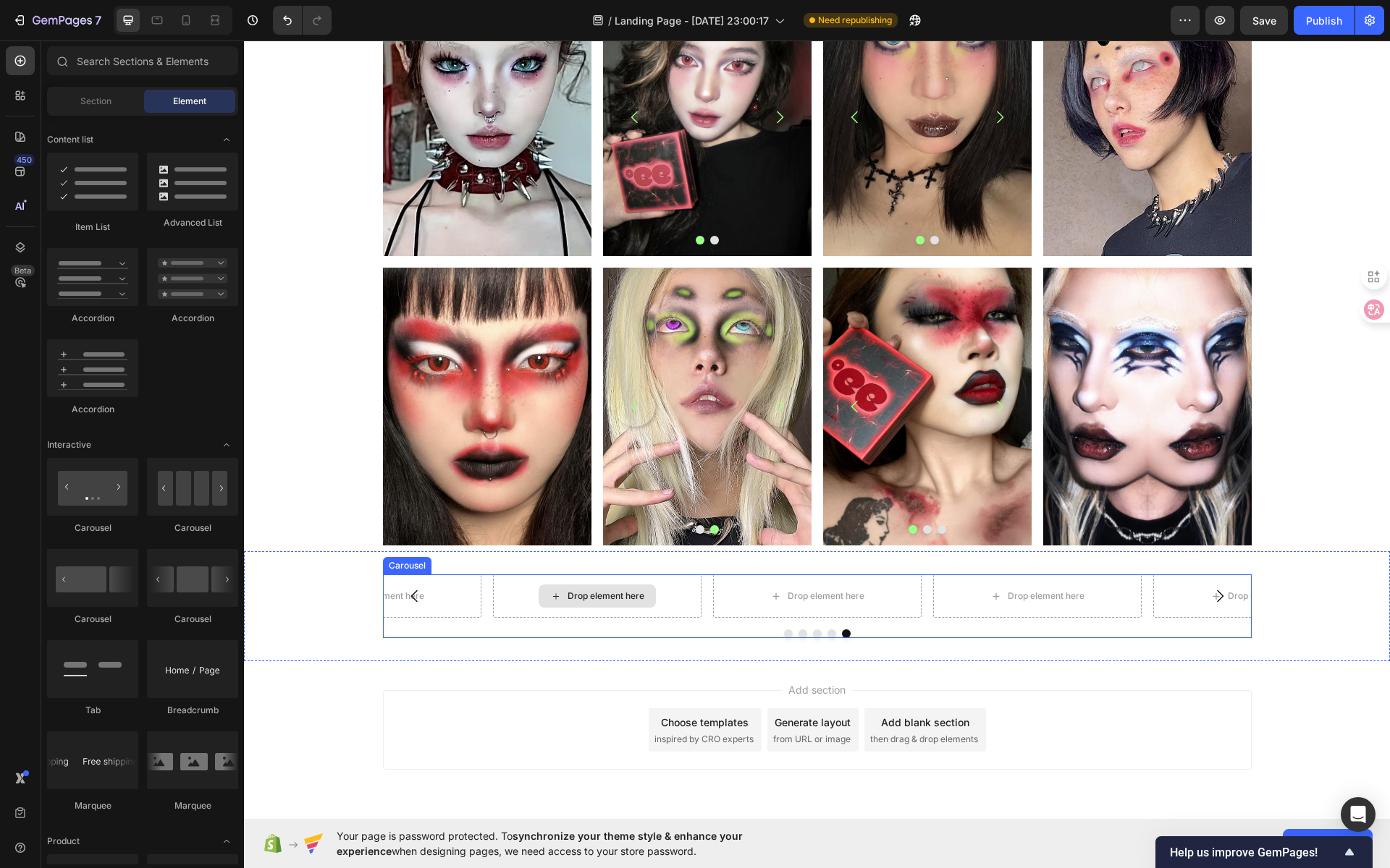
click at [583, 600] on div "Drop element here" at bounding box center [606, 596] width 77 height 12
click at [611, 598] on div "Drop element here" at bounding box center [606, 596] width 77 height 12
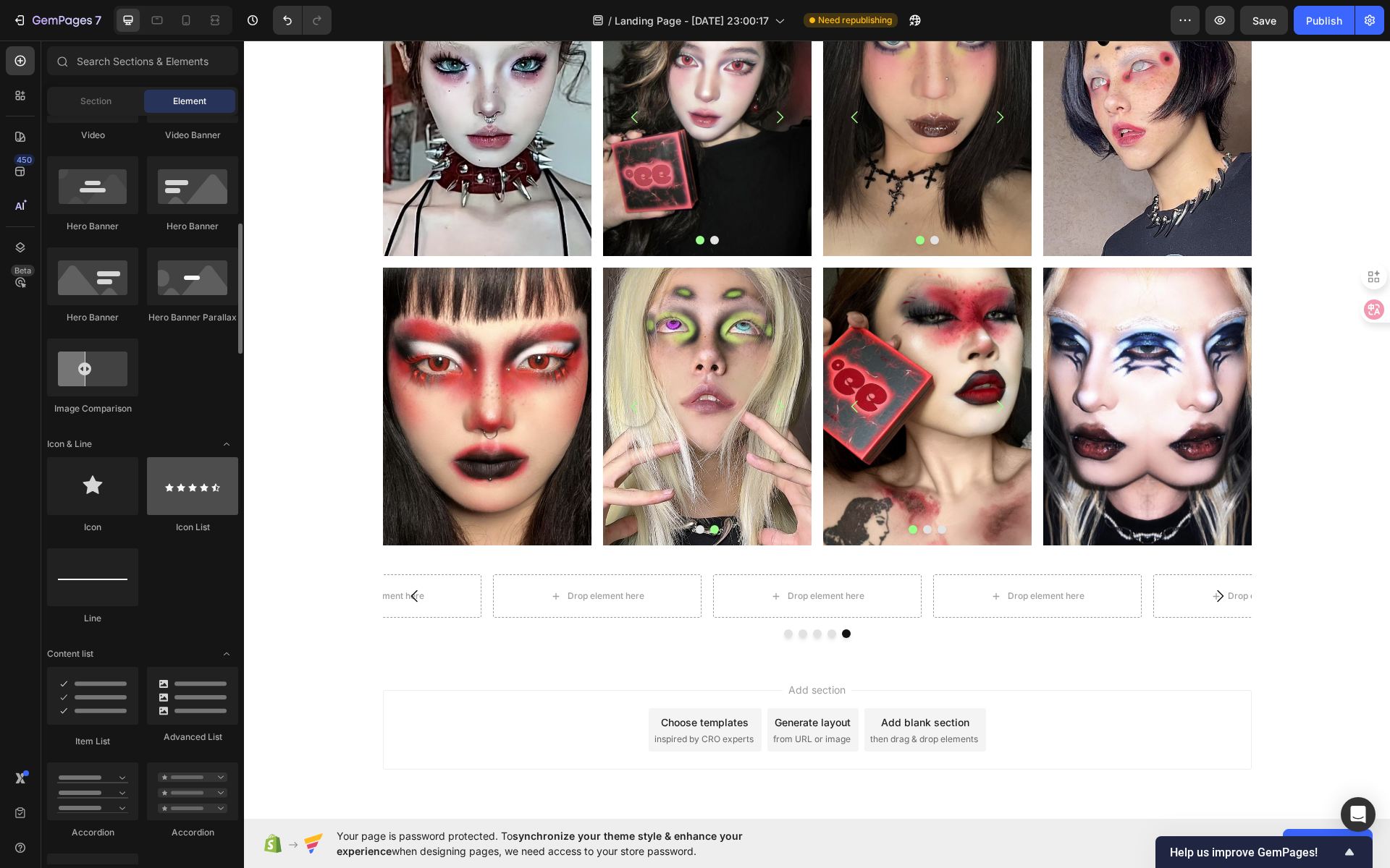
scroll to position [544, 0]
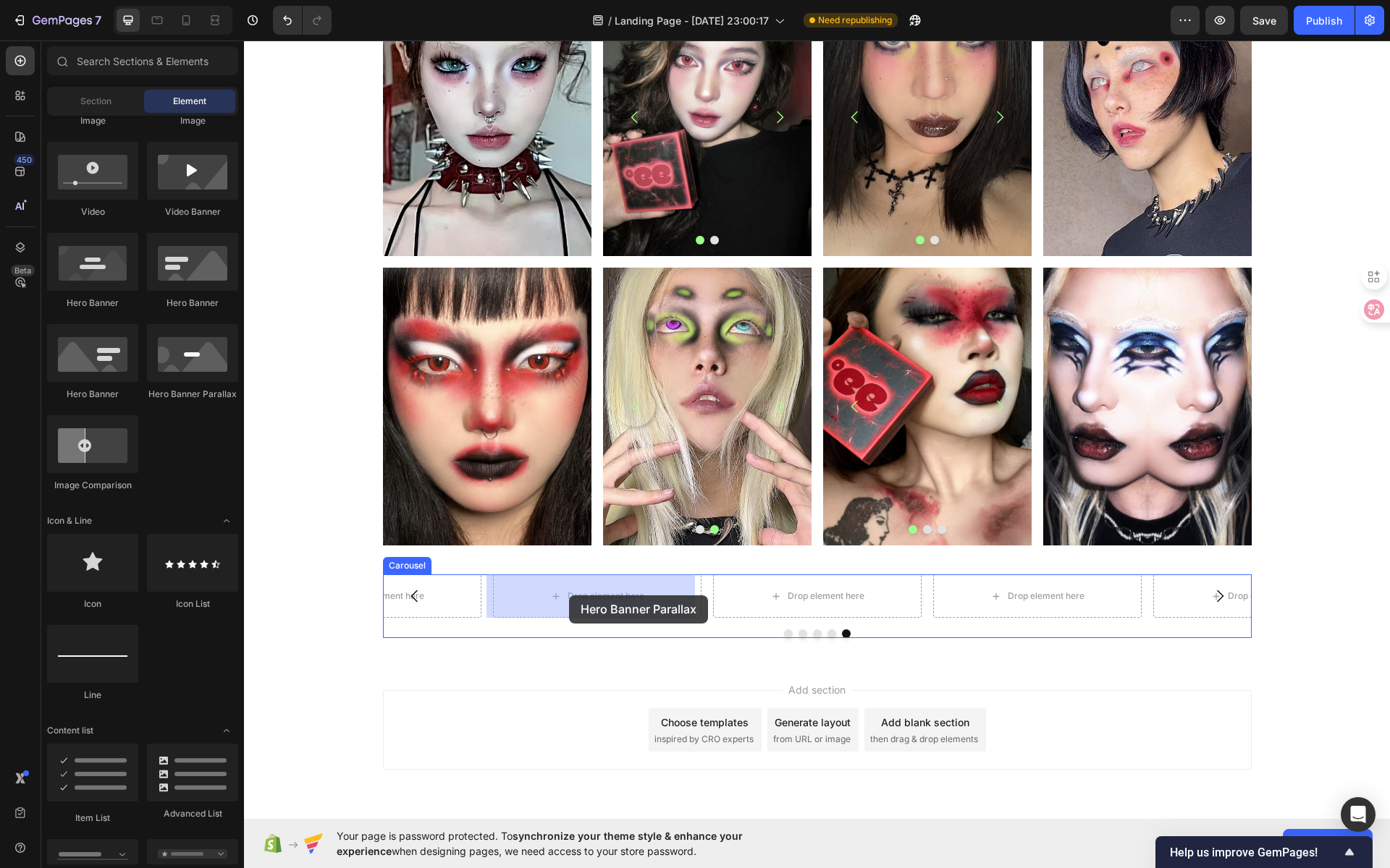
drag, startPoint x: 440, startPoint y: 398, endPoint x: 569, endPoint y: 595, distance: 235.5
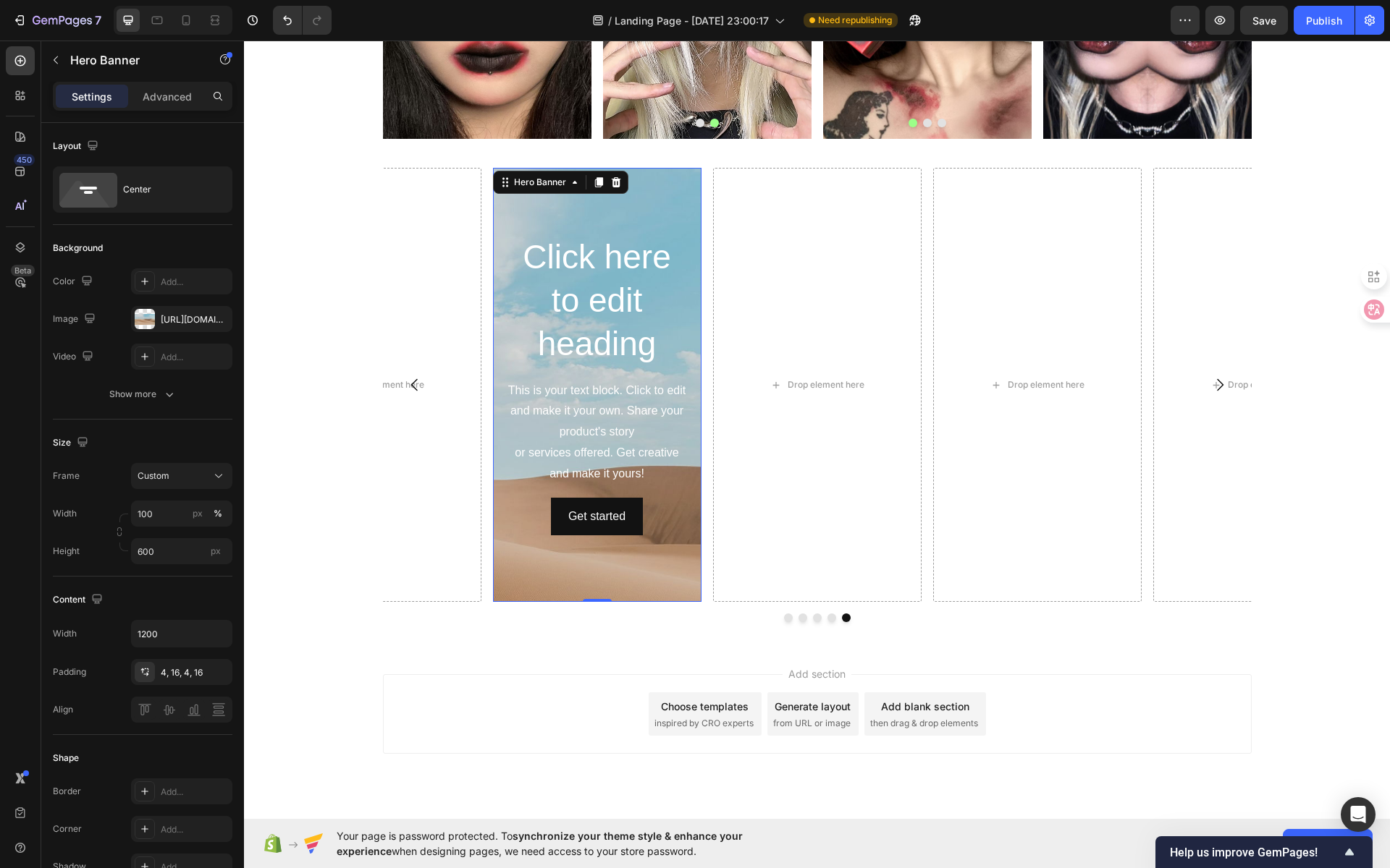
scroll to position [751, 0]
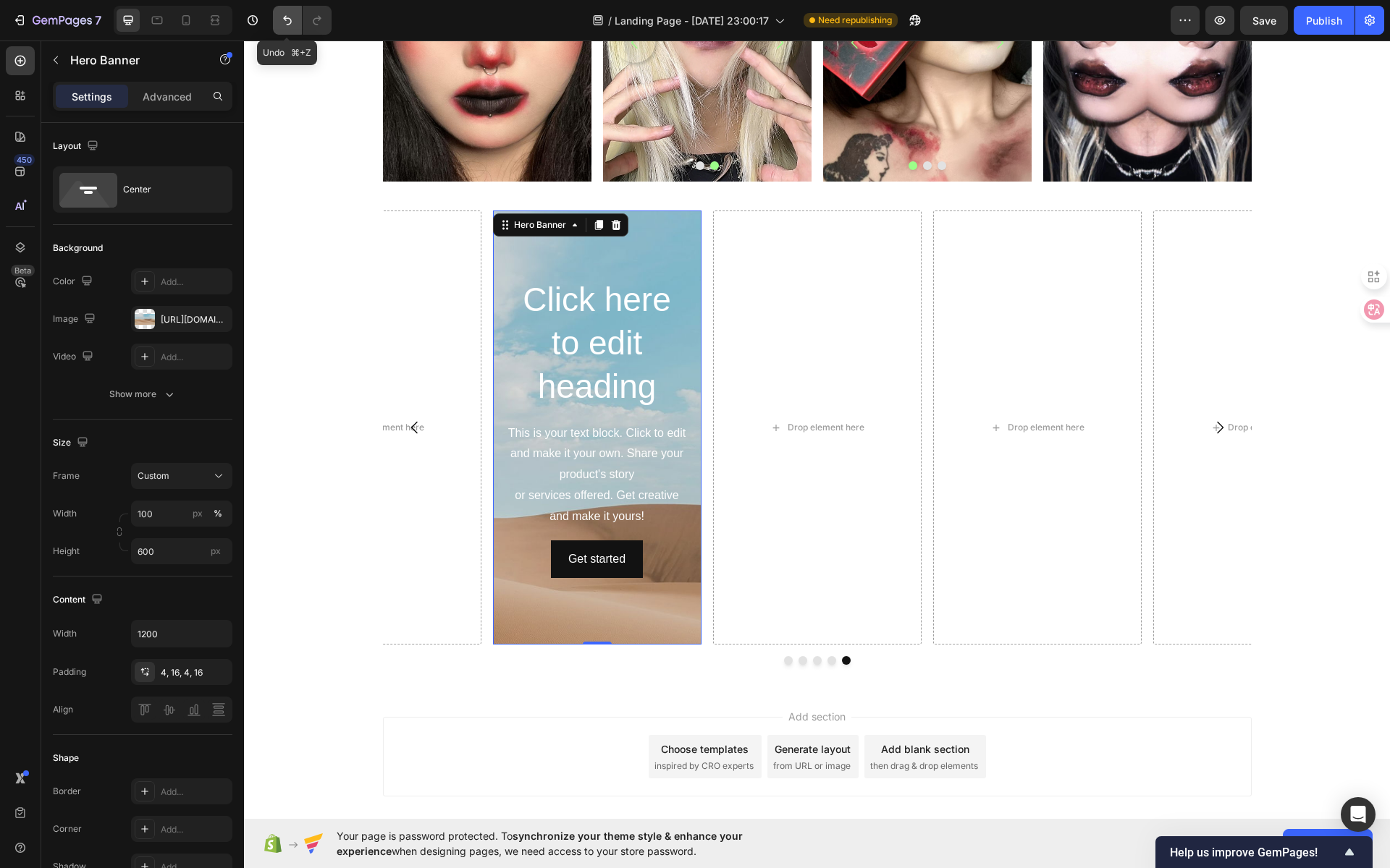
click at [284, 19] on icon "Undo/Redo" at bounding box center [287, 21] width 15 height 15
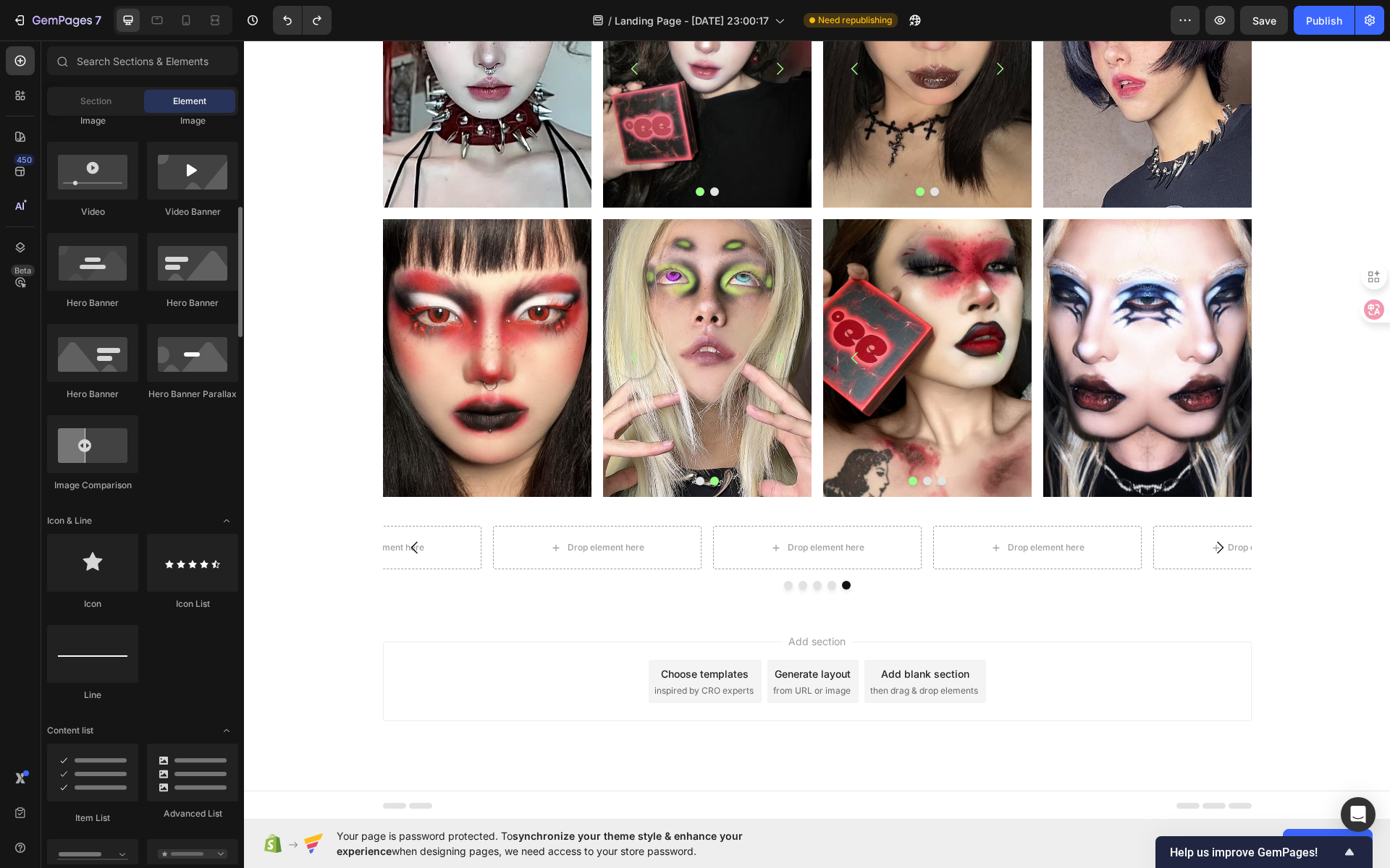
scroll to position [474, 0]
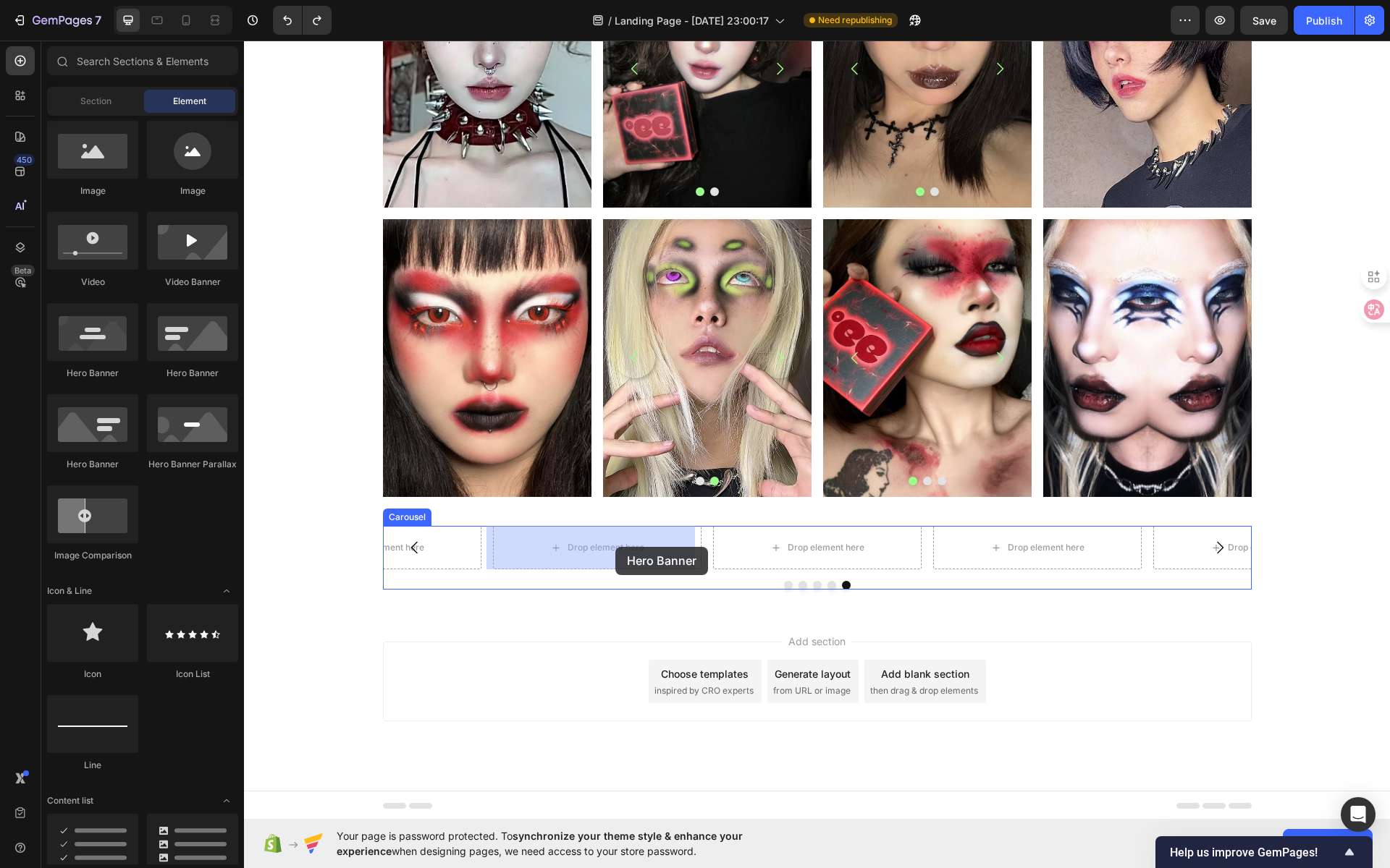
drag, startPoint x: 397, startPoint y: 478, endPoint x: 615, endPoint y: 547, distance: 228.7
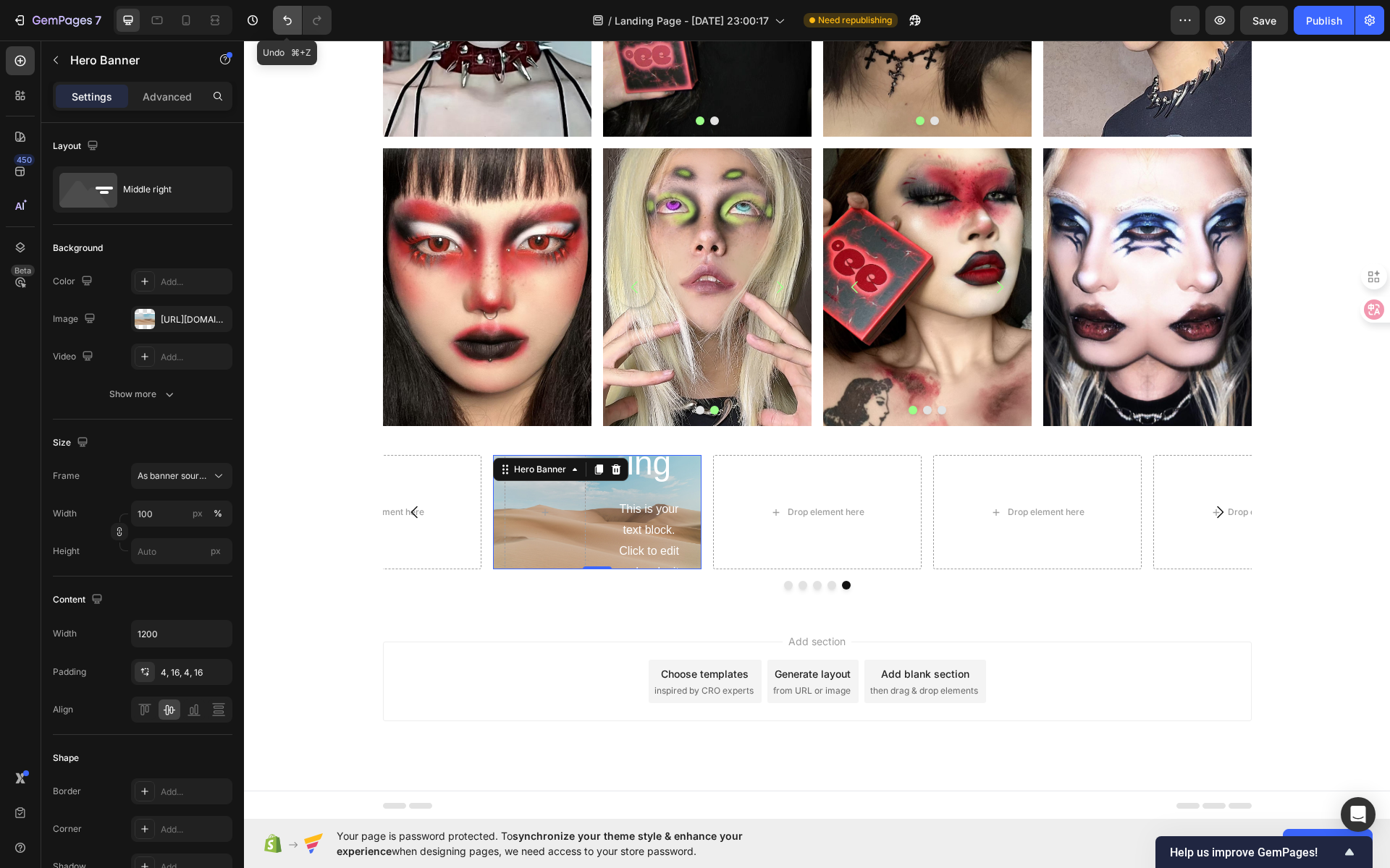
click at [281, 27] on button "Undo/Redo" at bounding box center [287, 20] width 29 height 29
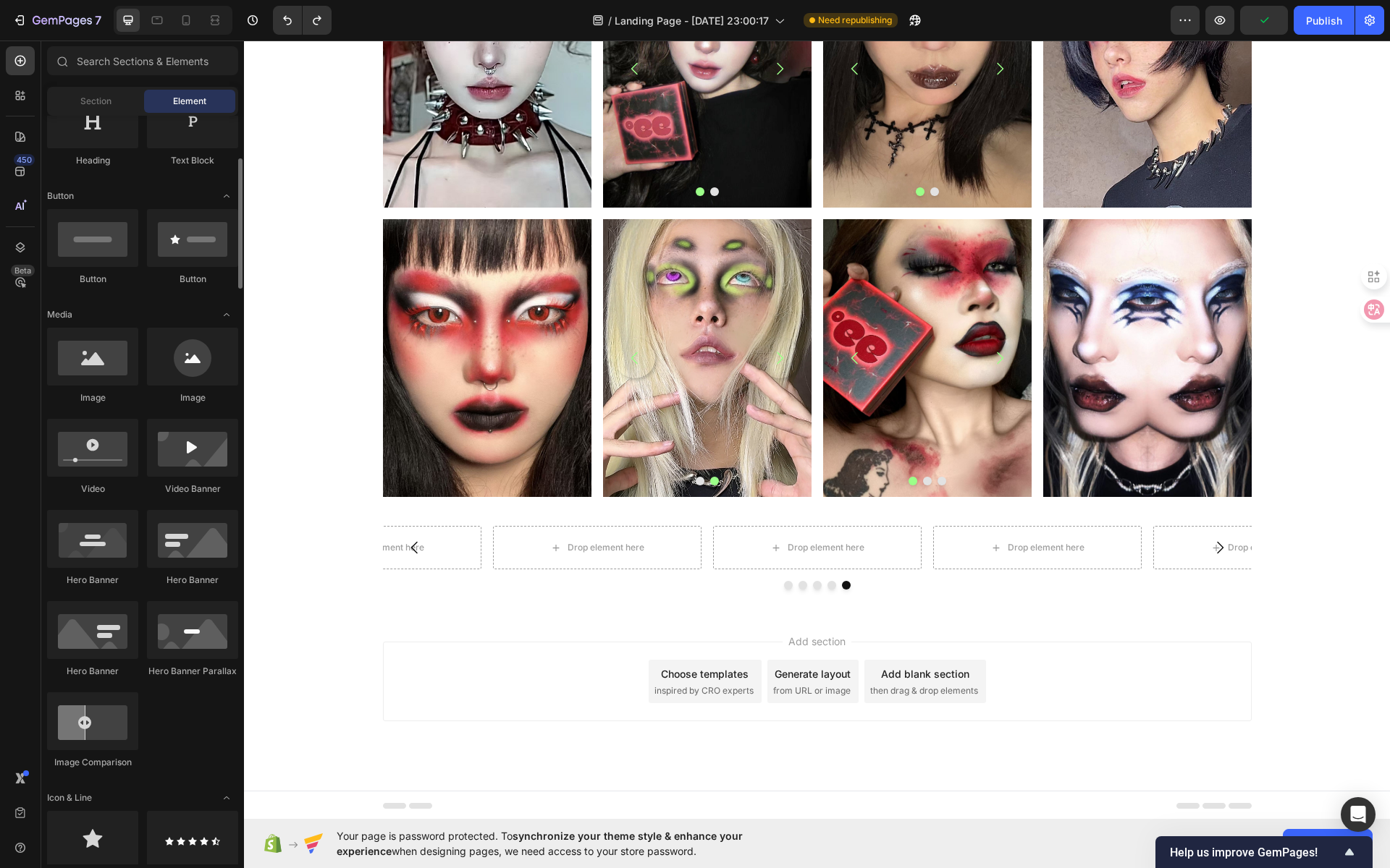
scroll to position [264, 0]
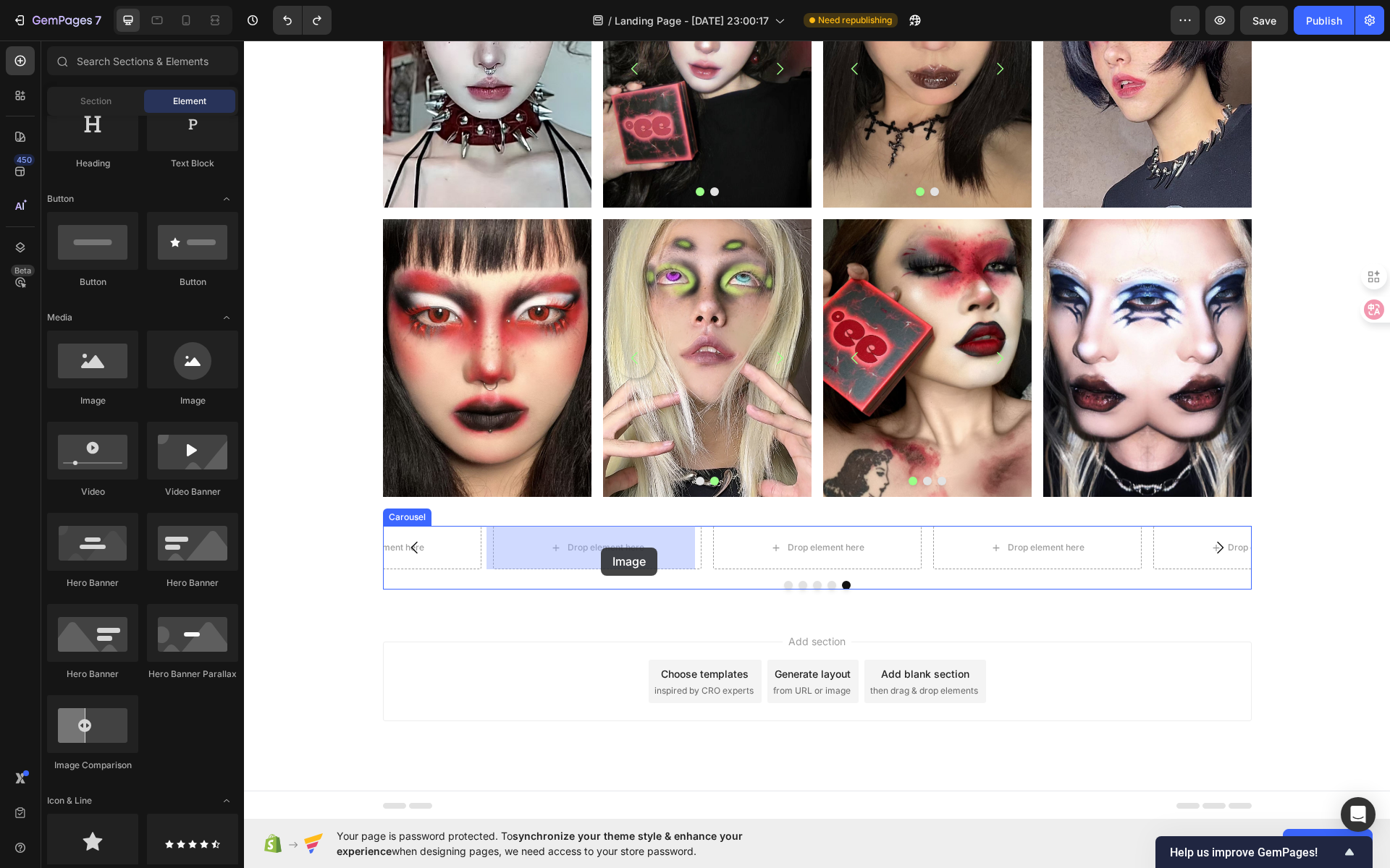
drag, startPoint x: 424, startPoint y: 406, endPoint x: 601, endPoint y: 548, distance: 226.9
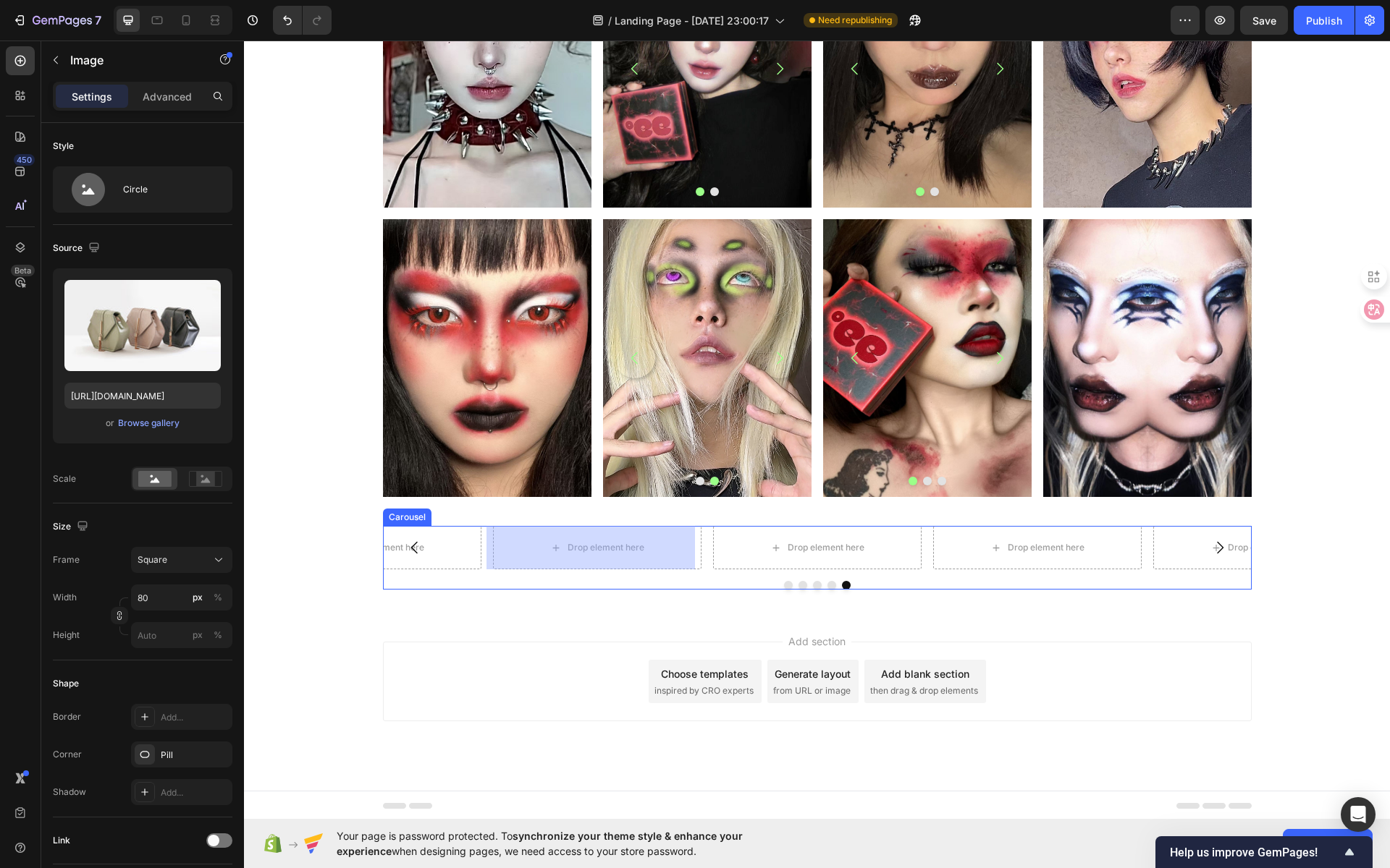
scroll to position [450, 0]
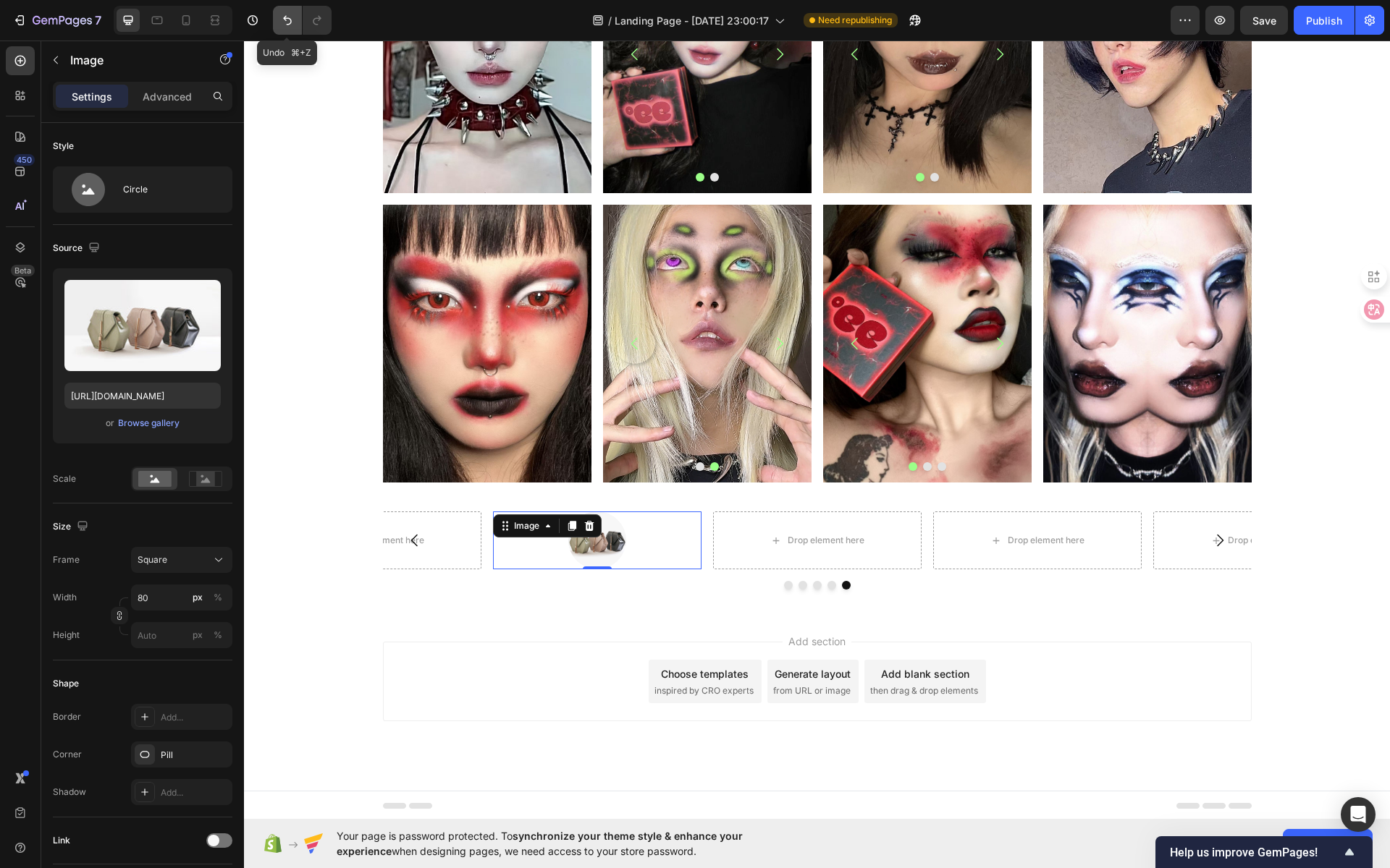
click at [290, 24] on icon "Undo/Redo" at bounding box center [287, 21] width 15 height 15
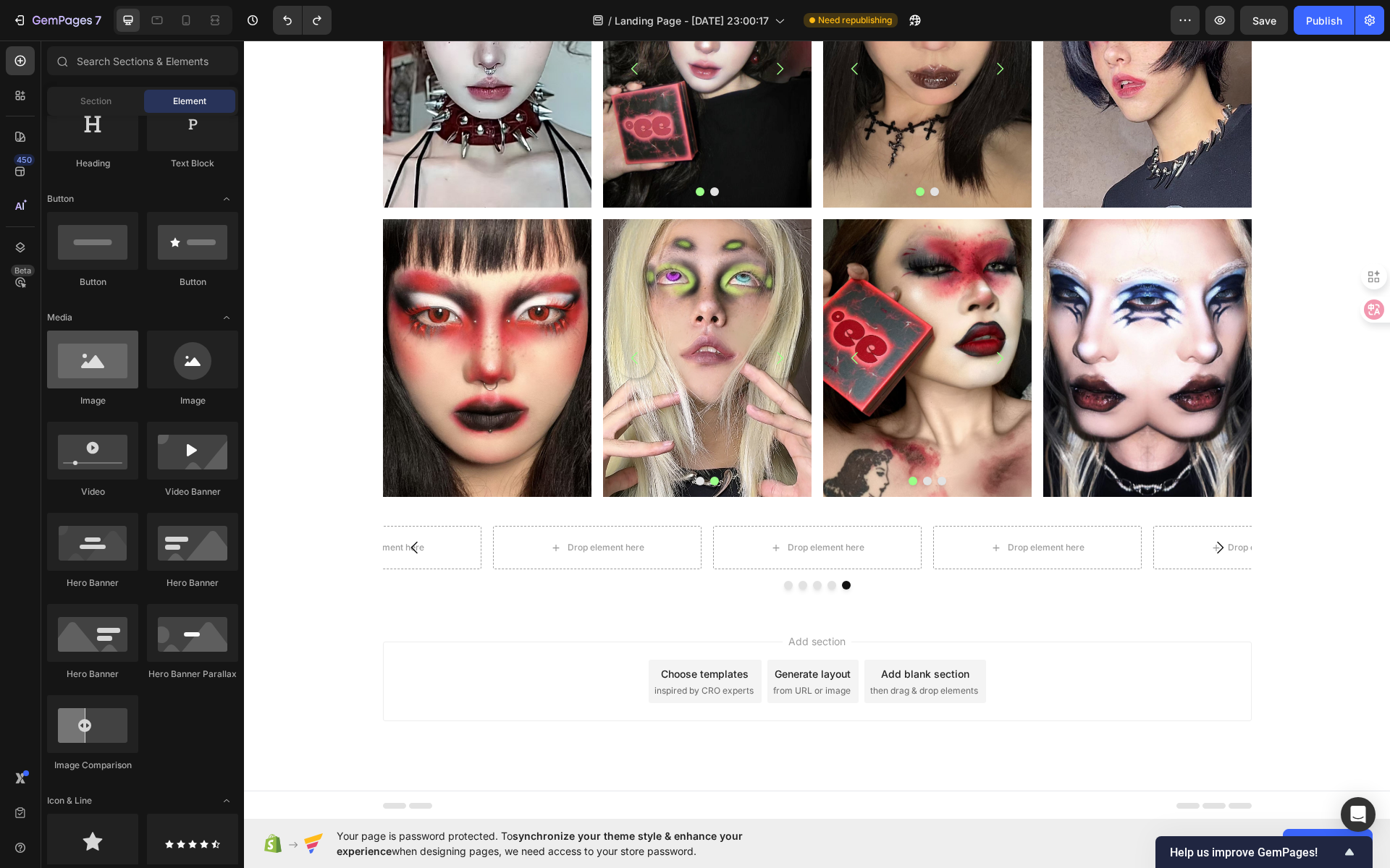
scroll to position [261, 0]
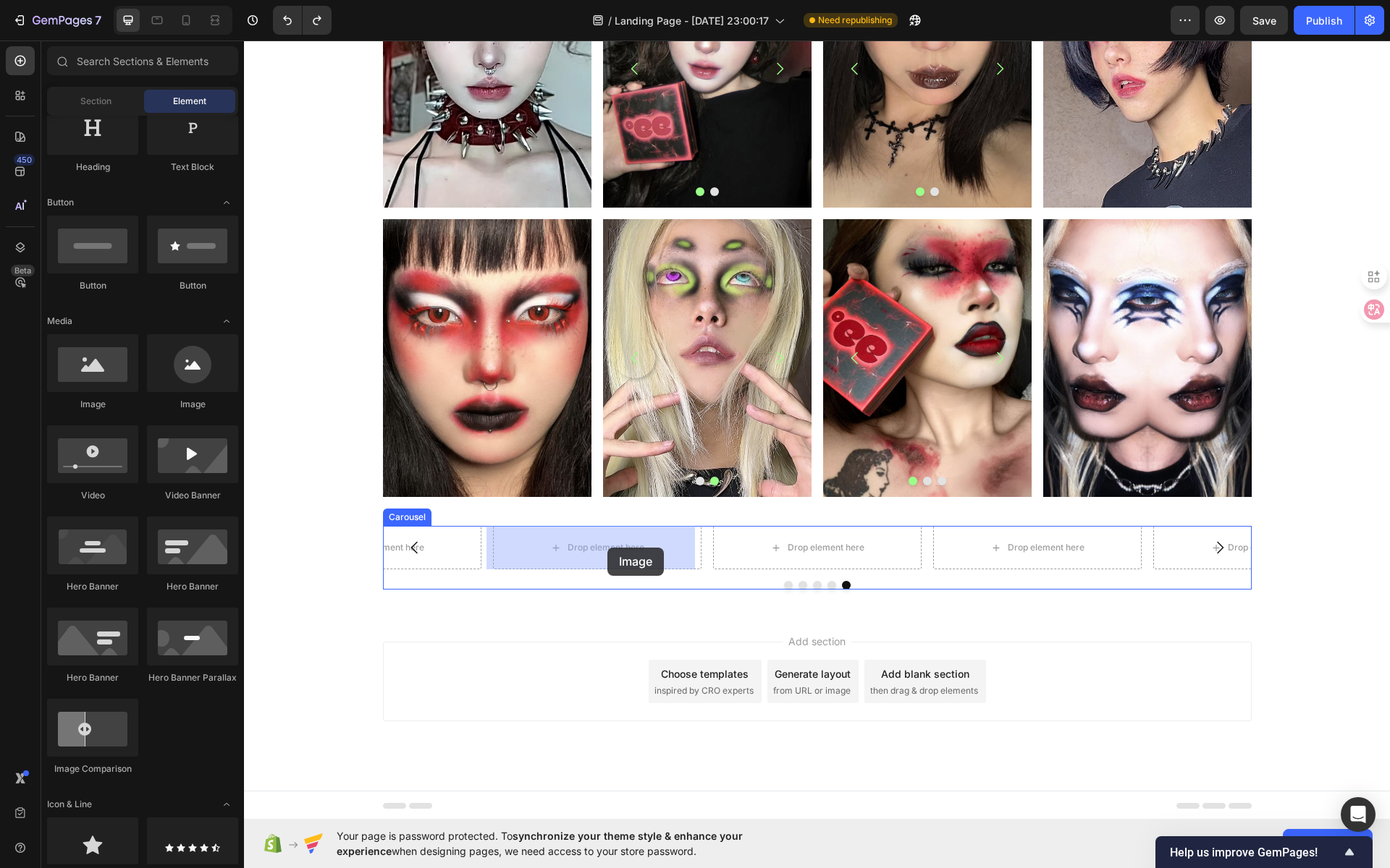
drag, startPoint x: 380, startPoint y: 418, endPoint x: 608, endPoint y: 548, distance: 262.5
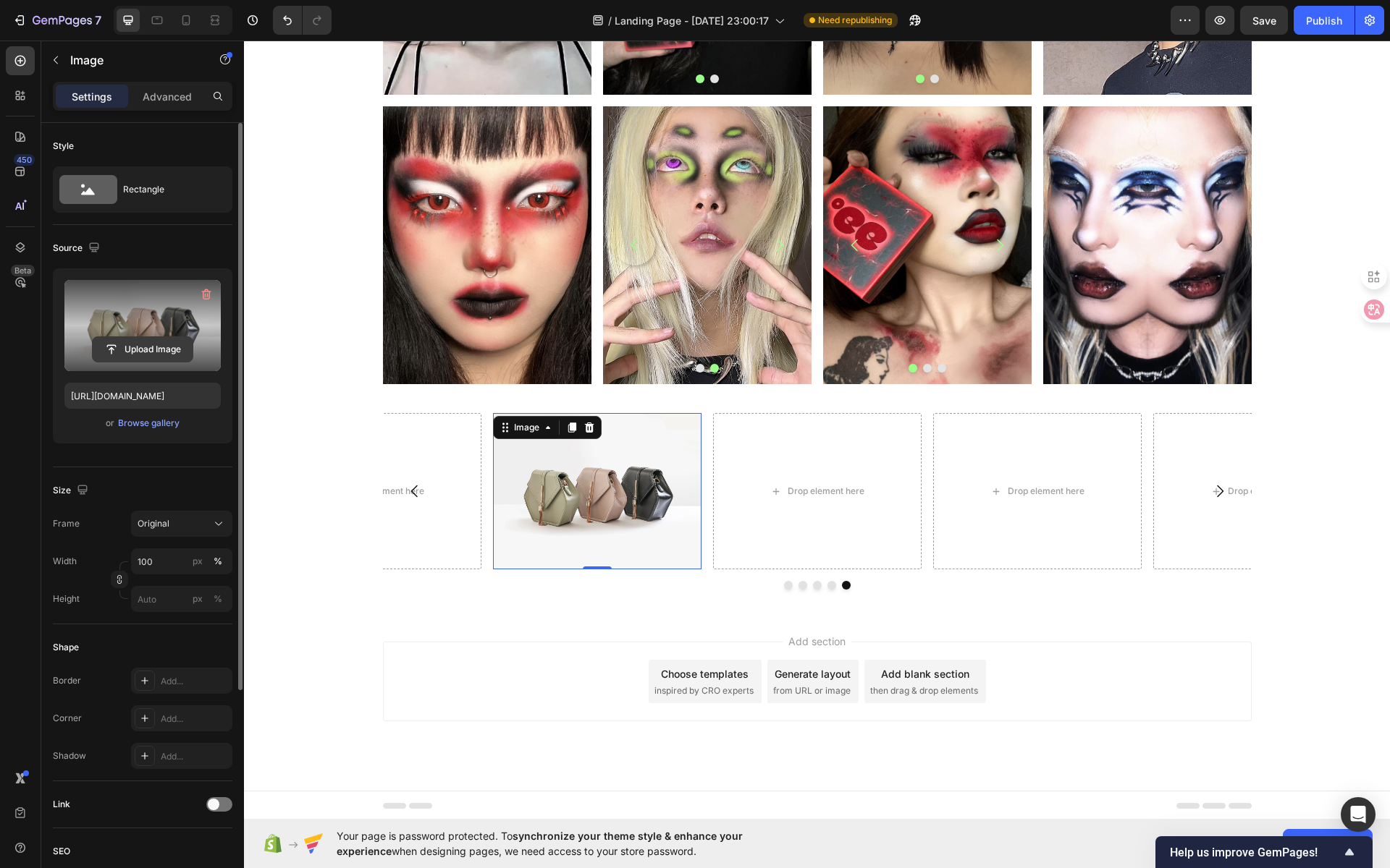
click at [164, 355] on input "file" at bounding box center [142, 349] width 100 height 24
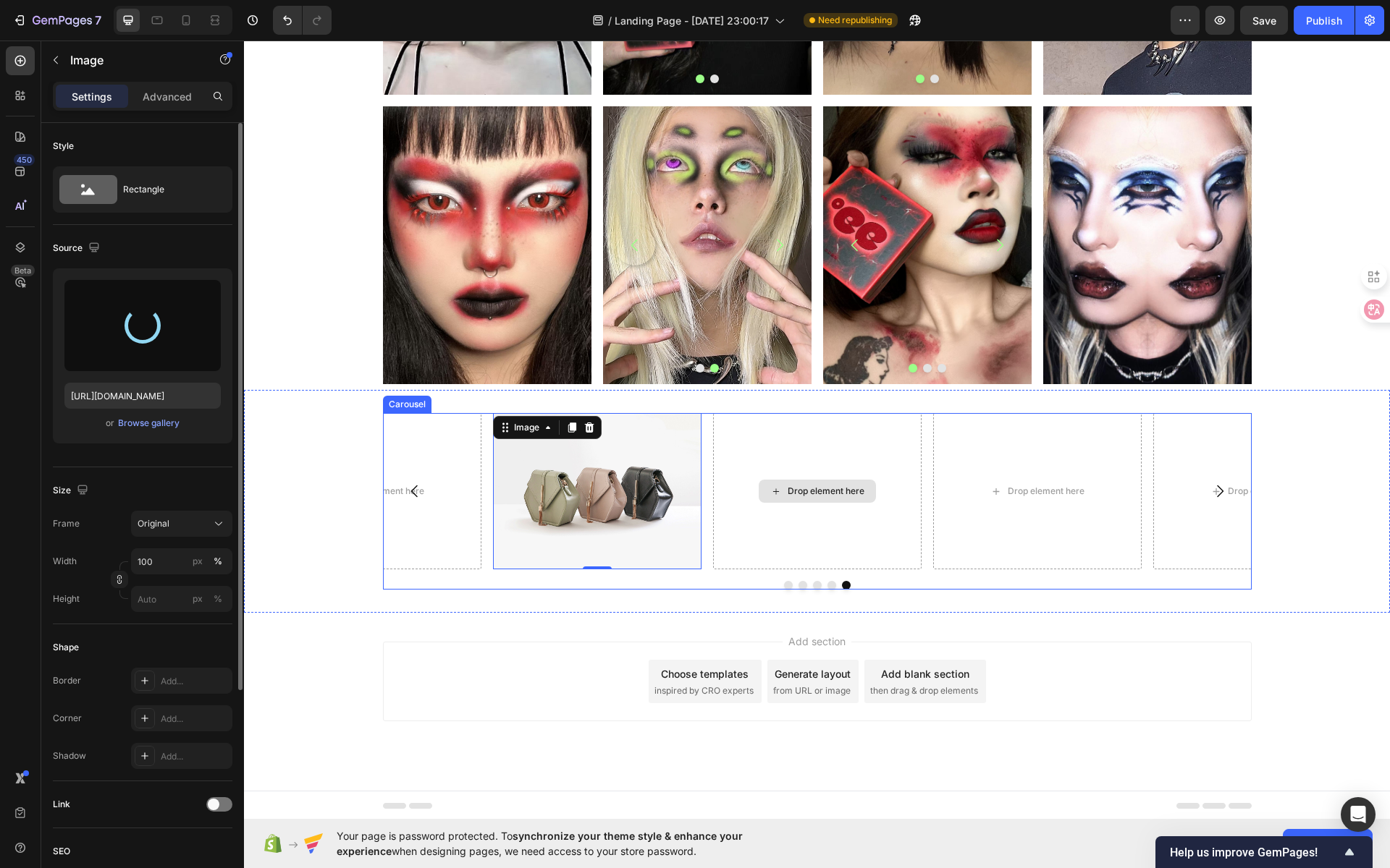
type input "https://cdn.shopify.com/s/files/1/0725/5831/3694/files/gempages_586148509846078…"
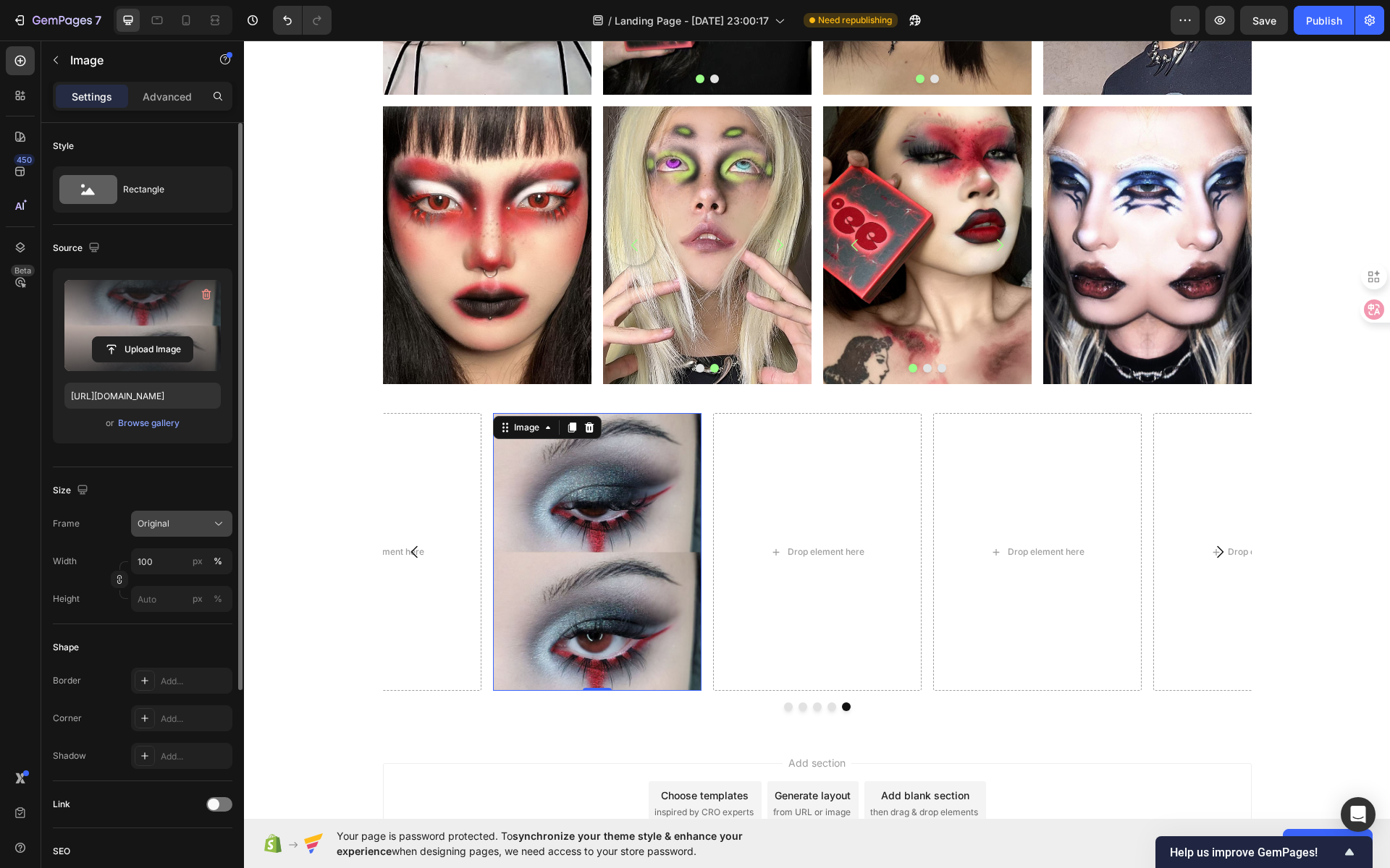
scroll to position [670, 0]
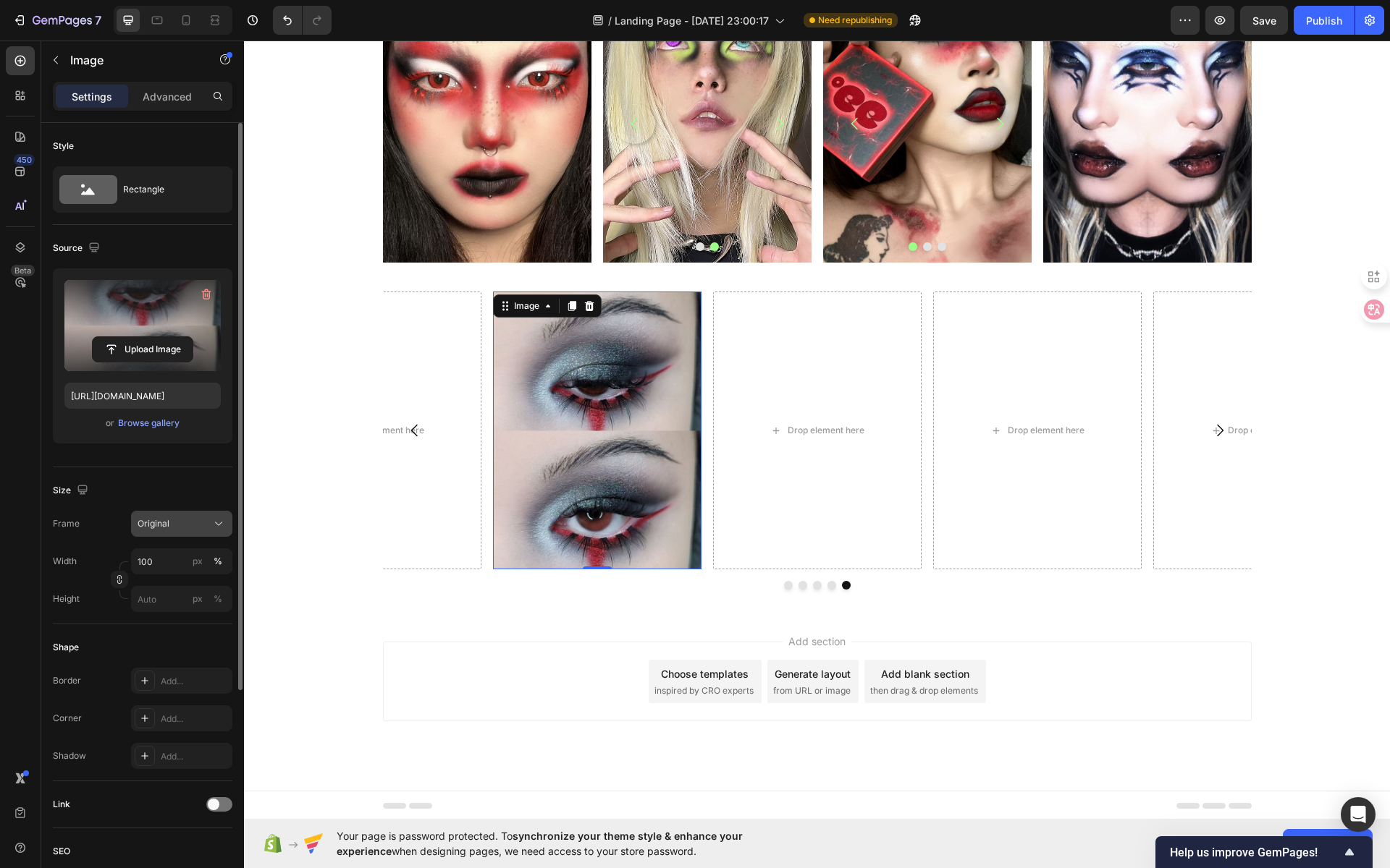
click at [185, 526] on div "Original" at bounding box center [173, 524] width 71 height 13
click at [188, 564] on div "Square" at bounding box center [179, 559] width 84 height 15
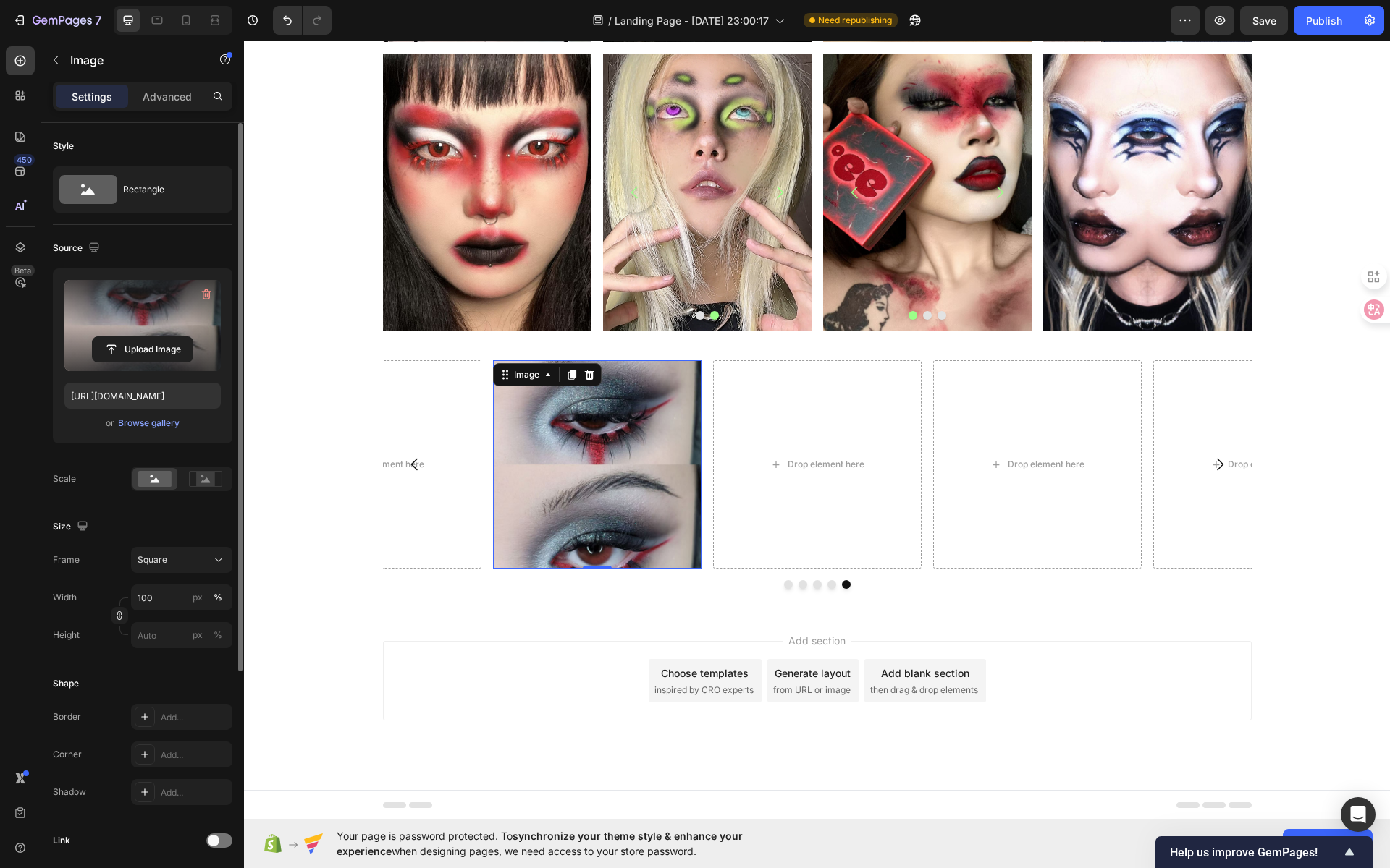
click at [155, 307] on label at bounding box center [142, 325] width 156 height 91
click at [155, 337] on input "file" at bounding box center [142, 349] width 100 height 24
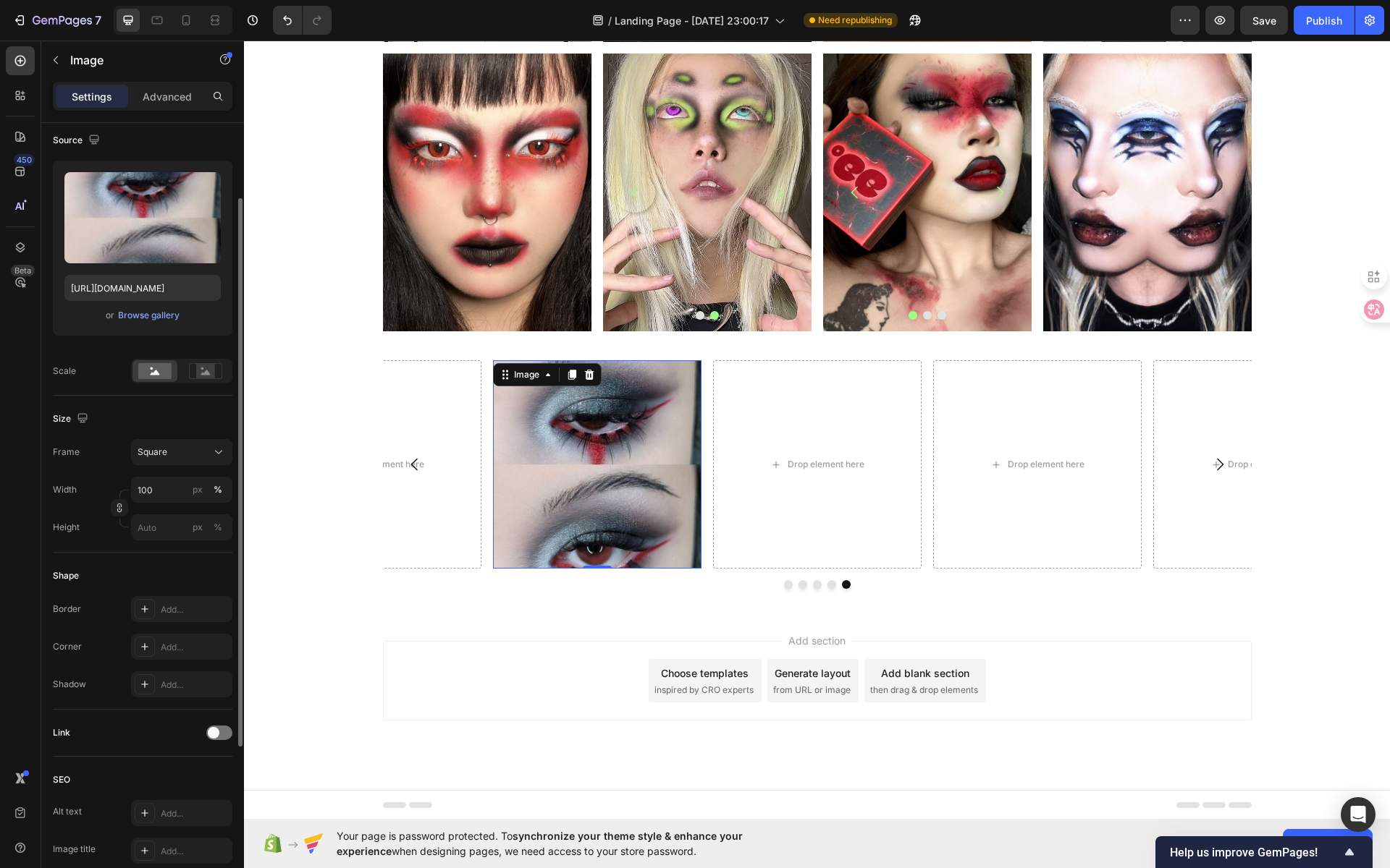
scroll to position [67, 0]
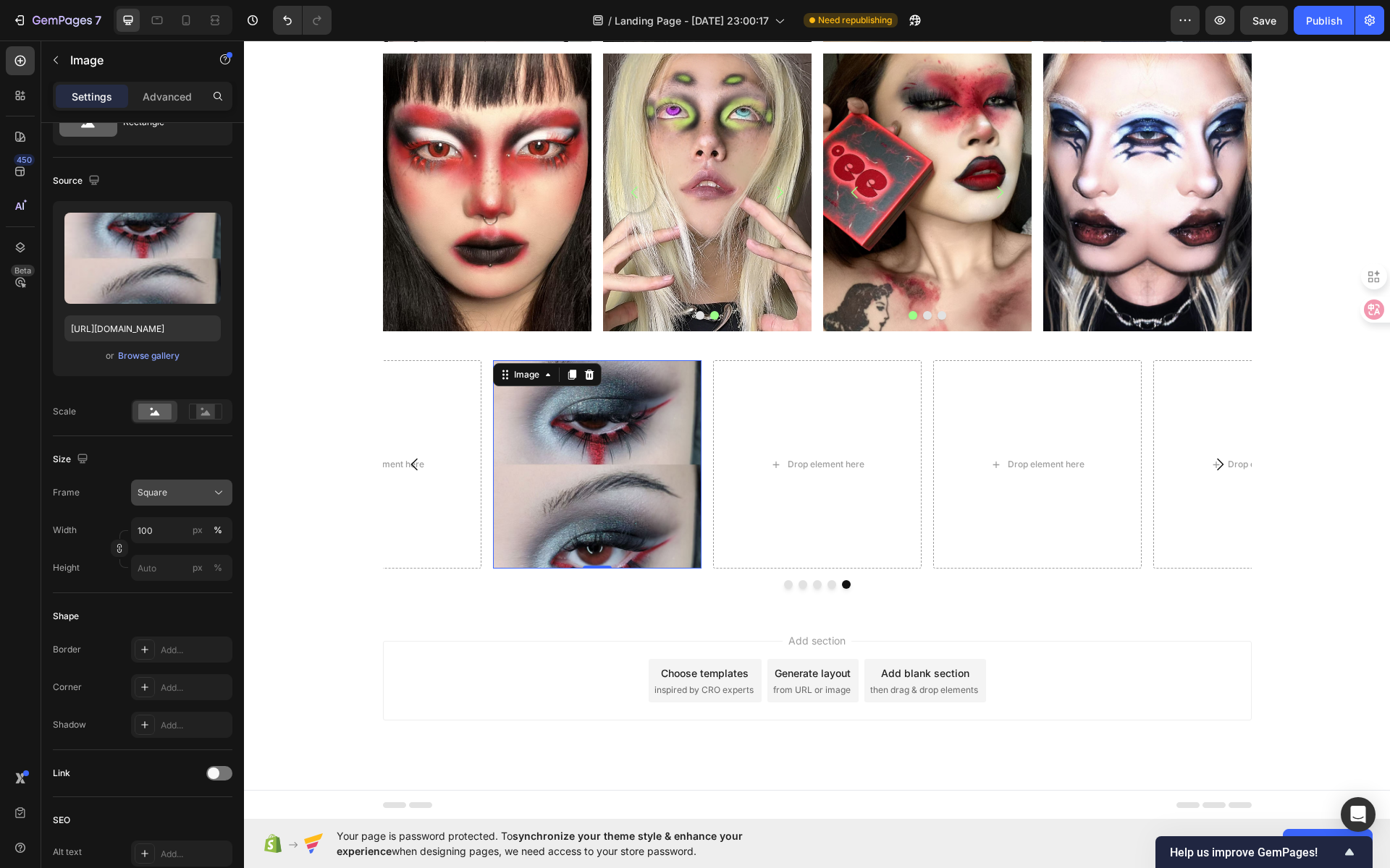
click at [183, 493] on div "Square" at bounding box center [173, 493] width 71 height 13
click at [184, 524] on div "Square" at bounding box center [179, 528] width 84 height 15
click at [193, 490] on div "Square" at bounding box center [173, 493] width 71 height 13
click at [188, 553] on div "Vertical" at bounding box center [179, 556] width 84 height 15
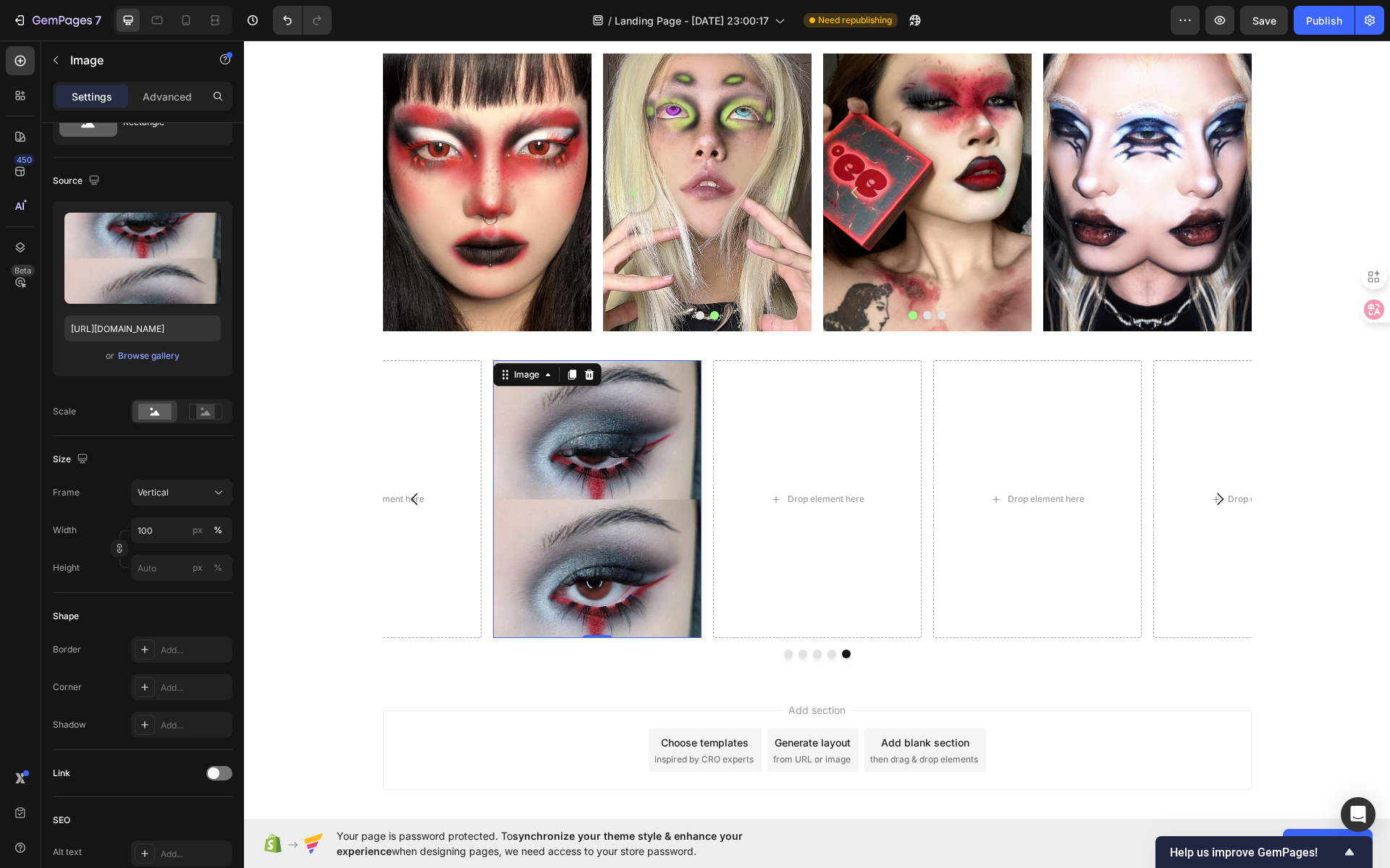
scroll to position [671, 0]
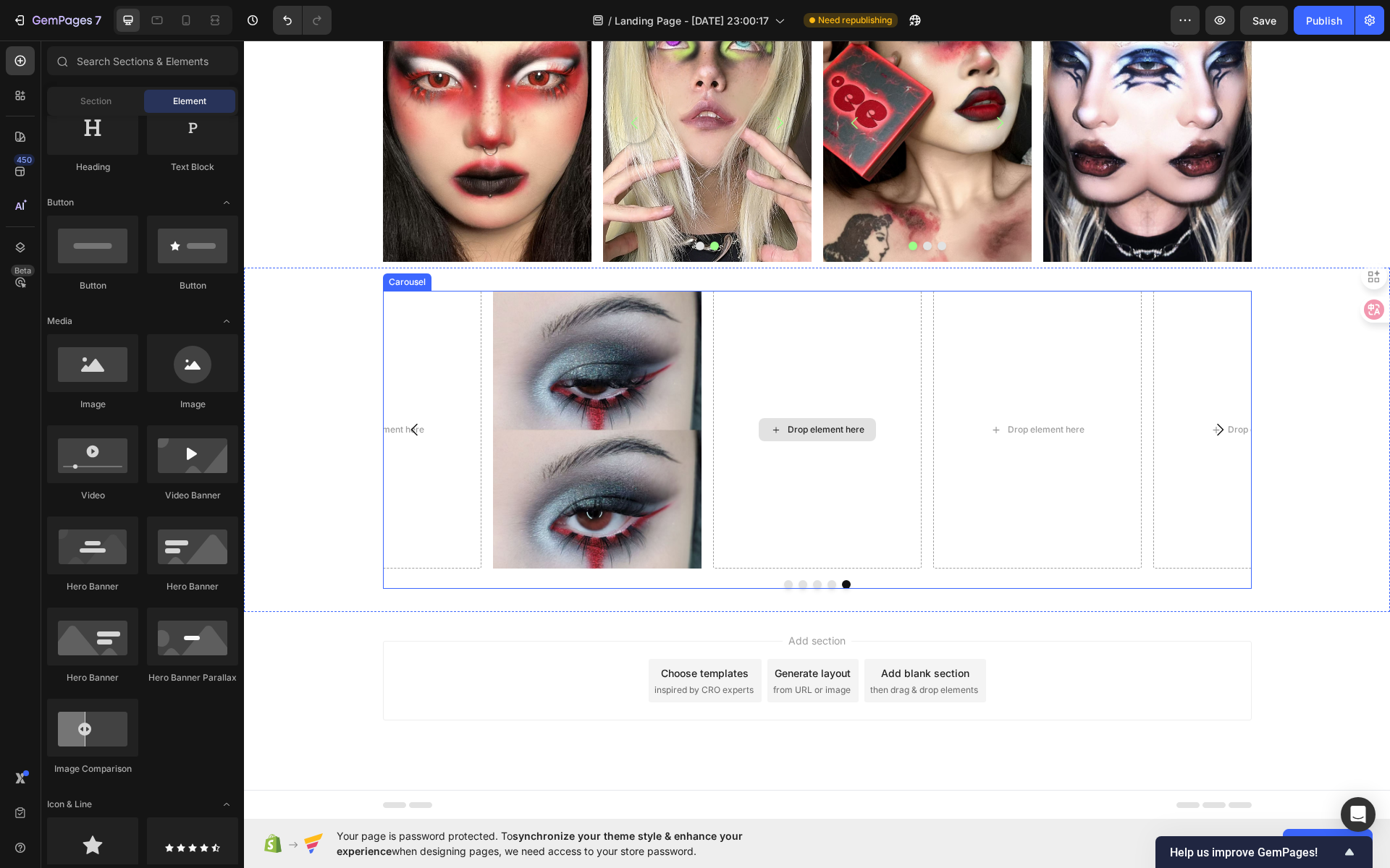
click at [800, 427] on div "Drop element here" at bounding box center [826, 430] width 77 height 12
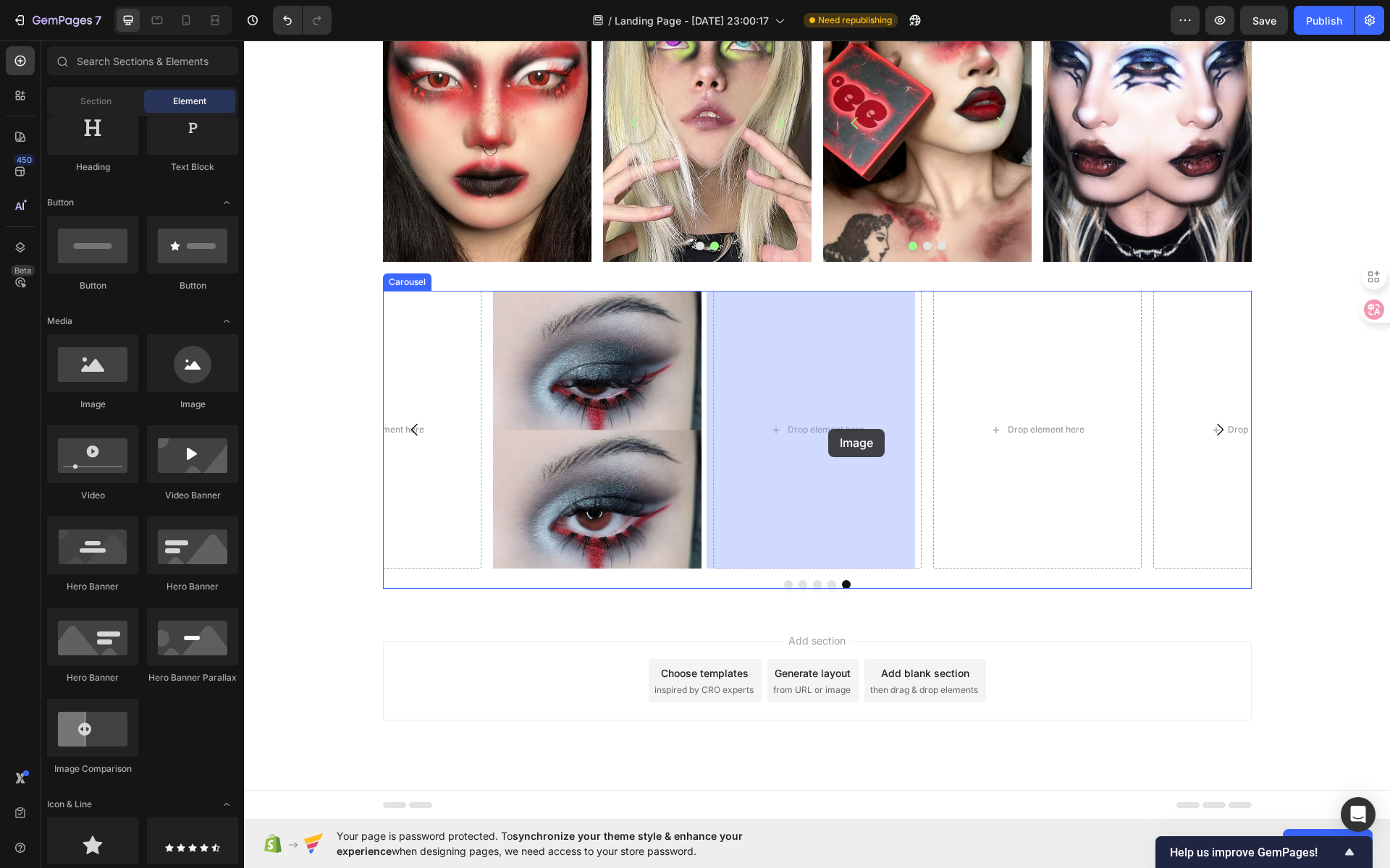
drag, startPoint x: 357, startPoint y: 414, endPoint x: 804, endPoint y: 438, distance: 447.6
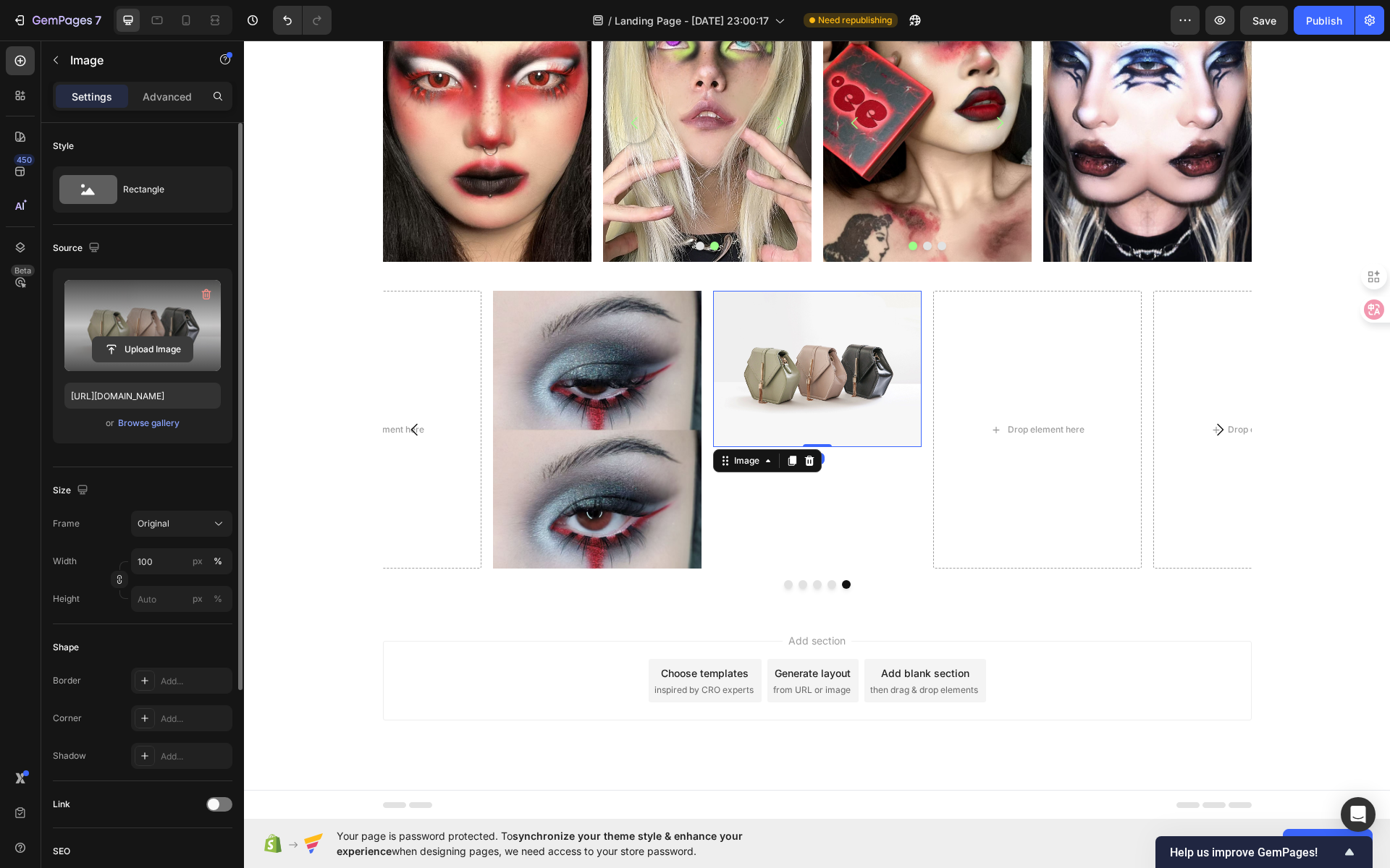
click at [159, 351] on input "file" at bounding box center [142, 349] width 100 height 24
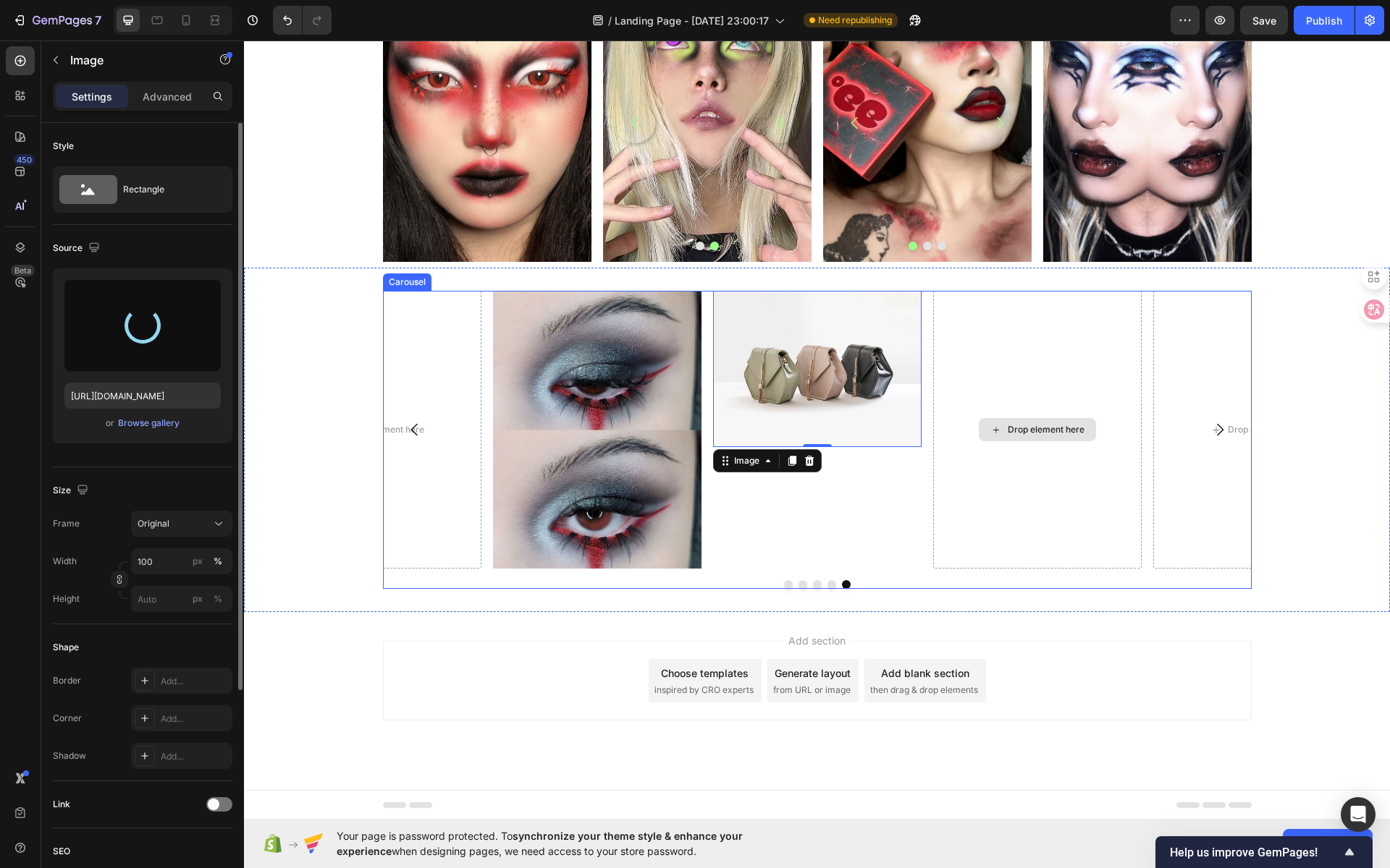
type input "https://cdn.shopify.com/s/files/1/0725/5831/3694/files/gempages_586148509846078…"
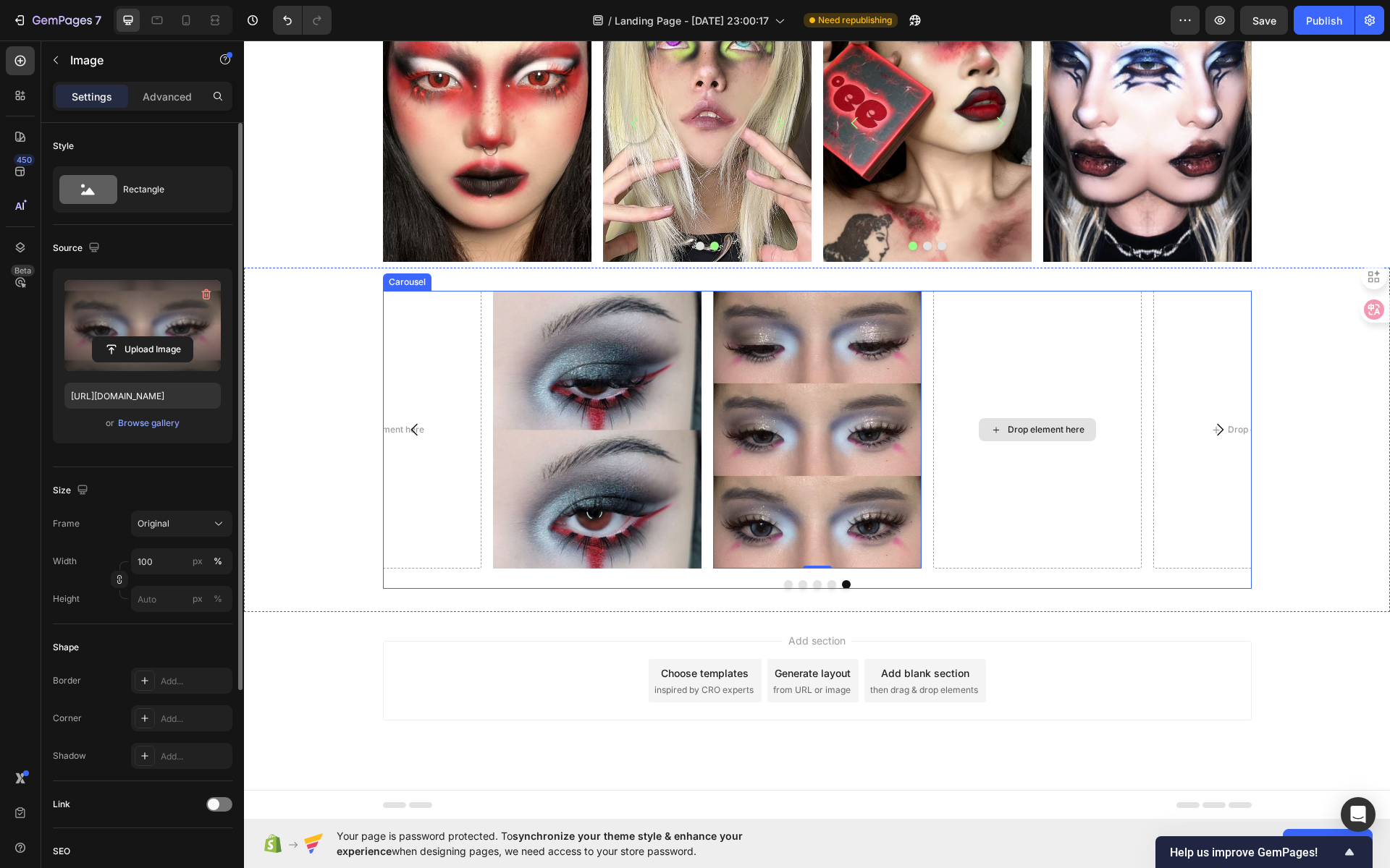
click at [1028, 429] on div "Drop element here" at bounding box center [1046, 430] width 77 height 12
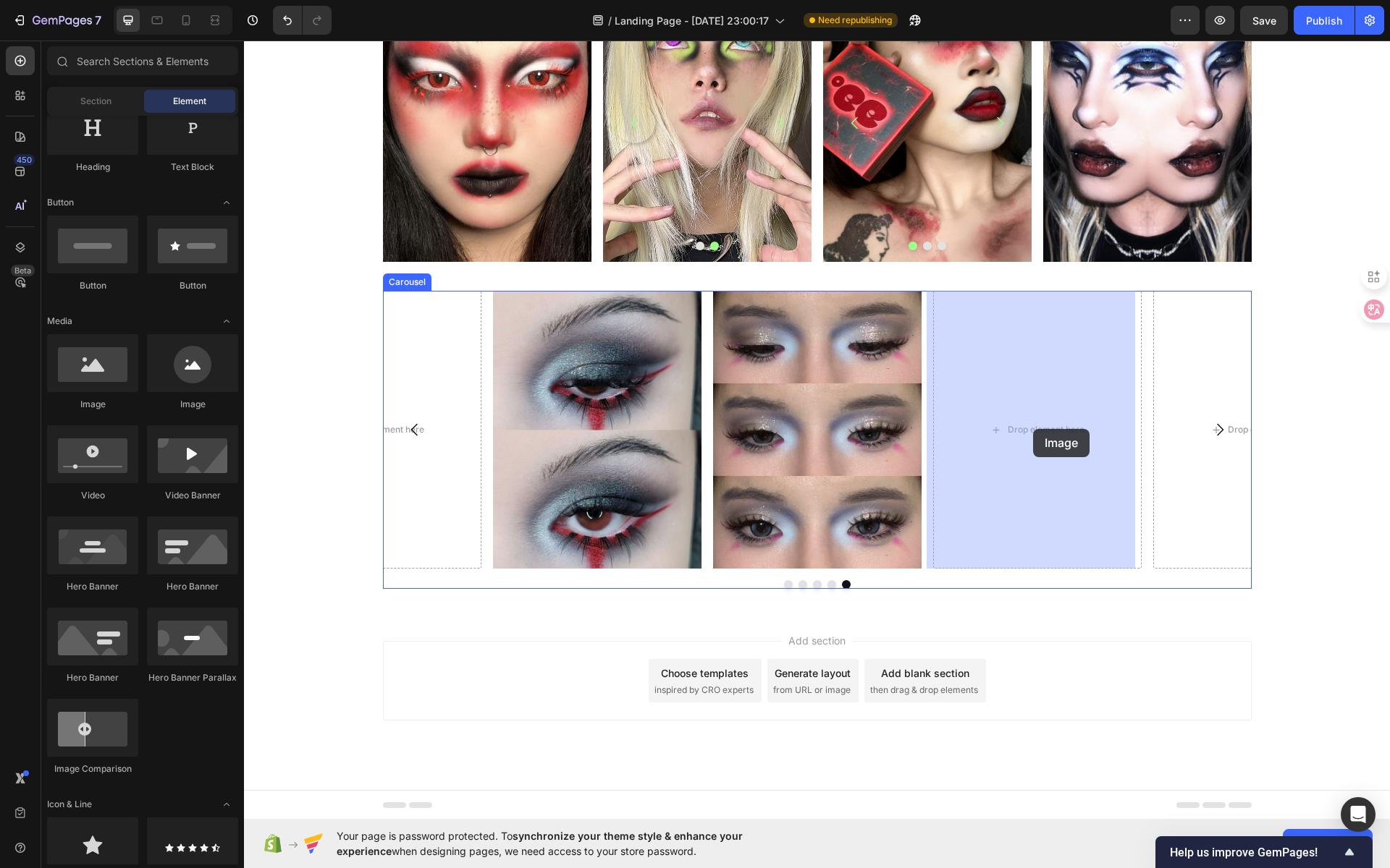
drag, startPoint x: 346, startPoint y: 406, endPoint x: 1032, endPoint y: 429, distance: 686.4
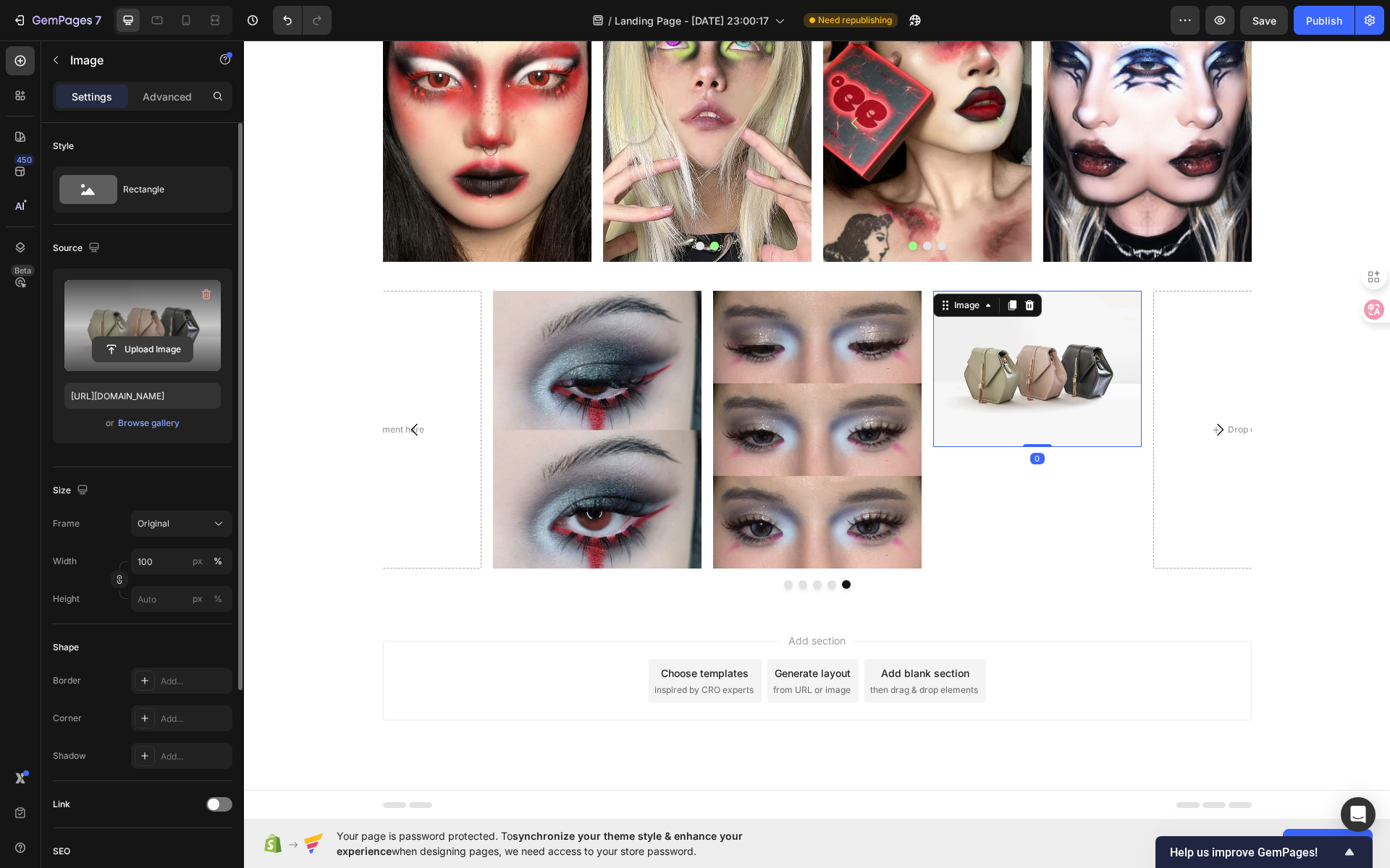
click at [142, 359] on input "file" at bounding box center [142, 349] width 100 height 24
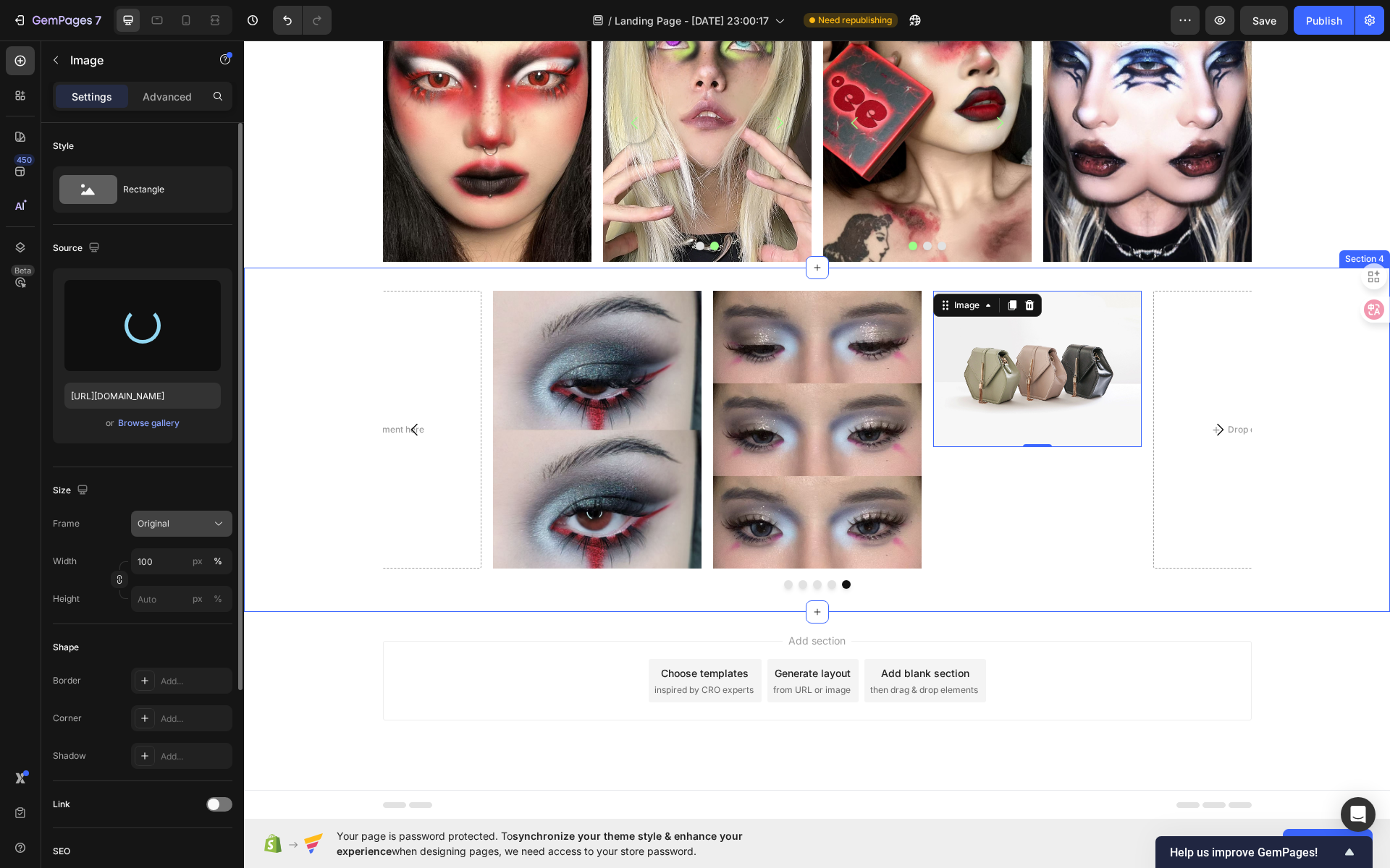
type input "https://cdn.shopify.com/s/files/1/0725/5831/3694/files/gempages_586148509846078…"
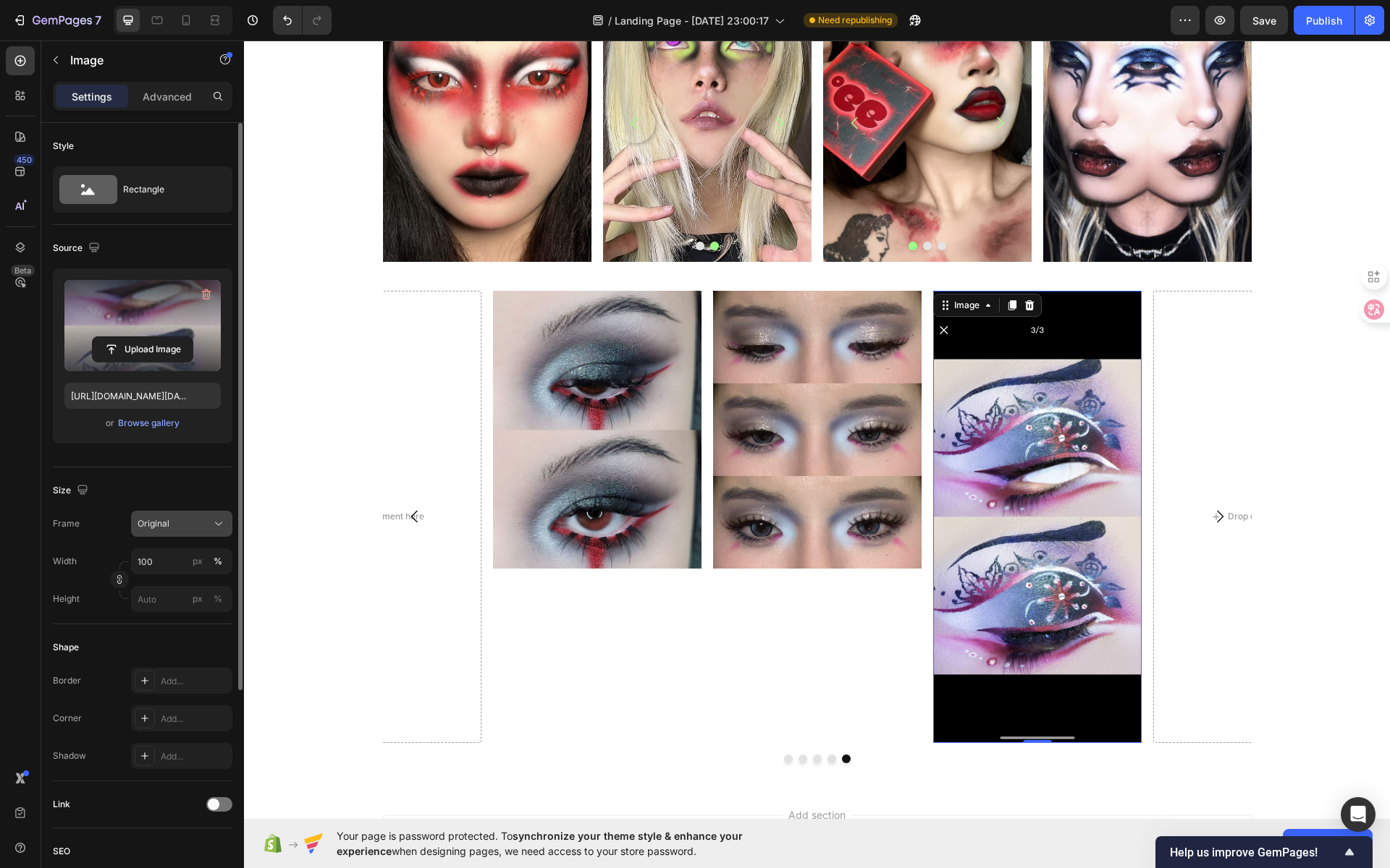
scroll to position [751, 0]
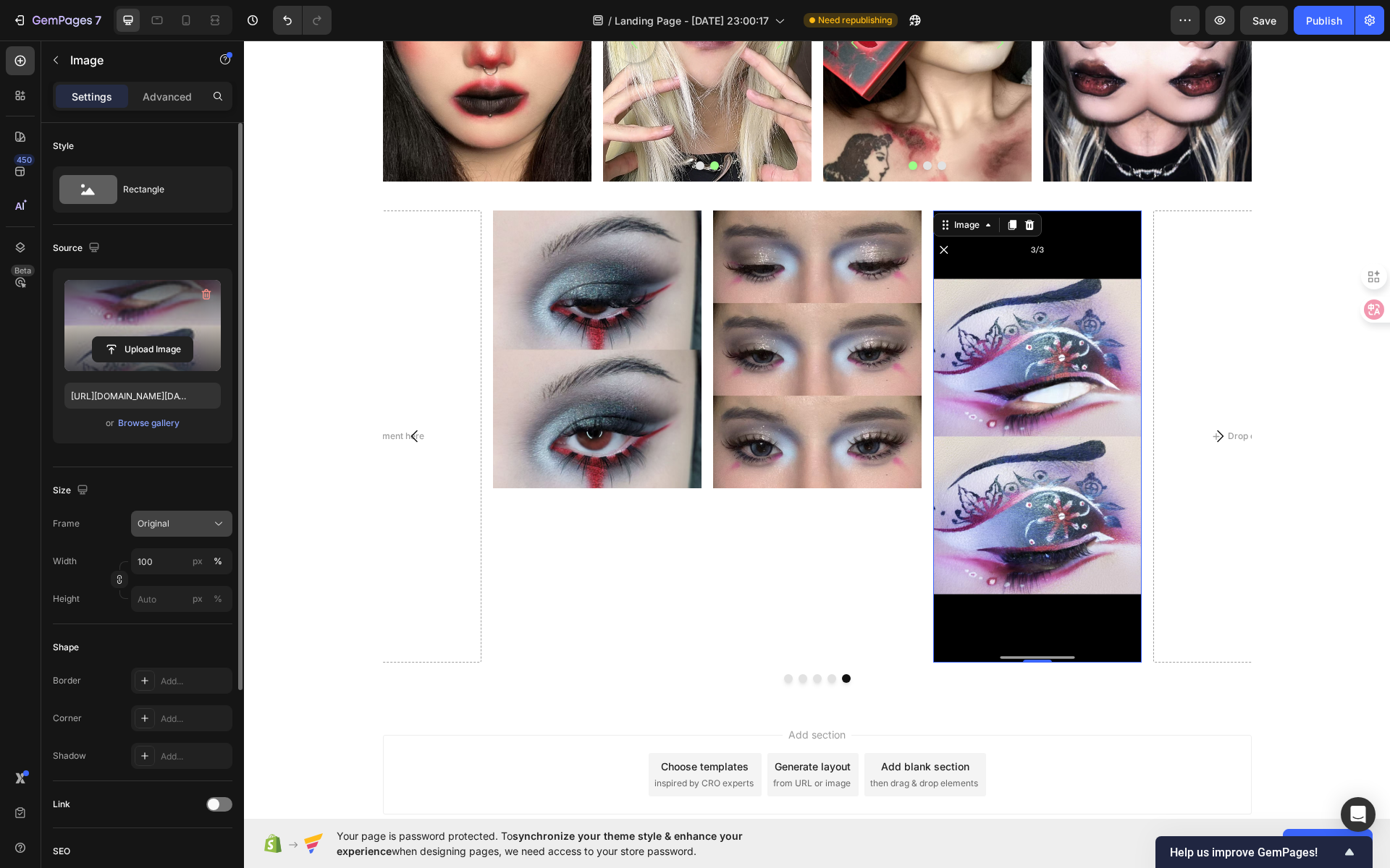
click at [203, 526] on div "Original" at bounding box center [173, 524] width 71 height 13
click at [198, 587] on div "Vertical" at bounding box center [179, 587] width 84 height 15
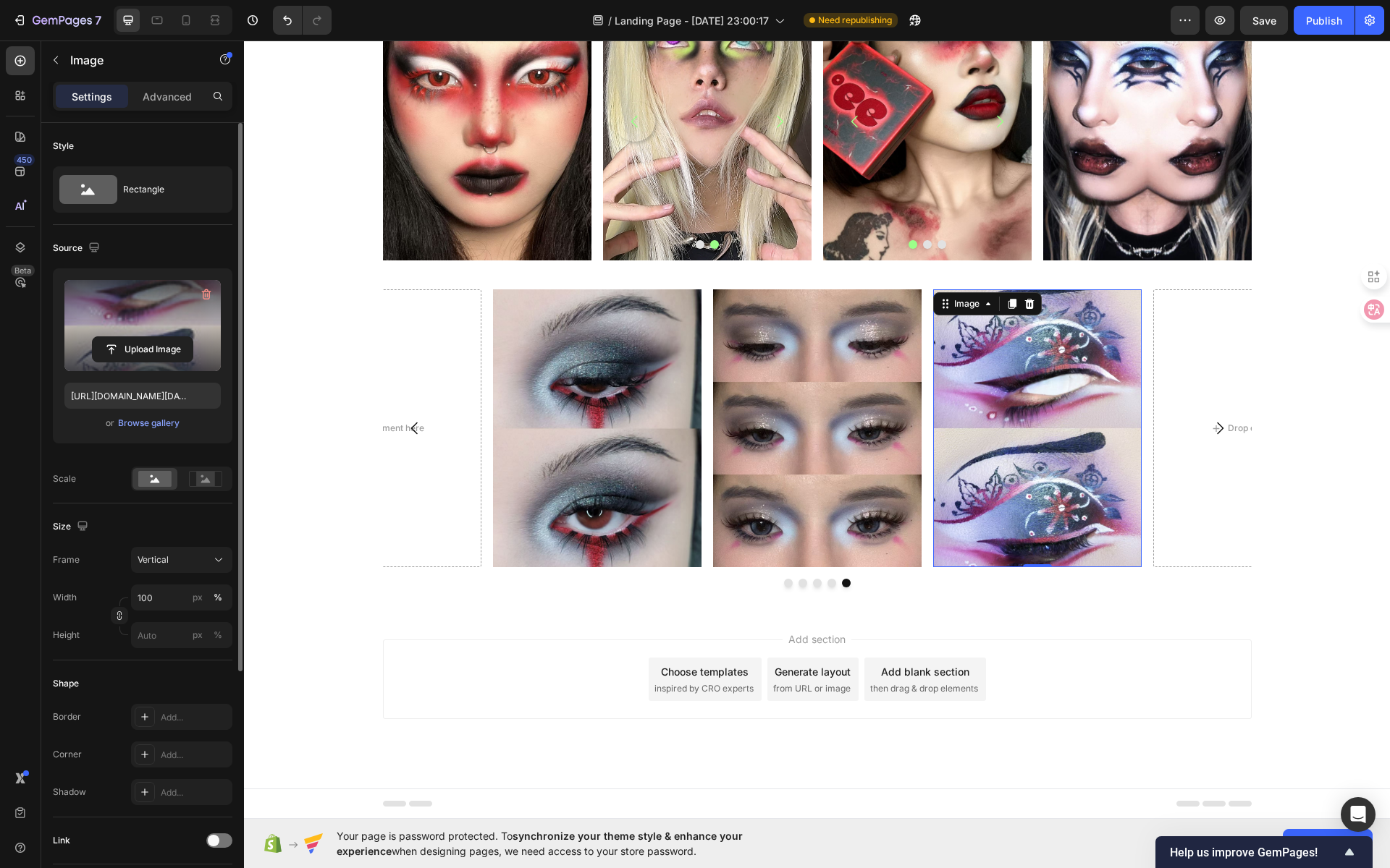
scroll to position [671, 0]
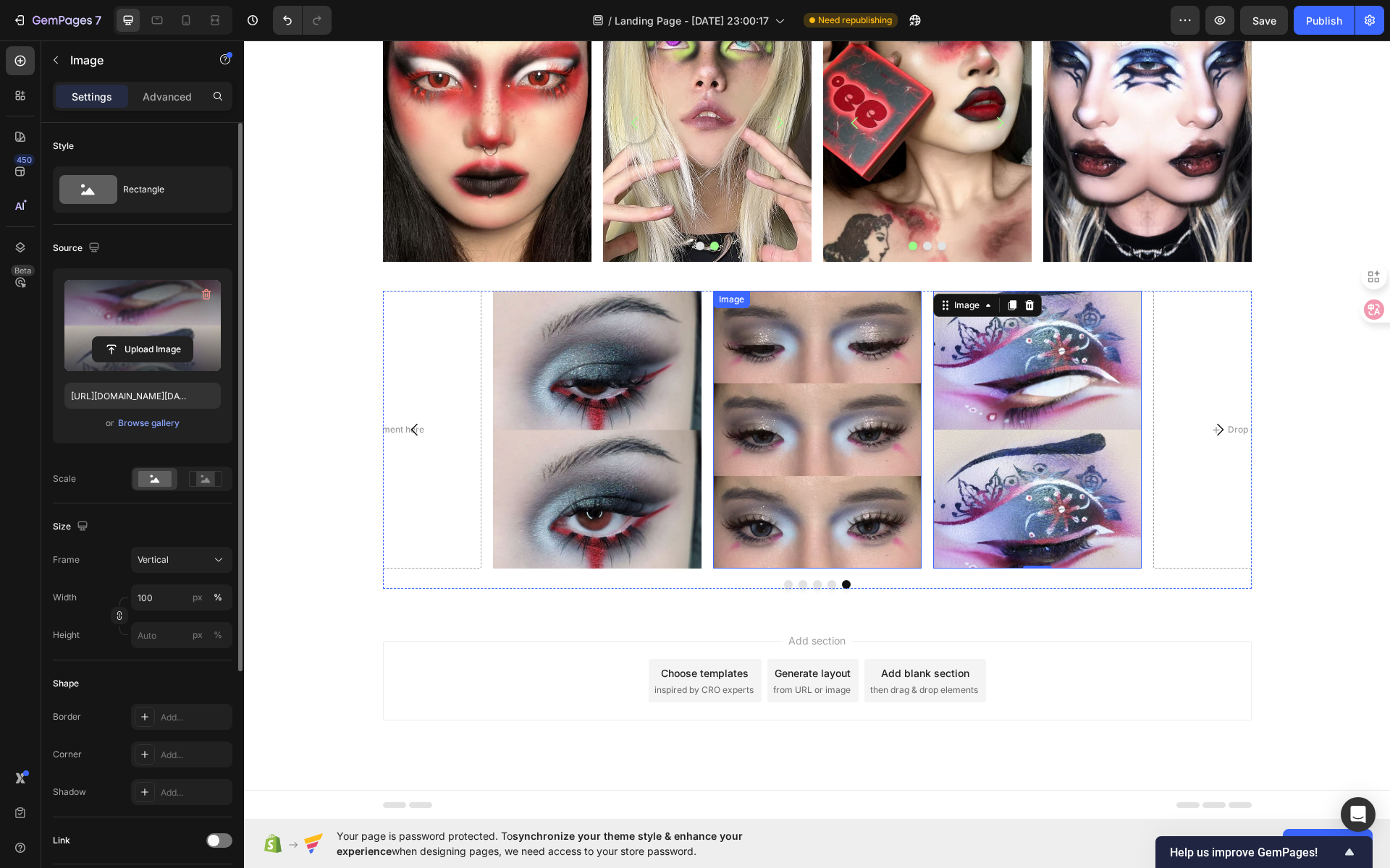
click at [811, 395] on img at bounding box center [817, 430] width 208 height 278
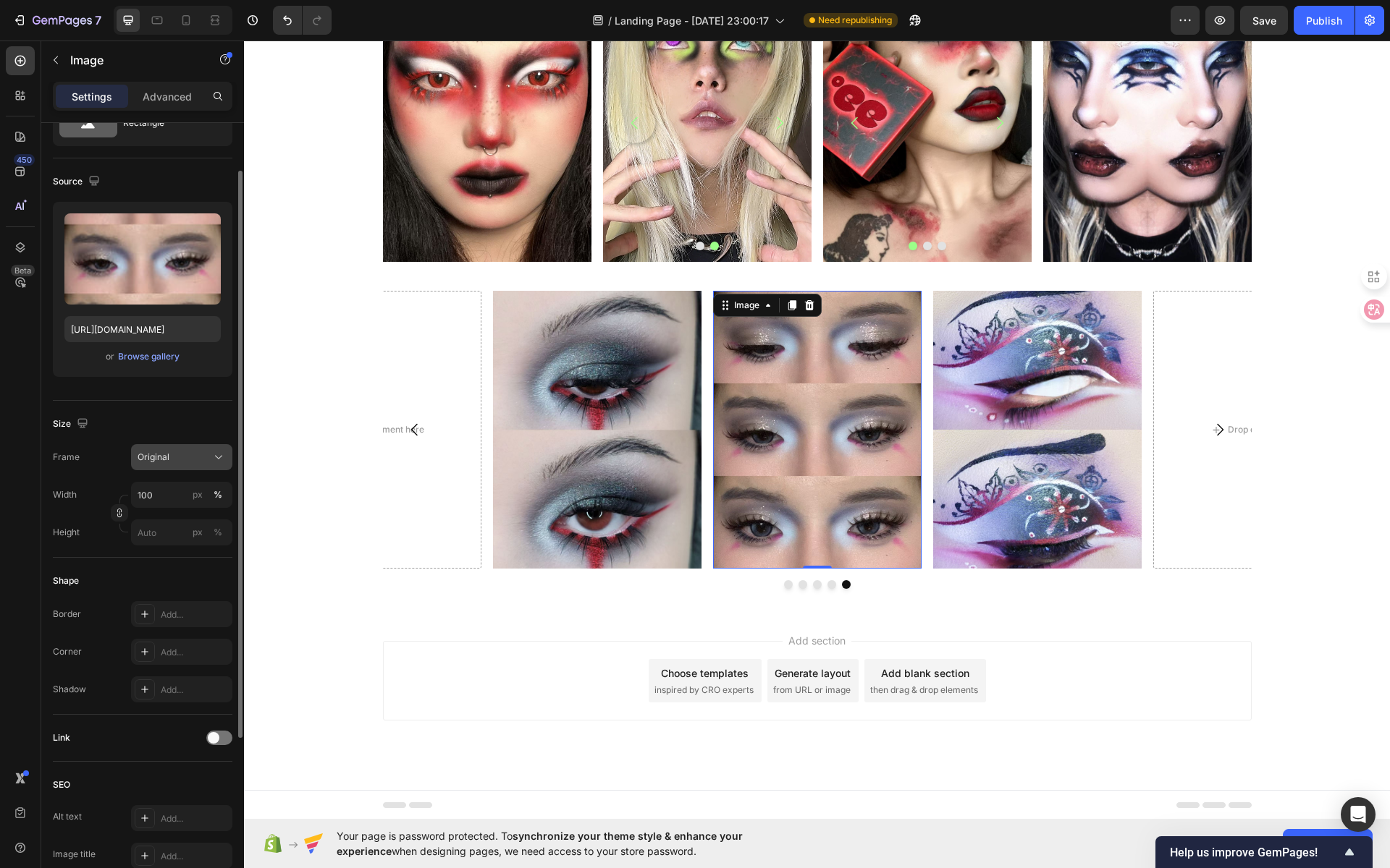
click at [216, 453] on icon at bounding box center [219, 458] width 15 height 15
click at [188, 513] on div "Vertical" at bounding box center [179, 521] width 84 height 15
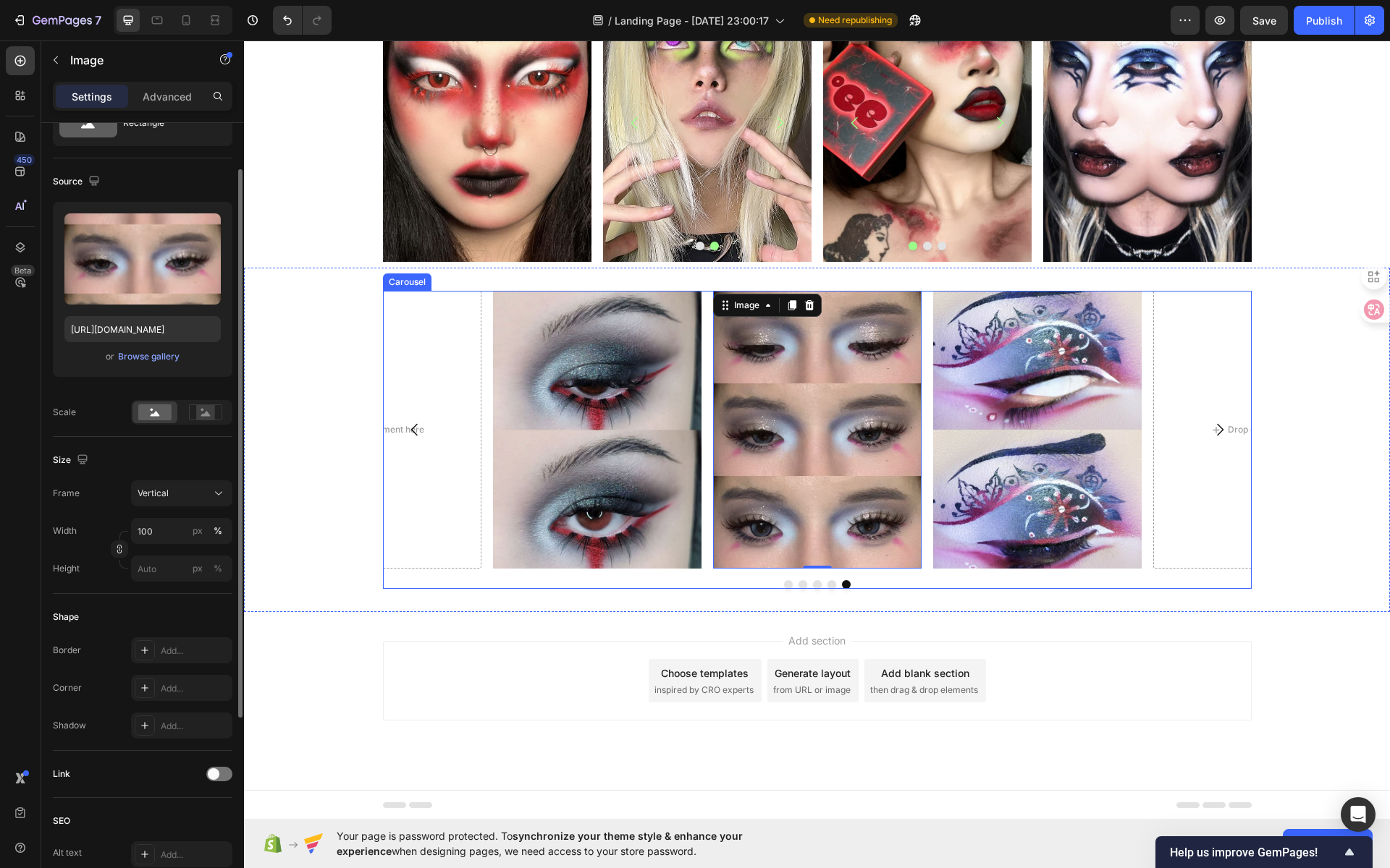
click at [1215, 433] on icon "Carousel Next Arrow" at bounding box center [1220, 430] width 17 height 17
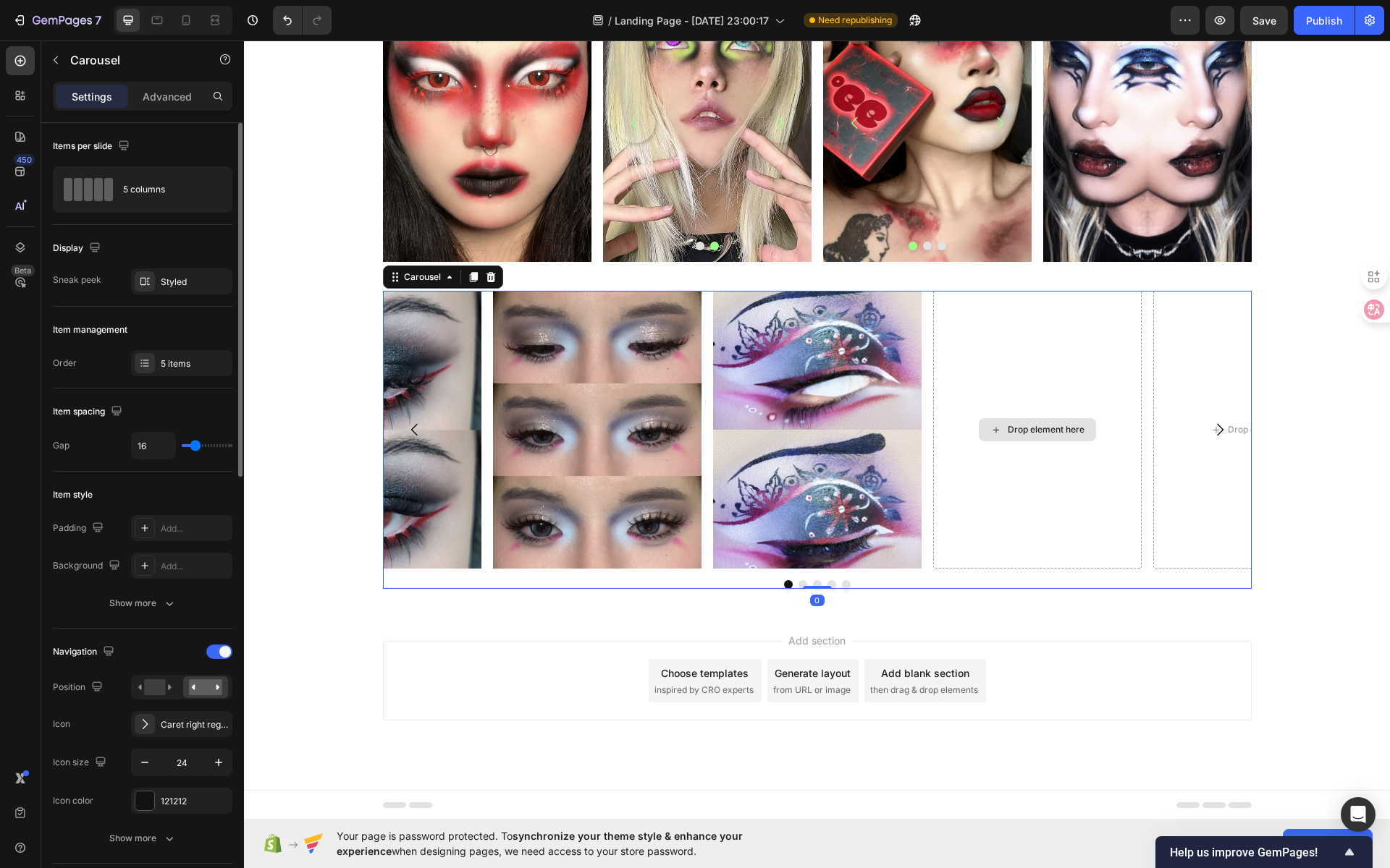
click at [1055, 433] on div "Drop element here" at bounding box center [1046, 430] width 77 height 12
click at [799, 585] on button "Dot" at bounding box center [803, 585] width 9 height 9
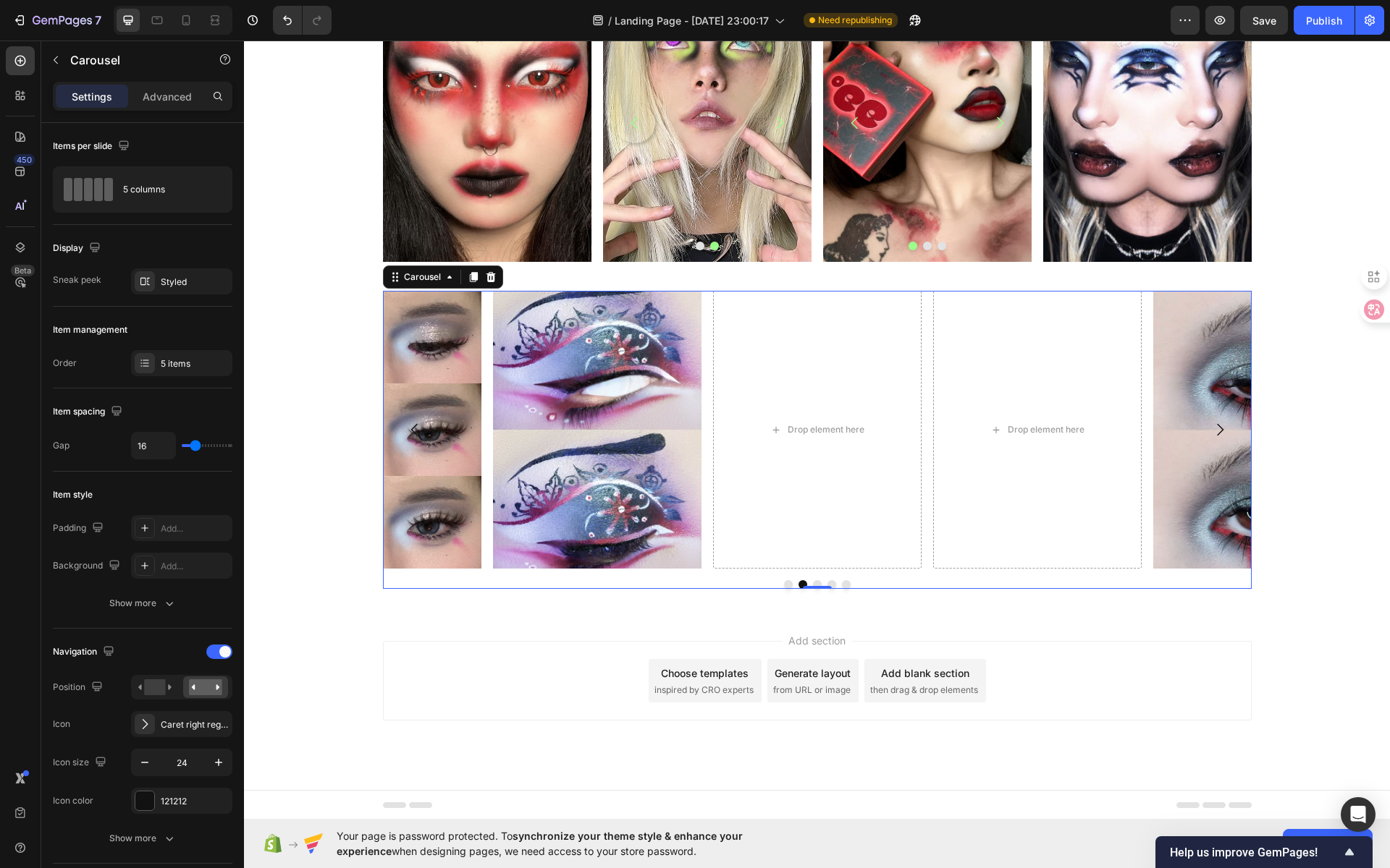
click at [784, 581] on button "Dot" at bounding box center [788, 585] width 9 height 9
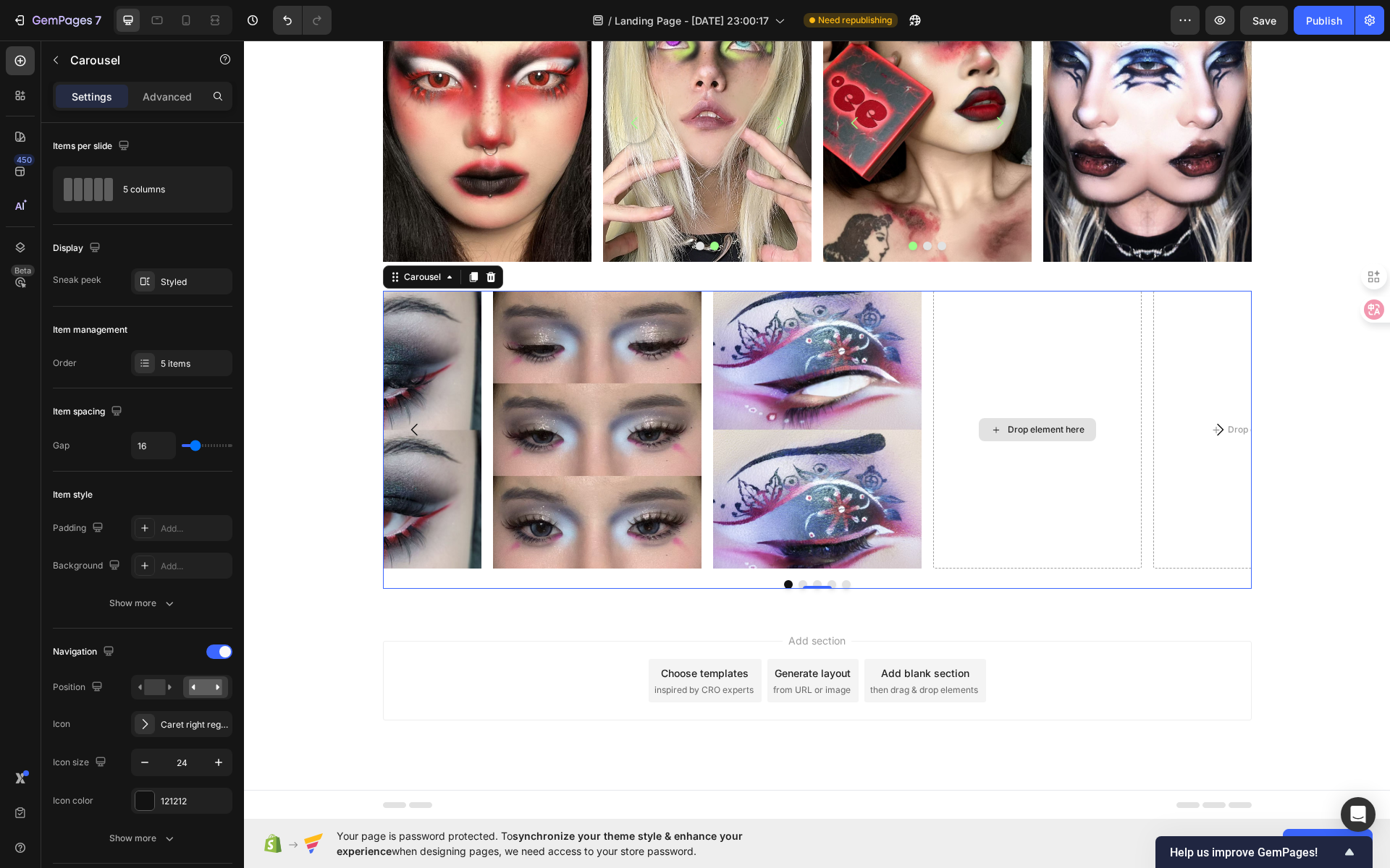
click at [1025, 427] on div "Drop element here" at bounding box center [1046, 430] width 77 height 12
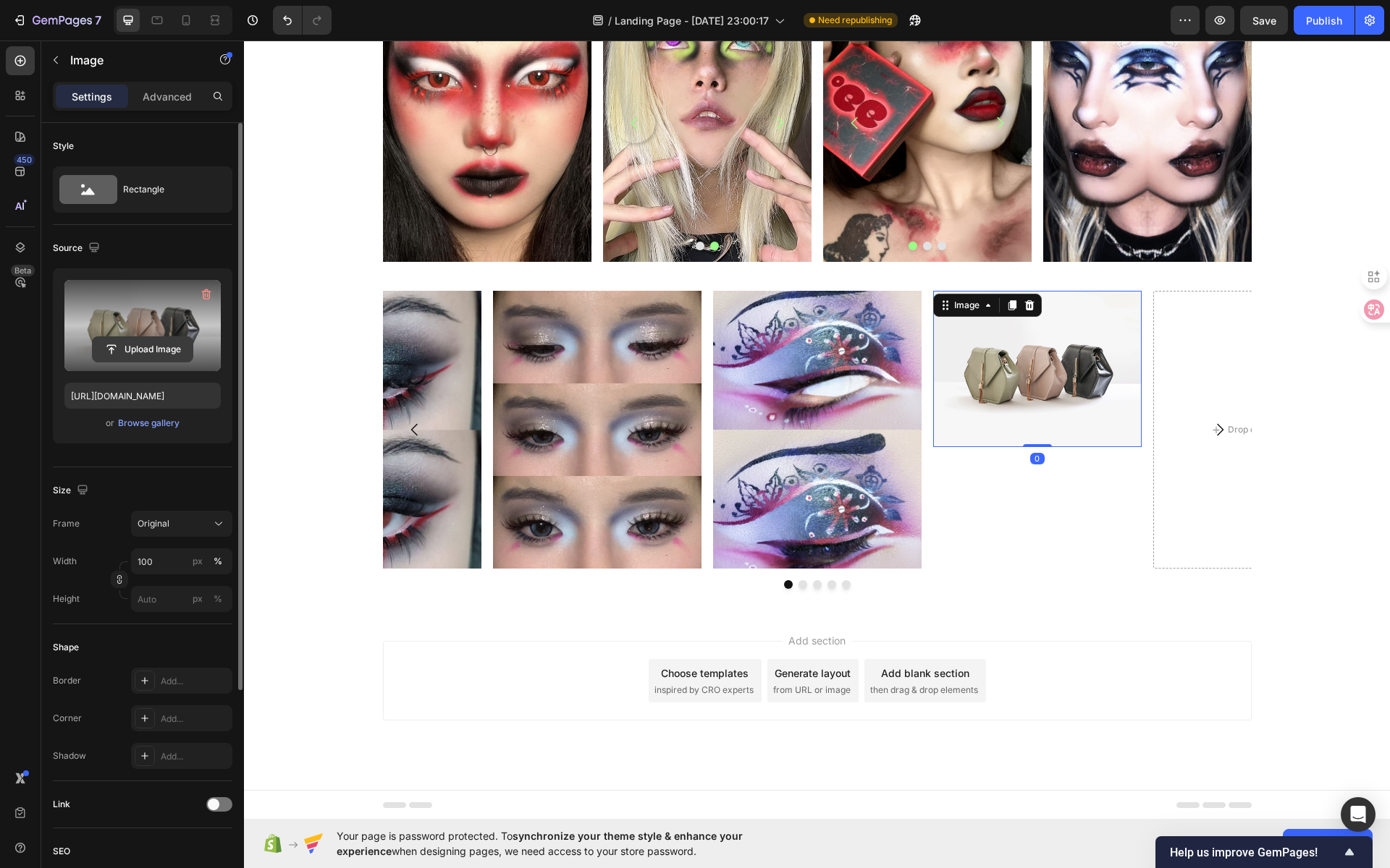
click at [143, 355] on input "file" at bounding box center [142, 349] width 100 height 24
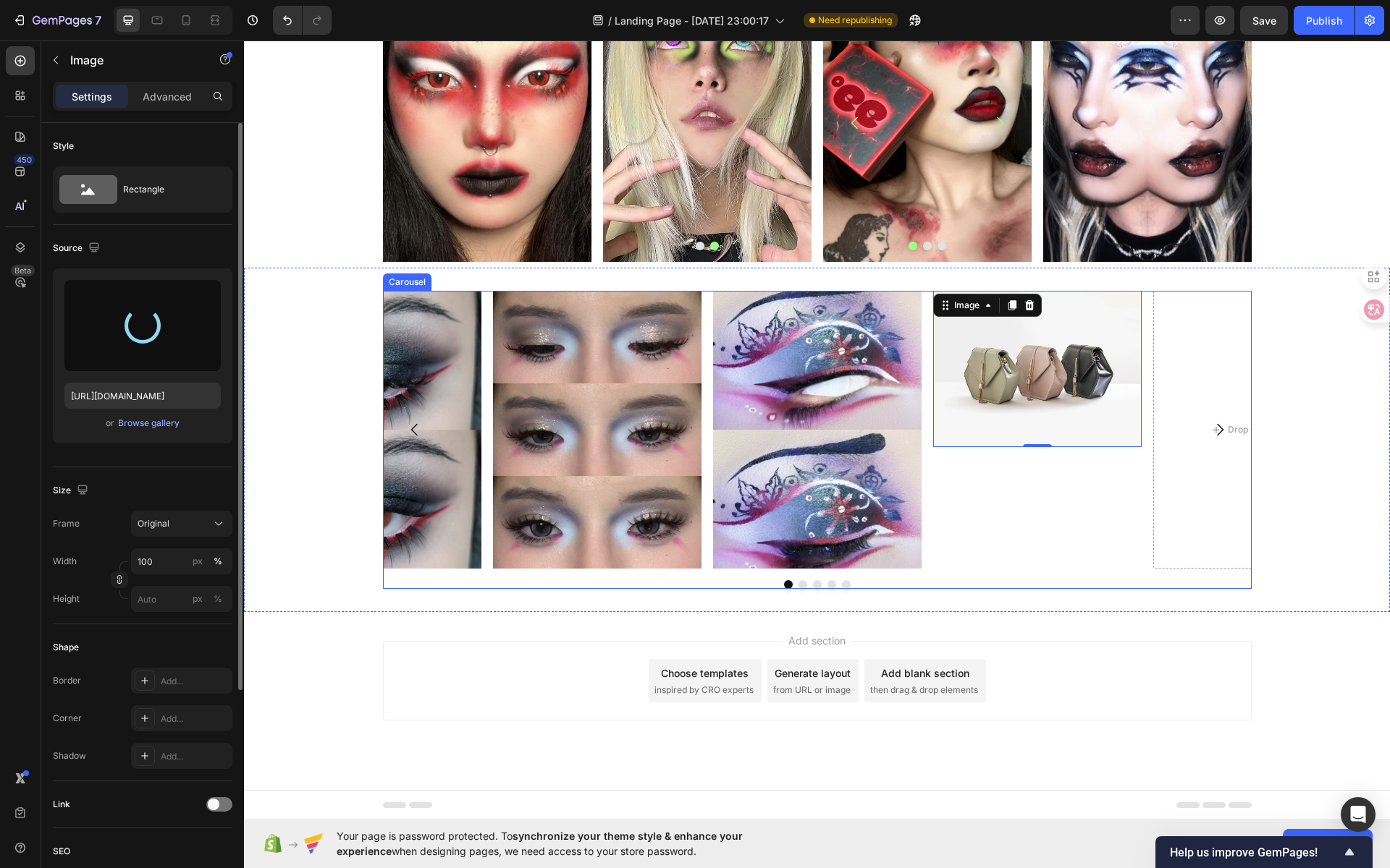
type input "https://cdn.shopify.com/s/files/1/0725/5831/3694/files/gempages_586148509846078…"
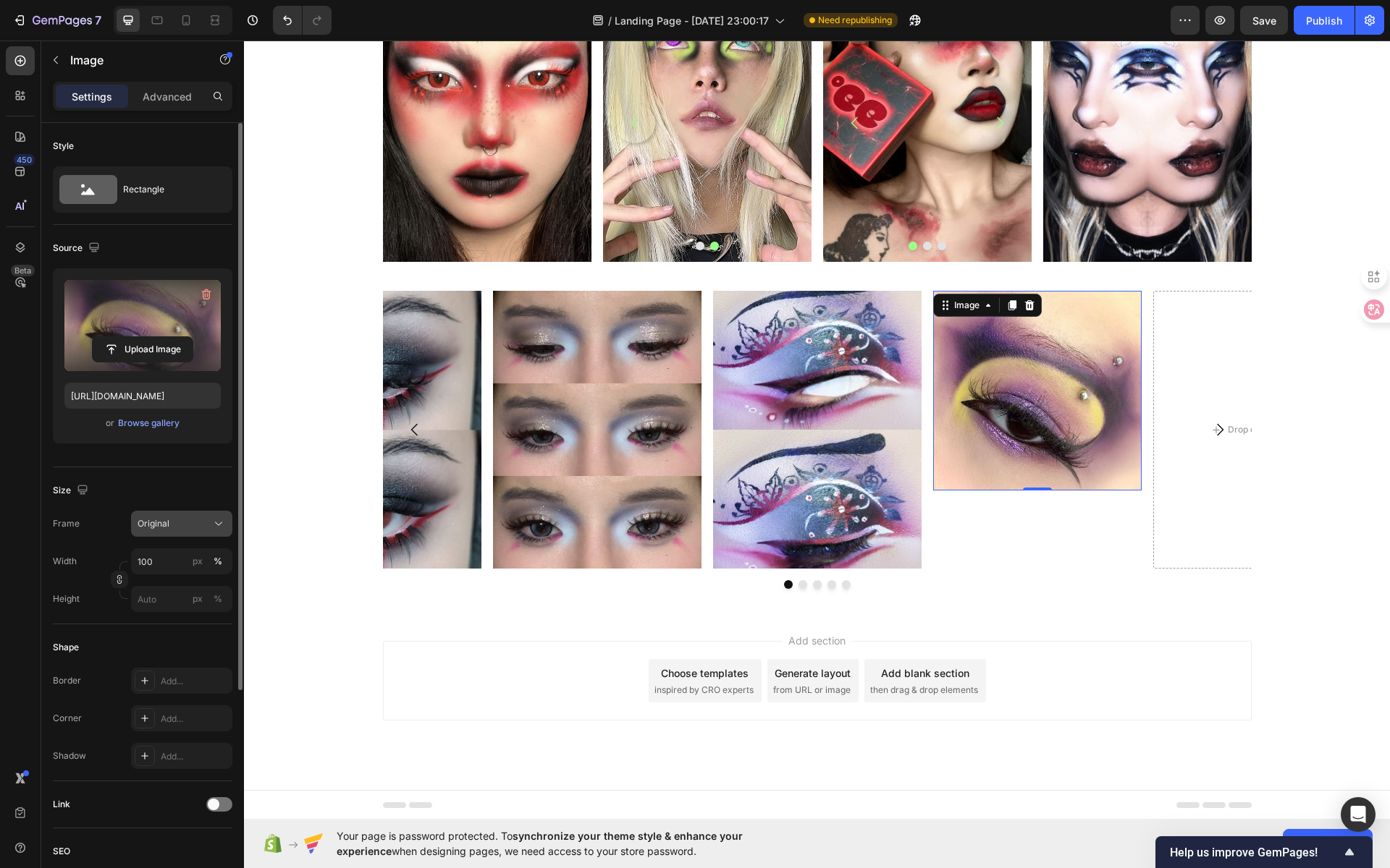
click at [205, 521] on div "Original" at bounding box center [173, 524] width 71 height 13
click at [179, 584] on div "Vertical" at bounding box center [179, 587] width 84 height 15
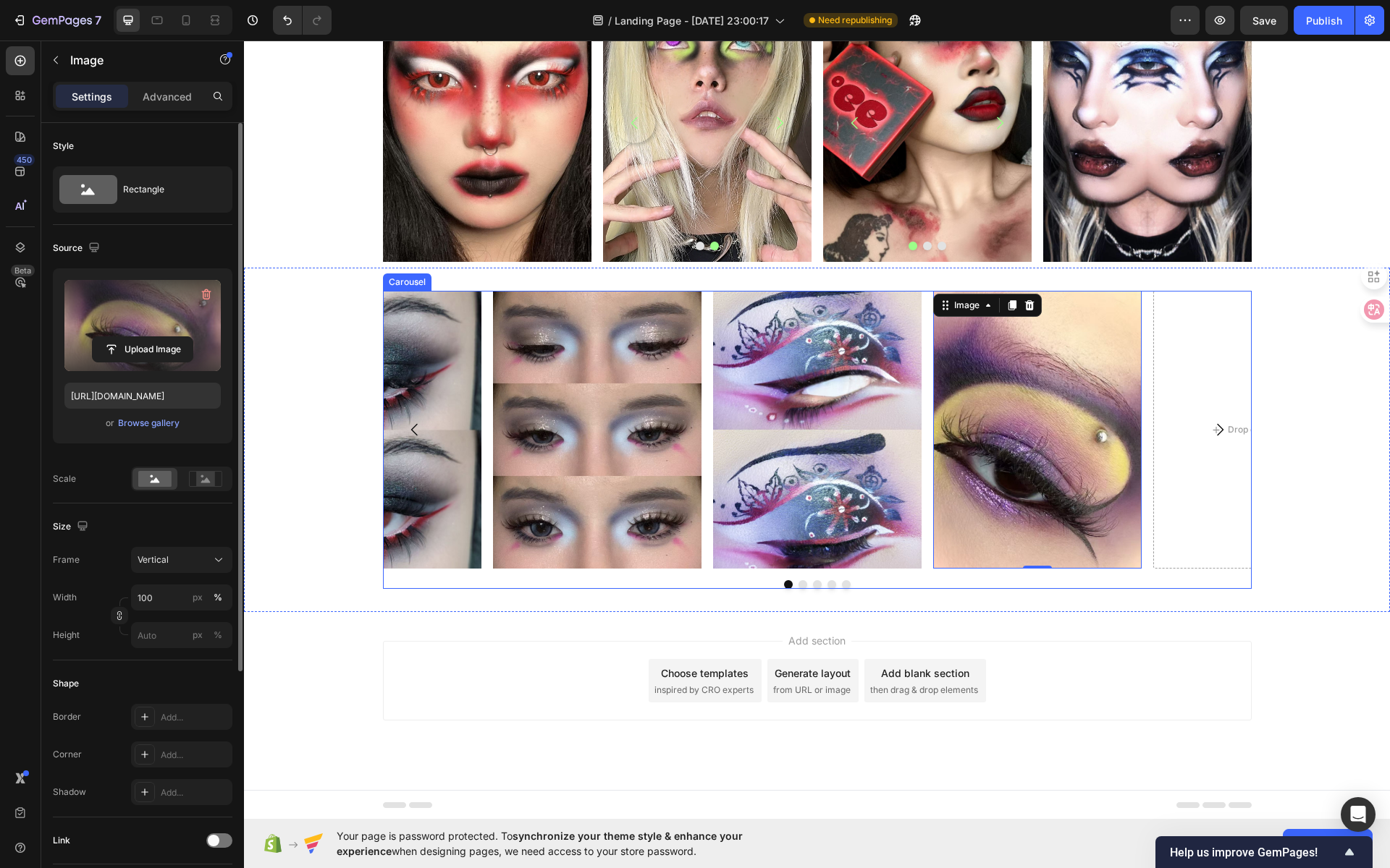
click at [410, 426] on icon "Carousel Back Arrow" at bounding box center [414, 430] width 17 height 17
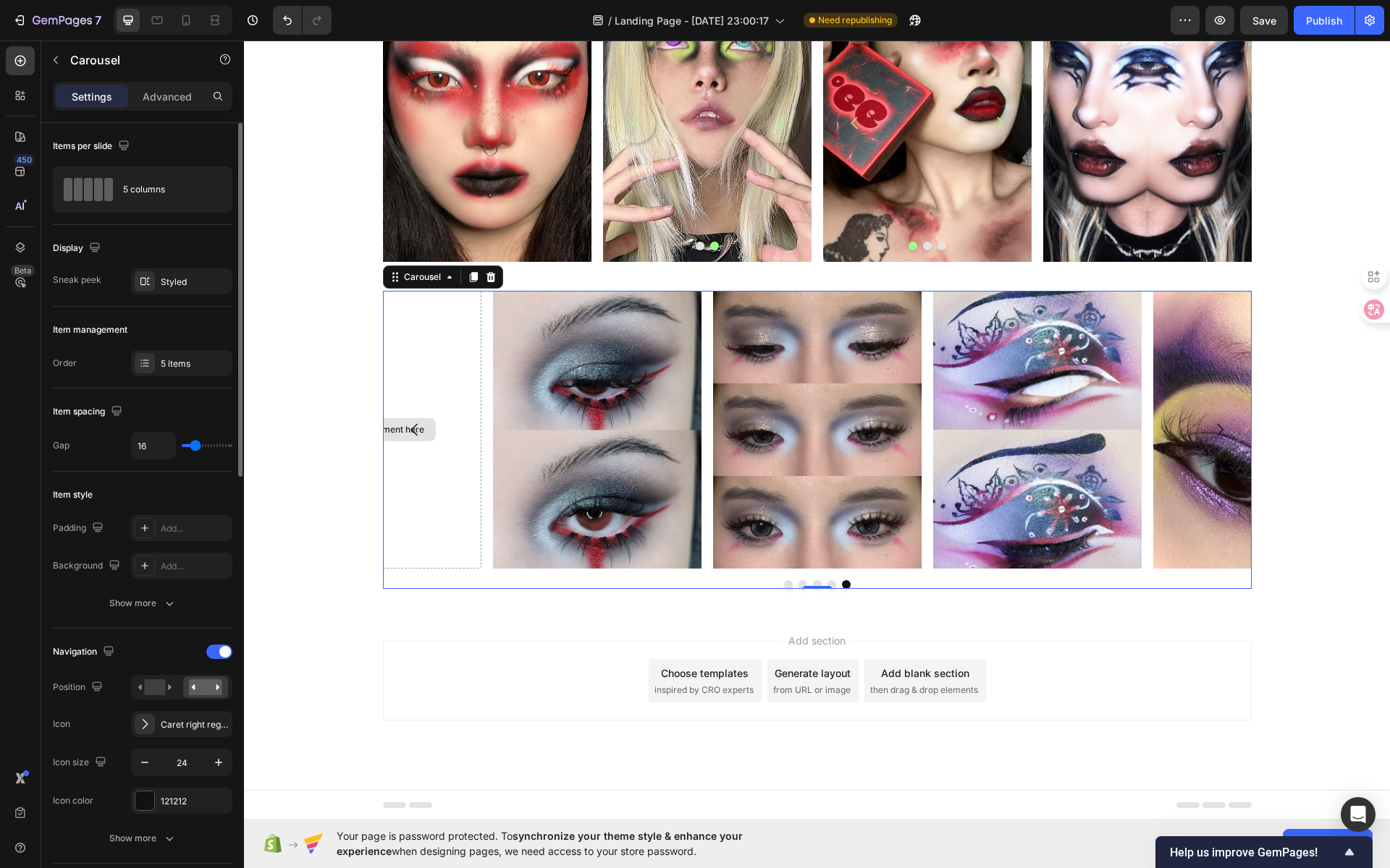
click at [447, 367] on div "Drop element here" at bounding box center [376, 430] width 208 height 278
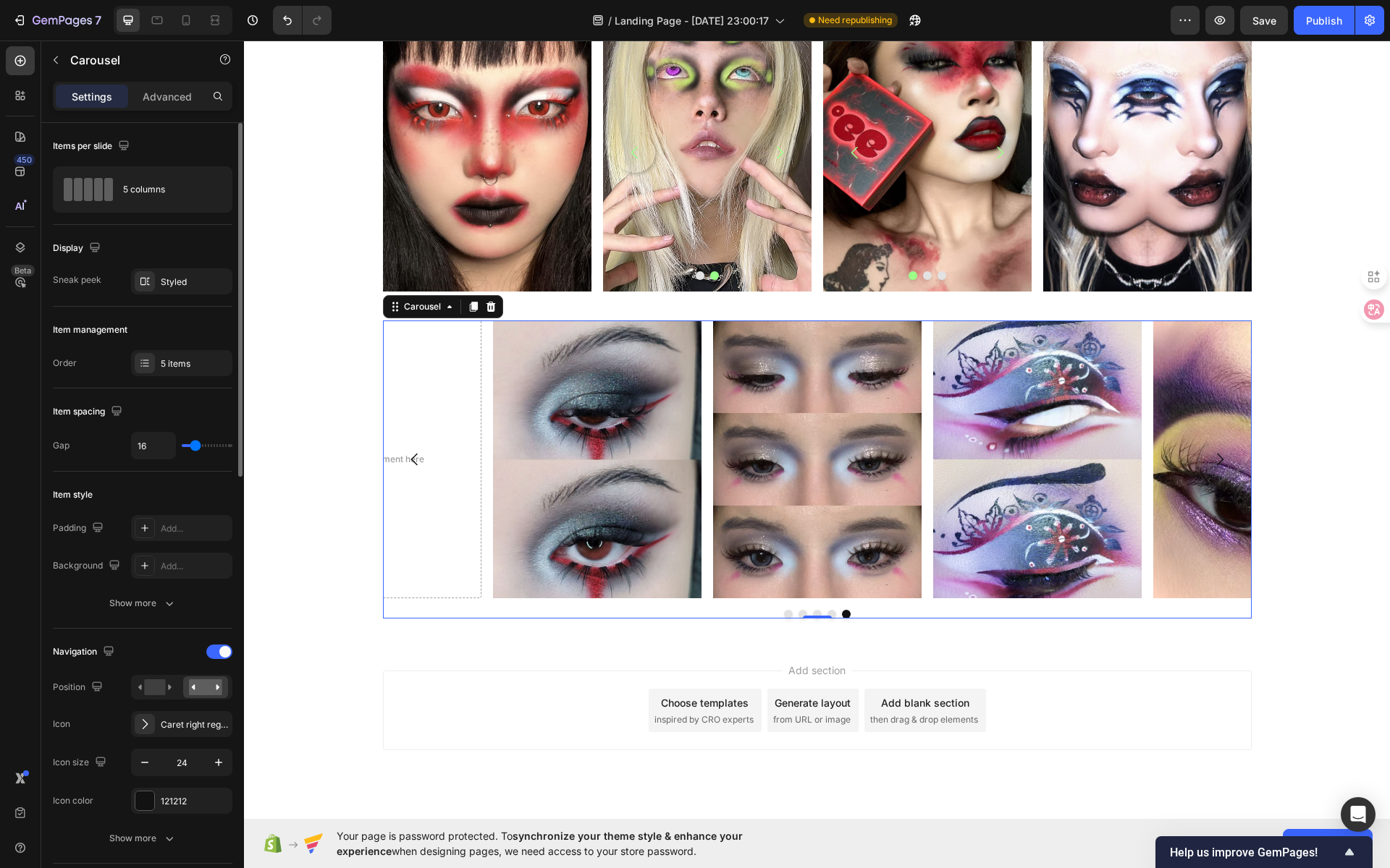
click at [410, 457] on icon "Carousel Back Arrow" at bounding box center [414, 459] width 17 height 17
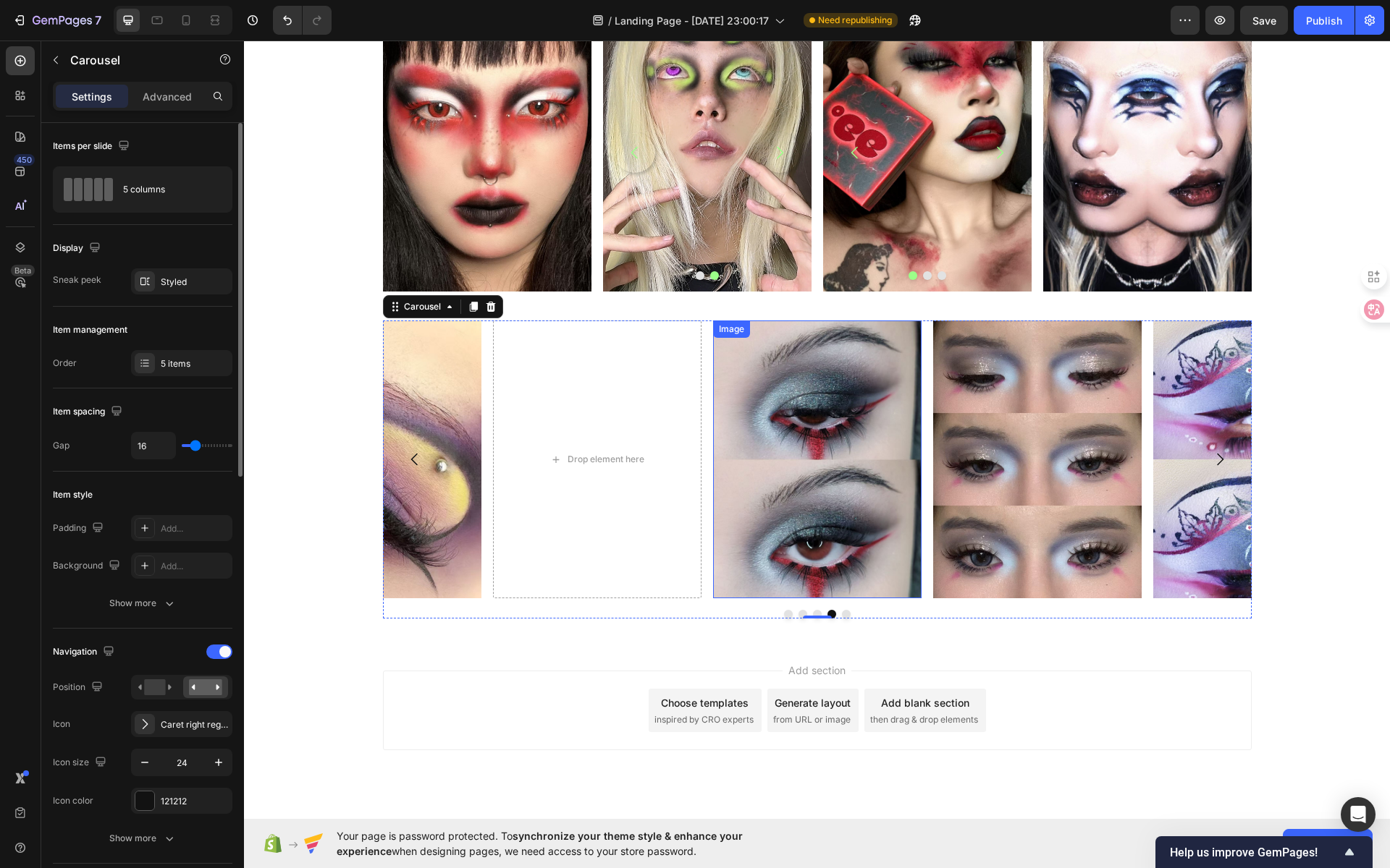
scroll to position [638, 0]
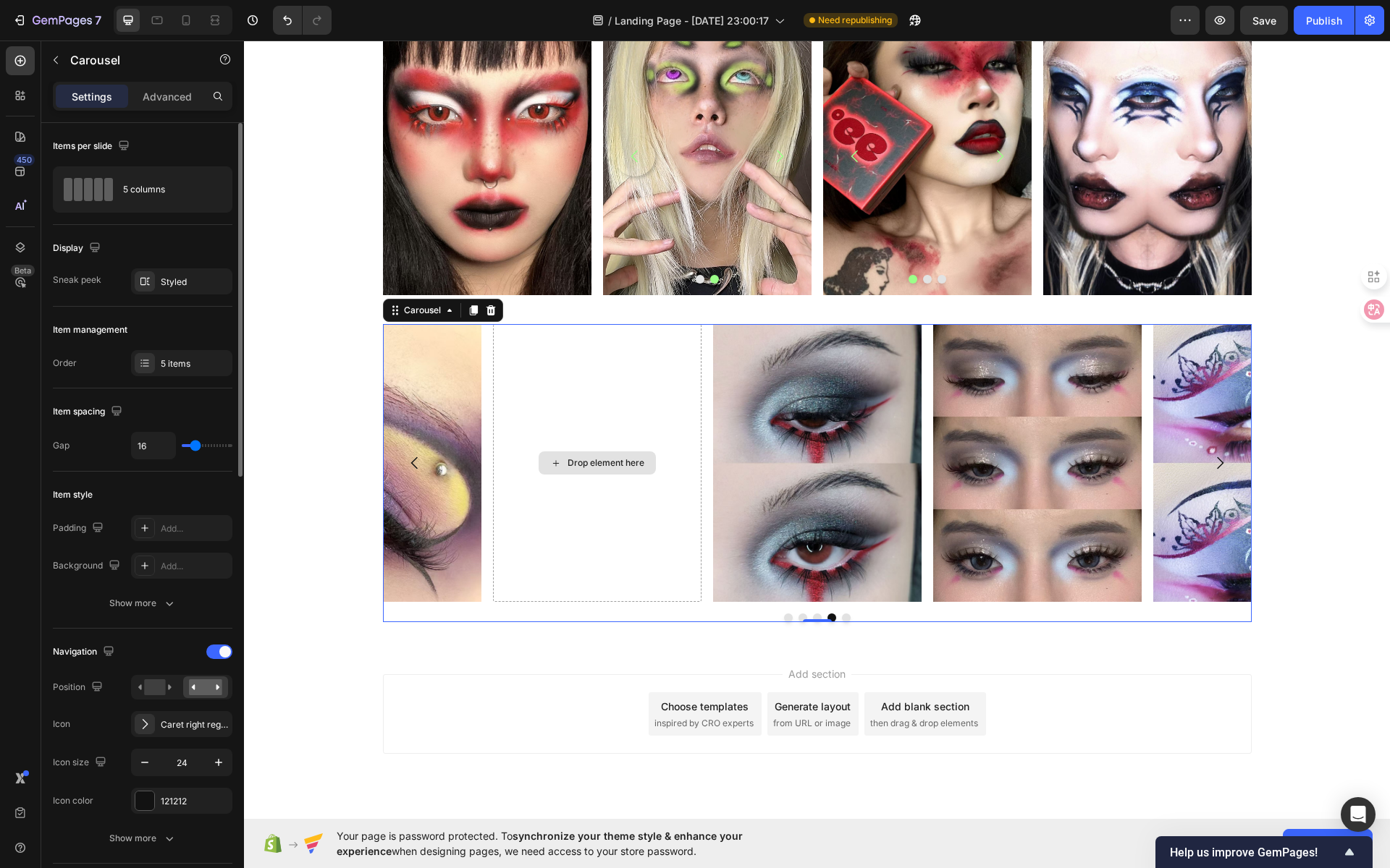
click at [579, 467] on div "Drop element here" at bounding box center [606, 463] width 77 height 12
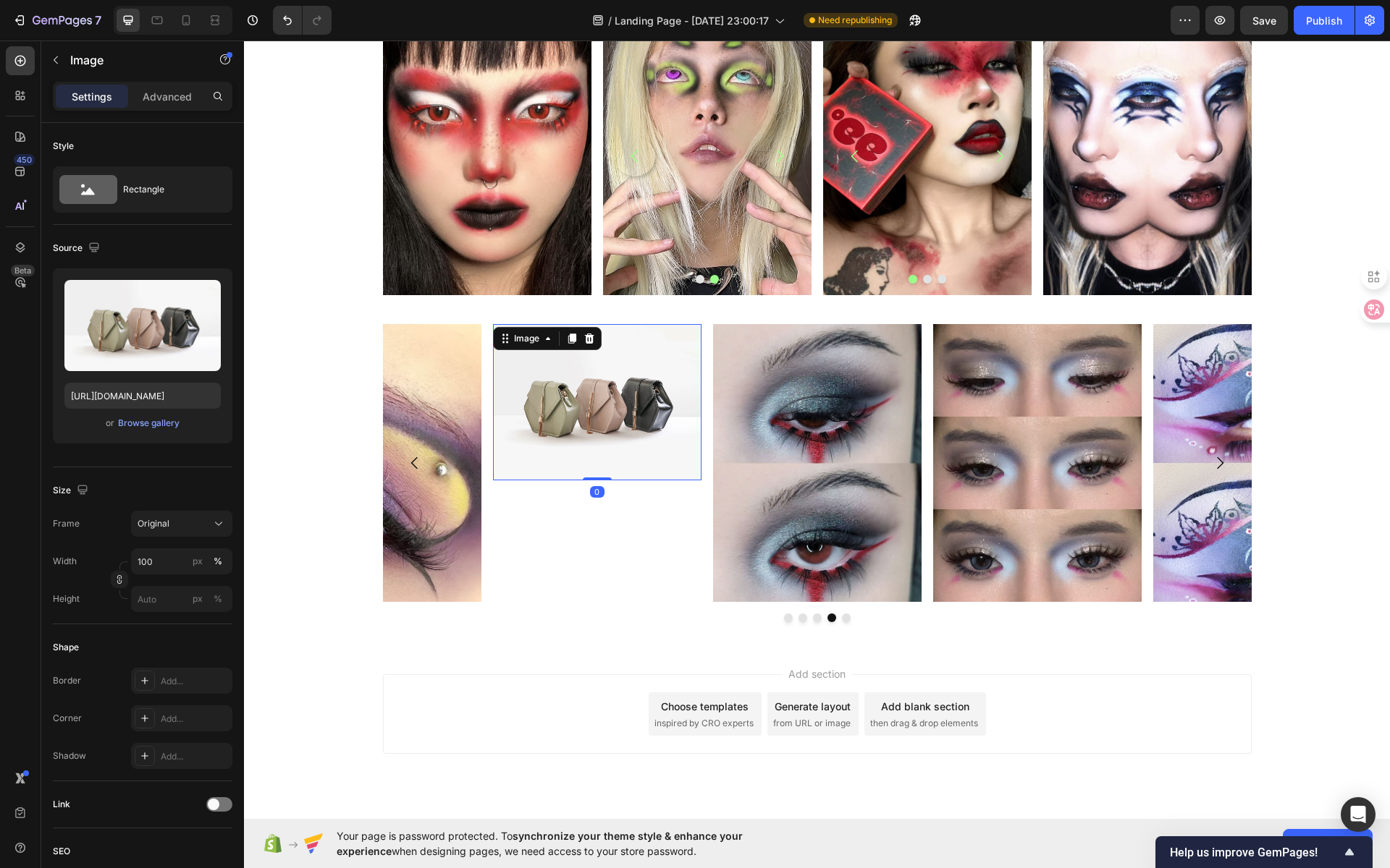
click at [601, 400] on img at bounding box center [596, 402] width 208 height 156
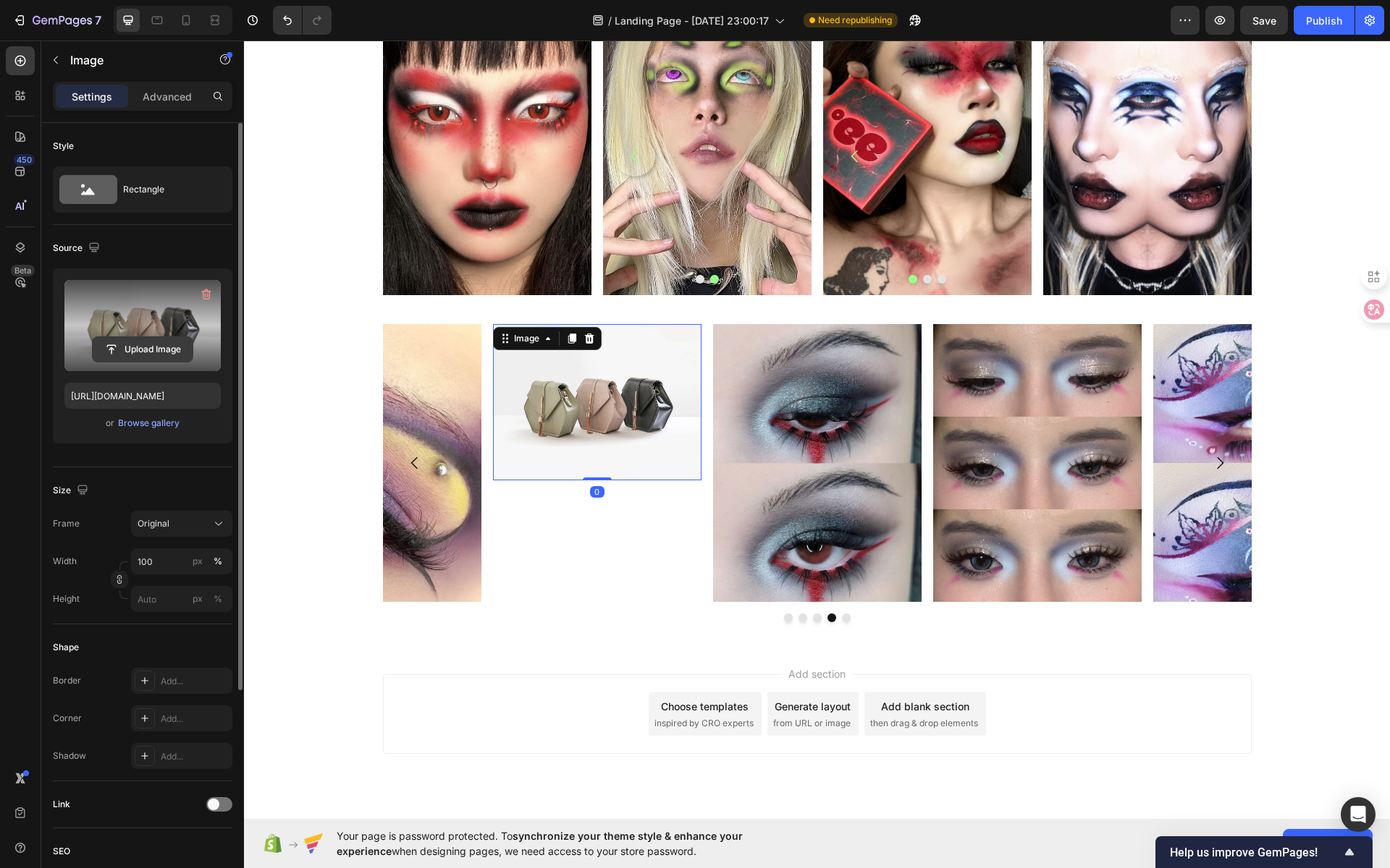
click at [129, 353] on input "file" at bounding box center [142, 349] width 100 height 24
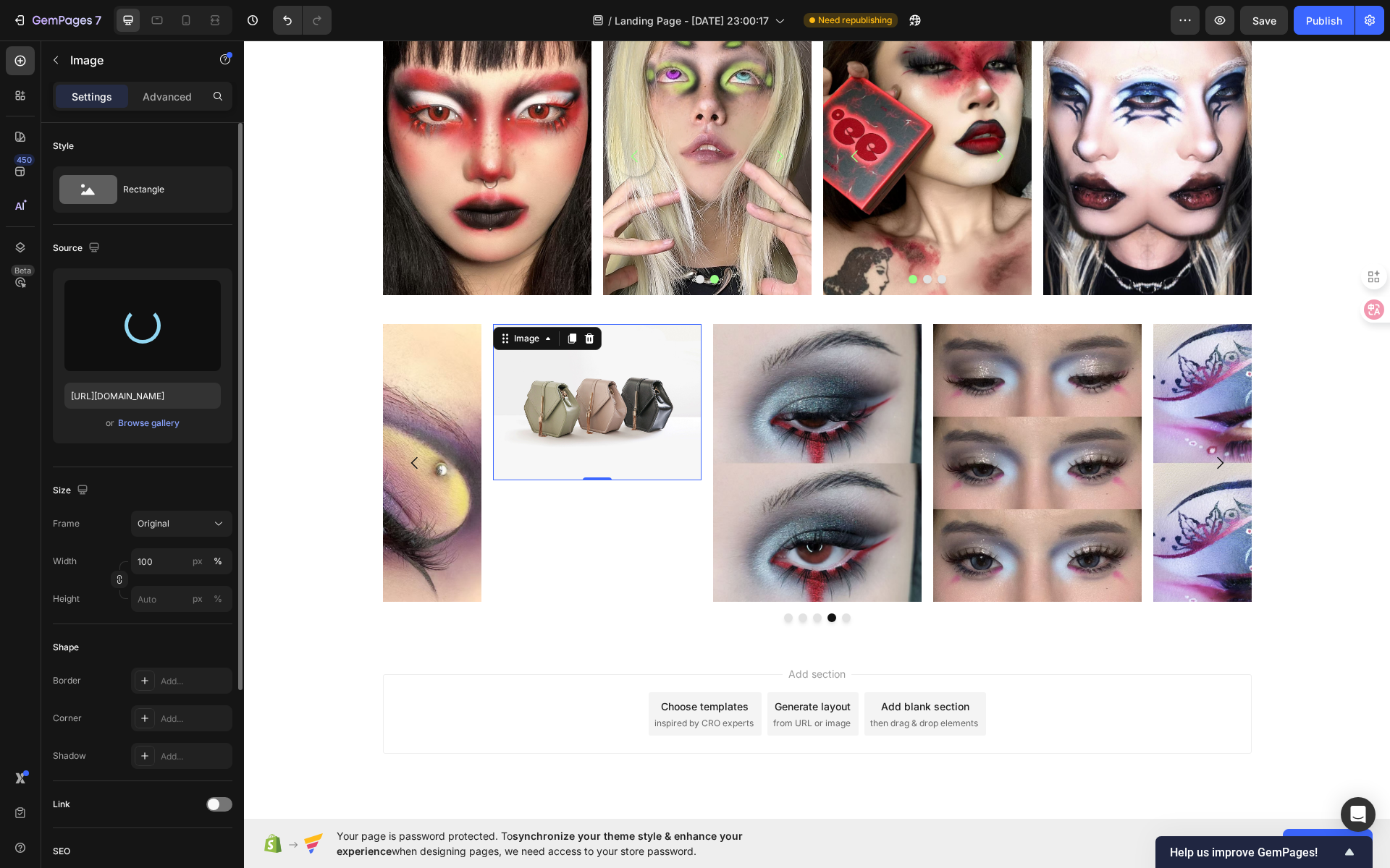
type input "https://cdn.shopify.com/s/files/1/0725/5831/3694/files/gempages_586148509846078…"
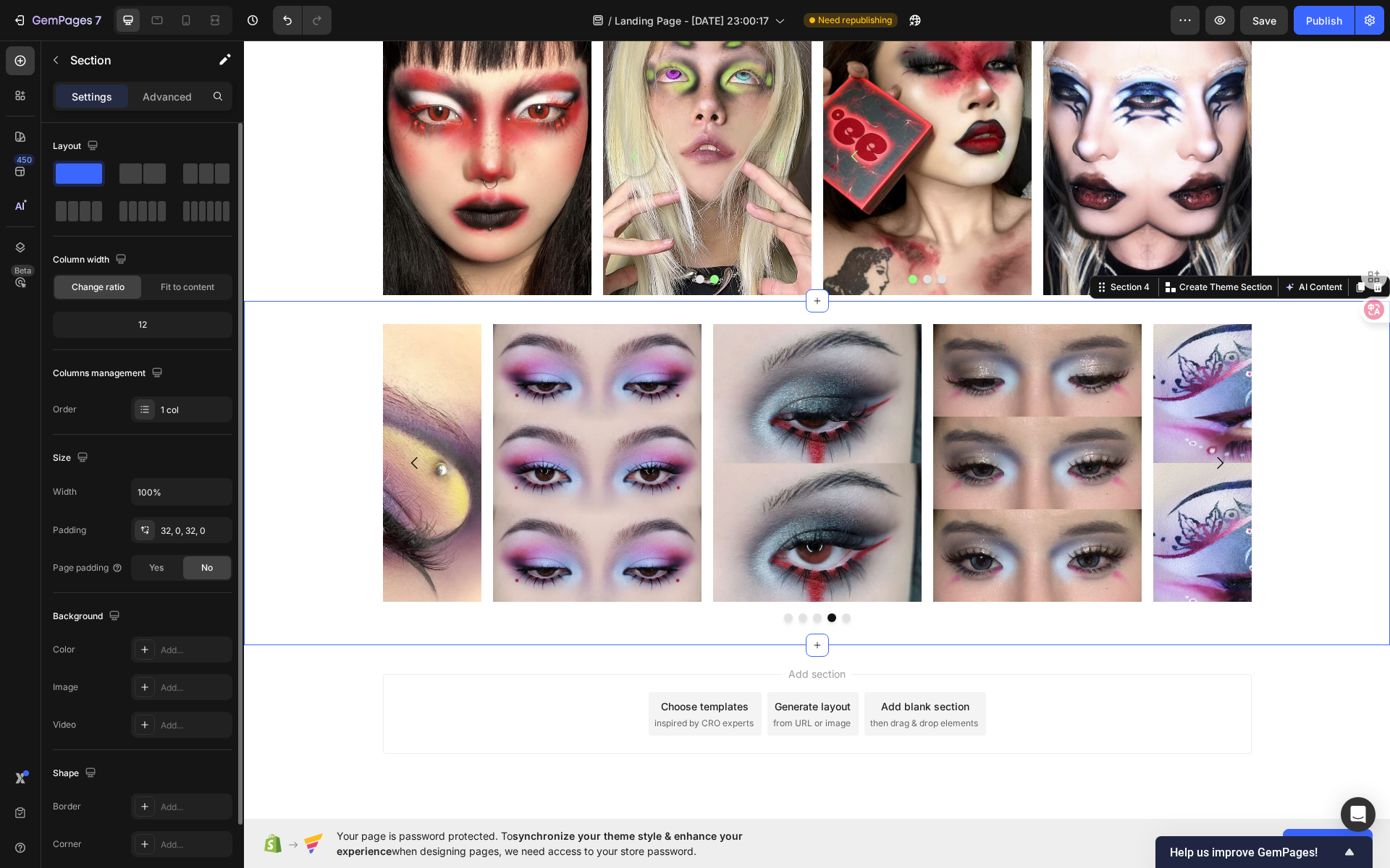
click at [457, 314] on div "Image Image Image Image Image Carousel Section 4 You can create reusable sectio…" at bounding box center [817, 473] width 1146 height 344
click at [1170, 330] on div "Image" at bounding box center [1171, 333] width 31 height 13
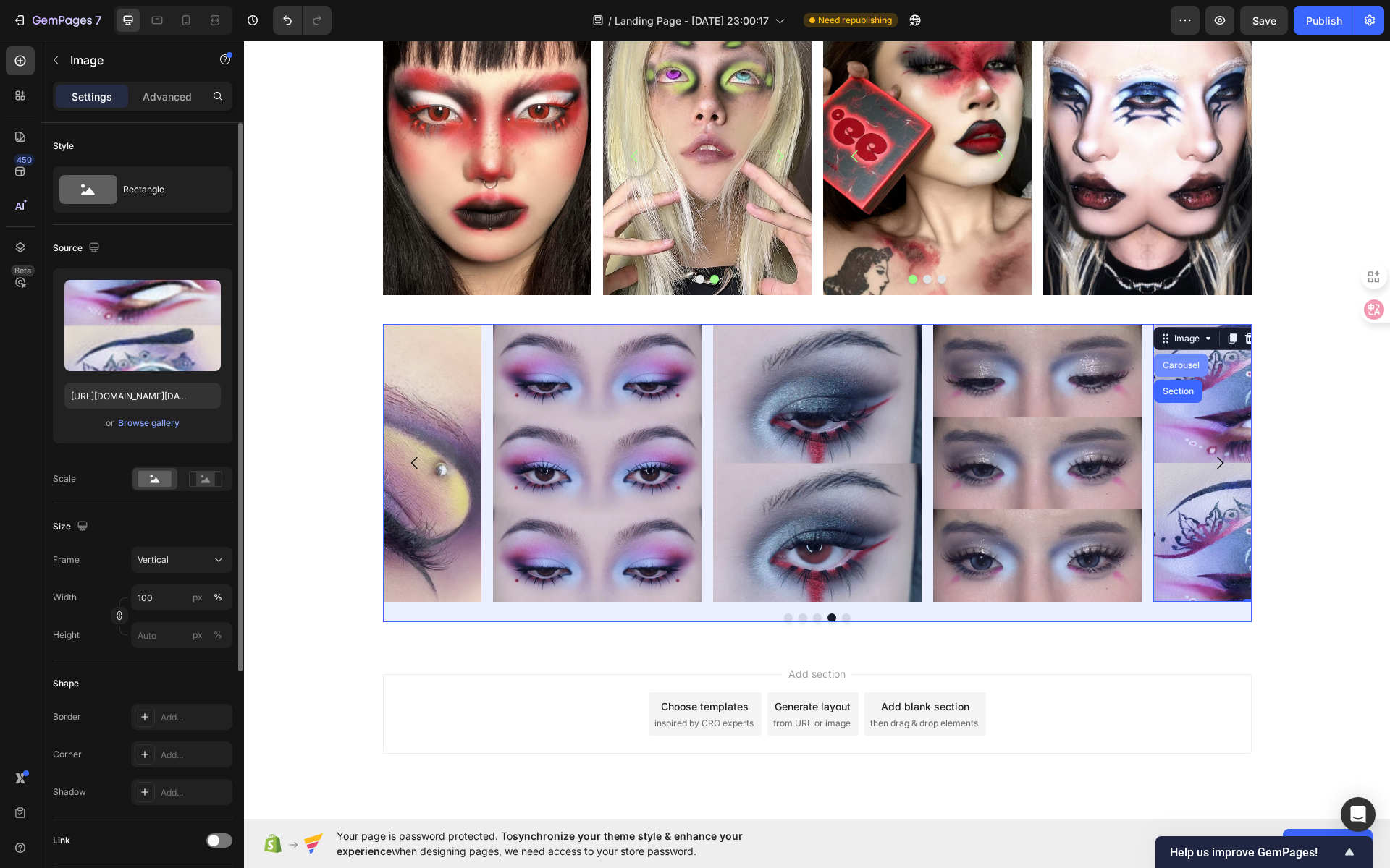
click at [1179, 361] on div "Carousel" at bounding box center [1181, 366] width 43 height 9
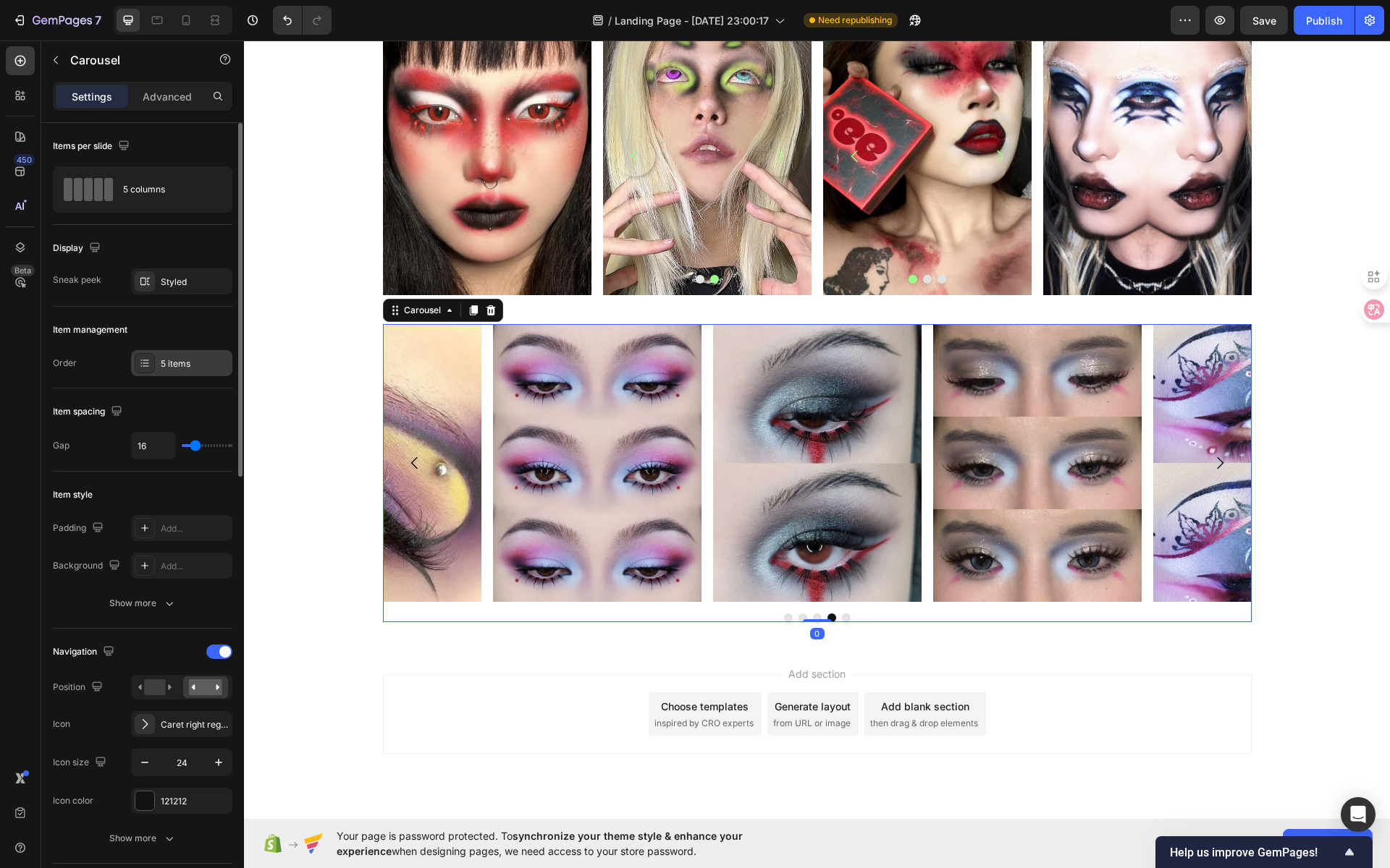
click at [190, 367] on div "5 items" at bounding box center [195, 364] width 68 height 13
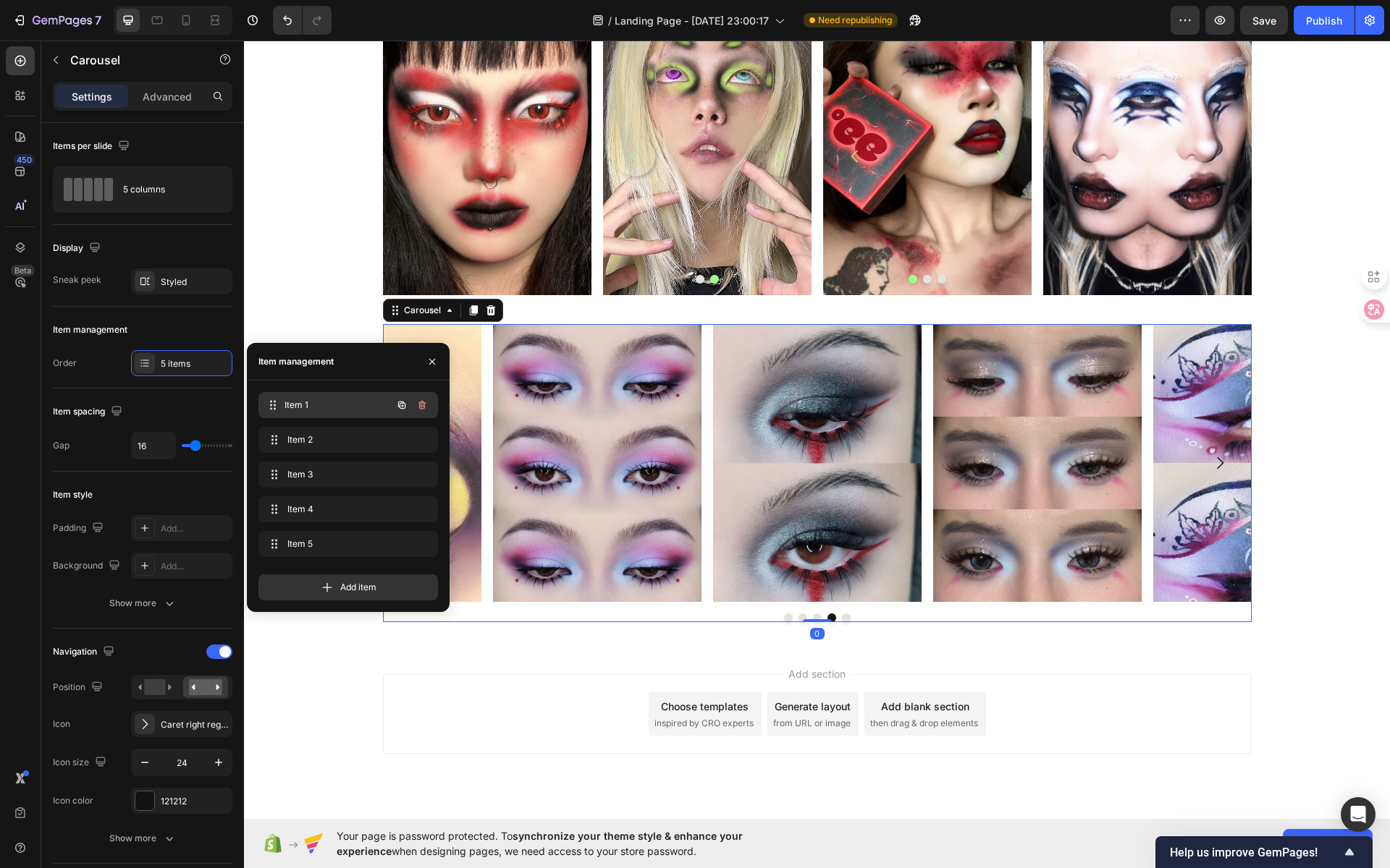
click at [299, 407] on span "Item 1" at bounding box center [338, 405] width 107 height 13
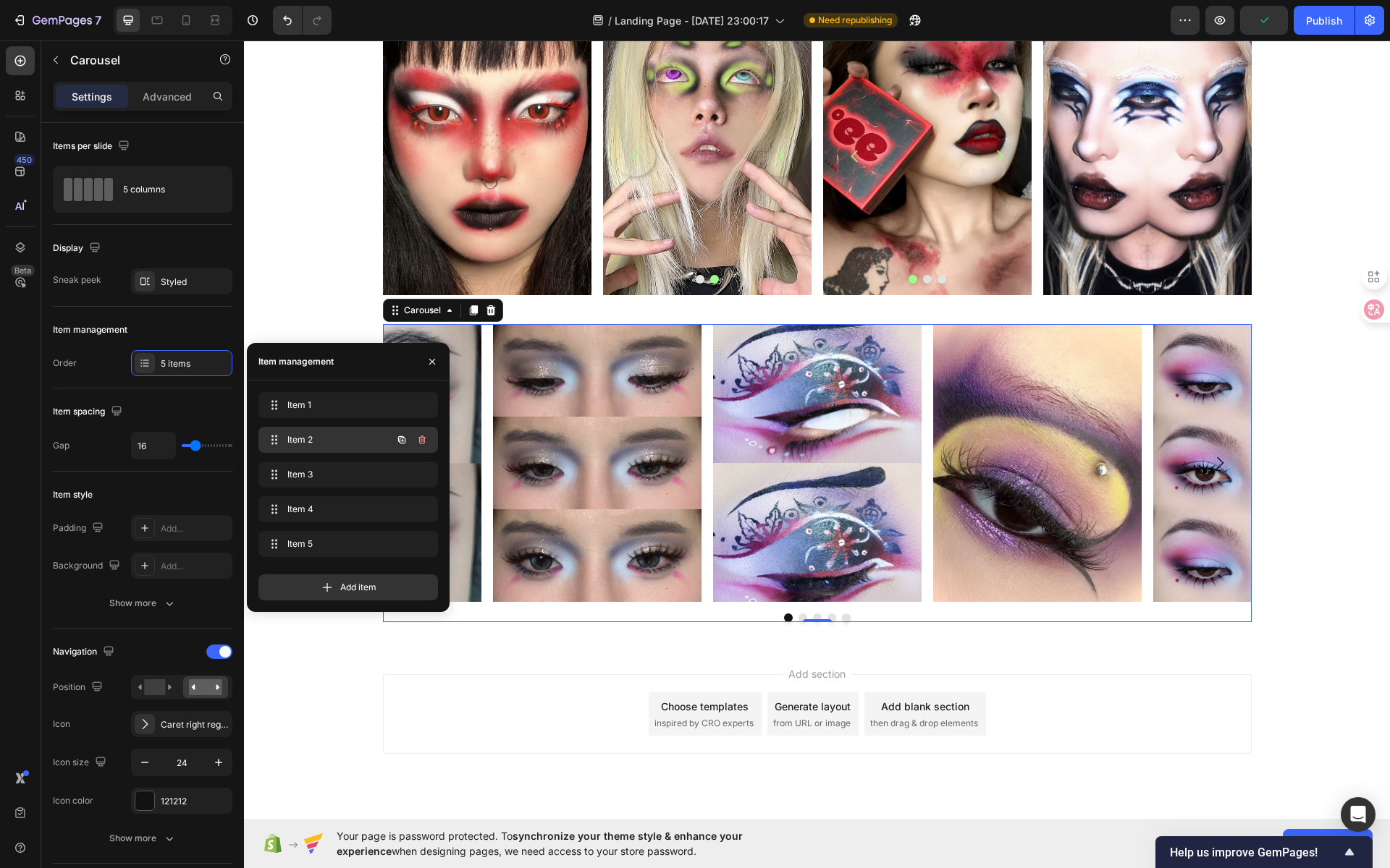
click at [305, 439] on span "Item 2" at bounding box center [328, 440] width 82 height 13
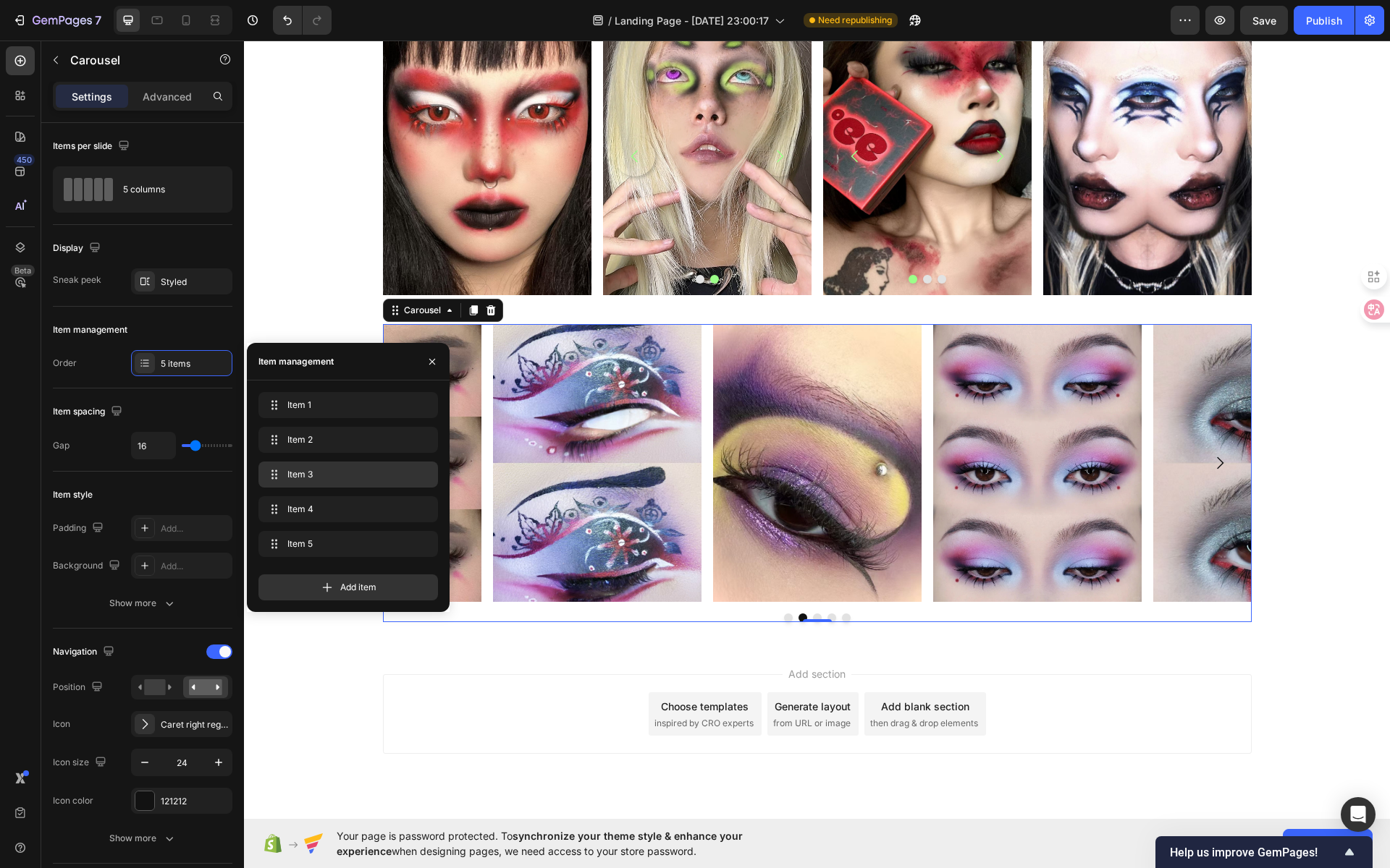
click at [306, 464] on div "Item 3 Item 3" at bounding box center [348, 474] width 168 height 20
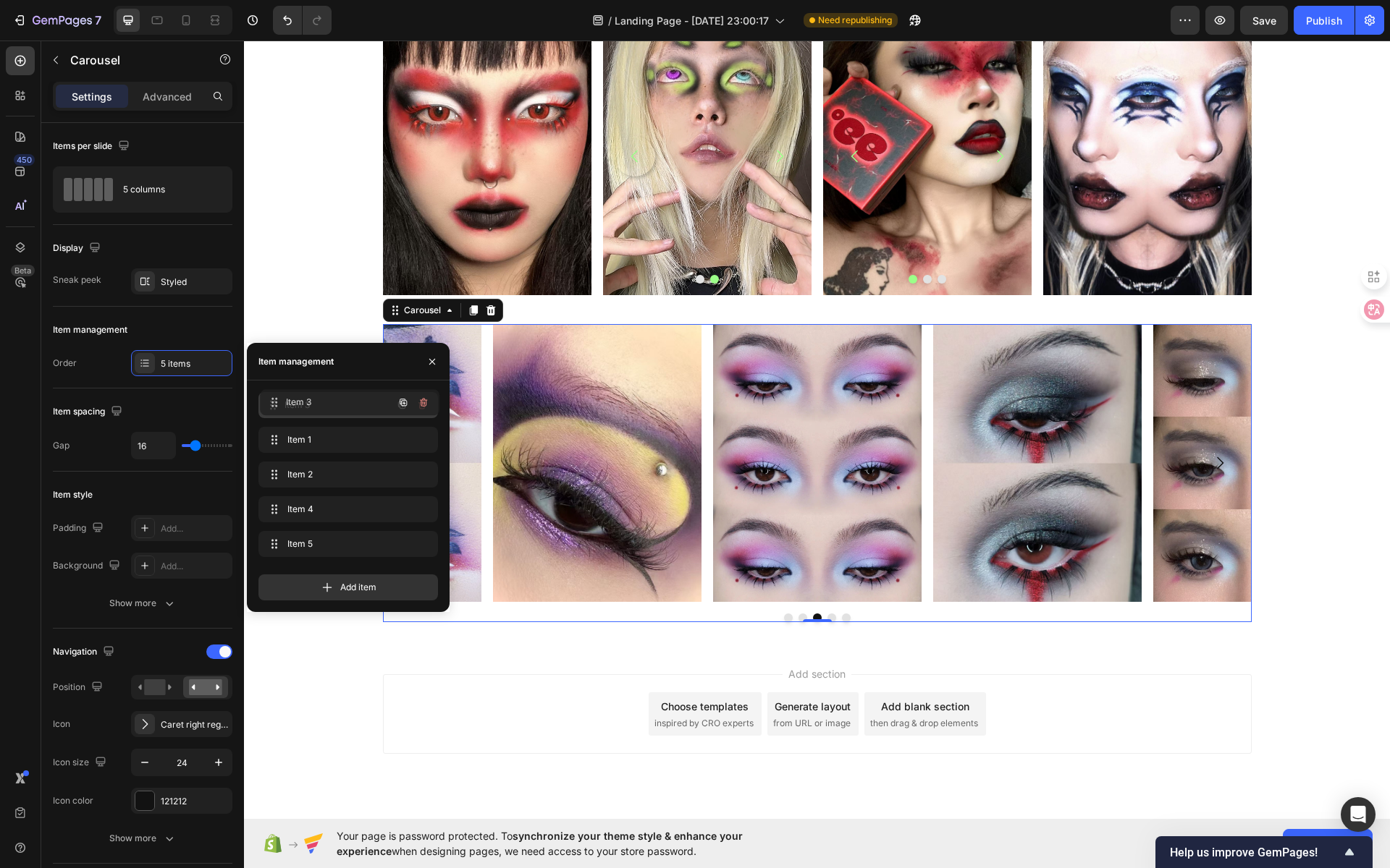
drag, startPoint x: 308, startPoint y: 469, endPoint x: 310, endPoint y: 396, distance: 73.0
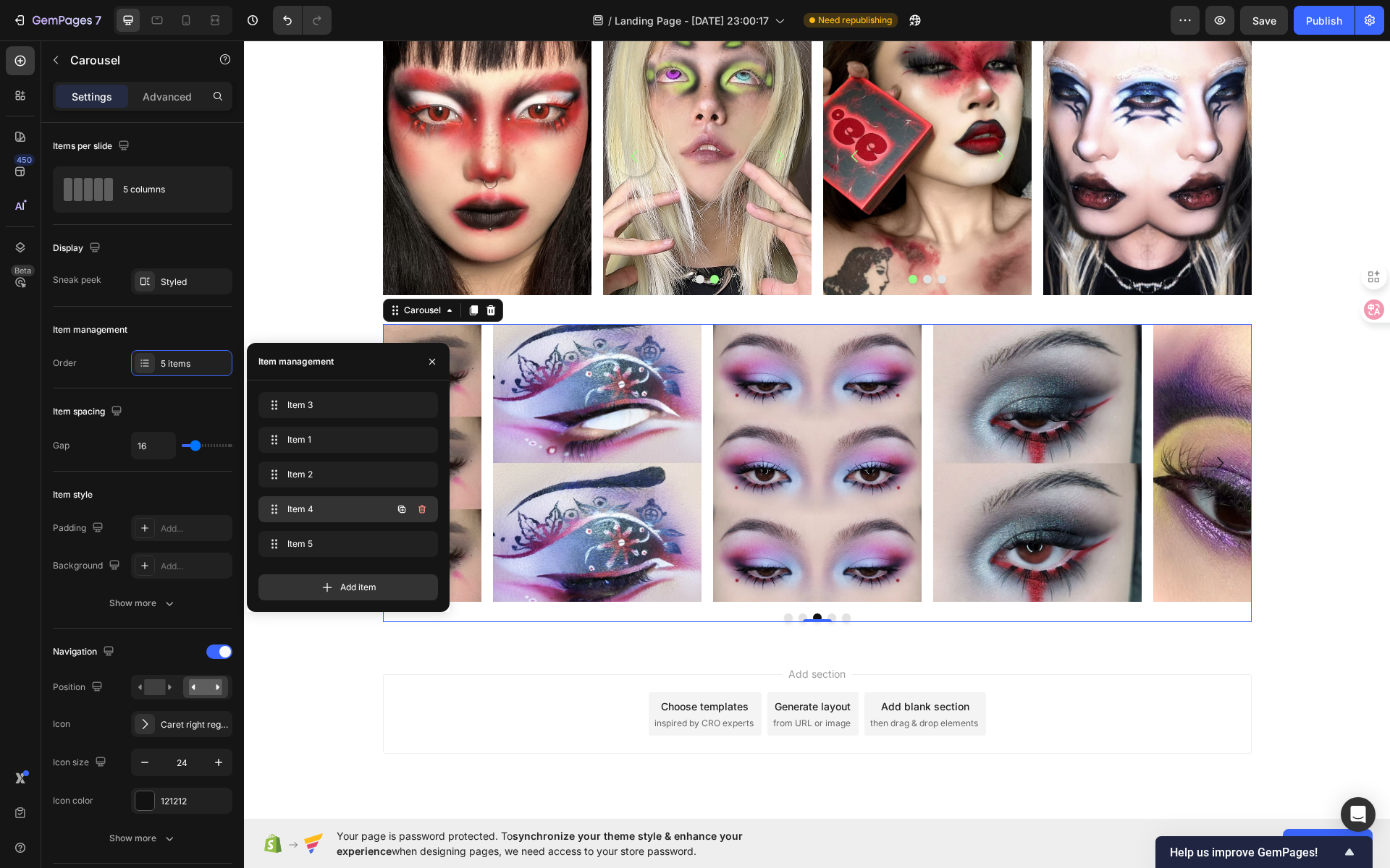
click at [317, 513] on span "Item 4" at bounding box center [328, 510] width 82 height 13
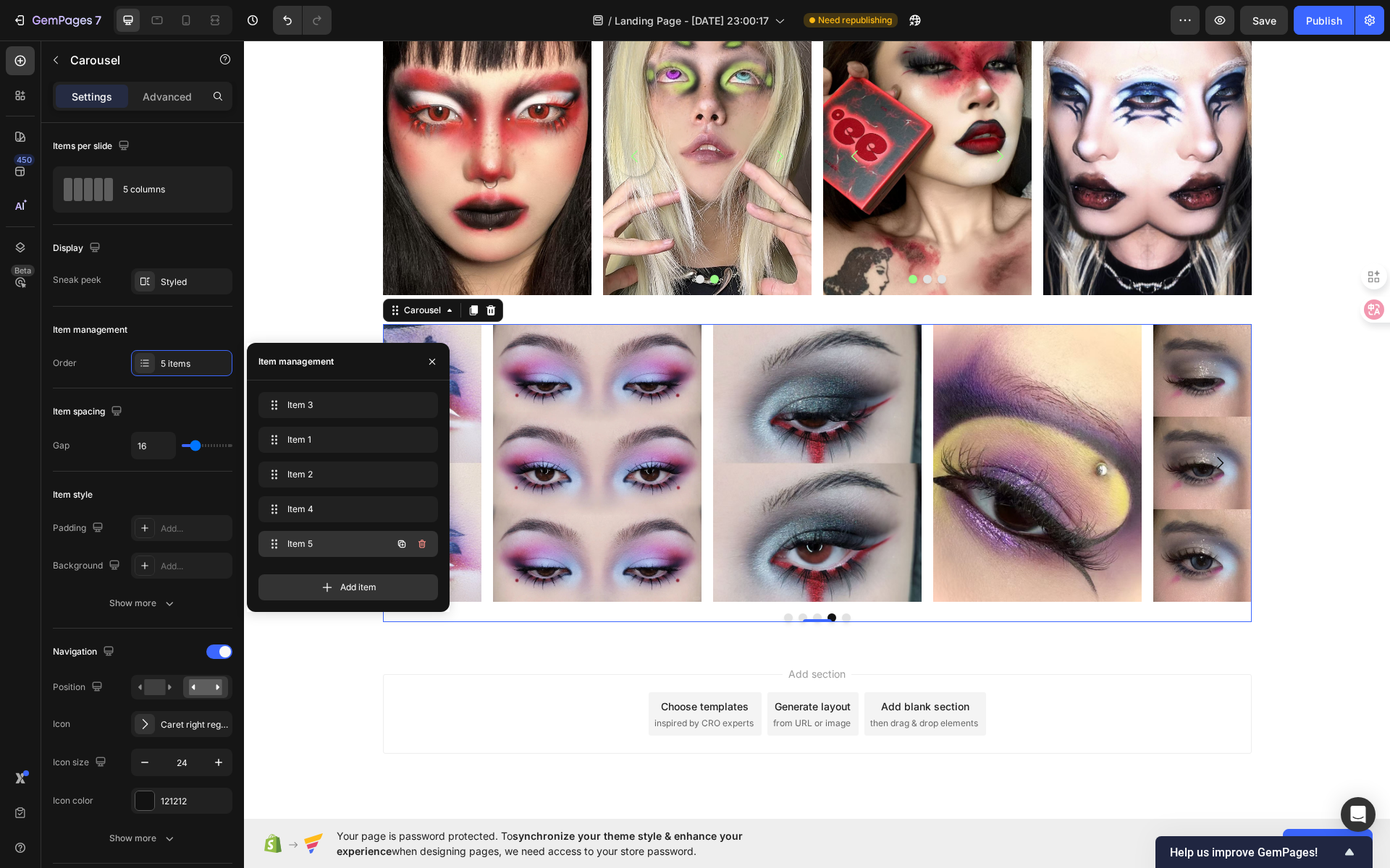
click at [294, 542] on span "Item 5" at bounding box center [328, 544] width 82 height 13
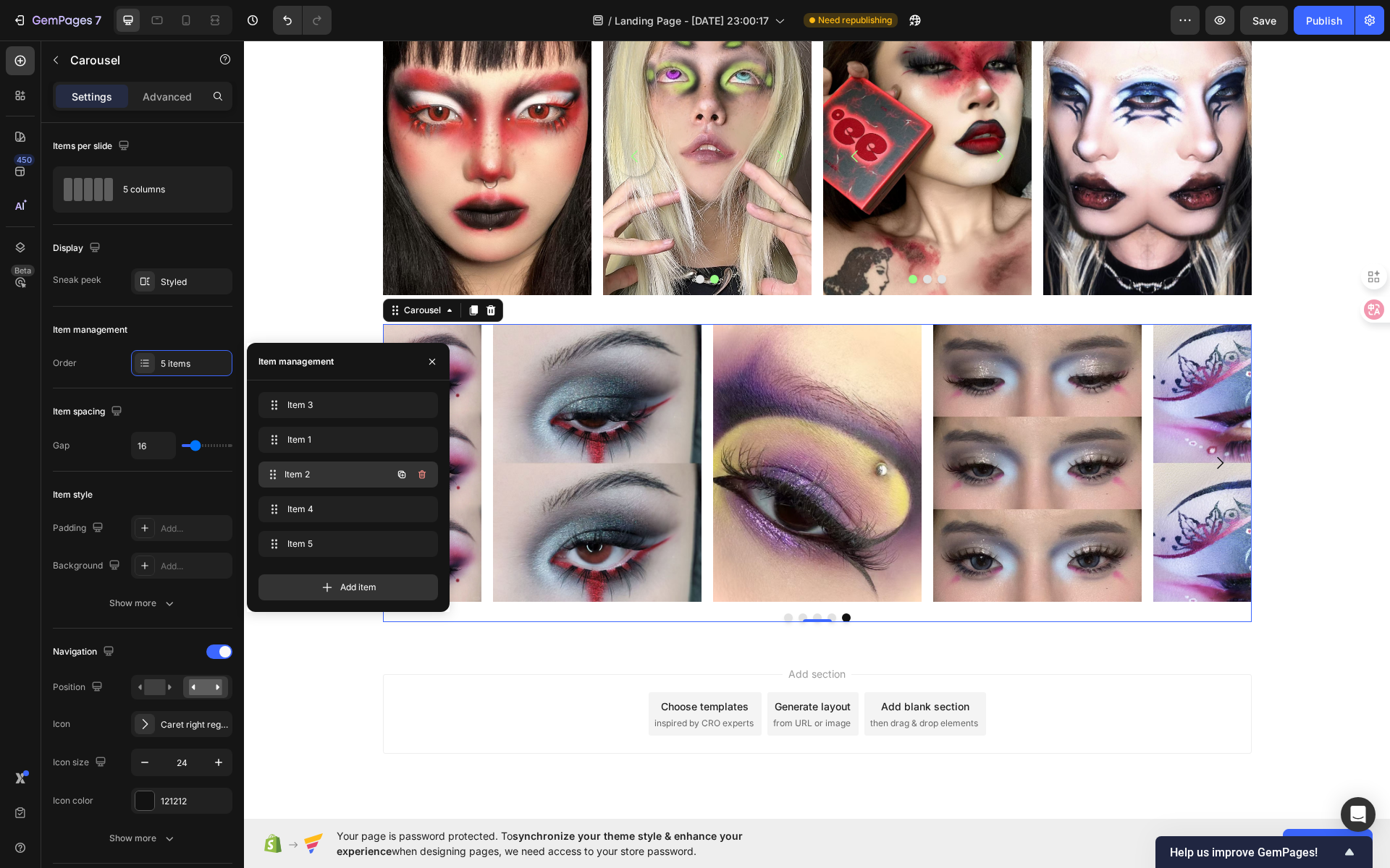
click at [318, 478] on span "Item 2" at bounding box center [338, 475] width 107 height 13
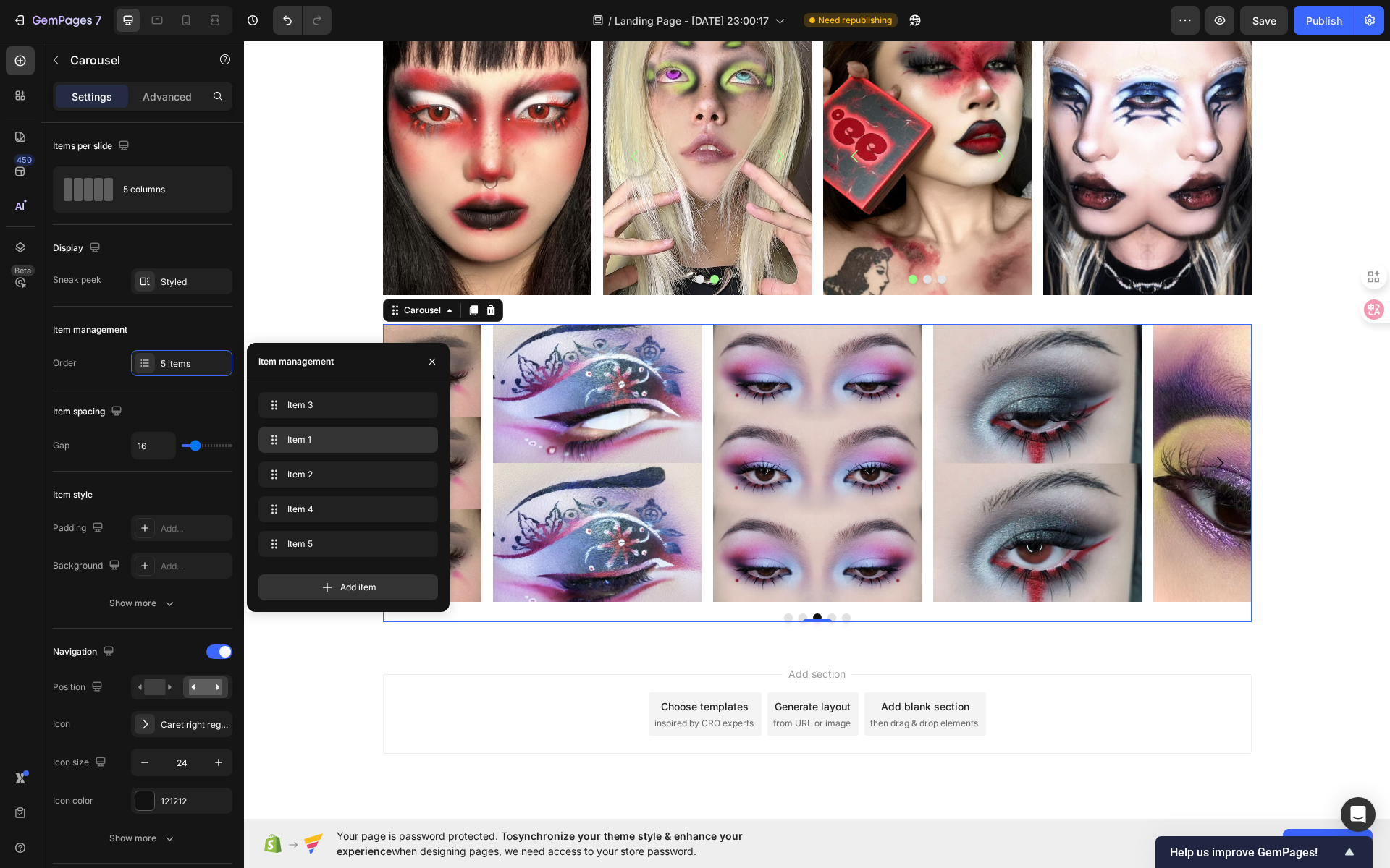
click at [317, 444] on span "Item 1" at bounding box center [345, 440] width 116 height 13
click at [313, 438] on span "Item 1" at bounding box center [328, 440] width 82 height 13
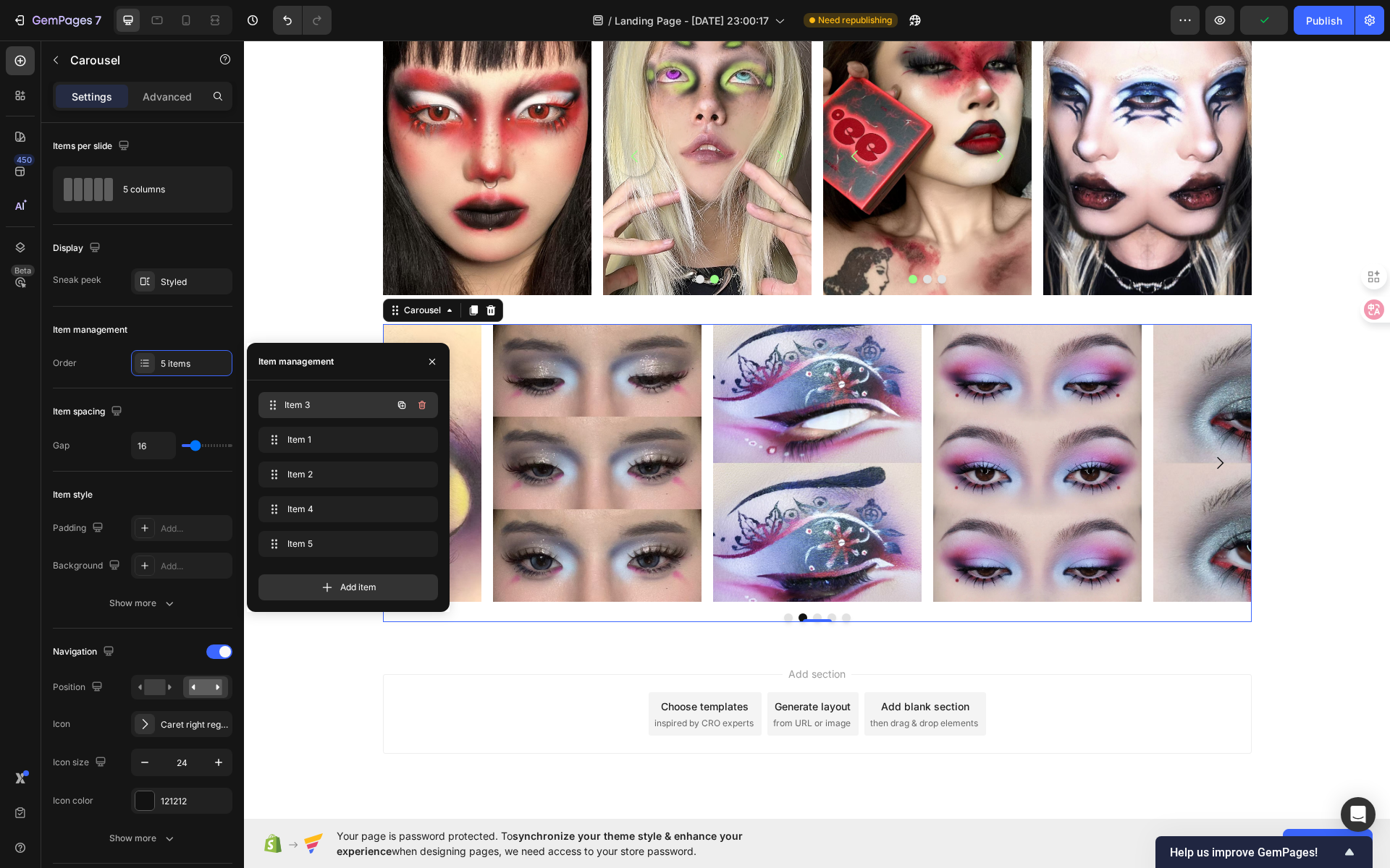
click at [310, 410] on span "Item 3" at bounding box center [338, 405] width 107 height 13
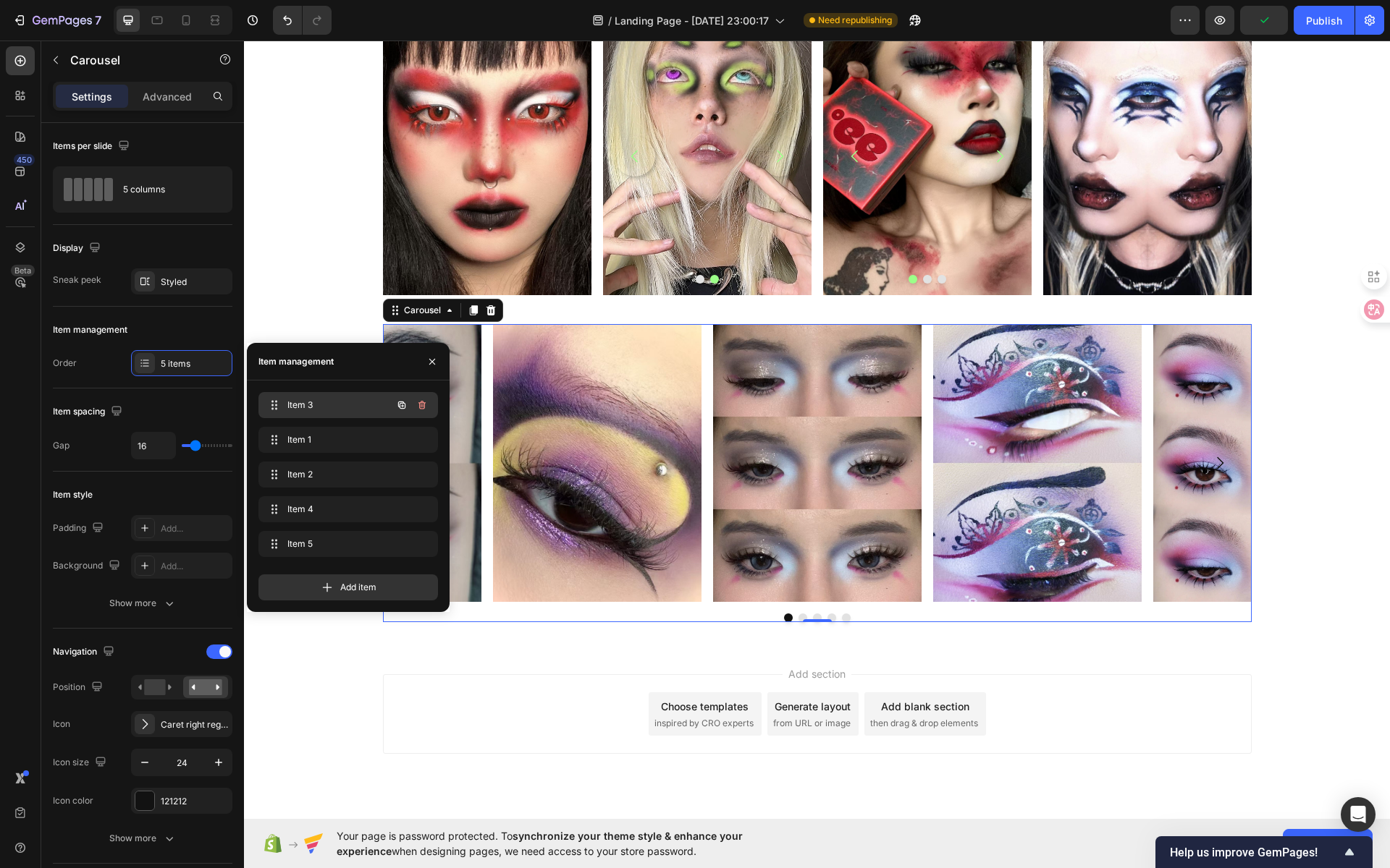
click at [307, 406] on span "Item 3" at bounding box center [328, 405] width 82 height 13
click at [313, 408] on span "Item 3" at bounding box center [328, 405] width 82 height 13
click at [302, 407] on span "Item 3" at bounding box center [338, 405] width 107 height 13
click at [305, 443] on span "Item 1" at bounding box center [338, 440] width 107 height 13
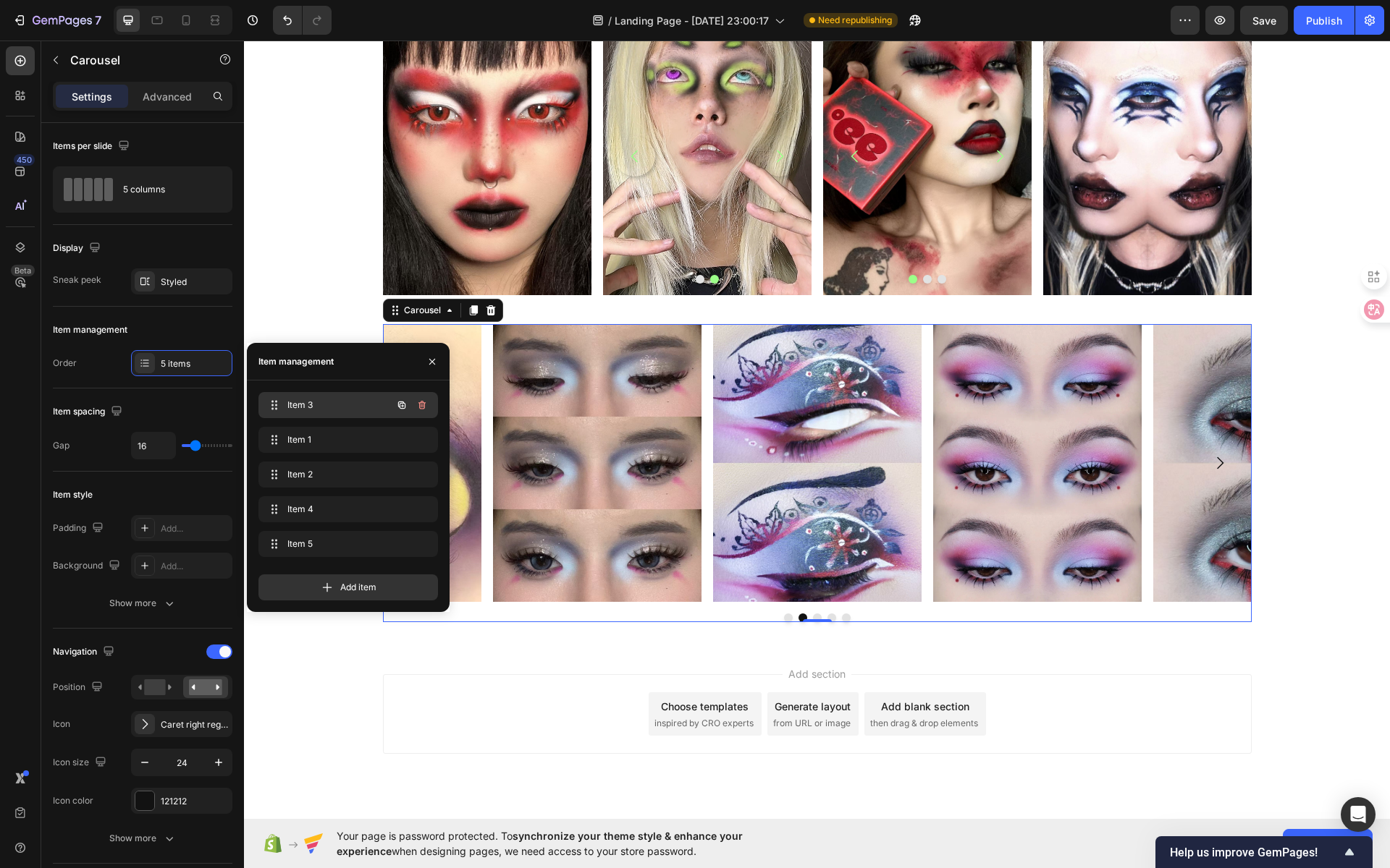
click at [308, 407] on span "Item 3" at bounding box center [328, 405] width 82 height 13
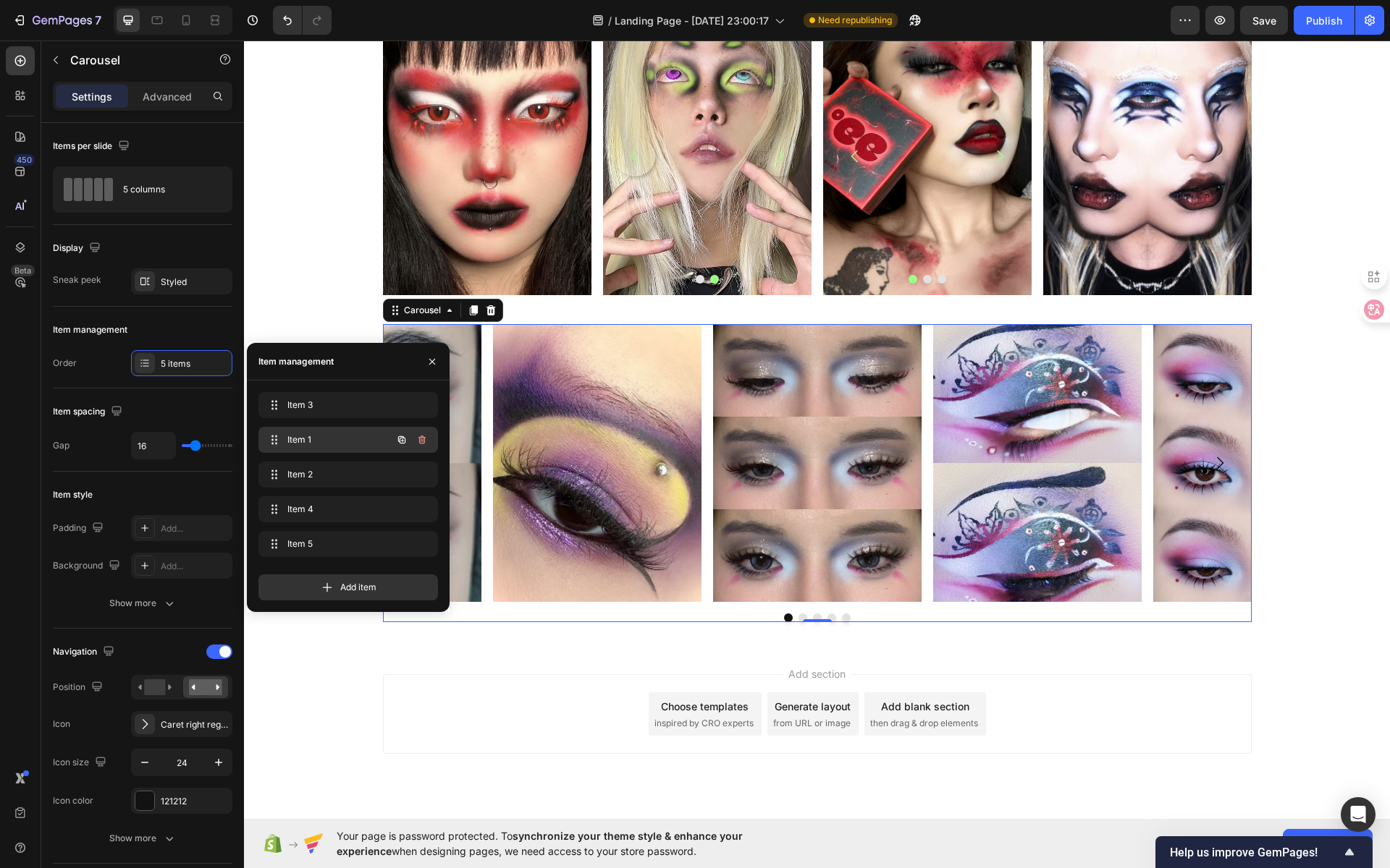
click at [305, 441] on span "Item 1" at bounding box center [328, 440] width 82 height 13
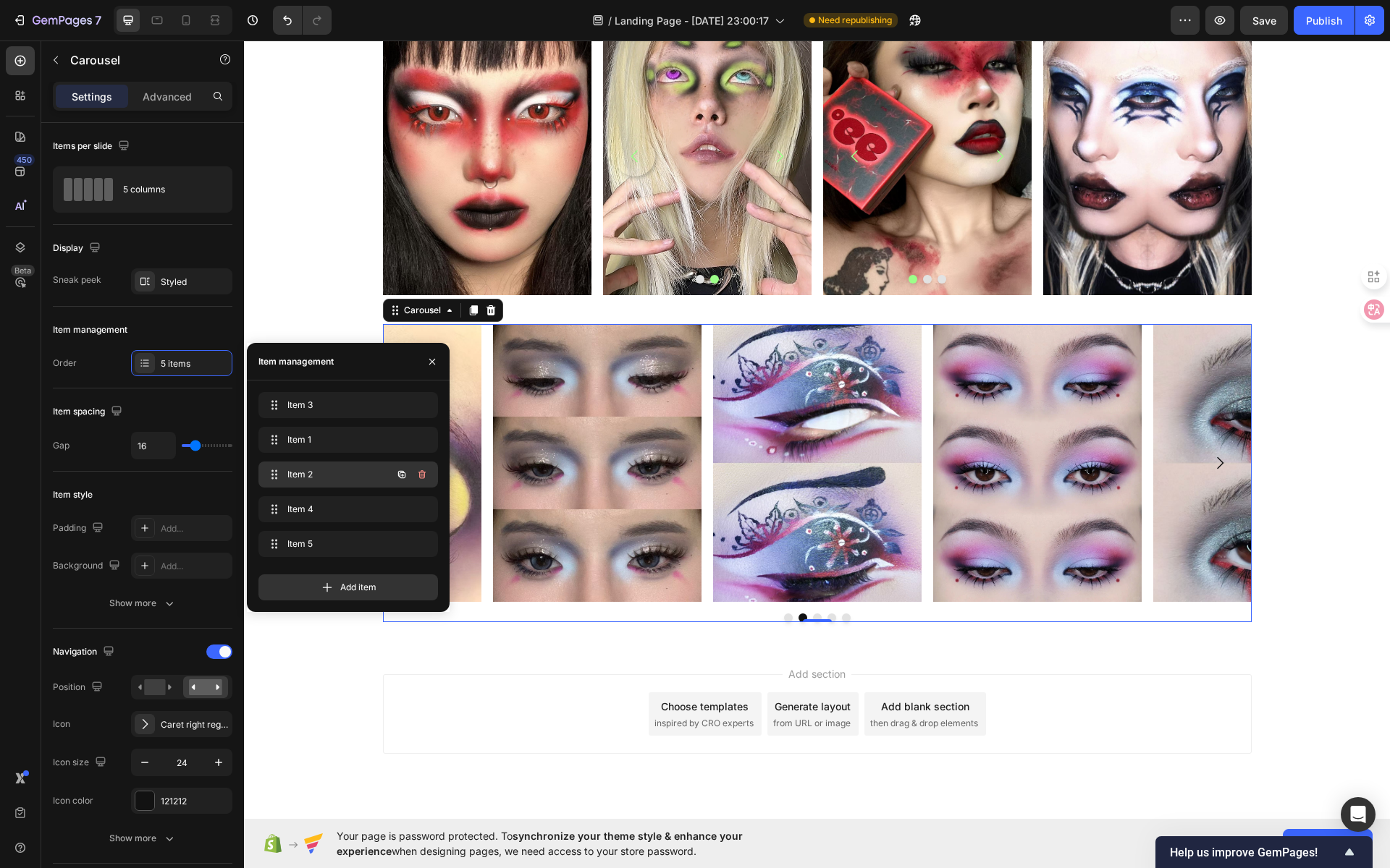
click at [305, 475] on span "Item 2" at bounding box center [328, 475] width 82 height 13
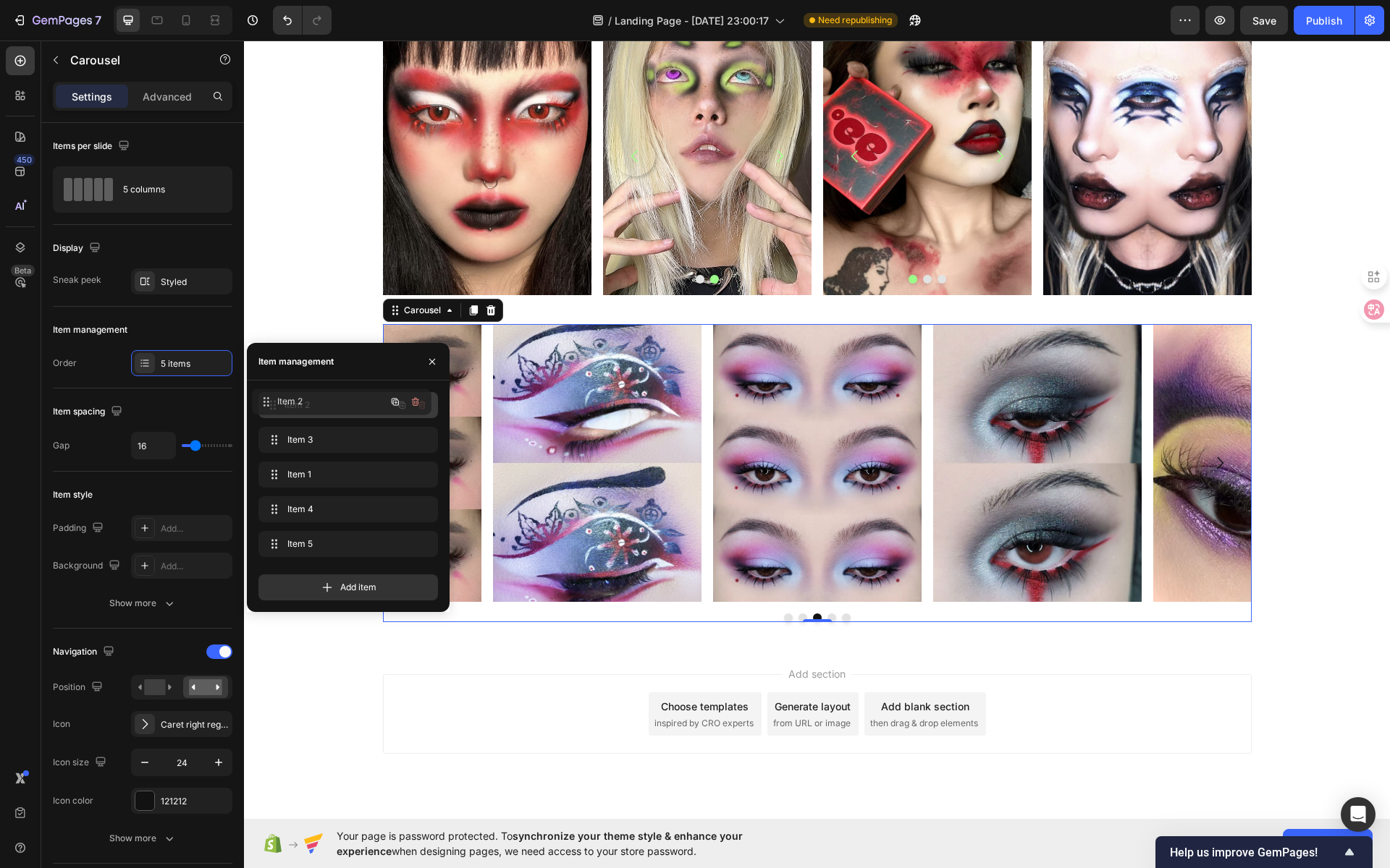
drag, startPoint x: 292, startPoint y: 473, endPoint x: 285, endPoint y: 400, distance: 73.3
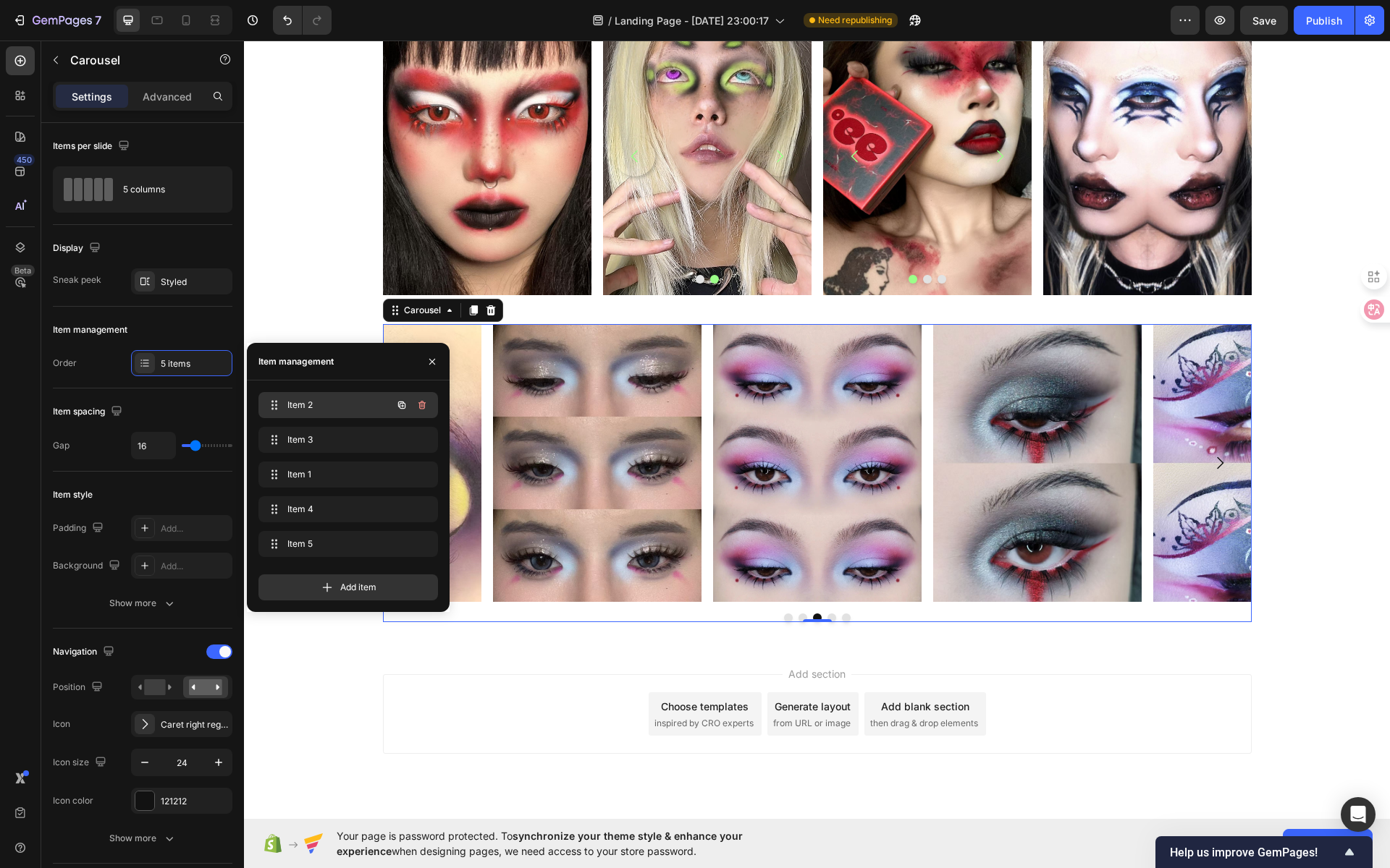
click at [291, 406] on span "Item 2" at bounding box center [328, 405] width 82 height 13
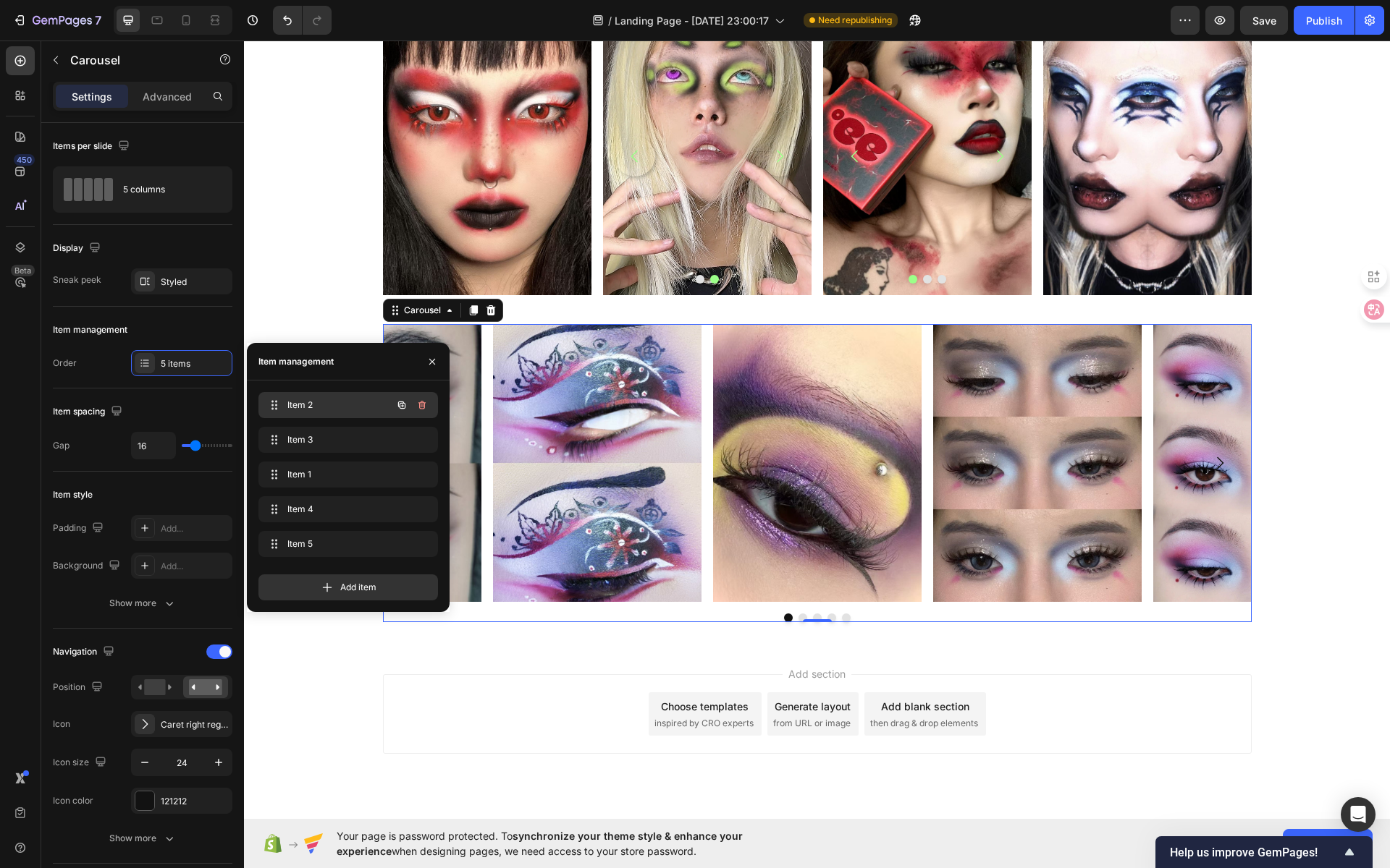
click at [308, 407] on span "Item 2" at bounding box center [328, 405] width 82 height 13
drag, startPoint x: 303, startPoint y: 442, endPoint x: 303, endPoint y: 404, distance: 38.0
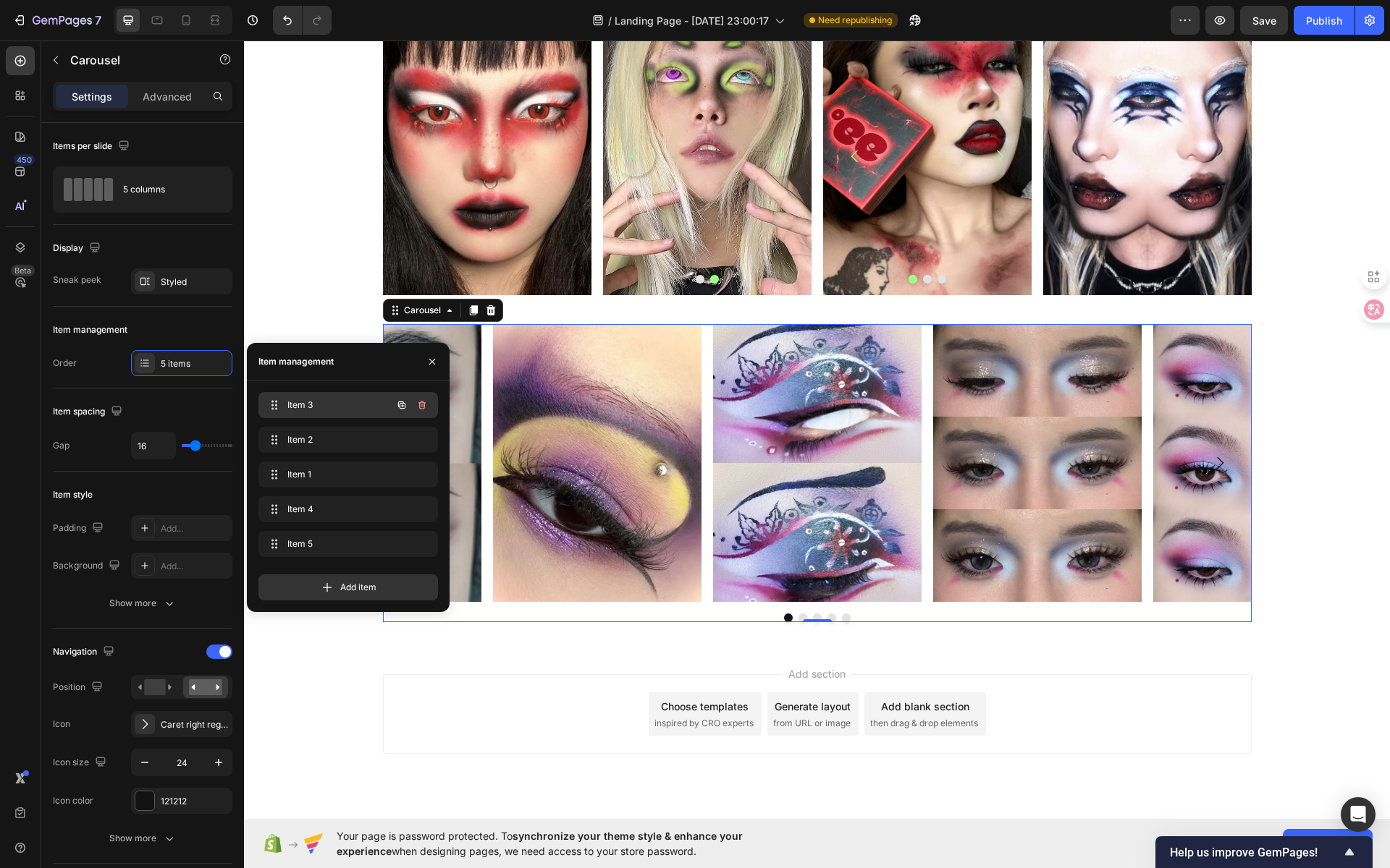
click at [307, 405] on span "Item 3" at bounding box center [328, 405] width 82 height 13
drag, startPoint x: 310, startPoint y: 458, endPoint x: 313, endPoint y: 404, distance: 54.1
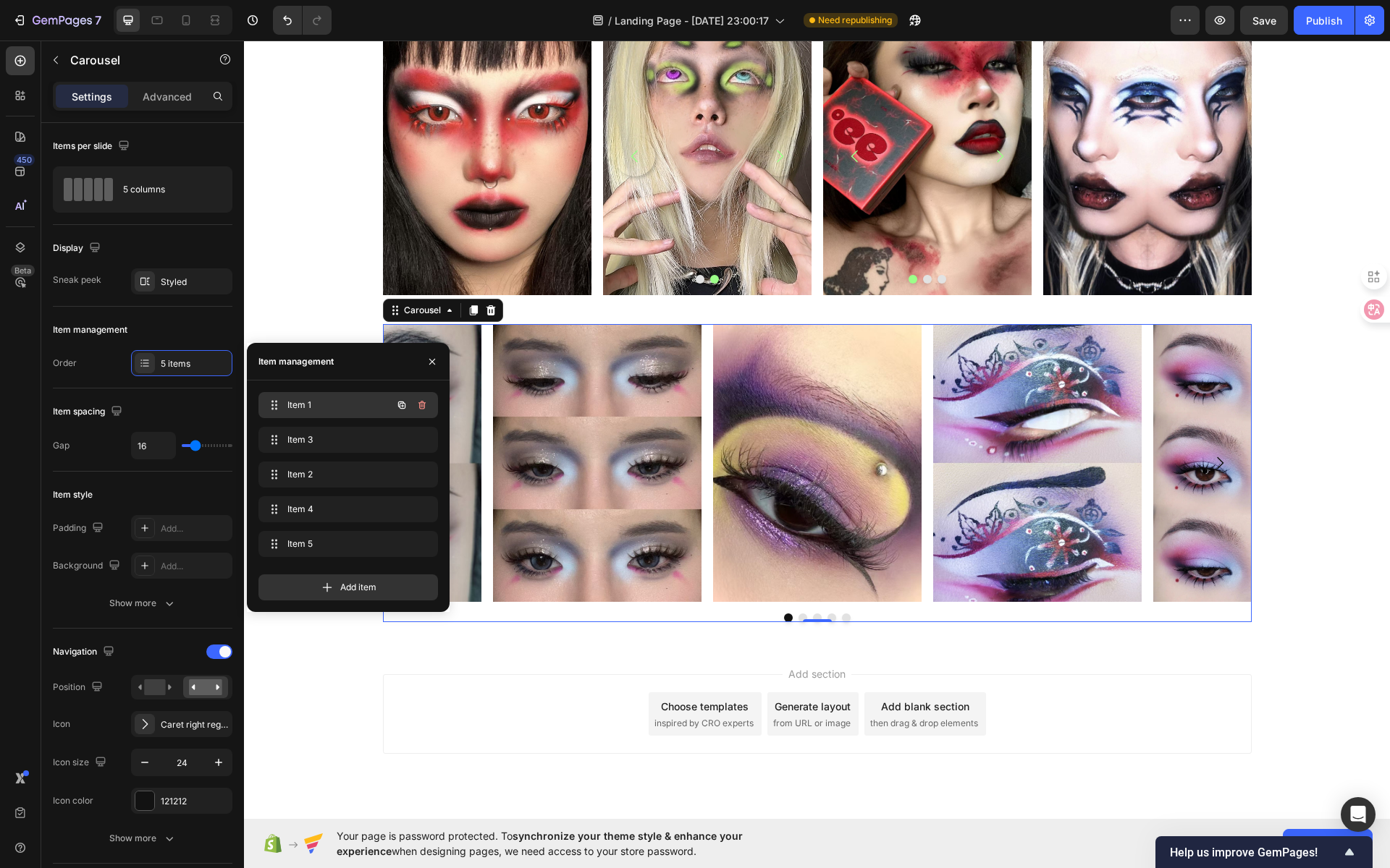
click at [311, 404] on span "Item 1" at bounding box center [328, 405] width 82 height 13
drag, startPoint x: 313, startPoint y: 510, endPoint x: 315, endPoint y: 400, distance: 110.0
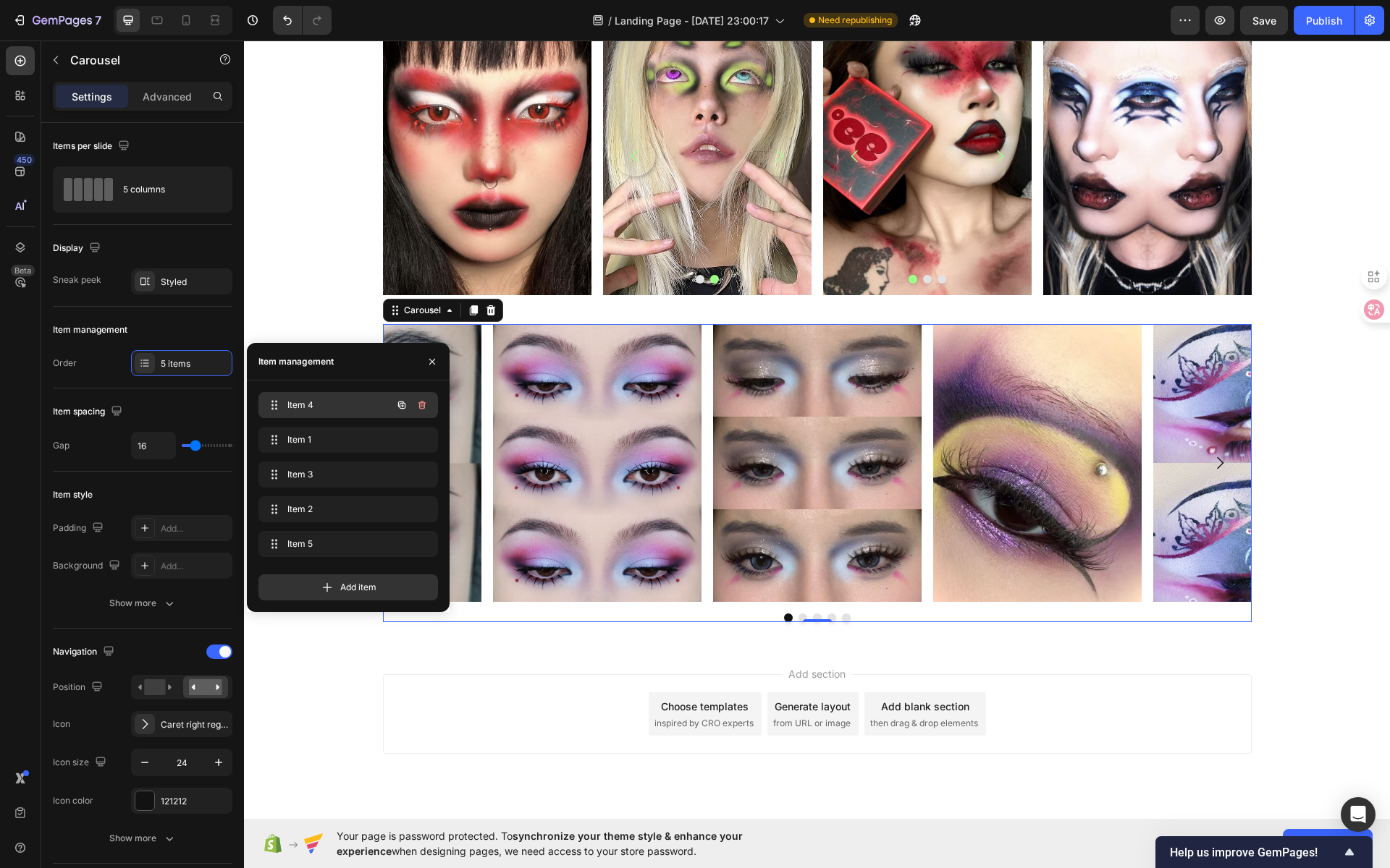
click at [301, 401] on span "Item 4" at bounding box center [328, 405] width 82 height 13
drag, startPoint x: 309, startPoint y: 546, endPoint x: 310, endPoint y: 403, distance: 143.0
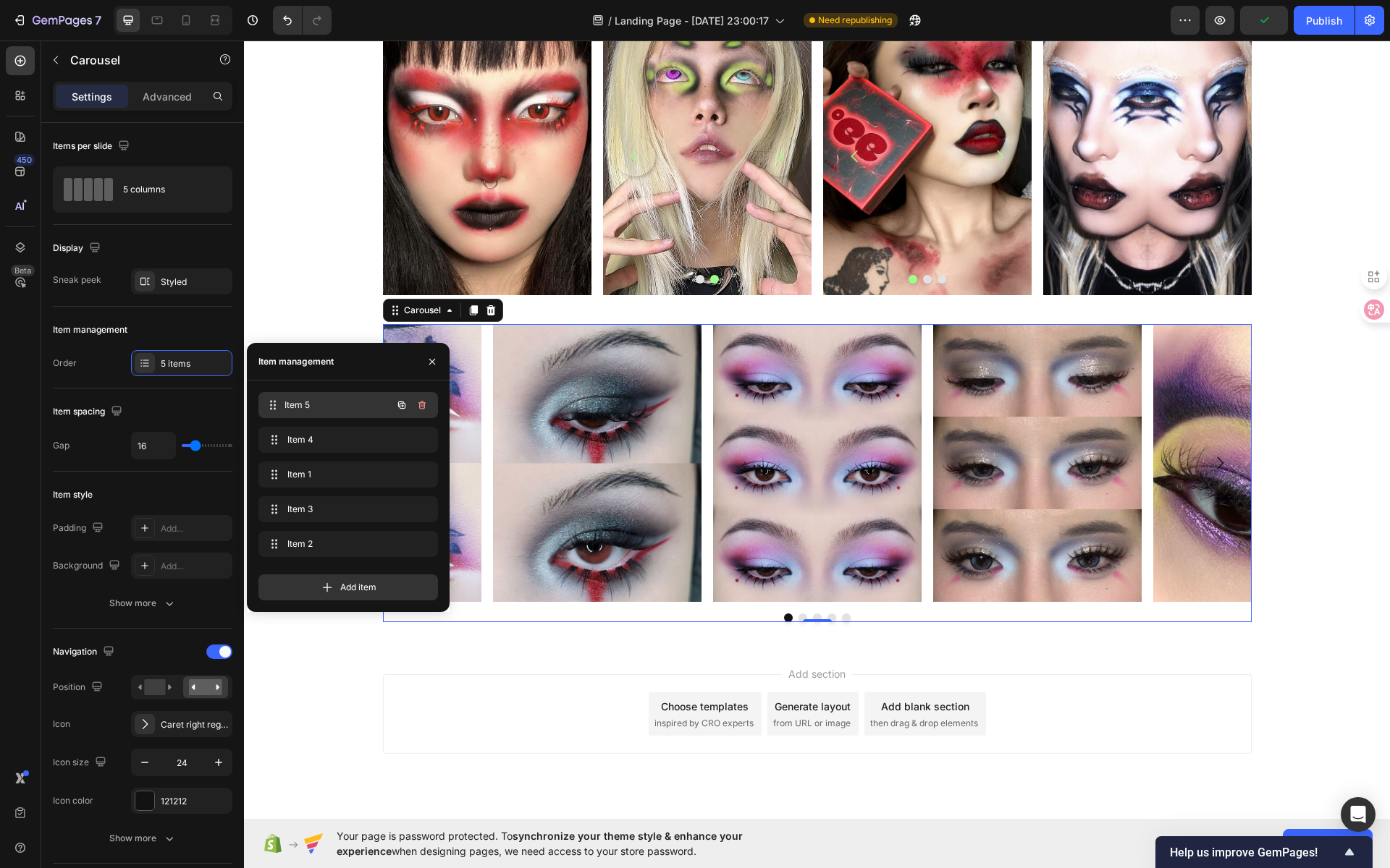
click at [303, 401] on span "Item 5" at bounding box center [338, 405] width 107 height 13
drag, startPoint x: 309, startPoint y: 513, endPoint x: 313, endPoint y: 470, distance: 43.2
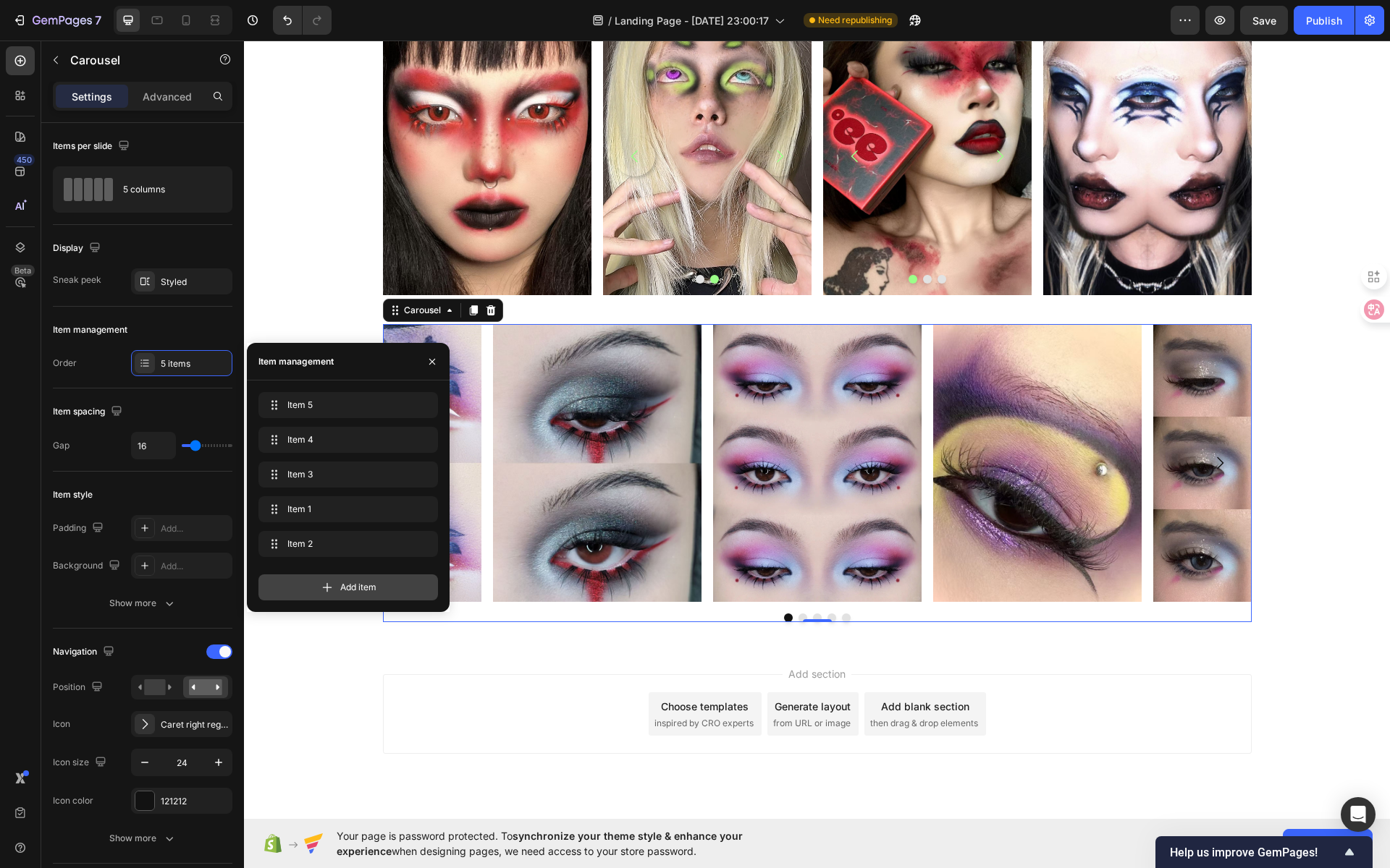
click at [352, 594] on div "Add item" at bounding box center [348, 587] width 179 height 26
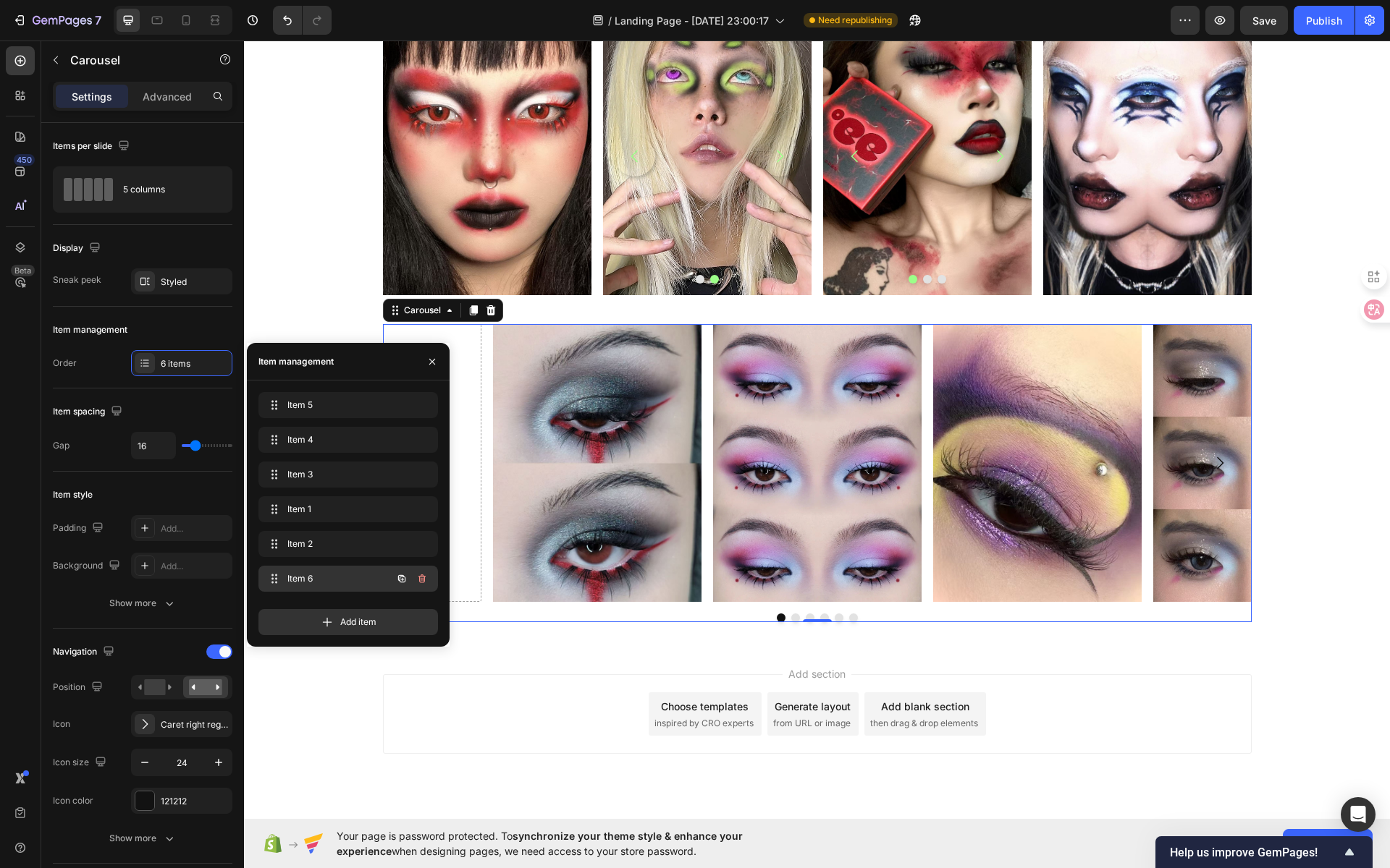
click at [340, 578] on span "Item 6" at bounding box center [328, 579] width 82 height 13
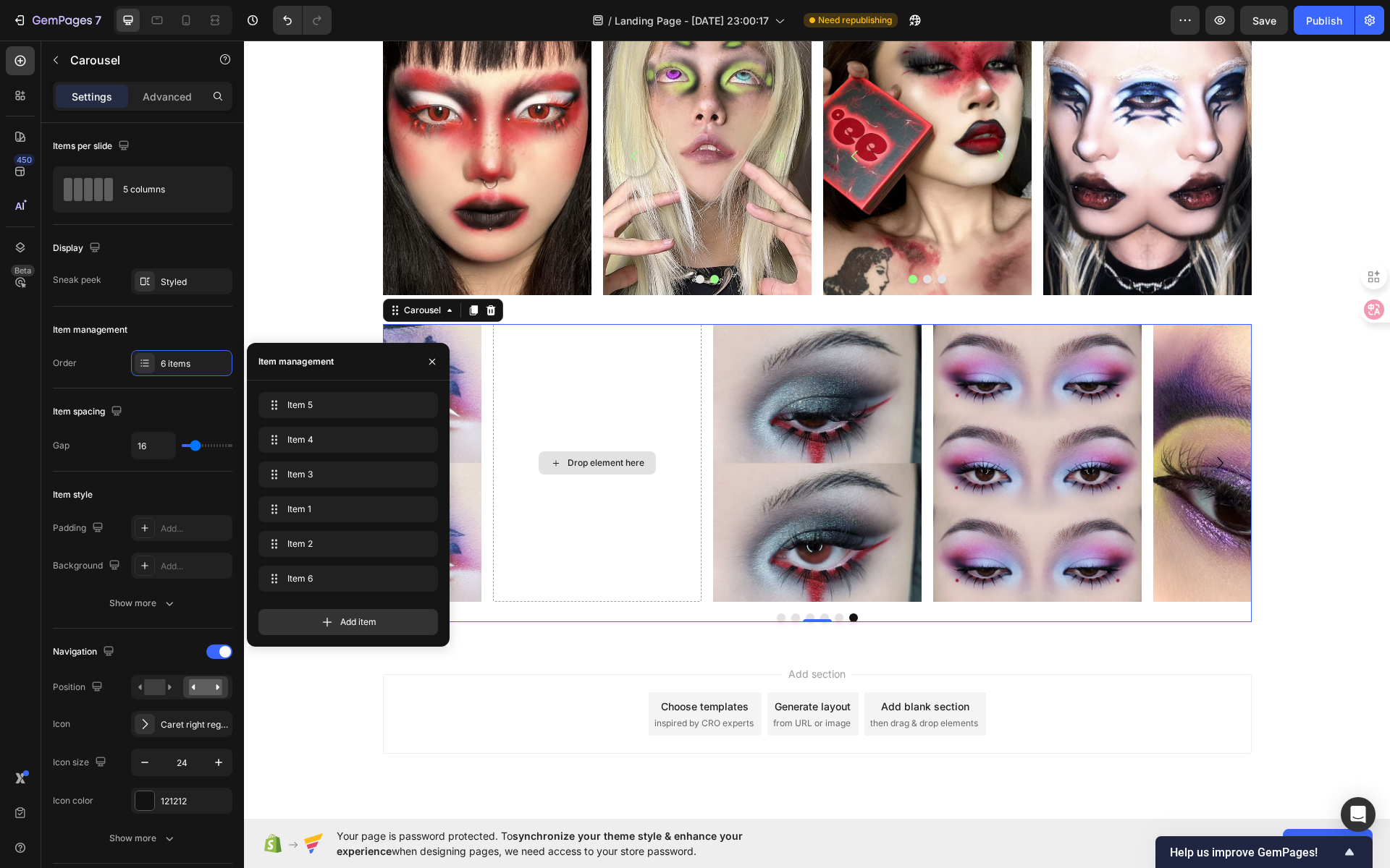
click at [585, 471] on div "Drop element here" at bounding box center [597, 463] width 117 height 23
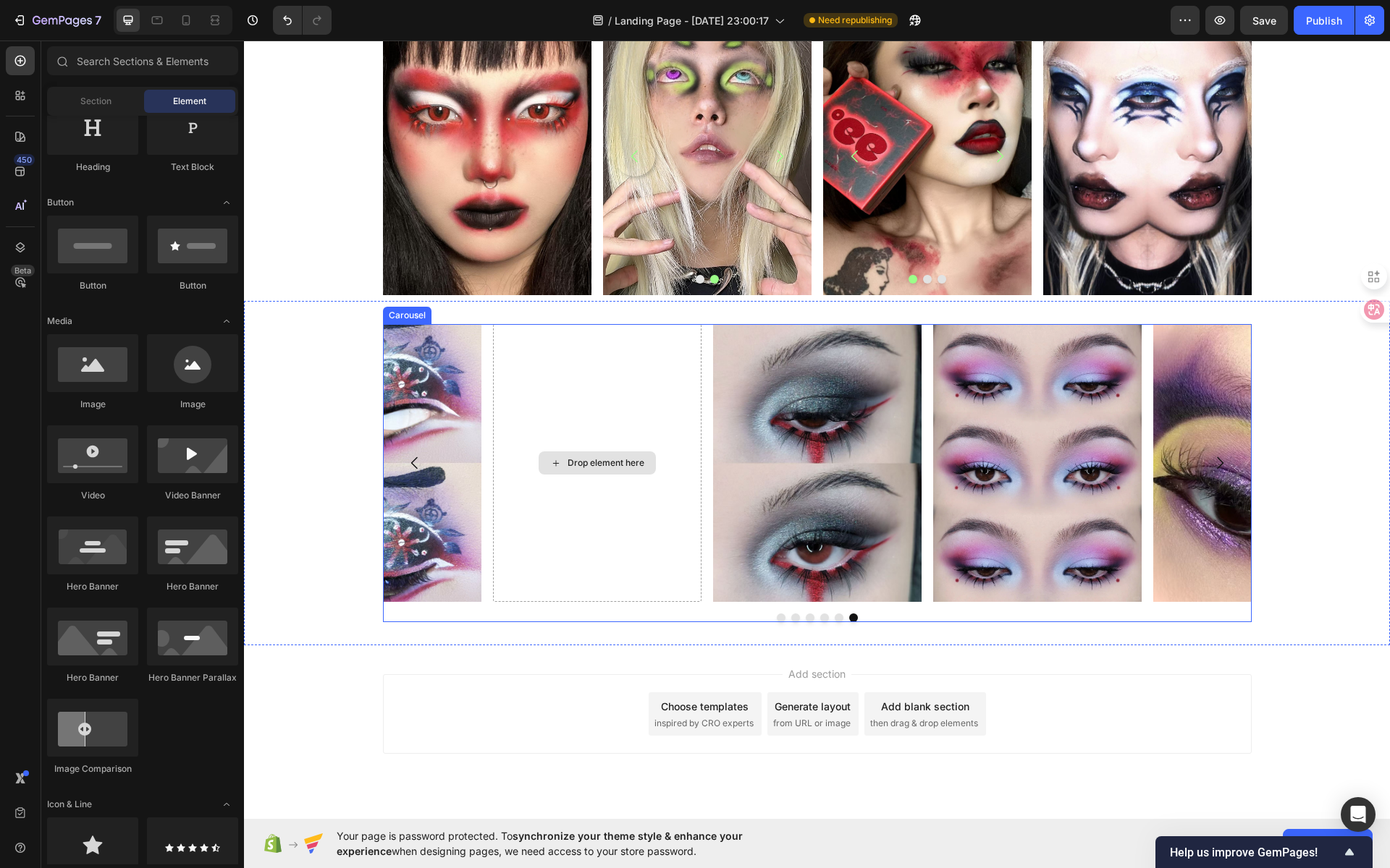
click at [585, 461] on div "Drop element here" at bounding box center [606, 463] width 77 height 12
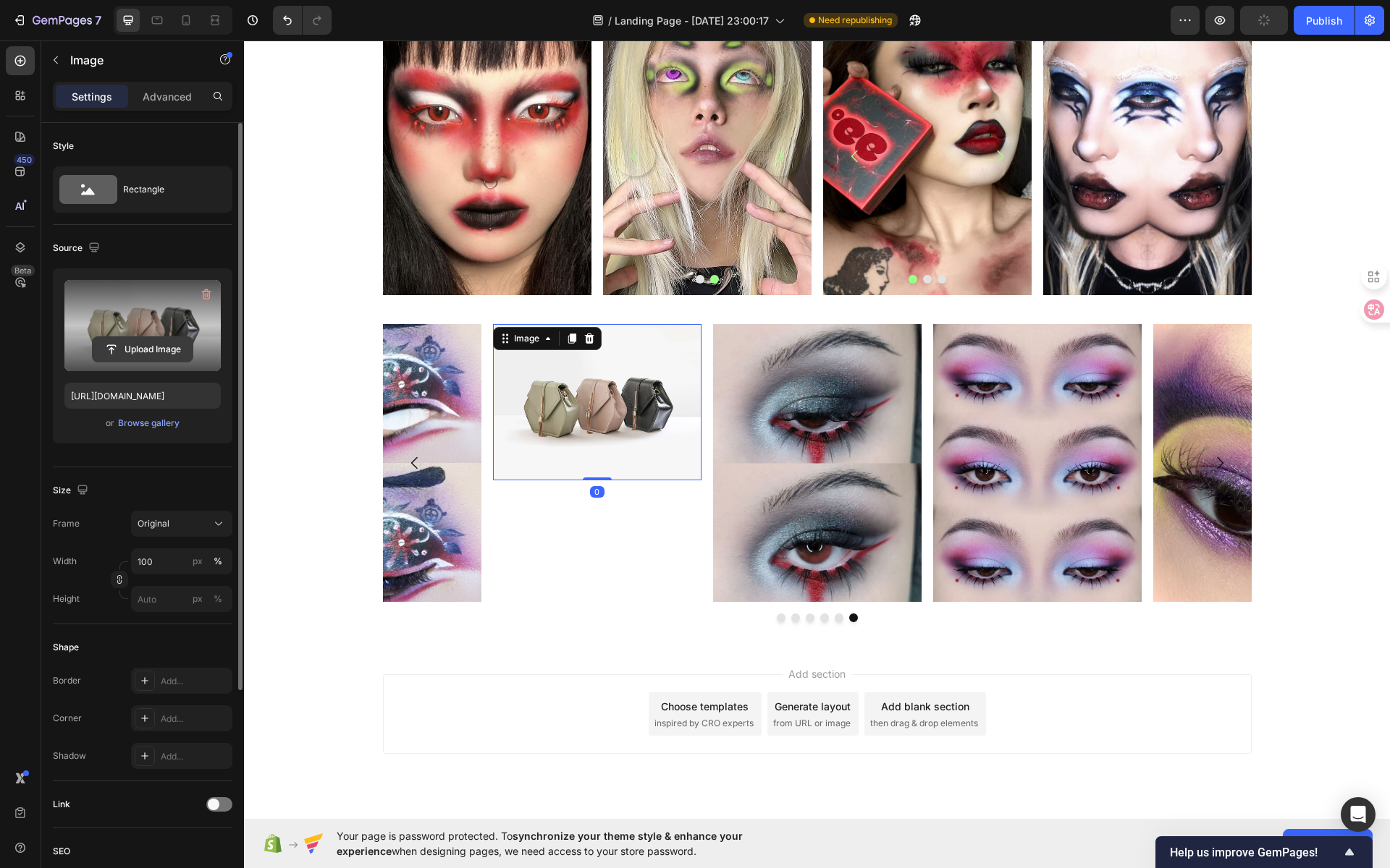
click at [151, 355] on input "file" at bounding box center [142, 349] width 100 height 24
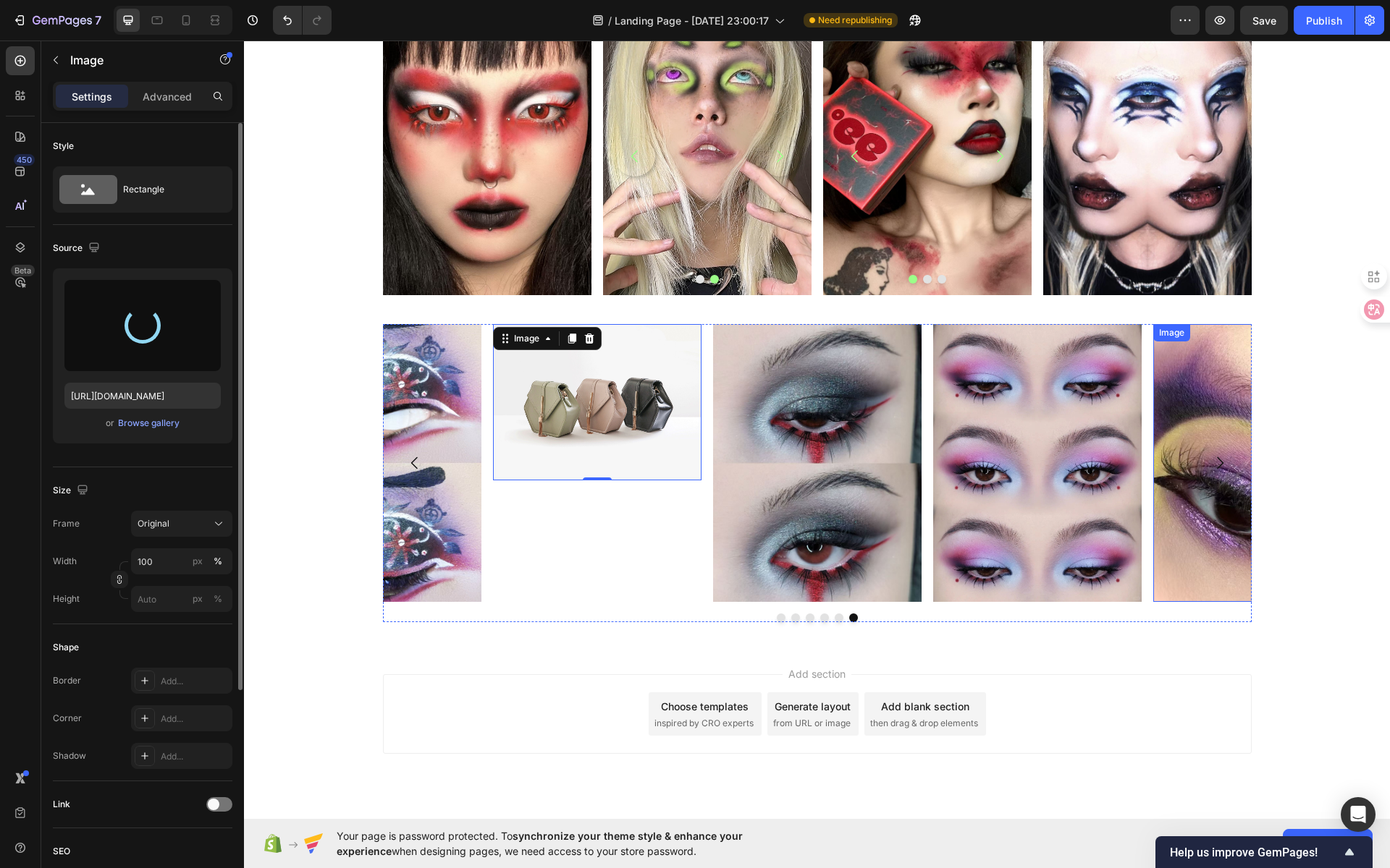
type input "https://cdn.shopify.com/s/files/1/0725/5831/3694/files/gempages_586148509846078…"
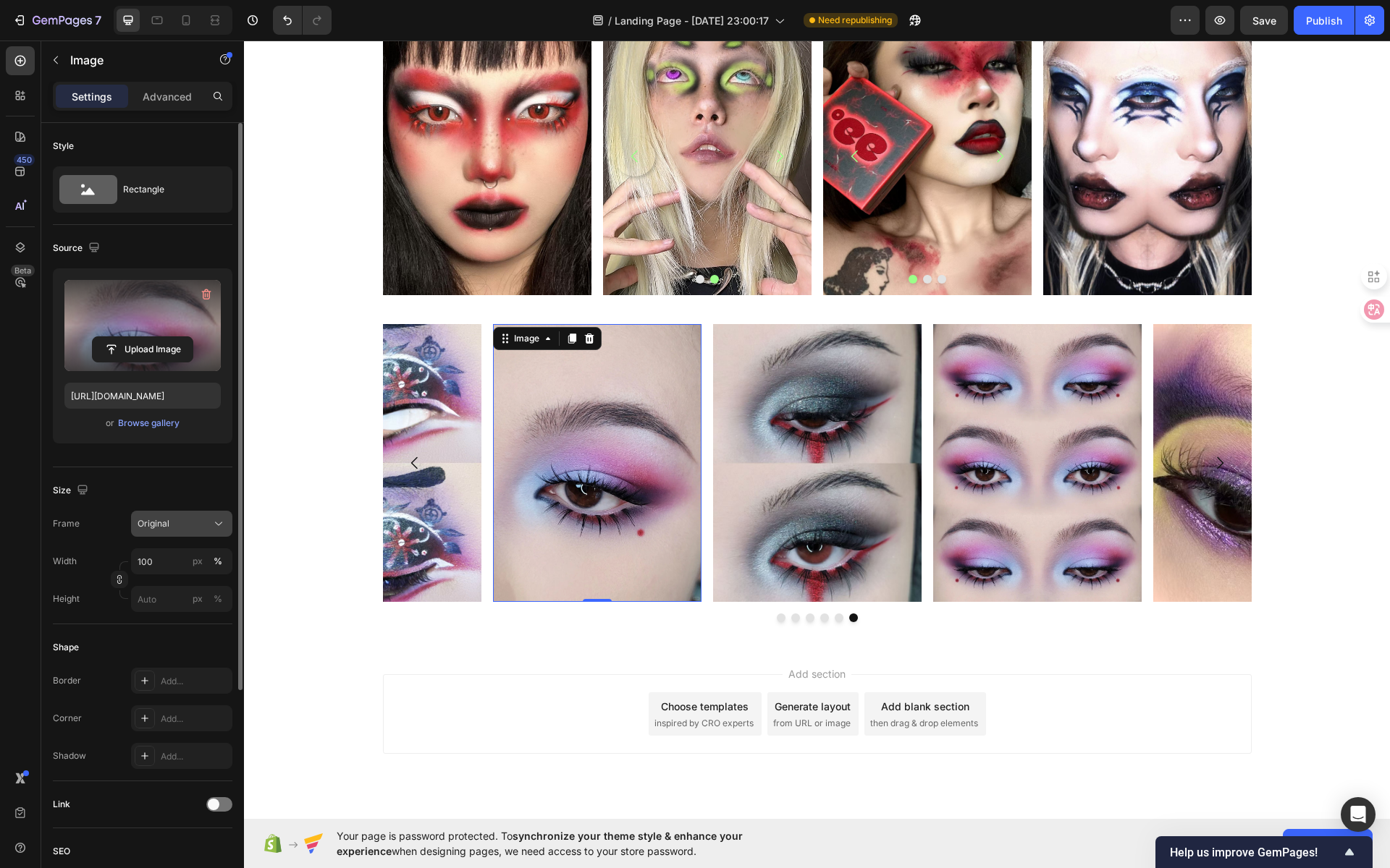
click at [186, 526] on div "Original" at bounding box center [173, 524] width 71 height 13
click at [191, 585] on div "Vertical" at bounding box center [179, 587] width 84 height 15
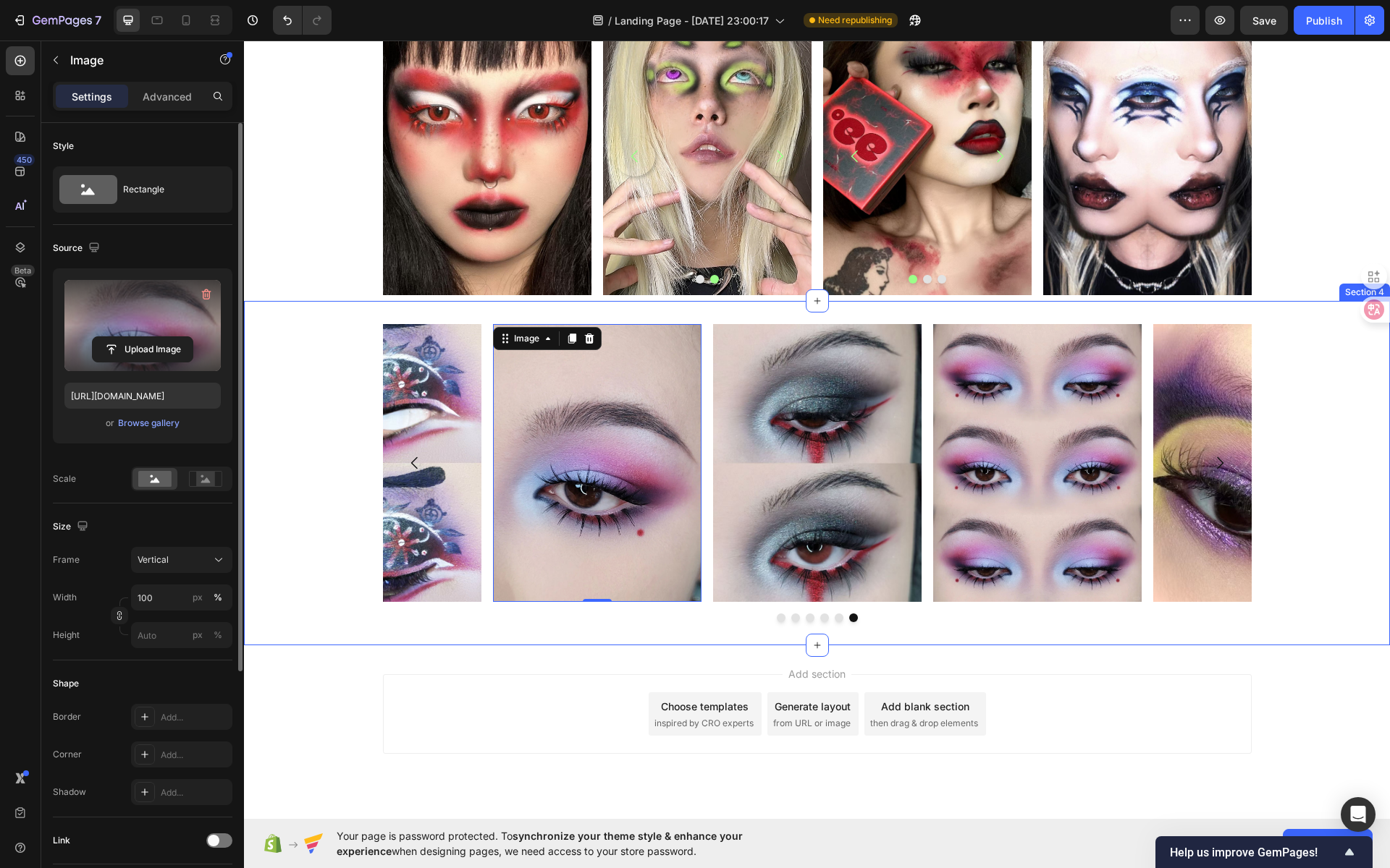
click at [1306, 384] on div "Image Image Image Image Image Image 0 Carousel" at bounding box center [817, 473] width 1146 height 298
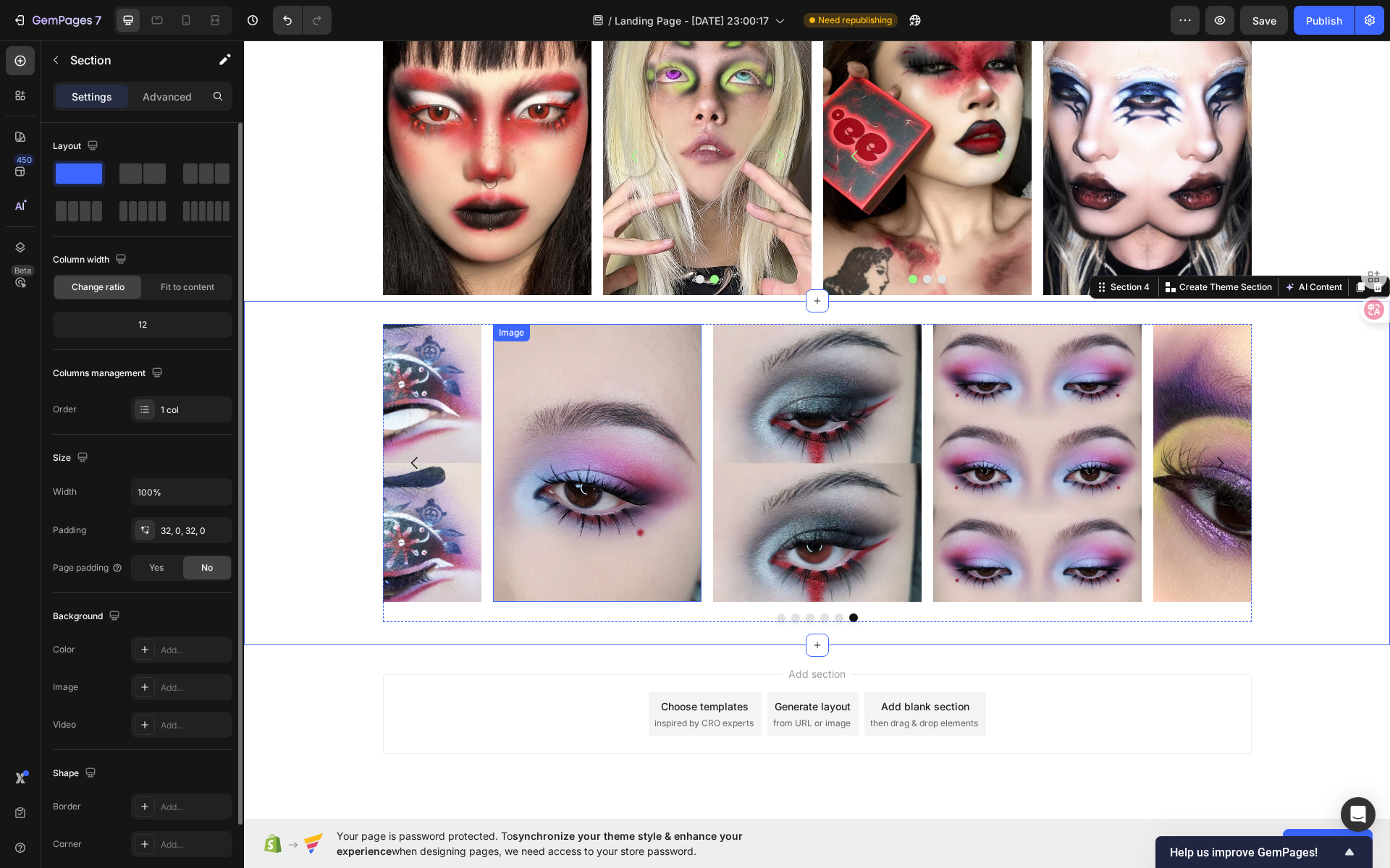
click at [505, 329] on div "Image" at bounding box center [511, 333] width 37 height 17
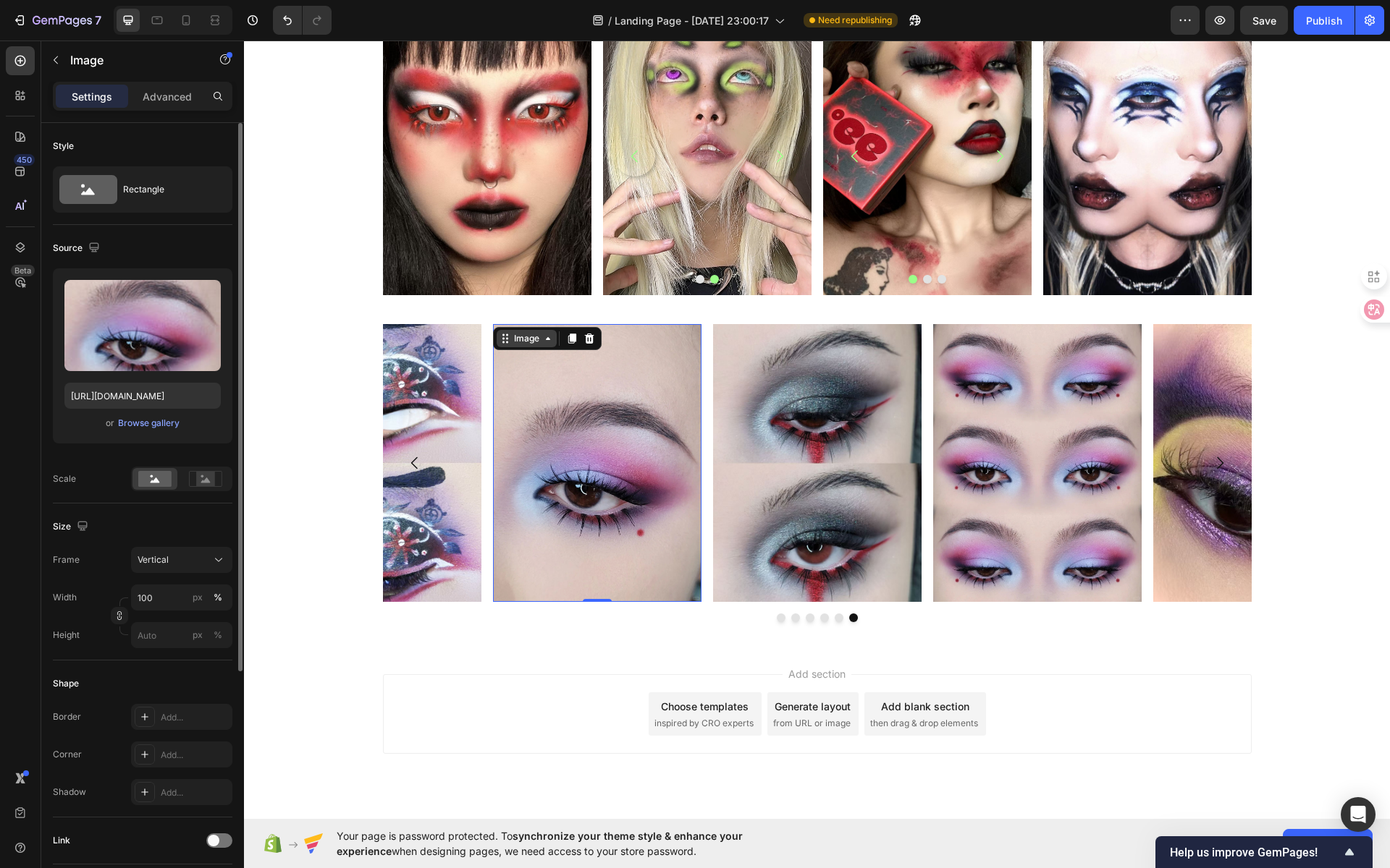
click at [523, 341] on div "Image" at bounding box center [527, 338] width 31 height 13
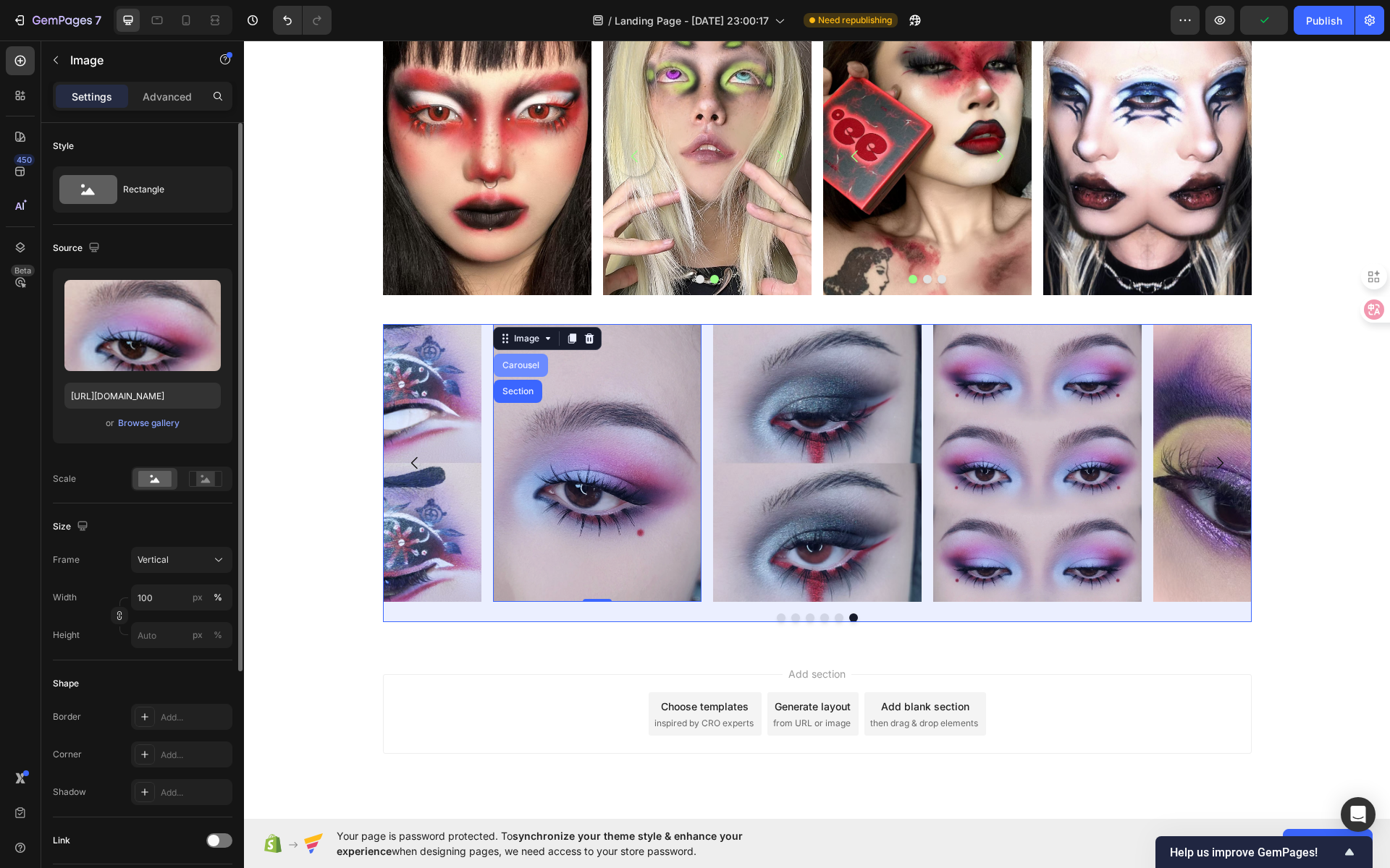
click at [502, 367] on div "Carousel" at bounding box center [521, 366] width 43 height 9
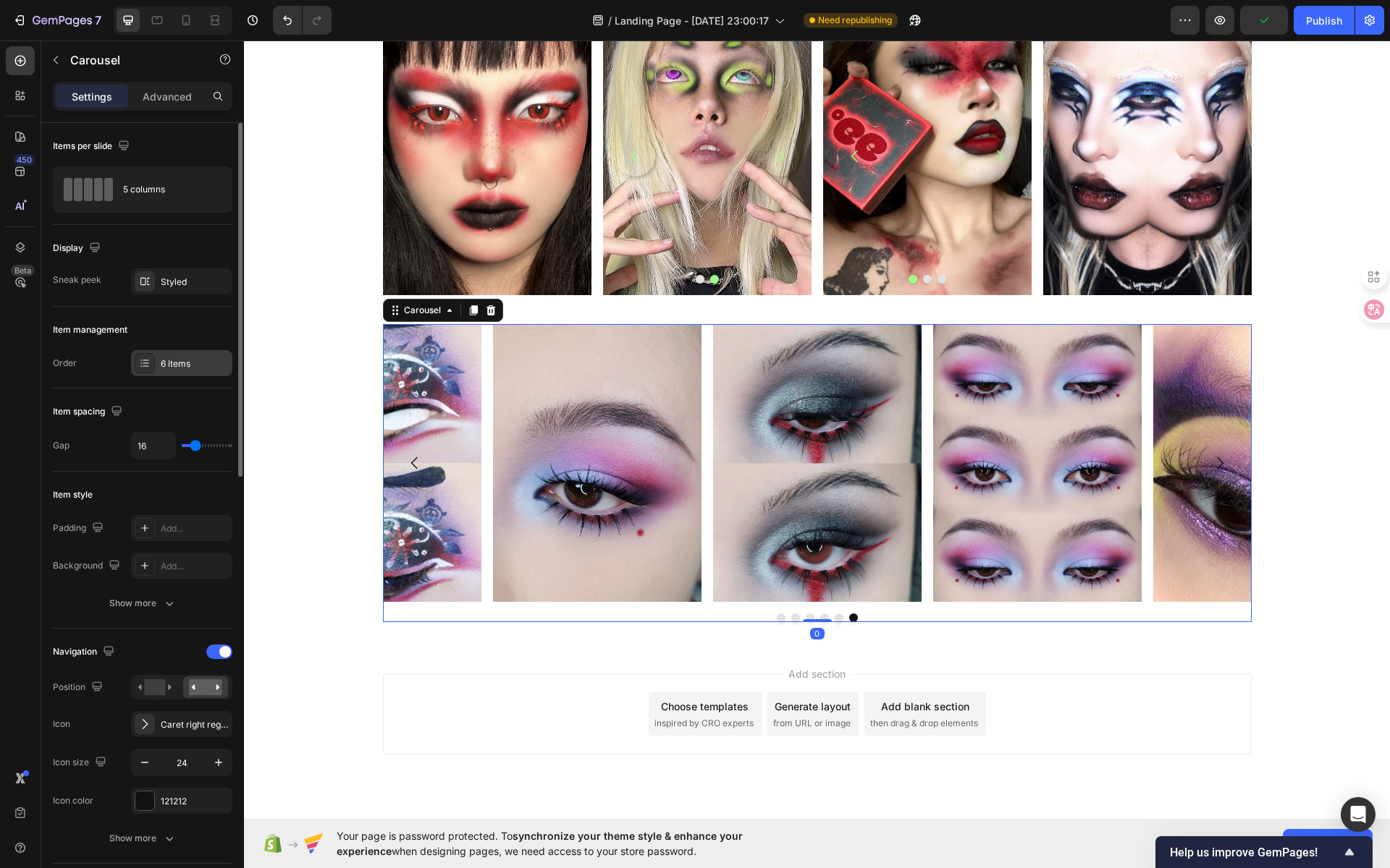
click at [200, 362] on div "6 items" at bounding box center [195, 364] width 68 height 13
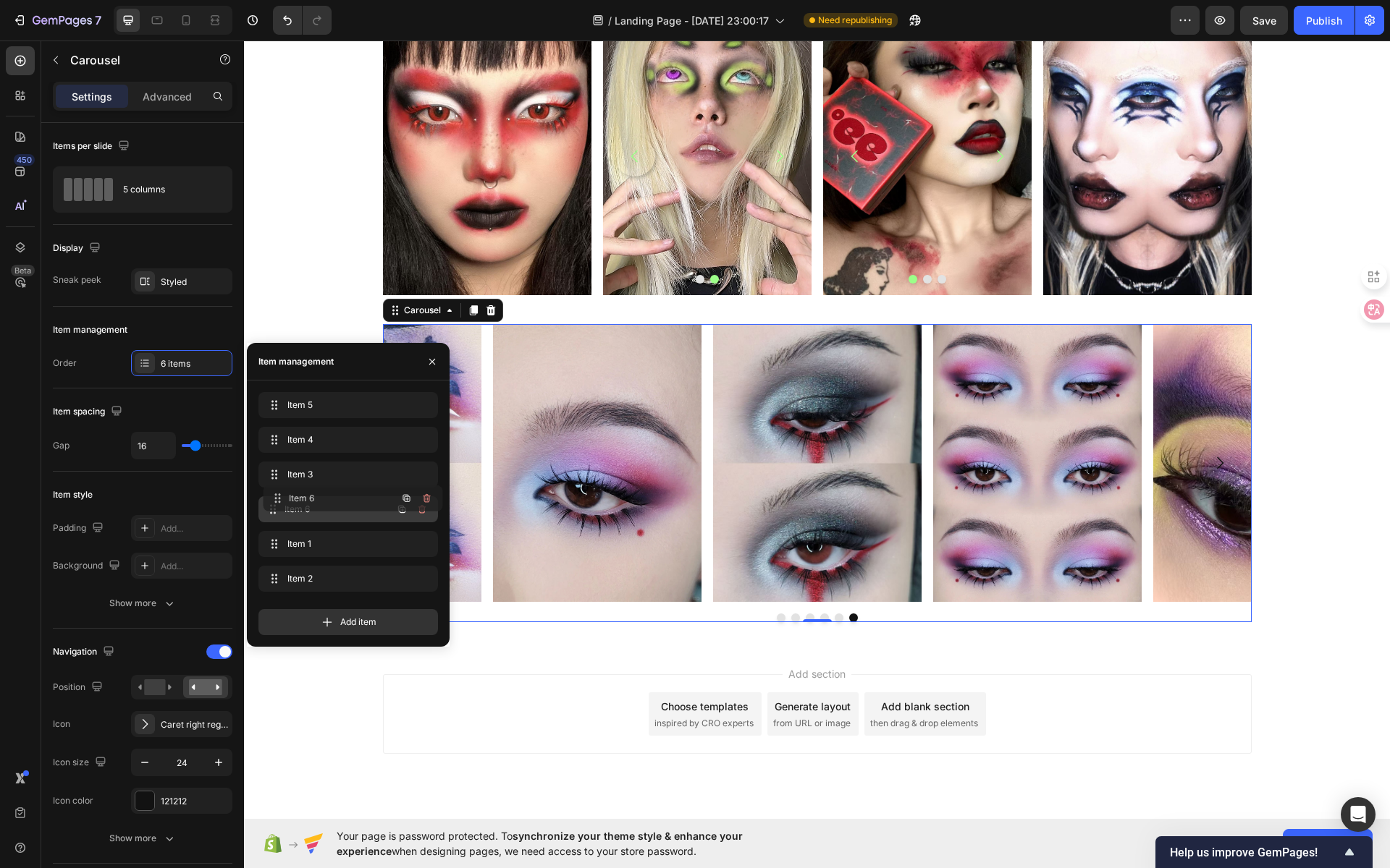
drag, startPoint x: 302, startPoint y: 582, endPoint x: 306, endPoint y: 499, distance: 83.1
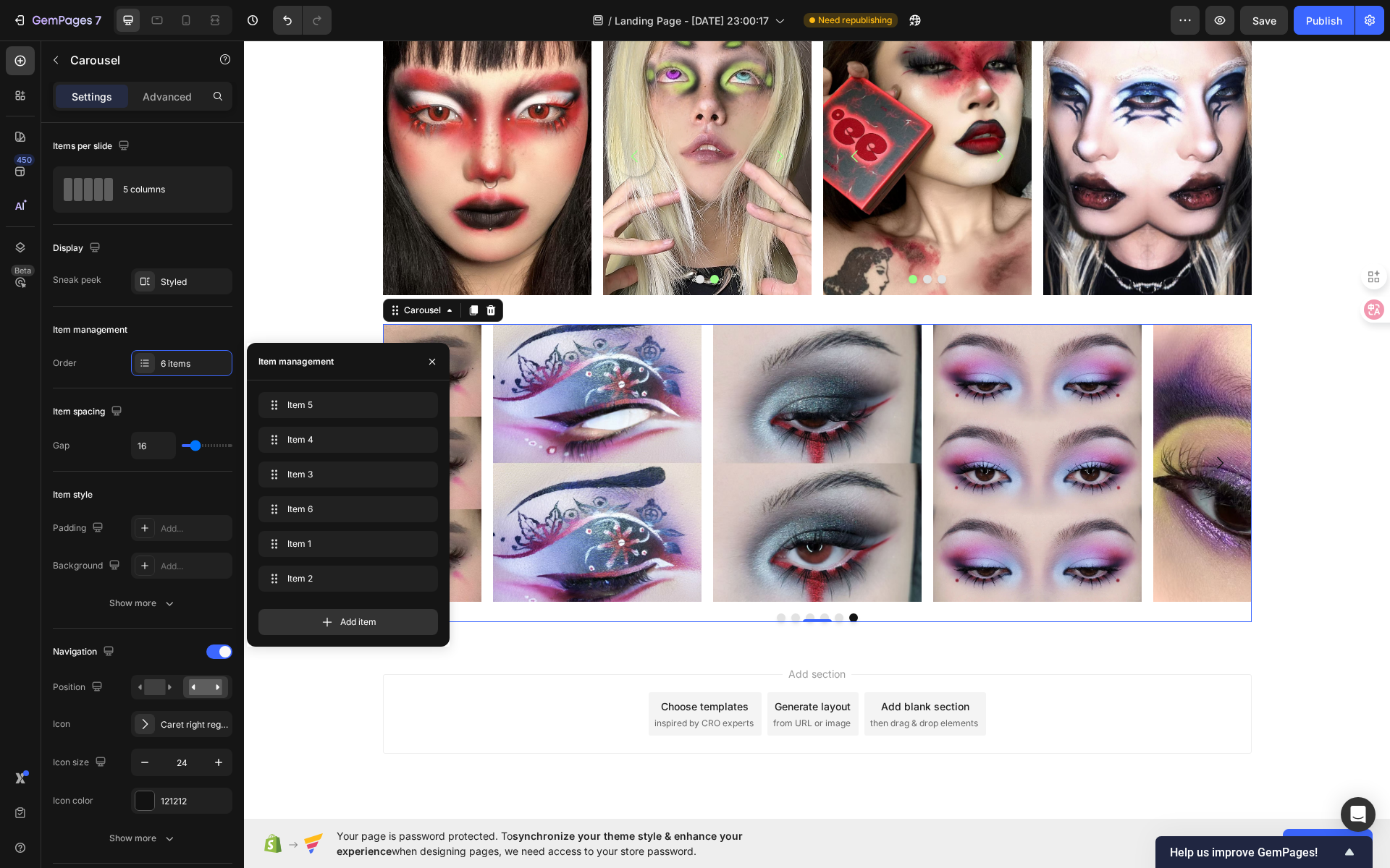
click at [1131, 687] on div "Add section Choose templates inspired by CRO experts Generate layout from URL o…" at bounding box center [817, 714] width 868 height 79
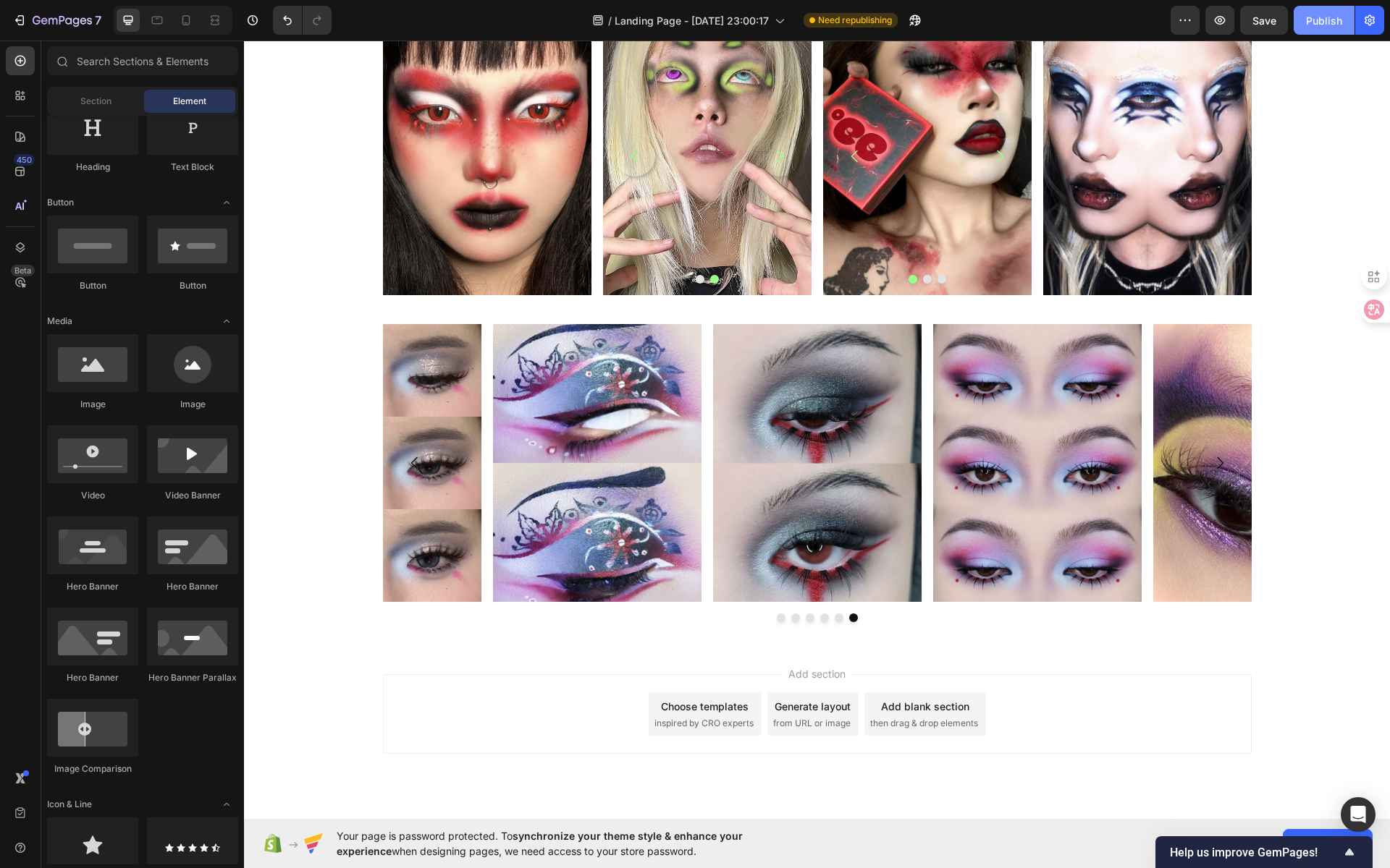
click at [1326, 27] on div "Publish" at bounding box center [1324, 21] width 36 height 16
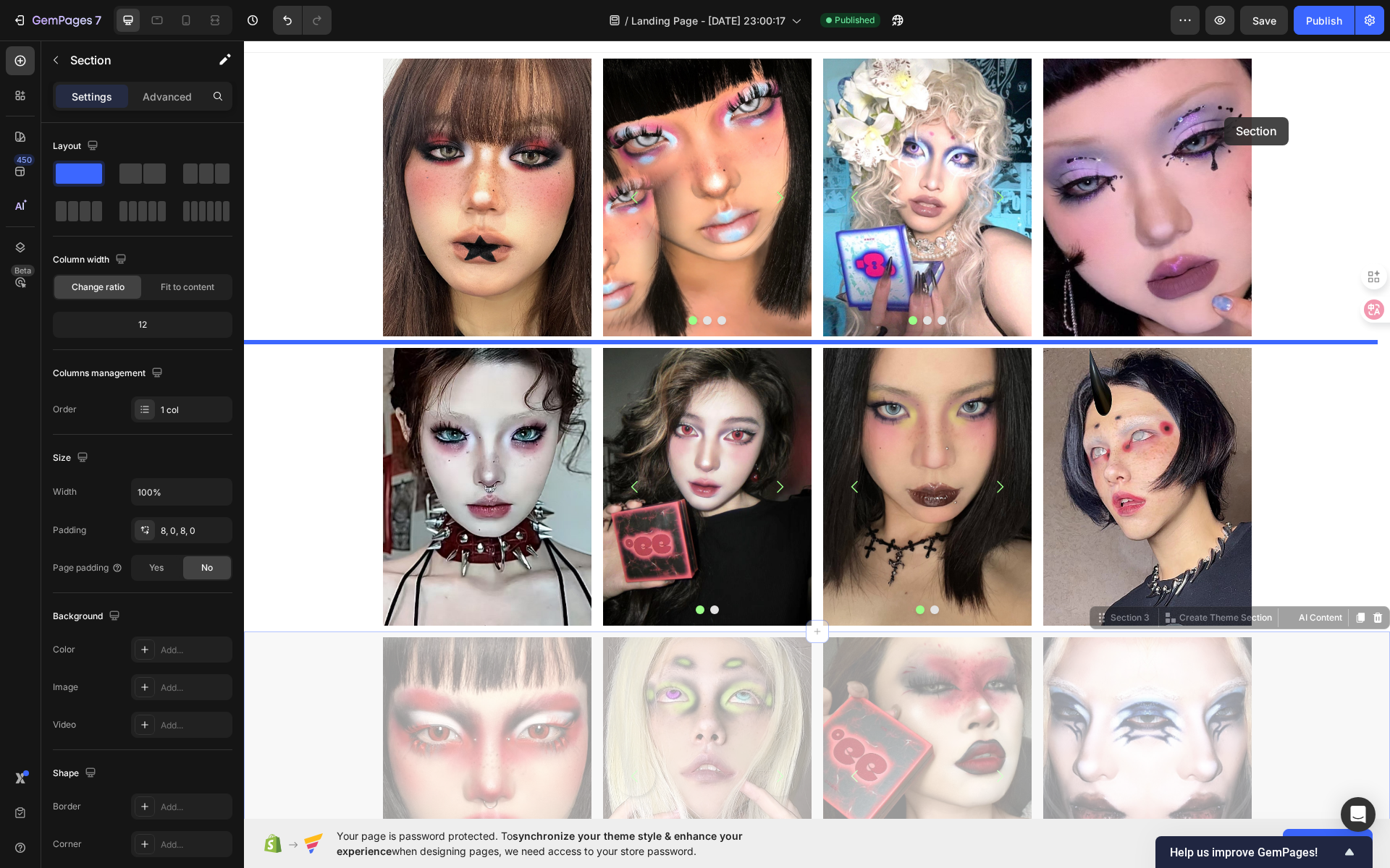
scroll to position [0, 0]
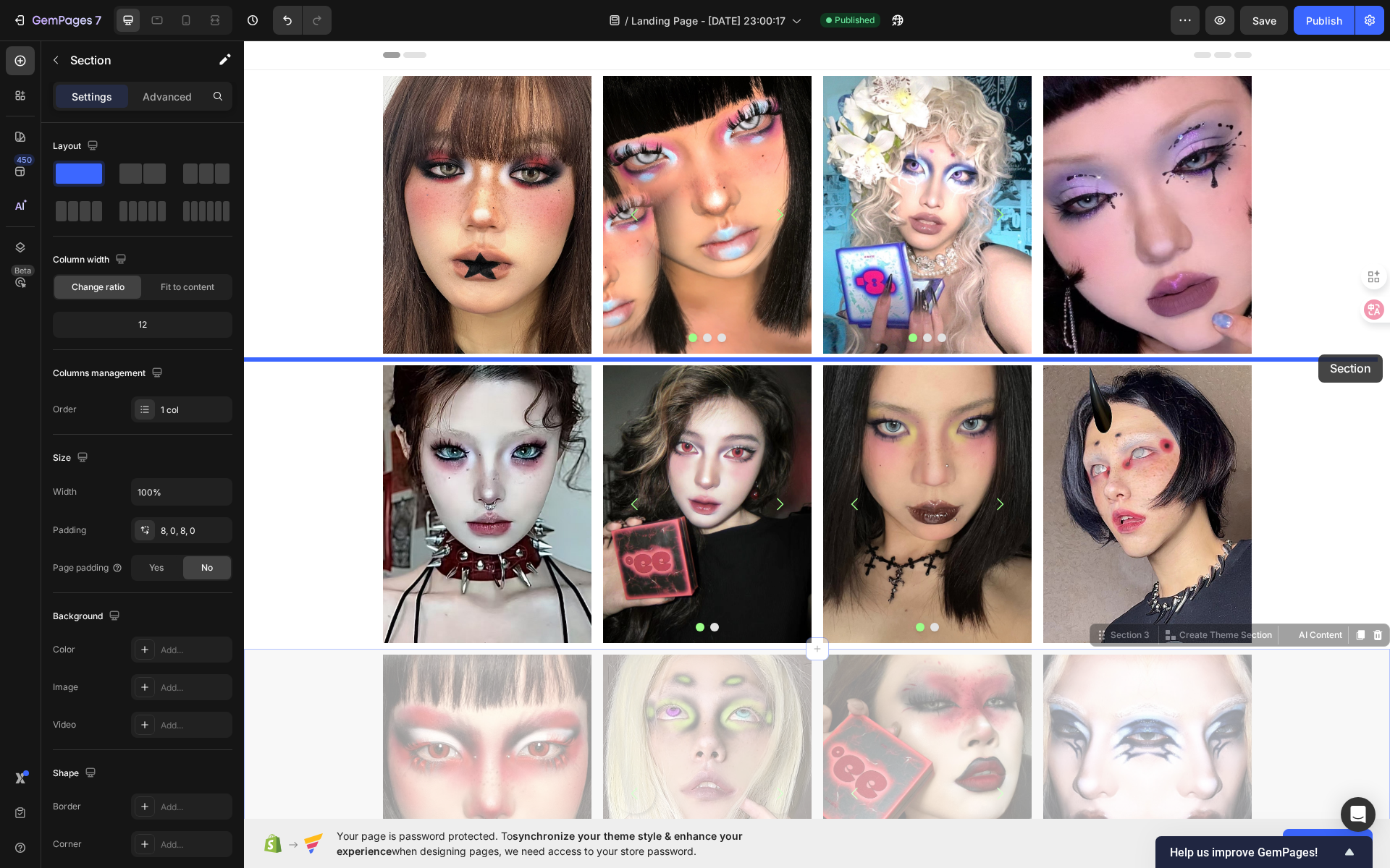
drag, startPoint x: 1268, startPoint y: 462, endPoint x: 1318, endPoint y: 355, distance: 118.1
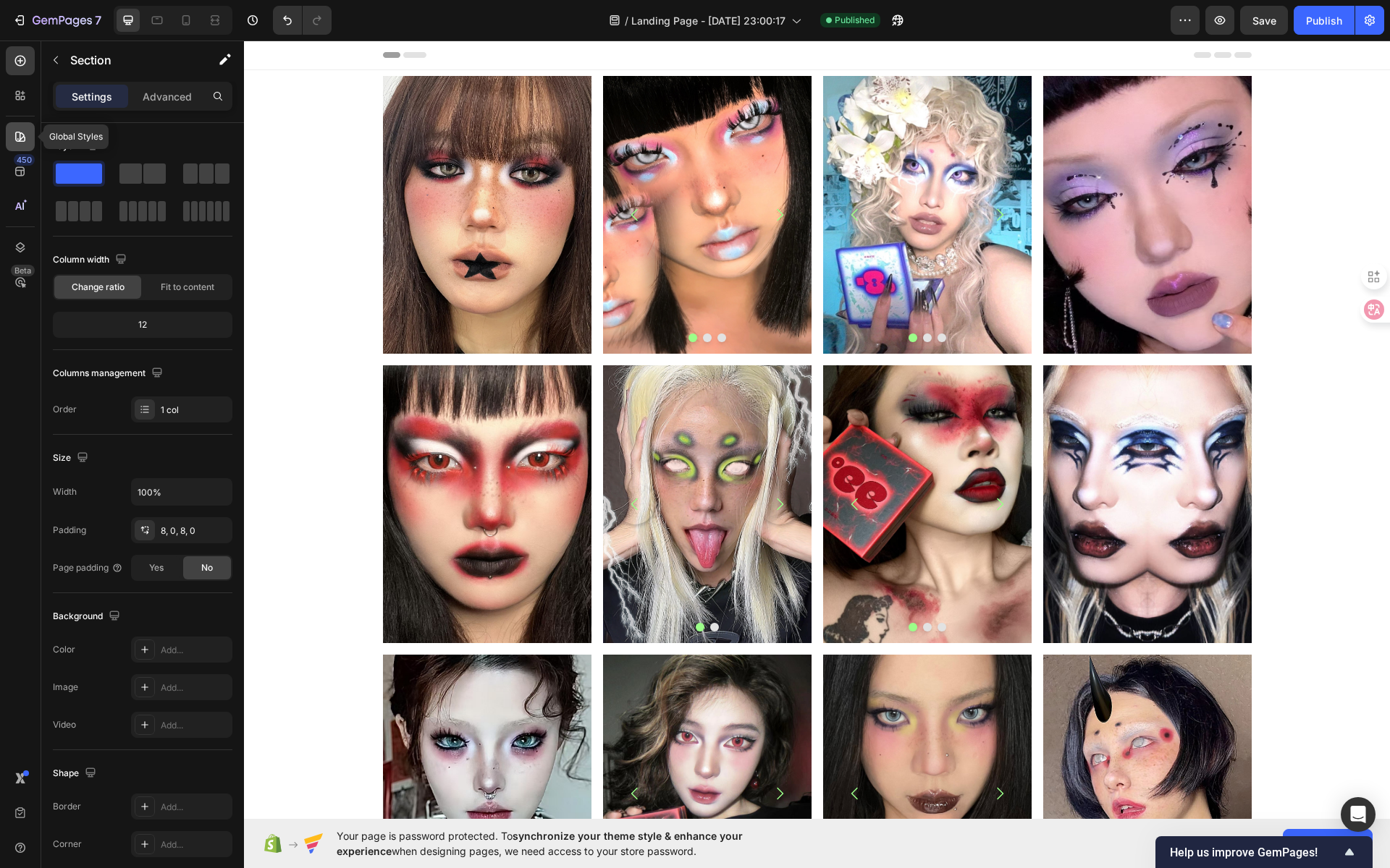
click at [23, 138] on icon at bounding box center [21, 137] width 15 height 15
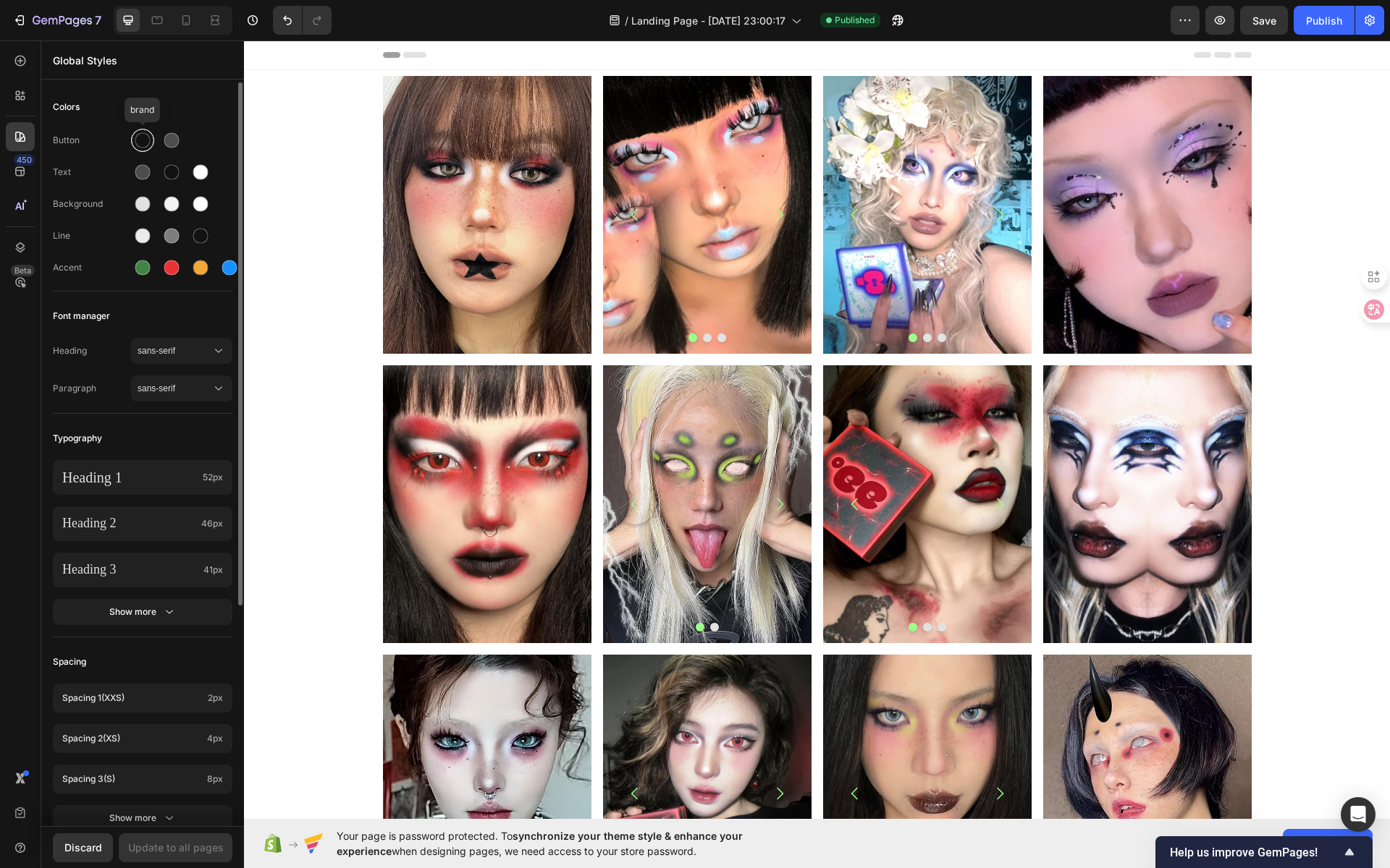
click at [142, 142] on div at bounding box center [143, 141] width 16 height 16
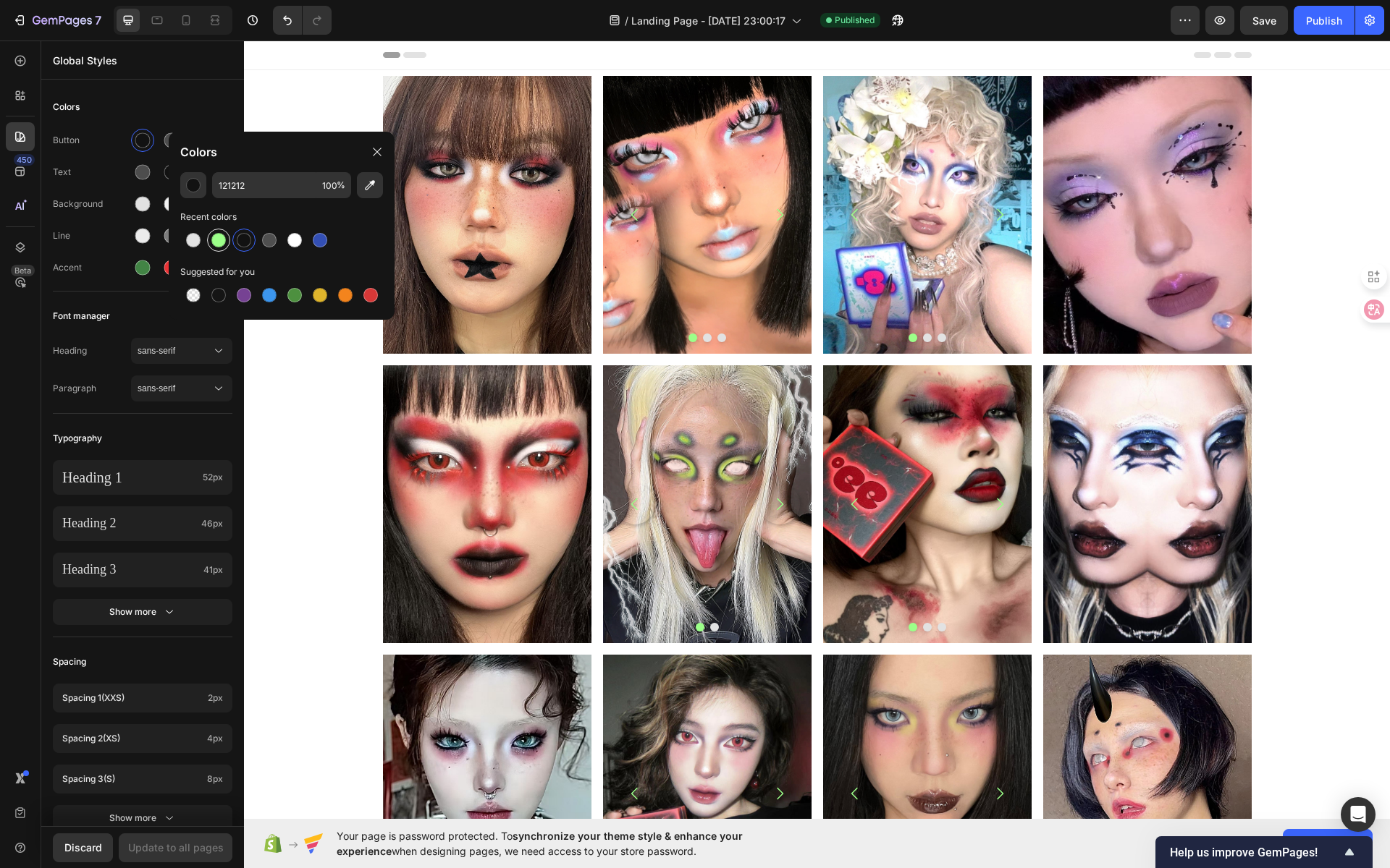
click at [224, 244] on div at bounding box center [219, 241] width 15 height 15
type input "9CFF89"
click at [195, 110] on div "Colors" at bounding box center [142, 107] width 179 height 26
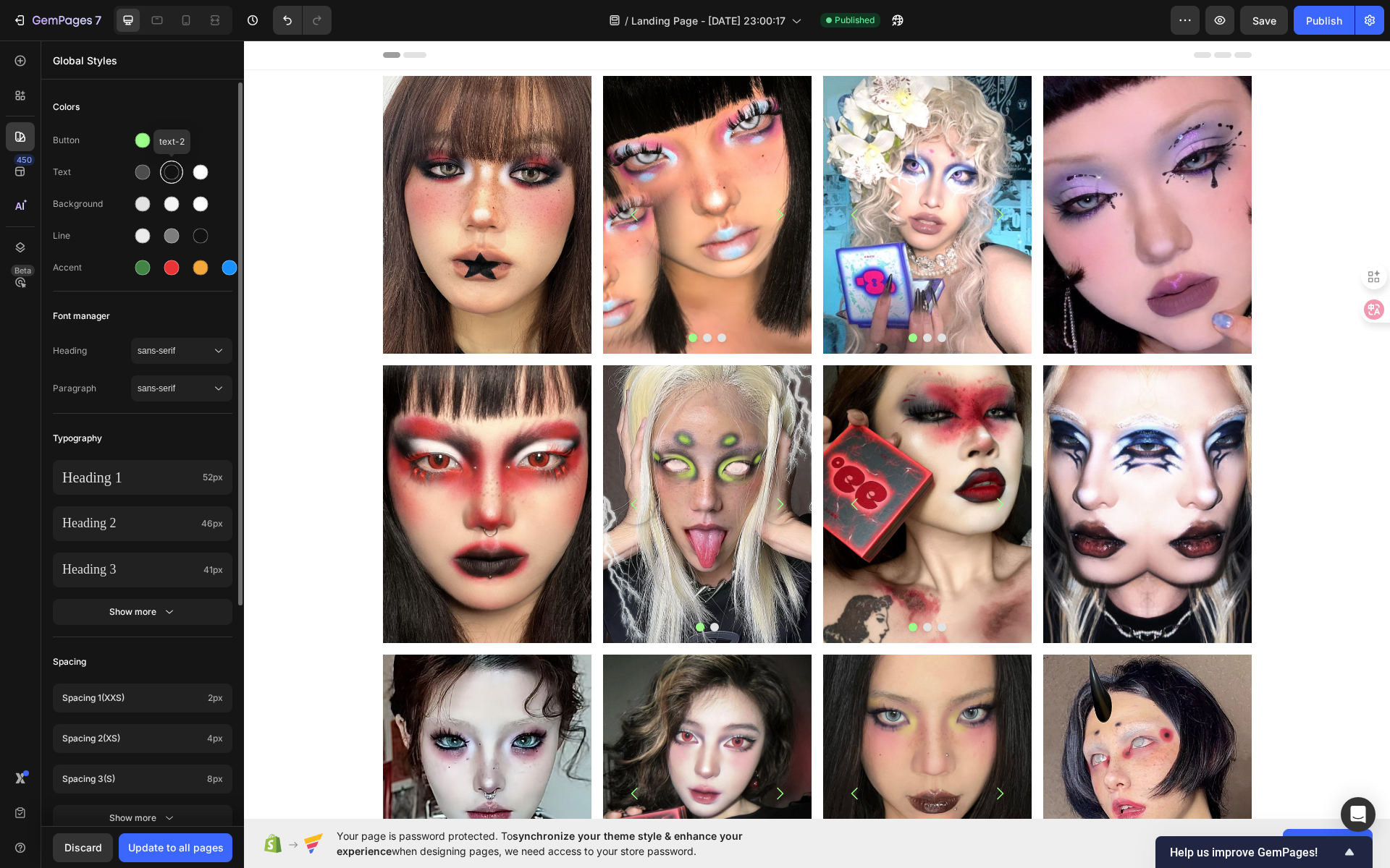
click at [173, 170] on div at bounding box center [172, 173] width 16 height 16
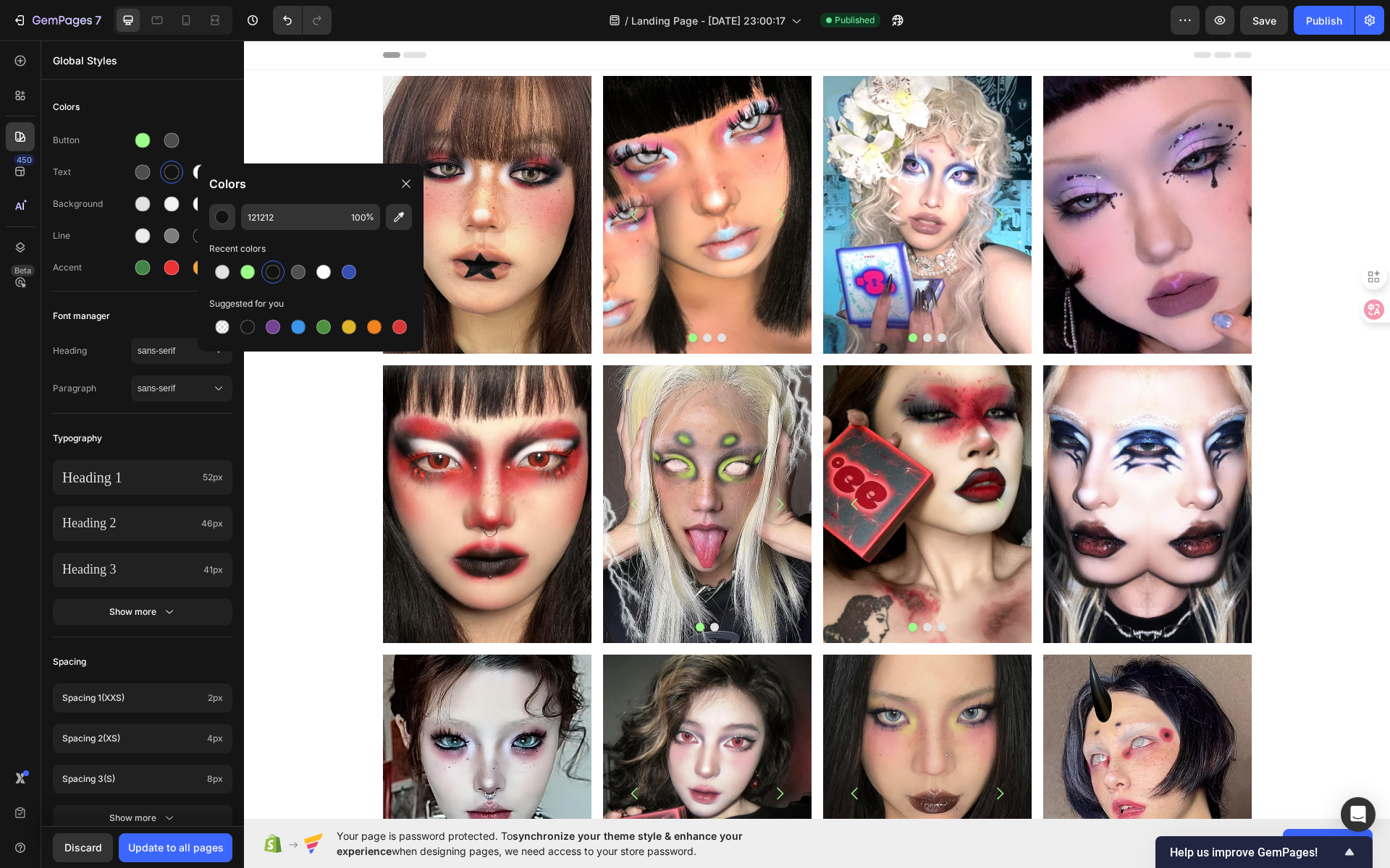
drag, startPoint x: 254, startPoint y: 276, endPoint x: 243, endPoint y: 253, distance: 25.5
click at [254, 276] on div at bounding box center [247, 272] width 17 height 17
type input "9CFF89"
click at [210, 124] on div "Button Text Background Line Accent" at bounding box center [142, 205] width 179 height 171
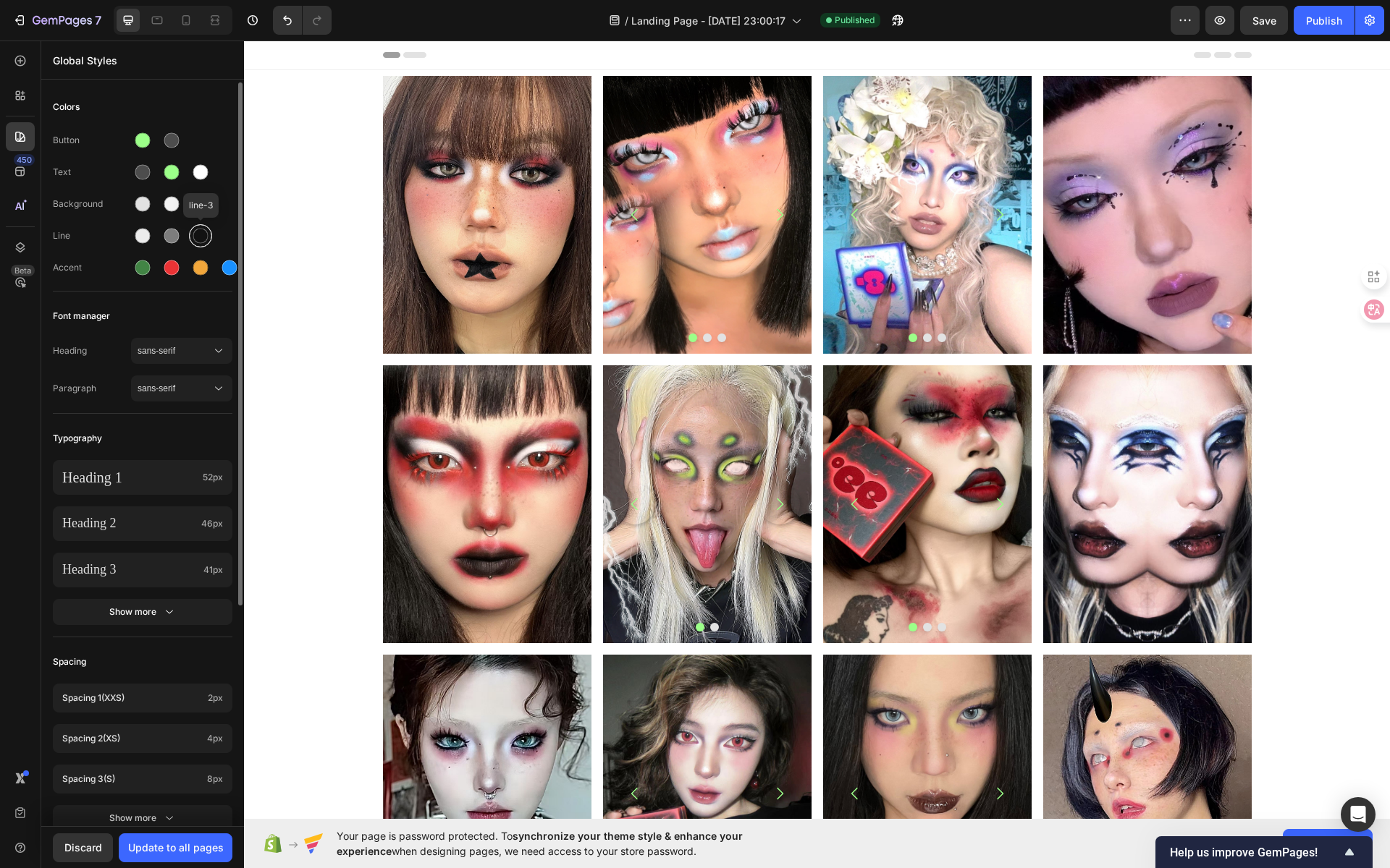
click at [197, 238] on div at bounding box center [201, 236] width 16 height 16
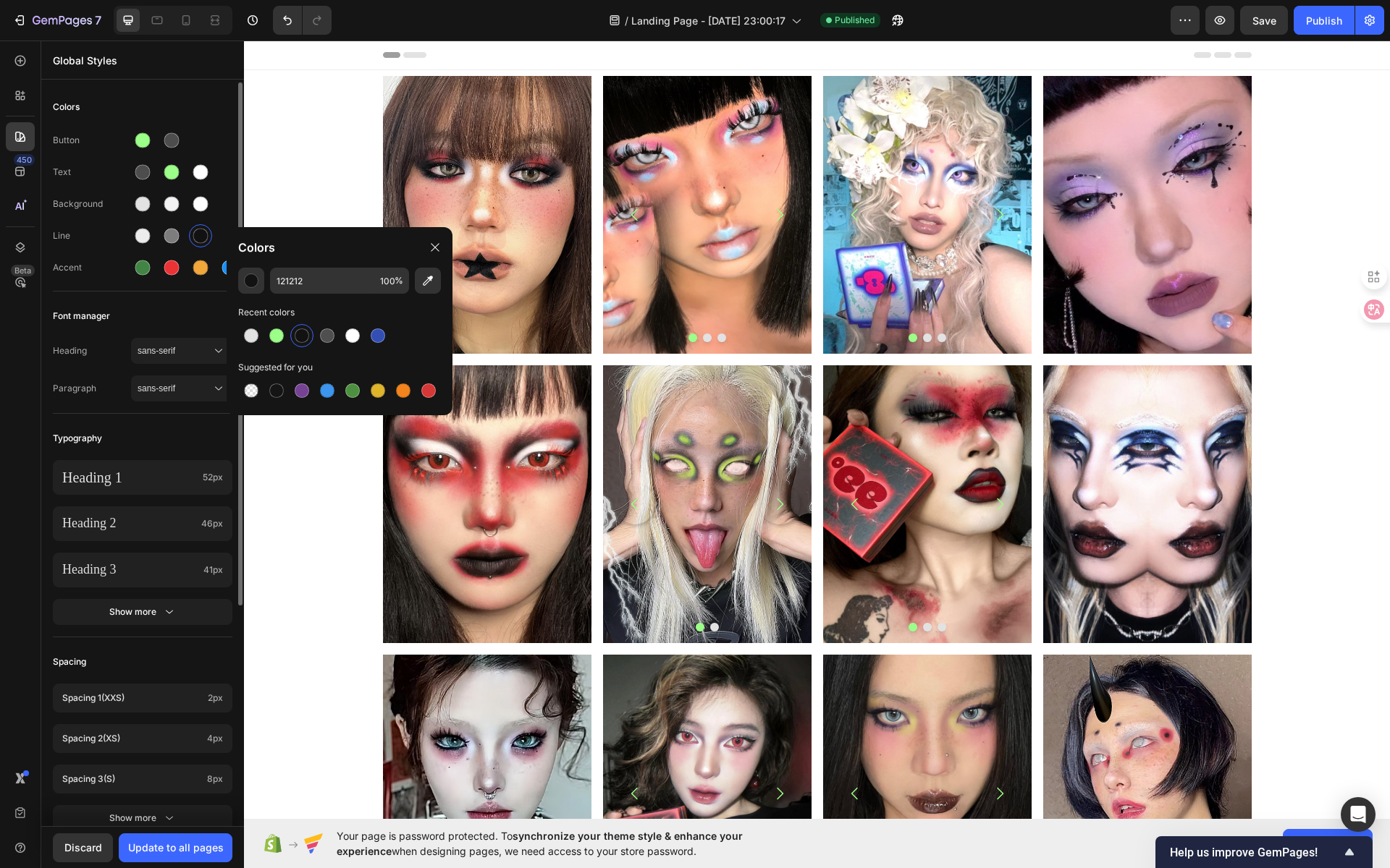
click at [211, 113] on div "Colors" at bounding box center [142, 107] width 179 height 26
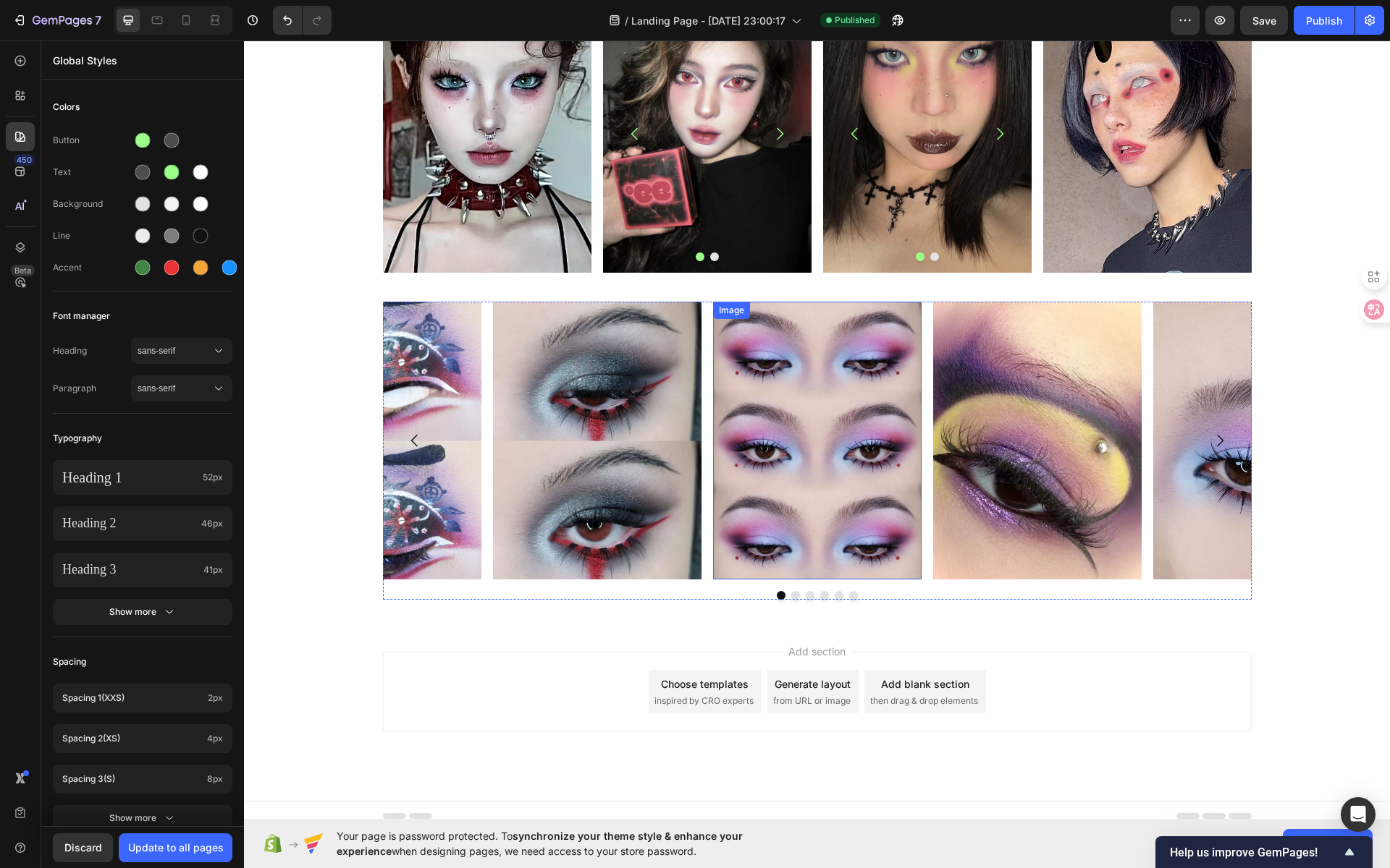
scroll to position [671, 0]
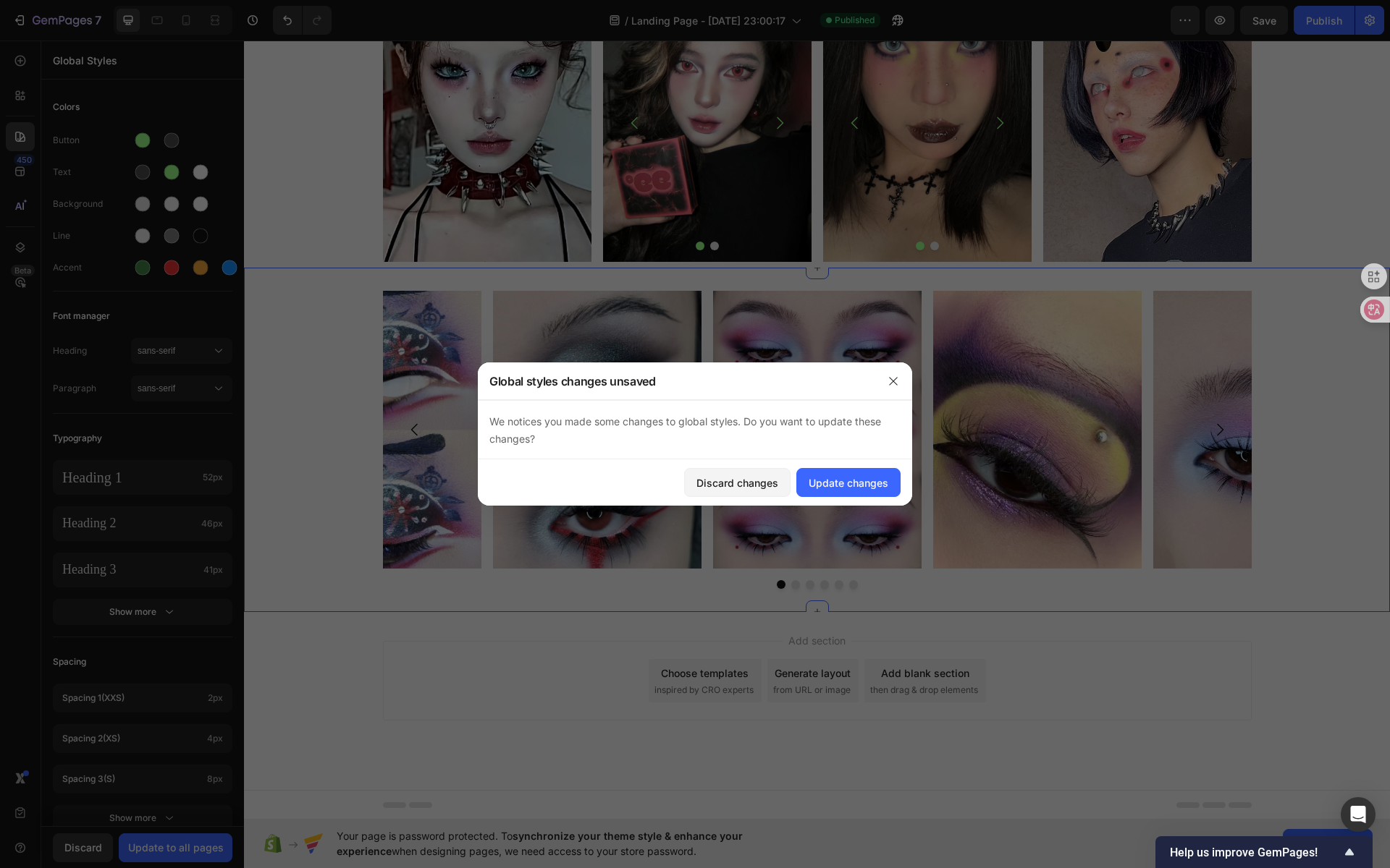
drag, startPoint x: 1301, startPoint y: 427, endPoint x: 1444, endPoint y: 478, distance: 151.8
click at [1301, 427] on div "Image Image Image Image Image Image Carousel" at bounding box center [817, 440] width 1146 height 298
click at [831, 481] on div "Update changes" at bounding box center [848, 483] width 79 height 16
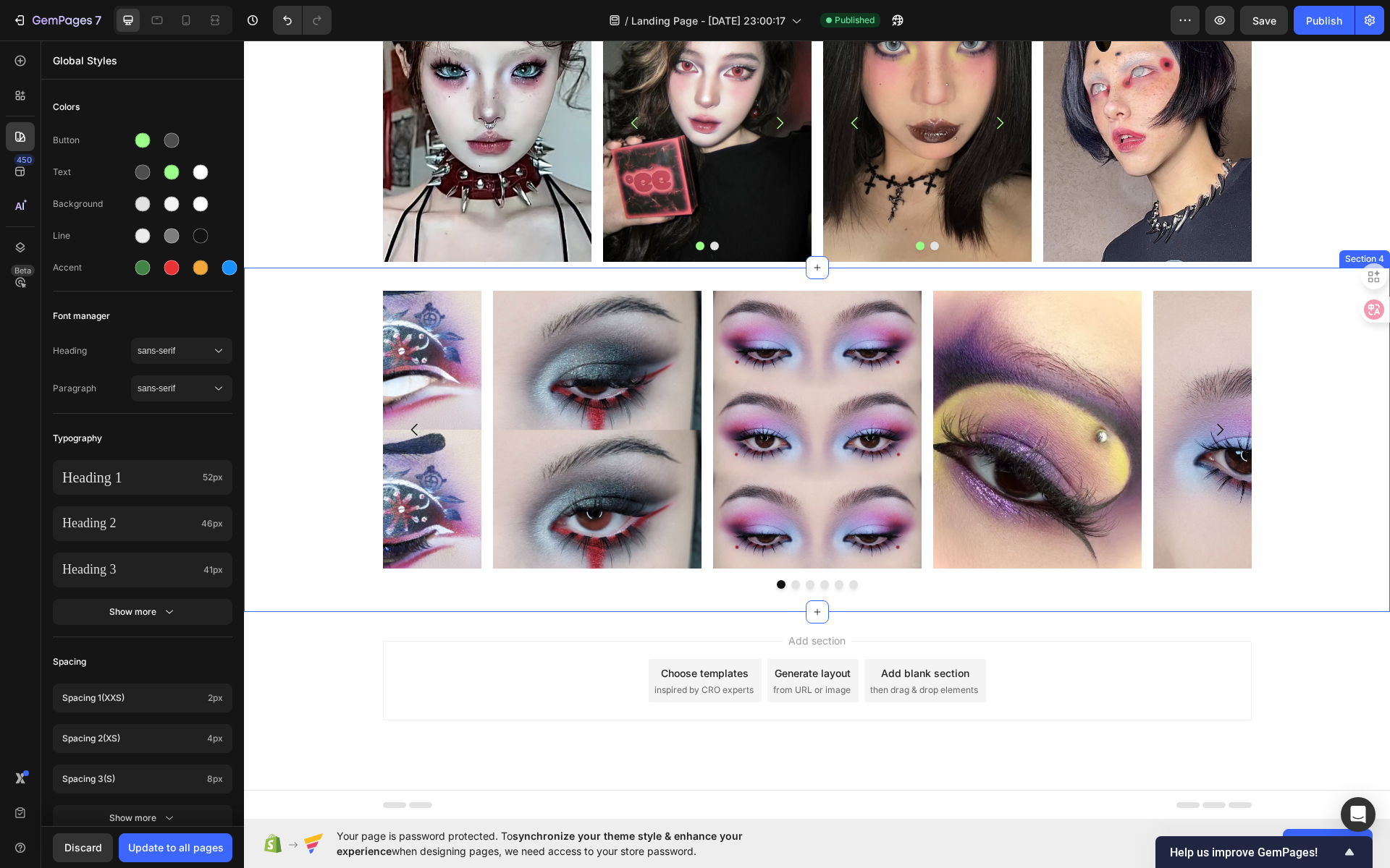
scroll to position [667, 0]
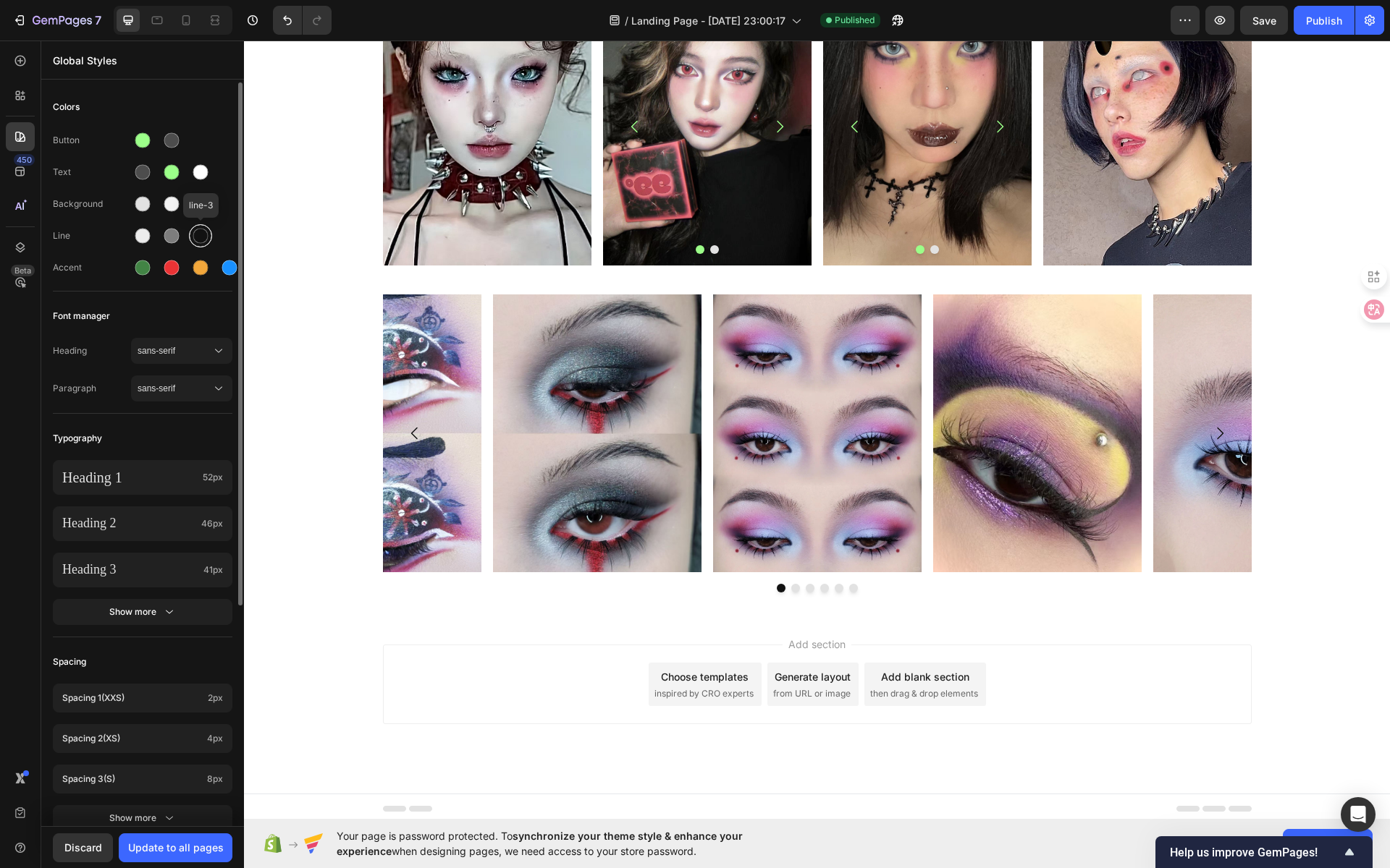
click at [194, 234] on div at bounding box center [201, 236] width 16 height 16
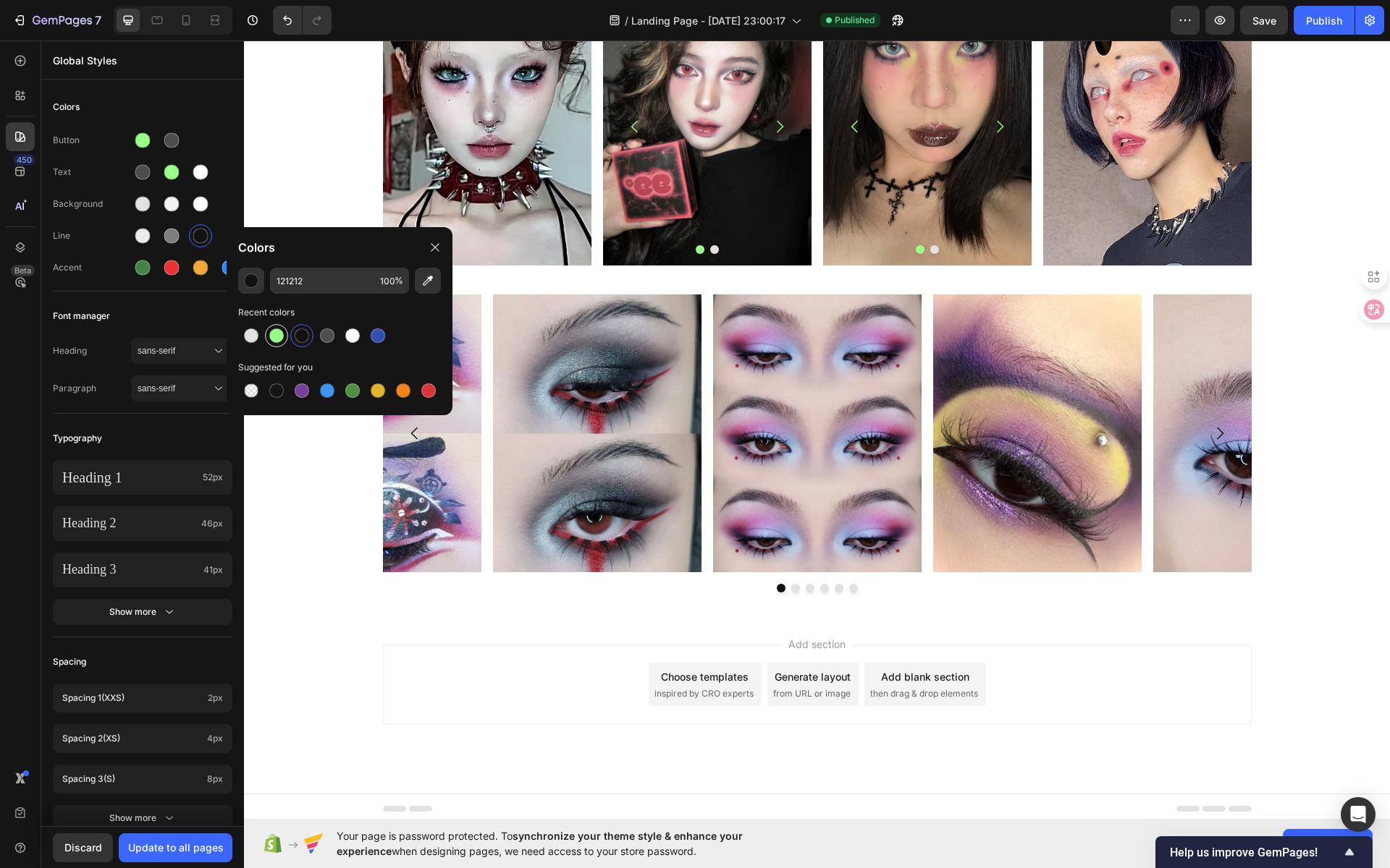
click at [275, 337] on div at bounding box center [276, 336] width 15 height 15
type input "9CFF89"
click at [1306, 411] on div "Image Image Image Image Image Image Carousel" at bounding box center [817, 444] width 1146 height 298
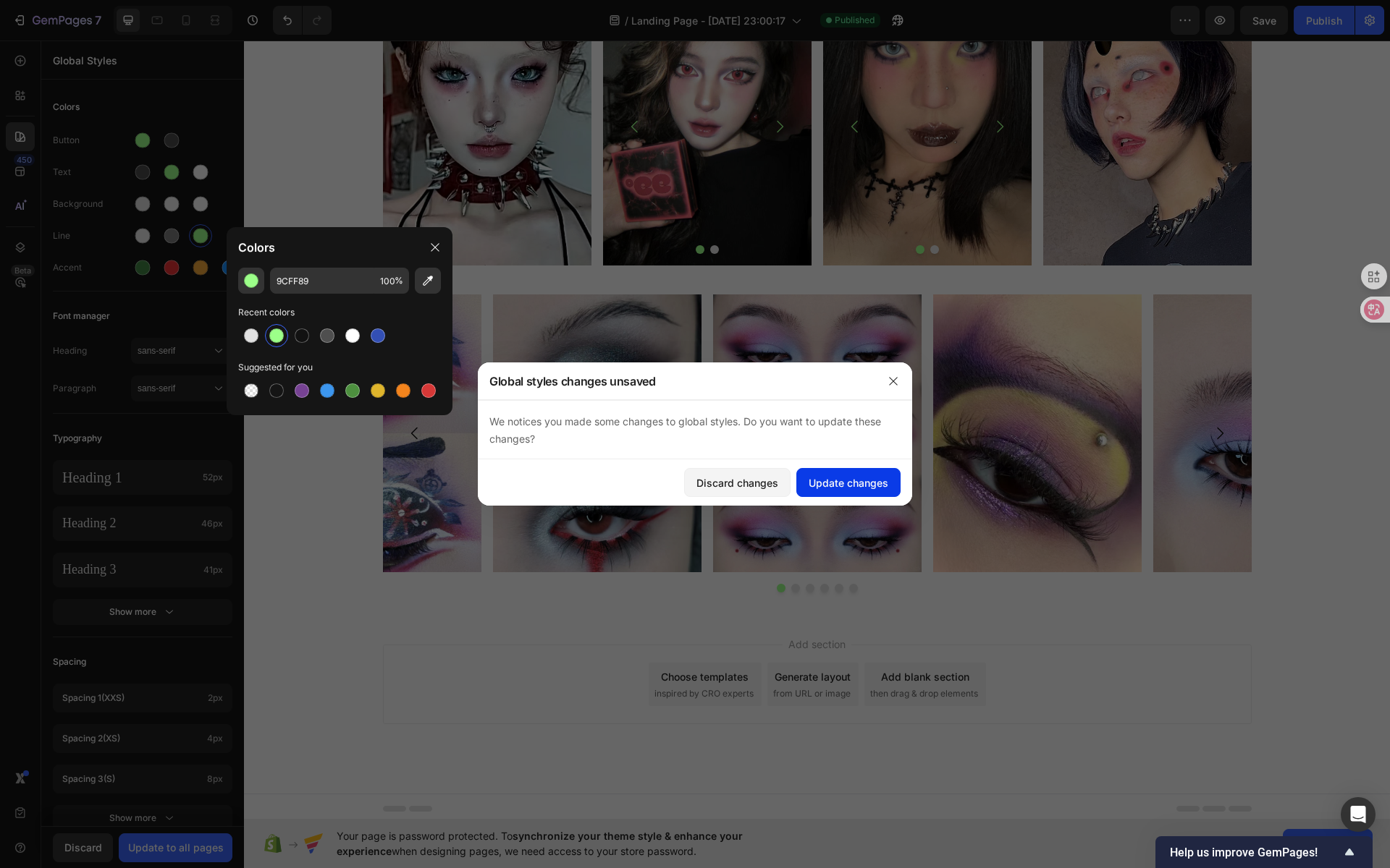
click at [859, 483] on div "Update changes" at bounding box center [848, 483] width 79 height 16
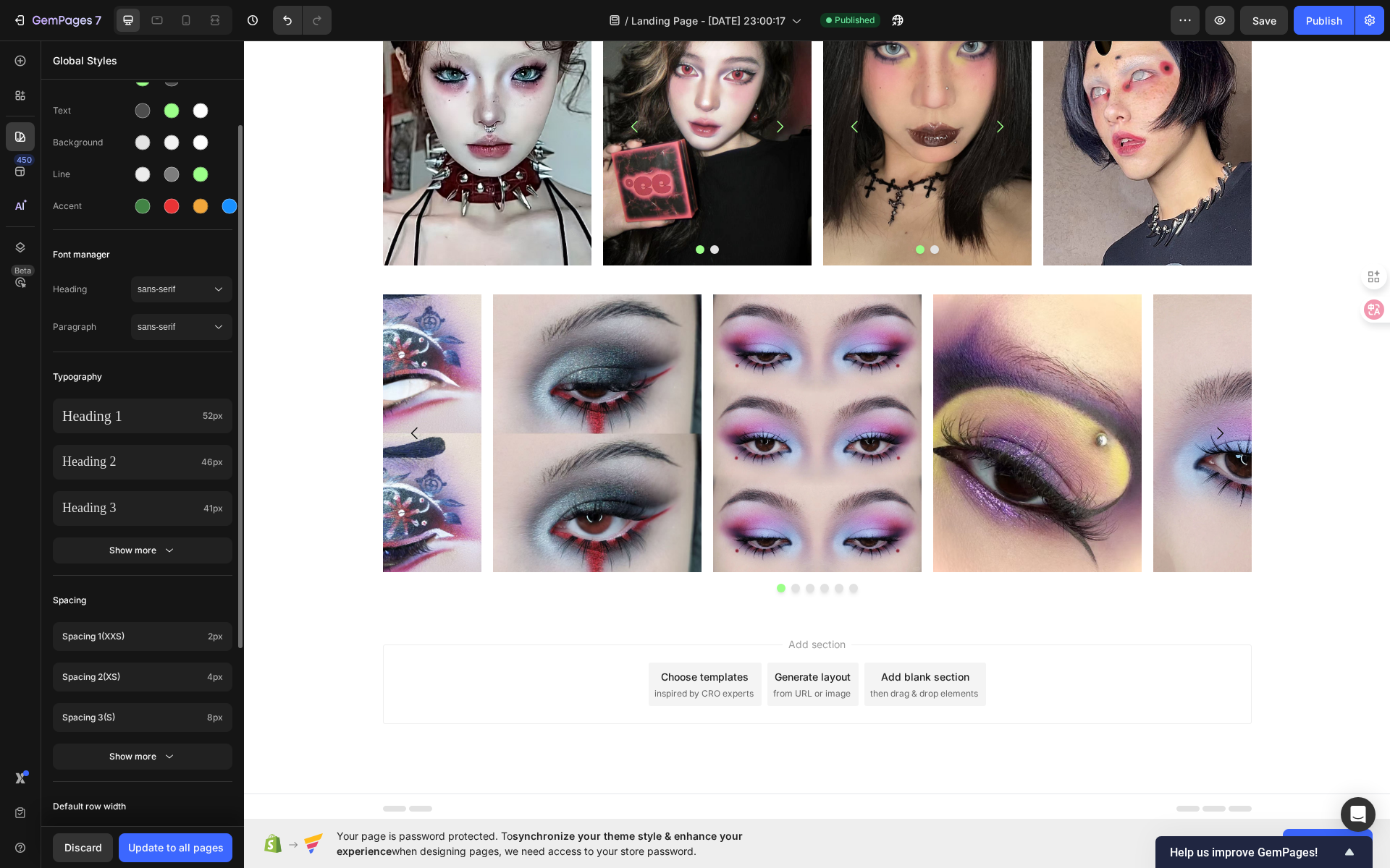
scroll to position [0, 0]
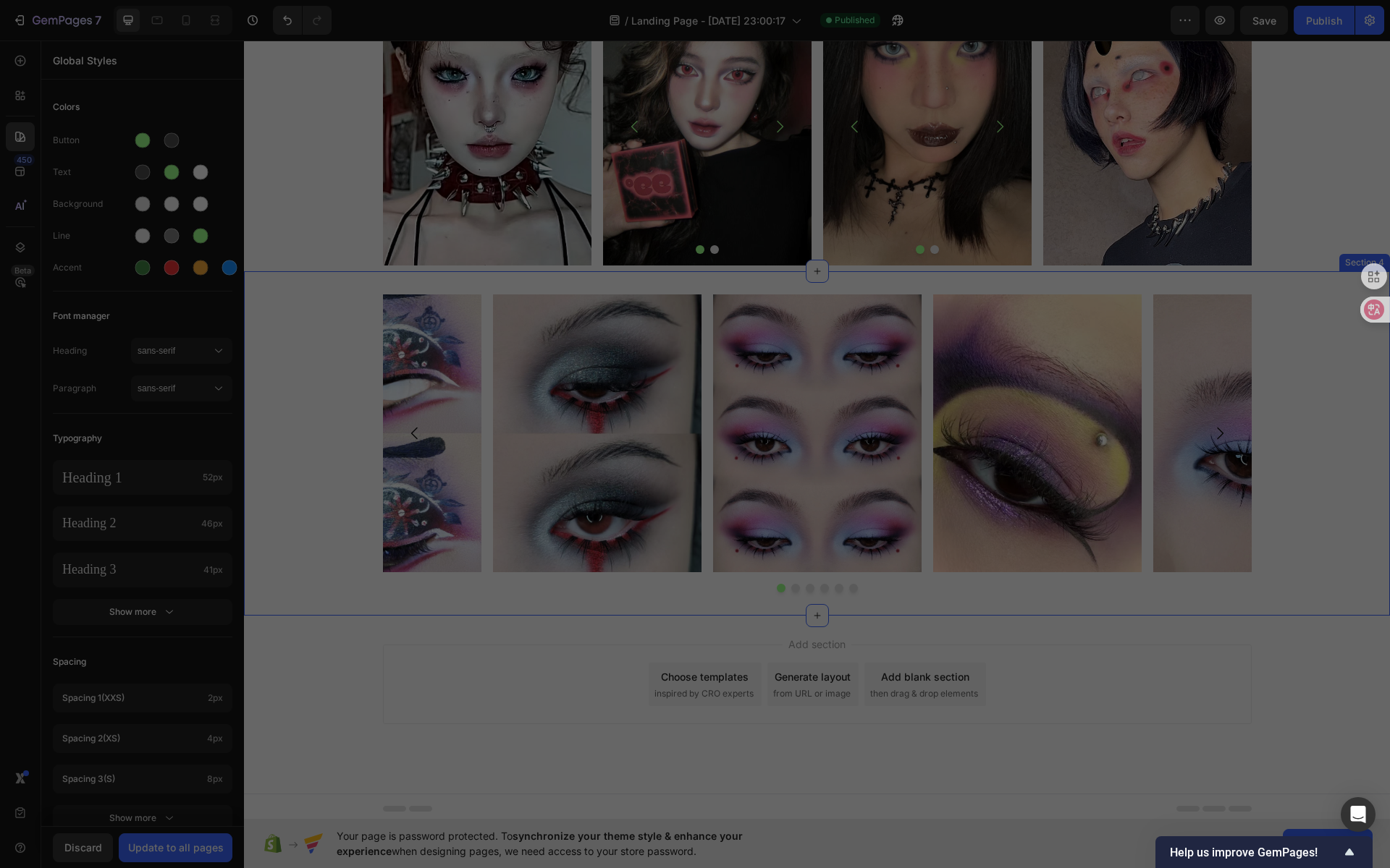
click at [408, 287] on div "Image Image Image Image Image Image Carousel Section 4" at bounding box center [817, 443] width 1146 height 344
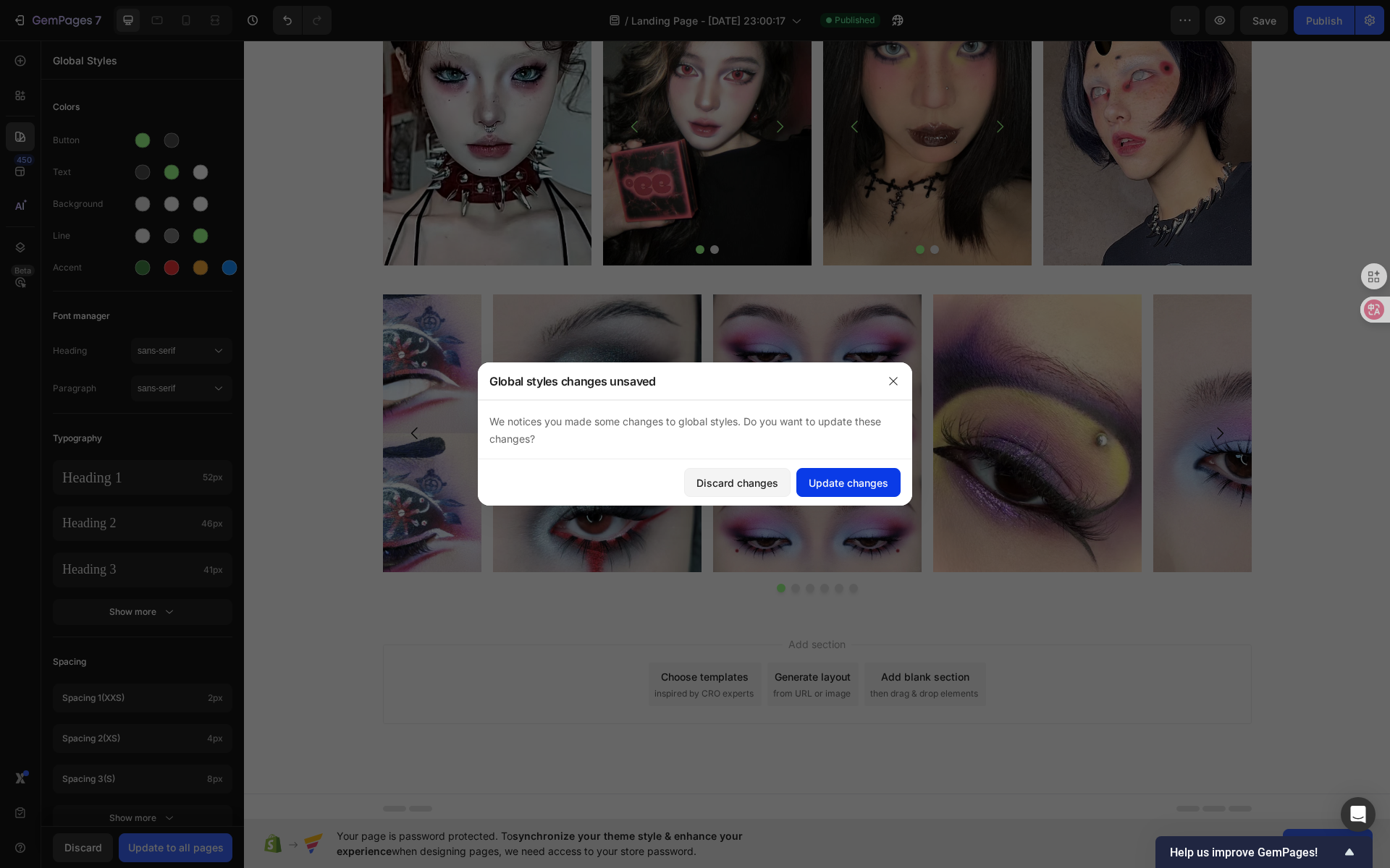
click at [832, 473] on button "Update changes" at bounding box center [848, 482] width 104 height 29
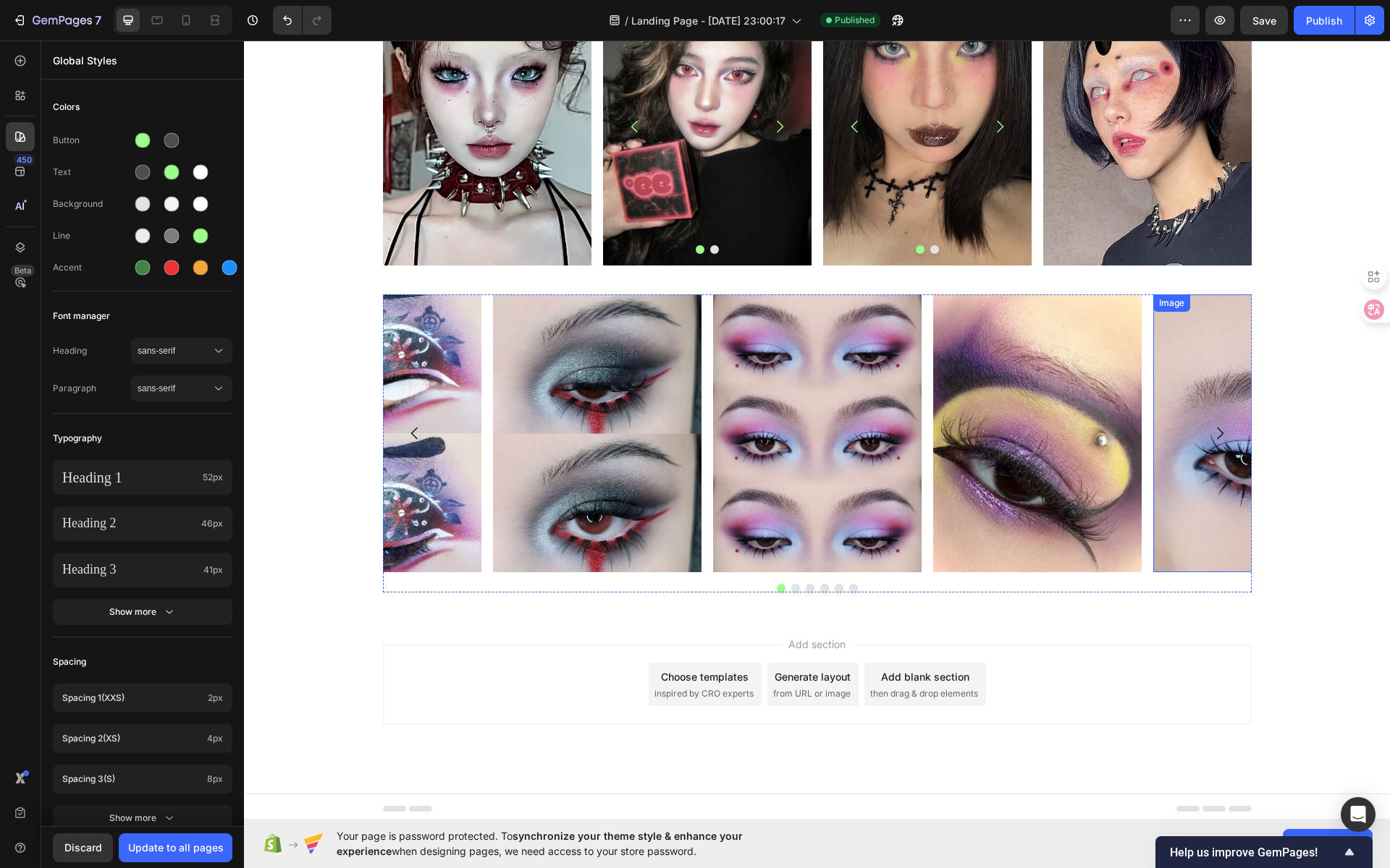
click at [1217, 352] on img at bounding box center [1257, 433] width 208 height 278
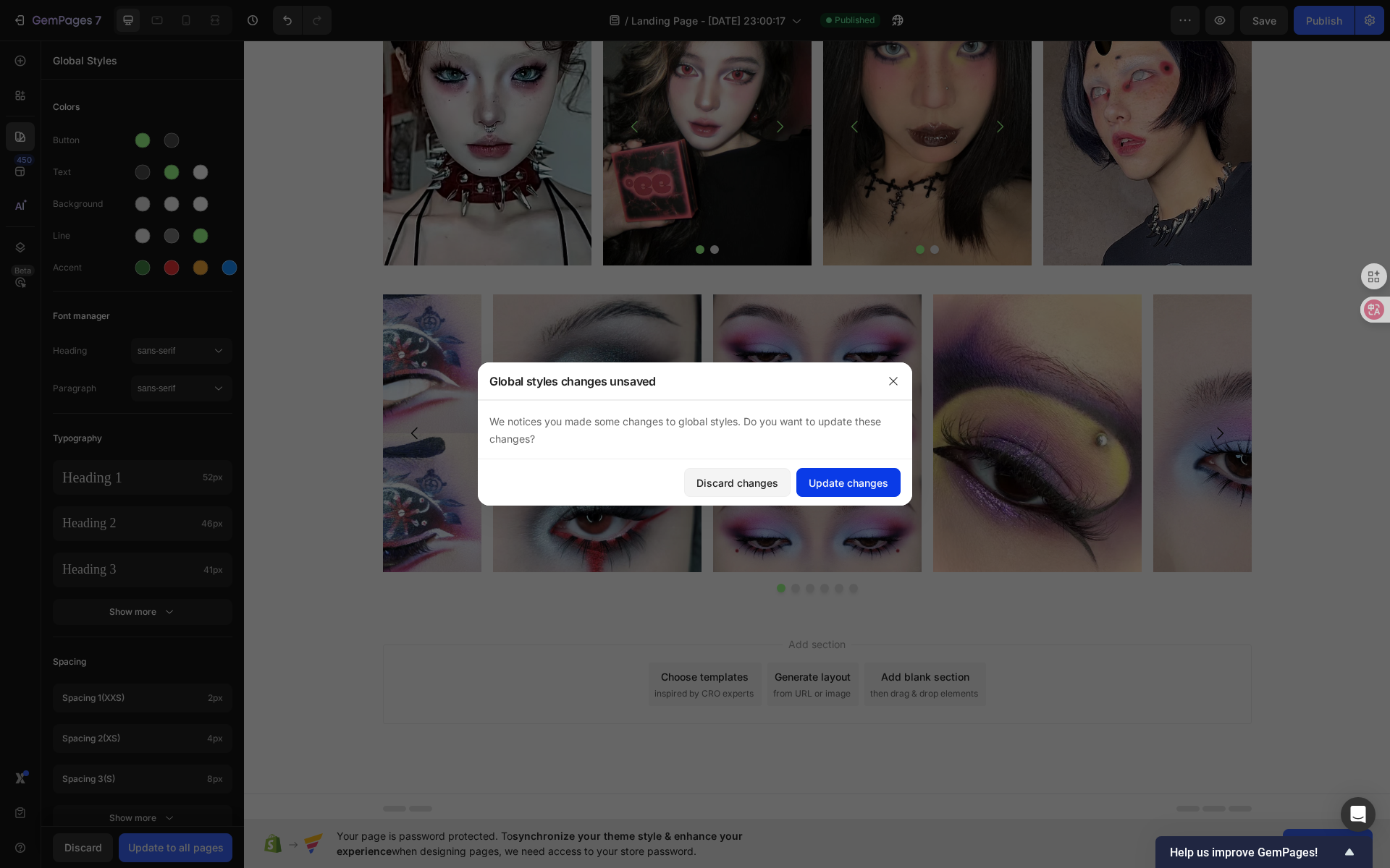
click at [891, 487] on button "Update changes" at bounding box center [848, 482] width 104 height 29
click at [1202, 345] on img at bounding box center [1257, 433] width 208 height 278
drag, startPoint x: 532, startPoint y: 380, endPoint x: 679, endPoint y: 384, distance: 147.1
click at [672, 384] on div "Global styles changes unsaved" at bounding box center [676, 381] width 396 height 38
drag, startPoint x: 717, startPoint y: 398, endPoint x: 624, endPoint y: 417, distance: 94.9
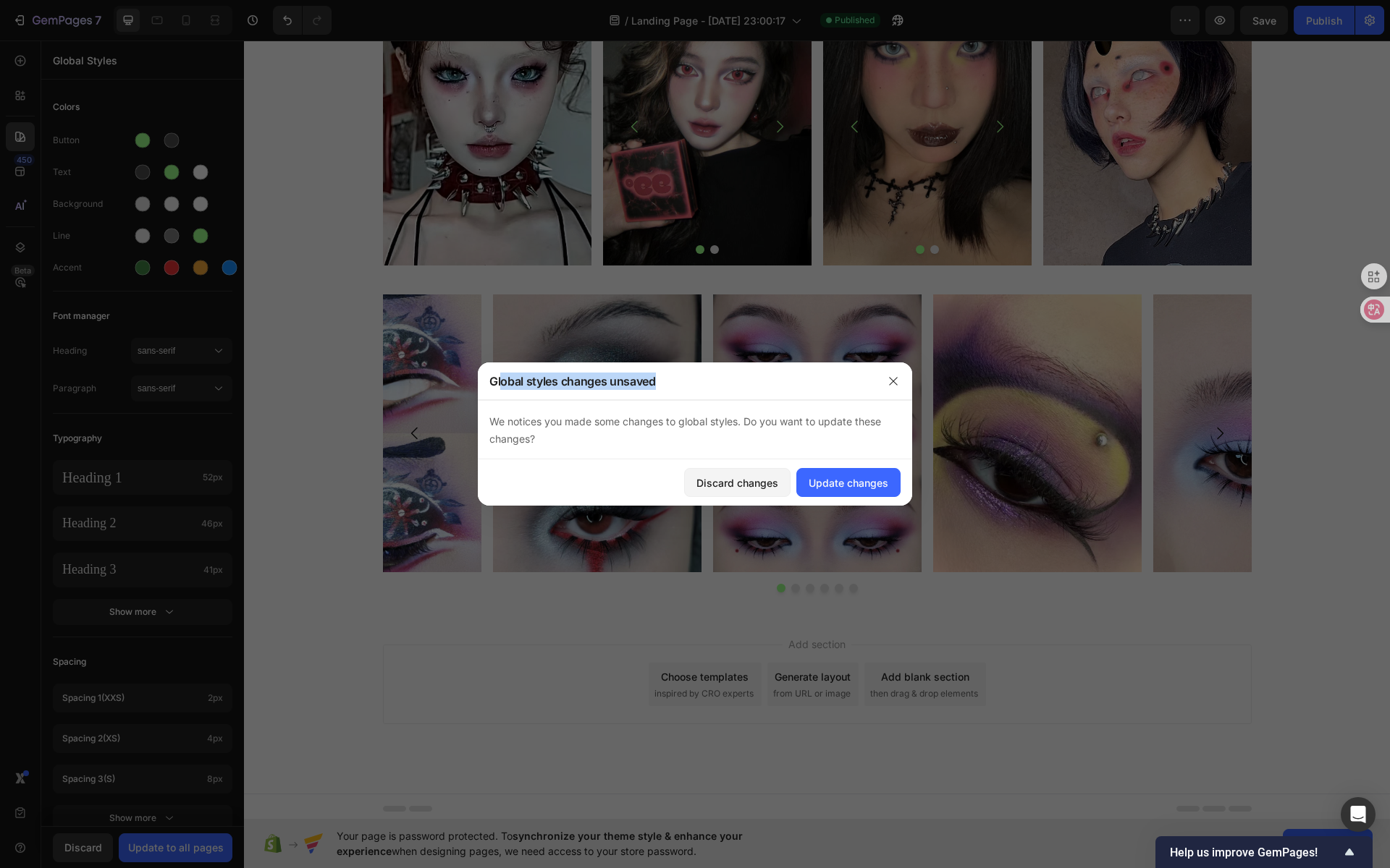
click at [717, 398] on div "Global styles changes unsaved" at bounding box center [676, 381] width 396 height 38
drag, startPoint x: 519, startPoint y: 421, endPoint x: 721, endPoint y: 440, distance: 202.9
click at [715, 439] on div "We notices you made some changes to global styles. Do you want to update these …" at bounding box center [695, 430] width 434 height 59
drag, startPoint x: 793, startPoint y: 444, endPoint x: 819, endPoint y: 459, distance: 30.0
click at [794, 445] on div "We notices you made some changes to global styles. Do you want to update these …" at bounding box center [695, 430] width 434 height 59
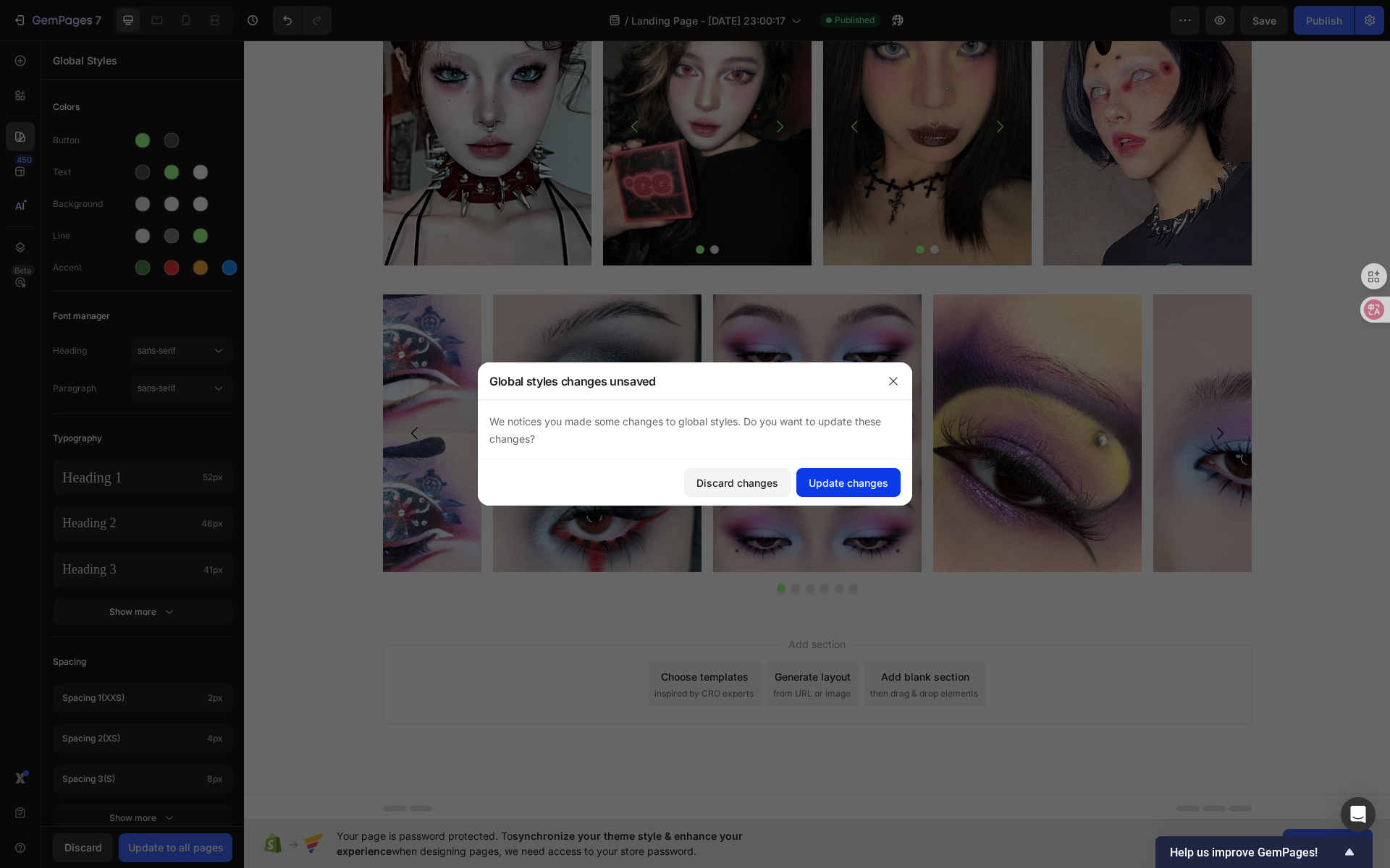
click at [836, 482] on div "Update changes" at bounding box center [848, 483] width 79 height 16
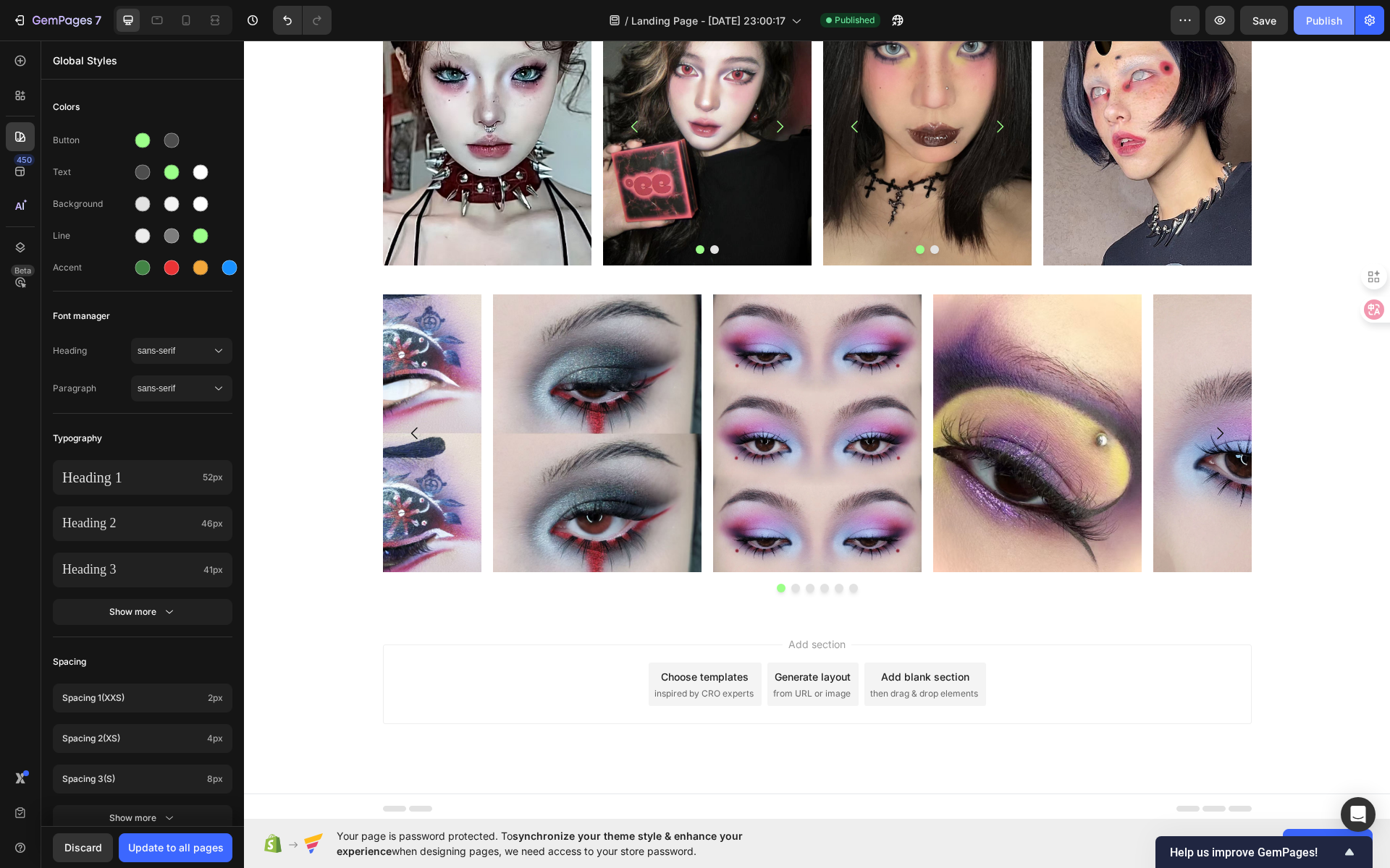
click at [1321, 18] on div "Publish" at bounding box center [1324, 21] width 36 height 16
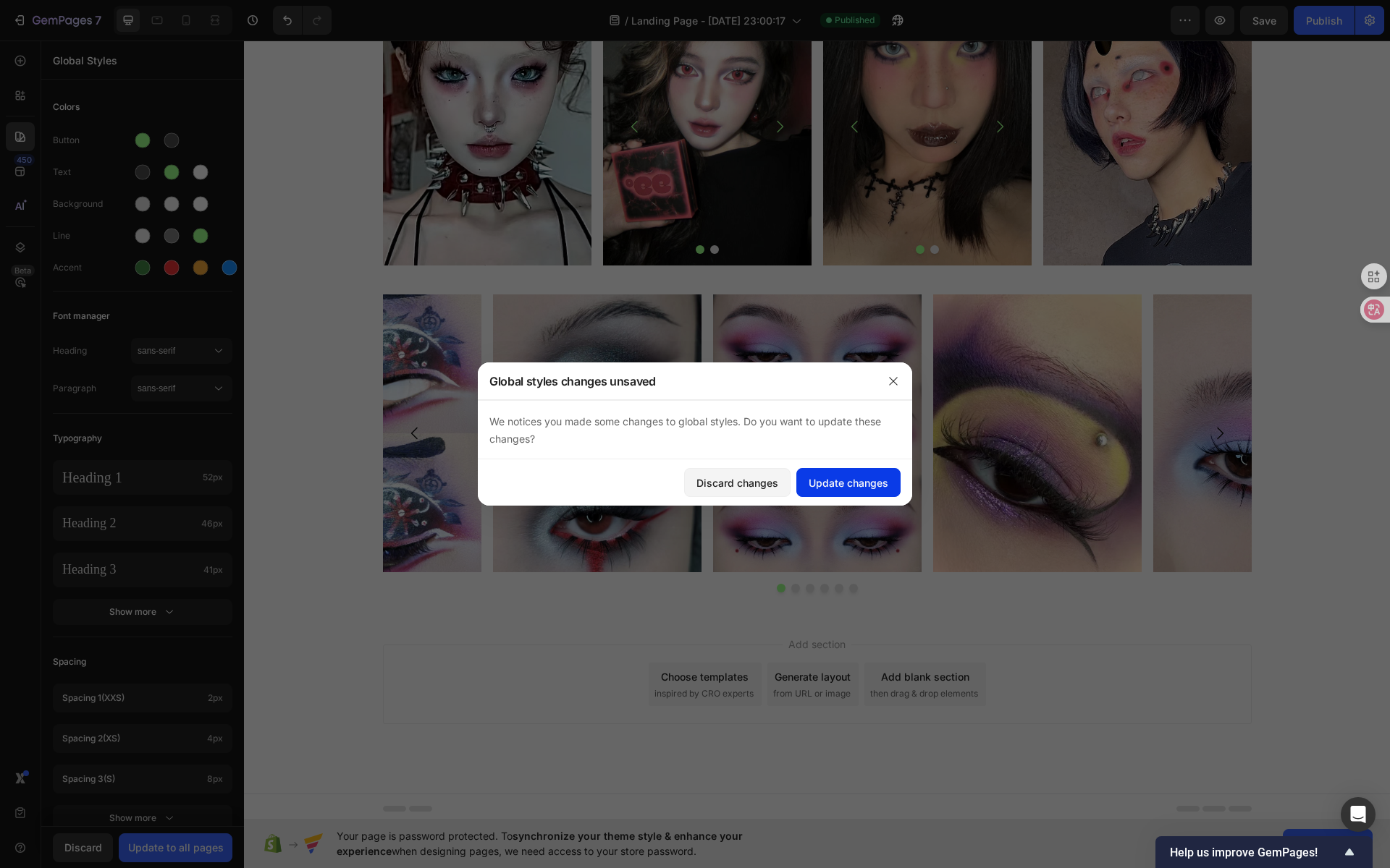
click at [878, 478] on div "Update changes" at bounding box center [848, 483] width 79 height 16
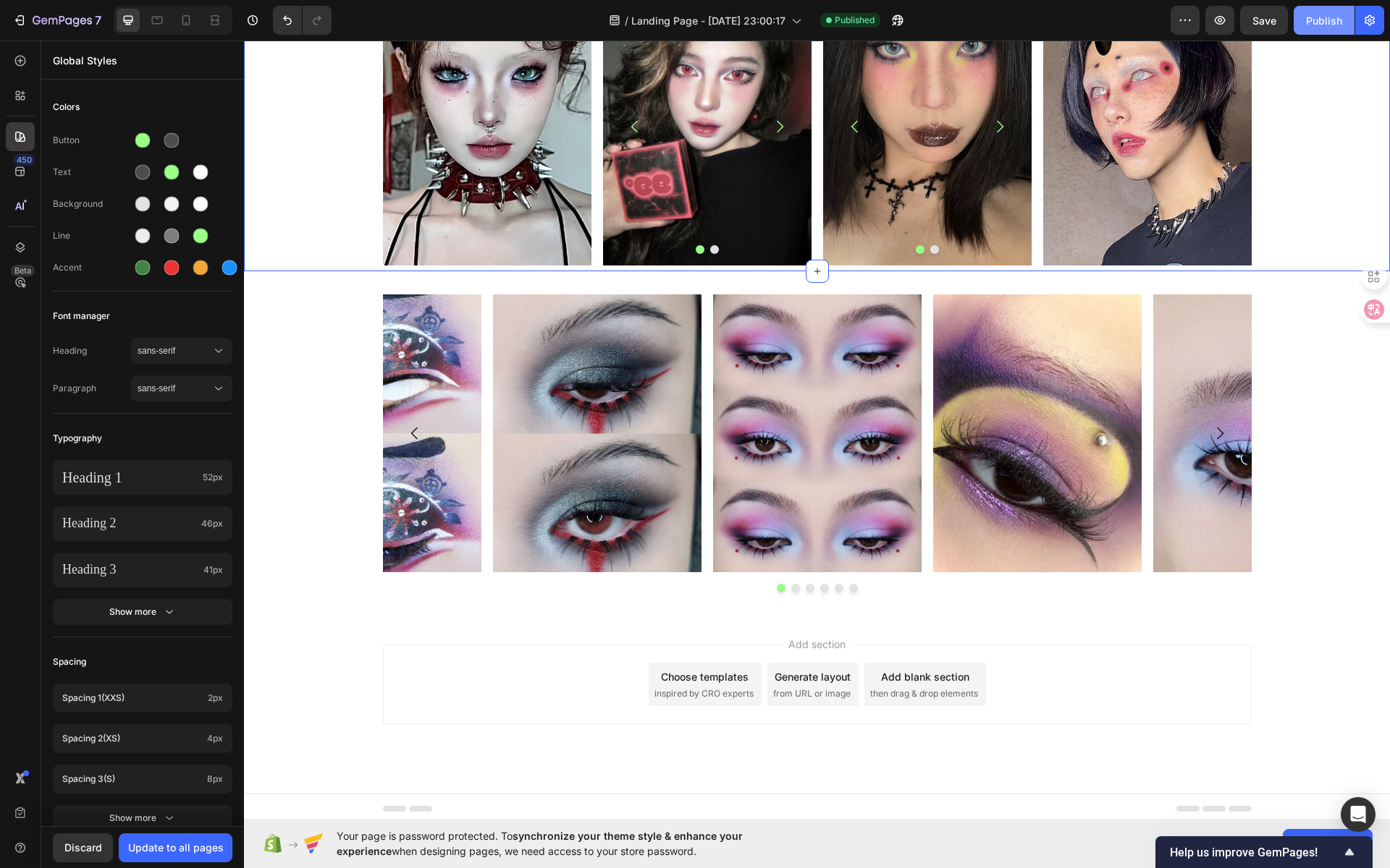
click at [1319, 26] on div "Publish" at bounding box center [1324, 21] width 36 height 16
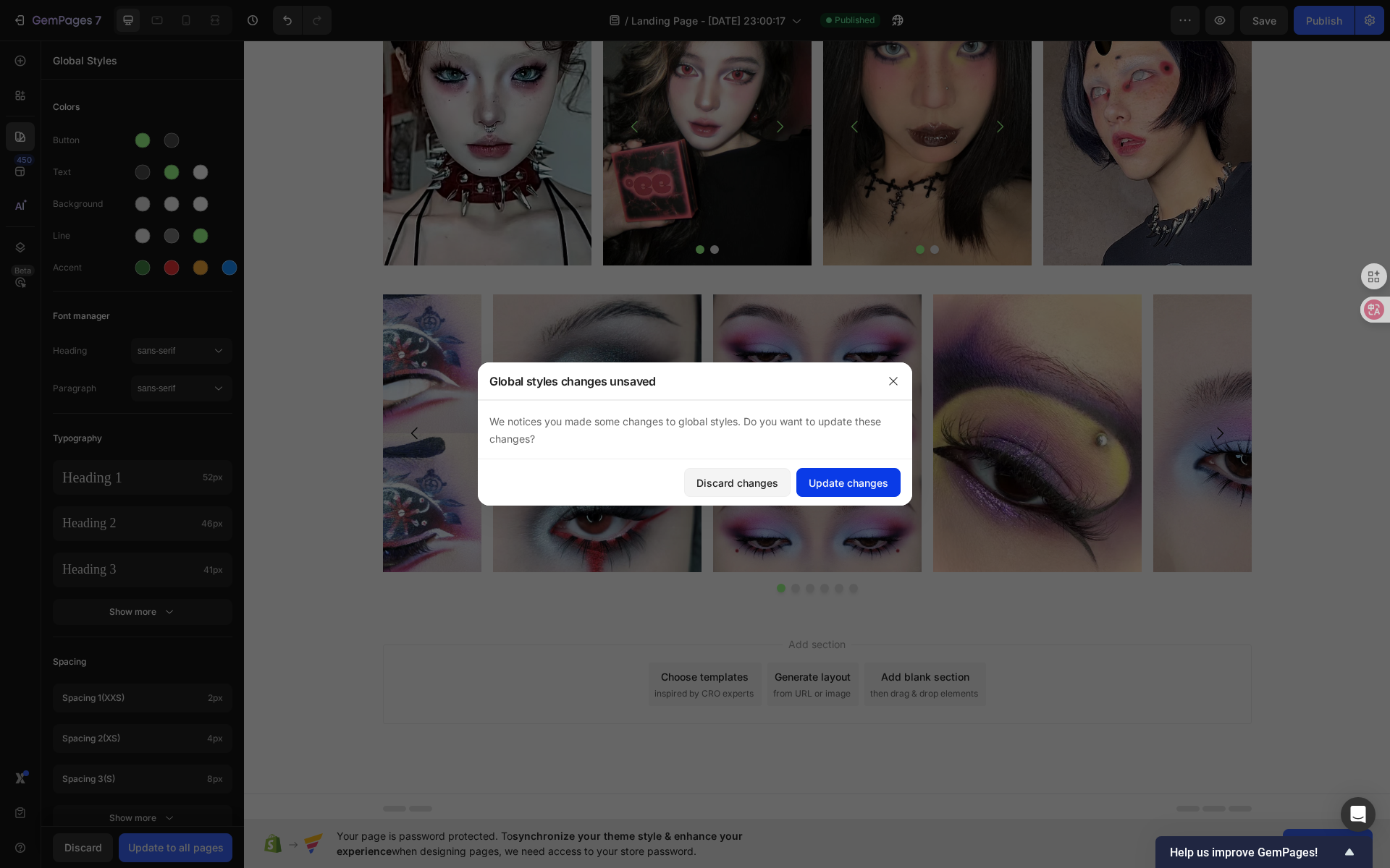
click at [861, 479] on div "Update changes" at bounding box center [848, 483] width 79 height 16
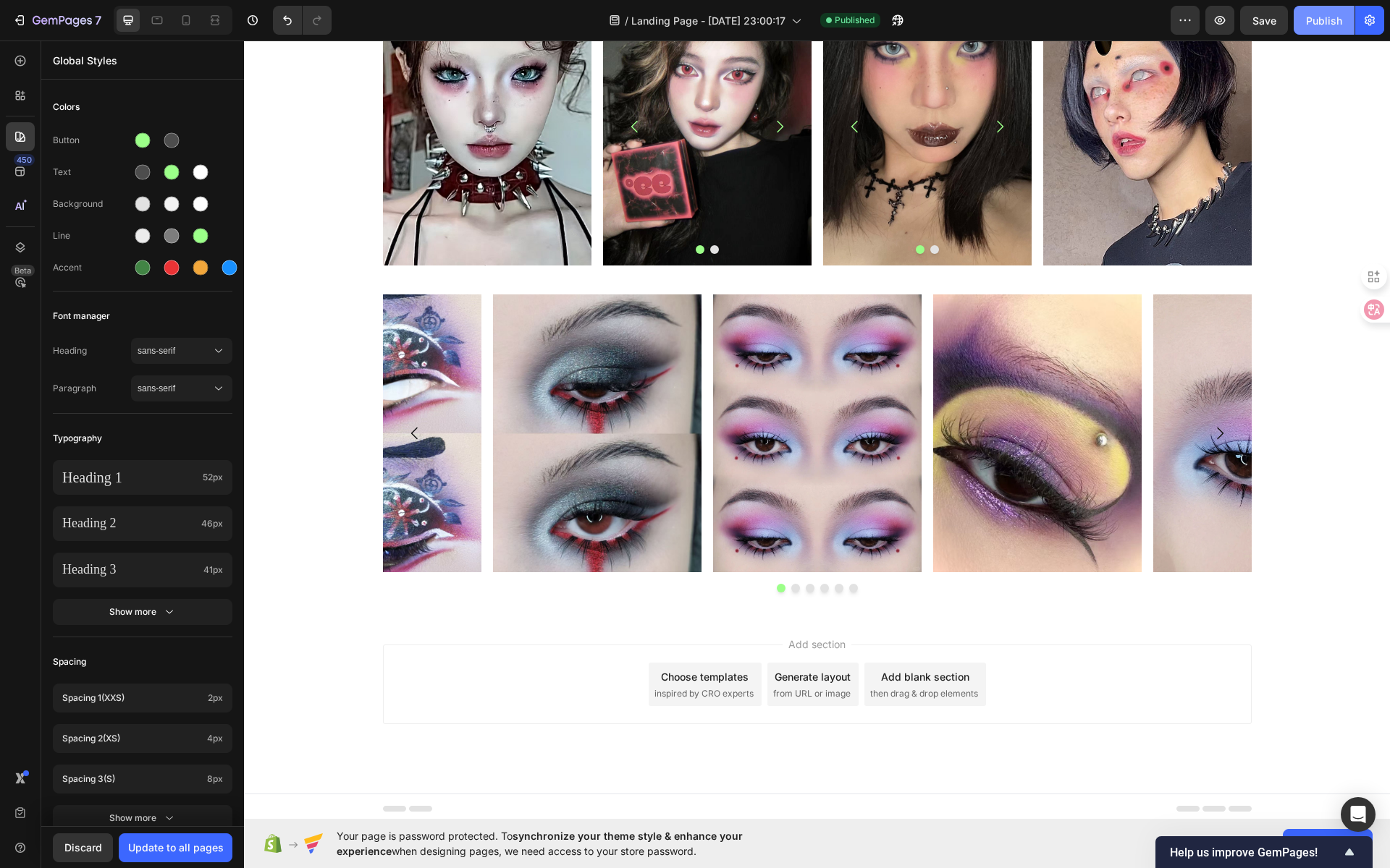
click at [1316, 25] on div "Publish" at bounding box center [1324, 21] width 36 height 16
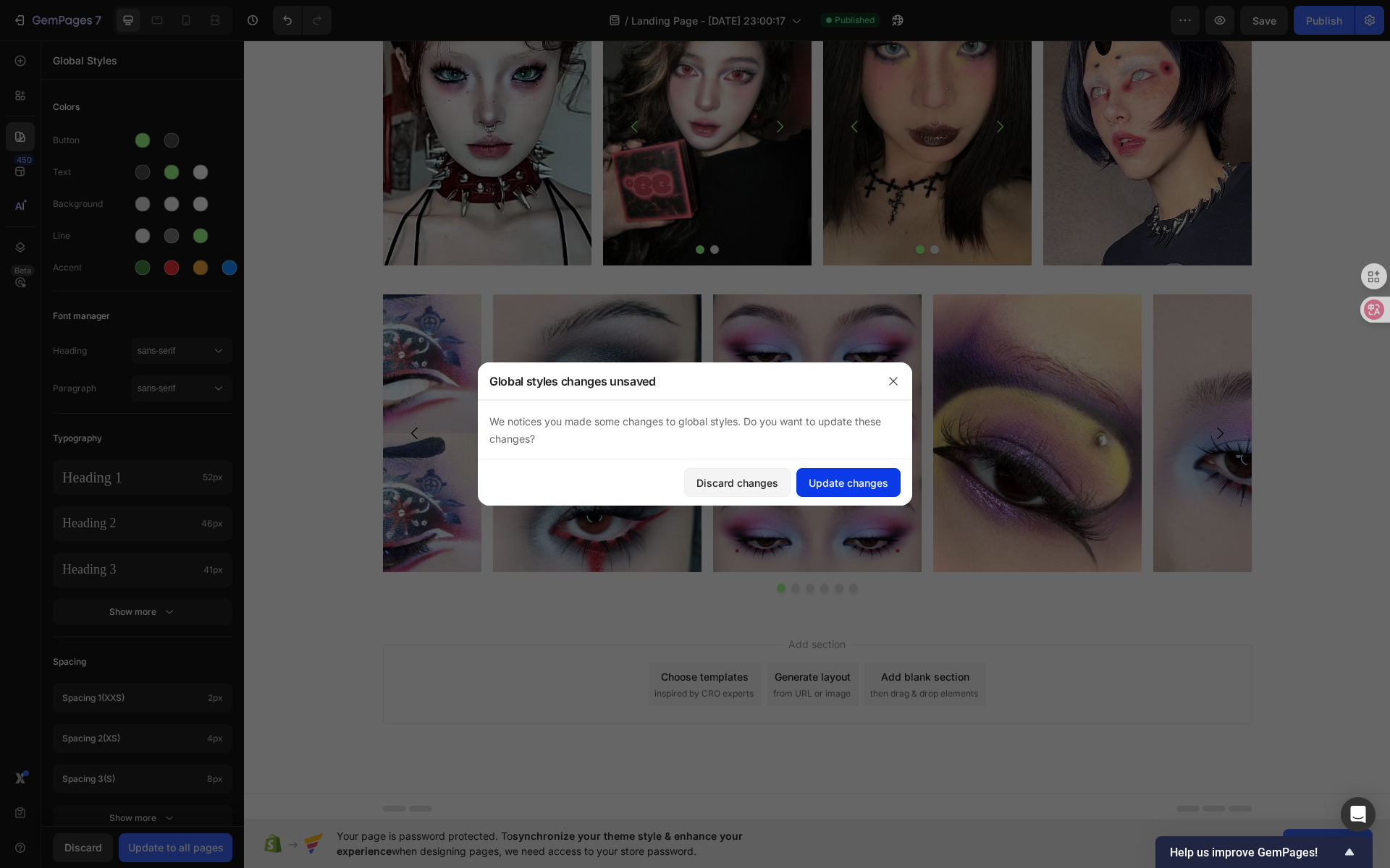
click at [865, 489] on div "Update changes" at bounding box center [848, 483] width 79 height 16
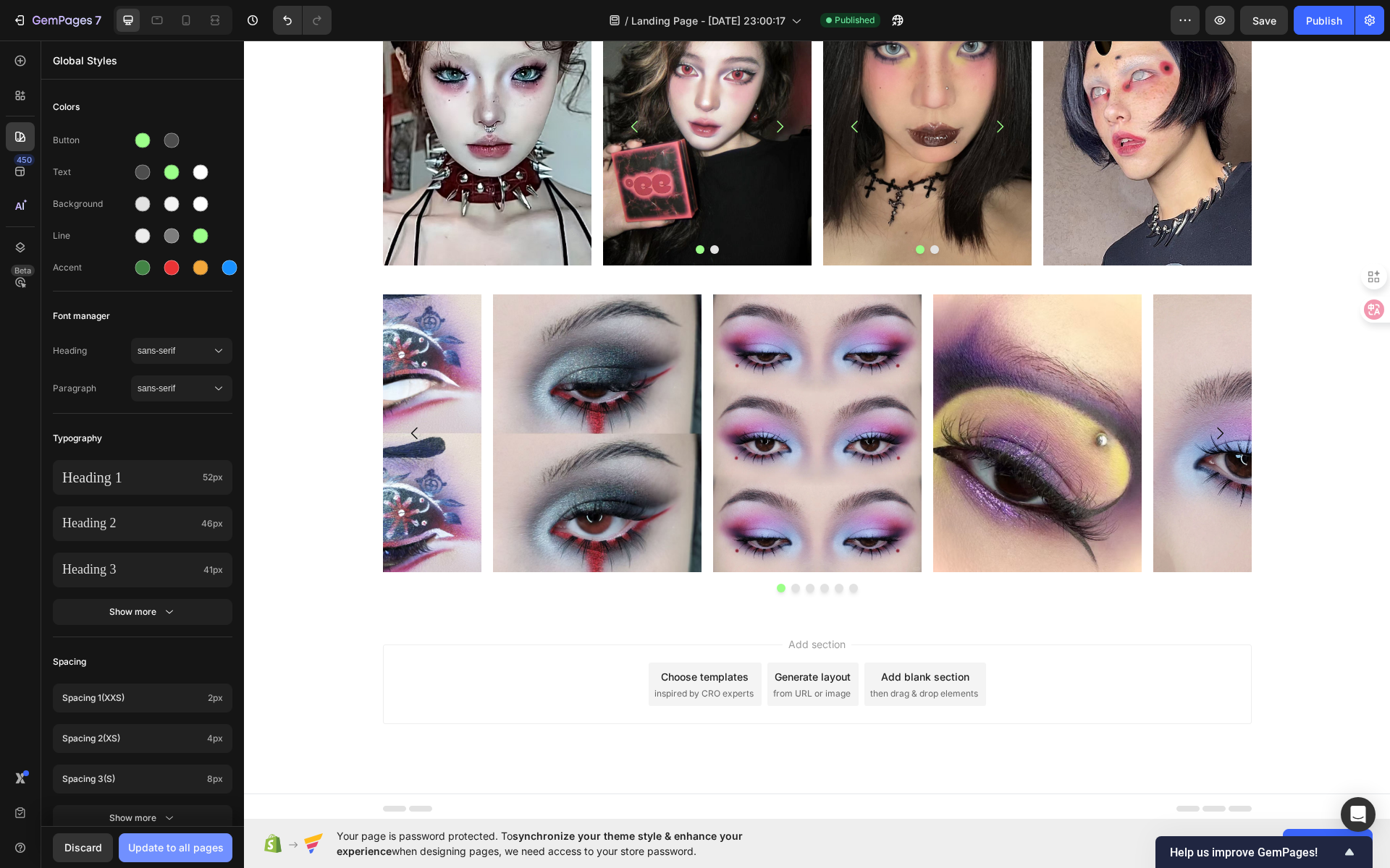
click at [167, 852] on div "Update to all pages" at bounding box center [176, 847] width 96 height 16
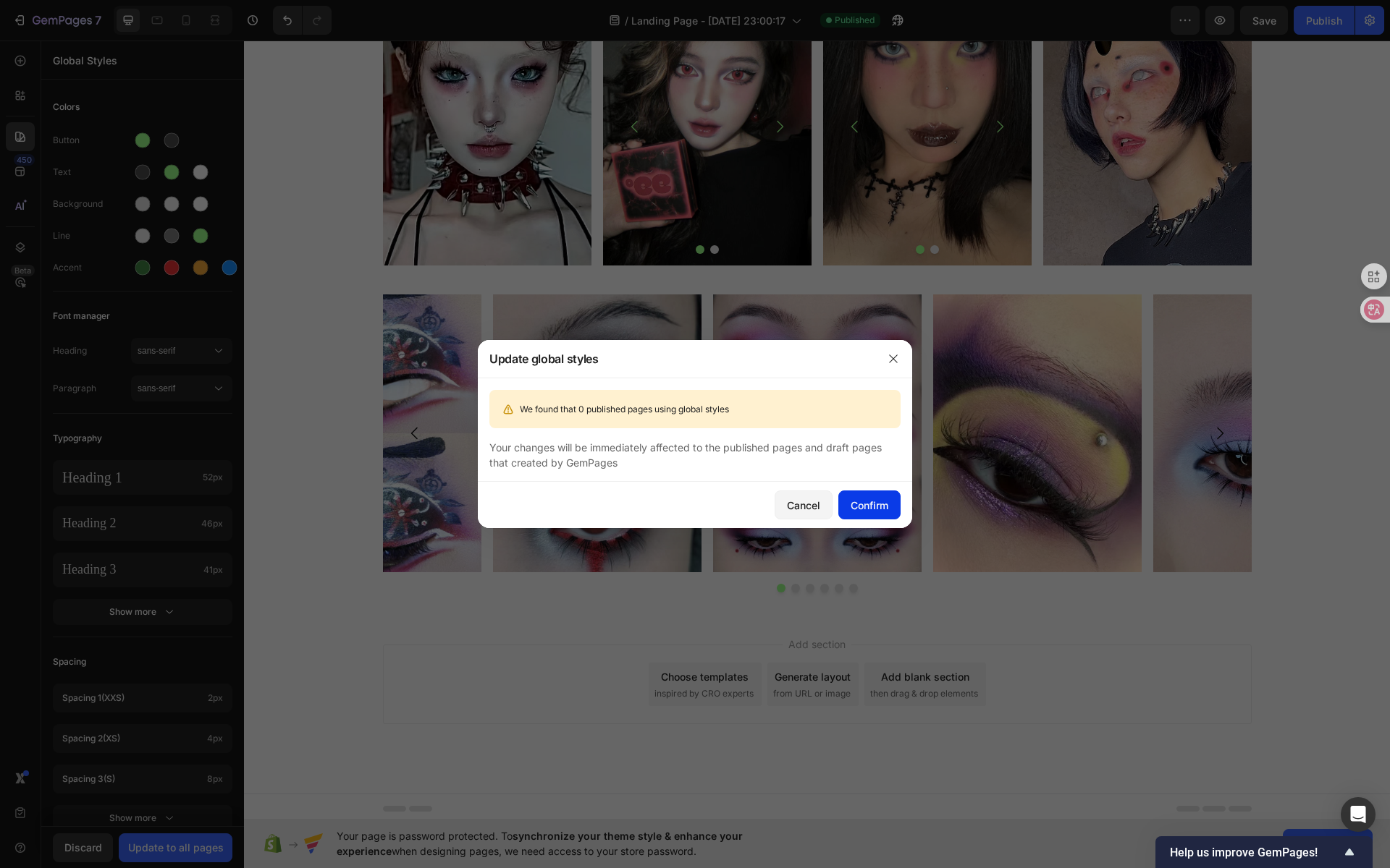
click at [878, 507] on div "Confirm" at bounding box center [869, 505] width 38 height 16
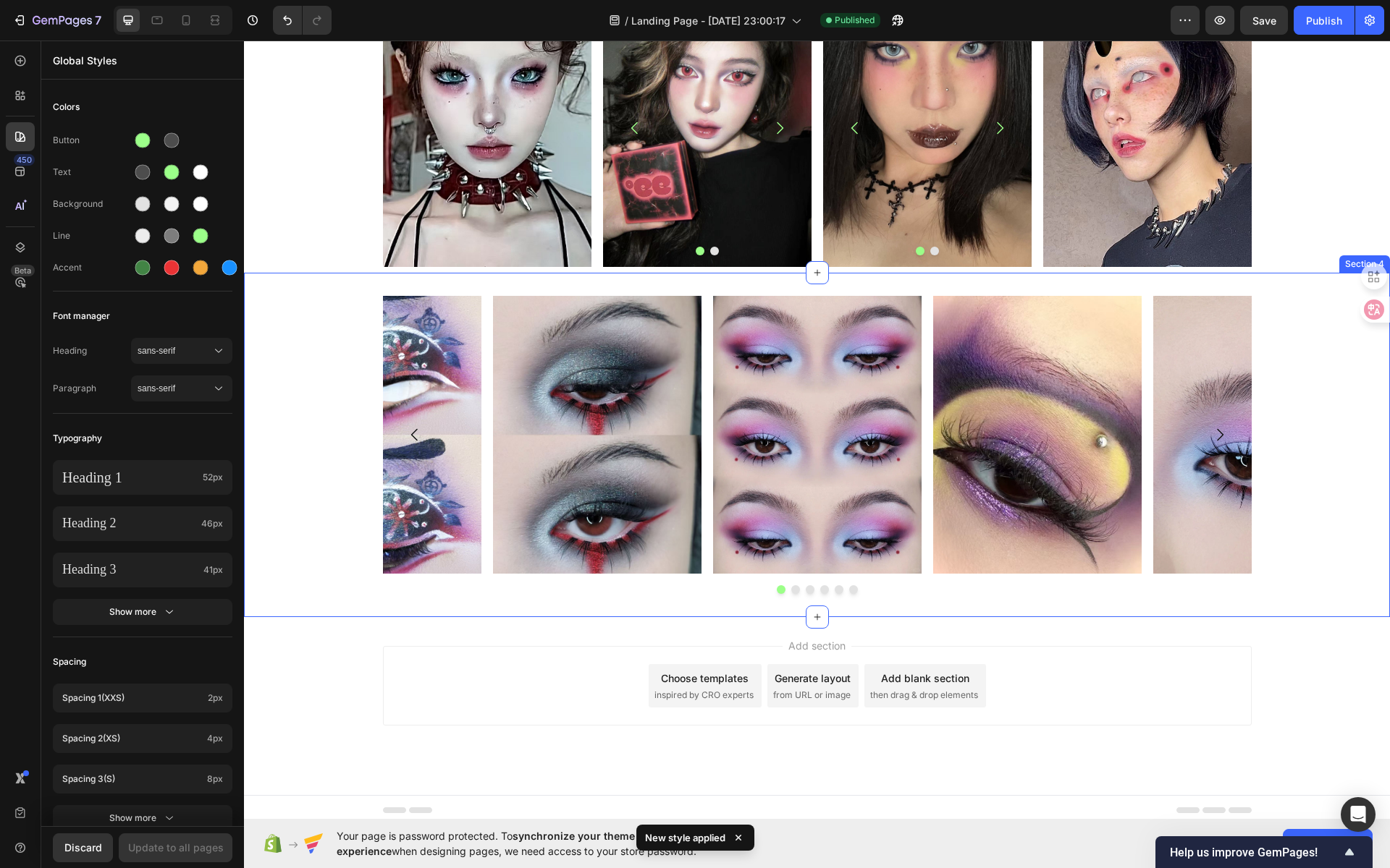
scroll to position [664, 0]
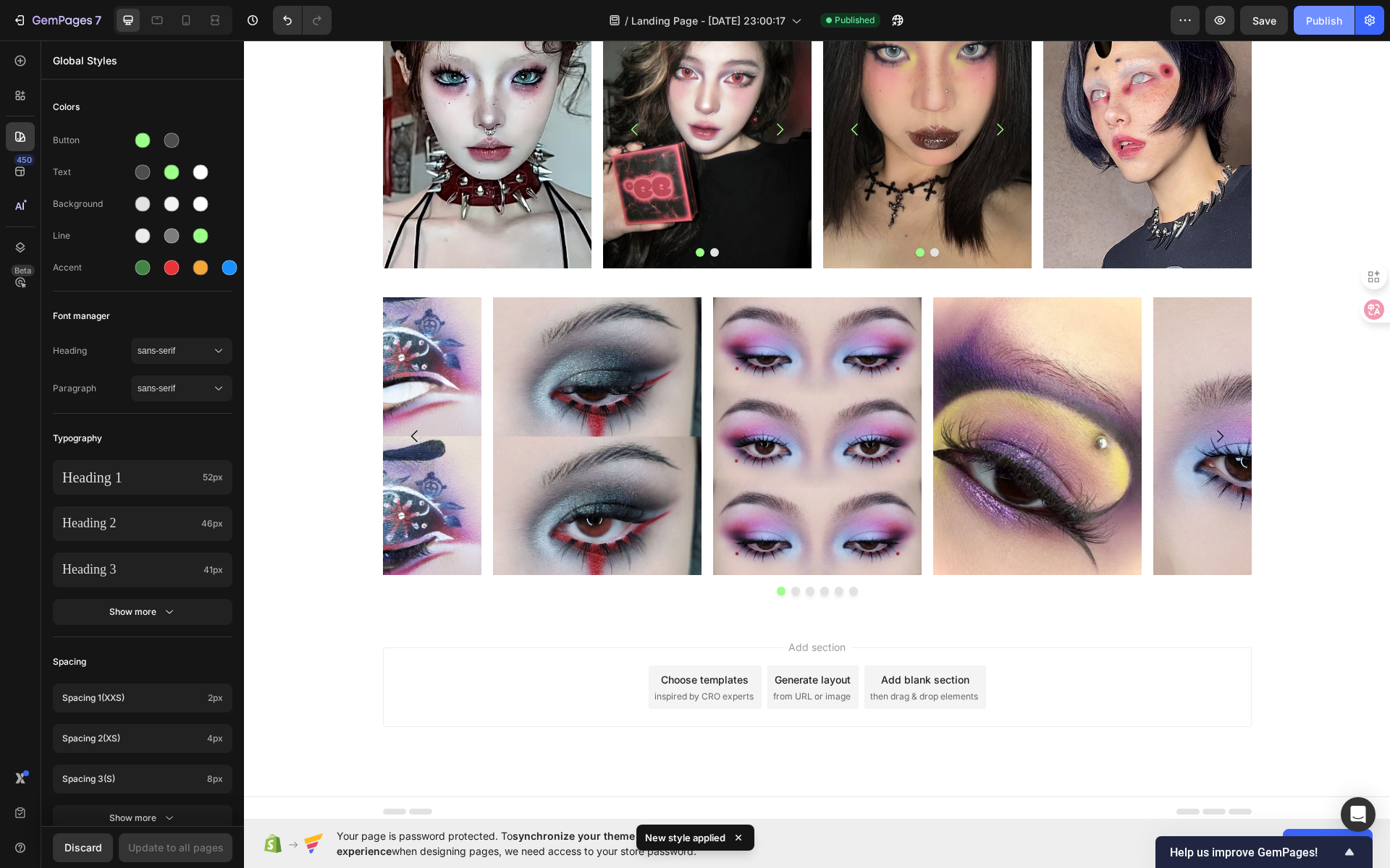
click at [1307, 18] on div "Publish" at bounding box center [1324, 21] width 36 height 16
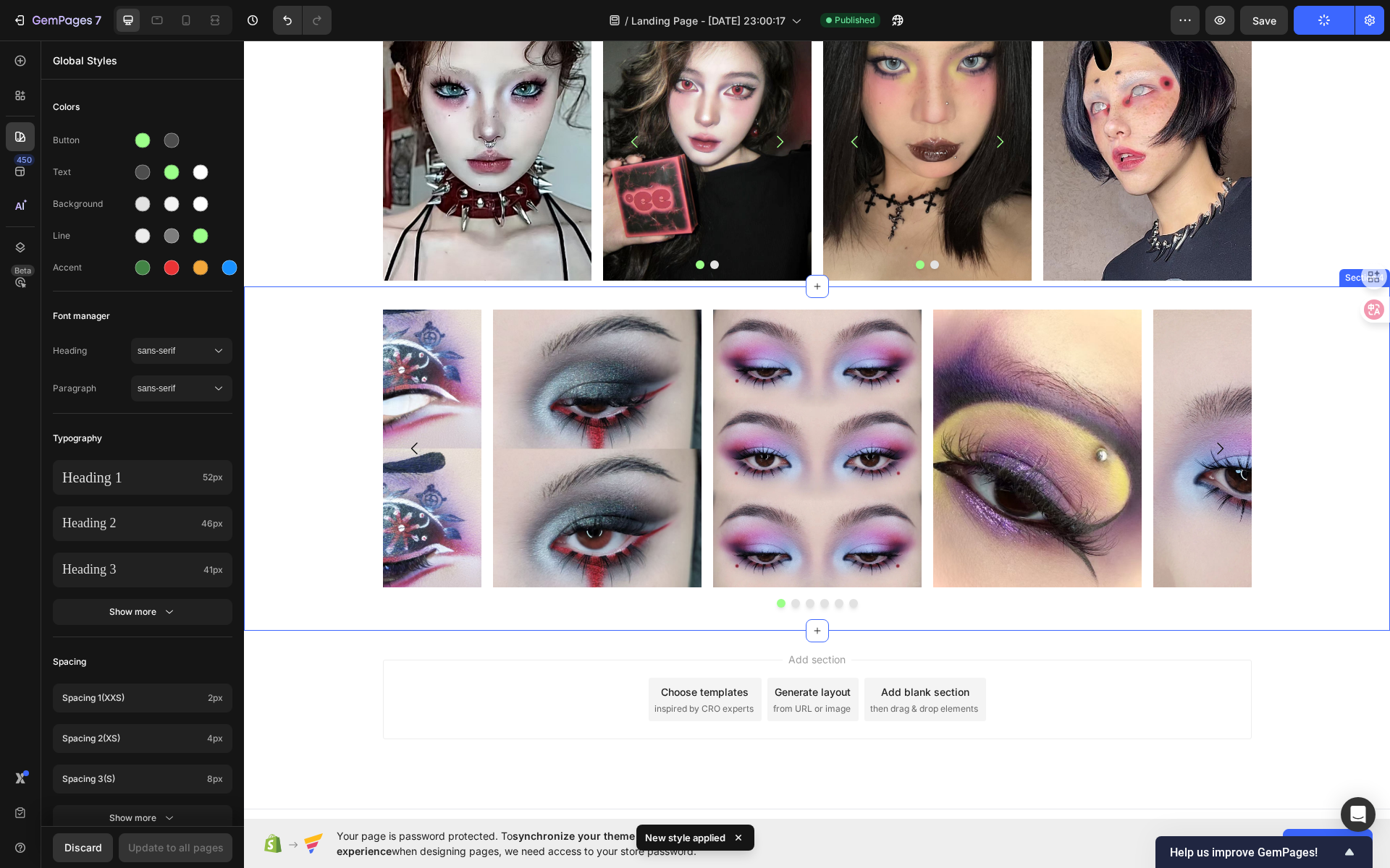
scroll to position [608, 0]
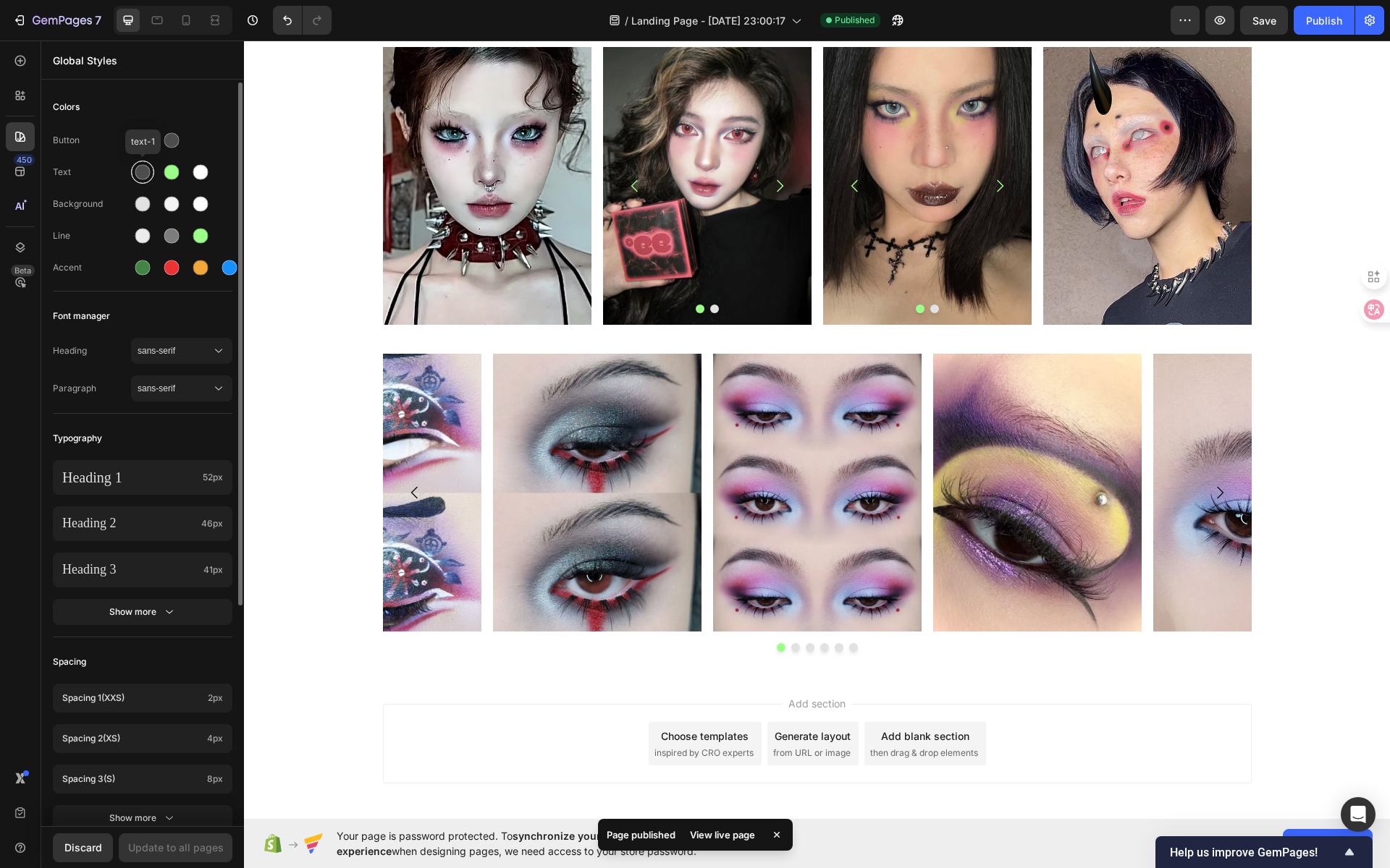
click at [149, 173] on div at bounding box center [143, 173] width 16 height 16
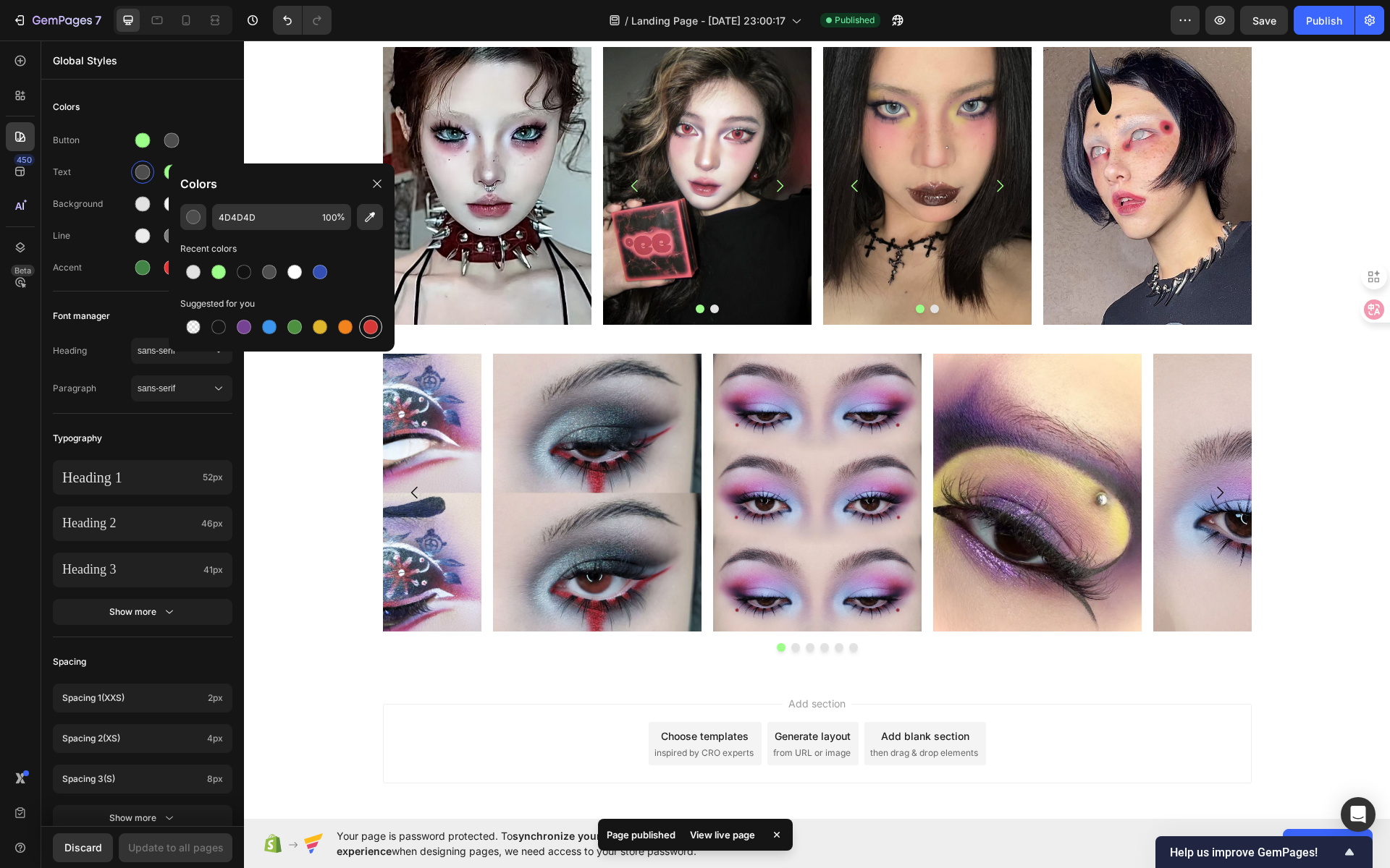
click at [367, 324] on div at bounding box center [370, 327] width 15 height 15
type input "D63837"
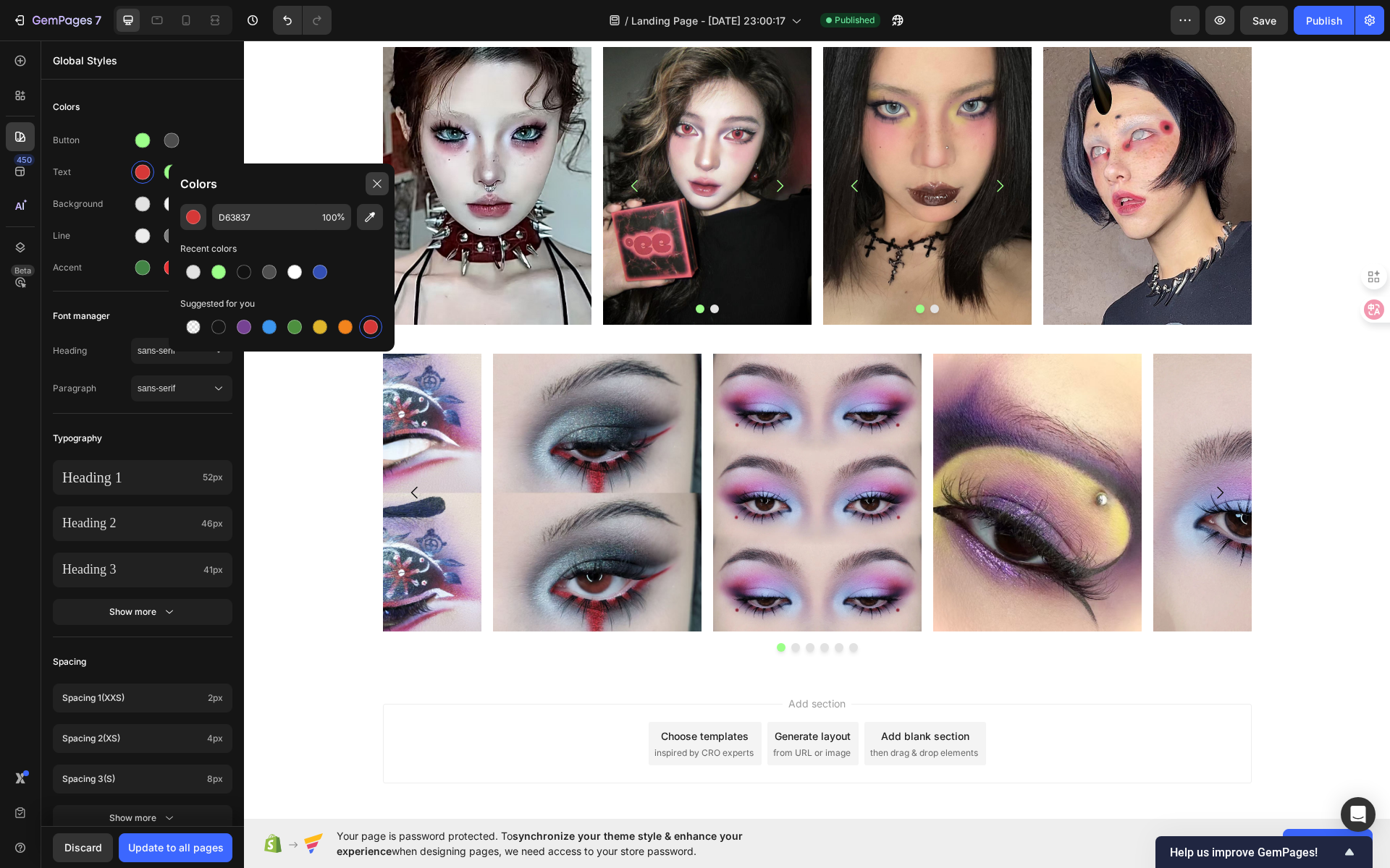
click at [376, 183] on icon at bounding box center [376, 183] width 8 height 8
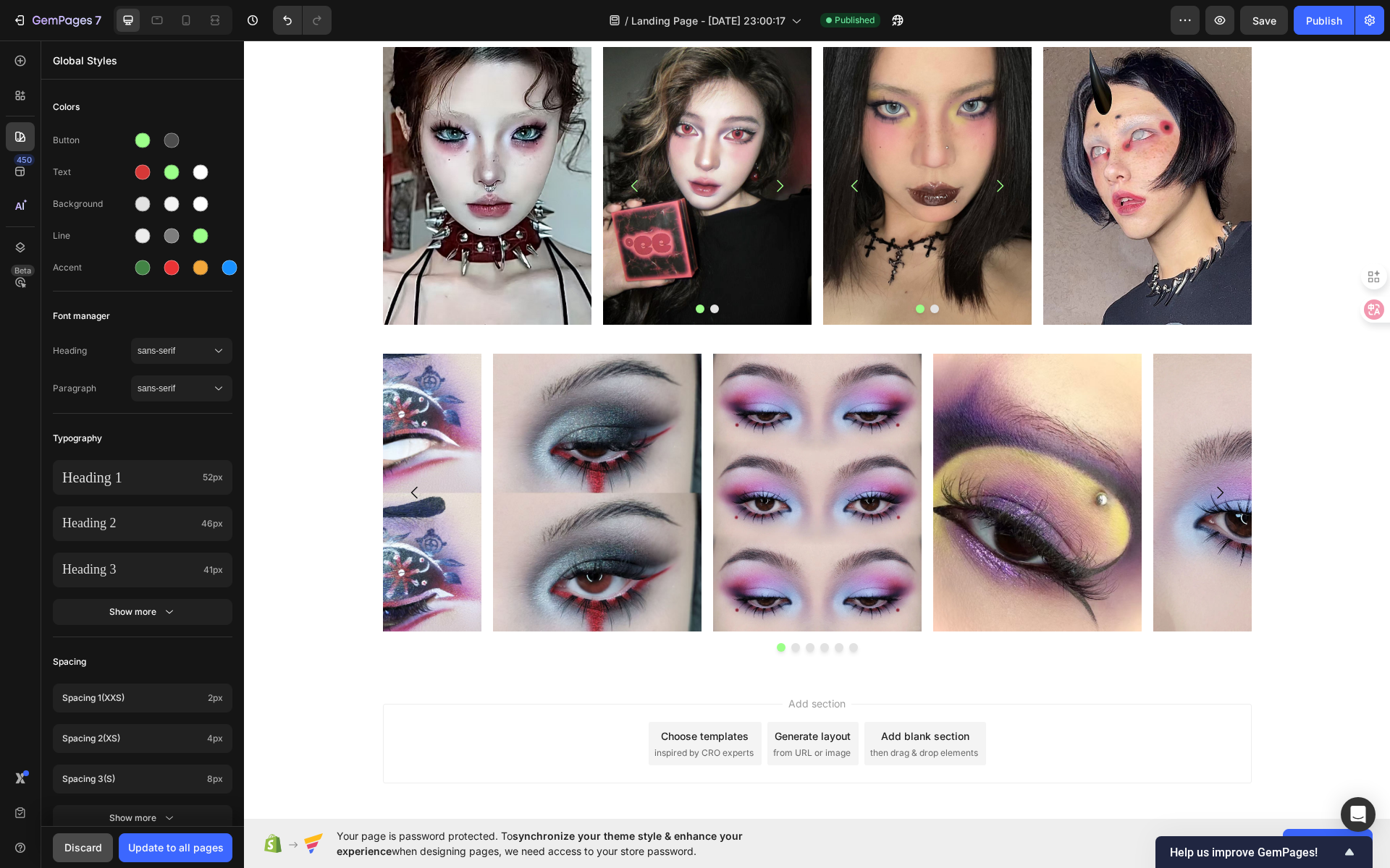
click at [94, 842] on div "Discard" at bounding box center [83, 847] width 38 height 16
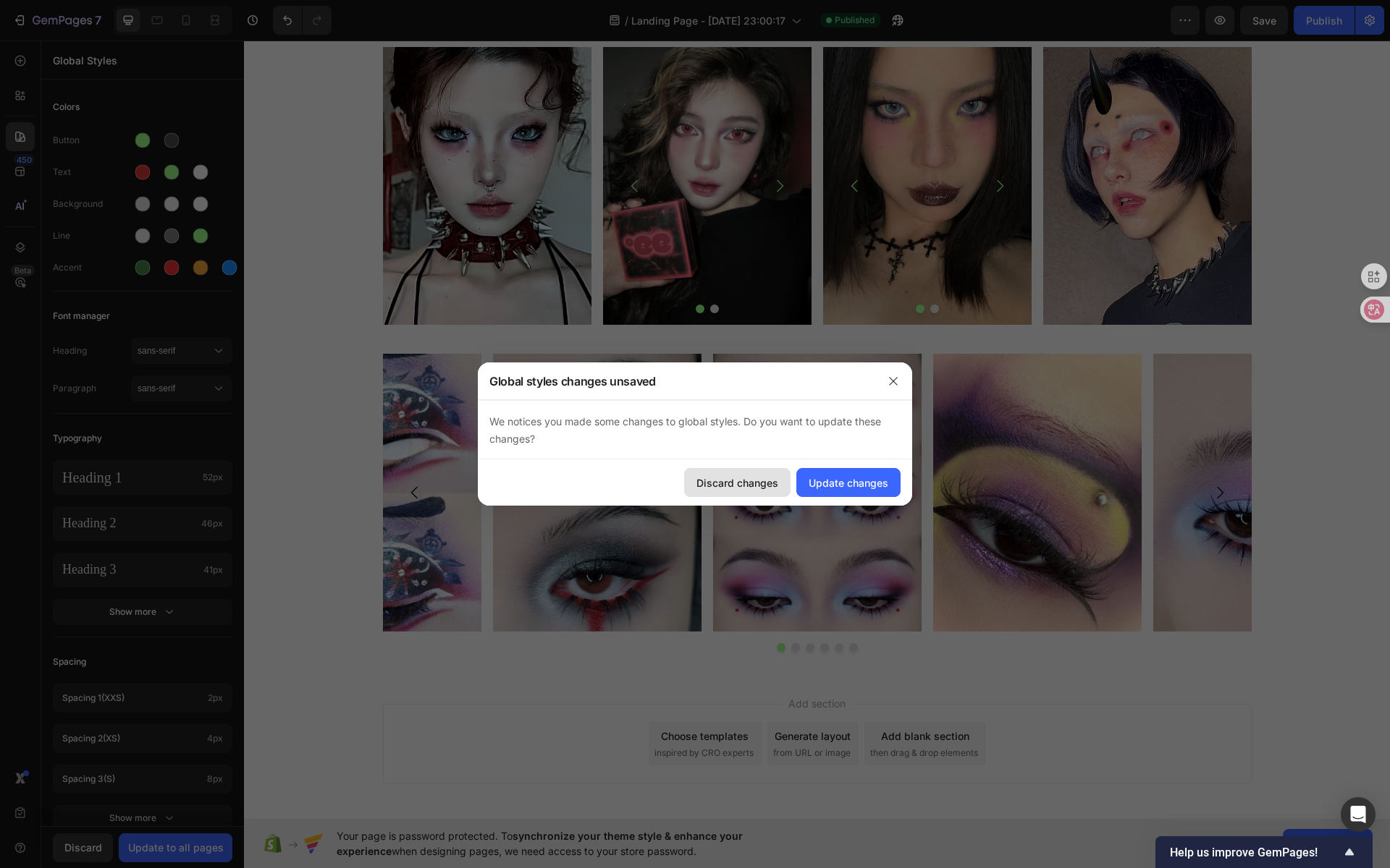
click at [764, 480] on div "Discard changes" at bounding box center [737, 483] width 82 height 16
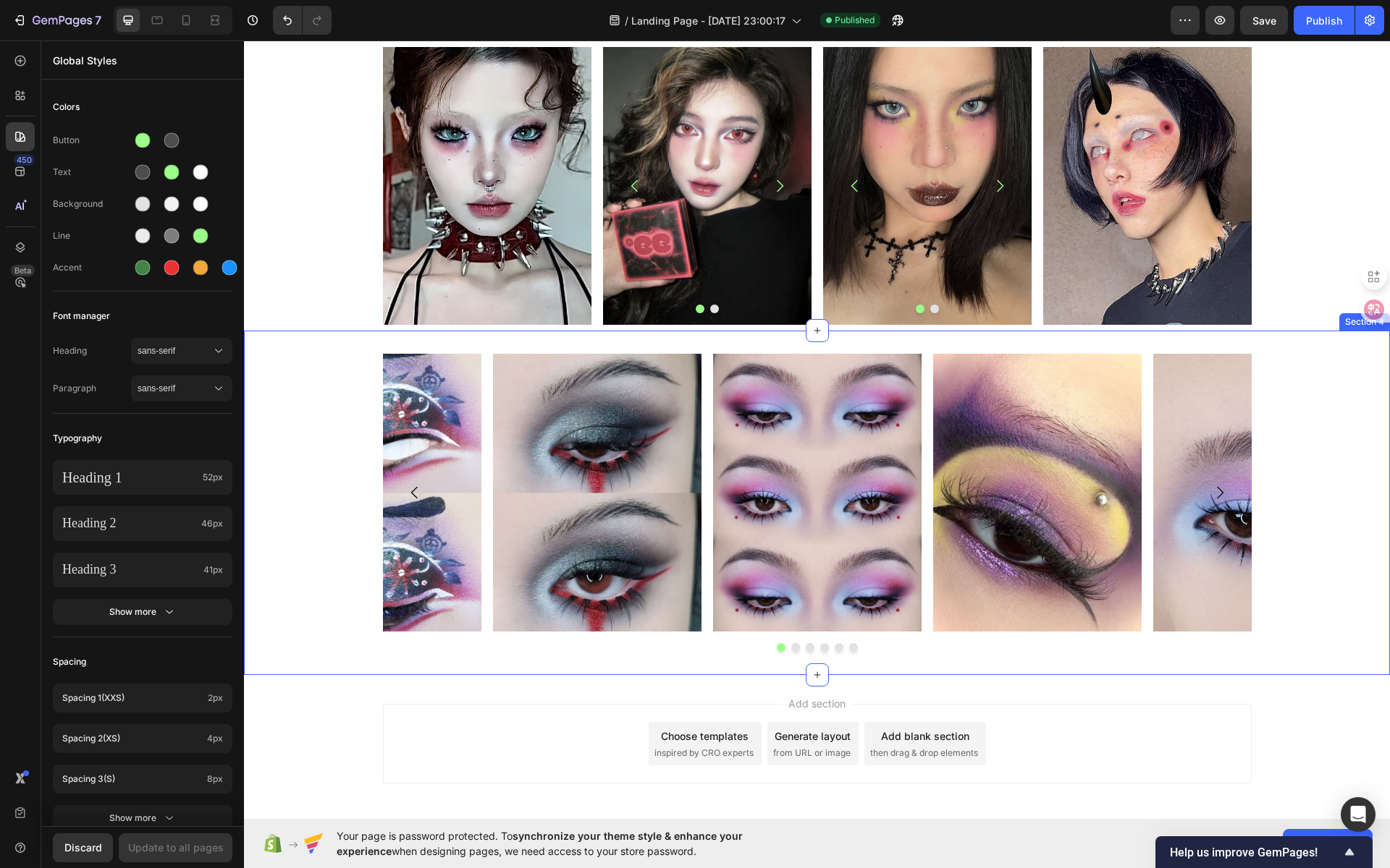
click at [1019, 347] on div "Image Image Image Image Image Image Carousel Section 4" at bounding box center [817, 503] width 1146 height 344
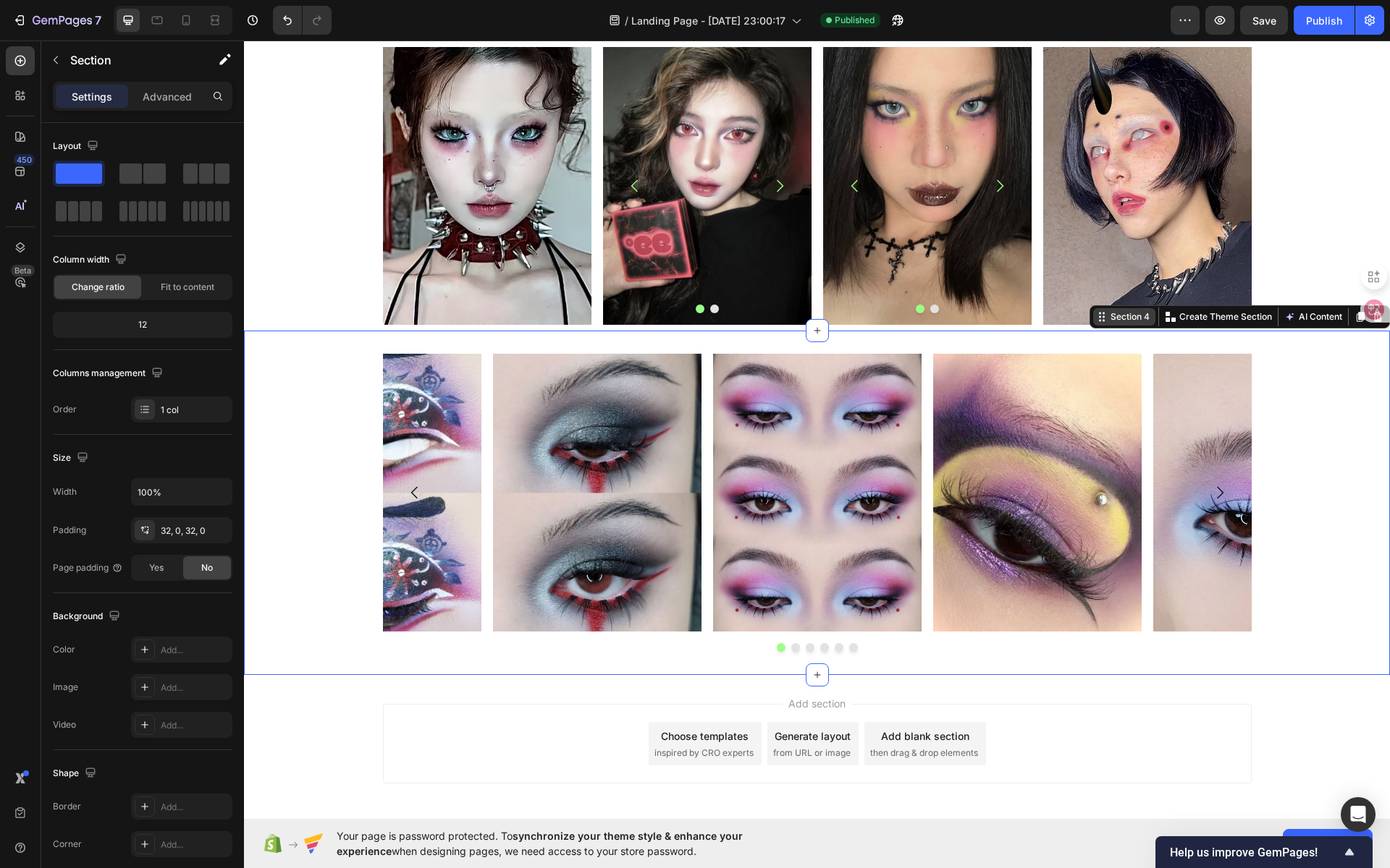
click at [1108, 320] on div "Section 4" at bounding box center [1130, 317] width 45 height 13
click at [842, 350] on div "Image Image Image Image Image Image Carousel Section 4 You can create reusable …" at bounding box center [817, 503] width 1146 height 344
click at [858, 372] on img at bounding box center [817, 493] width 208 height 278
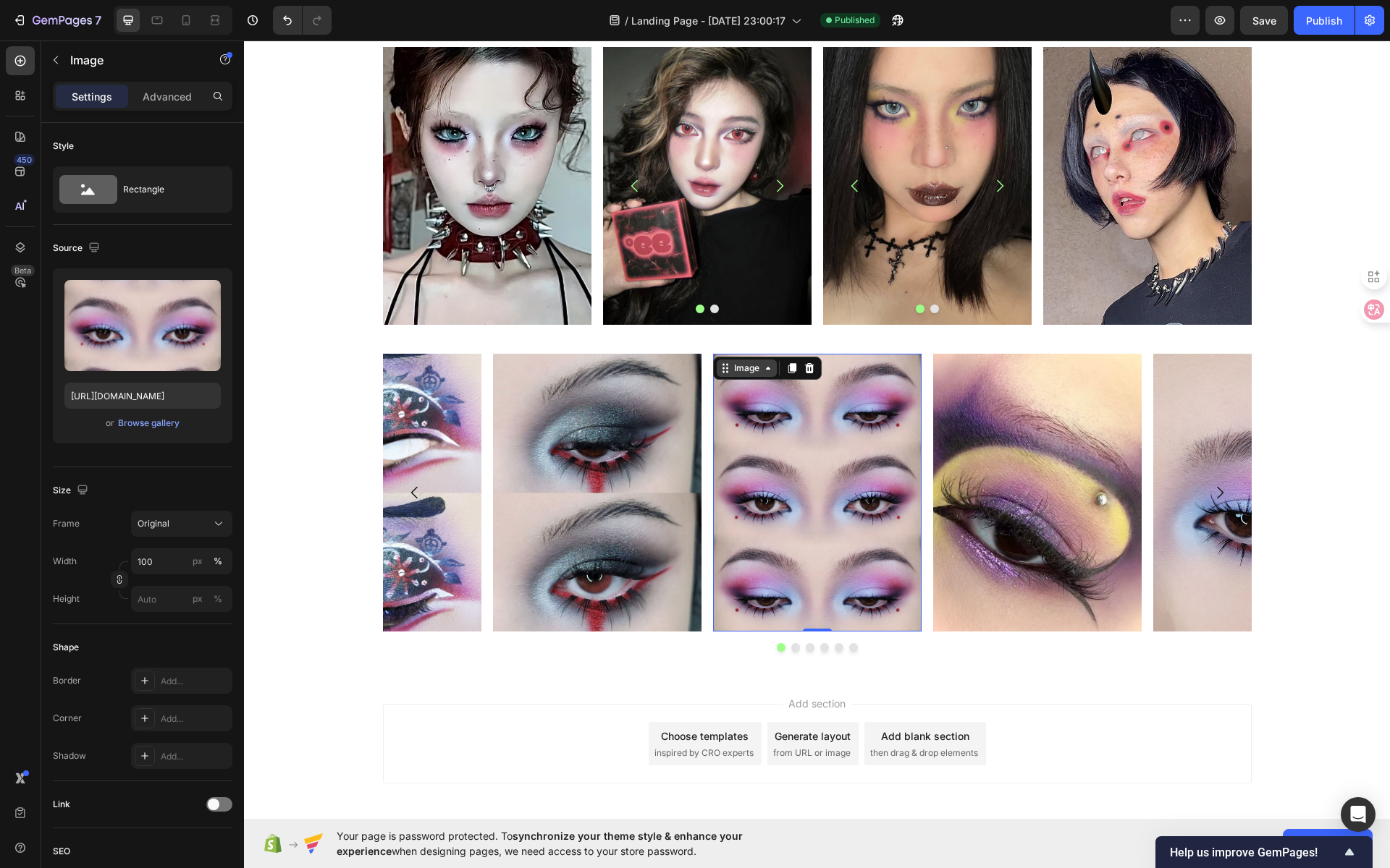
click at [722, 367] on icon at bounding box center [723, 368] width 2 height 2
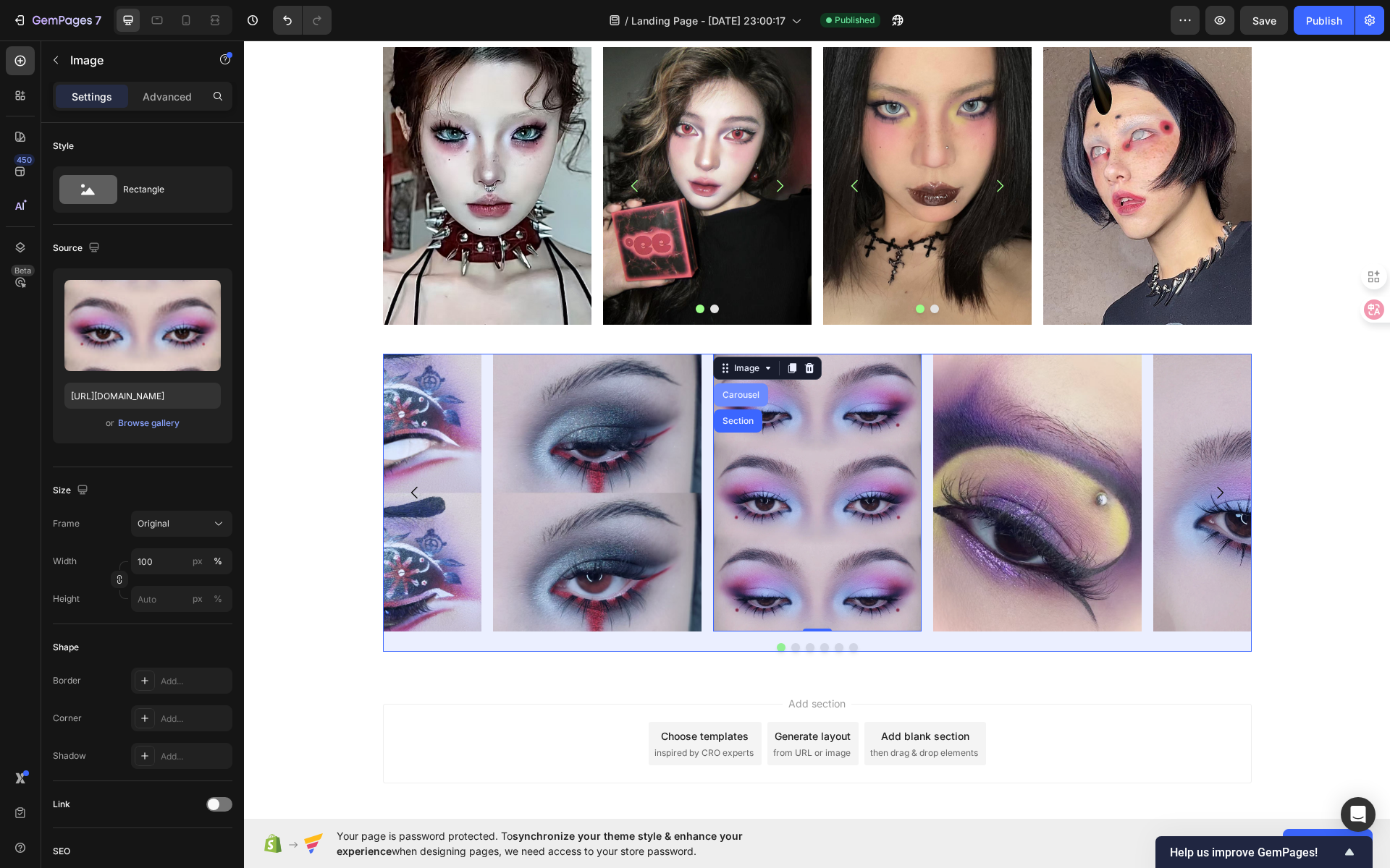
click at [734, 397] on div "Carousel" at bounding box center [741, 395] width 43 height 9
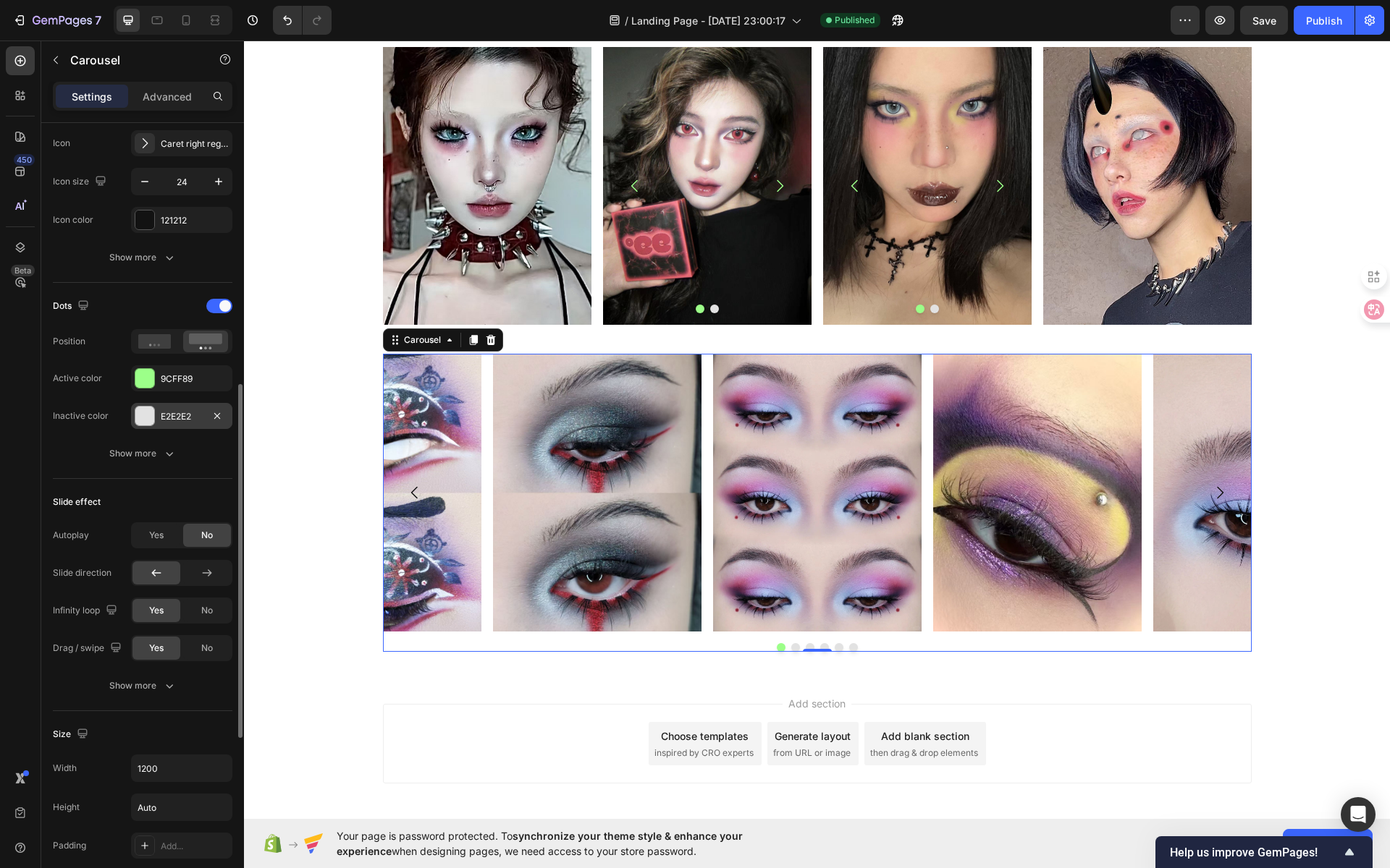
scroll to position [578, 0]
click at [182, 225] on div "121212" at bounding box center [182, 224] width 42 height 13
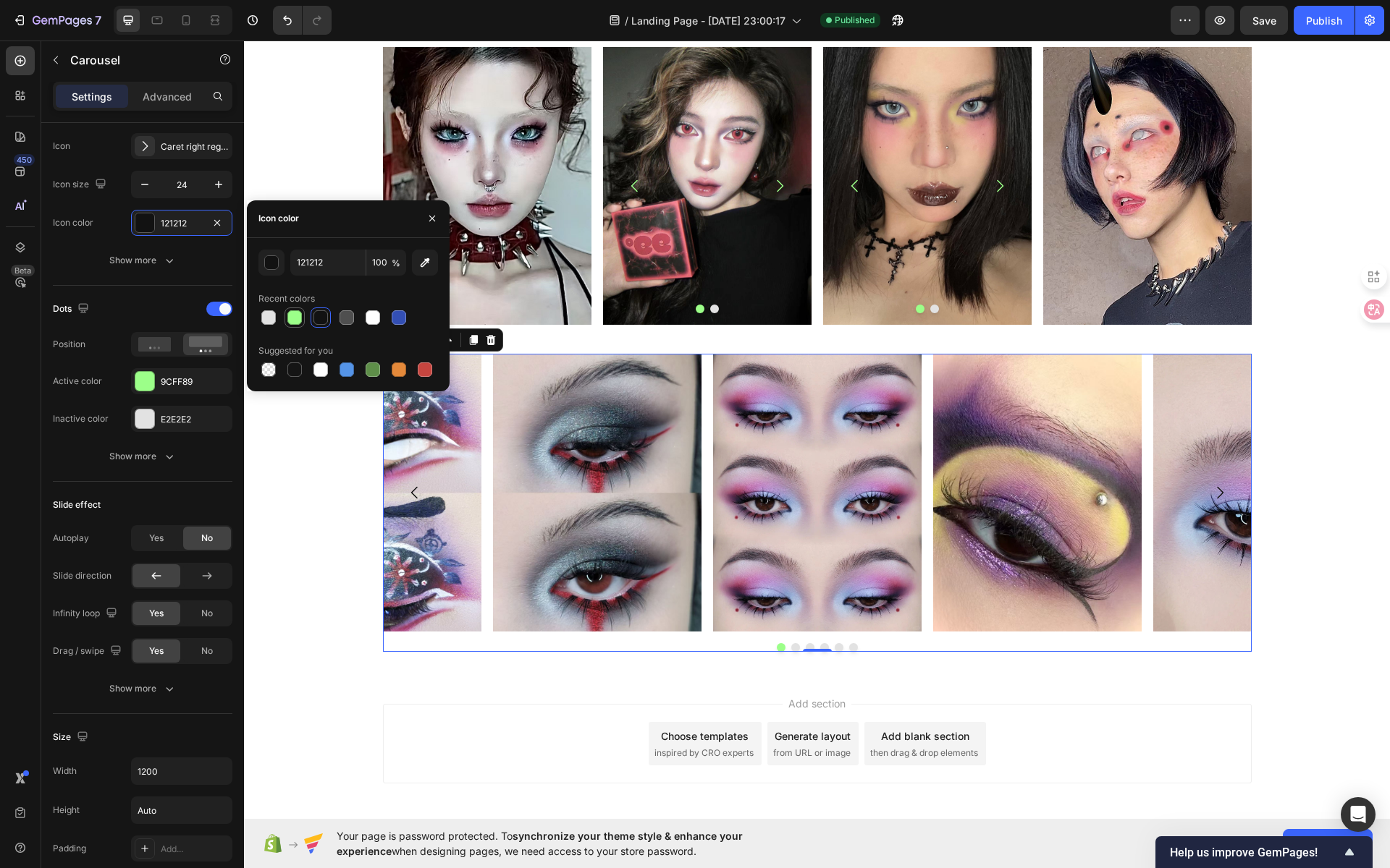
click at [298, 318] on div at bounding box center [295, 318] width 15 height 15
type input "9CFF89"
click at [1284, 616] on div "Image Image Image Image Image Image Carousel 0" at bounding box center [817, 503] width 1146 height 298
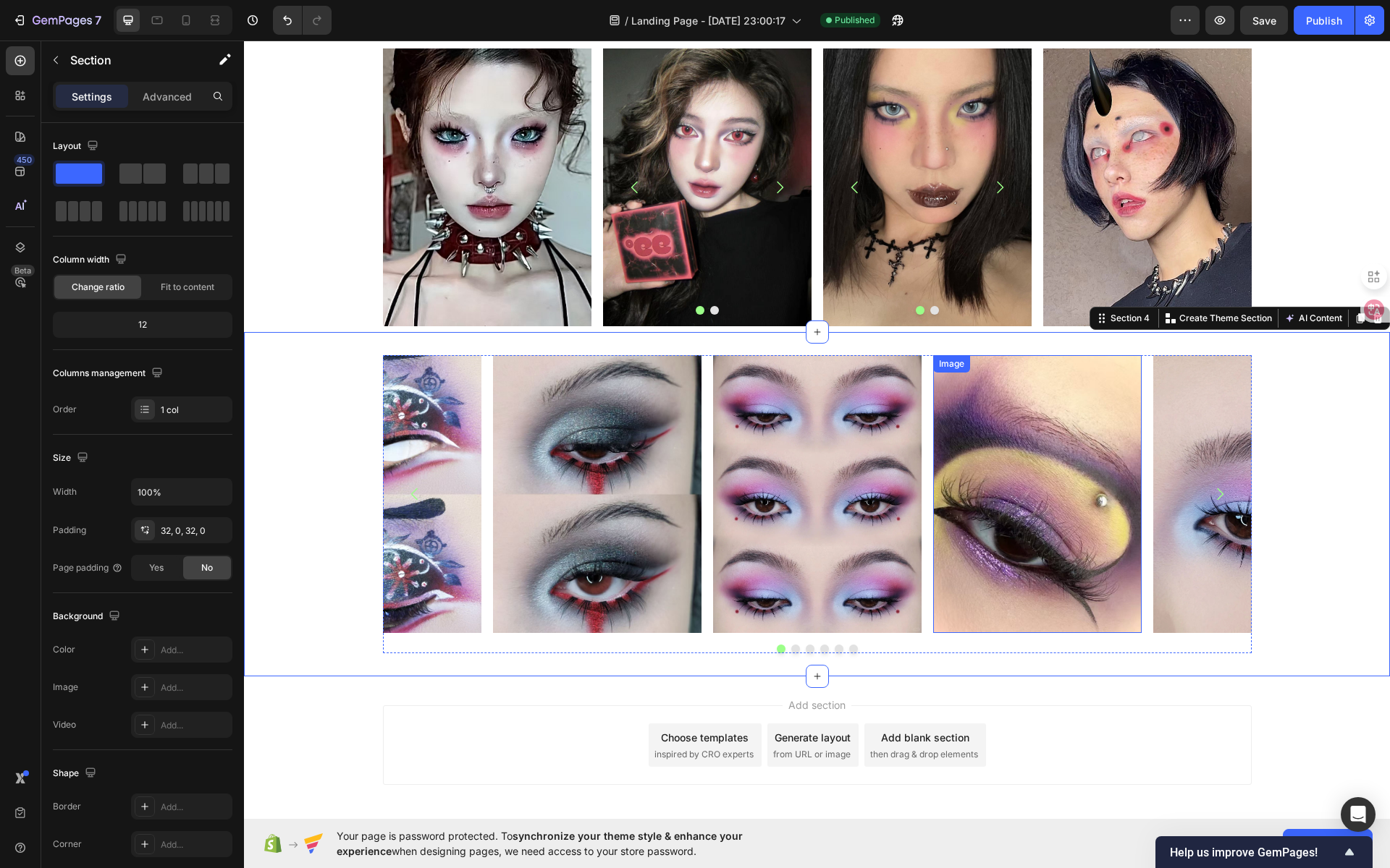
scroll to position [604, 0]
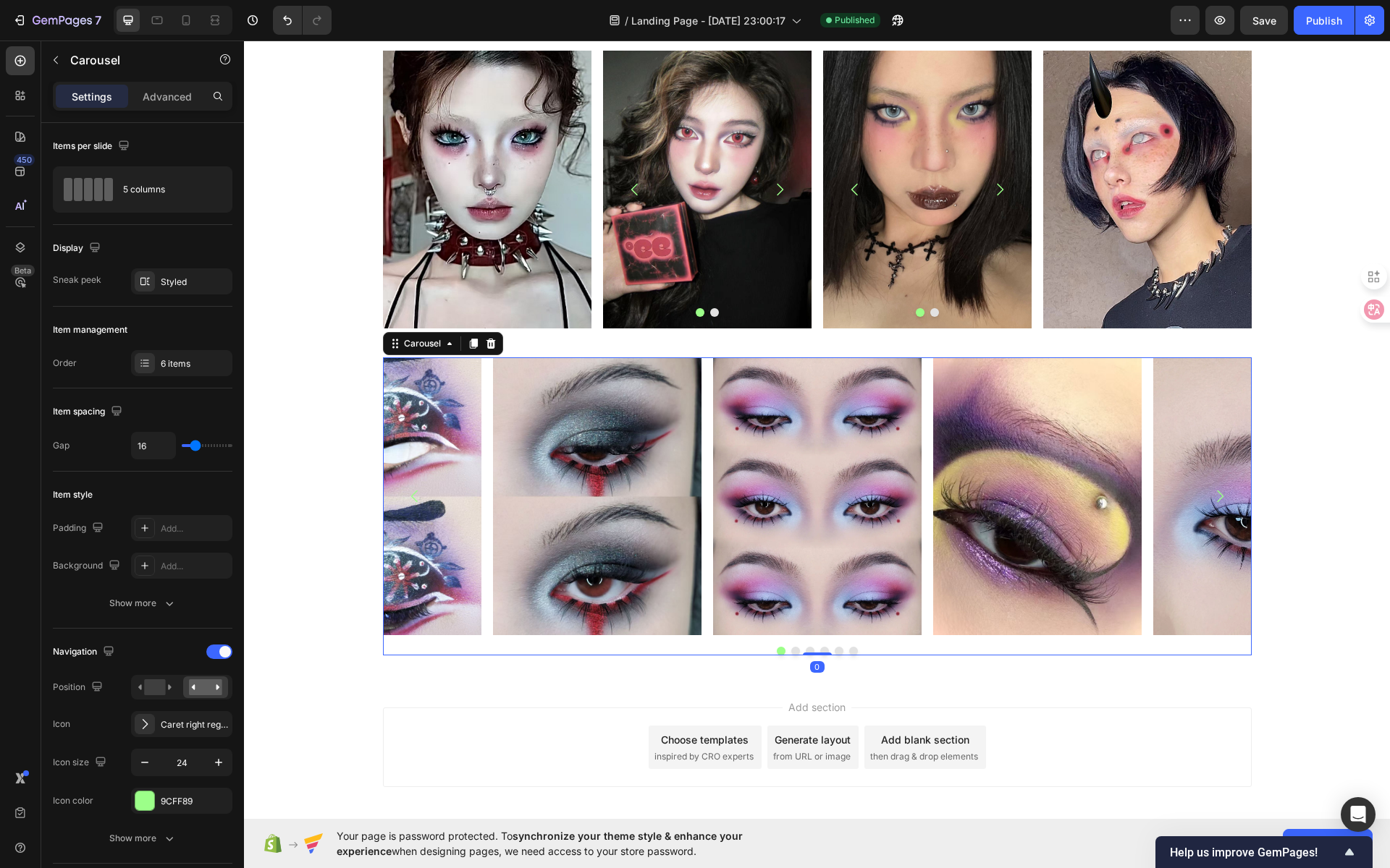
click at [1214, 489] on icon "Carousel Next Arrow" at bounding box center [1220, 496] width 17 height 17
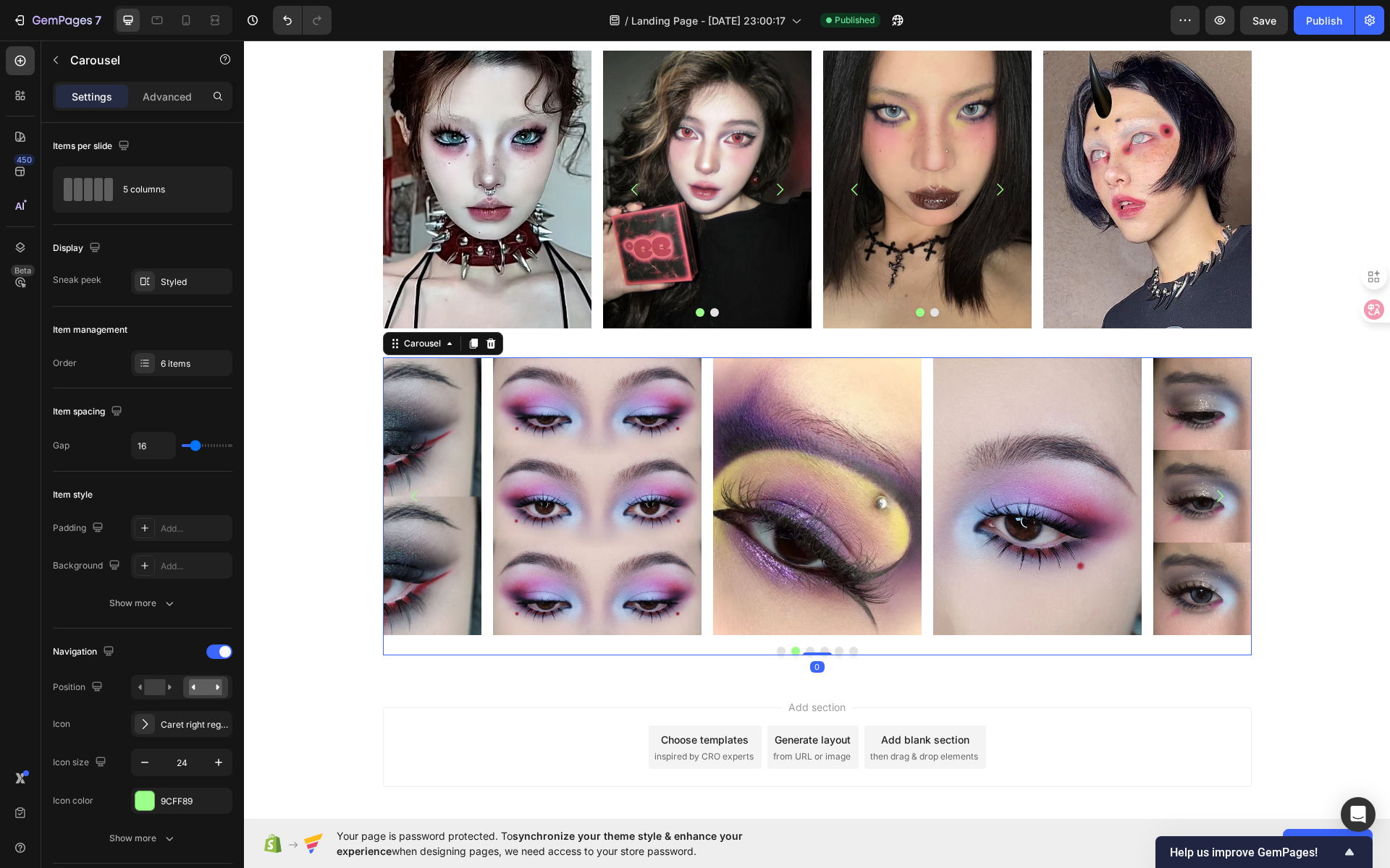
click at [1214, 496] on icon "Carousel Next Arrow" at bounding box center [1220, 496] width 17 height 17
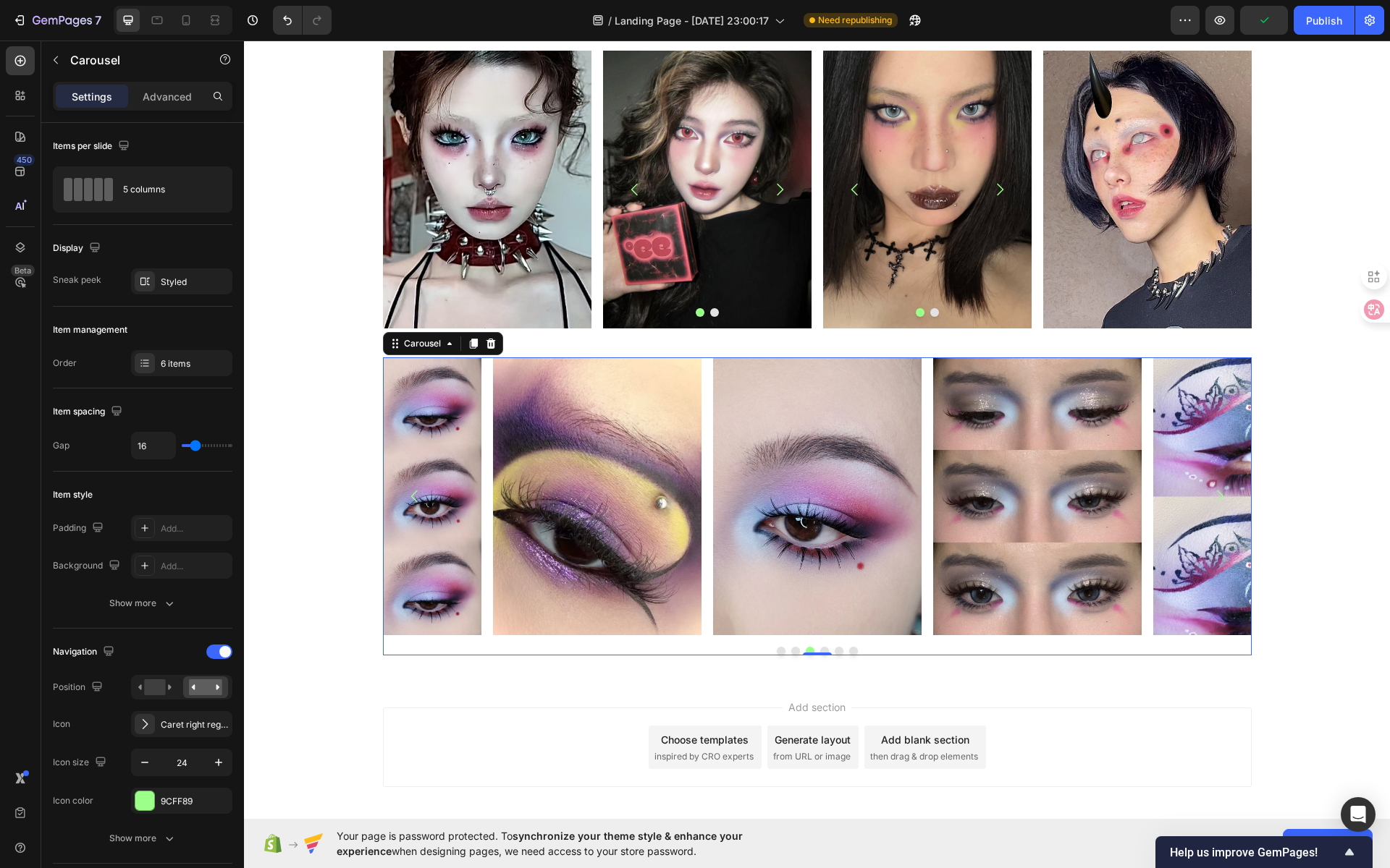
click at [1214, 496] on icon "Carousel Next Arrow" at bounding box center [1220, 496] width 17 height 17
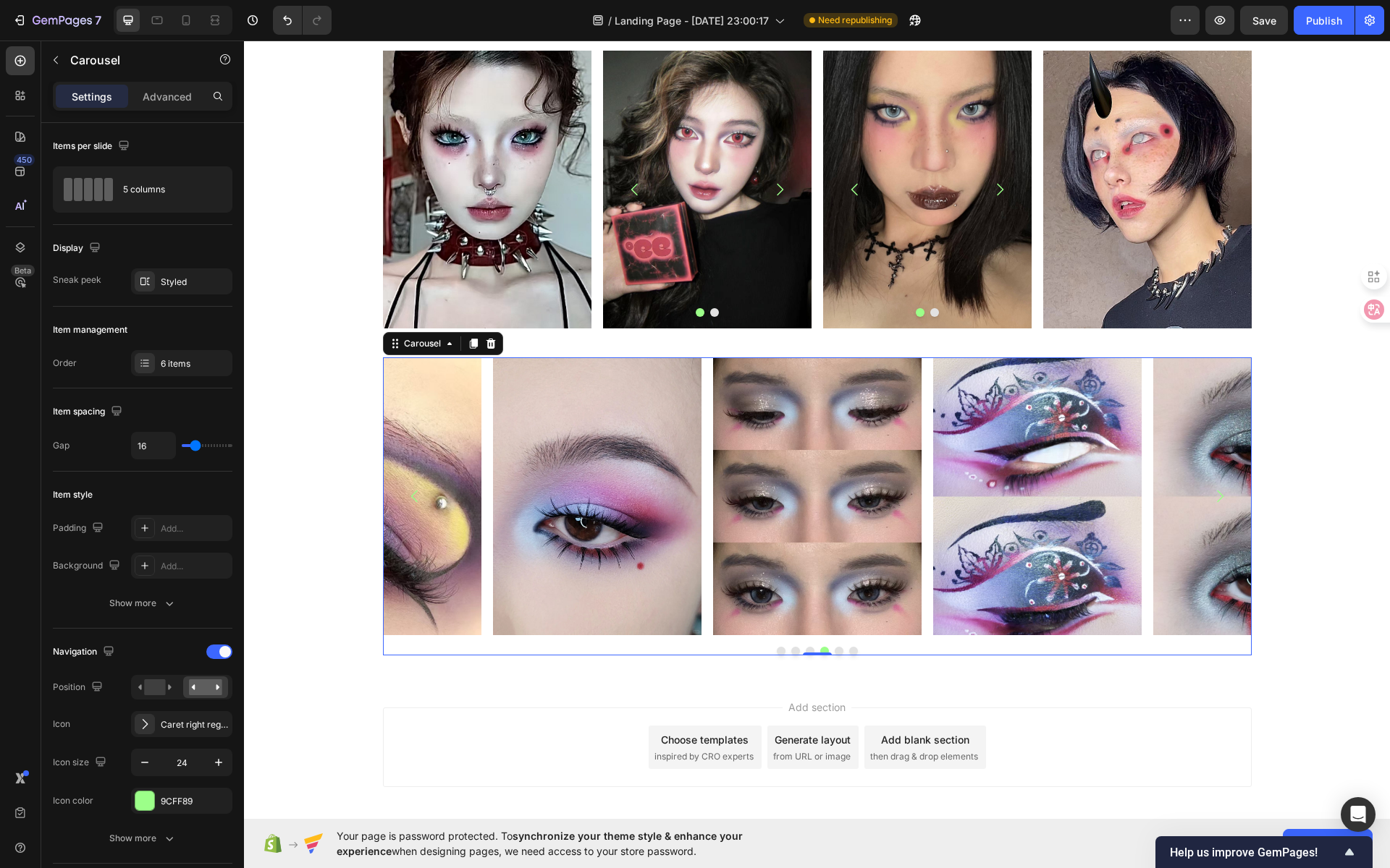
click at [1214, 496] on icon "Carousel Next Arrow" at bounding box center [1220, 496] width 17 height 17
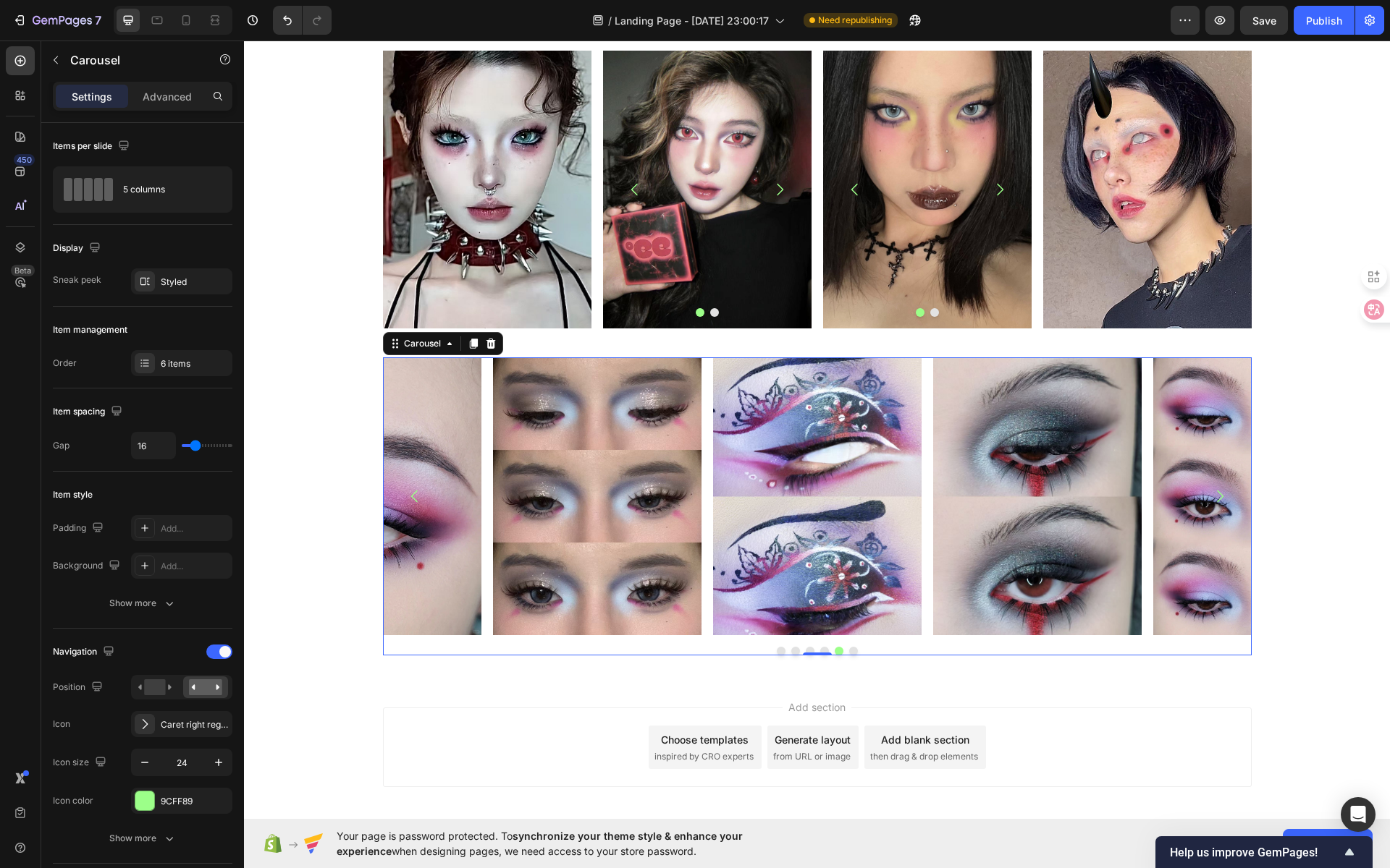
click at [1214, 496] on icon "Carousel Next Arrow" at bounding box center [1220, 496] width 17 height 17
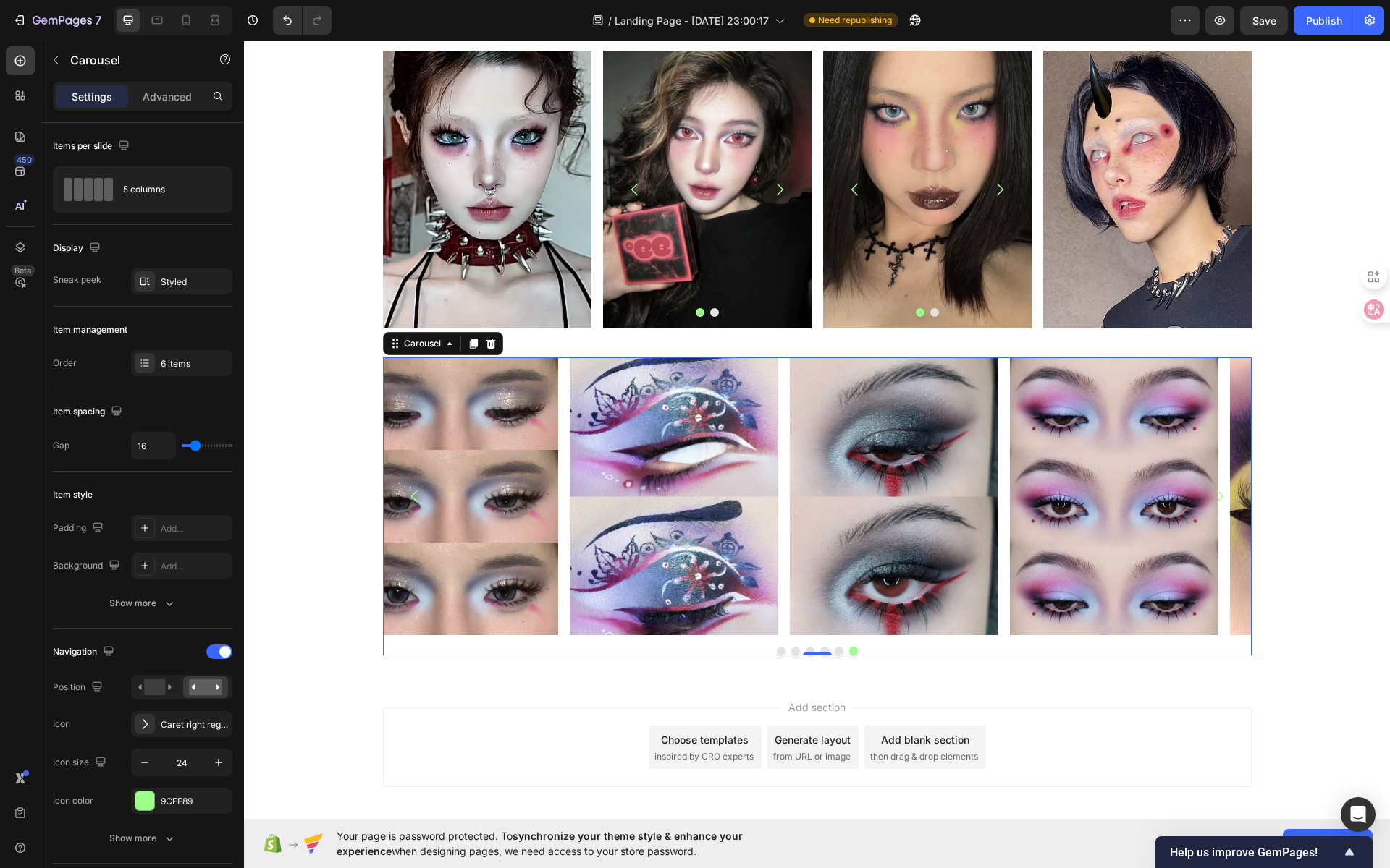
click at [1214, 496] on icon "Carousel Next Arrow" at bounding box center [1220, 496] width 17 height 17
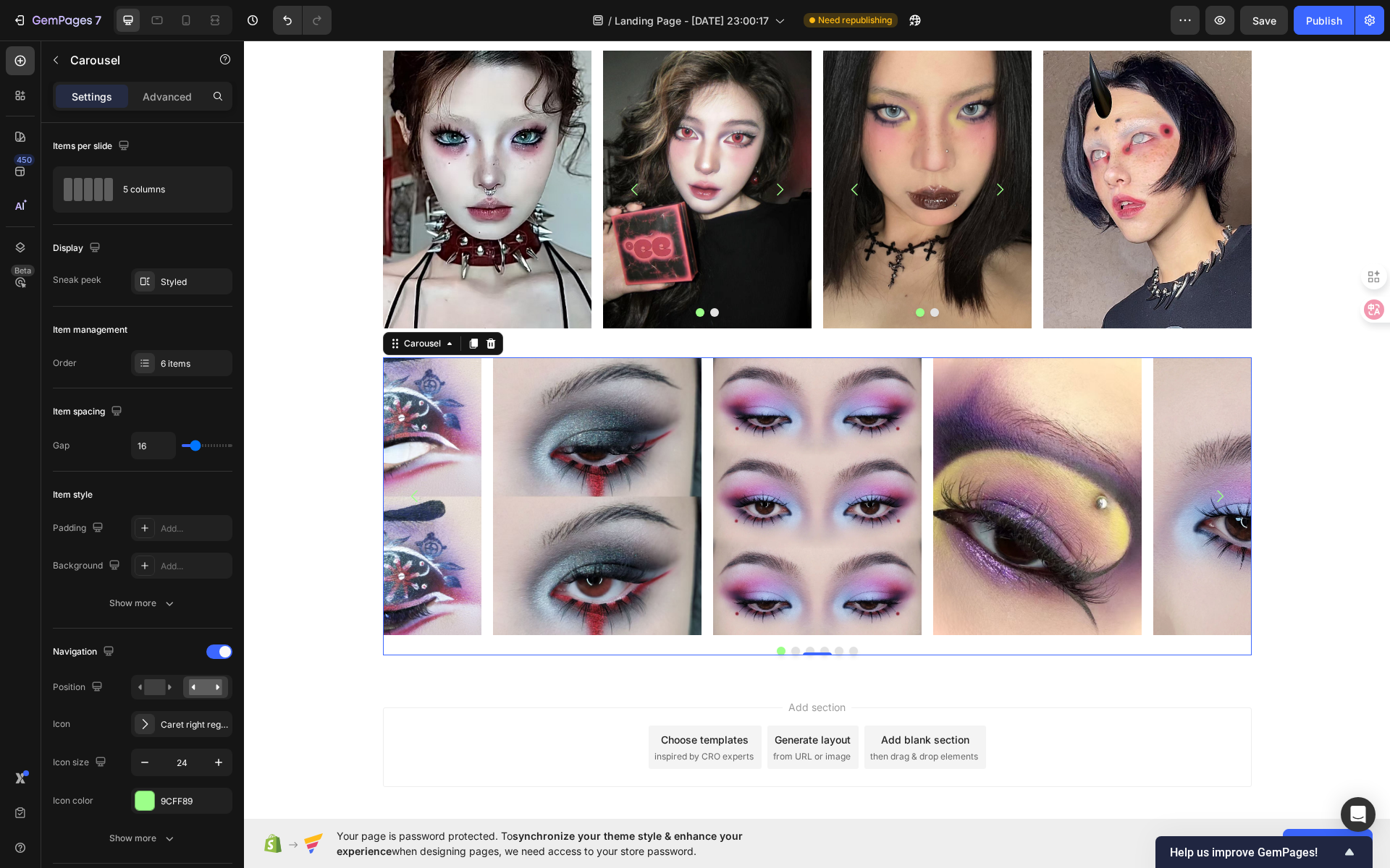
click at [1214, 496] on icon "Carousel Next Arrow" at bounding box center [1220, 496] width 17 height 17
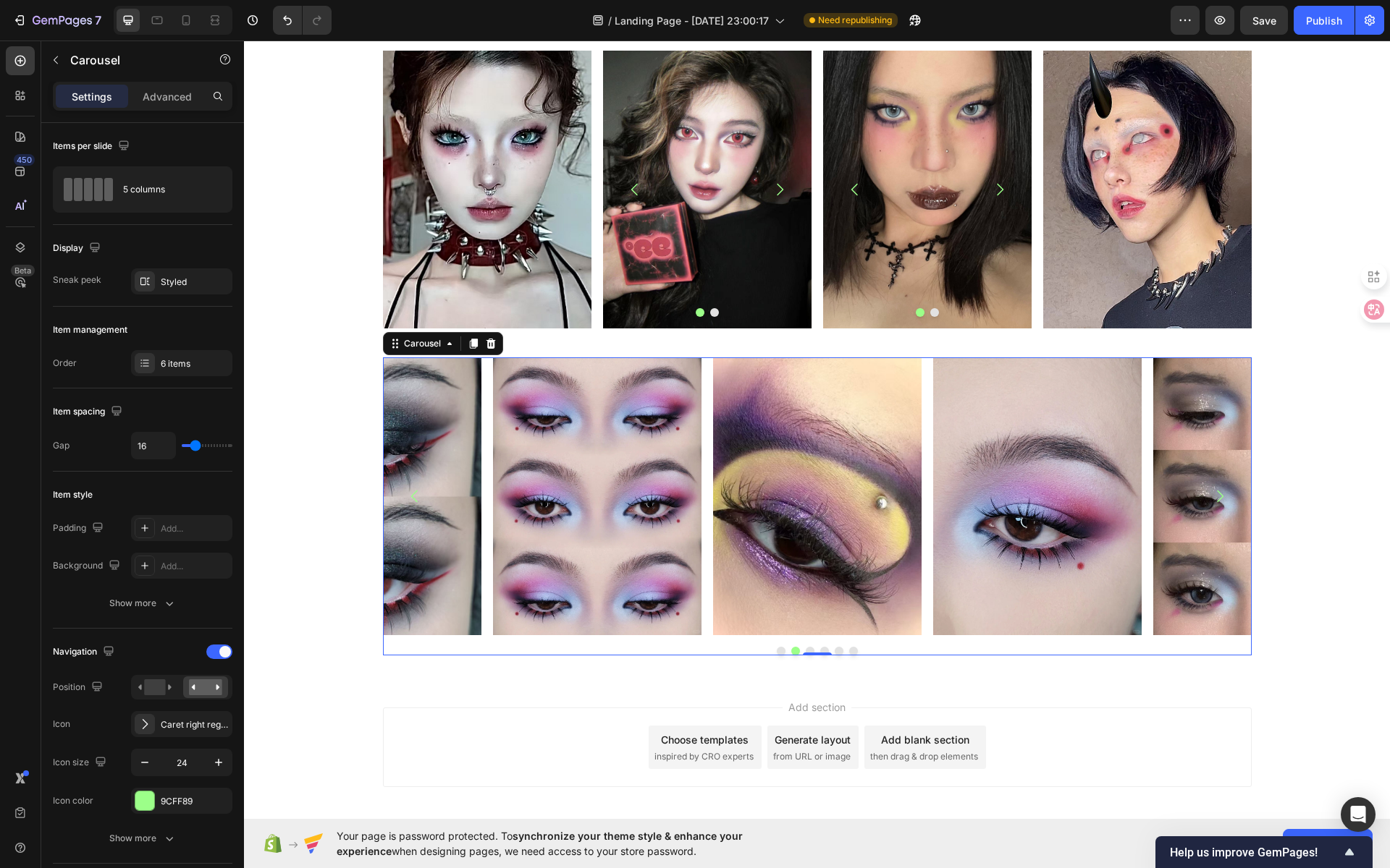
click at [406, 497] on icon "Carousel Back Arrow" at bounding box center [414, 496] width 17 height 17
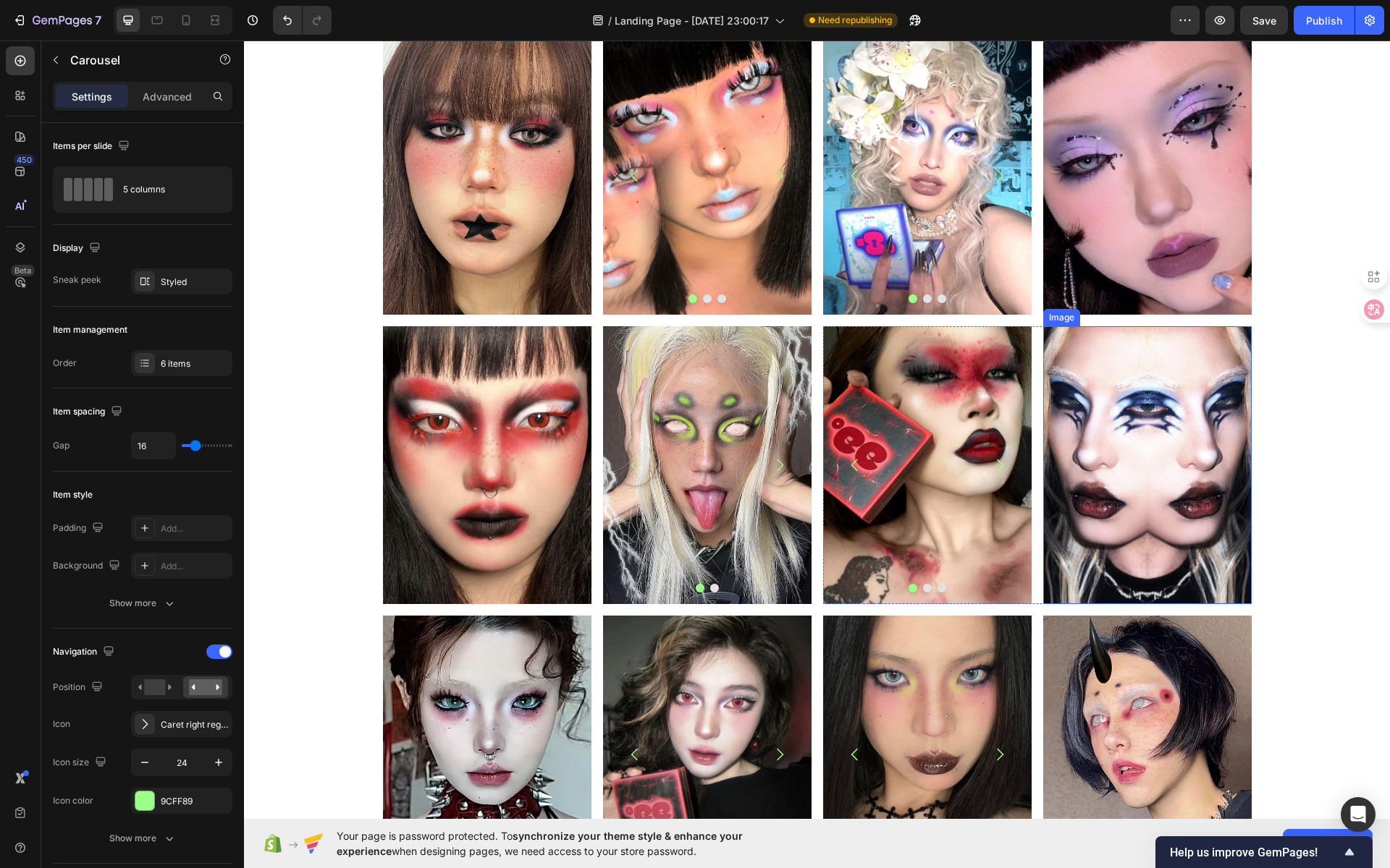
scroll to position [0, 0]
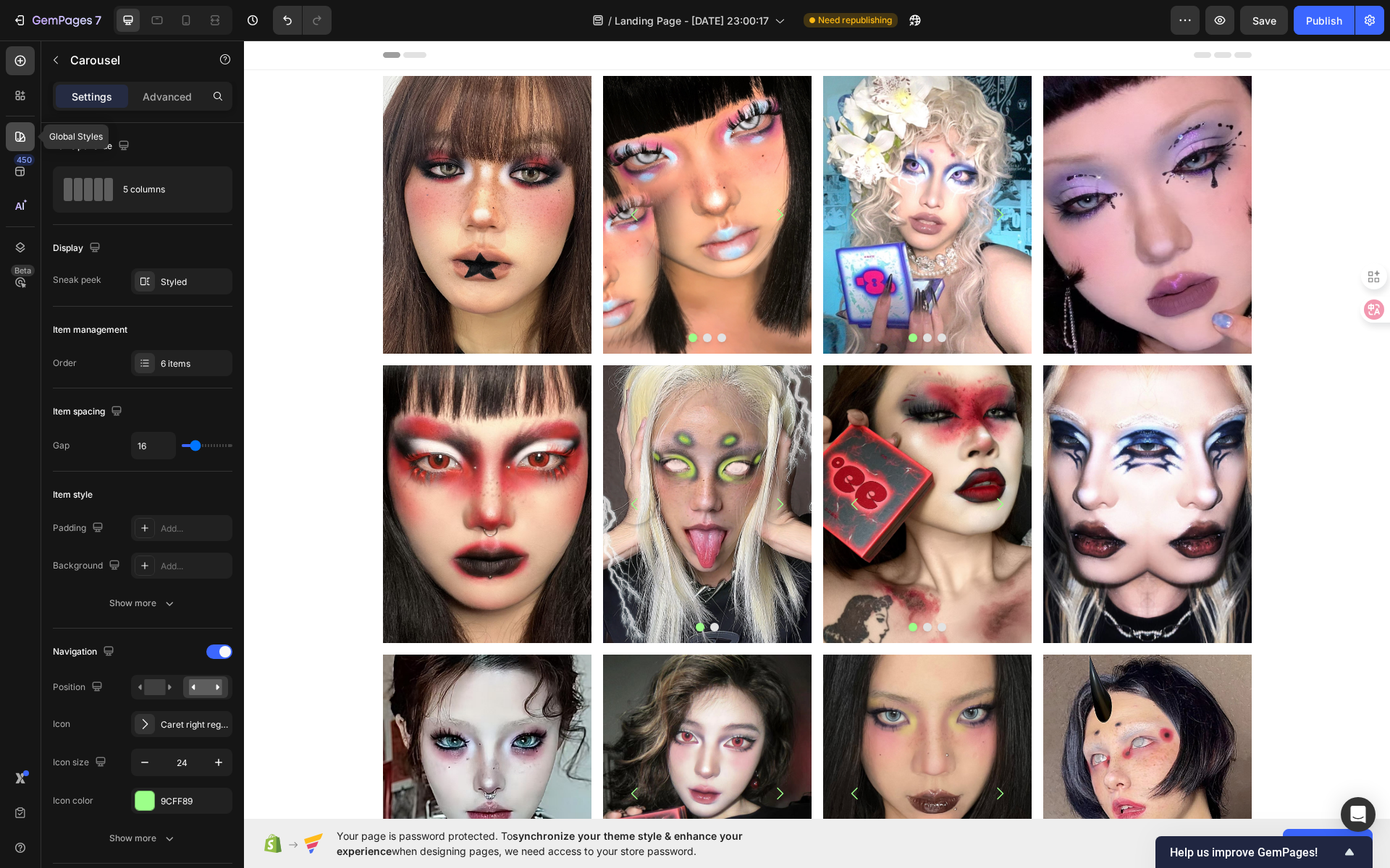
click at [20, 135] on icon at bounding box center [21, 137] width 15 height 15
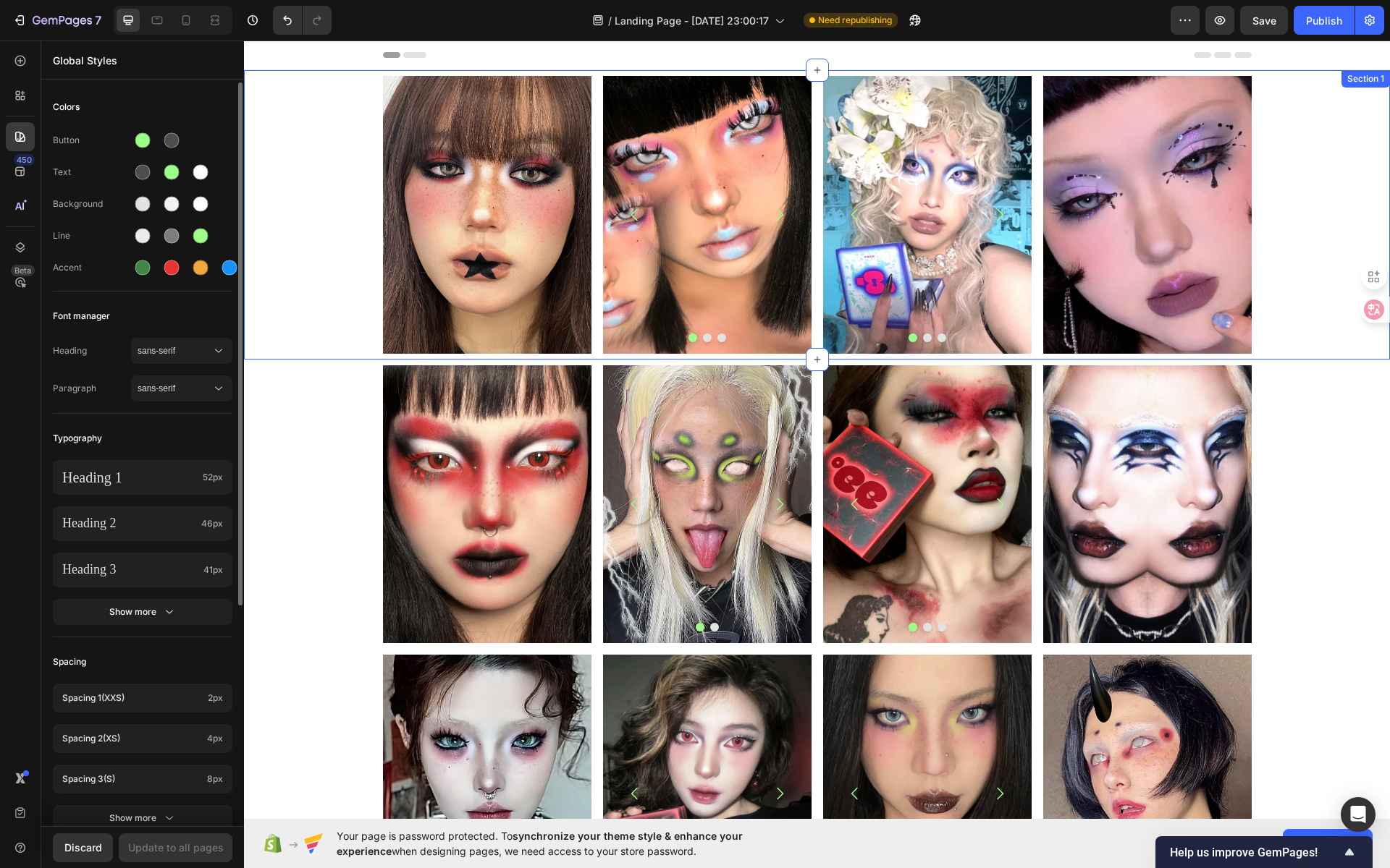
click at [348, 114] on div "Image Image Image Image [GEOGRAPHIC_DATA] Image Image Image Carousel Image Row …" at bounding box center [817, 215] width 1146 height 278
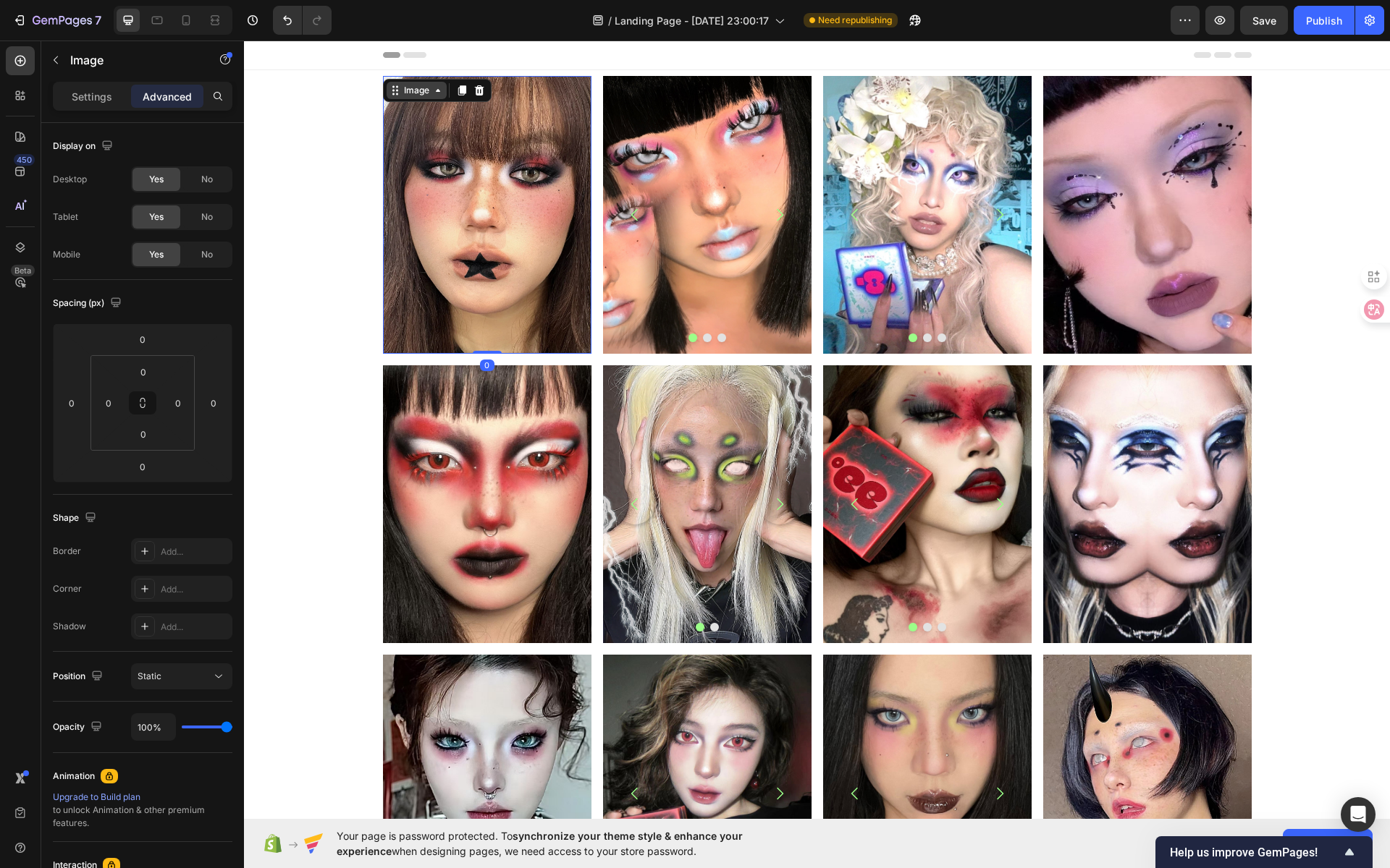
click at [401, 85] on div "Image" at bounding box center [416, 90] width 31 height 13
click at [612, 85] on div "Image" at bounding box center [622, 85] width 31 height 13
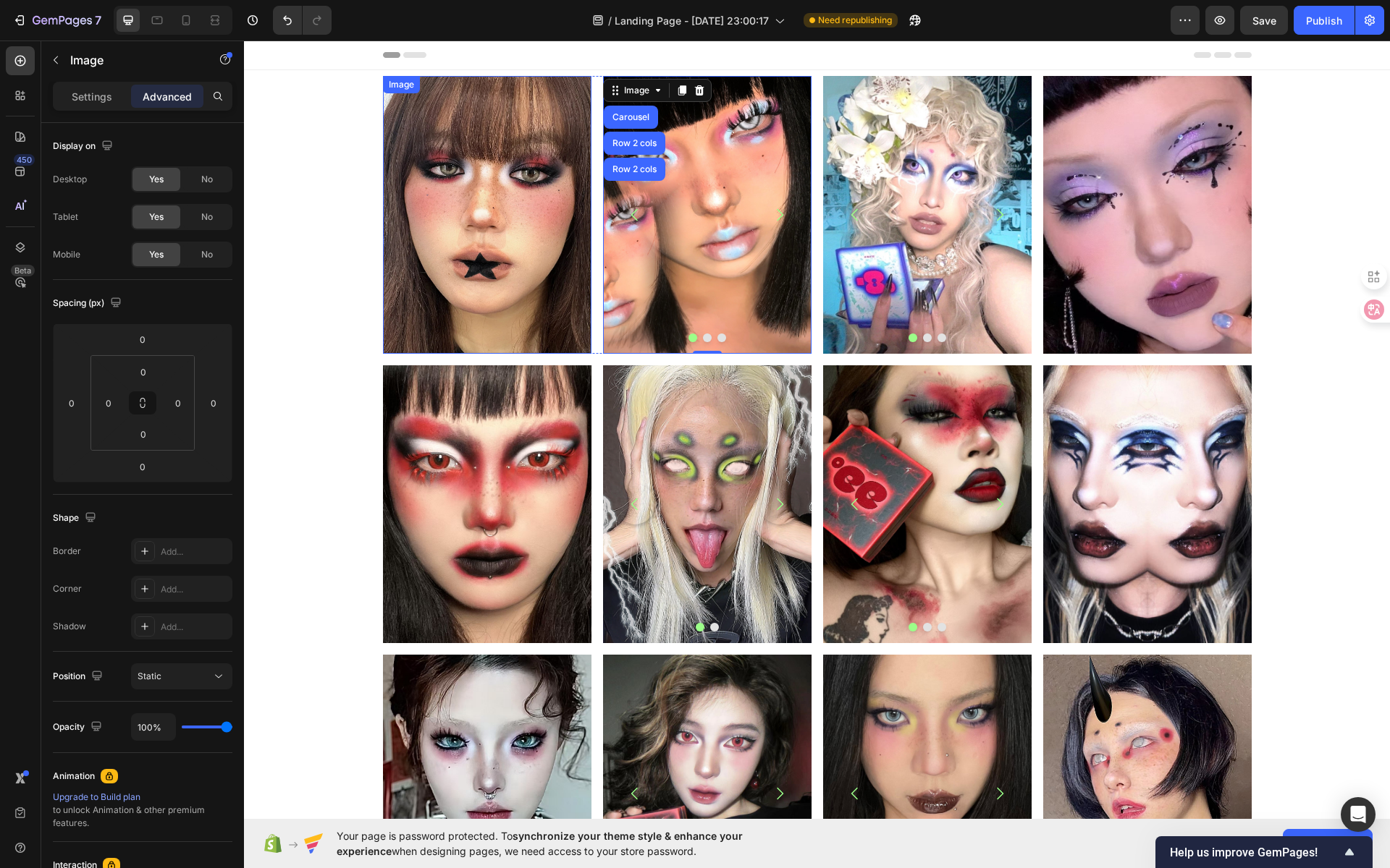
click at [395, 87] on div "Image" at bounding box center [402, 85] width 31 height 13
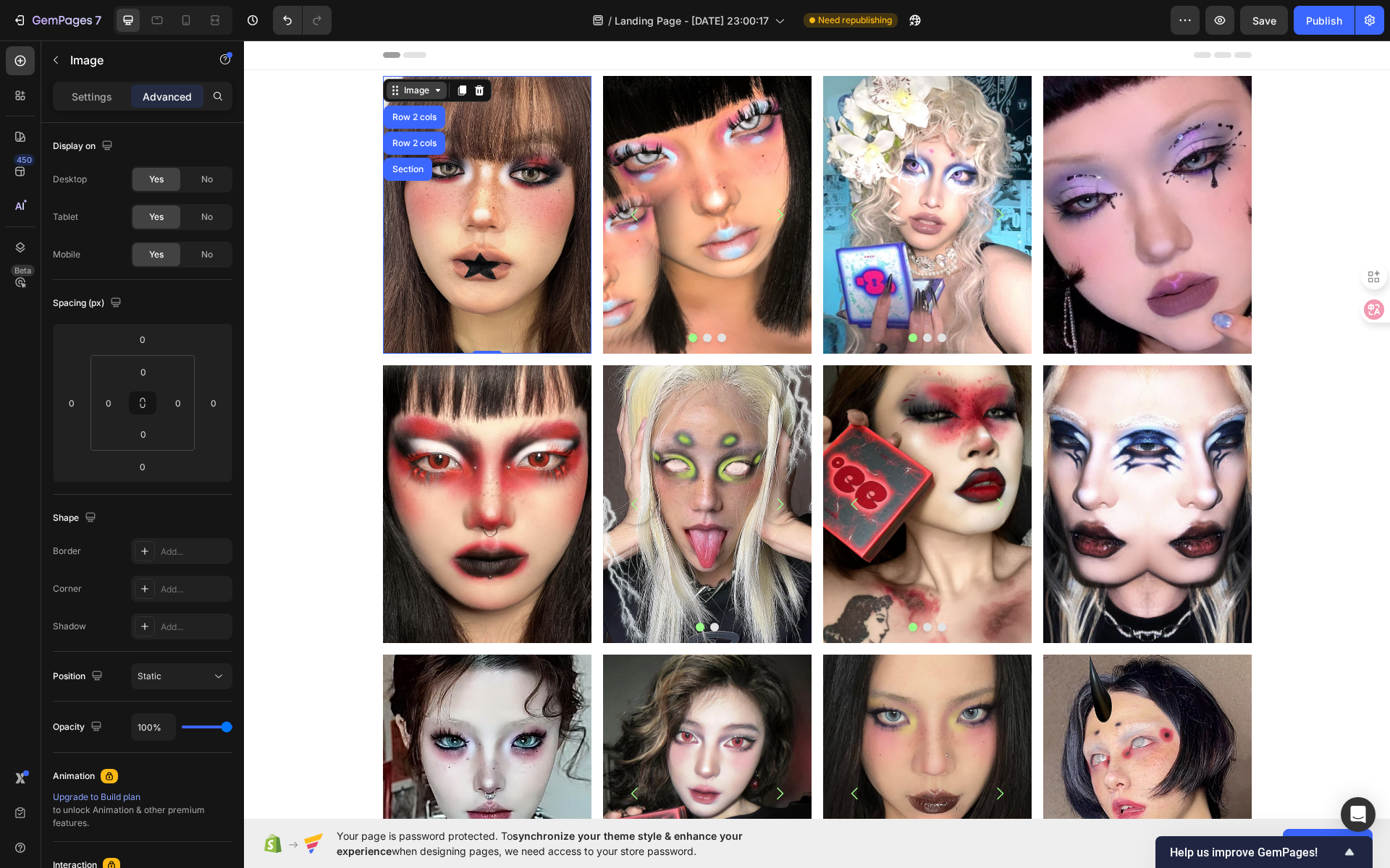
click at [408, 92] on div "Image" at bounding box center [416, 90] width 31 height 13
click at [110, 92] on p "Settings" at bounding box center [92, 96] width 41 height 16
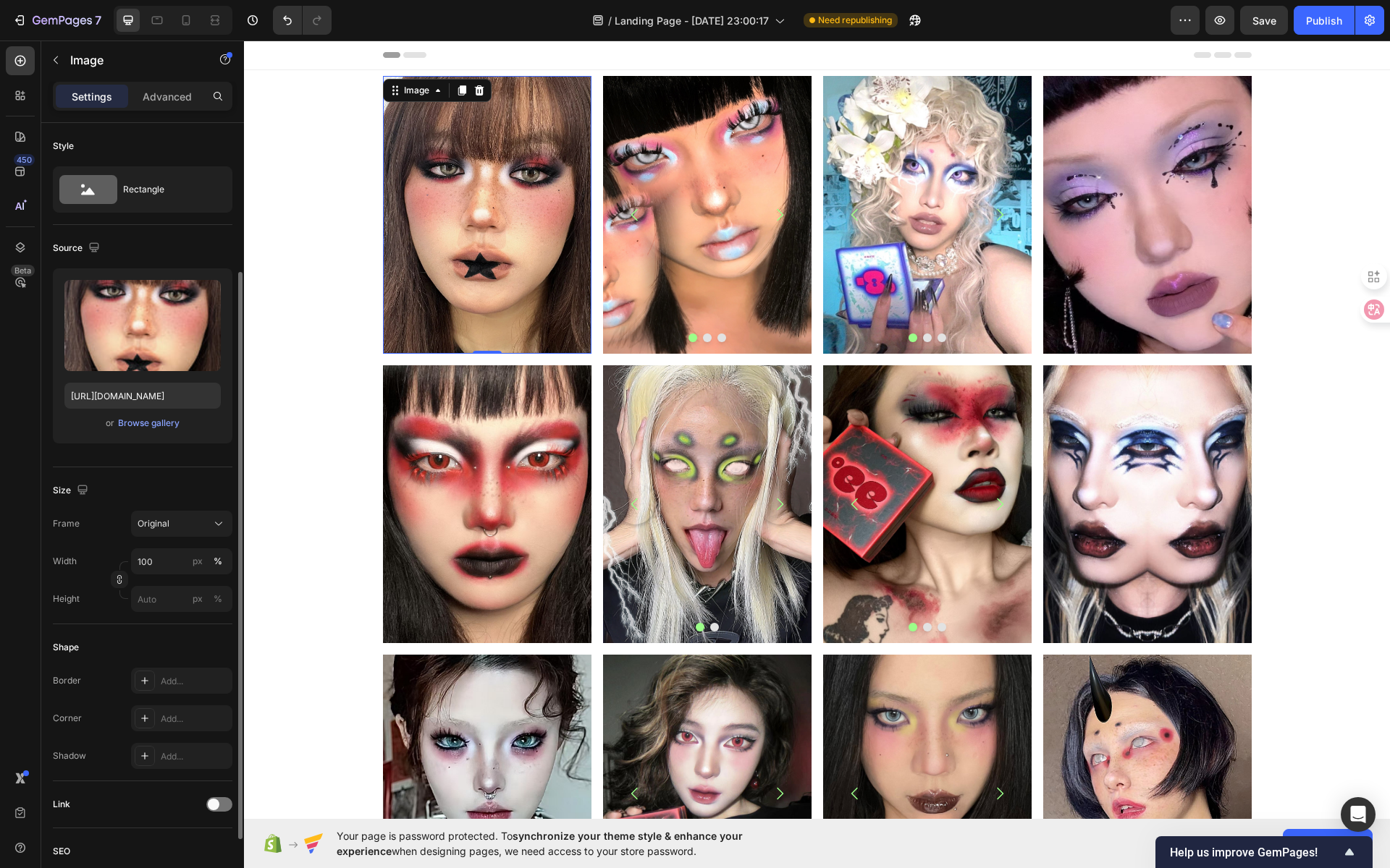
scroll to position [303, 0]
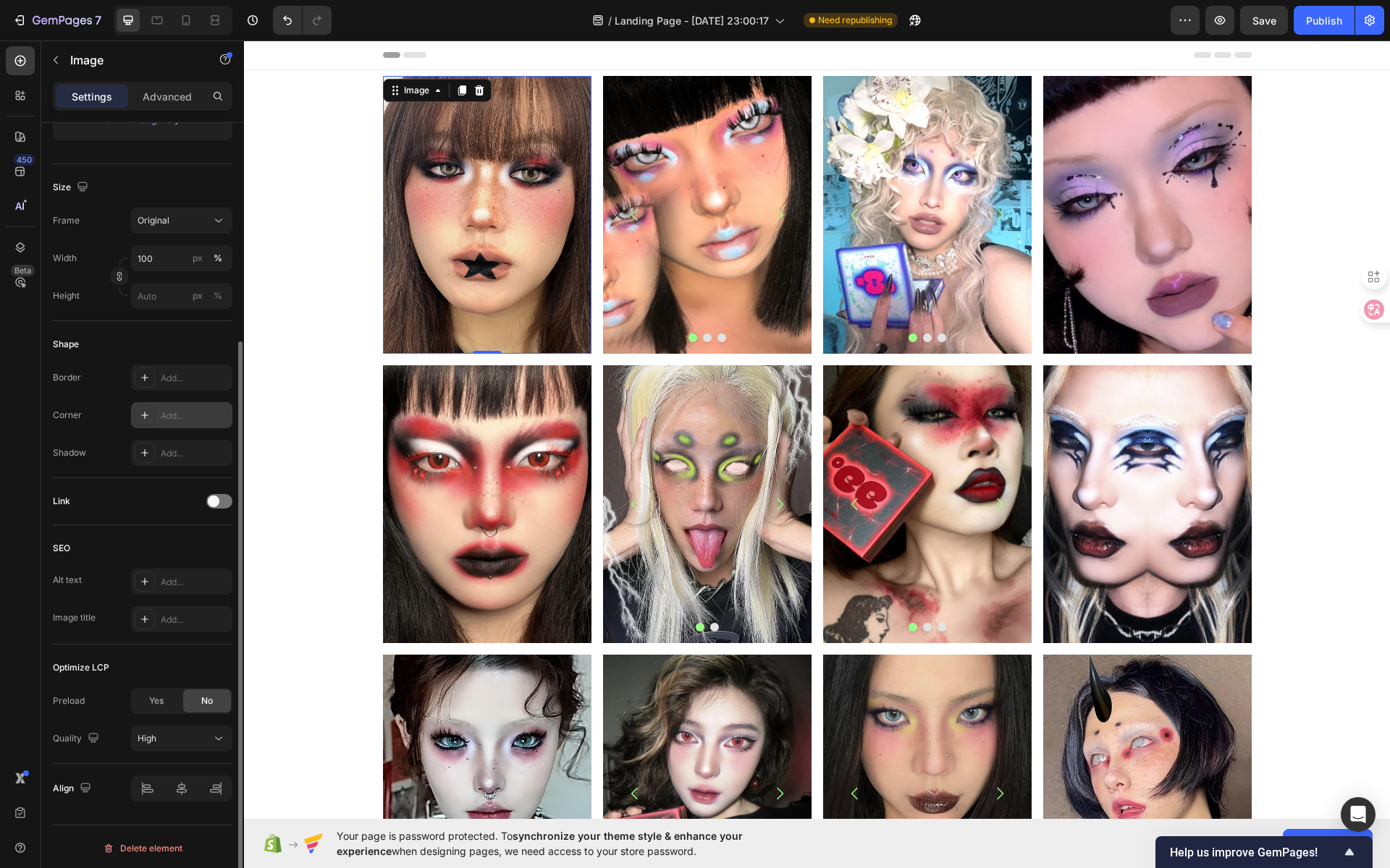
click at [142, 410] on icon at bounding box center [145, 415] width 12 height 12
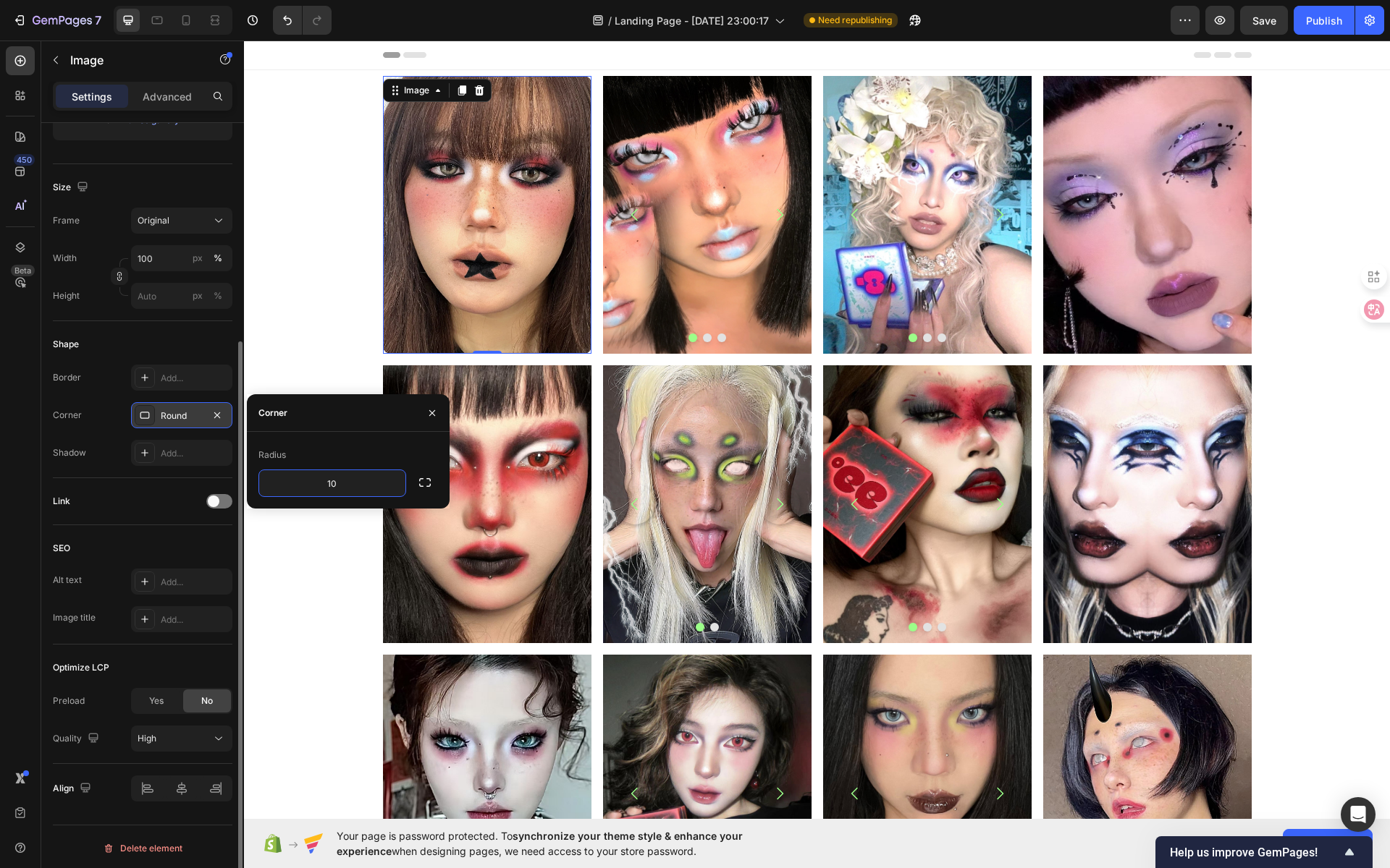
type input "10"
click at [338, 221] on div "Image 0 Image Image Image [GEOGRAPHIC_DATA] Image Image Image Carousel Image Ro…" at bounding box center [817, 215] width 1146 height 278
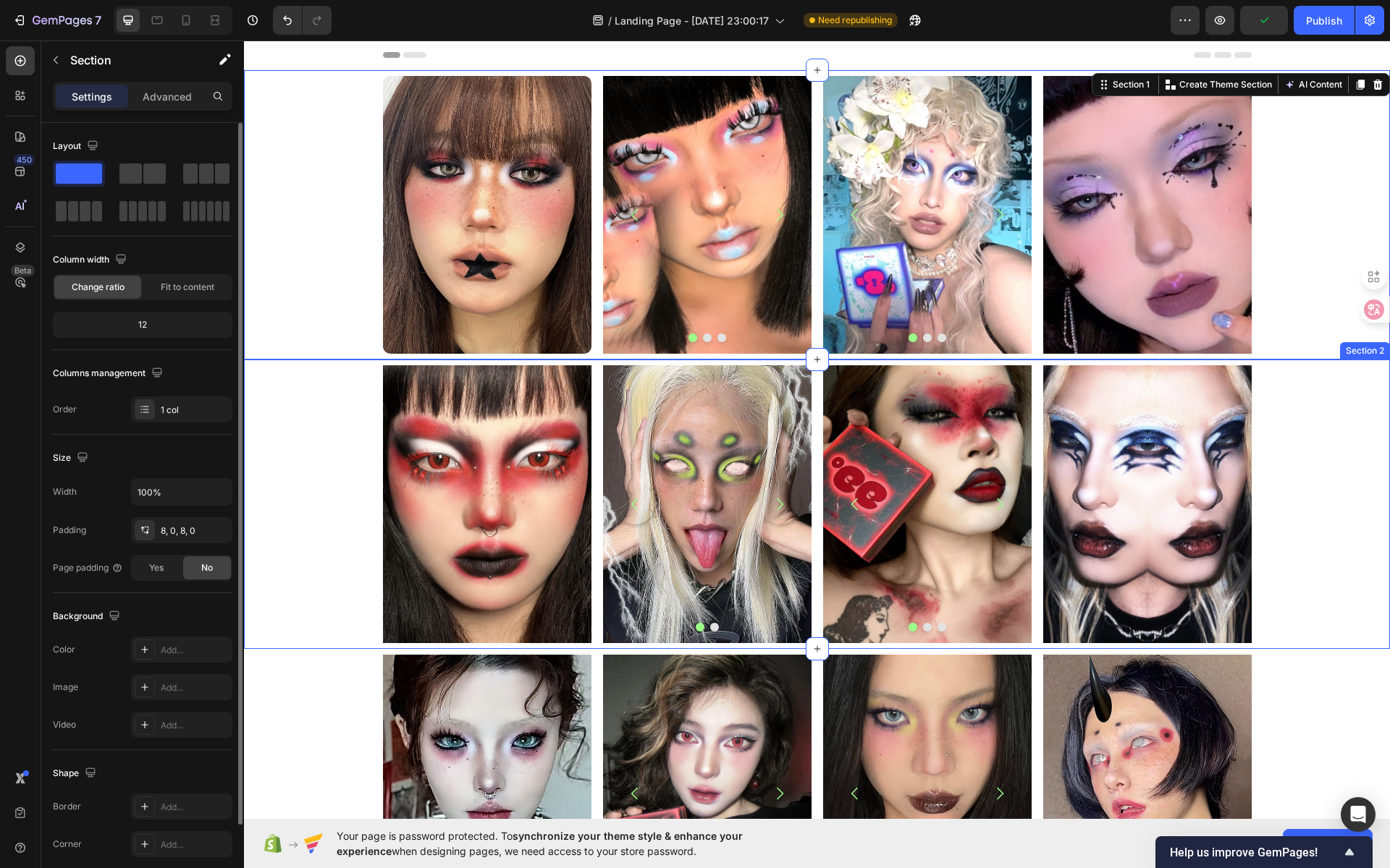
click at [1326, 555] on div "Image Image Image Carousel Row Image Image Image Carousel Image Row Row" at bounding box center [817, 504] width 1146 height 278
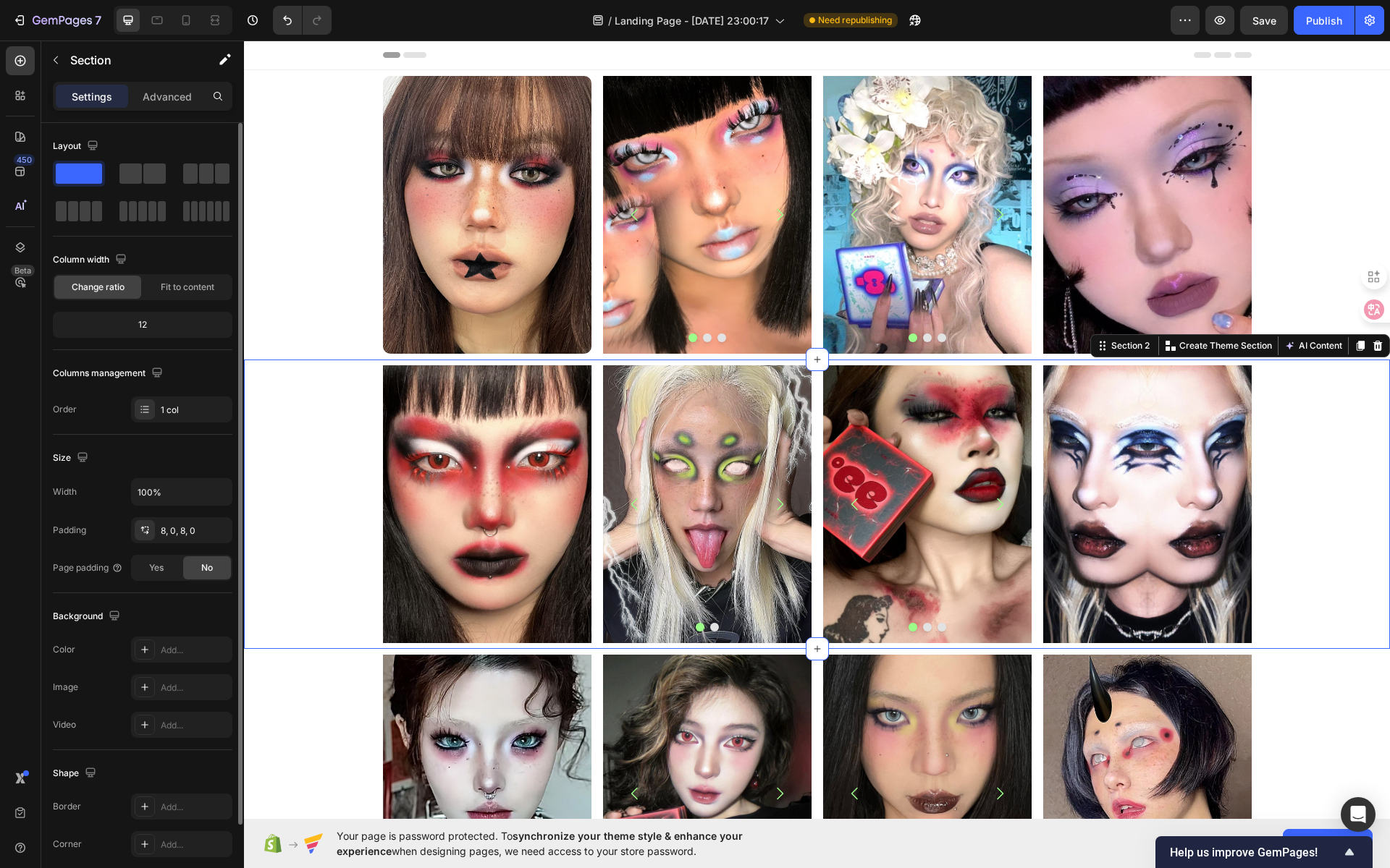
click at [1314, 407] on div "Image Image Image Carousel Row Image Image Image Carousel Image Row Row" at bounding box center [817, 504] width 1146 height 278
click at [615, 84] on div "Image" at bounding box center [622, 85] width 31 height 13
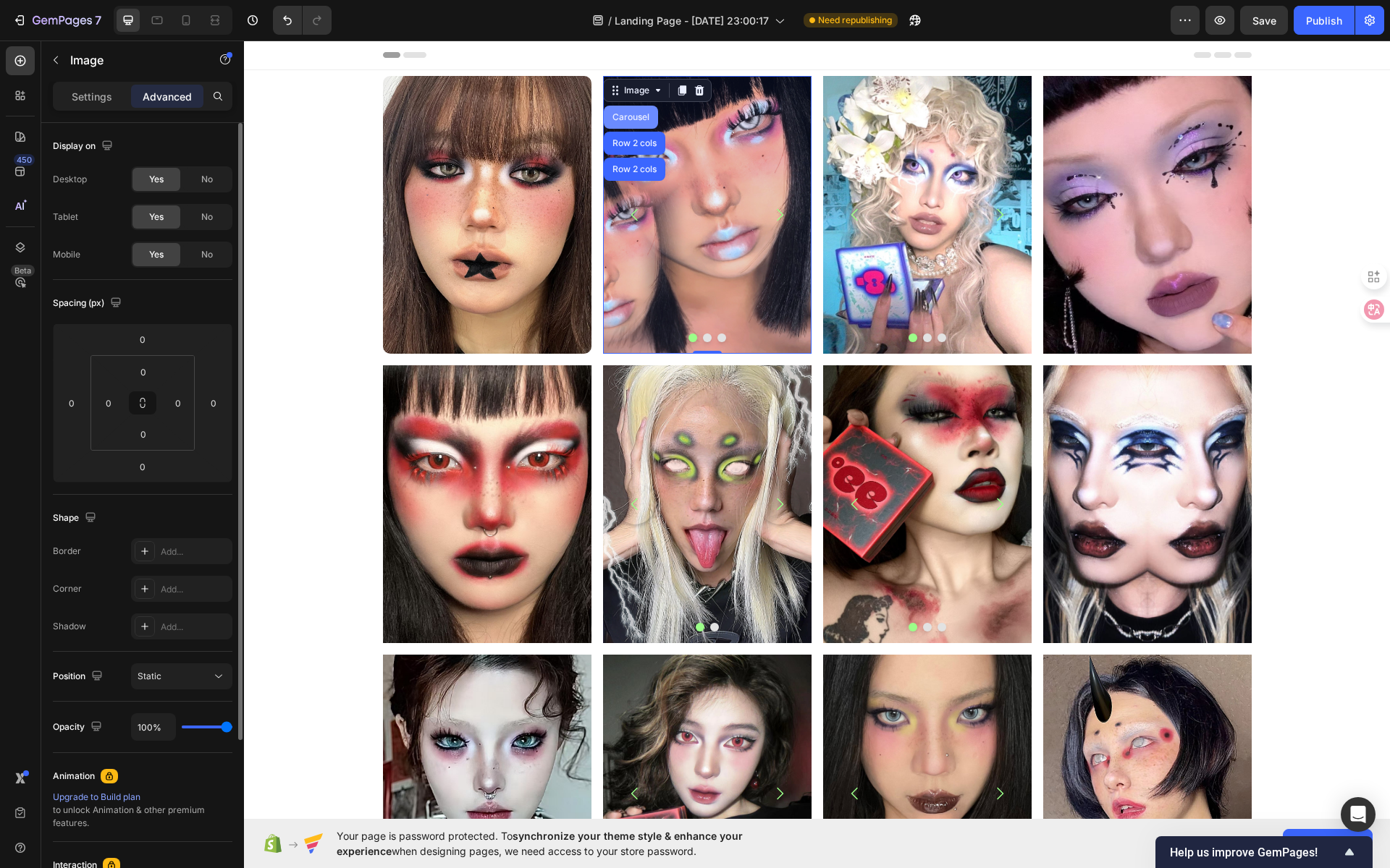
click at [632, 116] on div "Carousel" at bounding box center [631, 117] width 43 height 9
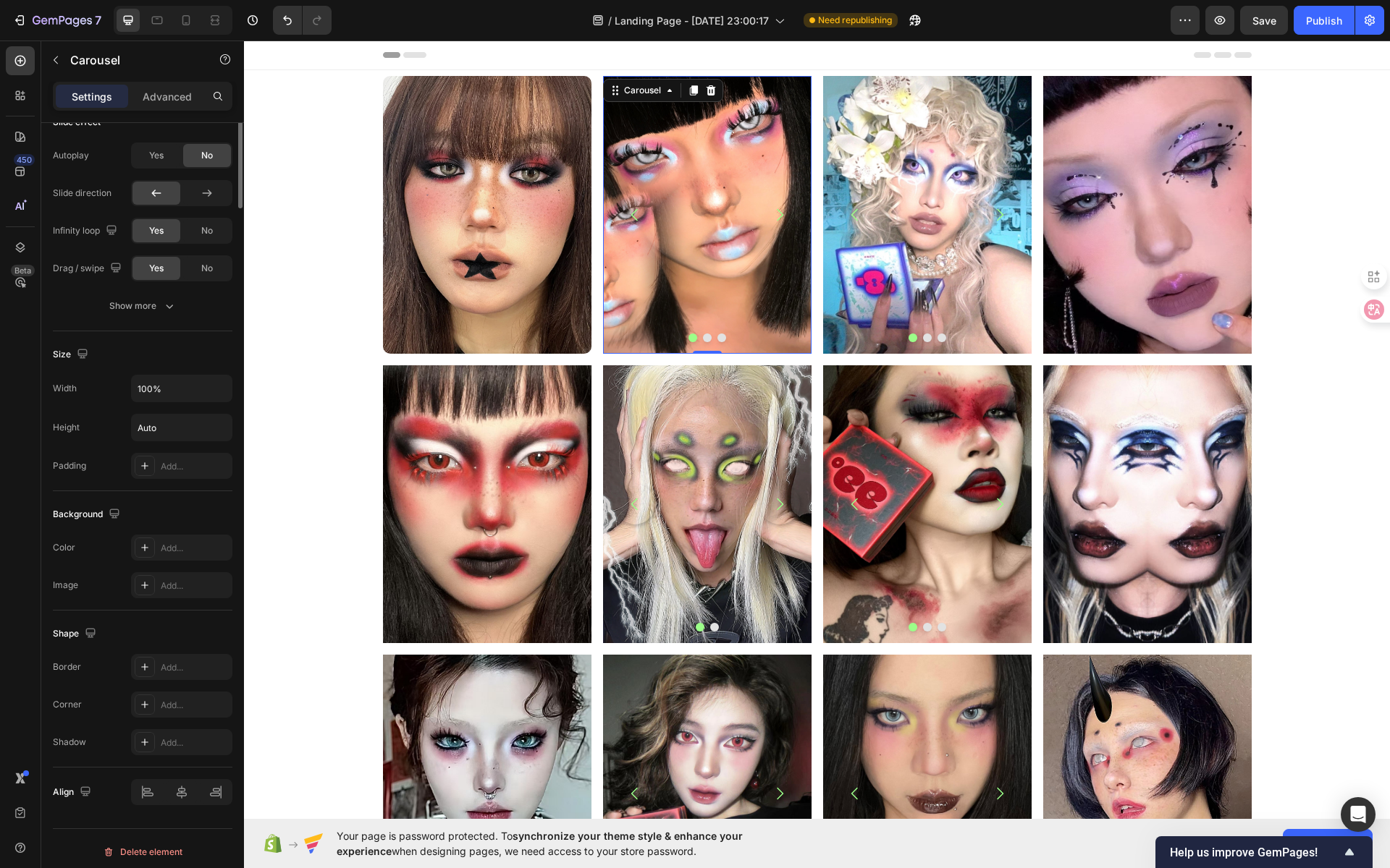
scroll to position [478, 0]
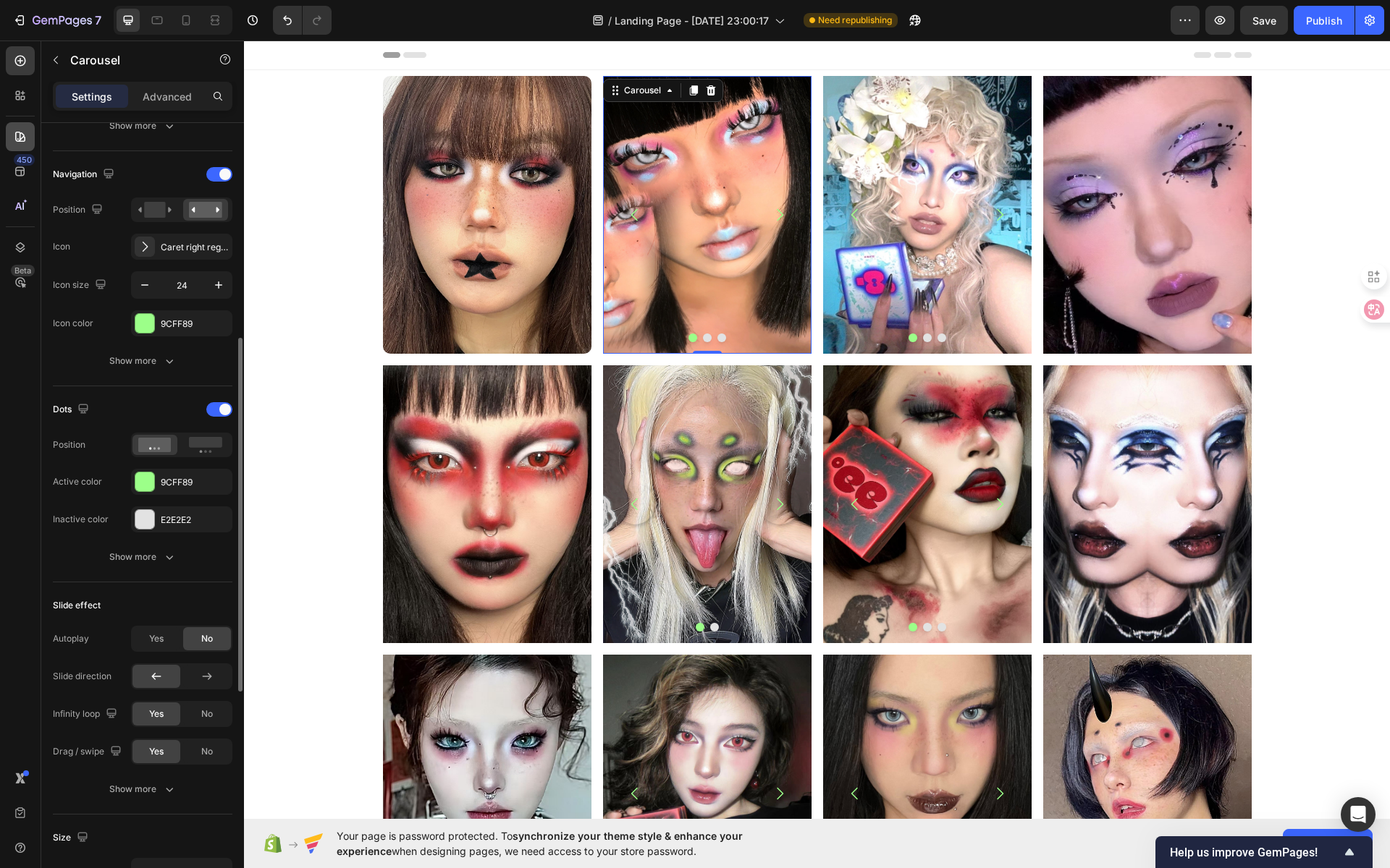
click at [22, 133] on icon at bounding box center [21, 137] width 10 height 10
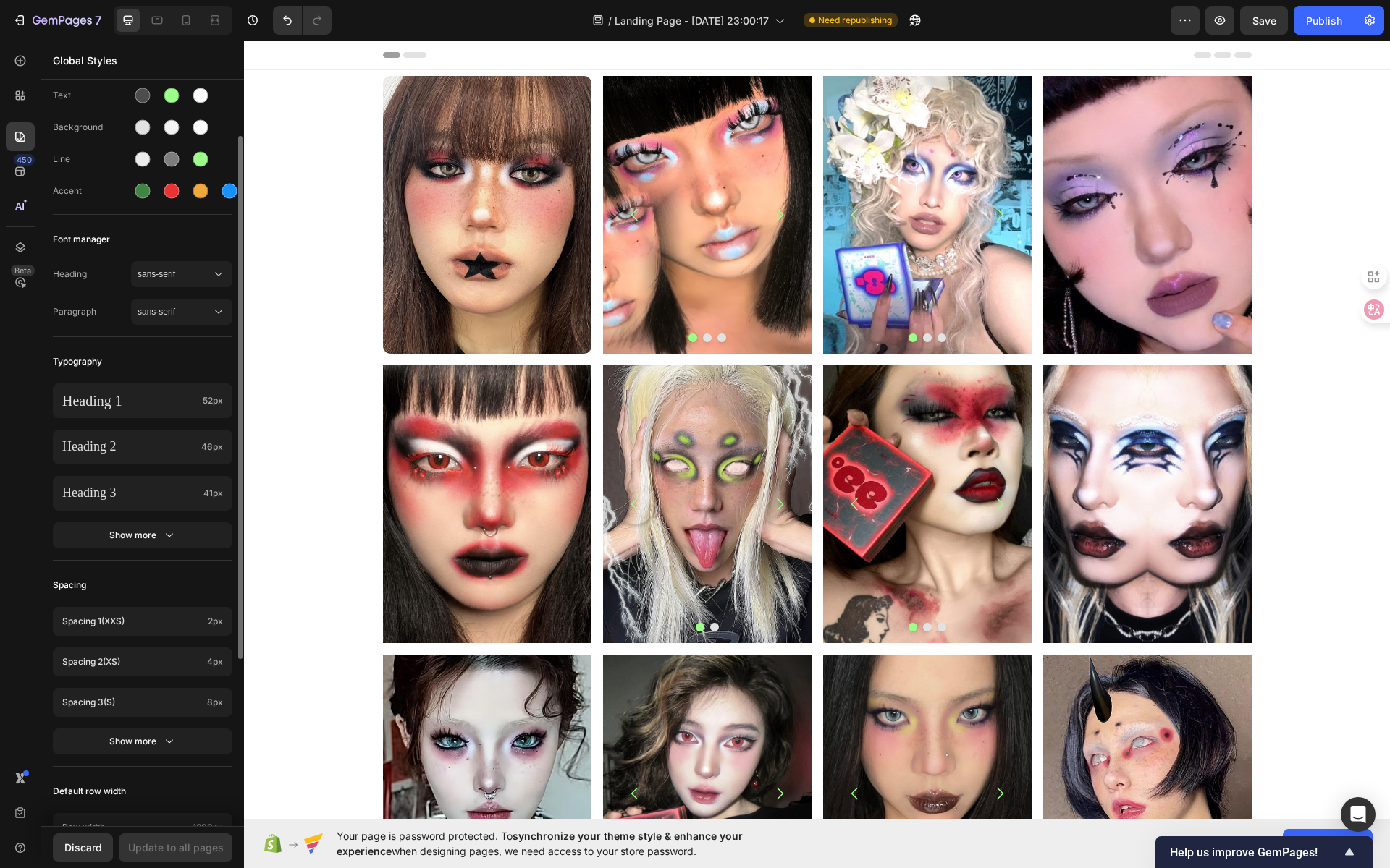
scroll to position [313, 0]
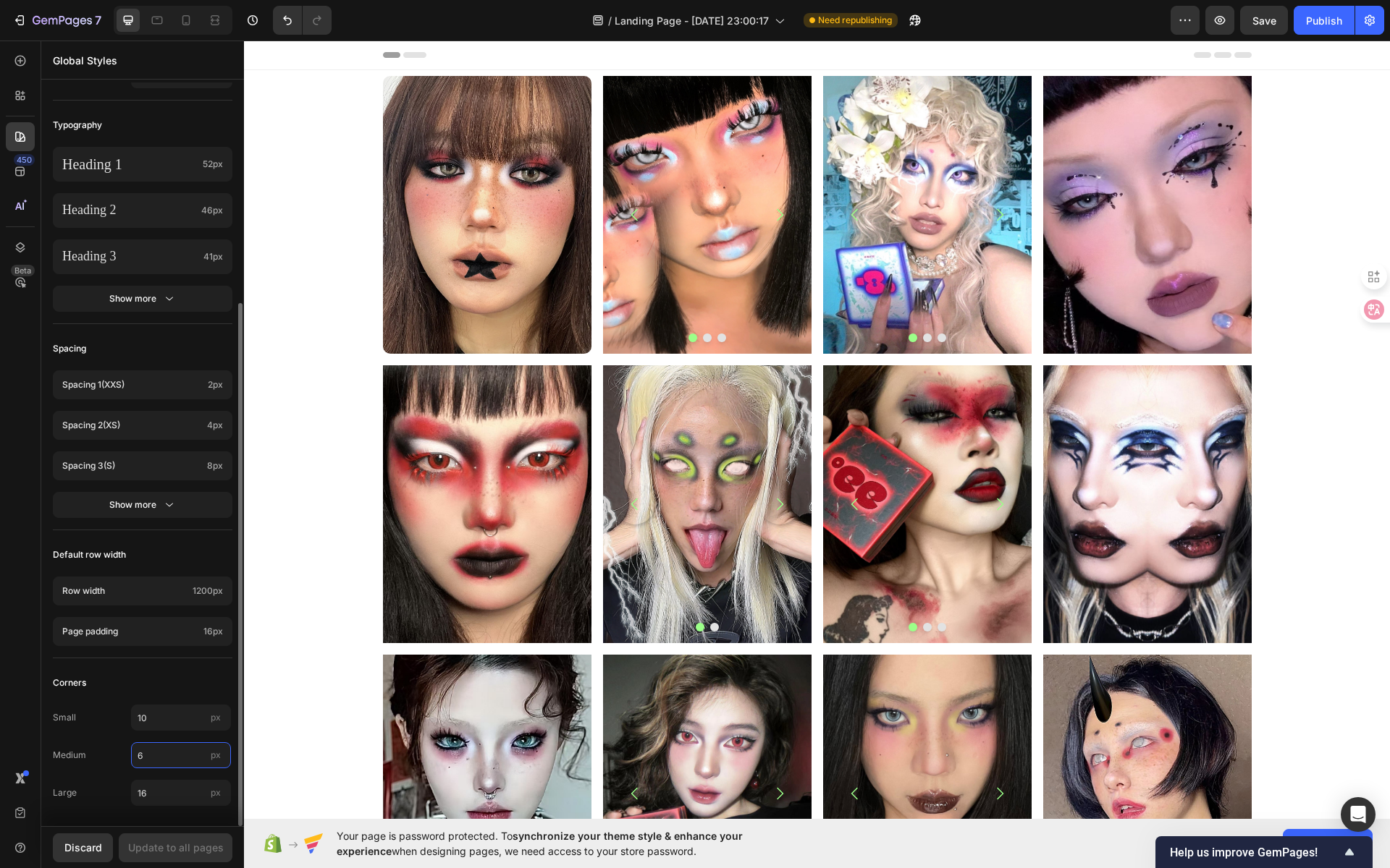
click at [160, 753] on input "6" at bounding box center [181, 755] width 100 height 26
type input "10"
click at [170, 720] on input "10" at bounding box center [181, 718] width 100 height 26
click at [206, 837] on button "Update to all pages" at bounding box center [175, 848] width 113 height 29
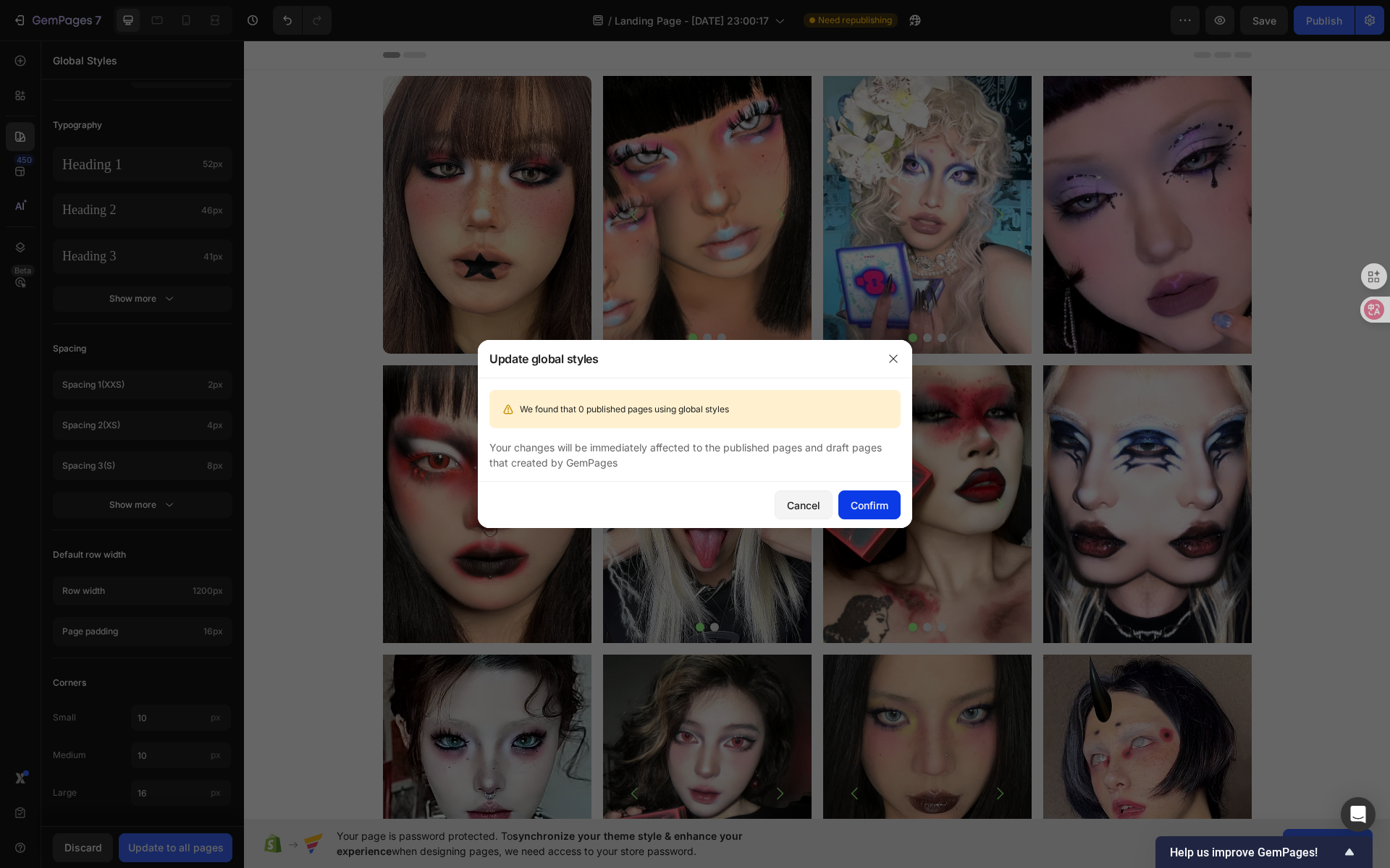
click at [873, 507] on div "Confirm" at bounding box center [869, 505] width 38 height 16
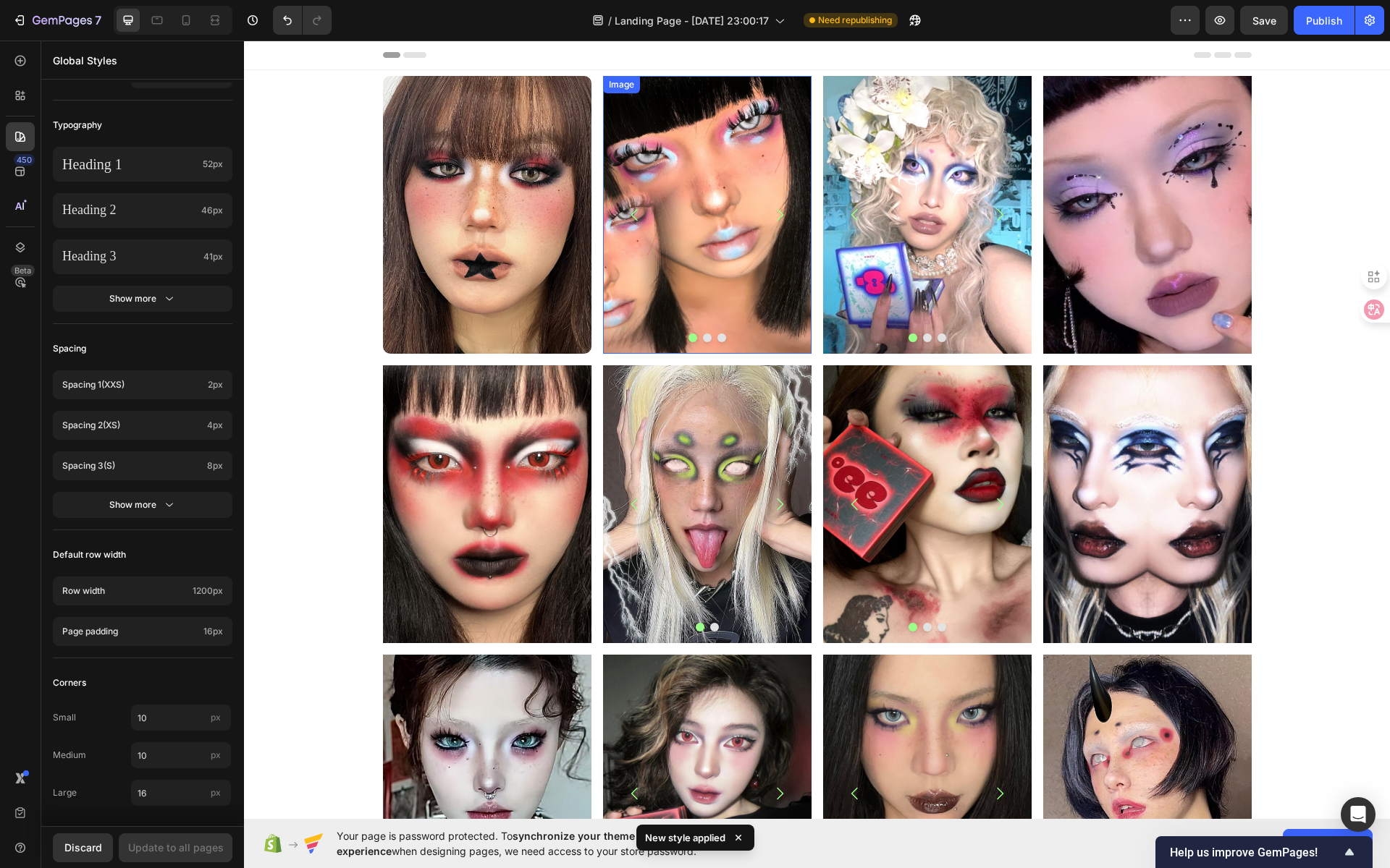
click at [615, 85] on div "Image" at bounding box center [622, 85] width 31 height 13
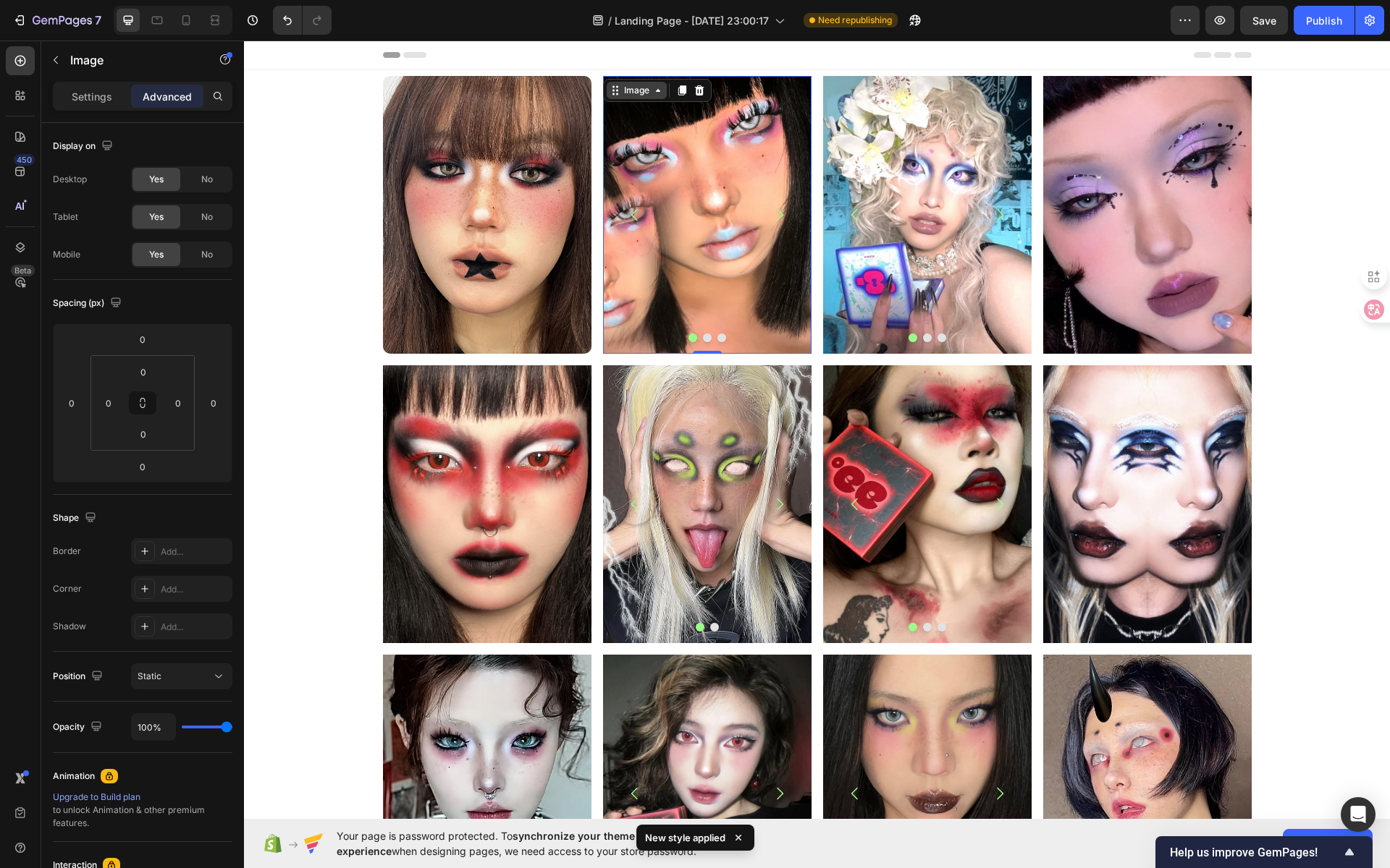
click at [636, 96] on div "Image" at bounding box center [636, 90] width 31 height 13
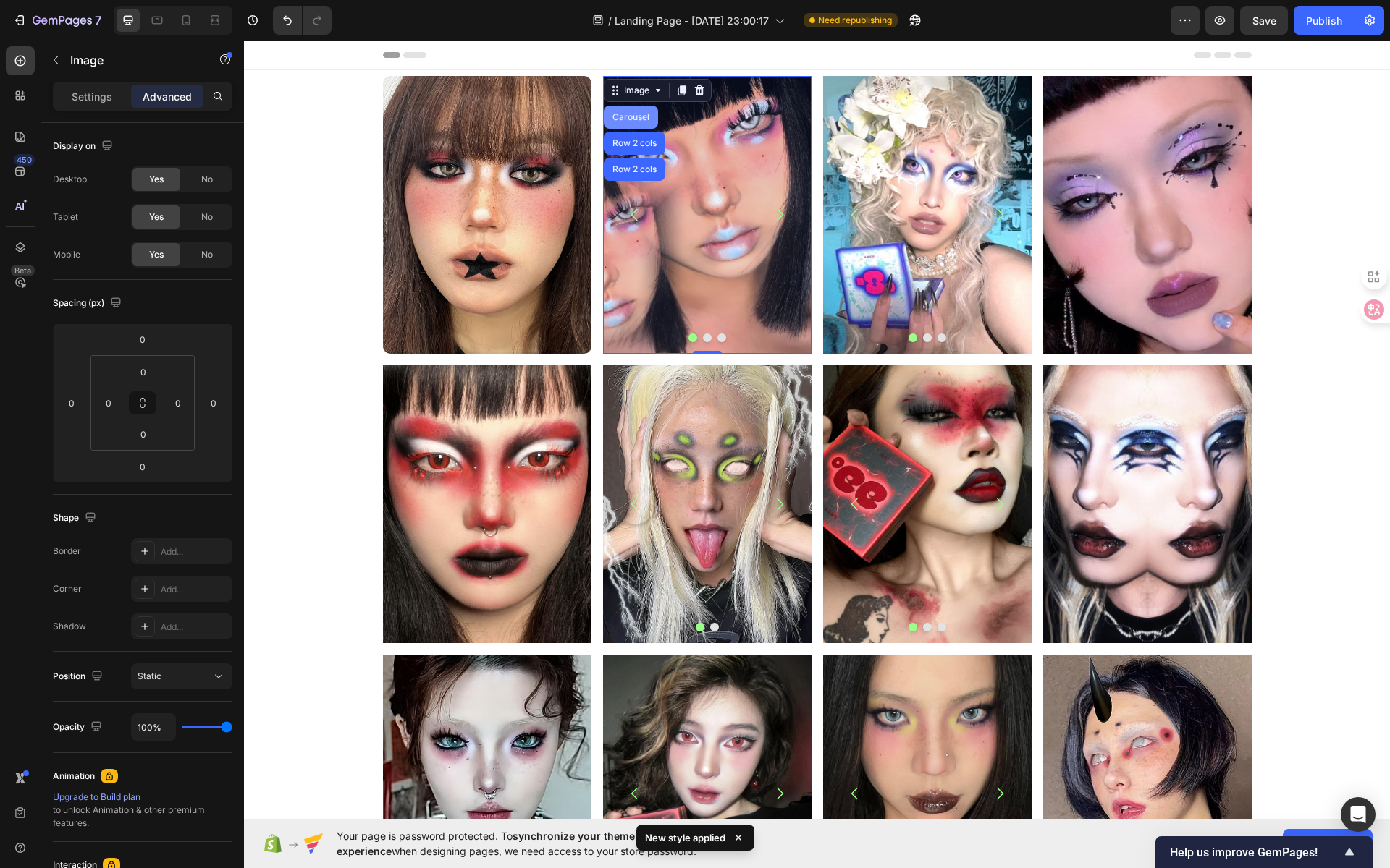
click at [631, 114] on div "Carousel" at bounding box center [631, 117] width 43 height 9
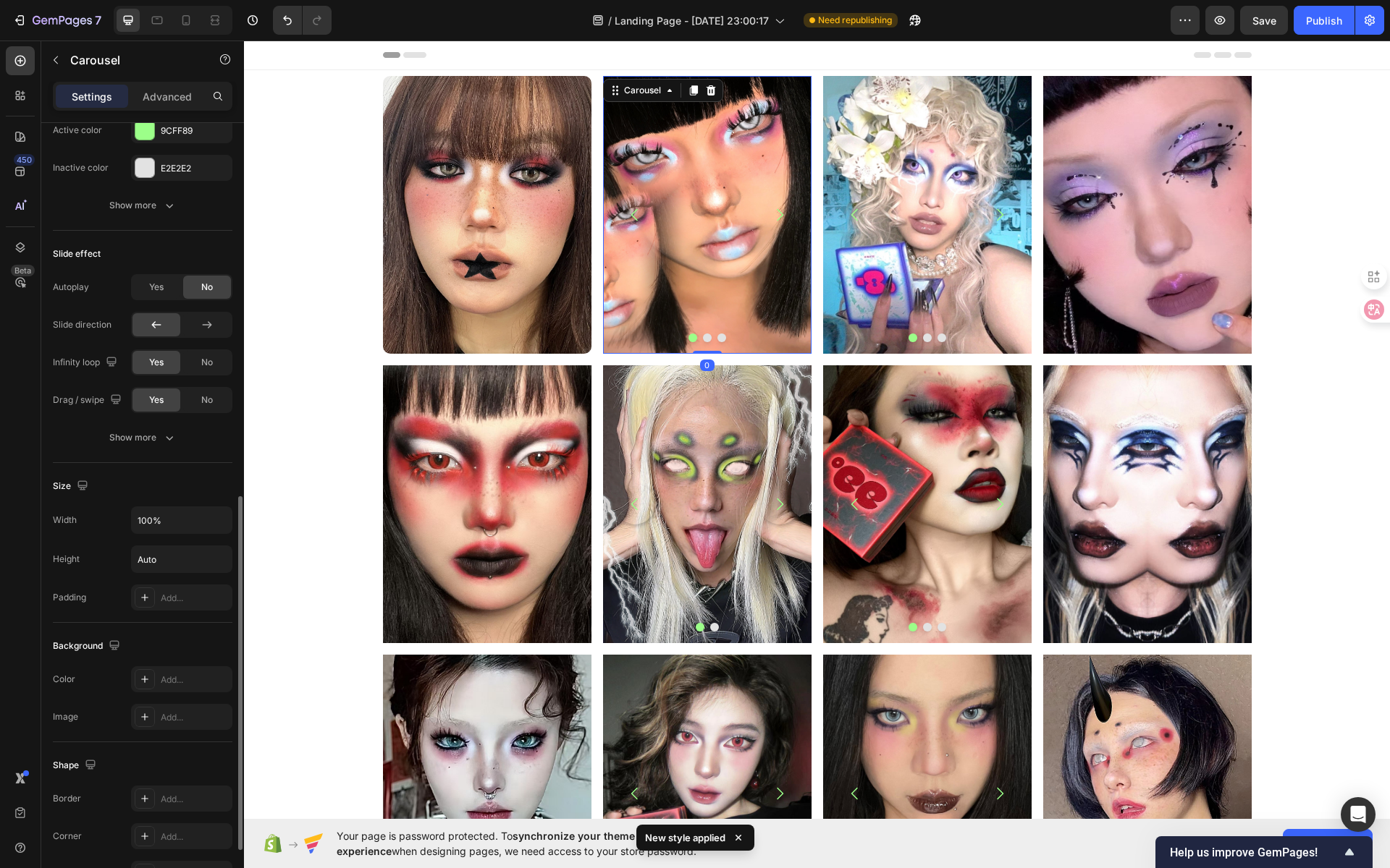
scroll to position [961, 0]
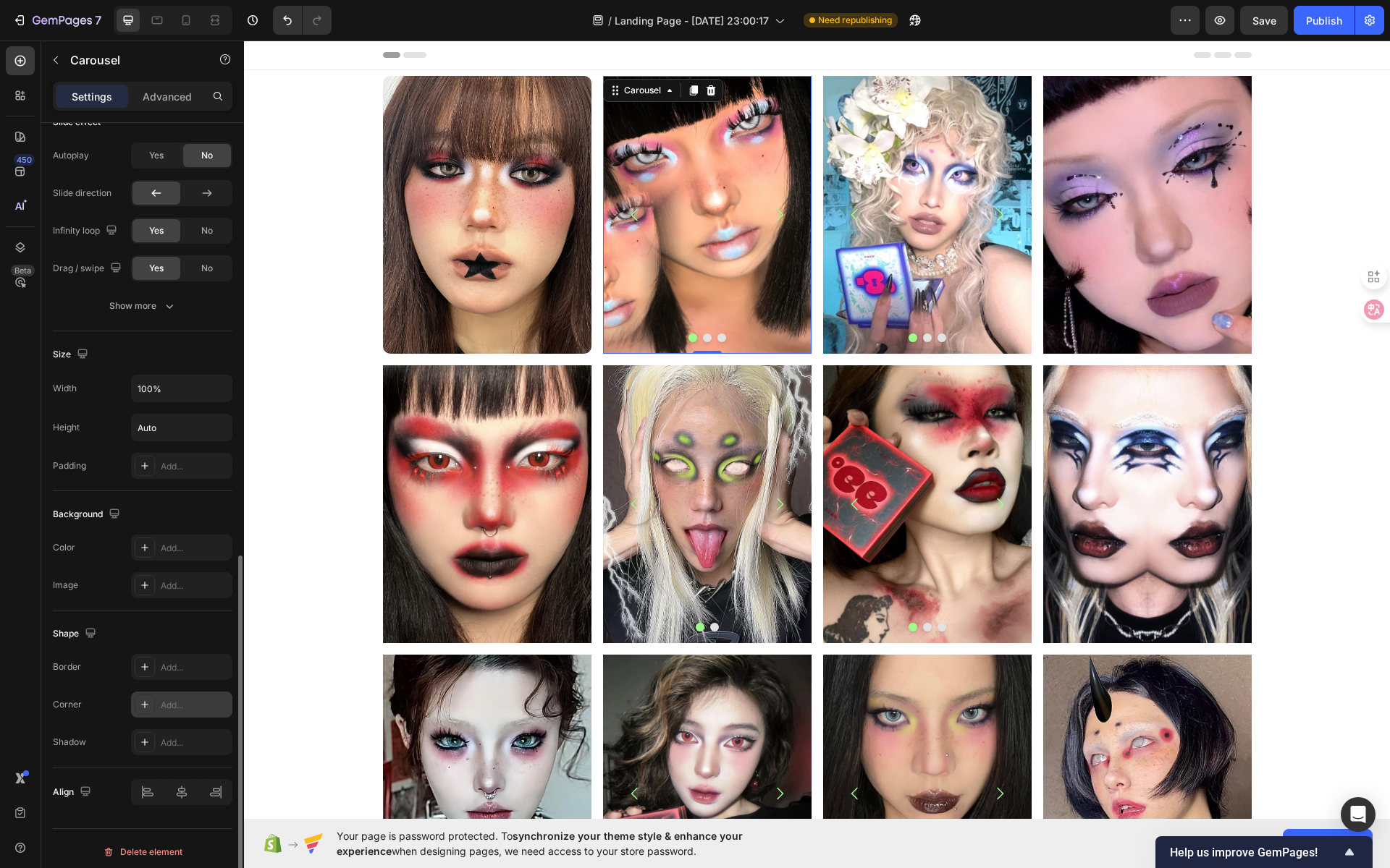
click at [144, 701] on icon at bounding box center [145, 705] width 7 height 7
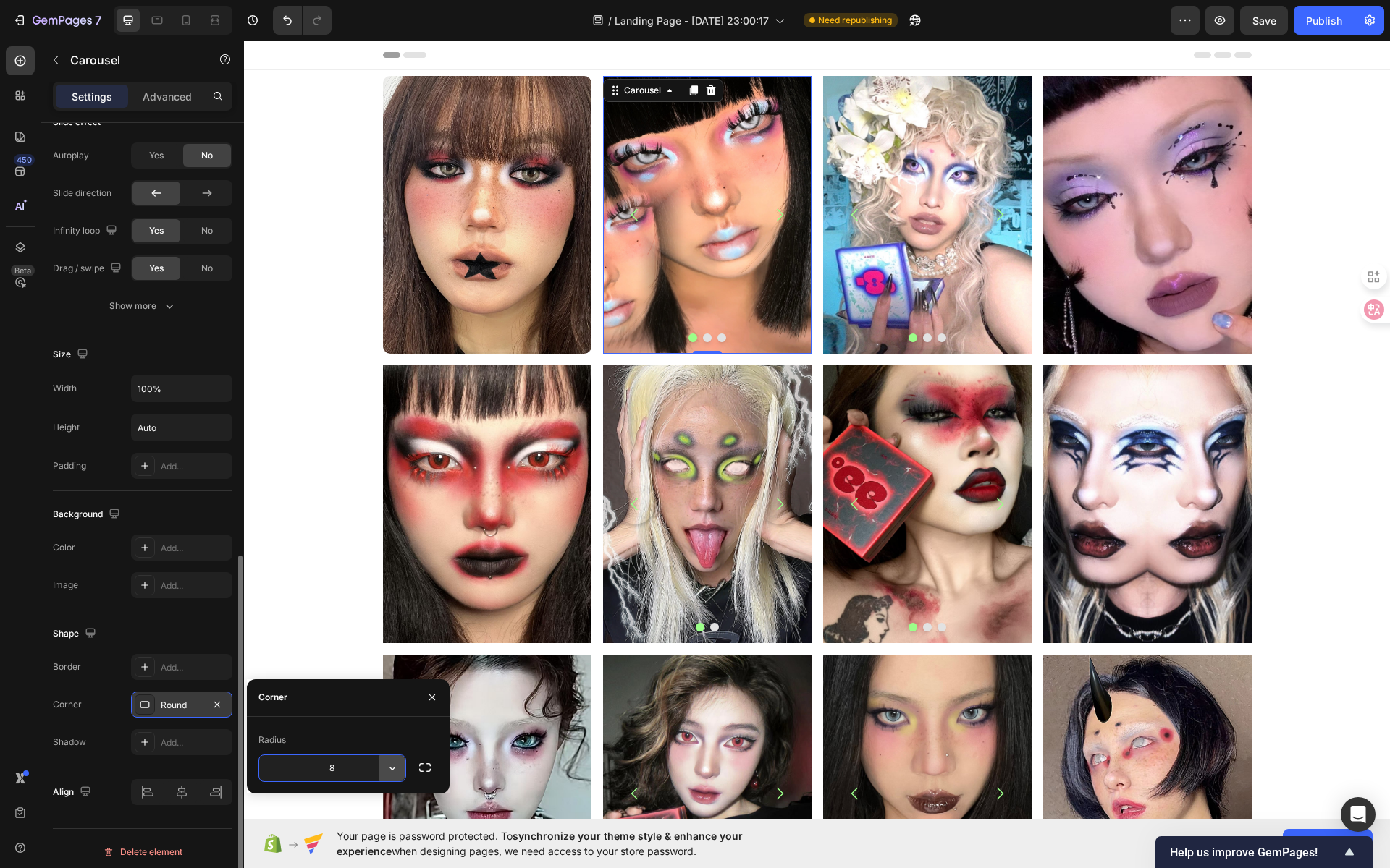
click at [388, 767] on icon "button" at bounding box center [393, 769] width 15 height 15
click at [350, 731] on p "Pill" at bounding box center [351, 730] width 82 height 15
click at [385, 769] on icon "button" at bounding box center [393, 769] width 15 height 15
click at [342, 678] on p "Sharp" at bounding box center [351, 675] width 82 height 15
click at [396, 772] on icon "button" at bounding box center [393, 769] width 15 height 15
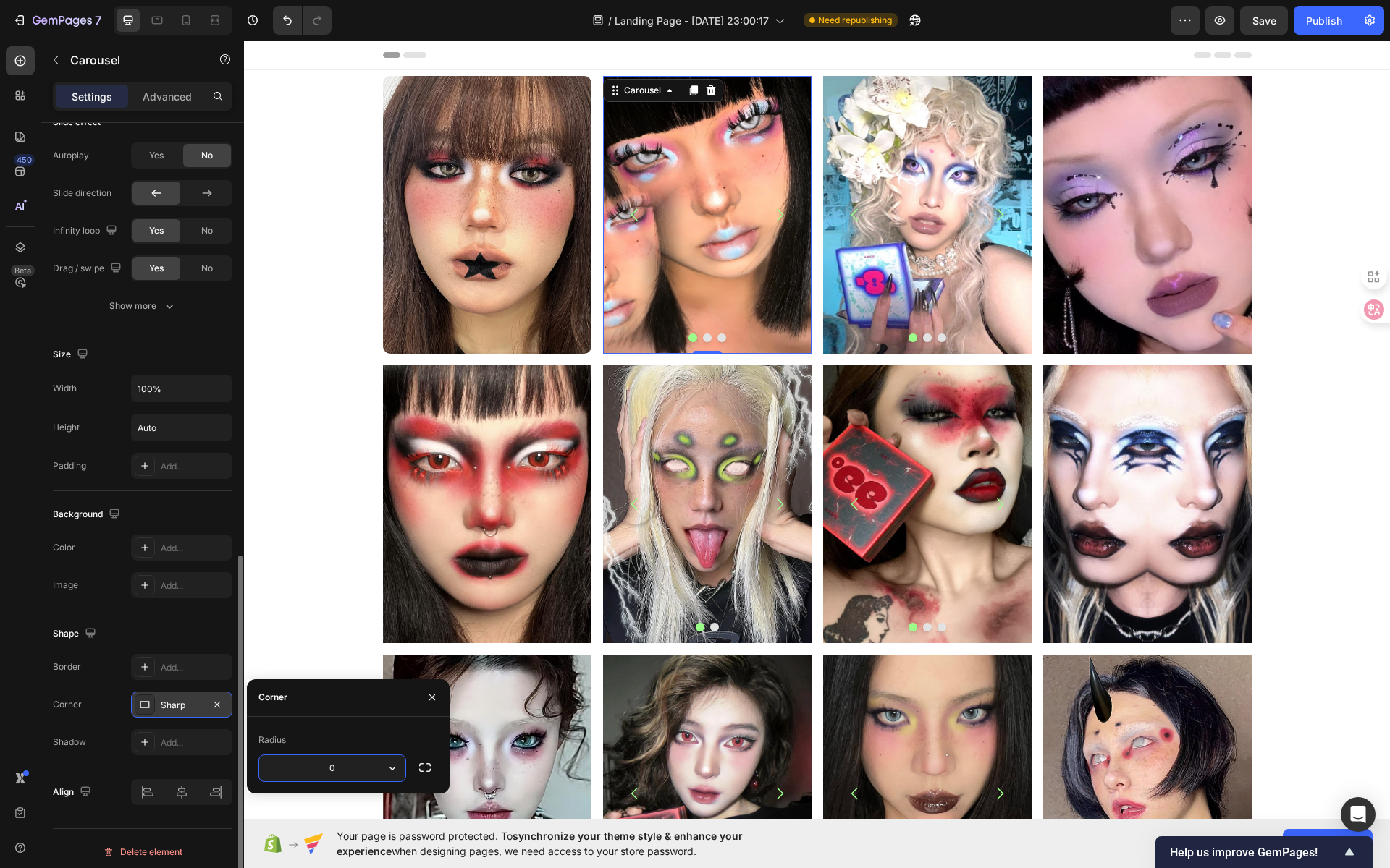
click at [337, 769] on input "0" at bounding box center [332, 768] width 146 height 26
type input "10"
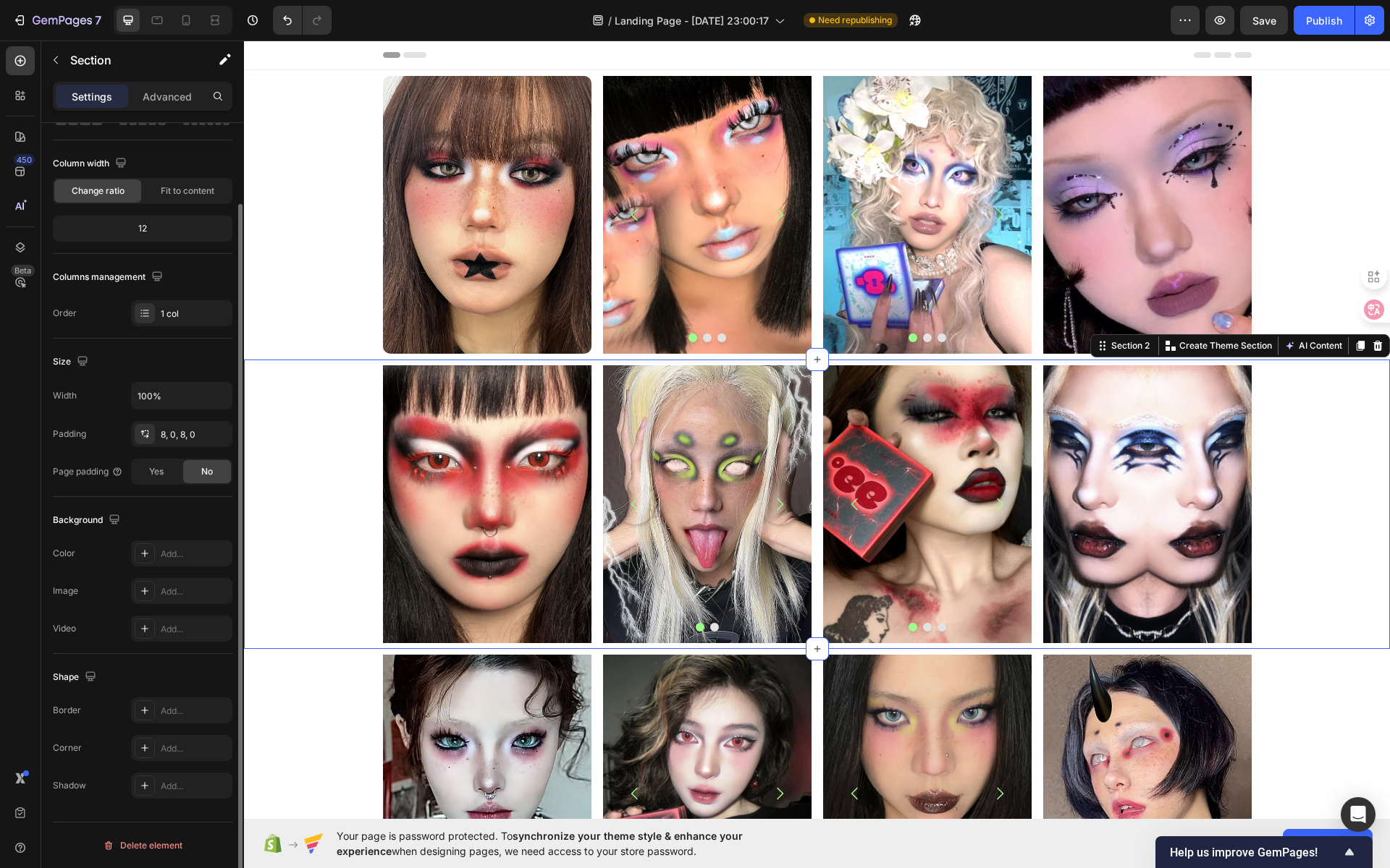
click at [1305, 498] on div "Image Image Image Carousel Row Image Image Image Carousel Image Row Row" at bounding box center [817, 504] width 1146 height 278
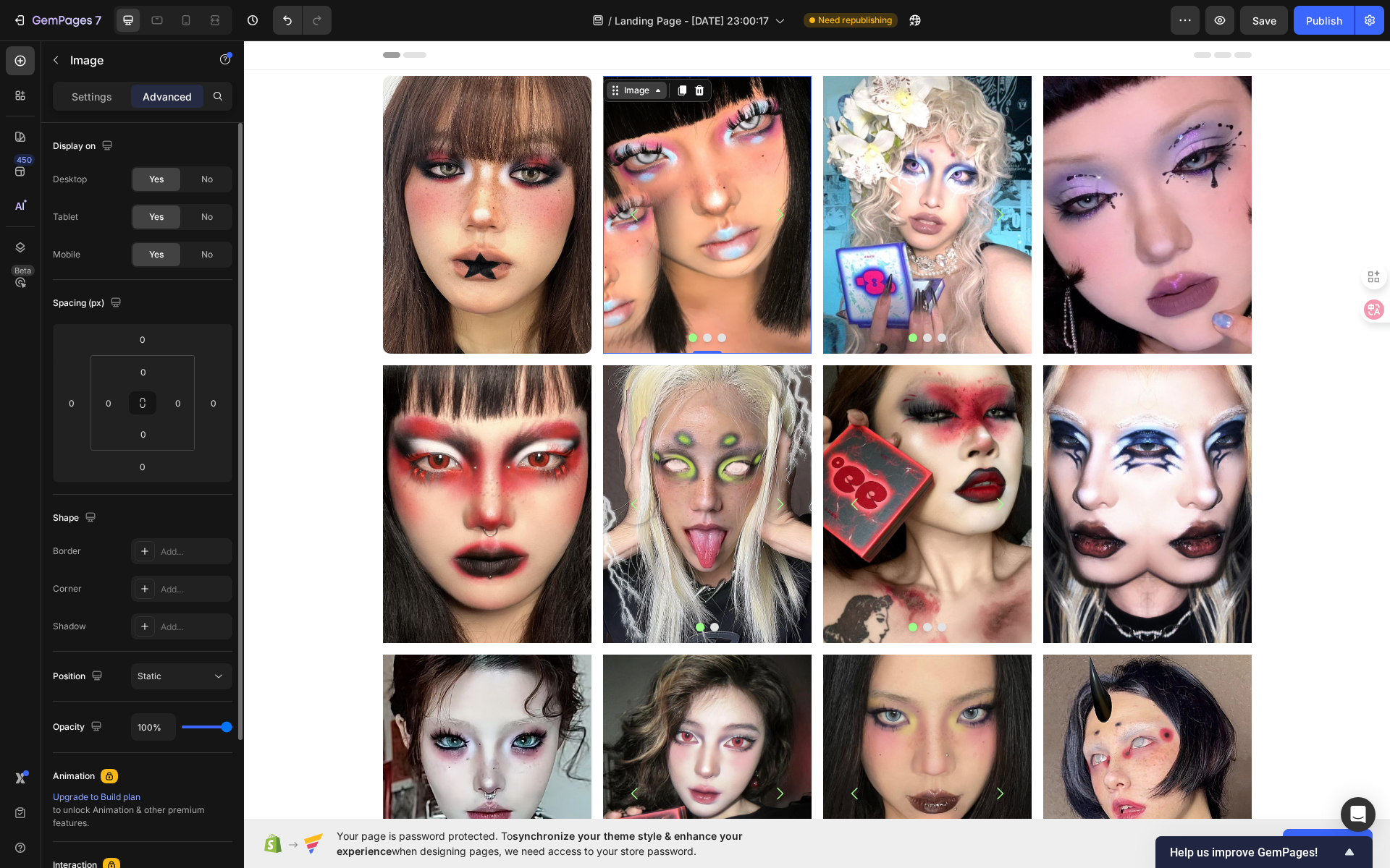
click at [621, 86] on div "Image" at bounding box center [636, 90] width 31 height 13
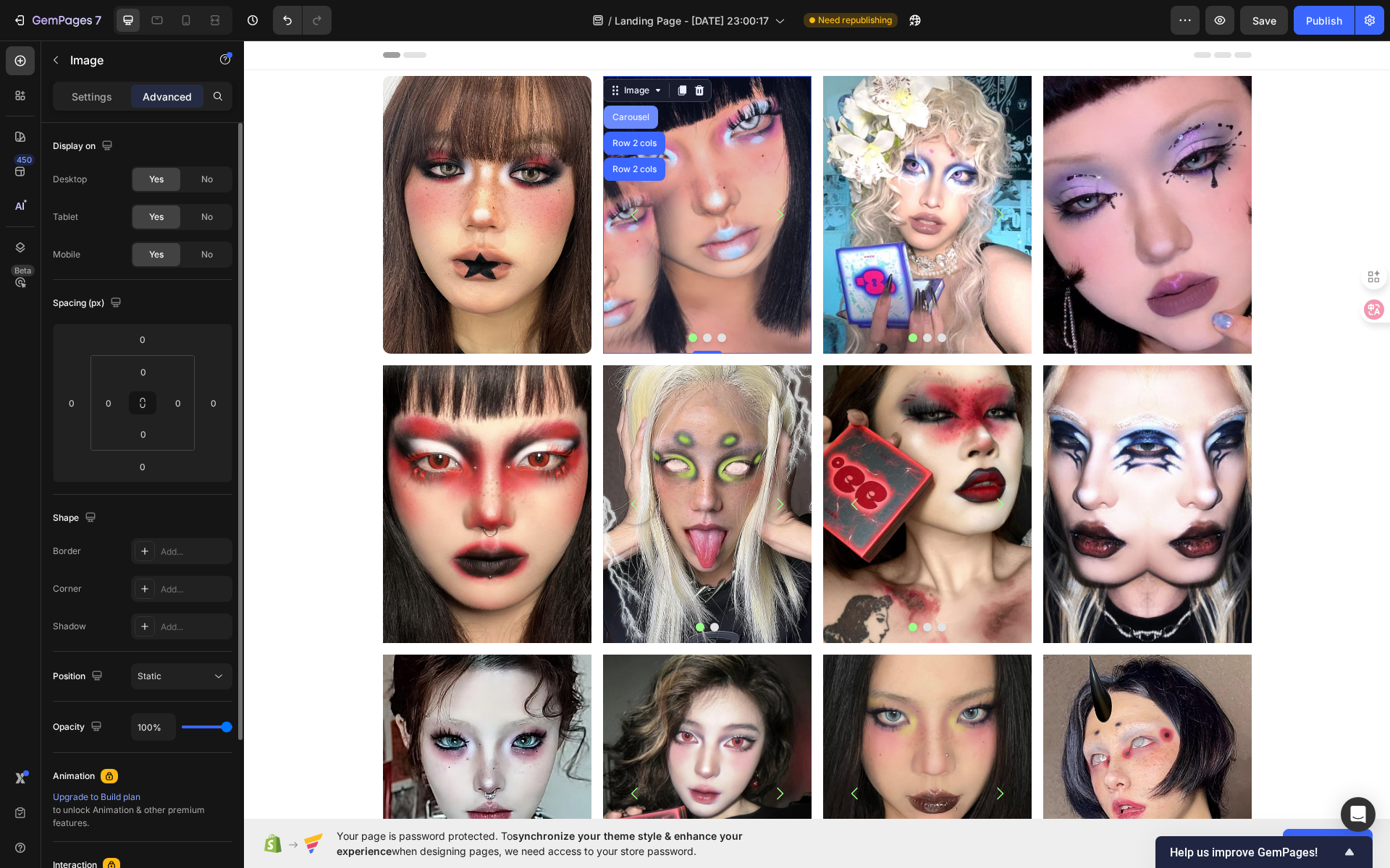
click at [628, 122] on div "Carousel" at bounding box center [631, 117] width 54 height 23
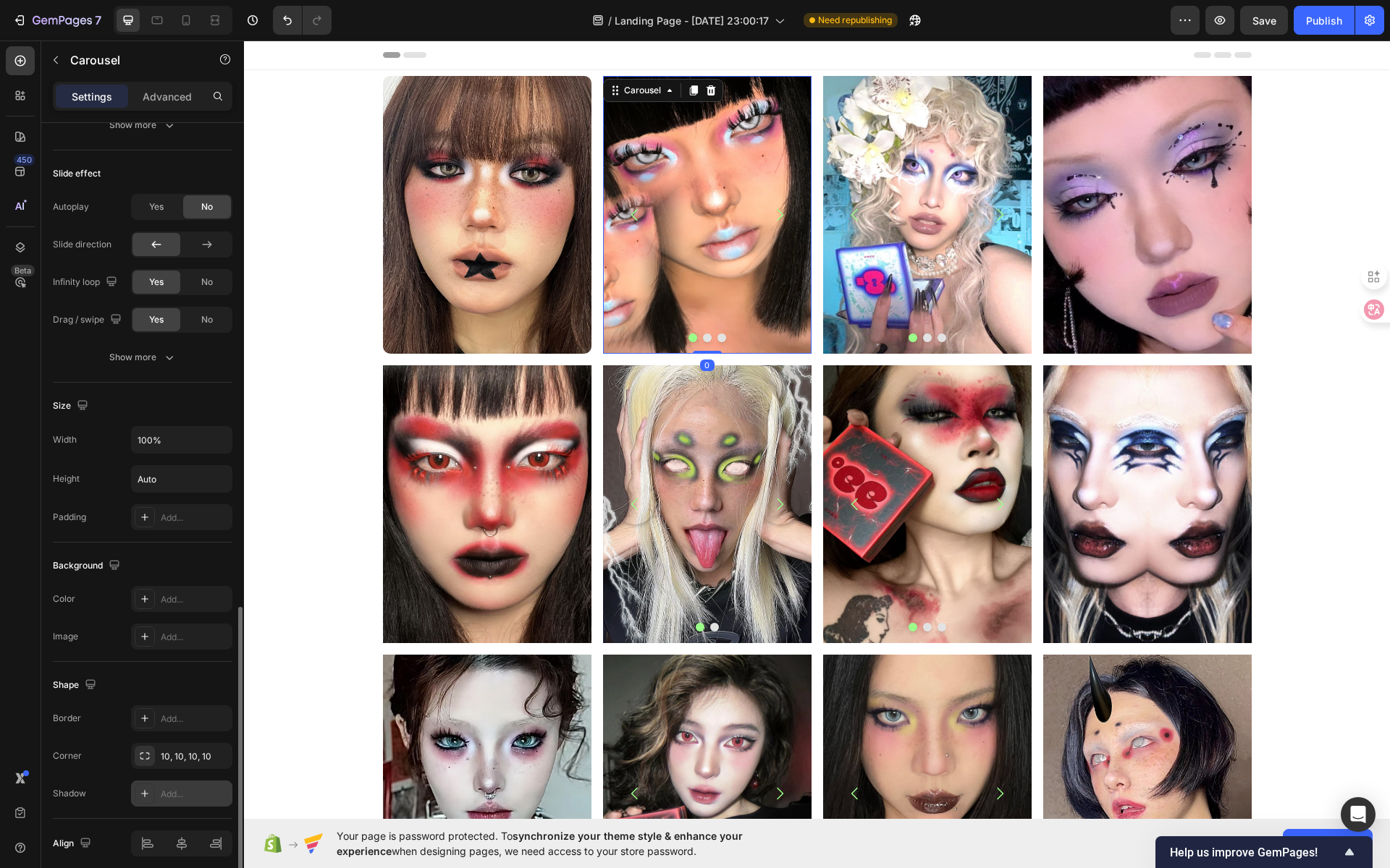
scroll to position [961, 0]
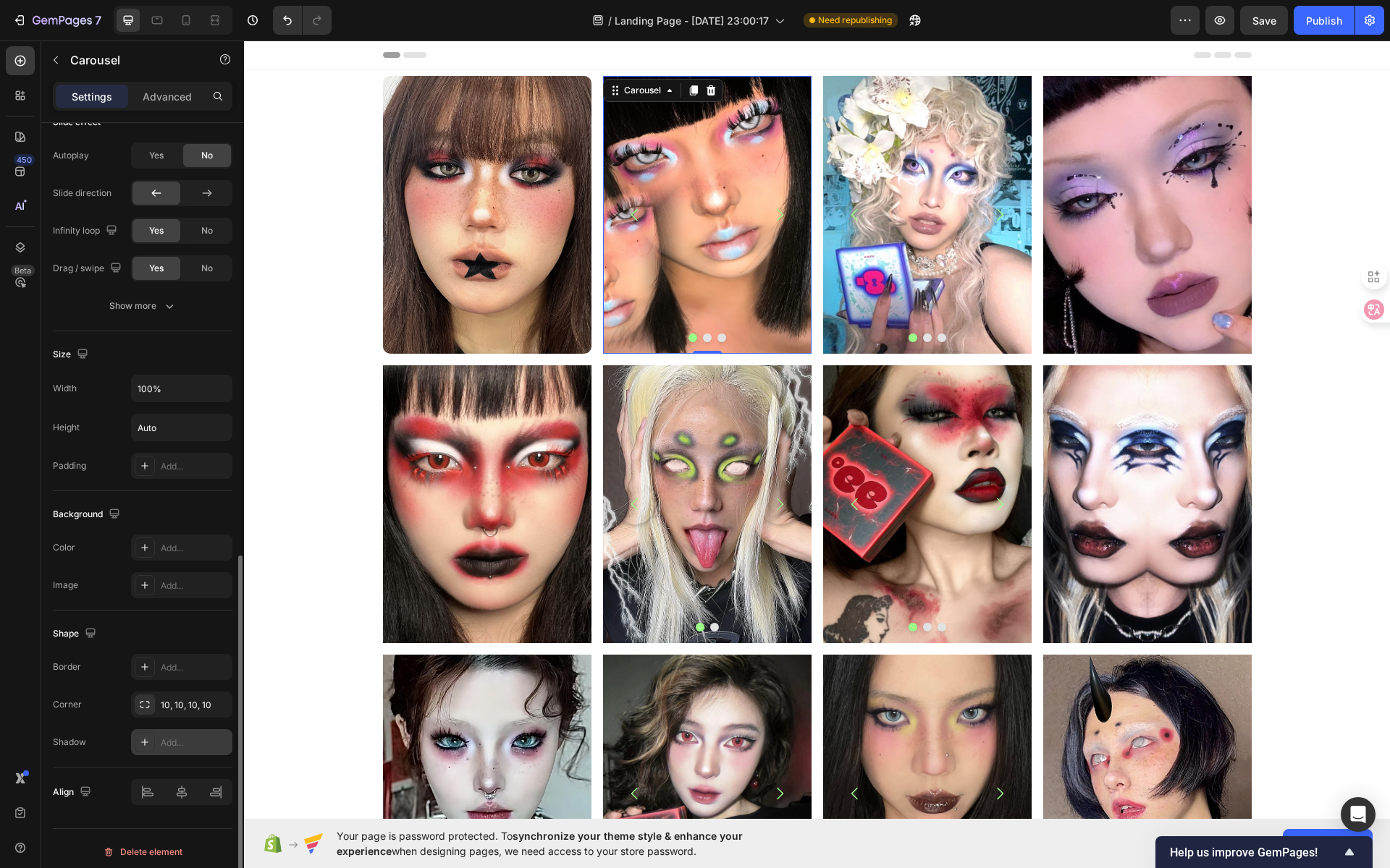
click at [153, 735] on div at bounding box center [144, 742] width 20 height 20
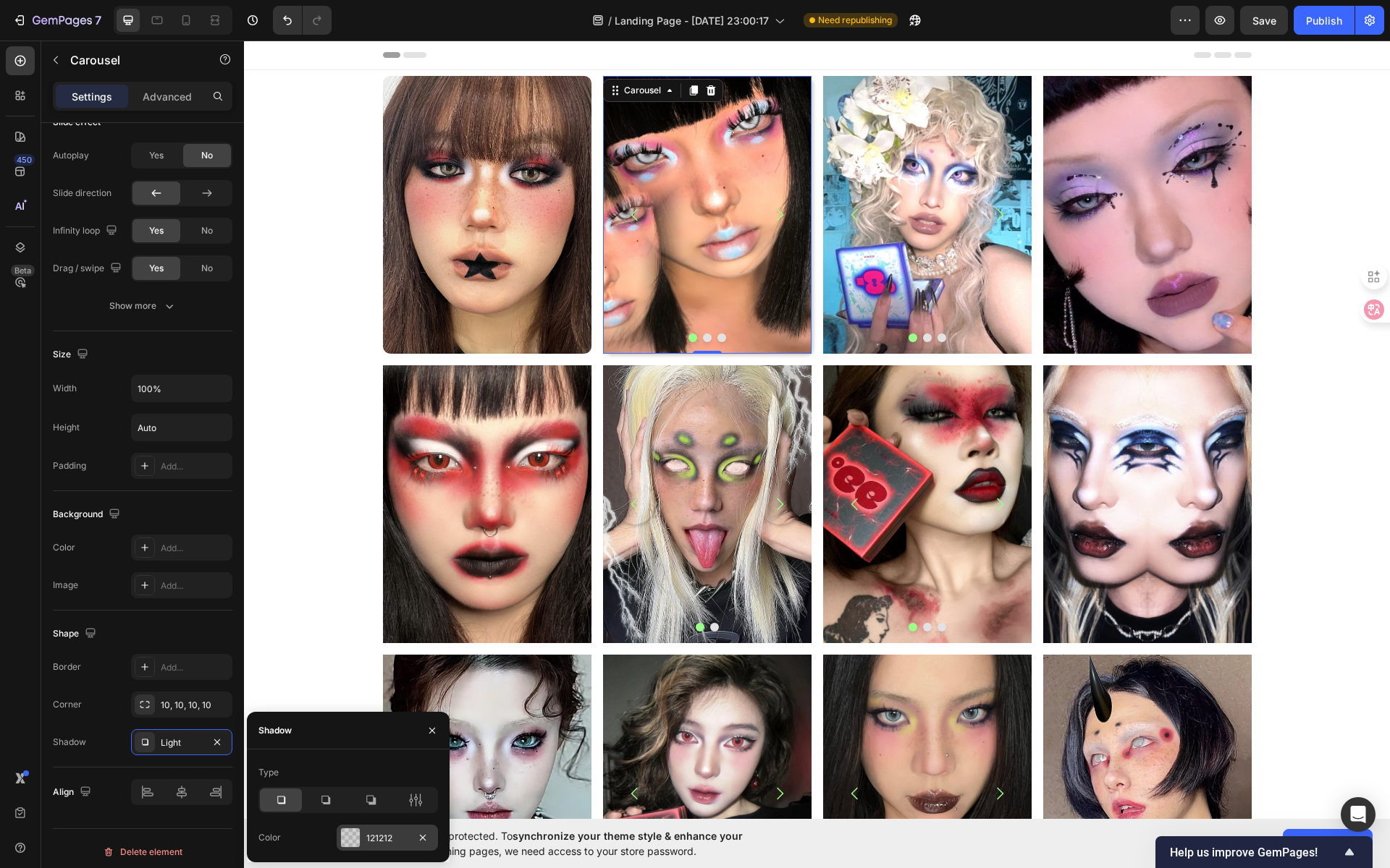
click at [356, 840] on div at bounding box center [350, 838] width 19 height 19
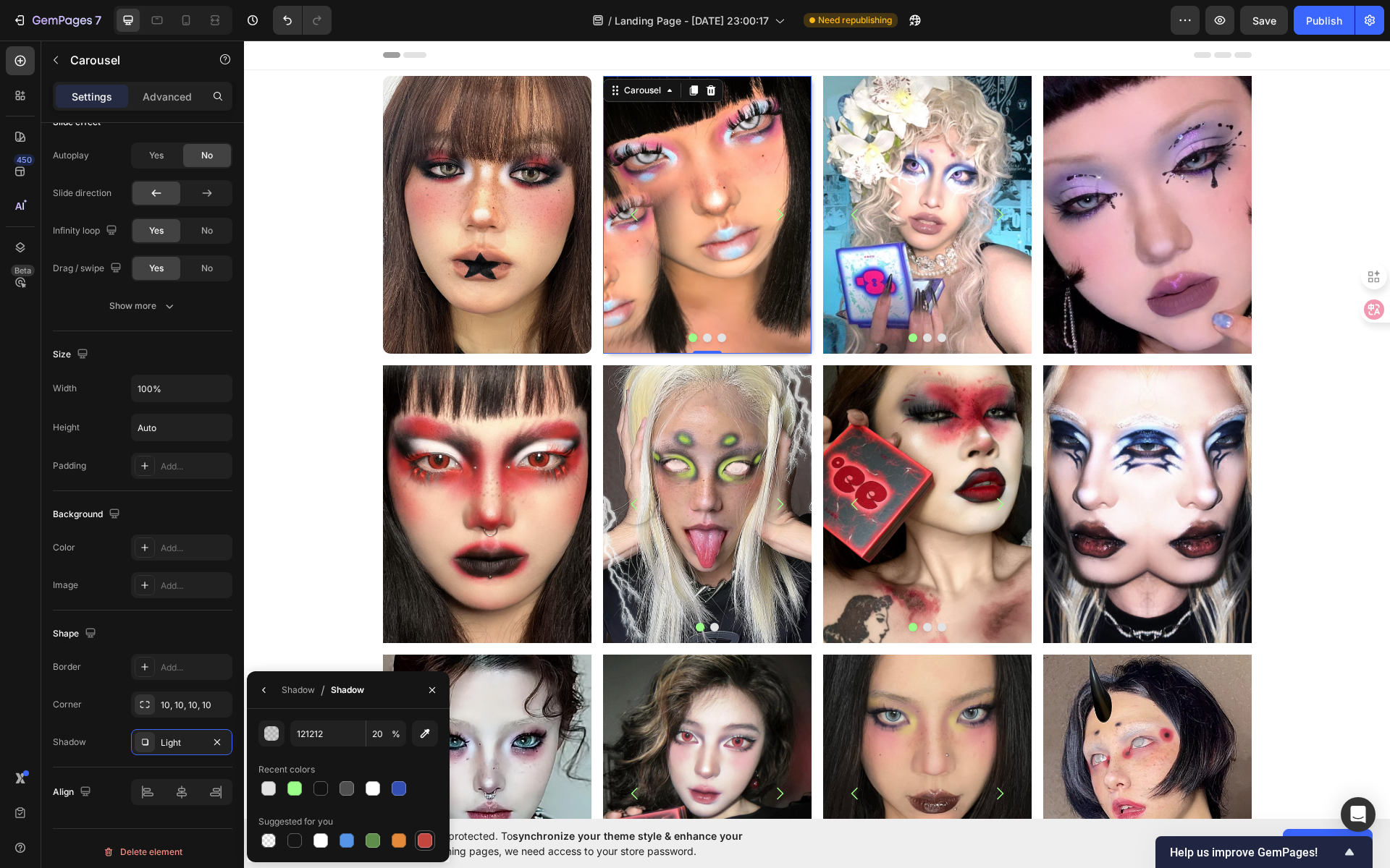
click at [424, 835] on div at bounding box center [425, 841] width 15 height 15
type input "C5453F"
type input "100"
click at [262, 838] on div at bounding box center [269, 841] width 15 height 15
type input "000000"
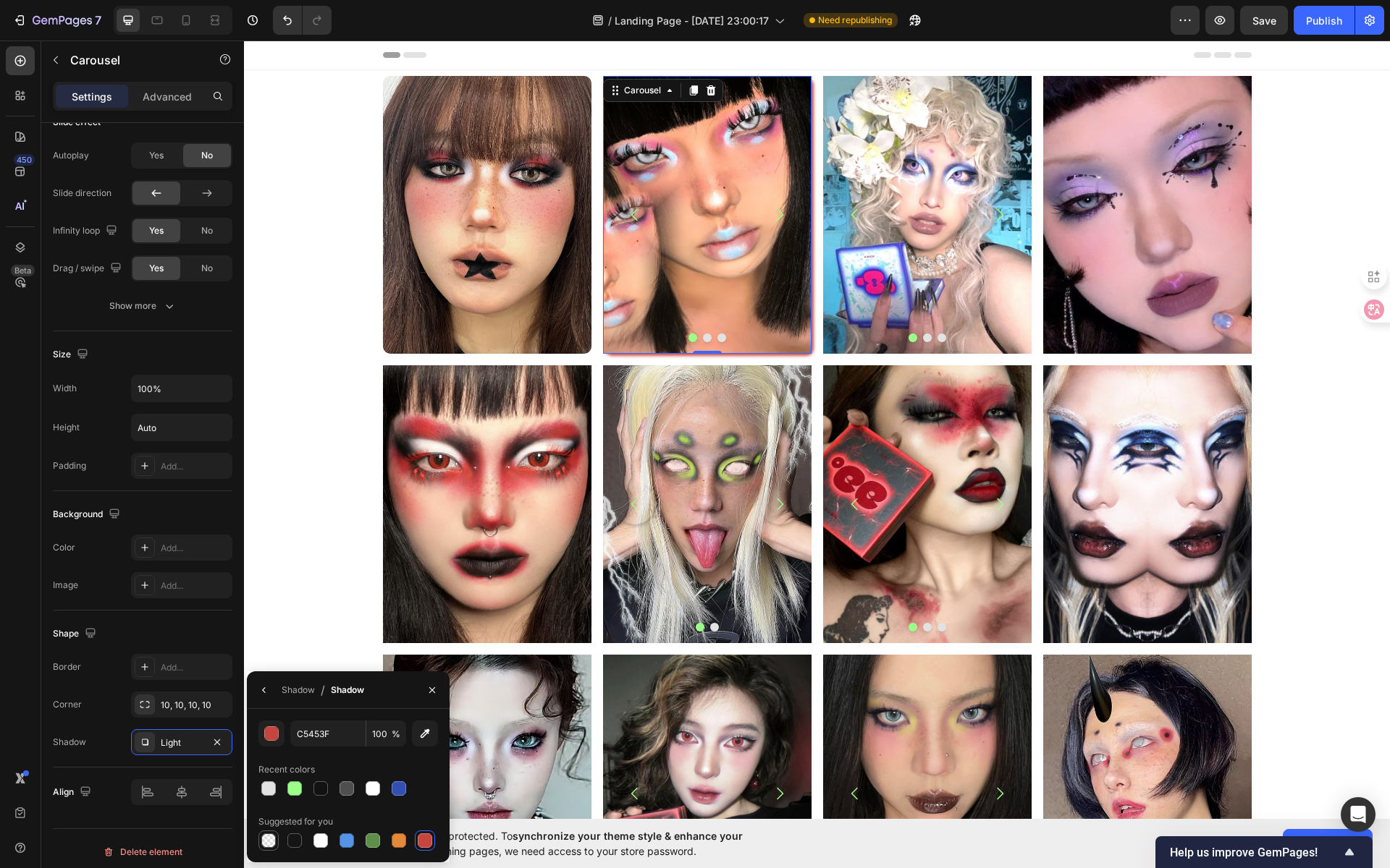
type input "0"
click at [219, 737] on icon "button" at bounding box center [217, 743] width 12 height 12
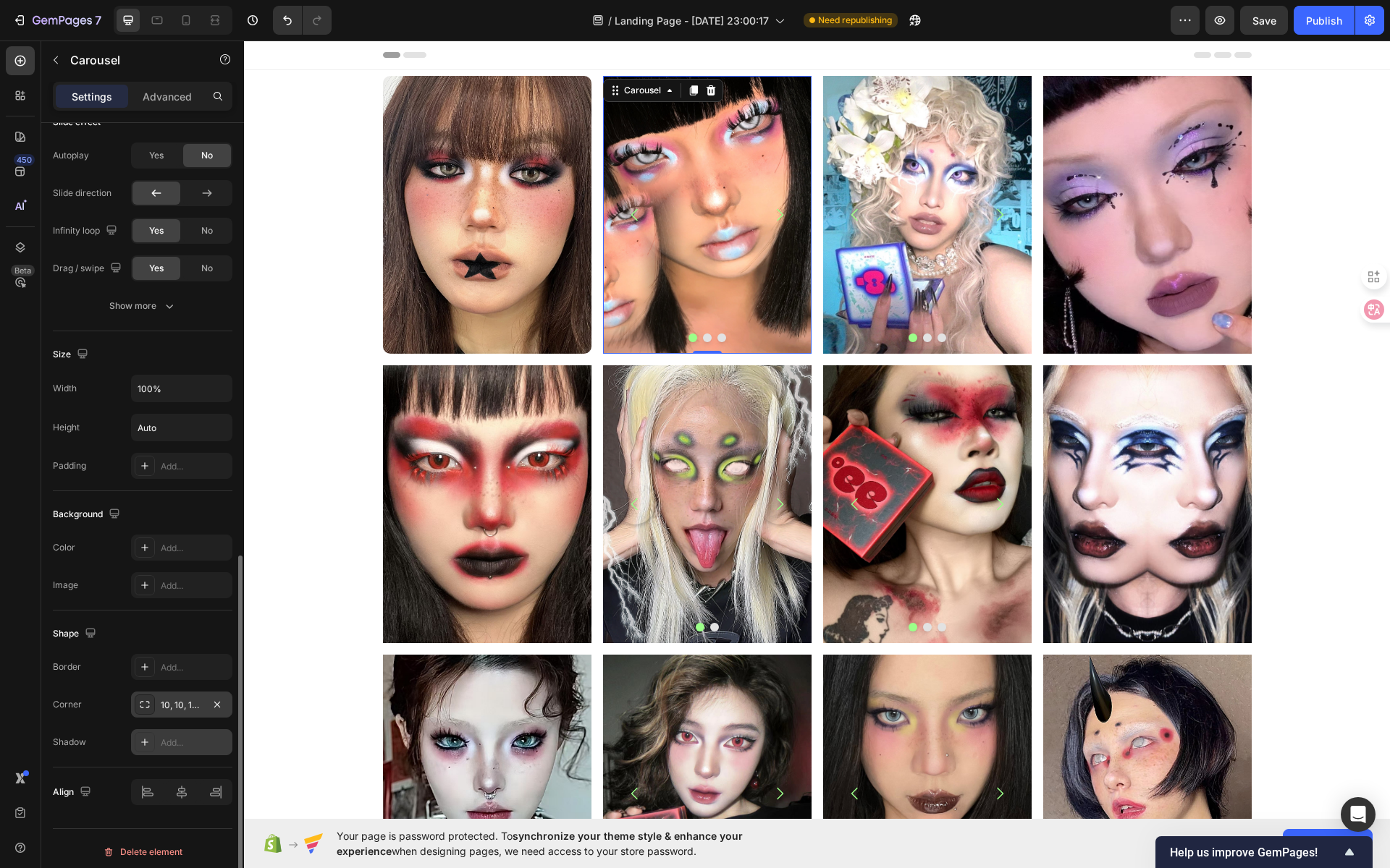
click at [194, 699] on div "10, 10, 10, 10" at bounding box center [182, 706] width 42 height 13
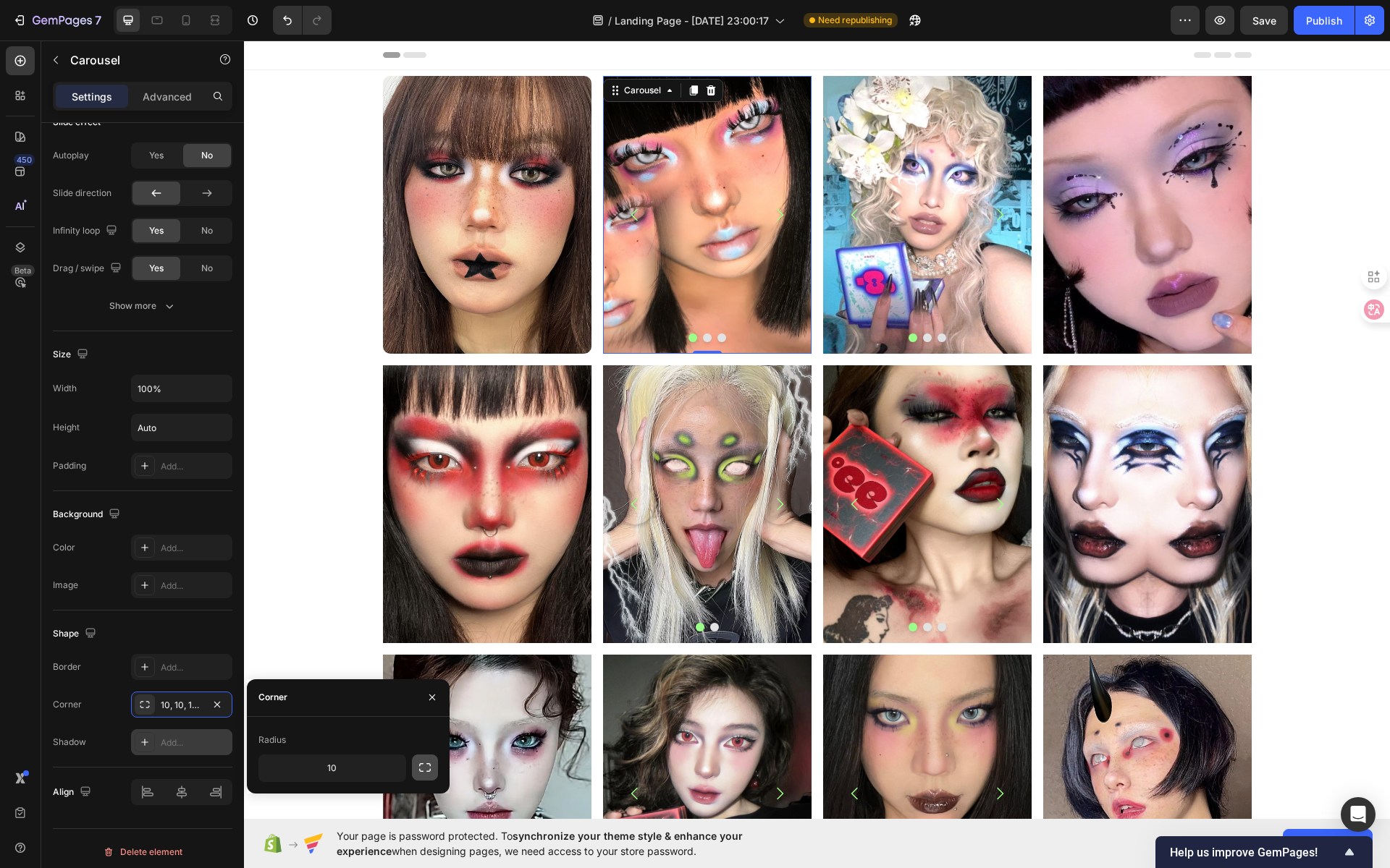
click at [423, 772] on icon "button" at bounding box center [425, 768] width 15 height 15
drag, startPoint x: 433, startPoint y: 769, endPoint x: 405, endPoint y: 773, distance: 28.3
click at [433, 769] on button "button" at bounding box center [425, 767] width 26 height 26
click at [390, 771] on icon "button" at bounding box center [393, 769] width 15 height 15
click at [376, 737] on div "Pill" at bounding box center [340, 730] width 119 height 27
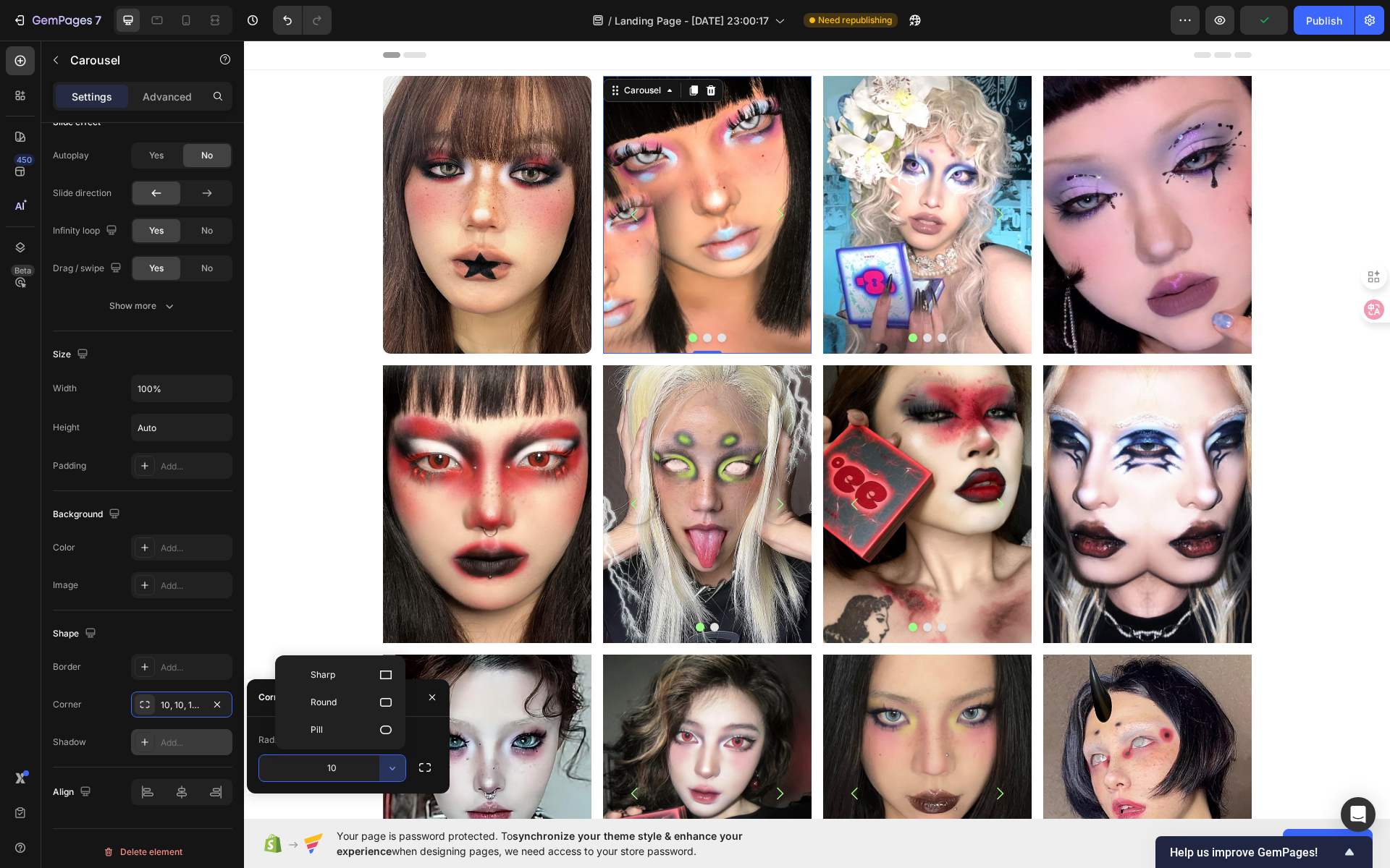
type input "9999"
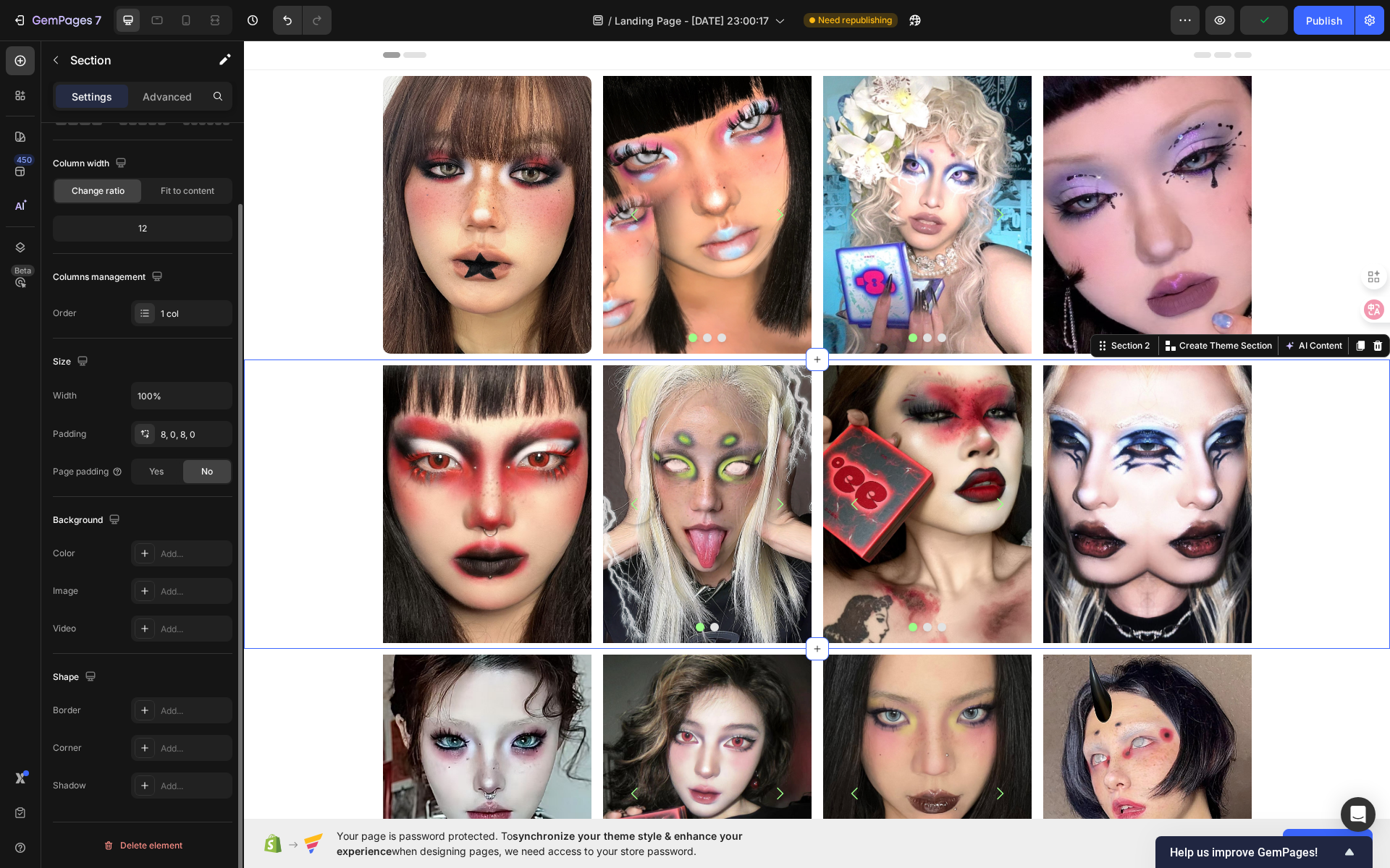
click at [322, 600] on div "Image Image Image Carousel Row Image Image Image Carousel Image Row Row" at bounding box center [817, 504] width 1146 height 278
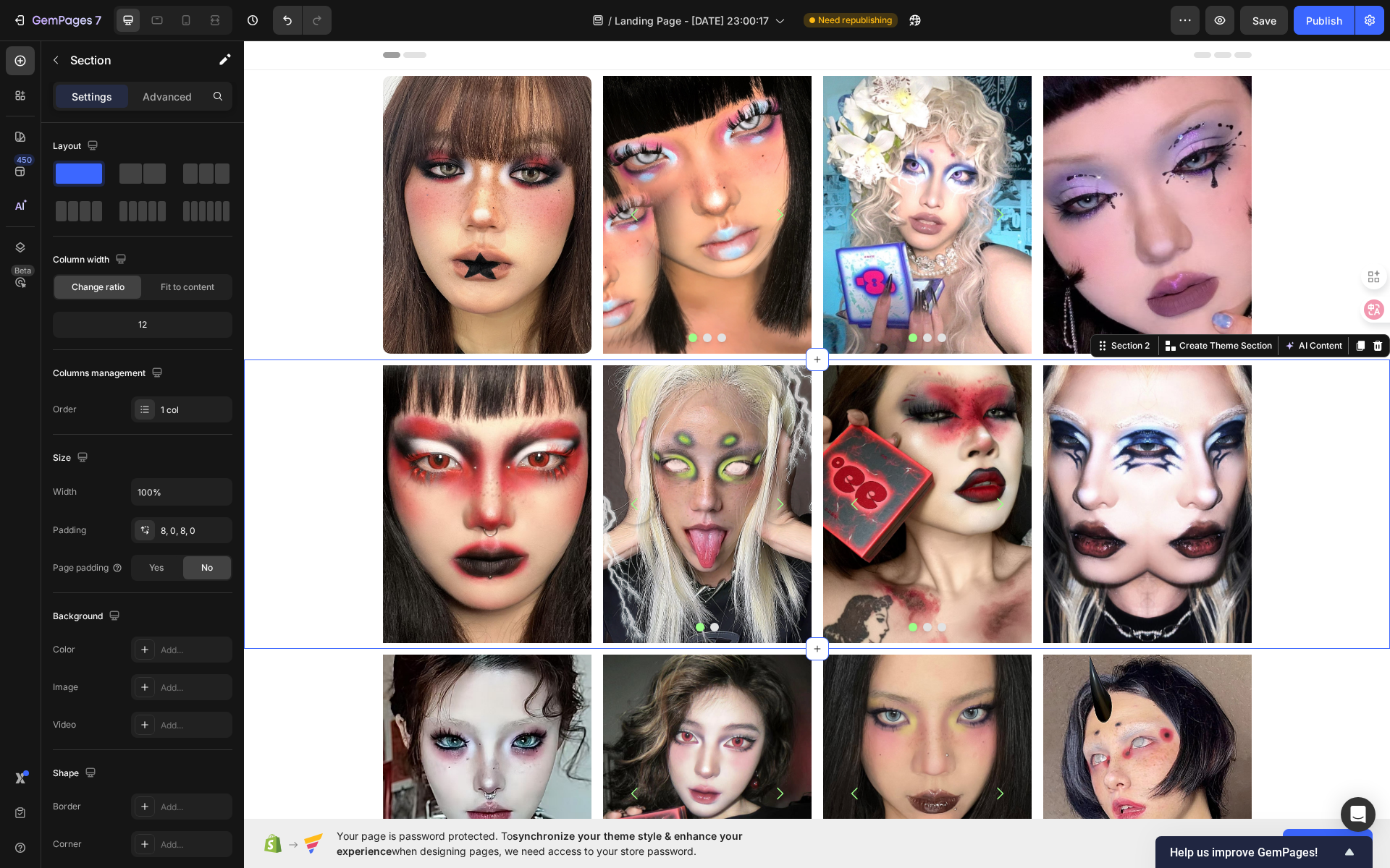
click at [1296, 622] on div "Image Image Image Carousel Row Image Image Image Carousel Image Row Row" at bounding box center [817, 504] width 1146 height 278
click at [1303, 701] on div "Image Image Image [GEOGRAPHIC_DATA] Image Image Carousel Image Row Row" at bounding box center [817, 793] width 1146 height 278
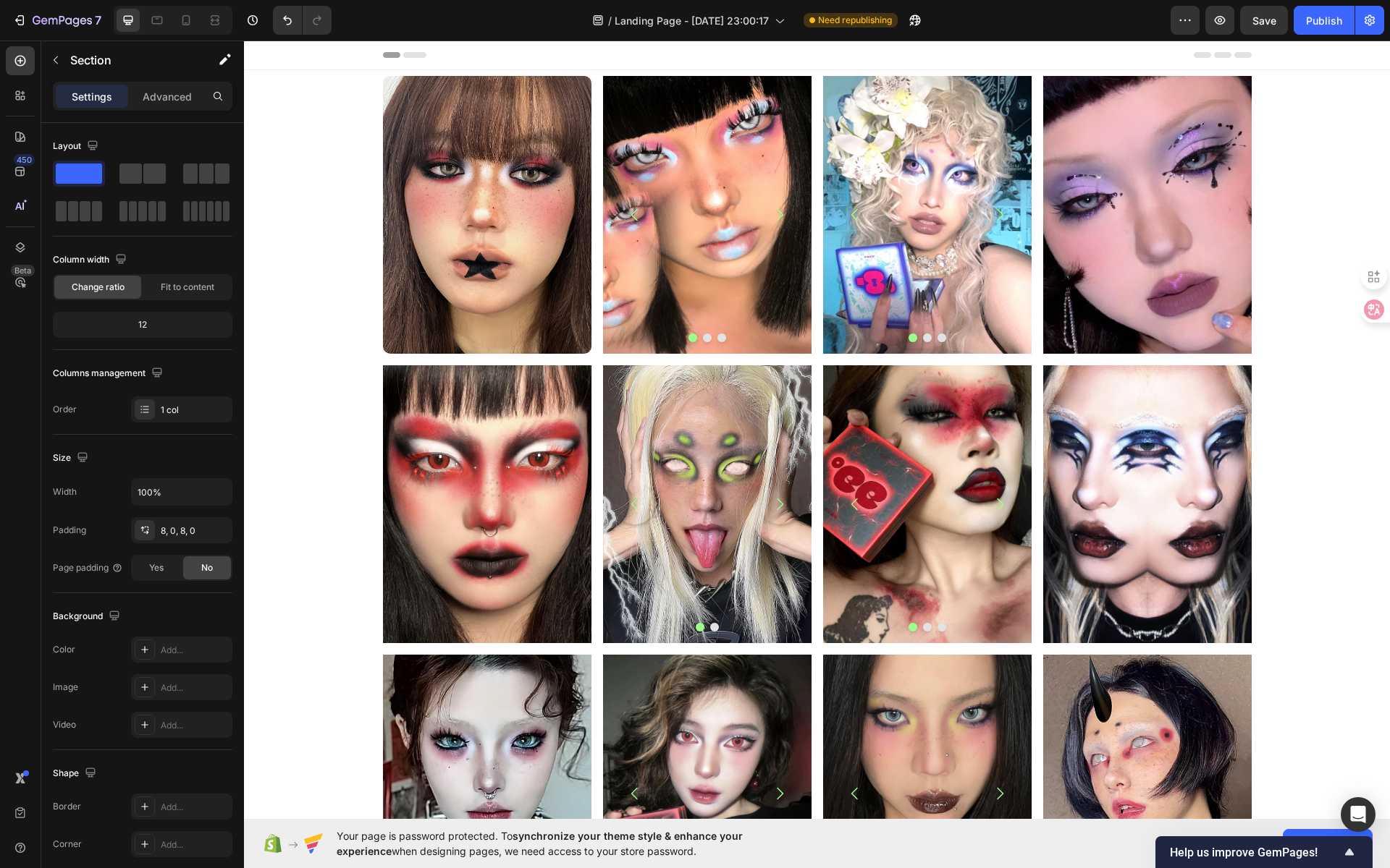
click at [410, 53] on icon at bounding box center [414, 55] width 23 height 6
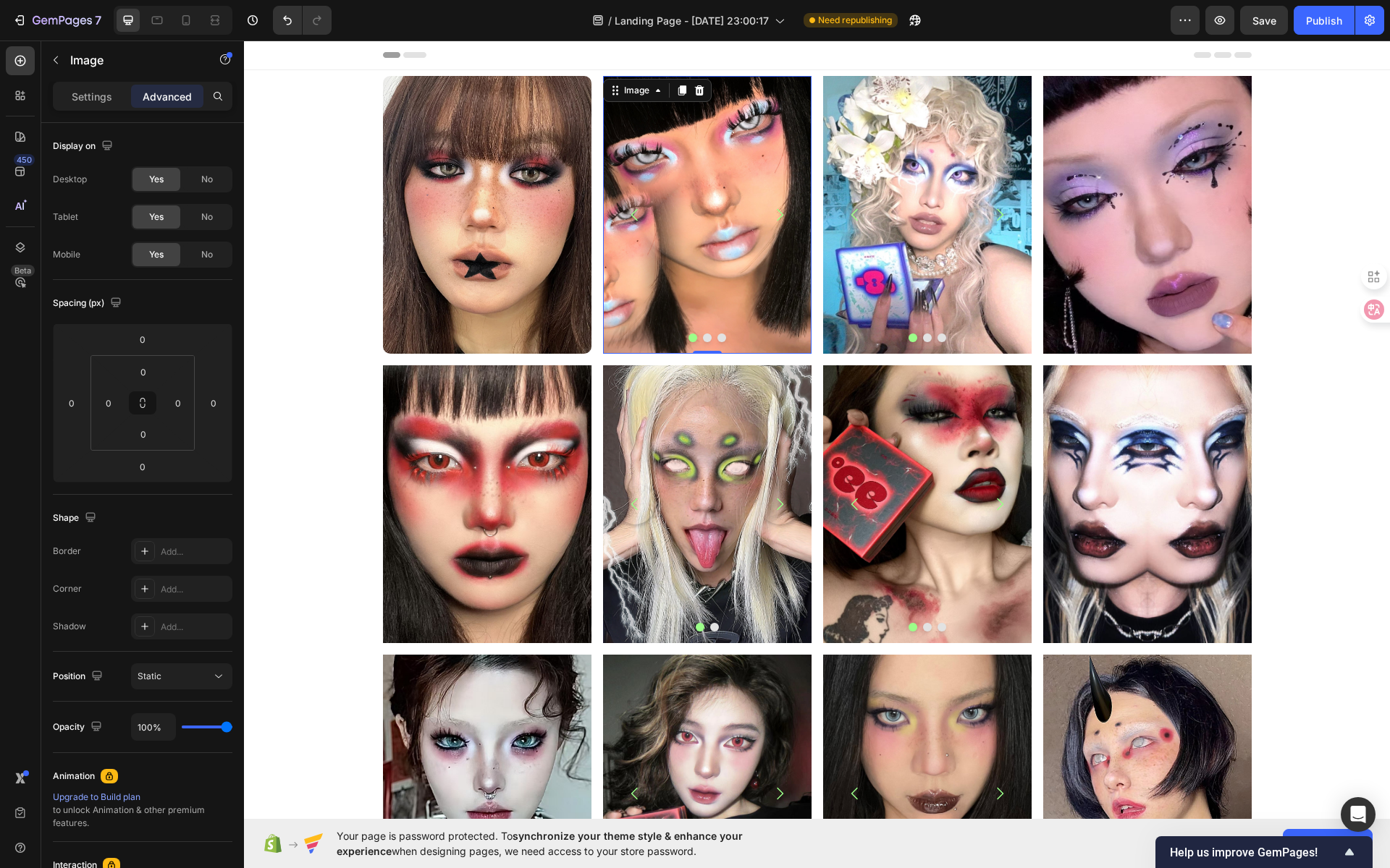
click at [715, 172] on img at bounding box center [707, 215] width 208 height 278
click at [287, 21] on icon "Undo/Redo" at bounding box center [287, 21] width 15 height 15
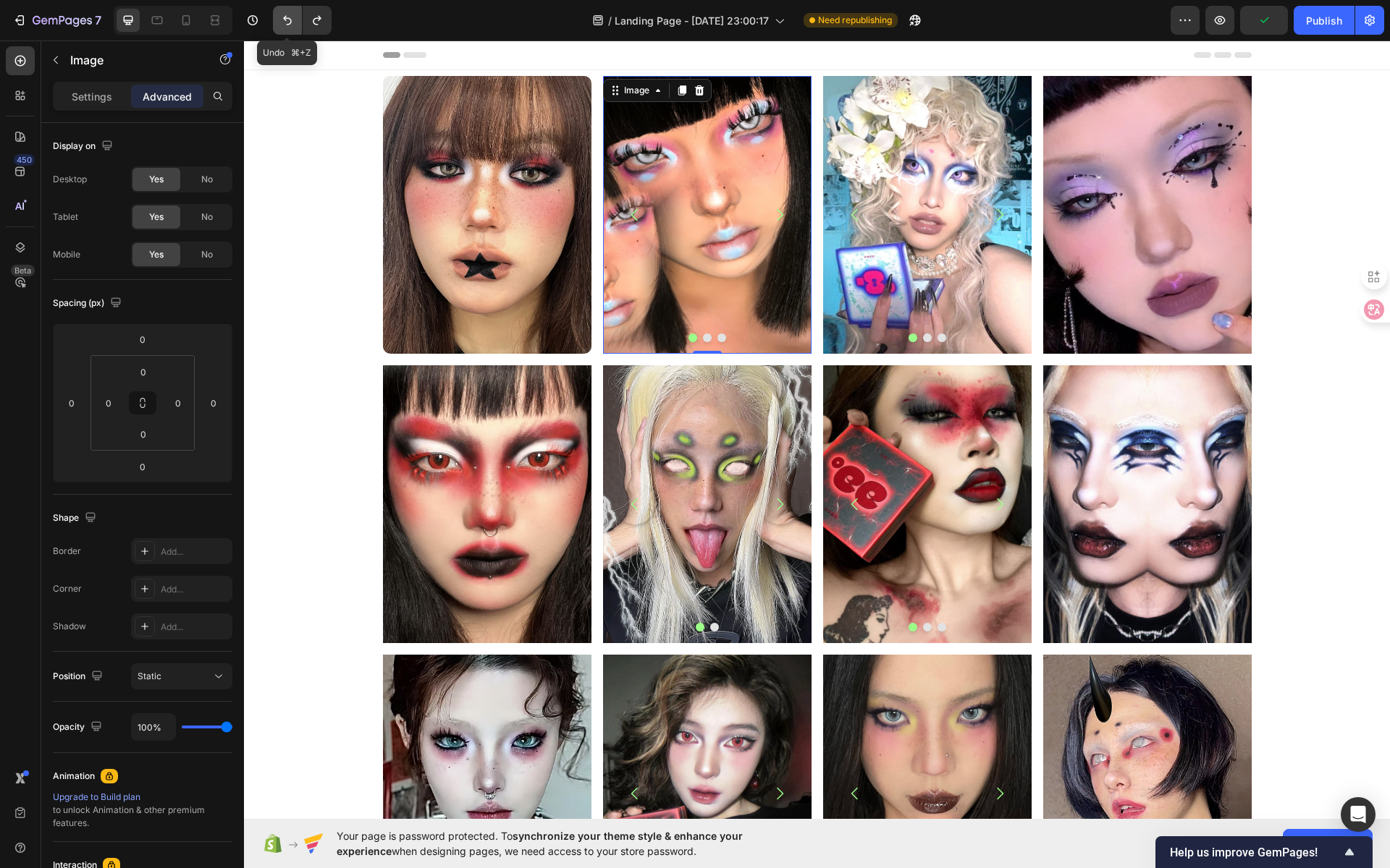
click at [287, 21] on icon "Undo/Redo" at bounding box center [287, 21] width 15 height 15
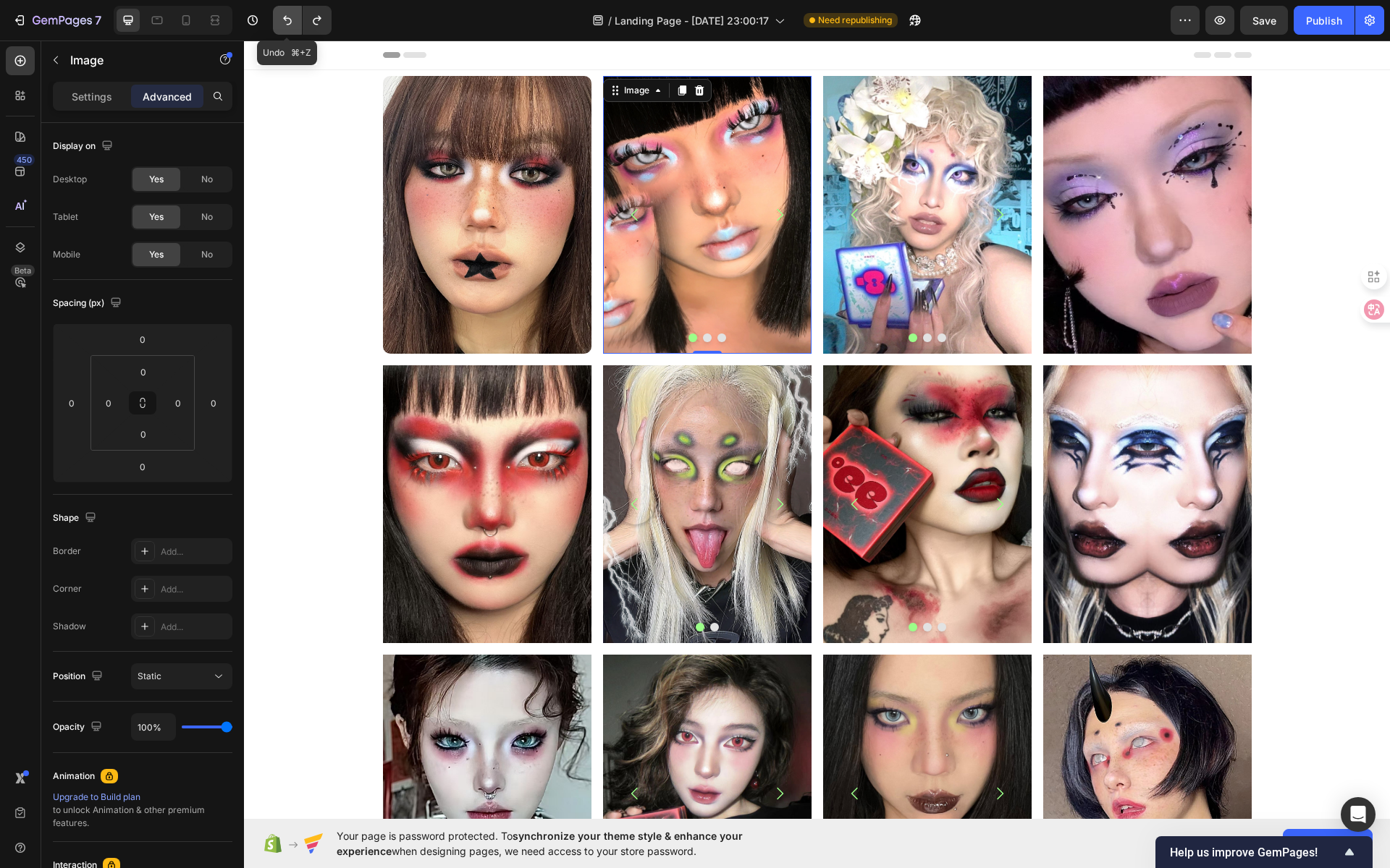
click at [287, 21] on icon "Undo/Redo" at bounding box center [287, 21] width 15 height 15
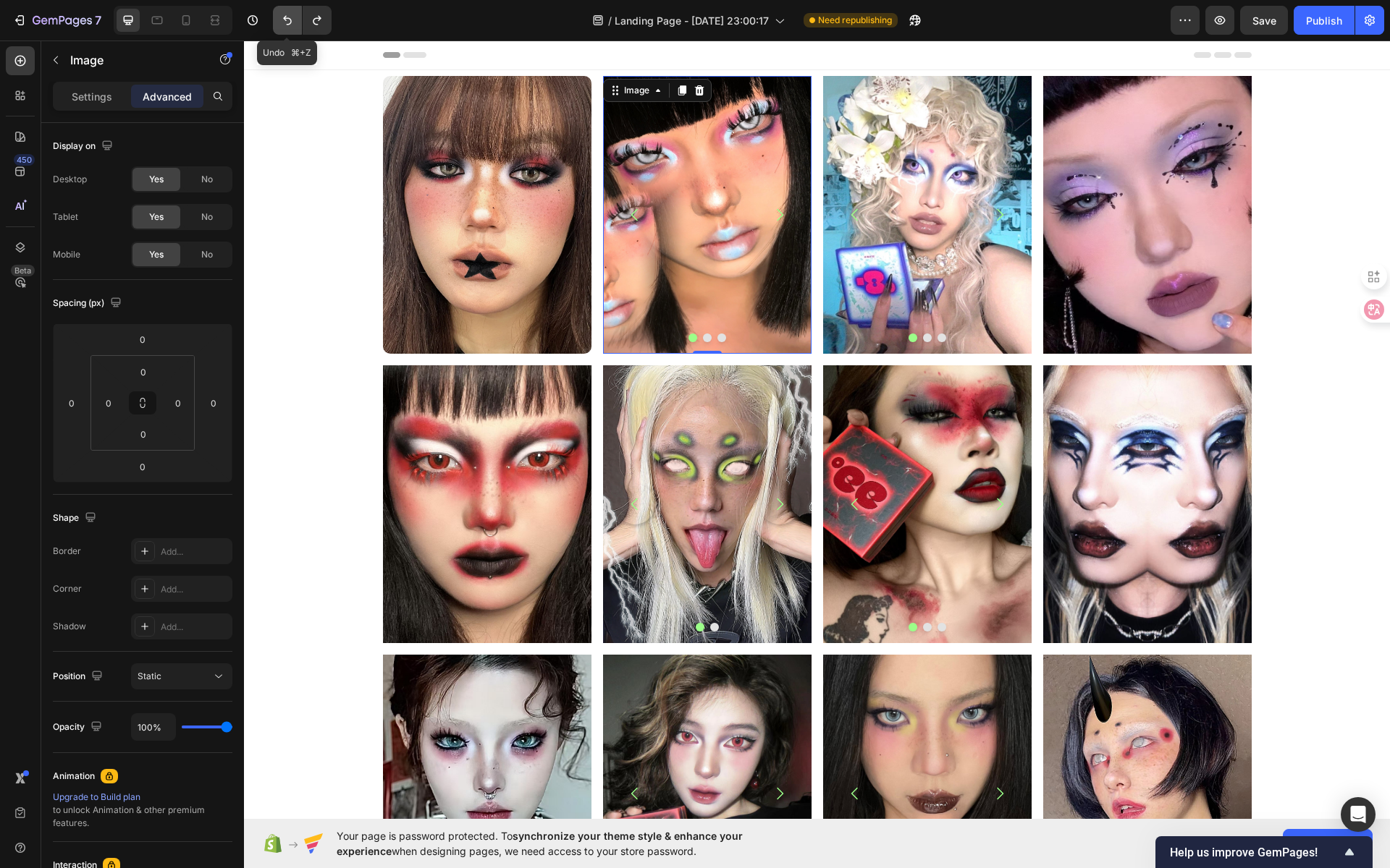
click at [287, 21] on icon "Undo/Redo" at bounding box center [287, 21] width 15 height 15
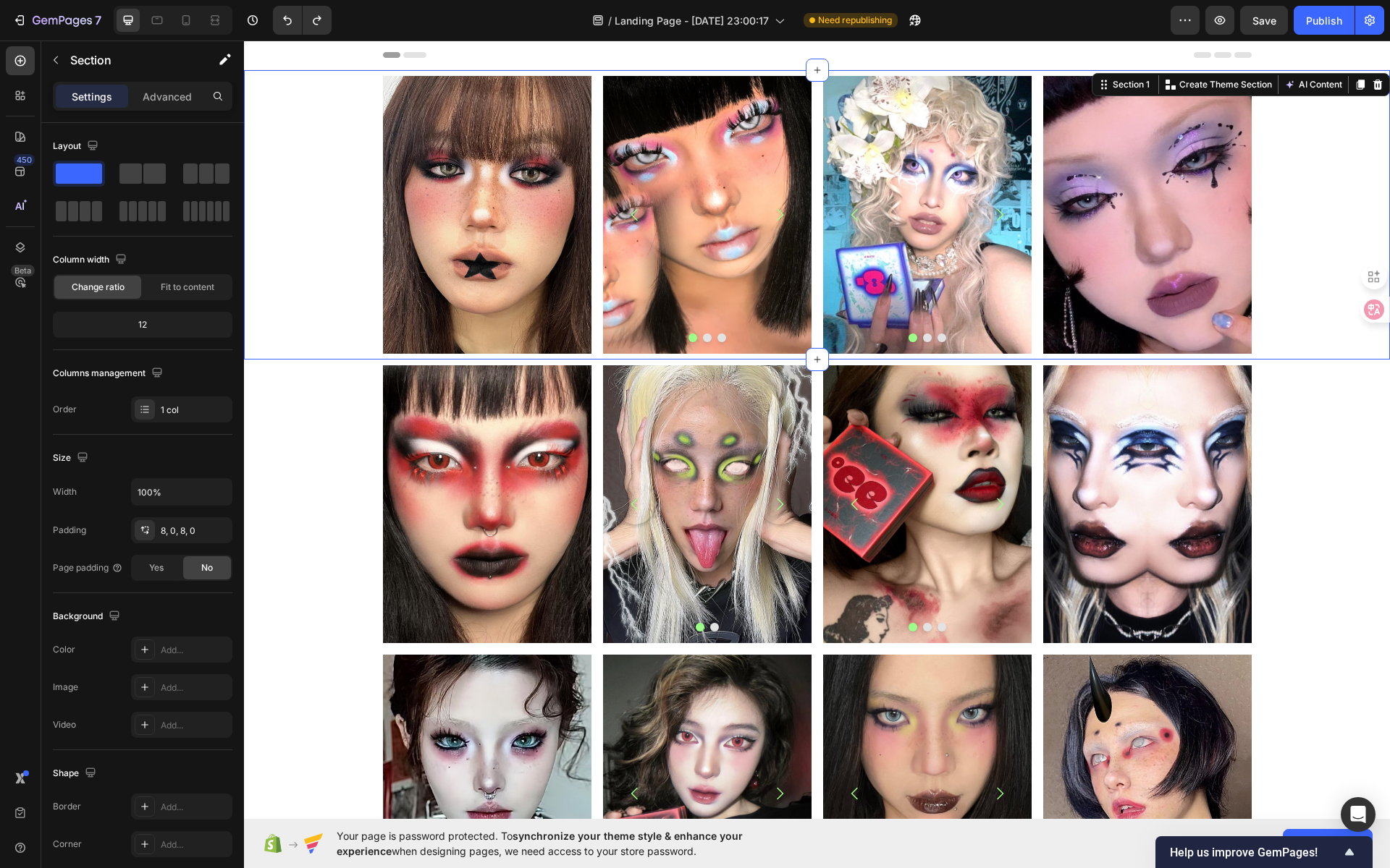
drag, startPoint x: 340, startPoint y: 294, endPoint x: 413, endPoint y: 356, distance: 95.8
click at [340, 294] on div "Image Image Image Image [GEOGRAPHIC_DATA] Image Image Image Carousel Image Row …" at bounding box center [817, 215] width 1146 height 278
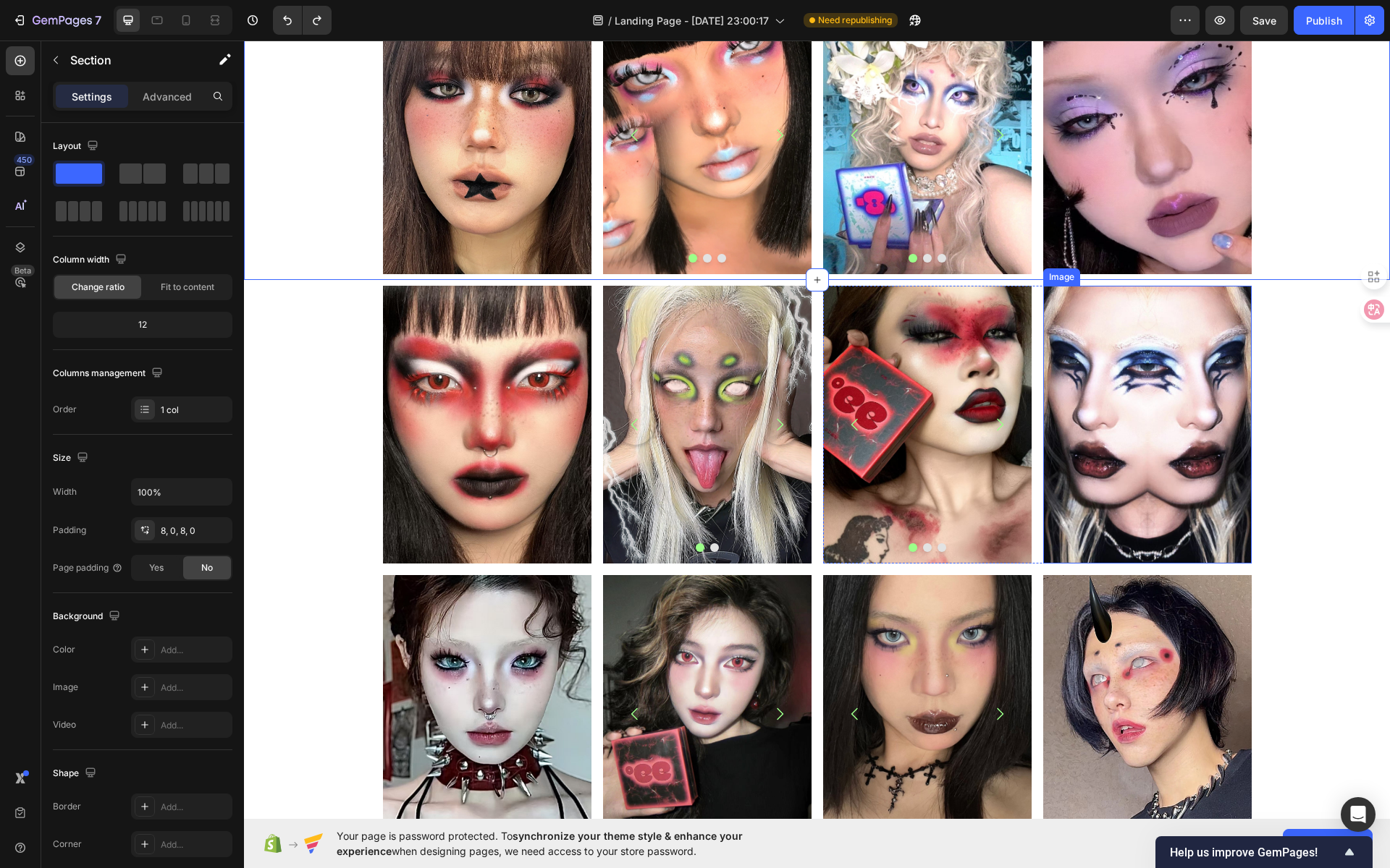
scroll to position [81, 0]
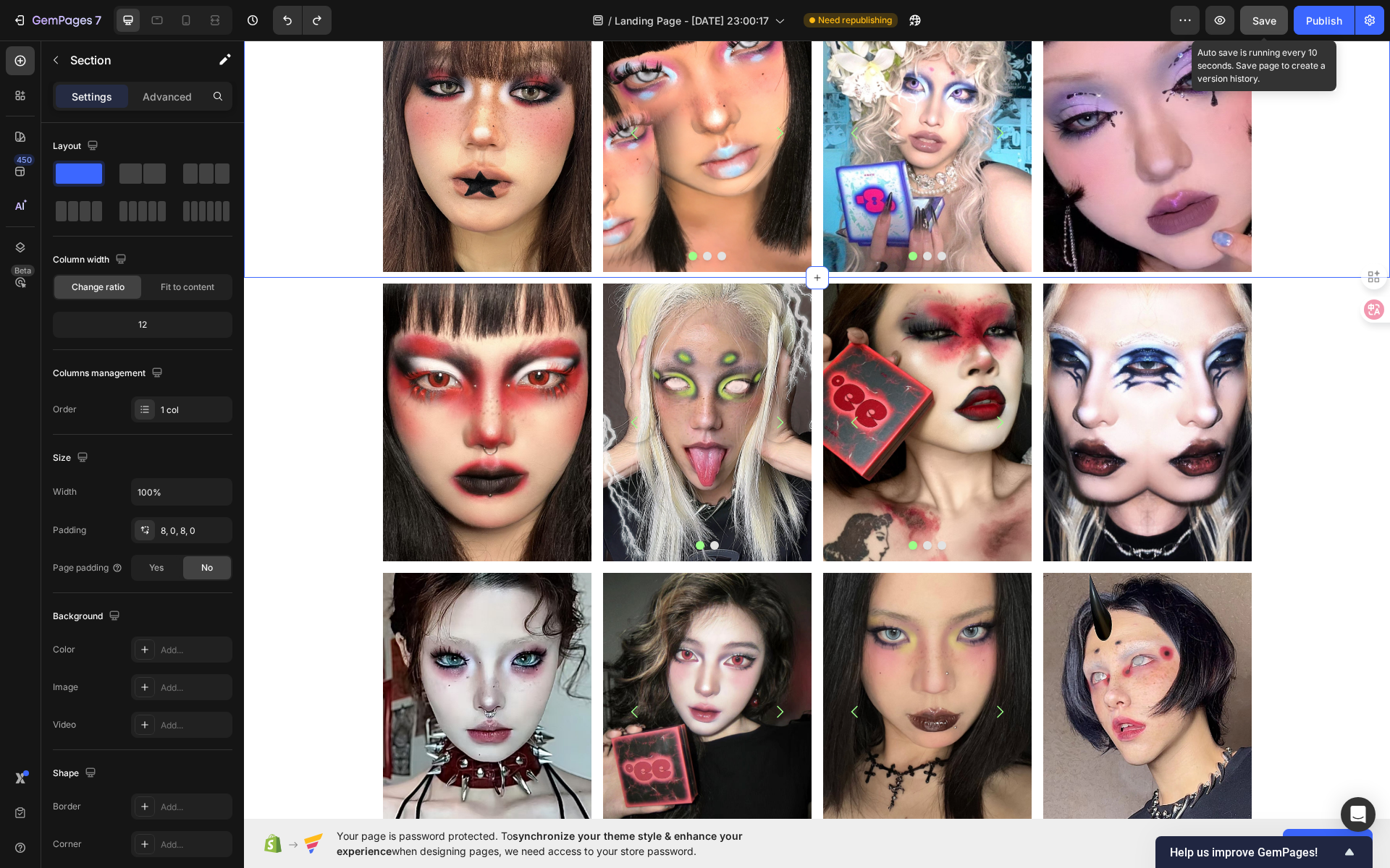
click at [1256, 28] on button "Save" at bounding box center [1264, 20] width 47 height 29
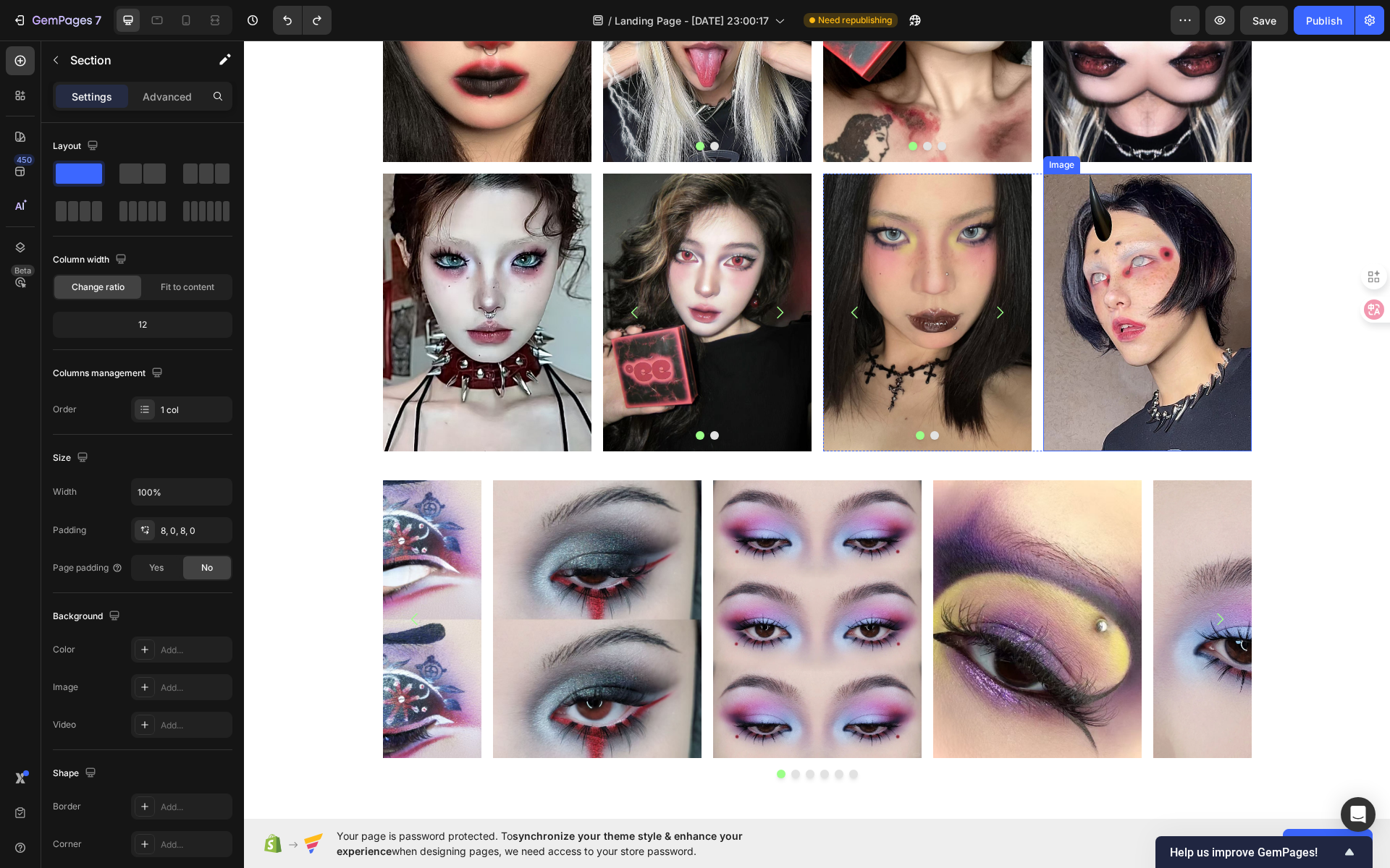
scroll to position [493, 0]
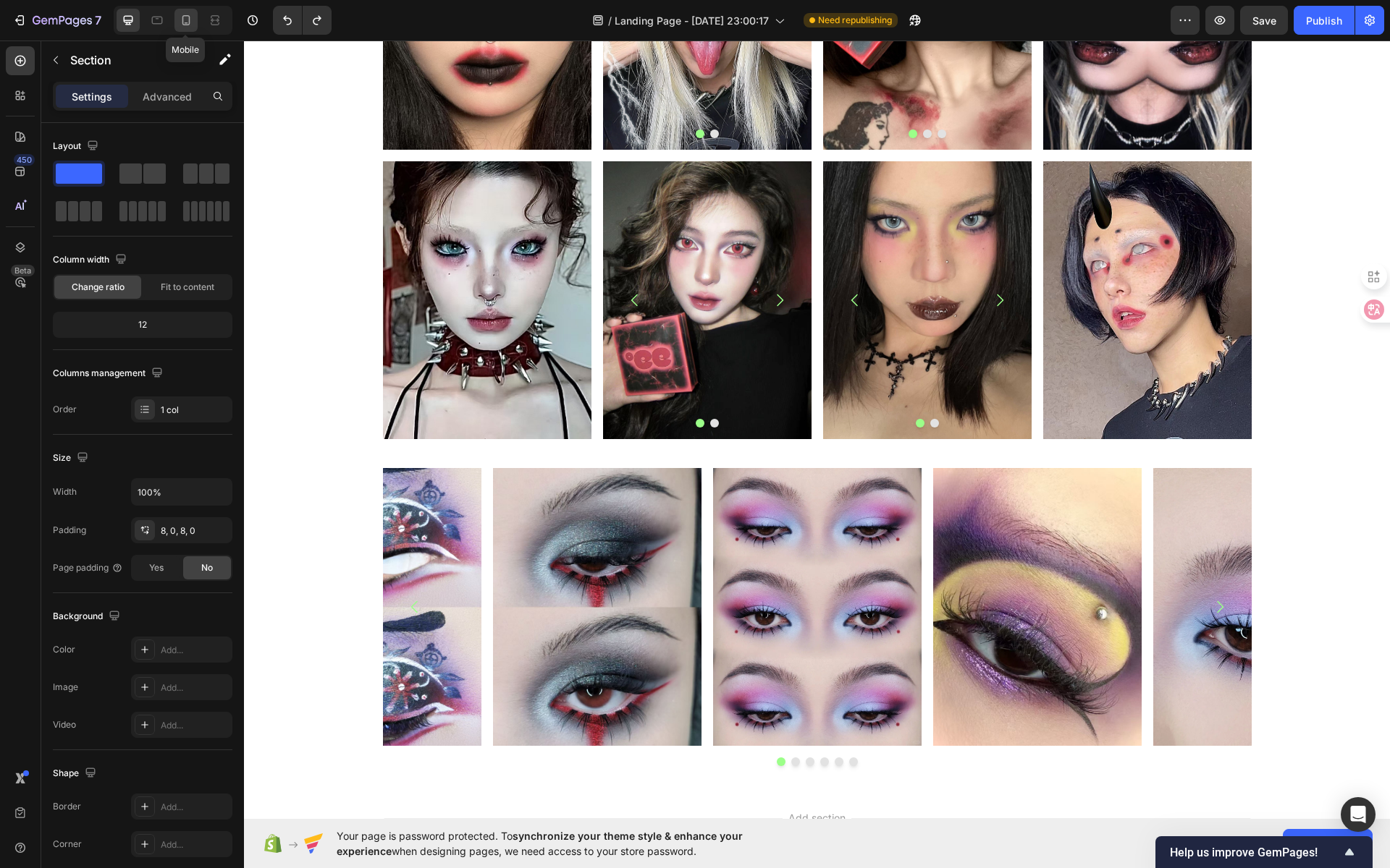
click at [190, 24] on icon at bounding box center [186, 21] width 15 height 15
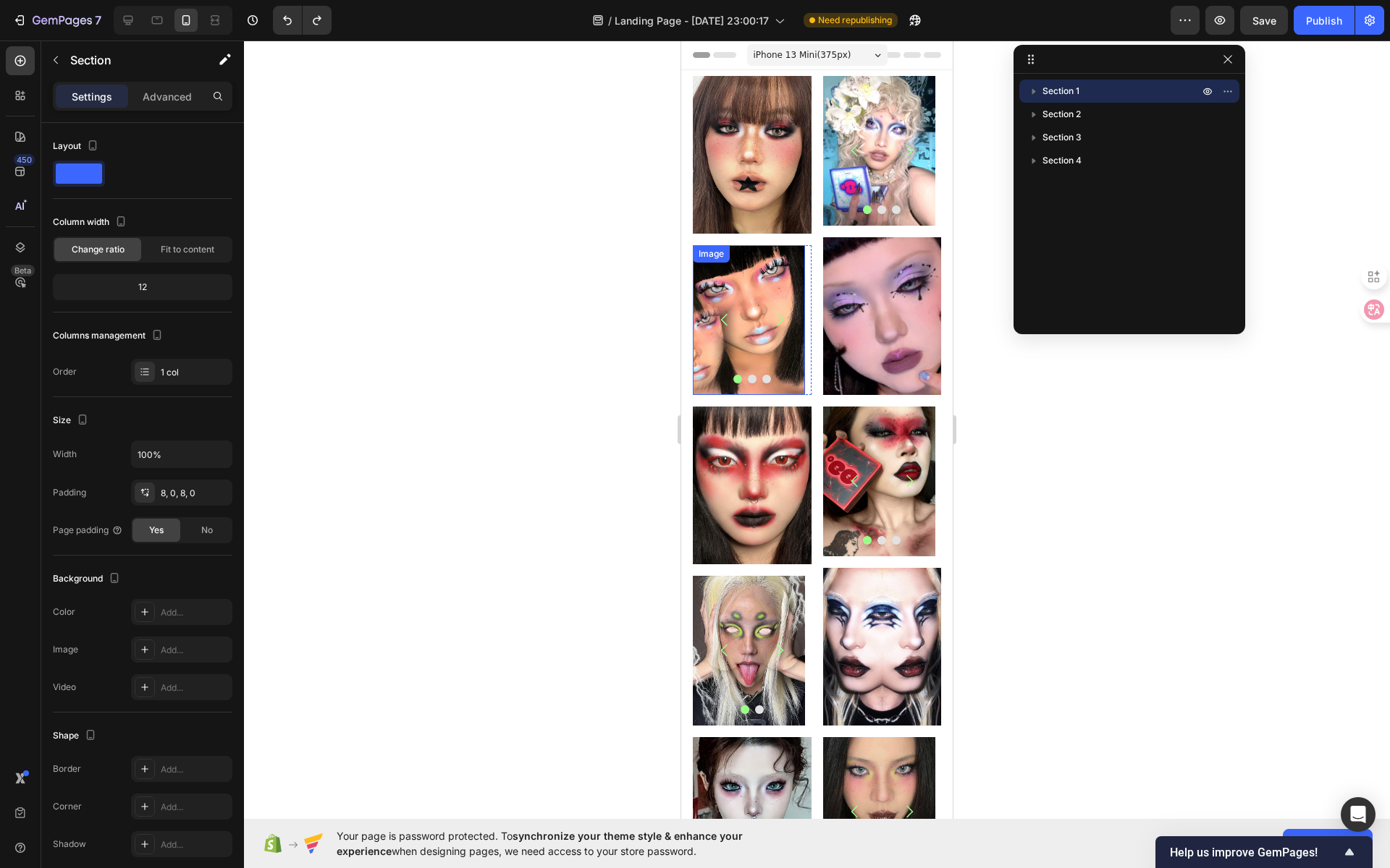
click at [711, 249] on div "Image" at bounding box center [711, 254] width 31 height 13
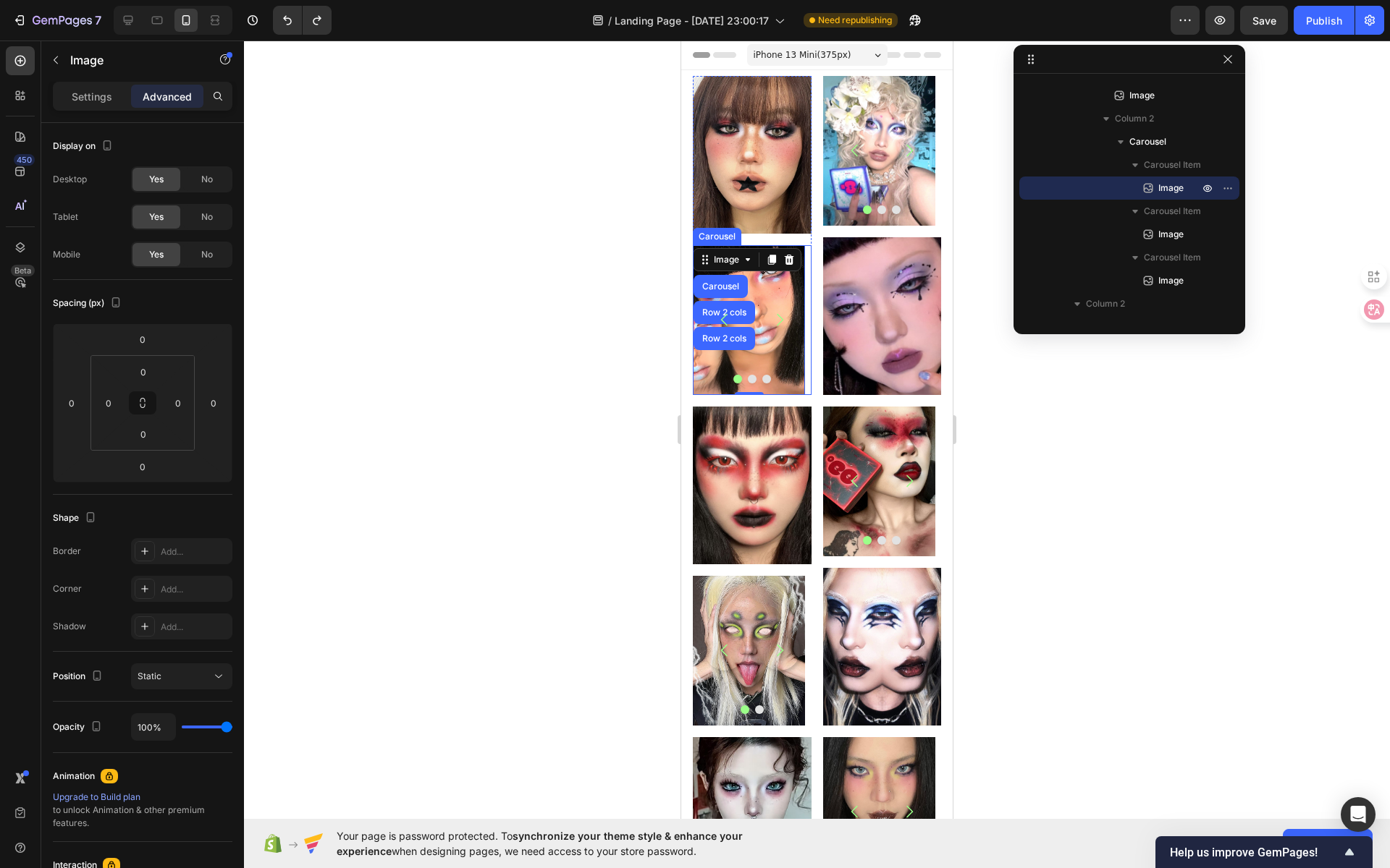
click at [727, 299] on button "Carousel Back Arrow" at bounding box center [725, 319] width 41 height 41
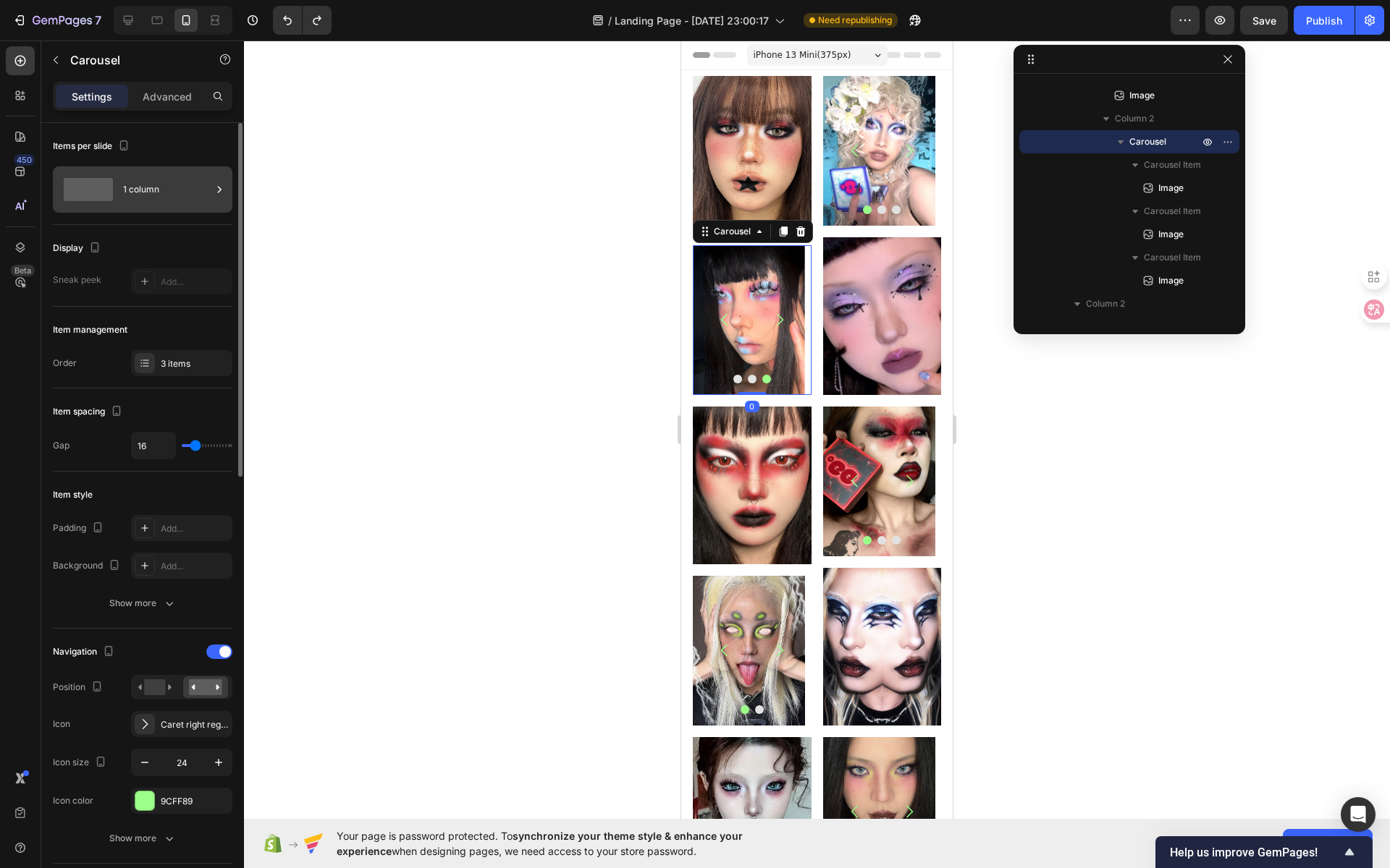
click at [189, 194] on div "1 column" at bounding box center [167, 190] width 88 height 33
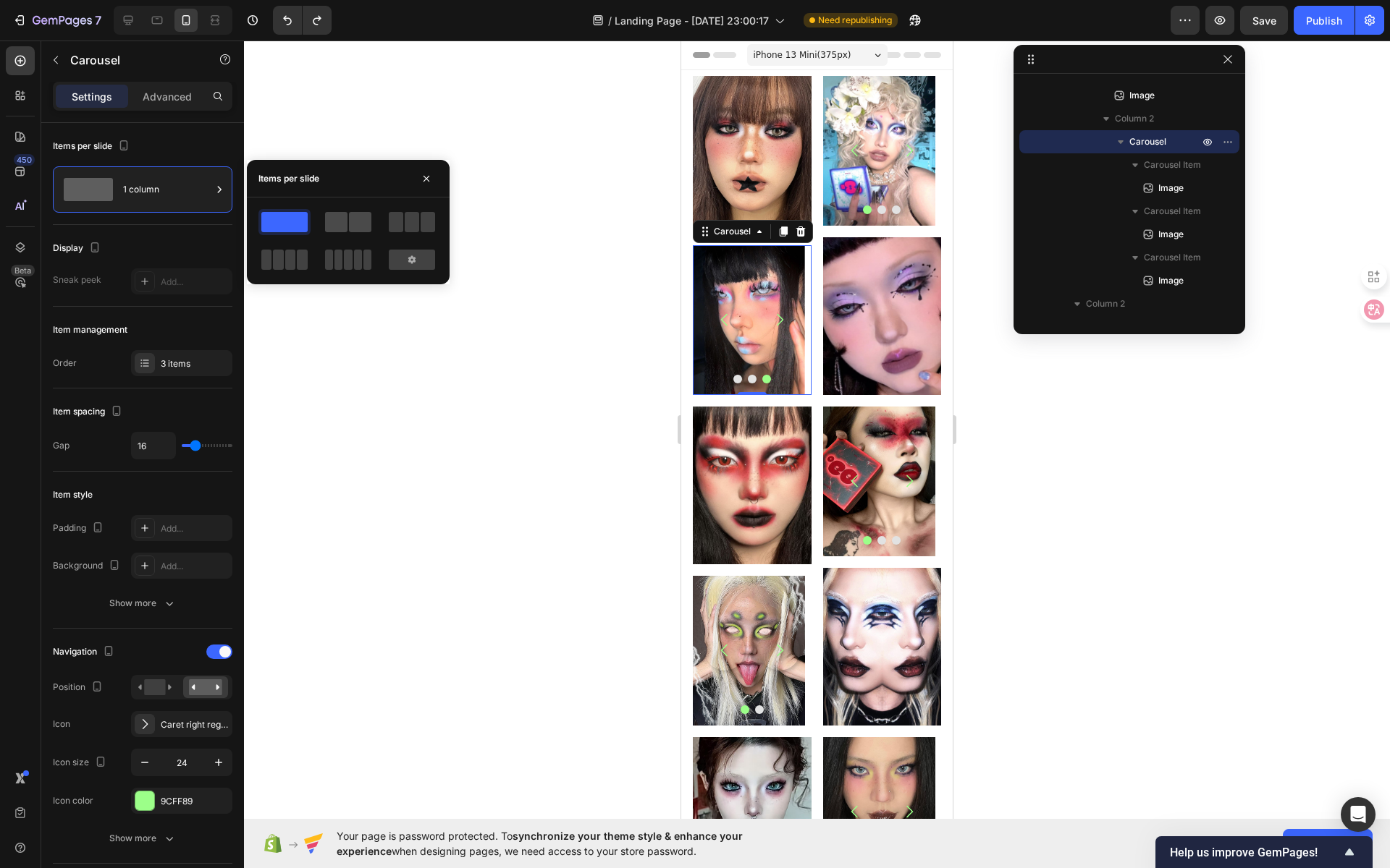
click at [346, 218] on span at bounding box center [336, 221] width 22 height 20
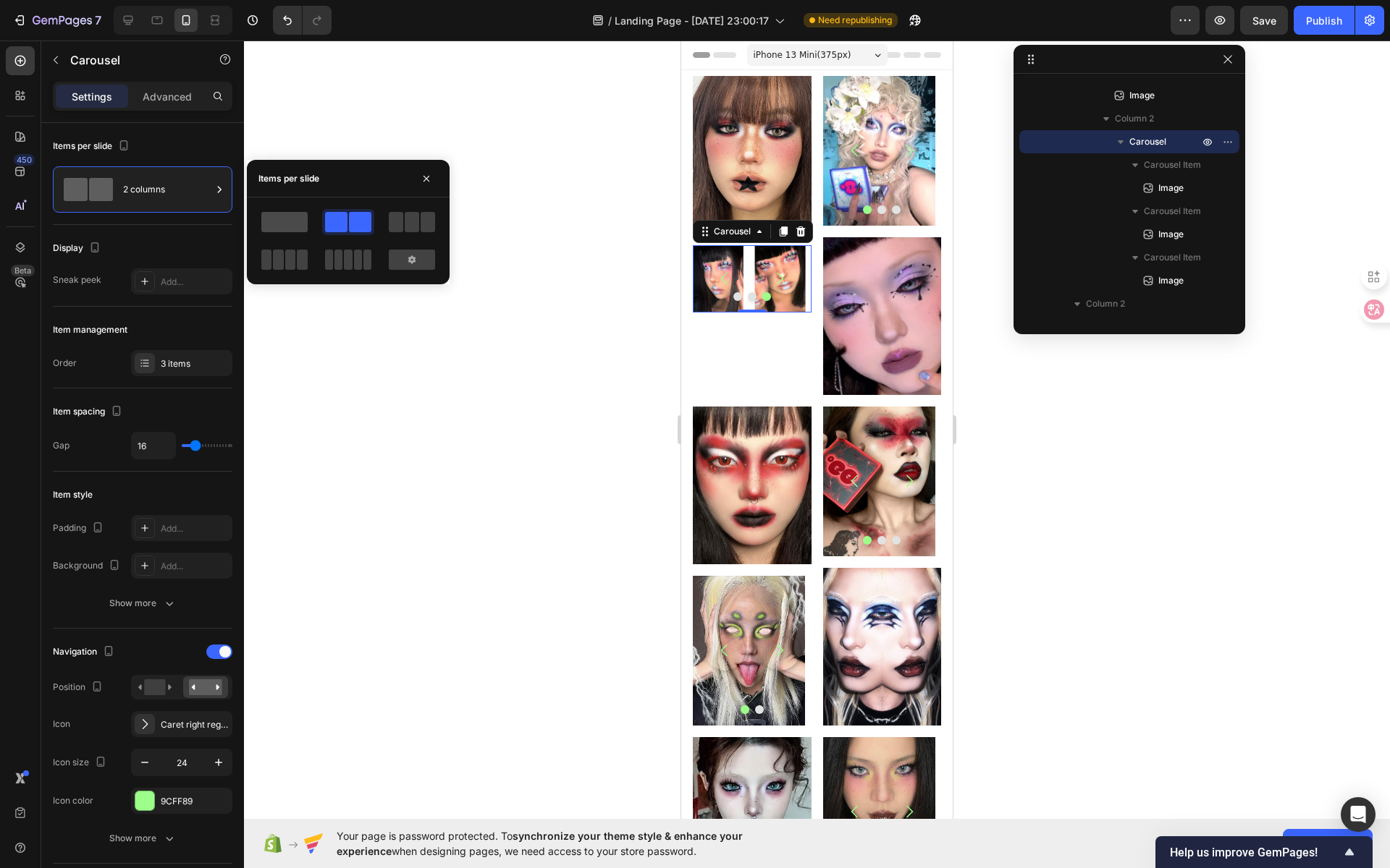
click at [283, 223] on span at bounding box center [285, 221] width 47 height 20
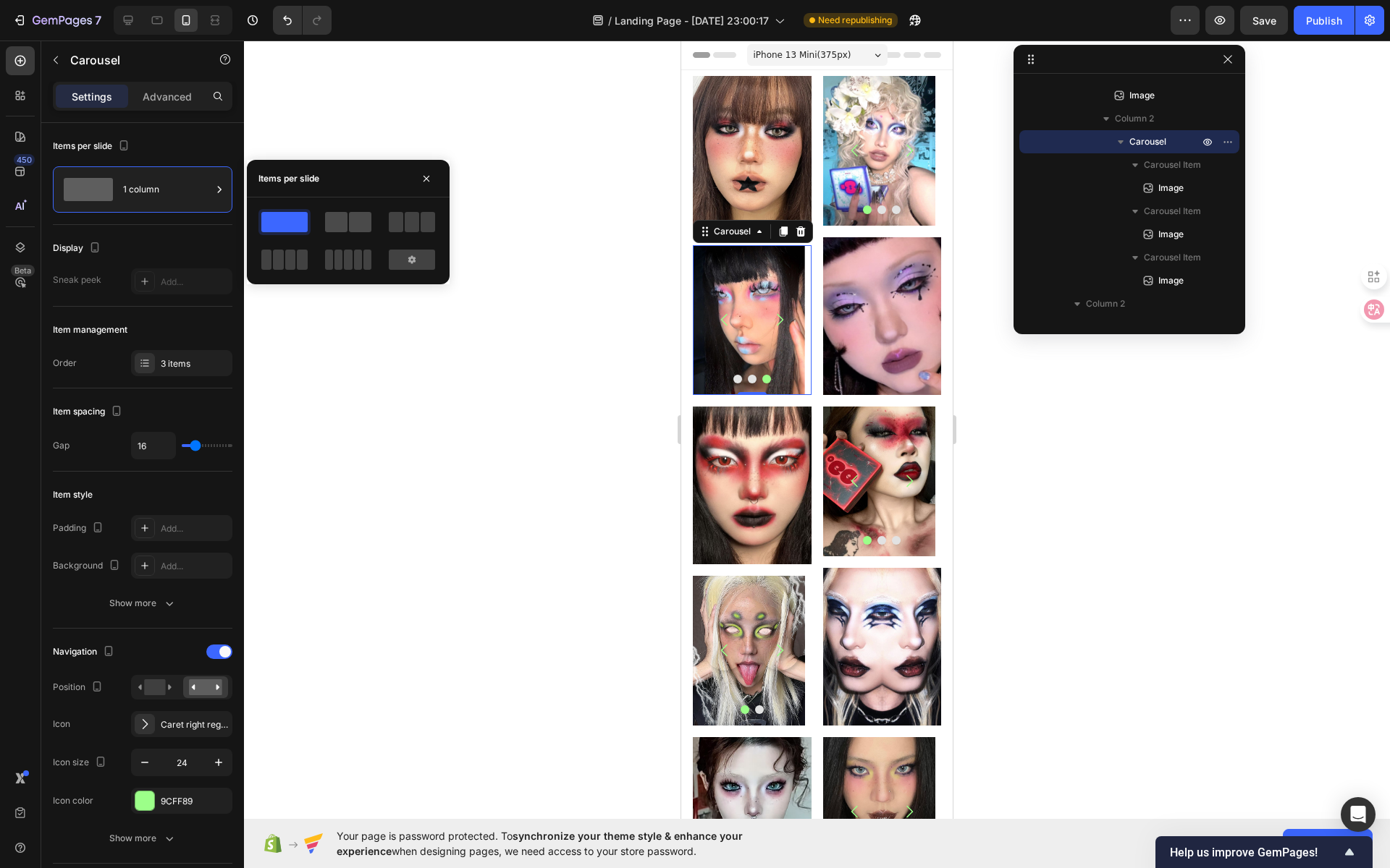
click at [338, 224] on span at bounding box center [336, 221] width 22 height 20
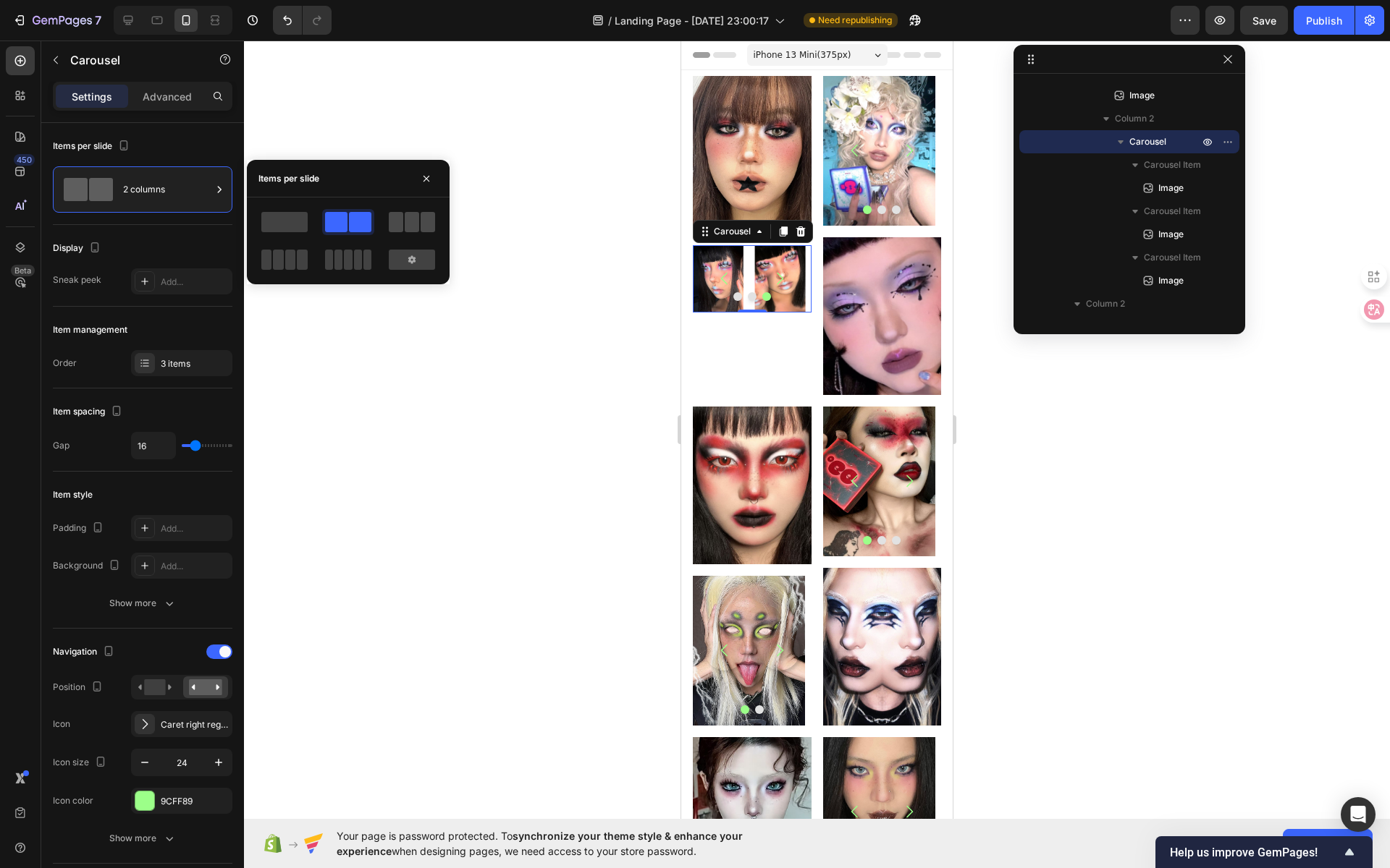
click at [405, 221] on span at bounding box center [412, 221] width 15 height 20
click at [289, 225] on span at bounding box center [285, 221] width 47 height 20
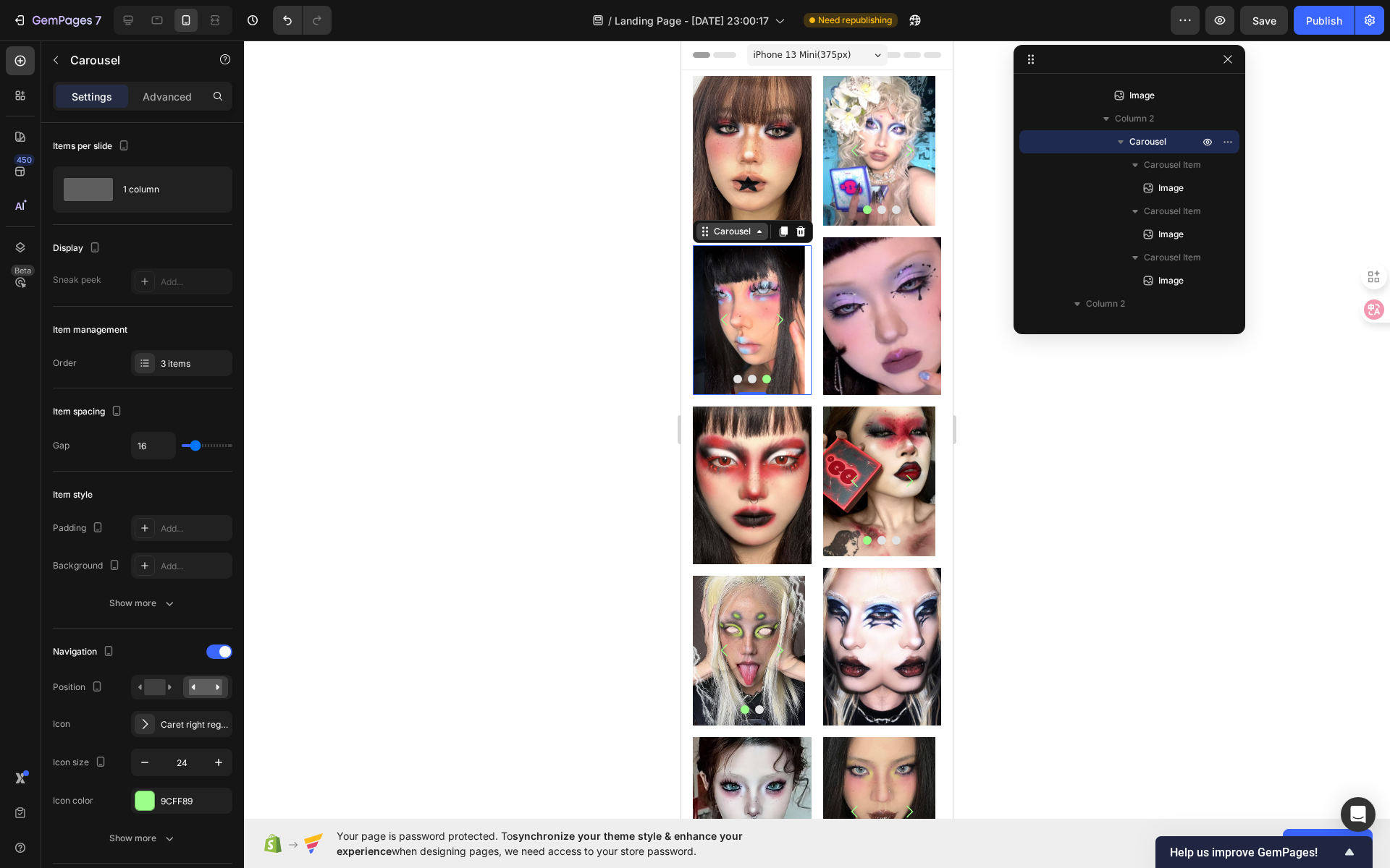
click at [744, 228] on div "Carousel" at bounding box center [732, 232] width 43 height 13
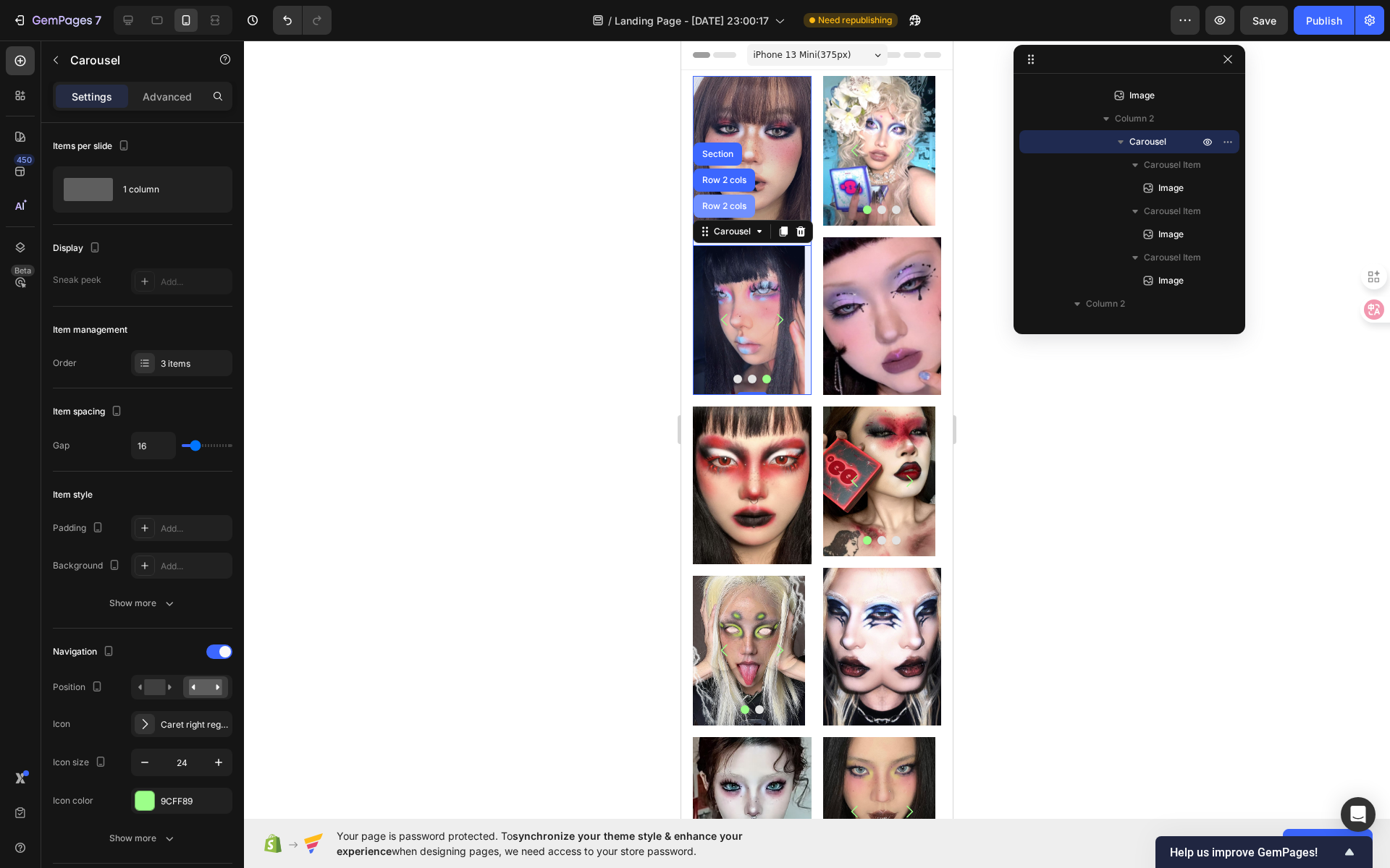
click at [734, 202] on div "Row 2 cols" at bounding box center [724, 207] width 50 height 9
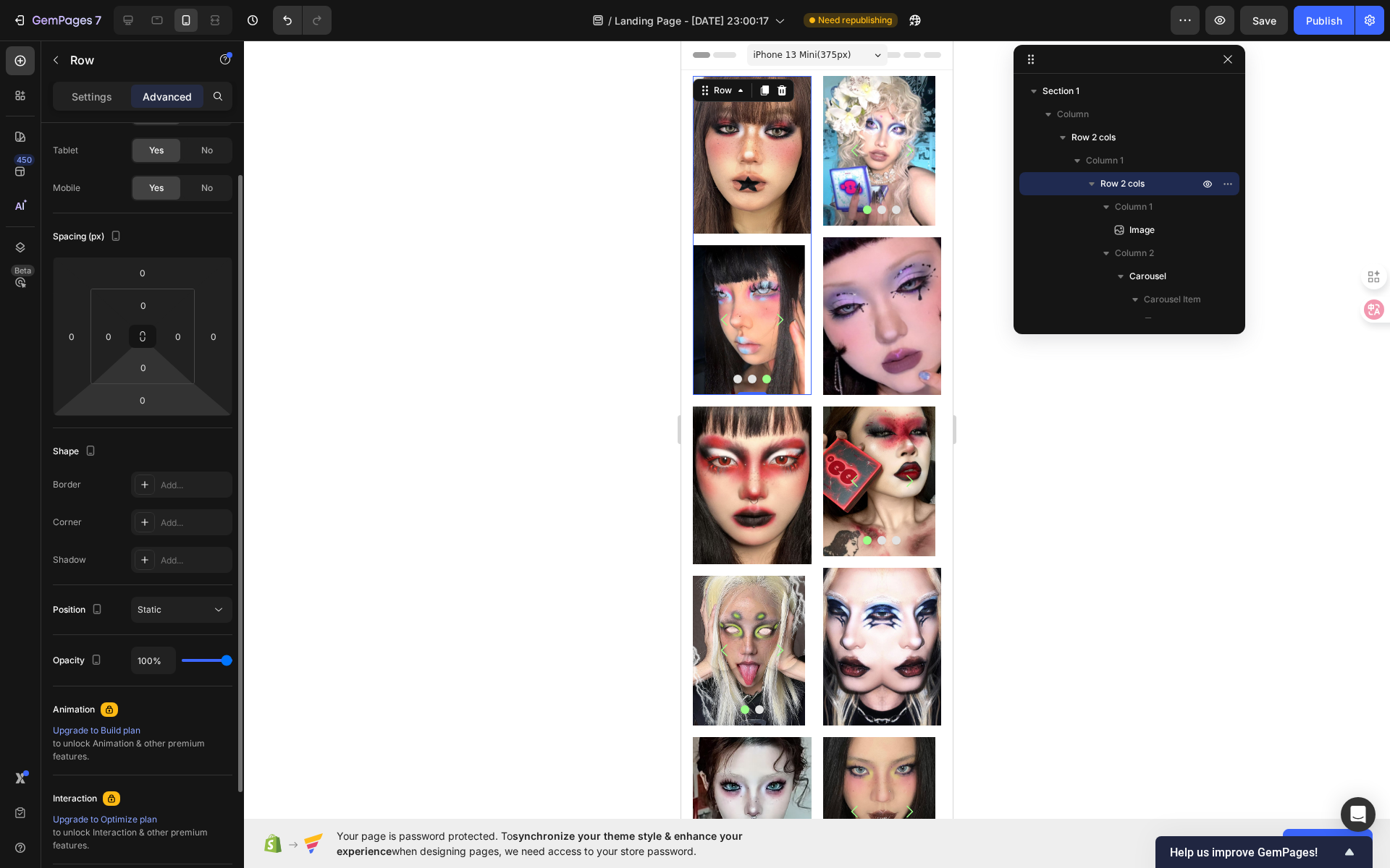
scroll to position [0, 0]
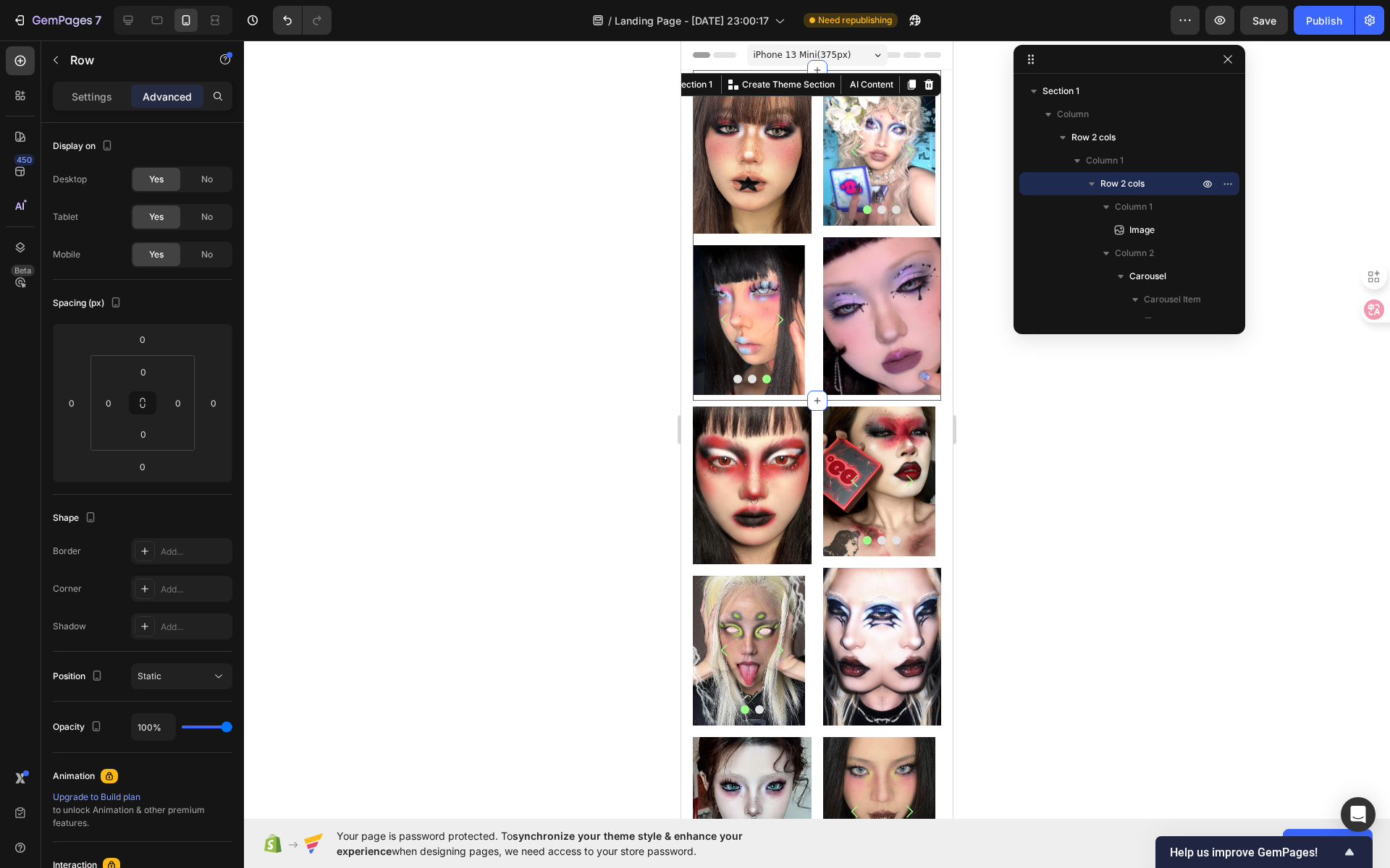
click at [745, 391] on div "Image Image Image Image [GEOGRAPHIC_DATA] Image Image Image Carousel Image Row …" at bounding box center [817, 236] width 248 height 331
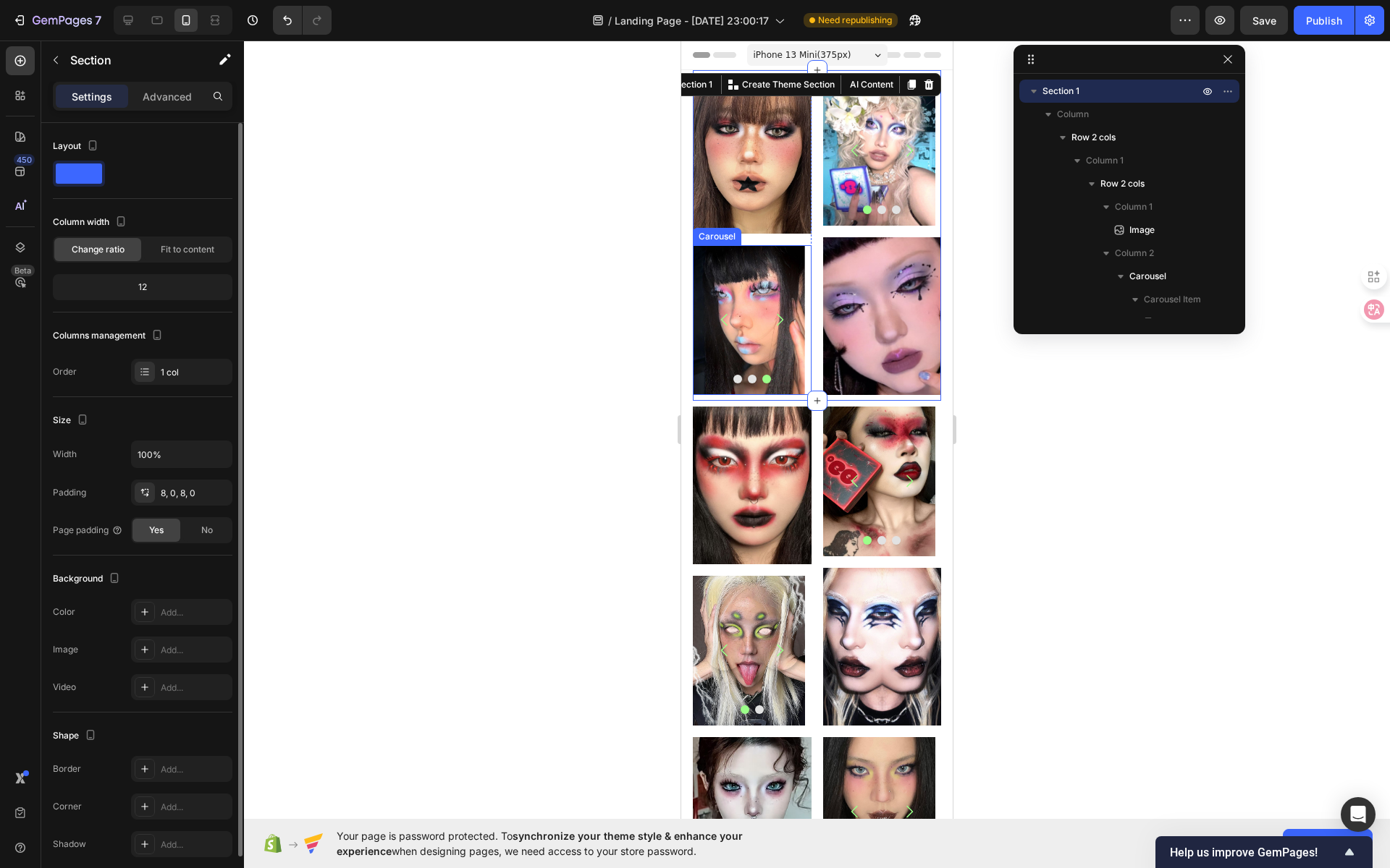
click at [92, 170] on span at bounding box center [79, 173] width 47 height 20
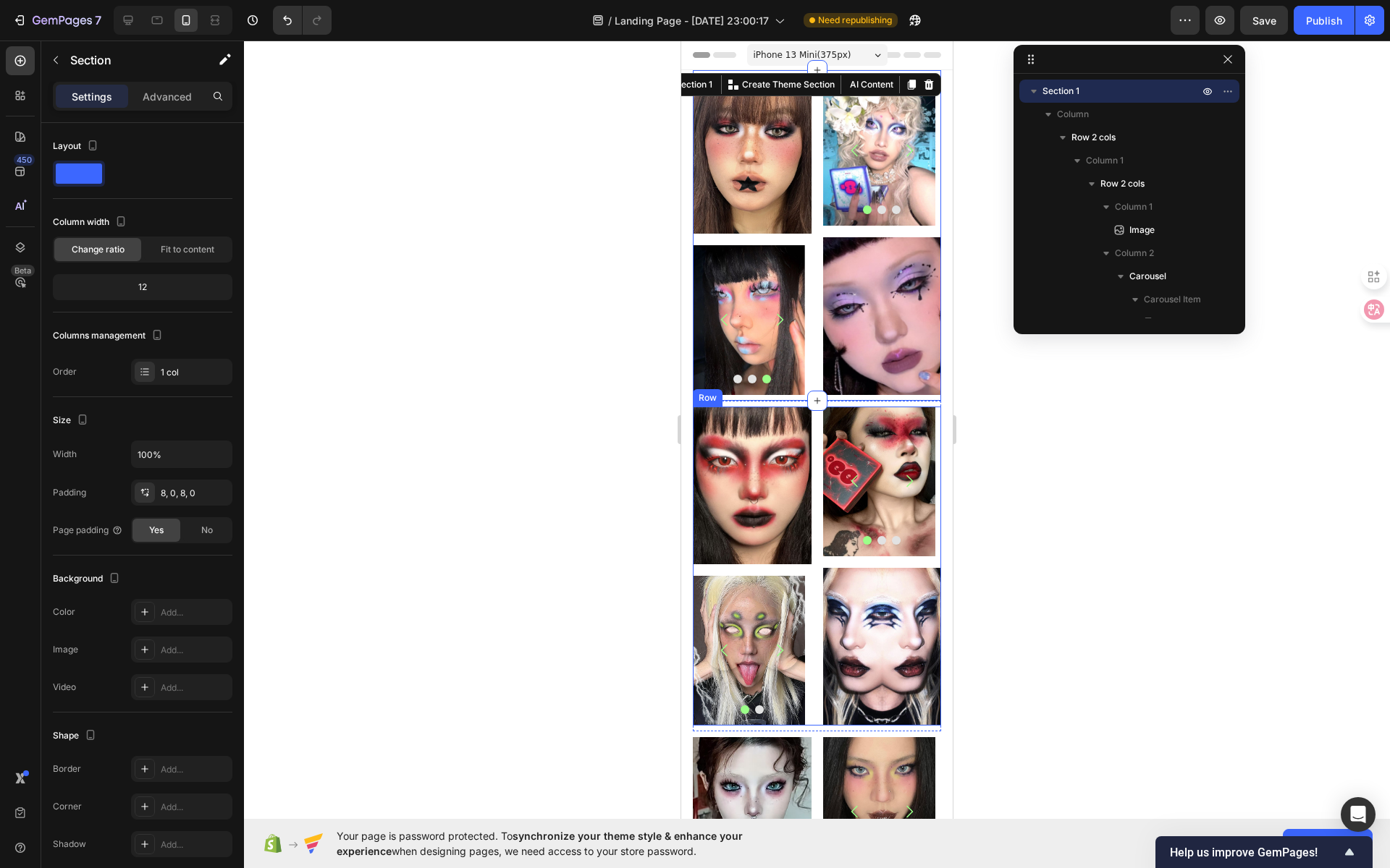
click at [811, 439] on div "Image Image Image Carousel Row Image Image Image Carousel Image Row Row" at bounding box center [817, 566] width 248 height 319
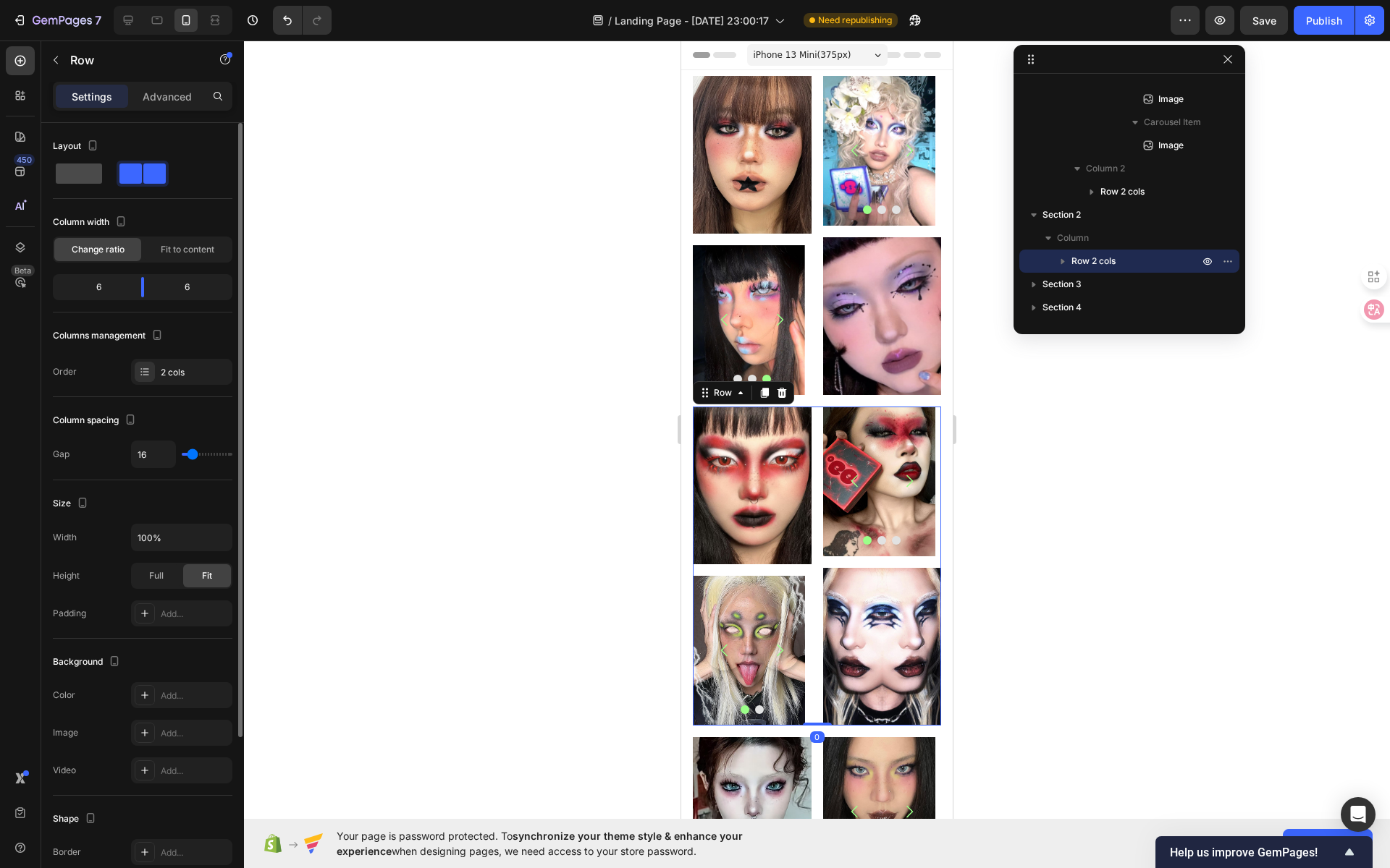
click at [77, 181] on span at bounding box center [79, 173] width 47 height 20
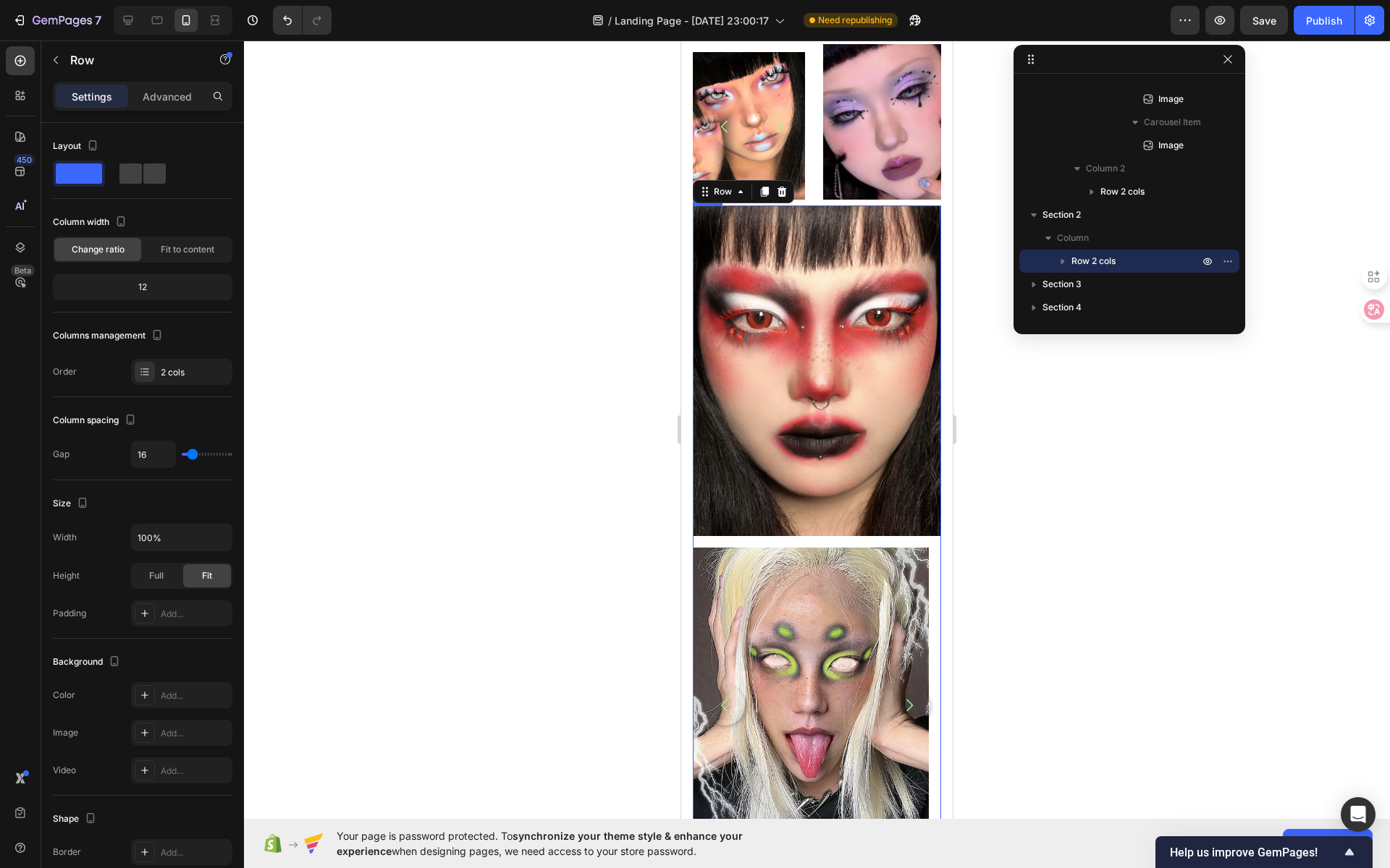
scroll to position [0, 0]
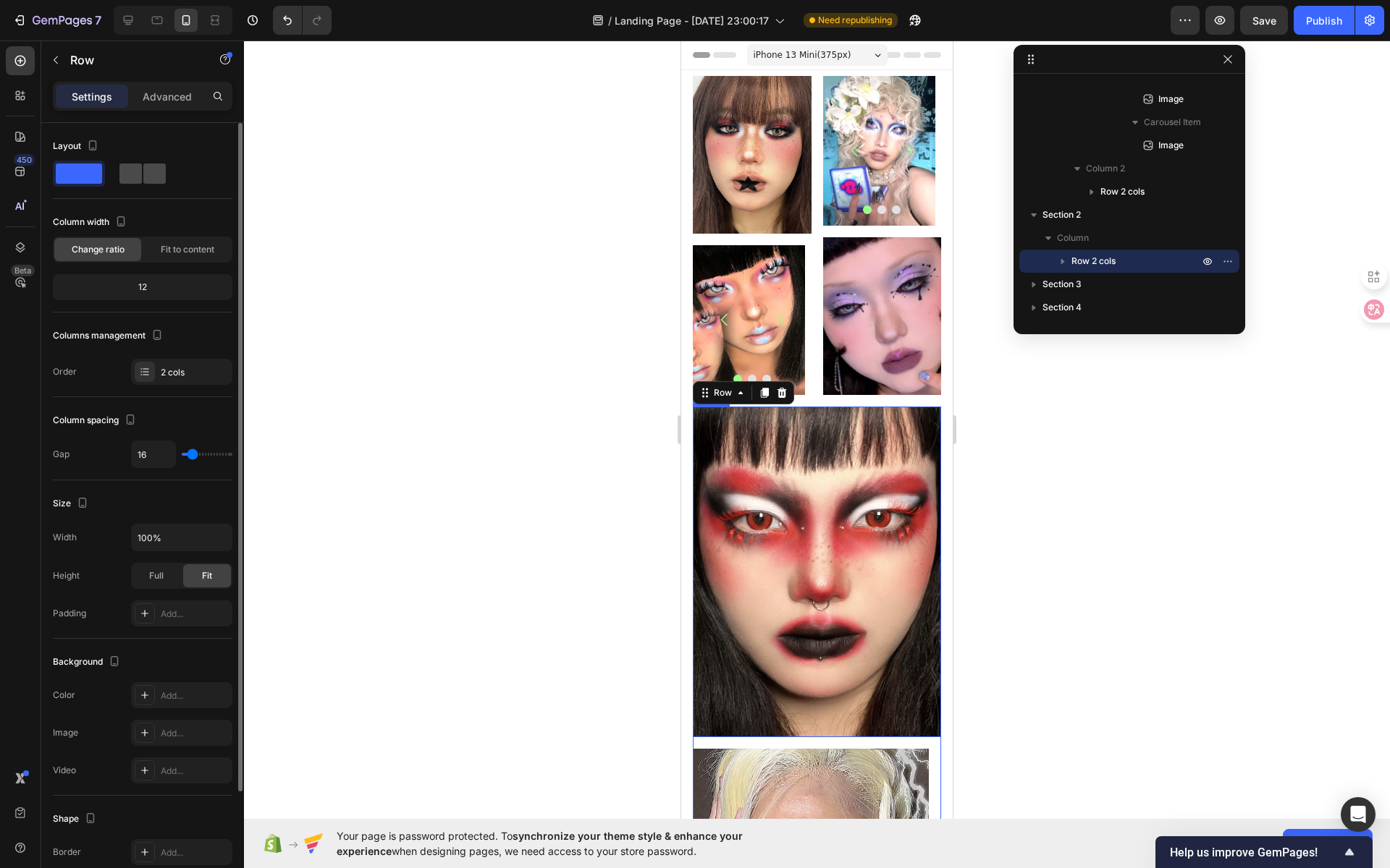
click at [129, 176] on span at bounding box center [130, 173] width 22 height 20
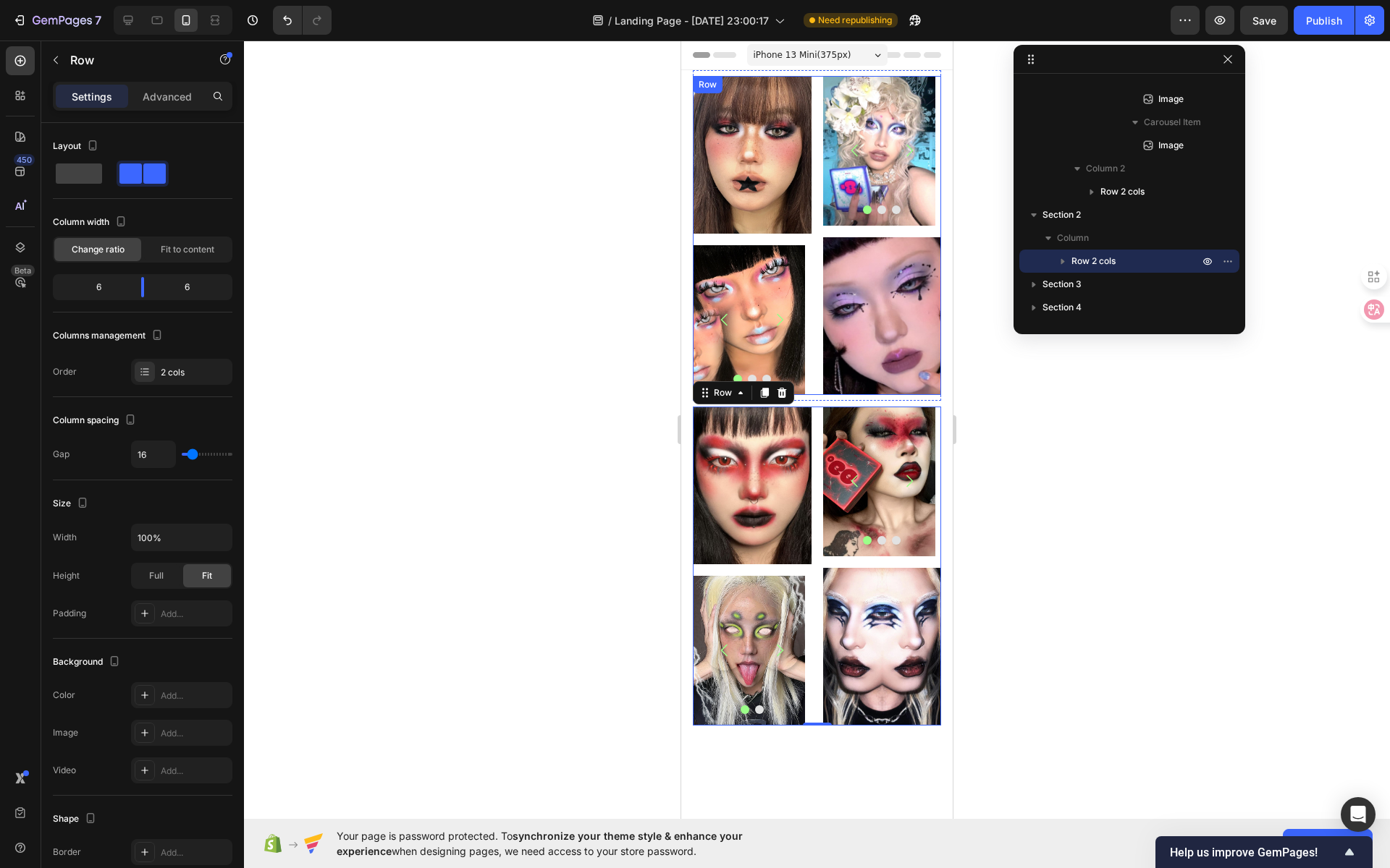
click at [811, 225] on div "Image Image Image Image [GEOGRAPHIC_DATA] Image Image Image Carousel Image Row …" at bounding box center [817, 236] width 248 height 319
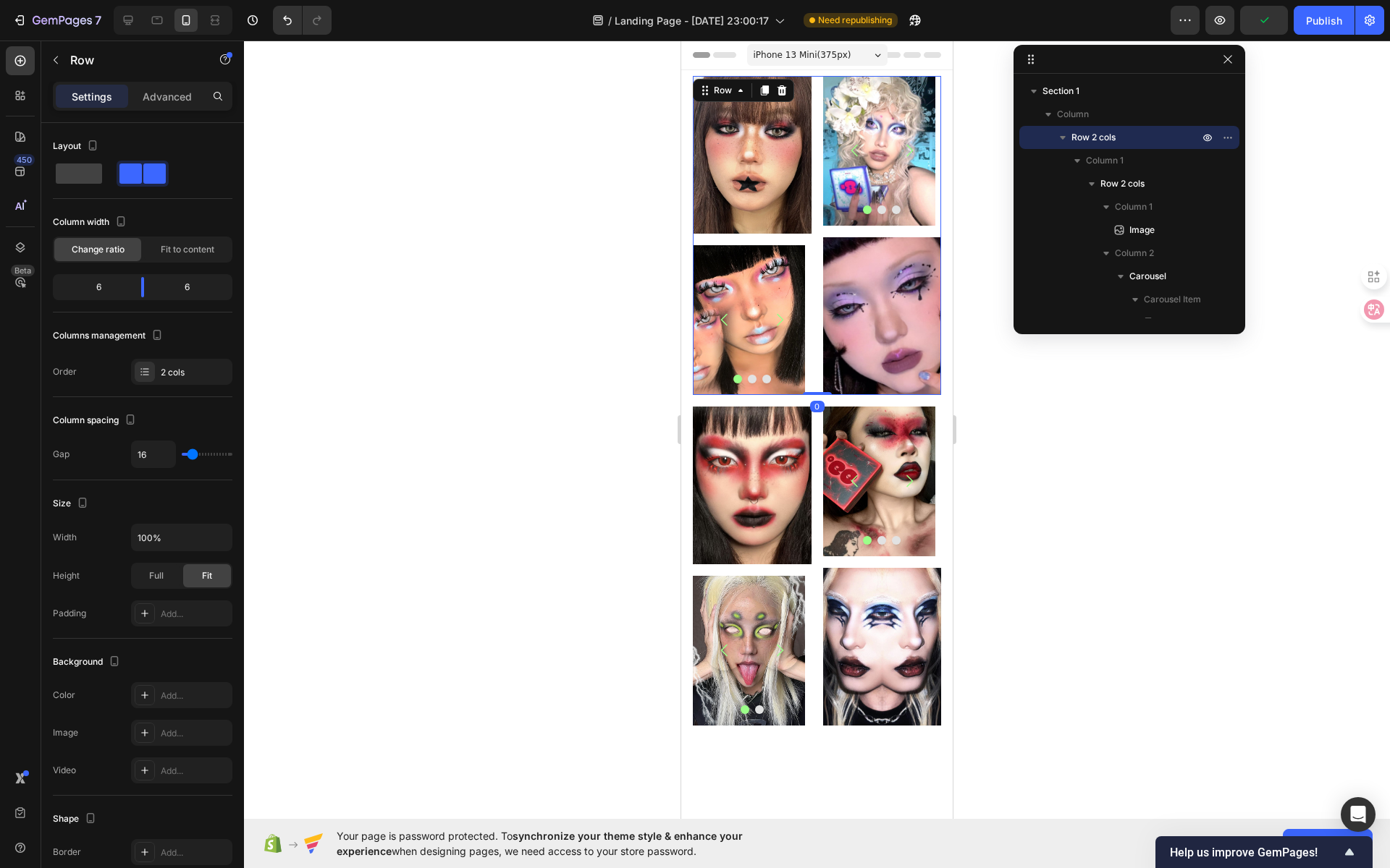
click at [811, 223] on div "Image Image Image Image [GEOGRAPHIC_DATA] Image Image Image Carousel Image Row …" at bounding box center [817, 236] width 248 height 319
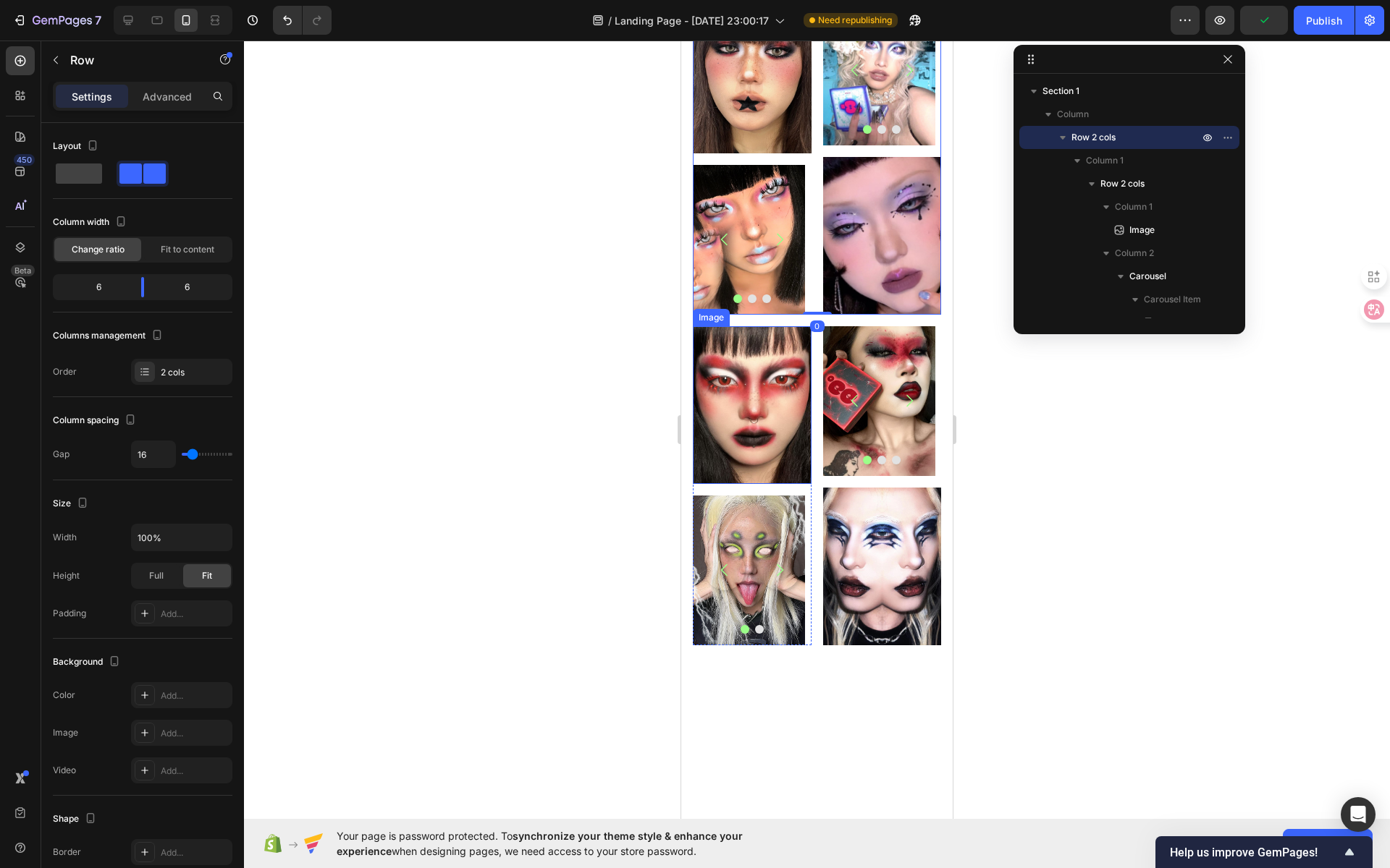
scroll to position [81, 0]
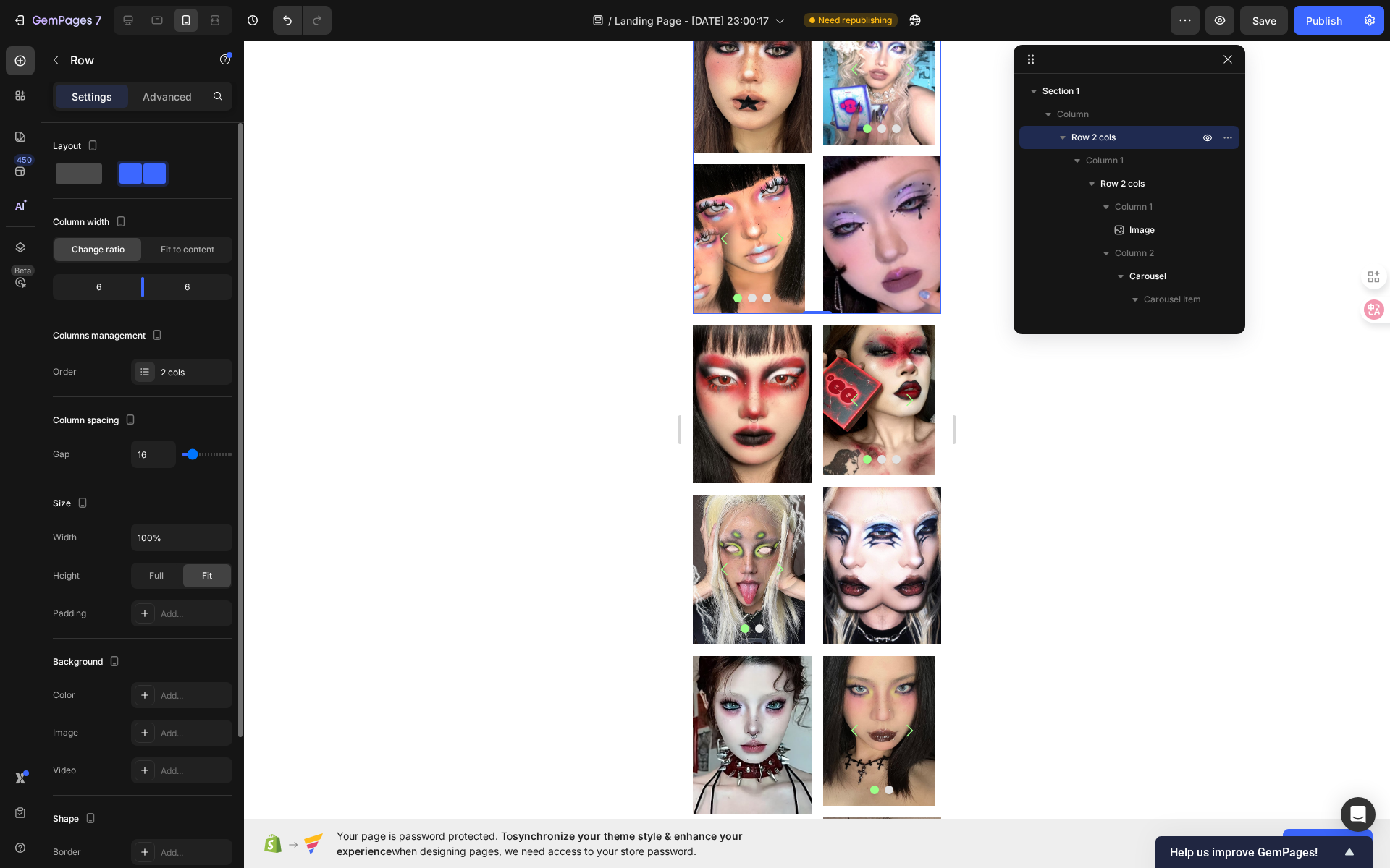
click at [93, 185] on div at bounding box center [79, 173] width 52 height 26
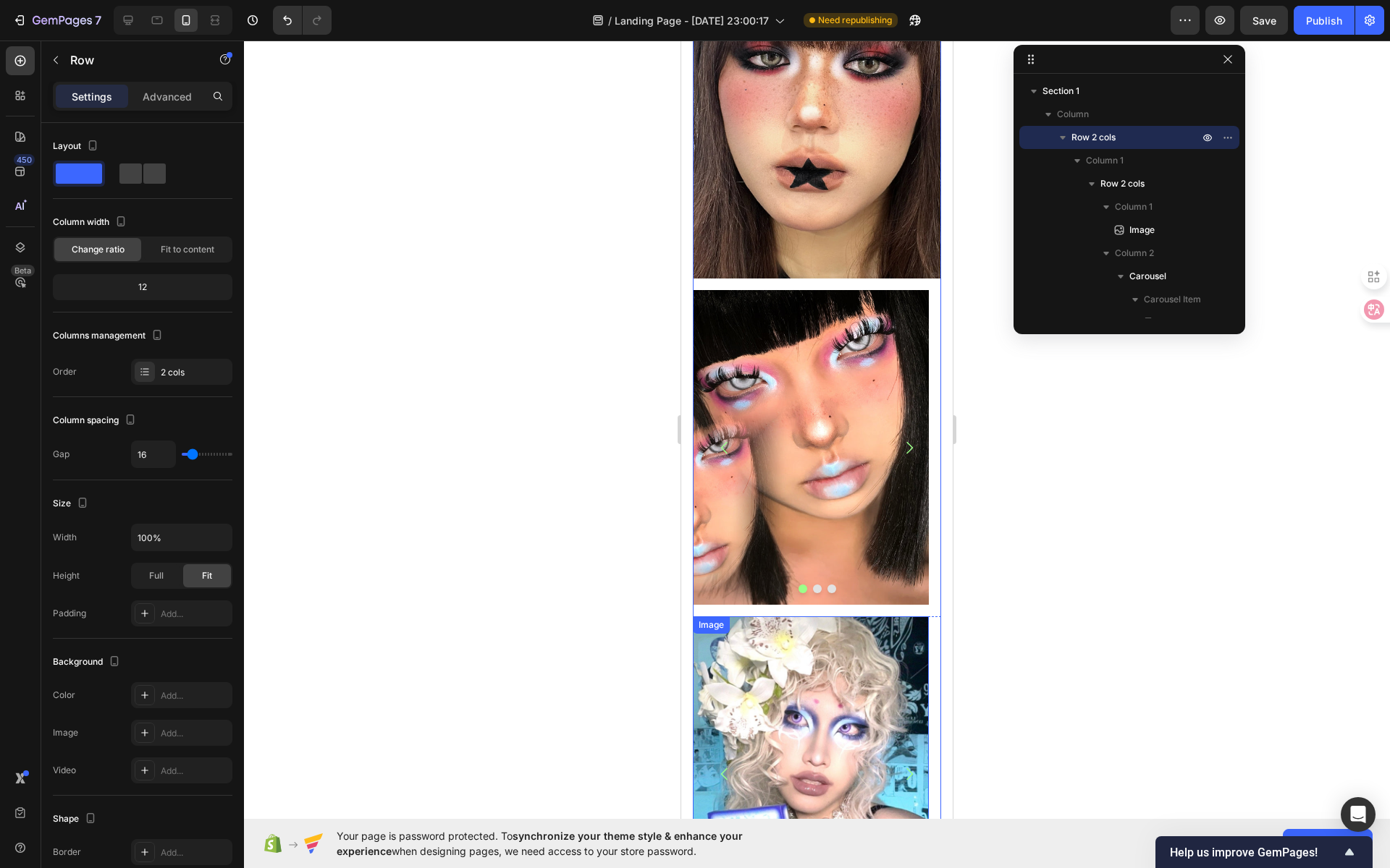
scroll to position [0, 0]
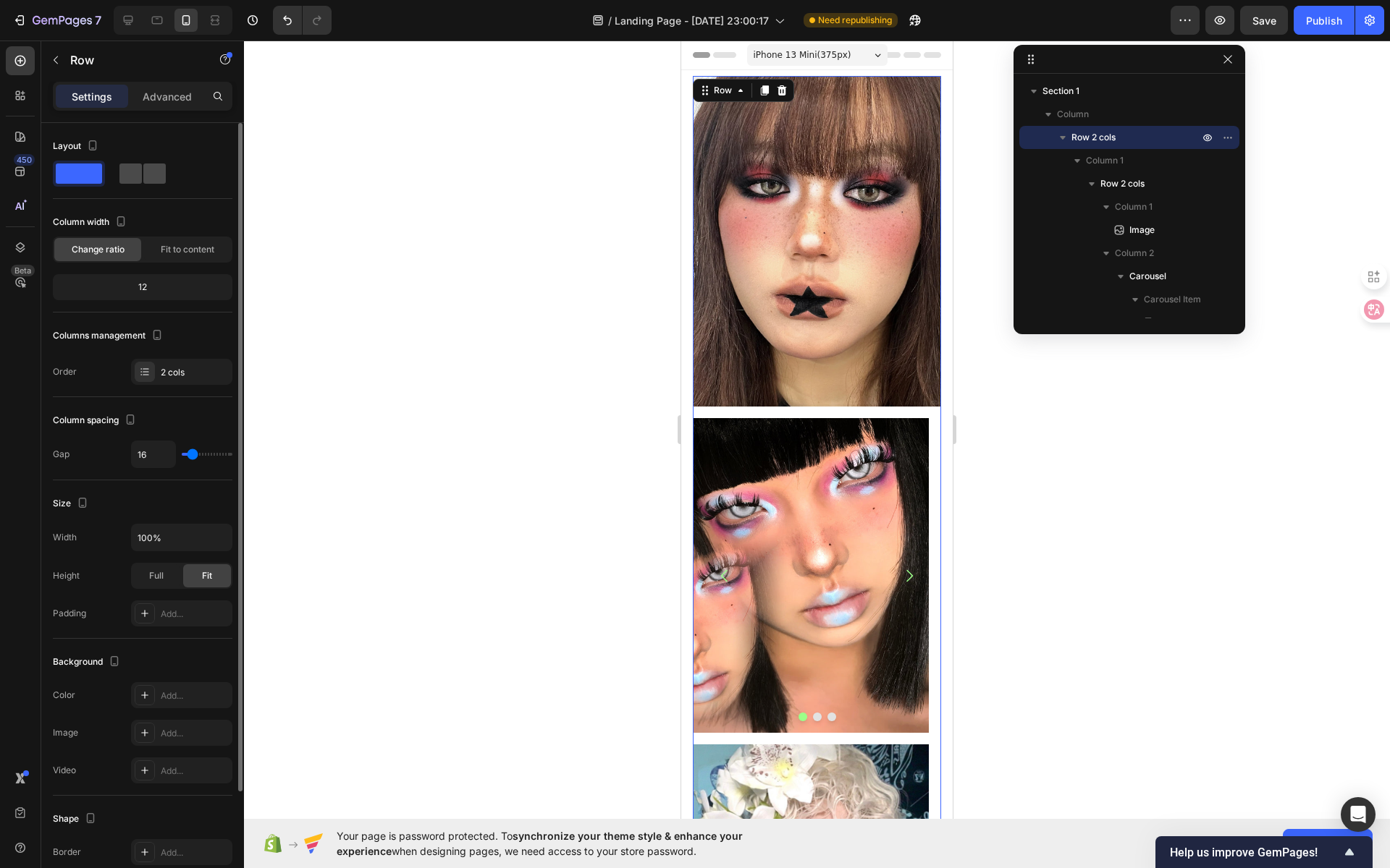
click at [144, 170] on span at bounding box center [154, 173] width 22 height 20
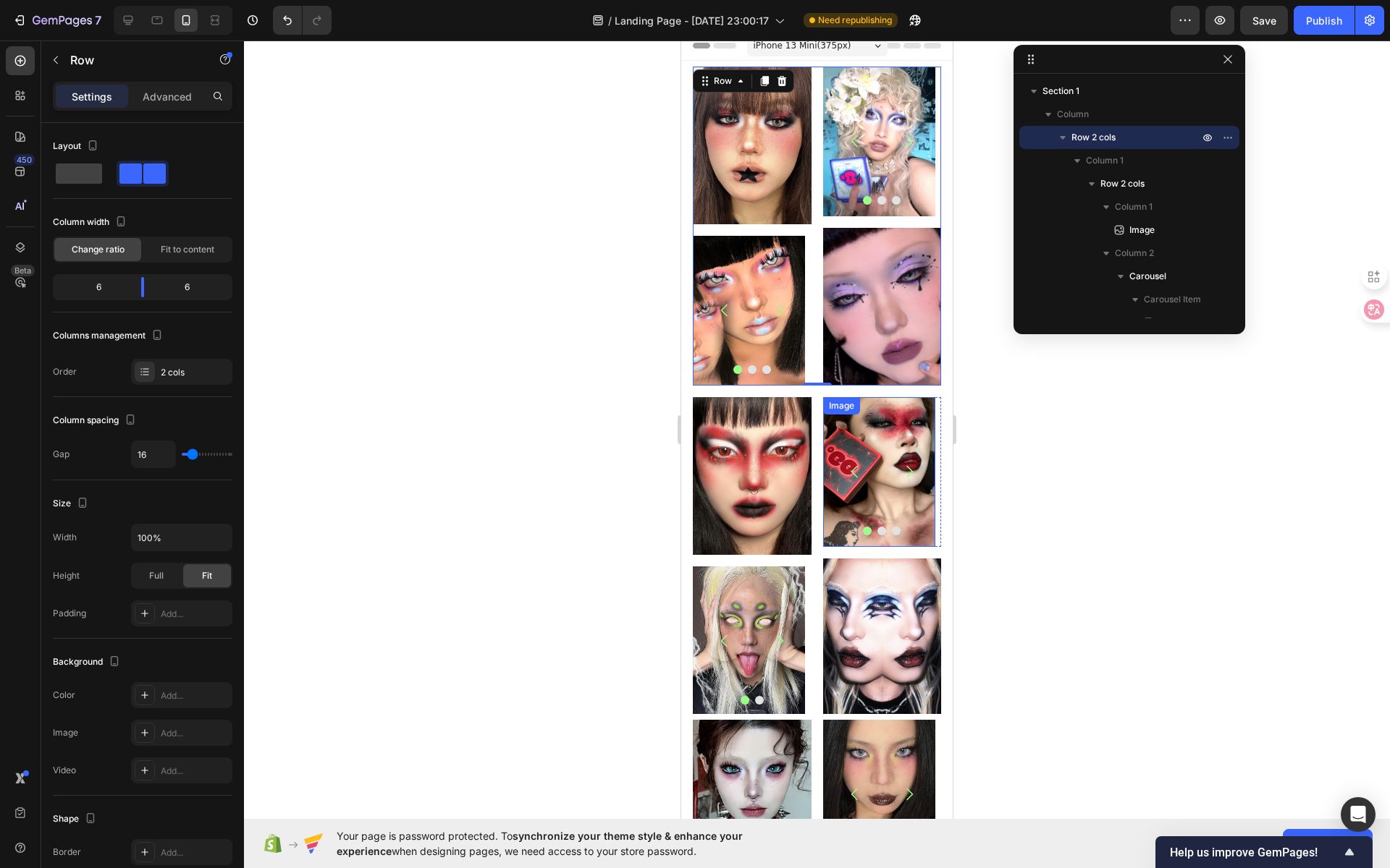
scroll to position [51, 0]
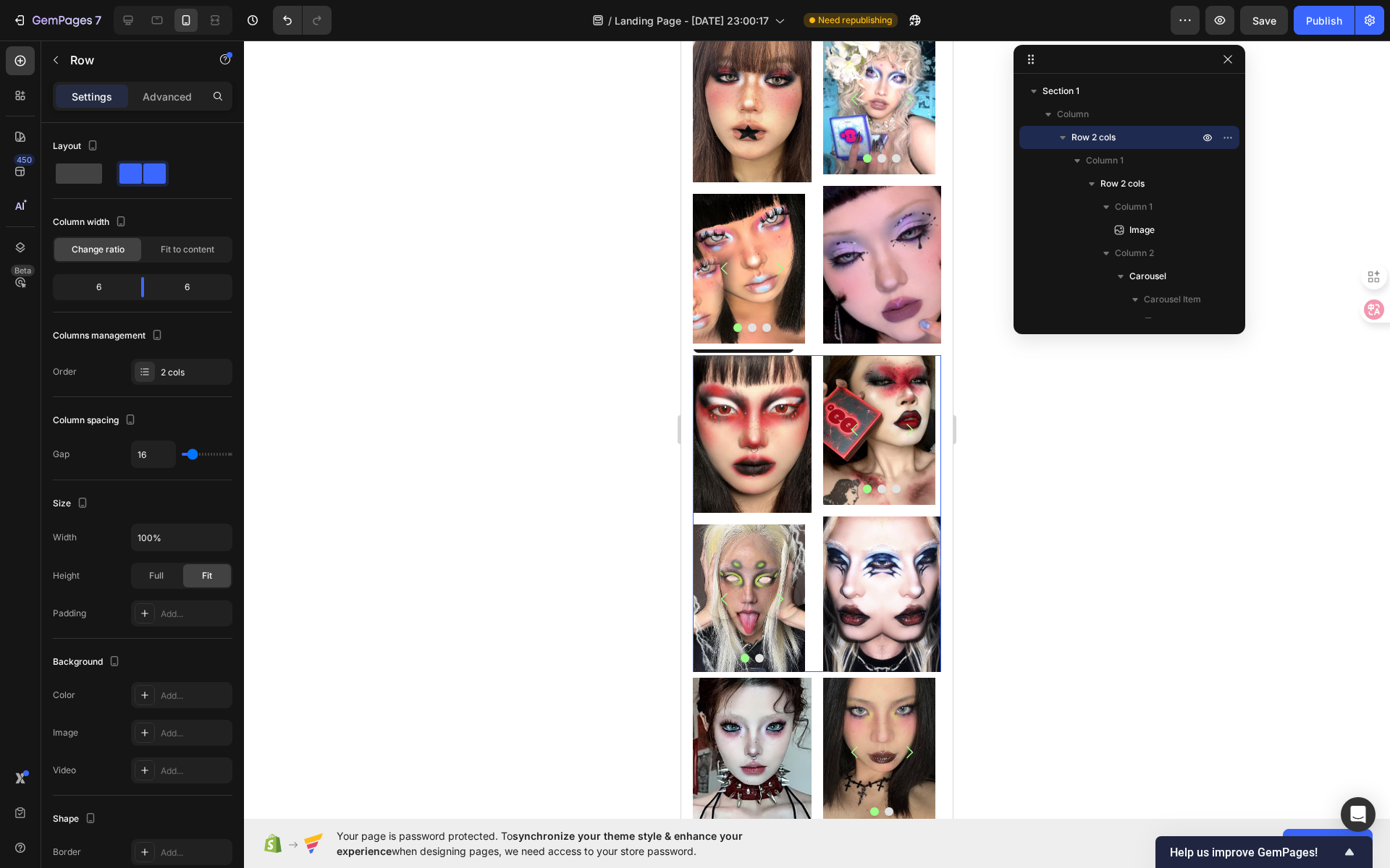
click at [809, 450] on div "Image Image Image Carousel Row Image Image Image Carousel Image Row Row 0" at bounding box center [817, 515] width 248 height 319
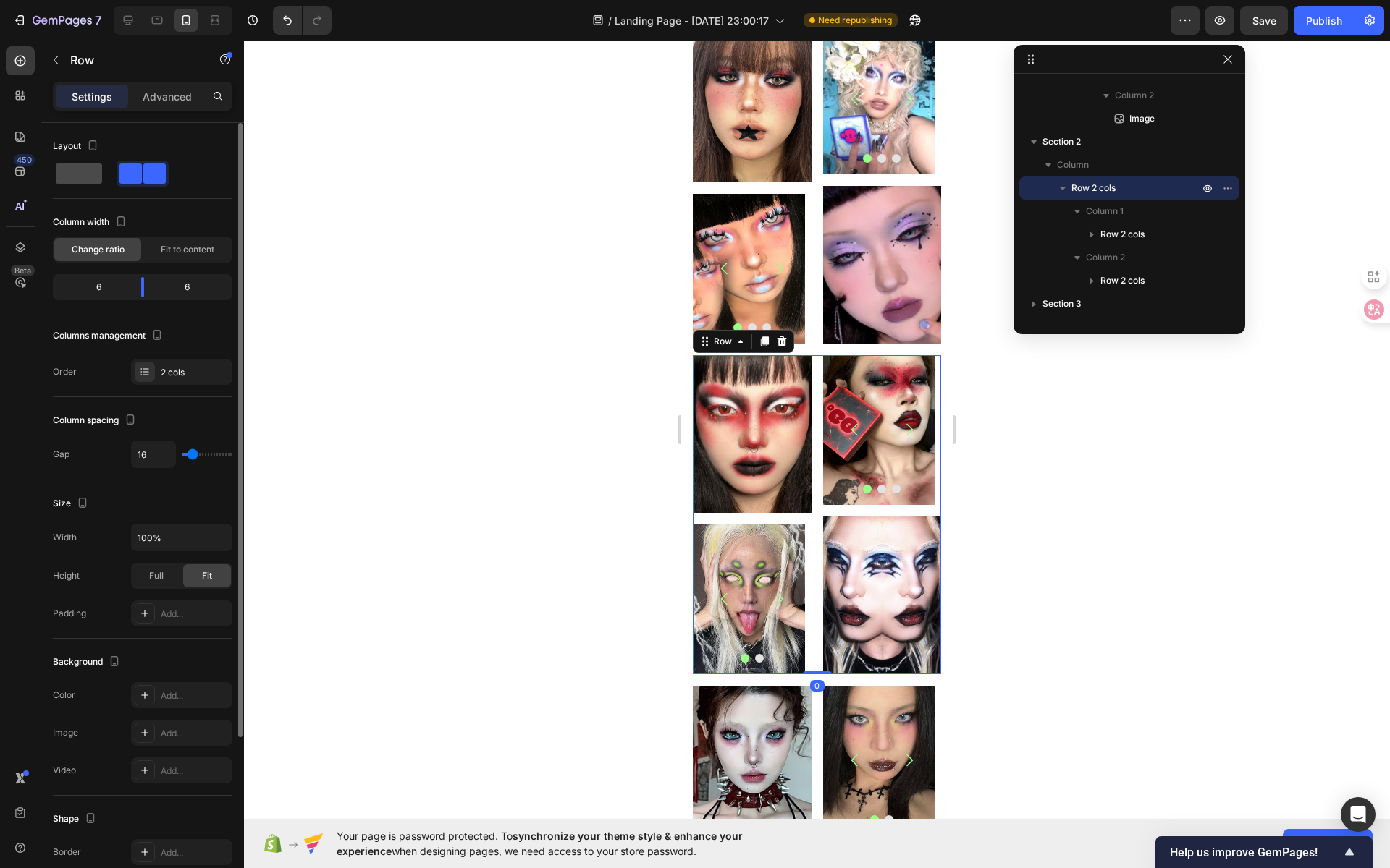
click at [85, 176] on span at bounding box center [79, 173] width 47 height 20
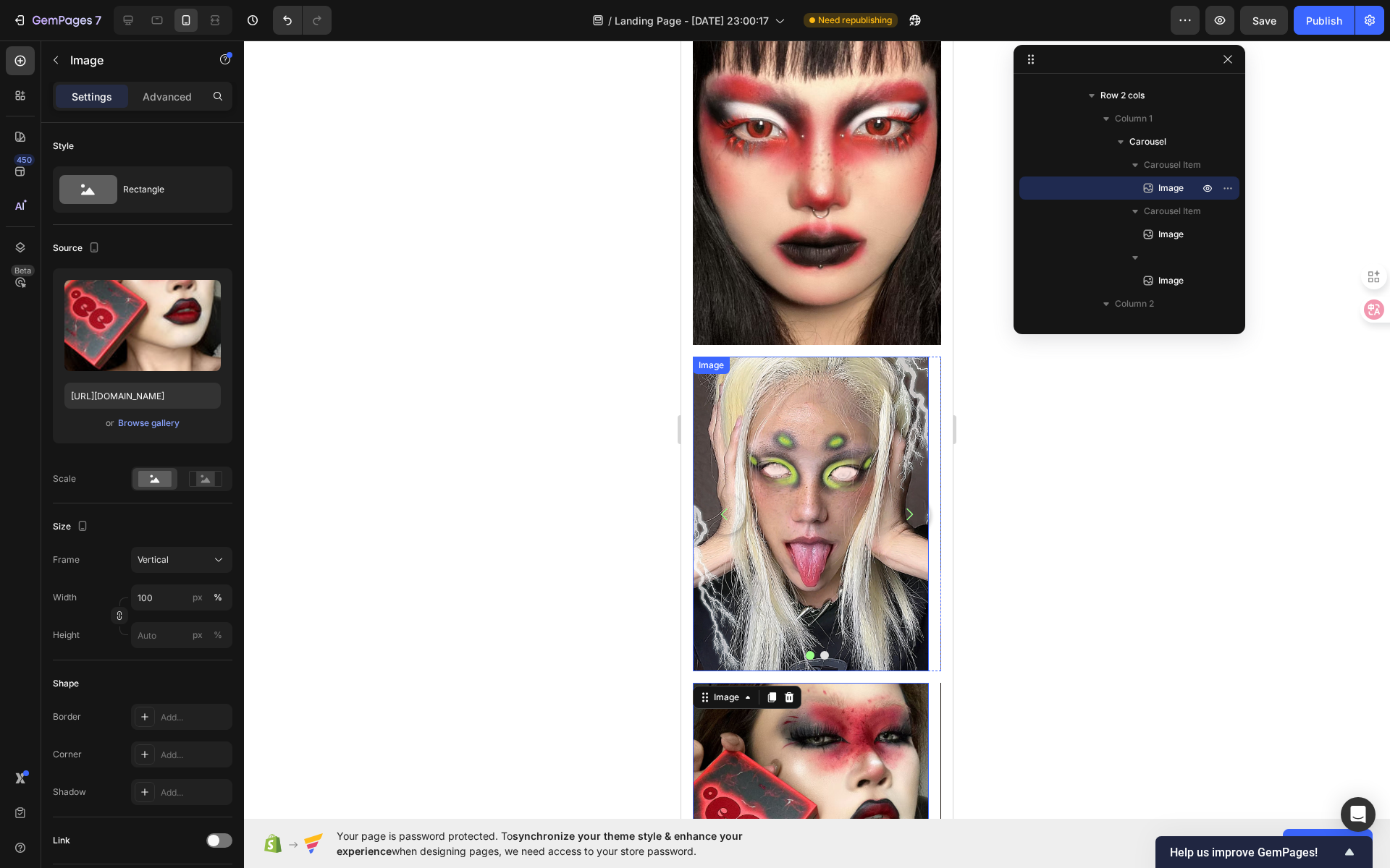
scroll to position [425, 0]
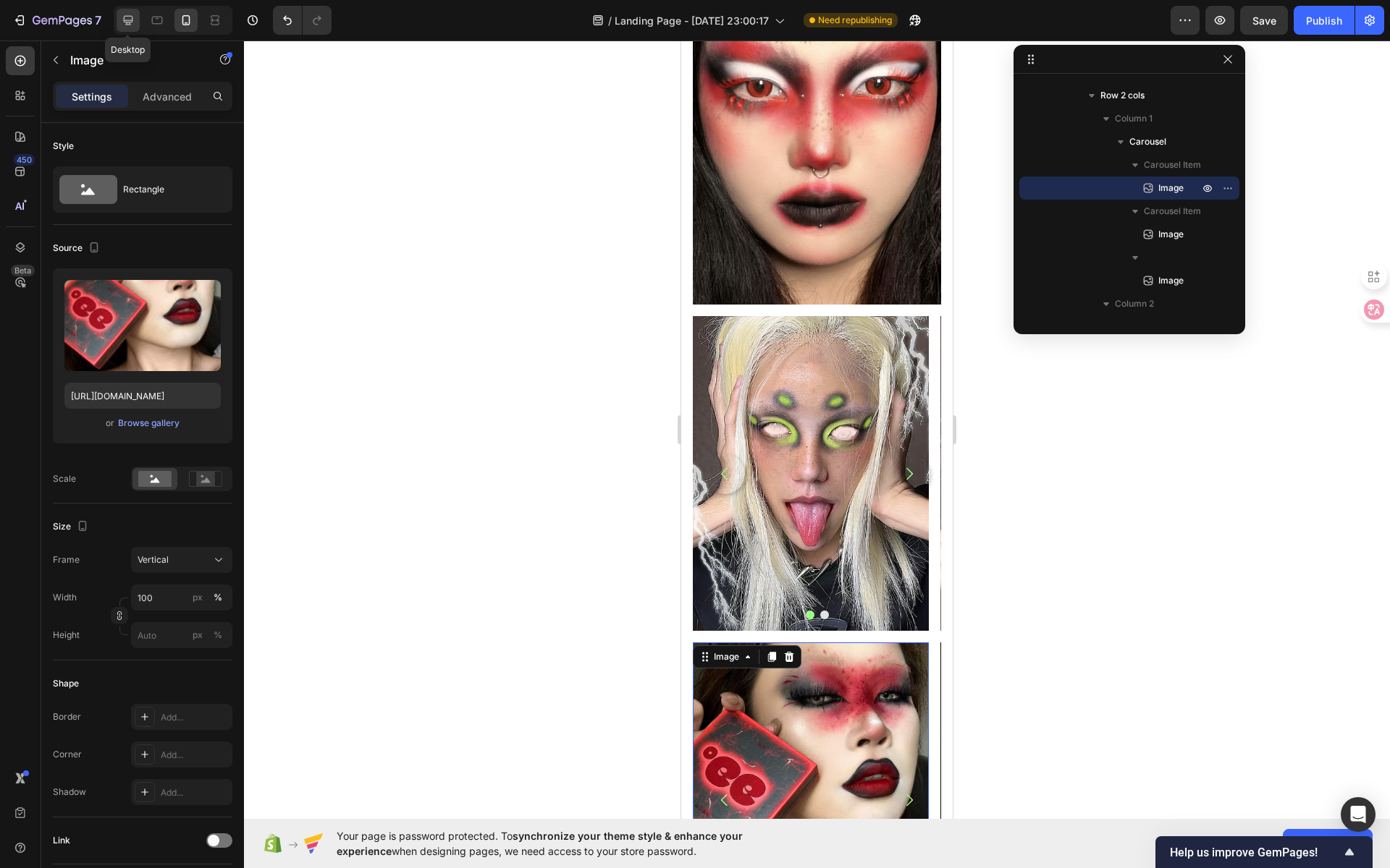
click at [136, 27] on div at bounding box center [127, 20] width 23 height 23
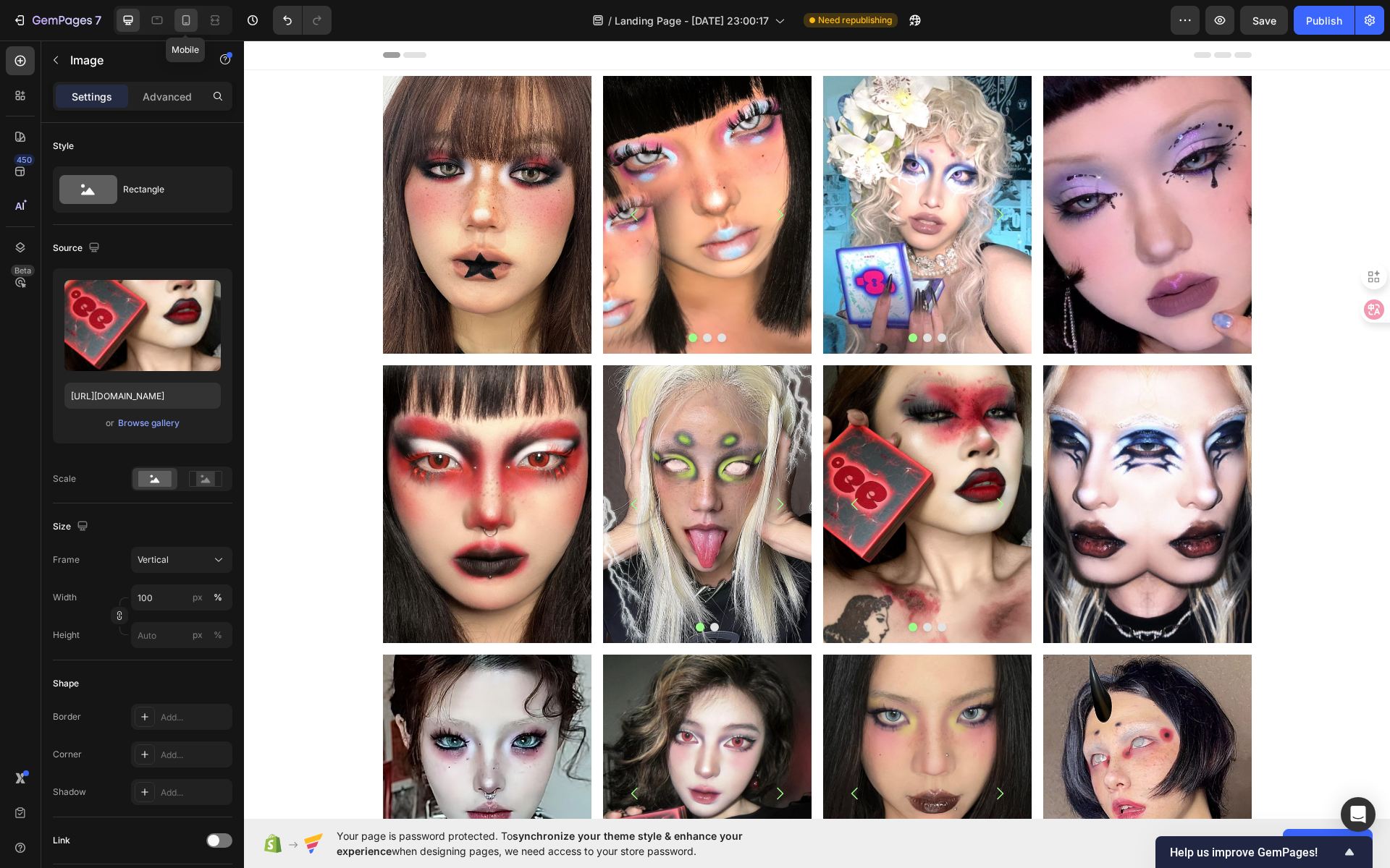
click at [187, 25] on icon at bounding box center [186, 21] width 15 height 15
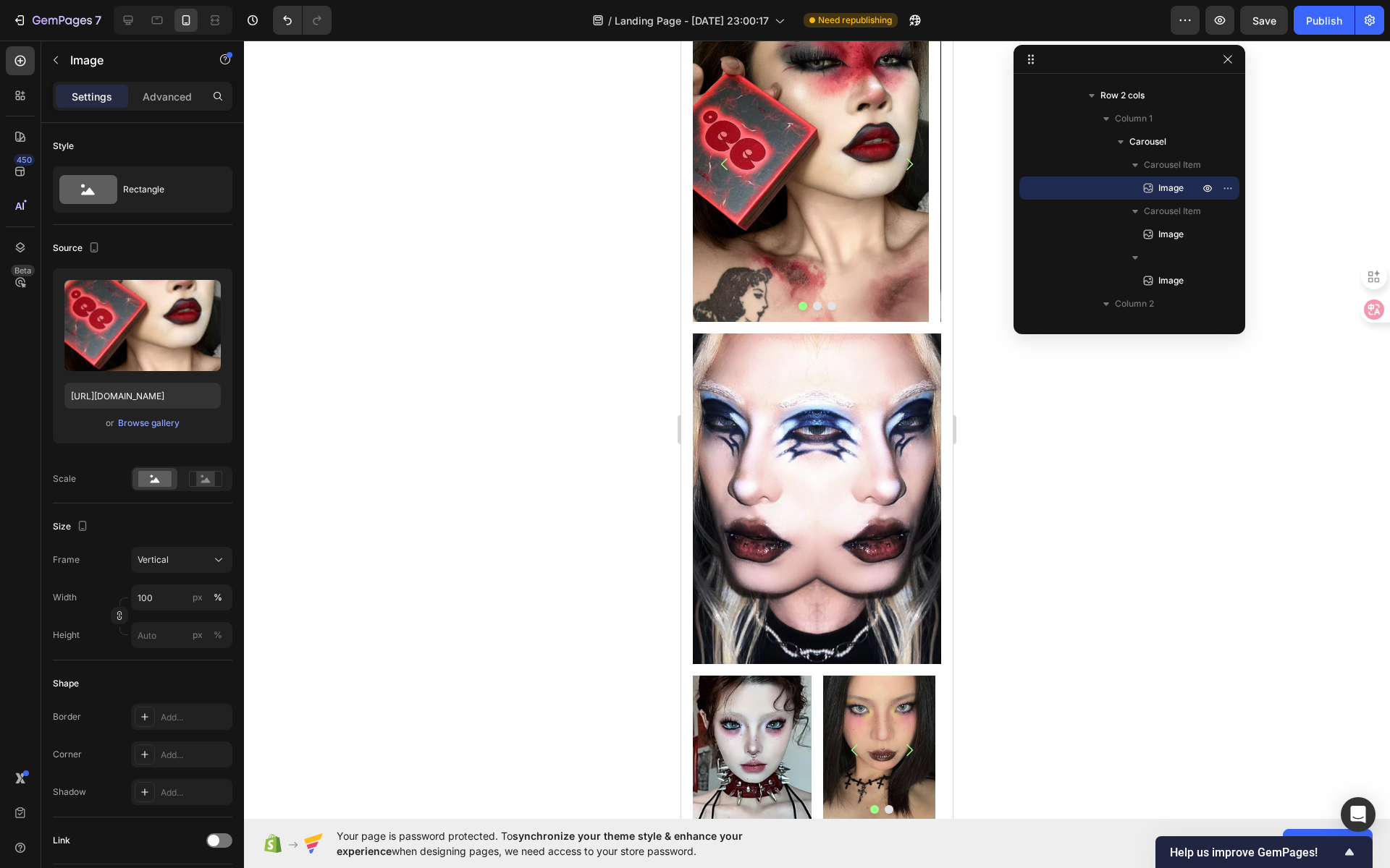
scroll to position [625, 0]
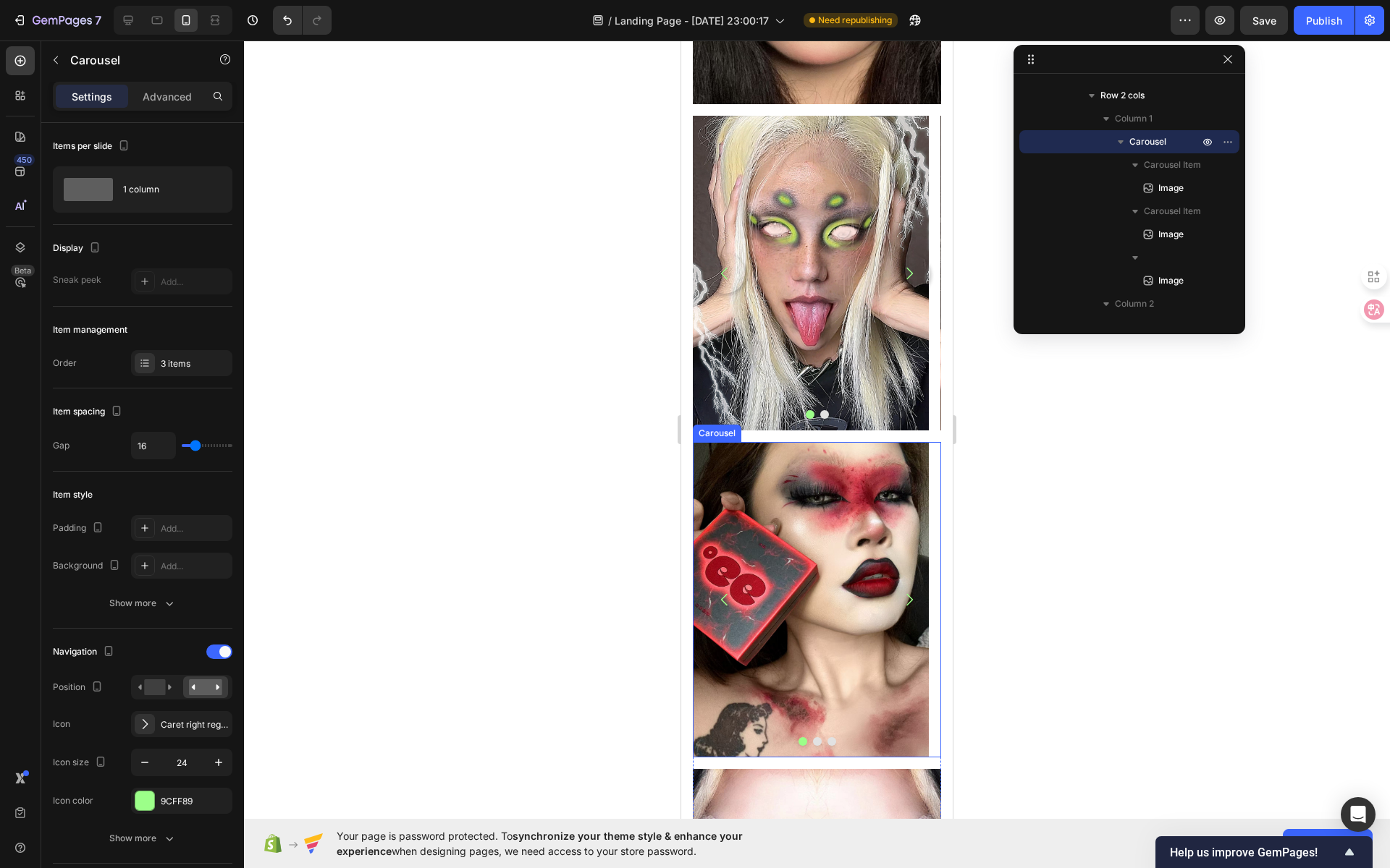
click at [900, 591] on icon "Carousel Next Arrow" at bounding box center [908, 599] width 17 height 17
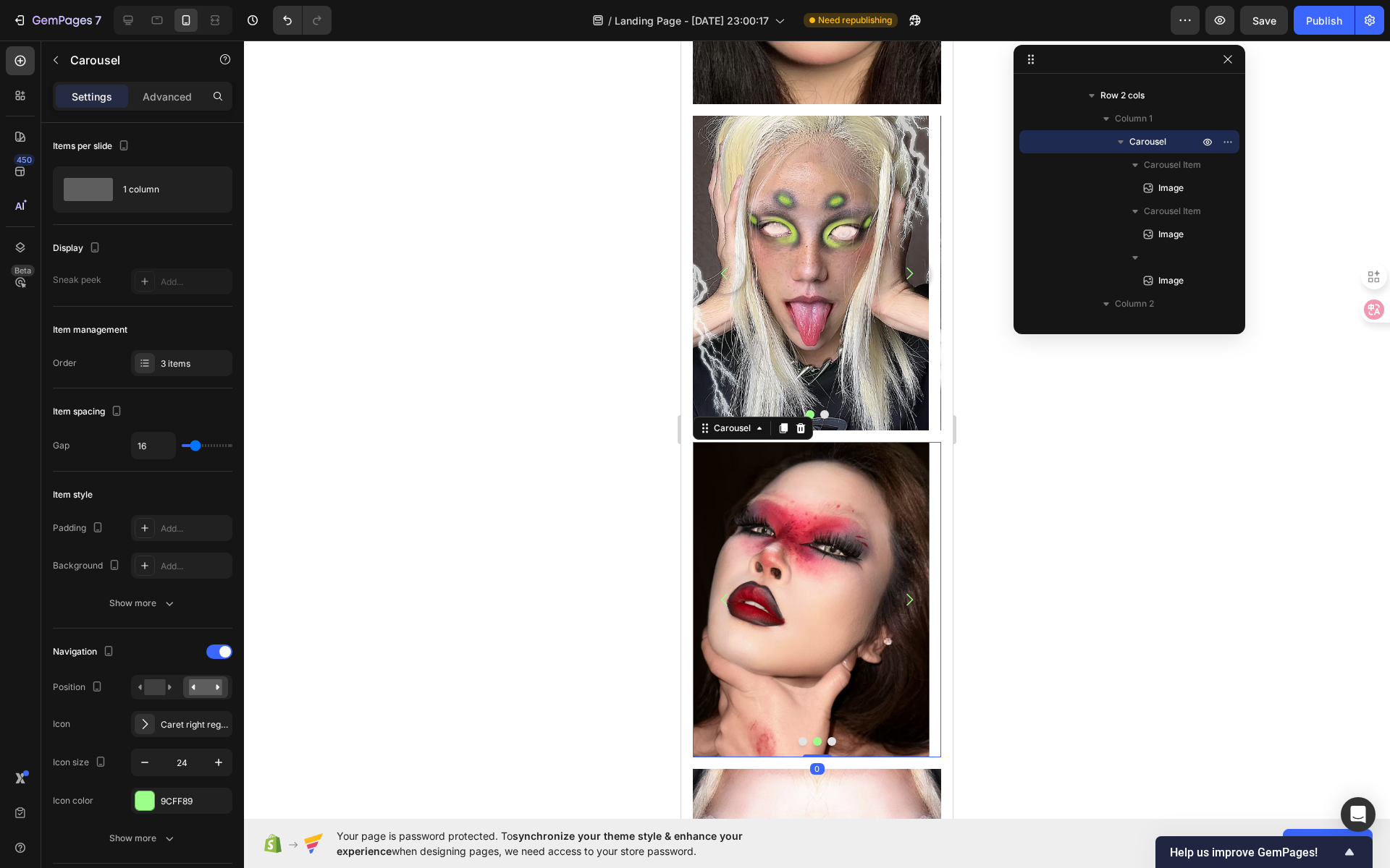
click at [719, 591] on icon "Carousel Back Arrow" at bounding box center [724, 599] width 17 height 17
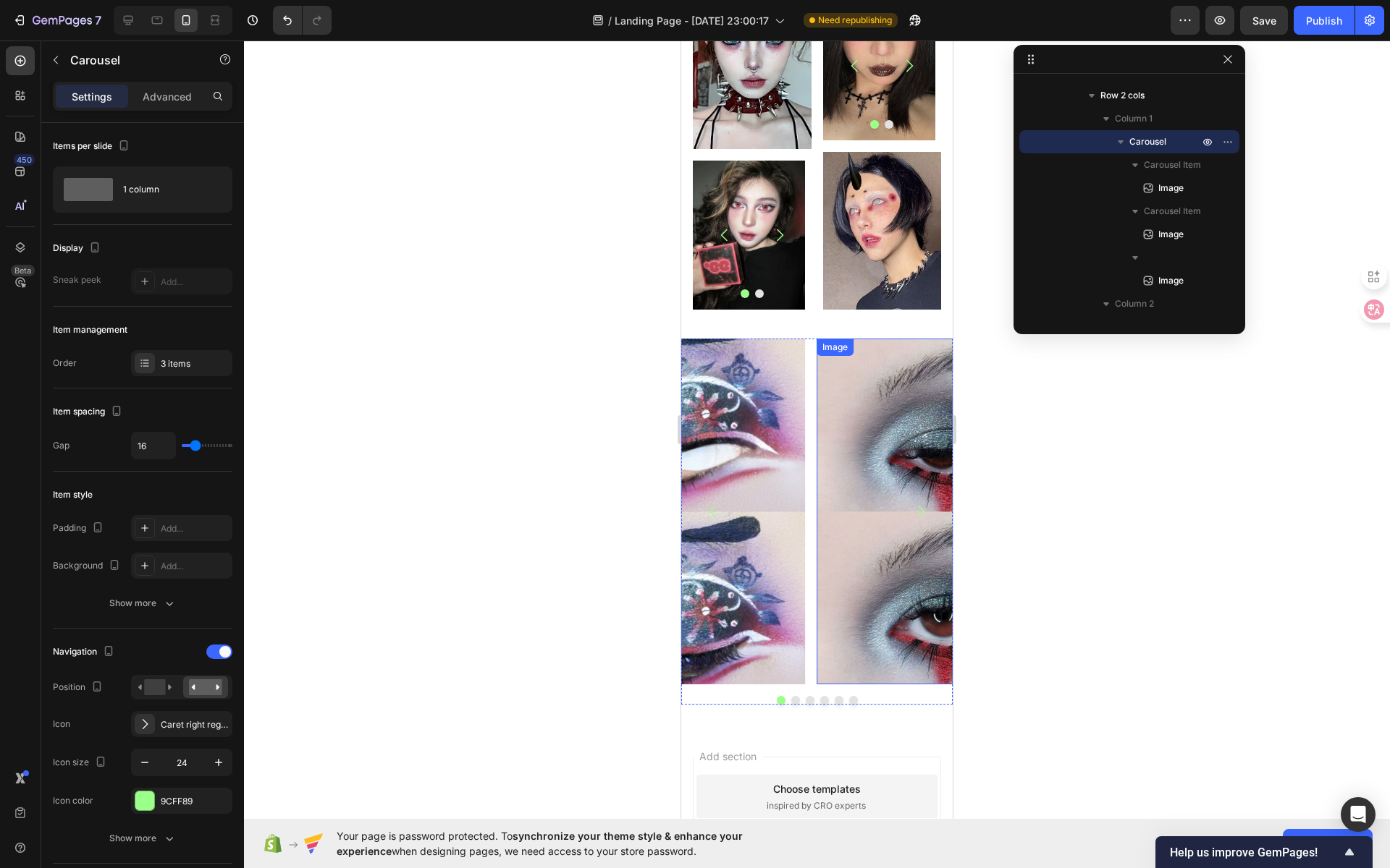
scroll to position [1755, 0]
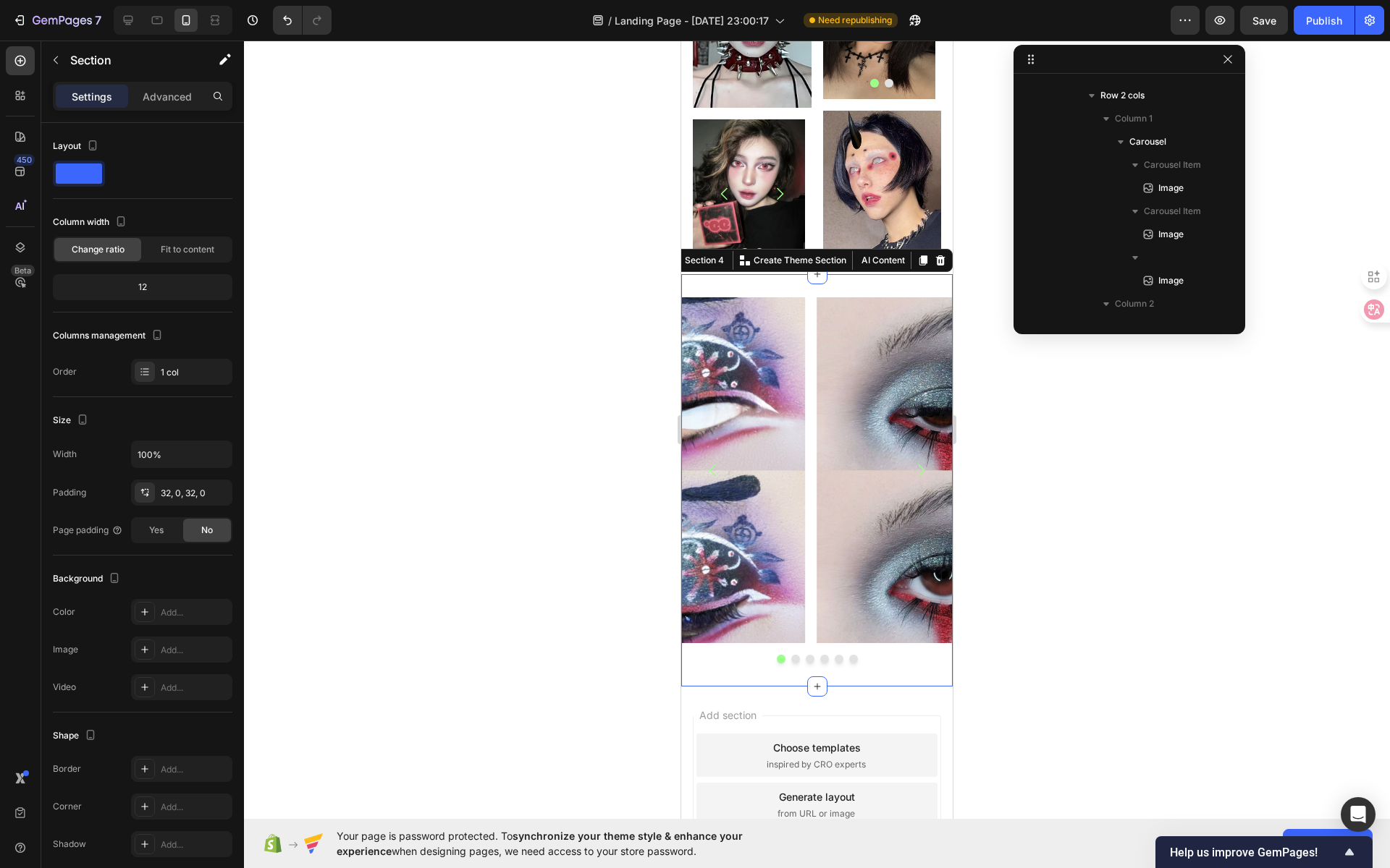
click at [720, 281] on div "Image Image Image Image Image Image Carousel Section 4 You can create reusable …" at bounding box center [817, 480] width 271 height 413
click at [726, 285] on div "Image Image Image Image Image Image Carousel Section 4 You can create reusable …" at bounding box center [817, 480] width 271 height 413
click at [742, 311] on img at bounding box center [676, 470] width 259 height 346
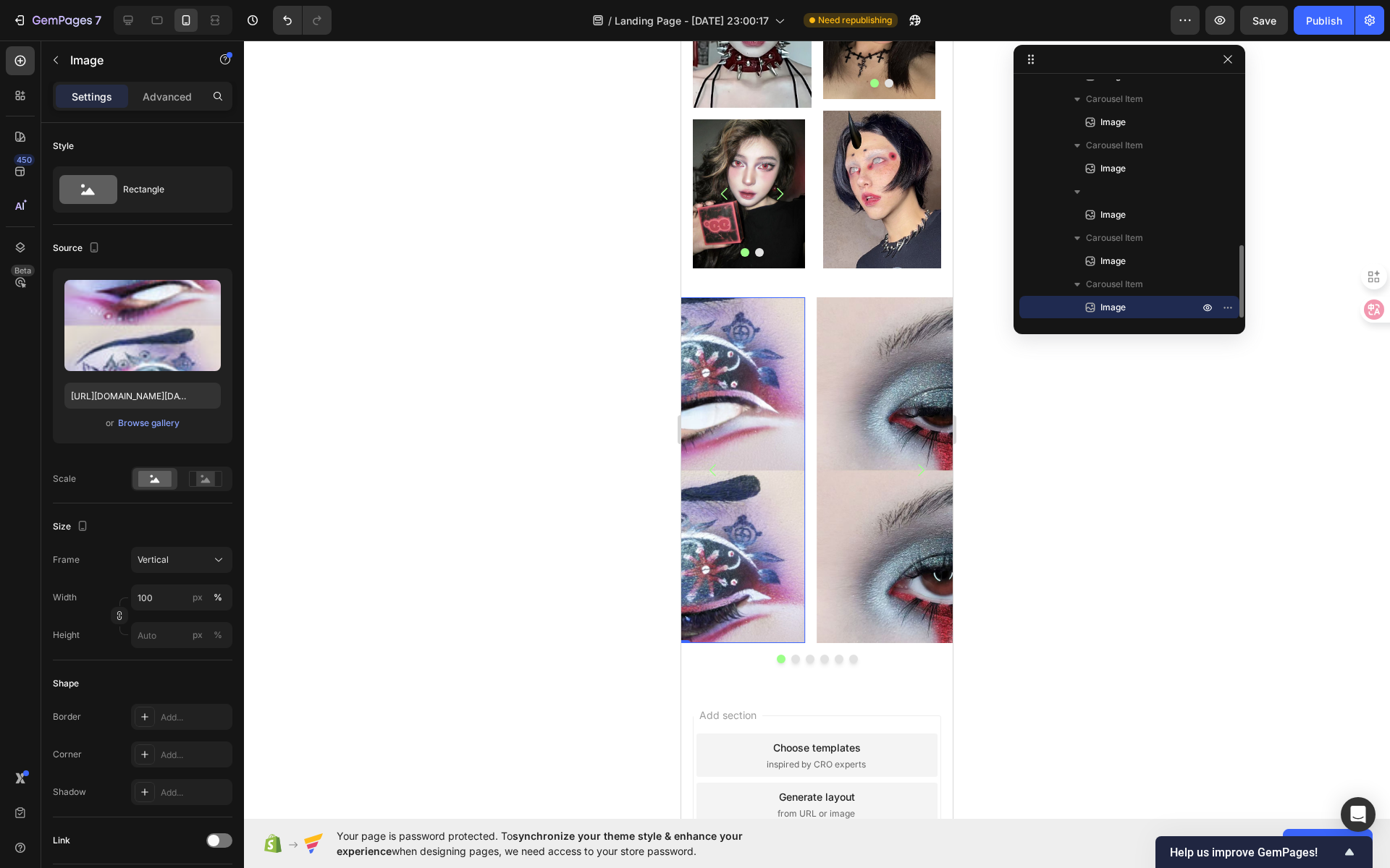
click at [733, 335] on img at bounding box center [676, 470] width 259 height 346
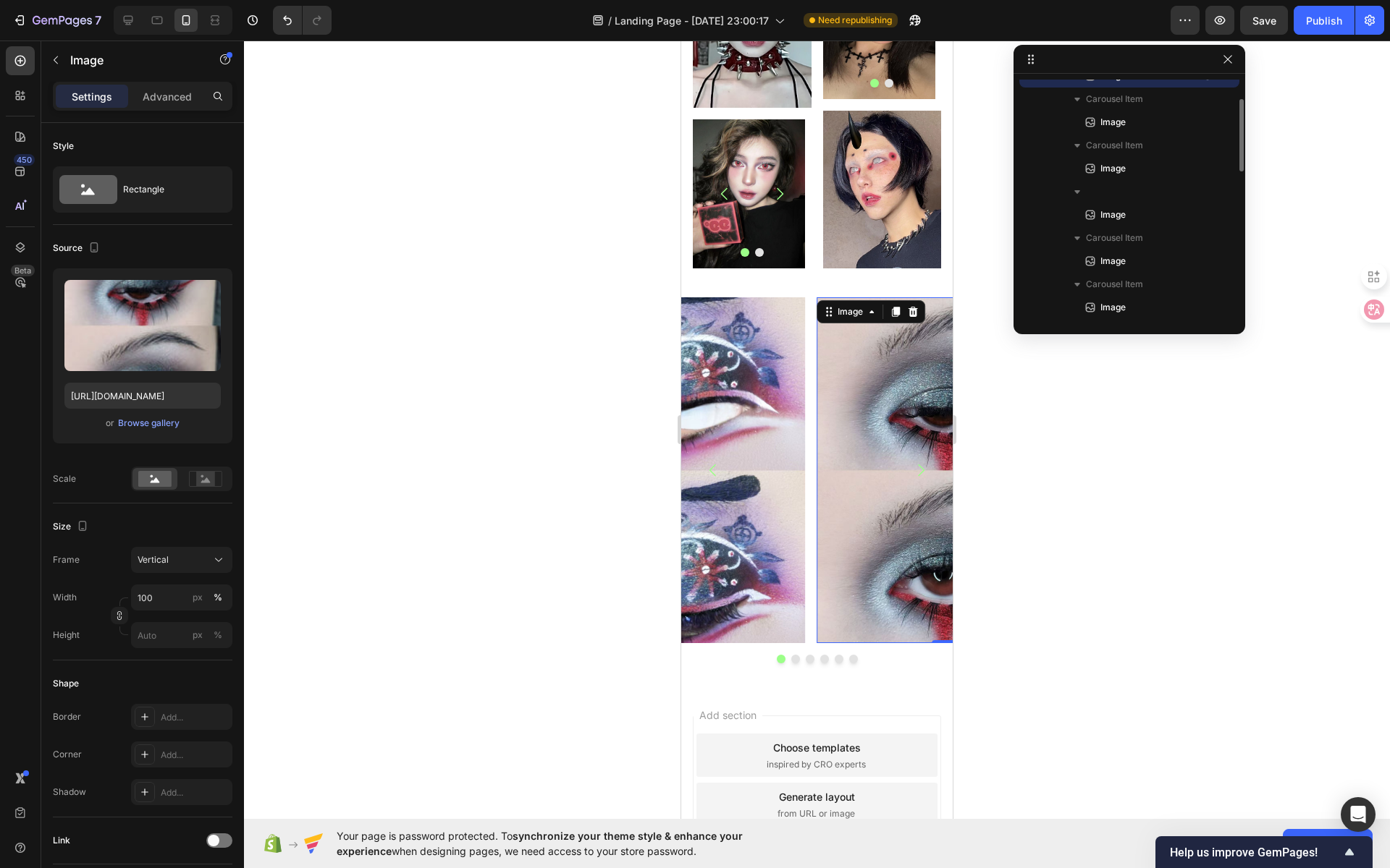
click at [870, 306] on div "Image 0" at bounding box center [946, 470] width 259 height 346
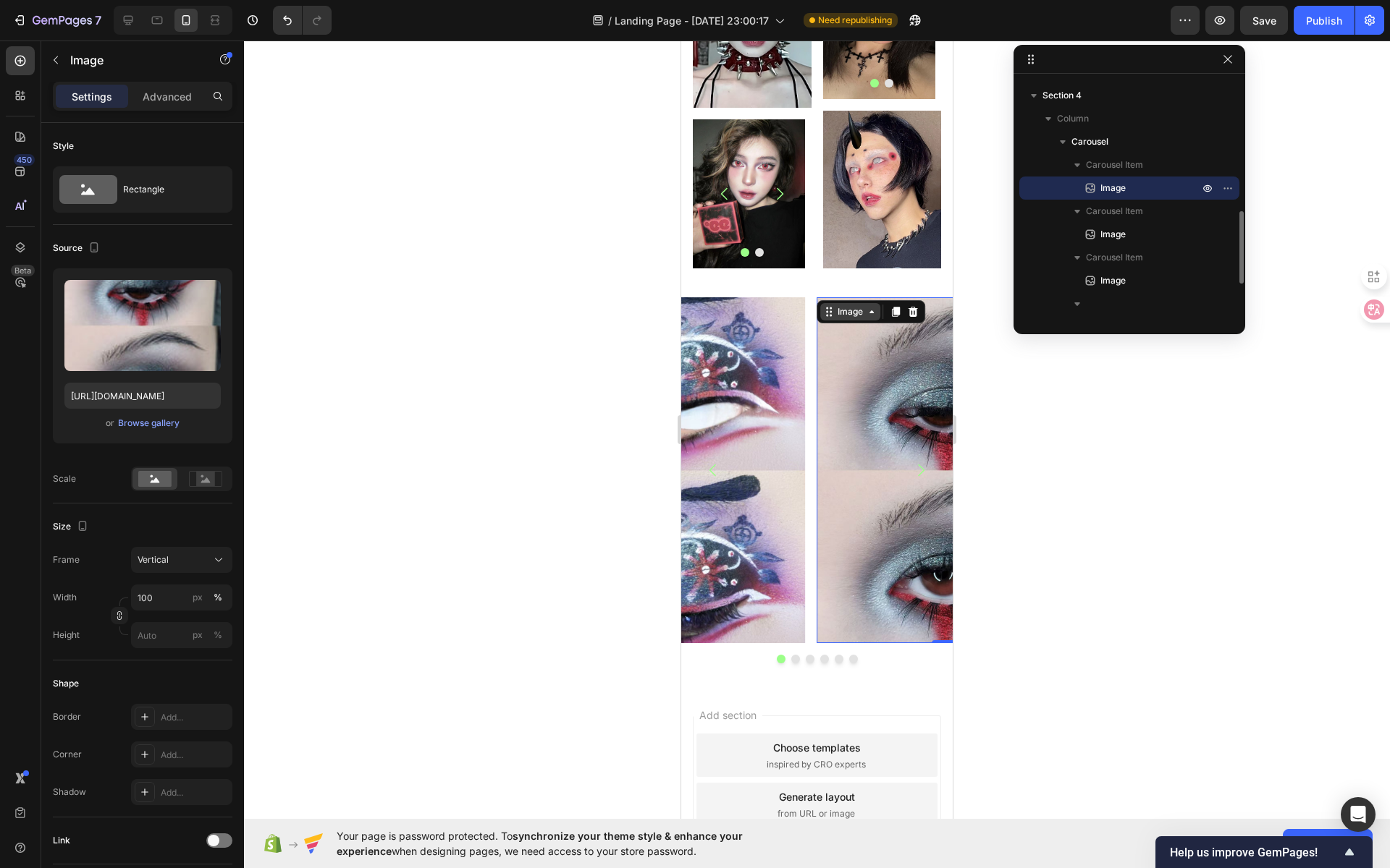
click at [849, 305] on div "Image" at bounding box center [851, 312] width 31 height 13
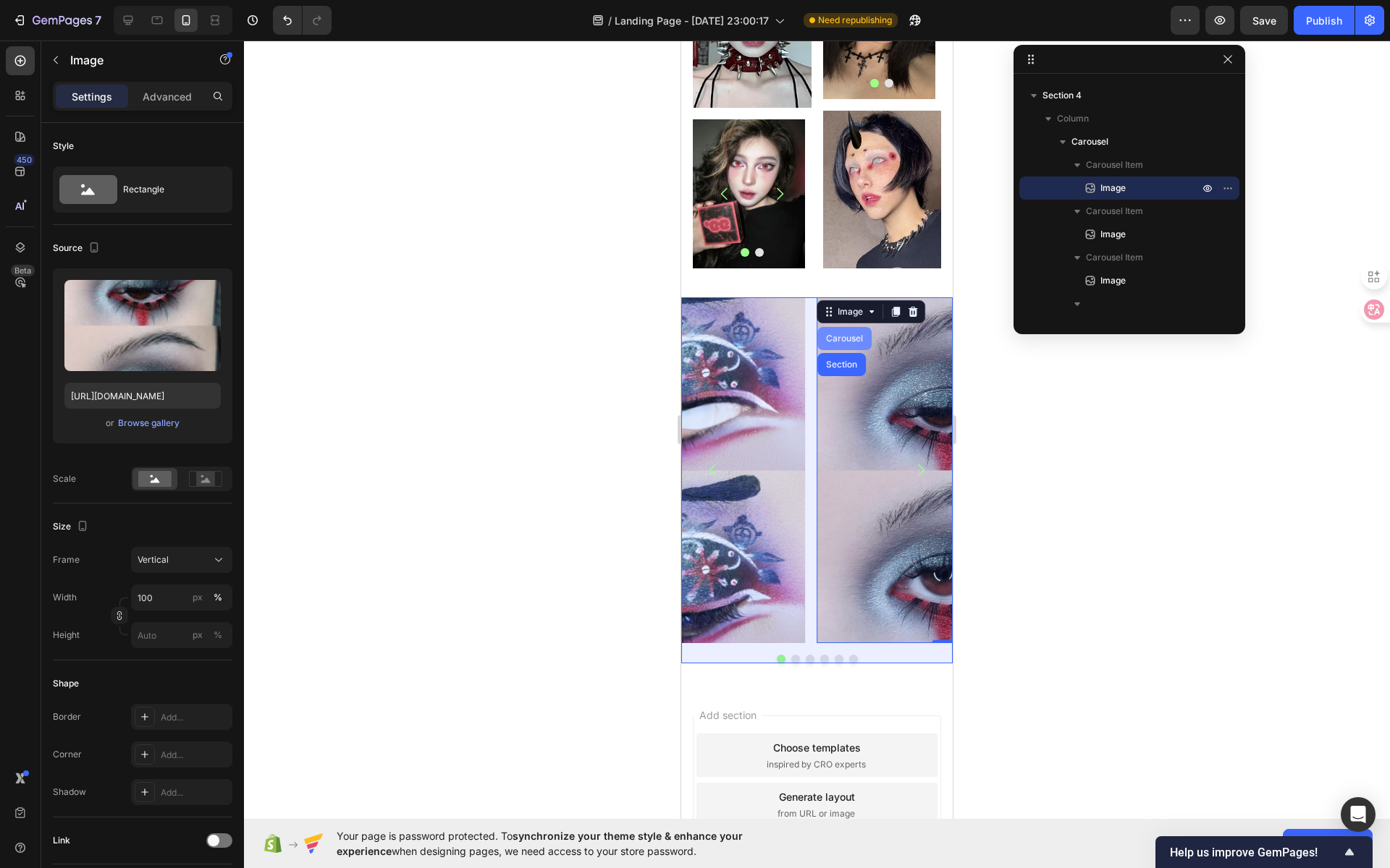
click at [849, 334] on div "Carousel" at bounding box center [845, 338] width 43 height 9
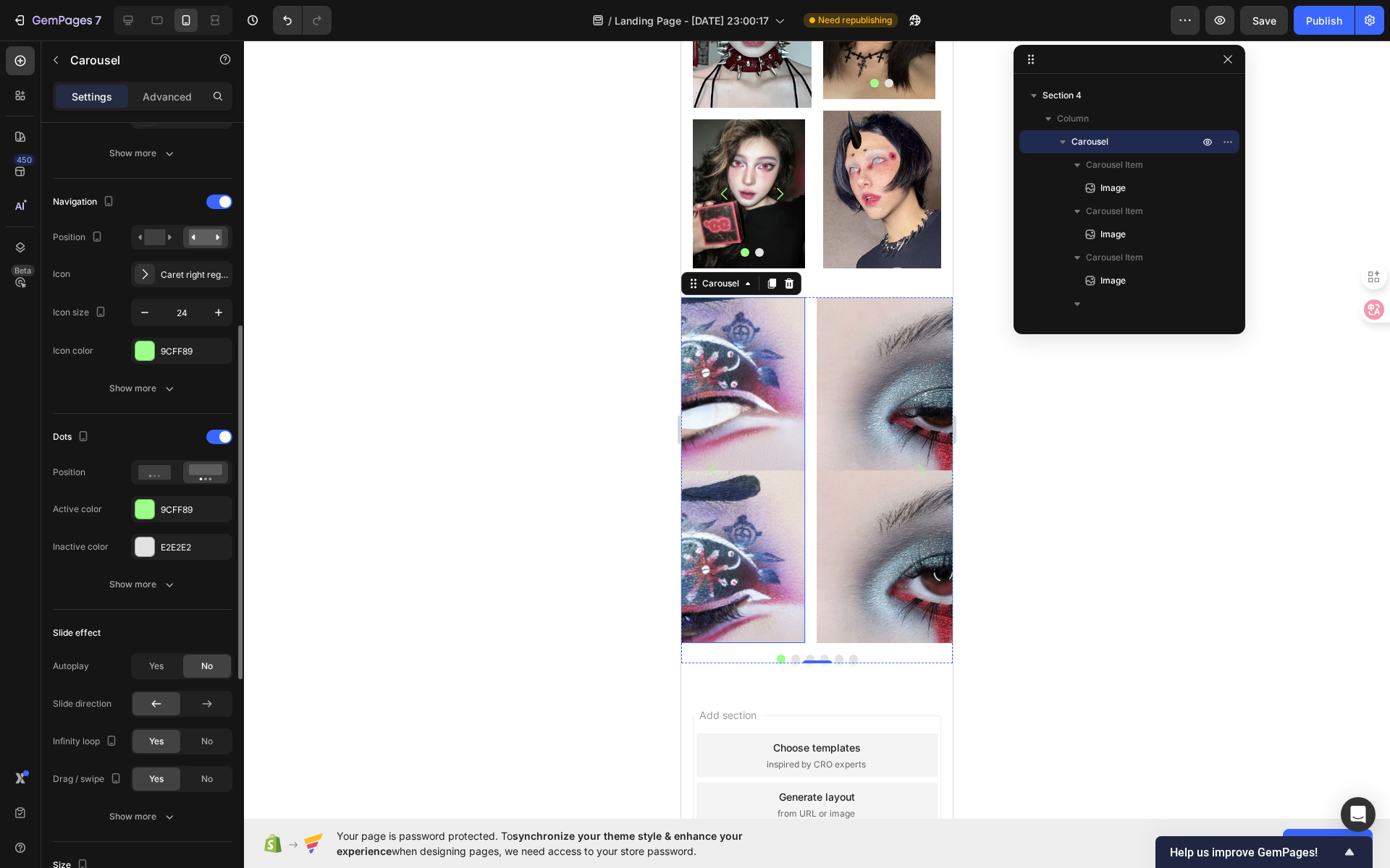
scroll to position [529, 0]
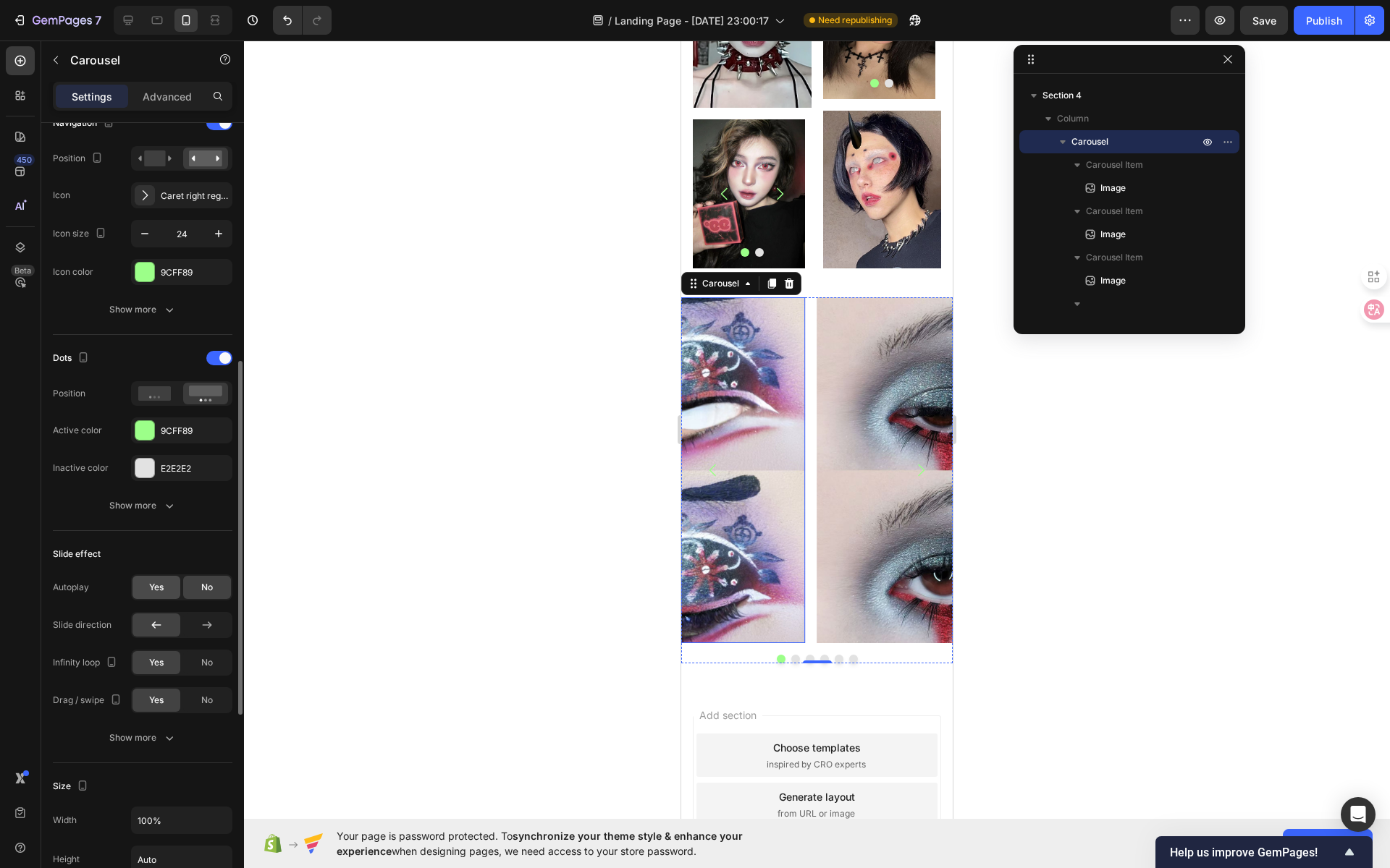
click at [157, 585] on span "Yes" at bounding box center [156, 588] width 15 height 13
click at [211, 587] on span "No" at bounding box center [207, 588] width 12 height 13
click at [154, 585] on span "Yes" at bounding box center [156, 588] width 15 height 13
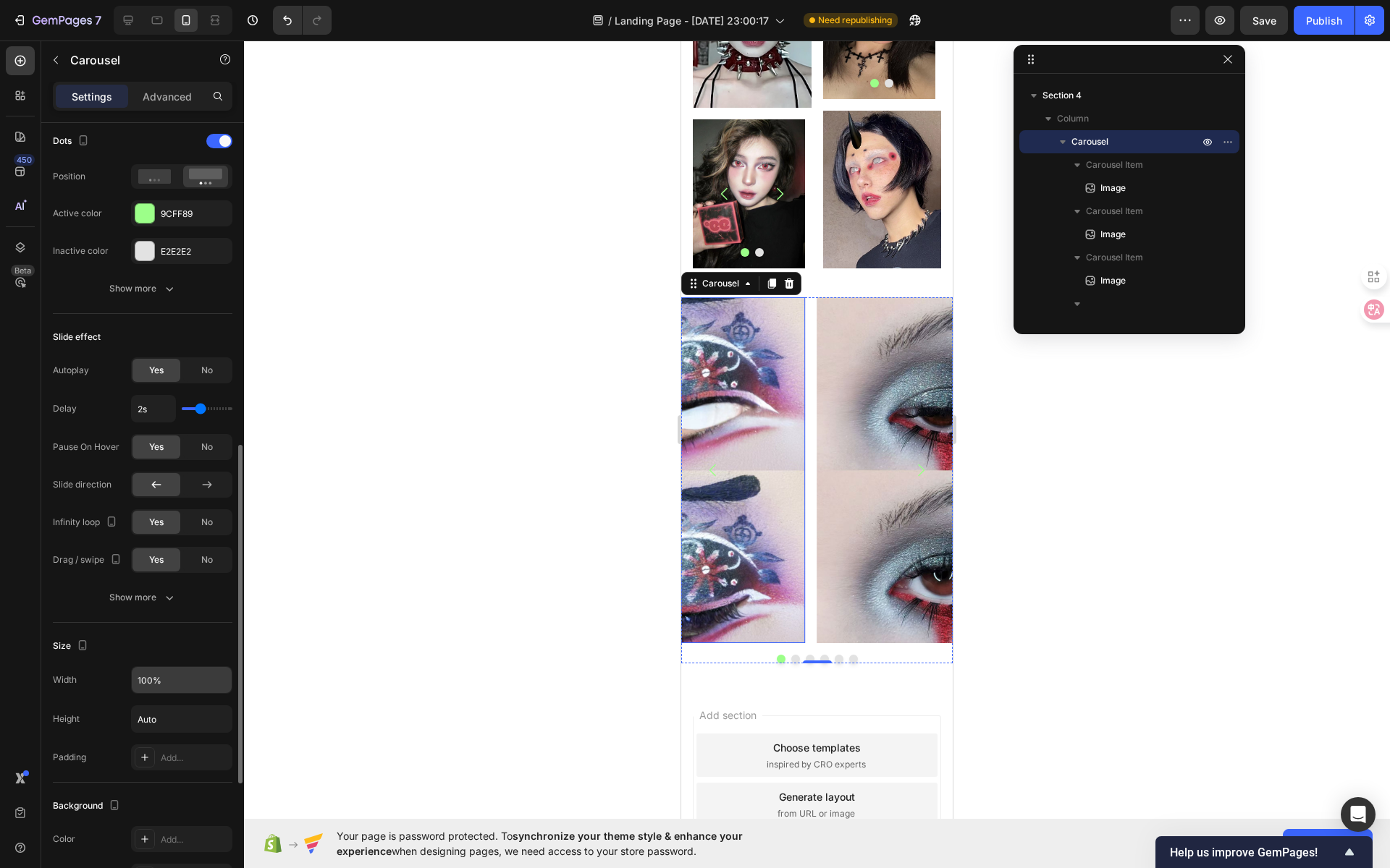
scroll to position [812, 0]
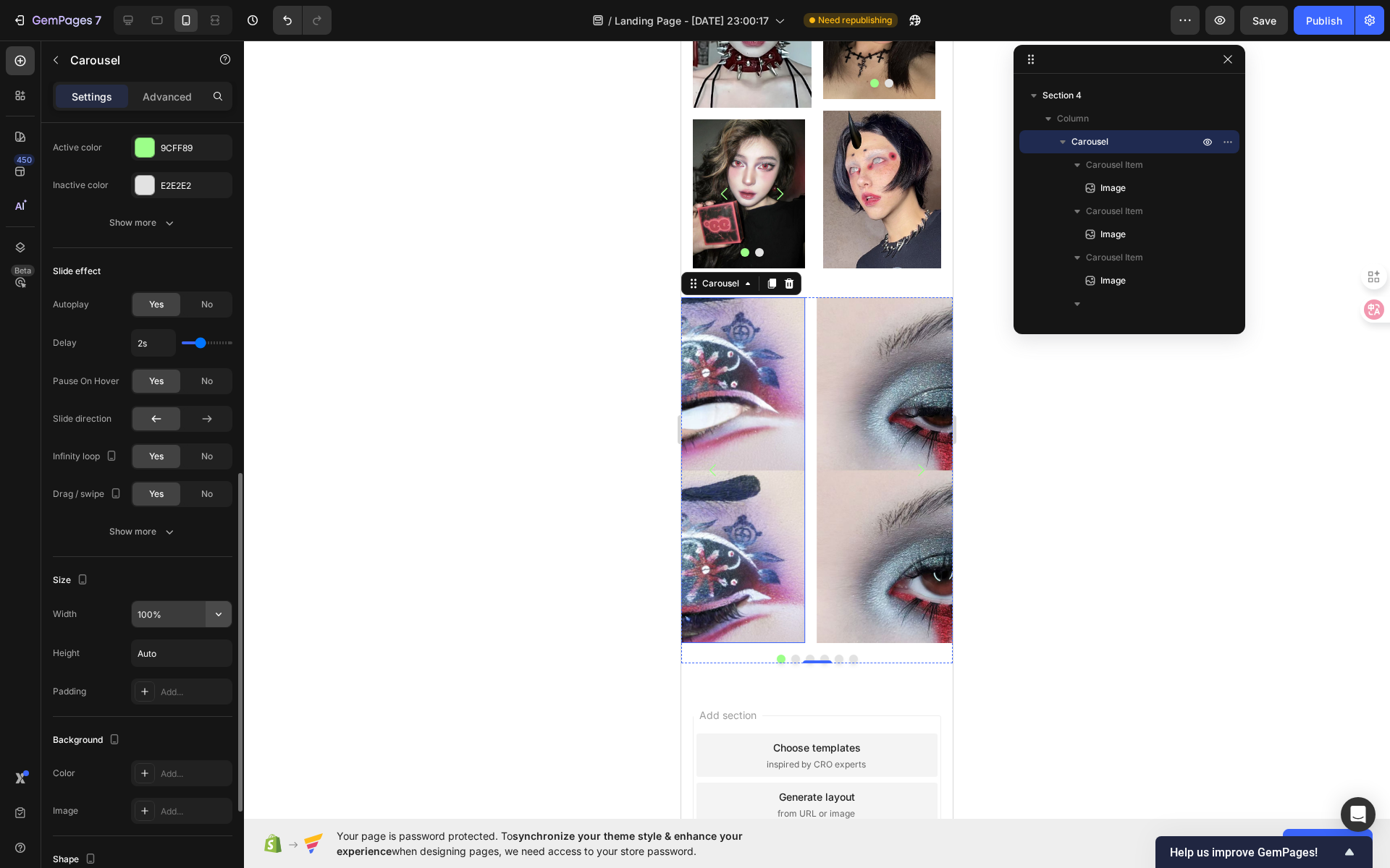
click at [210, 611] on button "button" at bounding box center [218, 614] width 26 height 26
click at [172, 608] on input "100%" at bounding box center [182, 614] width 100 height 26
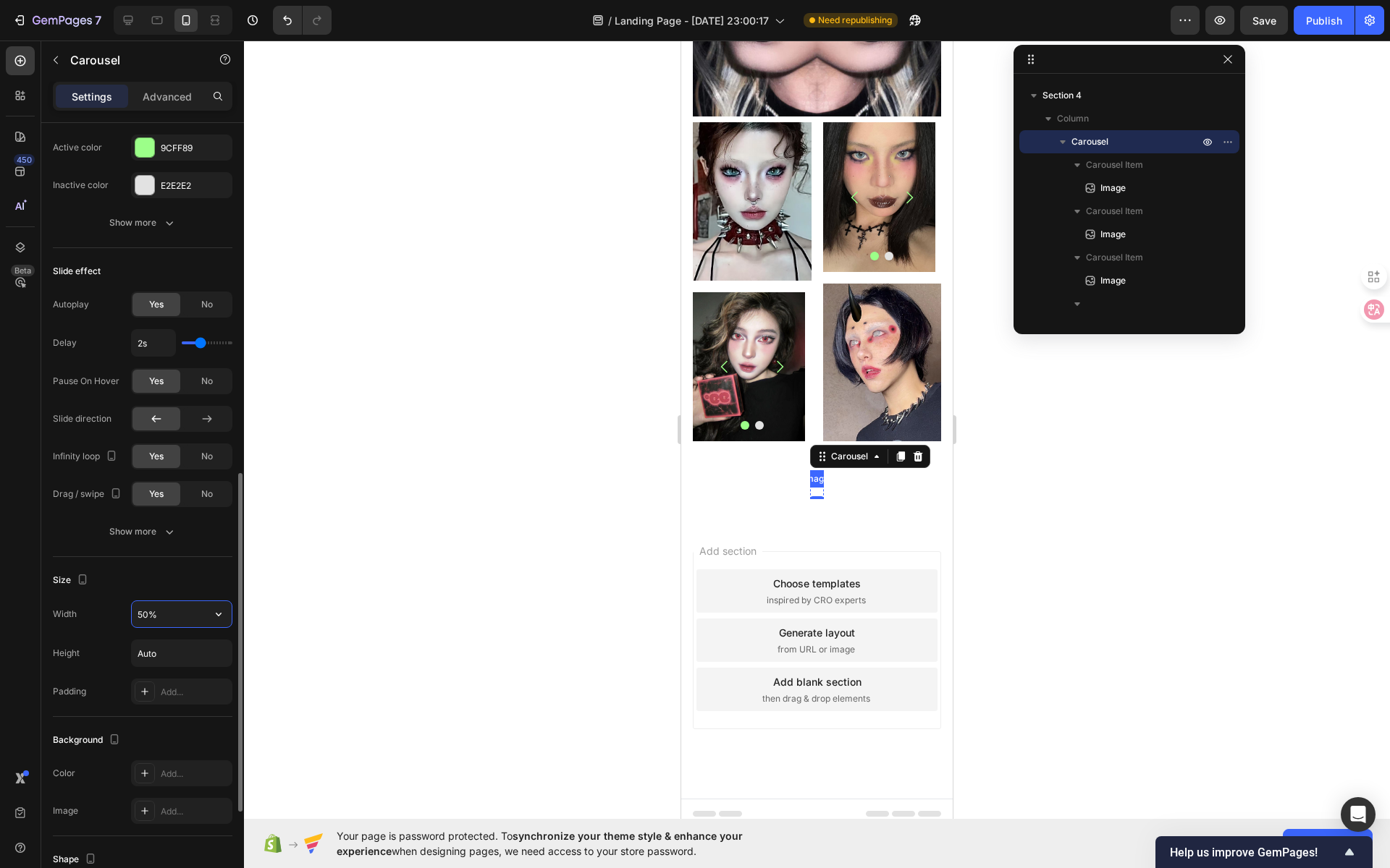
scroll to position [1746, 0]
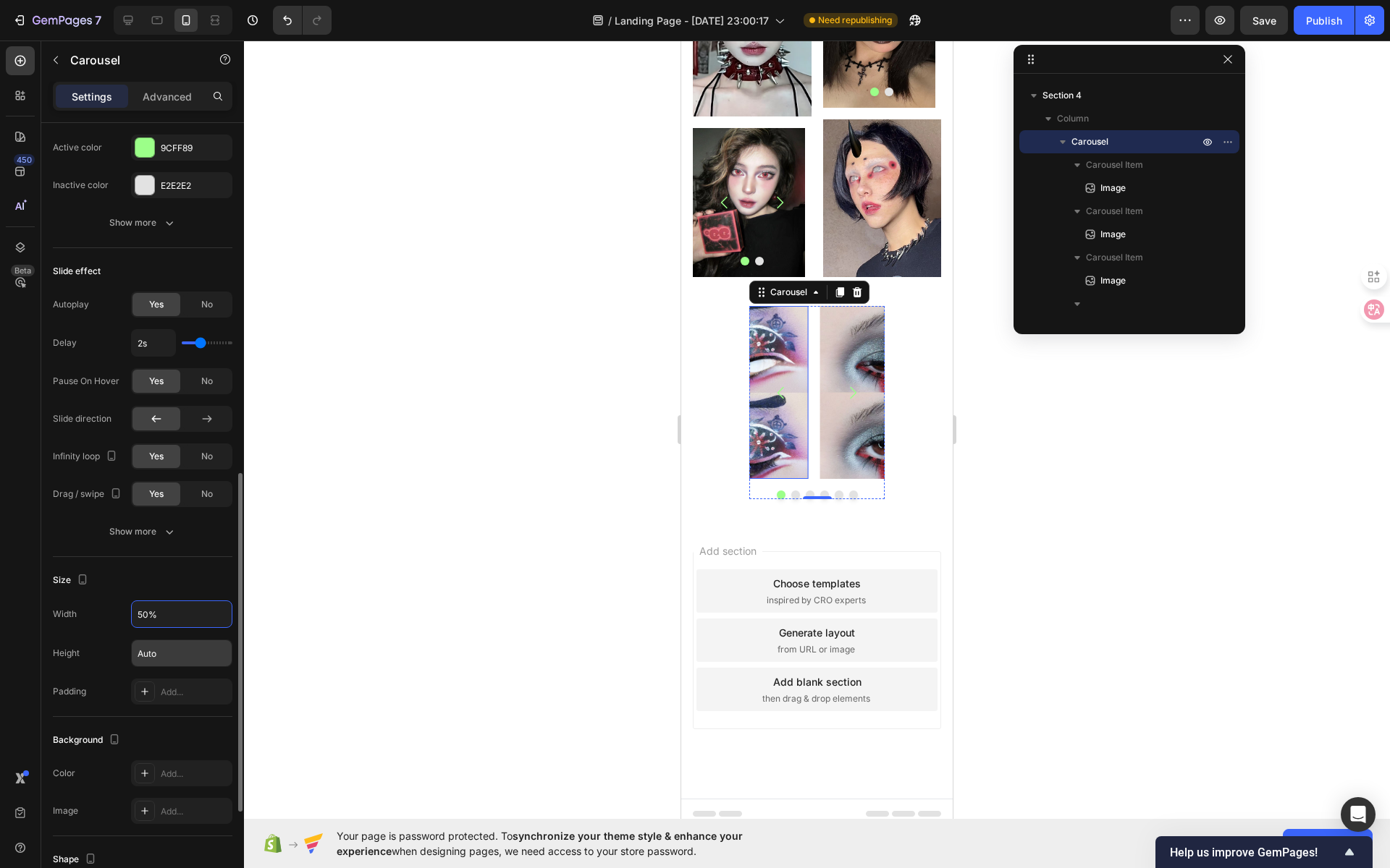
type input "50%"
click at [168, 646] on input "Auto" at bounding box center [182, 653] width 100 height 26
click at [220, 654] on button "button" at bounding box center [218, 653] width 26 height 26
click at [182, 687] on p "Fit content Auto" at bounding box center [178, 684] width 82 height 13
click at [226, 647] on button "button" at bounding box center [218, 653] width 26 height 26
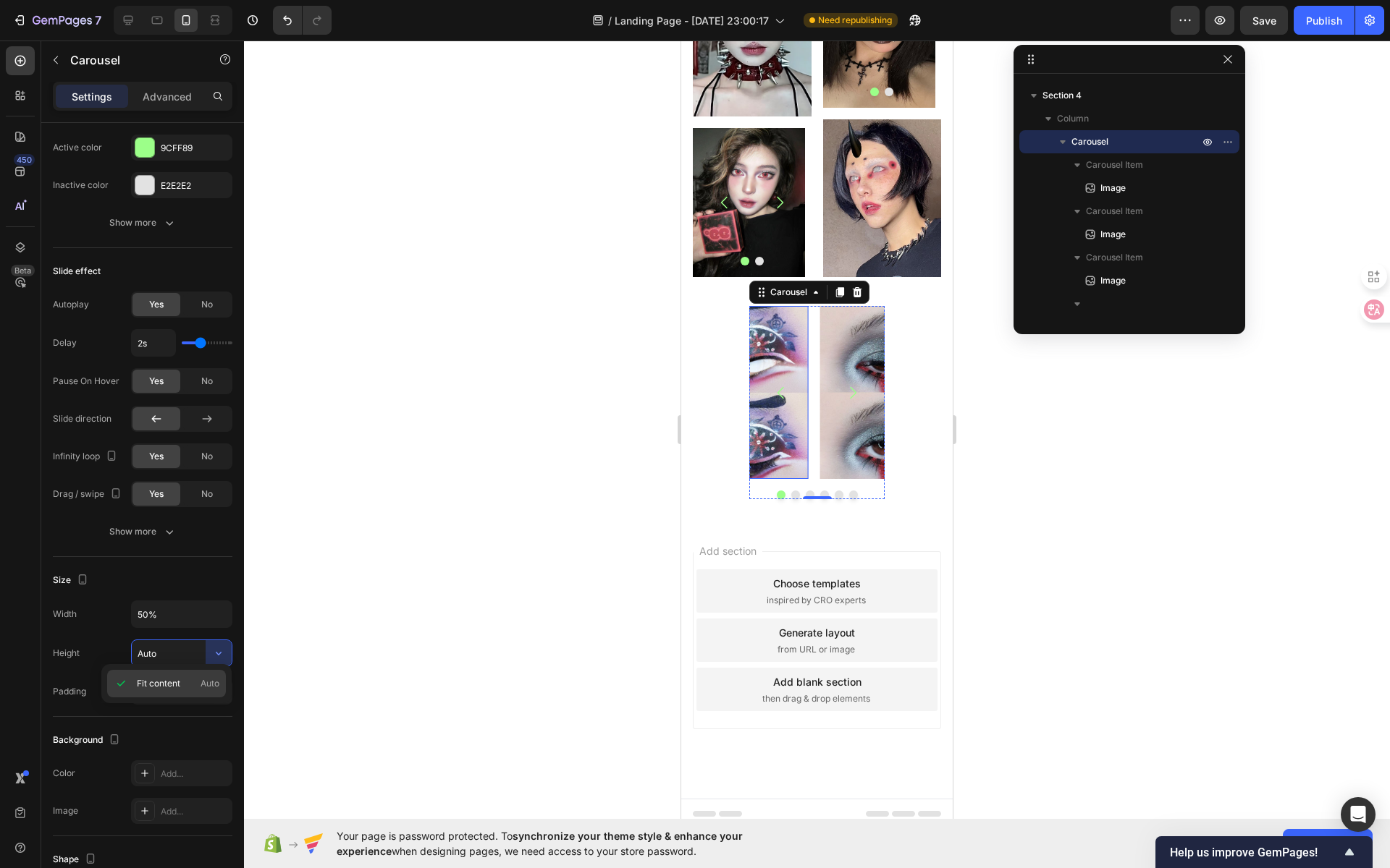
click at [220, 680] on div "Fit content Auto" at bounding box center [167, 684] width 119 height 27
click at [221, 651] on icon "button" at bounding box center [219, 653] width 15 height 15
click at [157, 687] on span "Fit content" at bounding box center [159, 684] width 44 height 13
click at [182, 652] on input "Auto" at bounding box center [182, 653] width 100 height 26
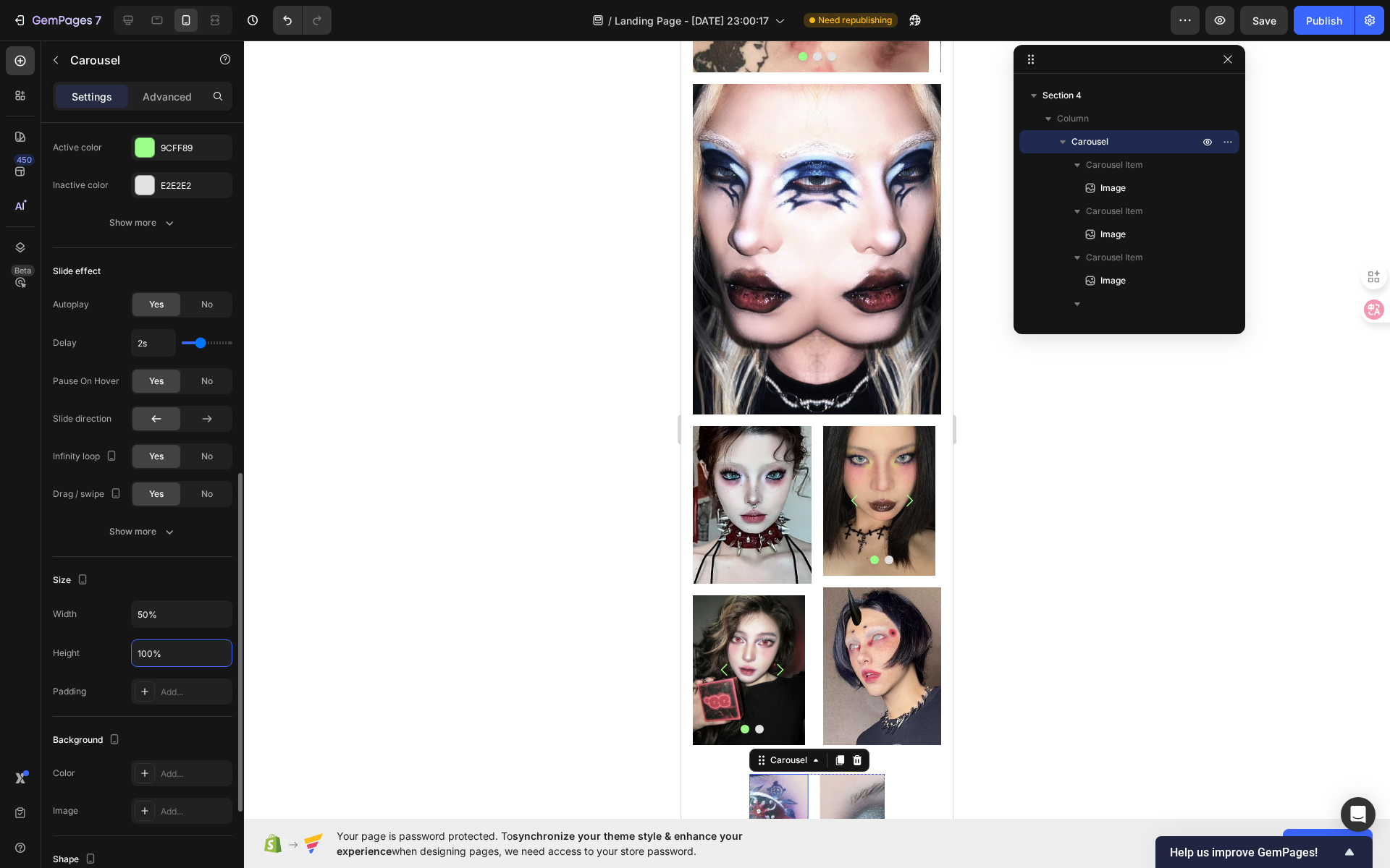
scroll to position [1432, 0]
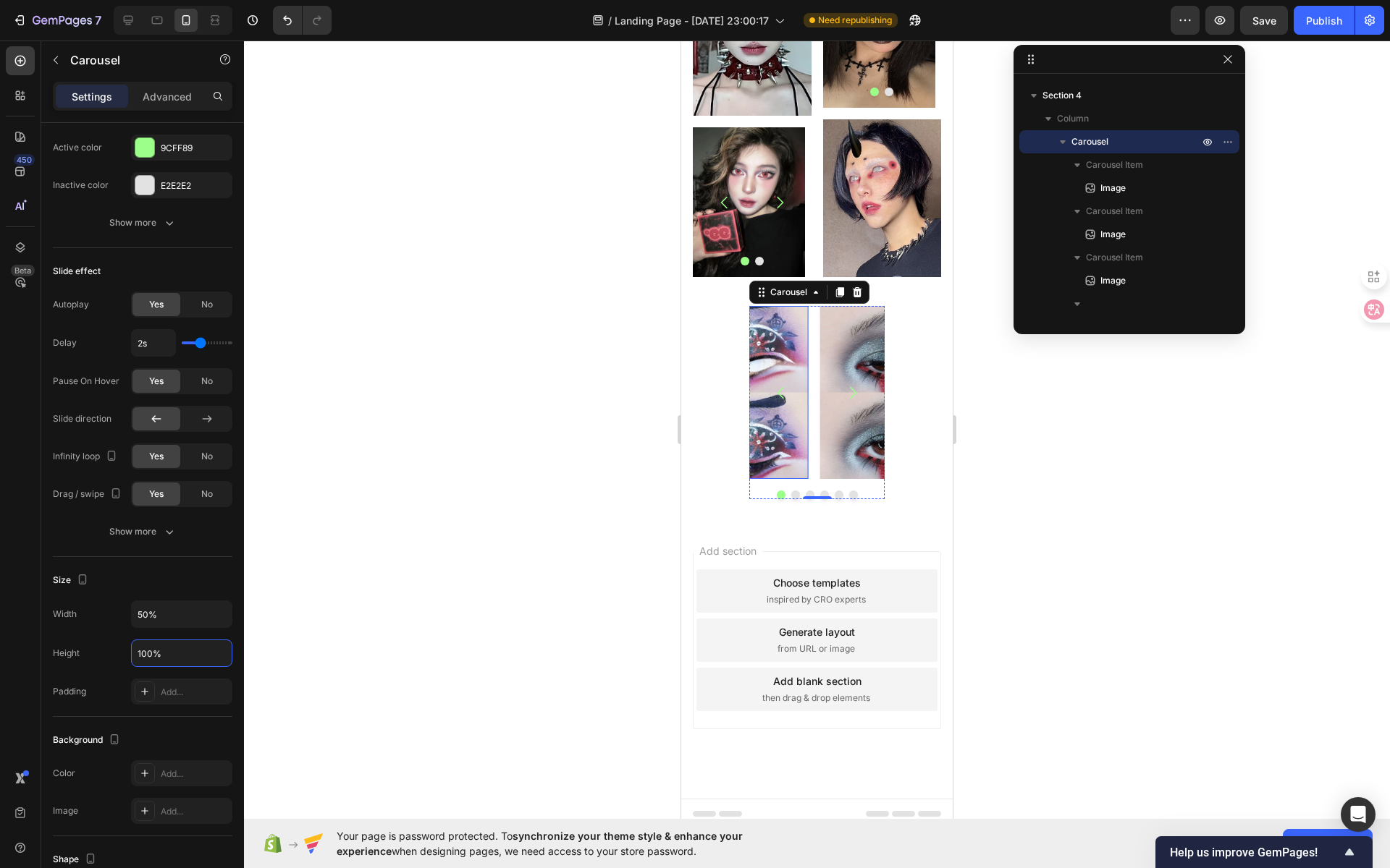
type input "100%"
click at [362, 666] on div at bounding box center [817, 455] width 1146 height 828
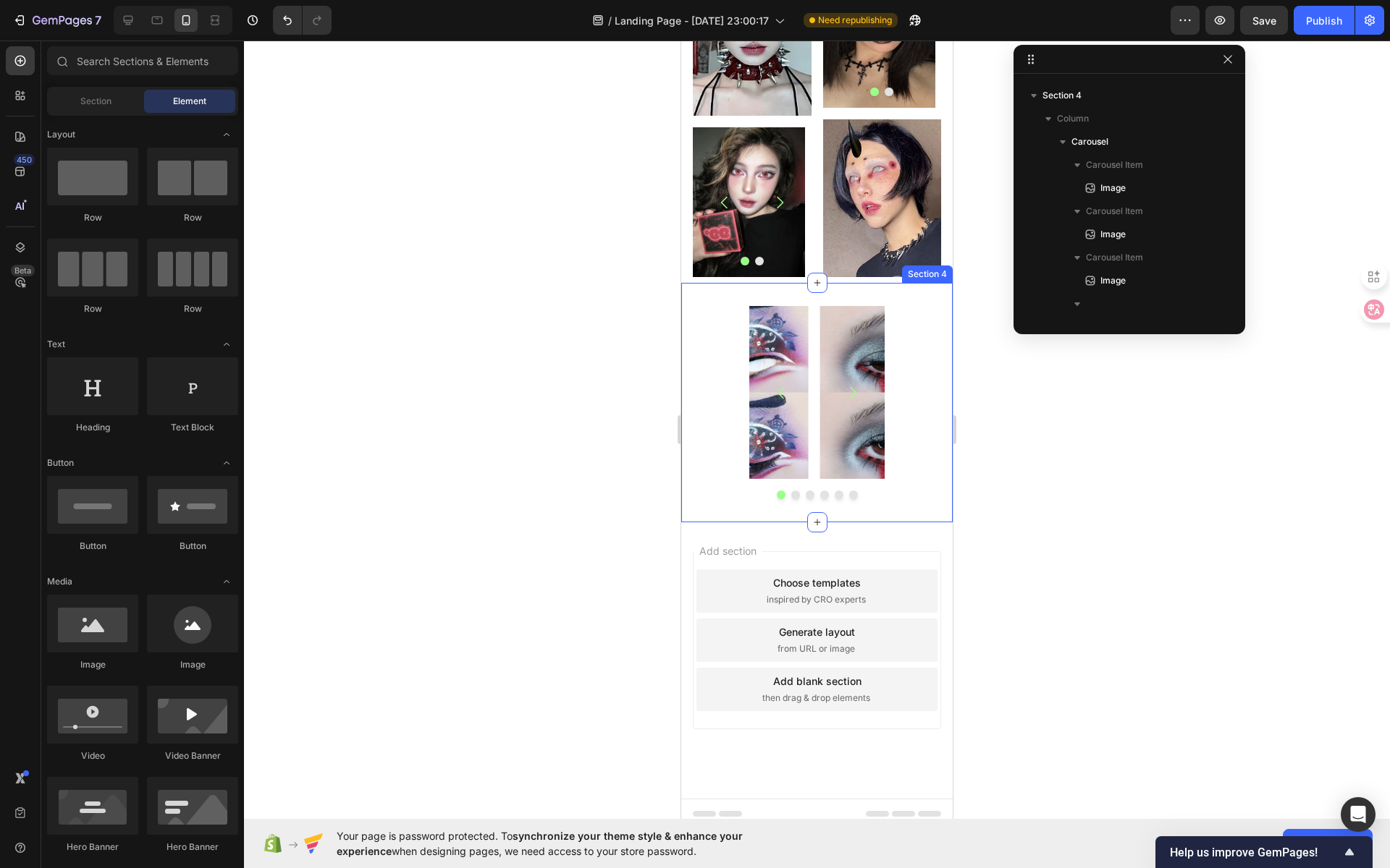
click at [706, 340] on div "Image Image Image Image Image Image Carousel" at bounding box center [817, 402] width 271 height 193
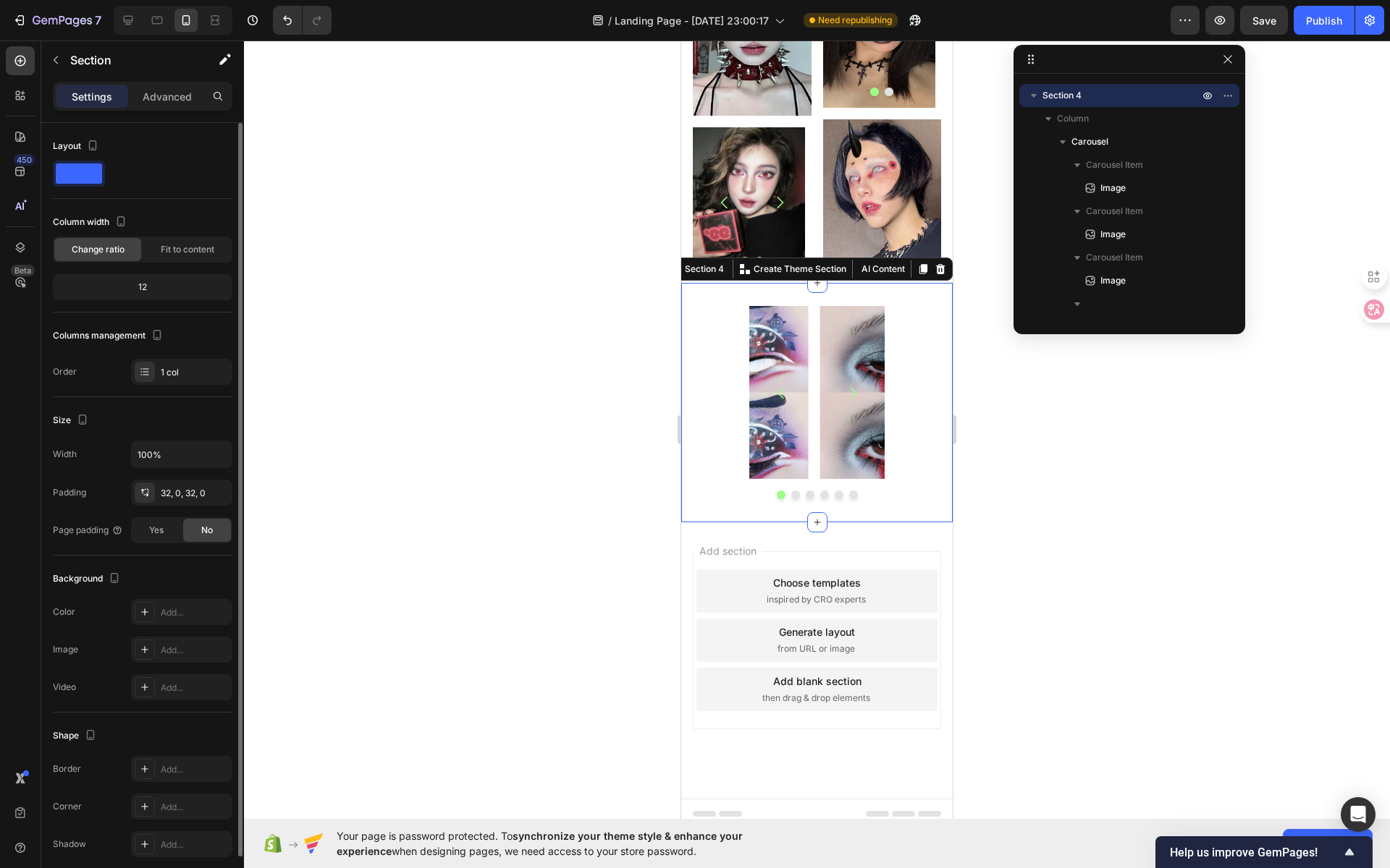
scroll to position [56, 0]
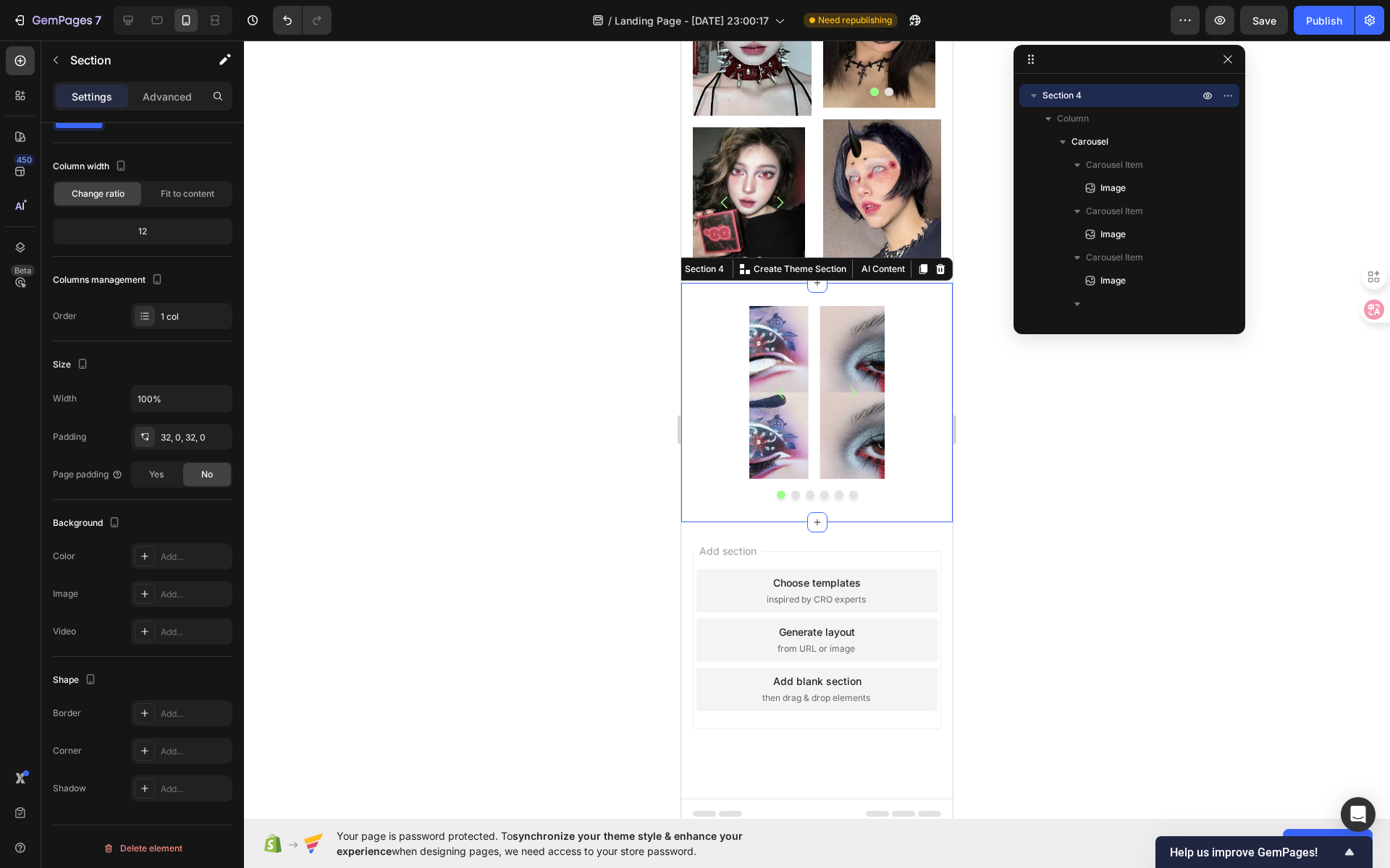
click at [774, 288] on div "Image Image Image Image Image Image Carousel Section 4 You can create reusable …" at bounding box center [817, 402] width 271 height 239
click at [773, 317] on div "Image" at bounding box center [742, 393] width 130 height 173
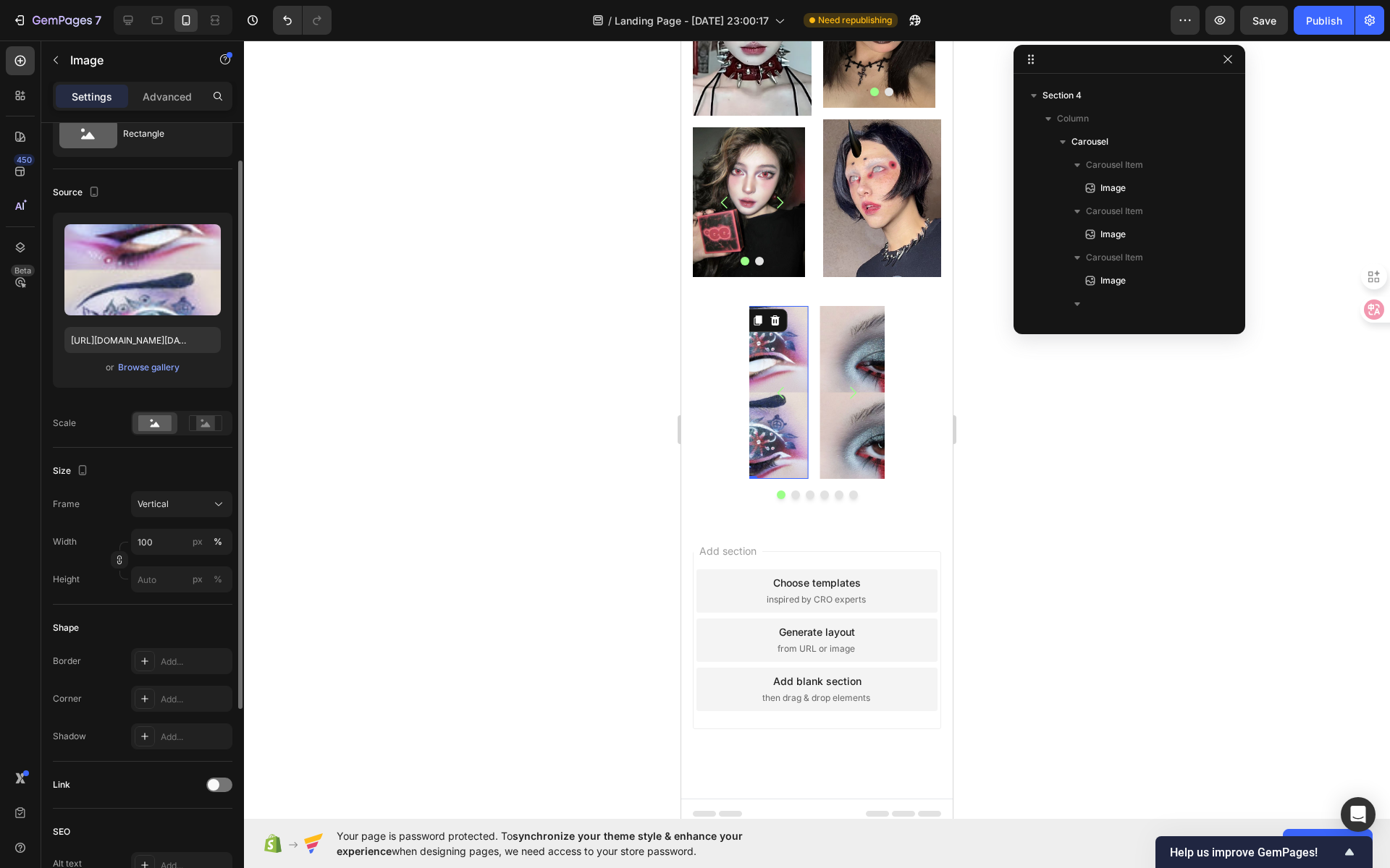
scroll to position [0, 0]
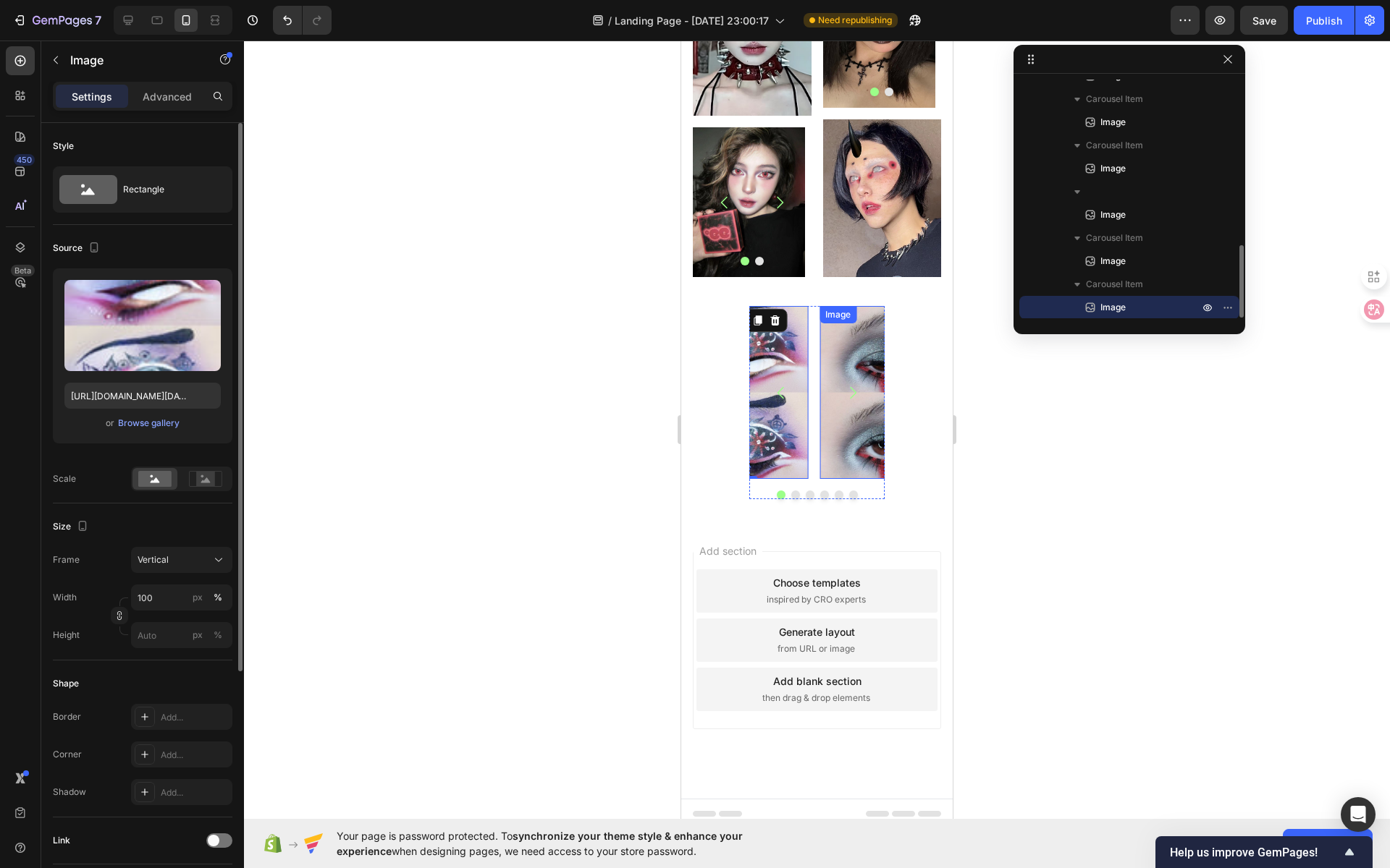
click at [834, 323] on div "Image" at bounding box center [884, 393] width 130 height 173
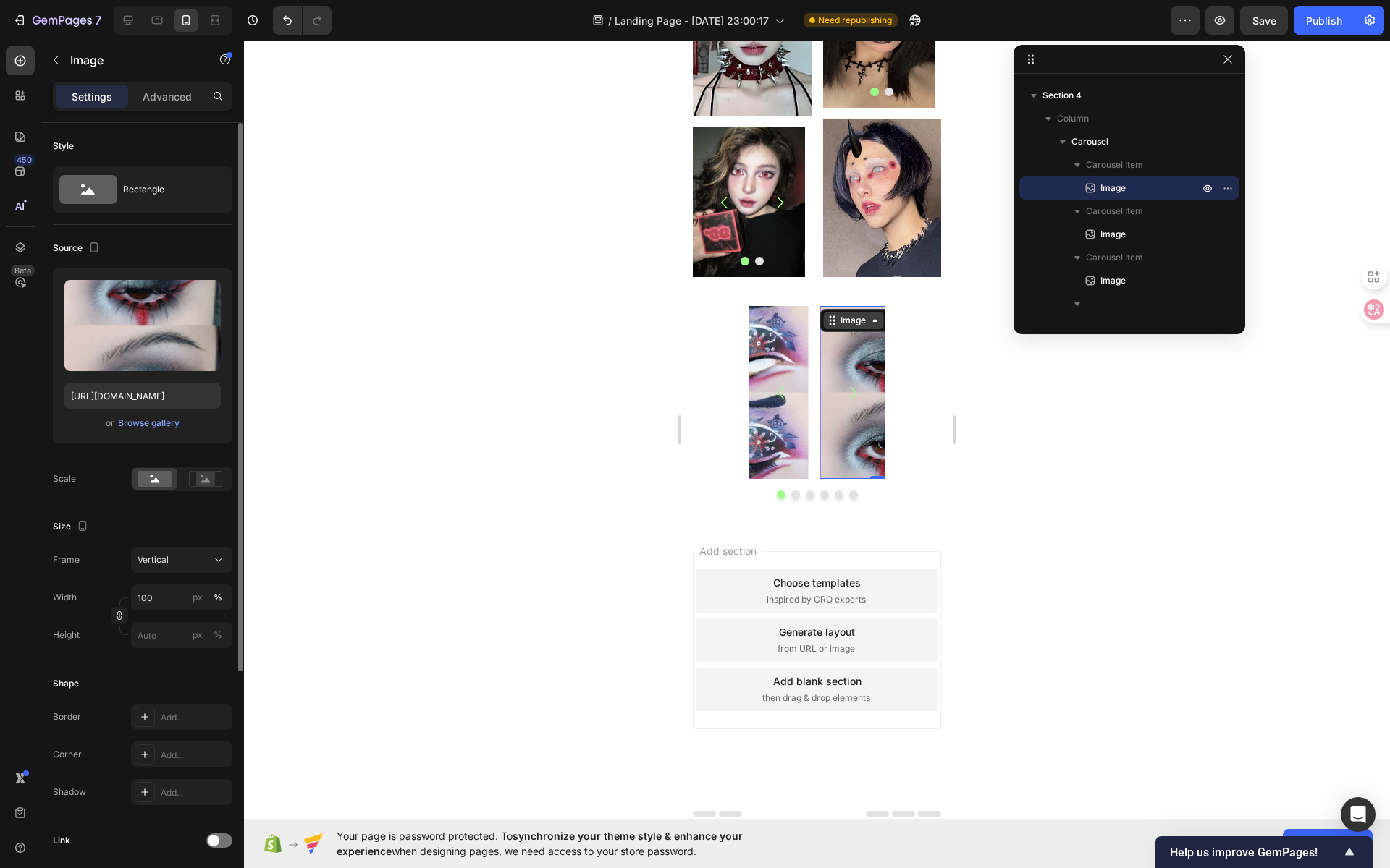
click at [841, 314] on div "Image" at bounding box center [853, 321] width 31 height 13
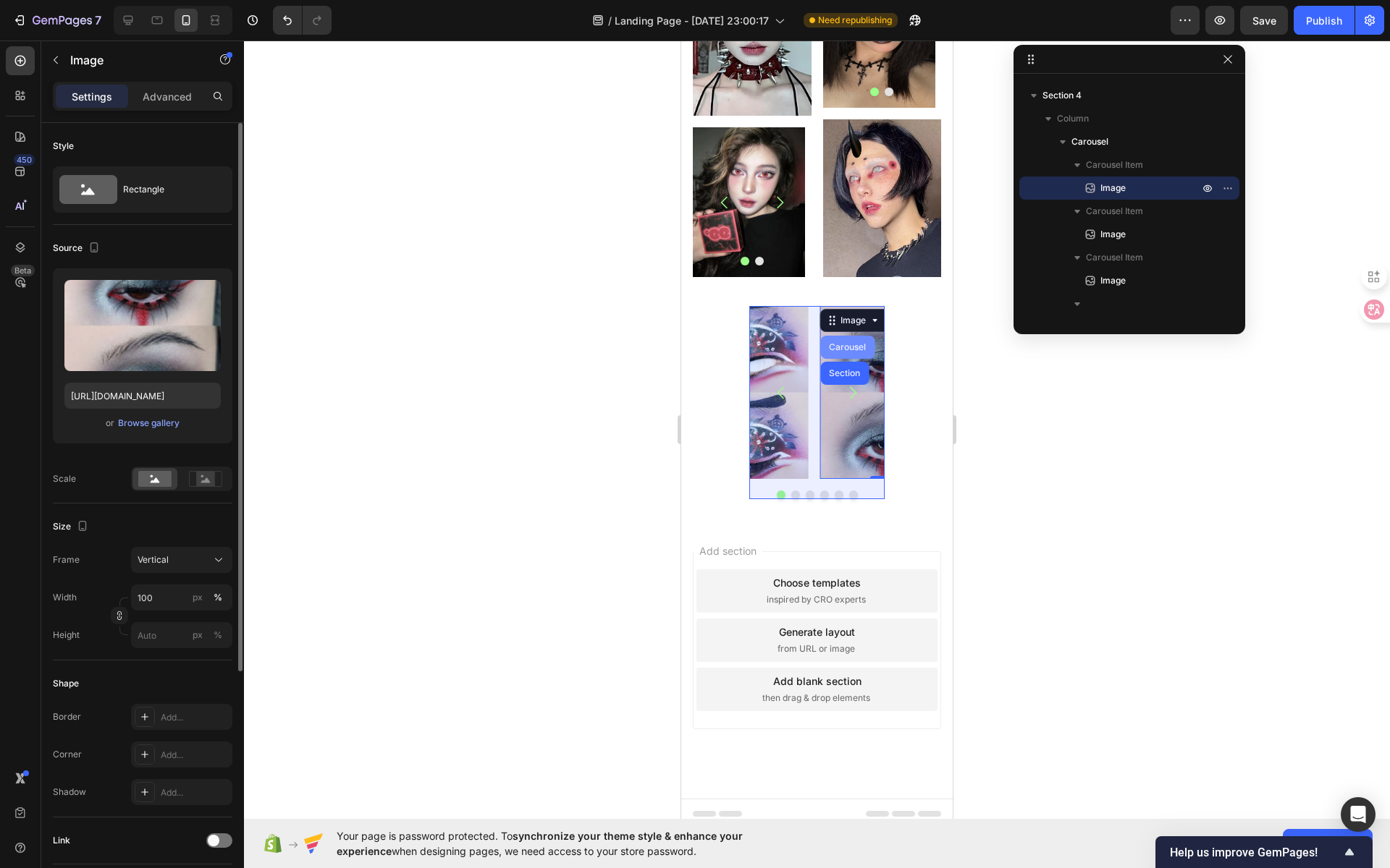
click at [848, 343] on div "Carousel" at bounding box center [848, 347] width 43 height 9
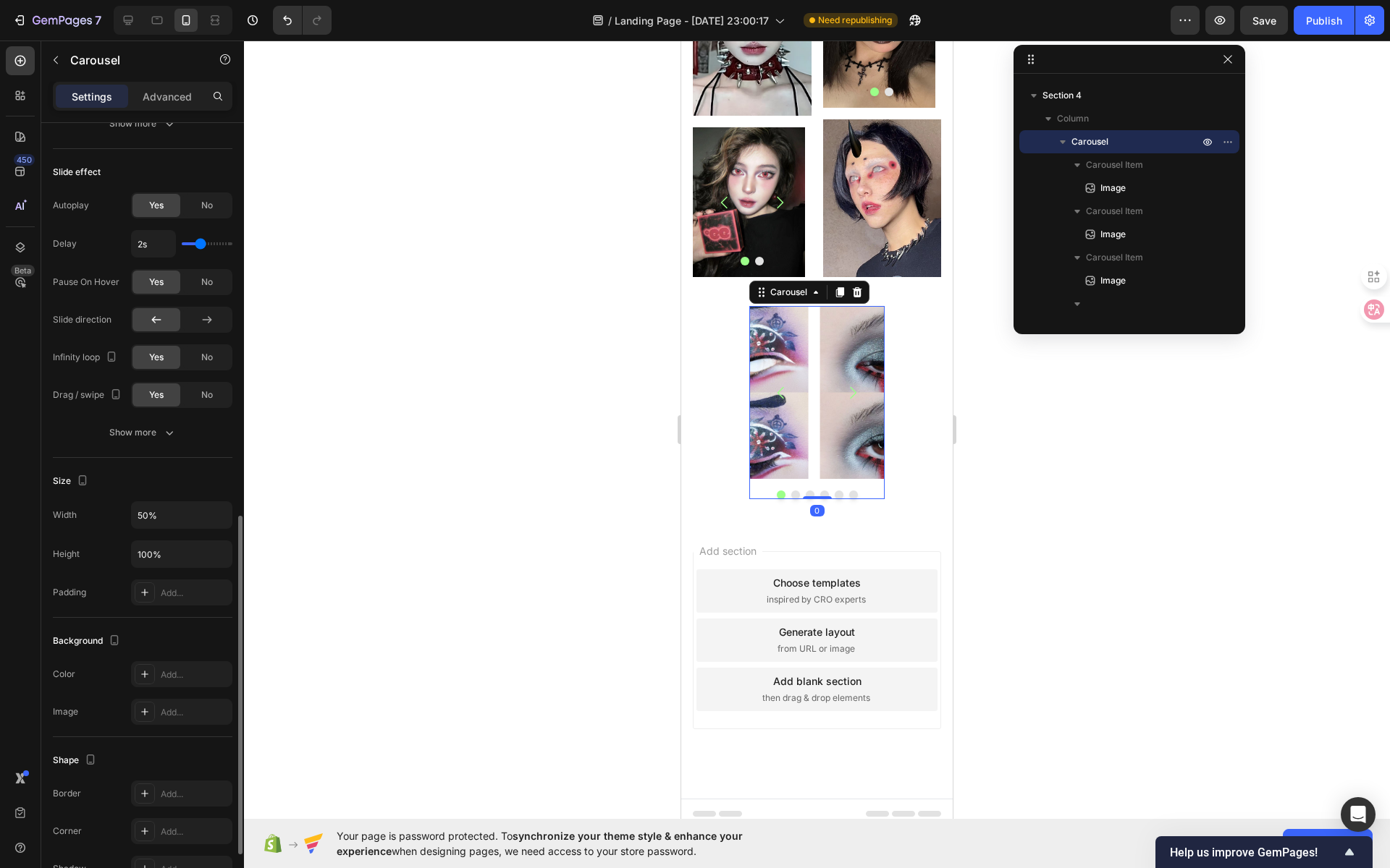
scroll to position [1037, 0]
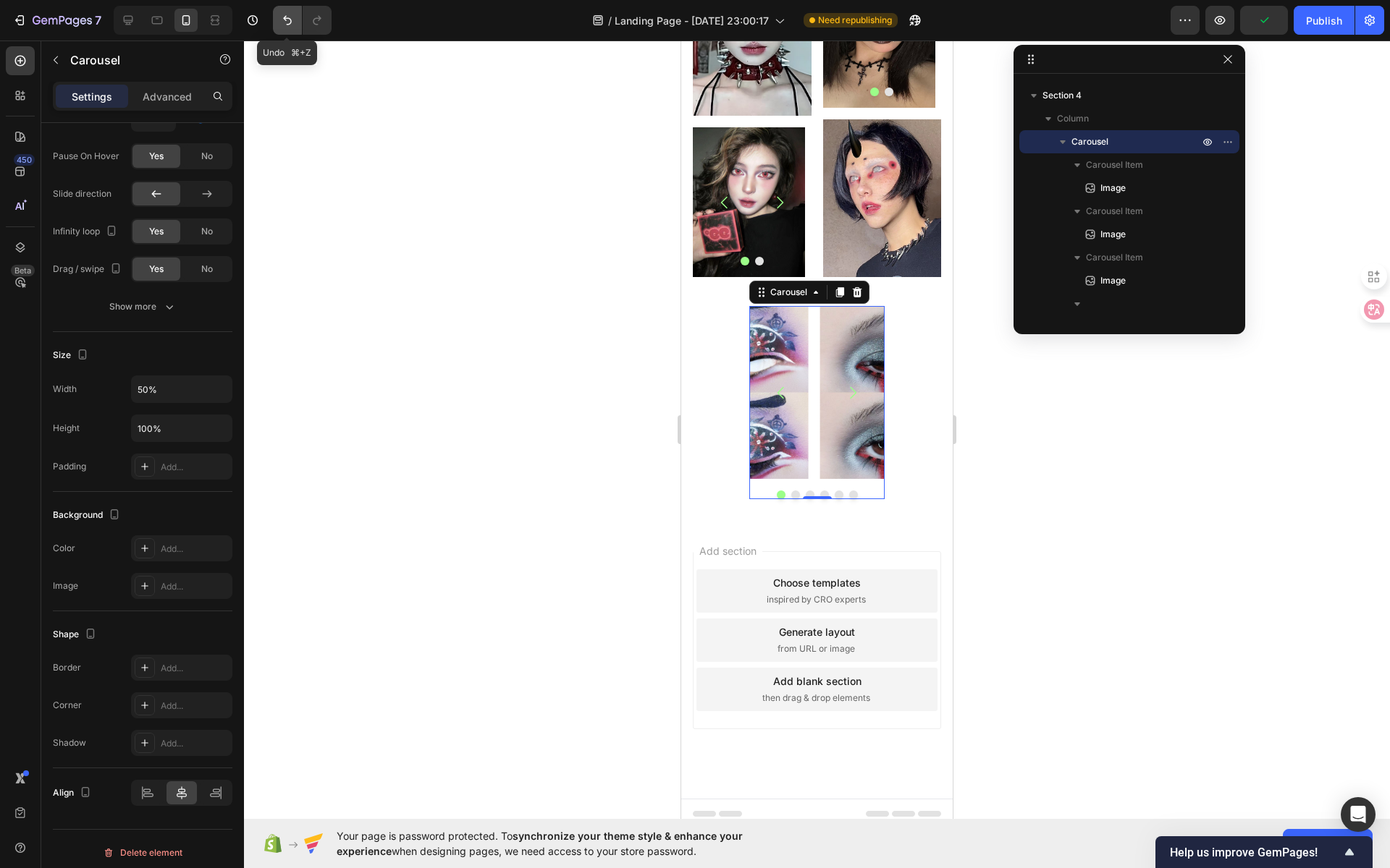
click at [289, 20] on icon "Undo/Redo" at bounding box center [287, 21] width 15 height 15
type input "Auto"
click at [289, 20] on icon "Undo/Redo" at bounding box center [287, 21] width 15 height 15
type input "100%"
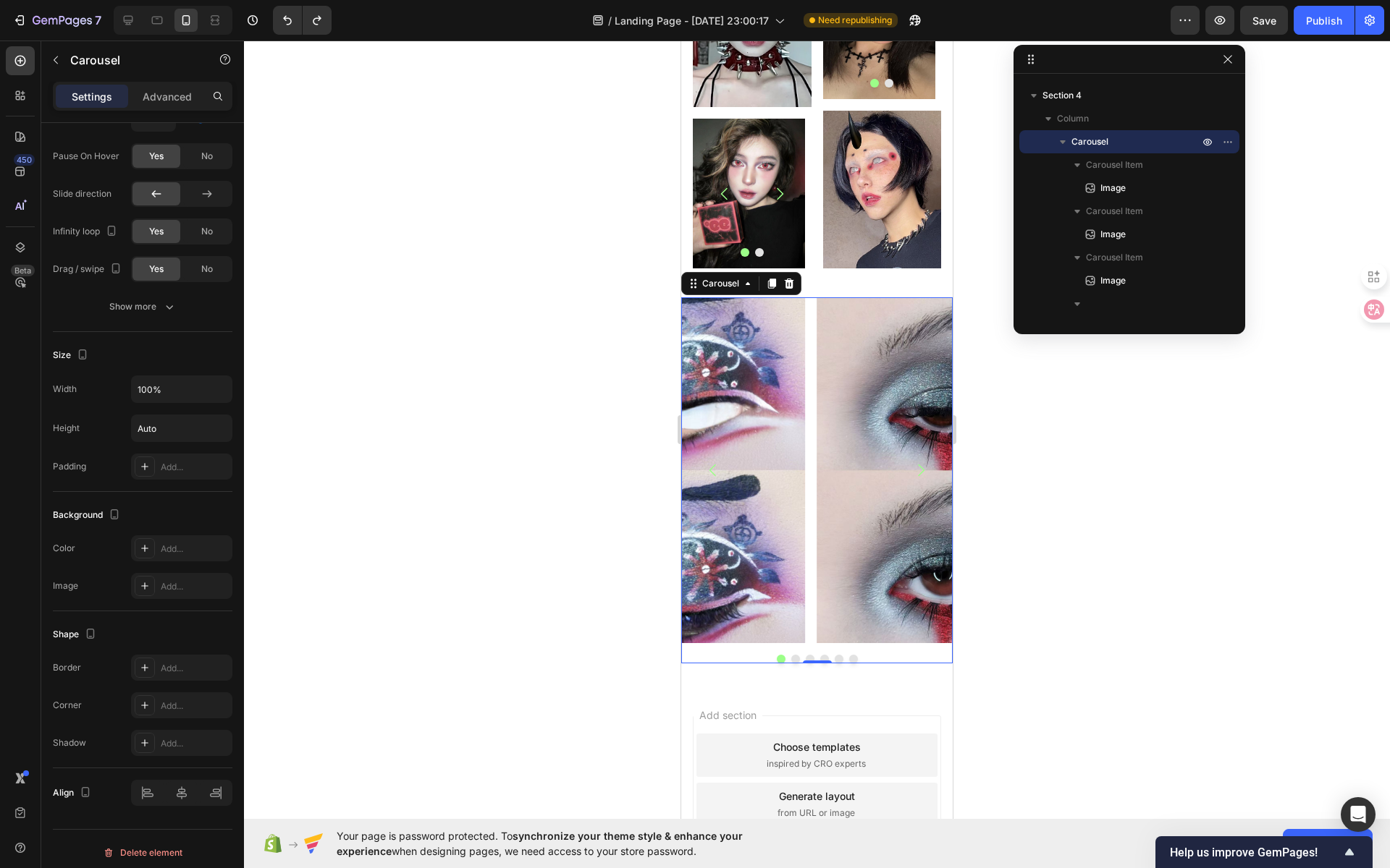
click at [811, 332] on div "Image Image Image Image Image Image" at bounding box center [817, 470] width 271 height 346
click at [879, 655] on div at bounding box center [817, 659] width 271 height 9
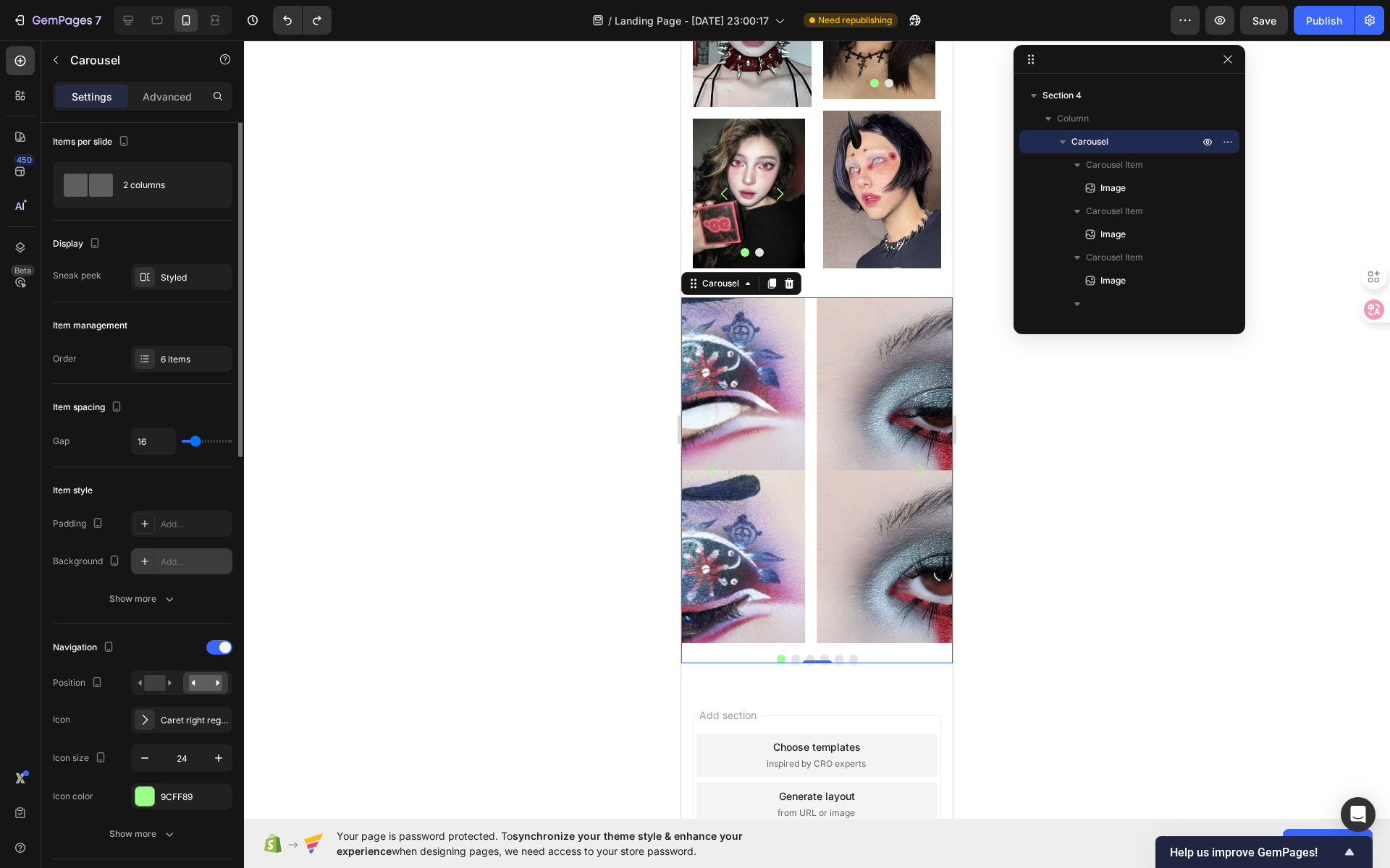
scroll to position [0, 0]
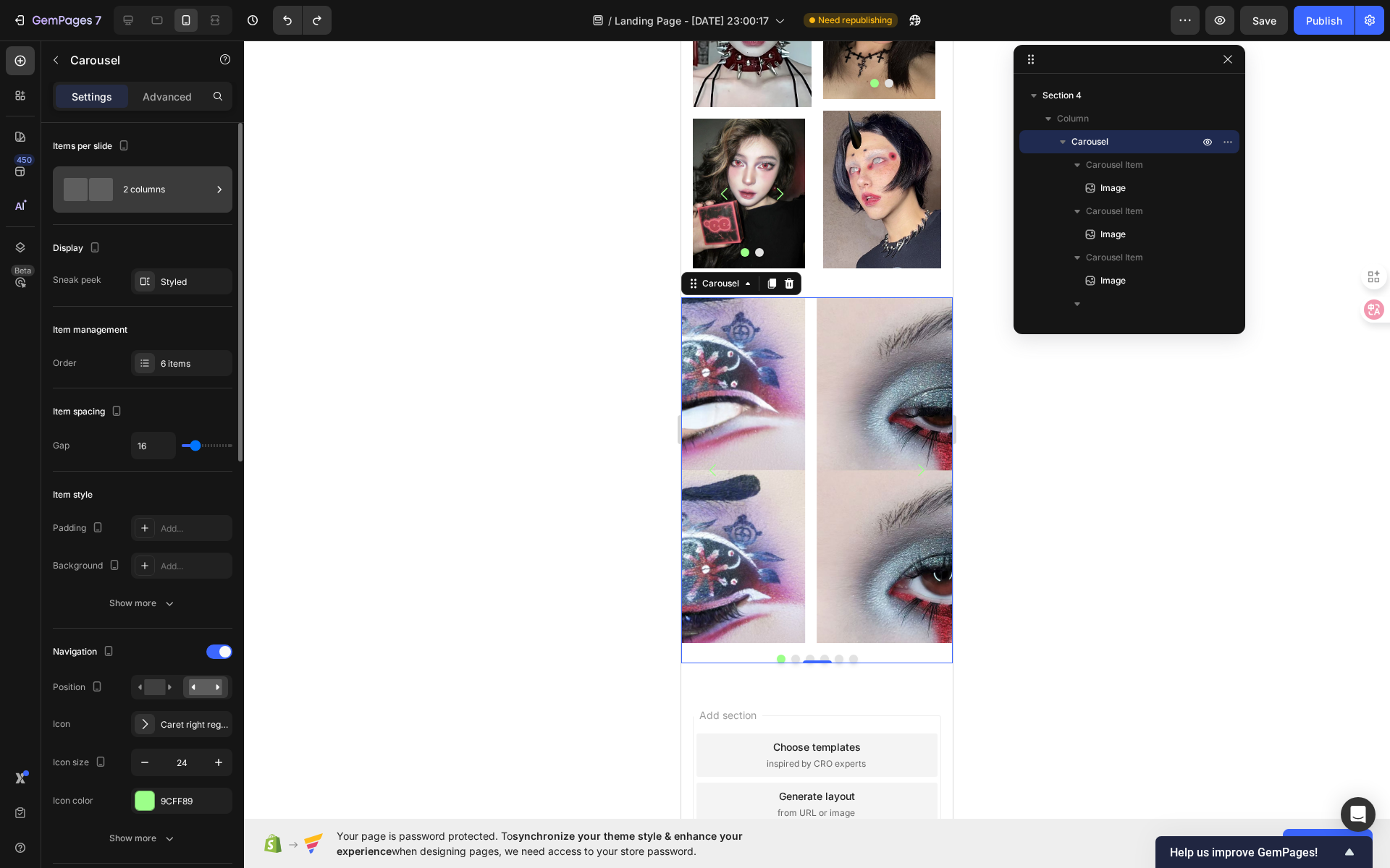
click at [151, 171] on div "2 columns" at bounding box center [142, 190] width 179 height 47
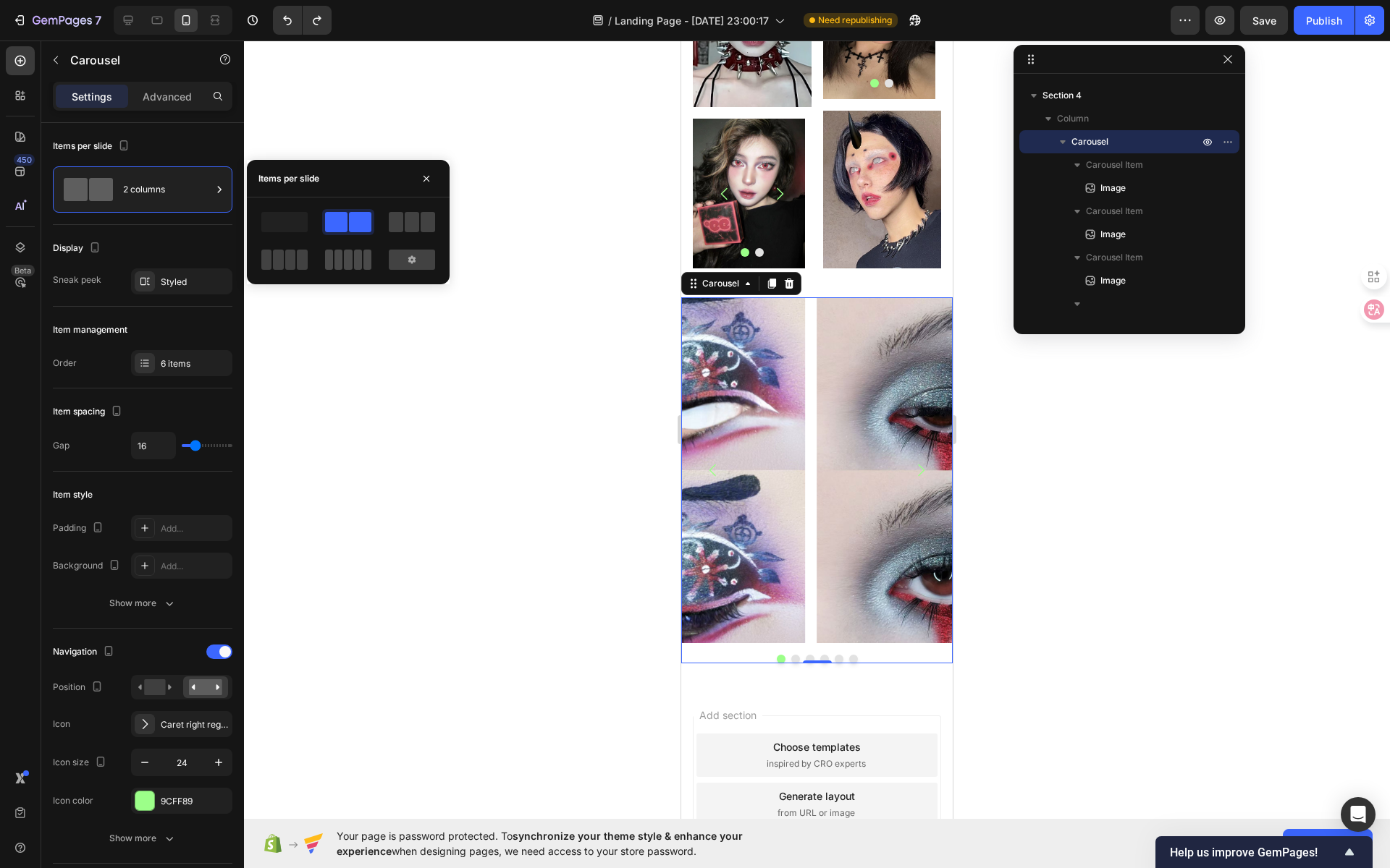
click at [332, 258] on span at bounding box center [329, 259] width 8 height 20
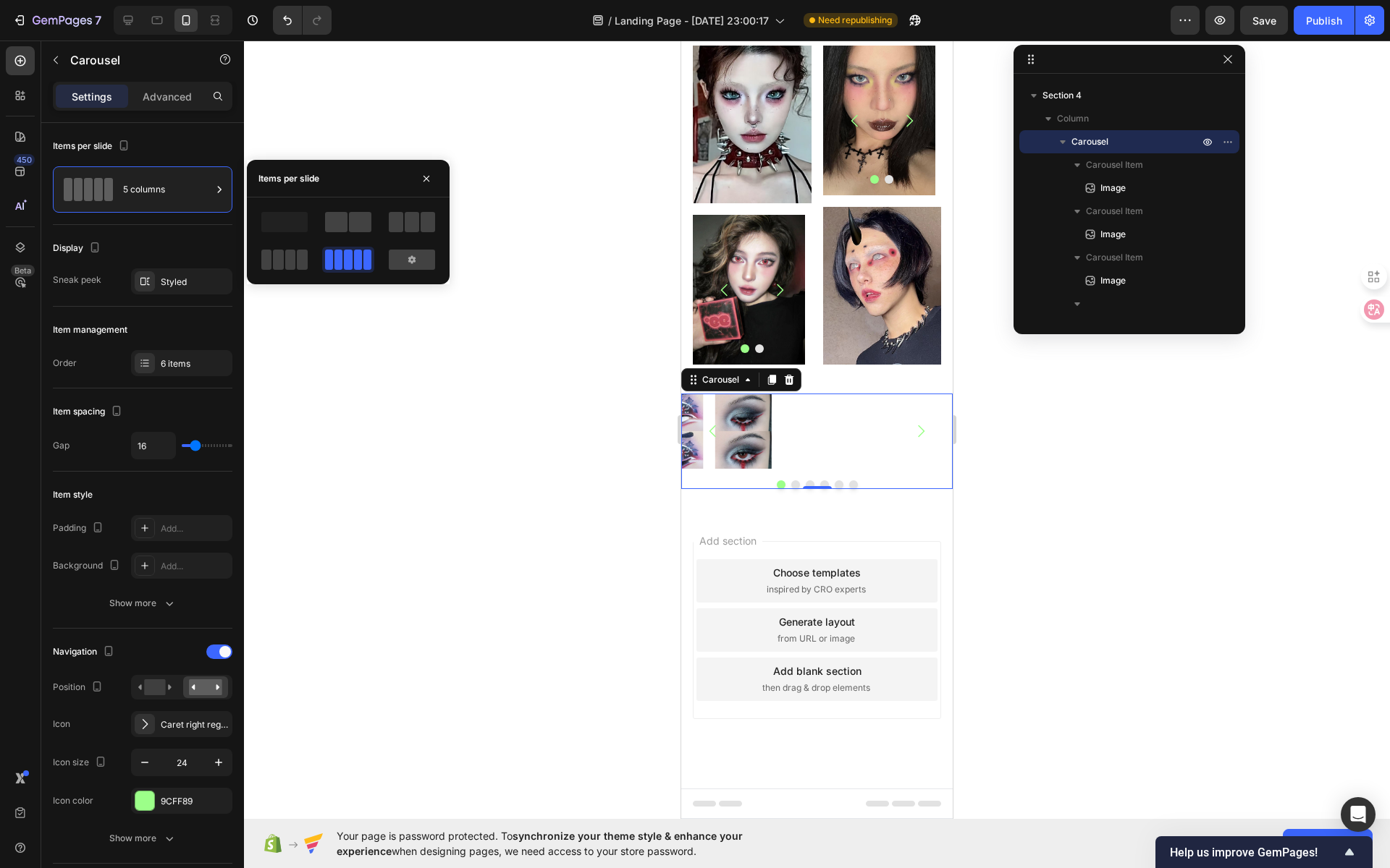
scroll to position [1333, 0]
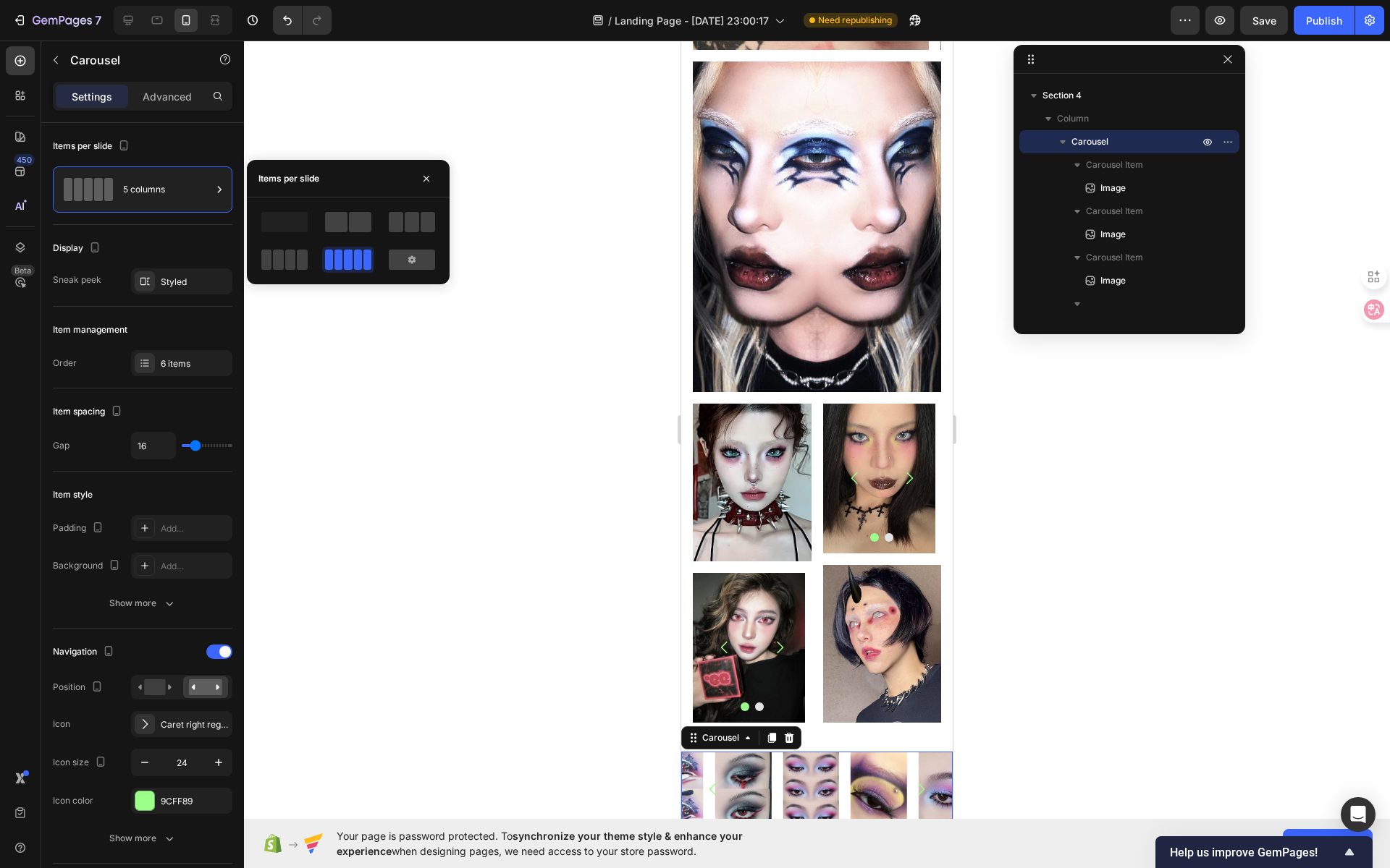
click at [403, 233] on div at bounding box center [412, 221] width 52 height 26
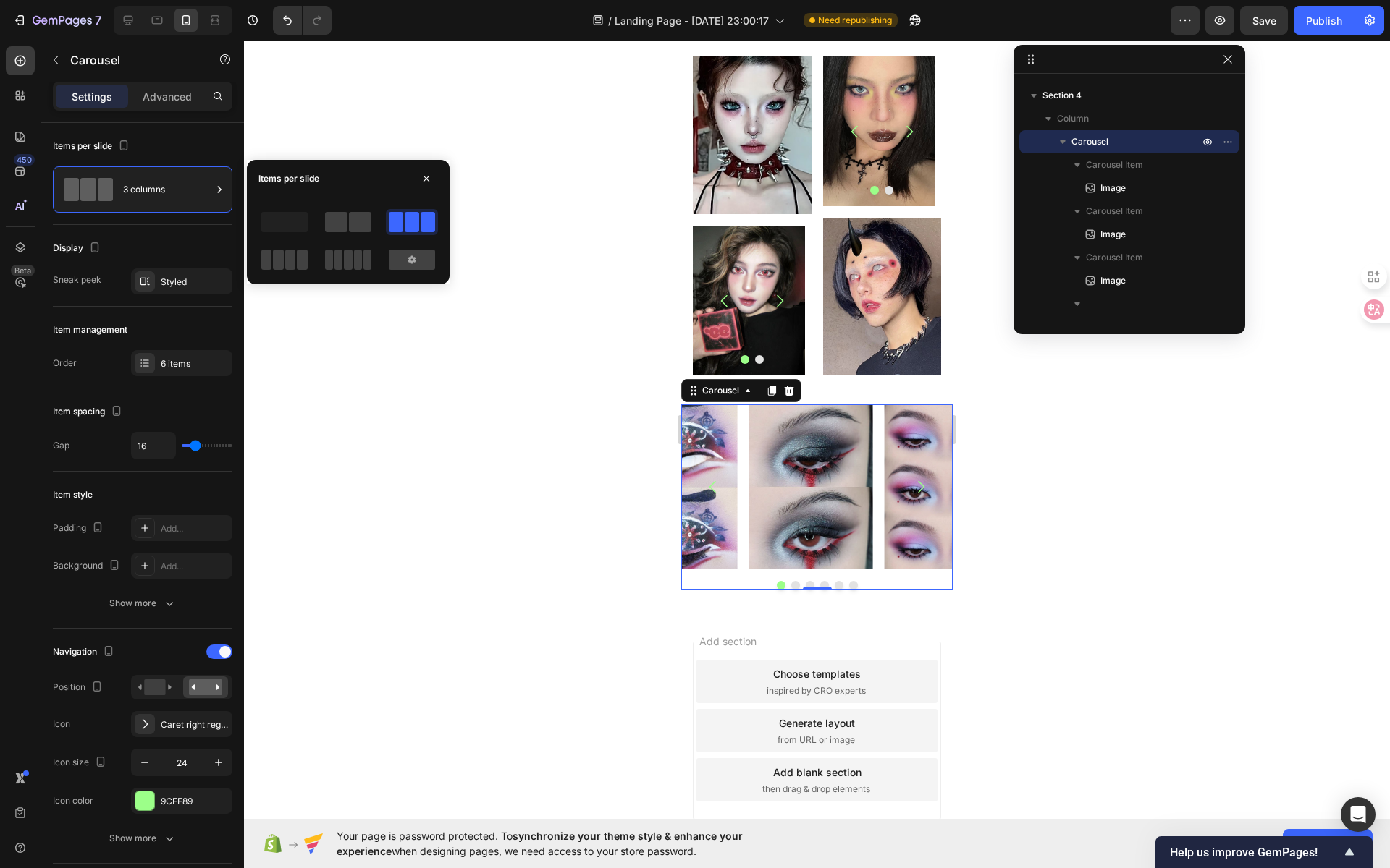
scroll to position [1423, 0]
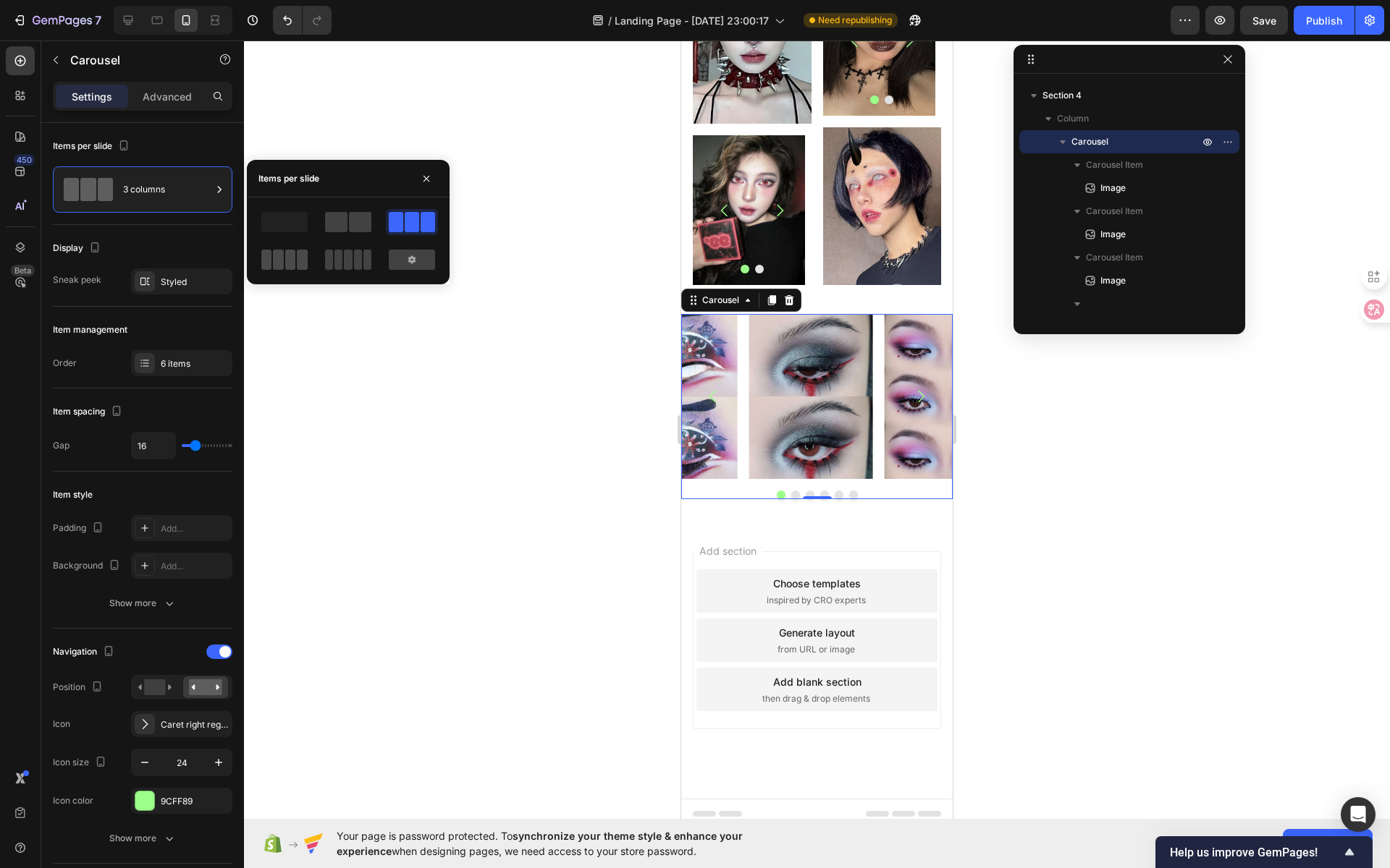
click at [286, 261] on span at bounding box center [290, 259] width 11 height 20
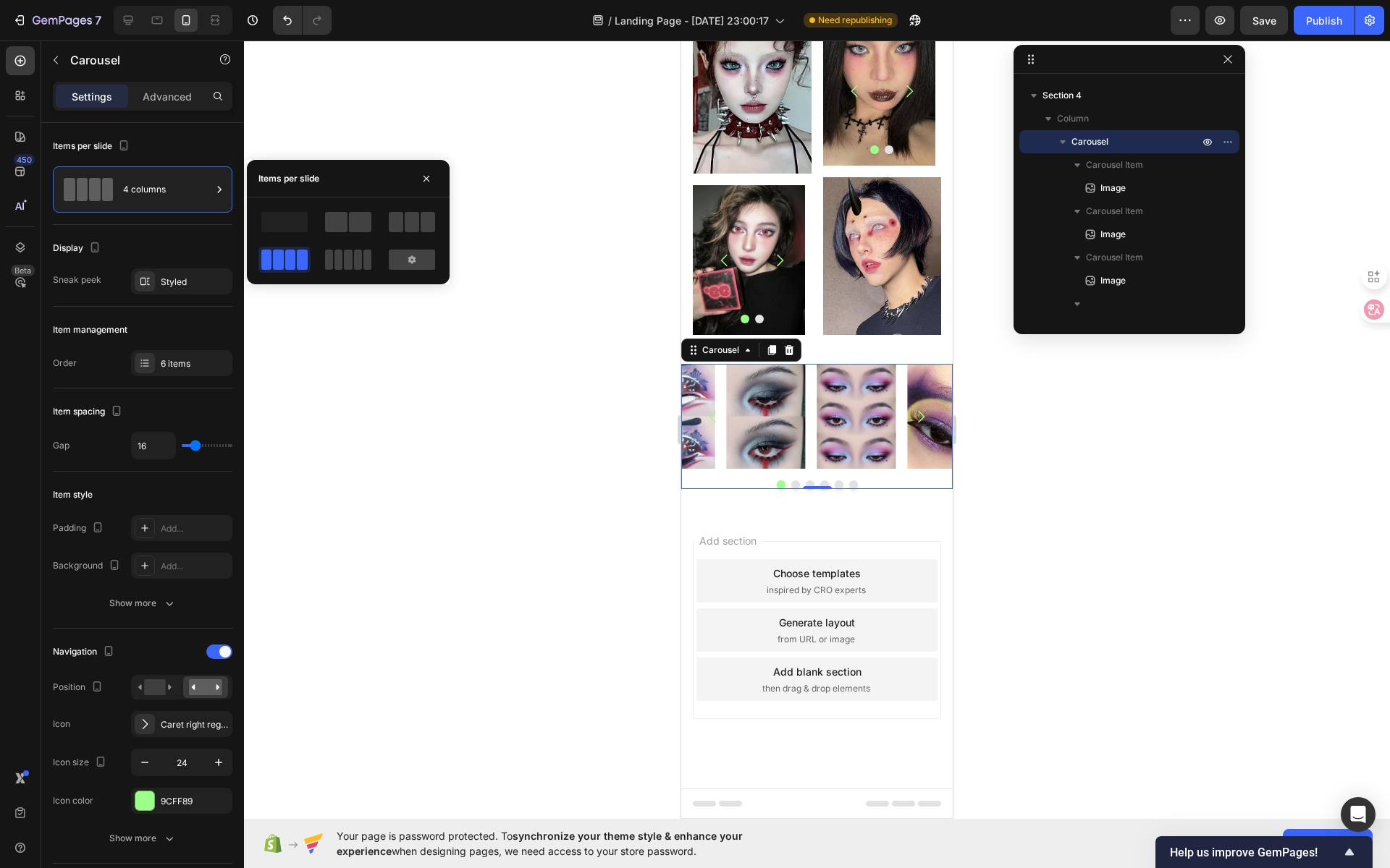
scroll to position [1363, 0]
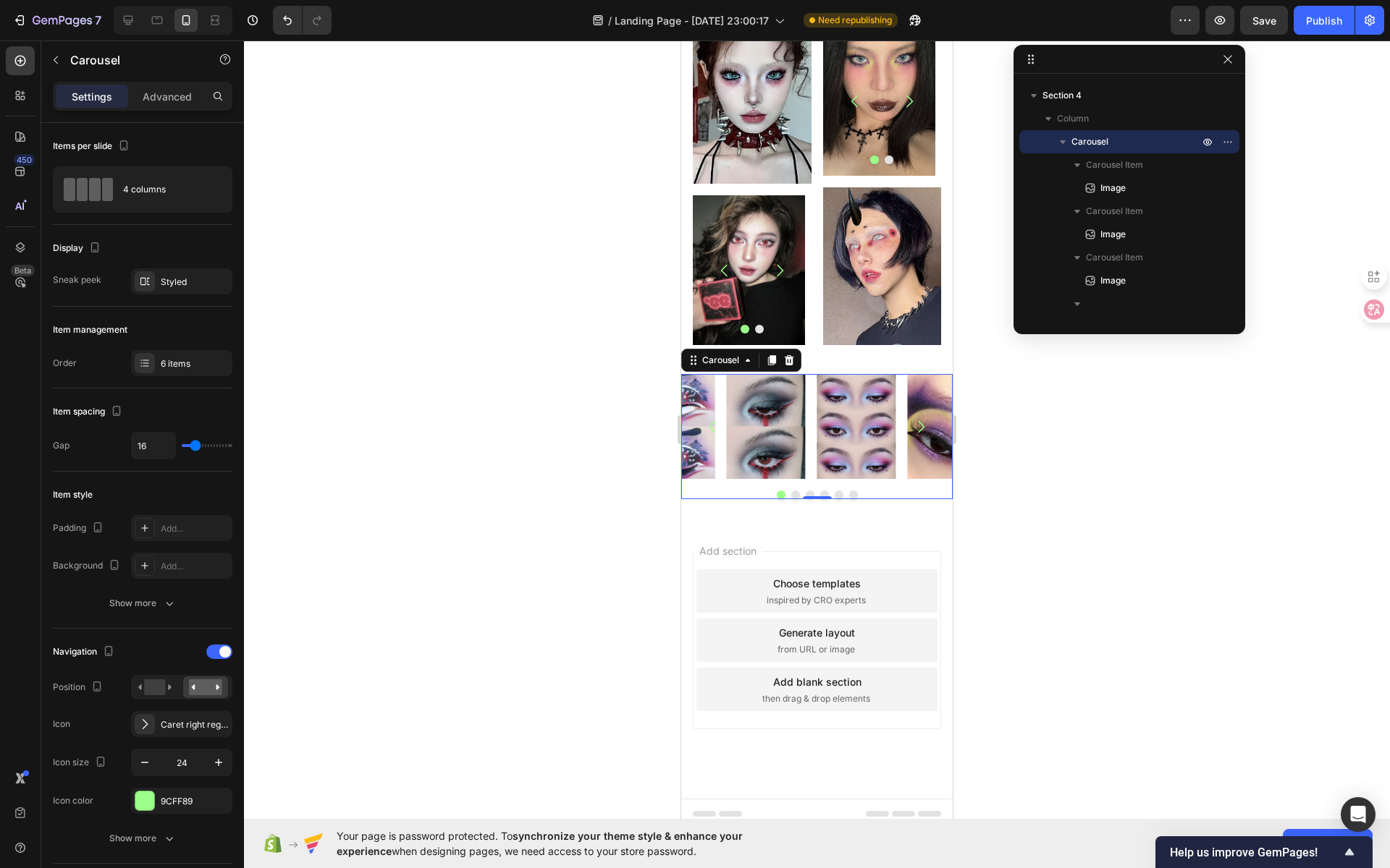
click at [1119, 464] on div at bounding box center [817, 455] width 1146 height 828
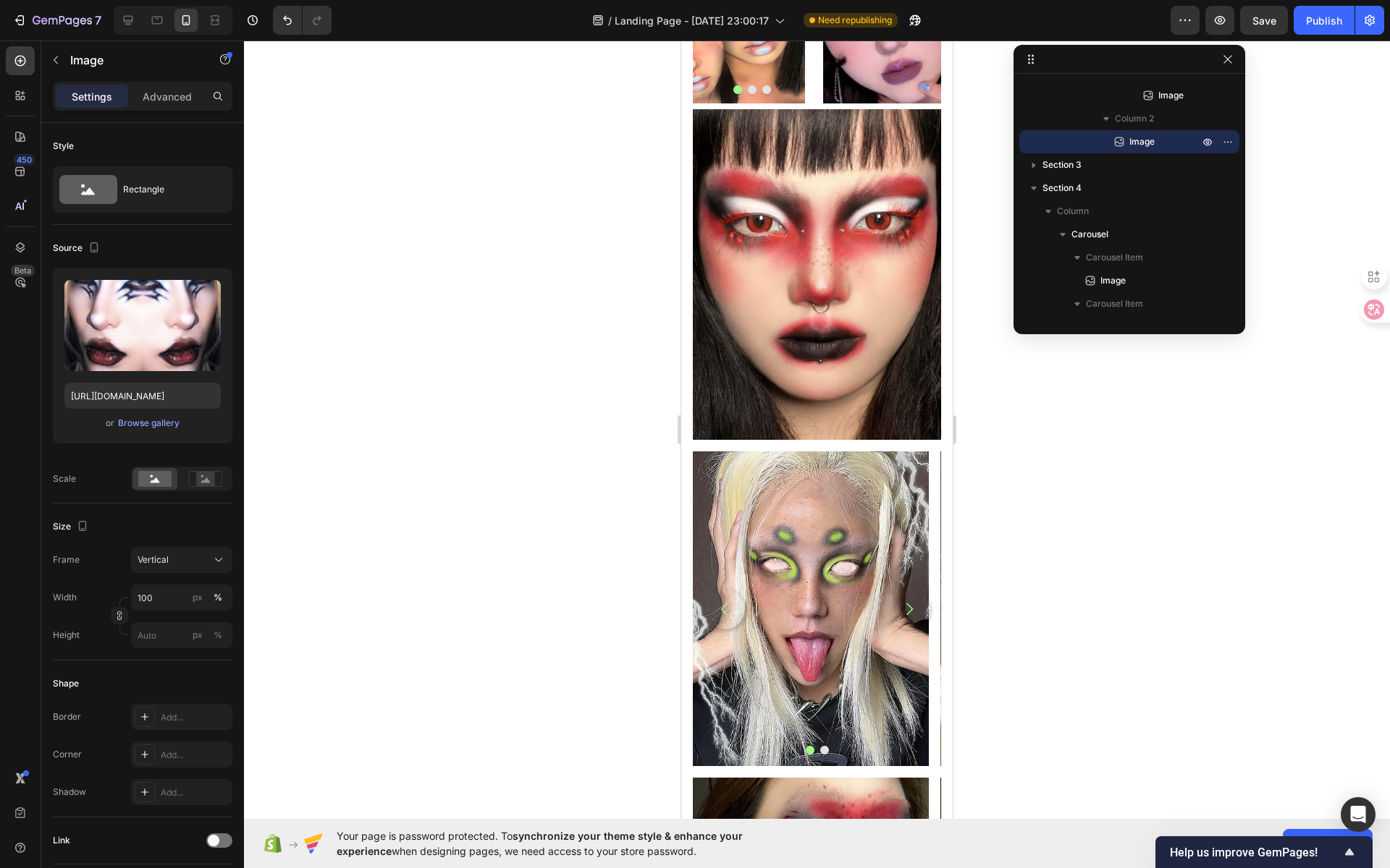
scroll to position [0, 0]
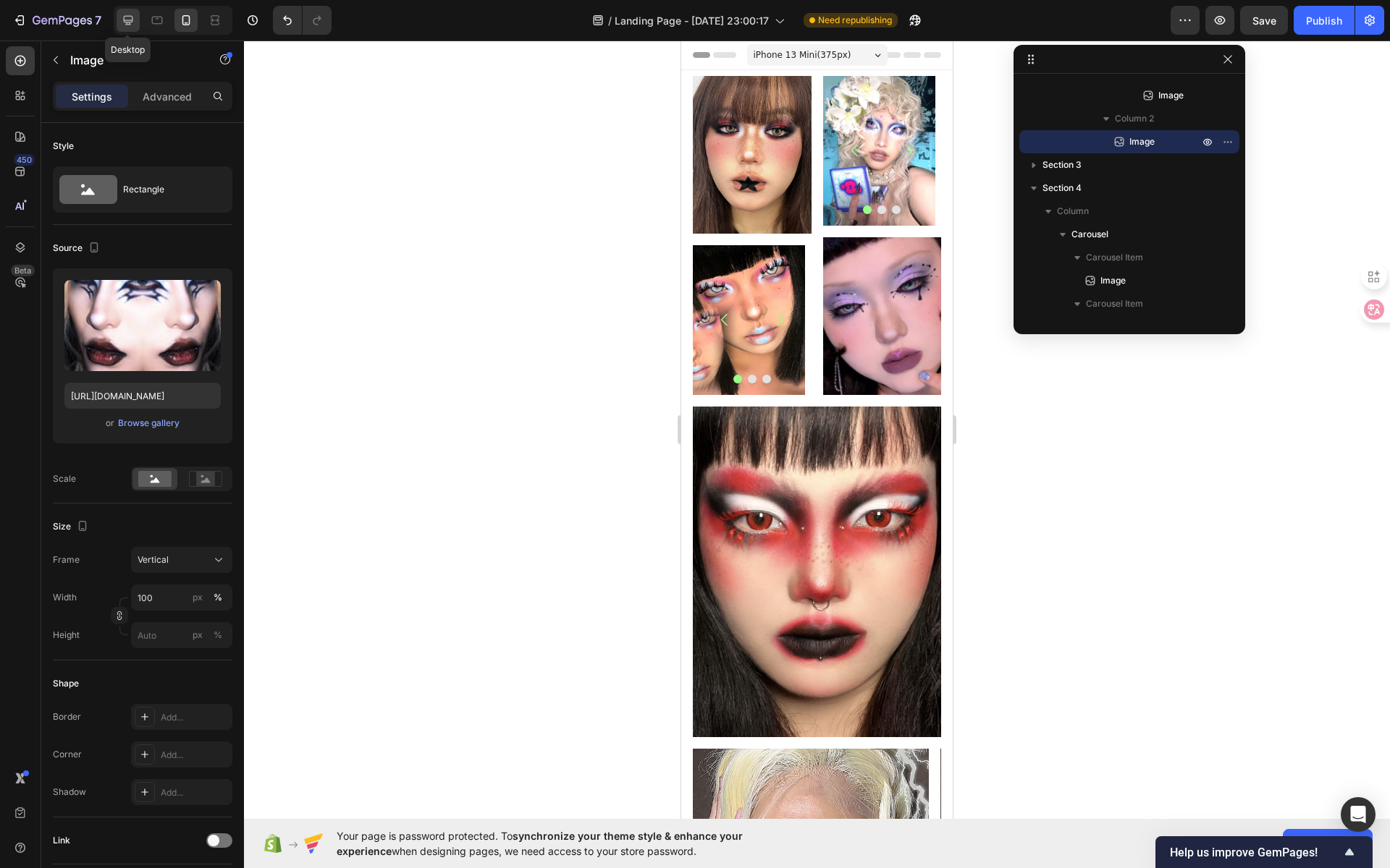
click at [128, 26] on icon at bounding box center [128, 21] width 15 height 15
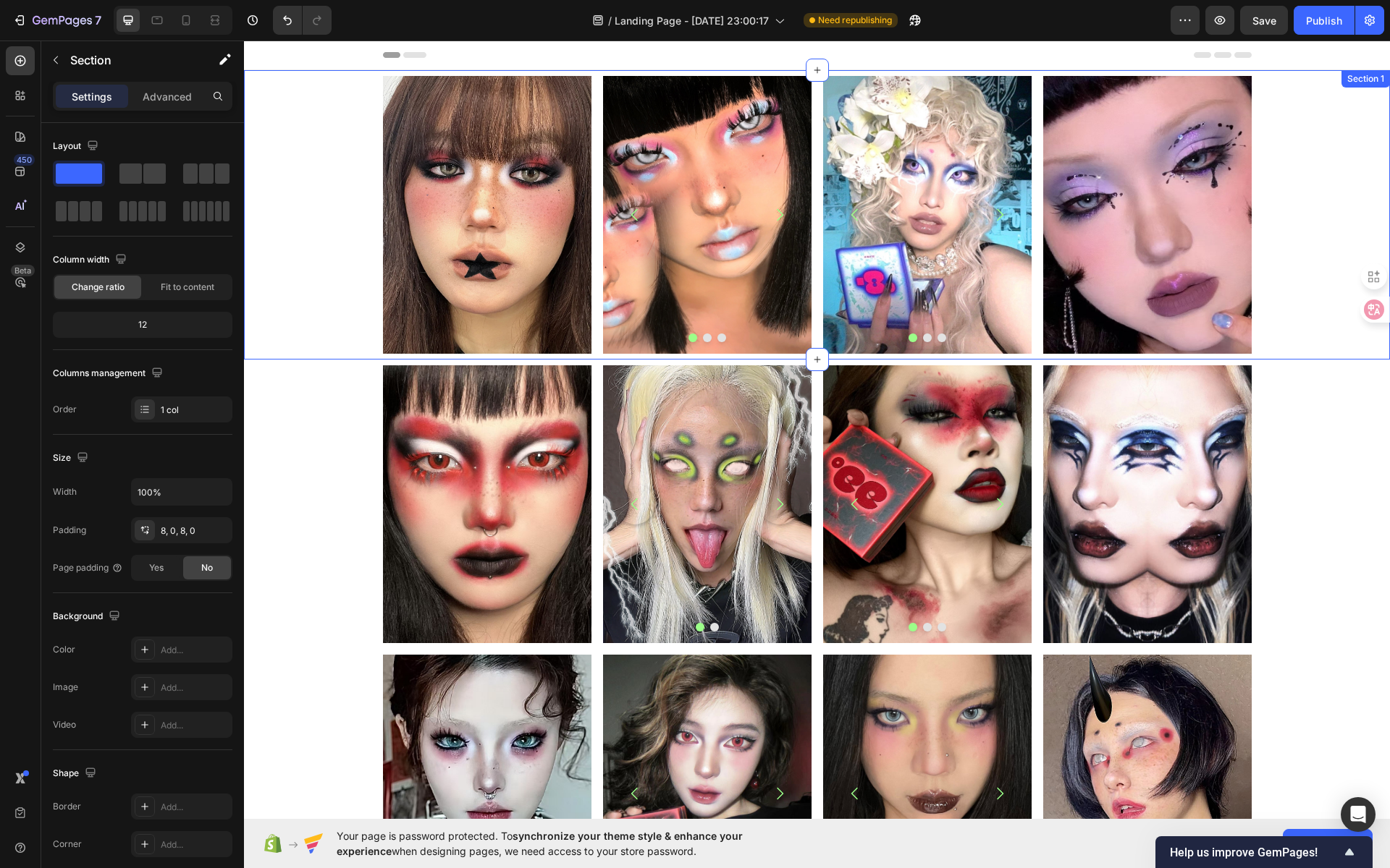
click at [1294, 118] on div "Image Image Image Image [GEOGRAPHIC_DATA] Image Image Image Carousel Image Row …" at bounding box center [817, 215] width 1146 height 278
click at [1357, 85] on icon at bounding box center [1360, 84] width 8 height 10
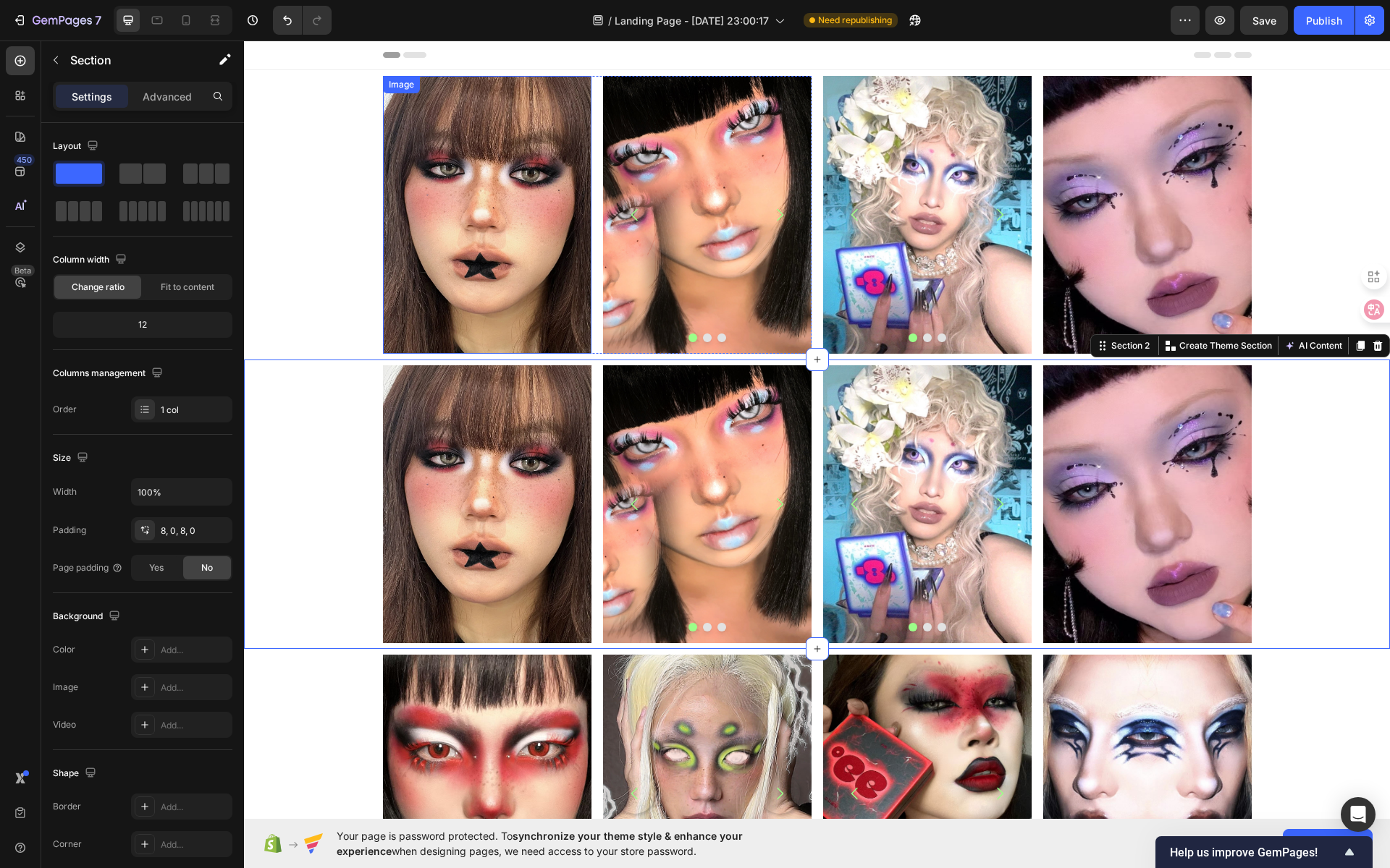
click at [501, 178] on img at bounding box center [487, 215] width 208 height 278
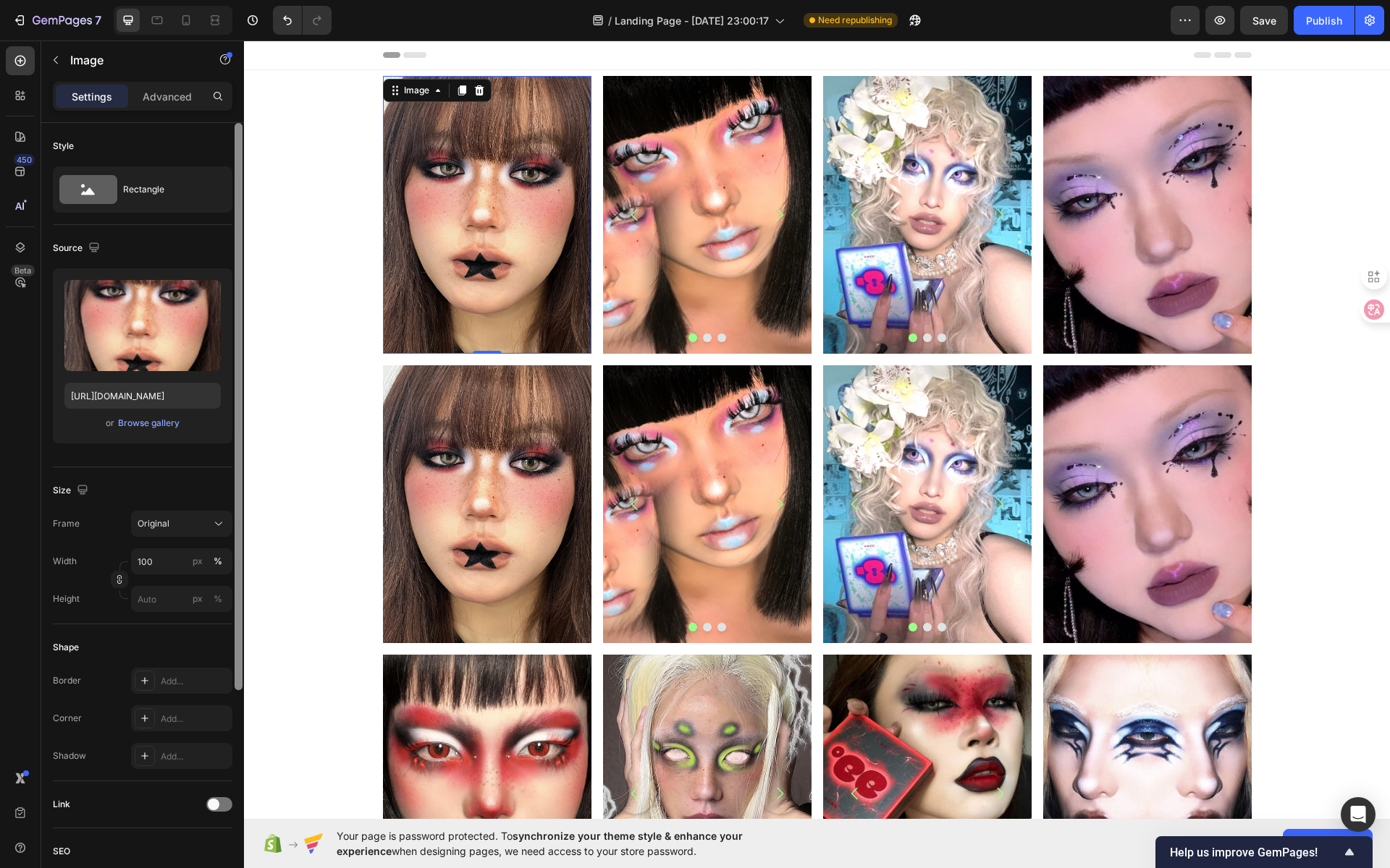
drag, startPoint x: 156, startPoint y: 350, endPoint x: 241, endPoint y: 343, distance: 85.3
click at [213, 347] on div "Upload Image" at bounding box center [142, 349] width 156 height 26
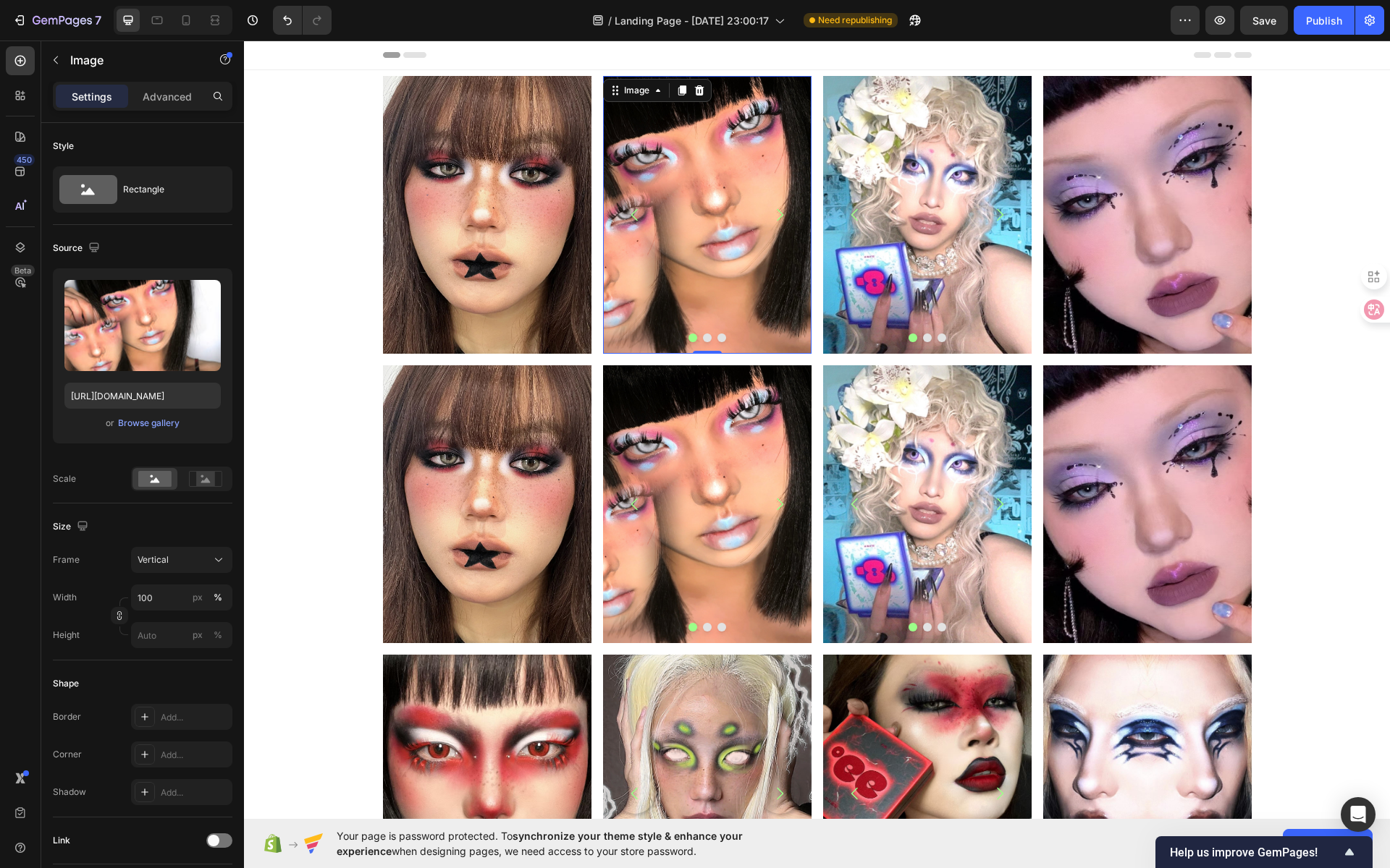
click at [694, 259] on img at bounding box center [707, 215] width 208 height 278
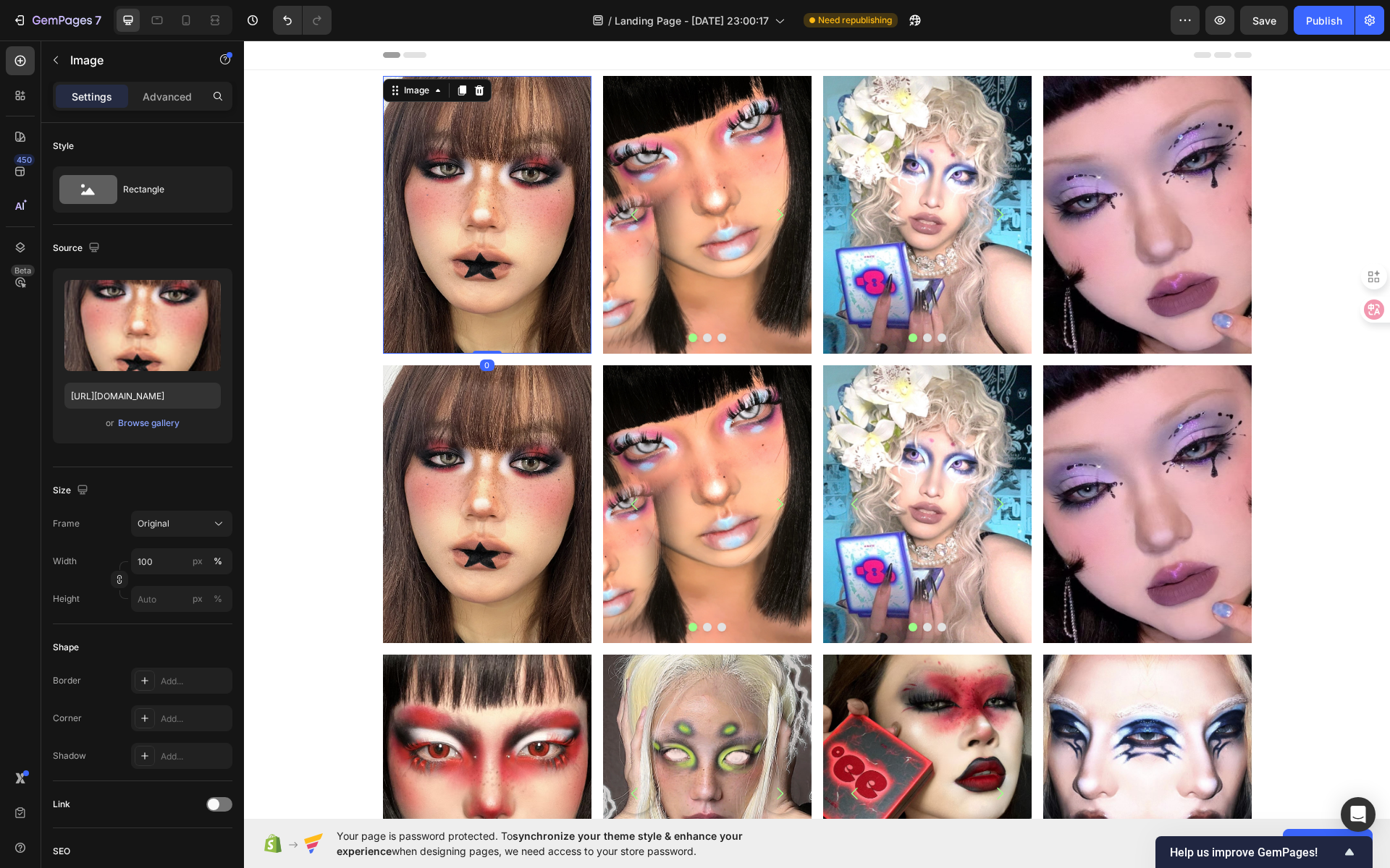
click at [448, 222] on img at bounding box center [487, 215] width 208 height 278
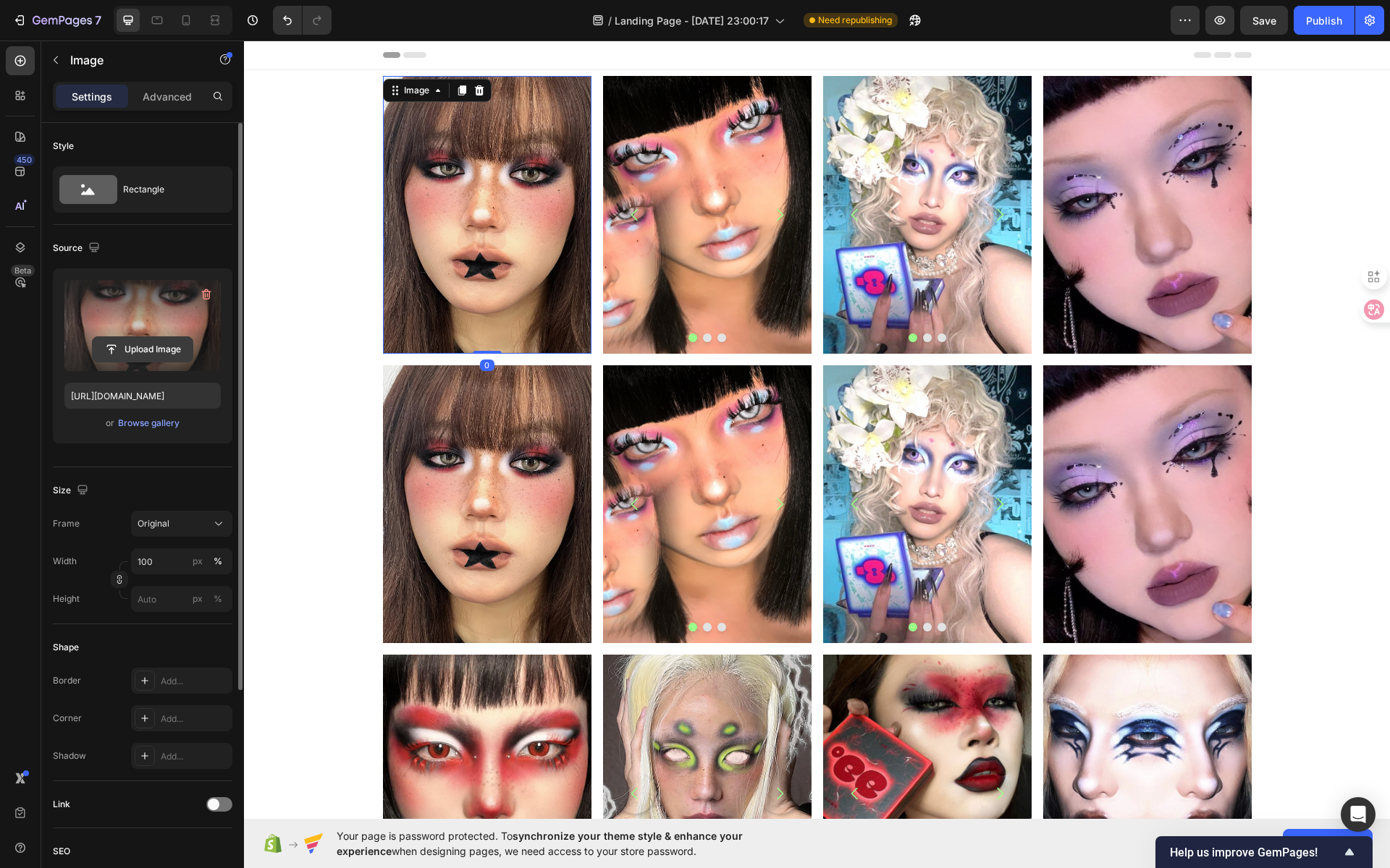
click at [147, 347] on input "file" at bounding box center [142, 349] width 100 height 24
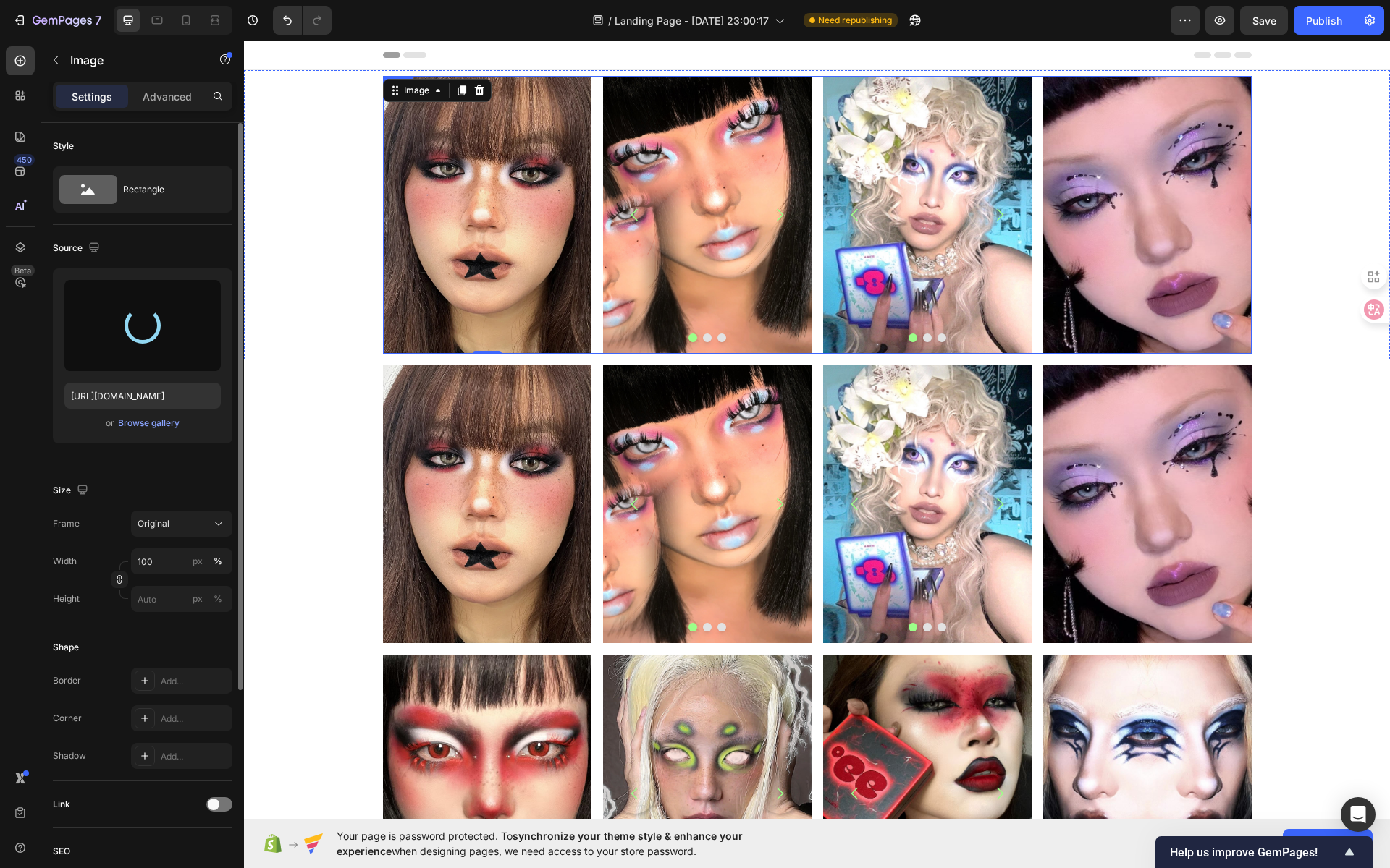
type input "https://cdn.shopify.com/s/files/1/0725/5831/3694/files/gempages_586148509846078…"
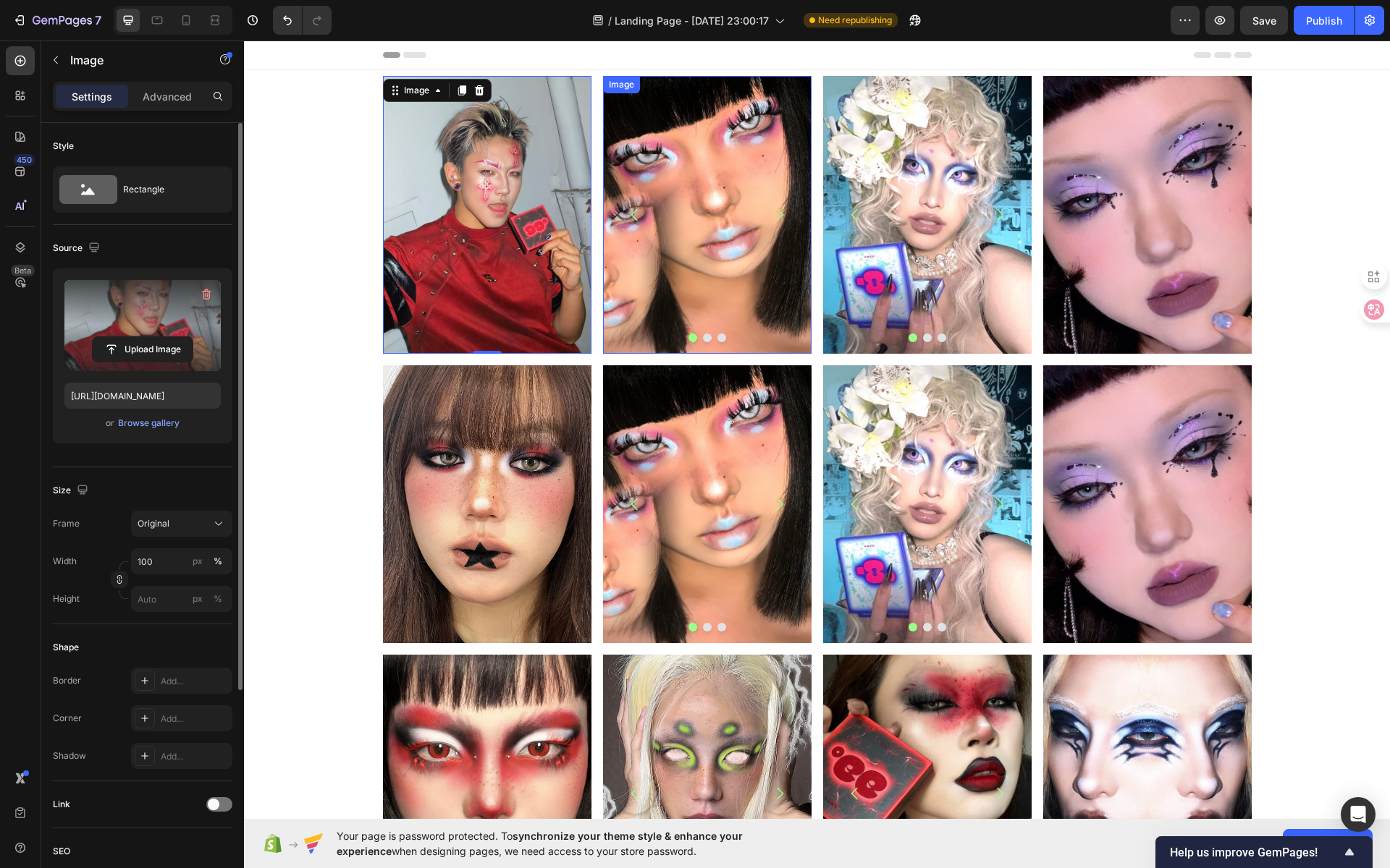
click at [700, 269] on img at bounding box center [707, 215] width 208 height 278
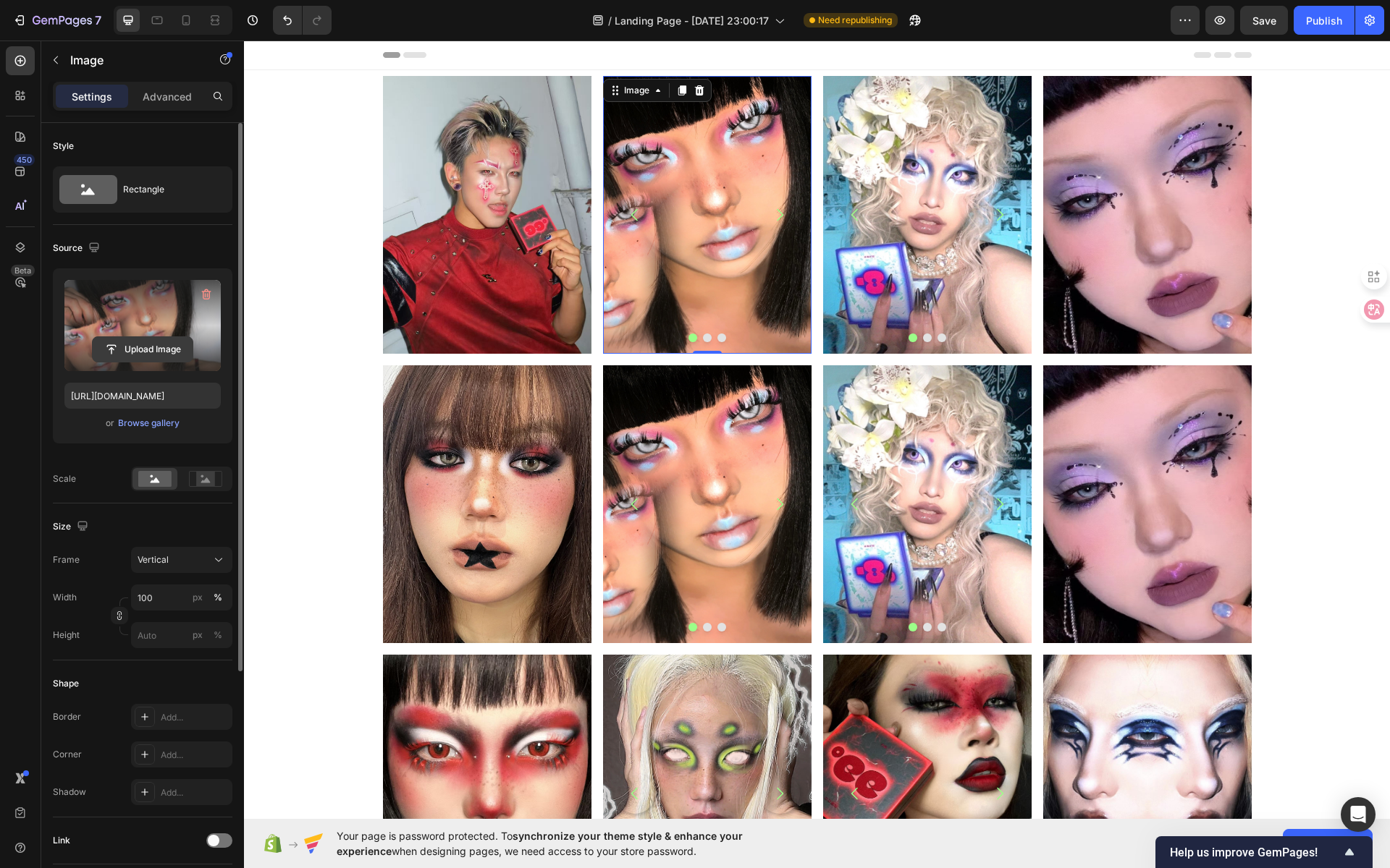
click at [127, 352] on input "file" at bounding box center [142, 349] width 100 height 24
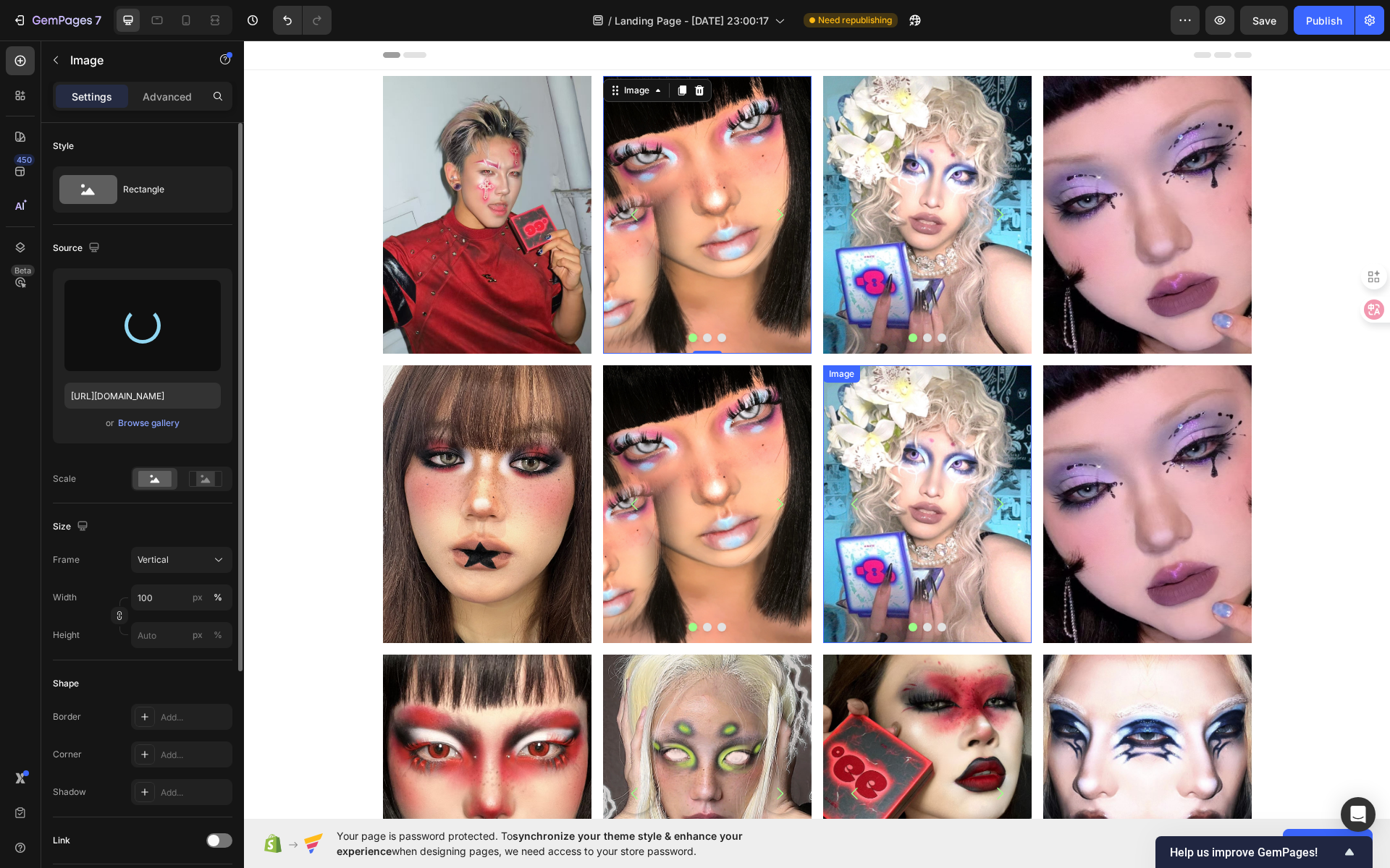
type input "https://cdn.shopify.com/s/files/1/0725/5831/3694/files/gempages_586148509846078…"
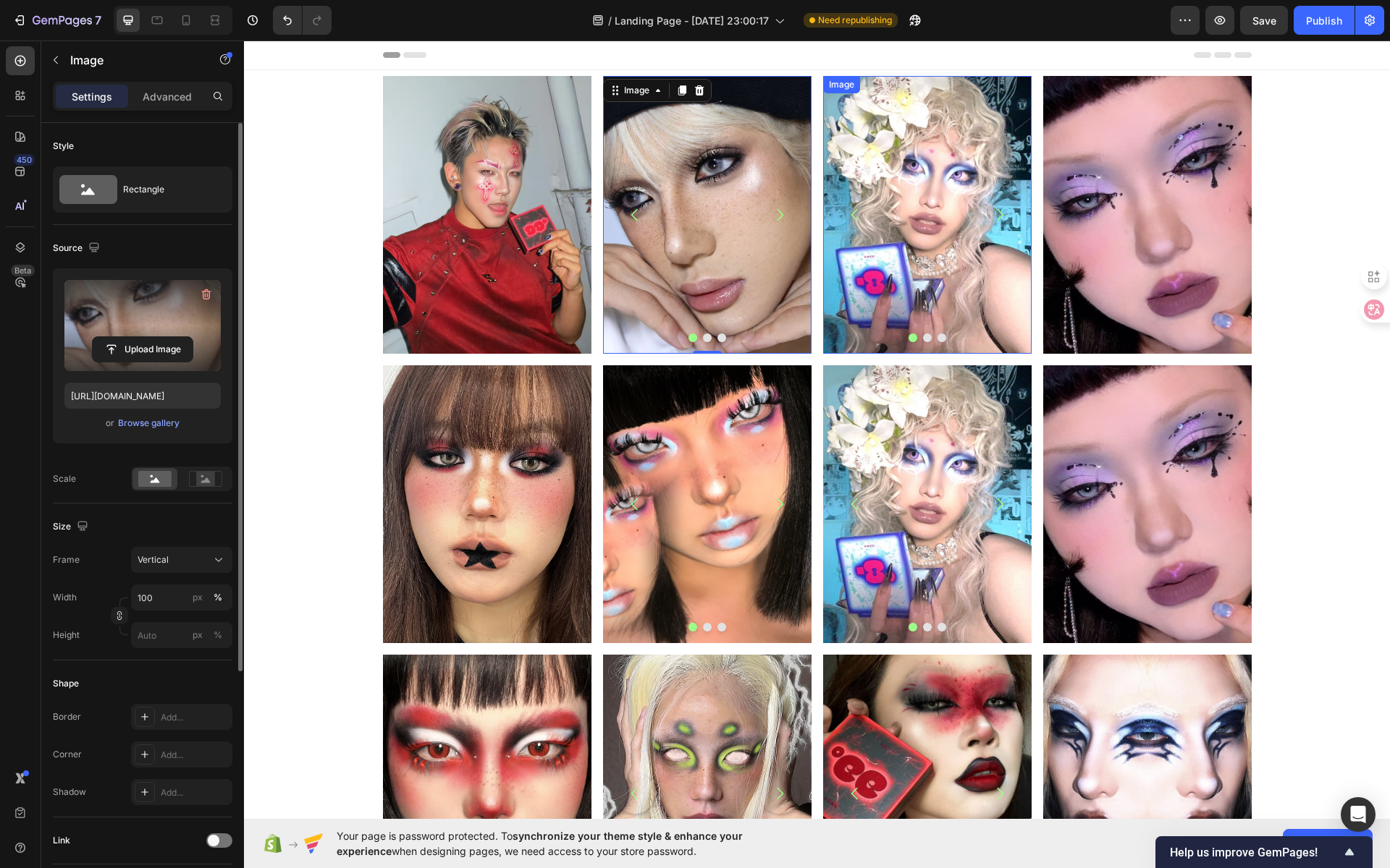
click at [905, 204] on img at bounding box center [927, 215] width 208 height 278
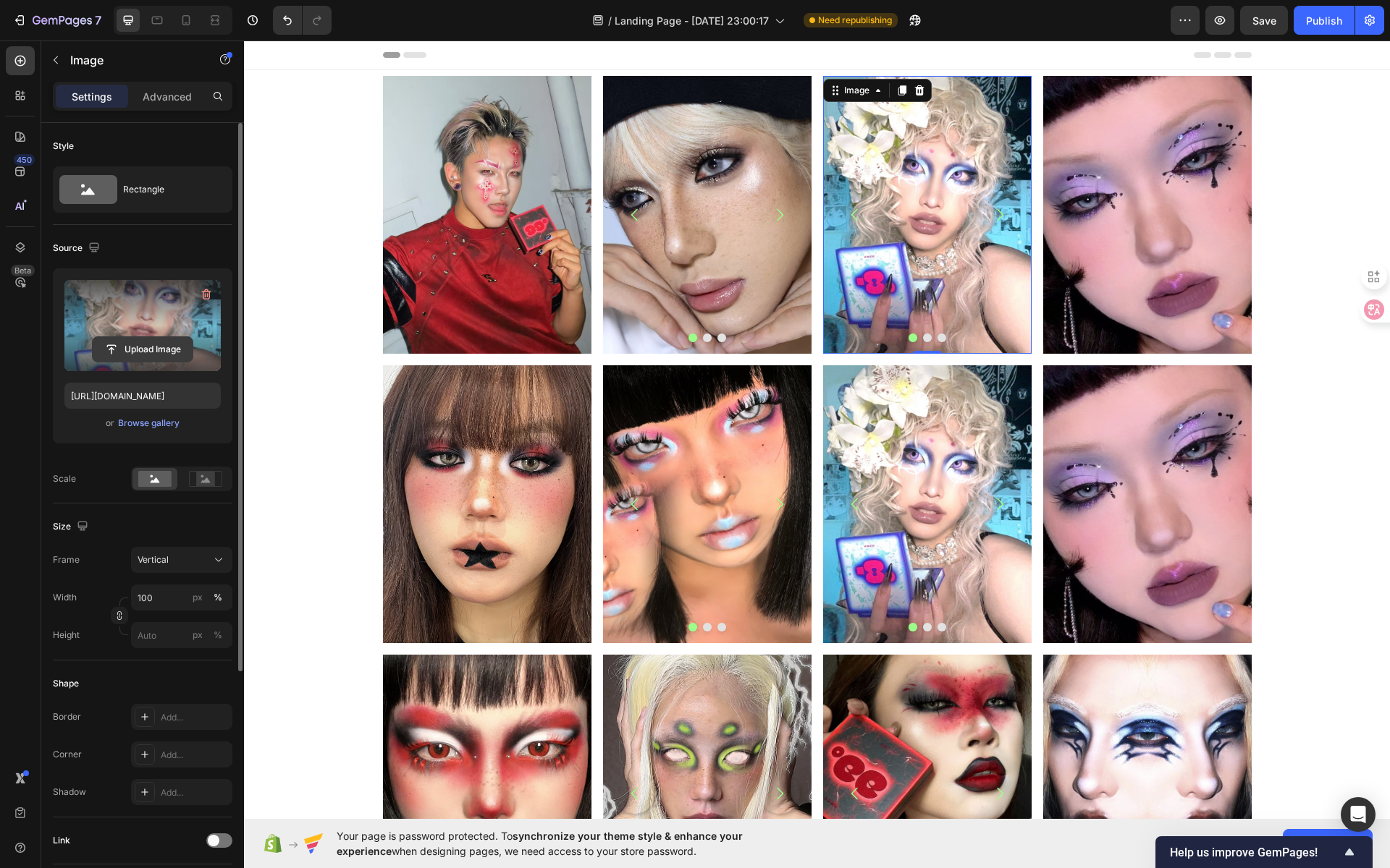
click at [156, 343] on input "file" at bounding box center [142, 349] width 100 height 24
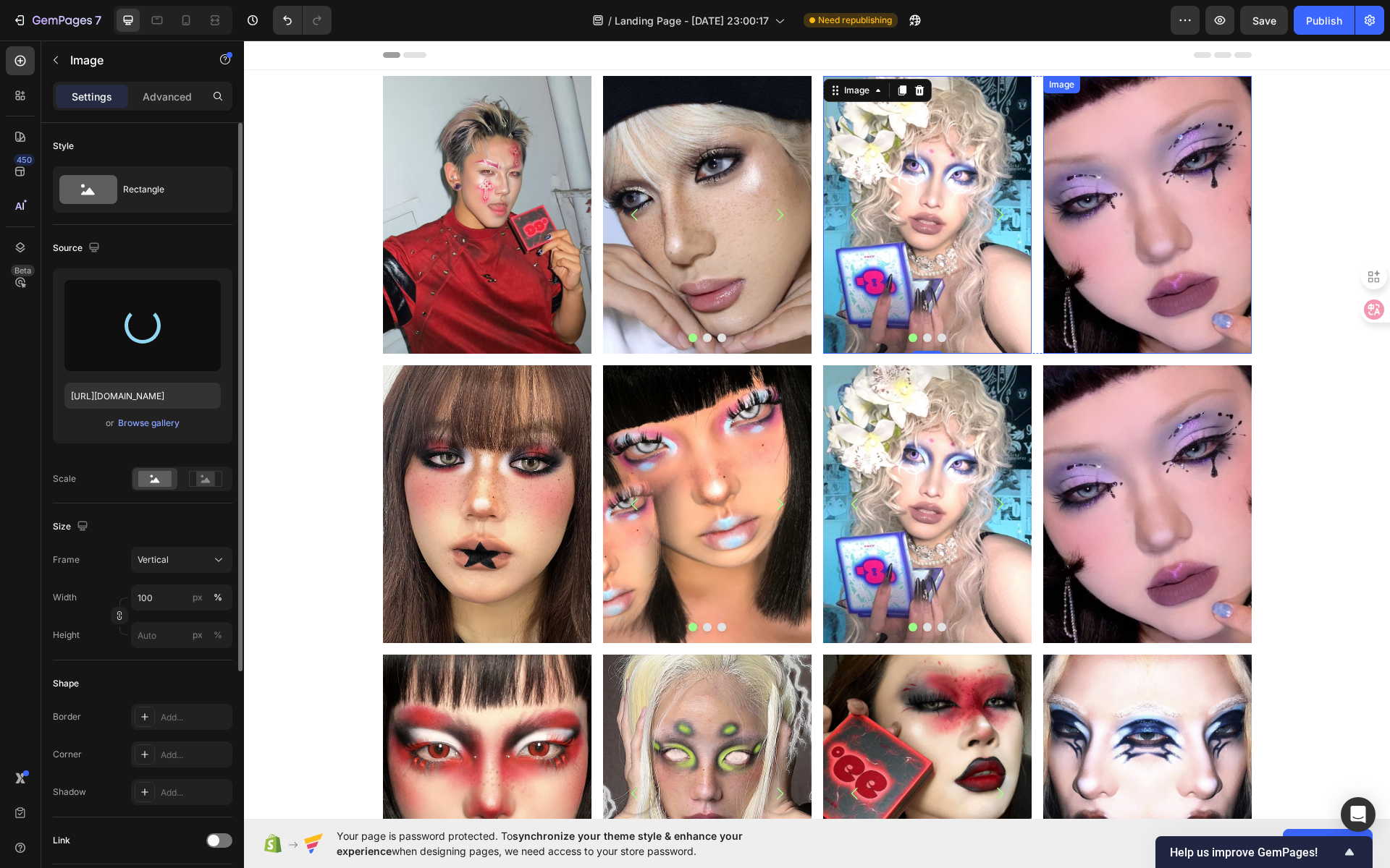
type input "https://cdn.shopify.com/s/files/1/0725/5831/3694/files/gempages_586148509846078…"
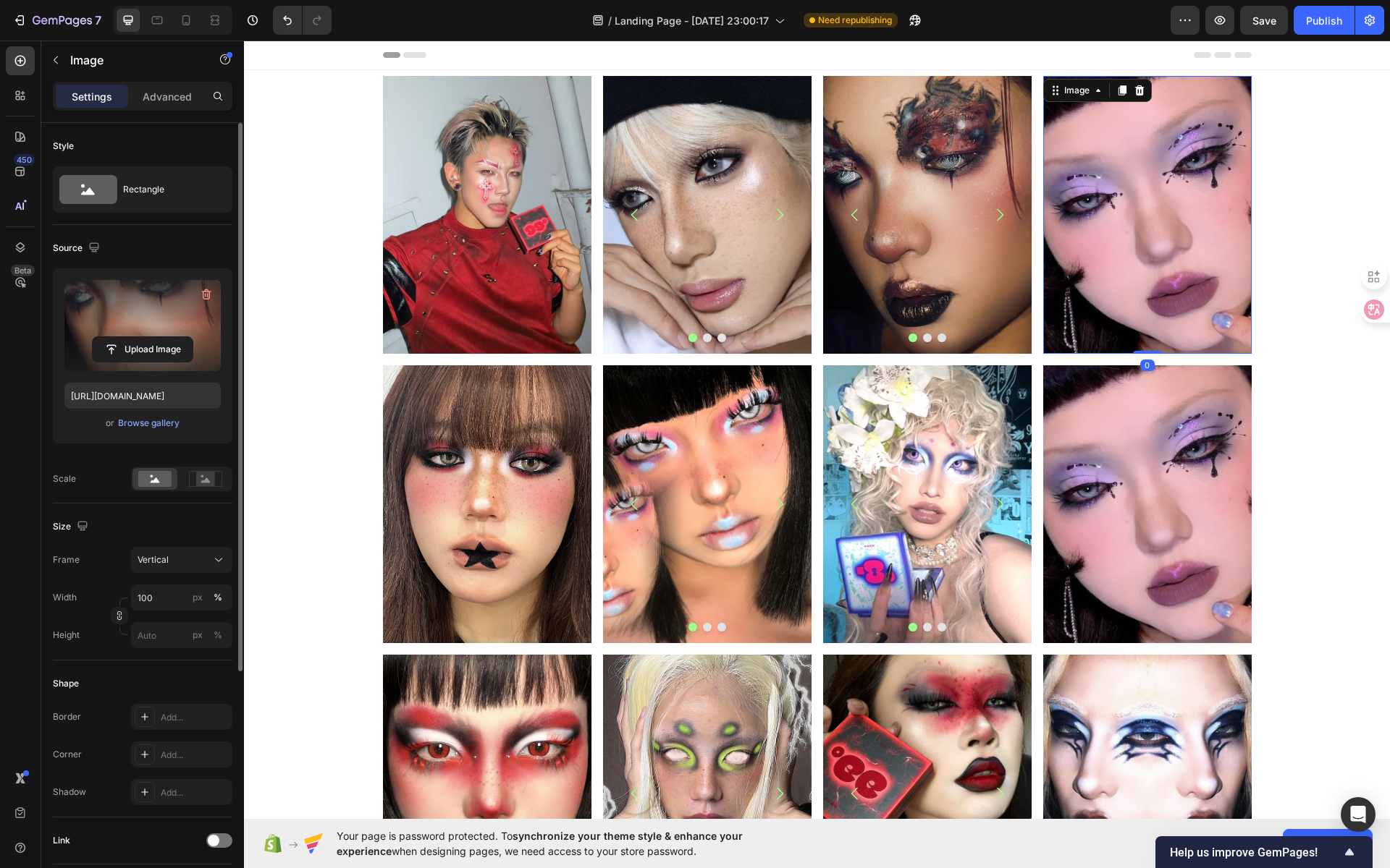
click at [1089, 200] on img at bounding box center [1147, 215] width 208 height 278
click at [162, 353] on input "file" at bounding box center [142, 349] width 100 height 24
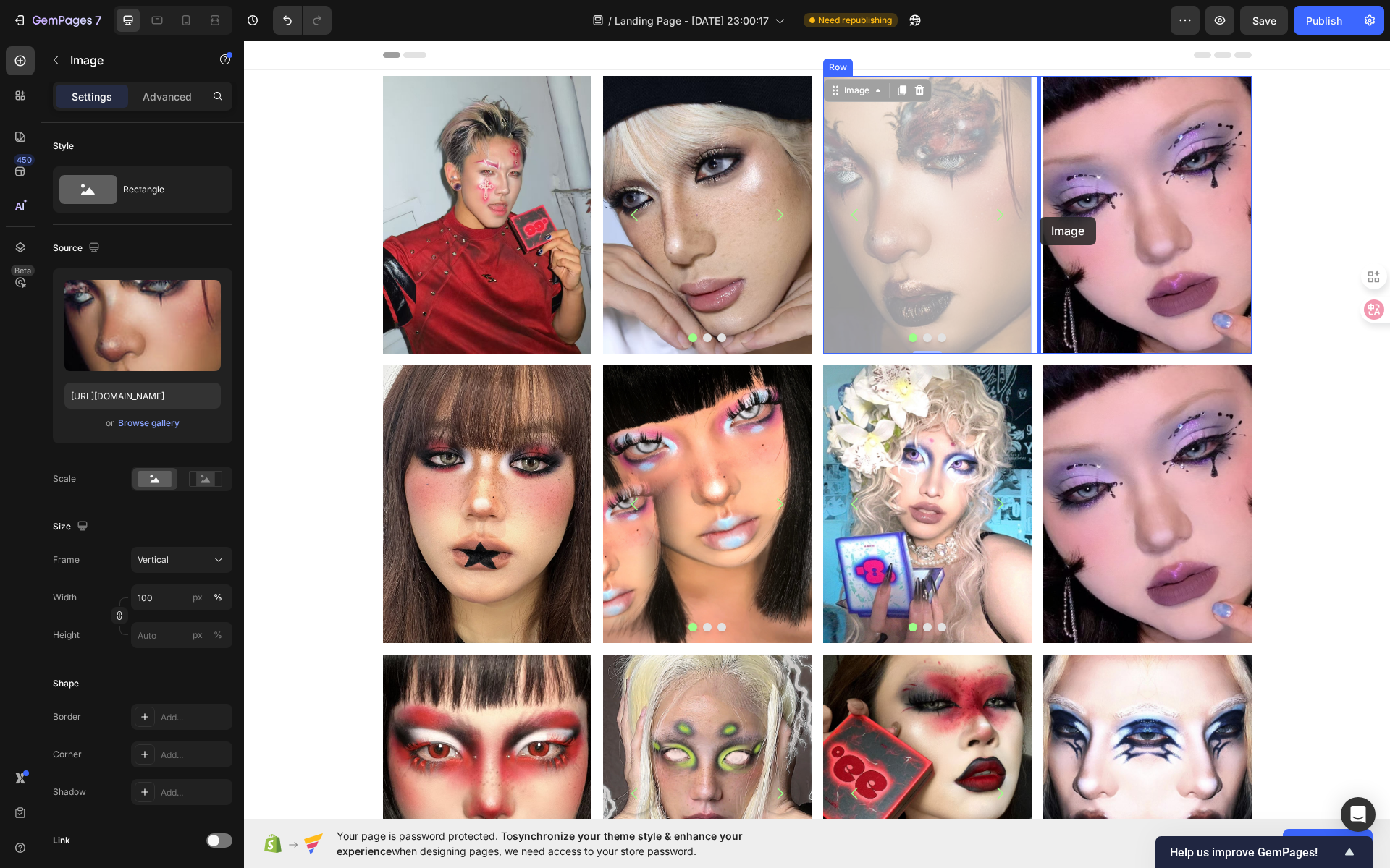
drag, startPoint x: 938, startPoint y: 229, endPoint x: 1040, endPoint y: 217, distance: 102.7
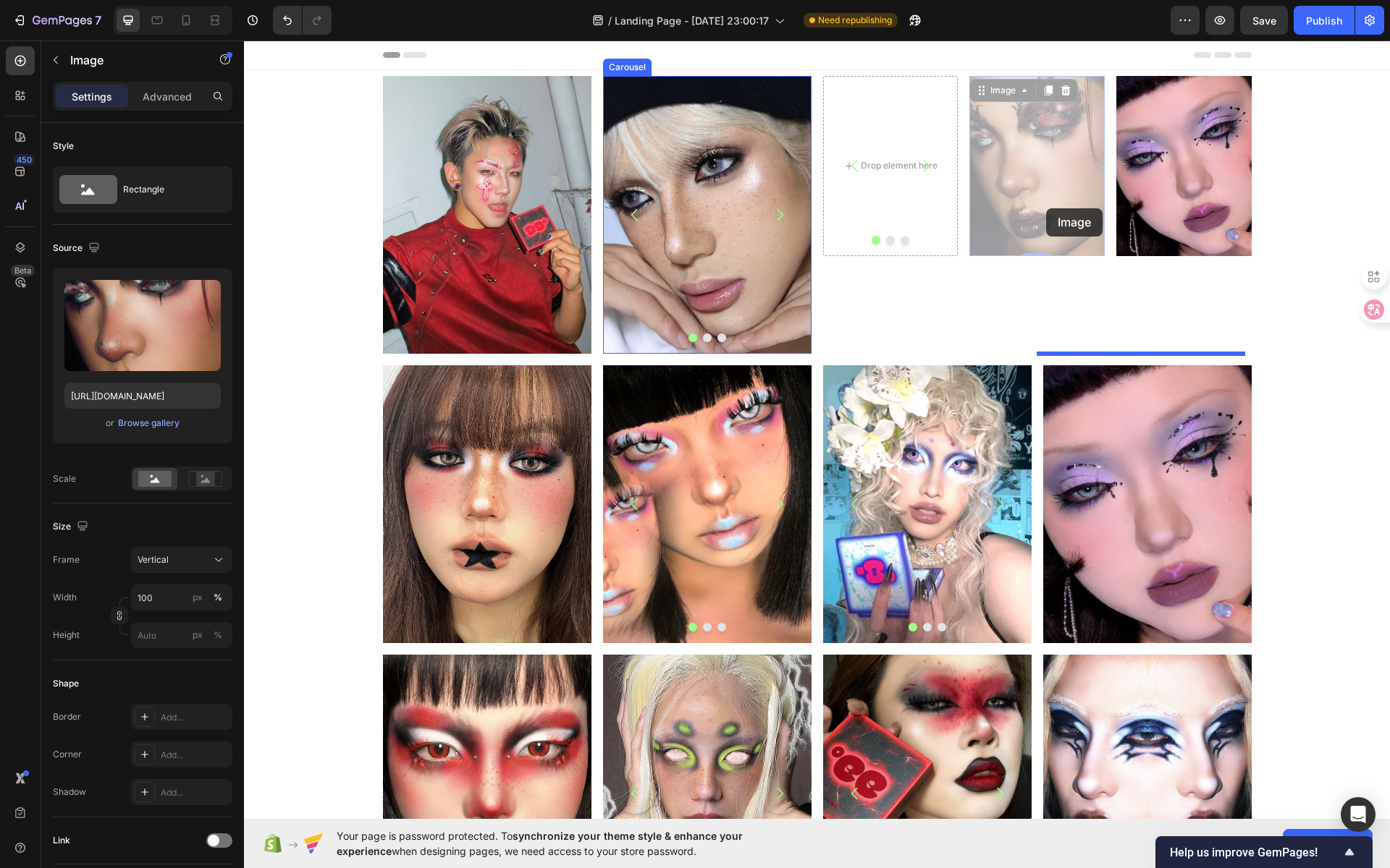
drag, startPoint x: 1068, startPoint y: 216, endPoint x: 1034, endPoint y: 184, distance: 46.7
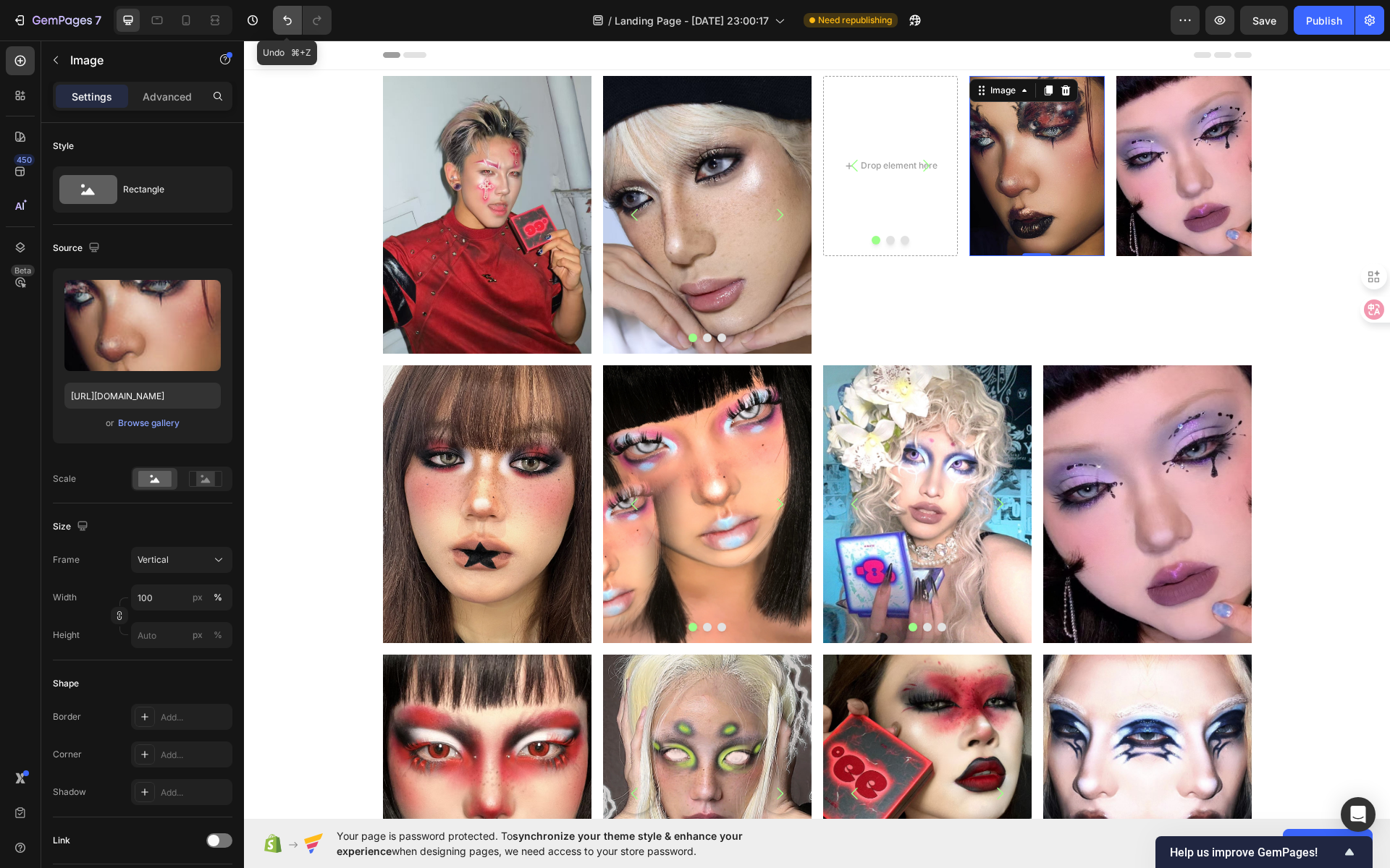
click at [285, 19] on icon "Undo/Redo" at bounding box center [287, 20] width 9 height 10
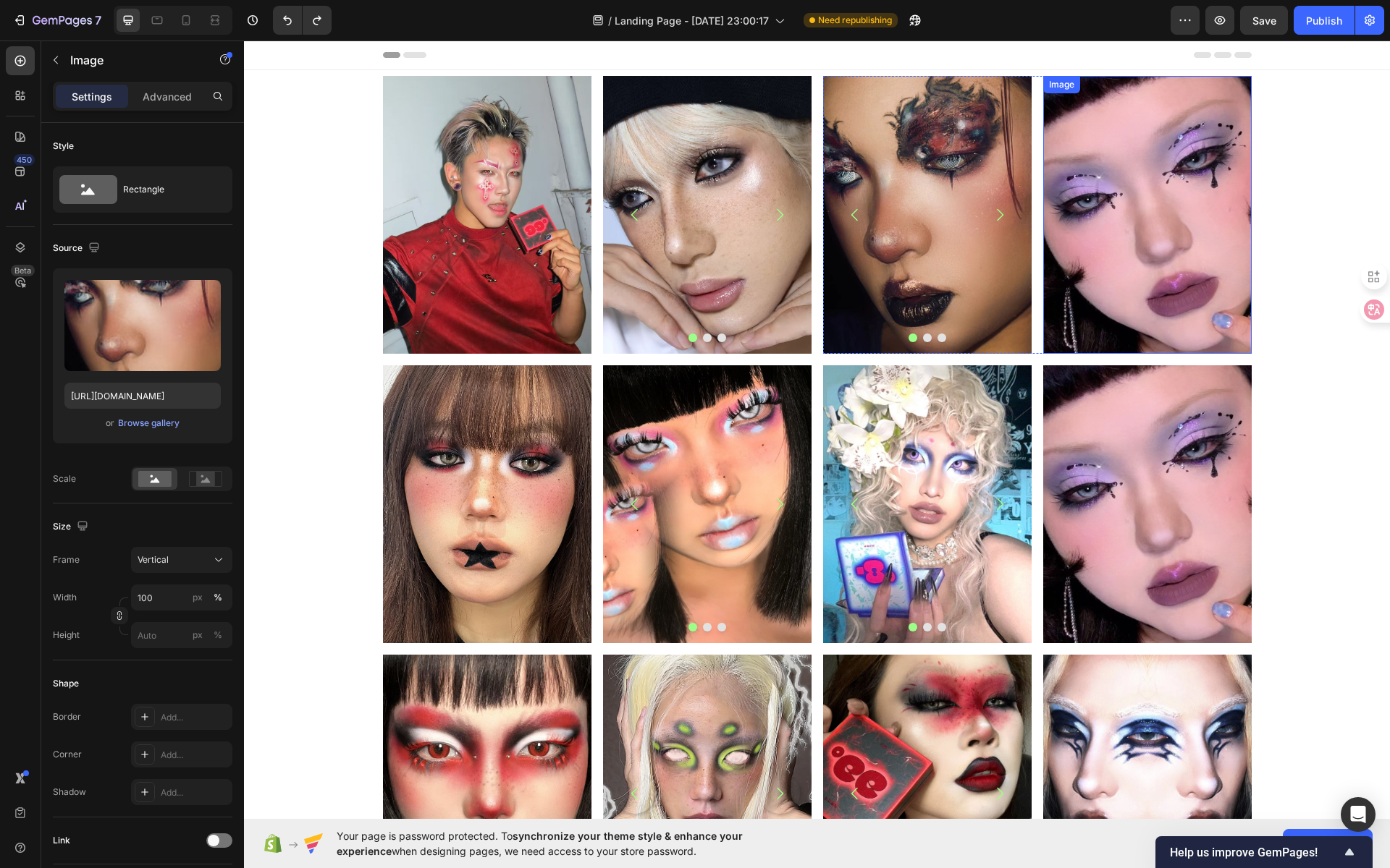
click at [1113, 233] on img at bounding box center [1147, 215] width 208 height 278
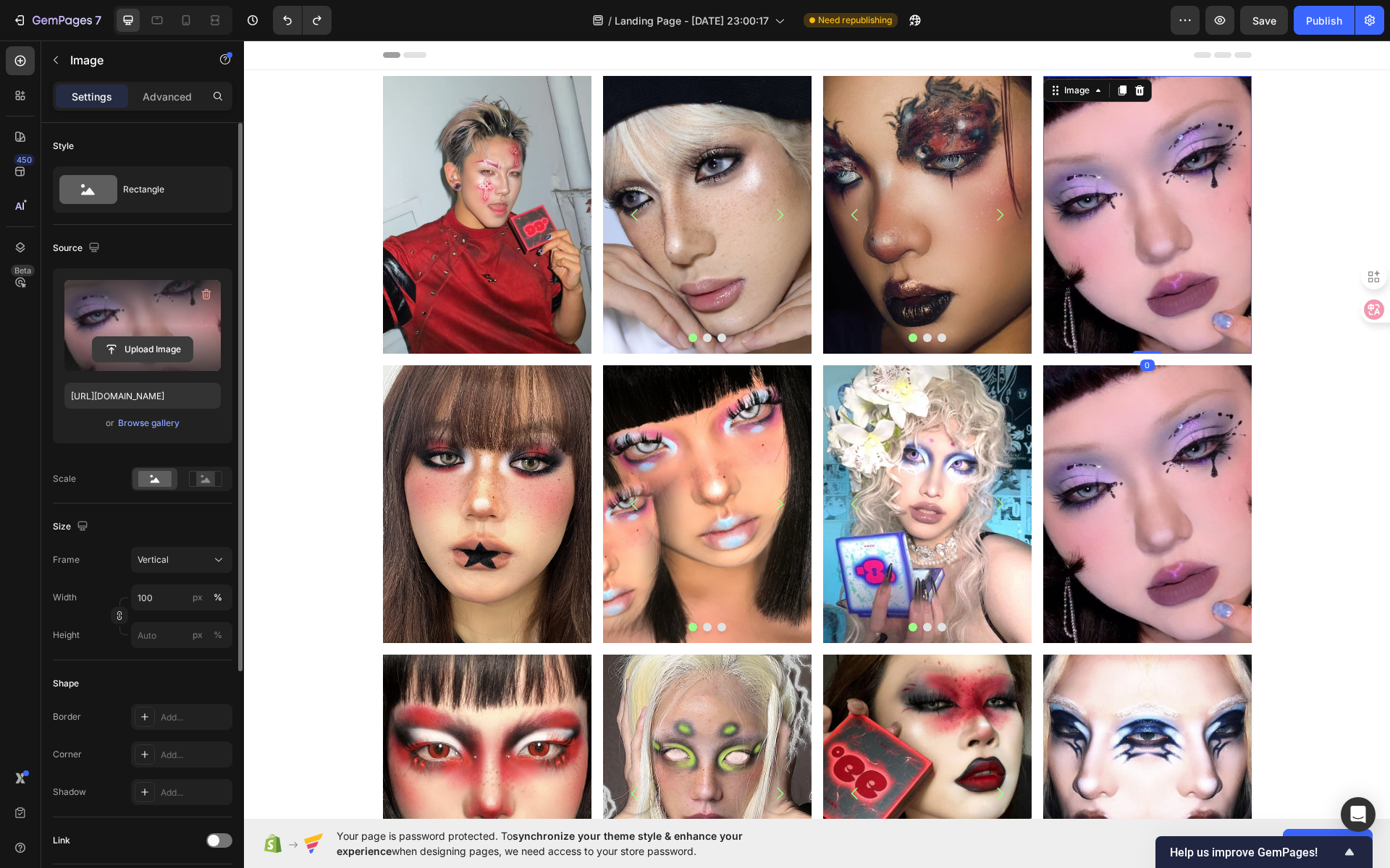
click at [163, 350] on input "file" at bounding box center [142, 349] width 100 height 24
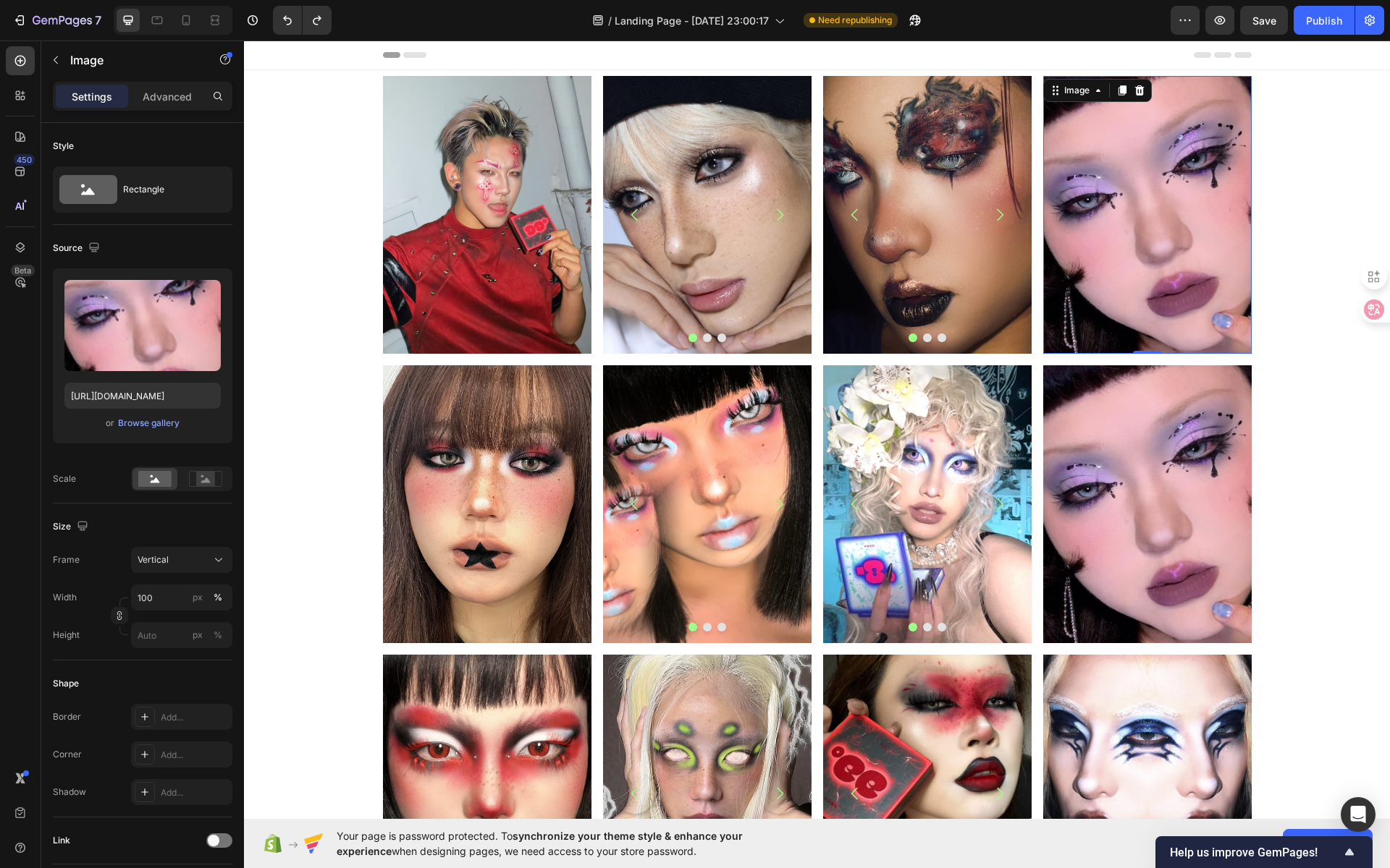
type input "https://cdn.shopify.com/s/files/1/0725/5831/3694/files/gempages_586148509846078…"
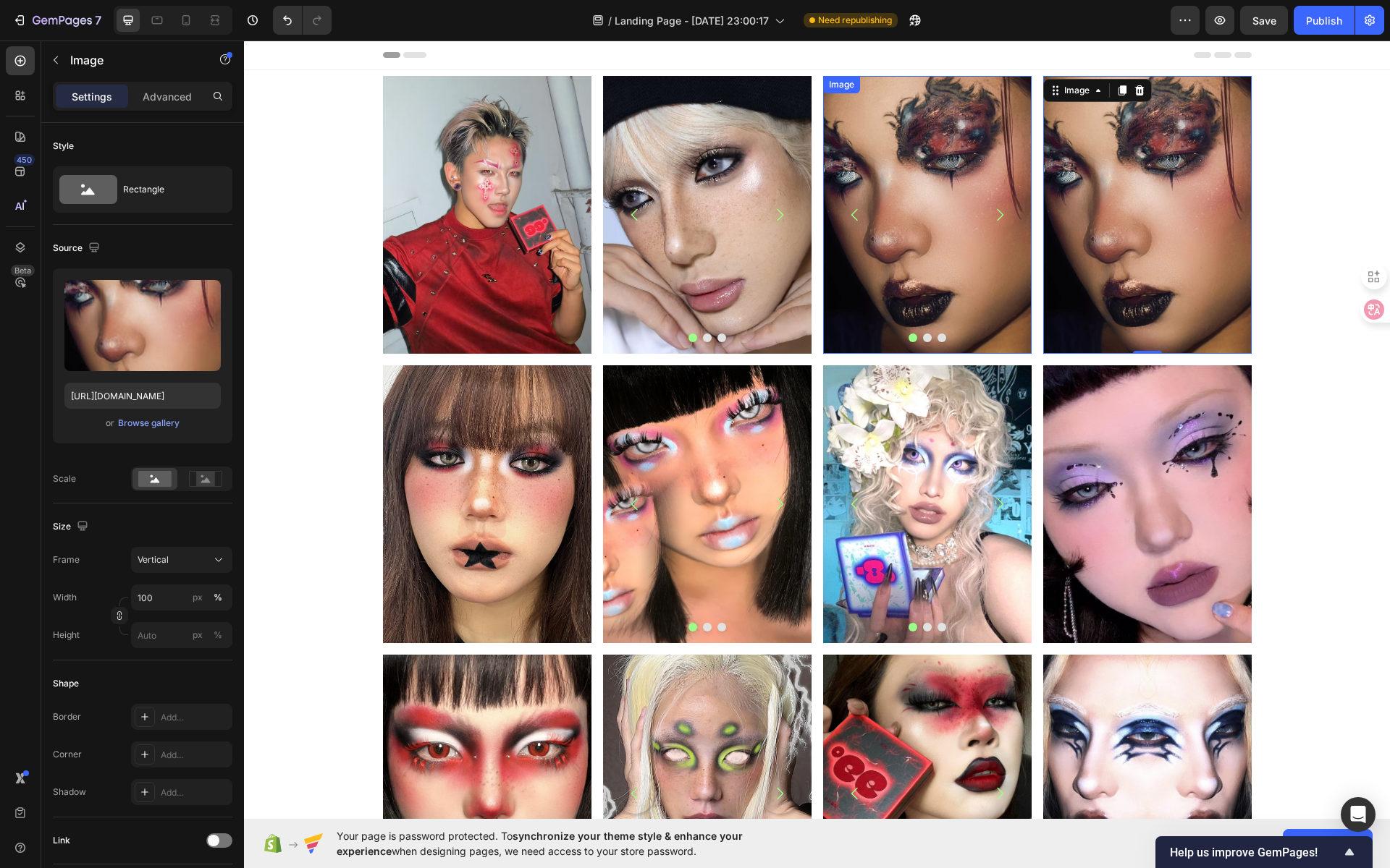
click at [908, 203] on img at bounding box center [927, 215] width 208 height 278
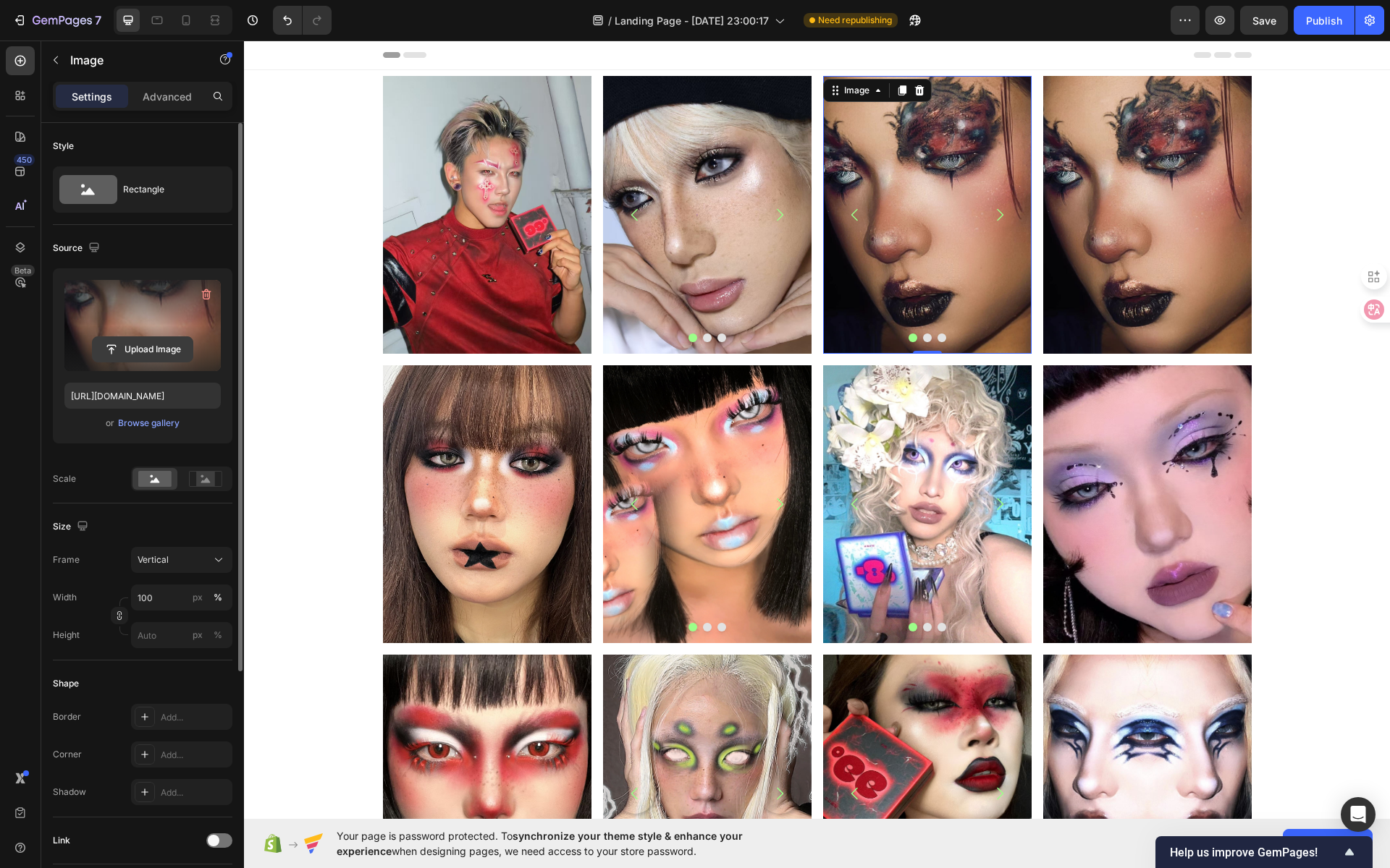
click at [143, 351] on input "file" at bounding box center [142, 349] width 100 height 24
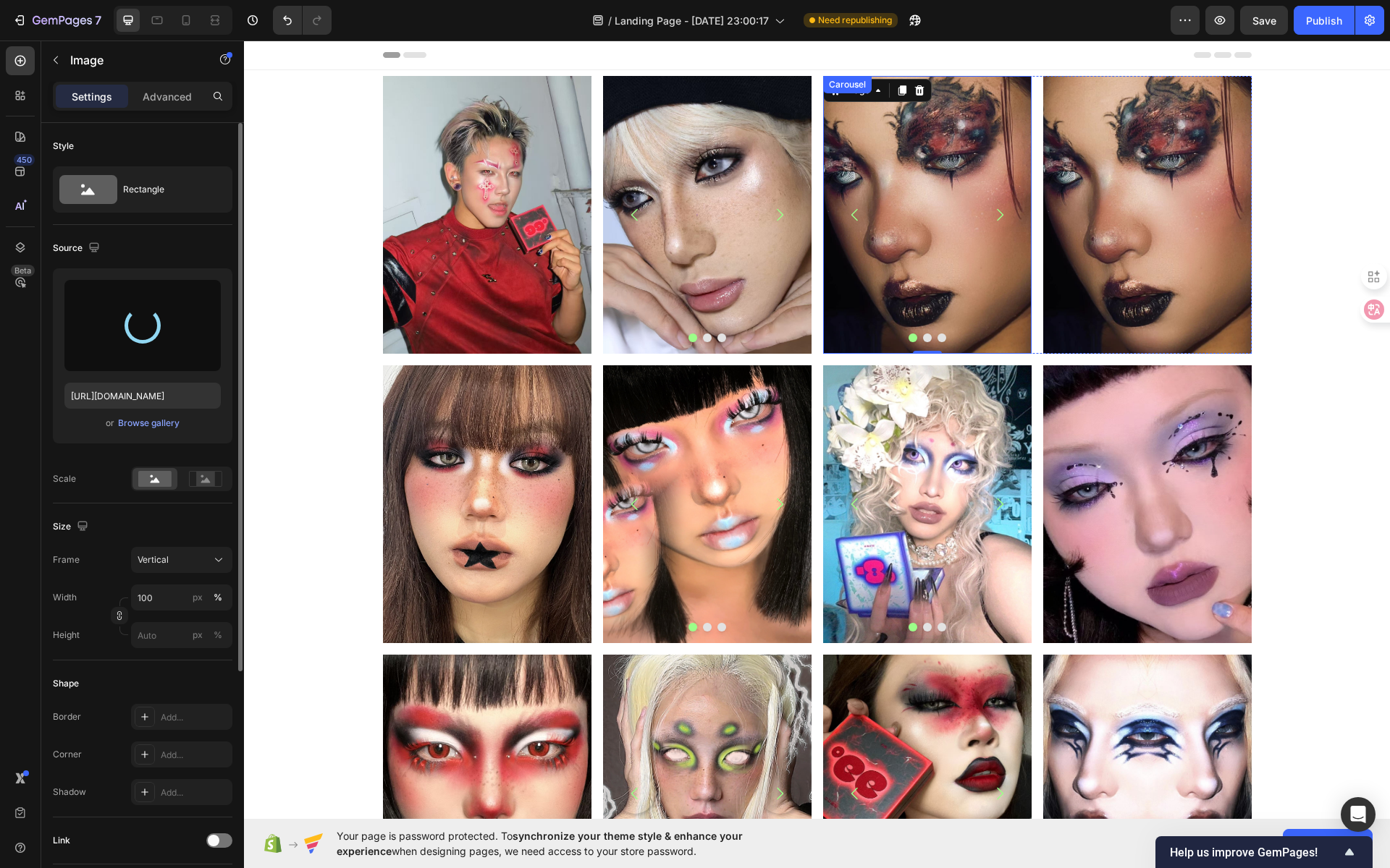
type input "https://cdn.shopify.com/s/files/1/0725/5831/3694/files/gempages_586148509846078…"
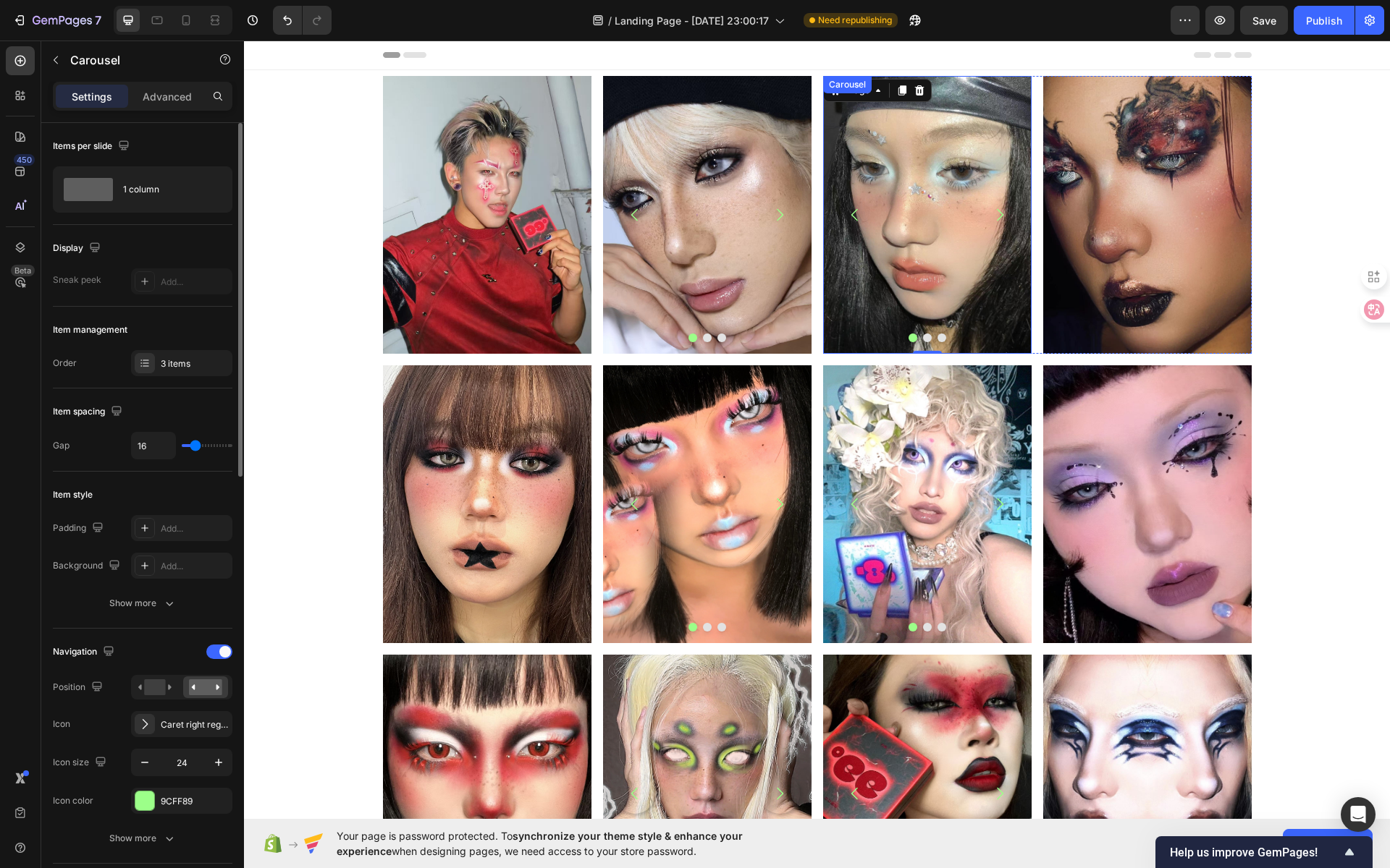
click at [925, 338] on div at bounding box center [927, 338] width 208 height 9
click at [923, 341] on button "Dot" at bounding box center [928, 338] width 9 height 9
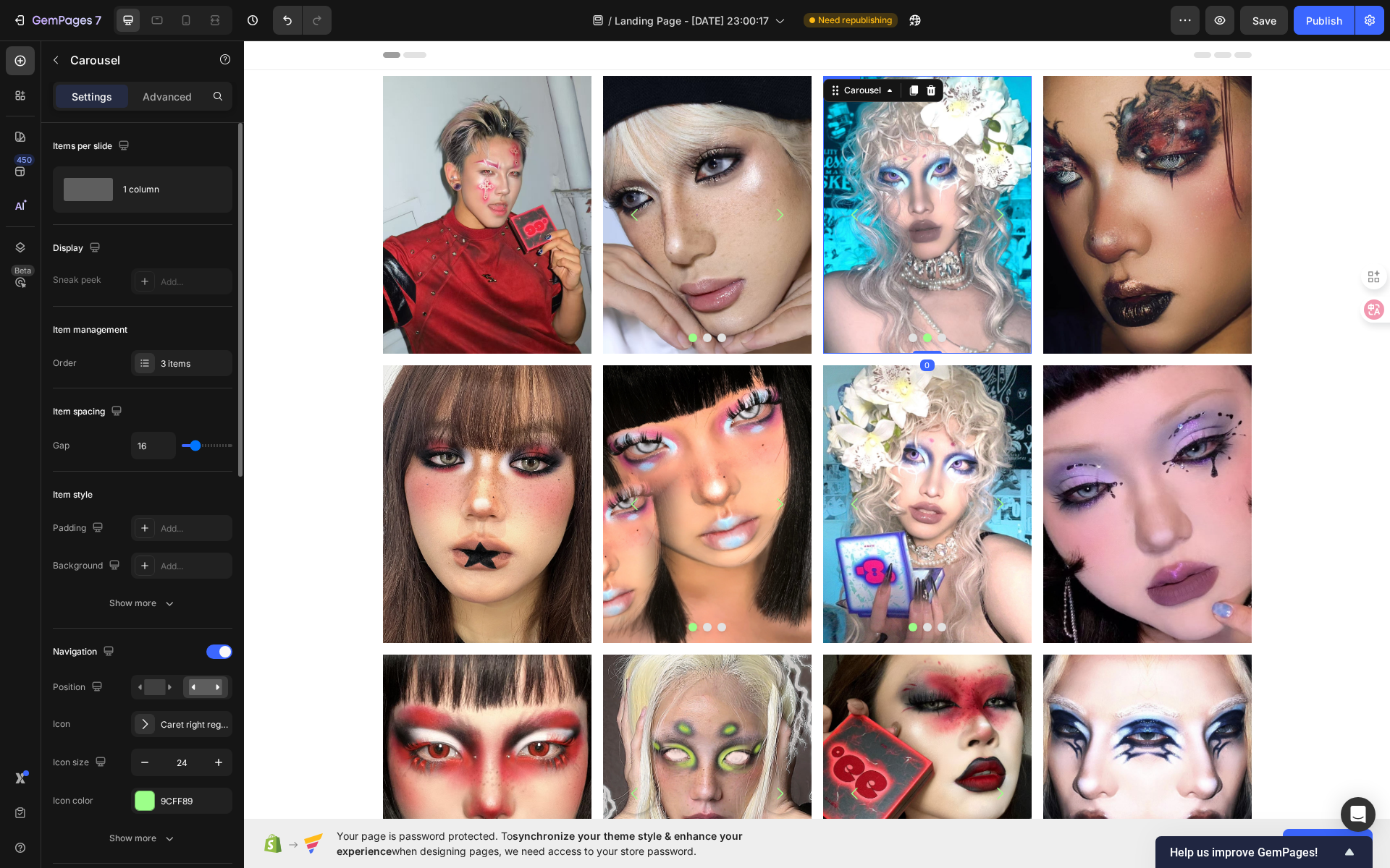
click at [923, 213] on img at bounding box center [926, 215] width 208 height 278
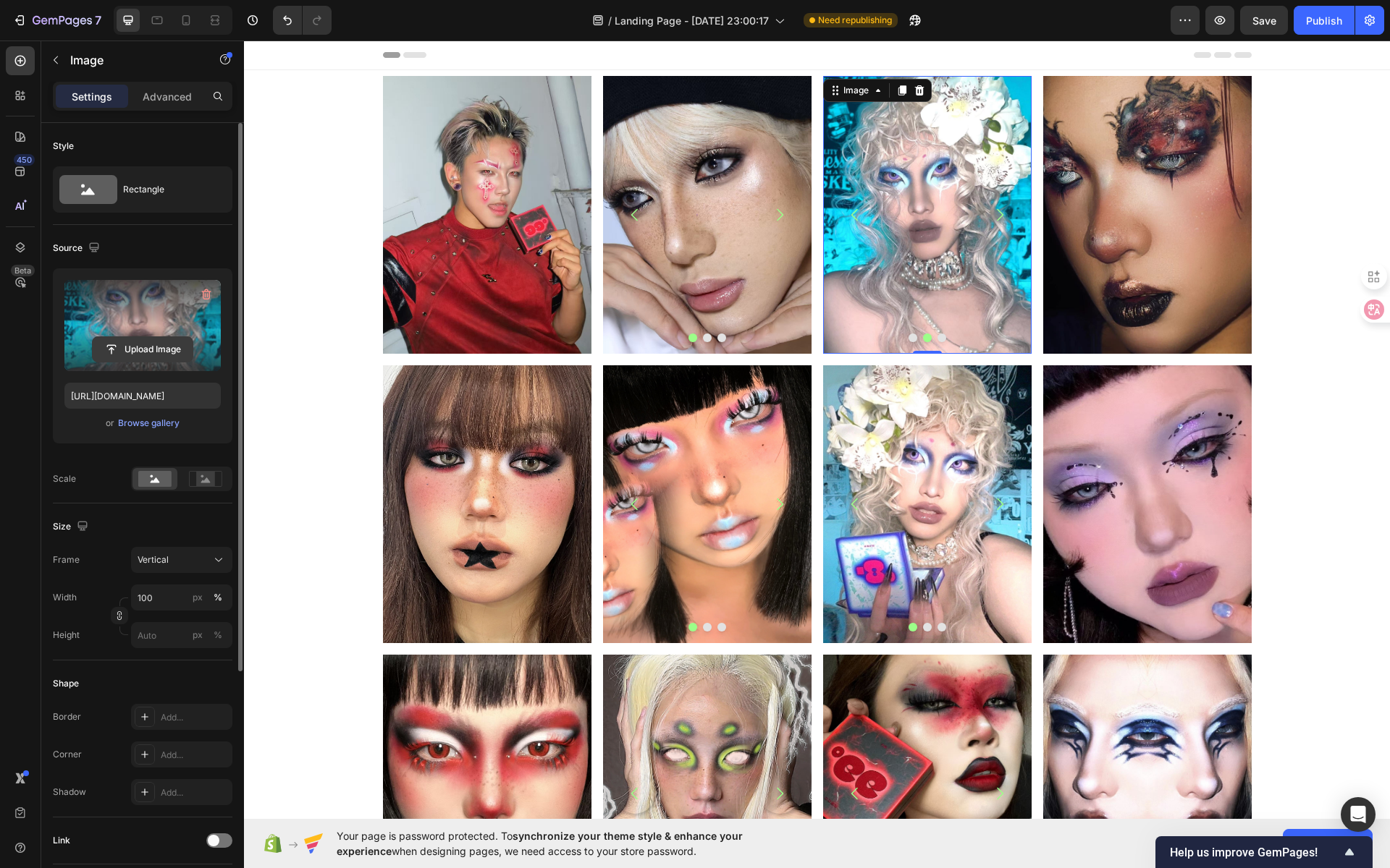
click at [166, 350] on input "file" at bounding box center [142, 349] width 100 height 24
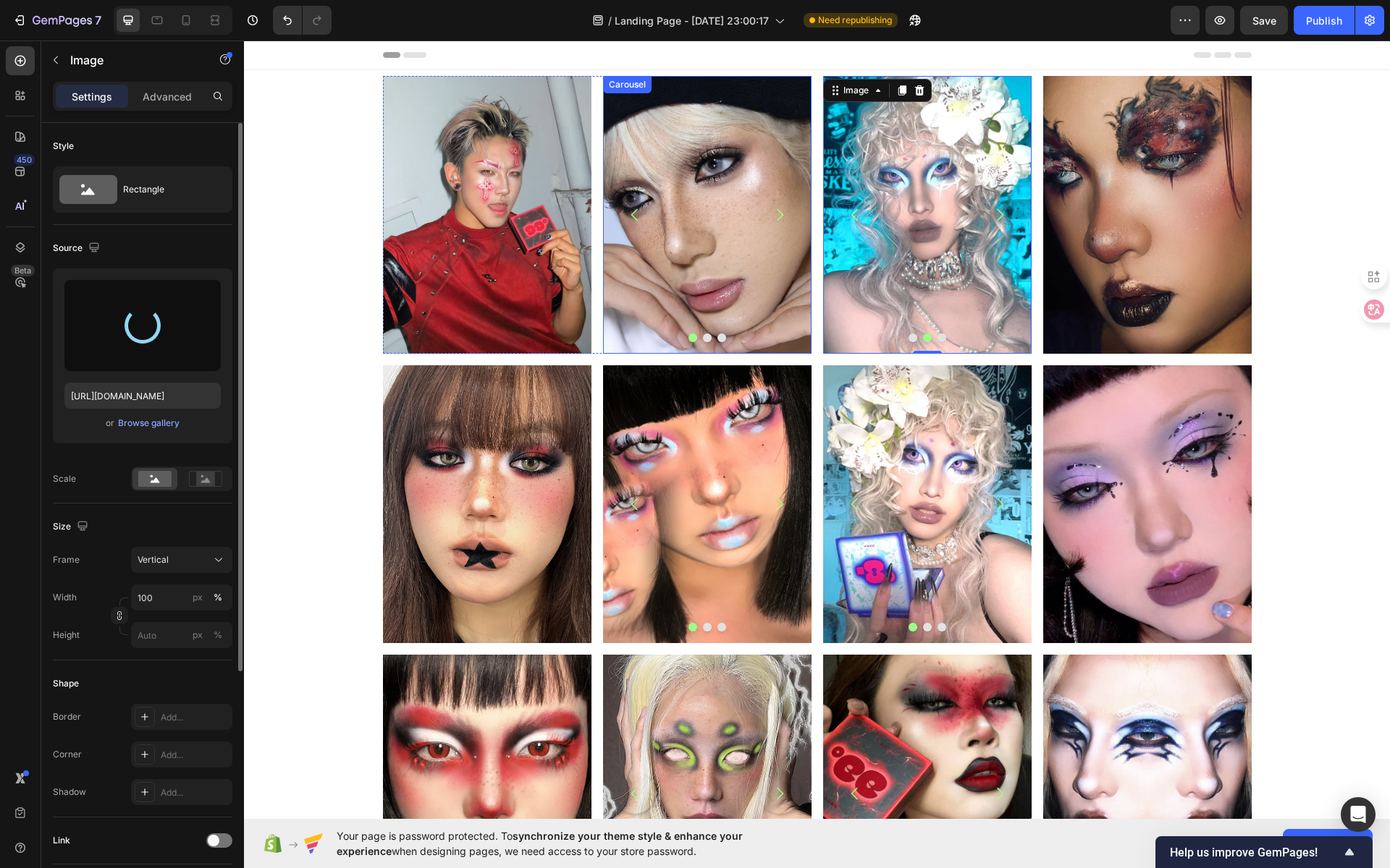
type input "https://cdn.shopify.com/s/files/1/0725/5831/3694/files/gempages_586148509846078…"
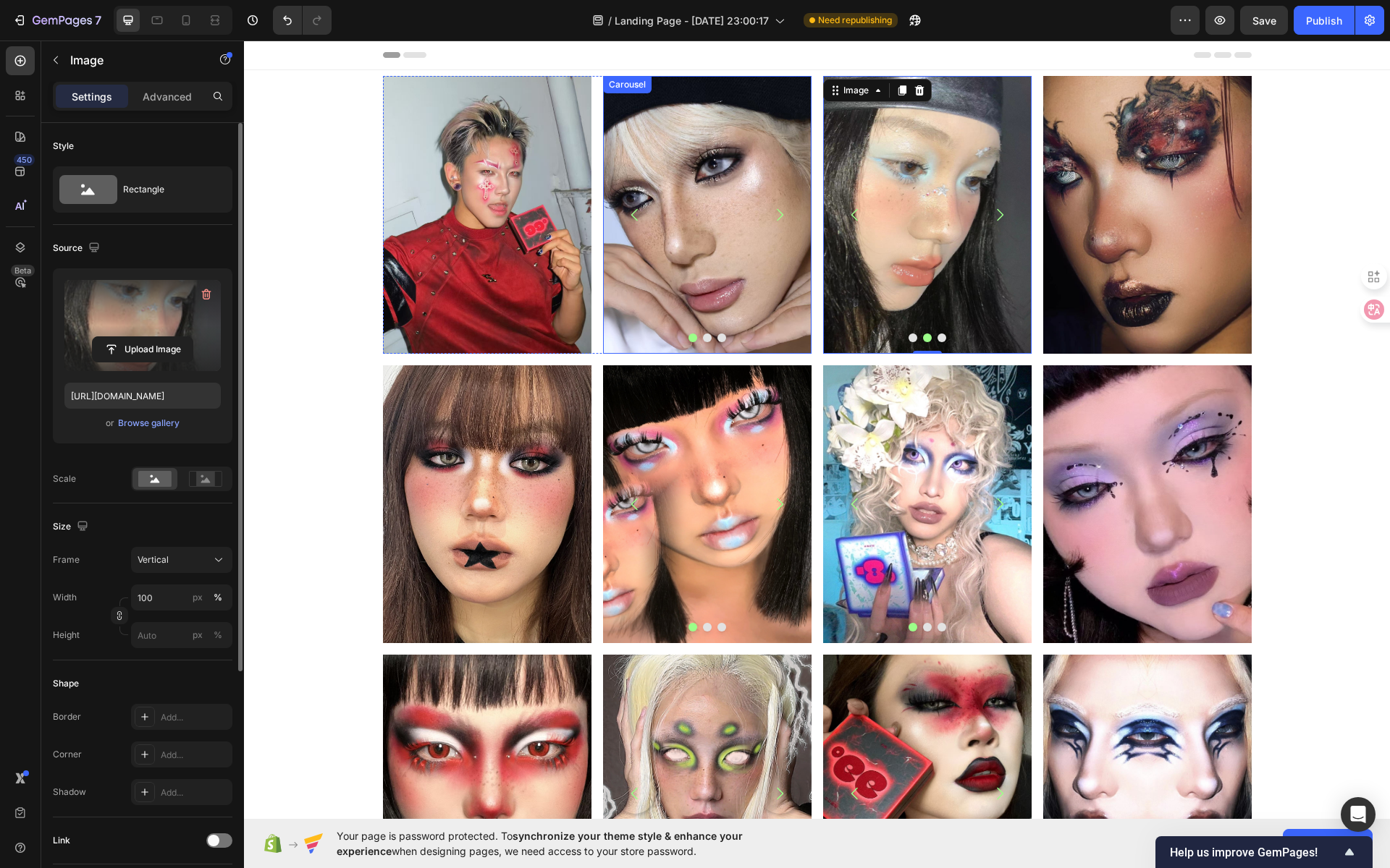
click at [703, 335] on button "Dot" at bounding box center [708, 338] width 9 height 9
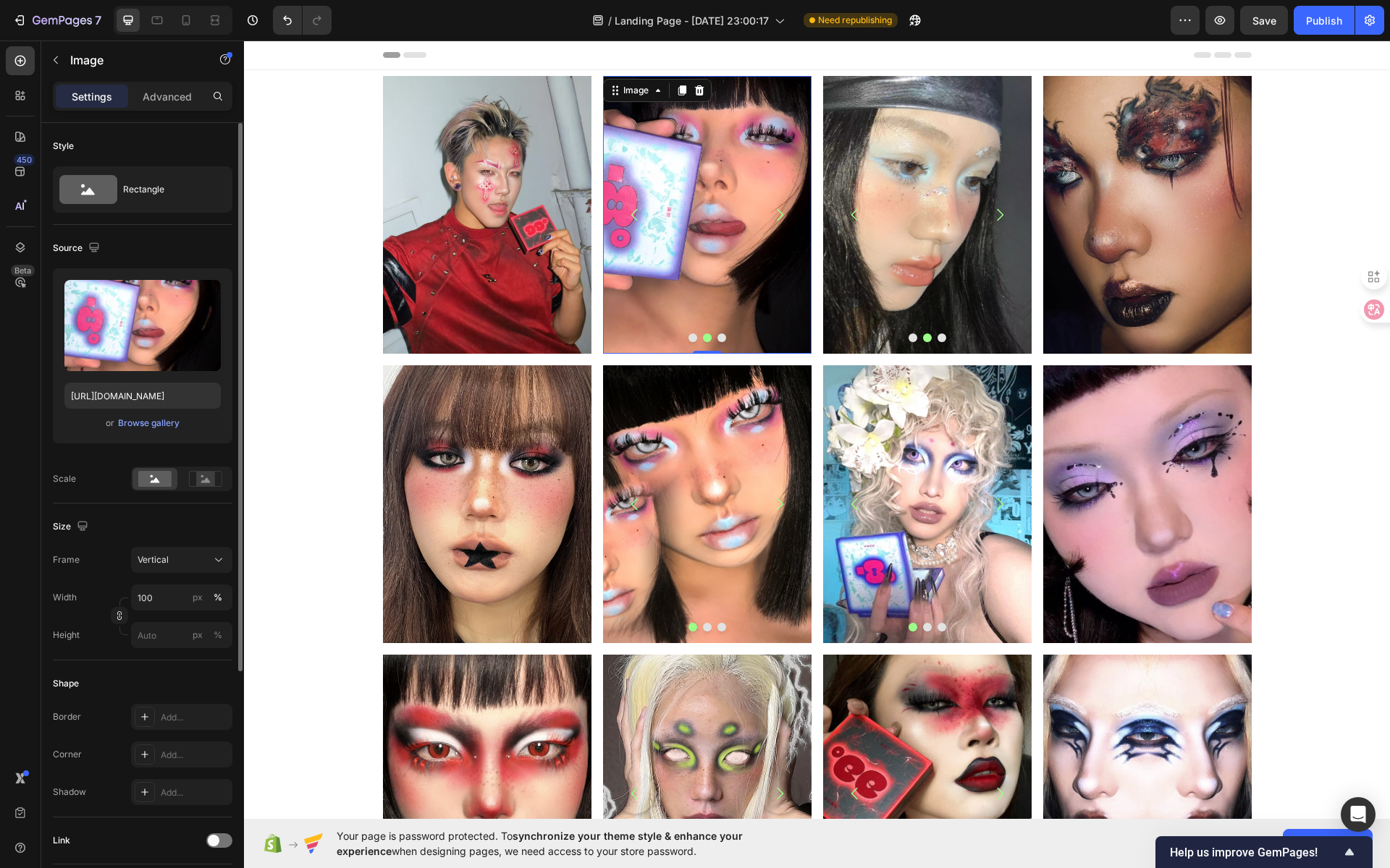
click at [695, 261] on img at bounding box center [706, 215] width 208 height 278
click at [117, 349] on input "file" at bounding box center [142, 349] width 100 height 24
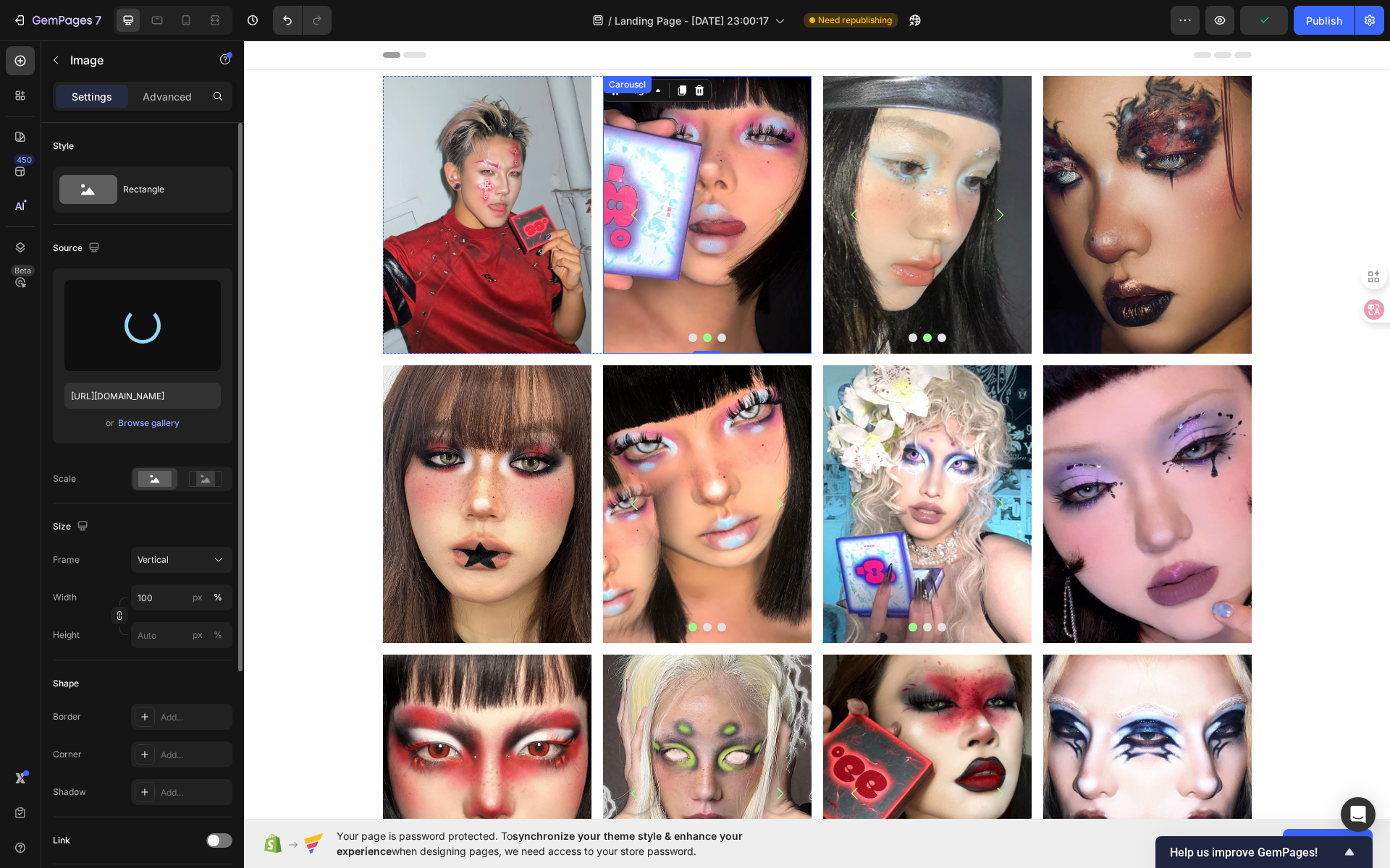
type input "https://cdn.shopify.com/s/files/1/0725/5831/3694/files/gempages_586148509846078…"
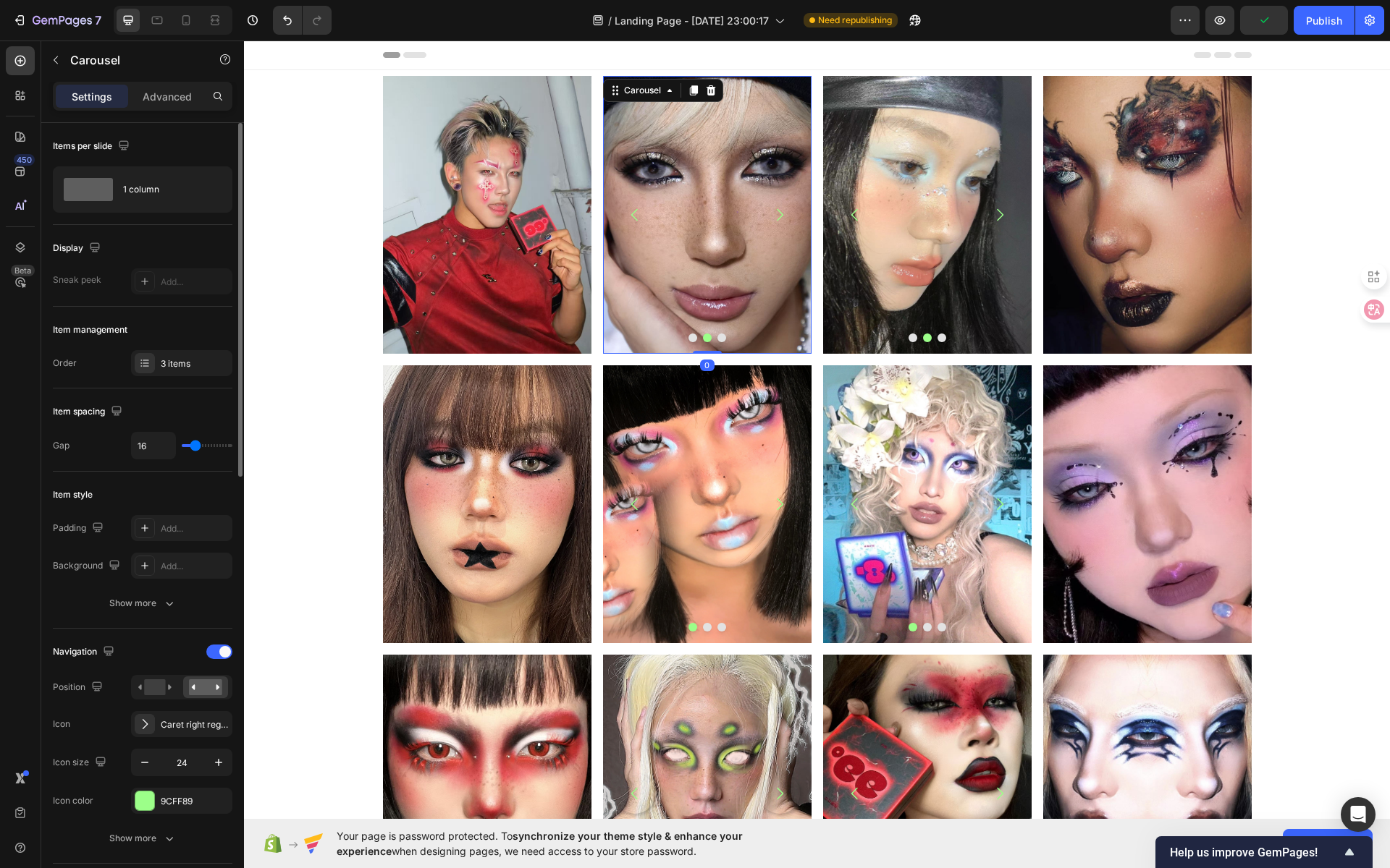
click at [688, 338] on button "Dot" at bounding box center [693, 338] width 9 height 9
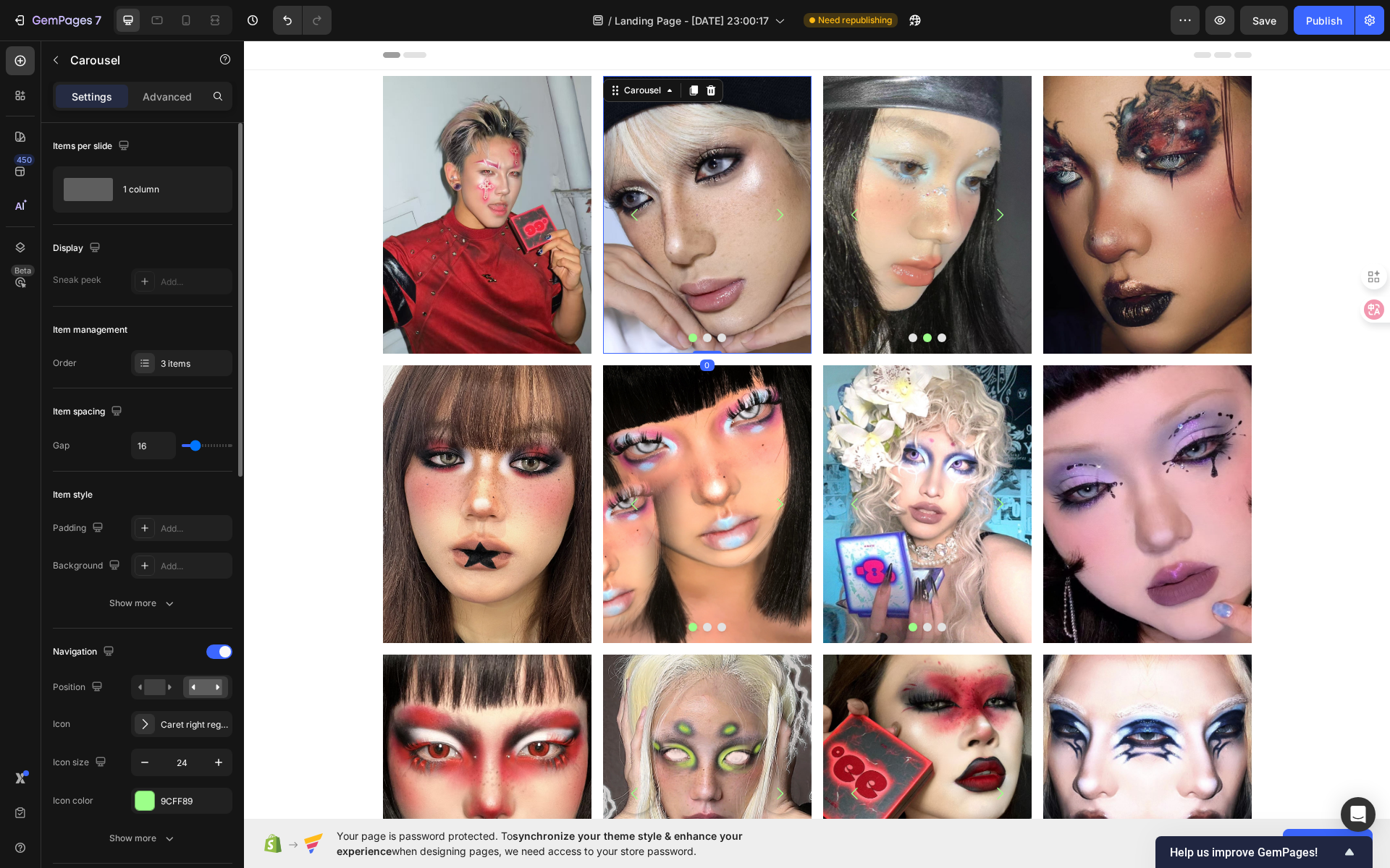
click at [703, 334] on button "Dot" at bounding box center [708, 338] width 9 height 9
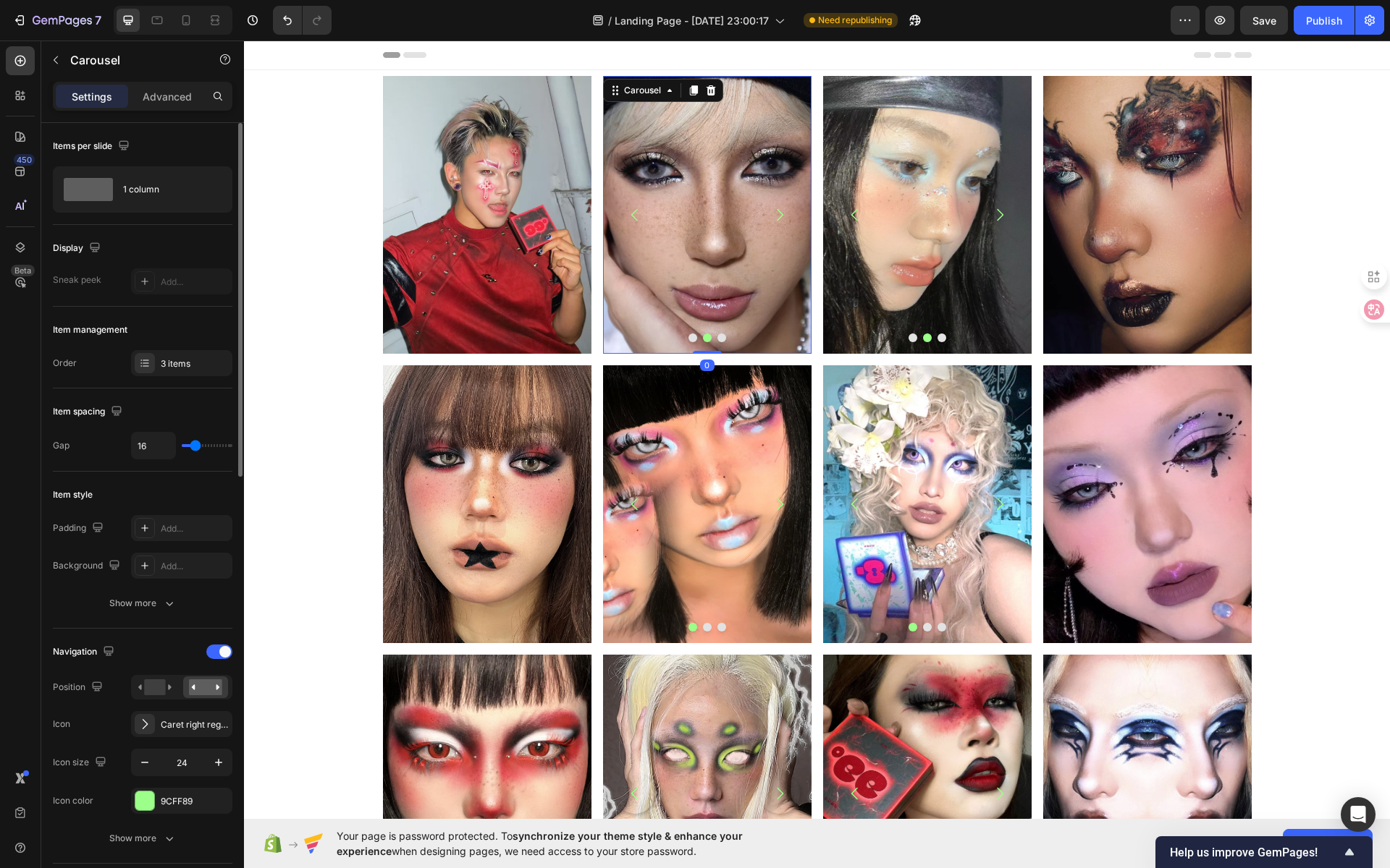
click at [717, 336] on button "Dot" at bounding box center [722, 338] width 9 height 9
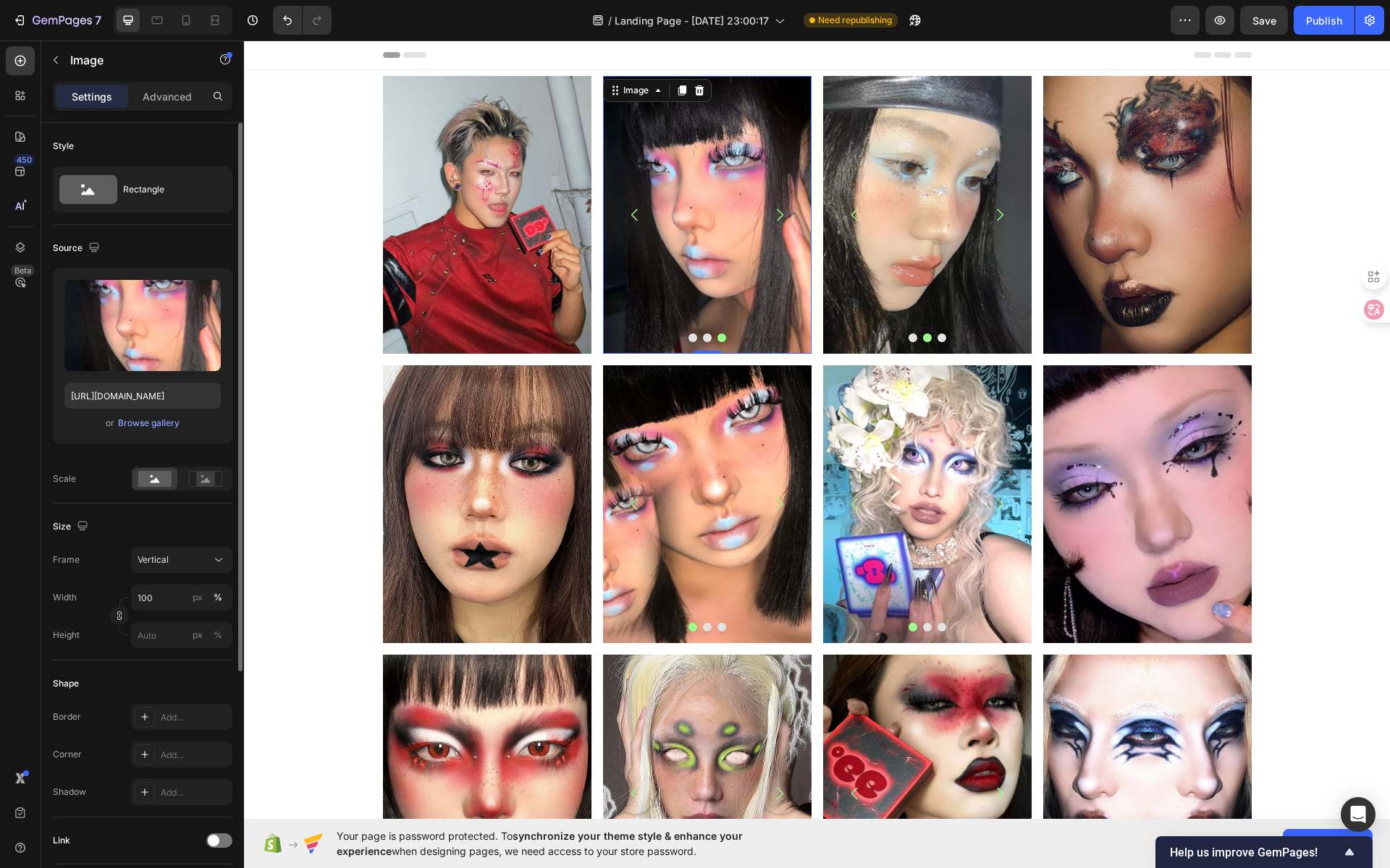
click at [698, 239] on img at bounding box center [706, 215] width 208 height 278
click at [695, 93] on icon at bounding box center [699, 90] width 10 height 10
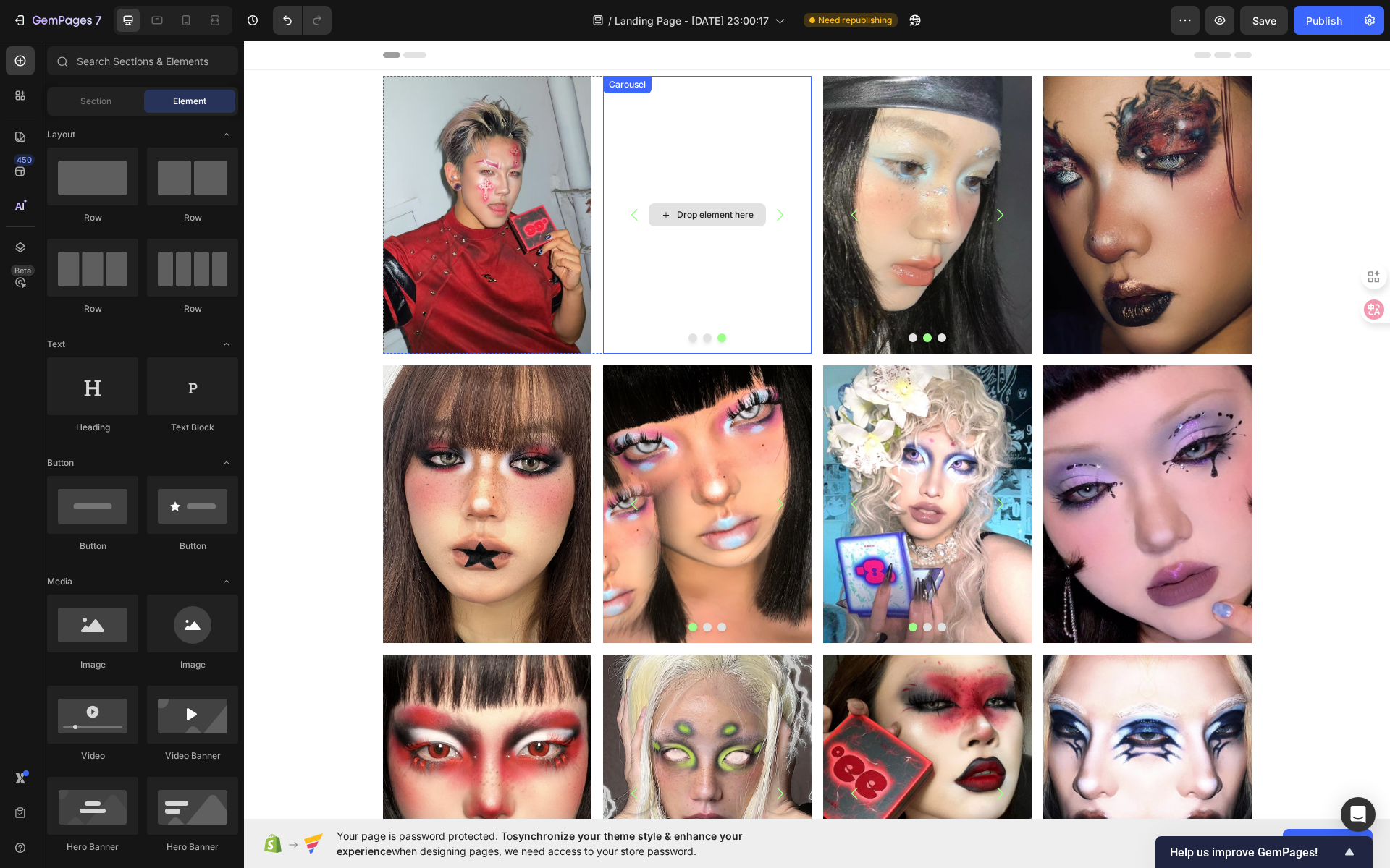
click at [711, 213] on div "Drop element here" at bounding box center [716, 215] width 77 height 12
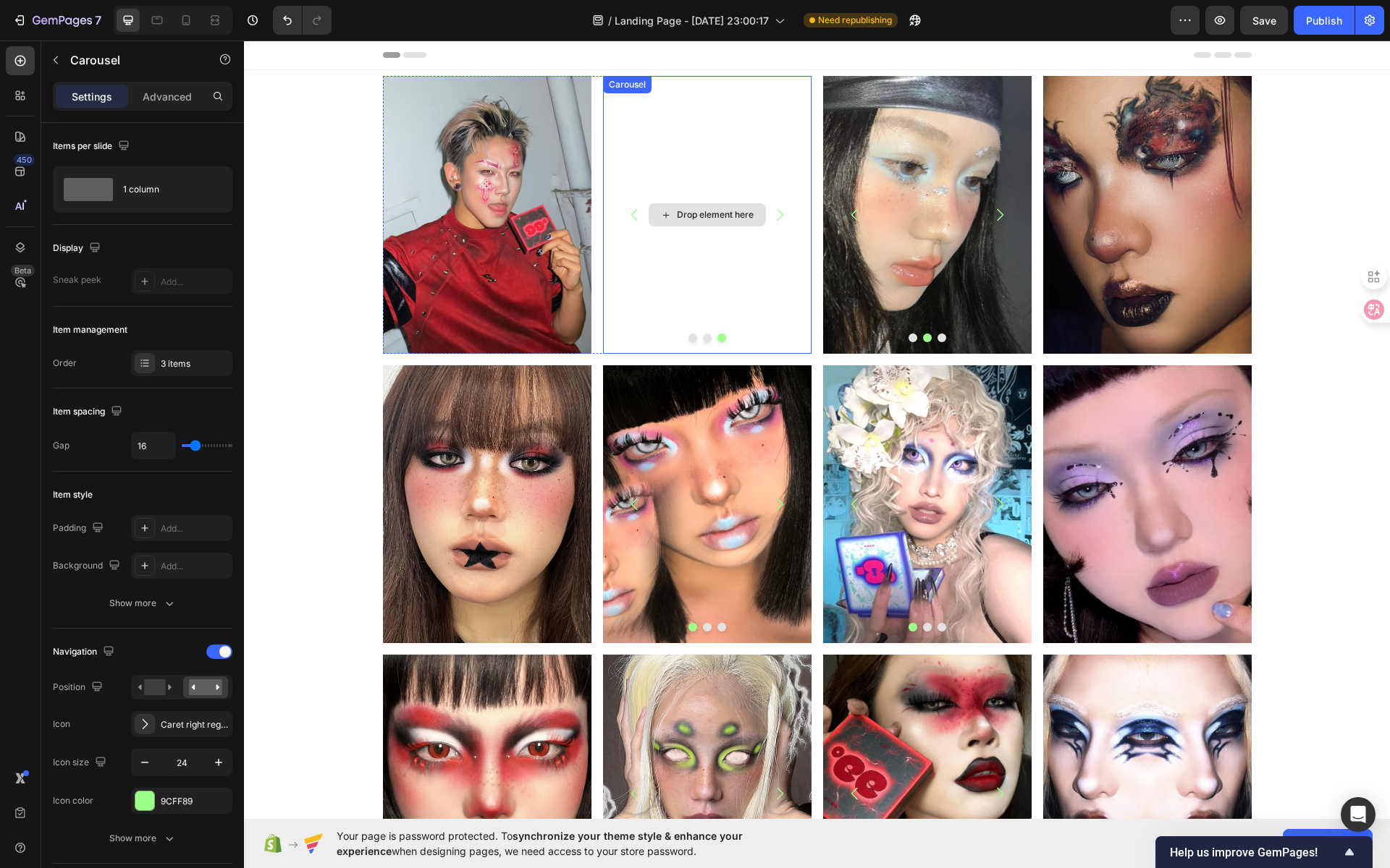
click at [625, 84] on div "Carousel" at bounding box center [628, 85] width 43 height 13
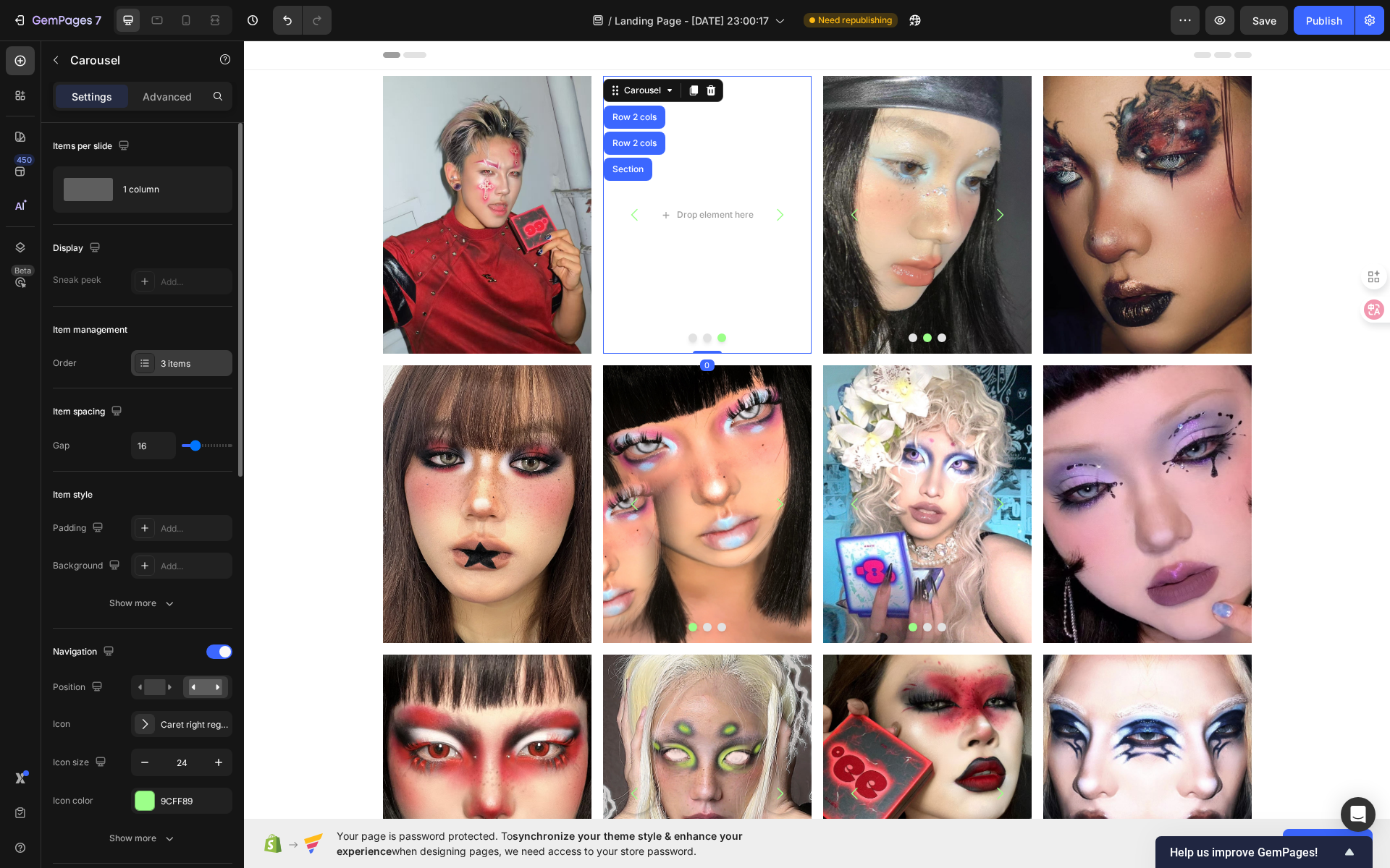
click at [134, 372] on div "3 items" at bounding box center [182, 363] width 102 height 26
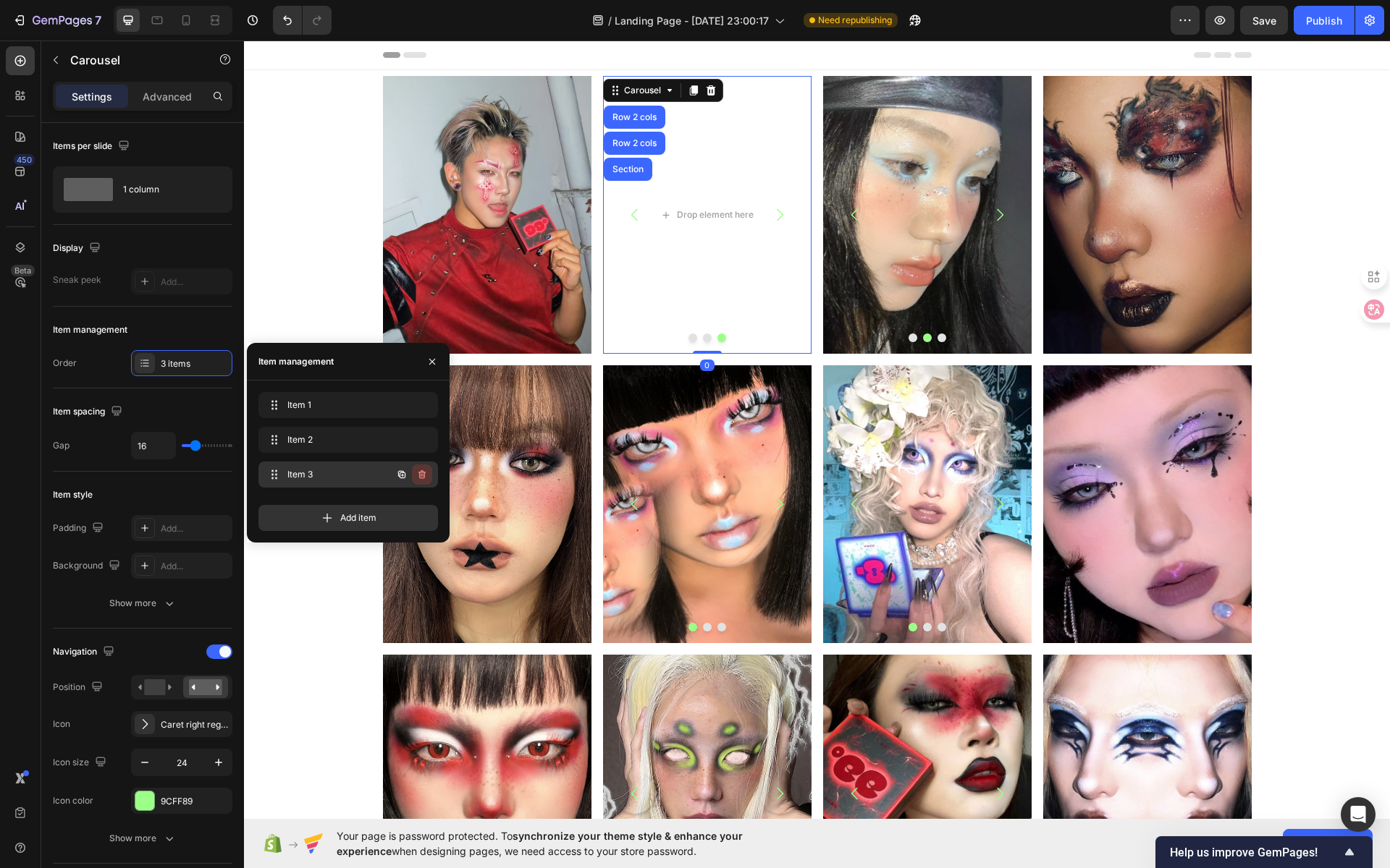
click at [426, 474] on icon "button" at bounding box center [422, 475] width 12 height 12
click at [426, 474] on div "Delete" at bounding box center [412, 475] width 27 height 13
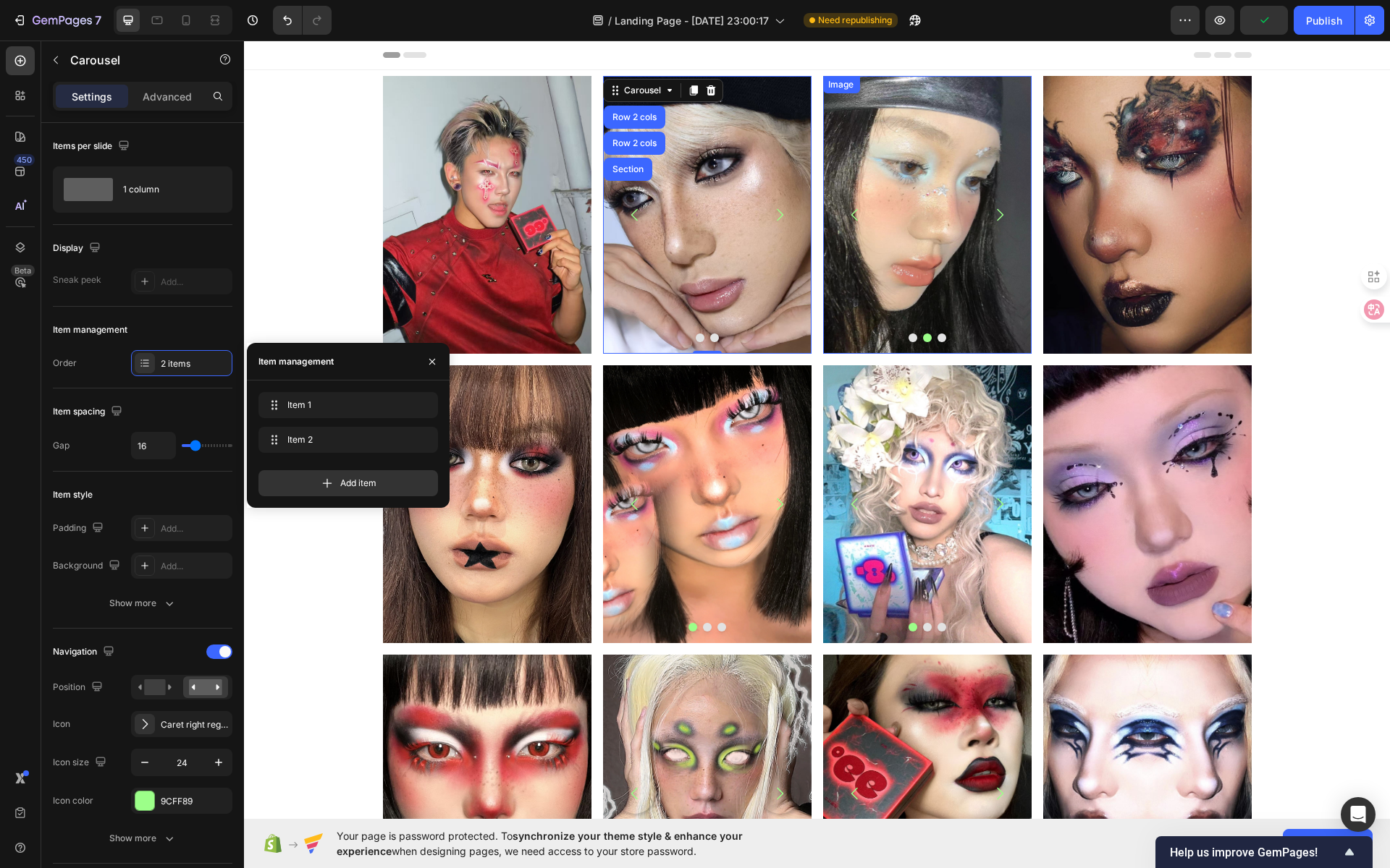
click at [883, 236] on img at bounding box center [926, 215] width 208 height 278
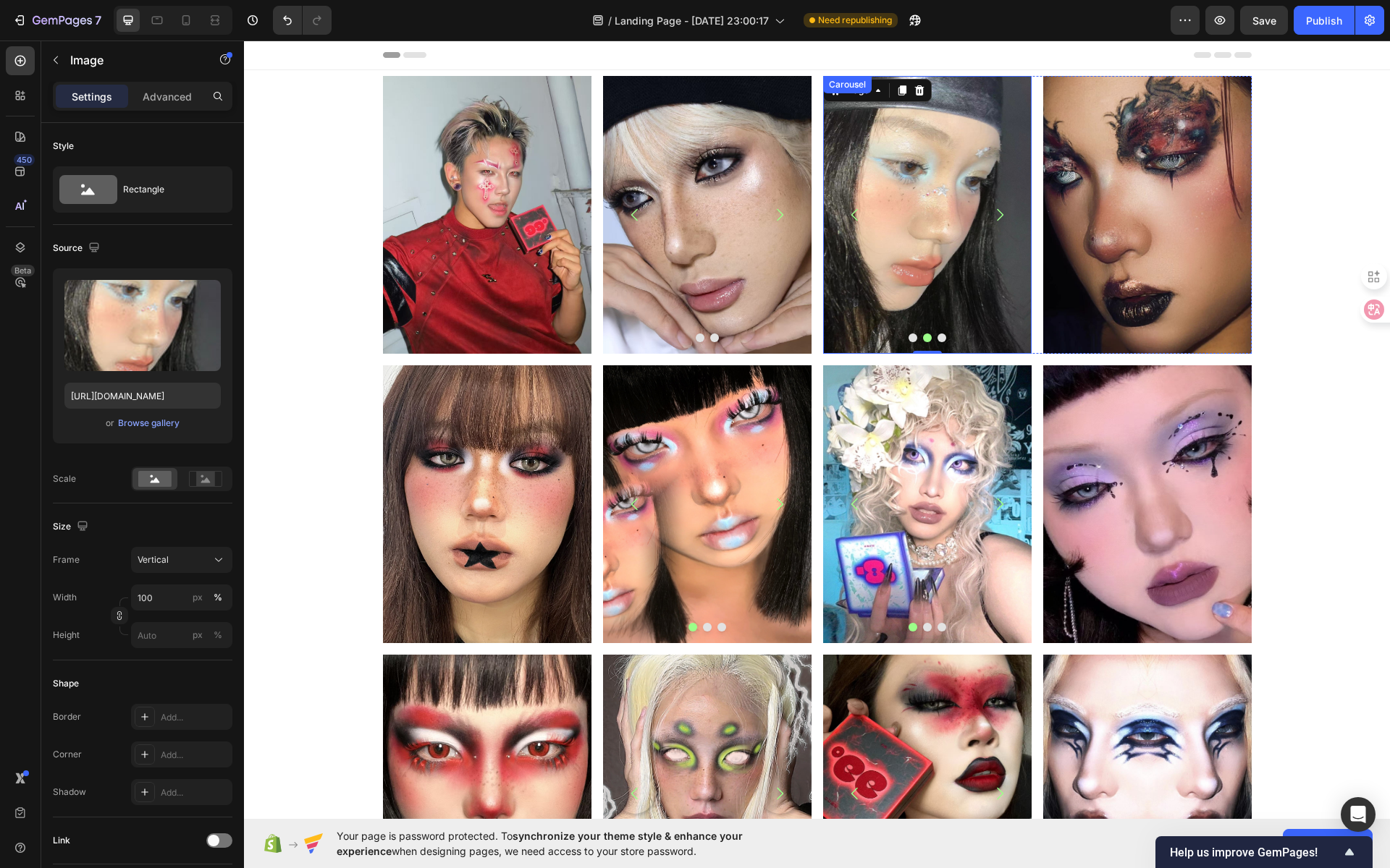
click at [937, 338] on button "Dot" at bounding box center [942, 338] width 9 height 9
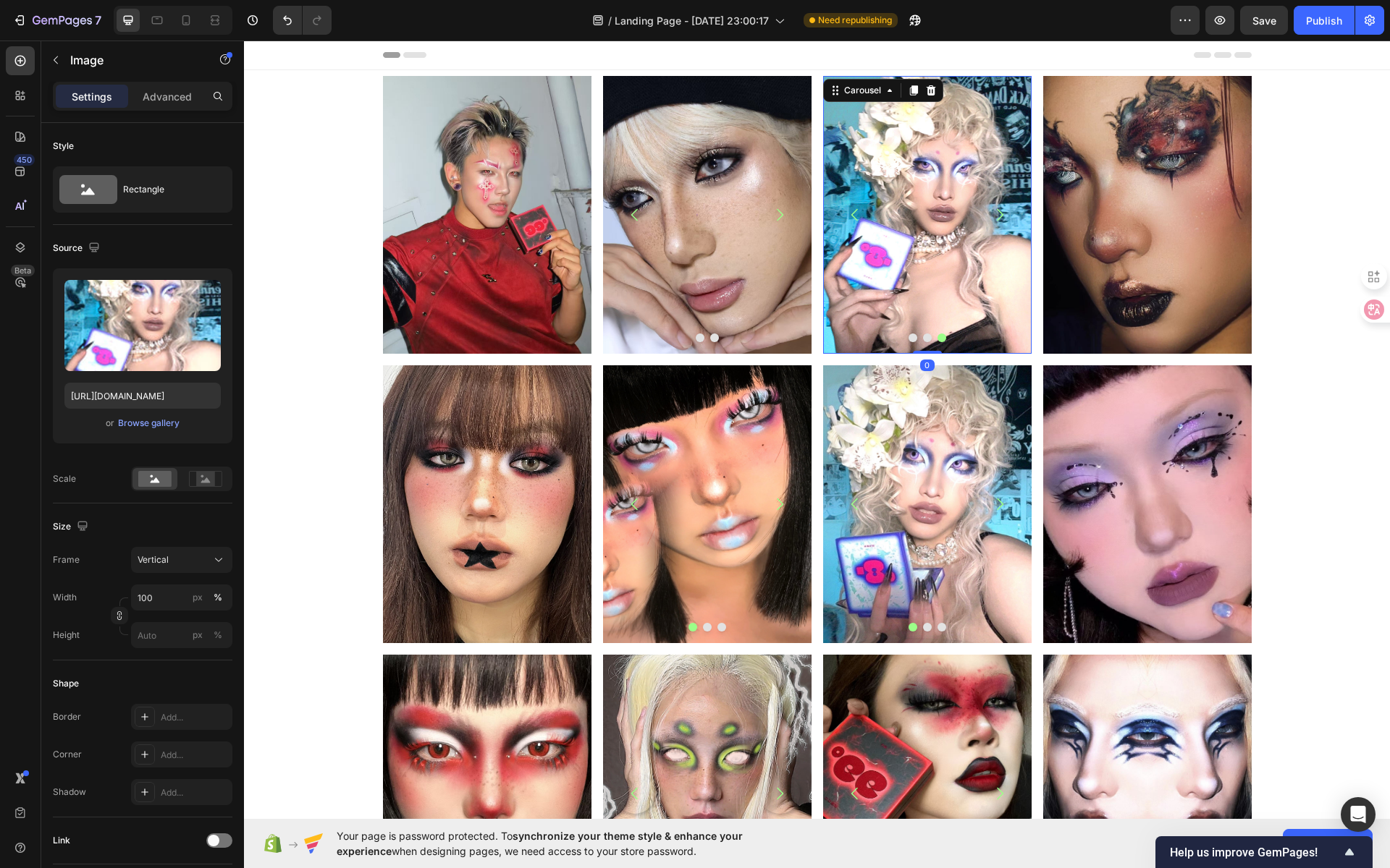
click at [931, 220] on img at bounding box center [926, 215] width 208 height 278
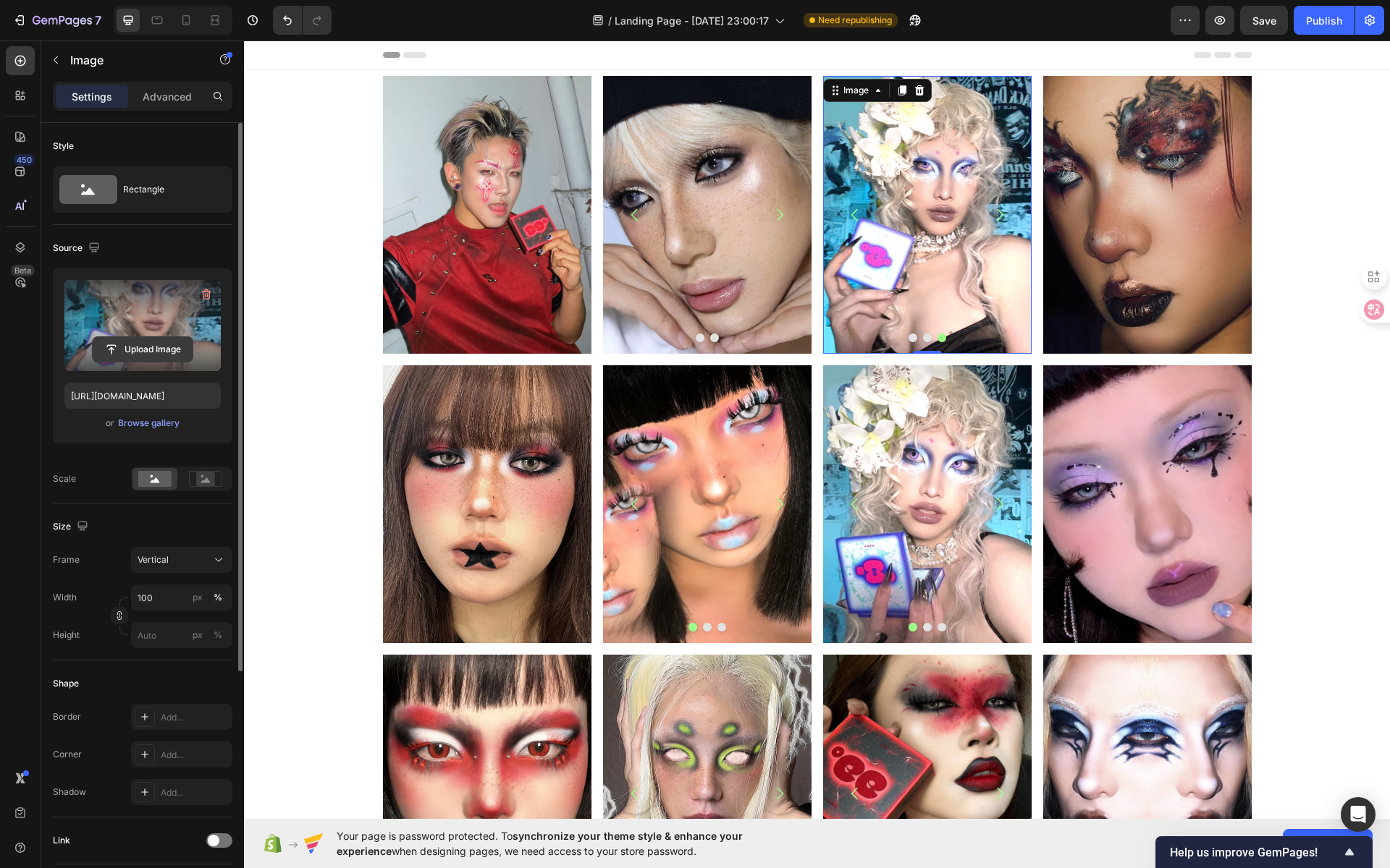
click at [161, 347] on input "file" at bounding box center [142, 349] width 100 height 24
type input "https://cdn.shopify.com/s/files/1/0725/5831/3694/files/gempages_586148509846078…"
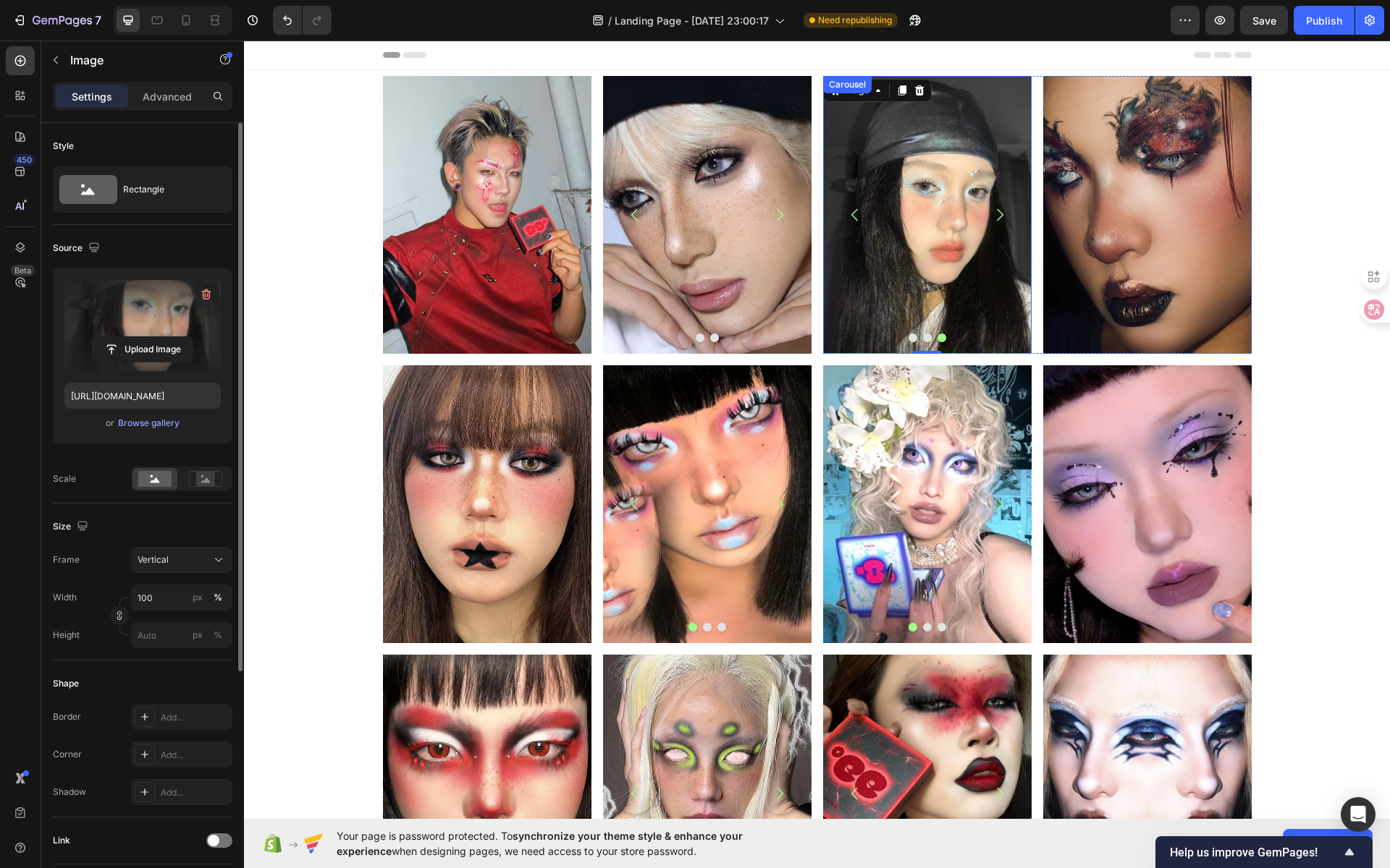
click at [908, 341] on button "Dot" at bounding box center [913, 338] width 9 height 9
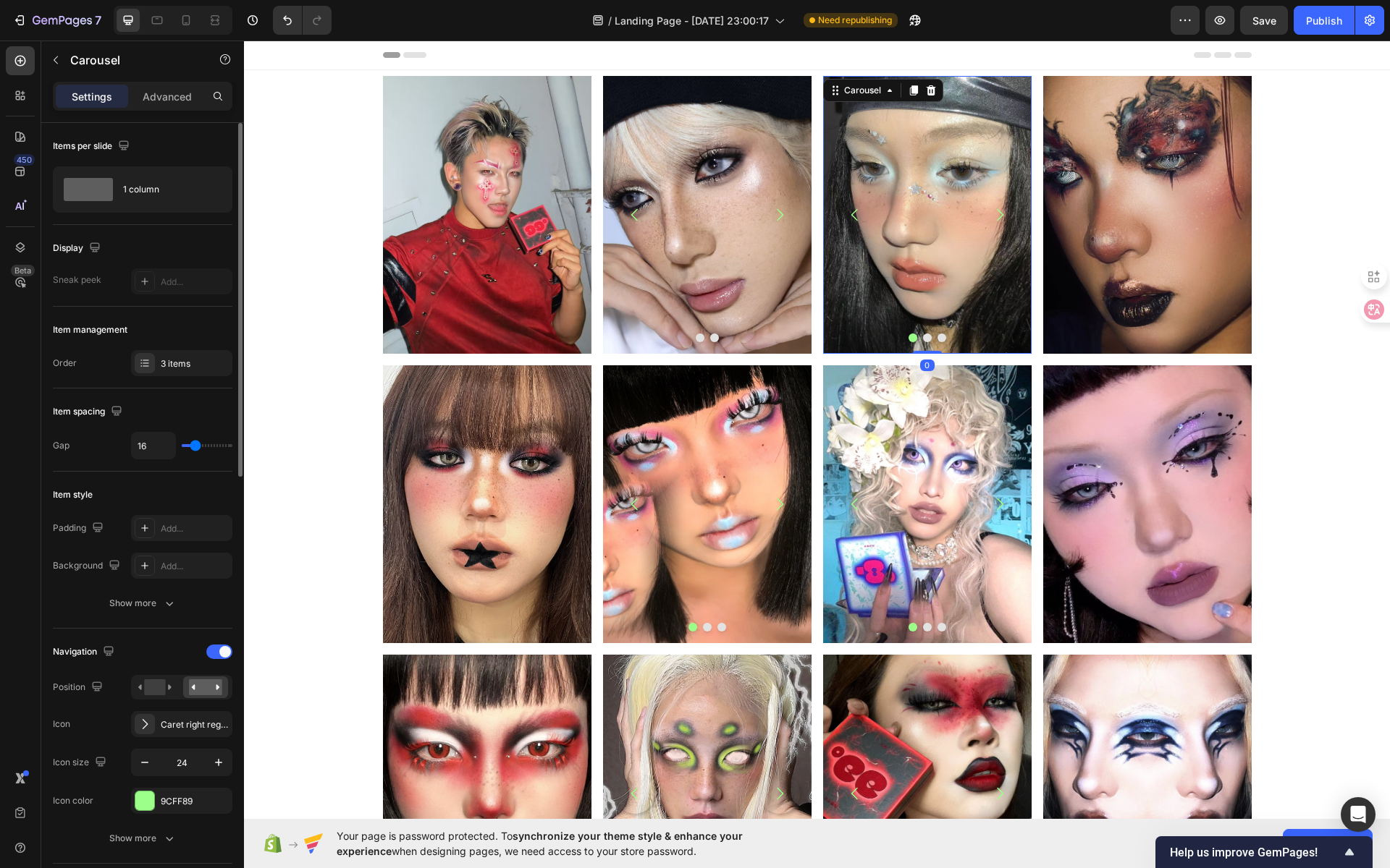
click at [923, 338] on button "Dot" at bounding box center [928, 338] width 9 height 9
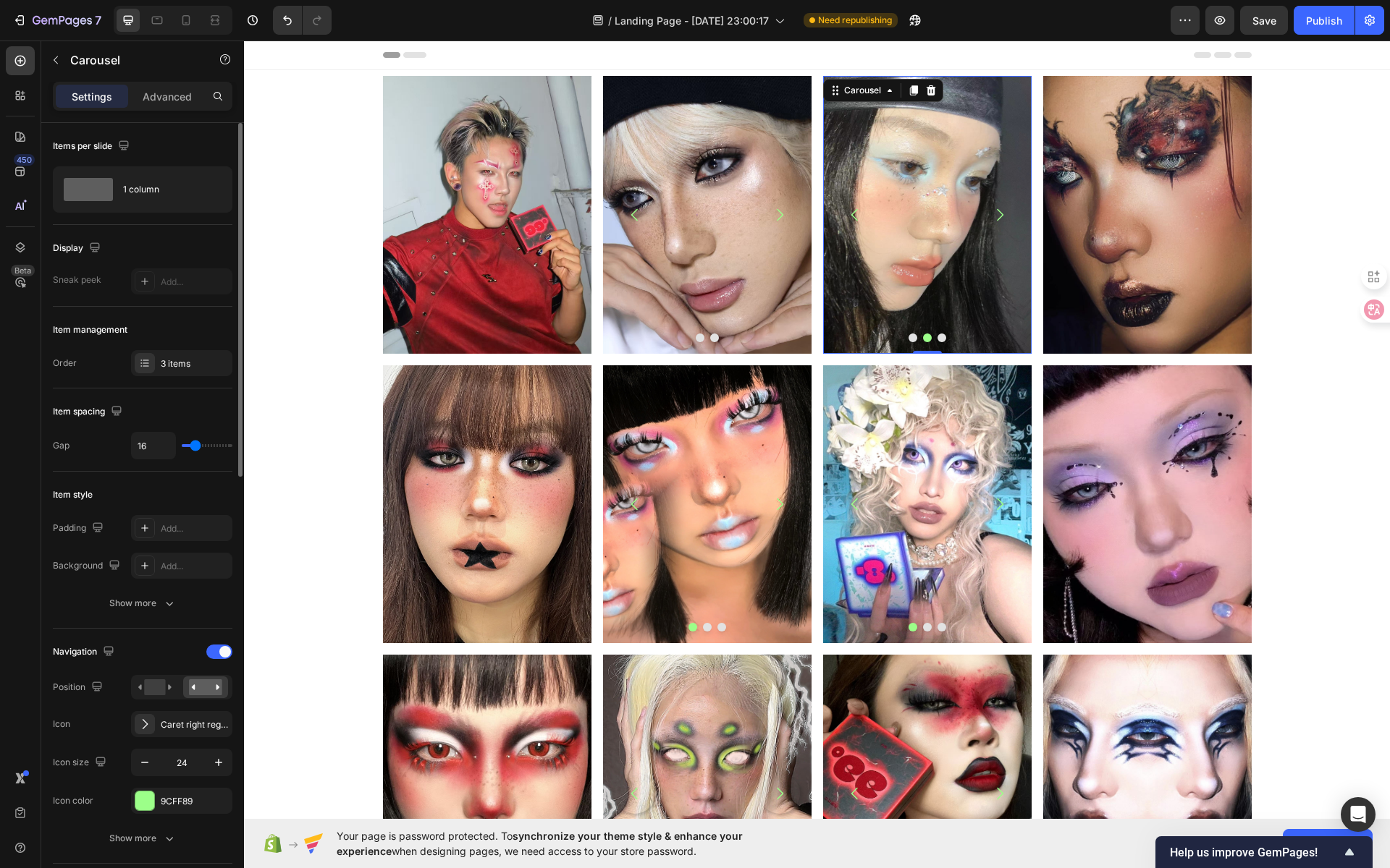
click at [937, 338] on button "Dot" at bounding box center [942, 338] width 9 height 9
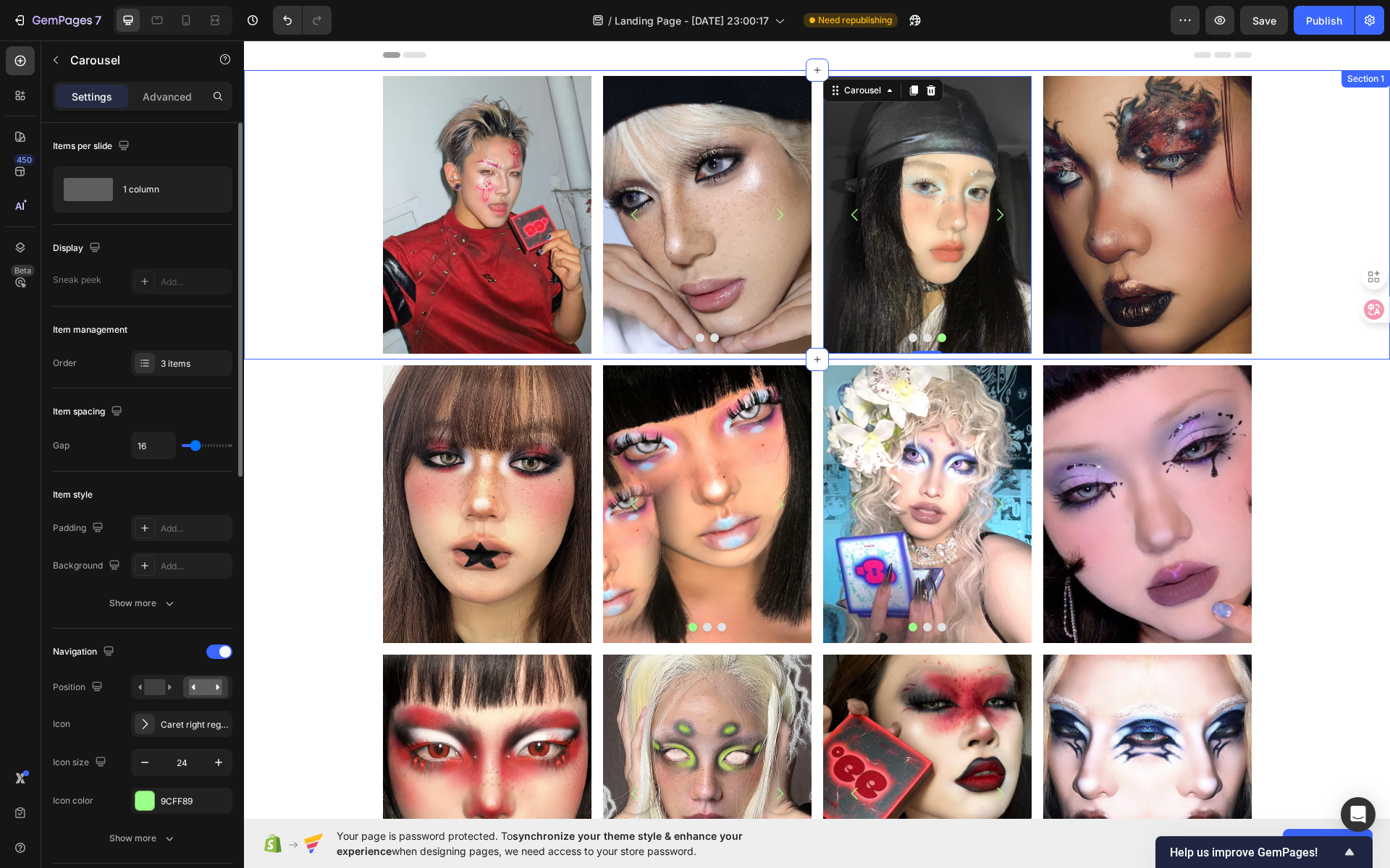
click at [1275, 168] on div "Image Image Image Carousel Row Image Image Image Carousel 0 Image Row Row" at bounding box center [817, 215] width 1146 height 278
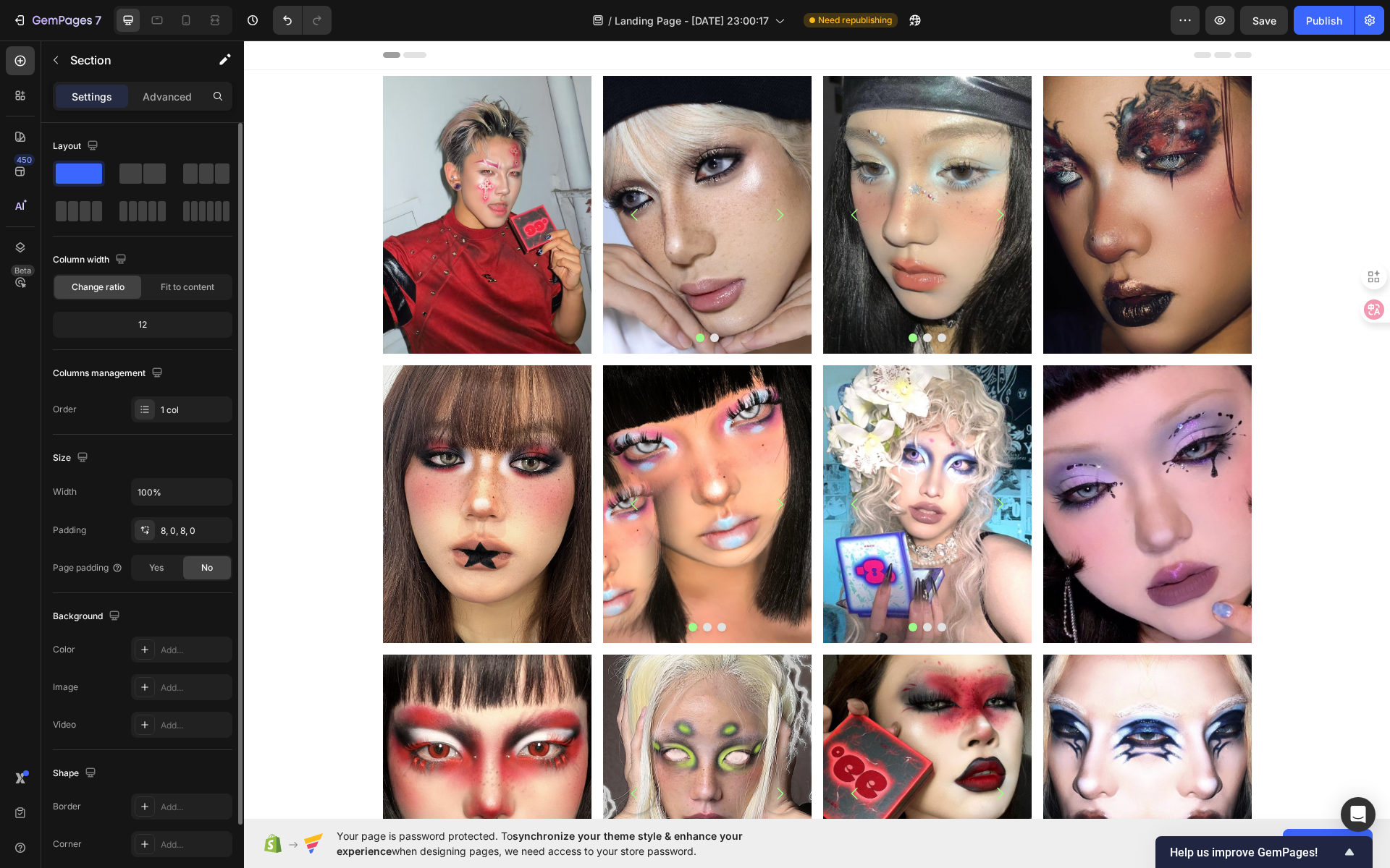
click at [1286, 160] on div "Image Image Image Carousel Row Image Image Image Carousel Image Row Row" at bounding box center [817, 215] width 1146 height 278
click at [1291, 98] on div "Image Image Image Carousel Row Image Image Image Carousel Image Row Row" at bounding box center [817, 215] width 1146 height 278
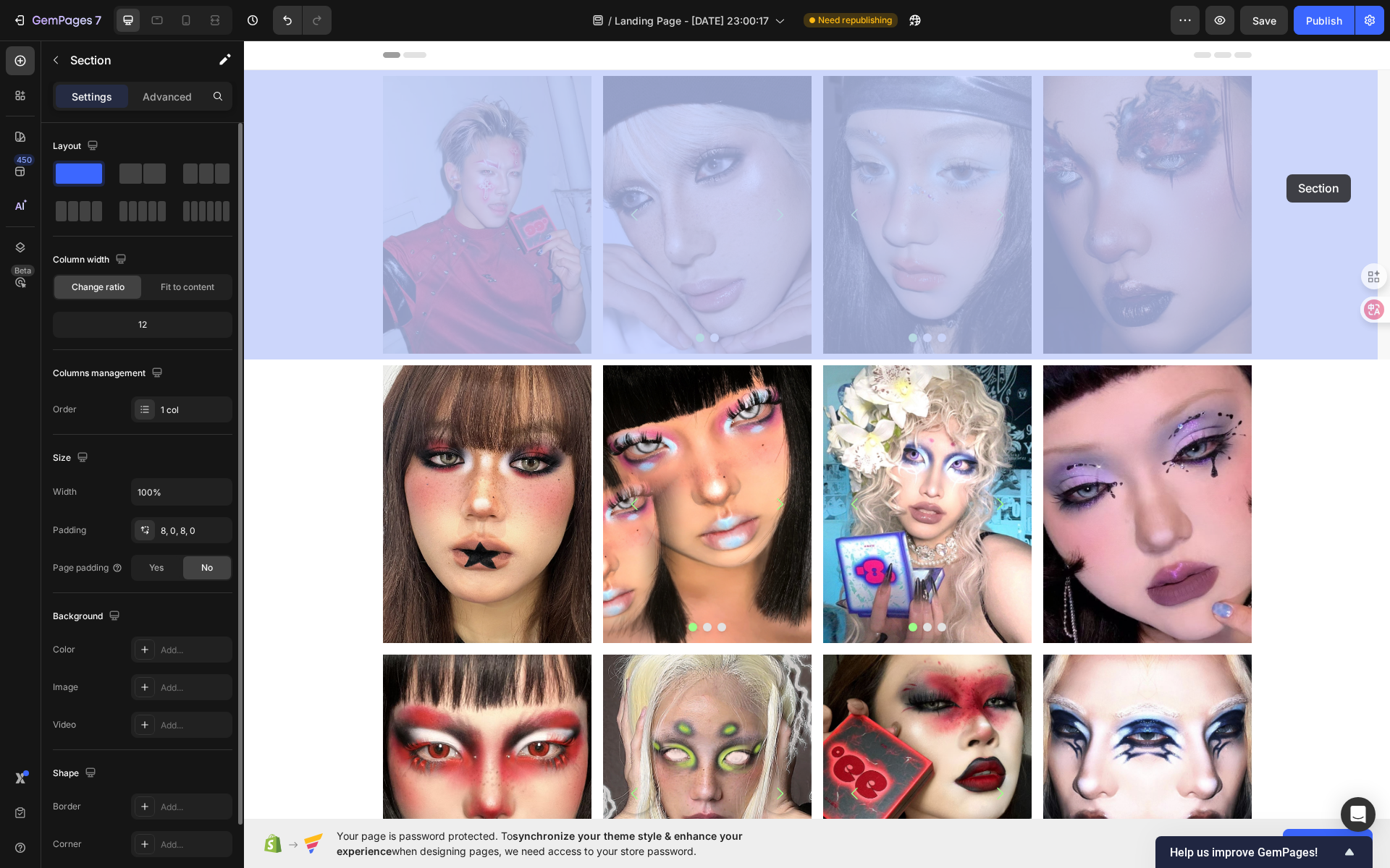
drag, startPoint x: 1280, startPoint y: 106, endPoint x: 1286, endPoint y: 146, distance: 40.4
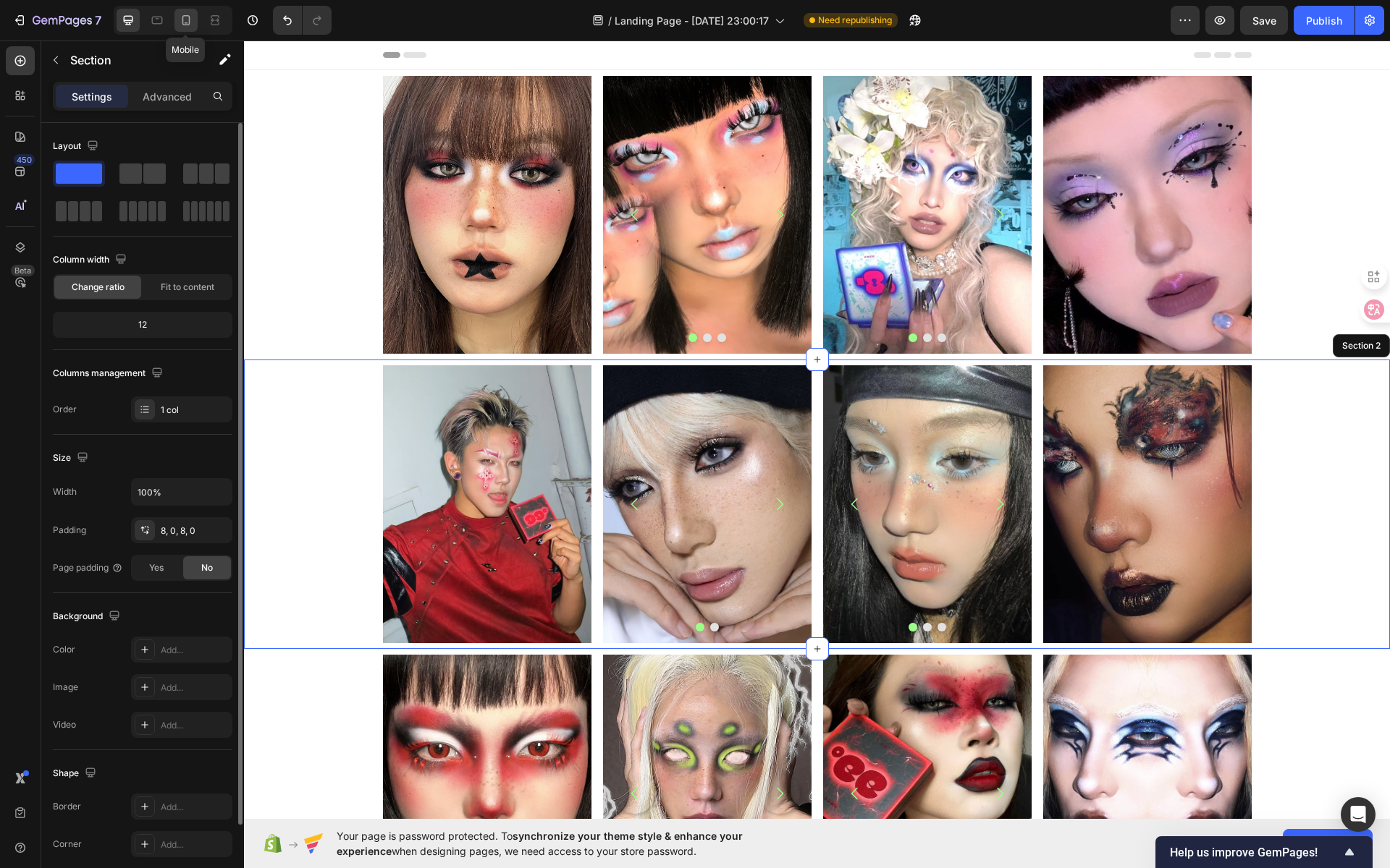
click at [176, 21] on div at bounding box center [185, 20] width 23 height 23
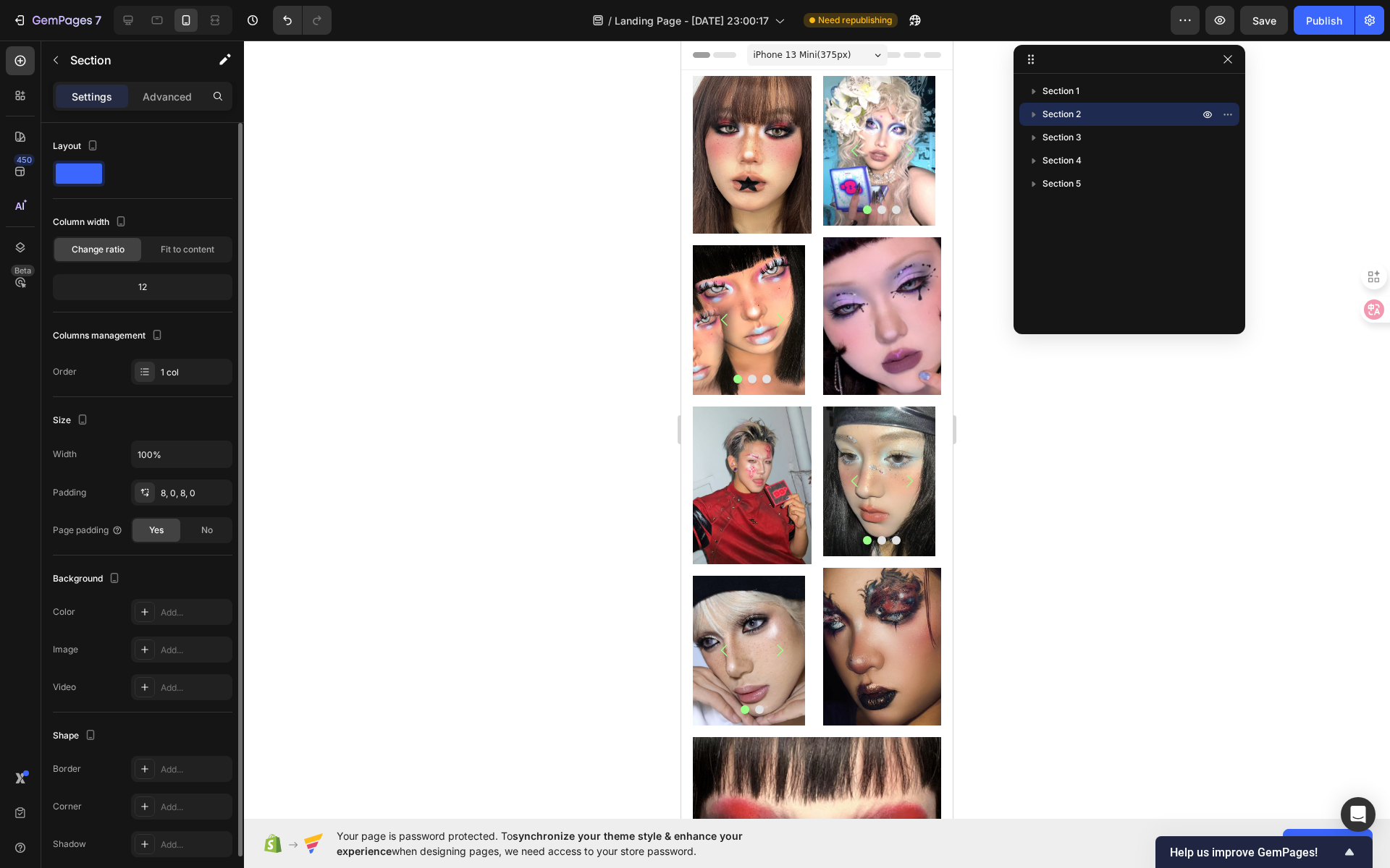
click at [857, 56] on div "iPhone 13 Mini ( 375 px)" at bounding box center [817, 55] width 141 height 21
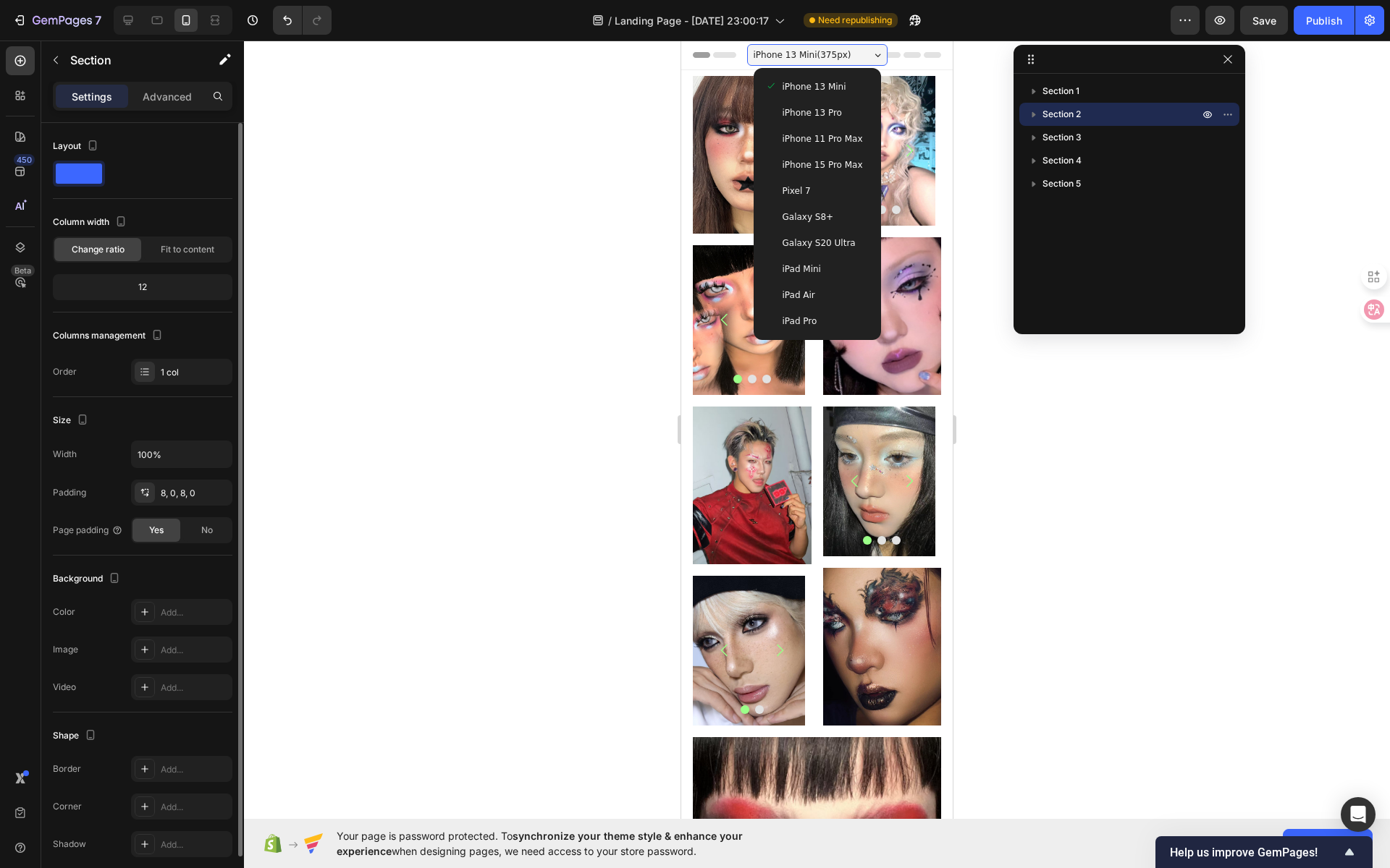
click at [806, 161] on span "iPhone 15 Pro Max" at bounding box center [822, 165] width 80 height 15
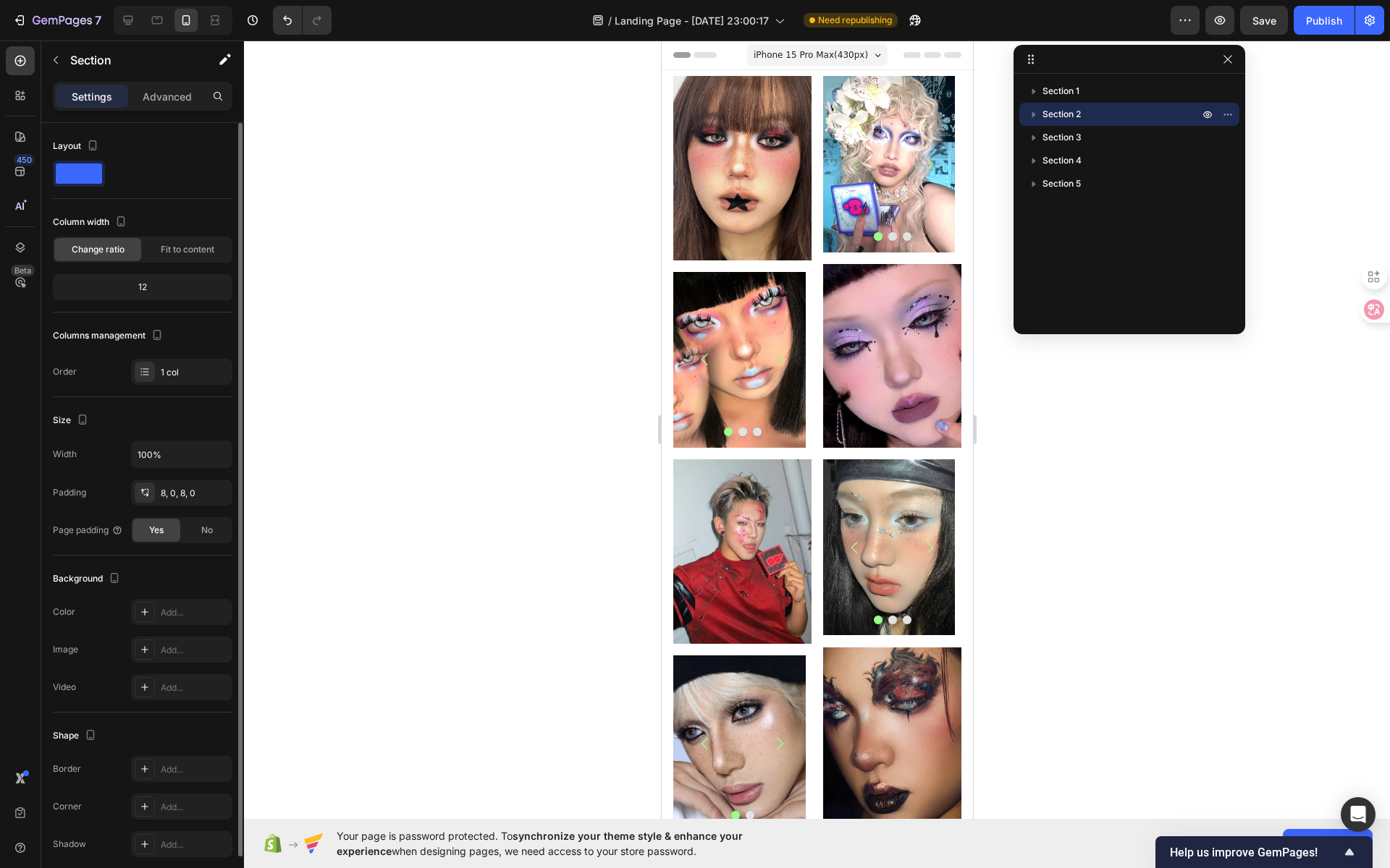
click at [858, 61] on span "iPhone 15 Pro Max ( 430 px)" at bounding box center [810, 55] width 114 height 15
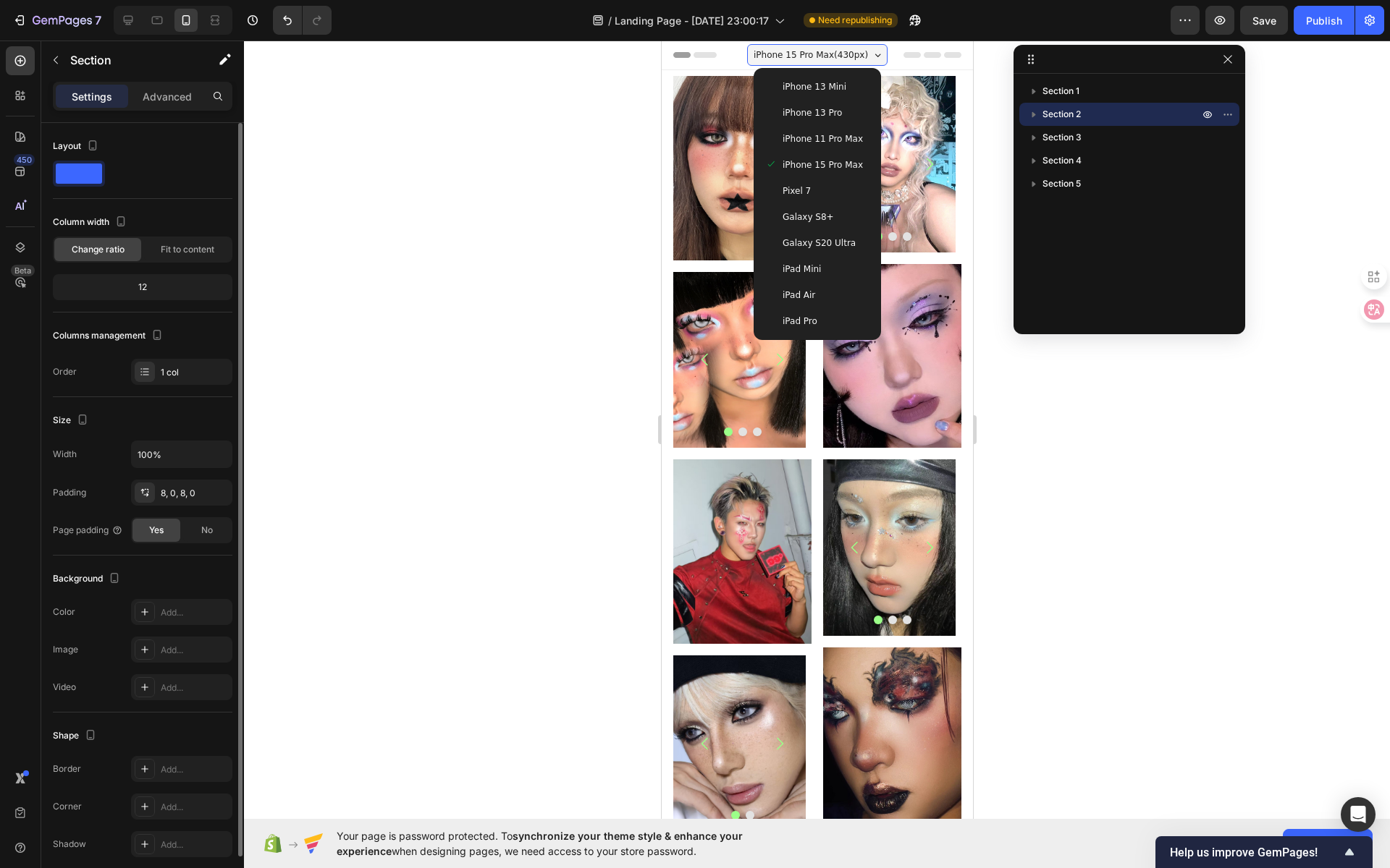
click at [833, 108] on div "iPhone 13 Pro" at bounding box center [817, 113] width 104 height 15
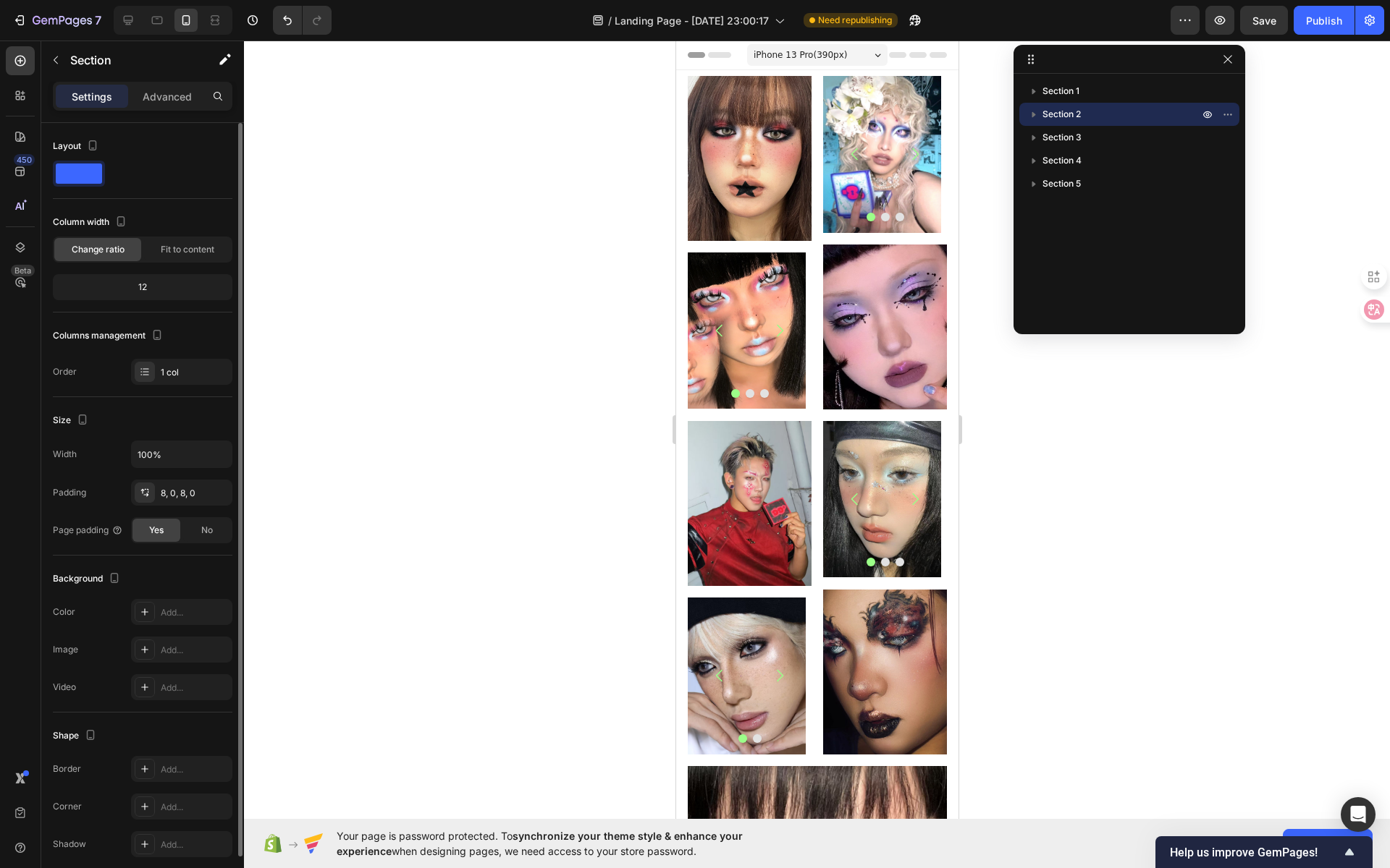
click at [1045, 430] on div at bounding box center [817, 455] width 1146 height 828
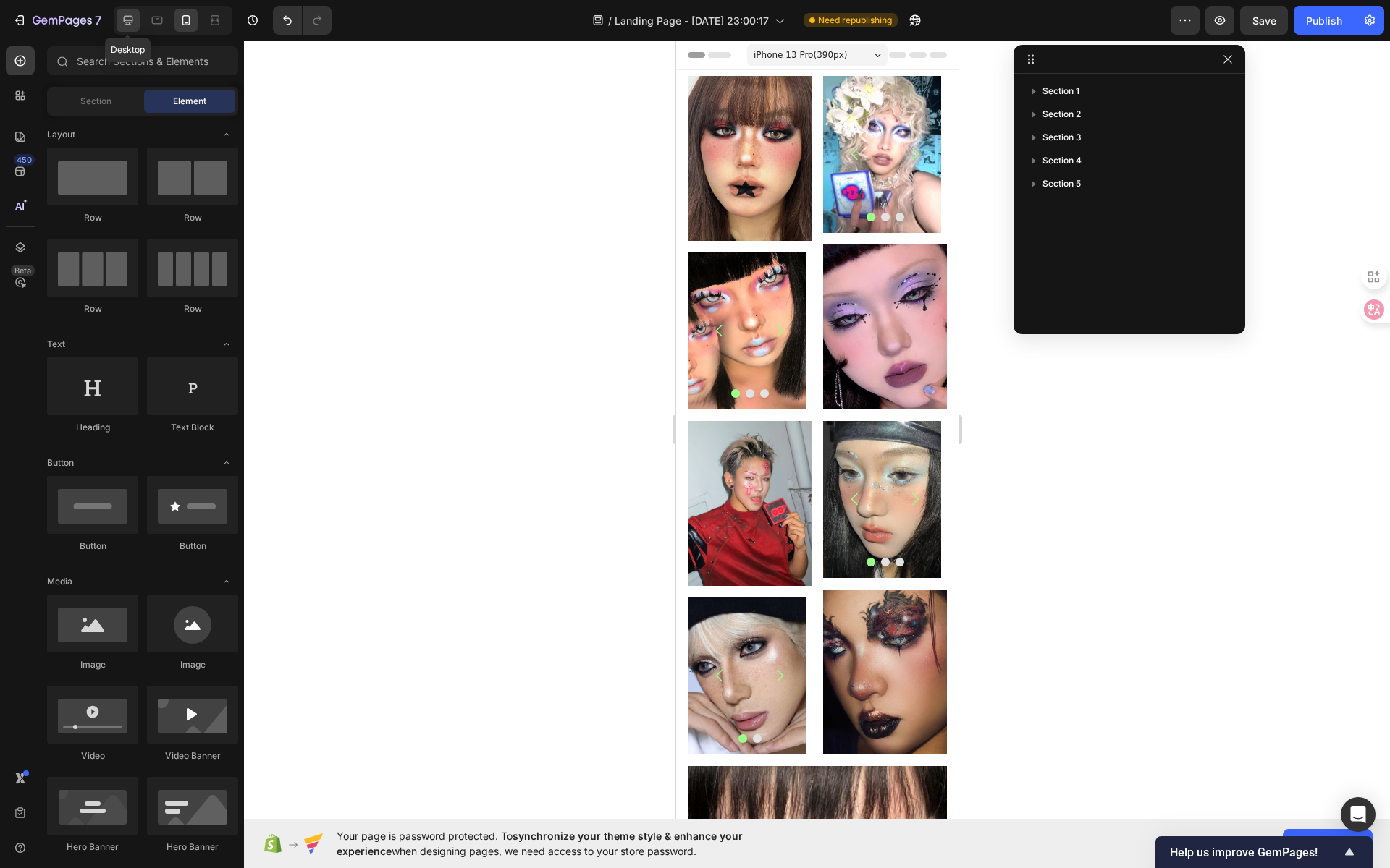
click at [124, 27] on icon at bounding box center [128, 21] width 15 height 15
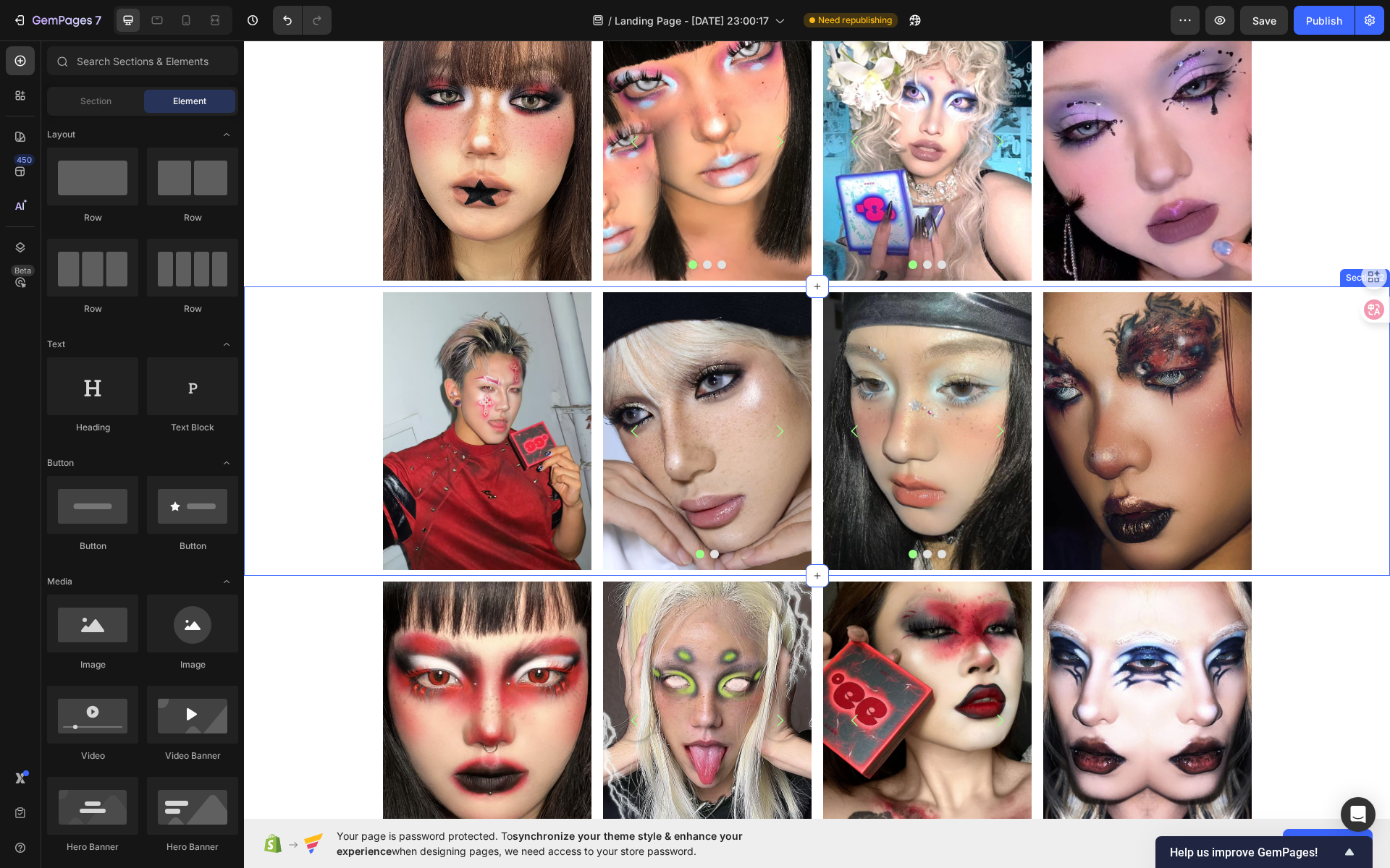
scroll to position [74, 0]
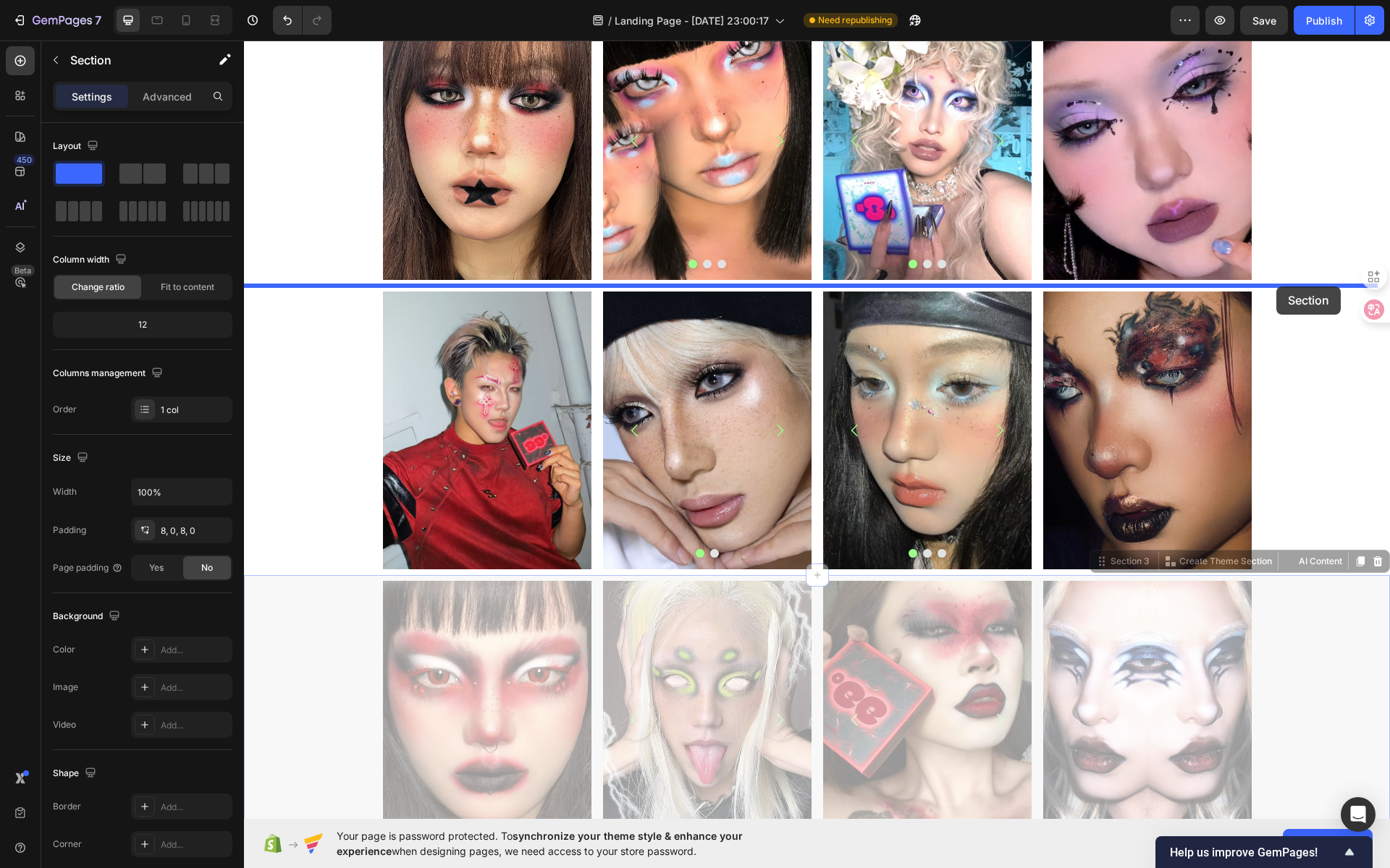
drag, startPoint x: 1297, startPoint y: 605, endPoint x: 1277, endPoint y: 287, distance: 318.6
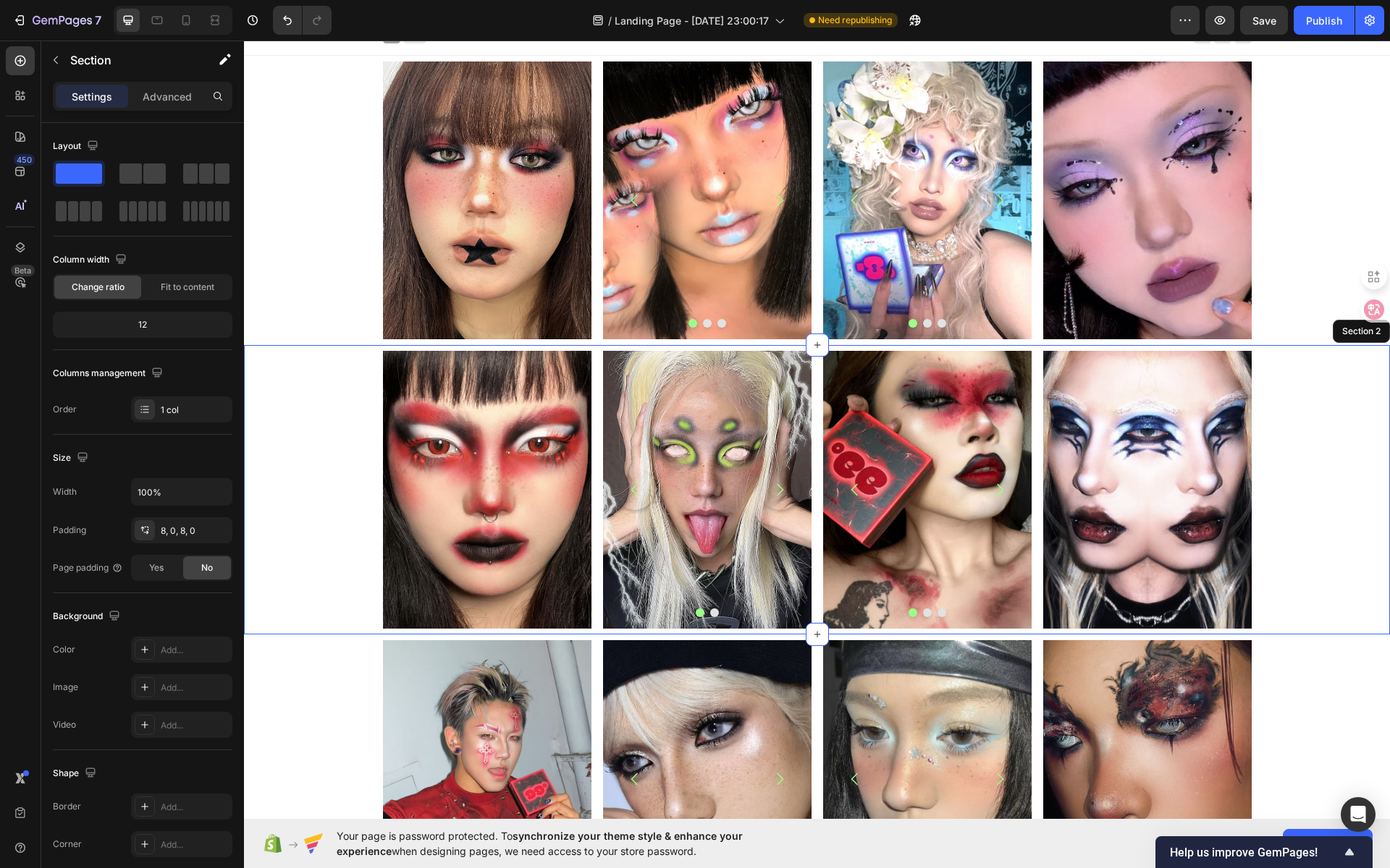
scroll to position [14, 0]
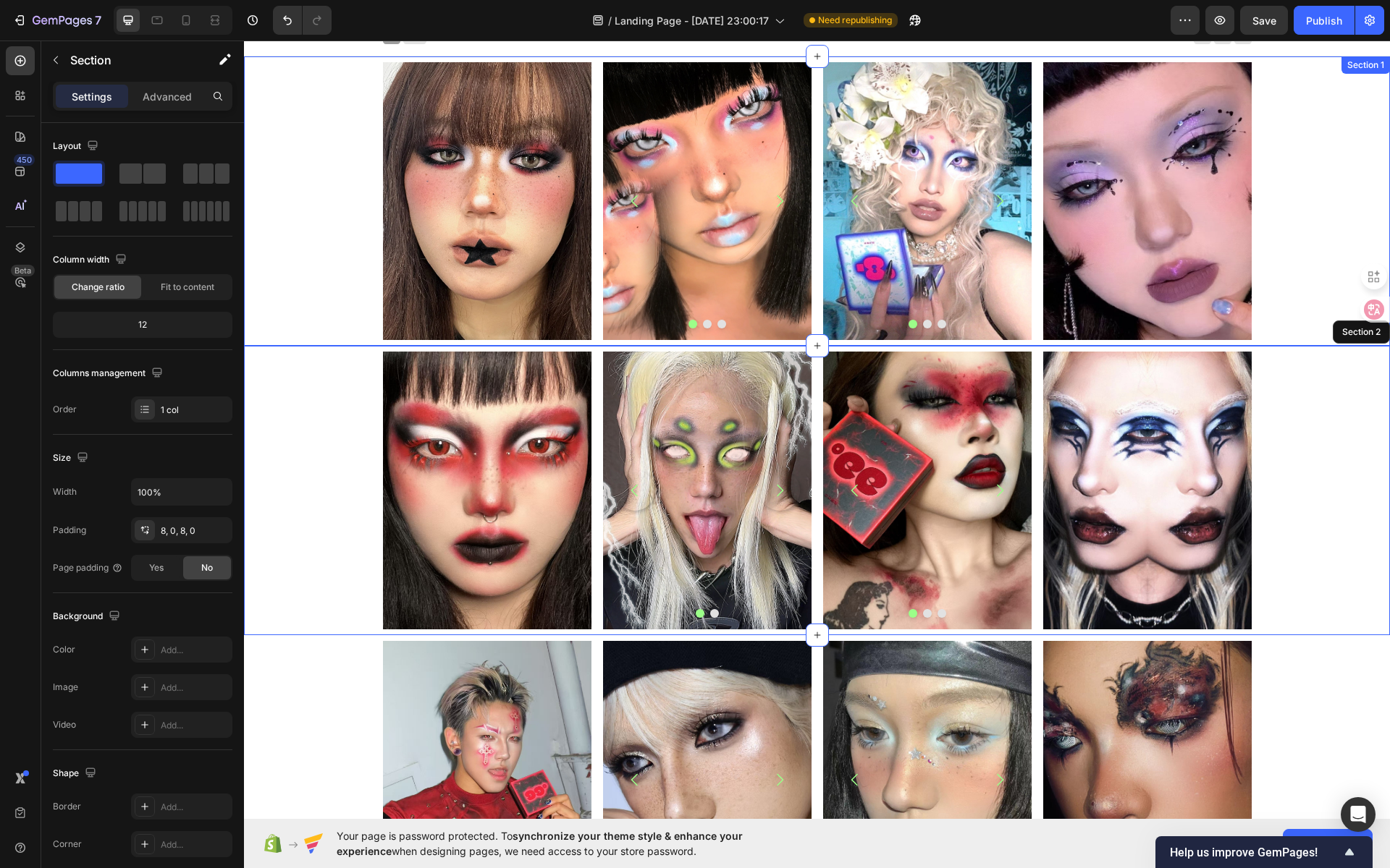
click at [1325, 171] on div "Image Image Image Image [GEOGRAPHIC_DATA] Image Image Image Carousel Image Row …" at bounding box center [817, 201] width 1146 height 278
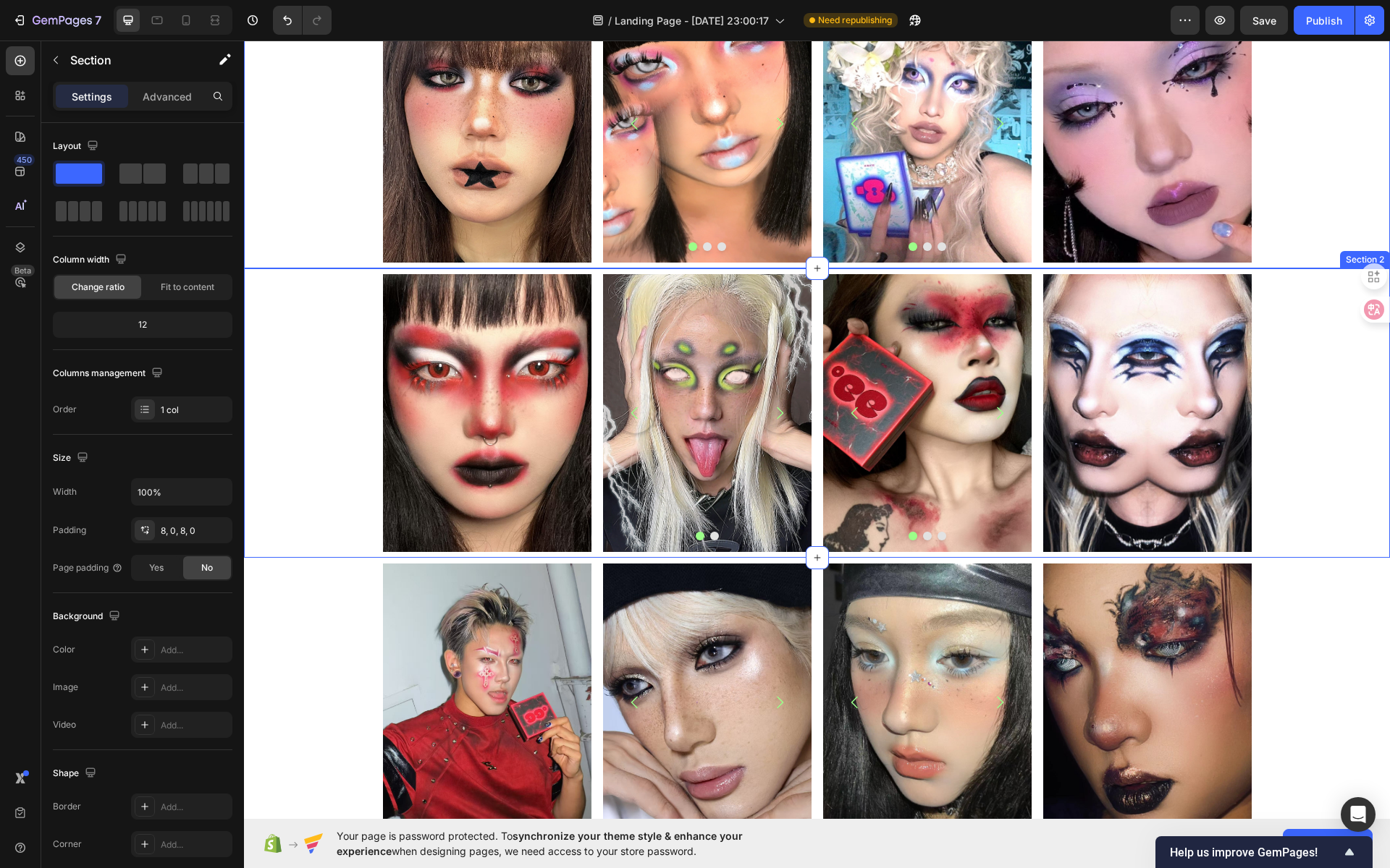
scroll to position [135, 0]
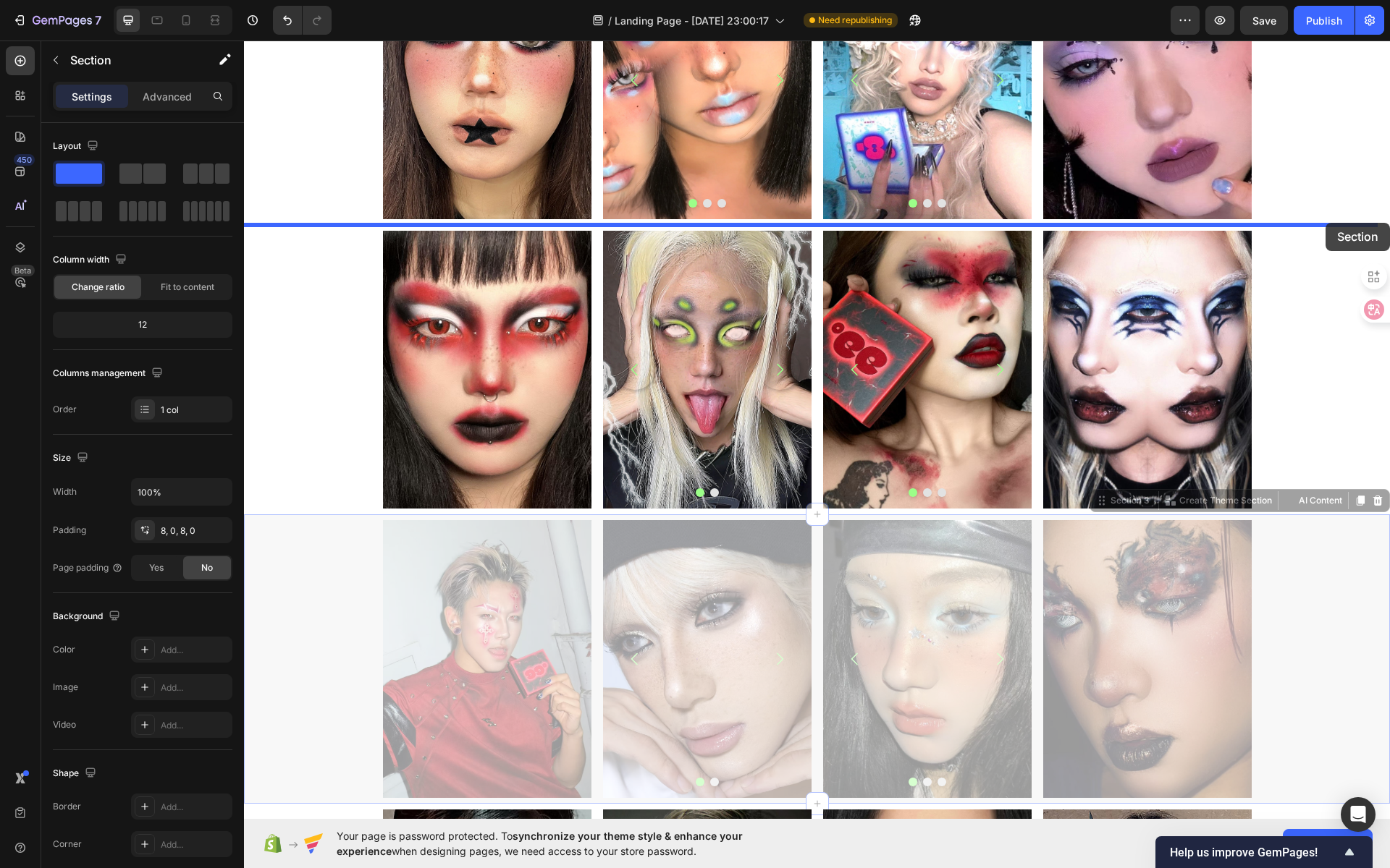
drag, startPoint x: 1322, startPoint y: 570, endPoint x: 1326, endPoint y: 223, distance: 347.0
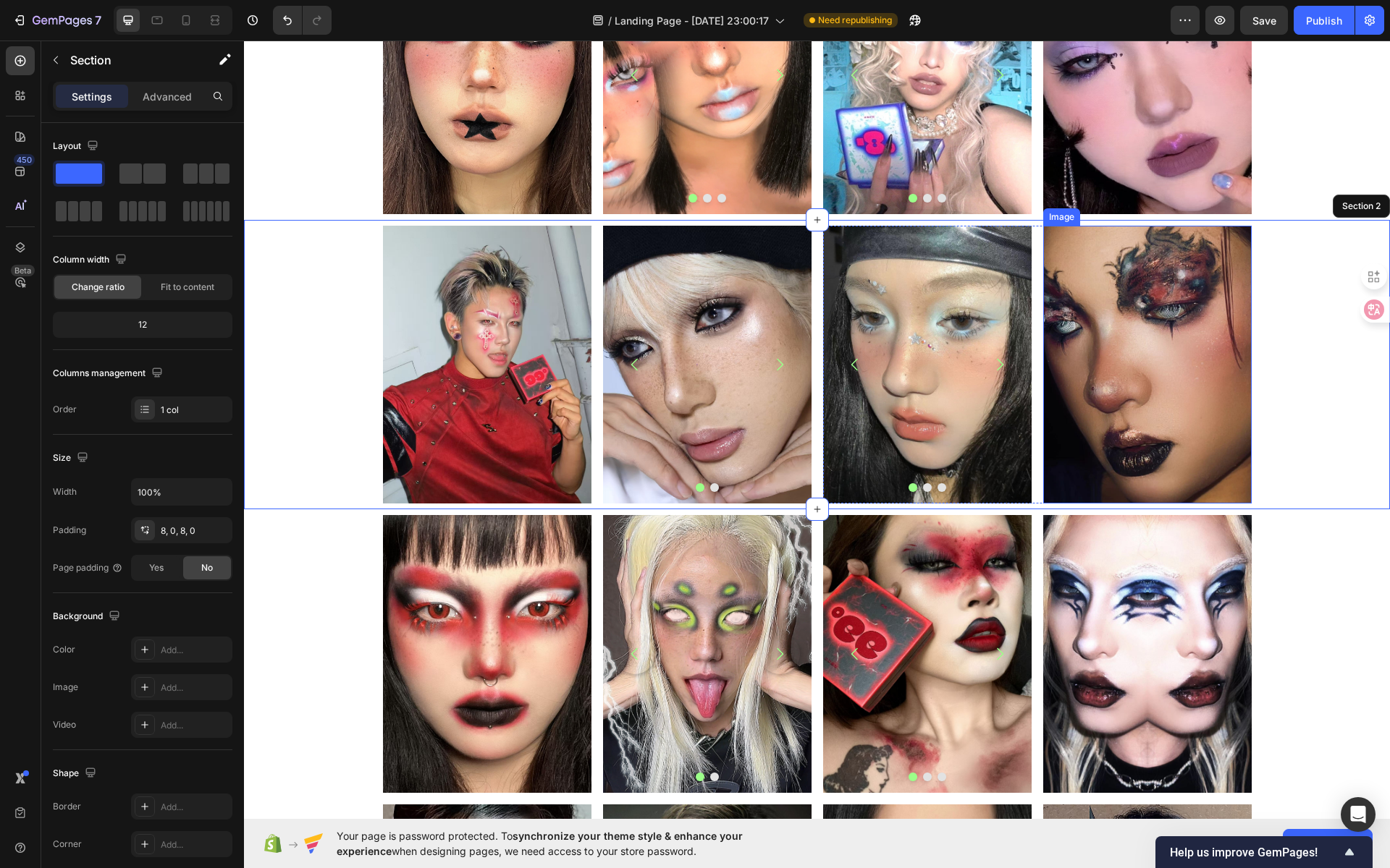
scroll to position [65, 0]
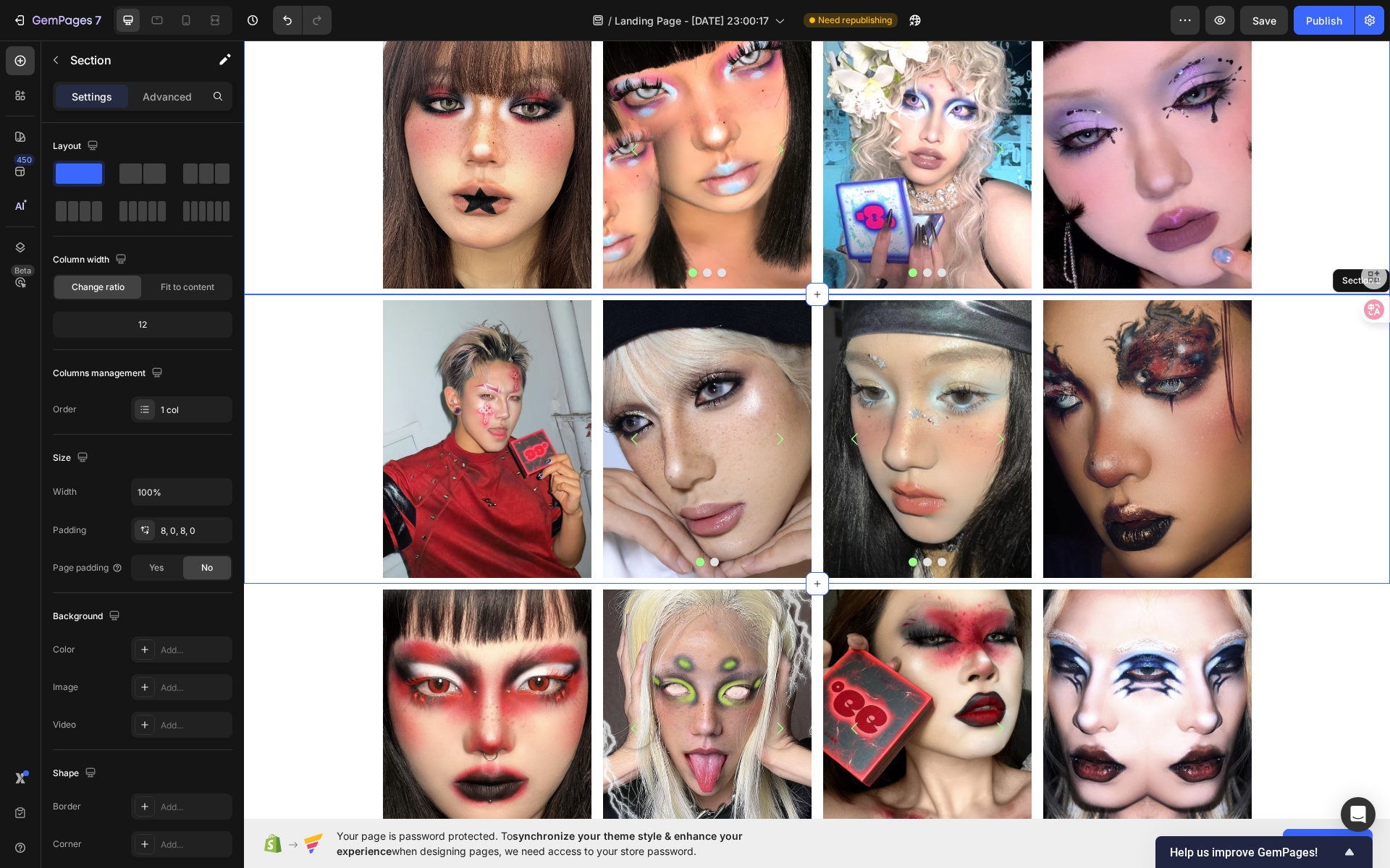
click at [1346, 170] on div "Image Image Image Image [GEOGRAPHIC_DATA] Image Image Image Carousel Image Row …" at bounding box center [817, 150] width 1146 height 278
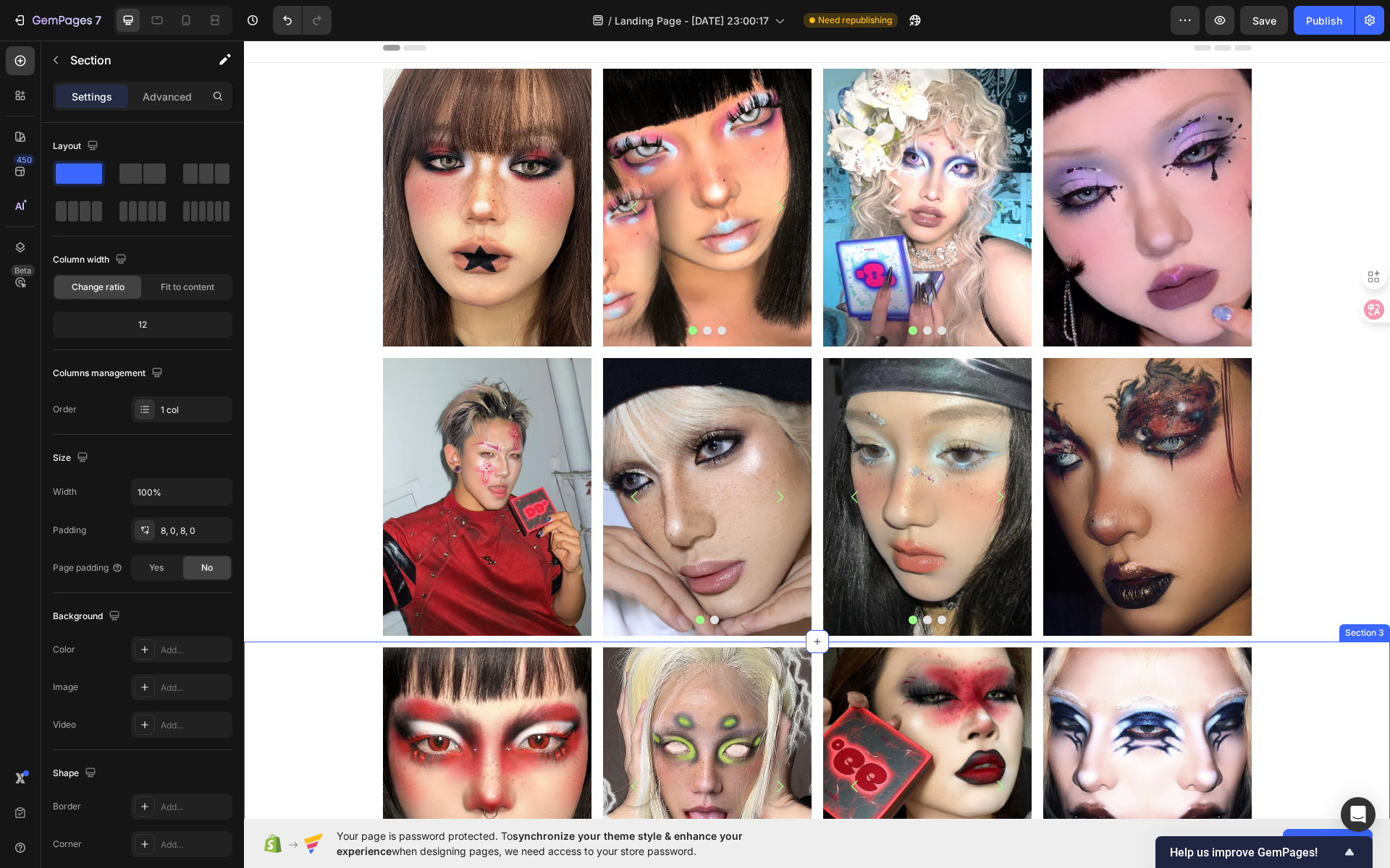
scroll to position [0, 0]
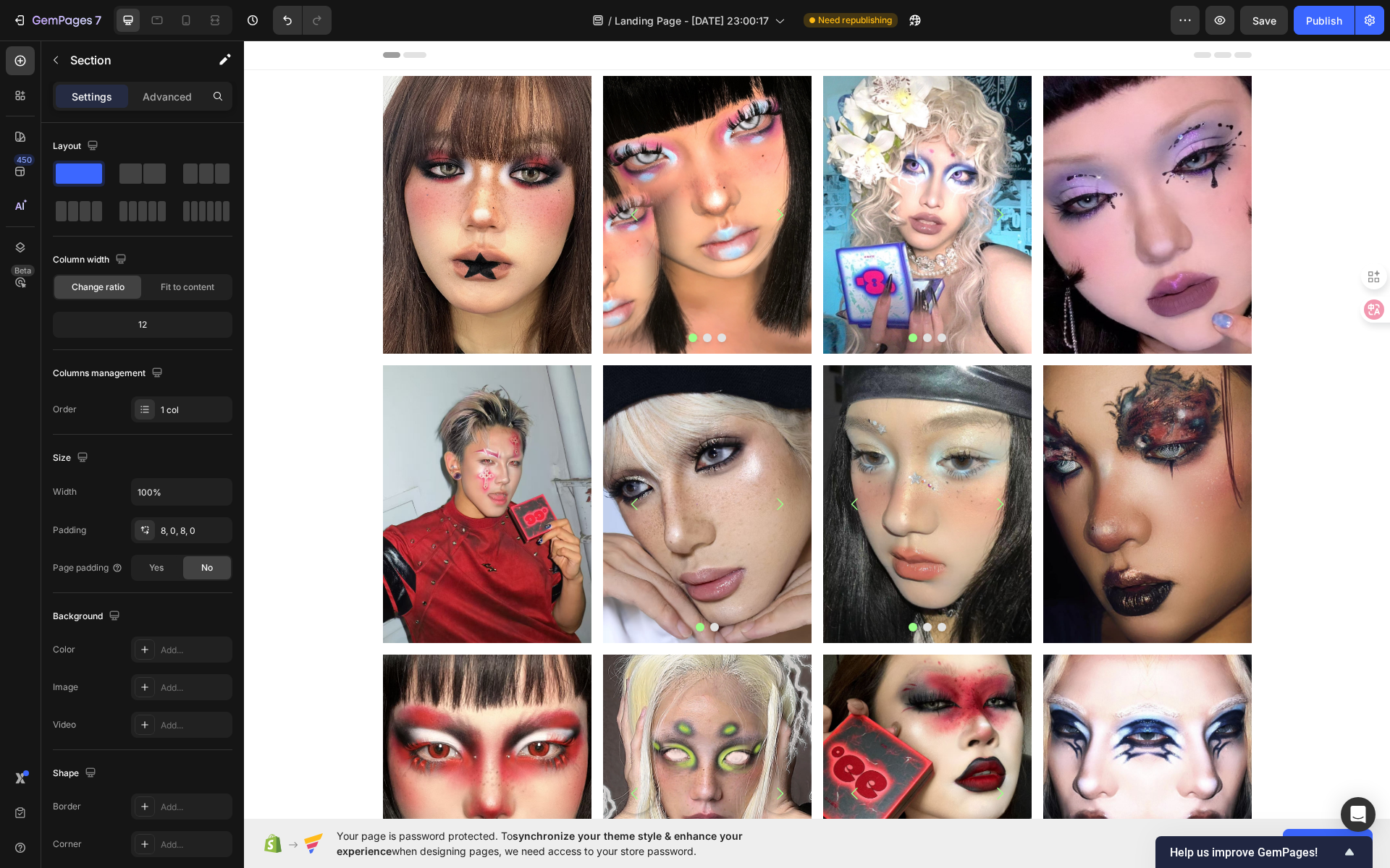
click at [814, 51] on div "Header" at bounding box center [817, 55] width 868 height 29
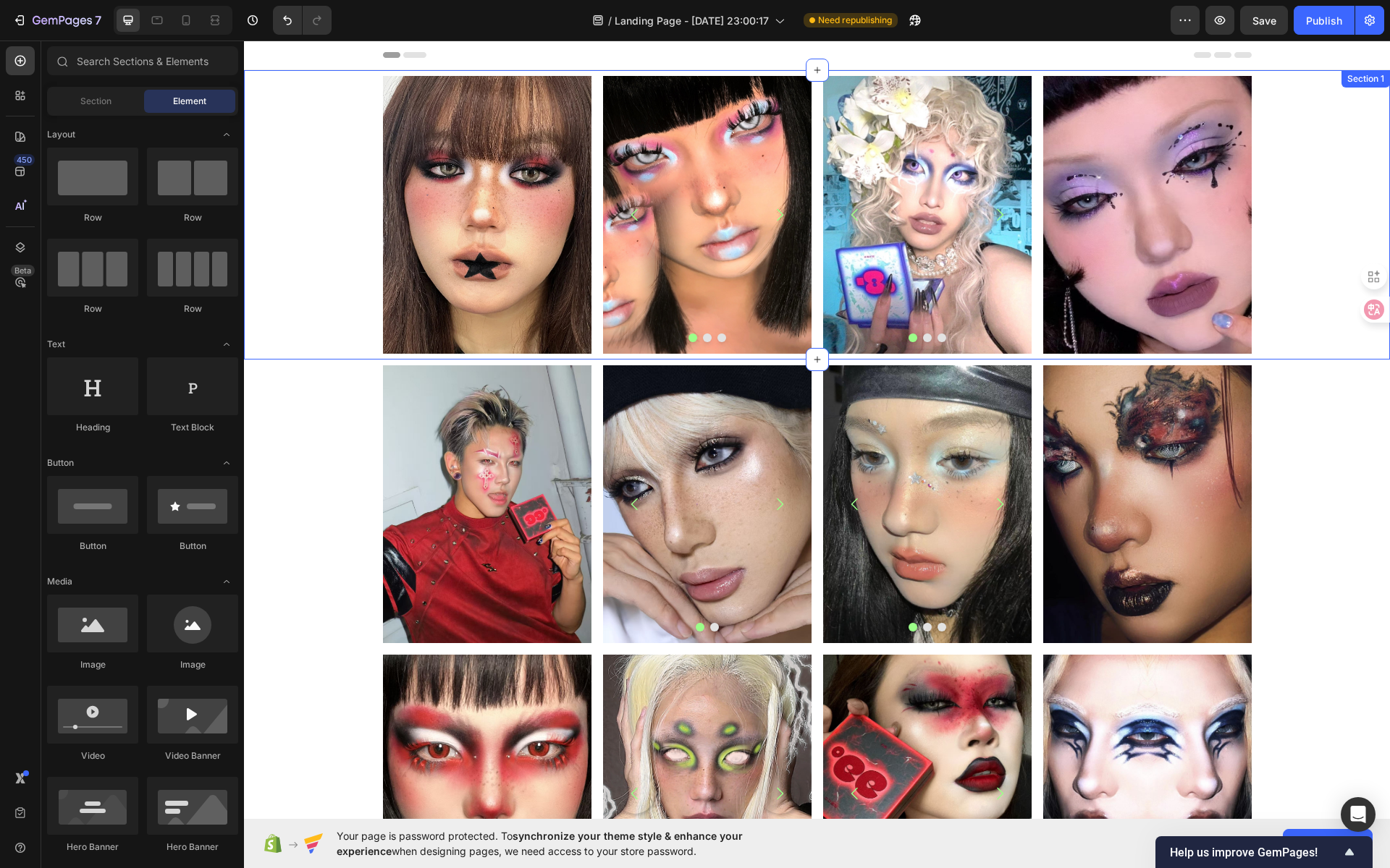
click at [1351, 81] on div "Section 1" at bounding box center [1365, 79] width 48 height 17
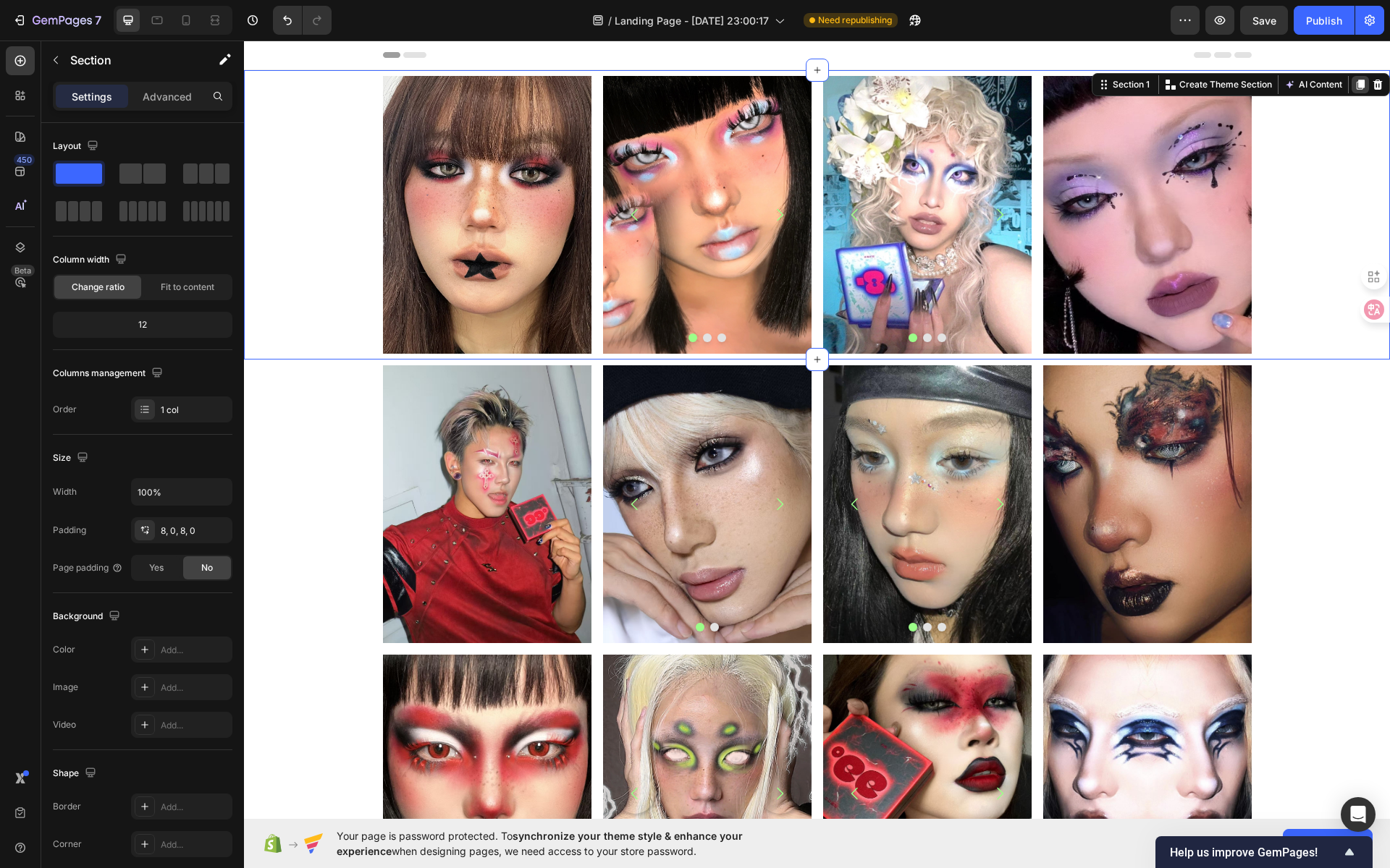
click at [1354, 83] on icon at bounding box center [1360, 84] width 12 height 12
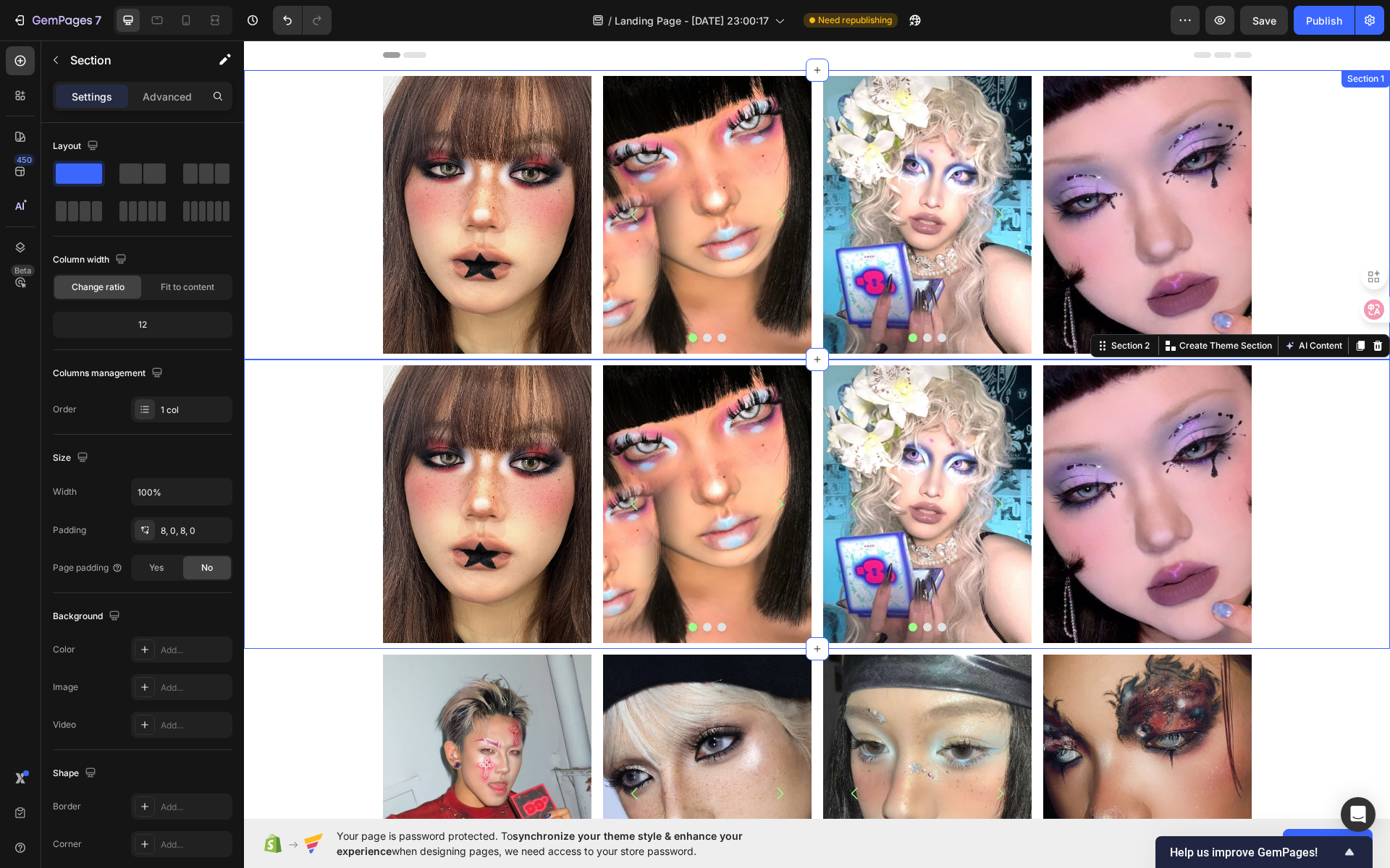
click at [1300, 160] on div "Image Image Image Image [GEOGRAPHIC_DATA] Image Image Image Carousel Image Row …" at bounding box center [817, 215] width 1146 height 278
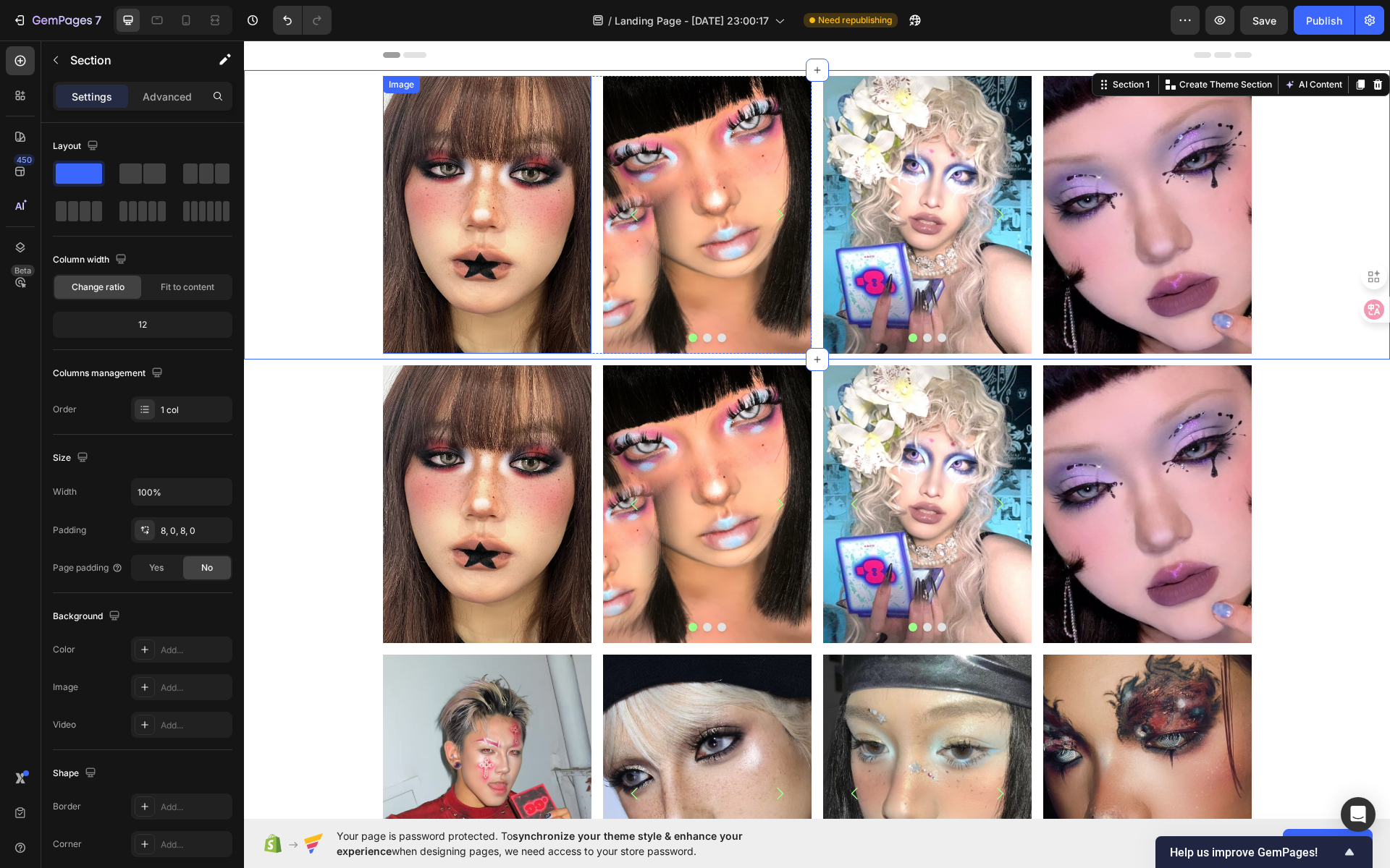
click at [468, 142] on img at bounding box center [487, 215] width 208 height 278
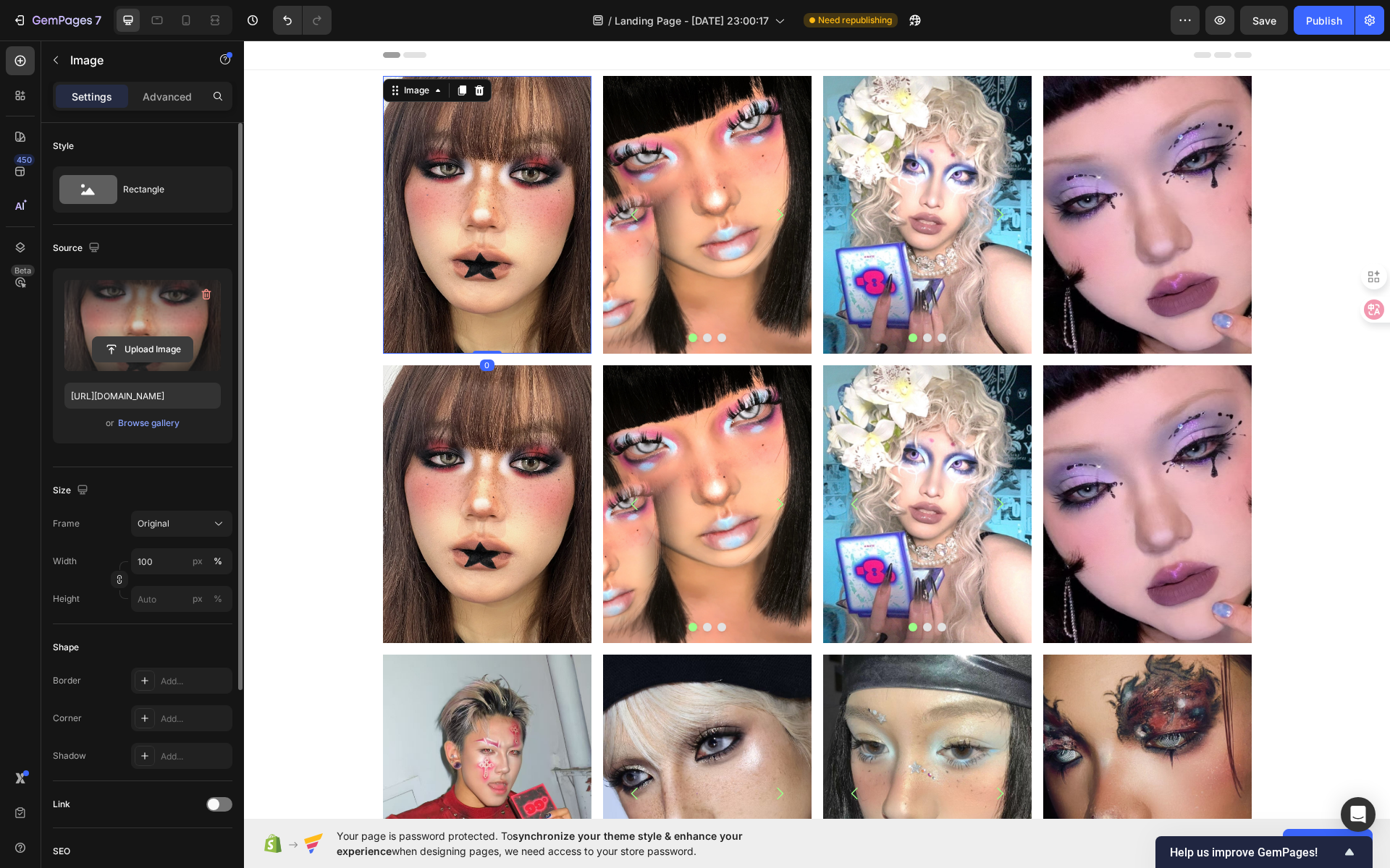
click at [172, 347] on input "file" at bounding box center [142, 349] width 100 height 24
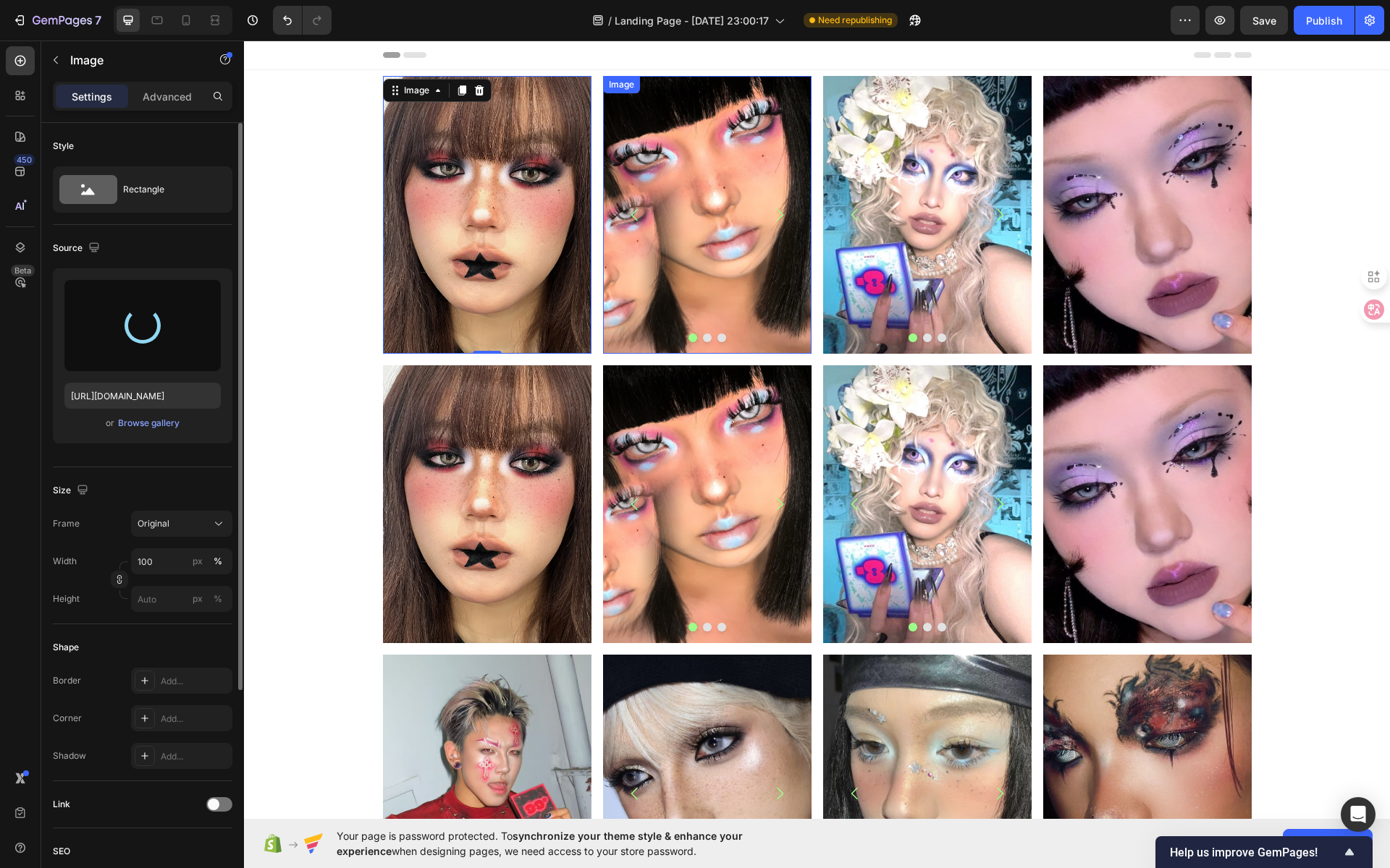
type input "https://cdn.shopify.com/s/files/1/0725/5831/3694/files/gempages_586148509846078…"
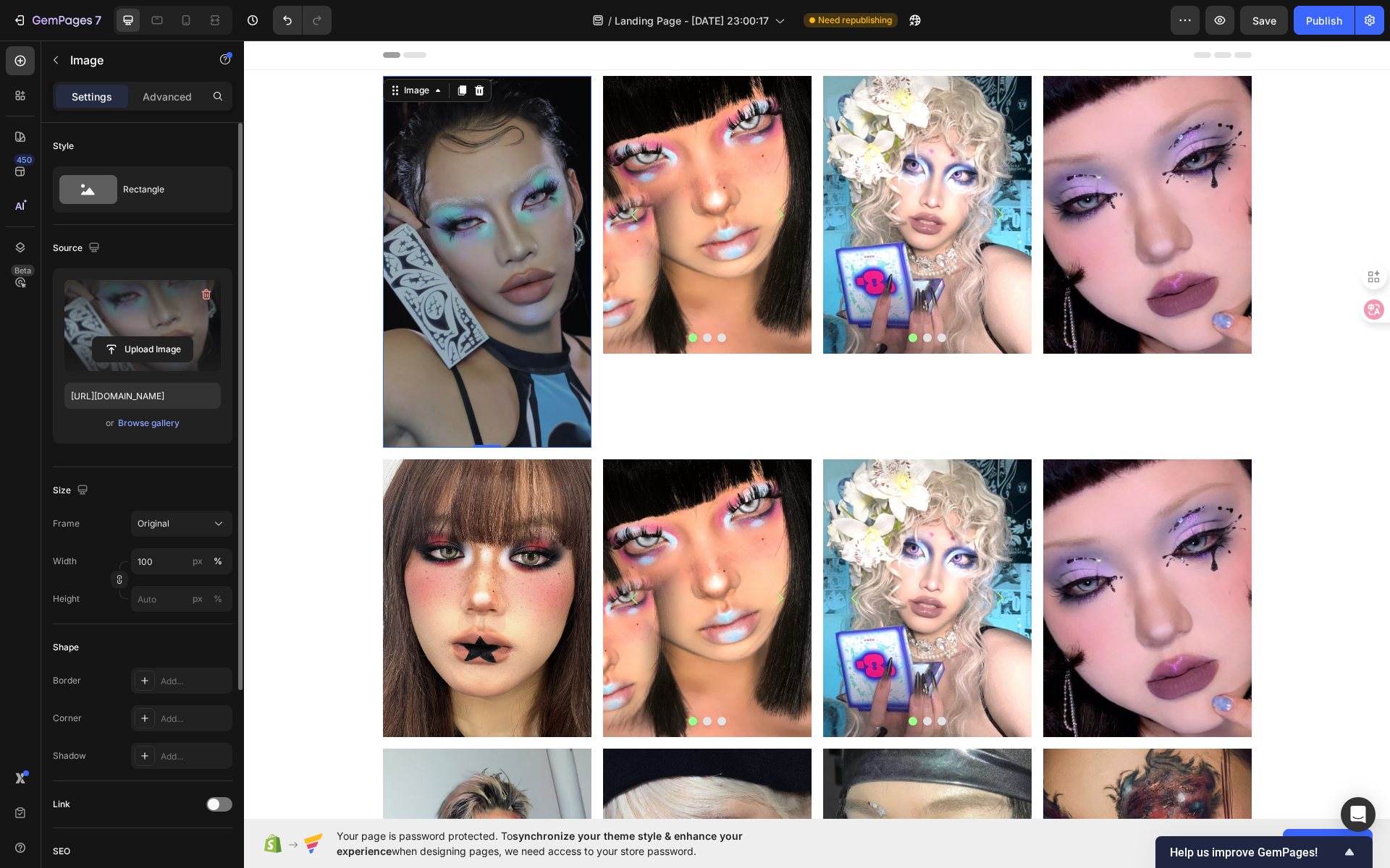
click at [524, 305] on img at bounding box center [487, 262] width 208 height 372
click at [203, 522] on div "Original" at bounding box center [173, 524] width 71 height 13
click at [181, 589] on div "Vertical" at bounding box center [179, 587] width 84 height 15
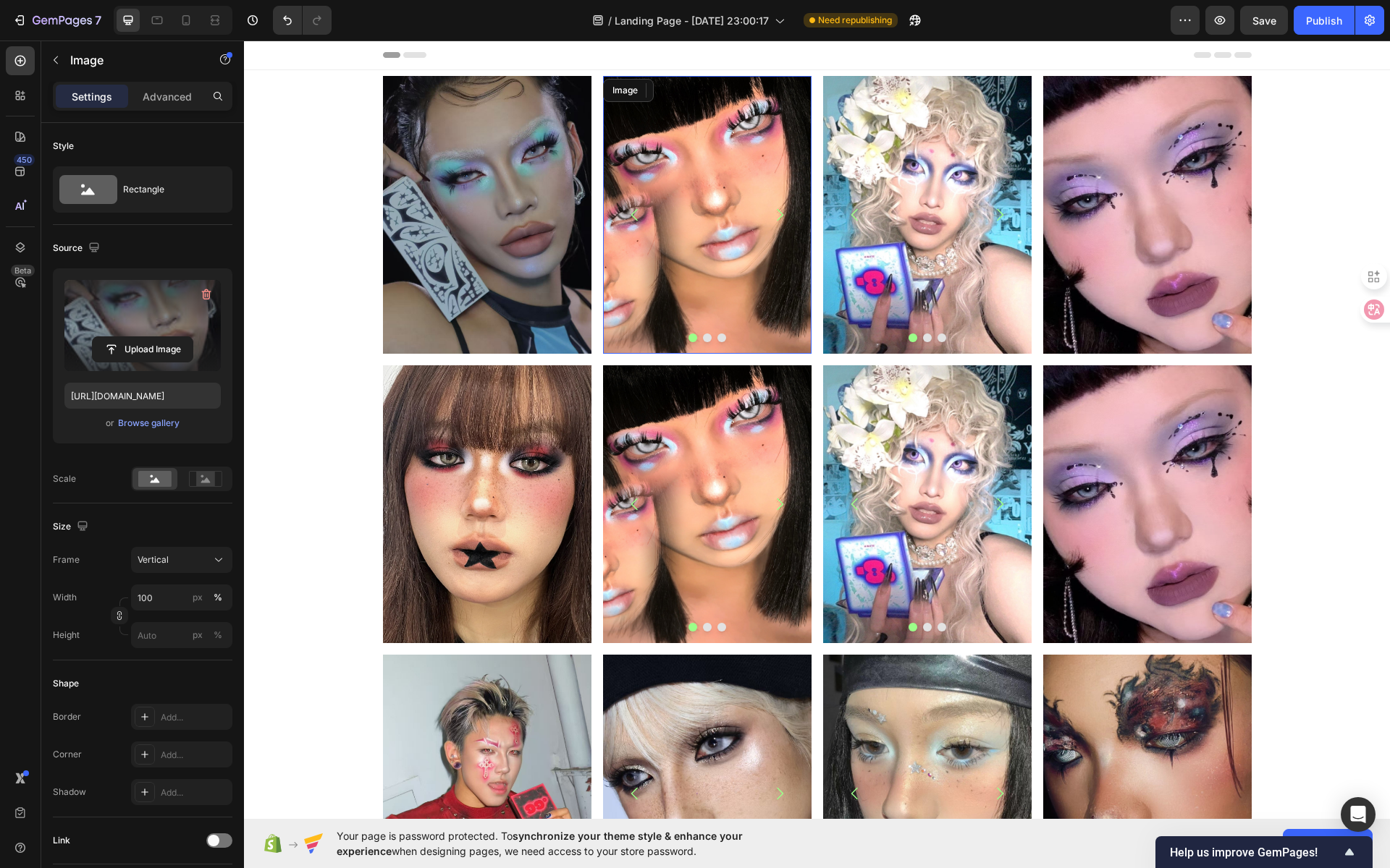
click at [667, 258] on img at bounding box center [707, 215] width 208 height 278
click at [173, 351] on input "file" at bounding box center [142, 349] width 100 height 24
type input "https://cdn.shopify.com/s/files/1/0725/5831/3694/files/gempages_586148509846078…"
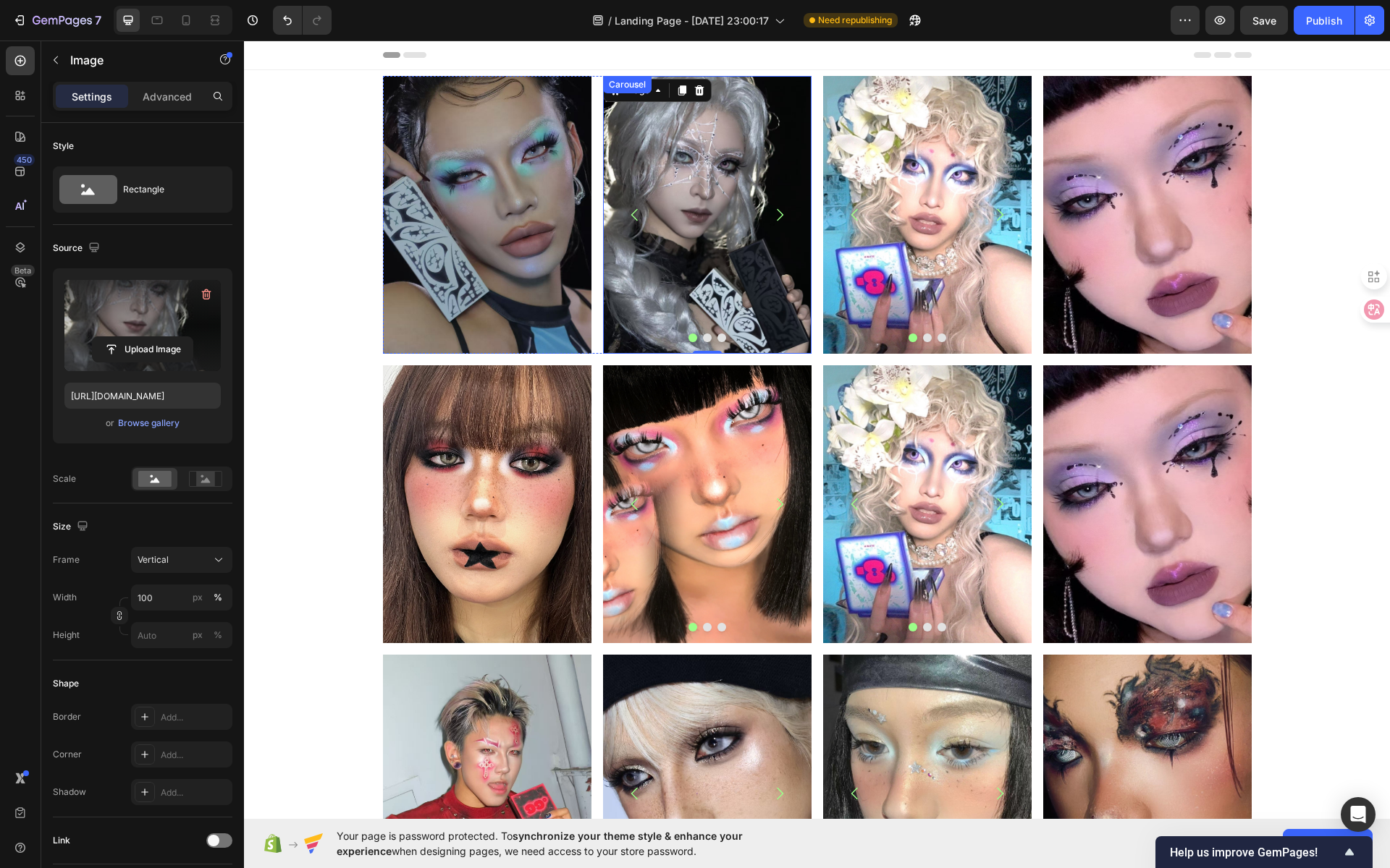
click at [703, 338] on button "Dot" at bounding box center [708, 338] width 9 height 9
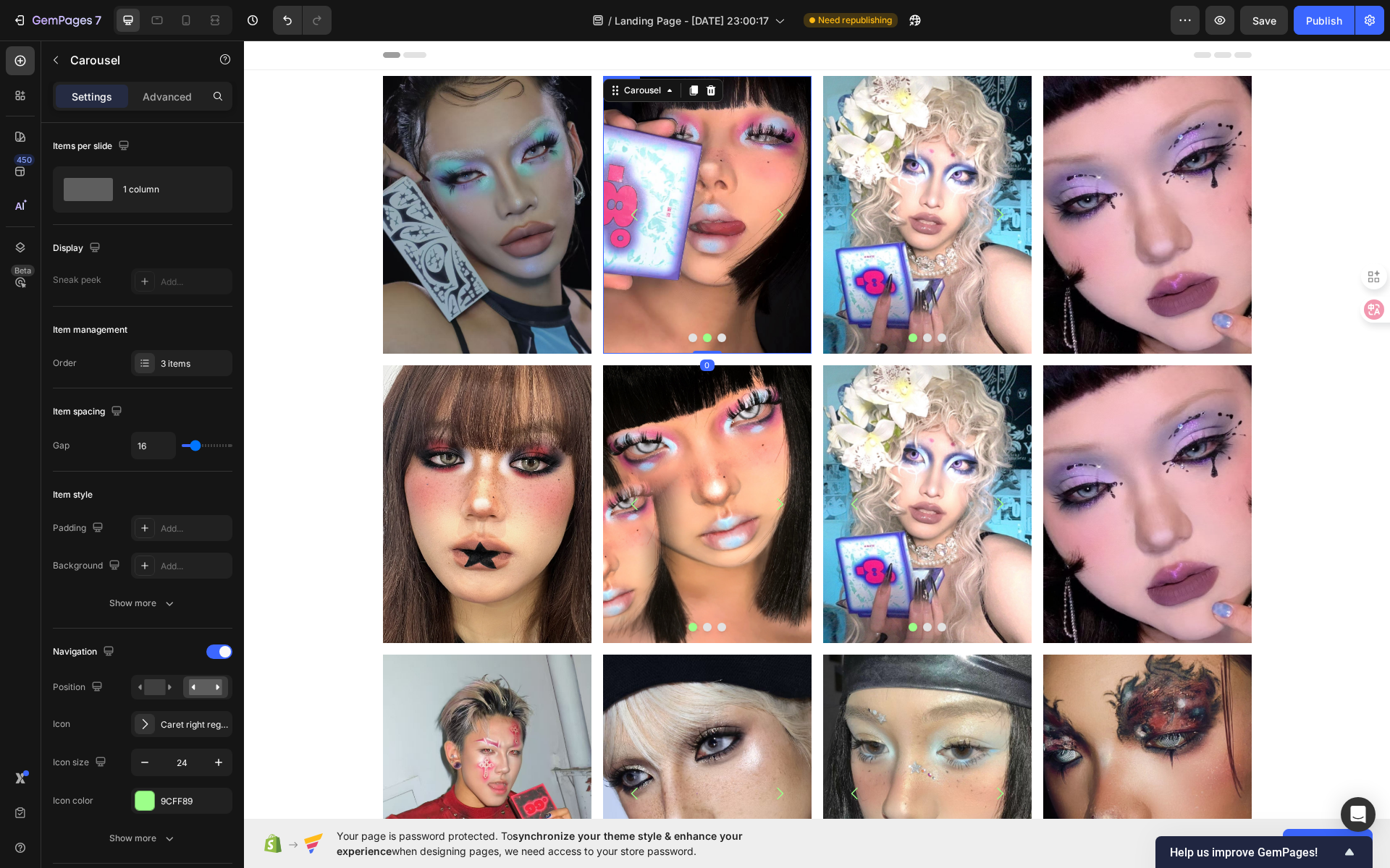
click at [705, 239] on img at bounding box center [706, 215] width 208 height 278
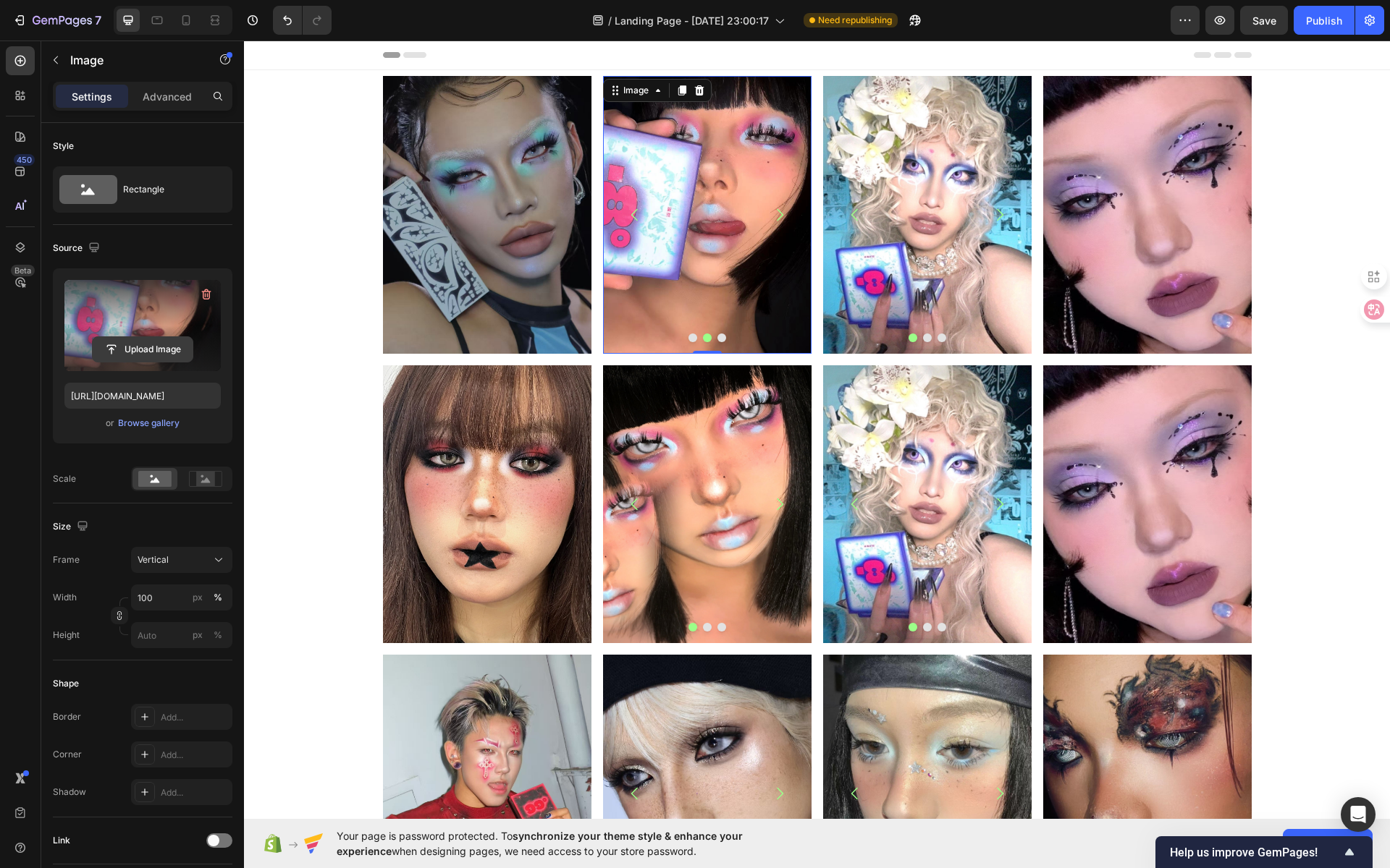
click at [160, 350] on input "file" at bounding box center [142, 349] width 100 height 24
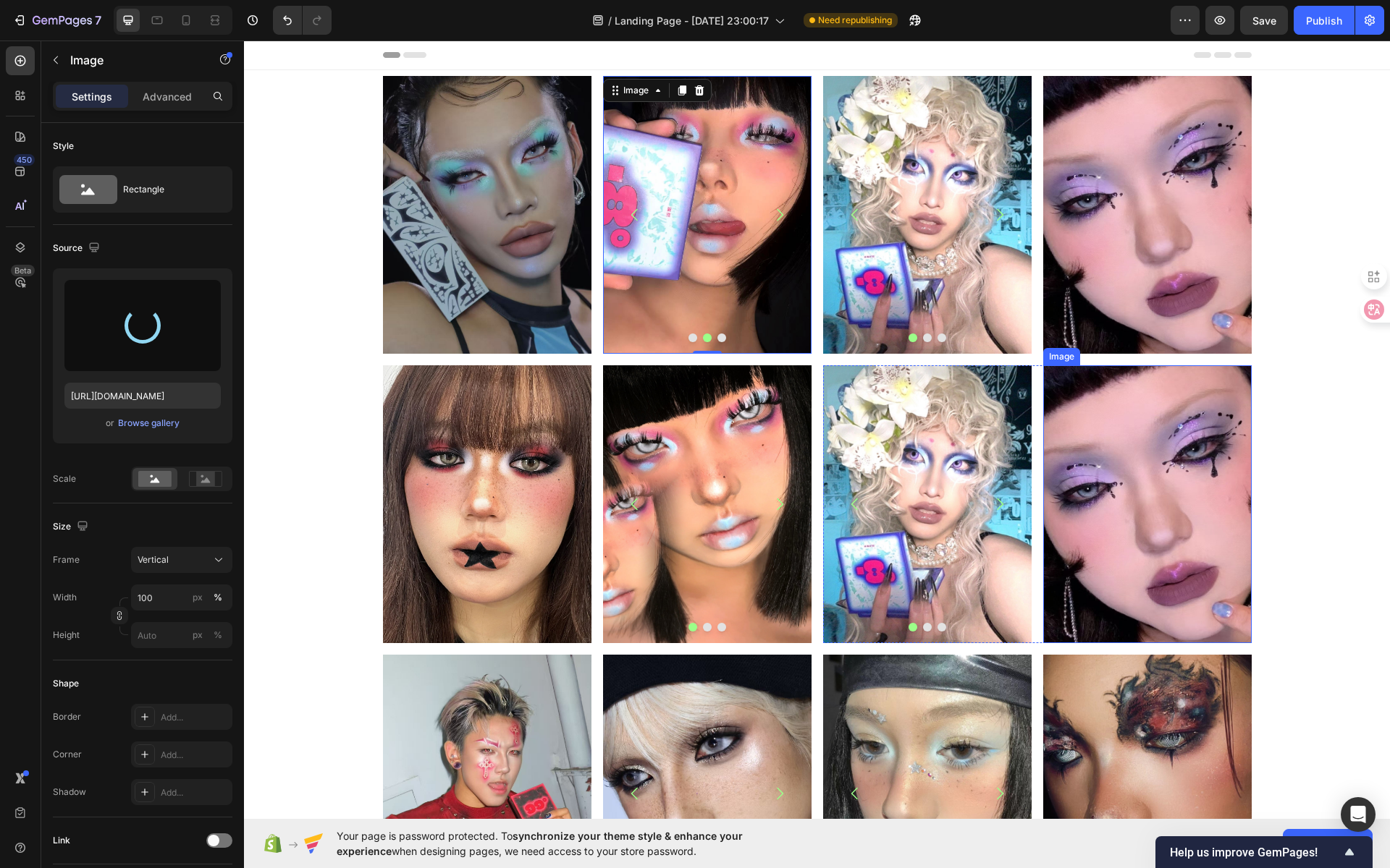
type input "https://cdn.shopify.com/s/files/1/0725/5831/3694/files/gempages_586148509846078…"
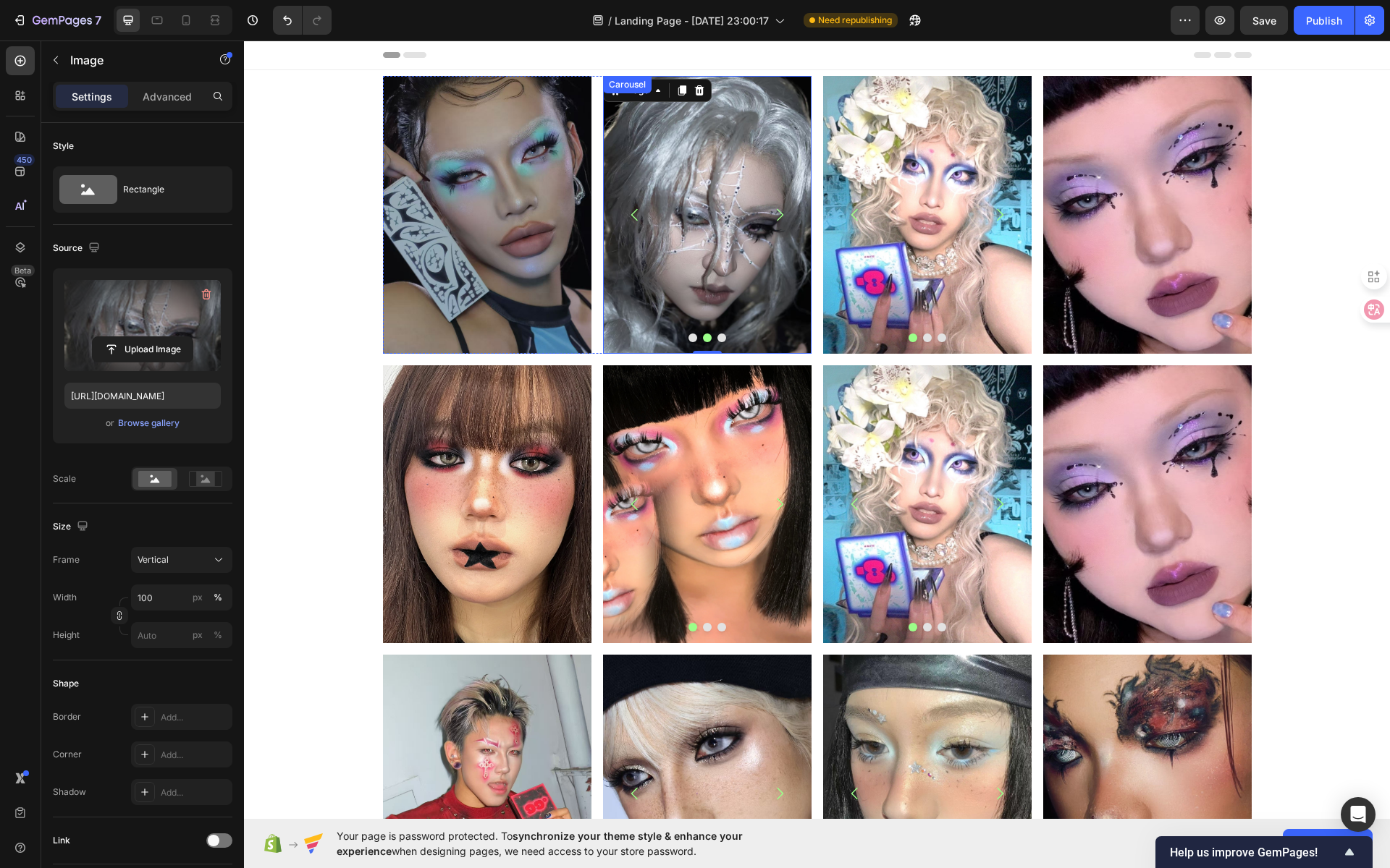
click at [720, 336] on div at bounding box center [707, 338] width 208 height 9
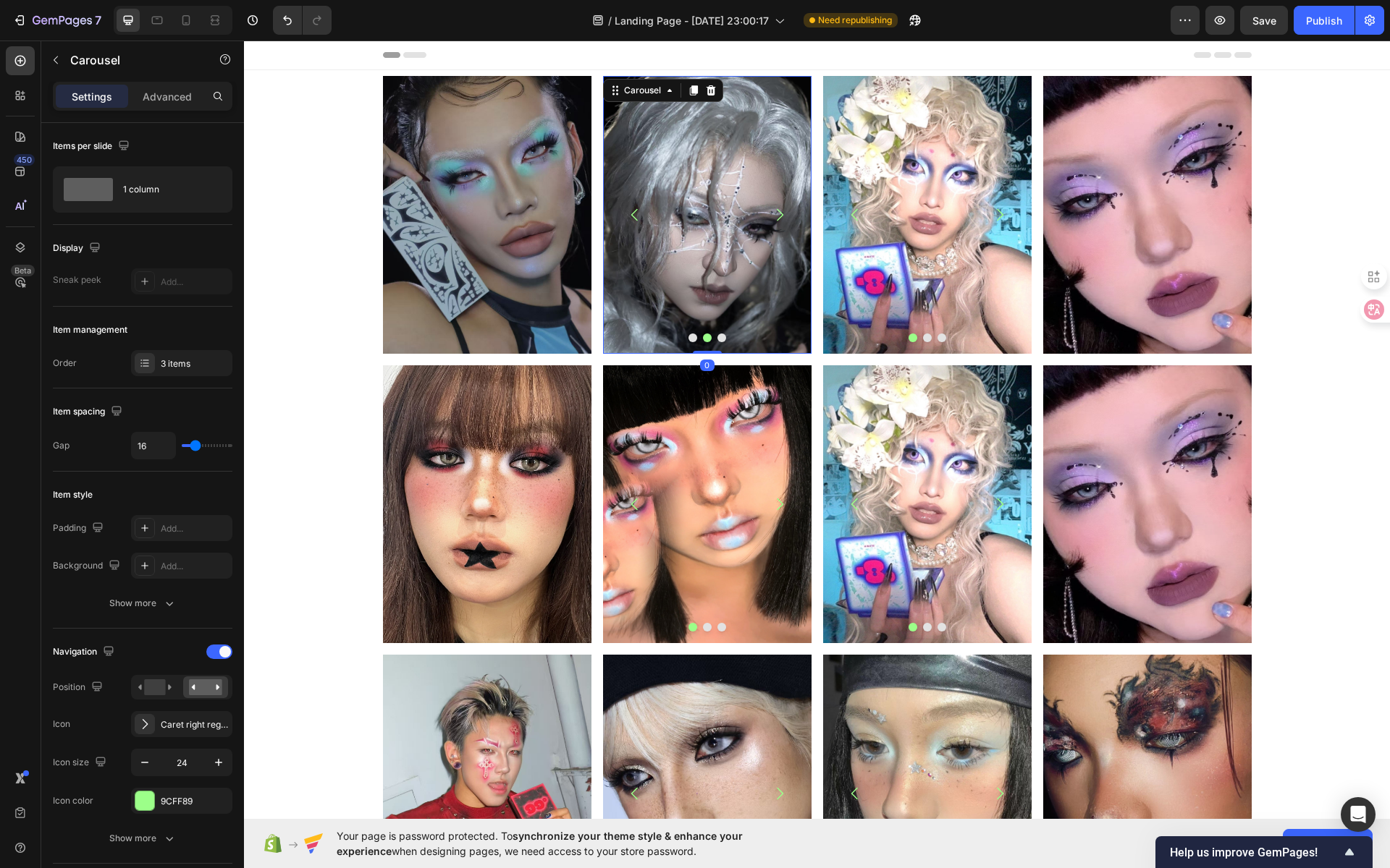
click at [717, 337] on button "Dot" at bounding box center [722, 338] width 9 height 9
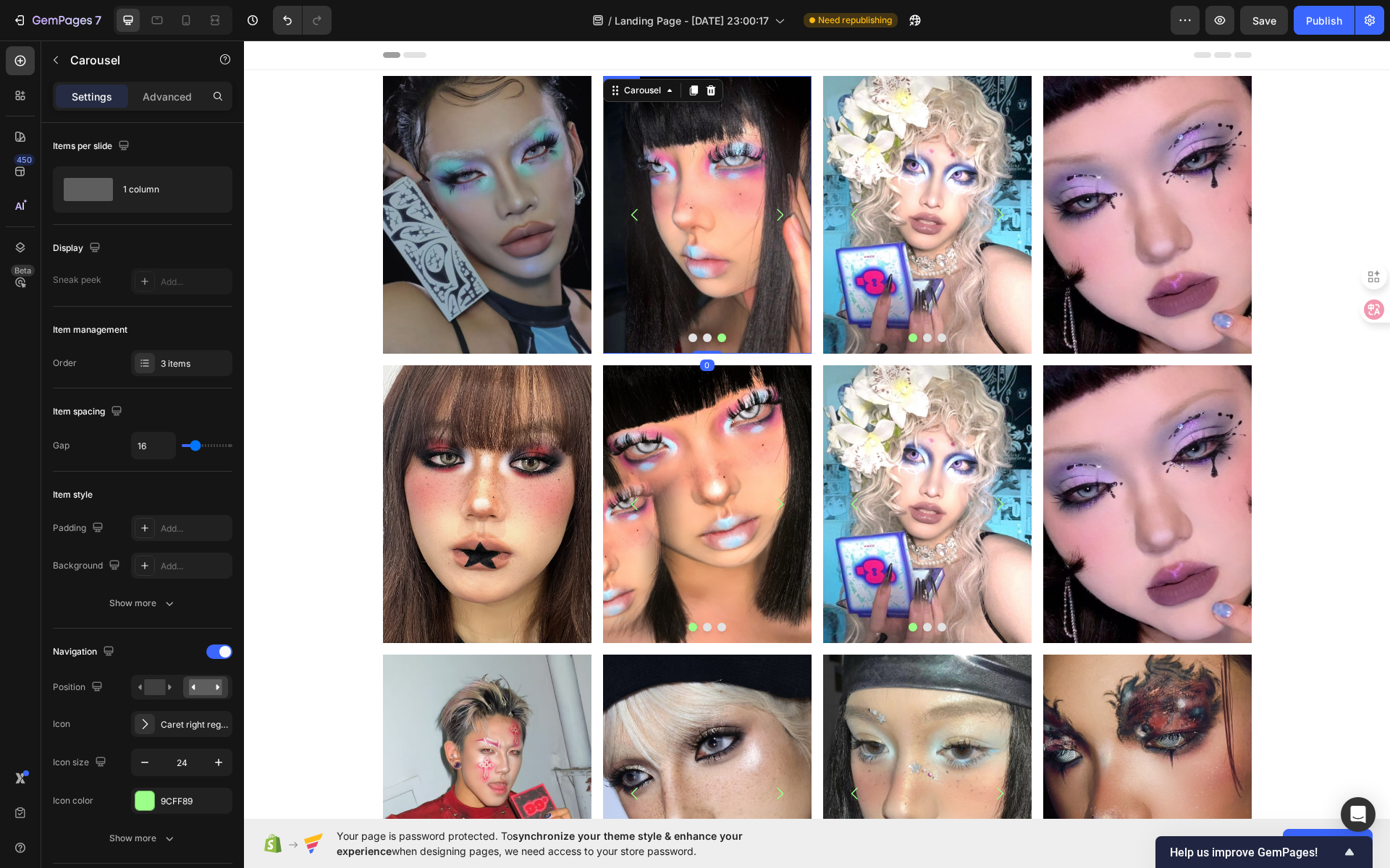
click at [712, 238] on img at bounding box center [706, 215] width 208 height 278
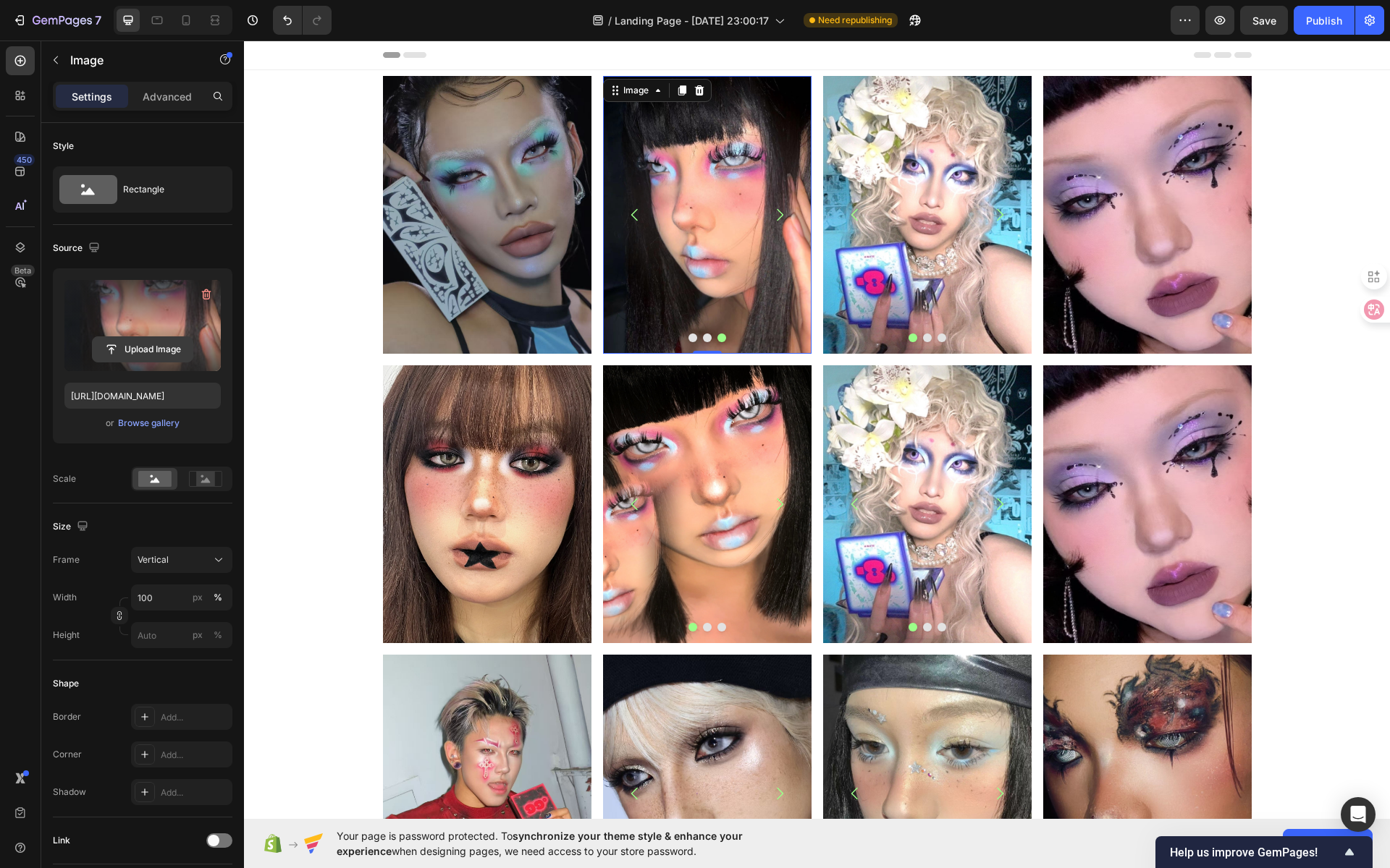
click at [162, 353] on input "file" at bounding box center [142, 349] width 100 height 24
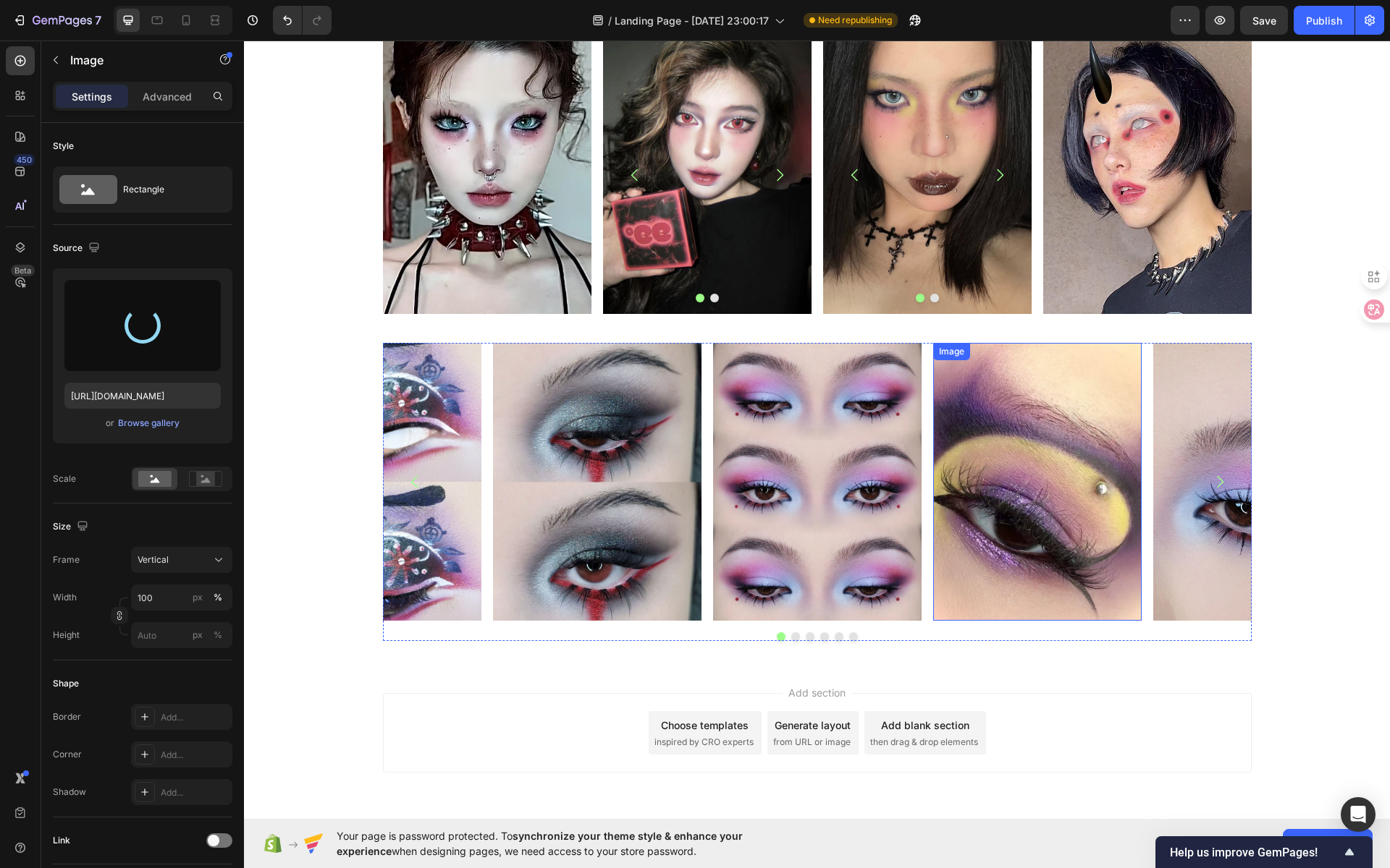
type input "https://cdn.shopify.com/s/files/1/0725/5831/3694/files/gempages_586148509846078…"
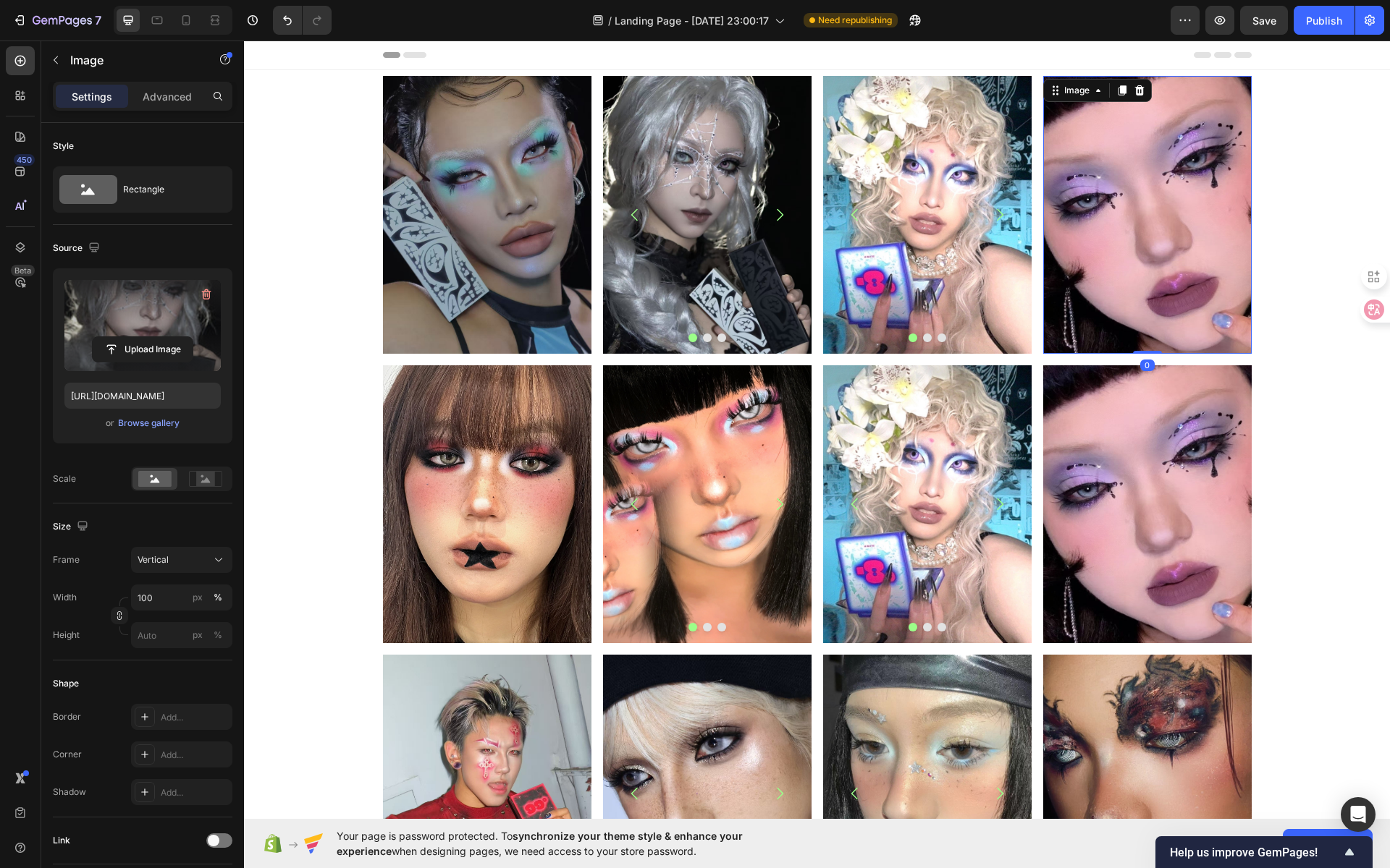
click at [1137, 212] on img at bounding box center [1147, 215] width 208 height 278
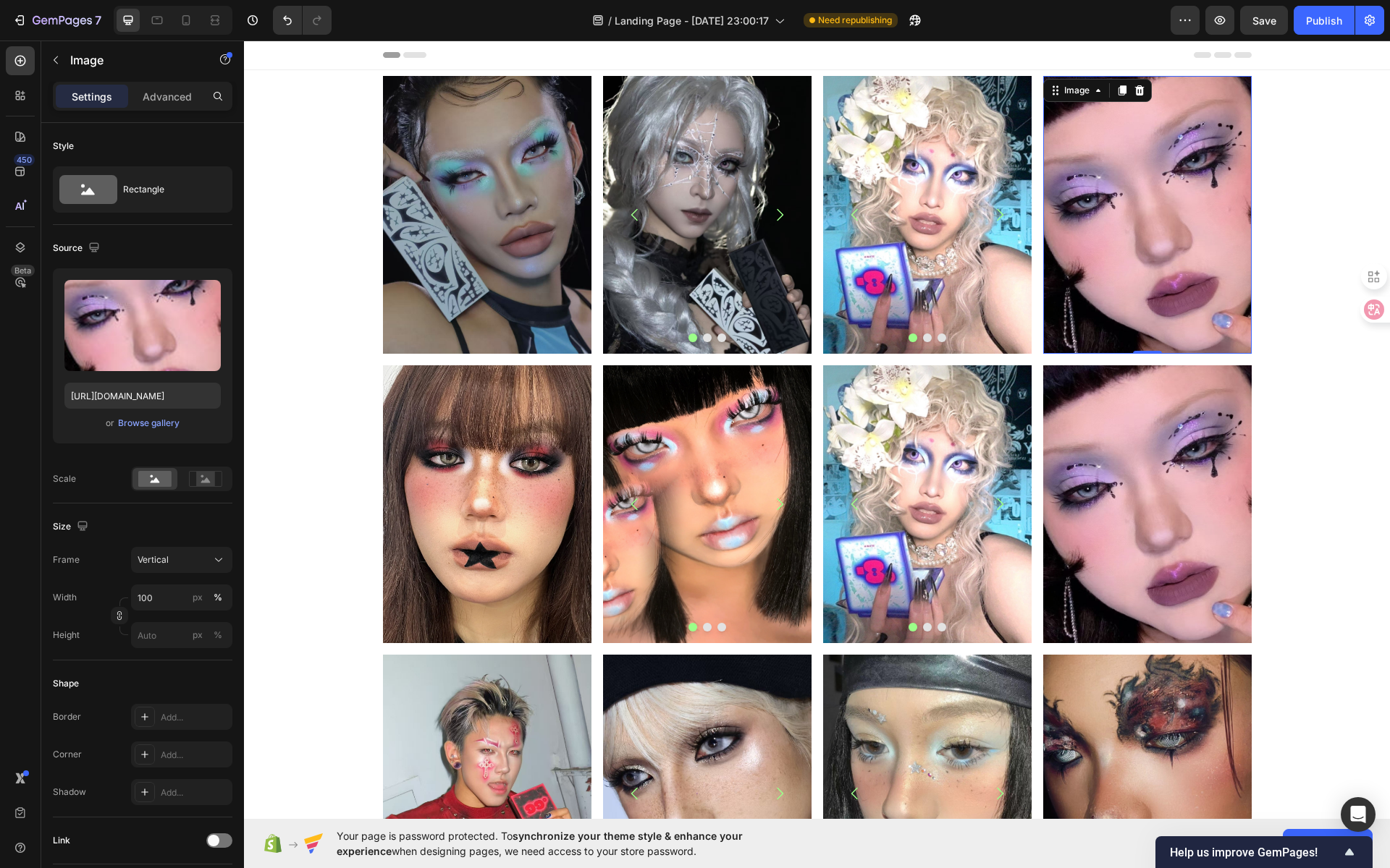
click at [1114, 200] on img at bounding box center [1147, 215] width 208 height 278
click at [166, 340] on input "file" at bounding box center [142, 349] width 100 height 24
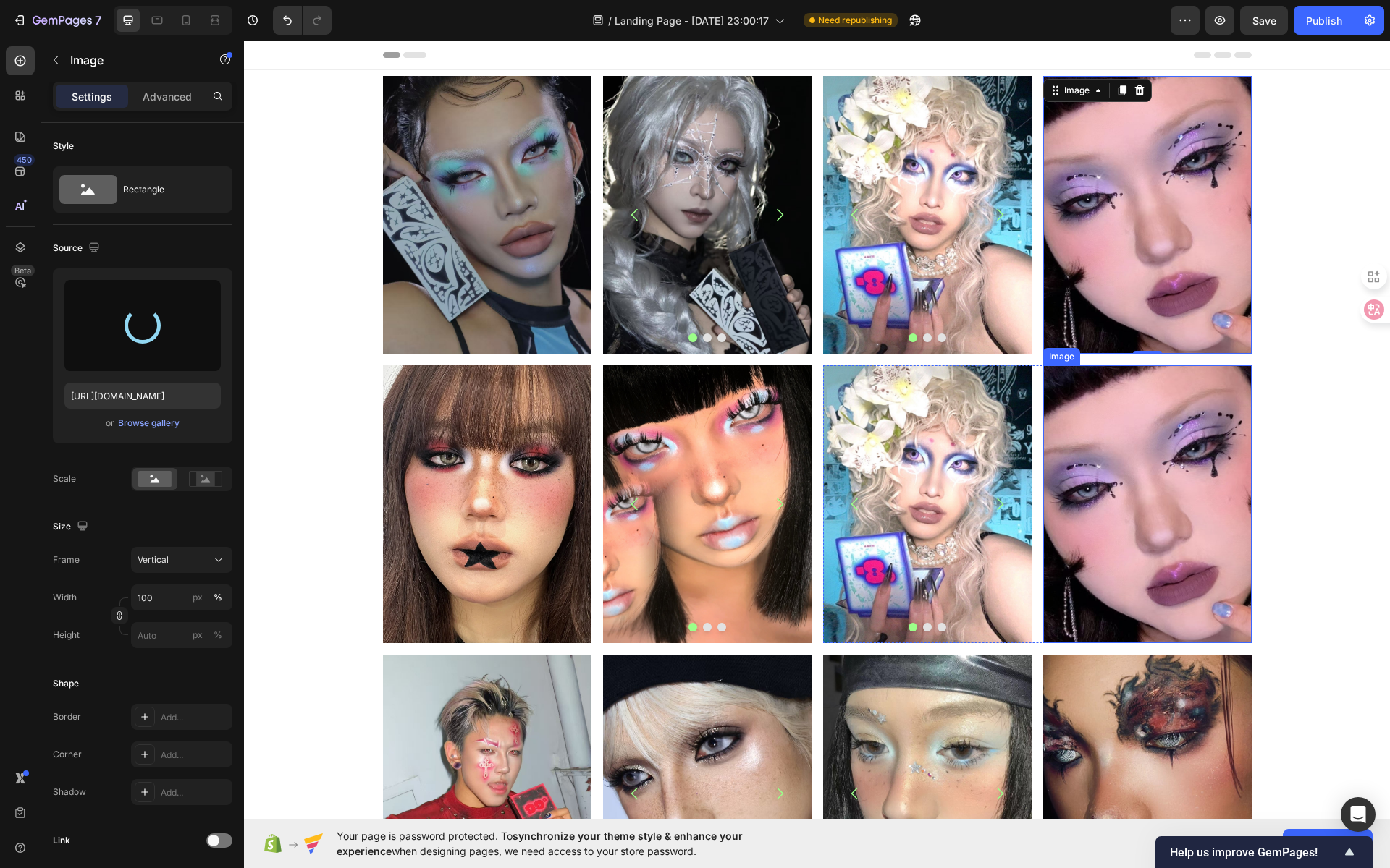
type input "https://cdn.shopify.com/s/files/1/0725/5831/3694/files/gempages_586148509846078…"
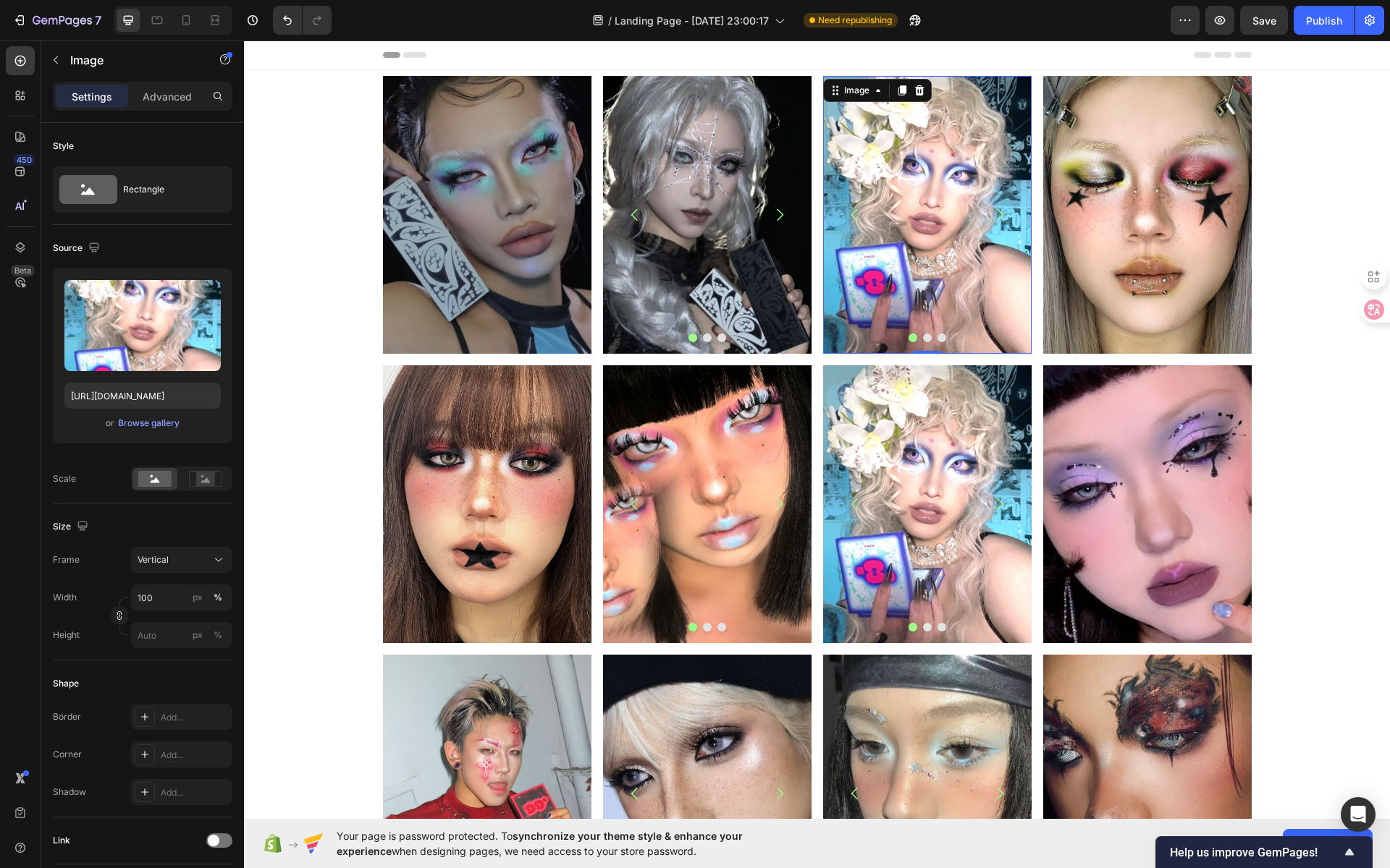
click at [932, 250] on img at bounding box center [927, 215] width 208 height 278
click at [177, 350] on input "file" at bounding box center [142, 349] width 100 height 24
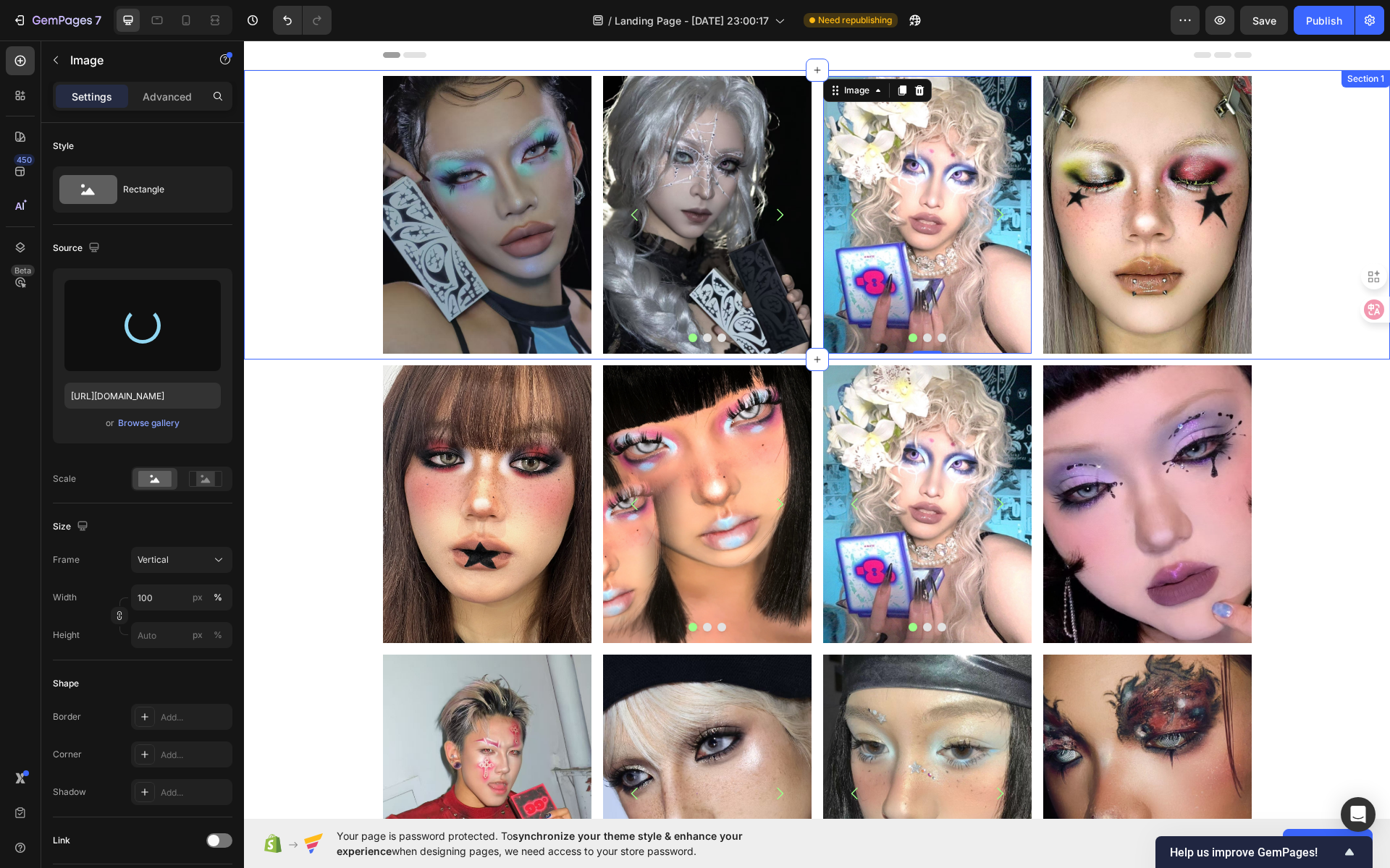
type input "https://cdn.shopify.com/s/files/1/0725/5831/3694/files/gempages_586148509846078…"
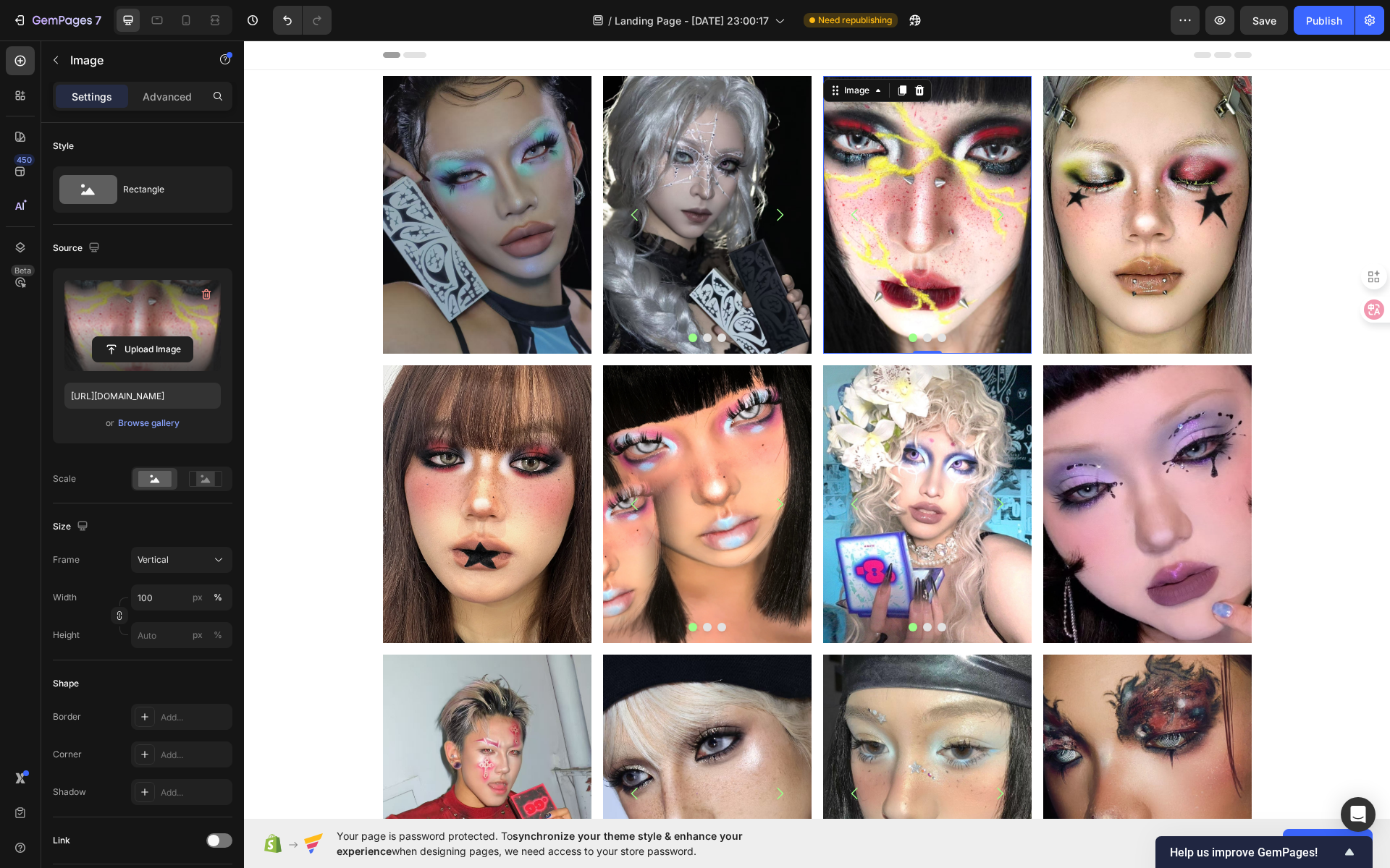
click at [842, 100] on div "Image" at bounding box center [877, 90] width 109 height 23
click at [848, 89] on div "Image" at bounding box center [857, 90] width 31 height 13
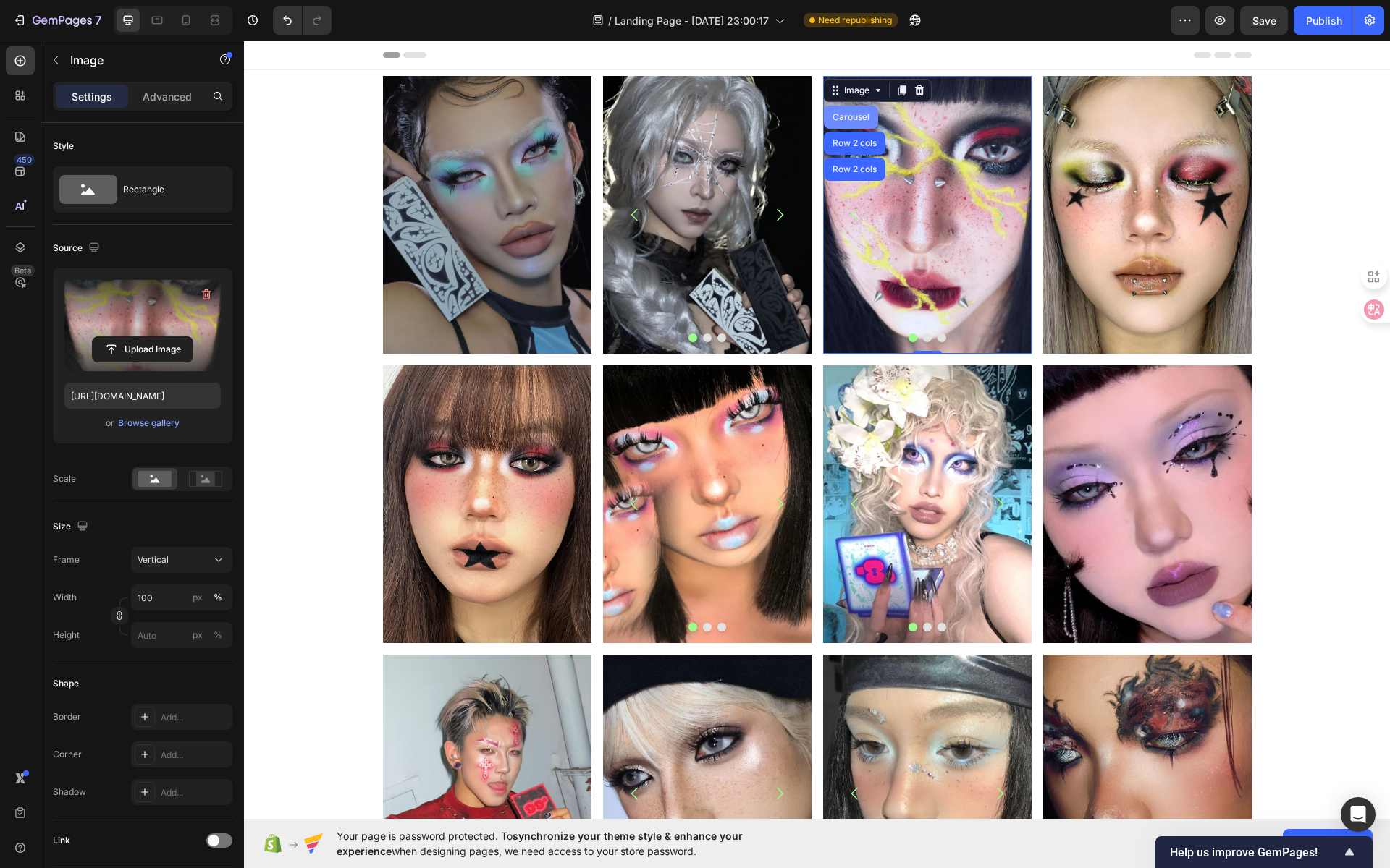
click at [859, 121] on div "Carousel" at bounding box center [851, 117] width 54 height 23
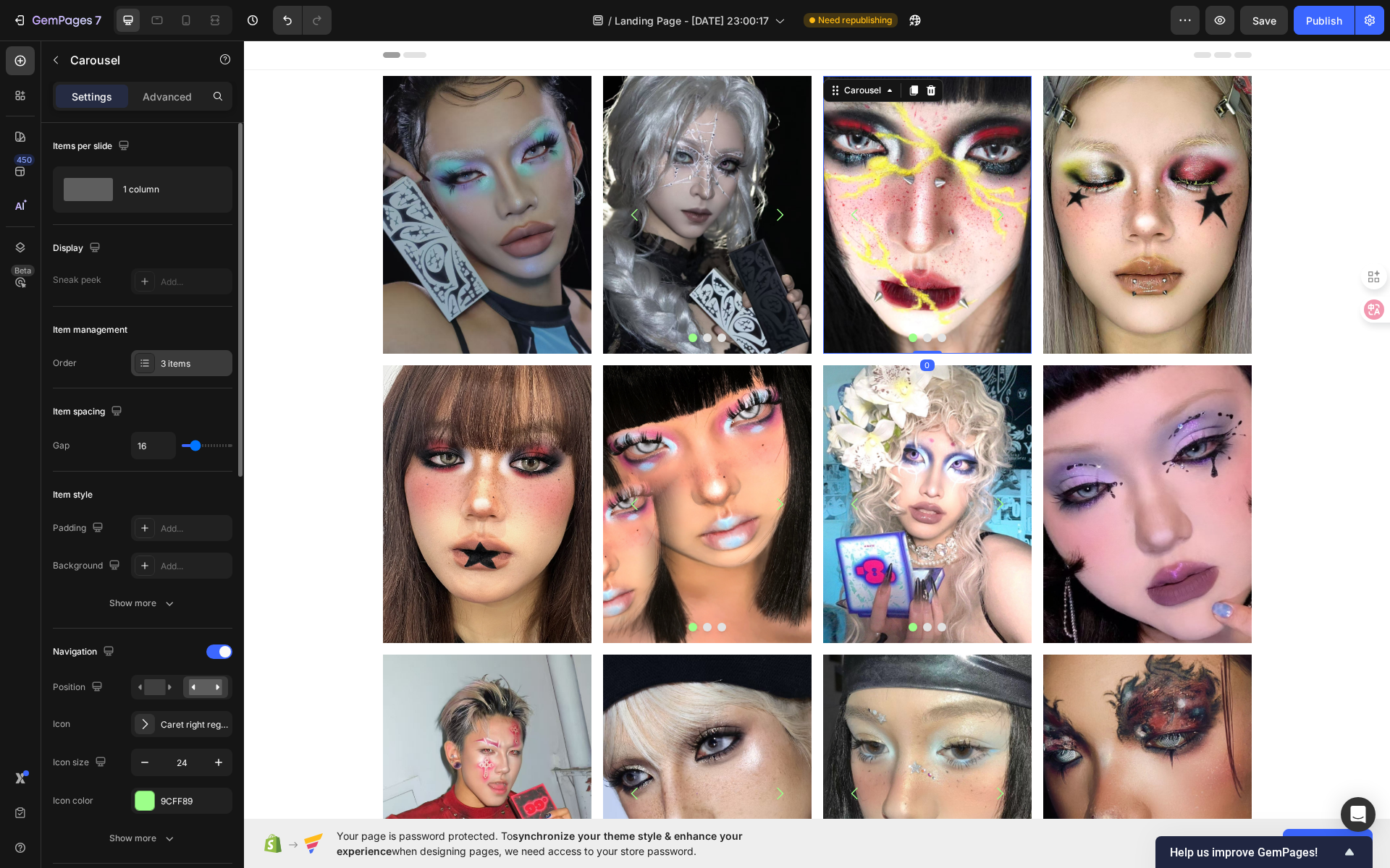
click at [190, 362] on div "3 items" at bounding box center [195, 364] width 68 height 13
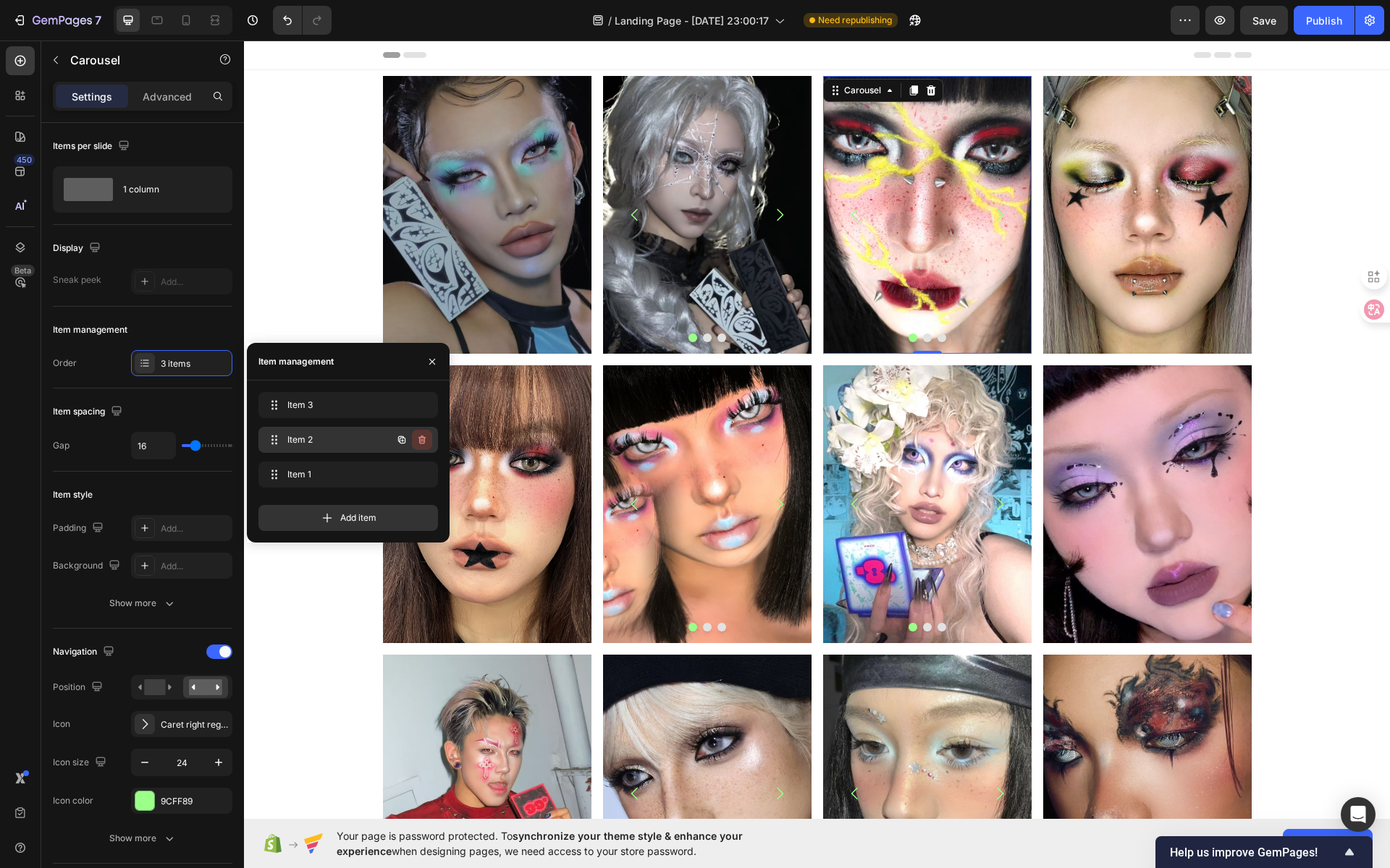
click at [425, 441] on icon "button" at bounding box center [422, 440] width 12 height 12
click at [425, 441] on div "Delete" at bounding box center [412, 440] width 27 height 13
click at [426, 445] on icon "button" at bounding box center [422, 440] width 12 height 12
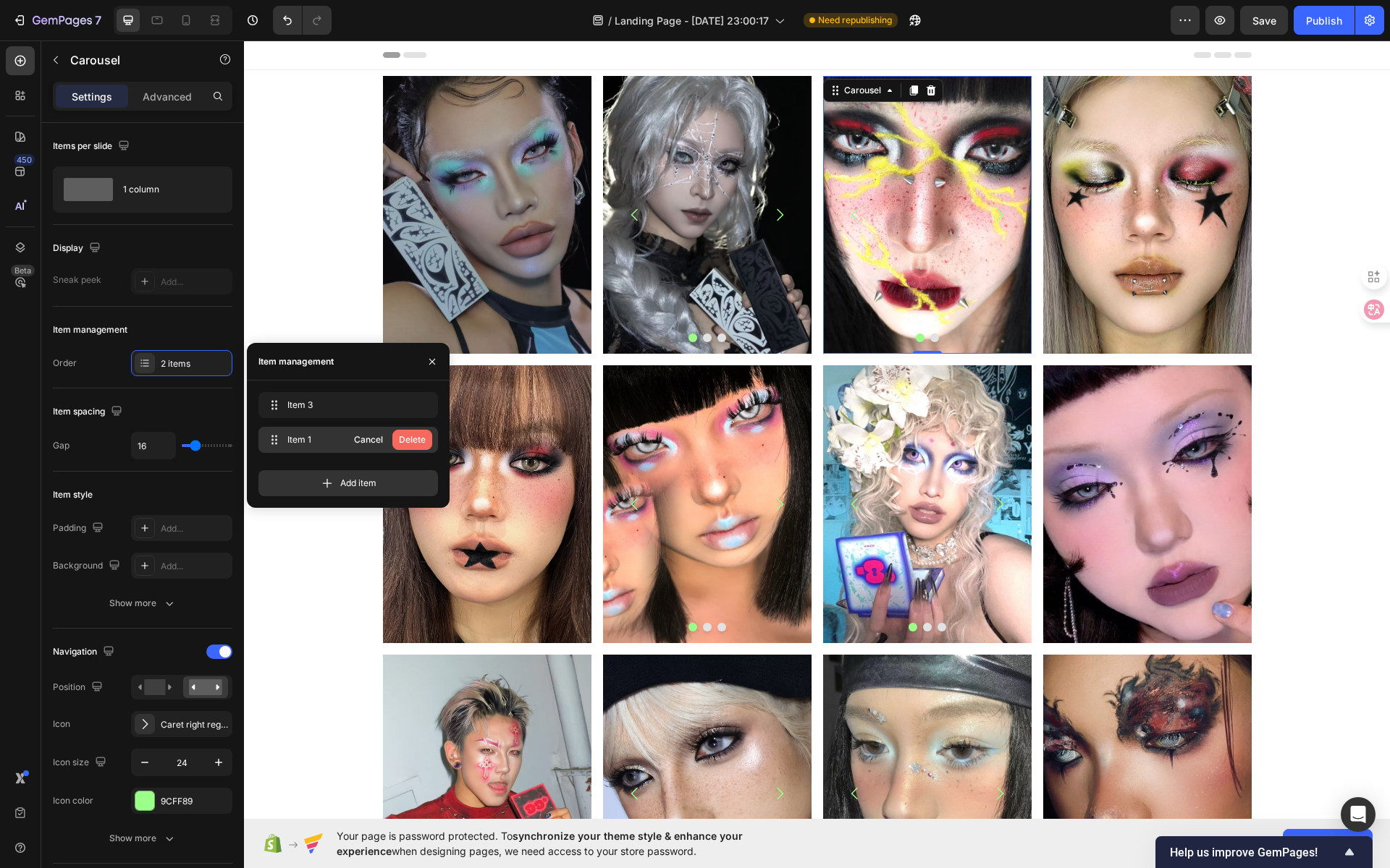
click at [425, 441] on div "Delete" at bounding box center [412, 440] width 27 height 13
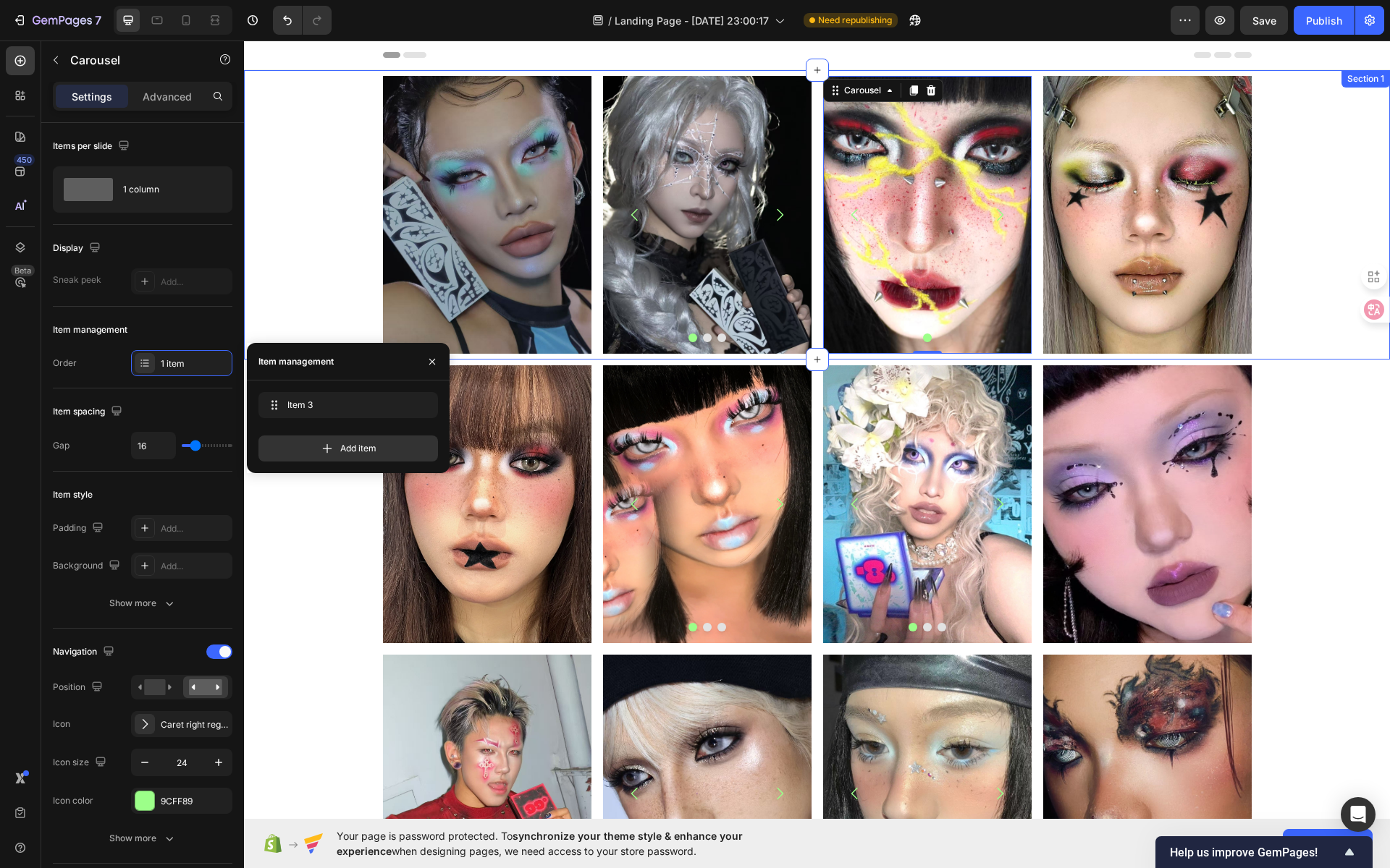
click at [1311, 210] on div "Image Image Image Image Carousel Row Image Carousel 0 Image Row Row" at bounding box center [817, 215] width 1146 height 278
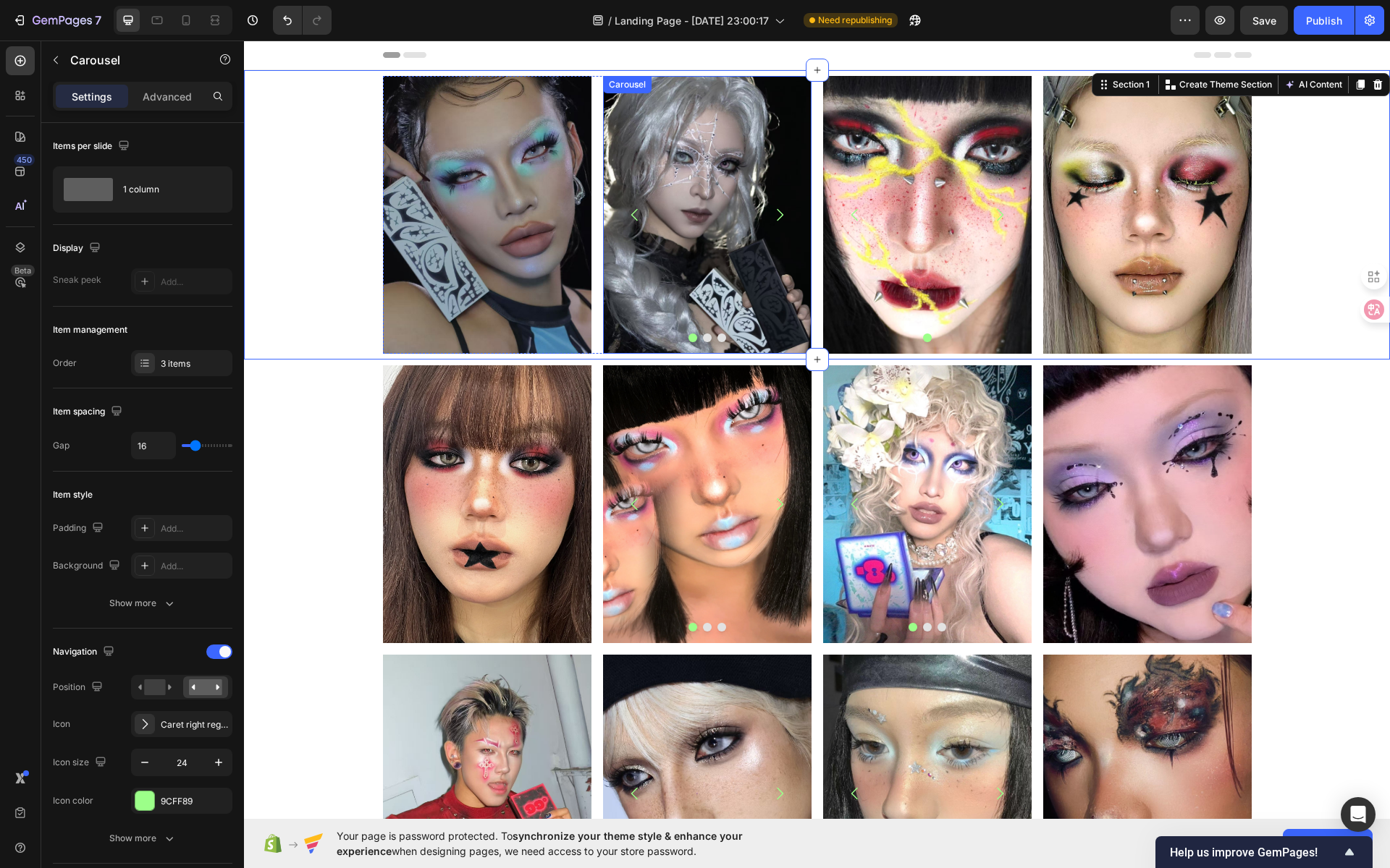
click at [777, 217] on icon "Carousel Next Arrow" at bounding box center [779, 214] width 17 height 17
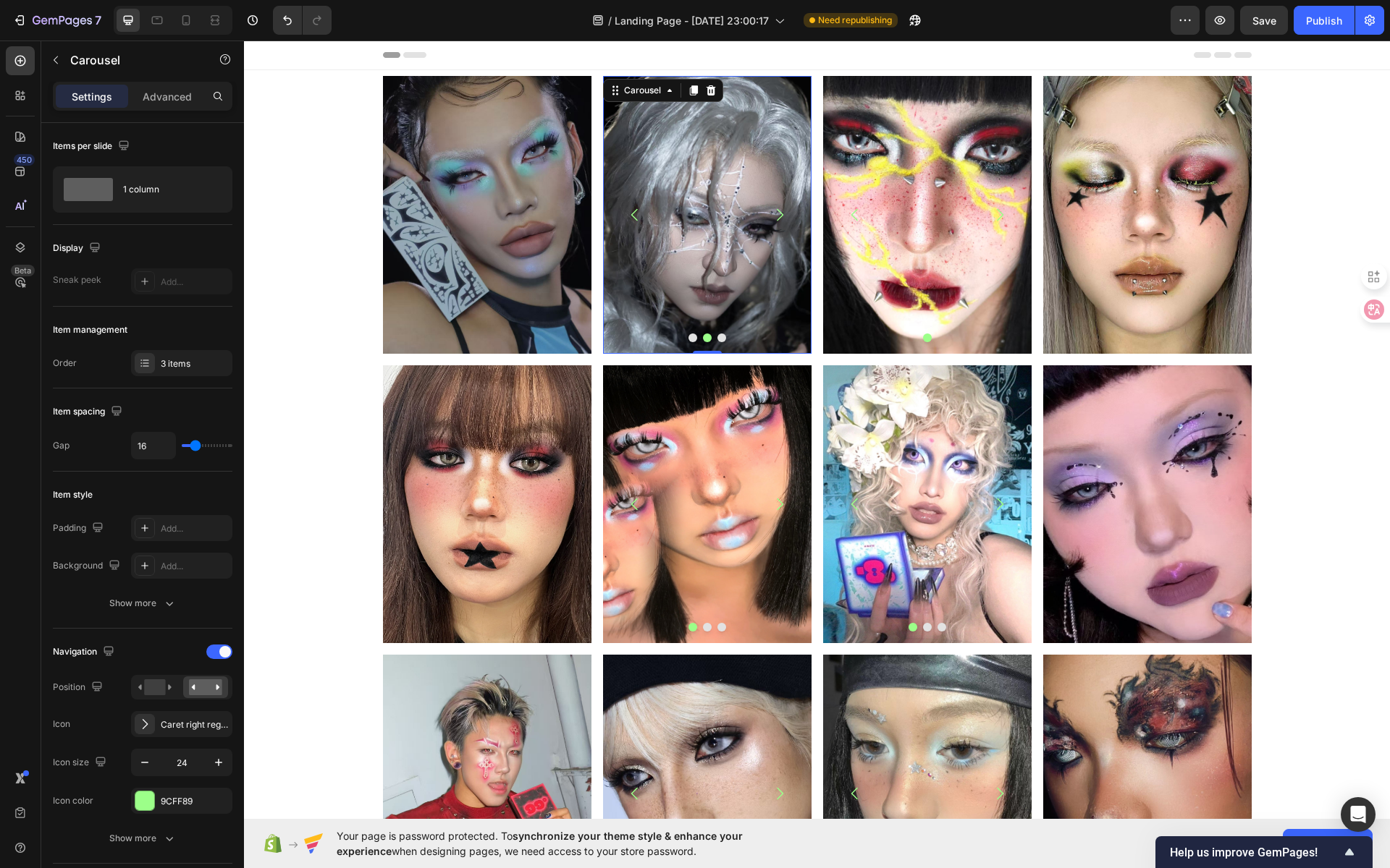
click at [771, 214] on icon "Carousel Next Arrow" at bounding box center [779, 214] width 17 height 17
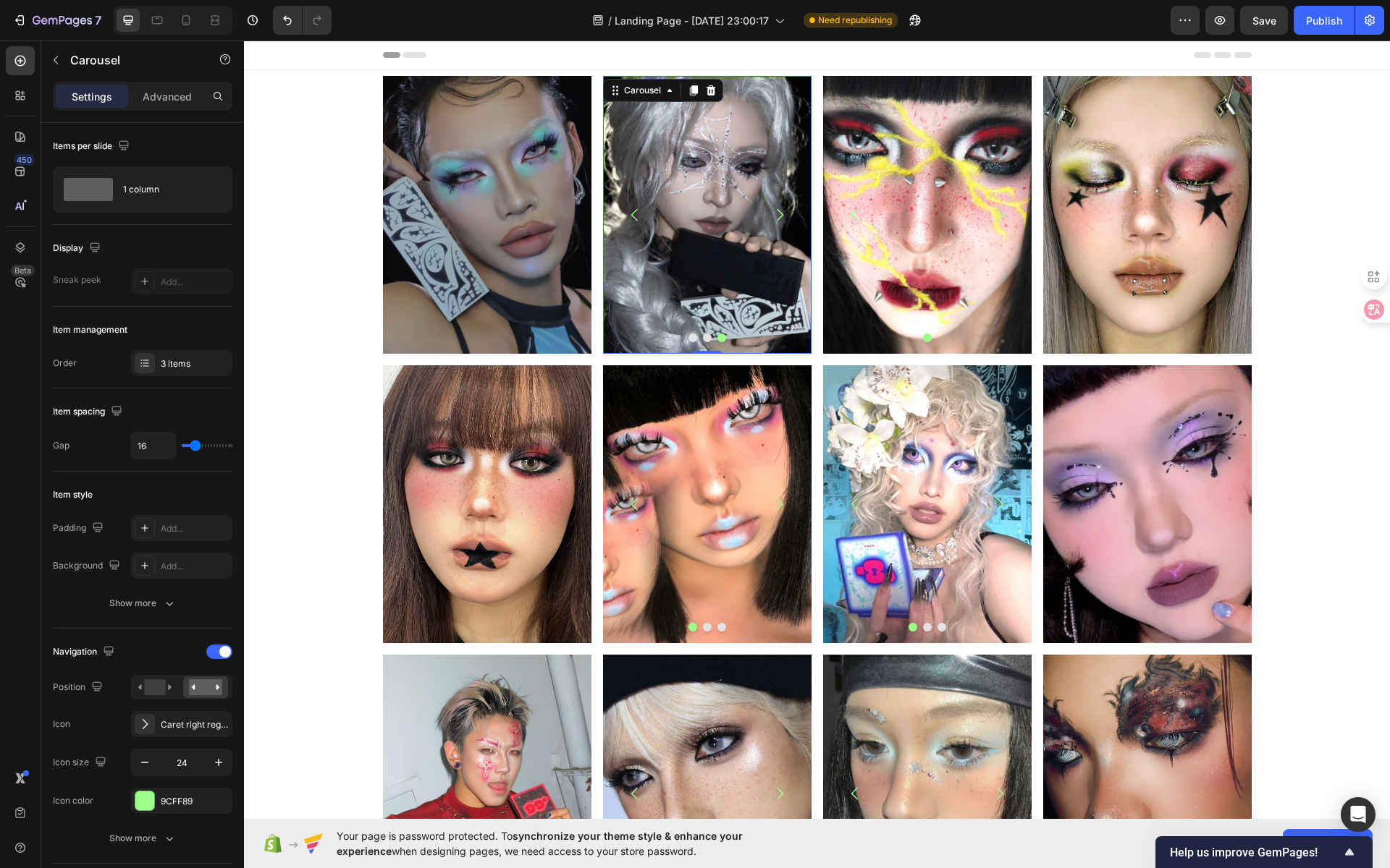
click at [626, 215] on icon "Carousel Back Arrow" at bounding box center [634, 214] width 17 height 17
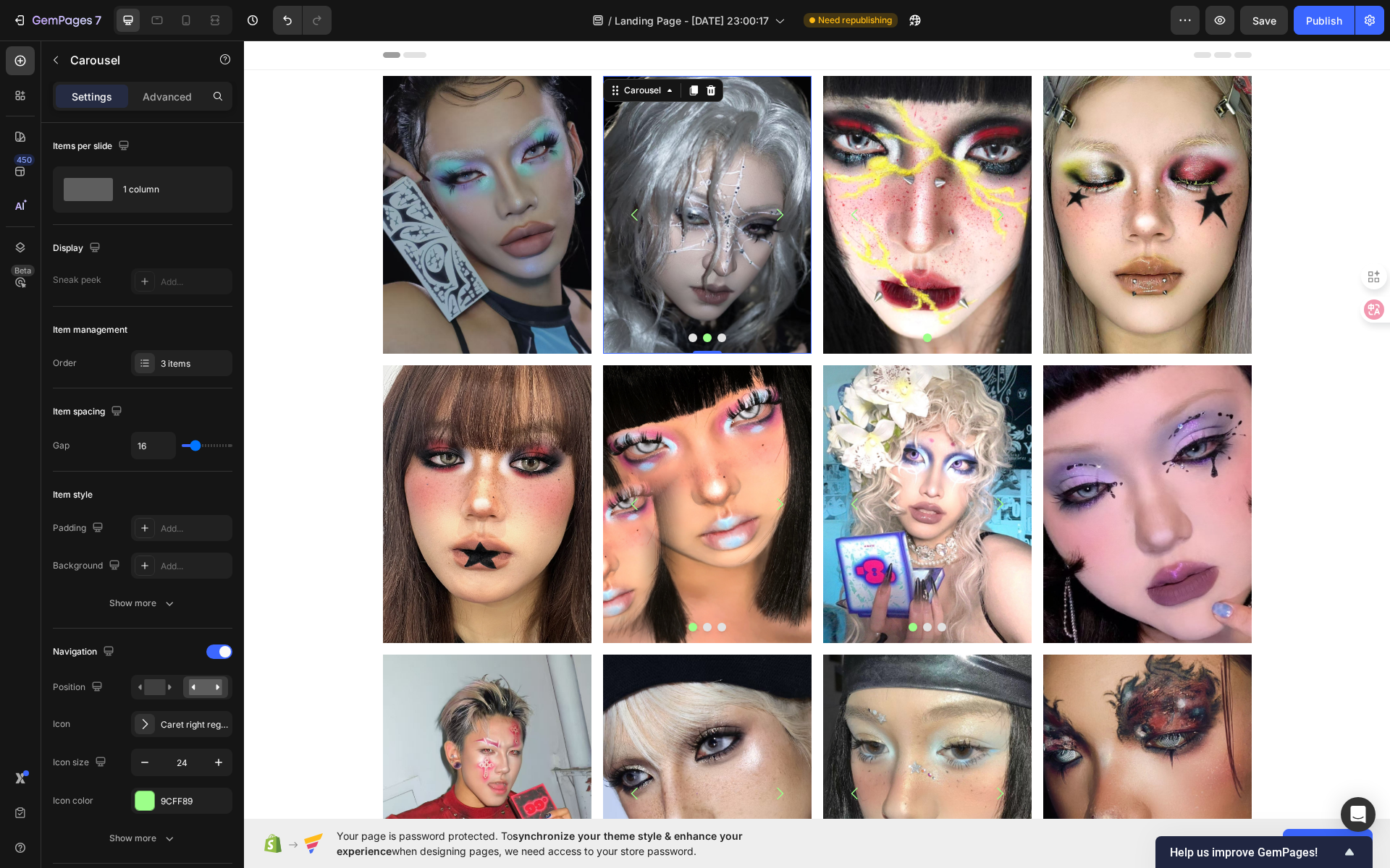
click at [626, 215] on icon "Carousel Back Arrow" at bounding box center [634, 214] width 17 height 17
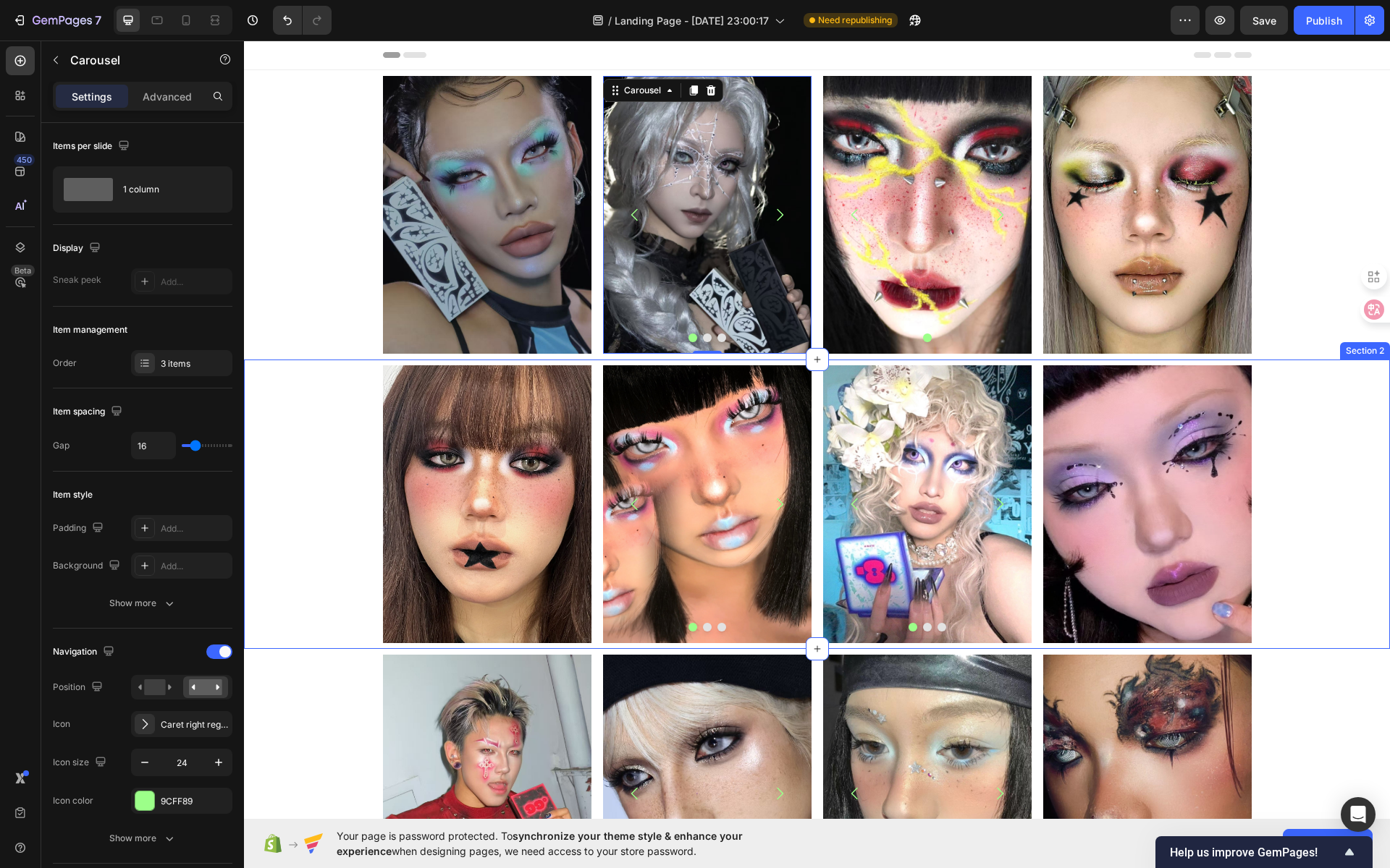
click at [1338, 428] on div "Image Image Image Image [GEOGRAPHIC_DATA] Image Image Image Carousel Image Row …" at bounding box center [817, 504] width 1146 height 278
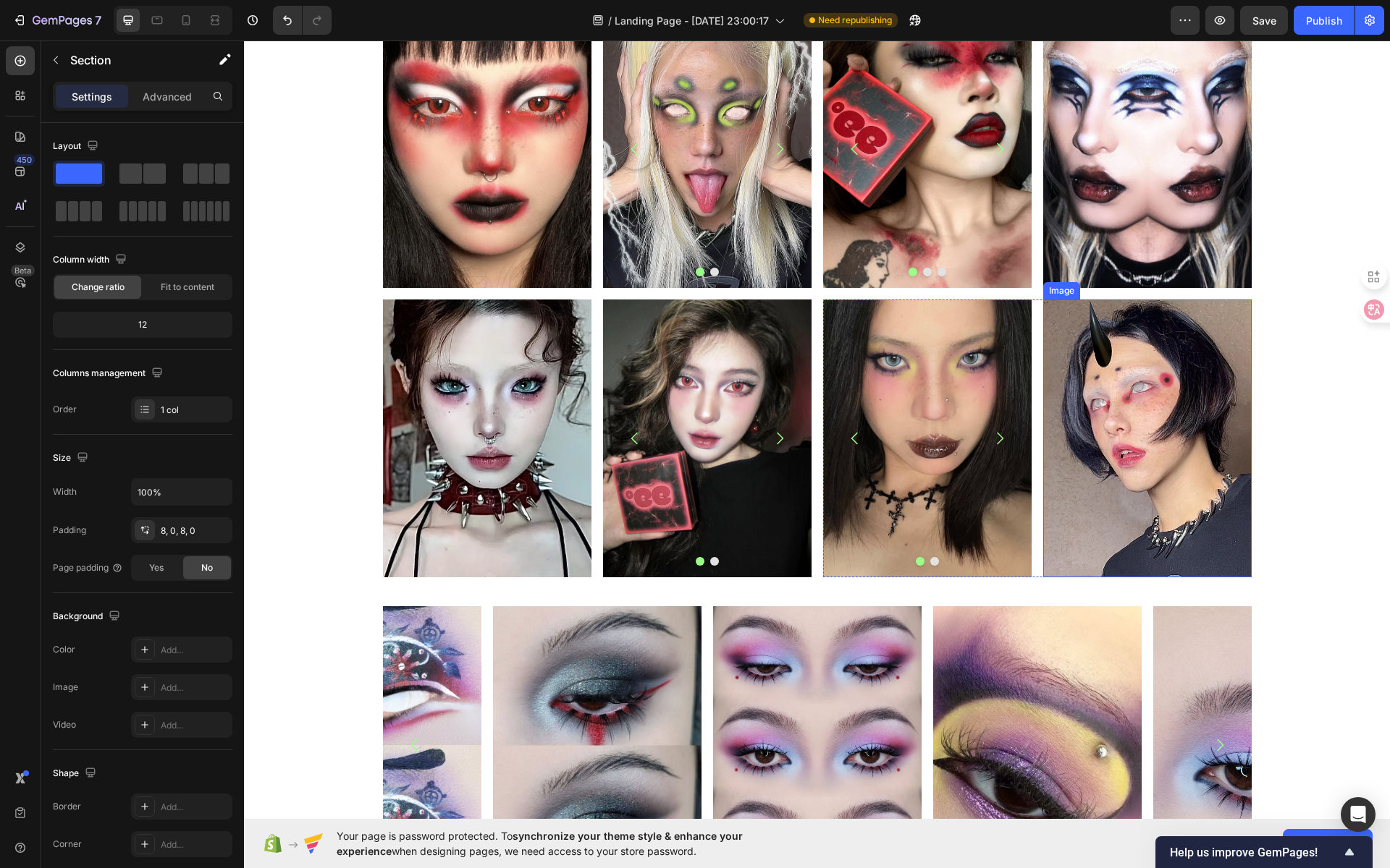
scroll to position [921, 0]
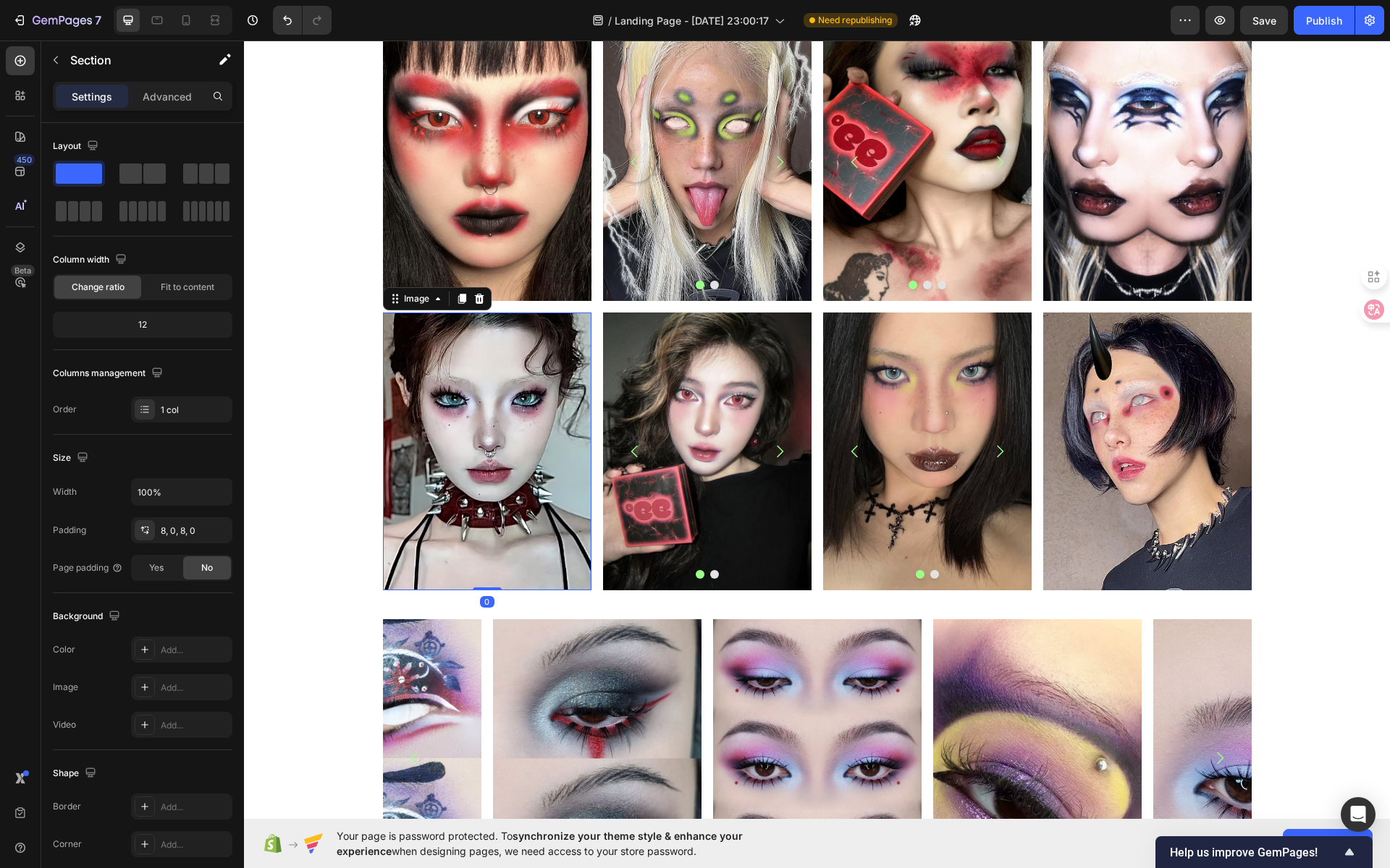
click at [500, 404] on img at bounding box center [487, 451] width 208 height 278
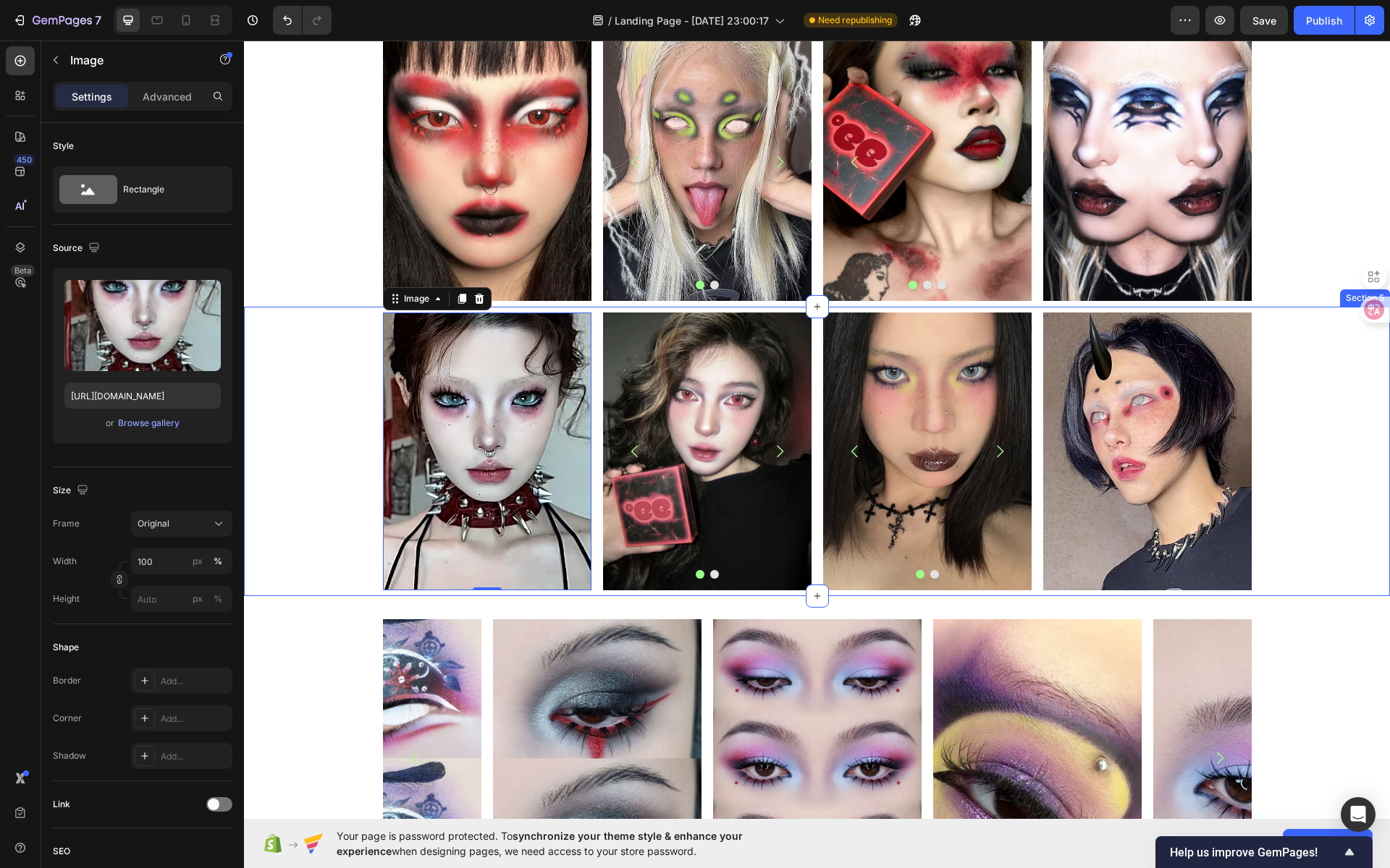
click at [1298, 444] on div "Image 0 Image Image Carousel Row Image Image Carousel Image Row Row" at bounding box center [817, 451] width 1146 height 278
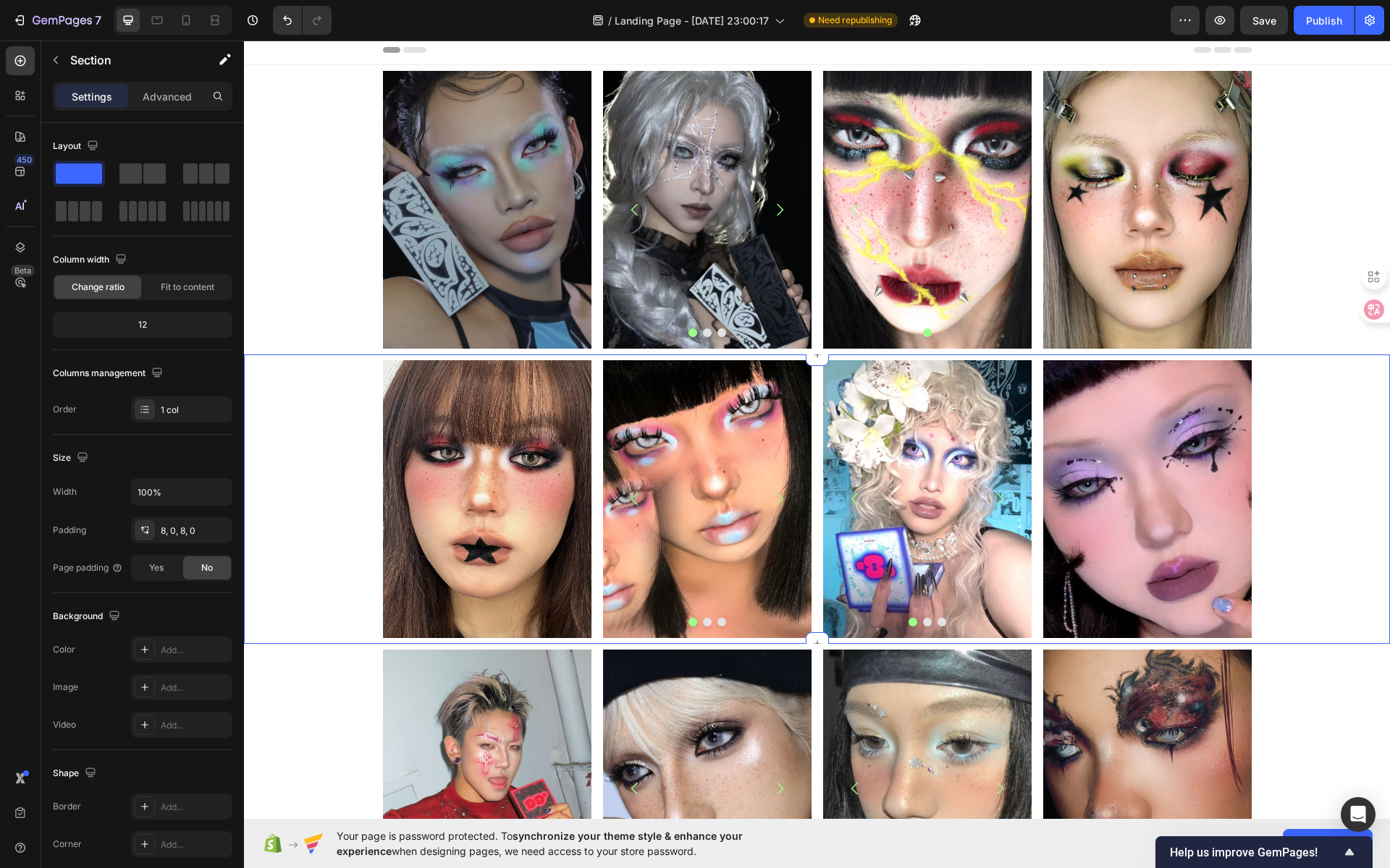
scroll to position [0, 0]
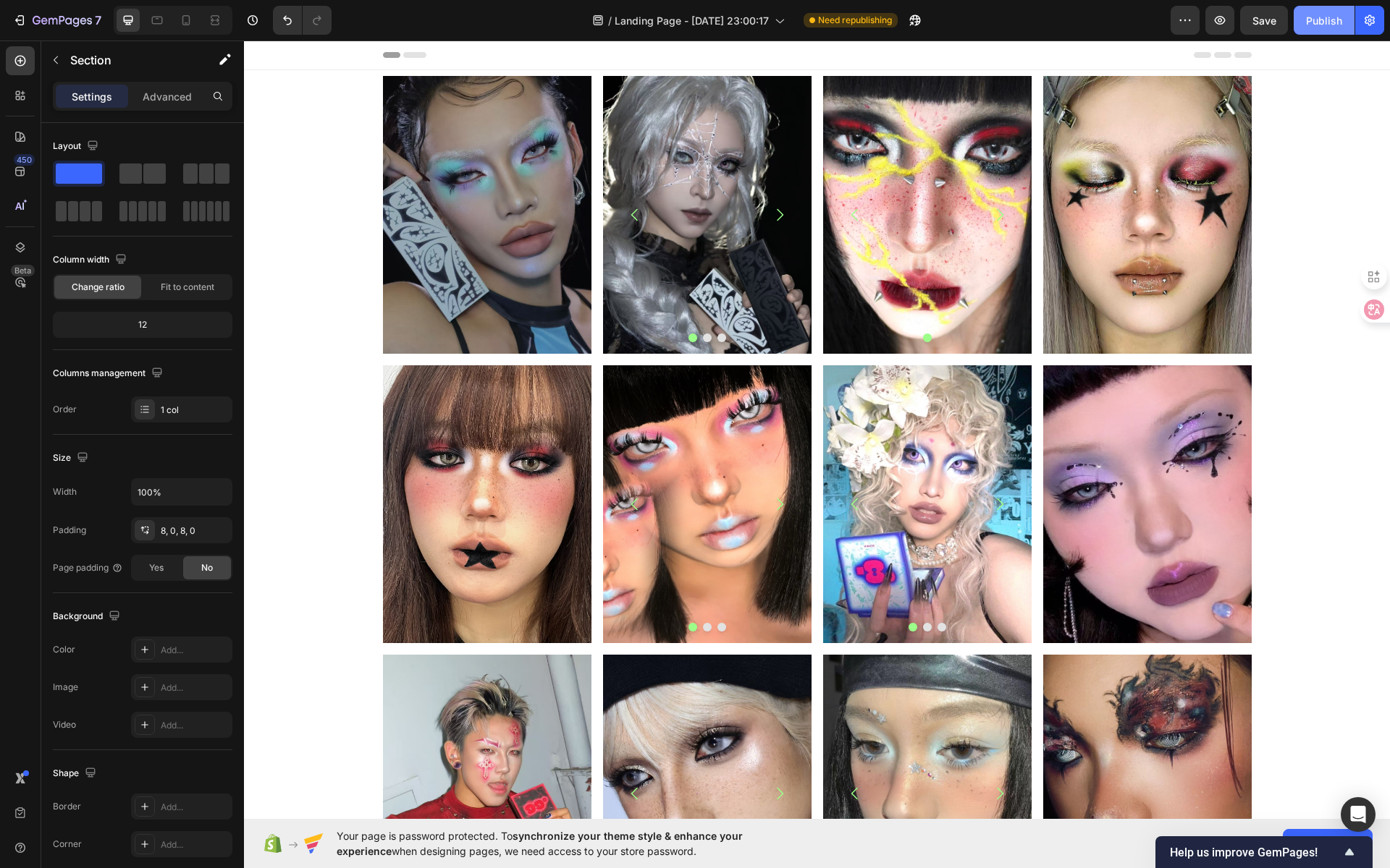
click at [1332, 16] on div "Publish" at bounding box center [1324, 21] width 36 height 16
click at [159, 27] on icon at bounding box center [157, 21] width 15 height 15
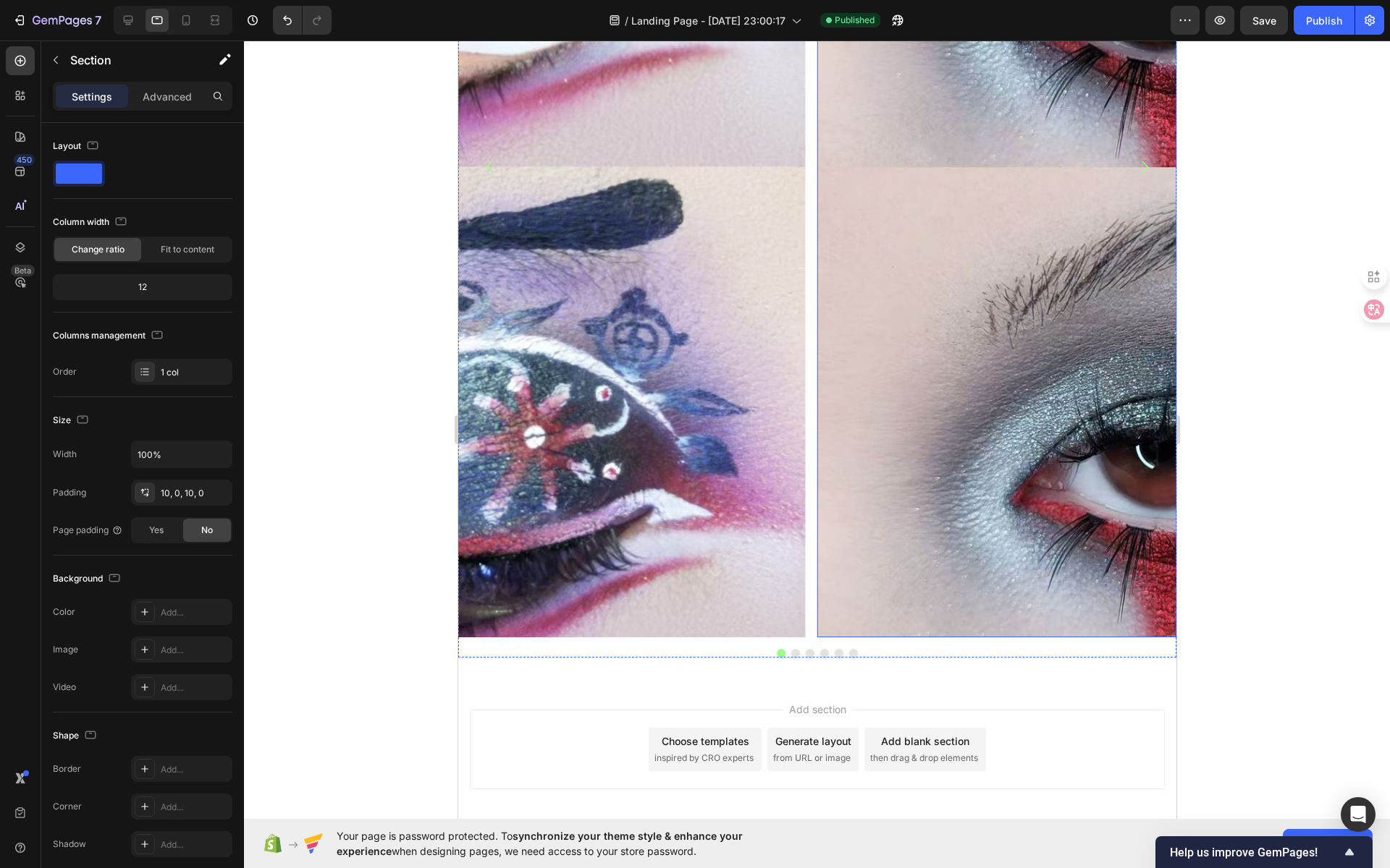
scroll to position [1585, 0]
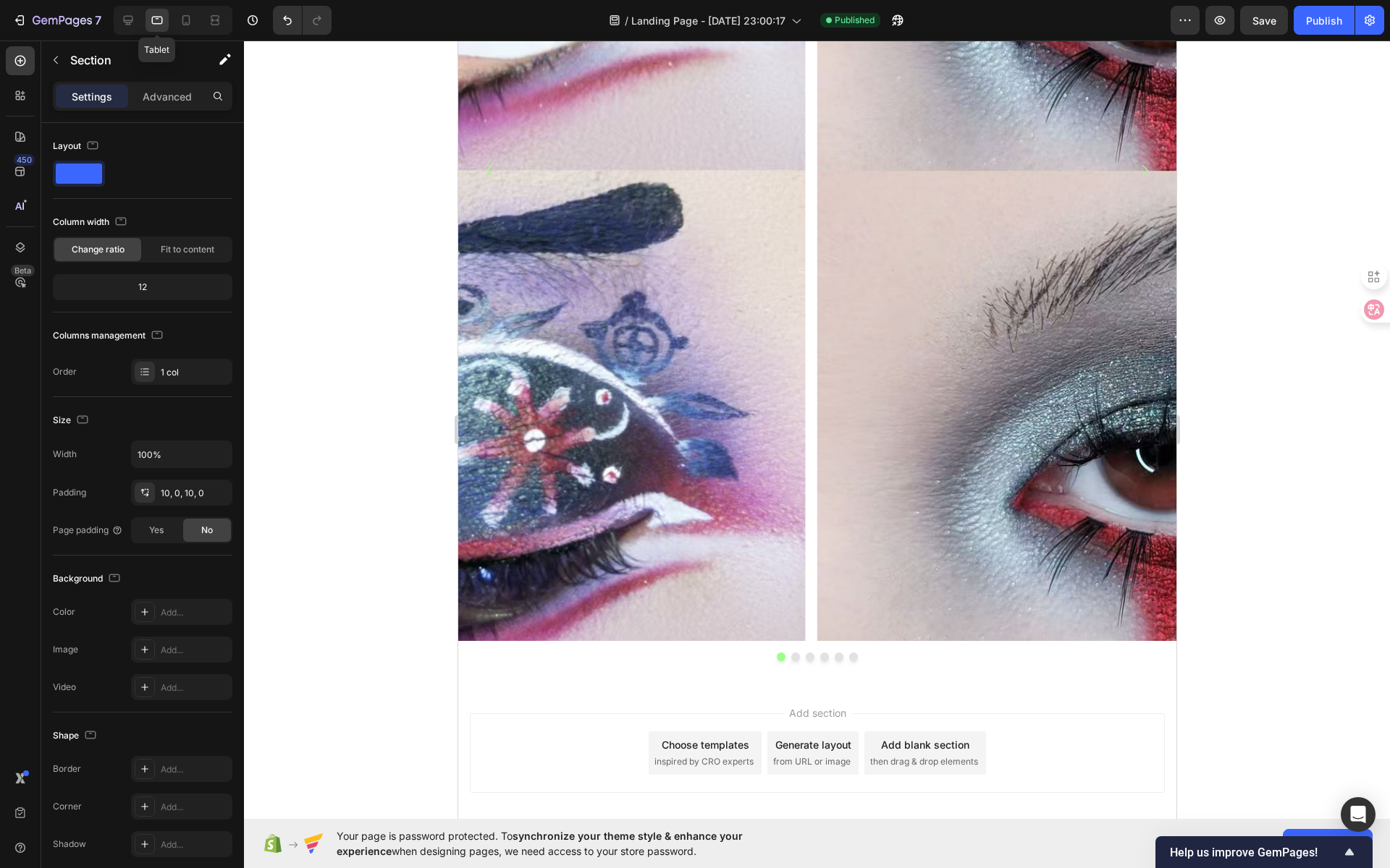
click at [162, 21] on icon at bounding box center [157, 21] width 15 height 15
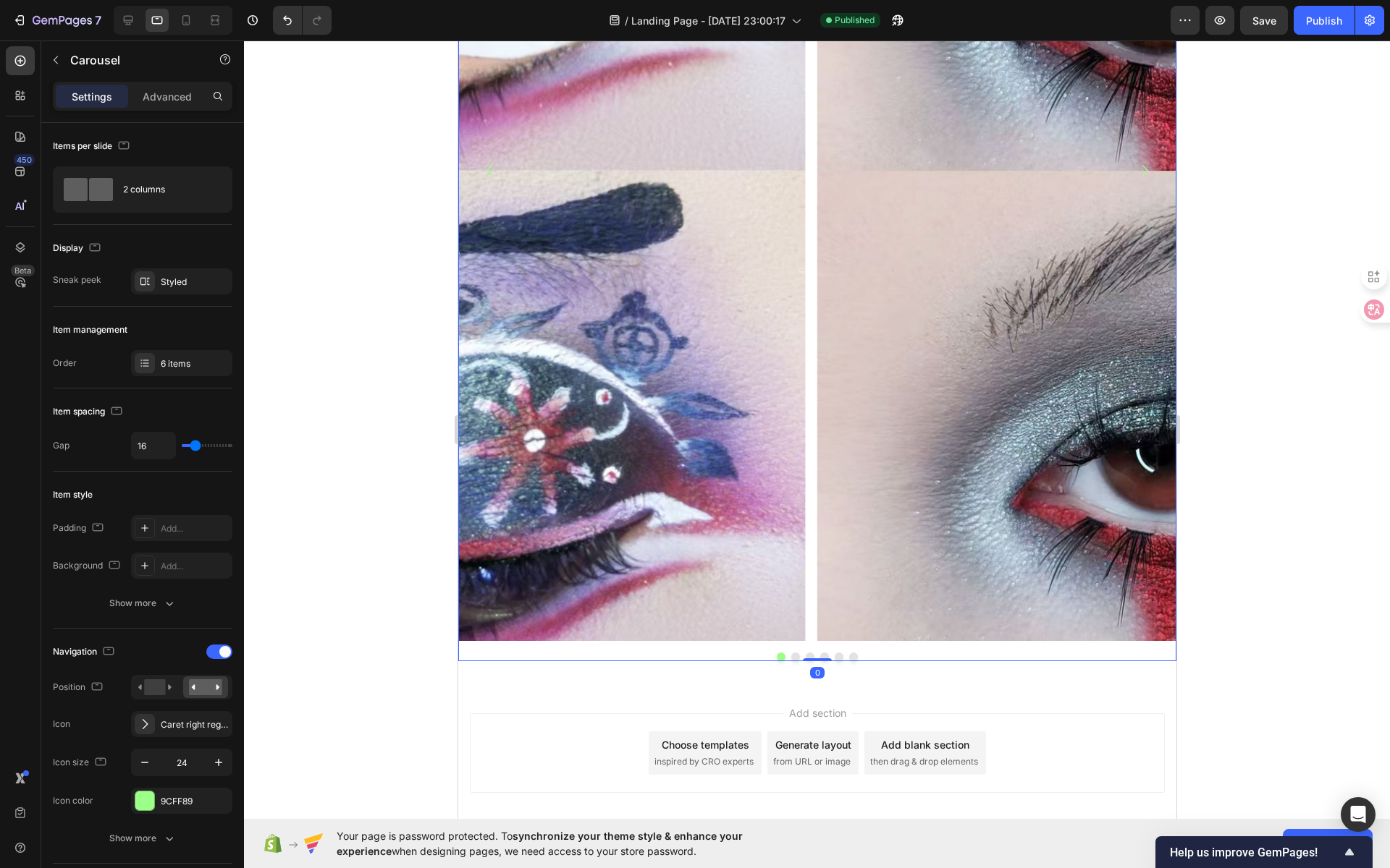
click at [810, 221] on div "Image Image Image Image Image Image" at bounding box center [816, 170] width 718 height 941
click at [194, 188] on div "2 columns" at bounding box center [167, 190] width 88 height 33
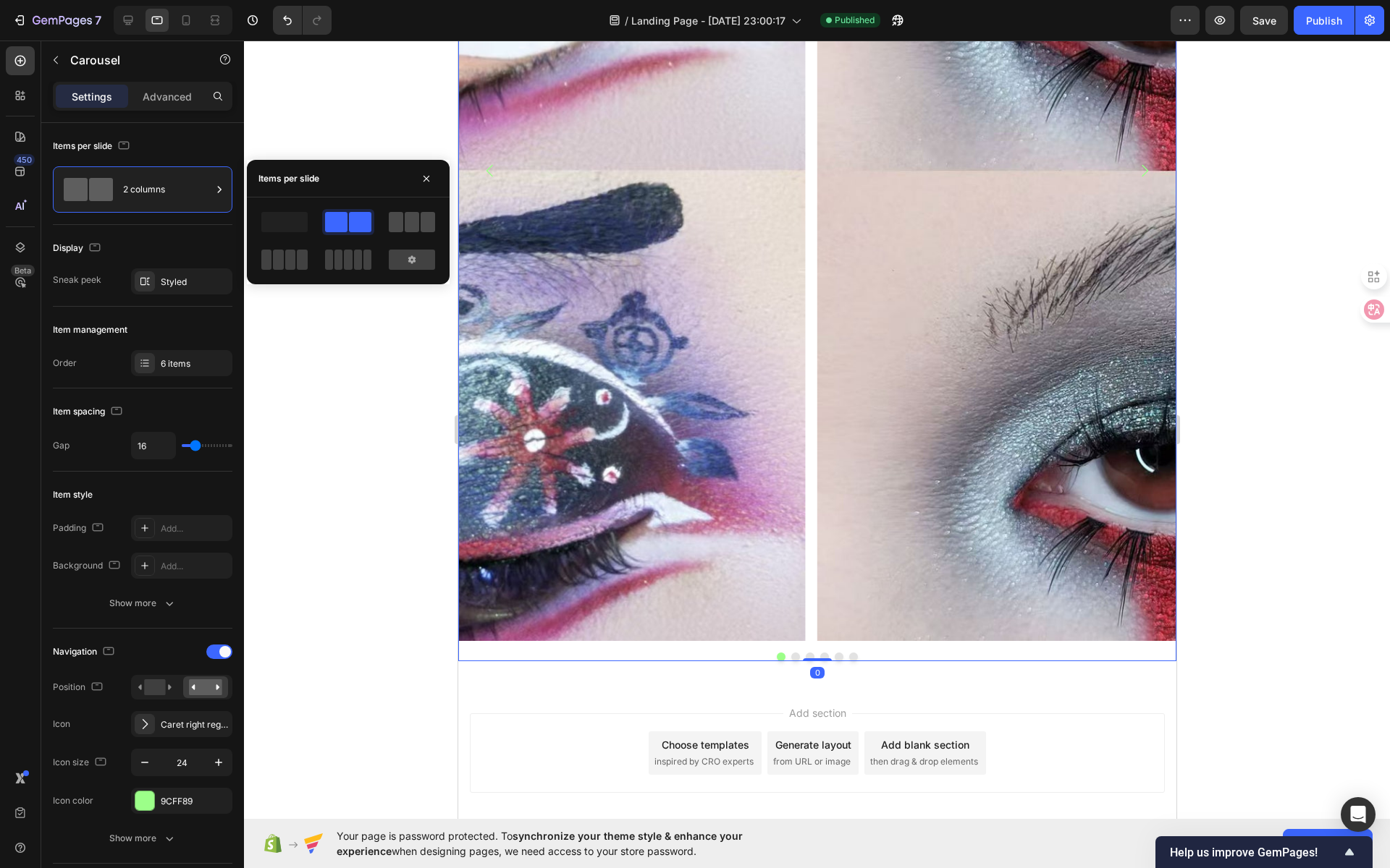
click at [407, 226] on span at bounding box center [412, 221] width 15 height 20
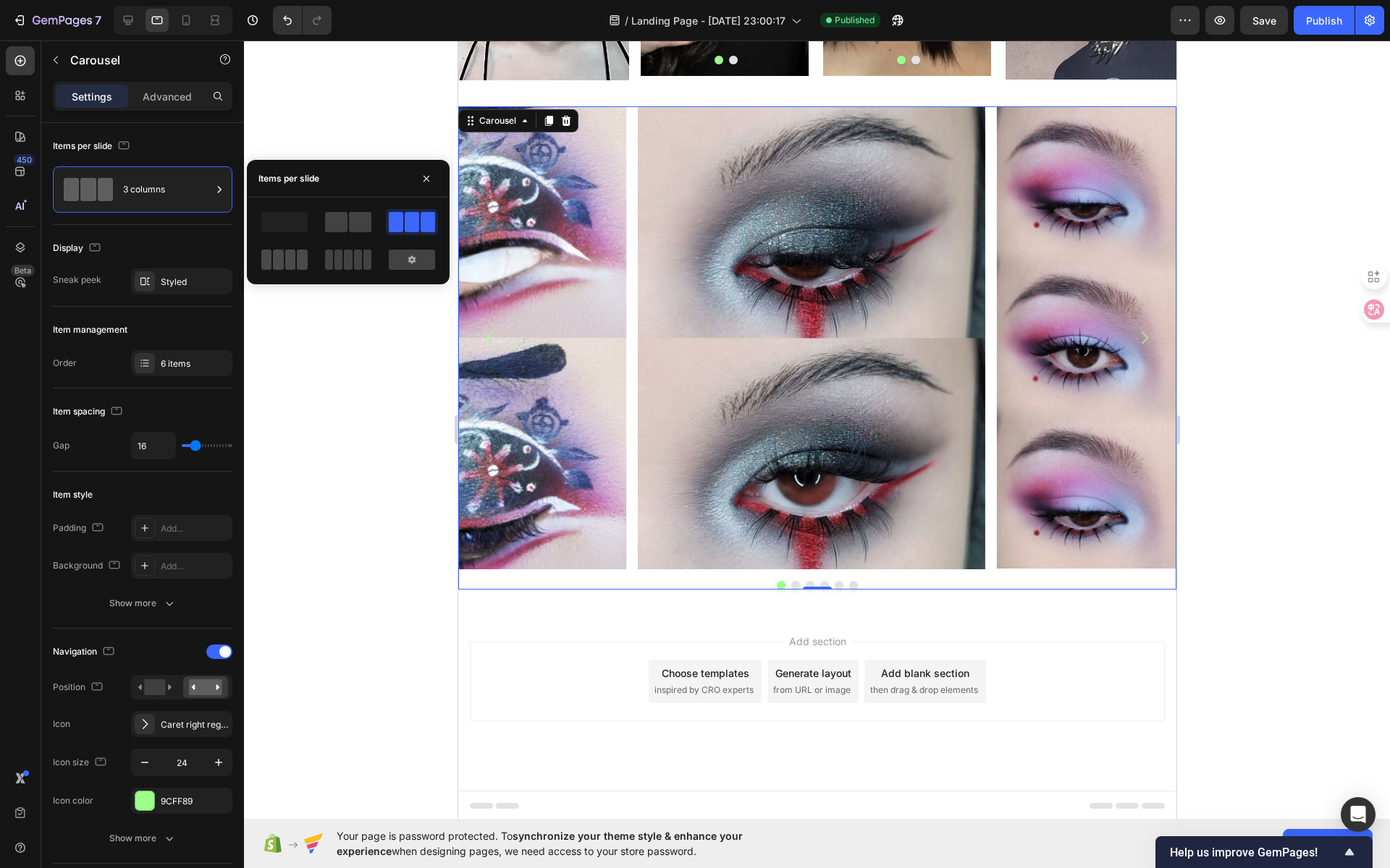
click at [296, 258] on div at bounding box center [285, 259] width 47 height 20
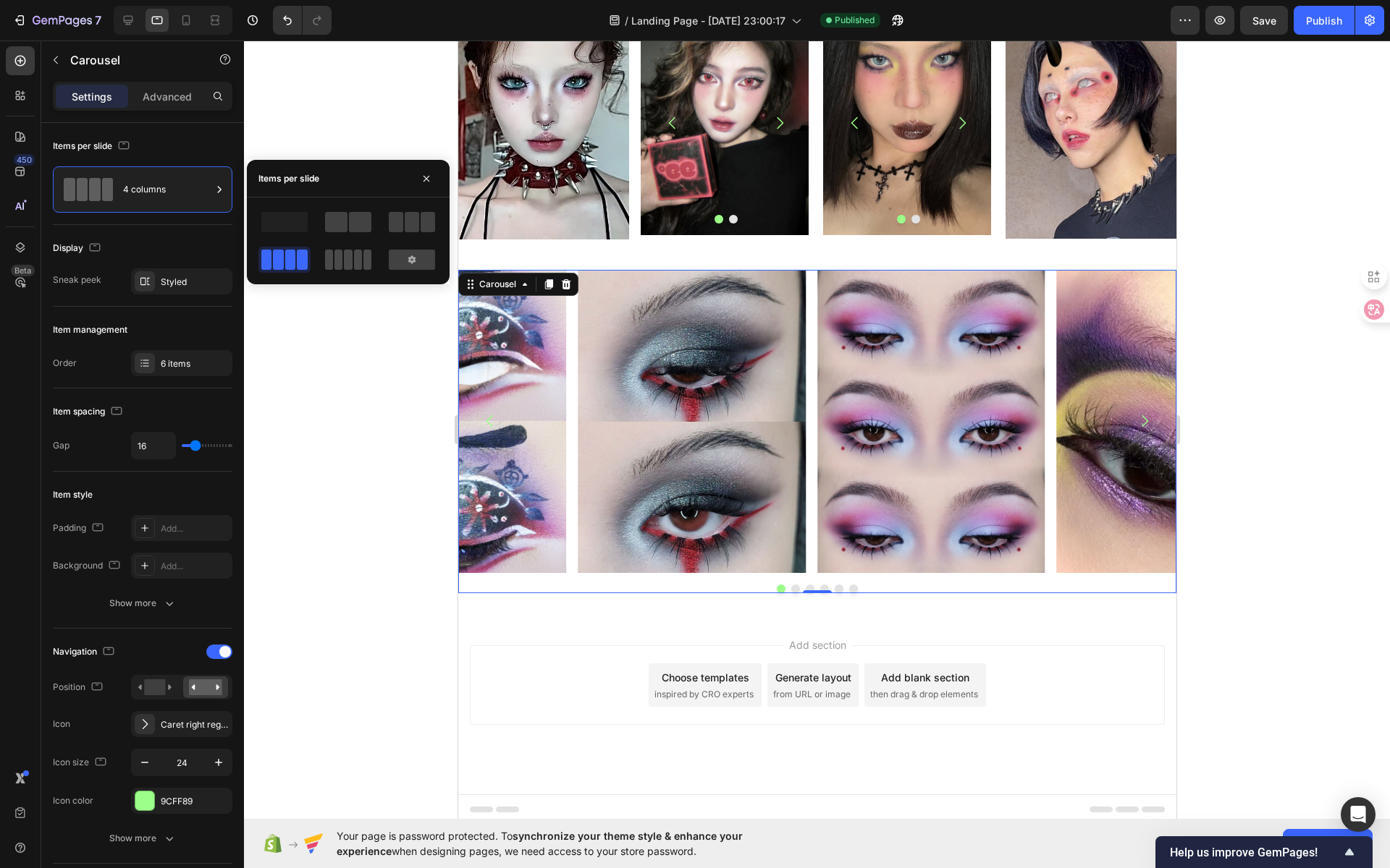
click at [336, 262] on span at bounding box center [338, 259] width 8 height 20
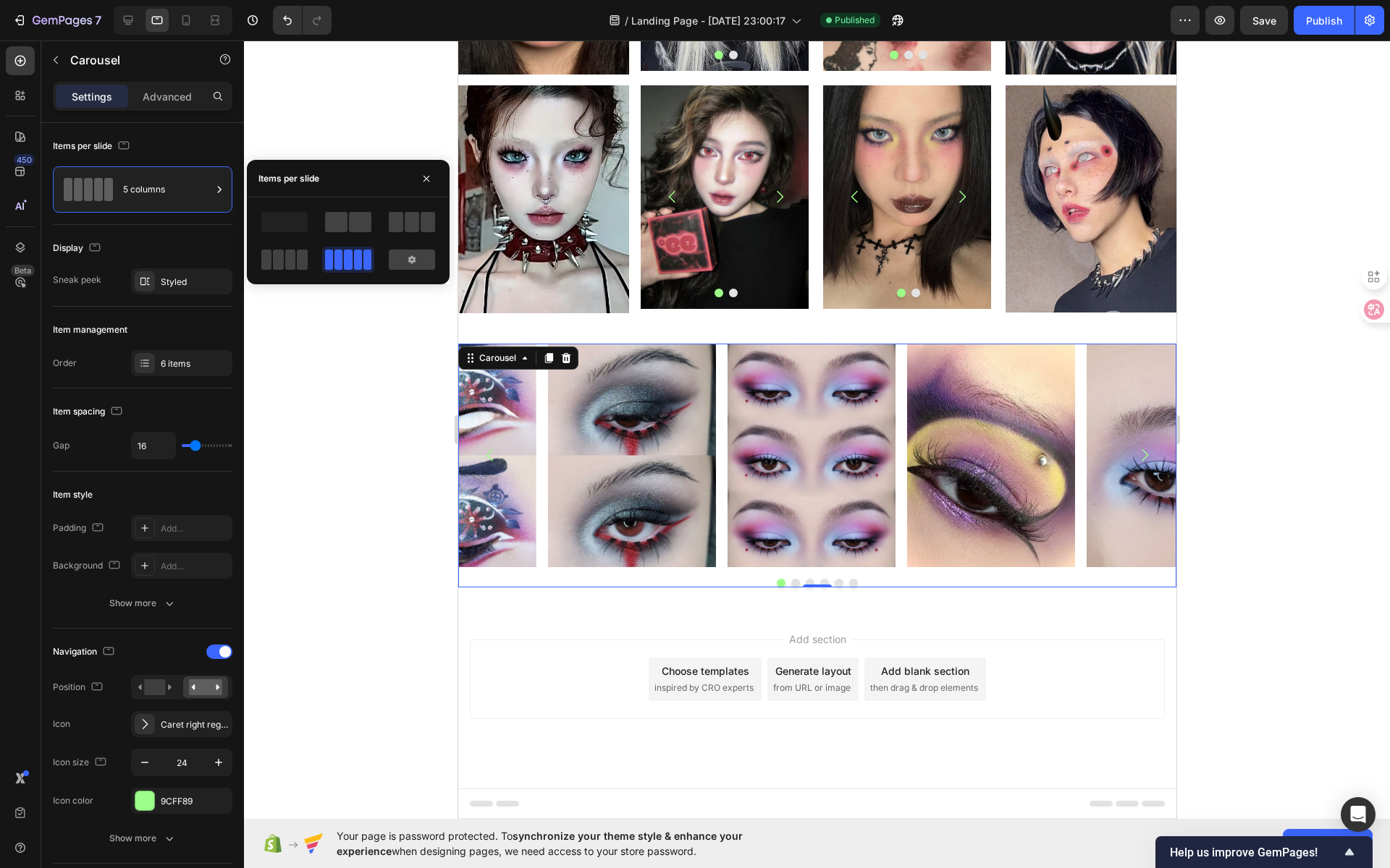
scroll to position [938, 0]
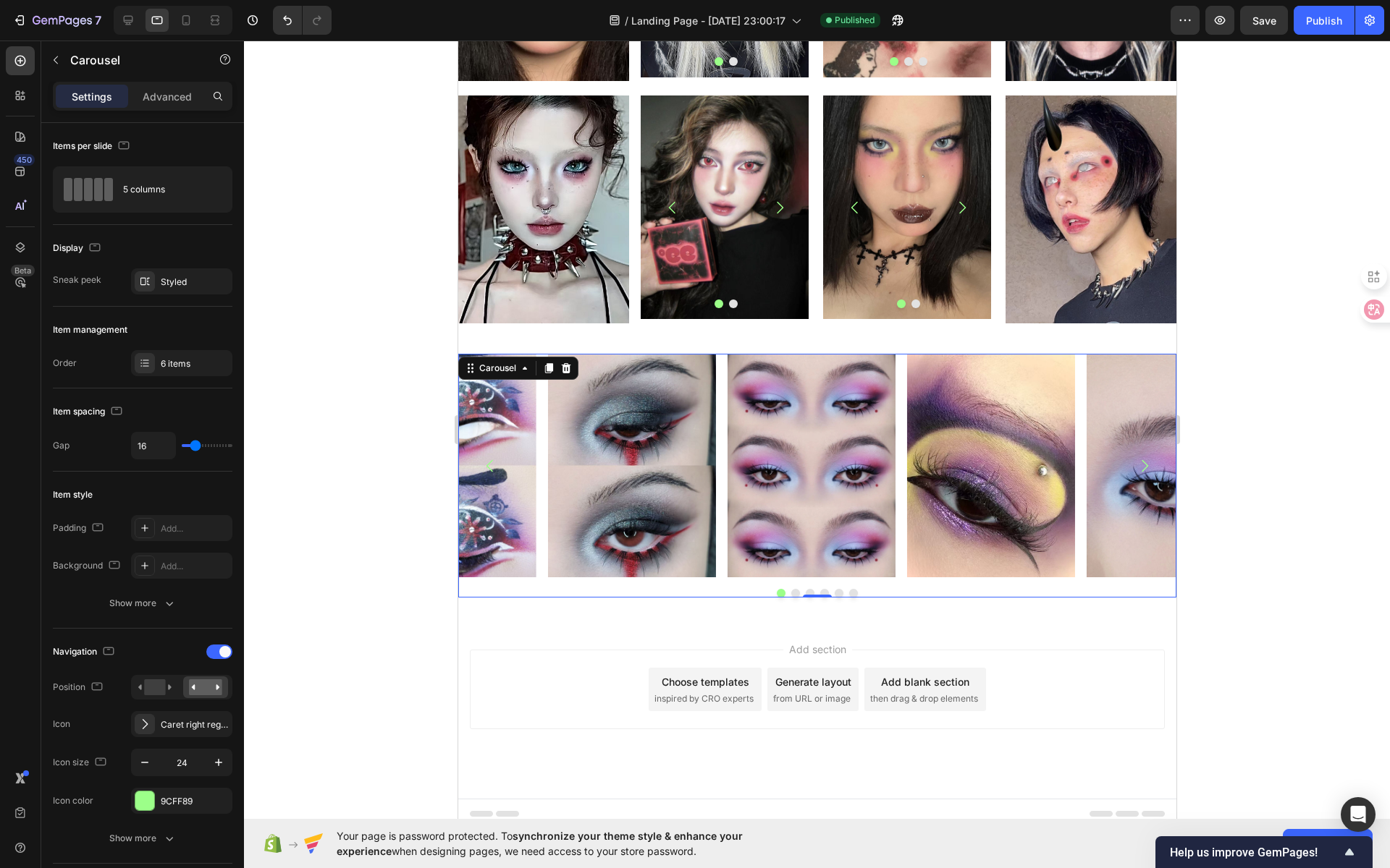
click at [391, 116] on div at bounding box center [817, 455] width 1146 height 828
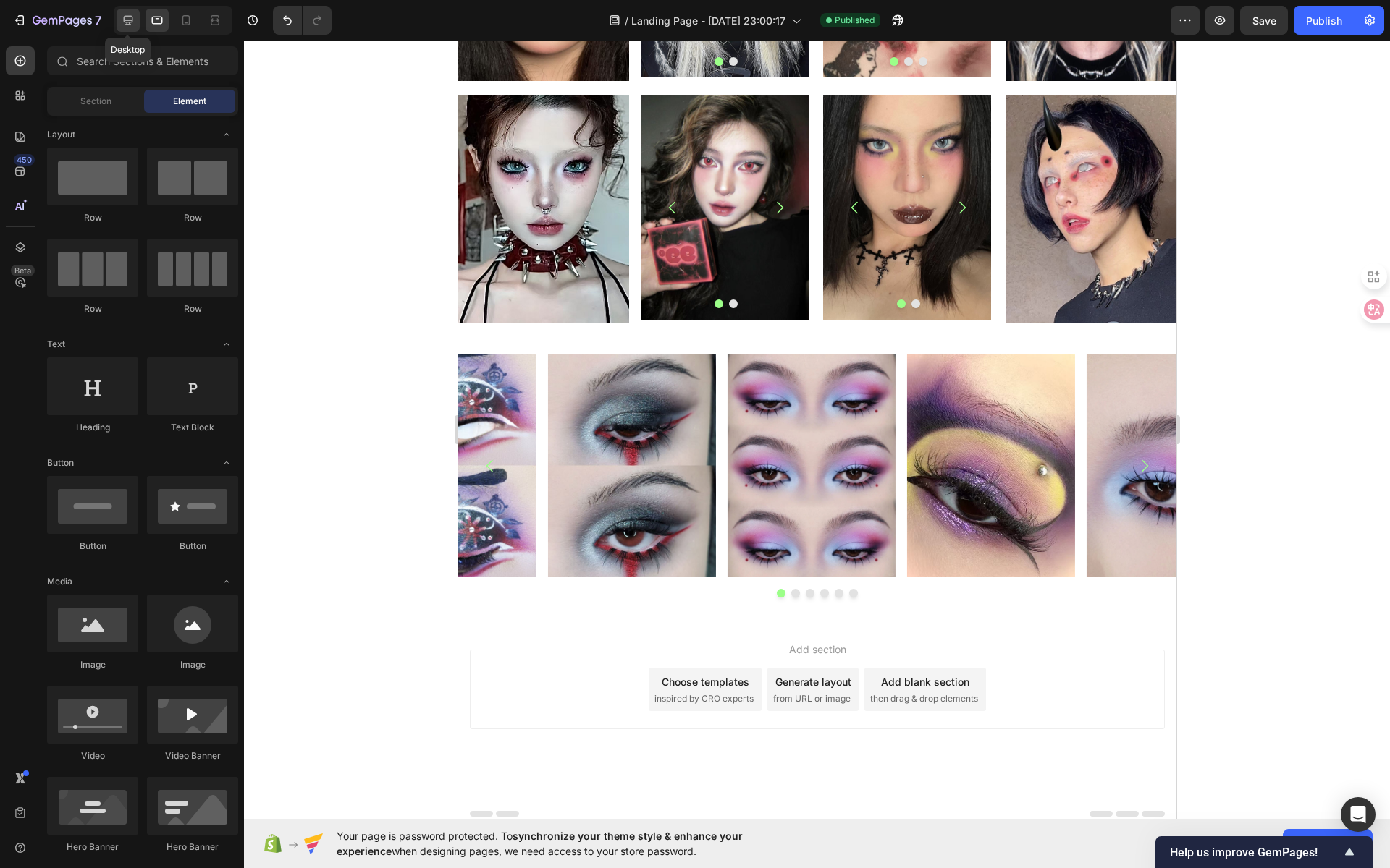
click at [127, 17] on icon at bounding box center [128, 21] width 15 height 15
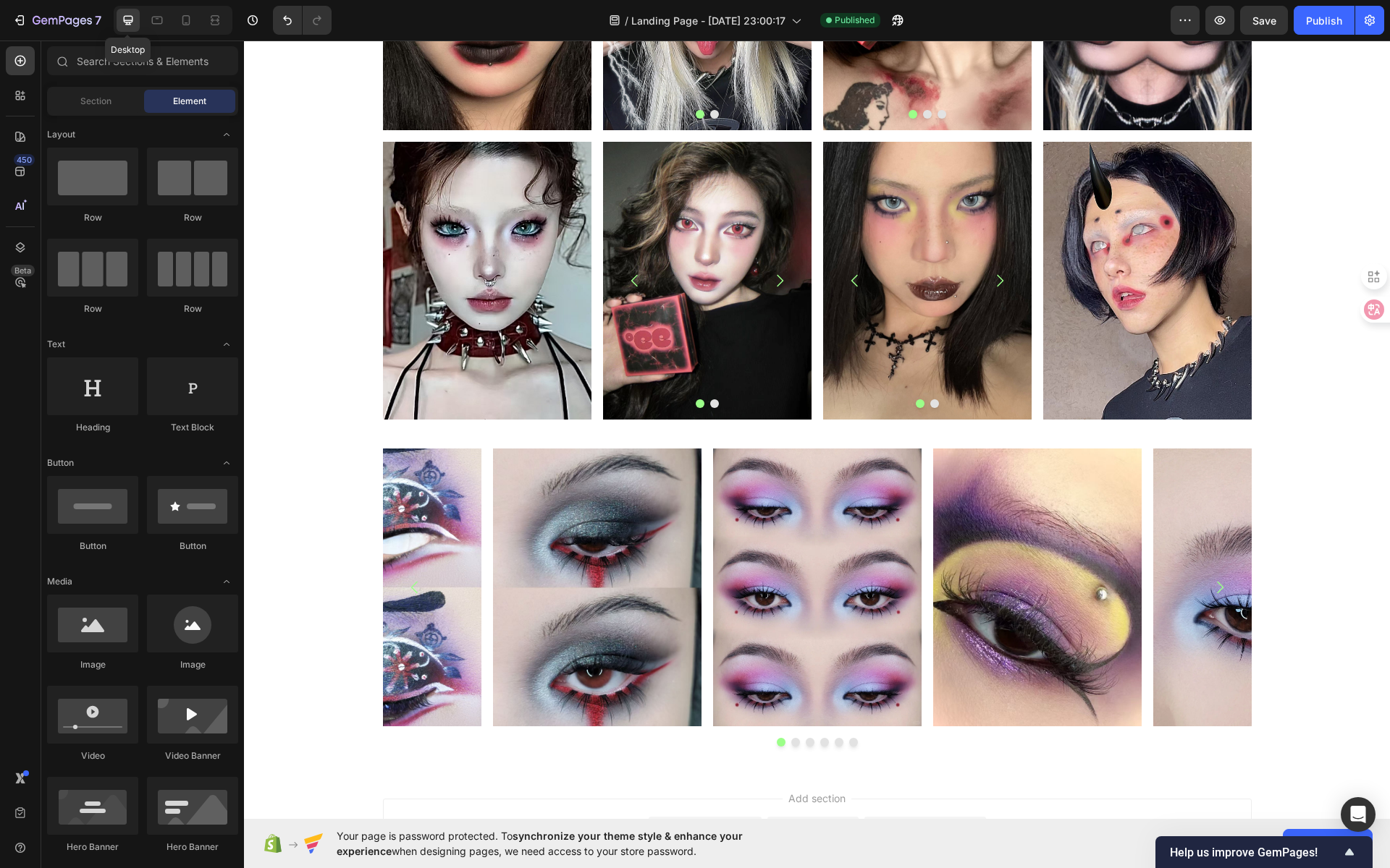
scroll to position [946, 0]
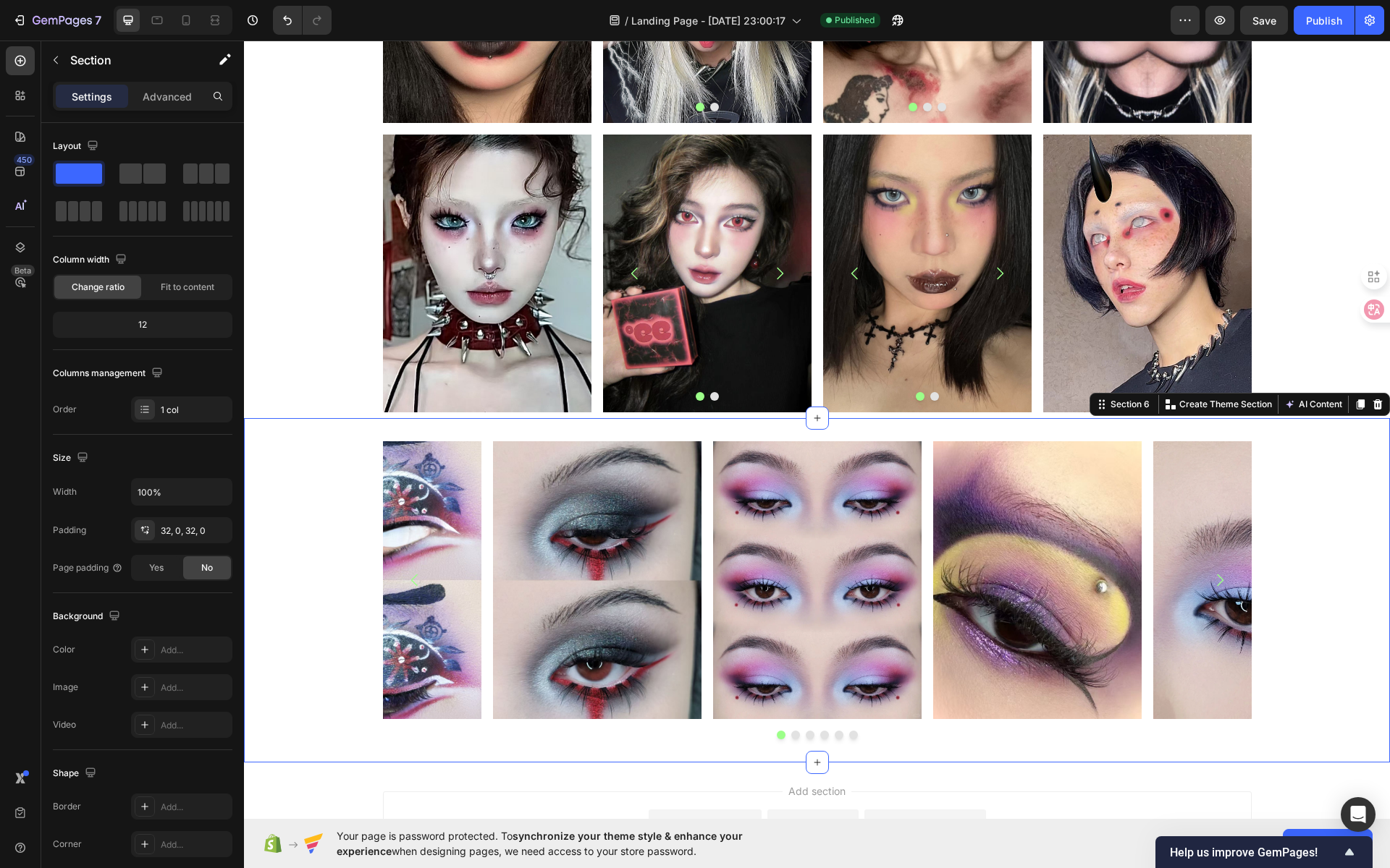
click at [682, 432] on div "Image Image Image Image Image Image Carousel Section 6 You can create reusable …" at bounding box center [817, 590] width 1146 height 344
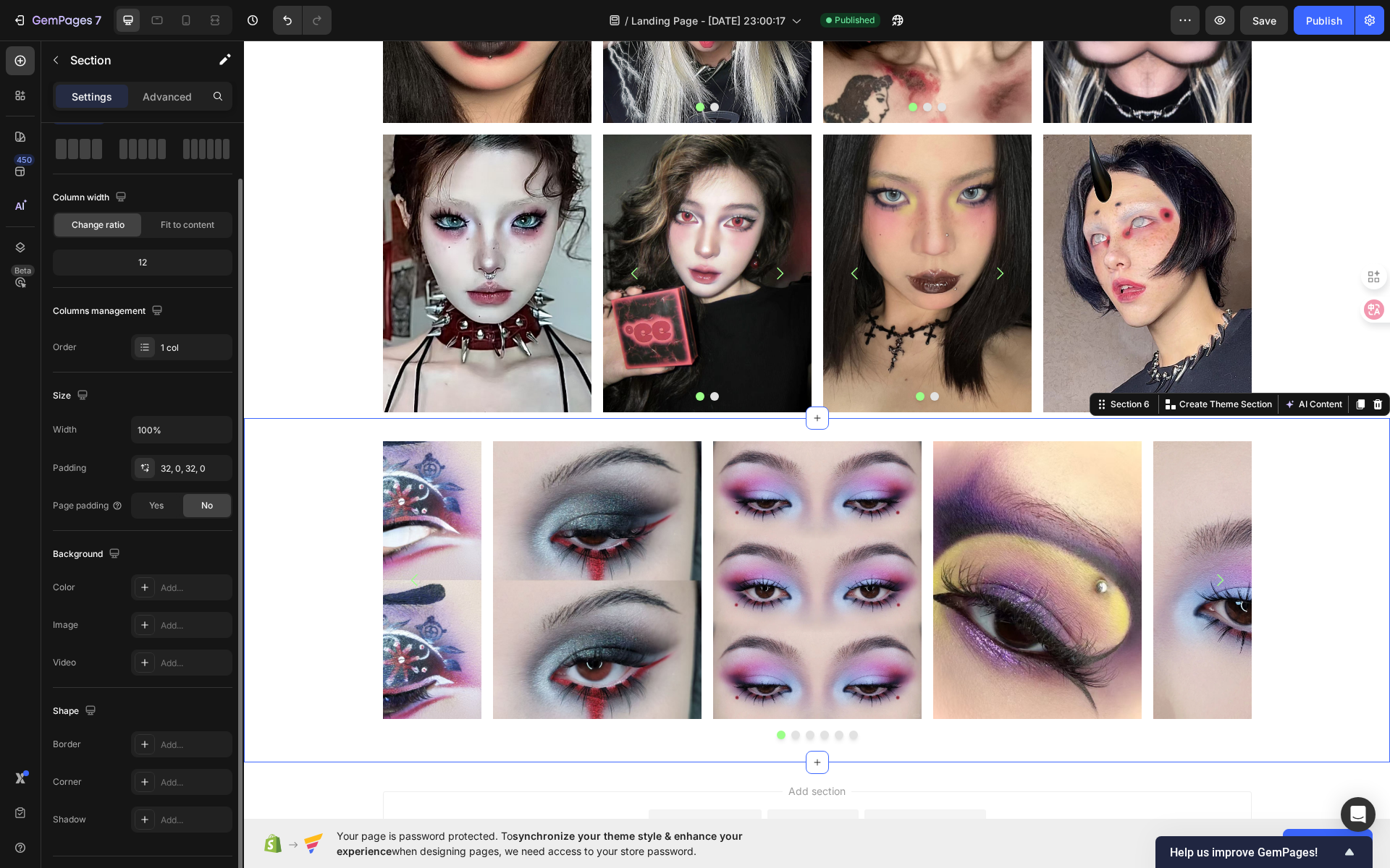
scroll to position [93, 0]
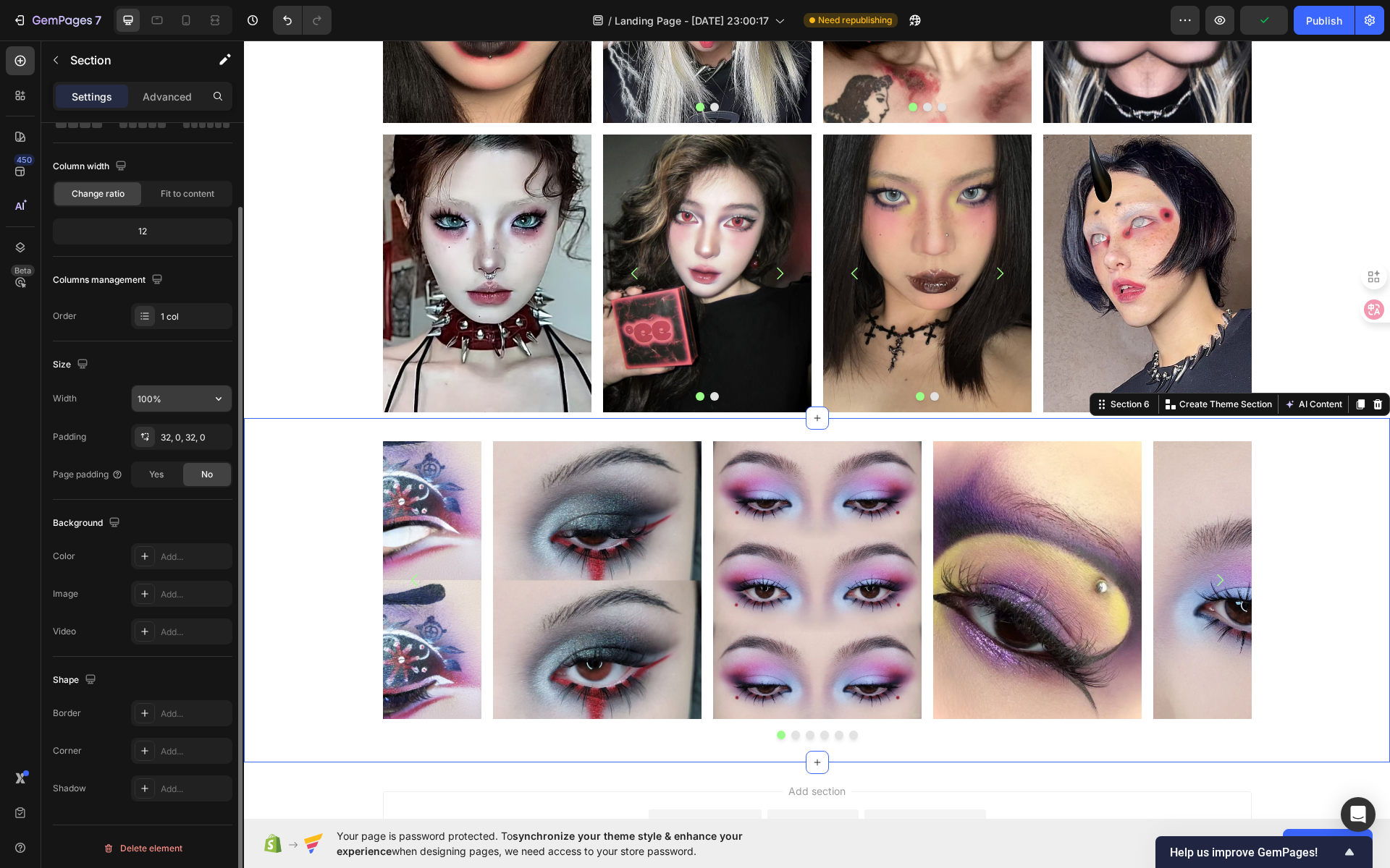
click at [200, 398] on input "100%" at bounding box center [182, 398] width 100 height 26
click at [305, 487] on div "Image Image Image Image Image Image Carousel" at bounding box center [817, 590] width 1146 height 298
click at [190, 192] on span "Fit to content" at bounding box center [187, 194] width 53 height 13
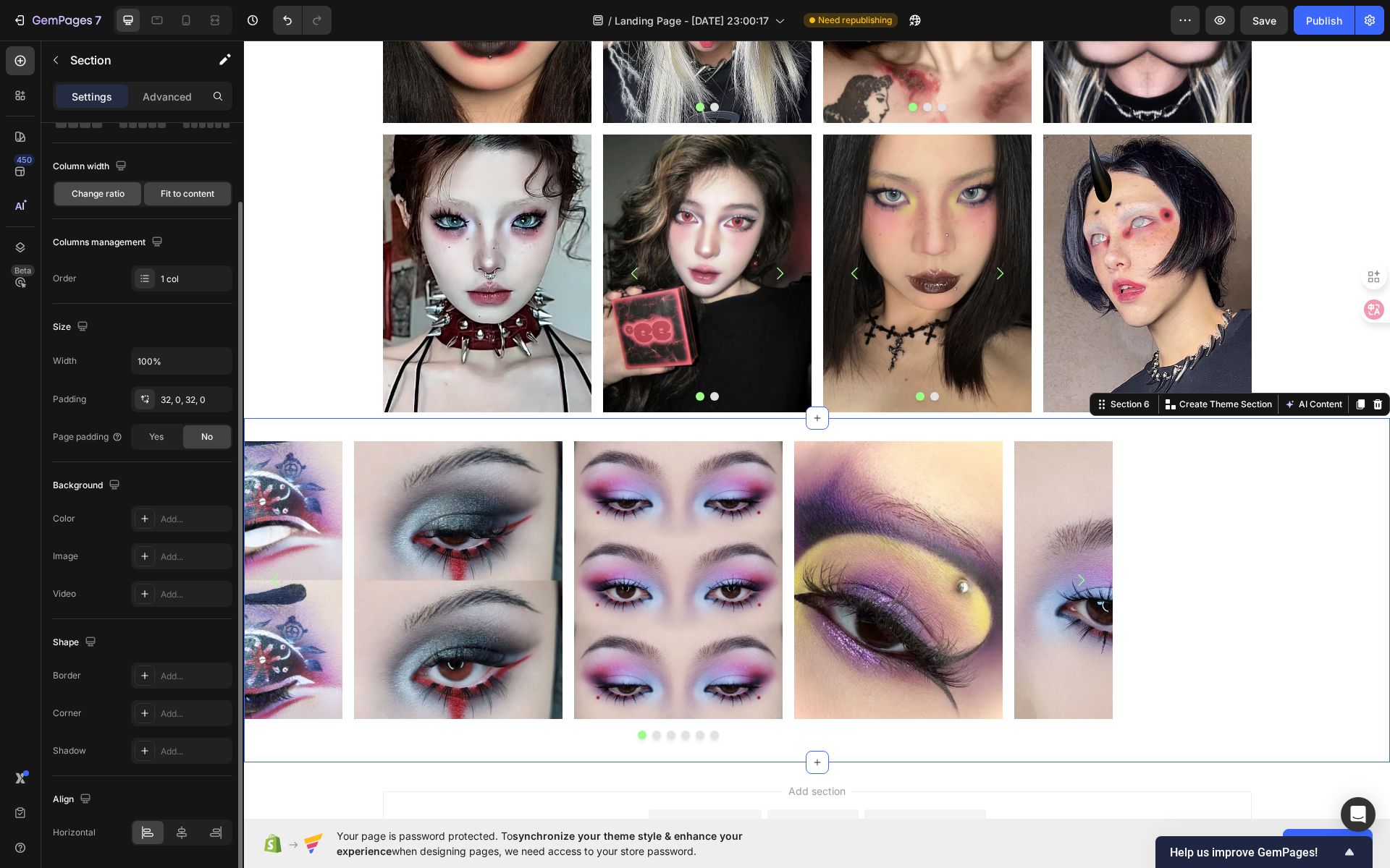
click at [99, 198] on span "Change ratio" at bounding box center [98, 194] width 53 height 13
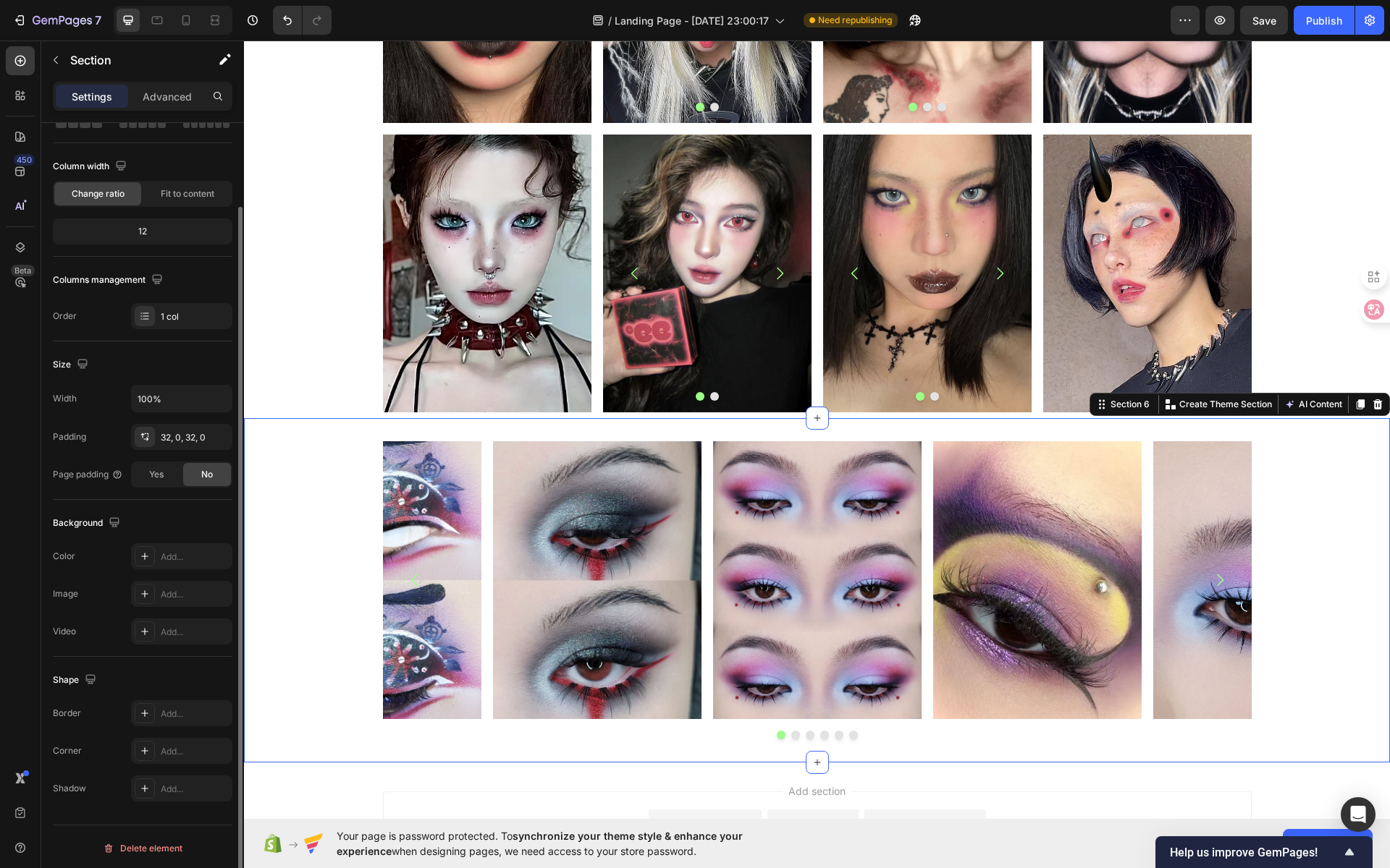
click at [145, 230] on div "12" at bounding box center [142, 231] width 173 height 20
click at [162, 233] on div "12" at bounding box center [142, 231] width 173 height 20
click at [152, 193] on div "Fit to content" at bounding box center [187, 193] width 87 height 23
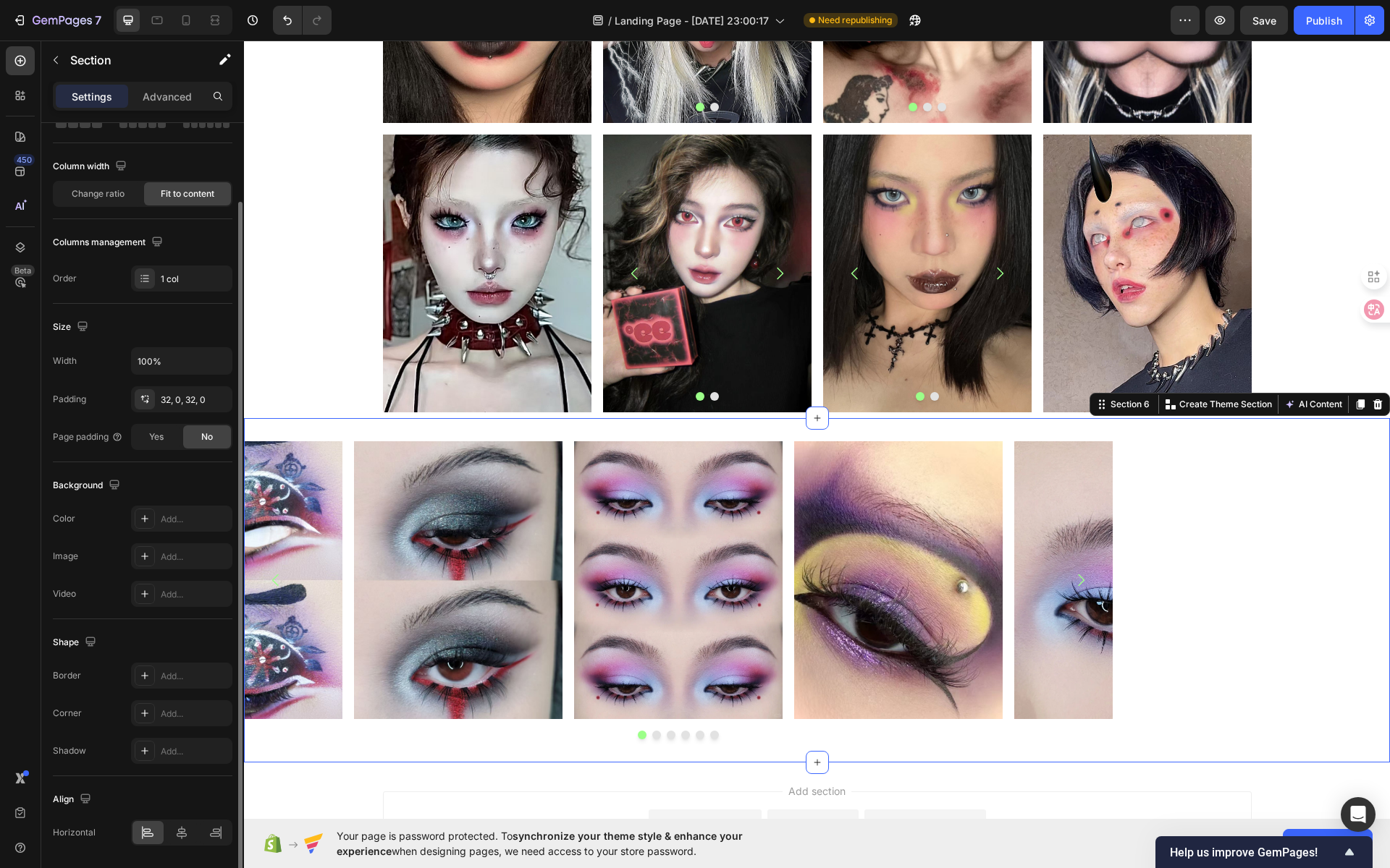
click at [113, 204] on div "Change ratio Fit to content" at bounding box center [142, 193] width 179 height 26
click at [117, 191] on span "Change ratio" at bounding box center [98, 194] width 53 height 13
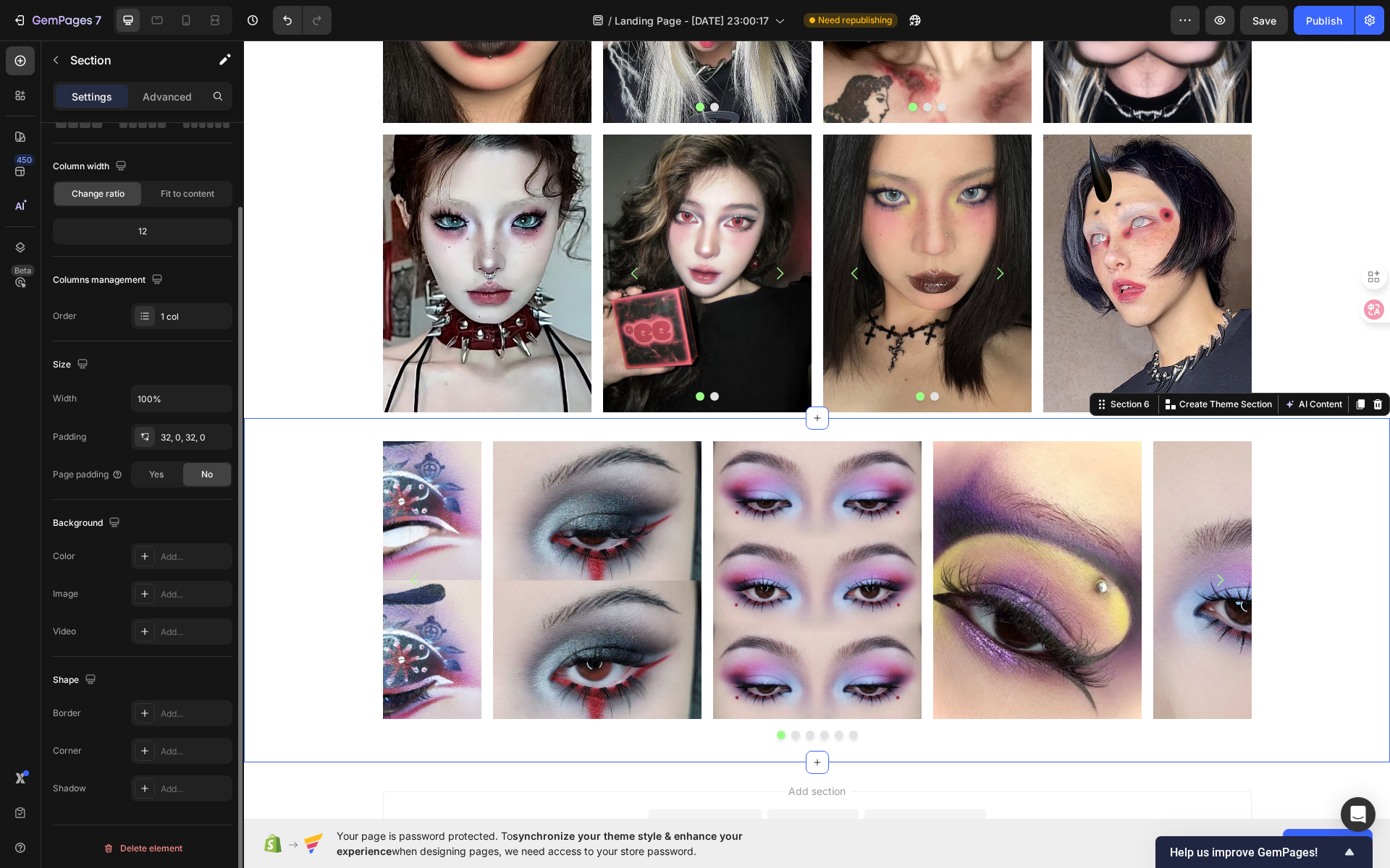
drag, startPoint x: 135, startPoint y: 232, endPoint x: 149, endPoint y: 233, distance: 14.0
click at [149, 233] on div "12" at bounding box center [142, 231] width 173 height 20
click at [148, 233] on div "12" at bounding box center [142, 231] width 173 height 20
click at [181, 320] on div "1 col" at bounding box center [195, 317] width 68 height 13
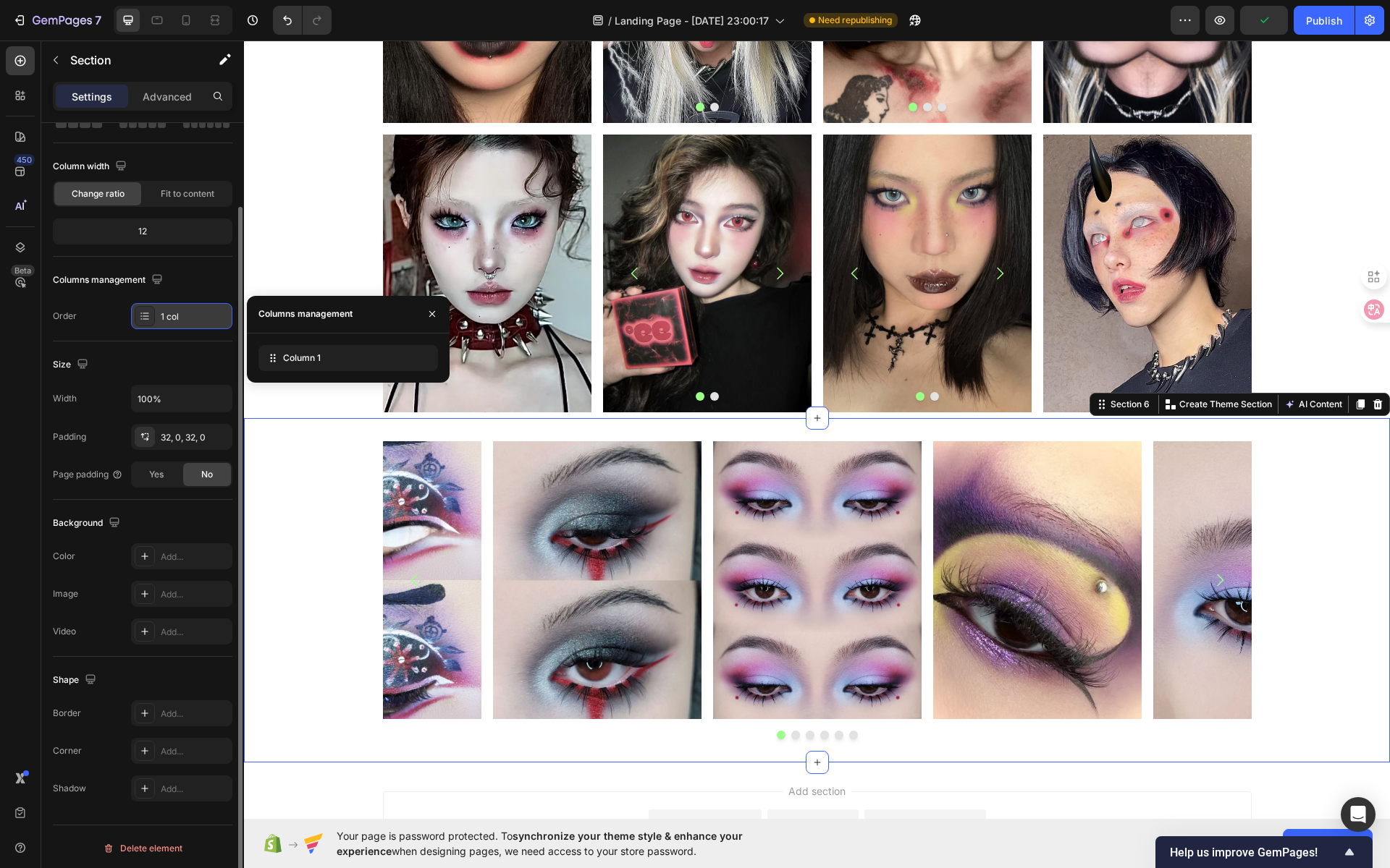
click at [186, 314] on div "1 col" at bounding box center [195, 317] width 68 height 13
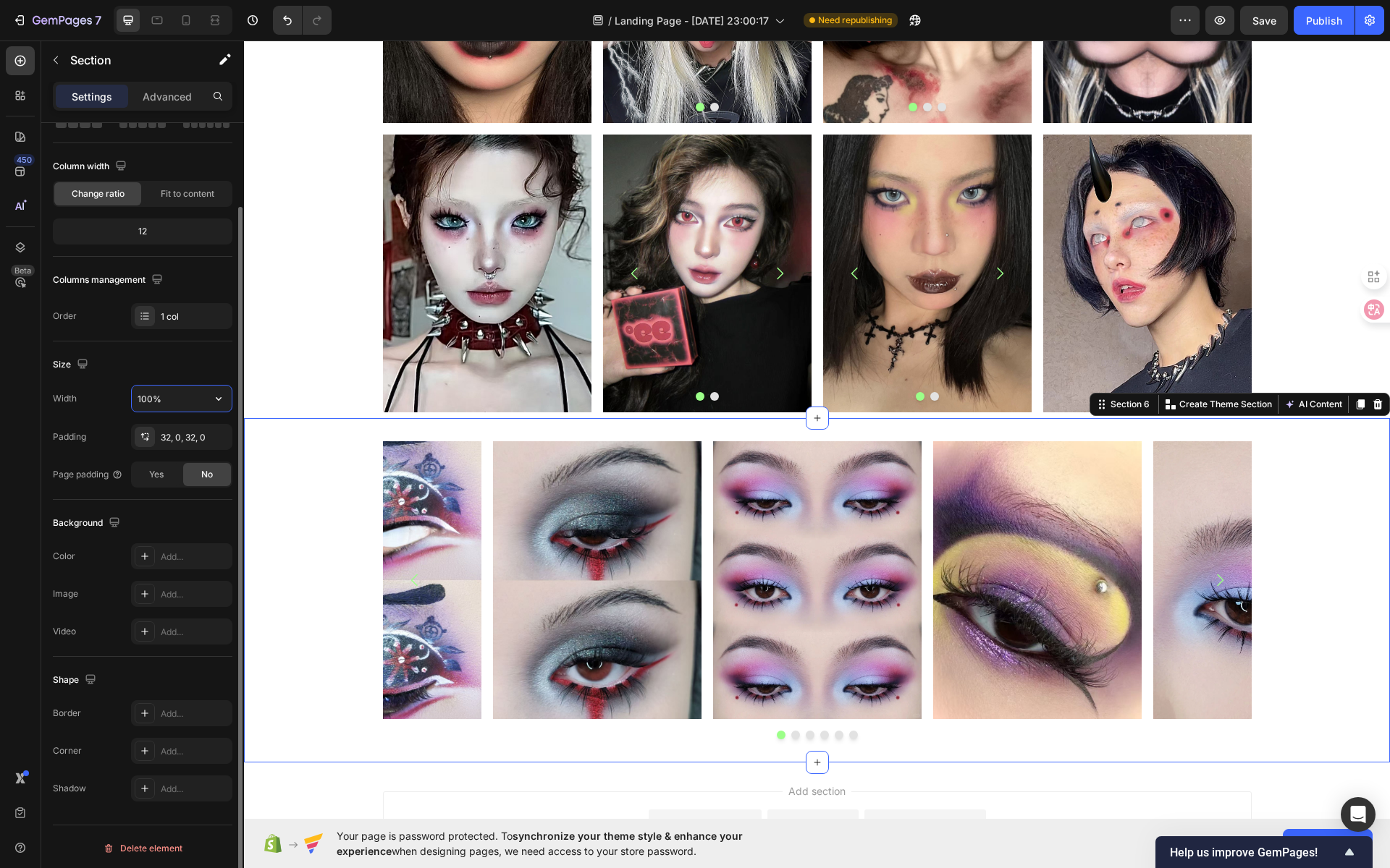
click at [182, 398] on input "100%" at bounding box center [182, 398] width 100 height 26
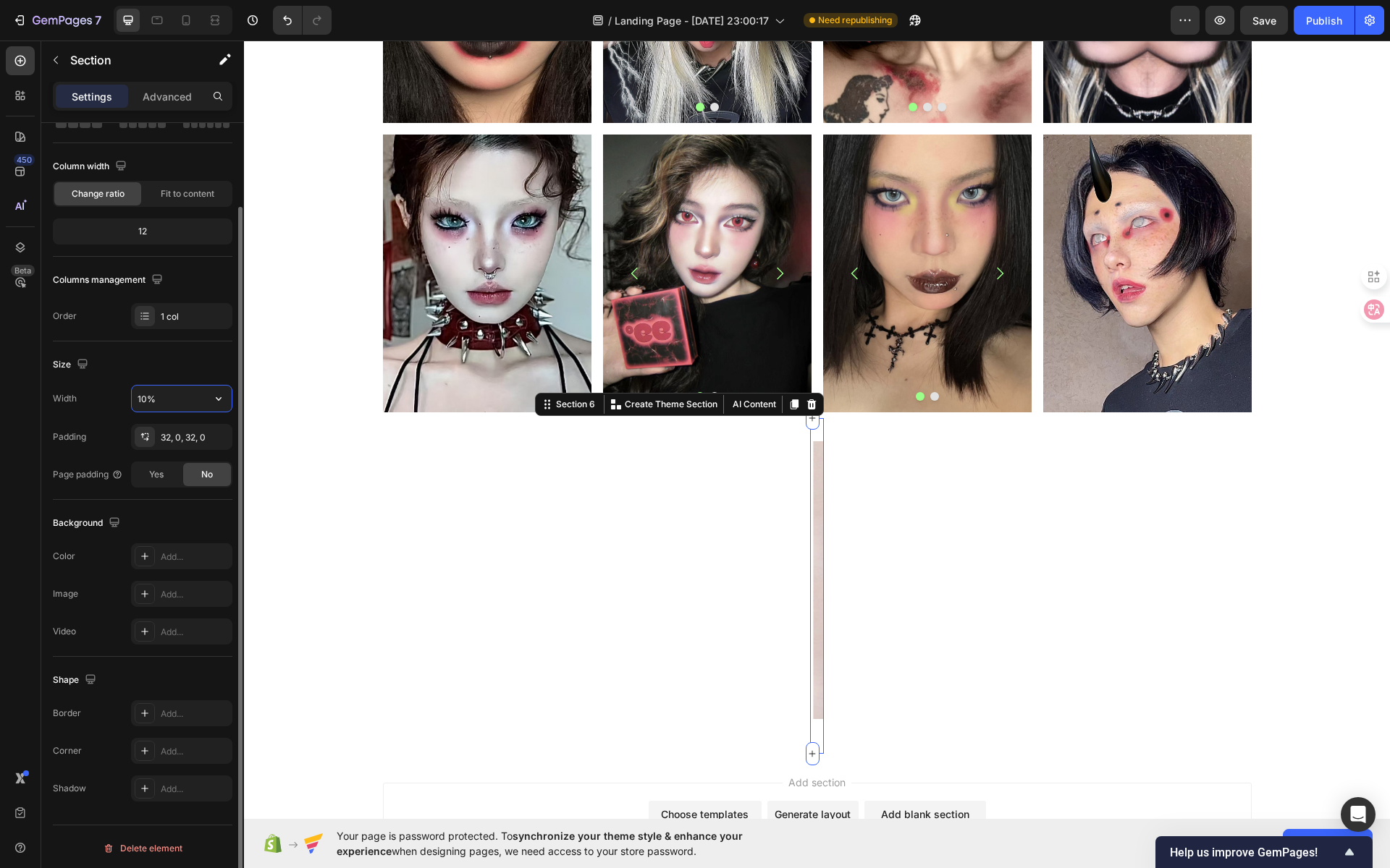
type input "100%"
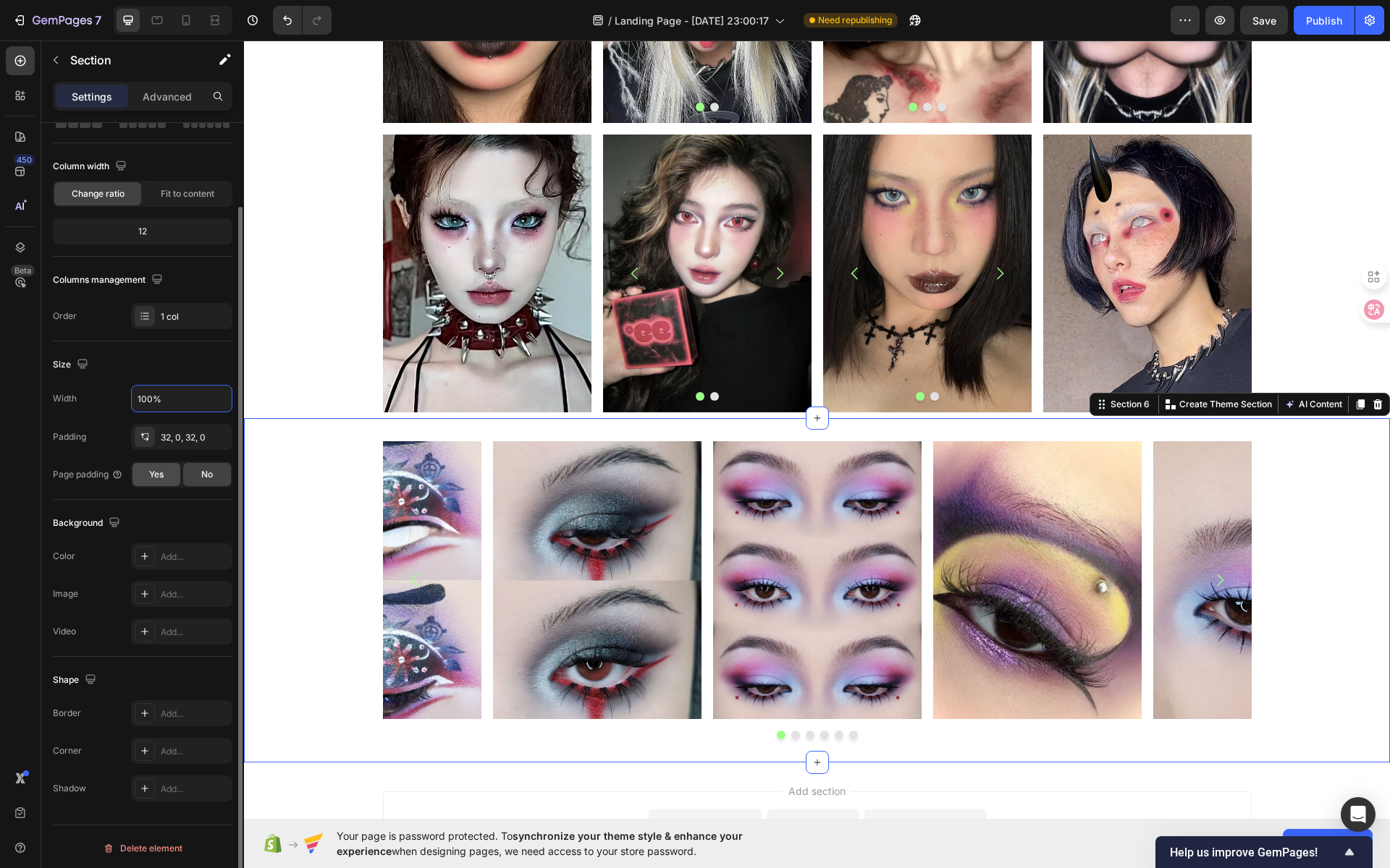
click at [170, 470] on div "Yes" at bounding box center [156, 474] width 47 height 23
click at [202, 475] on span "No" at bounding box center [207, 475] width 12 height 13
click at [173, 473] on div "Yes" at bounding box center [156, 474] width 47 height 23
click at [202, 473] on span "No" at bounding box center [207, 475] width 12 height 13
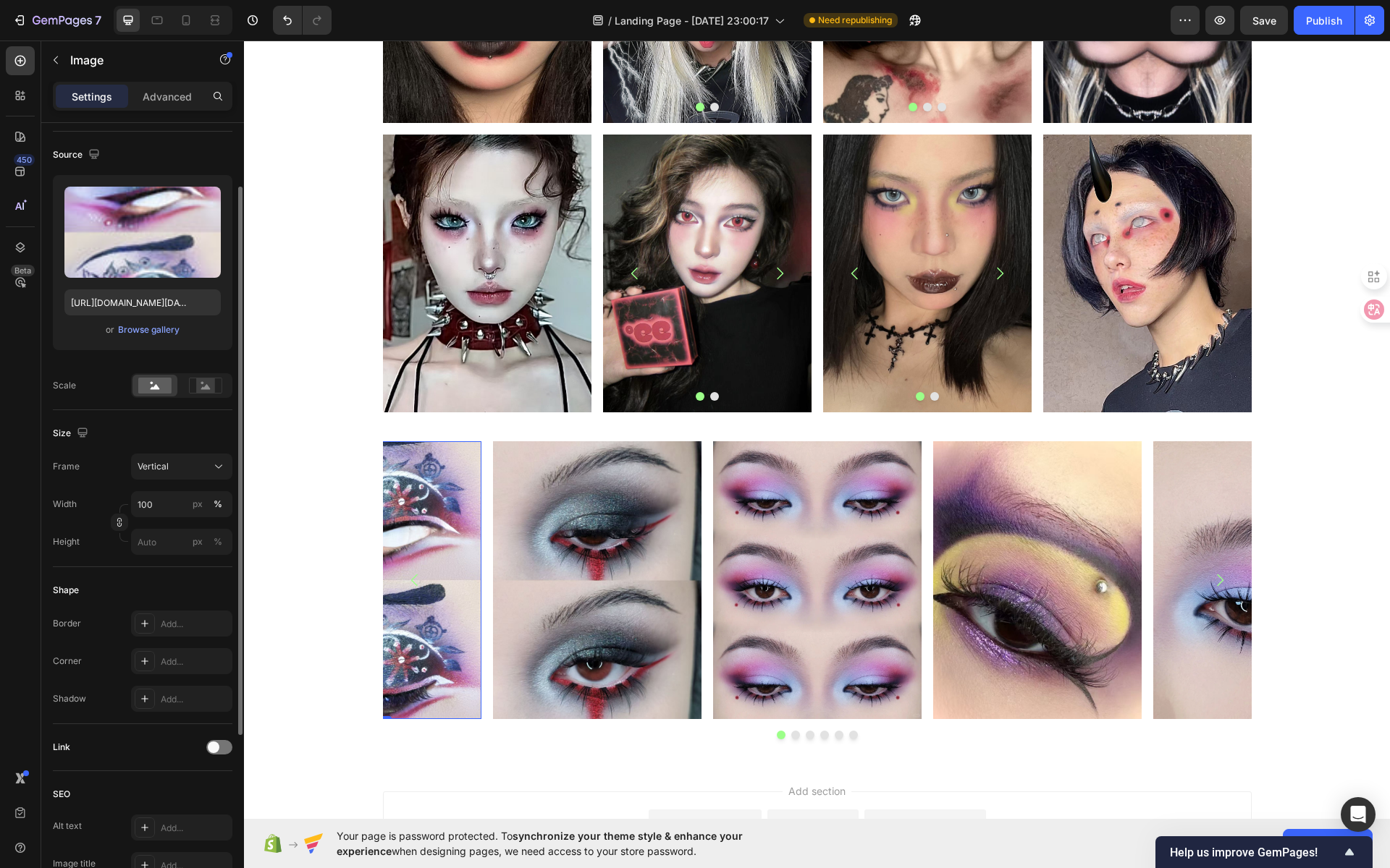
click at [426, 456] on img at bounding box center [376, 580] width 208 height 278
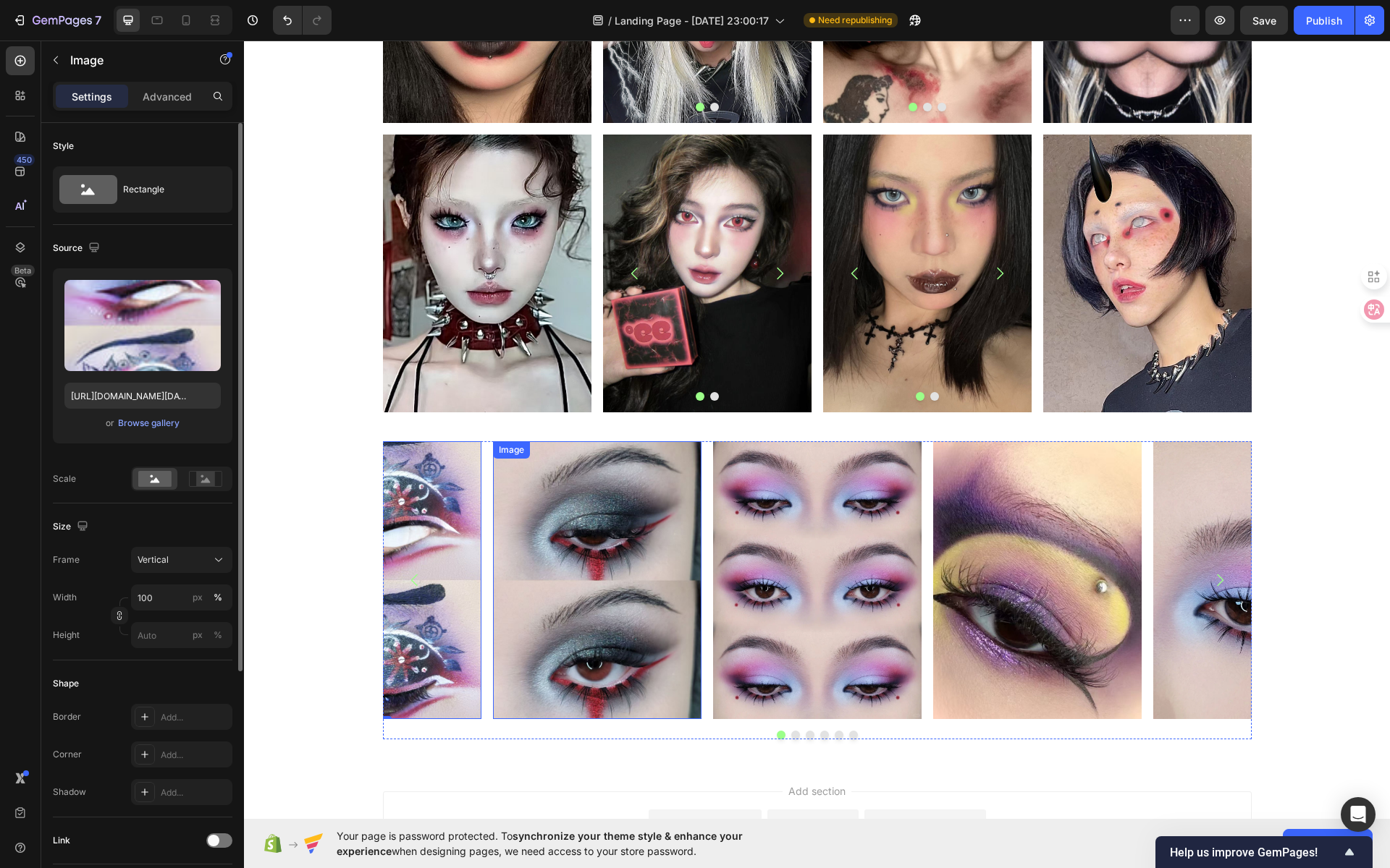
click at [615, 473] on img at bounding box center [596, 580] width 208 height 278
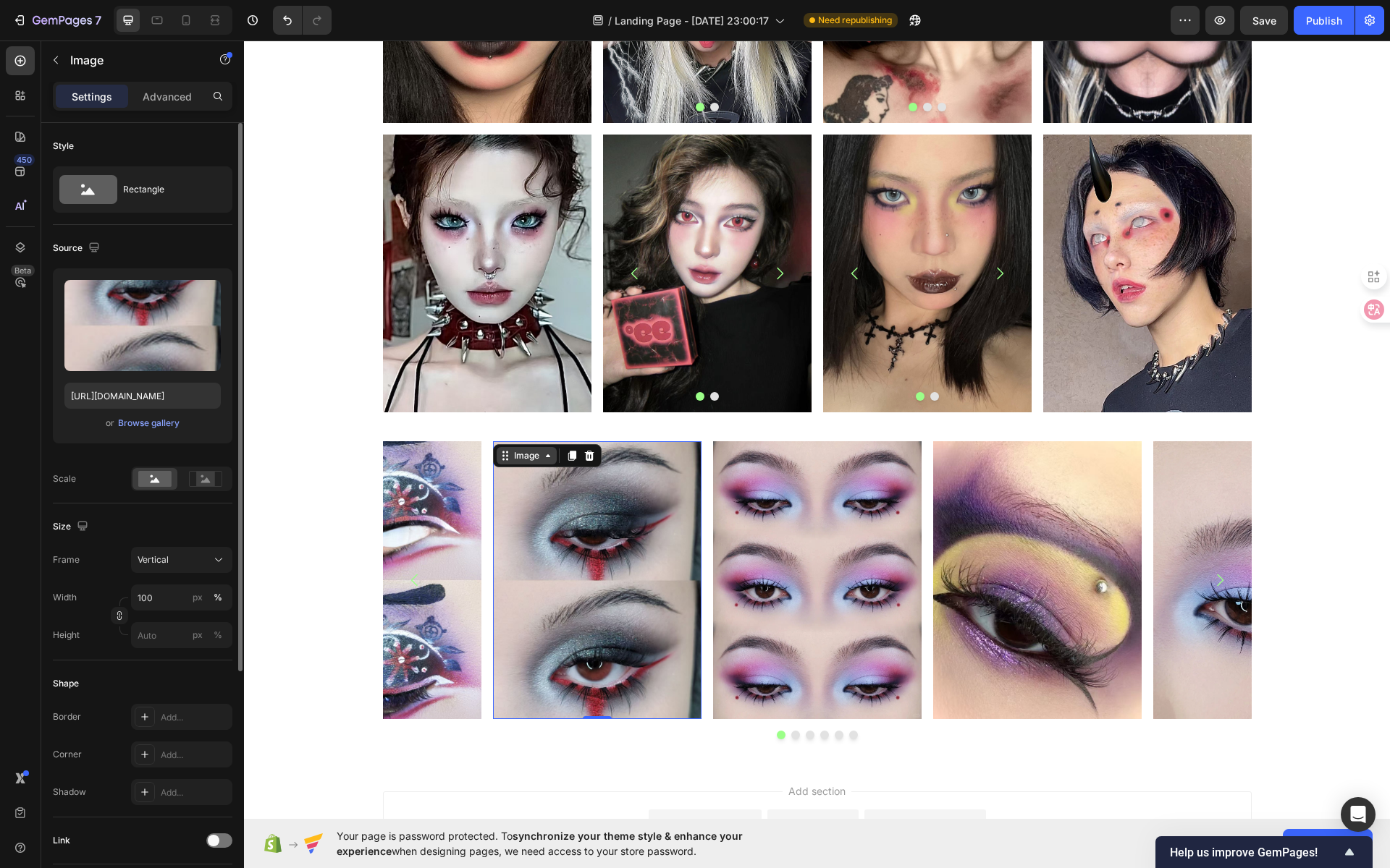
click at [528, 457] on div "Image" at bounding box center [527, 456] width 31 height 13
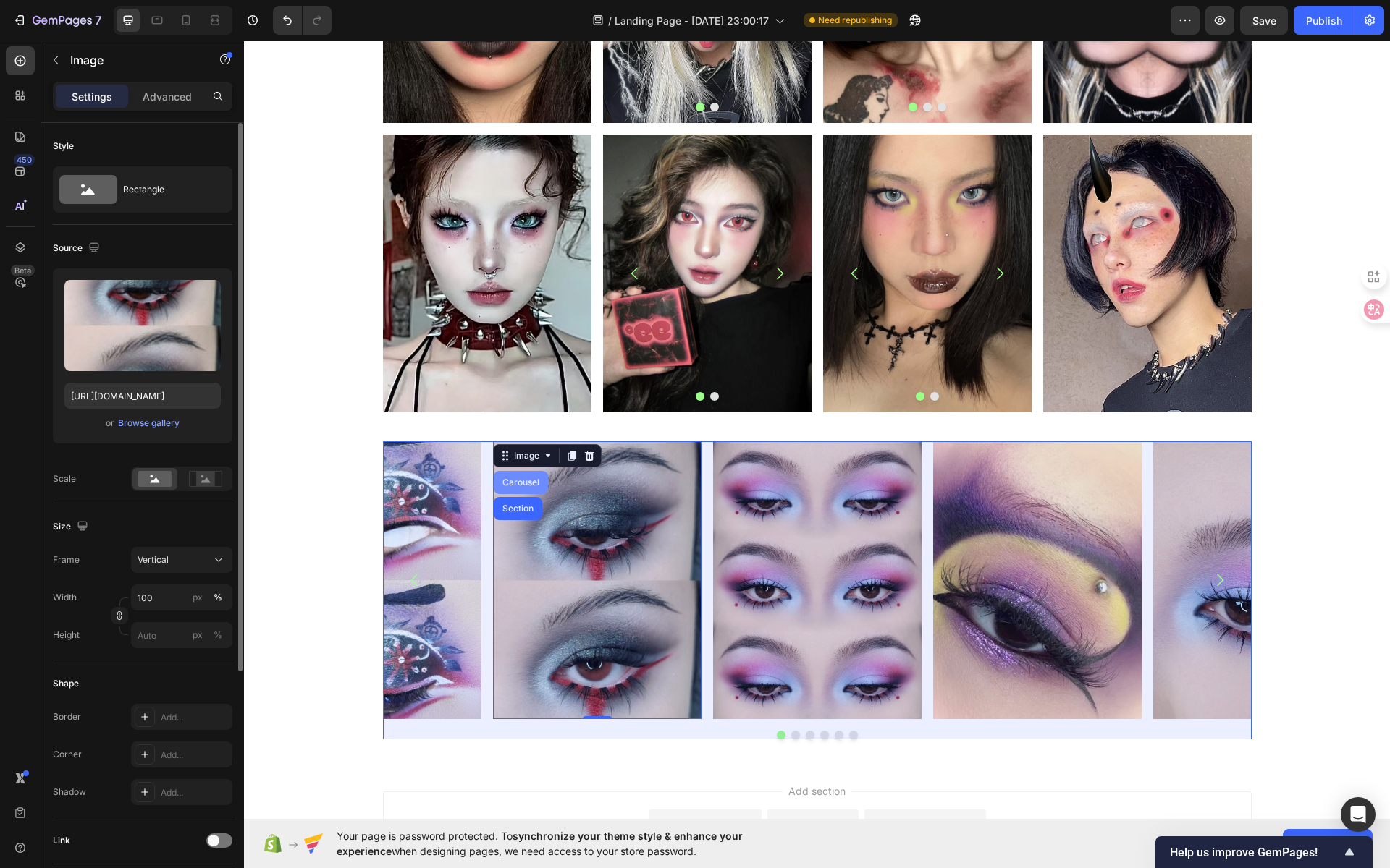
click at [522, 476] on div "Carousel" at bounding box center [520, 482] width 54 height 23
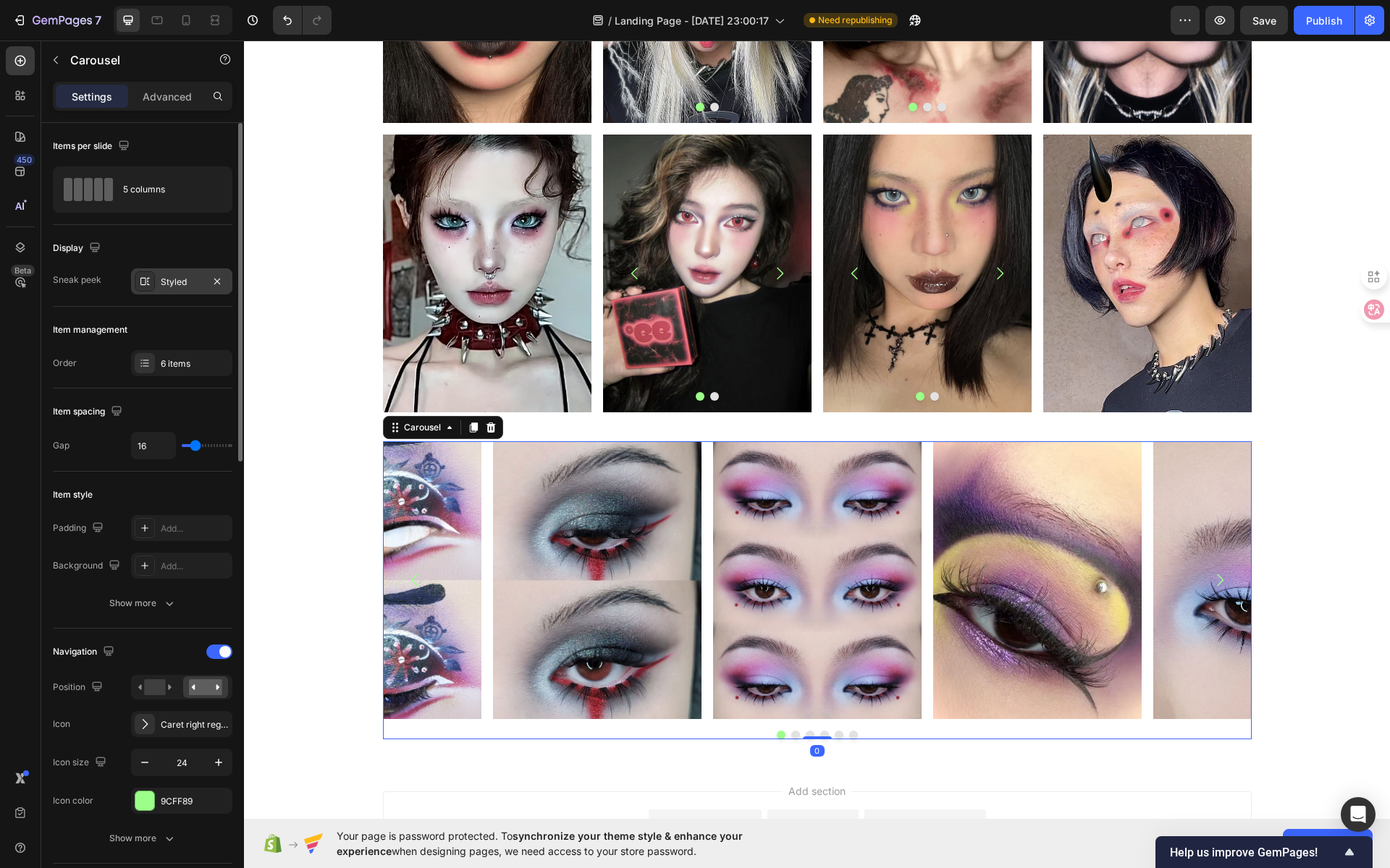
click at [162, 285] on div "Styled" at bounding box center [182, 282] width 42 height 13
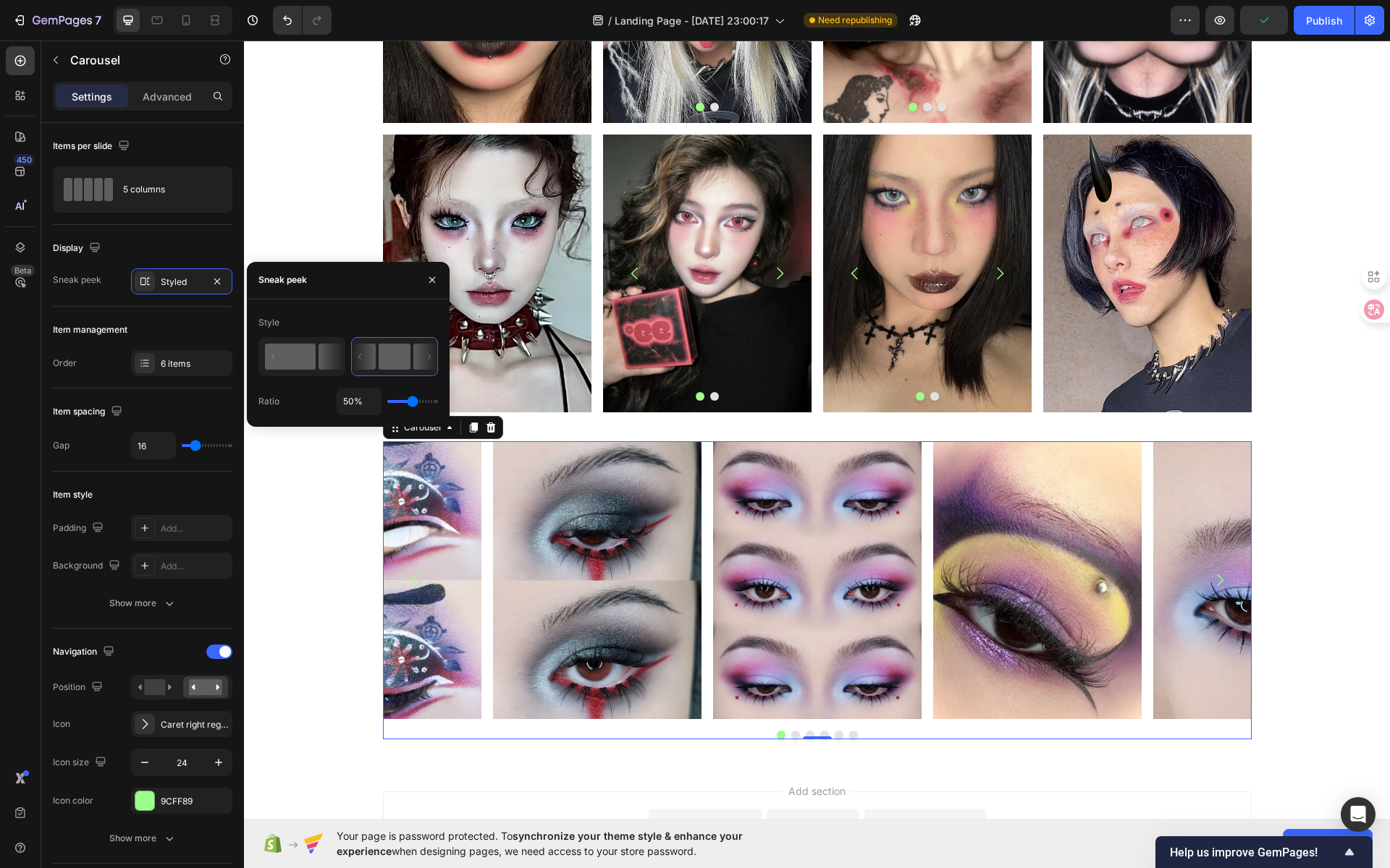
click at [293, 356] on rect at bounding box center [290, 356] width 50 height 26
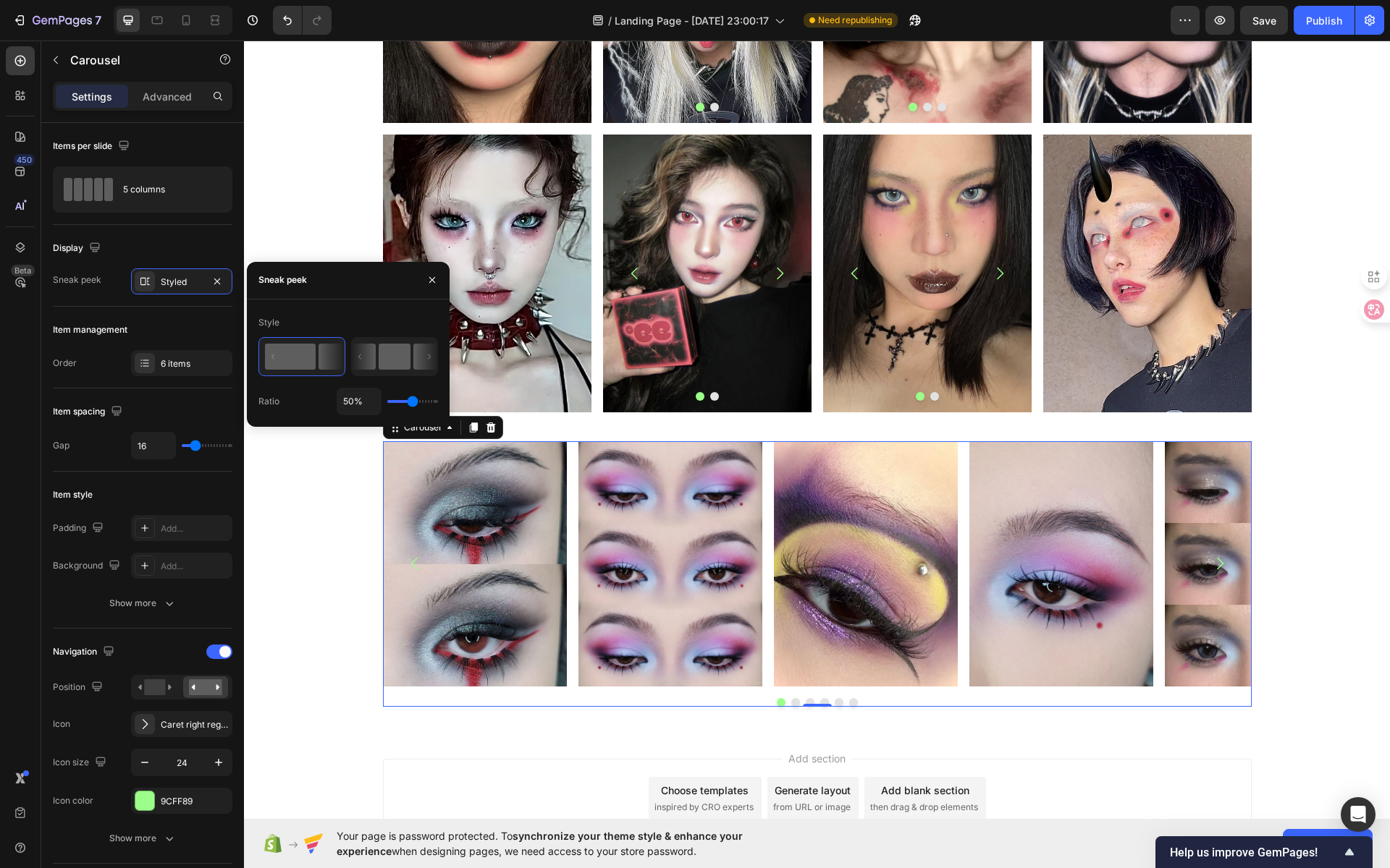
click at [377, 355] on icon at bounding box center [394, 356] width 85 height 38
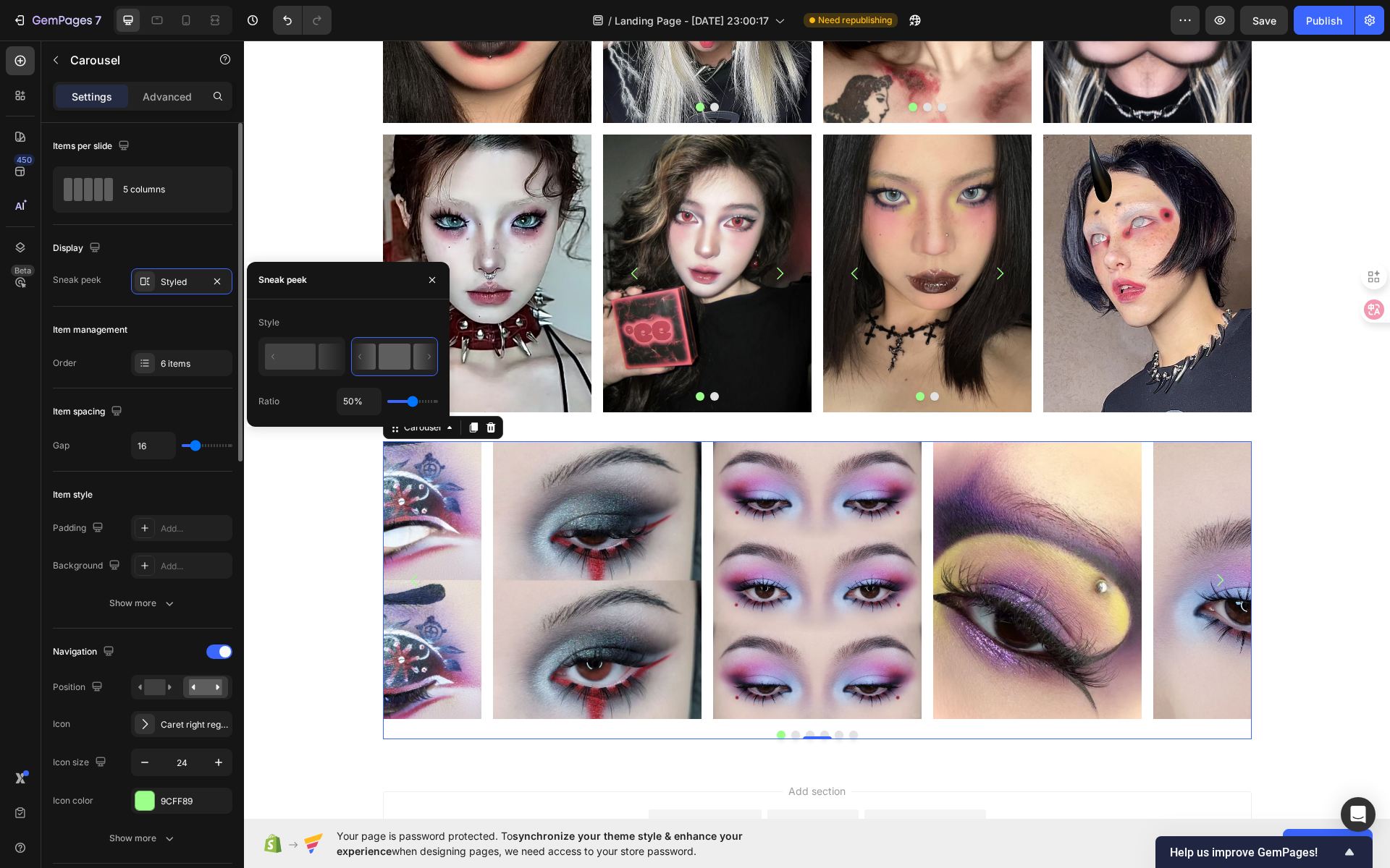
click at [177, 321] on div "Item management" at bounding box center [142, 330] width 179 height 23
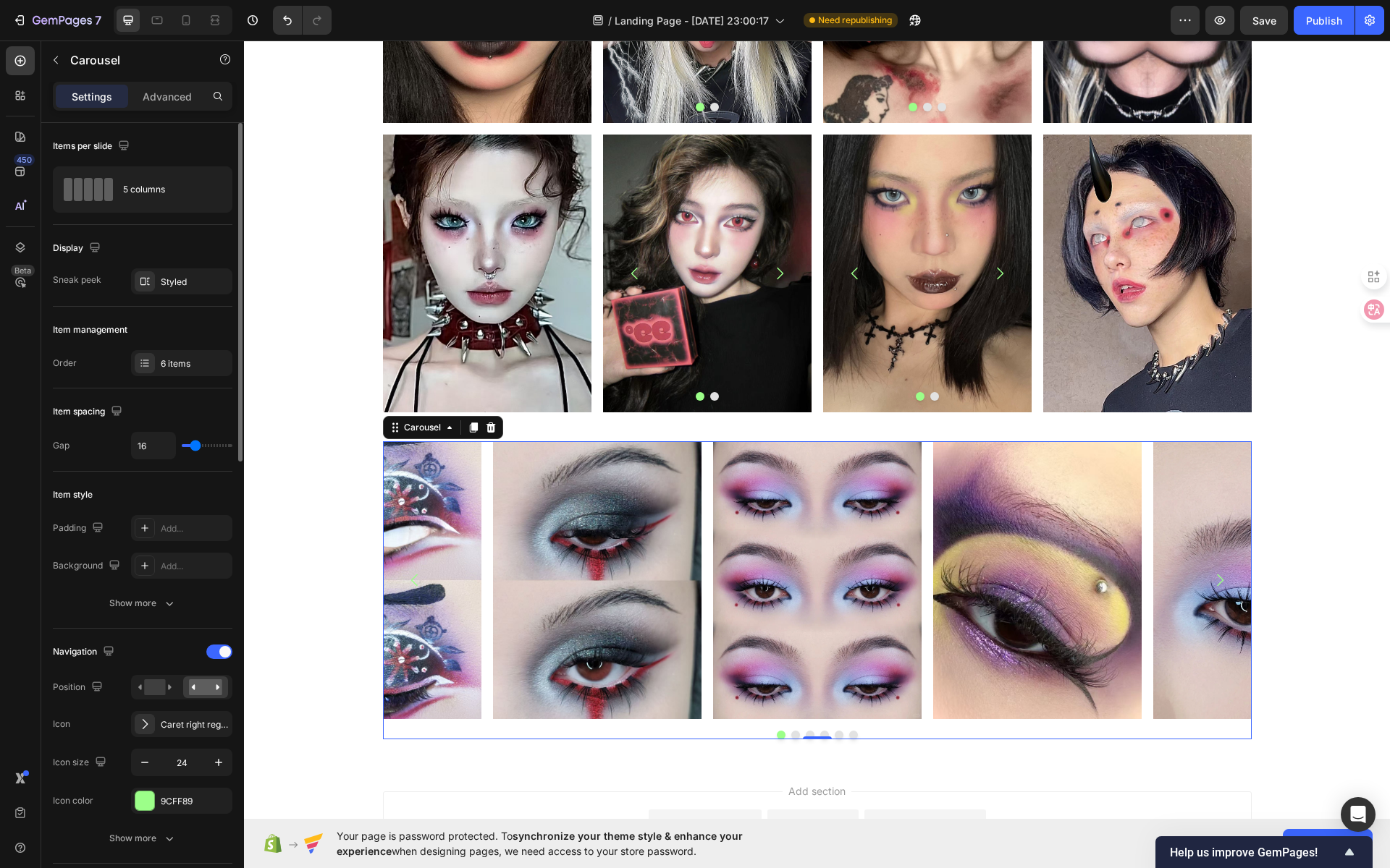
type input "11"
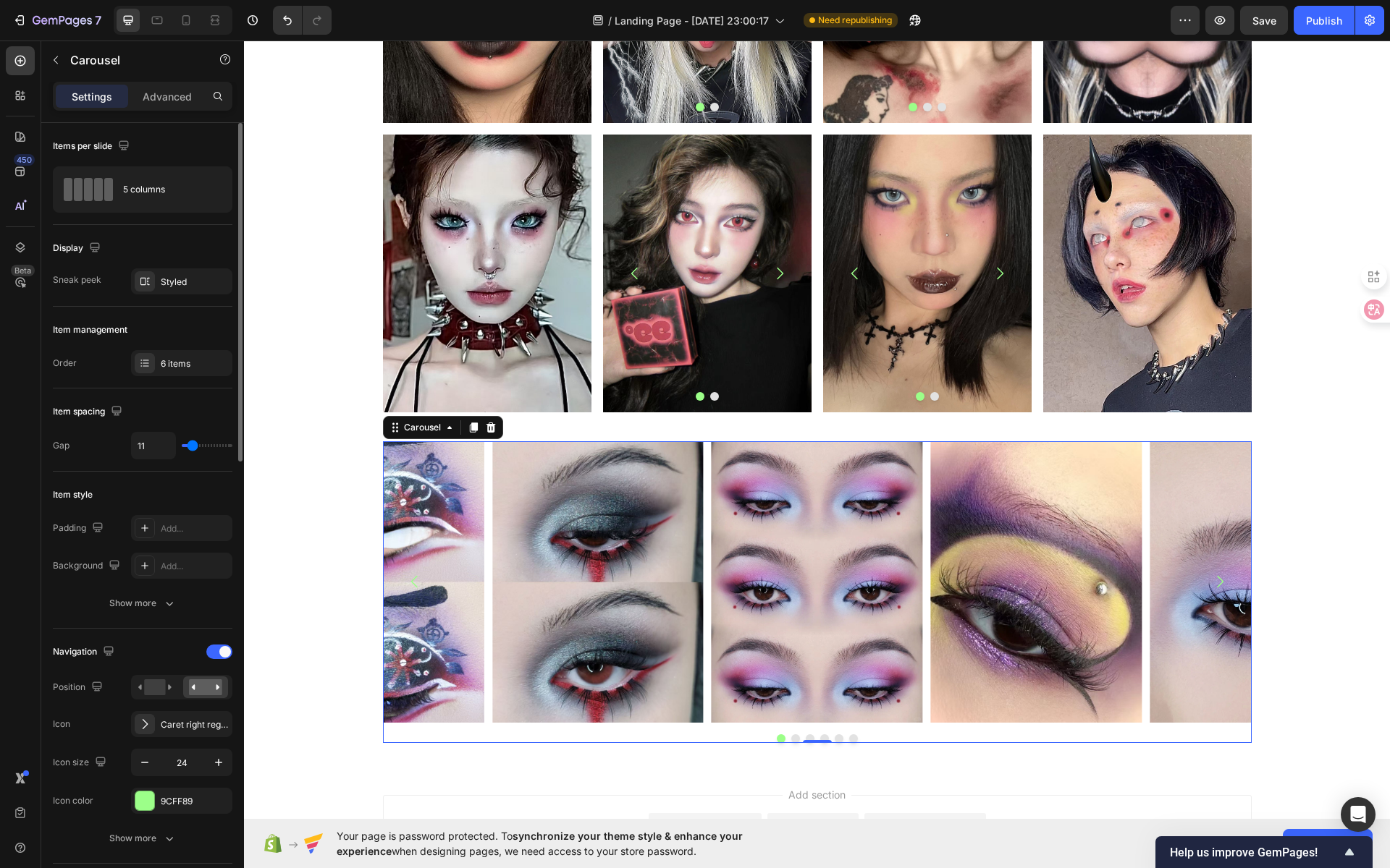
type input "10"
type input "9"
type input "8"
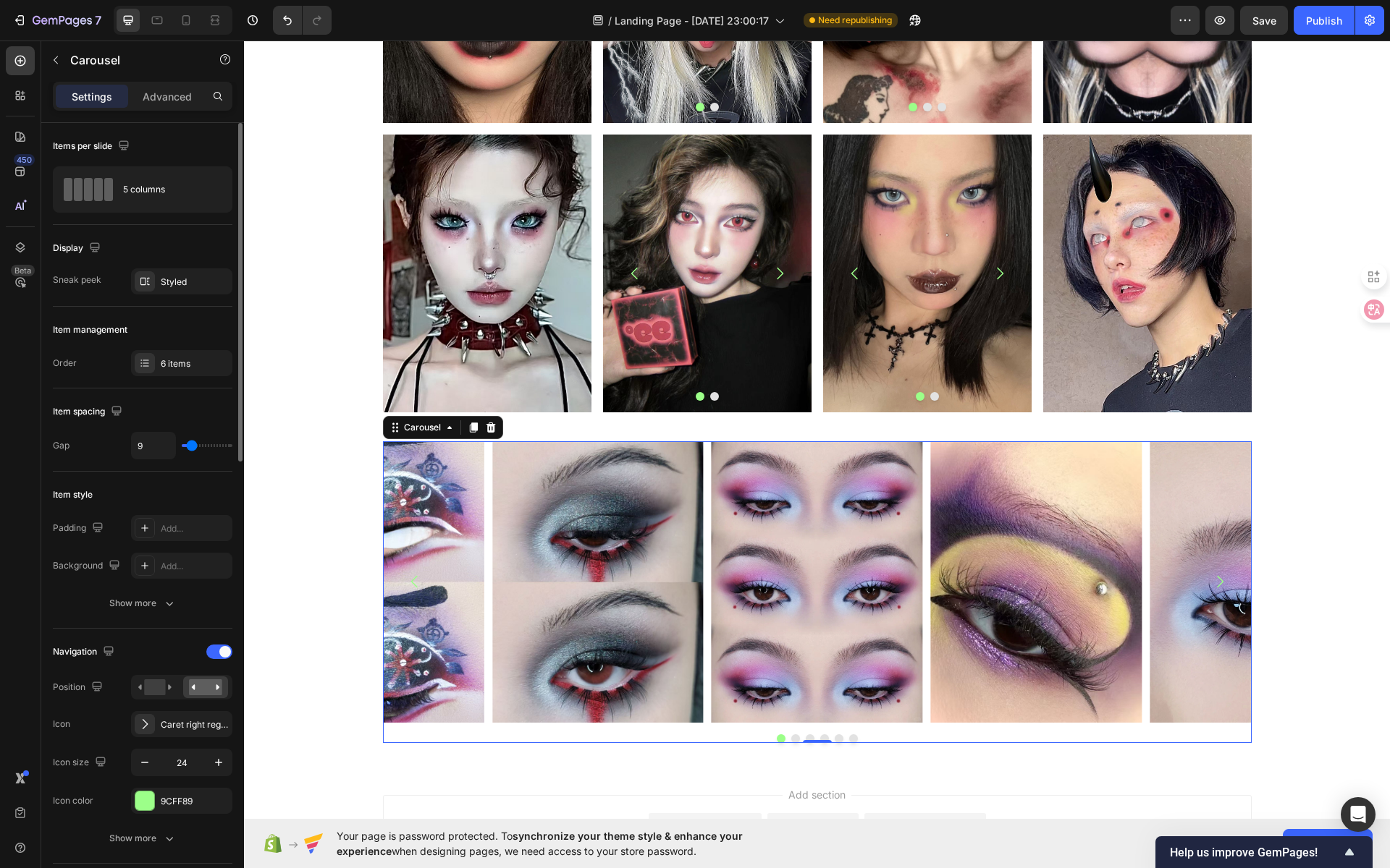
type input "8"
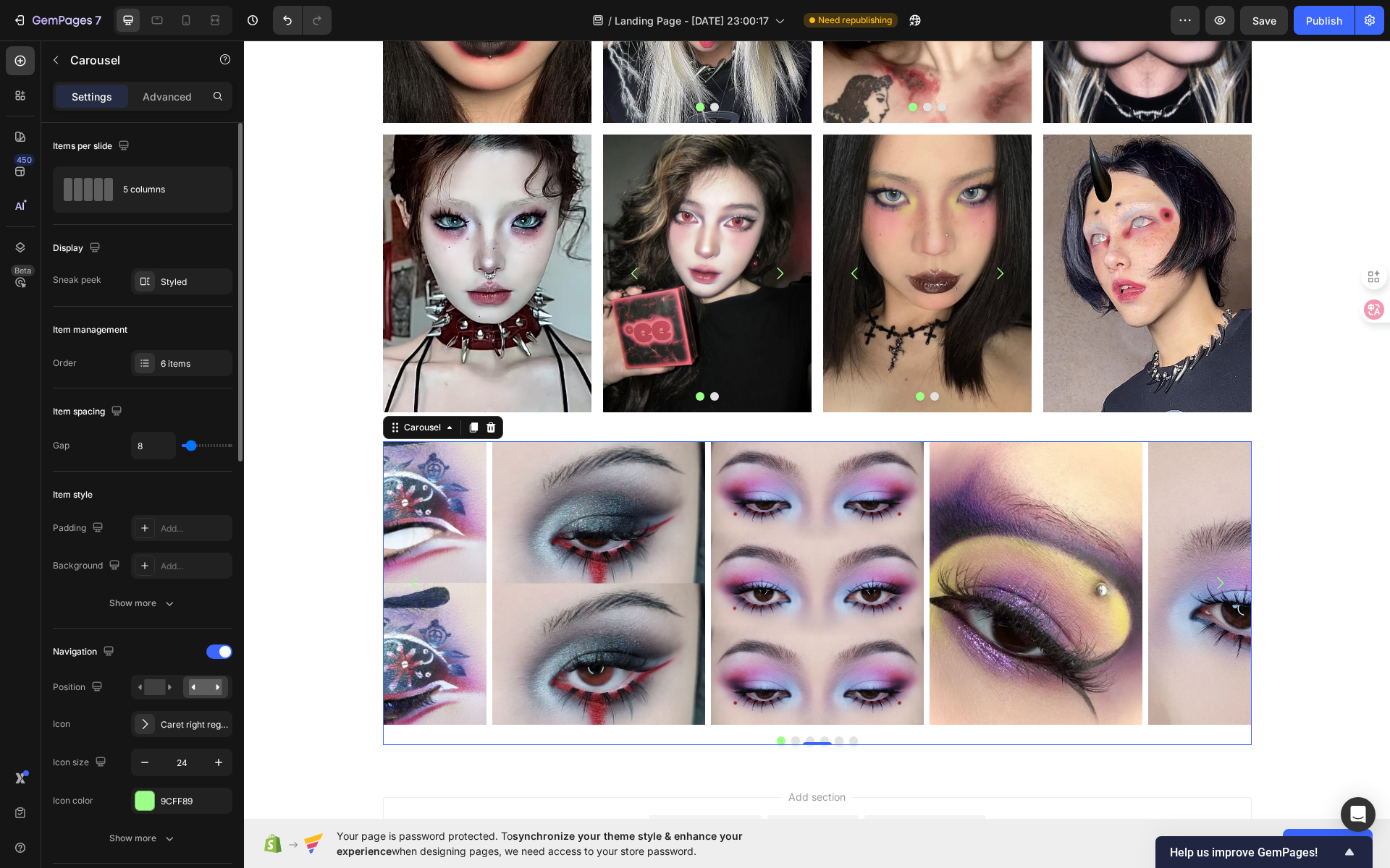
type input "10"
type input "12"
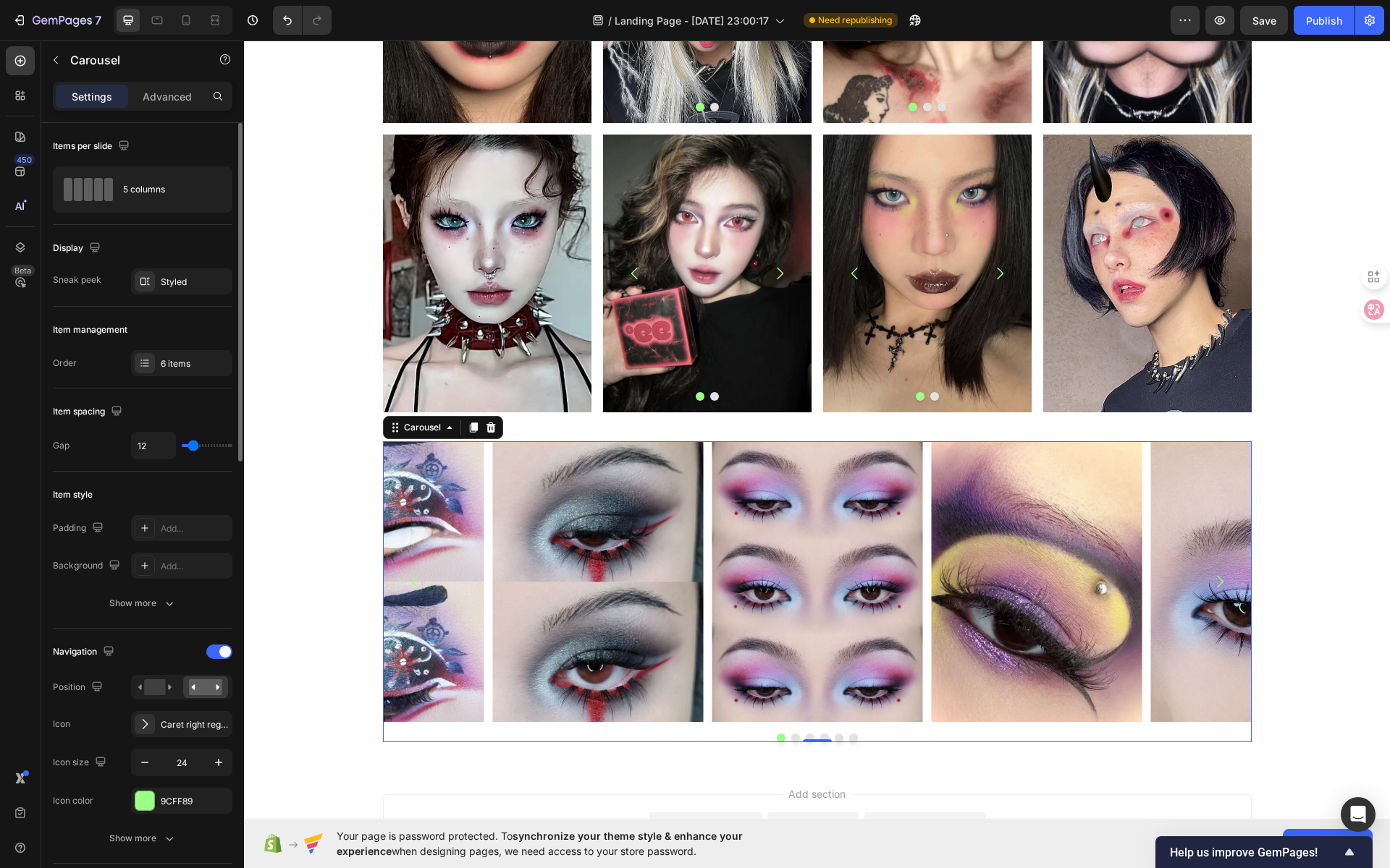
type input "13"
type input "14"
type input "15"
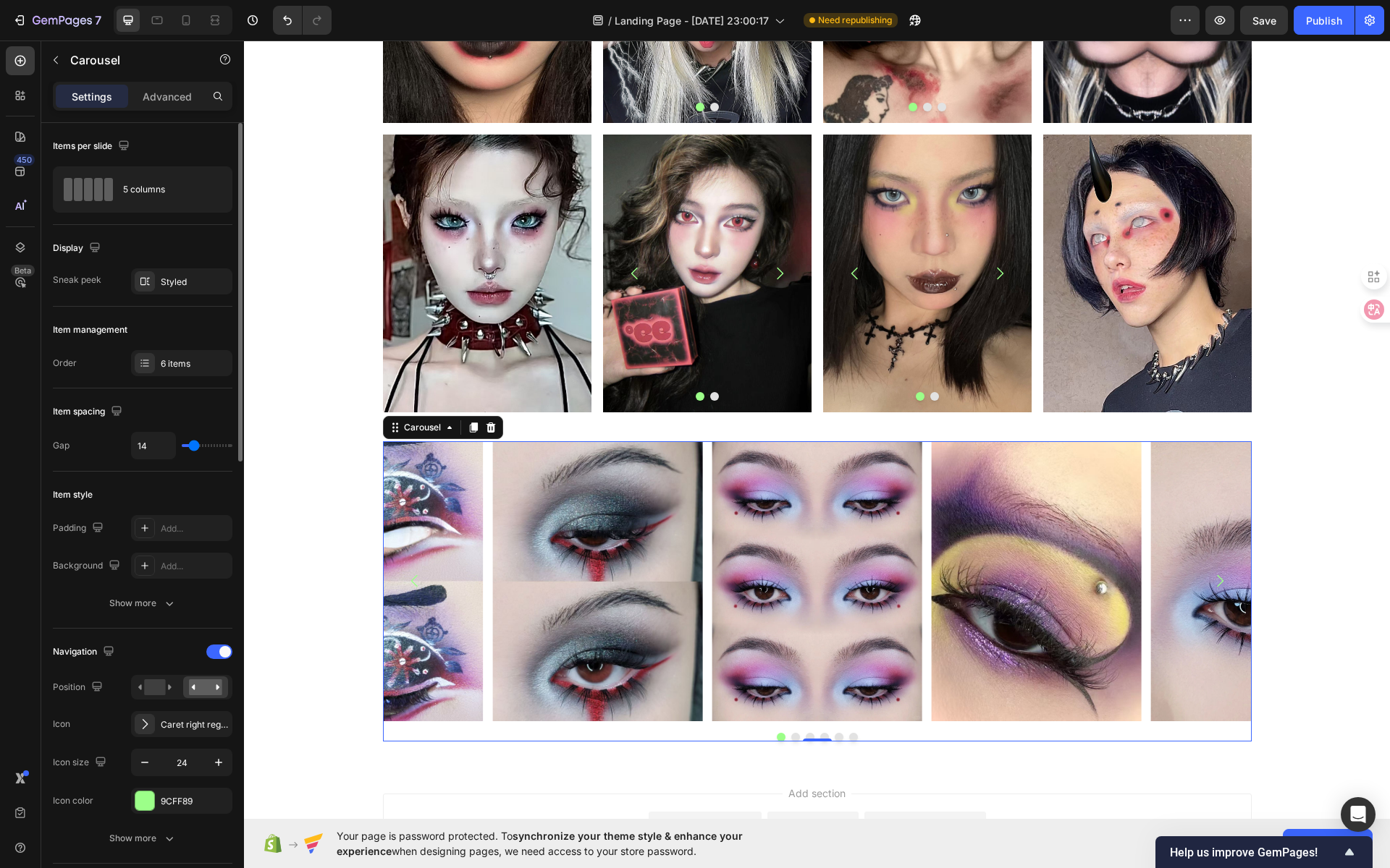
type input "15"
type input "16"
type input "17"
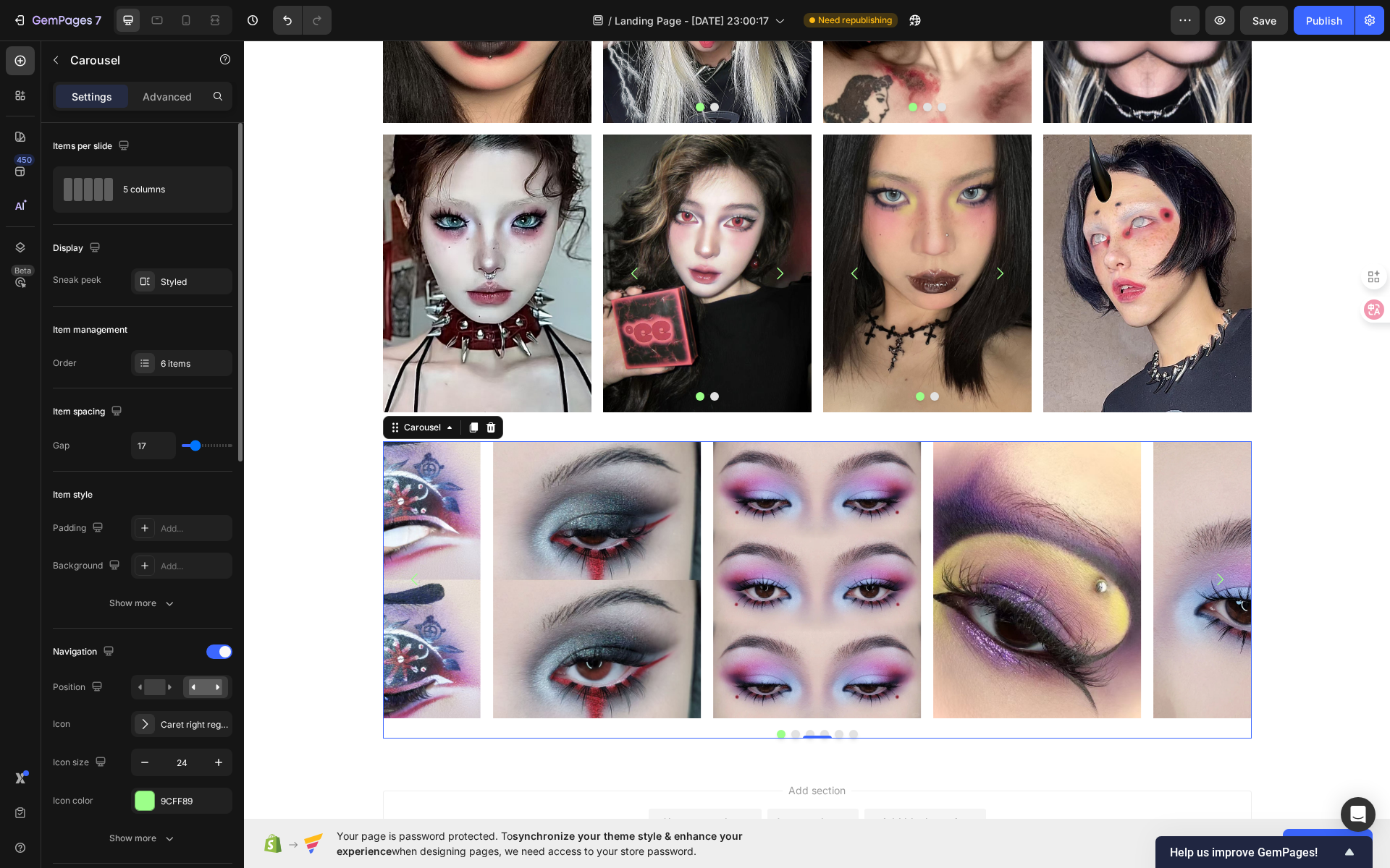
type input "16"
click at [195, 445] on input "range" at bounding box center [207, 446] width 50 height 3
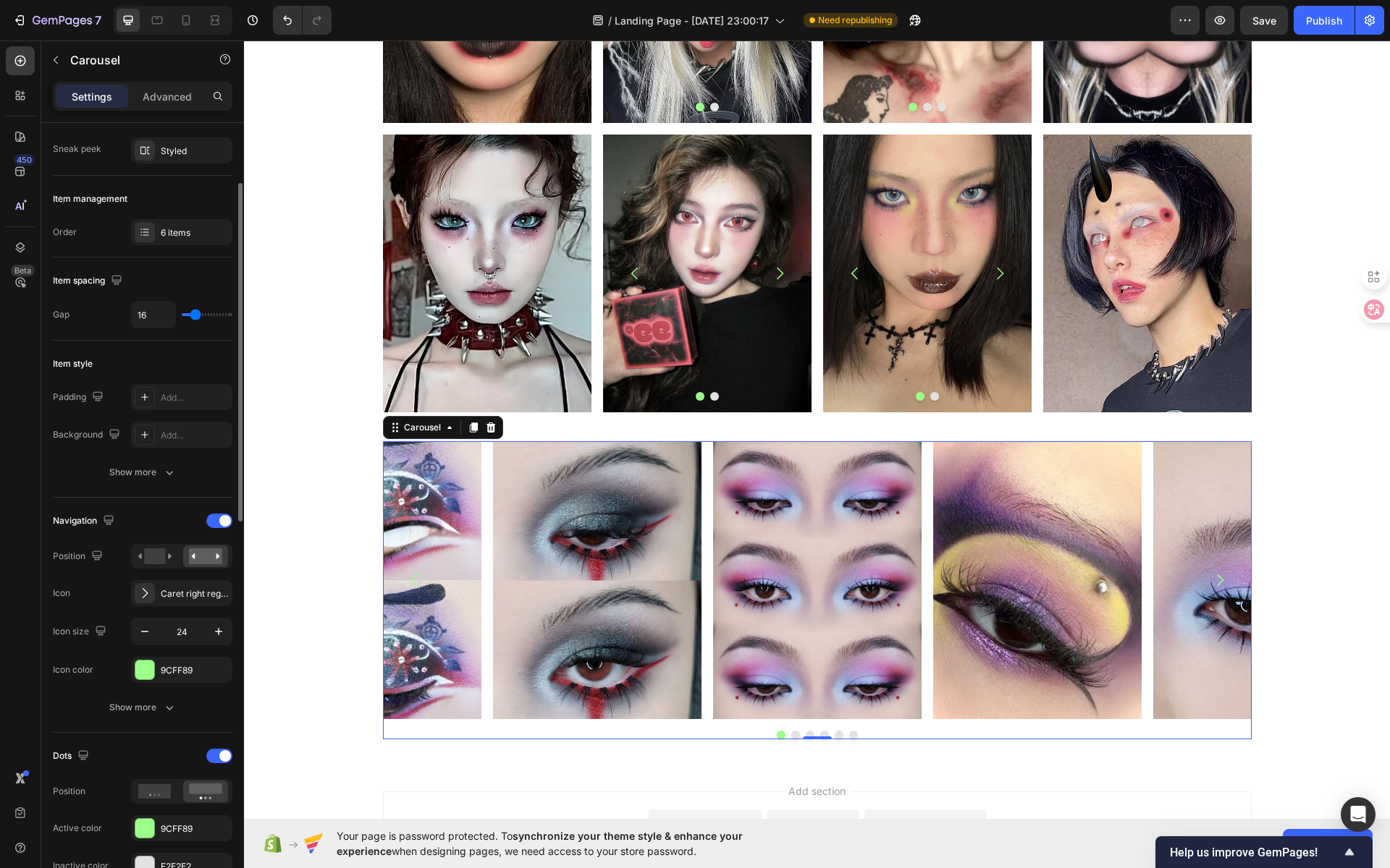
scroll to position [196, 0]
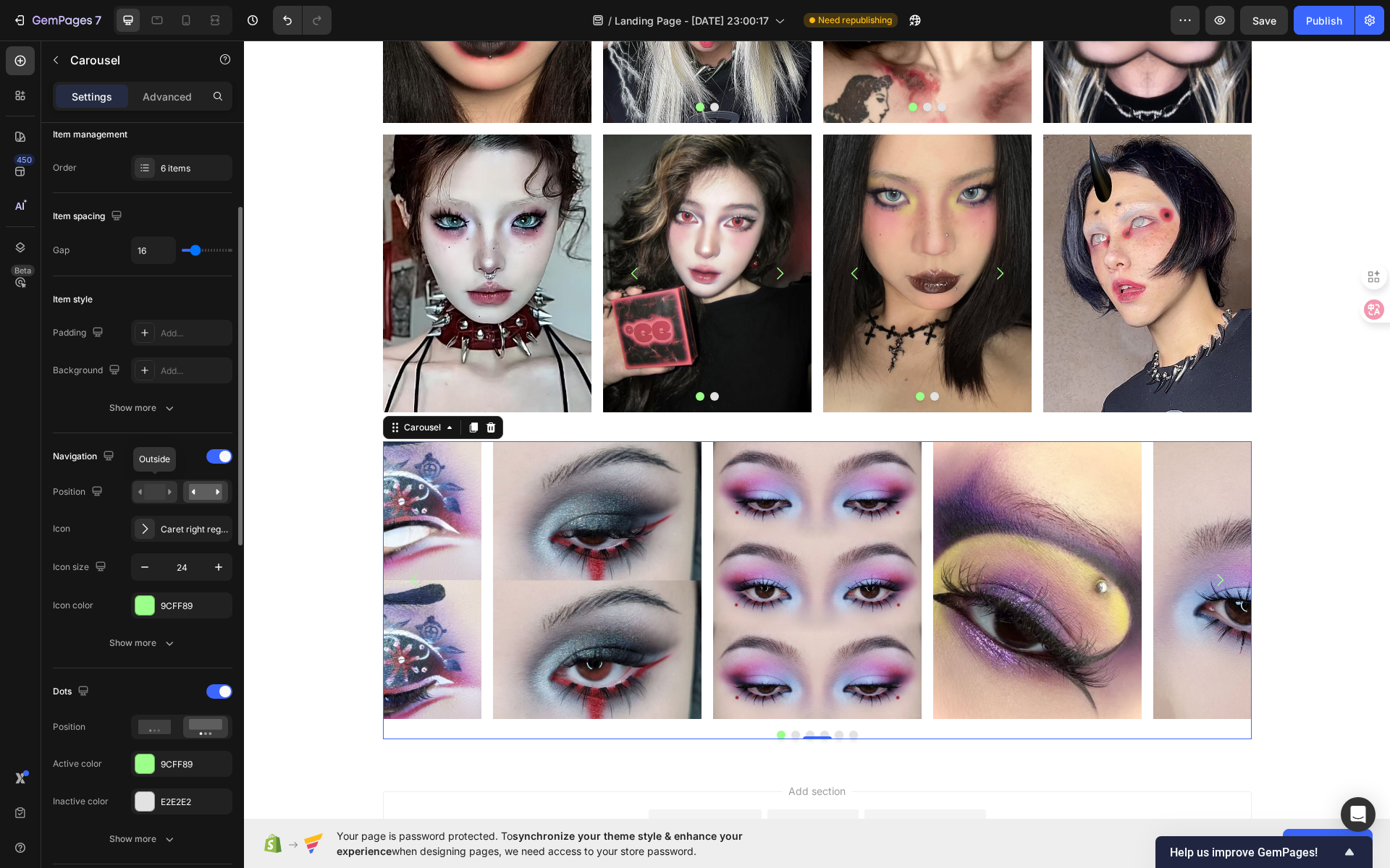
click at [162, 492] on rect at bounding box center [154, 492] width 21 height 16
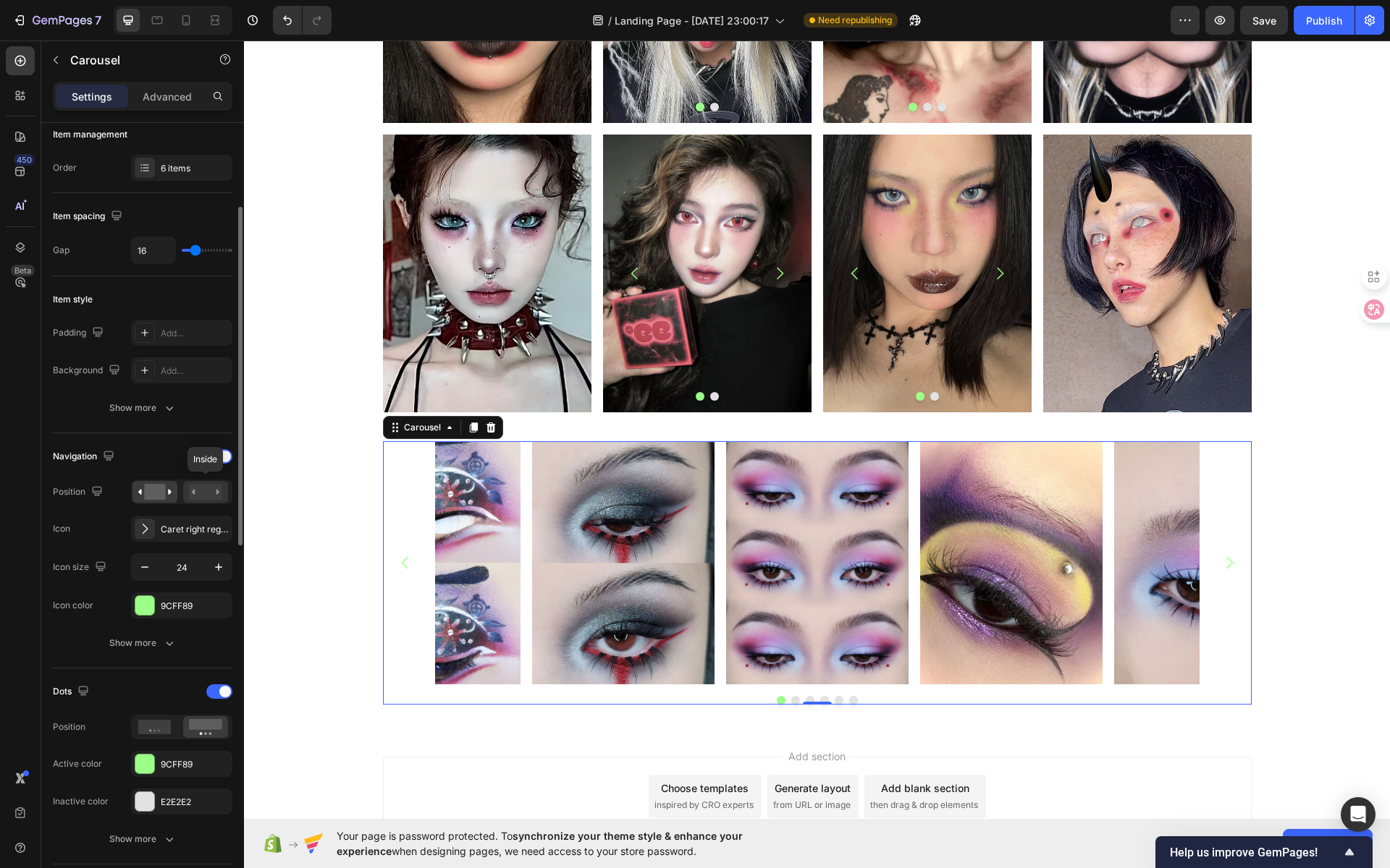
click at [214, 491] on rect at bounding box center [205, 492] width 33 height 16
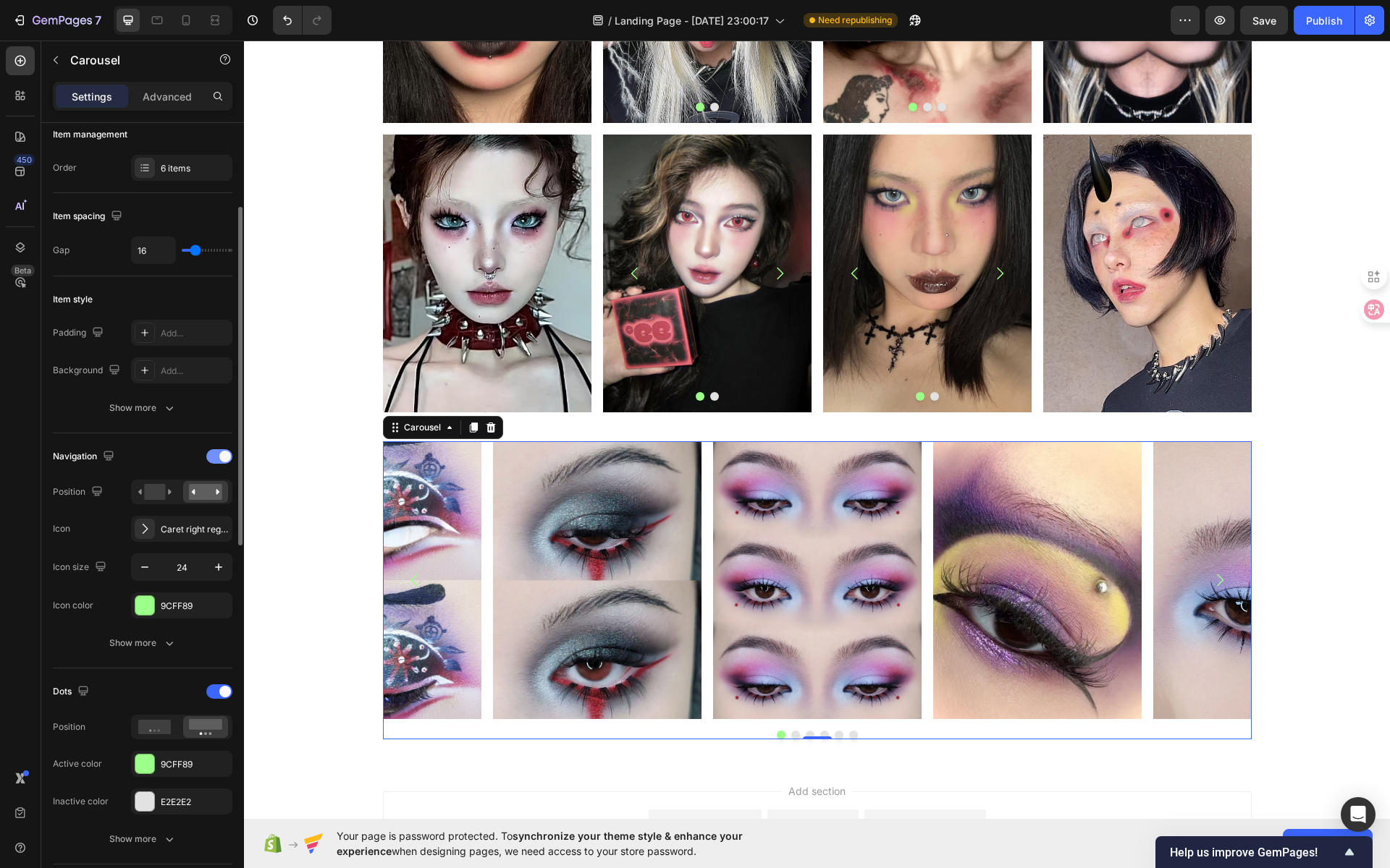
click at [210, 455] on div at bounding box center [219, 457] width 26 height 15
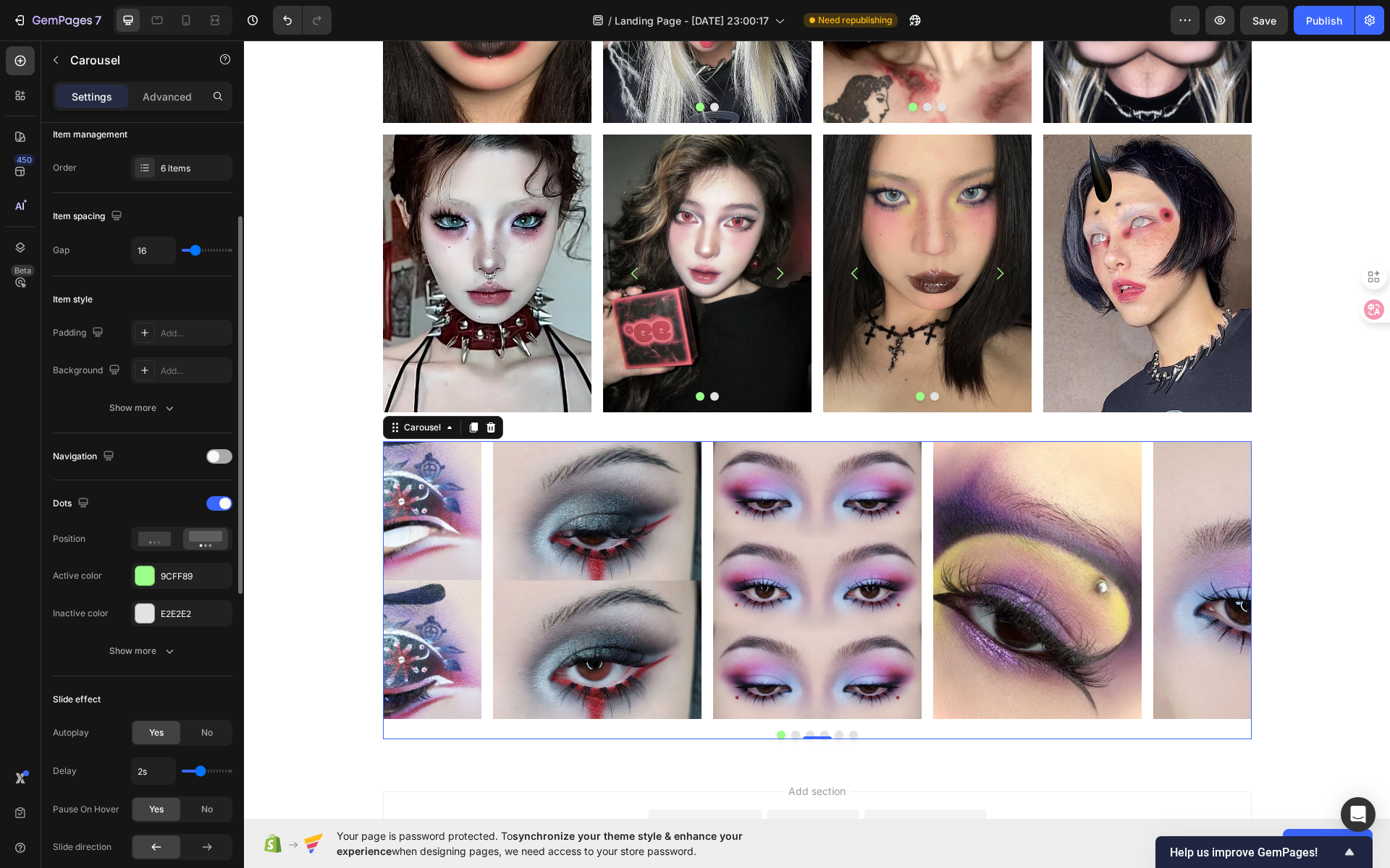
click at [218, 457] on div at bounding box center [219, 457] width 26 height 15
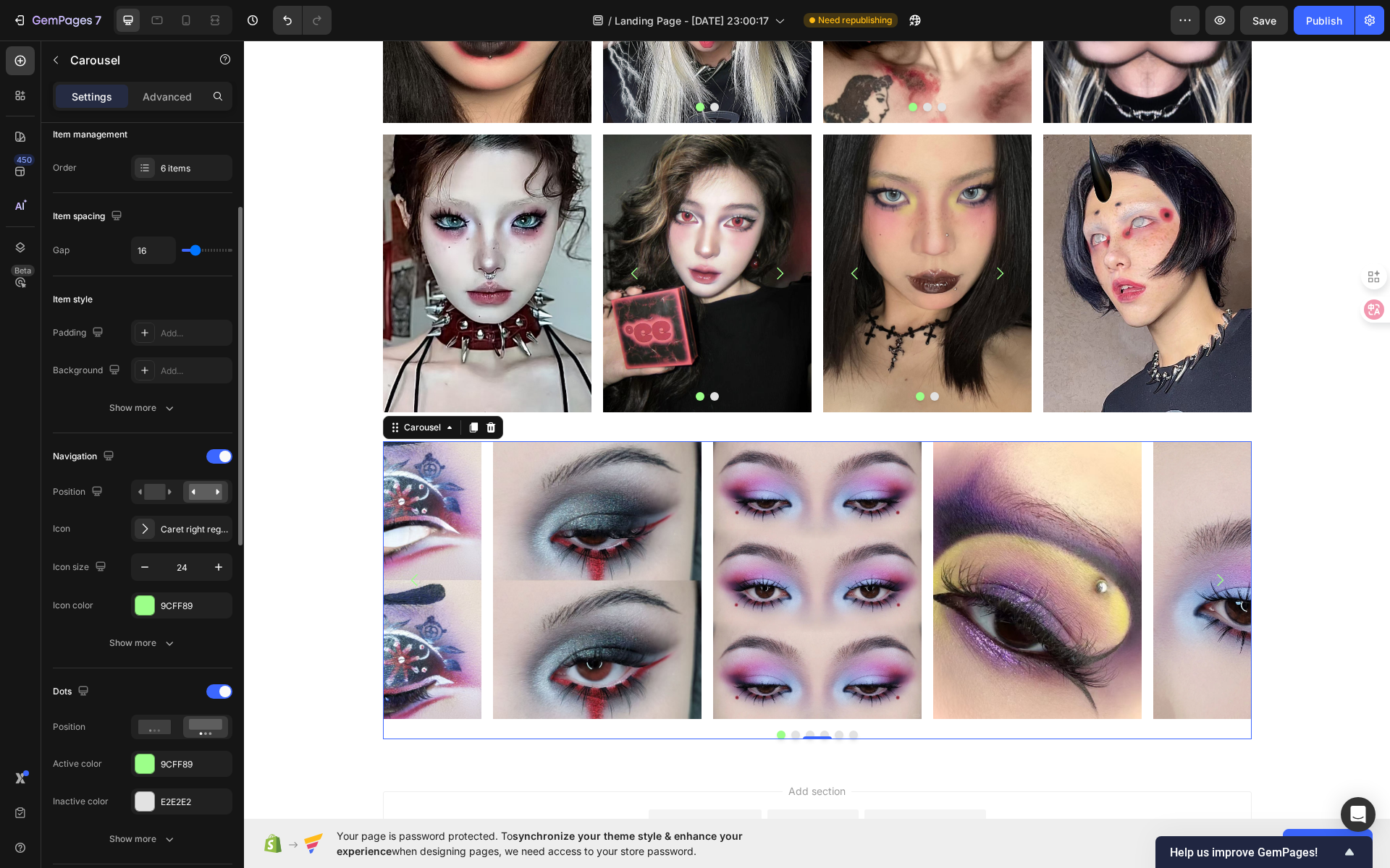
scroll to position [264, 0]
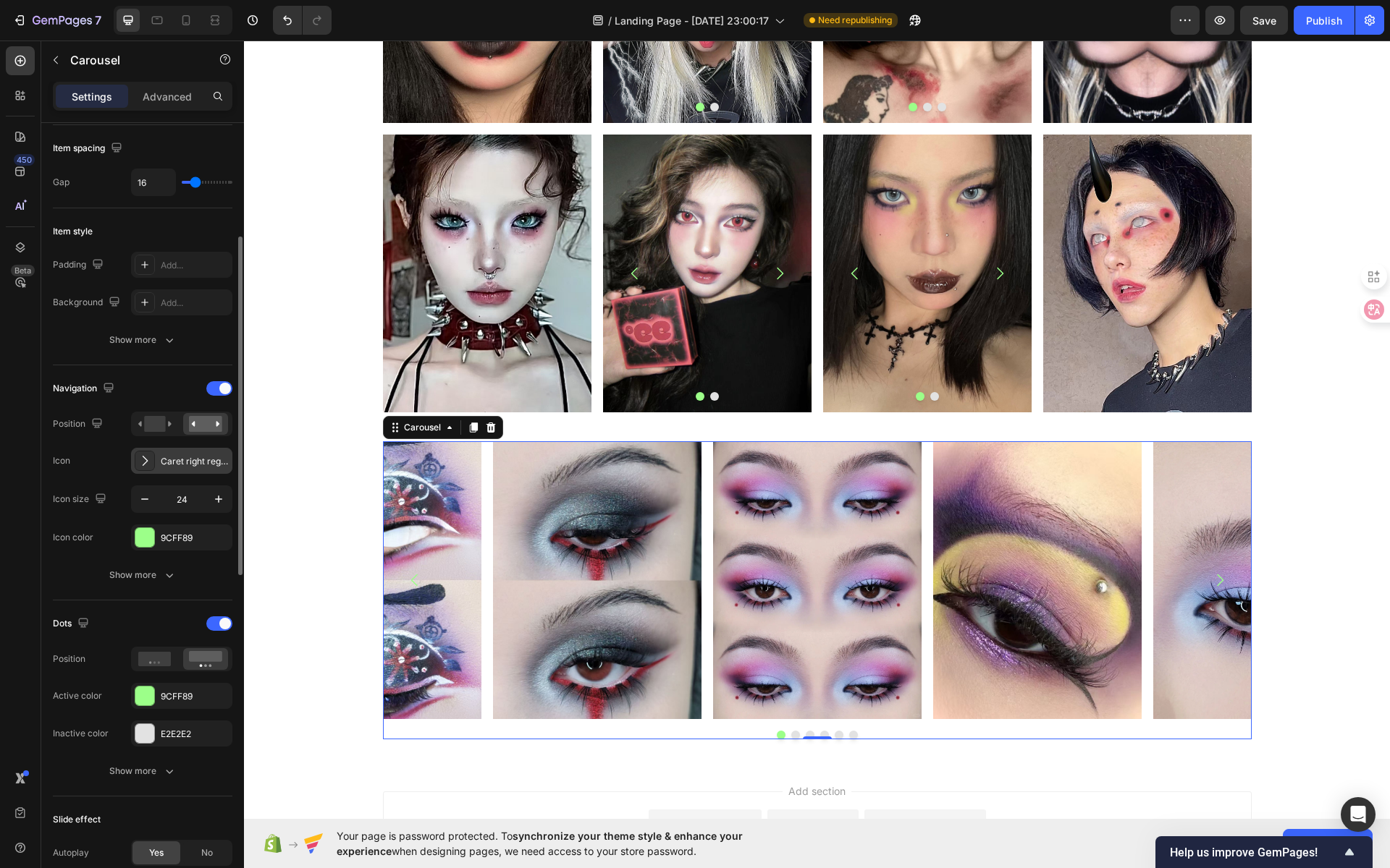
click at [162, 459] on div "Caret right regular" at bounding box center [195, 462] width 68 height 13
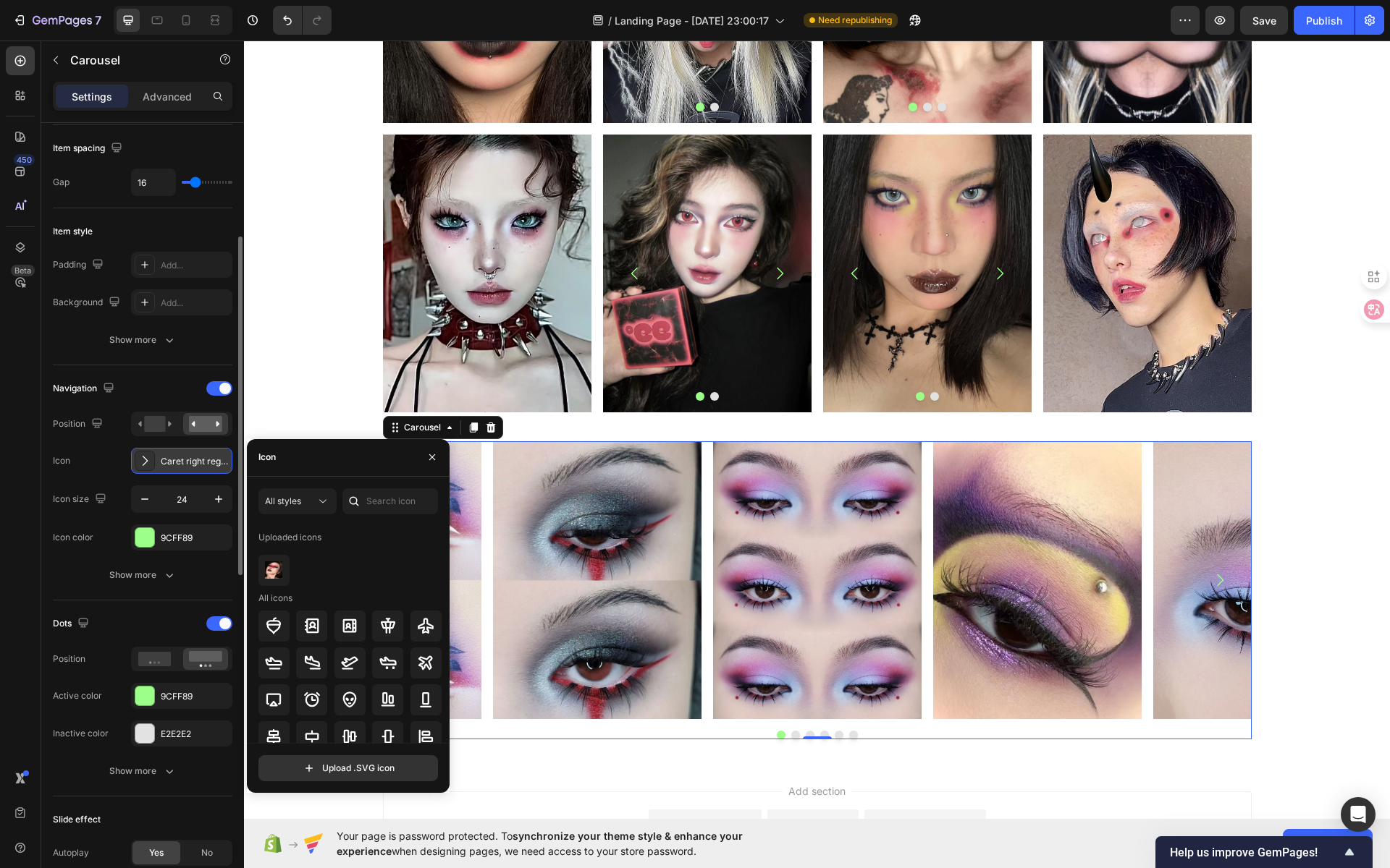
click at [159, 458] on div "Caret right regular" at bounding box center [182, 461] width 102 height 26
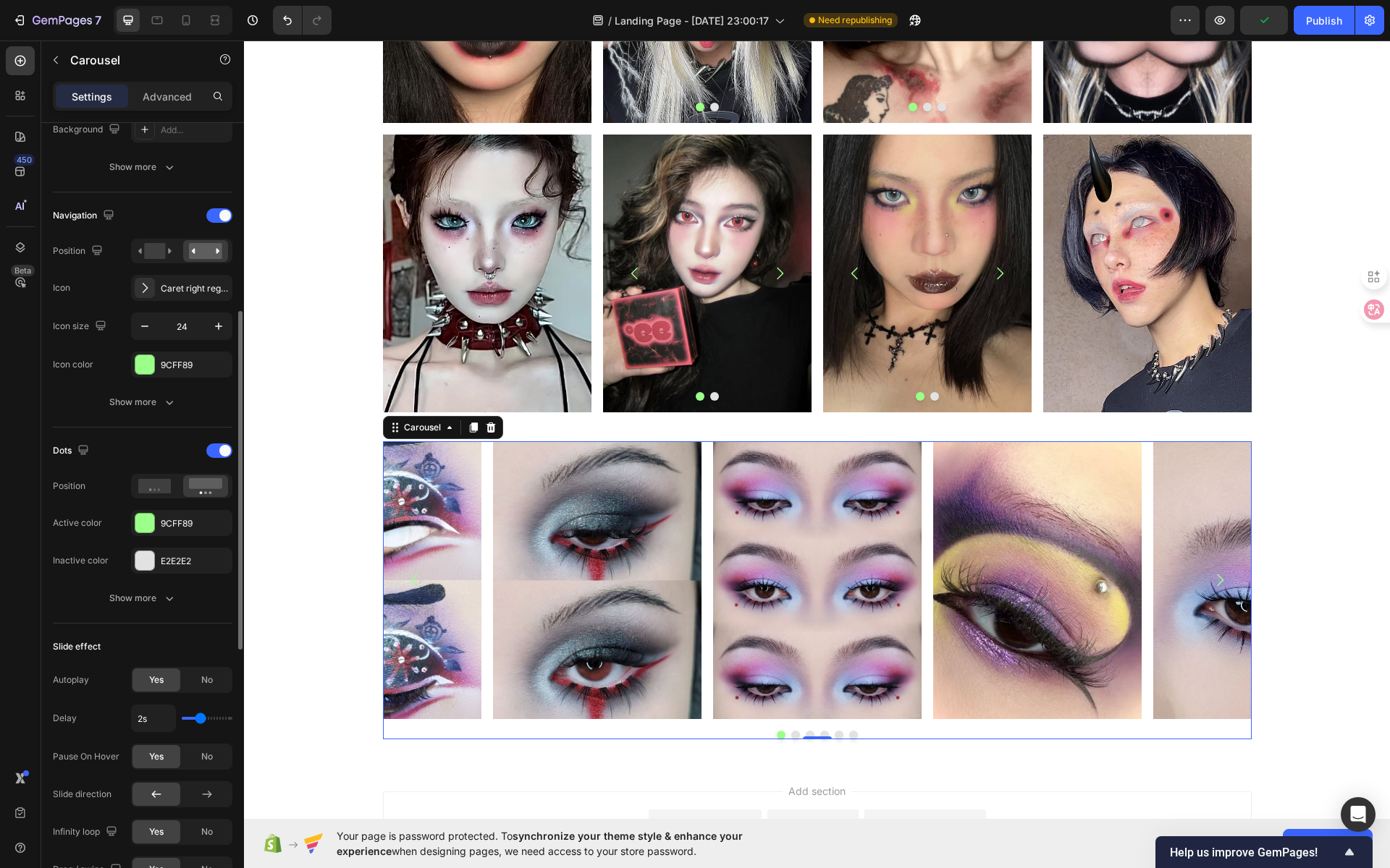
scroll to position [440, 0]
click at [156, 475] on icon at bounding box center [155, 483] width 33 height 15
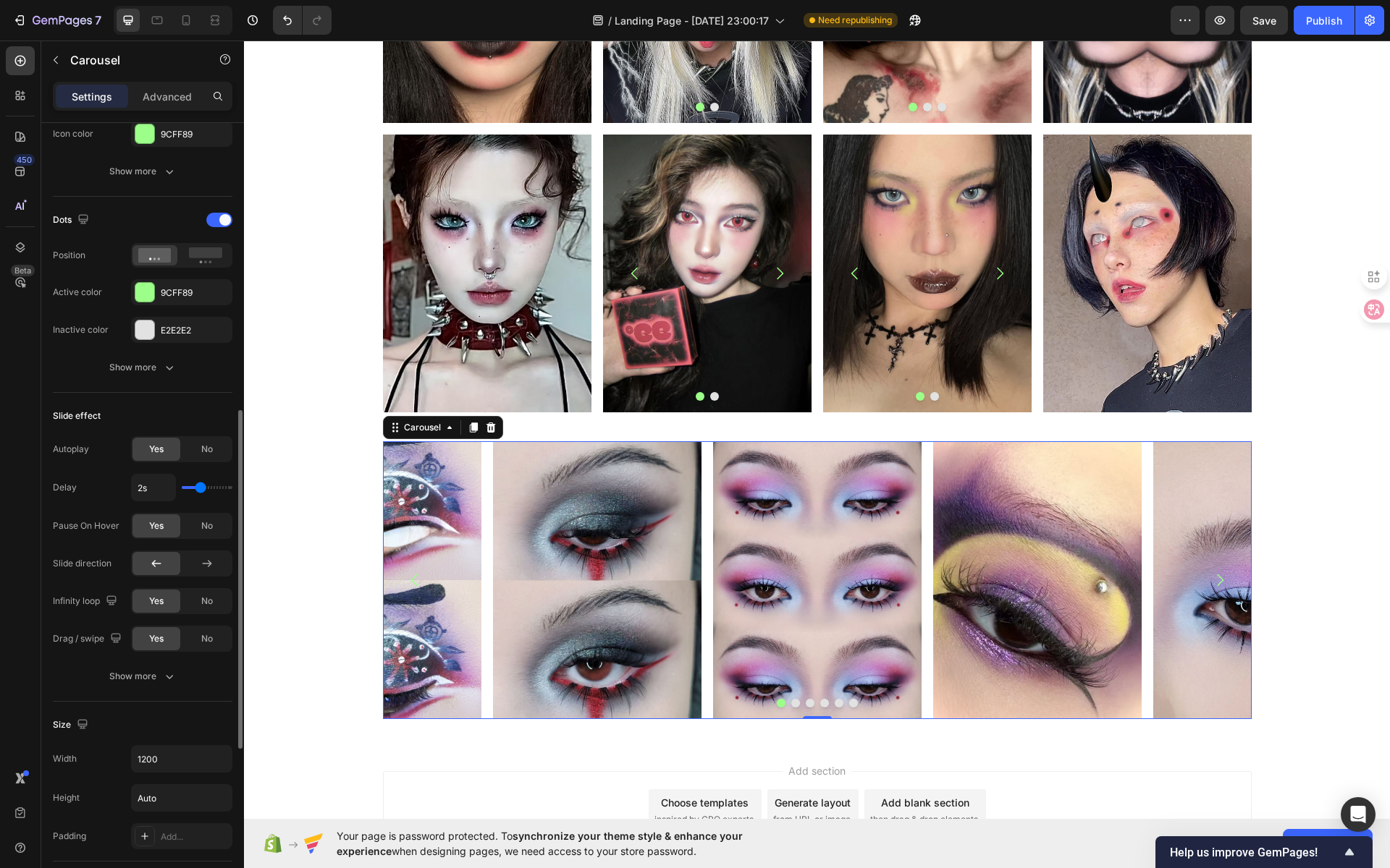
scroll to position [738, 0]
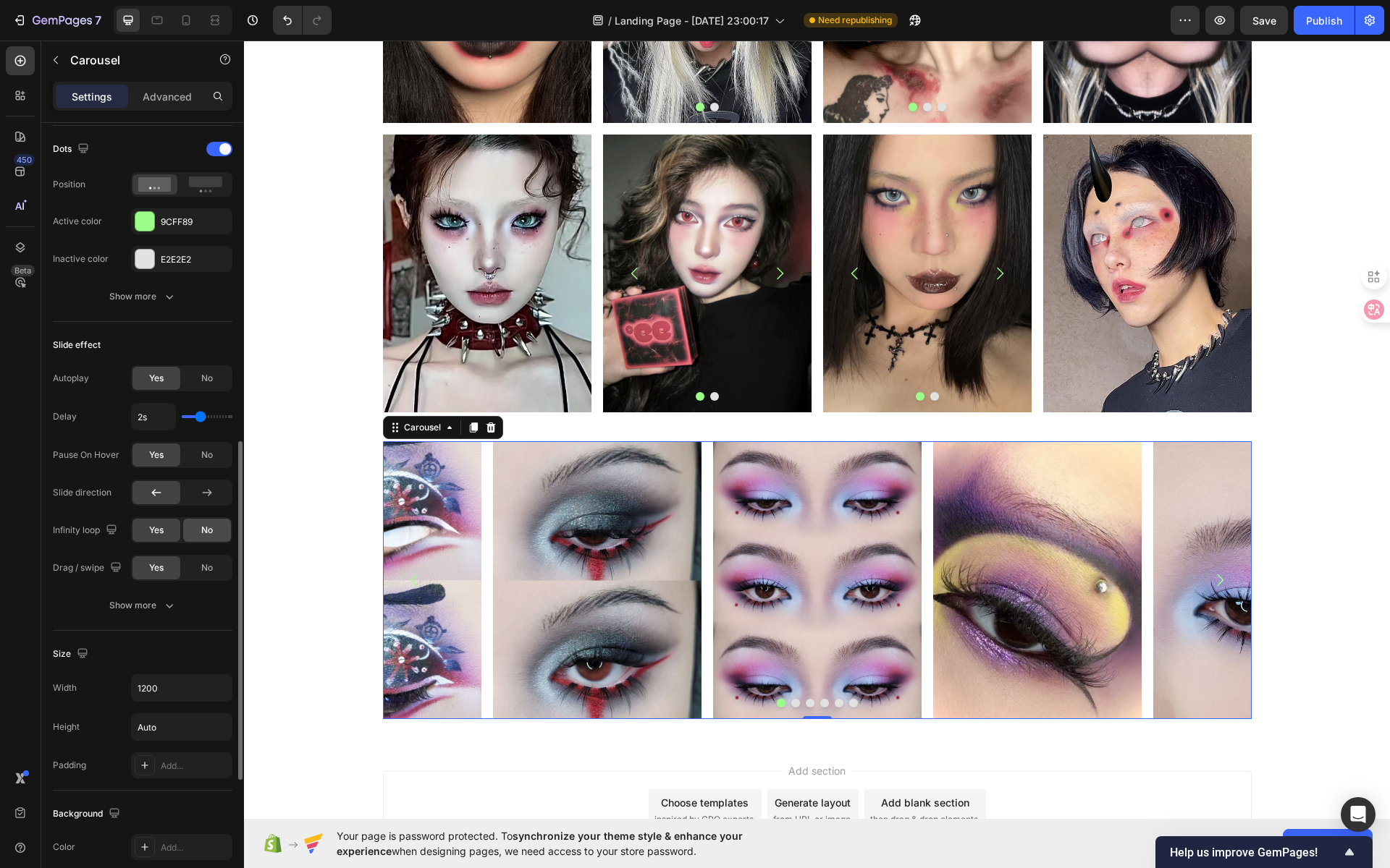
click at [209, 535] on div "No" at bounding box center [207, 530] width 47 height 23
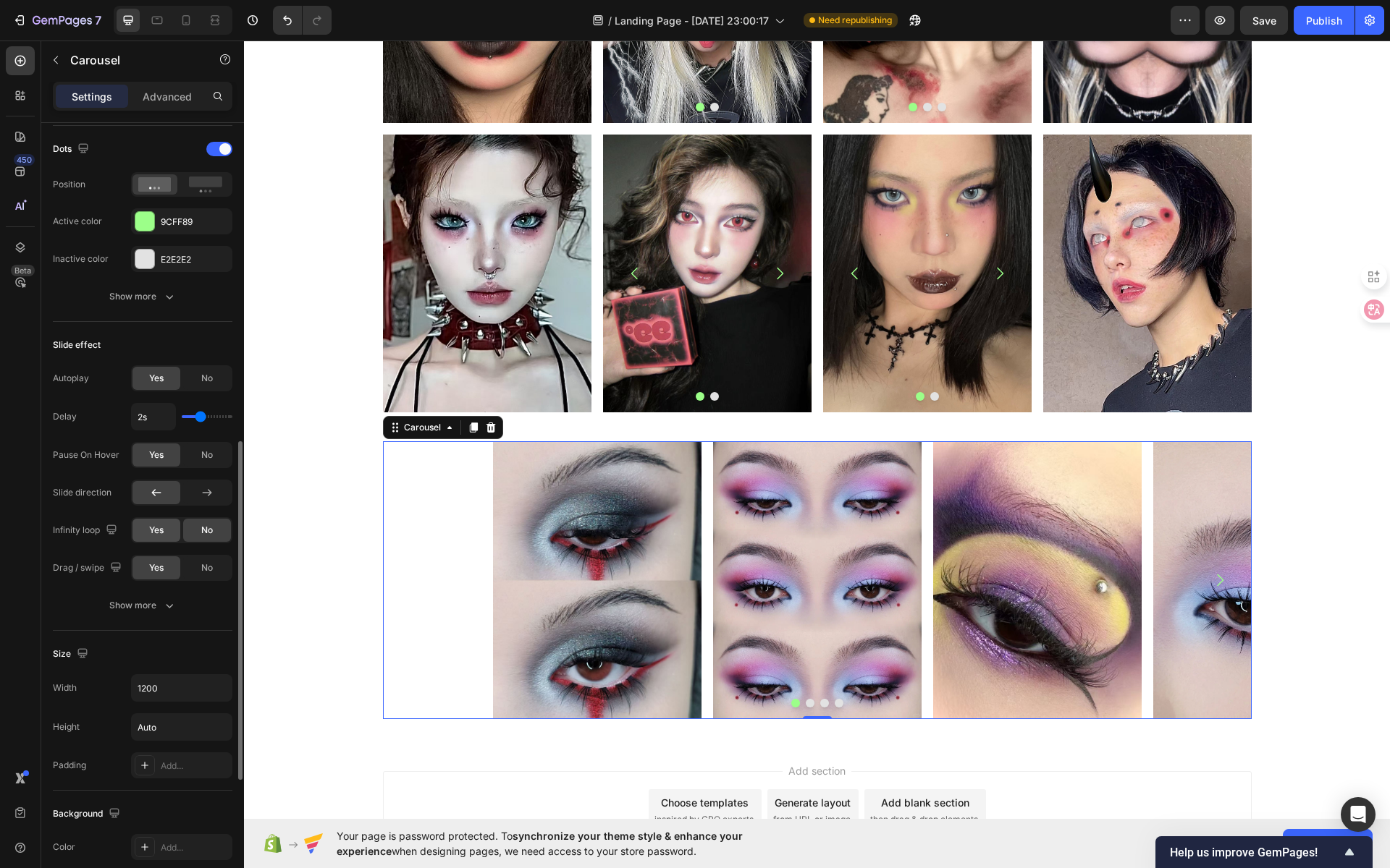
click at [164, 529] on div "Yes" at bounding box center [156, 530] width 47 height 23
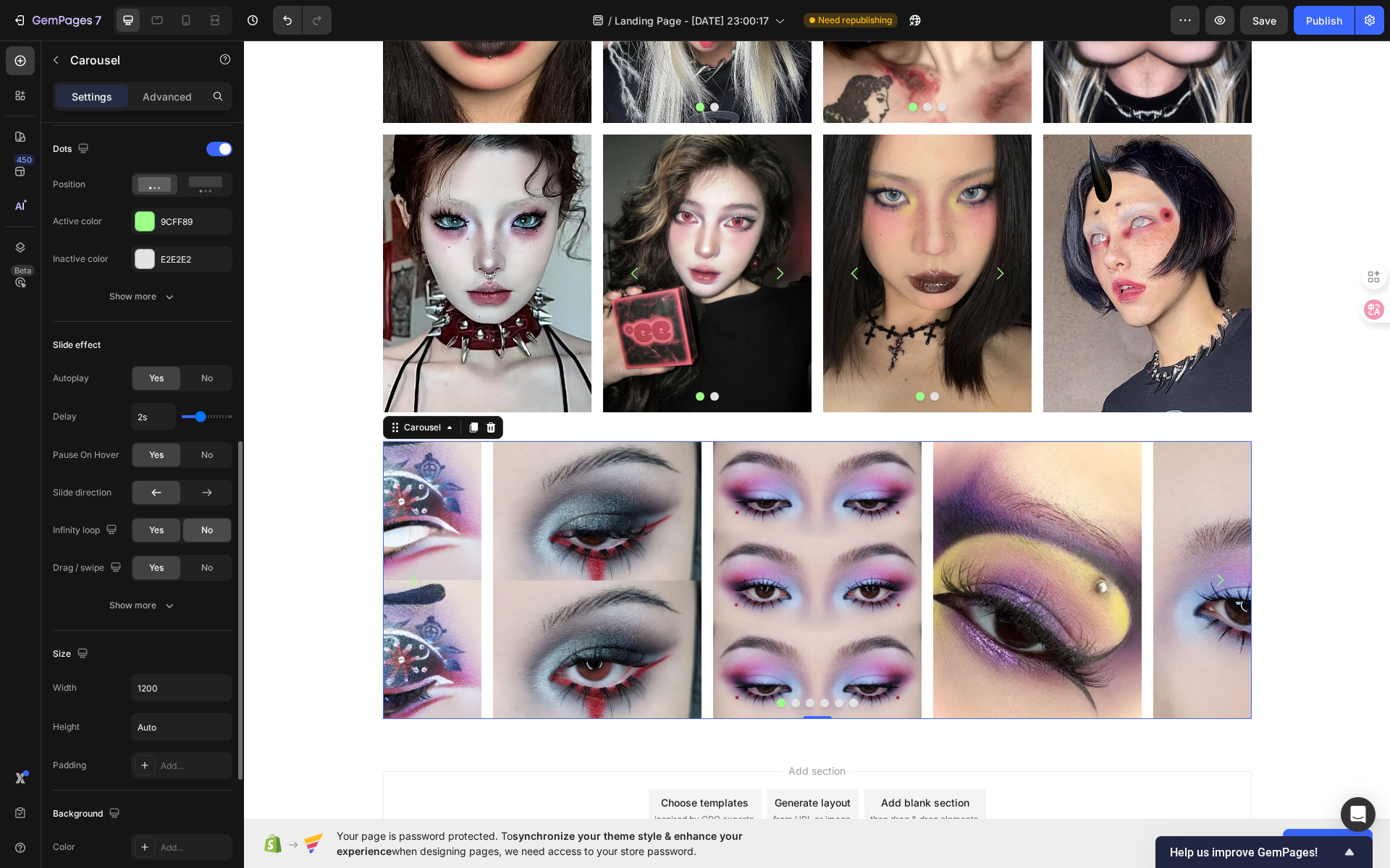
click at [199, 530] on div "No" at bounding box center [207, 530] width 47 height 23
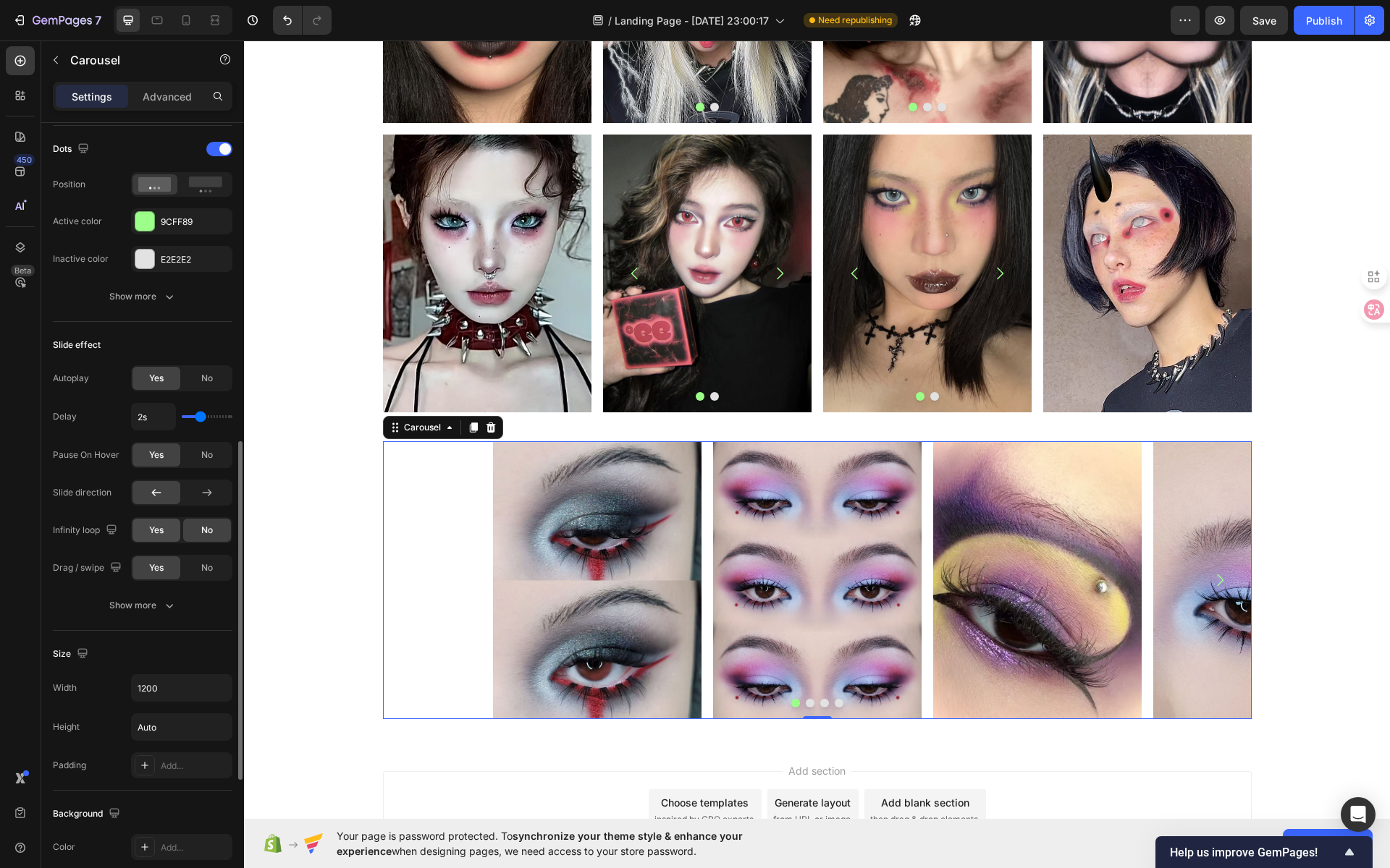
click at [151, 531] on span "Yes" at bounding box center [156, 530] width 15 height 13
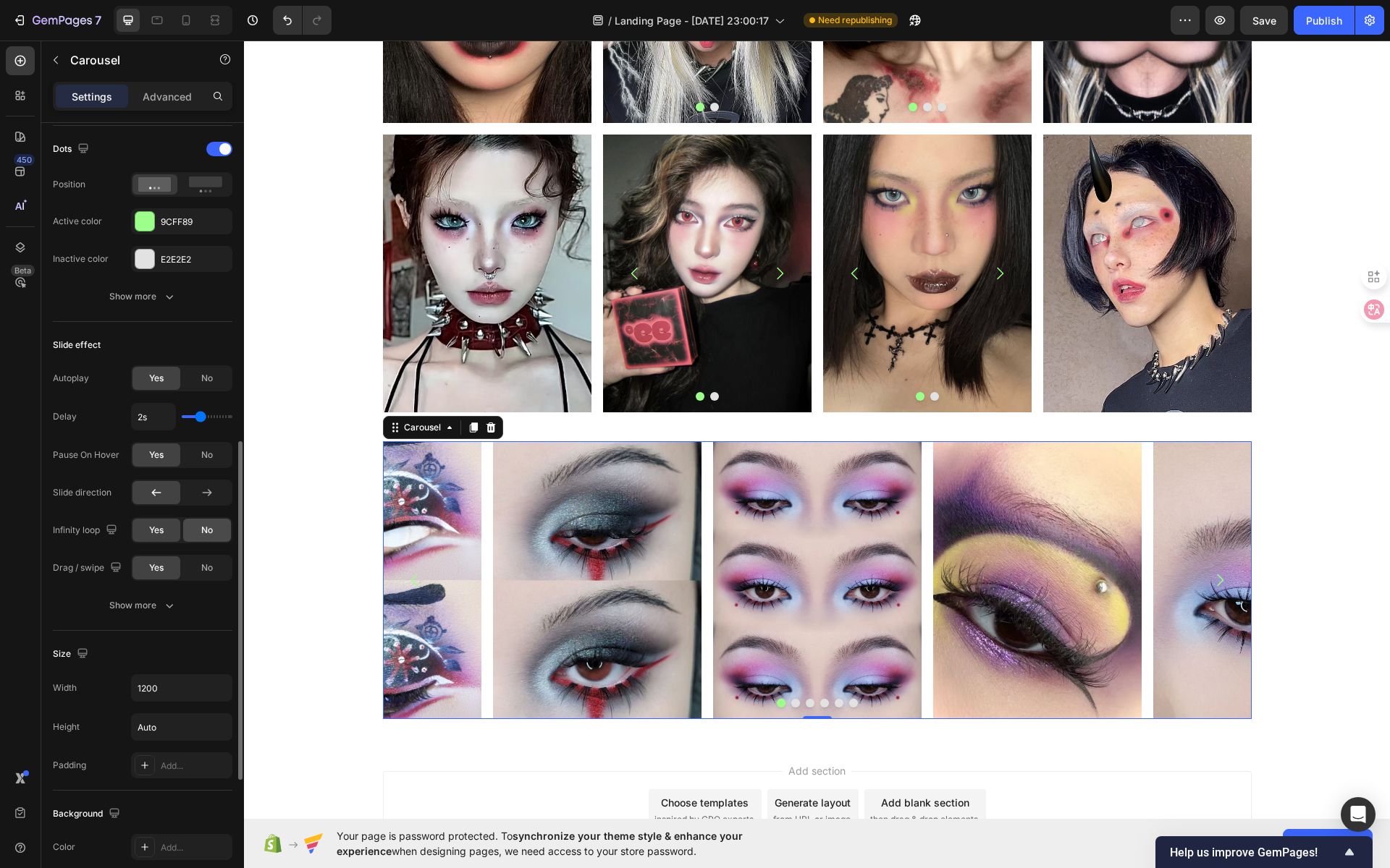
click at [188, 532] on div "No" at bounding box center [207, 530] width 47 height 23
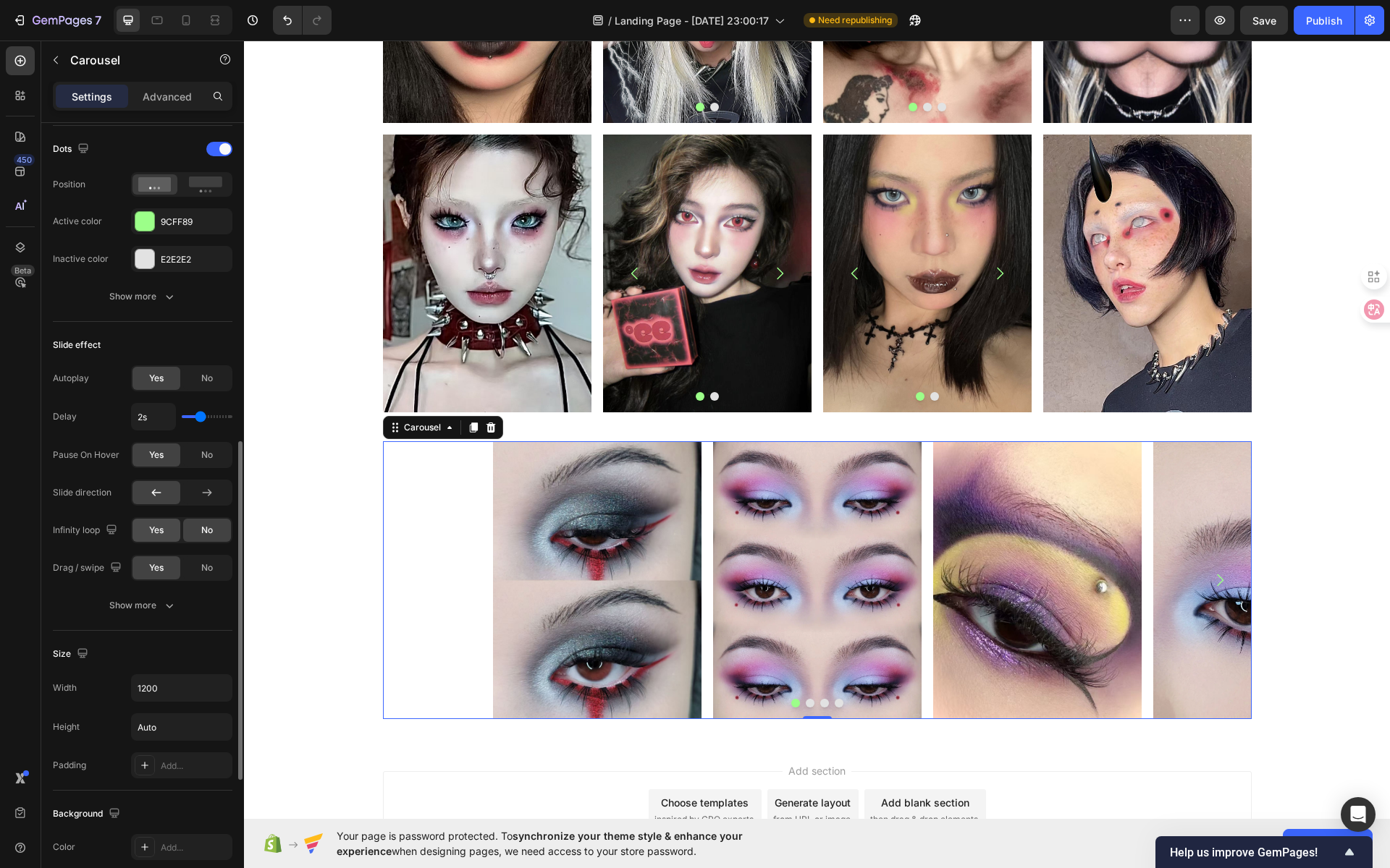
click at [139, 532] on div "Yes" at bounding box center [156, 530] width 47 height 23
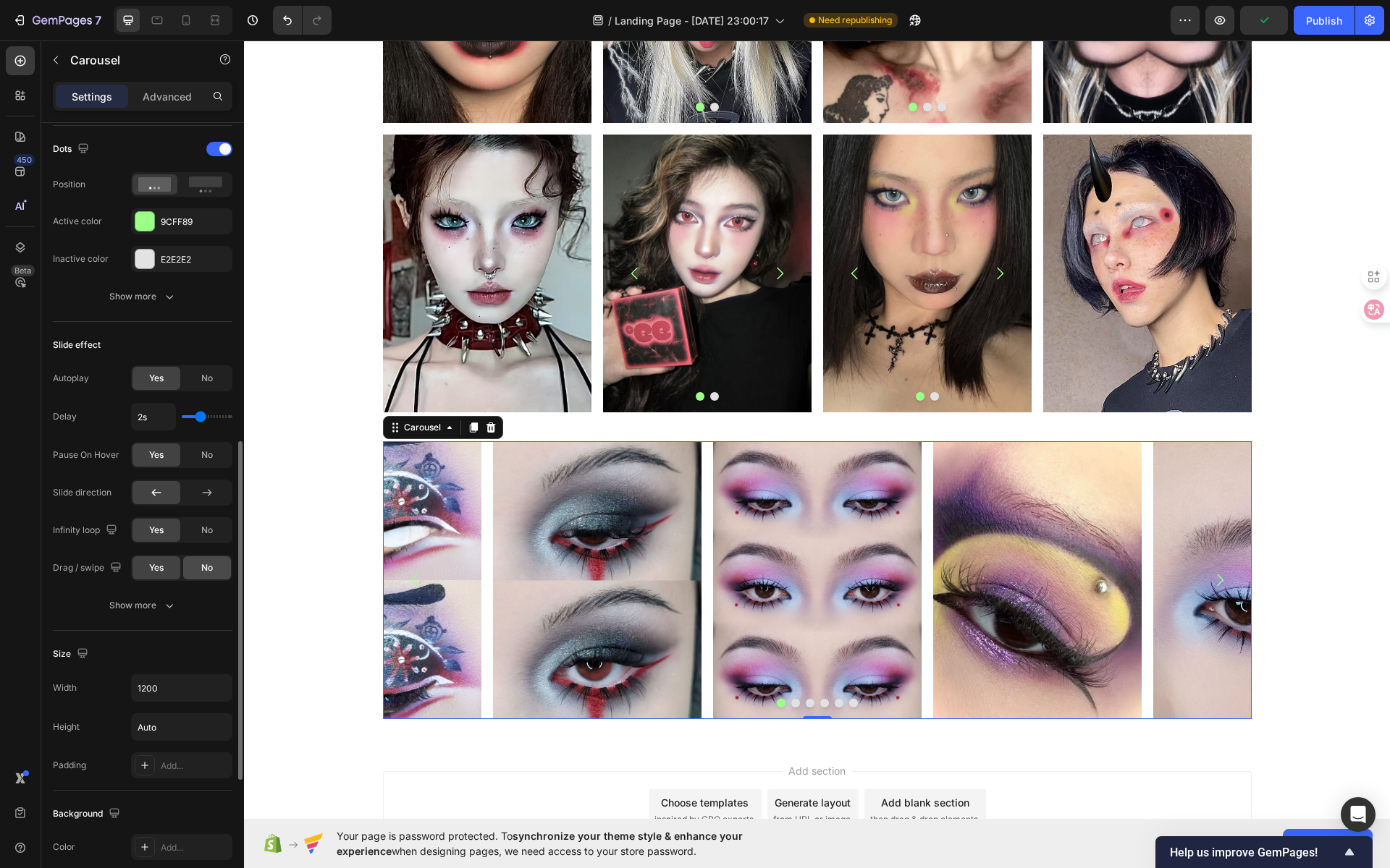
click at [202, 564] on span "No" at bounding box center [207, 568] width 12 height 13
click at [163, 564] on span "Yes" at bounding box center [156, 568] width 15 height 13
click at [220, 567] on div "No" at bounding box center [207, 567] width 47 height 23
click at [161, 562] on span "Yes" at bounding box center [156, 568] width 15 height 13
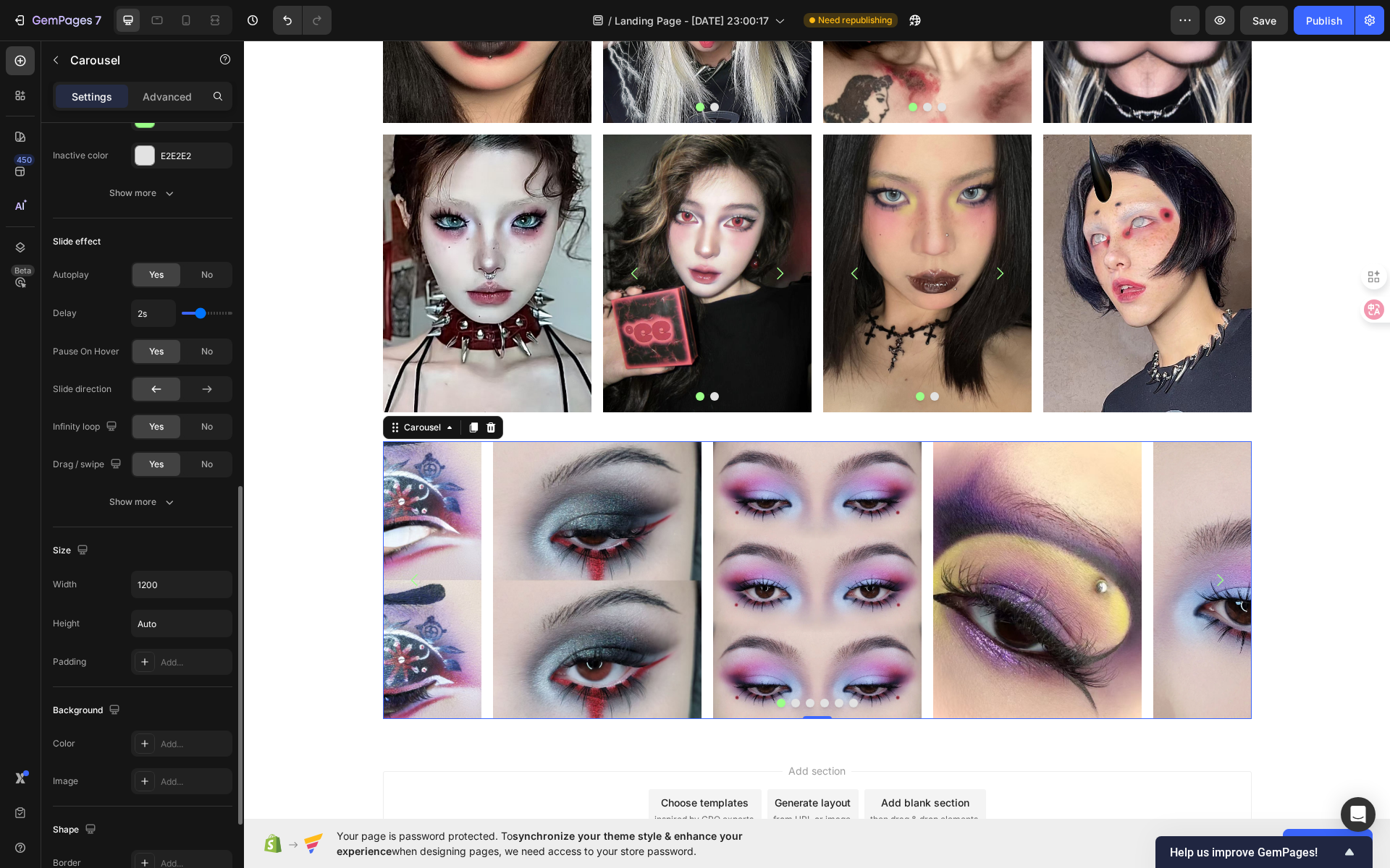
scroll to position [904, 0]
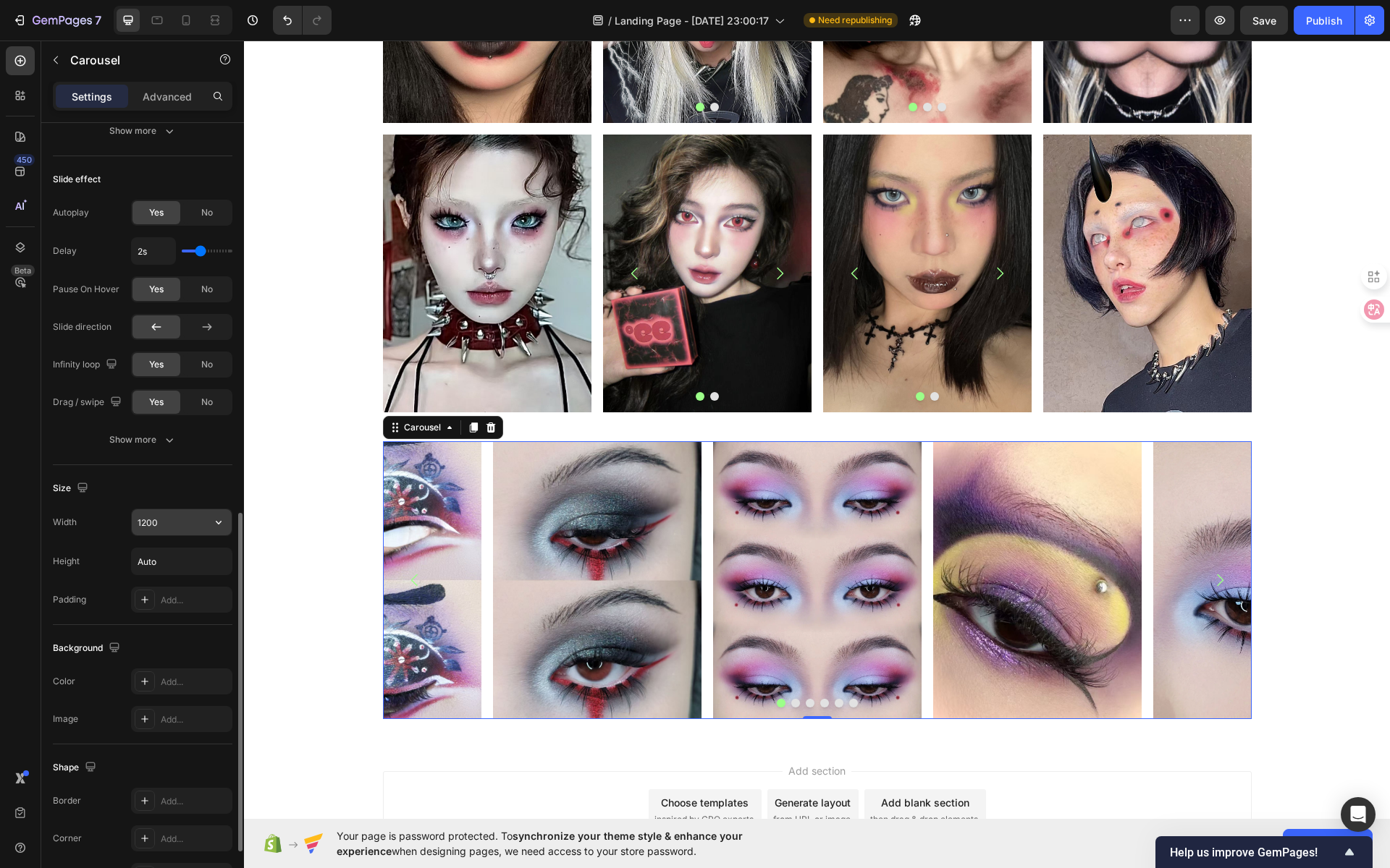
click at [205, 516] on input "1200" at bounding box center [182, 522] width 100 height 26
click at [216, 478] on div "Size" at bounding box center [142, 488] width 179 height 23
click at [219, 521] on icon "button" at bounding box center [219, 522] width 6 height 4
click at [160, 575] on p "Full 100%" at bounding box center [178, 581] width 82 height 13
type input "100%"
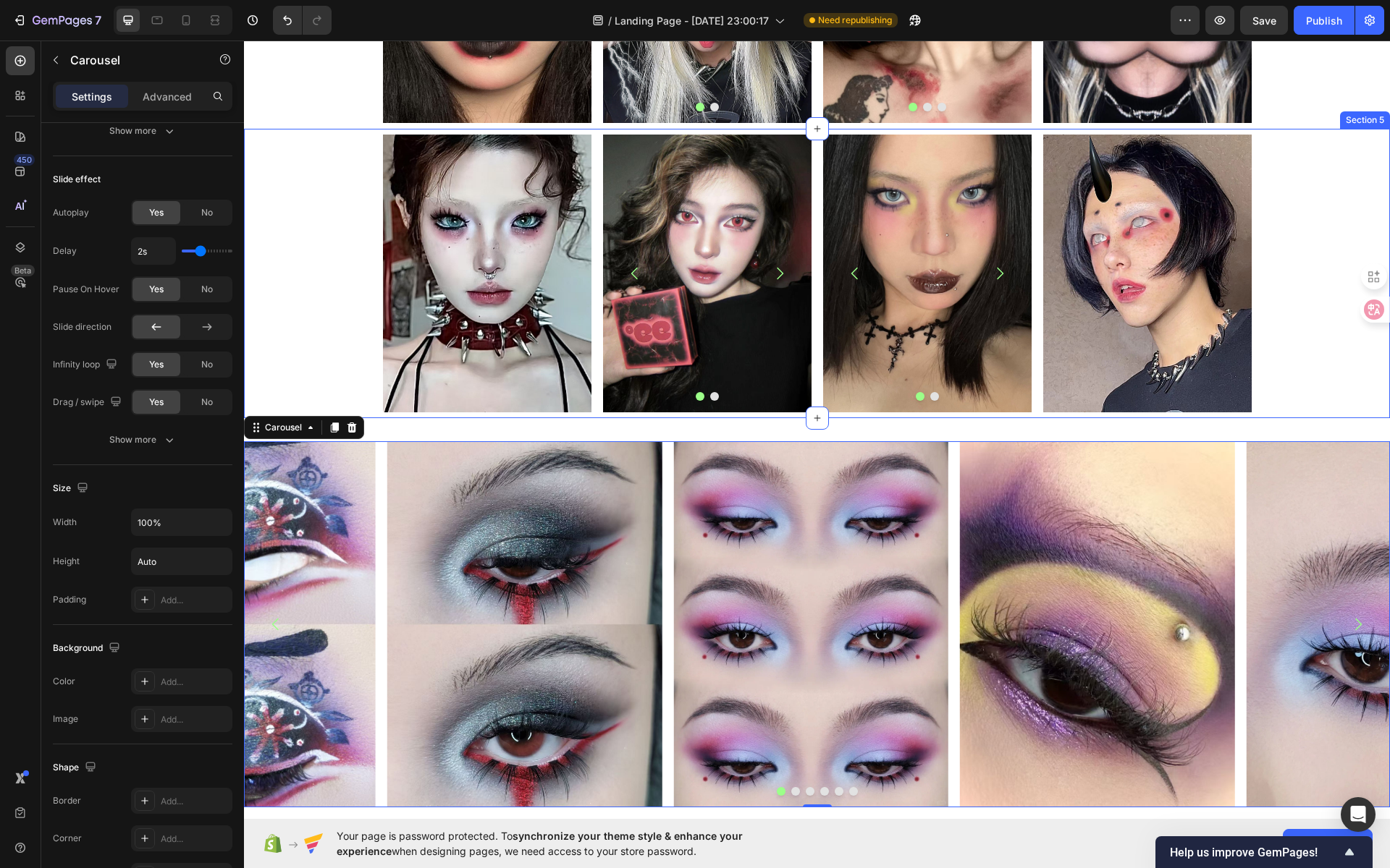
click at [1276, 208] on div "Image Image Image [GEOGRAPHIC_DATA] Image Image Carousel Image Row Row" at bounding box center [817, 273] width 1146 height 278
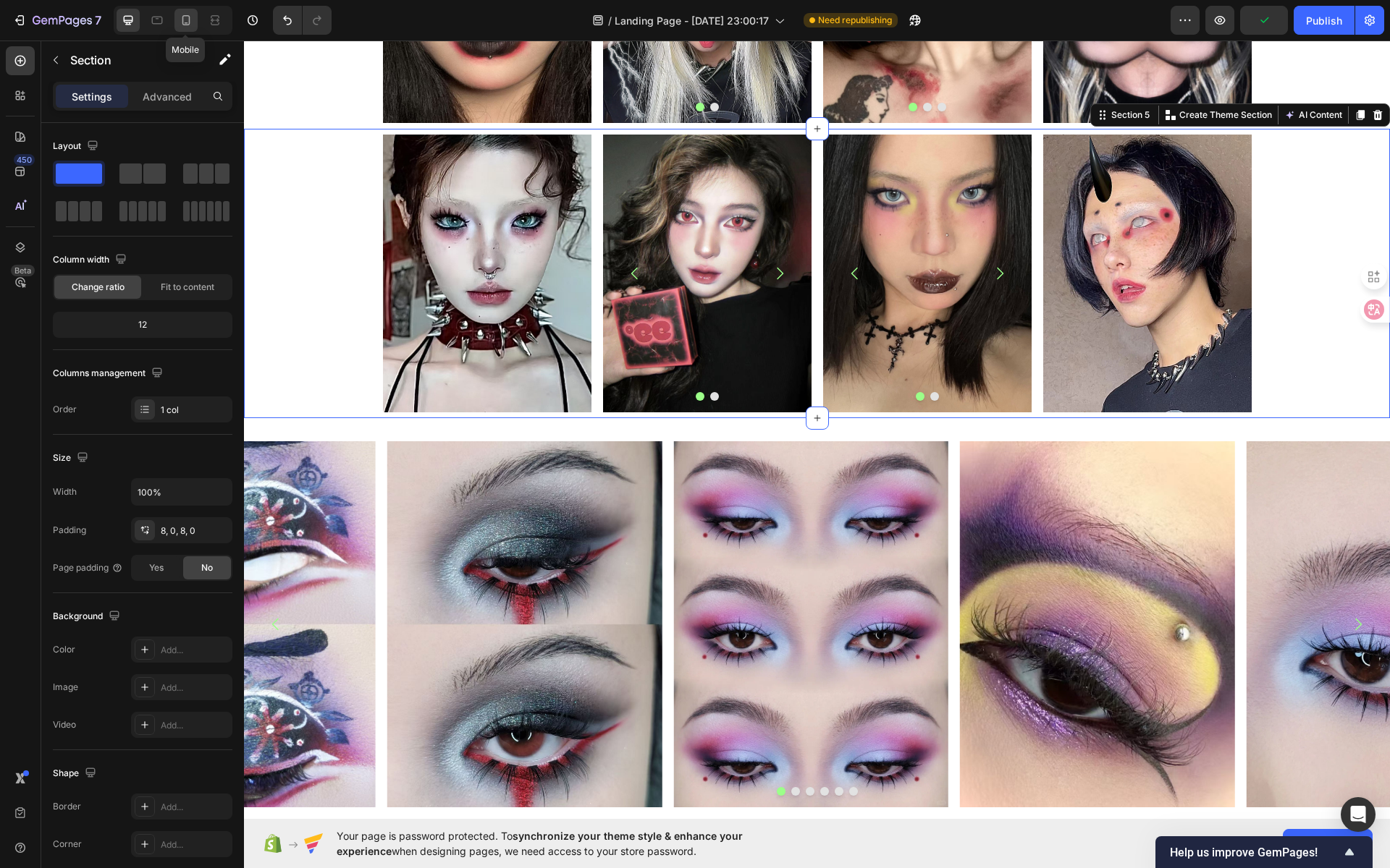
click at [183, 17] on icon at bounding box center [186, 21] width 15 height 15
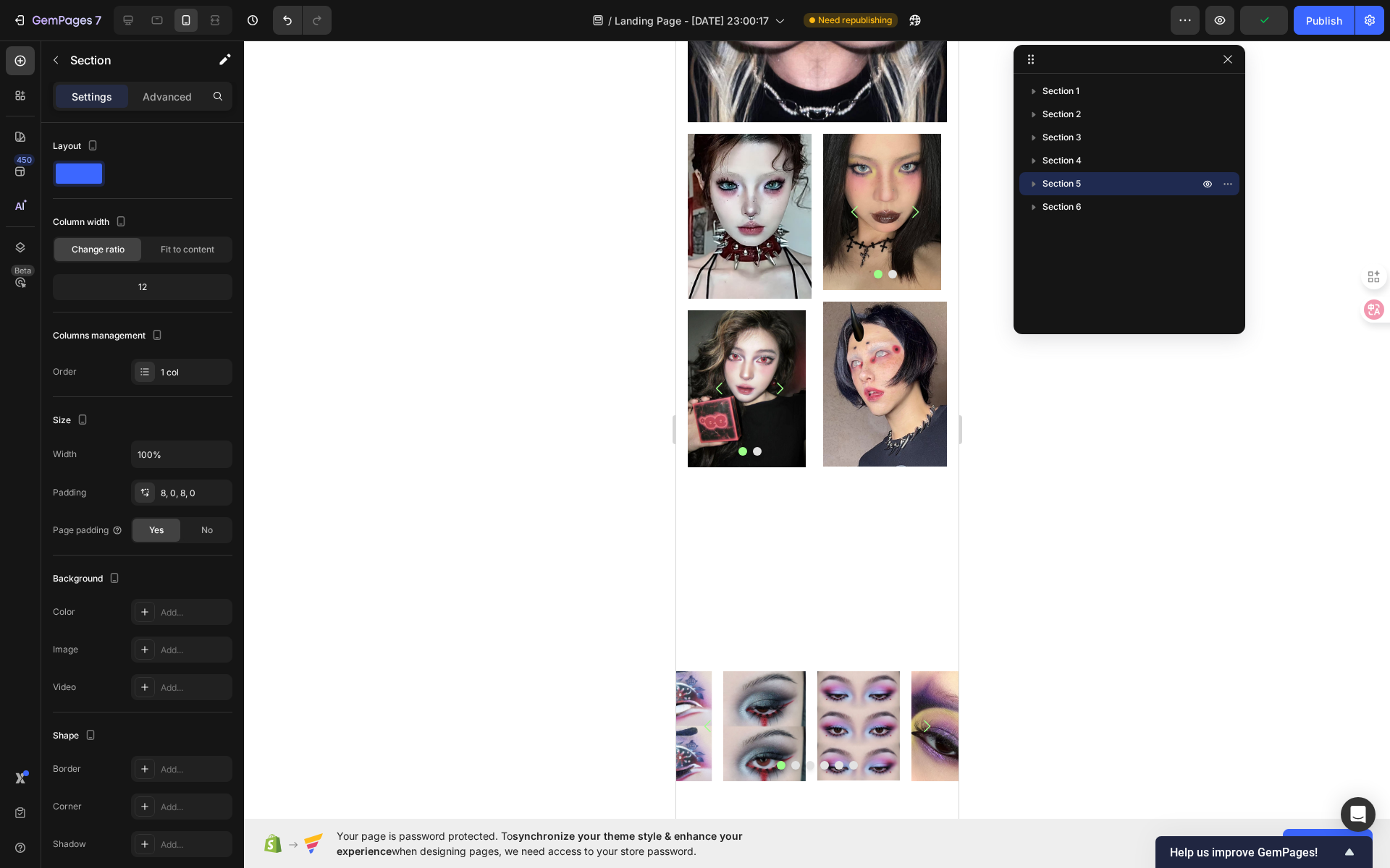
scroll to position [2057, 0]
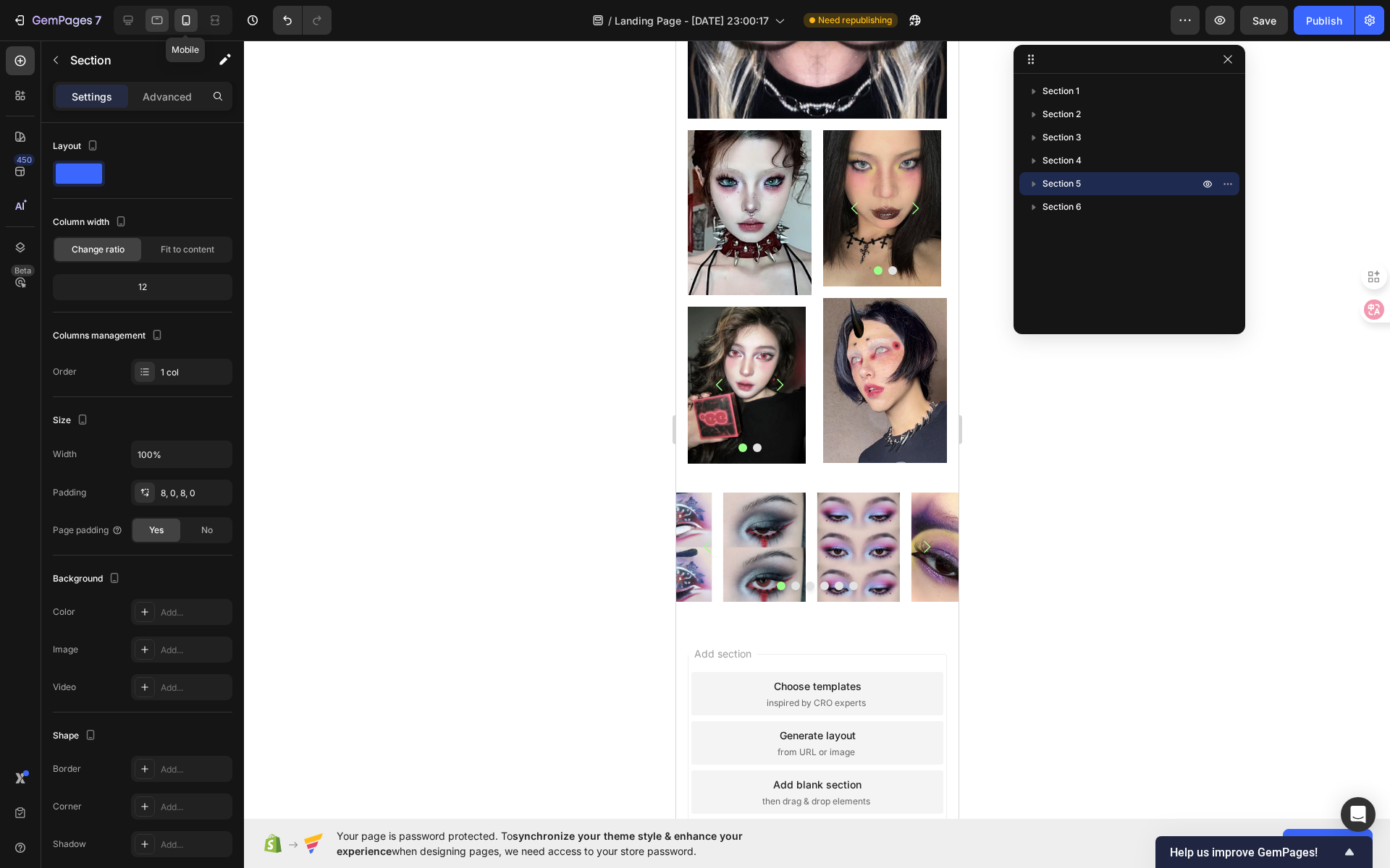
click at [156, 19] on icon at bounding box center [157, 19] width 4 height 1
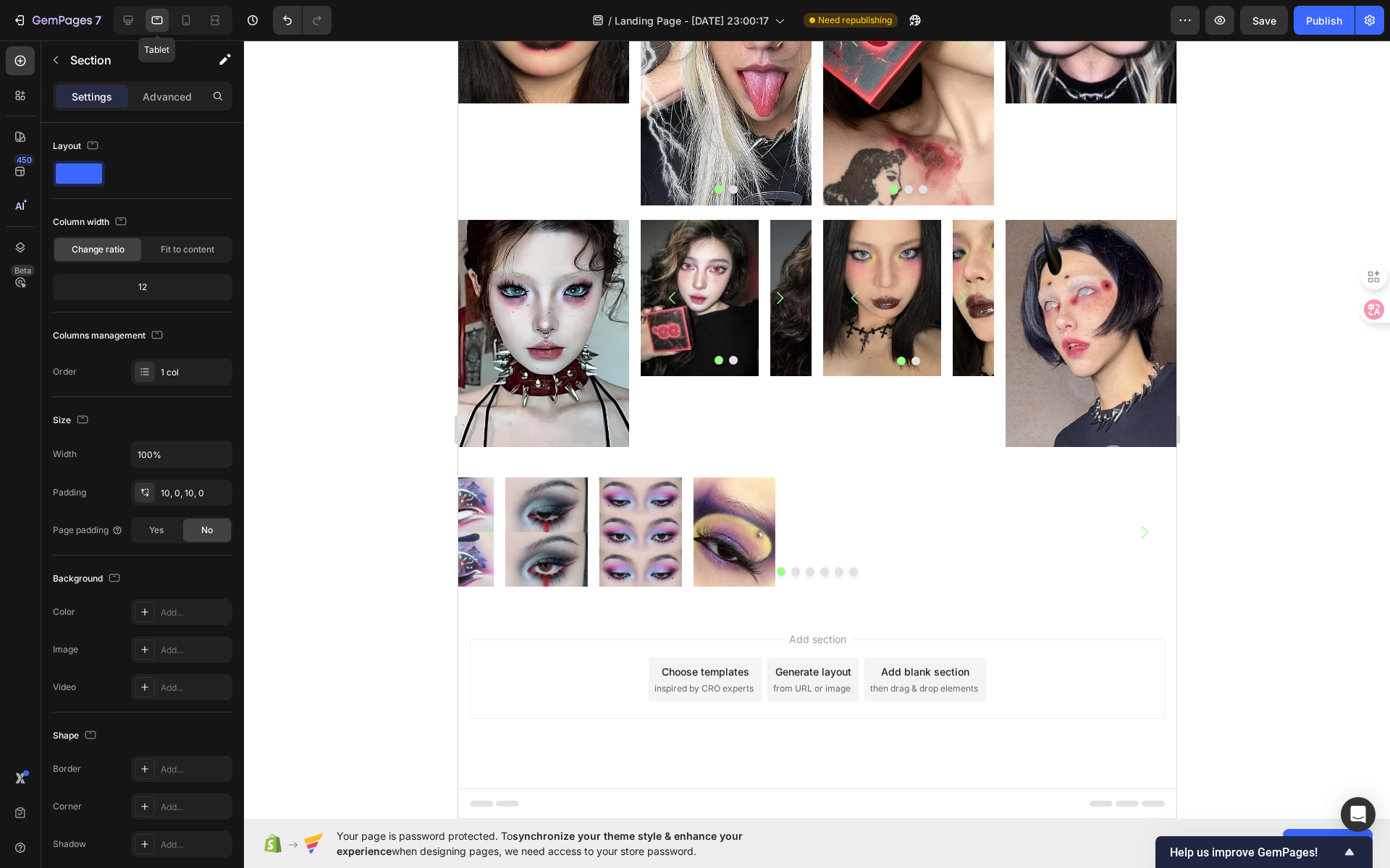
scroll to position [916, 0]
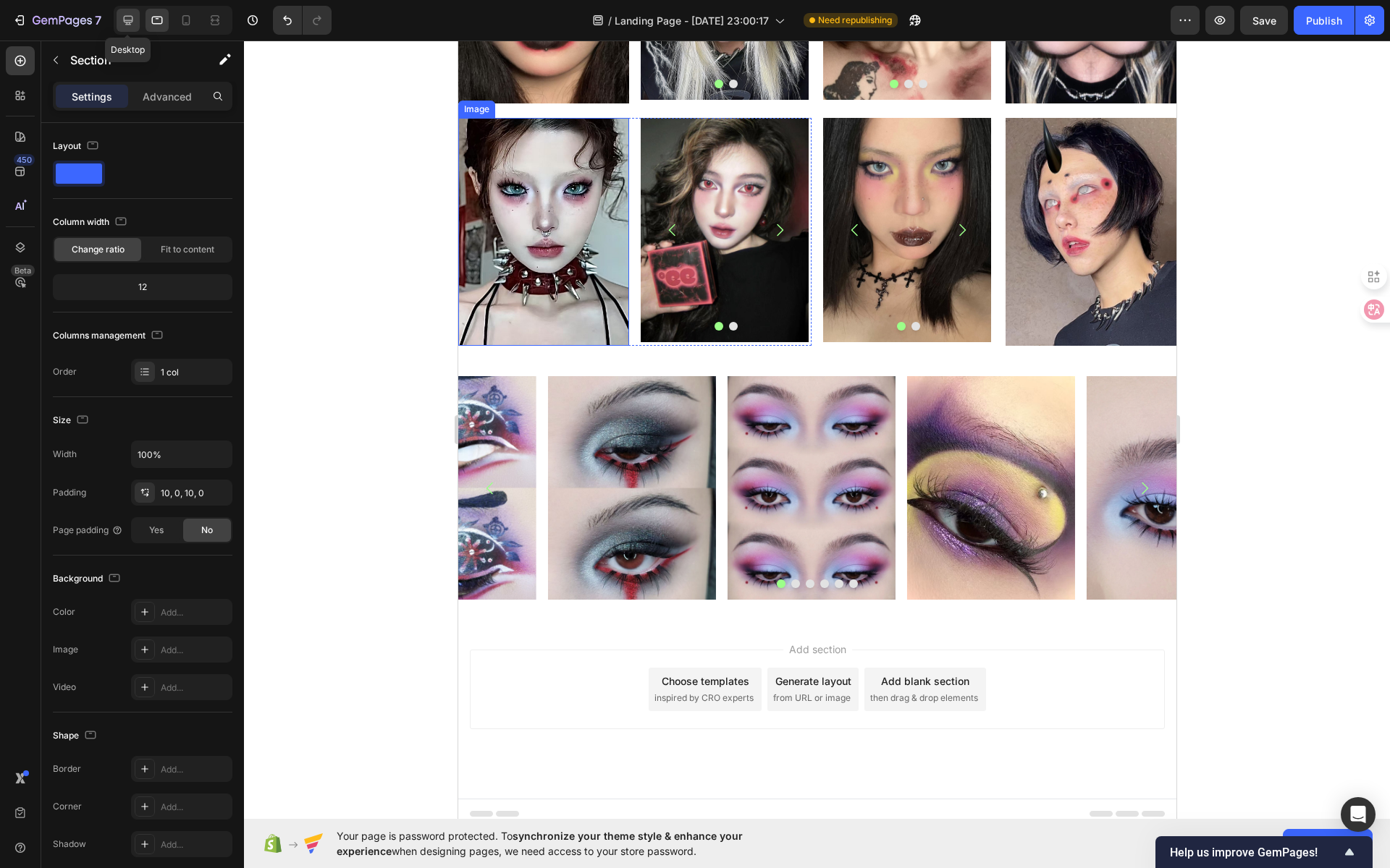
click at [116, 18] on div at bounding box center [127, 20] width 23 height 23
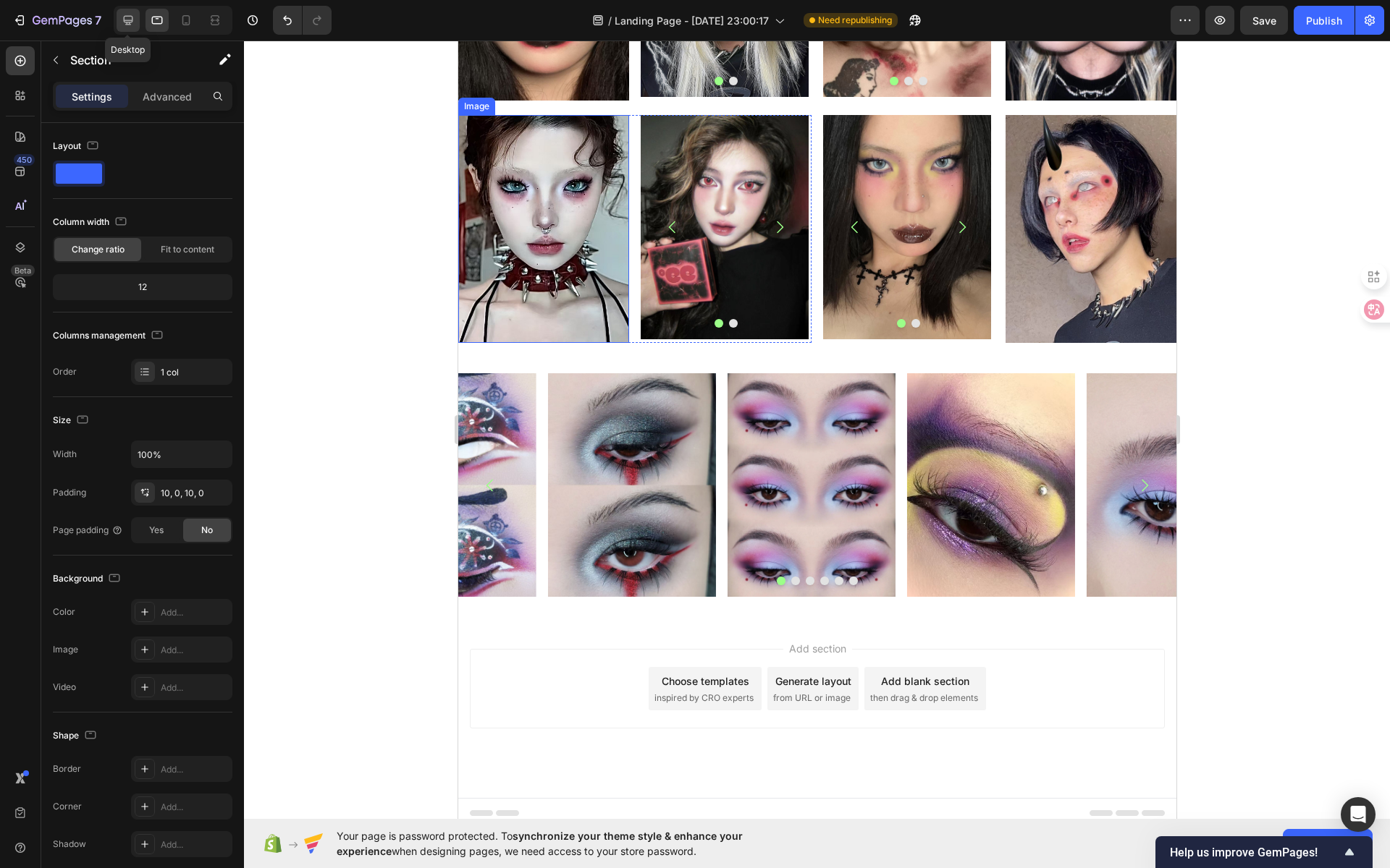
click at [124, 21] on icon at bounding box center [128, 20] width 10 height 10
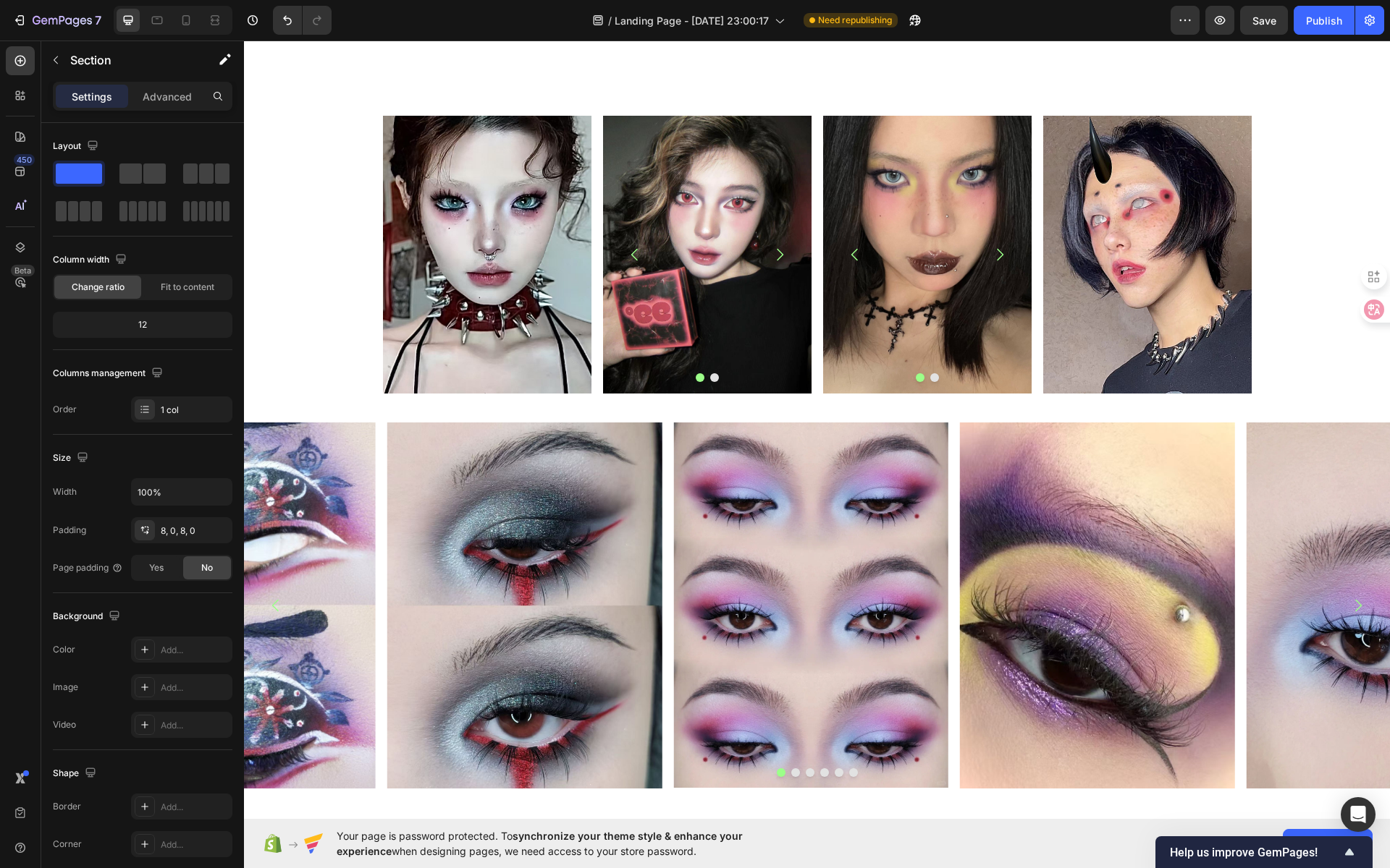
scroll to position [963, 0]
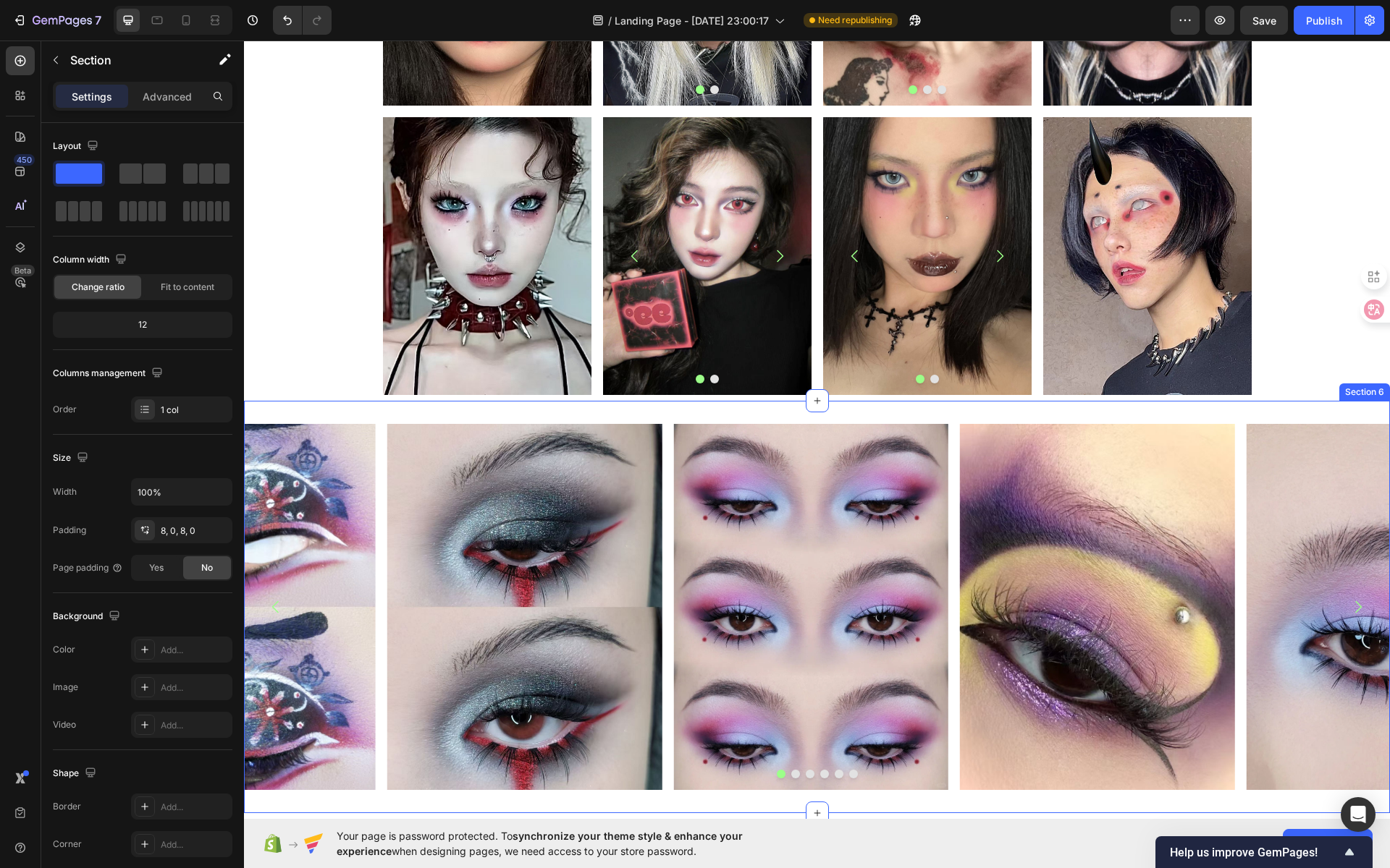
click at [1261, 408] on div "Image Image Image Image Image Image Carousel Section 6" at bounding box center [817, 607] width 1146 height 413
click at [1063, 413] on div "Image Image Image Image Image Image Carousel Section 6 You can create reusable …" at bounding box center [817, 607] width 1146 height 413
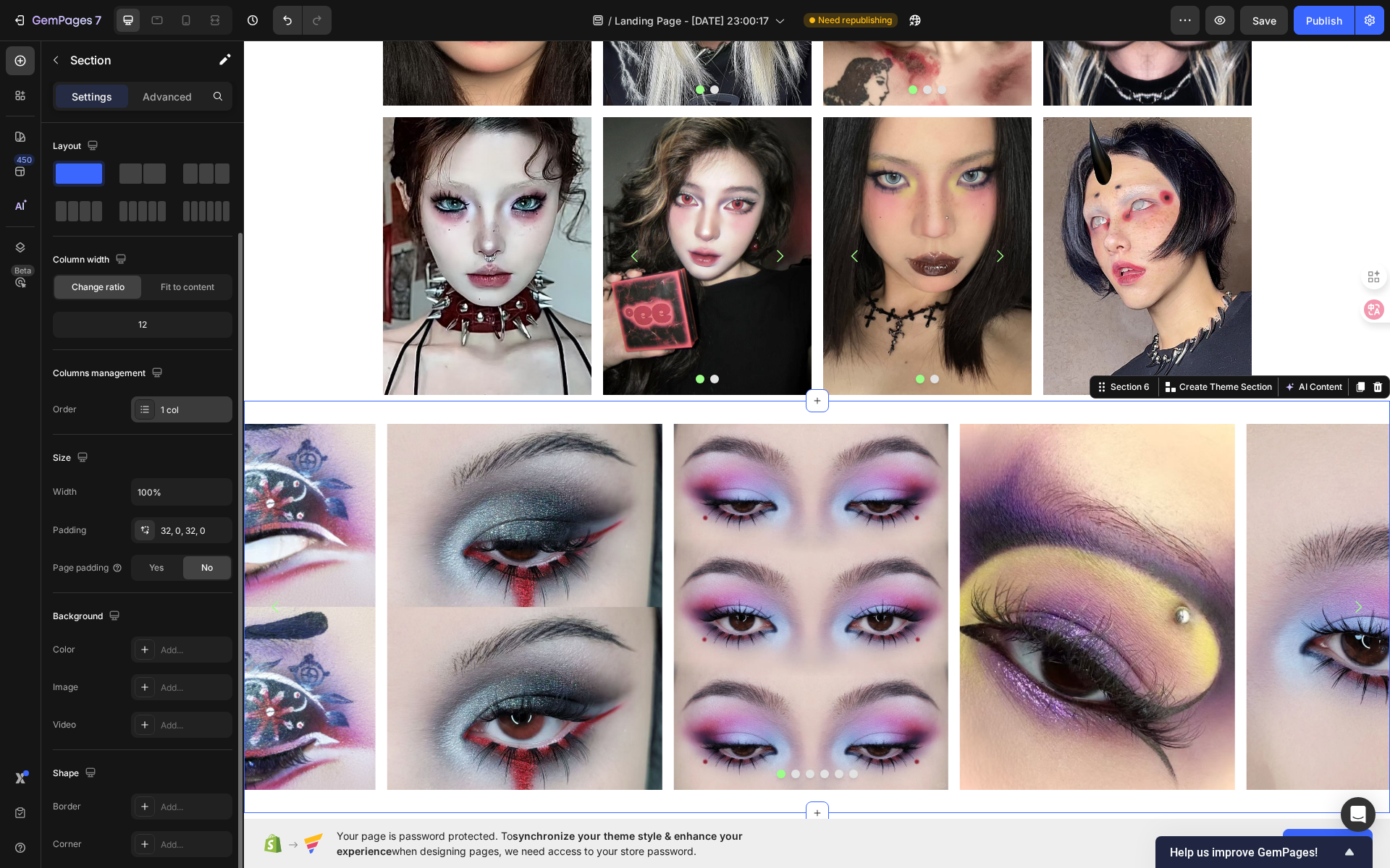
scroll to position [58, 0]
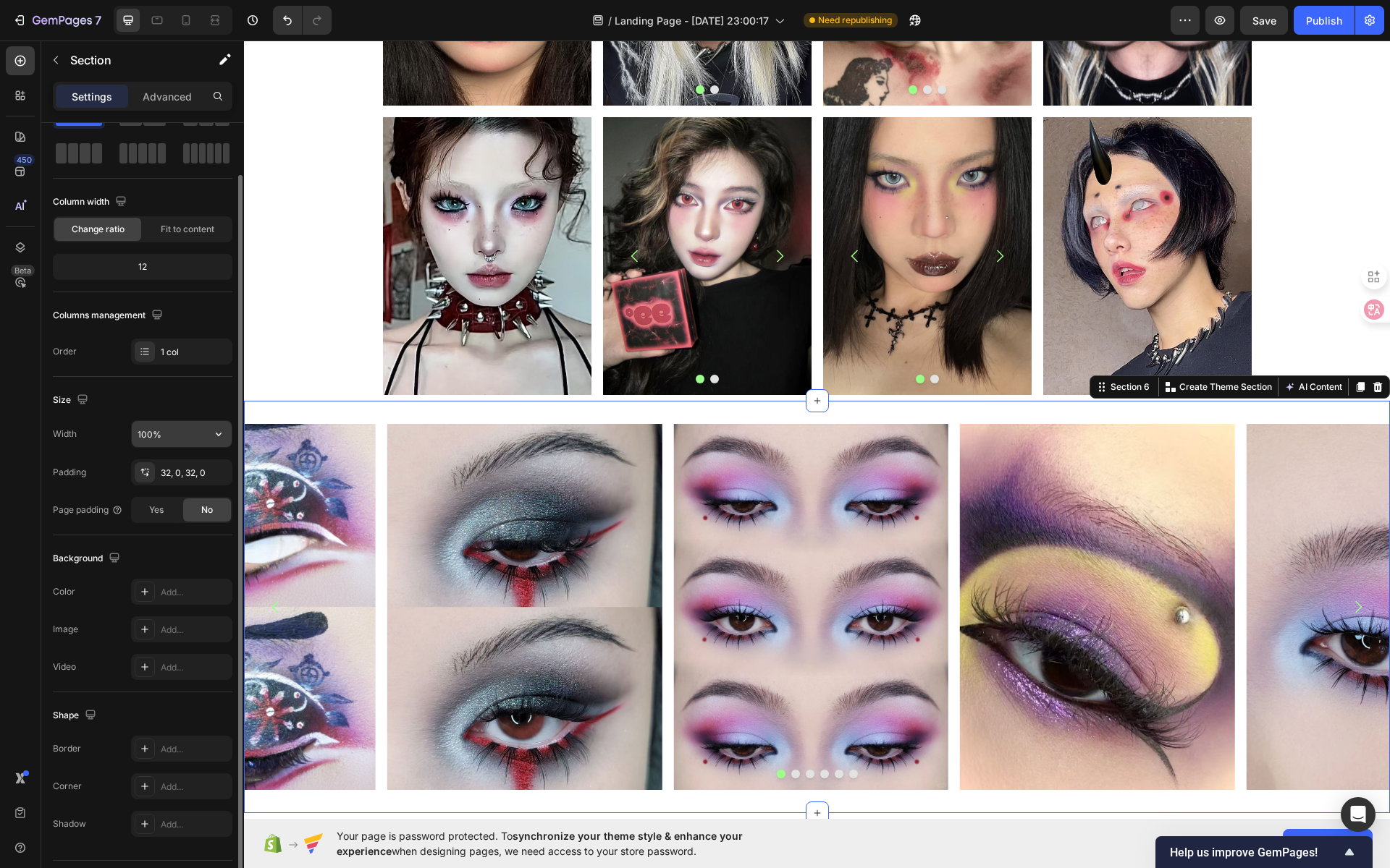
click at [138, 429] on input "100%" at bounding box center [182, 434] width 100 height 26
click at [139, 429] on input "100%" at bounding box center [182, 434] width 100 height 26
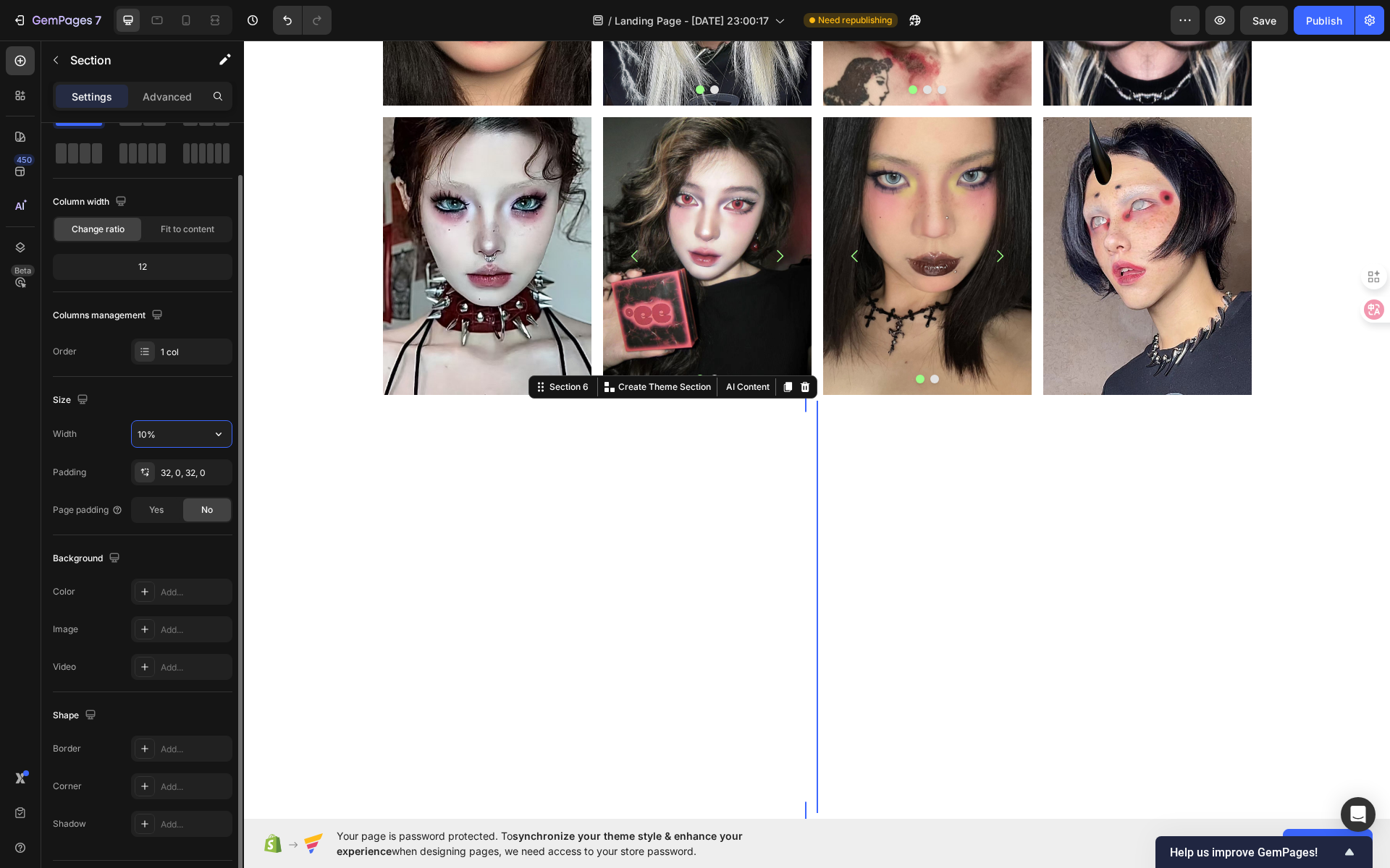
type input "100%"
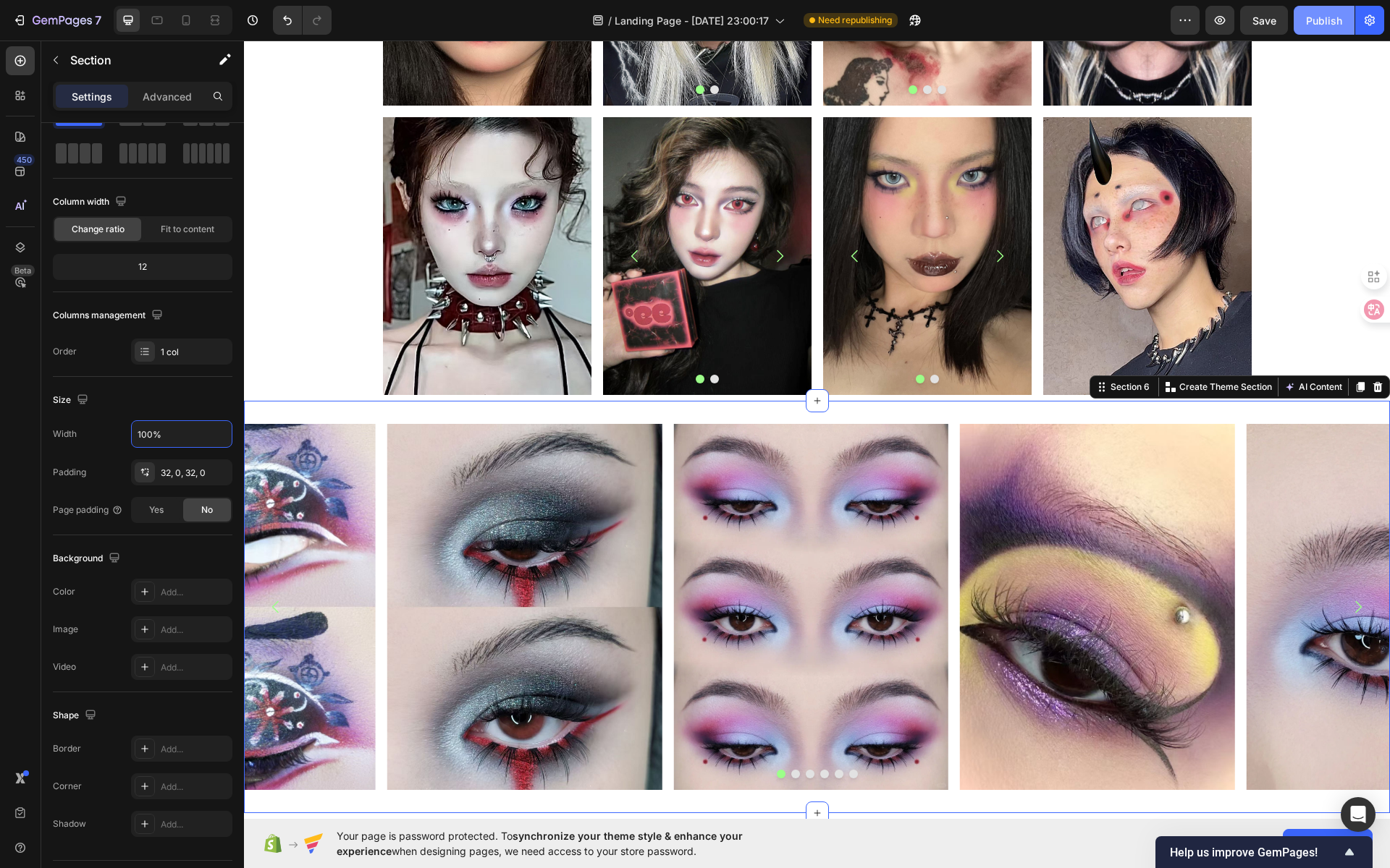
click at [1310, 24] on div "Publish" at bounding box center [1324, 21] width 36 height 16
click at [355, 415] on div "Image Image Image Image Image Image Carousel Section 6 You can create reusable …" at bounding box center [817, 607] width 1146 height 413
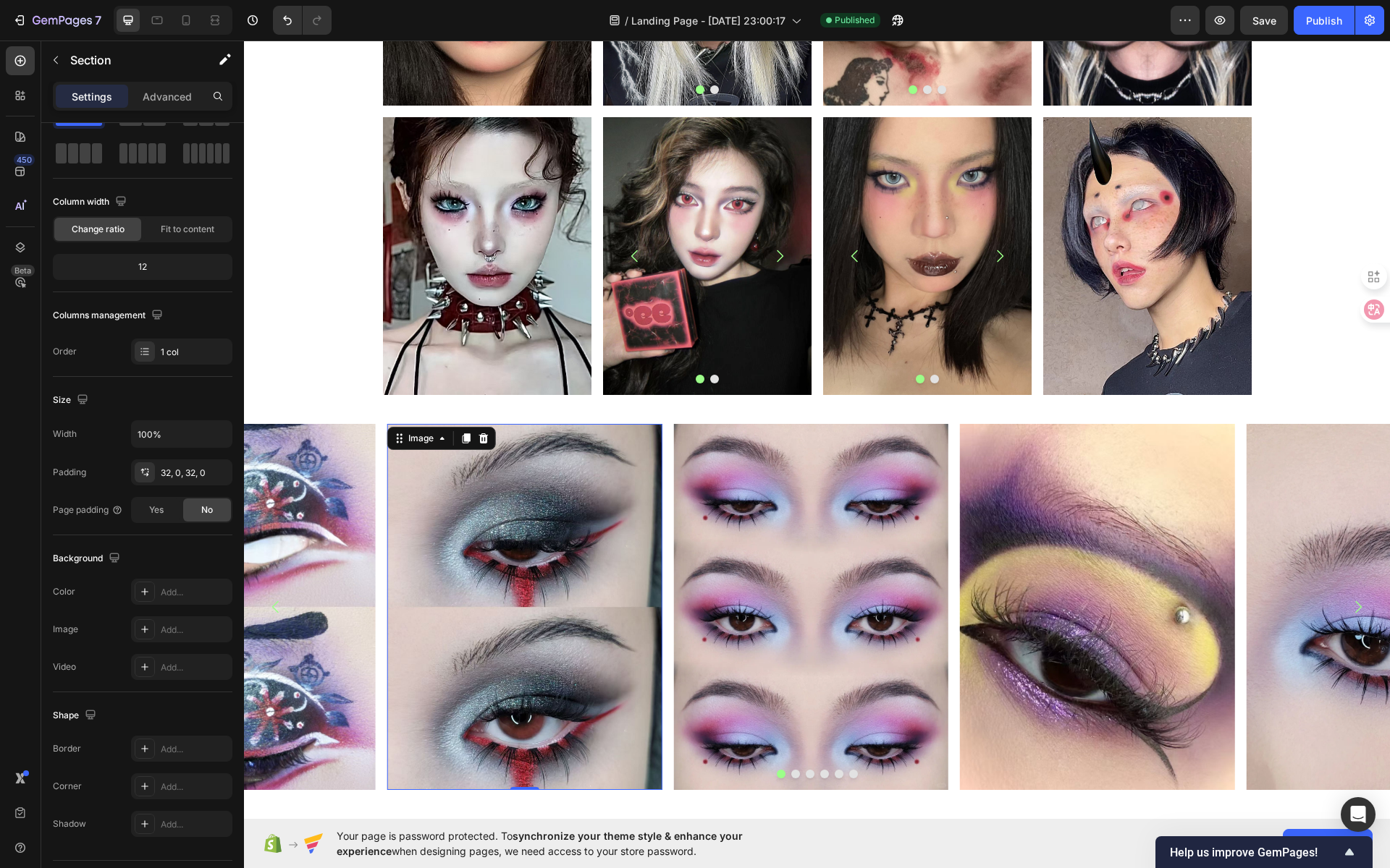
click at [427, 439] on div "Image 0" at bounding box center [525, 607] width 275 height 366
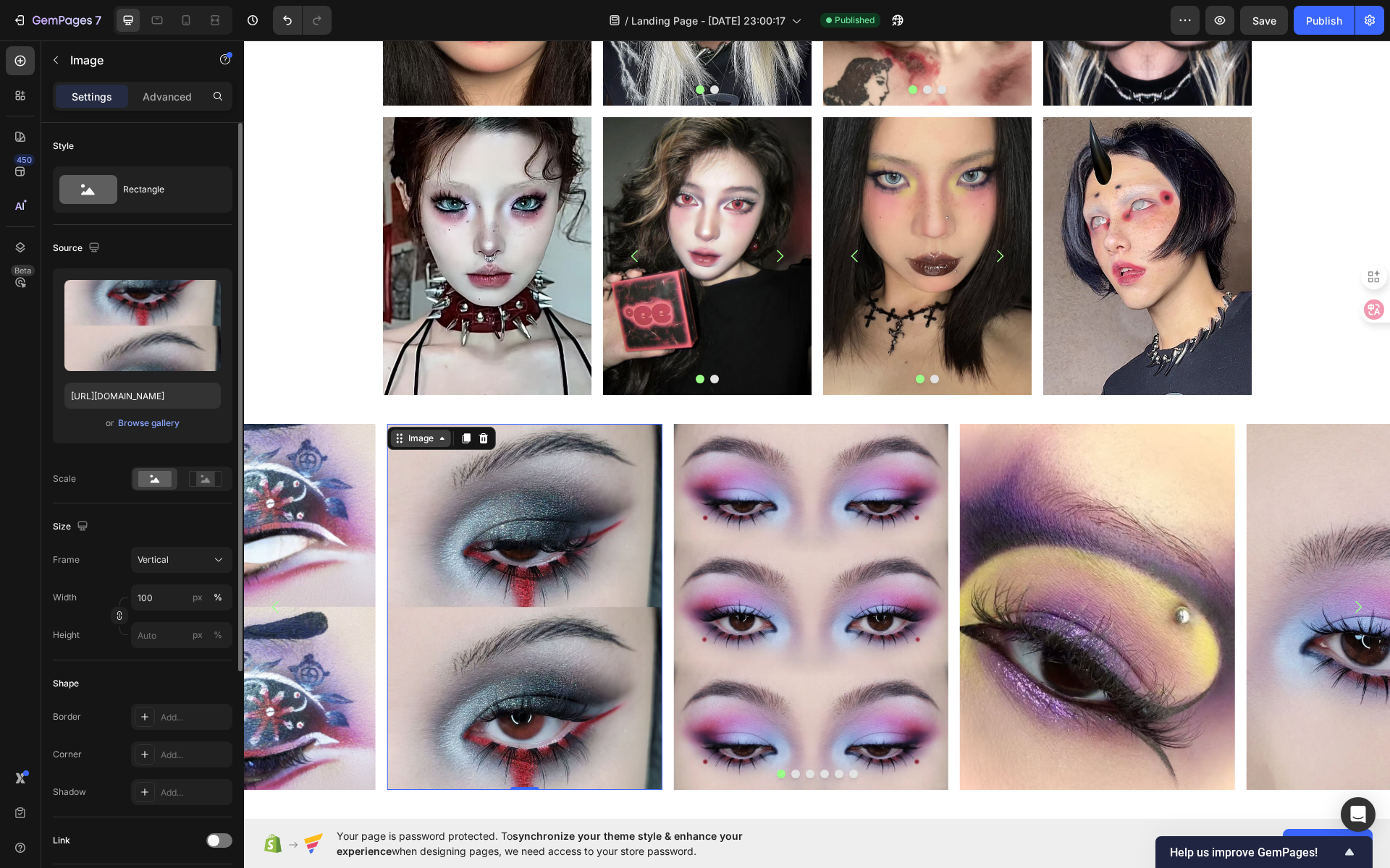
click at [410, 444] on div "Image" at bounding box center [421, 438] width 60 height 17
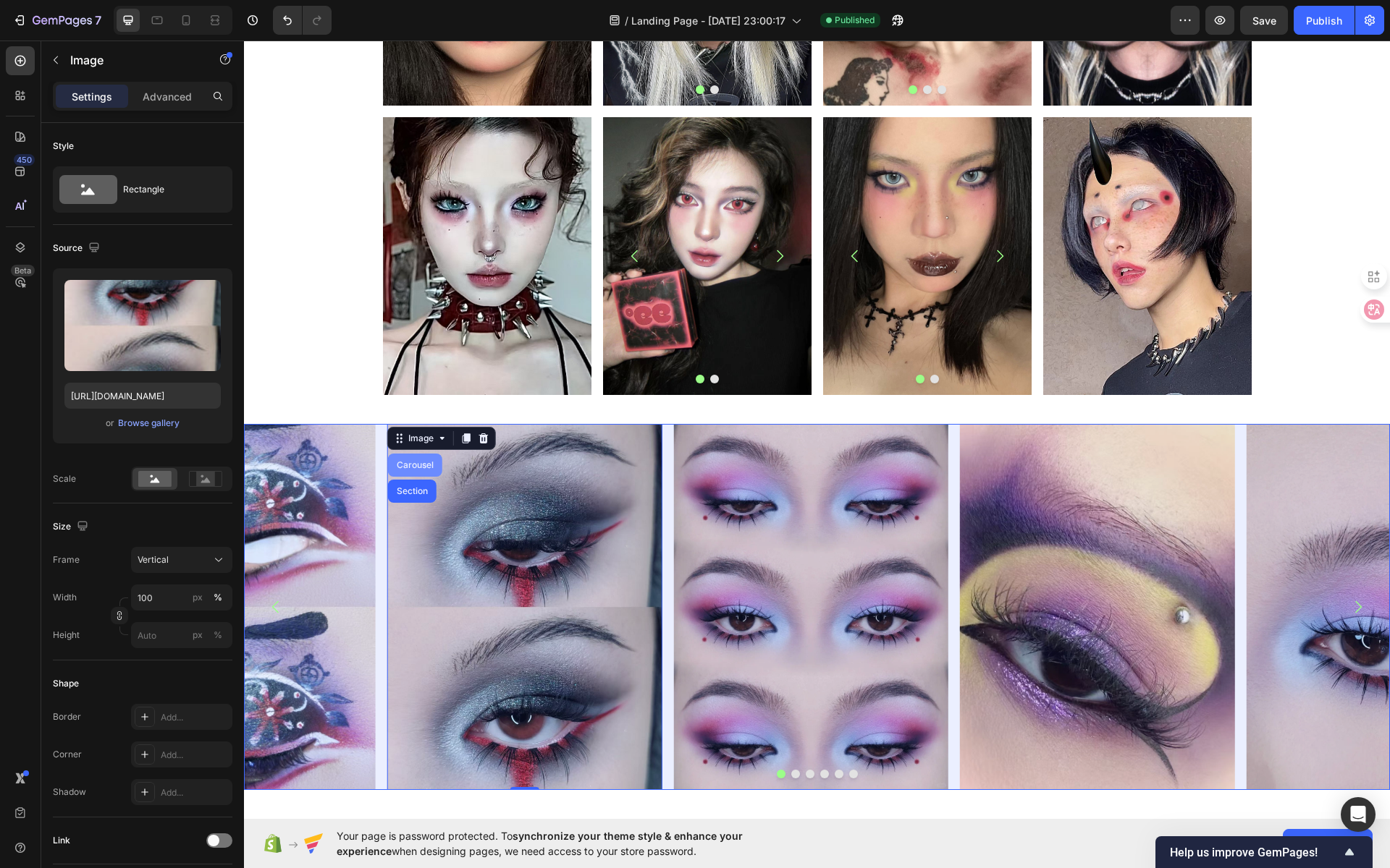
click at [420, 466] on div "Carousel" at bounding box center [416, 465] width 43 height 9
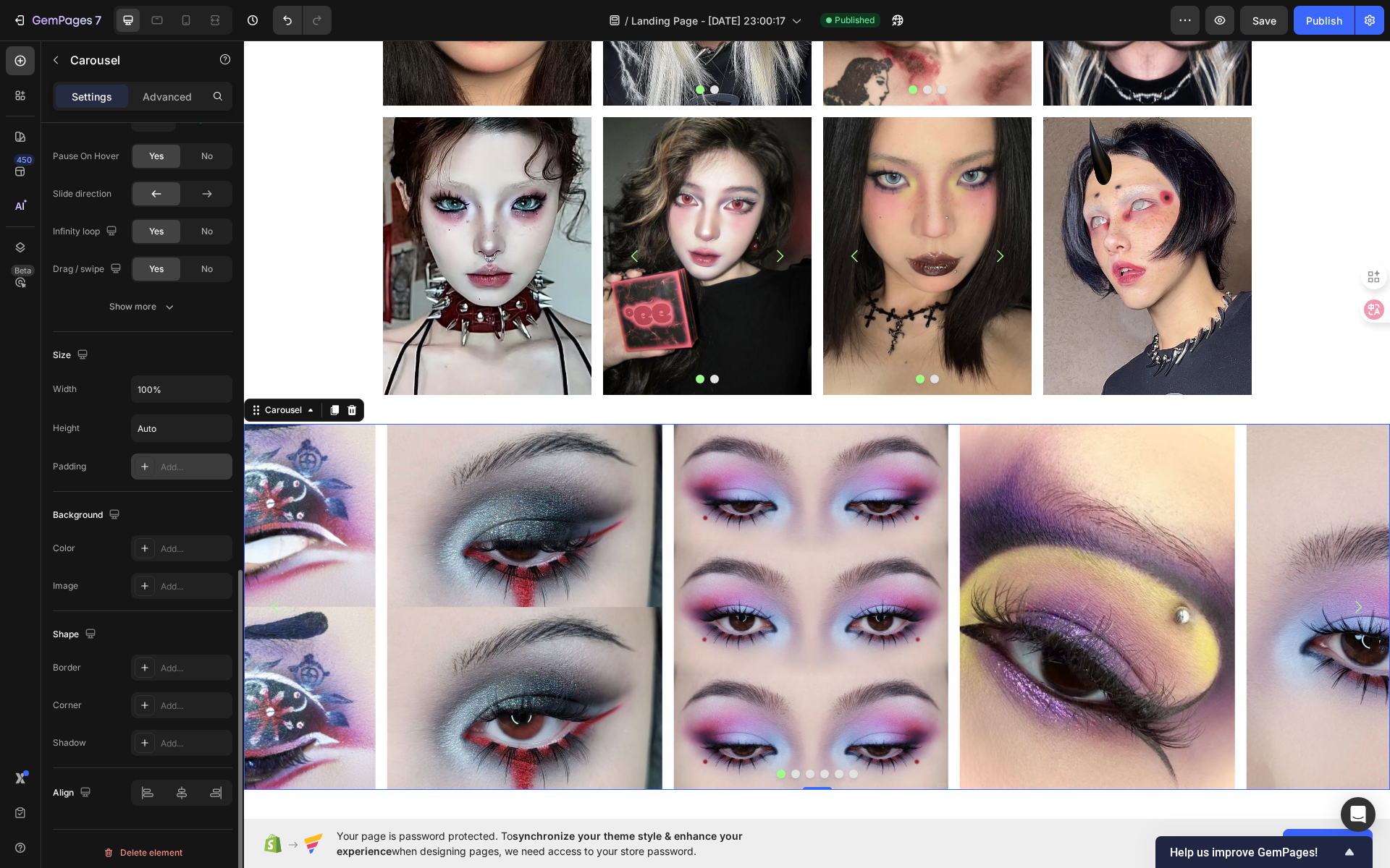
scroll to position [963, 0]
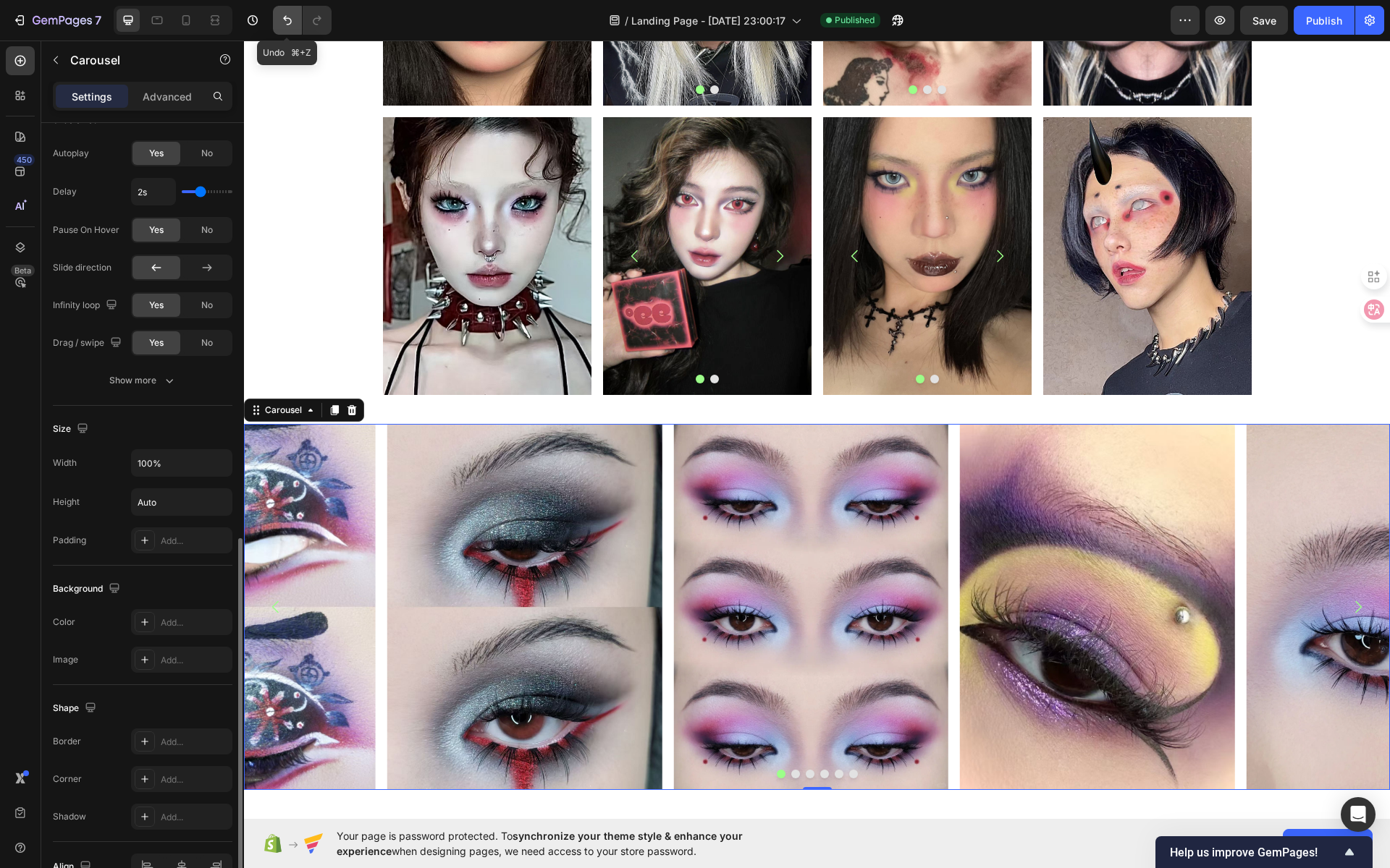
click at [288, 17] on icon "Undo/Redo" at bounding box center [287, 20] width 9 height 10
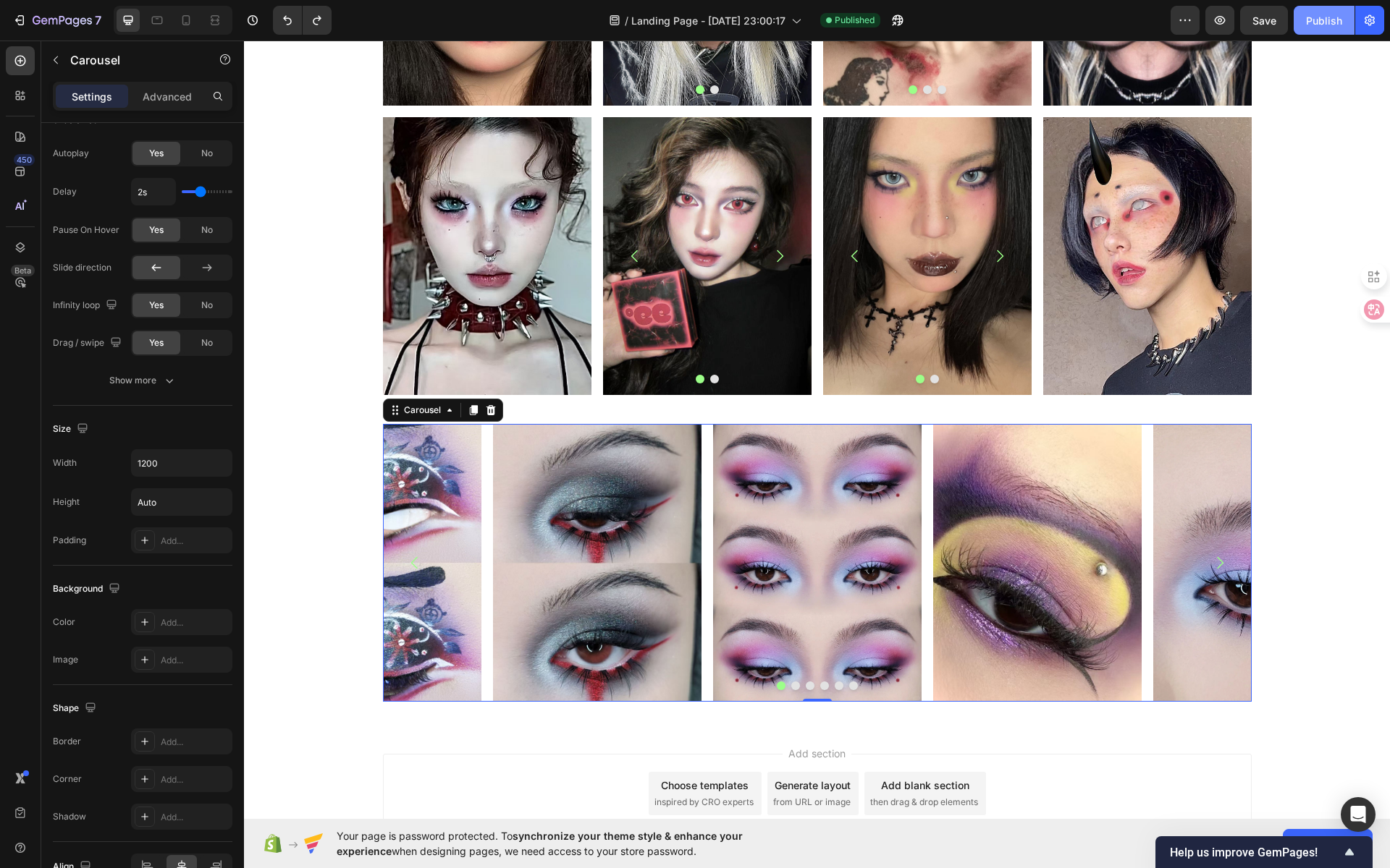
click at [1327, 21] on div "Publish" at bounding box center [1324, 21] width 36 height 16
click at [155, 21] on icon at bounding box center [157, 21] width 15 height 15
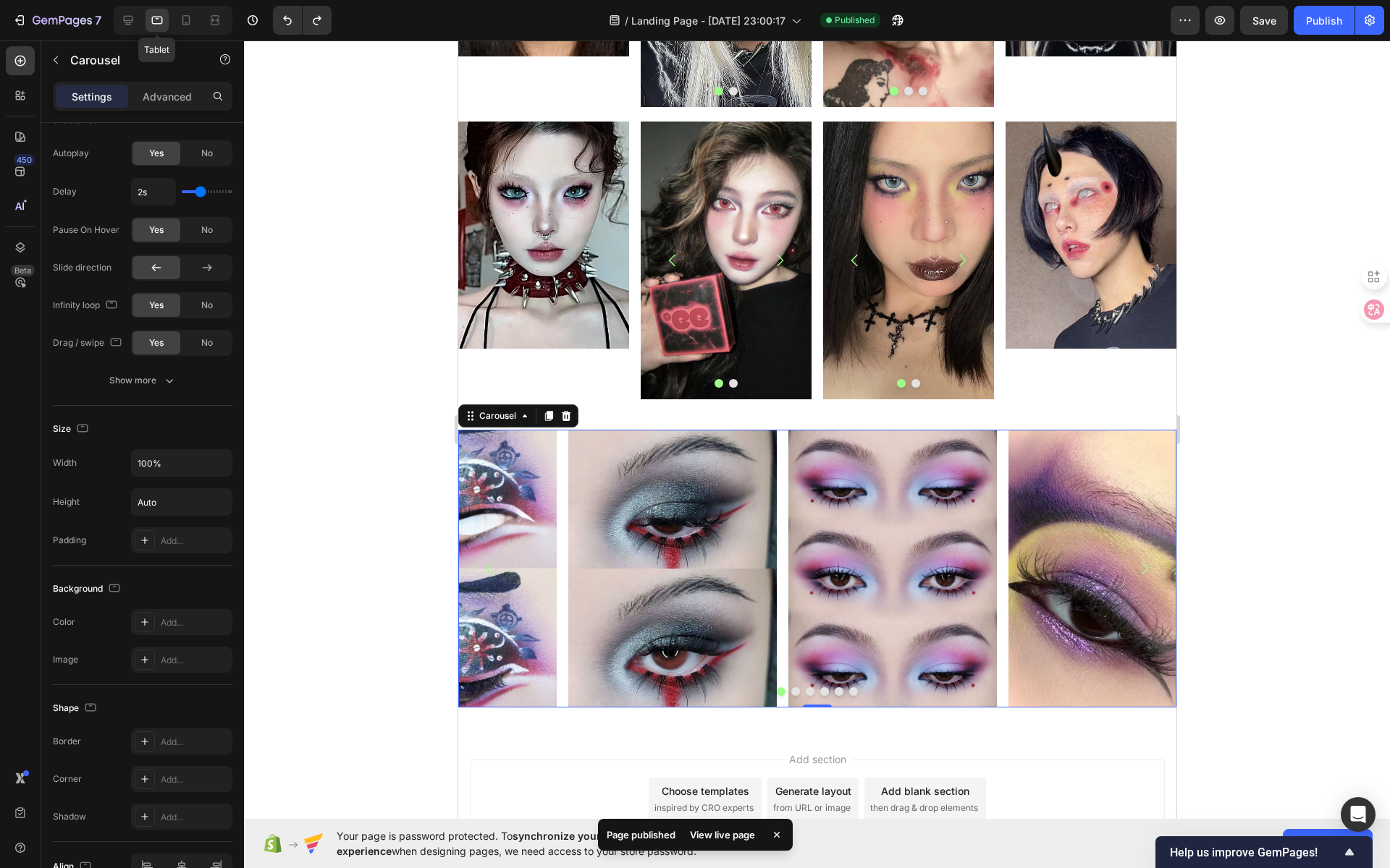
scroll to position [919, 0]
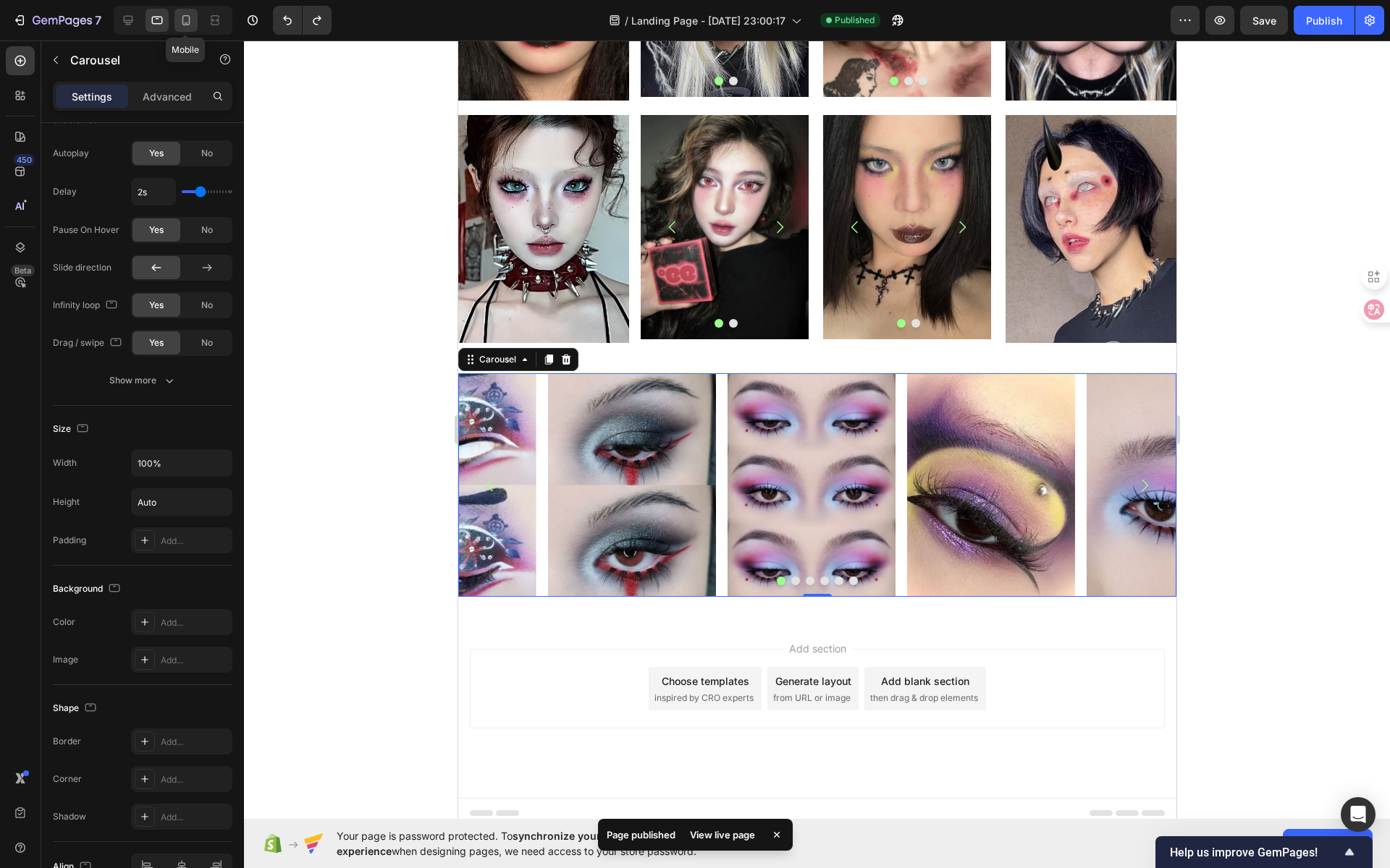
click at [187, 21] on icon at bounding box center [186, 21] width 15 height 15
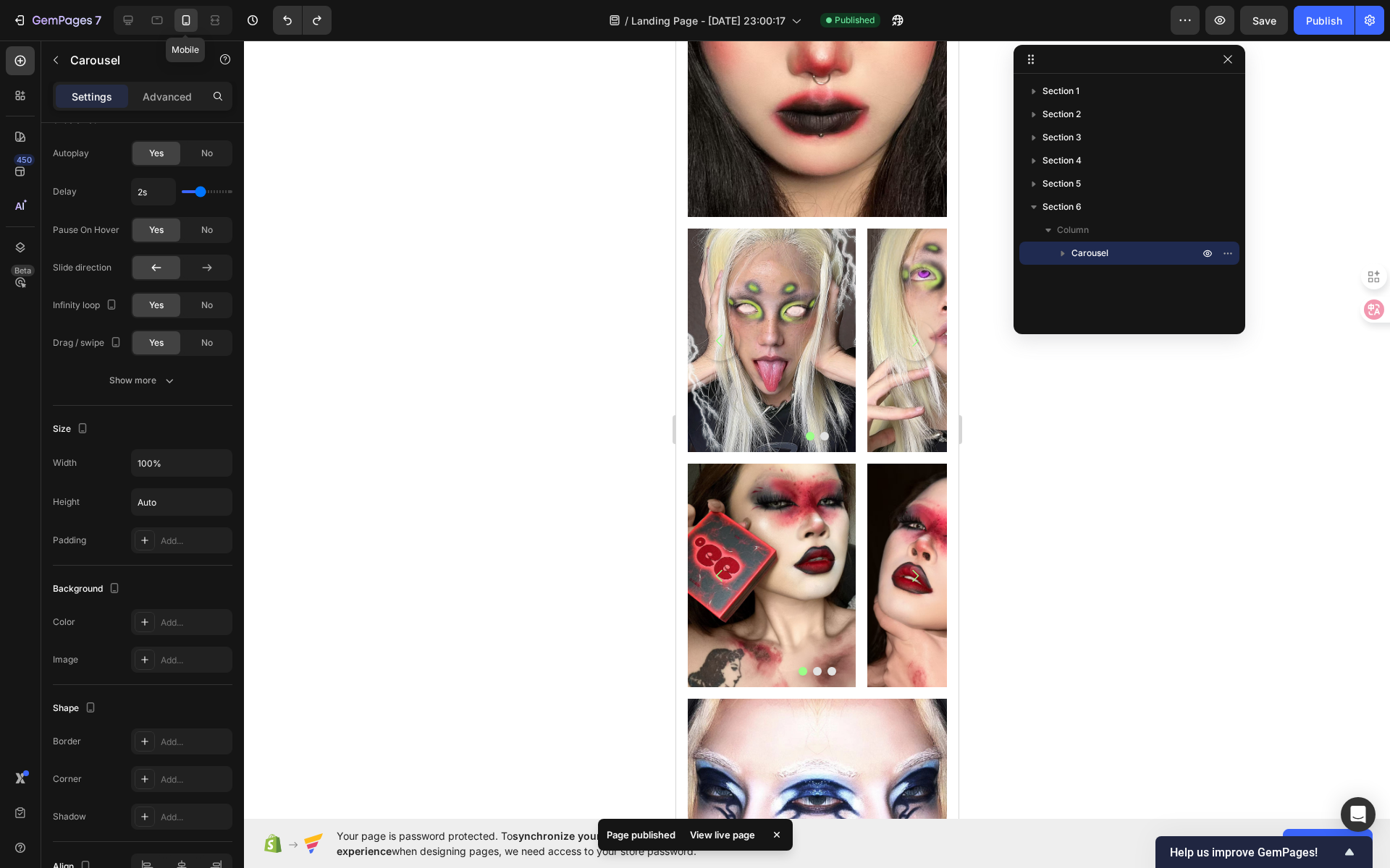
scroll to position [781, 0]
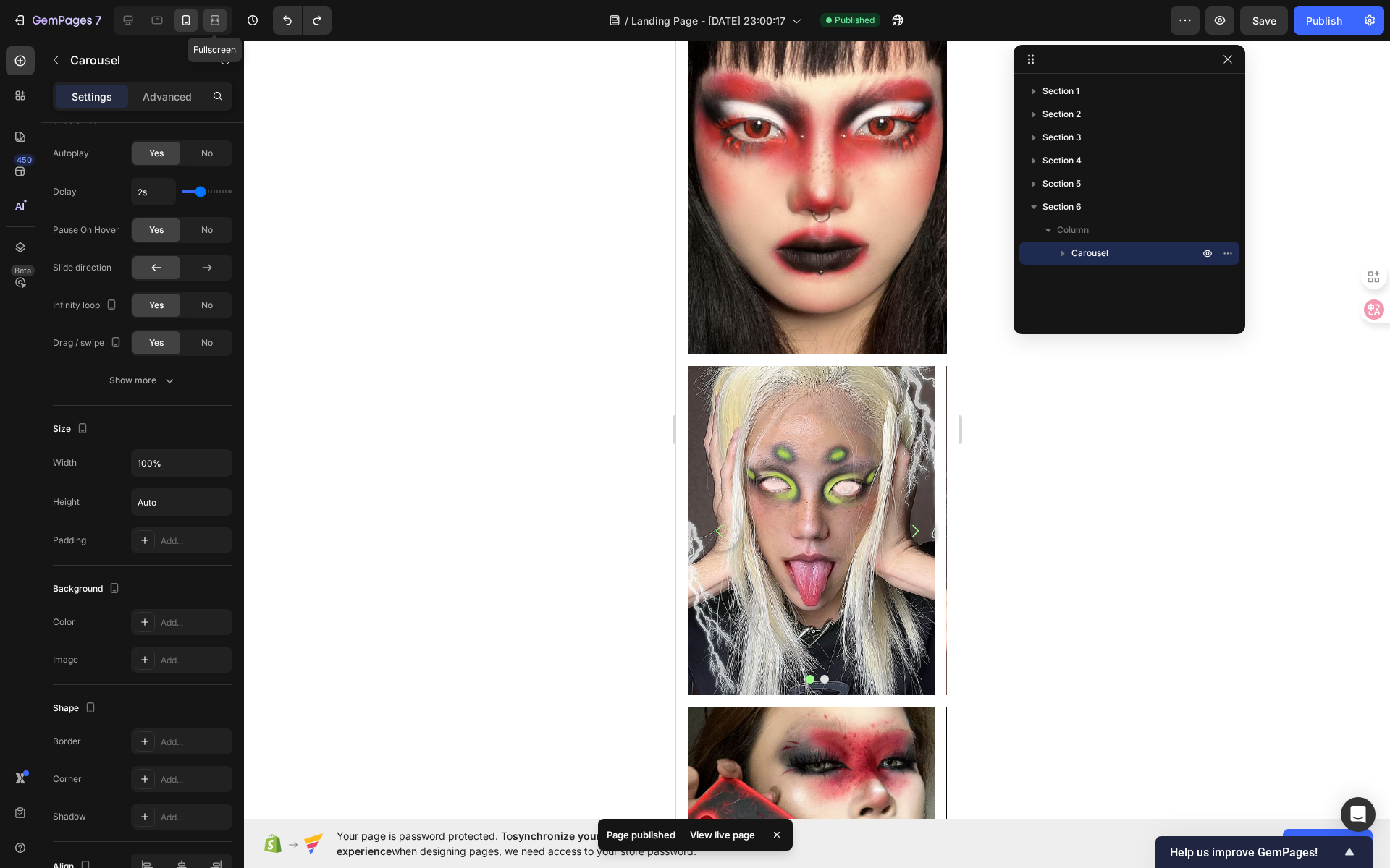
click at [209, 24] on icon at bounding box center [215, 21] width 15 height 15
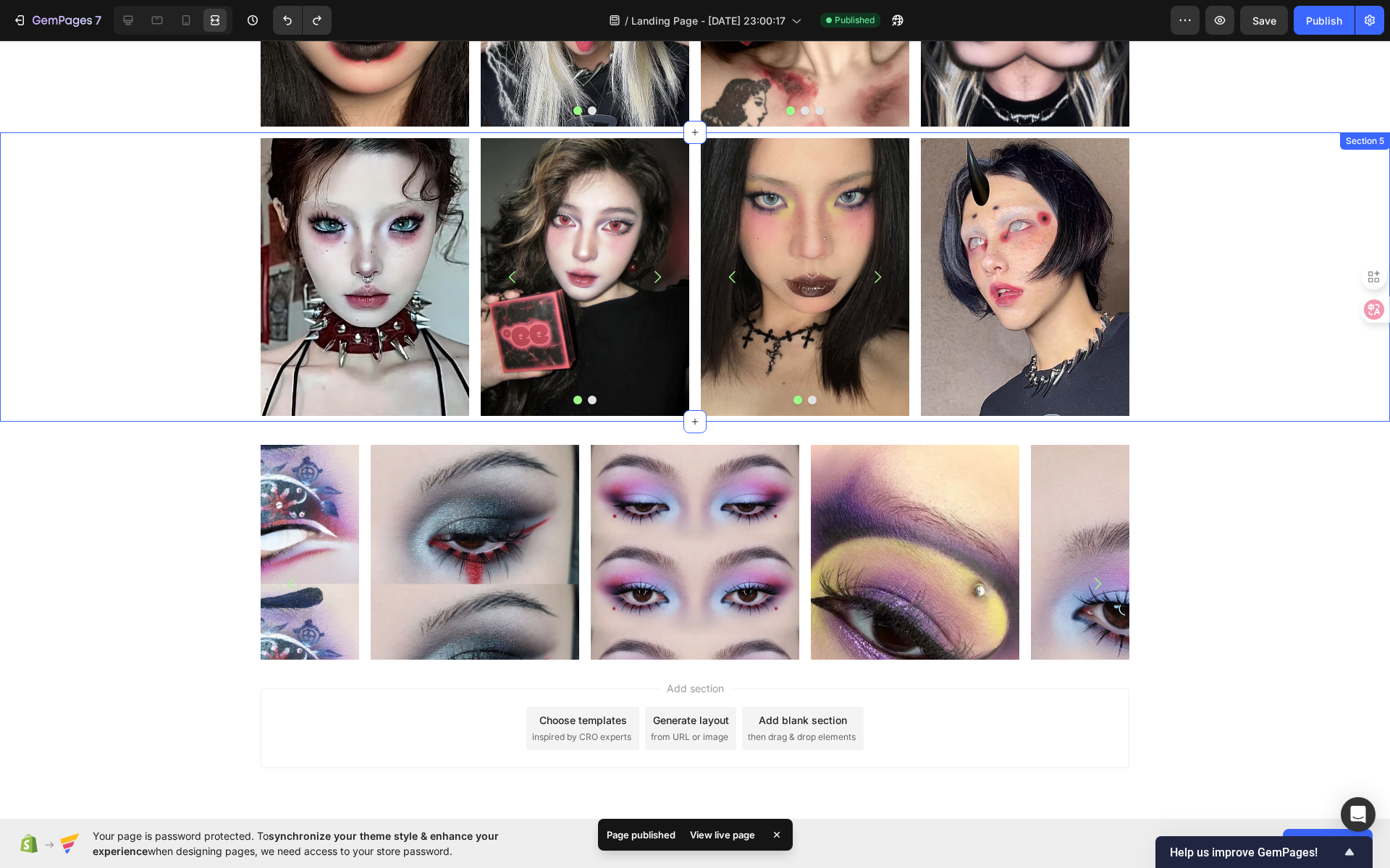
scroll to position [935, 0]
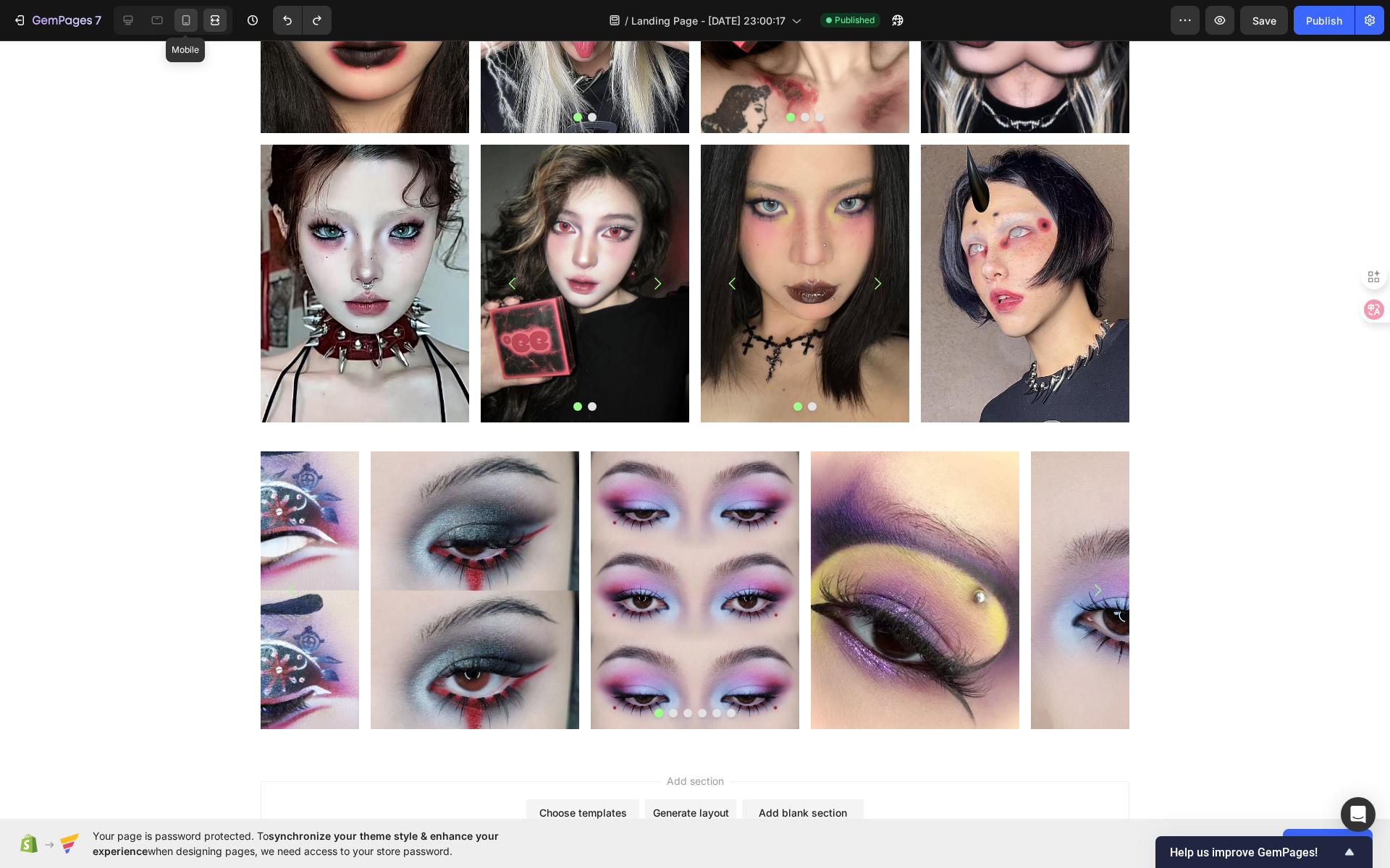
click at [190, 24] on icon at bounding box center [186, 21] width 15 height 15
type input "100%"
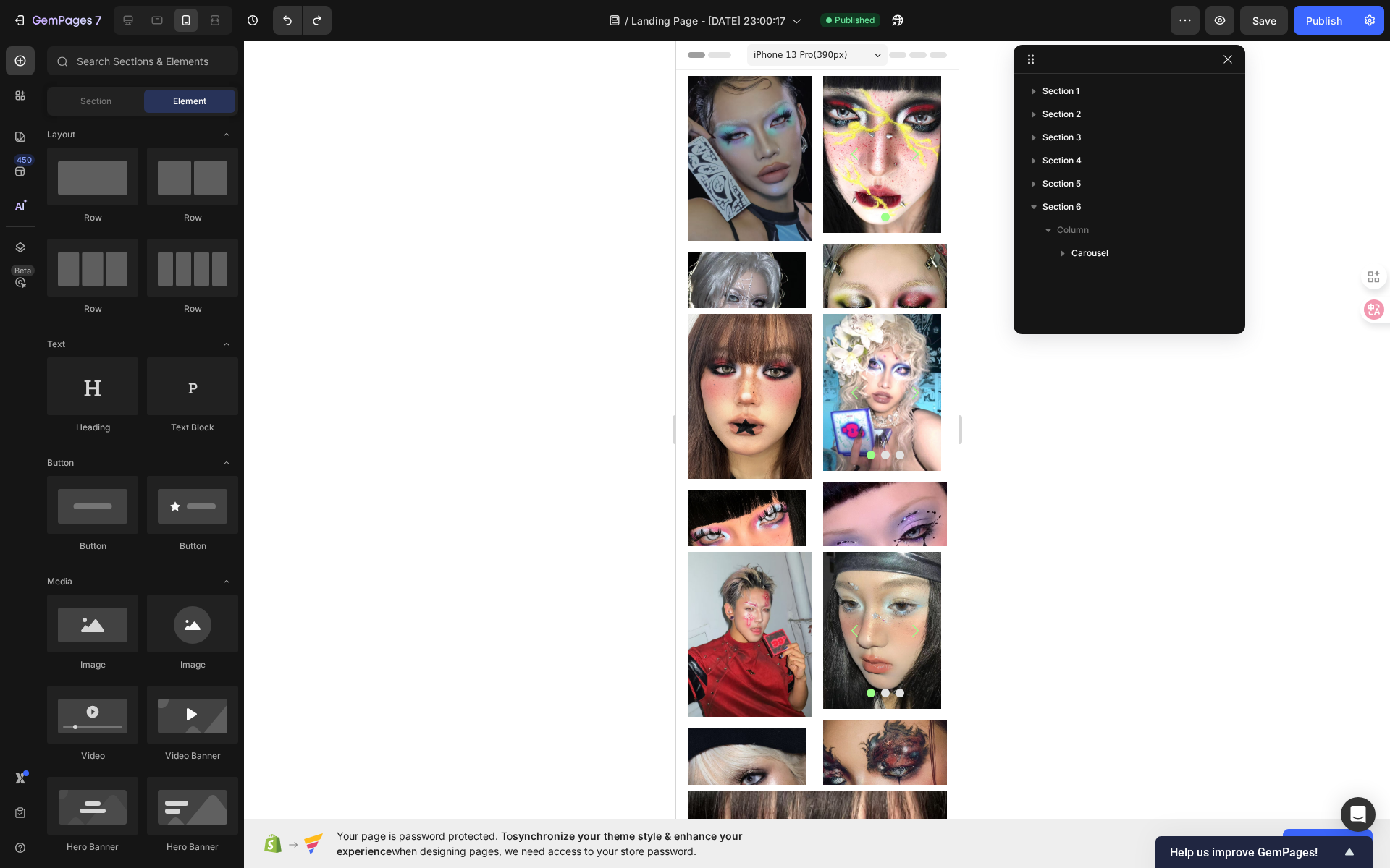
drag, startPoint x: 951, startPoint y: 373, endPoint x: 1633, endPoint y: 99, distance: 735.0
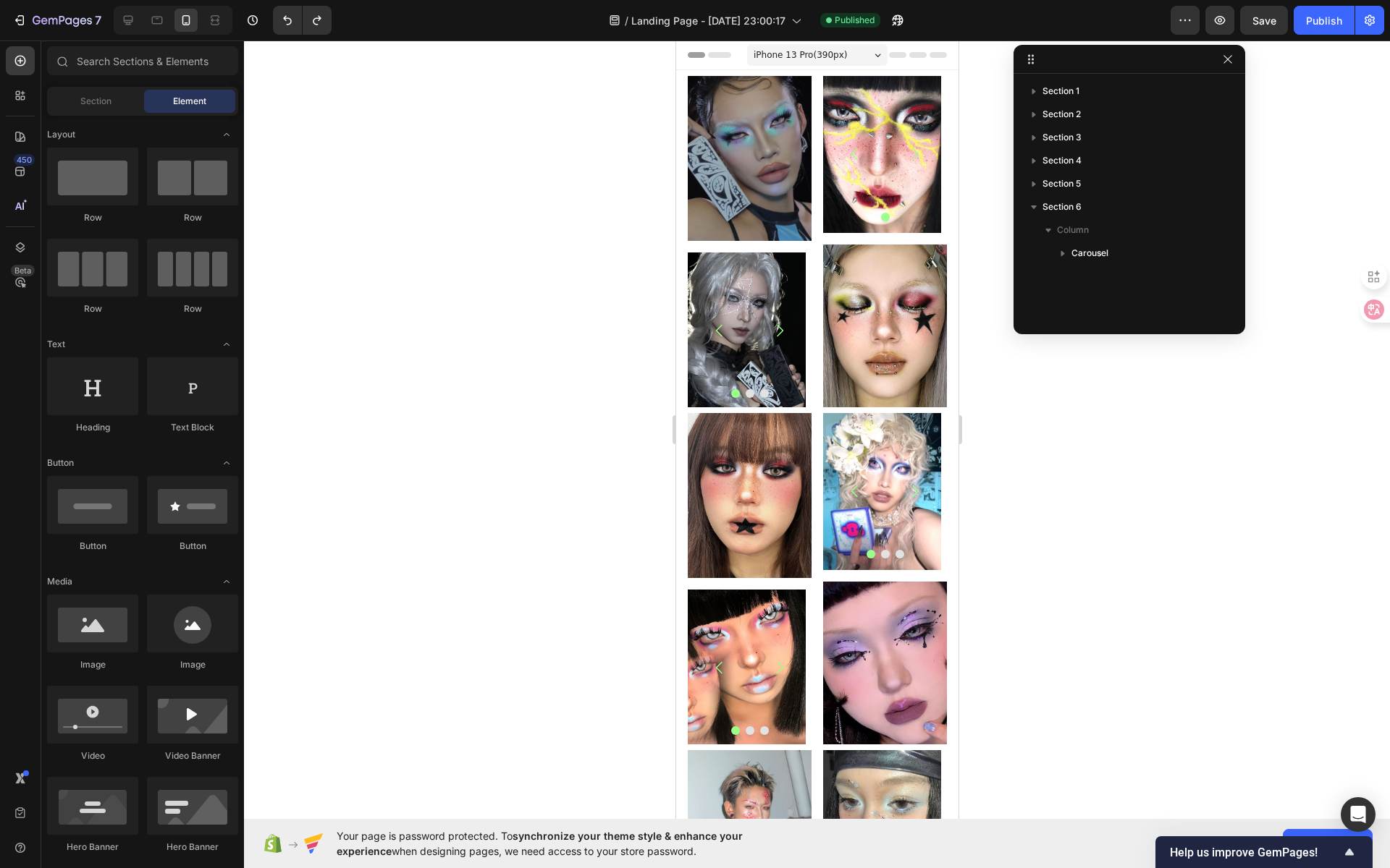
drag, startPoint x: 954, startPoint y: 203, endPoint x: 1845, endPoint y: 196, distance: 891.0
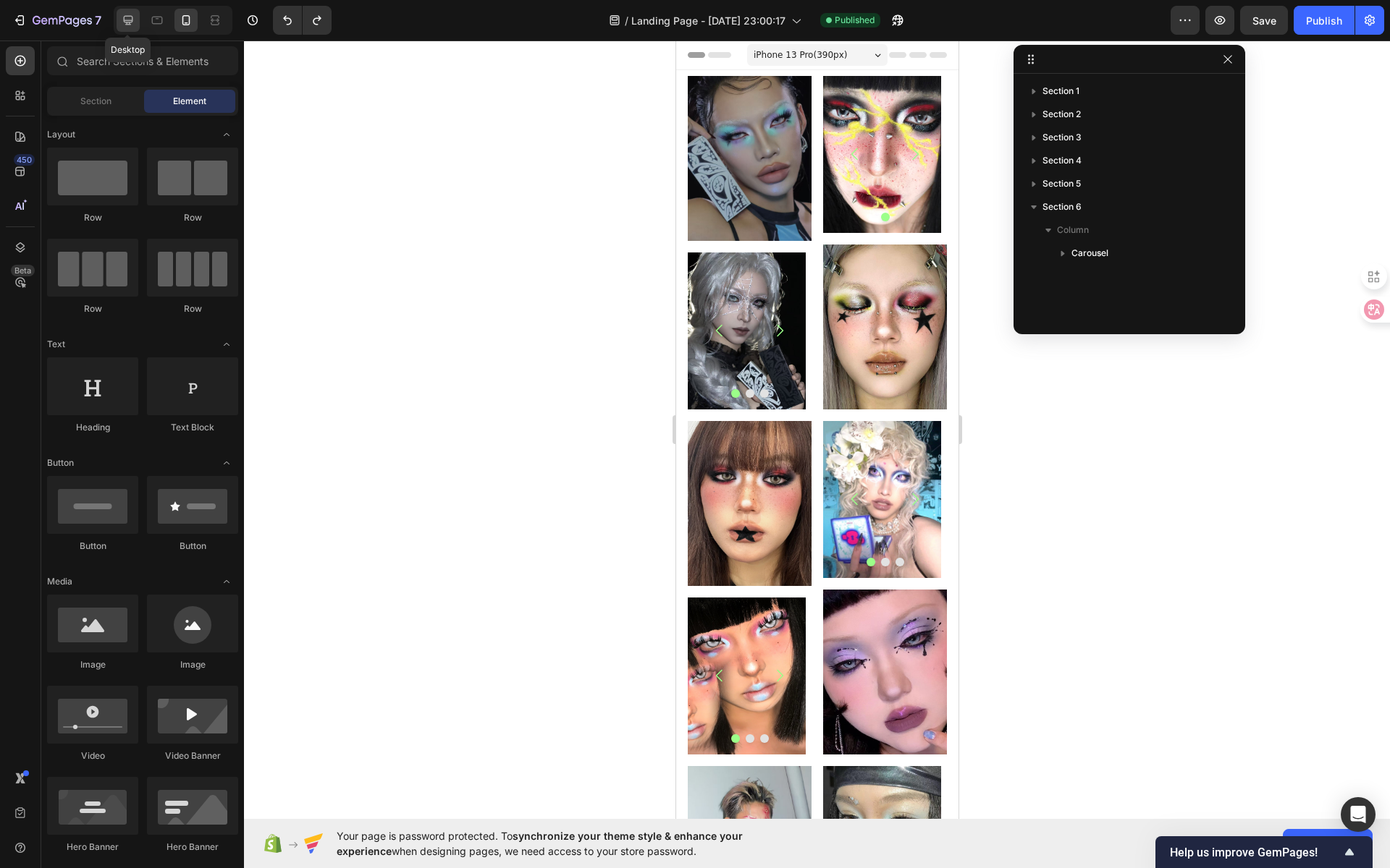
click at [127, 22] on icon at bounding box center [128, 20] width 10 height 10
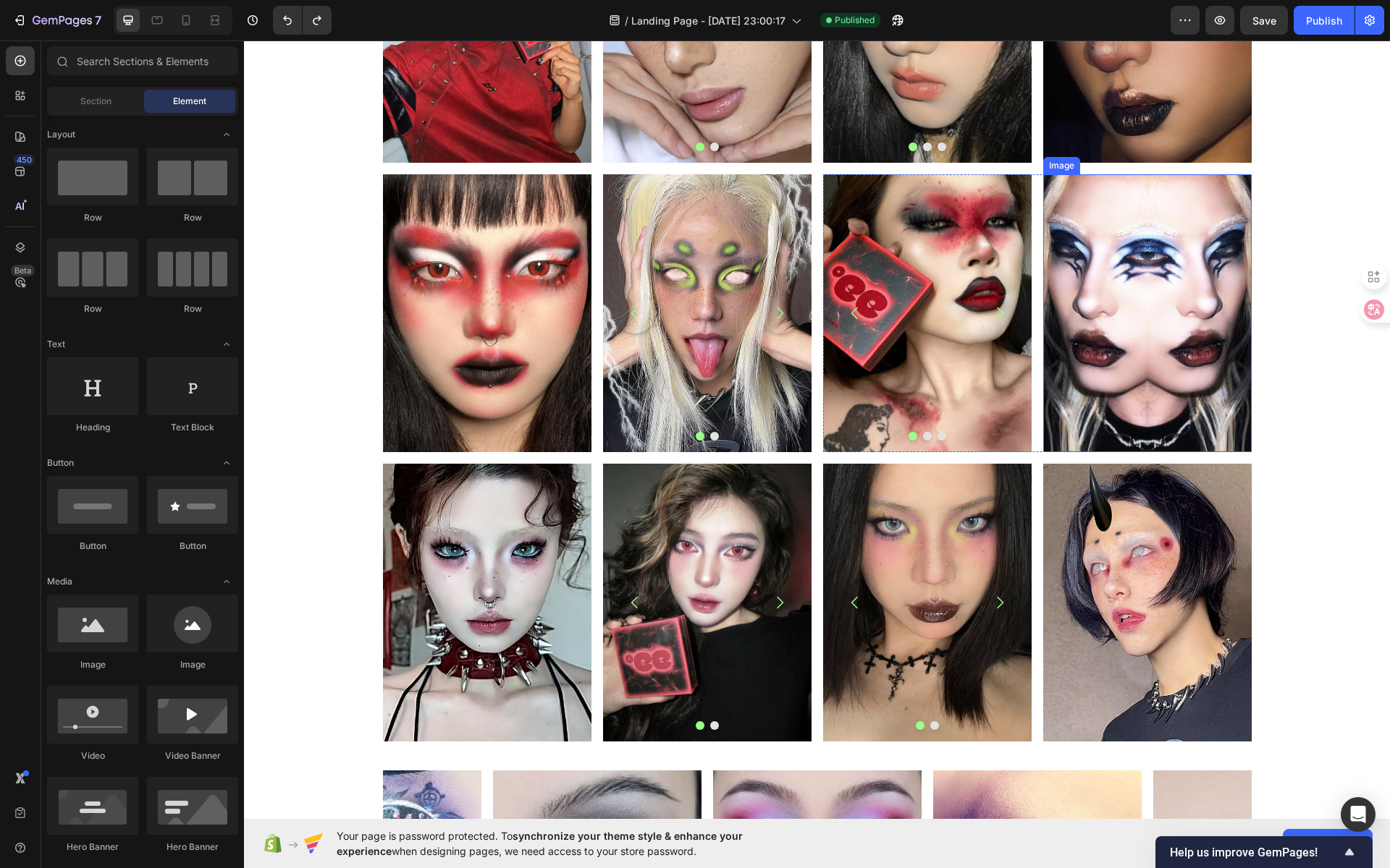
scroll to position [844, 0]
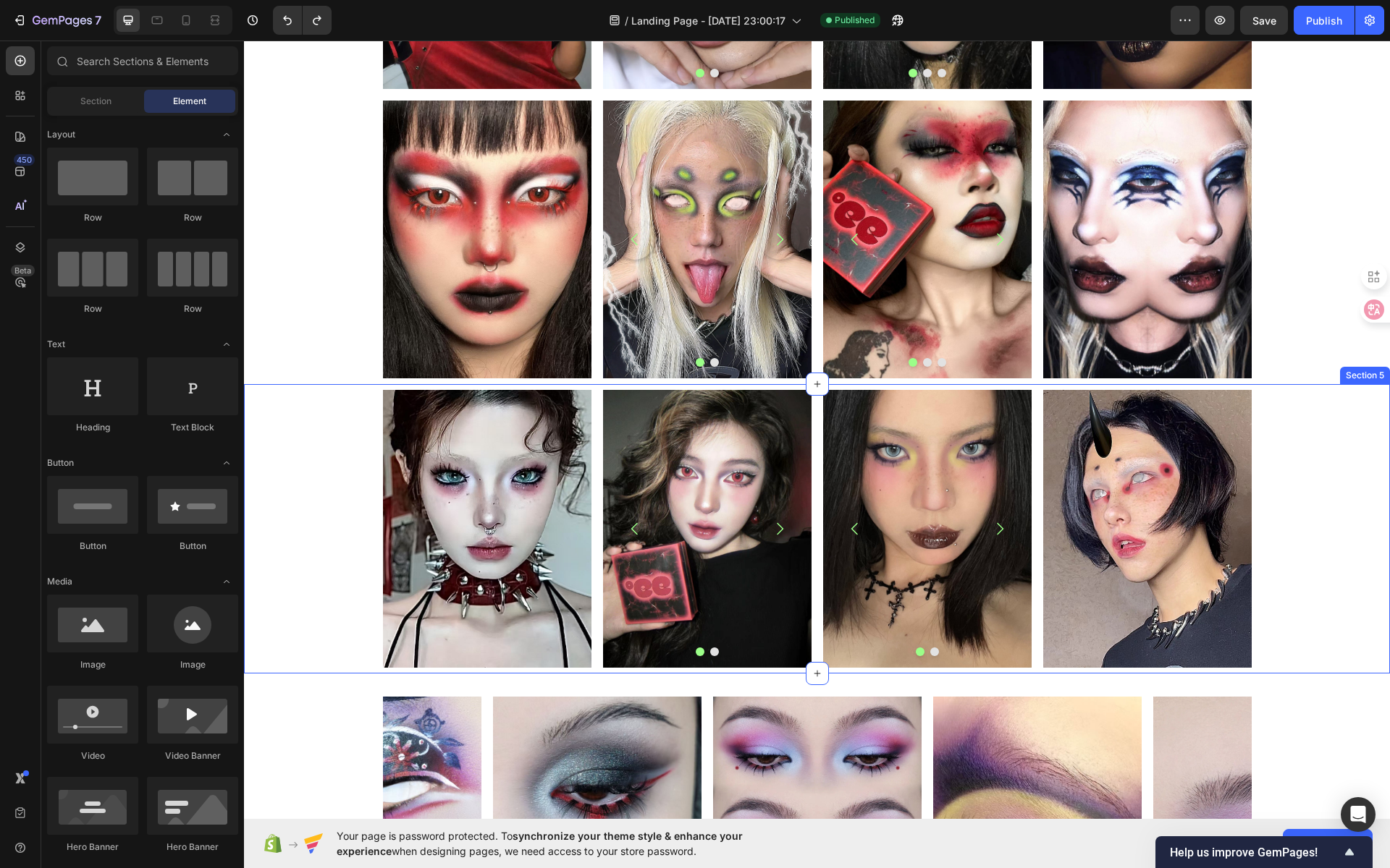
click at [1271, 453] on div "Image Image Image [GEOGRAPHIC_DATA] Image Image Carousel Image Row Row" at bounding box center [817, 529] width 1146 height 278
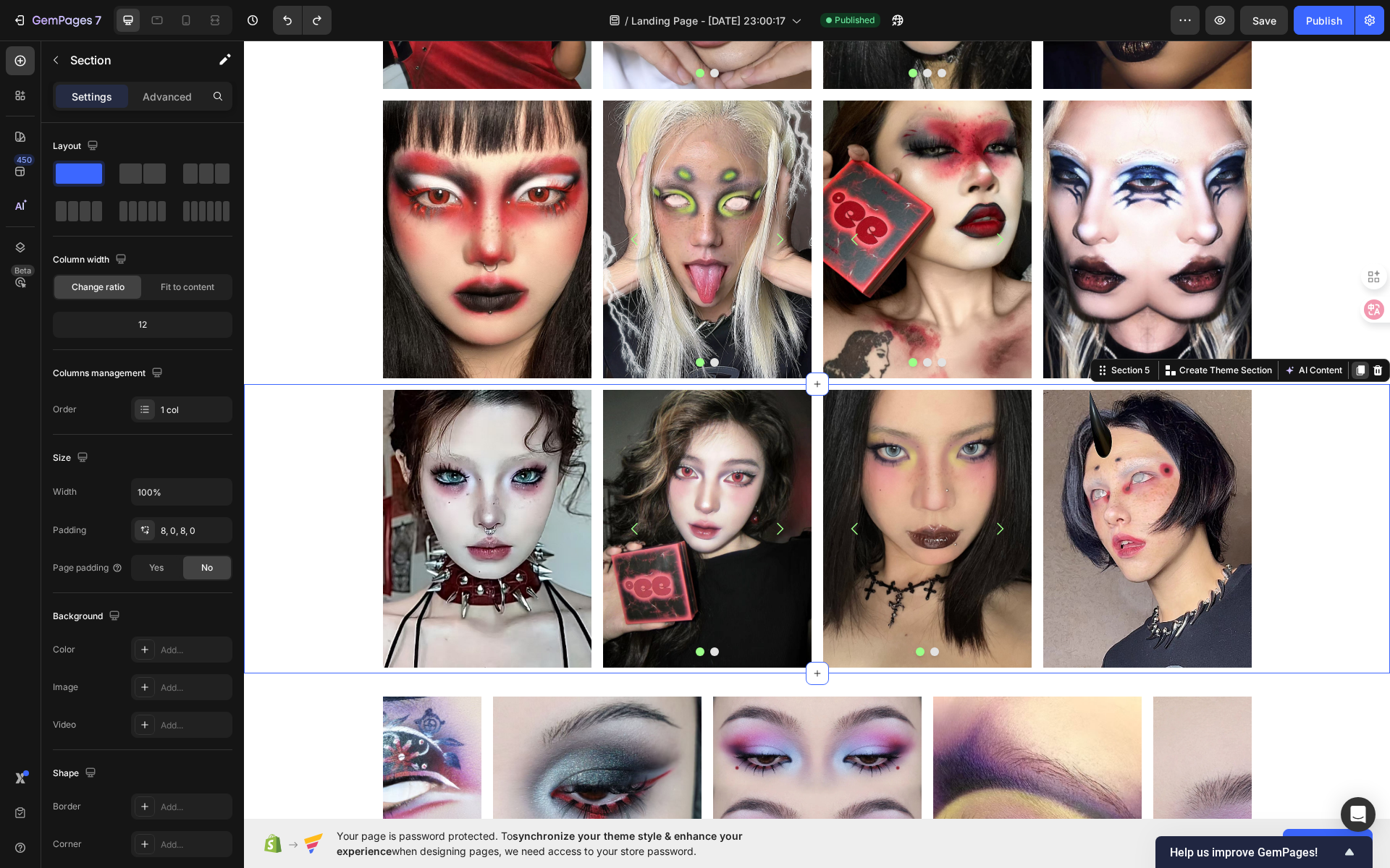
click at [1357, 370] on icon at bounding box center [1360, 370] width 8 height 10
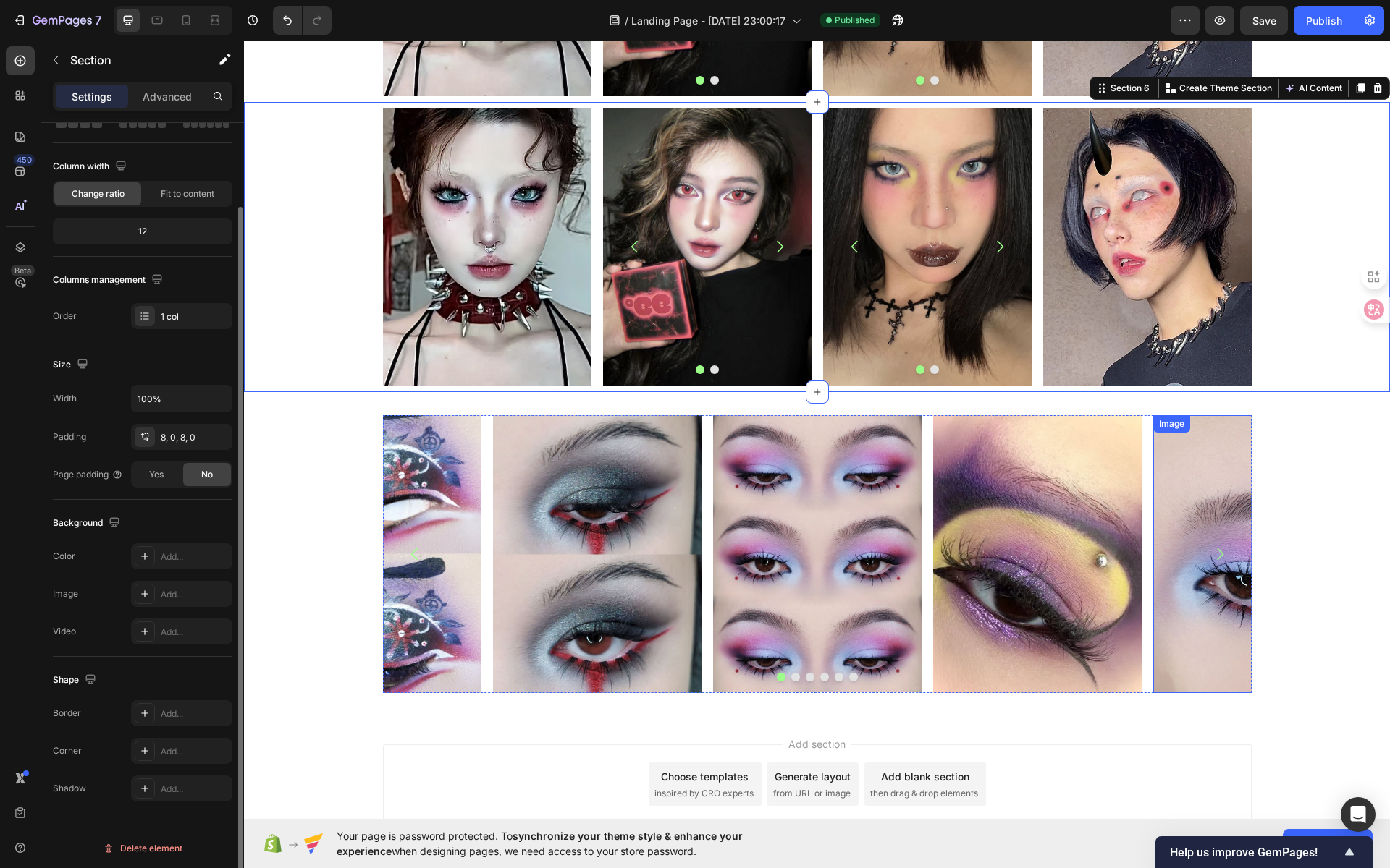
scroll to position [1426, 0]
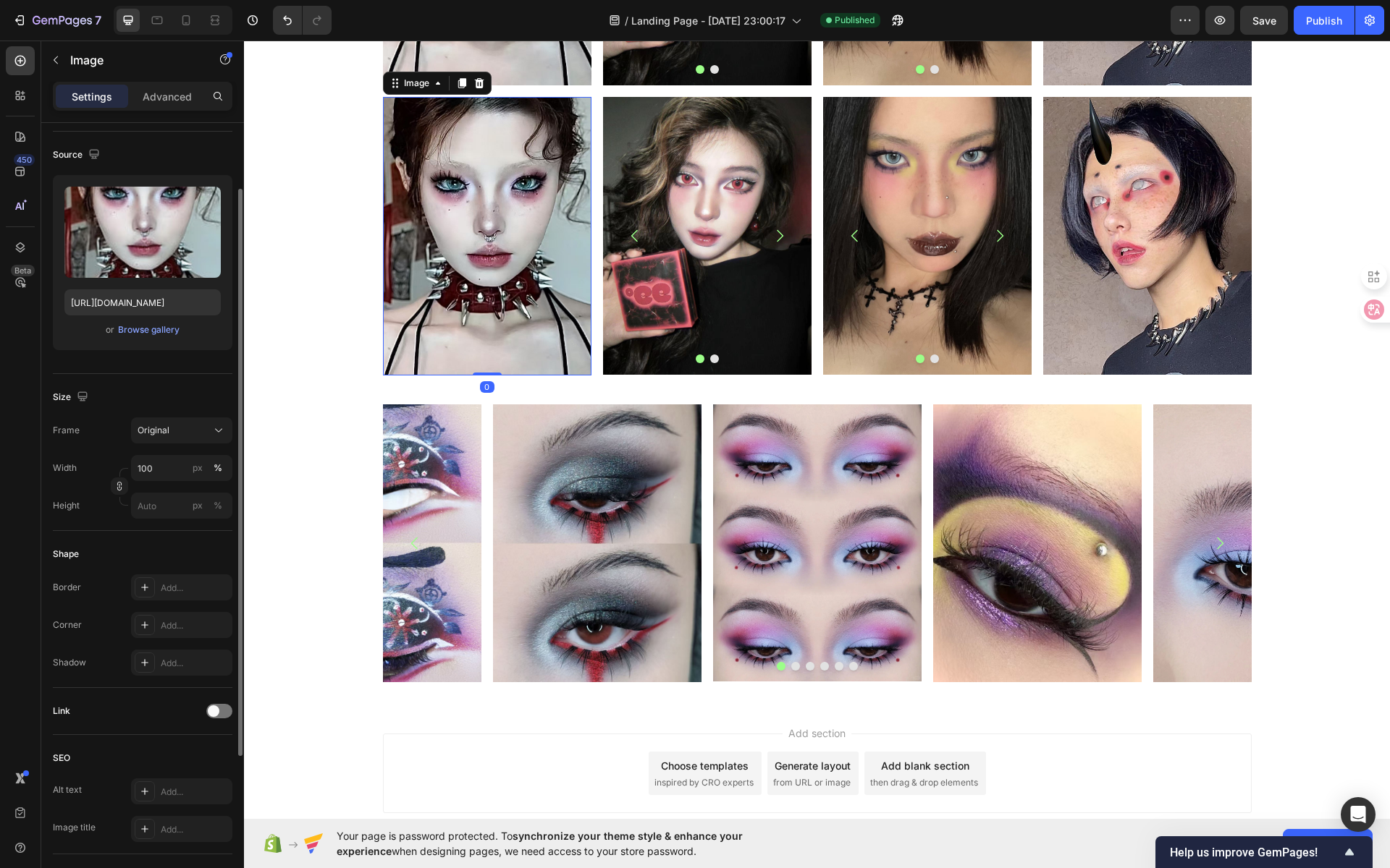
click at [482, 256] on img at bounding box center [487, 236] width 208 height 278
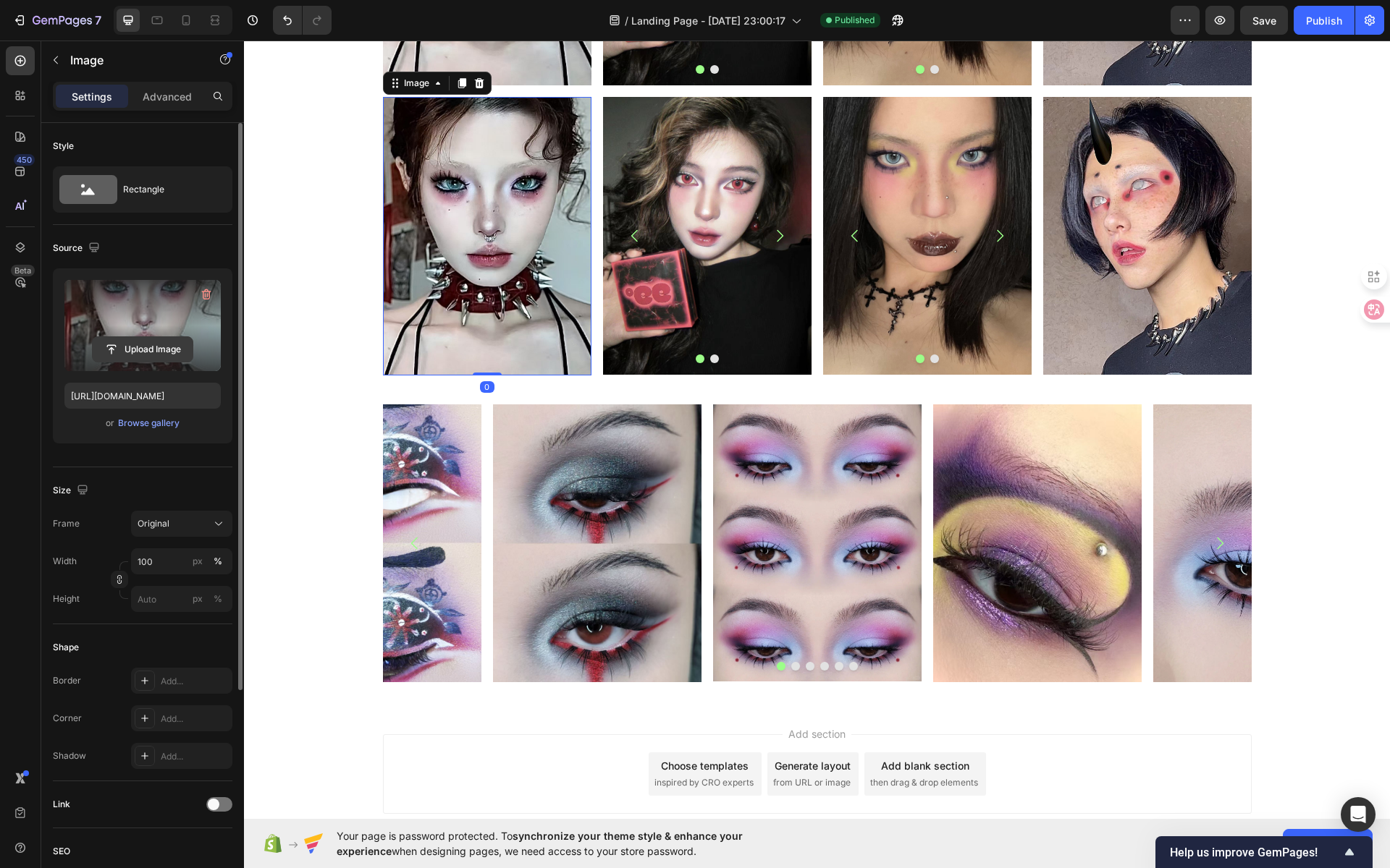
click at [150, 348] on input "file" at bounding box center [142, 349] width 100 height 24
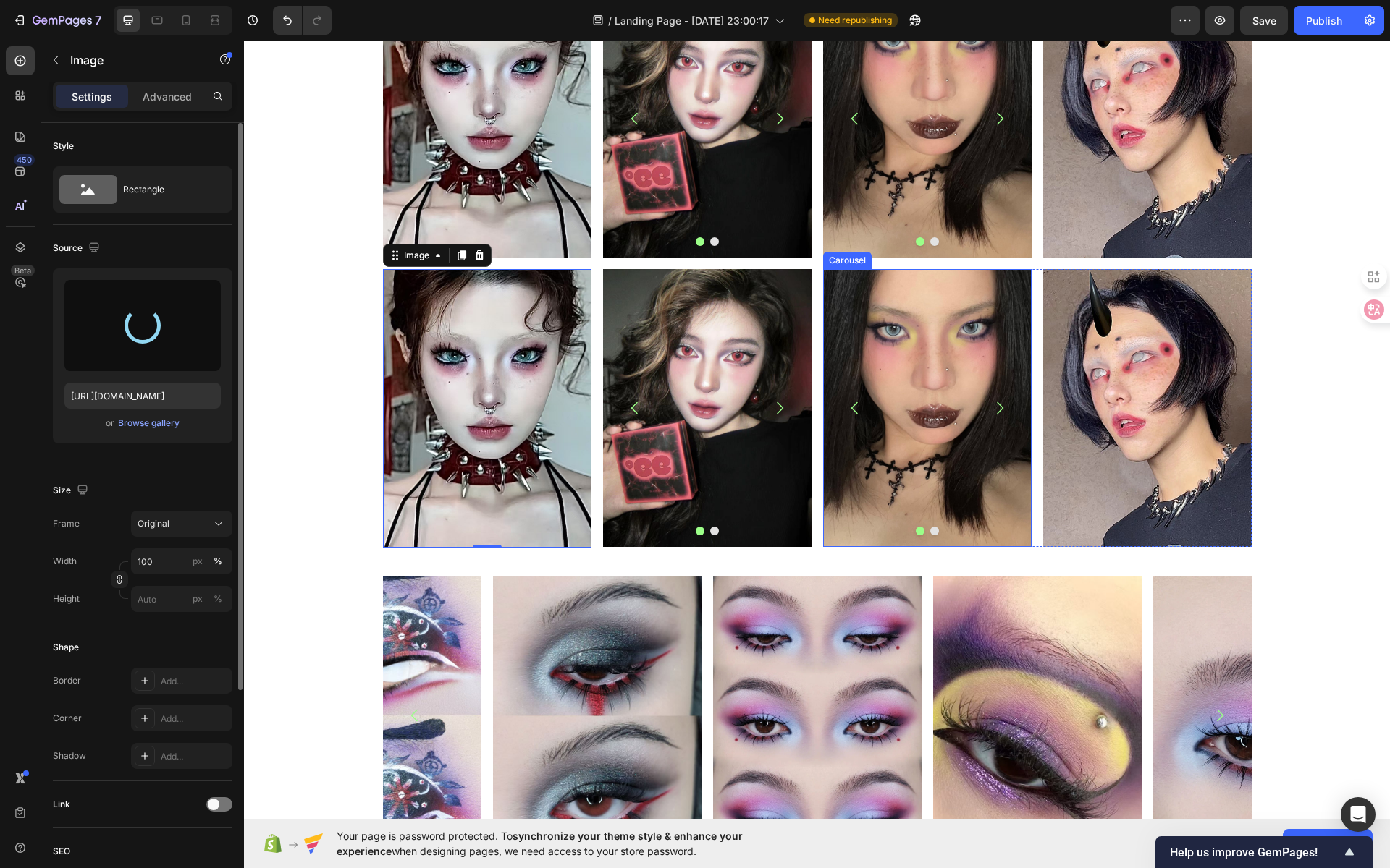
scroll to position [1241, 0]
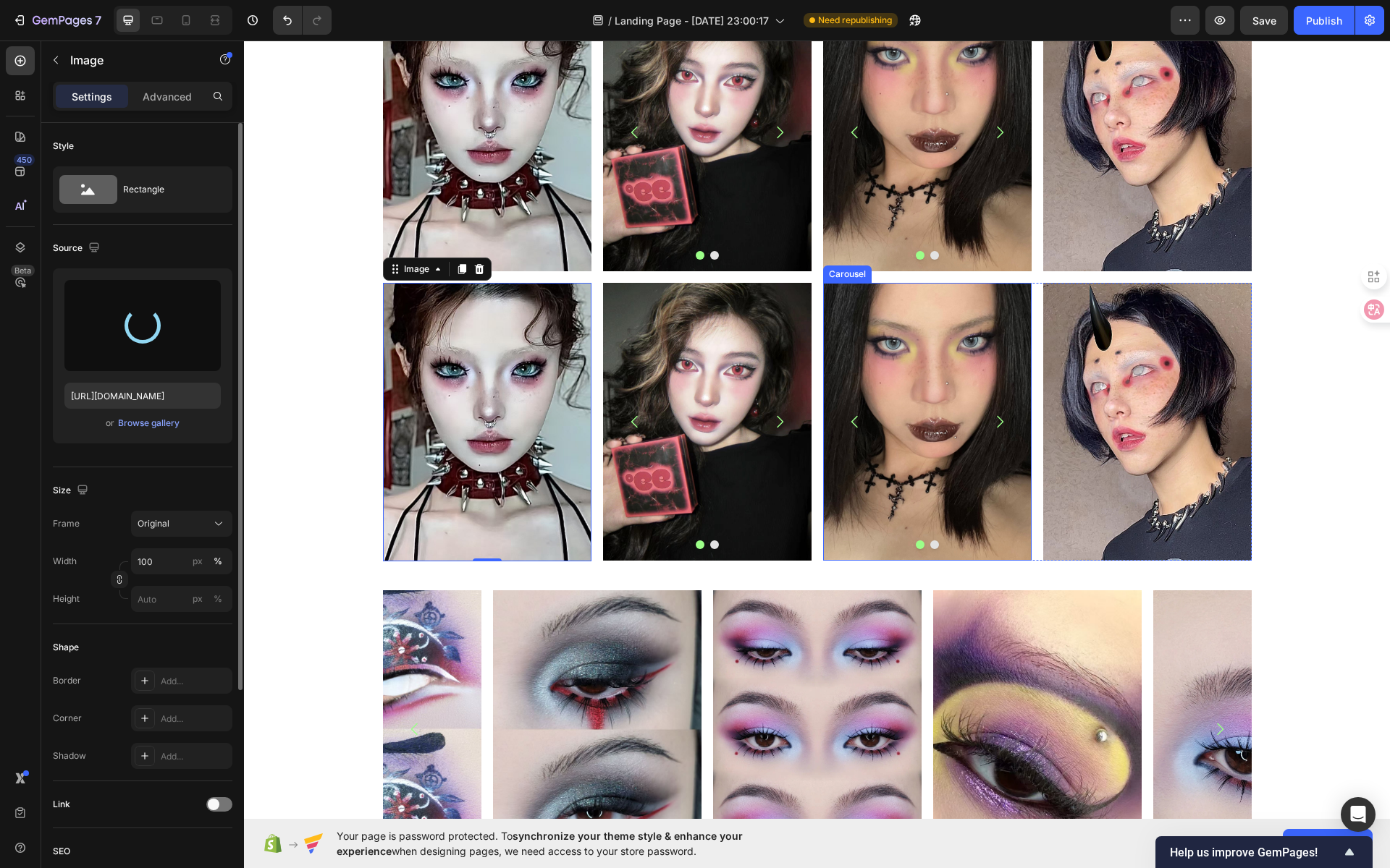
type input "https://cdn.shopify.com/s/files/1/0725/5831/3694/files/gempages_586148509846078…"
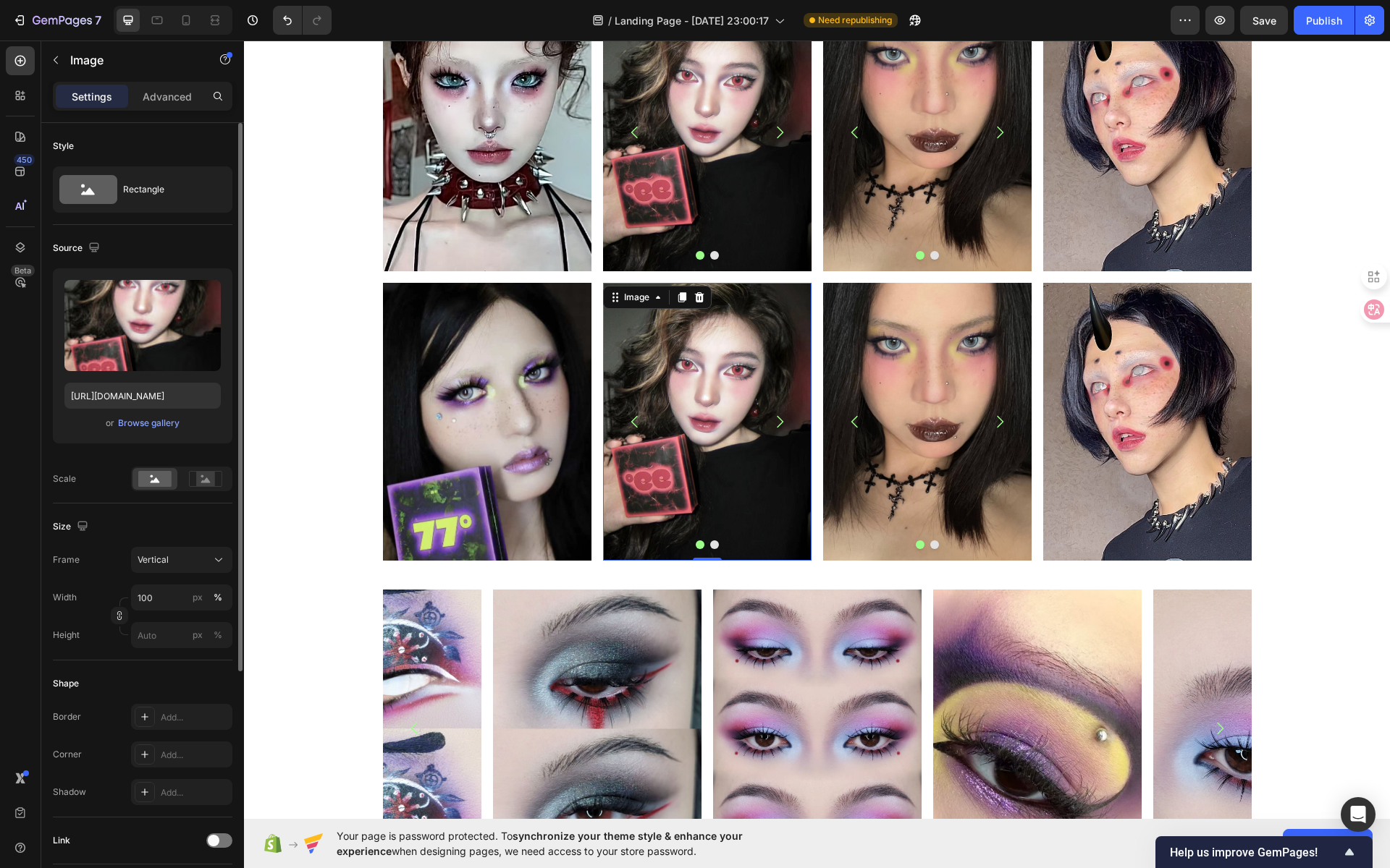
click at [685, 419] on img at bounding box center [707, 421] width 208 height 278
click at [116, 350] on input "file" at bounding box center [142, 349] width 100 height 24
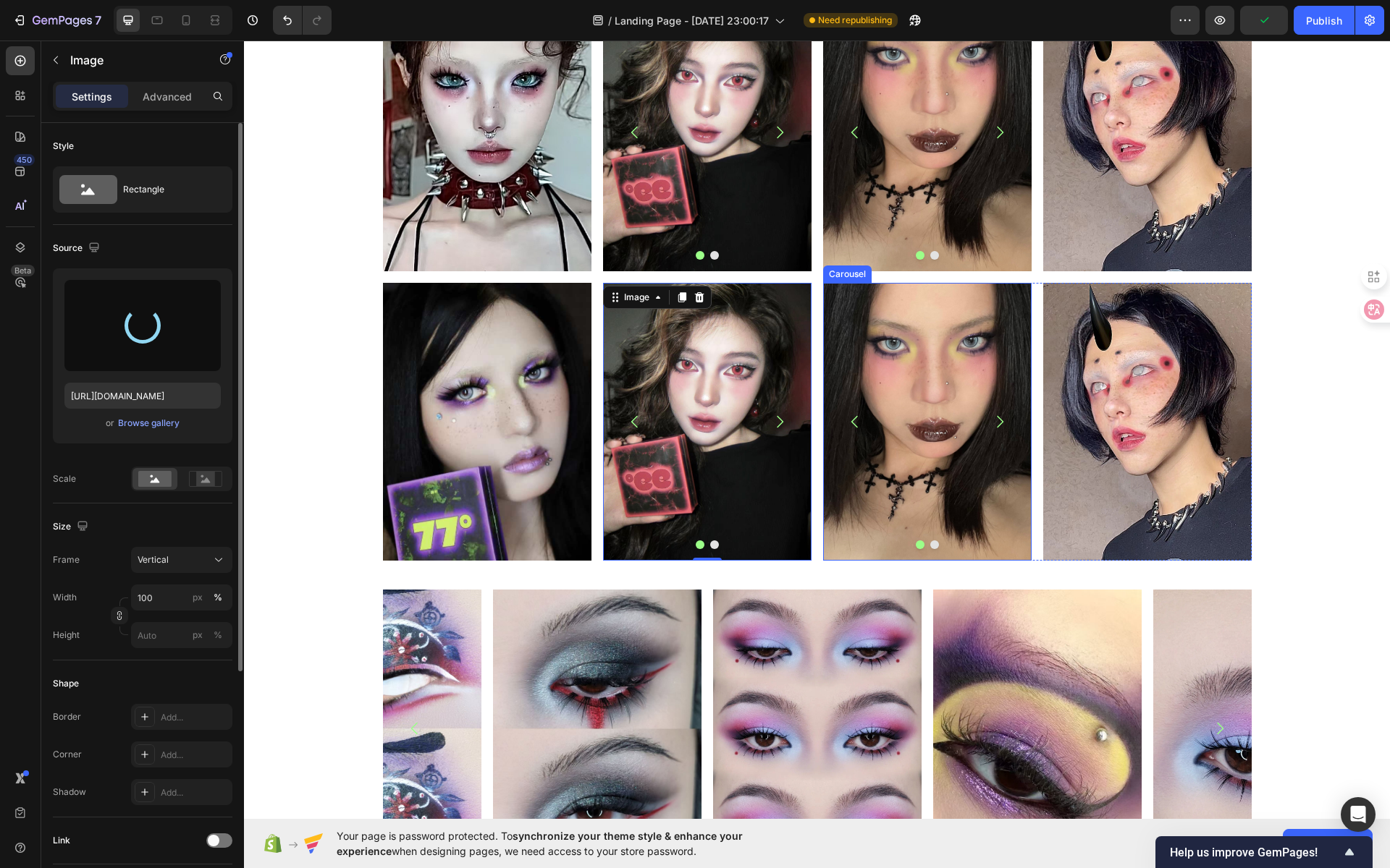
type input "https://cdn.shopify.com/s/files/1/0725/5831/3694/files/gempages_586148509846078…"
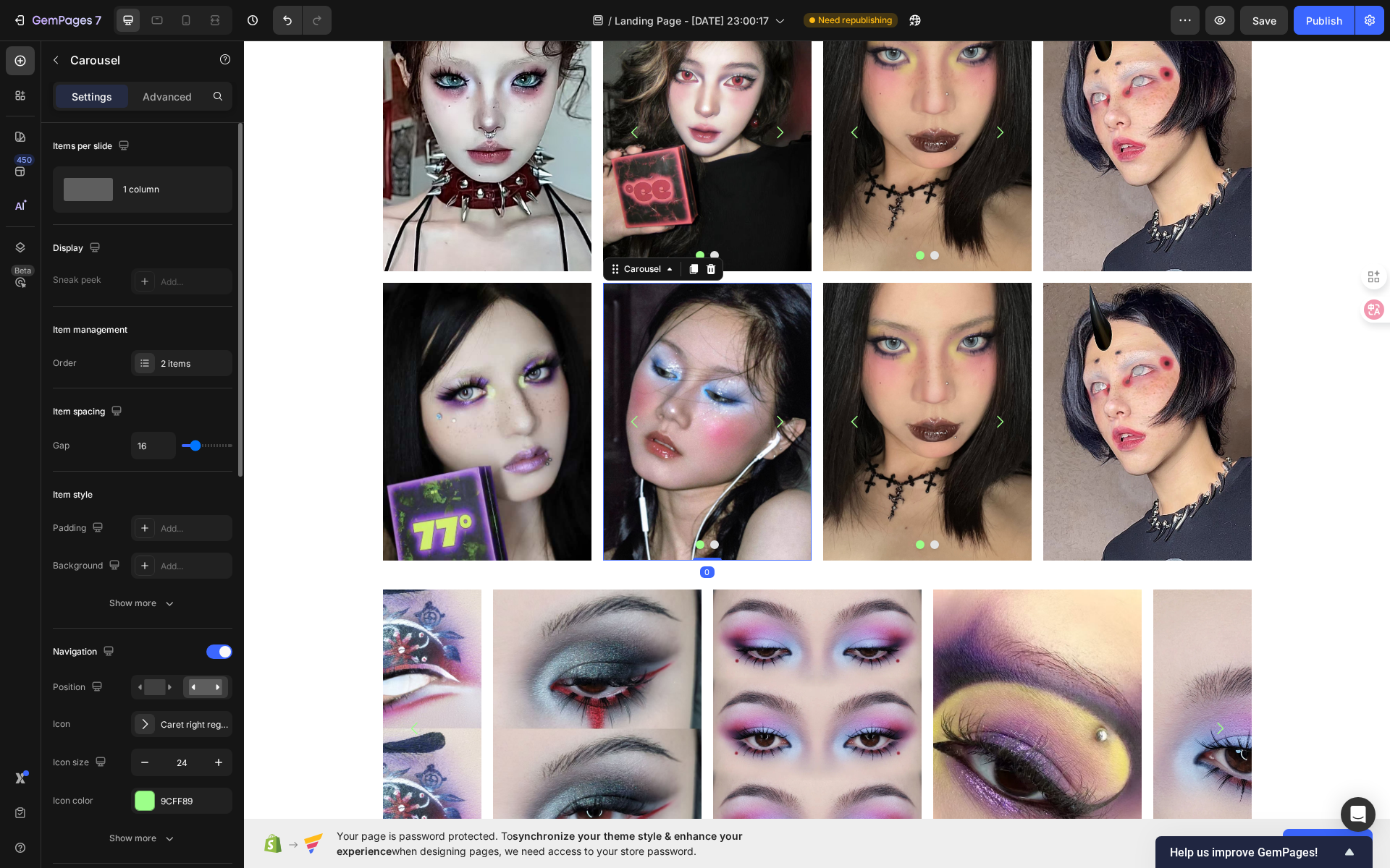
click at [775, 426] on icon "Carousel Next Arrow" at bounding box center [779, 421] width 17 height 17
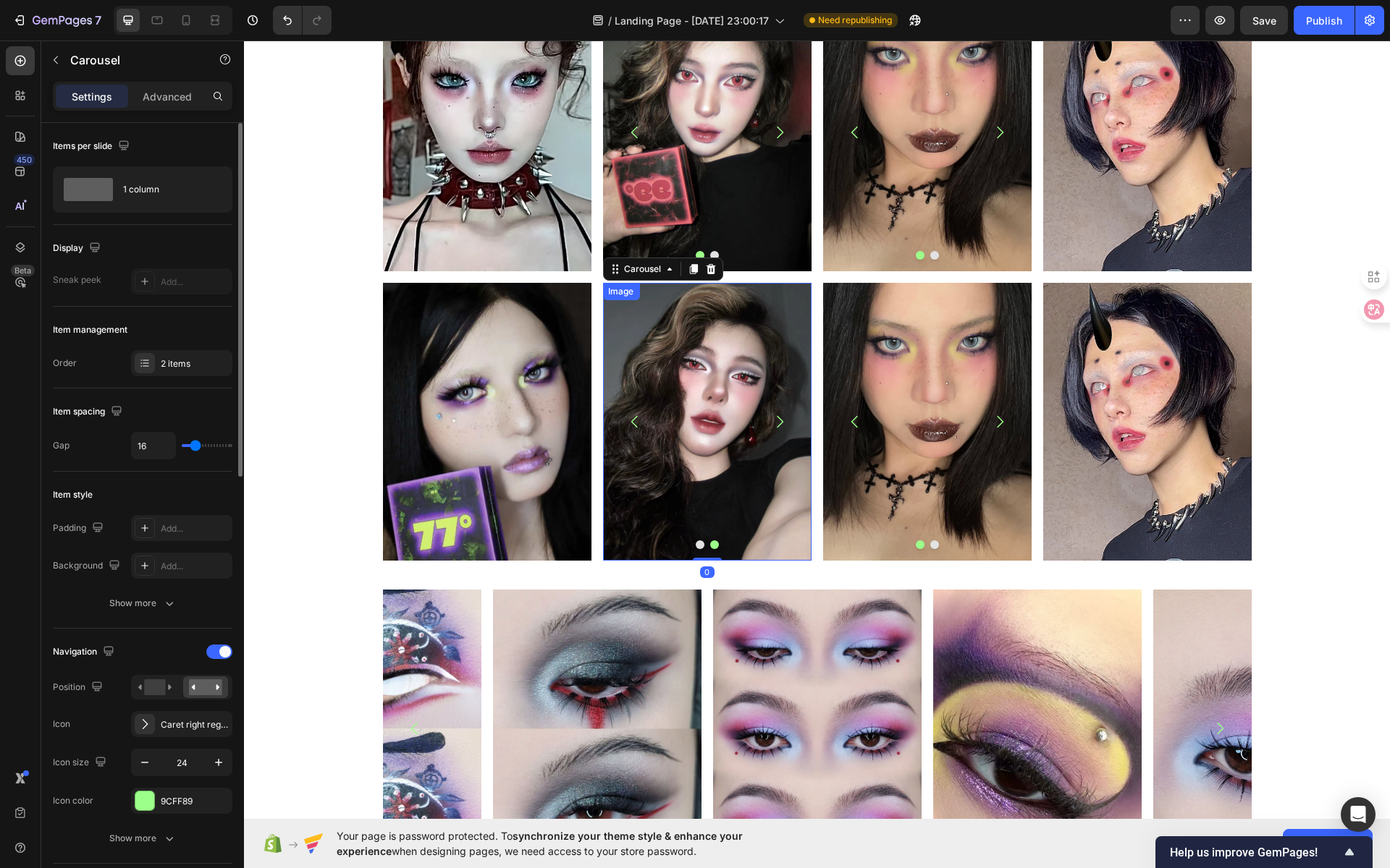
click at [670, 407] on img at bounding box center [706, 421] width 208 height 278
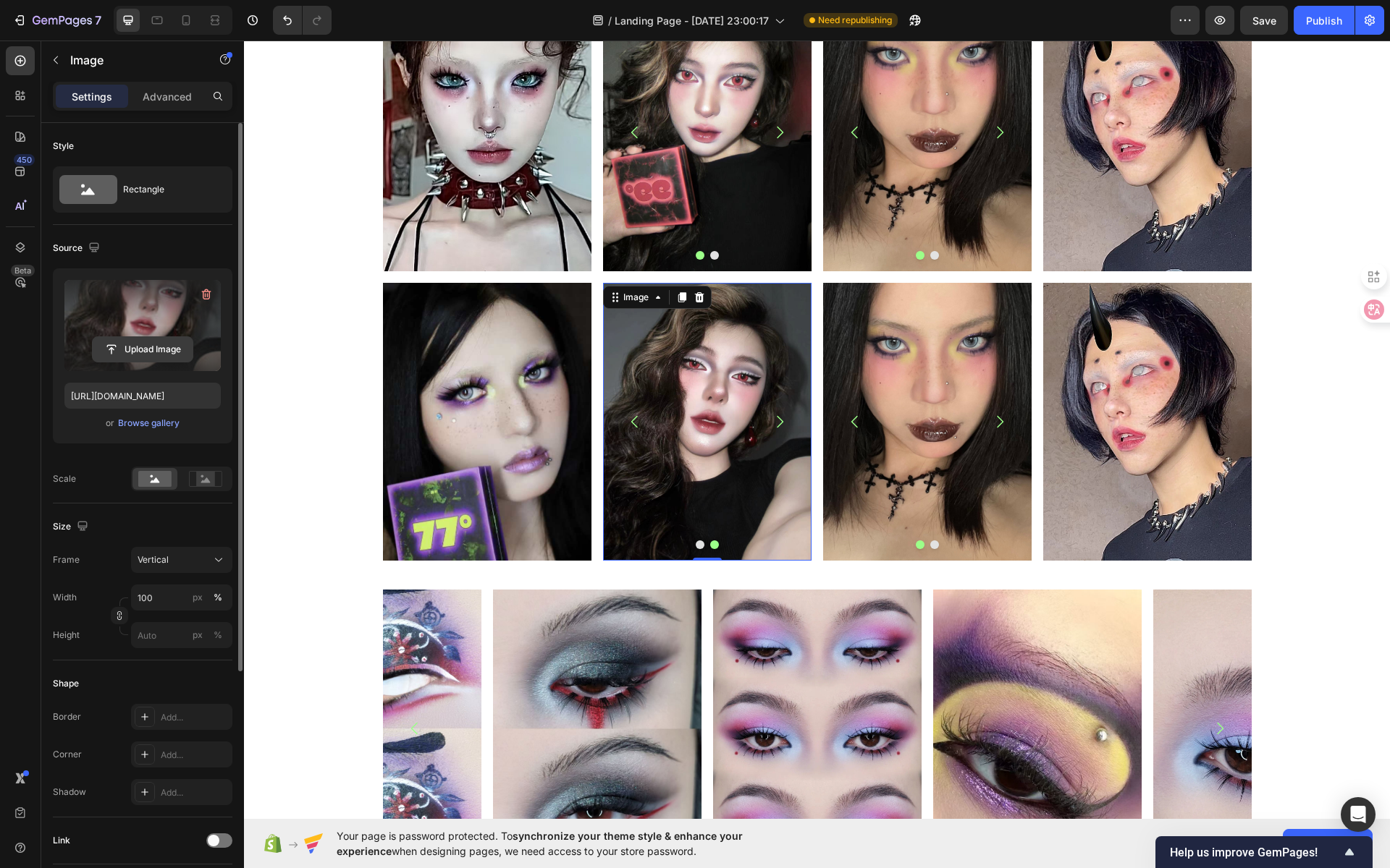
click at [154, 353] on input "file" at bounding box center [142, 349] width 100 height 24
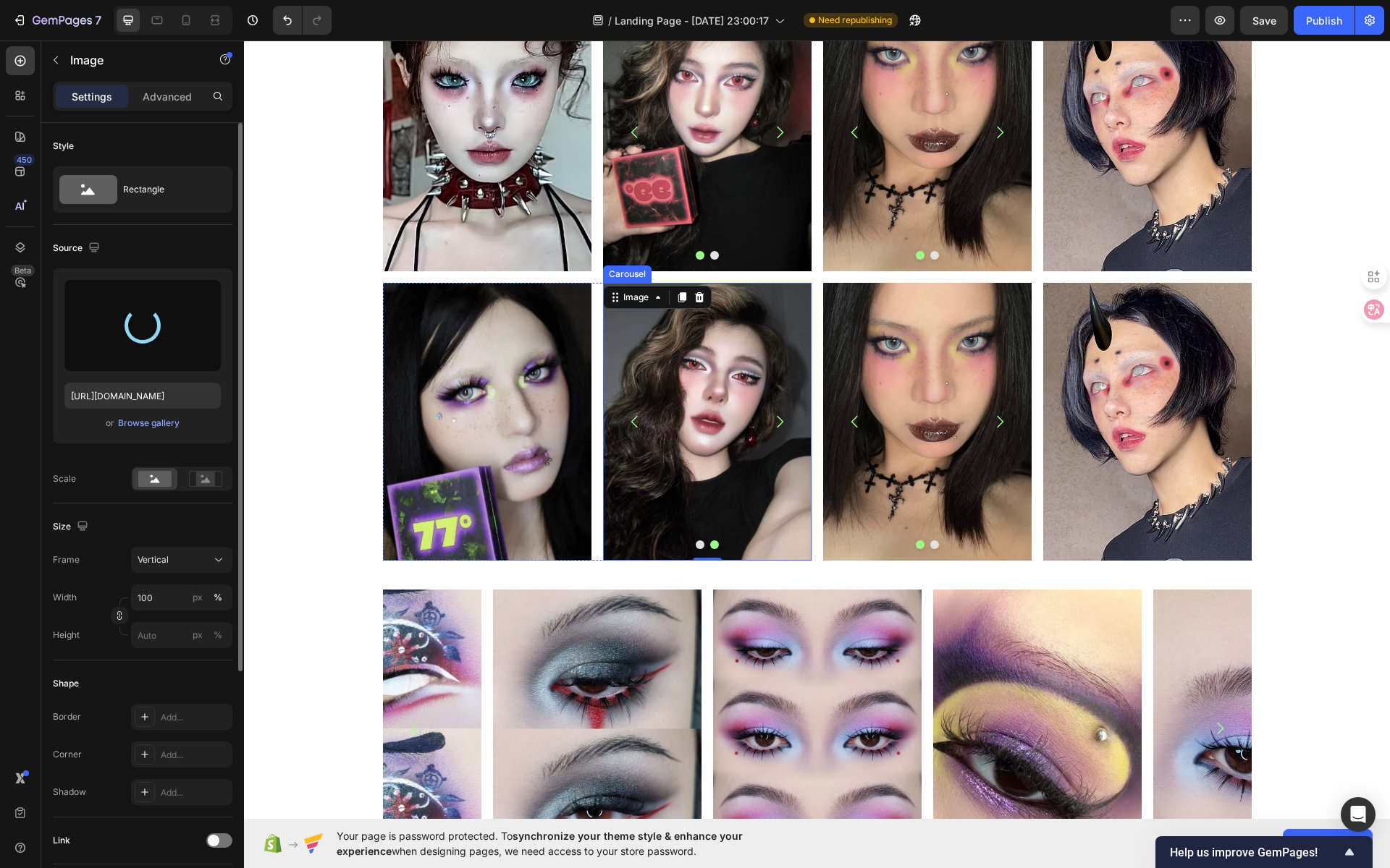
type input "https://cdn.shopify.com/s/files/1/0725/5831/3694/files/gempages_586148509846078…"
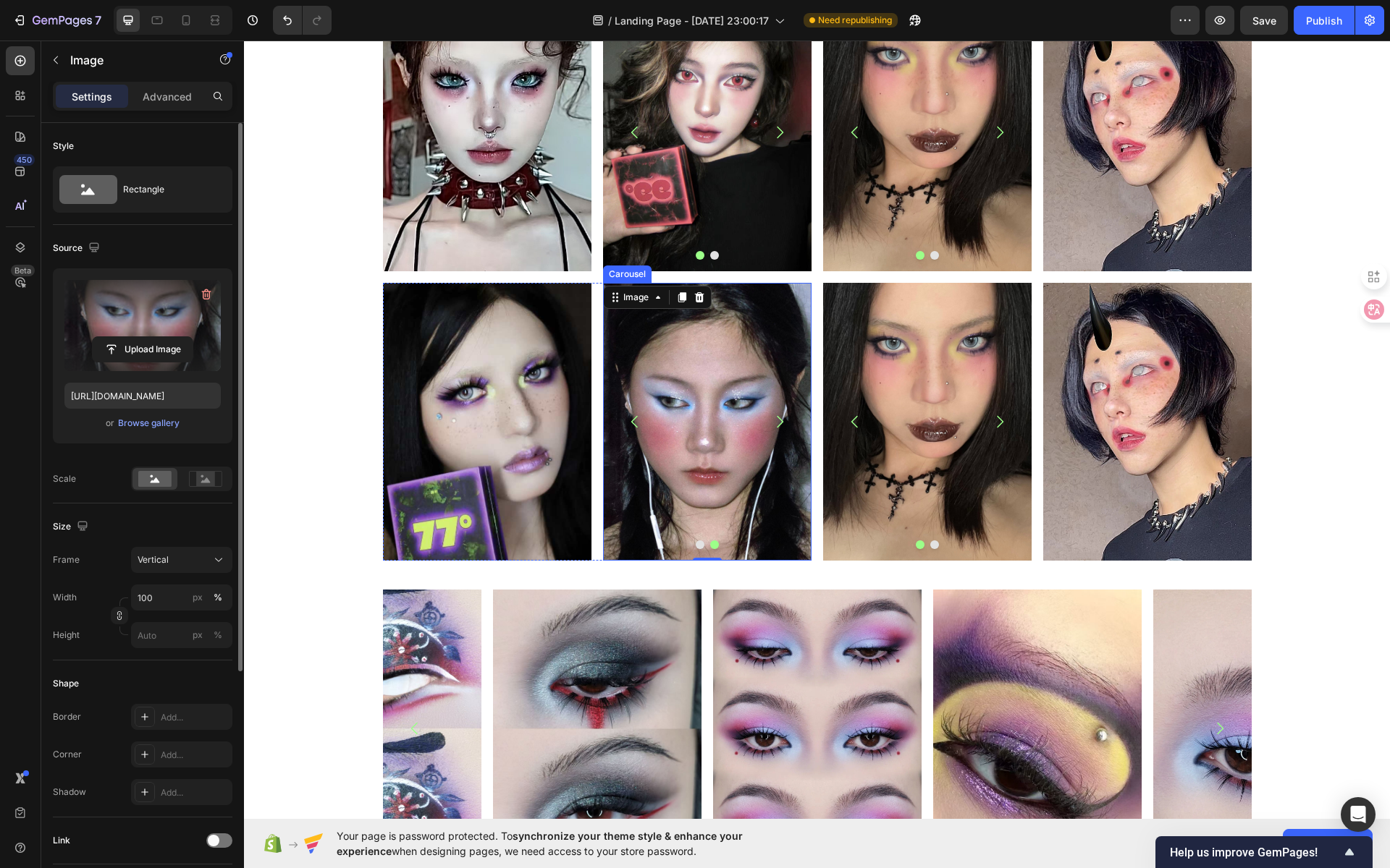
click at [626, 424] on icon "Carousel Back Arrow" at bounding box center [634, 421] width 17 height 17
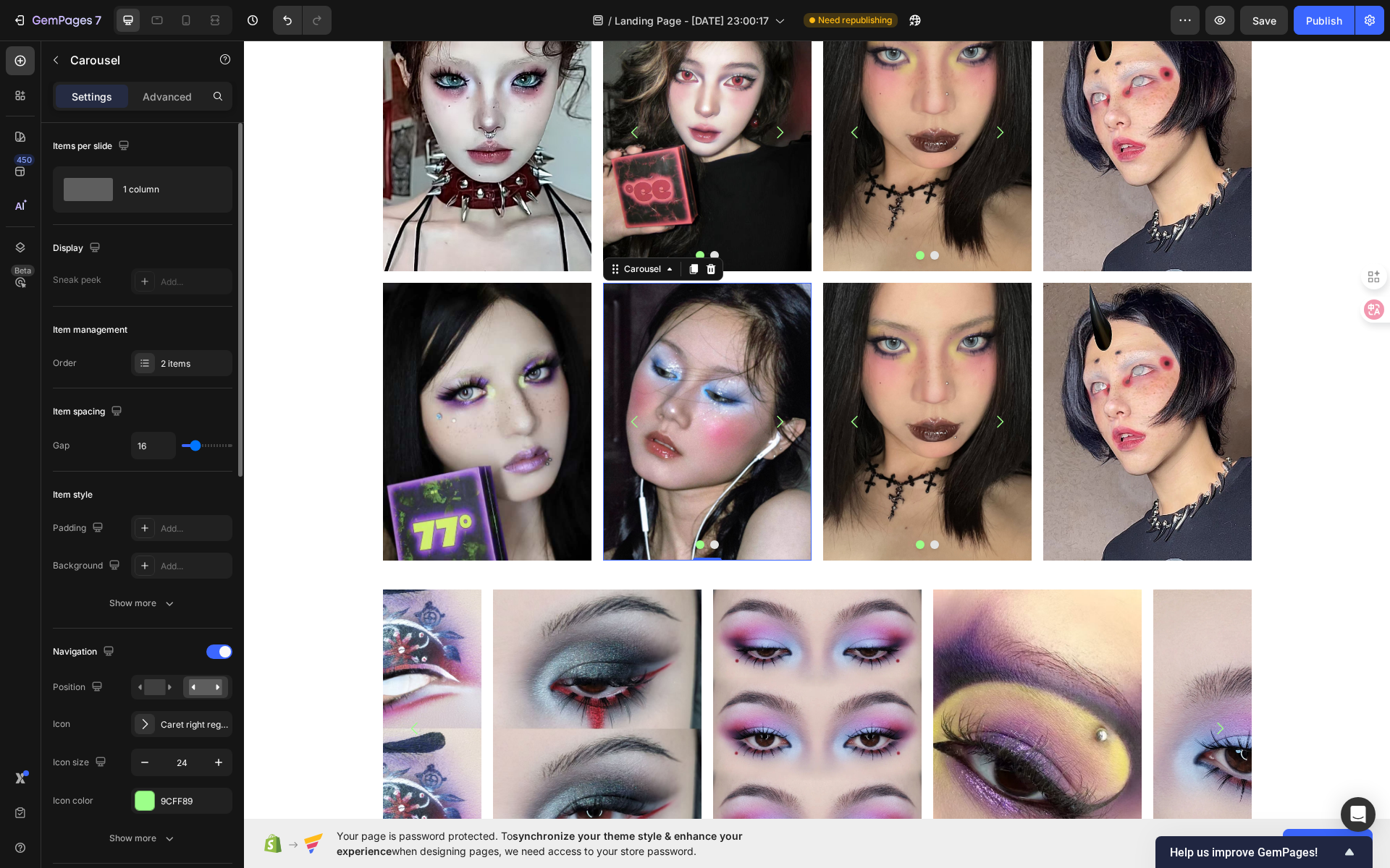
click at [772, 424] on icon "Carousel Next Arrow" at bounding box center [779, 421] width 17 height 17
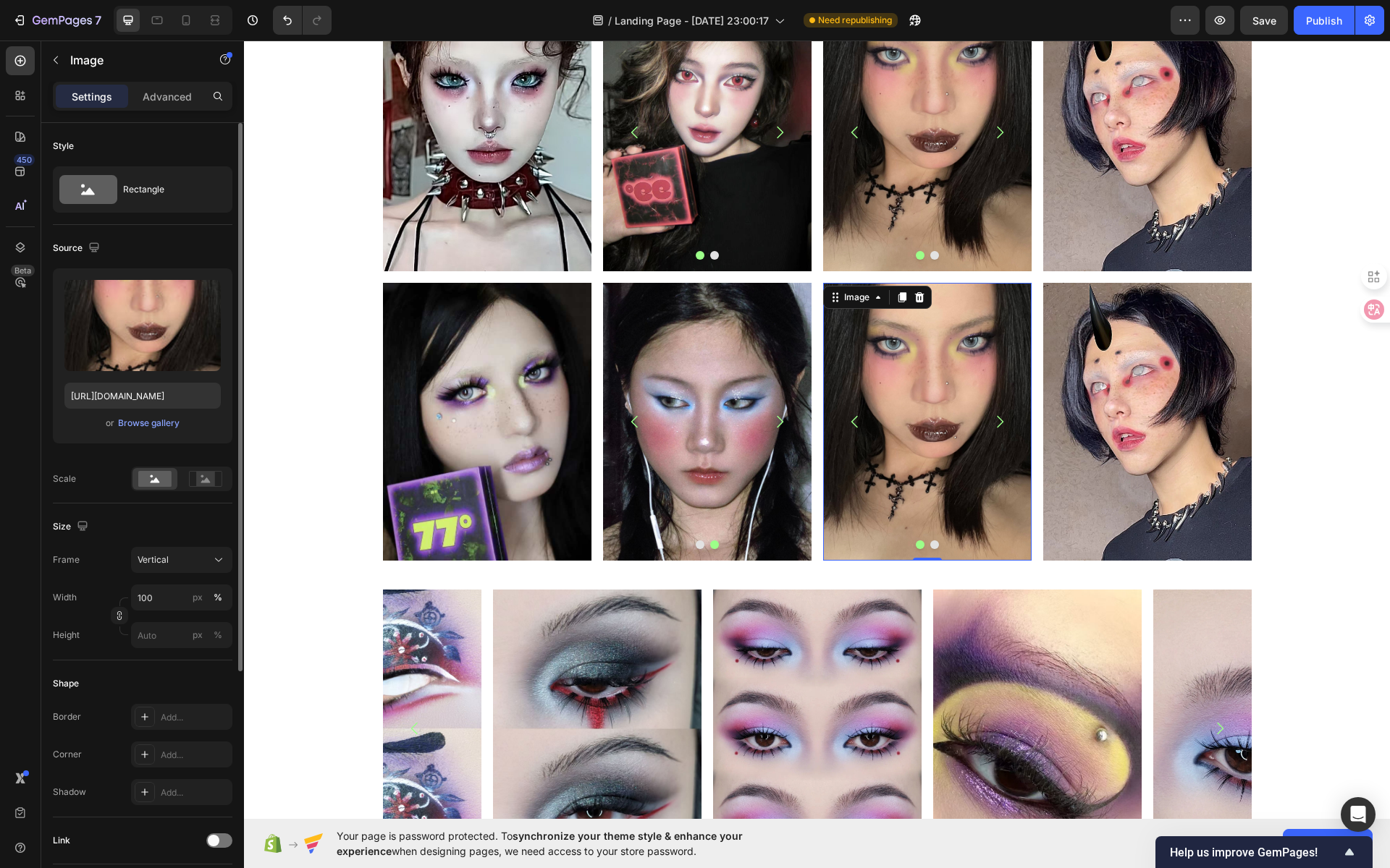
click at [926, 367] on img at bounding box center [927, 421] width 208 height 278
click at [151, 352] on input "file" at bounding box center [142, 349] width 100 height 24
type input "https://cdn.shopify.com/s/files/1/0725/5831/3694/files/gempages_586148509846078…"
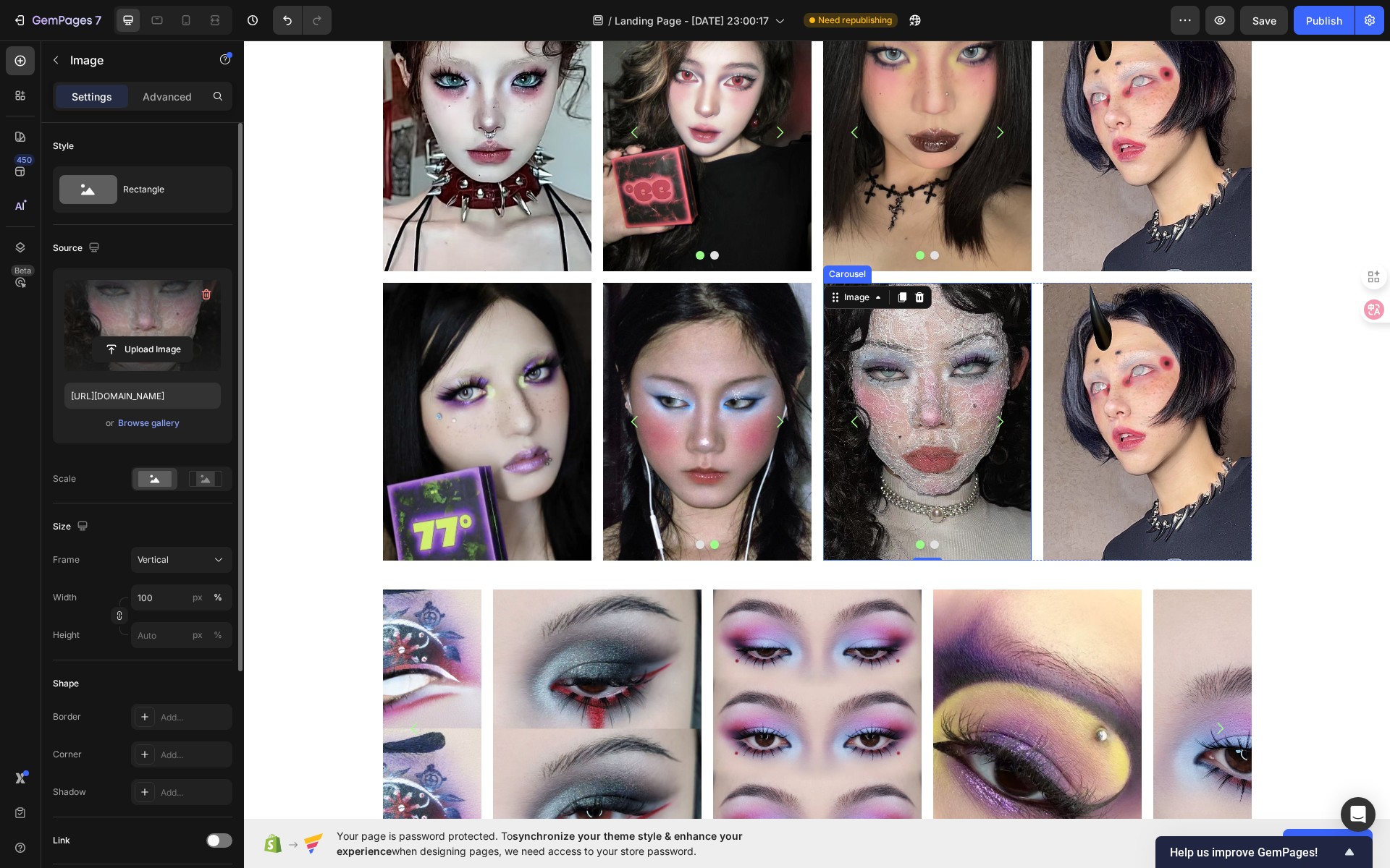
click at [993, 423] on icon "Carousel Next Arrow" at bounding box center [1000, 421] width 17 height 17
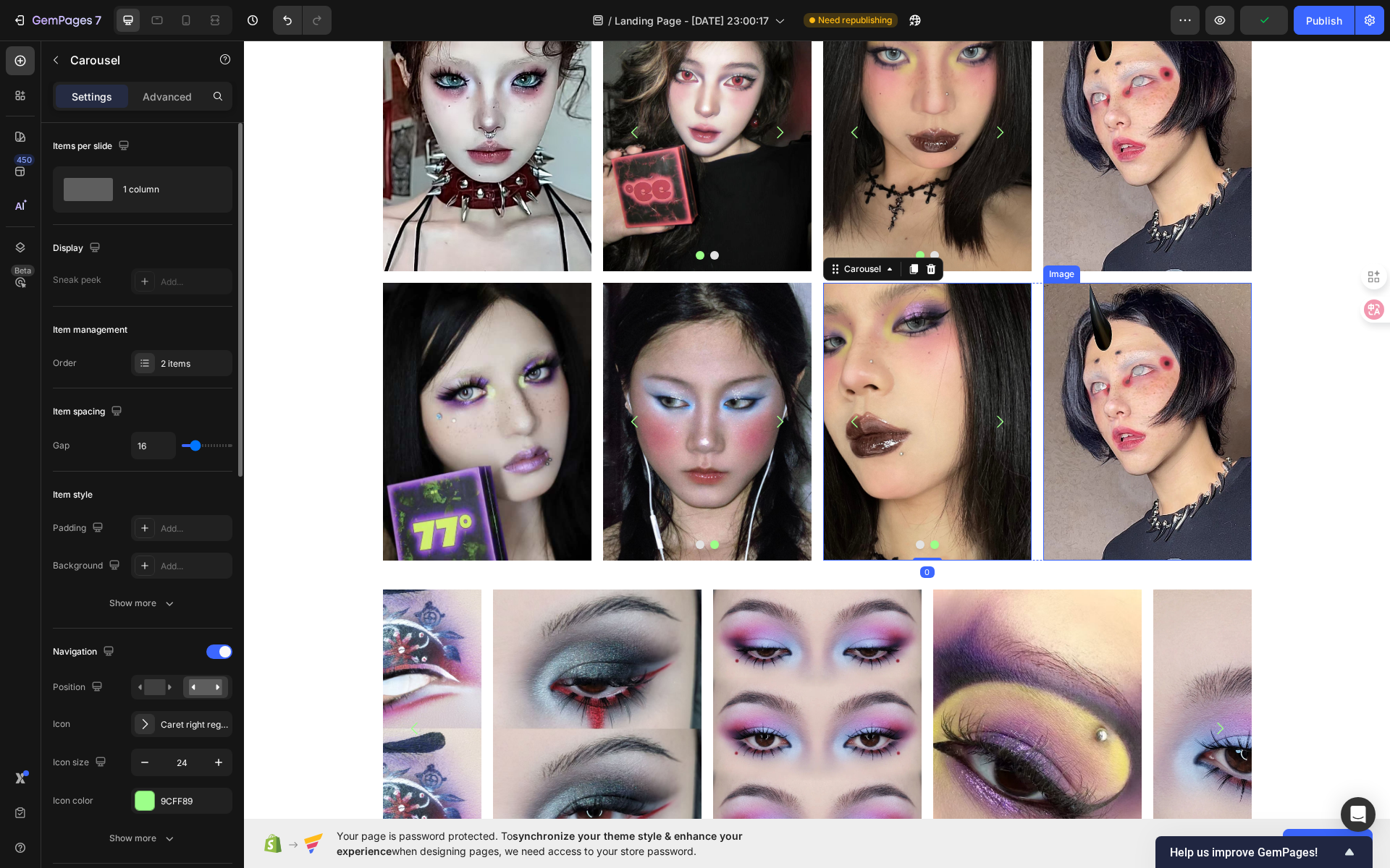
click at [1100, 394] on img at bounding box center [1147, 421] width 208 height 278
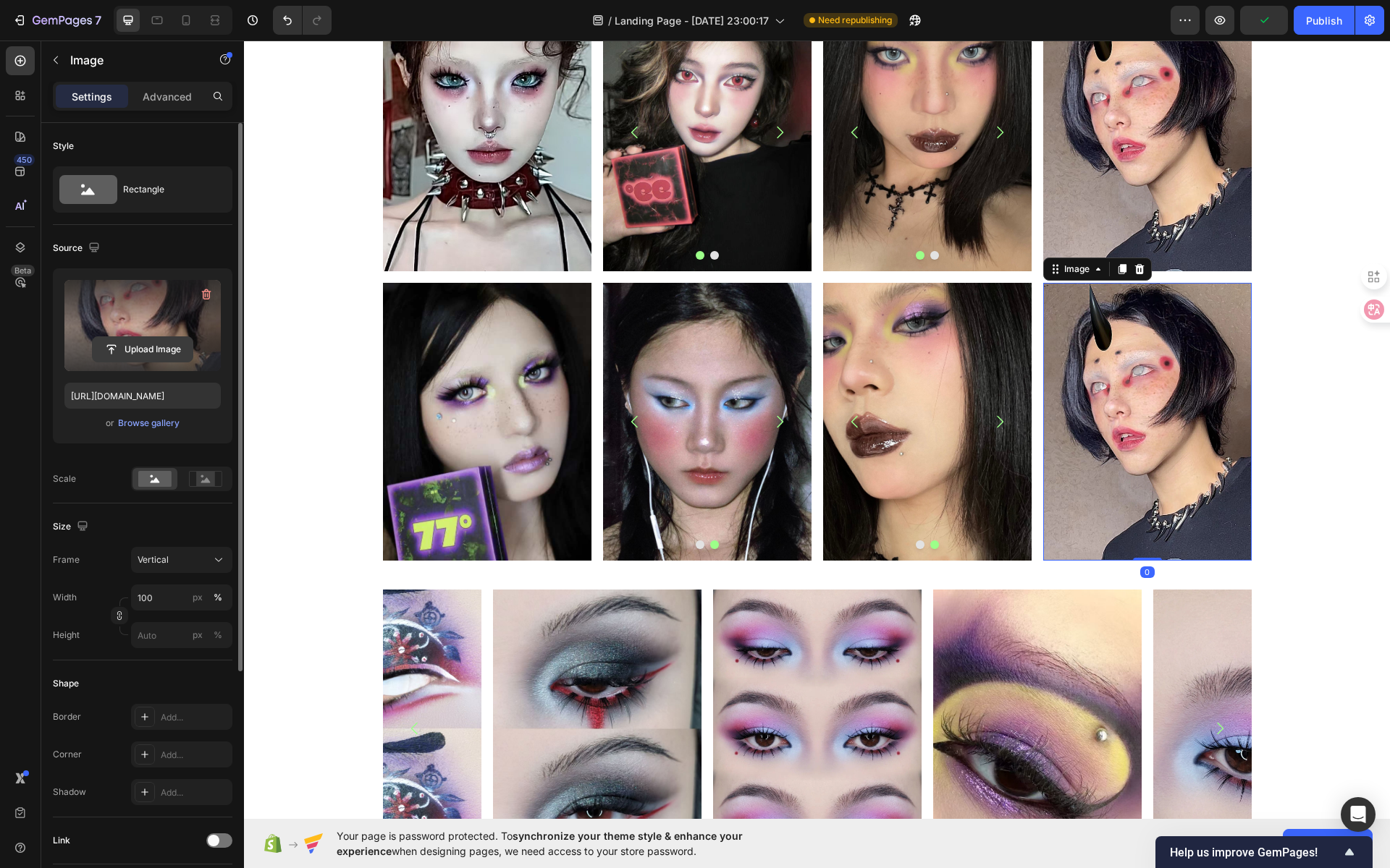
click at [162, 356] on input "file" at bounding box center [142, 349] width 100 height 24
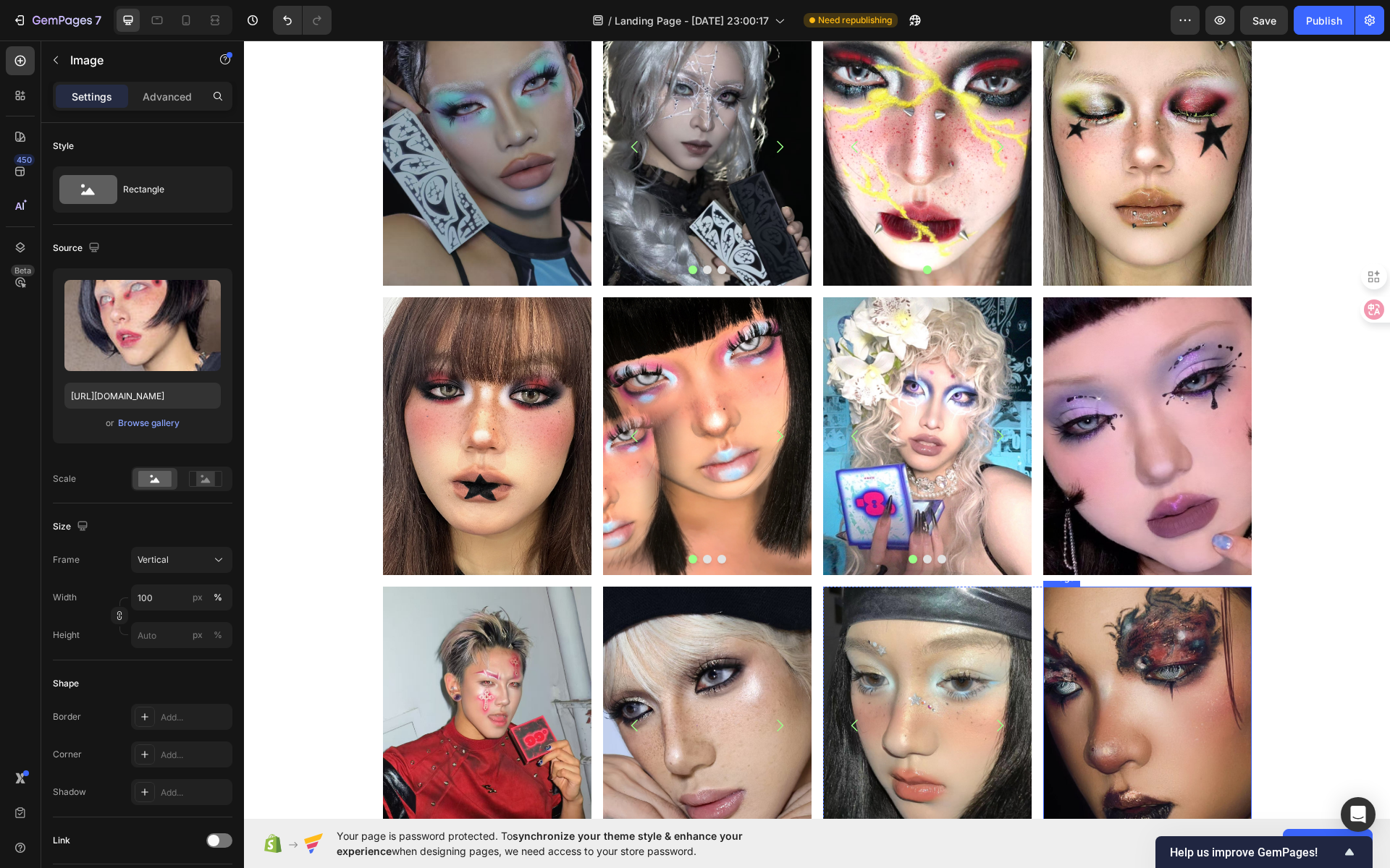
scroll to position [0, 0]
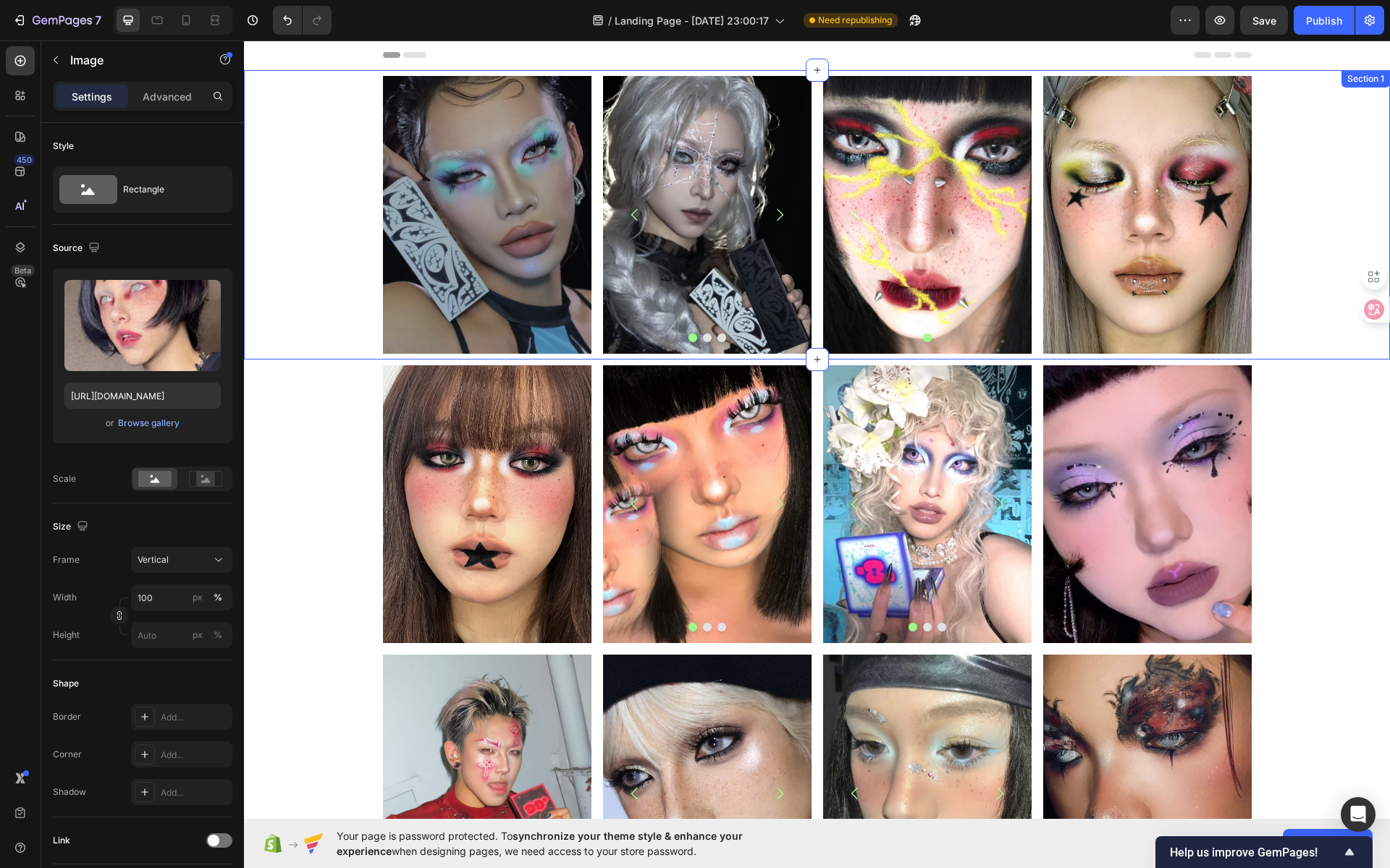
click at [1271, 133] on div "Image Image Image Image Carousel Row Image Carousel Image Row Row" at bounding box center [817, 215] width 1146 height 278
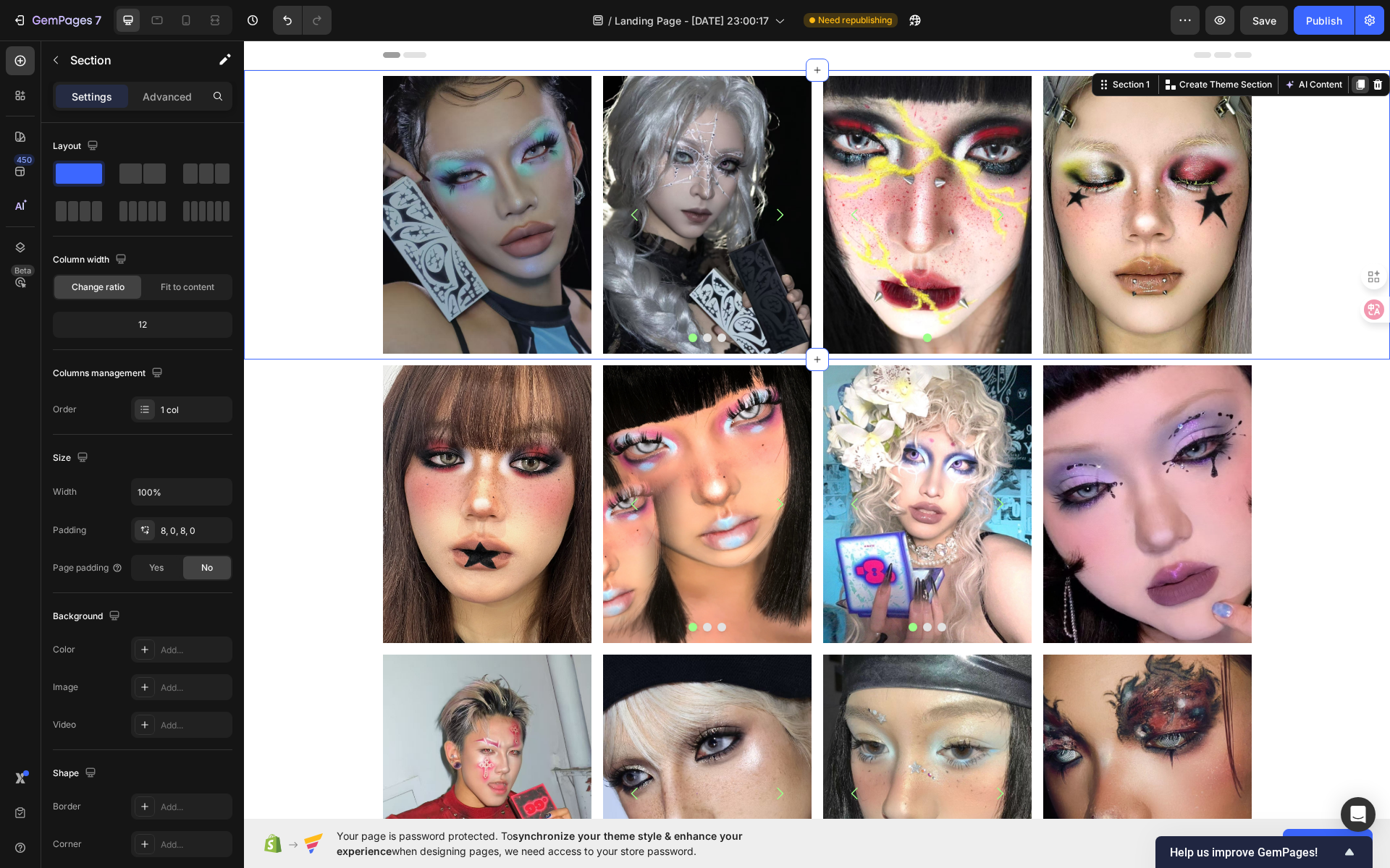
click at [1357, 85] on icon at bounding box center [1360, 84] width 8 height 10
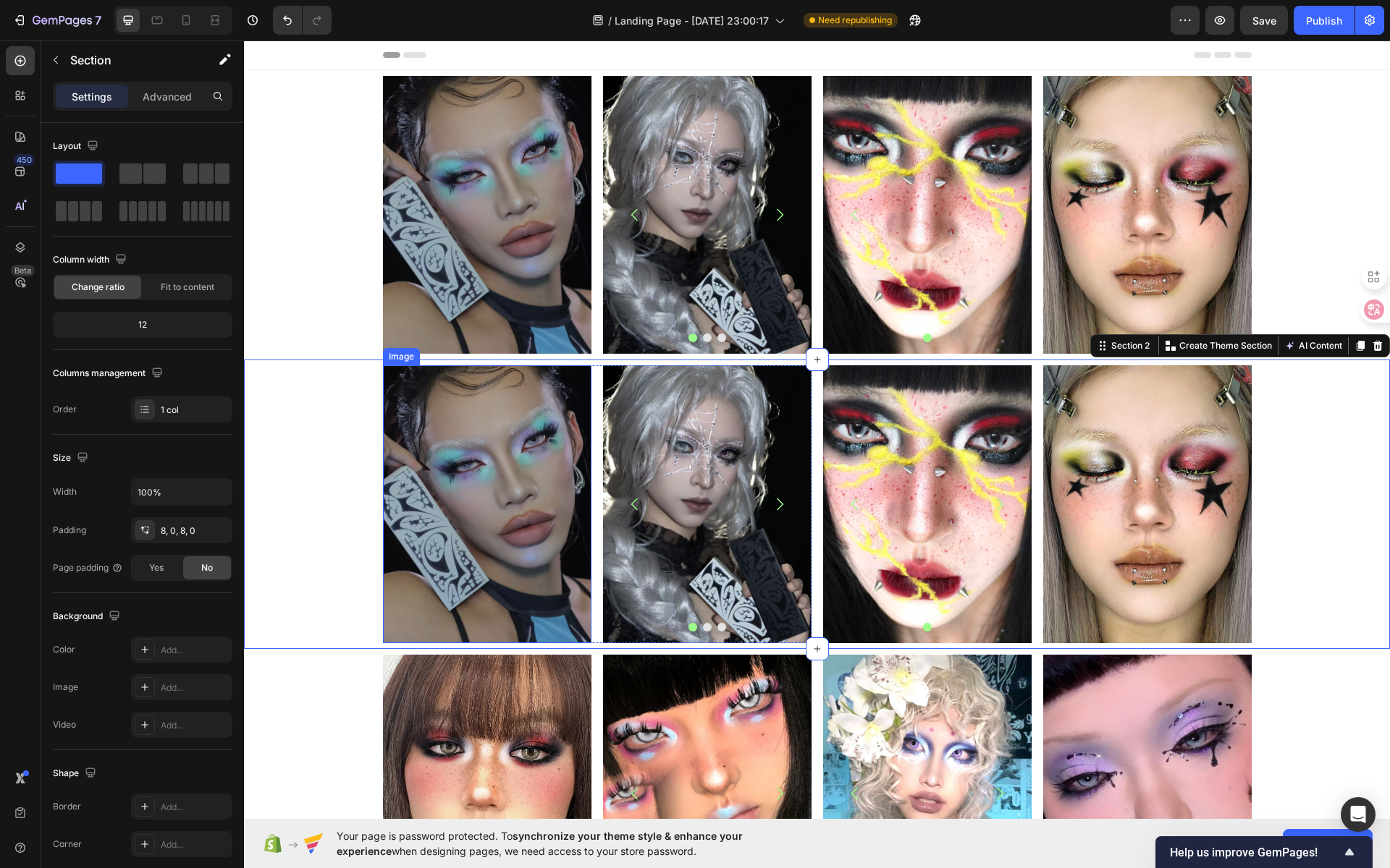
click at [489, 504] on img at bounding box center [487, 504] width 208 height 278
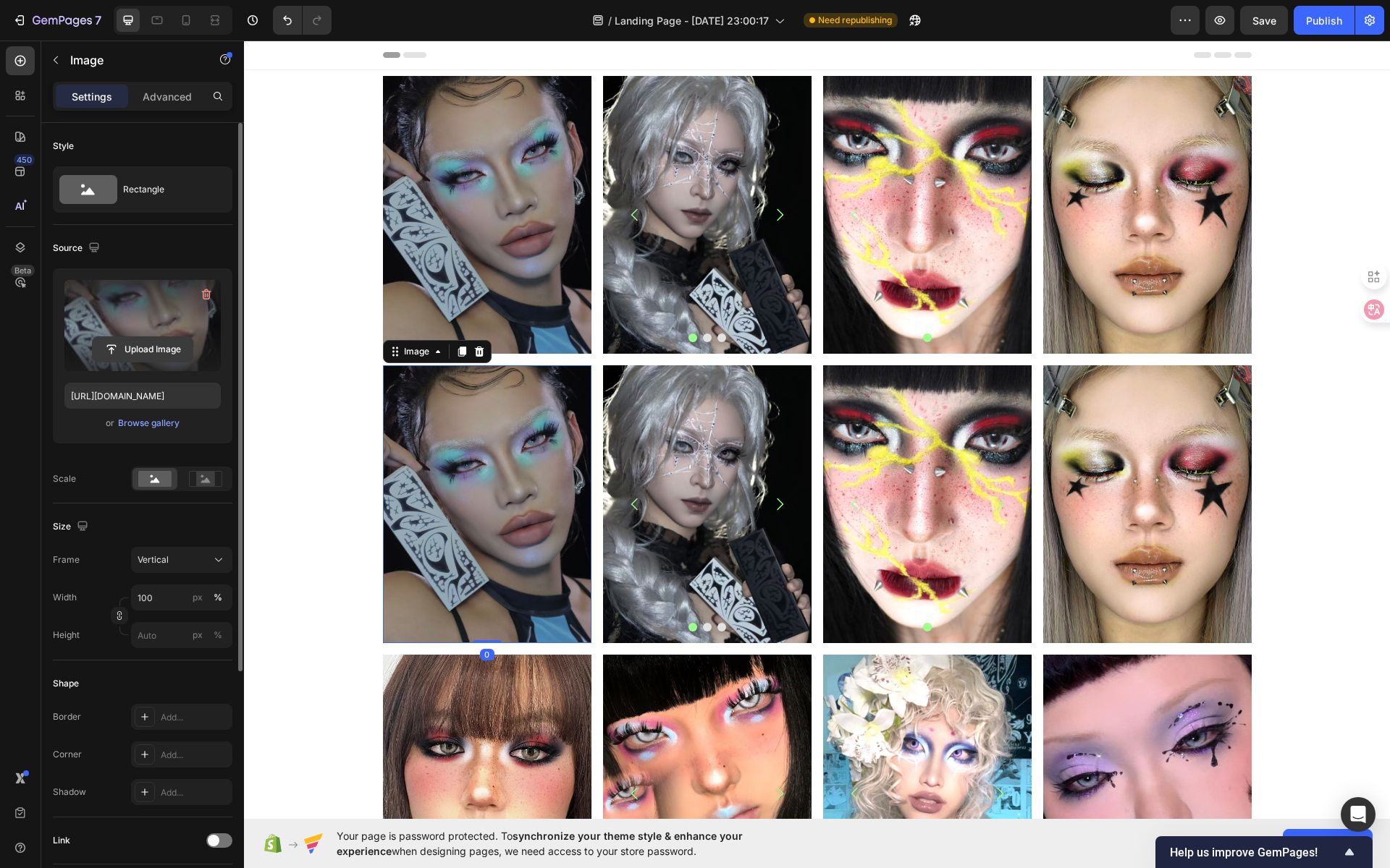
click at [163, 353] on input "file" at bounding box center [142, 349] width 100 height 24
type input "https://cdn.shopify.com/s/files/1/0725/5831/3694/files/gempages_586148509846078…"
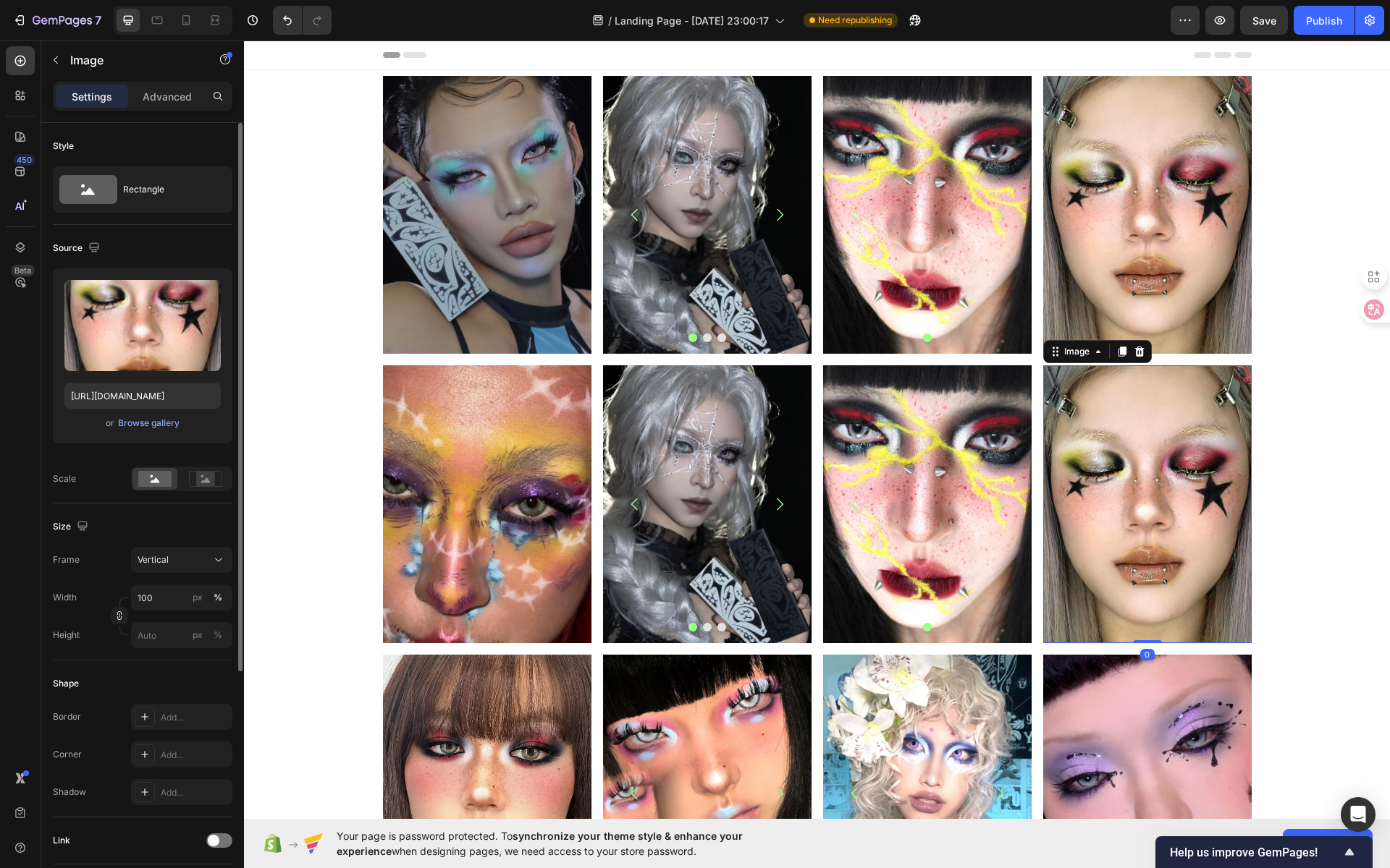
click at [1077, 464] on img at bounding box center [1147, 504] width 208 height 278
click at [174, 350] on input "file" at bounding box center [142, 349] width 100 height 24
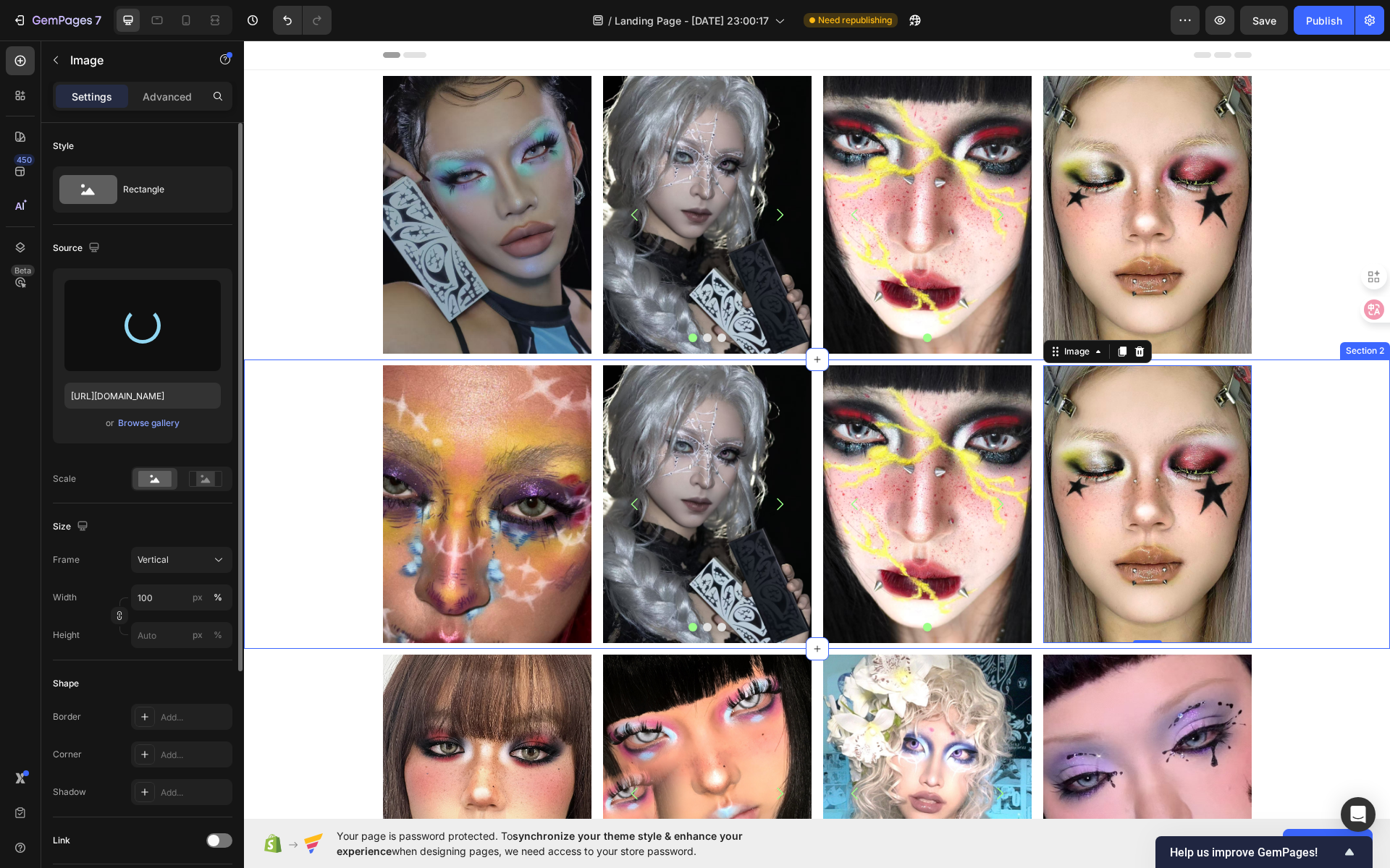
type input "https://cdn.shopify.com/s/files/1/0725/5831/3694/files/gempages_586148509846078…"
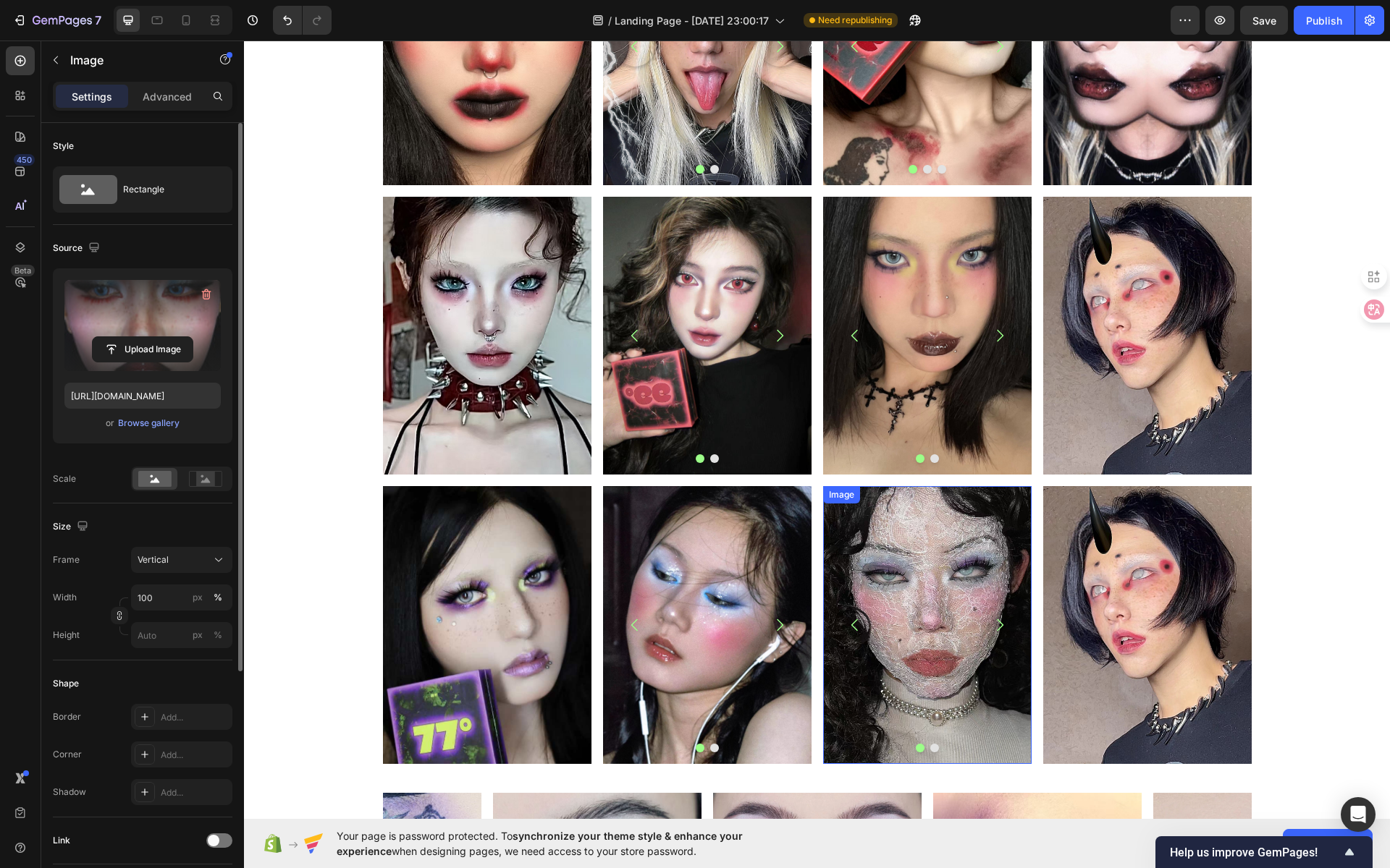
scroll to position [1332, 0]
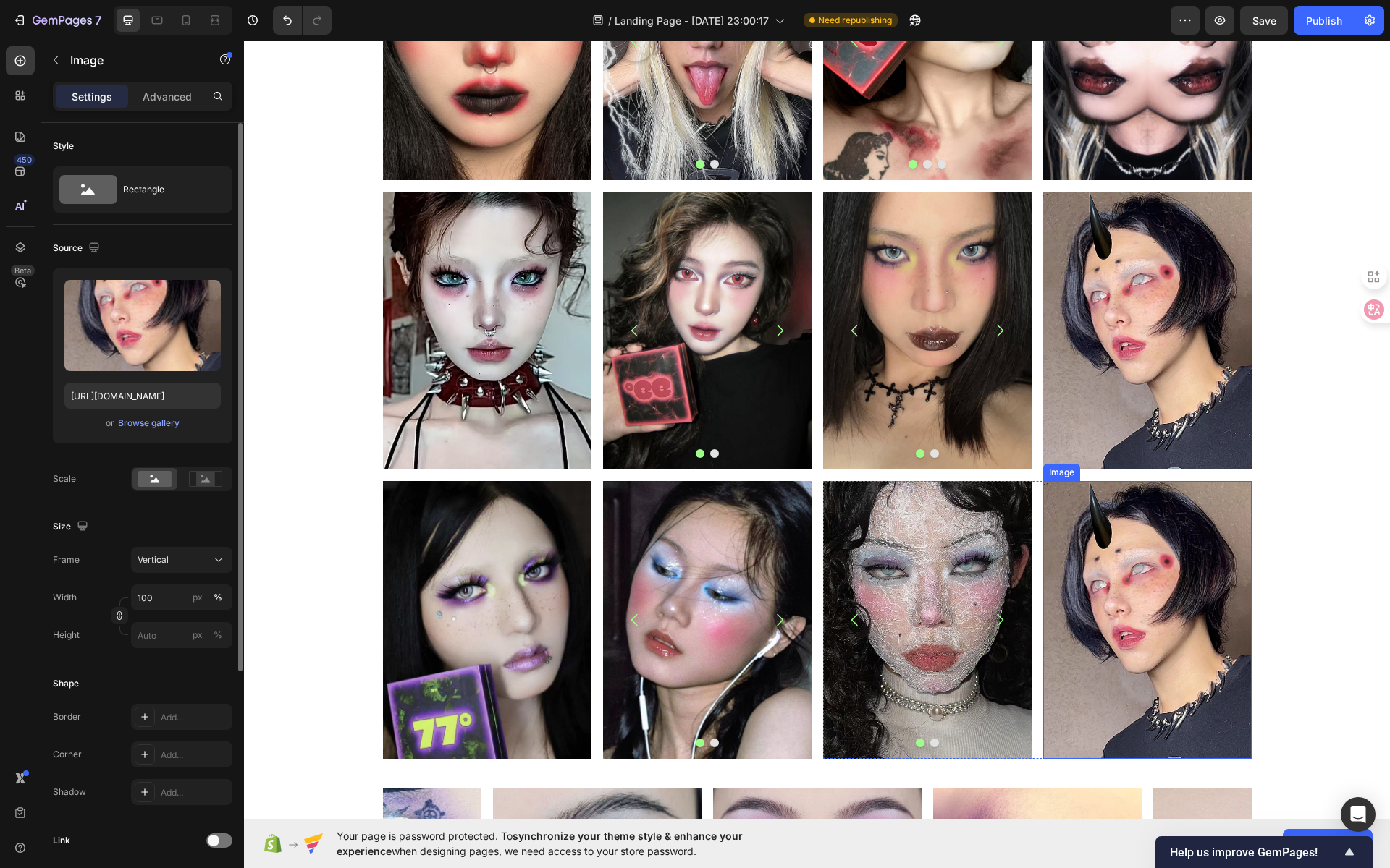
click at [1124, 569] on img at bounding box center [1147, 620] width 208 height 278
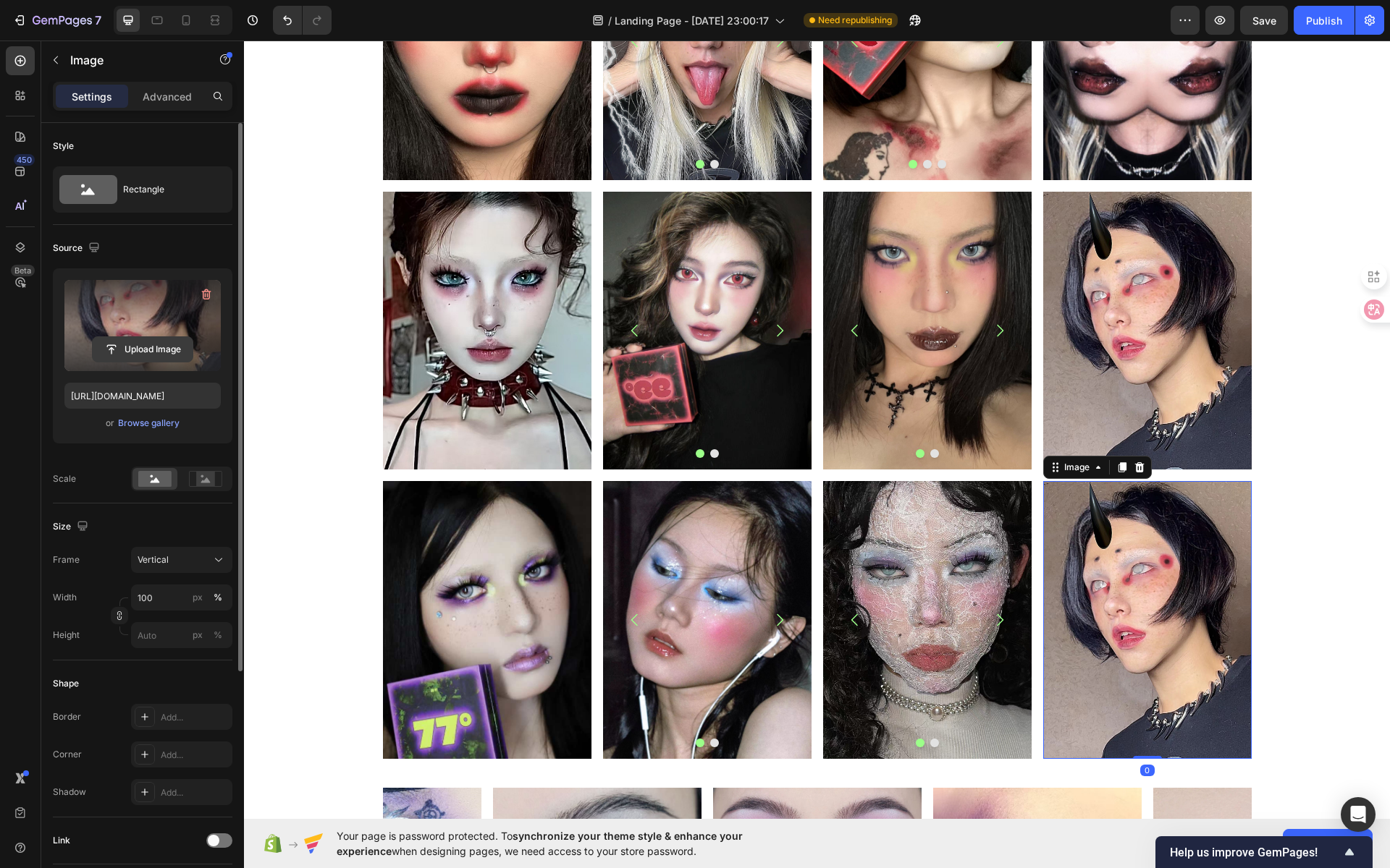
click at [142, 353] on input "file" at bounding box center [142, 349] width 100 height 24
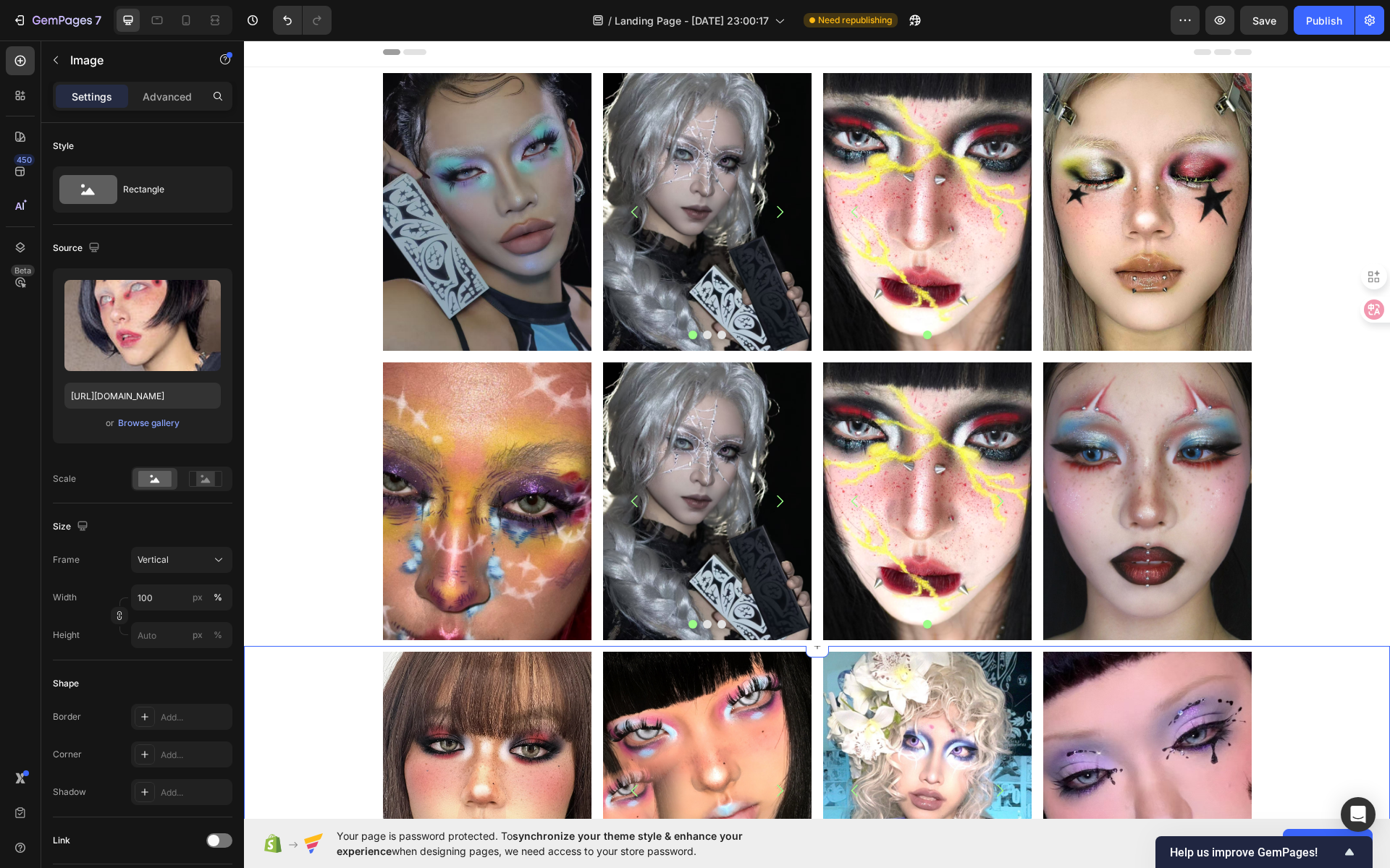
scroll to position [0, 0]
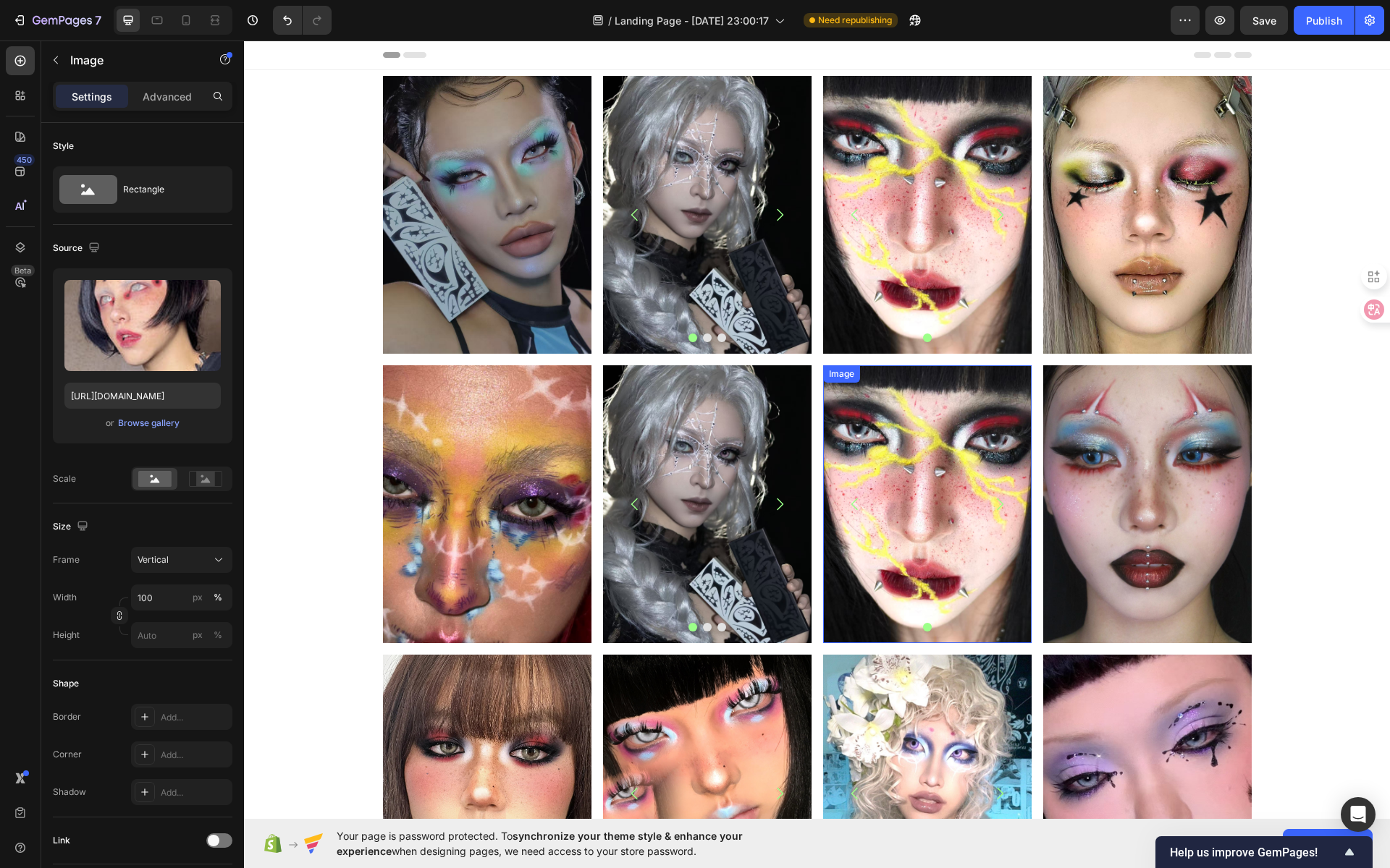
click at [925, 501] on img at bounding box center [927, 504] width 208 height 278
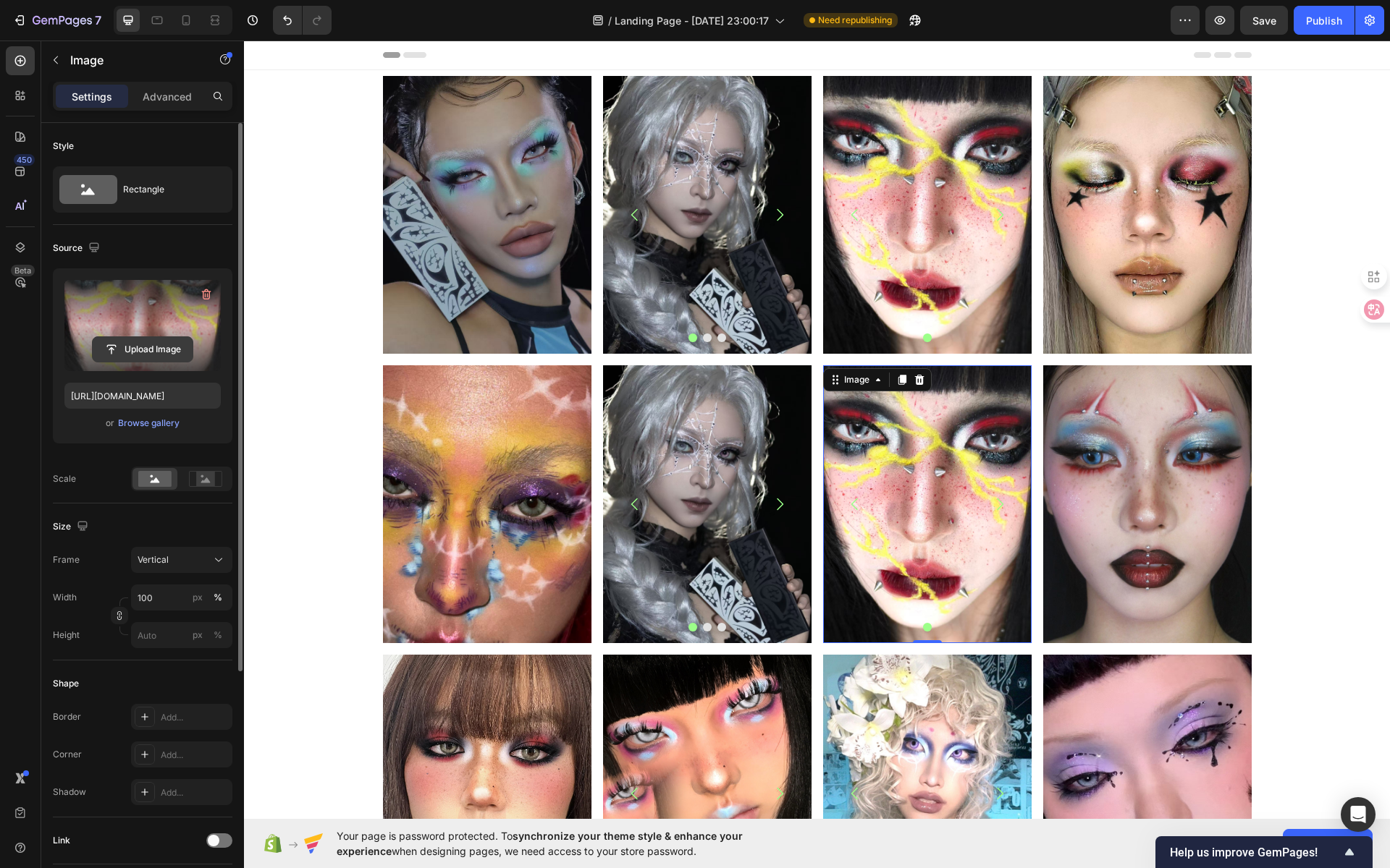
click at [156, 349] on input "file" at bounding box center [142, 349] width 100 height 24
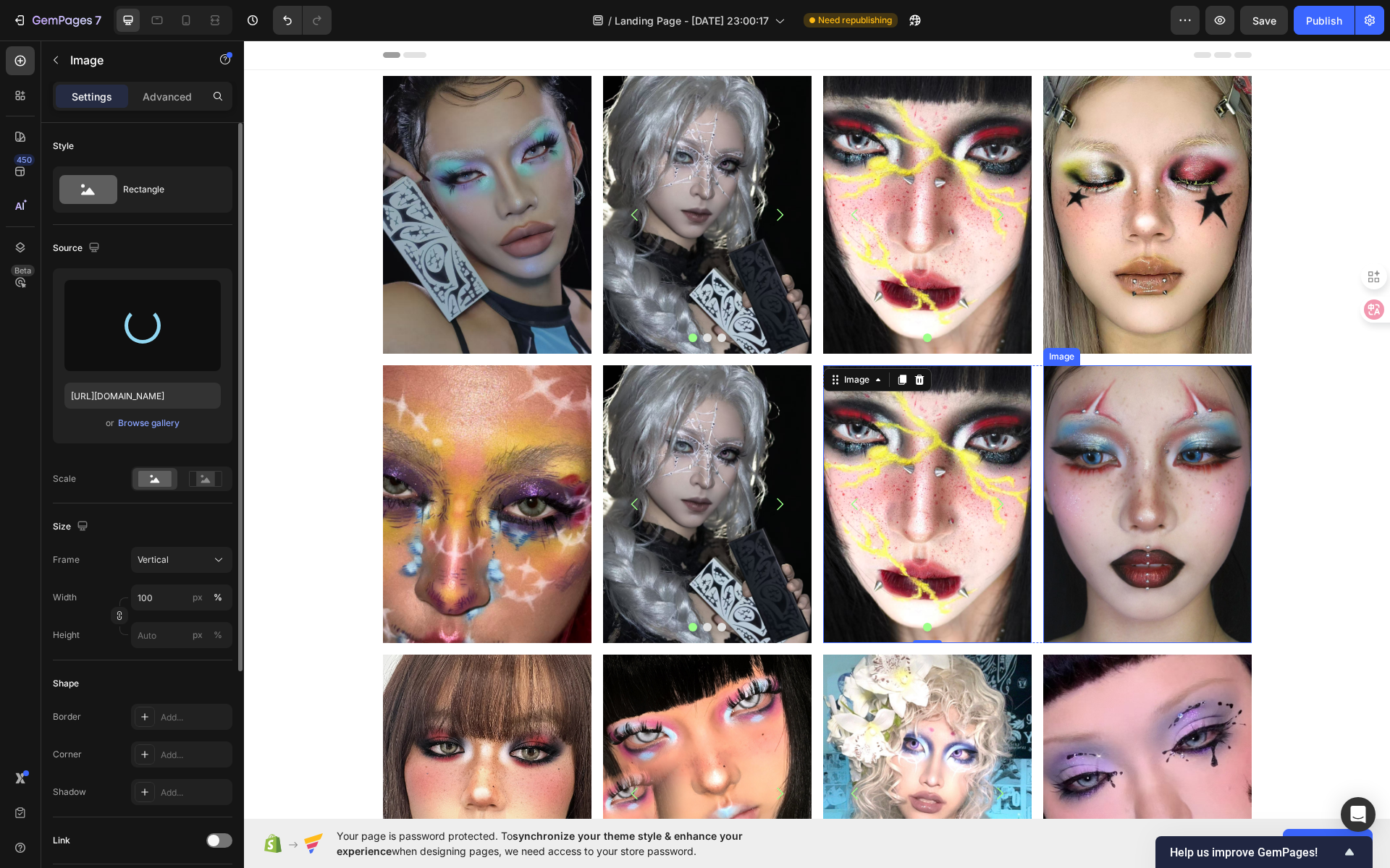
type input "https://cdn.shopify.com/s/files/1/0725/5831/3694/files/gempages_586148509846078…"
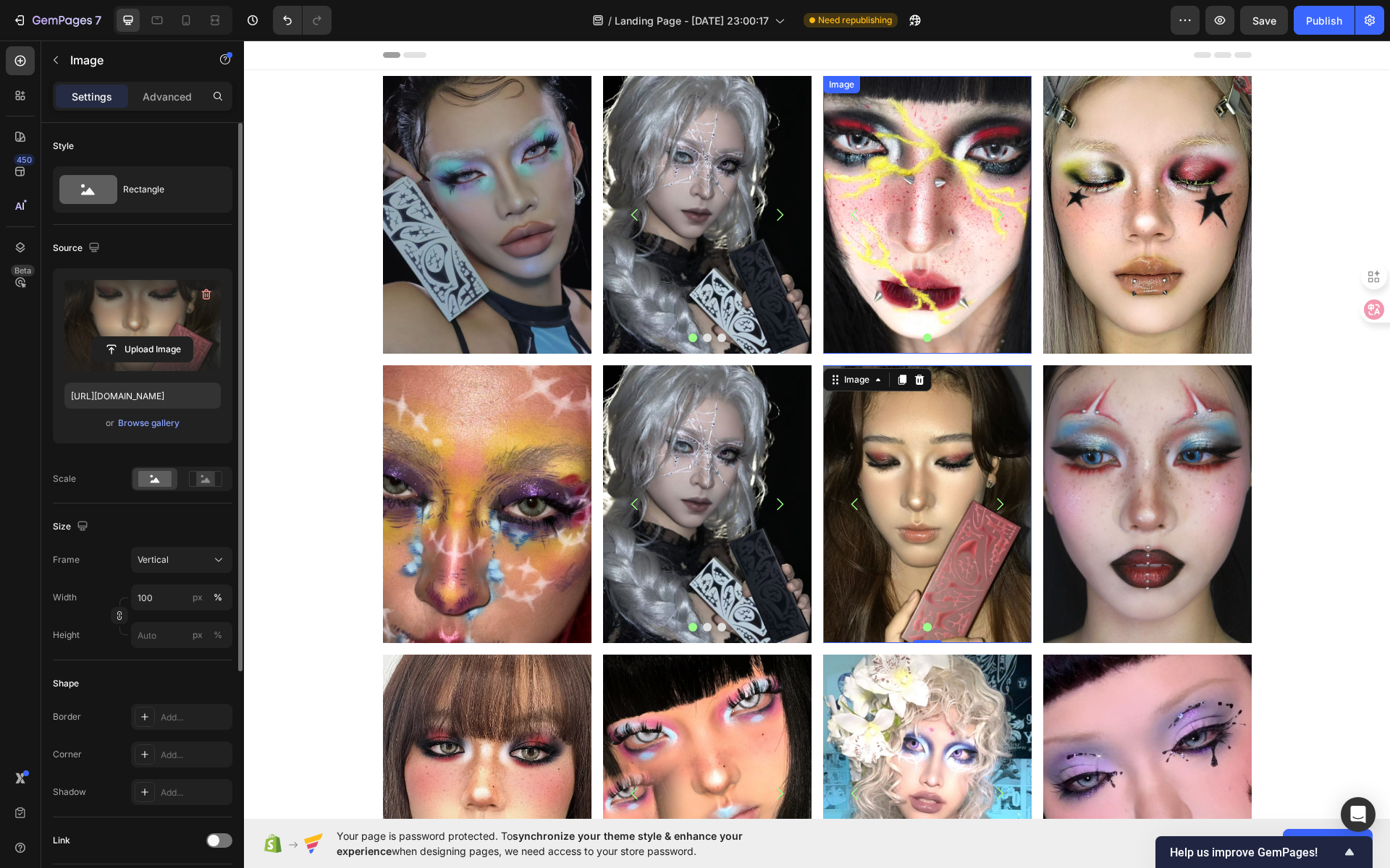
click at [931, 239] on img at bounding box center [927, 215] width 208 height 278
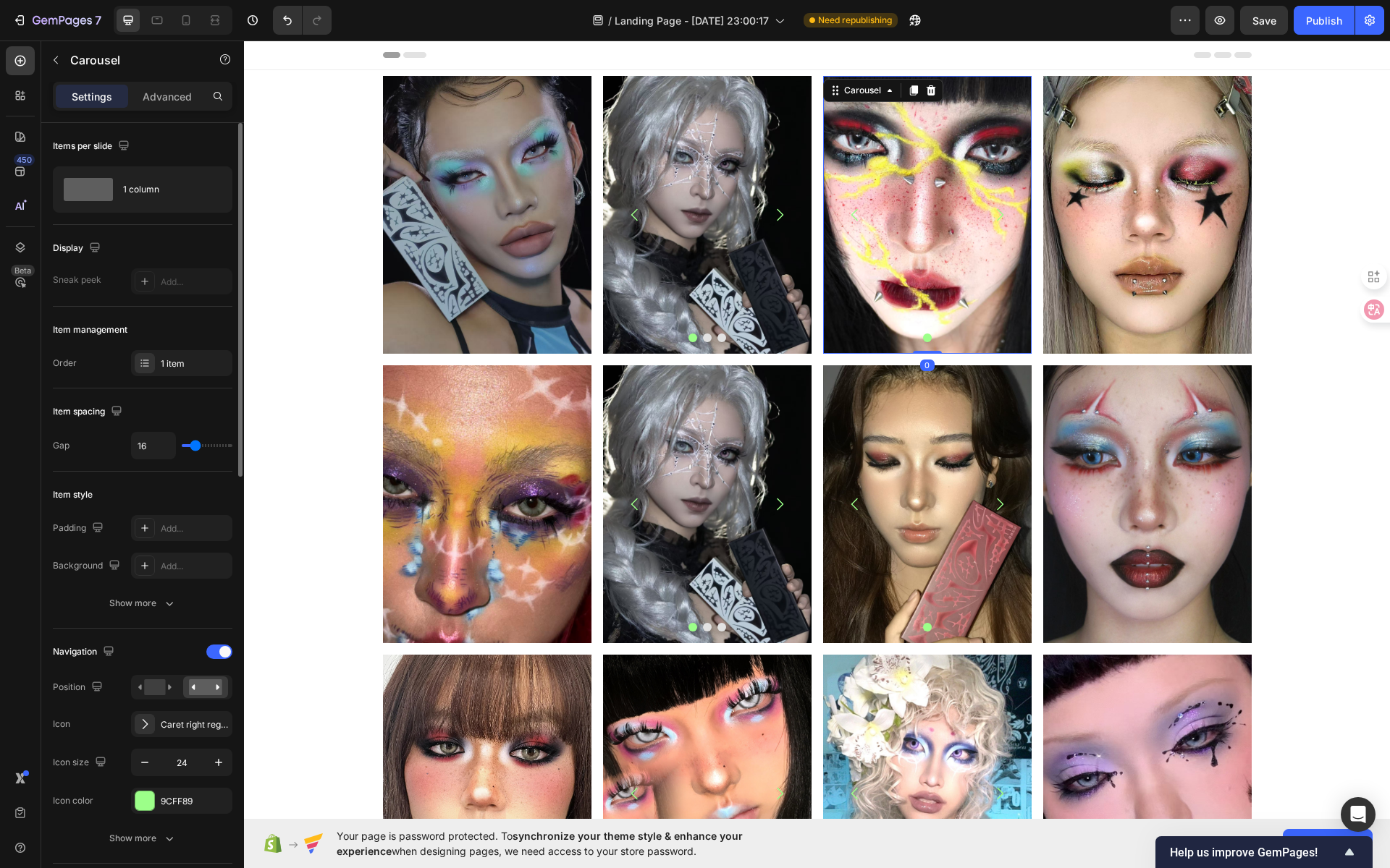
click at [923, 336] on button "Dot" at bounding box center [928, 338] width 9 height 9
click at [935, 336] on div at bounding box center [927, 338] width 208 height 9
click at [994, 210] on icon "Carousel Next Arrow" at bounding box center [1000, 214] width 17 height 17
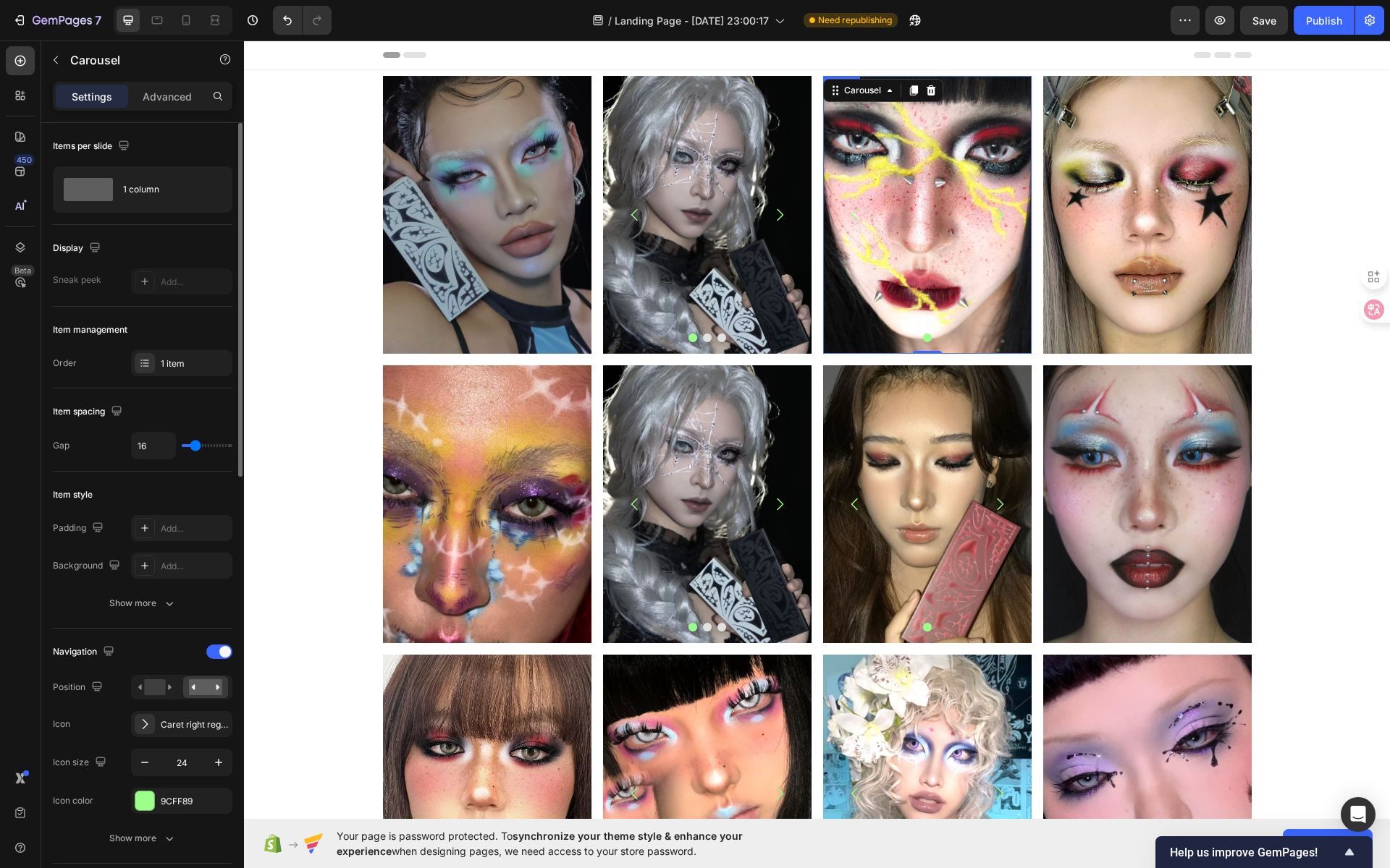
click at [971, 145] on img at bounding box center [927, 215] width 208 height 278
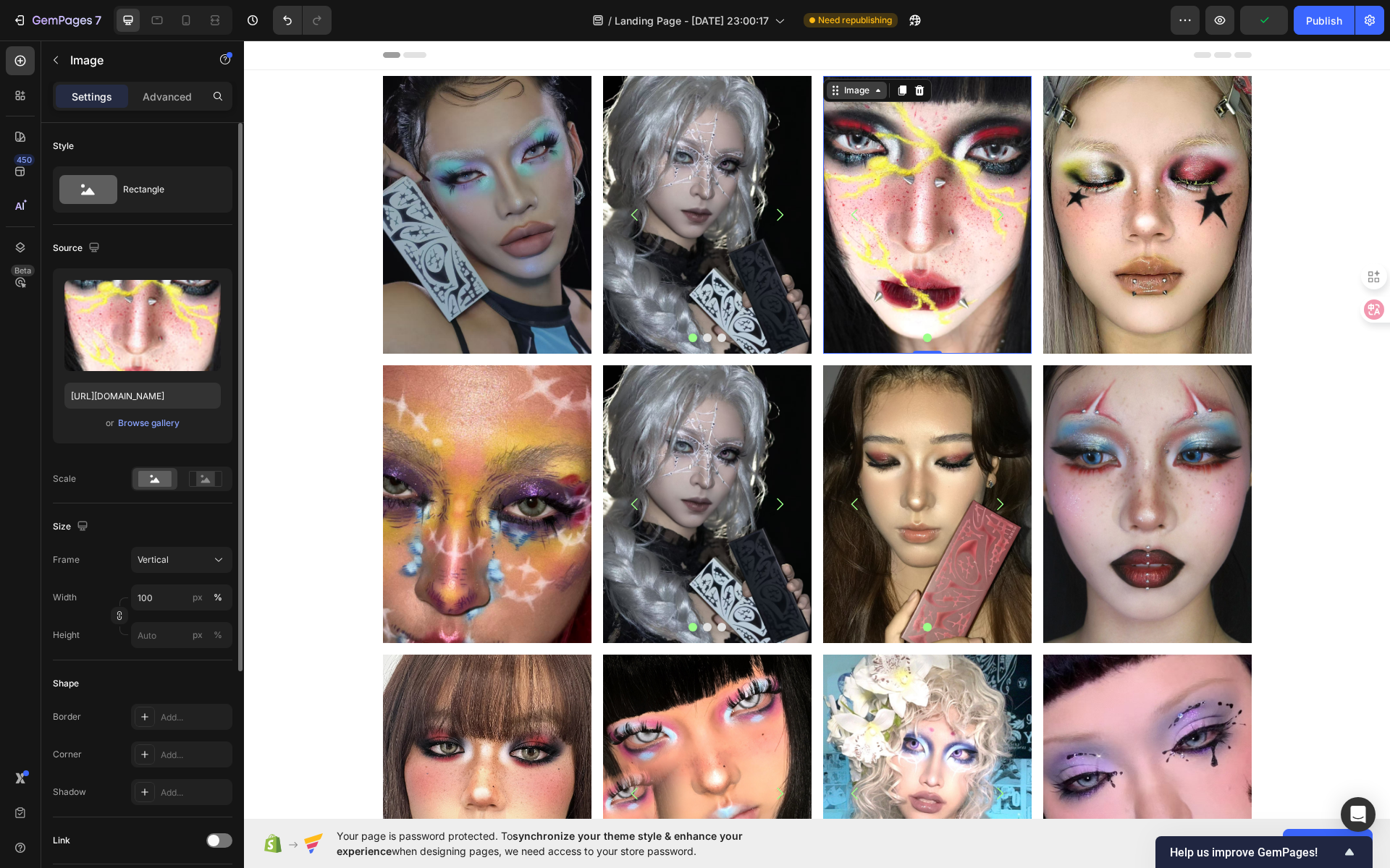
click at [862, 87] on div "Image" at bounding box center [857, 90] width 31 height 13
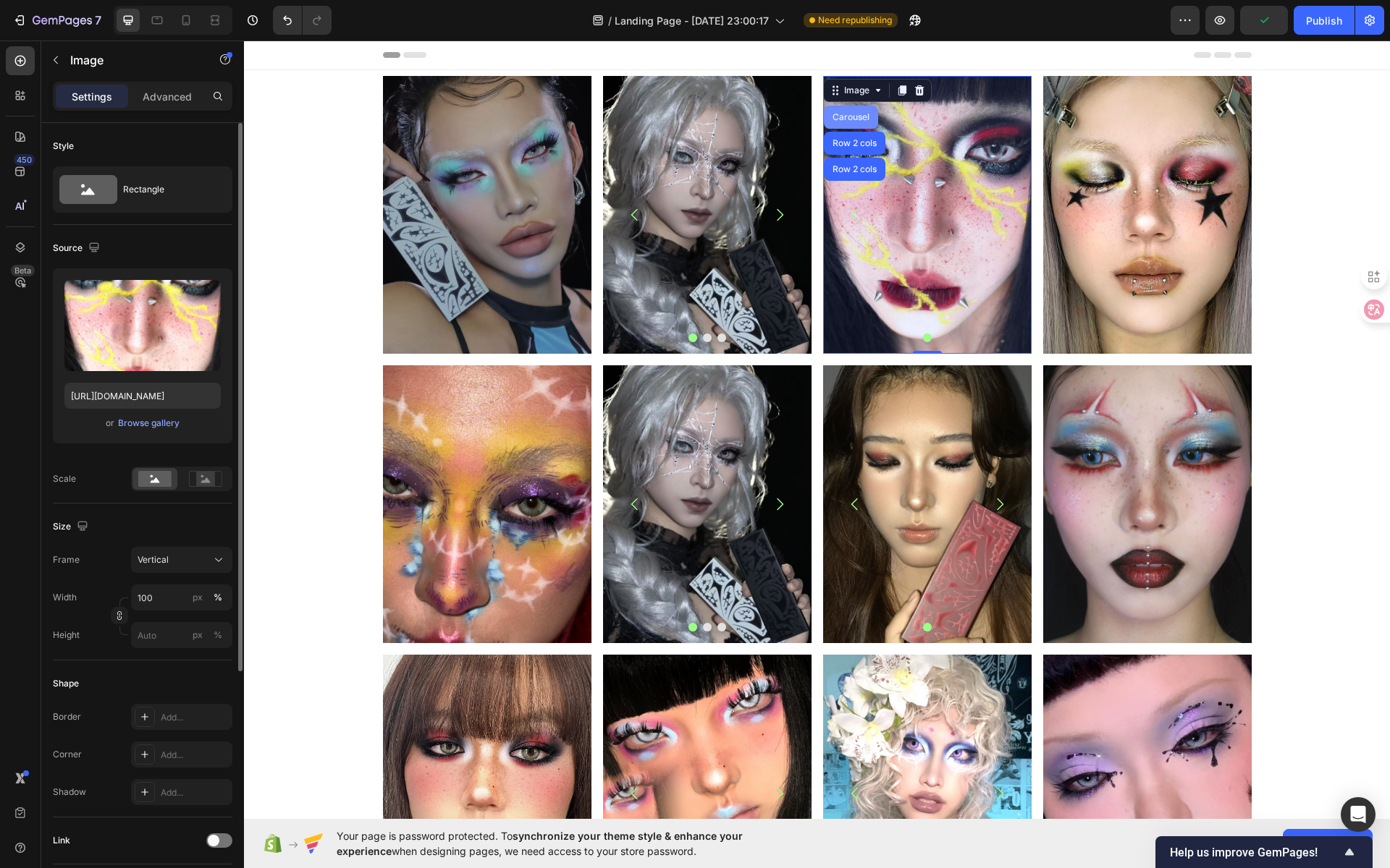
click at [859, 121] on div "Carousel" at bounding box center [851, 117] width 54 height 23
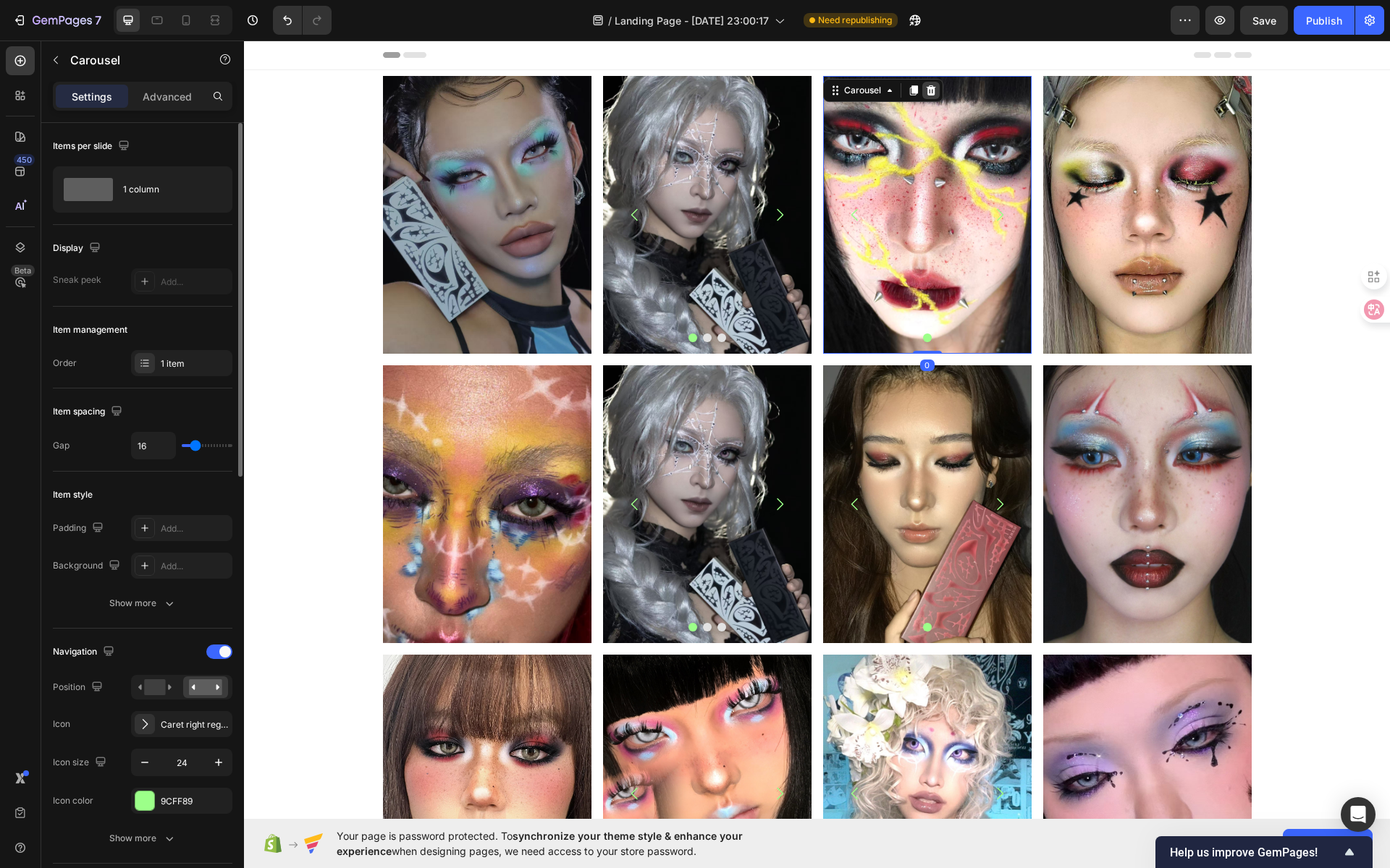
click at [925, 92] on icon at bounding box center [931, 90] width 12 height 12
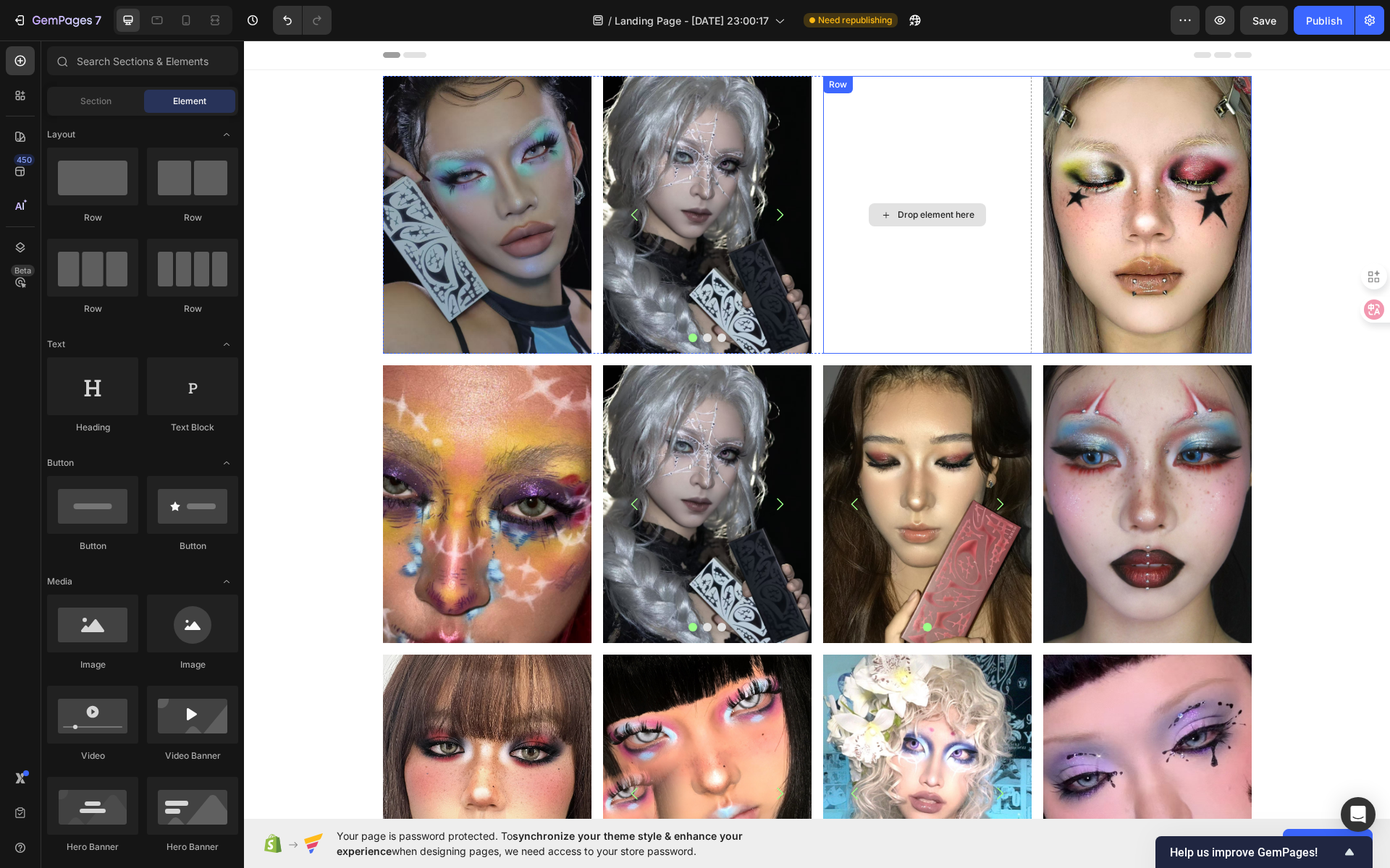
click at [925, 210] on div "Drop element here" at bounding box center [937, 215] width 77 height 12
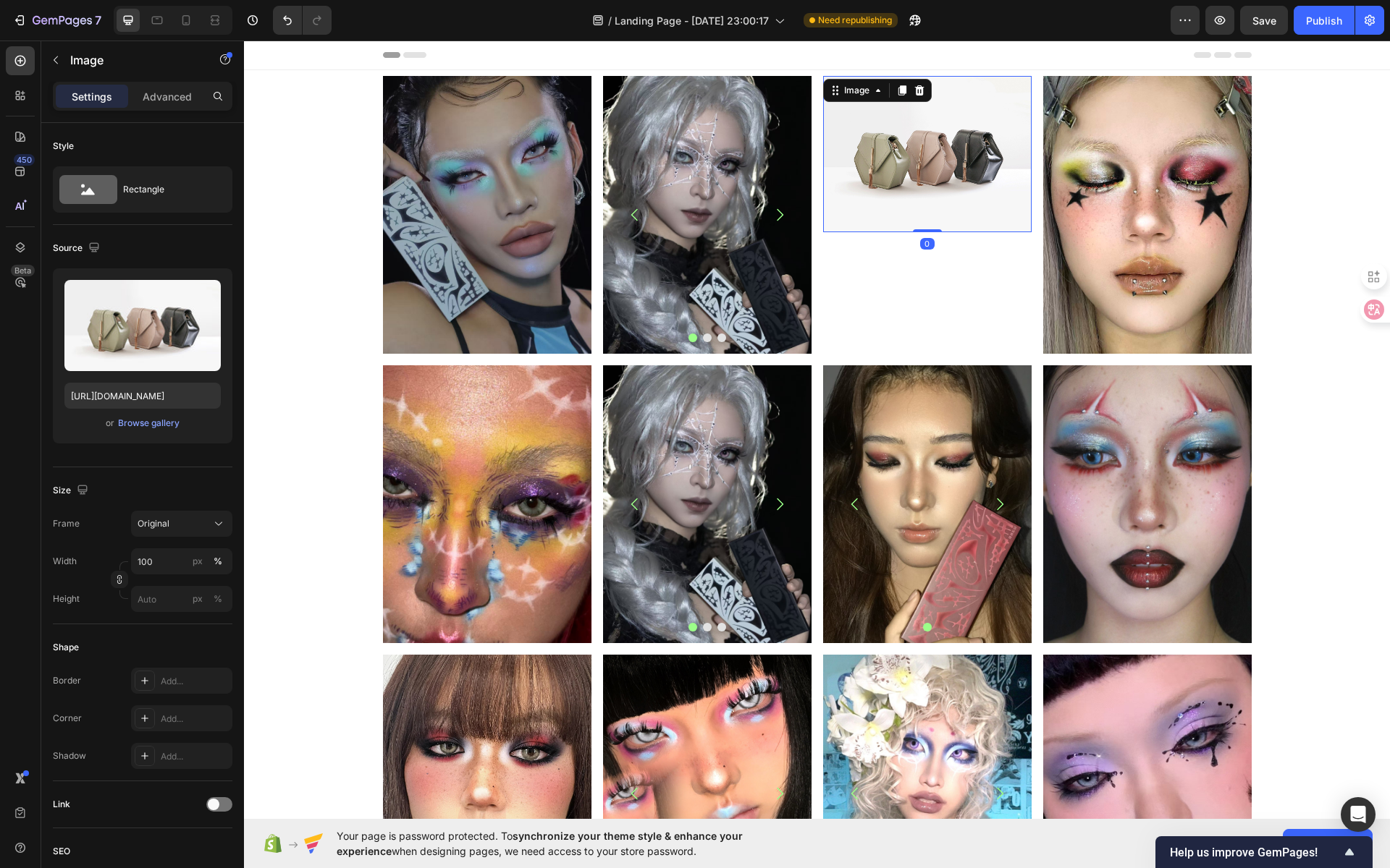
click at [932, 173] on img at bounding box center [927, 154] width 208 height 156
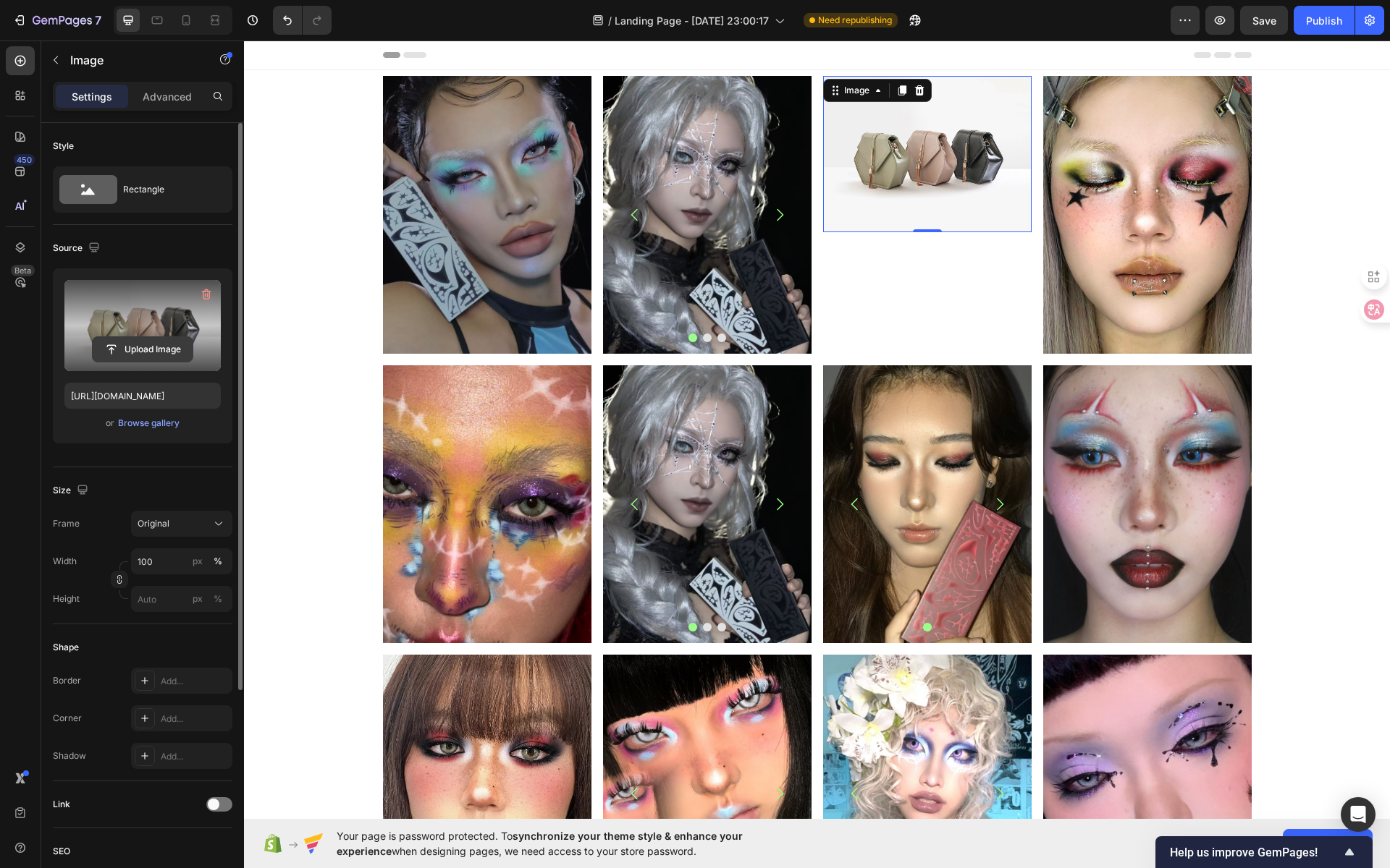
click at [150, 353] on input "file" at bounding box center [142, 349] width 100 height 24
type input "https://cdn.shopify.com/s/files/1/0725/5831/3694/files/gempages_586148509846078…"
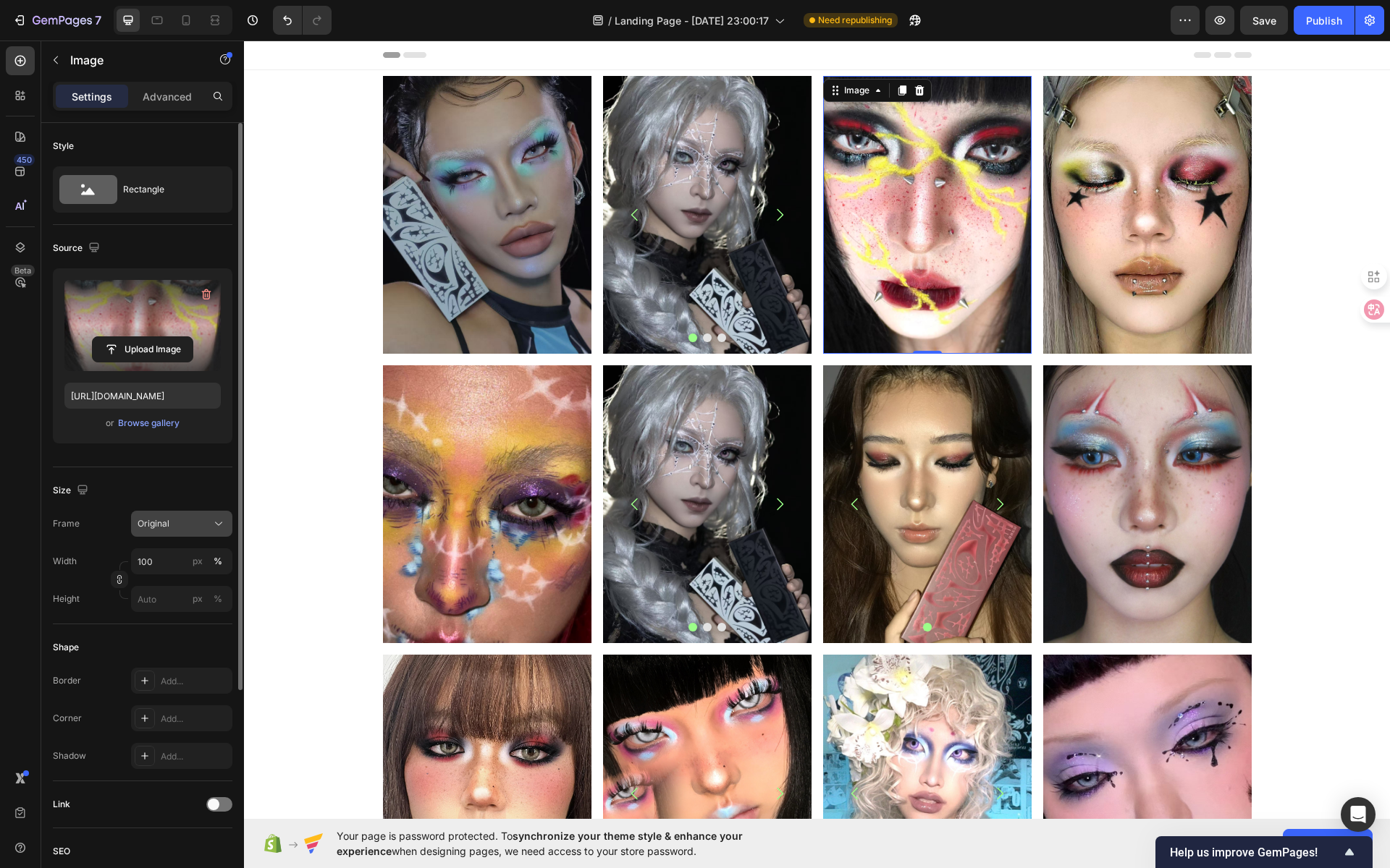
click at [173, 518] on div "Original" at bounding box center [173, 524] width 71 height 13
click at [184, 587] on div "Vertical" at bounding box center [179, 587] width 84 height 15
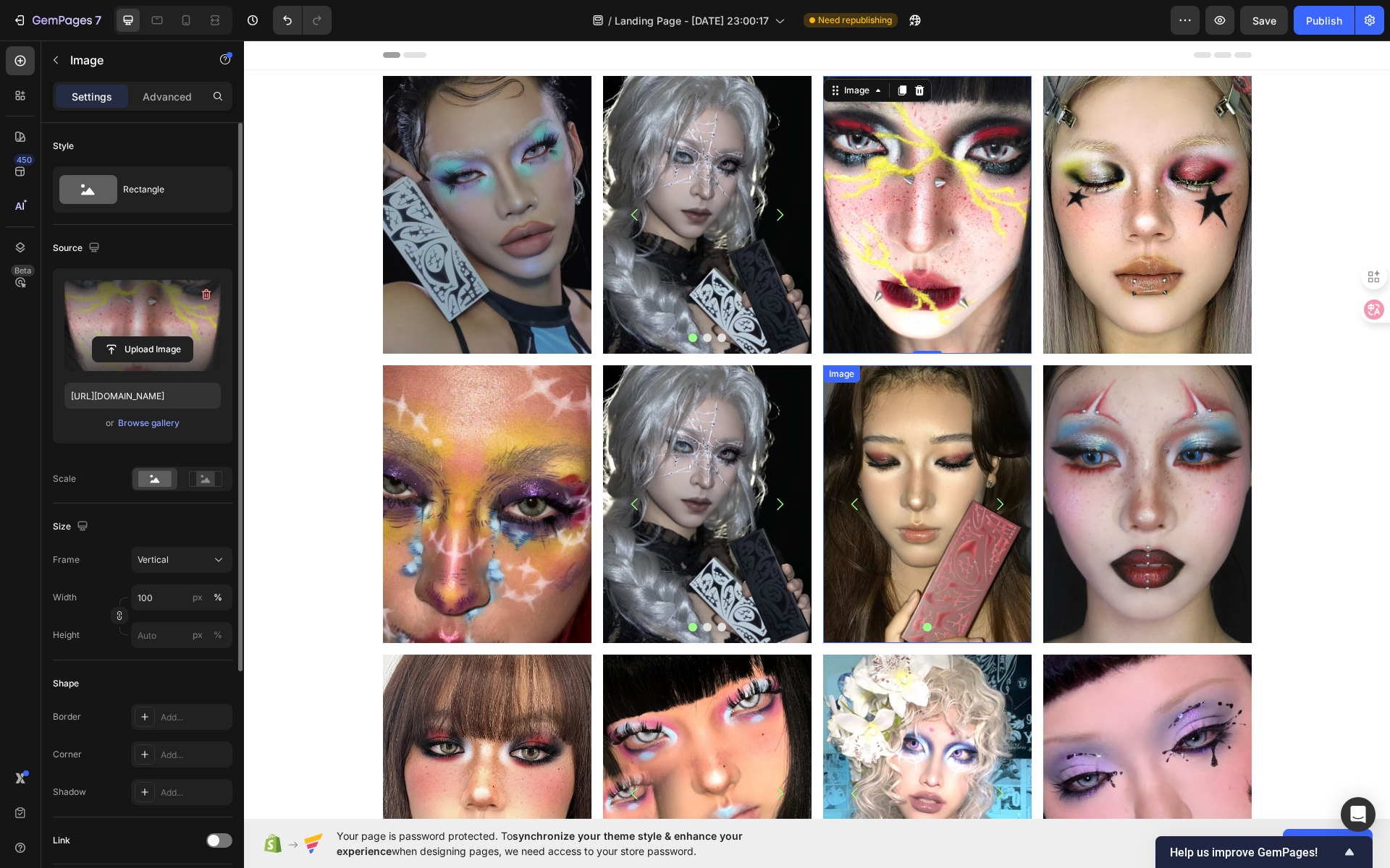
click at [933, 478] on img at bounding box center [927, 504] width 208 height 278
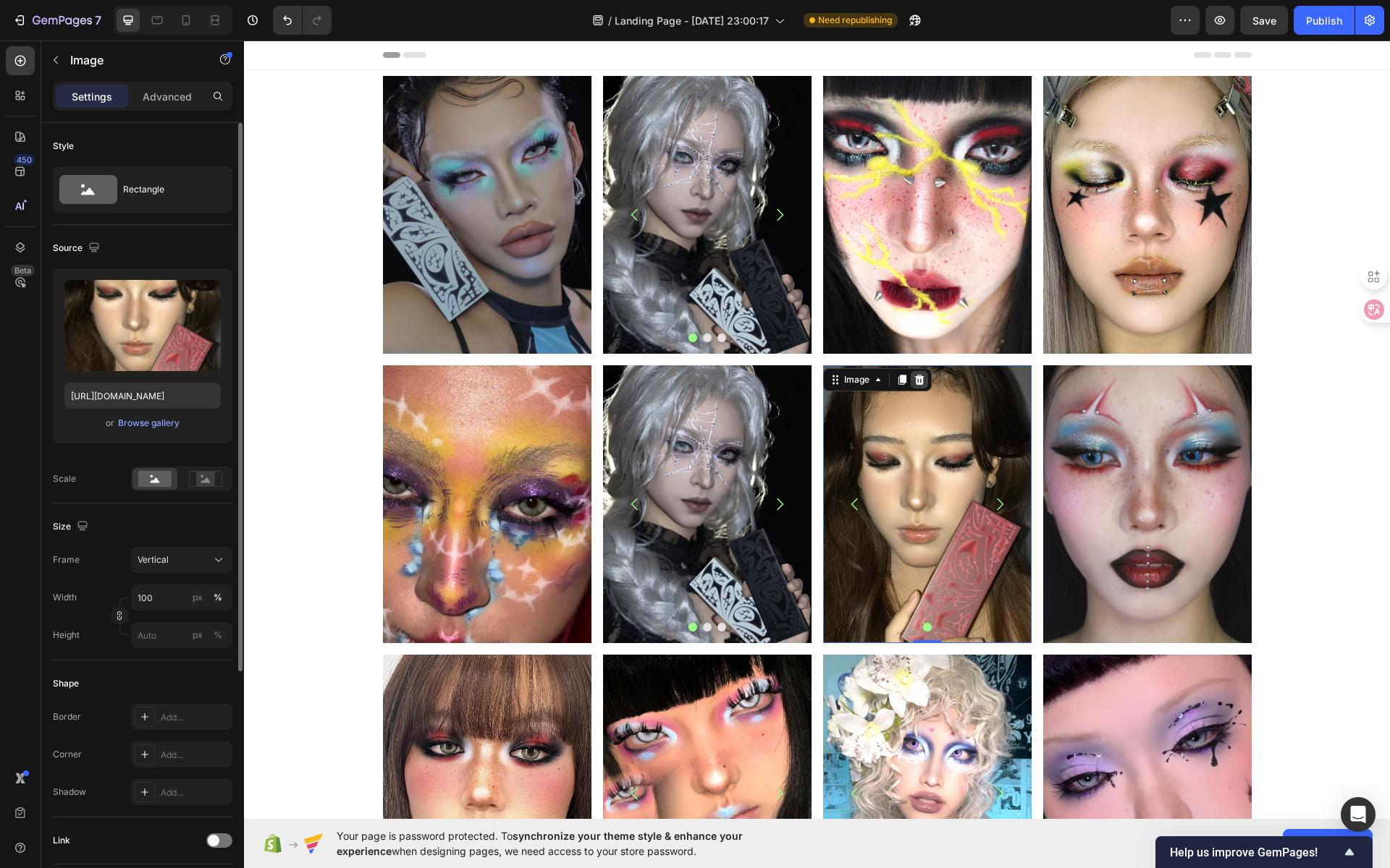
click at [914, 382] on icon at bounding box center [919, 380] width 10 height 10
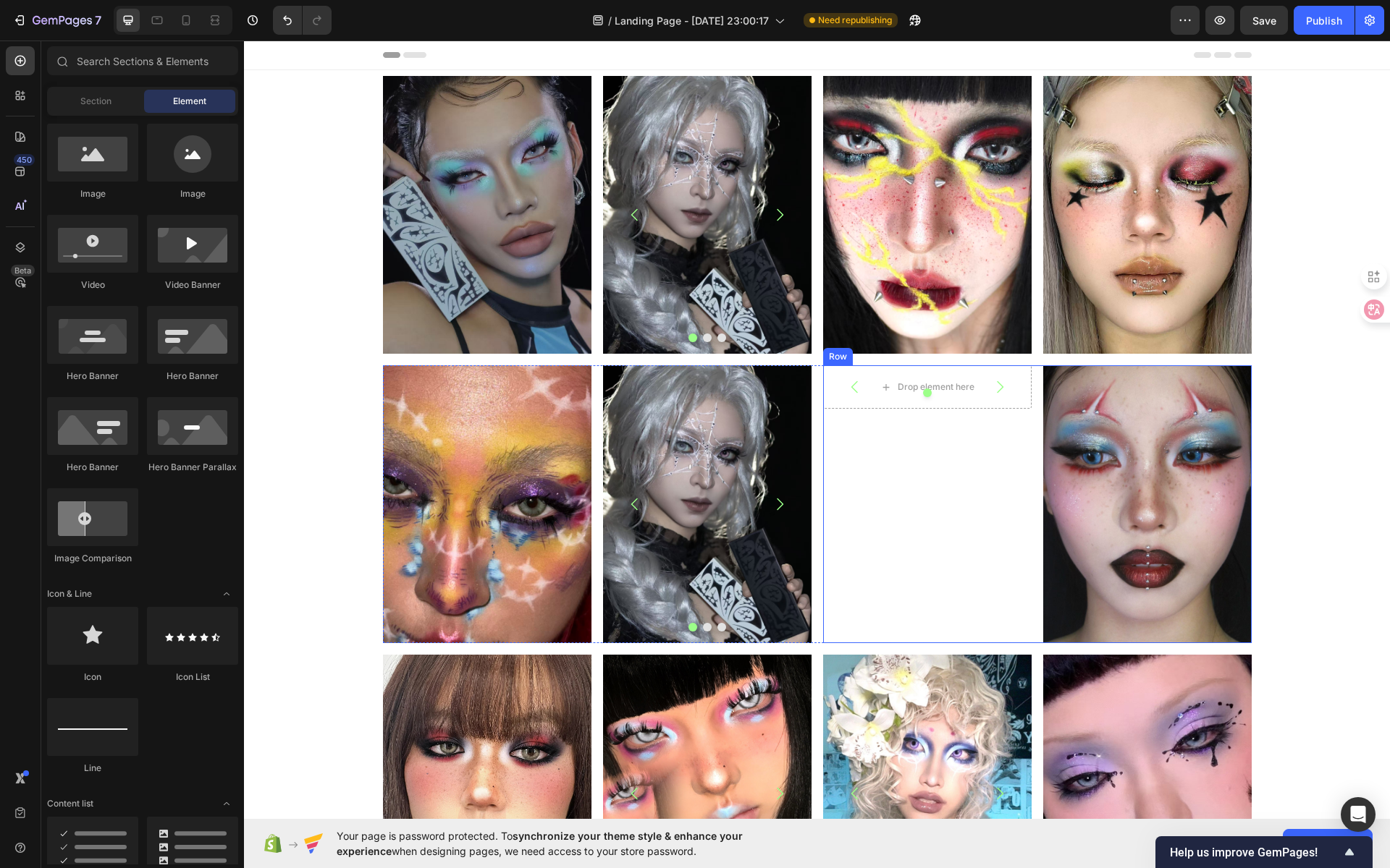
click at [937, 472] on div "Drop element here Carousel" at bounding box center [927, 504] width 208 height 278
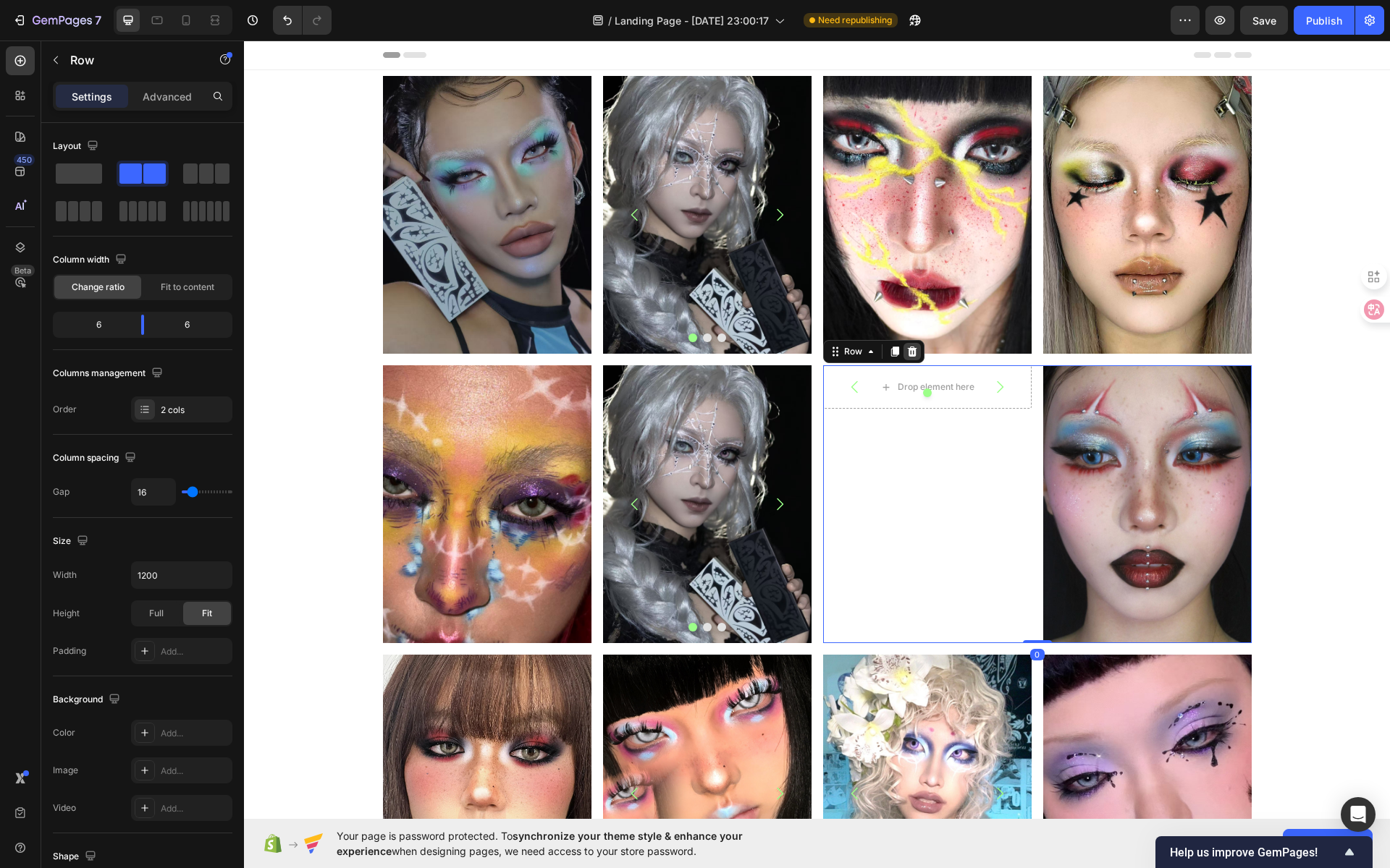
click at [910, 352] on icon at bounding box center [912, 352] width 12 height 12
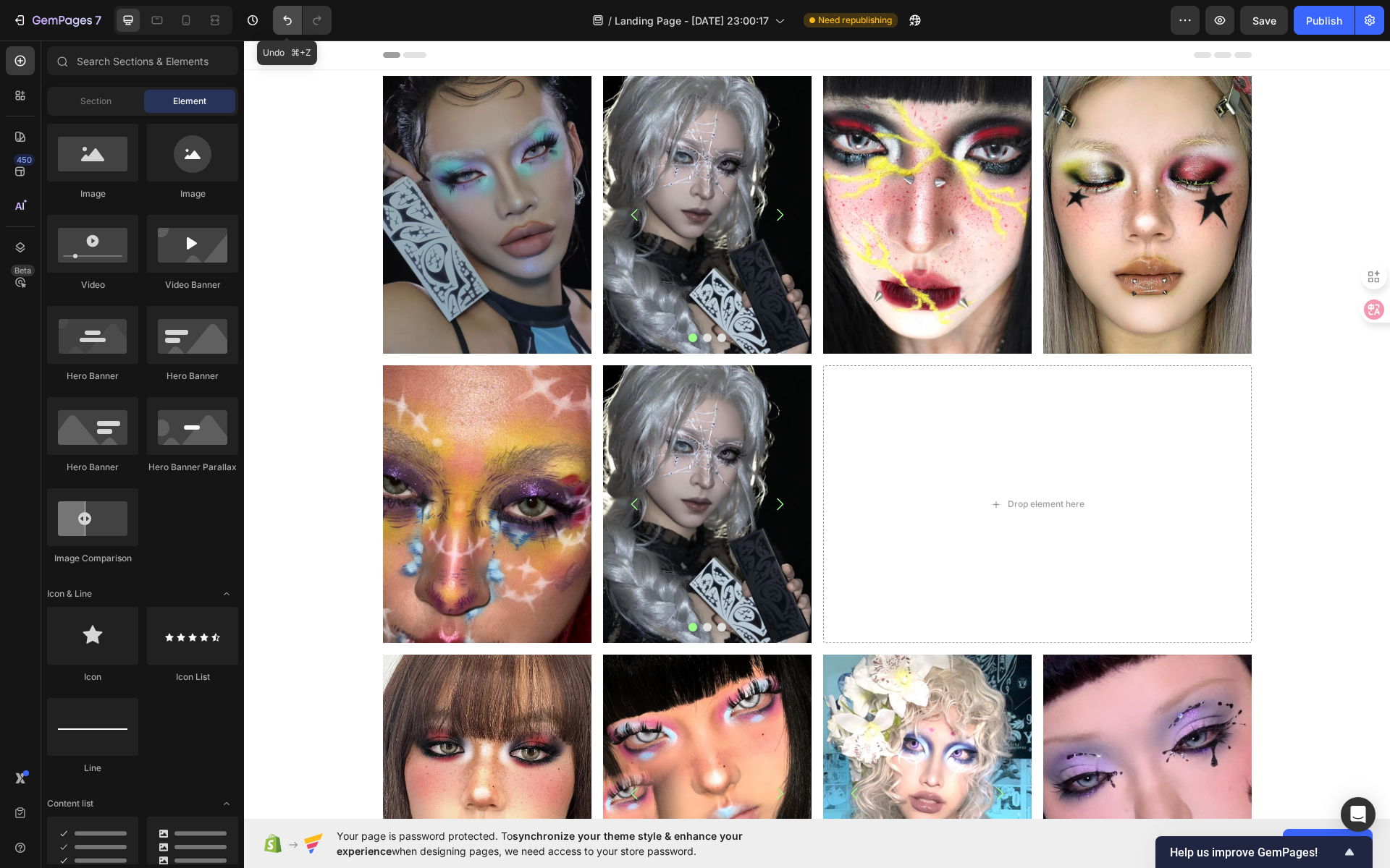
click at [287, 19] on icon "Undo/Redo" at bounding box center [287, 21] width 15 height 15
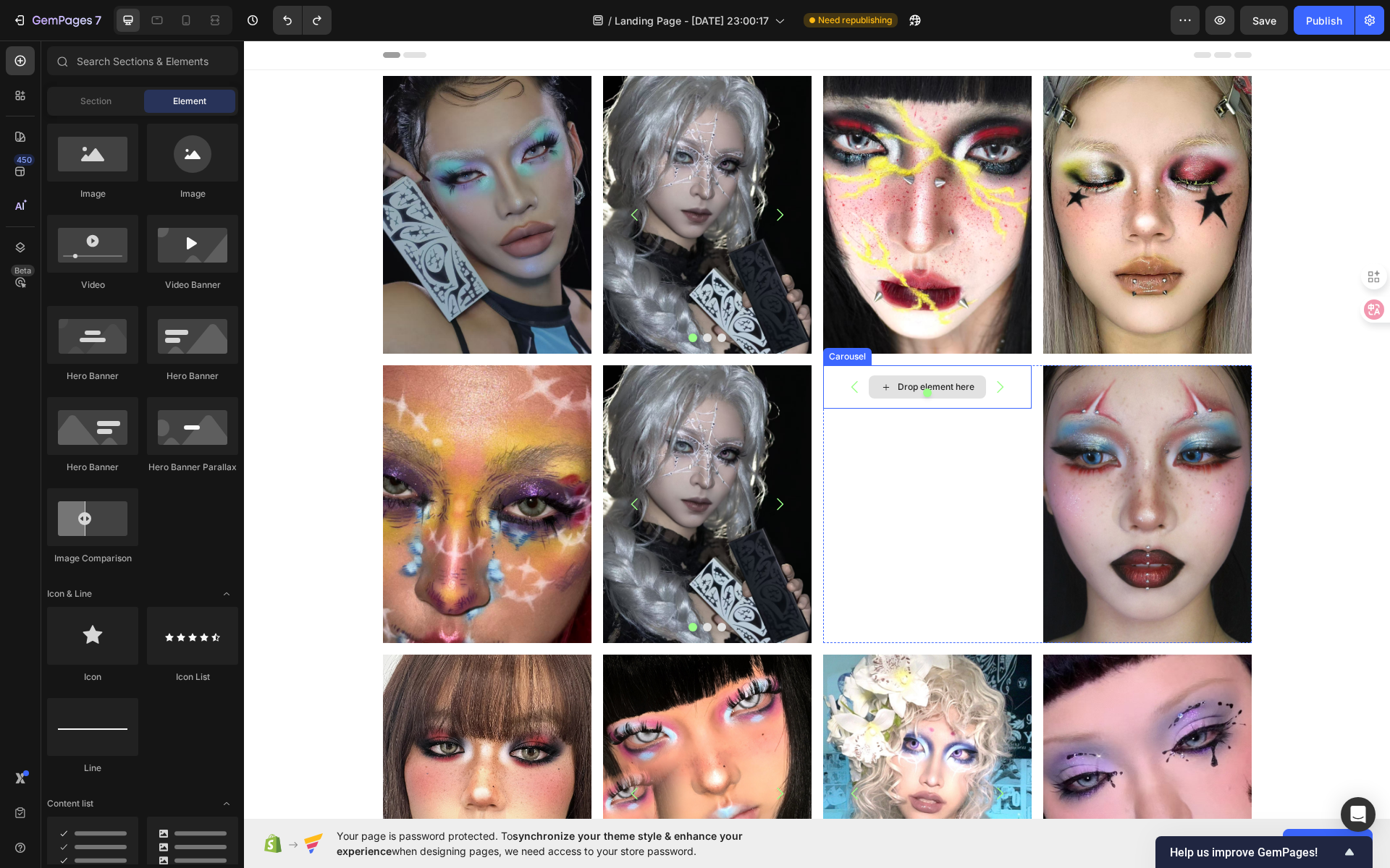
click at [957, 386] on div "Drop element here" at bounding box center [937, 387] width 77 height 12
click at [960, 404] on div "Drop element here" at bounding box center [927, 387] width 208 height 44
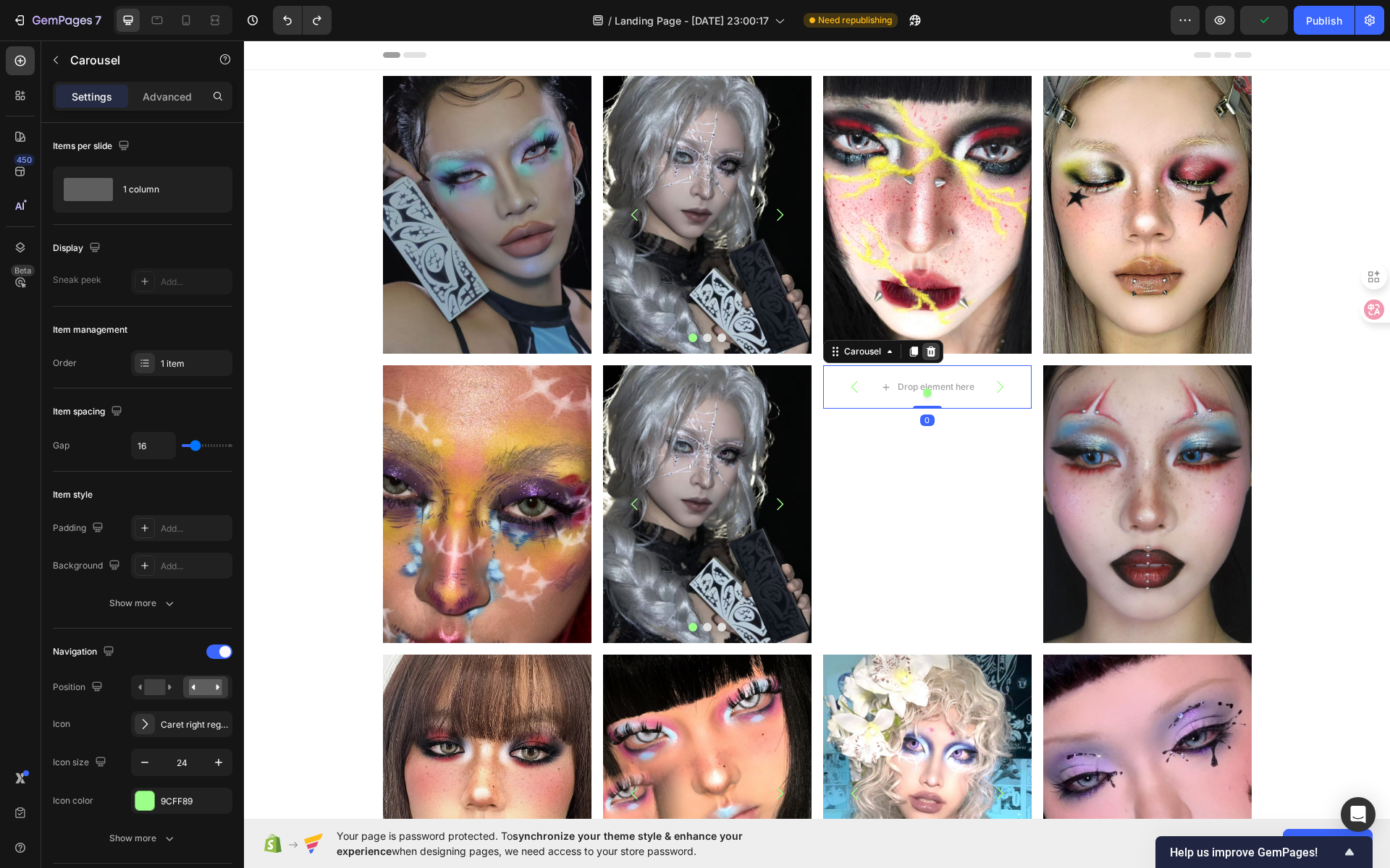
click at [925, 353] on icon at bounding box center [931, 352] width 12 height 12
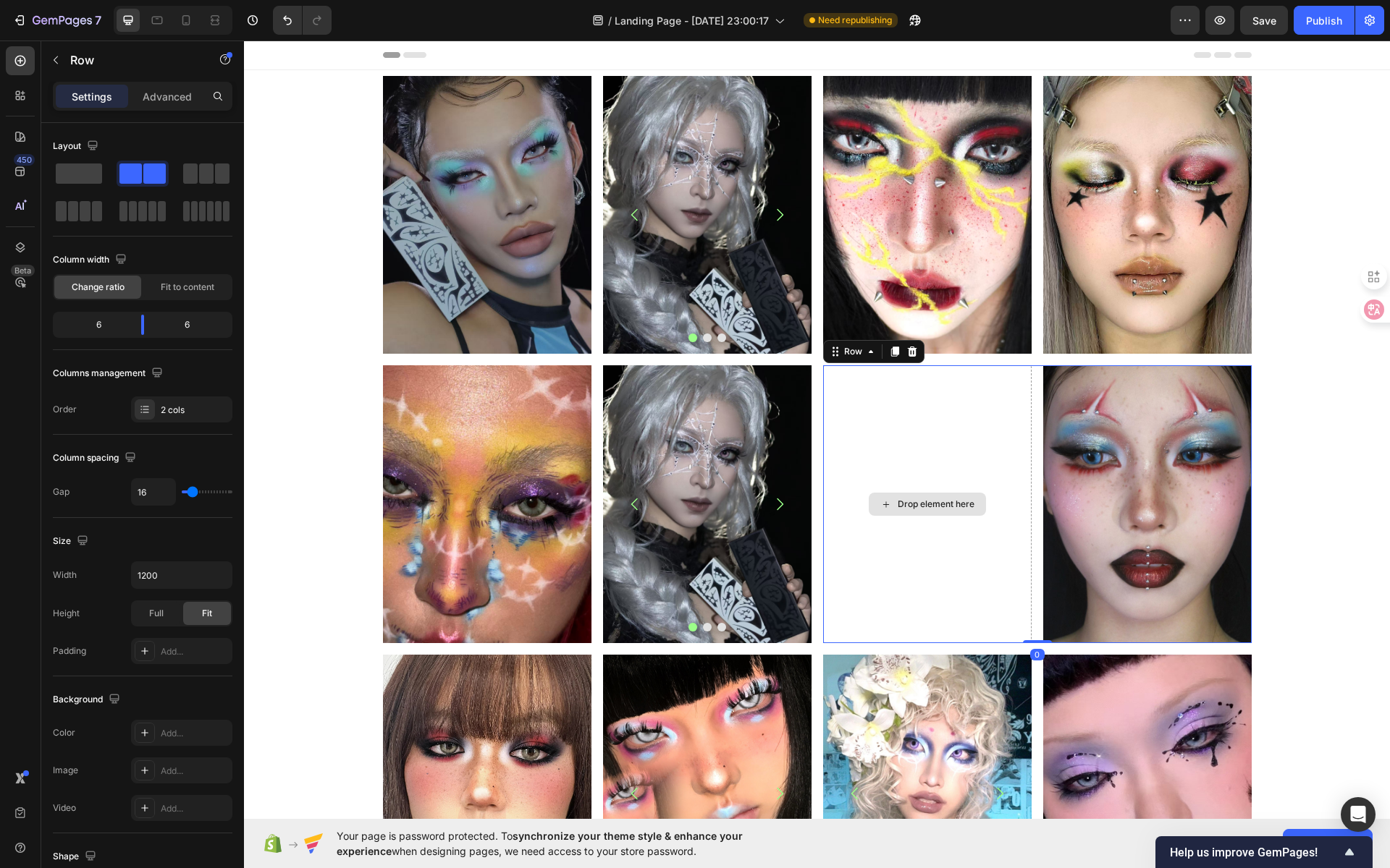
click at [930, 450] on div "Drop element here" at bounding box center [927, 504] width 208 height 278
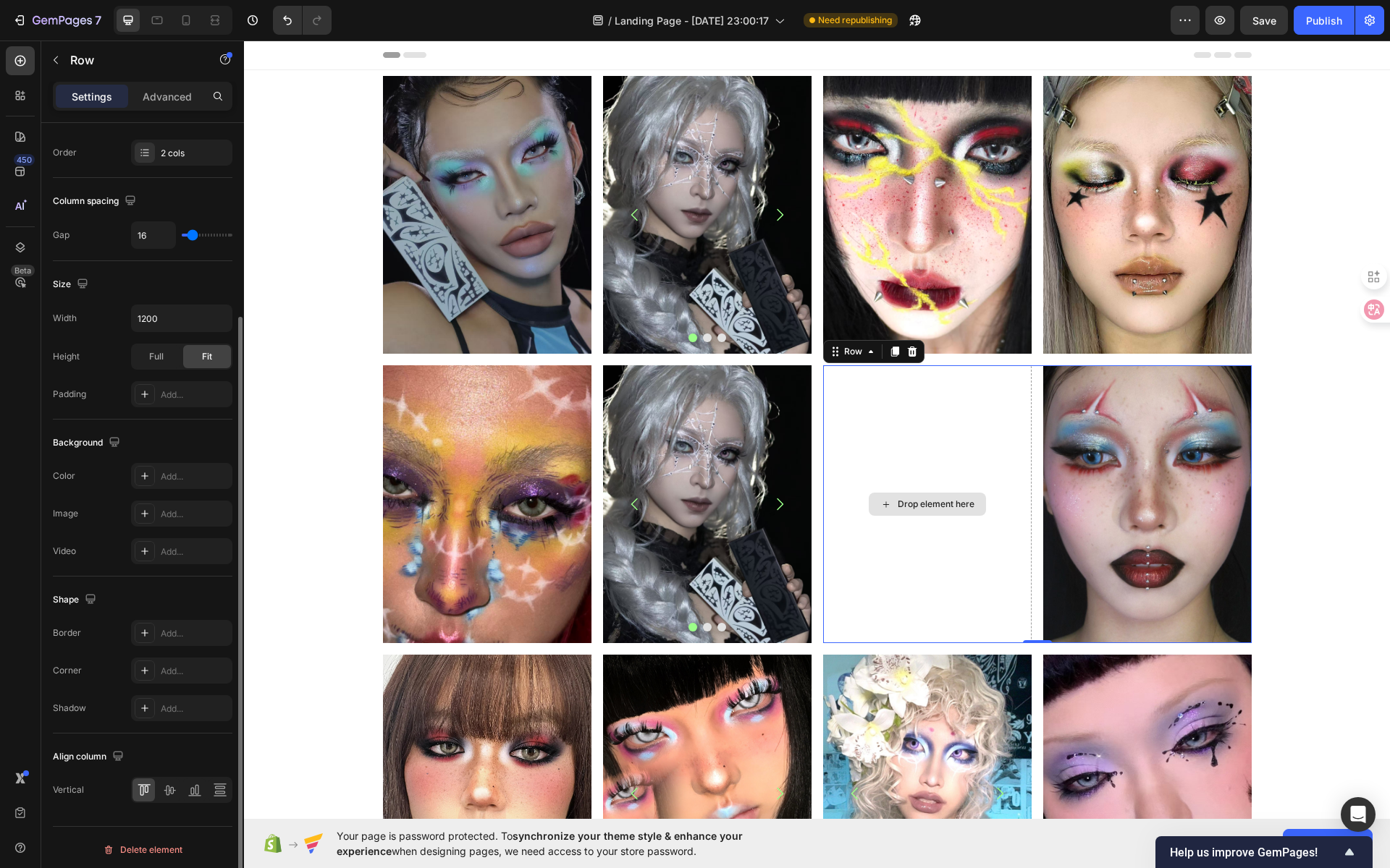
click at [931, 496] on div "Drop element here" at bounding box center [927, 504] width 117 height 23
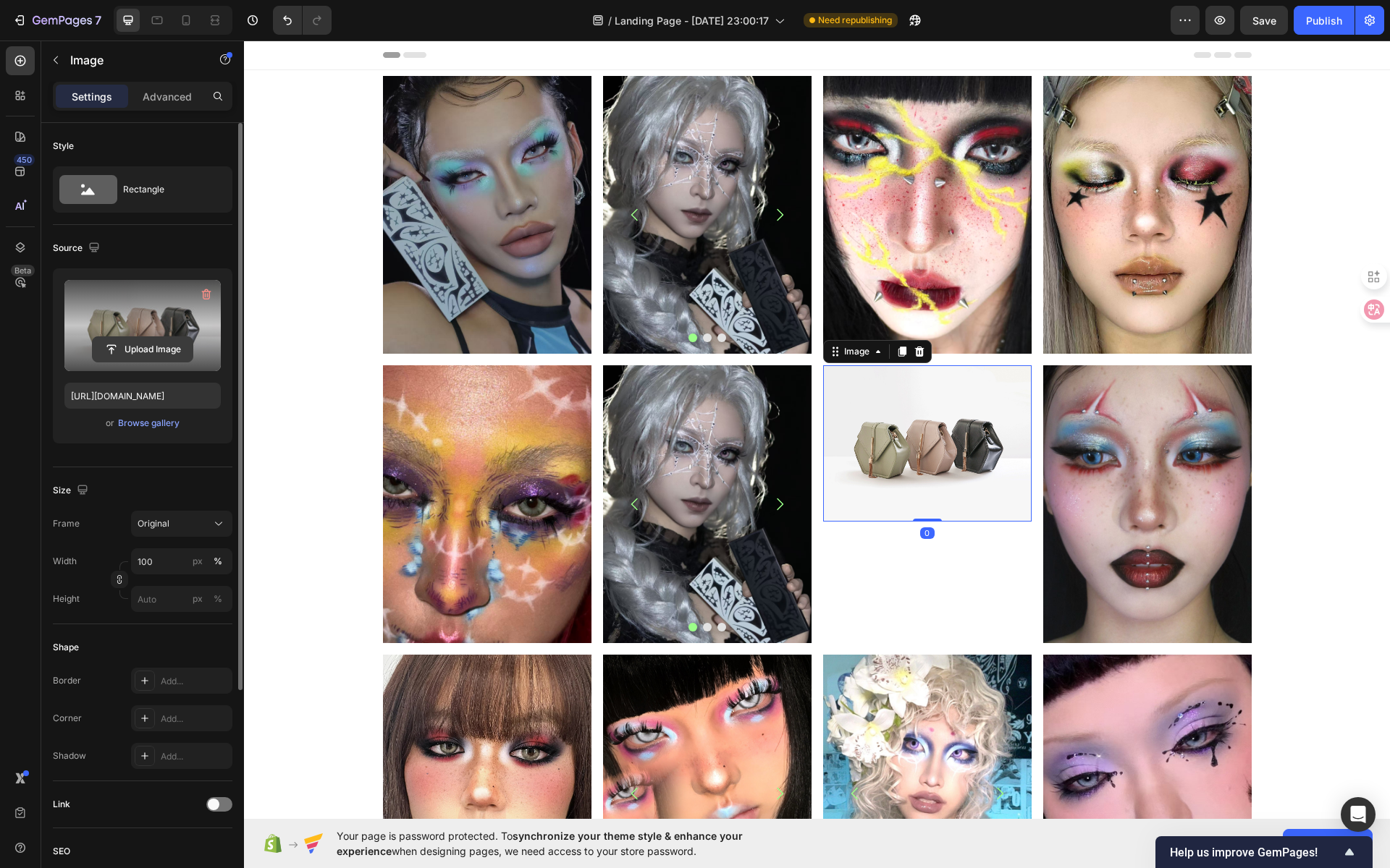
click at [143, 353] on input "file" at bounding box center [142, 349] width 100 height 24
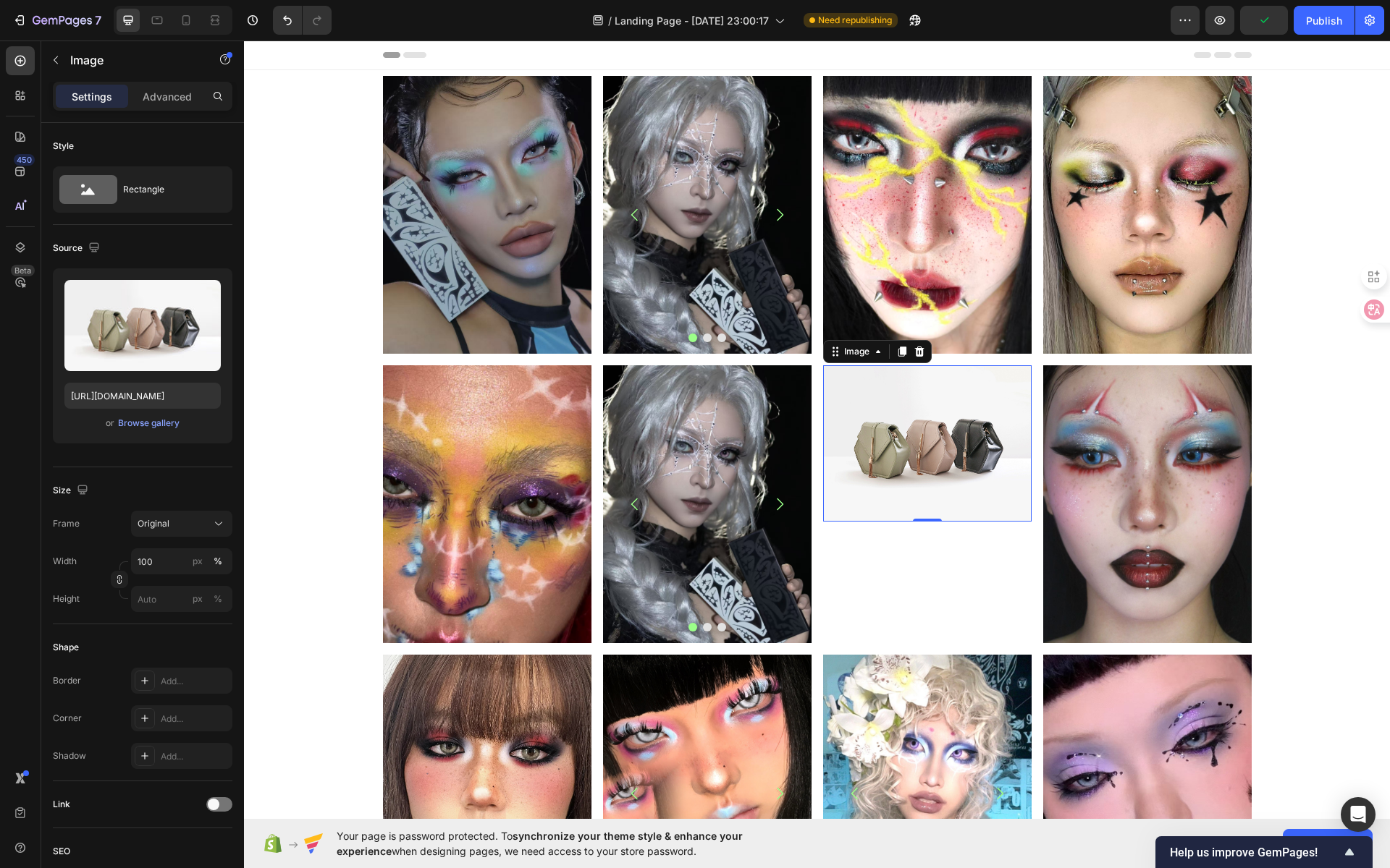
type input "https://cdn.shopify.com/s/files/1/0725/5831/3694/files/gempages_586148509846078…"
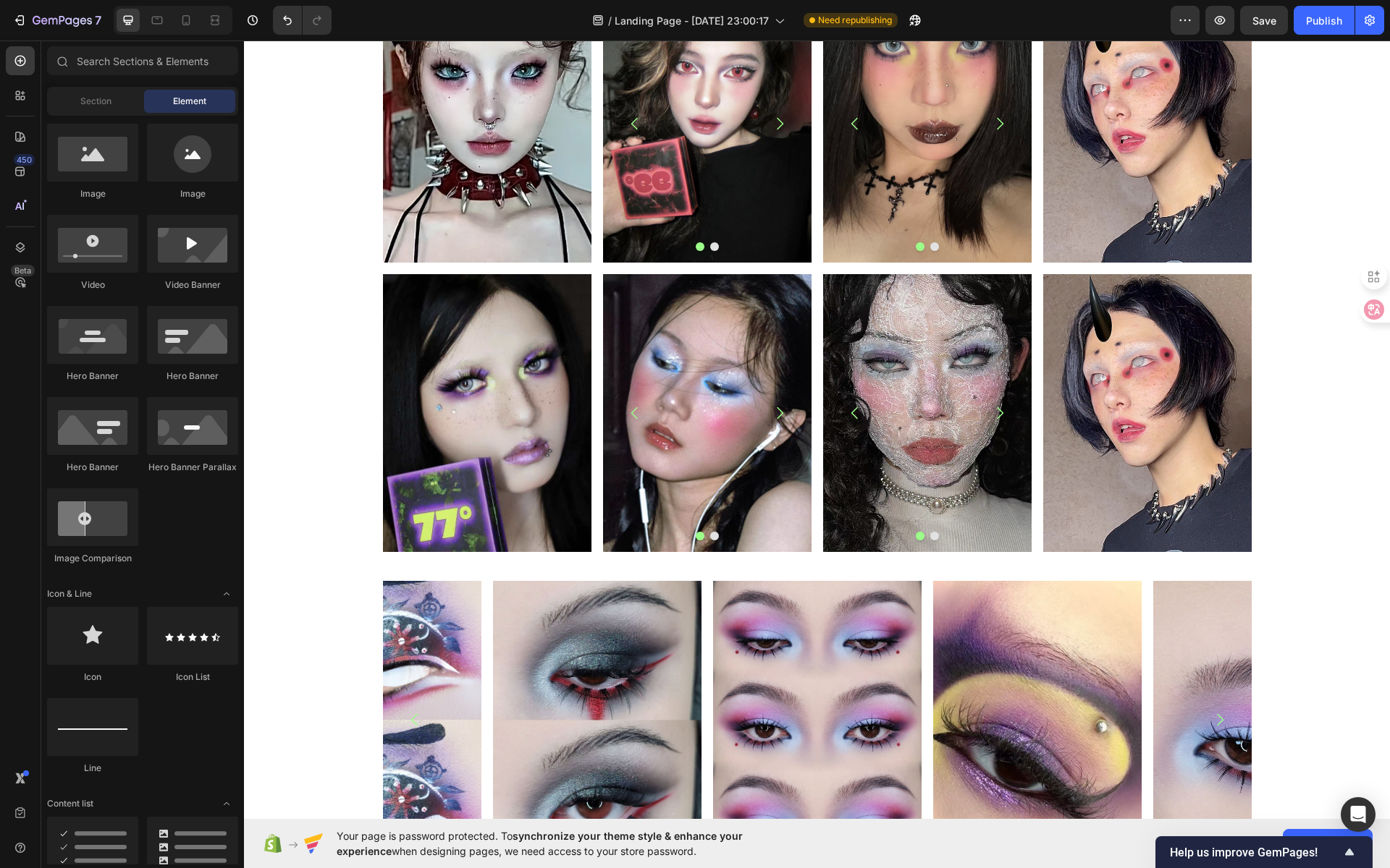
scroll to position [1530, 0]
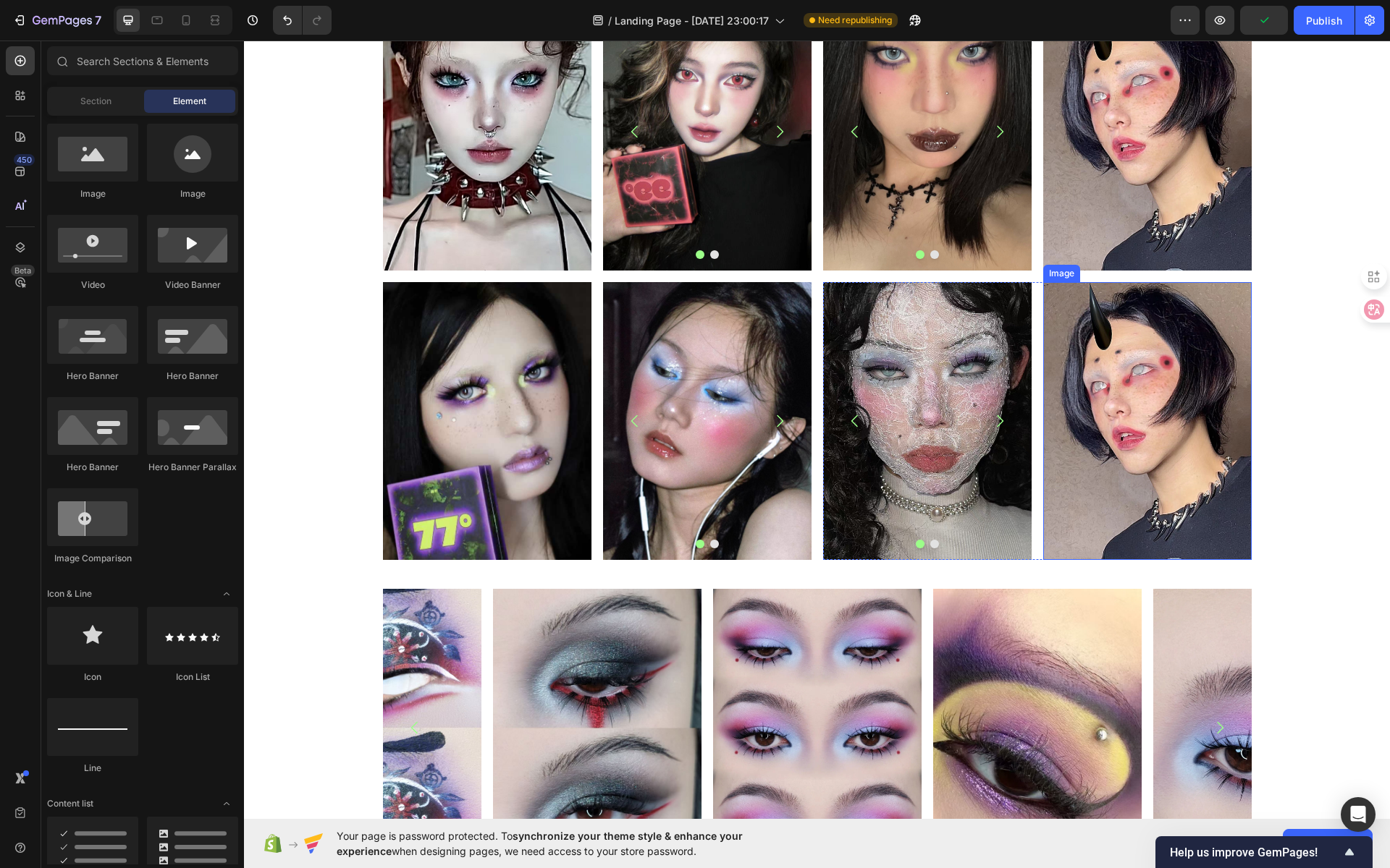
click at [1136, 514] on img at bounding box center [1147, 421] width 208 height 278
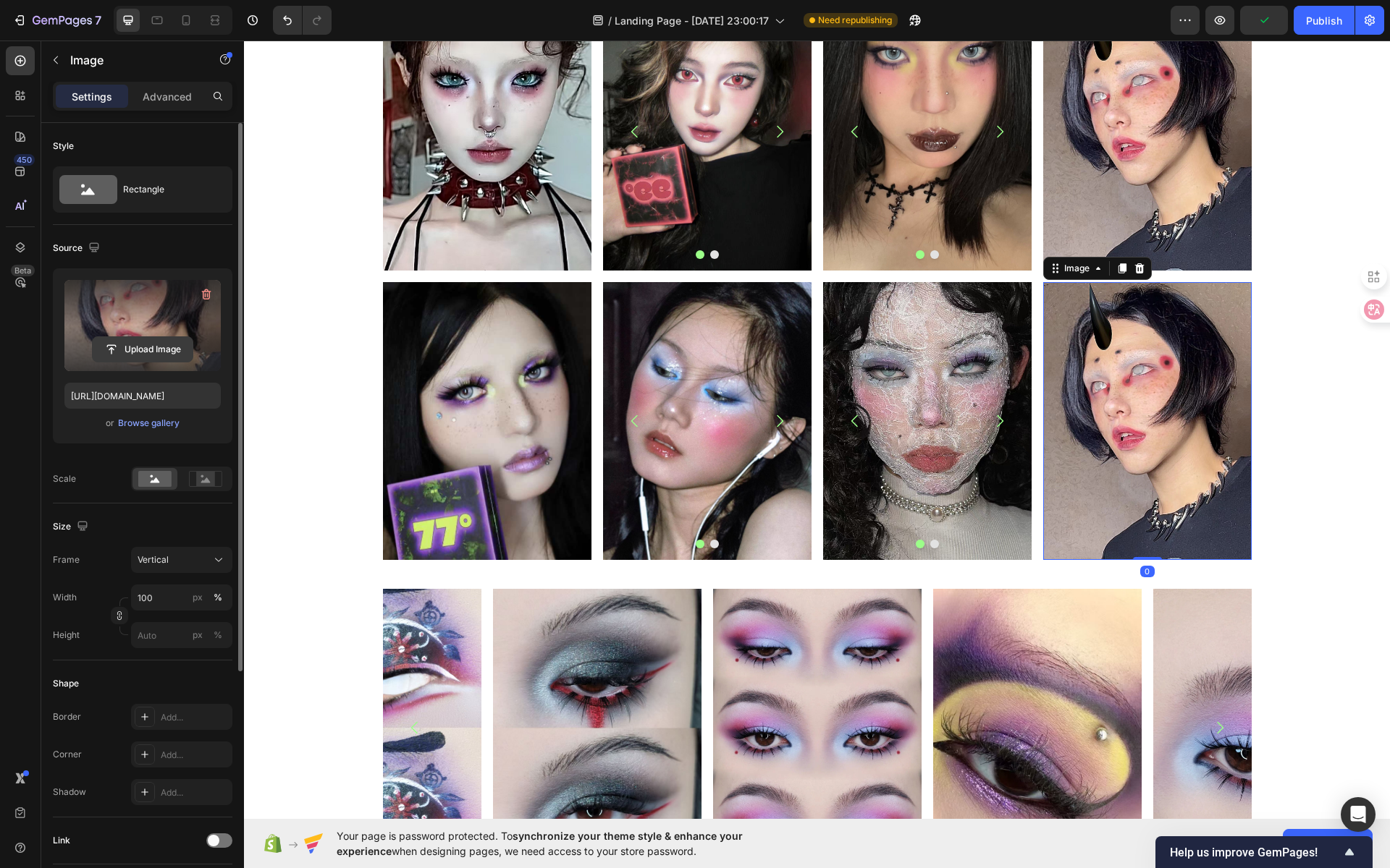
click at [121, 353] on input "file" at bounding box center [142, 349] width 100 height 24
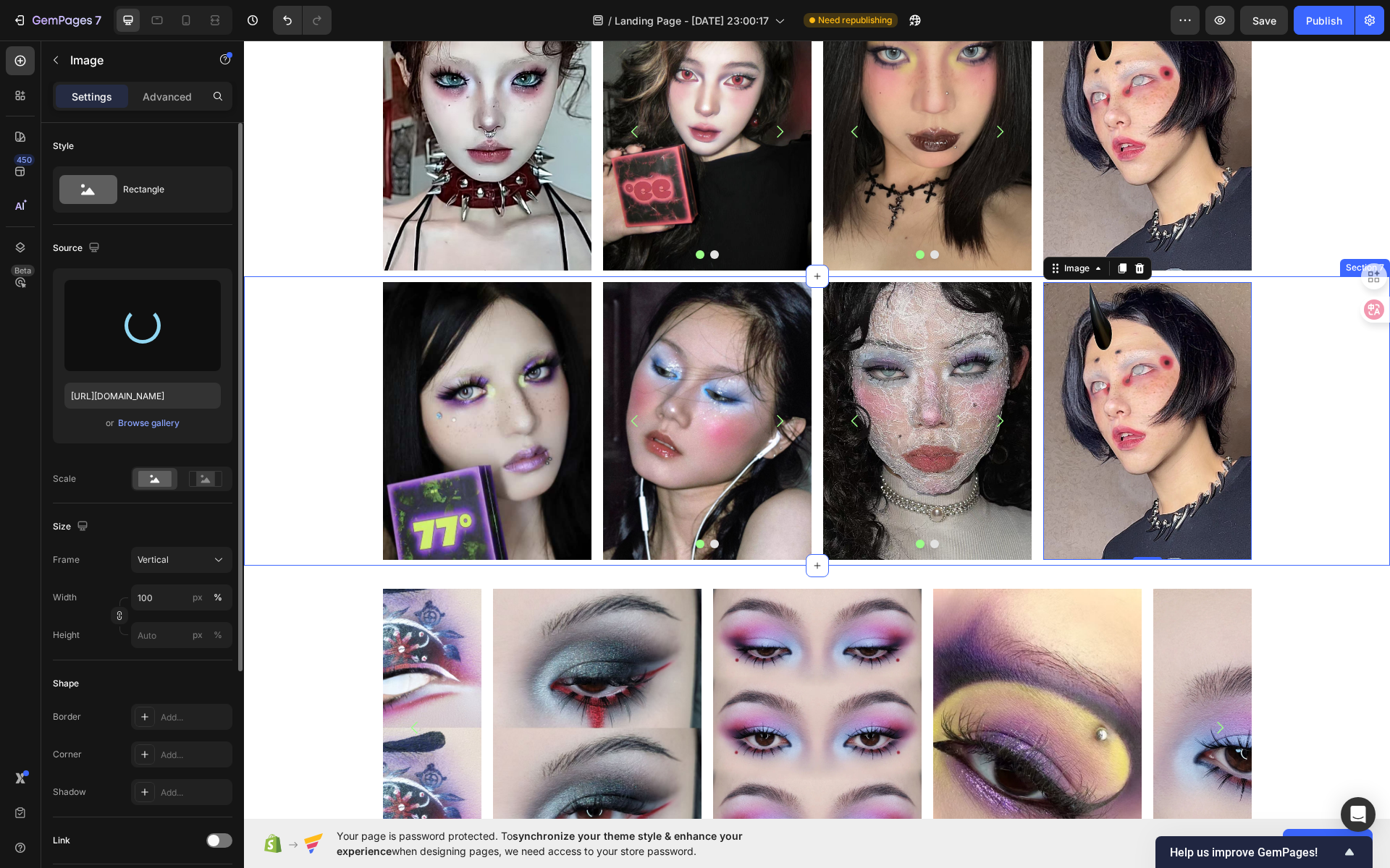
type input "https://cdn.shopify.com/s/files/1/0725/5831/3694/files/gempages_586148509846078…"
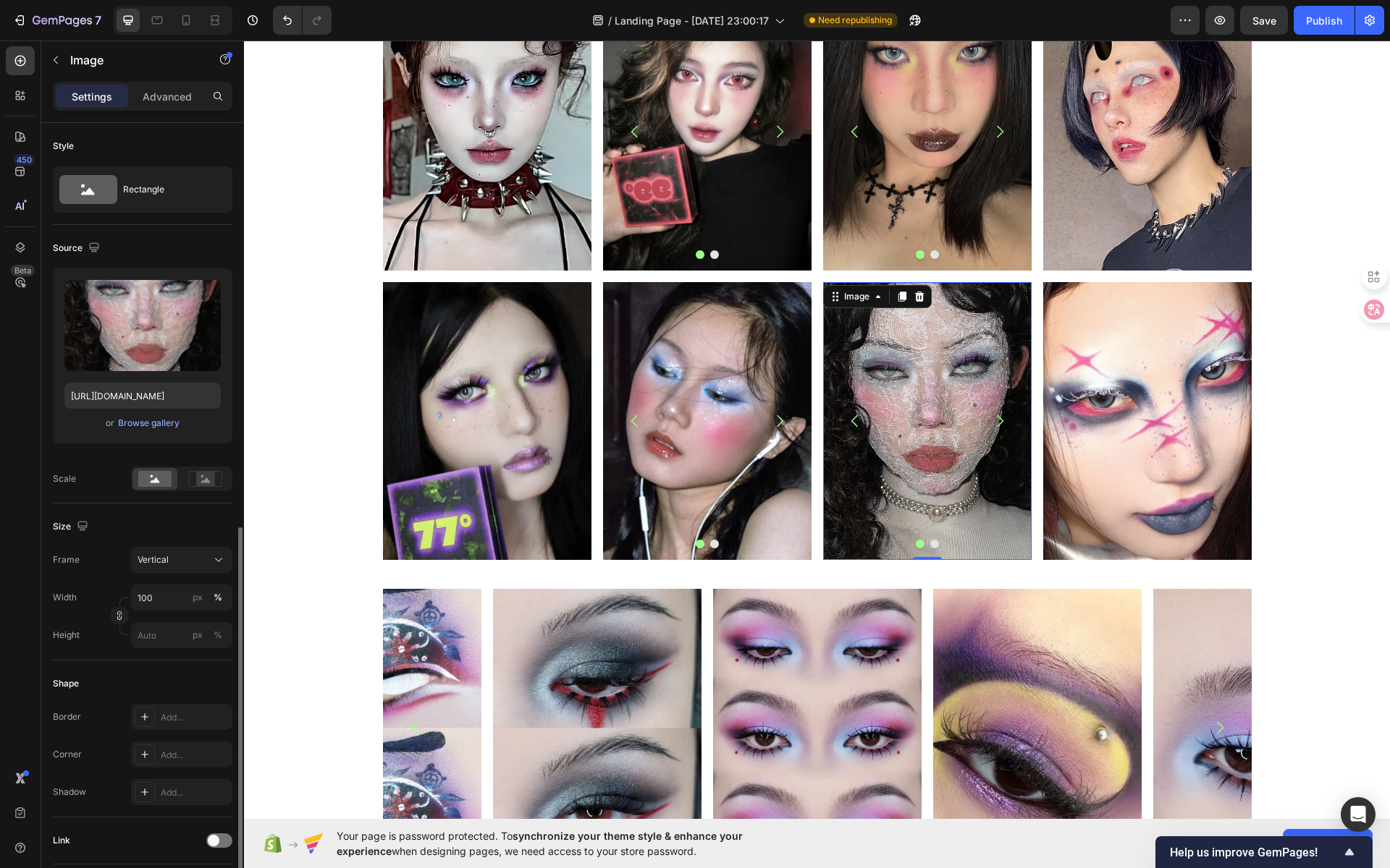
click at [985, 360] on img at bounding box center [927, 421] width 208 height 278
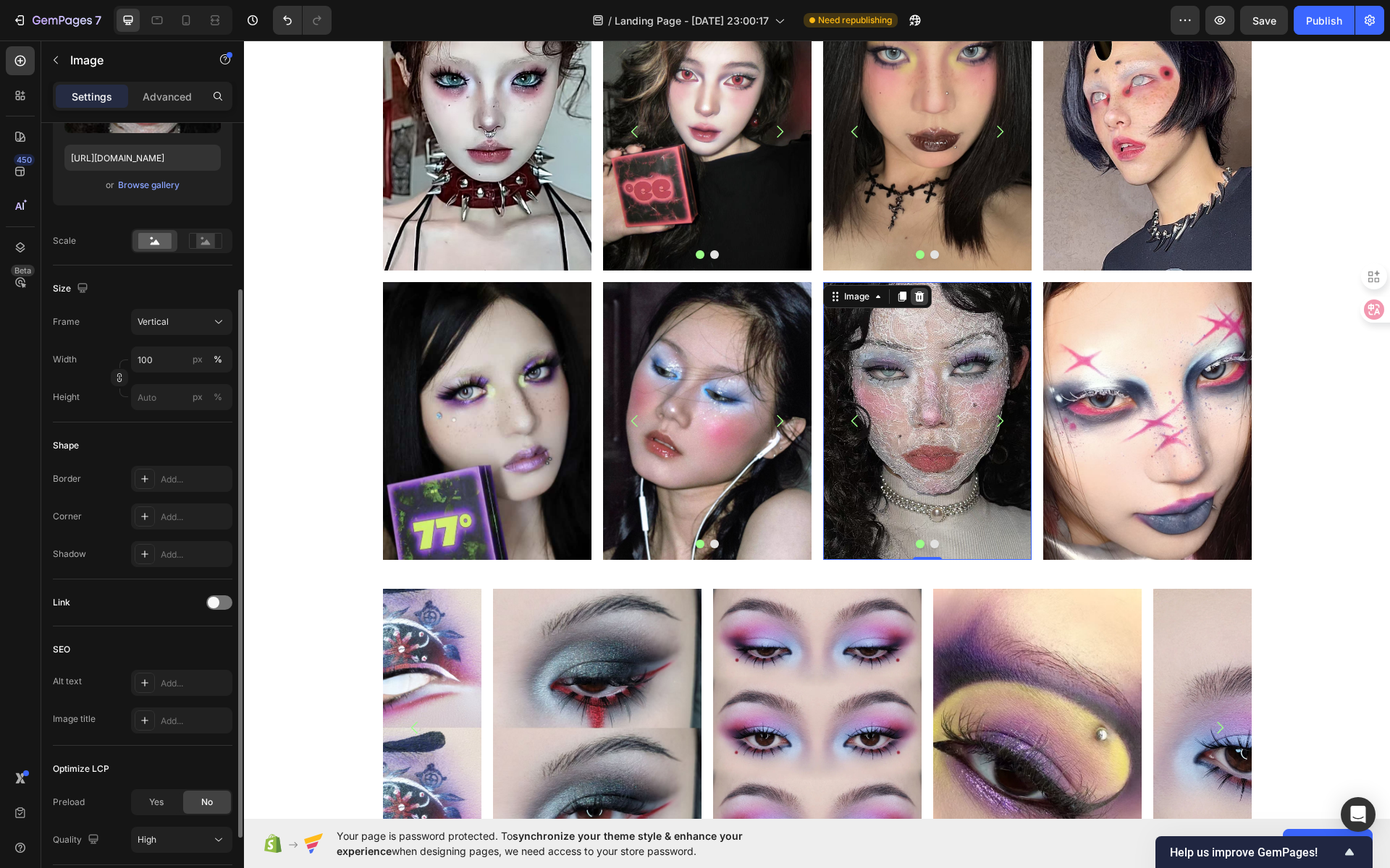
click at [914, 294] on icon at bounding box center [919, 297] width 10 height 10
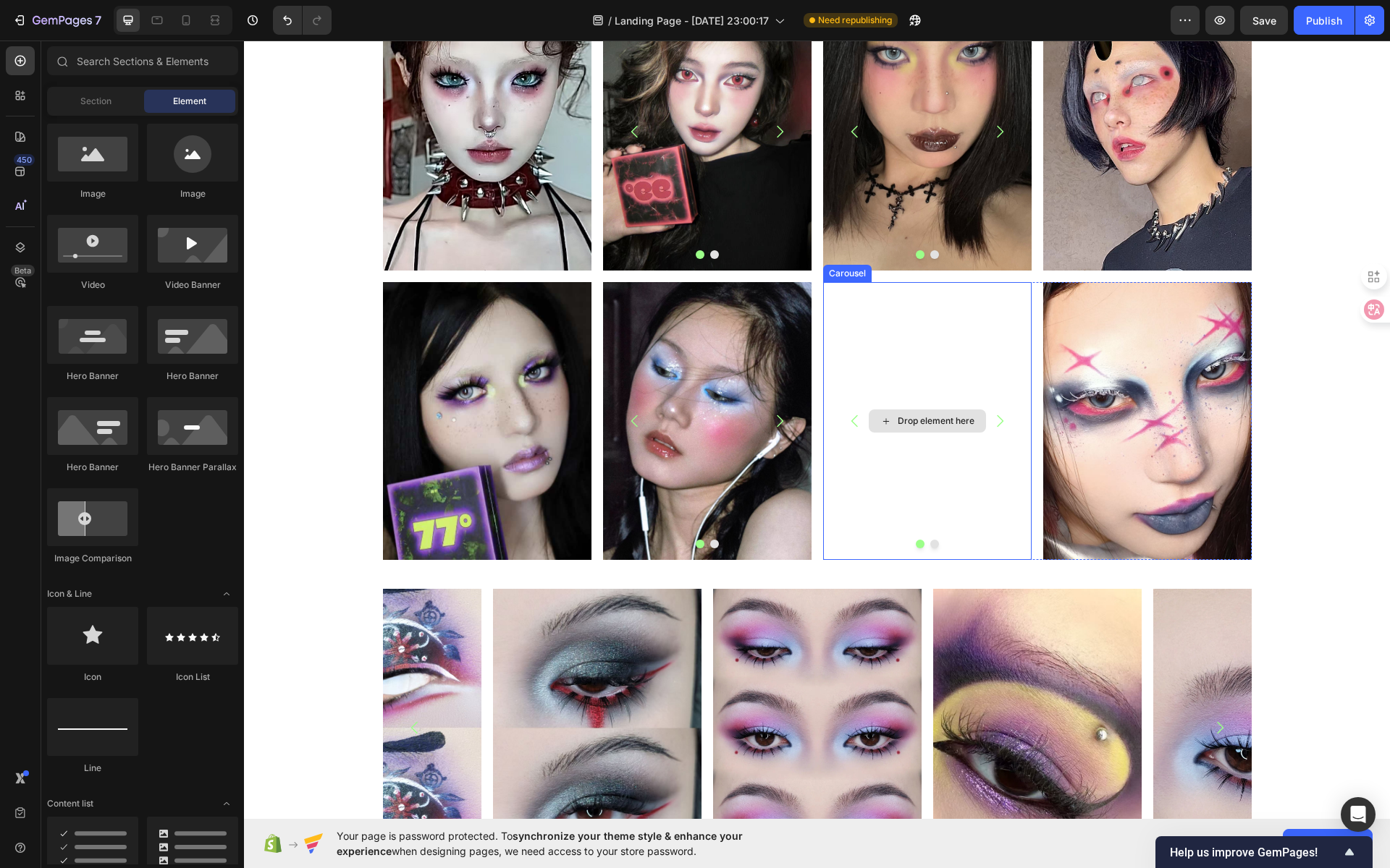
click at [930, 413] on div "Drop element here" at bounding box center [927, 421] width 117 height 23
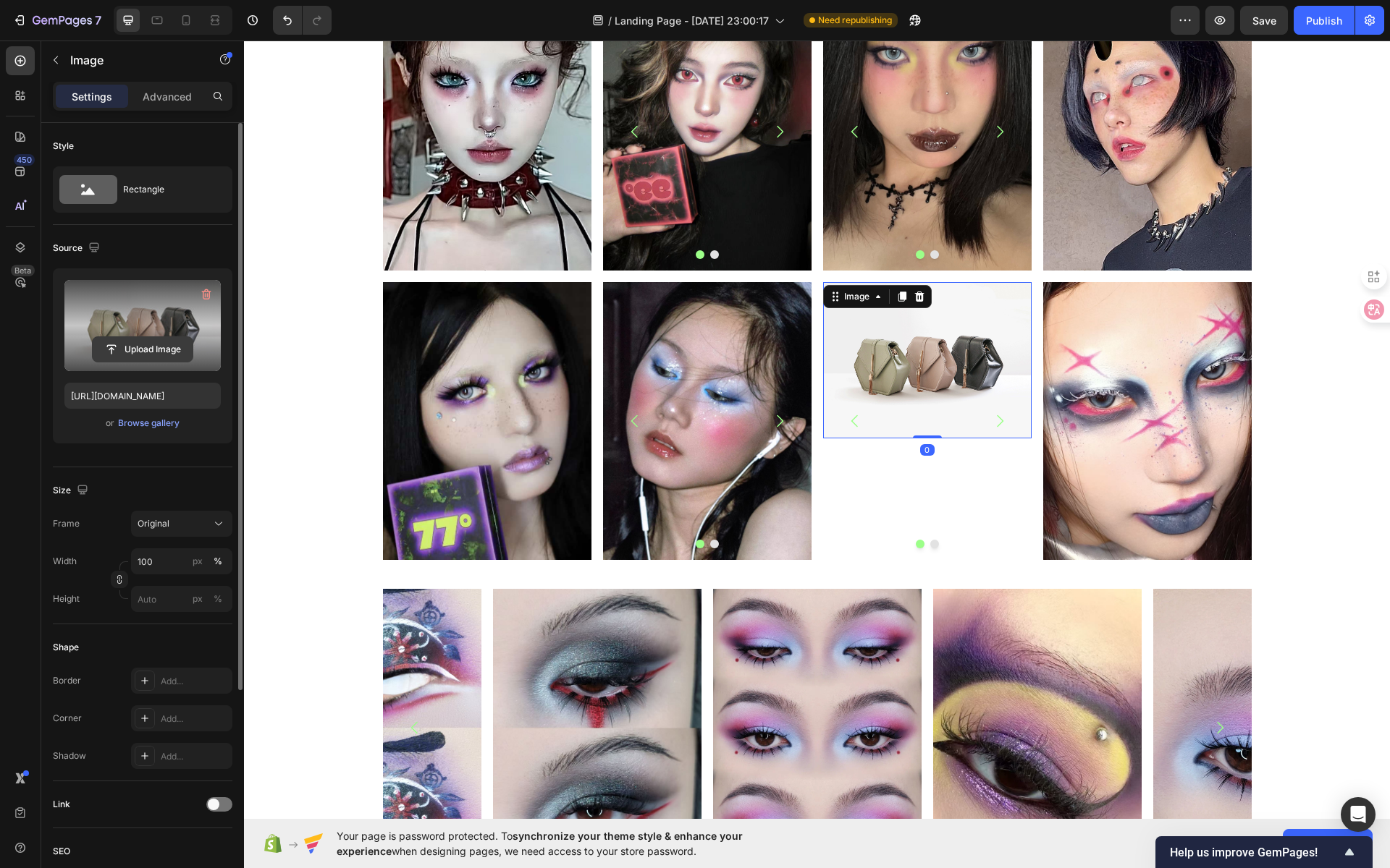
click at [144, 344] on input "file" at bounding box center [142, 349] width 100 height 24
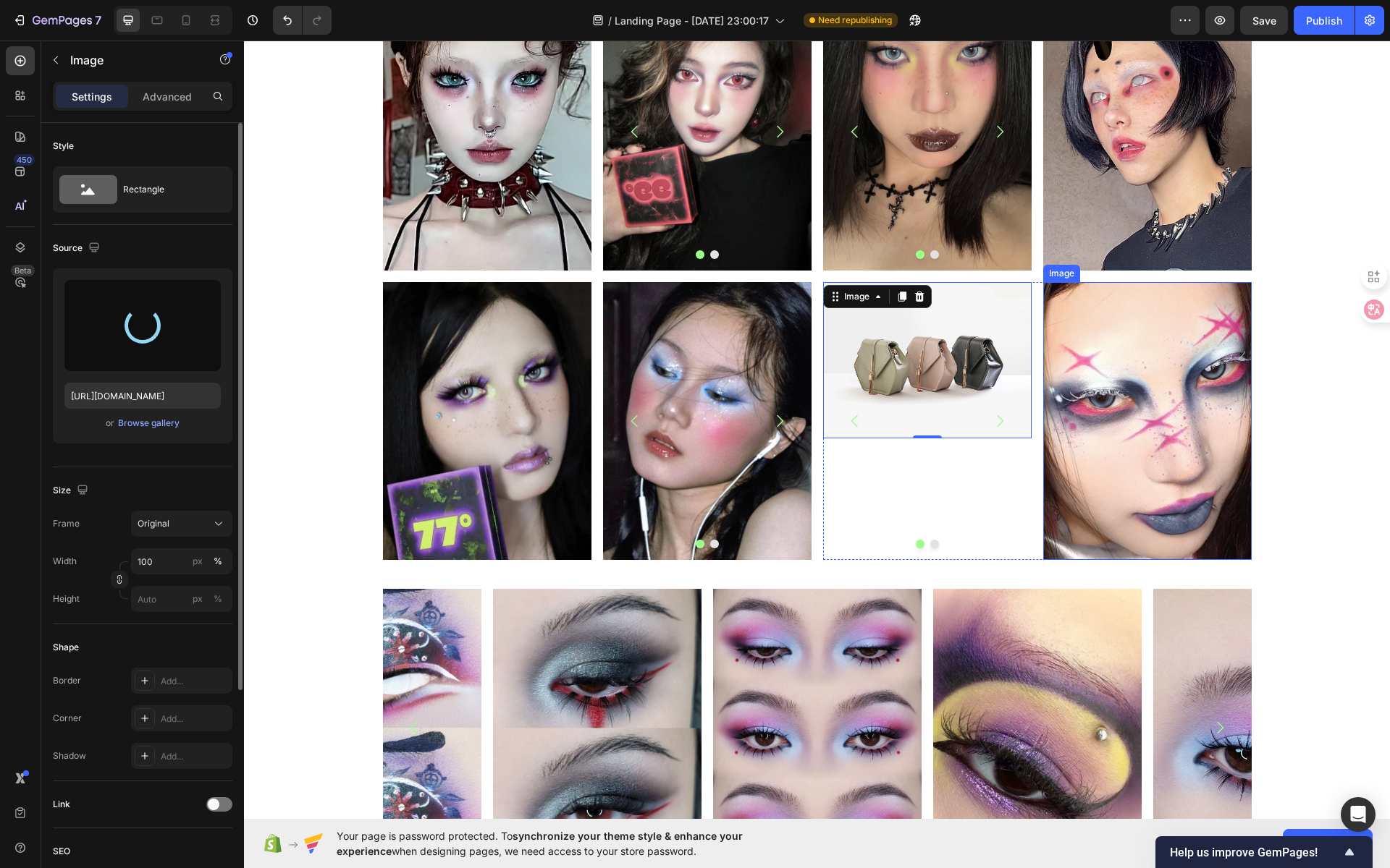
type input "https://cdn.shopify.com/s/files/1/0725/5831/3694/files/gempages_586148509846078…"
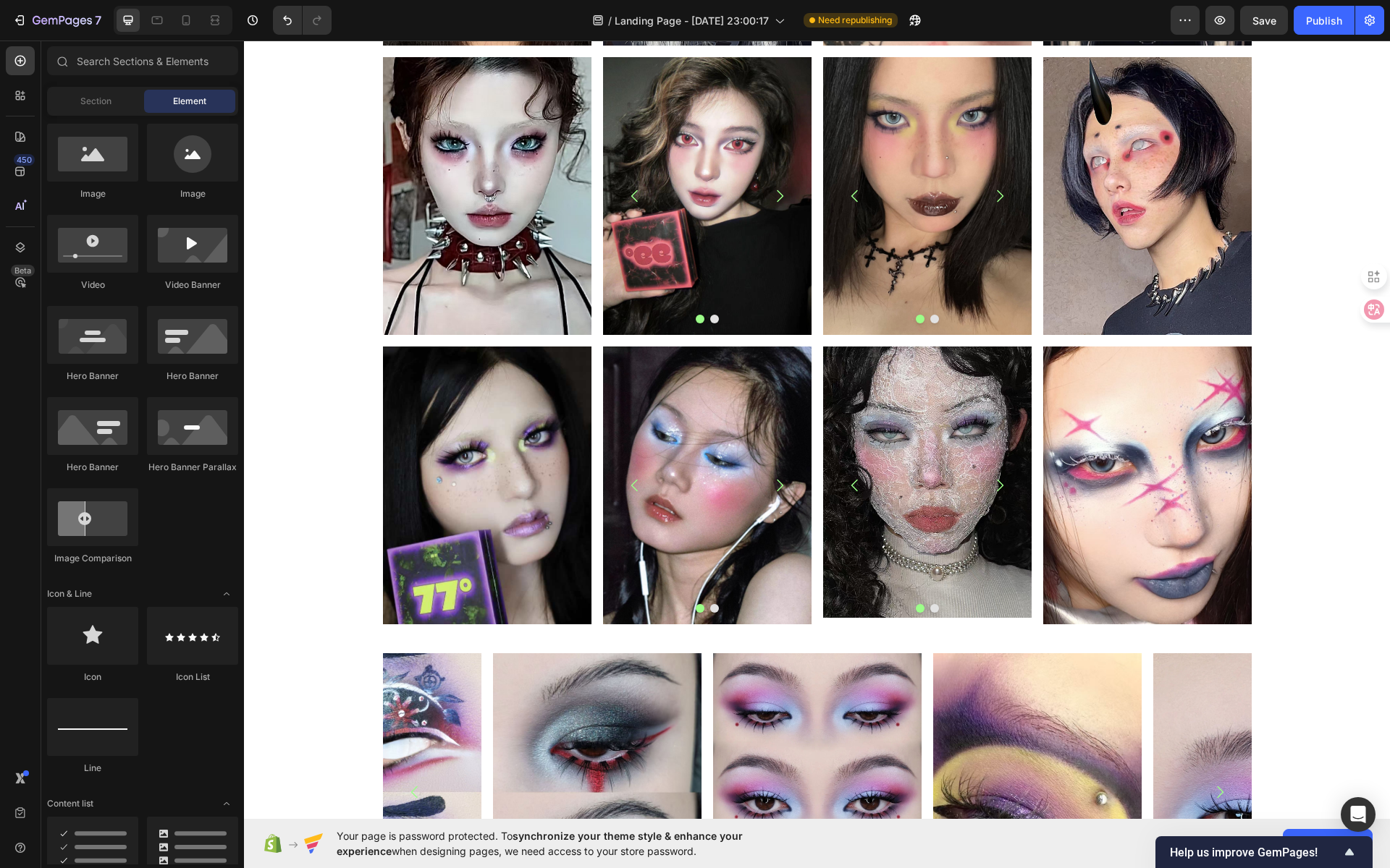
scroll to position [1469, 0]
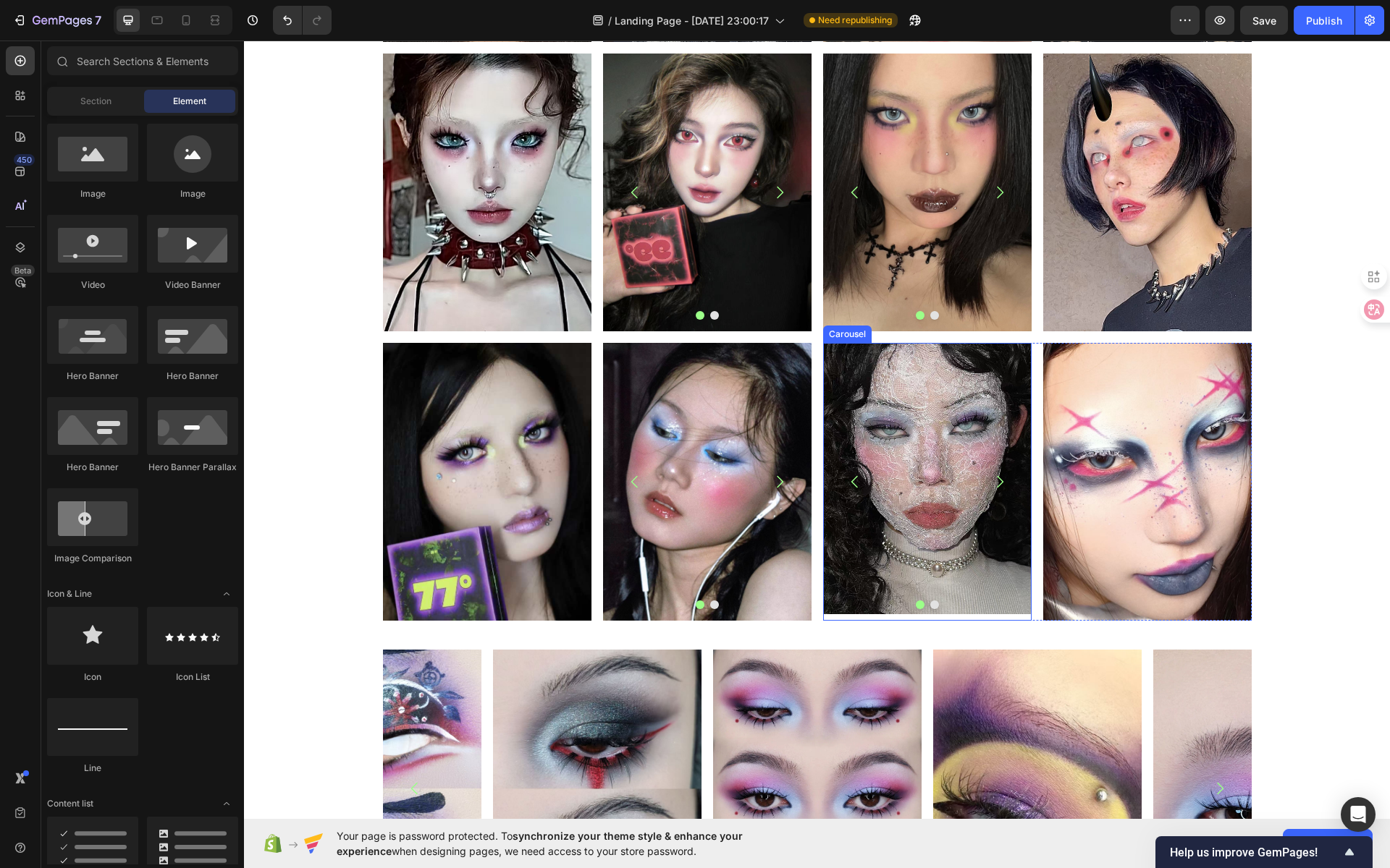
click at [951, 455] on img at bounding box center [927, 478] width 208 height 271
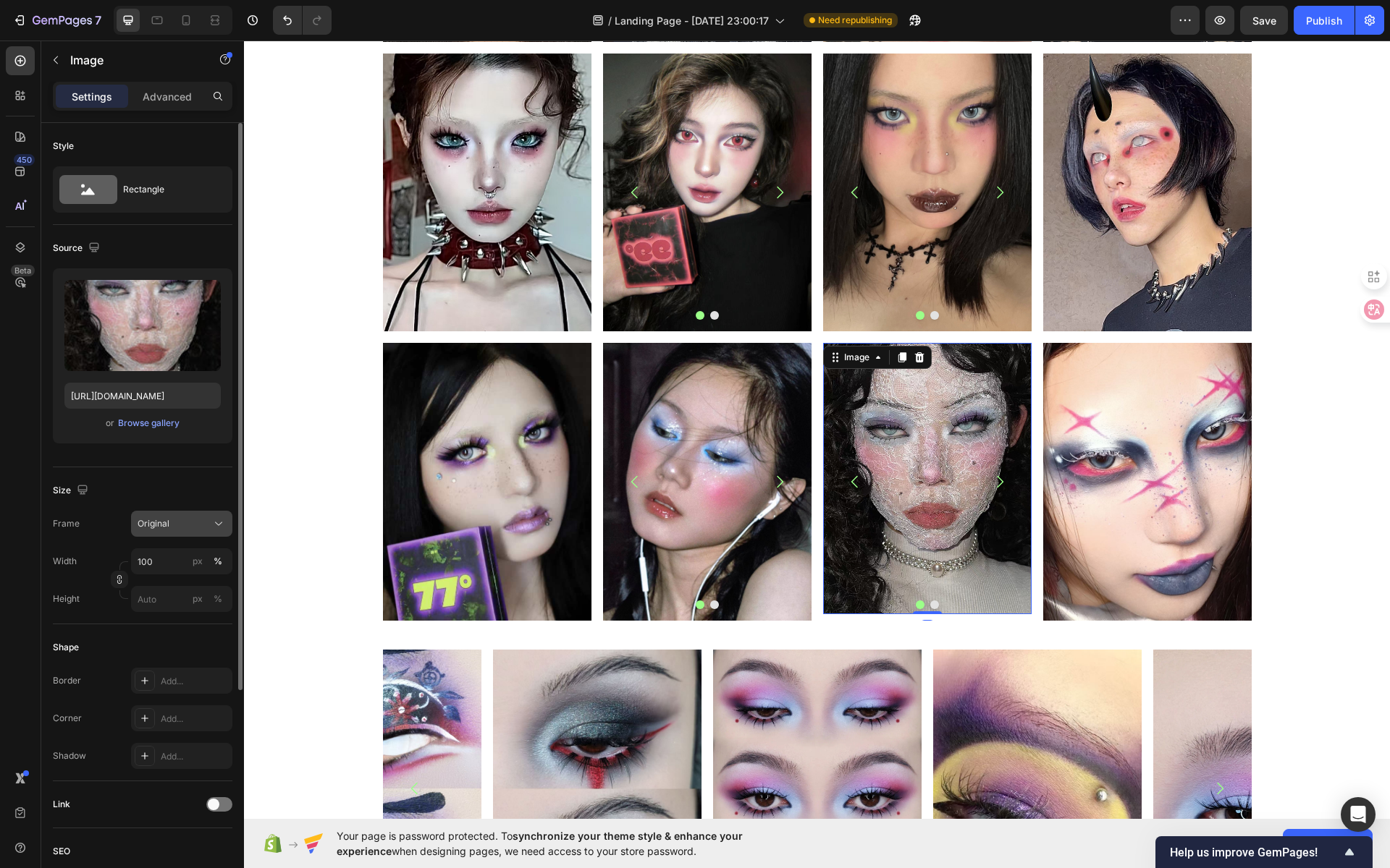
click at [172, 518] on div "Original" at bounding box center [173, 524] width 71 height 13
click at [177, 591] on div "Vertical" at bounding box center [179, 587] width 84 height 15
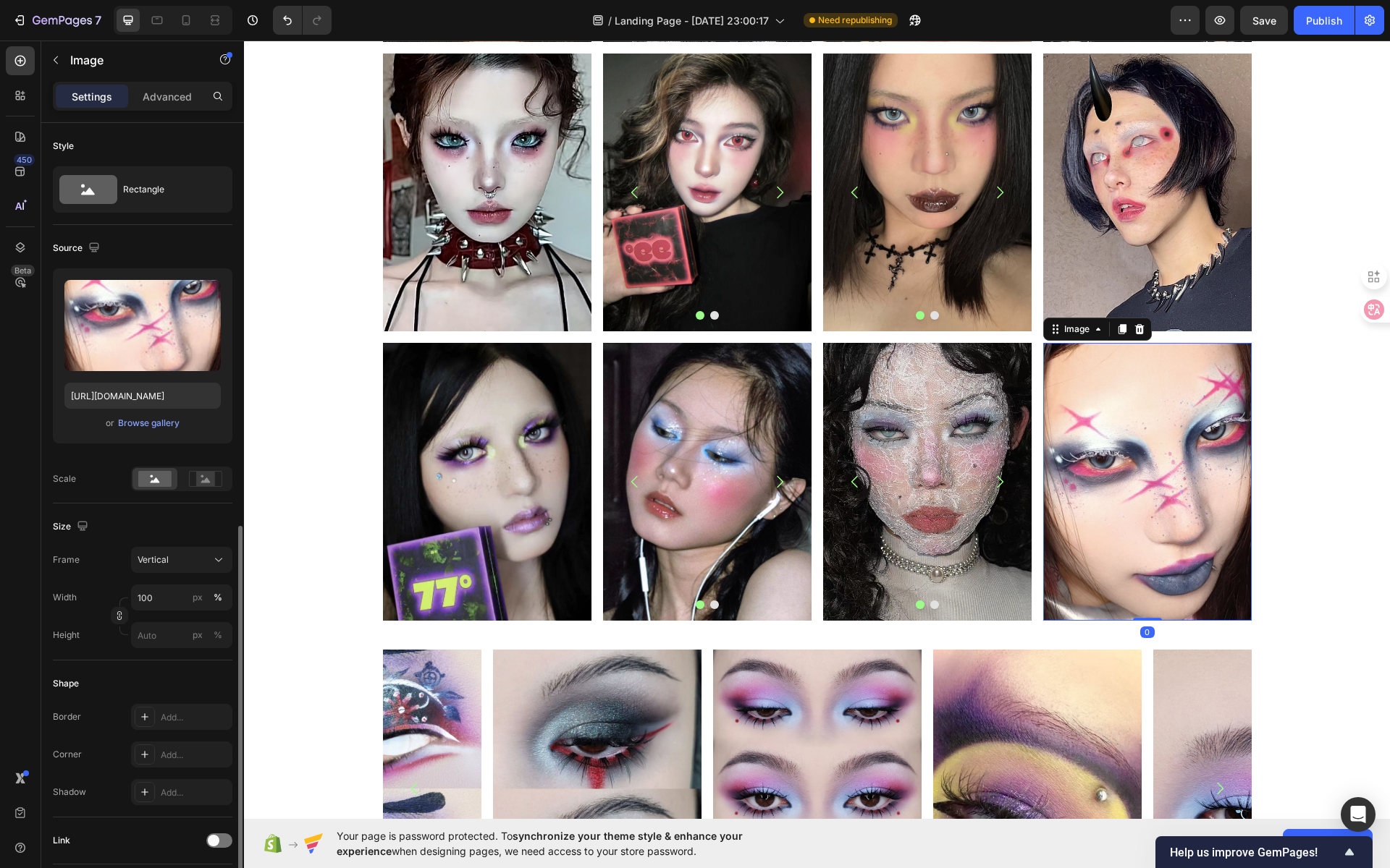
click at [1118, 447] on img at bounding box center [1147, 481] width 208 height 278
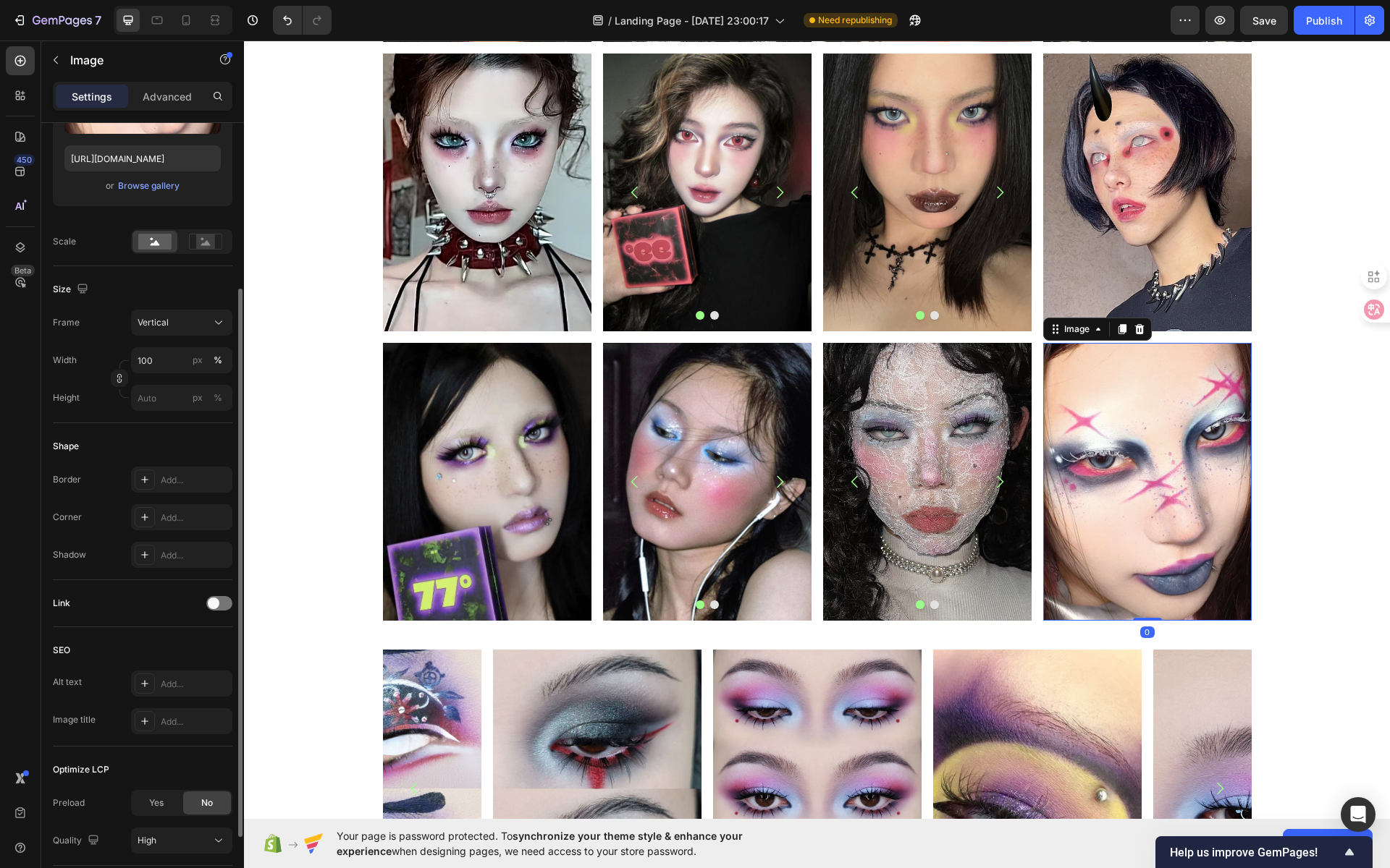
click at [1128, 426] on img at bounding box center [1147, 481] width 208 height 278
click at [1165, 450] on img at bounding box center [1147, 481] width 208 height 278
click at [681, 427] on img at bounding box center [707, 481] width 208 height 278
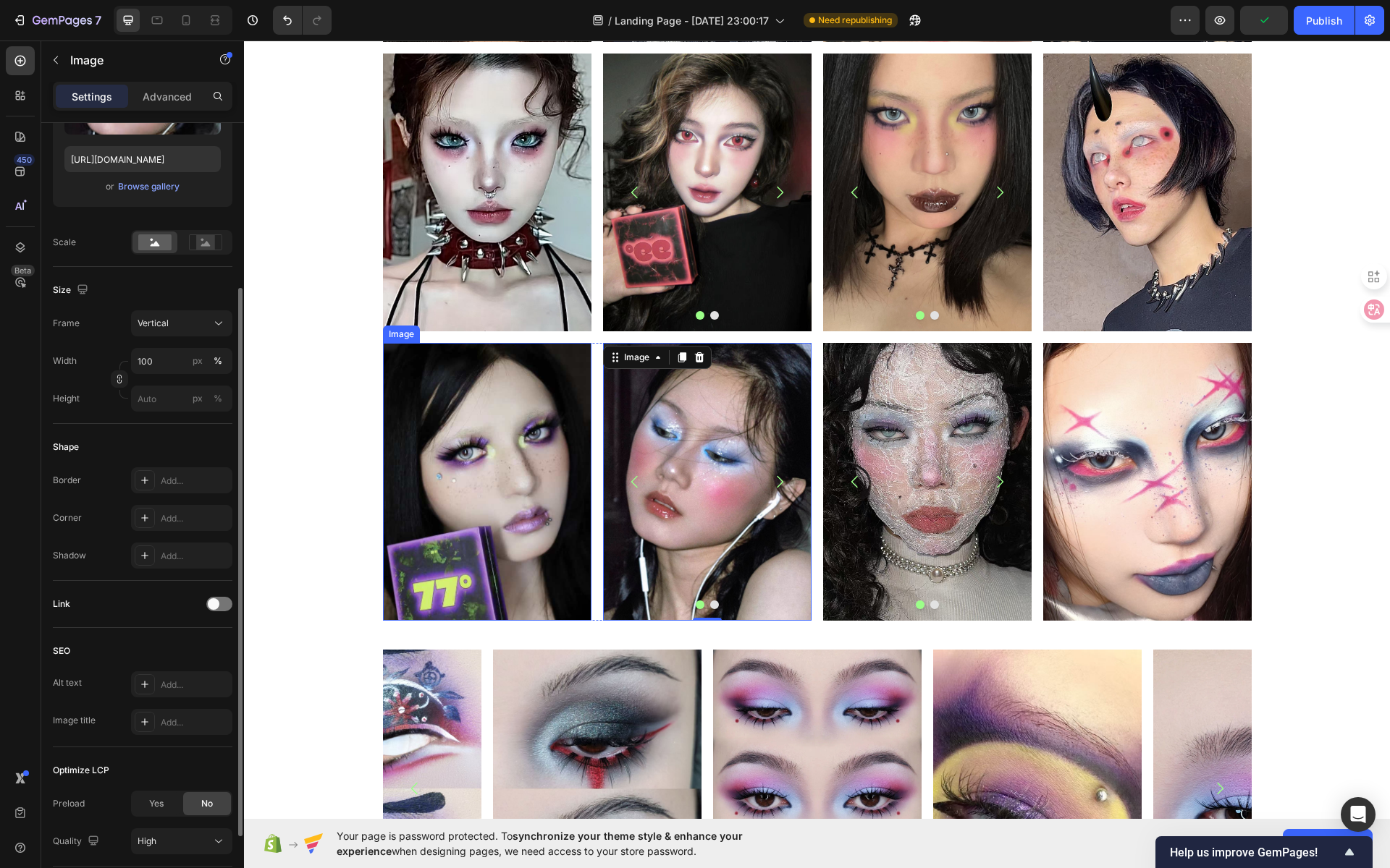
click at [519, 434] on img at bounding box center [487, 481] width 208 height 277
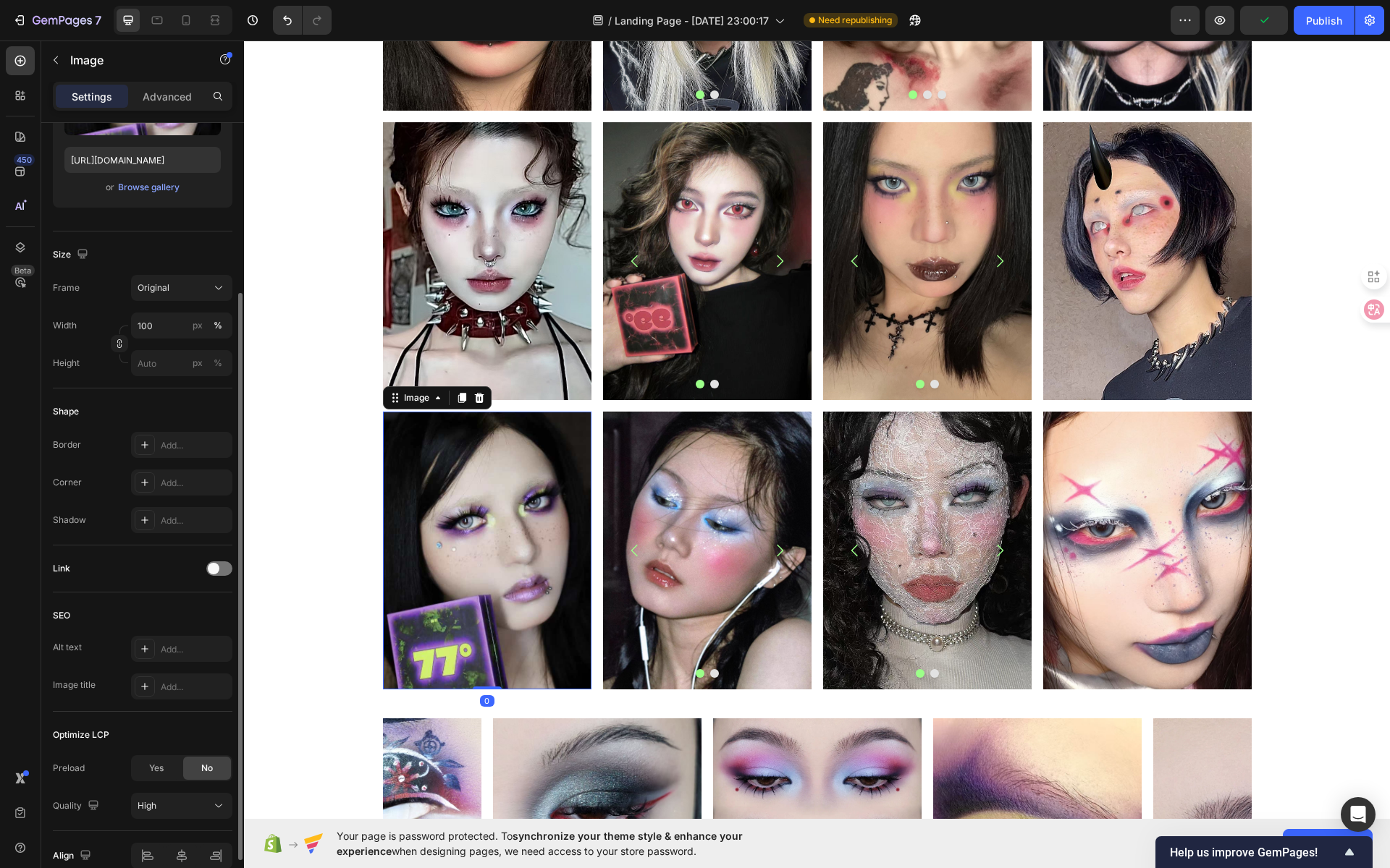
scroll to position [1398, 0]
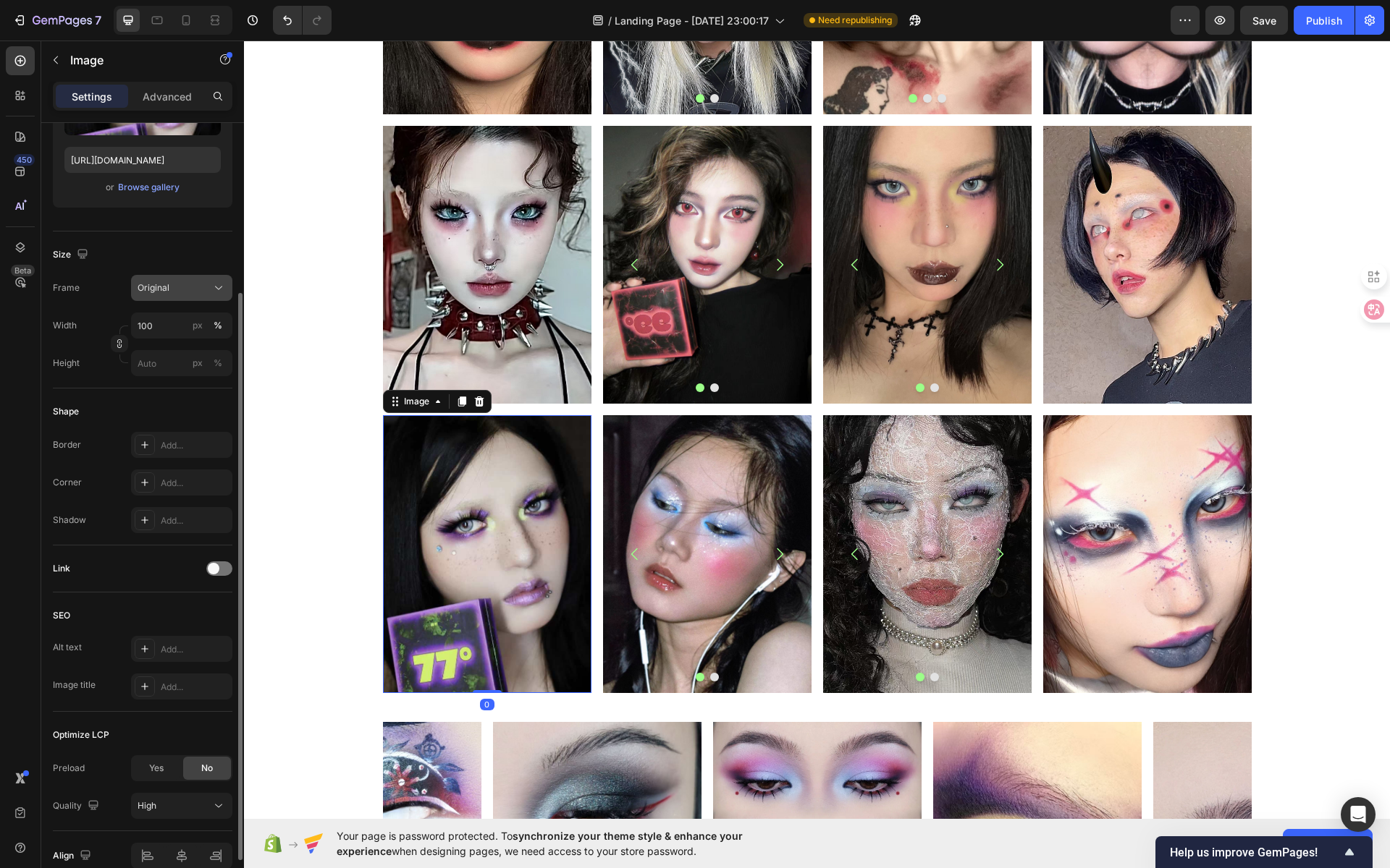
click at [182, 289] on div "Original" at bounding box center [173, 288] width 71 height 13
click at [179, 352] on div "Vertical" at bounding box center [179, 351] width 84 height 15
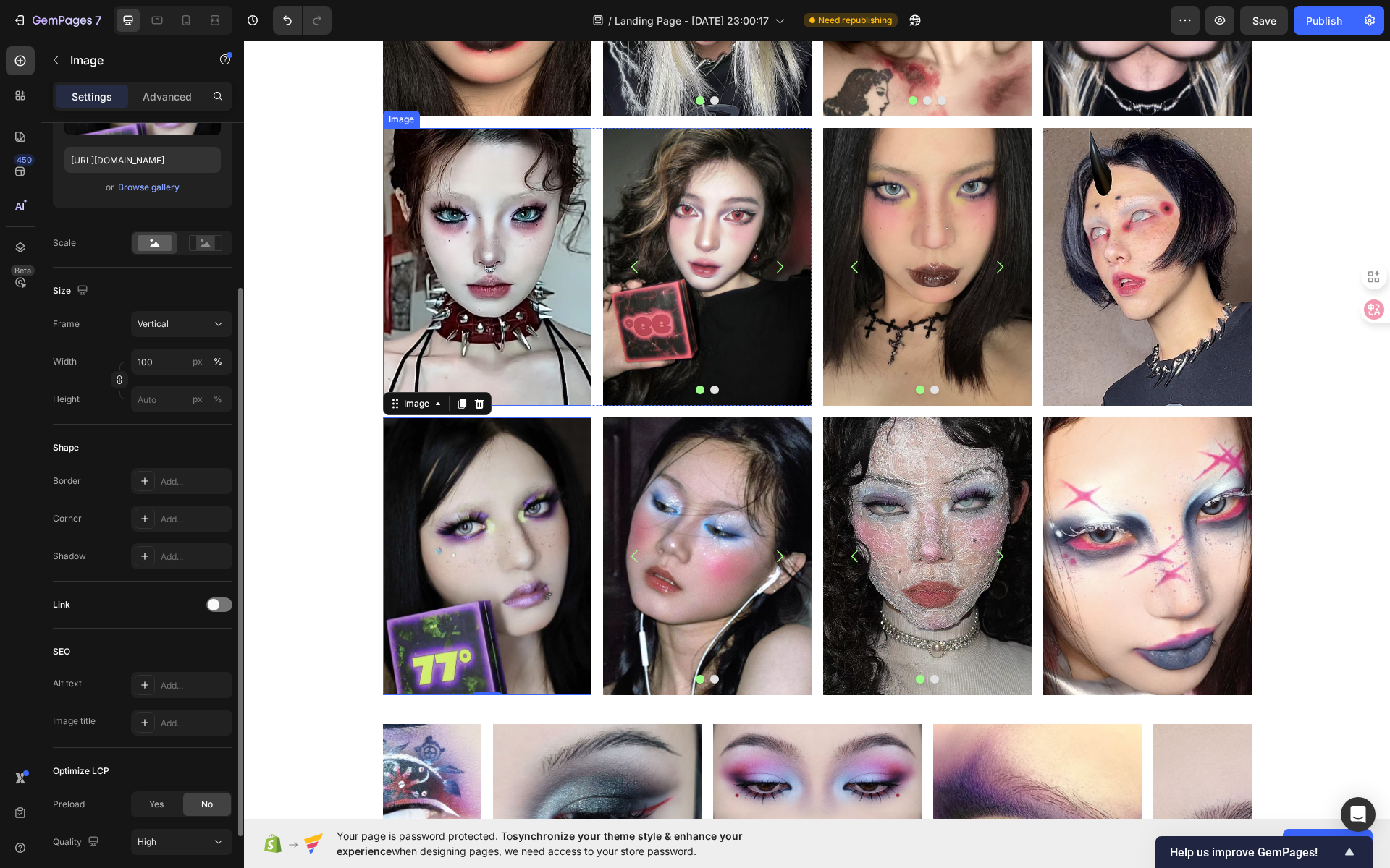
scroll to position [1395, 0]
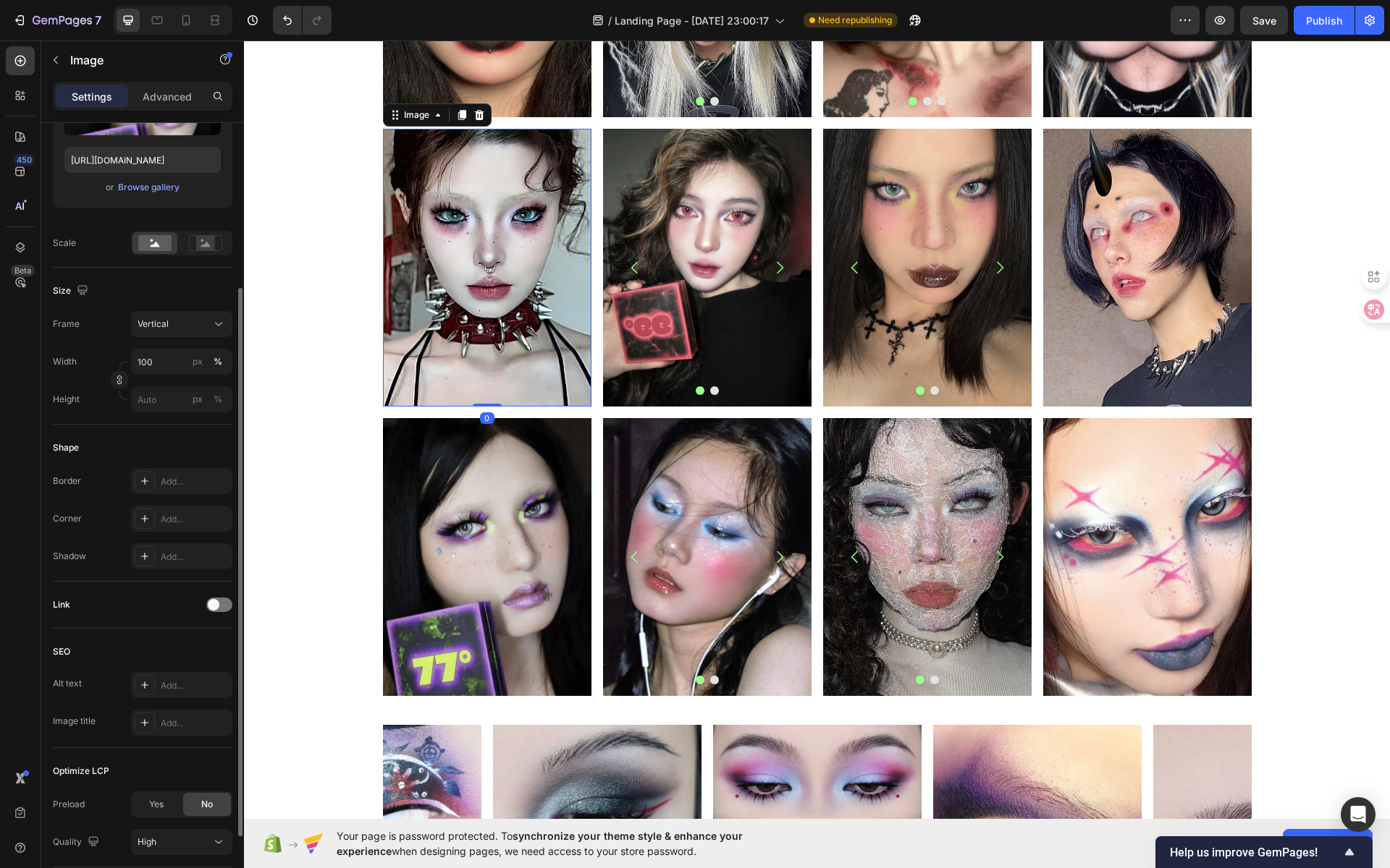
click at [531, 264] on img at bounding box center [487, 267] width 208 height 278
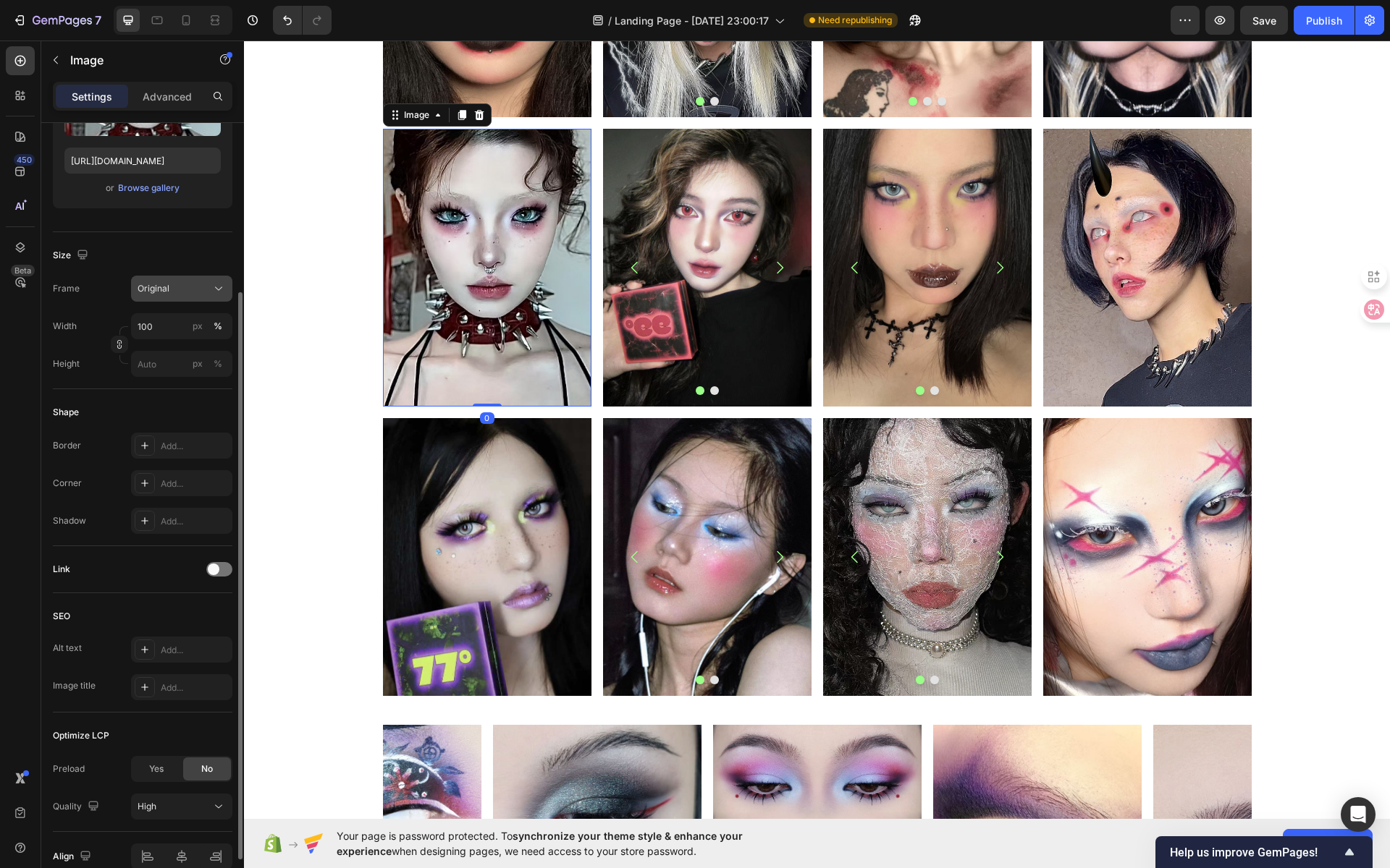
click at [211, 287] on icon at bounding box center [219, 289] width 15 height 15
click at [182, 352] on div "Vertical" at bounding box center [179, 352] width 84 height 15
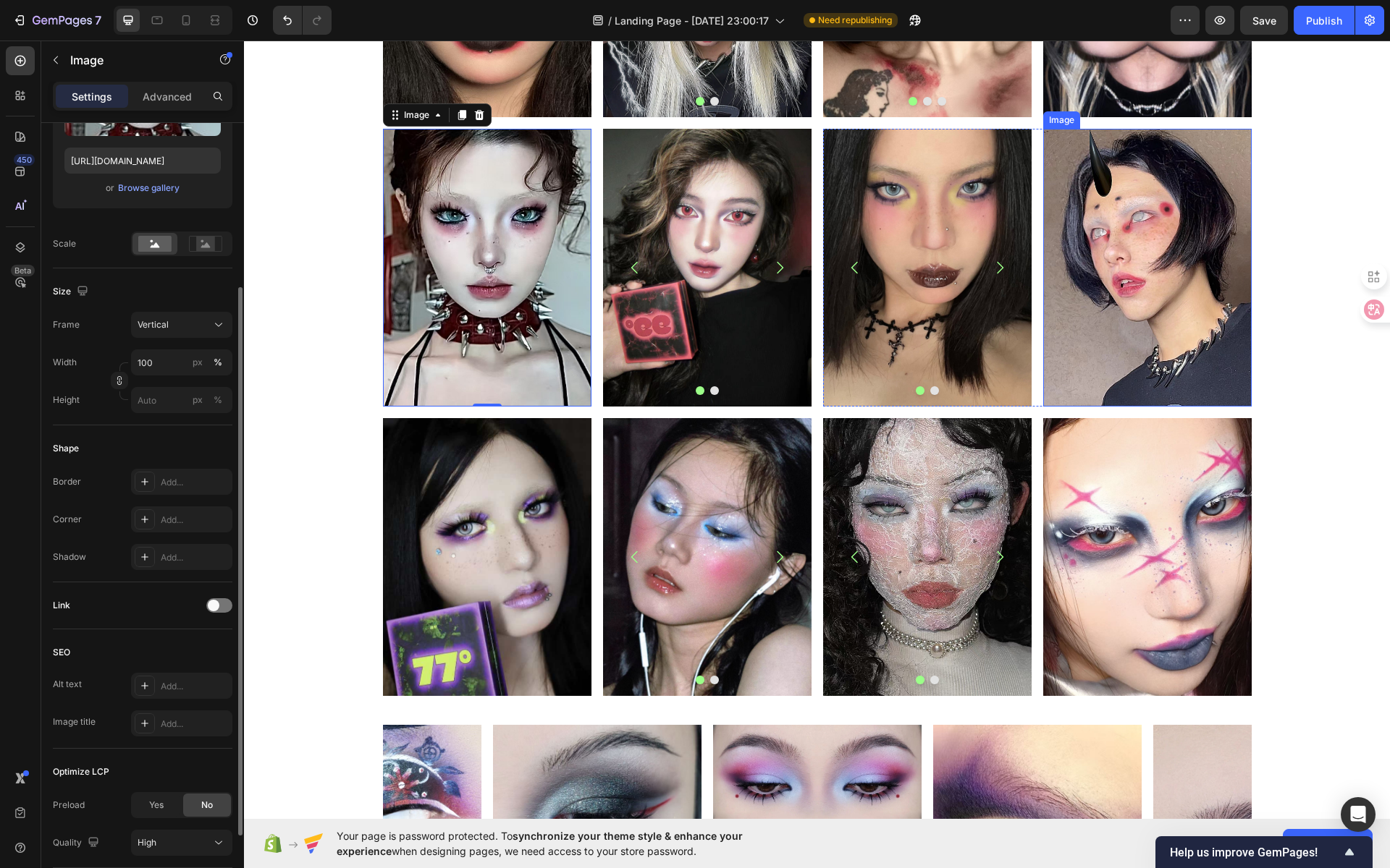
click at [1107, 261] on img at bounding box center [1147, 267] width 208 height 278
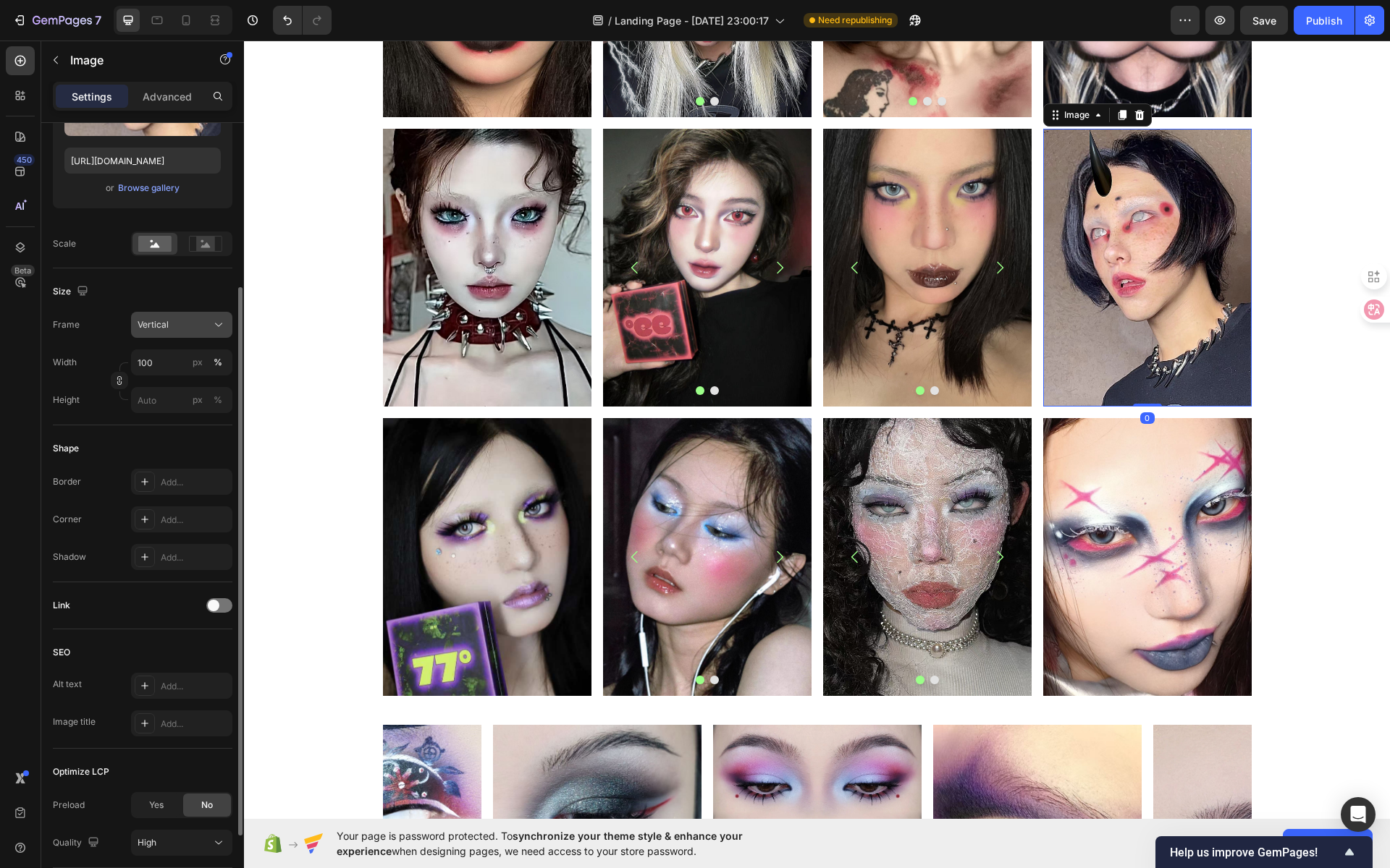
click at [210, 321] on div "Vertical" at bounding box center [182, 325] width 88 height 15
drag, startPoint x: 185, startPoint y: 381, endPoint x: 233, endPoint y: 367, distance: 50.0
click at [185, 381] on div "Vertical" at bounding box center [179, 388] width 84 height 15
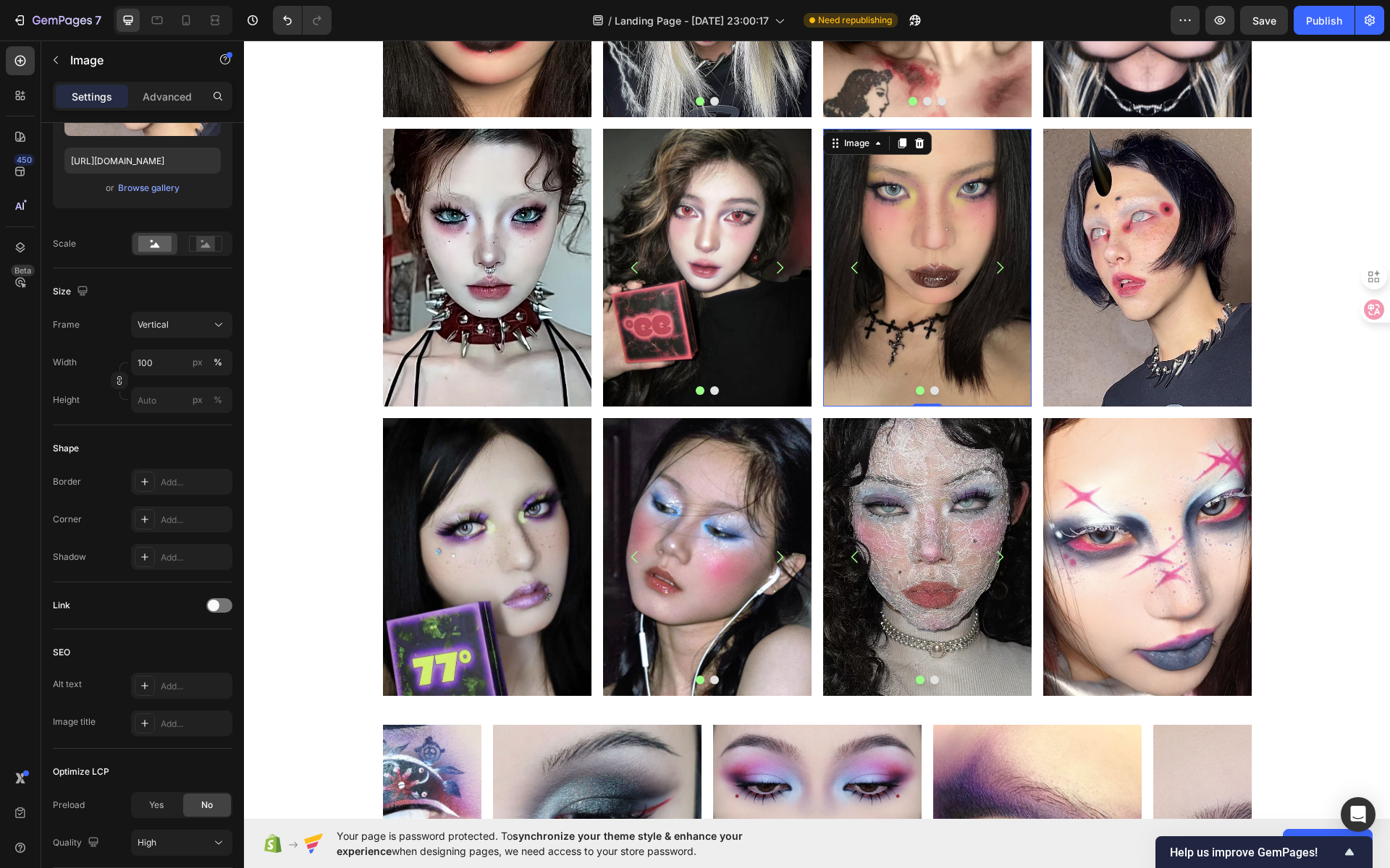
click at [901, 263] on img at bounding box center [927, 267] width 208 height 278
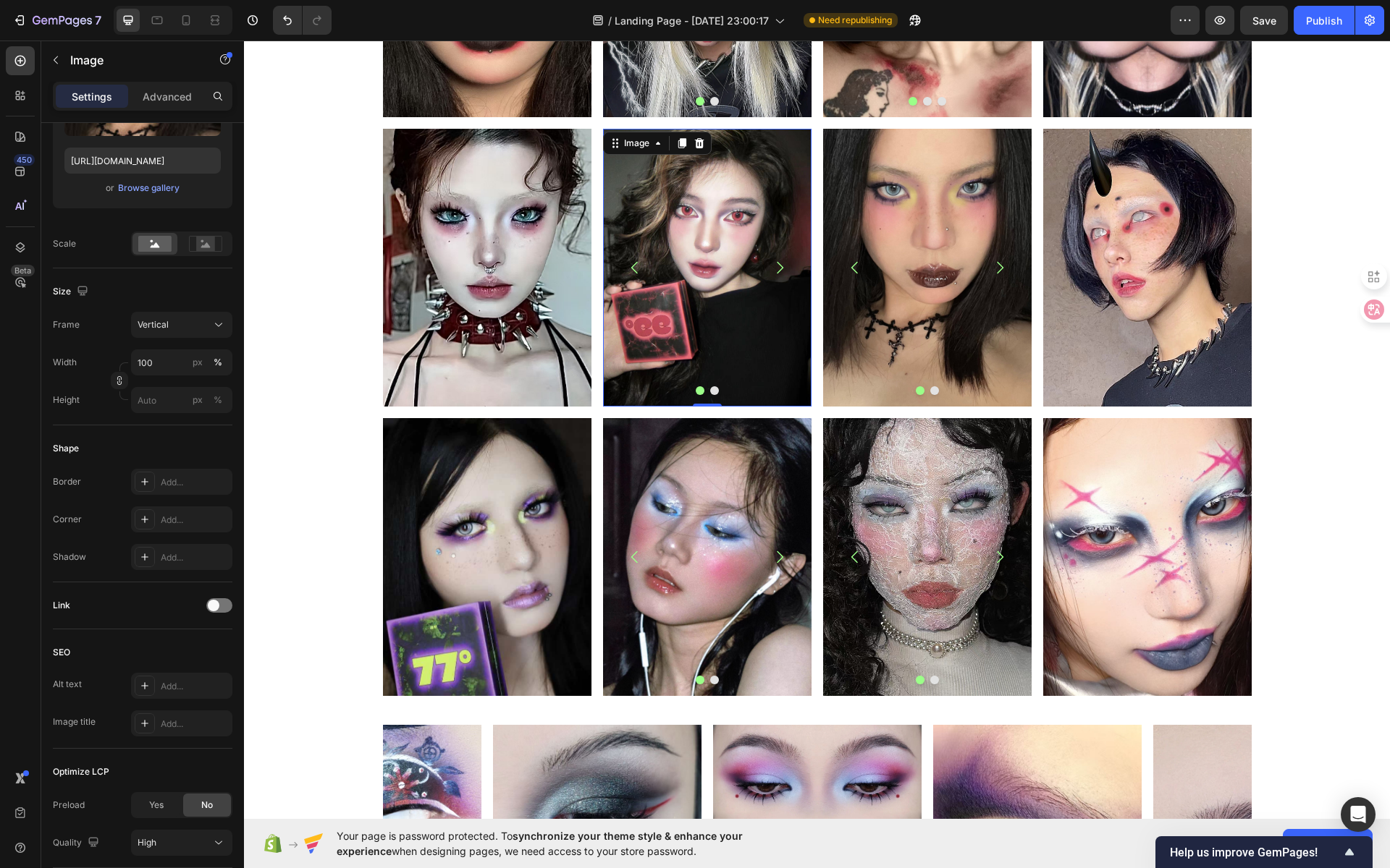
click at [719, 261] on img at bounding box center [707, 267] width 208 height 278
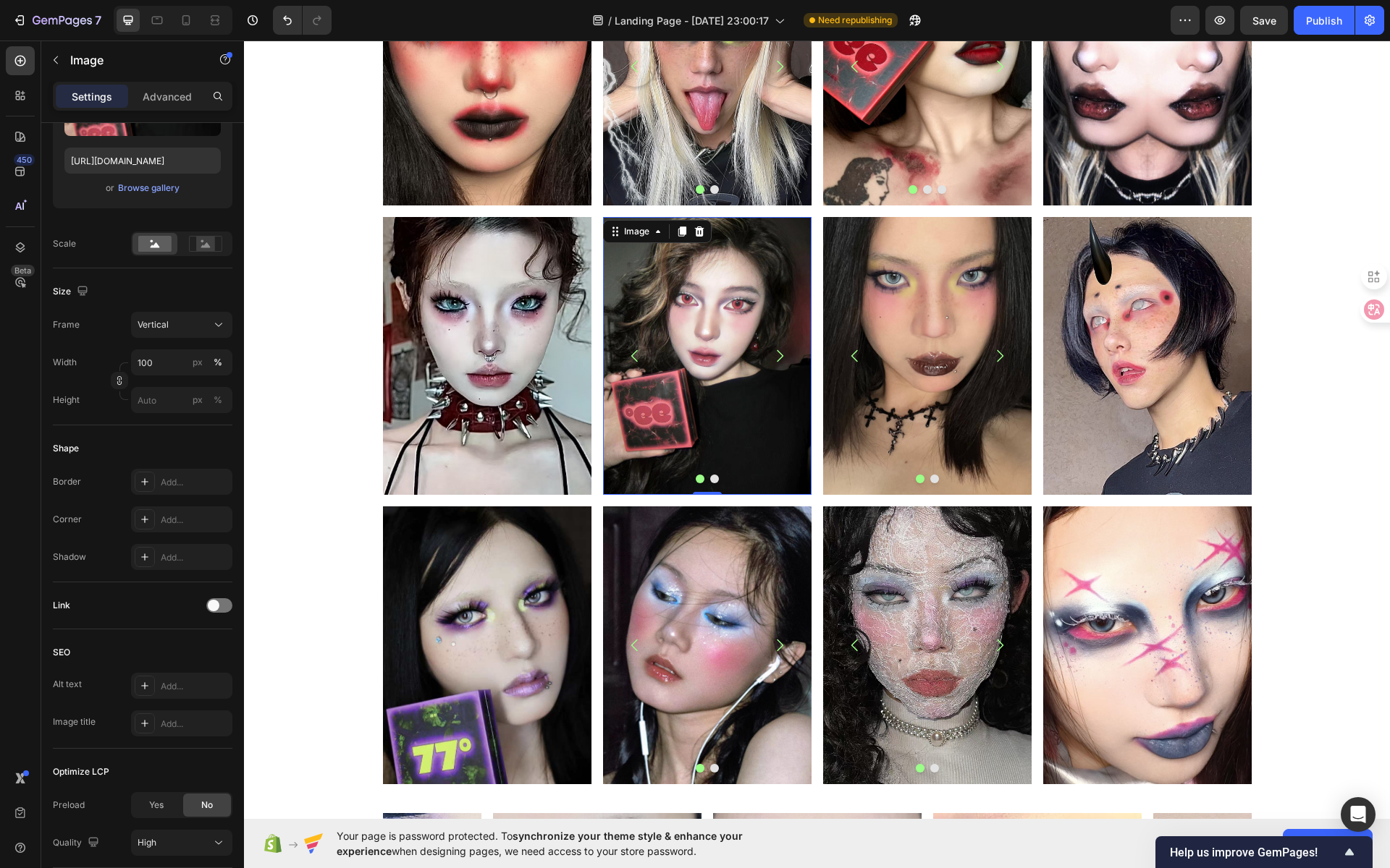
scroll to position [1012, 0]
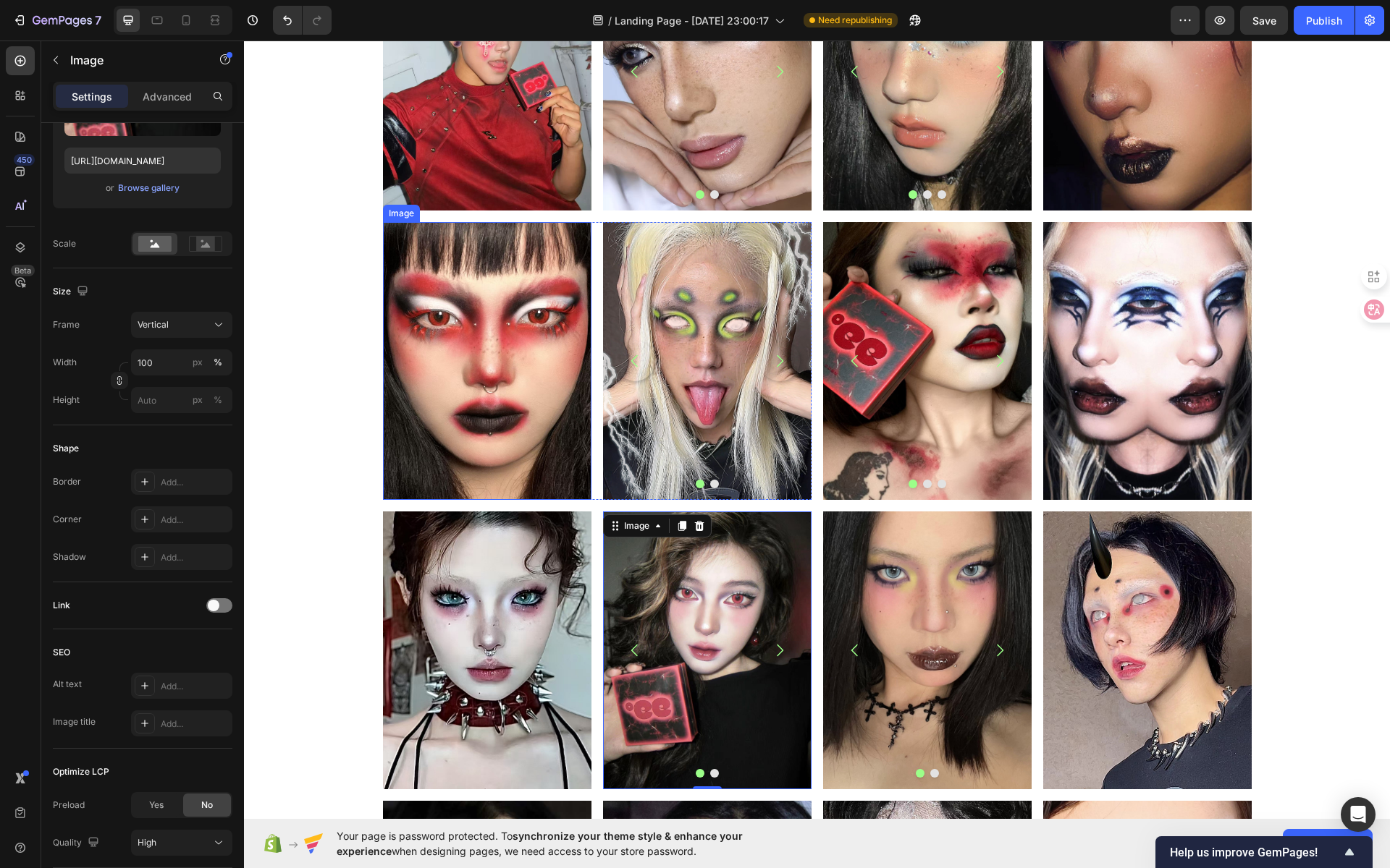
click at [492, 289] on img at bounding box center [487, 361] width 208 height 278
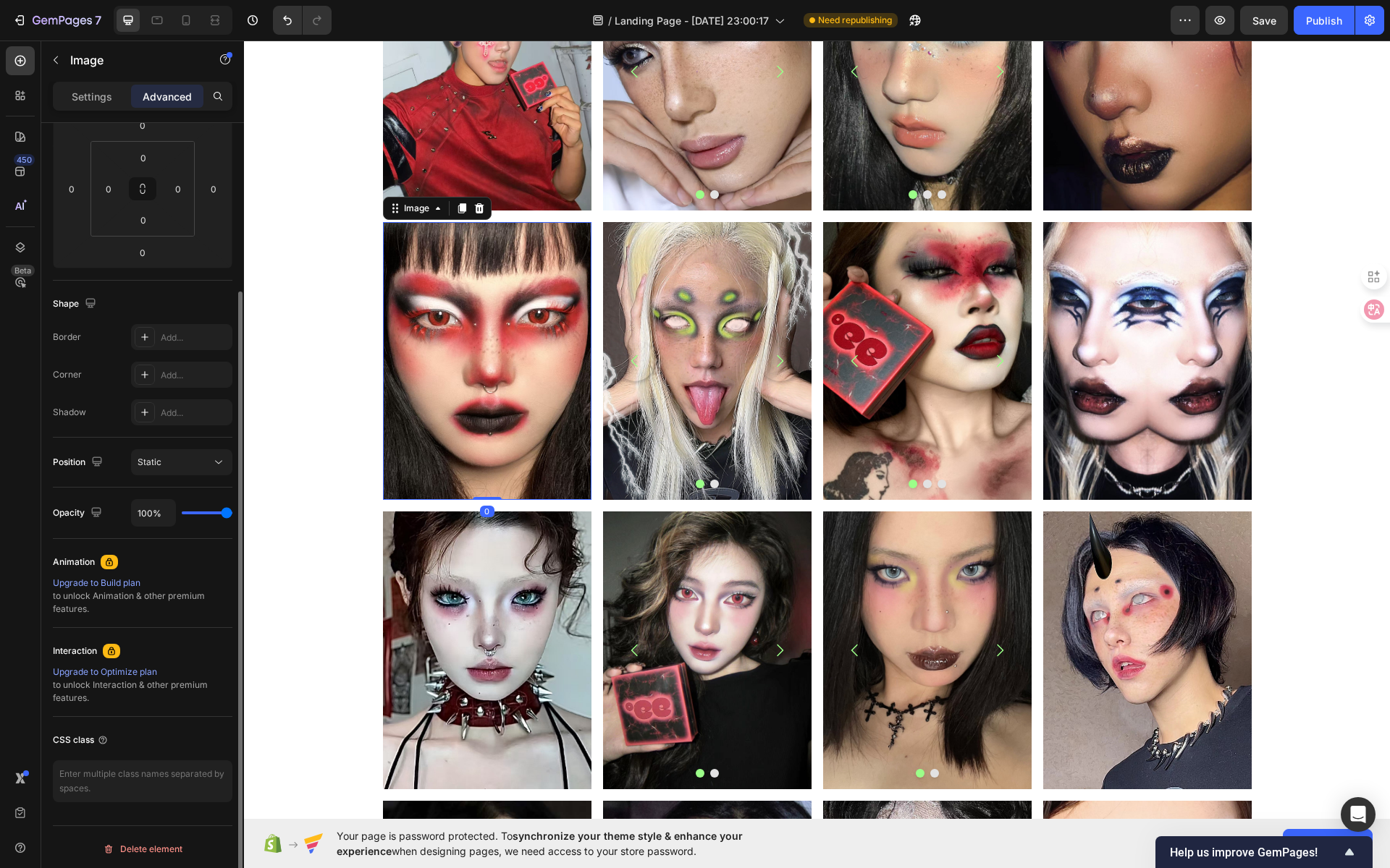
click at [531, 306] on img at bounding box center [487, 361] width 208 height 278
click at [501, 316] on img at bounding box center [487, 361] width 208 height 278
click at [104, 102] on p "Settings" at bounding box center [92, 96] width 41 height 16
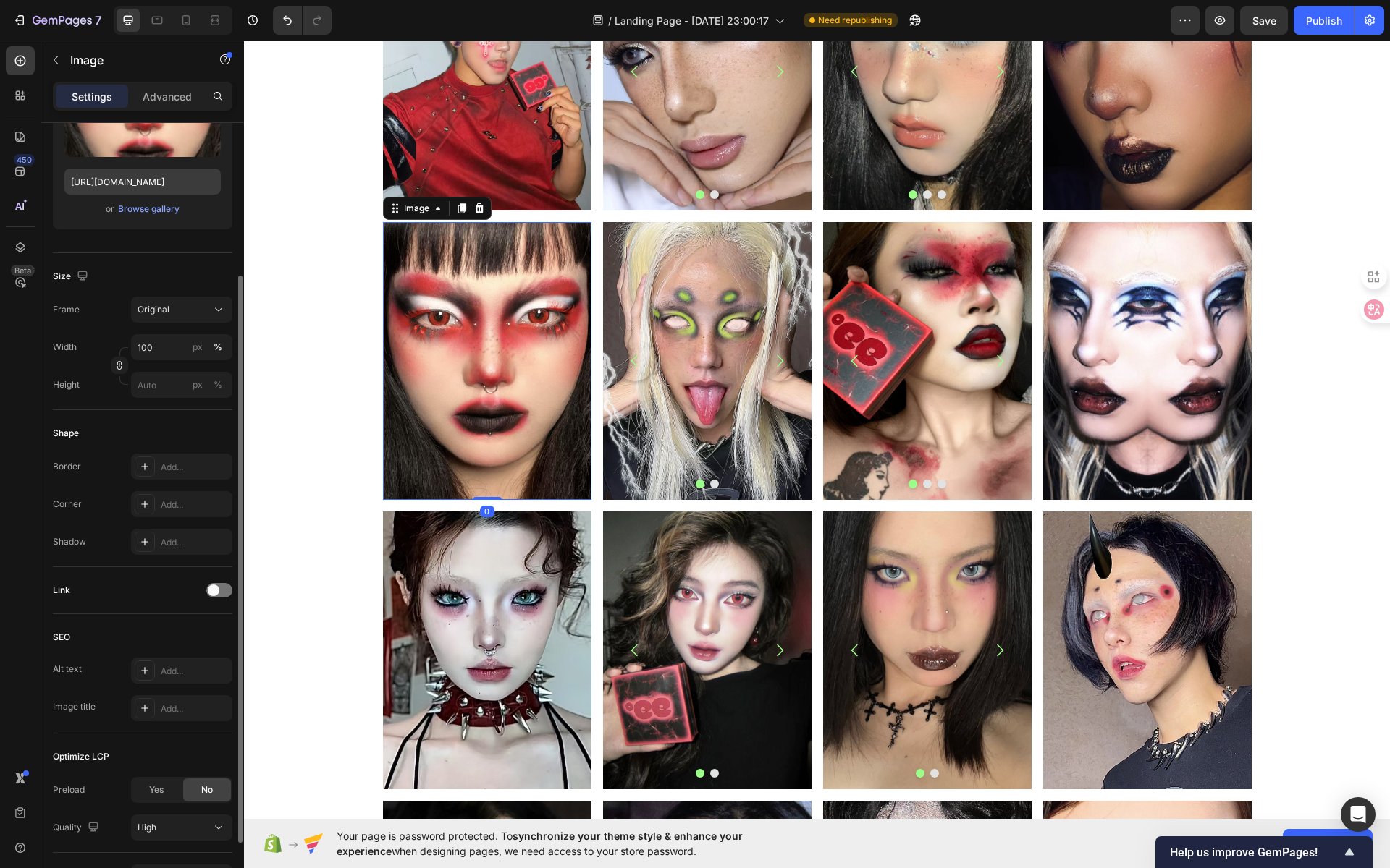
scroll to position [213, 0]
drag, startPoint x: 170, startPoint y: 304, endPoint x: 180, endPoint y: 322, distance: 20.6
click at [170, 304] on div "Original" at bounding box center [173, 310] width 71 height 13
click at [196, 363] on div "Vertical" at bounding box center [168, 373] width 116 height 27
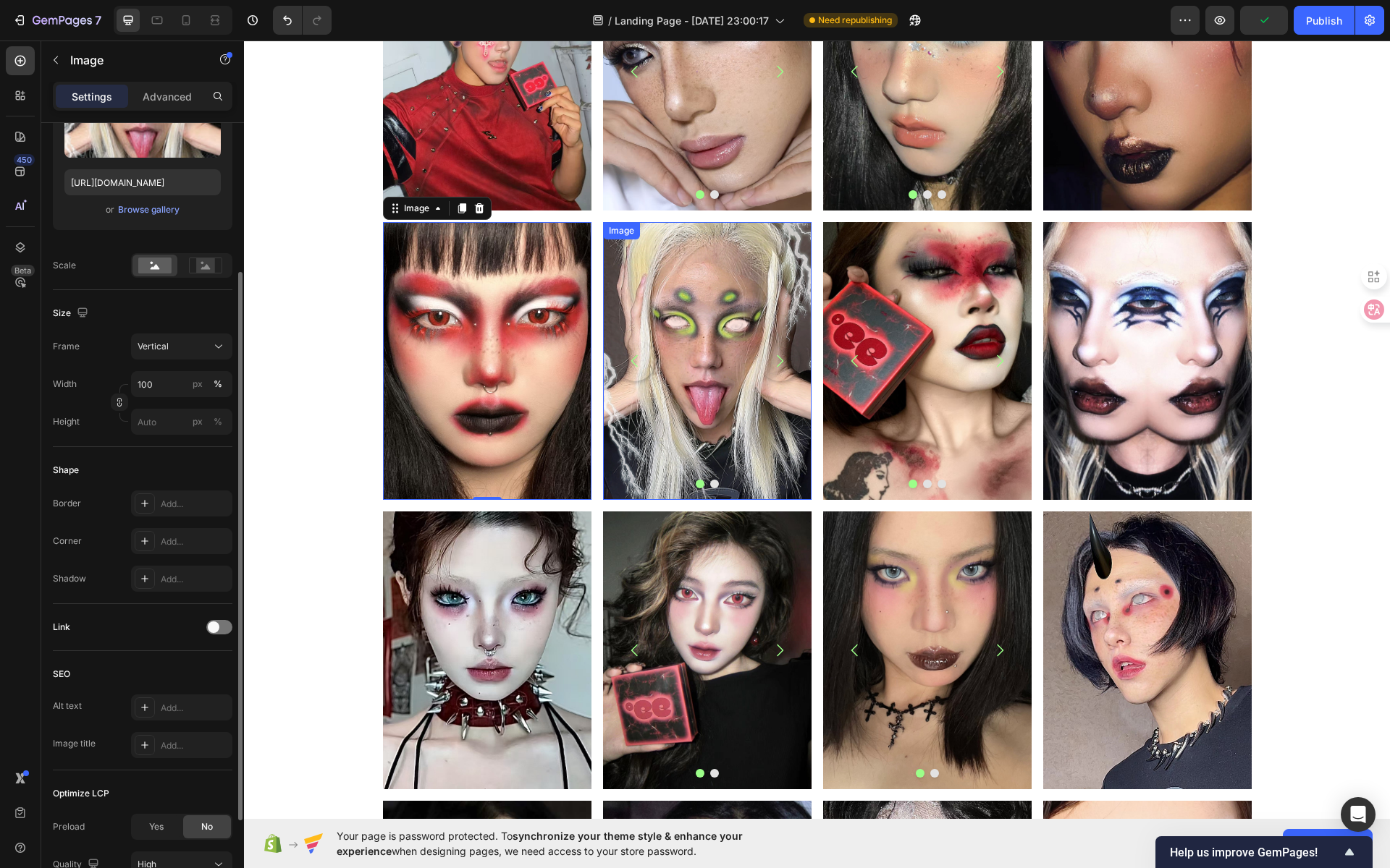
click at [719, 355] on img at bounding box center [707, 361] width 208 height 278
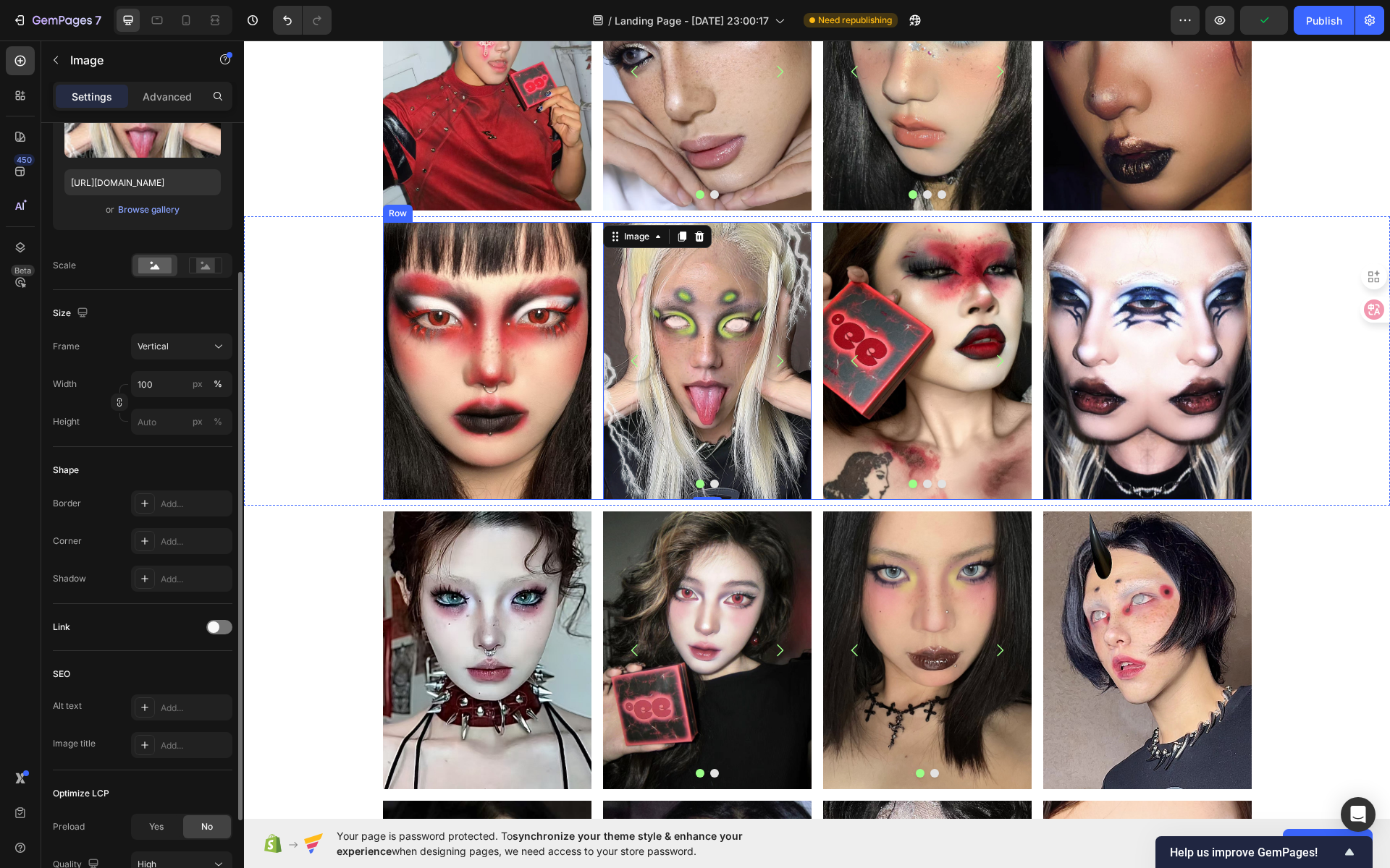
click at [879, 335] on img at bounding box center [927, 361] width 208 height 278
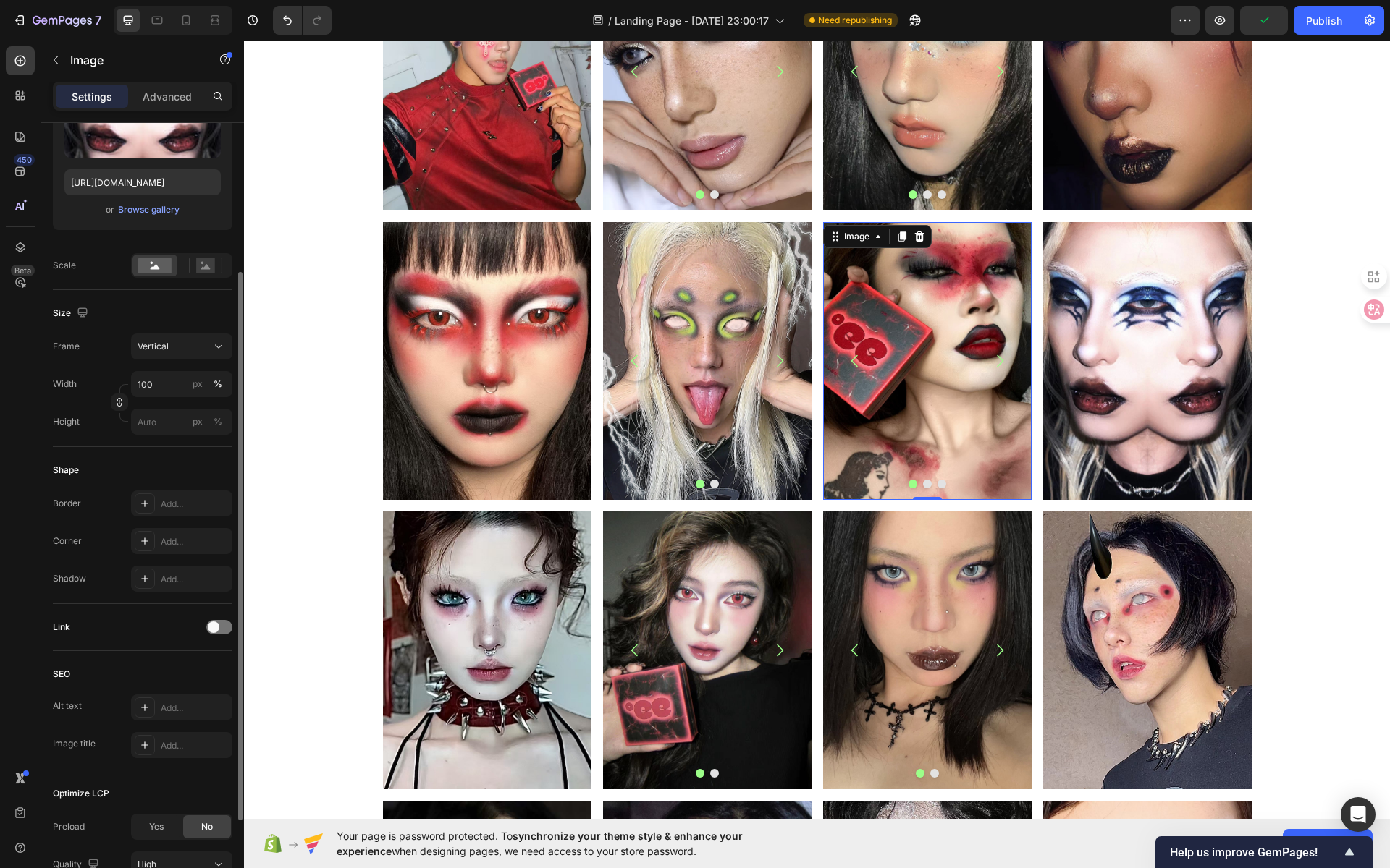
click at [1142, 347] on img at bounding box center [1147, 361] width 208 height 278
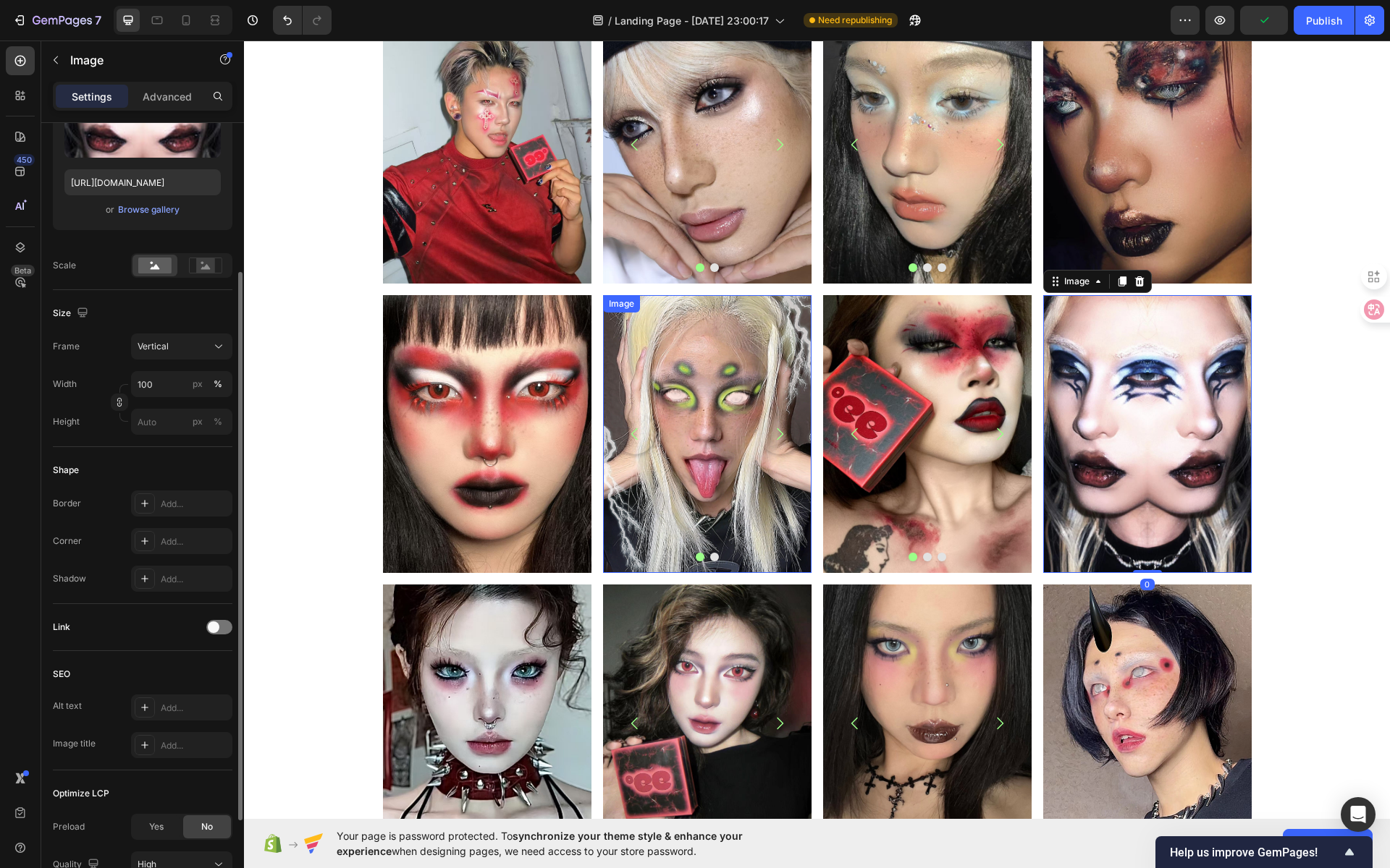
scroll to position [937, 0]
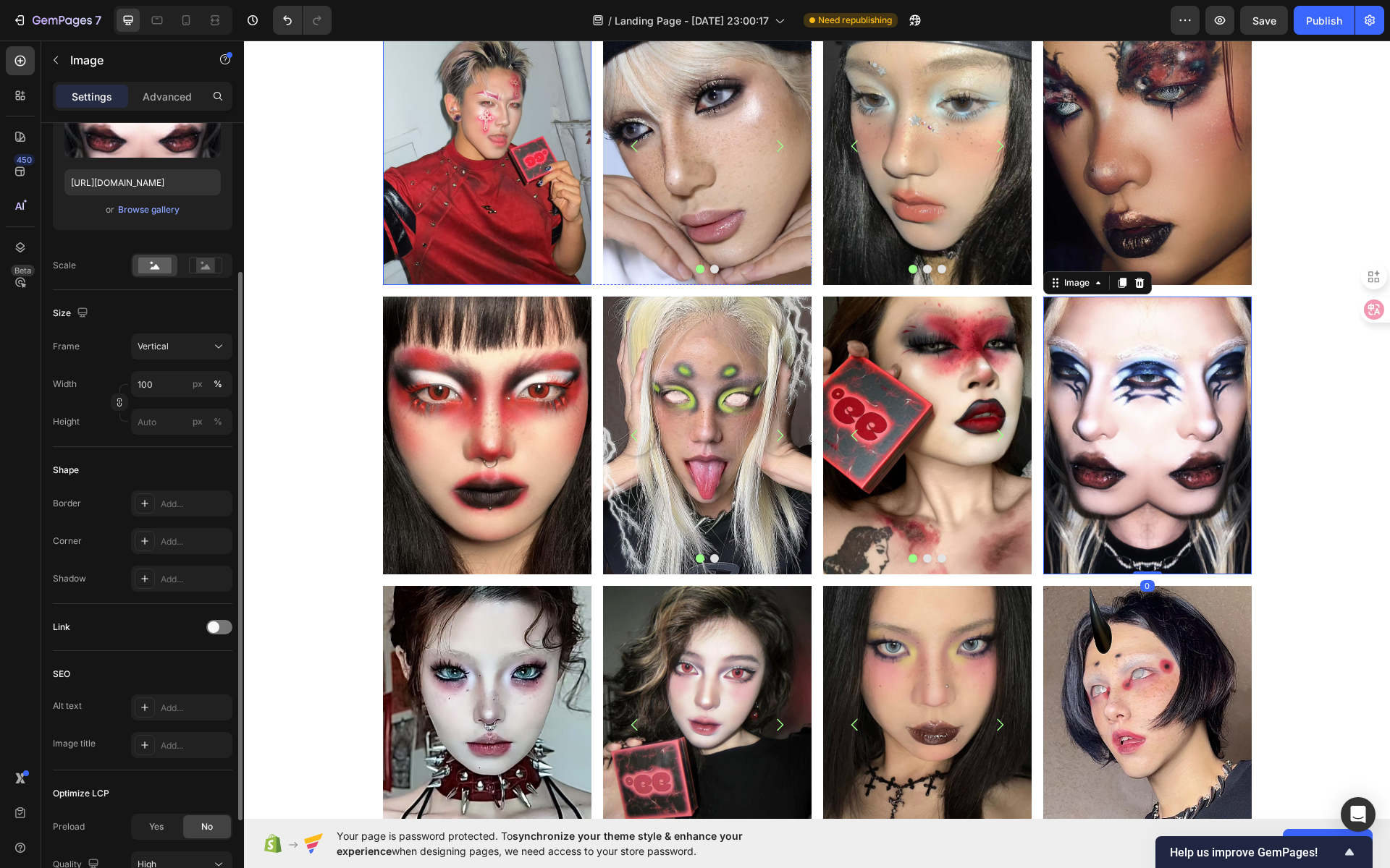
click at [511, 190] on img at bounding box center [487, 146] width 208 height 278
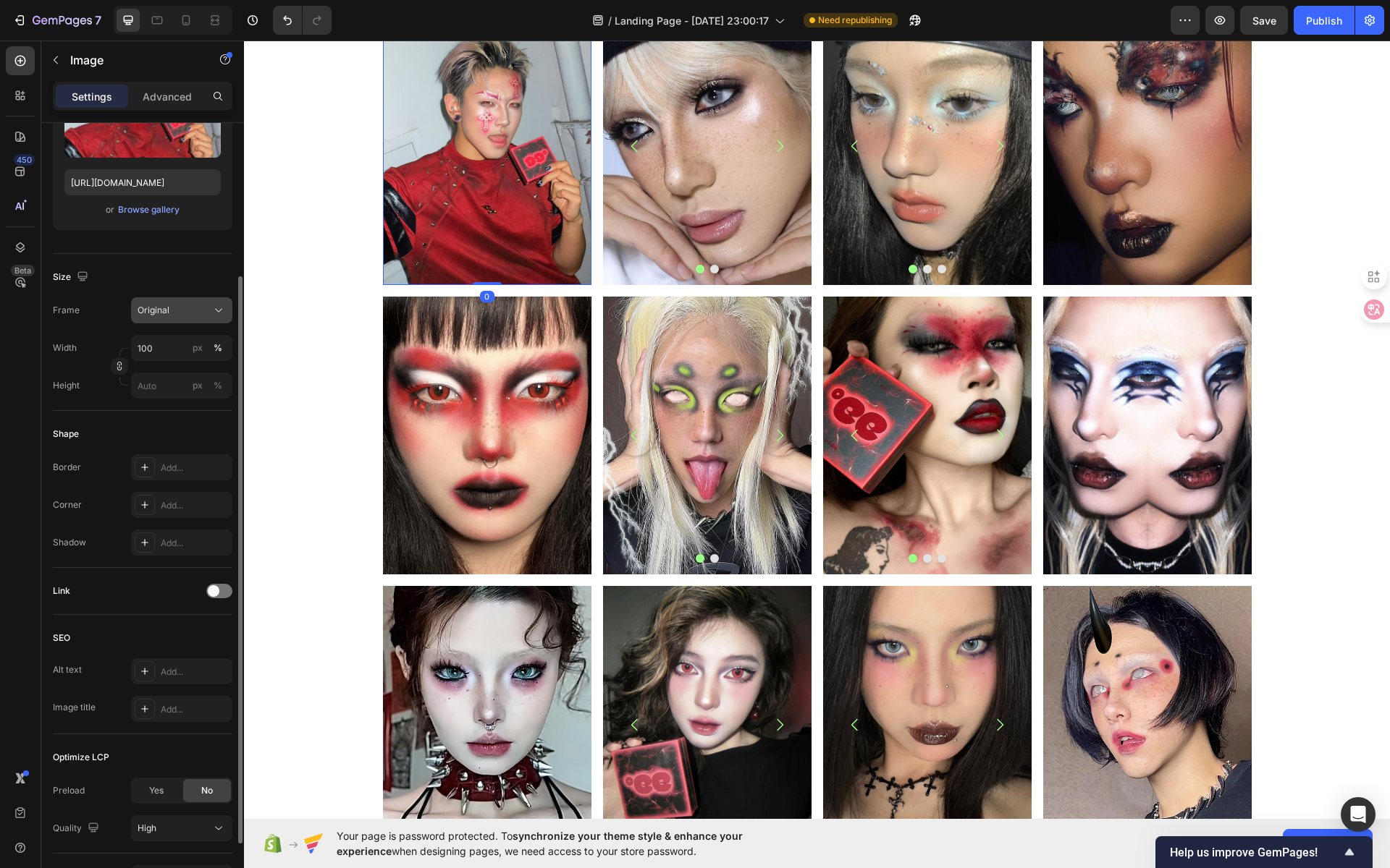
drag, startPoint x: 205, startPoint y: 314, endPoint x: 205, endPoint y: 321, distance: 7.0
click at [204, 314] on div "Original" at bounding box center [173, 310] width 71 height 13
click at [201, 377] on div "Vertical" at bounding box center [179, 373] width 84 height 15
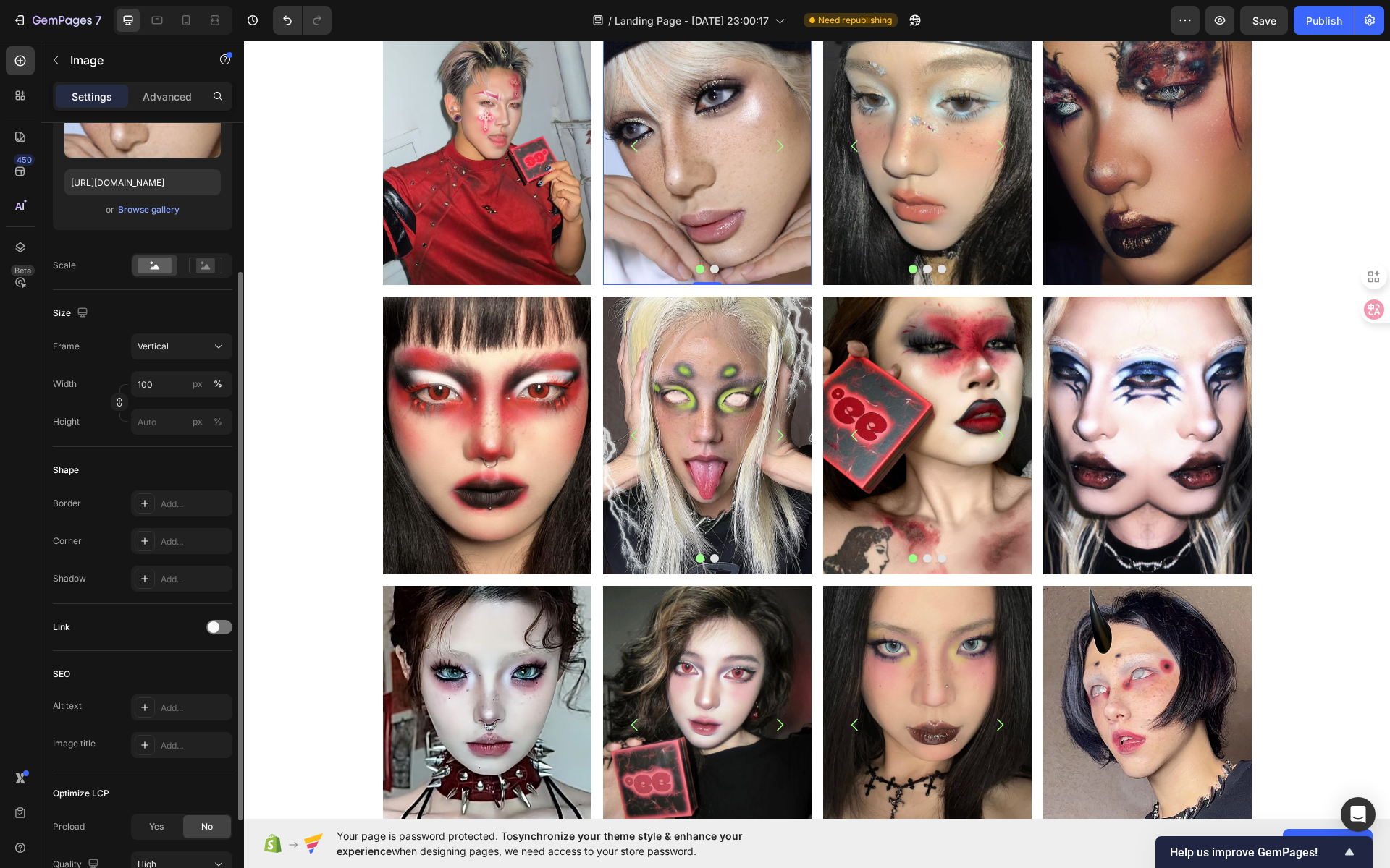
click at [751, 152] on img at bounding box center [707, 146] width 208 height 278
click at [890, 158] on img at bounding box center [927, 146] width 208 height 278
click at [1079, 156] on img at bounding box center [1147, 146] width 208 height 278
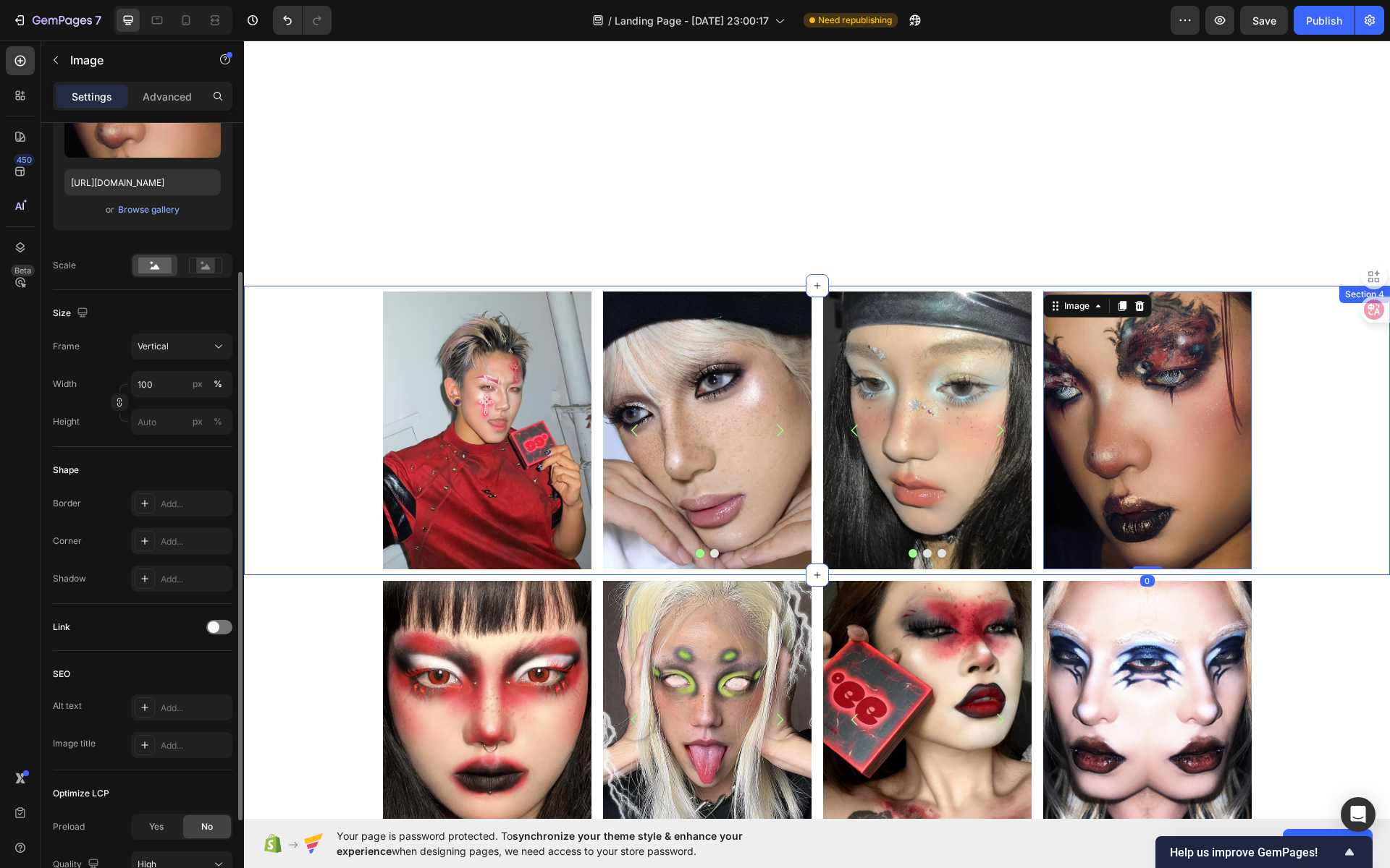
scroll to position [515, 0]
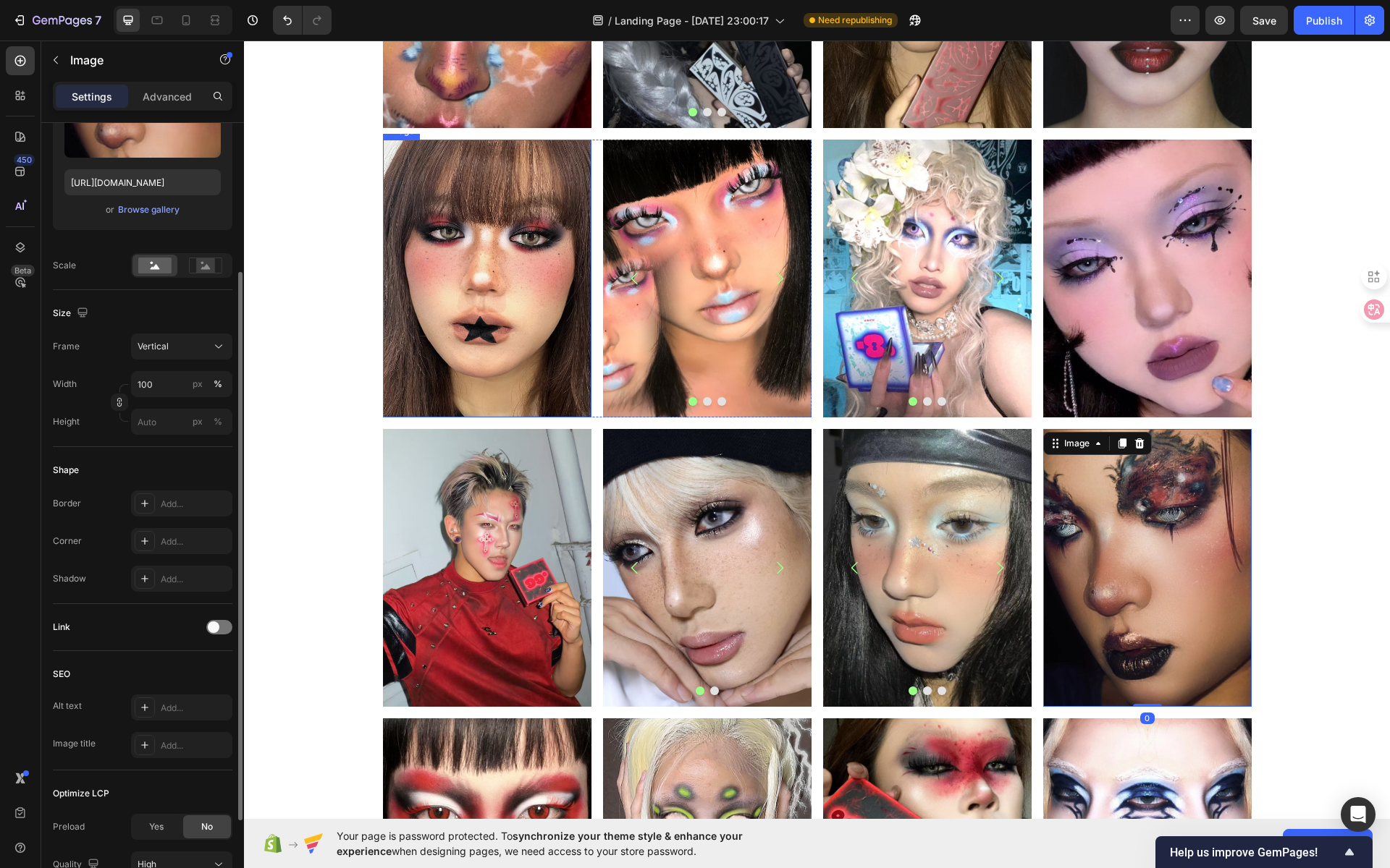
click at [497, 281] on img at bounding box center [487, 278] width 208 height 278
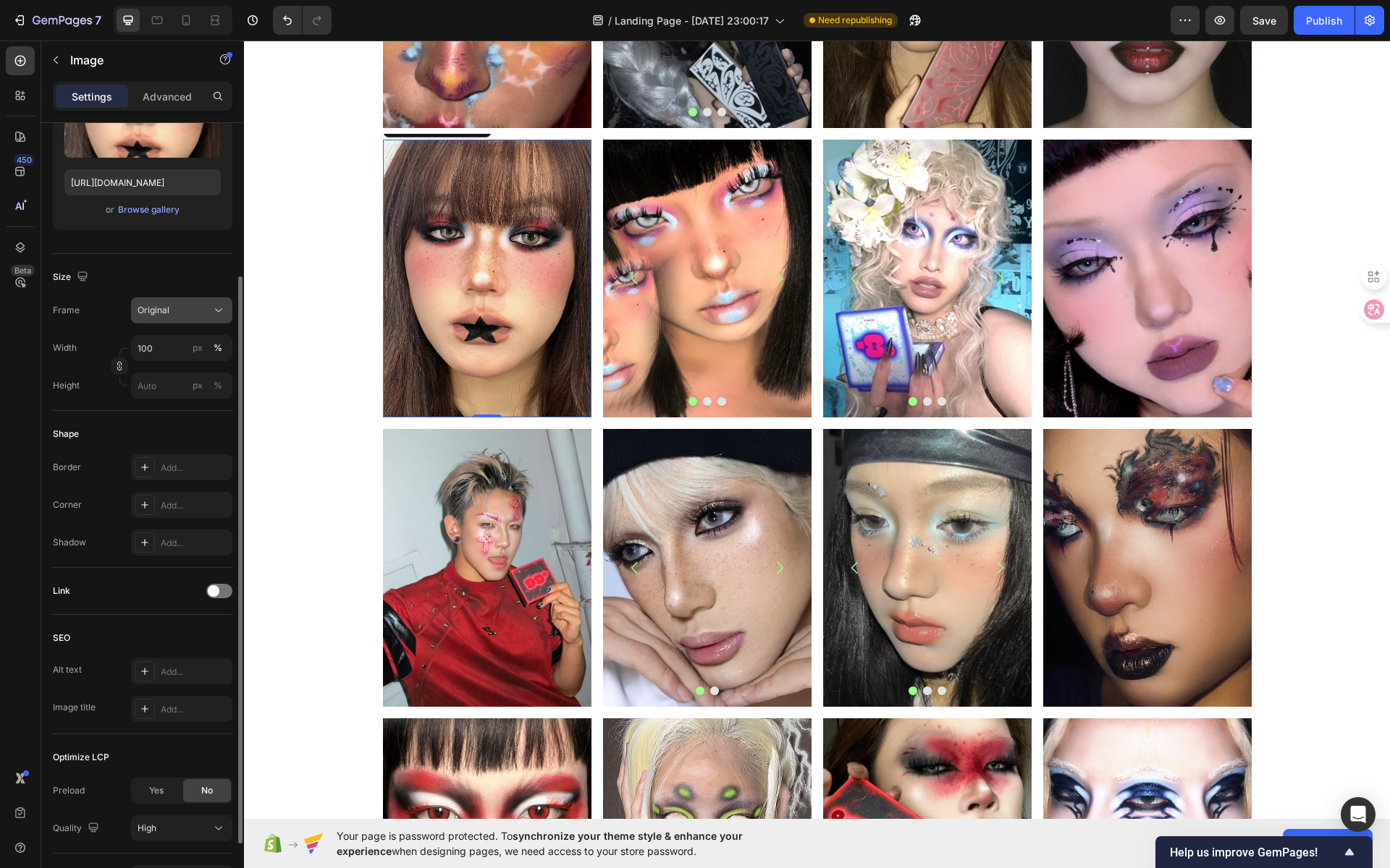
click at [155, 307] on span "Original" at bounding box center [153, 310] width 32 height 13
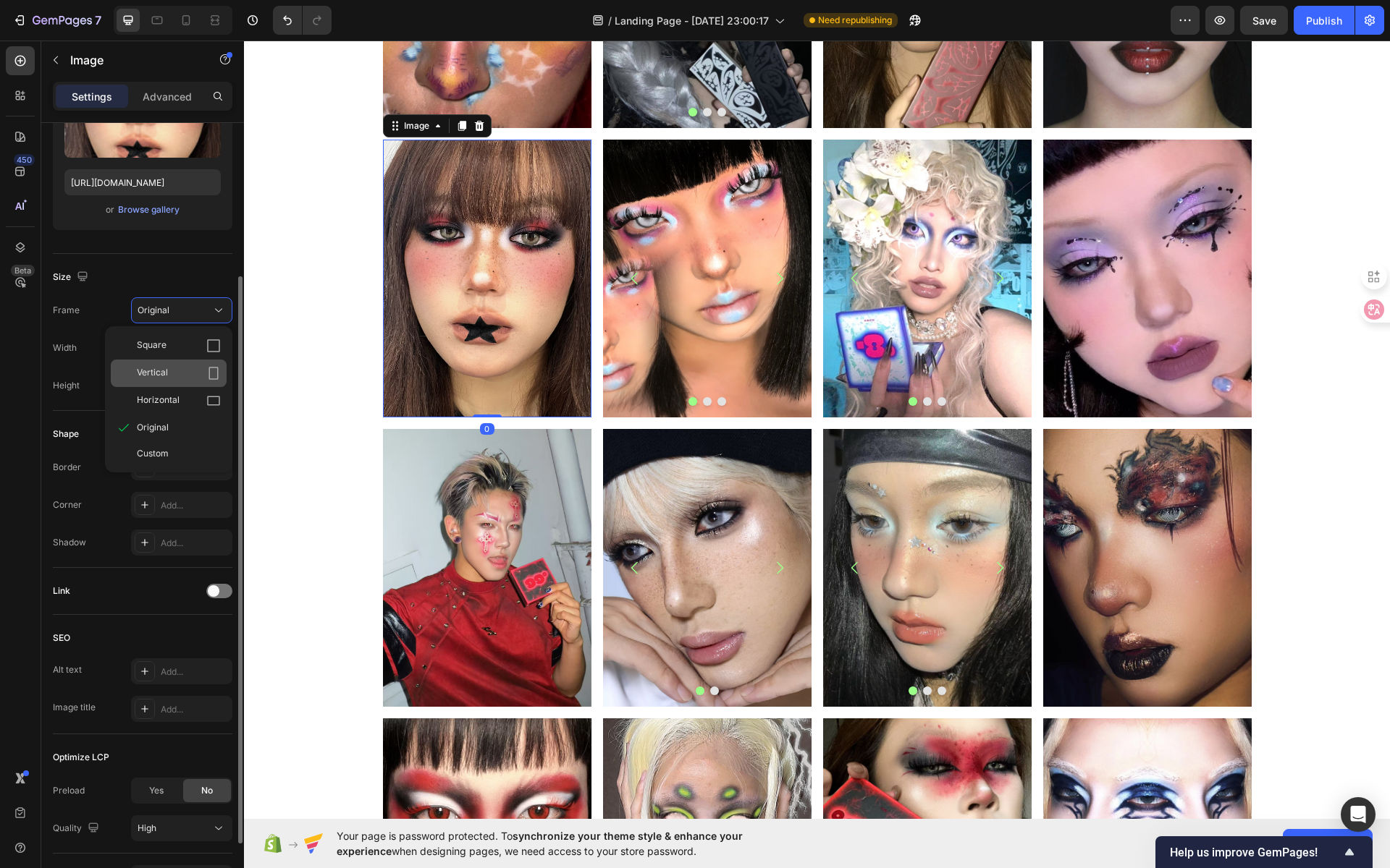
click at [176, 366] on div "Vertical" at bounding box center [179, 373] width 84 height 15
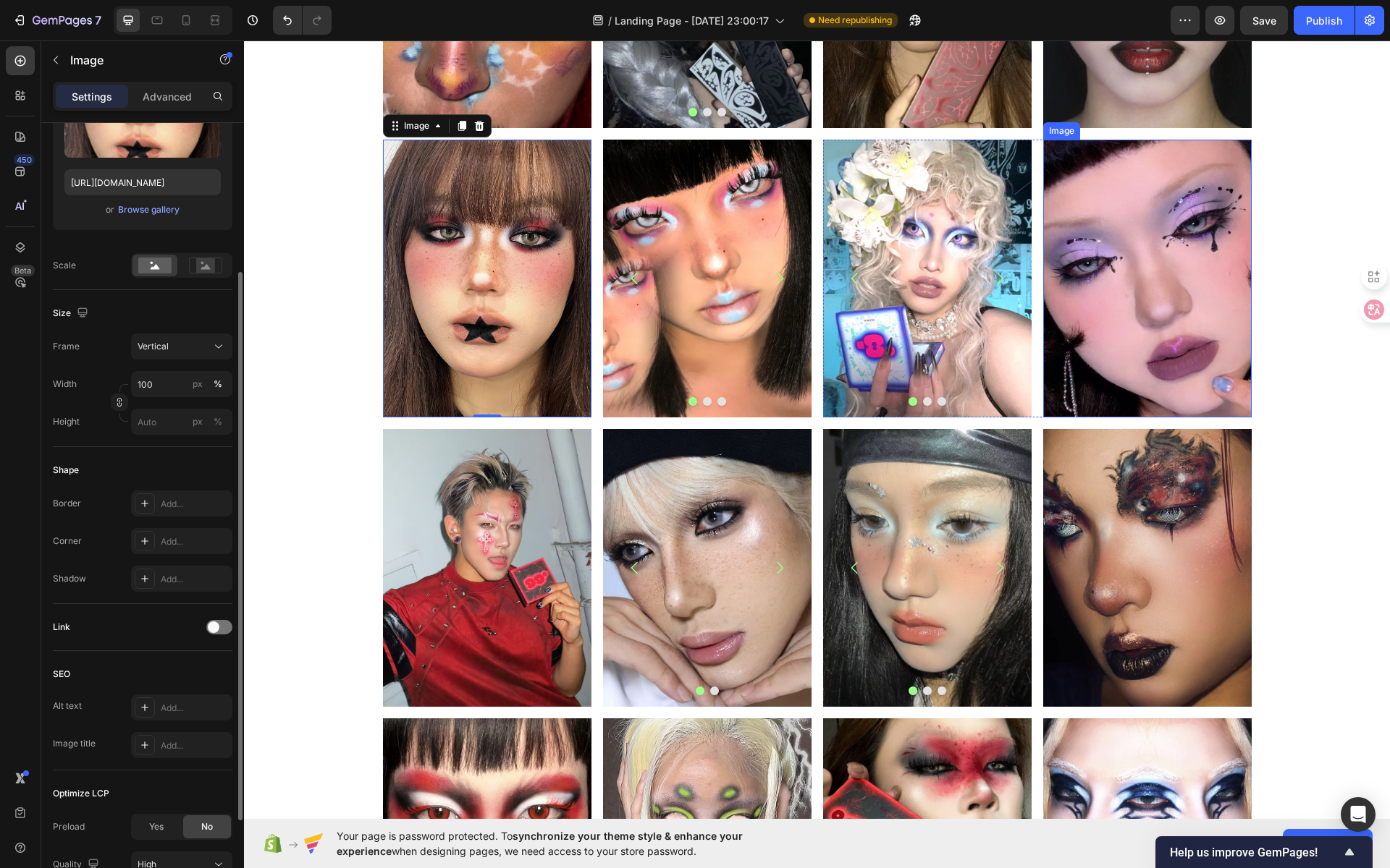
click at [1164, 250] on img at bounding box center [1147, 278] width 208 height 278
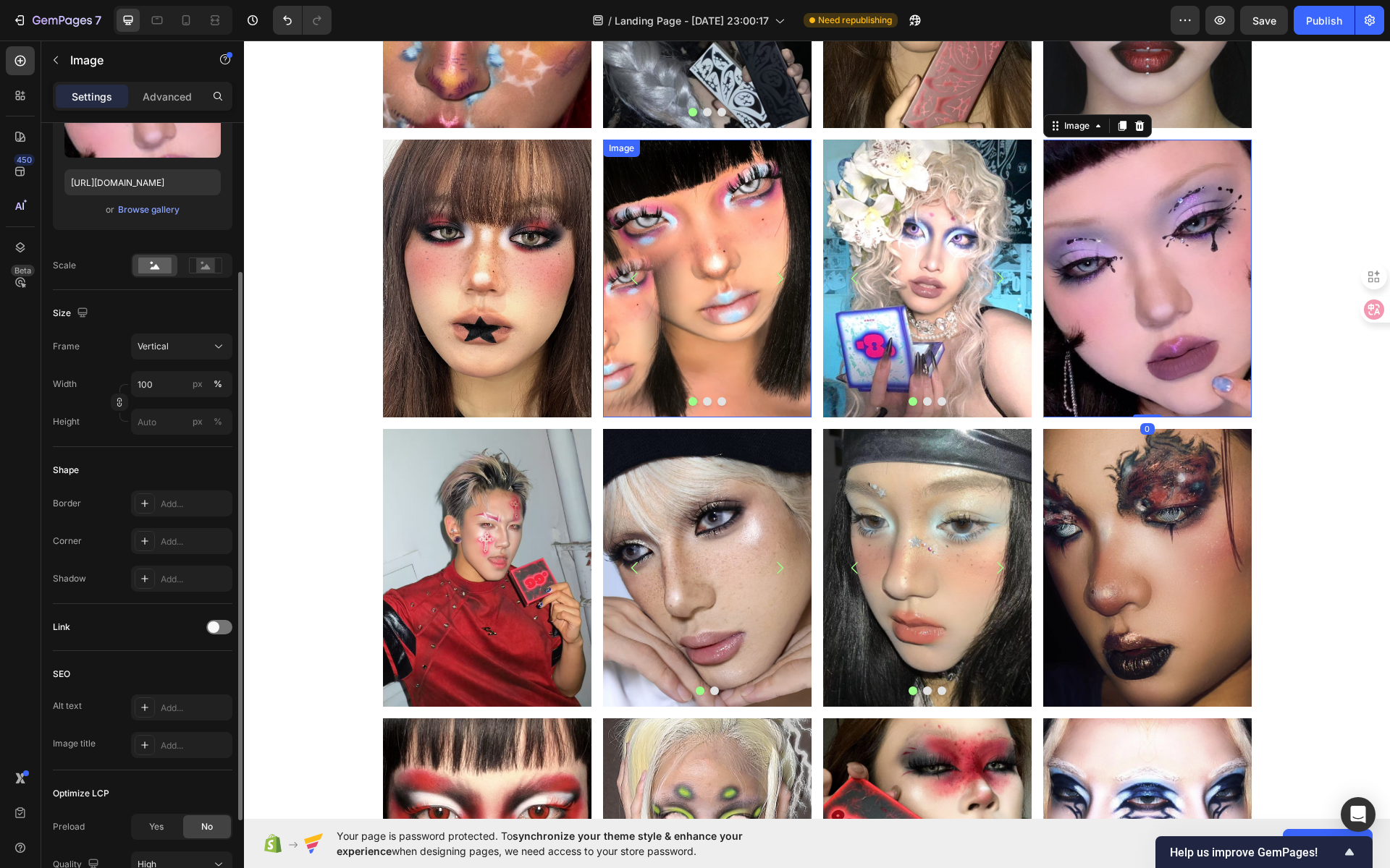
scroll to position [109, 0]
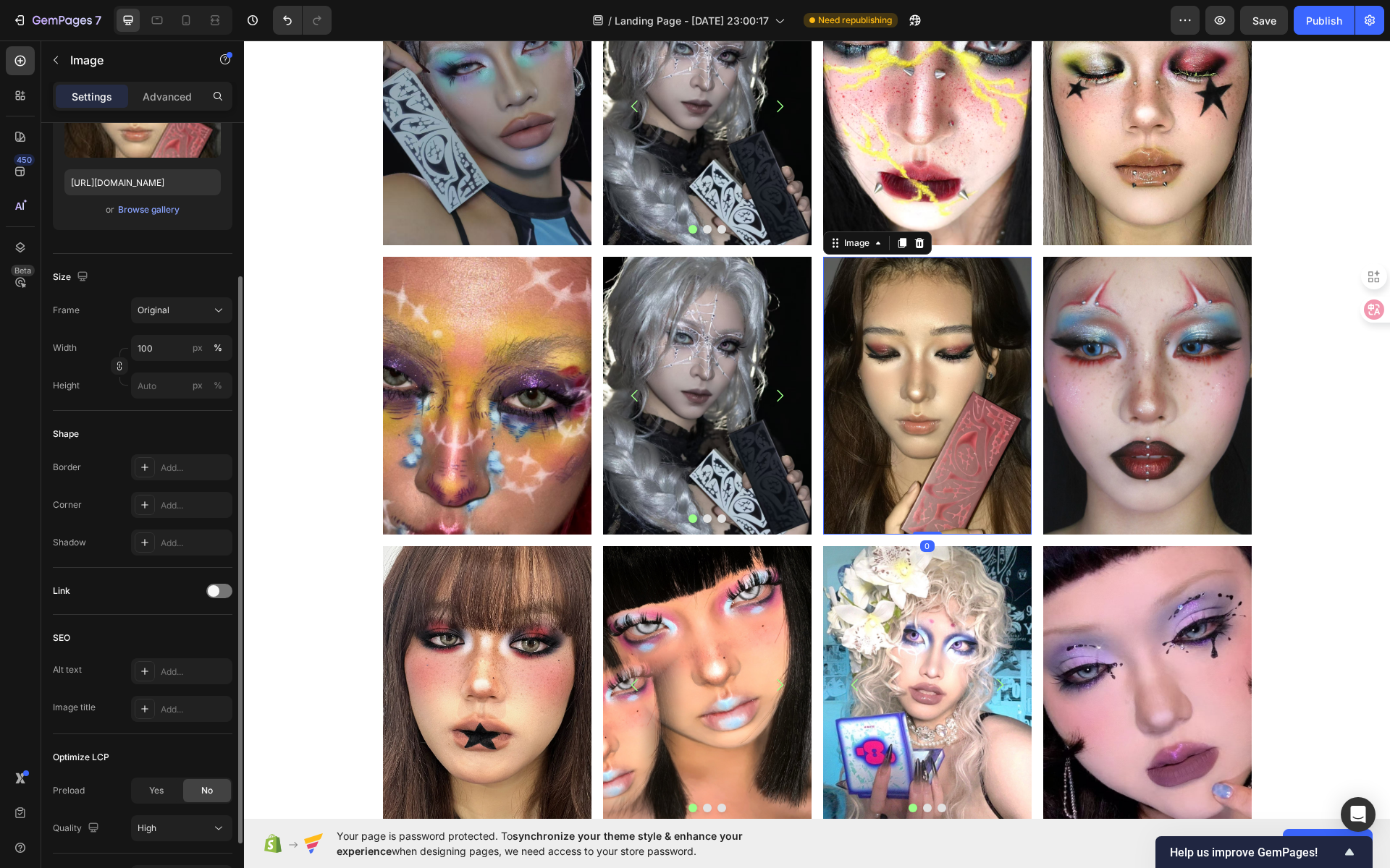
click at [961, 390] on img at bounding box center [927, 395] width 208 height 278
click at [187, 313] on div "Original" at bounding box center [173, 310] width 71 height 13
click at [179, 366] on div "Vertical" at bounding box center [179, 373] width 84 height 15
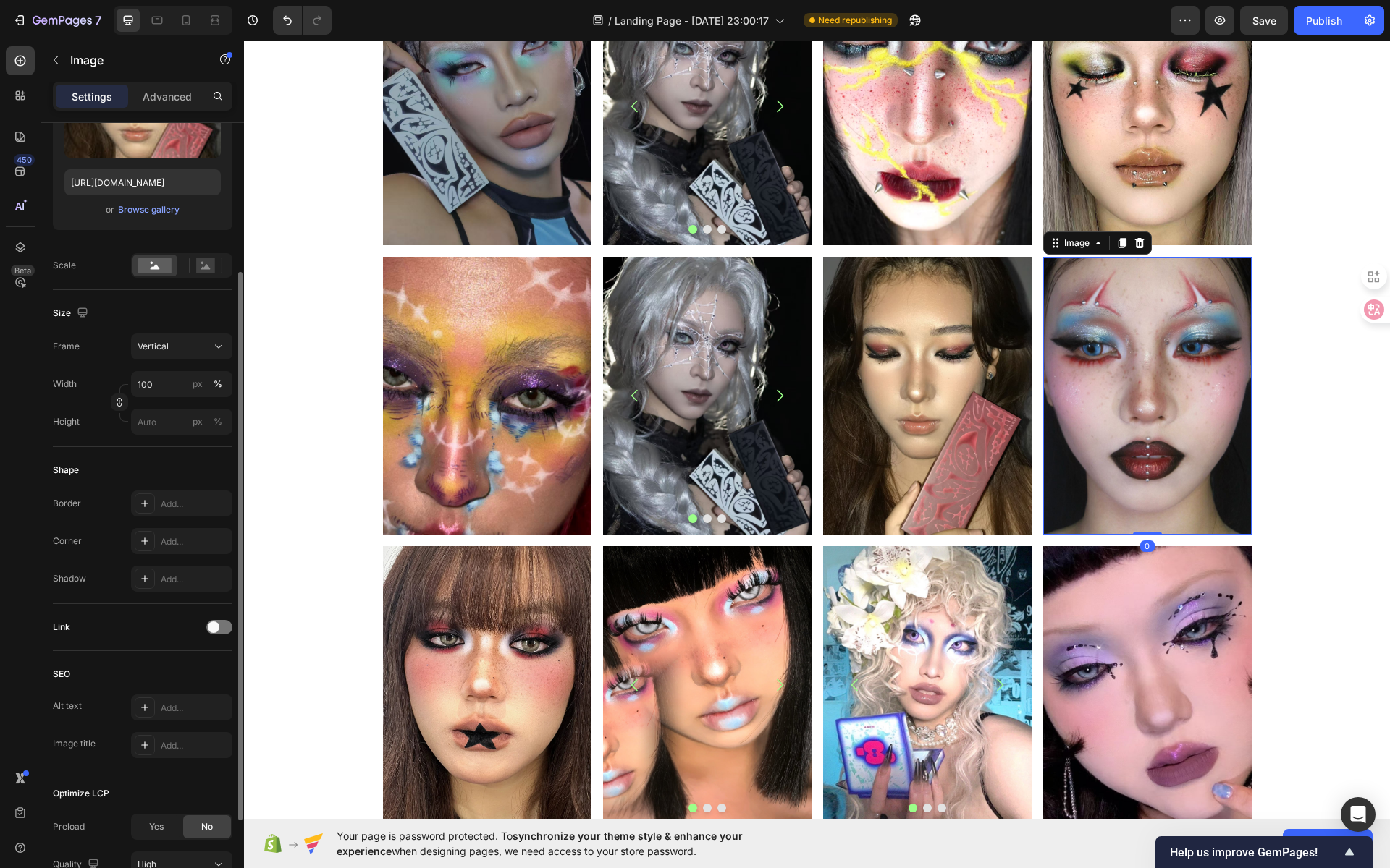
click at [1065, 367] on img at bounding box center [1147, 395] width 208 height 278
click at [439, 331] on img at bounding box center [487, 395] width 208 height 278
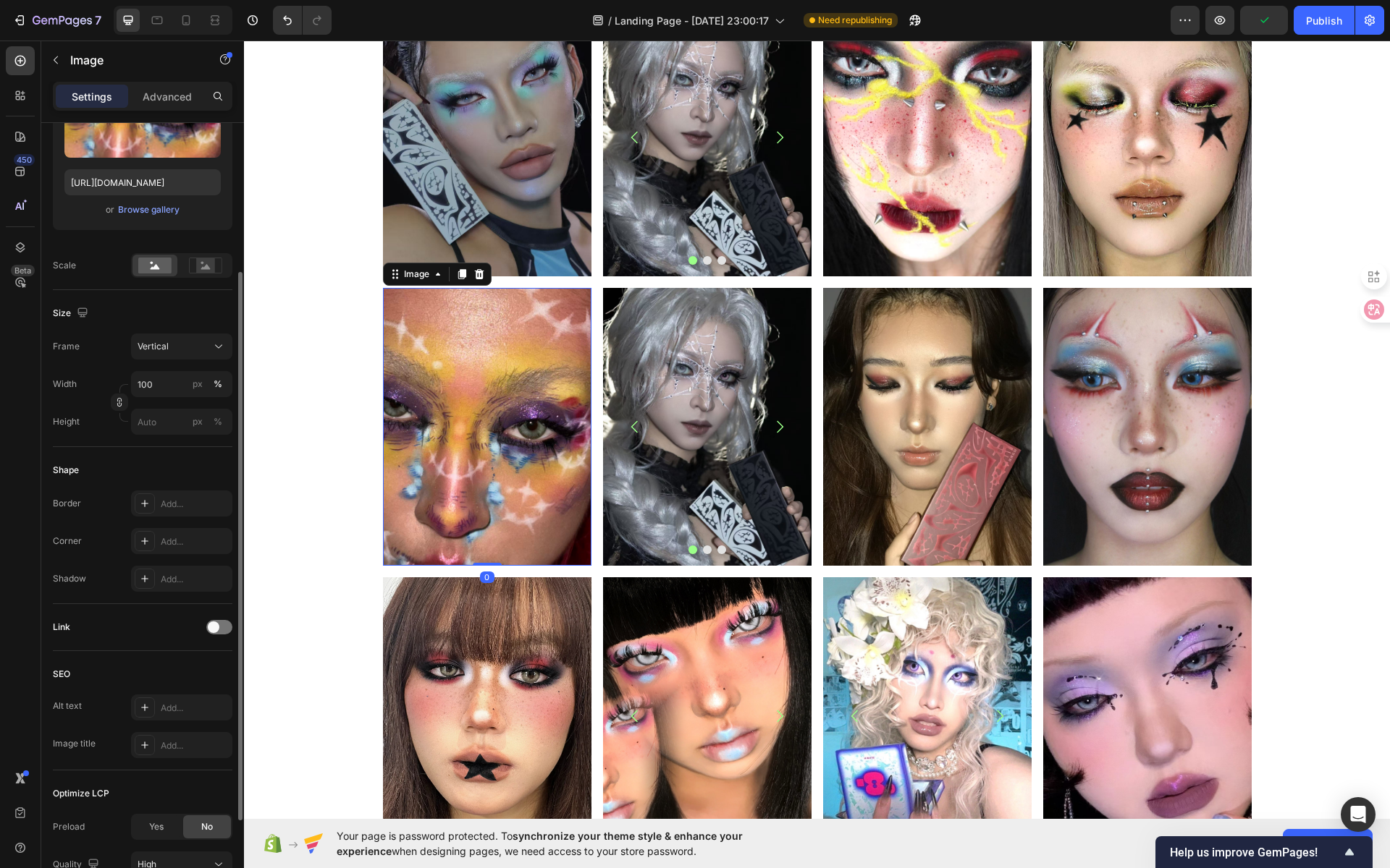
scroll to position [37, 0]
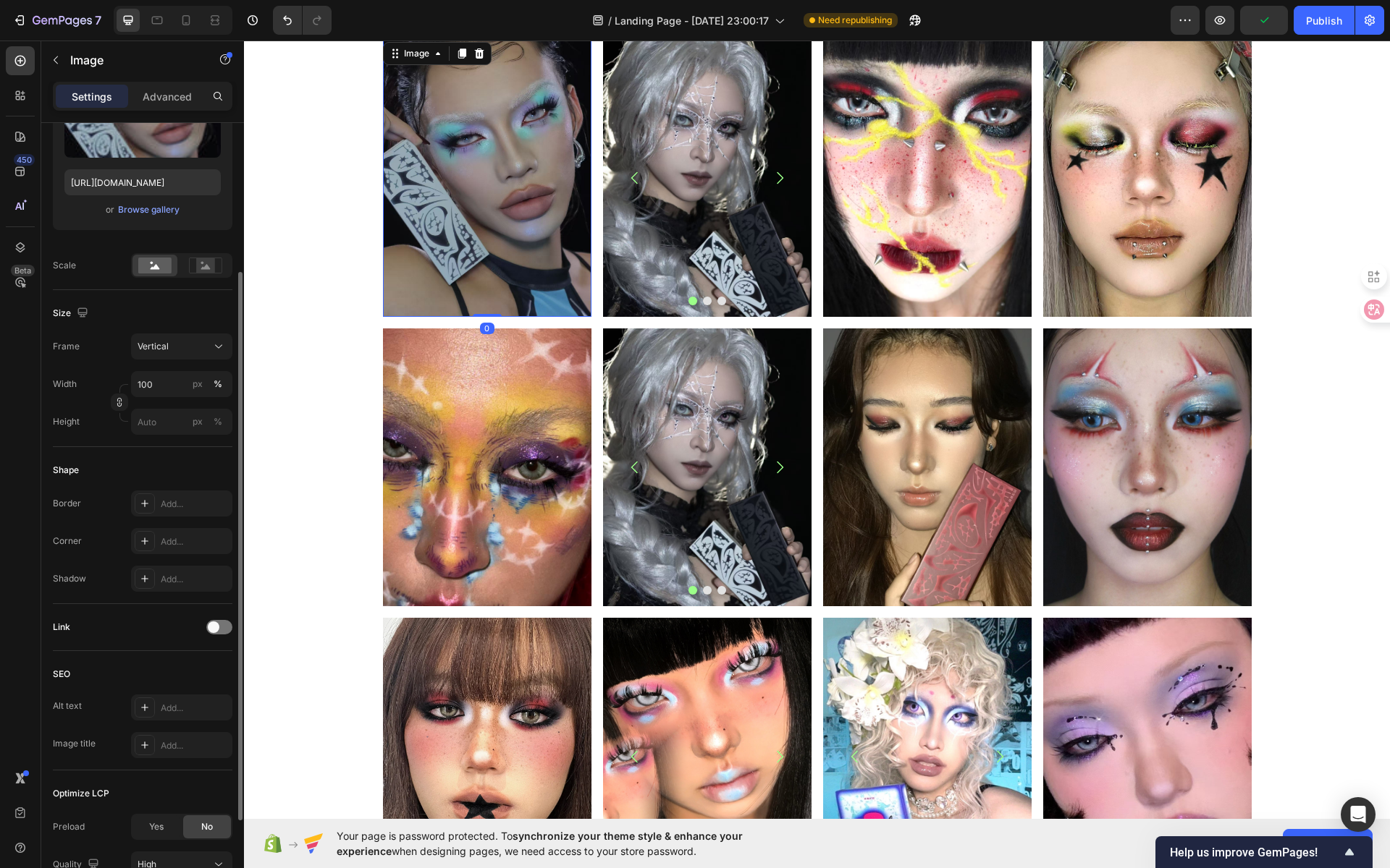
click at [494, 244] on img at bounding box center [487, 178] width 208 height 278
click at [649, 207] on img at bounding box center [707, 178] width 208 height 278
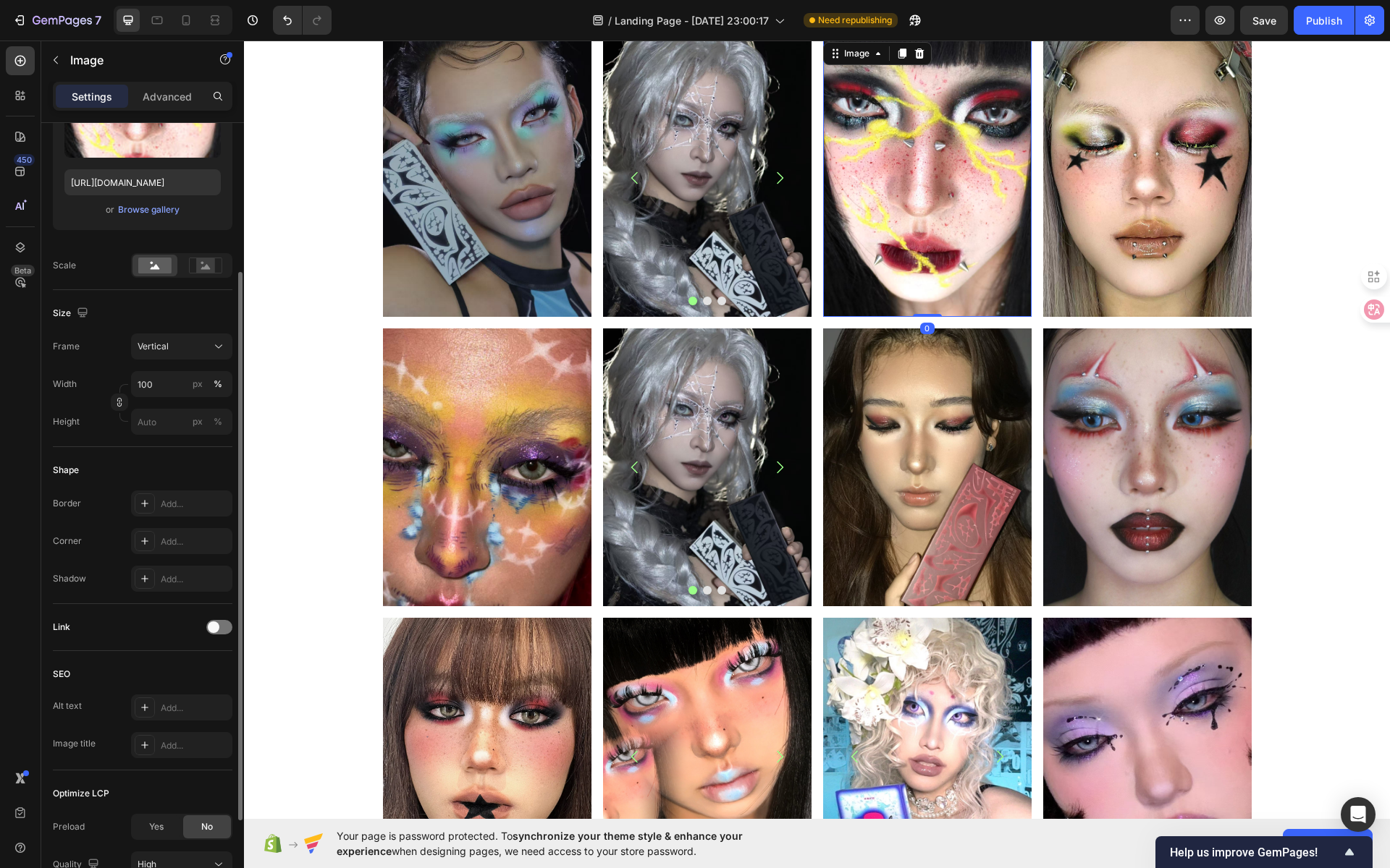
click at [919, 185] on img at bounding box center [927, 178] width 208 height 278
click at [1103, 184] on img at bounding box center [1147, 178] width 208 height 278
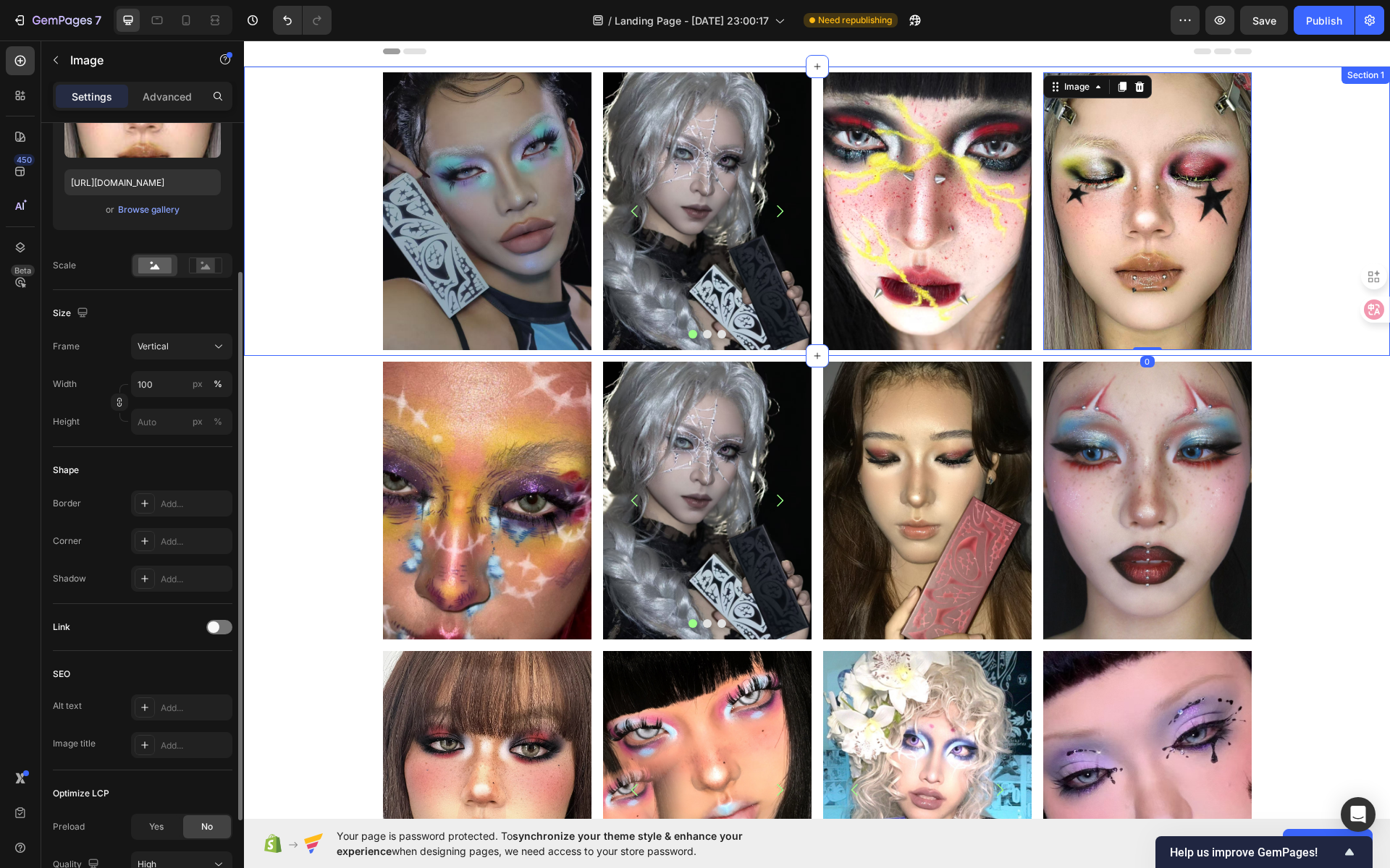
scroll to position [0, 0]
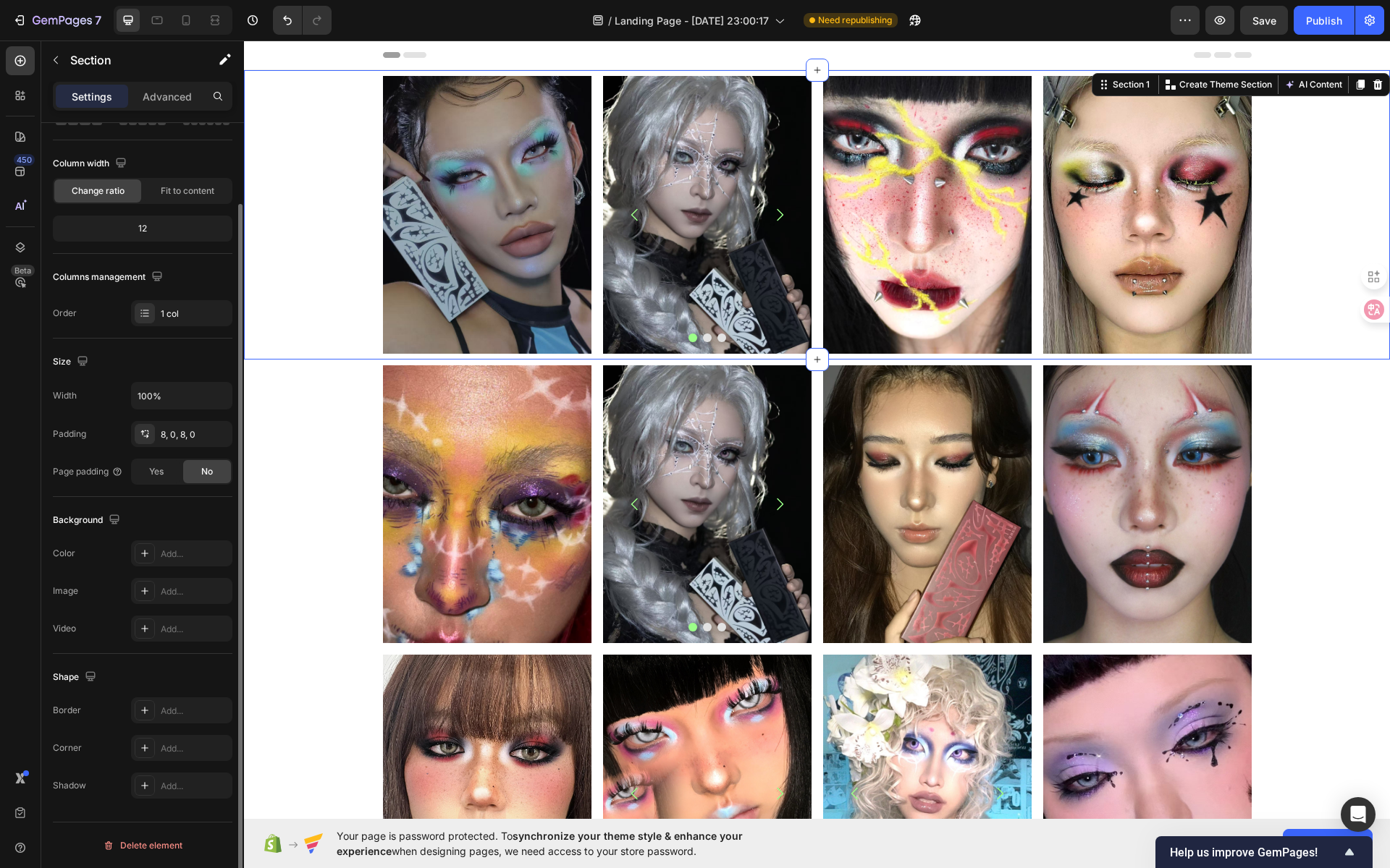
click at [1303, 277] on div "Image Image Image Image Carousel Row Image Image Row Row" at bounding box center [817, 215] width 1146 height 278
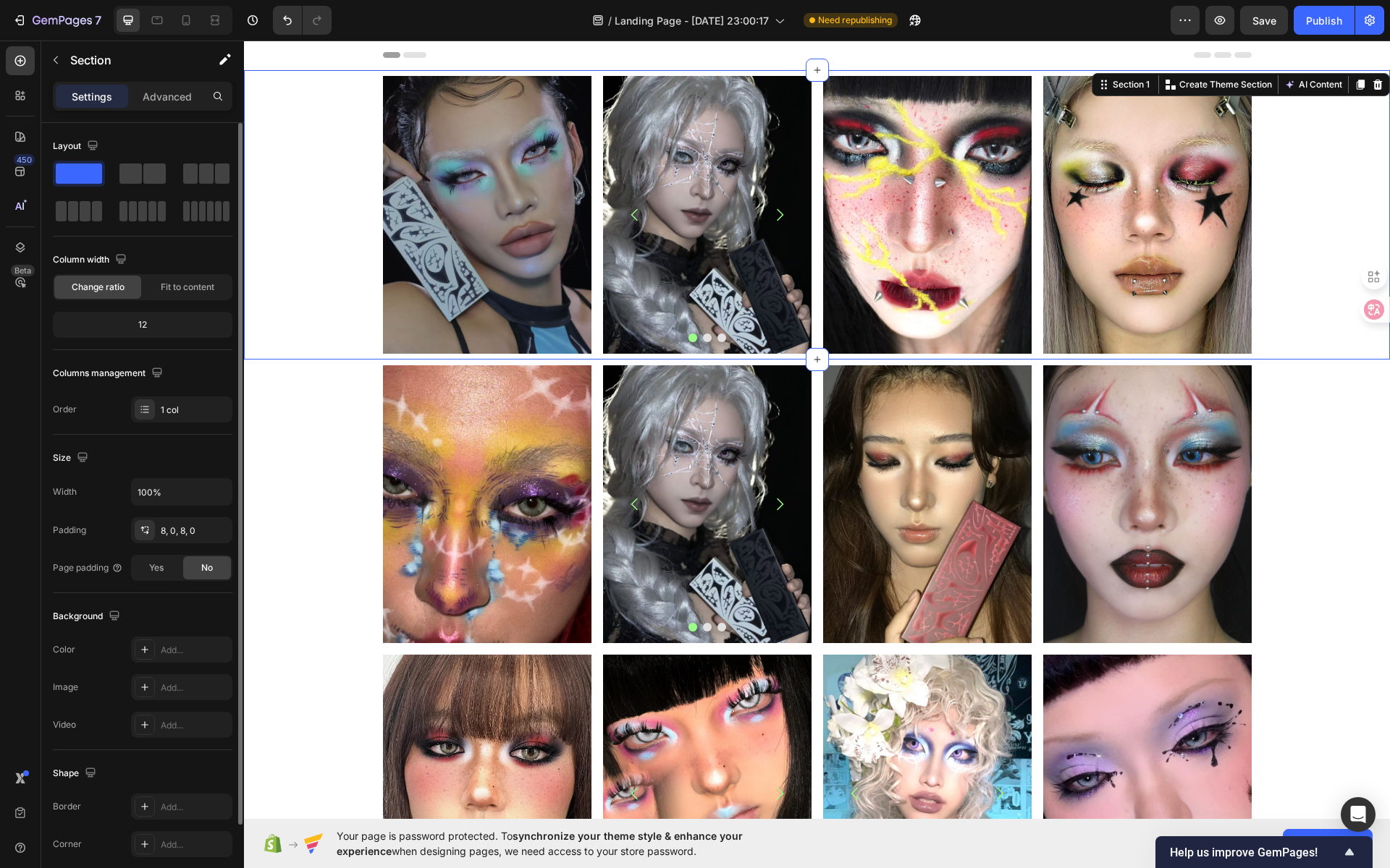
click at [1260, 219] on div "Image Image Image Image Carousel Row Image Image Row Row" at bounding box center [817, 215] width 1146 height 278
click at [190, 23] on icon at bounding box center [186, 21] width 15 height 15
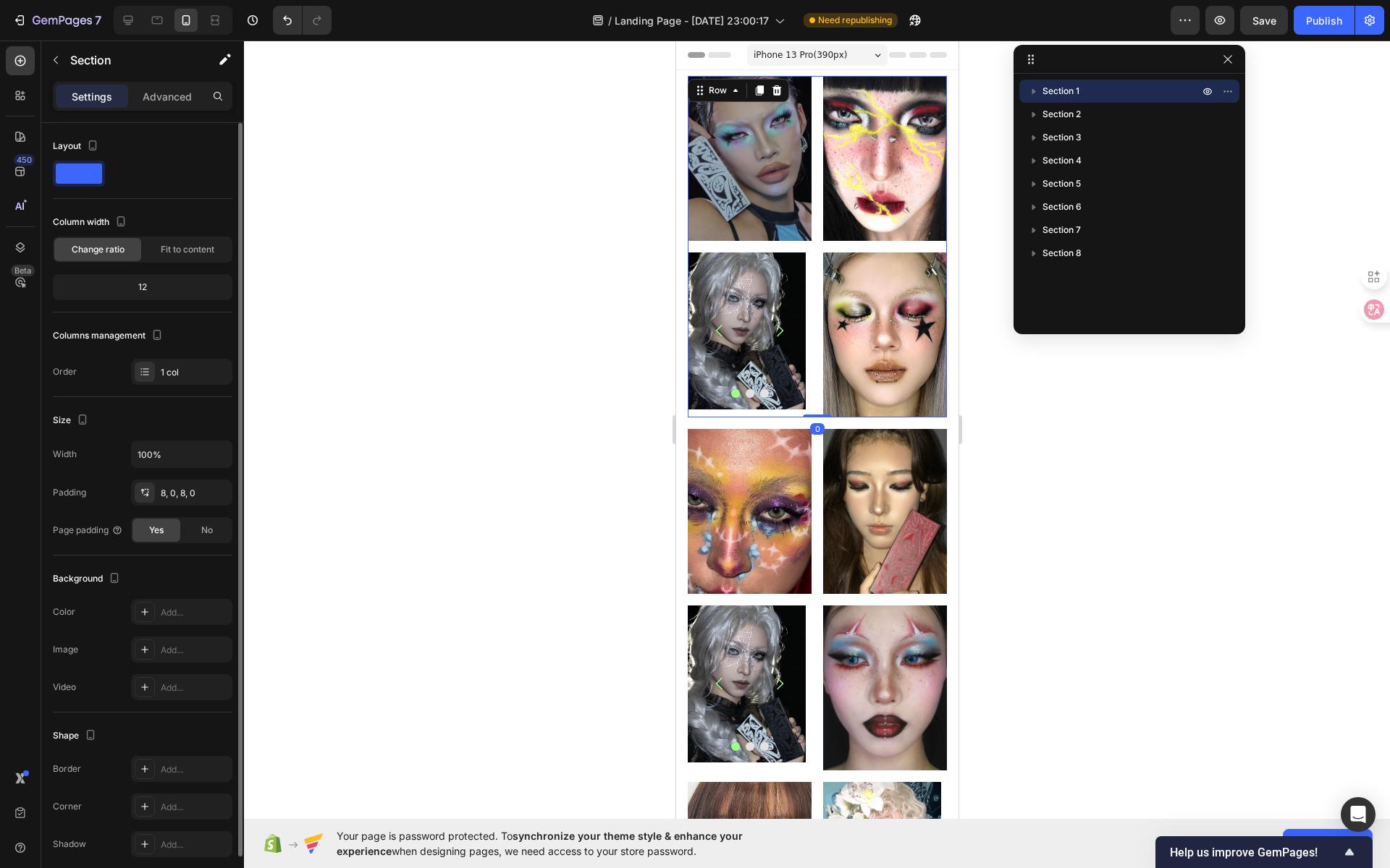
click at [811, 157] on div "Image Image Image Image Carousel Row Image Image Row Row 0" at bounding box center [817, 247] width 259 height 341
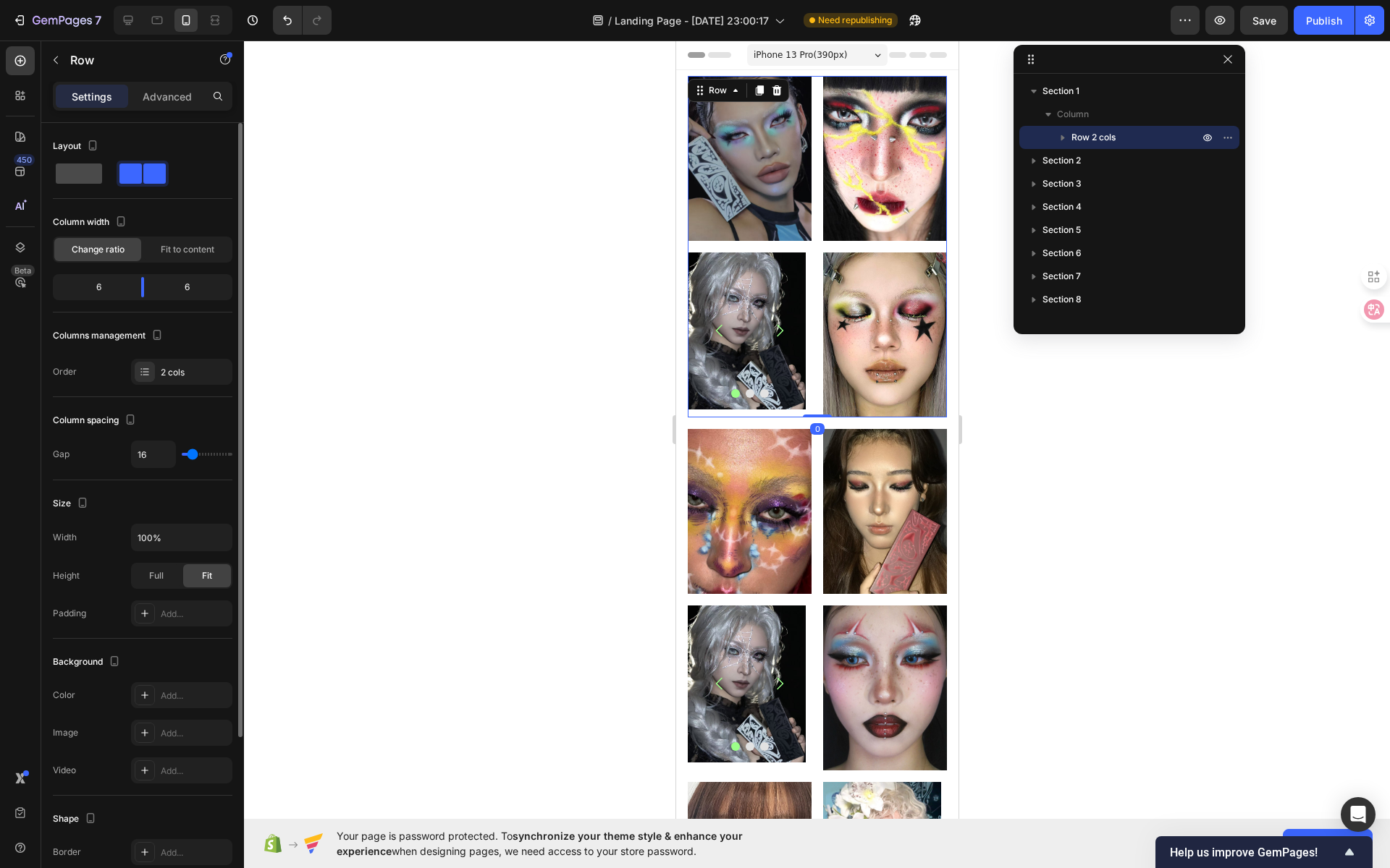
click at [94, 170] on span at bounding box center [79, 173] width 47 height 20
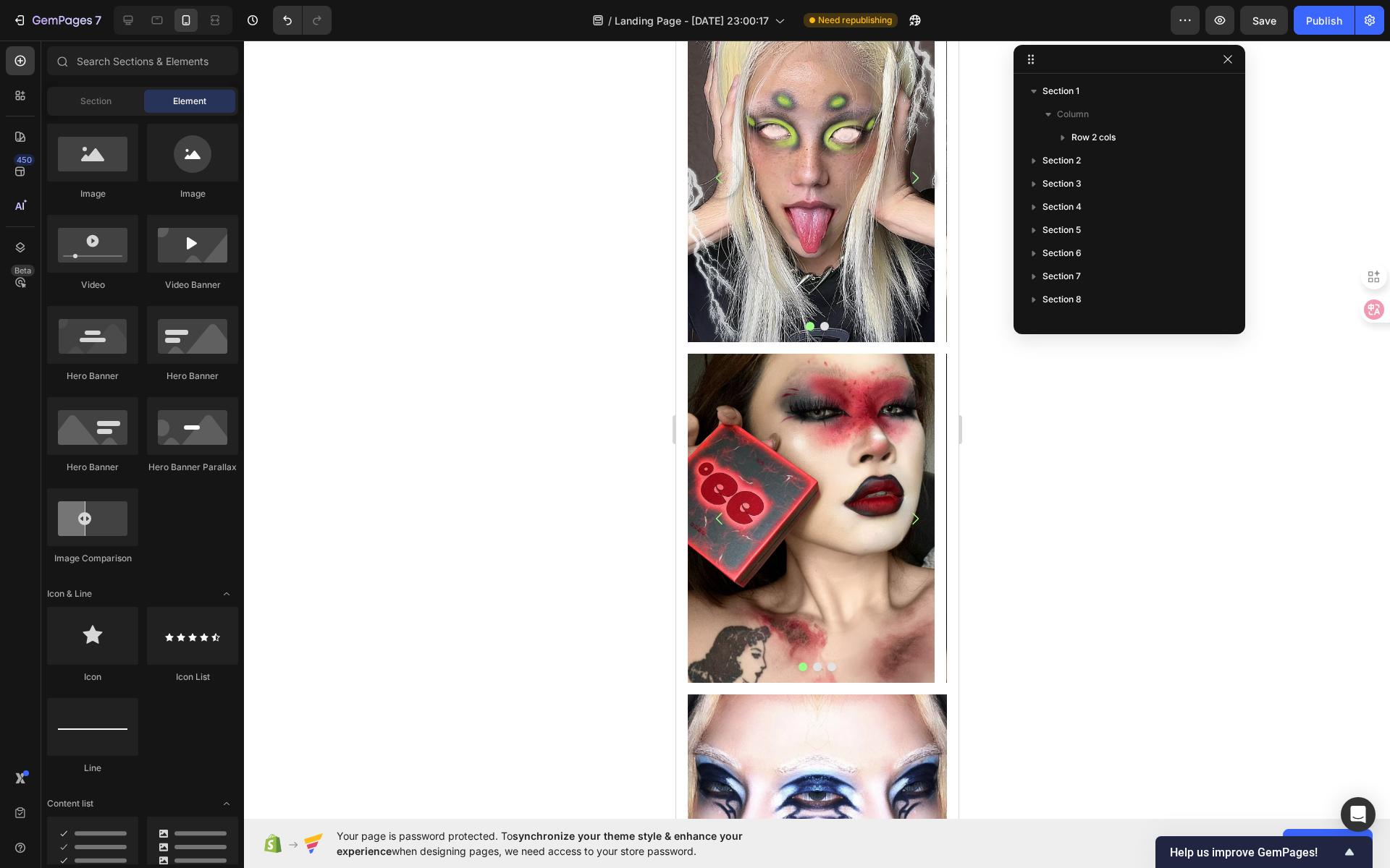
scroll to position [2791, 0]
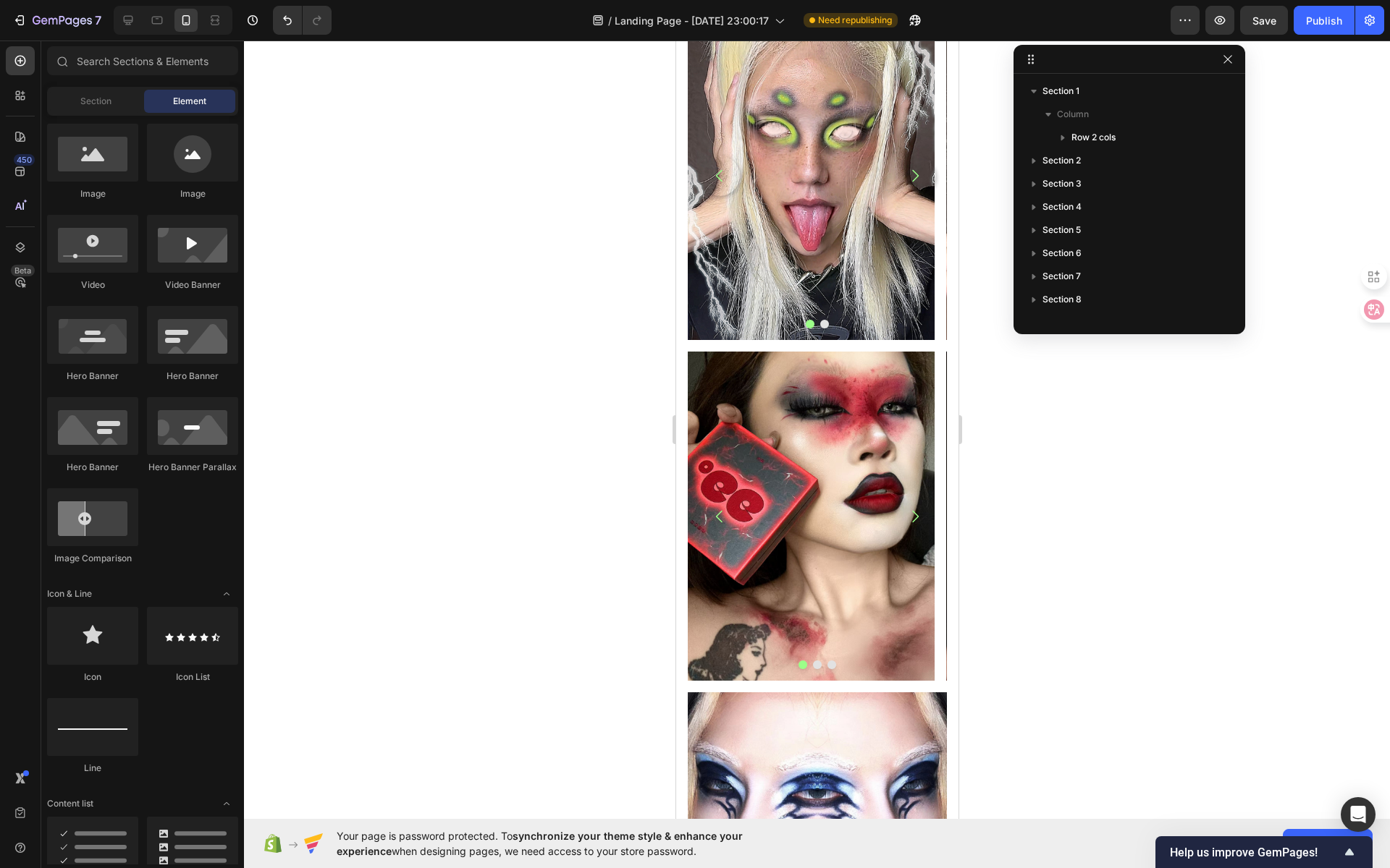
drag, startPoint x: 950, startPoint y: 151, endPoint x: 1678, endPoint y: 672, distance: 895.2
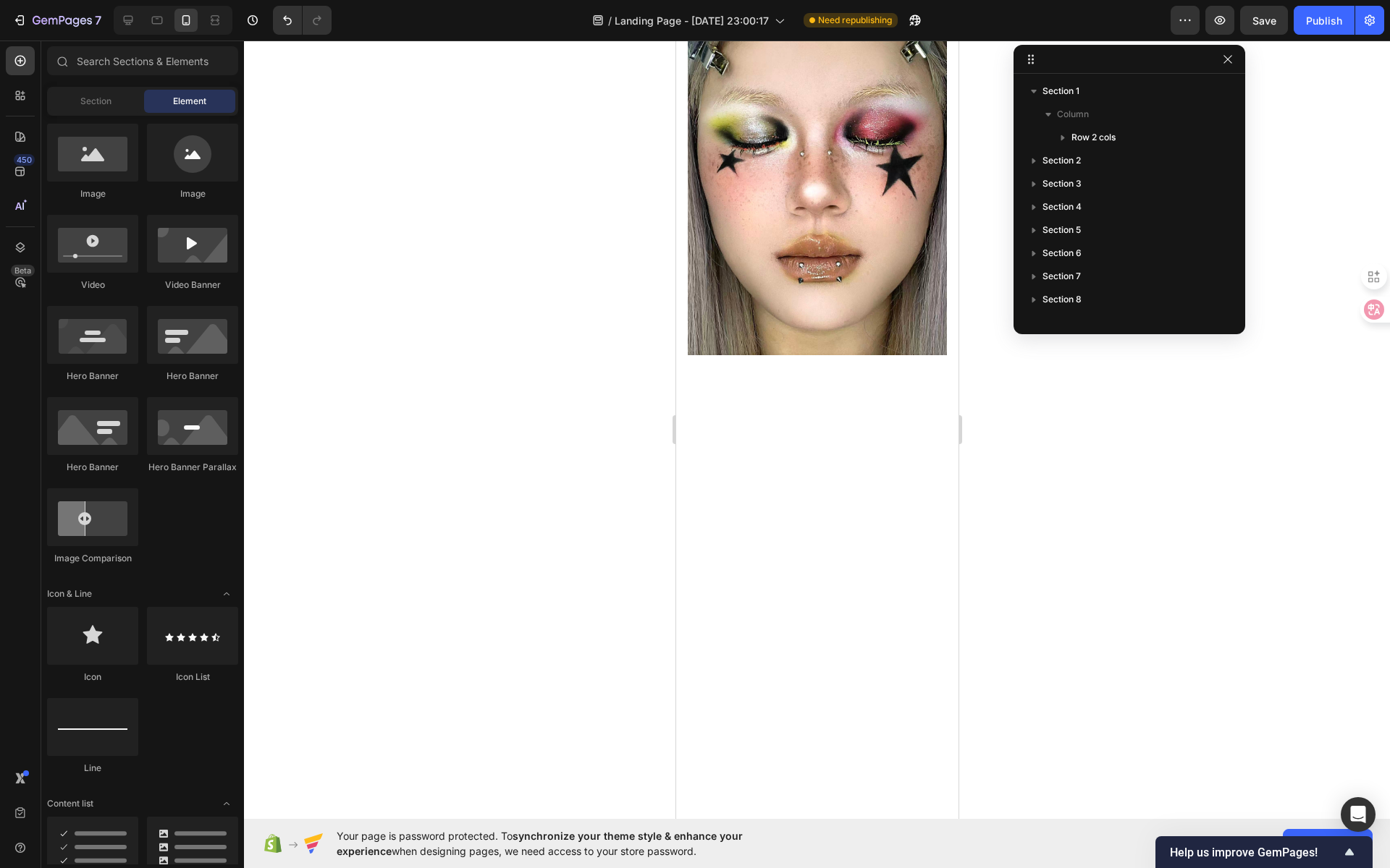
scroll to position [0, 0]
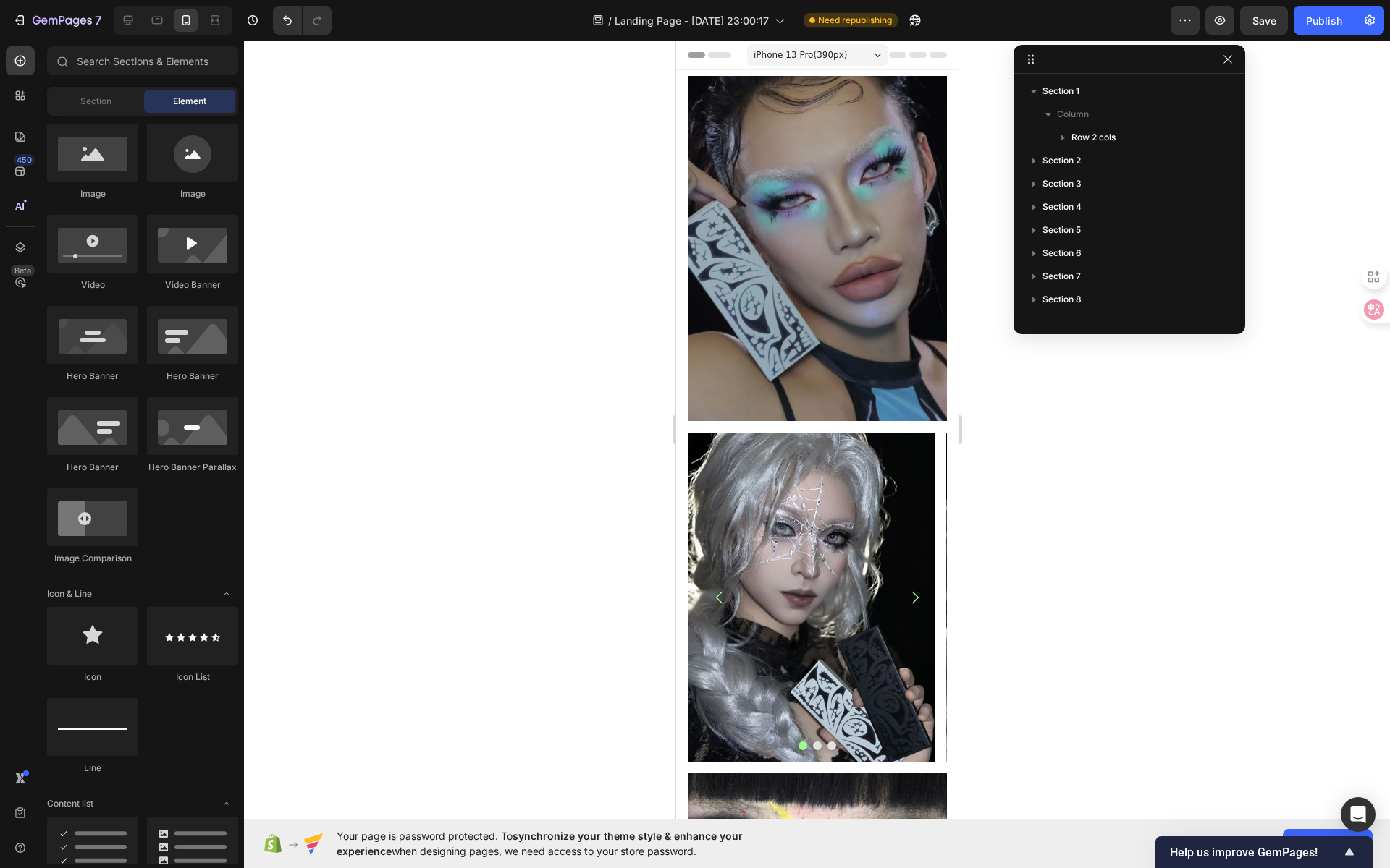
drag, startPoint x: 953, startPoint y: 520, endPoint x: 1413, endPoint y: 50, distance: 657.6
click at [135, 19] on div at bounding box center [127, 20] width 23 height 23
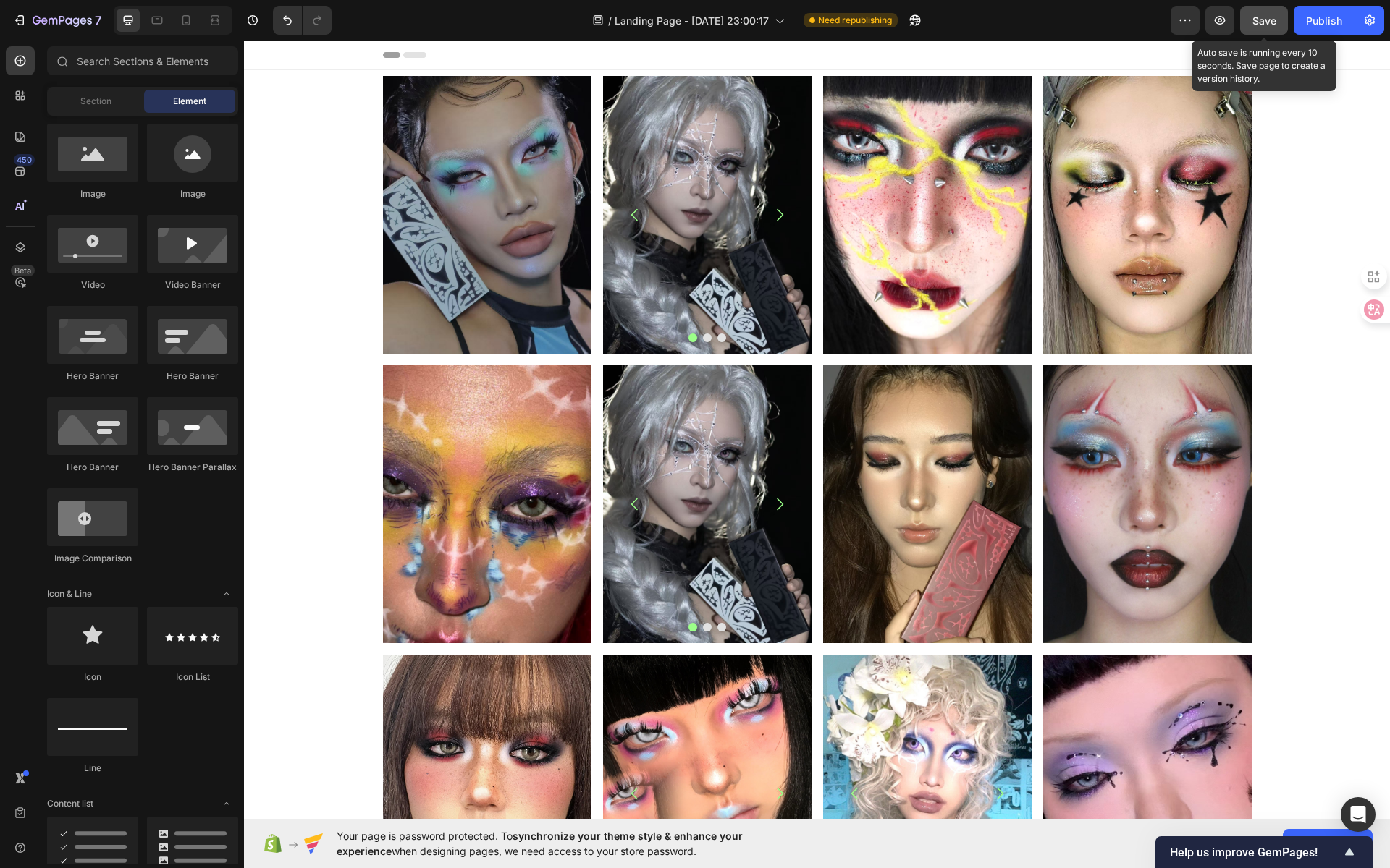
click at [1270, 23] on span "Save" at bounding box center [1264, 21] width 24 height 13
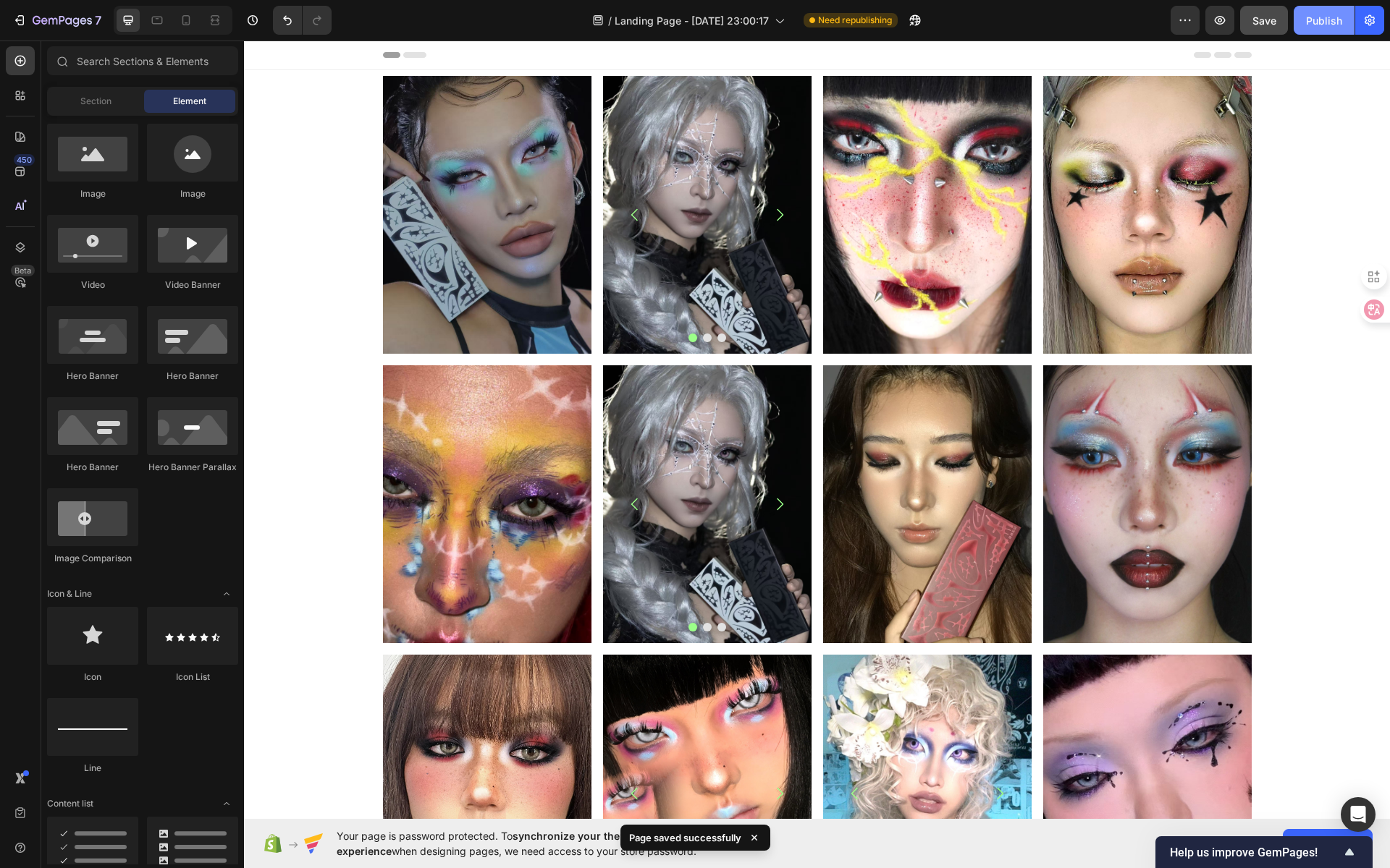
click at [1318, 20] on div "Publish" at bounding box center [1324, 21] width 36 height 16
